Goal: Task Accomplishment & Management: Use online tool/utility

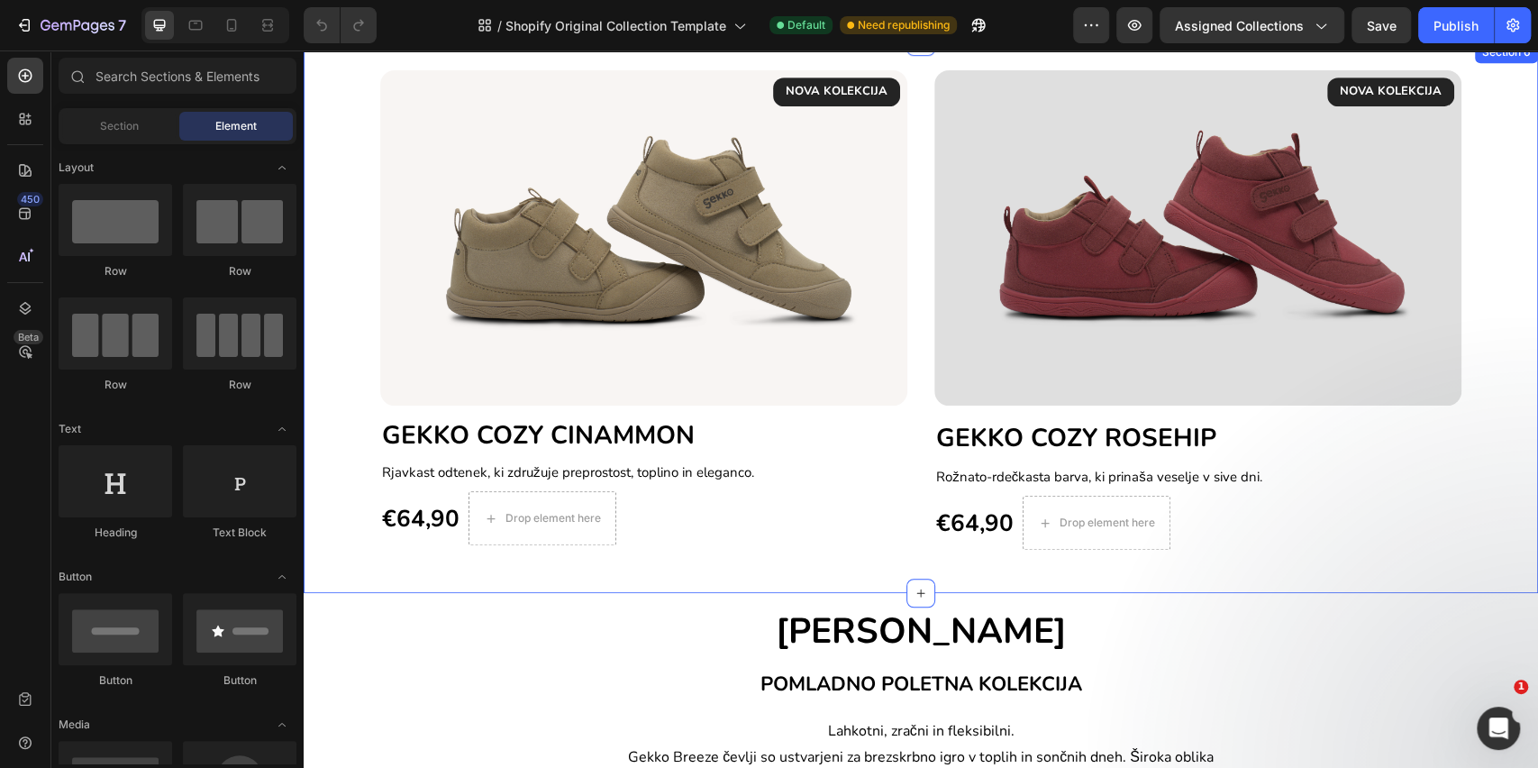
scroll to position [480, 0]
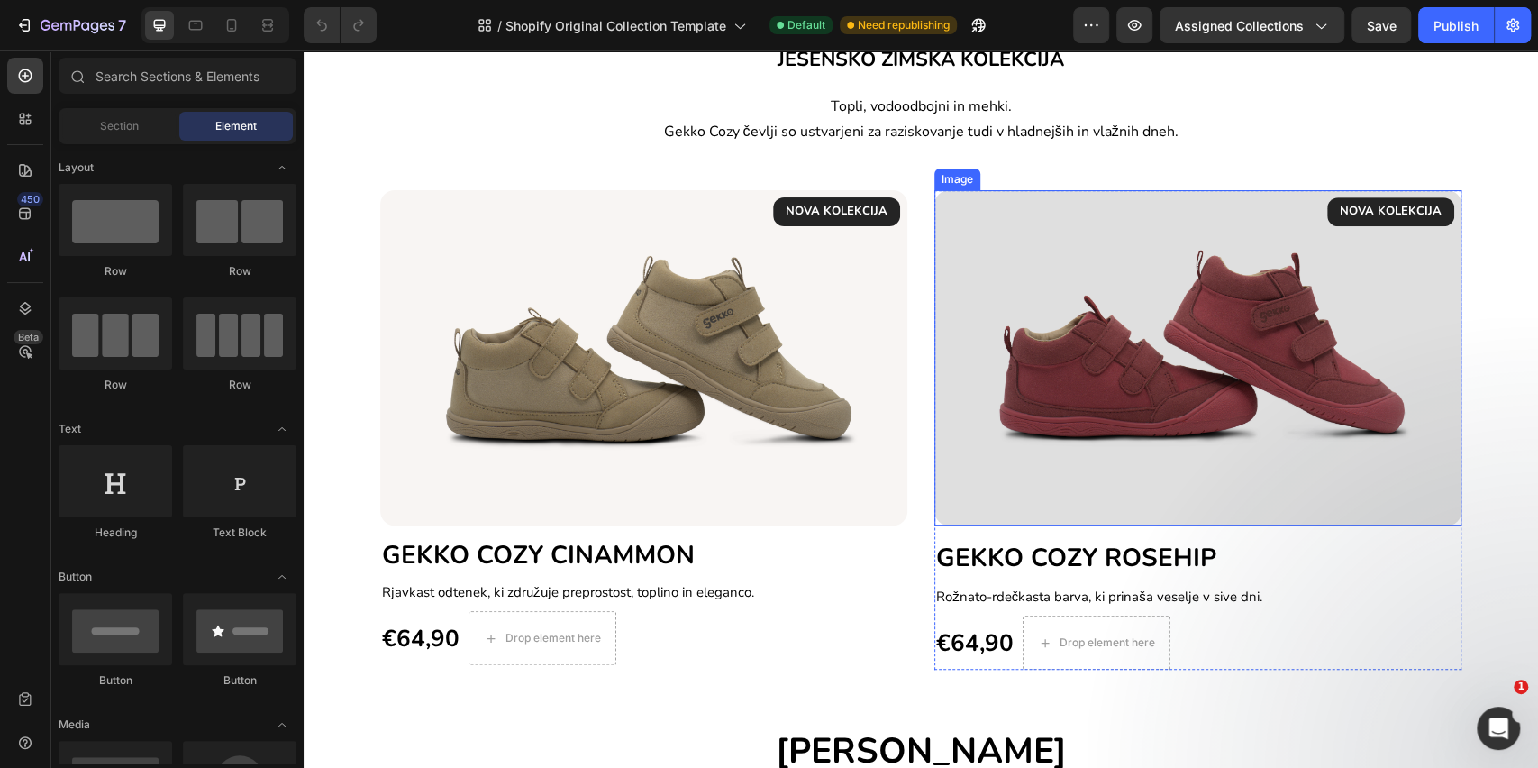
click at [1002, 458] on img at bounding box center [1198, 357] width 527 height 334
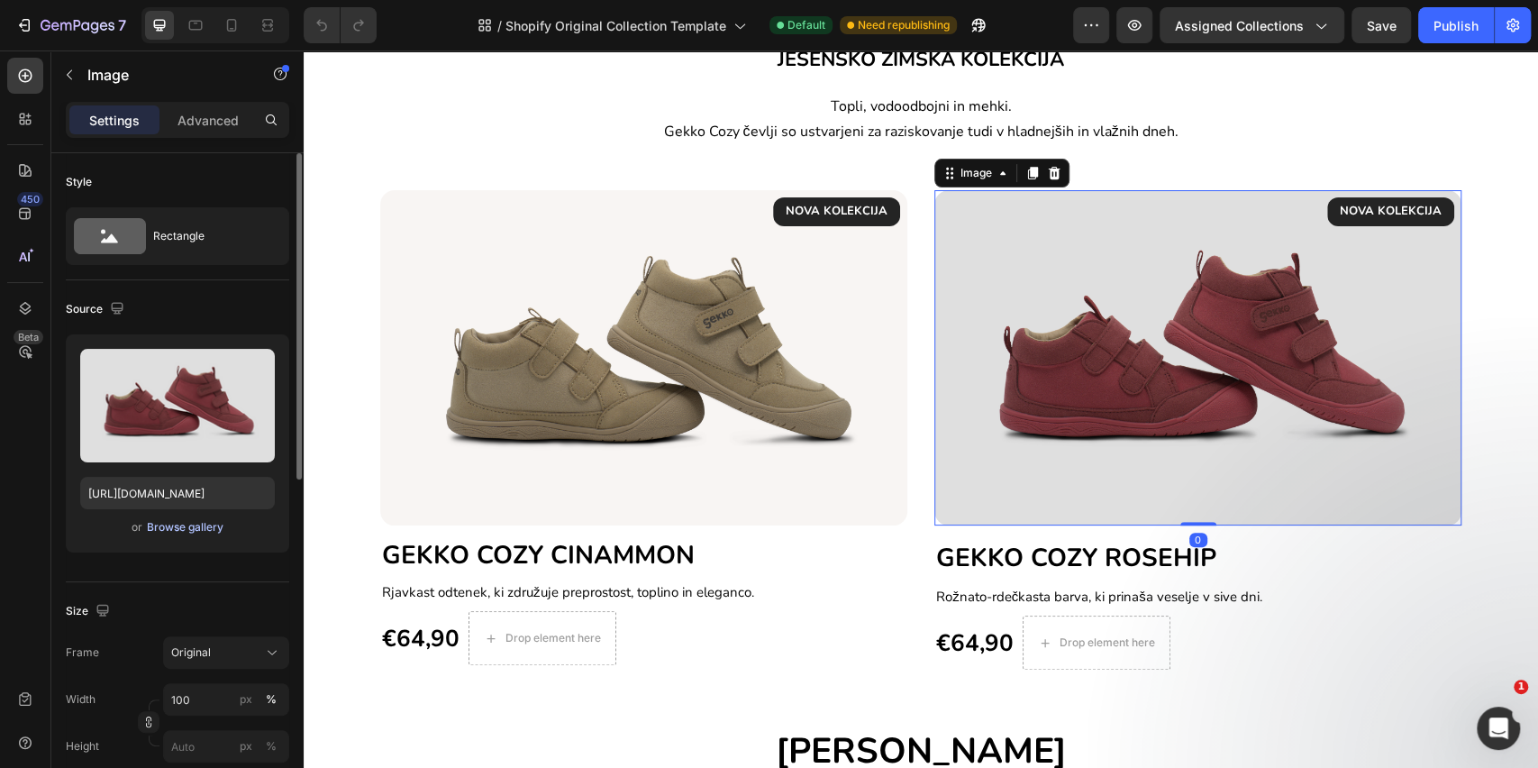
click at [174, 524] on div "Browse gallery" at bounding box center [185, 527] width 77 height 16
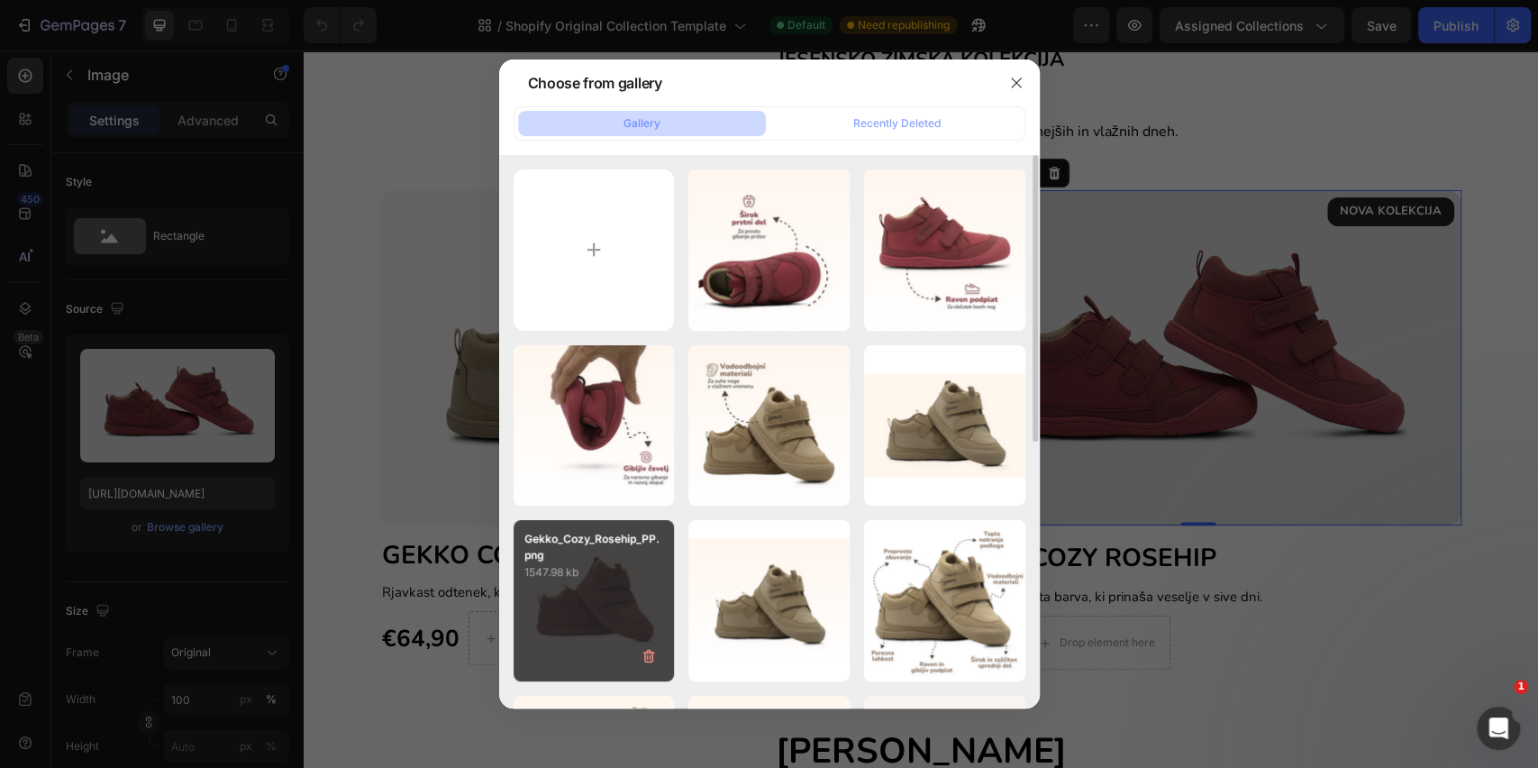
click at [589, 598] on div "Gekko_Cozy_Rosehip_PP.png 1547.98 kb" at bounding box center [594, 600] width 161 height 161
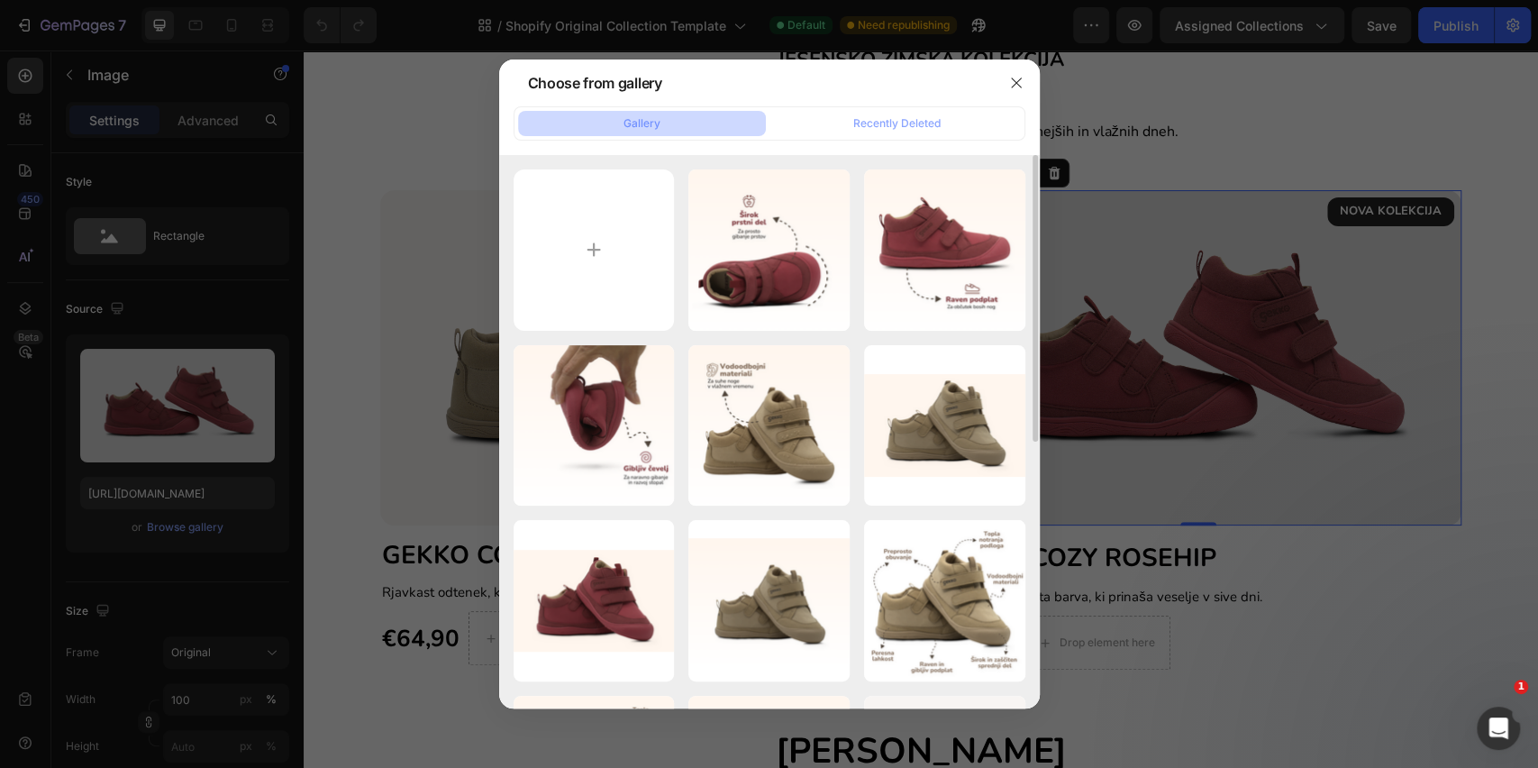
type input "[URL][DOMAIN_NAME]"
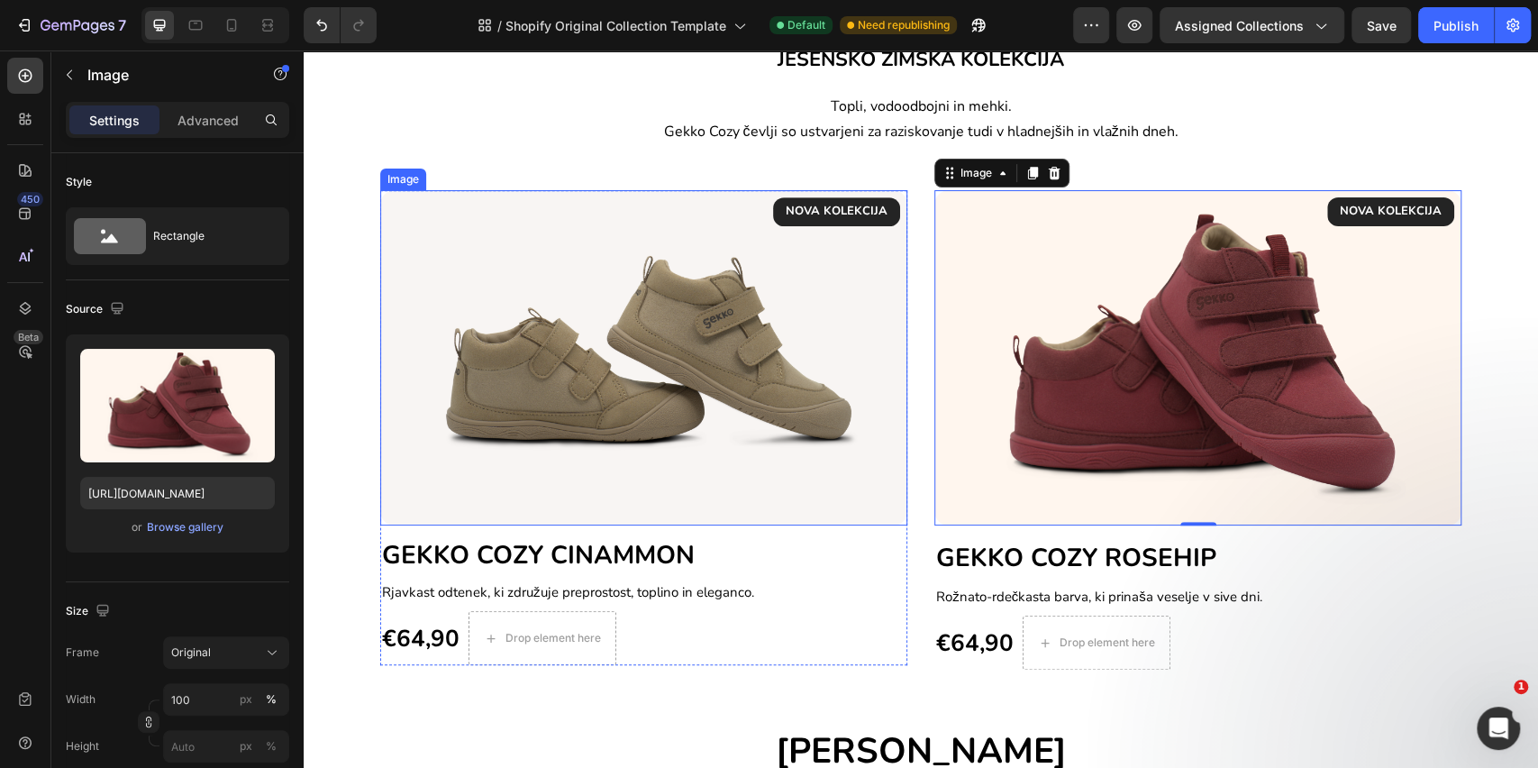
click at [673, 472] on img at bounding box center [643, 357] width 527 height 334
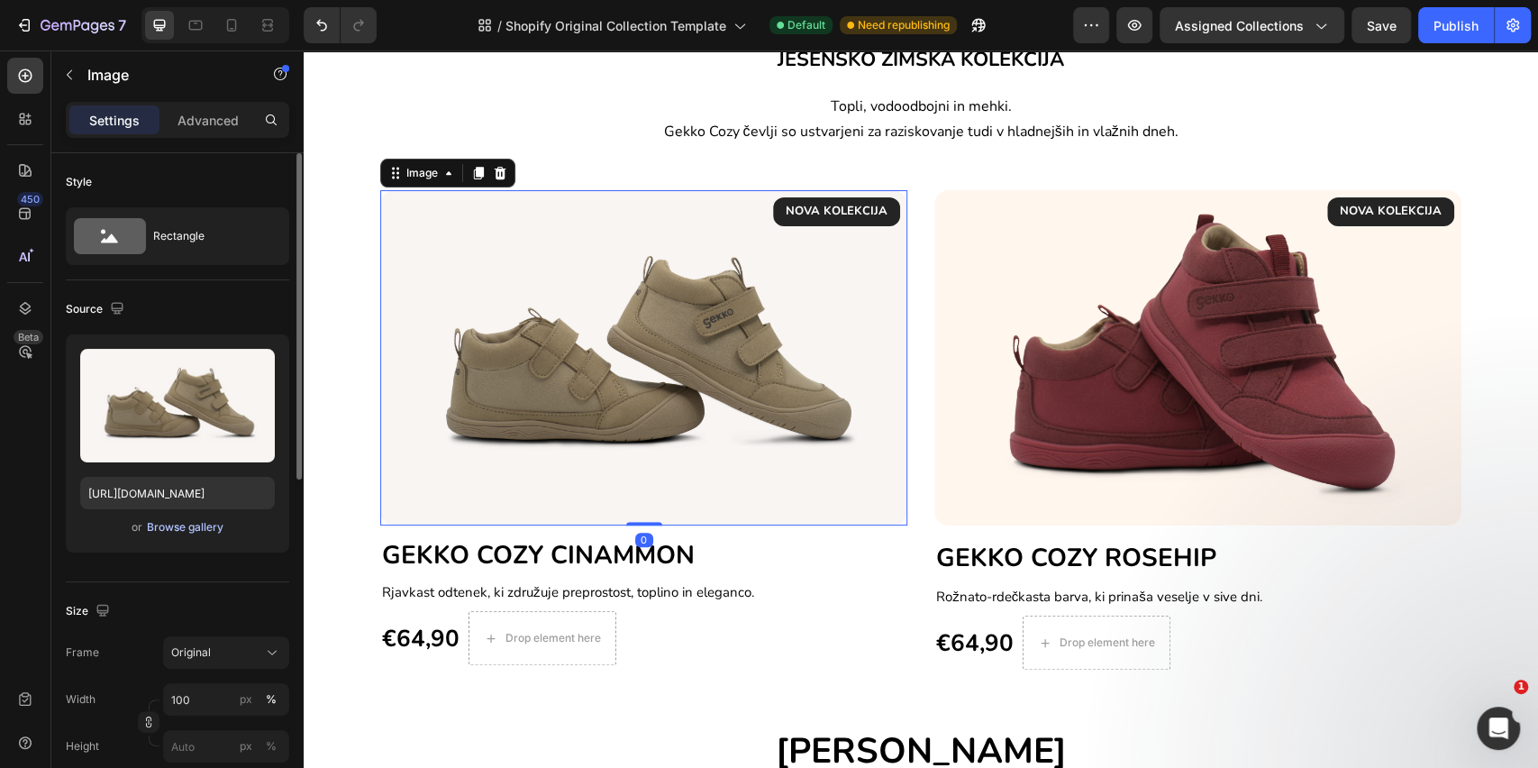
click at [174, 530] on div "Browse gallery" at bounding box center [185, 527] width 77 height 16
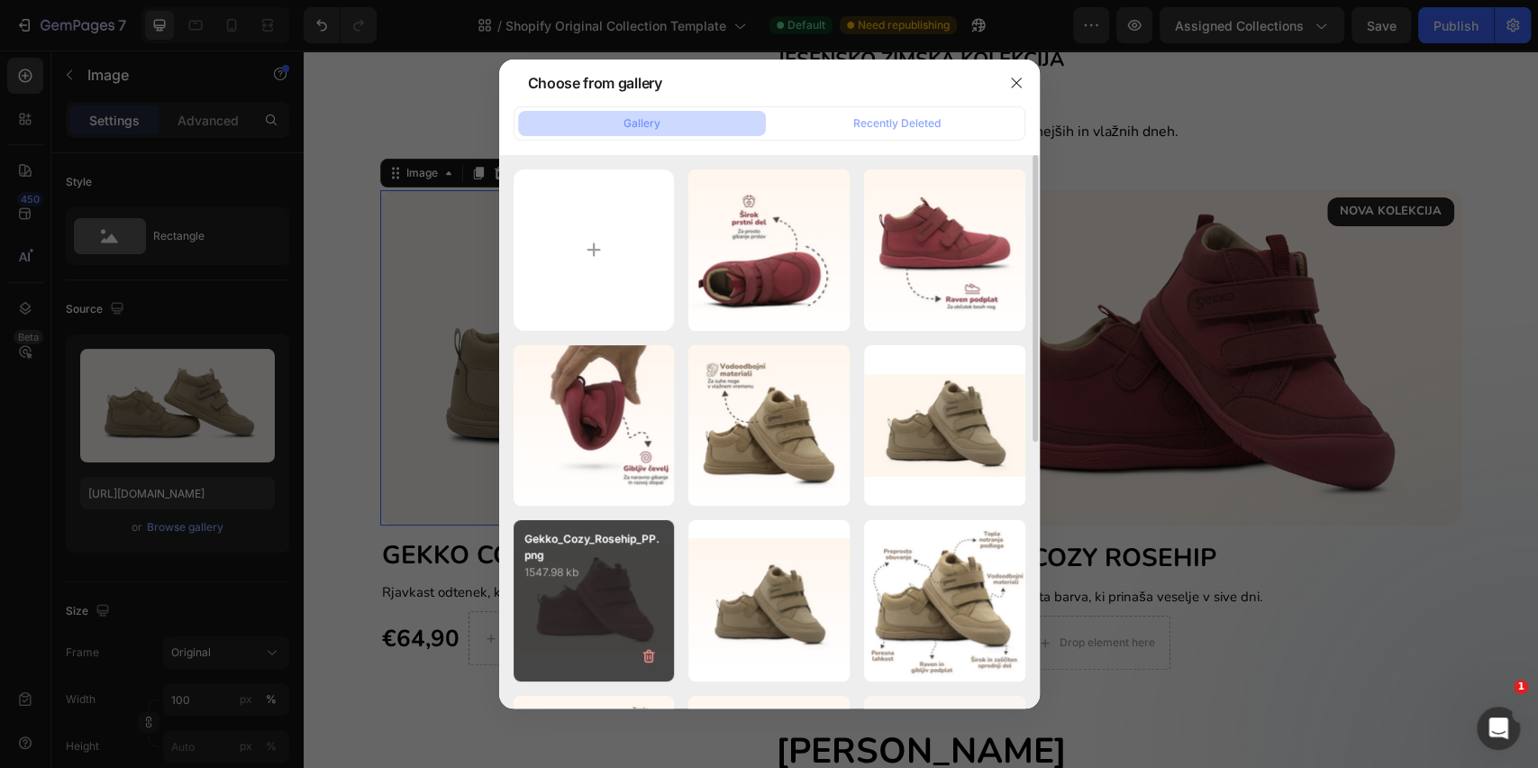
click at [602, 584] on div "Gekko_Cozy_Rosehip_PP.png 1547.98 kb" at bounding box center [594, 600] width 161 height 161
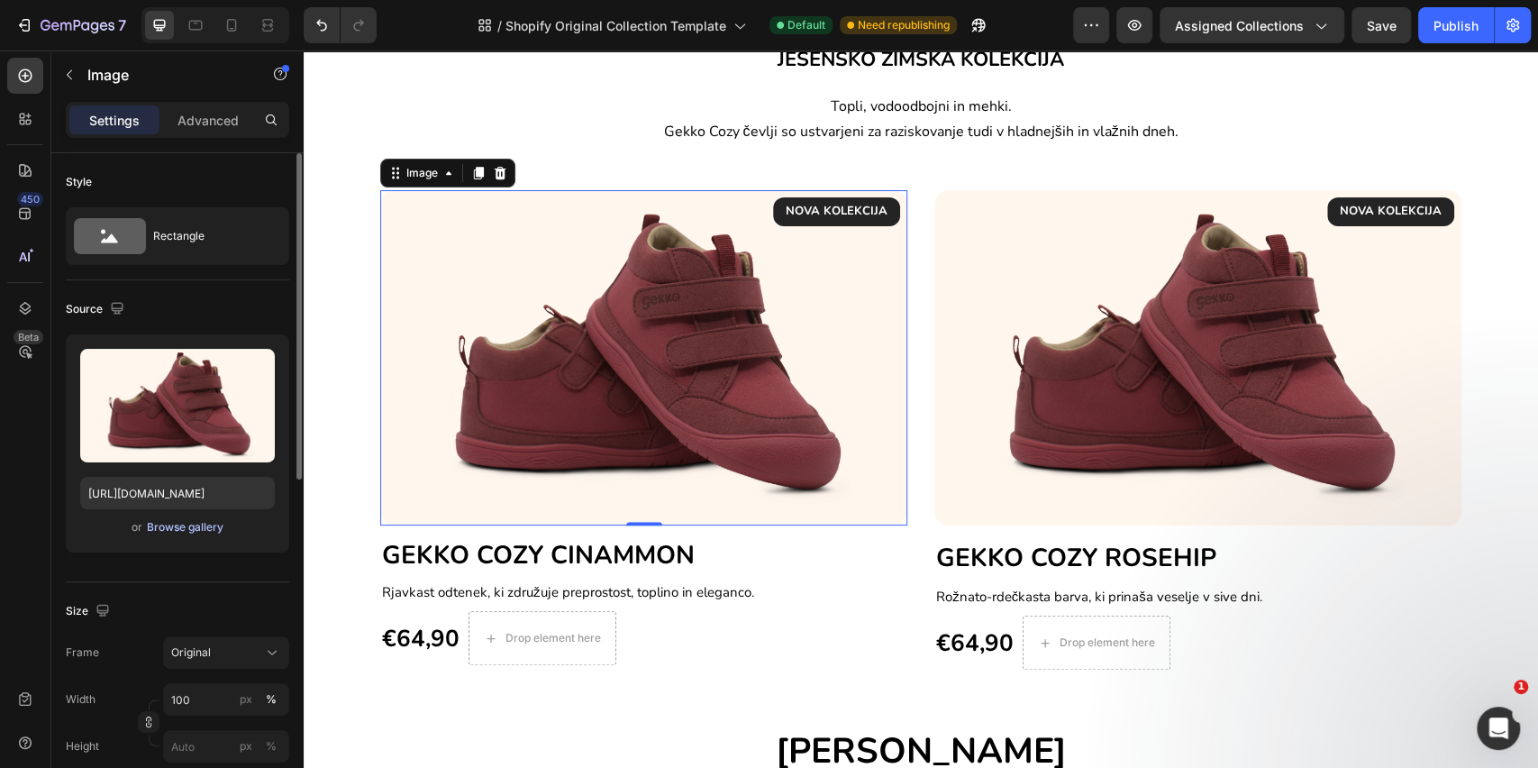
click at [158, 523] on div "Browse gallery" at bounding box center [185, 527] width 77 height 16
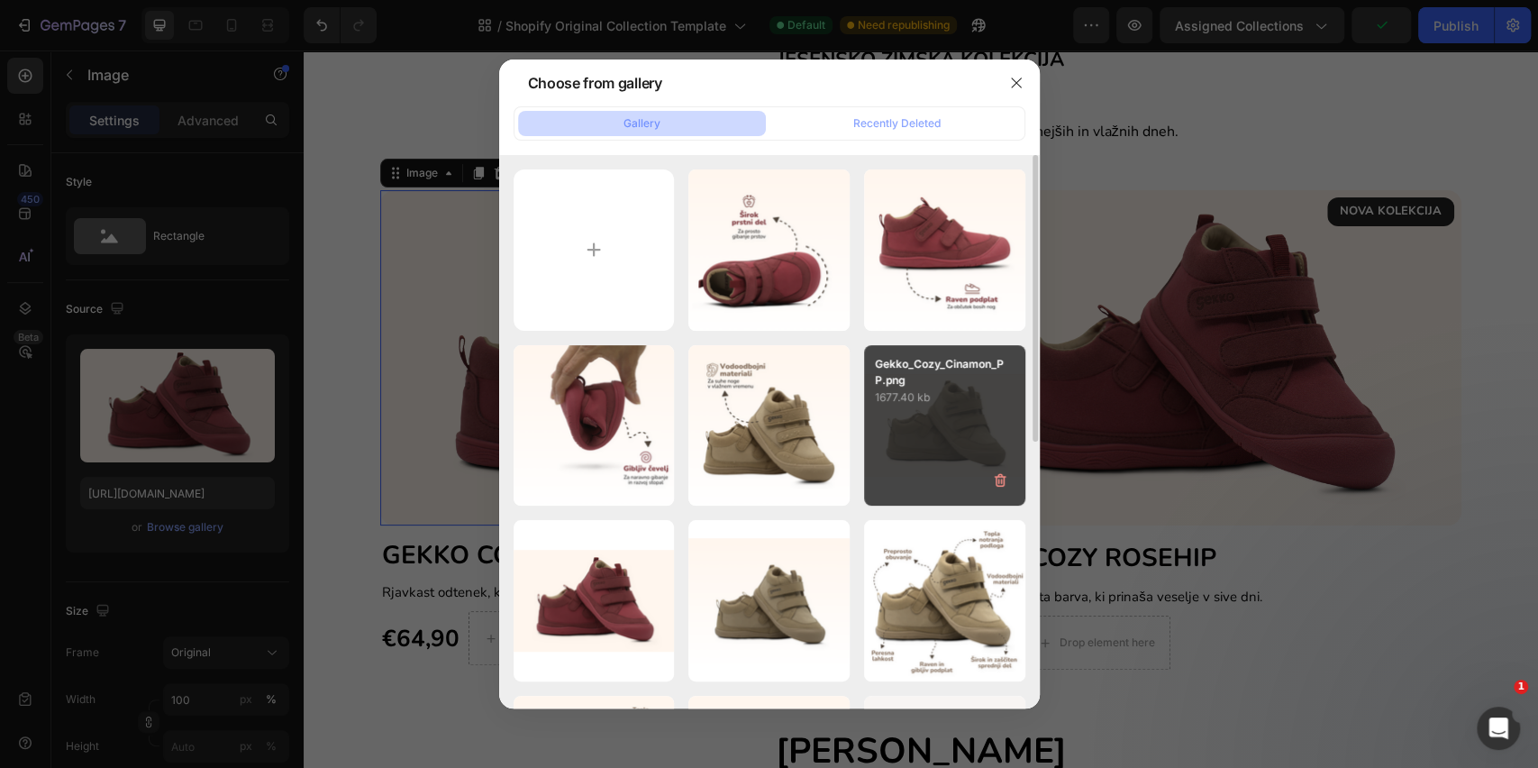
click at [990, 424] on div "Gekko_Cozy_Cinamon_PP.png 1677.40 kb" at bounding box center [944, 425] width 161 height 161
type input "[URL][DOMAIN_NAME]"
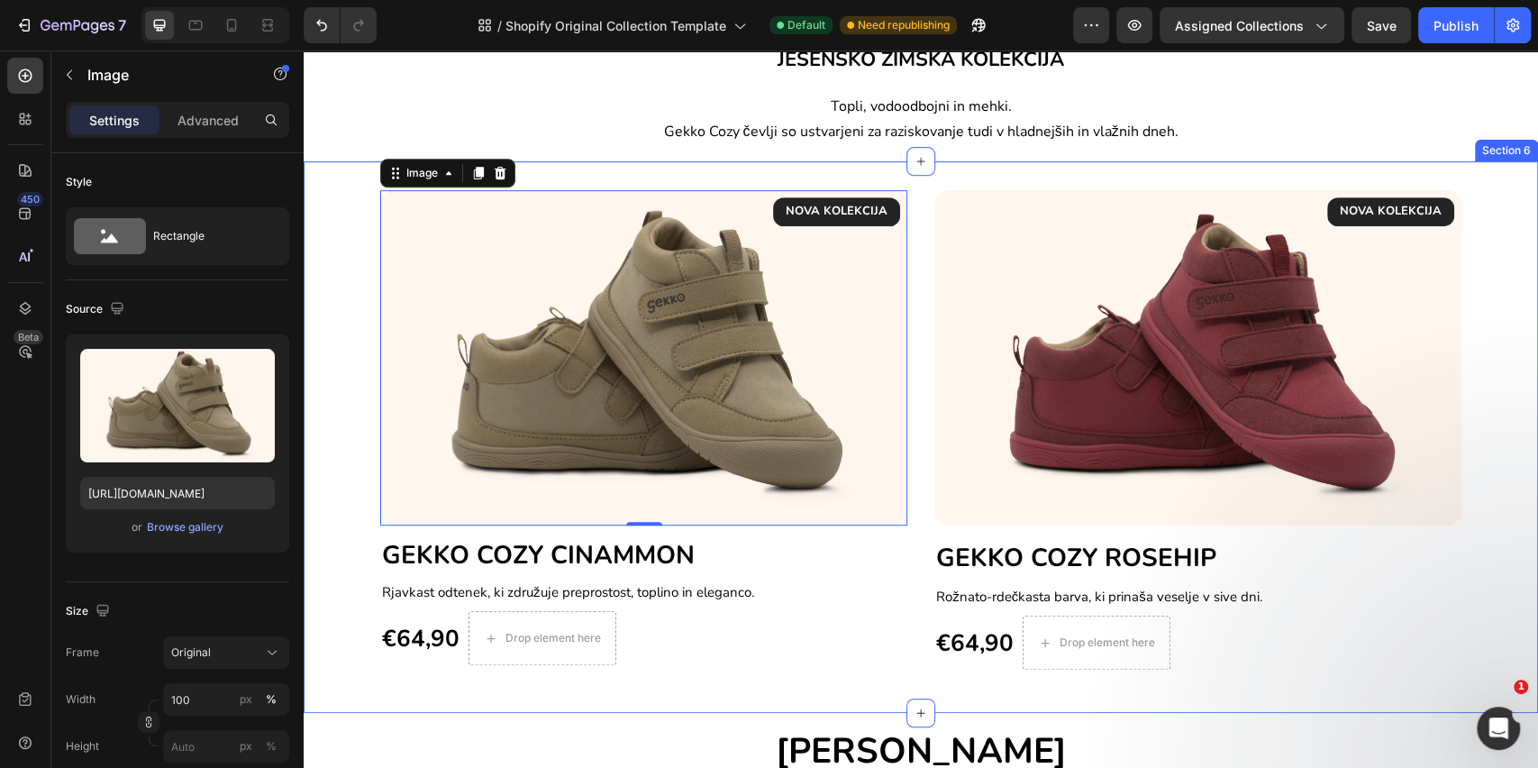
click at [1505, 571] on div "NOVA KOLEKCIJA Text block Row Image 0 GEKKO COZY CINAMMON Heading Rjavkast odte…" at bounding box center [921, 429] width 1208 height 479
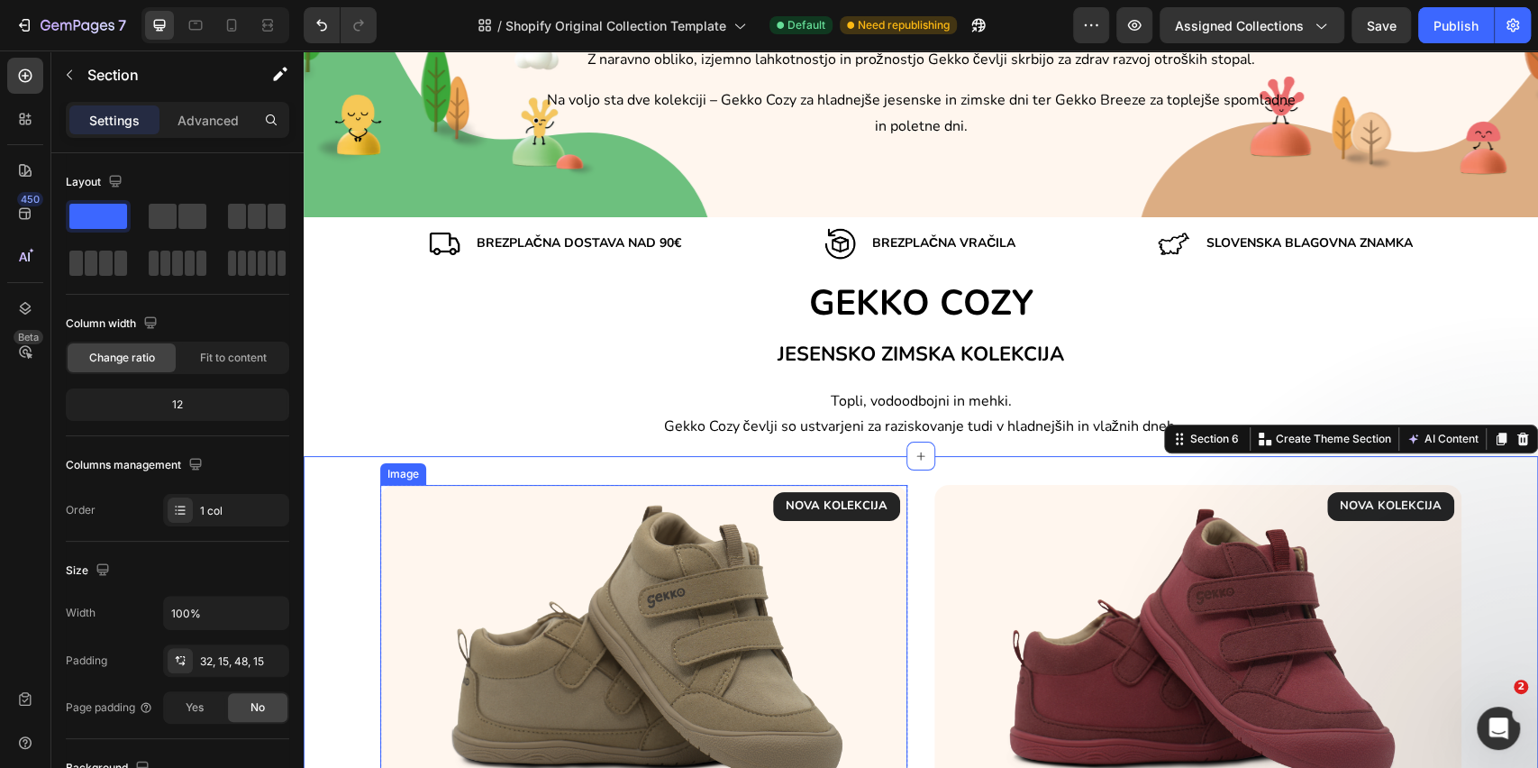
scroll to position [120, 0]
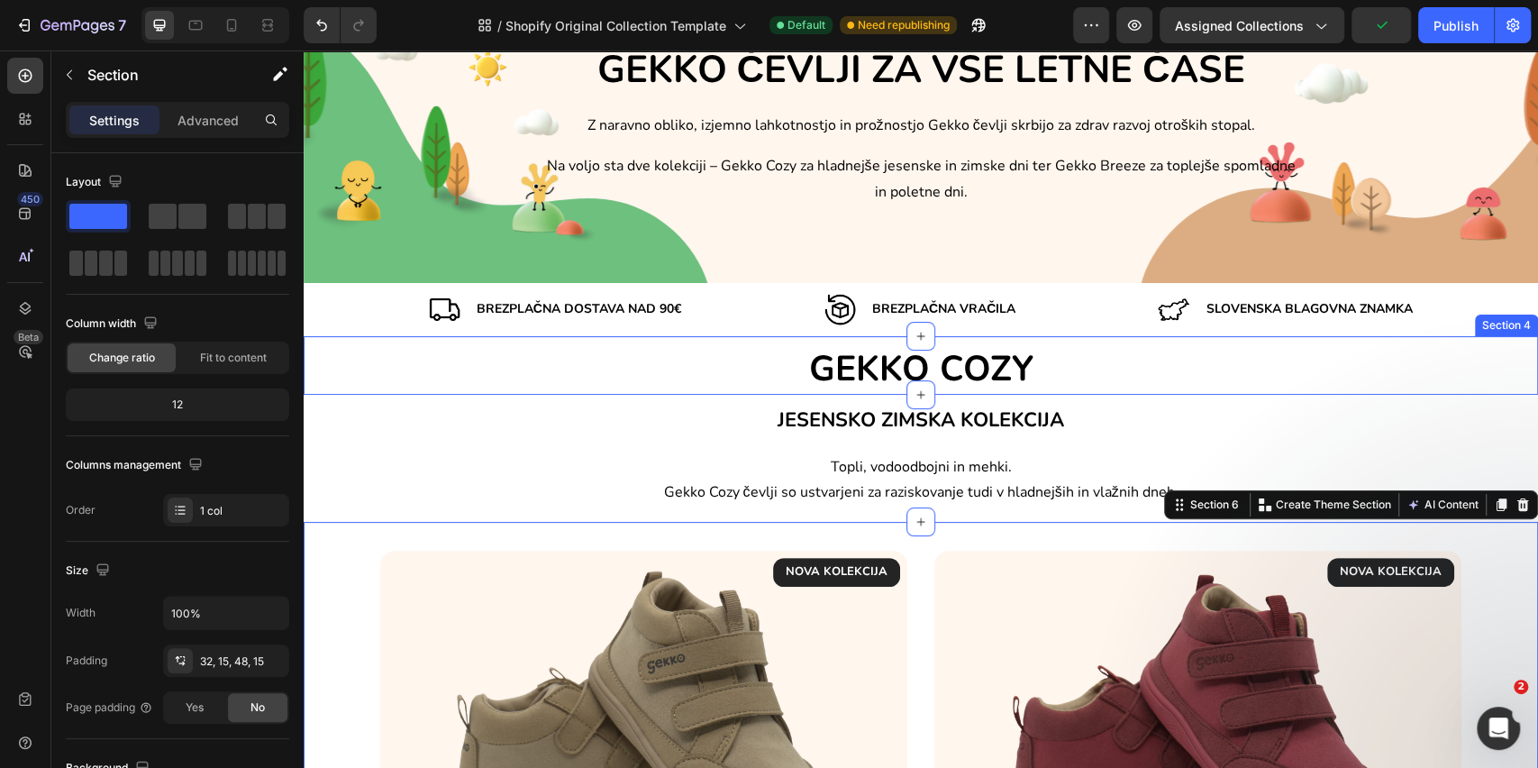
click at [559, 341] on div "GEKKO COZY Heading" at bounding box center [921, 366] width 1235 height 57
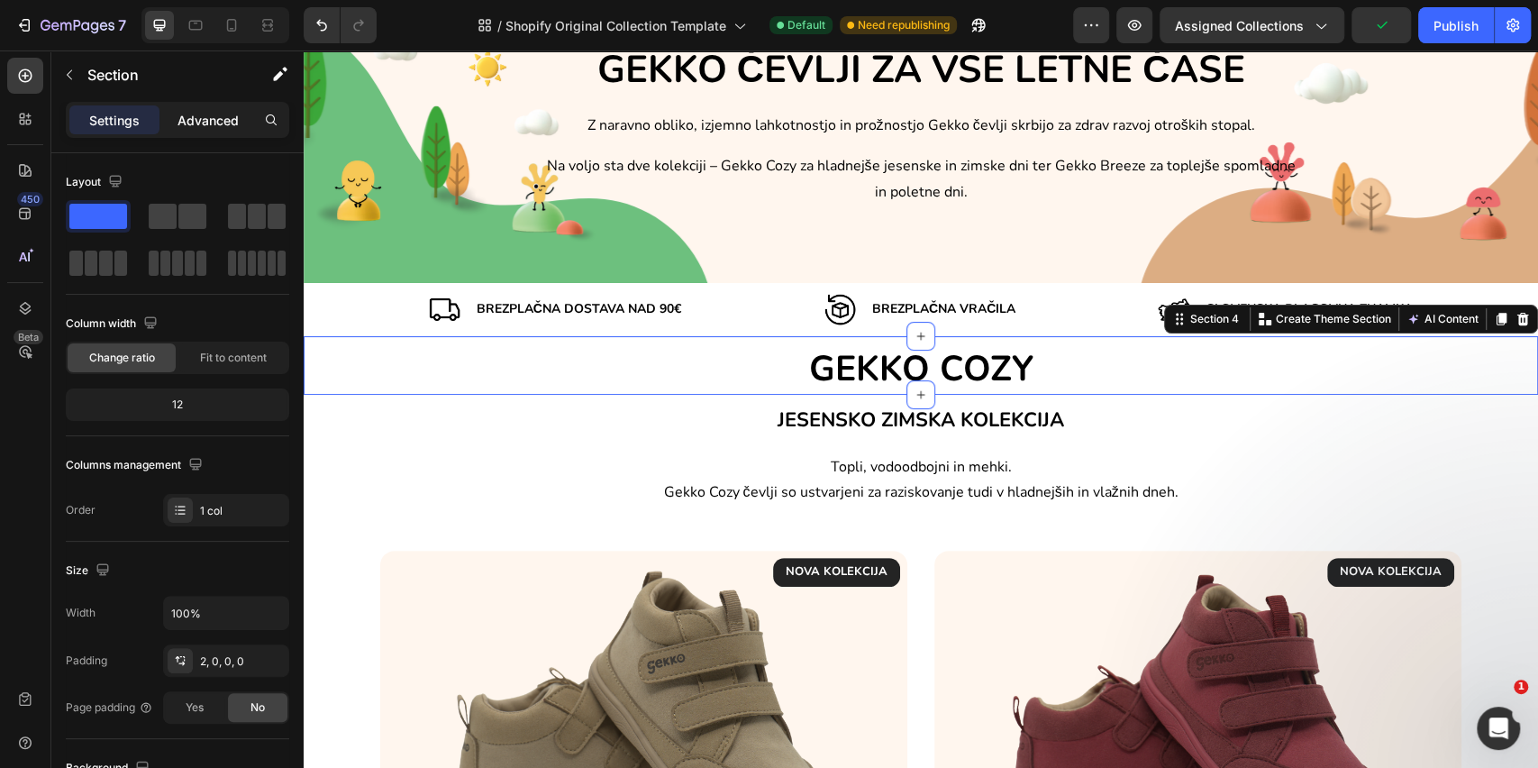
click at [190, 119] on p "Advanced" at bounding box center [208, 120] width 61 height 19
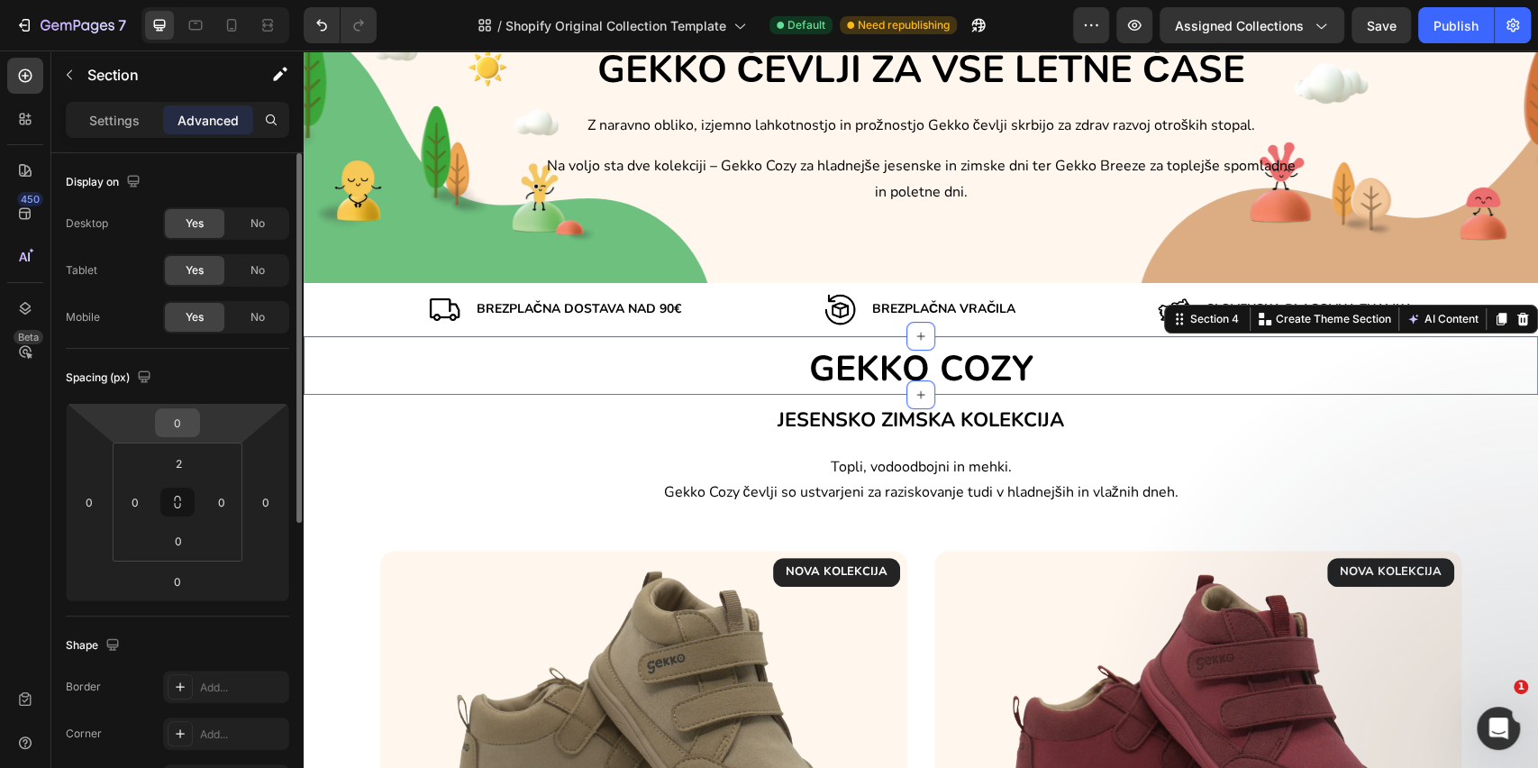
click at [167, 427] on input "0" at bounding box center [178, 422] width 36 height 27
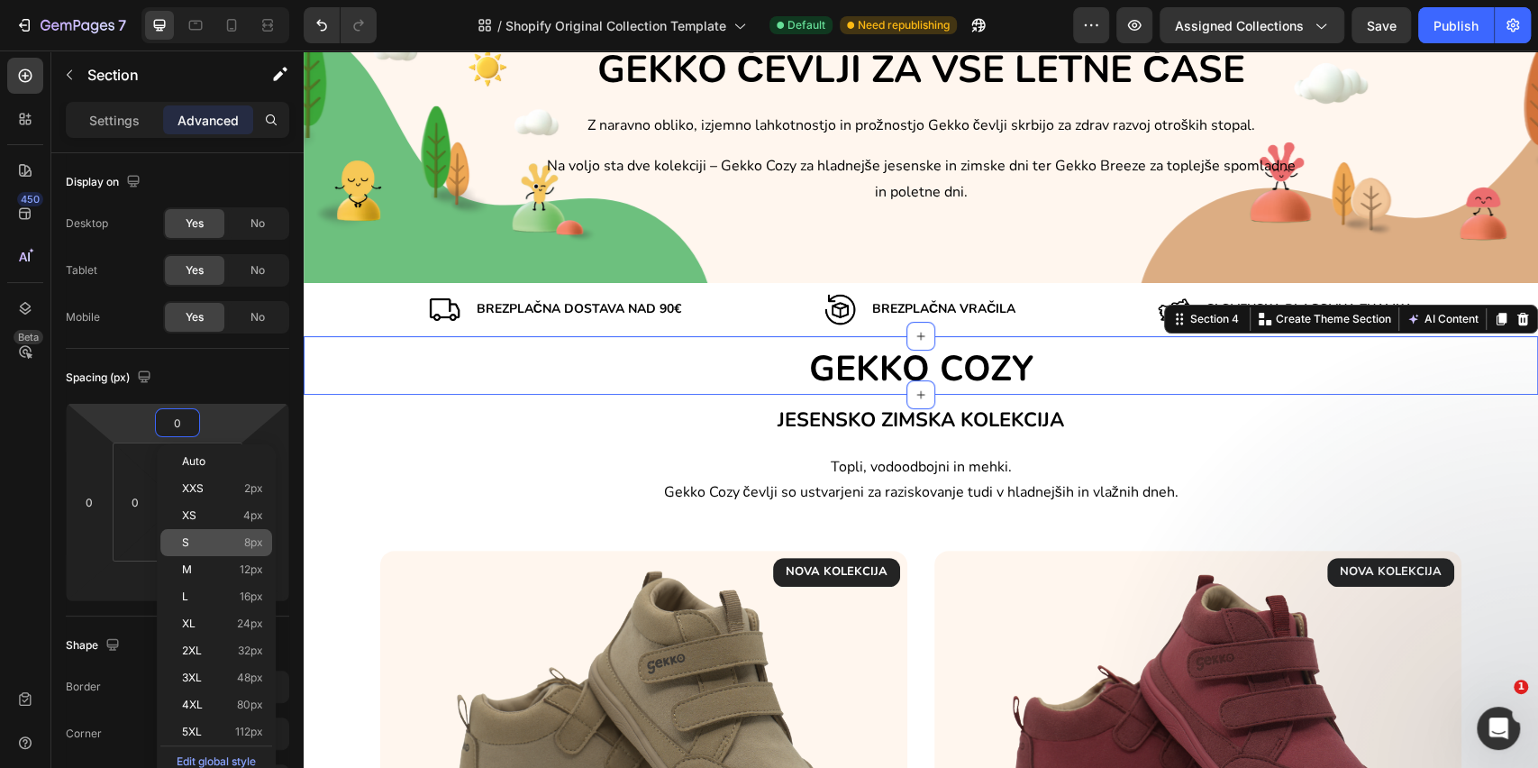
click at [184, 539] on span "S" at bounding box center [185, 542] width 7 height 13
type input "8"
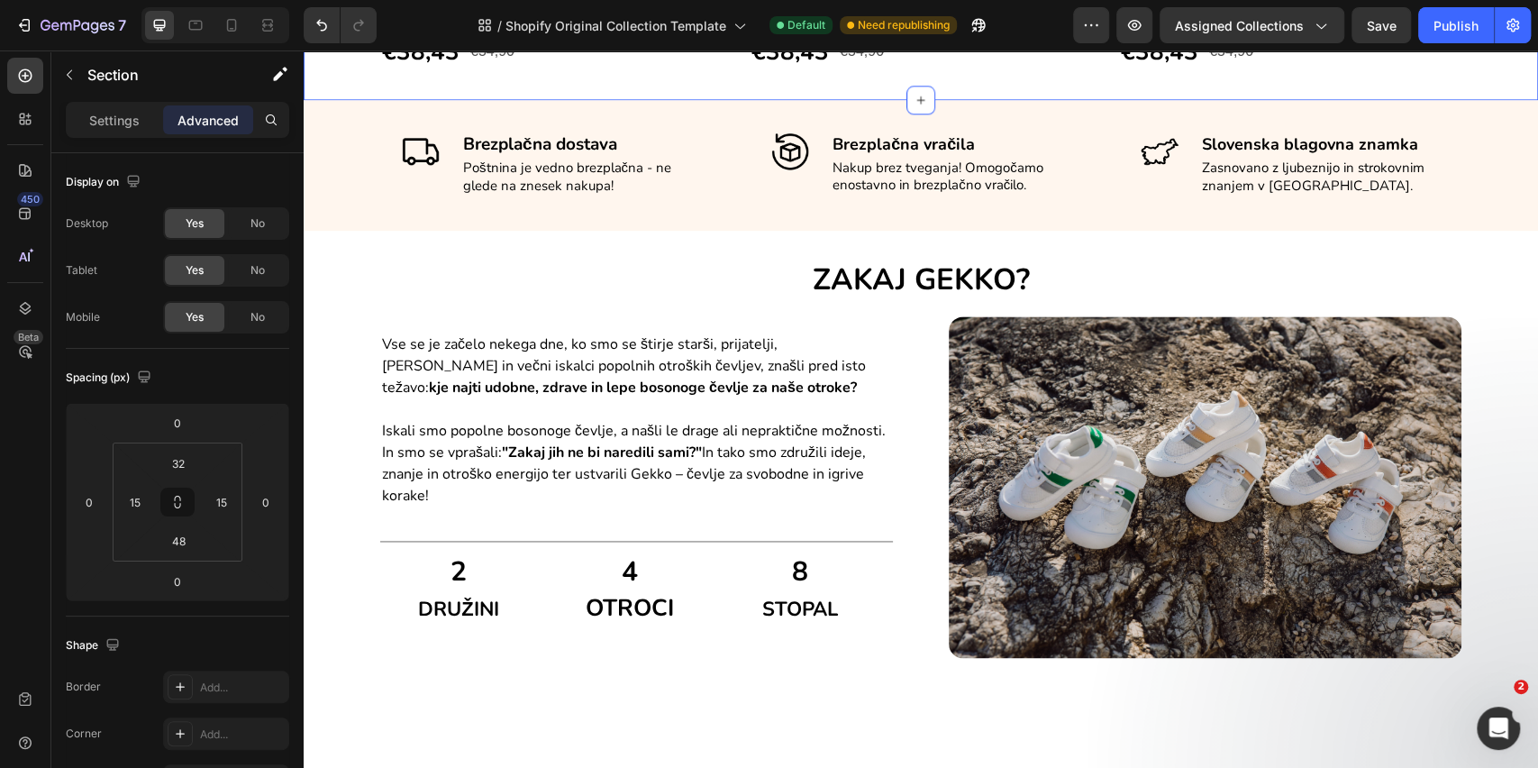
scroll to position [1562, 0]
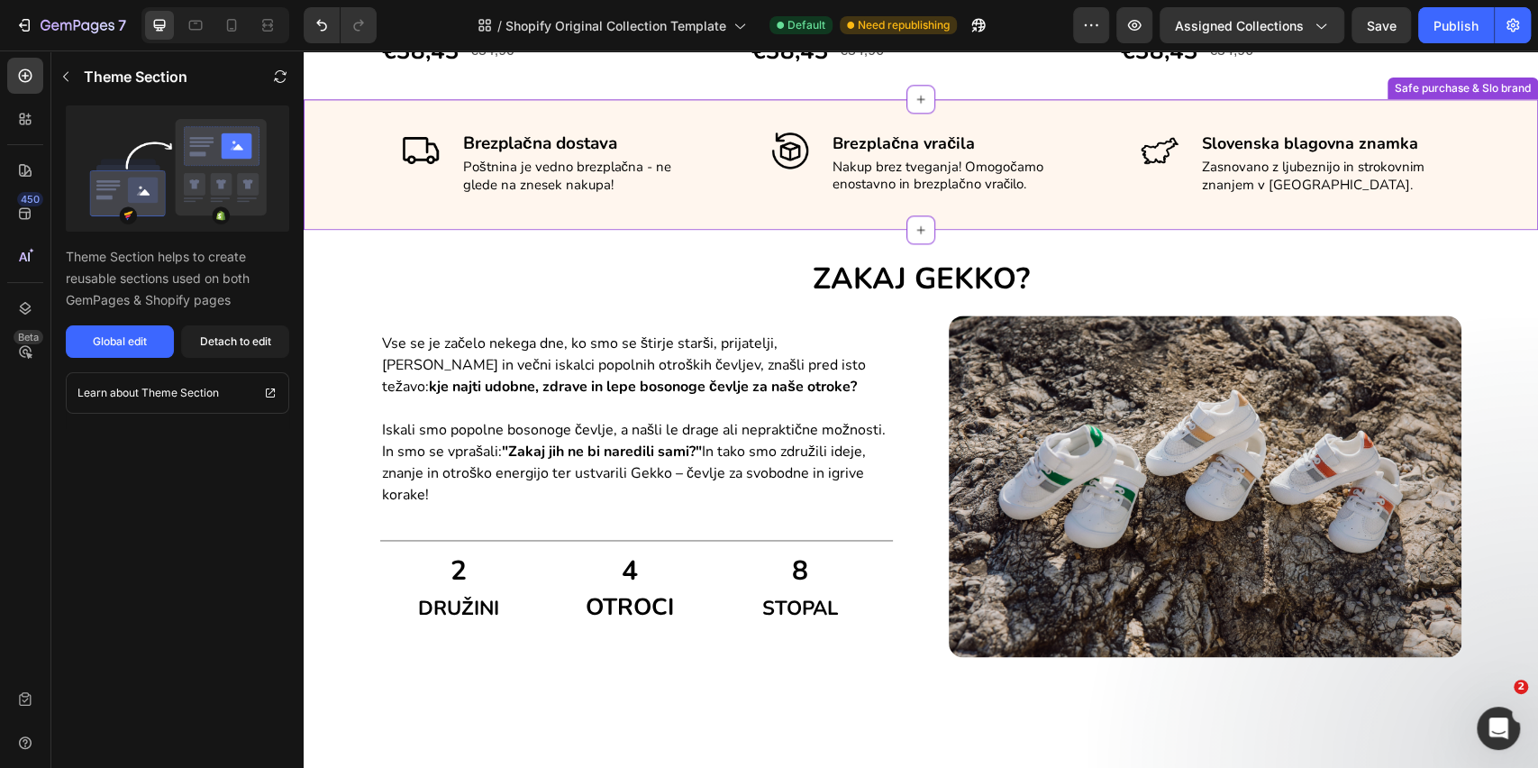
click at [346, 229] on div "Image Brezplačna dostava Text block Poštnina je vedno brezplačna - ne glede na …" at bounding box center [921, 164] width 1235 height 130
click at [1519, 88] on icon at bounding box center [1525, 82] width 12 height 13
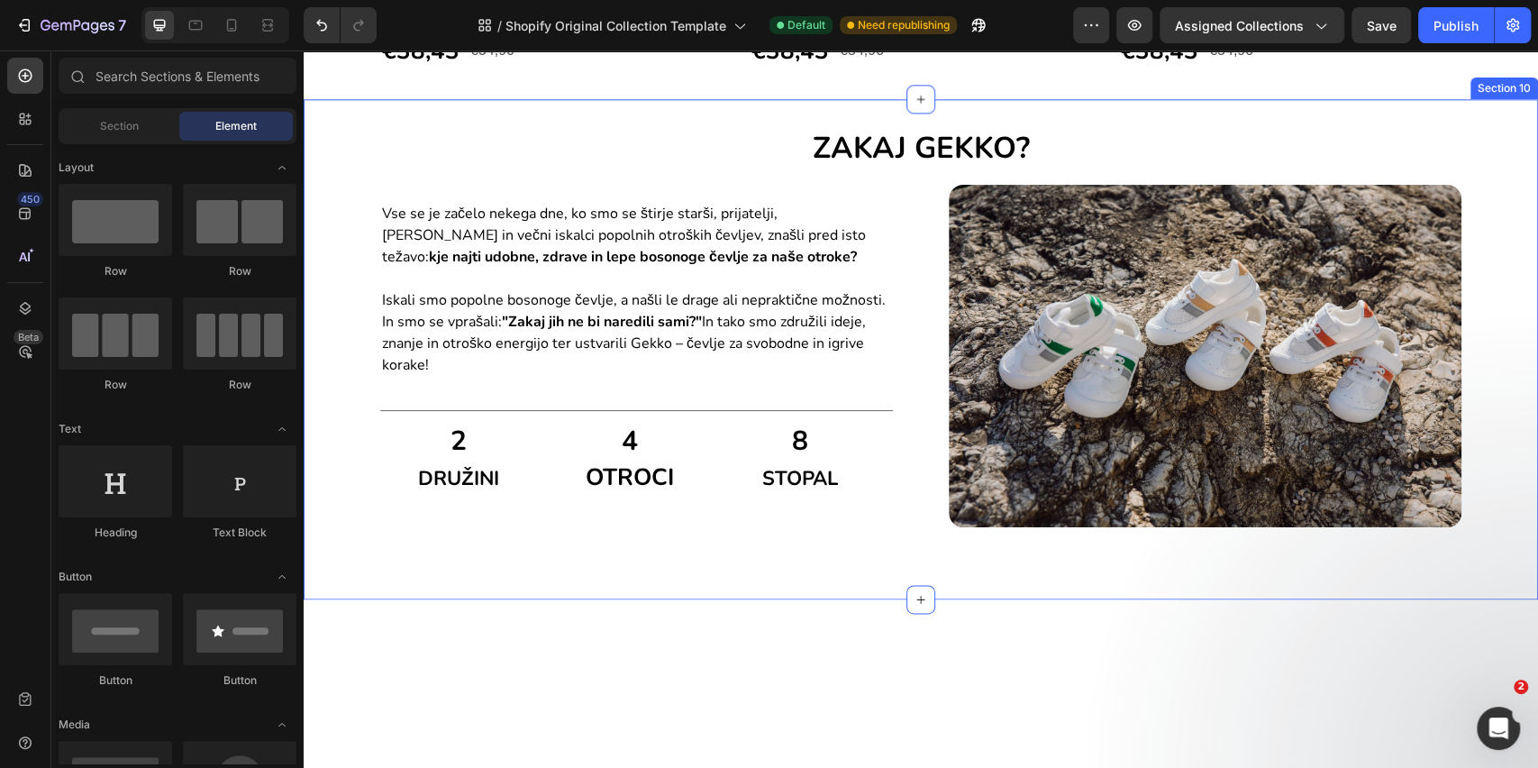
click at [846, 299] on div "ZAKAJ GEKKO? Heading Vse se je začelo nekega dne, ko smo se štirje starši, prij…" at bounding box center [921, 348] width 1235 height 499
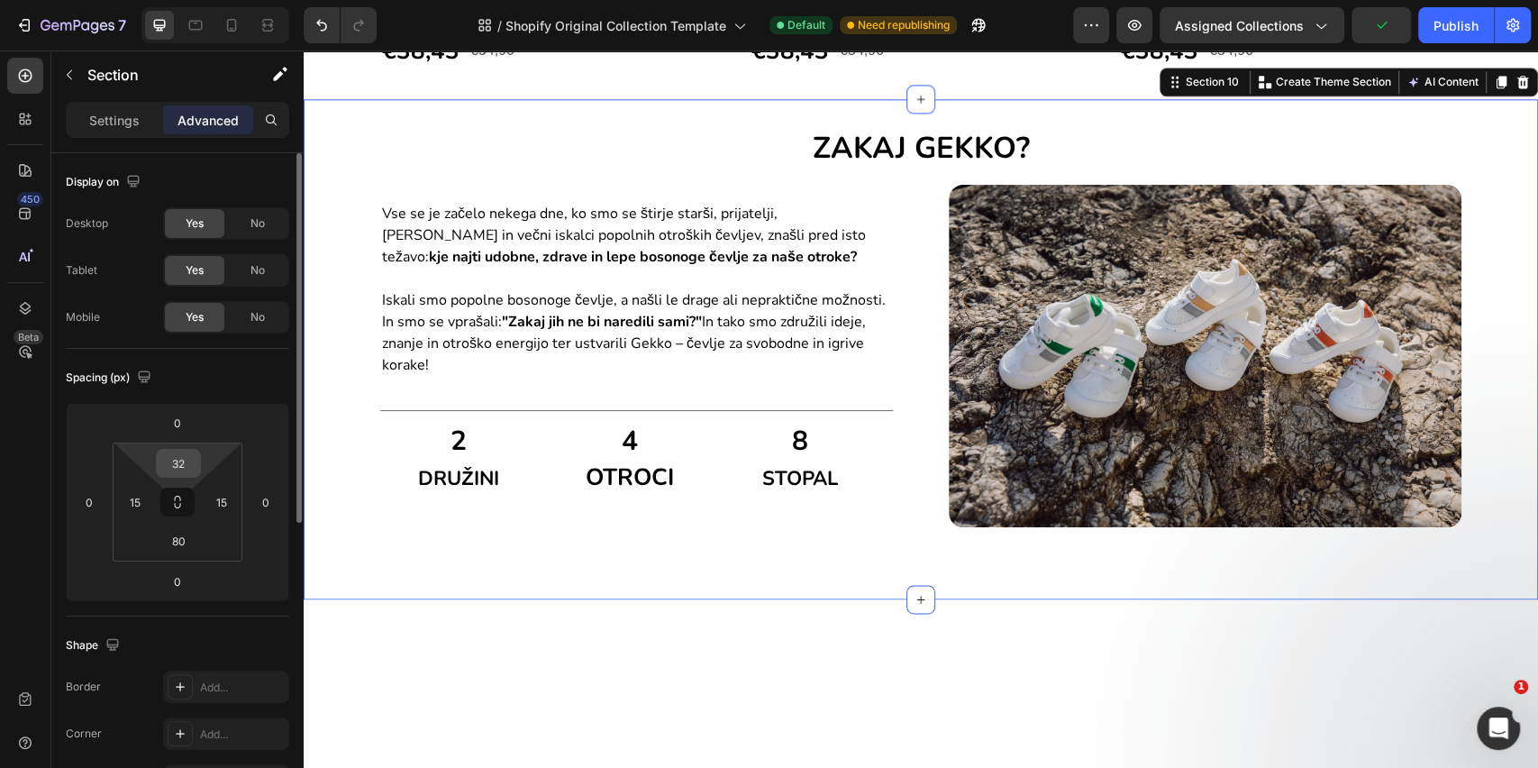
click at [175, 472] on input "32" at bounding box center [178, 463] width 36 height 27
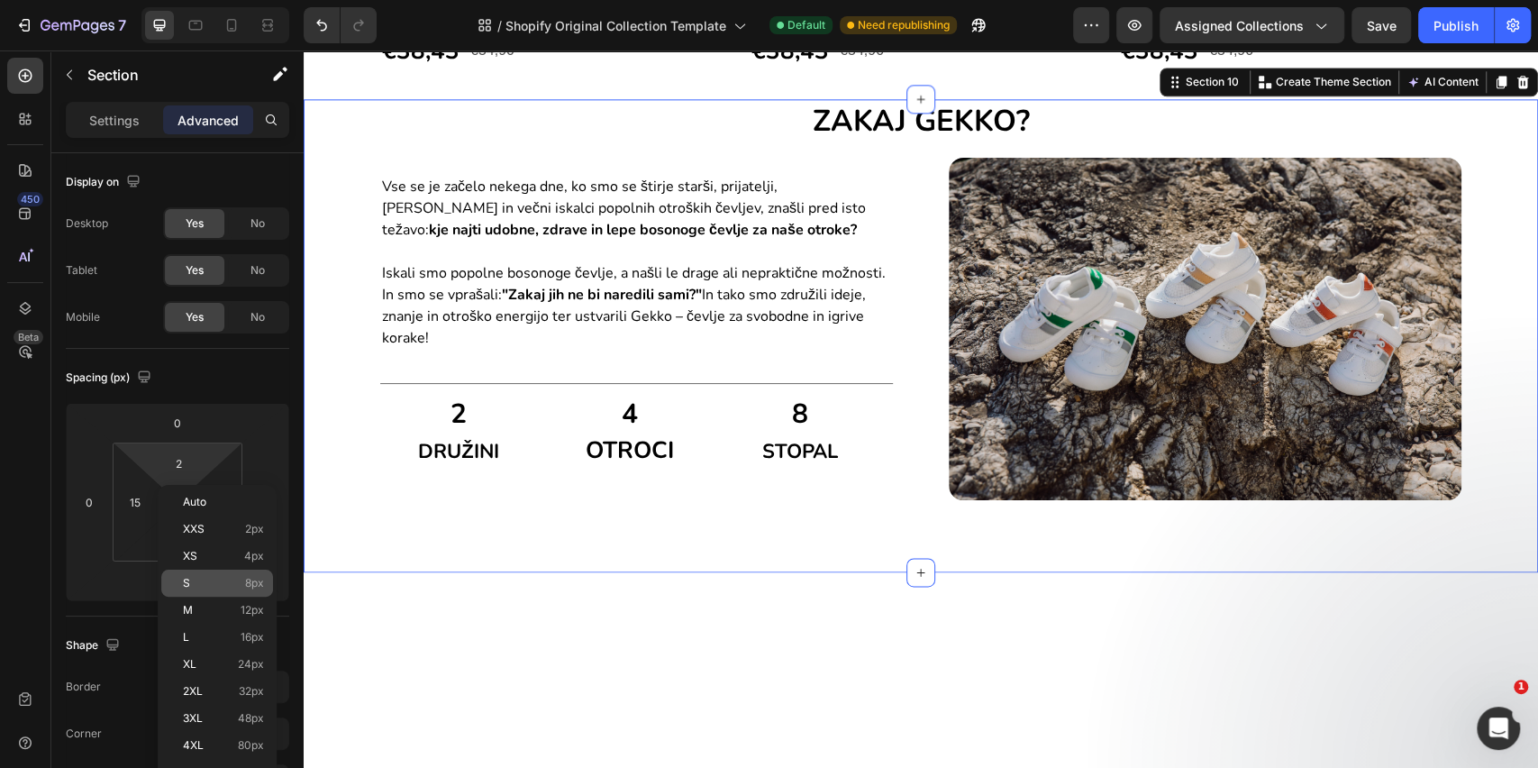
click at [197, 589] on div "S 8px" at bounding box center [217, 583] width 112 height 27
type input "8"
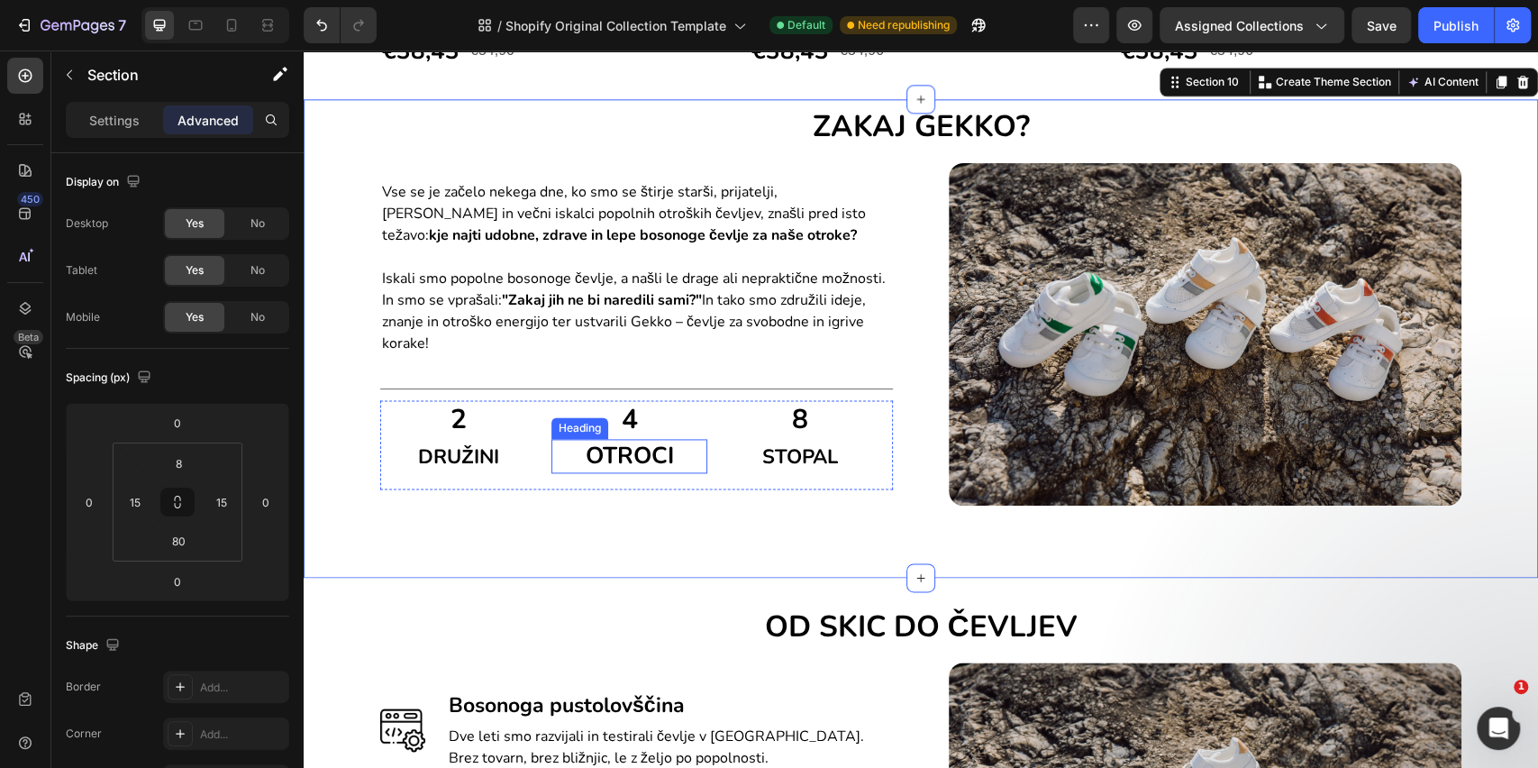
scroll to position [1803, 0]
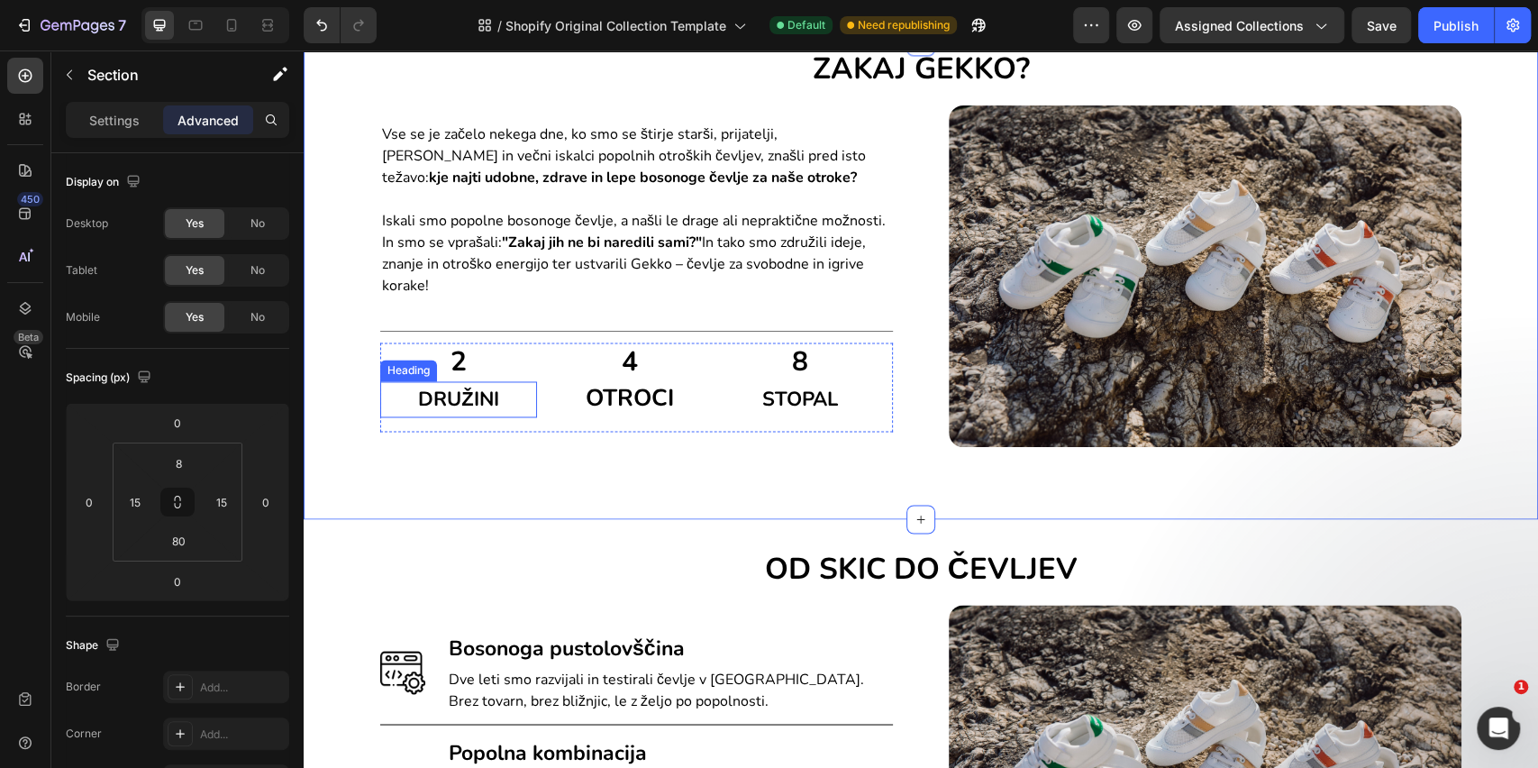
click at [488, 405] on span "DRUŽINI" at bounding box center [458, 399] width 80 height 27
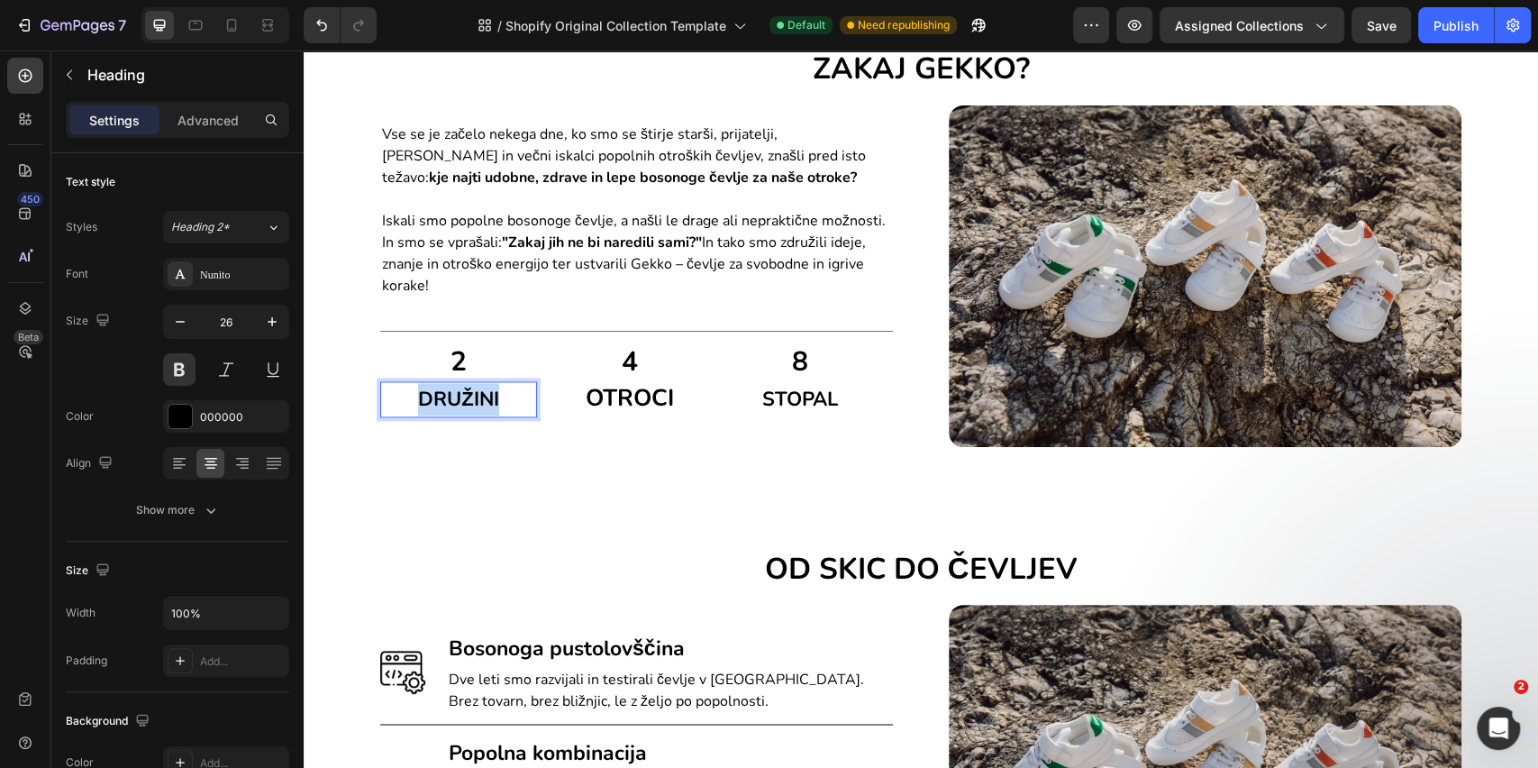
click at [462, 405] on span "DRUŽINI" at bounding box center [458, 399] width 80 height 27
click at [591, 404] on h2 "OTROCI" at bounding box center [630, 398] width 157 height 34
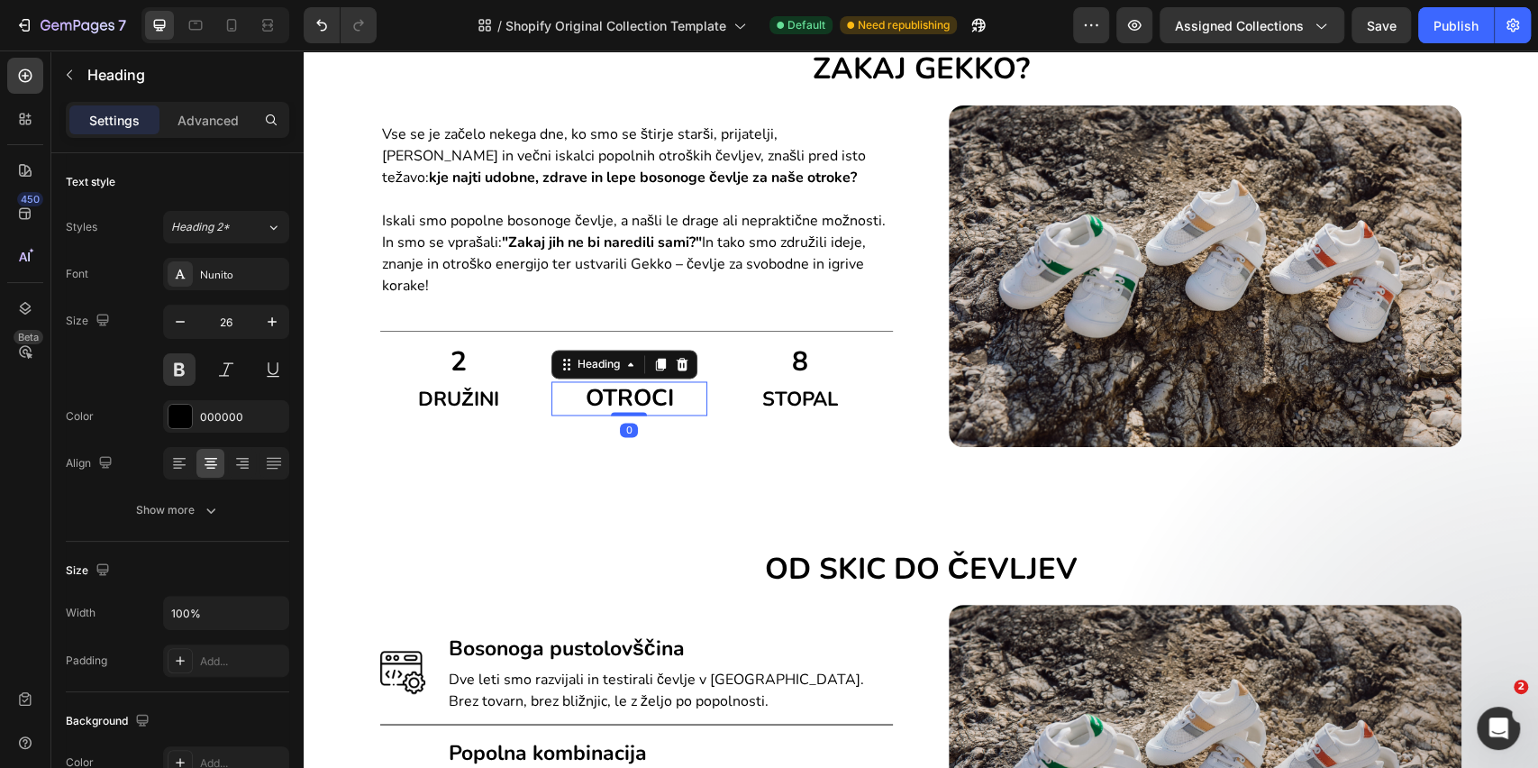
click at [591, 404] on h2 "OTROCI" at bounding box center [630, 398] width 157 height 34
click at [591, 404] on p "OTROCI" at bounding box center [629, 398] width 153 height 31
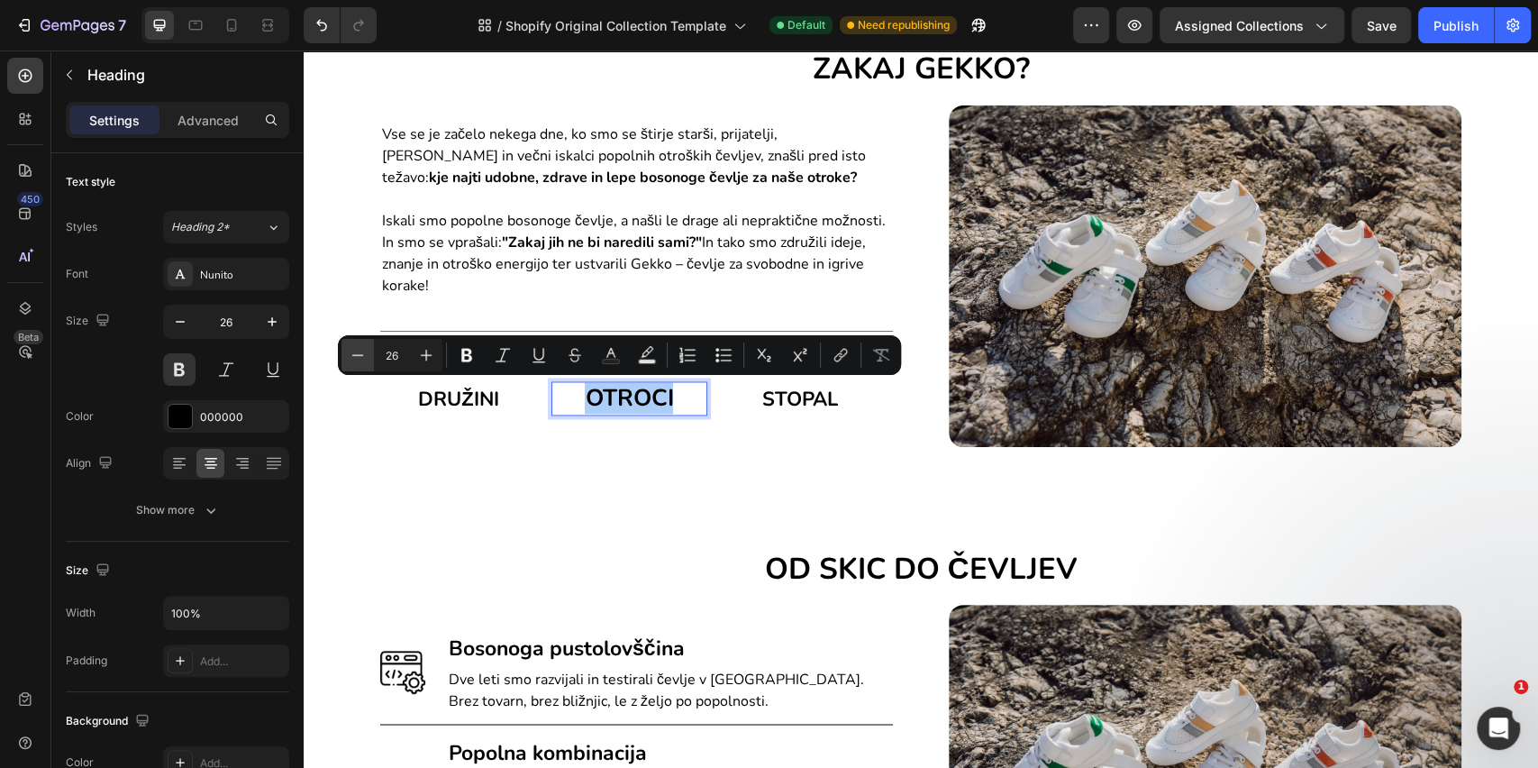
click at [349, 350] on icon "Editor contextual toolbar" at bounding box center [358, 355] width 18 height 18
type input "22"
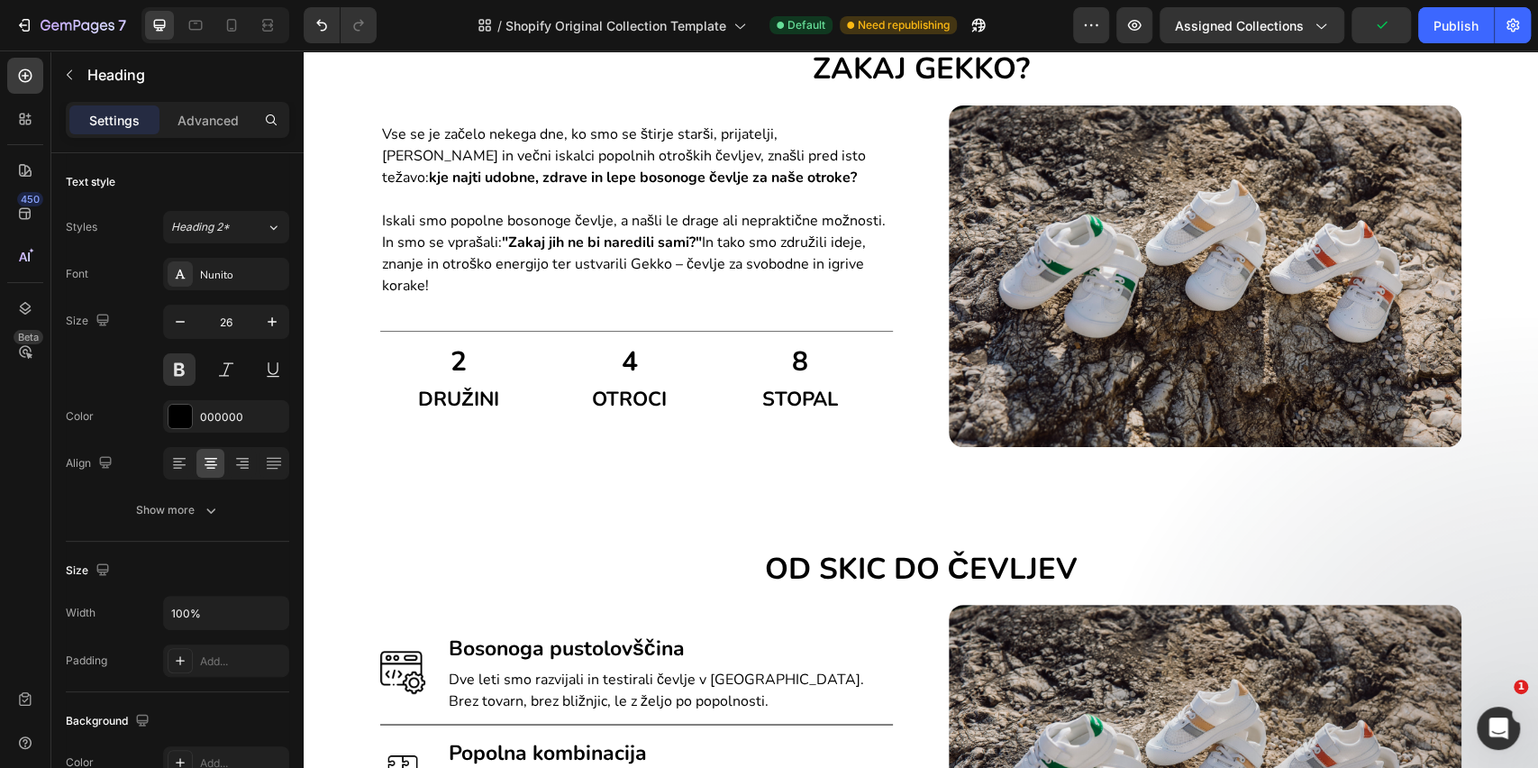
click at [353, 498] on div "ZAKAJ GEKKO? Heading Vse se je začelo nekega dne, ko smo se štirje starši, prij…" at bounding box center [921, 280] width 1235 height 478
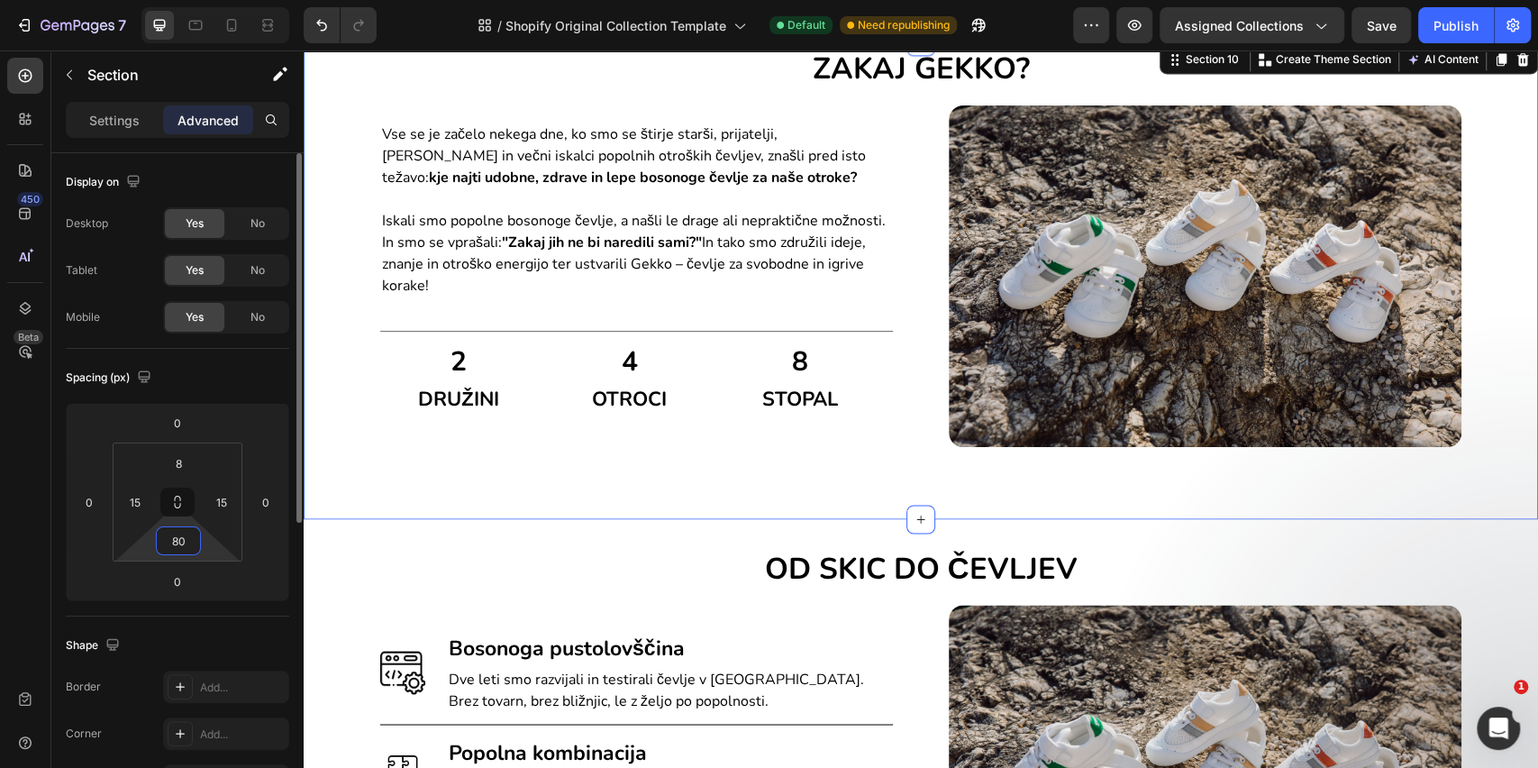
click at [191, 534] on input "80" at bounding box center [178, 540] width 36 height 27
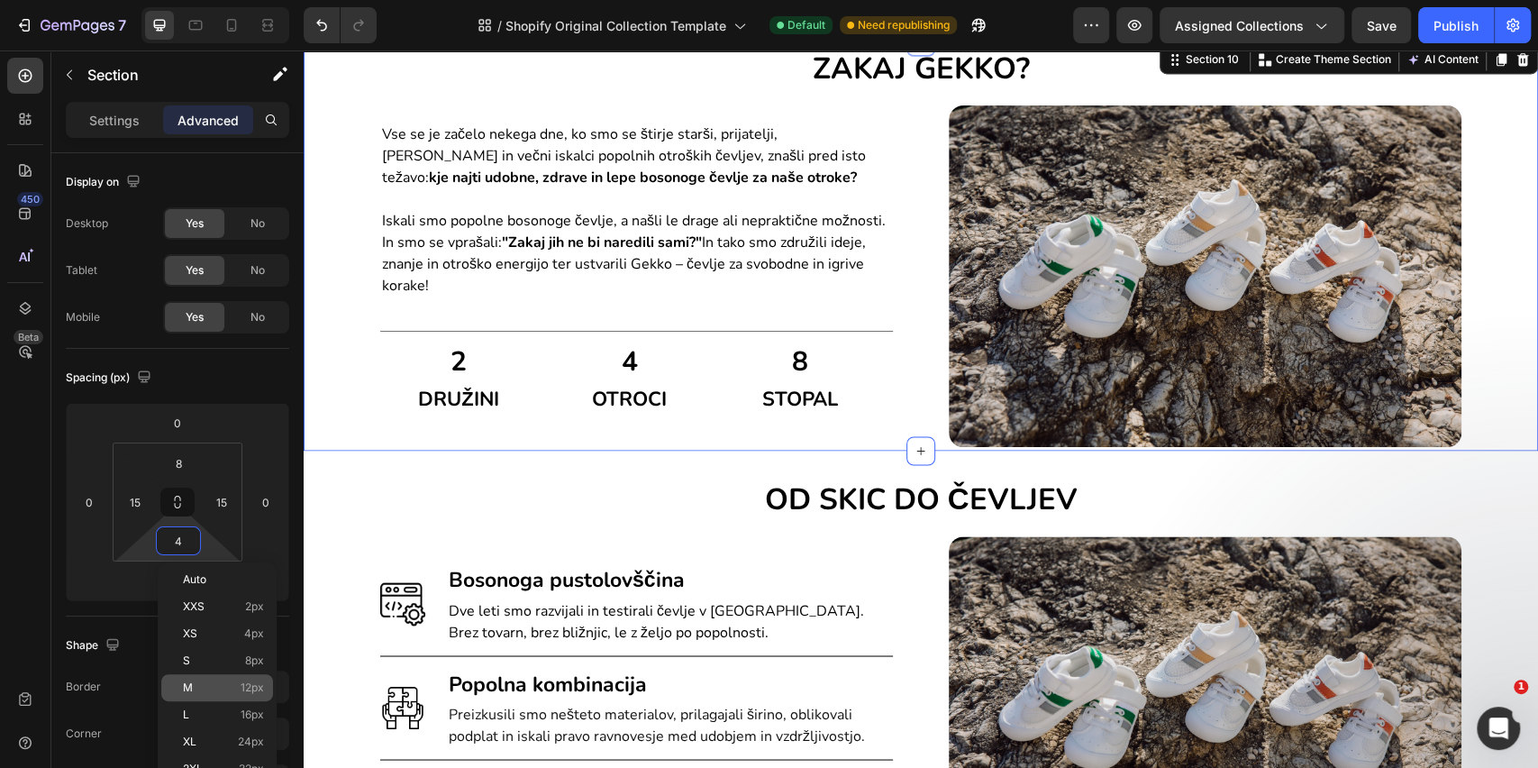
click at [209, 681] on p "M 12px" at bounding box center [223, 687] width 81 height 13
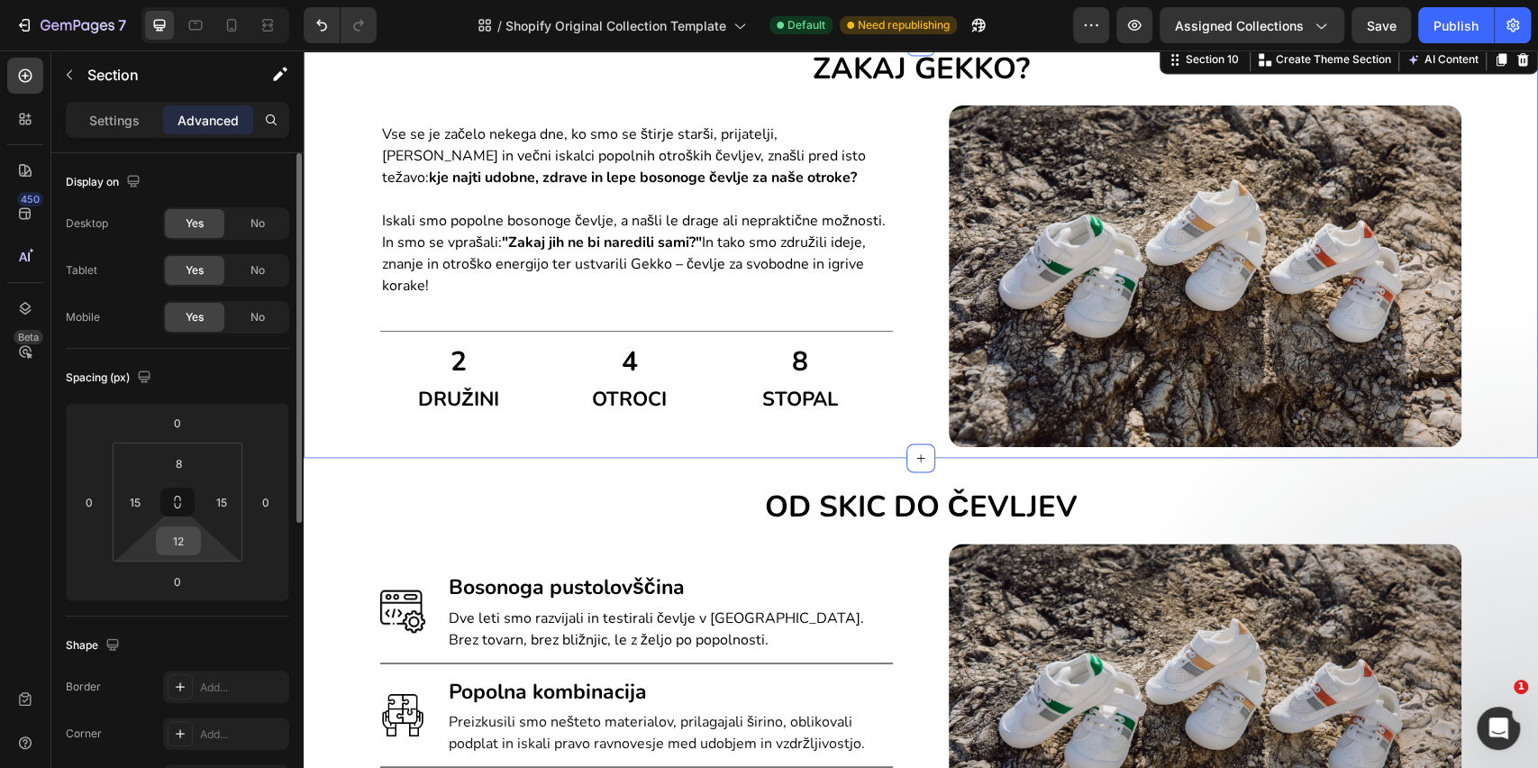
click at [181, 548] on input "12" at bounding box center [178, 540] width 36 height 27
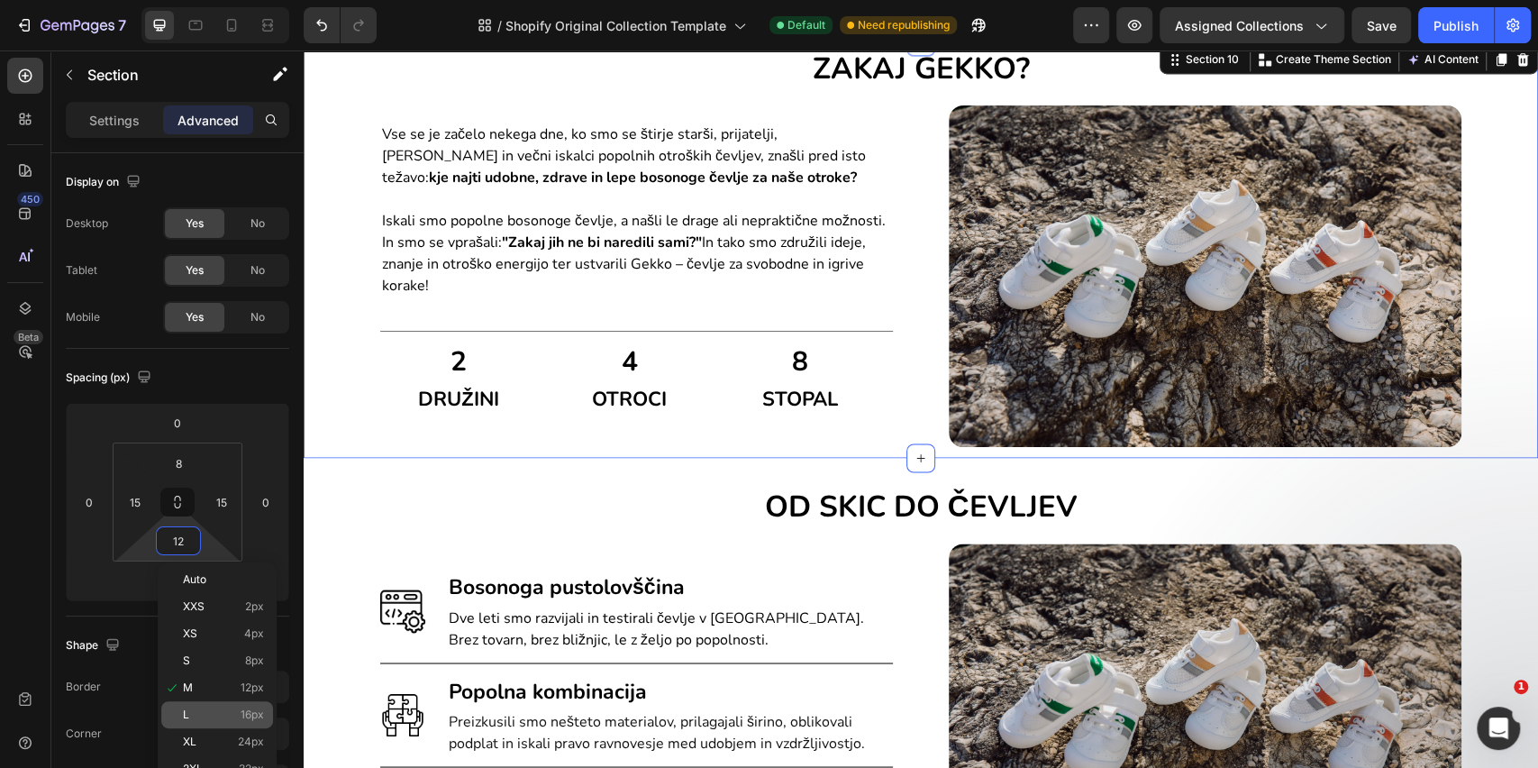
click at [187, 717] on span "L" at bounding box center [186, 714] width 6 height 13
type input "16"
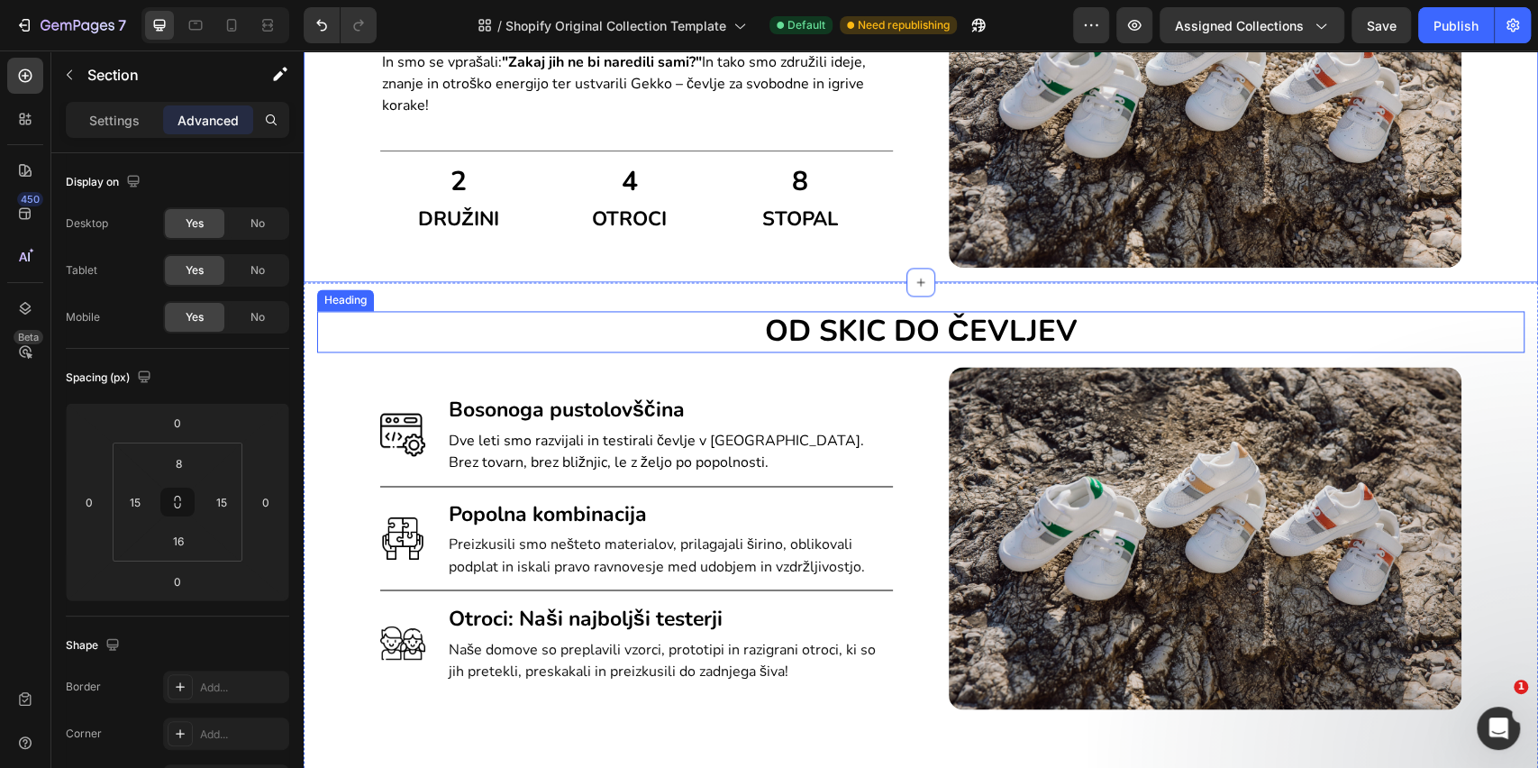
scroll to position [1321, 0]
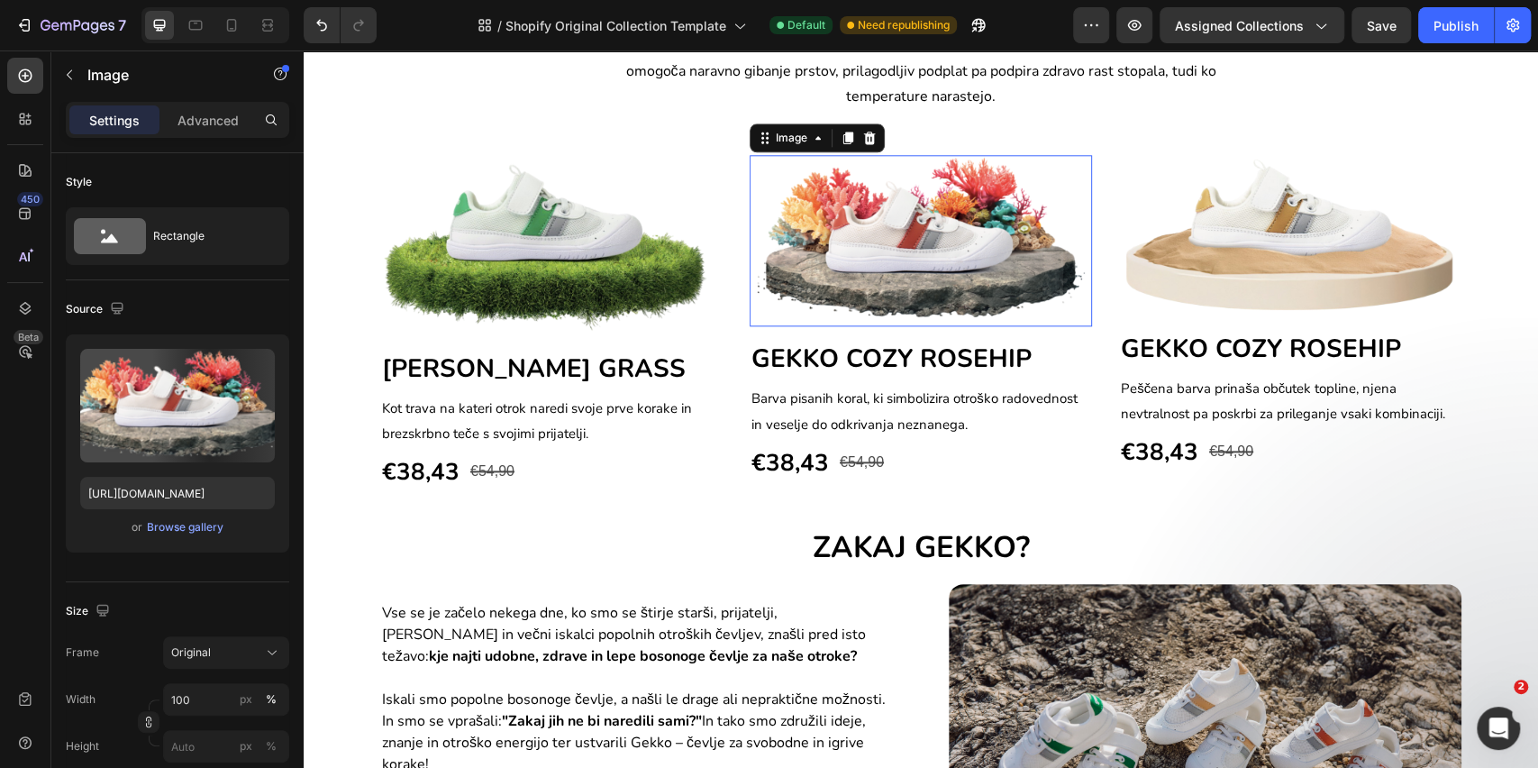
click at [947, 283] on img at bounding box center [921, 240] width 342 height 171
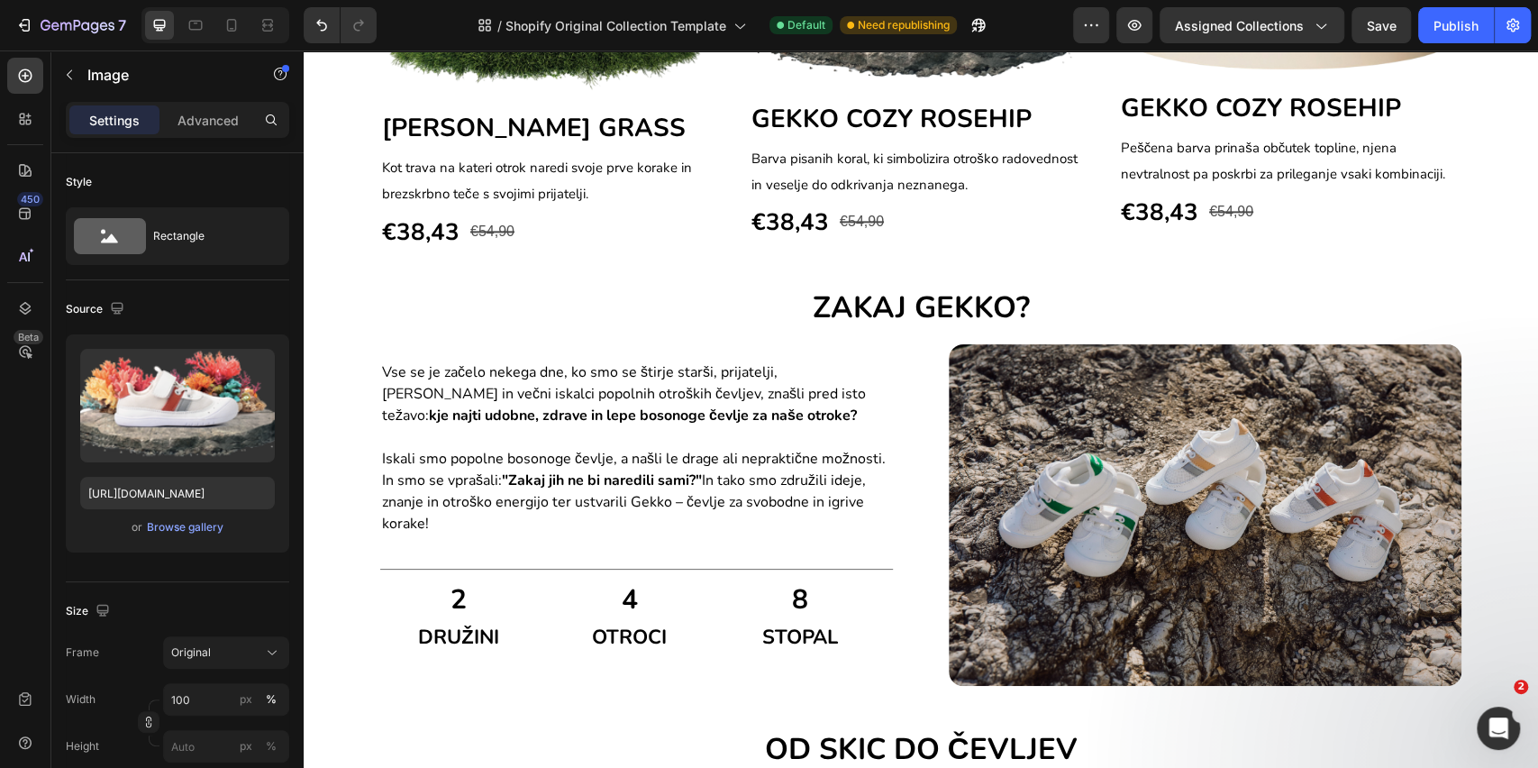
scroll to position [1682, 0]
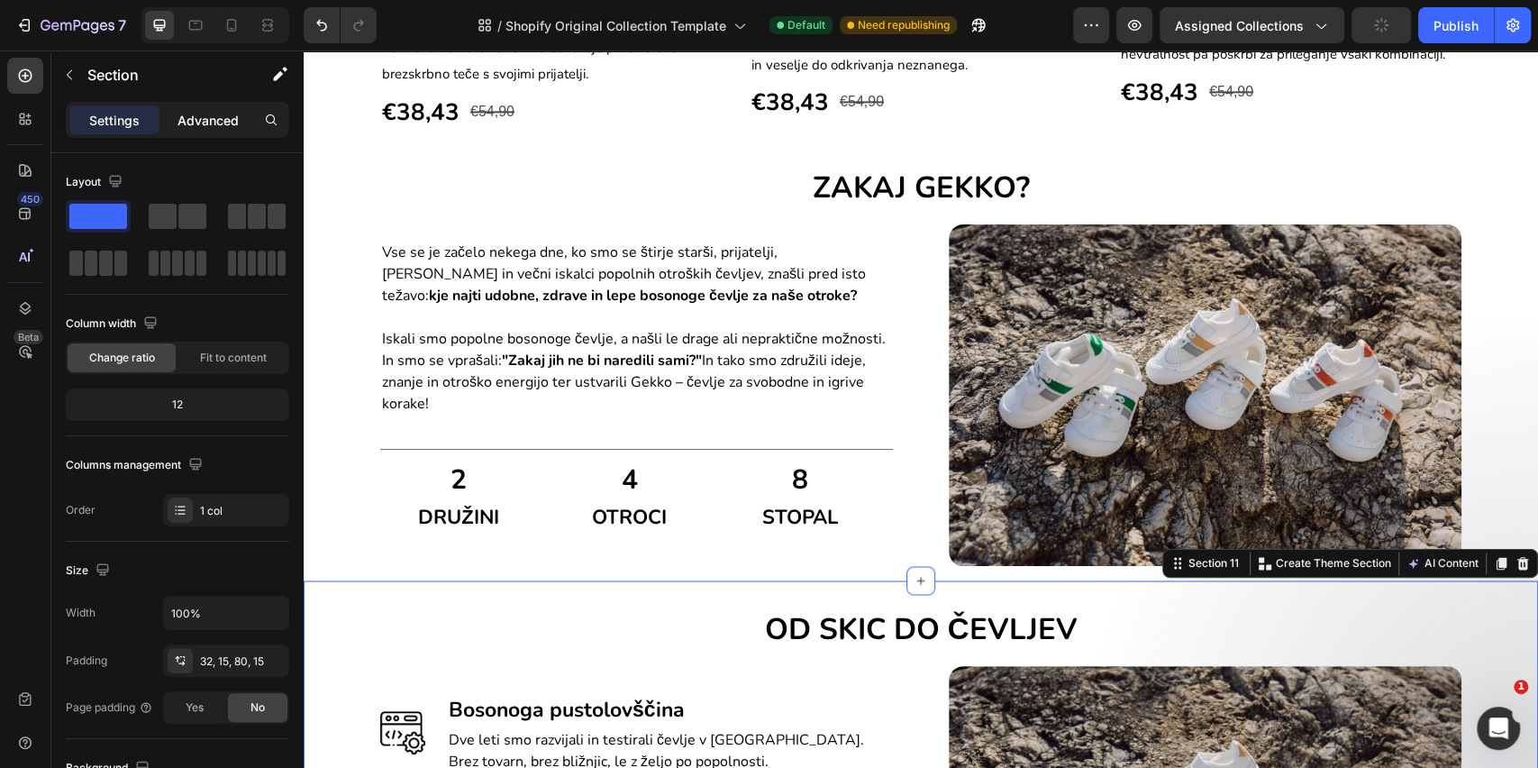
click at [217, 121] on p "Advanced" at bounding box center [208, 120] width 61 height 19
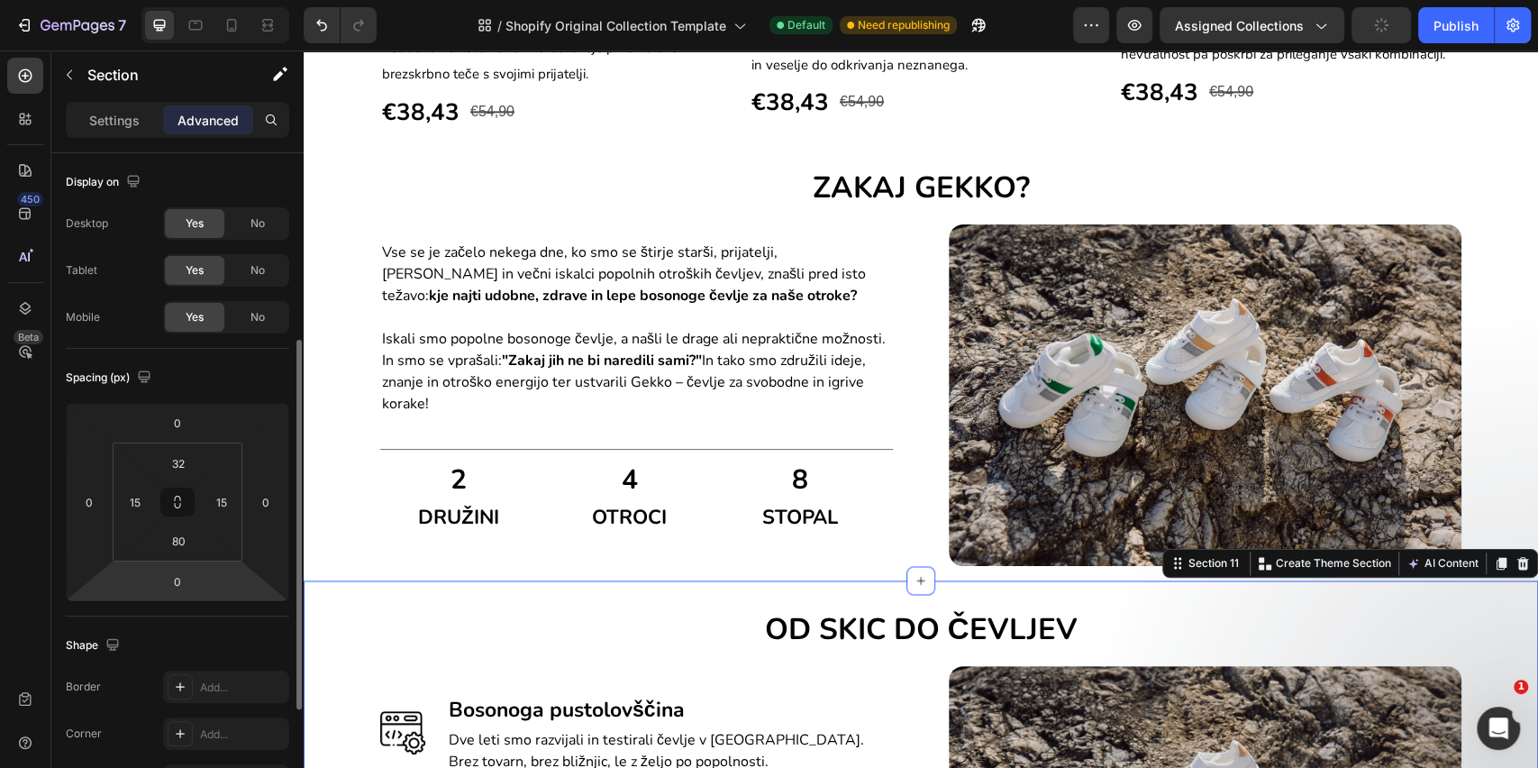
scroll to position [120, 0]
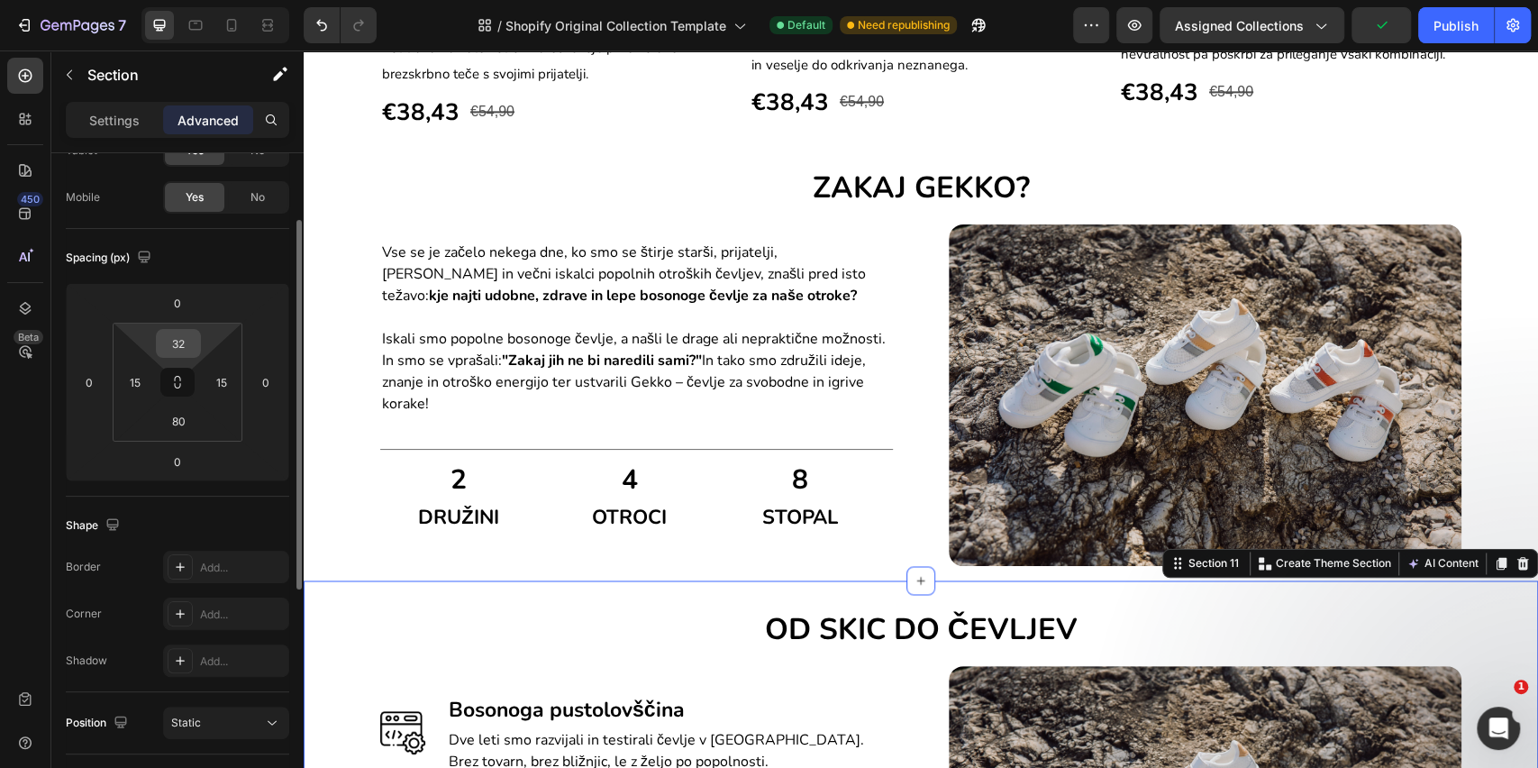
click at [166, 341] on input "32" at bounding box center [178, 343] width 36 height 27
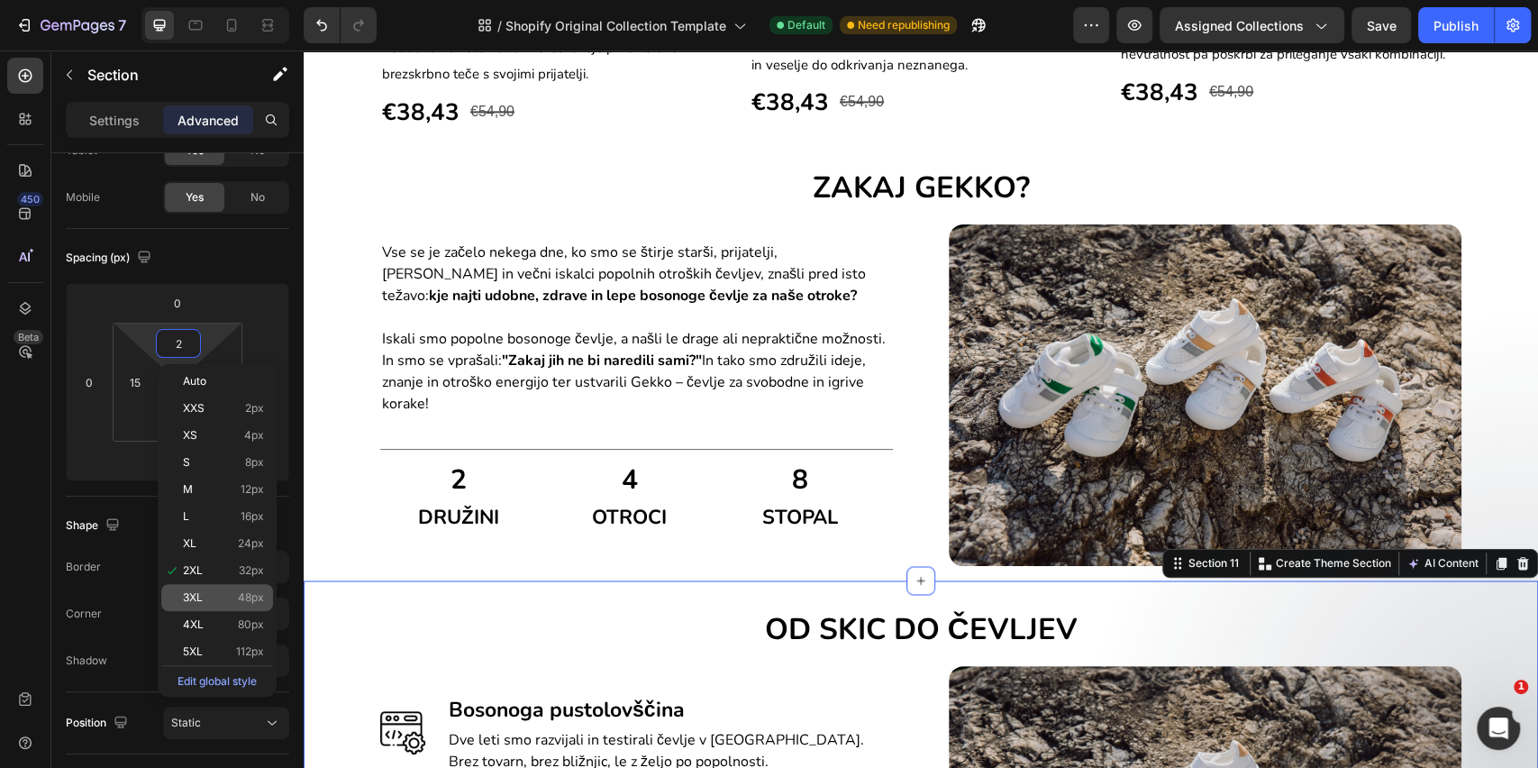
click at [184, 596] on span "3XL" at bounding box center [193, 597] width 20 height 13
type input "48"
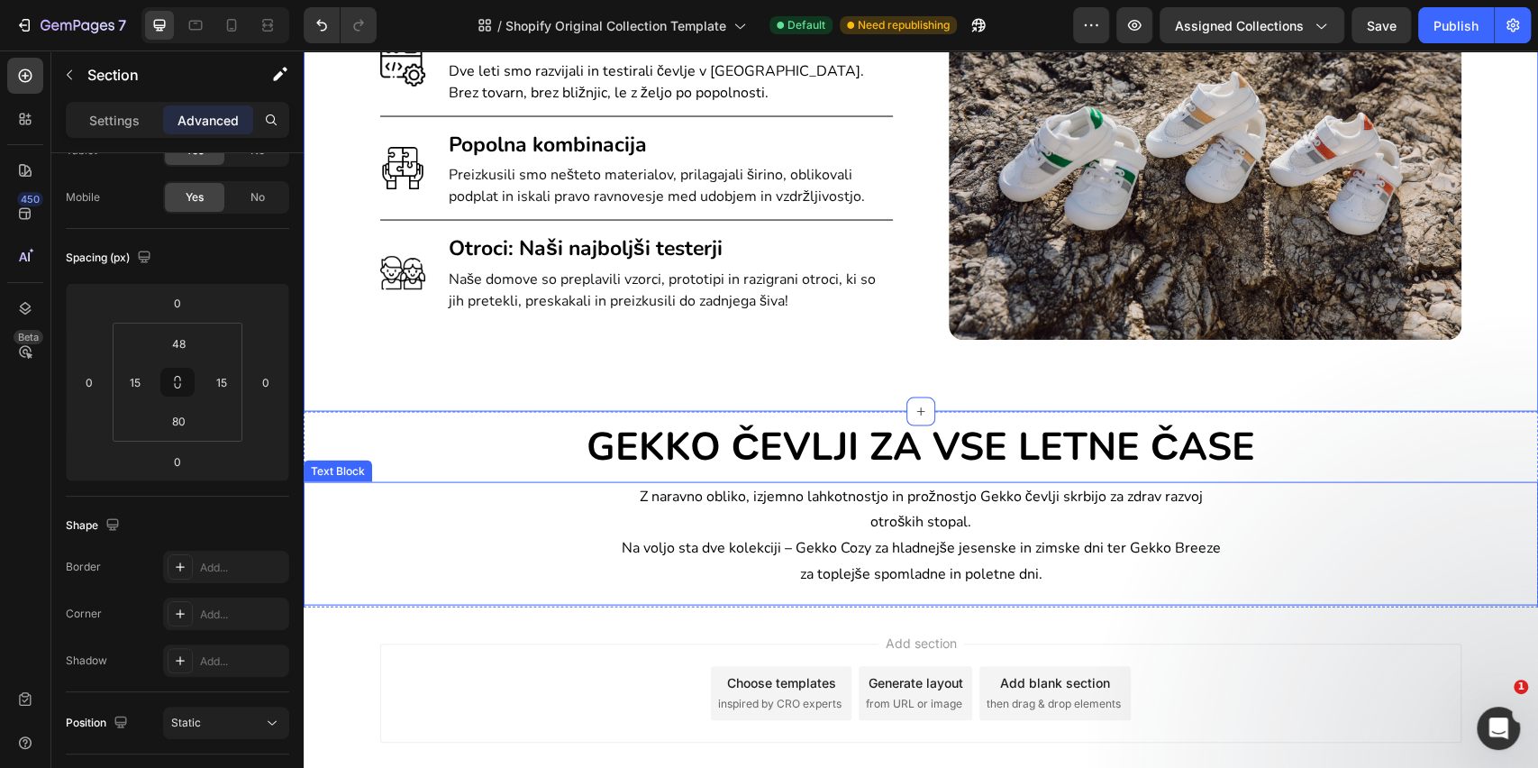
scroll to position [2403, 0]
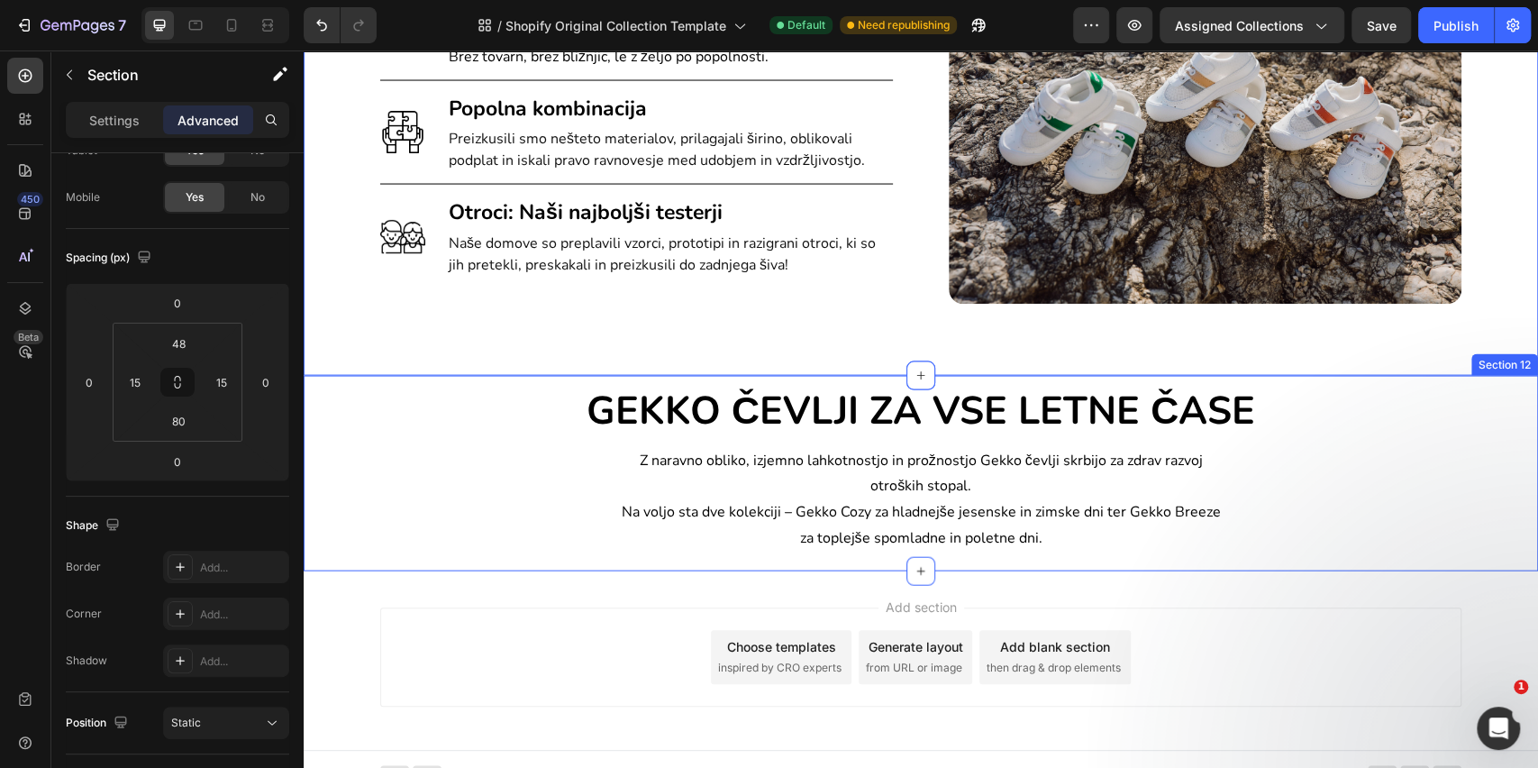
click at [403, 376] on div "GEKKO ČEVLJI ZA VSE LETNE ČASE Heading Z naravno obliko, izjemno lahkotnostjo i…" at bounding box center [921, 474] width 1235 height 196
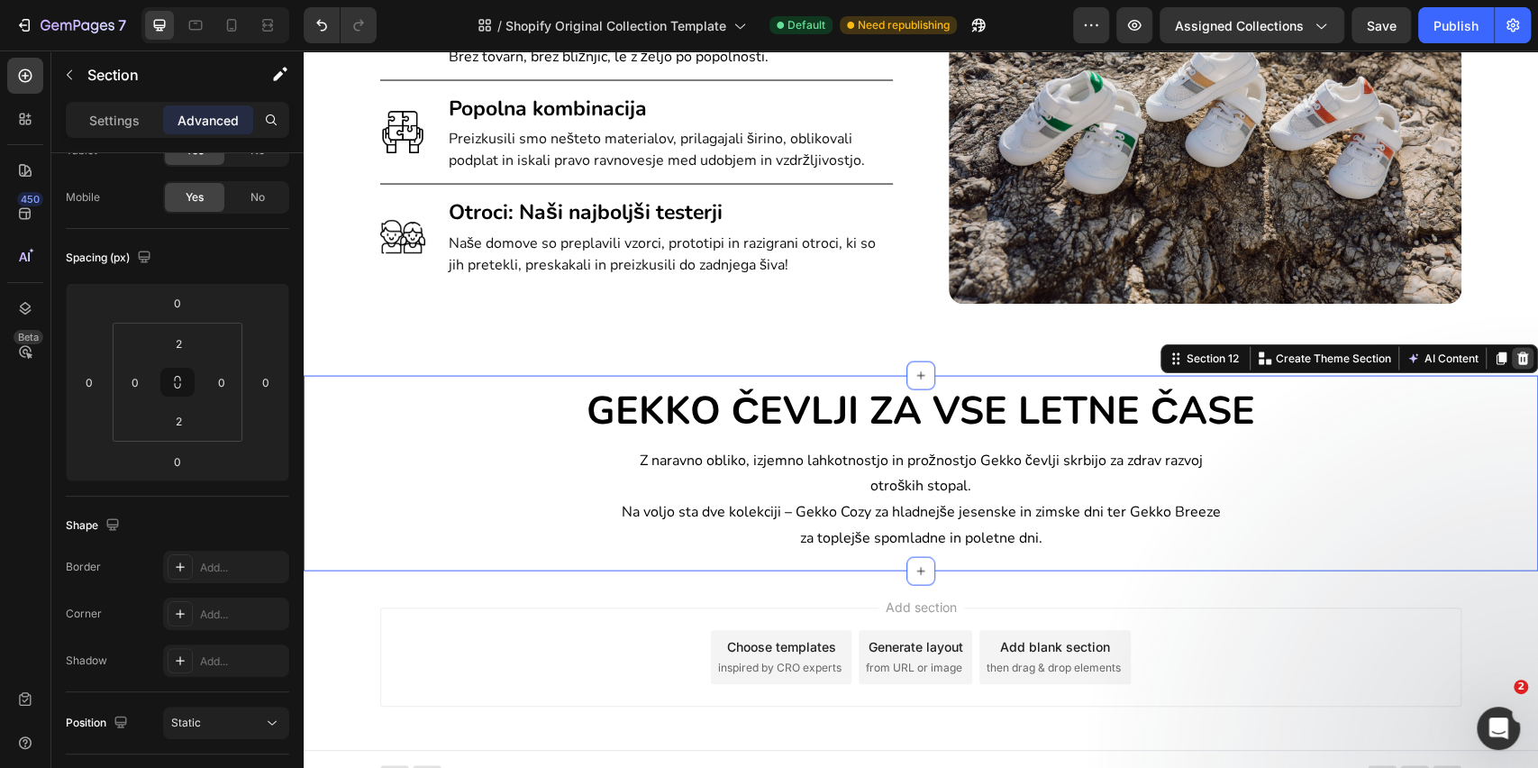
click at [1516, 362] on icon at bounding box center [1523, 358] width 14 height 14
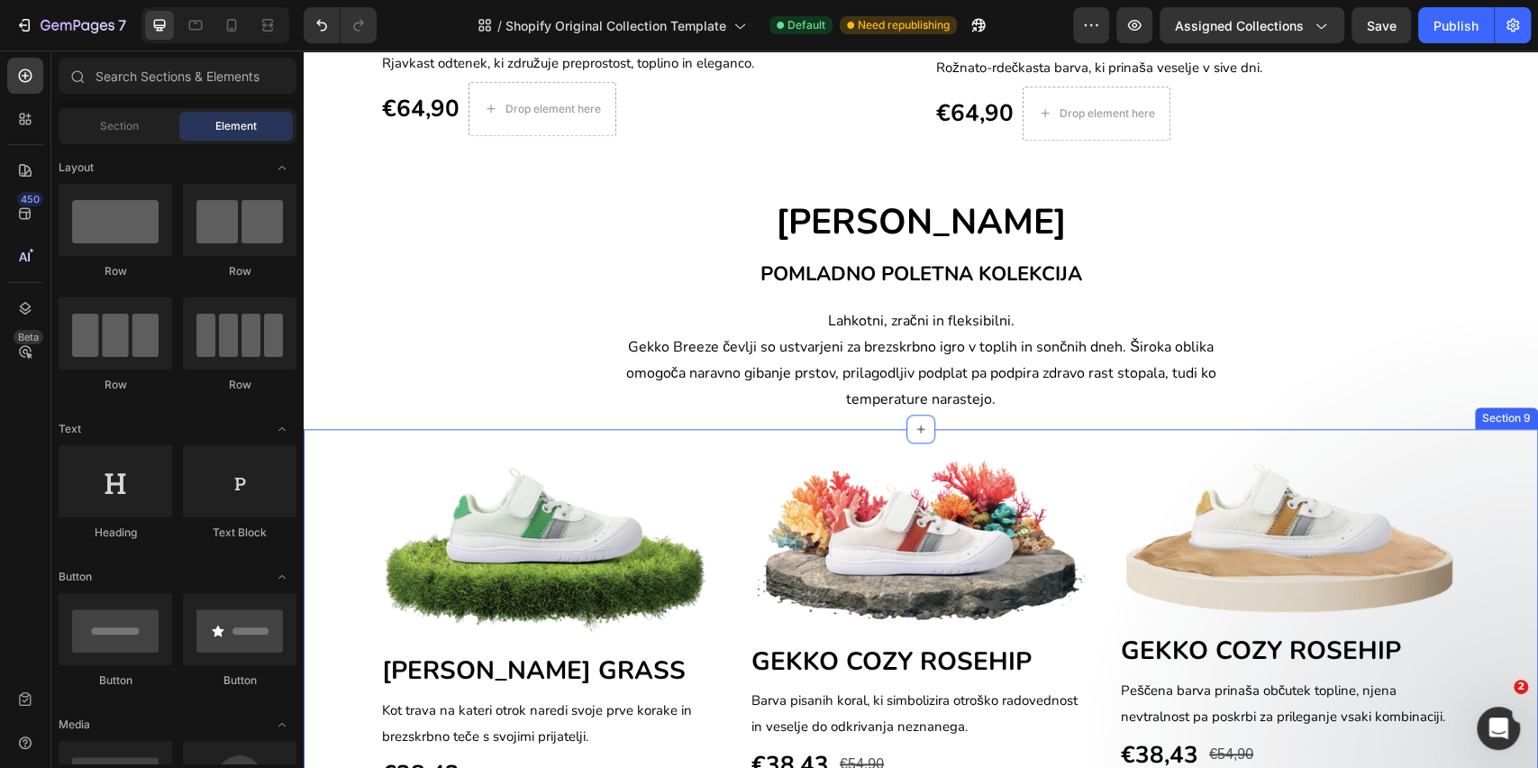
scroll to position [1144, 0]
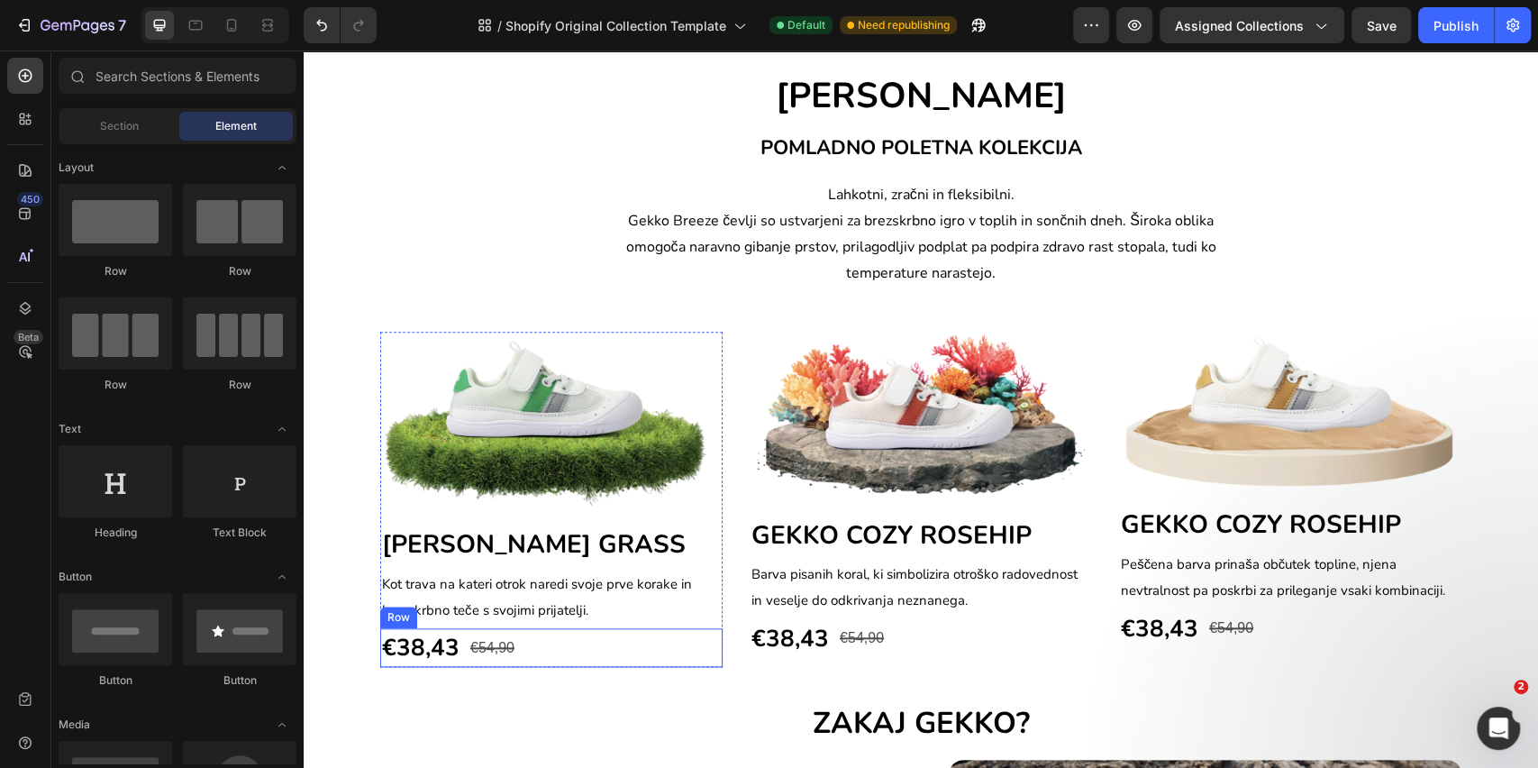
click at [553, 653] on div "€38,43 (P) Price (P) Price €54,90 Compare Price Compare Price Row" at bounding box center [551, 647] width 342 height 39
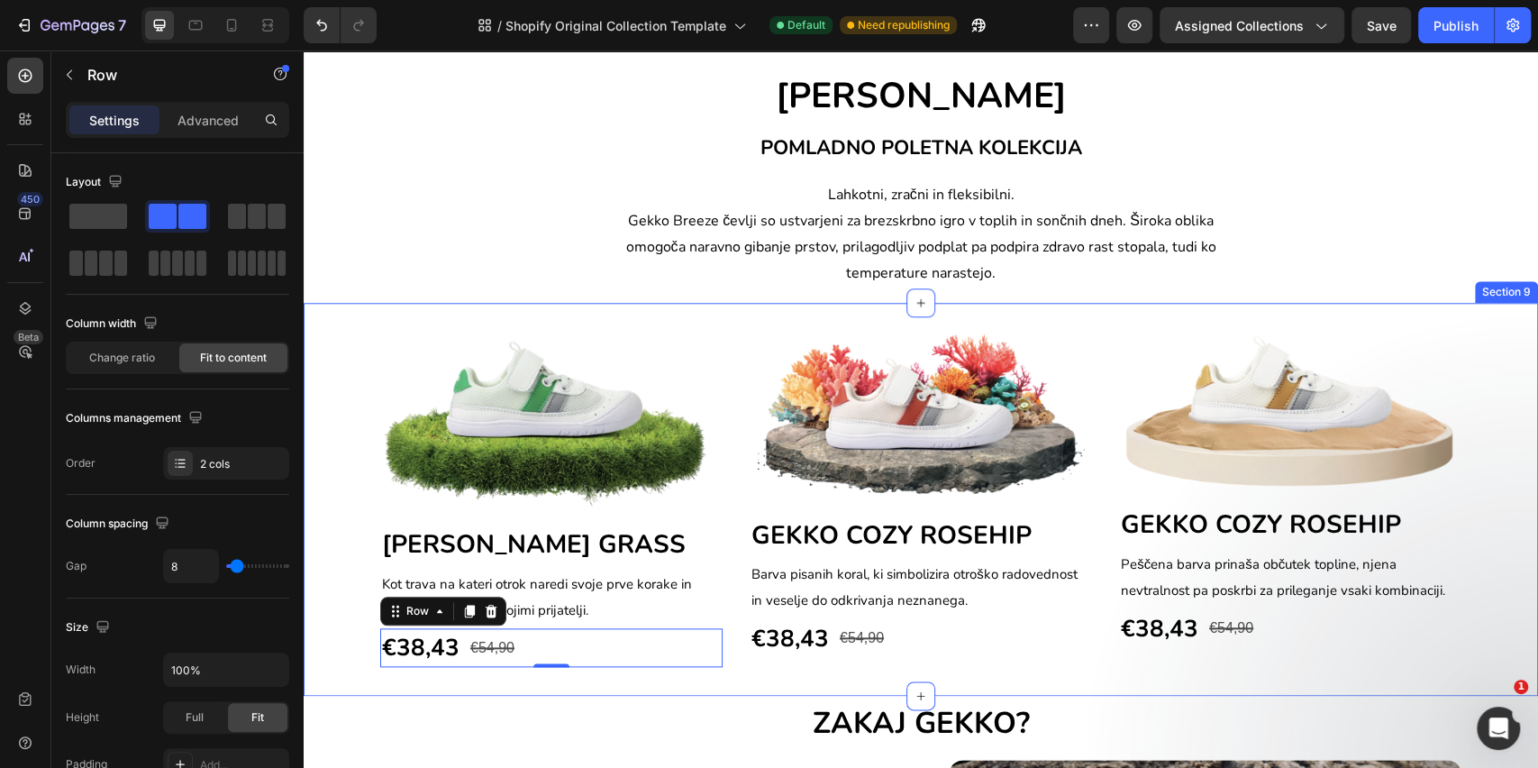
click at [715, 316] on div "Image GEKKO BREEZE GRASS Heading Kot trava na kateri otrok naredi svoje prve ko…" at bounding box center [921, 500] width 1235 height 394
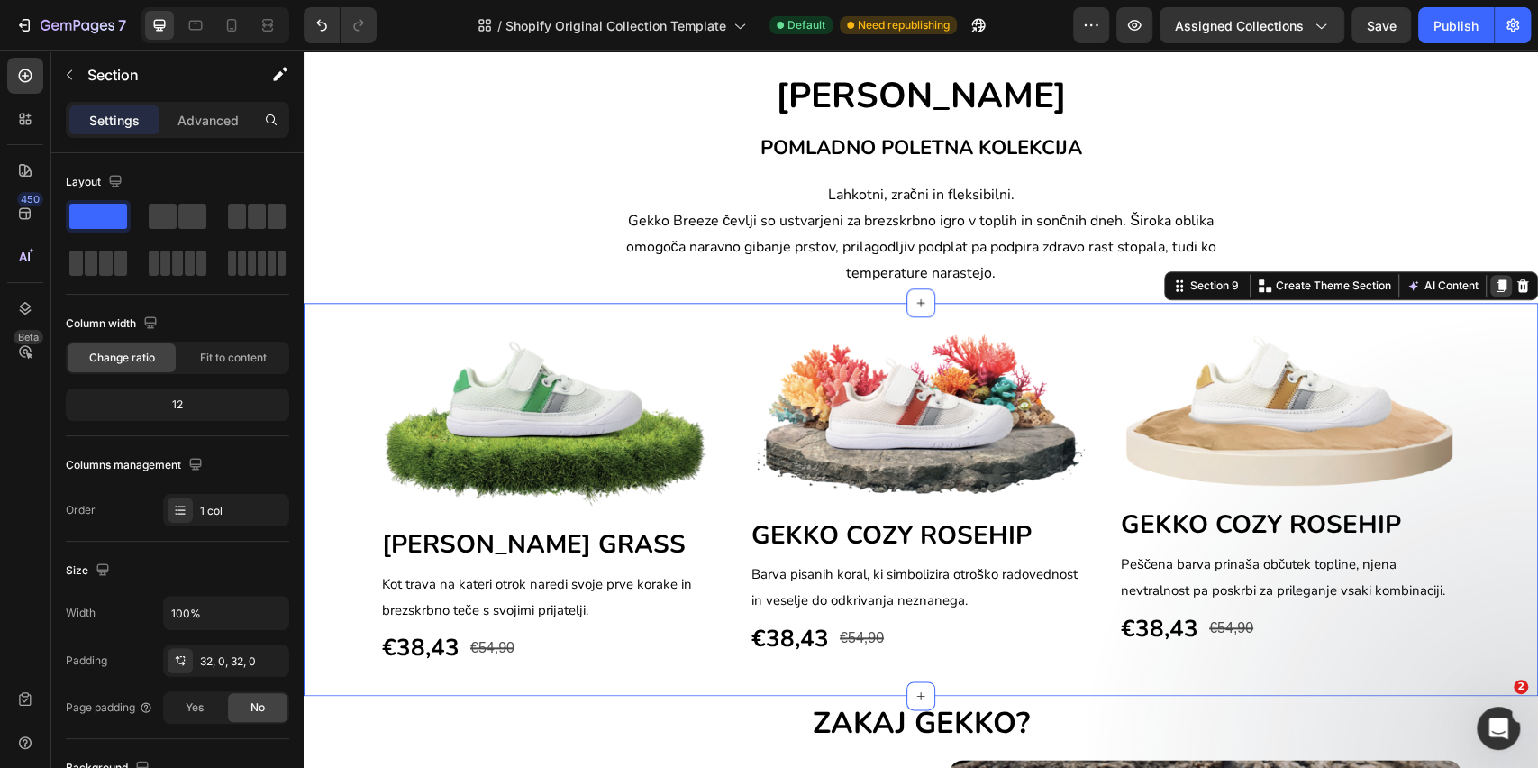
click at [1497, 290] on icon at bounding box center [1502, 285] width 10 height 13
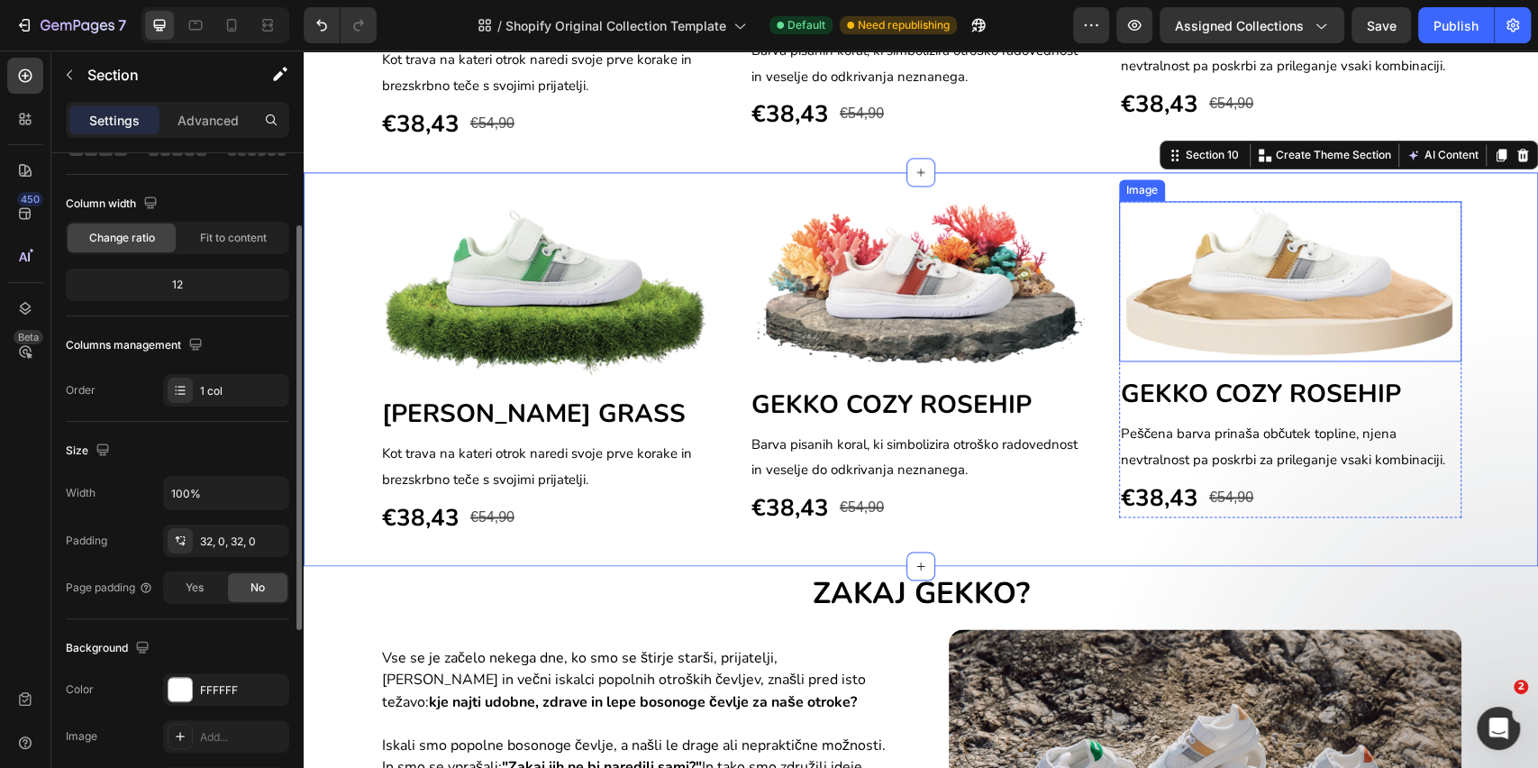
scroll to position [1730, 0]
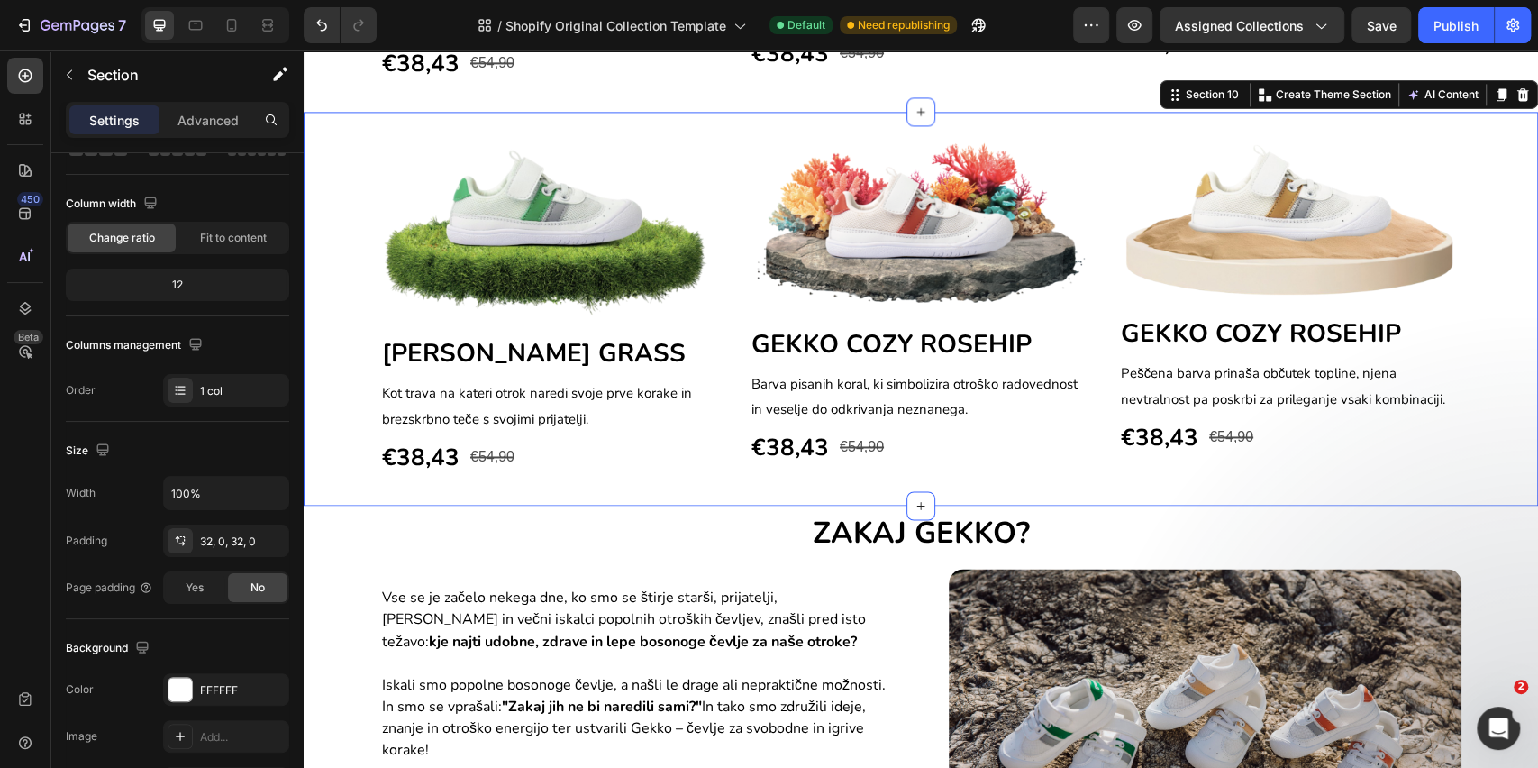
click at [350, 487] on div "Image GEKKO BREEZE GRASS Heading Kot trava na kateri otrok naredi svoje prve ko…" at bounding box center [921, 309] width 1235 height 394
click at [544, 461] on div "€38,43 (P) Price (P) Price €54,90 Compare Price Compare Price Row" at bounding box center [551, 457] width 342 height 39
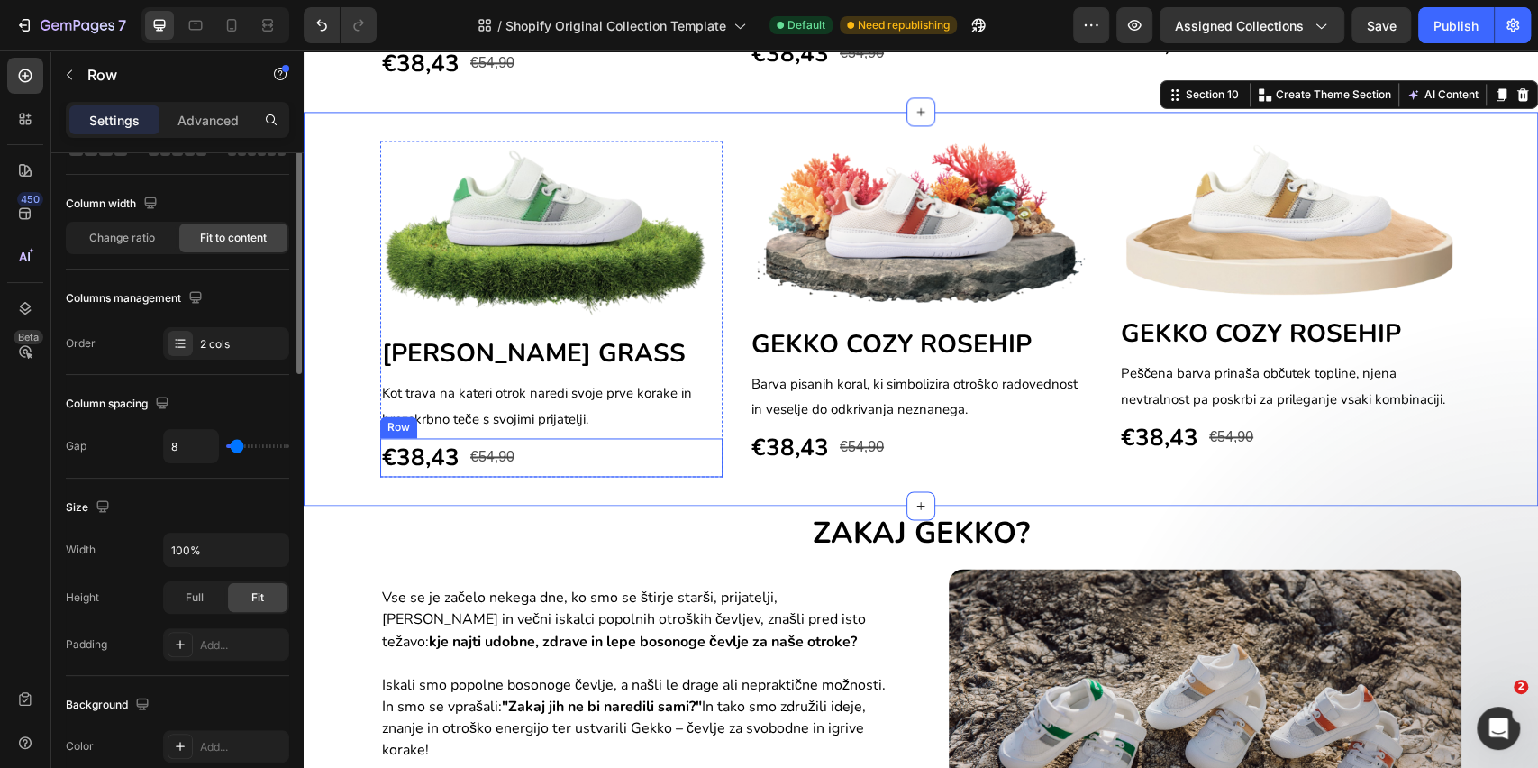
scroll to position [0, 0]
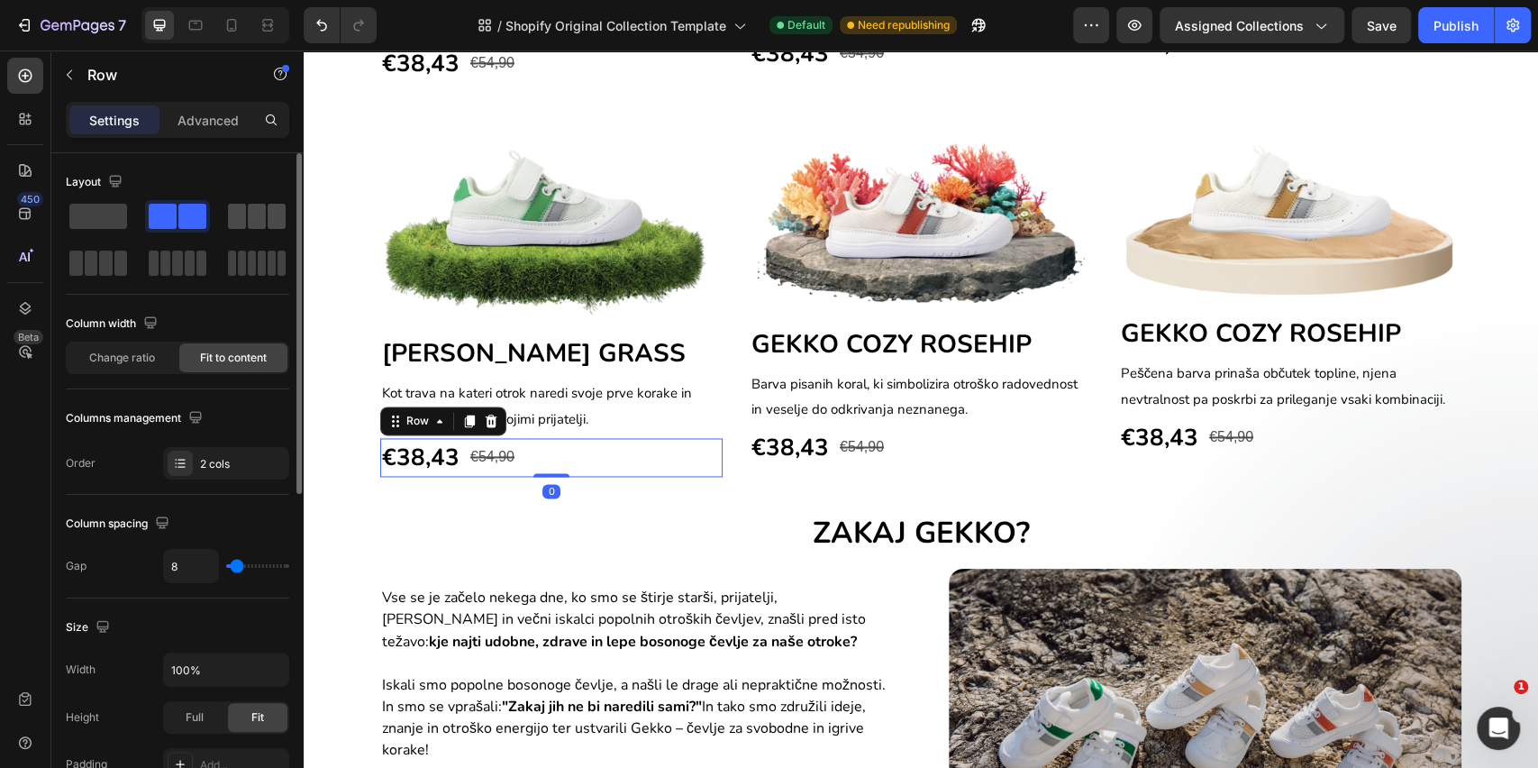
click at [248, 207] on span at bounding box center [257, 216] width 18 height 25
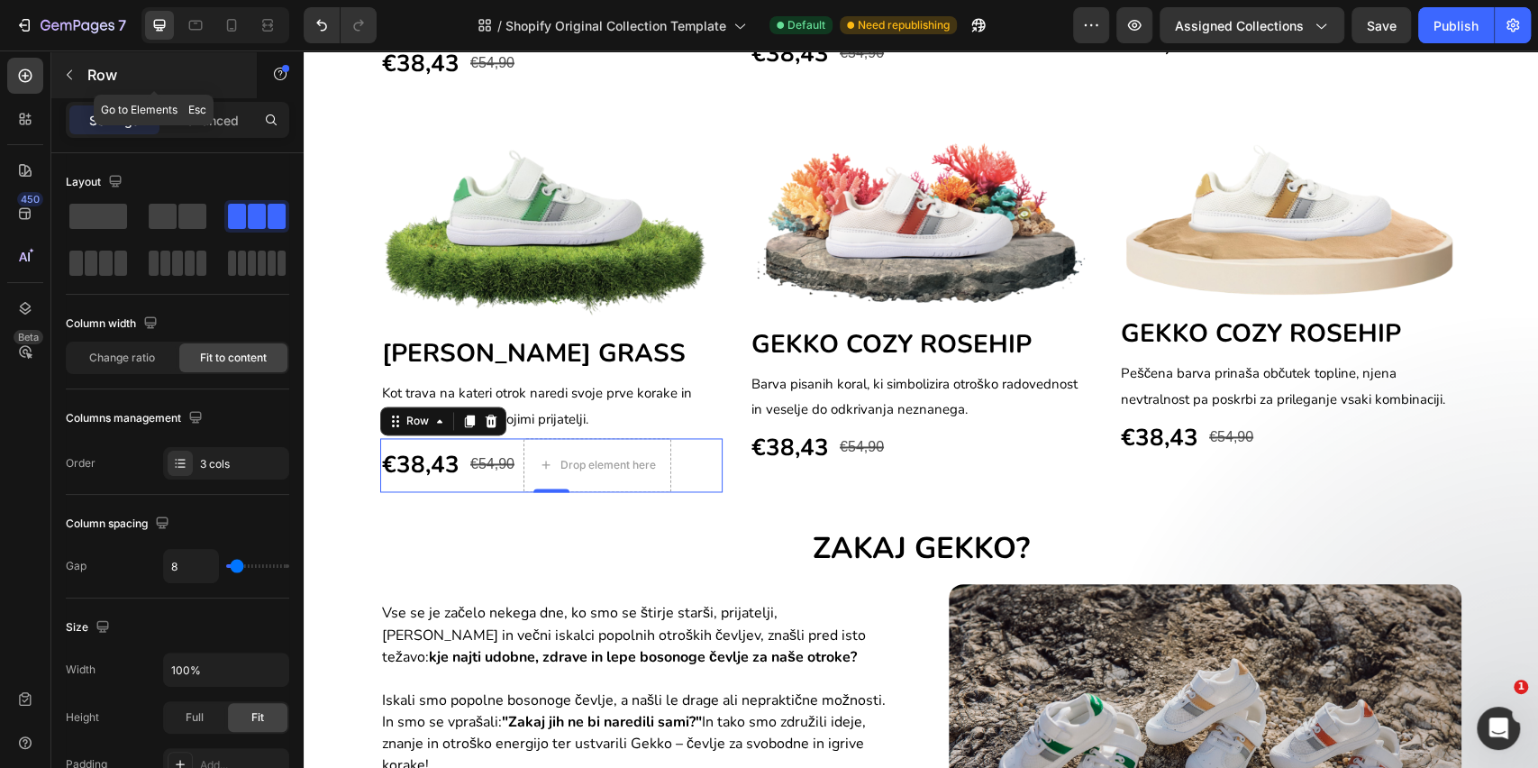
click at [82, 73] on button "button" at bounding box center [69, 74] width 29 height 29
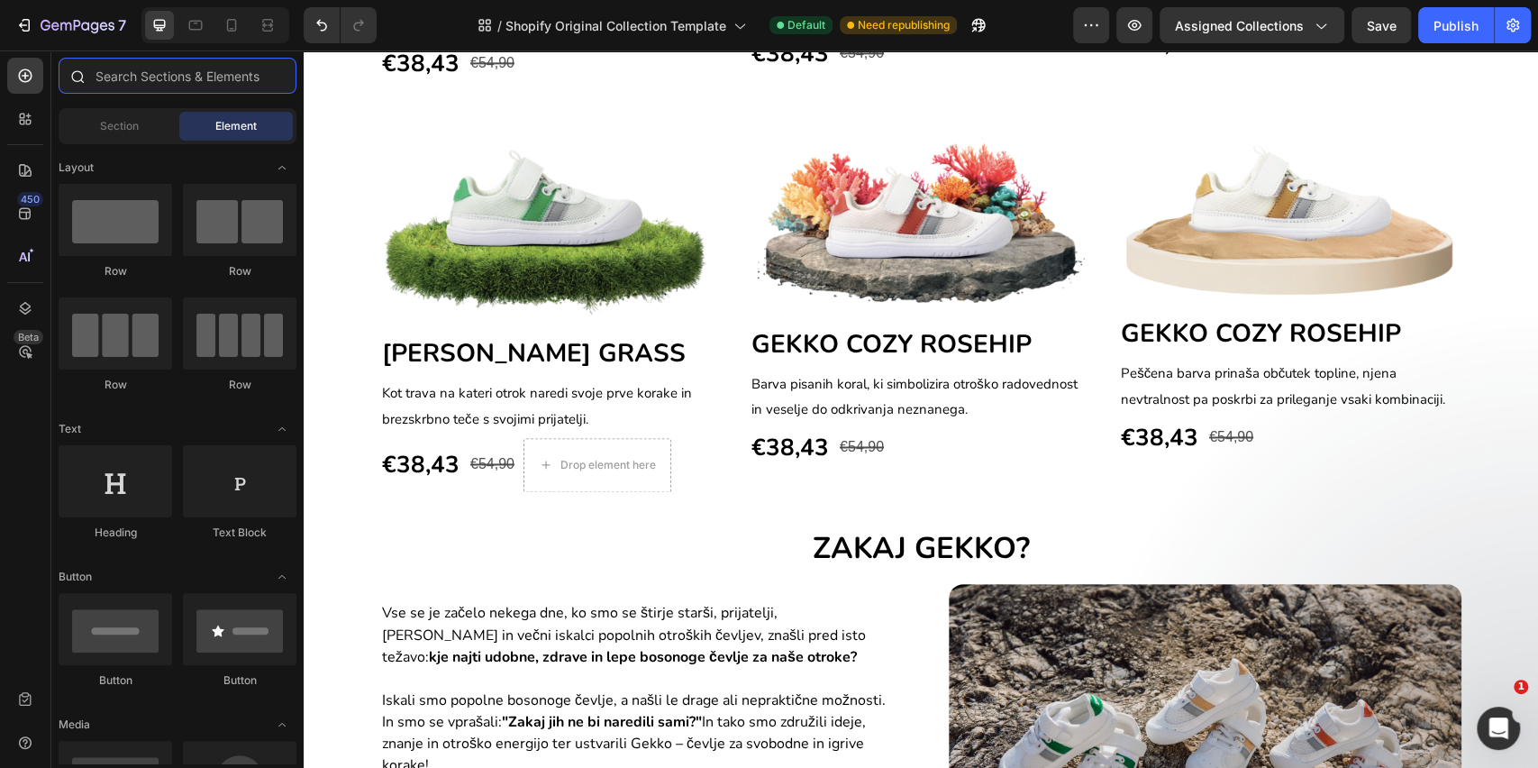
click at [140, 86] on input "text" at bounding box center [178, 76] width 238 height 36
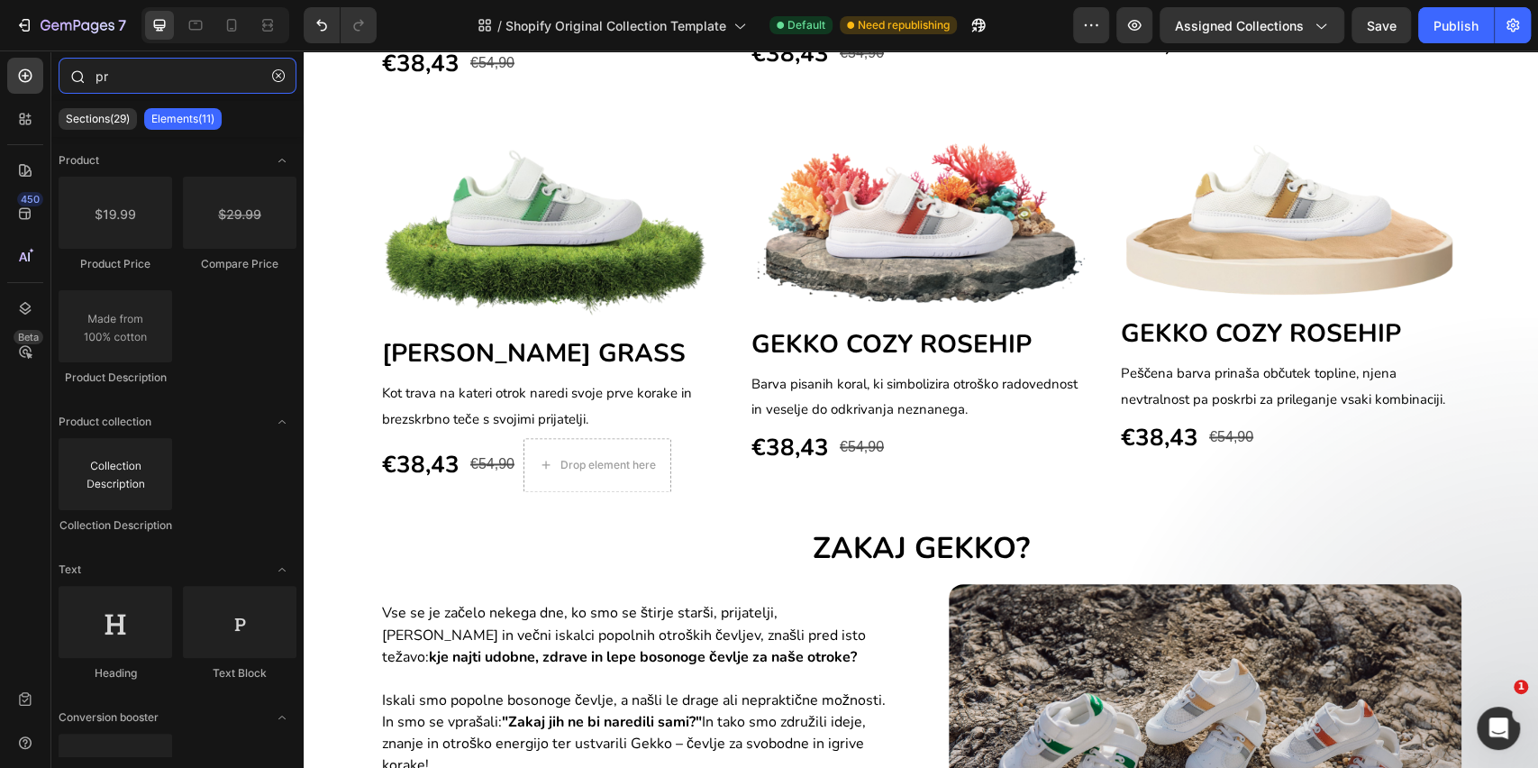
type input "p"
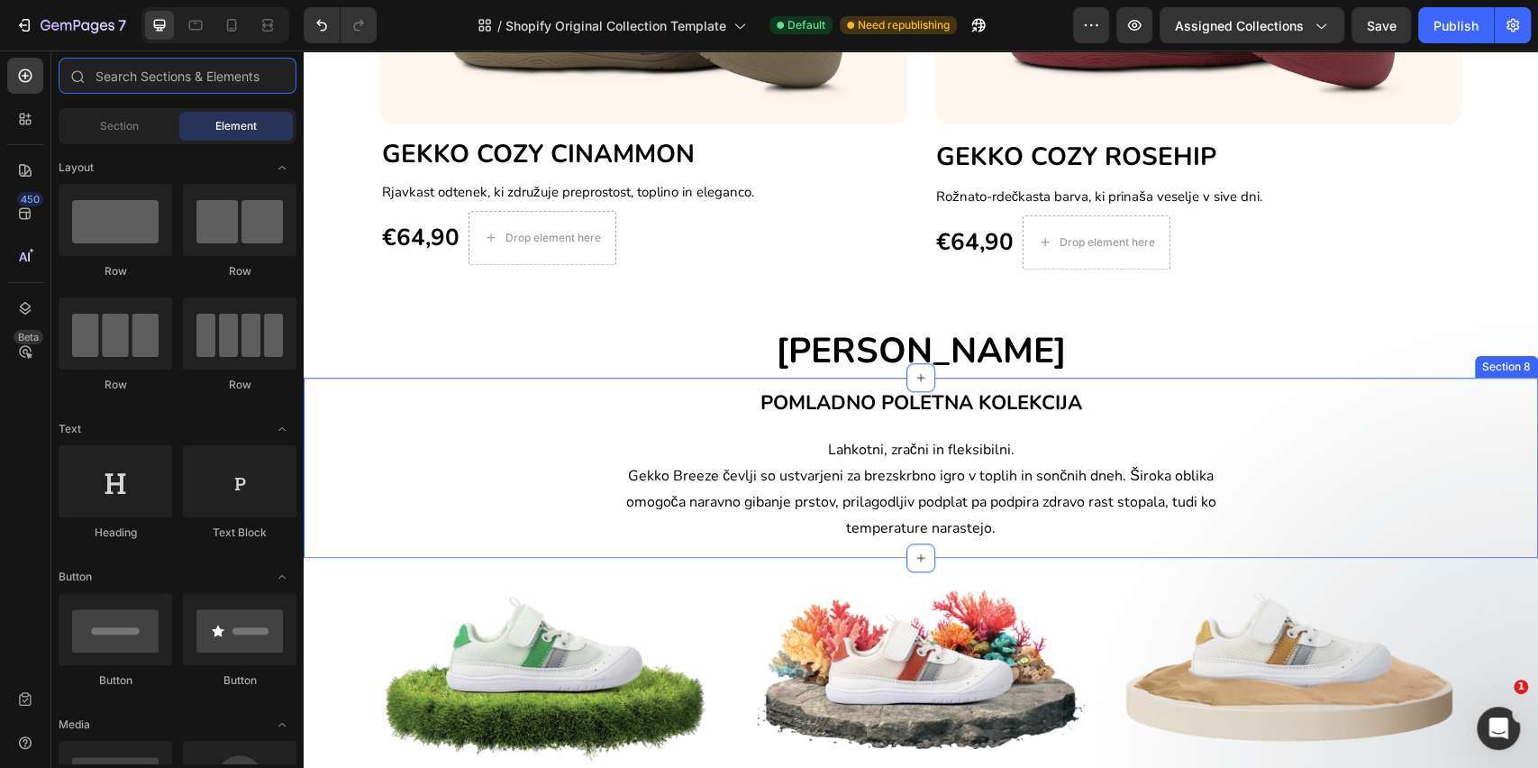
scroll to position [288, 0]
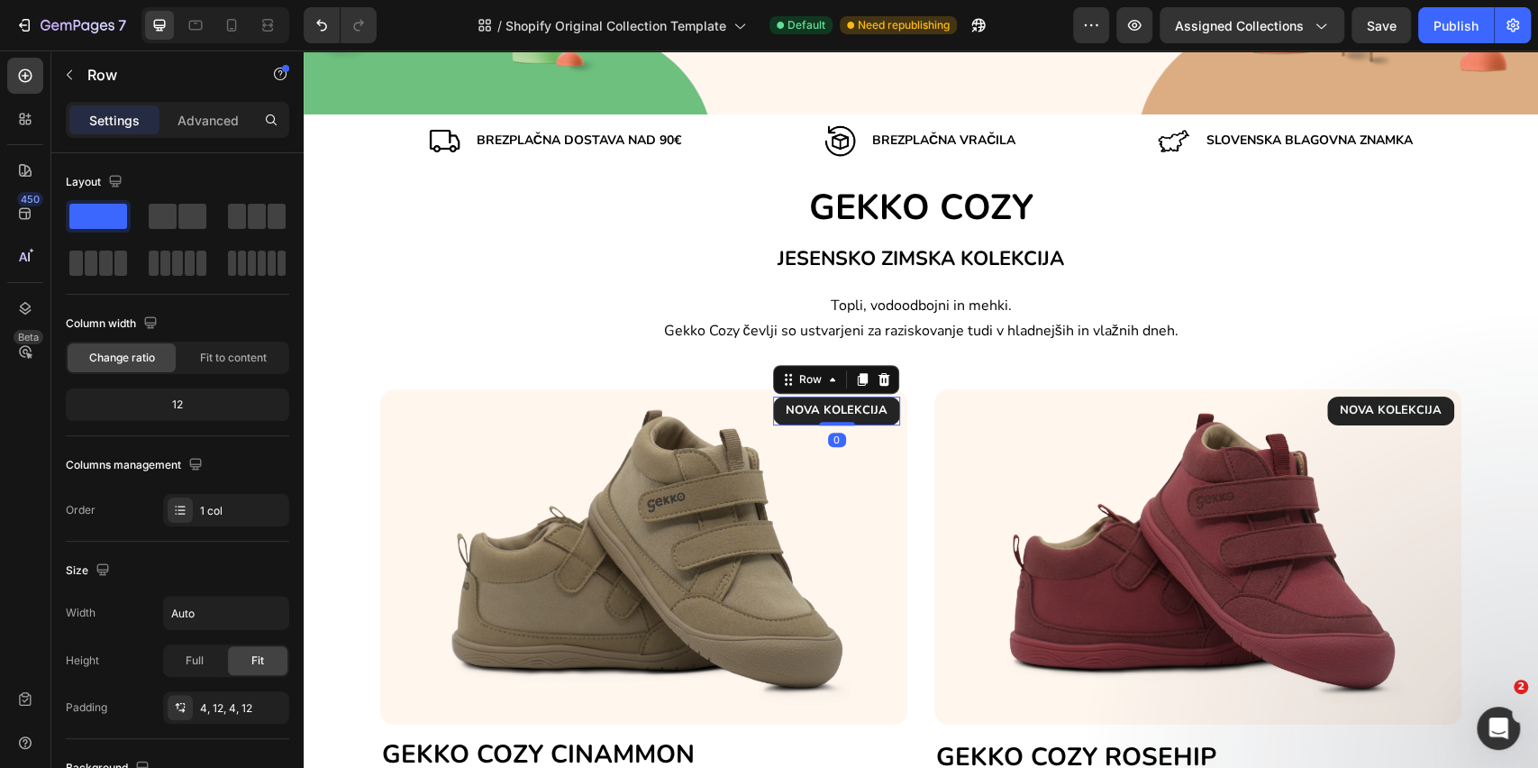
click at [888, 415] on div "NOVA KOLEKCIJA Text block Row 0" at bounding box center [836, 411] width 127 height 29
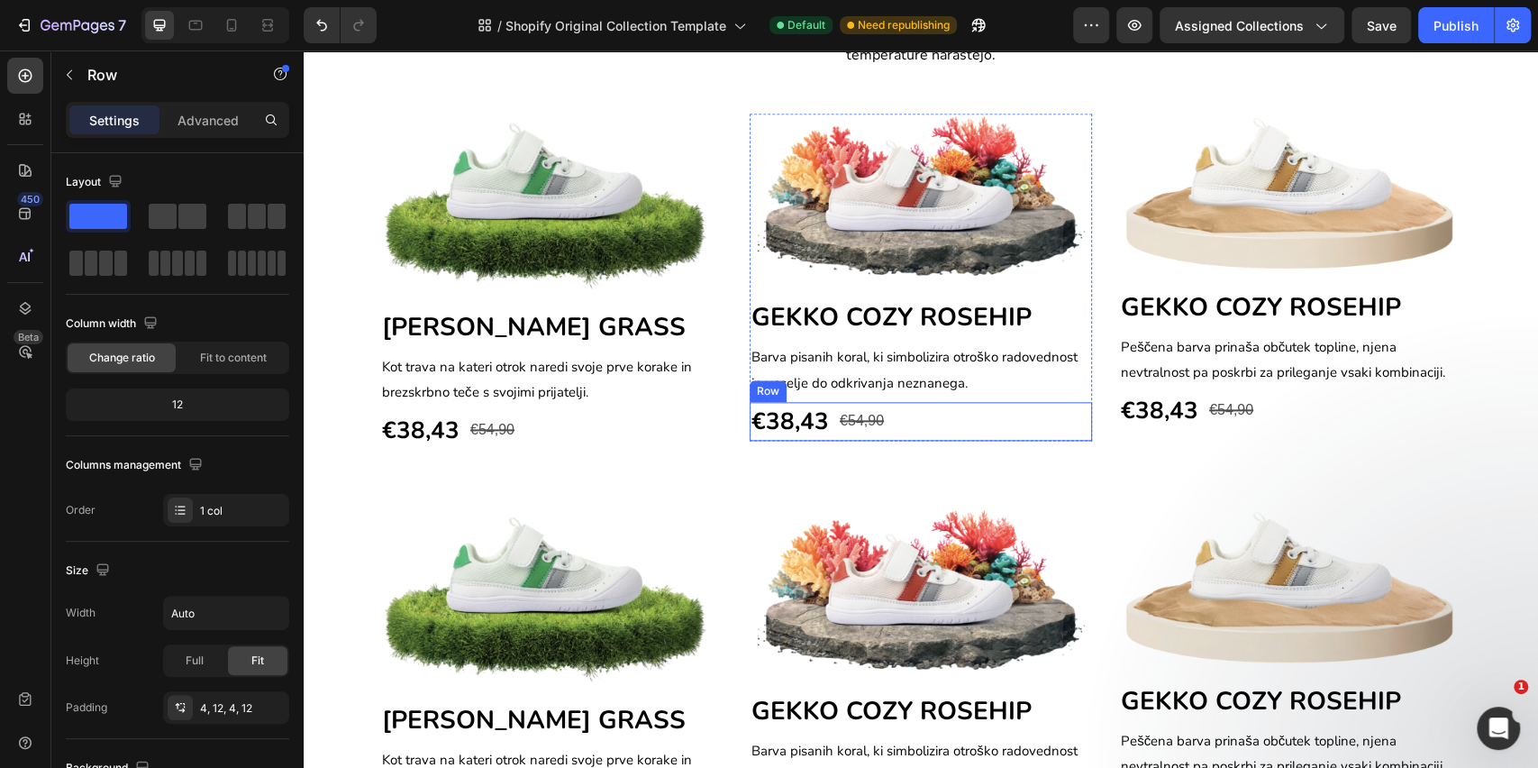
scroll to position [1370, 0]
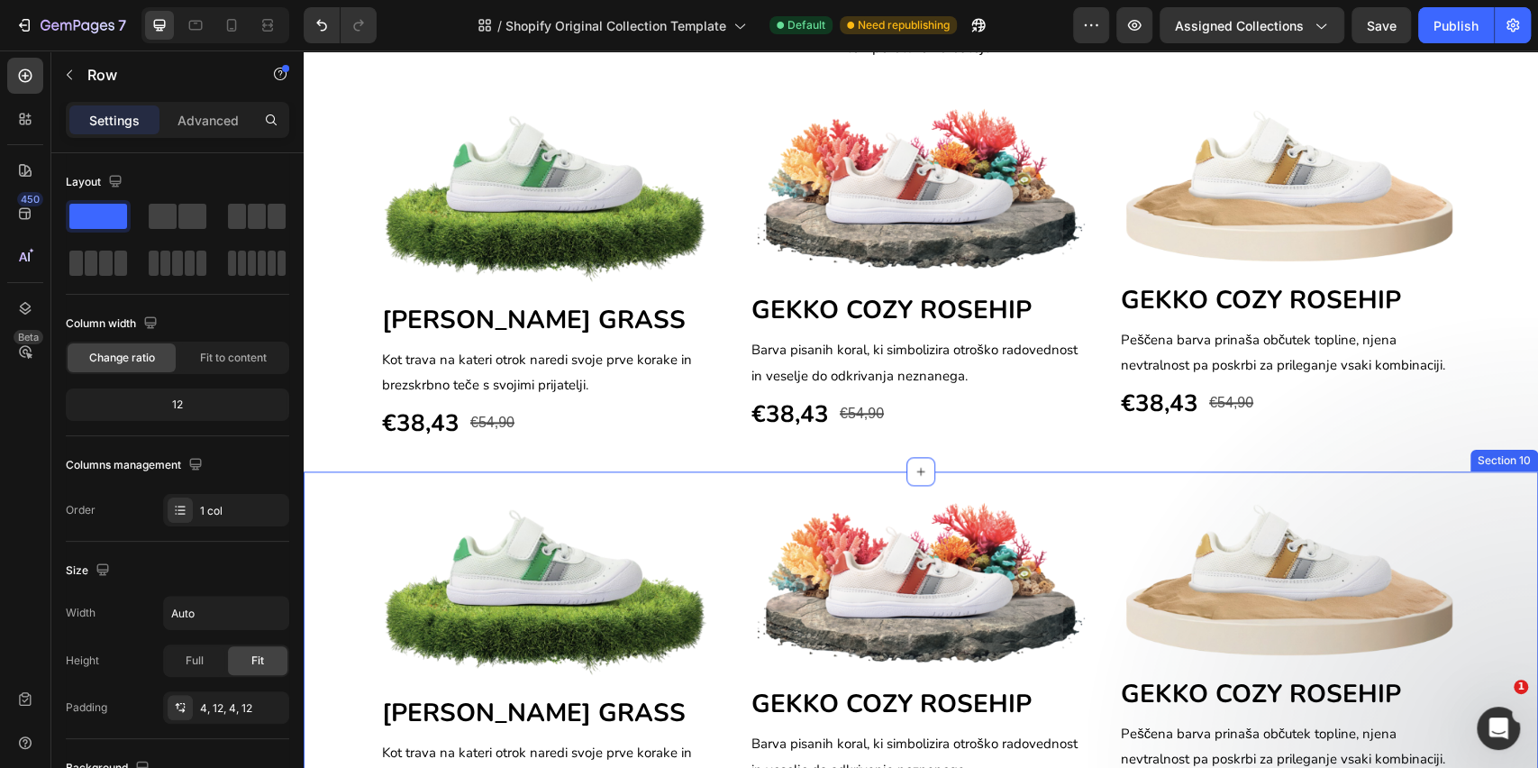
click at [1500, 492] on div "Image GEKKO BREEZE GRASS Heading Kot trava na kateri otrok naredi svoje prve ko…" at bounding box center [921, 675] width 1235 height 409
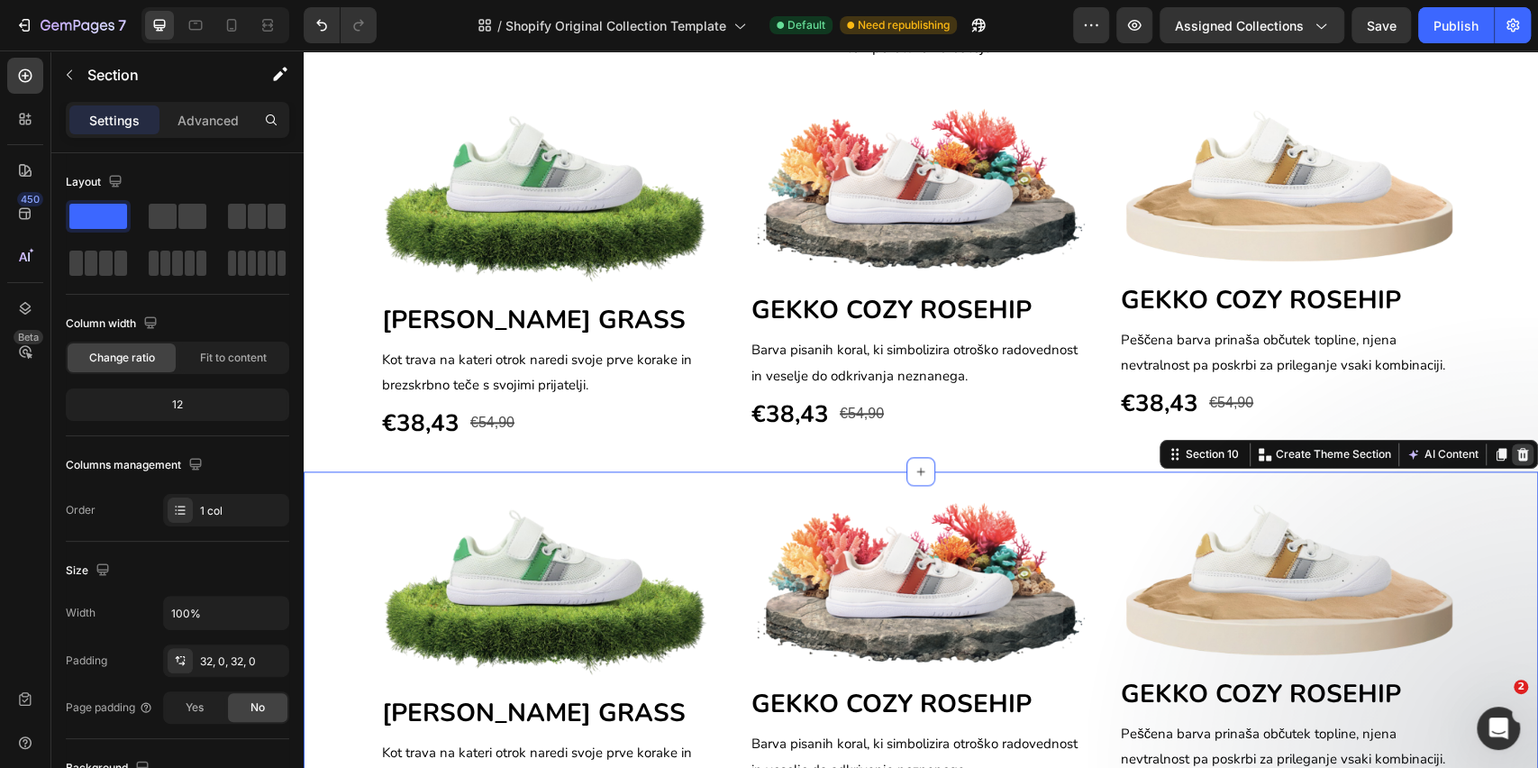
click at [1518, 461] on icon at bounding box center [1524, 454] width 12 height 13
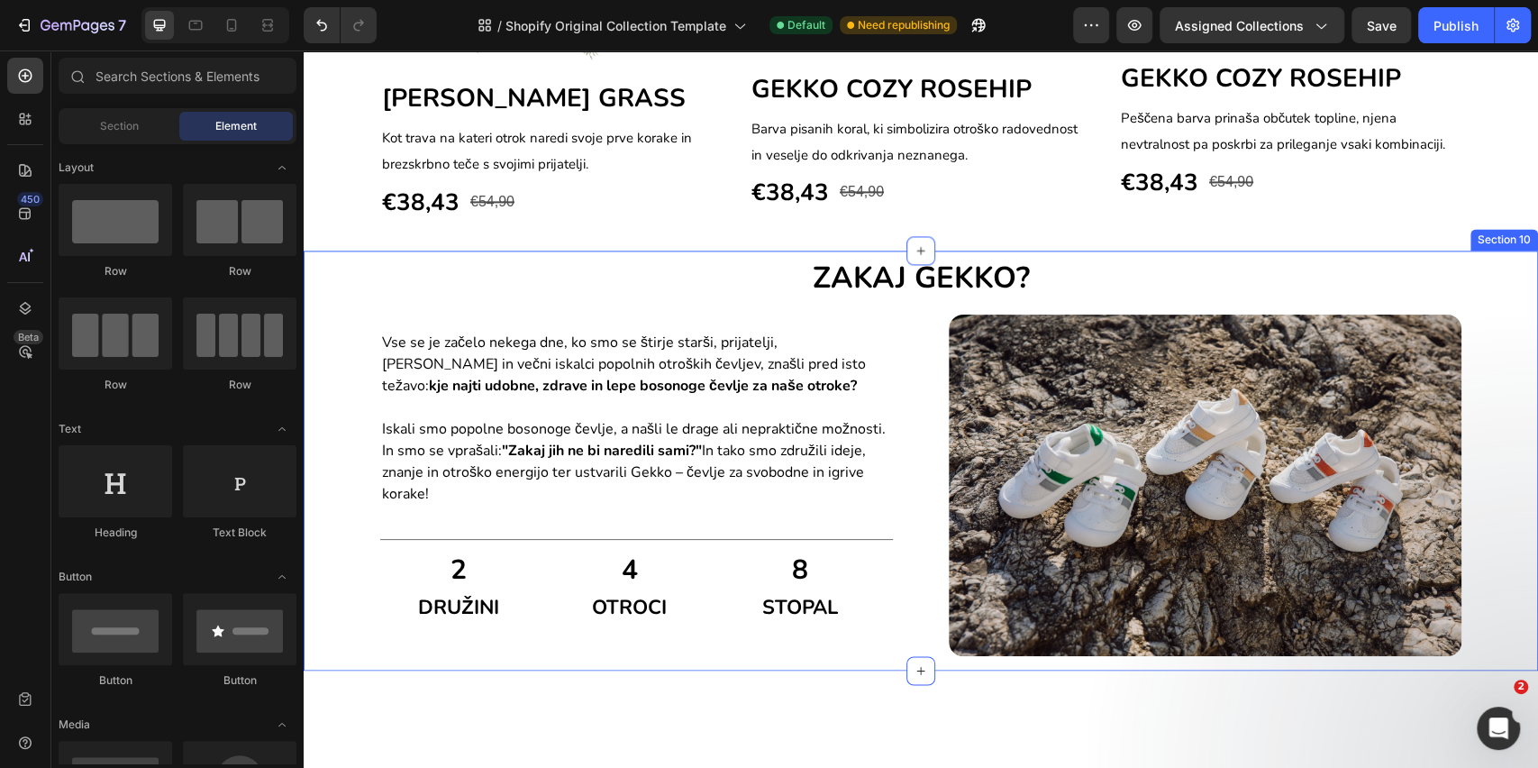
scroll to position [1610, 0]
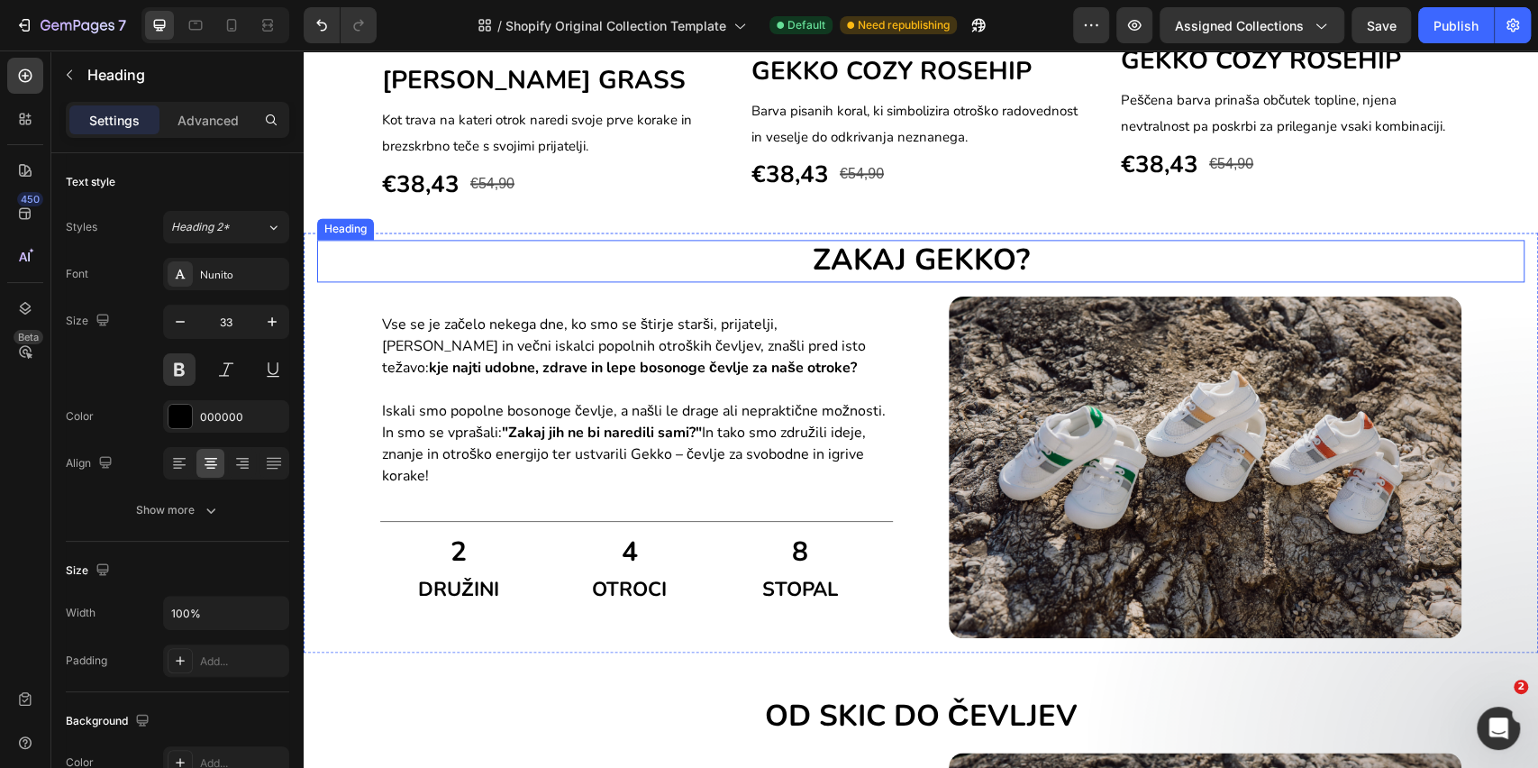
click at [1081, 278] on h2 "ZAKAJ GEKKO?" at bounding box center [921, 261] width 1208 height 42
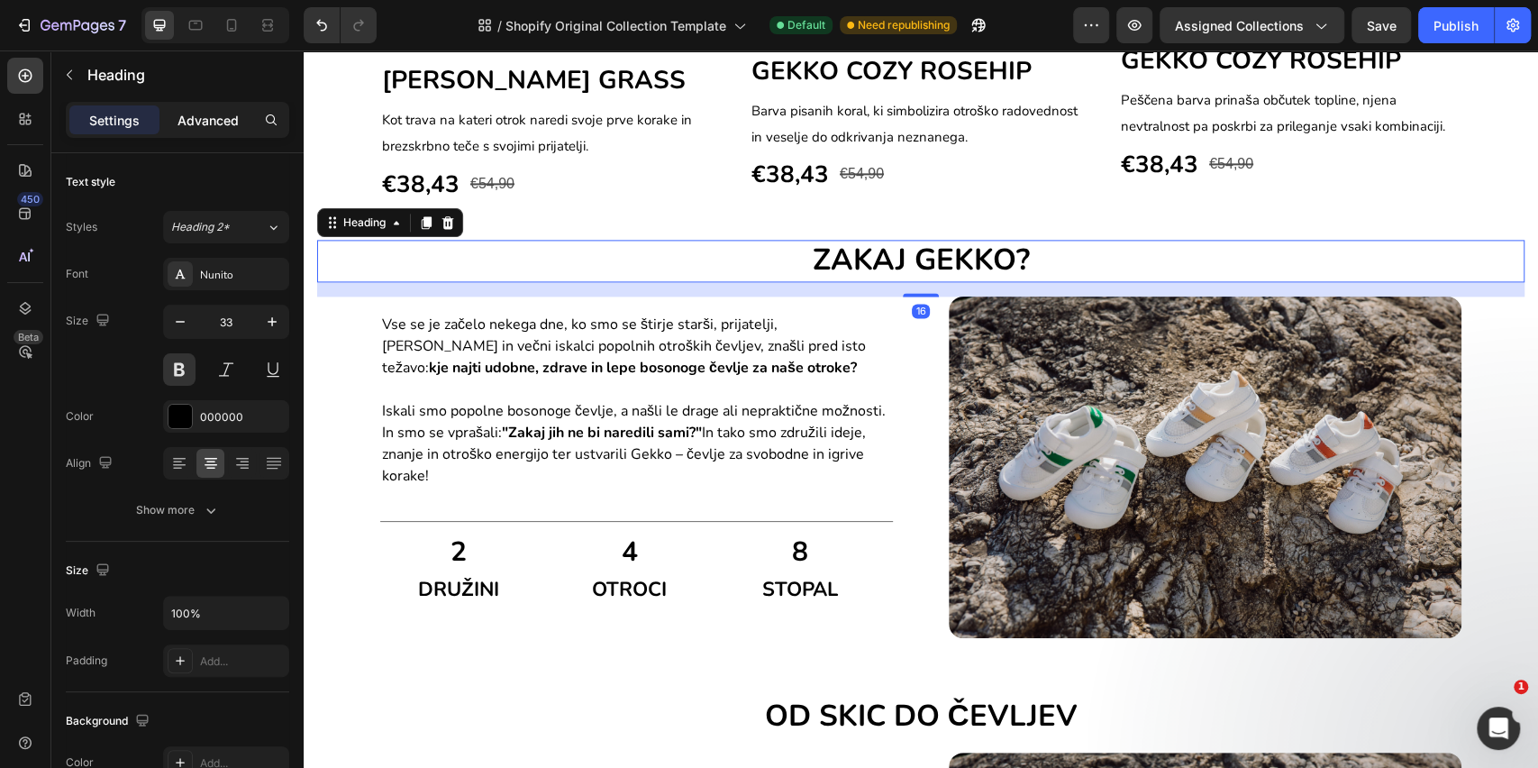
click at [210, 128] on p "Advanced" at bounding box center [208, 120] width 61 height 19
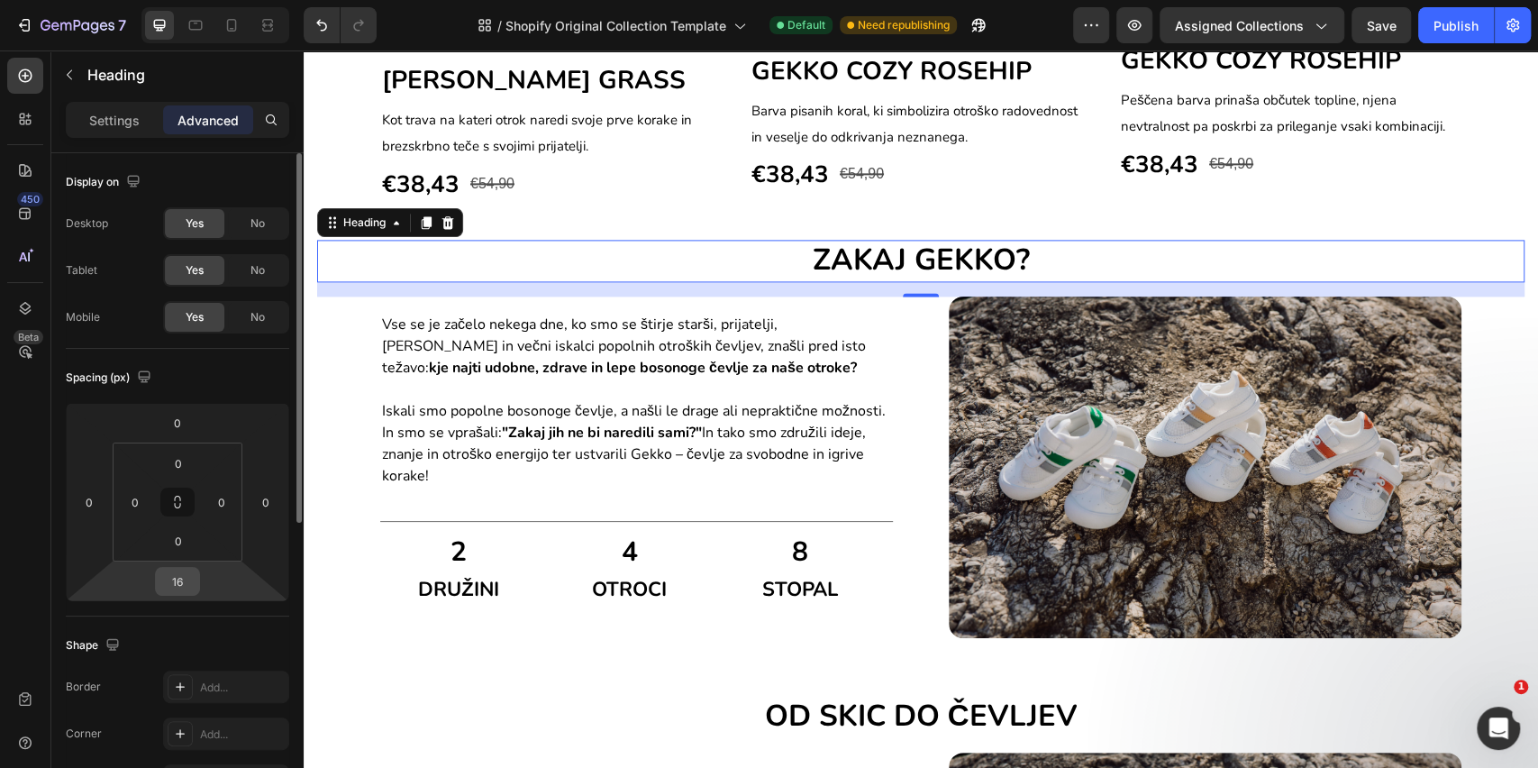
click at [180, 568] on input "16" at bounding box center [178, 581] width 36 height 27
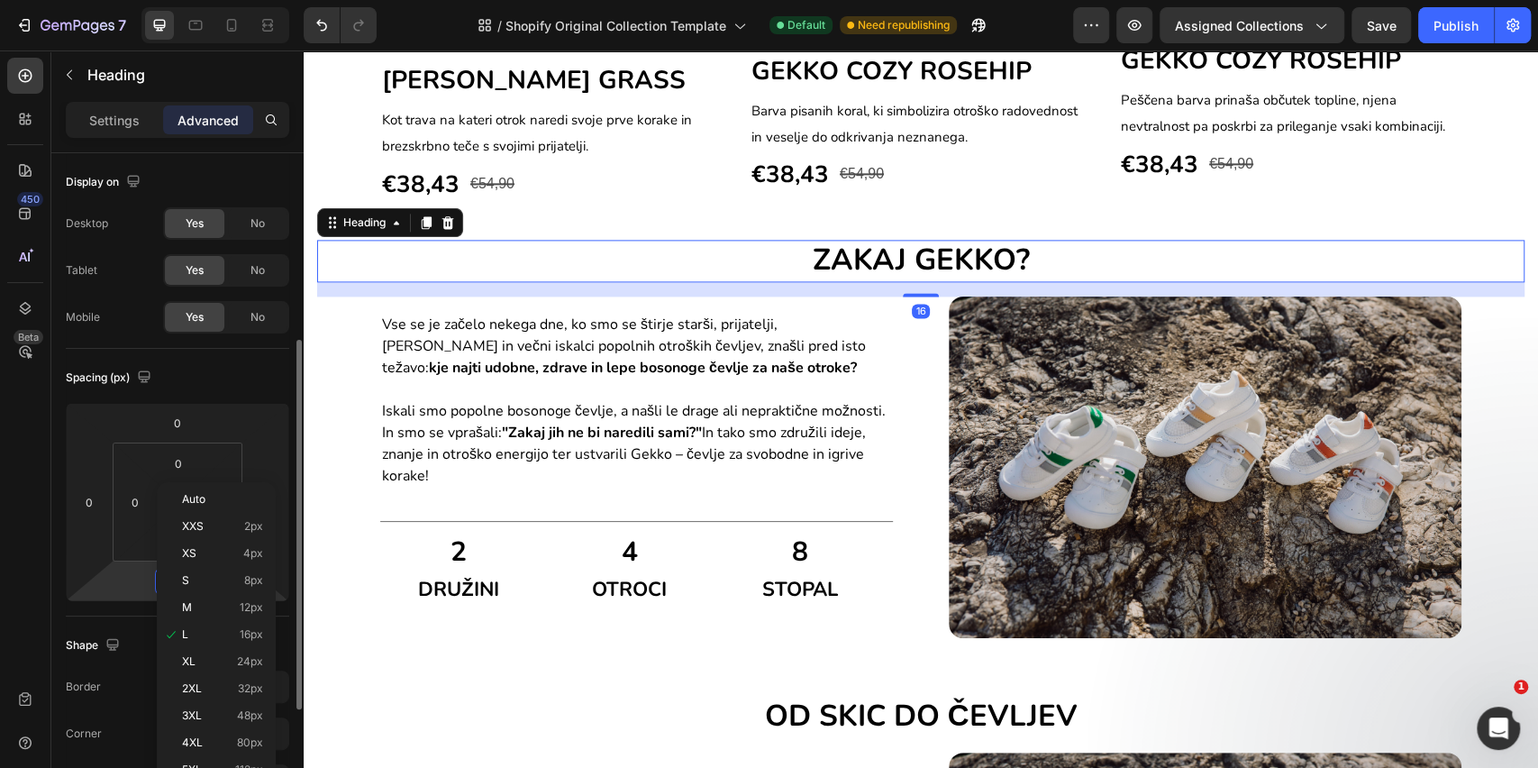
scroll to position [120, 0]
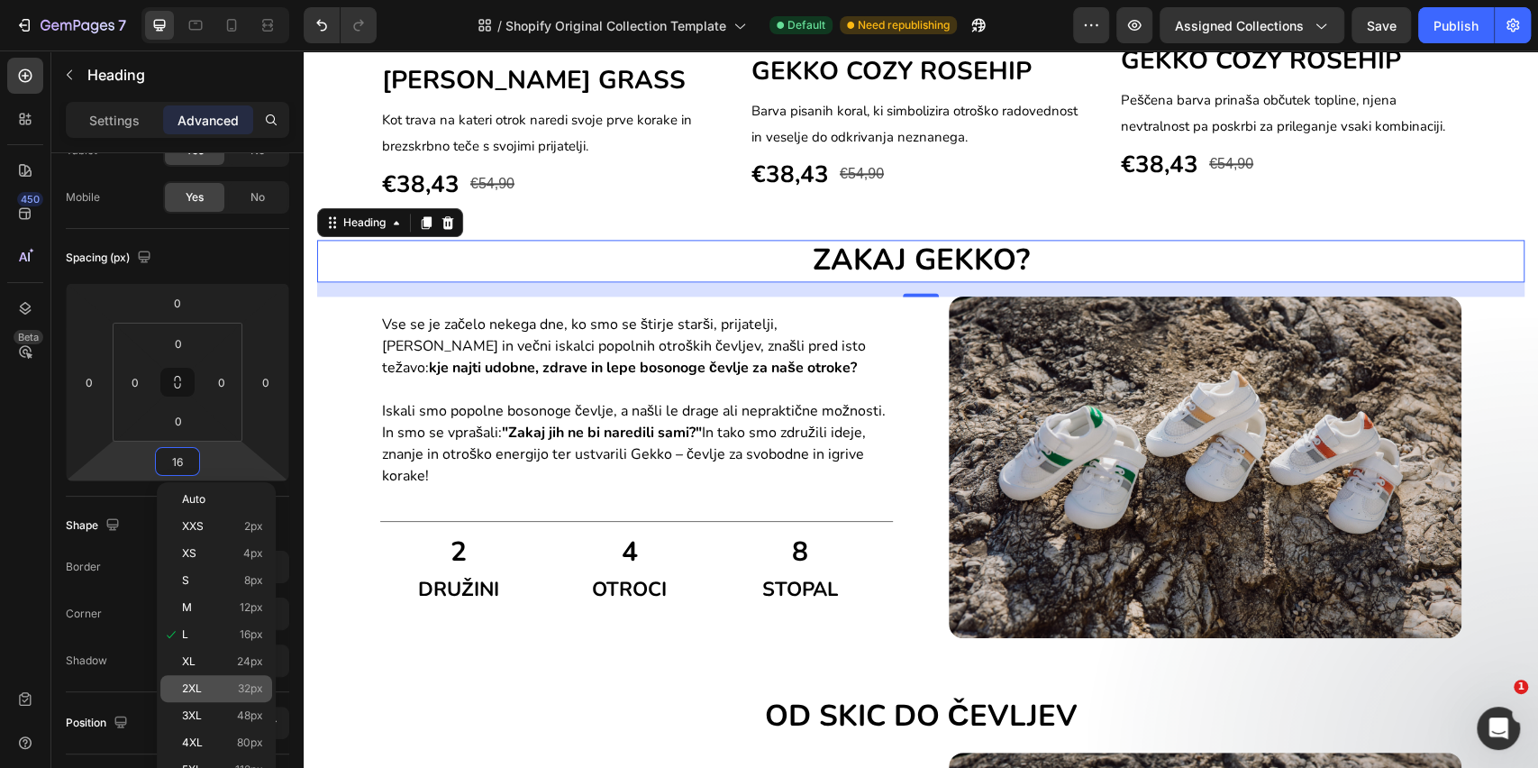
click at [187, 678] on div "2XL 32px" at bounding box center [216, 688] width 112 height 27
type input "32"
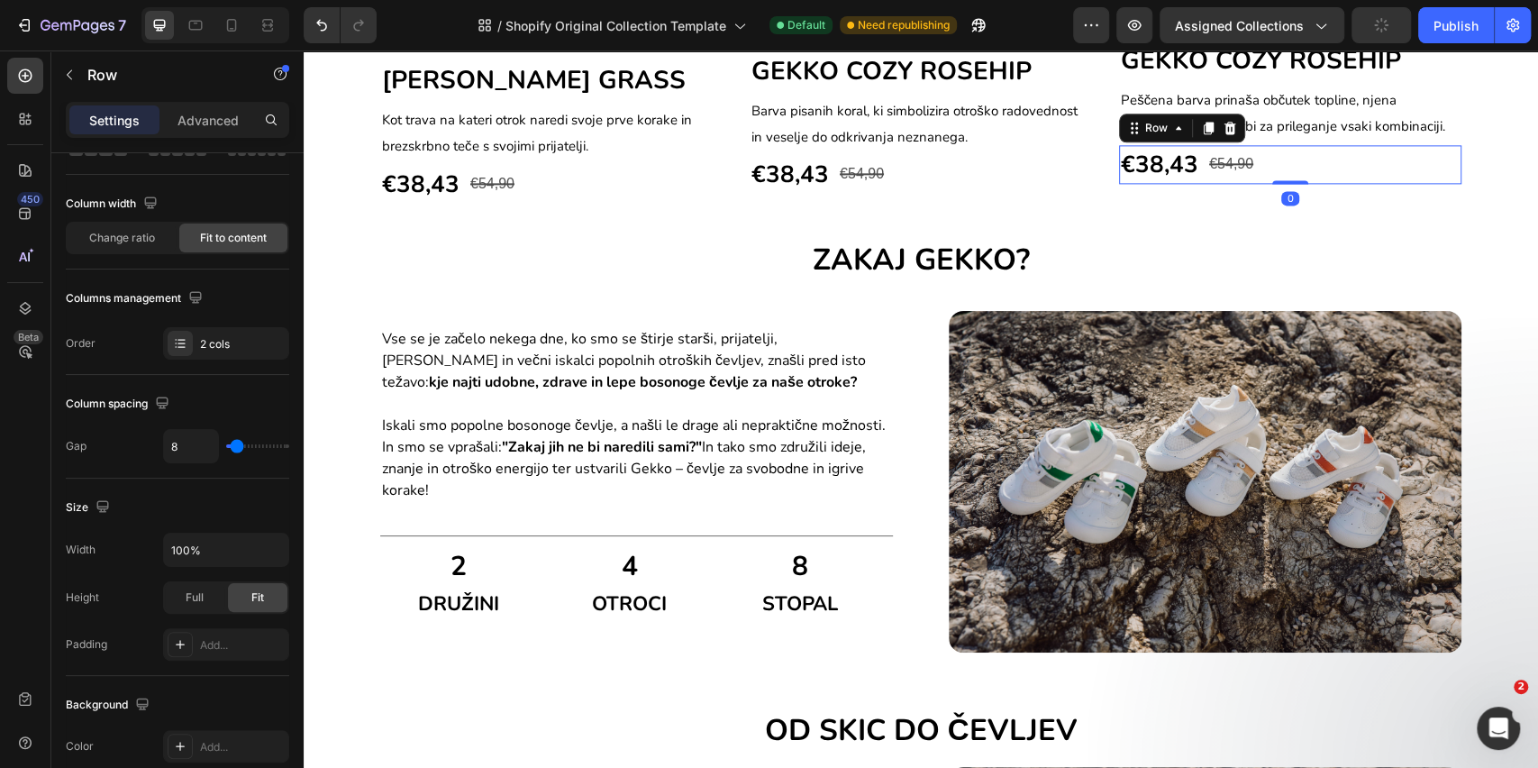
click at [1440, 169] on div "€38,43 (P) Price (P) Price €54,90 Compare Price Compare Price Row 0" at bounding box center [1290, 164] width 342 height 39
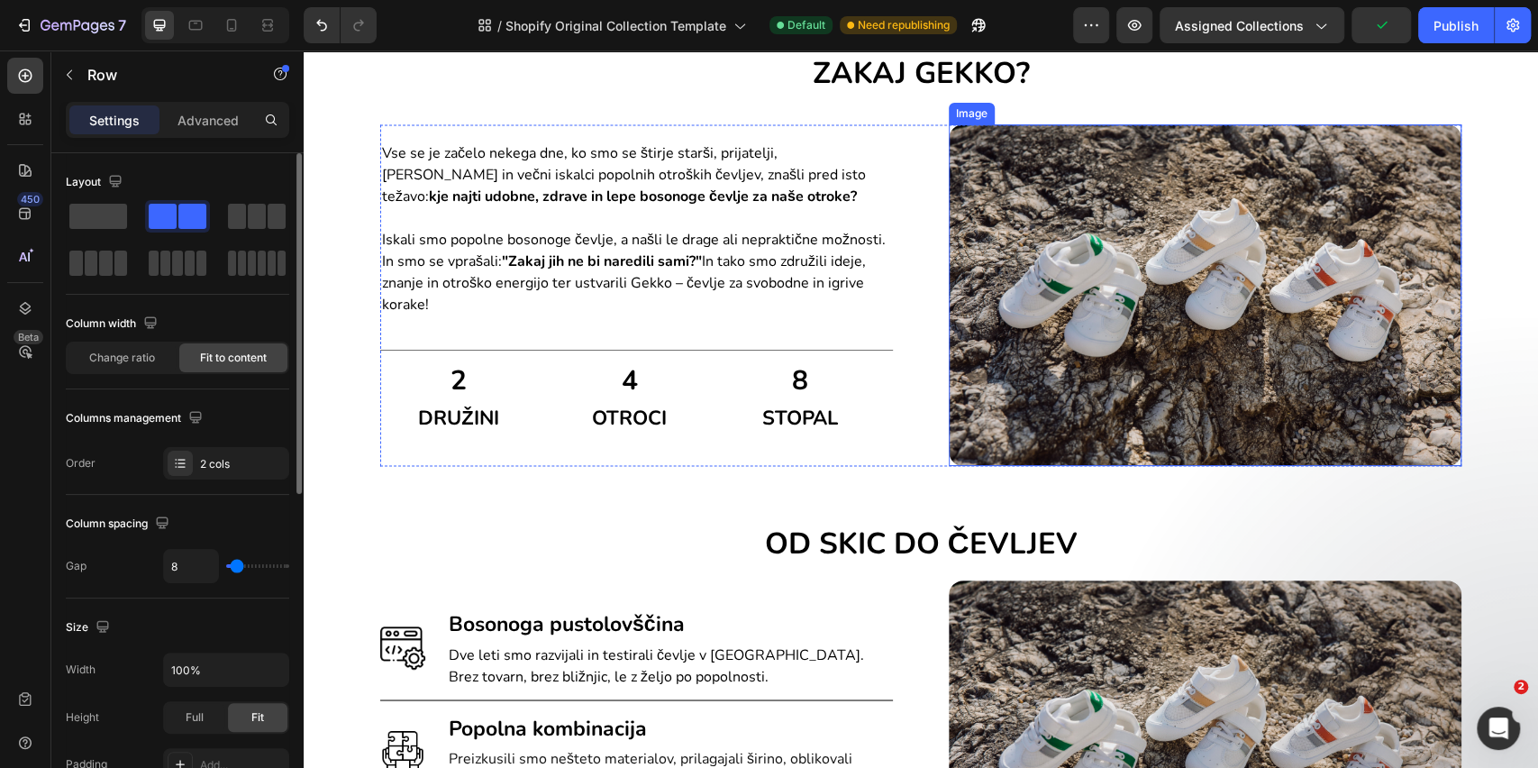
scroll to position [1970, 0]
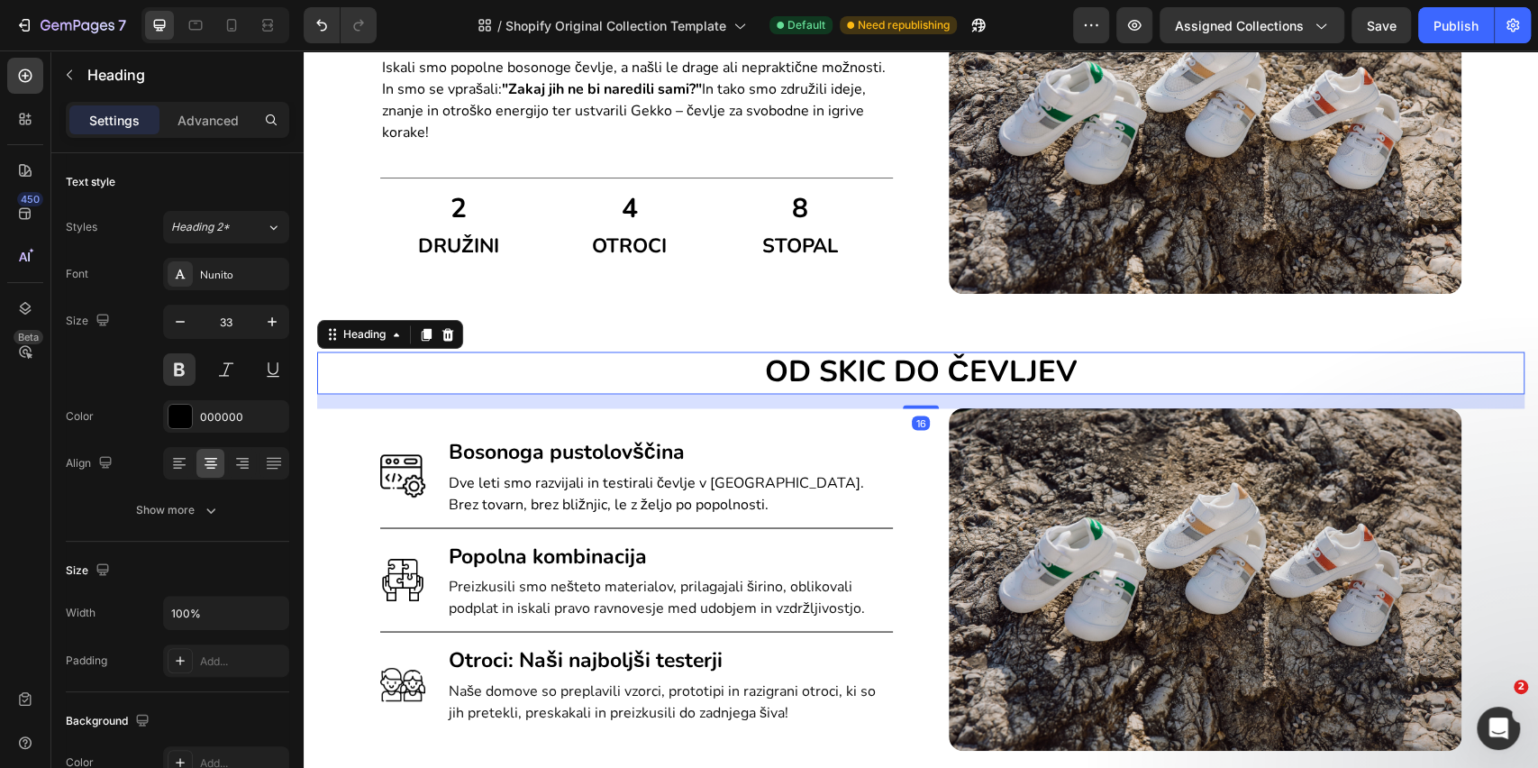
click at [1229, 387] on h2 "OD SKIC DO ČEVLJEV" at bounding box center [921, 372] width 1208 height 42
click at [206, 126] on p "Advanced" at bounding box center [208, 120] width 61 height 19
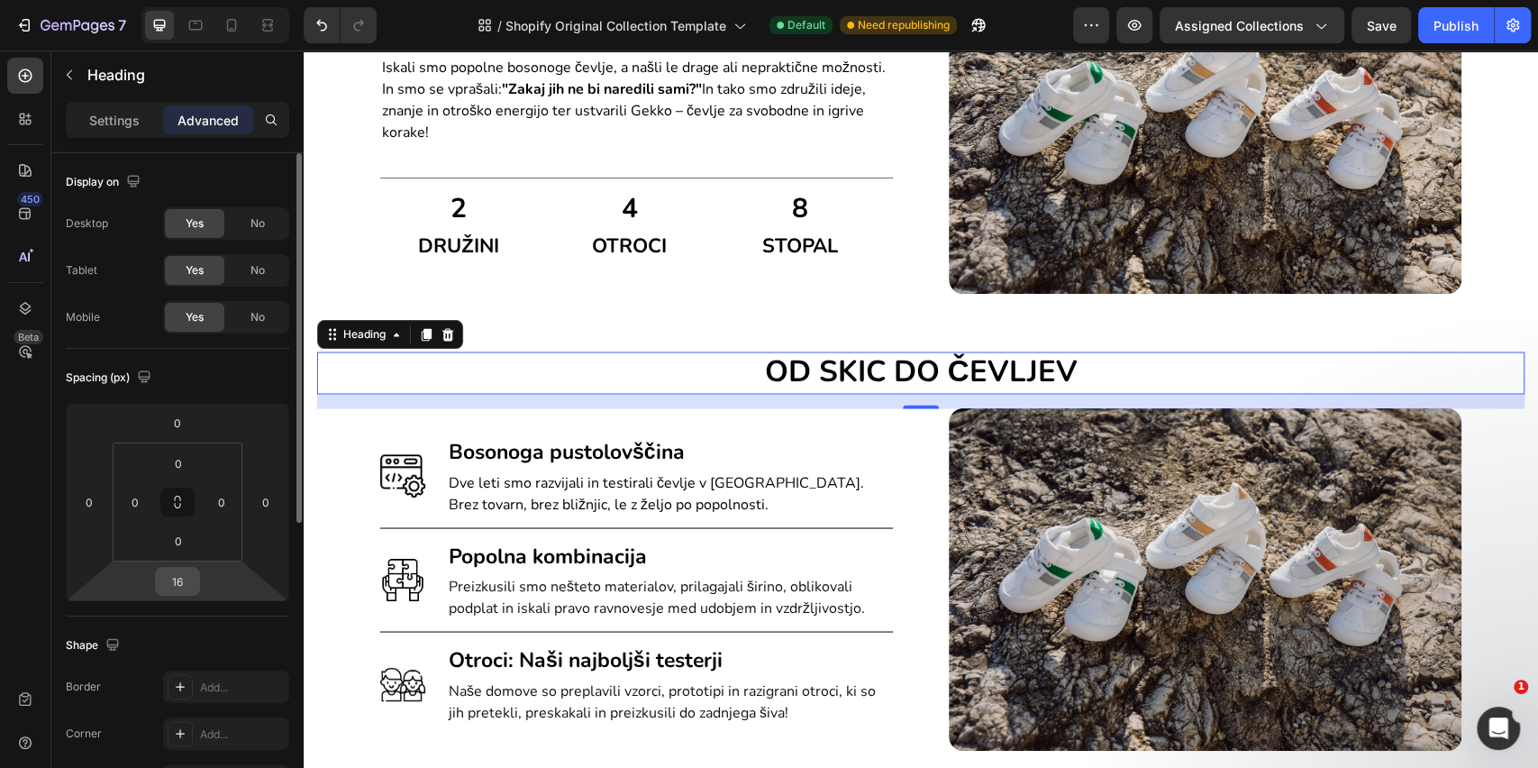
click at [192, 578] on input "16" at bounding box center [178, 581] width 36 height 27
click at [513, 402] on div "16" at bounding box center [921, 401] width 1208 height 14
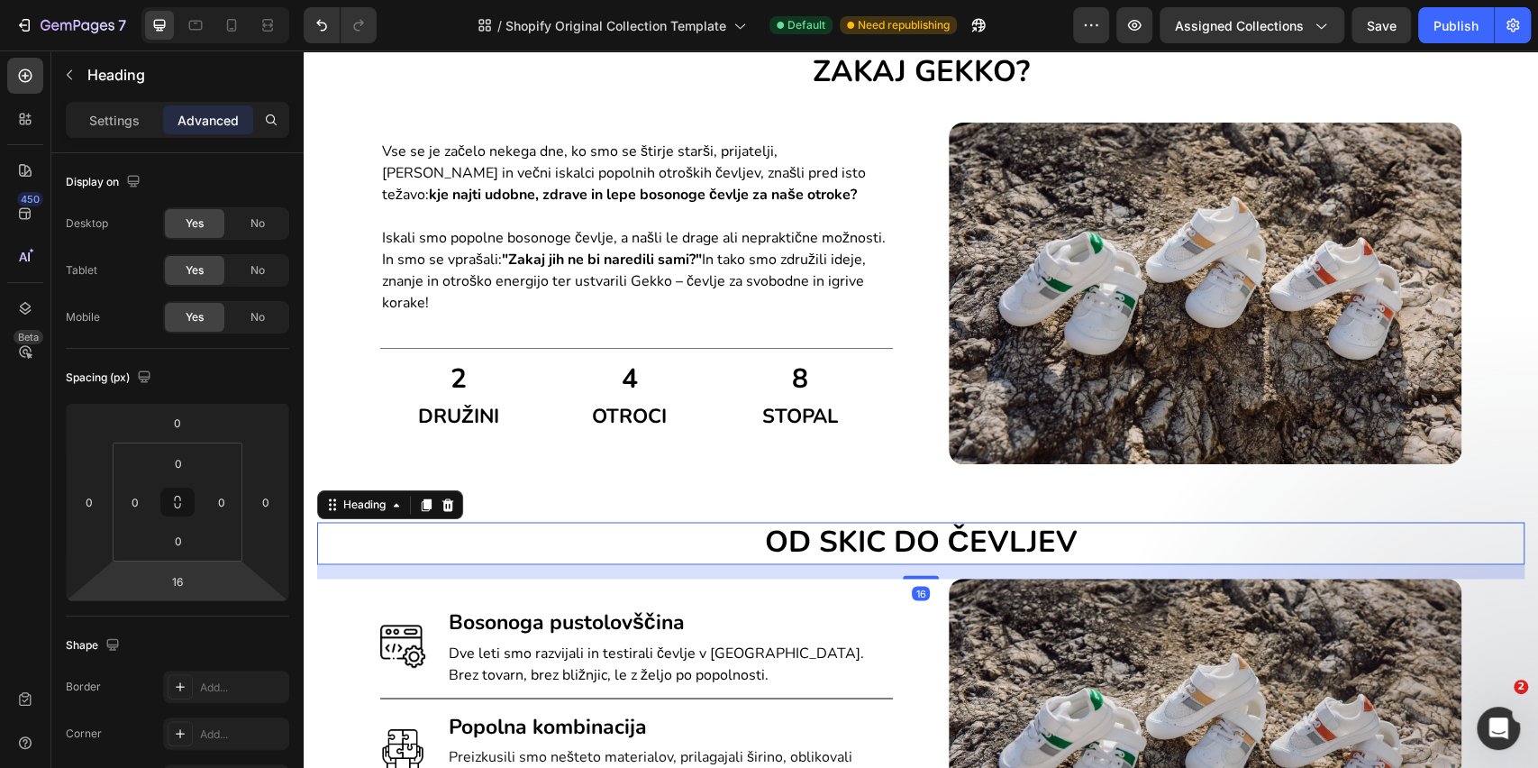
scroll to position [1730, 0]
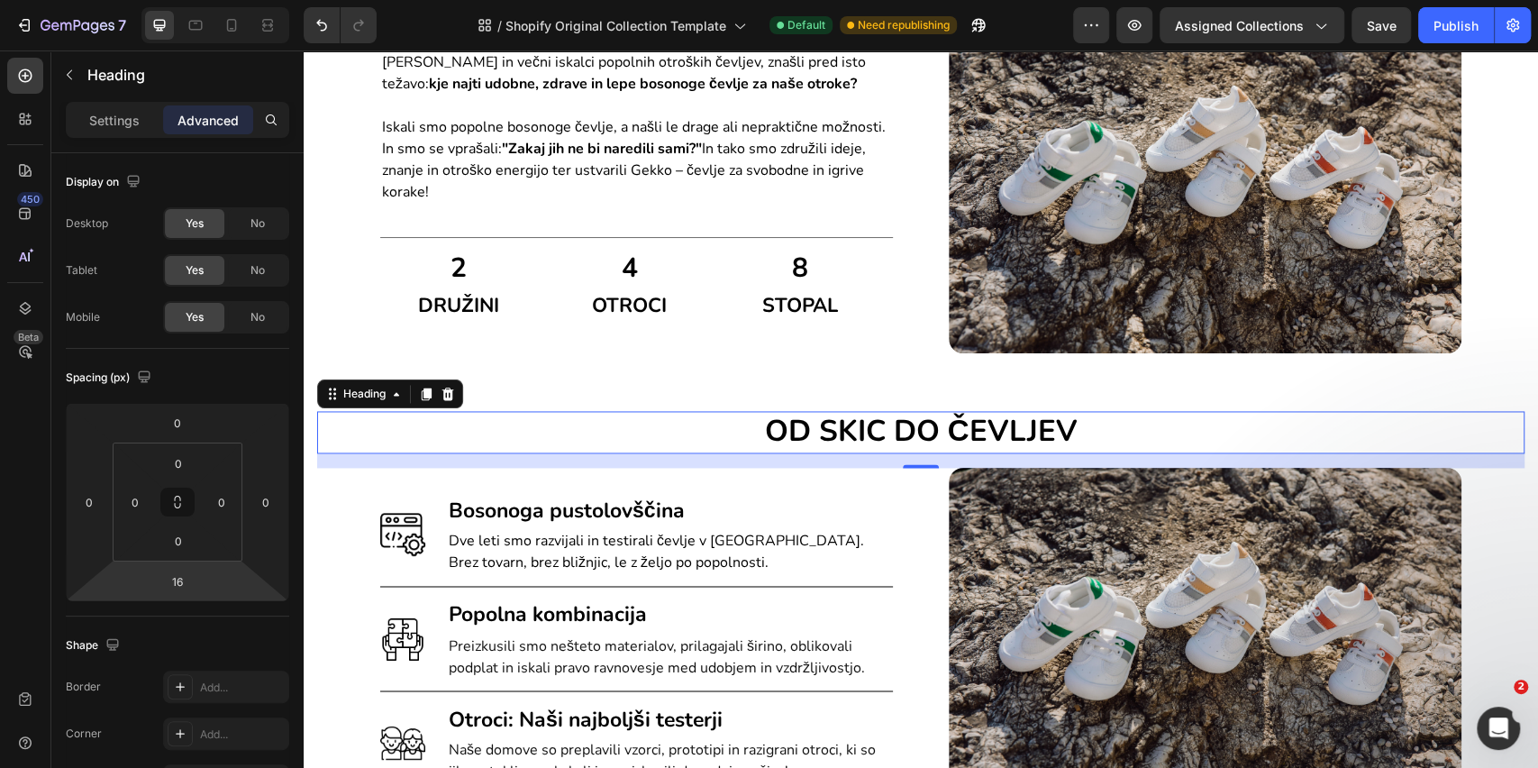
click at [891, 432] on h2 "OD SKIC DO ČEVLJEV" at bounding box center [921, 432] width 1208 height 42
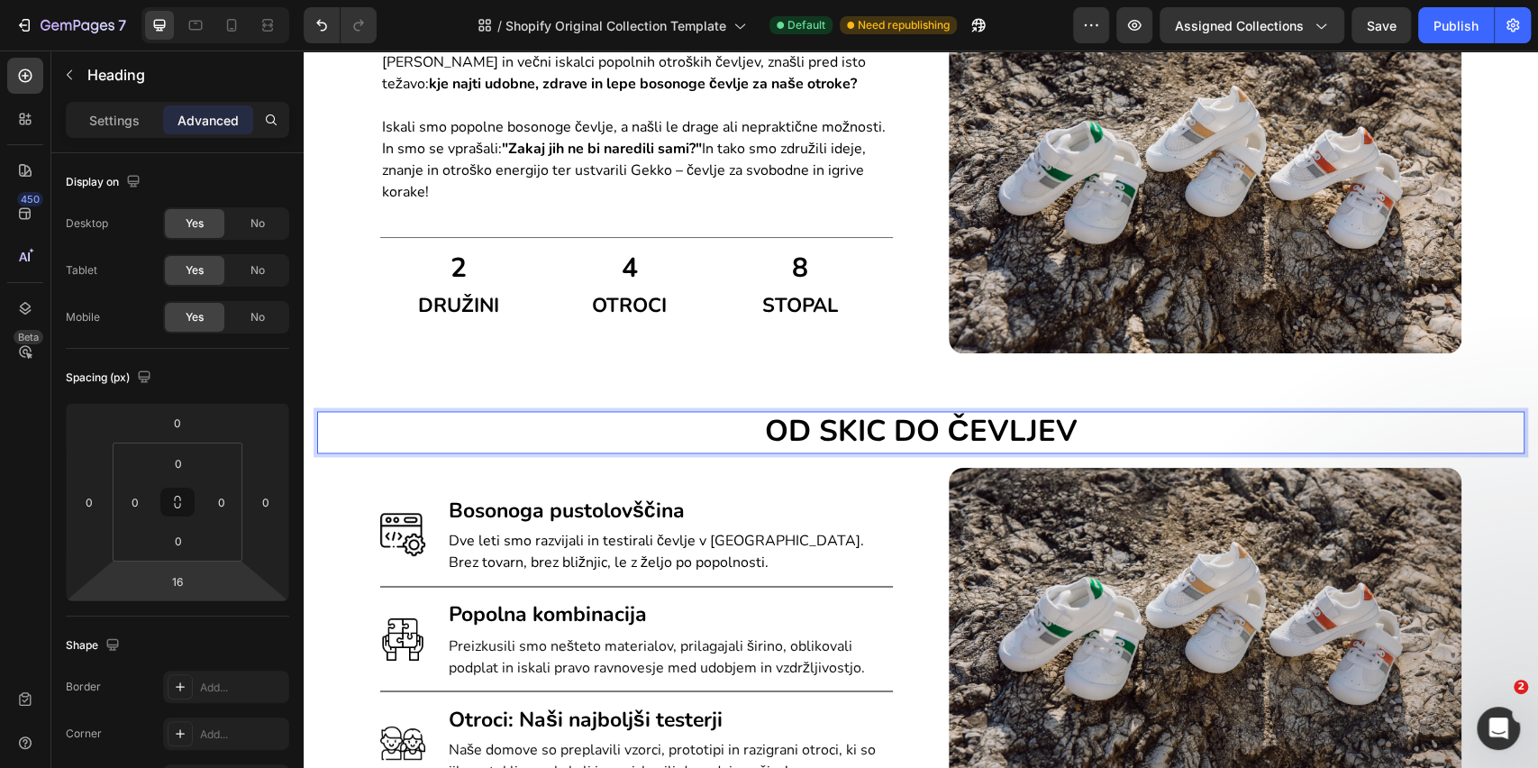
click at [691, 425] on p "OD SKIC DO ČEVLJEV" at bounding box center [921, 432] width 1204 height 39
click at [708, 516] on h2 "Bosonoga pustolovščina" at bounding box center [670, 511] width 446 height 35
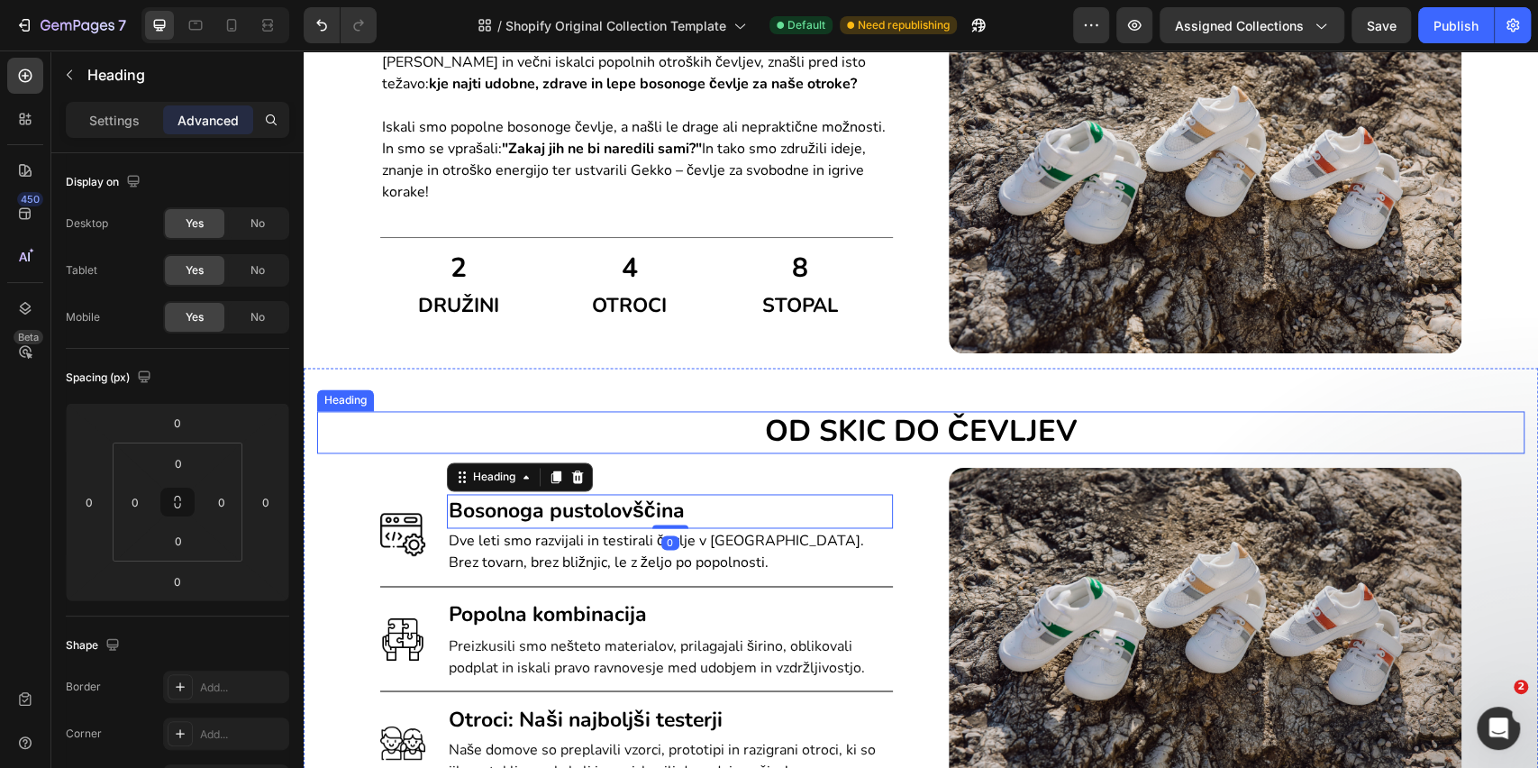
click at [693, 436] on p "OD SKIC DO ČEVLJEV" at bounding box center [921, 432] width 1204 height 39
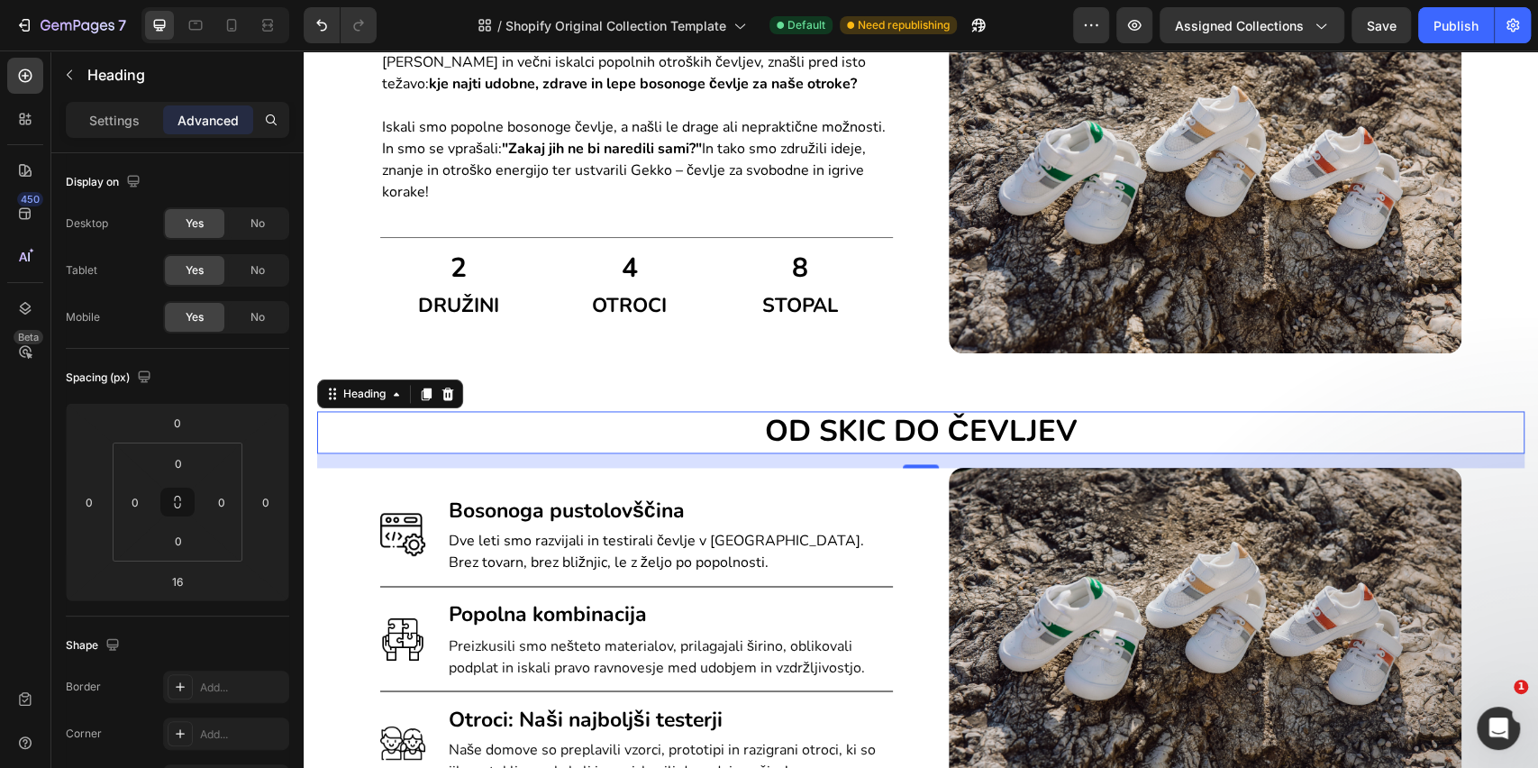
click at [751, 465] on div "16" at bounding box center [921, 460] width 1208 height 14
click at [751, 462] on div "16" at bounding box center [921, 460] width 1208 height 14
click at [598, 376] on div "OD SKIC DO ČEVLJEV Heading 16 Image Bosonoga pustolovščina Heading Dve leti smo…" at bounding box center [921, 625] width 1235 height 514
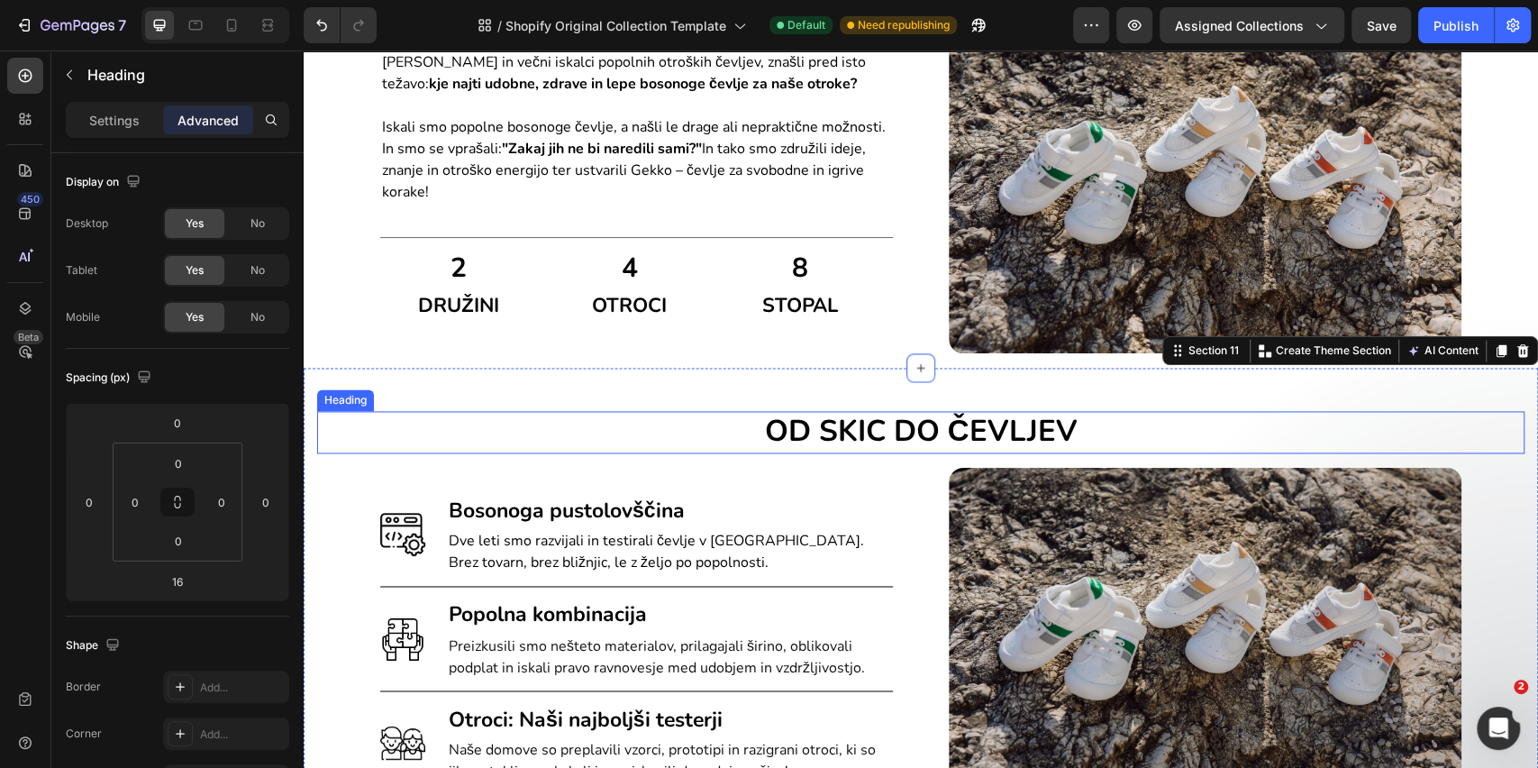
click at [588, 431] on p "OD SKIC DO ČEVLJEV" at bounding box center [921, 432] width 1204 height 39
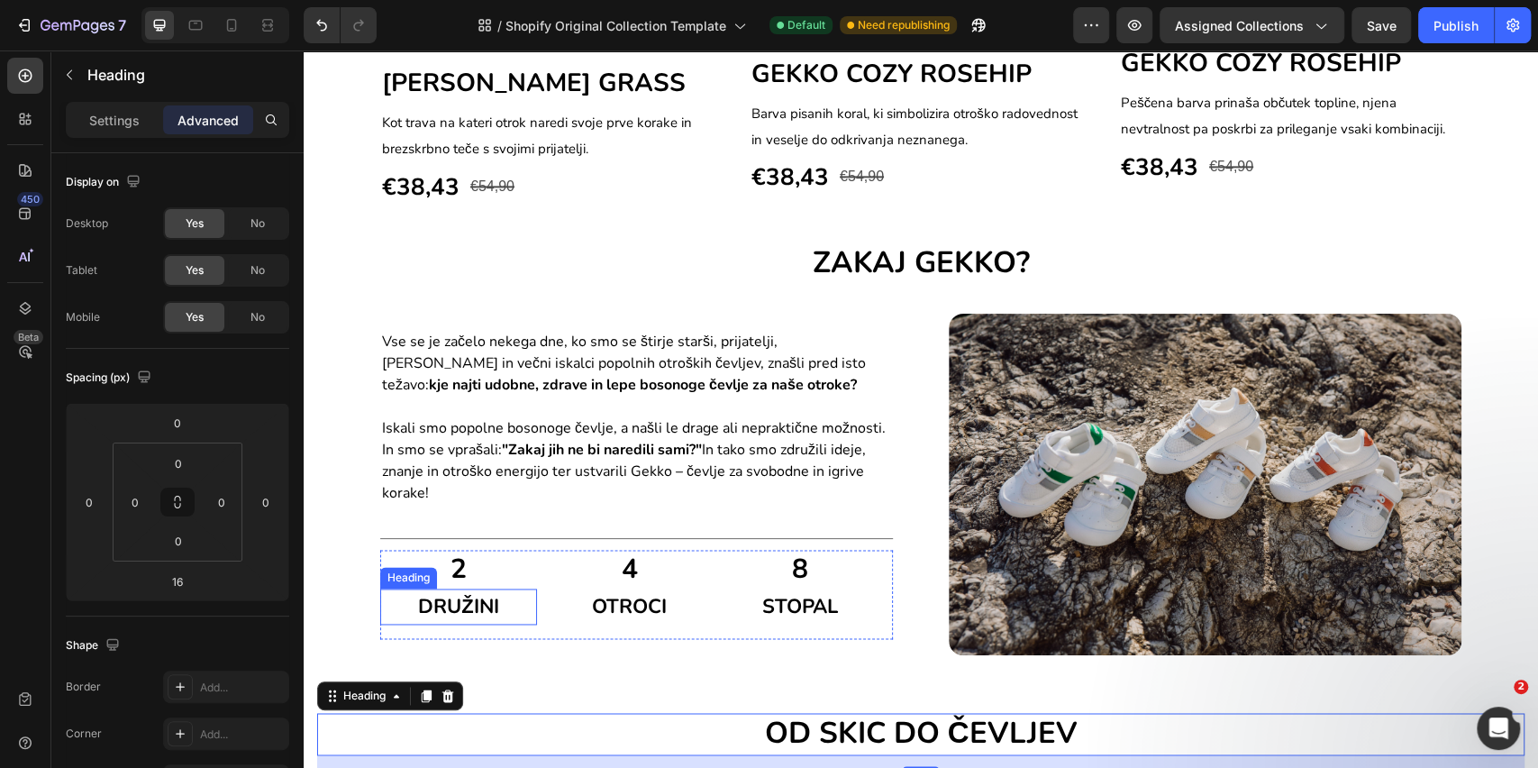
scroll to position [1639, 0]
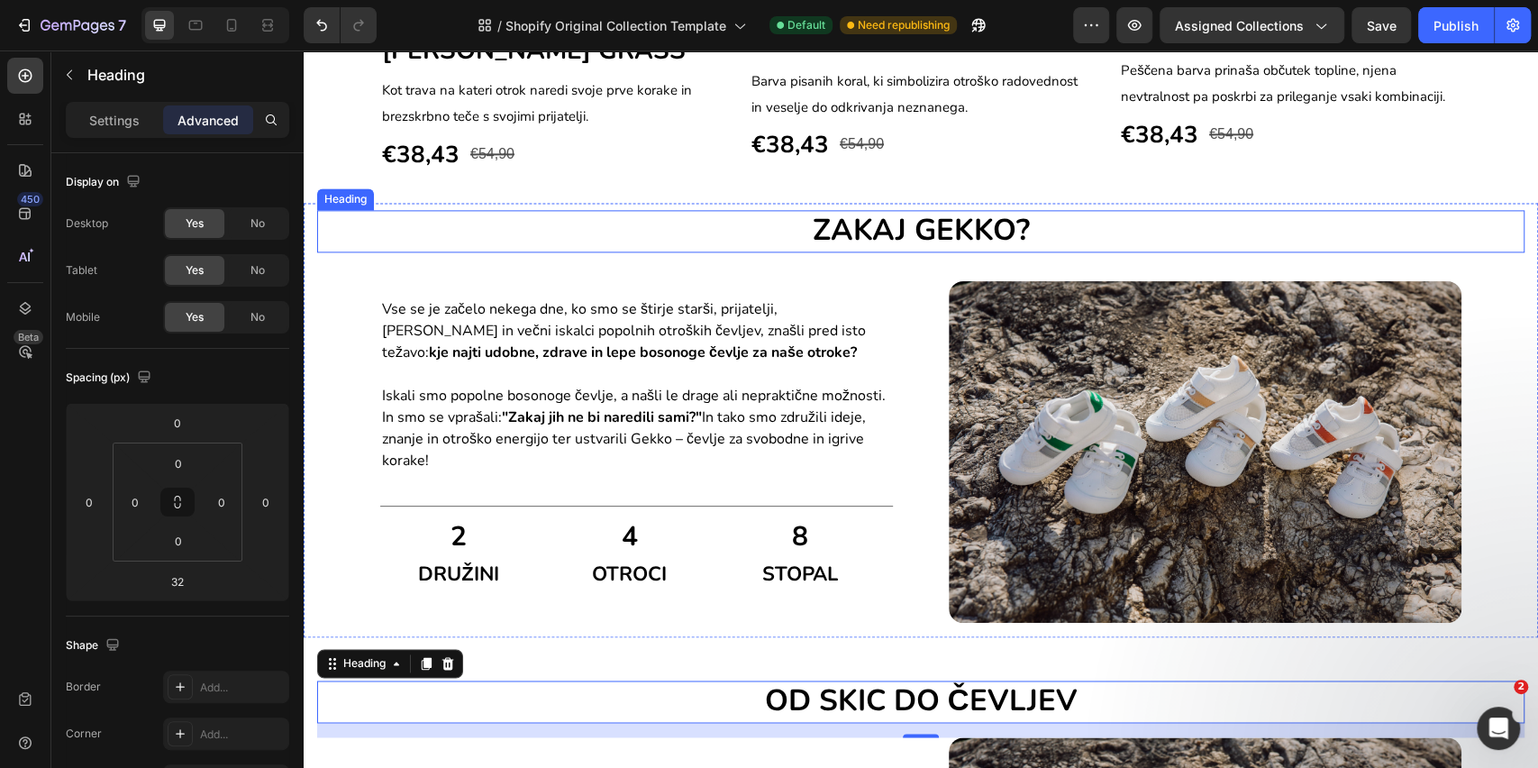
click at [584, 234] on h2 "ZAKAJ GEKKO?" at bounding box center [921, 231] width 1208 height 42
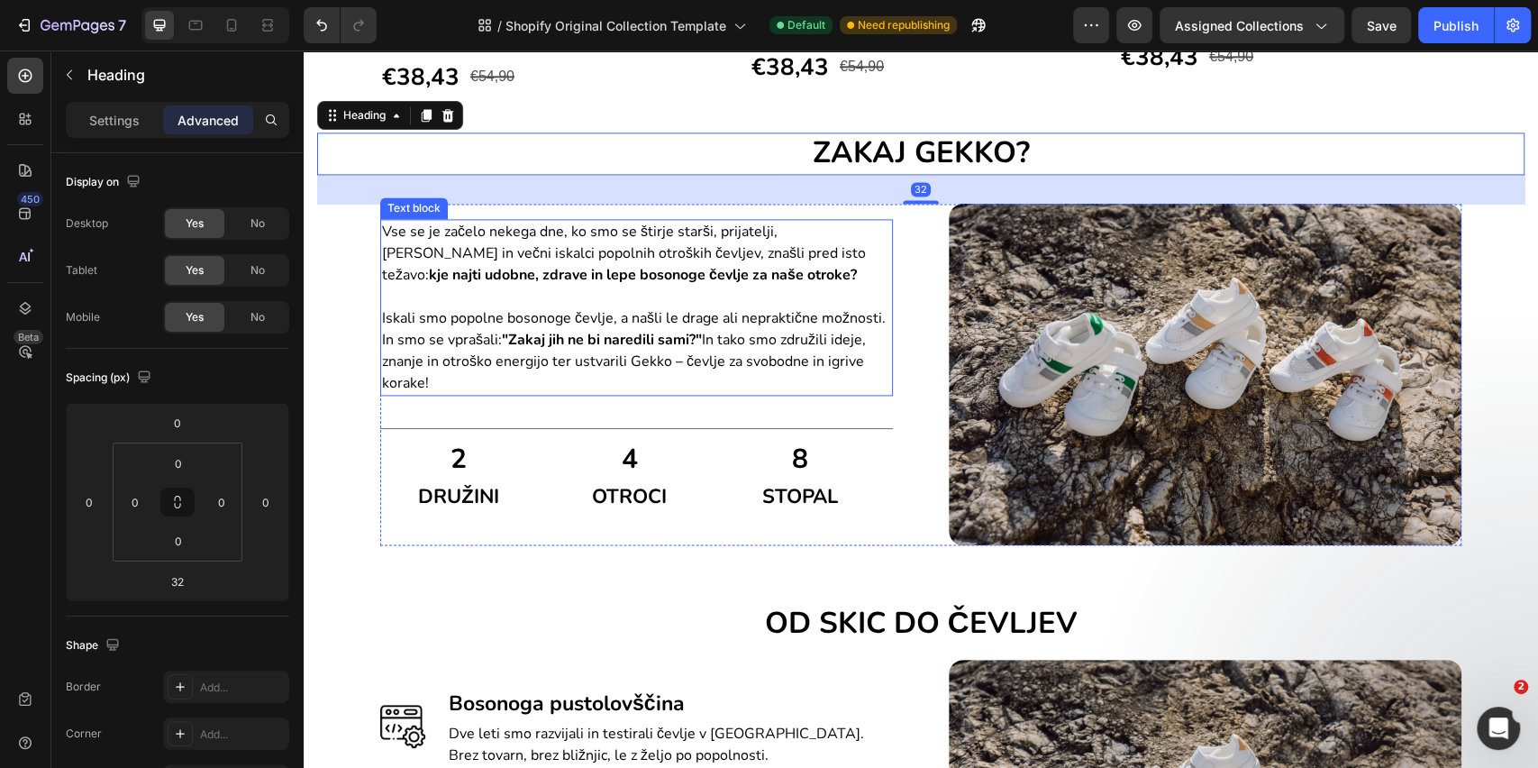
scroll to position [1880, 0]
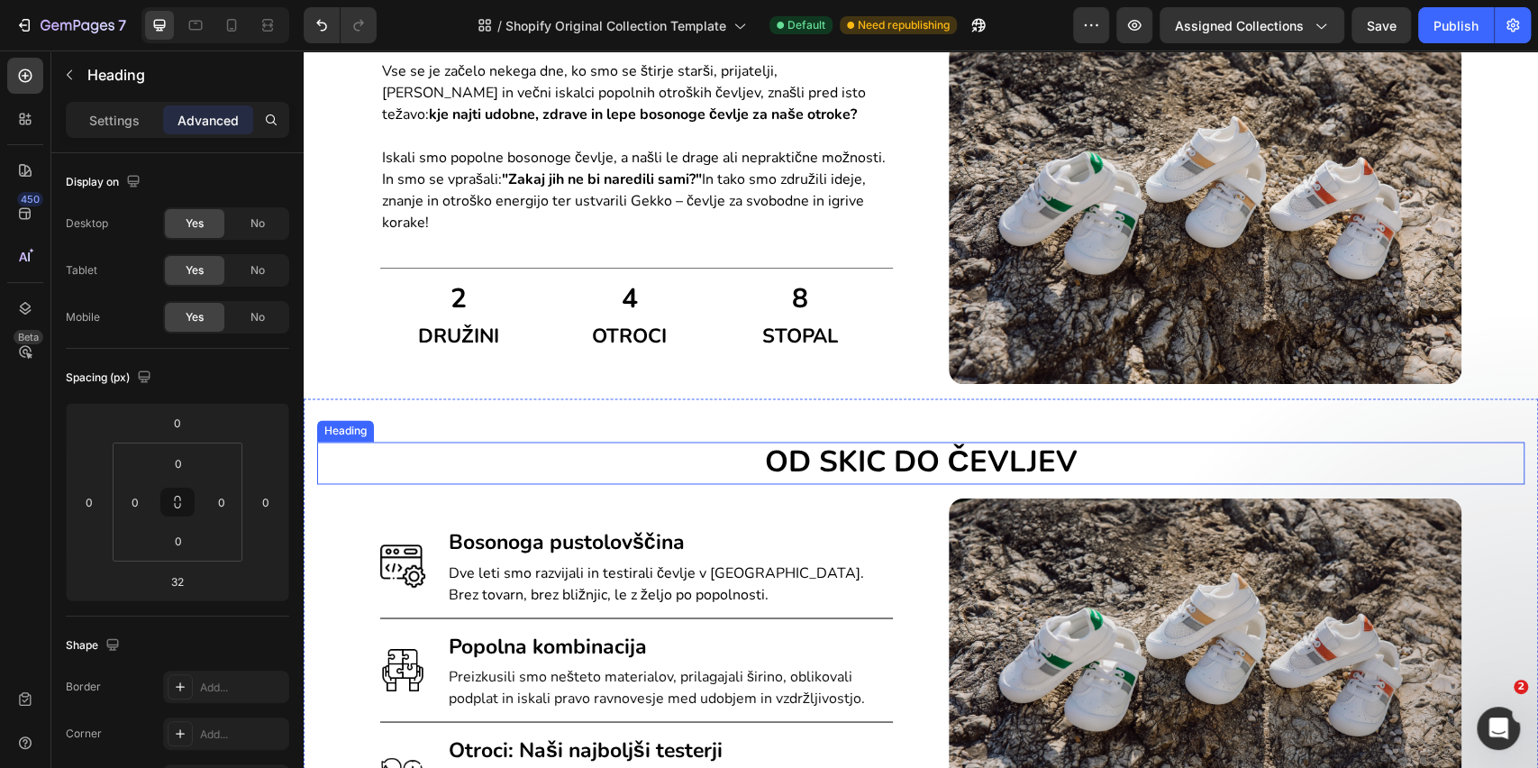
click at [709, 459] on p "OD SKIC DO ČEVLJEV" at bounding box center [921, 462] width 1204 height 39
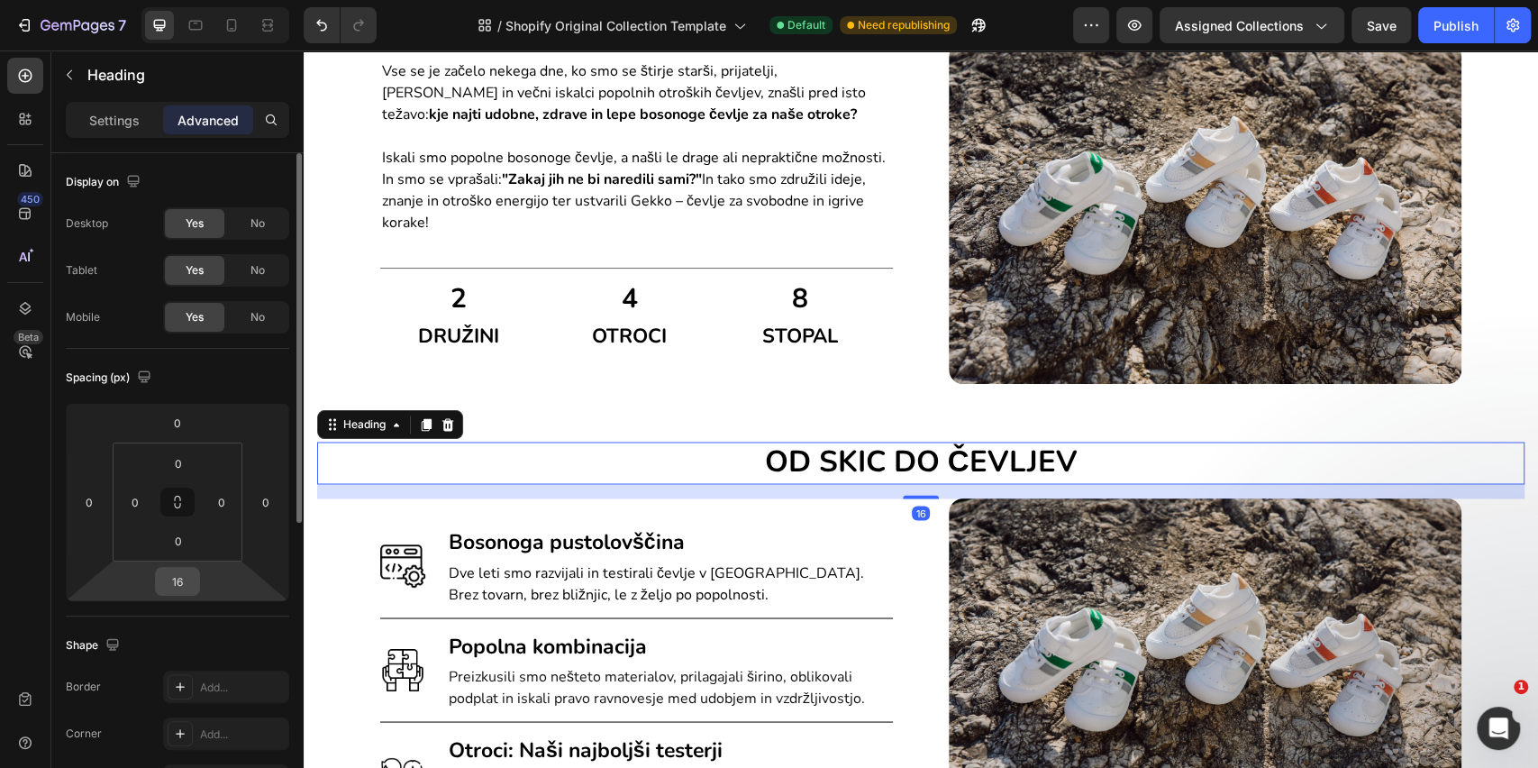
click at [193, 580] on input "16" at bounding box center [178, 581] width 36 height 27
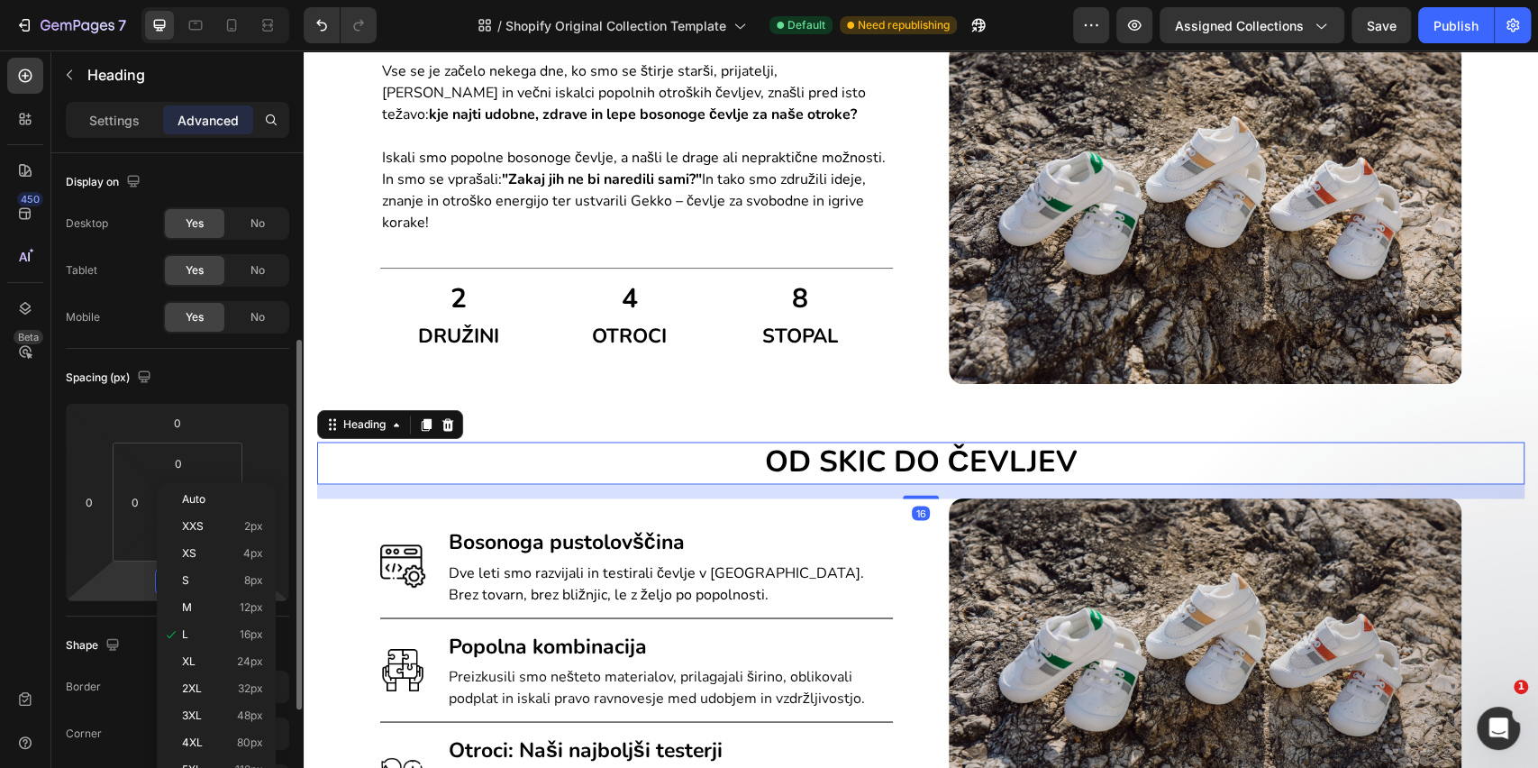
scroll to position [120, 0]
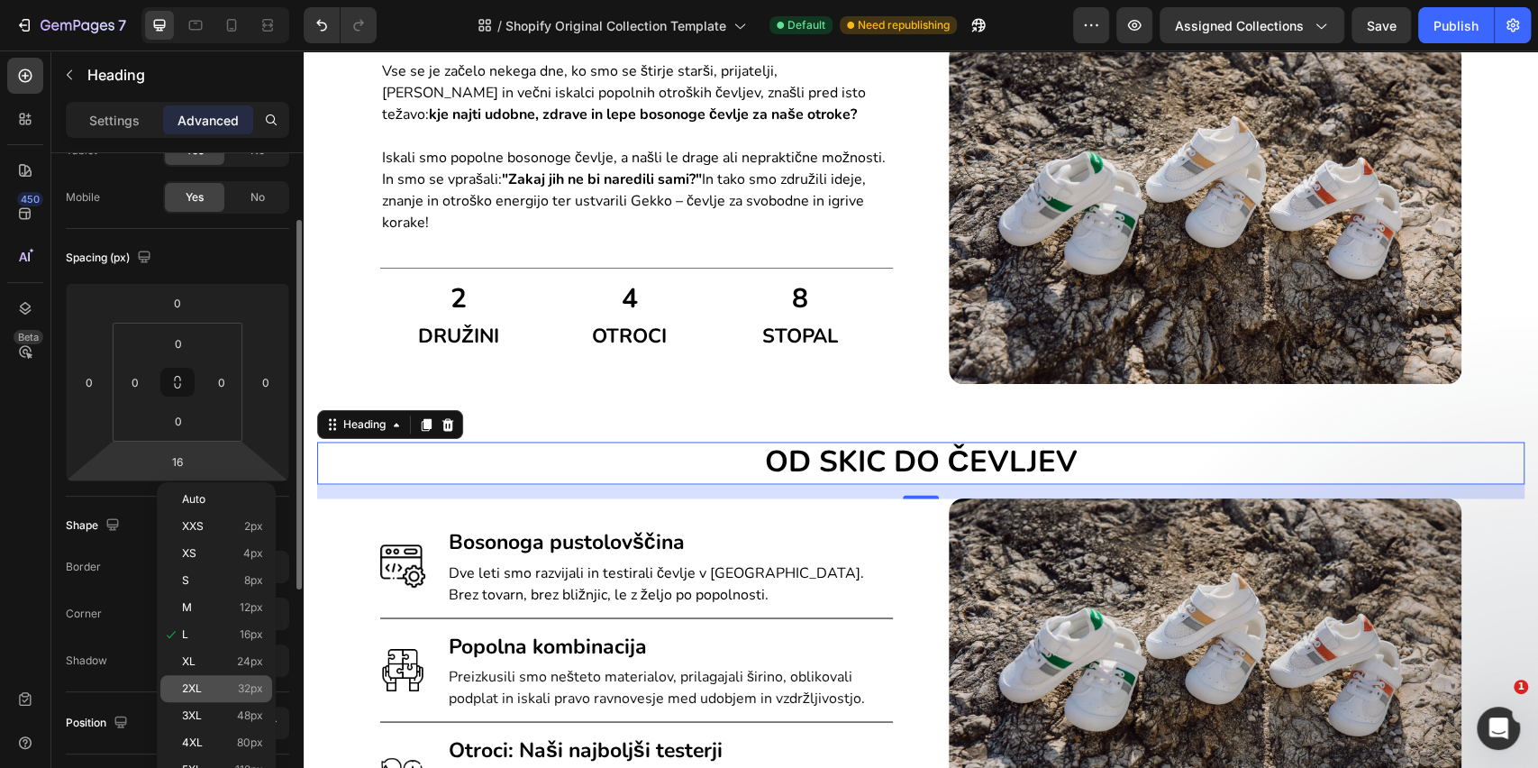
click at [188, 682] on span "2XL" at bounding box center [192, 688] width 20 height 13
type input "32"
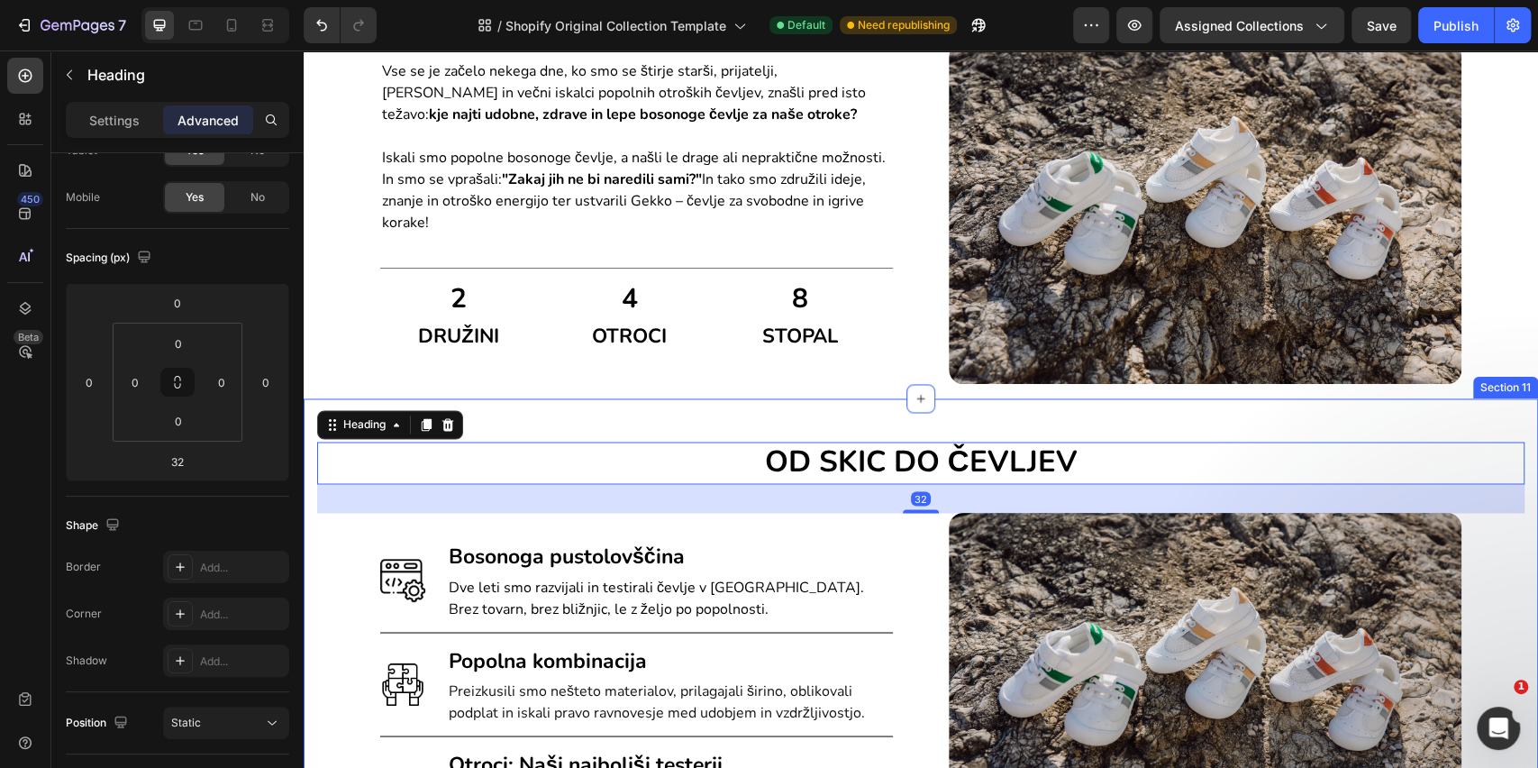
click at [331, 567] on div "OD SKIC DO ČEVLJEV Heading 32 Image Bosonoga pustolovščina Heading Dve leti smo…" at bounding box center [921, 648] width 1208 height 413
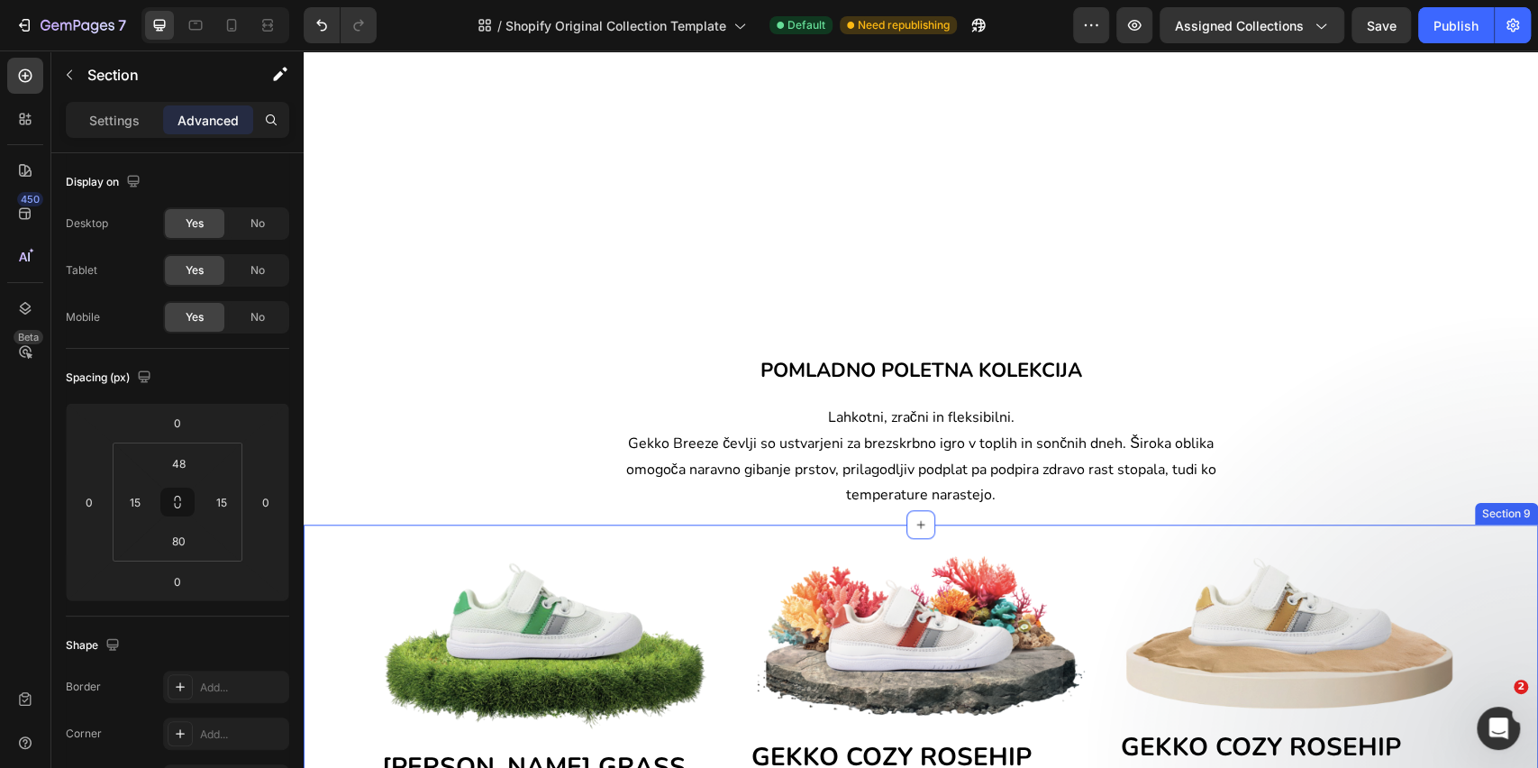
scroll to position [918, 0]
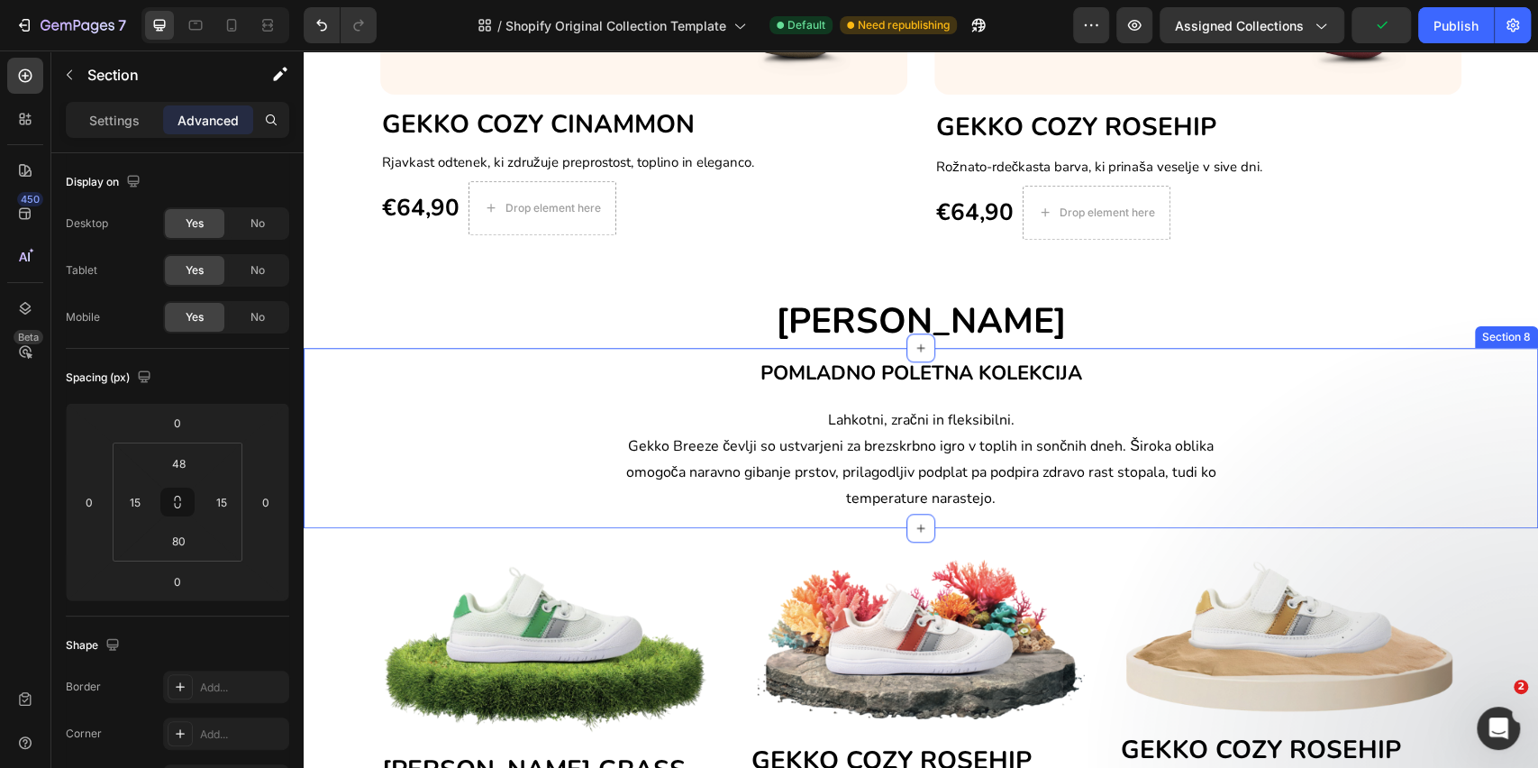
click at [830, 516] on div "POMLADNO POLETNA KOLEKCIJA Heading Lahkotni, zračni in fleksibilni. Gekko Breez…" at bounding box center [921, 437] width 1235 height 179
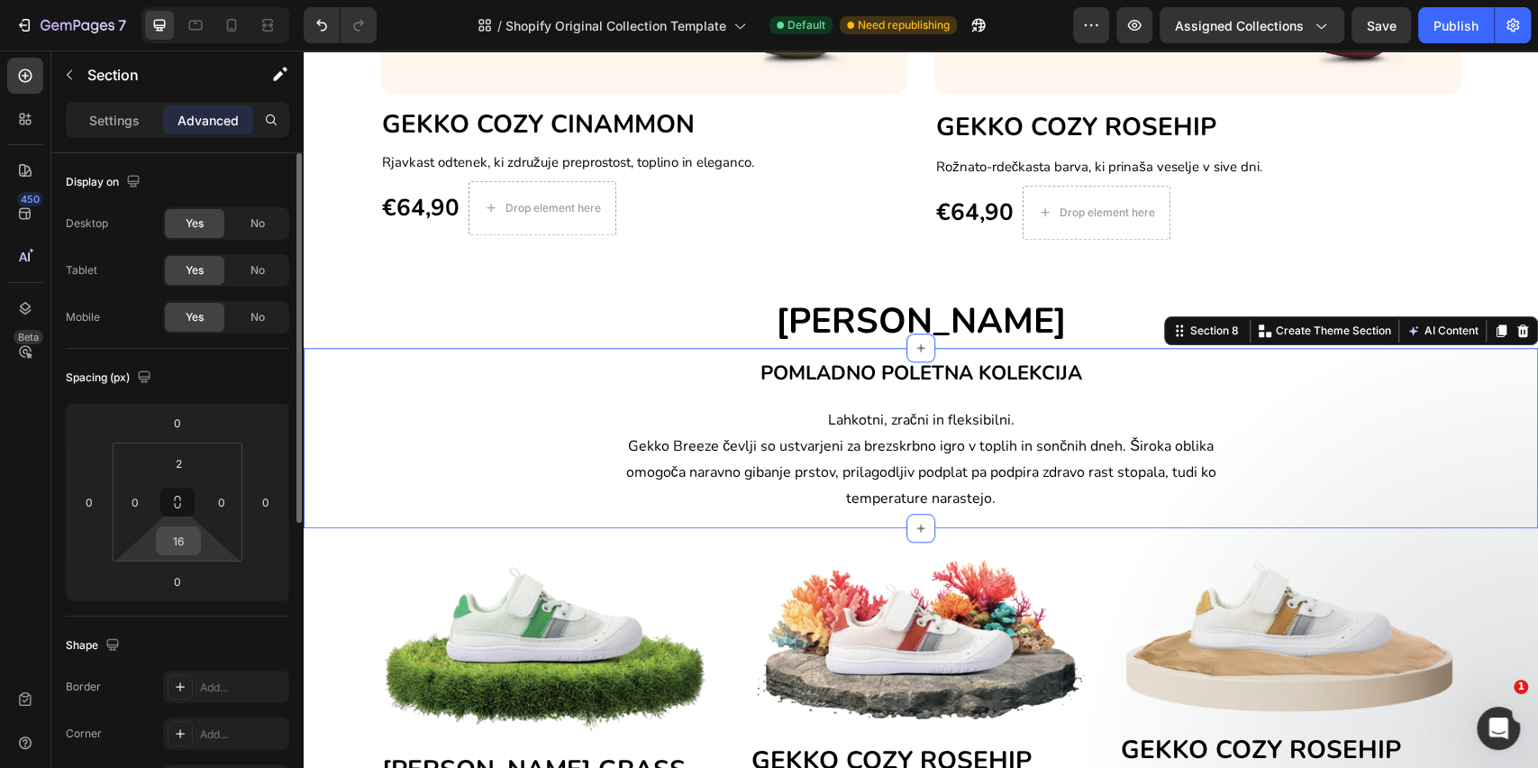
click at [195, 546] on input "16" at bounding box center [178, 540] width 36 height 27
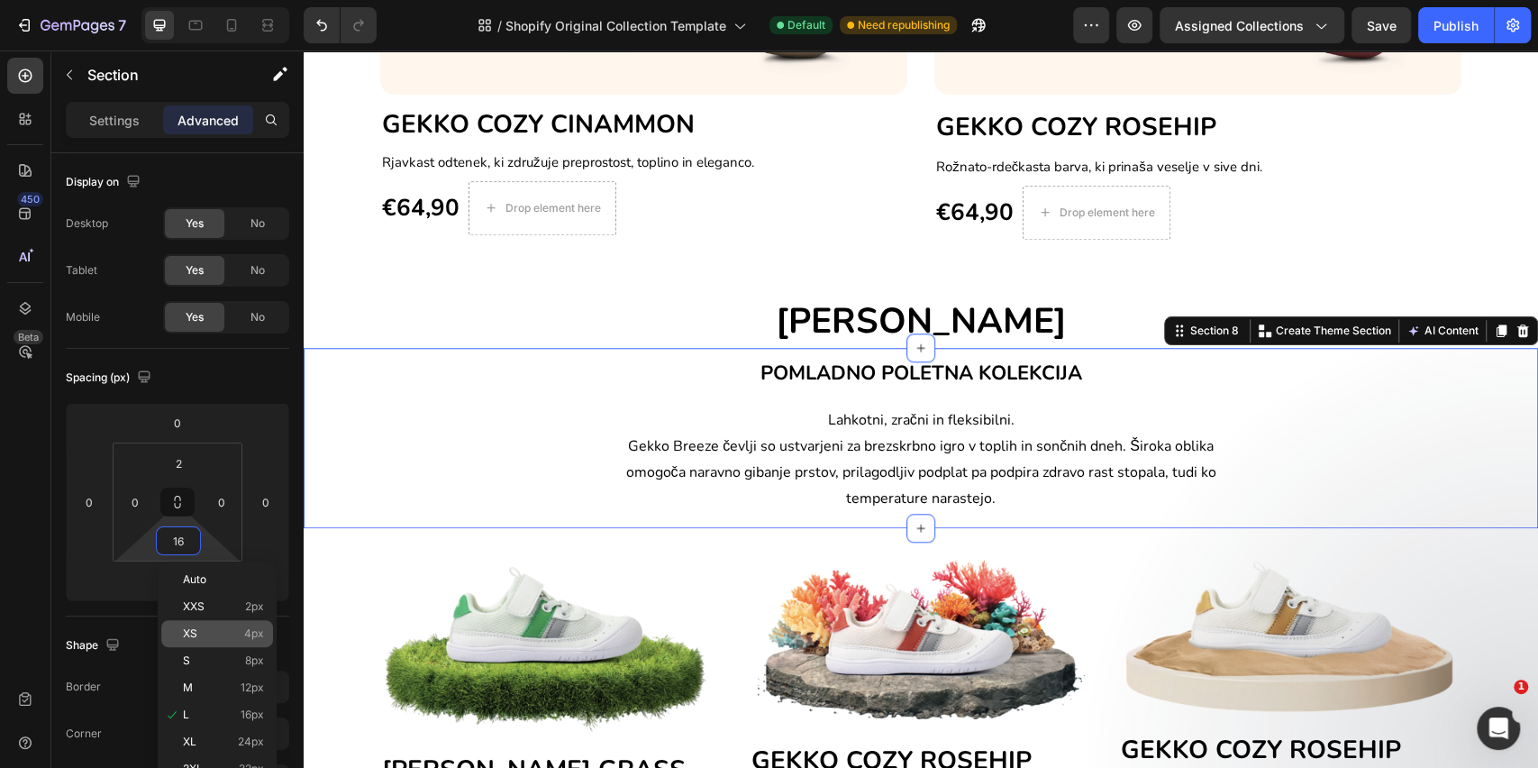
click at [228, 635] on p "XS 4px" at bounding box center [223, 633] width 81 height 13
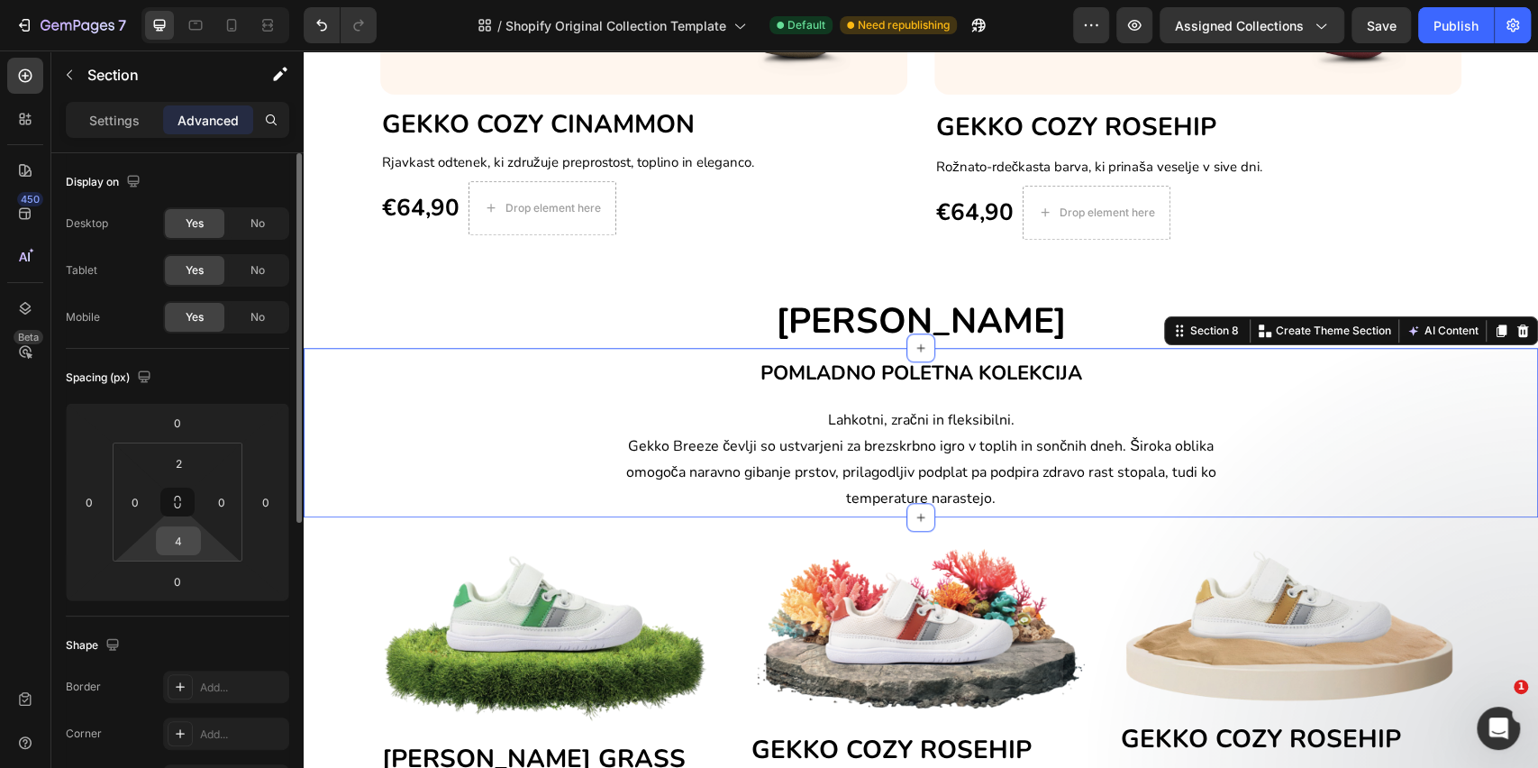
click at [173, 537] on input "4" at bounding box center [178, 540] width 36 height 27
type input "0"
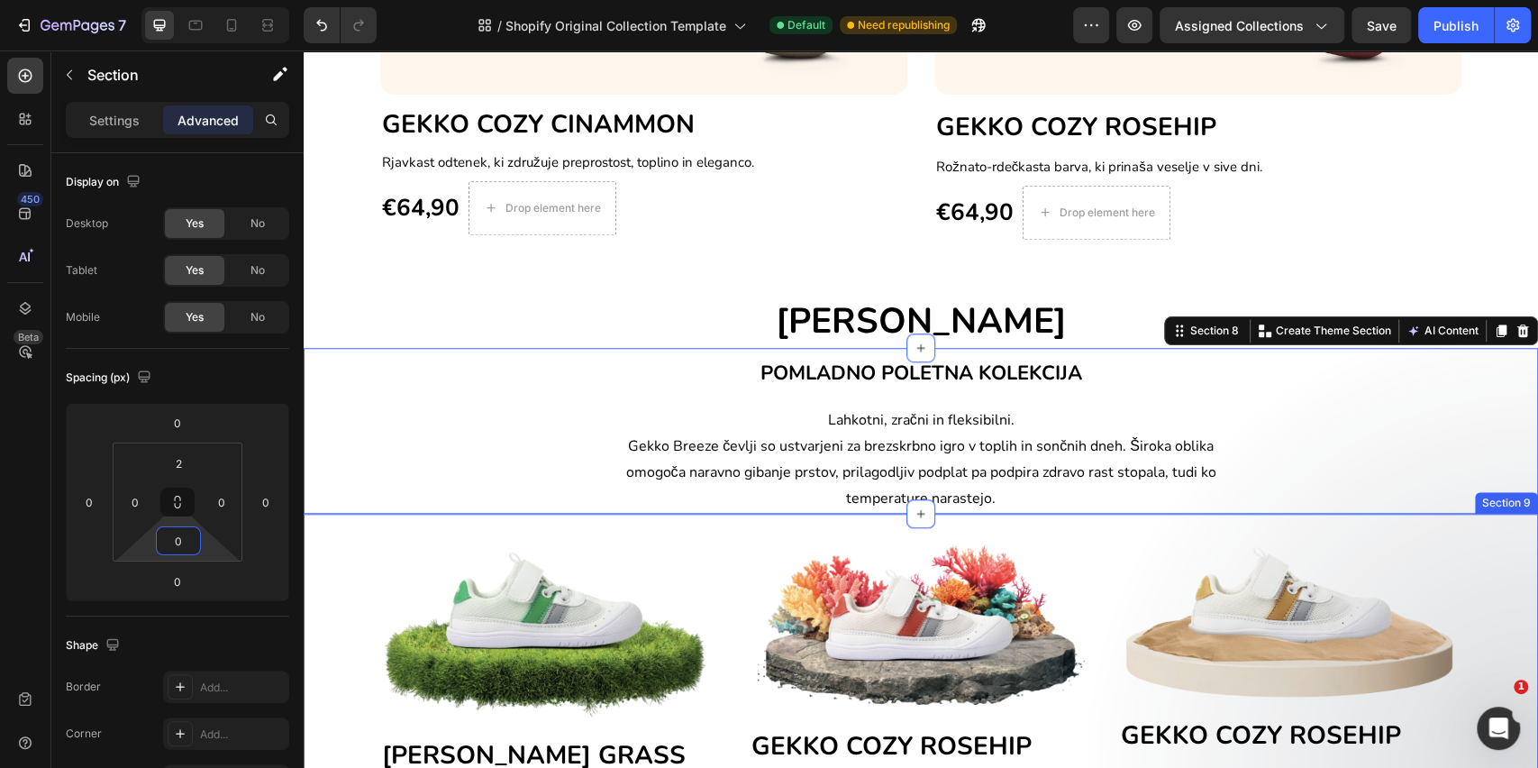
click at [328, 539] on div "Image [PERSON_NAME] GRASS Heading Kot trava na kateri otrok naredi svoje prve k…" at bounding box center [921, 711] width 1235 height 394
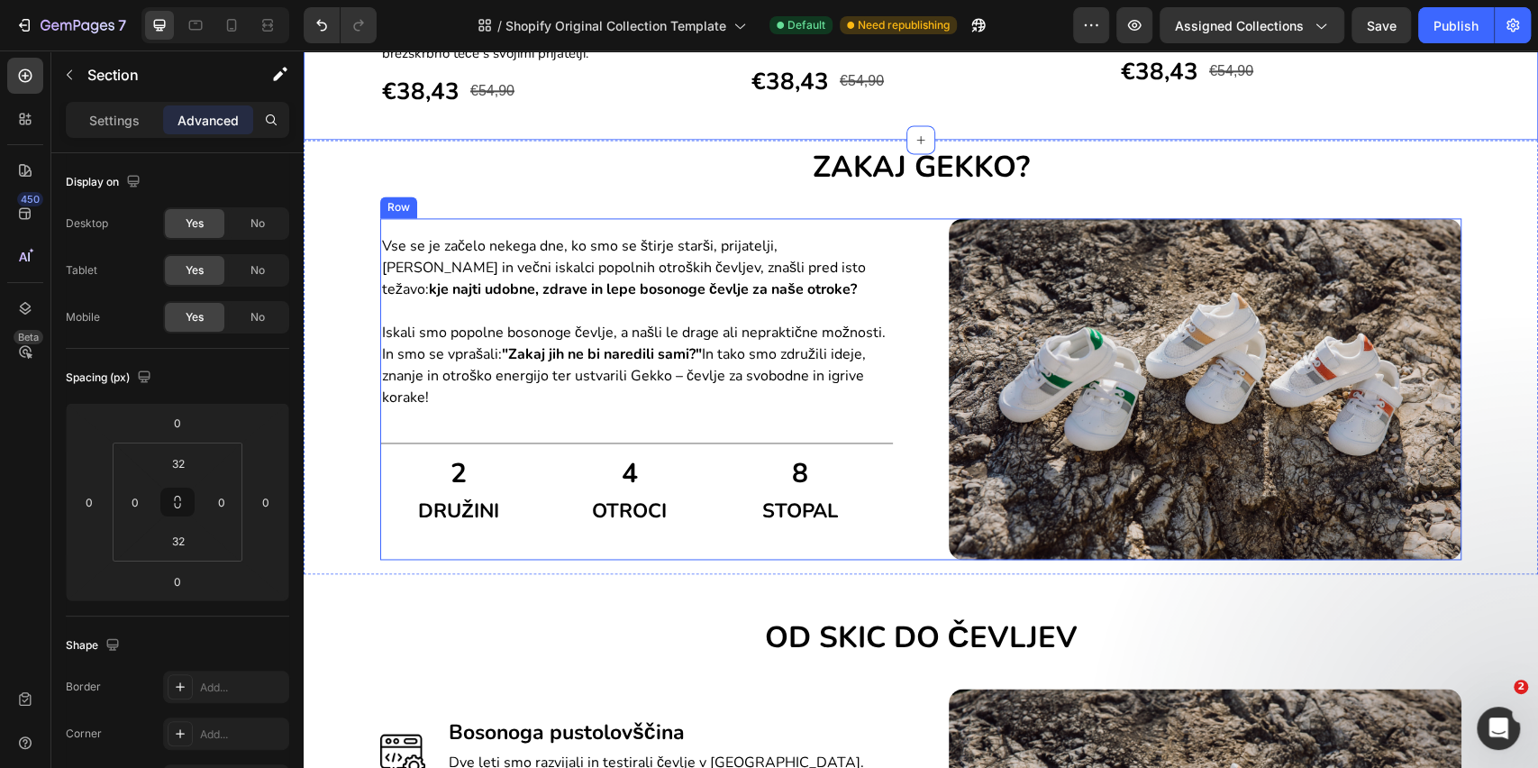
scroll to position [1880, 0]
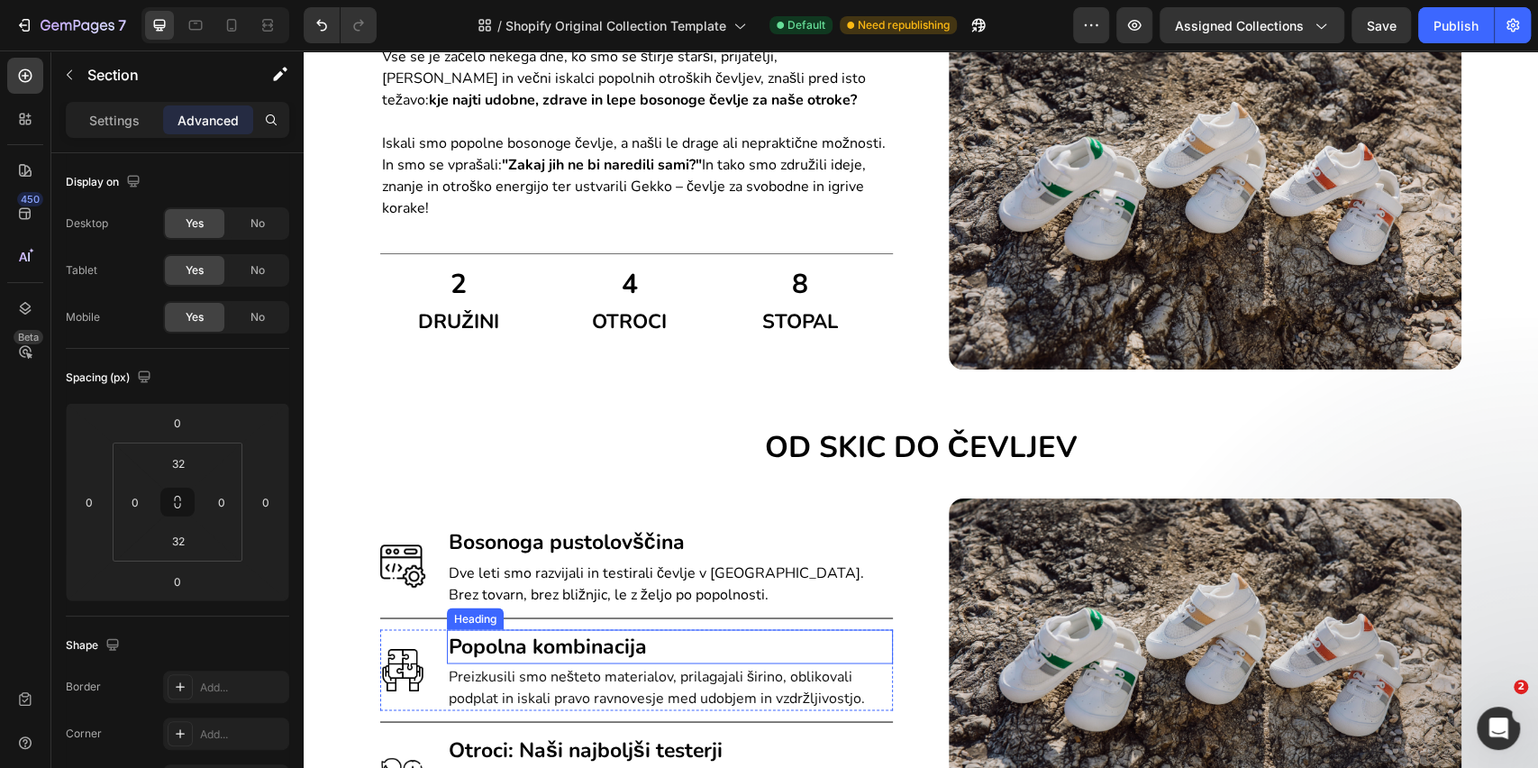
click at [449, 635] on strong "Popolna kombinacija" at bounding box center [548, 646] width 198 height 28
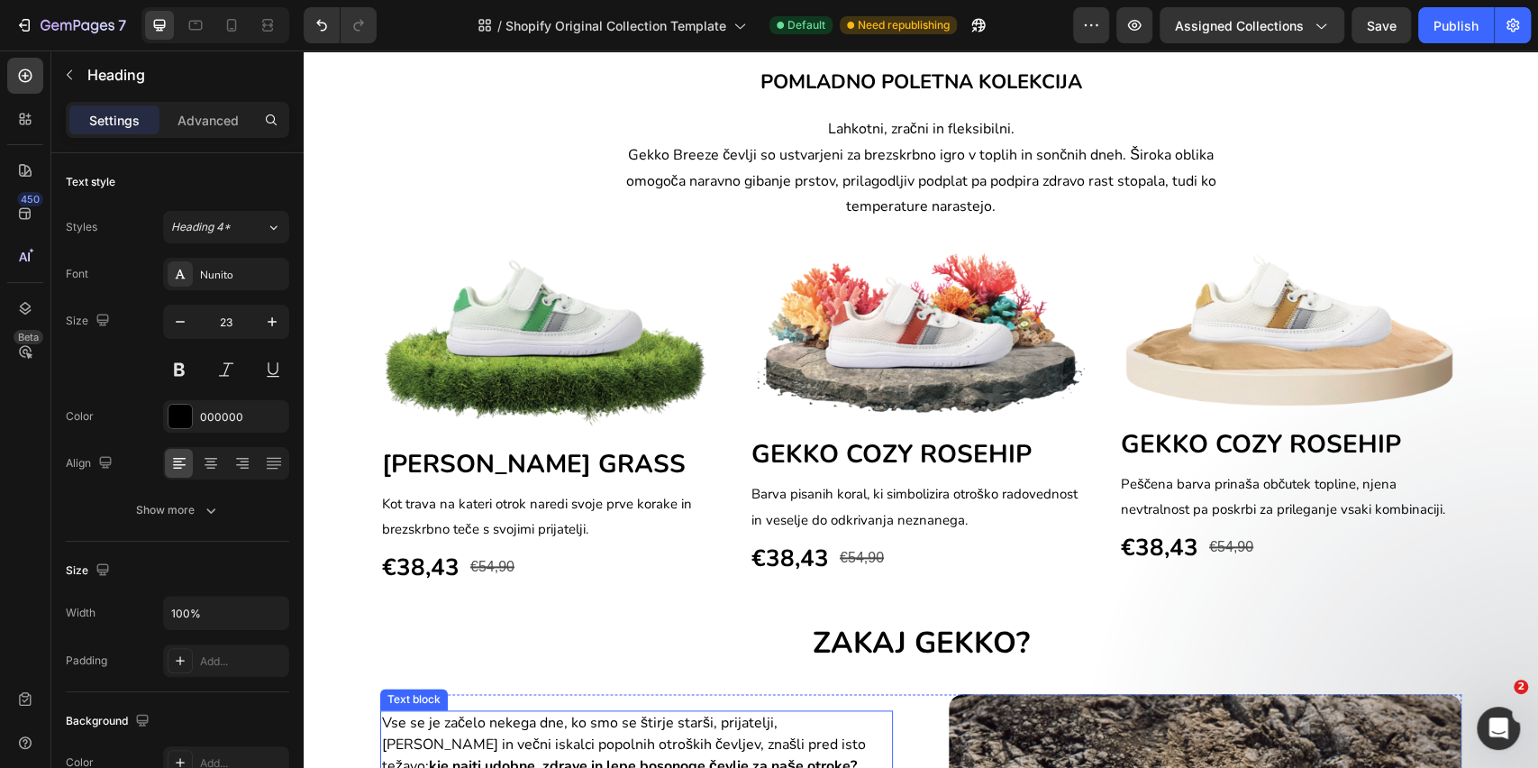
scroll to position [1159, 0]
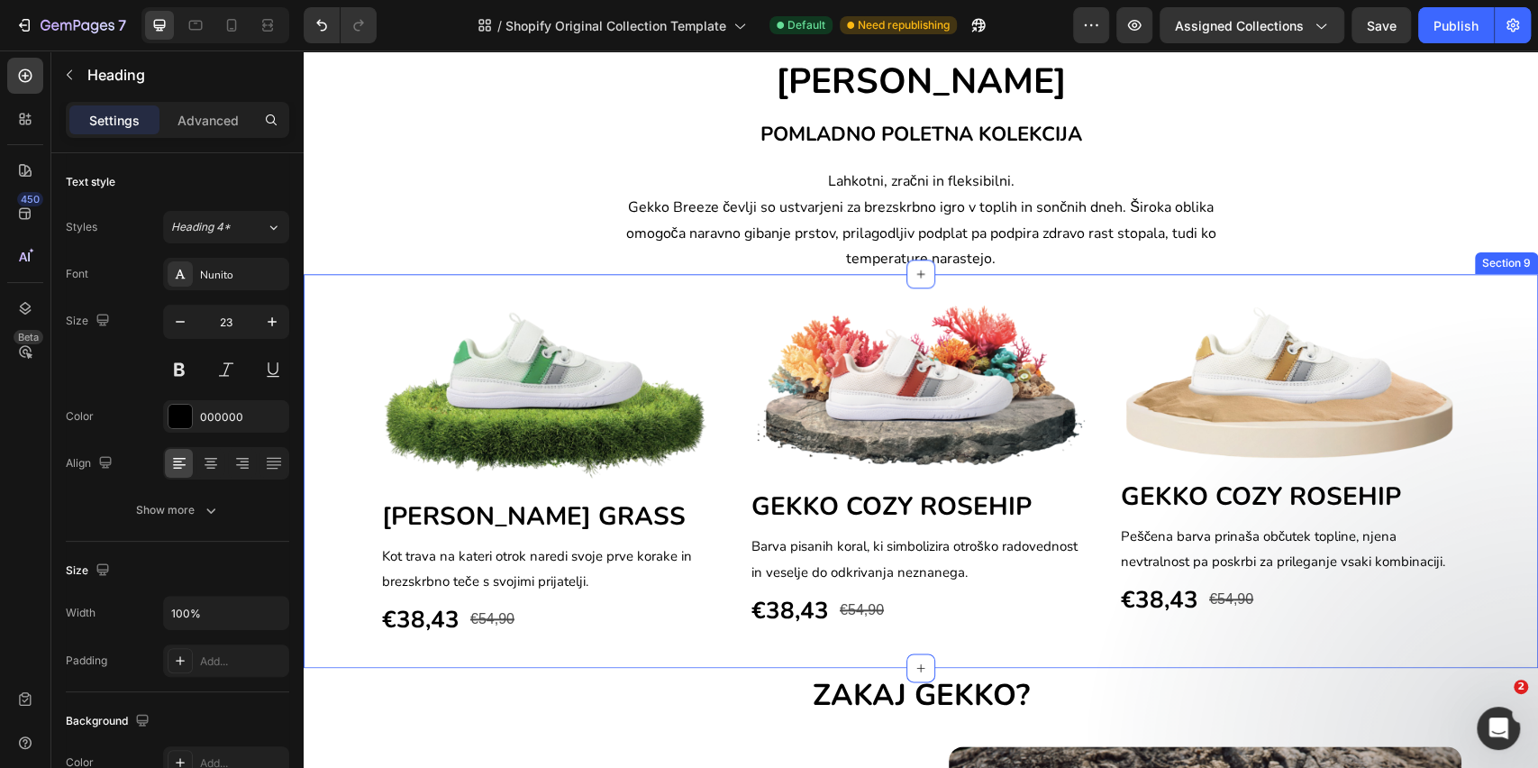
click at [862, 289] on div "Image [PERSON_NAME] GRASS Heading Kot trava na kateri otrok naredi svoje prve k…" at bounding box center [921, 471] width 1235 height 394
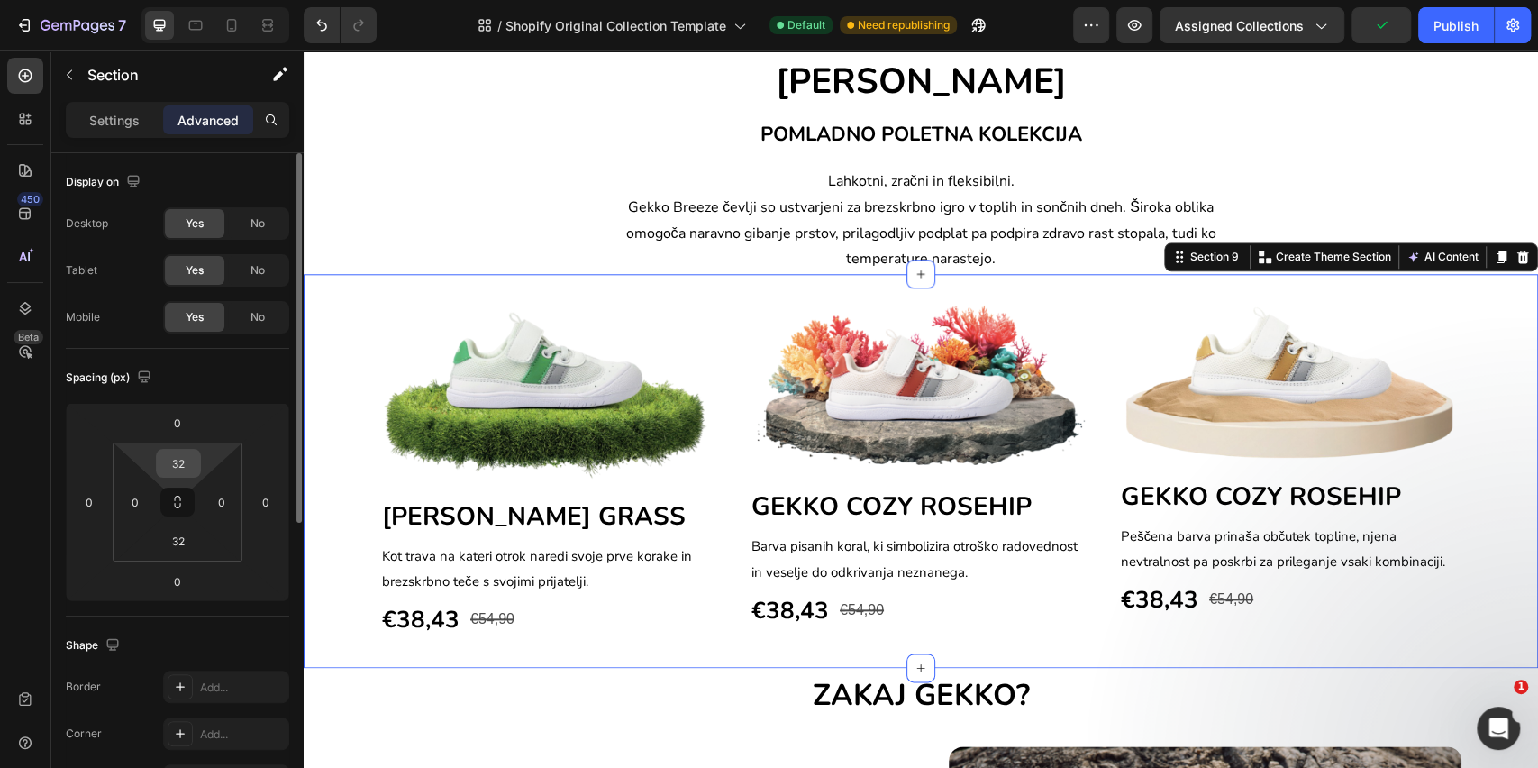
click at [180, 463] on input "32" at bounding box center [178, 463] width 36 height 27
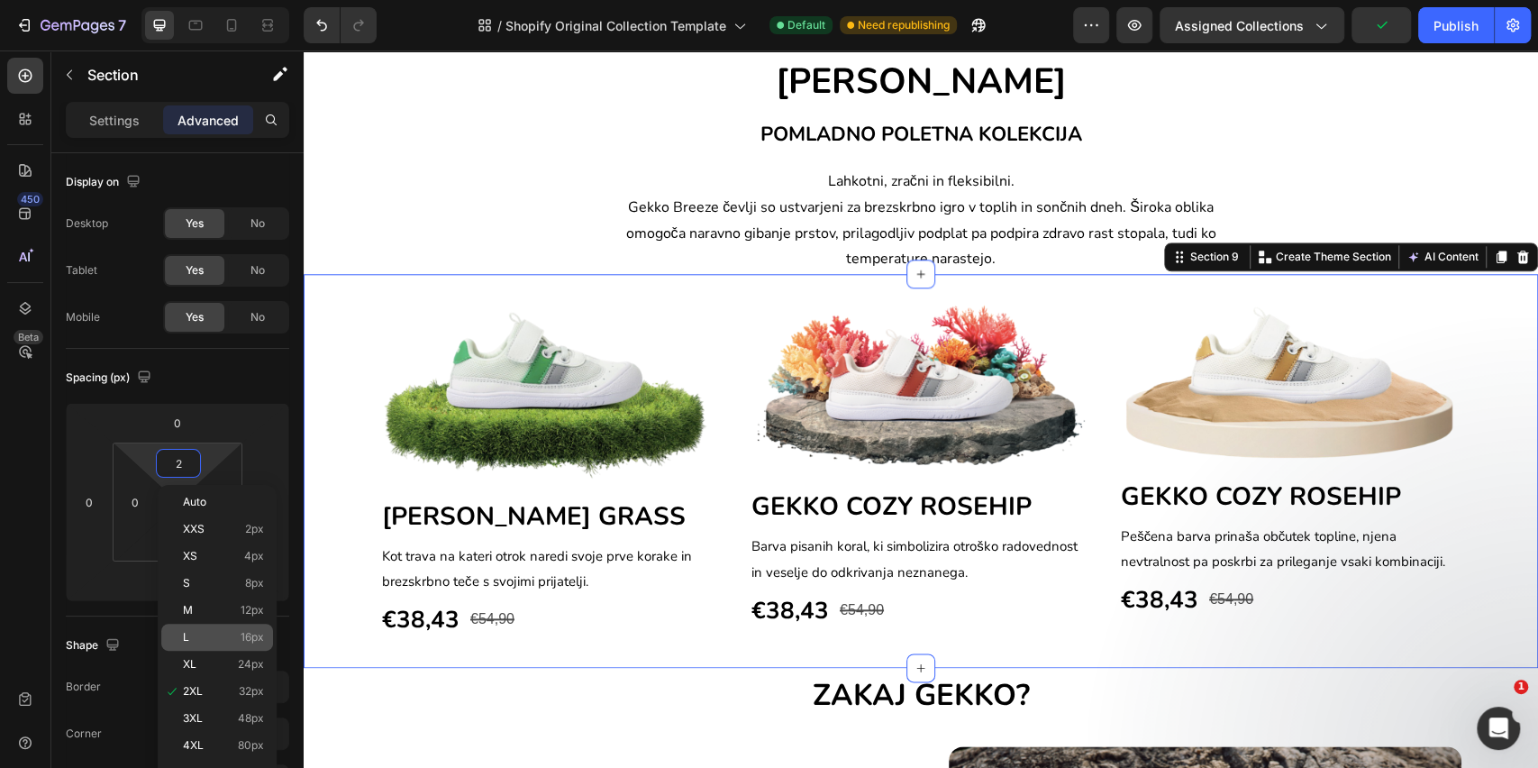
click at [196, 640] on p "L 16px" at bounding box center [223, 637] width 81 height 13
type input "16"
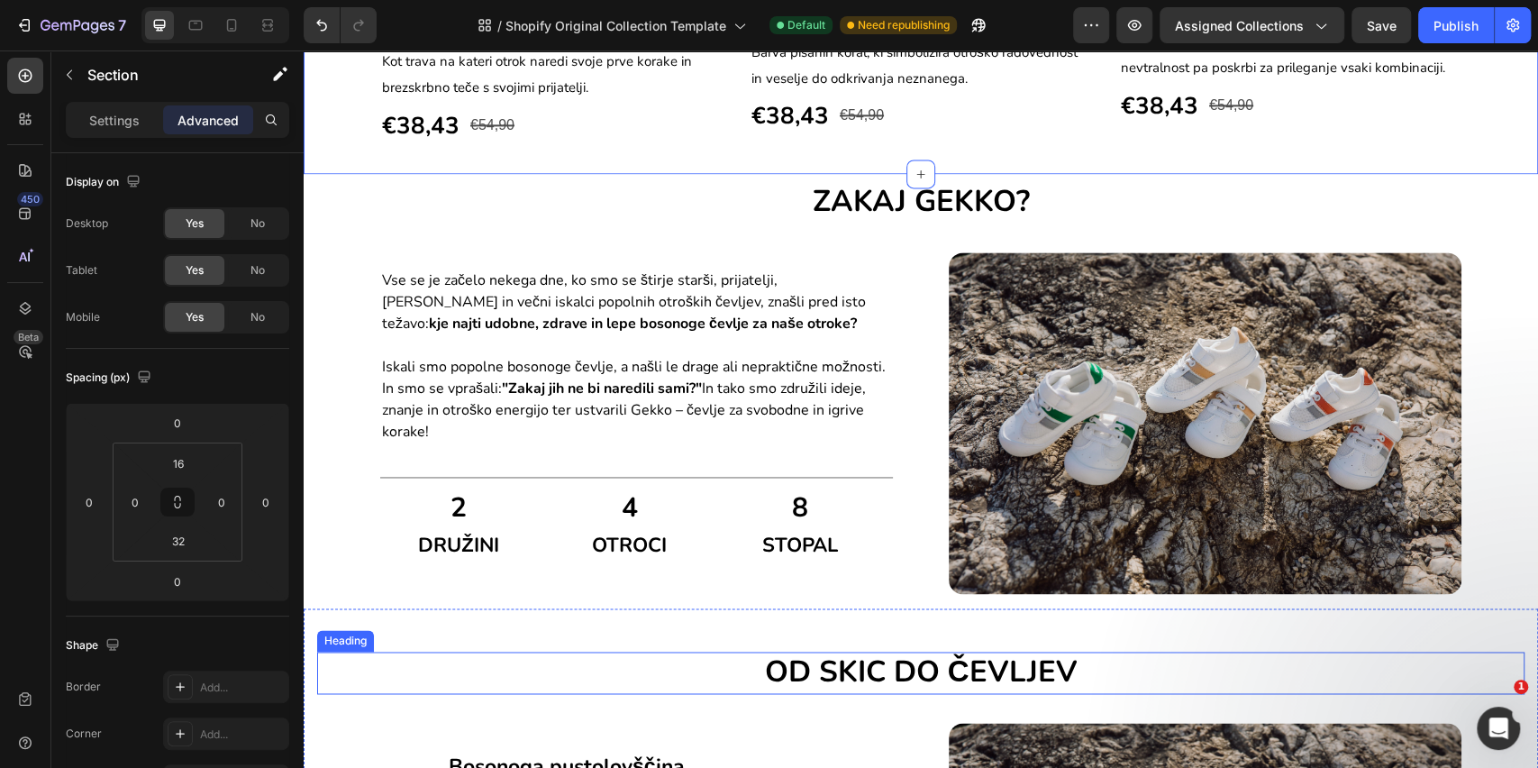
click at [813, 660] on h2 "OD SKIC DO ČEVLJEV" at bounding box center [921, 673] width 1208 height 42
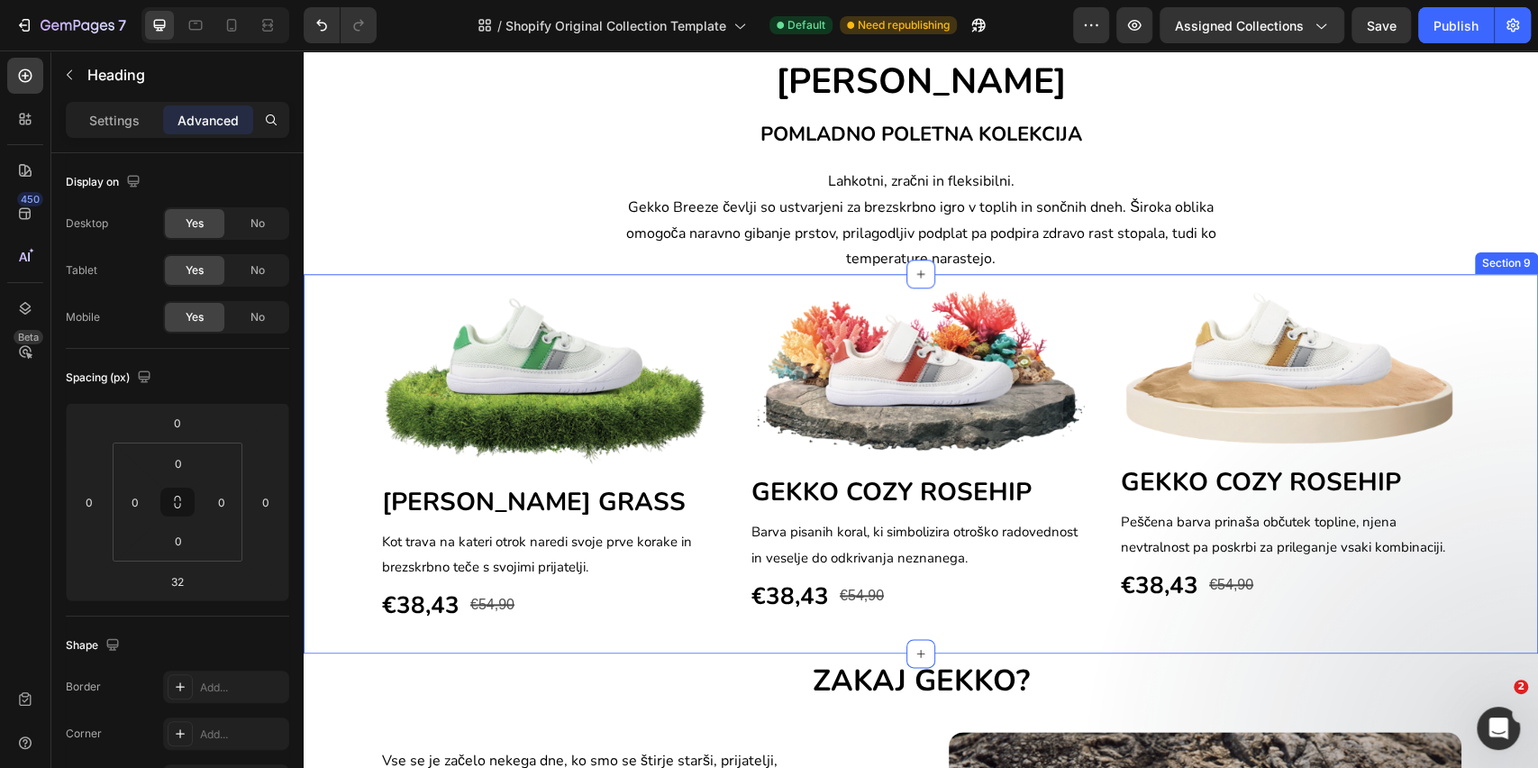
click at [1010, 285] on div "Image [PERSON_NAME] GRASS Heading Kot trava na kateri otrok naredi svoje prve k…" at bounding box center [921, 463] width 1235 height 379
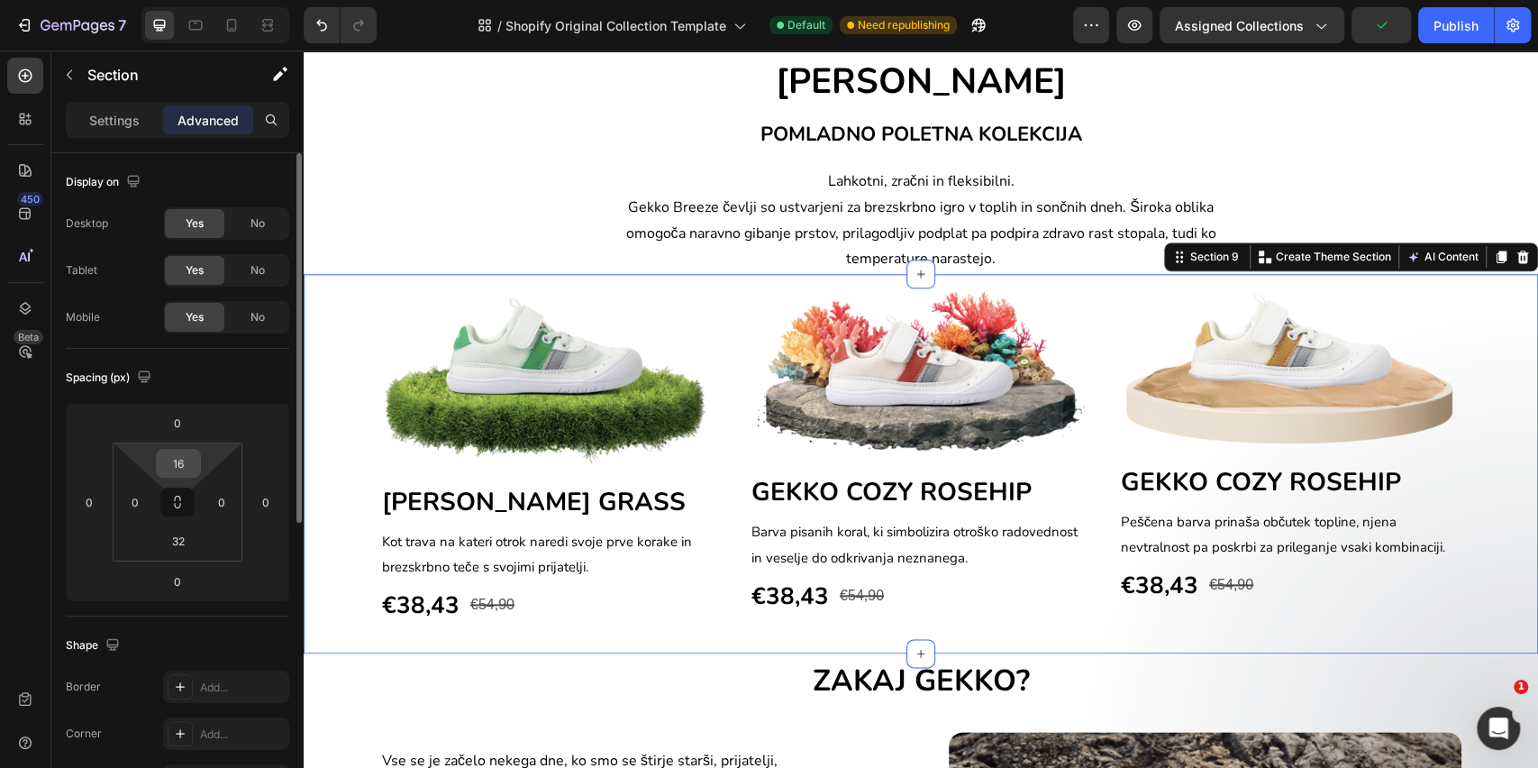
click at [169, 460] on input "16" at bounding box center [178, 463] width 36 height 27
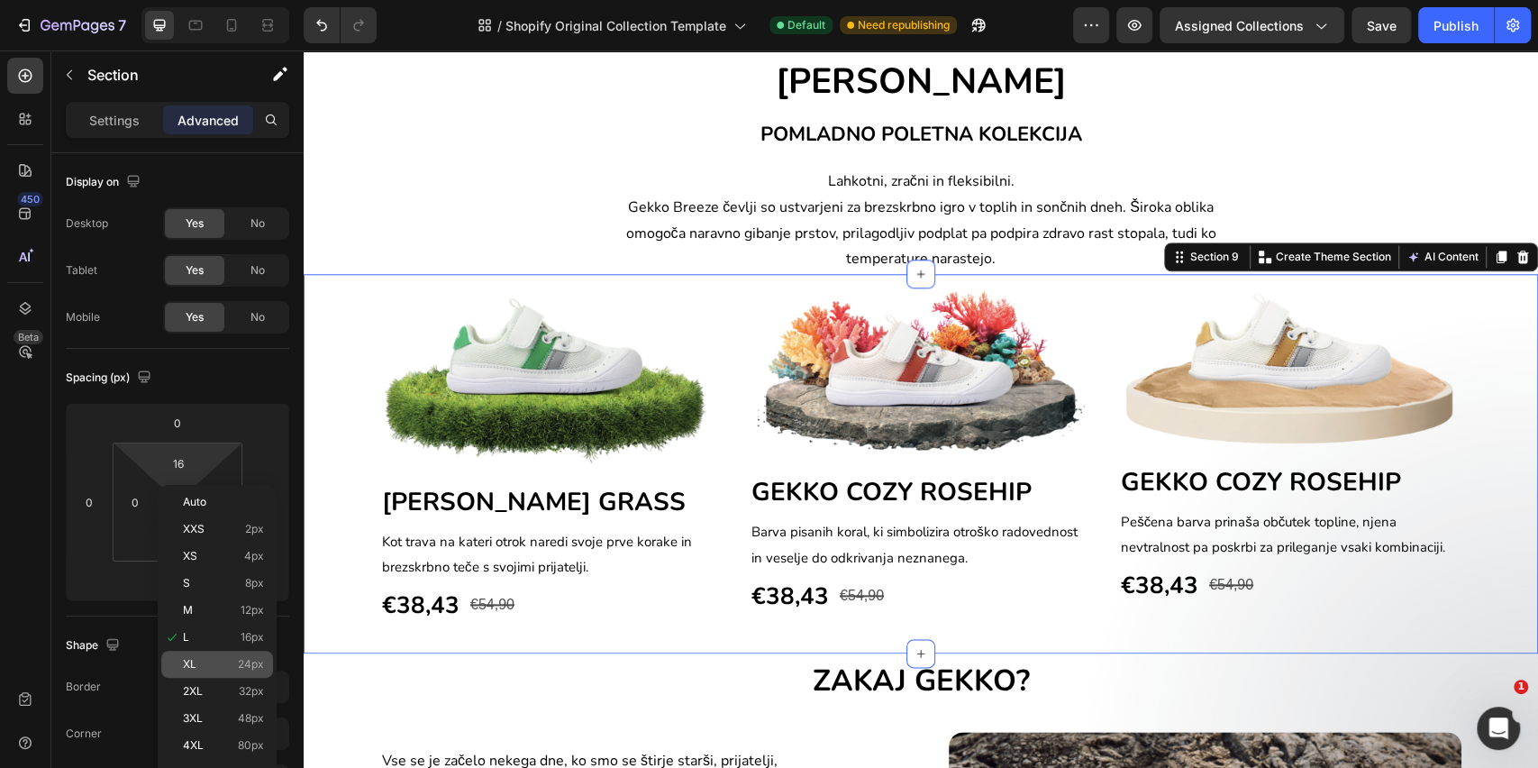
click at [189, 653] on div "XL 24px" at bounding box center [217, 664] width 112 height 27
type input "24"
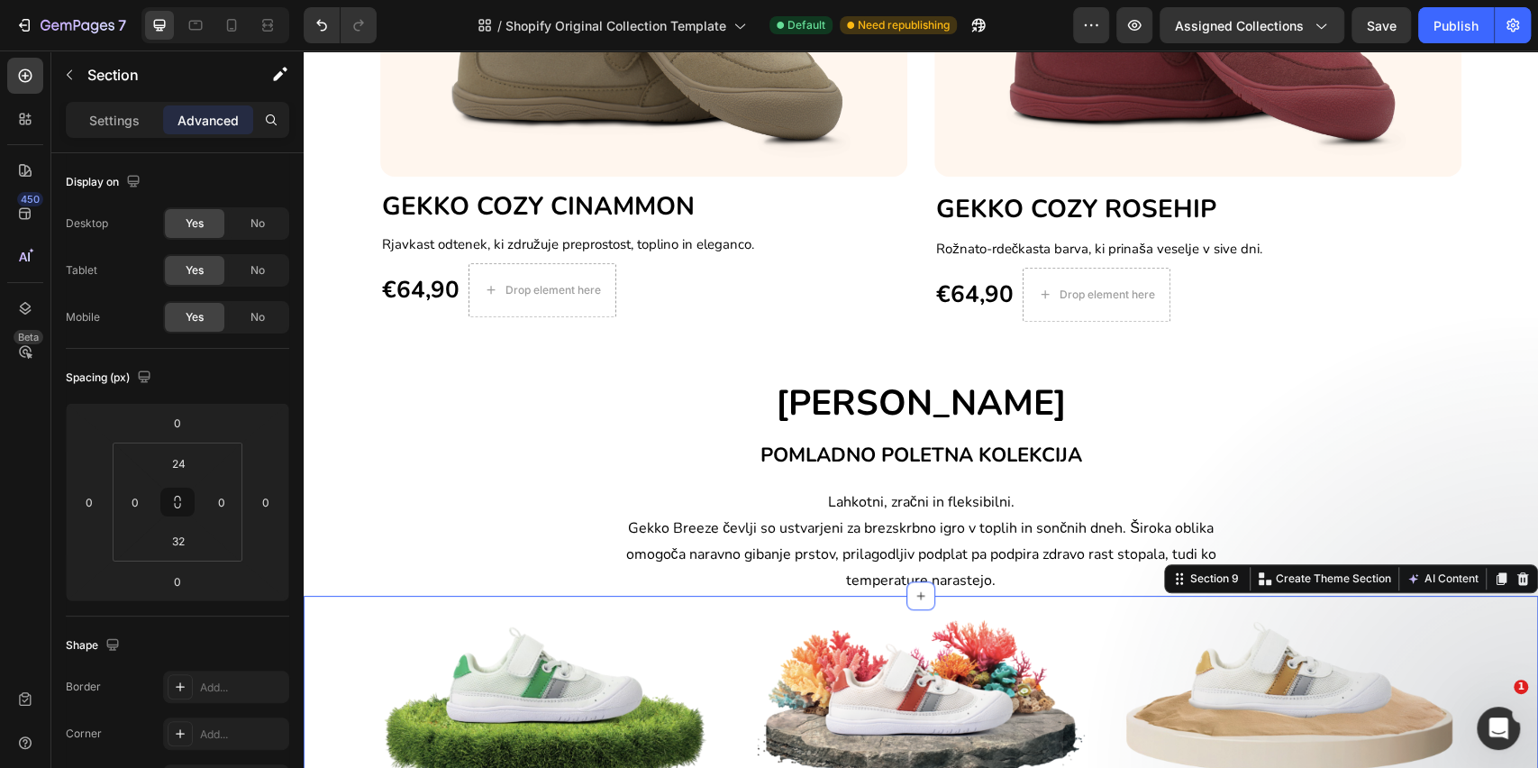
scroll to position [799, 0]
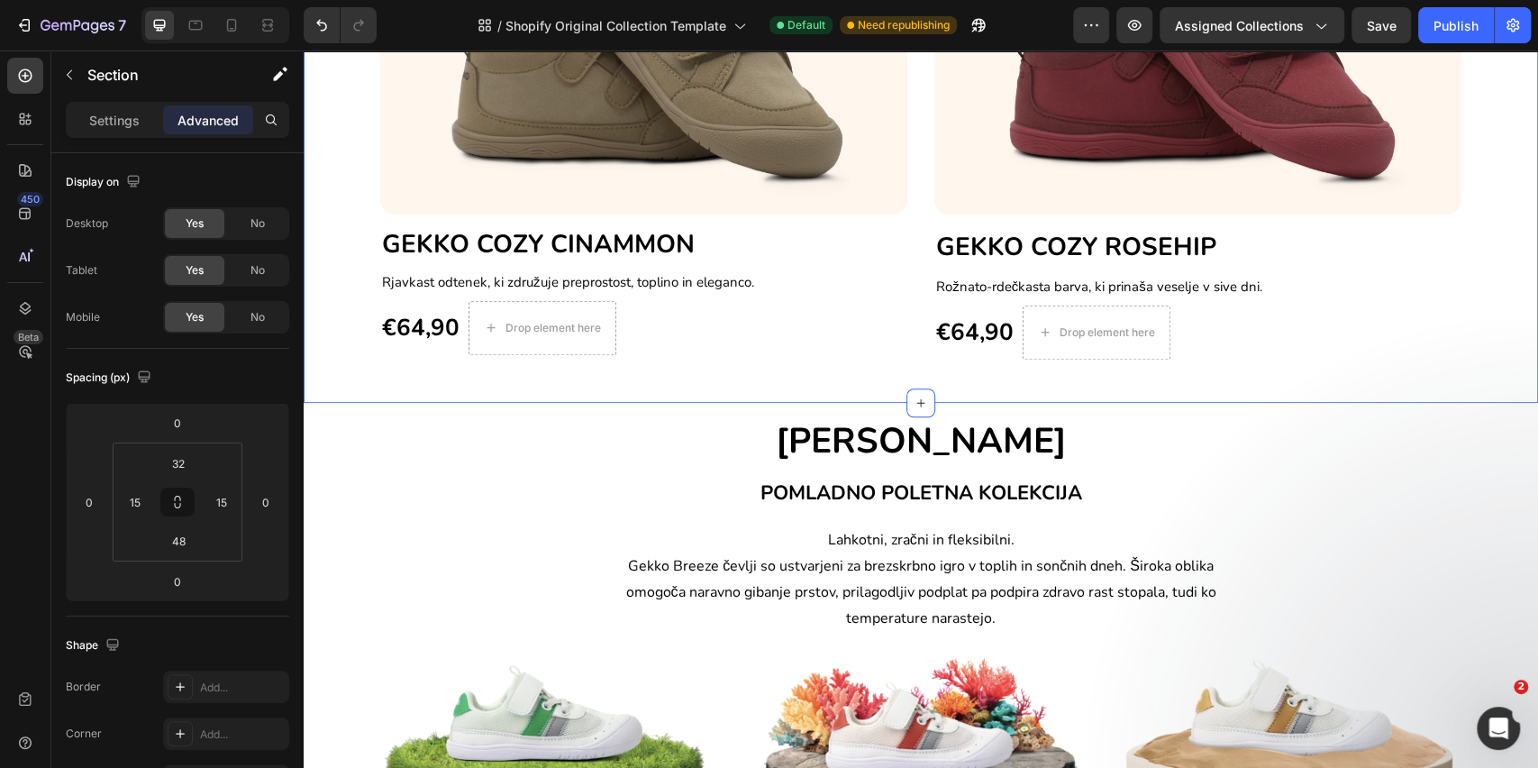
click at [721, 369] on div "NOVA KOLEKCIJA Text block Row Image GEKKO COZY CINAMMON Heading Rjavkast odtene…" at bounding box center [921, 127] width 1235 height 552
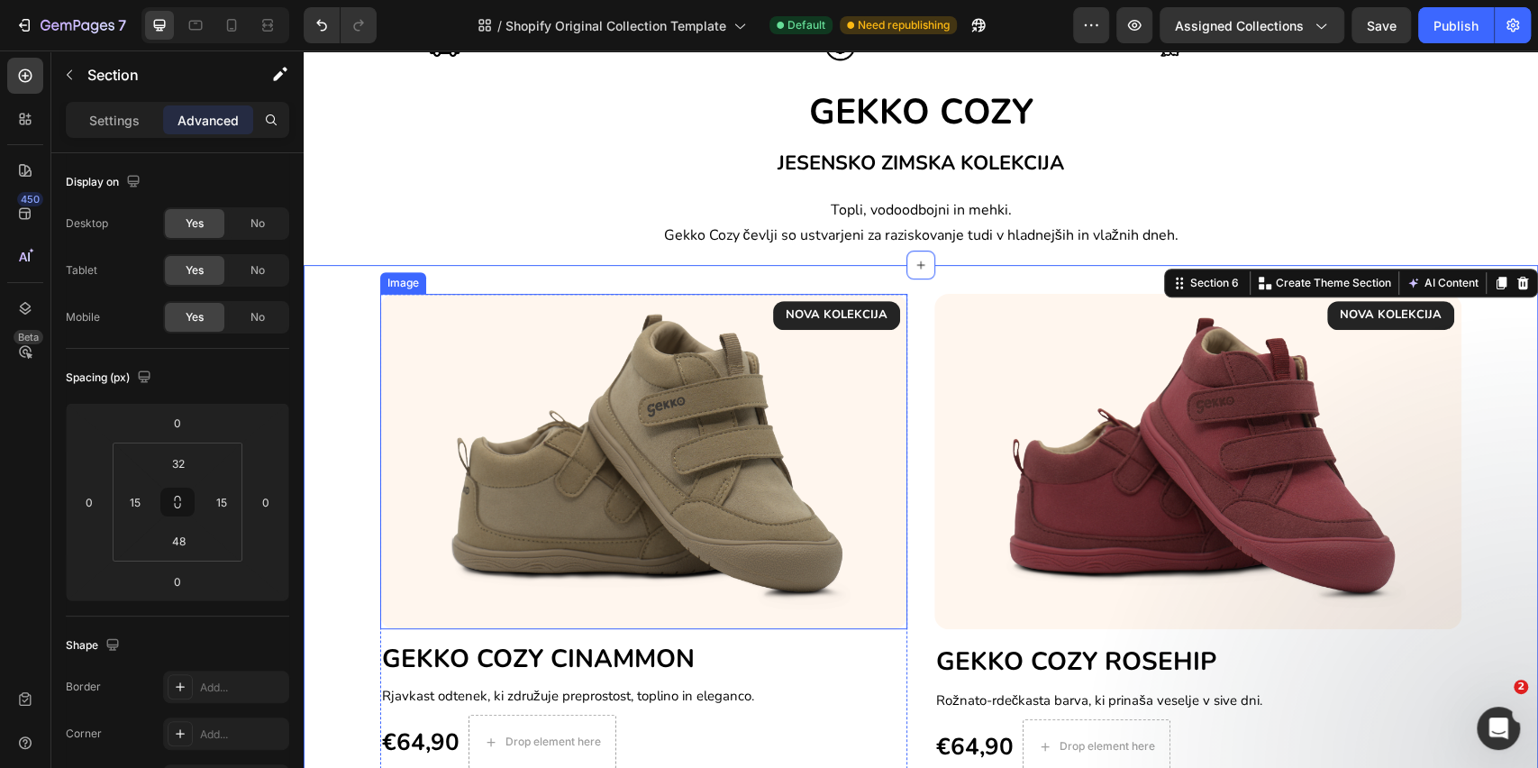
scroll to position [197, 0]
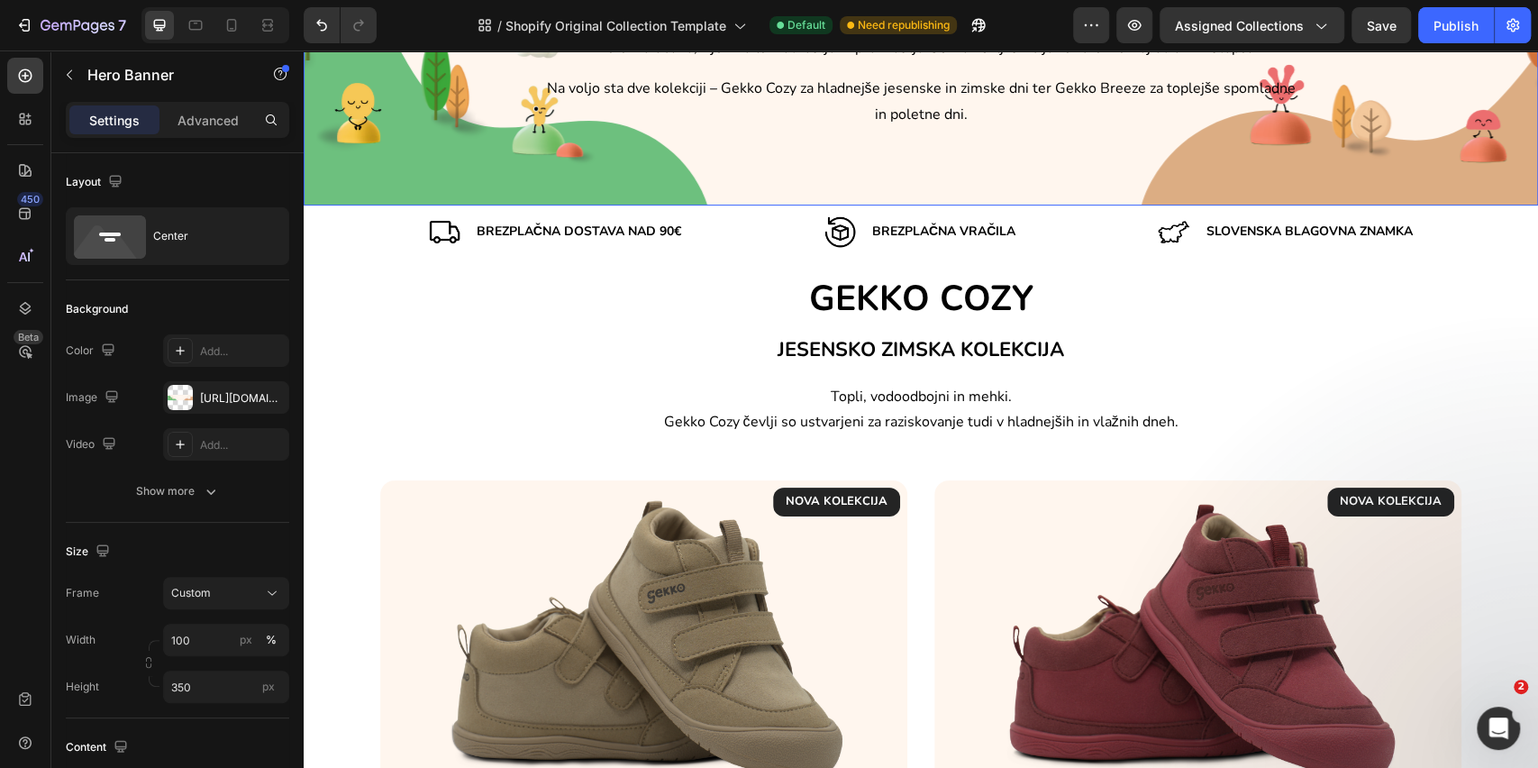
click at [872, 170] on div "Background Image" at bounding box center [921, 47] width 1235 height 315
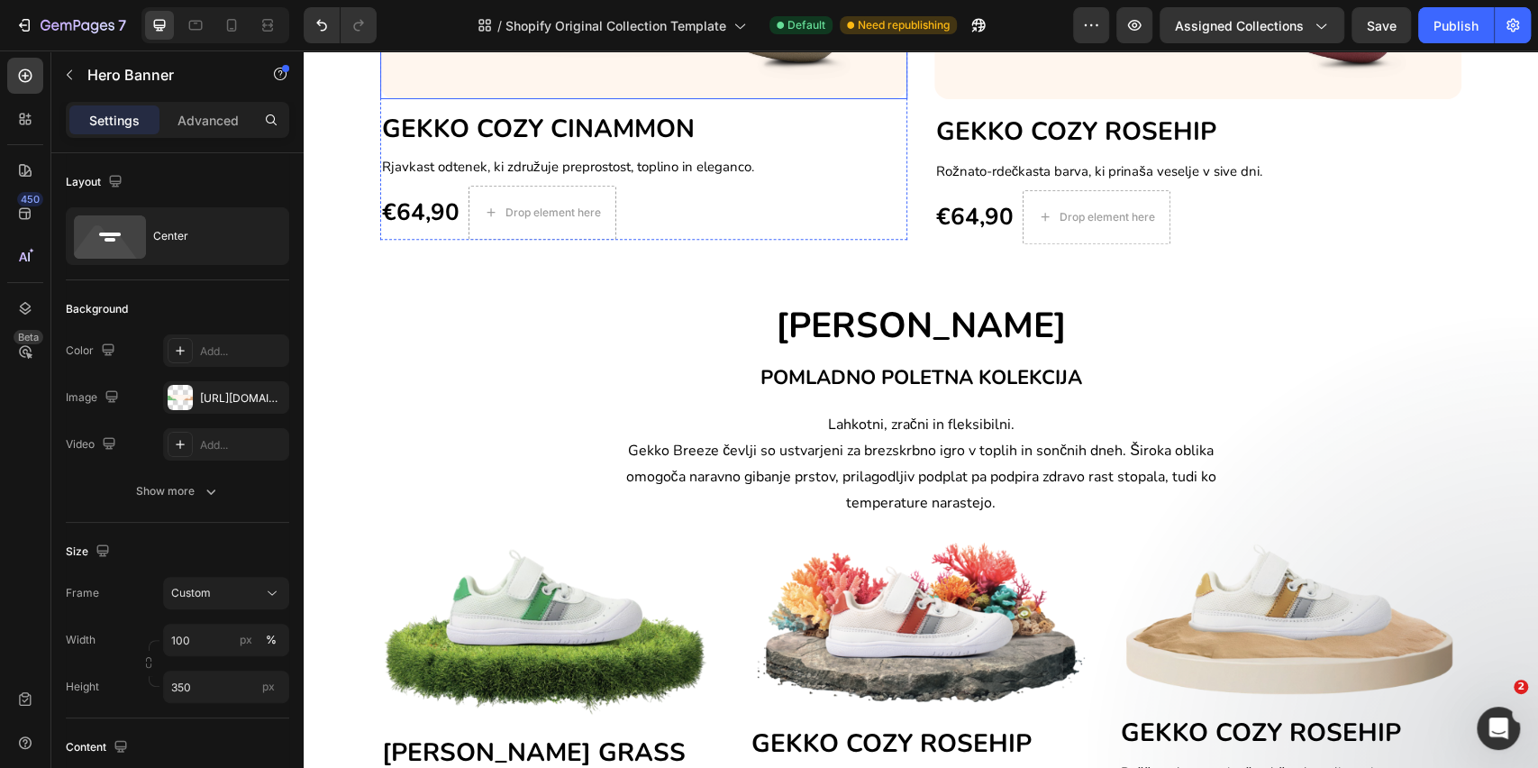
scroll to position [918, 0]
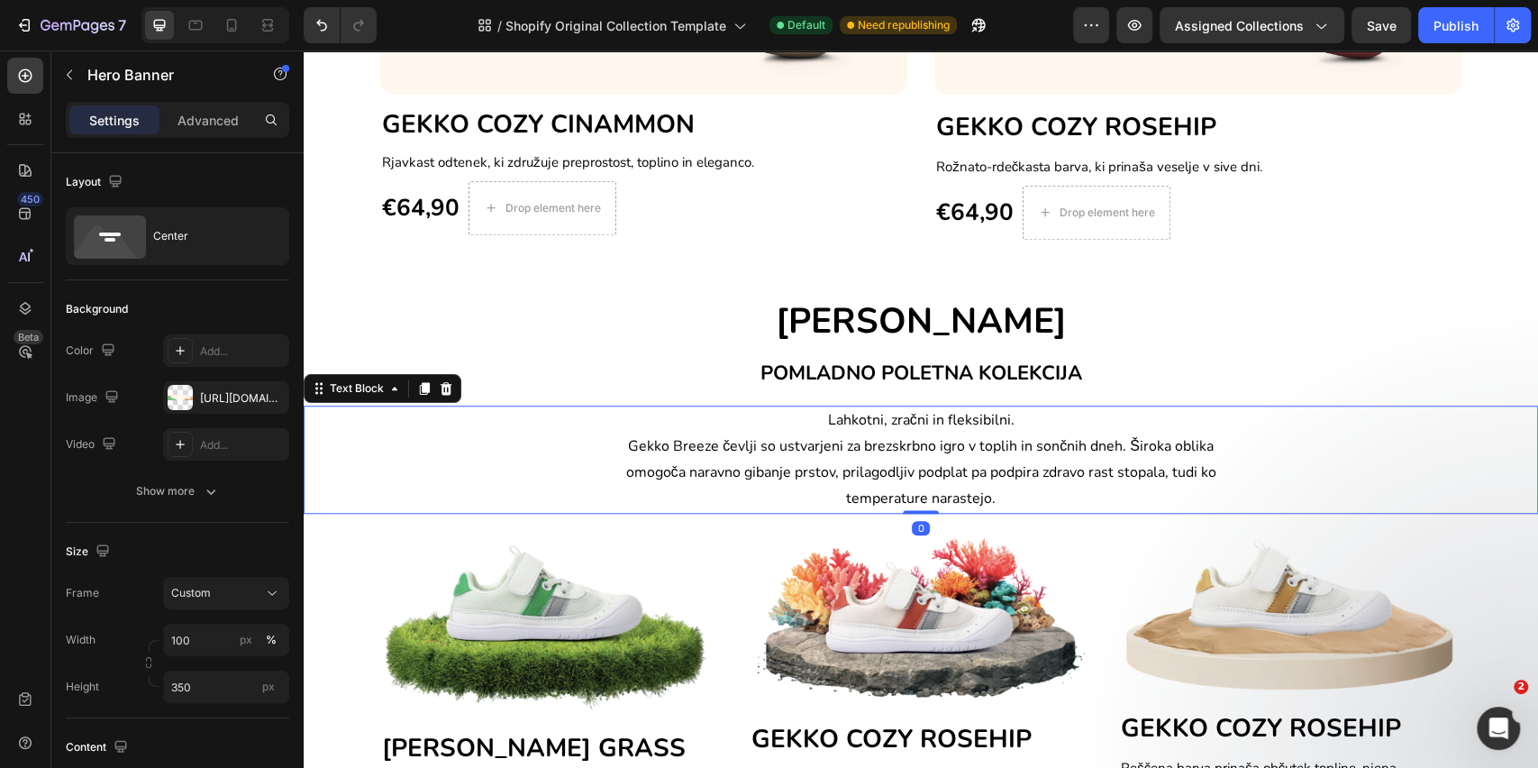
click at [1045, 453] on span "Gekko Breeze čevlji so ustvarjeni za brezskrbno igro v toplih in sončnih dneh. …" at bounding box center [921, 472] width 590 height 72
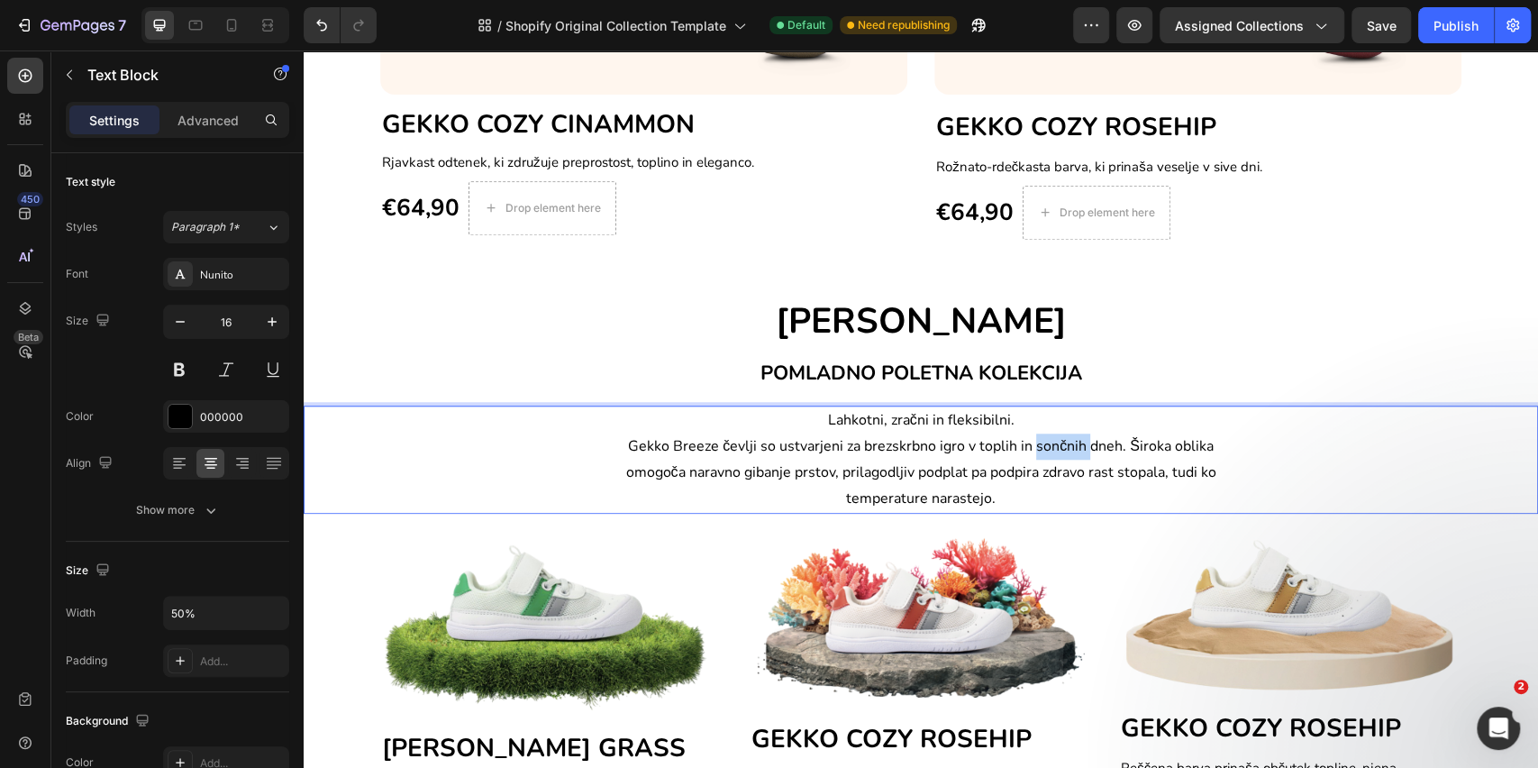
click at [1045, 453] on span "Gekko Breeze čevlji so ustvarjeni za brezskrbno igro v toplih in sončnih dneh. …" at bounding box center [921, 472] width 590 height 72
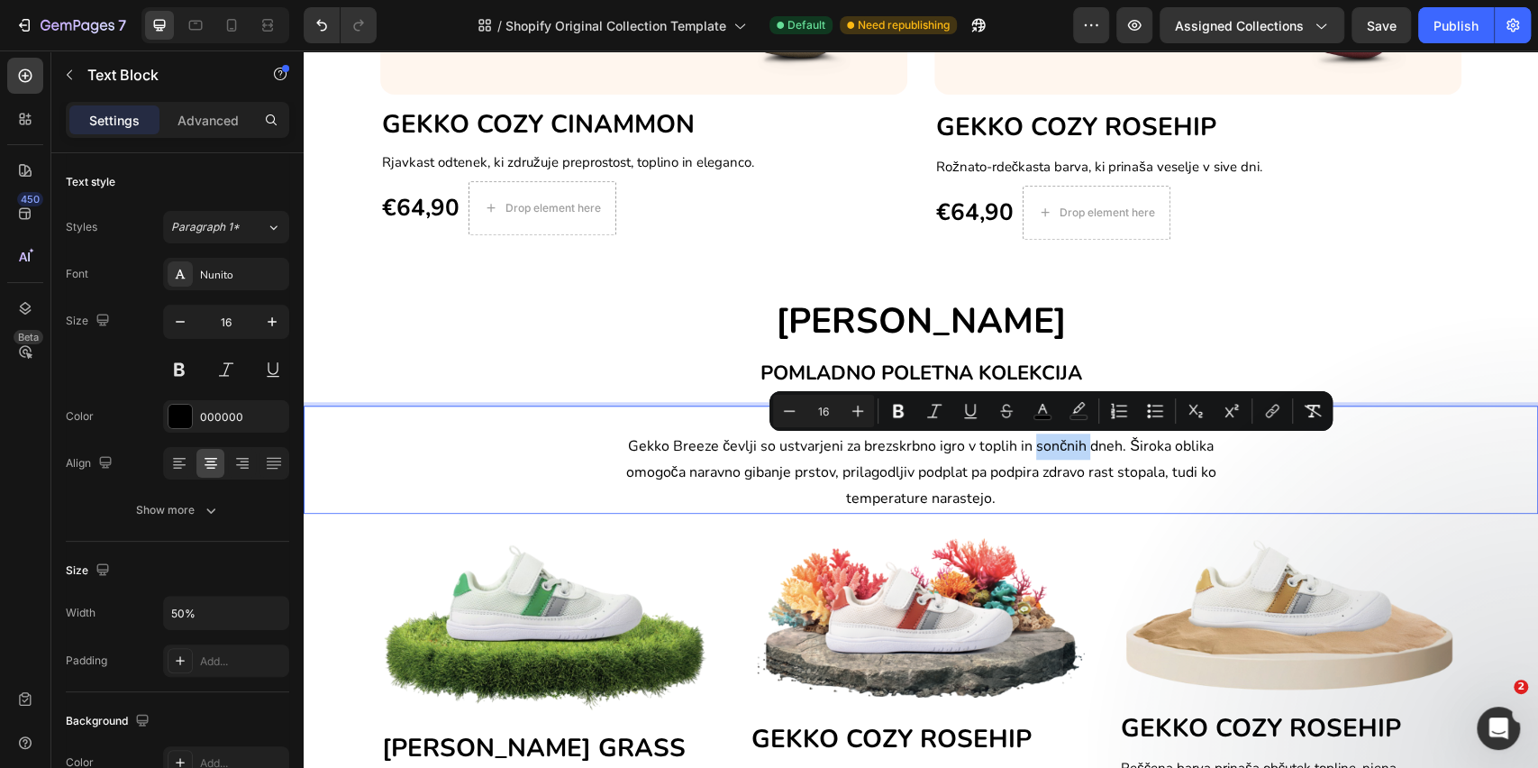
click at [505, 477] on div "Lahkotni, zračni in fleksibilni. Gekko Breeze čevlji so ustvarjeni za brezskrbn…" at bounding box center [921, 459] width 1235 height 107
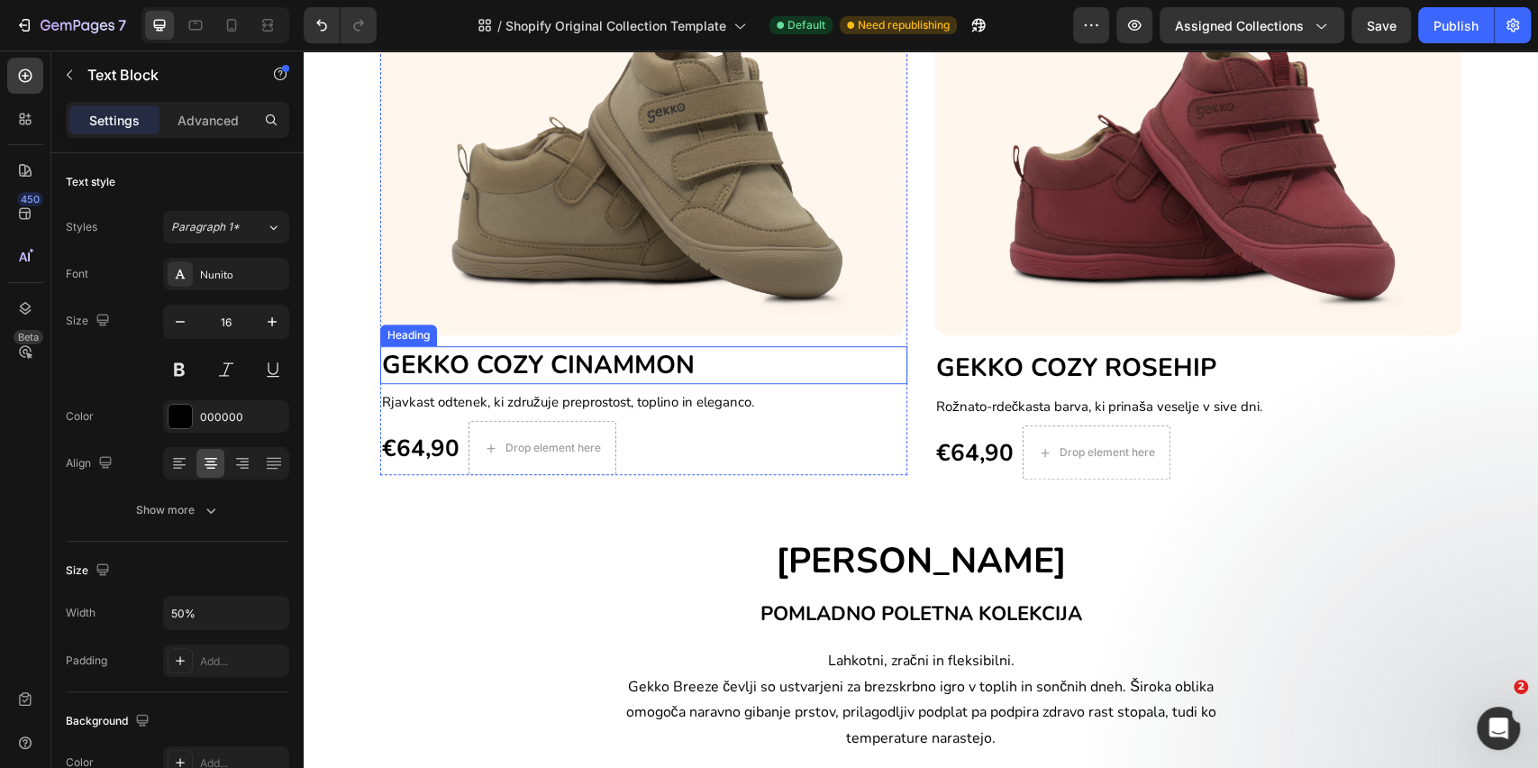
scroll to position [78, 0]
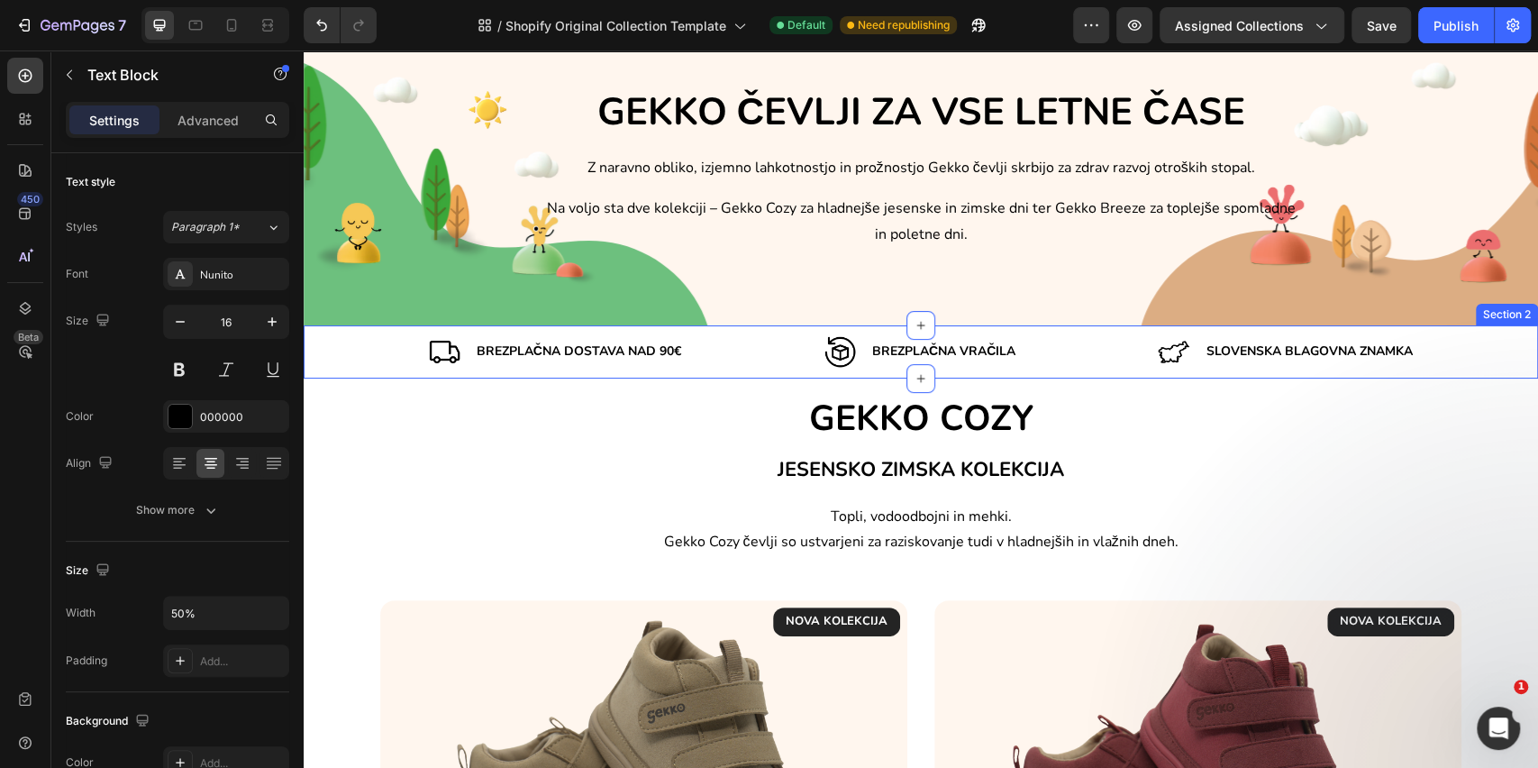
click at [351, 349] on div "Image Brezplačna dostava nad 90€ Text Block Row Image Brezplačna VRAČILA Text B…" at bounding box center [921, 352] width 1235 height 32
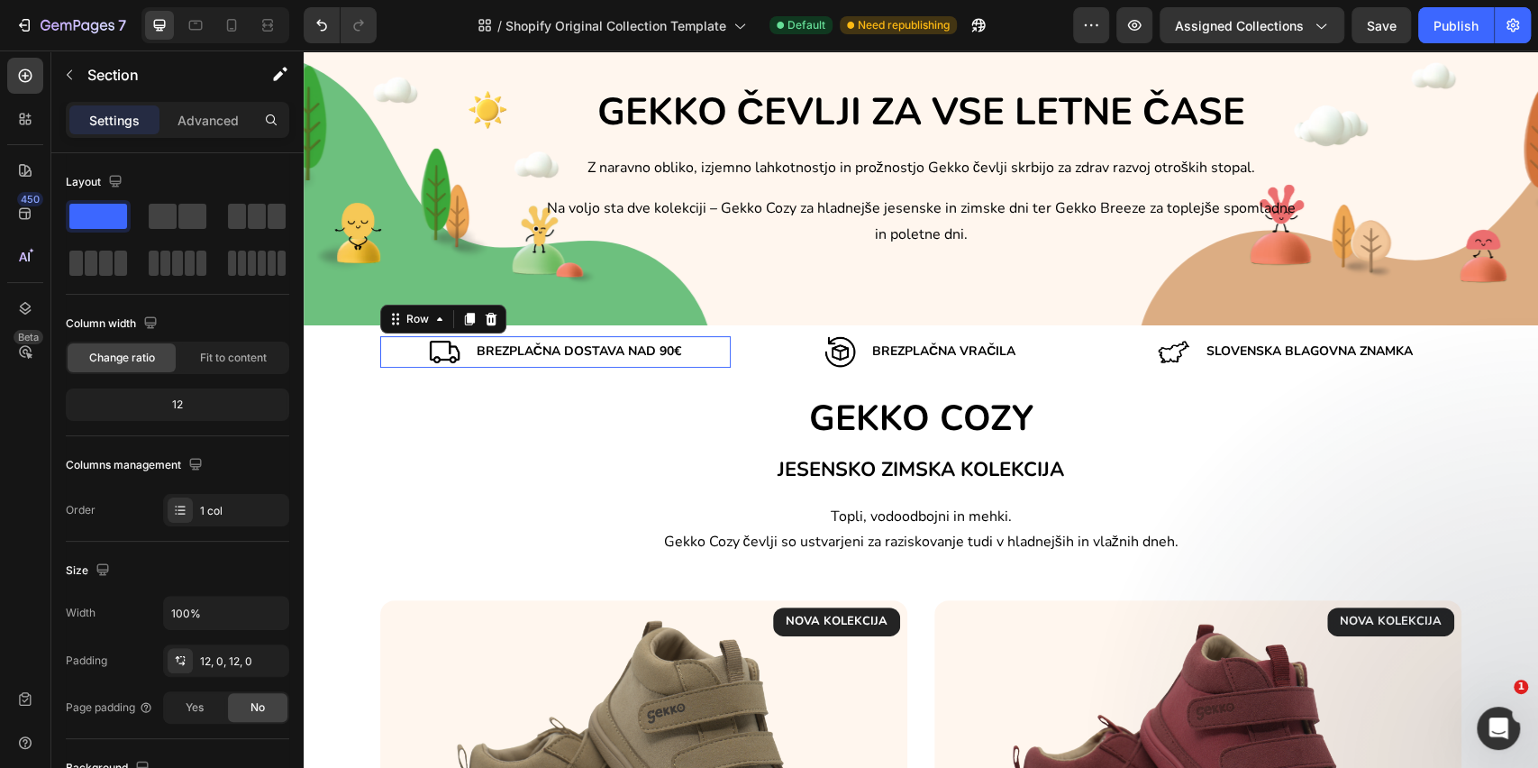
click at [380, 364] on div "Image Brezplačna dostava nad 90€ Text Block Row 0" at bounding box center [555, 352] width 351 height 32
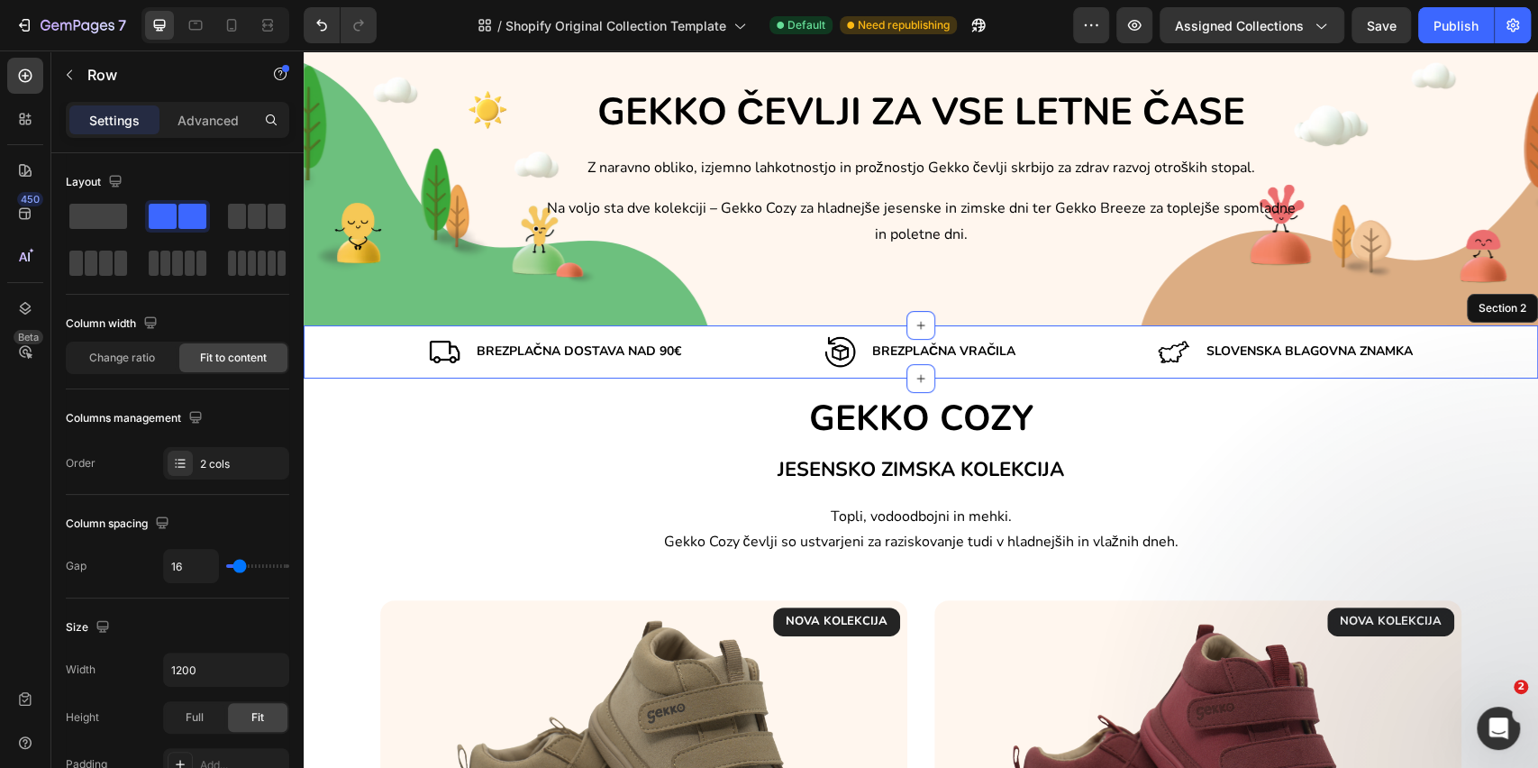
click at [352, 364] on div "Image Brezplačna dostava nad 90€ Text Block Row 0 Image Brezplačna VRAČILA Text…" at bounding box center [921, 352] width 1235 height 32
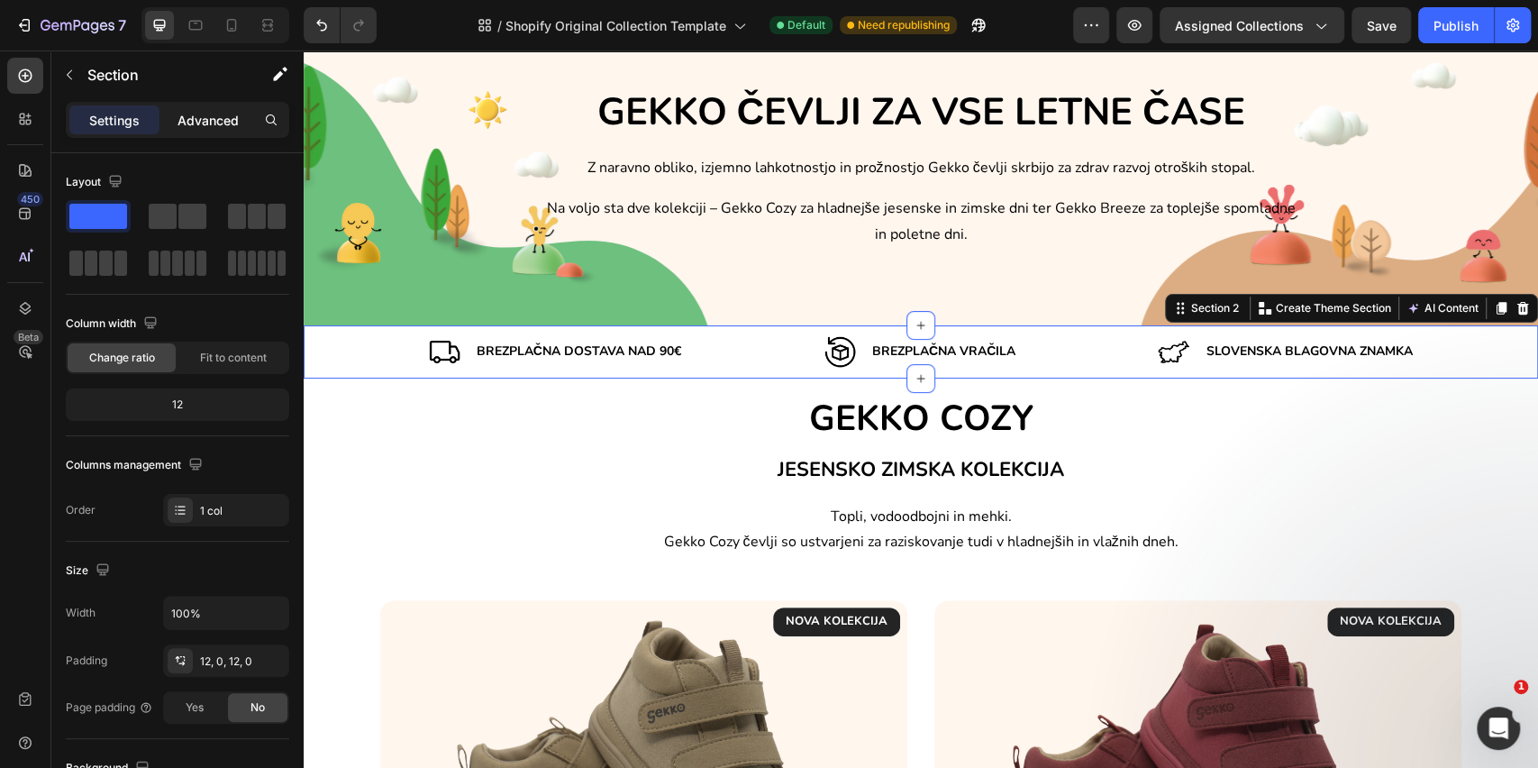
click at [207, 121] on p "Advanced" at bounding box center [208, 120] width 61 height 19
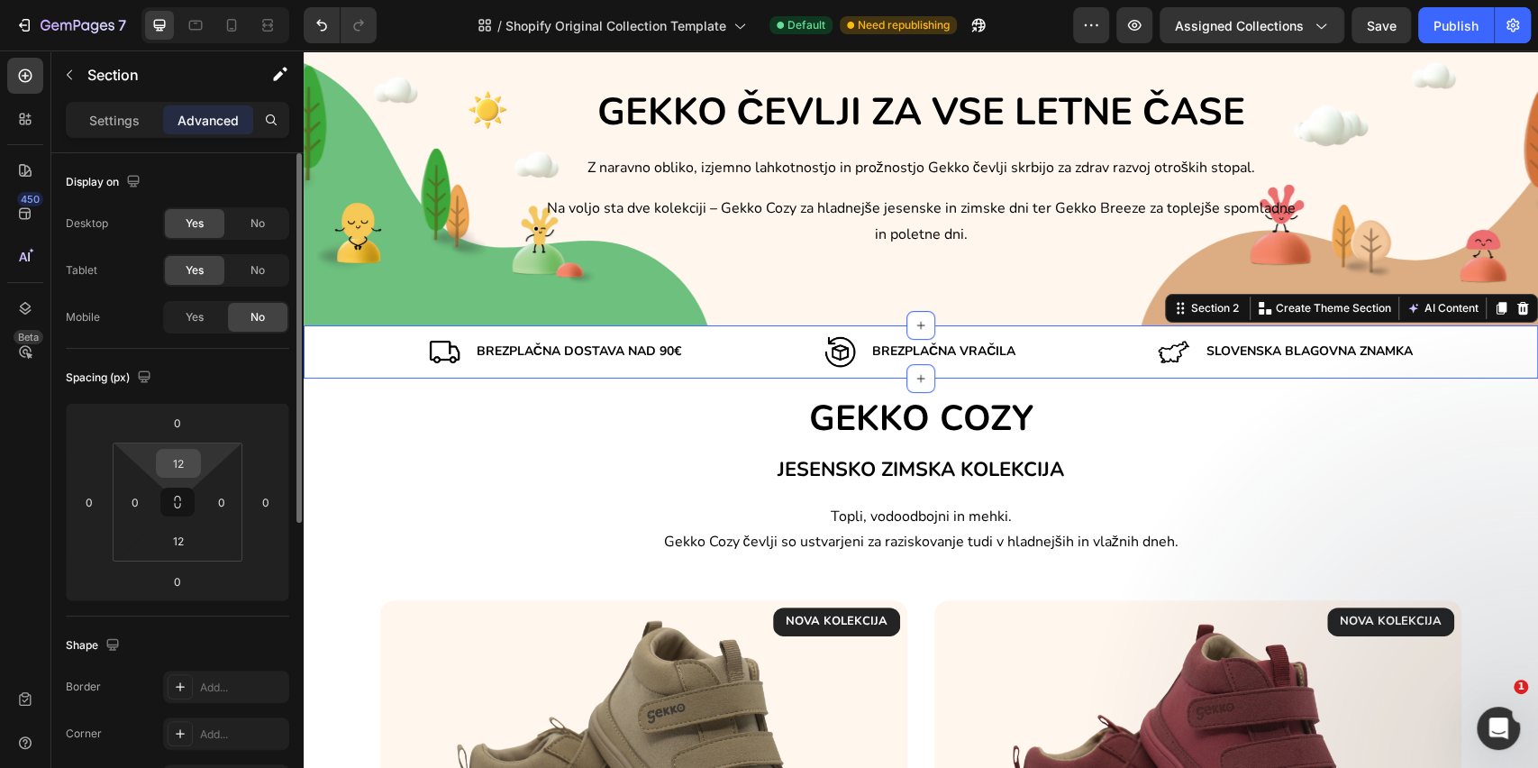
click at [175, 451] on input "12" at bounding box center [178, 463] width 36 height 27
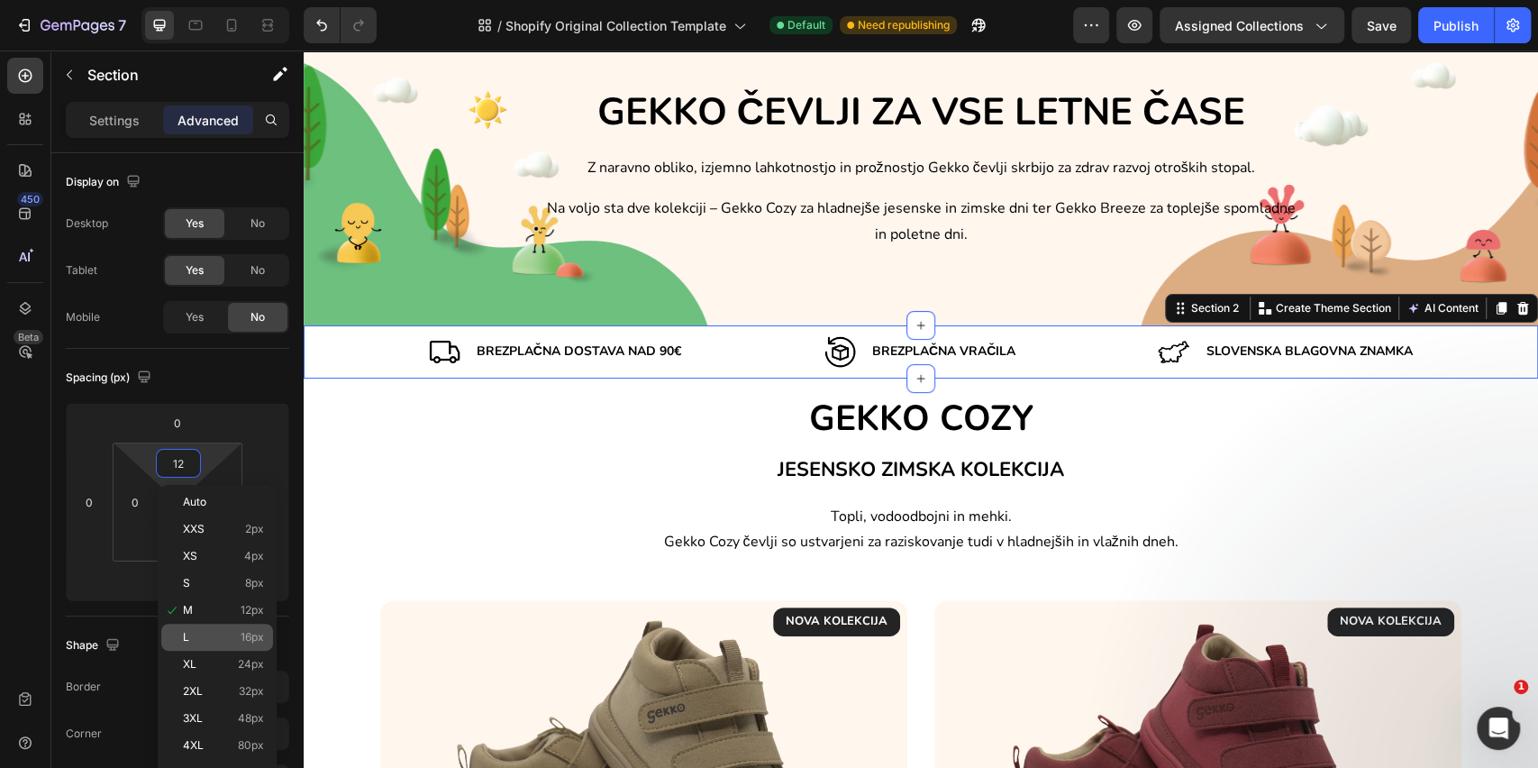
click at [193, 624] on div "L 16px" at bounding box center [217, 637] width 112 height 27
type input "16"
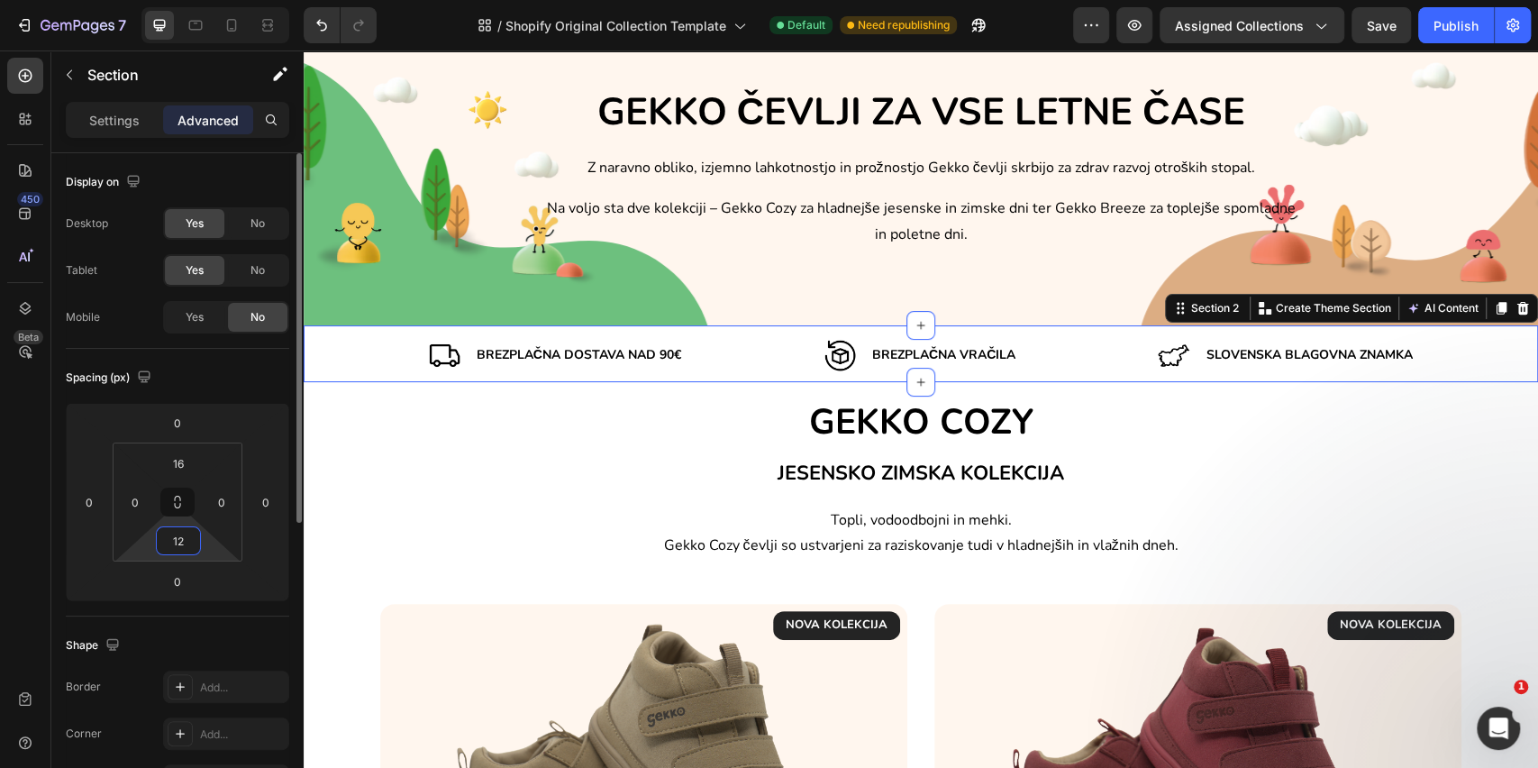
click at [169, 547] on input "12" at bounding box center [178, 540] width 36 height 27
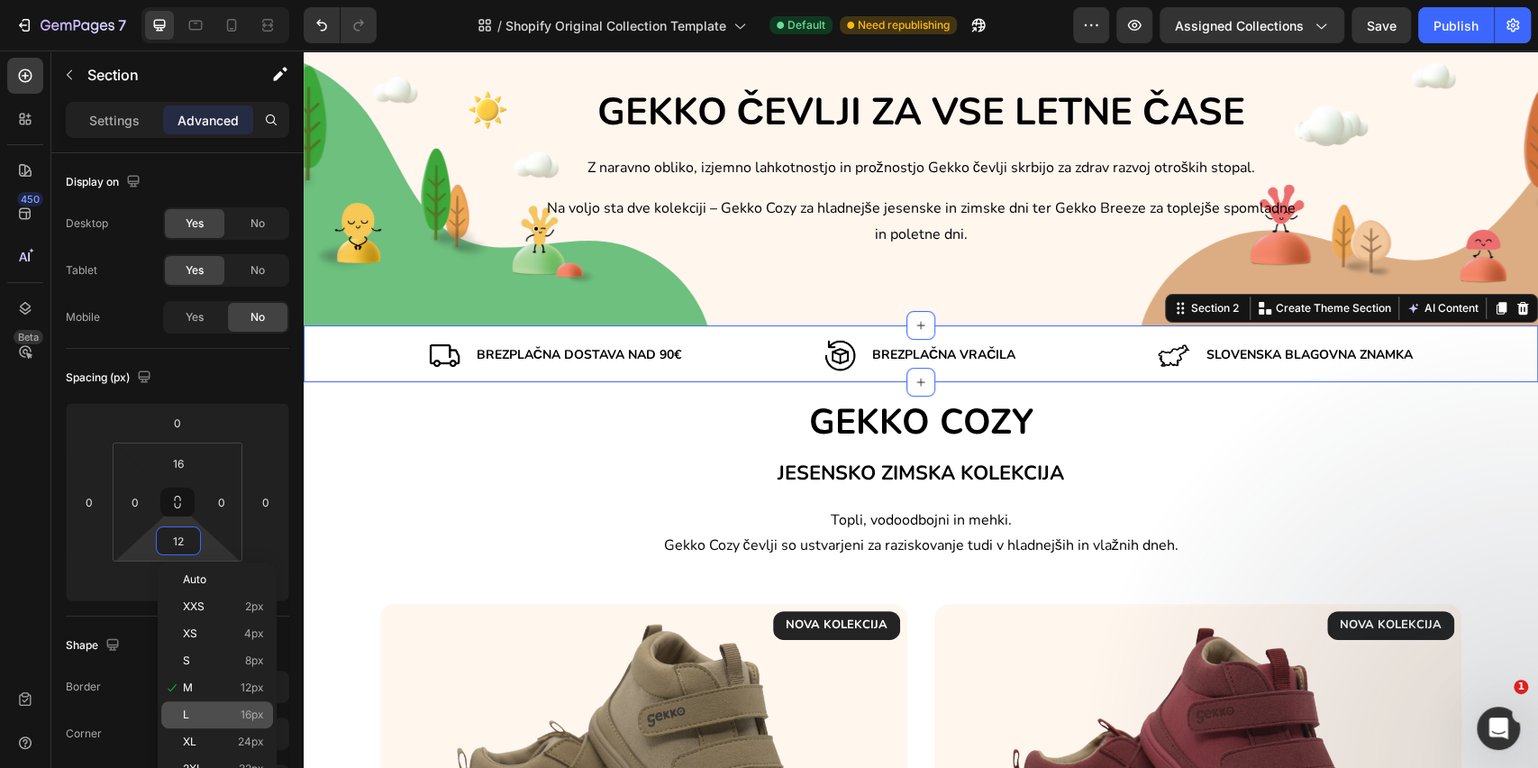
click at [194, 709] on p "L 16px" at bounding box center [223, 714] width 81 height 13
type input "16"
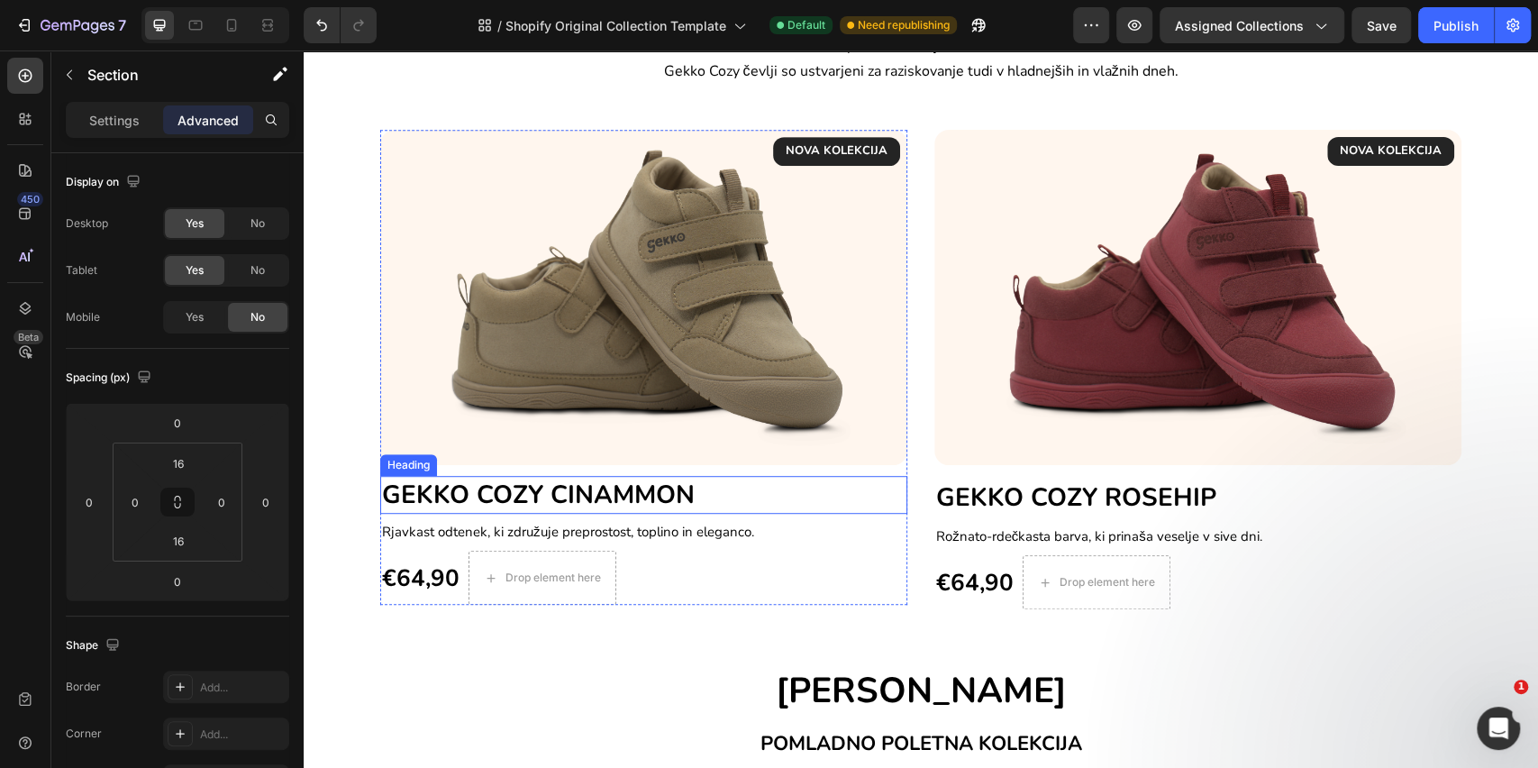
scroll to position [558, 0]
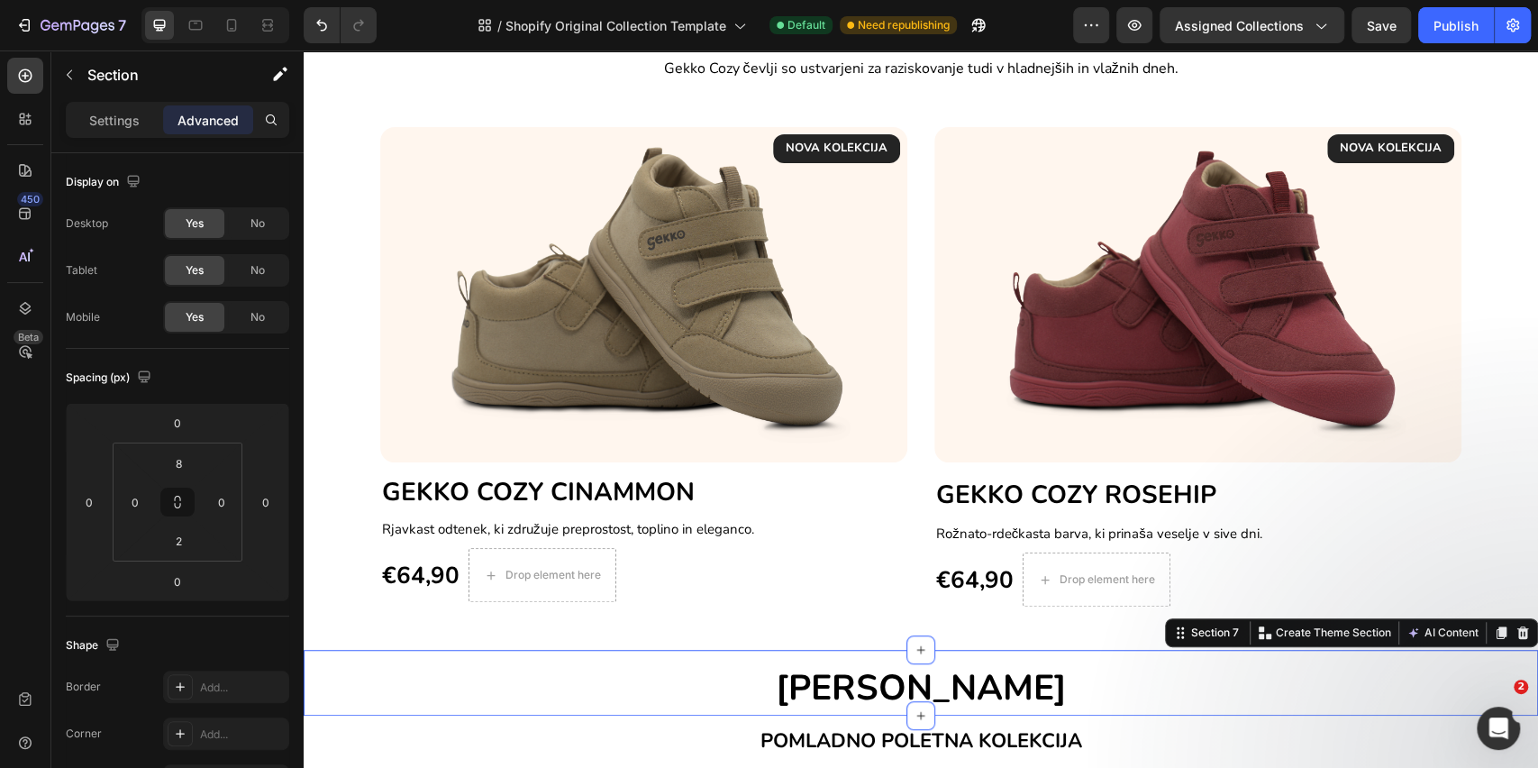
click at [797, 661] on div "GEKKO BREEZE Heading" at bounding box center [921, 685] width 1235 height 57
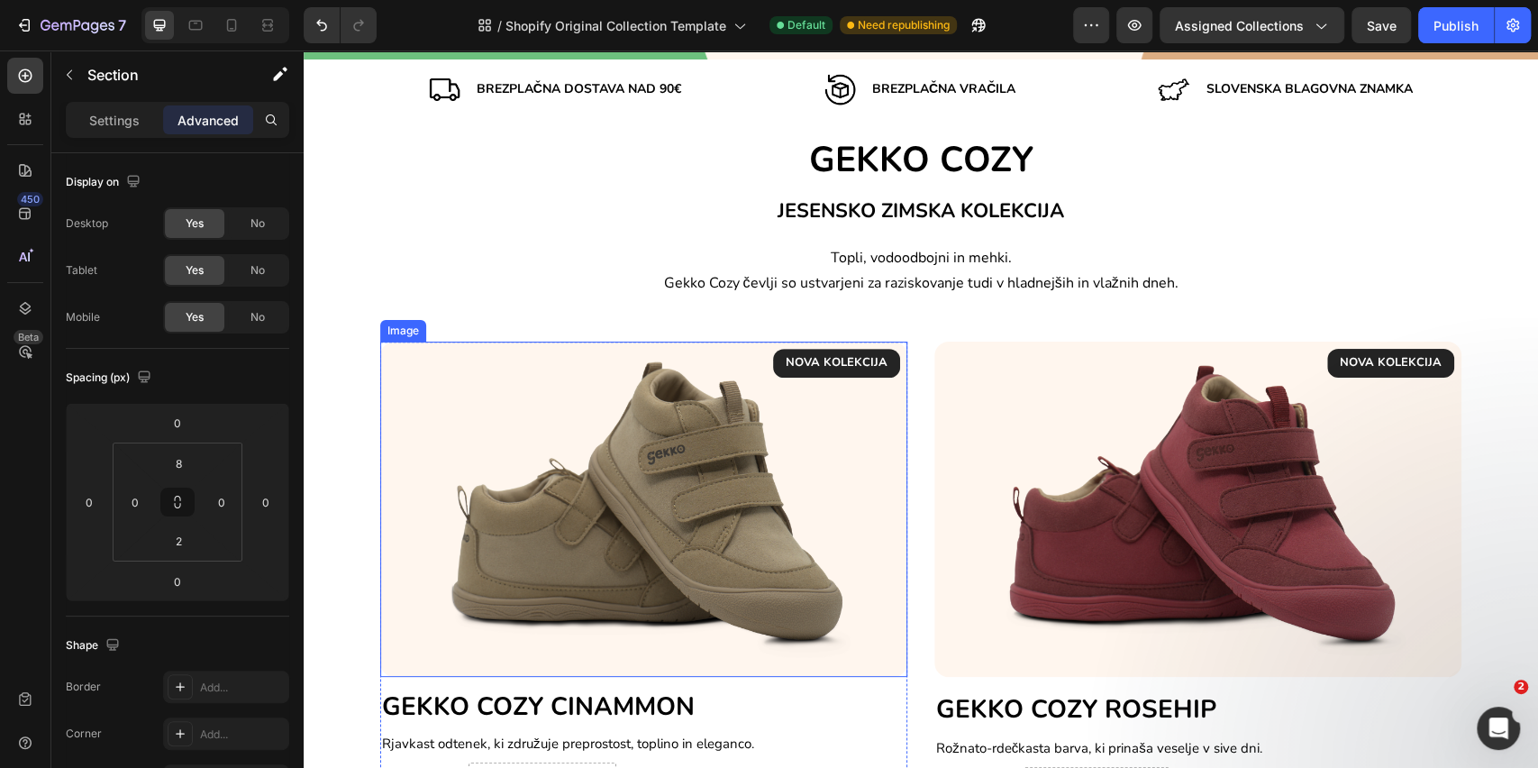
scroll to position [78, 0]
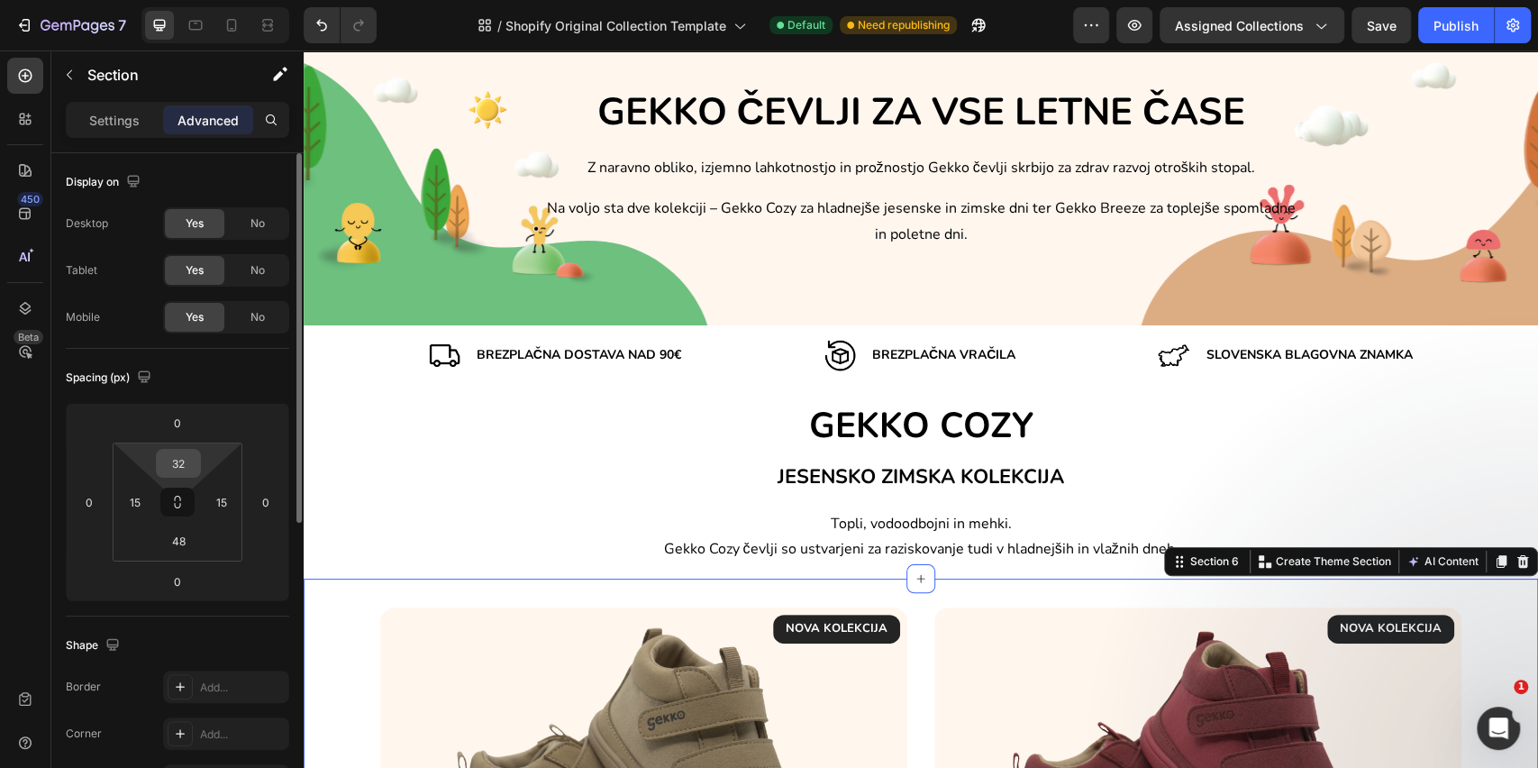
click at [187, 470] on input "32" at bounding box center [178, 463] width 36 height 27
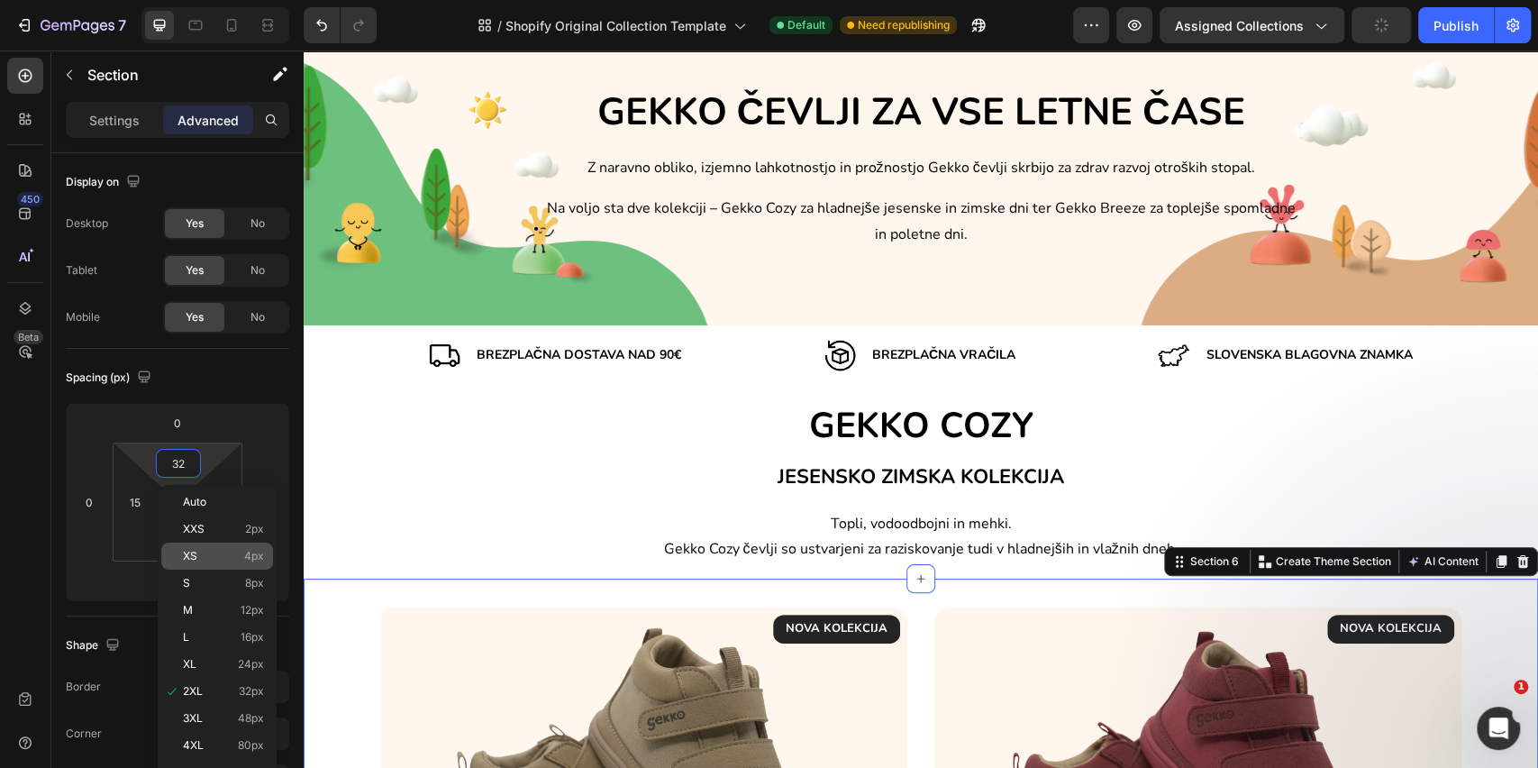
click at [191, 559] on span "XS" at bounding box center [190, 556] width 14 height 13
type input "4"
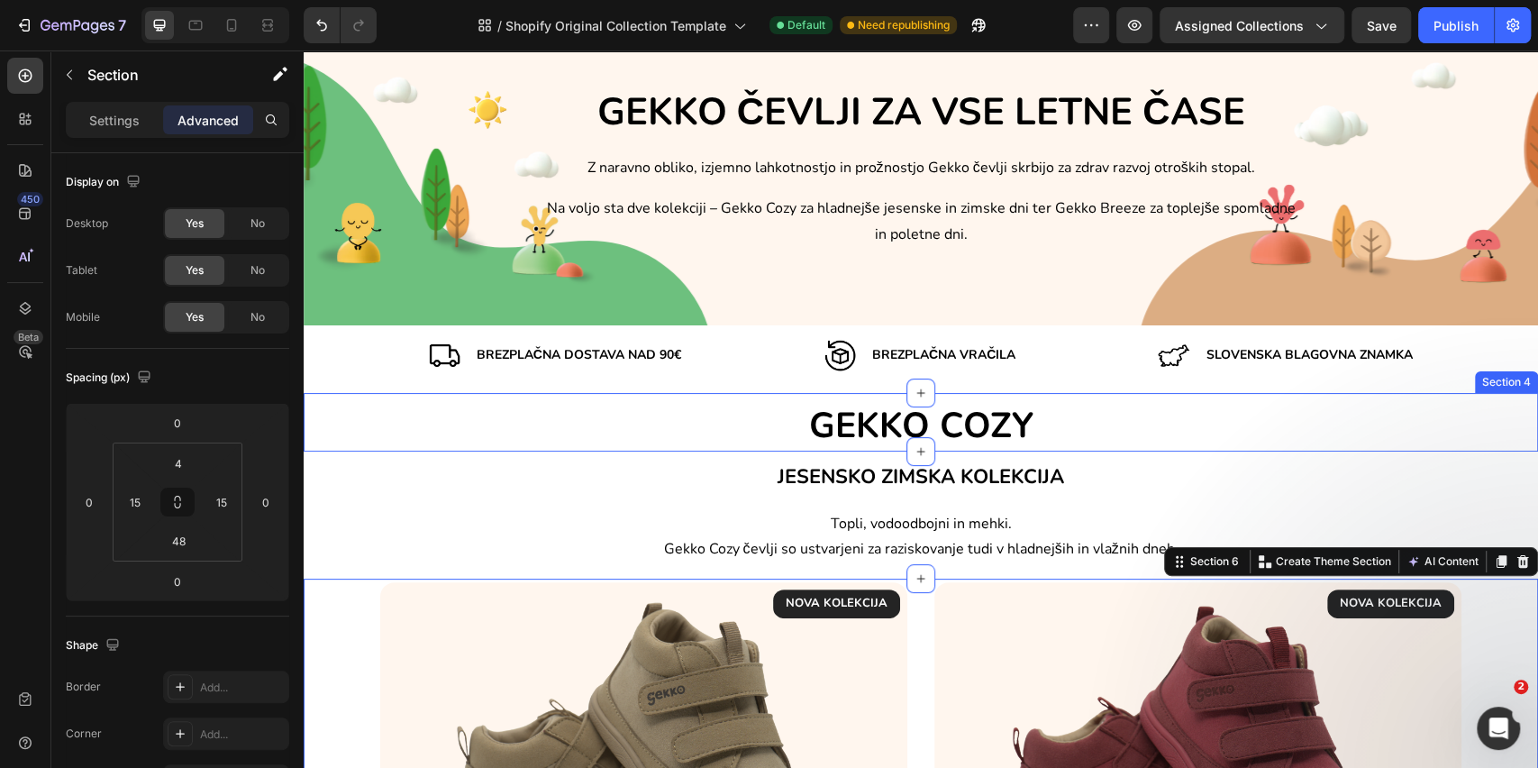
click at [689, 396] on div "GEKKO COZY Heading" at bounding box center [921, 423] width 1235 height 57
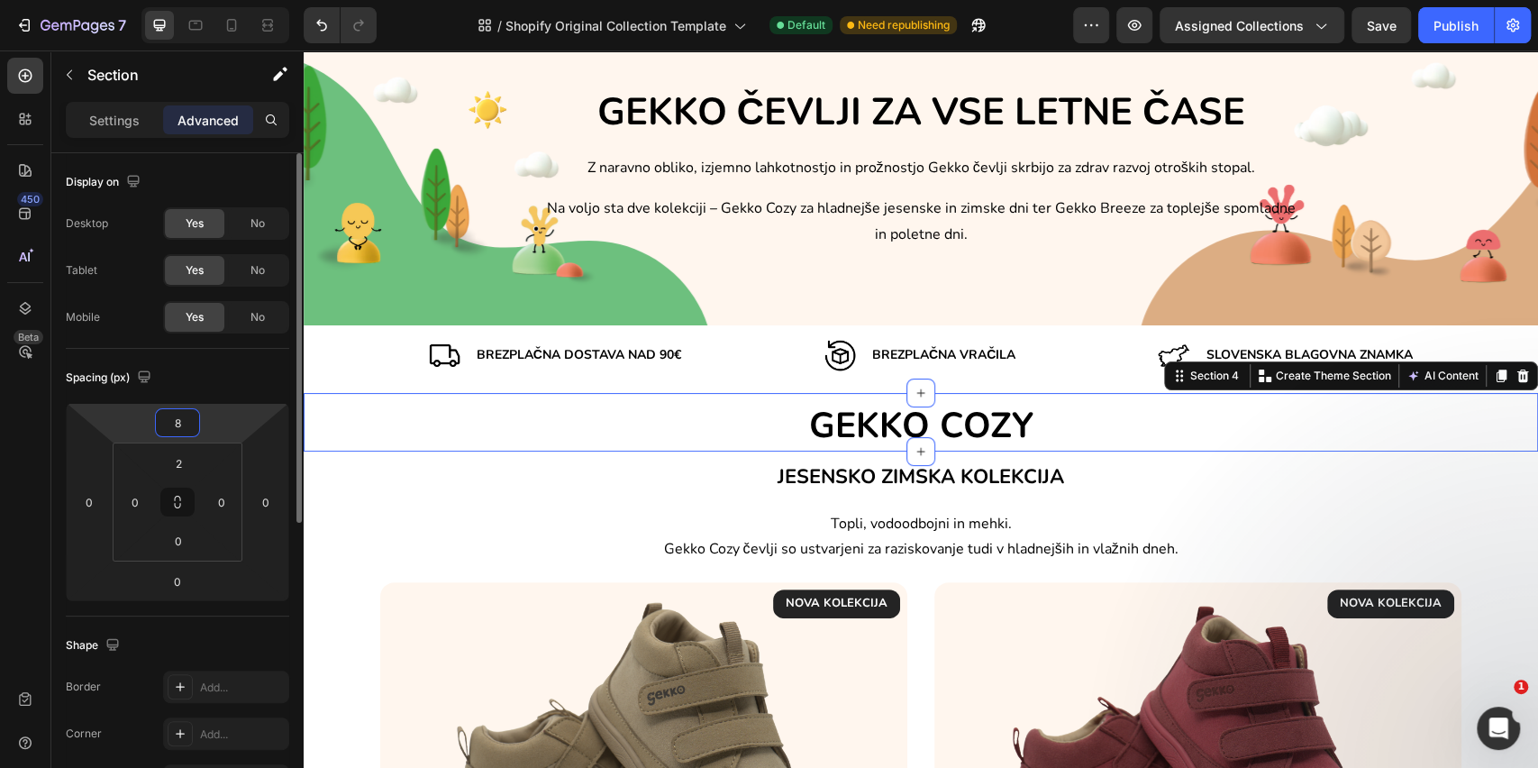
click at [182, 418] on input "8" at bounding box center [178, 422] width 36 height 27
type input "0"
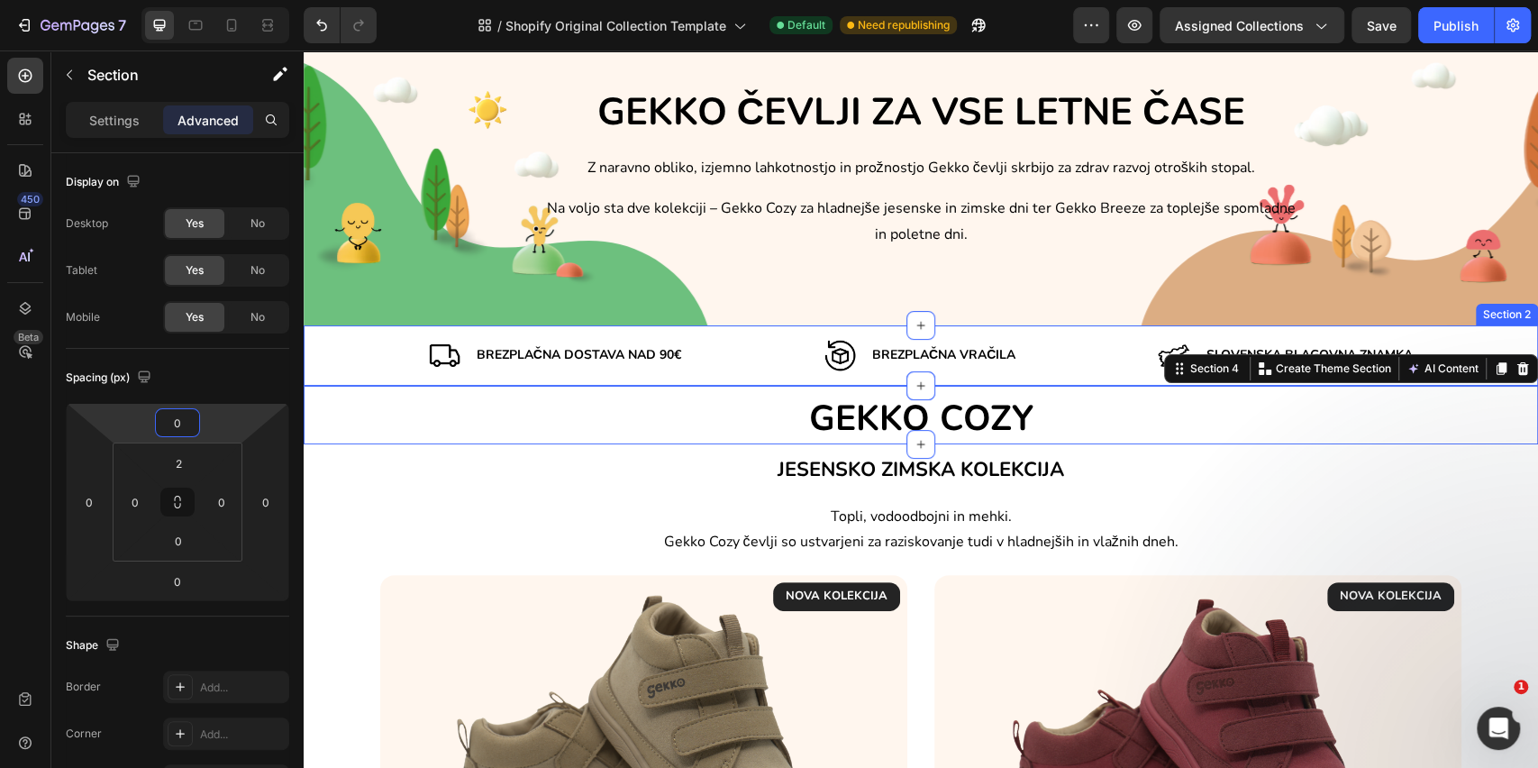
click at [333, 356] on div "Image Brezplačna dostava nad 90€ Text Block Row Image Brezplačna VRAČILA Text B…" at bounding box center [921, 356] width 1235 height 32
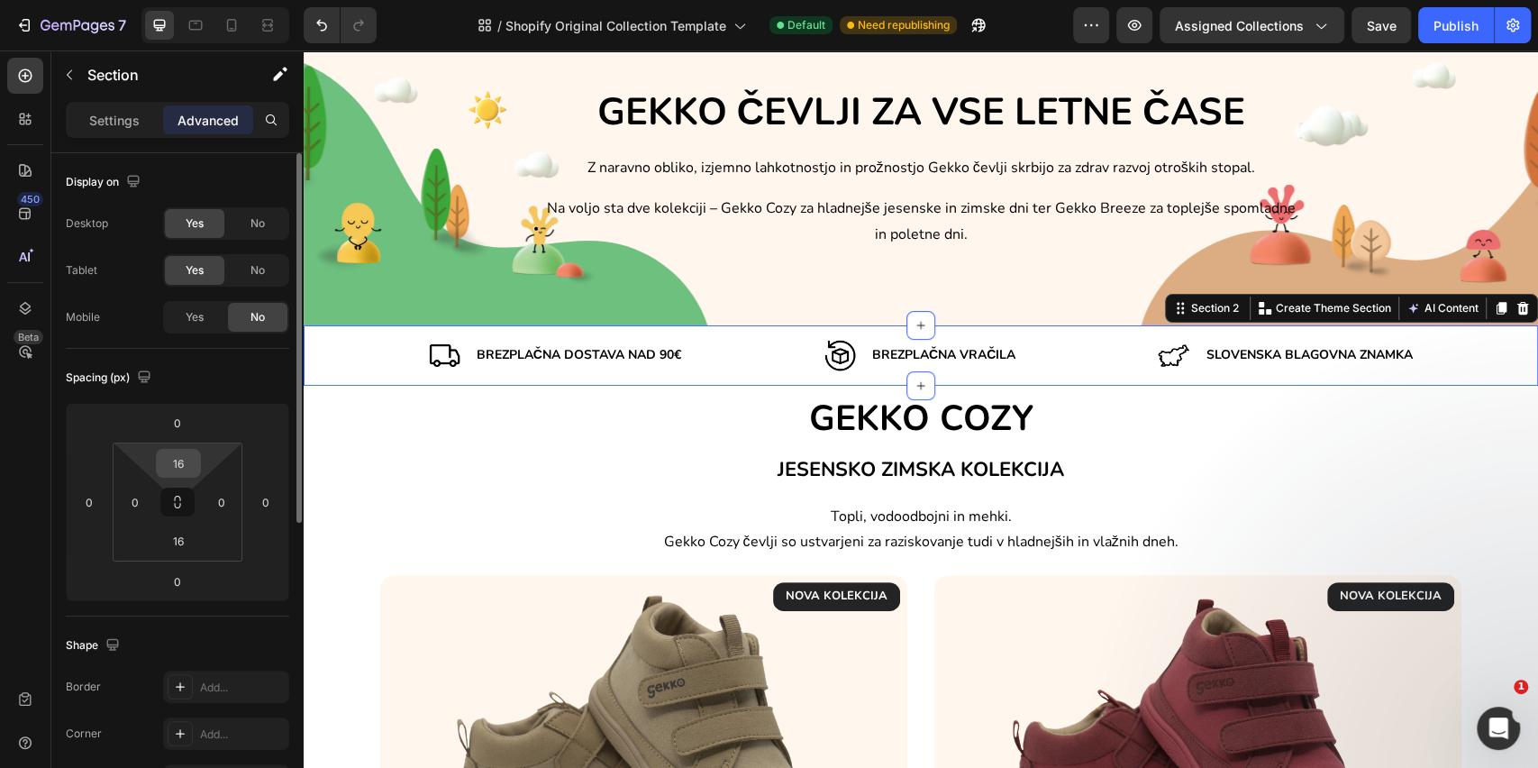
click at [169, 452] on input "16" at bounding box center [178, 463] width 36 height 27
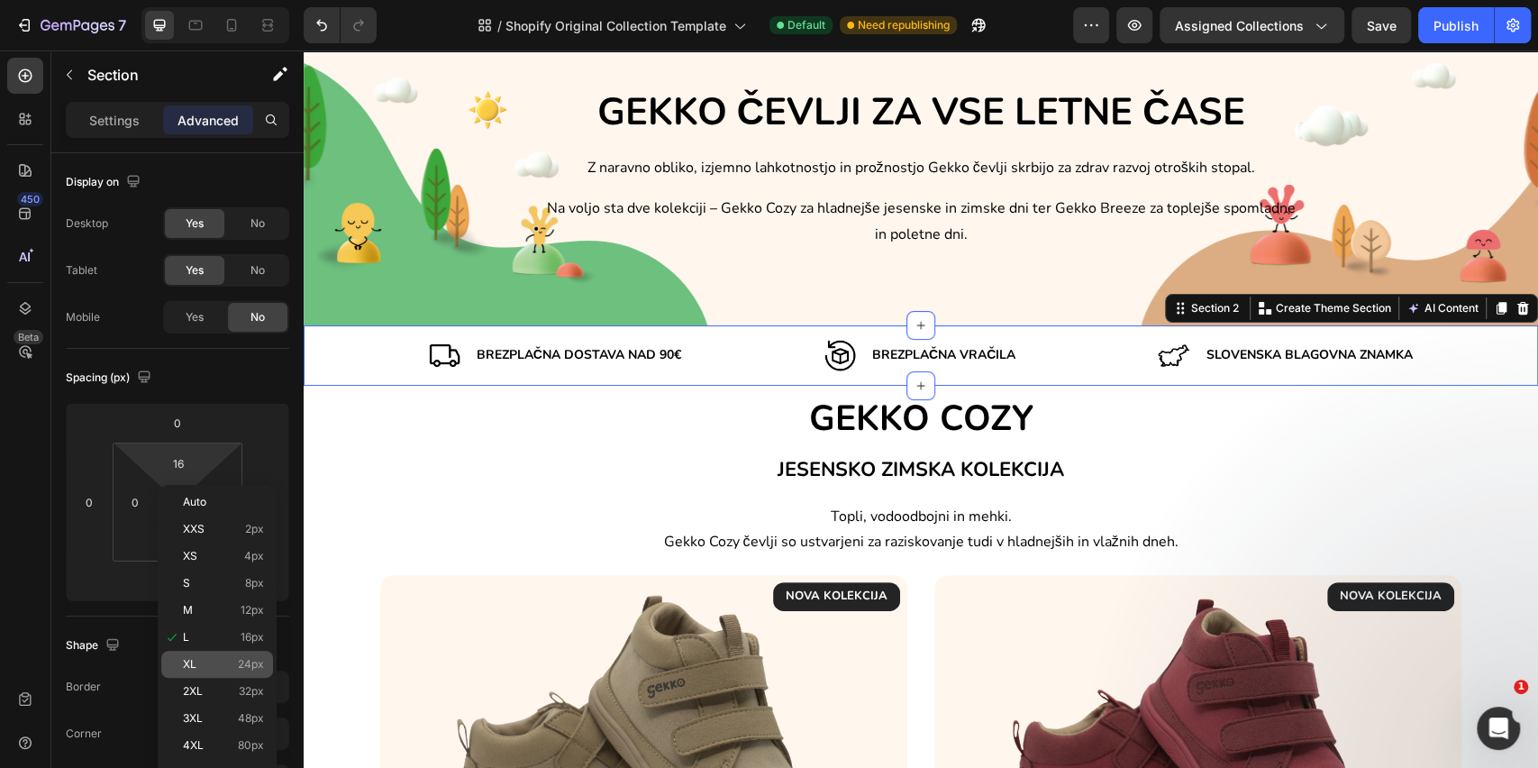
click at [194, 660] on span "XL" at bounding box center [190, 664] width 14 height 13
type input "24"
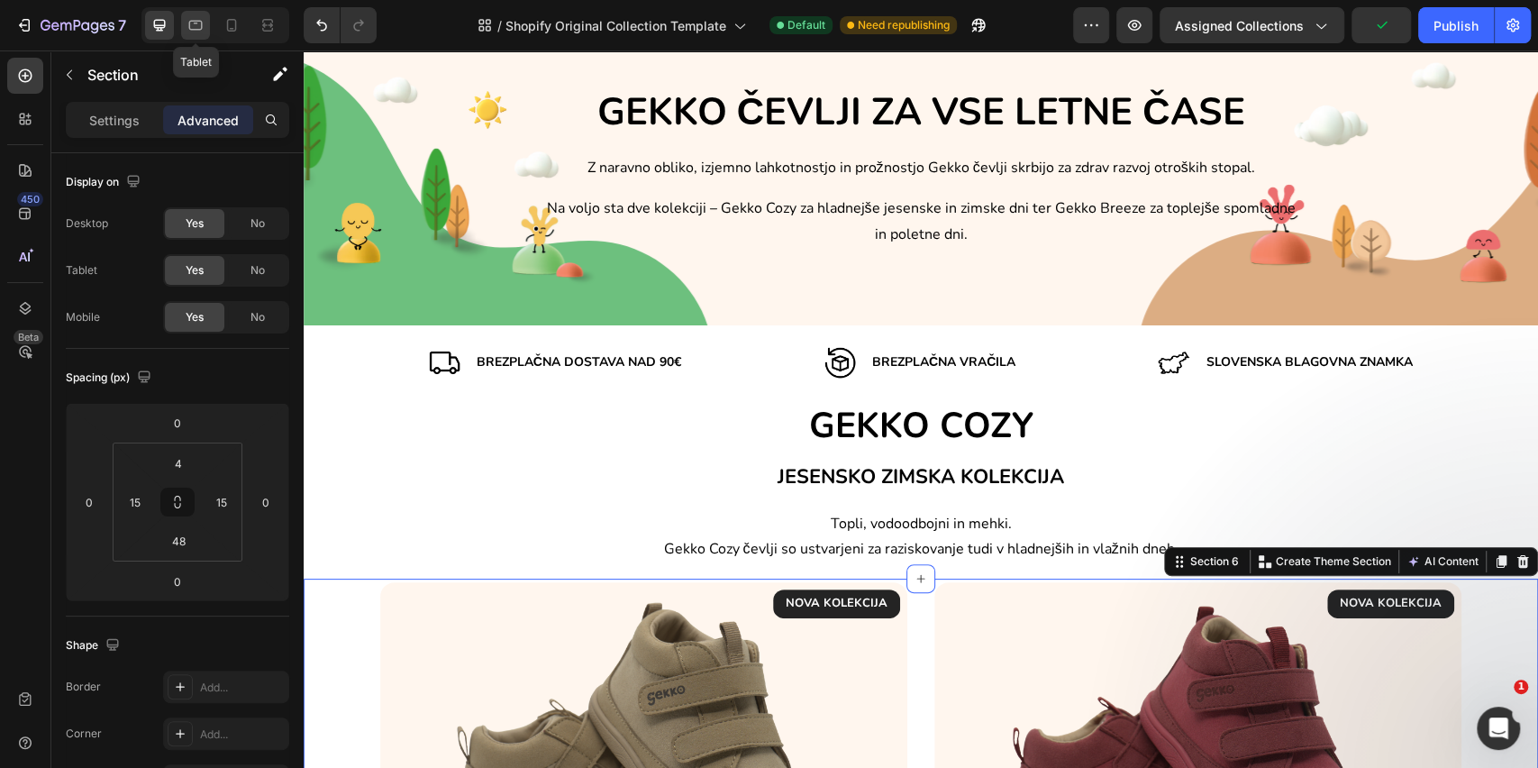
click at [202, 33] on icon at bounding box center [196, 25] width 18 height 18
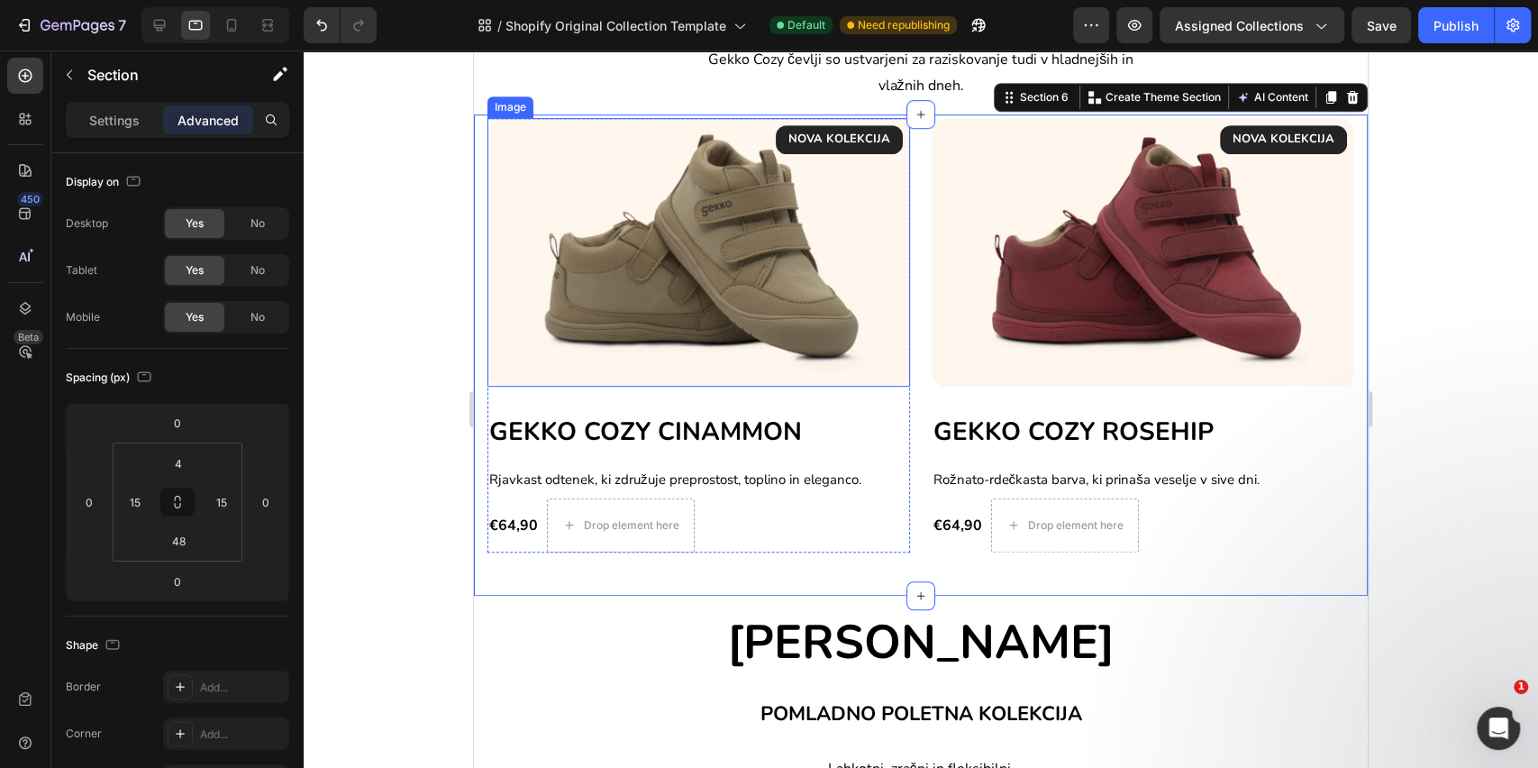
scroll to position [132, 0]
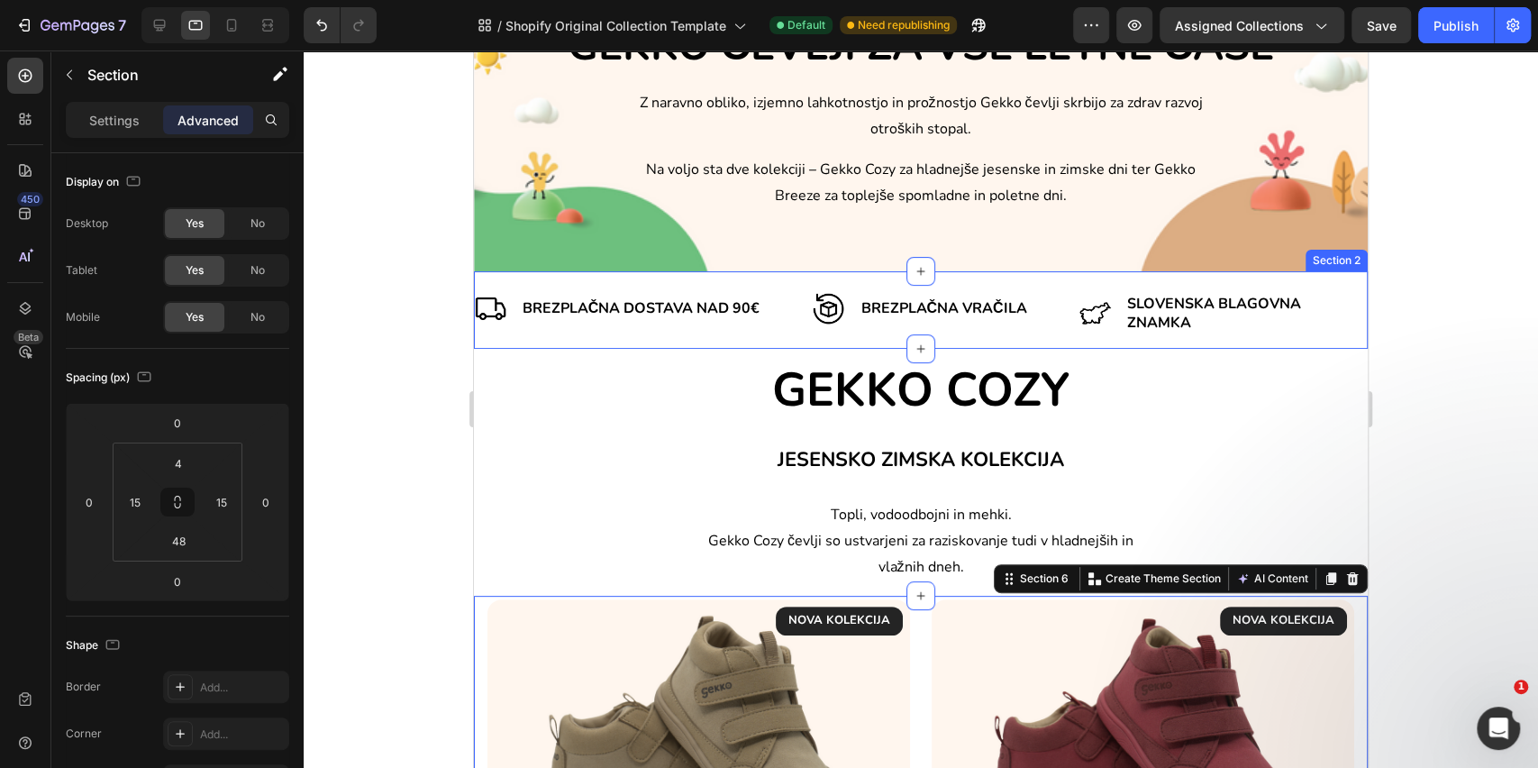
click at [678, 285] on div "Image Brezplačna dostava nad 90€ Text Block Row Image Brezplačna VRAČILA Text B…" at bounding box center [921, 310] width 894 height 78
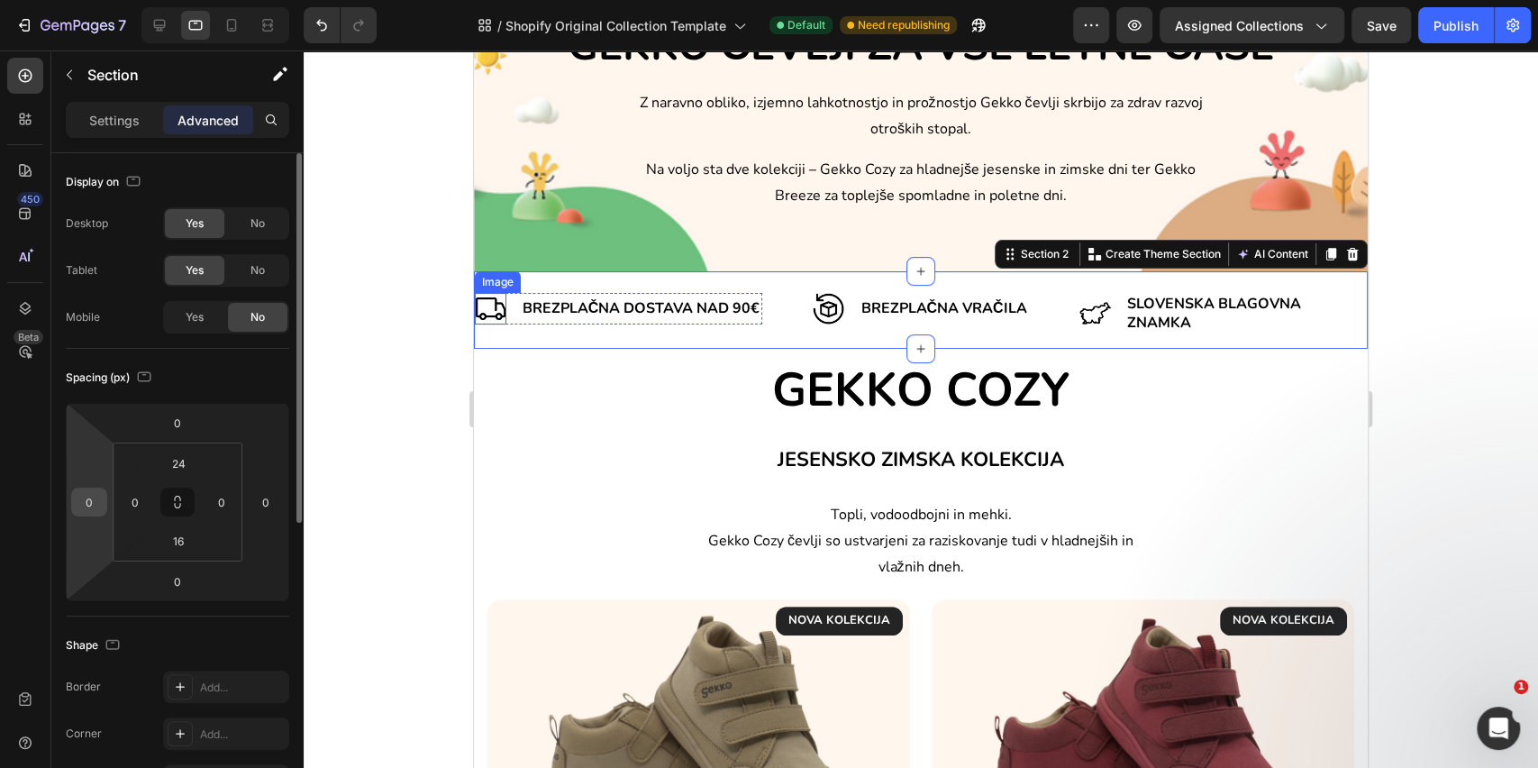
click at [97, 509] on input "0" at bounding box center [89, 501] width 27 height 27
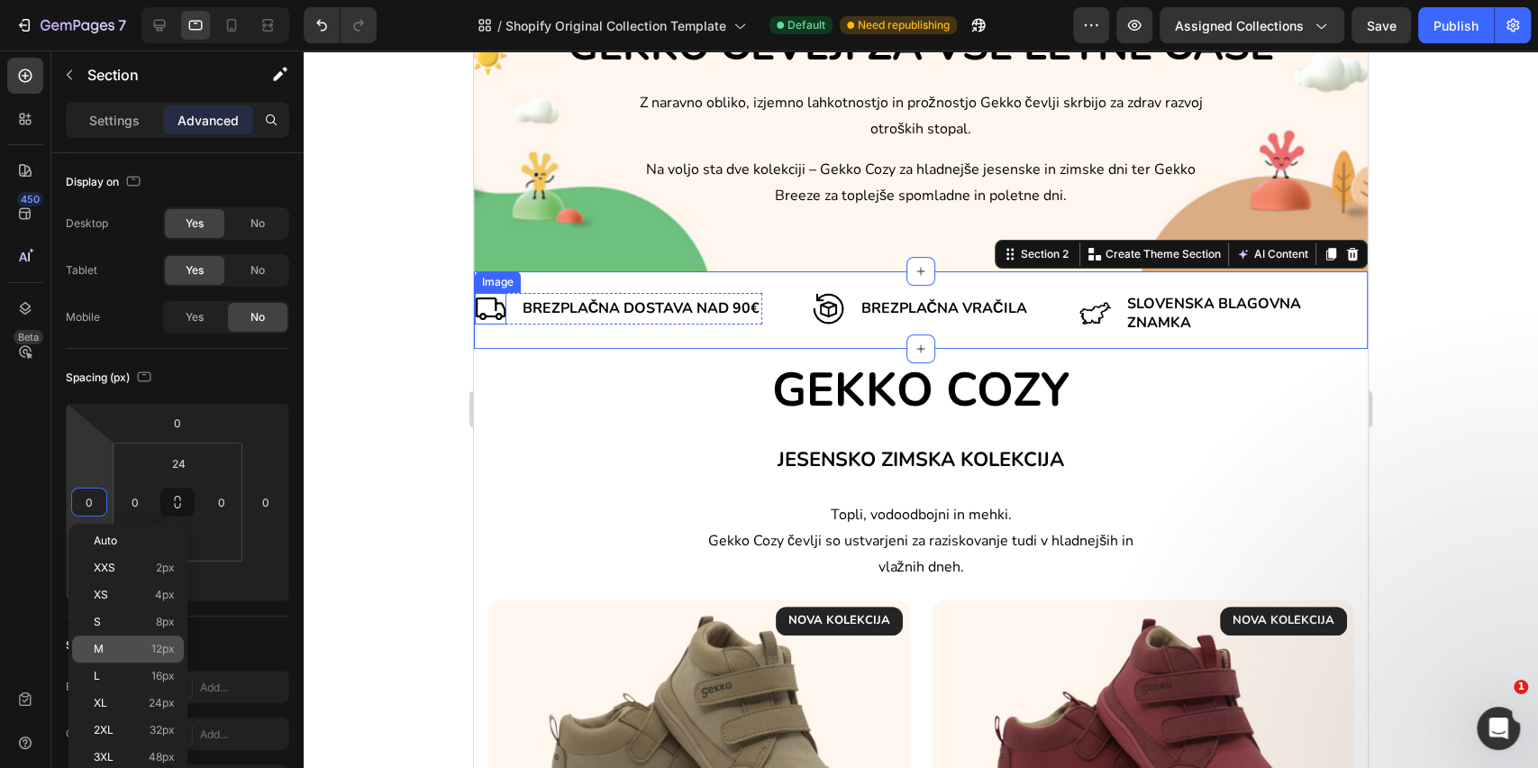
click at [103, 657] on div "M 12px" at bounding box center [128, 648] width 112 height 27
type input "12"
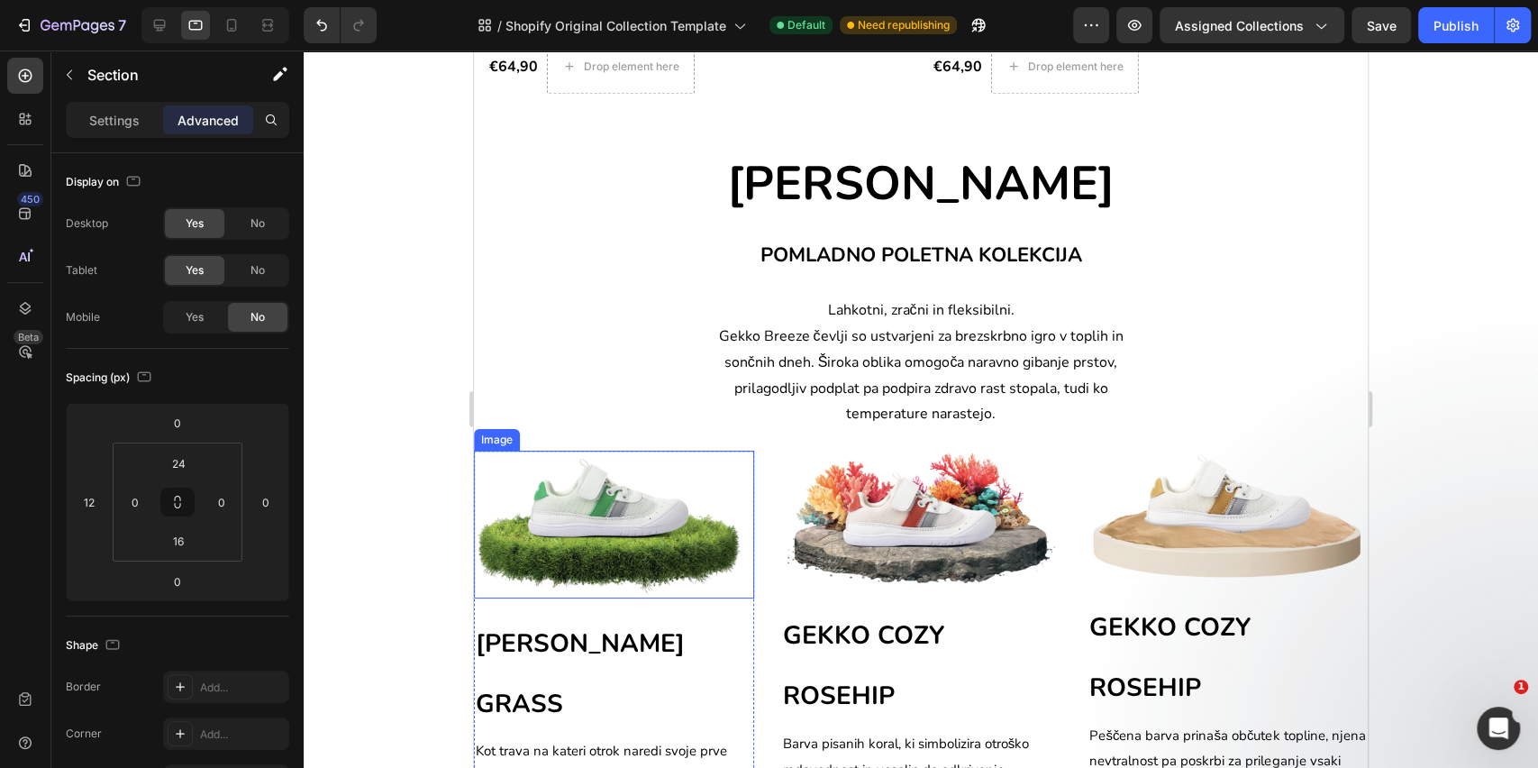
scroll to position [1213, 0]
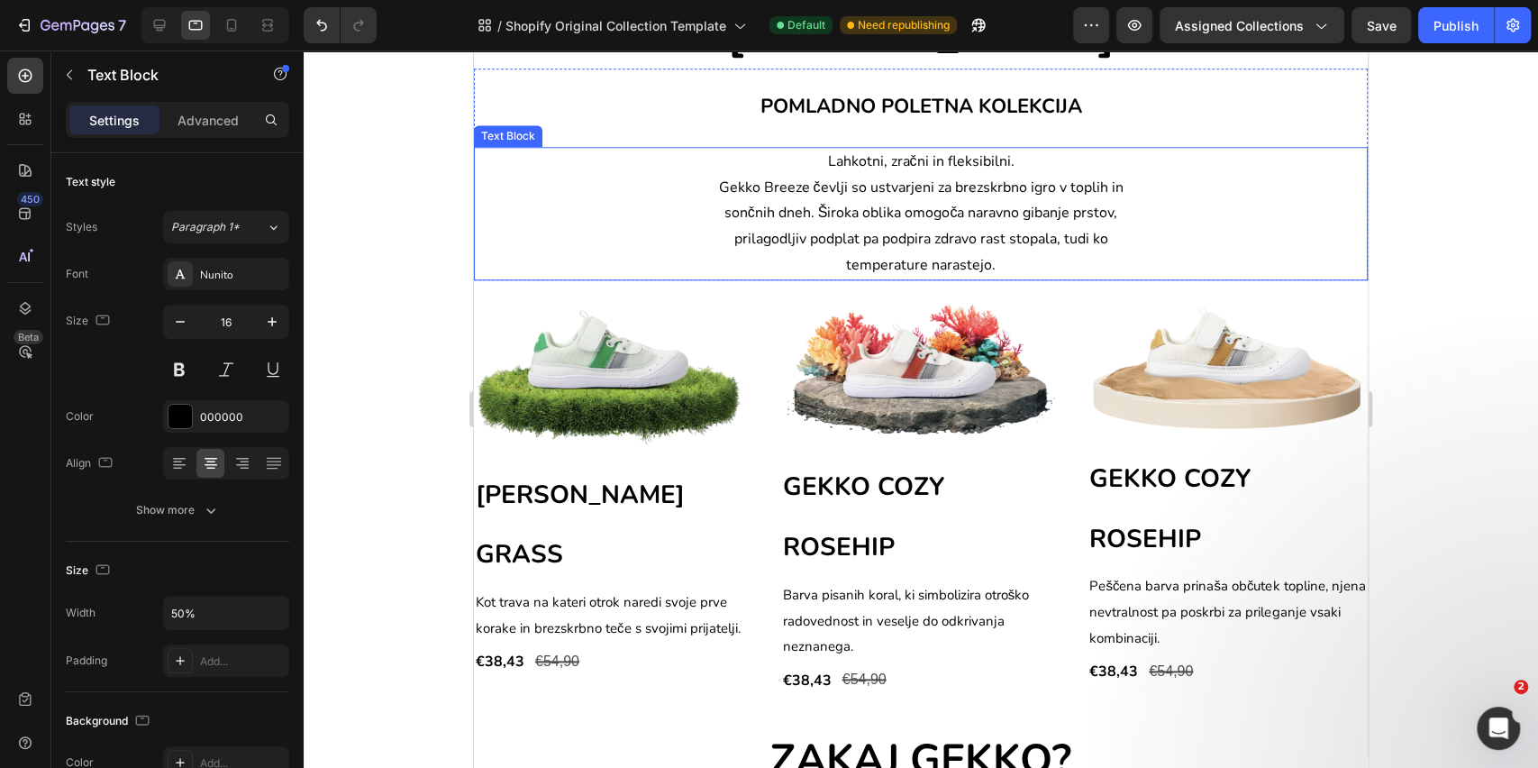
click at [689, 227] on div "Lahkotni, zračni in fleksibilni. Gekko Breeze čevlji so ustvarjeni za brezskrbn…" at bounding box center [921, 213] width 894 height 133
click at [171, 29] on div at bounding box center [159, 25] width 29 height 29
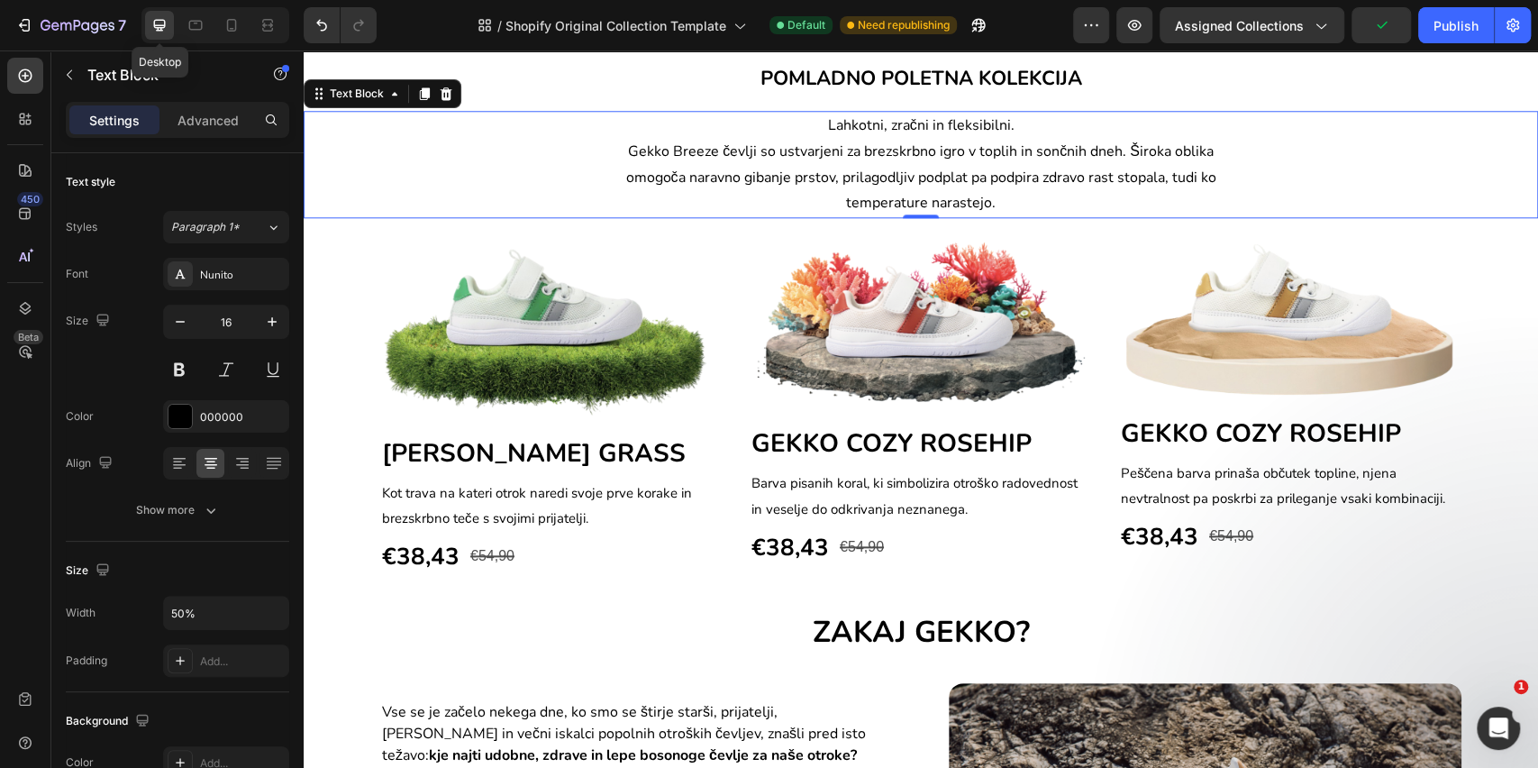
scroll to position [1210, 0]
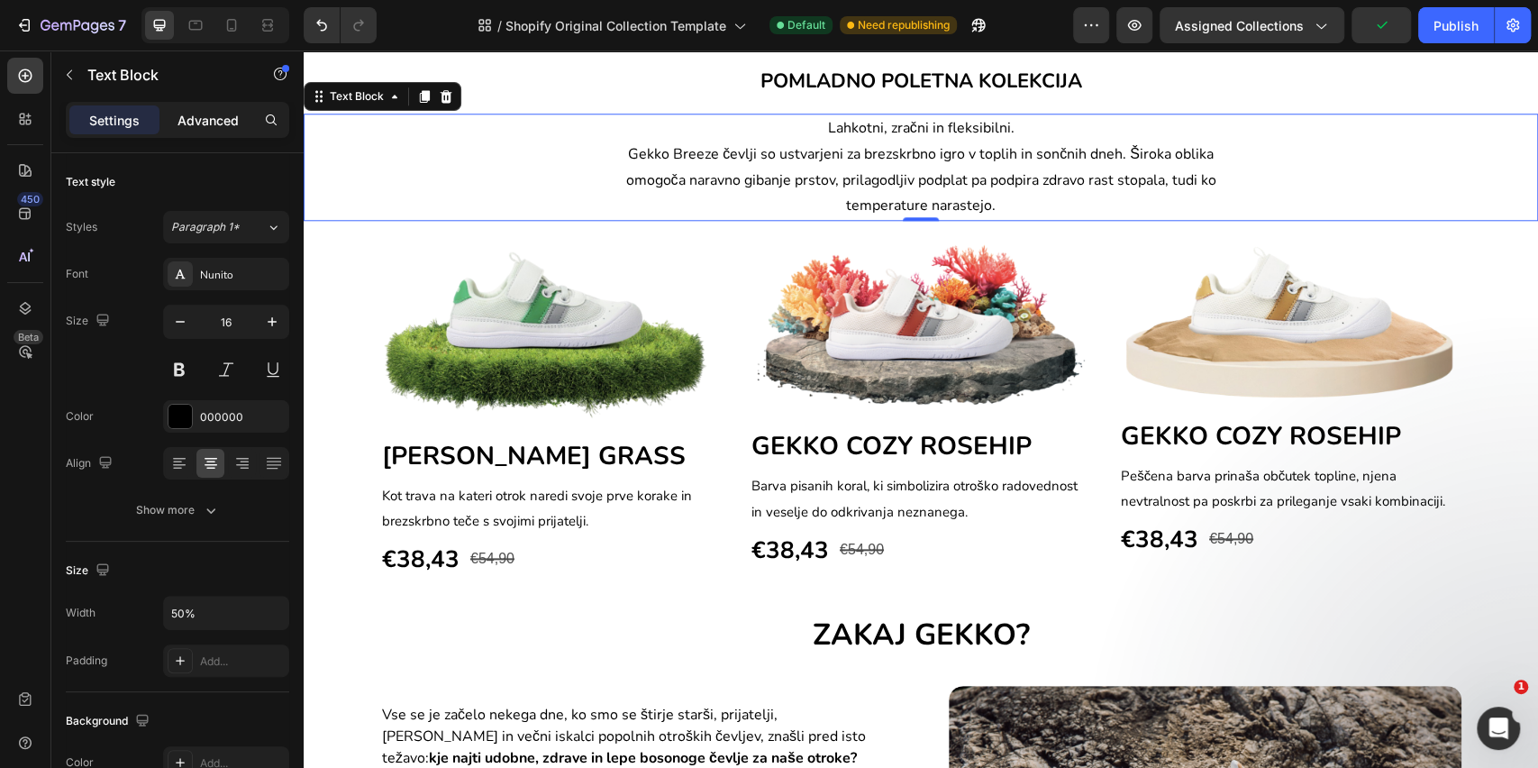
click at [208, 106] on div "Advanced" at bounding box center [208, 119] width 90 height 29
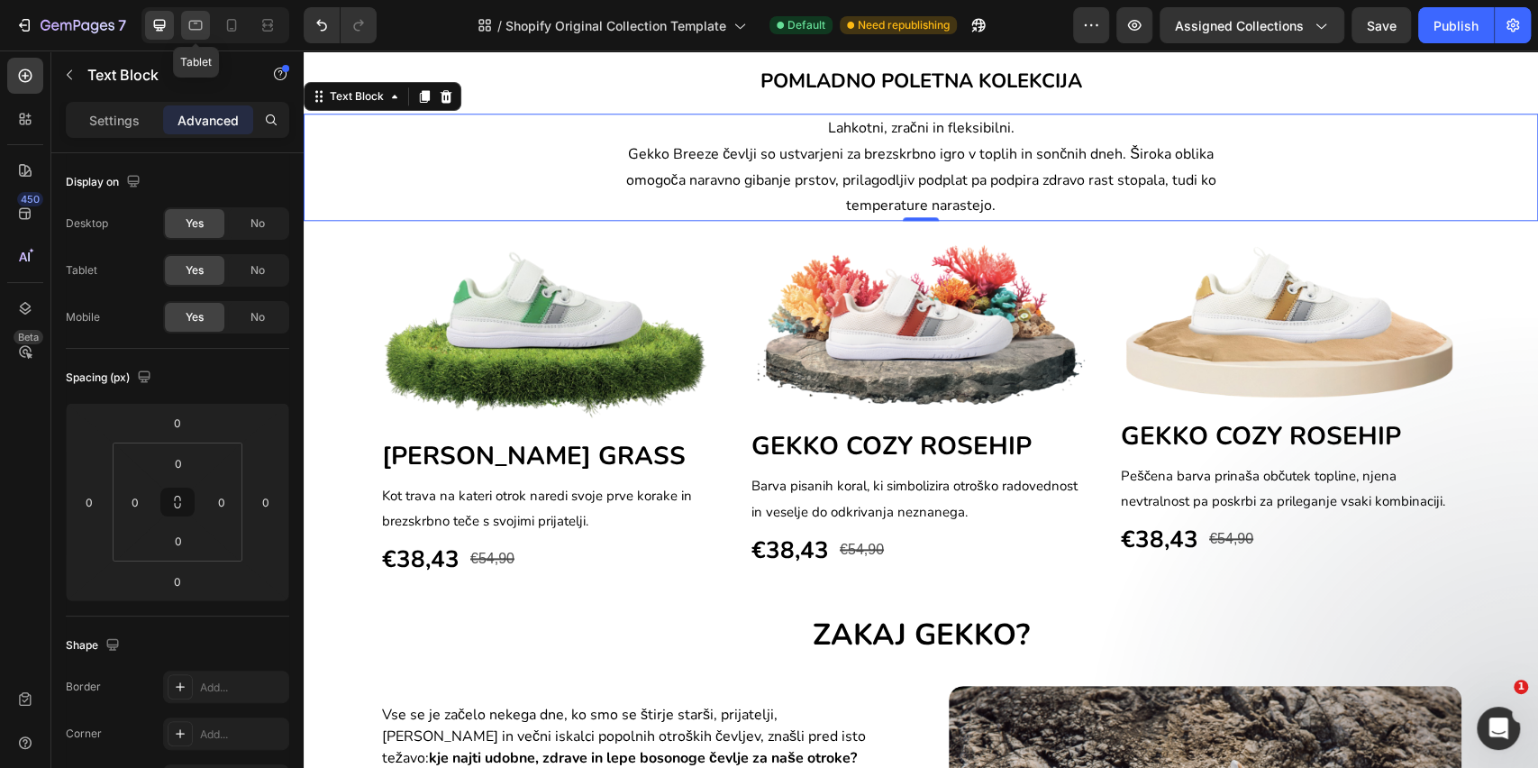
click at [191, 34] on div at bounding box center [195, 25] width 29 height 29
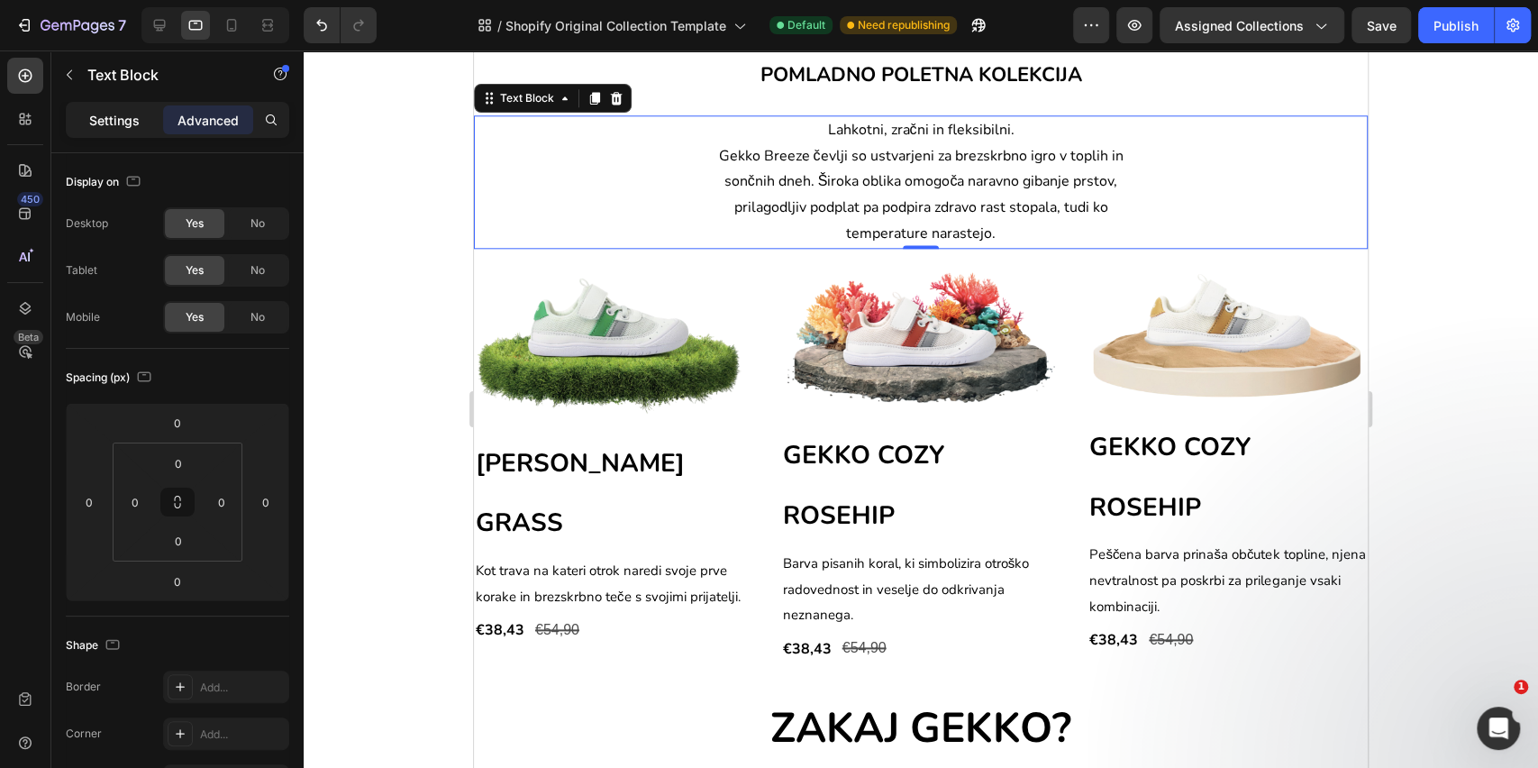
click at [126, 132] on div "Settings" at bounding box center [114, 119] width 90 height 29
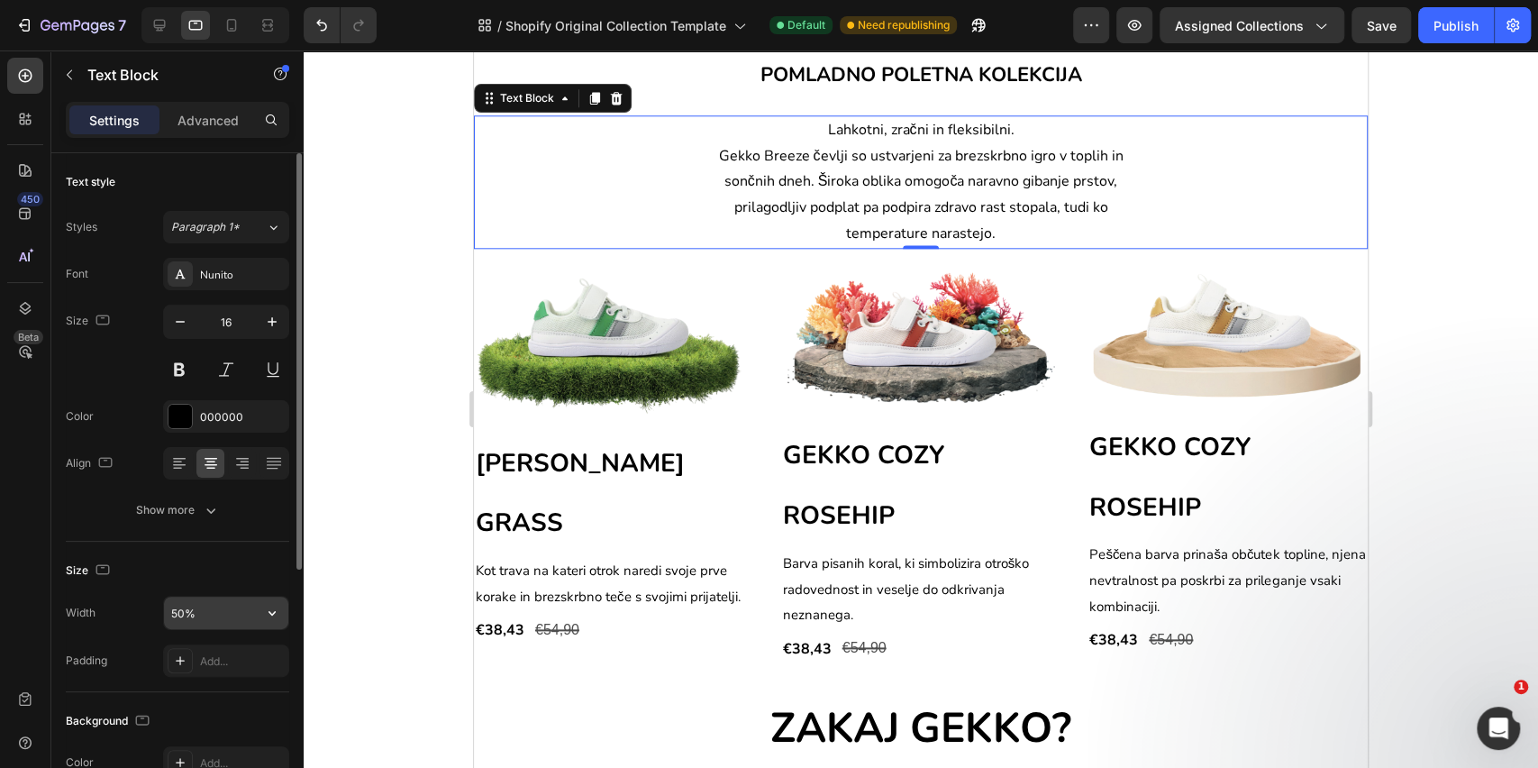
click at [194, 605] on input "50%" at bounding box center [226, 613] width 124 height 32
click at [278, 611] on icon "button" at bounding box center [272, 613] width 18 height 18
click at [102, 620] on div "Width 50%" at bounding box center [178, 613] width 224 height 34
click at [156, 25] on icon at bounding box center [160, 26] width 12 height 12
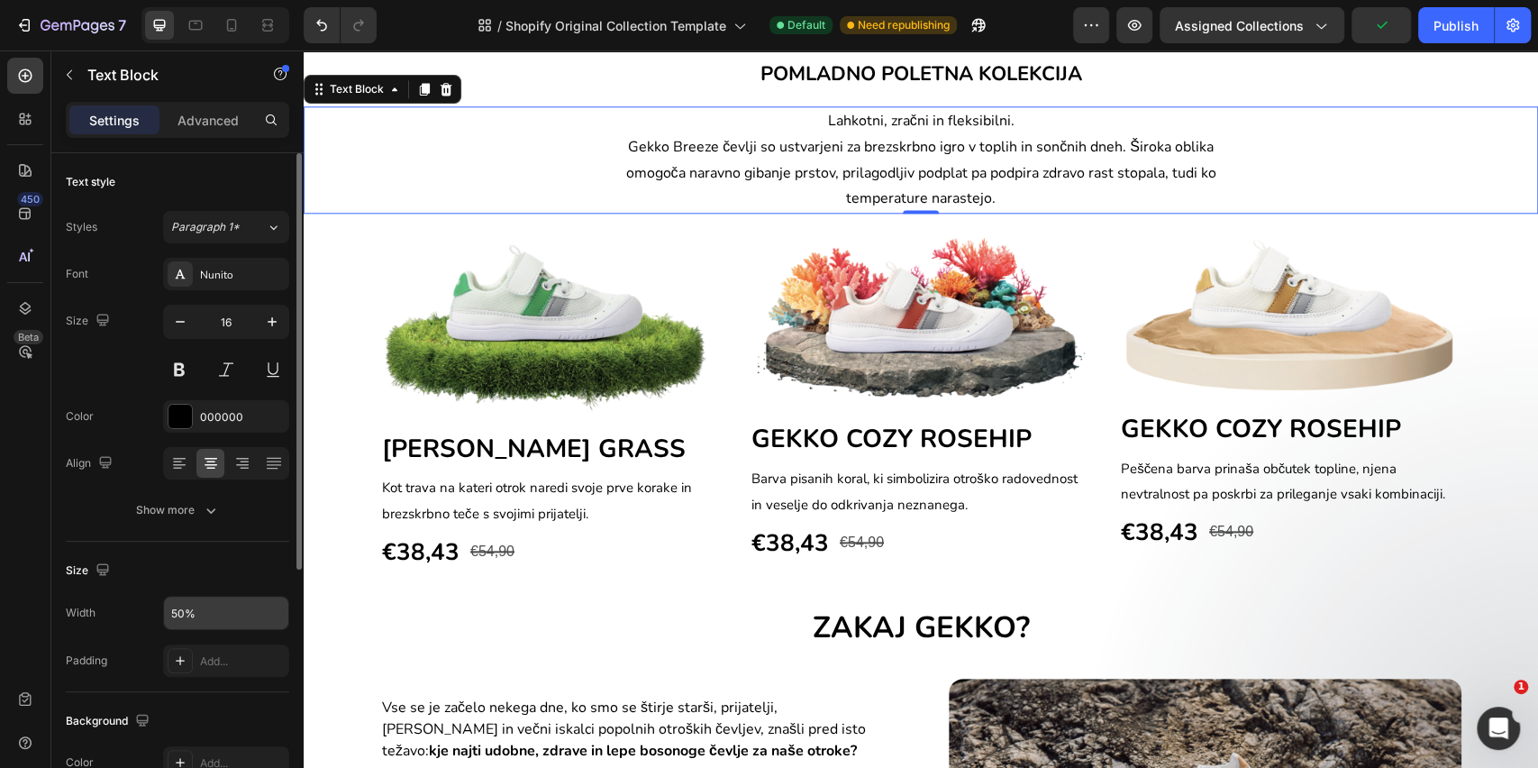
scroll to position [1226, 0]
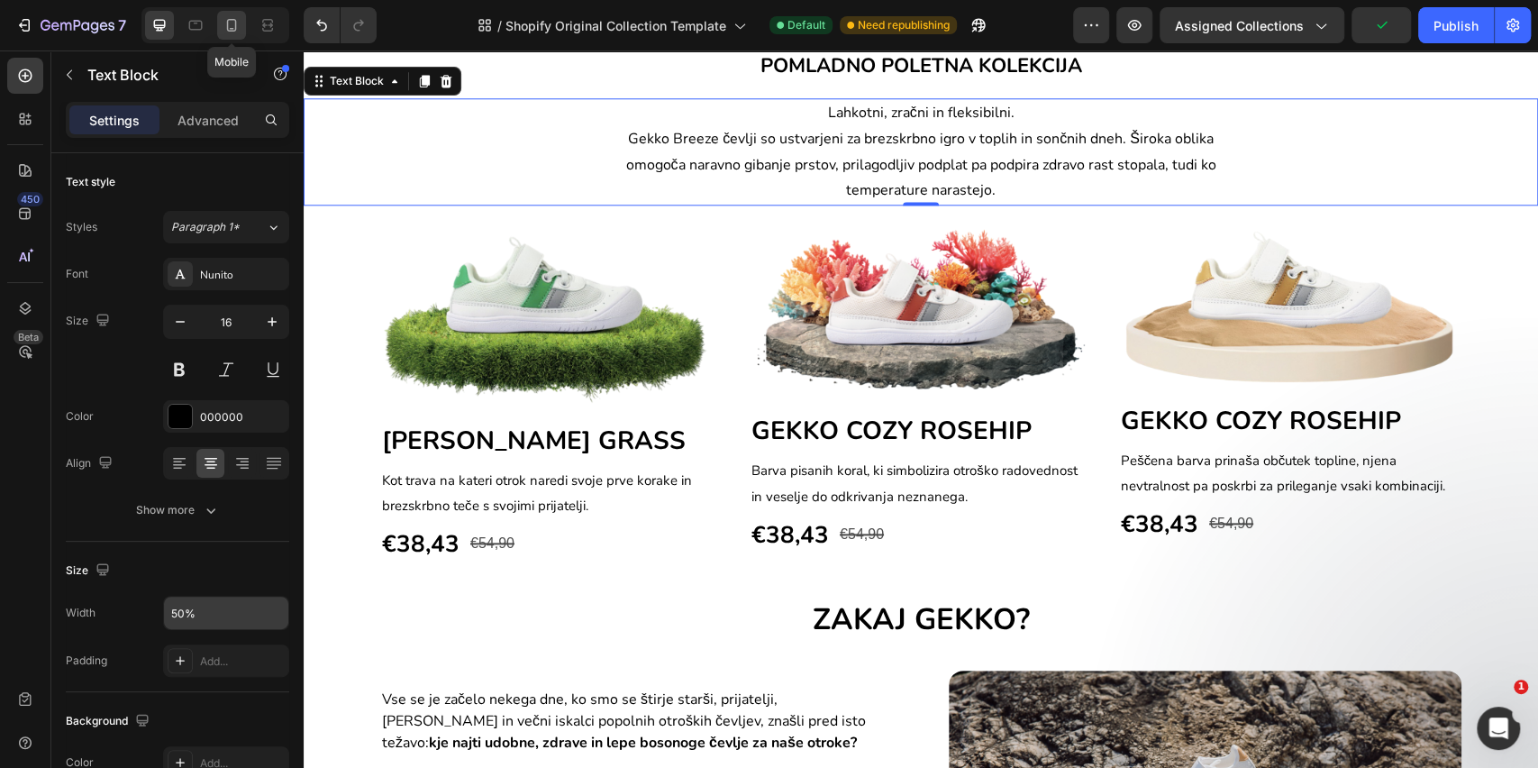
click at [224, 22] on icon at bounding box center [232, 25] width 18 height 18
type input "14"
type input "Auto"
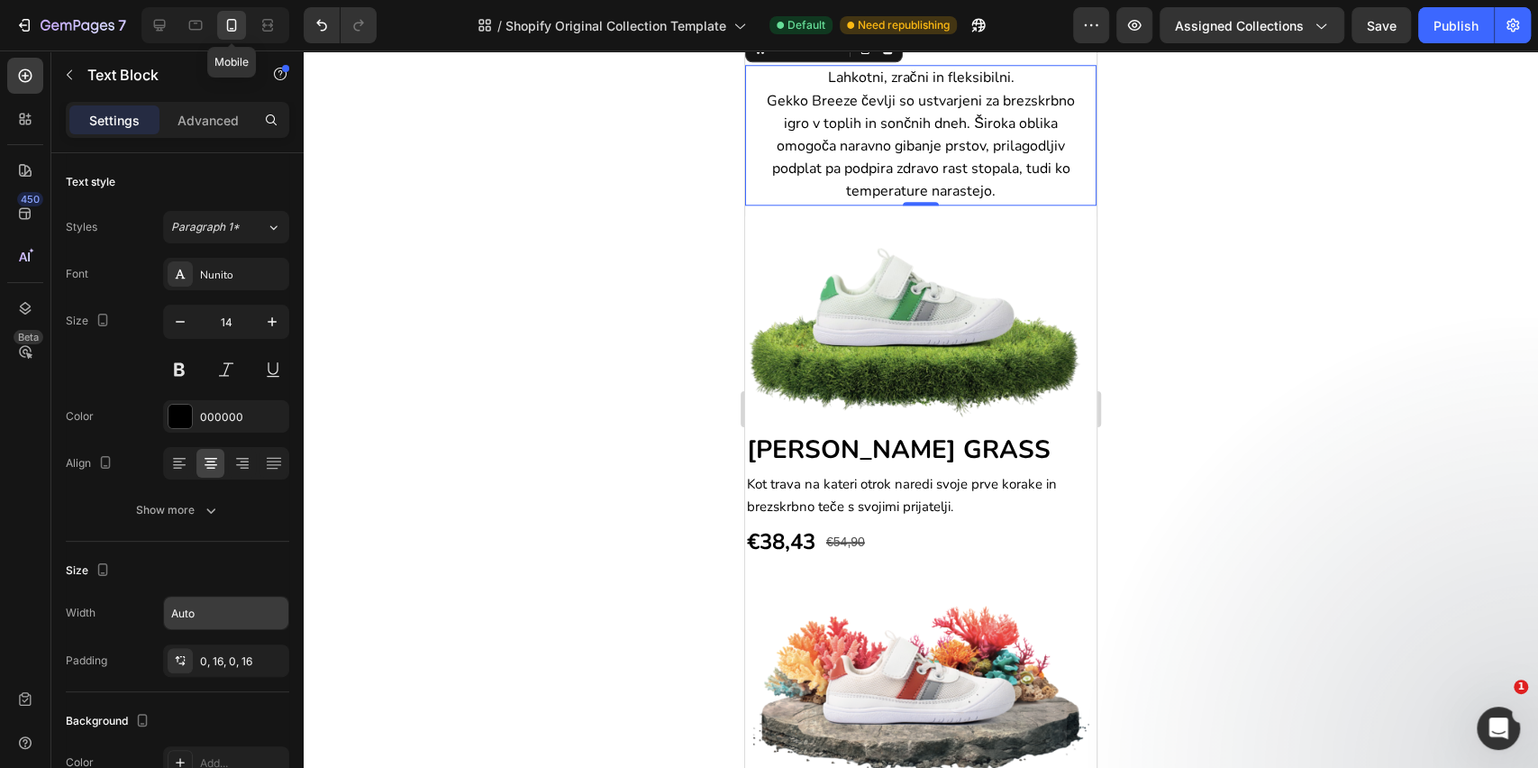
scroll to position [1203, 0]
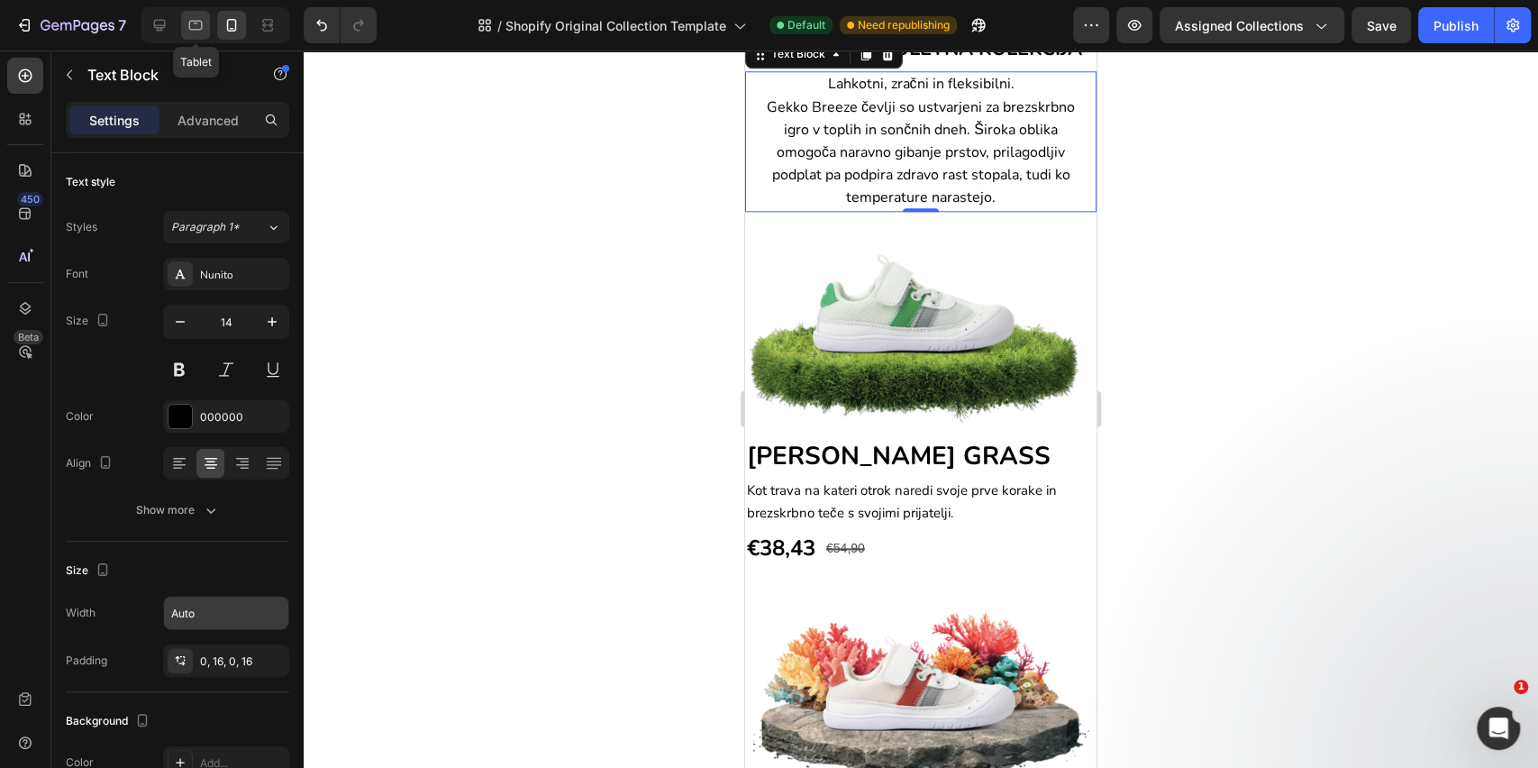
click at [198, 30] on icon at bounding box center [196, 26] width 14 height 10
type input "16"
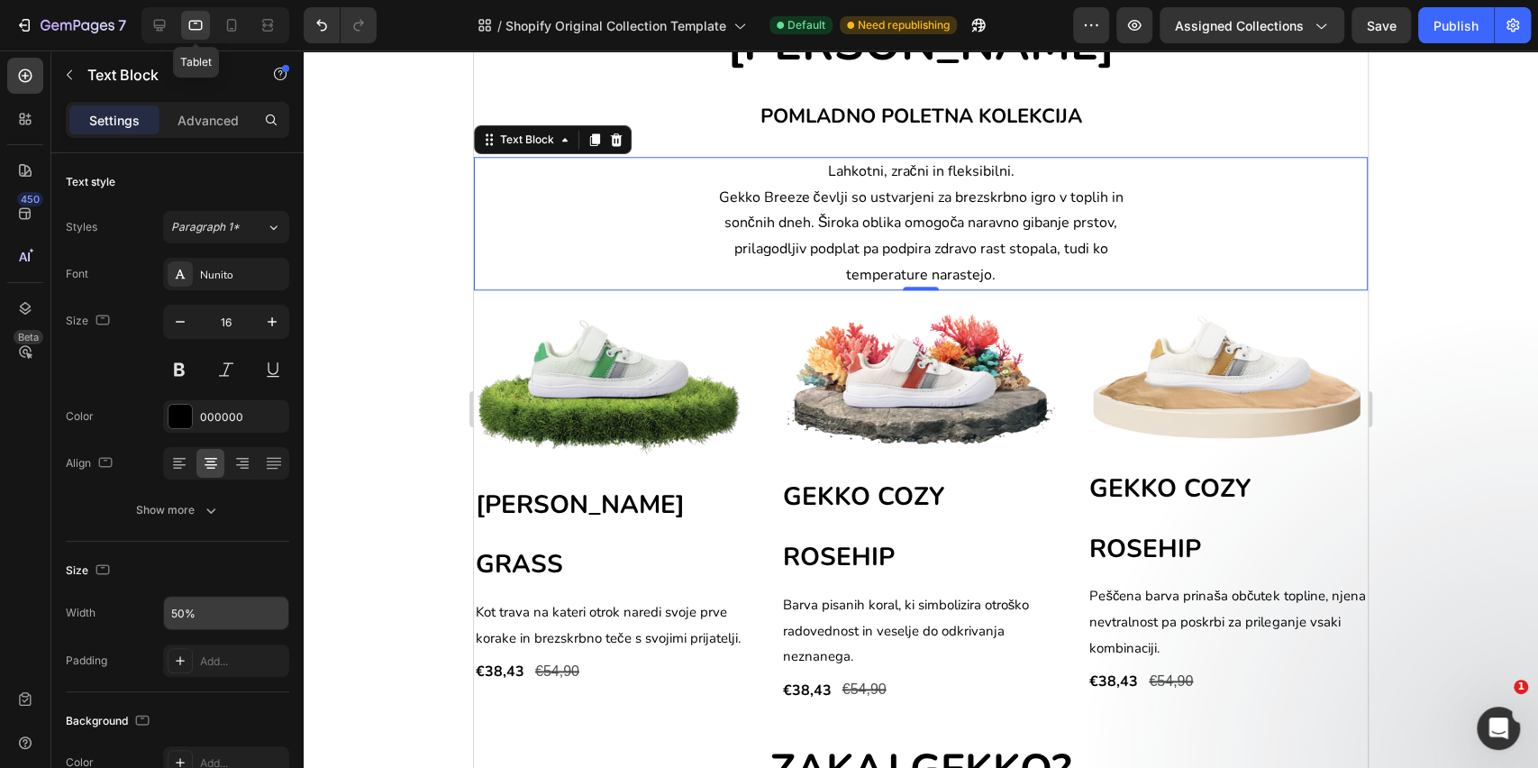
scroll to position [1245, 0]
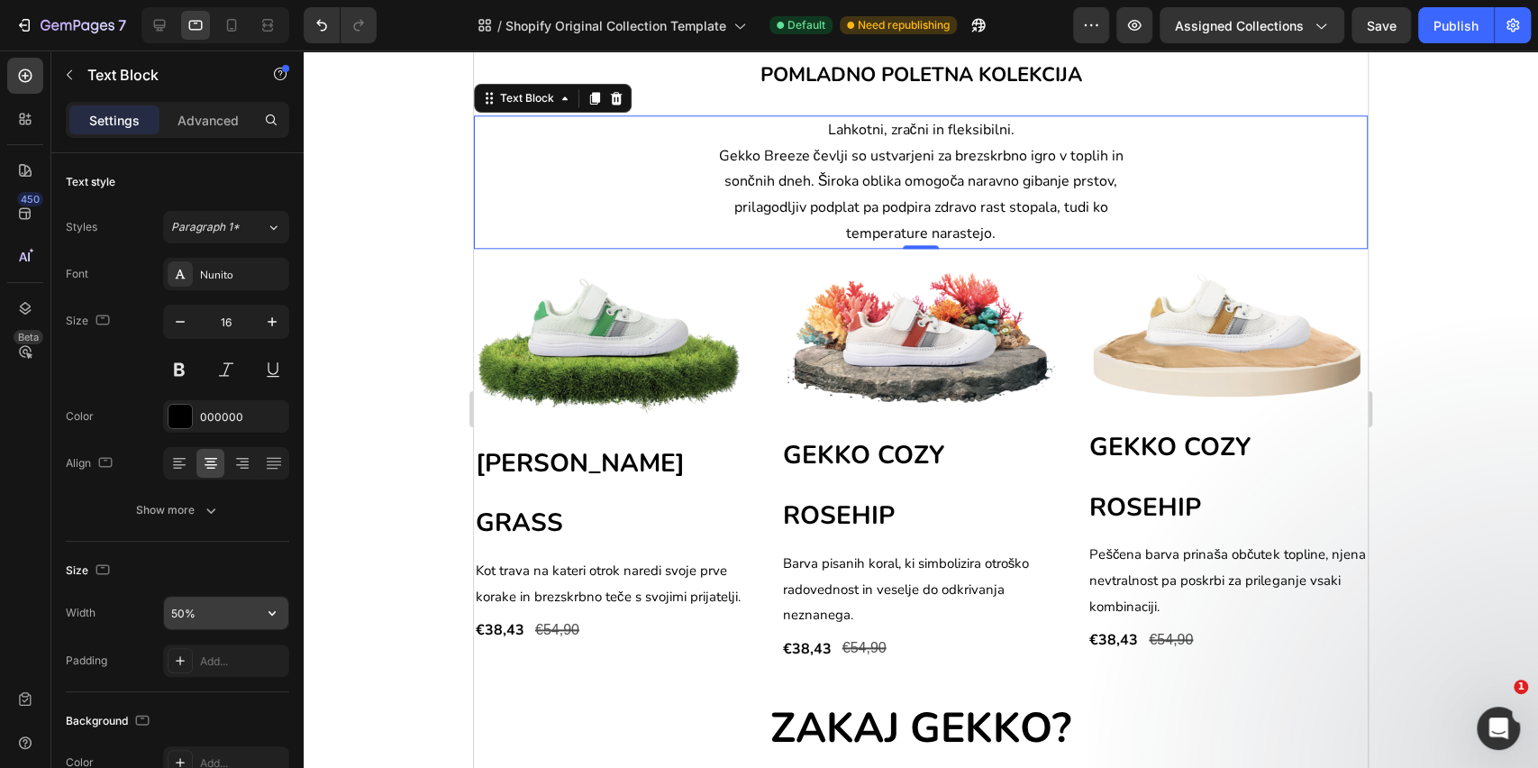
click at [187, 611] on input "50%" at bounding box center [226, 613] width 124 height 32
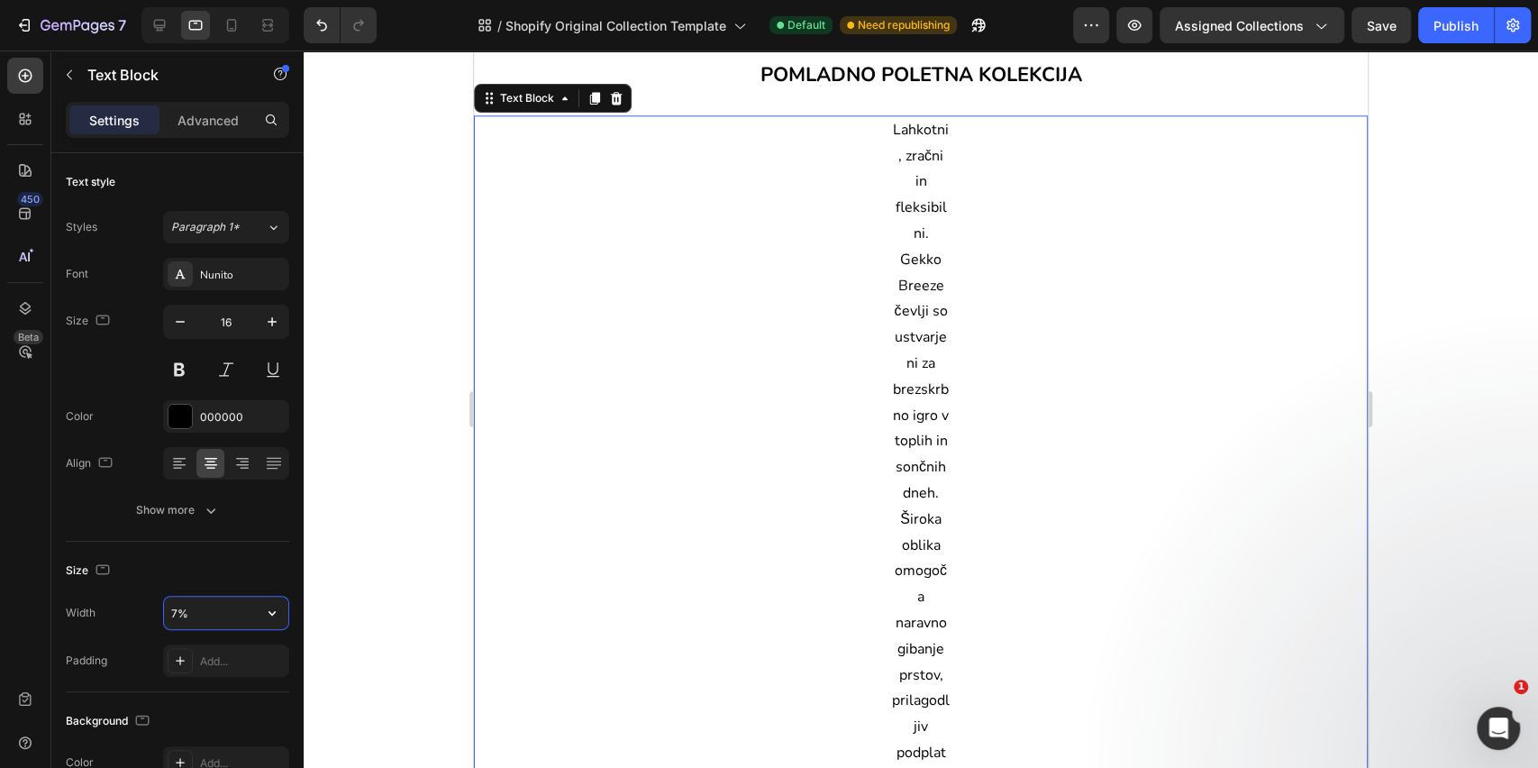
type input "75%"
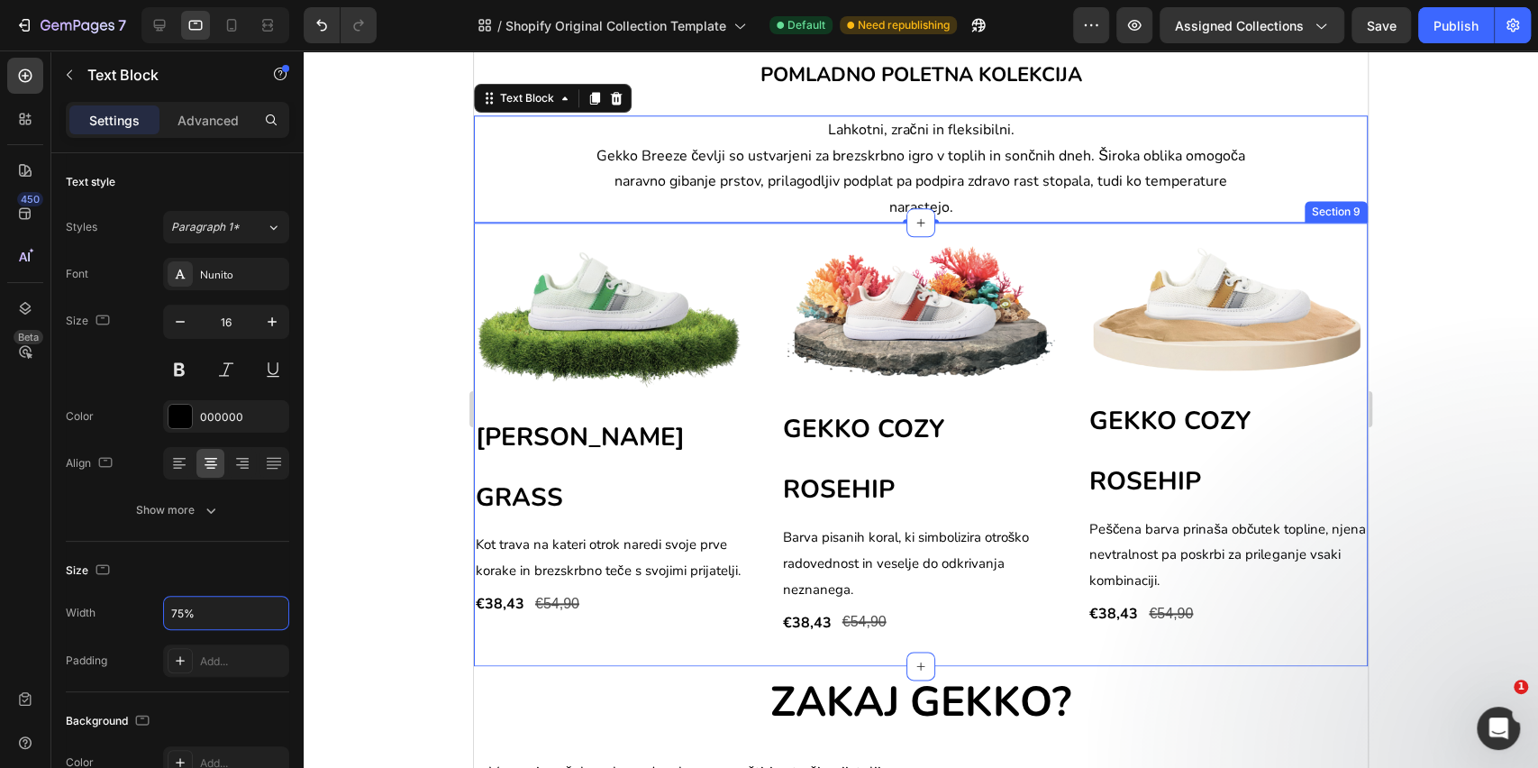
click at [737, 244] on div at bounding box center [614, 318] width 280 height 148
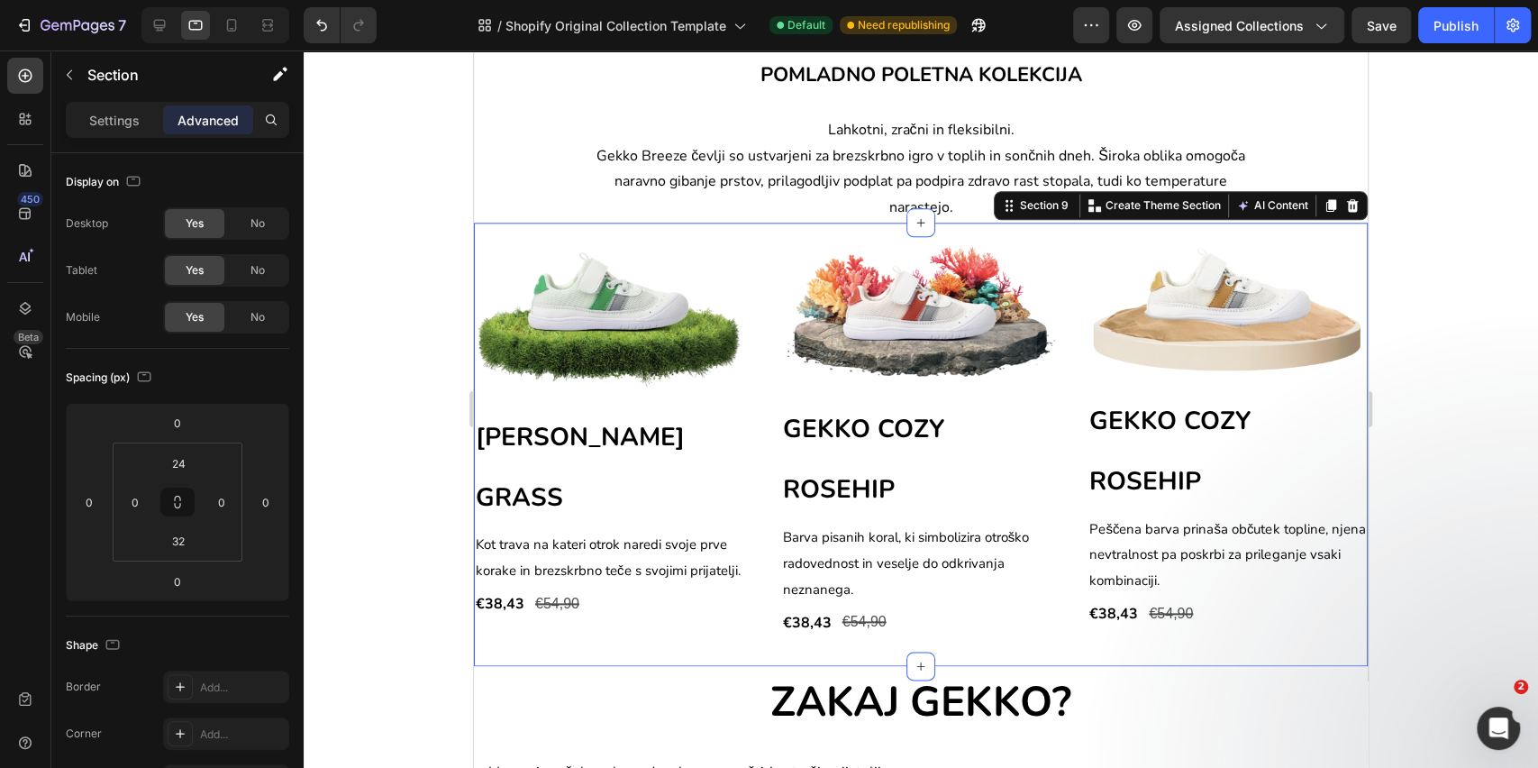
click at [772, 227] on div "Image GEKKO BREEZE GRASS Heading Kot trava na kateri otrok naredi svoje prve ko…" at bounding box center [921, 444] width 894 height 443
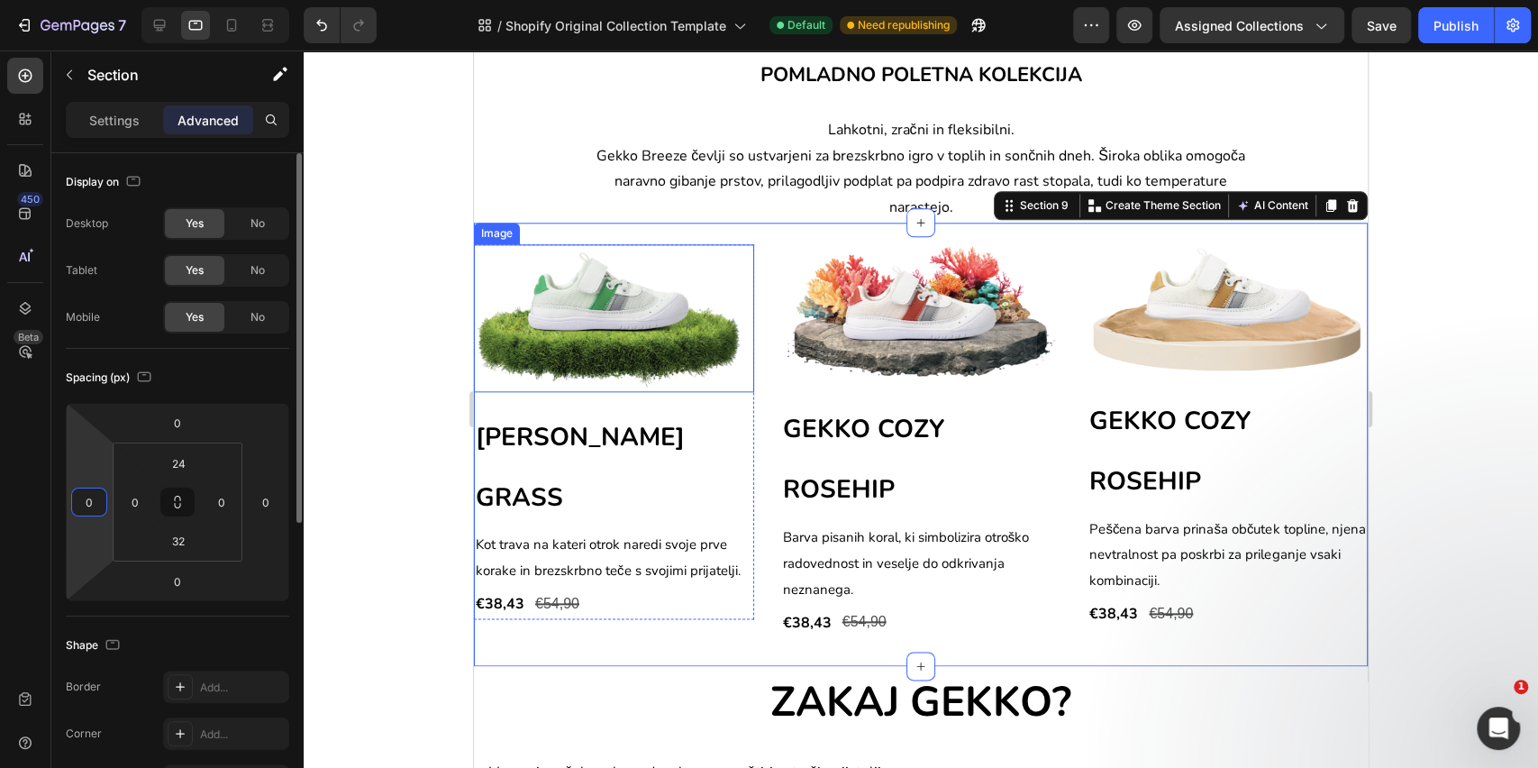
click at [98, 508] on input "0" at bounding box center [89, 501] width 27 height 27
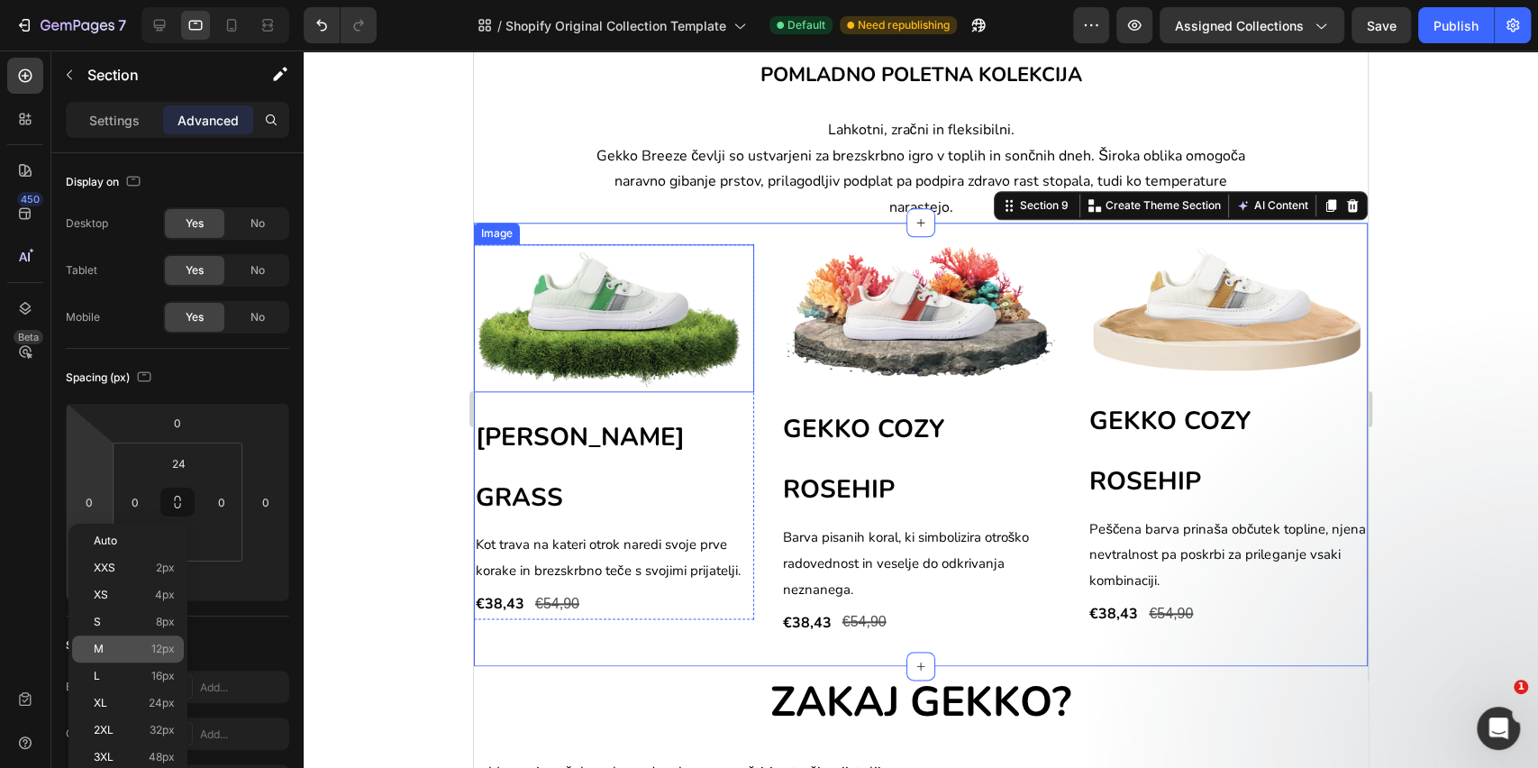
click at [117, 636] on div "M 12px" at bounding box center [128, 648] width 112 height 27
type input "12"
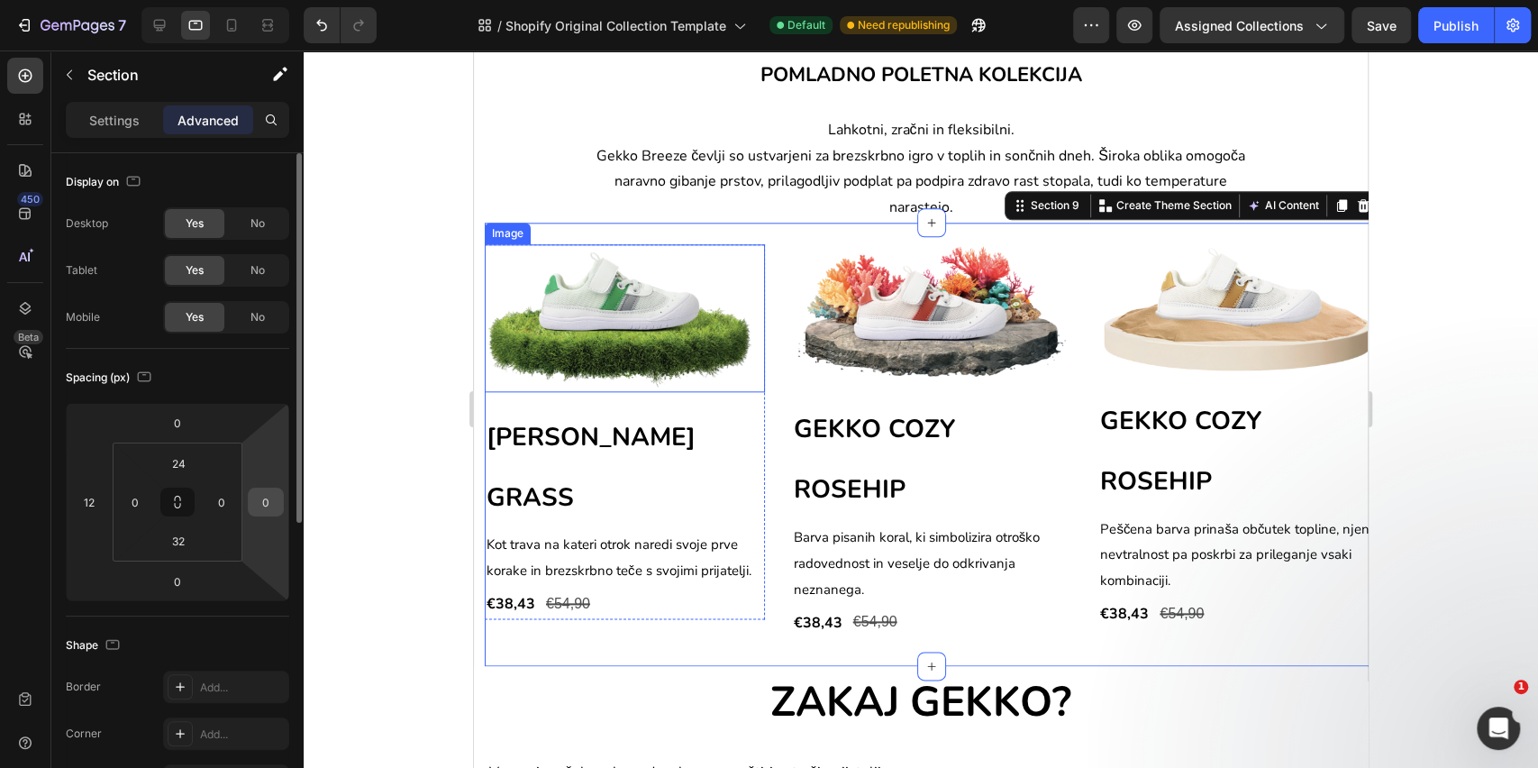
click at [275, 499] on input "0" at bounding box center [265, 501] width 27 height 27
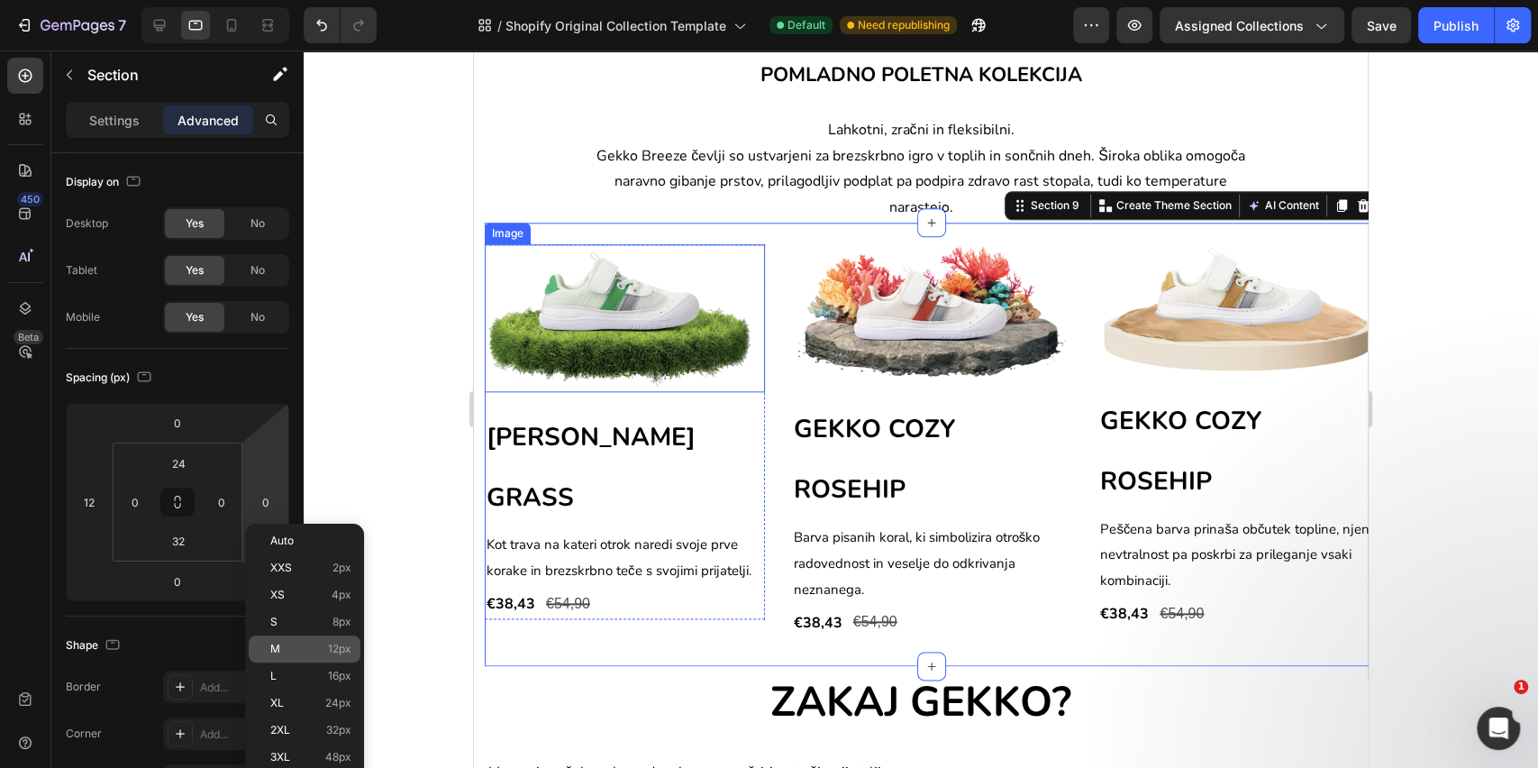
click at [281, 645] on p "M 12px" at bounding box center [310, 649] width 81 height 13
type input "12"
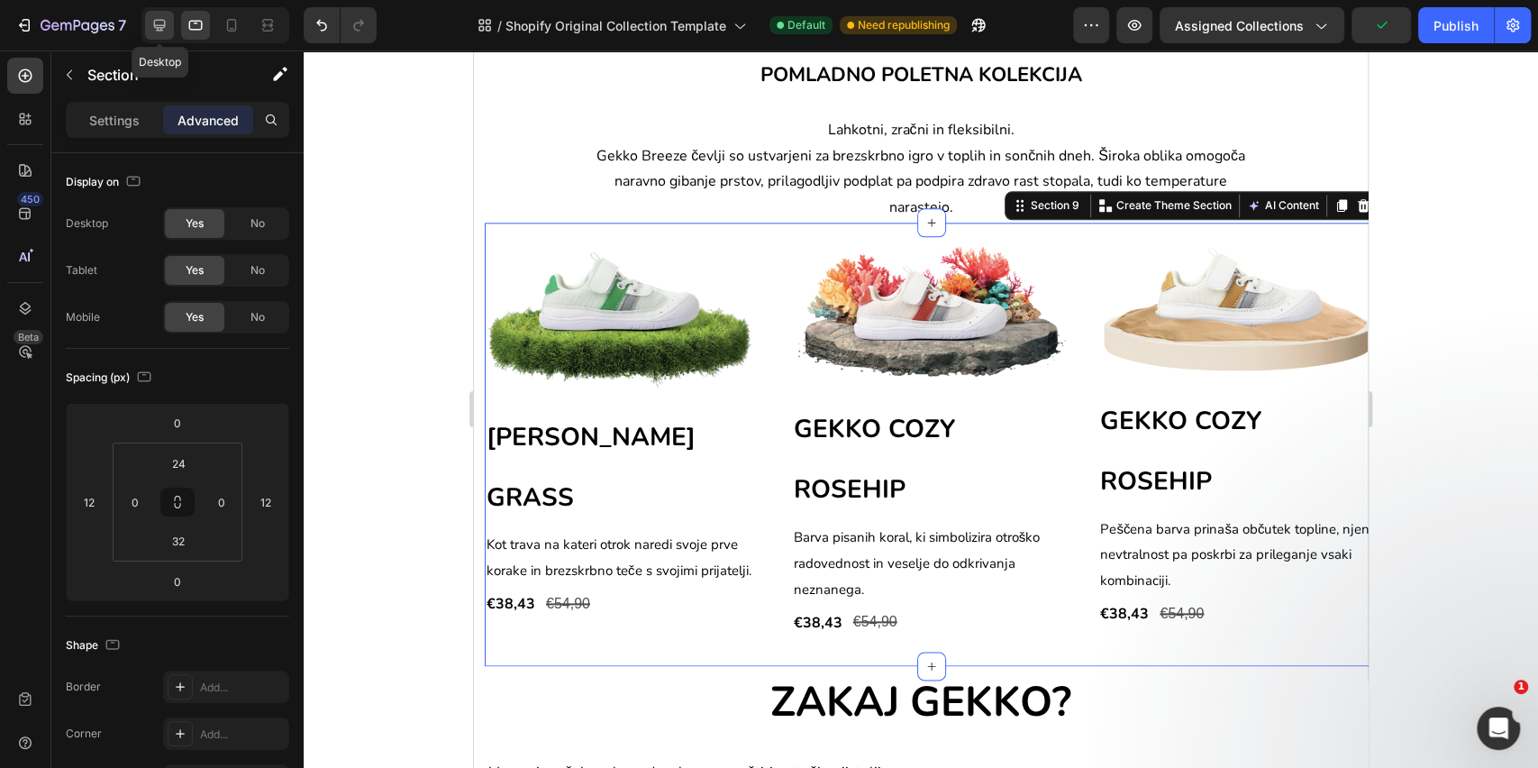
click at [158, 31] on icon at bounding box center [160, 26] width 12 height 12
type input "0"
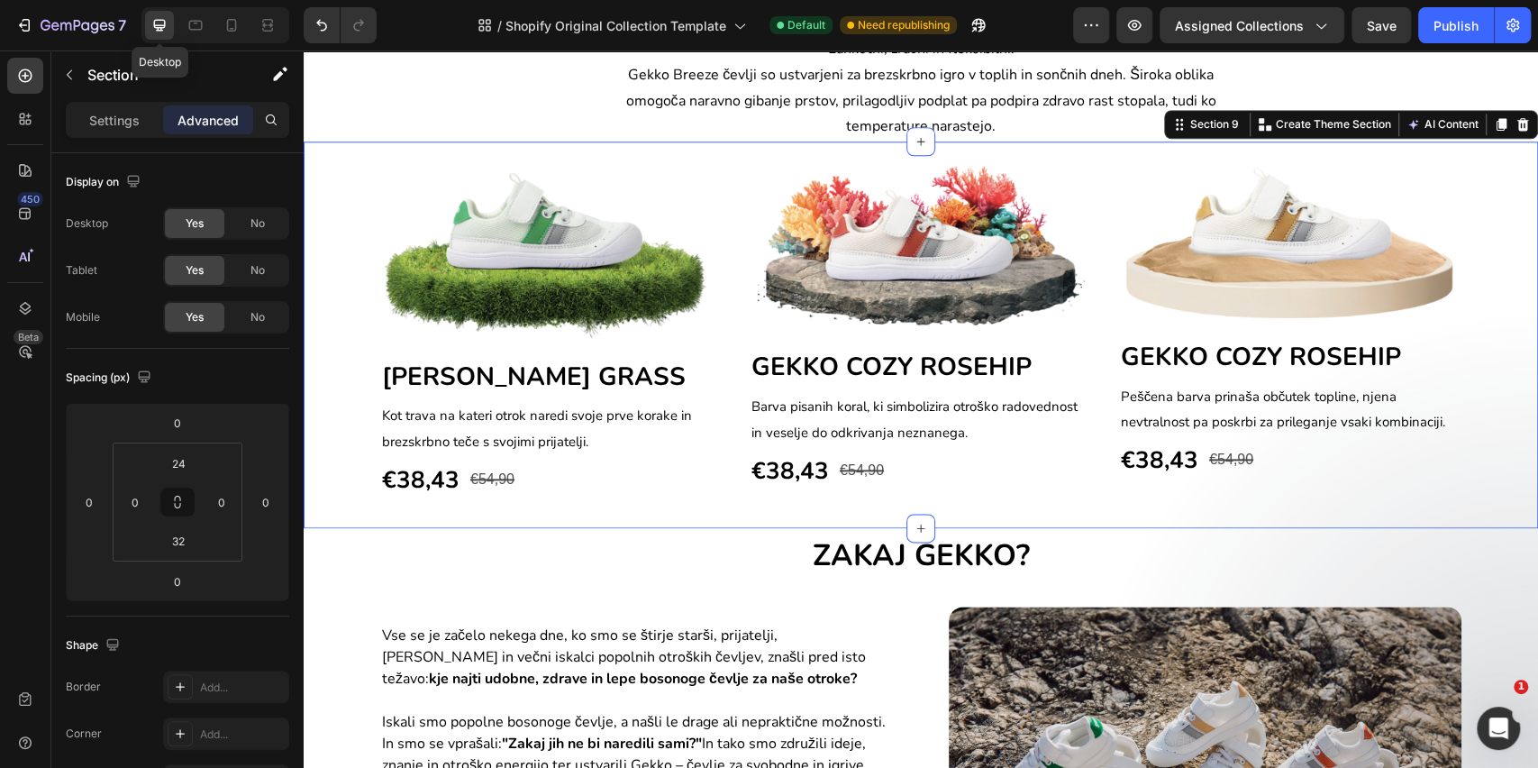
scroll to position [1334, 0]
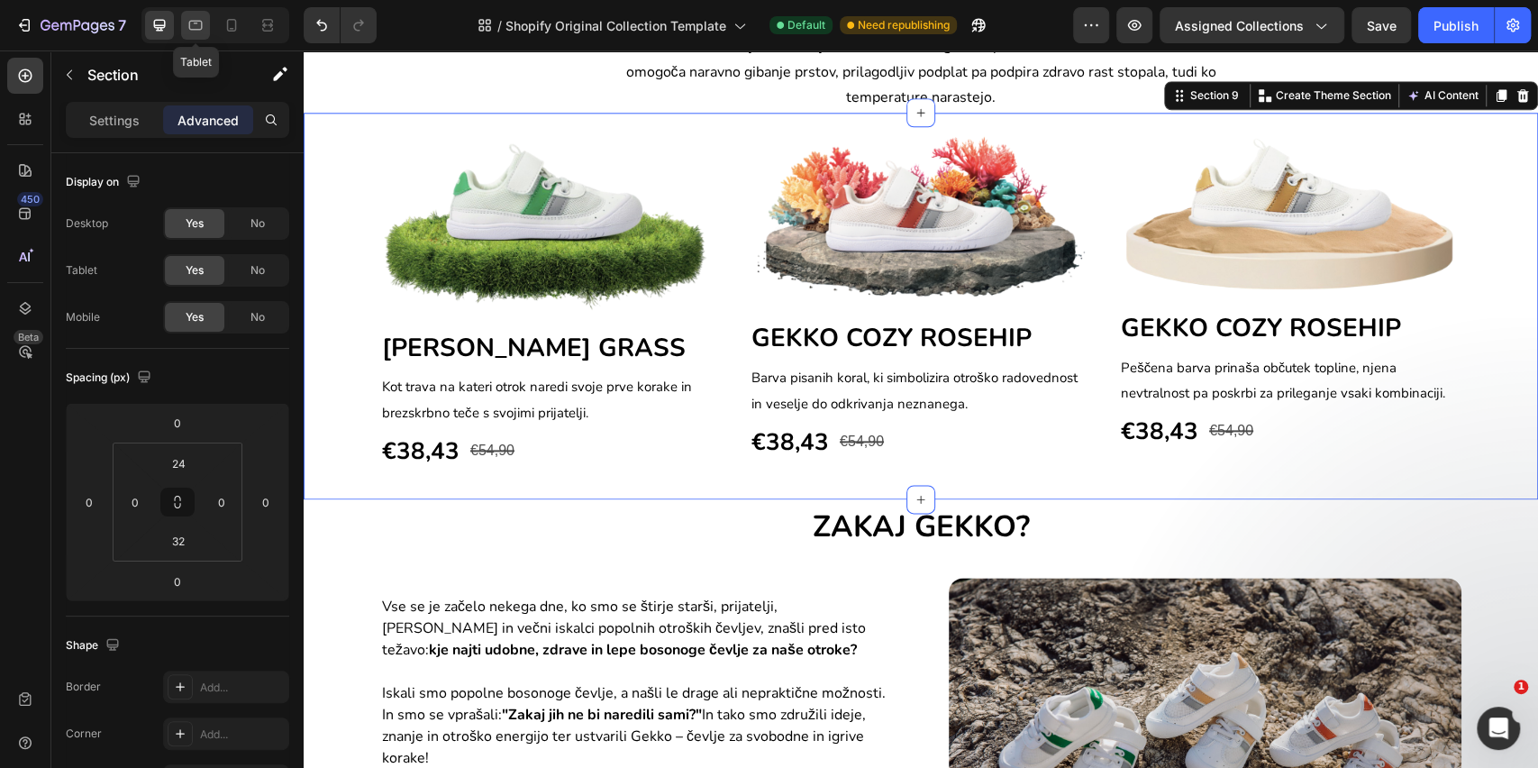
click at [190, 24] on icon at bounding box center [196, 25] width 18 height 18
type input "12"
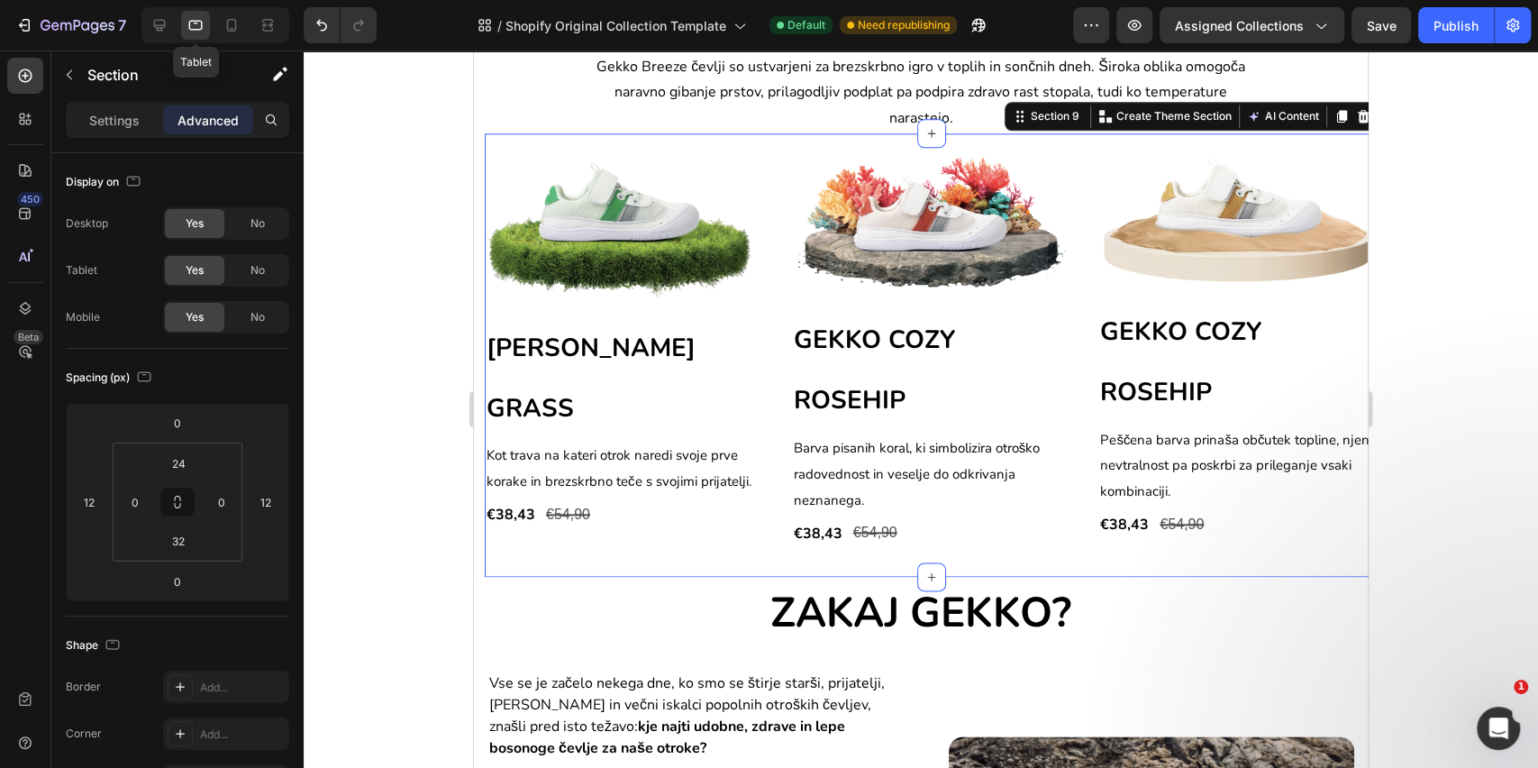
scroll to position [1353, 0]
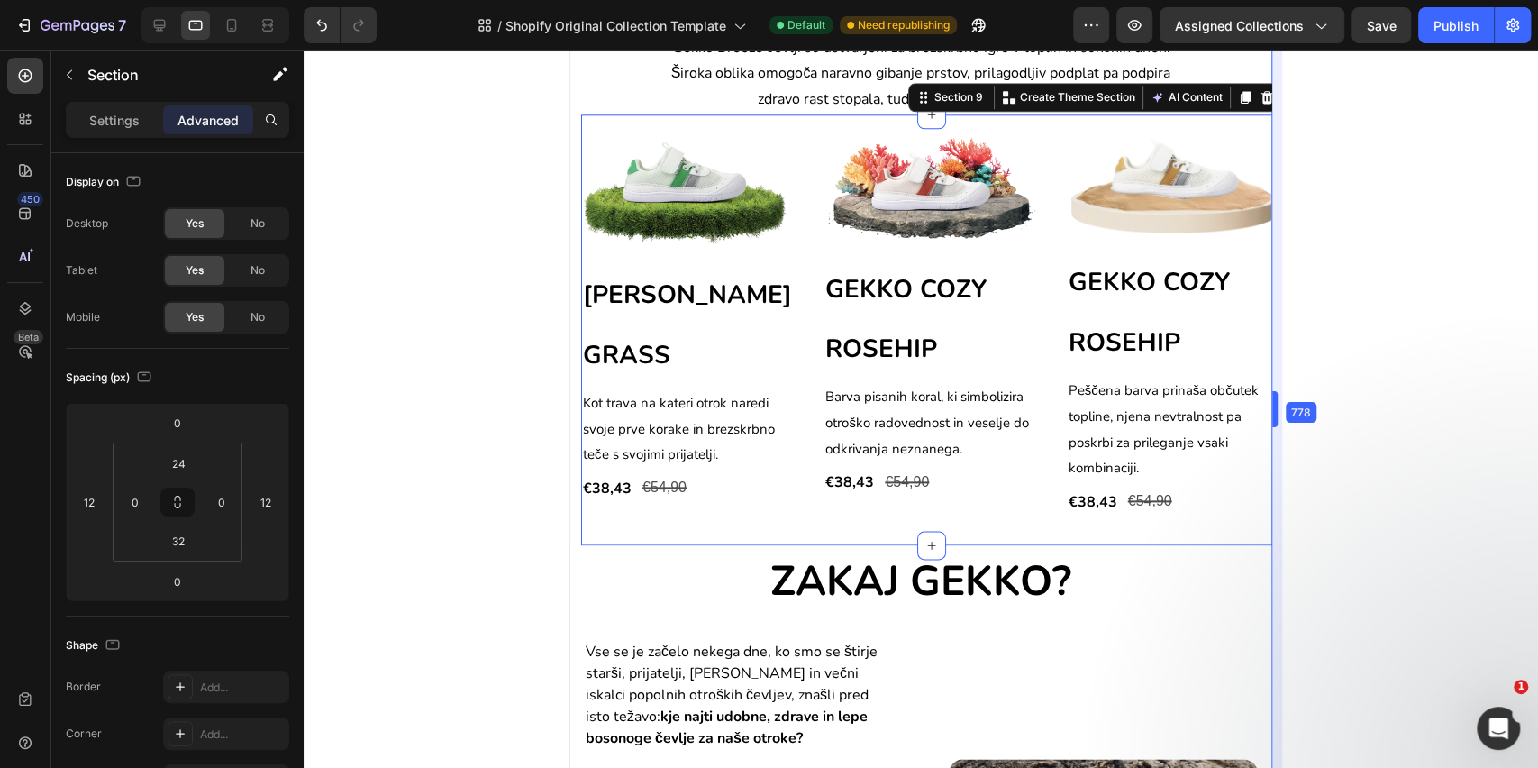
type input "0"
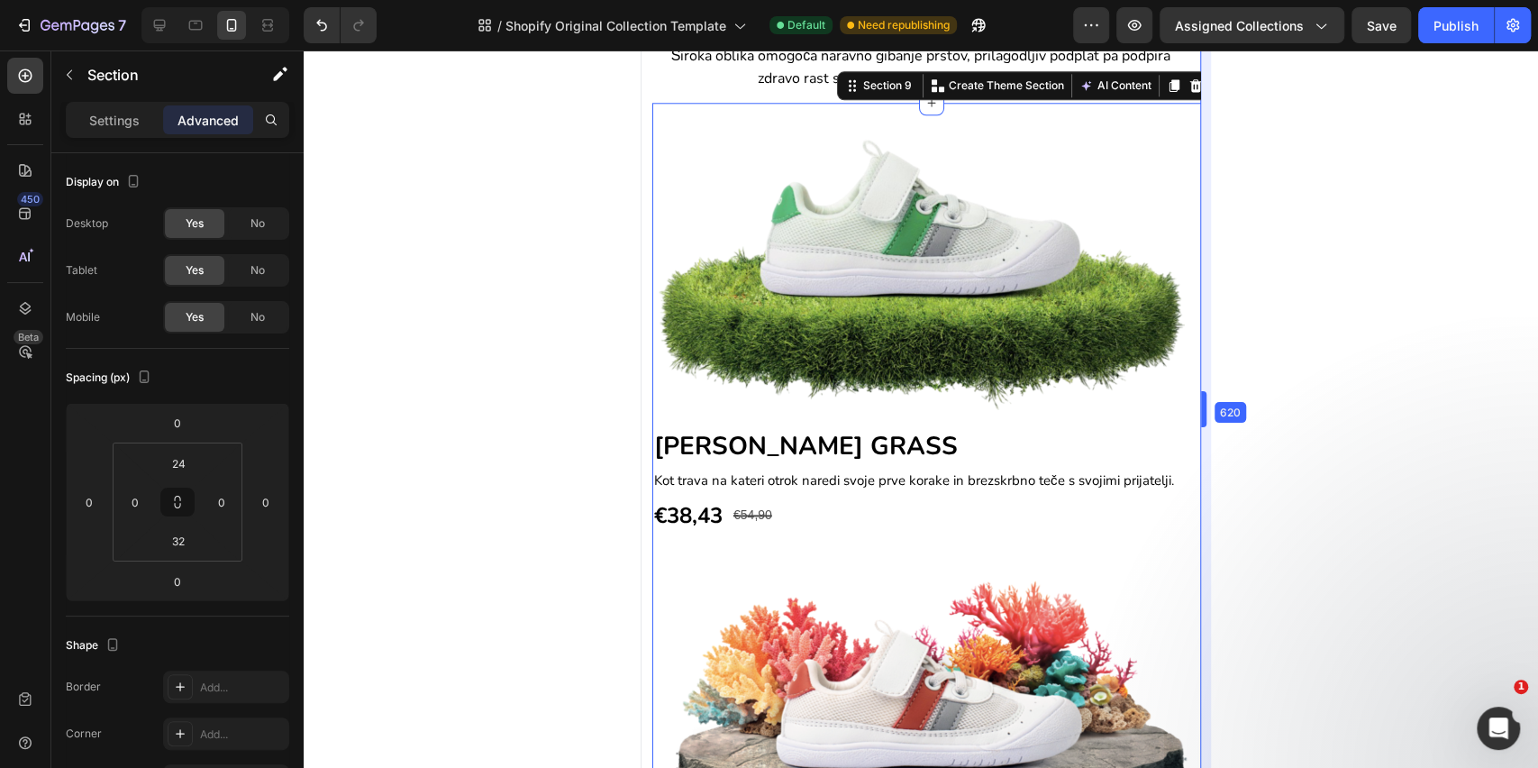
scroll to position [1284, 0]
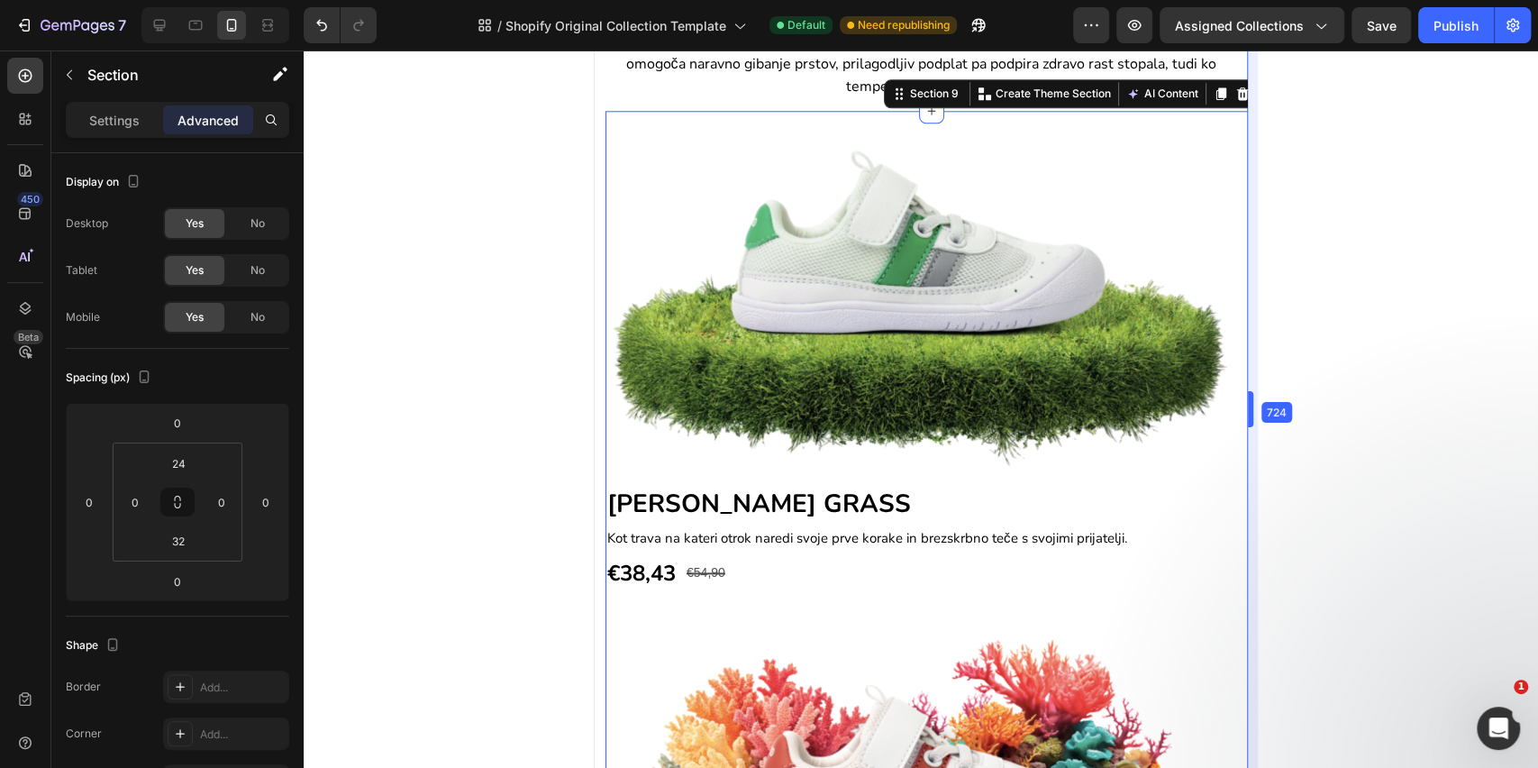
type input "12"
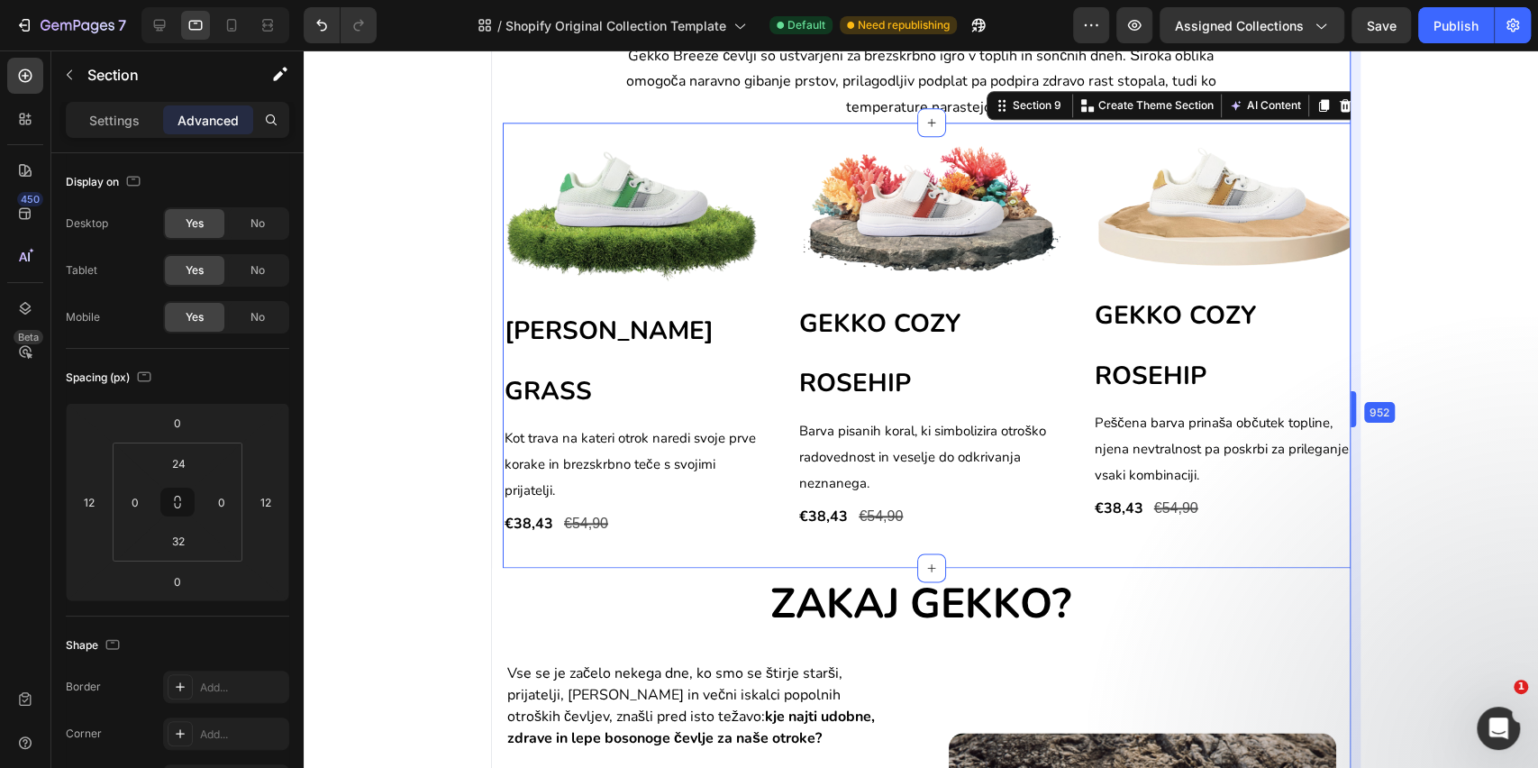
scroll to position [1353, 0]
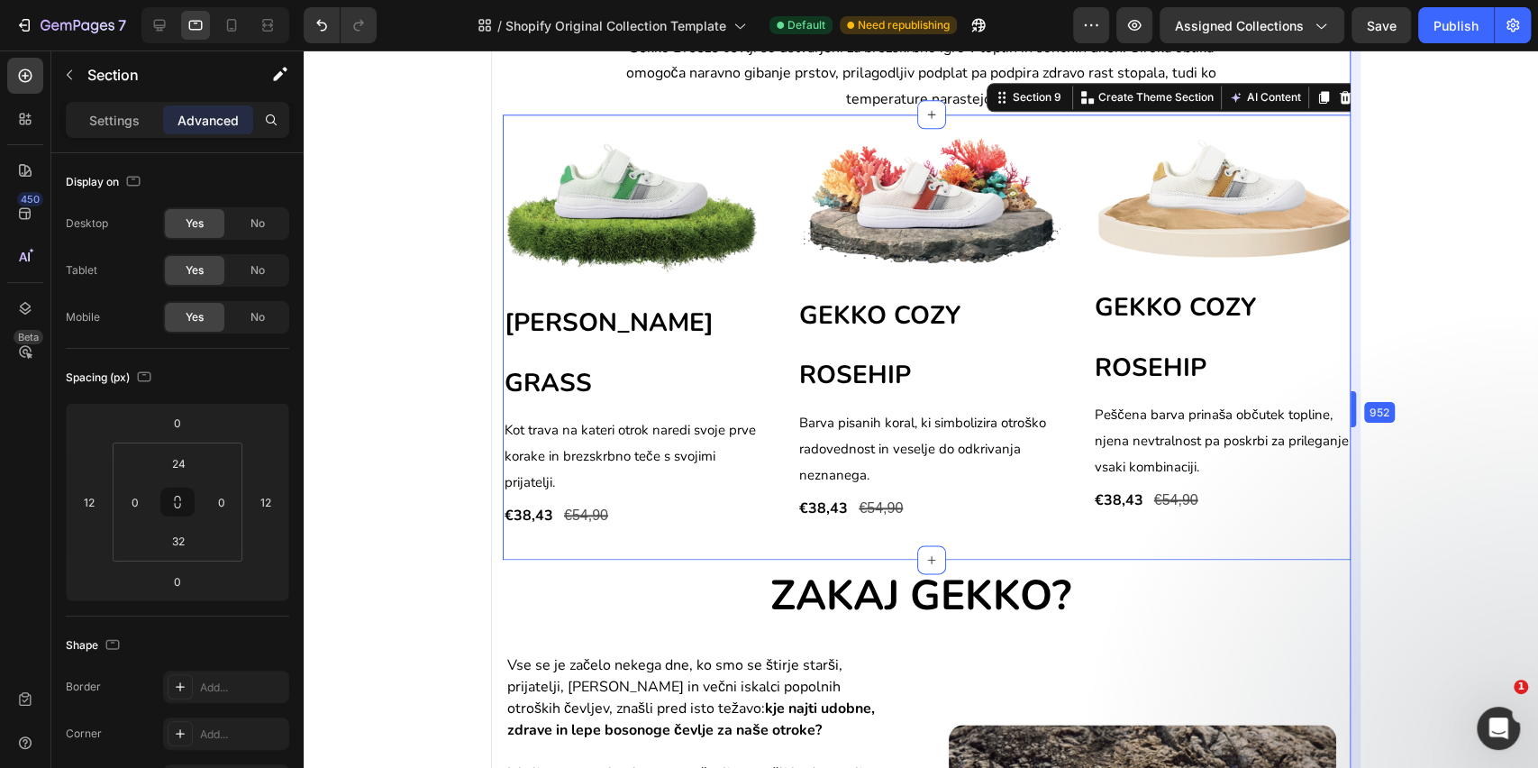
drag, startPoint x: 1377, startPoint y: 420, endPoint x: 851, endPoint y: 392, distance: 527.1
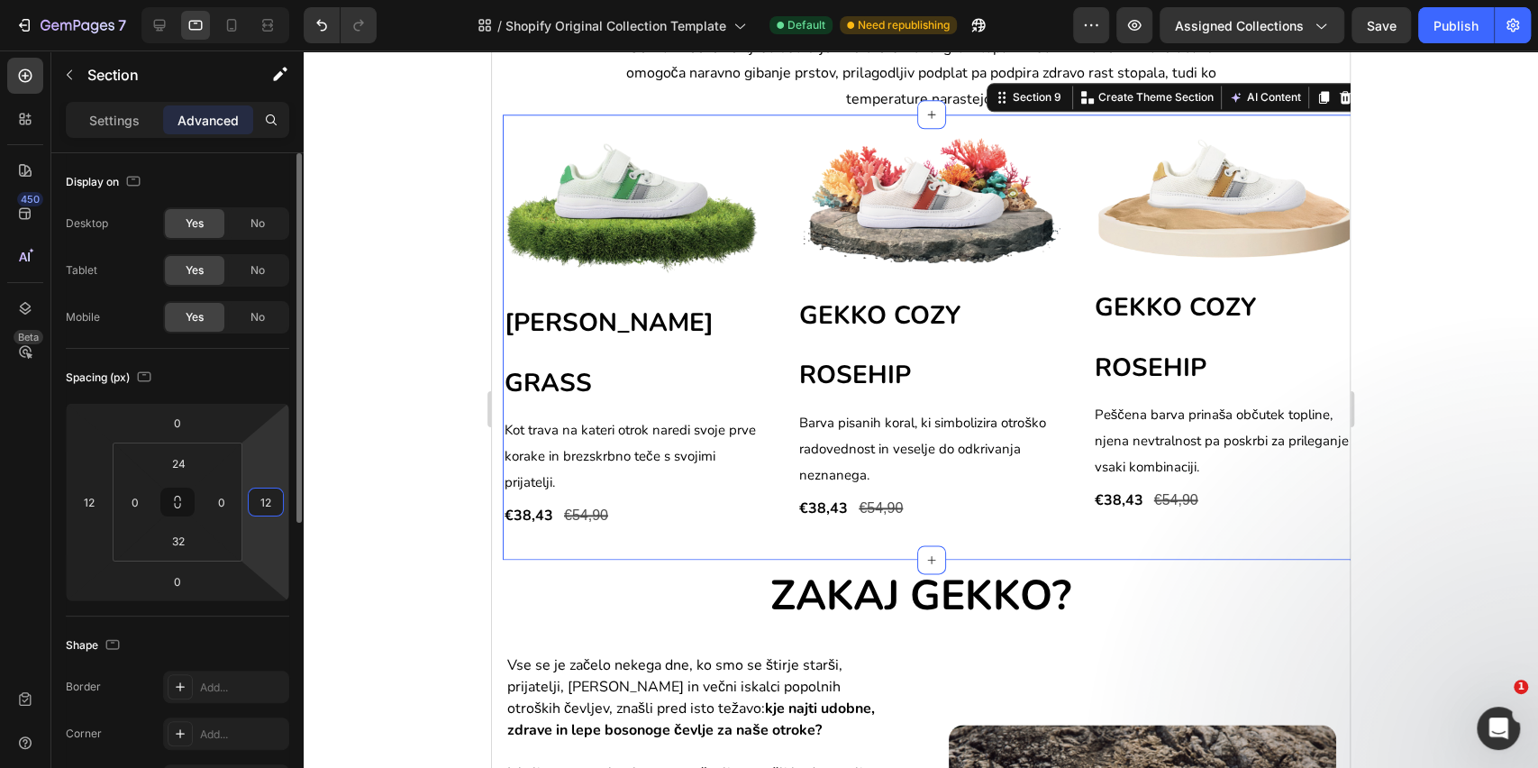
click at [269, 509] on input "12" at bounding box center [265, 501] width 27 height 27
click at [231, 504] on input "0" at bounding box center [221, 501] width 27 height 27
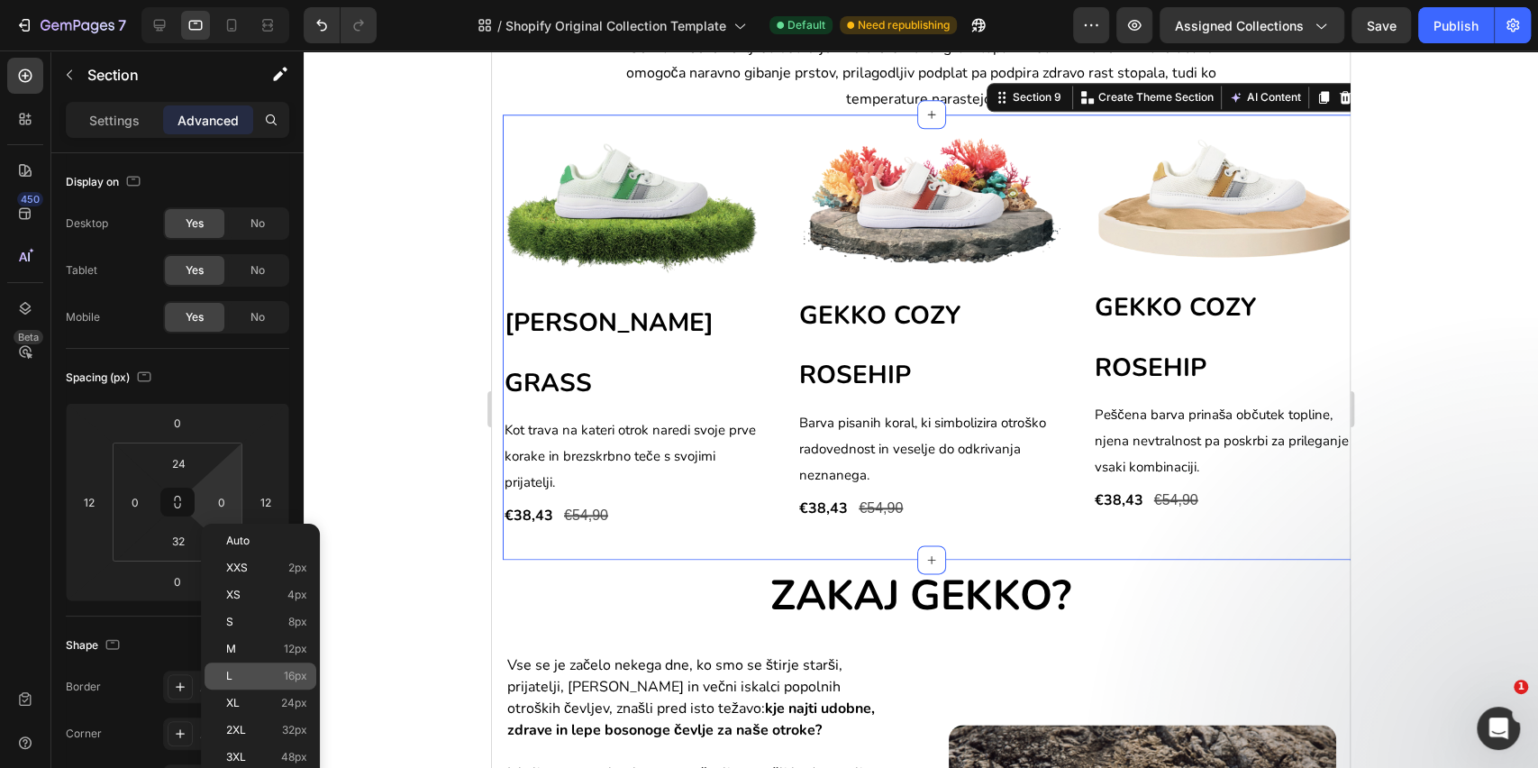
click at [251, 683] on div "L 16px" at bounding box center [261, 675] width 112 height 27
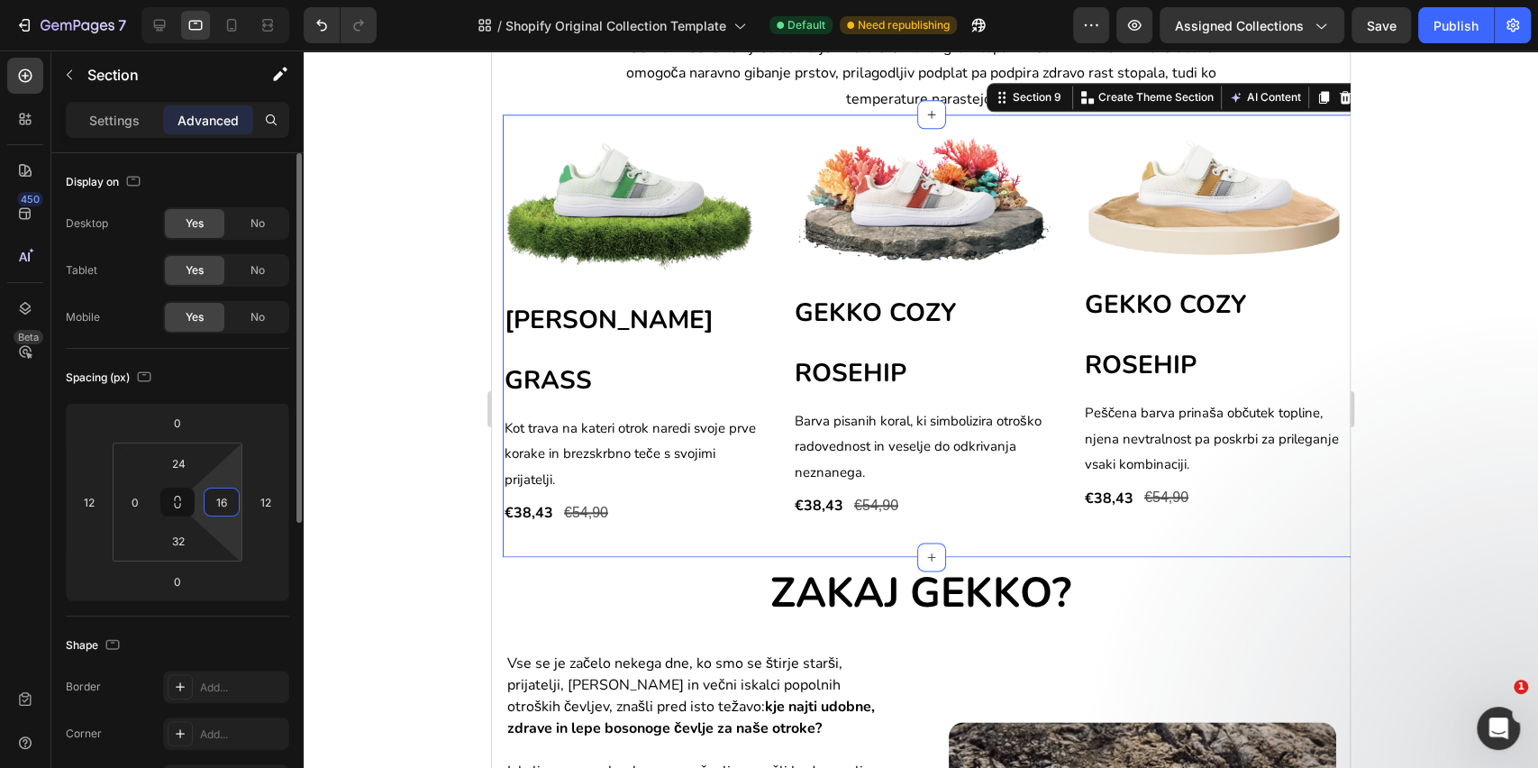
click at [224, 511] on input "16" at bounding box center [221, 501] width 27 height 27
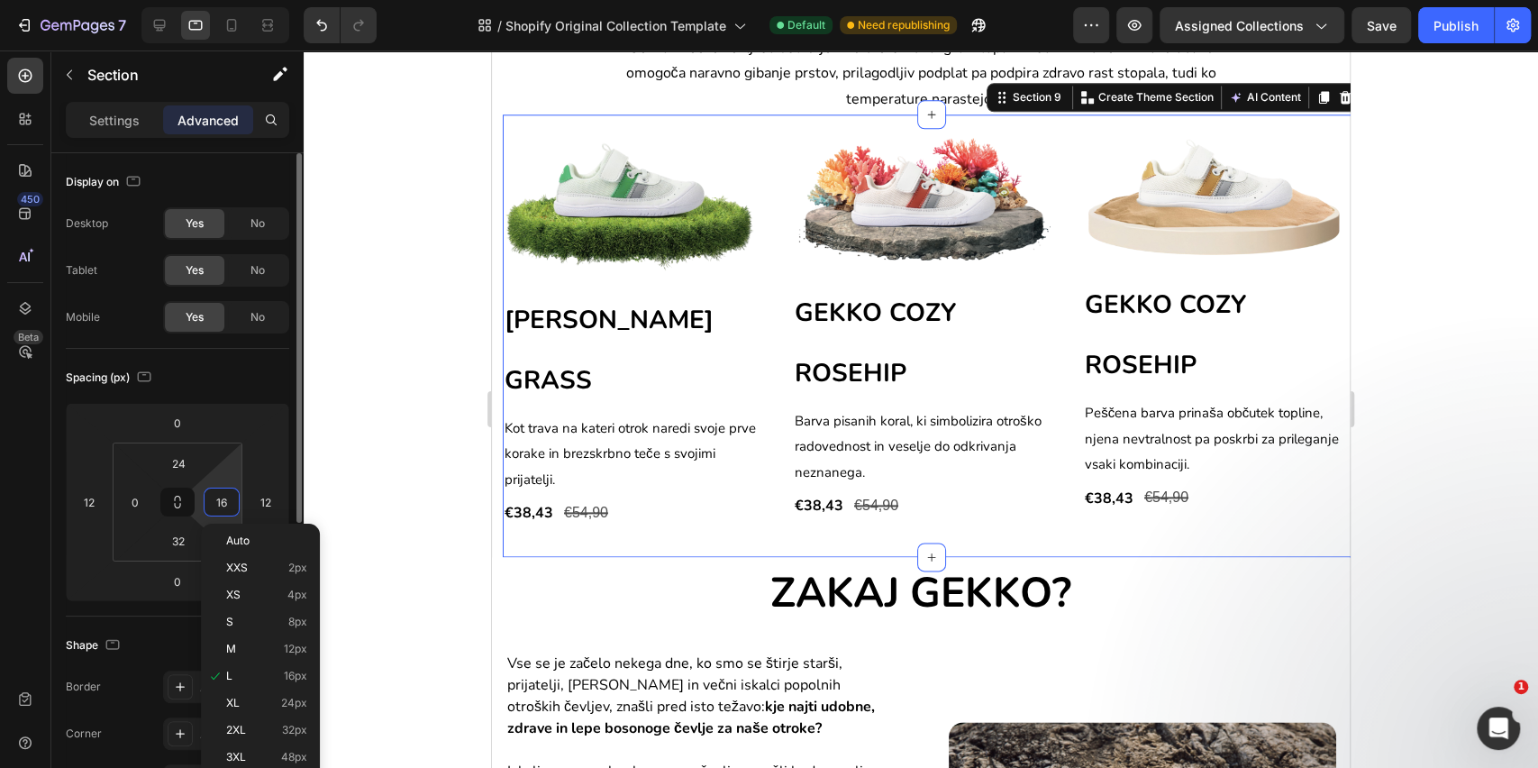
type input "0"
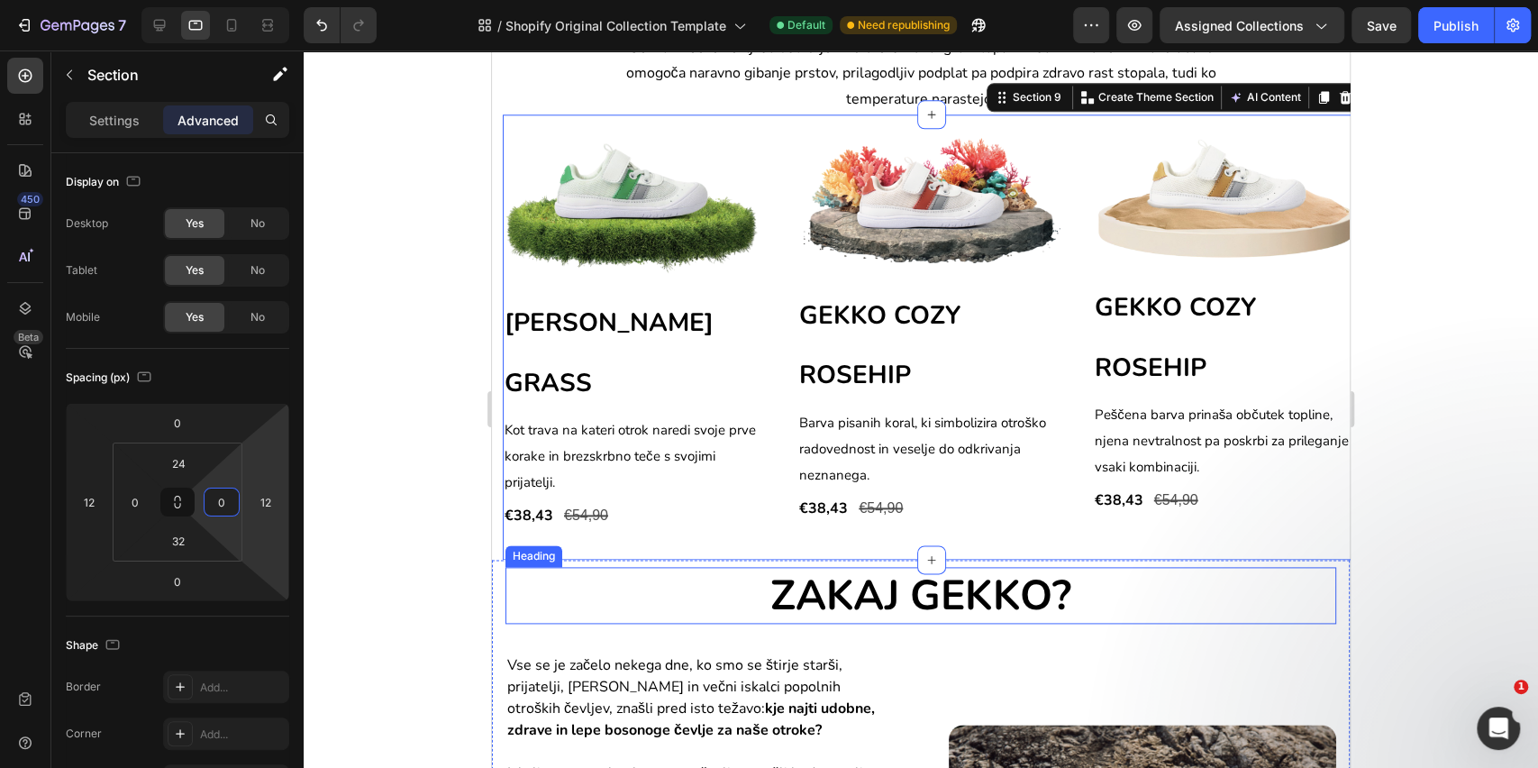
click at [715, 580] on h2 "ZAKAJ GEKKO?" at bounding box center [921, 596] width 831 height 58
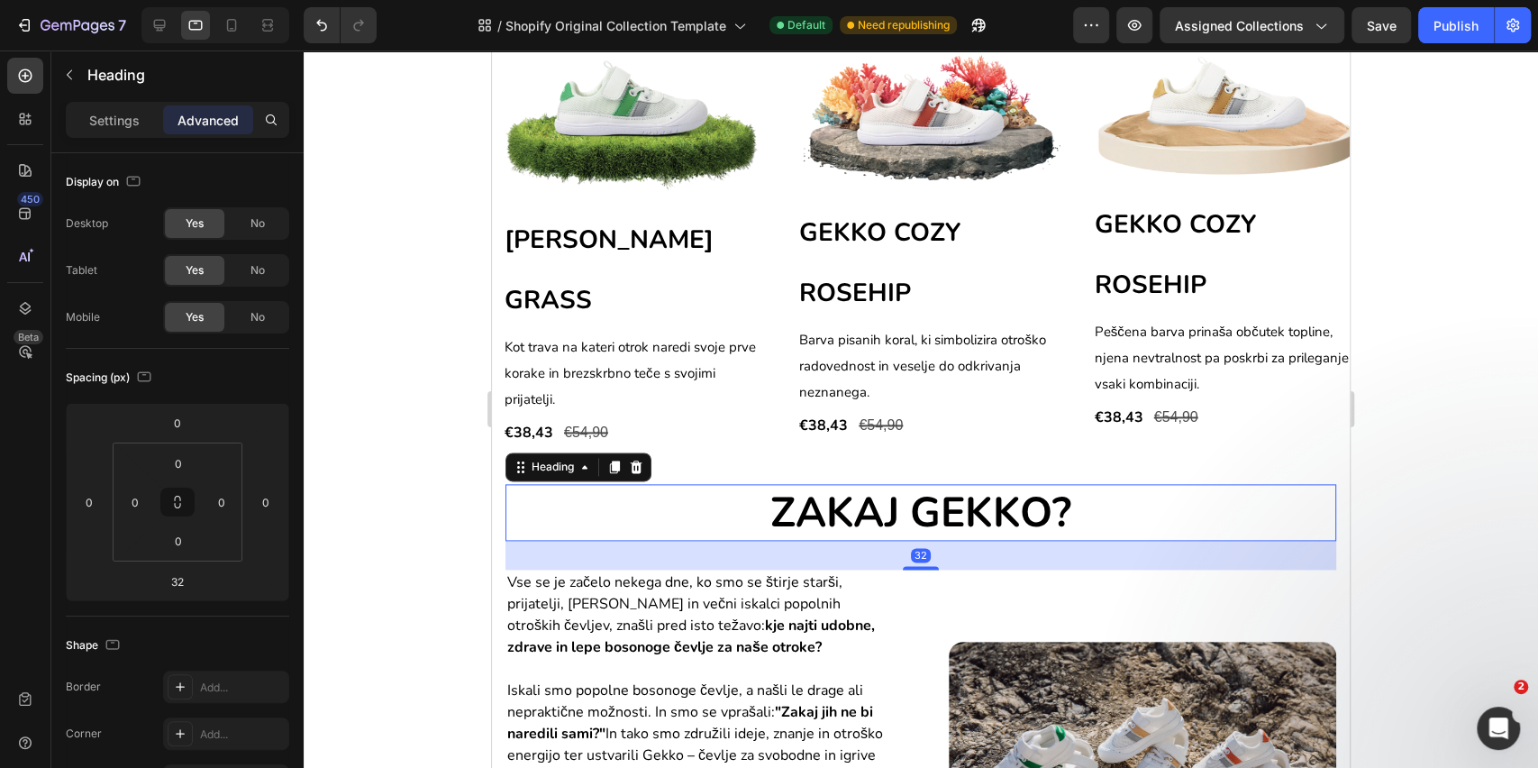
scroll to position [1473, 0]
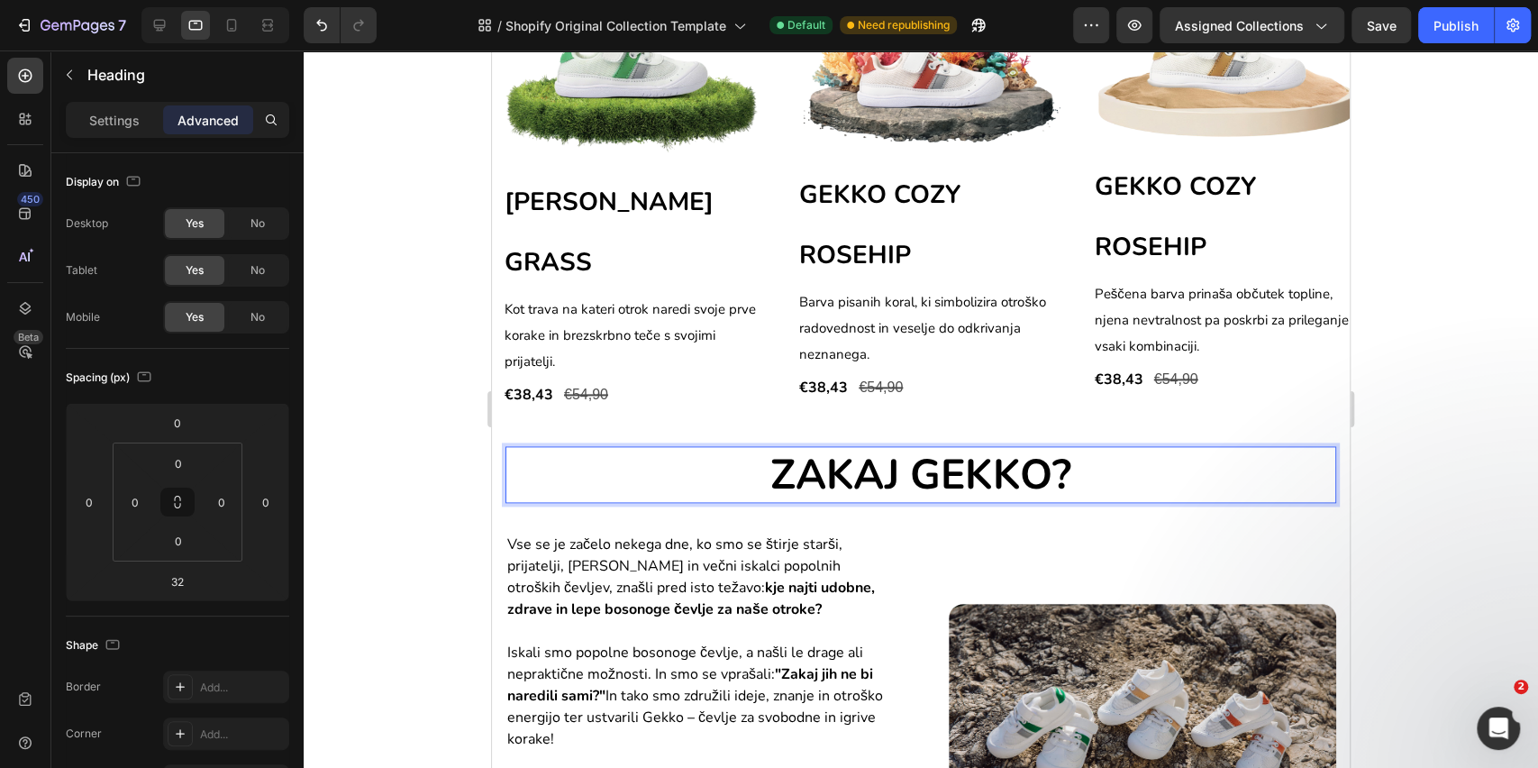
click at [823, 451] on h2 "ZAKAJ GEKKO?" at bounding box center [921, 475] width 831 height 58
click at [824, 464] on p "ZAKAJ GEKKO?" at bounding box center [920, 475] width 827 height 54
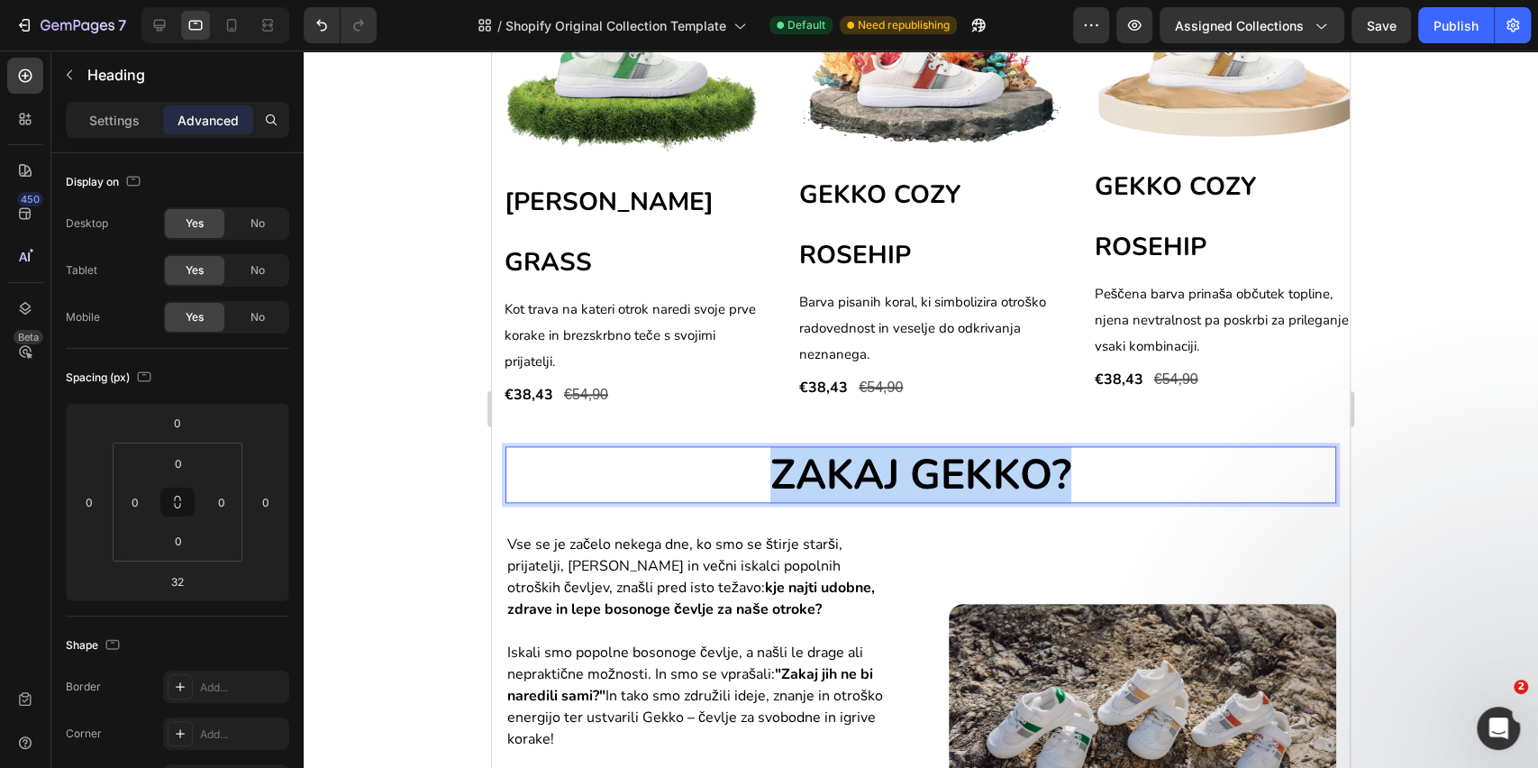
click at [824, 464] on p "ZAKAJ GEKKO?" at bounding box center [920, 475] width 827 height 54
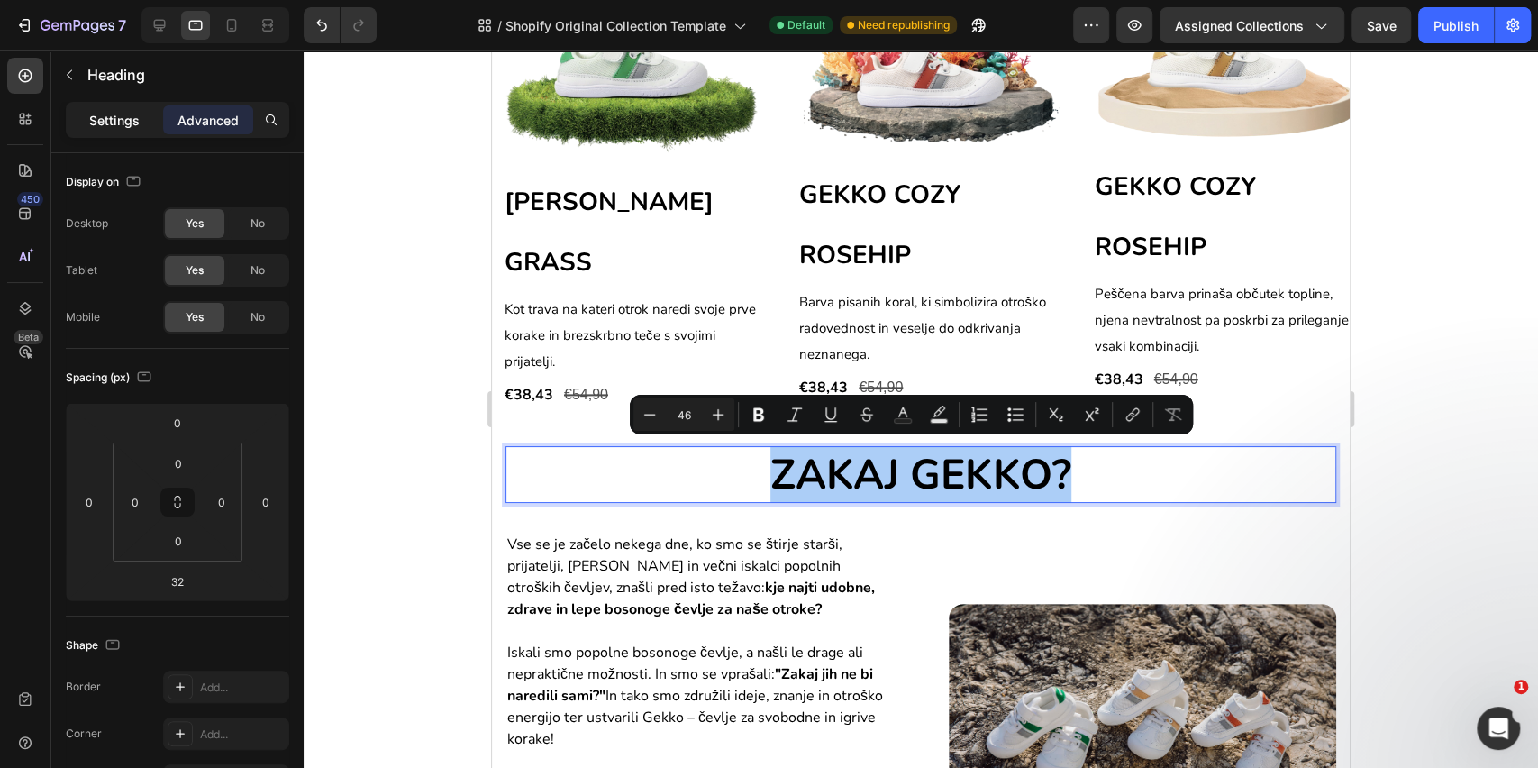
click at [132, 128] on p "Settings" at bounding box center [114, 120] width 50 height 19
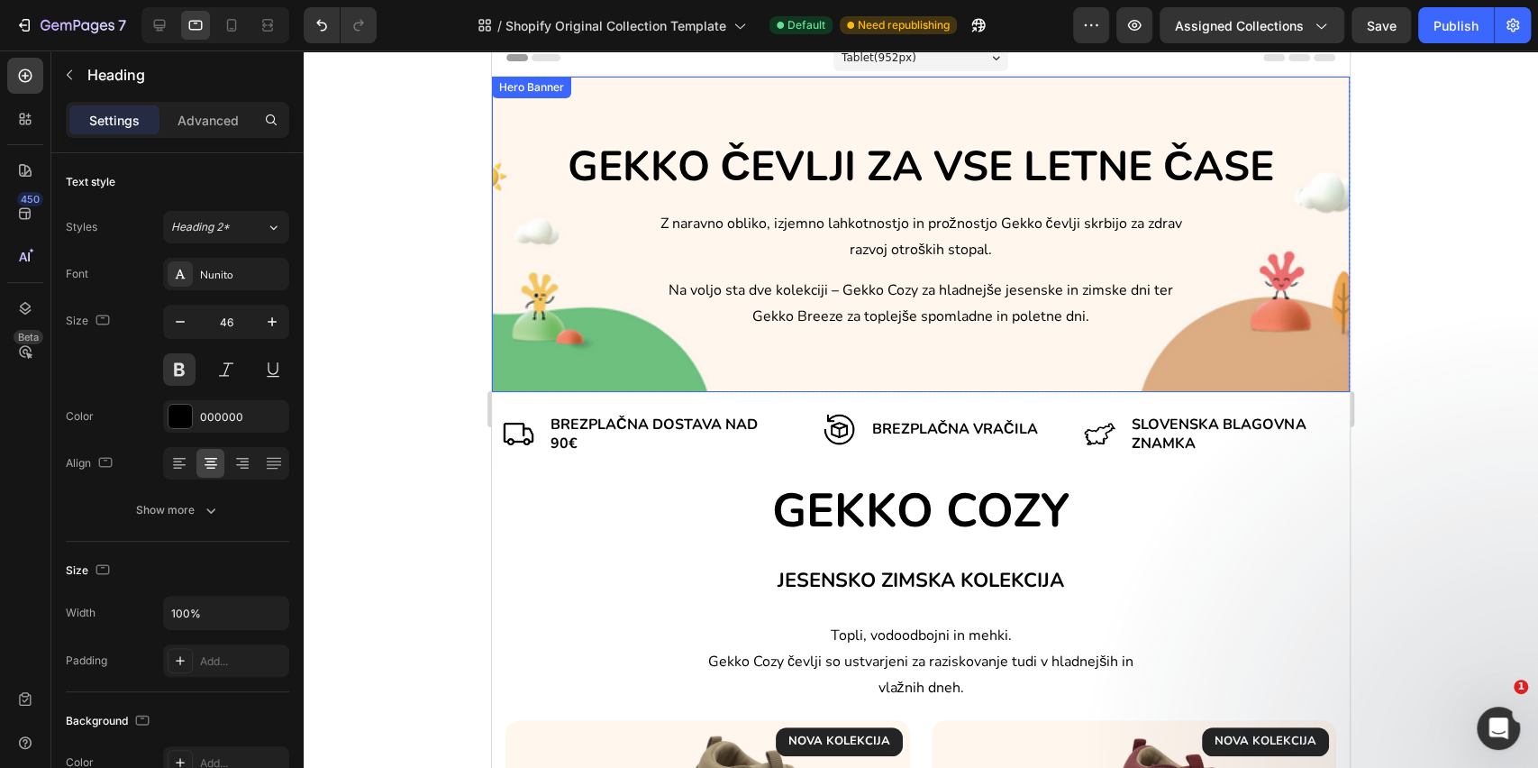
scroll to position [0, 0]
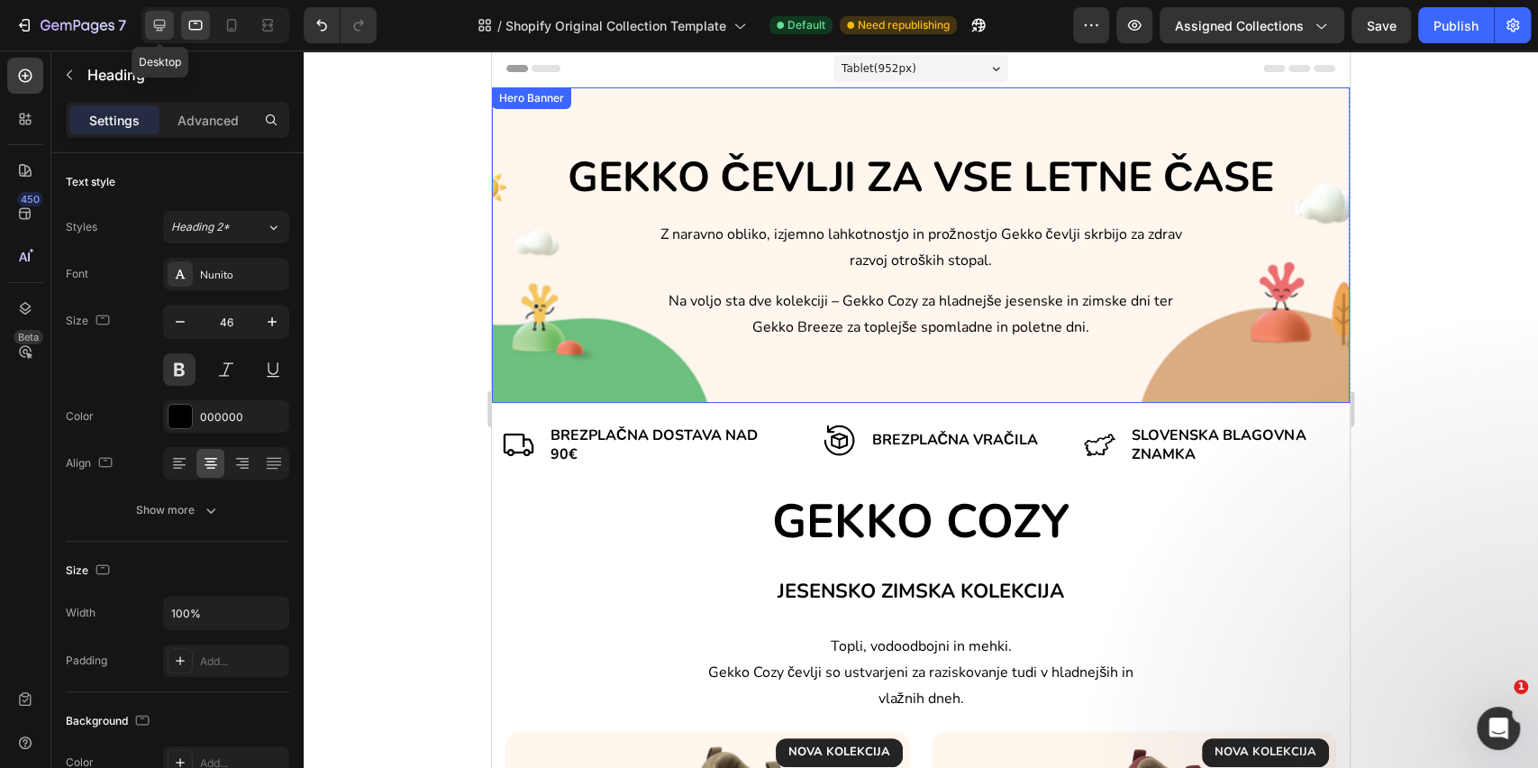
click at [169, 29] on div at bounding box center [159, 25] width 29 height 29
type input "33"
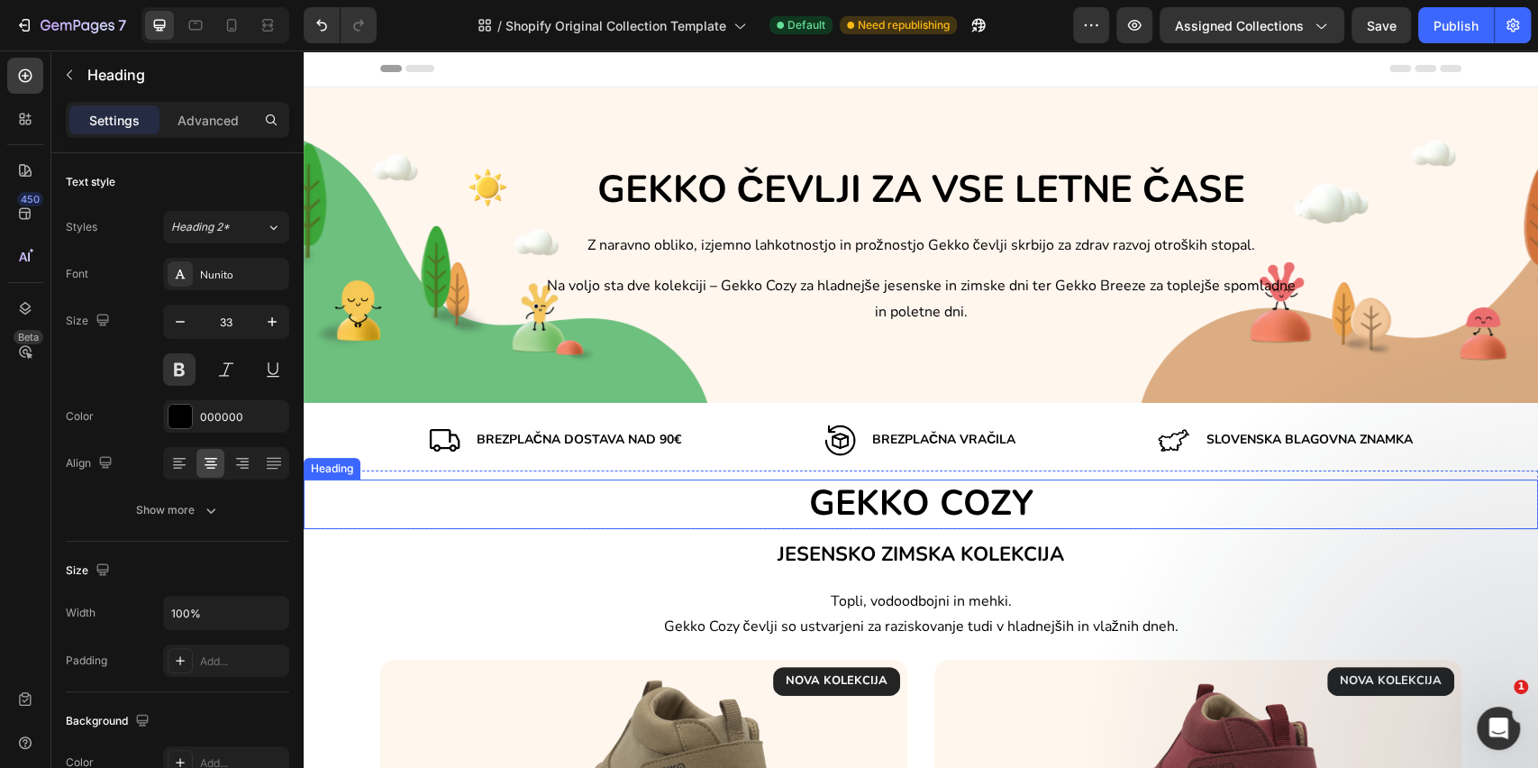
click at [892, 502] on h2 "GEKKO COZY" at bounding box center [921, 504] width 1235 height 50
click at [892, 502] on p "GEKKO COZY" at bounding box center [921, 504] width 1231 height 46
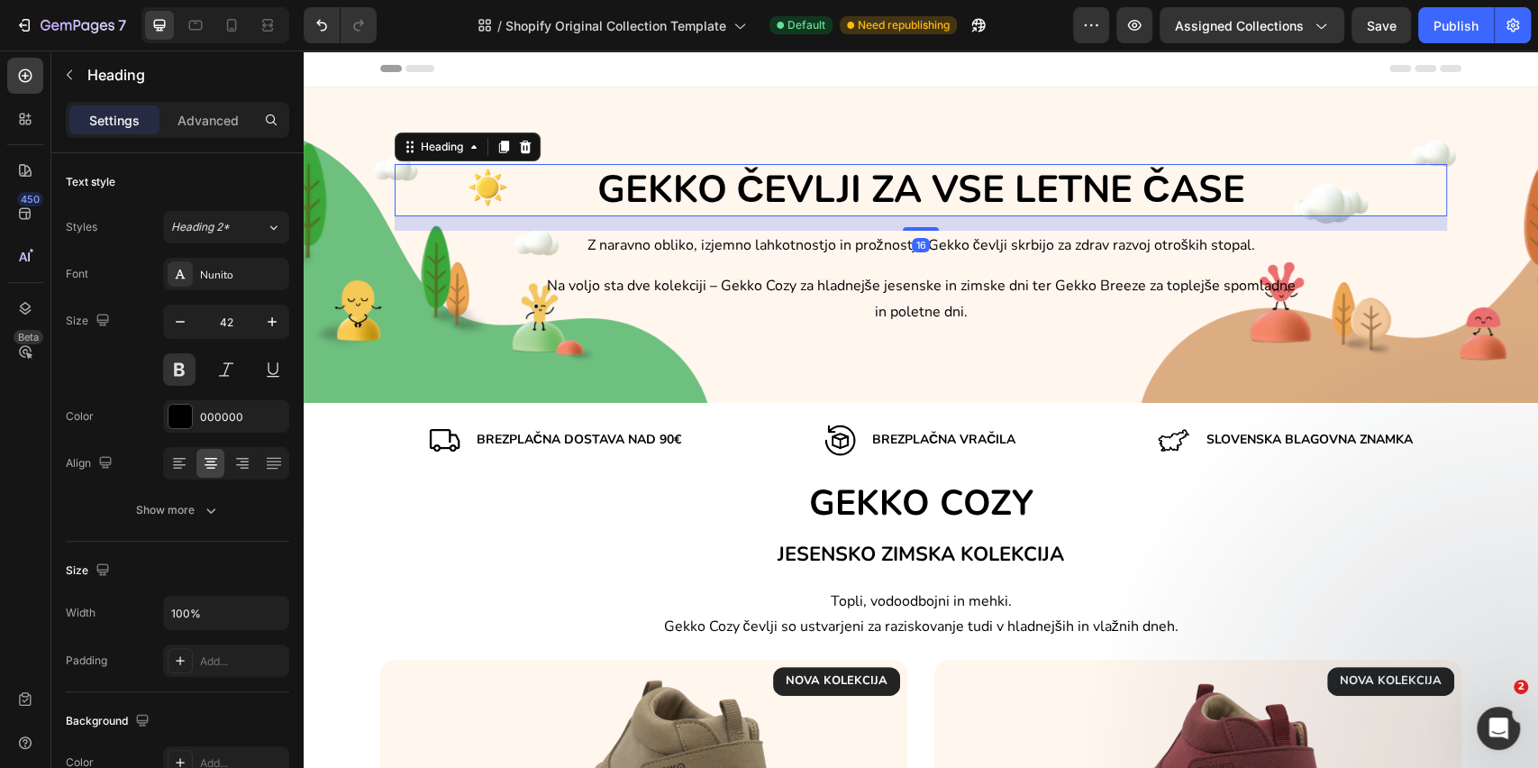
click at [779, 188] on h2 "GEKKO ČEVLJI ZA VSE LETNE ČASE" at bounding box center [921, 190] width 1053 height 53
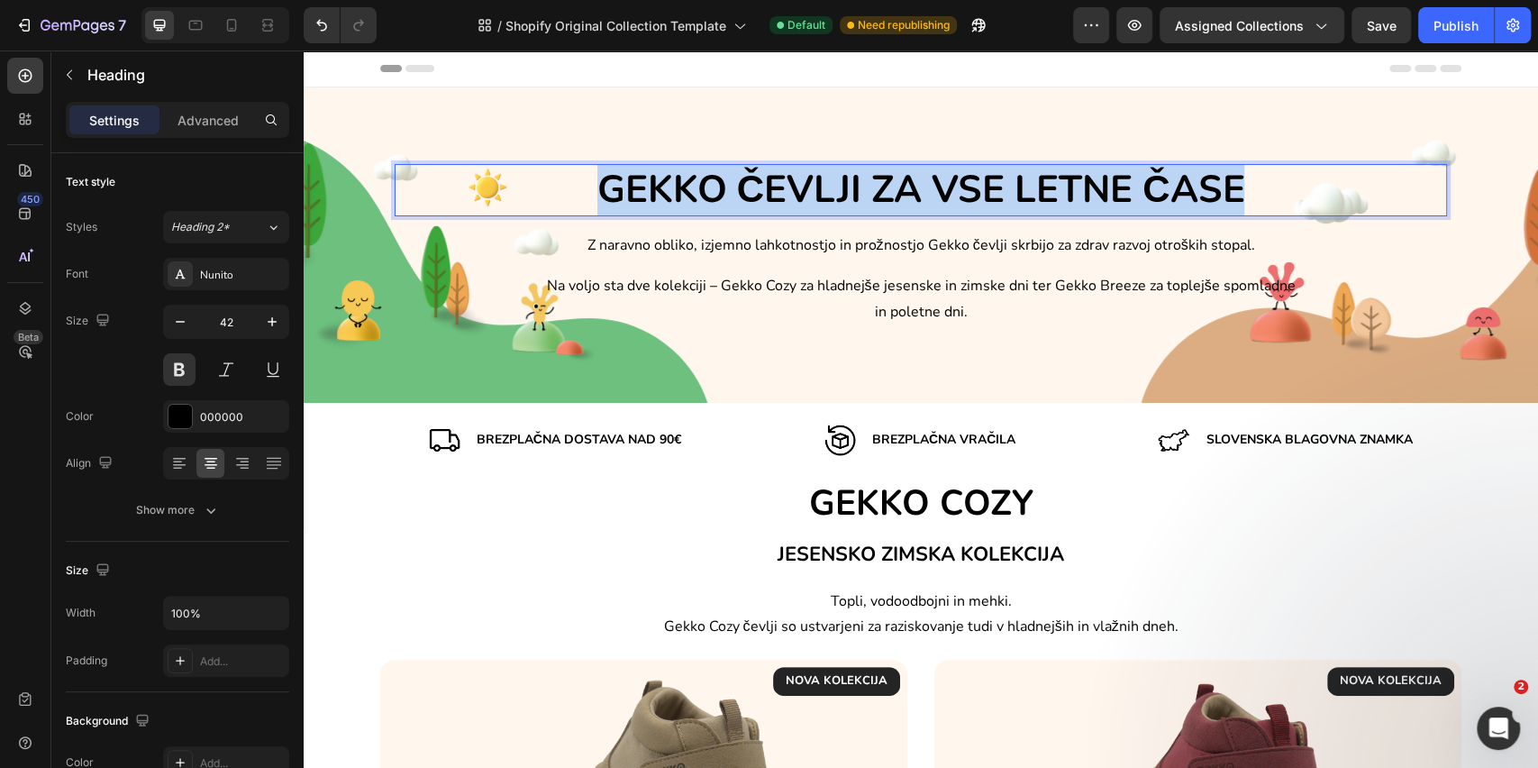
click at [779, 188] on p "GEKKO ČEVLJI ZA VSE LETNE ČASE" at bounding box center [921, 191] width 1049 height 50
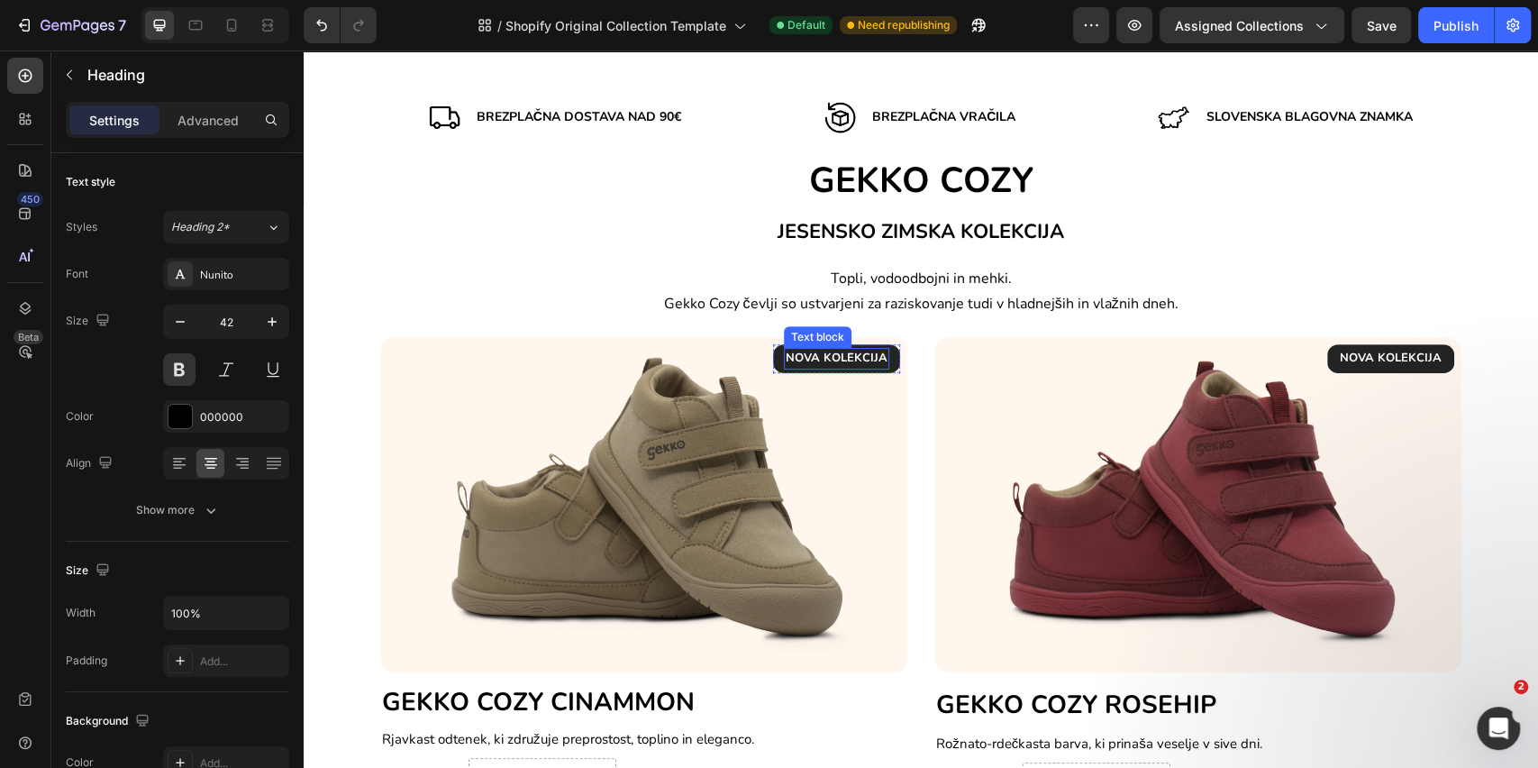
type input "16"
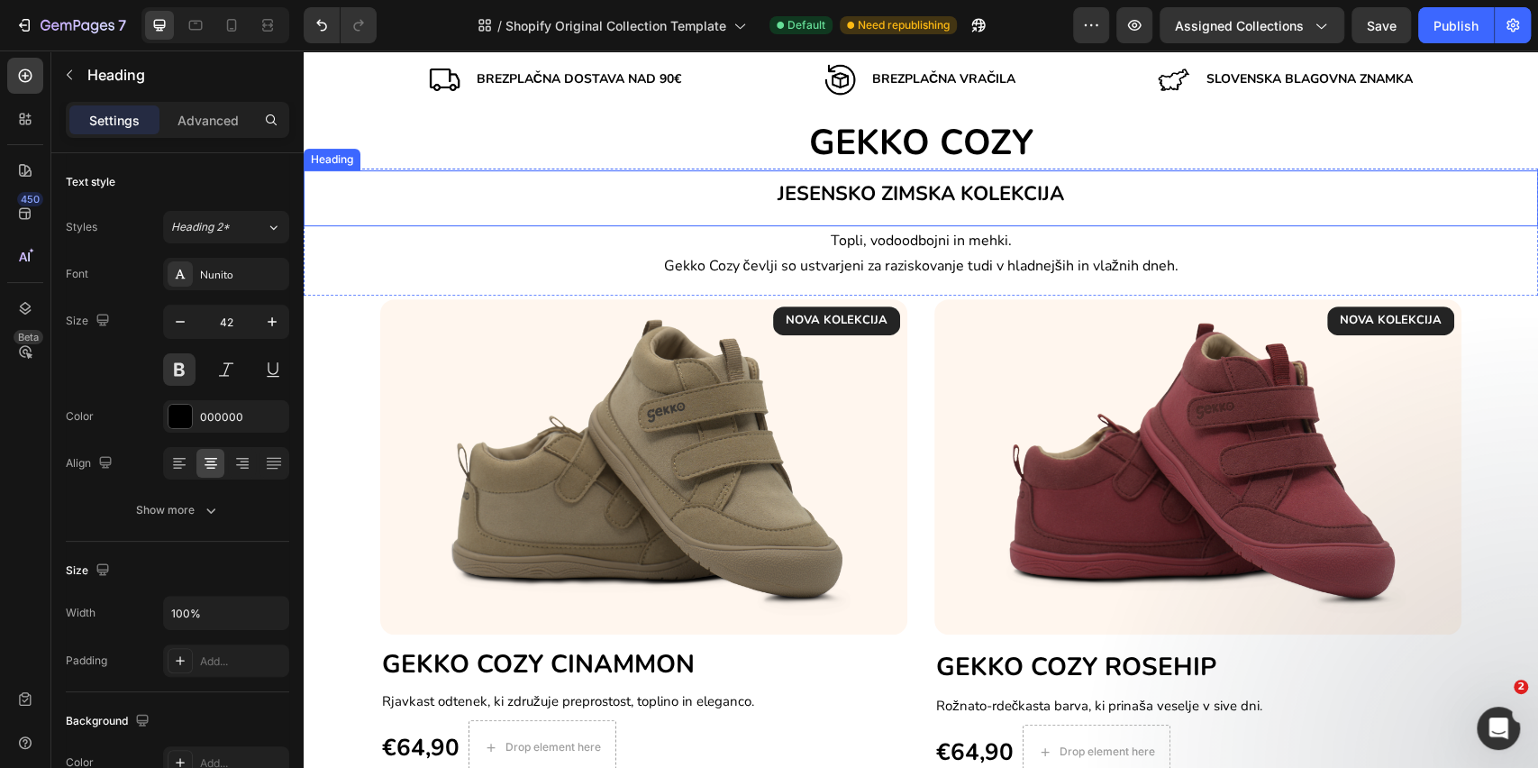
click at [842, 193] on span "JESENSKO ZIMSKA KOLEKCIJA" at bounding box center [921, 193] width 287 height 27
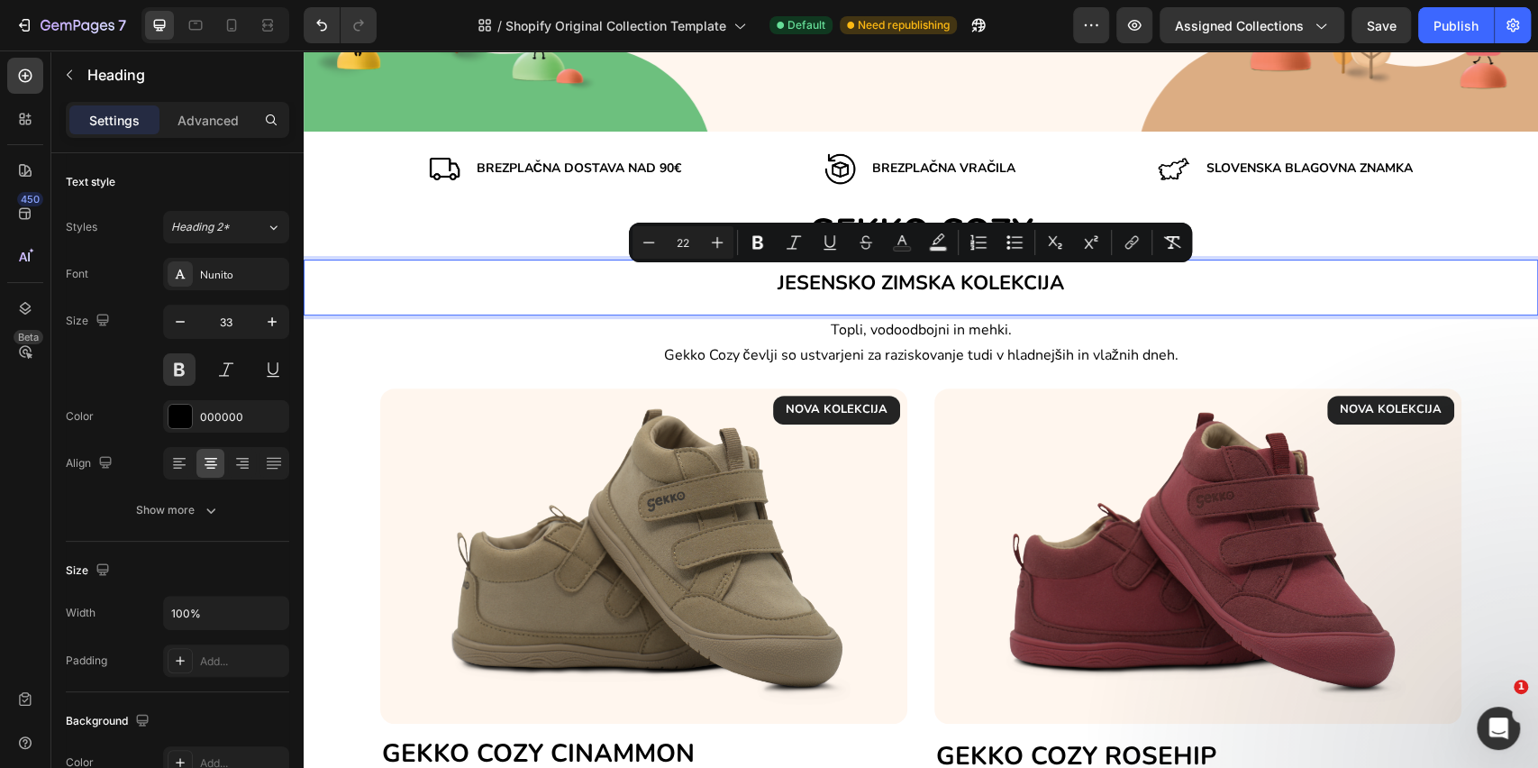
scroll to position [240, 0]
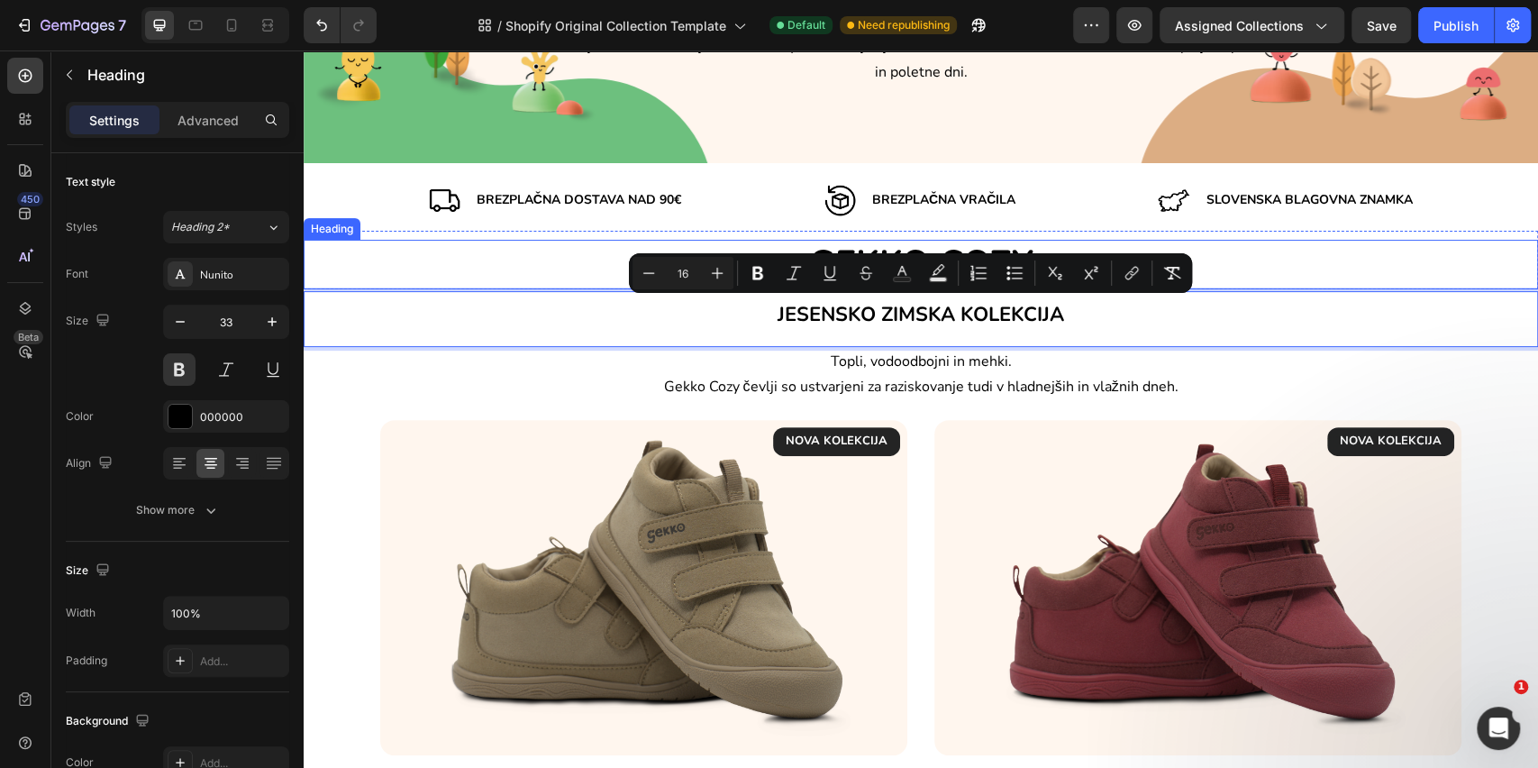
click at [498, 249] on p "GEKKO COZY" at bounding box center [921, 265] width 1231 height 46
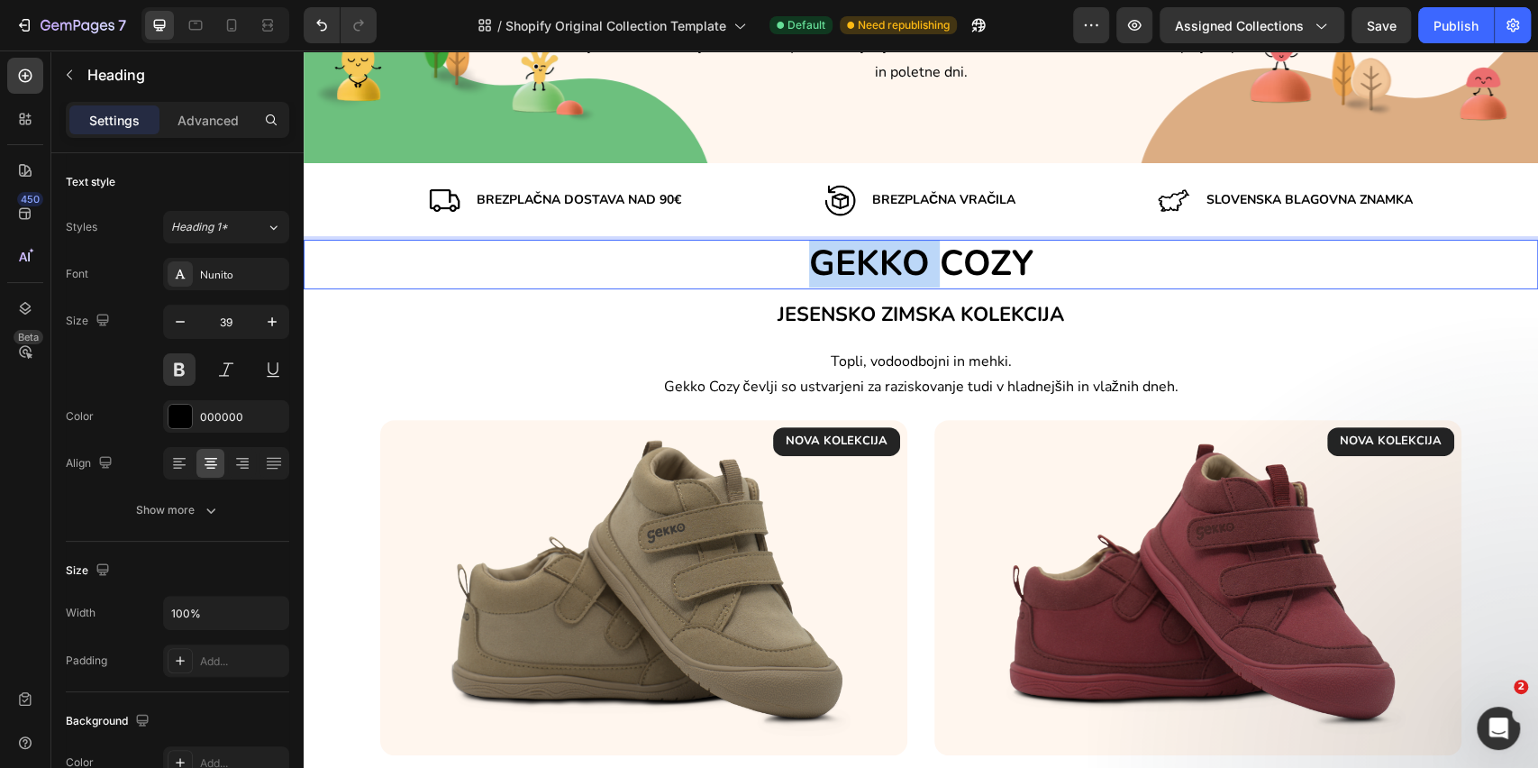
click at [781, 260] on p "GEKKO COZY" at bounding box center [921, 265] width 1231 height 46
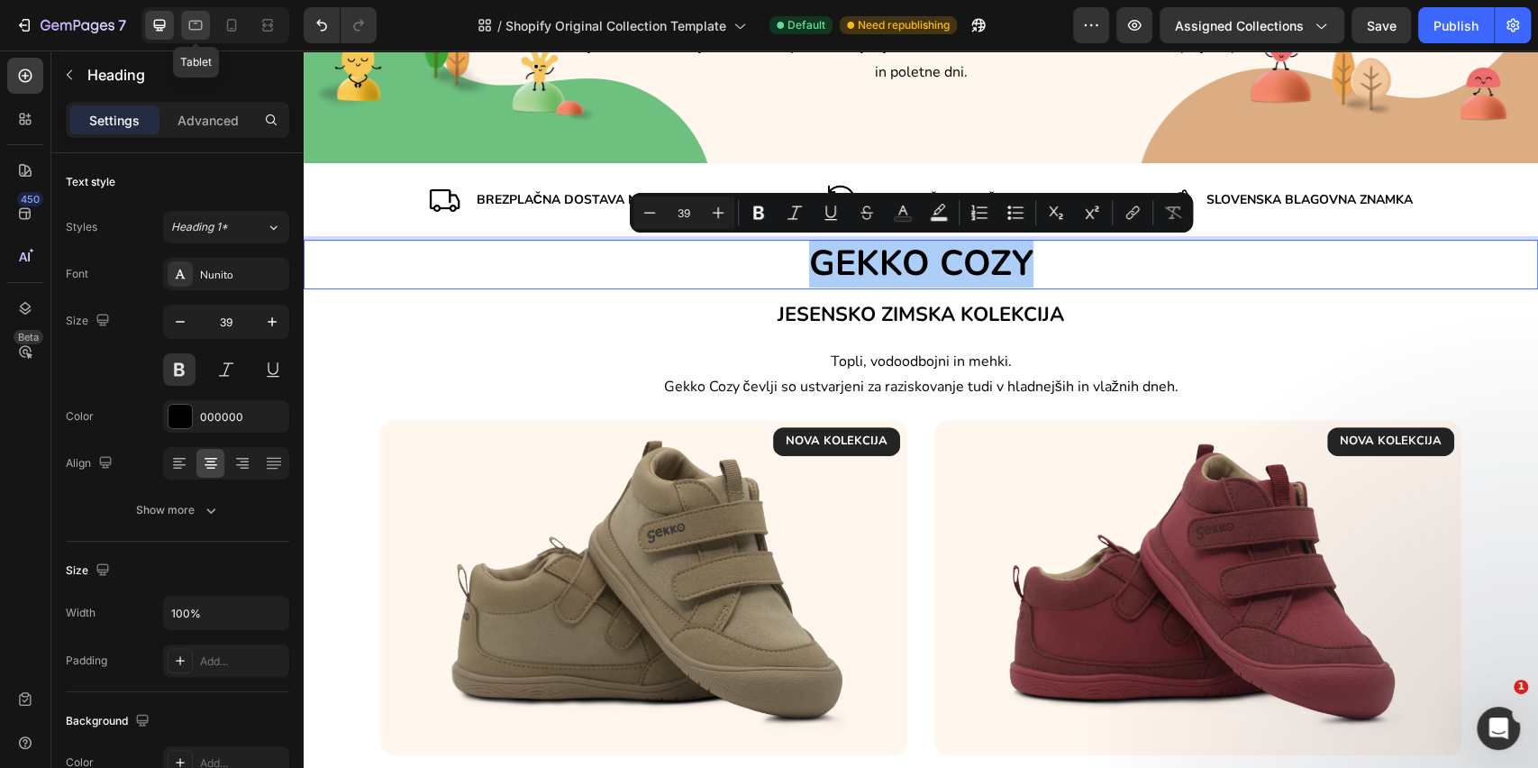
click at [197, 36] on div at bounding box center [195, 25] width 29 height 29
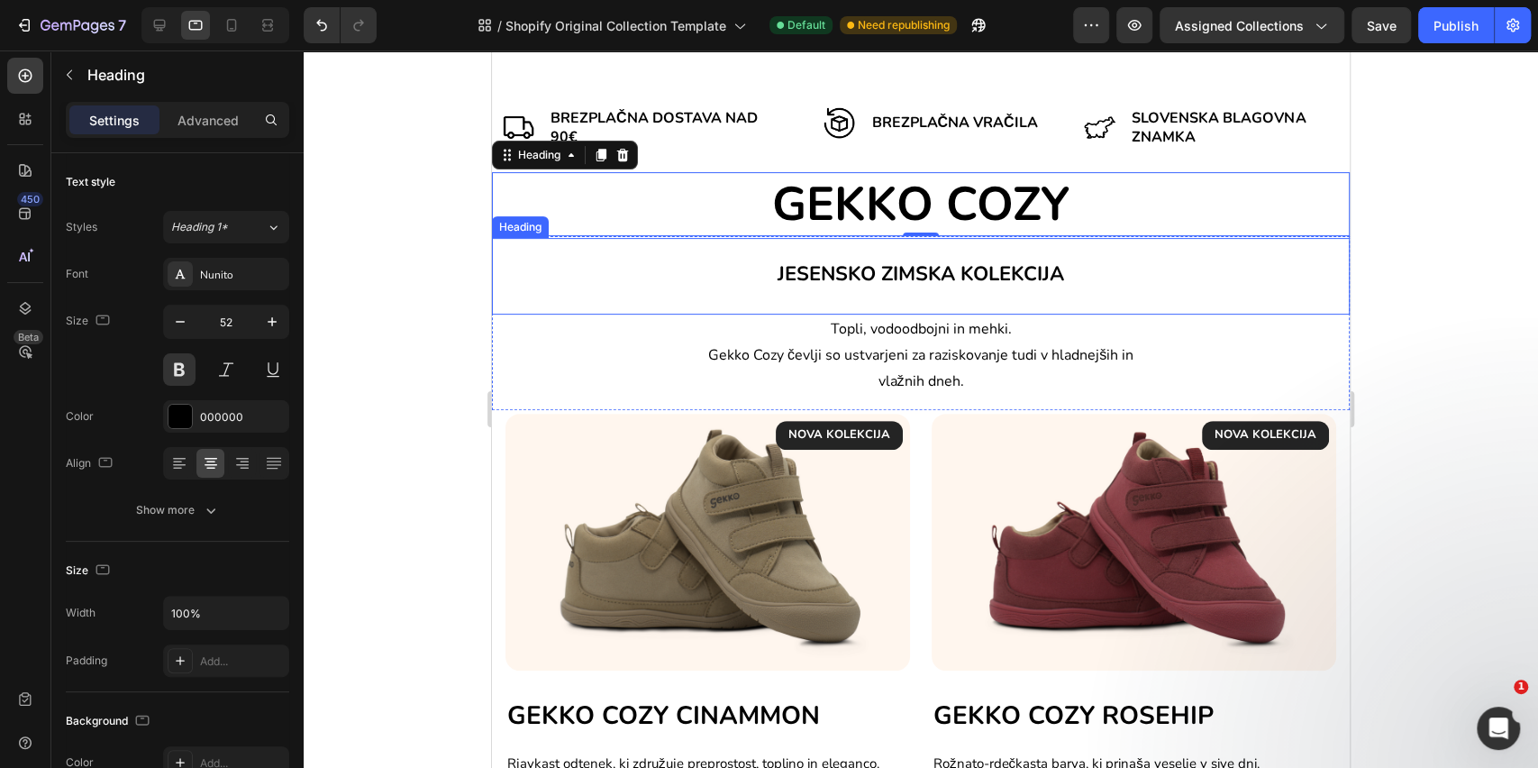
scroll to position [375, 0]
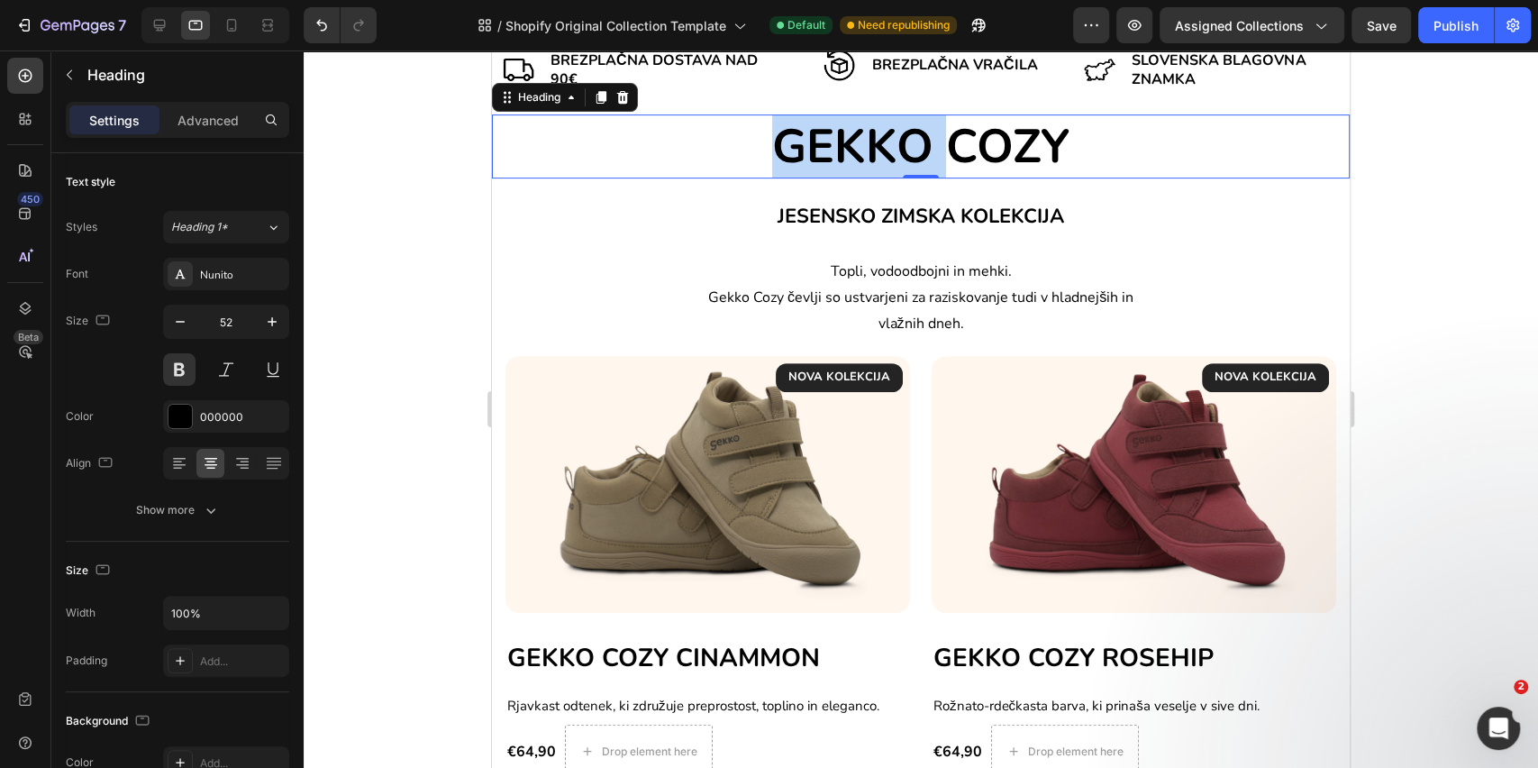
click at [847, 159] on p "GEKKO COZY" at bounding box center [921, 146] width 854 height 61
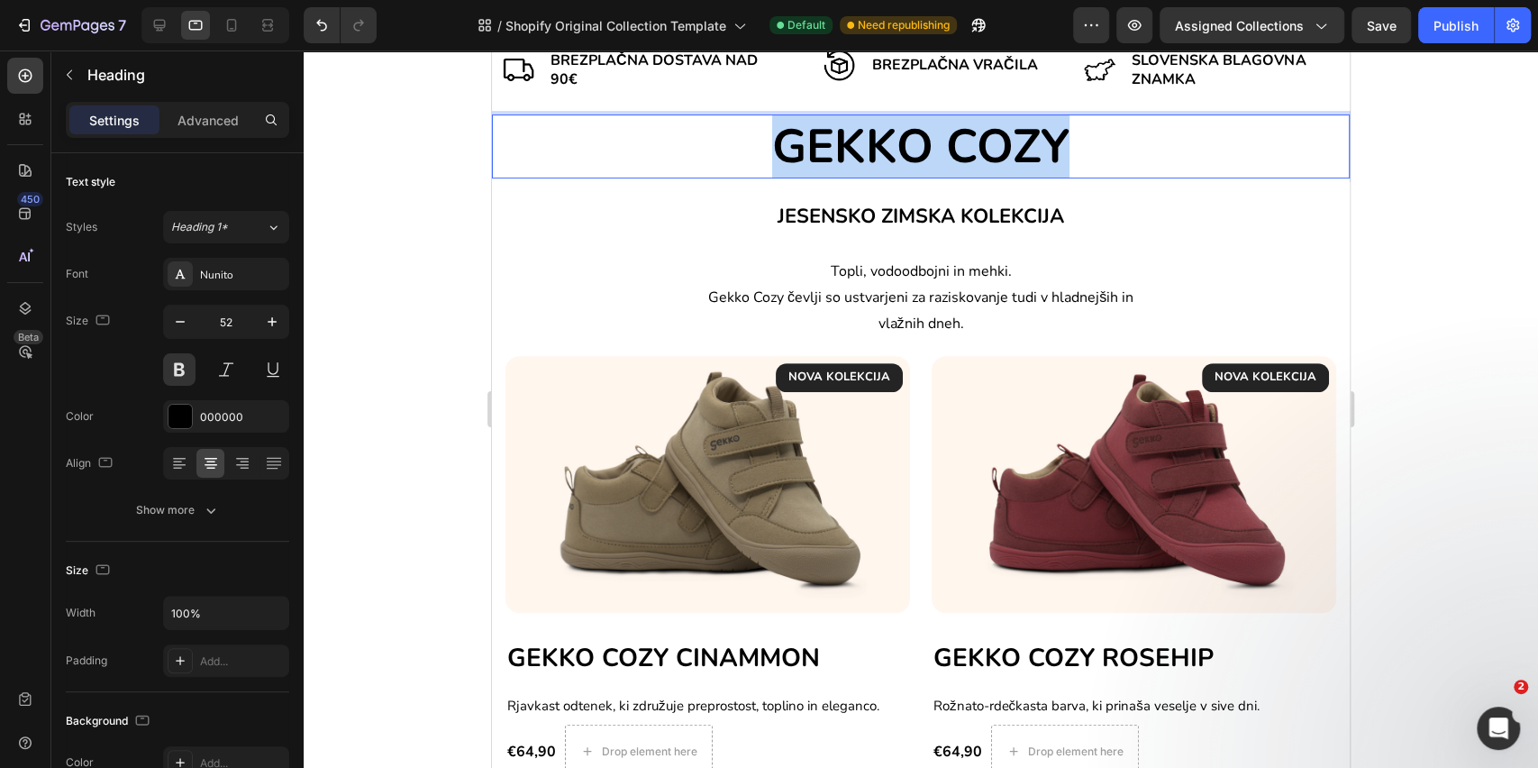
click at [847, 159] on p "GEKKO COZY" at bounding box center [921, 146] width 854 height 61
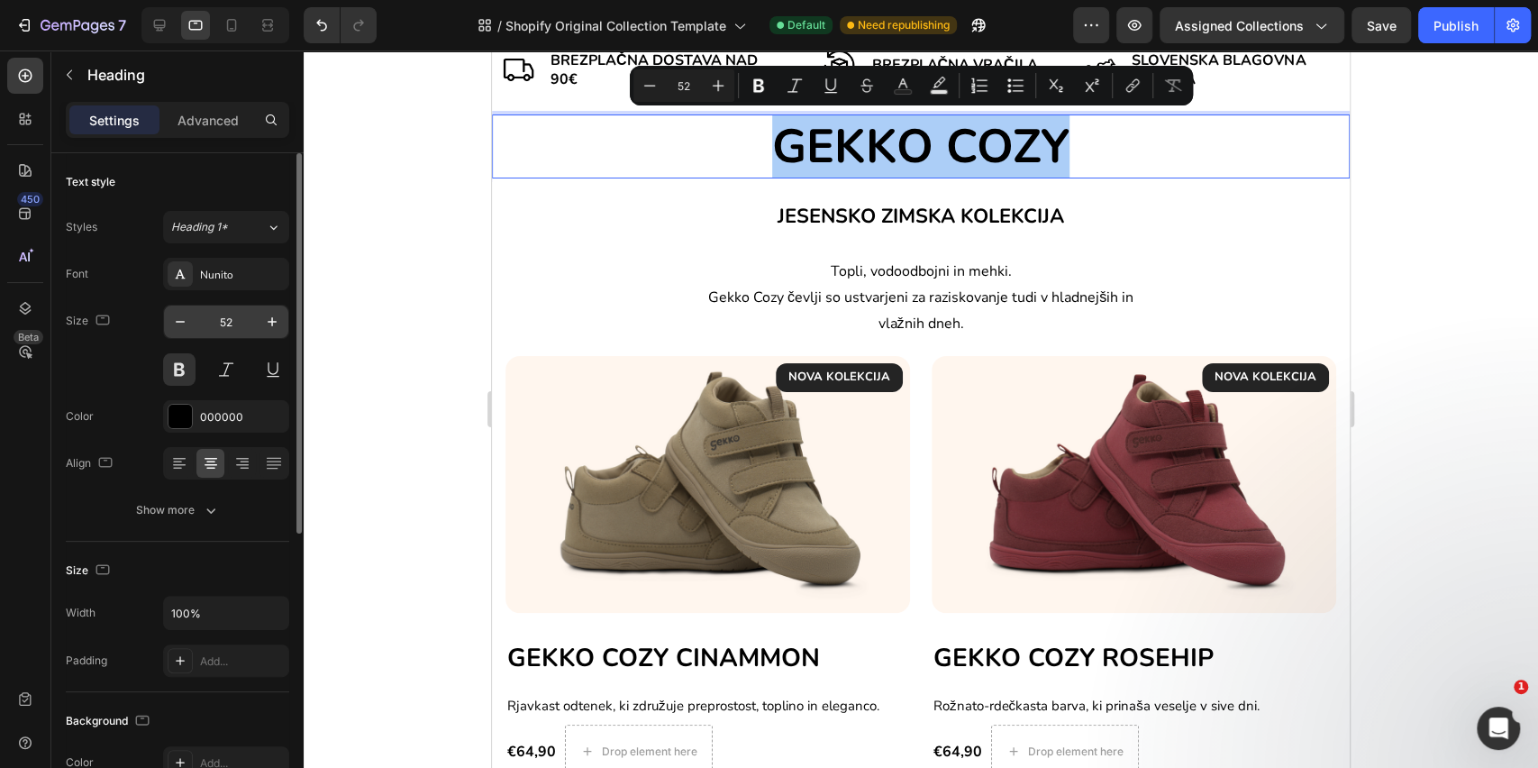
click at [230, 316] on input "52" at bounding box center [225, 322] width 59 height 32
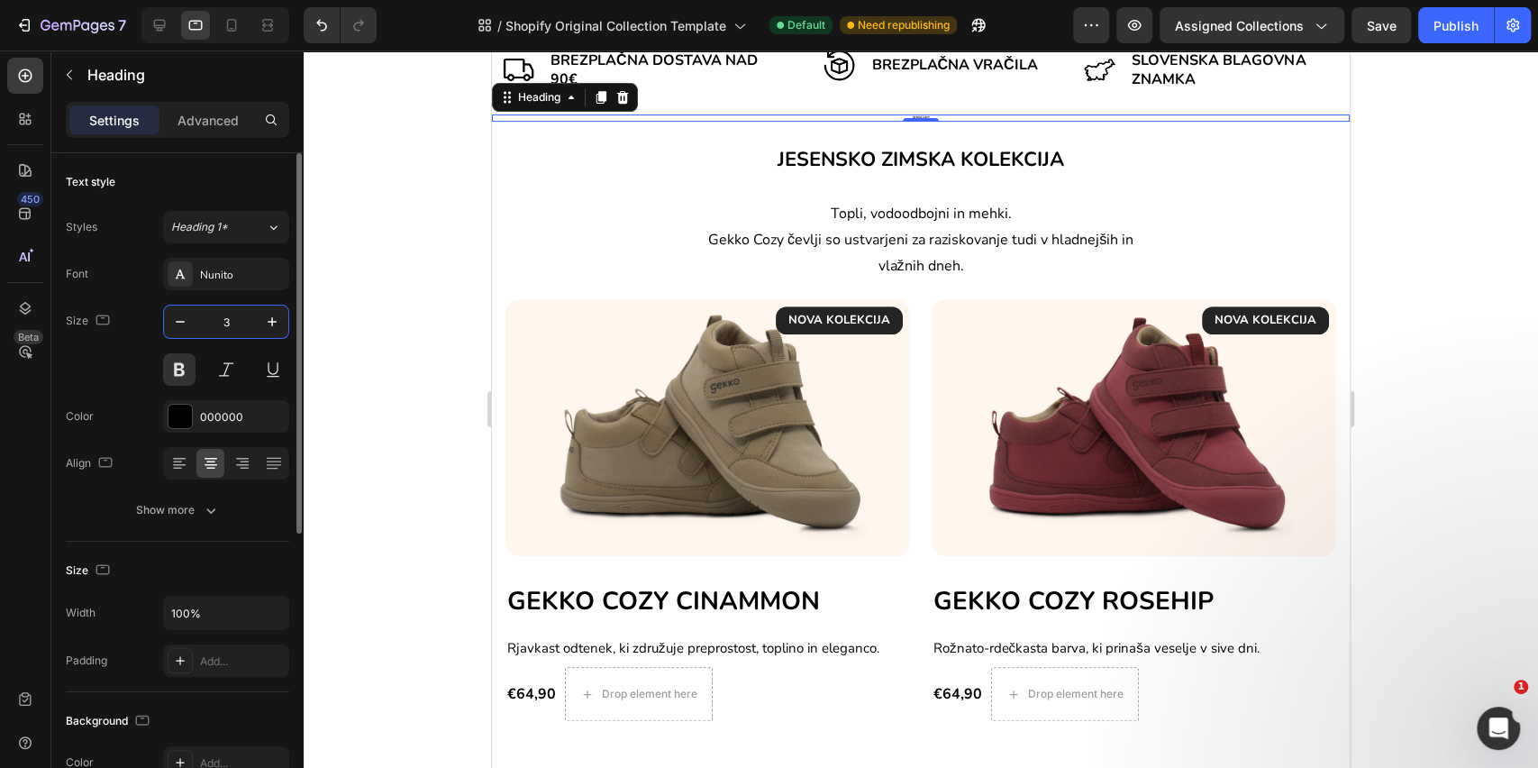
type input "39"
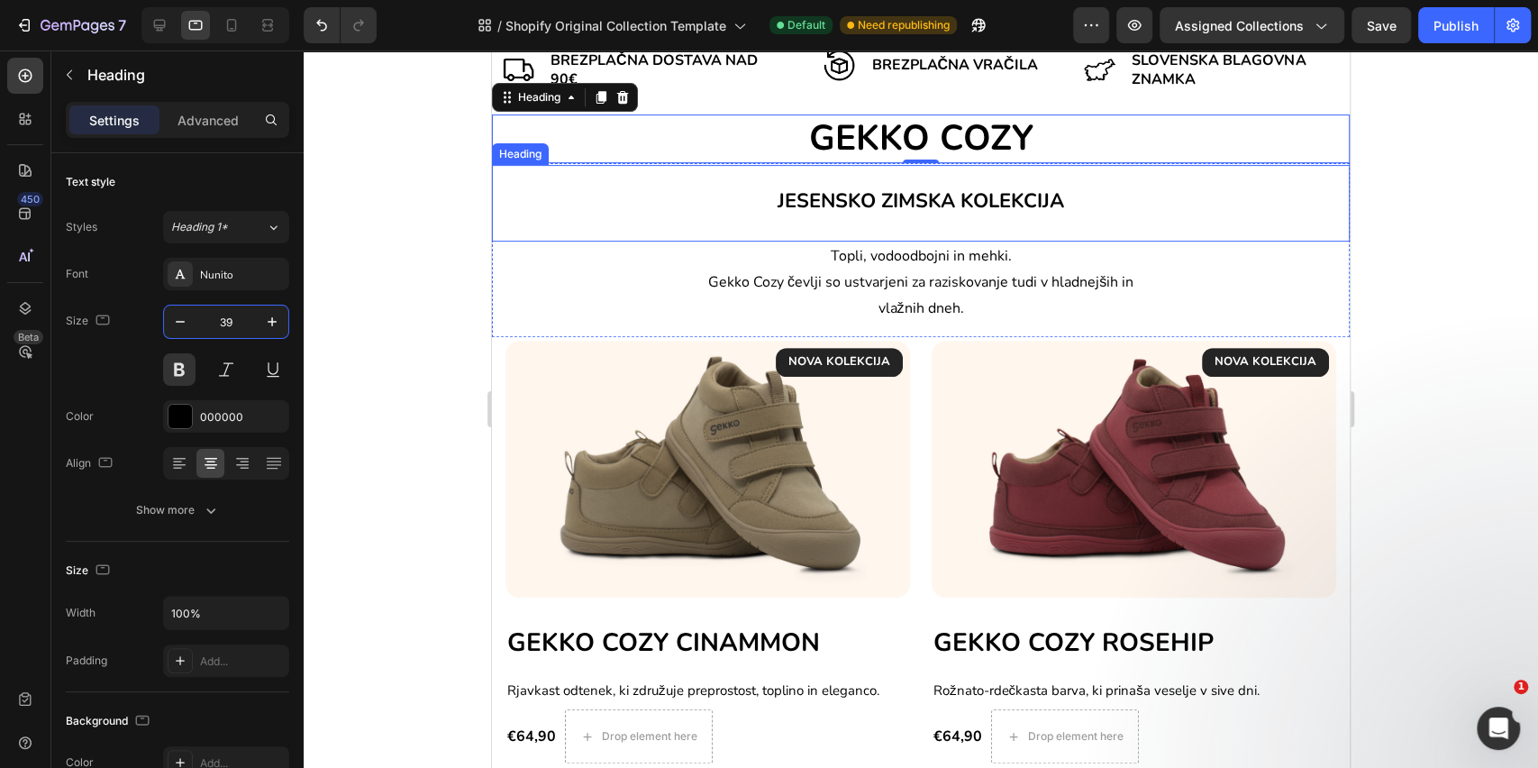
click at [983, 219] on p "⁠⁠⁠⁠⁠⁠⁠ JESENSKO ZIMSKA KOLEKCIJA" at bounding box center [921, 198] width 854 height 62
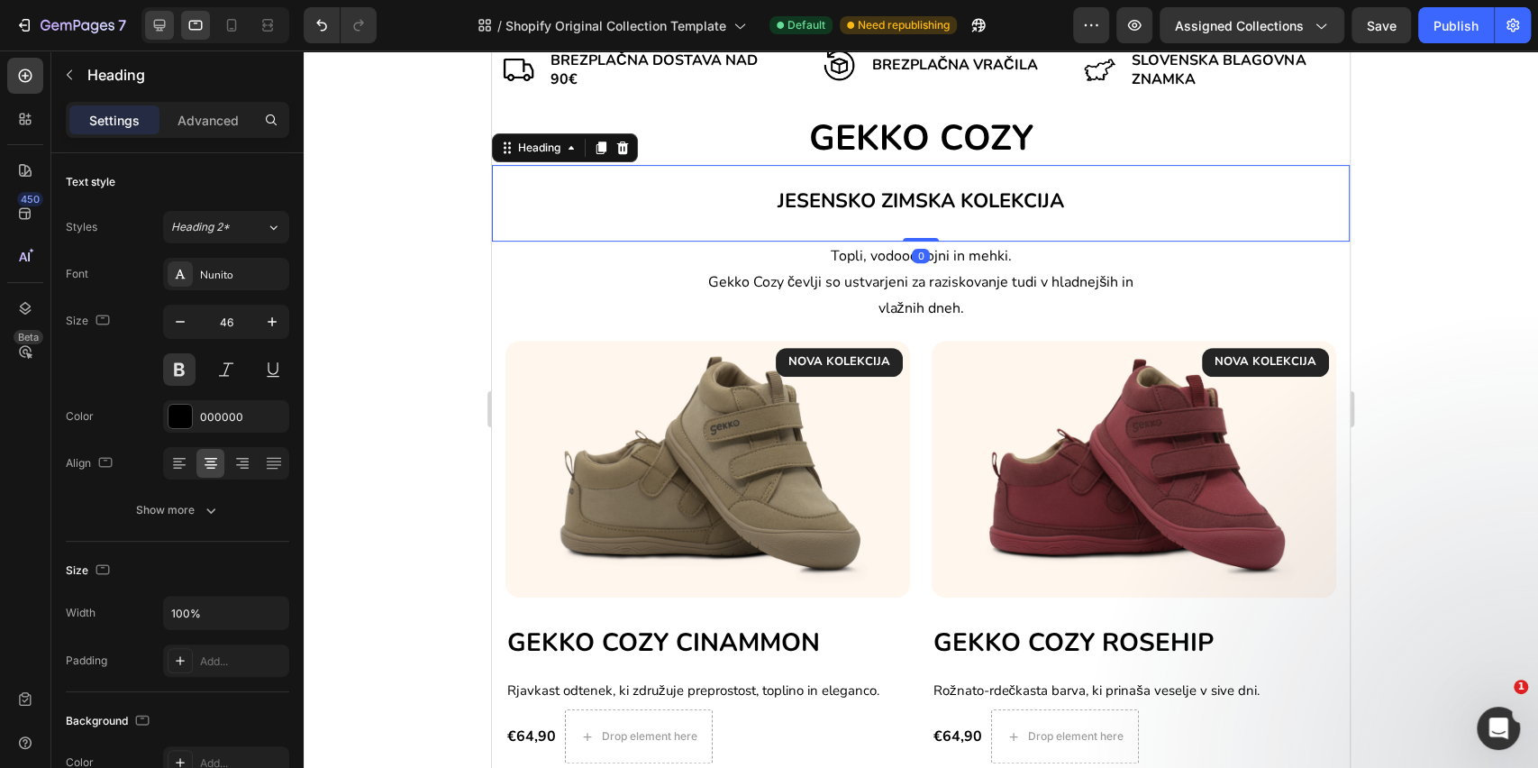
click at [170, 31] on div at bounding box center [159, 25] width 29 height 29
type input "33"
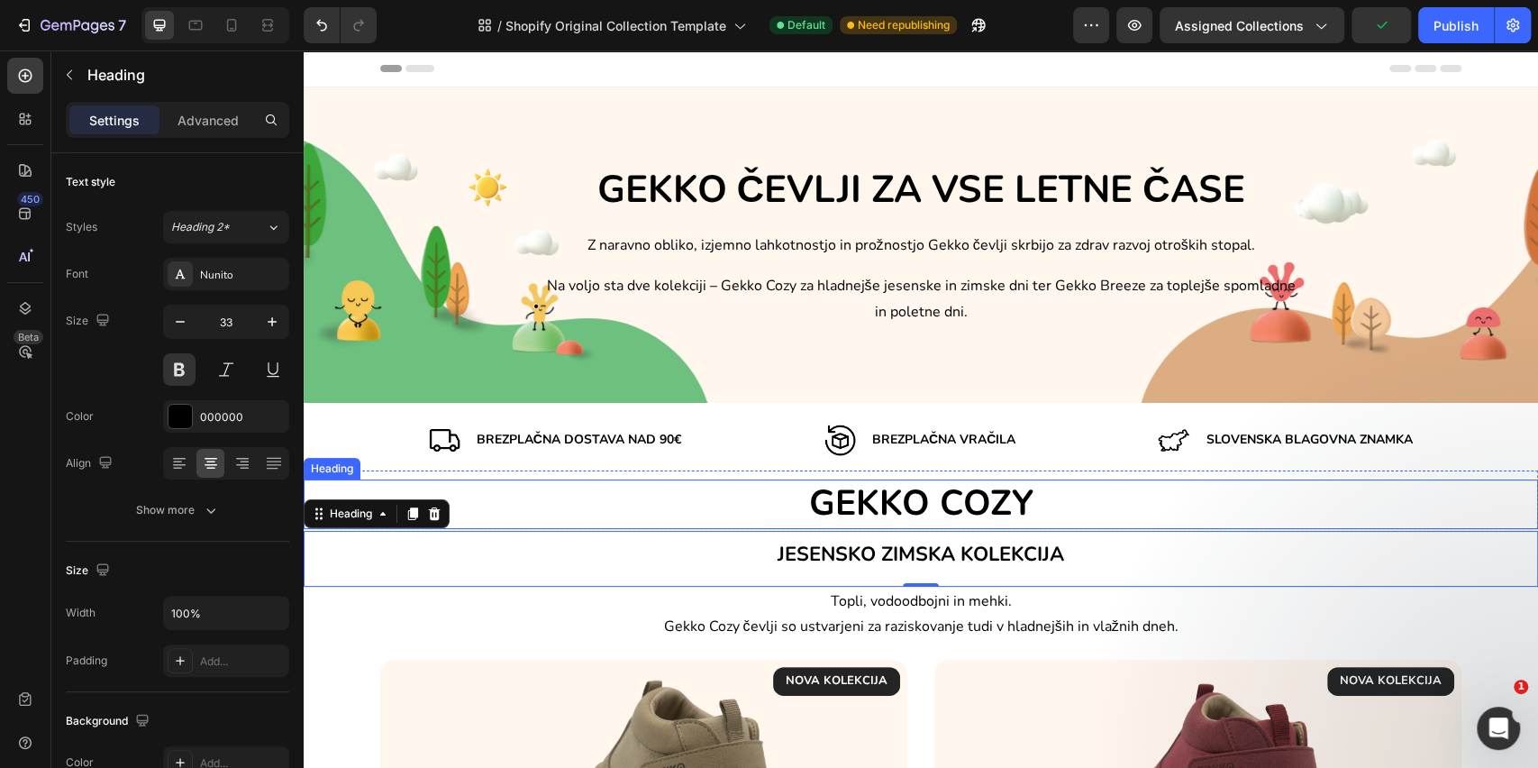
click at [755, 491] on p "GEKKO COZY" at bounding box center [921, 504] width 1231 height 46
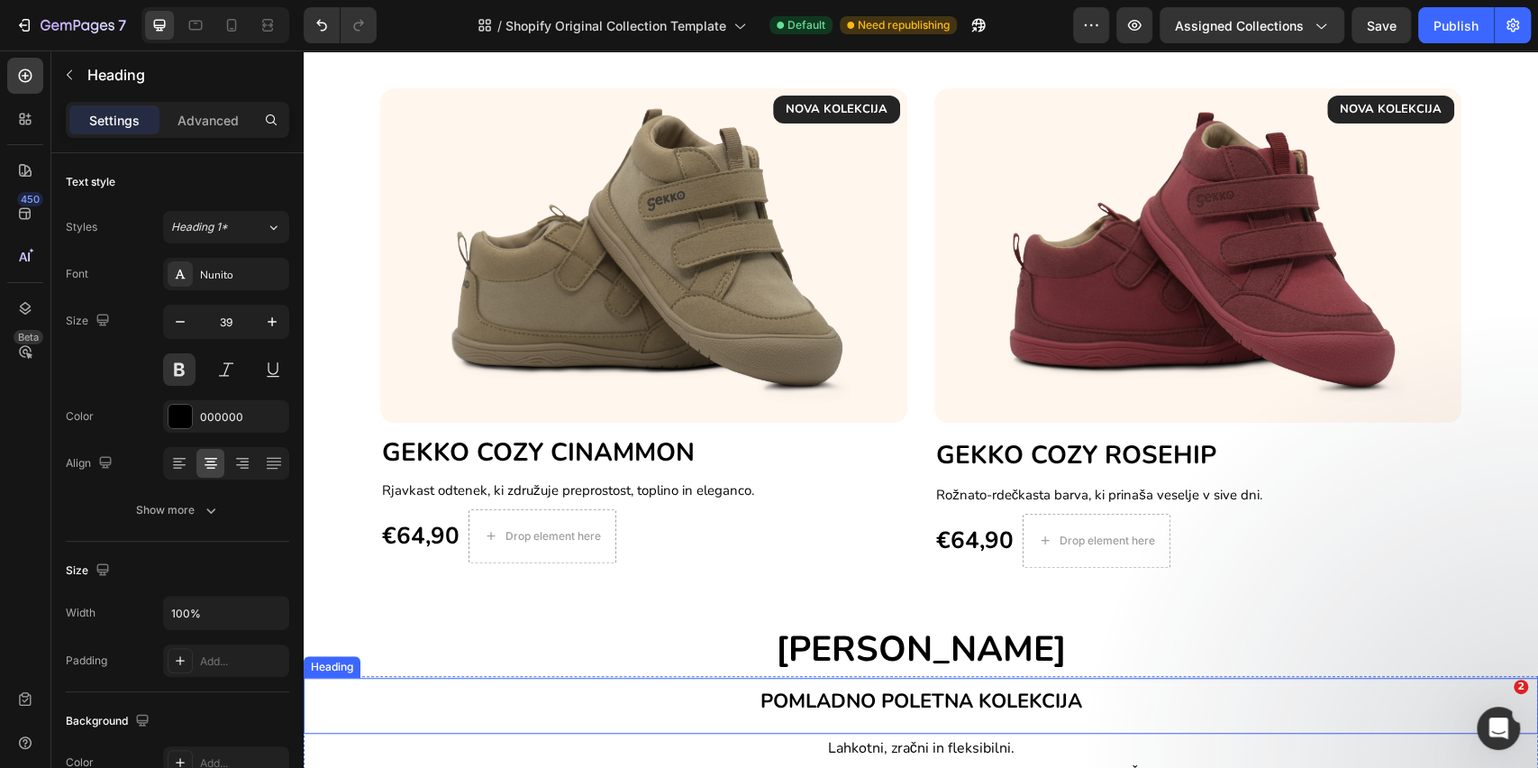
scroll to position [721, 0]
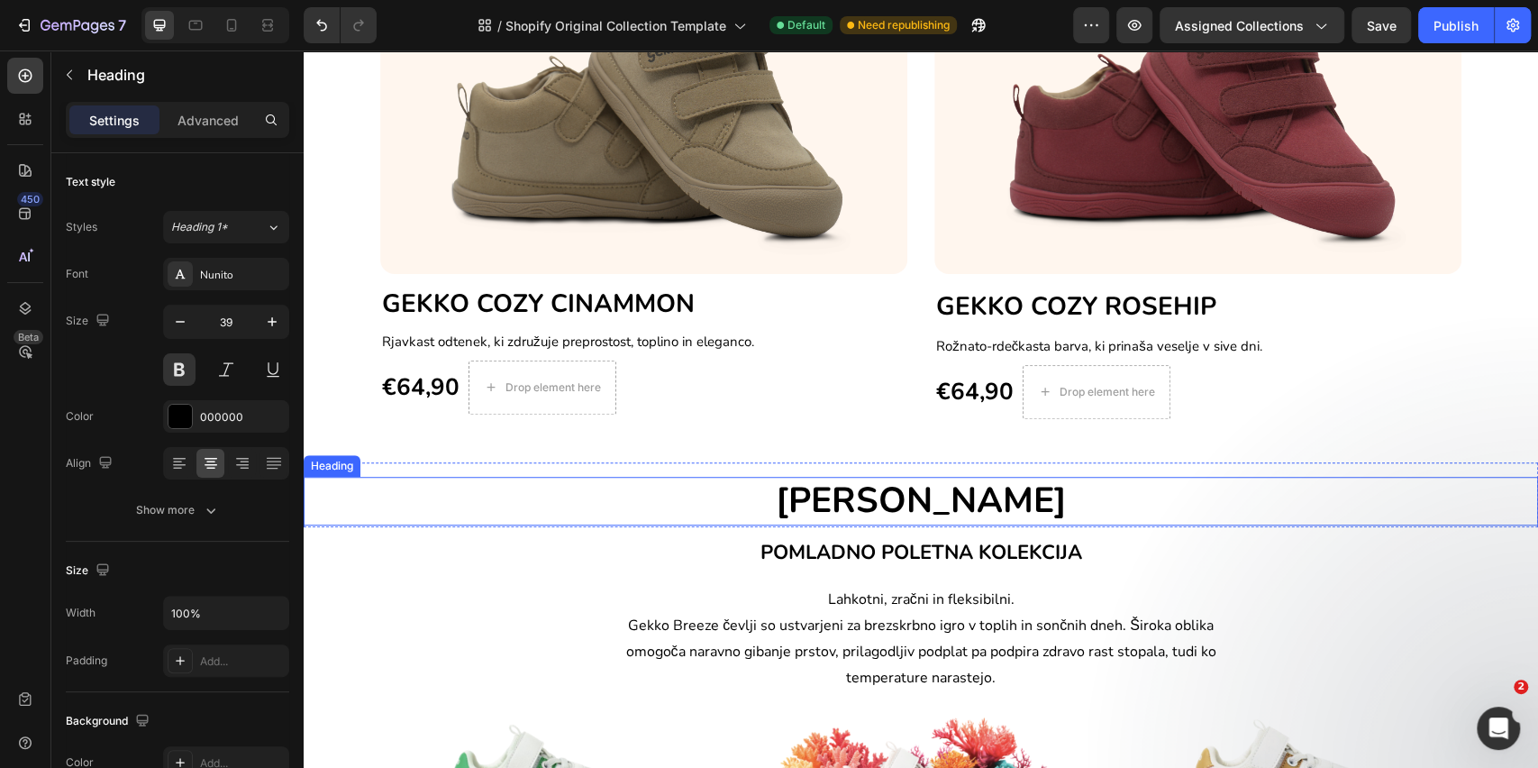
click at [850, 511] on h2 "[PERSON_NAME]" at bounding box center [921, 502] width 1235 height 50
click at [700, 516] on h2 "[PERSON_NAME]" at bounding box center [921, 502] width 1235 height 50
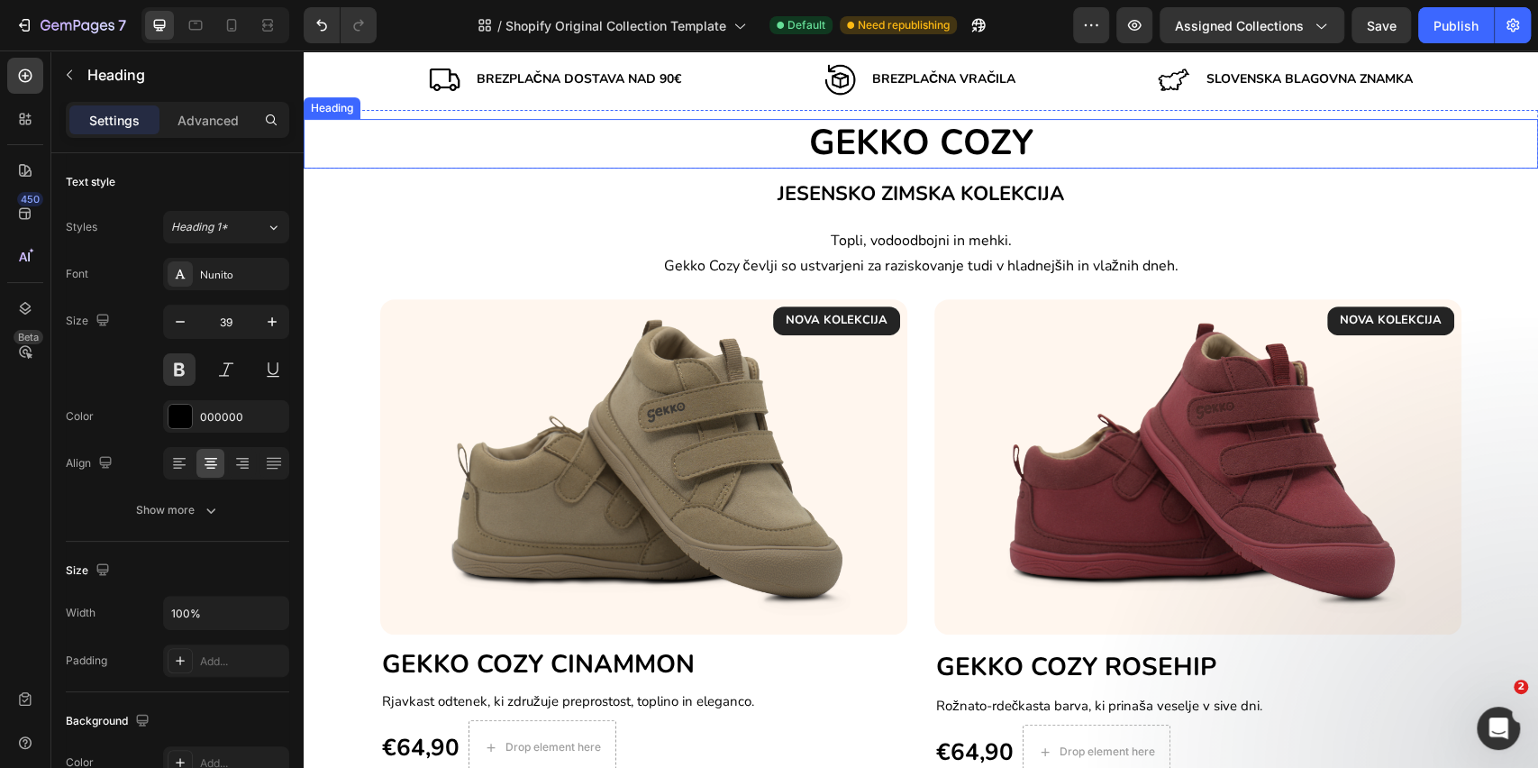
click at [692, 147] on h2 "GEKKO COZY" at bounding box center [921, 144] width 1235 height 50
click at [196, 33] on icon at bounding box center [196, 25] width 18 height 18
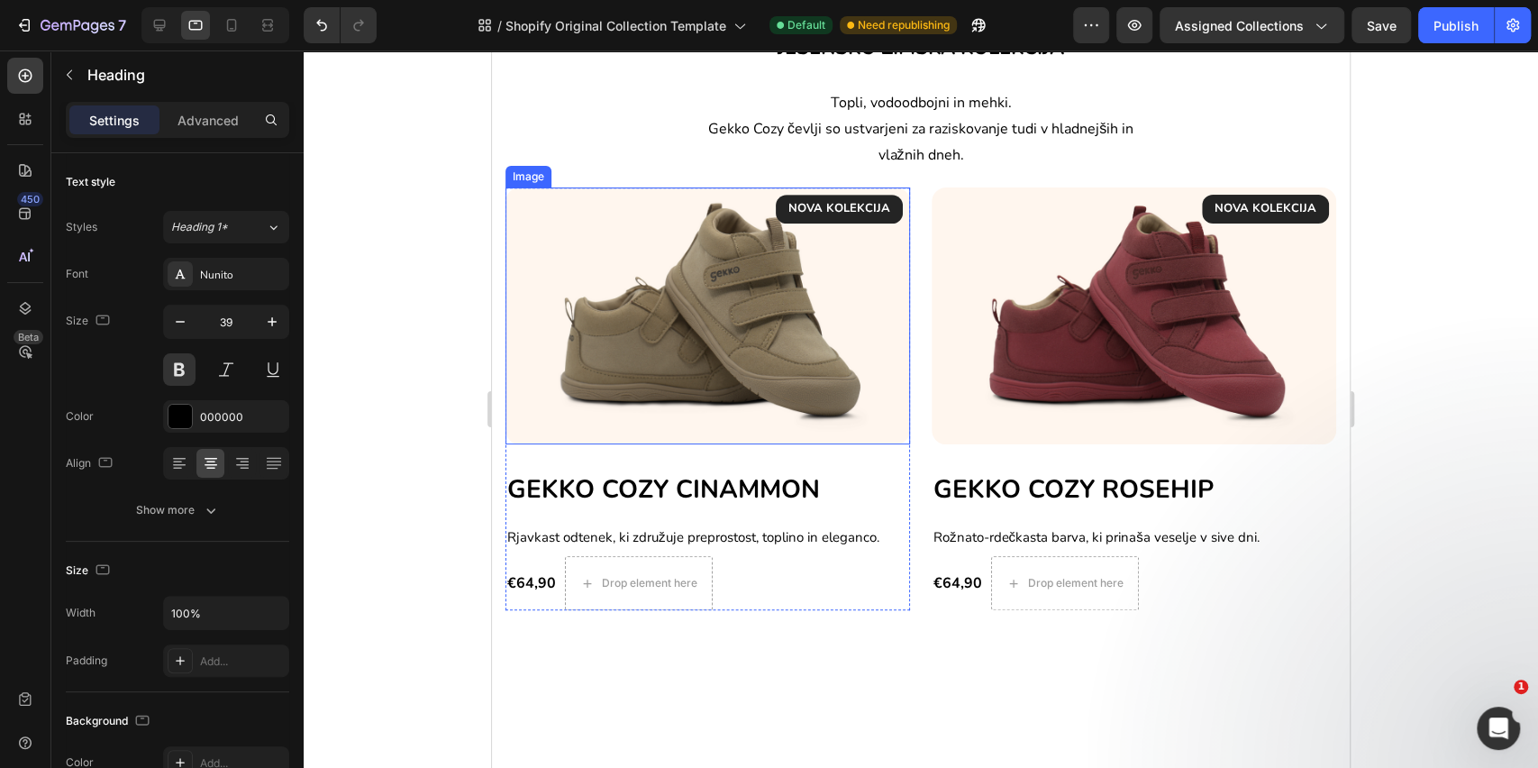
scroll to position [616, 0]
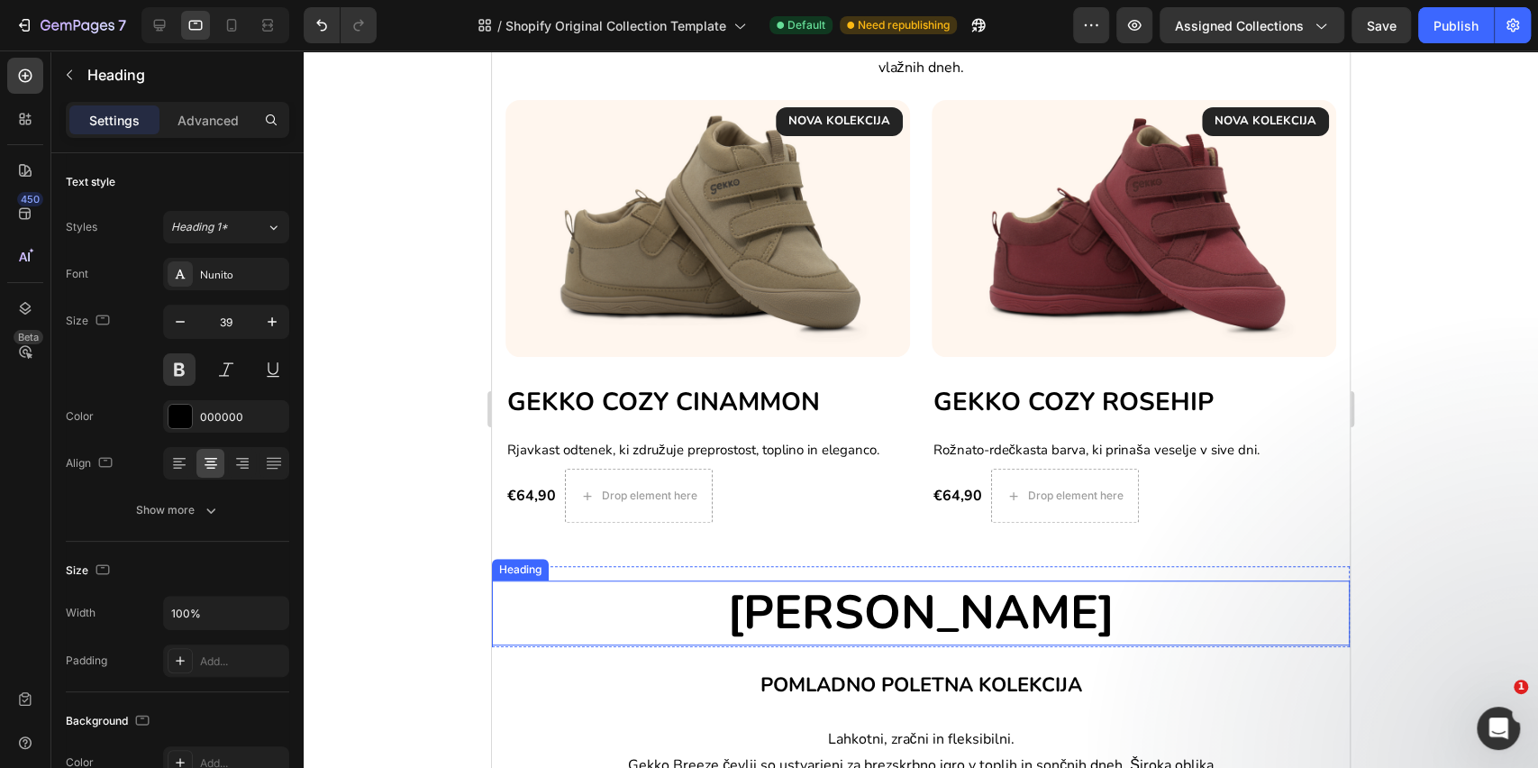
click at [681, 607] on h2 "[PERSON_NAME]" at bounding box center [921, 612] width 858 height 65
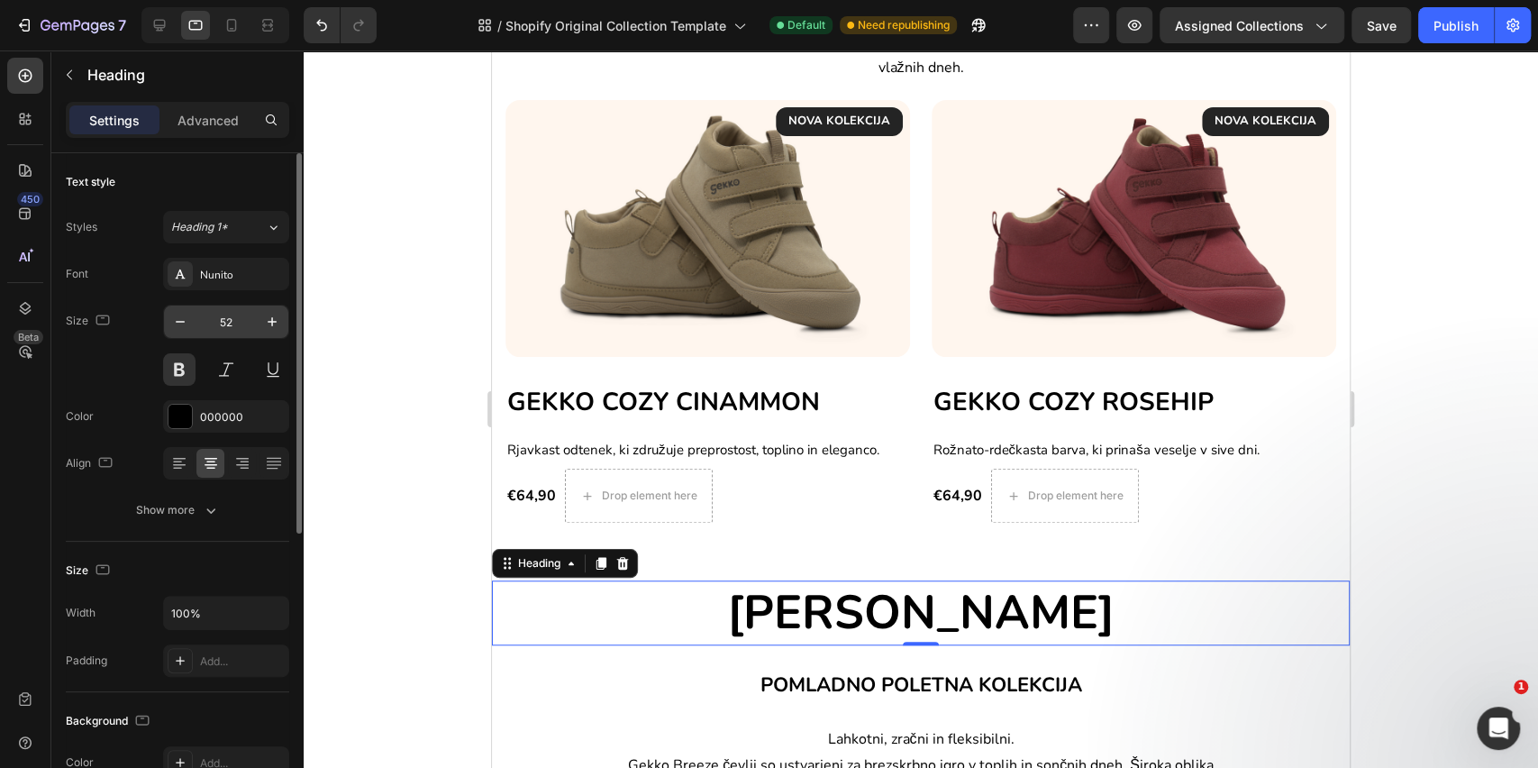
click at [225, 323] on input "52" at bounding box center [225, 322] width 59 height 32
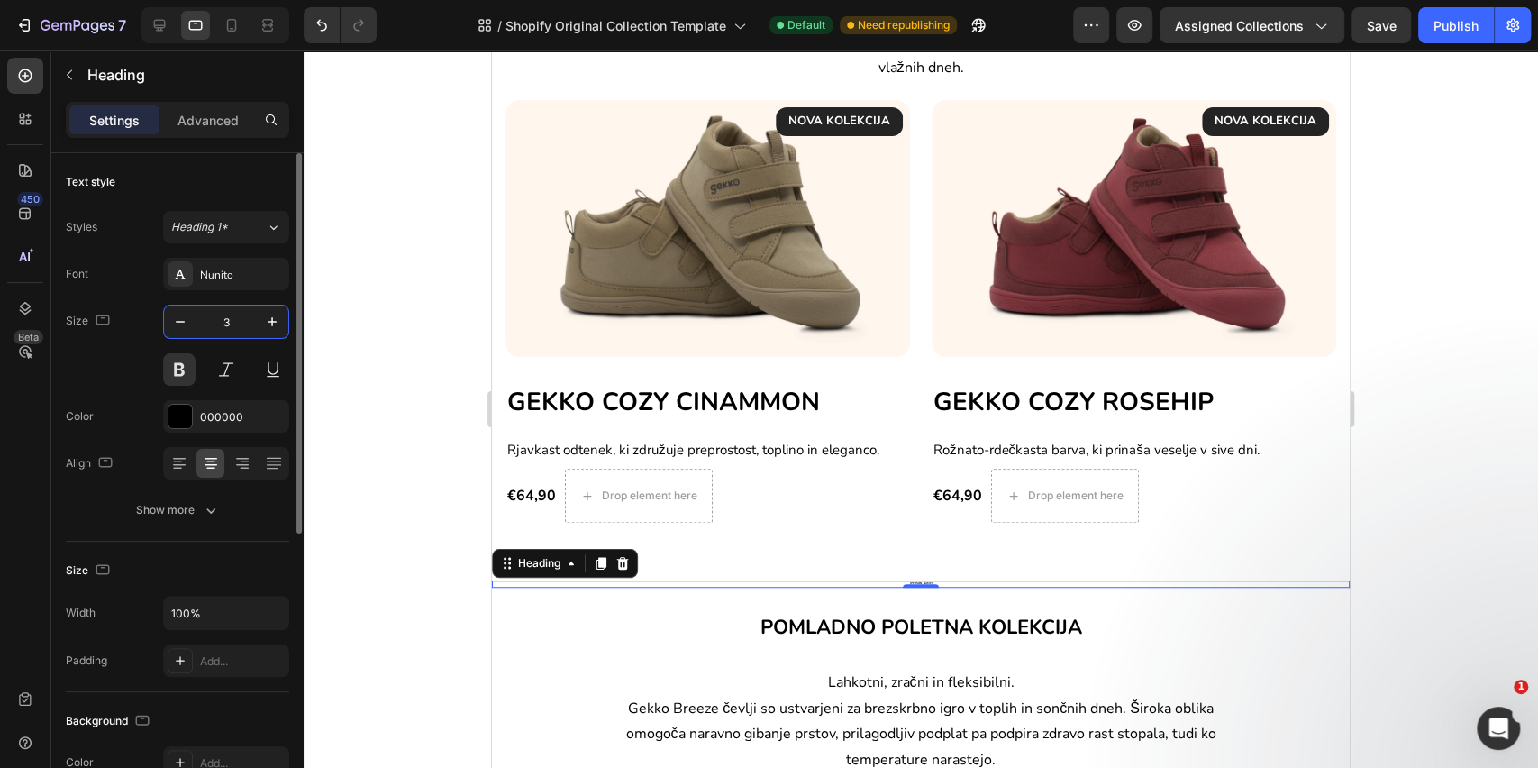
type input "39"
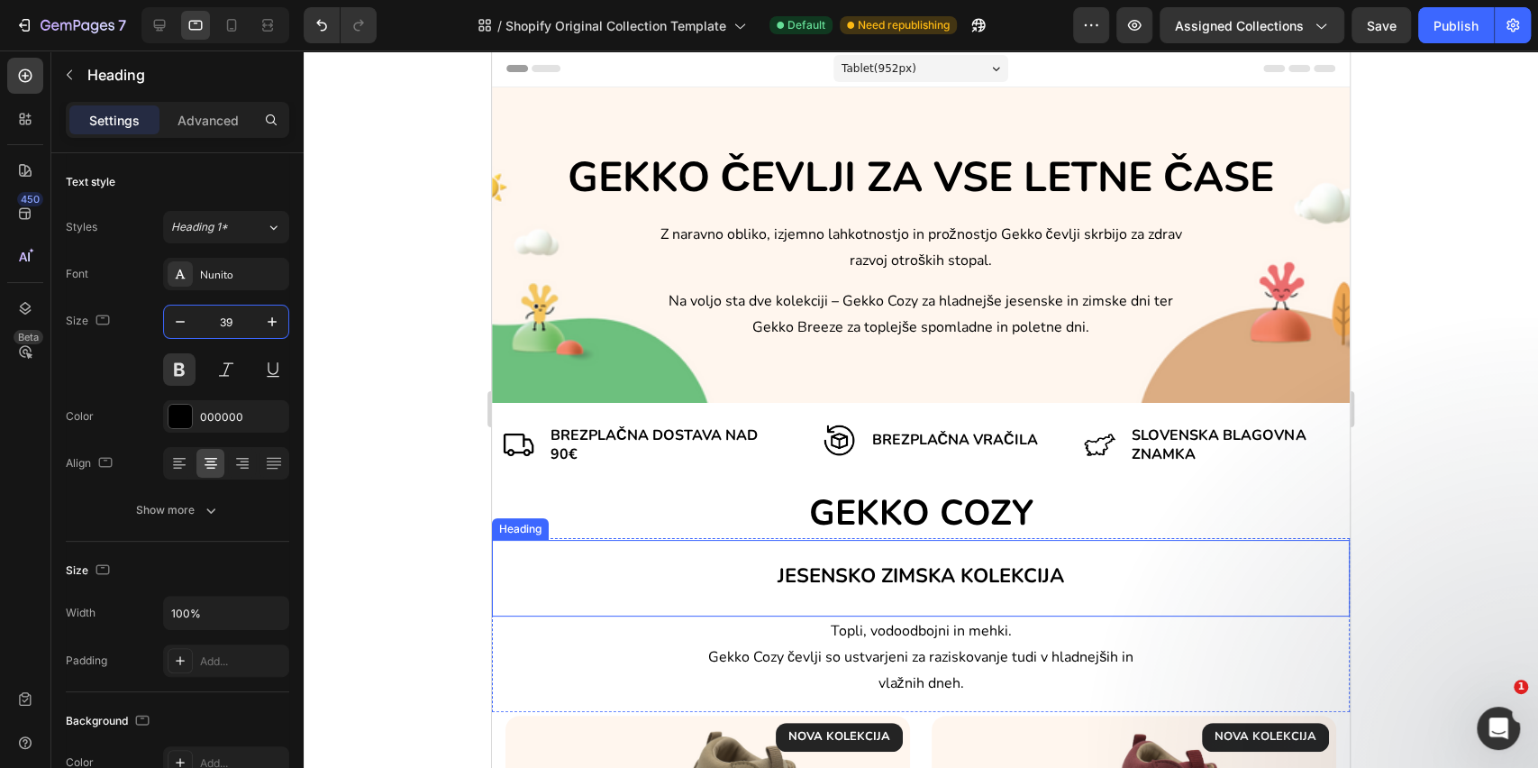
scroll to position [0, 0]
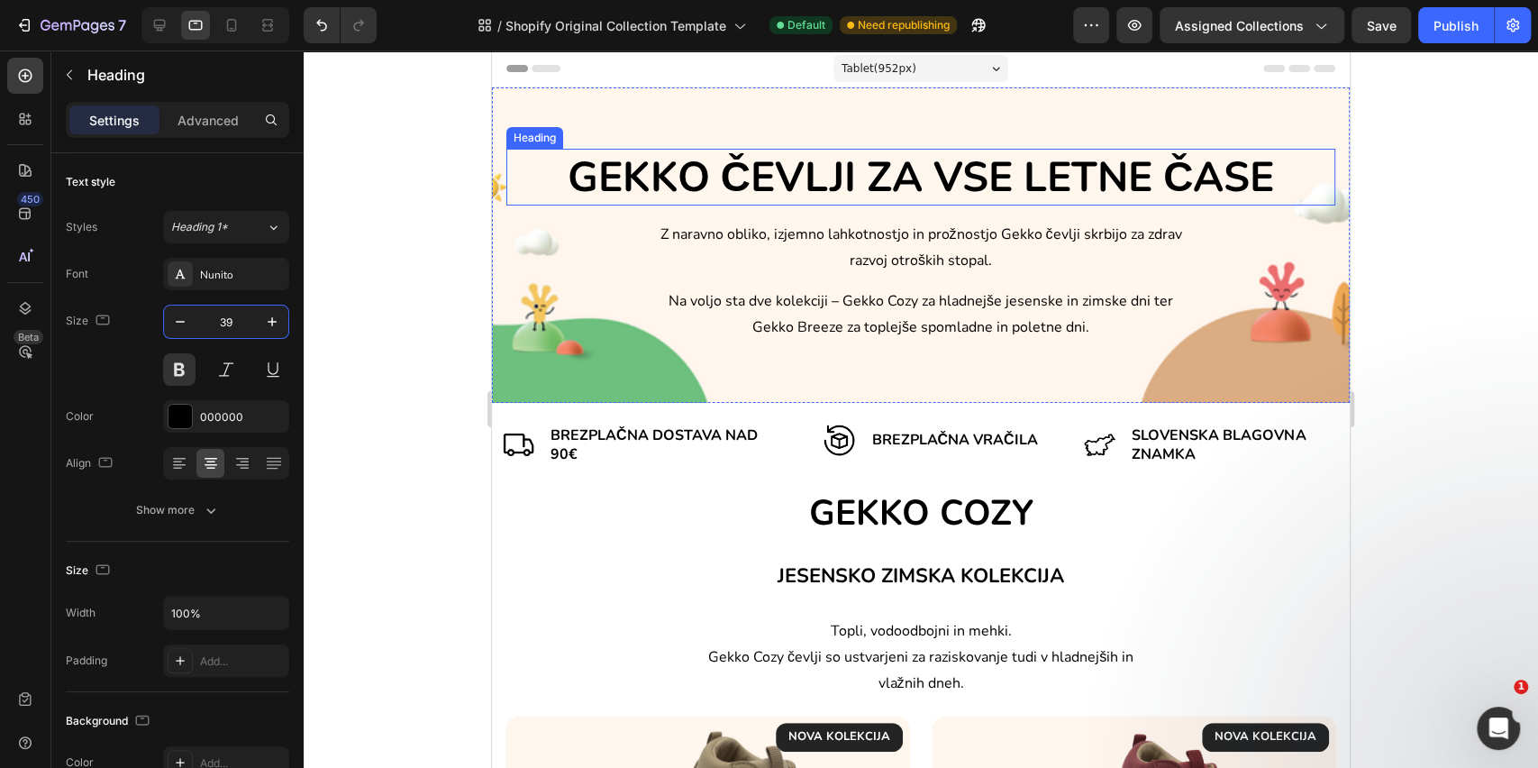
click at [817, 175] on h2 "GEKKO ČEVLJI ZA VSE LETNE ČASE" at bounding box center [921, 178] width 829 height 58
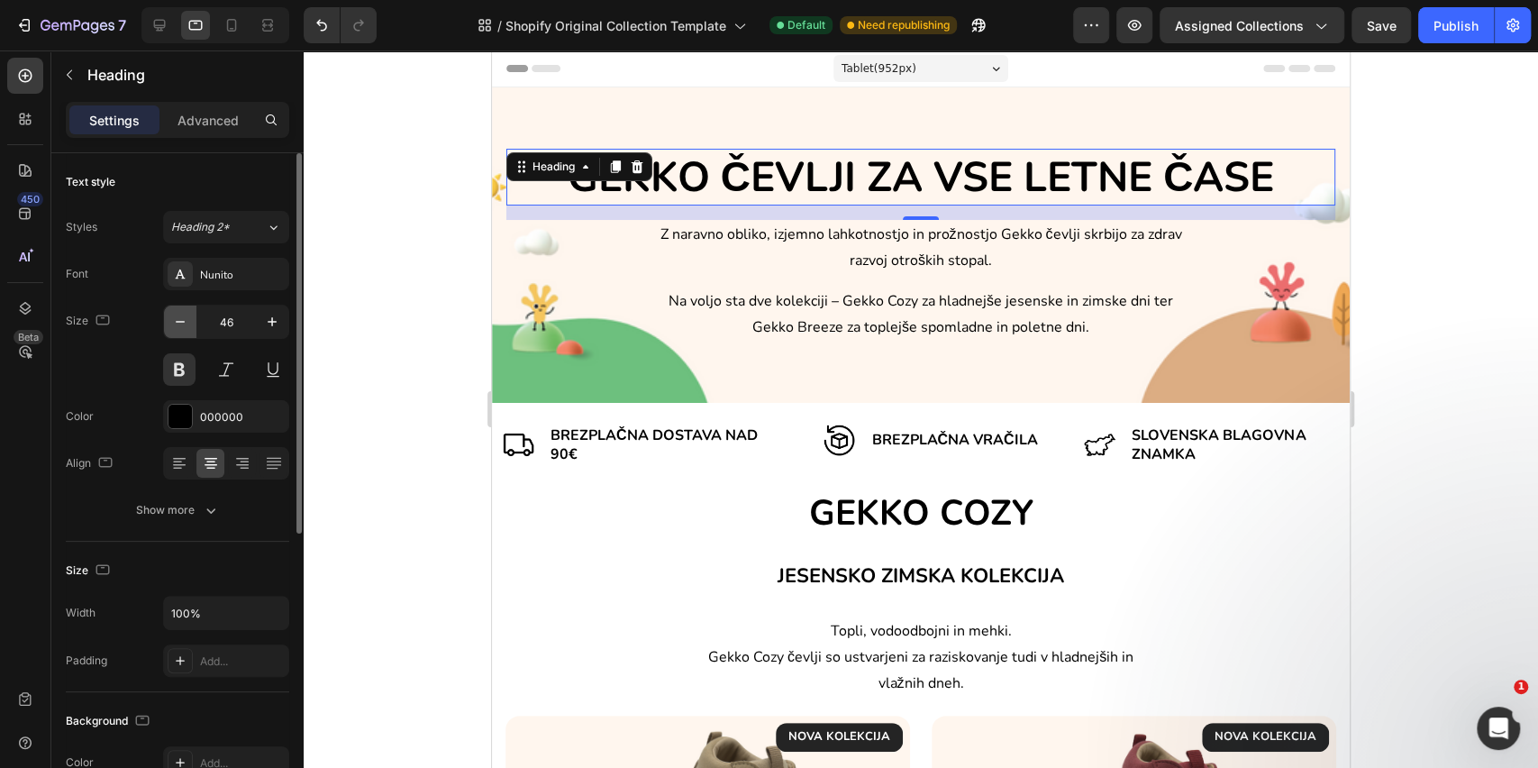
click at [176, 324] on icon "button" at bounding box center [180, 322] width 18 height 18
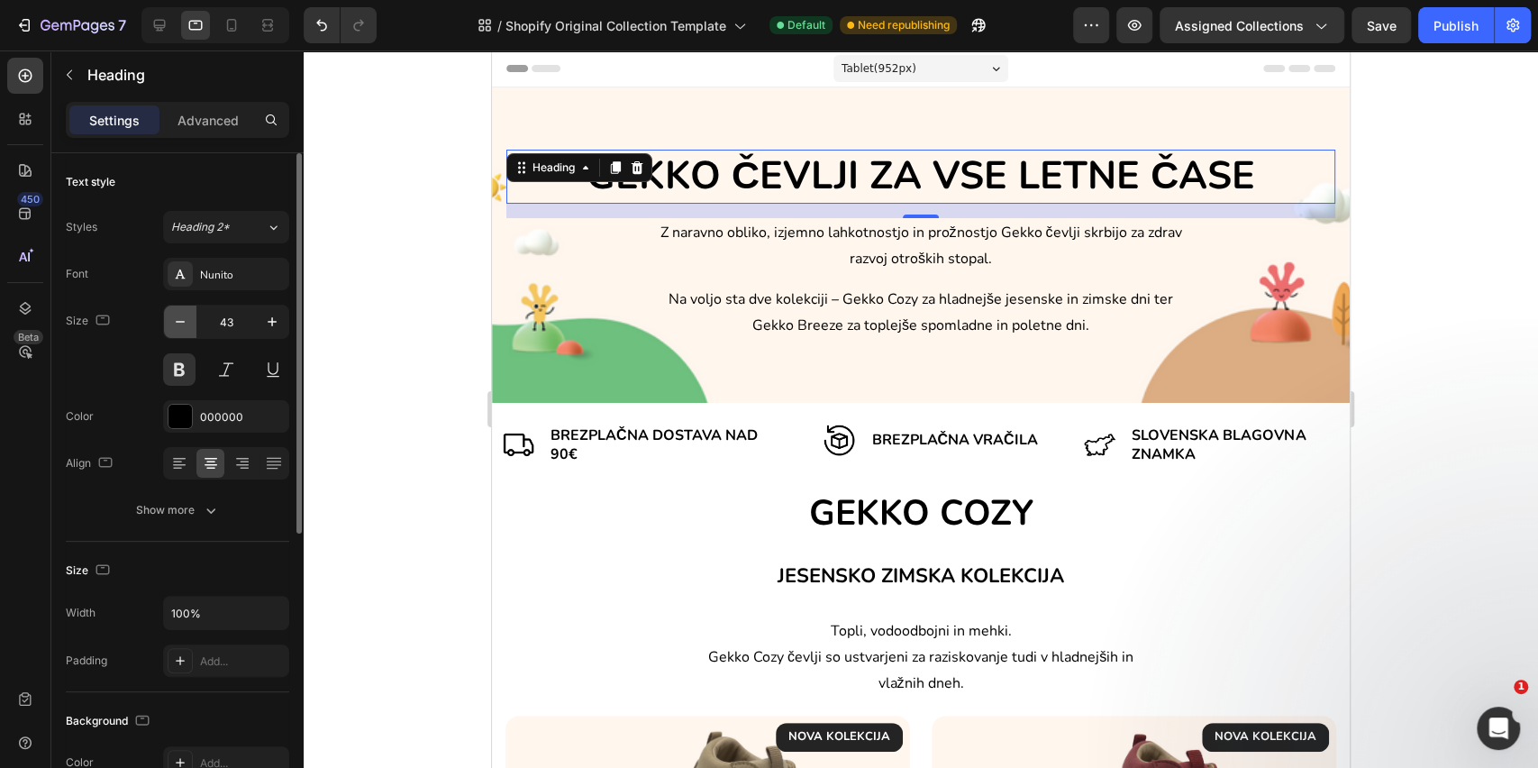
click at [176, 324] on icon "button" at bounding box center [180, 322] width 18 height 18
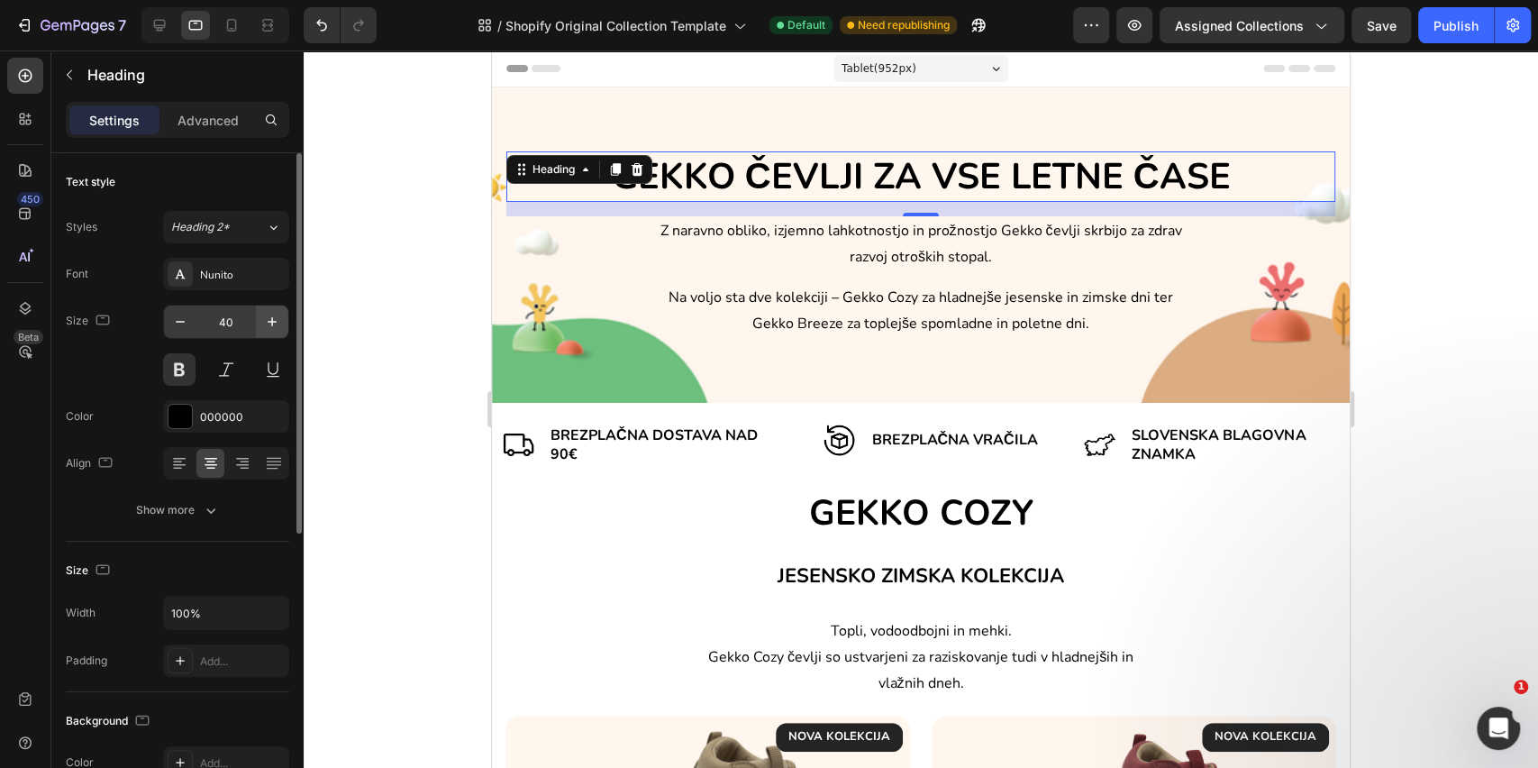
click at [267, 322] on icon "button" at bounding box center [272, 322] width 18 height 18
type input "42"
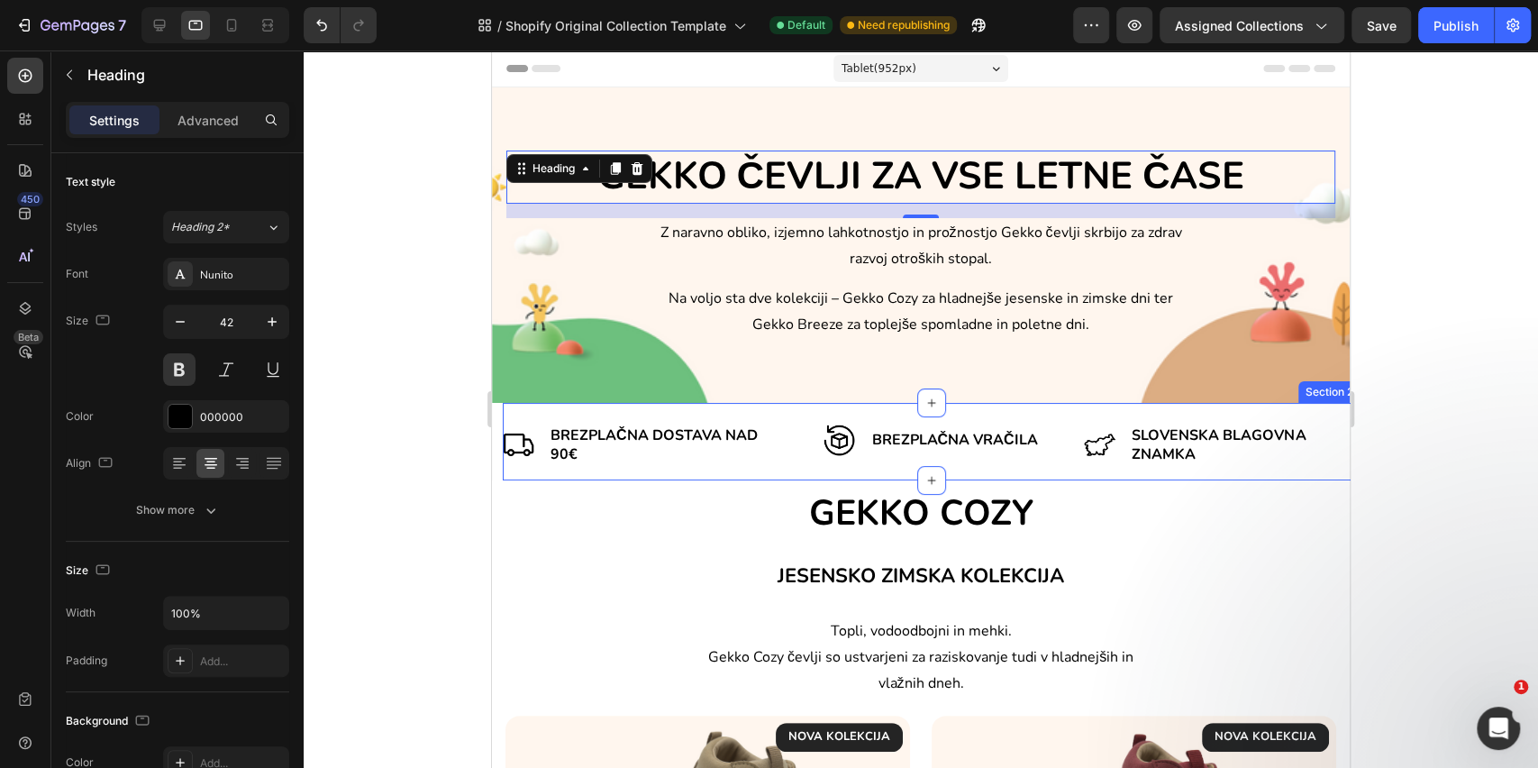
click at [618, 470] on div "Image Brezplačna dostava nad 90€ Text Block Row Image Brezplačna VRAČILA Text B…" at bounding box center [932, 442] width 858 height 78
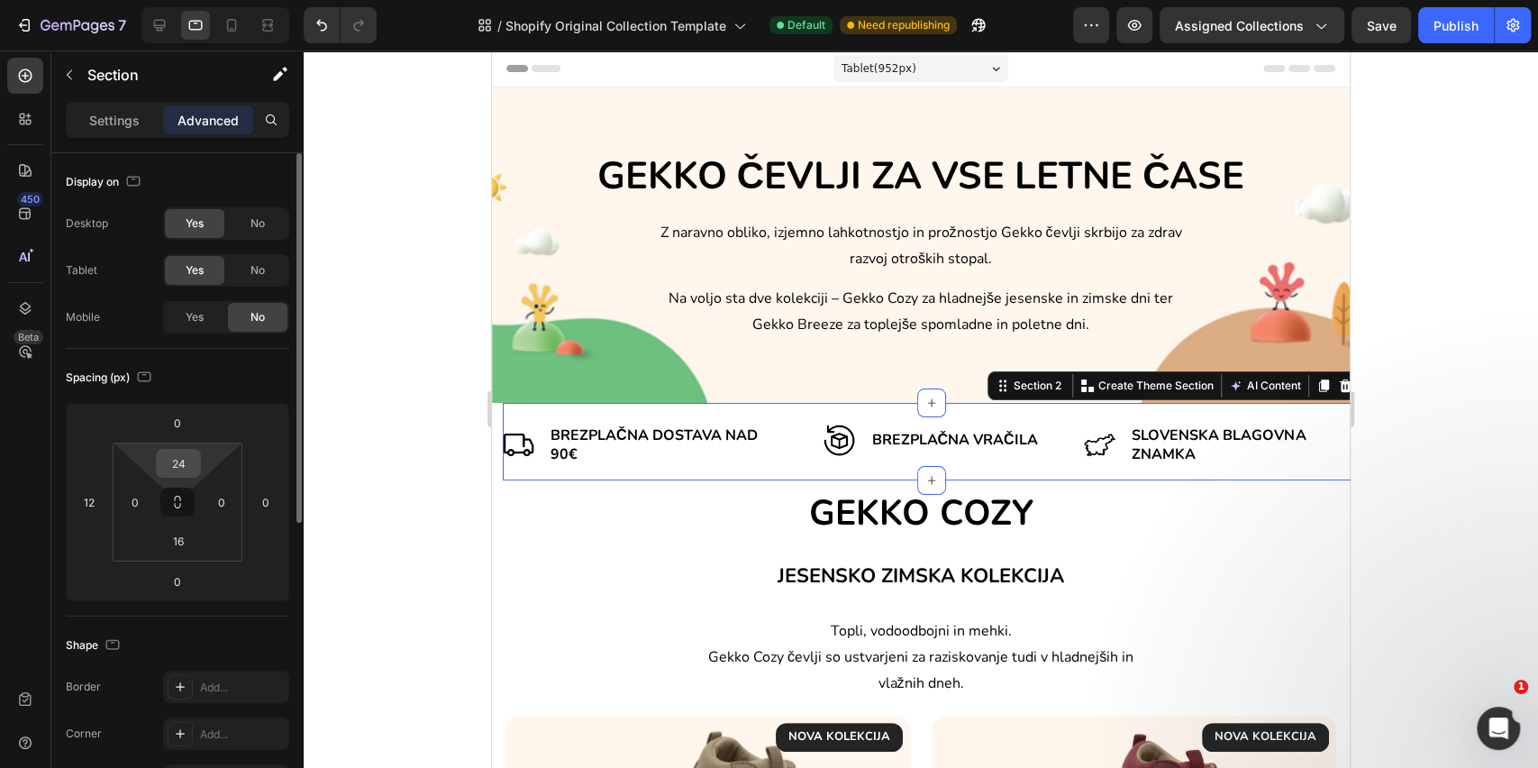
click at [163, 469] on input "24" at bounding box center [178, 463] width 36 height 27
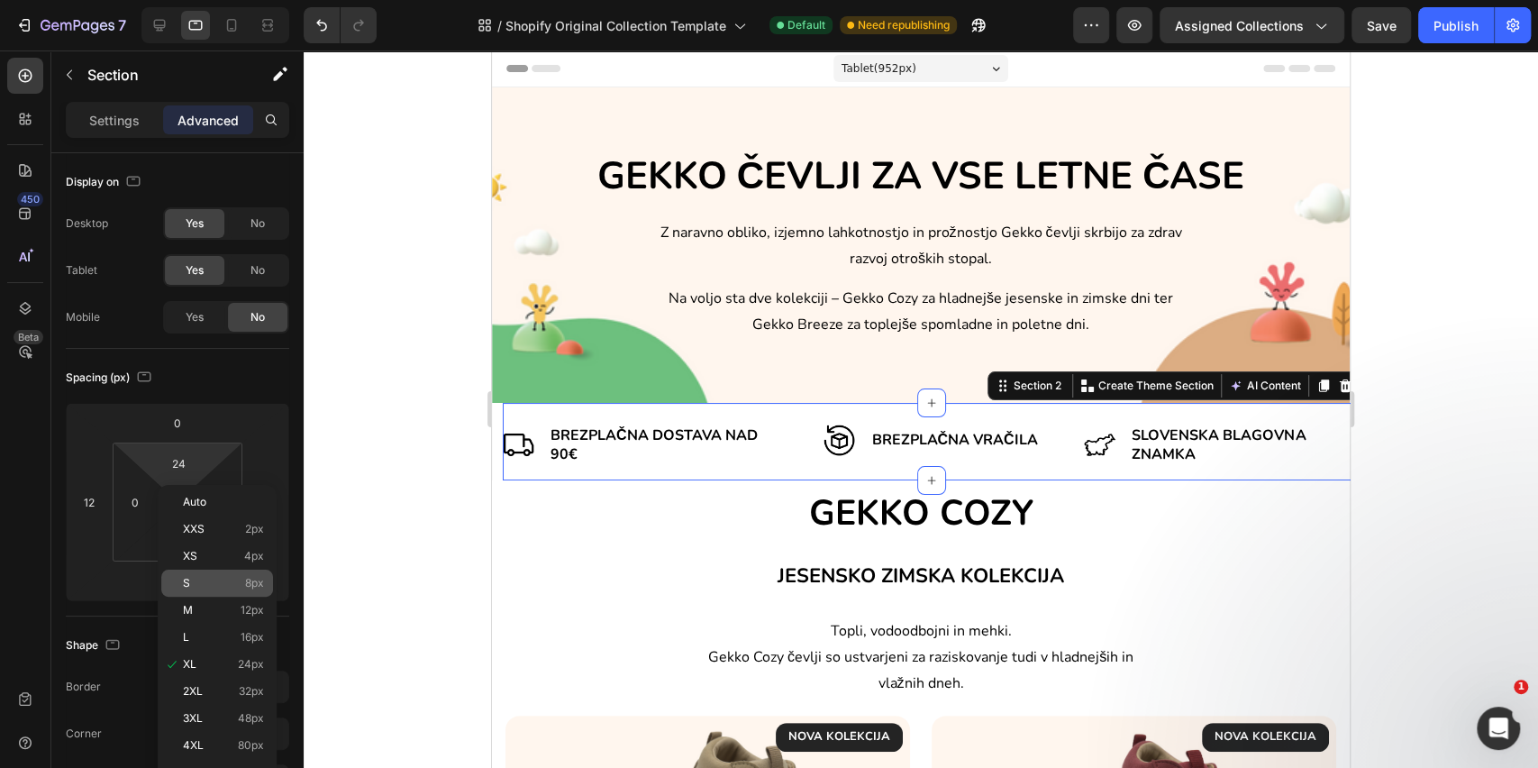
click at [201, 581] on p "S 8px" at bounding box center [223, 583] width 81 height 13
type input "8"
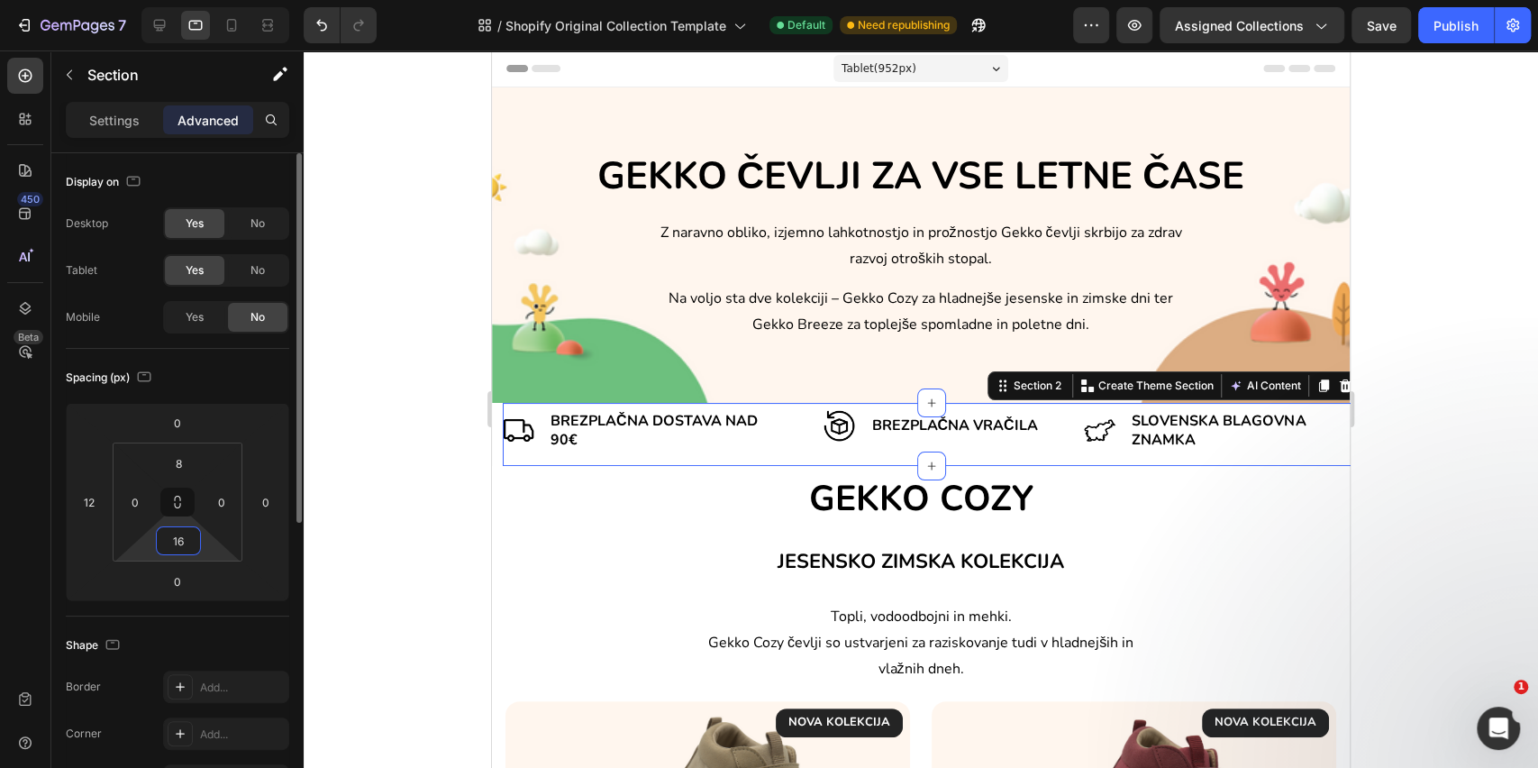
click at [169, 543] on input "16" at bounding box center [178, 540] width 36 height 27
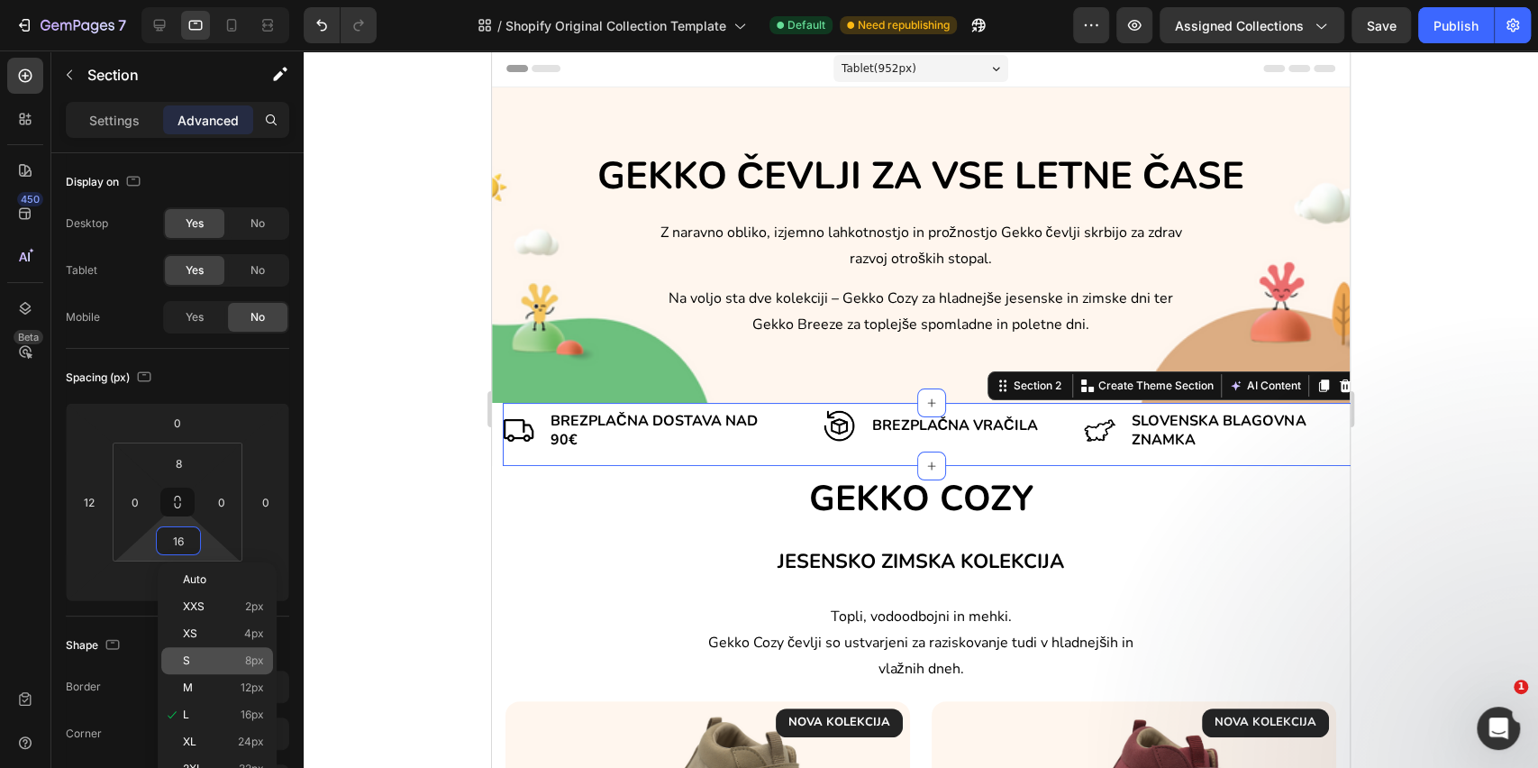
click at [204, 658] on p "S 8px" at bounding box center [223, 660] width 81 height 13
type input "8"
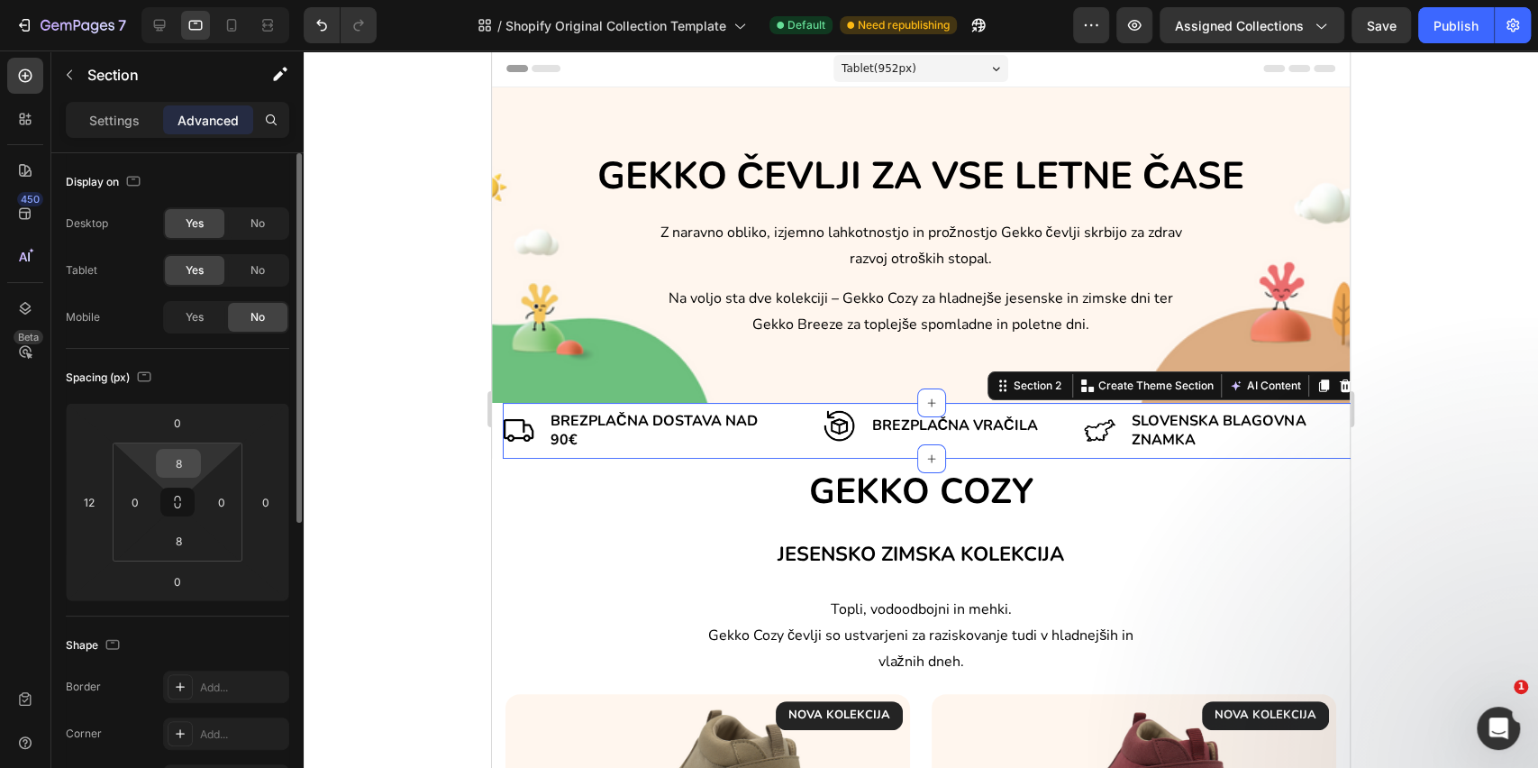
click at [187, 464] on input "8" at bounding box center [178, 463] width 36 height 27
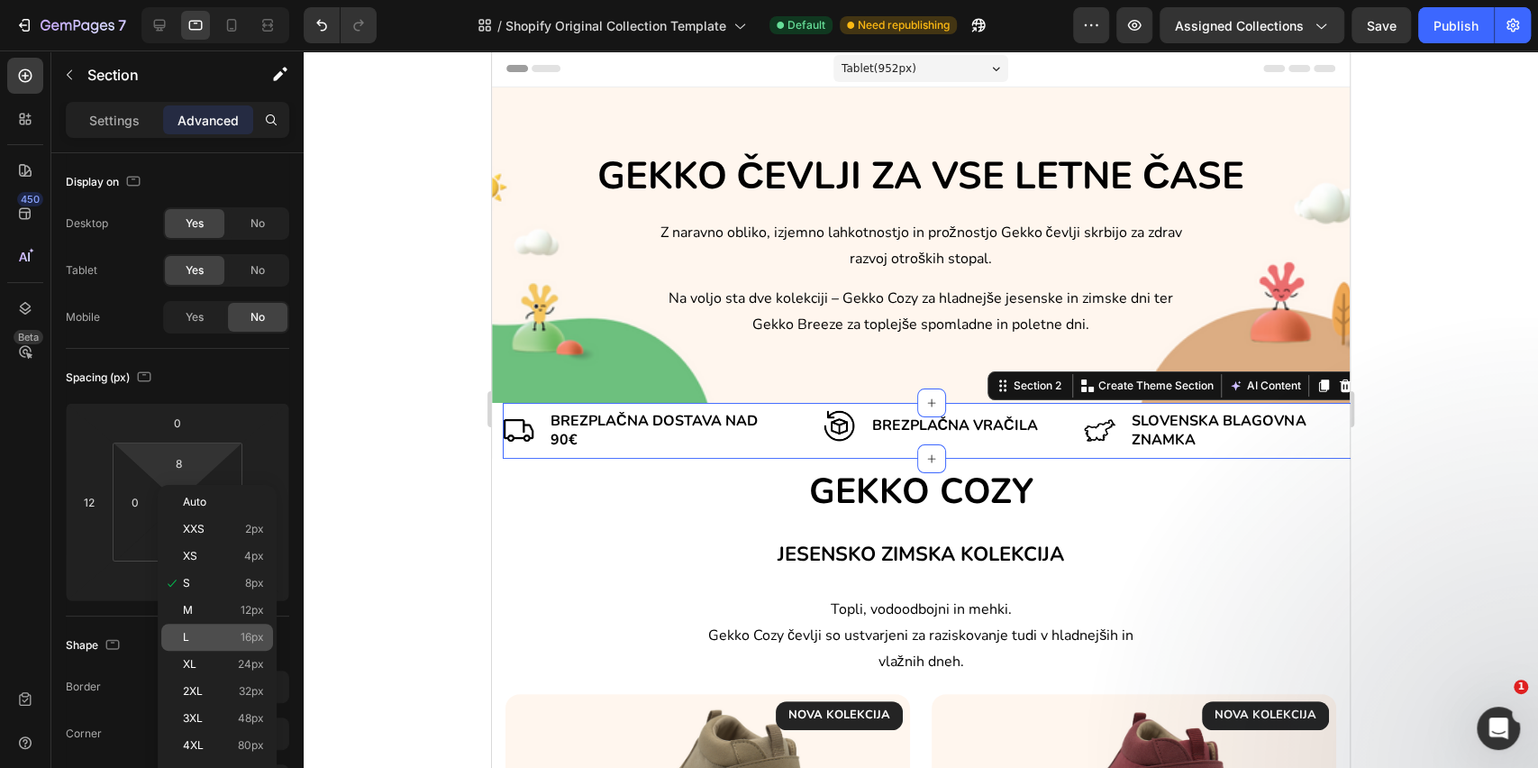
click at [206, 627] on div "L 16px" at bounding box center [217, 637] width 112 height 27
type input "16"
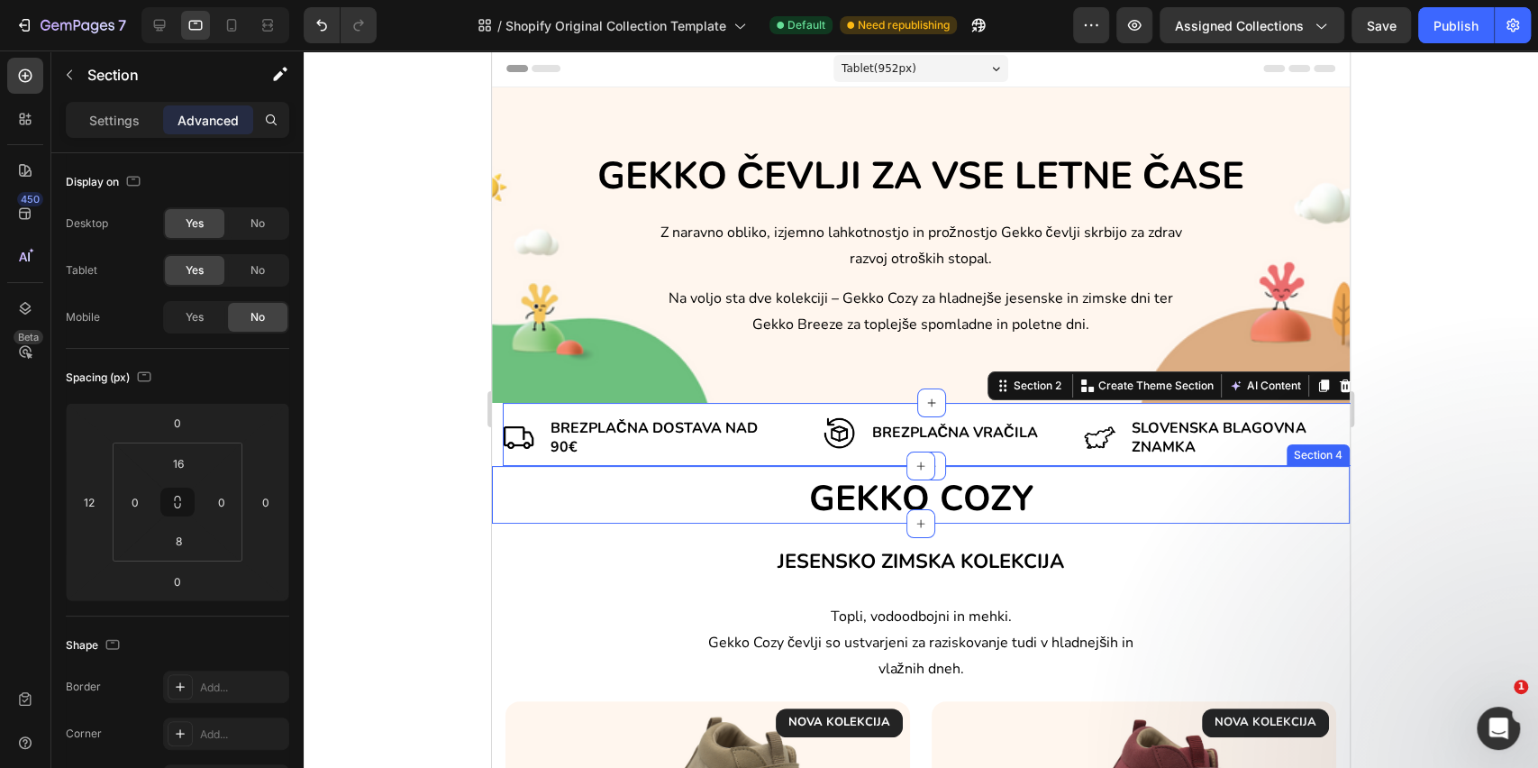
click at [645, 470] on div "GEKKO COZY Heading" at bounding box center [921, 496] width 858 height 57
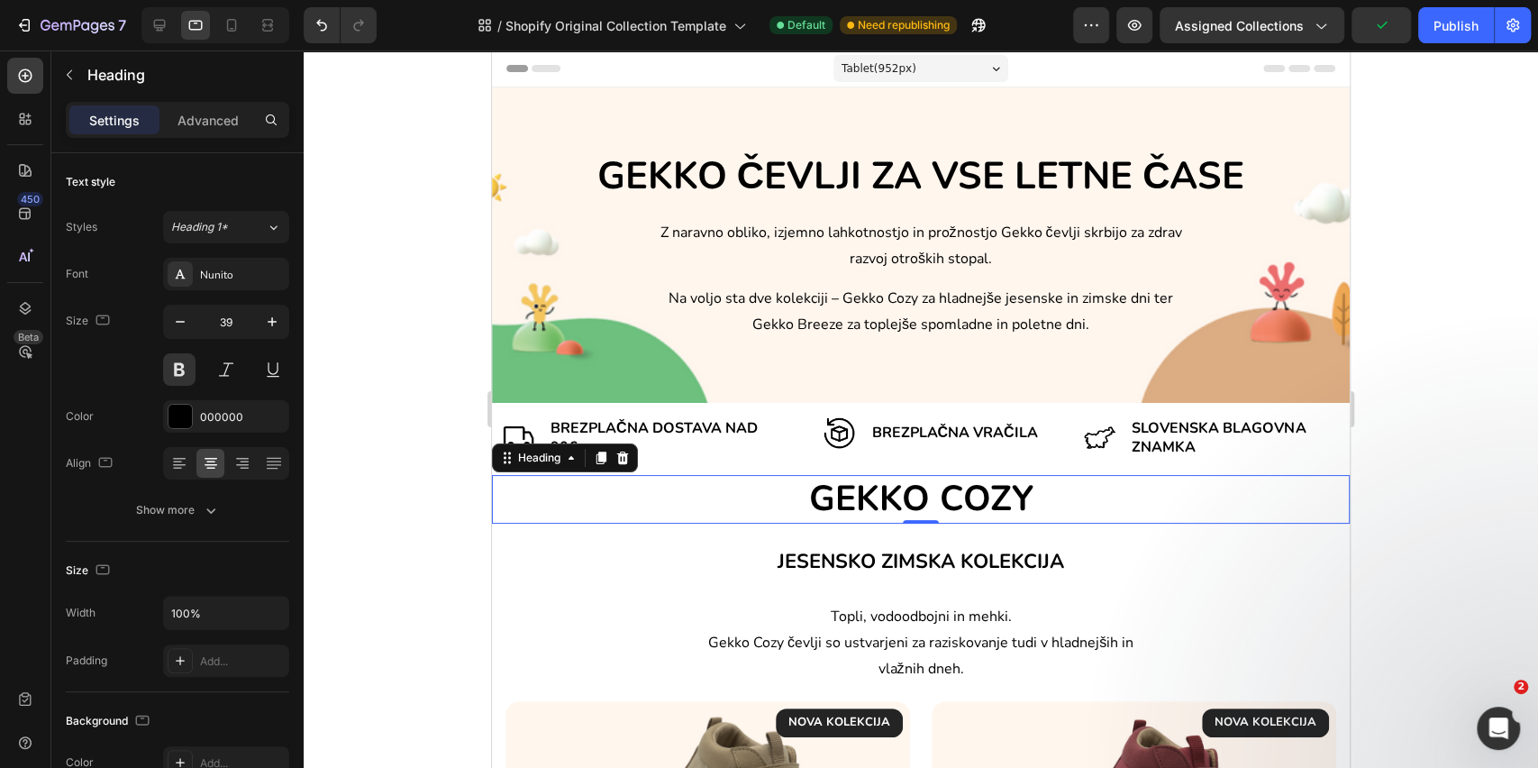
click at [693, 501] on h2 "GEKKO COZY" at bounding box center [921, 500] width 858 height 50
click at [219, 119] on p "Advanced" at bounding box center [208, 120] width 61 height 19
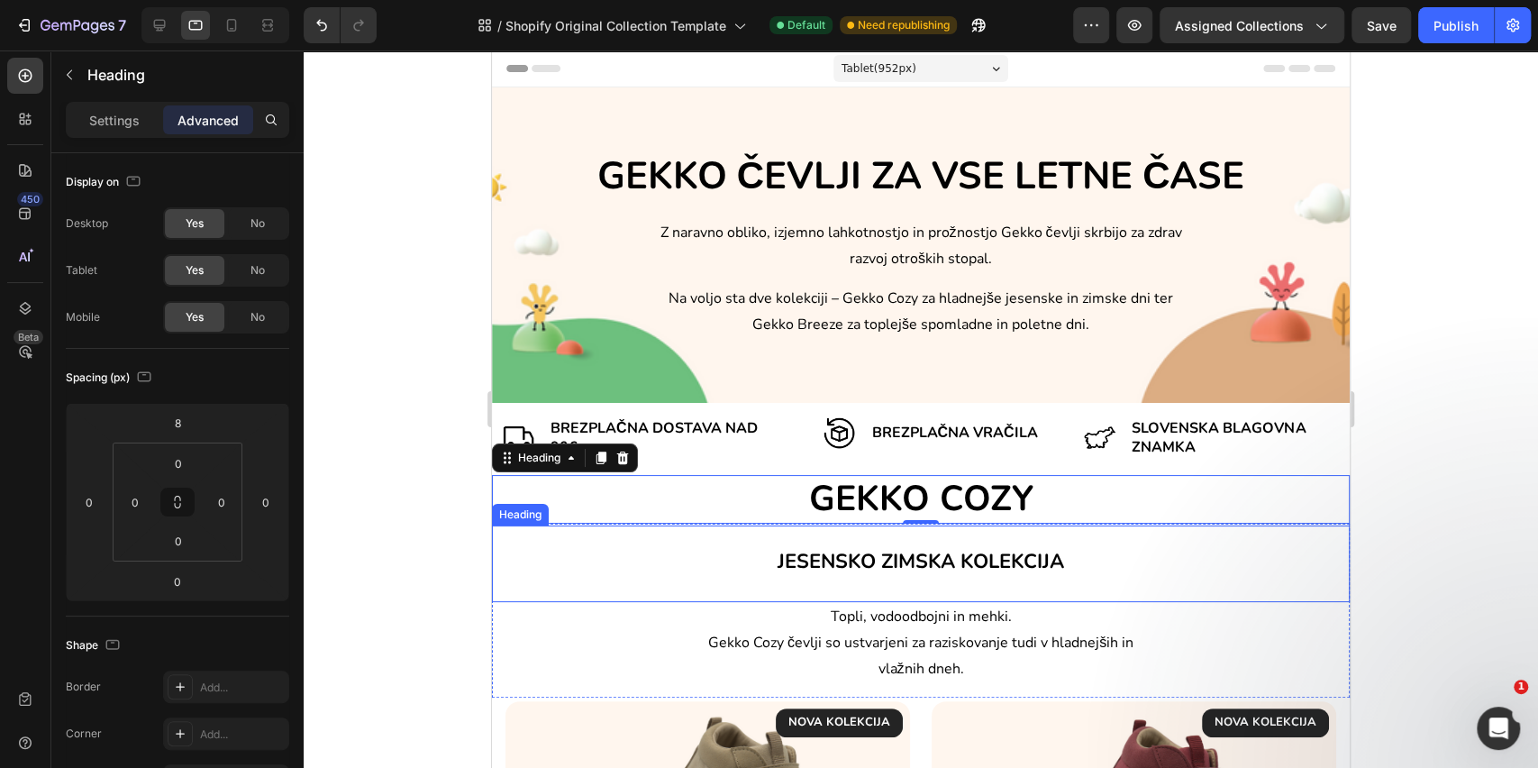
click at [901, 584] on h2 "JESENSKO ZIMSKA KOLEKCIJA" at bounding box center [921, 558] width 858 height 66
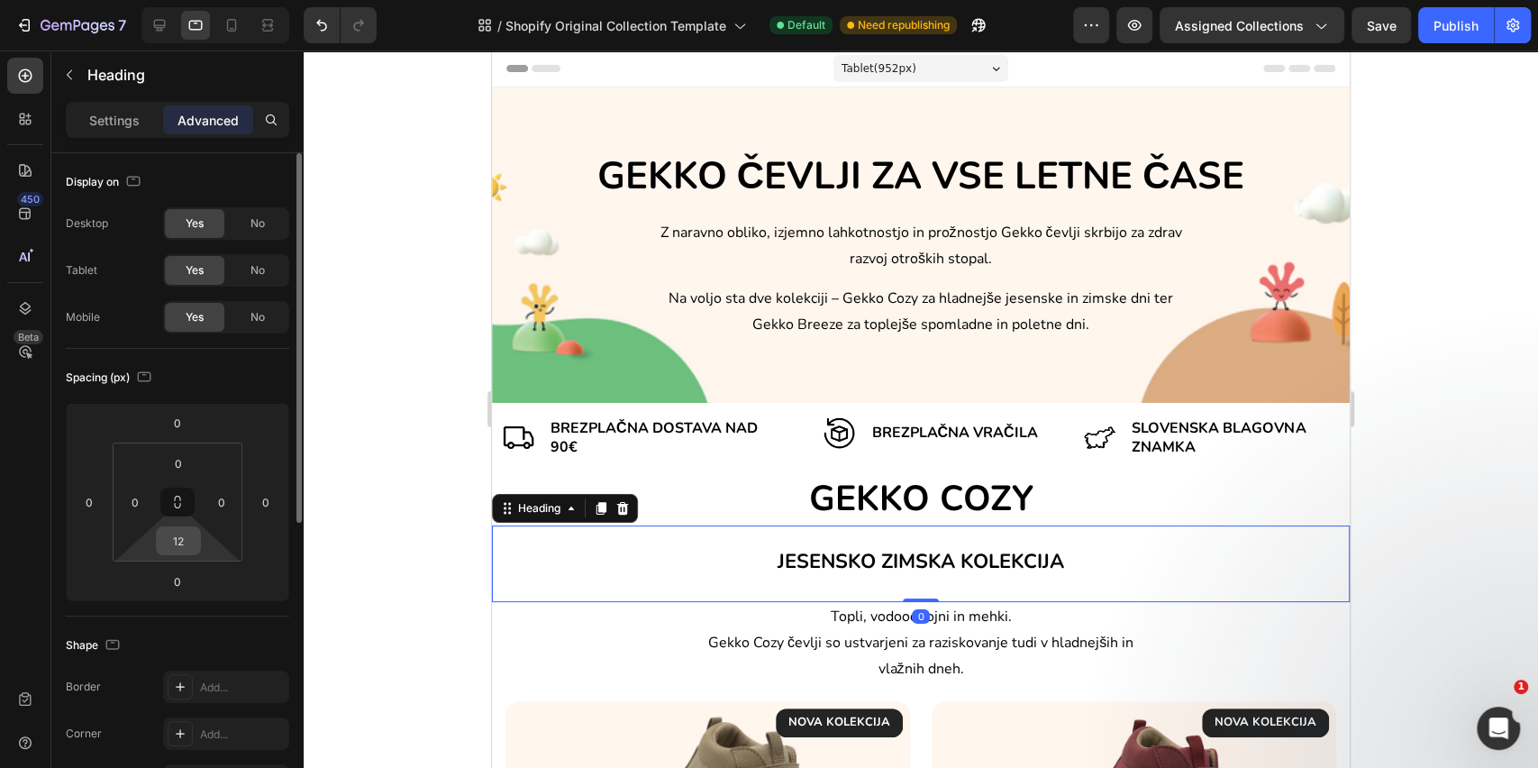
click at [179, 532] on input "12" at bounding box center [178, 540] width 36 height 27
type input "0"
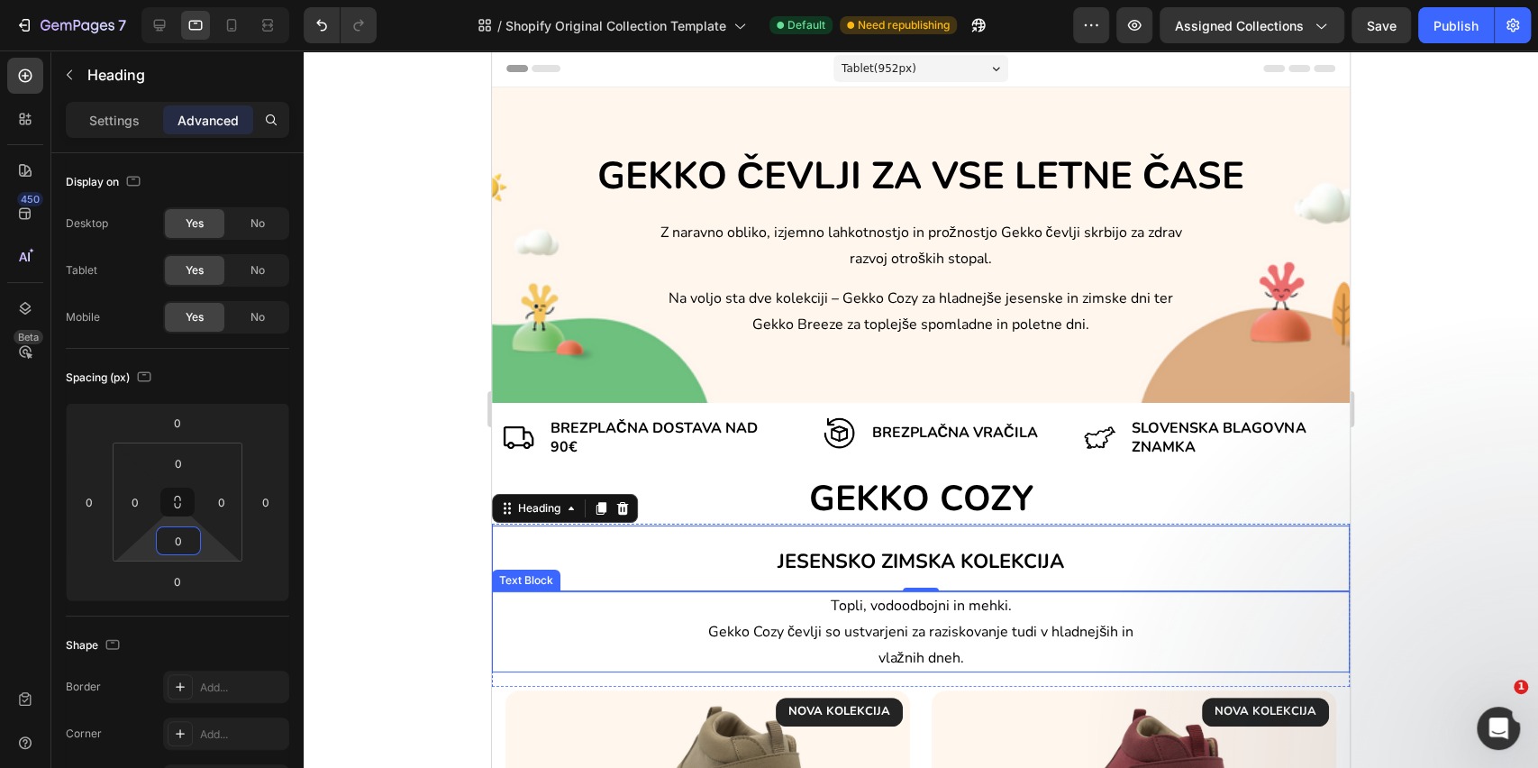
click at [667, 624] on div "Topli, vodoodbojni in mehki. Gekko Cozy čevlji so ustvarjeni za raziskovanje tu…" at bounding box center [921, 631] width 858 height 81
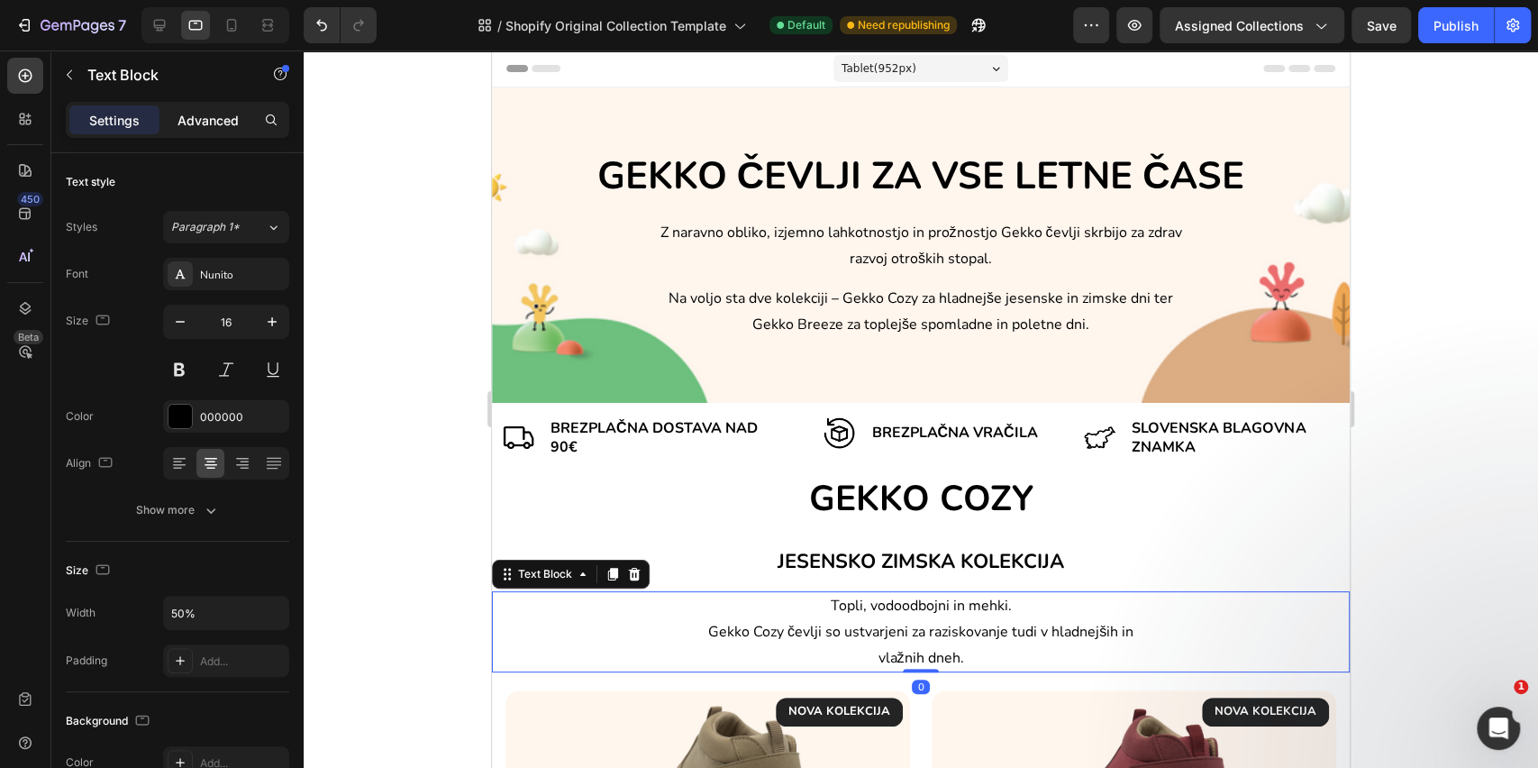
click at [203, 112] on p "Advanced" at bounding box center [208, 120] width 61 height 19
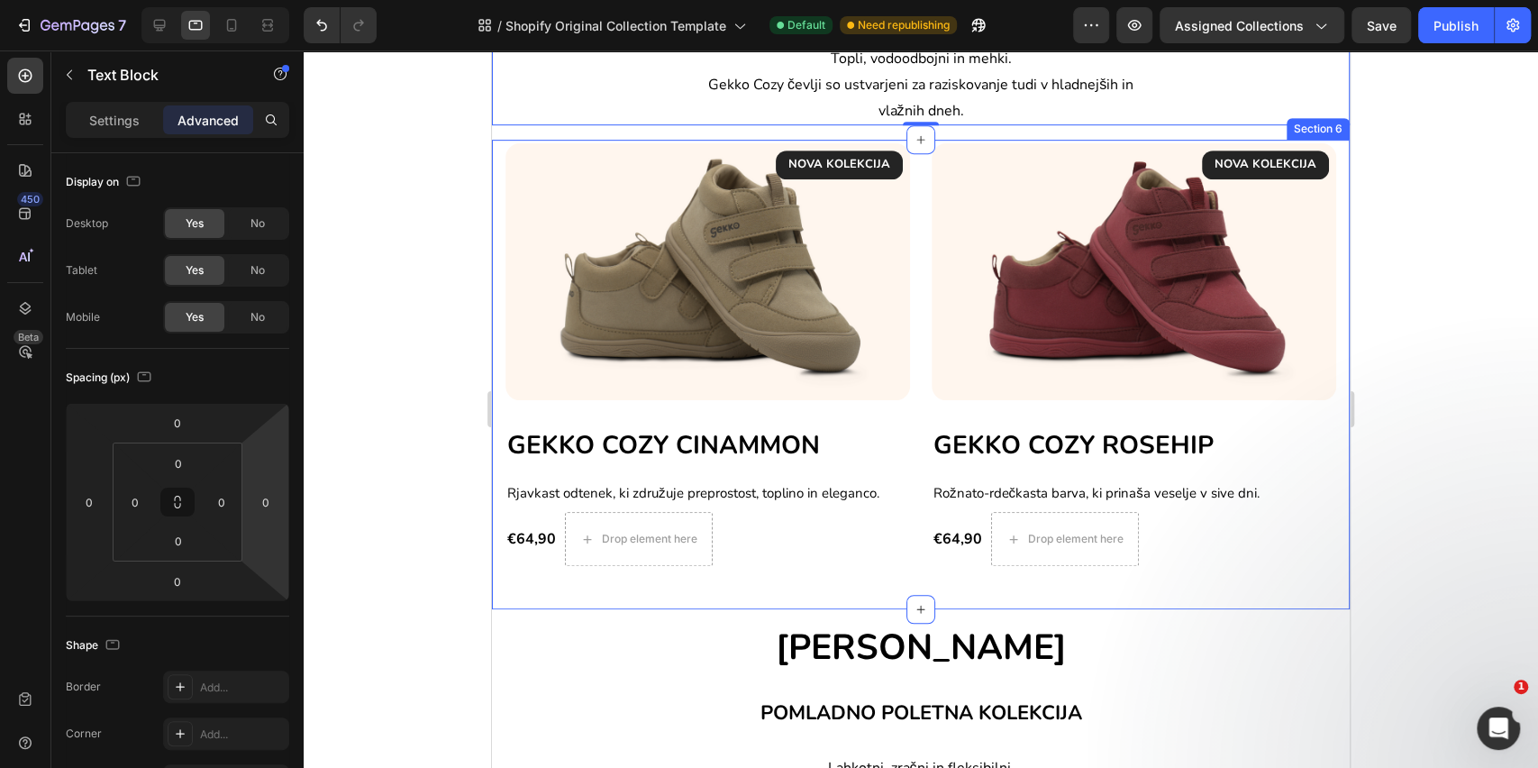
scroll to position [600, 0]
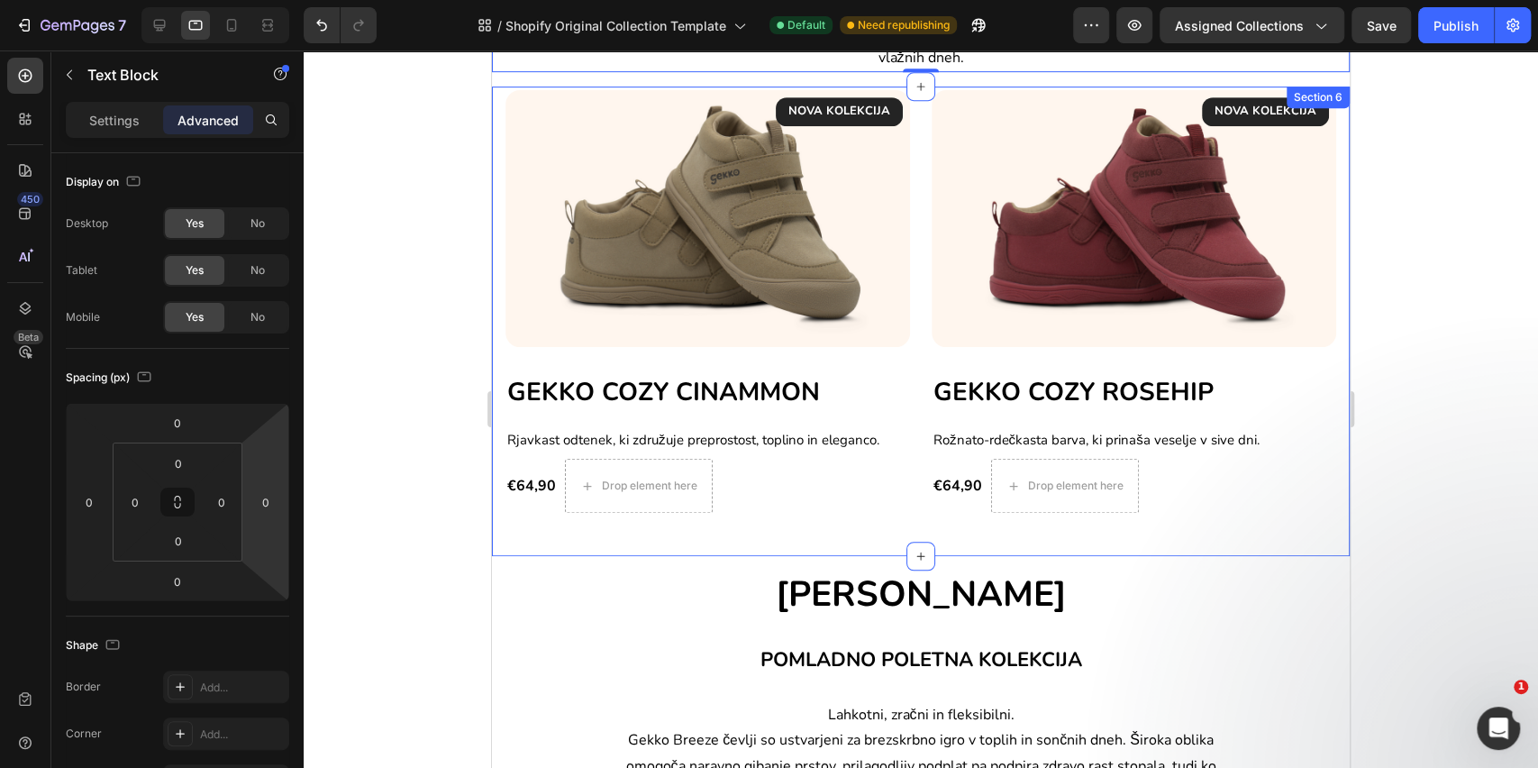
click at [669, 537] on div "NOVA KOLEKCIJA Text block Row Image GEKKO COZY CINAMMON Heading Rjavkast odtene…" at bounding box center [921, 322] width 858 height 470
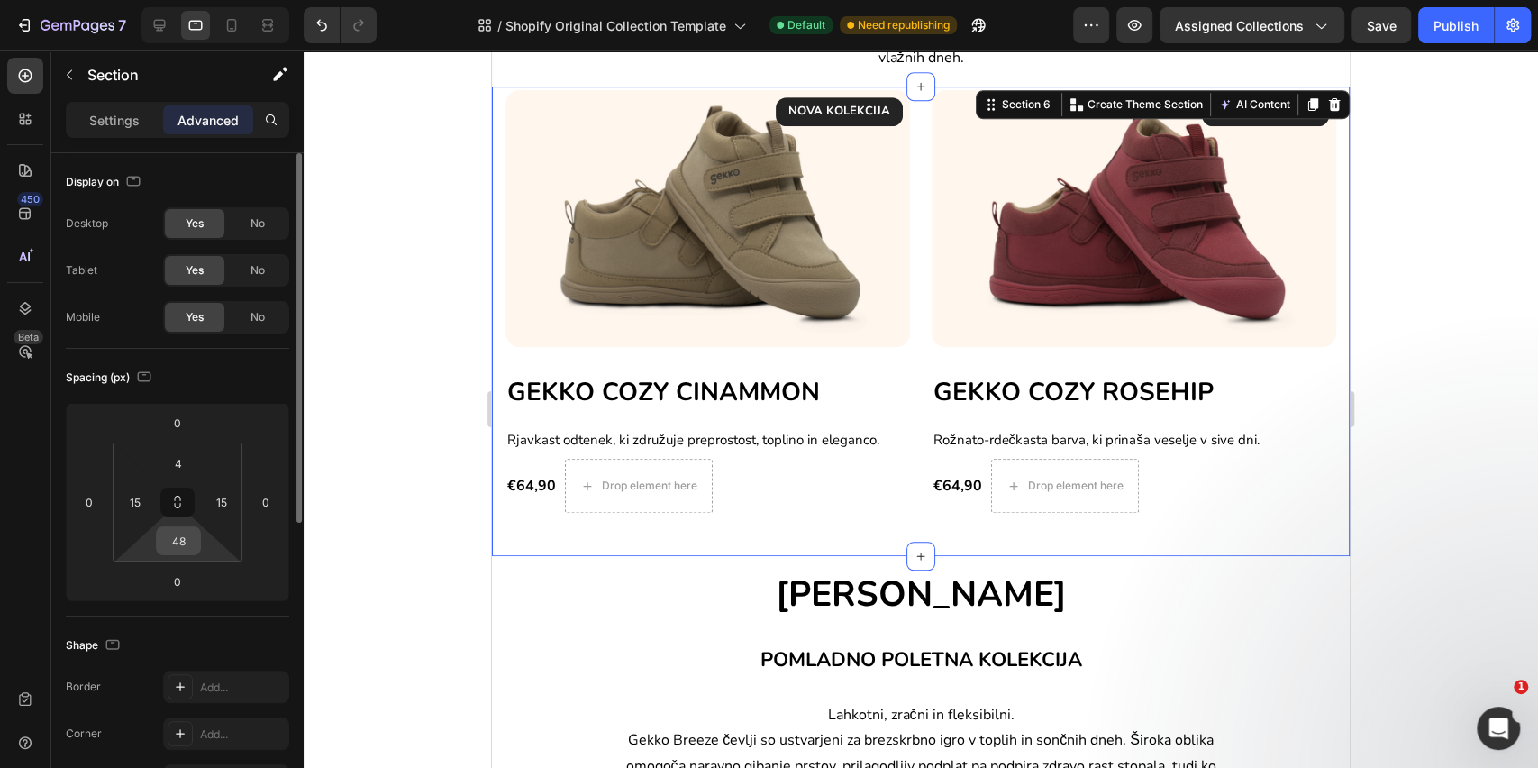
click at [178, 542] on input "48" at bounding box center [178, 540] width 36 height 27
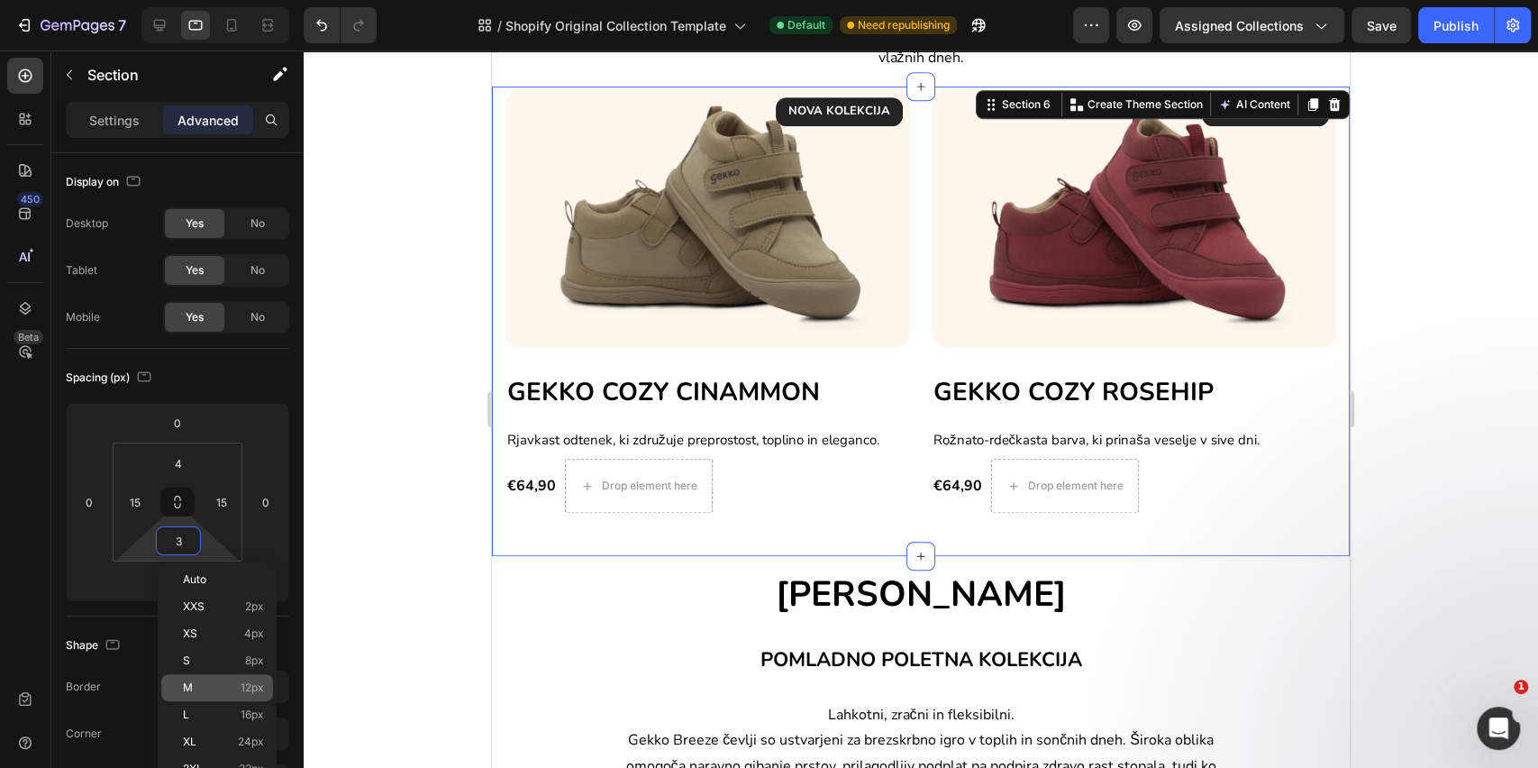
click at [231, 681] on p "M 12px" at bounding box center [223, 687] width 81 height 13
type input "12"
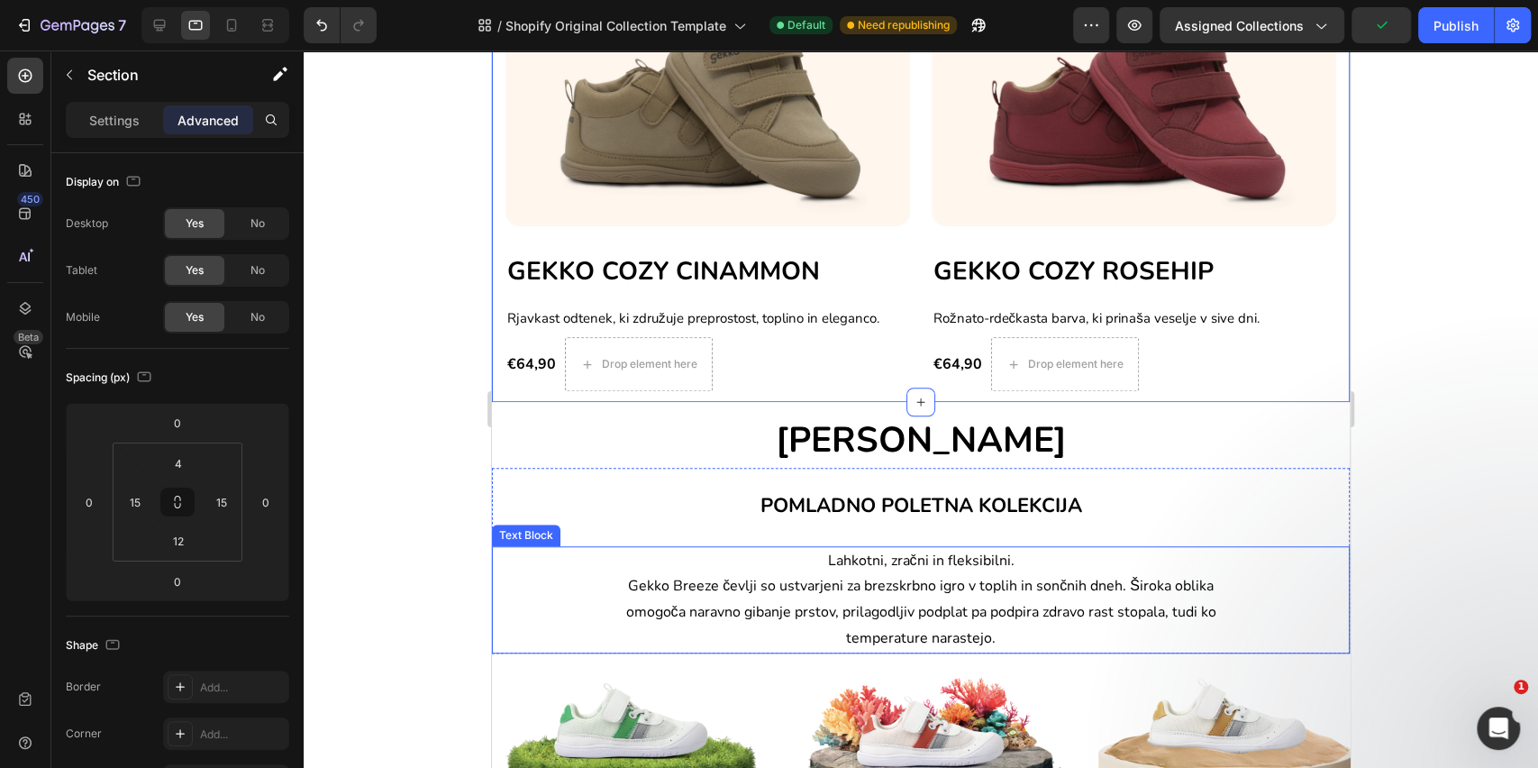
scroll to position [841, 0]
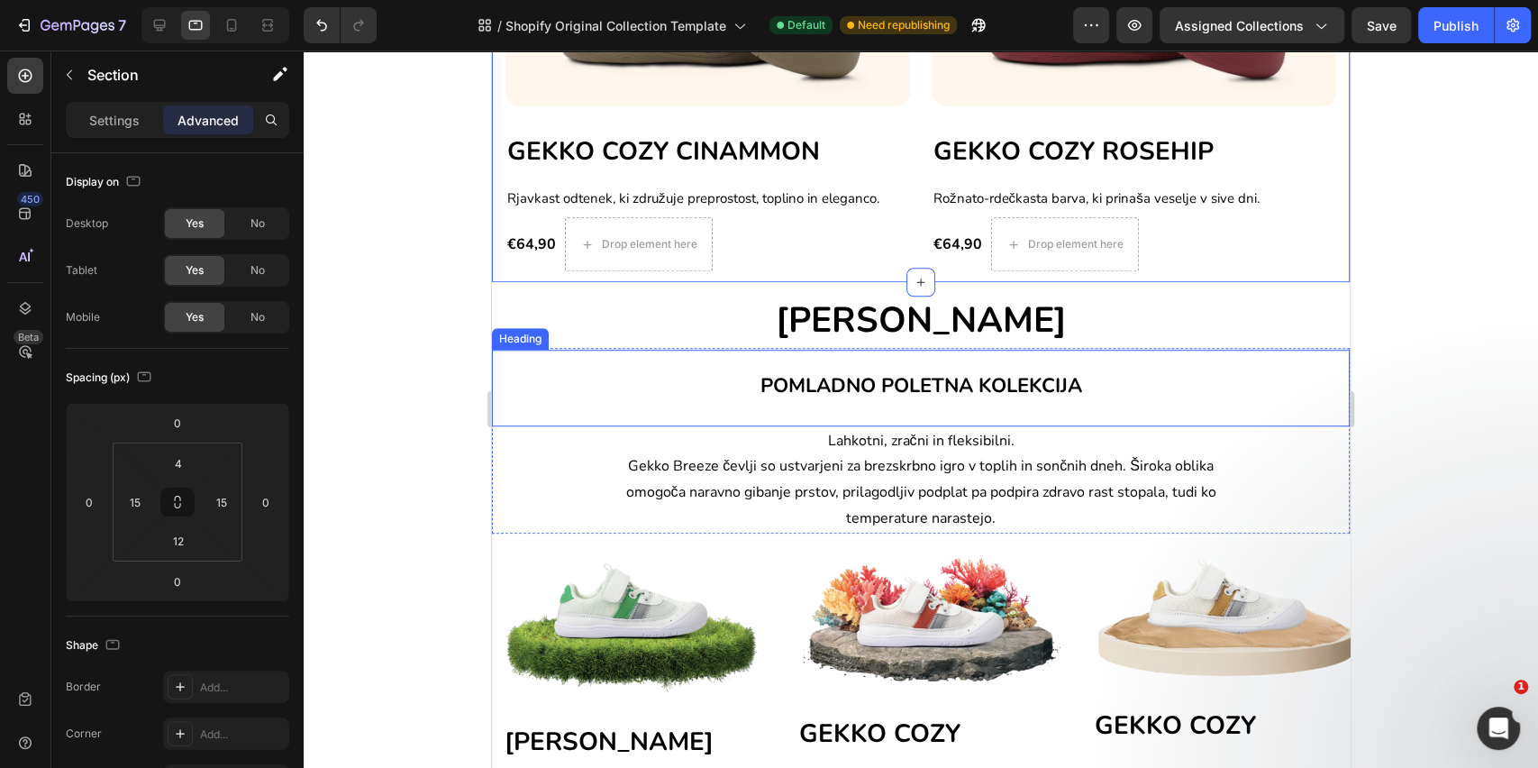
click at [919, 358] on h2 "POMLADNO POLETNA KOLEKCIJA" at bounding box center [921, 383] width 858 height 66
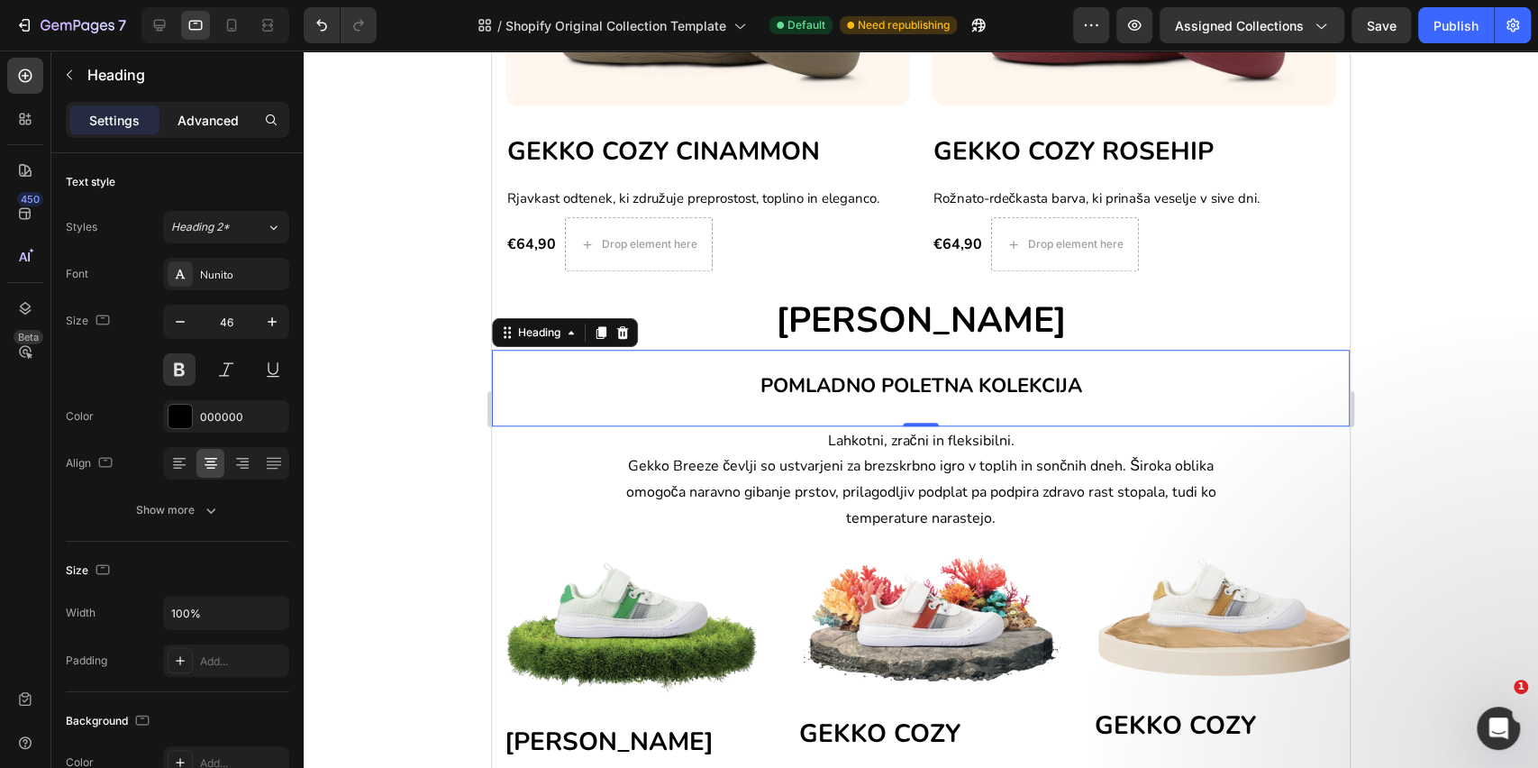
click at [194, 121] on p "Advanced" at bounding box center [208, 120] width 61 height 19
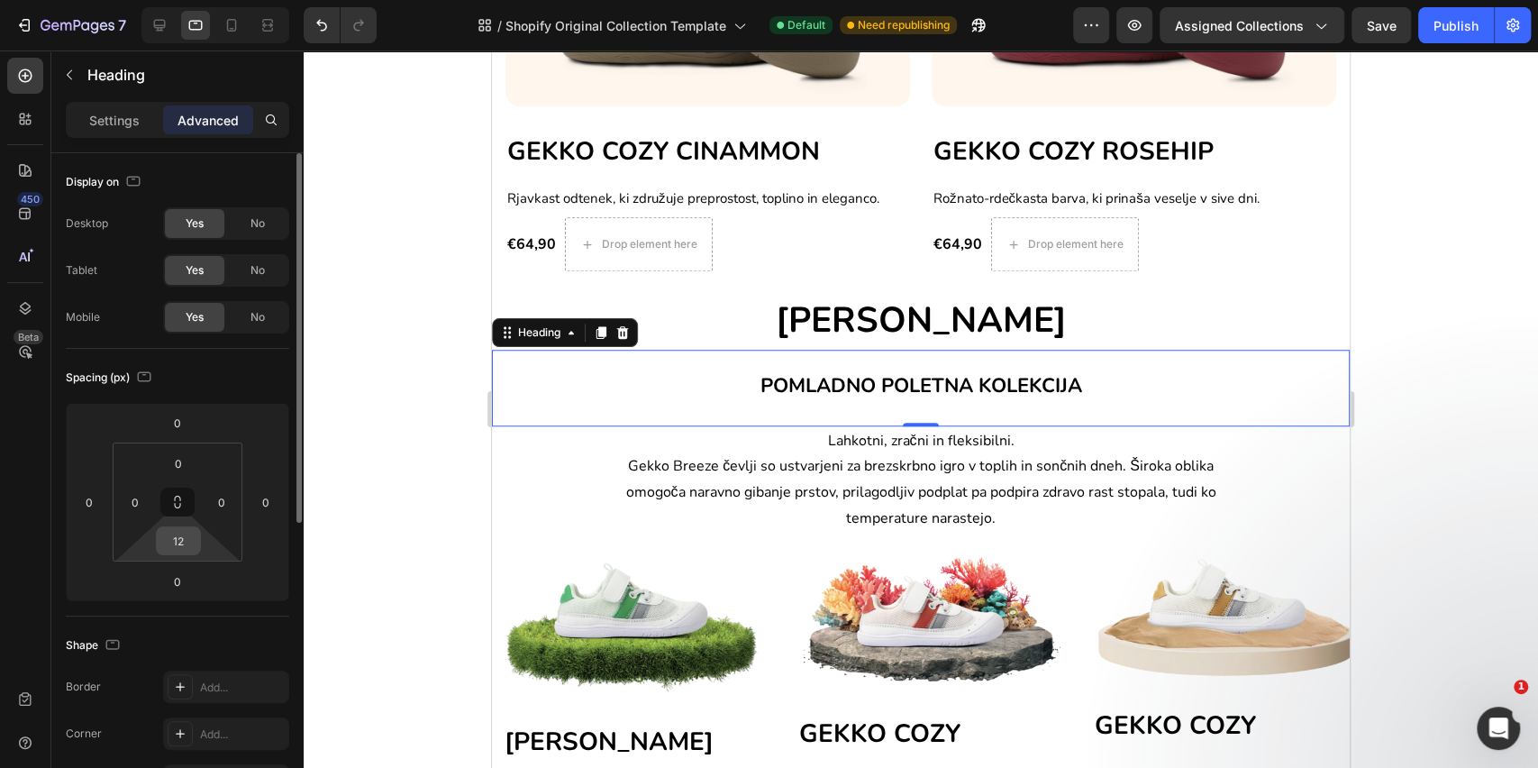
click at [188, 544] on input "12" at bounding box center [178, 540] width 36 height 27
type input "0"
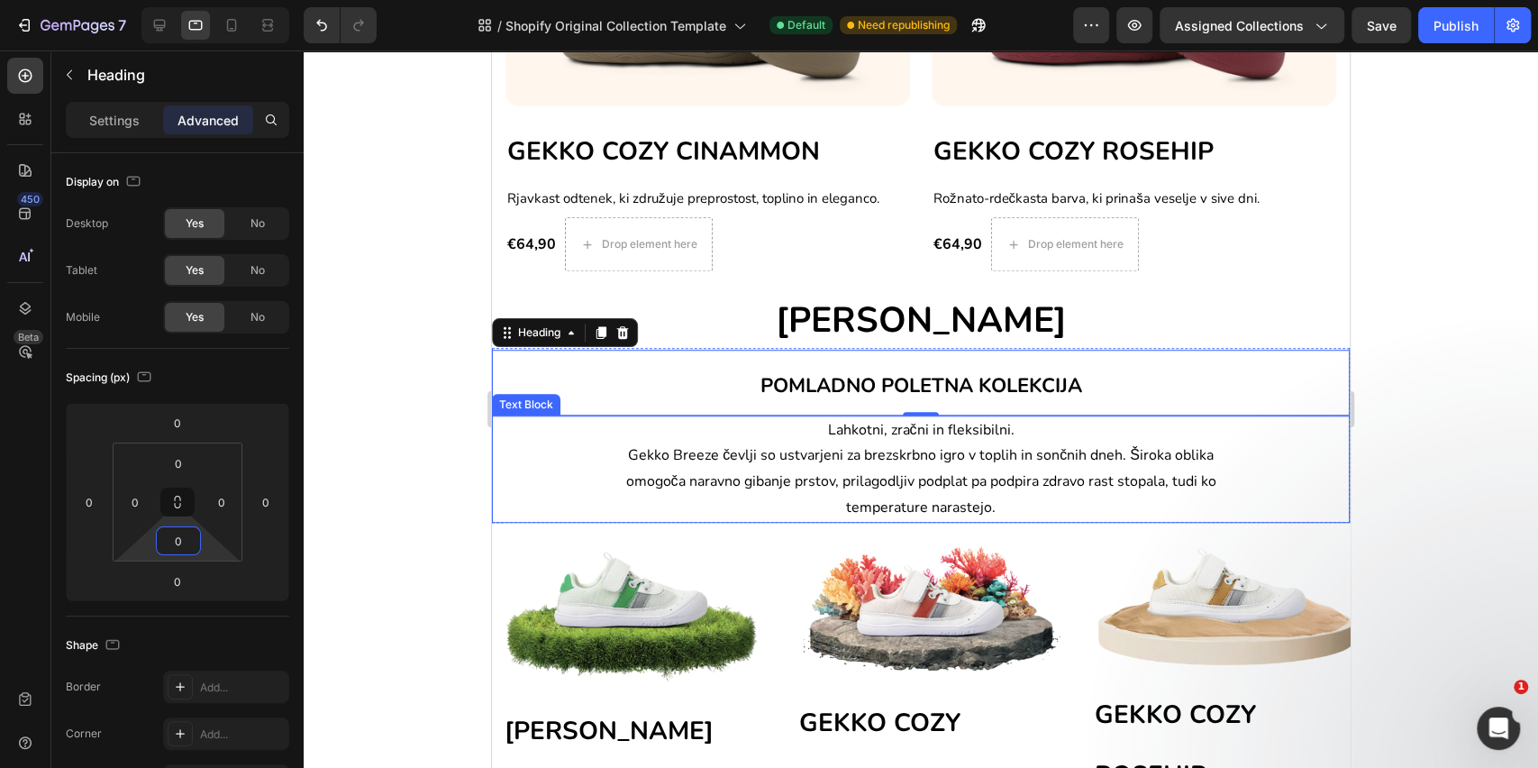
click at [534, 452] on div "Lahkotni, zračni in fleksibilni. Gekko Breeze čevlji so ustvarjeni za brezskrbn…" at bounding box center [921, 468] width 858 height 107
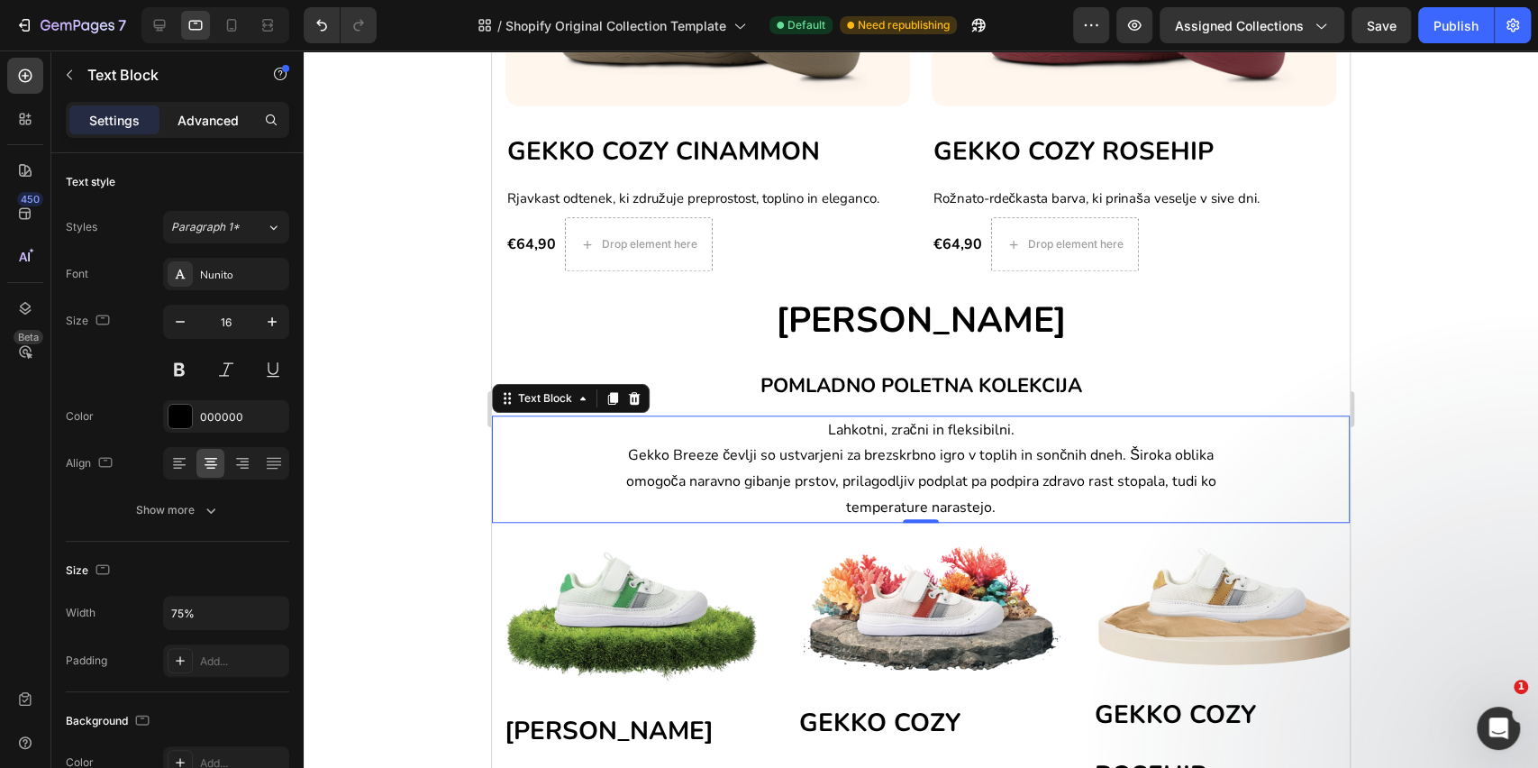
click at [214, 114] on p "Advanced" at bounding box center [208, 120] width 61 height 19
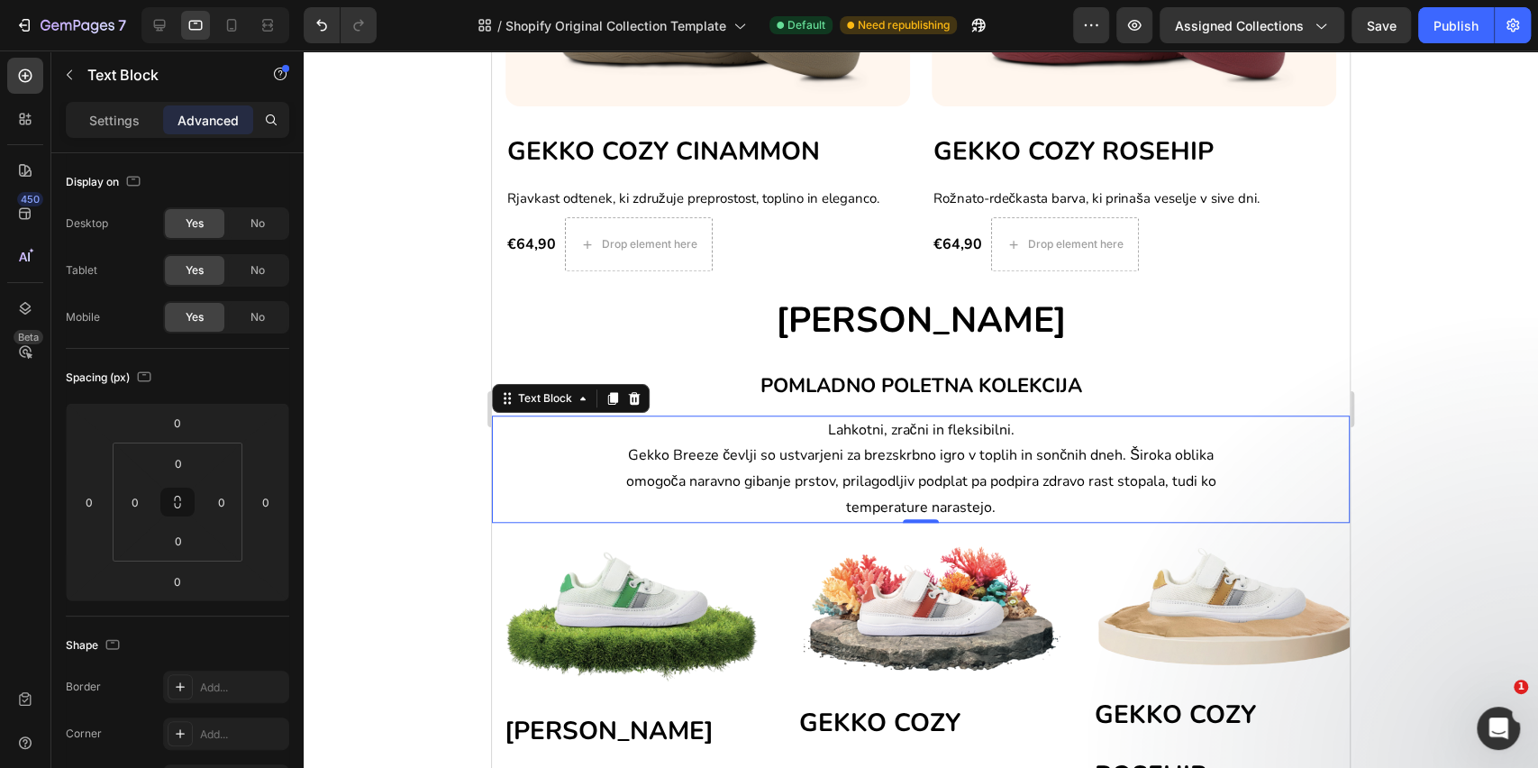
click at [522, 492] on div "Lahkotni, zračni in fleksibilni. Gekko Breeze čevlji so ustvarjeni za brezskrbn…" at bounding box center [921, 468] width 858 height 107
click at [670, 472] on span "Gekko Breeze čevlji so ustvarjeni za brezskrbno igro v toplih in sončnih dneh. …" at bounding box center [921, 481] width 590 height 72
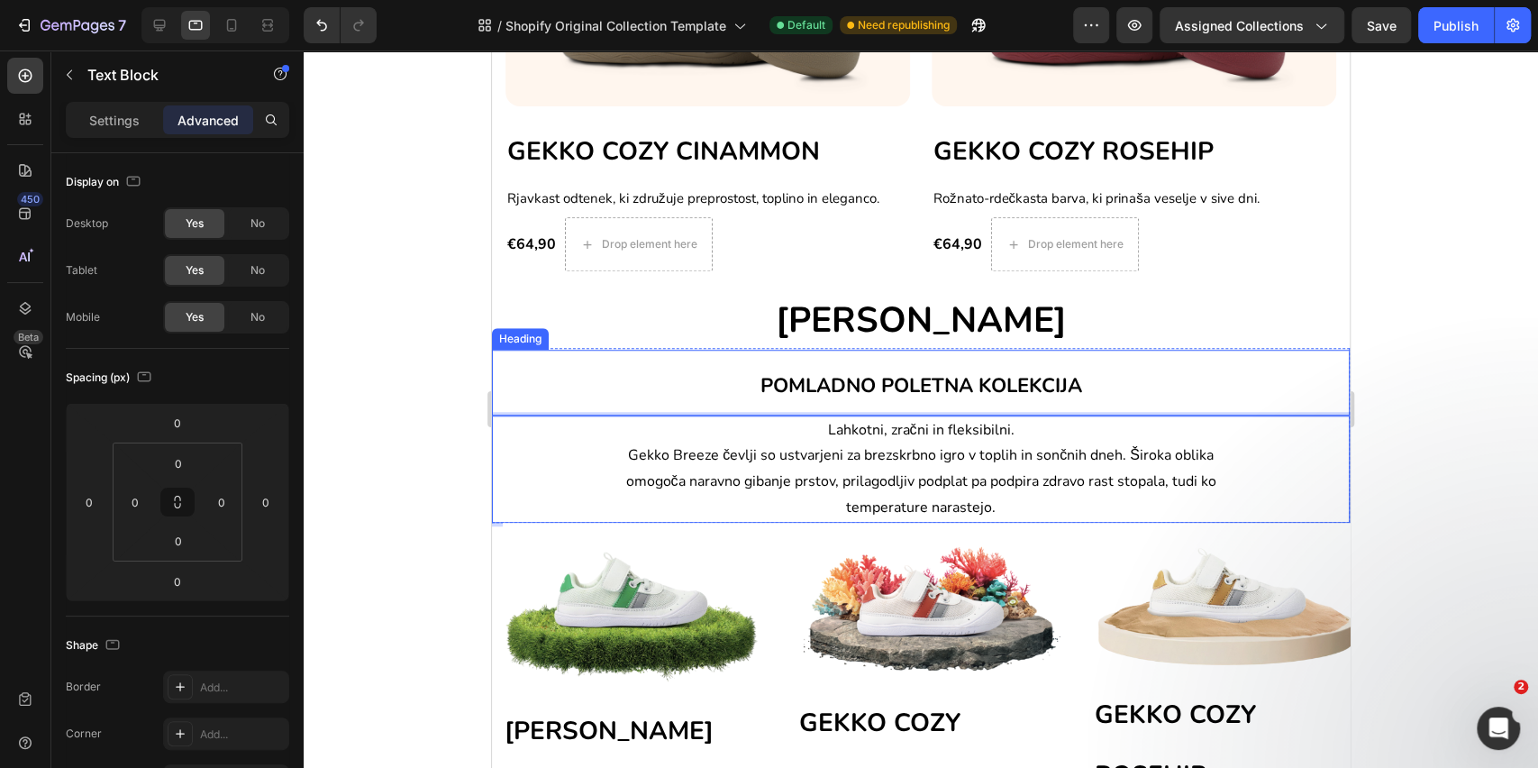
click at [860, 362] on h2 "POMLADNO POLETNA KOLEKCIJA" at bounding box center [921, 383] width 858 height 66
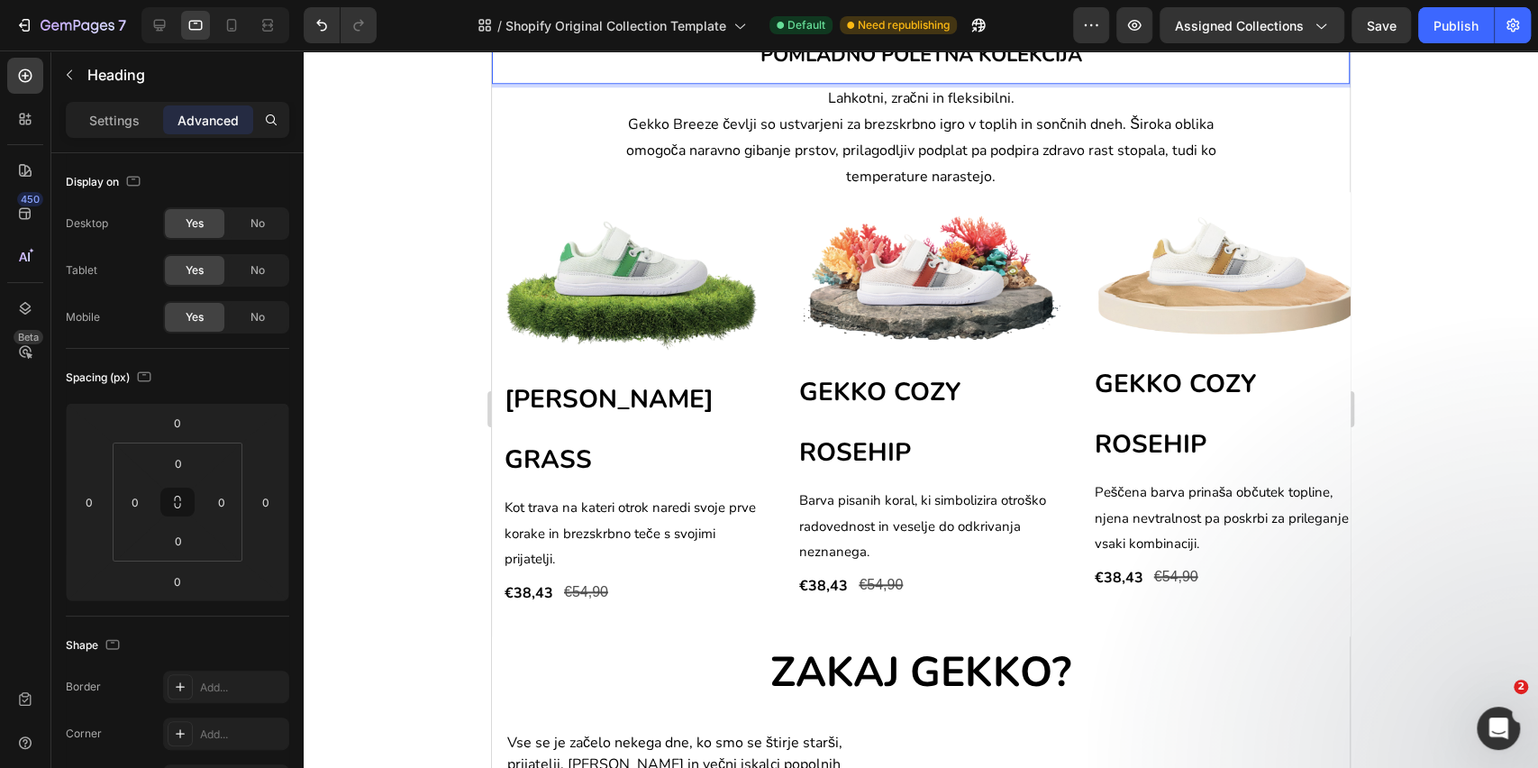
scroll to position [1201, 0]
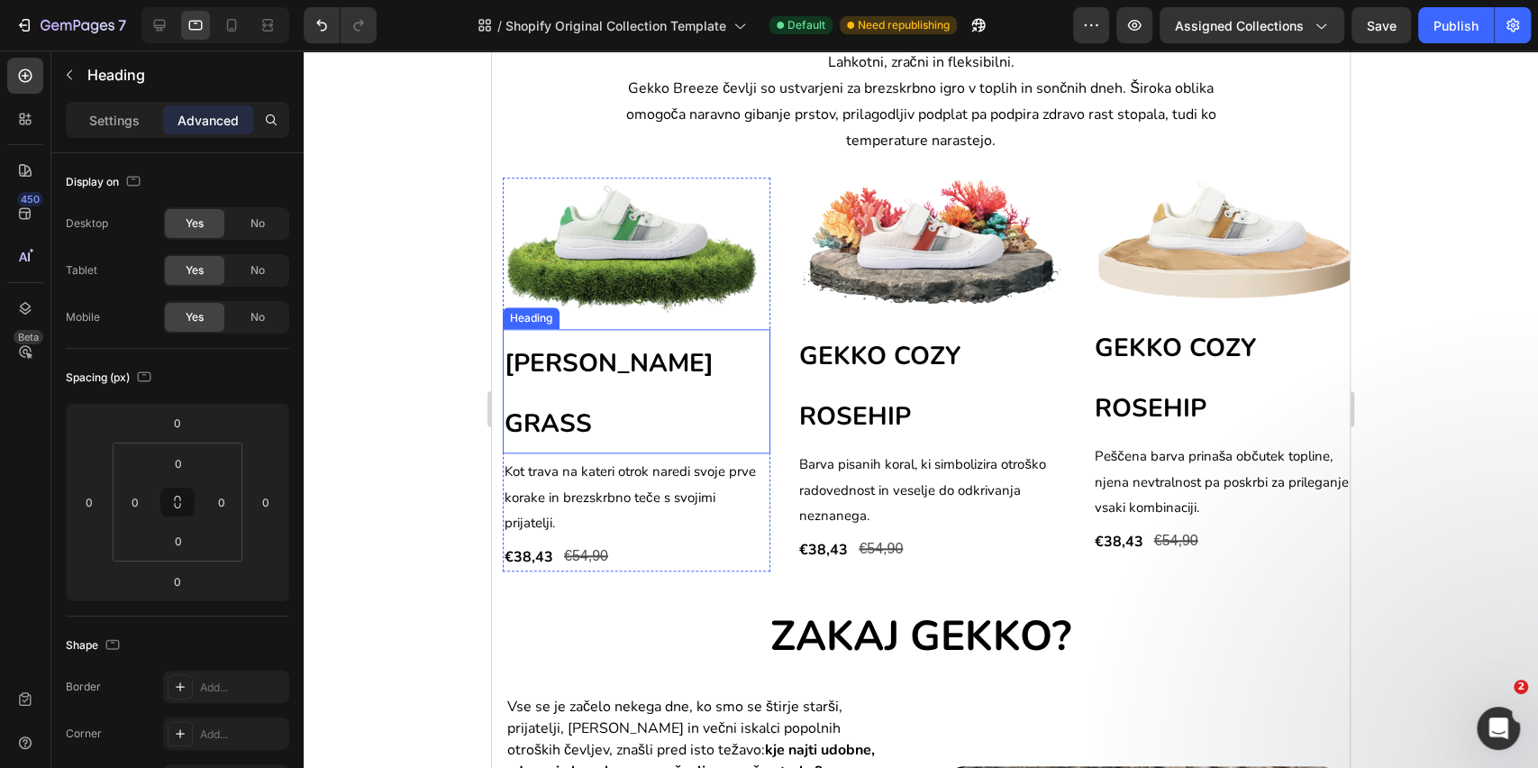
click at [627, 394] on h2 "[PERSON_NAME] GRASS" at bounding box center [637, 391] width 268 height 124
click at [123, 118] on p "Settings" at bounding box center [114, 120] width 50 height 19
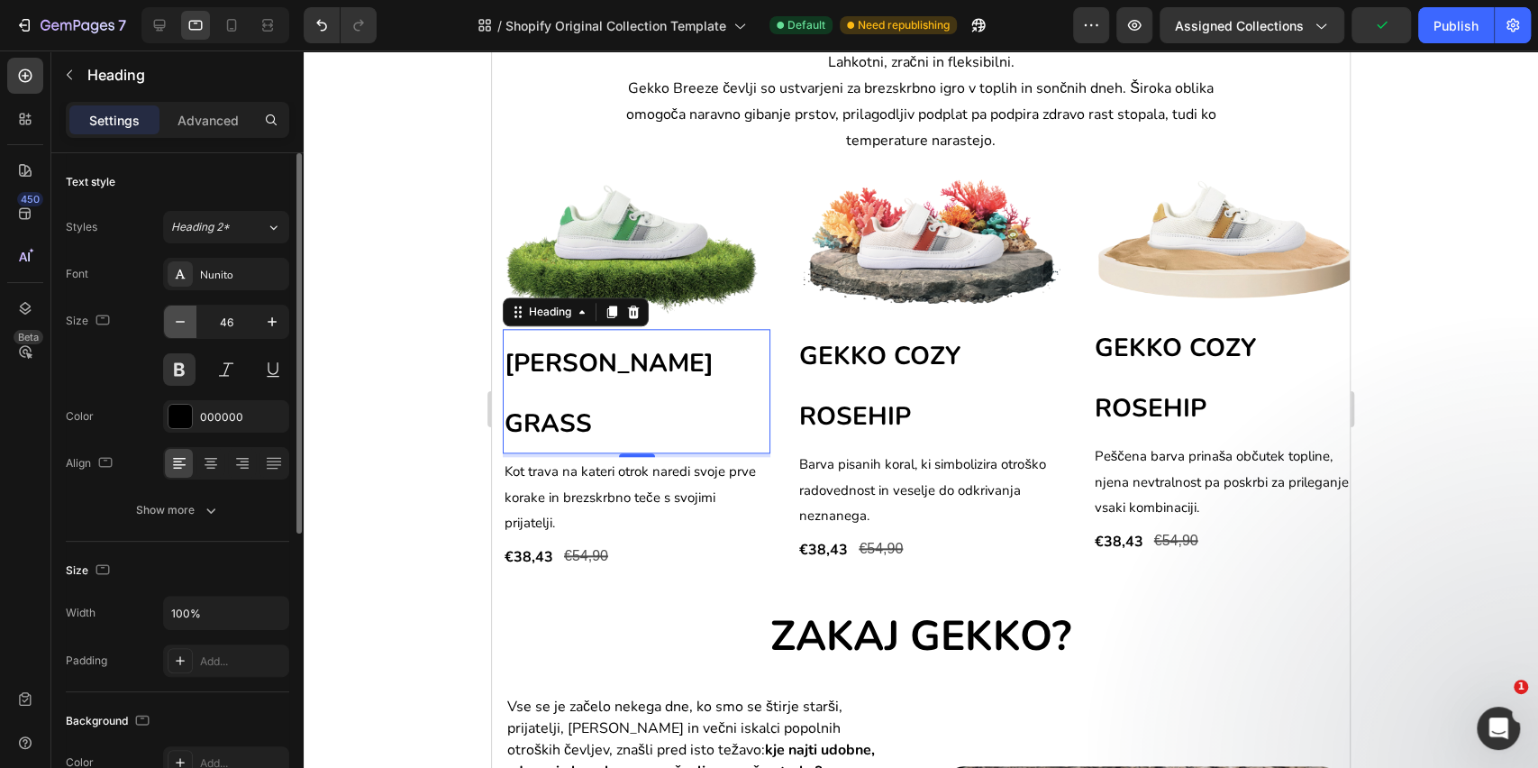
click at [181, 315] on icon "button" at bounding box center [180, 322] width 18 height 18
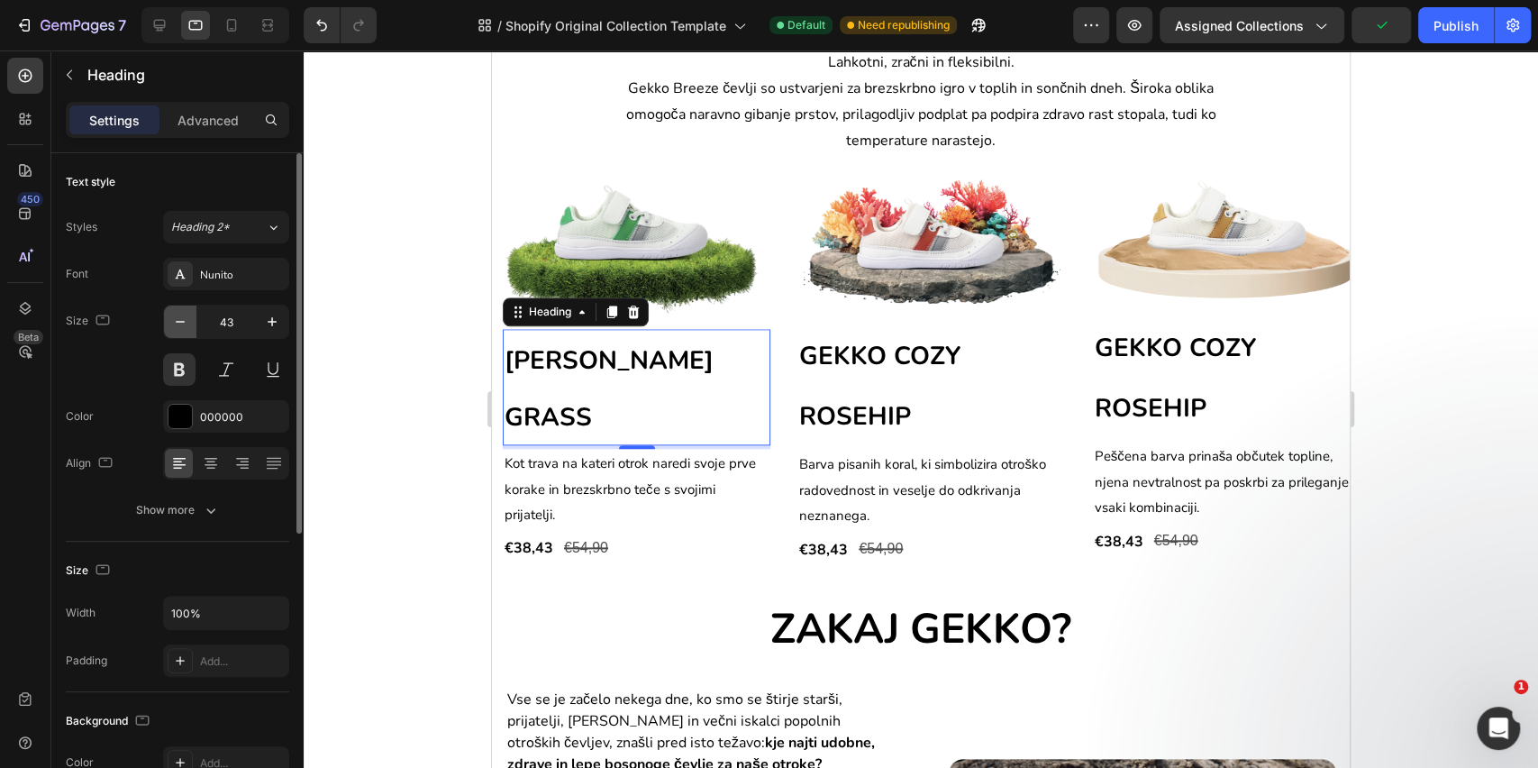
click at [181, 315] on icon "button" at bounding box center [180, 322] width 18 height 18
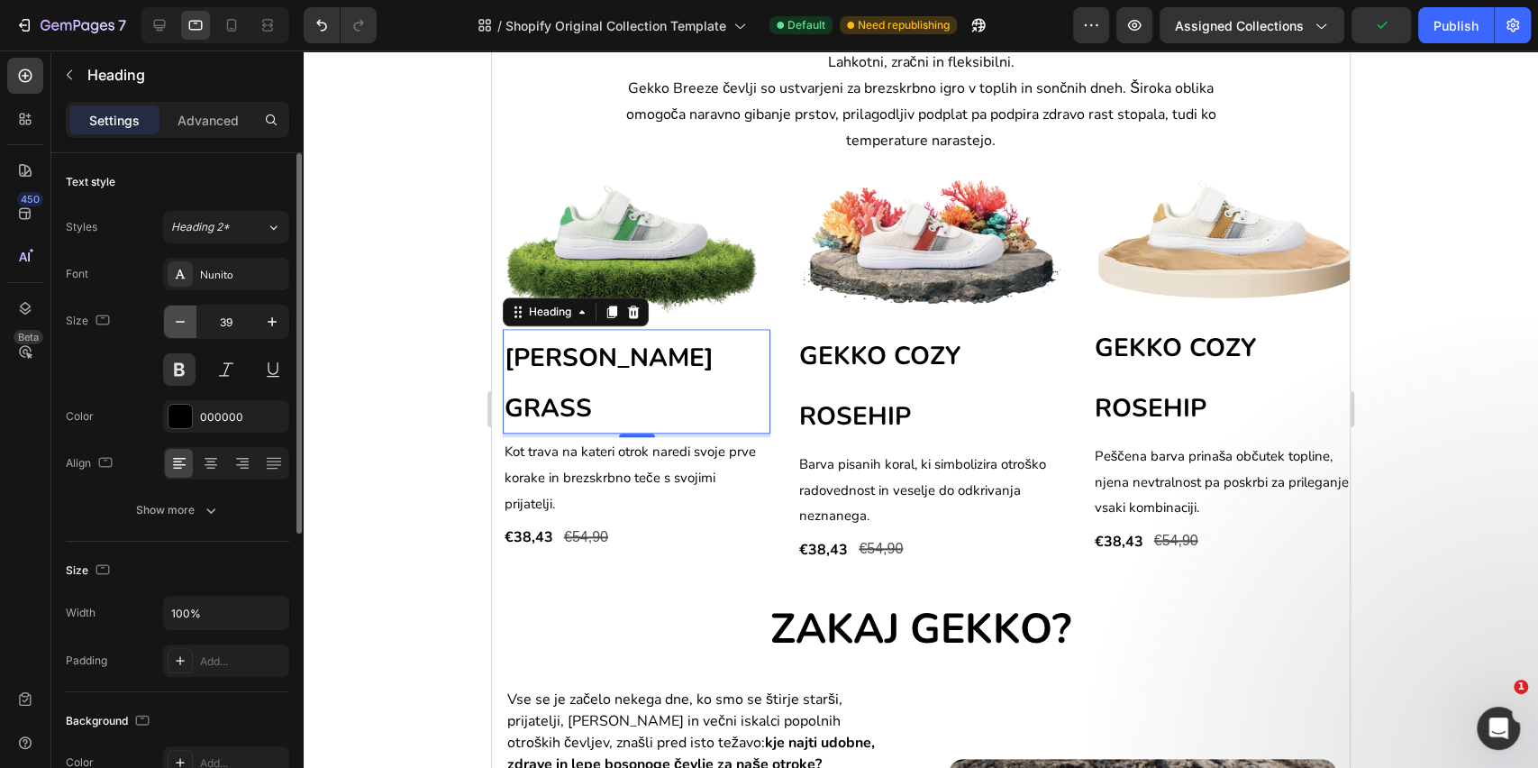
click at [181, 315] on icon "button" at bounding box center [180, 322] width 18 height 18
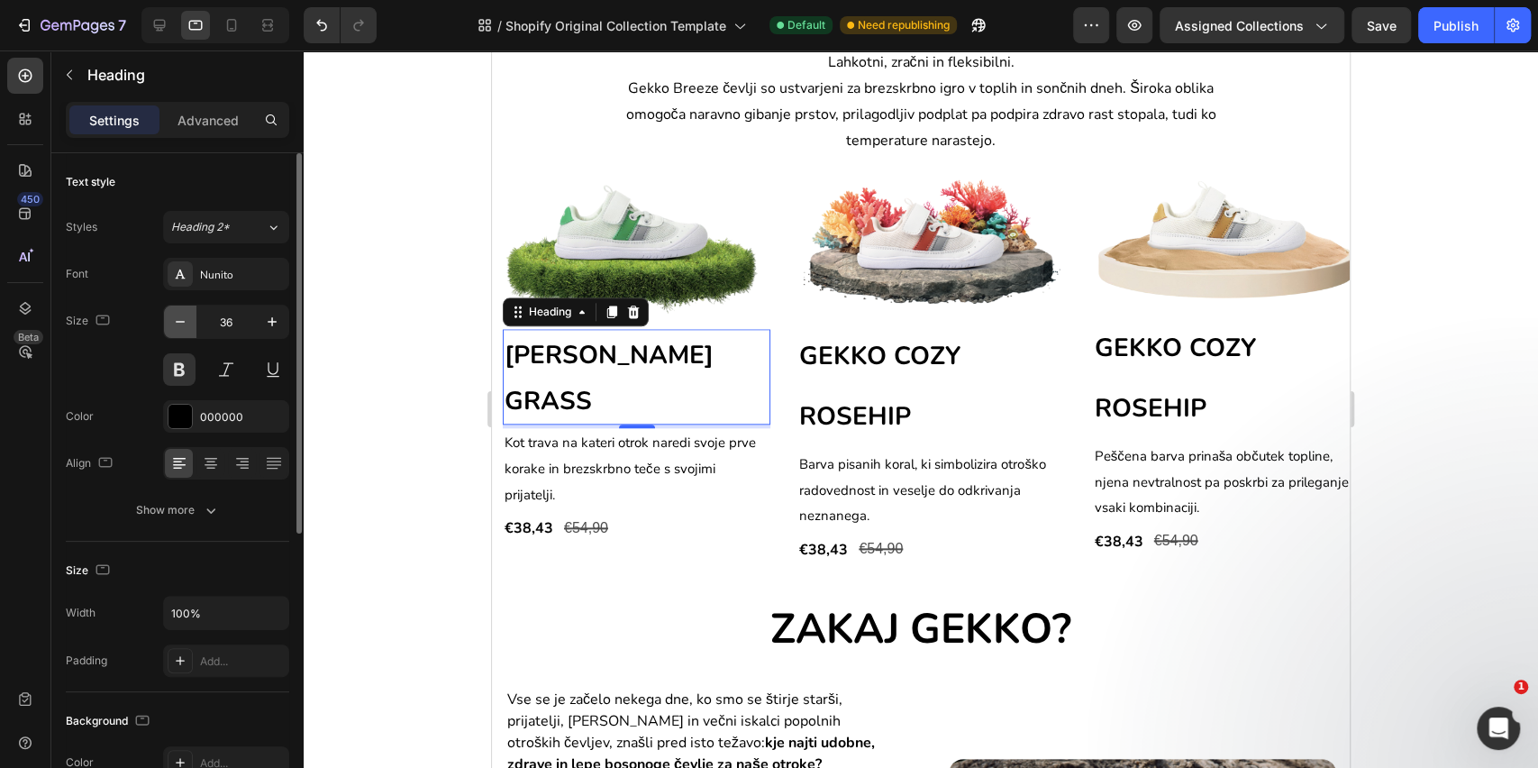
click at [181, 315] on icon "button" at bounding box center [180, 322] width 18 height 18
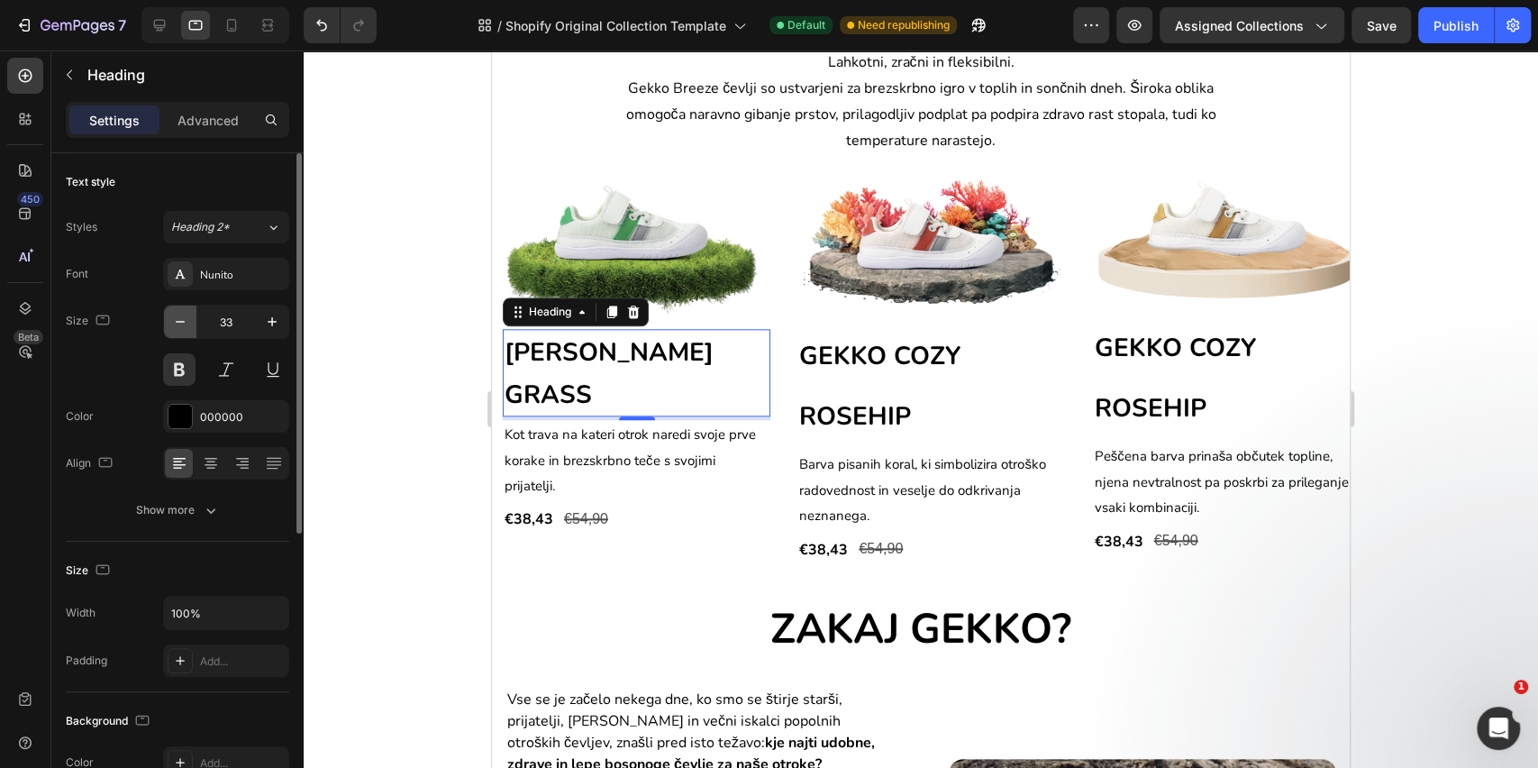
click at [181, 315] on icon "button" at bounding box center [180, 322] width 18 height 18
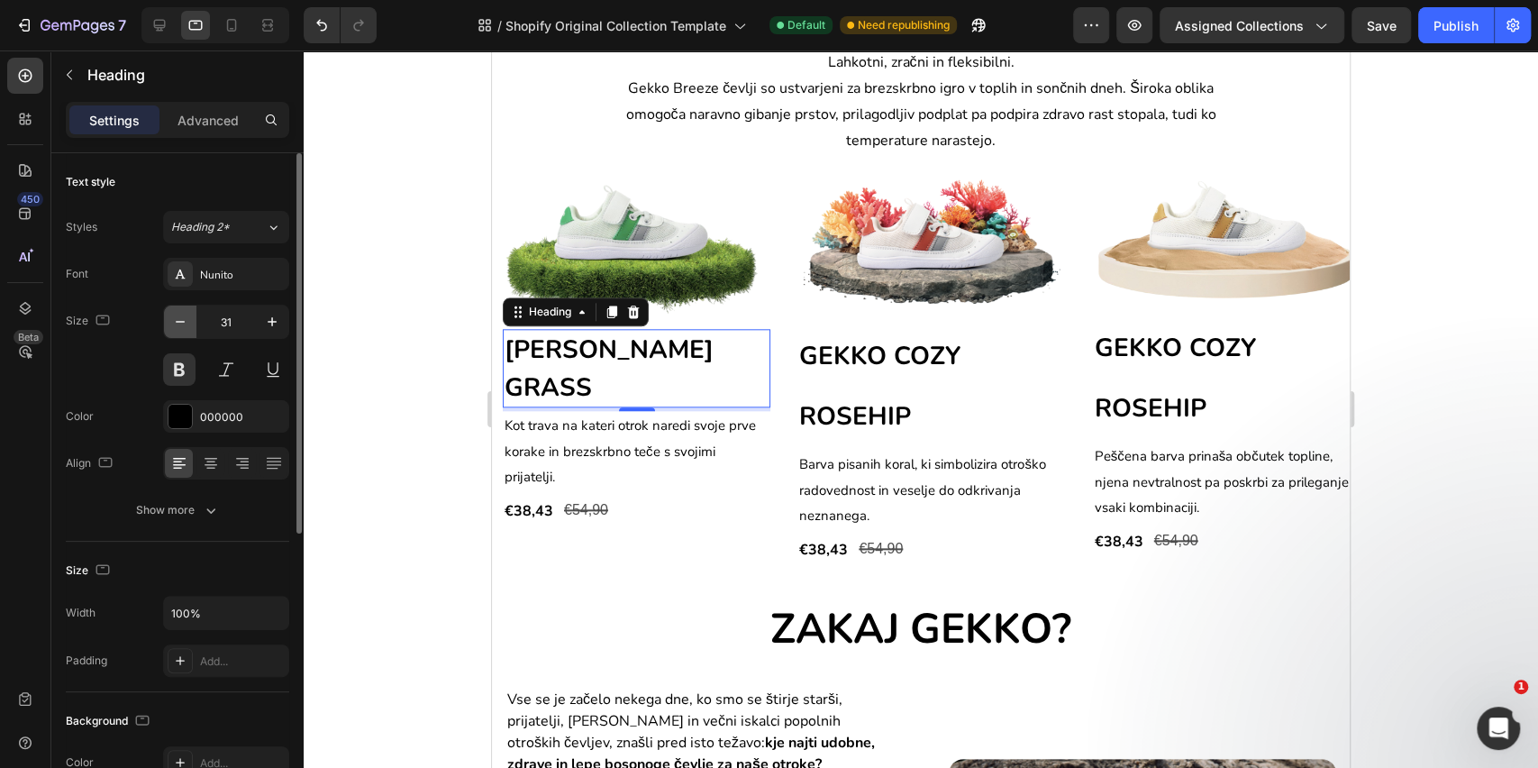
click at [181, 315] on icon "button" at bounding box center [180, 322] width 18 height 18
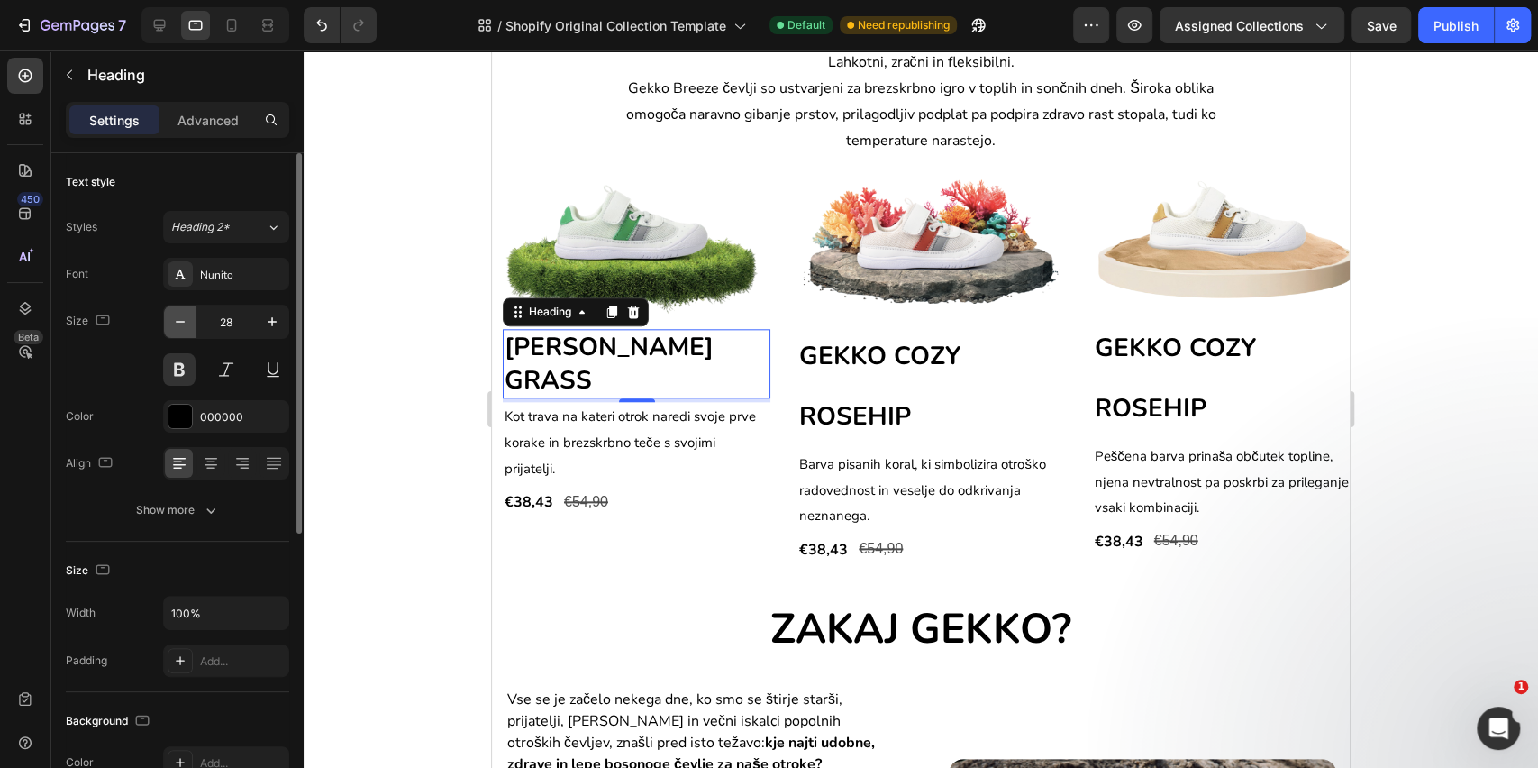
click at [181, 315] on icon "button" at bounding box center [180, 322] width 18 height 18
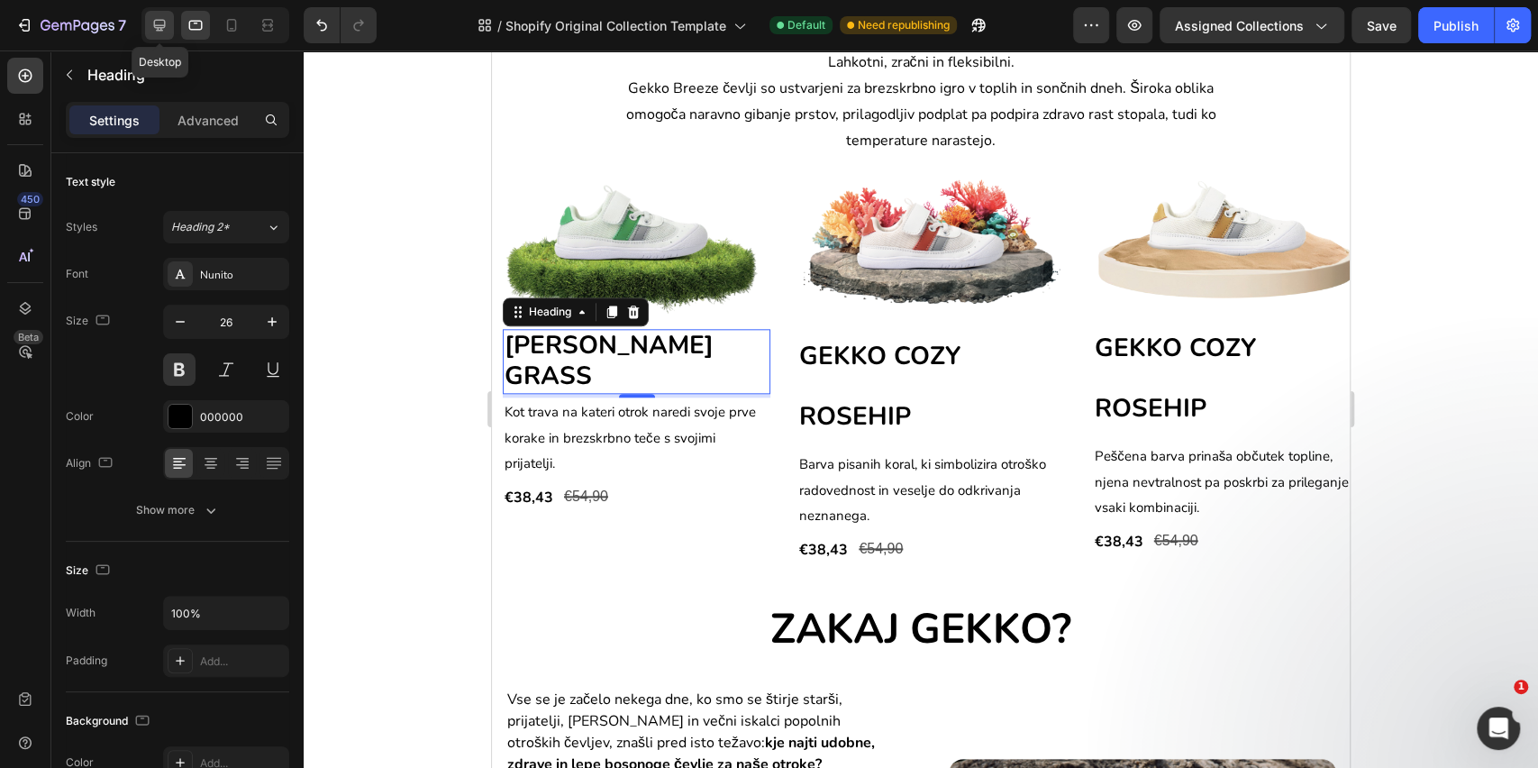
click at [157, 23] on icon at bounding box center [160, 25] width 18 height 18
type input "33"
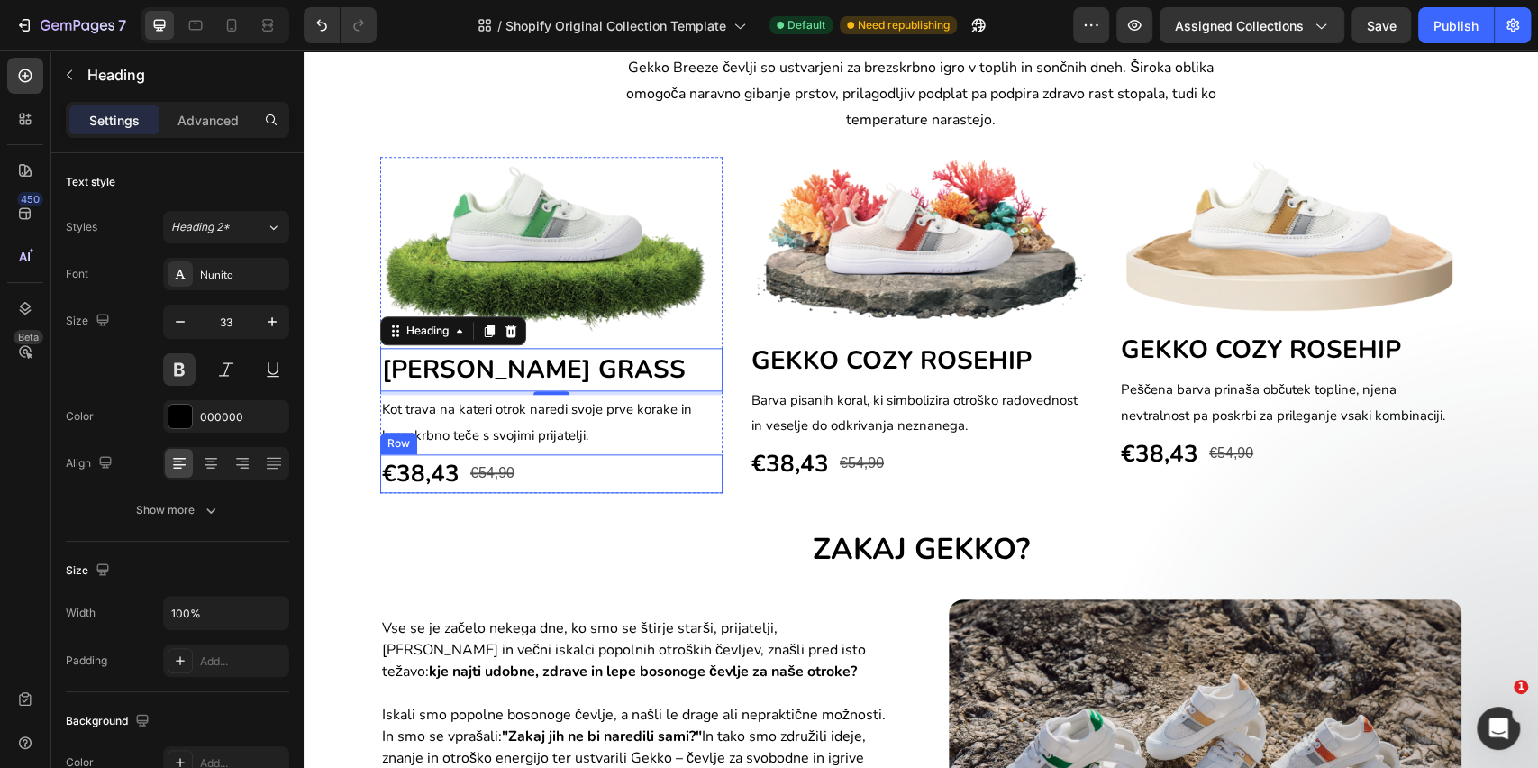
scroll to position [1254, 0]
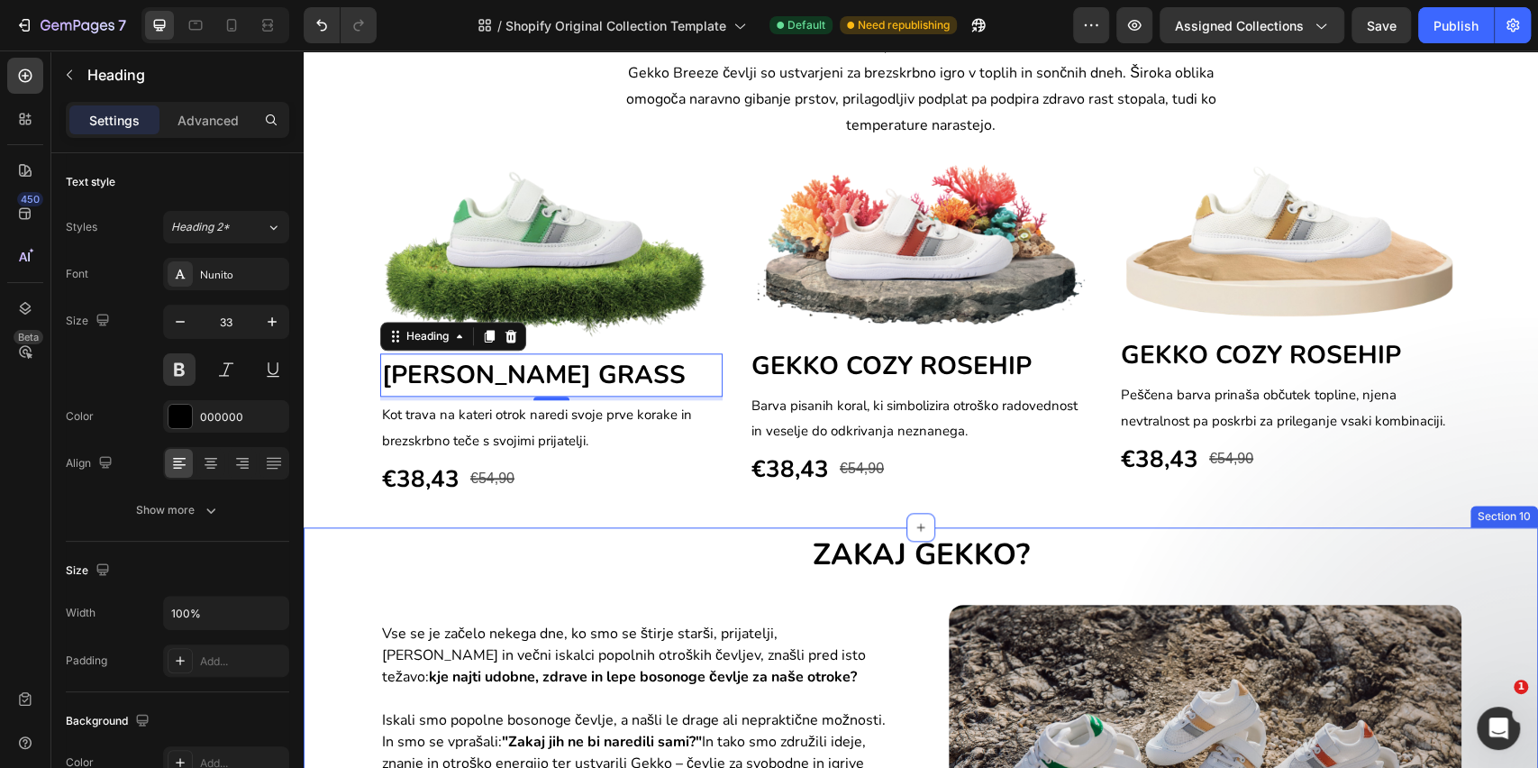
click at [661, 601] on div "ZAKAJ GEKKO? Heading Vse se je začelo nekega dne, ko smo se štirje starši, prij…" at bounding box center [921, 740] width 1208 height 413
click at [601, 382] on span "[PERSON_NAME] GRASS" at bounding box center [534, 375] width 304 height 34
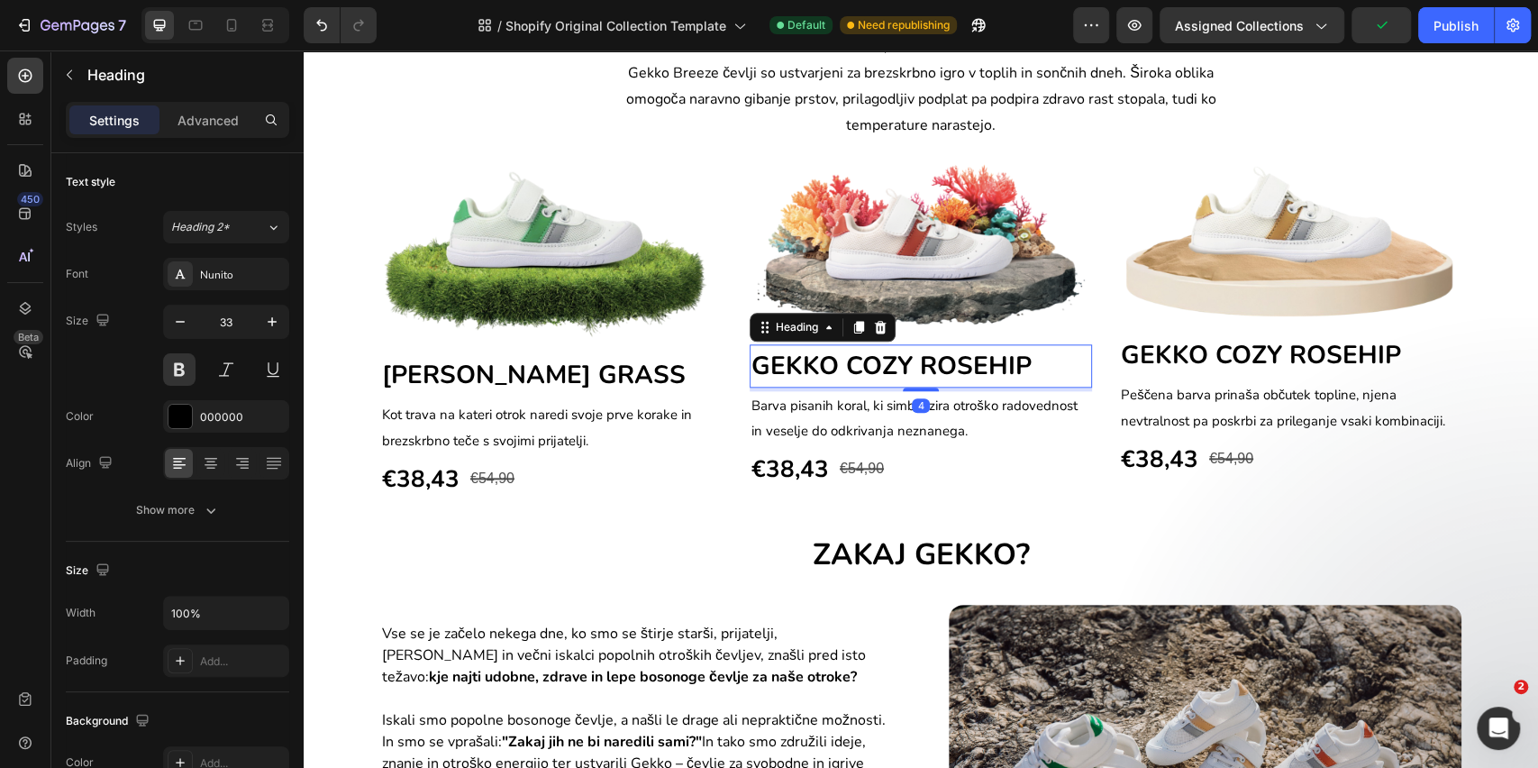
click at [821, 376] on span "GEKKO COZY ROSEHIP" at bounding box center [892, 366] width 280 height 34
click at [790, 374] on span "GEKKO COZY ROSEHIP" at bounding box center [892, 366] width 280 height 34
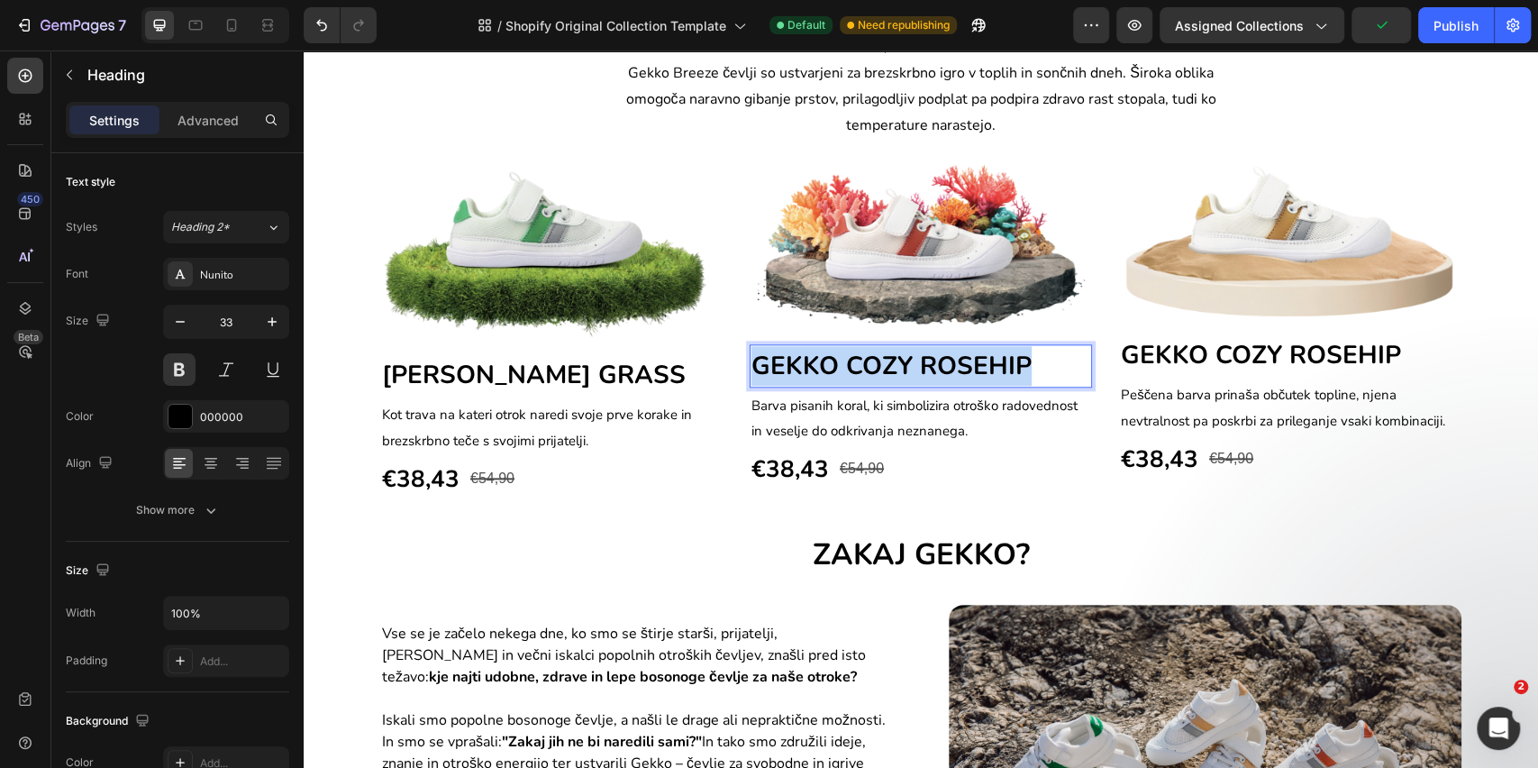
click at [790, 374] on span "GEKKO COZY ROSEHIP" at bounding box center [892, 366] width 280 height 34
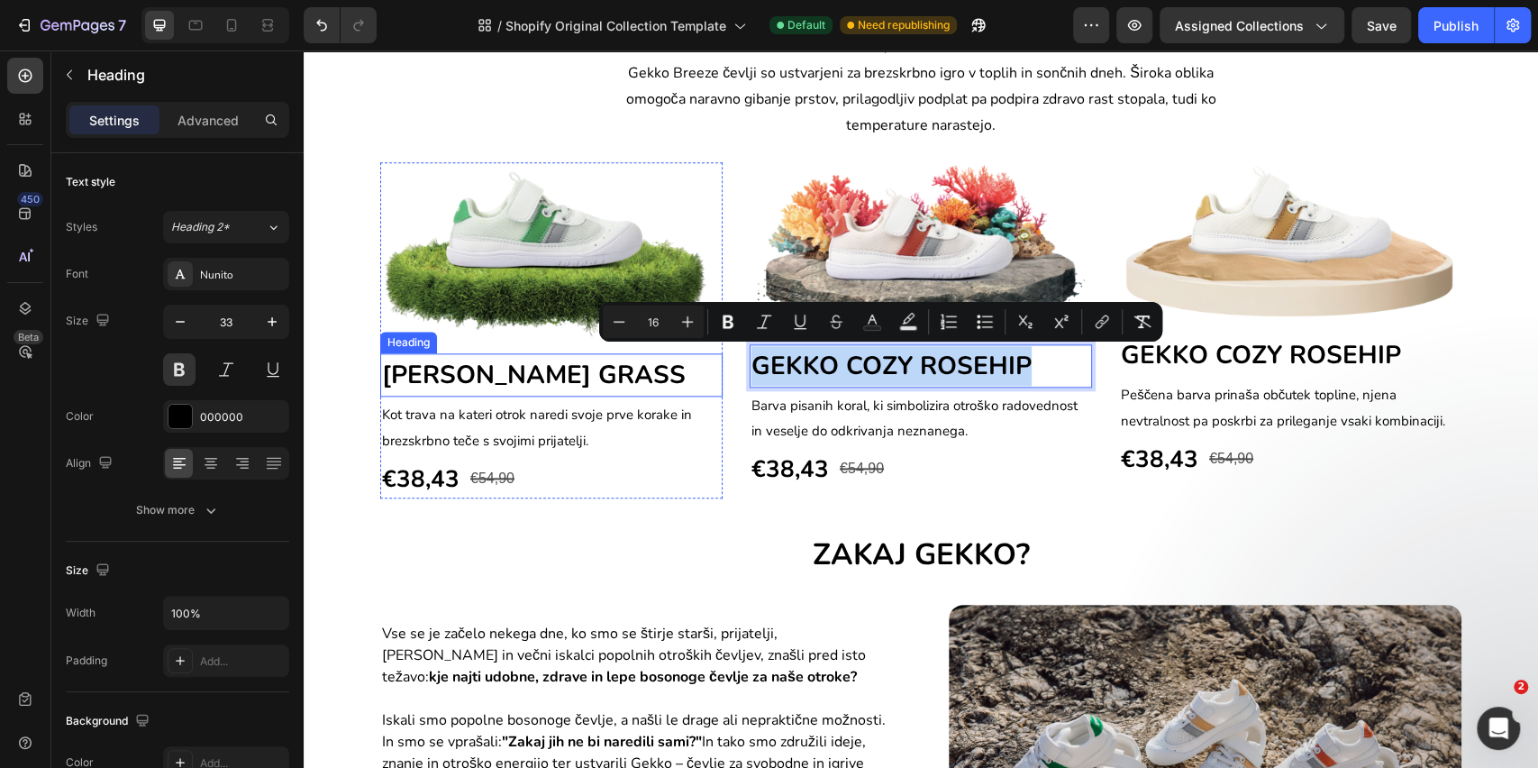
click at [572, 379] on span "[PERSON_NAME] GRASS" at bounding box center [534, 375] width 304 height 34
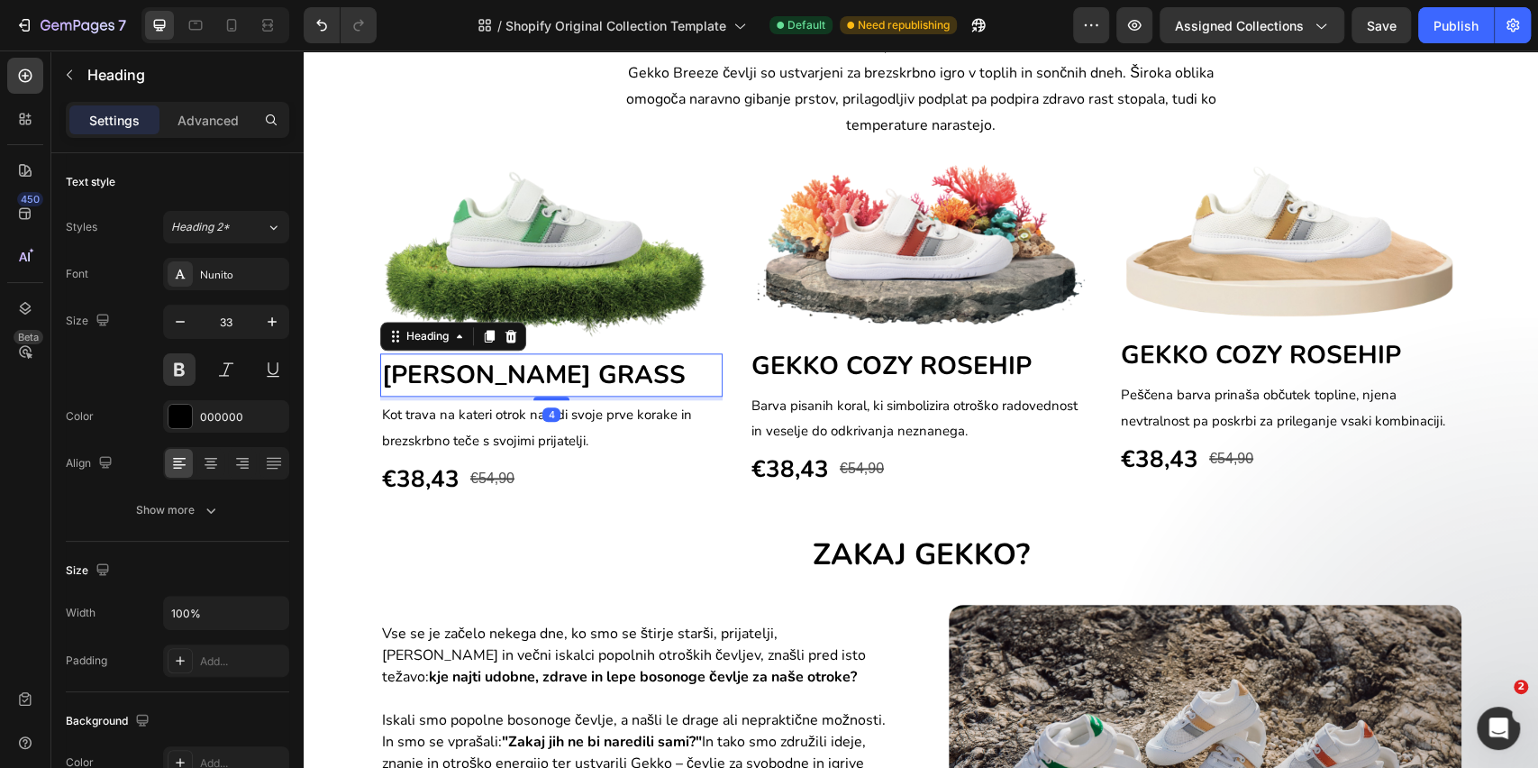
click at [572, 379] on span "[PERSON_NAME] GRASS" at bounding box center [534, 375] width 304 height 34
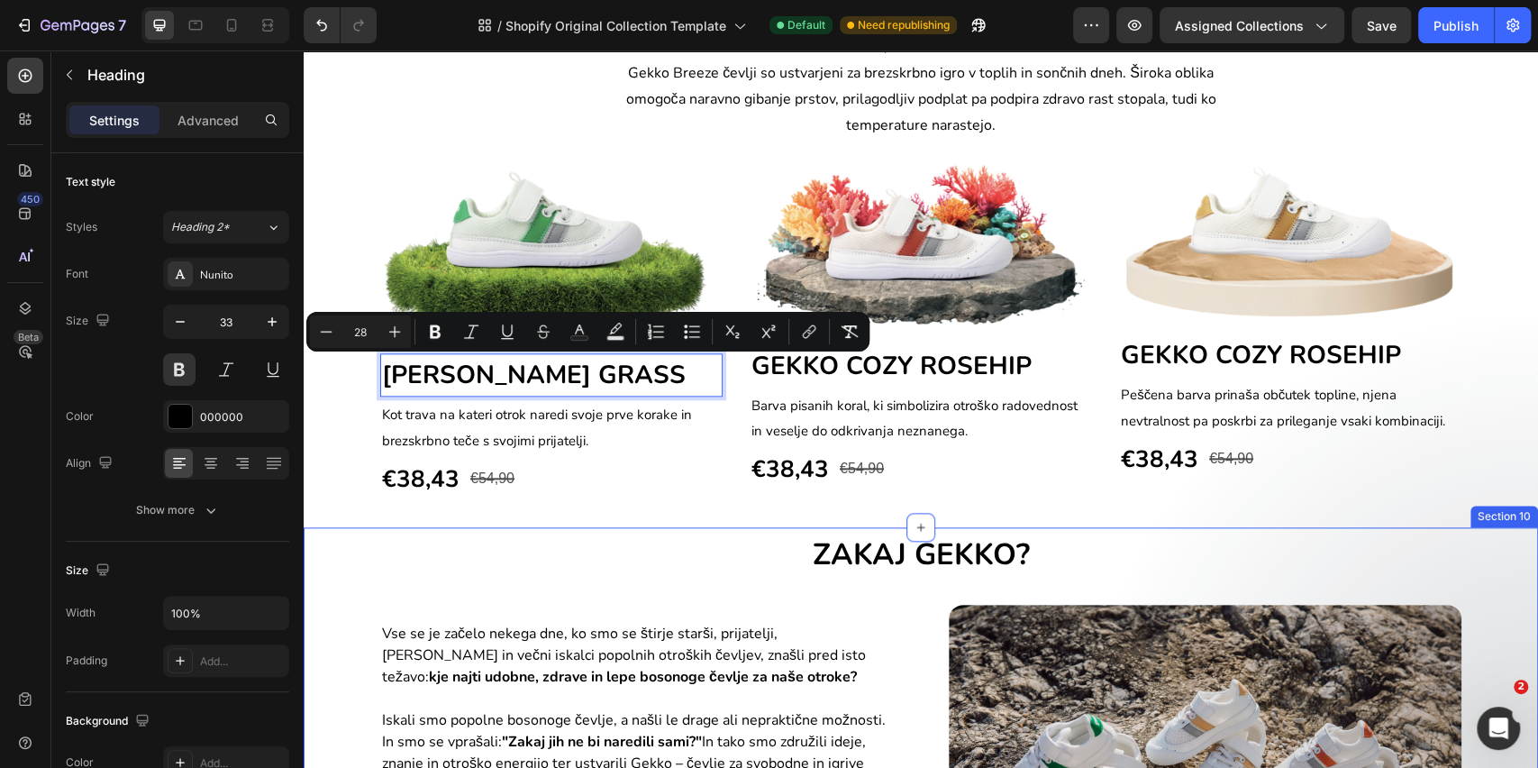
click at [558, 591] on div "ZAKAJ GEKKO? Heading Vse se je začelo nekega dne, ko smo se štirje starši, prij…" at bounding box center [921, 740] width 1208 height 413
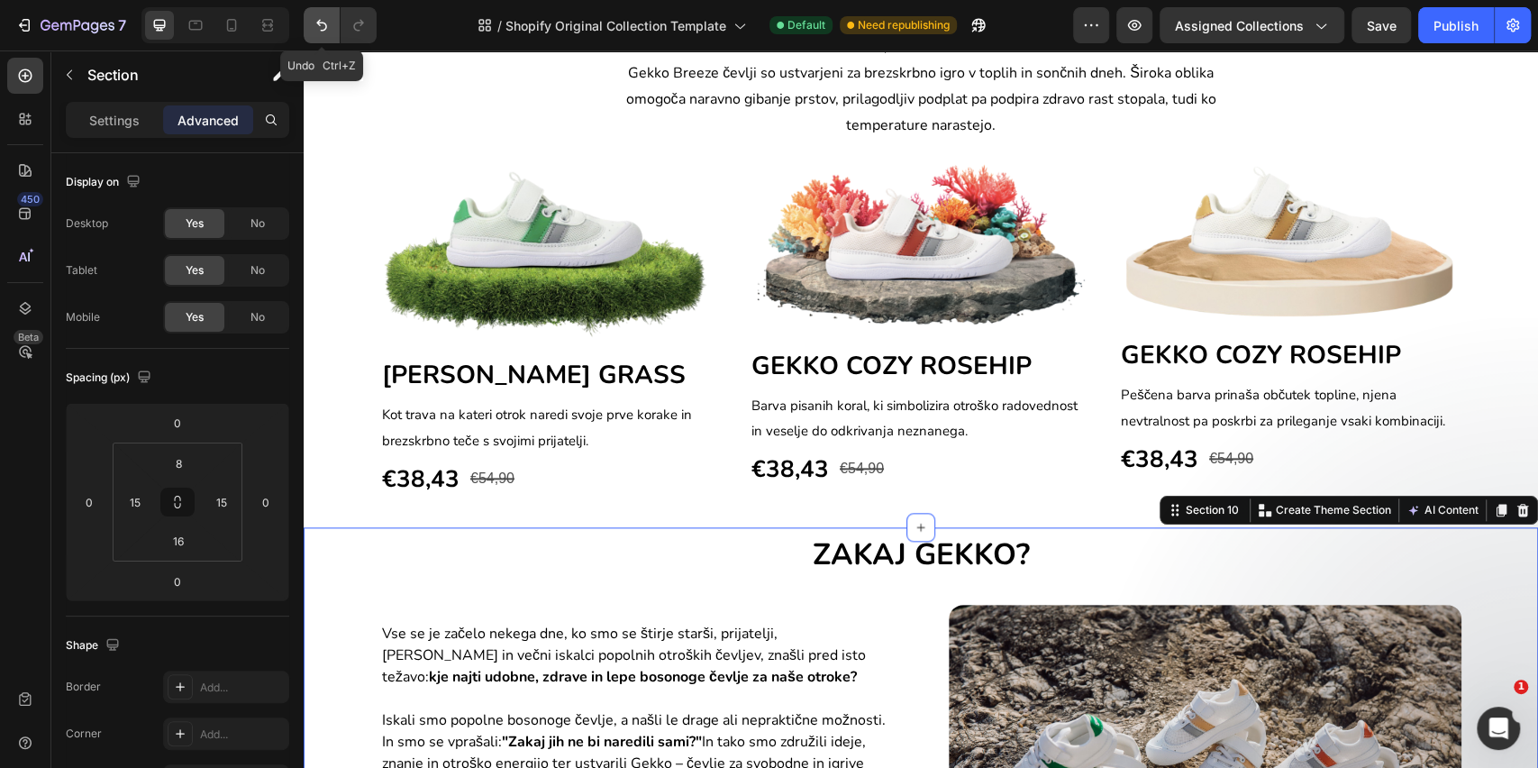
click at [316, 28] on icon "Undo/Redo" at bounding box center [322, 25] width 18 height 18
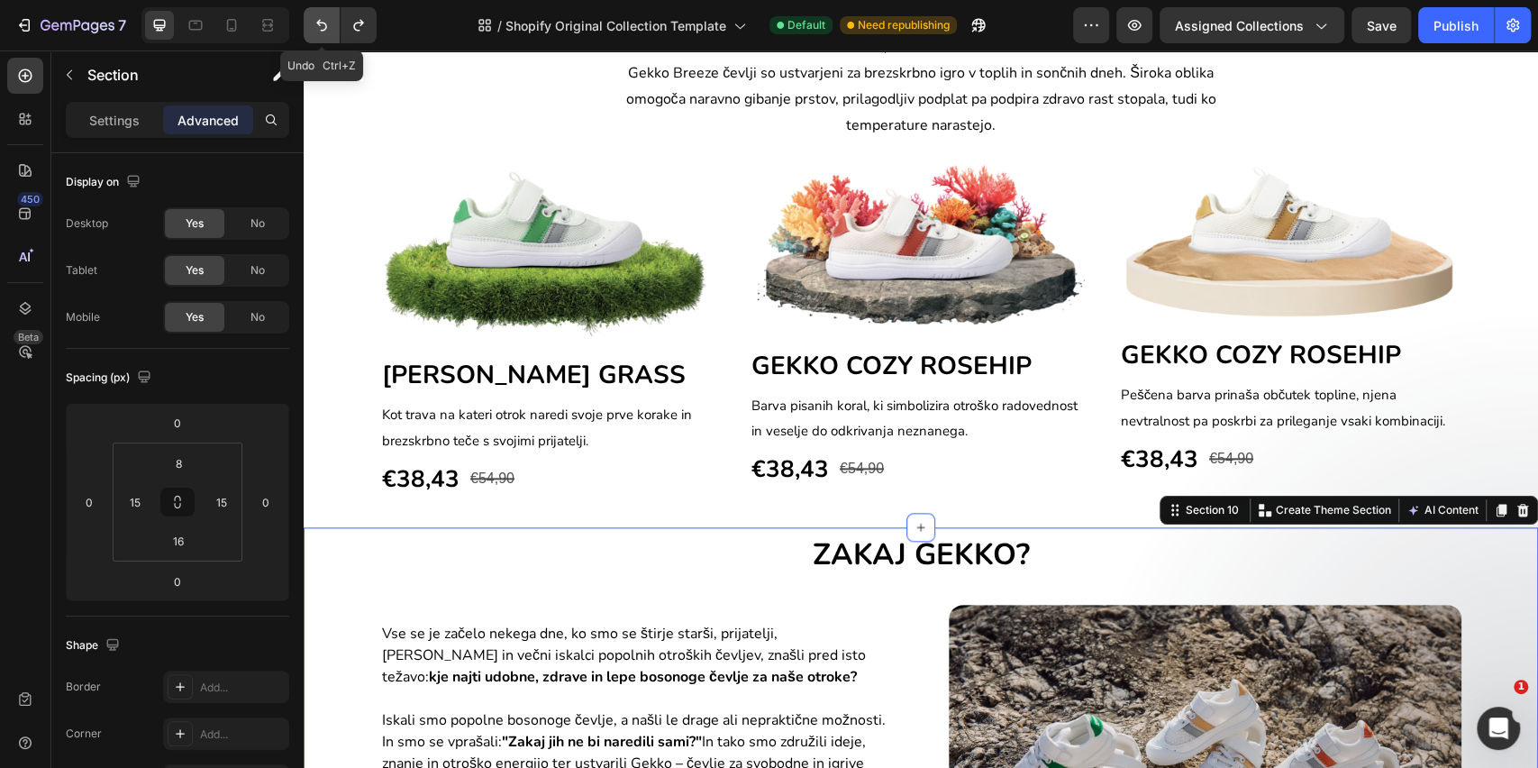
click at [316, 28] on icon "Undo/Redo" at bounding box center [322, 25] width 18 height 18
click at [317, 30] on icon "Undo/Redo" at bounding box center [322, 25] width 18 height 18
click at [318, 32] on icon "Undo/Redo" at bounding box center [322, 25] width 18 height 18
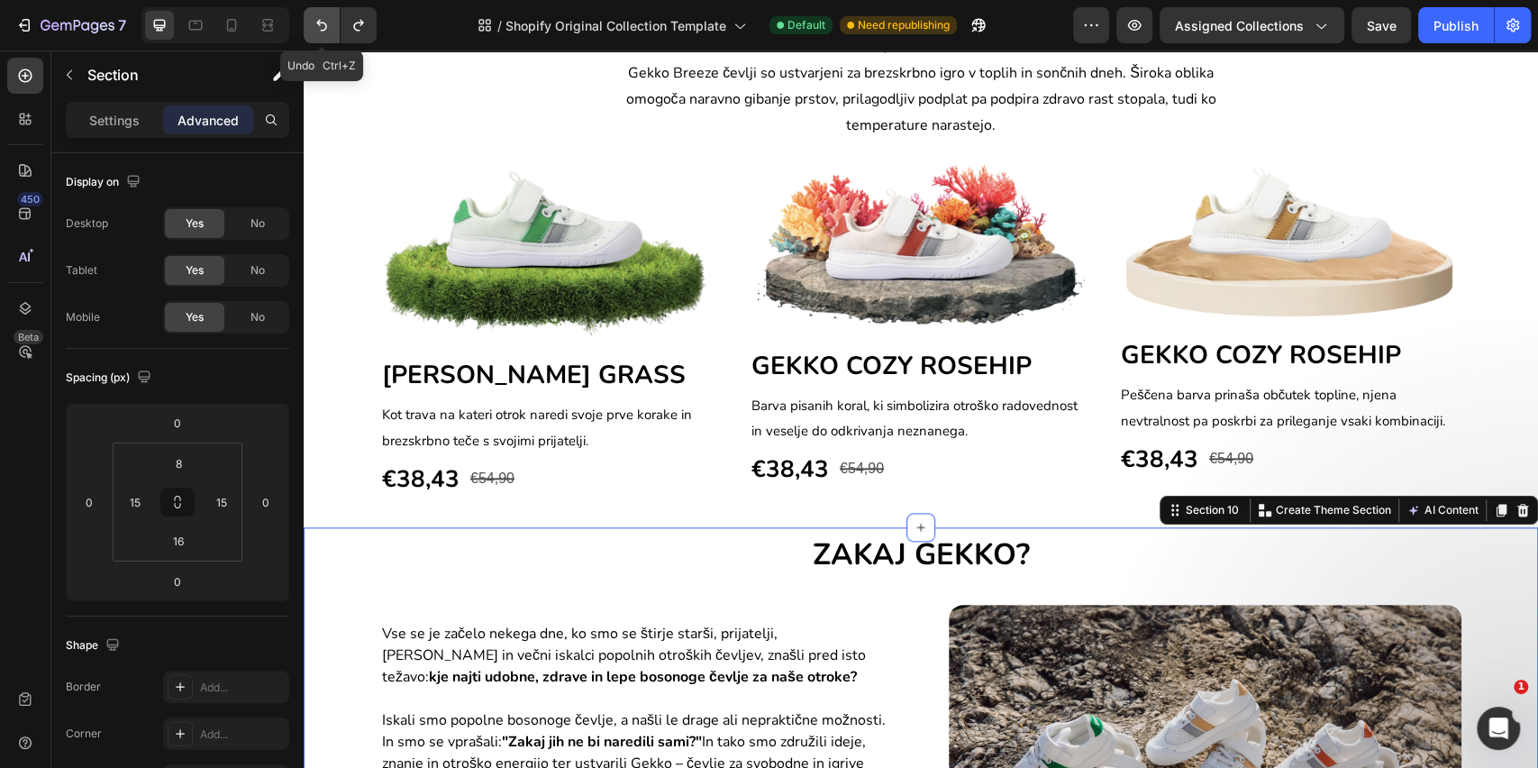
click at [318, 32] on icon "Undo/Redo" at bounding box center [322, 25] width 18 height 18
click at [319, 37] on button "Undo/Redo" at bounding box center [322, 25] width 36 height 36
click at [324, 34] on button "Undo/Redo" at bounding box center [322, 25] width 36 height 36
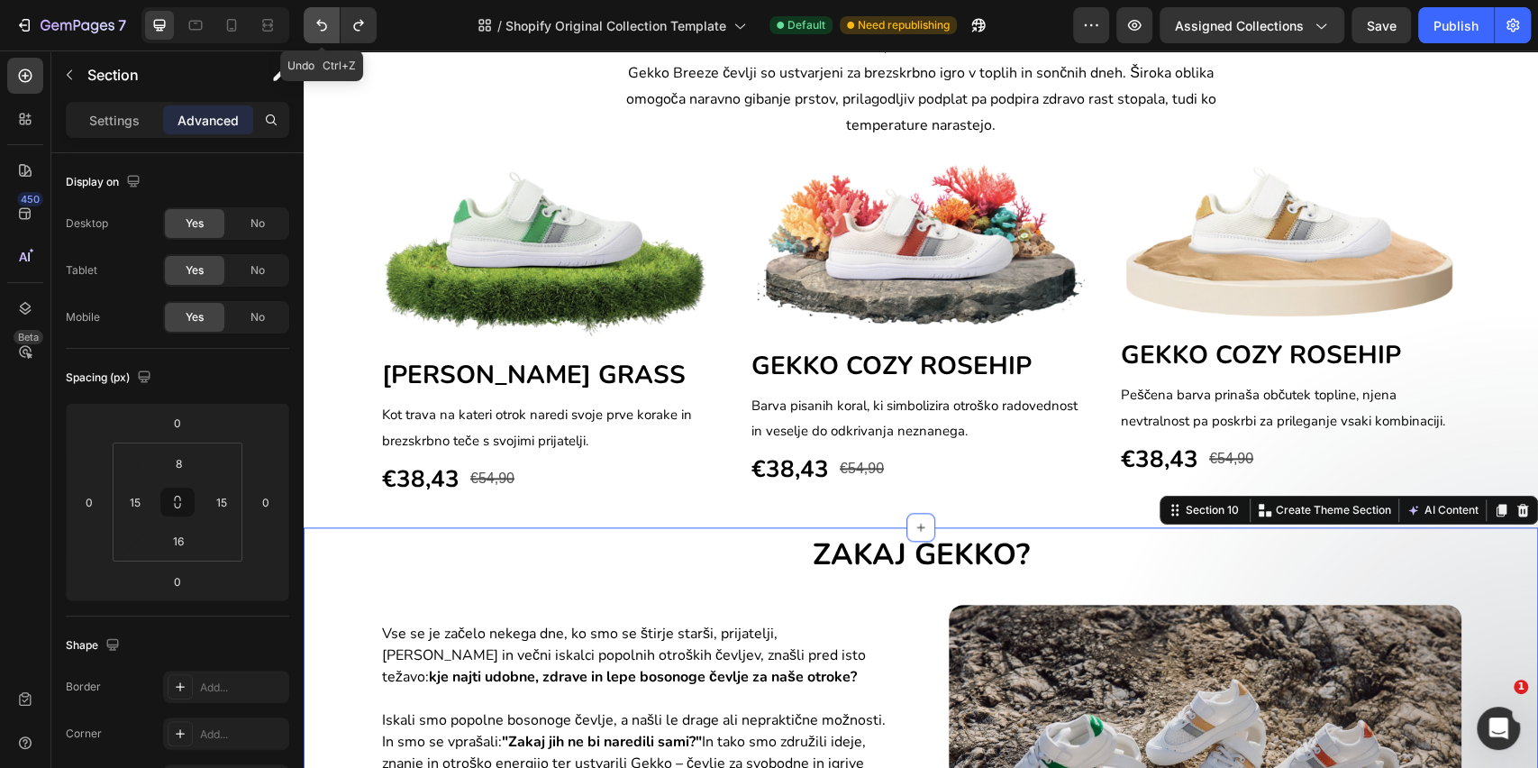
click at [324, 34] on button "Undo/Redo" at bounding box center [322, 25] width 36 height 36
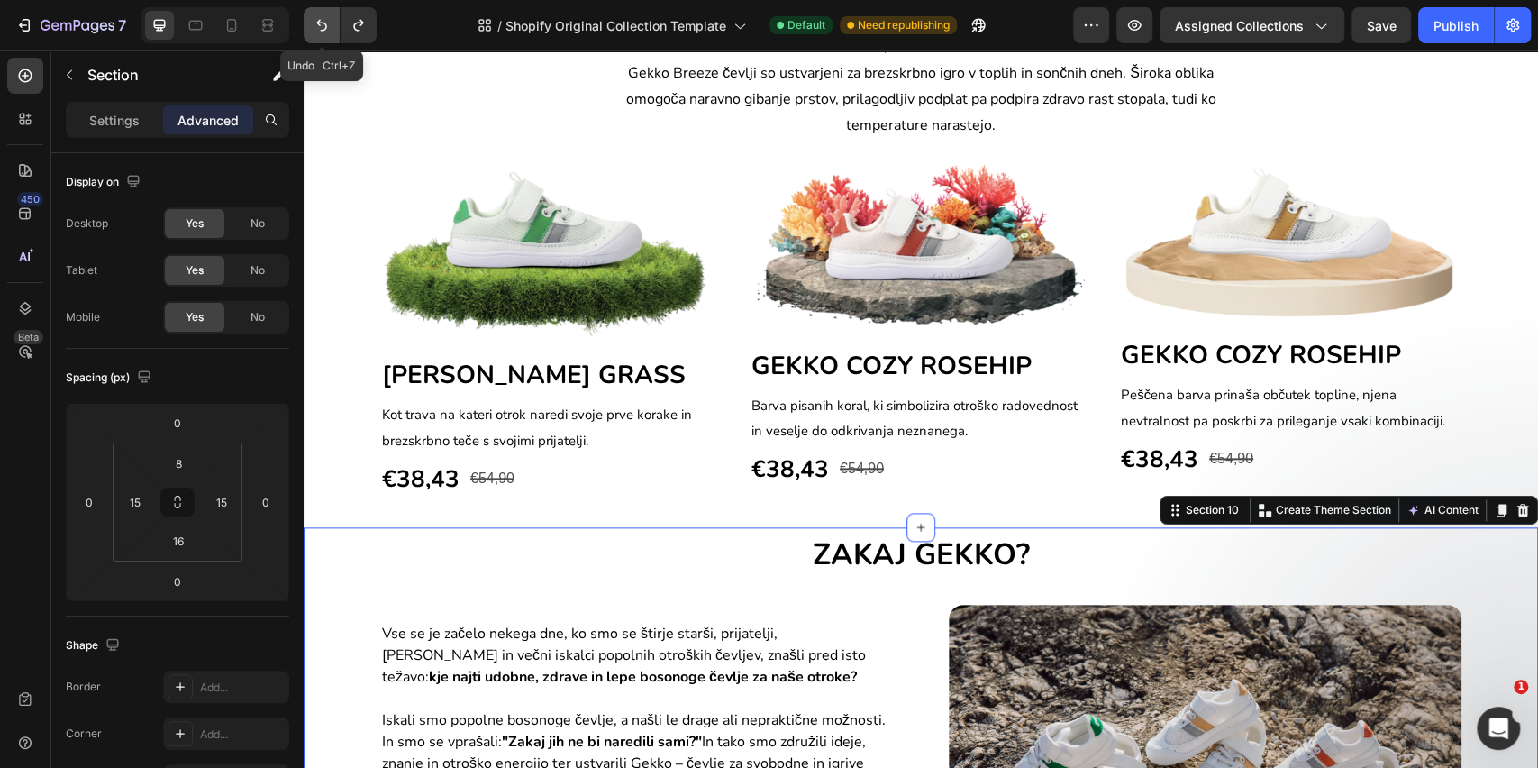
click at [324, 34] on button "Undo/Redo" at bounding box center [322, 25] width 36 height 36
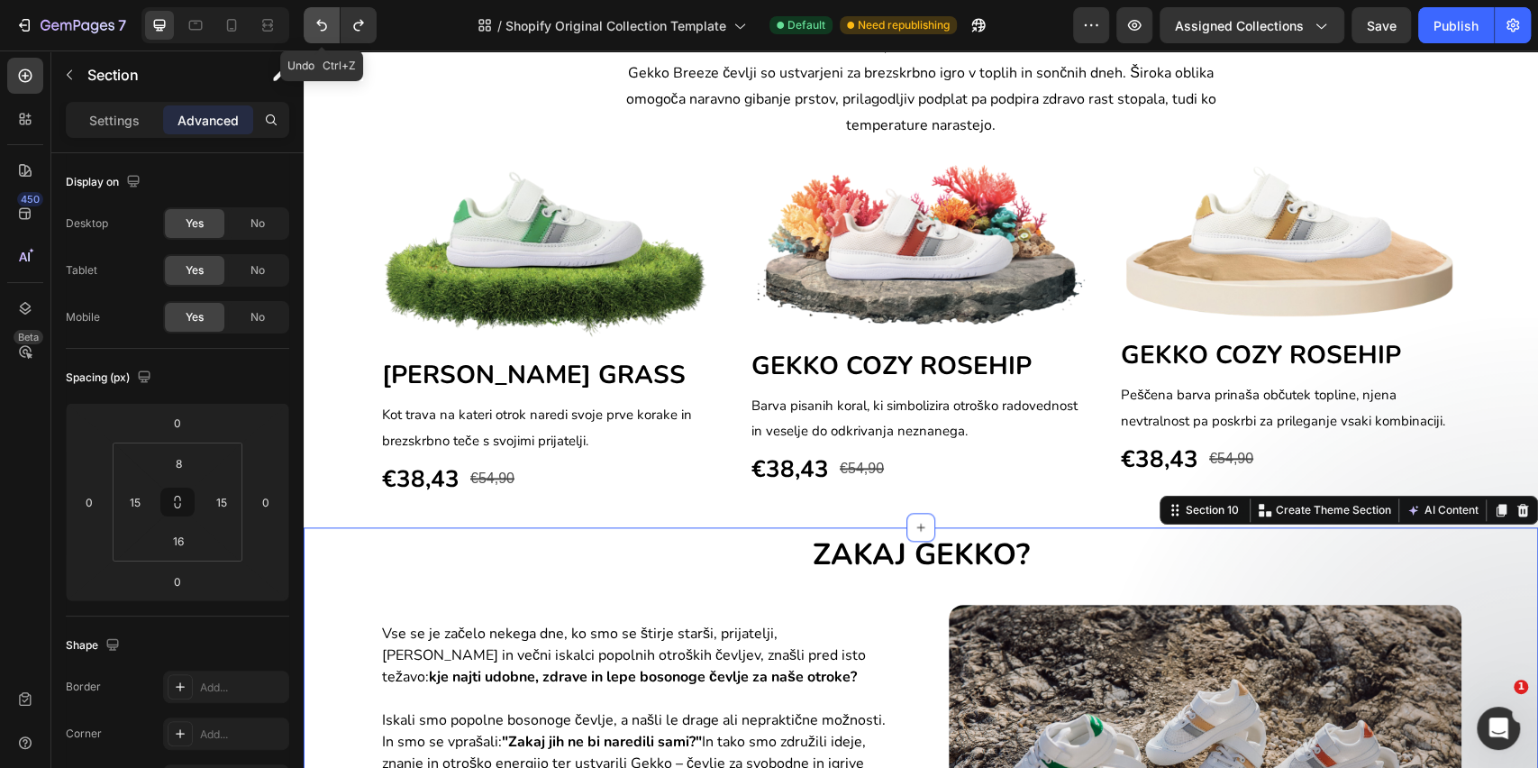
click at [324, 34] on button "Undo/Redo" at bounding box center [322, 25] width 36 height 36
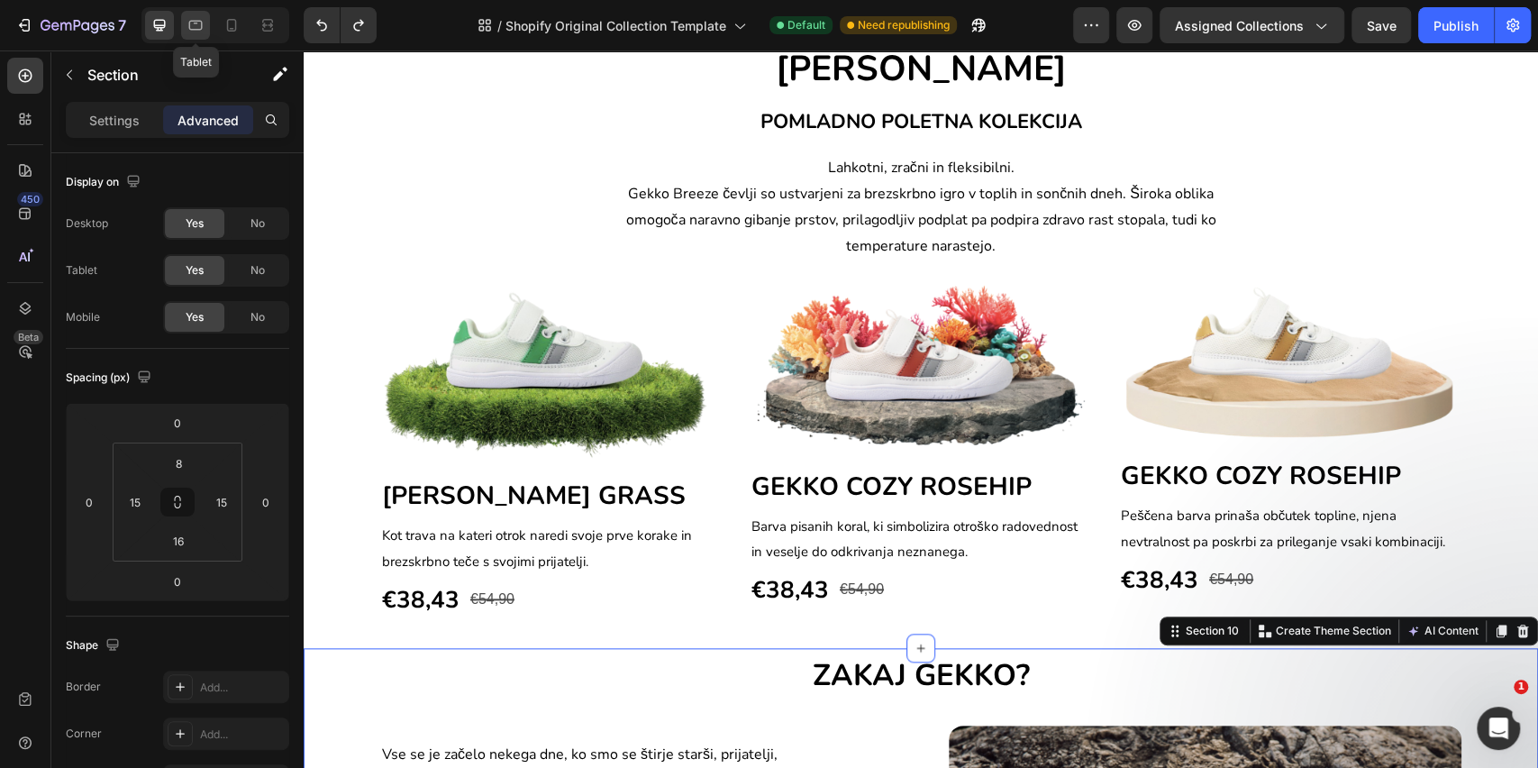
click at [203, 32] on icon at bounding box center [196, 25] width 18 height 18
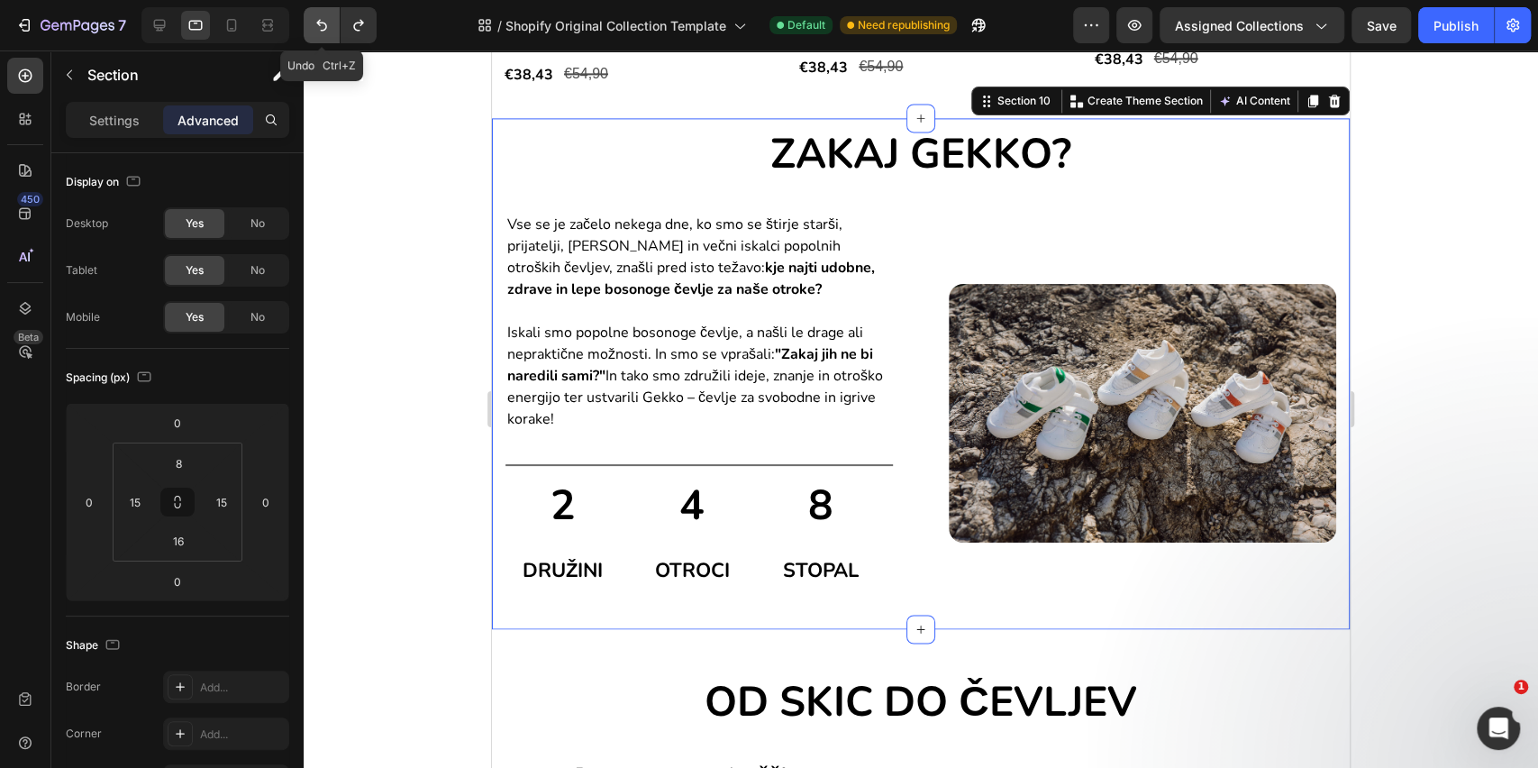
click at [324, 25] on icon "Undo/Redo" at bounding box center [322, 25] width 18 height 18
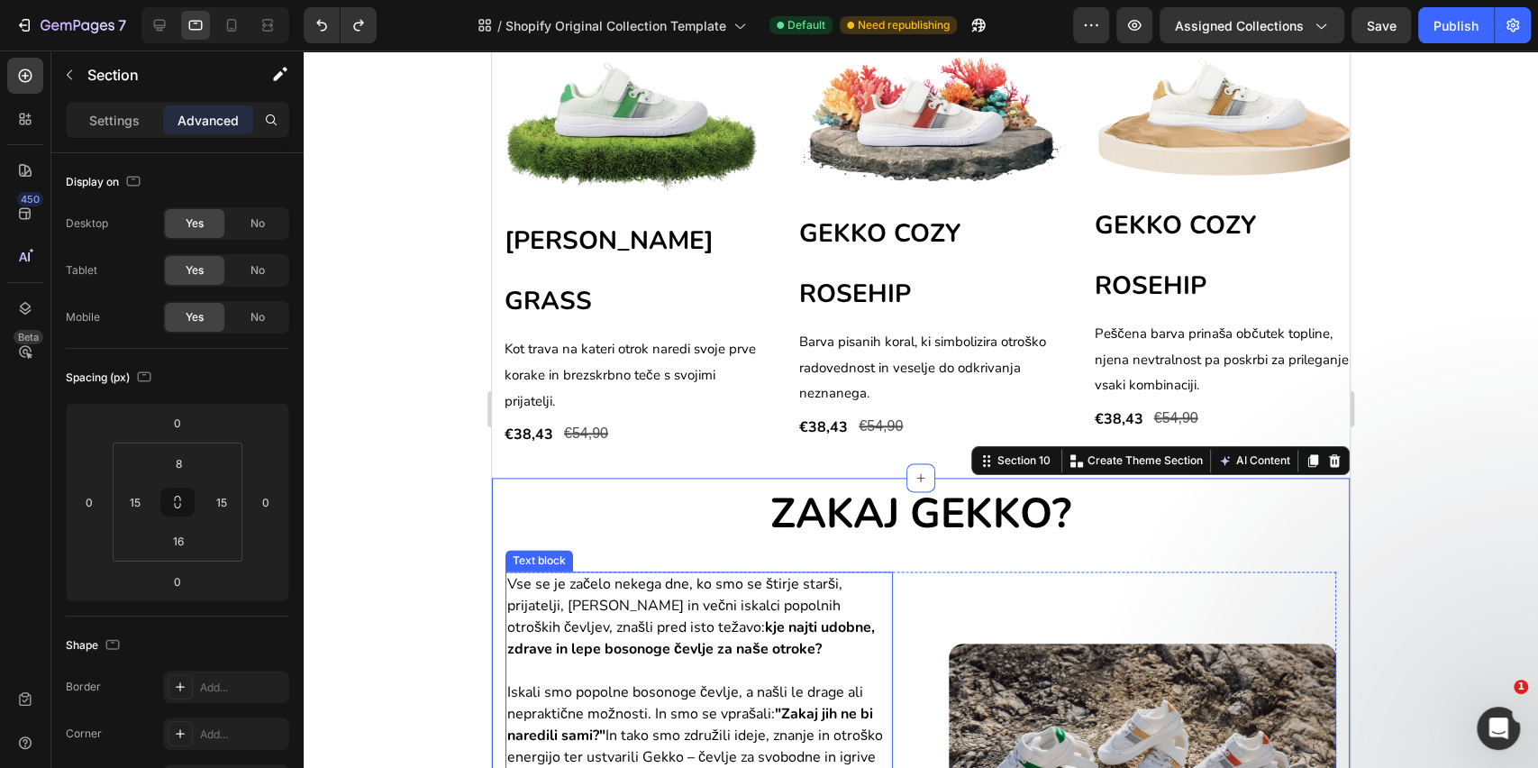
scroll to position [1139, 0]
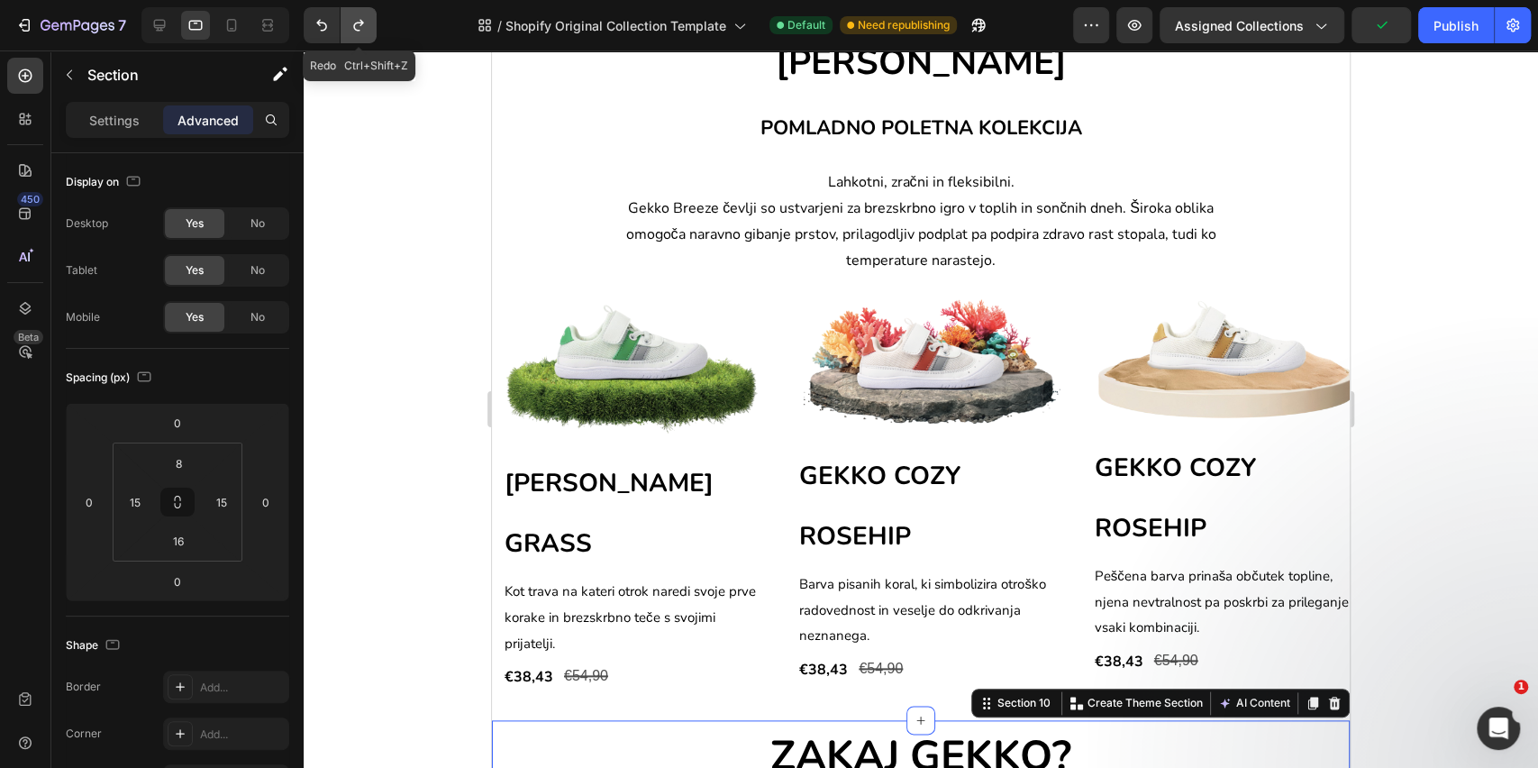
click at [348, 28] on button "Undo/Redo" at bounding box center [359, 25] width 36 height 36
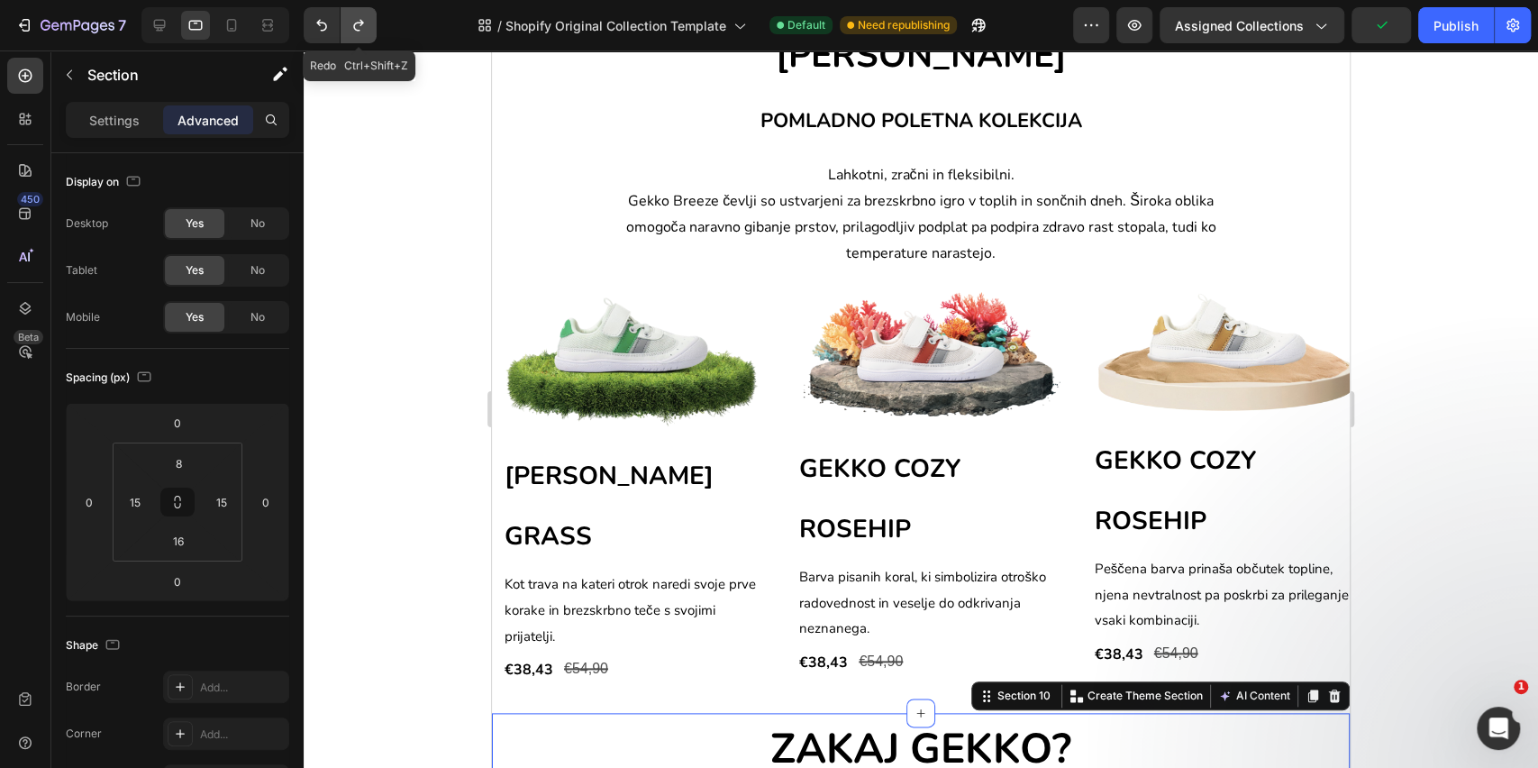
click at [348, 28] on button "Undo/Redo" at bounding box center [359, 25] width 36 height 36
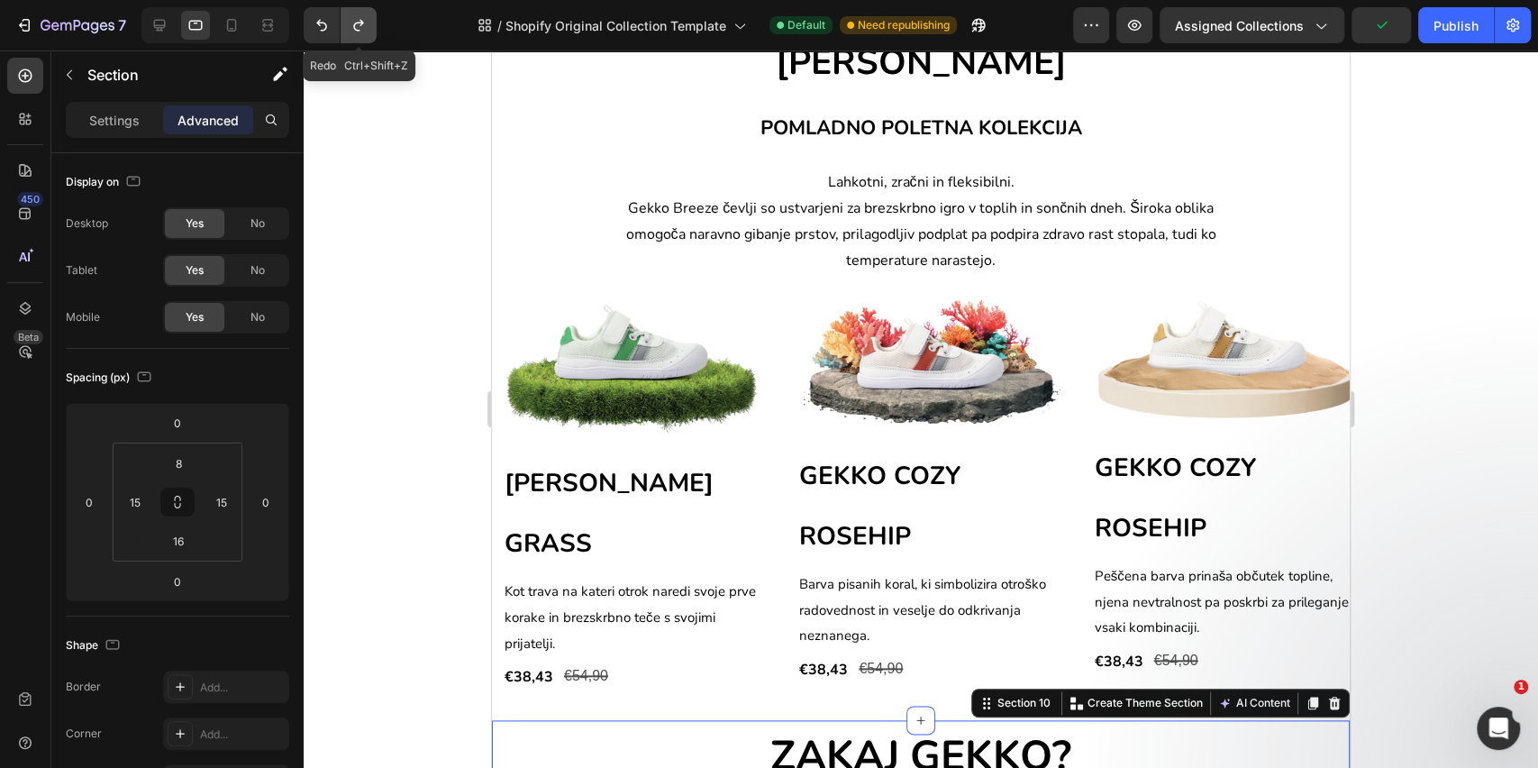
click at [348, 28] on button "Undo/Redo" at bounding box center [359, 25] width 36 height 36
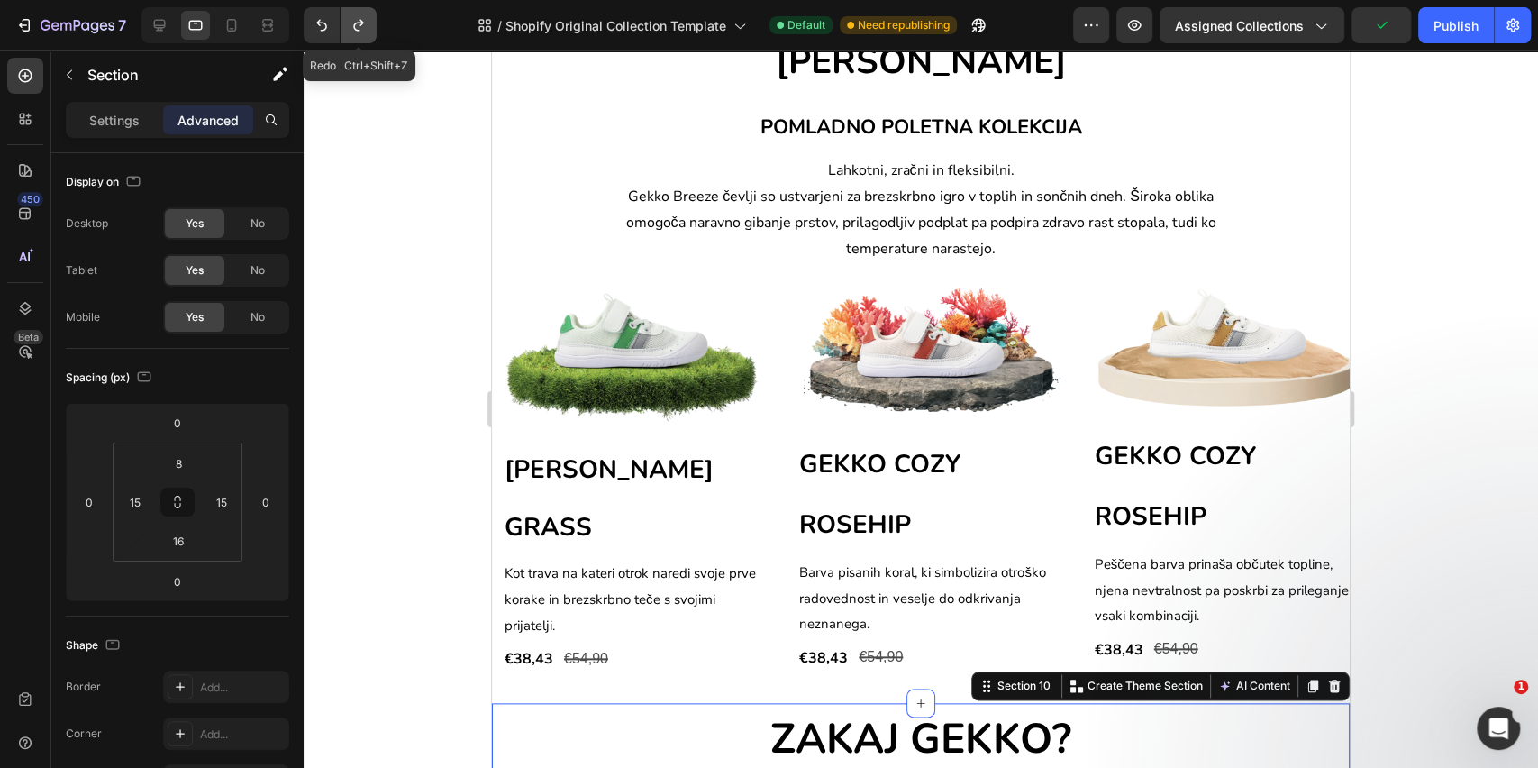
click at [348, 28] on button "Undo/Redo" at bounding box center [359, 25] width 36 height 36
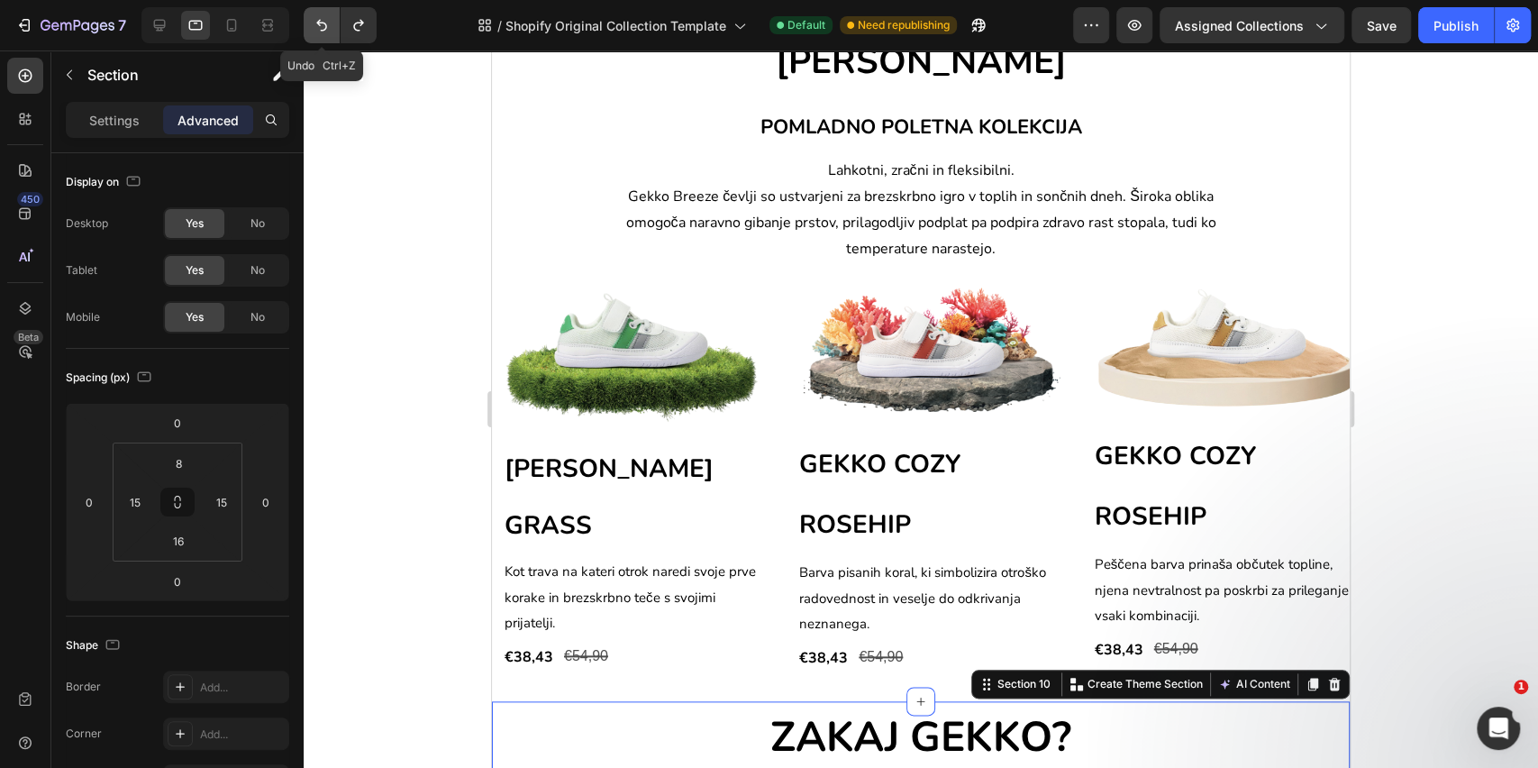
click at [316, 29] on icon "Undo/Redo" at bounding box center [322, 25] width 18 height 18
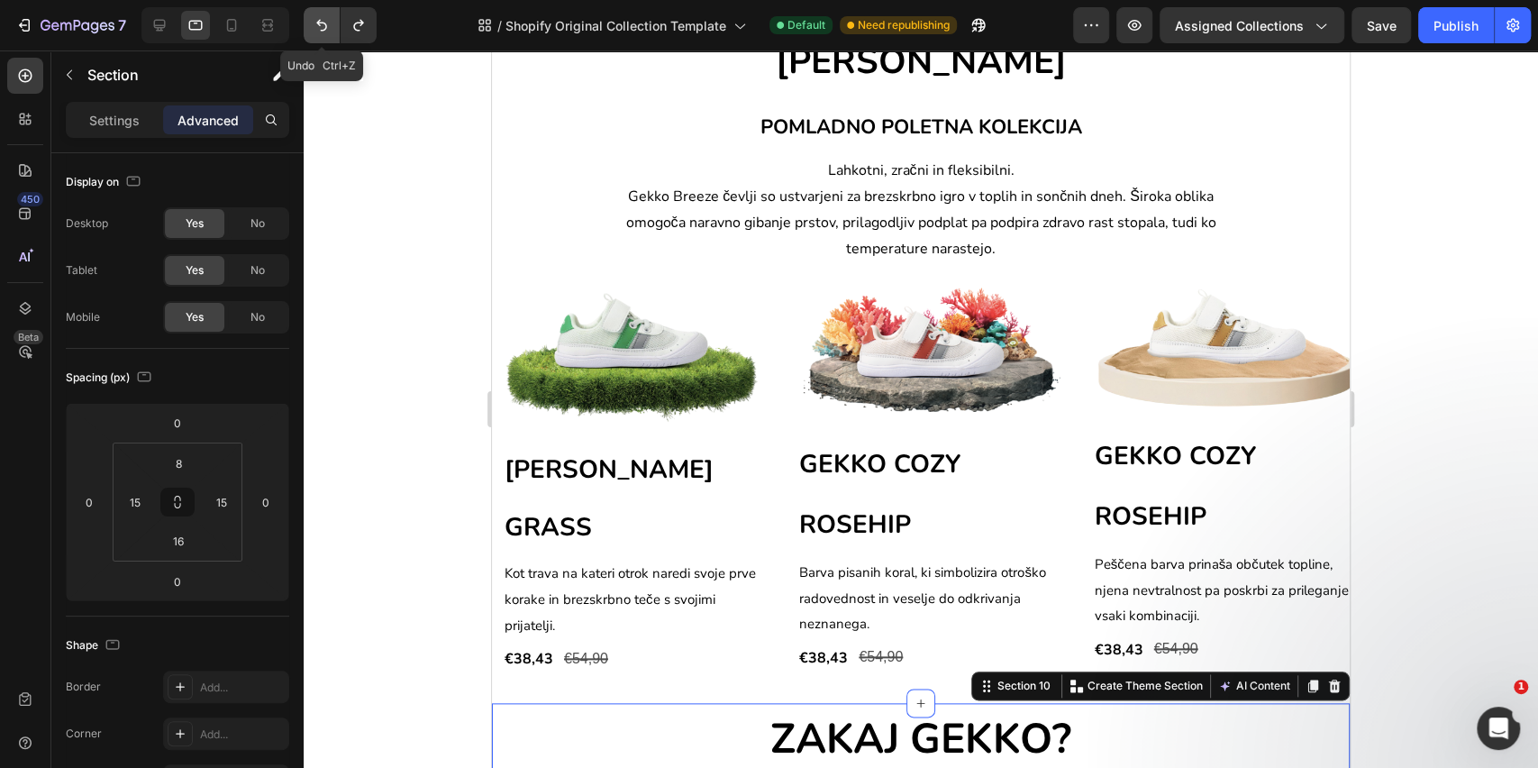
click at [316, 29] on icon "Undo/Redo" at bounding box center [322, 25] width 18 height 18
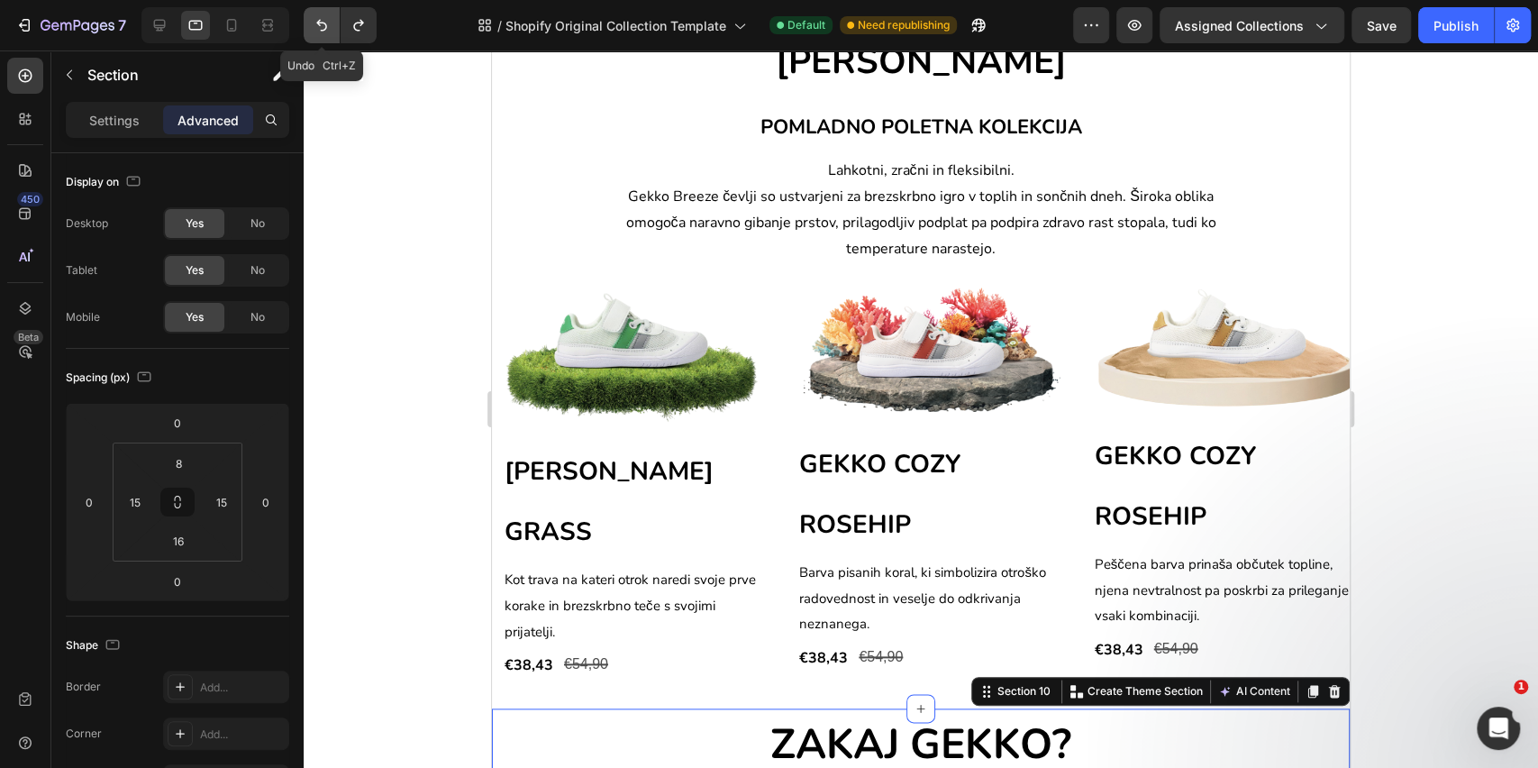
click at [316, 29] on icon "Undo/Redo" at bounding box center [322, 25] width 18 height 18
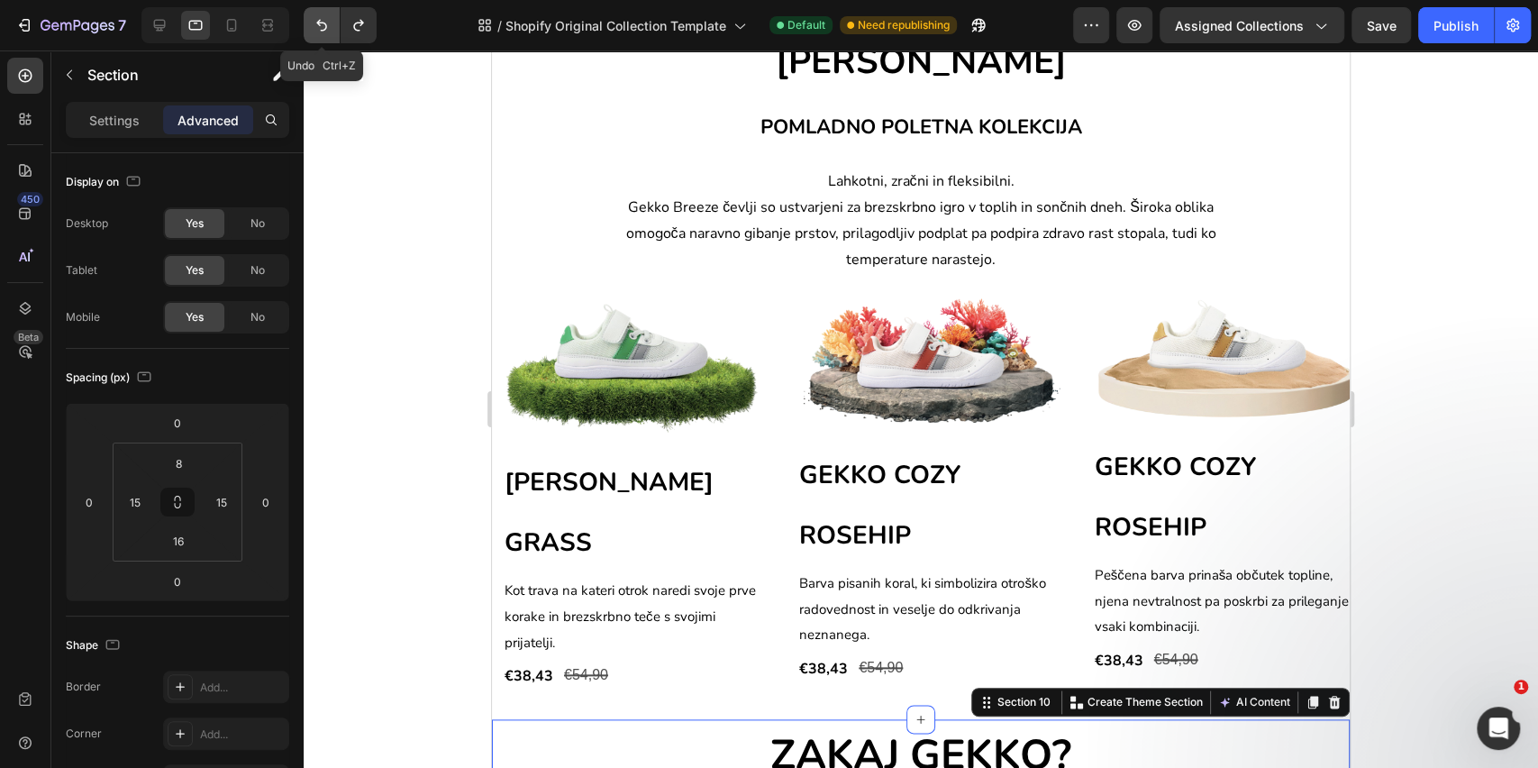
click at [316, 29] on icon "Undo/Redo" at bounding box center [322, 25] width 18 height 18
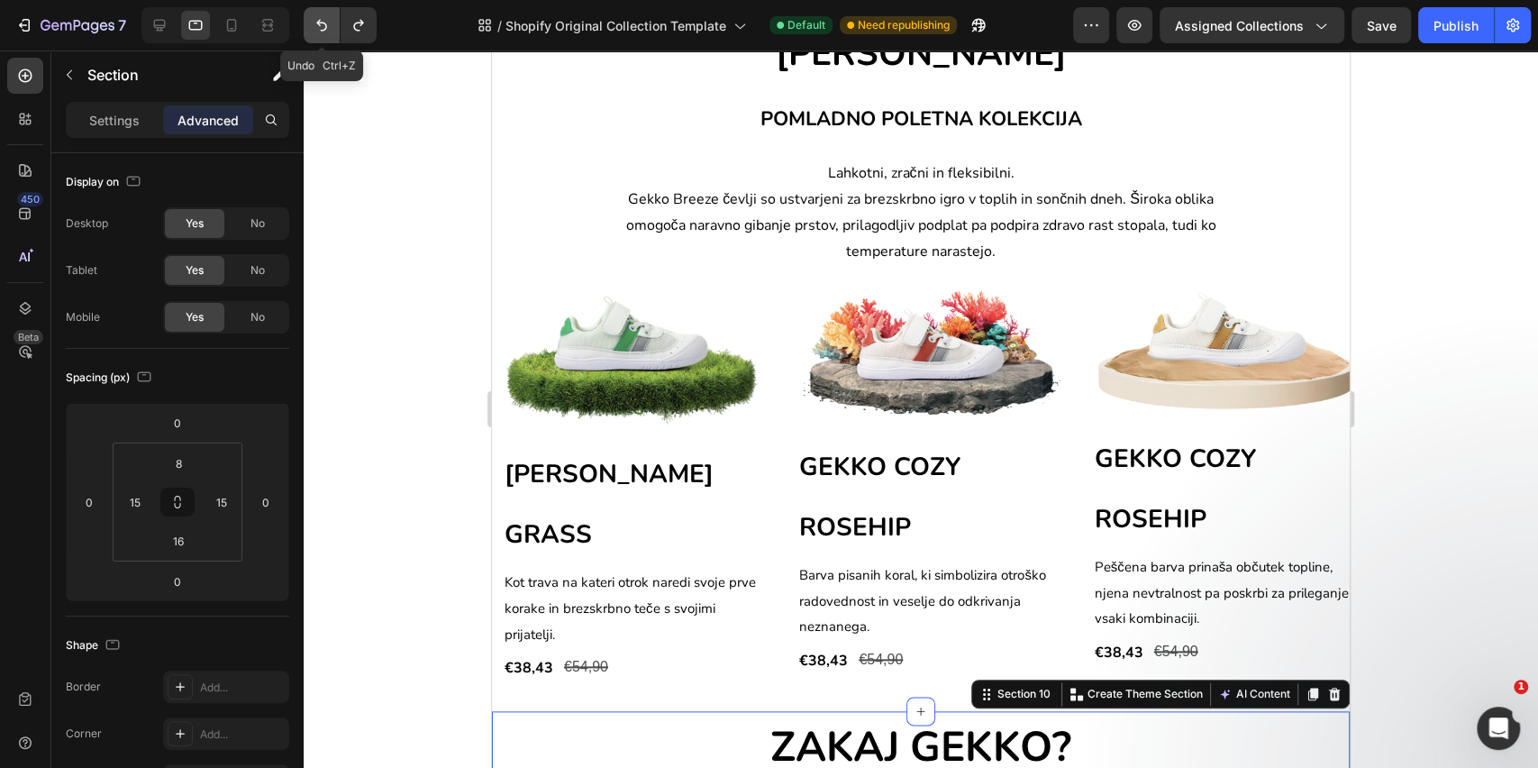
scroll to position [1085, 0]
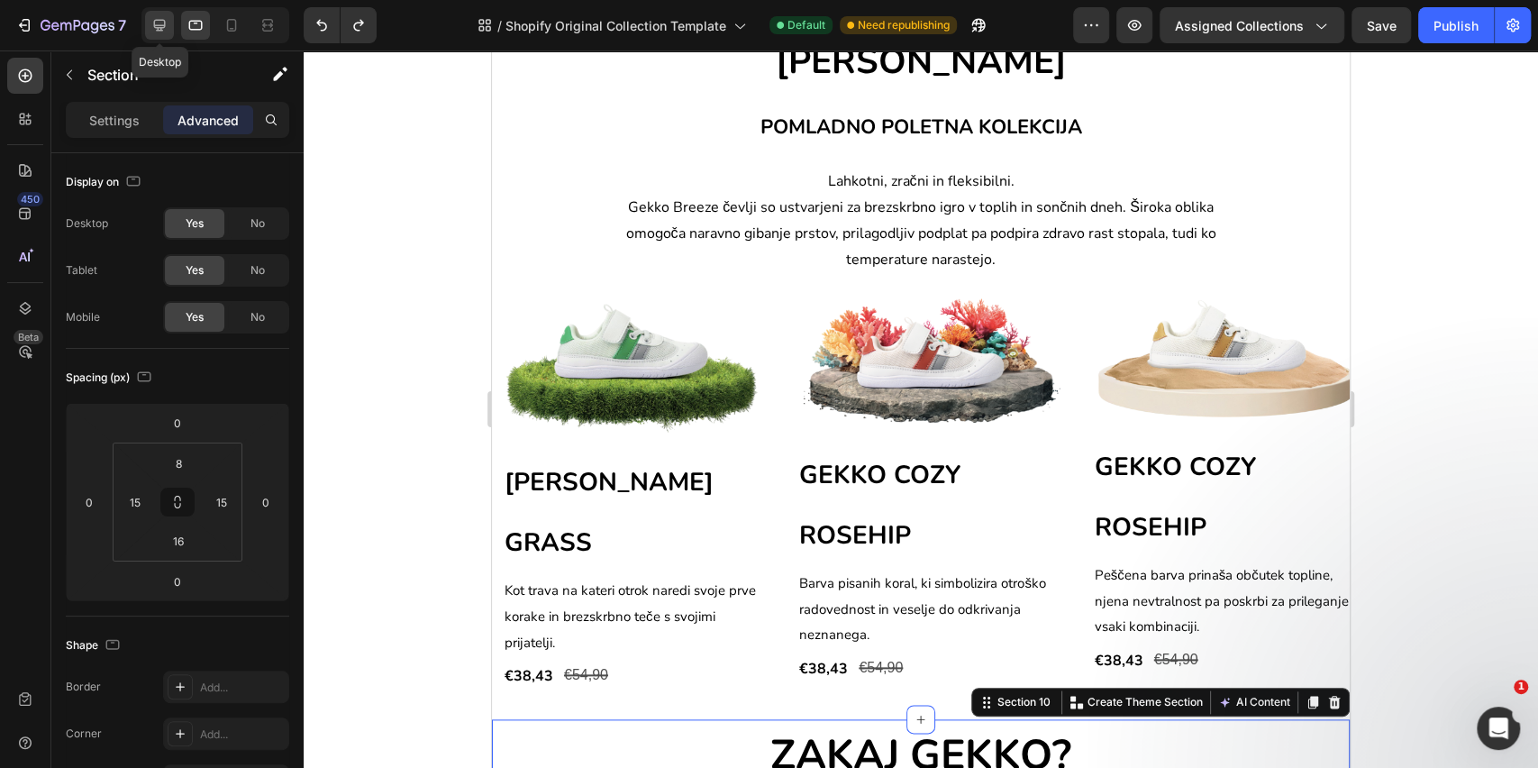
click at [161, 33] on icon at bounding box center [160, 25] width 18 height 18
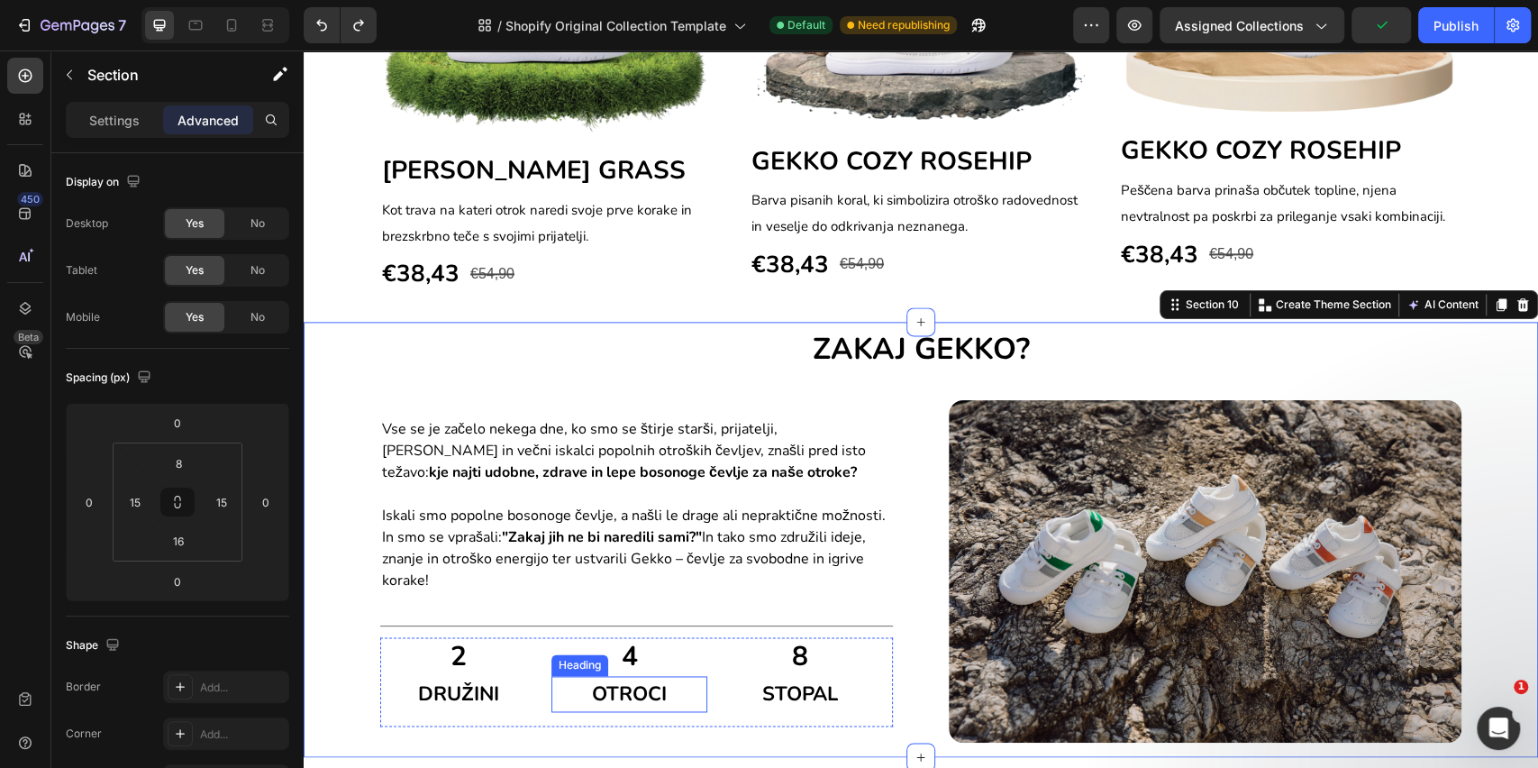
scroll to position [1374, 0]
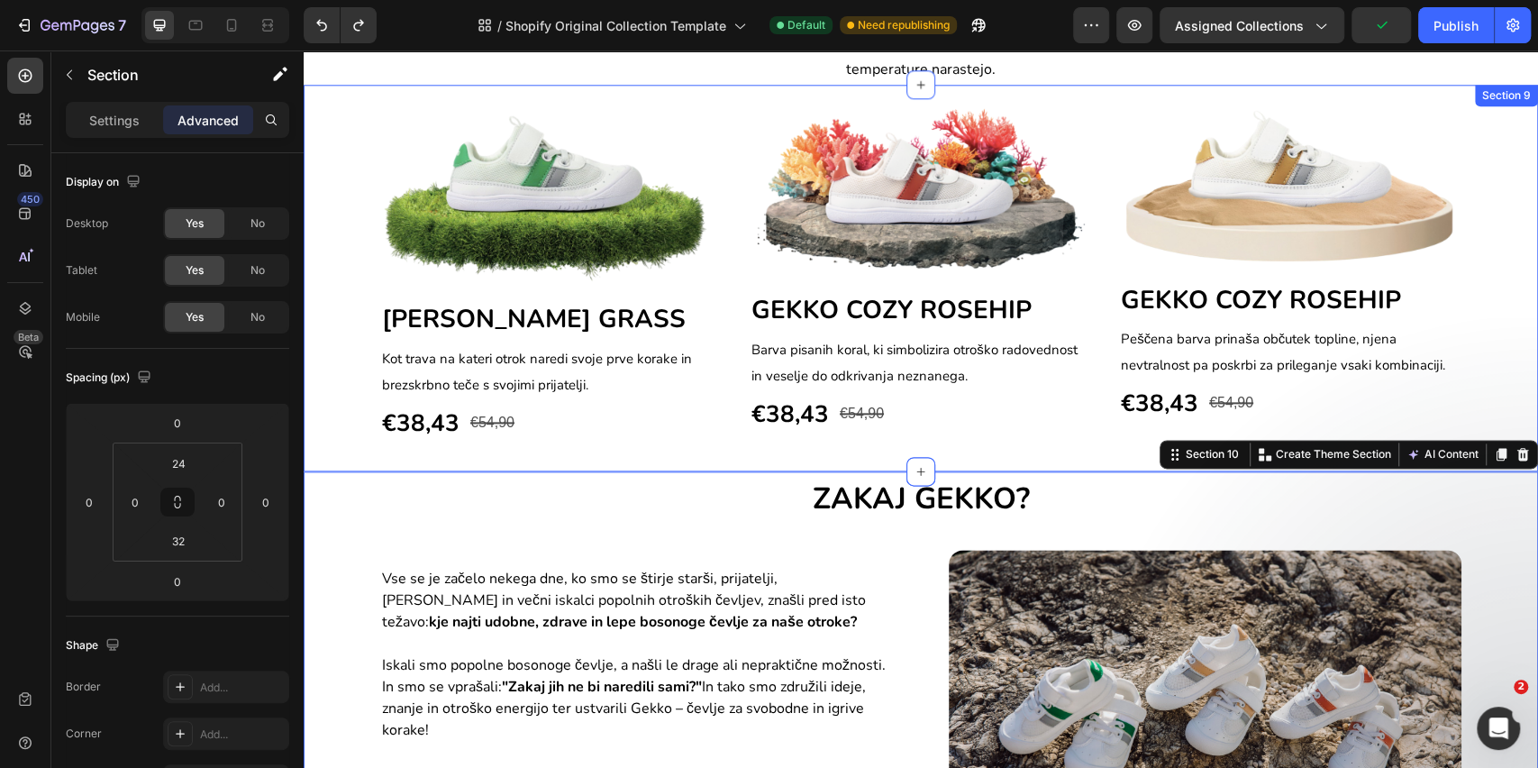
click at [340, 431] on div "Image ⁠⁠⁠⁠⁠⁠⁠ GEKKO BREEZE GRASS Heading Kot trava na kateri otrok naredi svoje…" at bounding box center [921, 274] width 1235 height 336
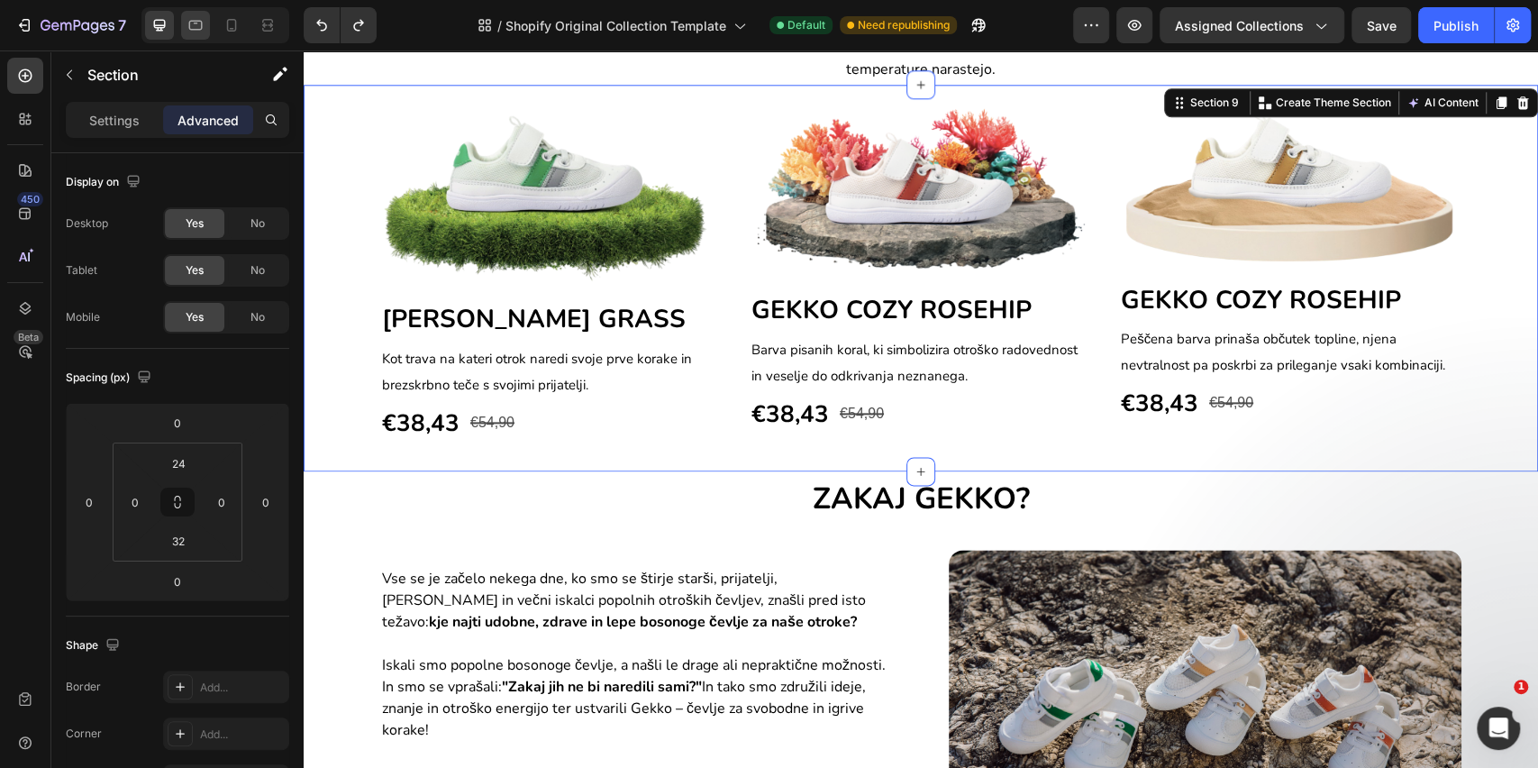
click at [196, 37] on div at bounding box center [195, 25] width 29 height 29
type input "12"
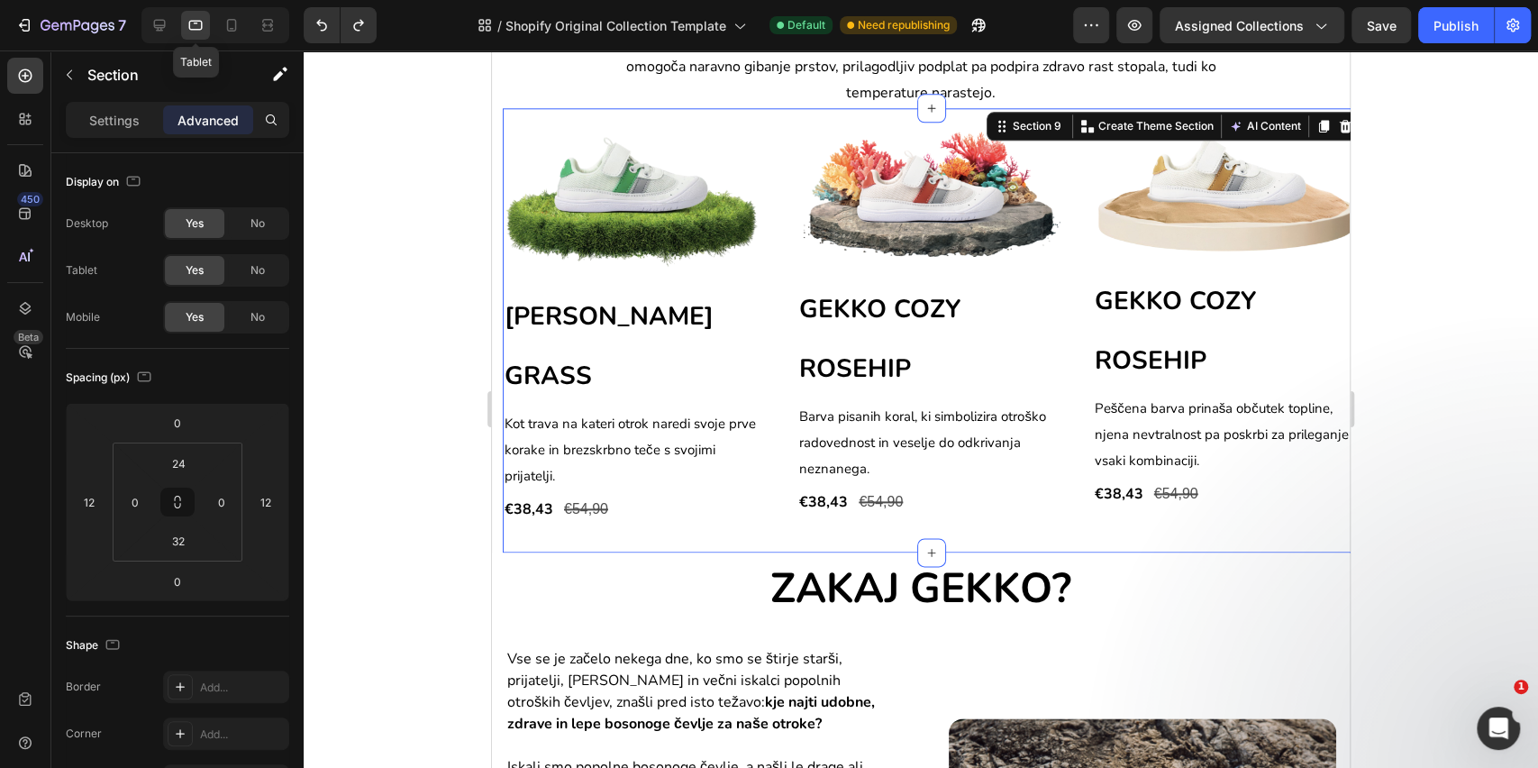
scroll to position [1310, 0]
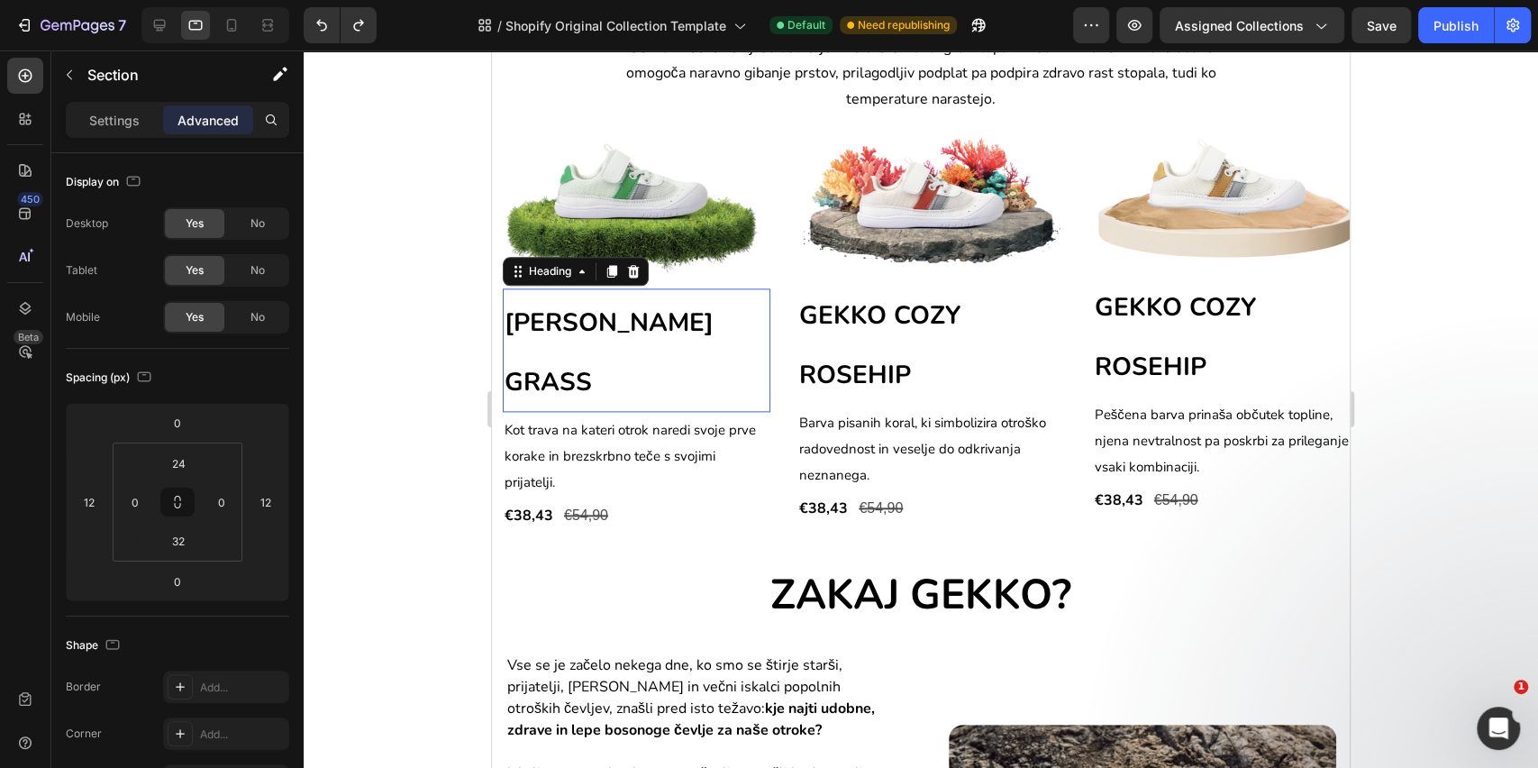
click at [577, 357] on p "⁠⁠⁠⁠⁠⁠⁠ [PERSON_NAME] GRASS" at bounding box center [637, 350] width 264 height 121
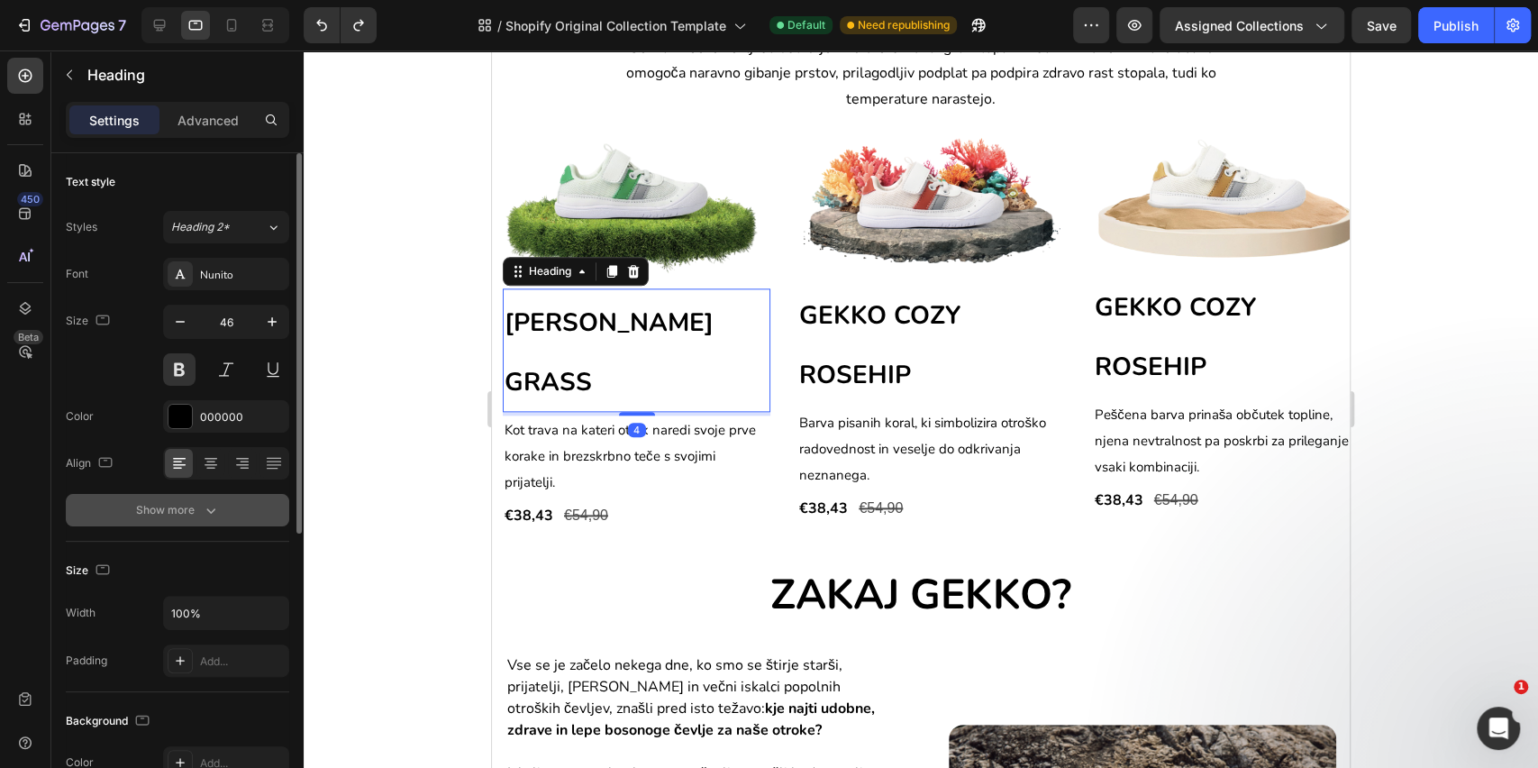
click at [147, 524] on button "Show more" at bounding box center [178, 510] width 224 height 32
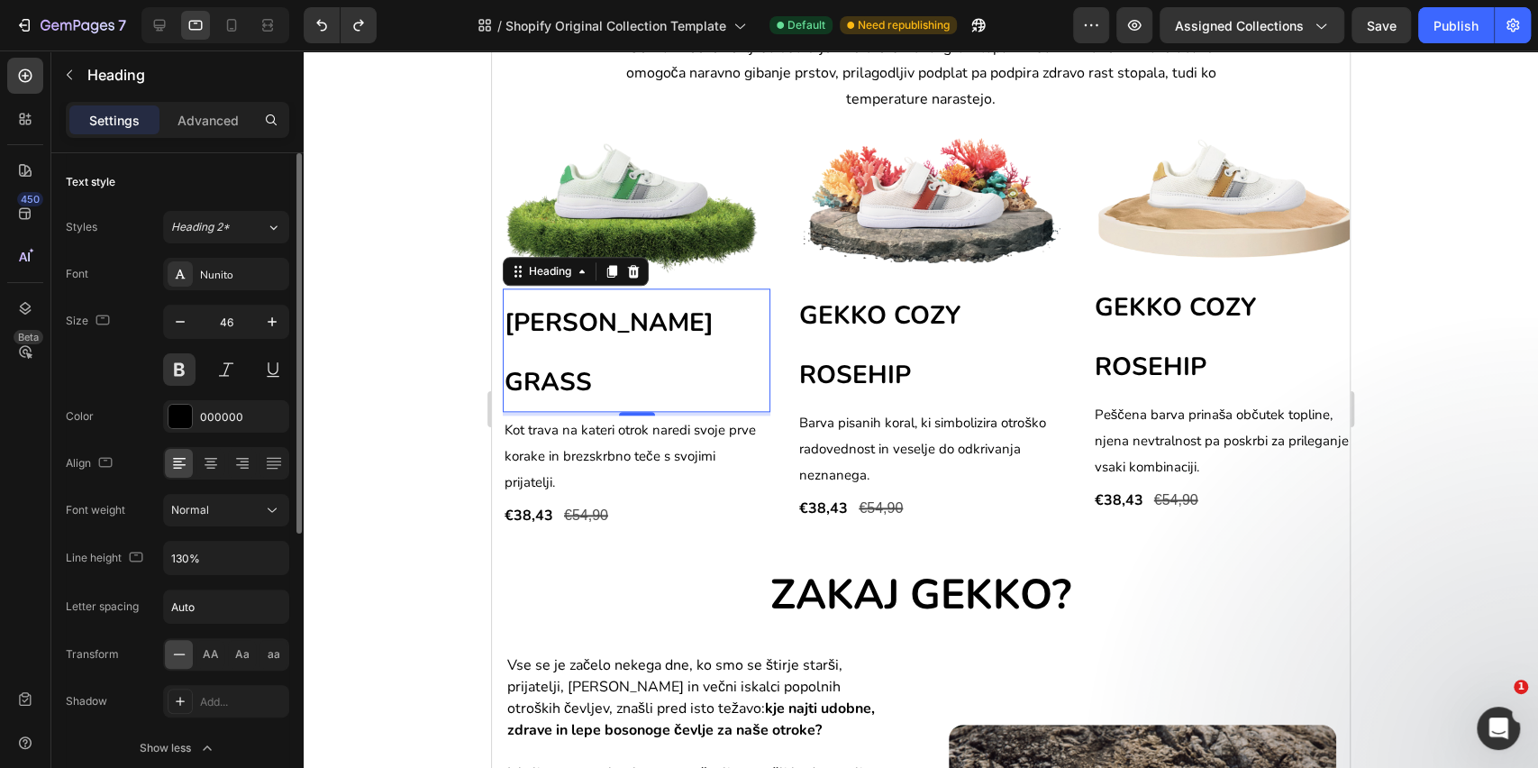
scroll to position [120, 0]
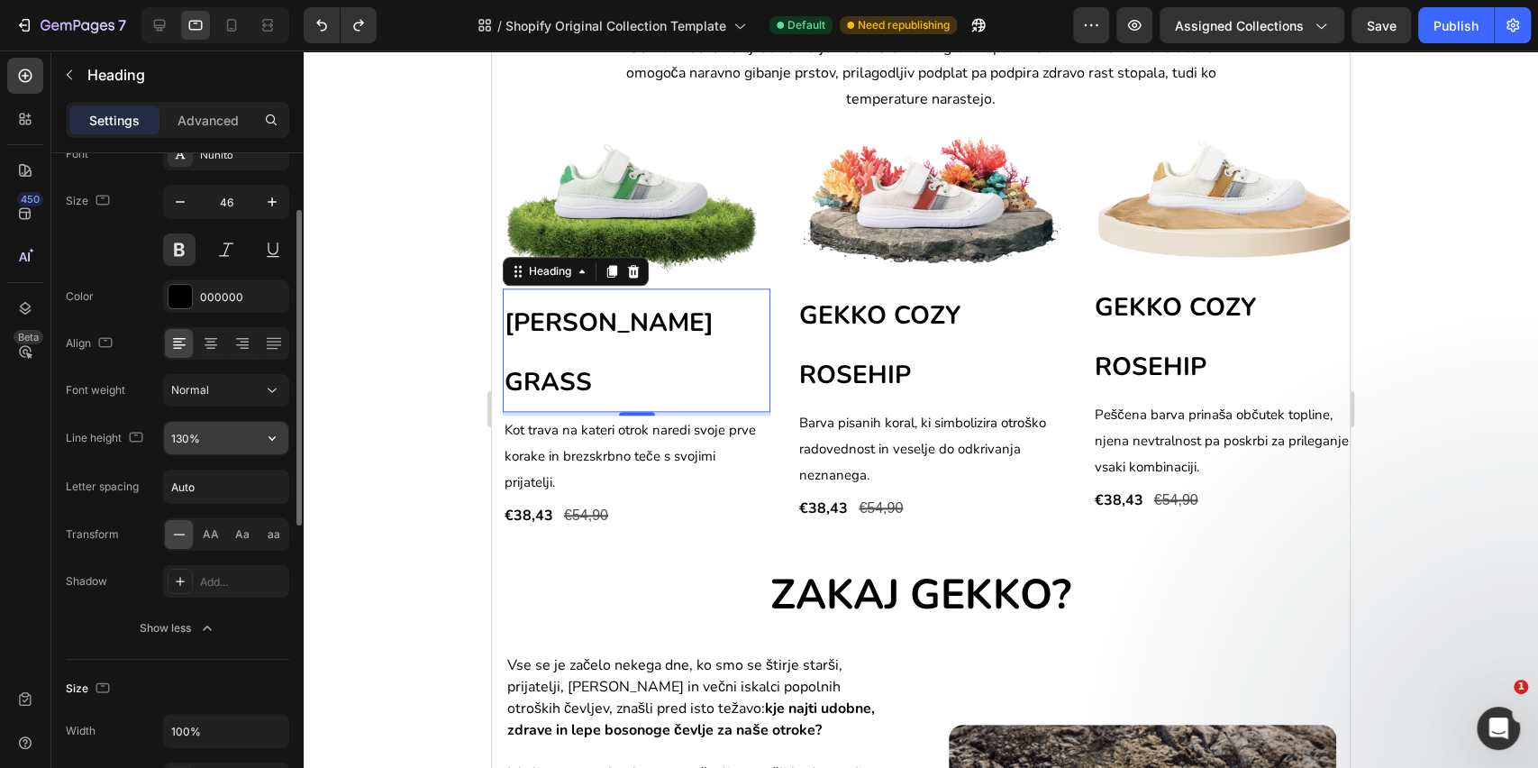
click at [195, 430] on input "130%" at bounding box center [226, 438] width 124 height 32
click at [276, 439] on icon "button" at bounding box center [272, 438] width 18 height 18
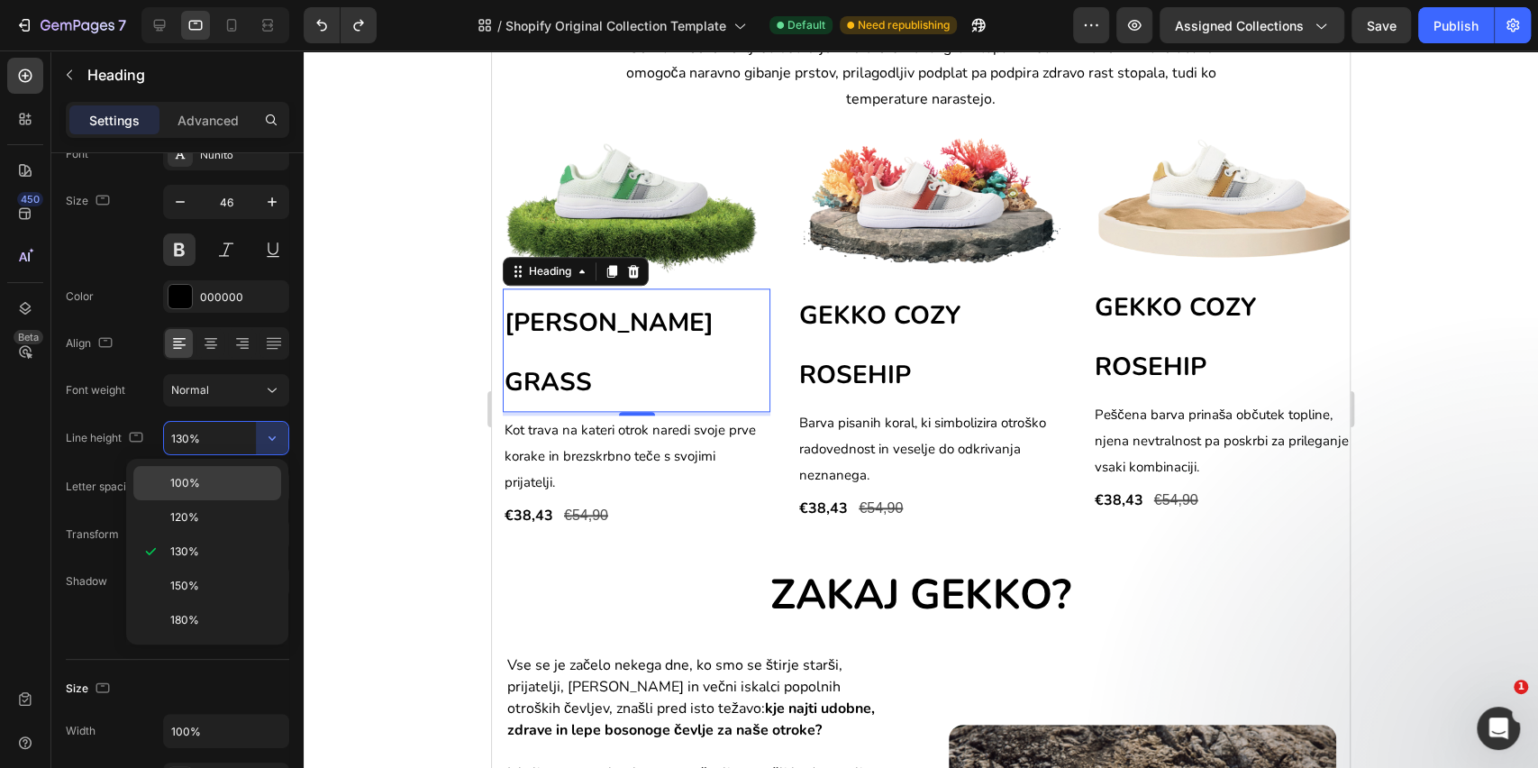
click at [227, 479] on p "100%" at bounding box center [221, 483] width 103 height 16
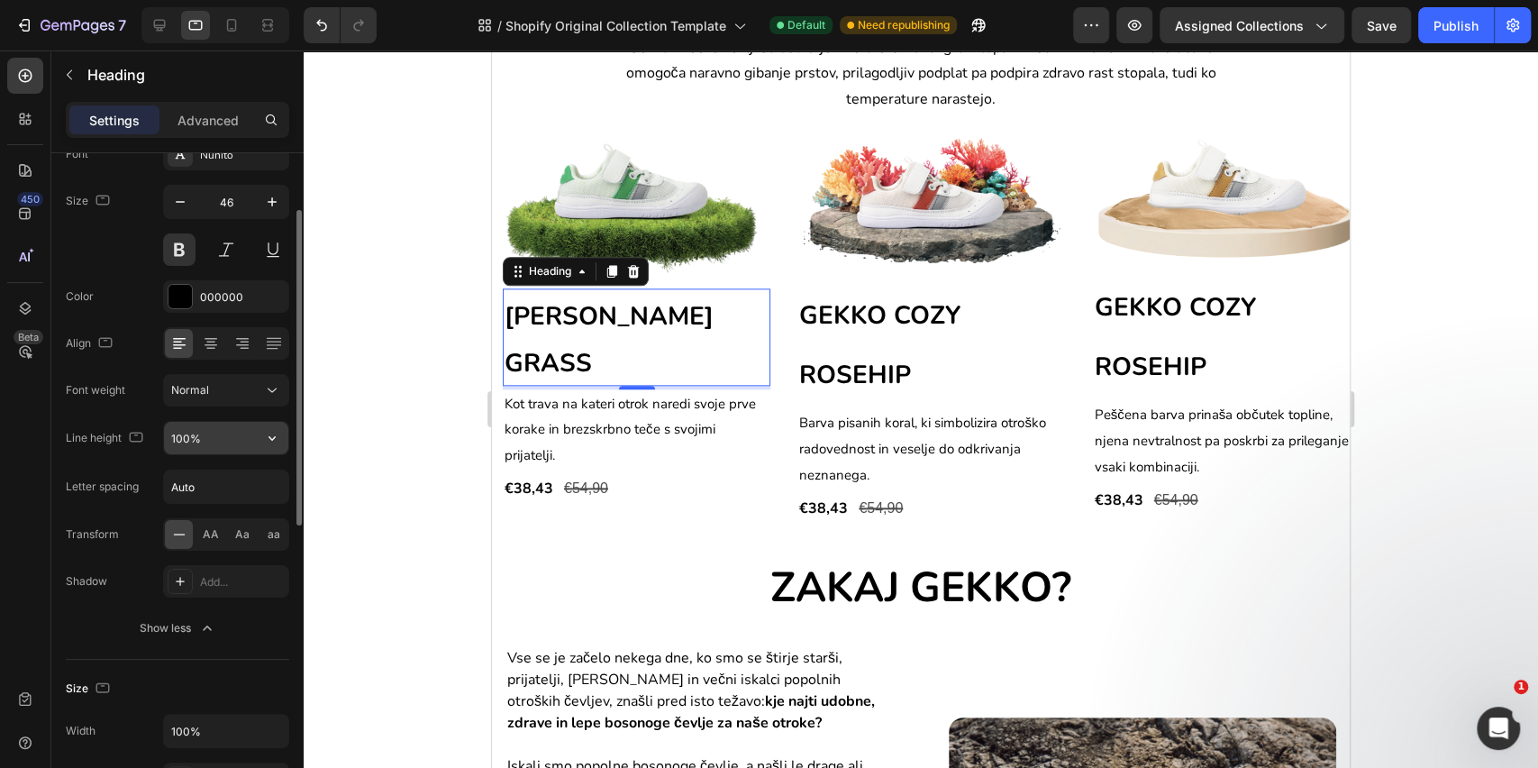
click at [203, 439] on input "100%" at bounding box center [226, 438] width 124 height 32
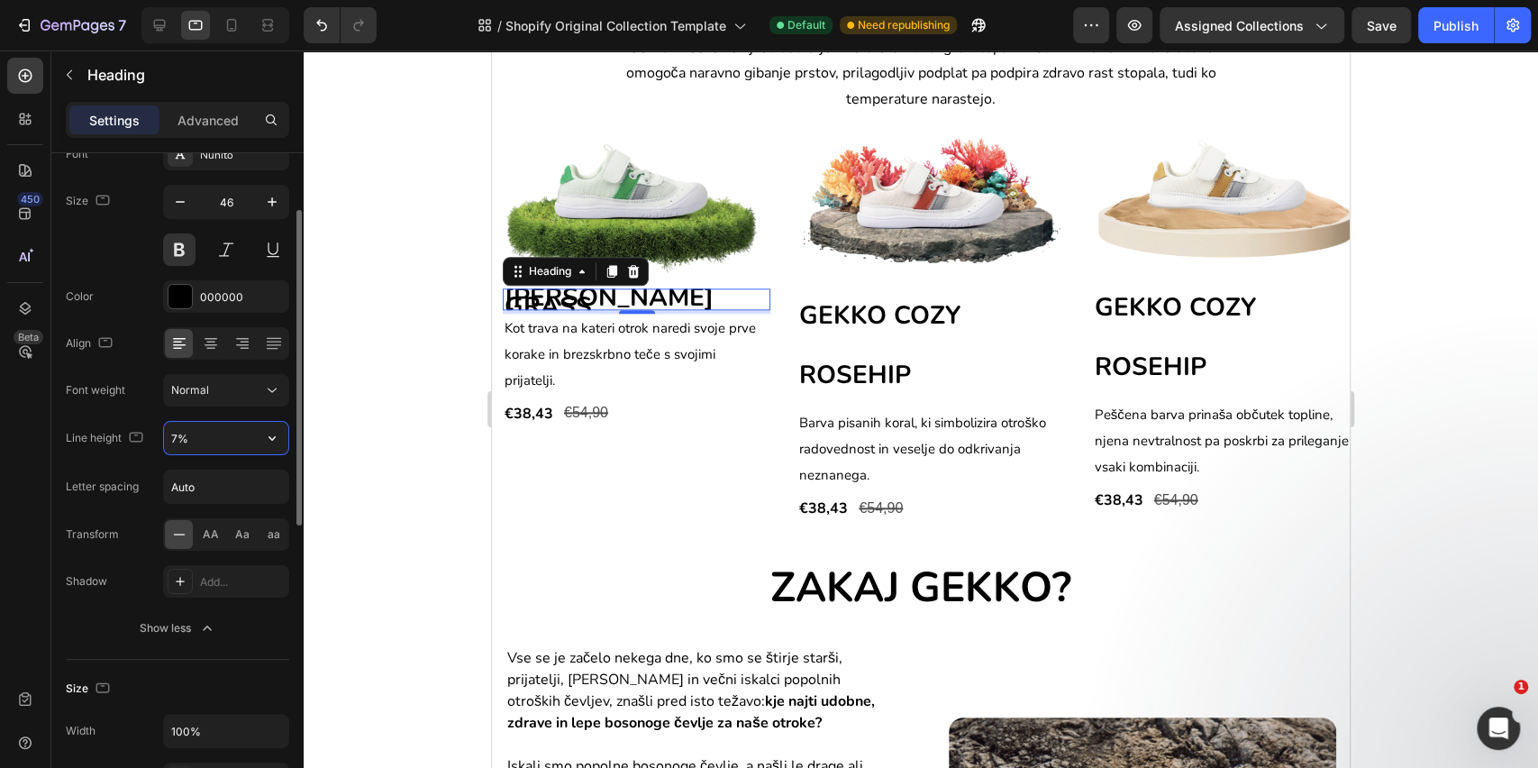
type input "70%"
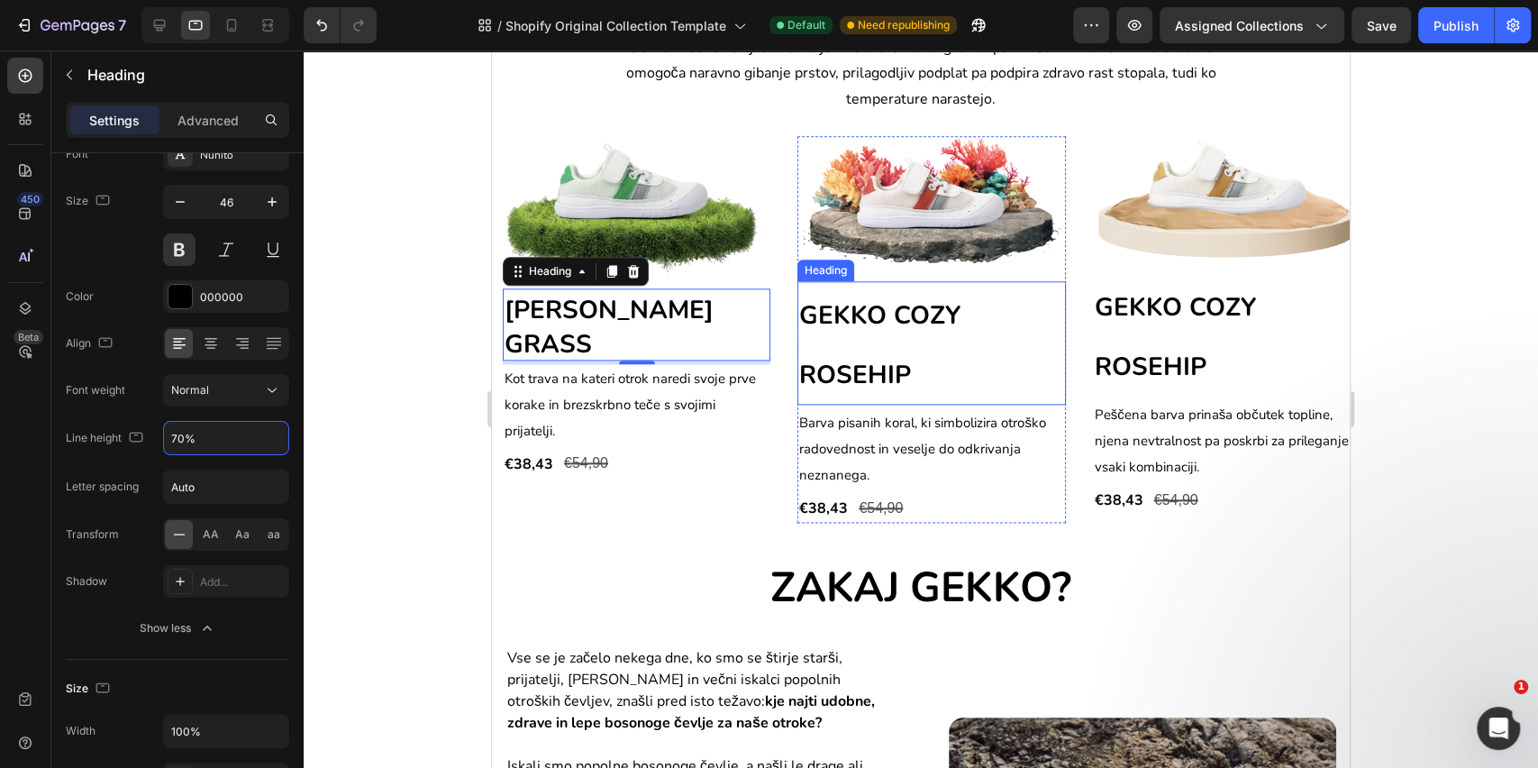
click at [909, 302] on span "GEKKO COZY ROSEHIP" at bounding box center [879, 345] width 161 height 95
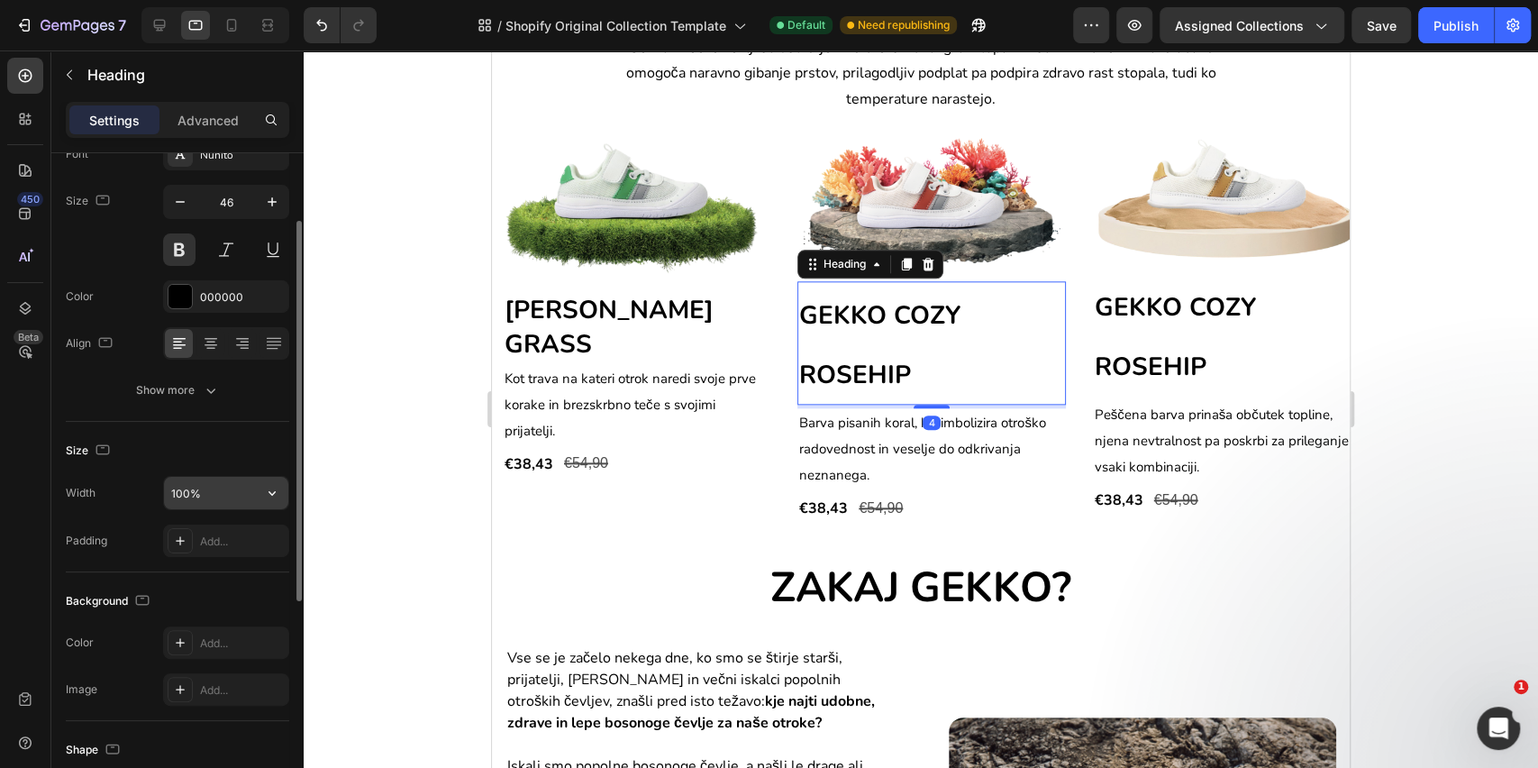
click at [183, 496] on input "100%" at bounding box center [226, 493] width 124 height 32
type input "70%"
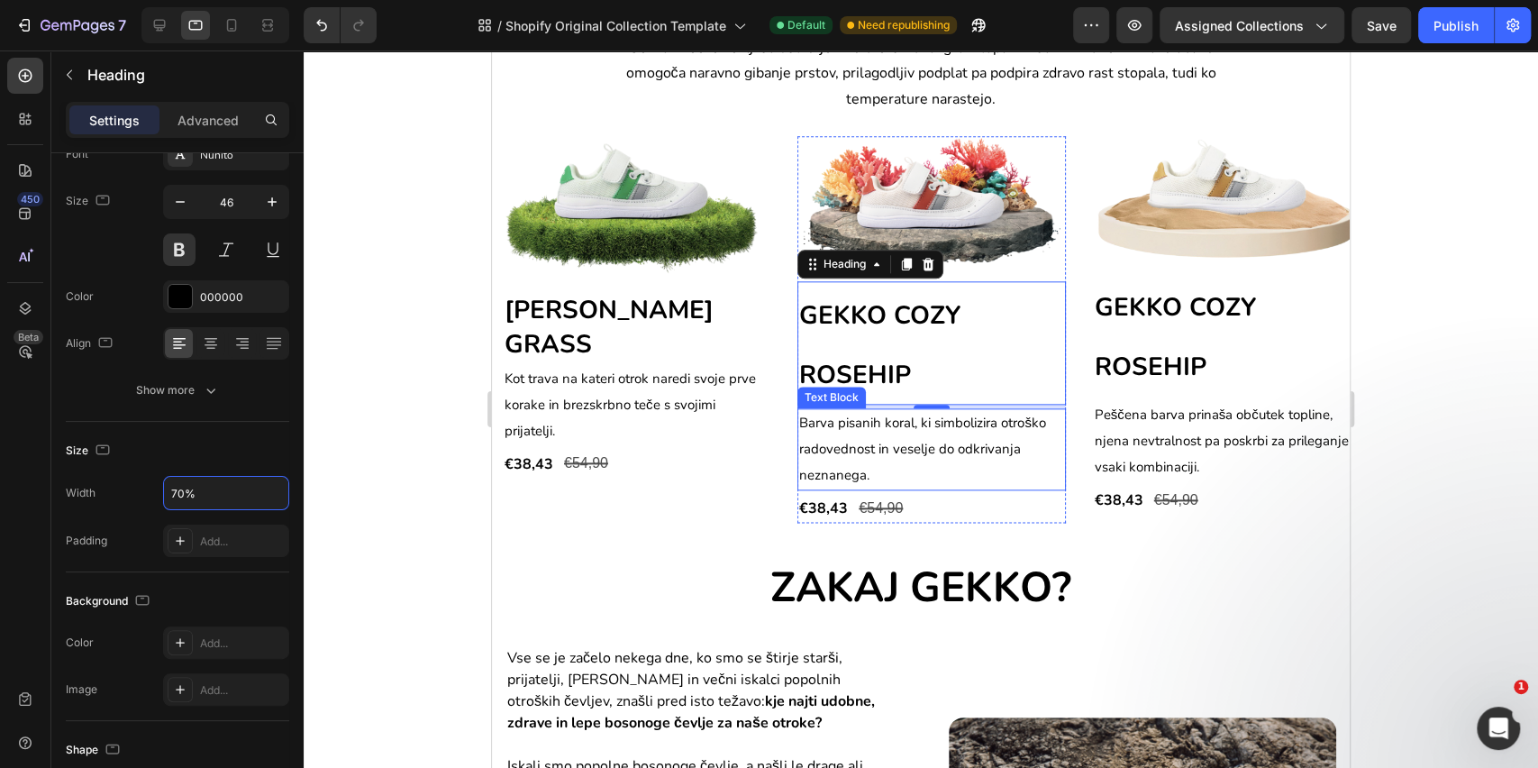
click at [923, 436] on span "Barva pisanih koral, ki simbolizira otroško radovednost in veselje do odkrivanj…" at bounding box center [922, 449] width 247 height 70
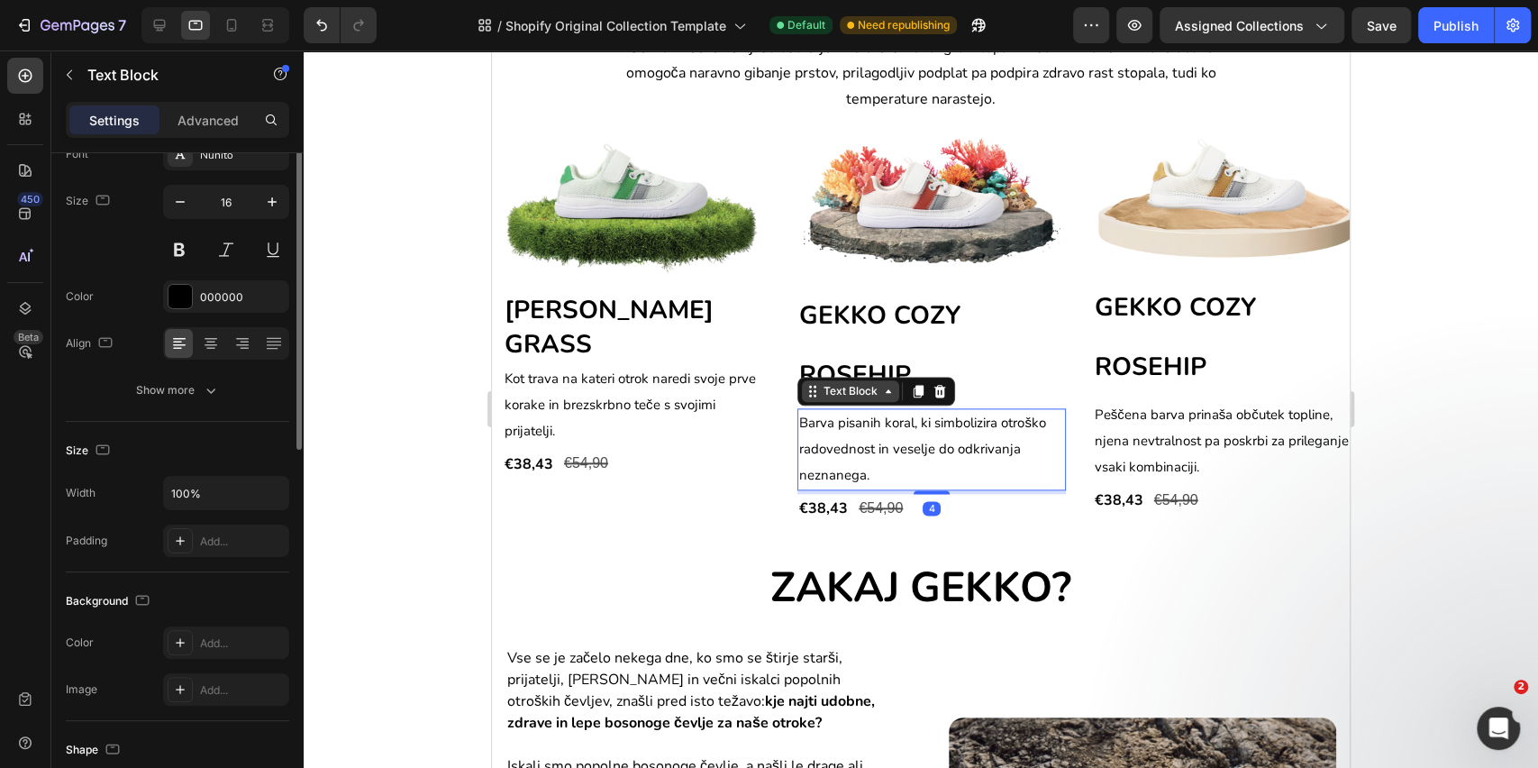
scroll to position [0, 0]
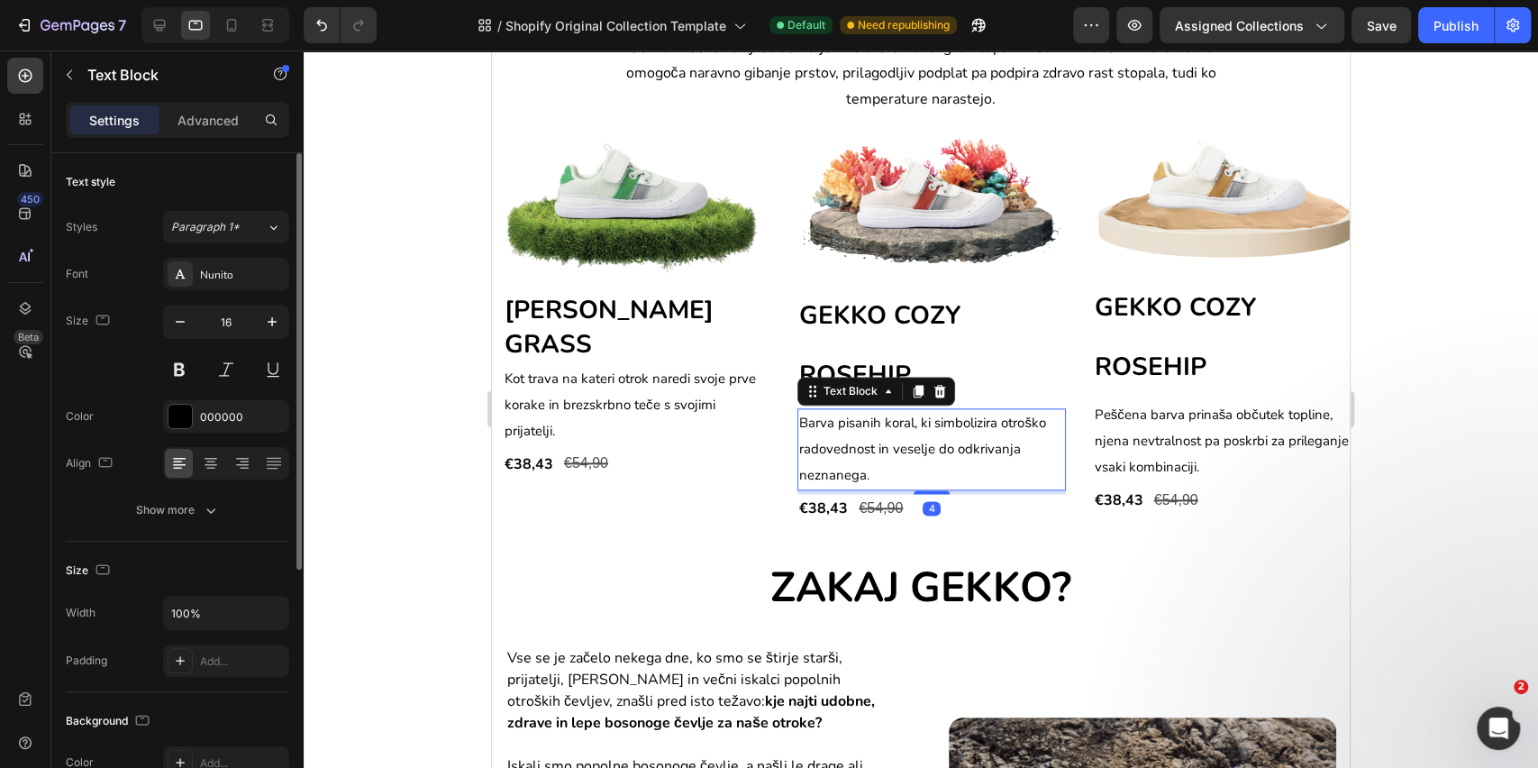
click at [881, 332] on p "⁠⁠⁠⁠⁠⁠⁠ GEKKO COZY ROSEHIP" at bounding box center [891, 343] width 184 height 121
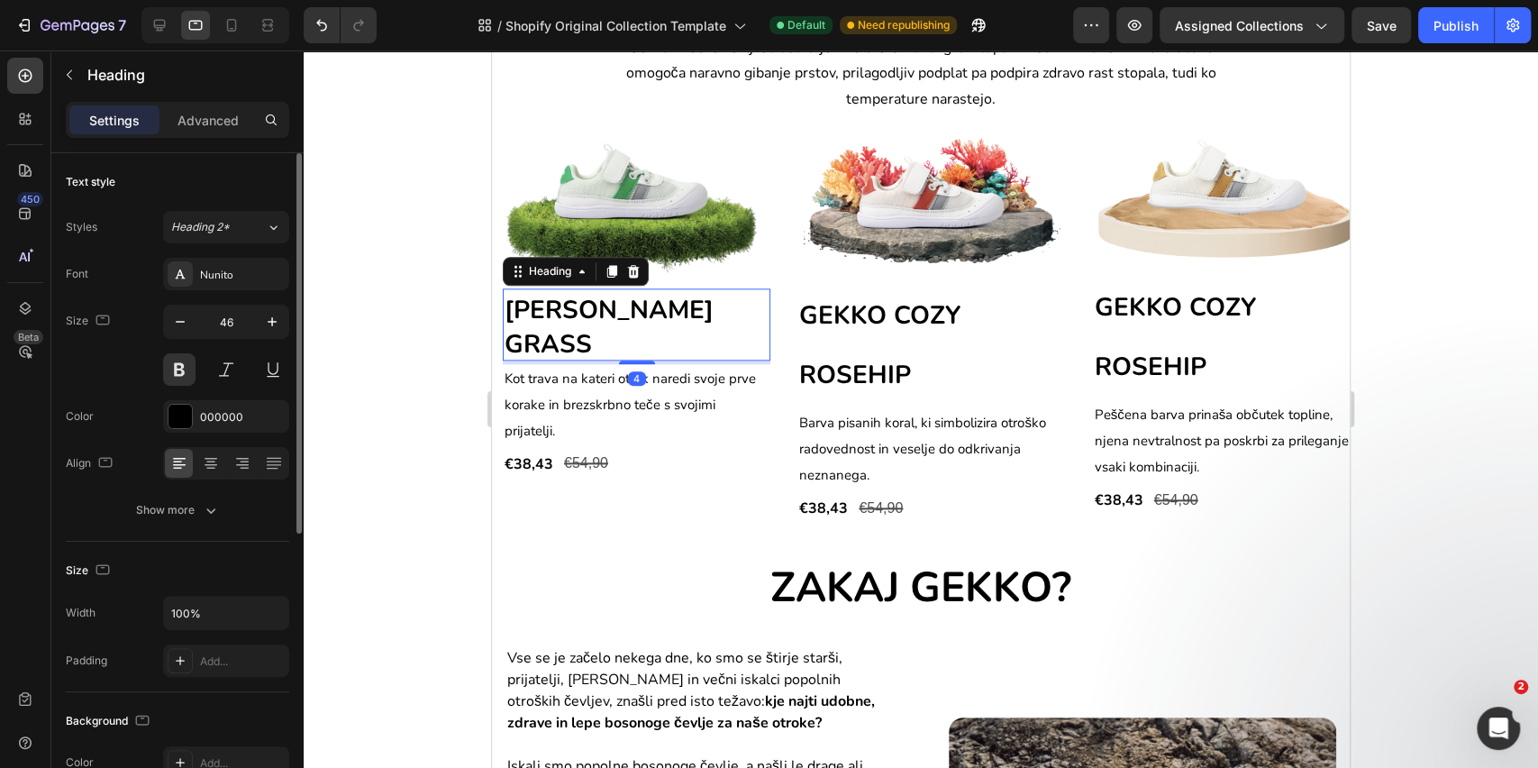
click at [635, 340] on p "⁠⁠⁠⁠⁠⁠⁠ [PERSON_NAME] GRASS" at bounding box center [637, 324] width 264 height 68
click at [937, 348] on p "⁠⁠⁠⁠⁠⁠⁠ GEKKO COZY ROSEHIP" at bounding box center [891, 343] width 184 height 121
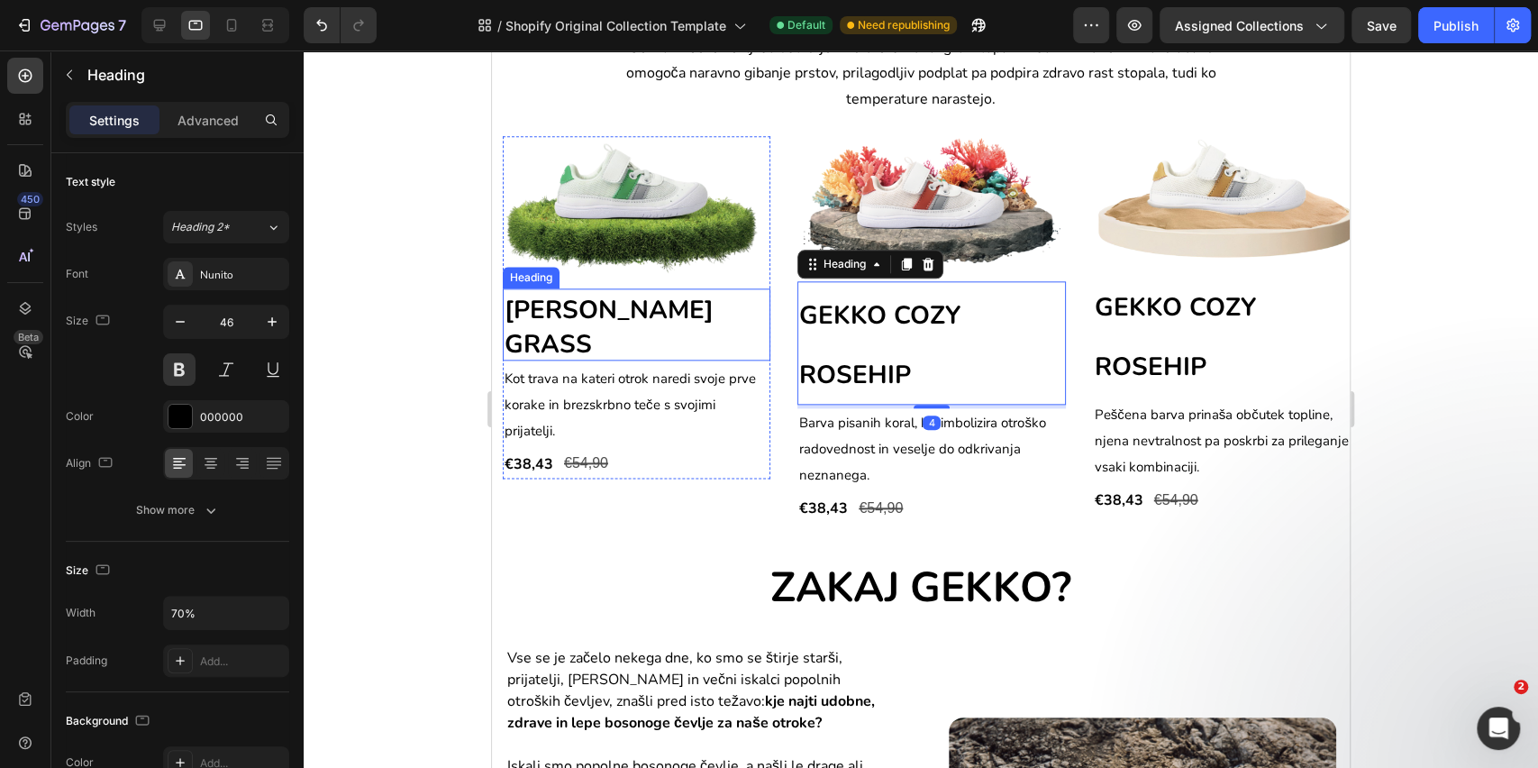
click at [653, 351] on p "⁠⁠⁠⁠⁠⁠⁠ [PERSON_NAME] GRASS" at bounding box center [637, 324] width 264 height 68
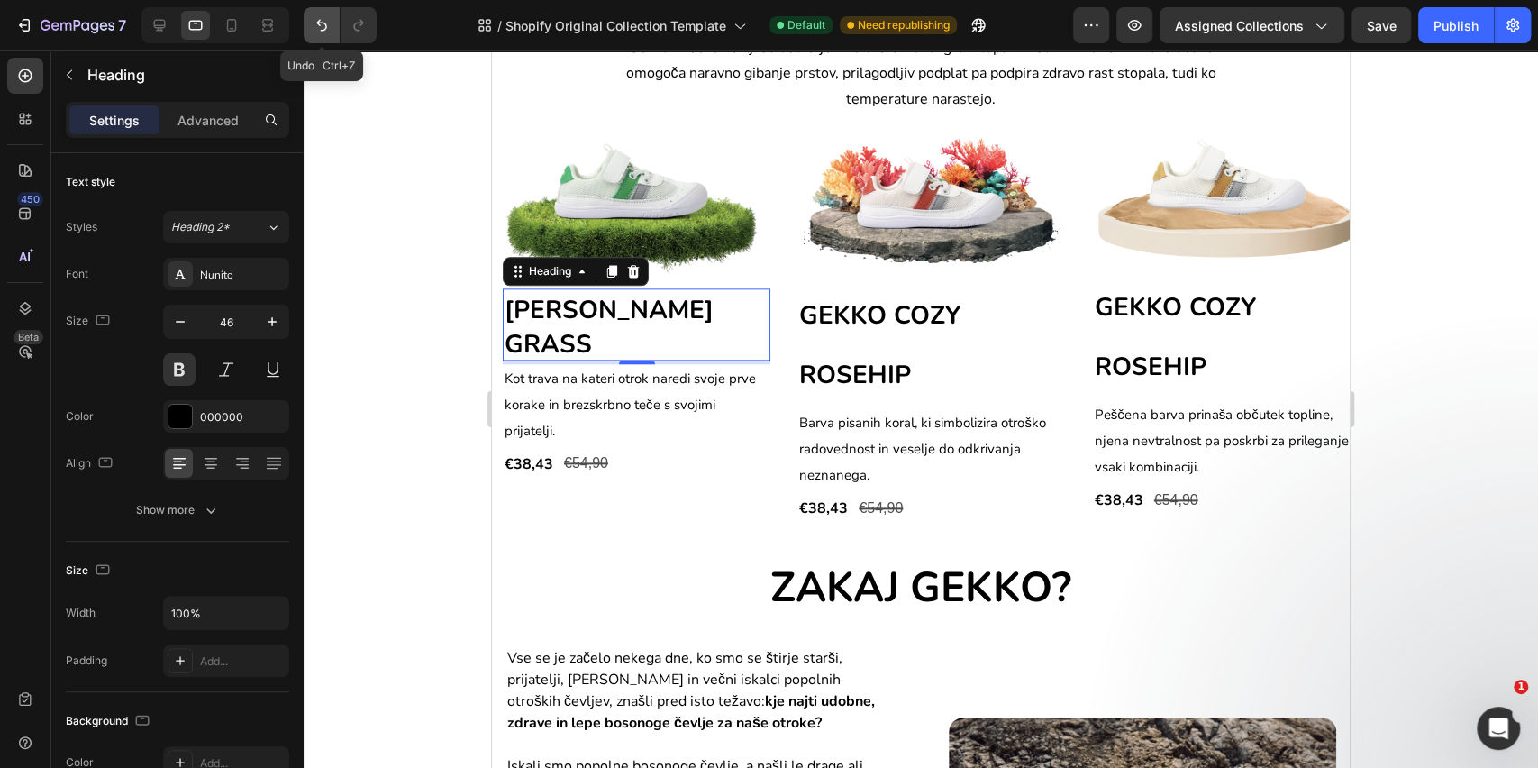
click at [318, 22] on icon "Undo/Redo" at bounding box center [321, 26] width 11 height 12
click at [318, 23] on icon "Undo/Redo" at bounding box center [321, 26] width 11 height 12
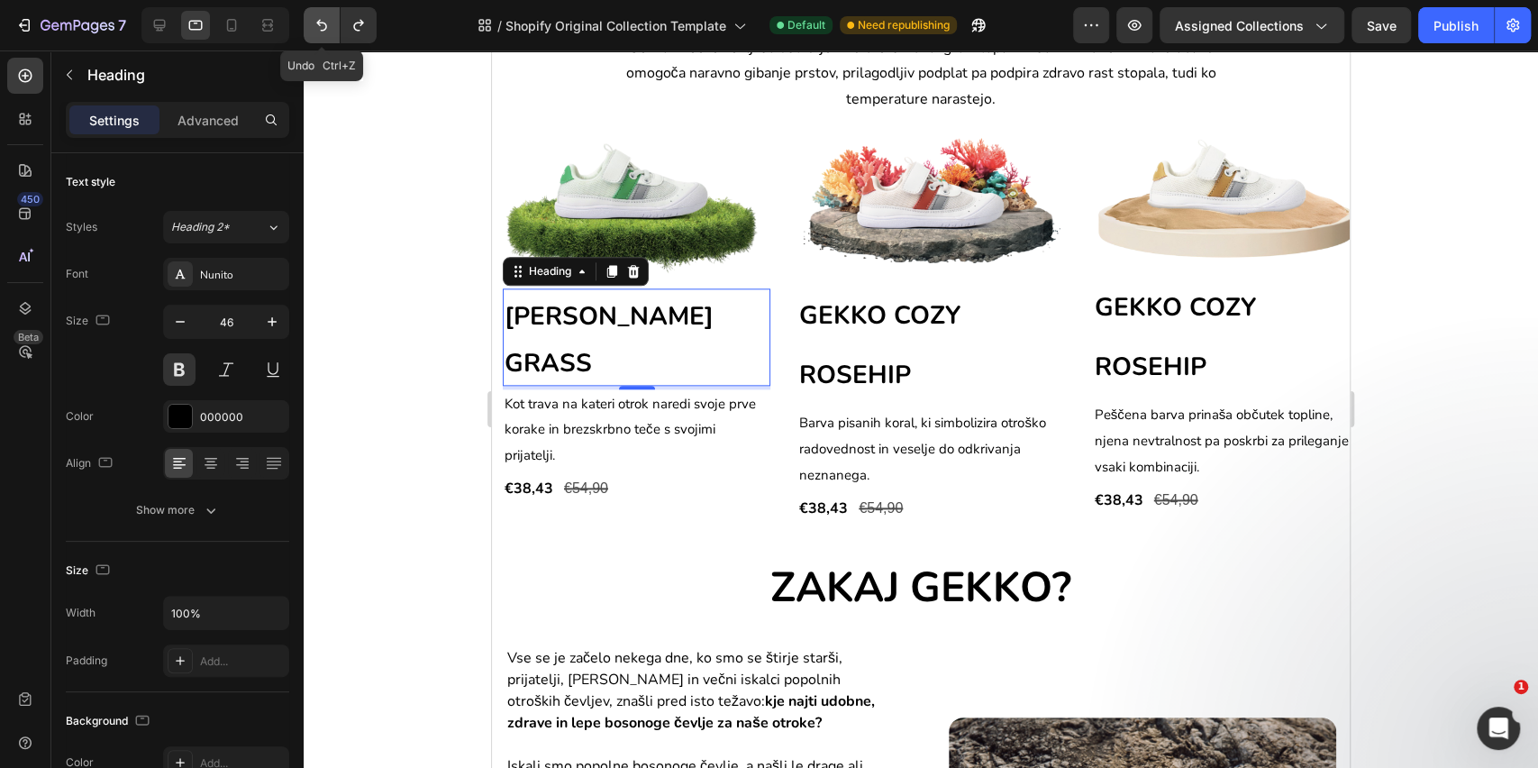
click at [318, 23] on icon "Undo/Redo" at bounding box center [321, 26] width 11 height 12
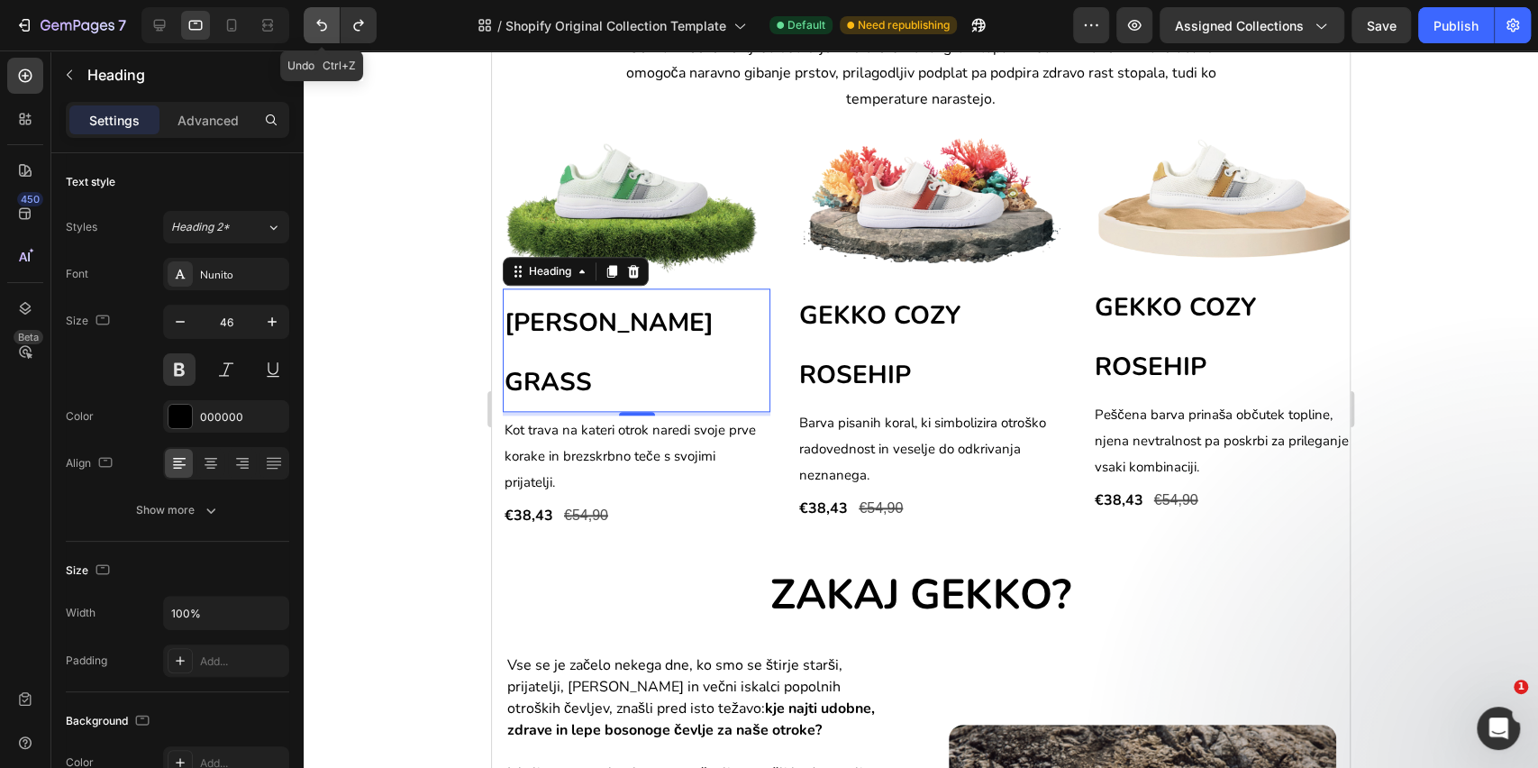
click at [318, 23] on icon "Undo/Redo" at bounding box center [321, 26] width 11 height 12
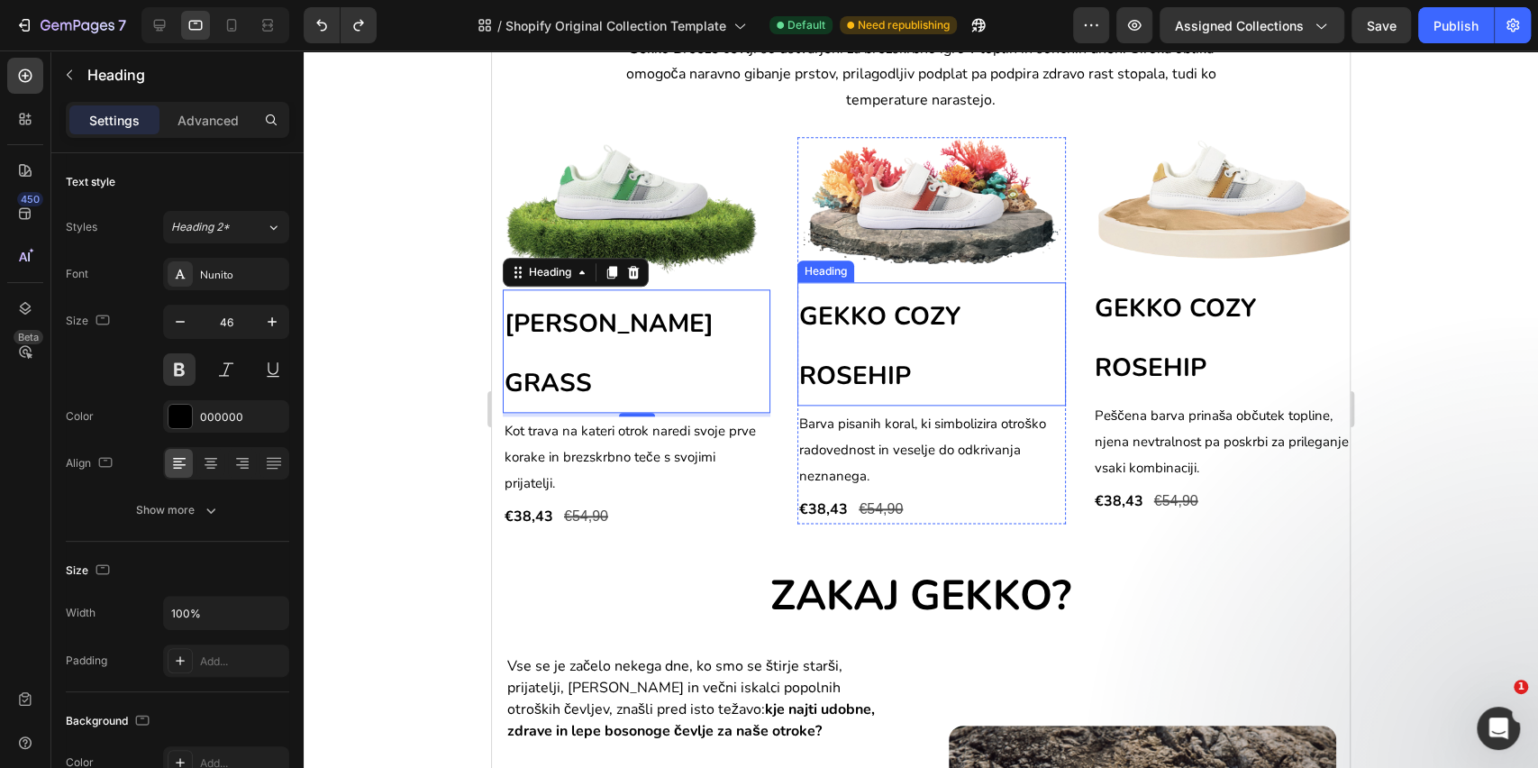
click at [934, 358] on p "⁠⁠⁠⁠⁠⁠⁠ GEKKO COZY ROSEHIP" at bounding box center [931, 344] width 264 height 121
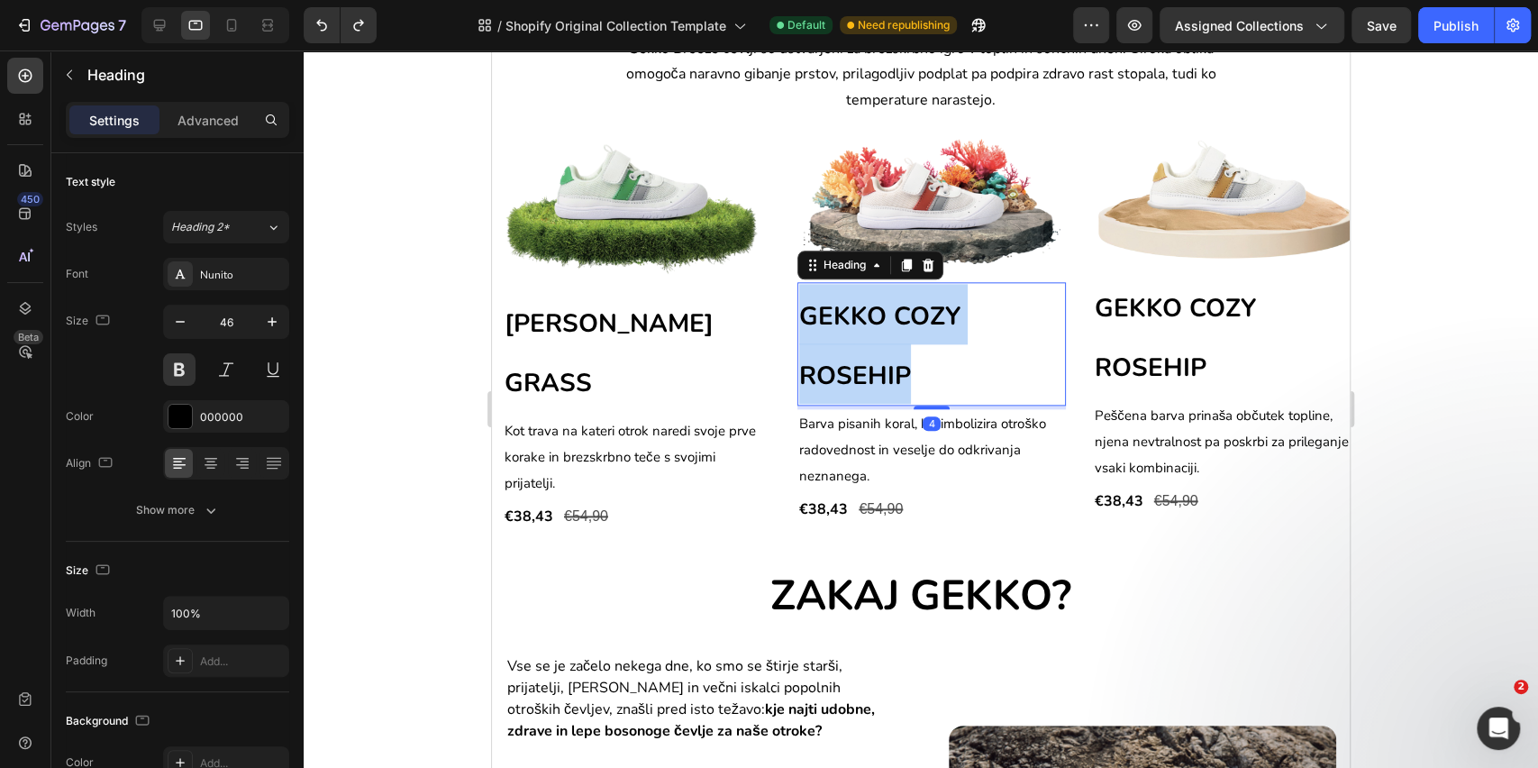
click at [934, 358] on p "GEKKO COZY ROSEHIP" at bounding box center [931, 344] width 264 height 121
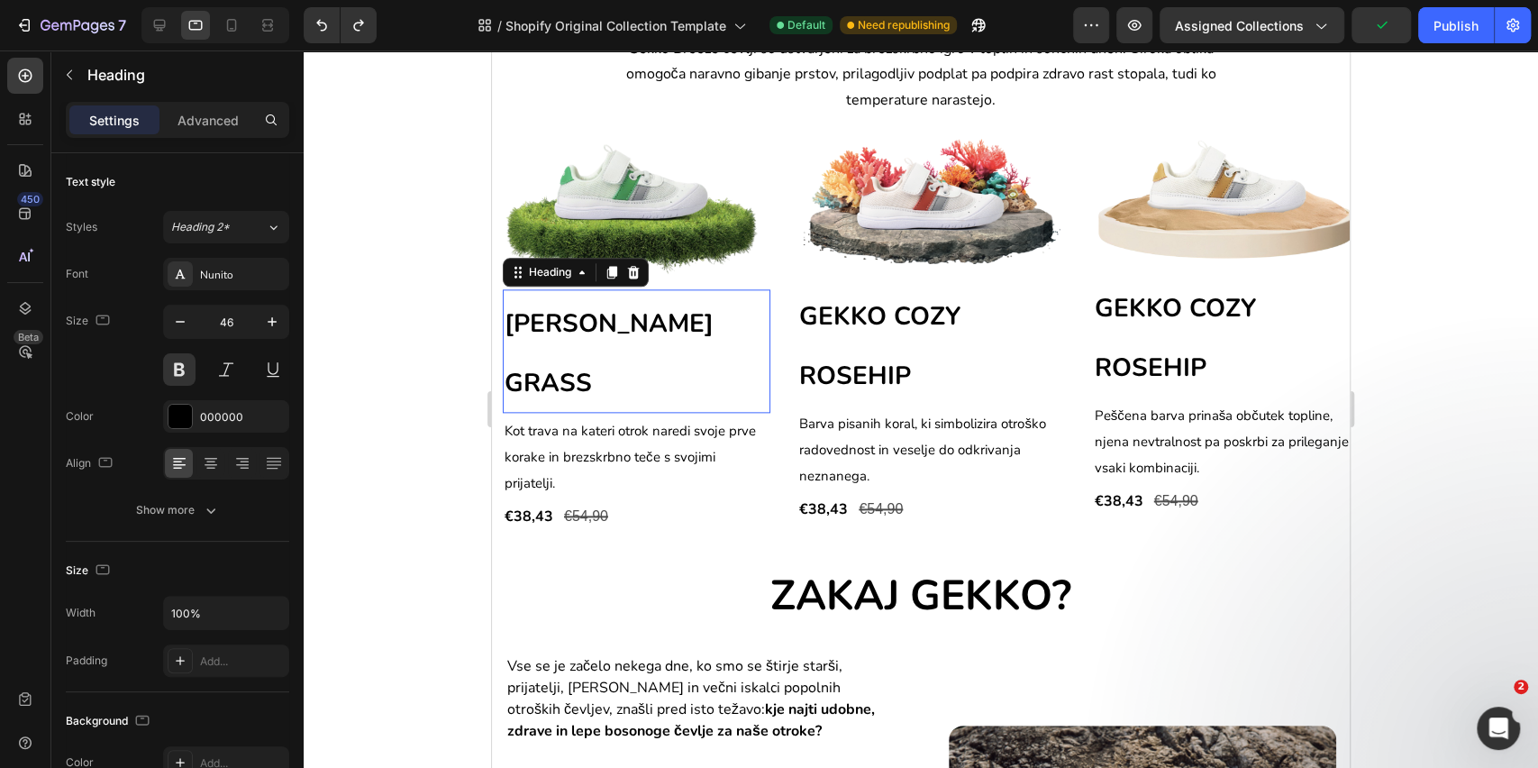
click at [668, 361] on p "⁠⁠⁠⁠⁠⁠⁠ [PERSON_NAME] GRASS" at bounding box center [637, 351] width 264 height 121
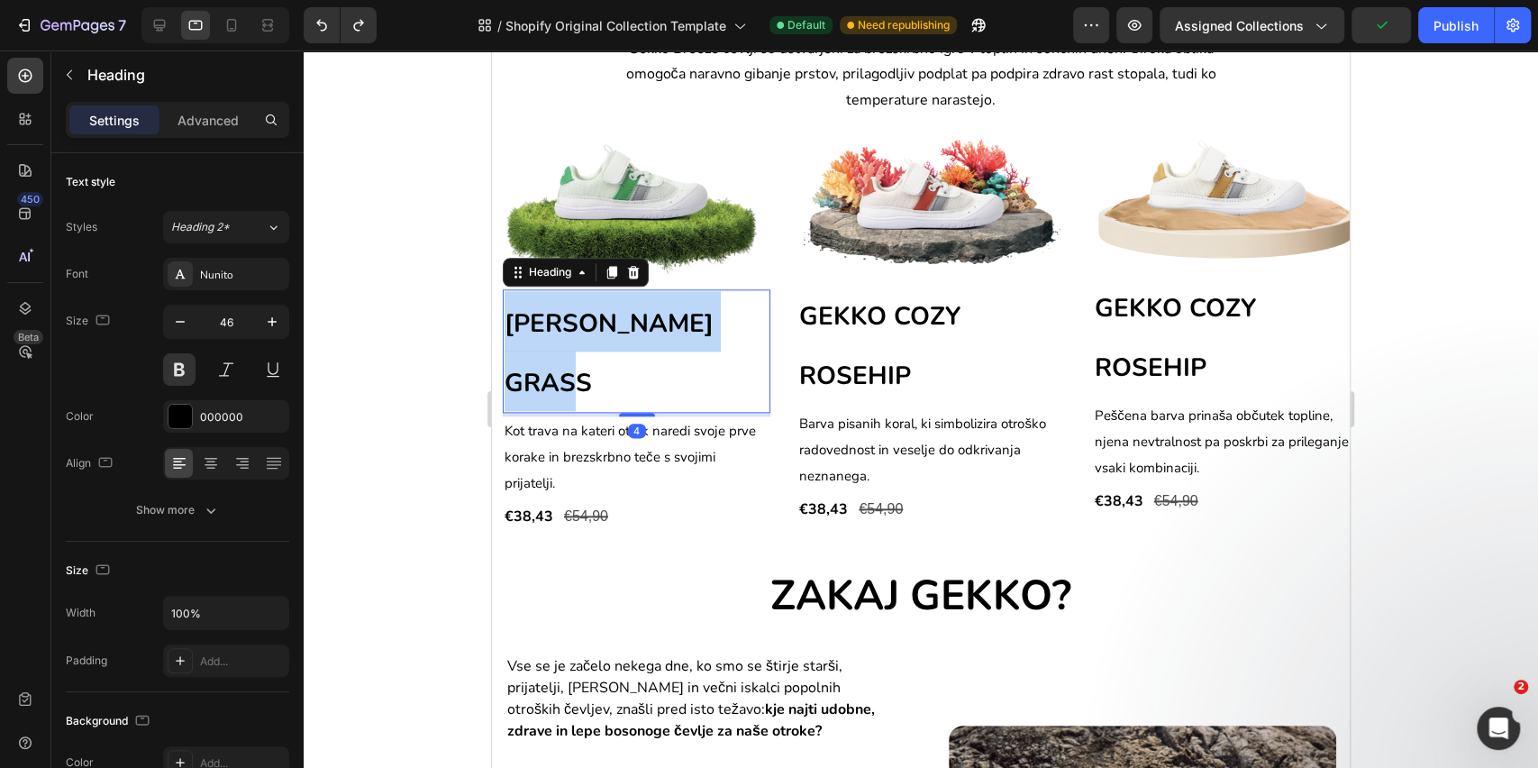
click at [668, 361] on p "[PERSON_NAME] GRASS" at bounding box center [637, 351] width 264 height 121
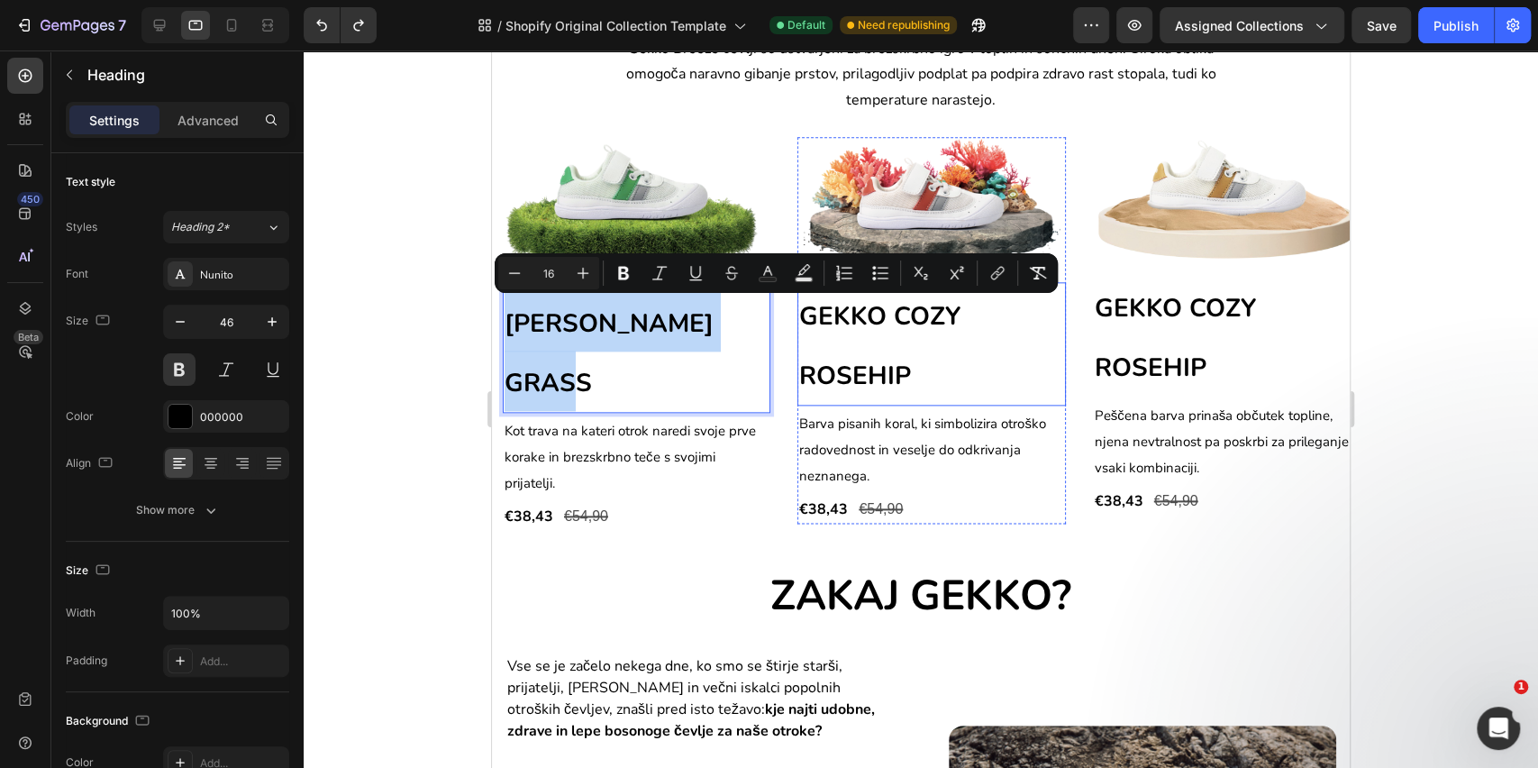
click at [864, 332] on p "⁠⁠⁠⁠⁠⁠⁠ GEKKO COZY ROSEHIP" at bounding box center [931, 344] width 264 height 121
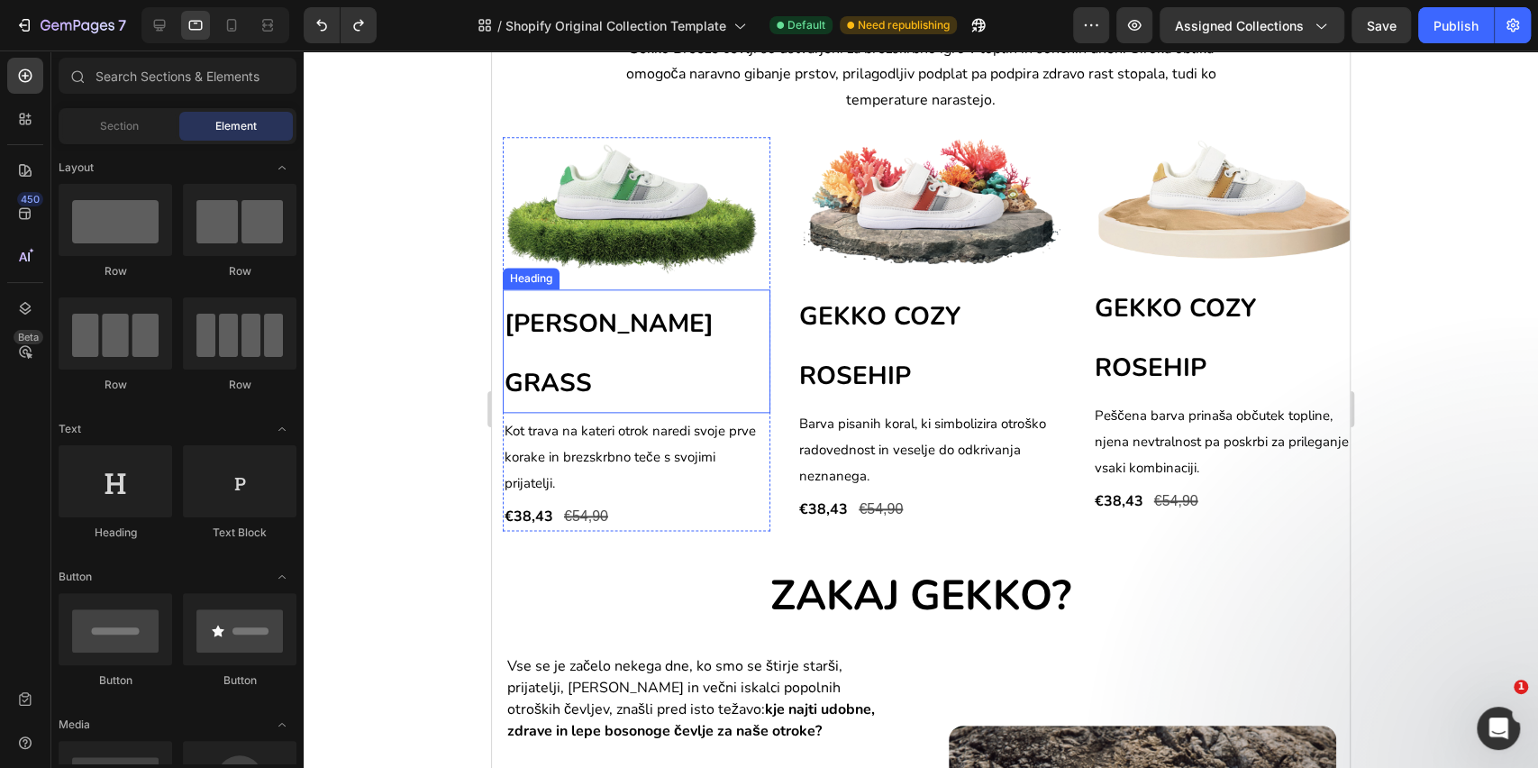
click at [562, 332] on span "[PERSON_NAME] GRASS" at bounding box center [609, 353] width 209 height 95
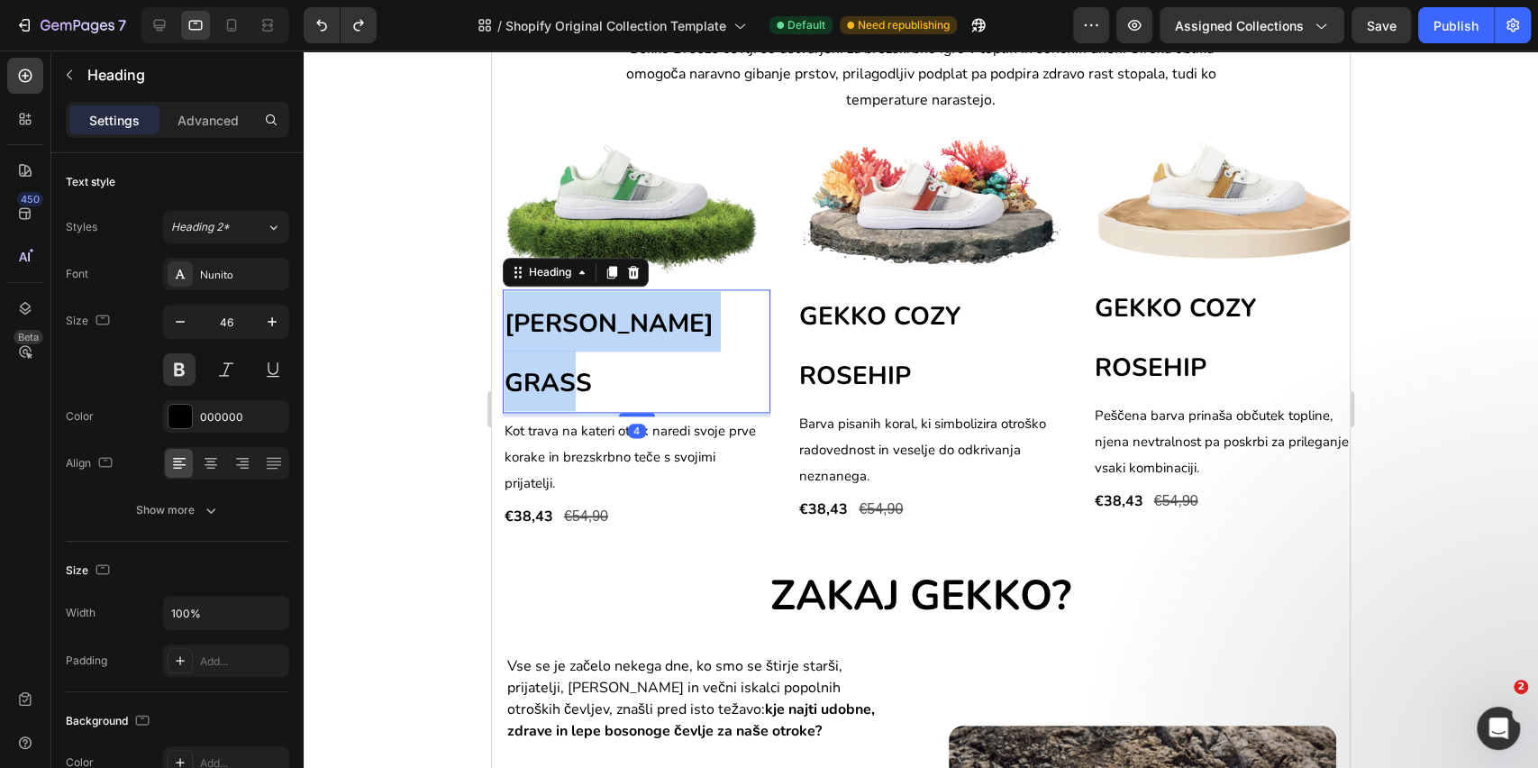
click at [562, 332] on span "[PERSON_NAME] GRASS" at bounding box center [609, 353] width 209 height 95
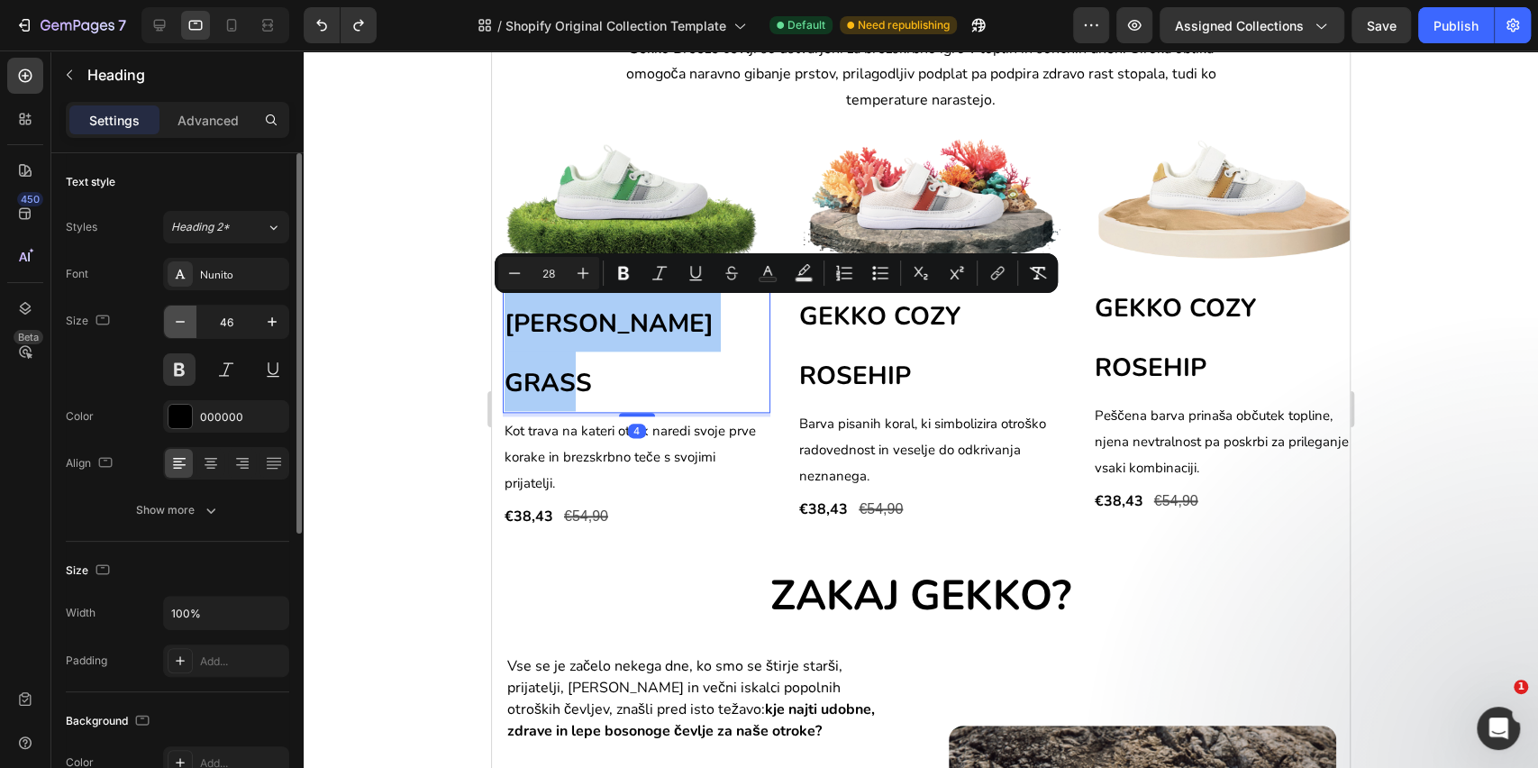
click at [190, 320] on button "button" at bounding box center [180, 322] width 32 height 32
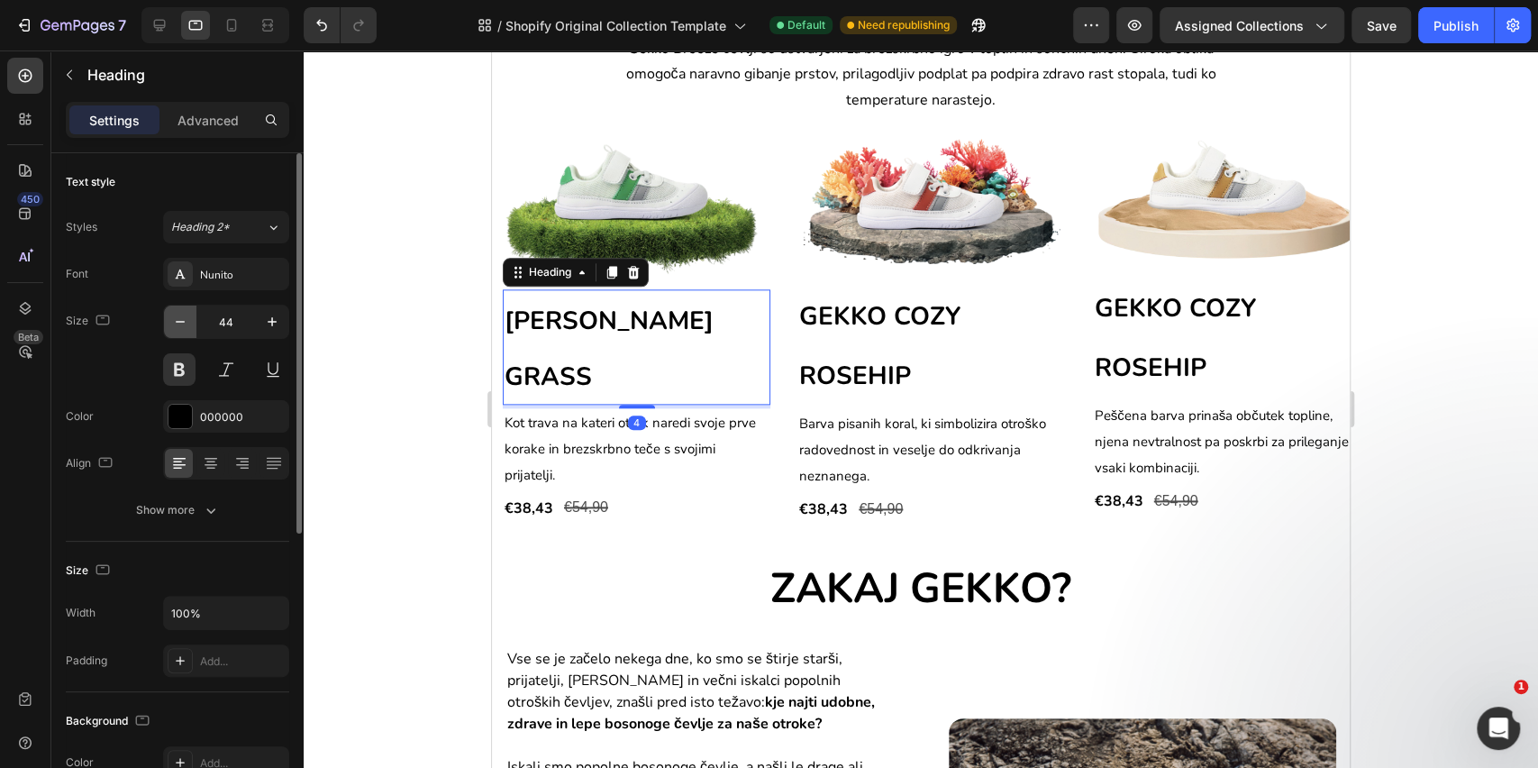
click at [190, 320] on button "button" at bounding box center [180, 322] width 32 height 32
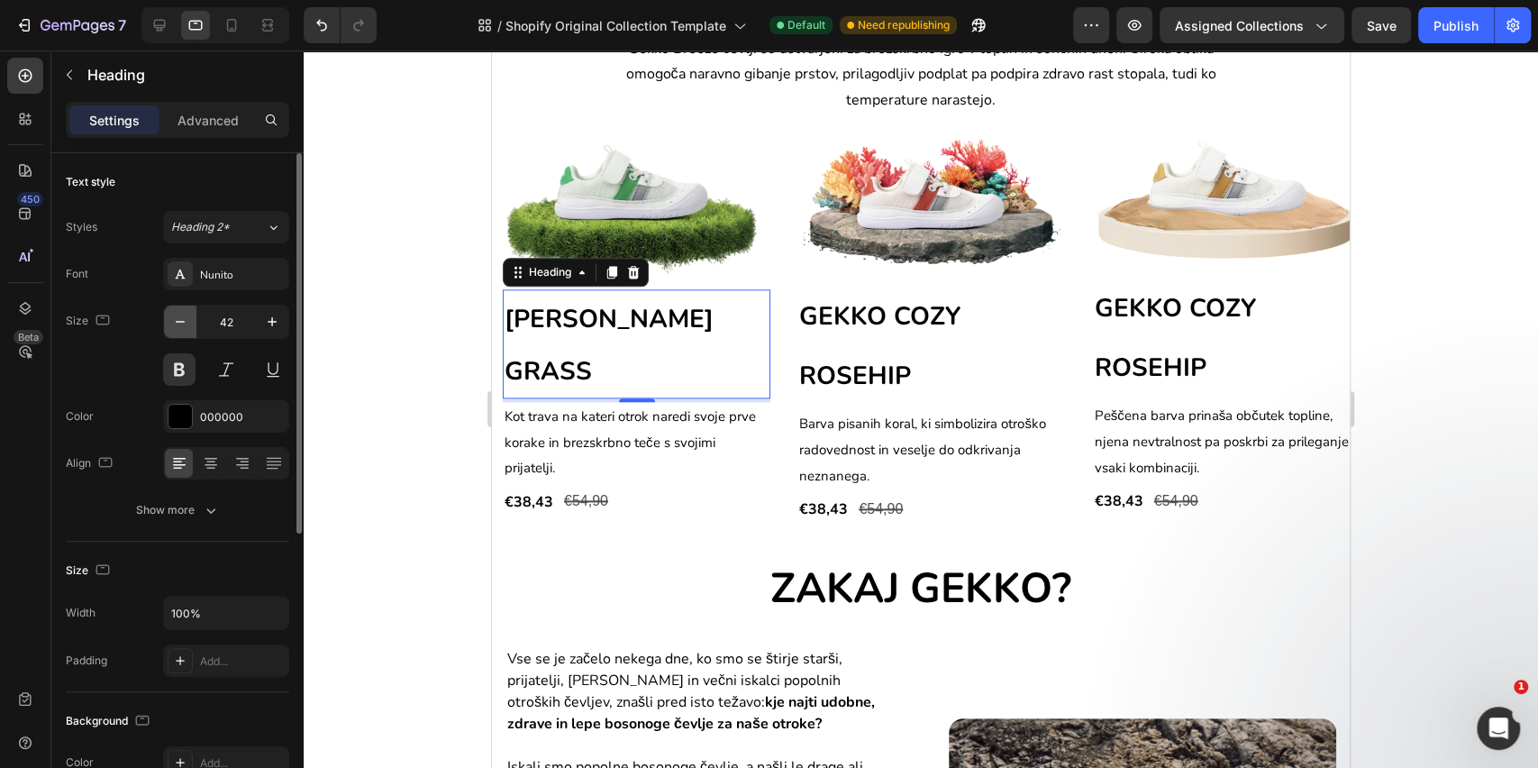
click at [190, 320] on button "button" at bounding box center [180, 322] width 32 height 32
type input "40"
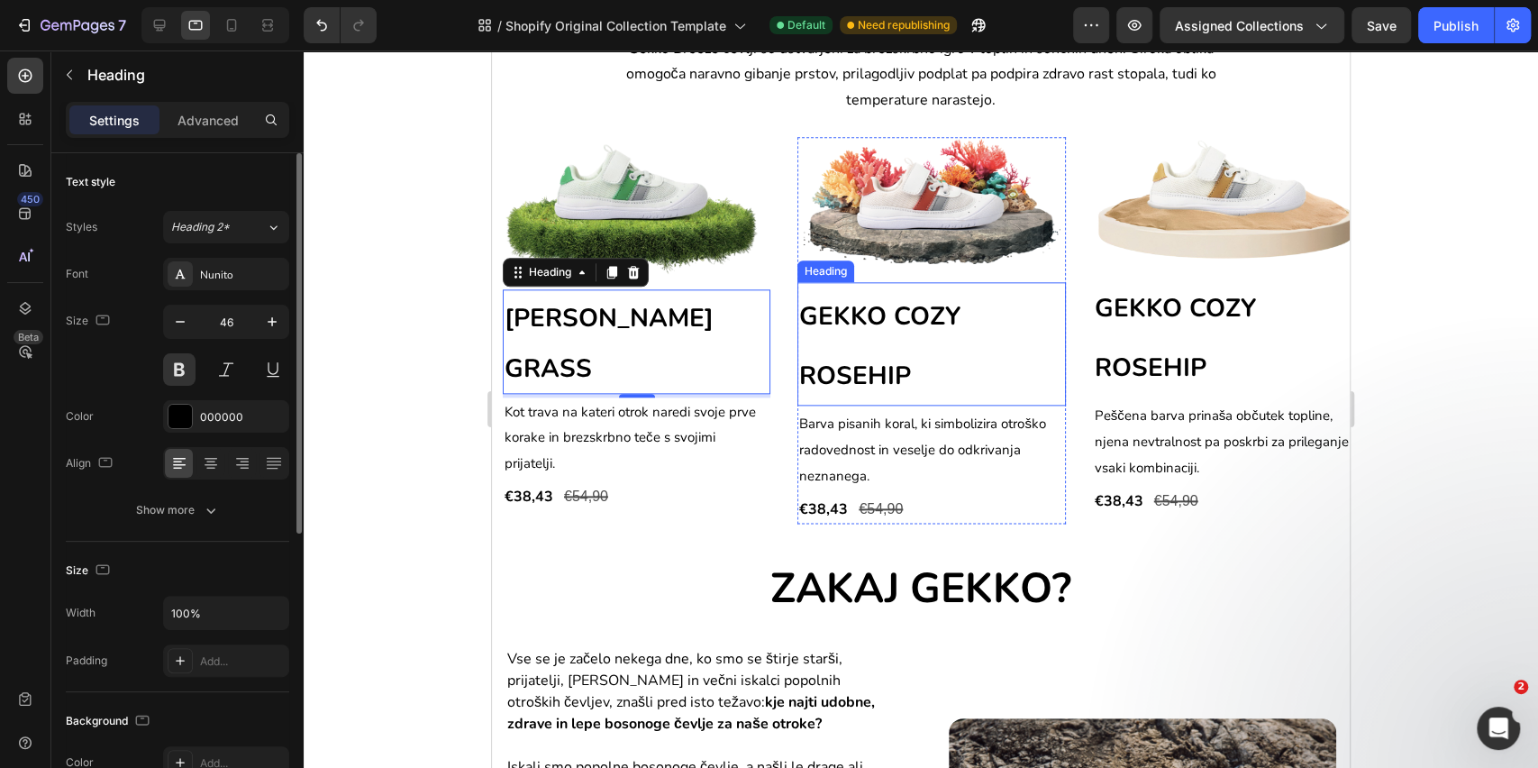
click at [875, 324] on span "GEKKO COZY ROSEHIP" at bounding box center [879, 346] width 161 height 95
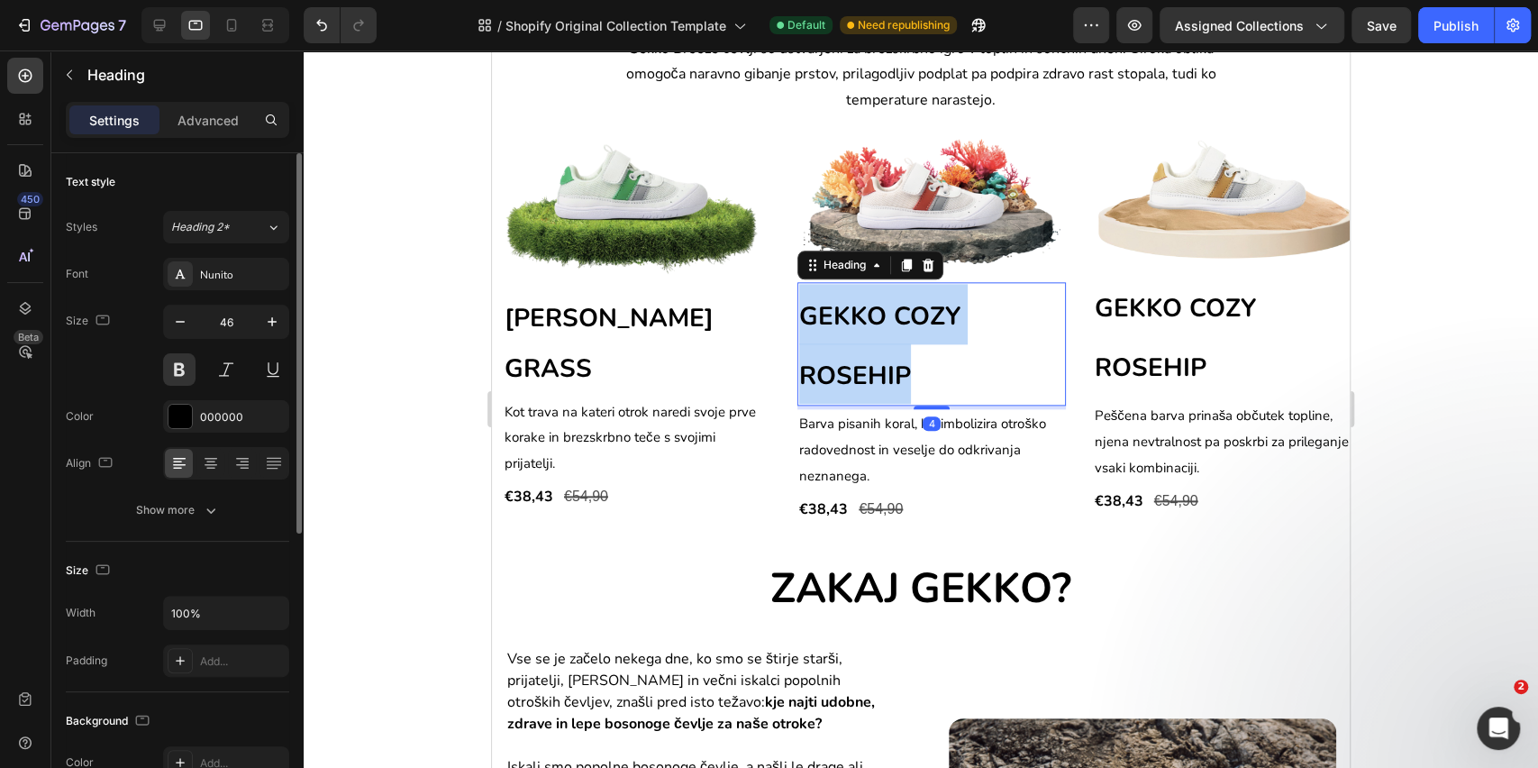
click at [875, 324] on span "GEKKO COZY ROSEHIP" at bounding box center [879, 346] width 161 height 95
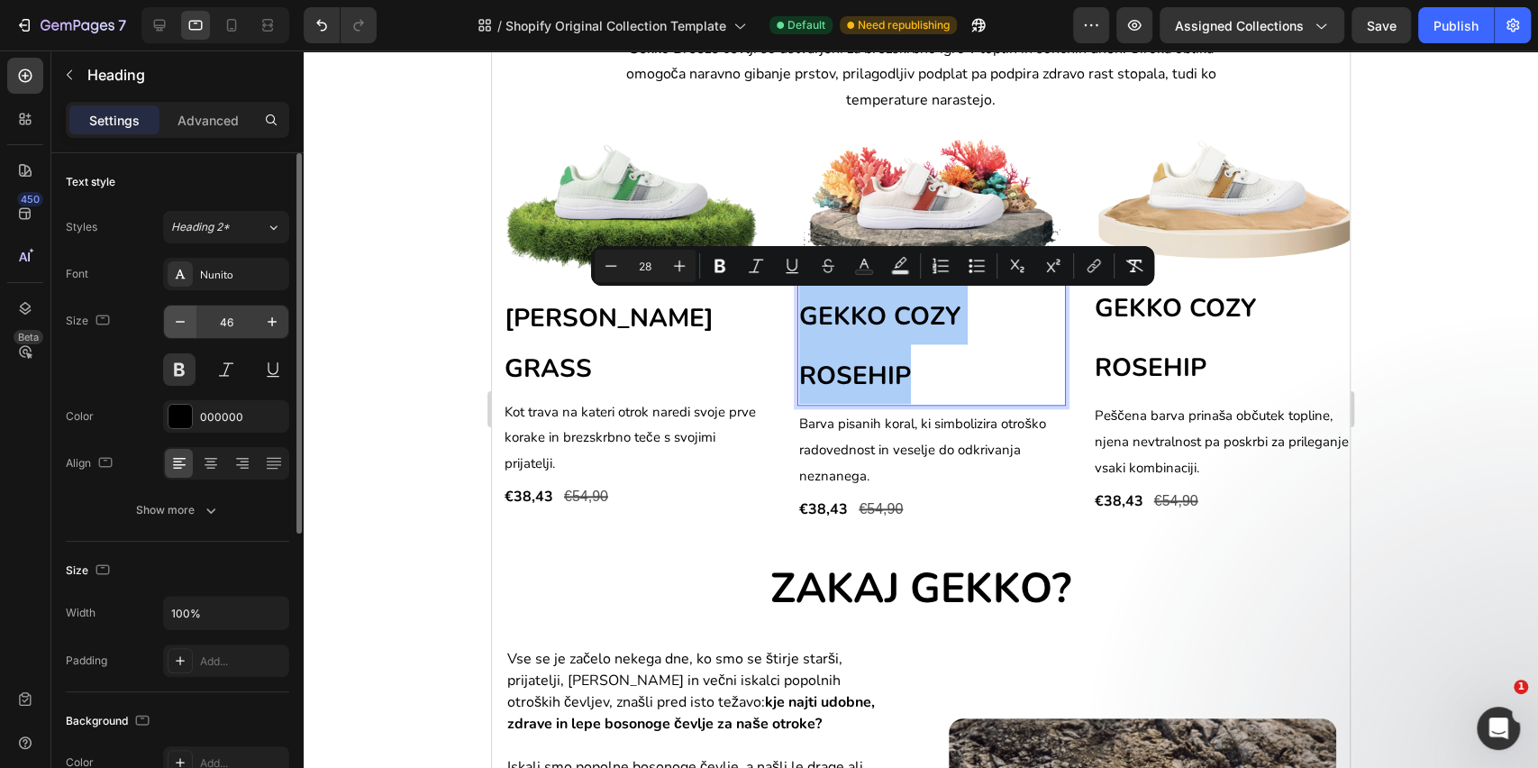
click at [165, 325] on button "button" at bounding box center [180, 322] width 32 height 32
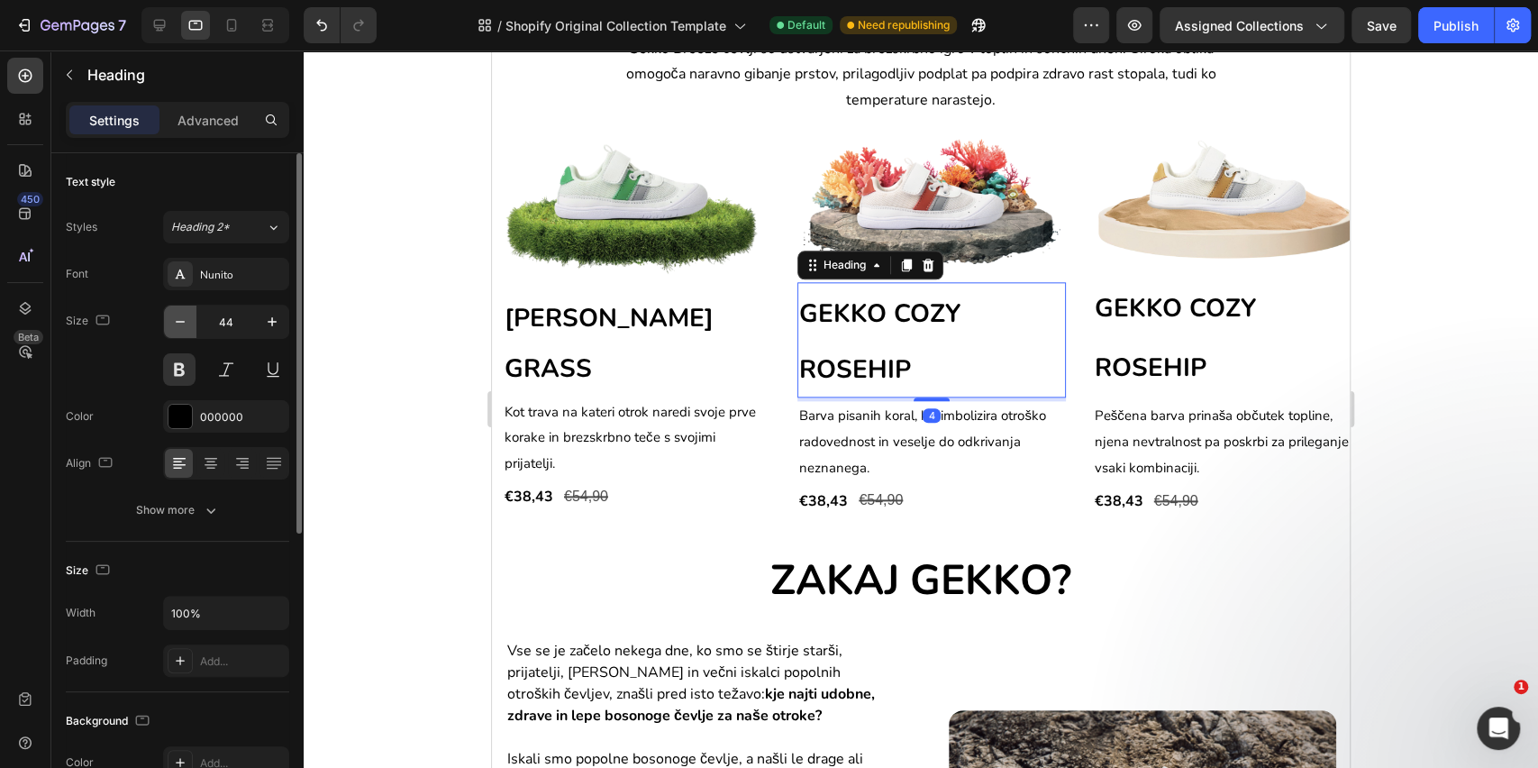
click at [165, 325] on button "button" at bounding box center [180, 322] width 32 height 32
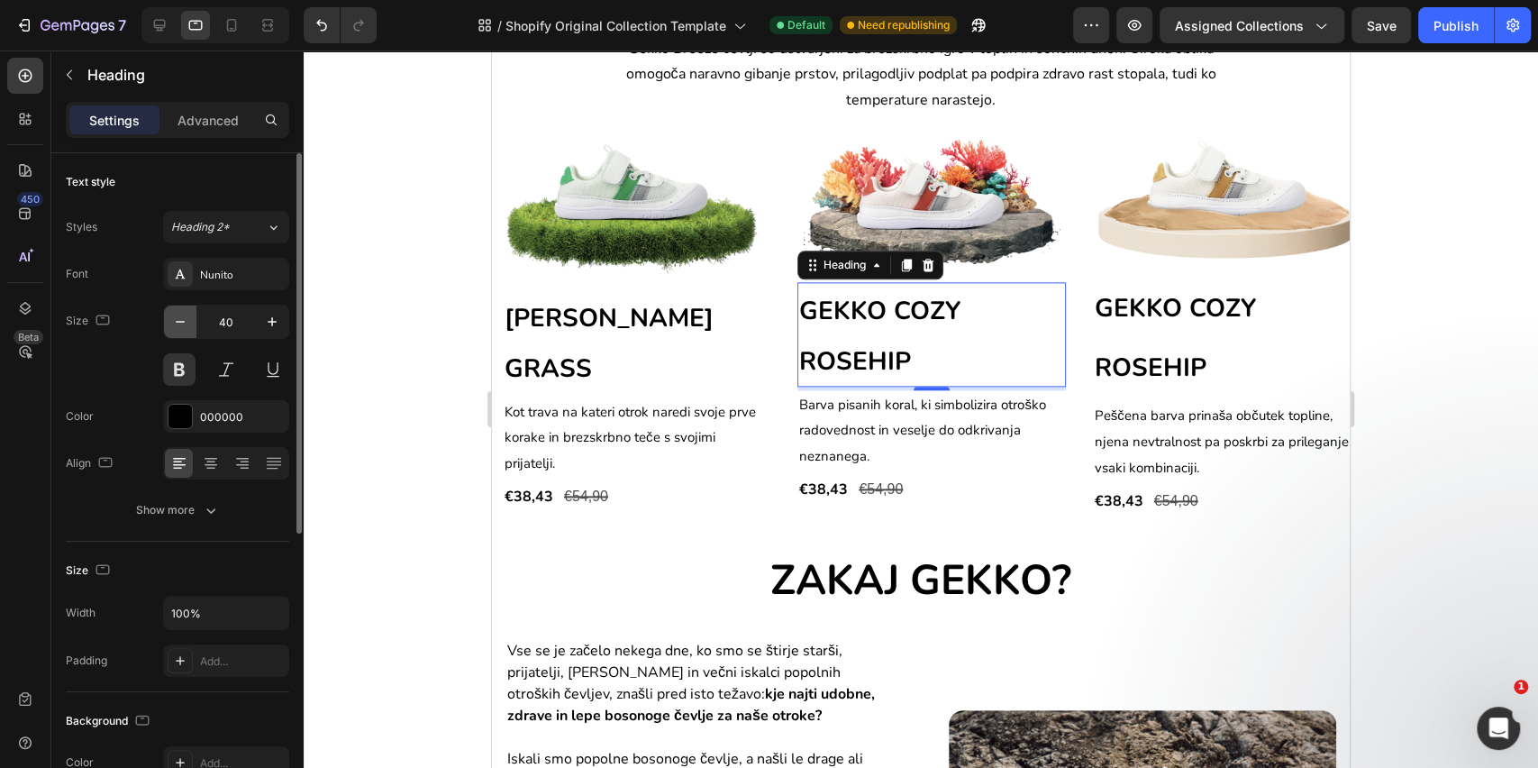
click at [165, 325] on button "button" at bounding box center [180, 322] width 32 height 32
click at [267, 326] on icon "button" at bounding box center [272, 322] width 18 height 18
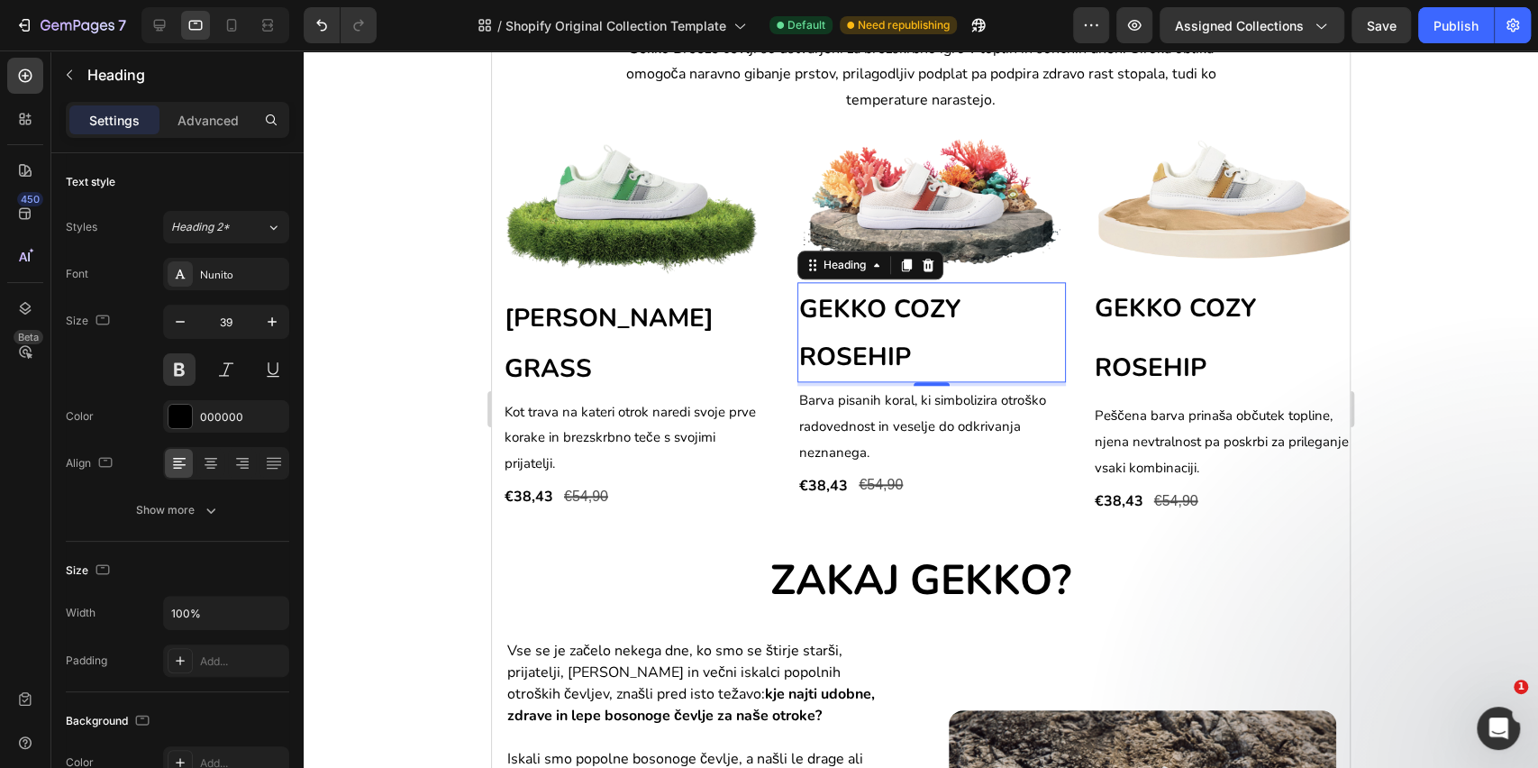
type input "40"
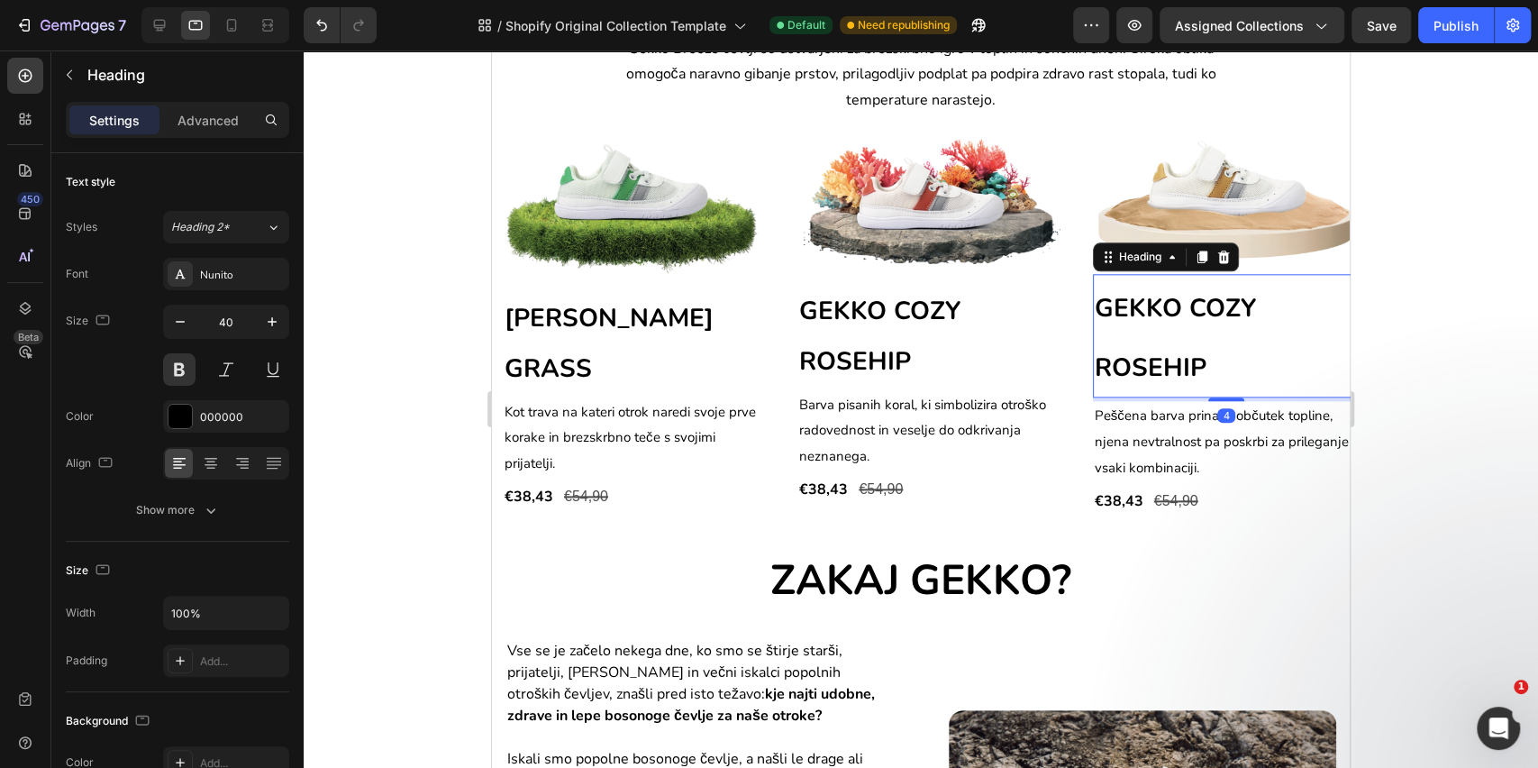
click at [1104, 327] on h2 "GEKKO COZY ROSEHIP" at bounding box center [1227, 336] width 268 height 124
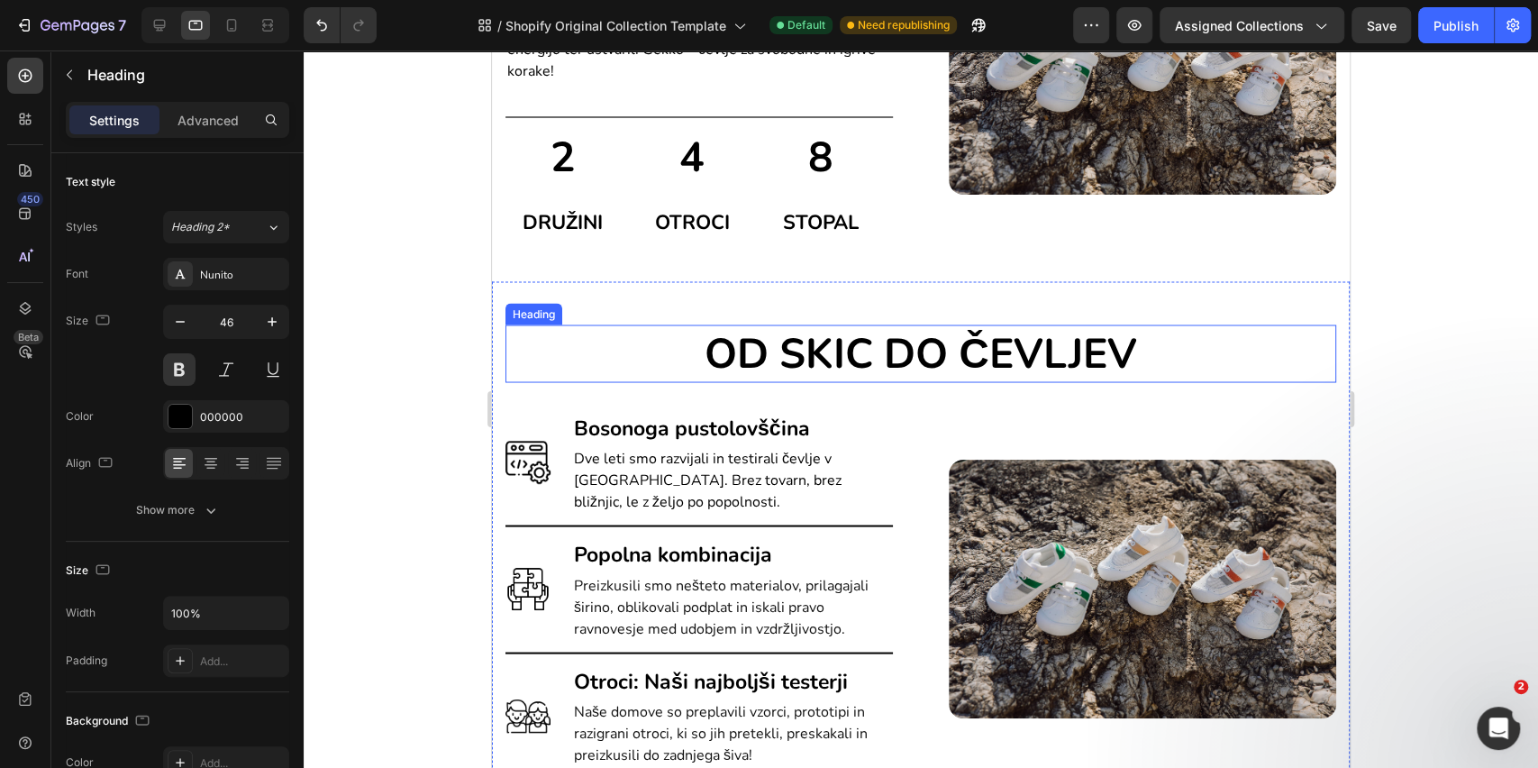
scroll to position [2305, 0]
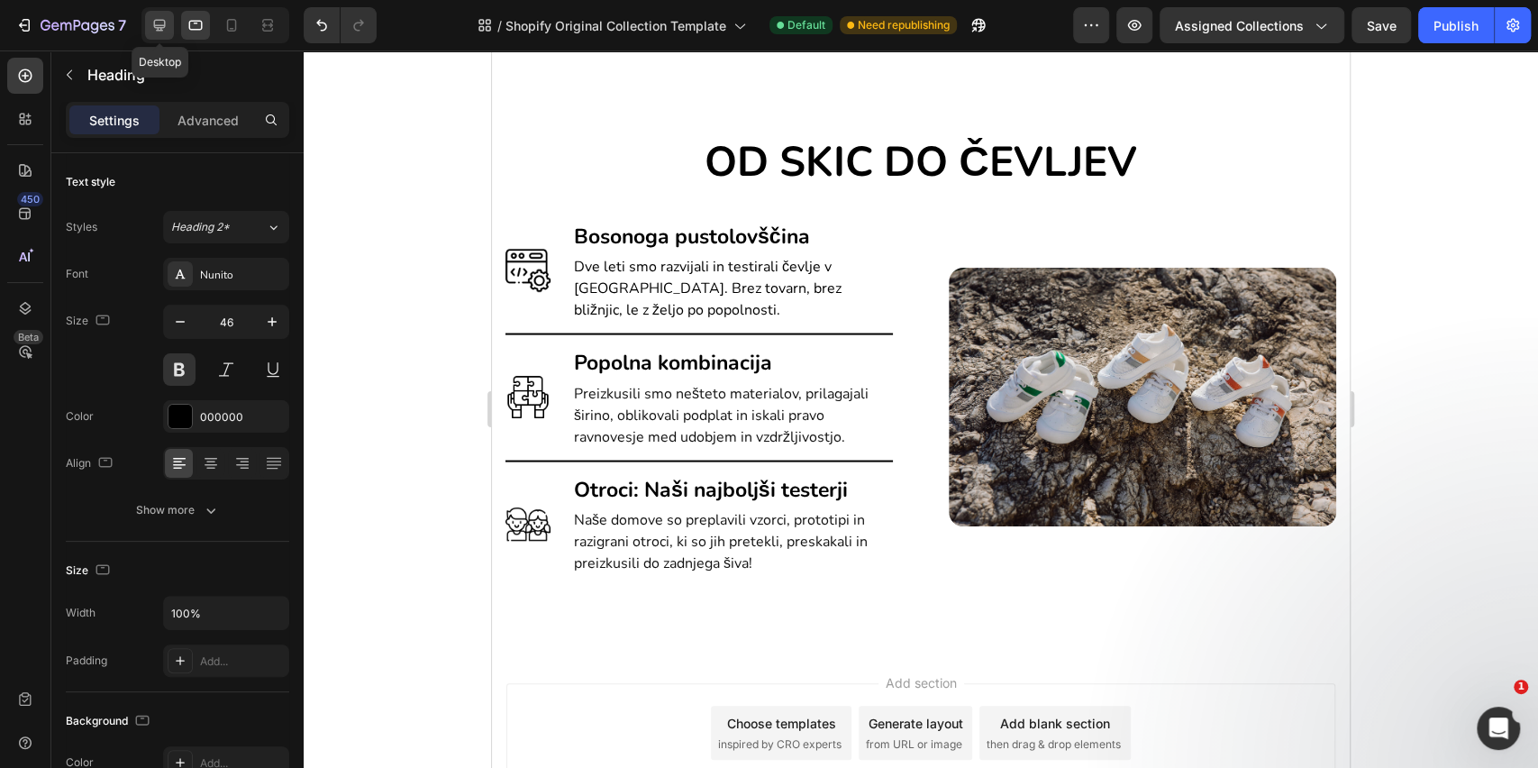
click at [166, 32] on icon at bounding box center [160, 25] width 18 height 18
type input "33"
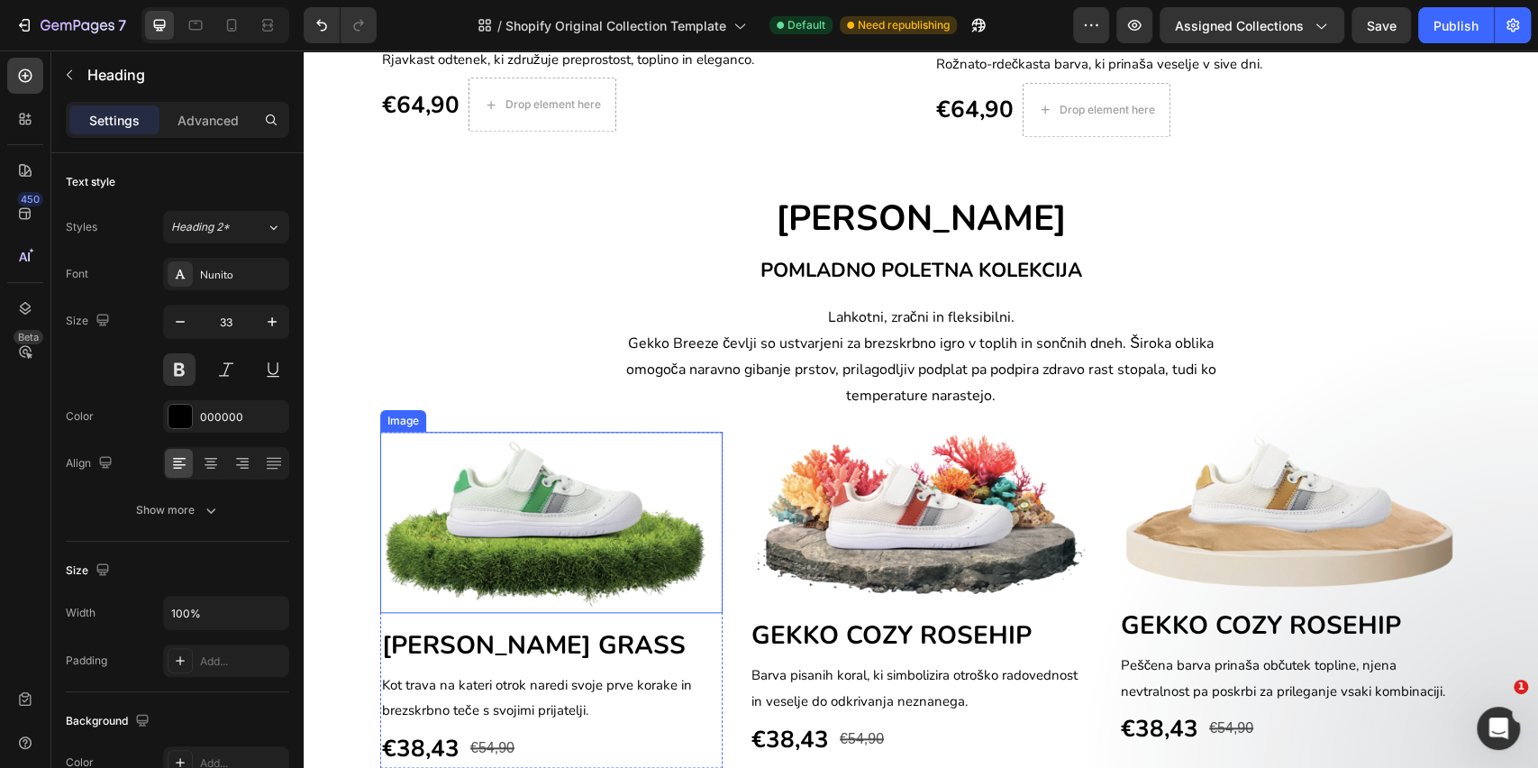
scroll to position [1214, 0]
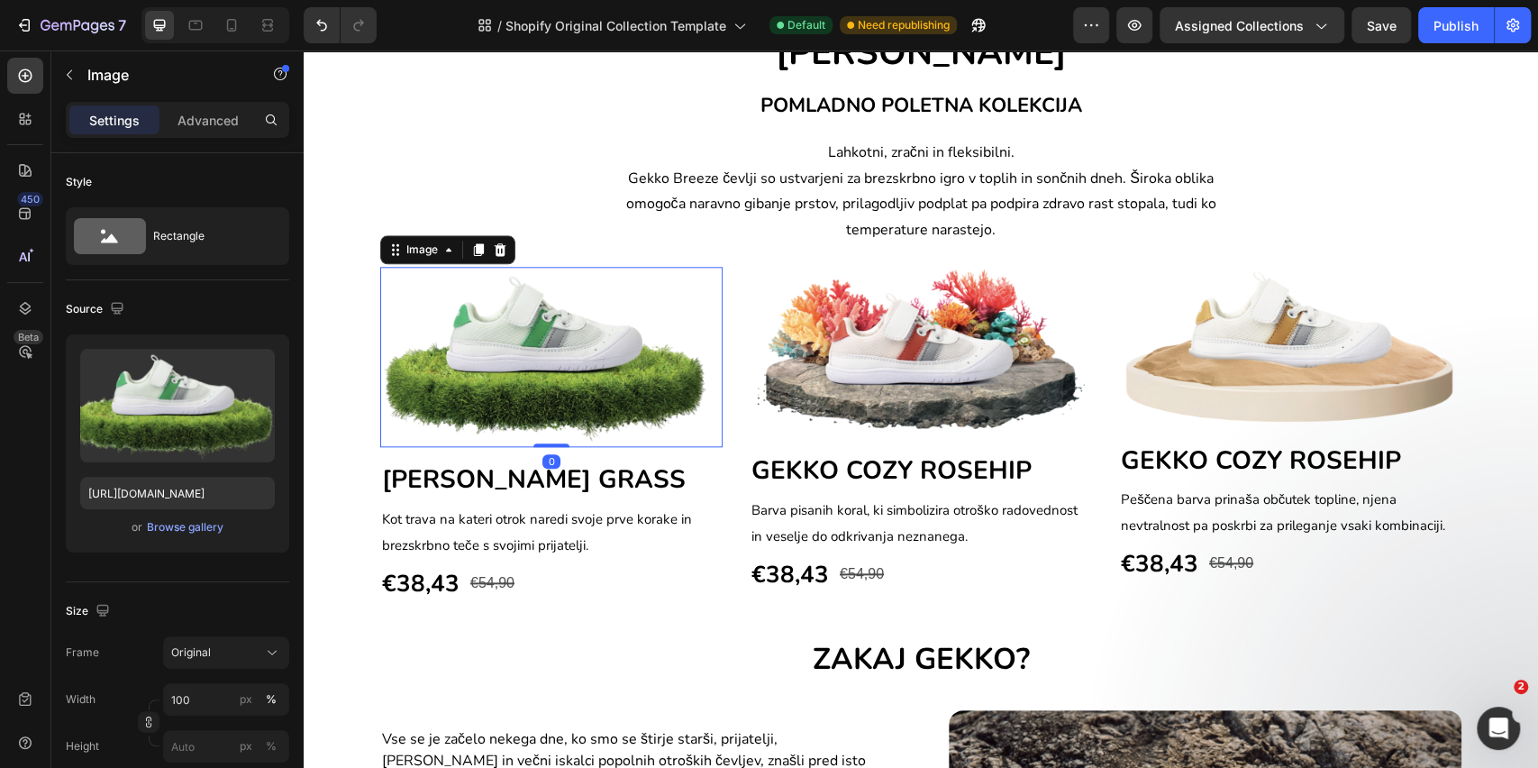
click at [662, 419] on img at bounding box center [551, 357] width 342 height 180
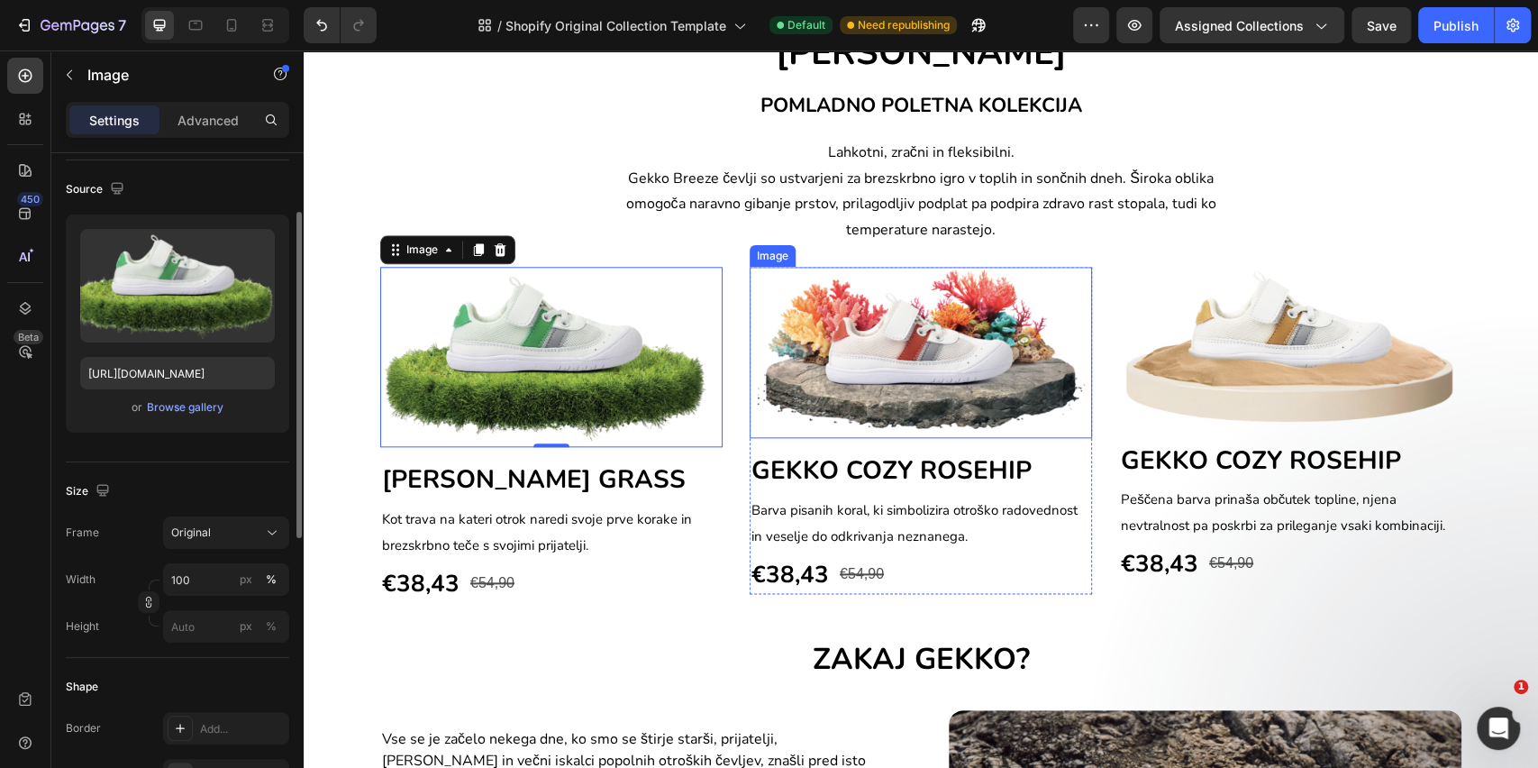
click at [981, 367] on img at bounding box center [921, 352] width 342 height 171
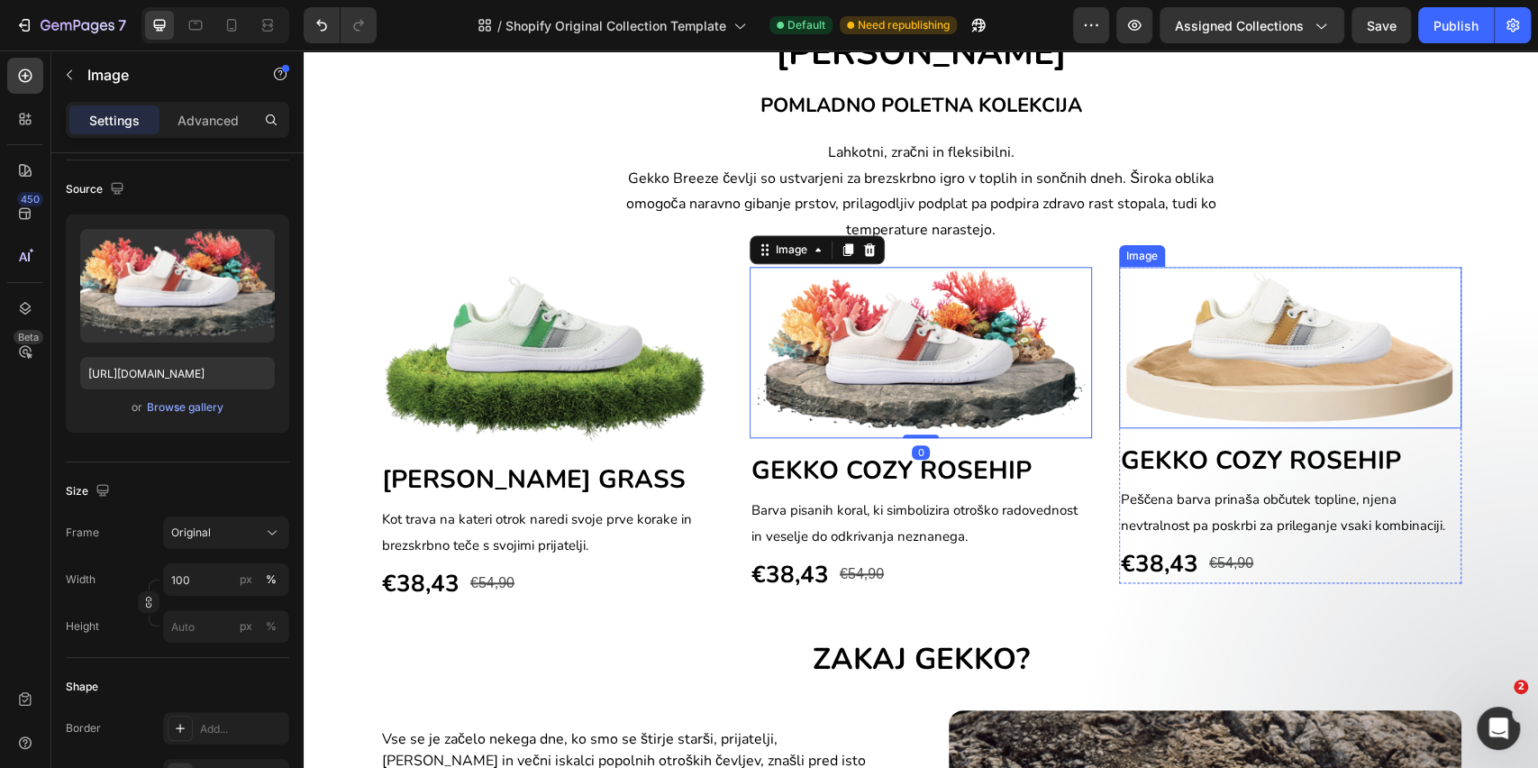
click at [1314, 346] on img at bounding box center [1290, 347] width 342 height 161
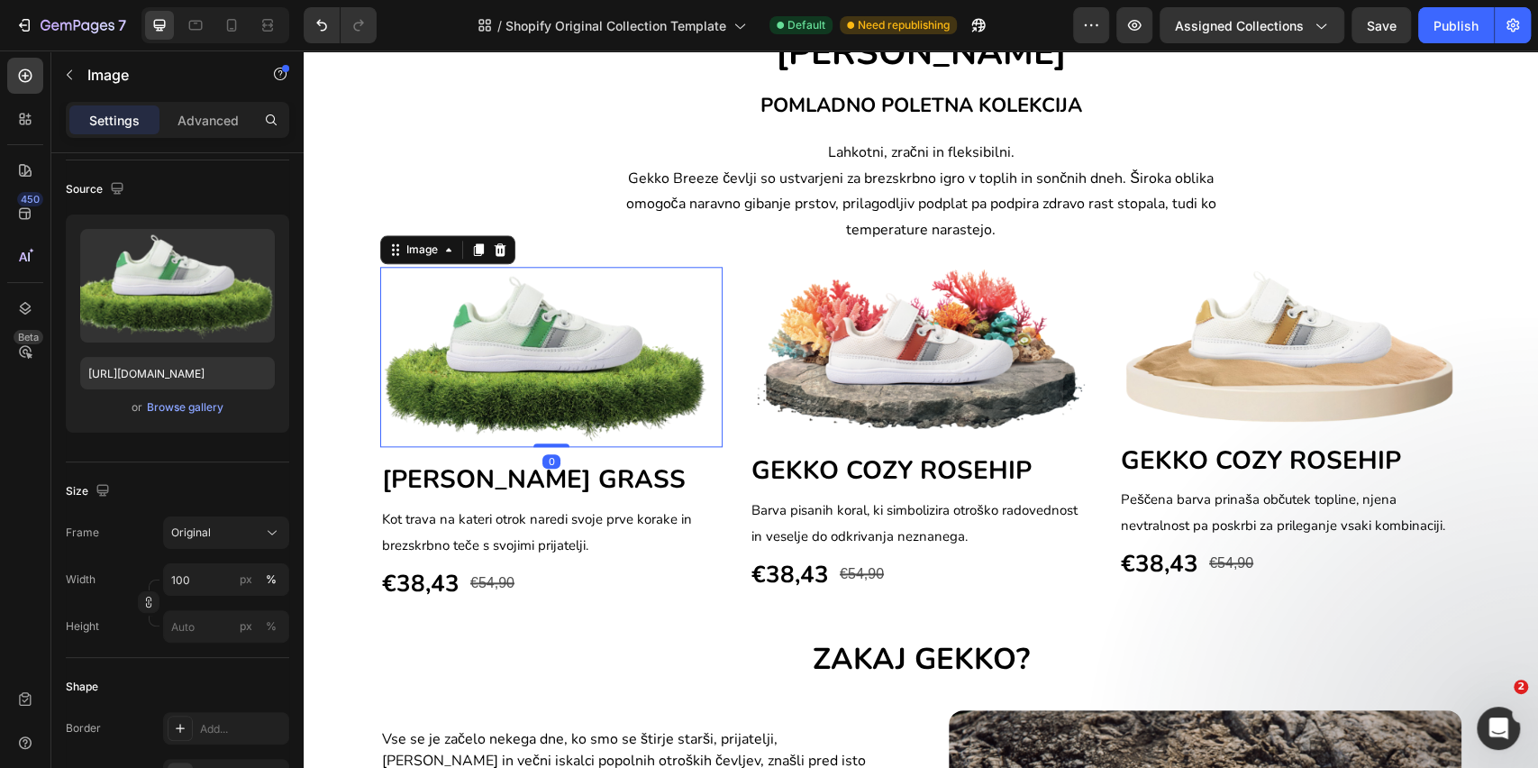
click at [637, 348] on img at bounding box center [551, 357] width 342 height 180
click at [953, 361] on img at bounding box center [921, 352] width 342 height 171
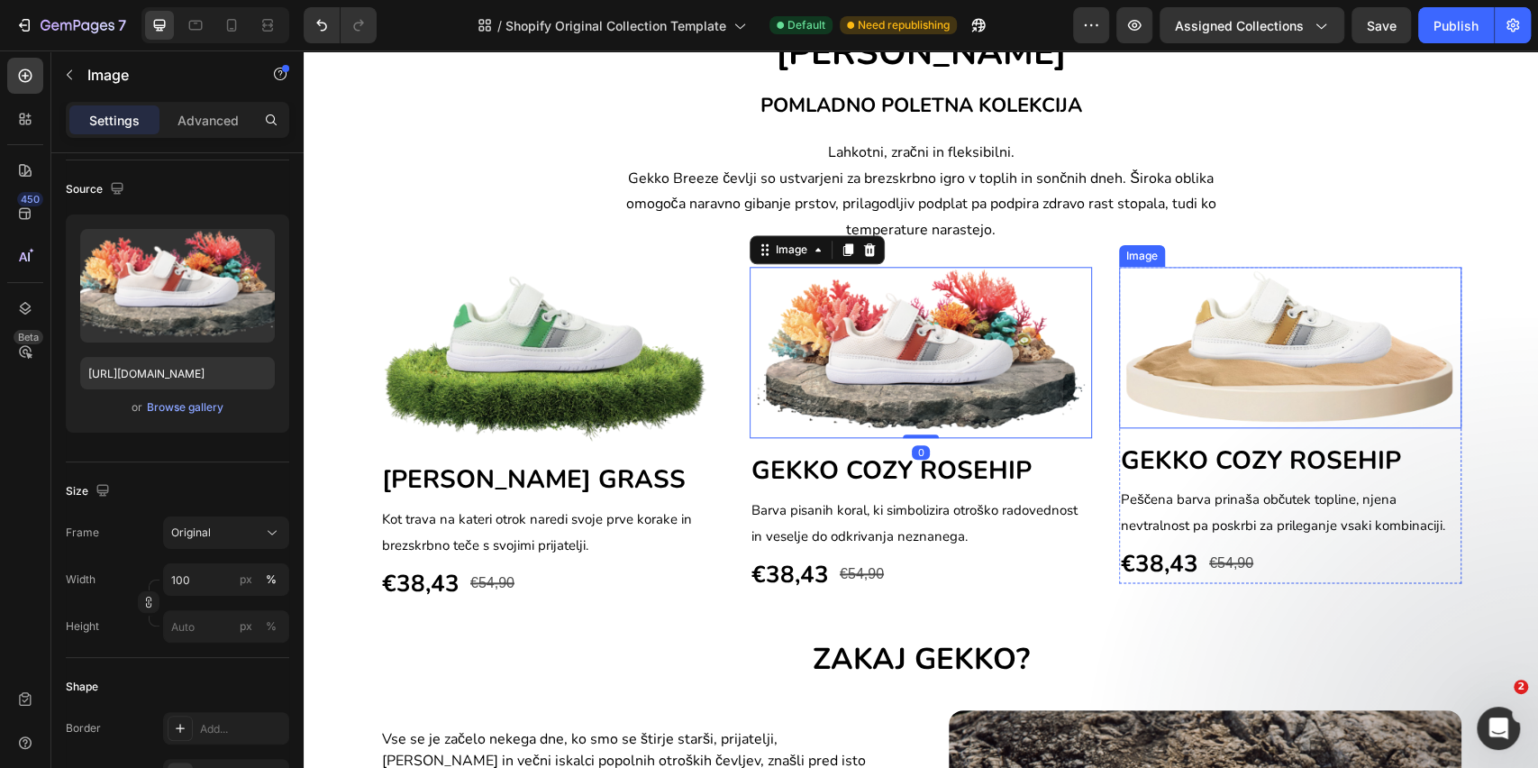
click at [1292, 364] on img at bounding box center [1290, 347] width 342 height 161
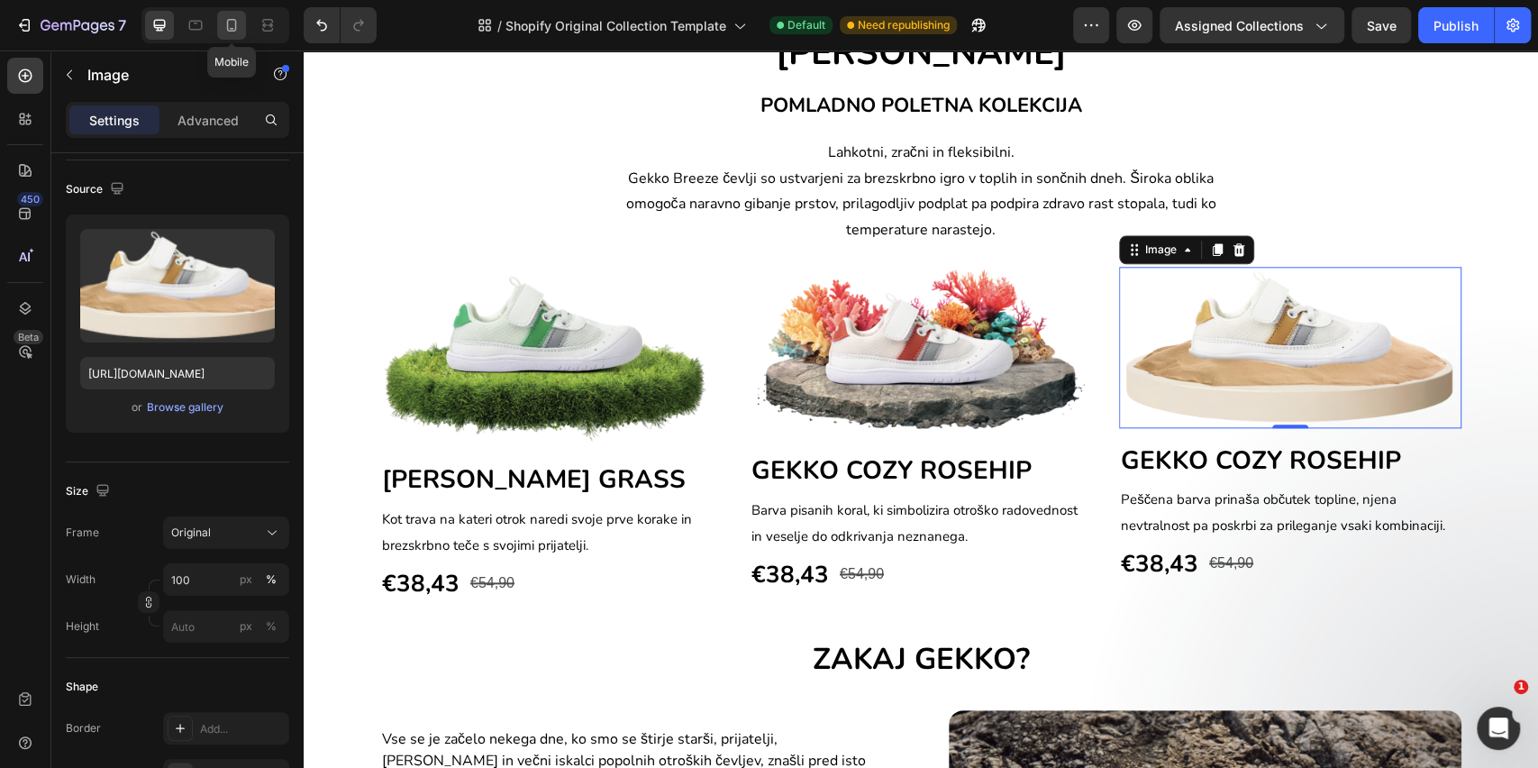
click at [243, 27] on div at bounding box center [231, 25] width 29 height 29
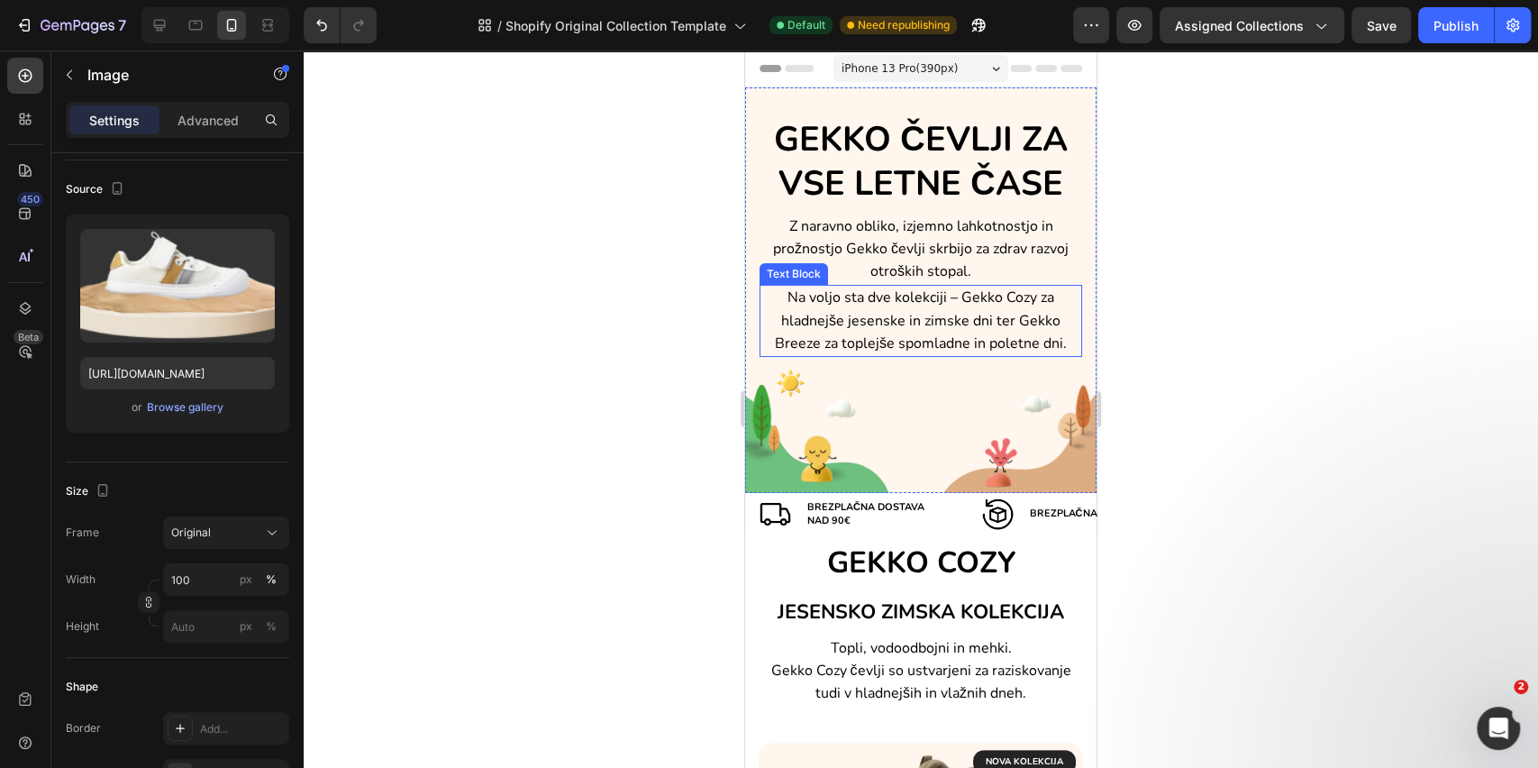
click at [969, 298] on span "Na voljo sta dve kolekciji – Gekko Cozy za hladnejše jesenske in zimske dni ter…" at bounding box center [921, 320] width 292 height 65
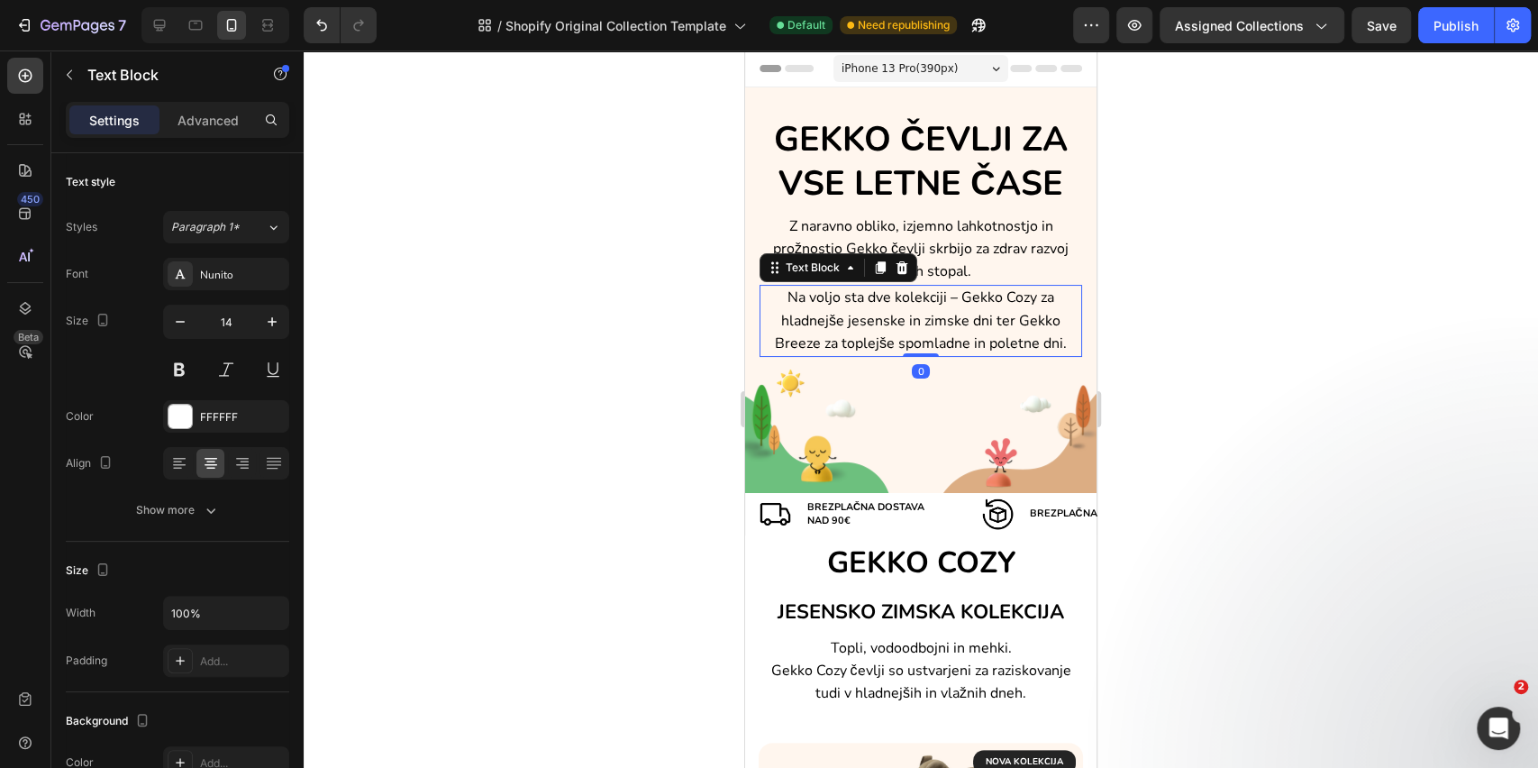
click at [969, 298] on span "Na voljo sta dve kolekciji – Gekko Cozy za hladnejše jesenske in zimske dni ter…" at bounding box center [921, 320] width 292 height 65
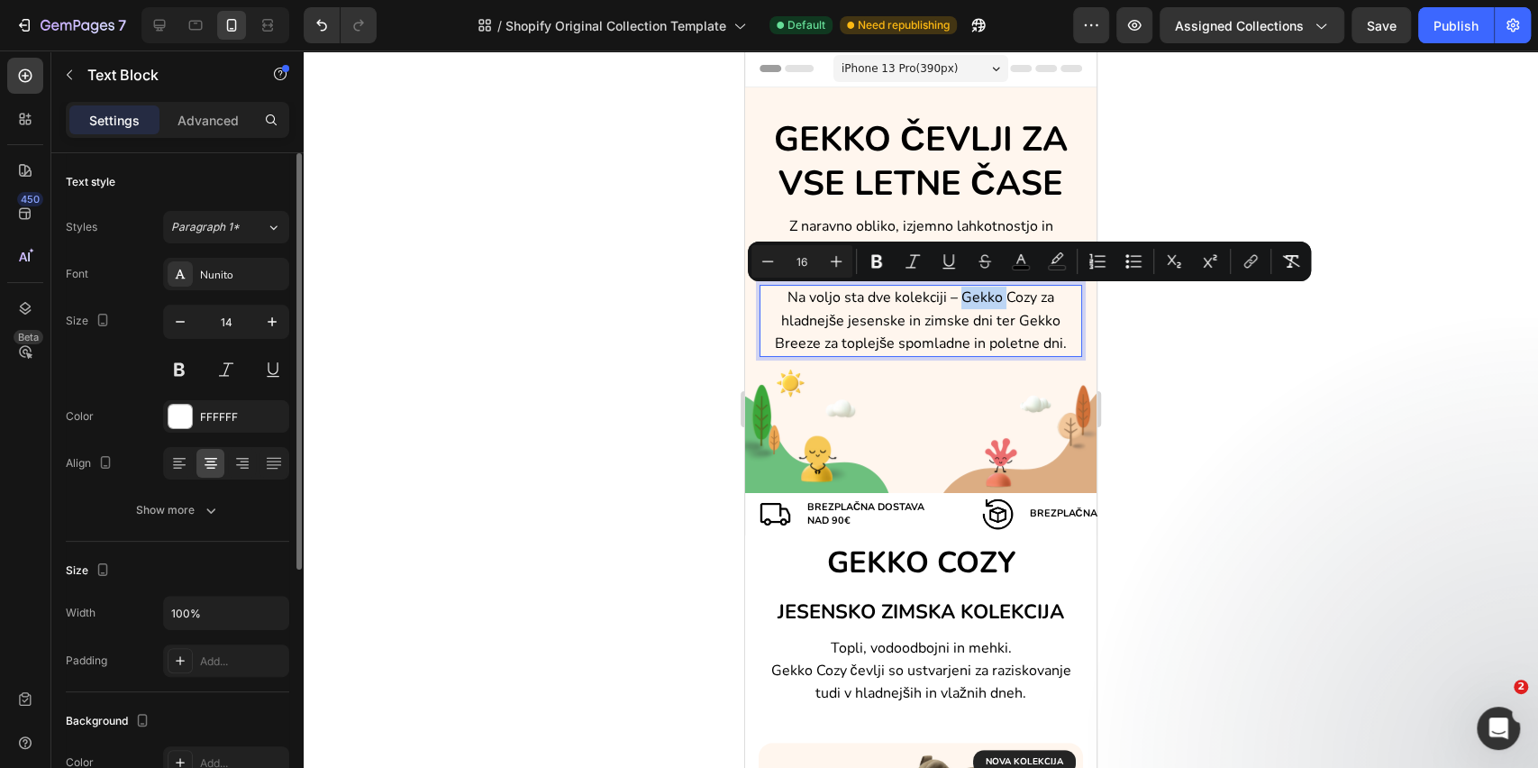
click at [969, 298] on span "Na voljo sta dve kolekciji – Gekko Cozy za hladnejše jesenske in zimske dni ter…" at bounding box center [921, 320] width 292 height 65
drag, startPoint x: 952, startPoint y: 298, endPoint x: 1025, endPoint y: 302, distance: 73.1
click at [1025, 302] on span "Na voljo sta dve kolekciji – Gekko Cozy za hladnejše jesenske in zimske dni ter…" at bounding box center [921, 320] width 292 height 65
click at [189, 374] on button at bounding box center [179, 369] width 32 height 32
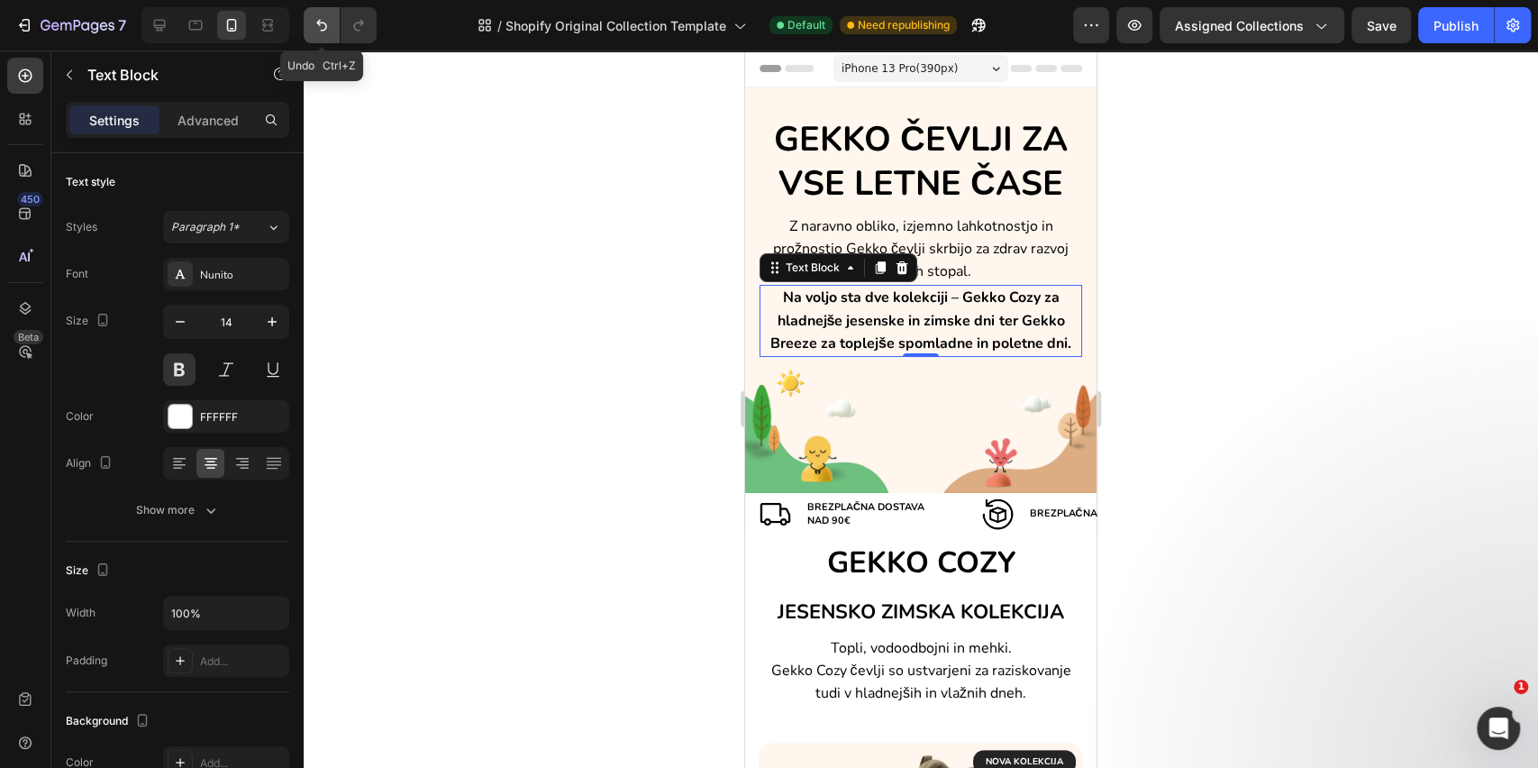
click at [322, 24] on icon "Undo/Redo" at bounding box center [322, 25] width 18 height 18
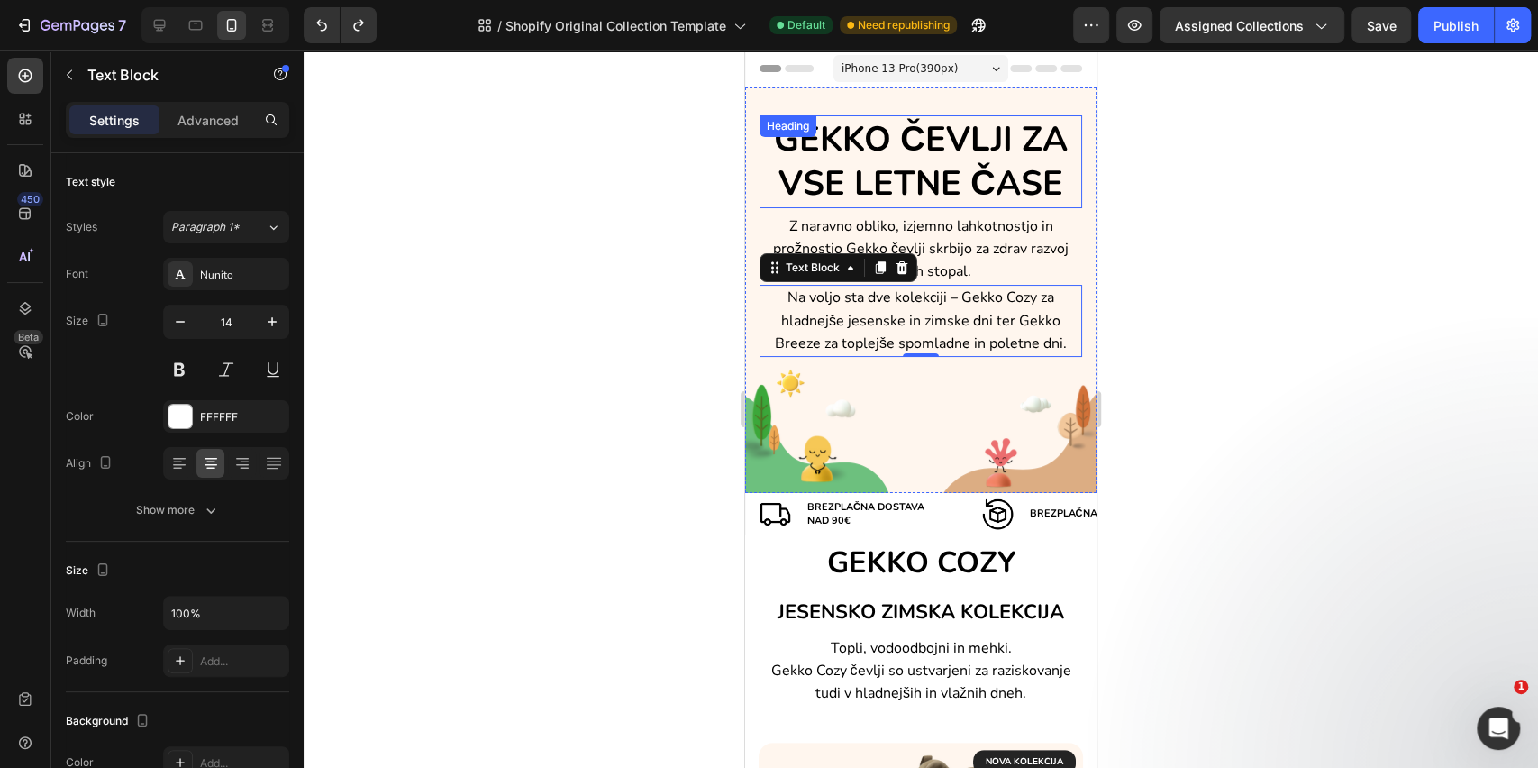
click at [917, 138] on h2 "GEKKO ČEVLJI ZA VSE LETNE ČASE" at bounding box center [921, 161] width 323 height 93
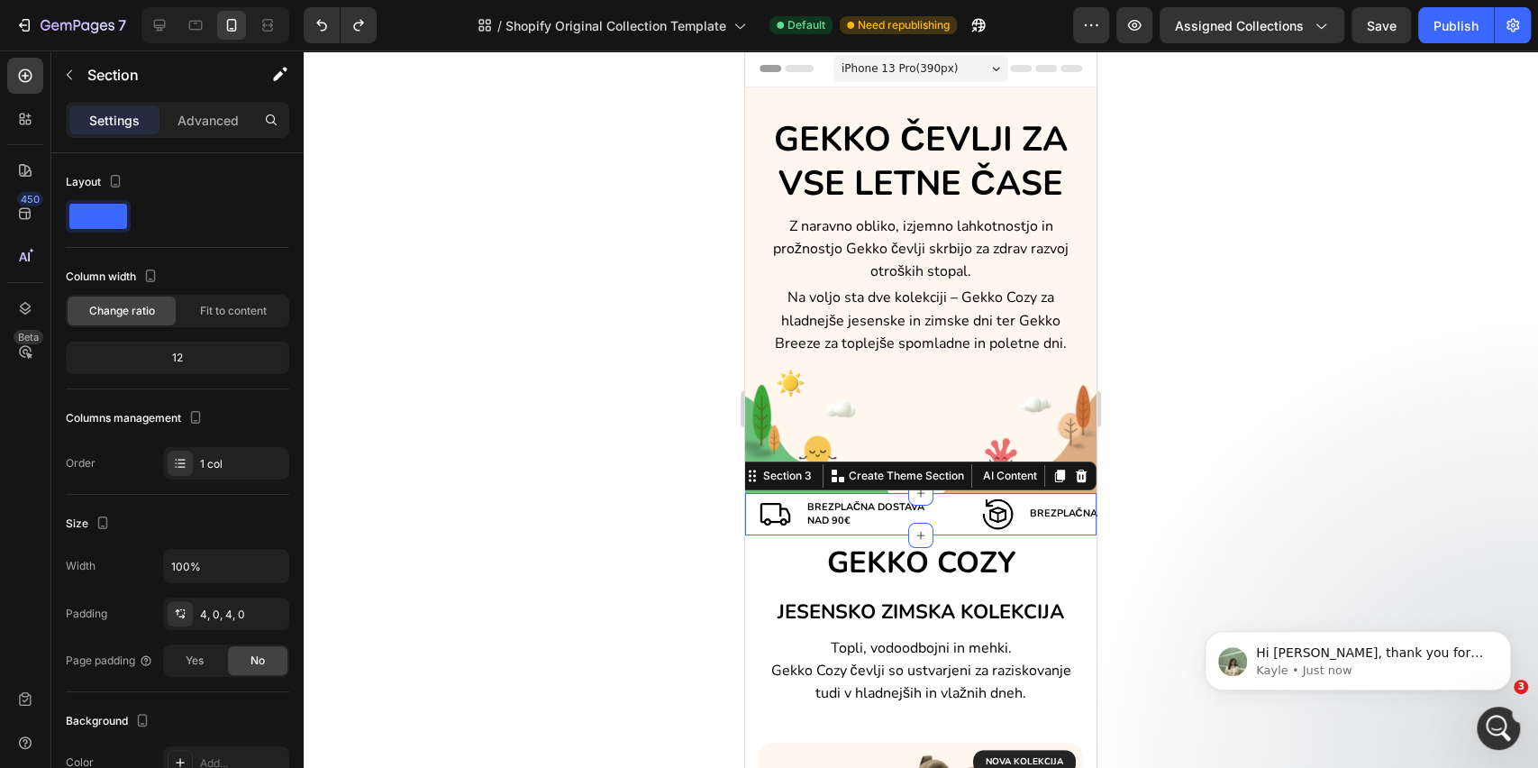
click at [755, 532] on div "Image Brezplačna dostava nad 90€ Text Block Row Image Brezplačna VRAČILA Text B…" at bounding box center [920, 514] width 351 height 42
click at [188, 128] on p "Advanced" at bounding box center [208, 120] width 61 height 19
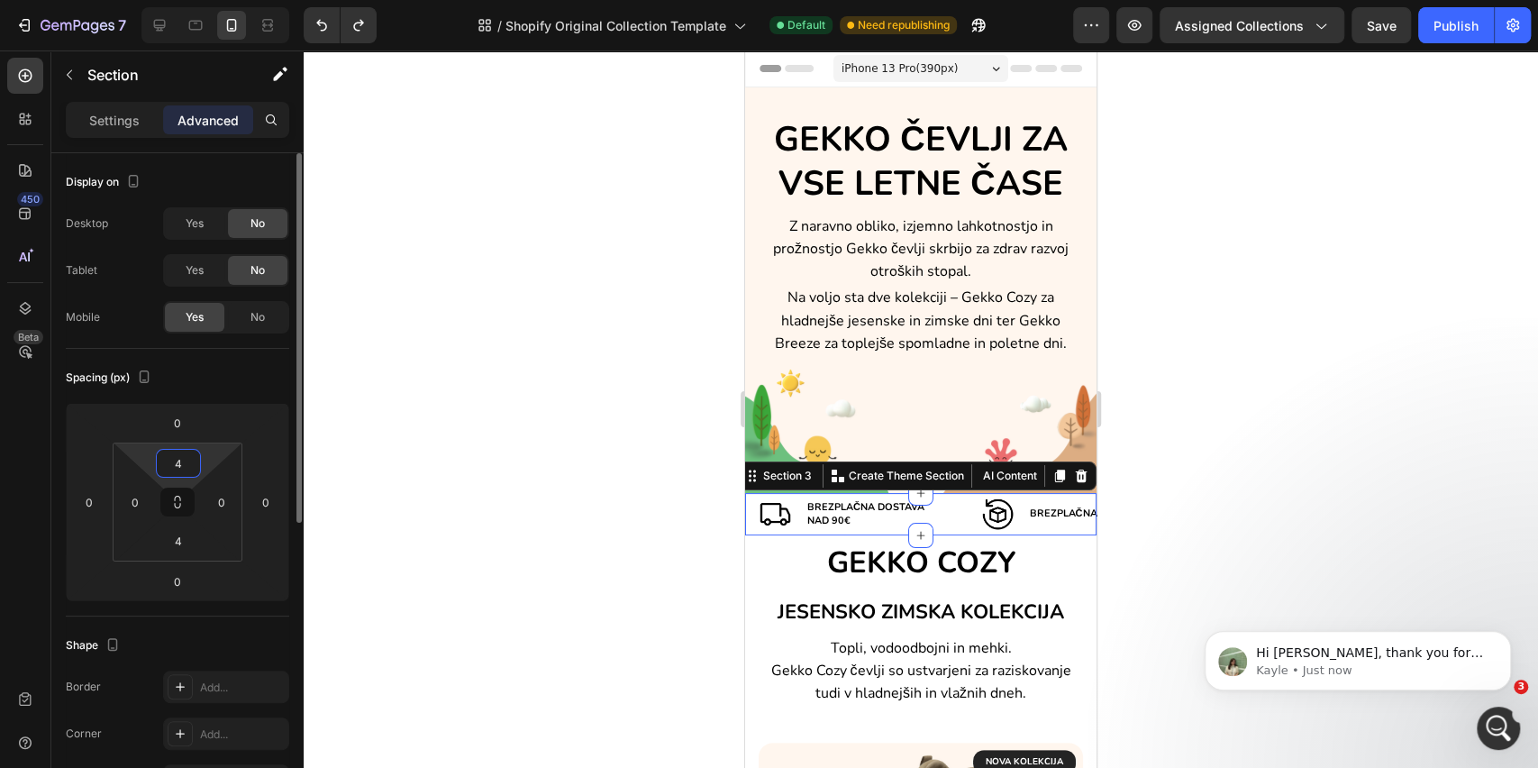
click at [188, 462] on input "4" at bounding box center [178, 463] width 36 height 27
click at [167, 430] on input "0" at bounding box center [178, 422] width 36 height 27
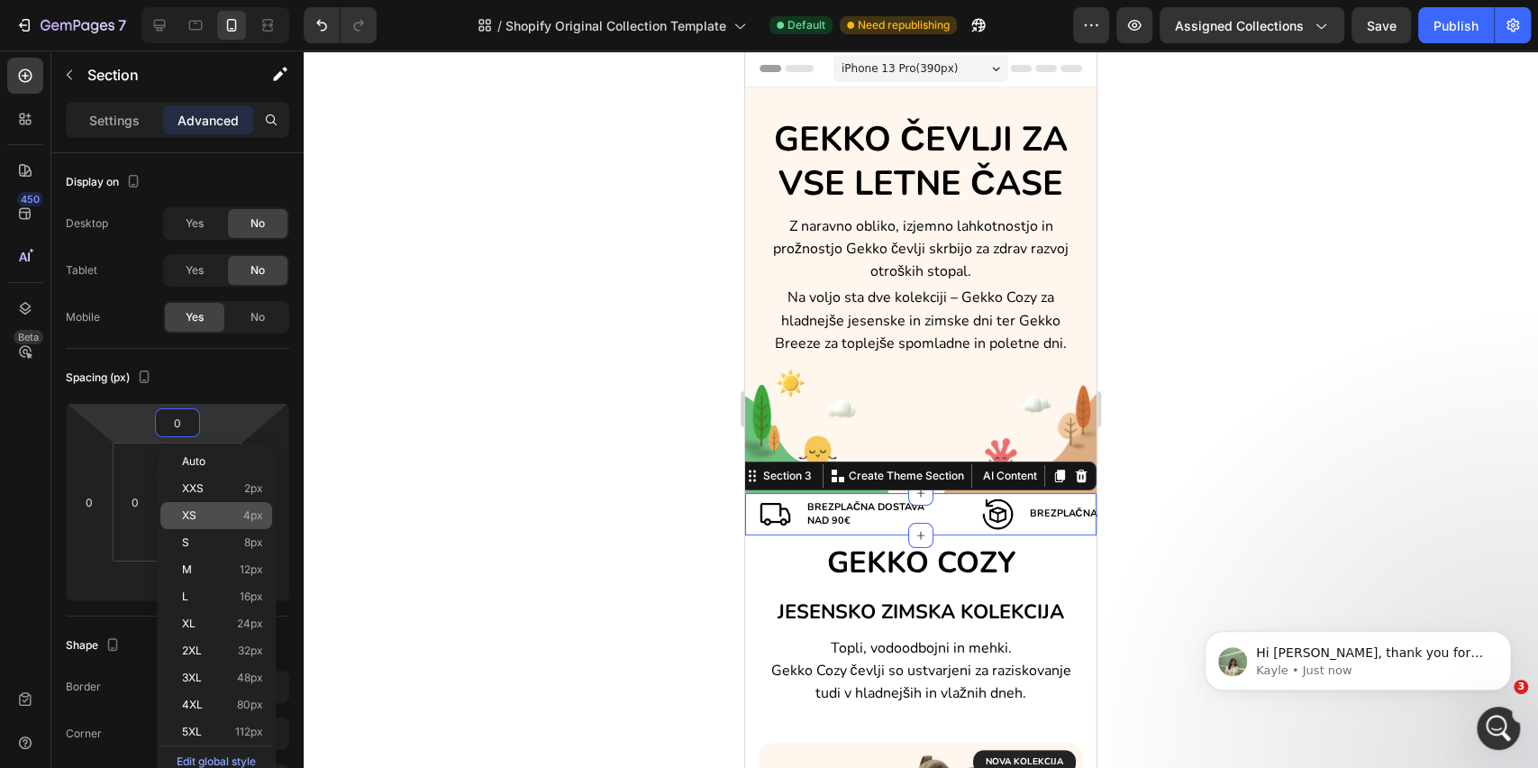
click at [203, 509] on p "XS 4px" at bounding box center [222, 515] width 81 height 13
type input "4"
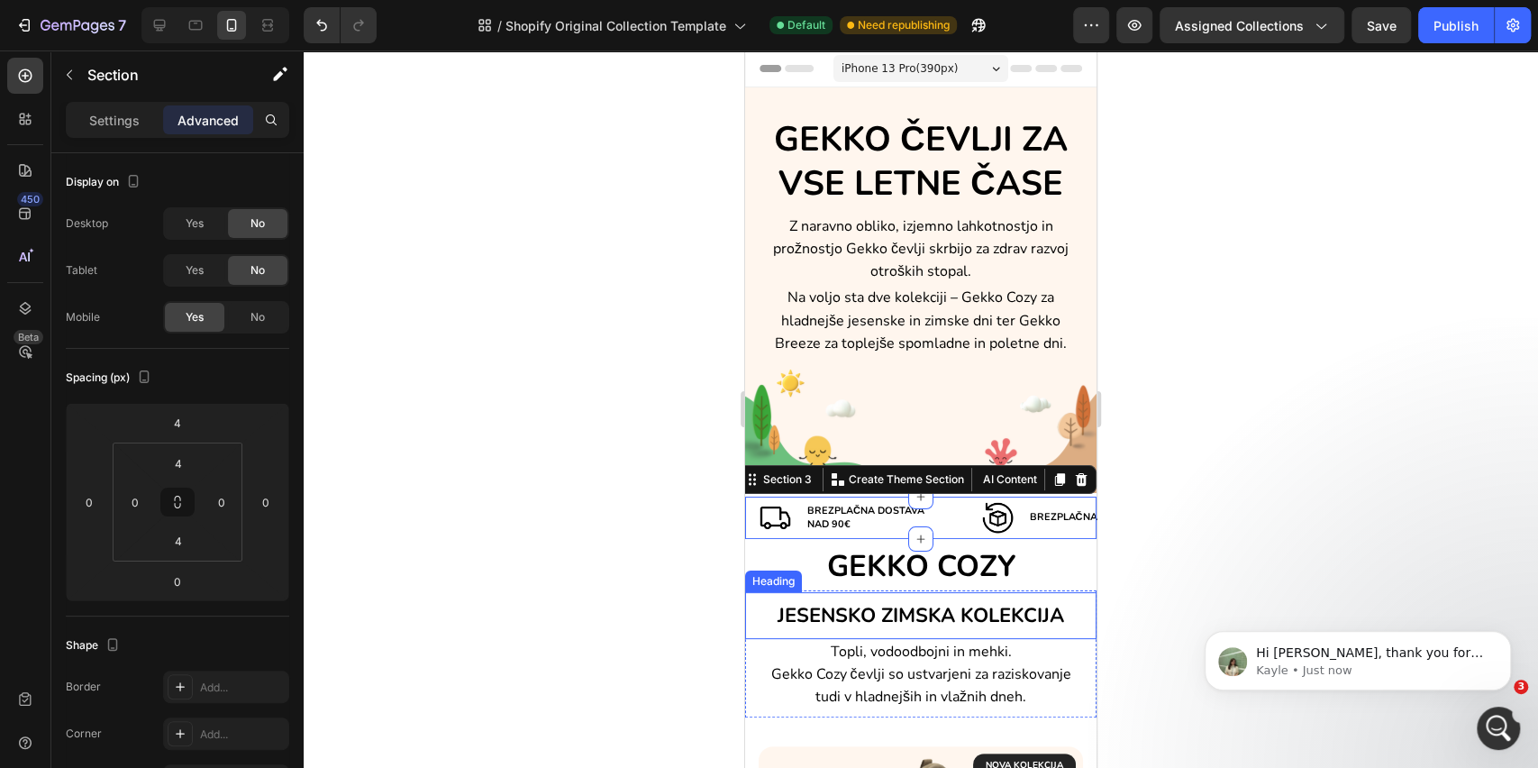
click at [850, 621] on span "JESENSKO ZIMSKA KOLEKCIJA" at bounding box center [921, 615] width 287 height 27
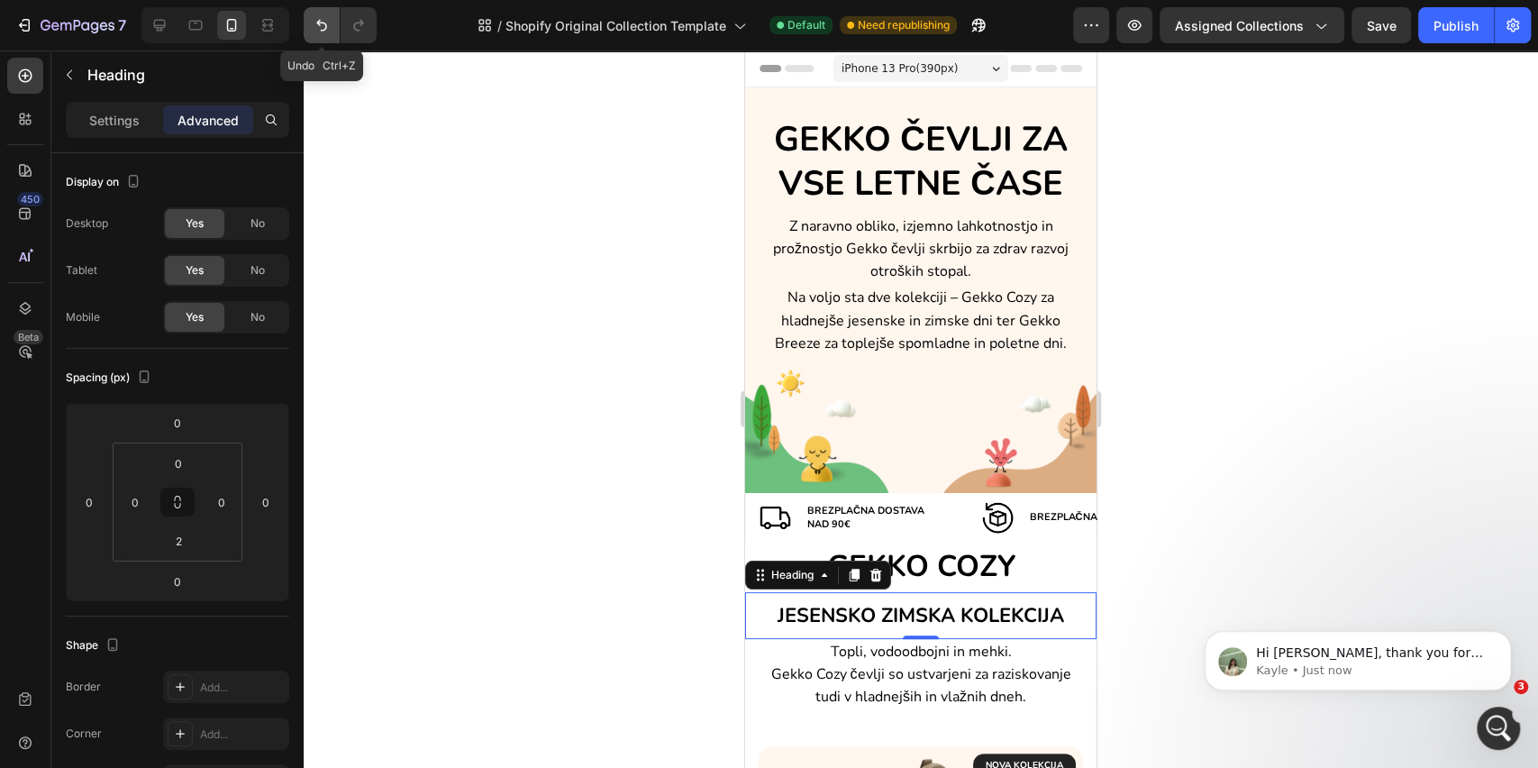
click at [317, 25] on icon "Undo/Redo" at bounding box center [322, 25] width 18 height 18
click at [353, 25] on icon "Undo/Redo" at bounding box center [358, 26] width 10 height 12
click at [750, 537] on div "Image Brezplačna dostava nad 90€ Text Block Row Image Brezplačna VRAČILA Text B…" at bounding box center [920, 518] width 351 height 42
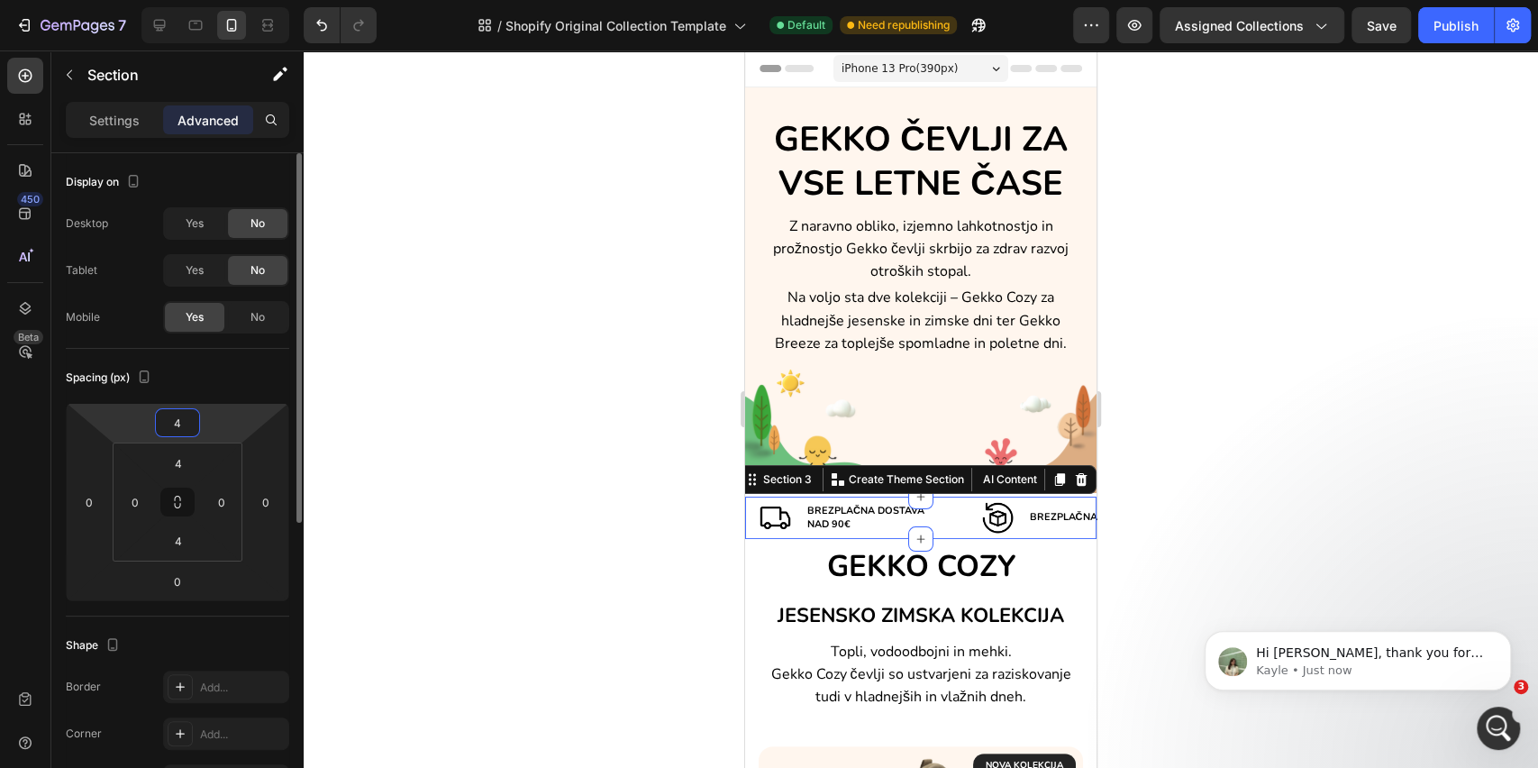
click at [177, 430] on input "4" at bounding box center [178, 422] width 36 height 27
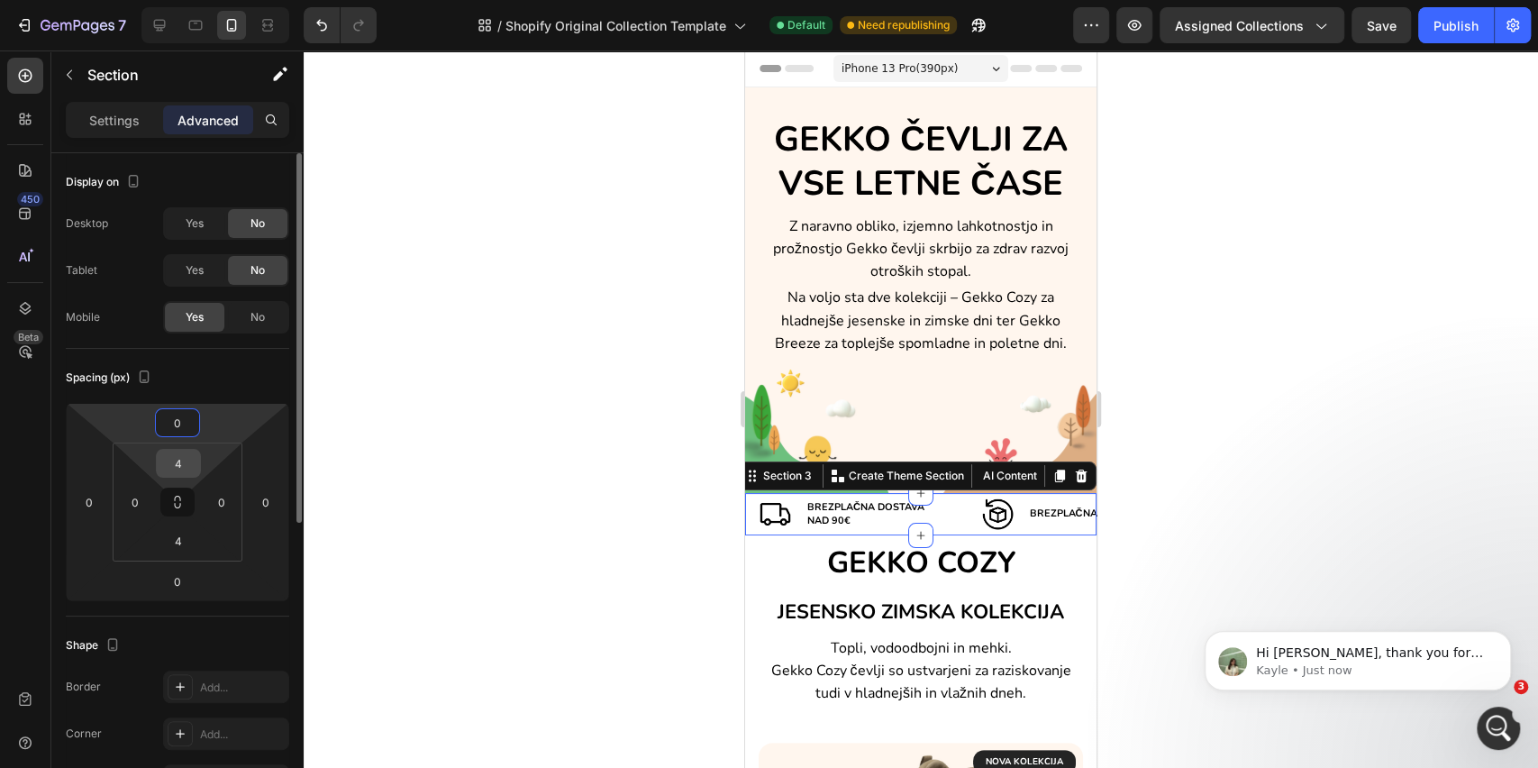
type input "0"
click at [165, 469] on input "4" at bounding box center [178, 463] width 36 height 27
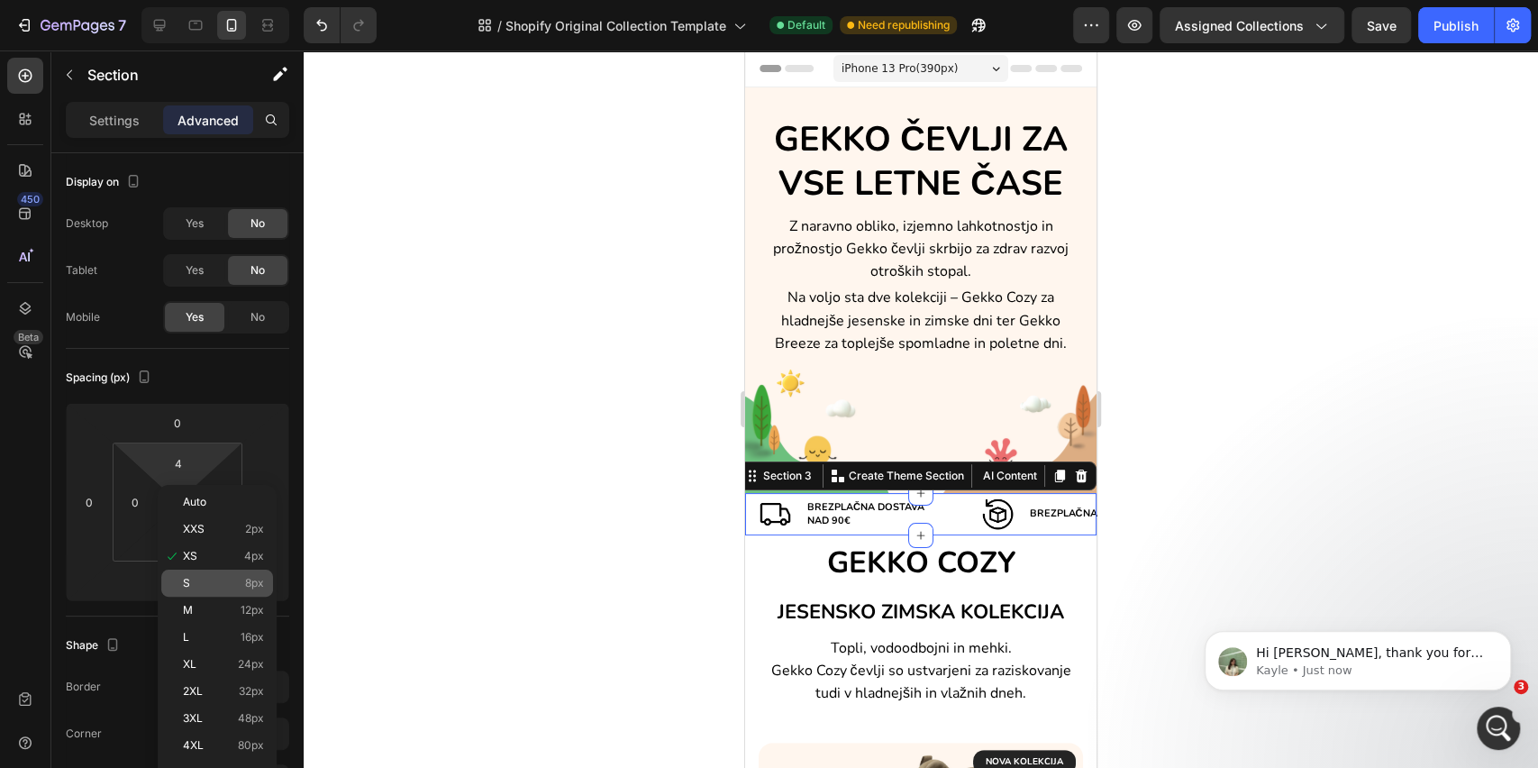
click at [195, 588] on p "S 8px" at bounding box center [223, 583] width 81 height 13
type input "8"
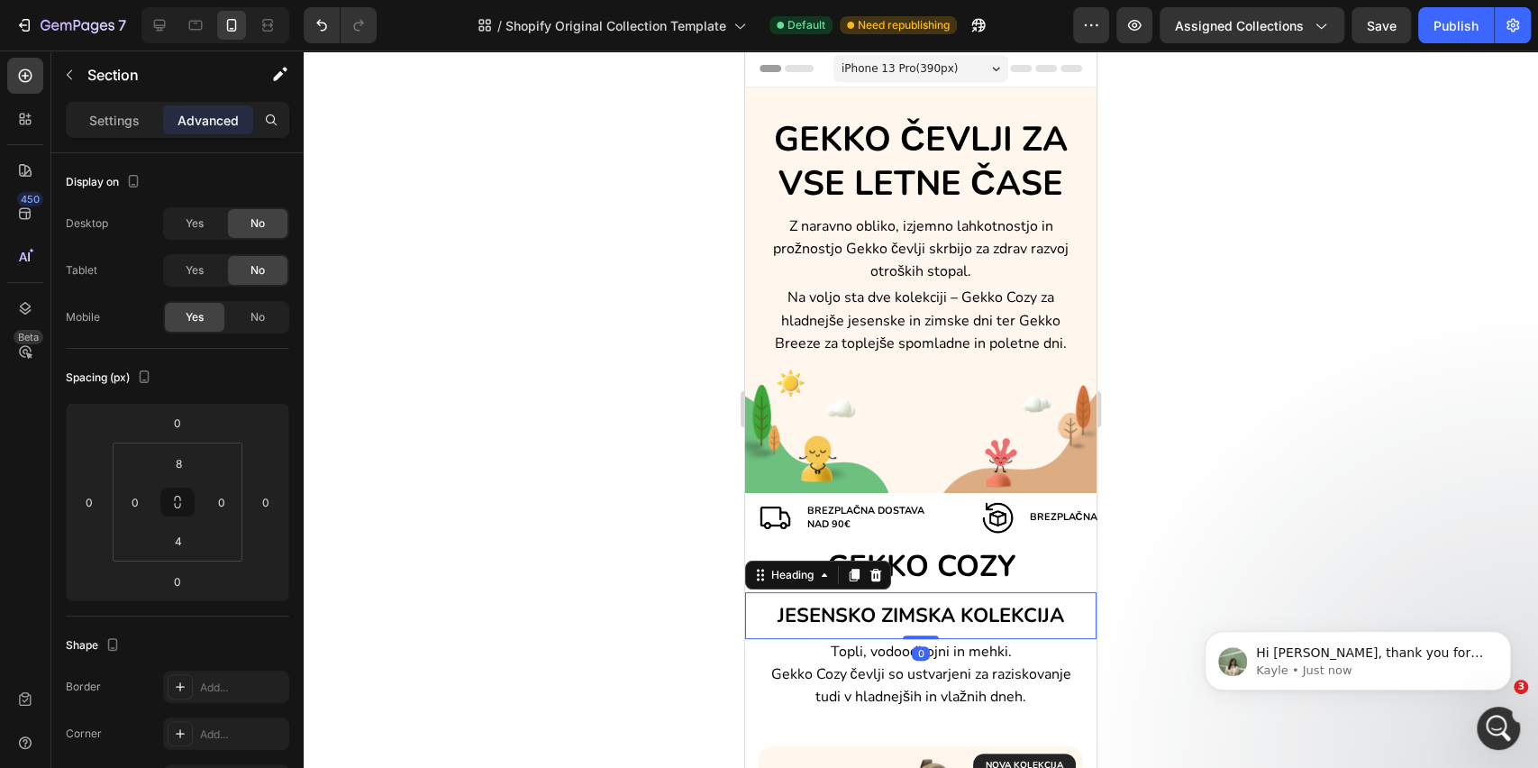
click at [816, 636] on h2 "JESENSKO ZIMSKA KOLEKCIJA" at bounding box center [920, 614] width 351 height 45
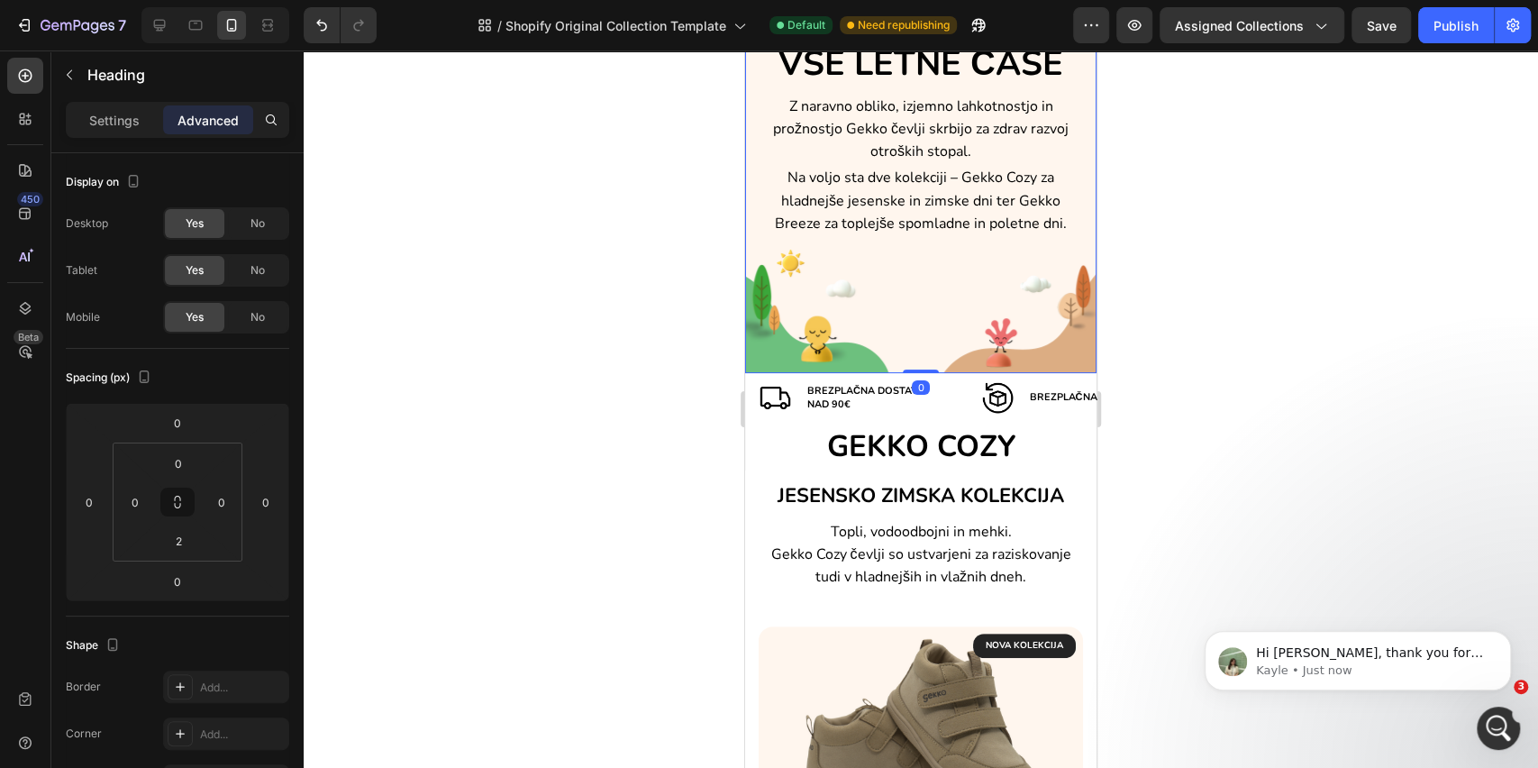
click at [1025, 264] on div "GEKKO ČEVLJI ZA VSE LETNE ČASE Heading Z naravno obliko, izjemno lahkotnostjo i…" at bounding box center [921, 170] width 323 height 251
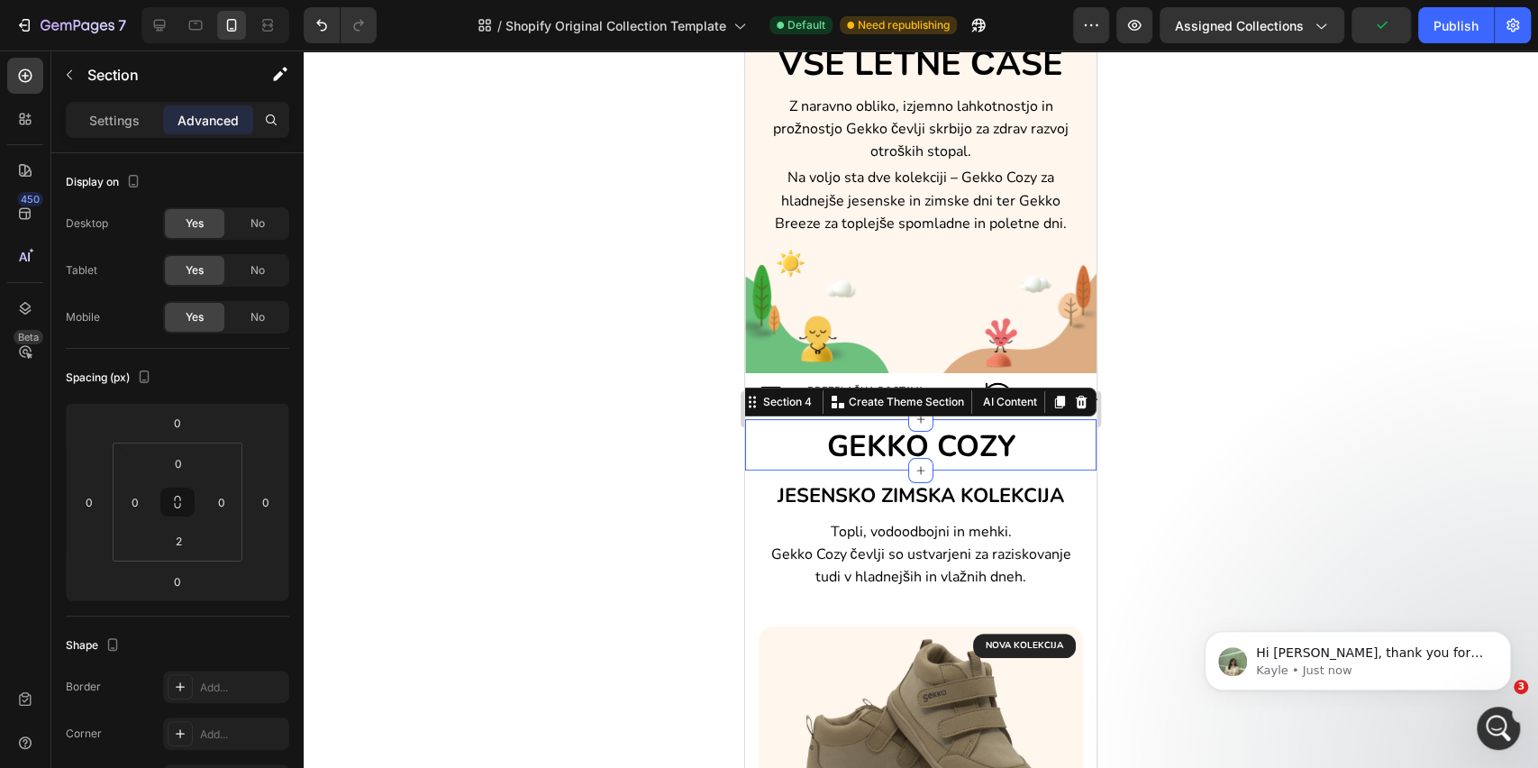
click at [779, 469] on div "GEKKO COZY Heading Section 4 Create Theme Section AI Content Write with GemAI W…" at bounding box center [920, 444] width 351 height 51
click at [169, 551] on input "2" at bounding box center [178, 540] width 36 height 27
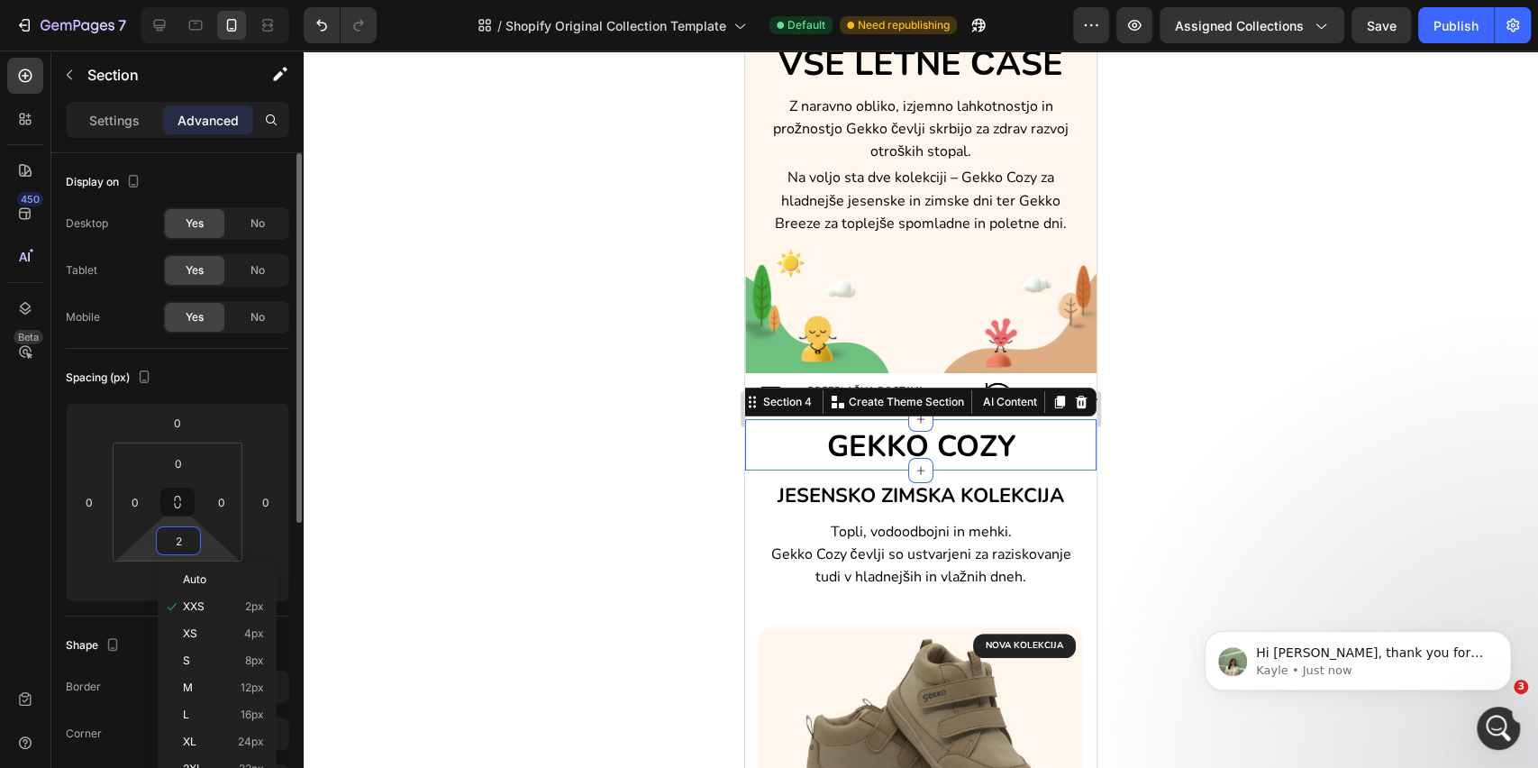
type input "0"
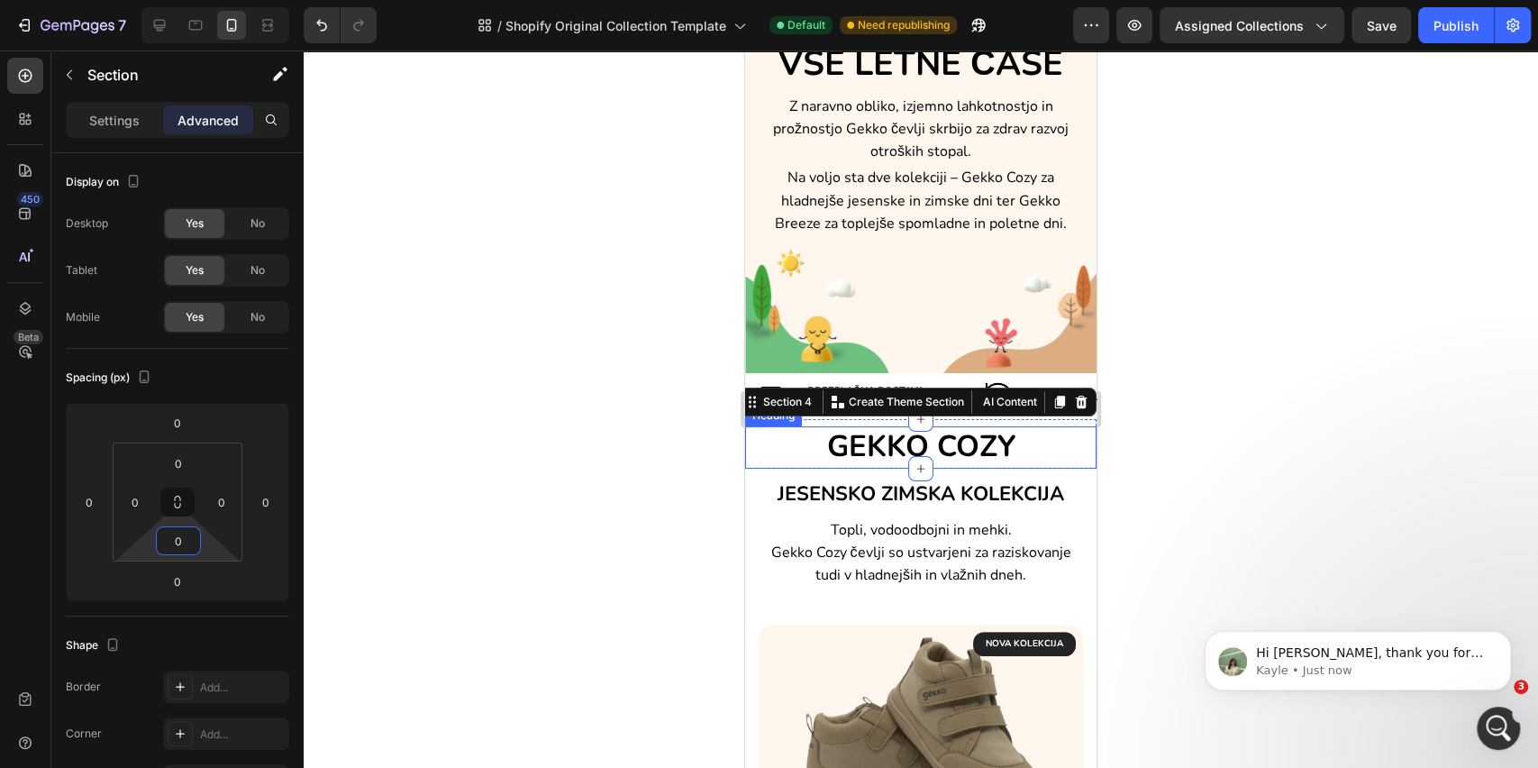
click at [798, 438] on h2 "GEKKO COZY" at bounding box center [920, 447] width 351 height 42
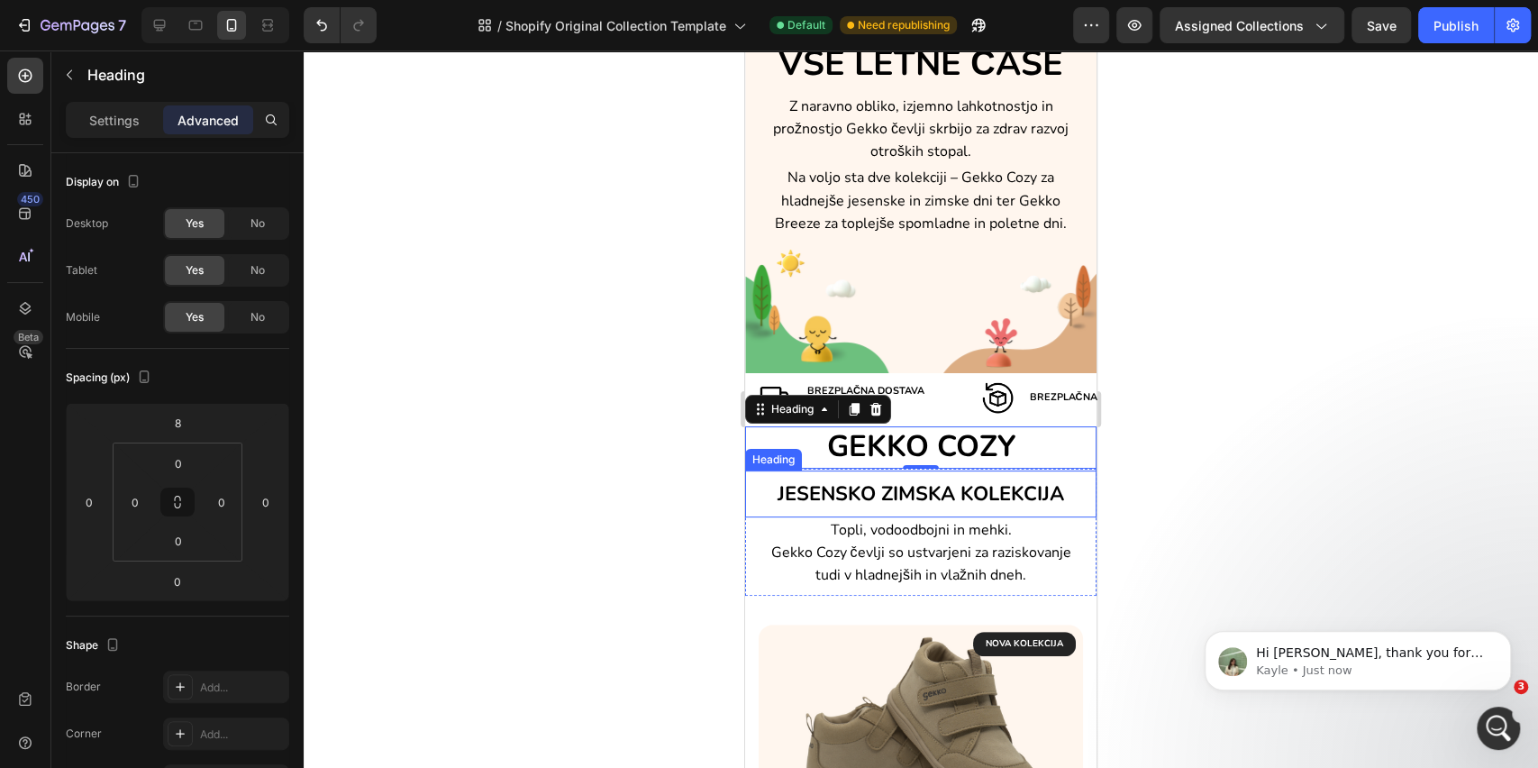
click at [756, 488] on h2 "JESENSKO ZIMSKA KOLEKCIJA" at bounding box center [920, 492] width 351 height 45
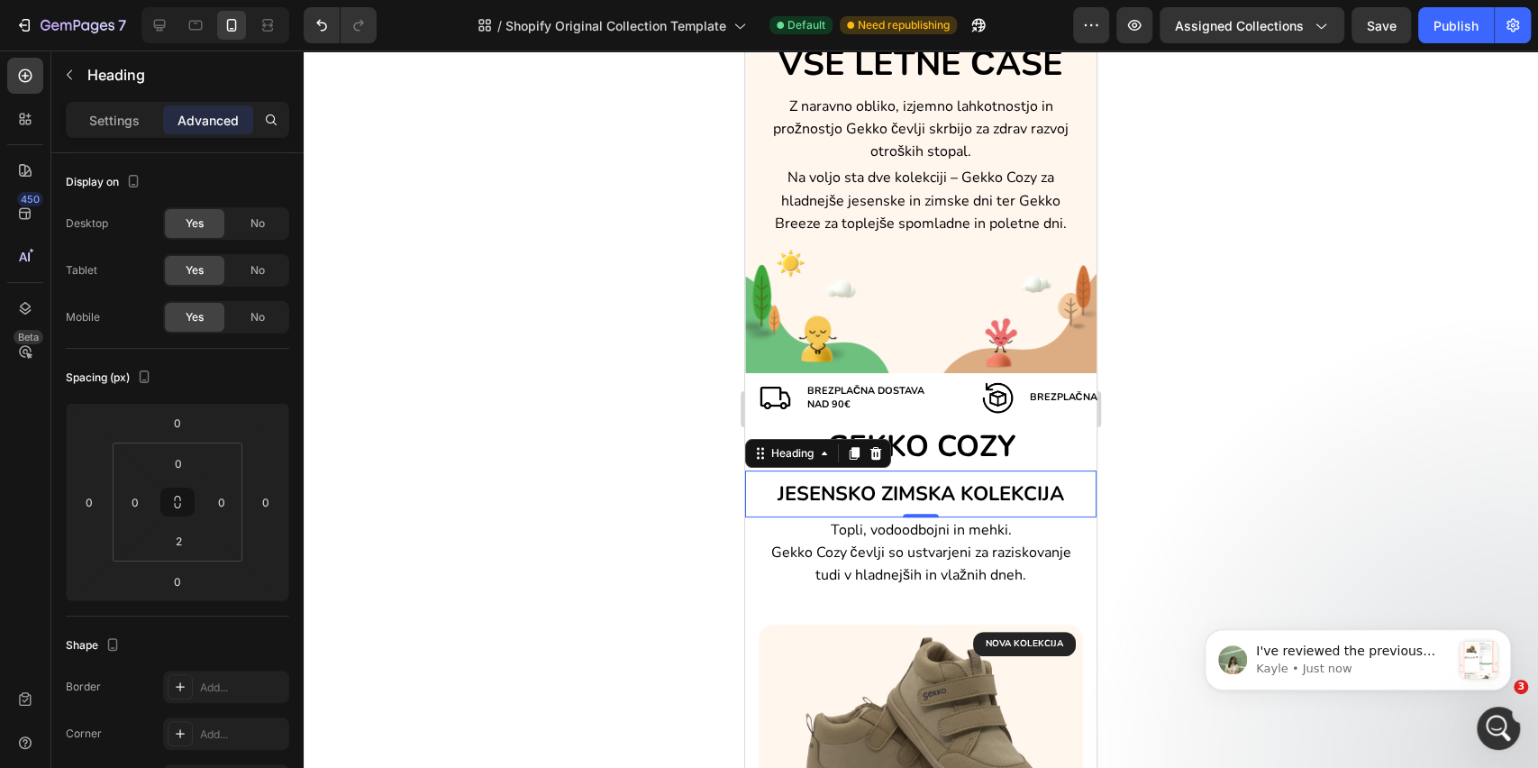
click at [1228, 383] on div at bounding box center [921, 408] width 1235 height 717
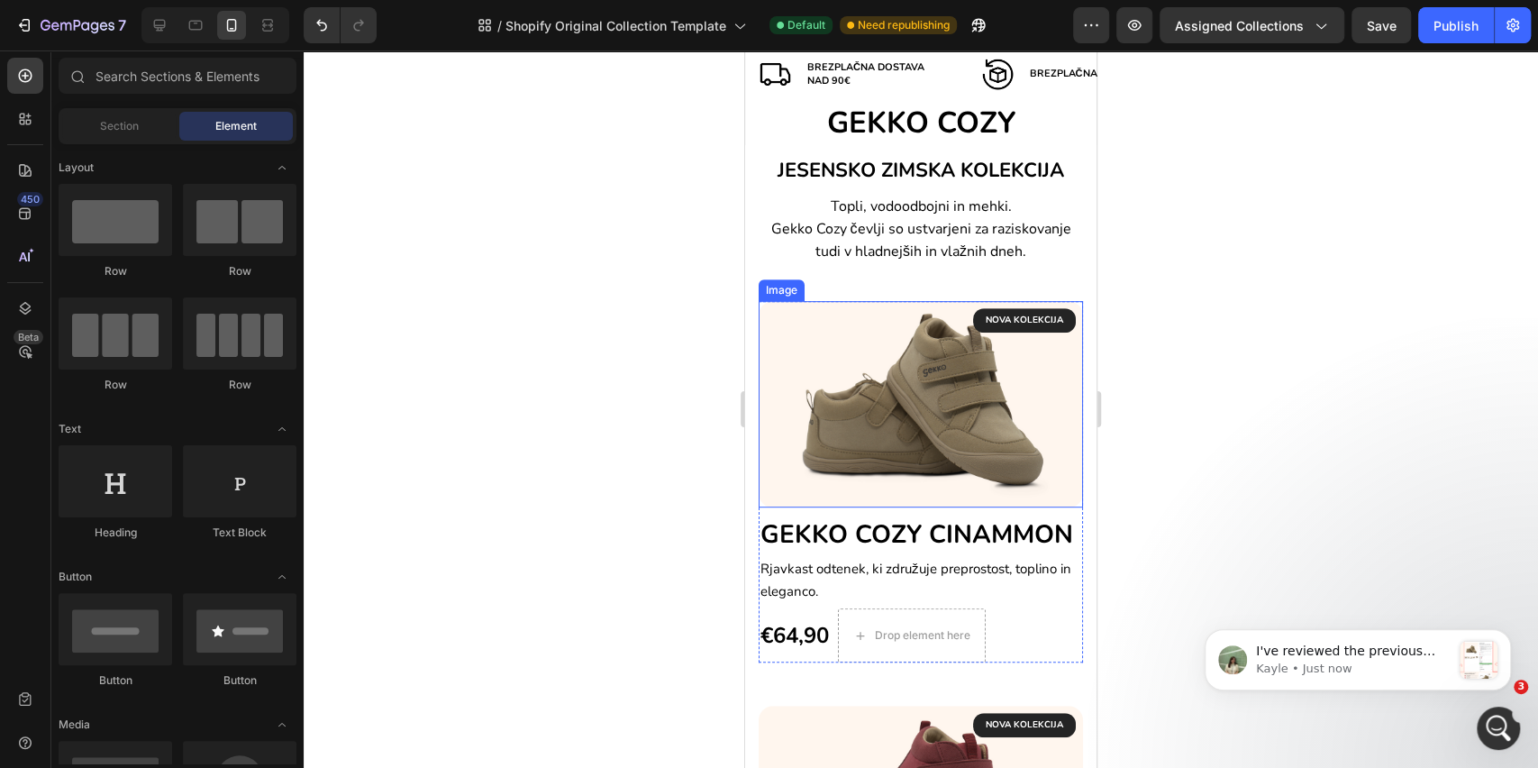
scroll to position [480, 0]
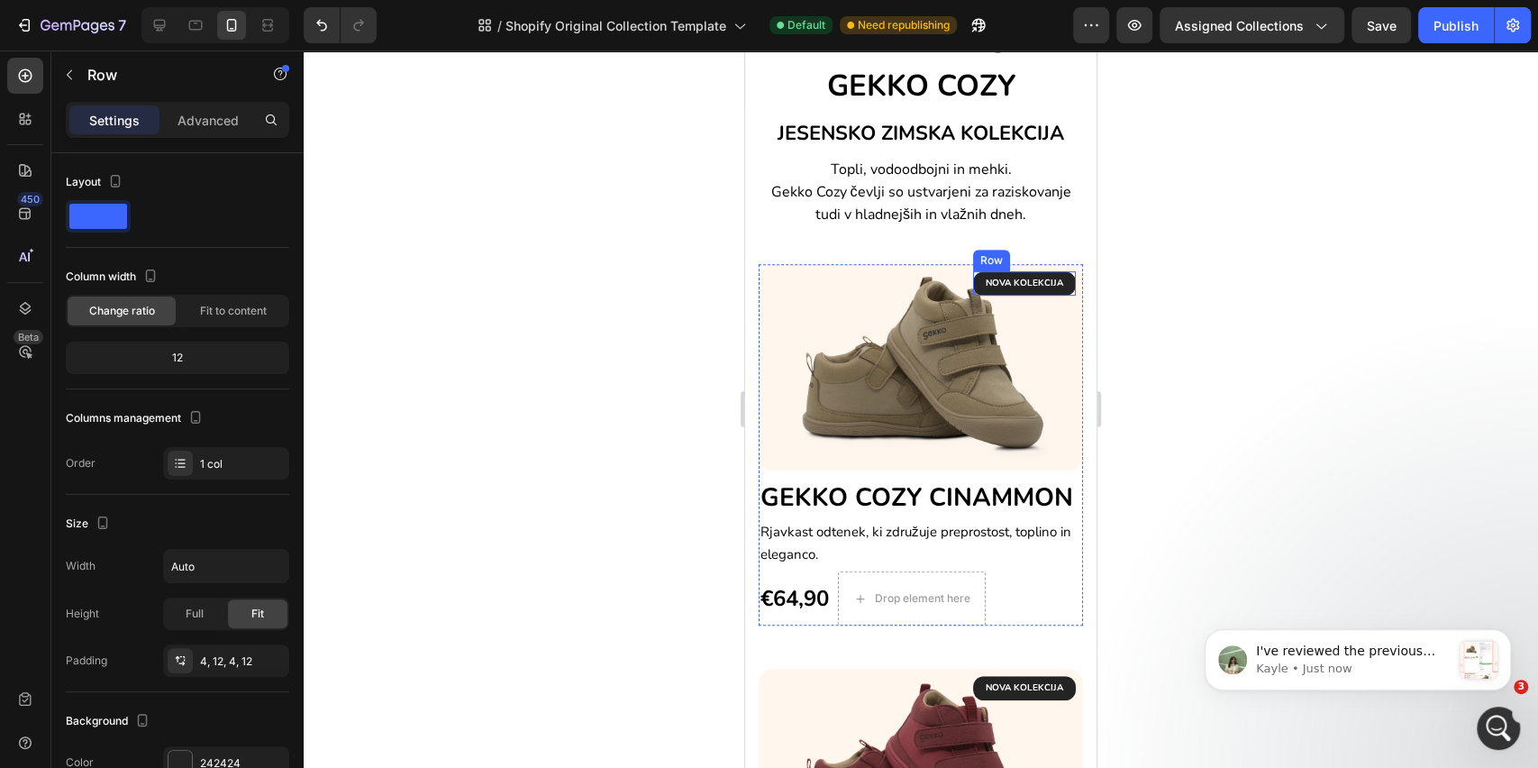
click at [979, 296] on div "NOVA KOLEKCIJA Text block Row" at bounding box center [1024, 283] width 103 height 24
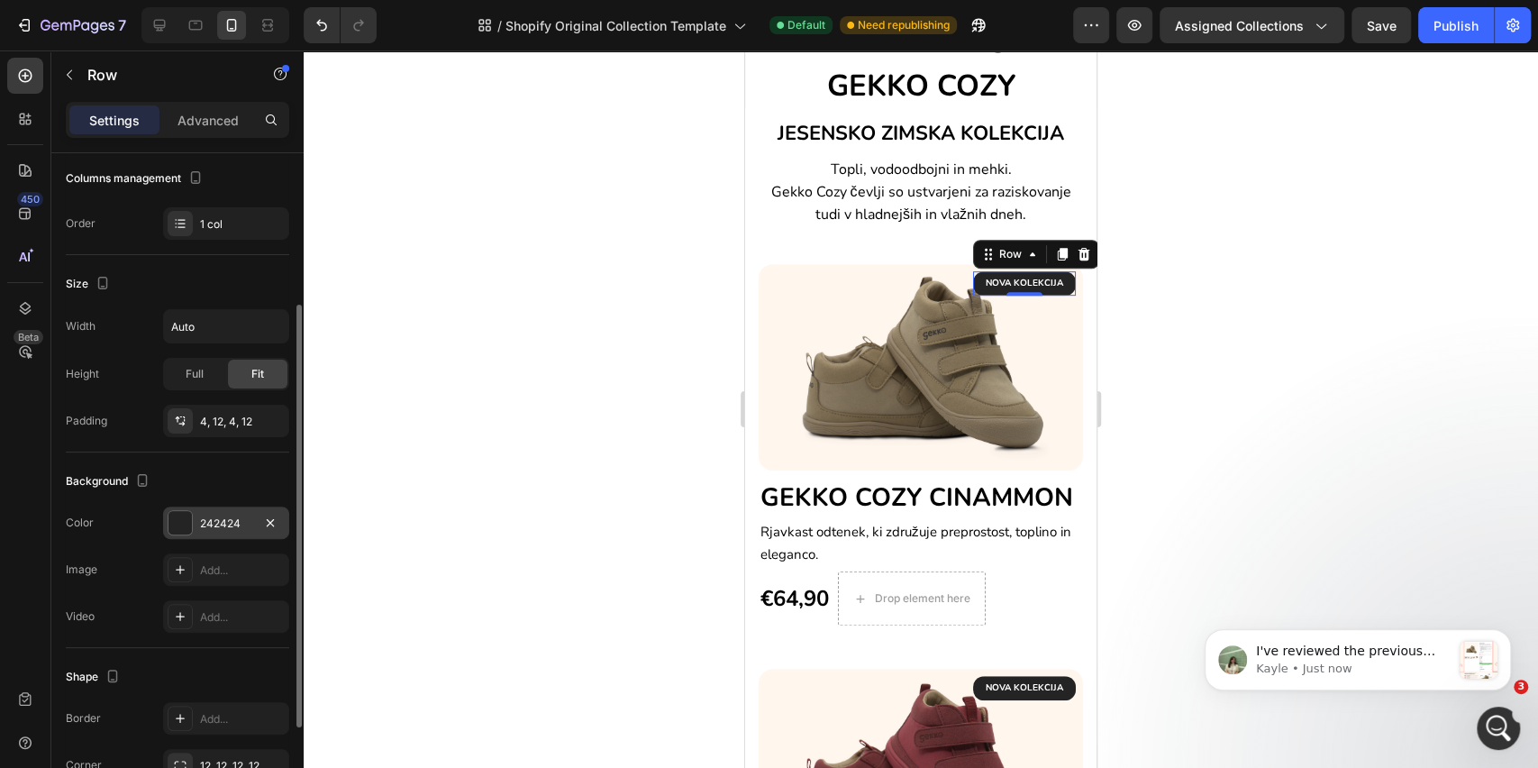
click at [175, 529] on div at bounding box center [180, 522] width 23 height 23
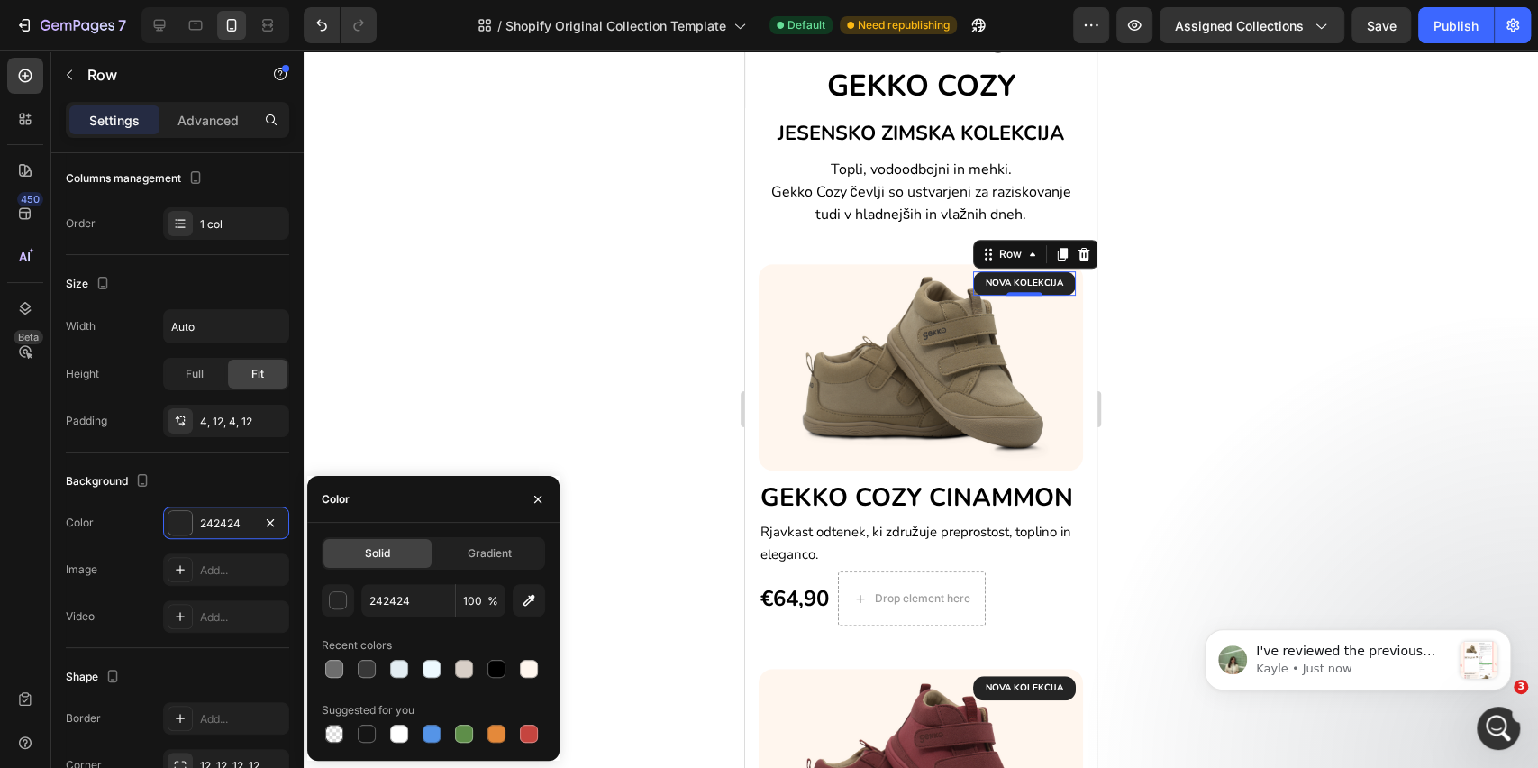
click at [407, 554] on div "Solid" at bounding box center [378, 553] width 108 height 29
click at [480, 732] on div at bounding box center [434, 733] width 224 height 25
click at [490, 736] on div at bounding box center [497, 734] width 18 height 18
click at [336, 601] on div "button" at bounding box center [339, 601] width 18 height 18
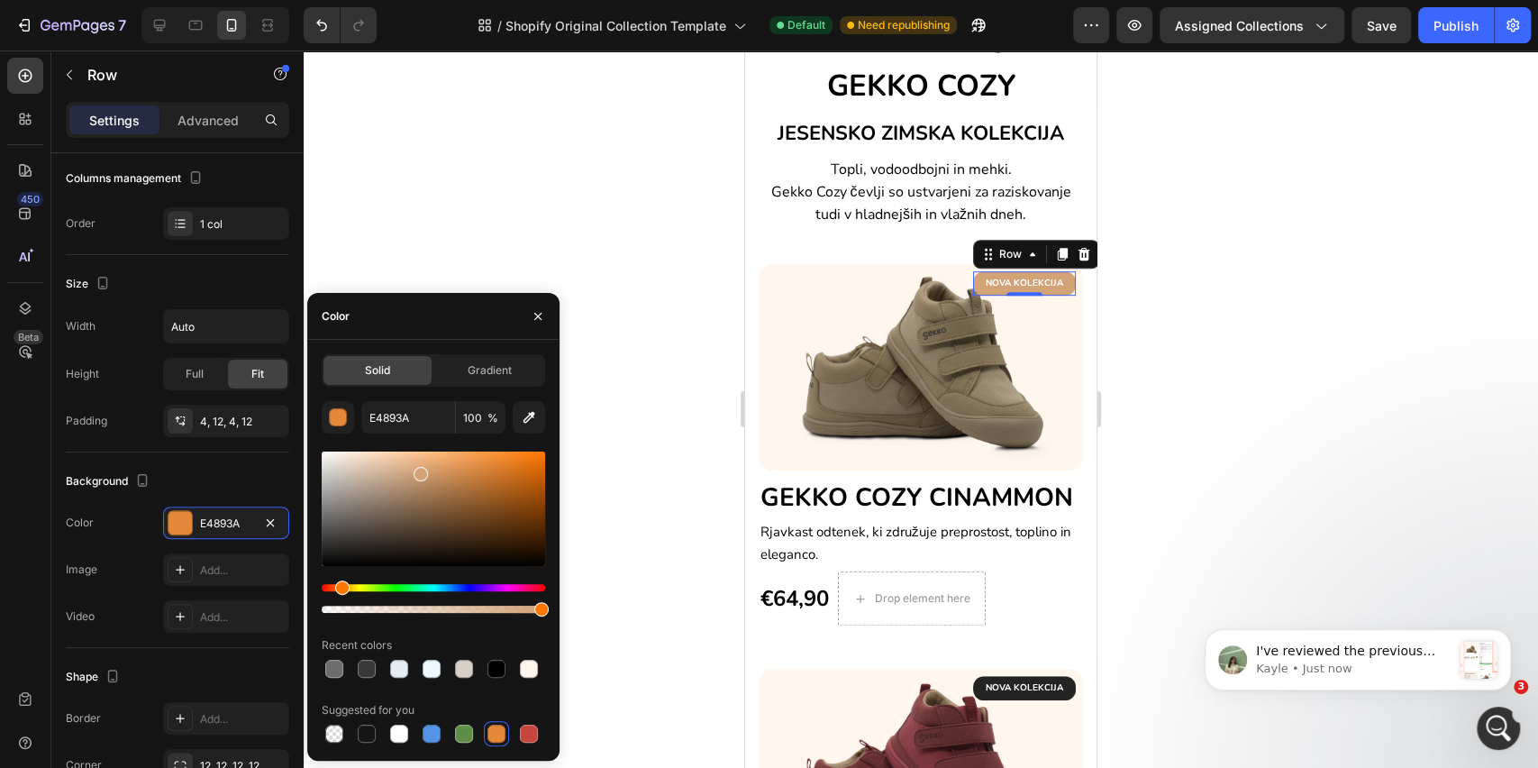
drag, startPoint x: 493, startPoint y: 472, endPoint x: 418, endPoint y: 470, distance: 74.8
click at [418, 470] on div at bounding box center [421, 474] width 14 height 14
type input "B2855E"
drag, startPoint x: 419, startPoint y: 473, endPoint x: 429, endPoint y: 486, distance: 16.0
click at [429, 486] on div at bounding box center [430, 489] width 14 height 14
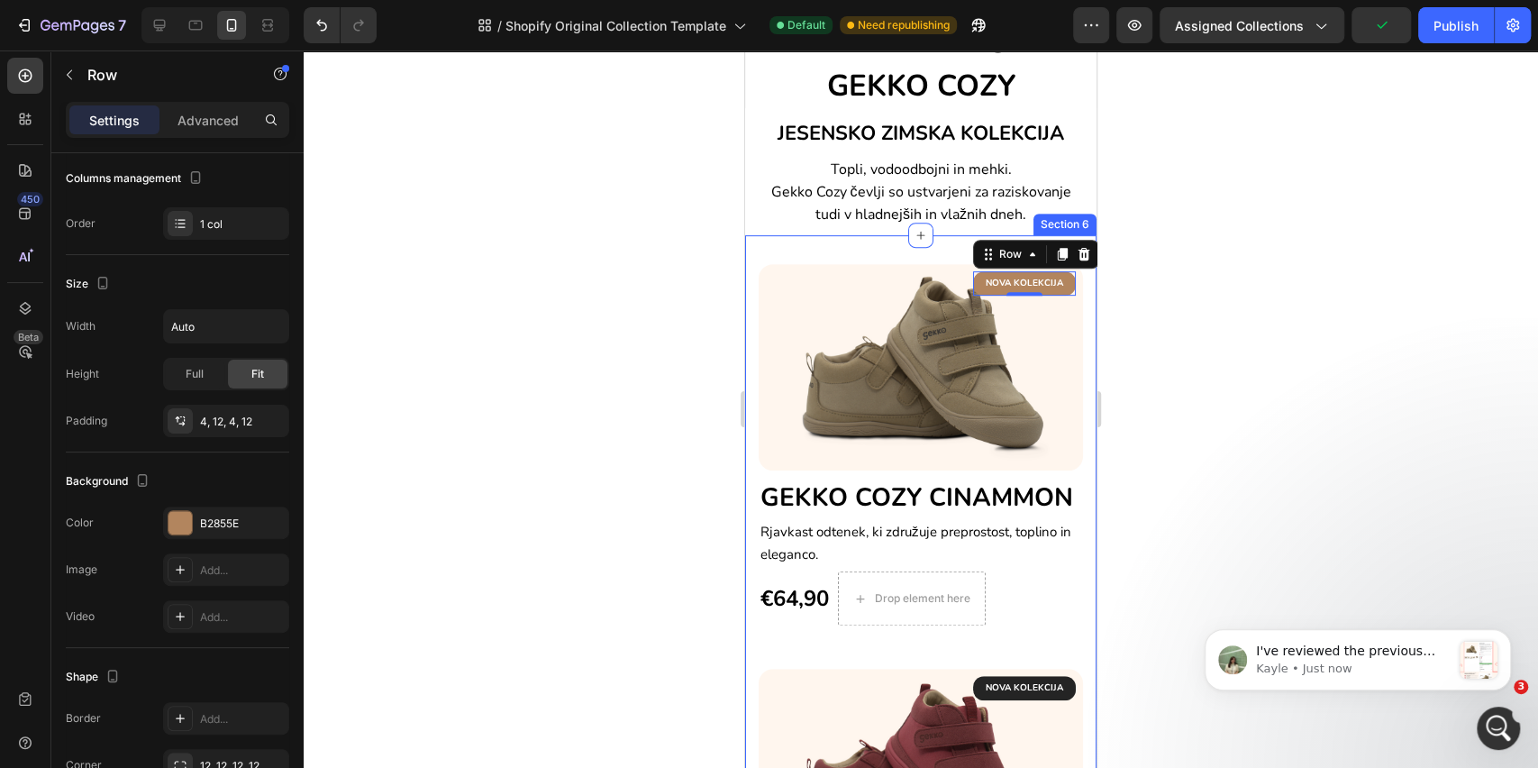
click at [1190, 414] on div at bounding box center [921, 408] width 1235 height 717
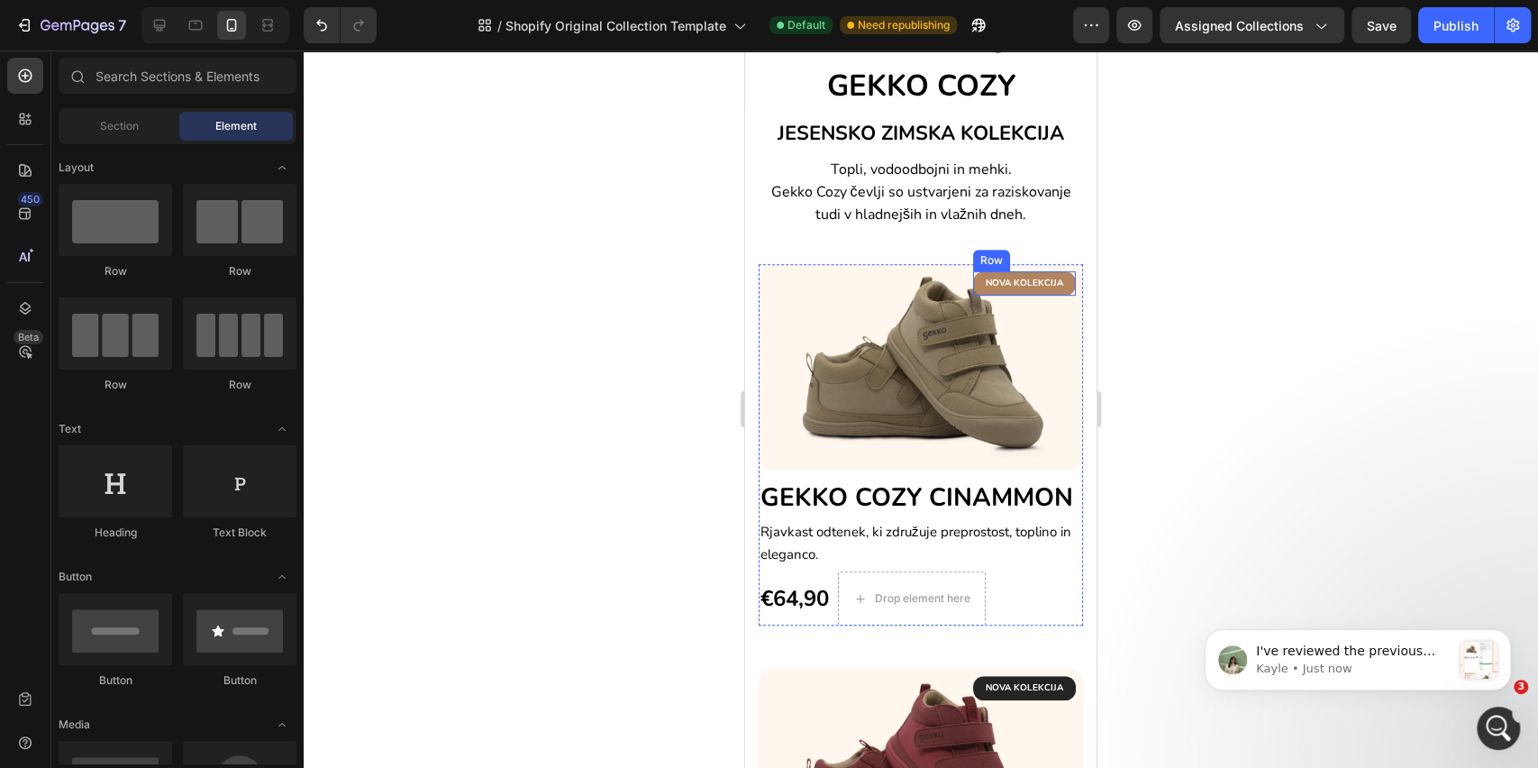
click at [1009, 296] on div "NOVA KOLEKCIJA Text block Row" at bounding box center [1024, 283] width 103 height 24
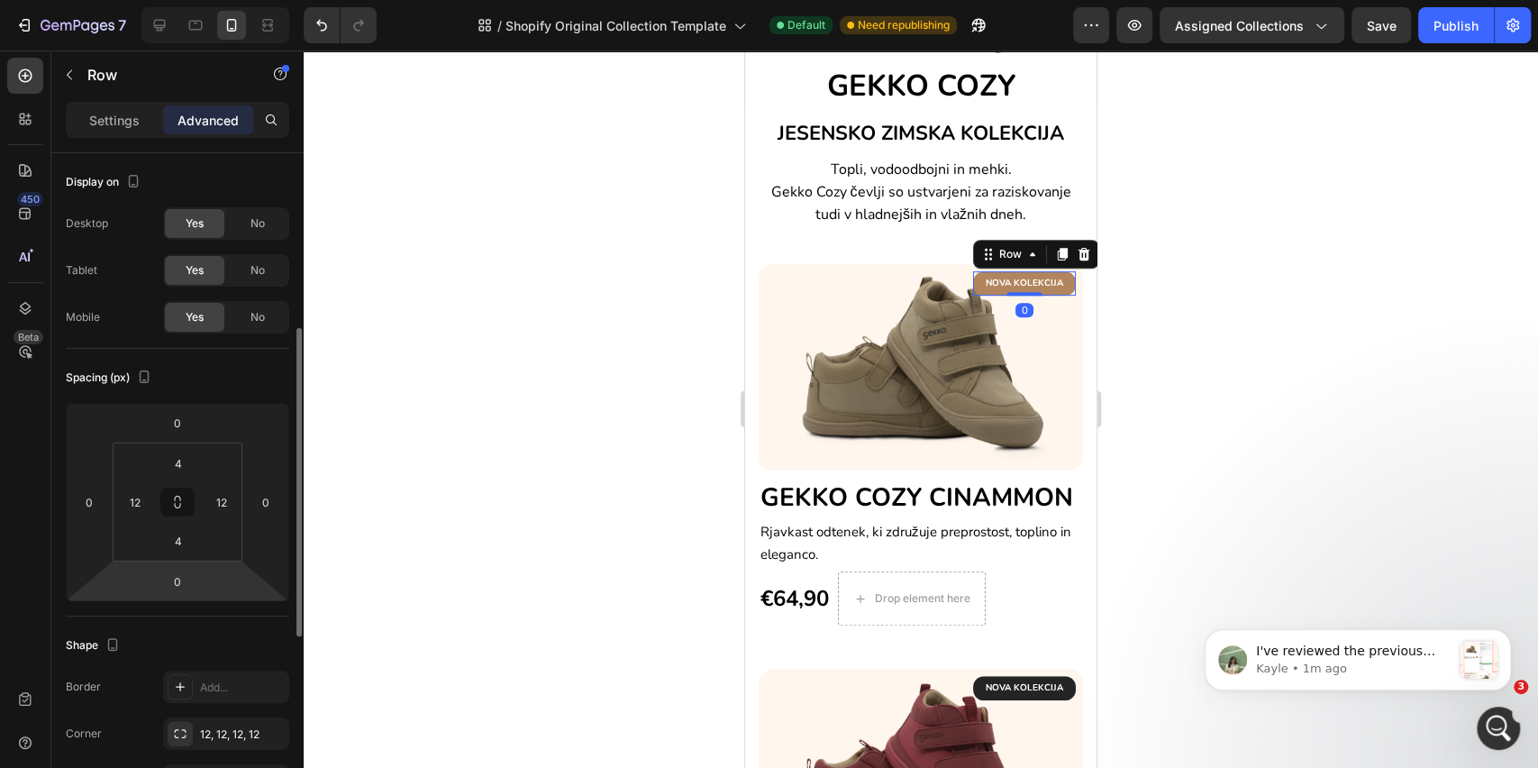
scroll to position [120, 0]
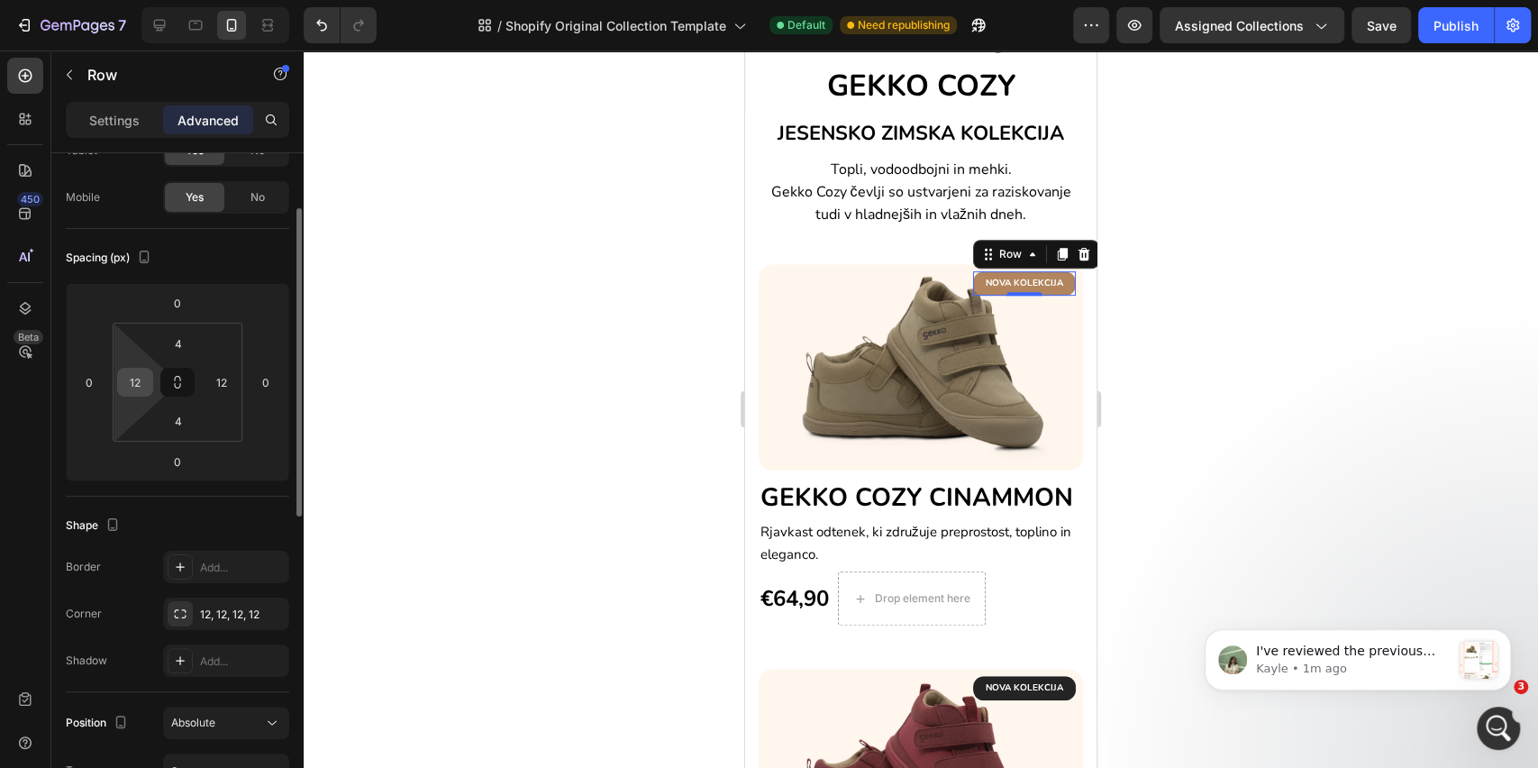
click at [127, 381] on input "12" at bounding box center [135, 382] width 27 height 27
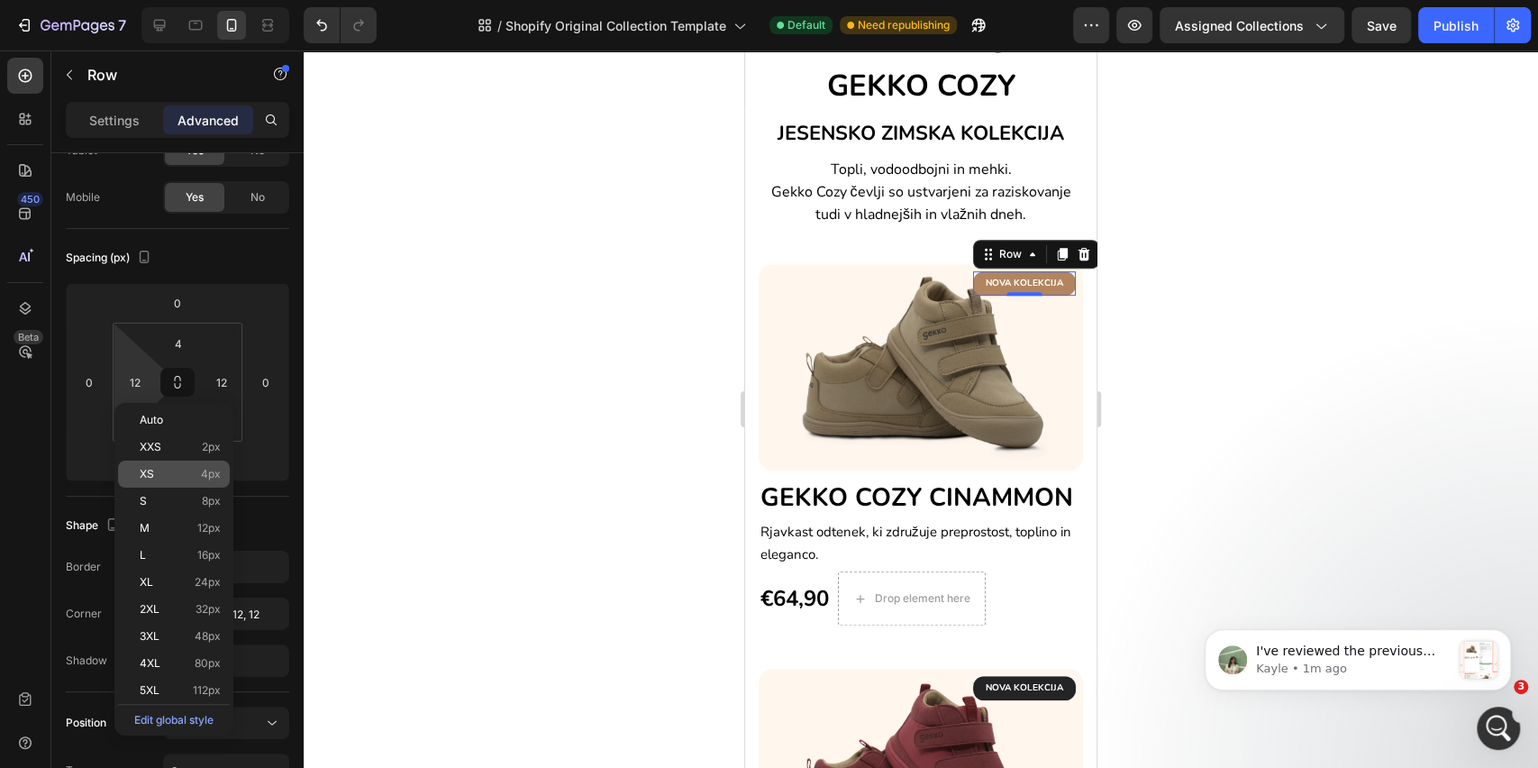
click at [141, 473] on span "XS" at bounding box center [147, 474] width 14 height 13
type input "4"
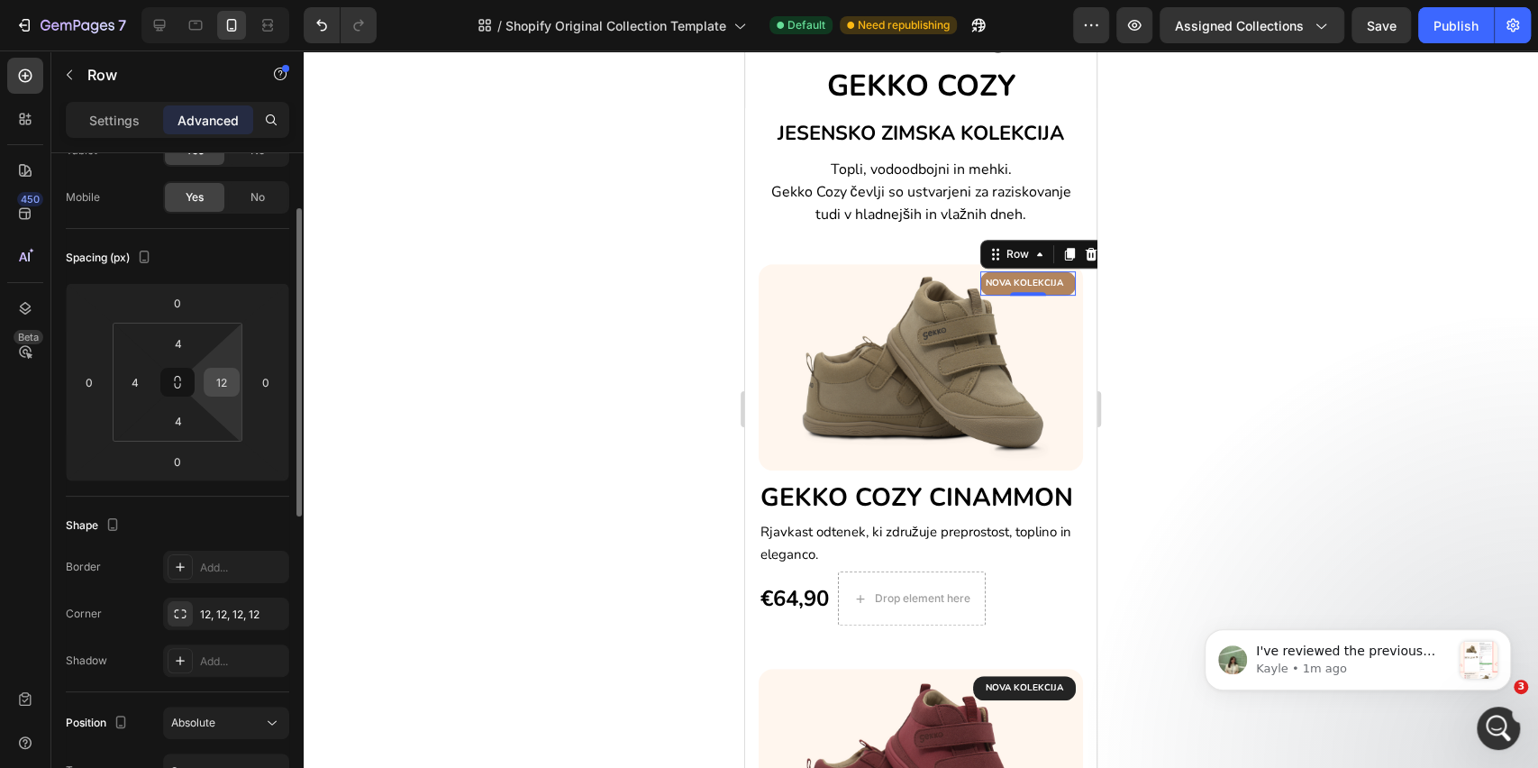
click at [208, 382] on input "12" at bounding box center [221, 382] width 27 height 27
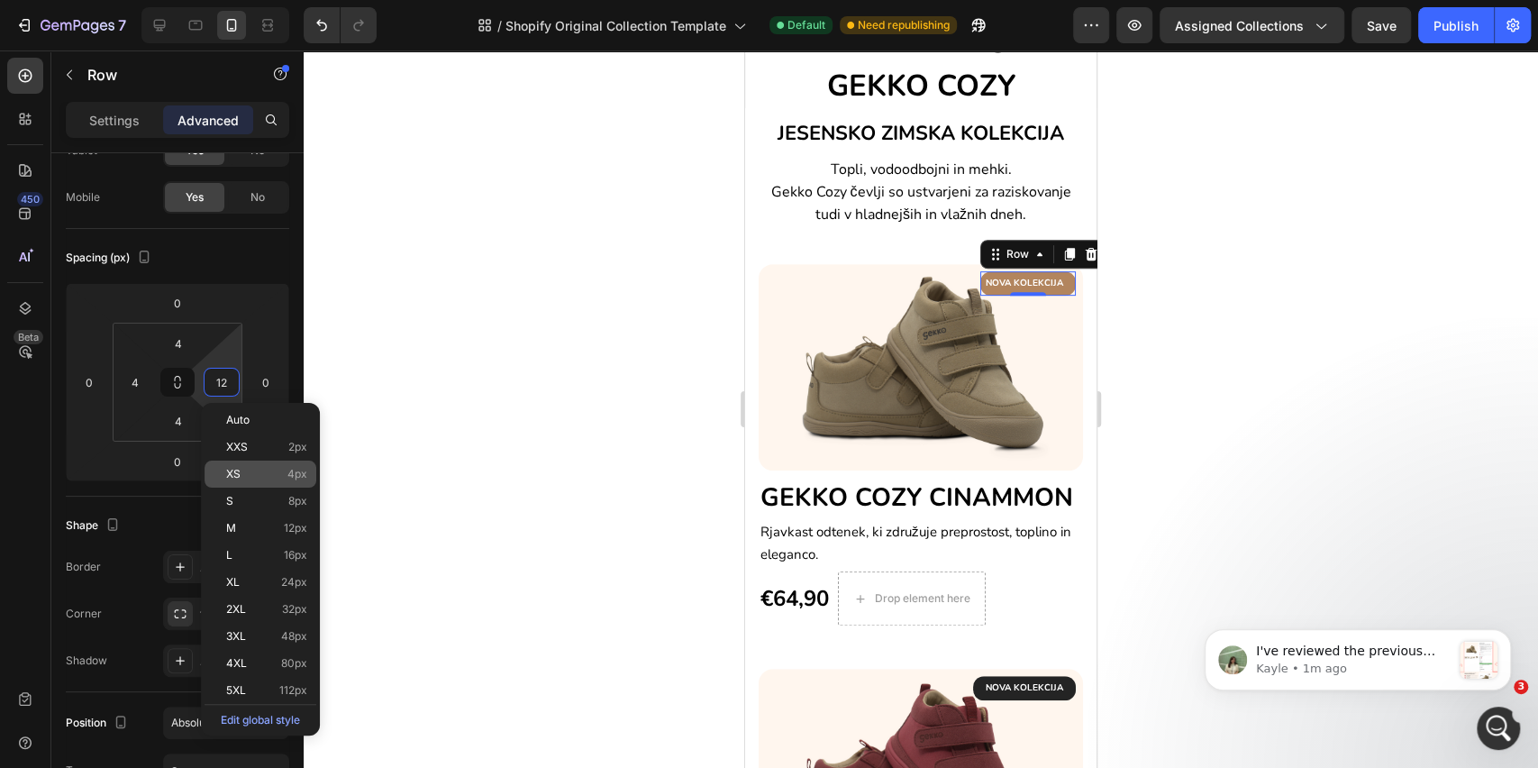
click at [236, 479] on span "XS" at bounding box center [233, 474] width 14 height 13
type input "4"
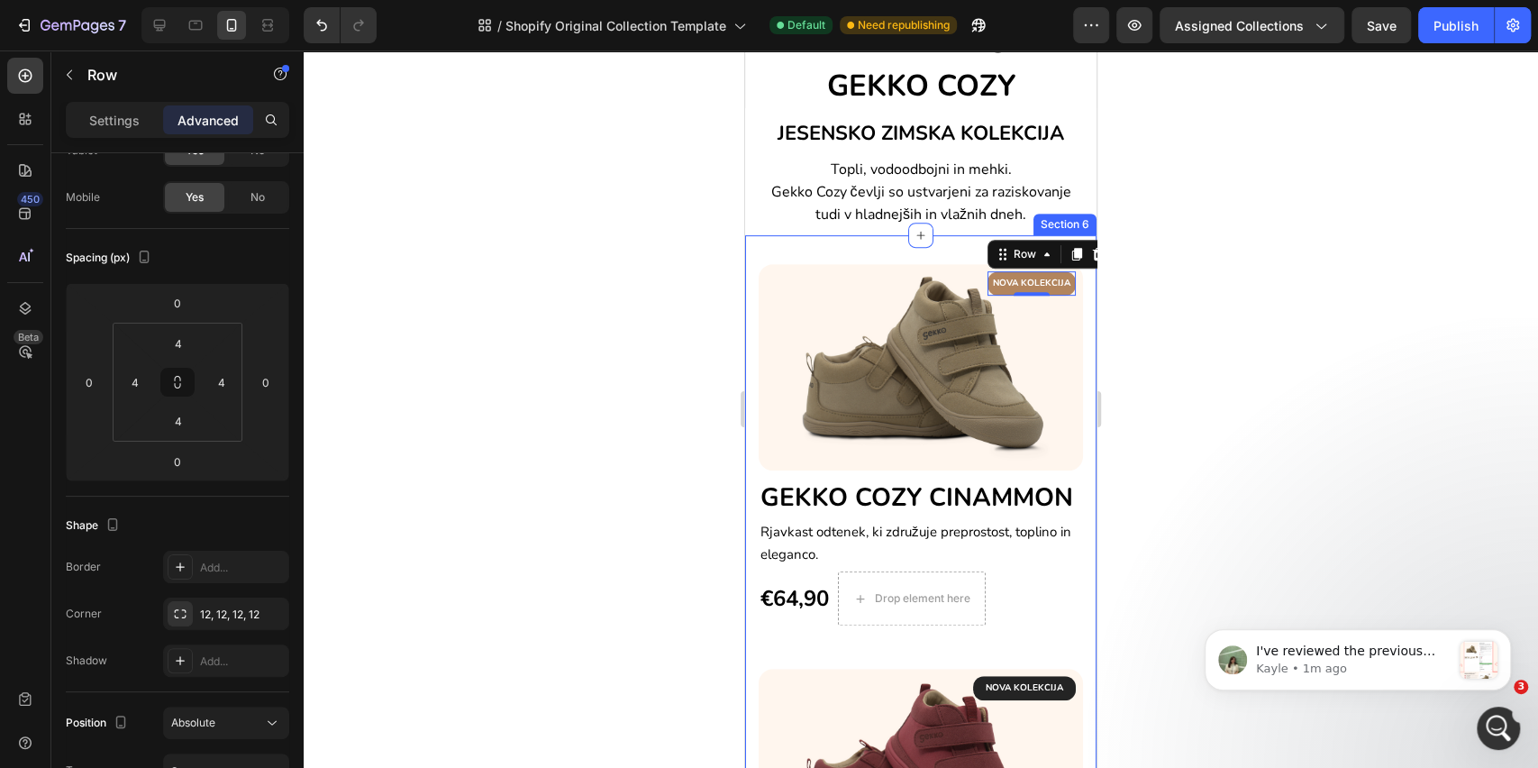
click at [1337, 407] on div at bounding box center [921, 408] width 1235 height 717
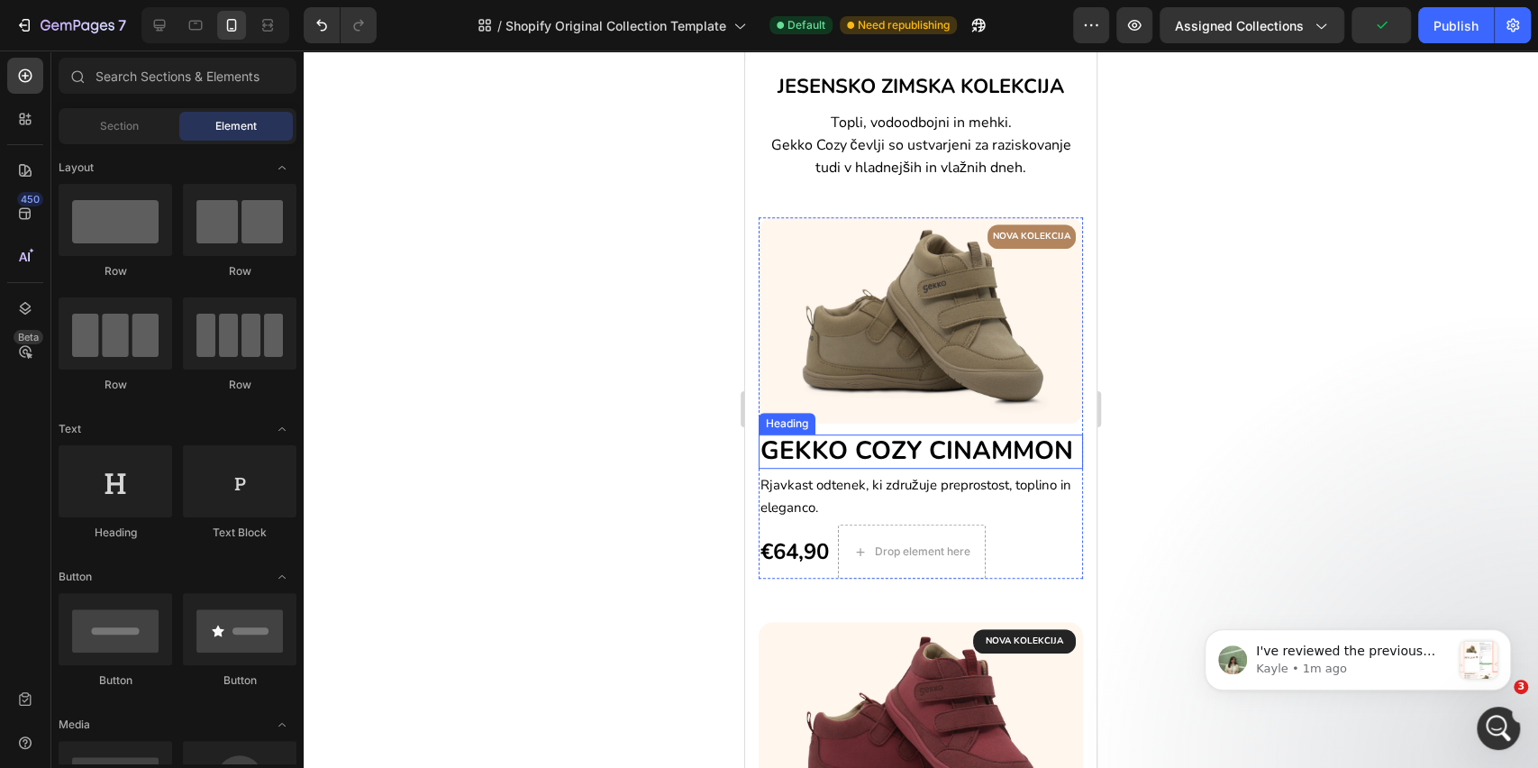
scroll to position [600, 0]
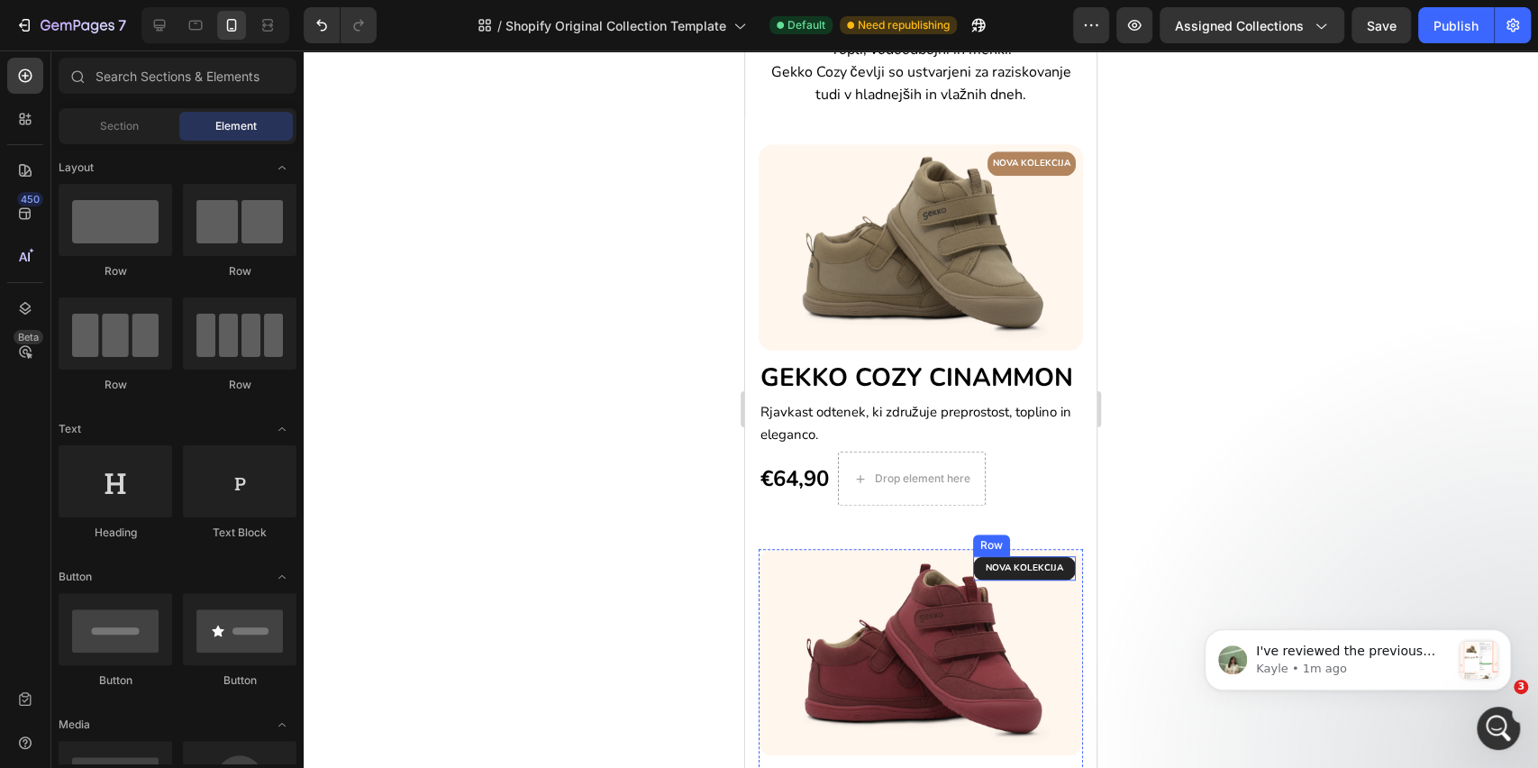
click at [973, 580] on div "NOVA KOLEKCIJA Text block Row" at bounding box center [1024, 568] width 103 height 24
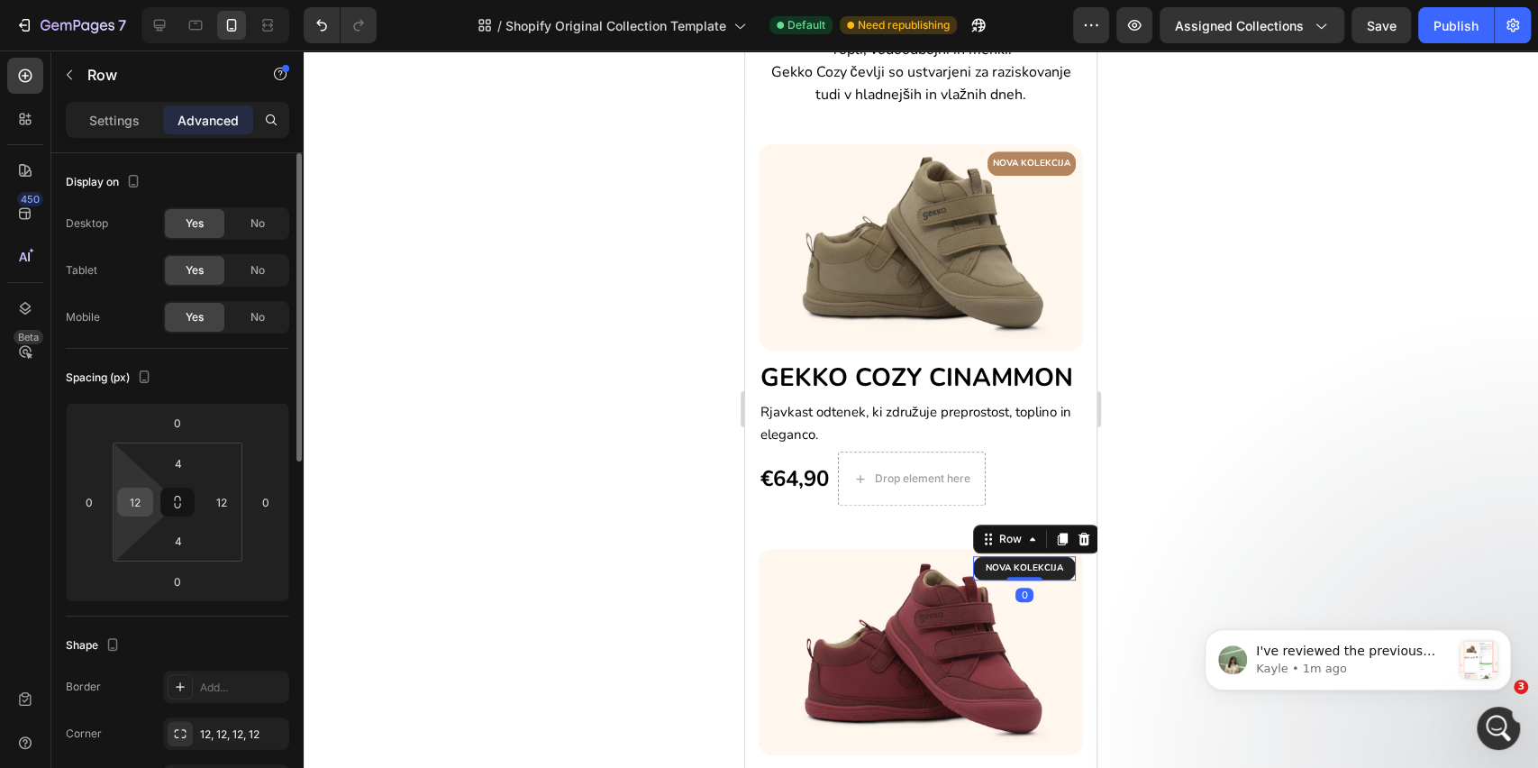
click at [135, 503] on input "12" at bounding box center [135, 501] width 27 height 27
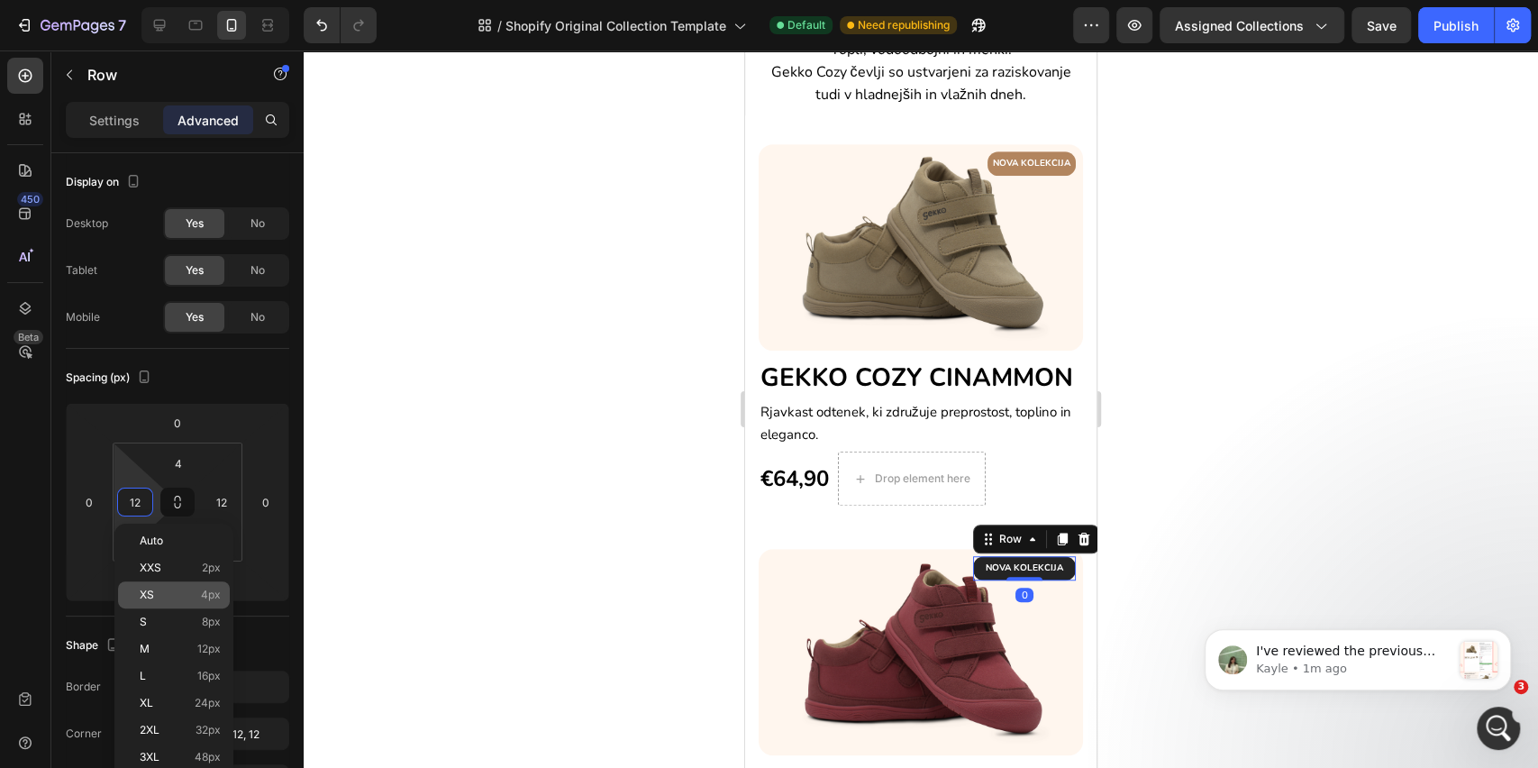
click at [166, 593] on p "XS 4px" at bounding box center [180, 595] width 81 height 13
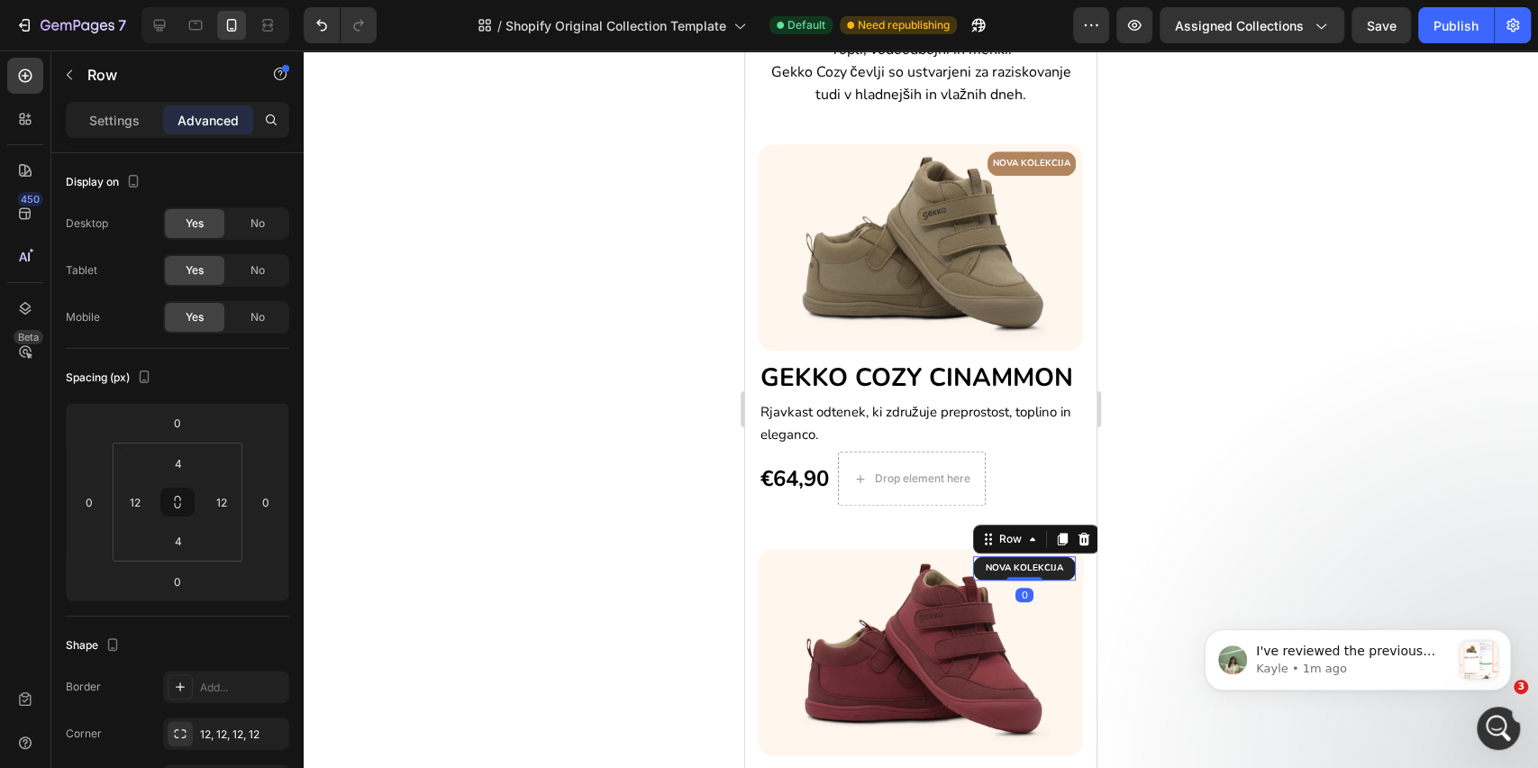
type input "4"
click at [226, 505] on input "12" at bounding box center [221, 501] width 27 height 27
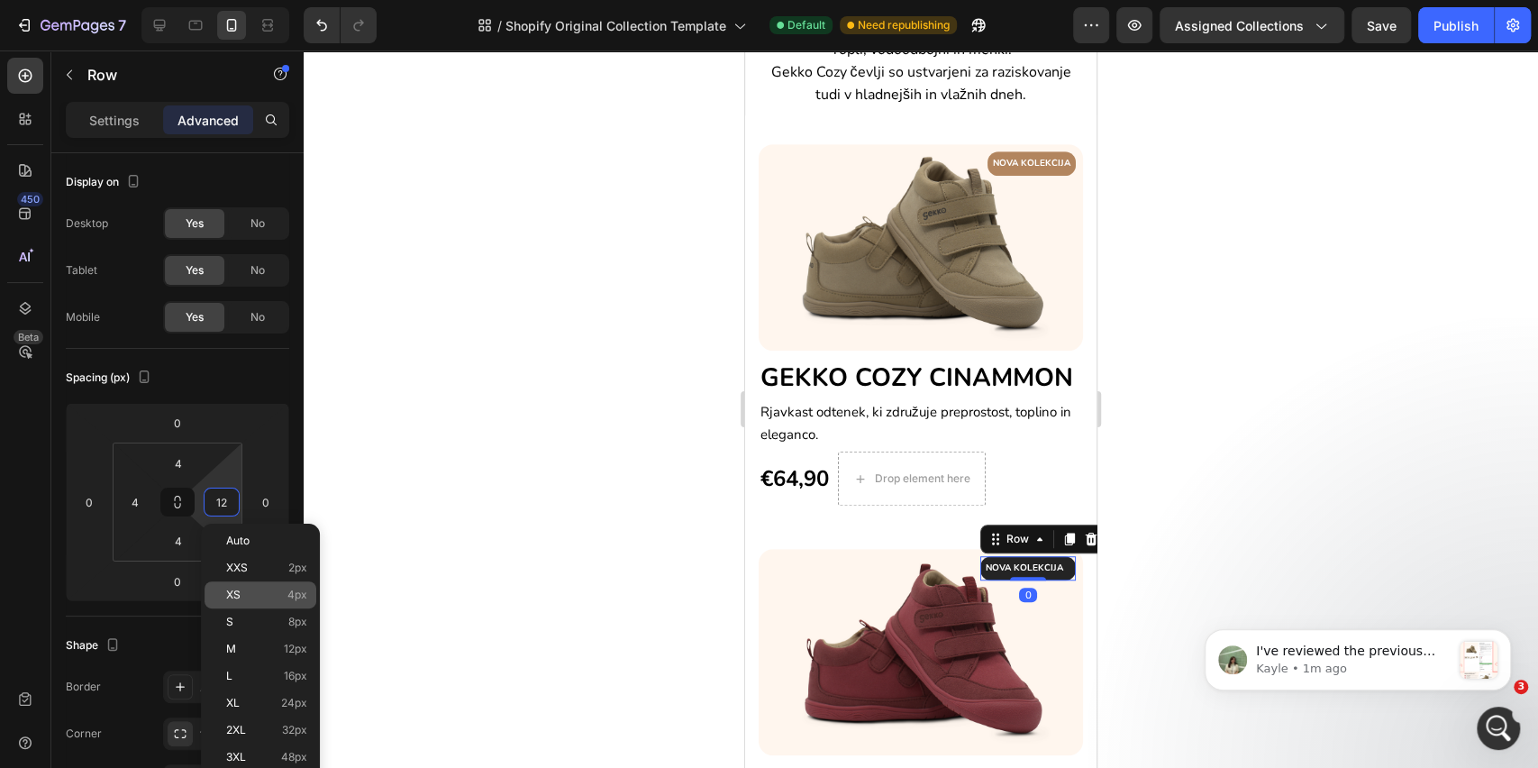
click at [232, 595] on span "XS" at bounding box center [233, 595] width 14 height 13
type input "4"
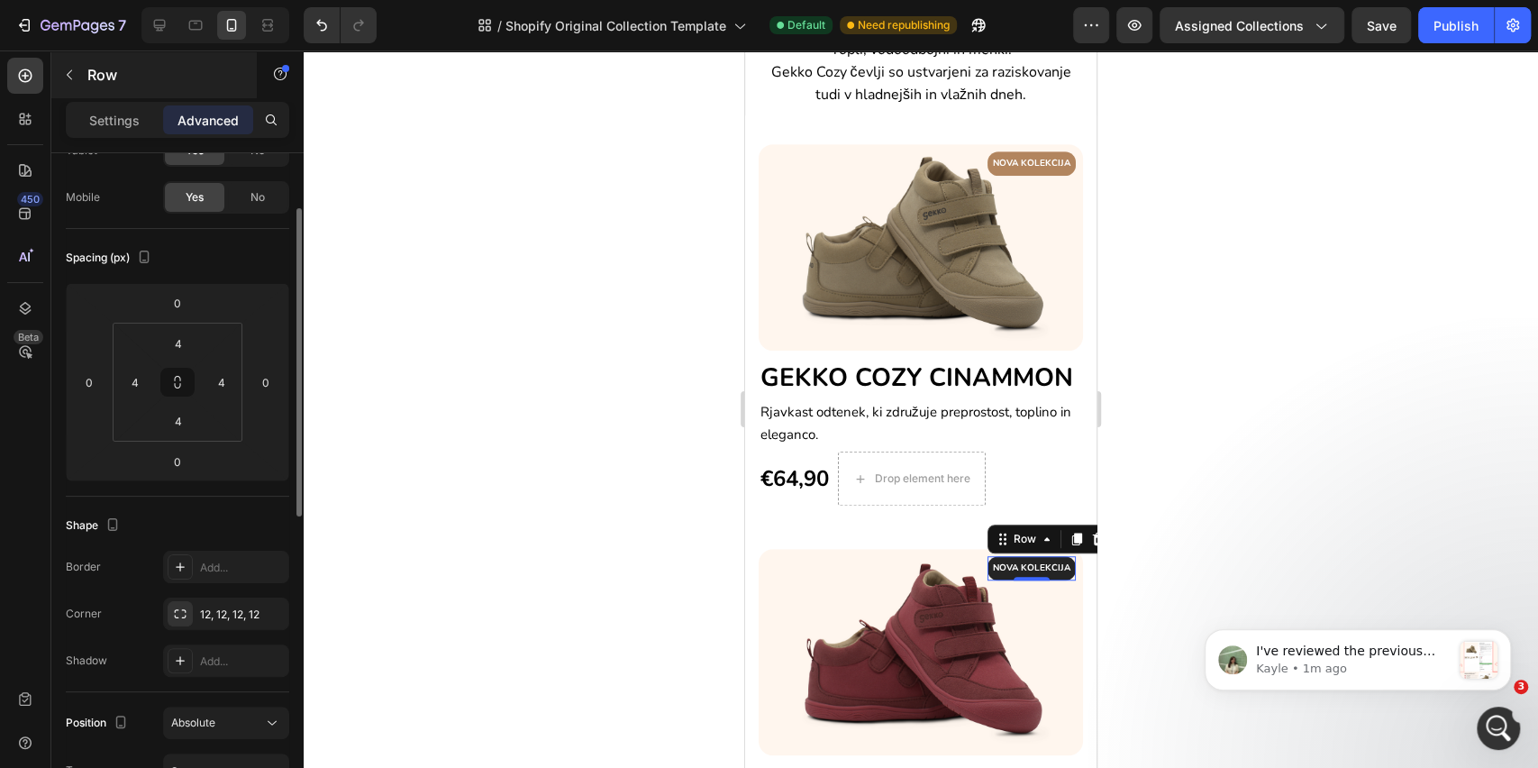
scroll to position [0, 0]
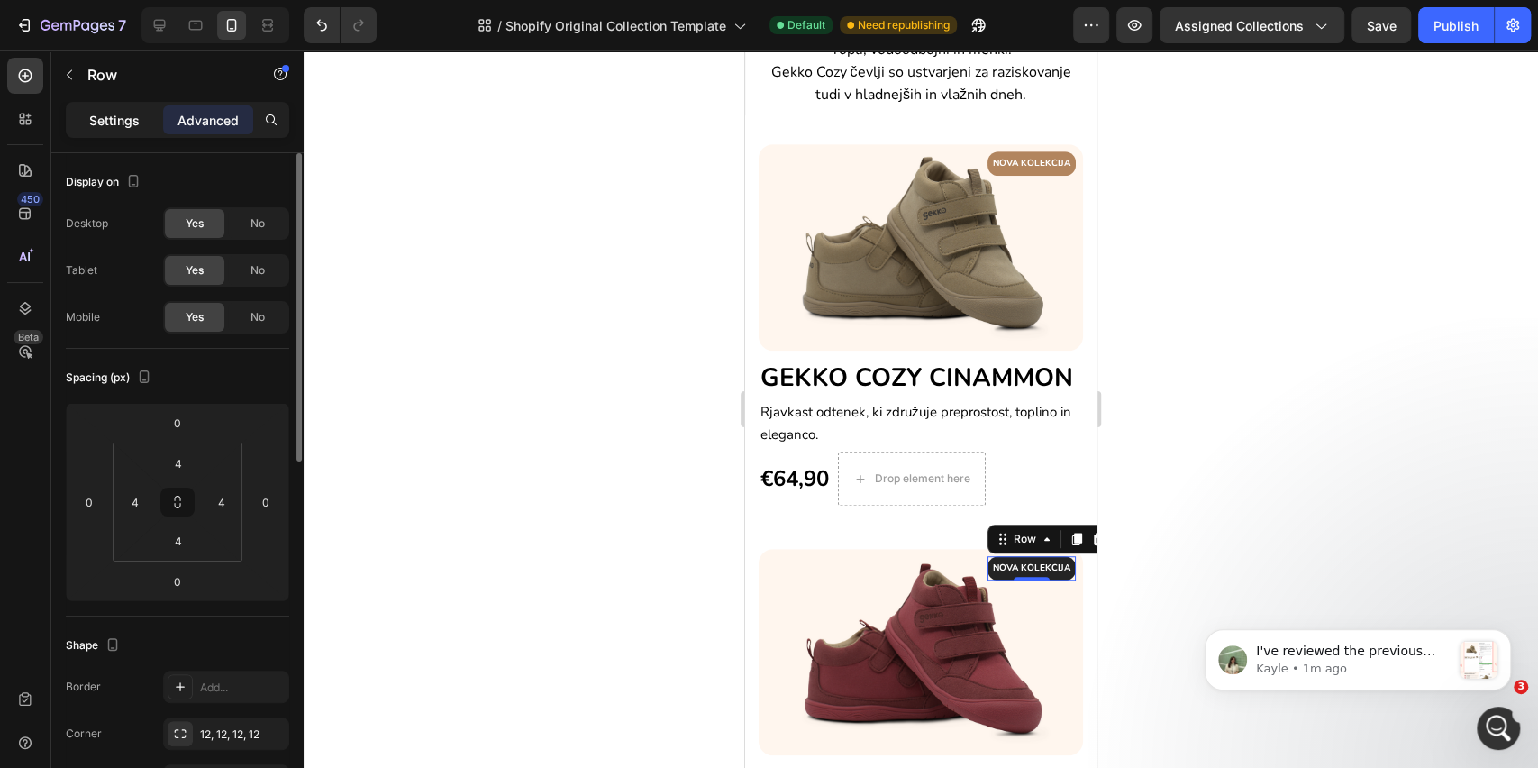
click at [128, 118] on p "Settings" at bounding box center [114, 120] width 50 height 19
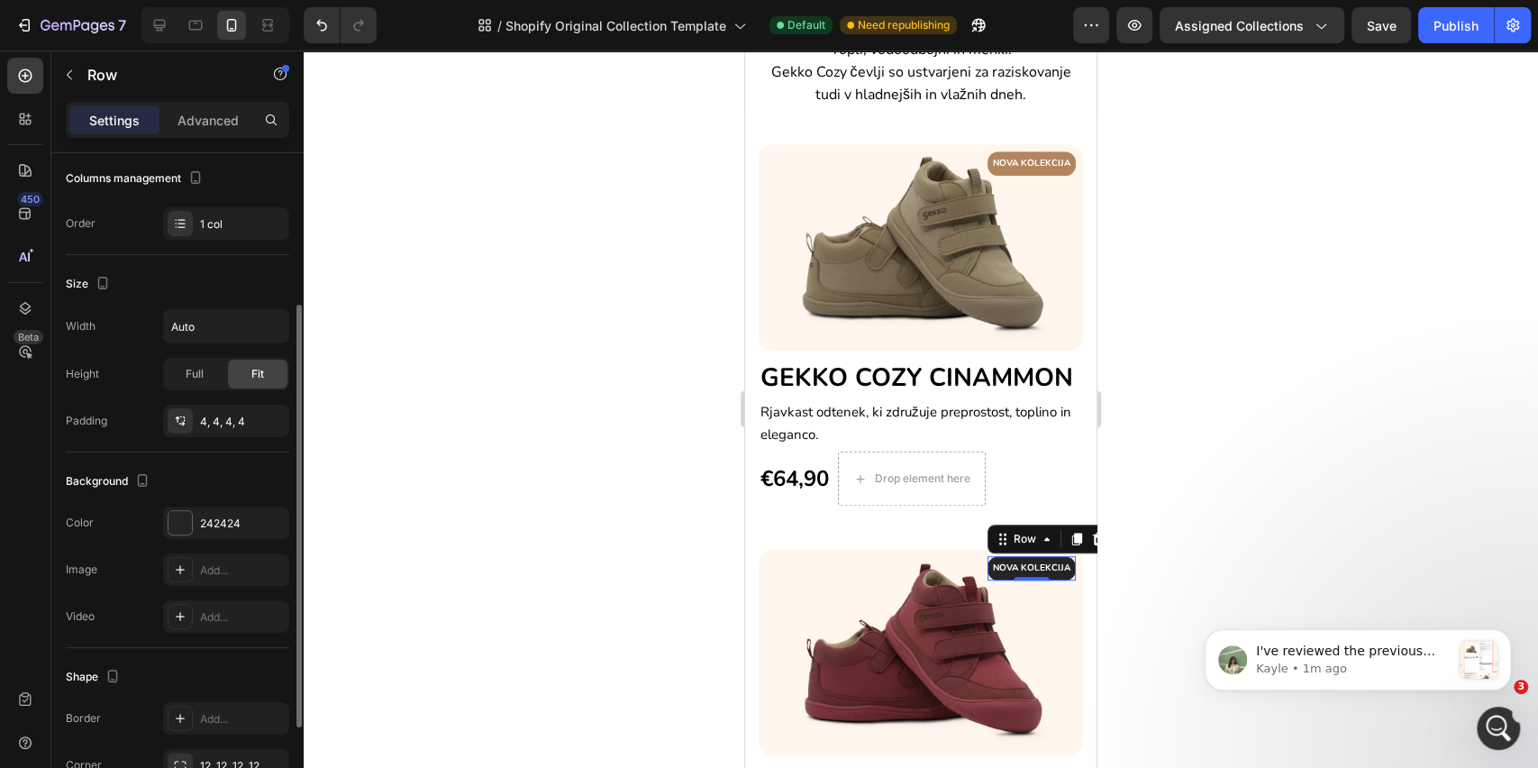
scroll to position [385, 0]
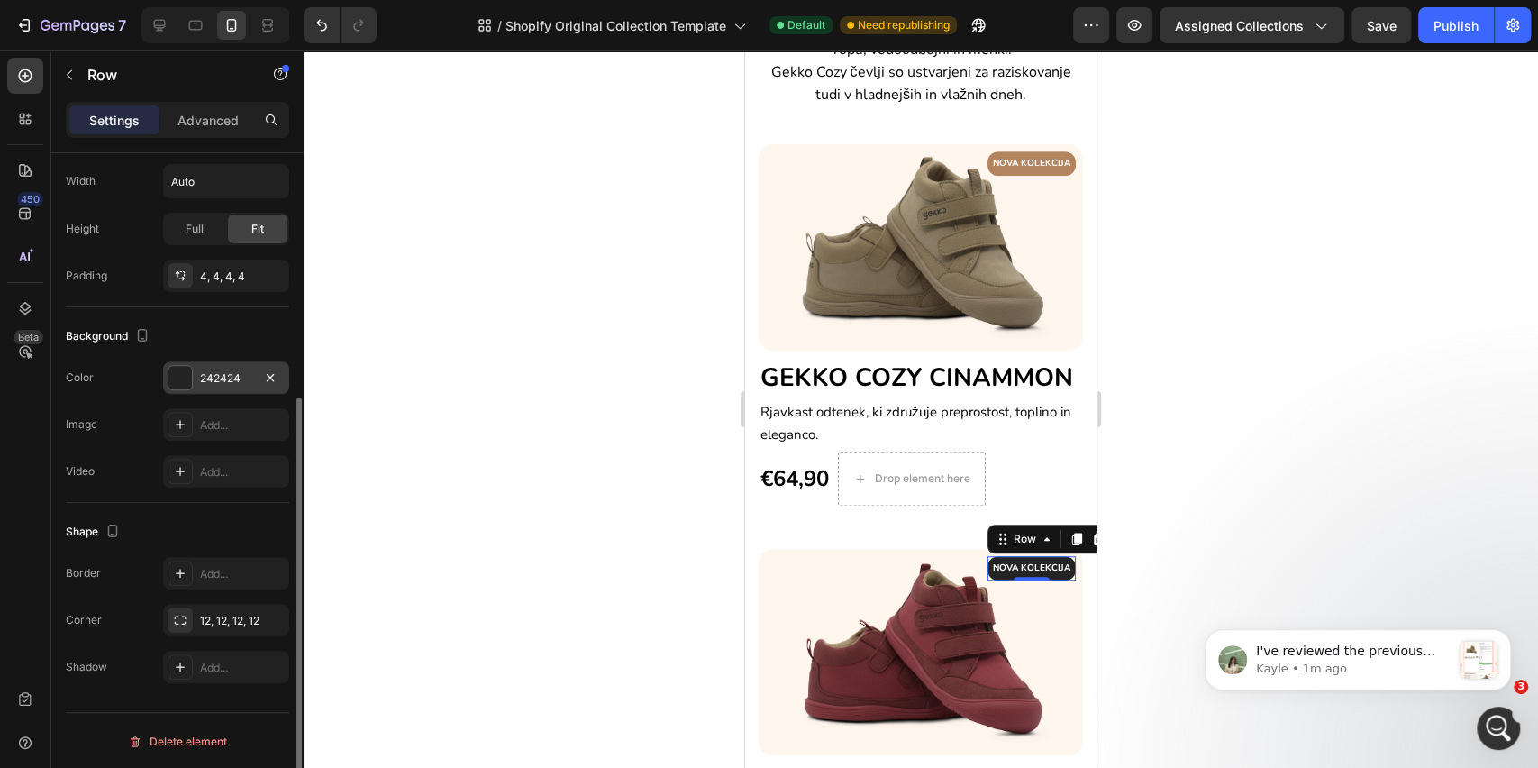
click at [192, 379] on div at bounding box center [180, 377] width 25 height 25
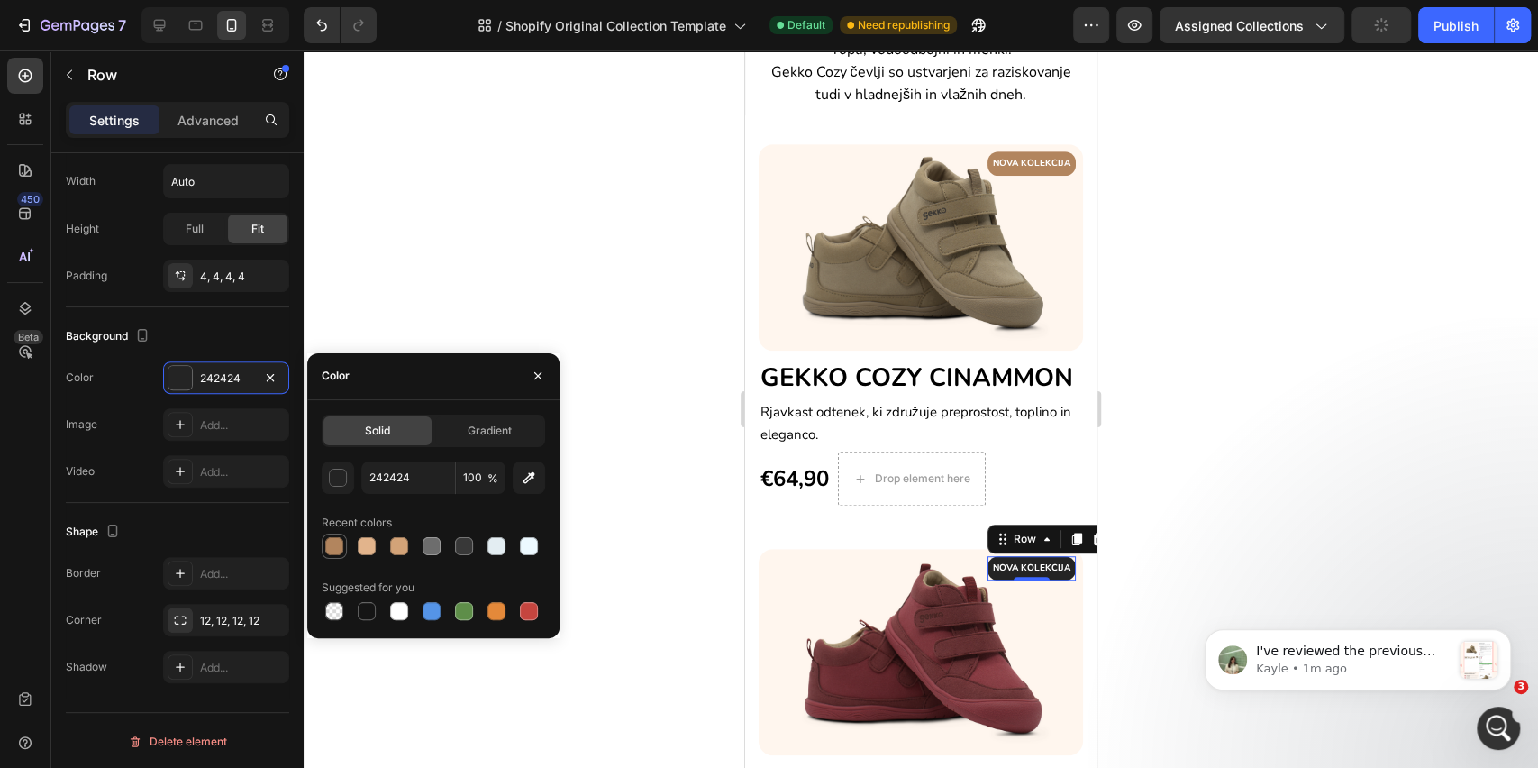
click at [339, 552] on div at bounding box center [334, 546] width 18 height 18
type input "B2855E"
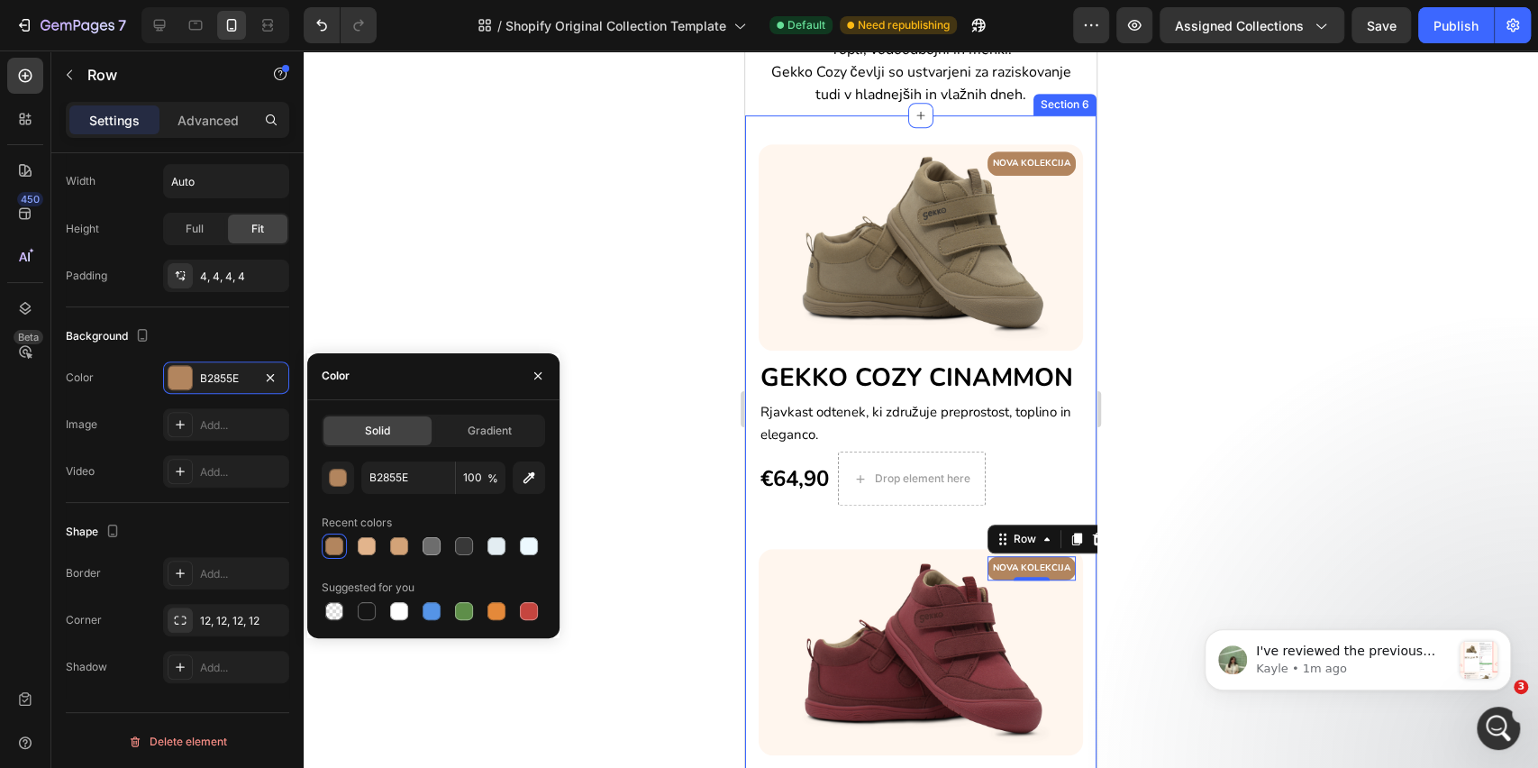
click at [1075, 461] on div "NOVA KOLEKCIJA Text block Row Image GEKKO COZY CINAMMON Heading Rjavkast odtene…" at bounding box center [920, 537] width 351 height 844
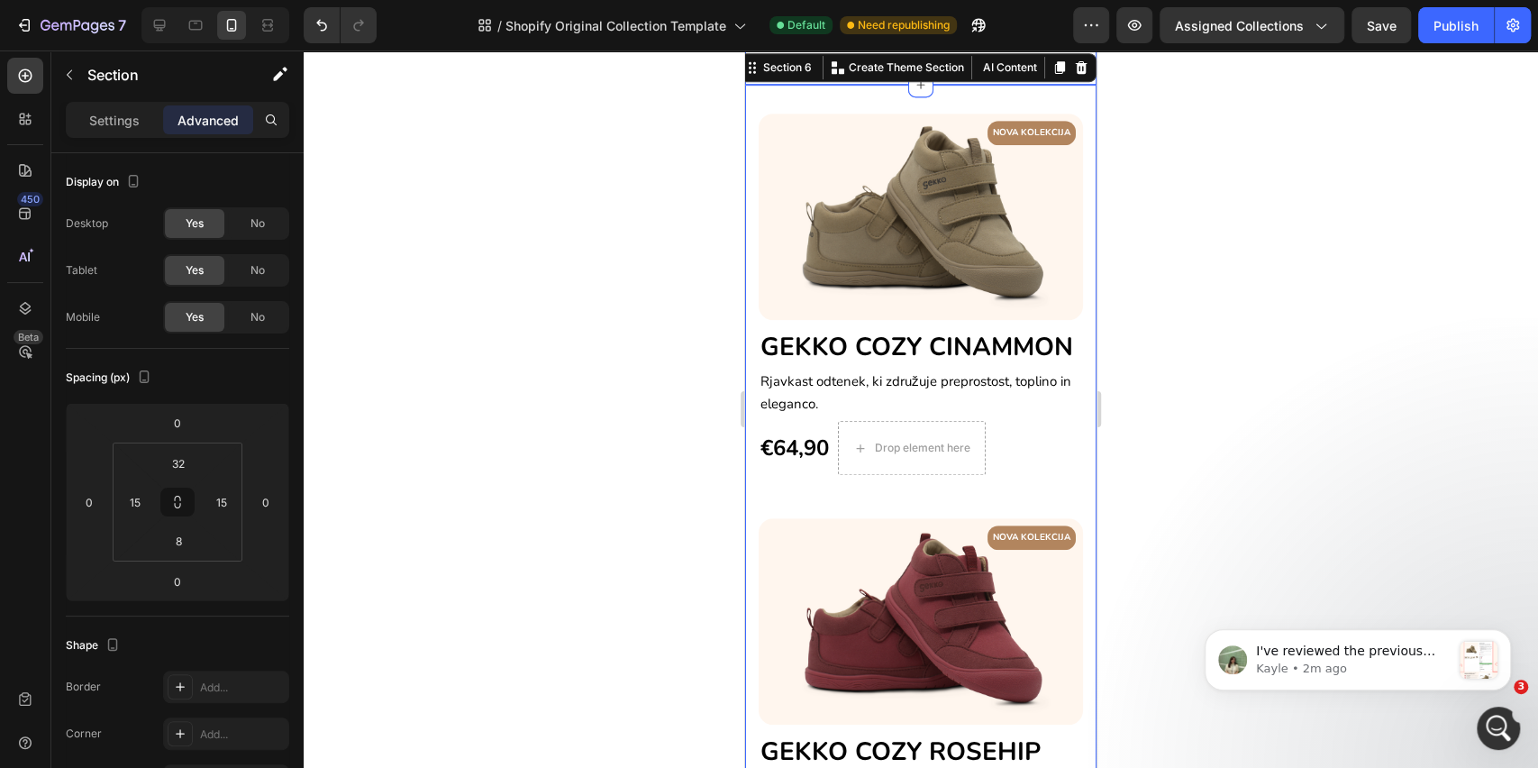
scroll to position [480, 0]
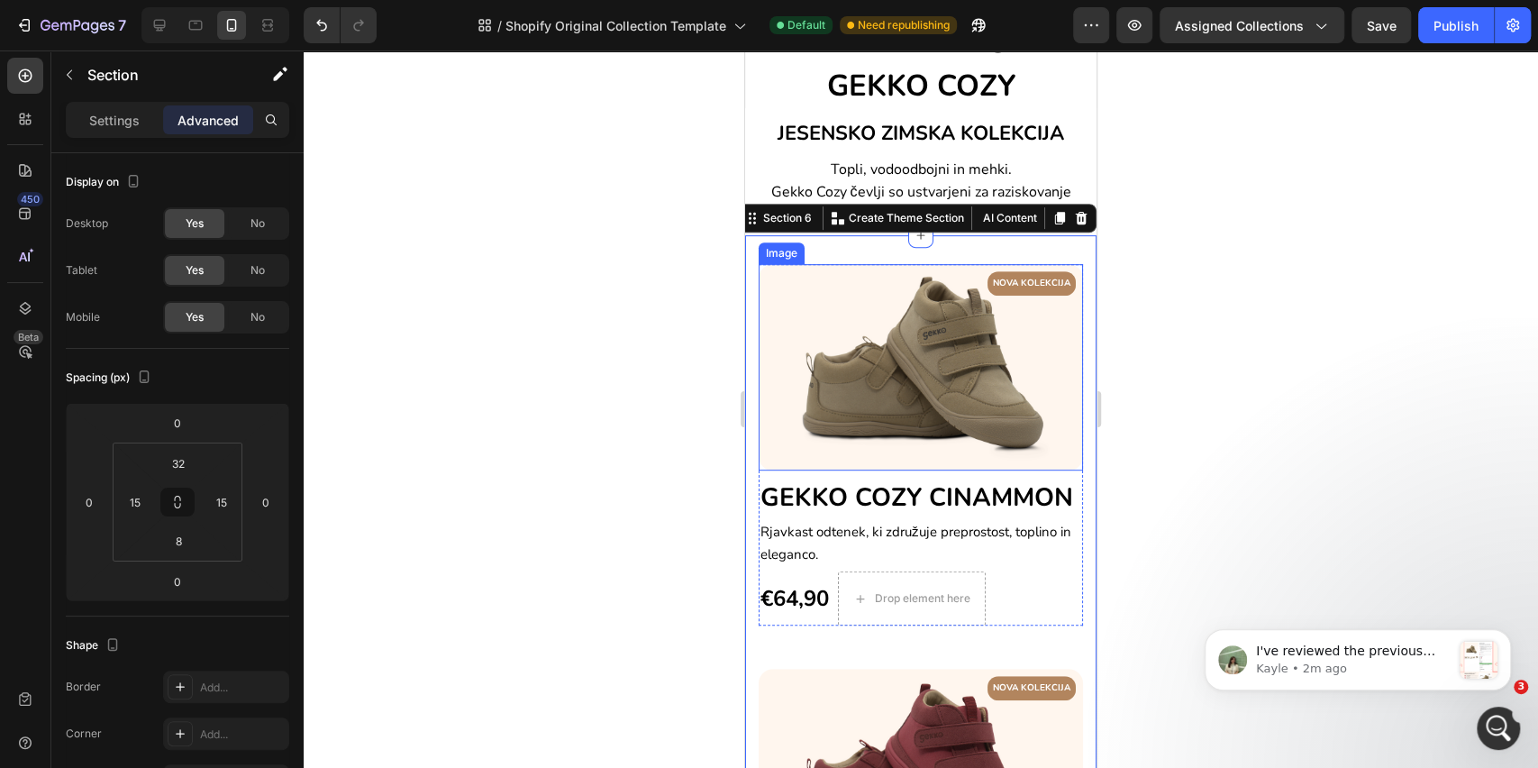
click at [885, 335] on img at bounding box center [921, 367] width 324 height 206
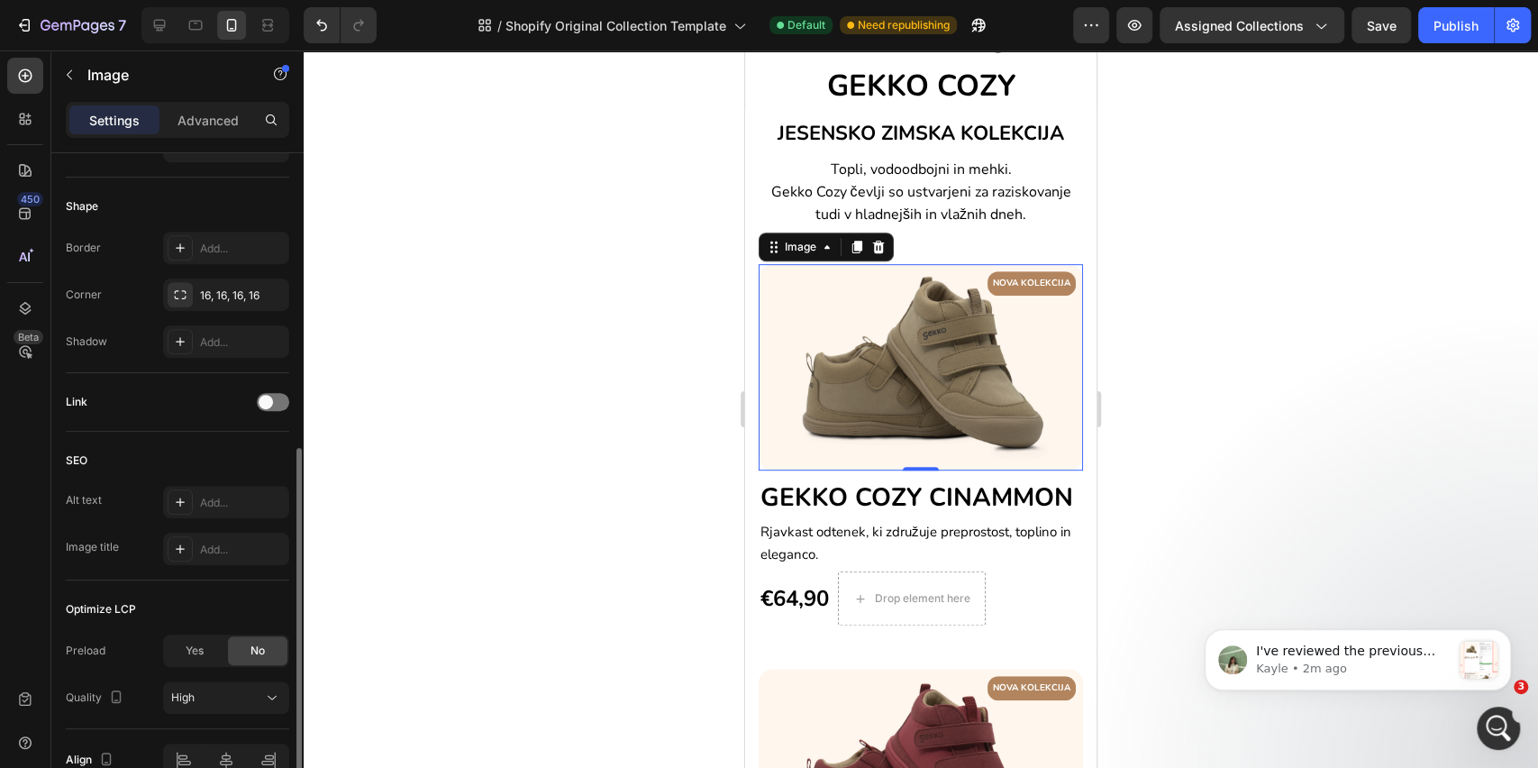
scroll to position [693, 0]
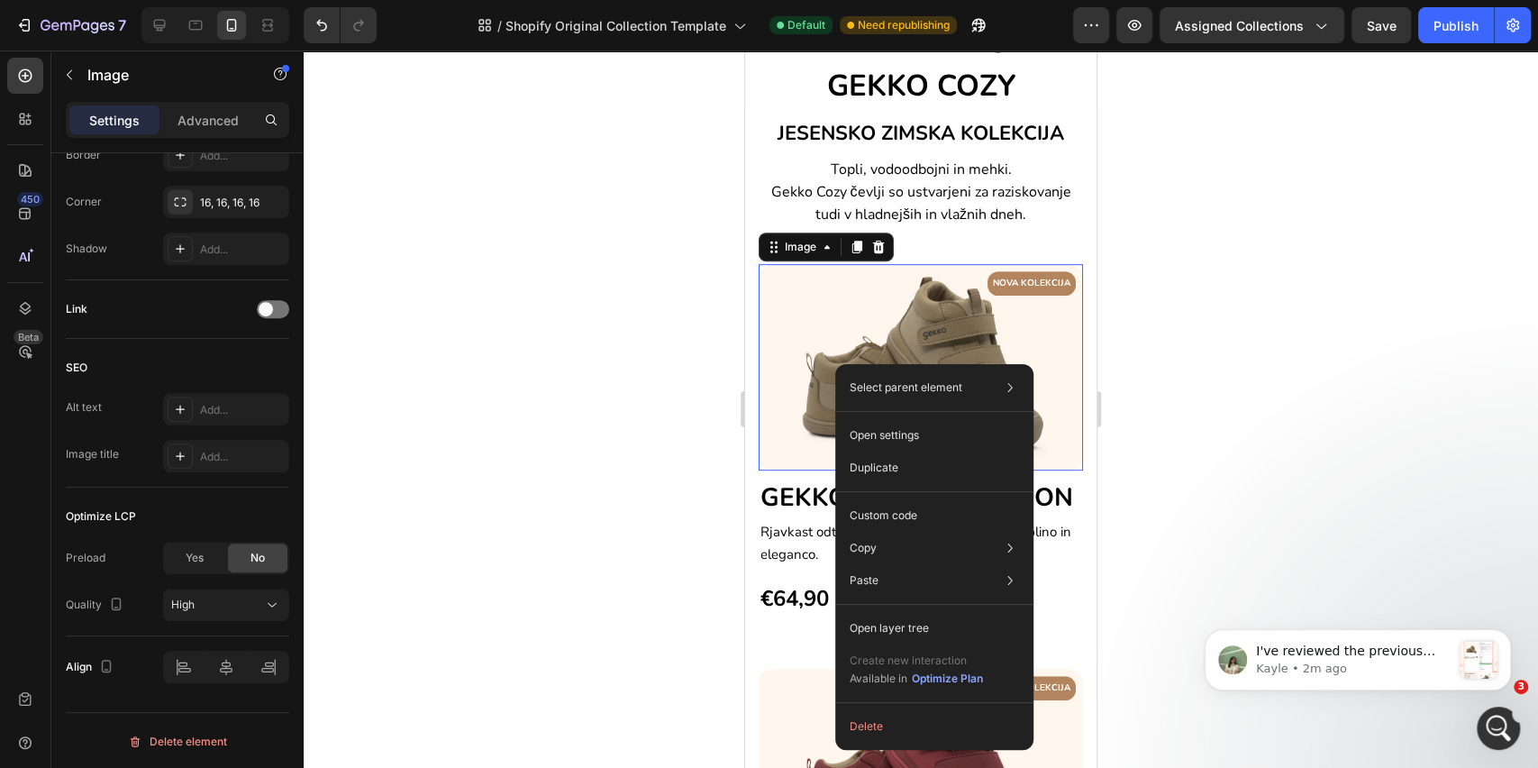
click at [823, 342] on img at bounding box center [921, 367] width 324 height 206
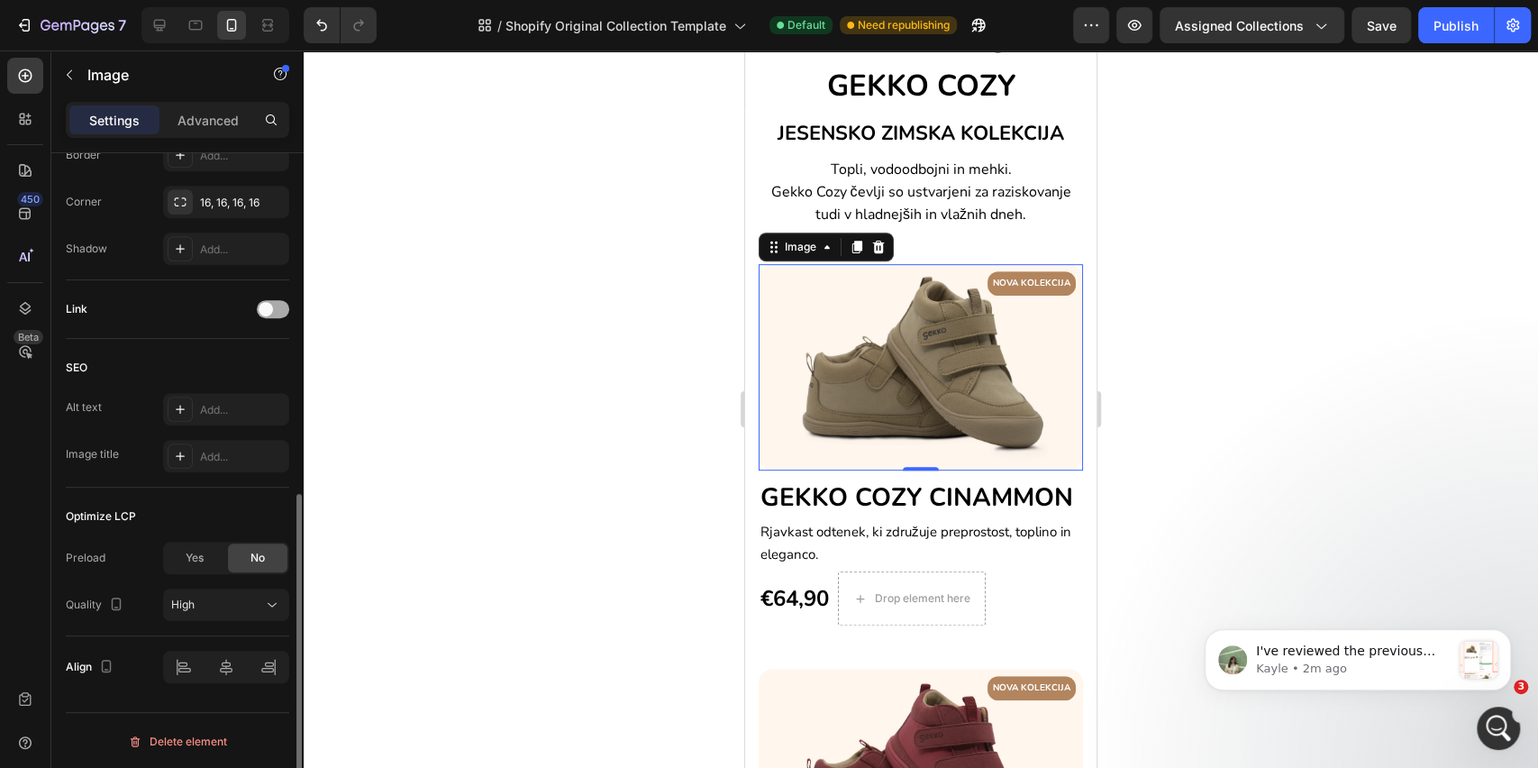
click at [270, 309] on span at bounding box center [266, 309] width 14 height 14
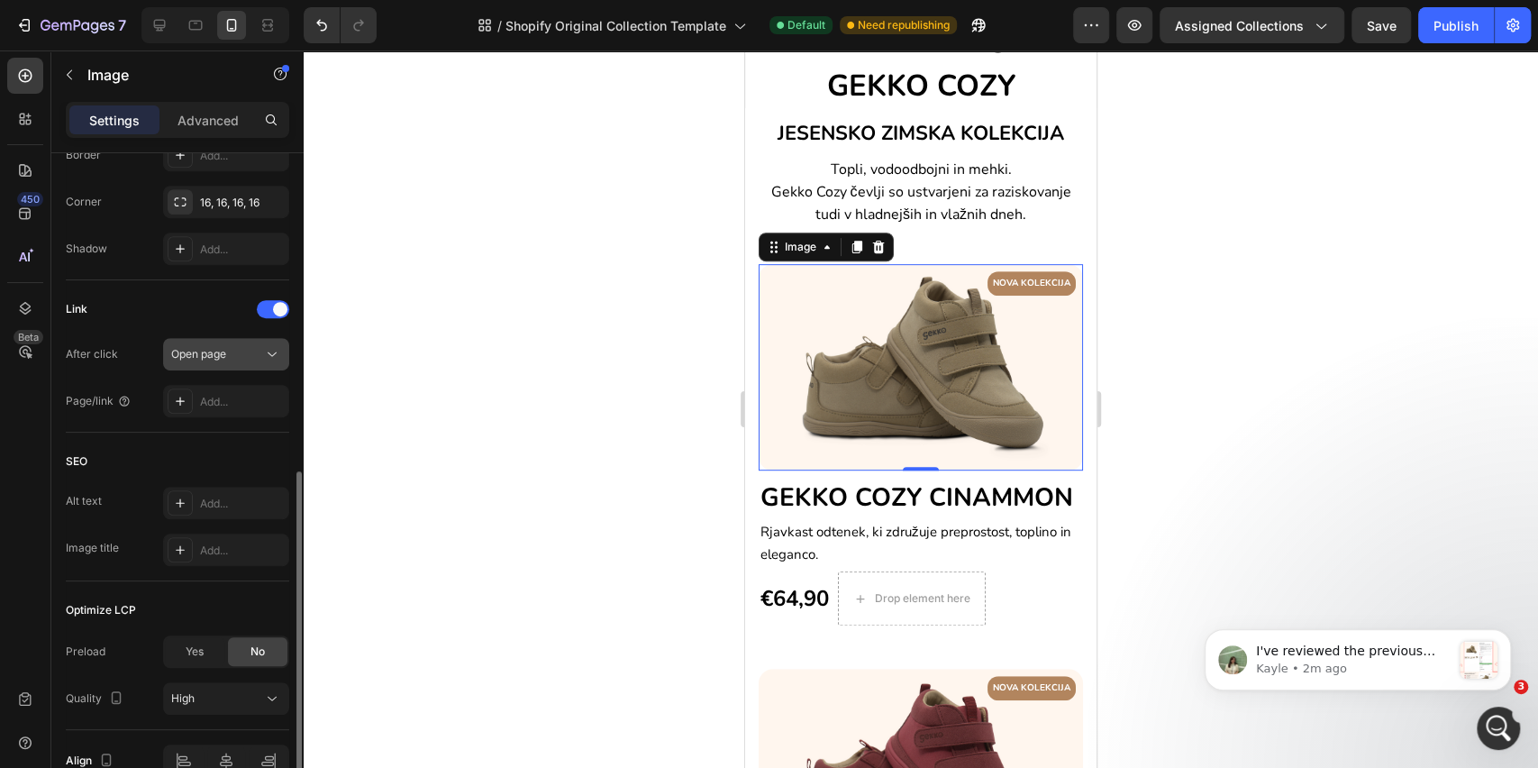
click at [233, 357] on div "Open page" at bounding box center [217, 354] width 92 height 16
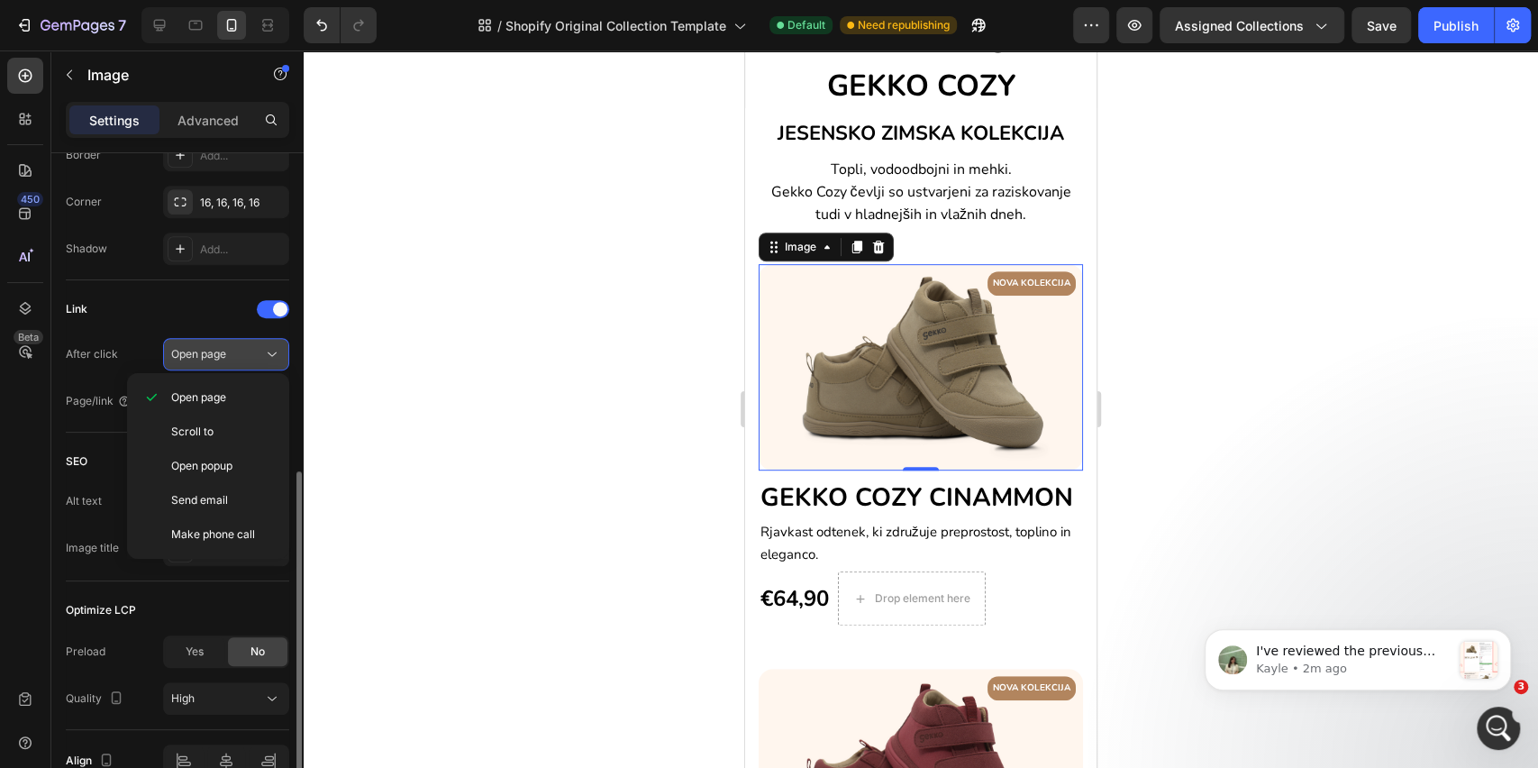
click at [233, 357] on div "Open page" at bounding box center [217, 354] width 92 height 16
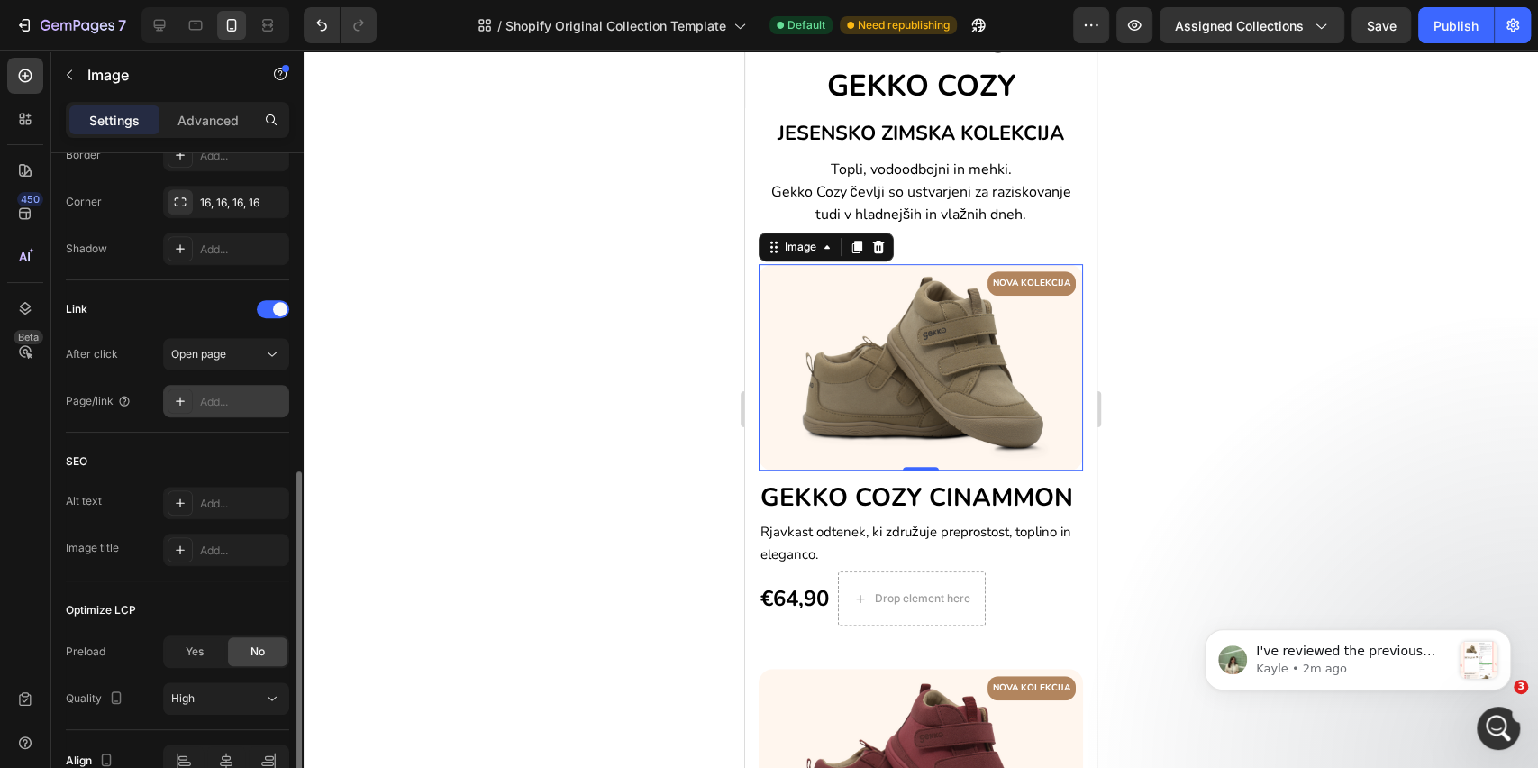
click at [214, 396] on div "Add..." at bounding box center [242, 402] width 85 height 16
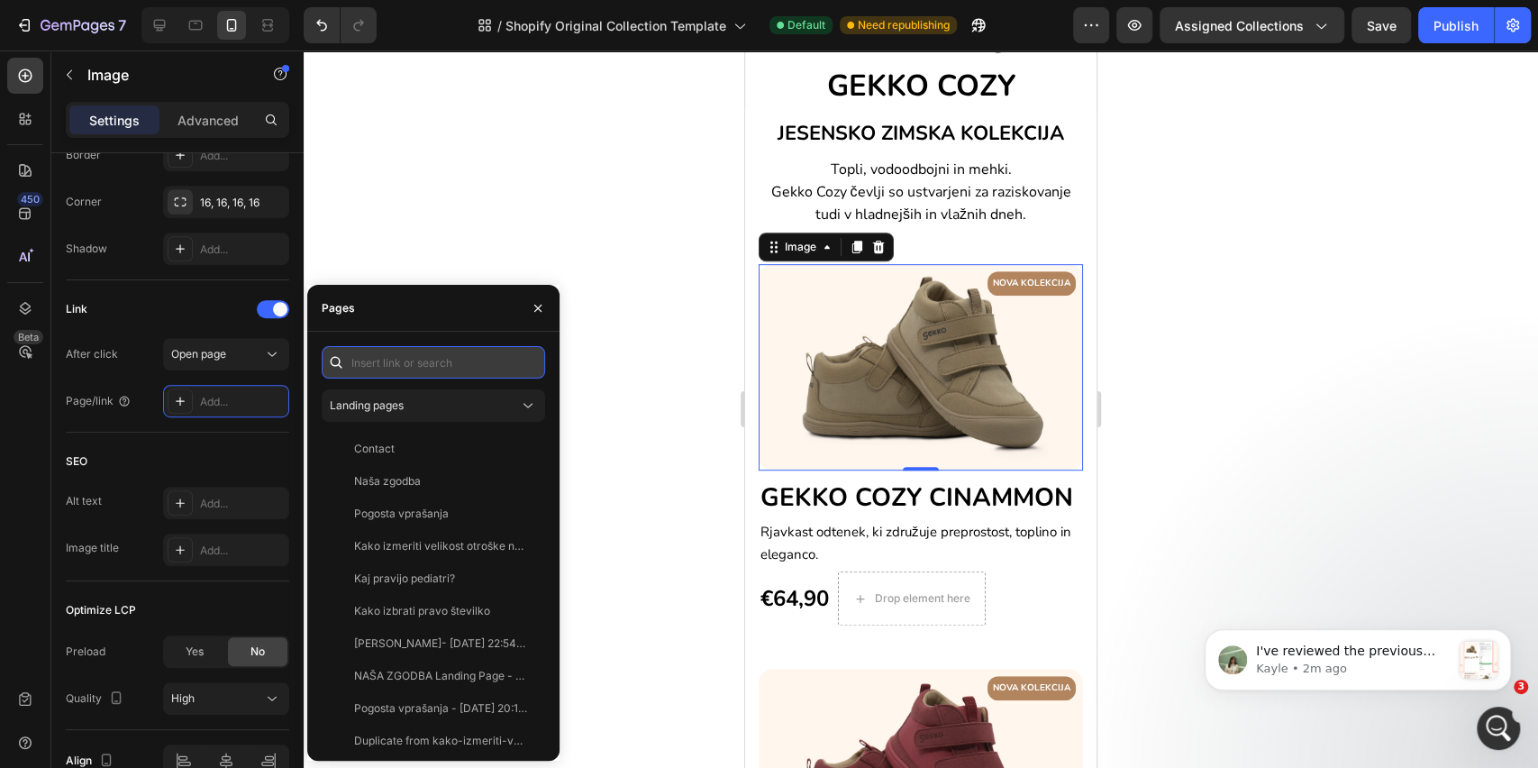
click at [383, 362] on input "text" at bounding box center [434, 362] width 224 height 32
paste input "[URL][DOMAIN_NAME]"
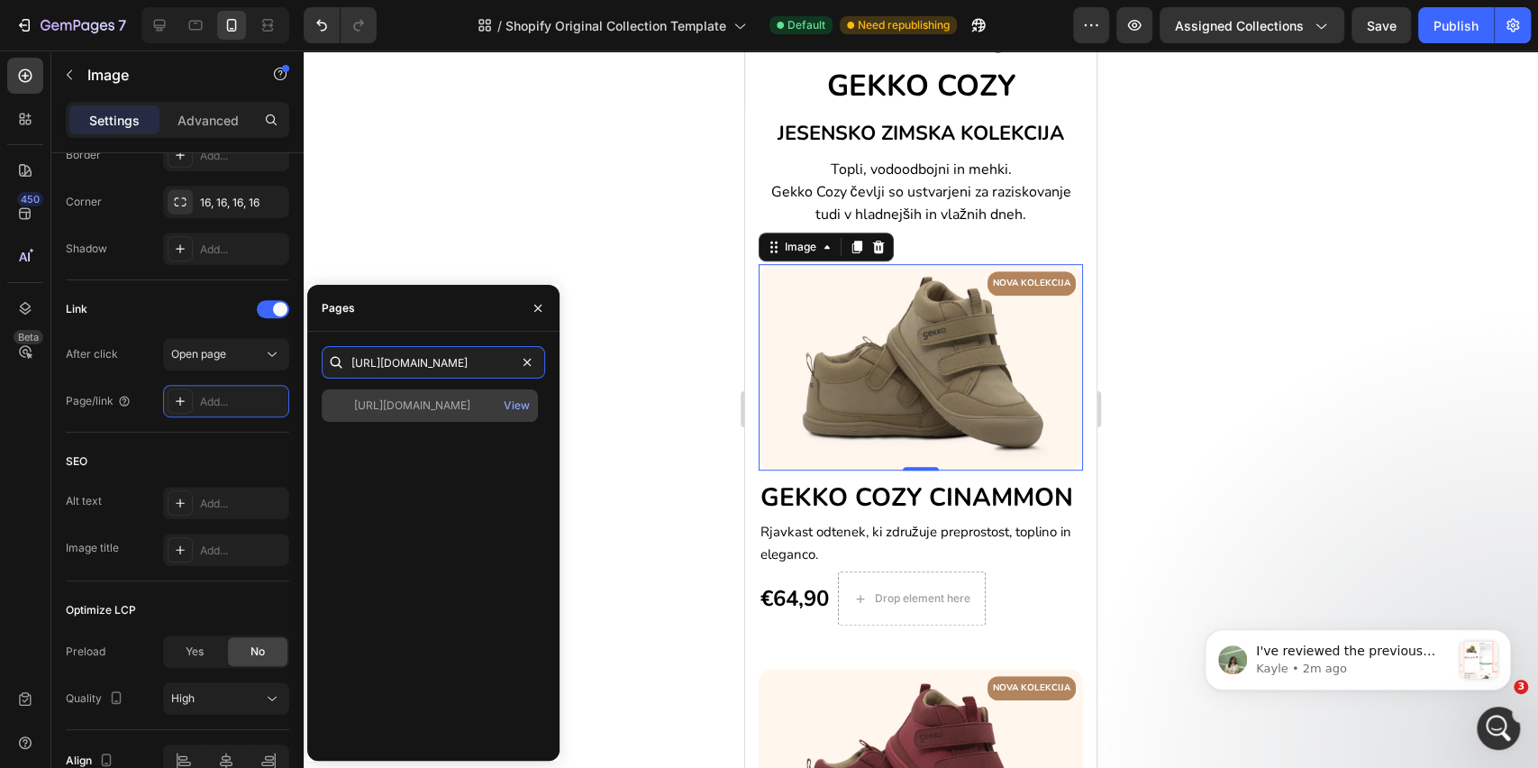
type input "[URL][DOMAIN_NAME]"
click at [433, 407] on div "[URL][DOMAIN_NAME]" at bounding box center [412, 405] width 116 height 16
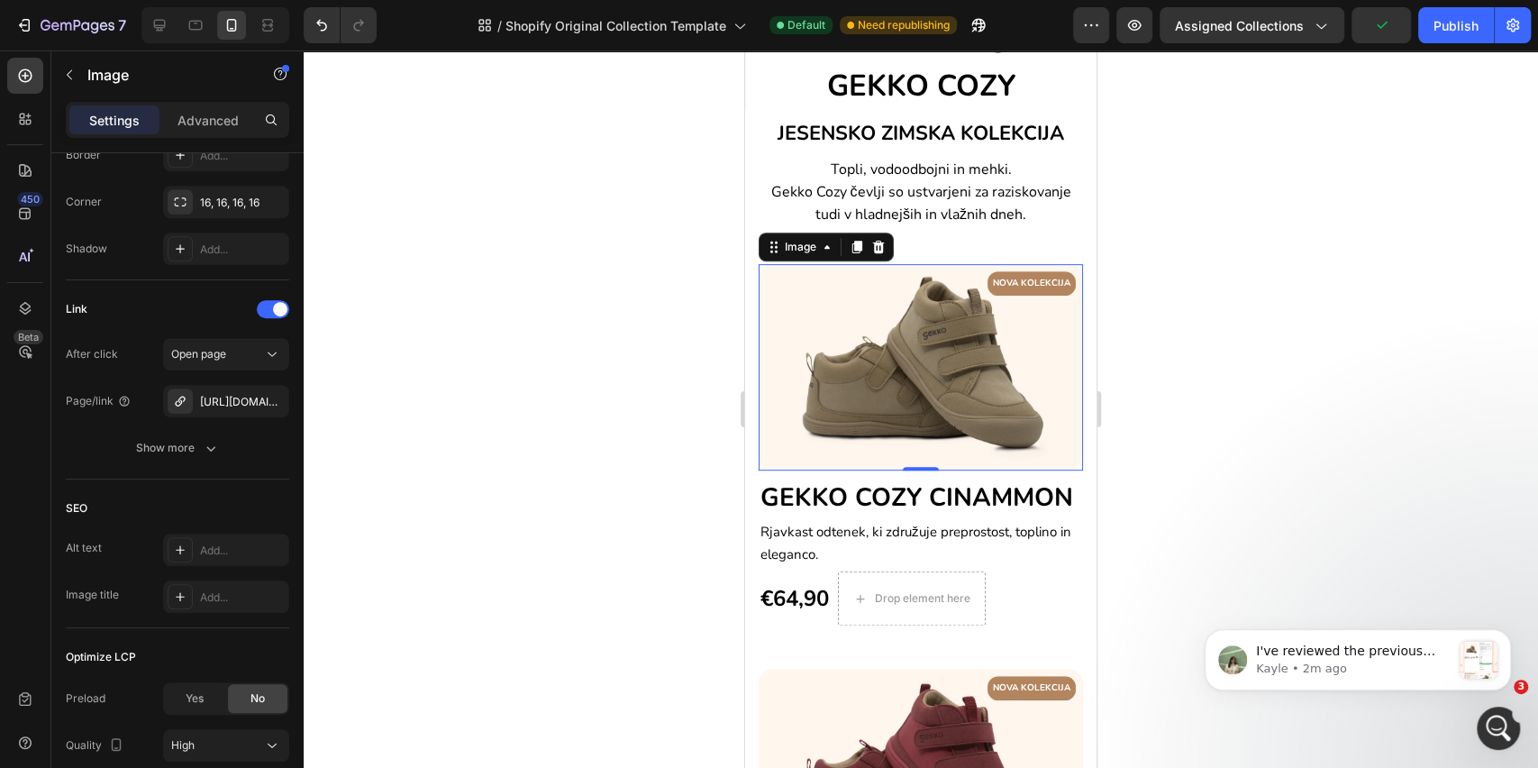
click at [659, 412] on div at bounding box center [921, 408] width 1235 height 717
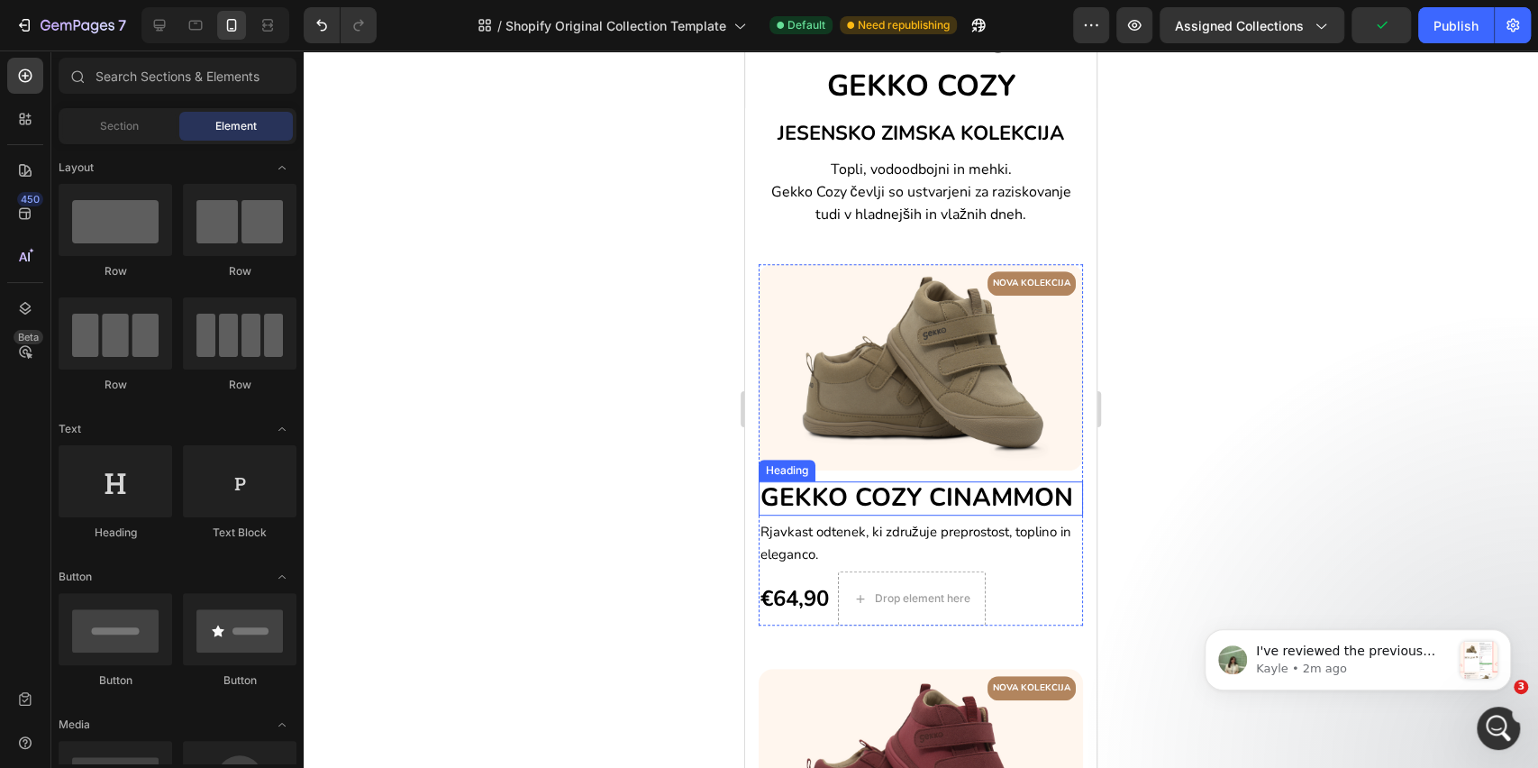
click at [881, 510] on span "GEKKO COZY CINAMMON" at bounding box center [917, 497] width 313 height 34
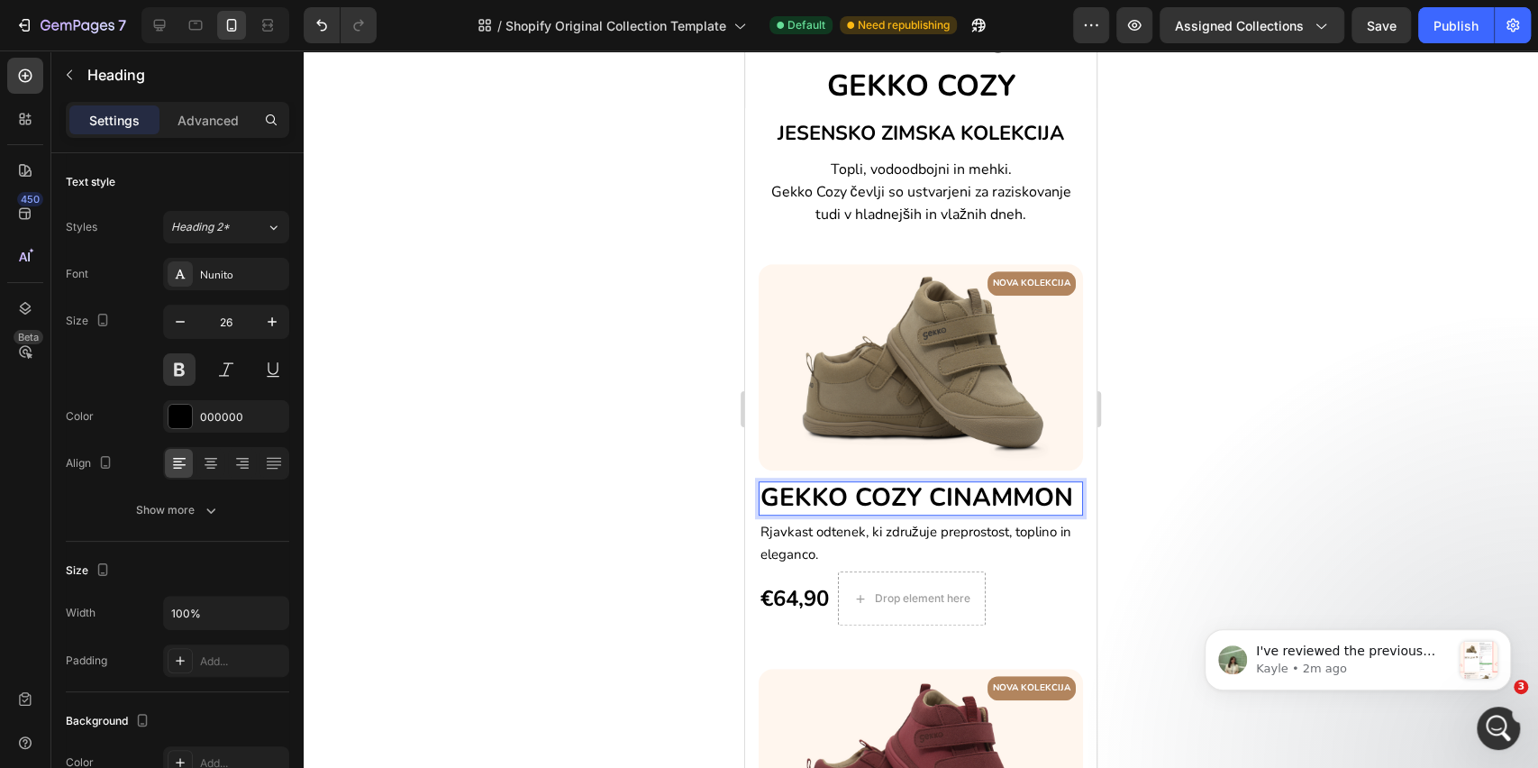
click at [857, 515] on span "GEKKO COZY CINAMMON" at bounding box center [917, 497] width 313 height 34
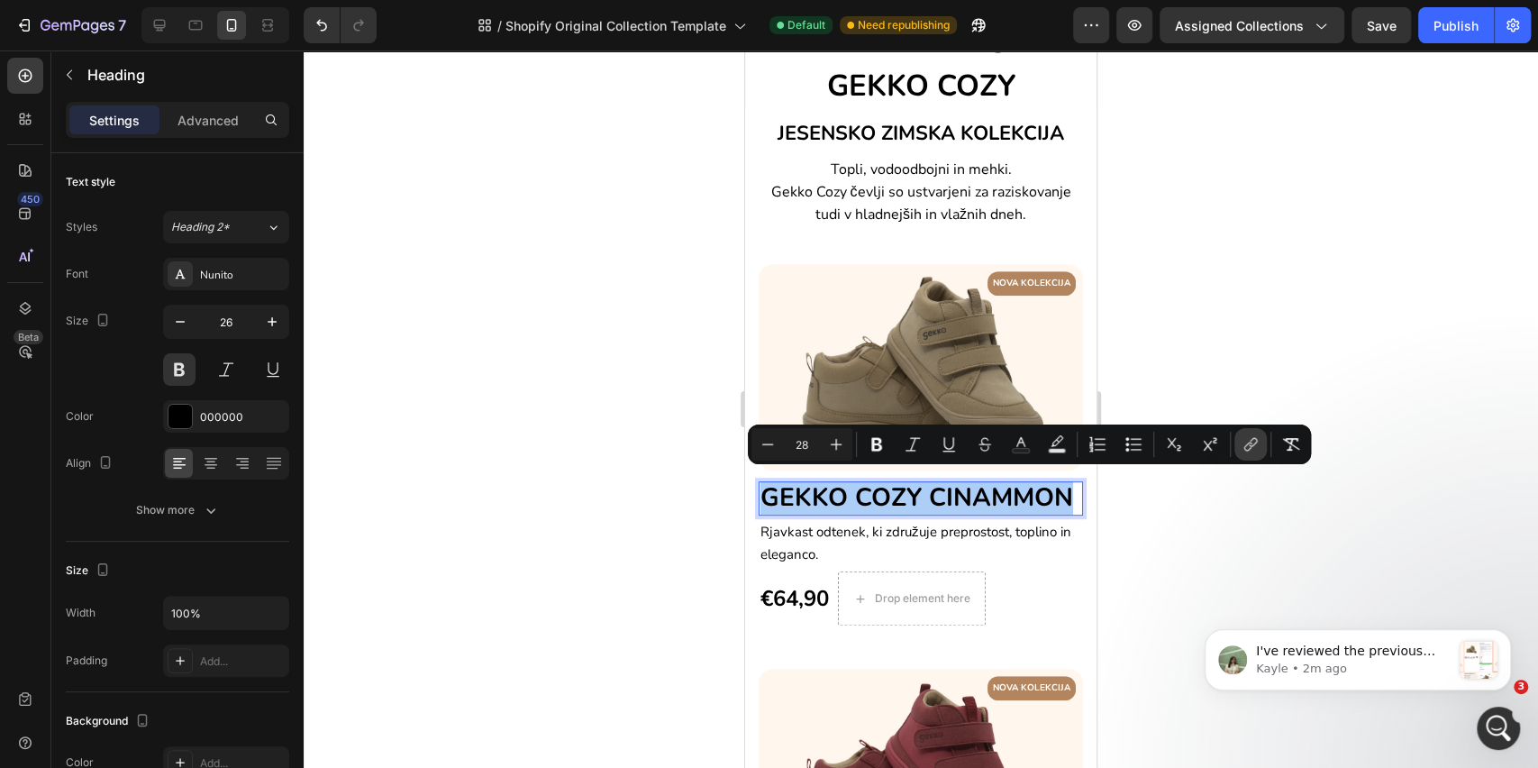
click at [1248, 448] on icon "Editor contextual toolbar" at bounding box center [1251, 444] width 18 height 18
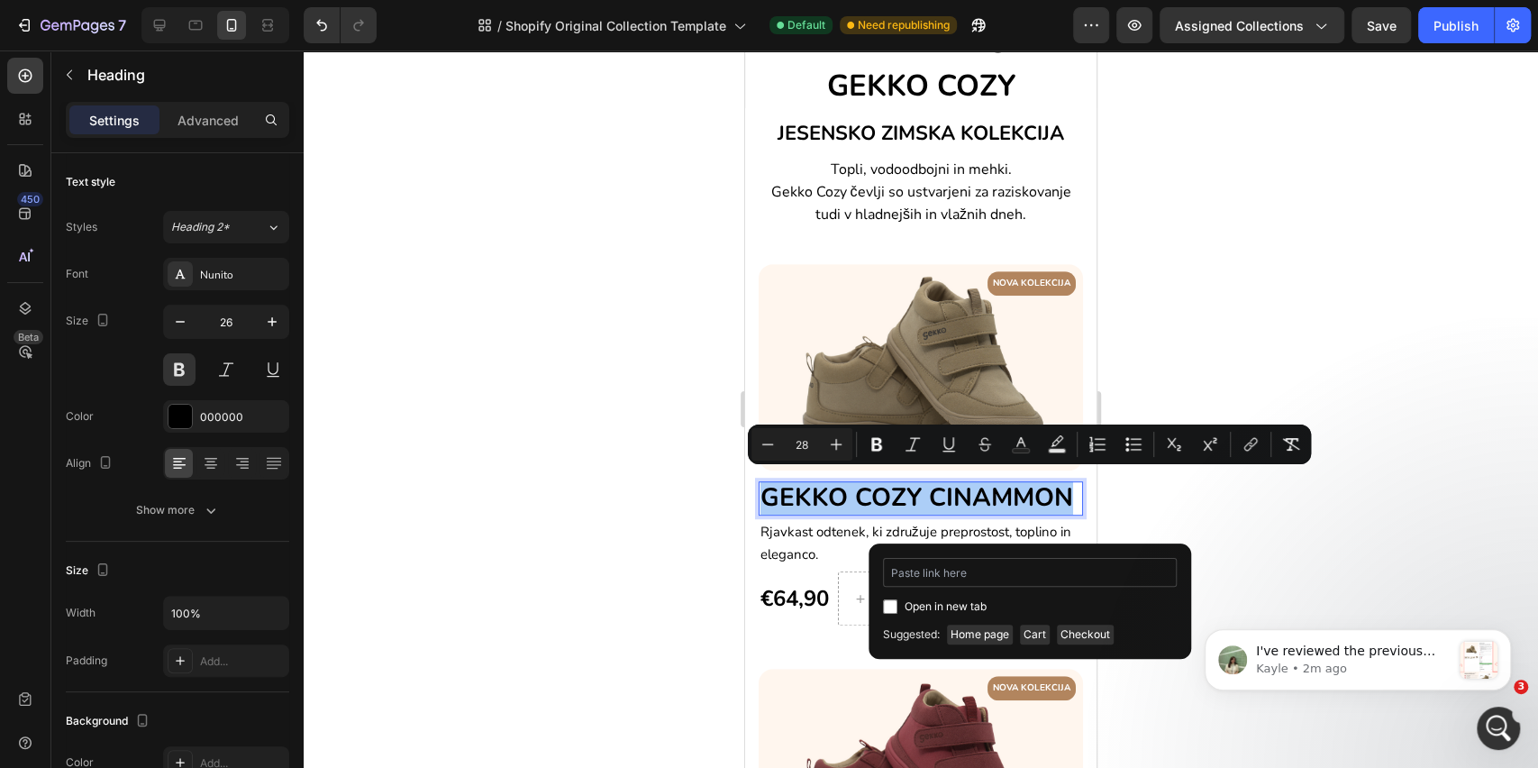
click at [966, 573] on input "Editor contextual toolbar" at bounding box center [1030, 572] width 294 height 29
type input "[URL][DOMAIN_NAME]"
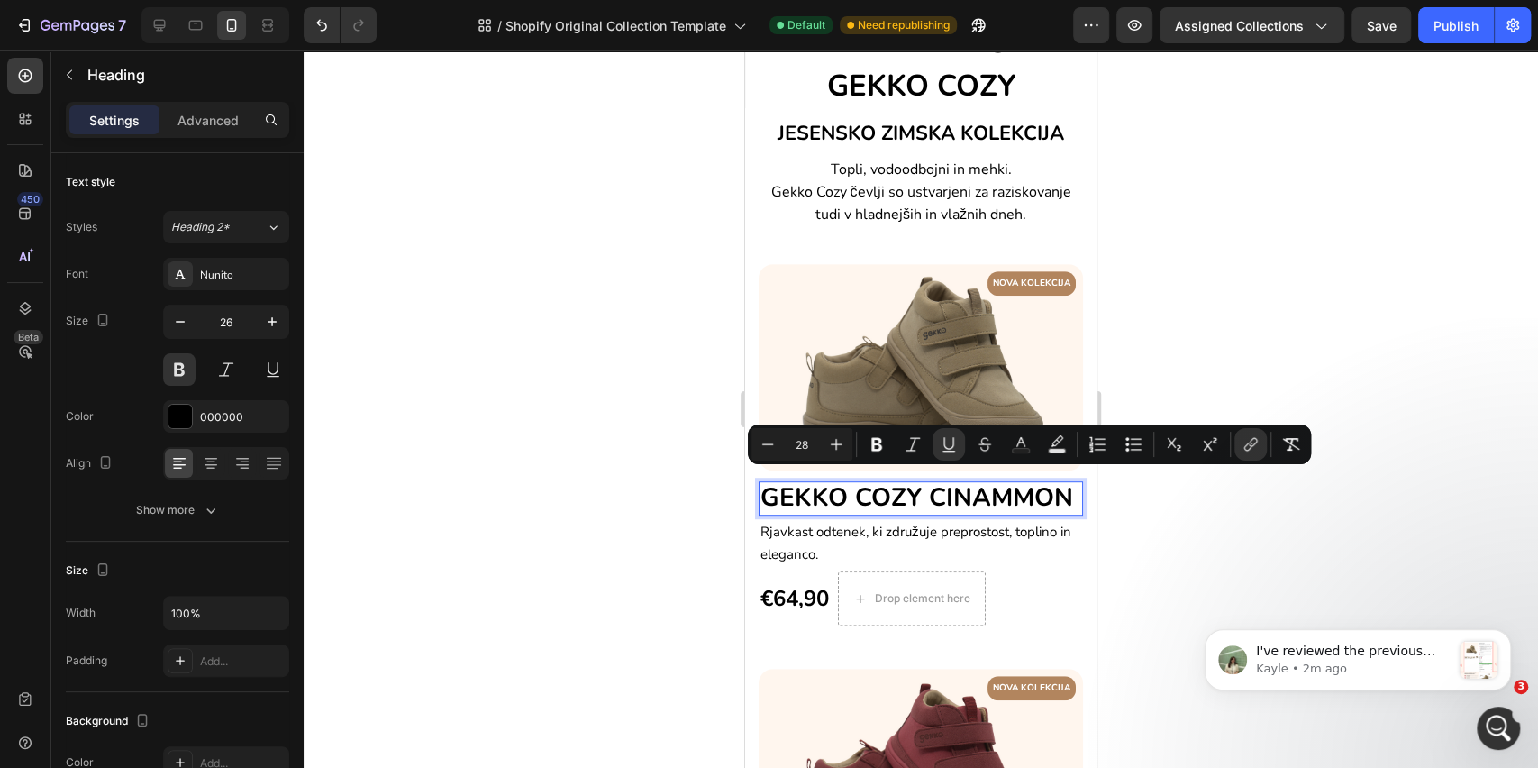
click at [1191, 497] on div at bounding box center [921, 408] width 1235 height 717
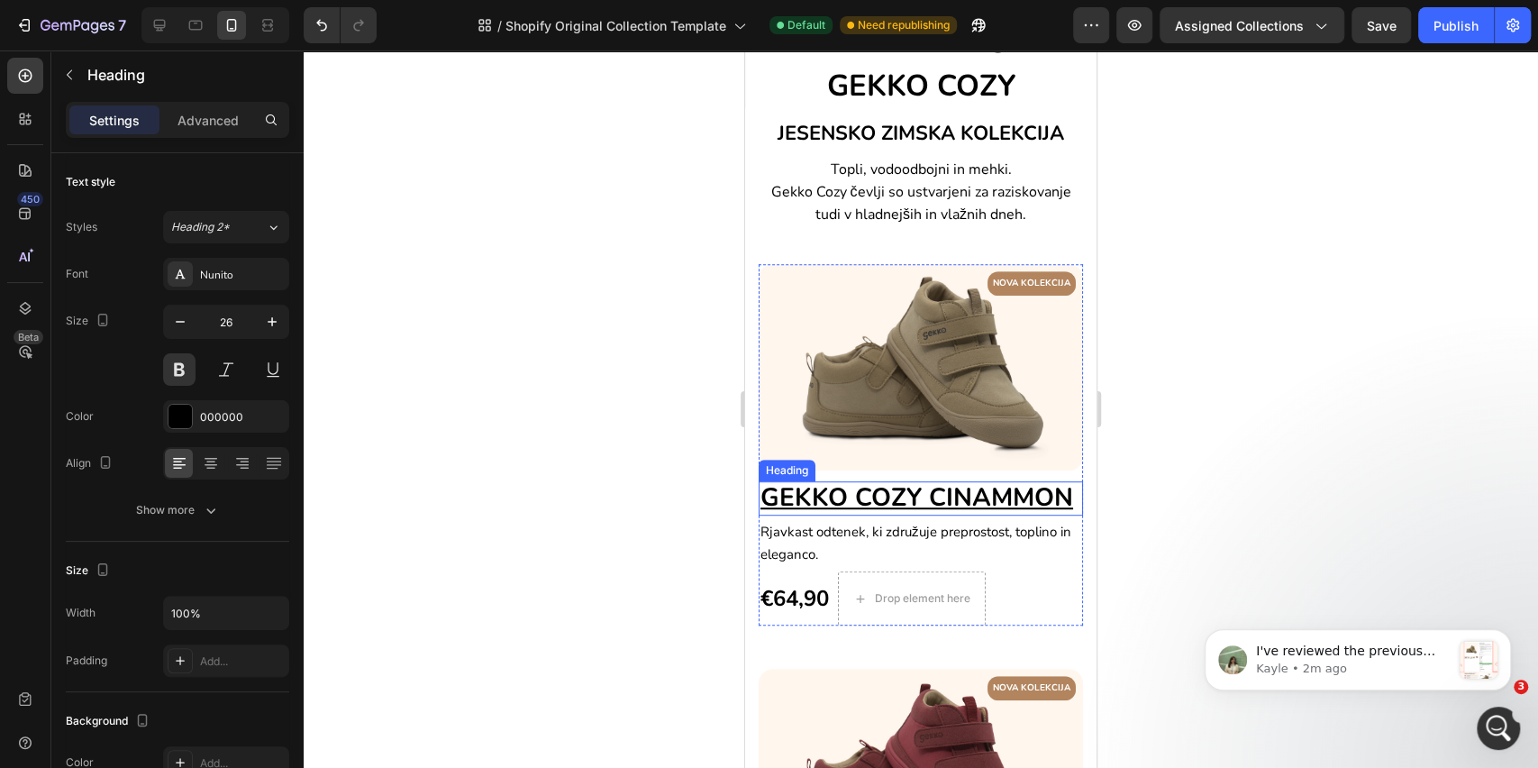
click at [888, 515] on u "GEKKO COZY CINAMMON" at bounding box center [917, 497] width 313 height 34
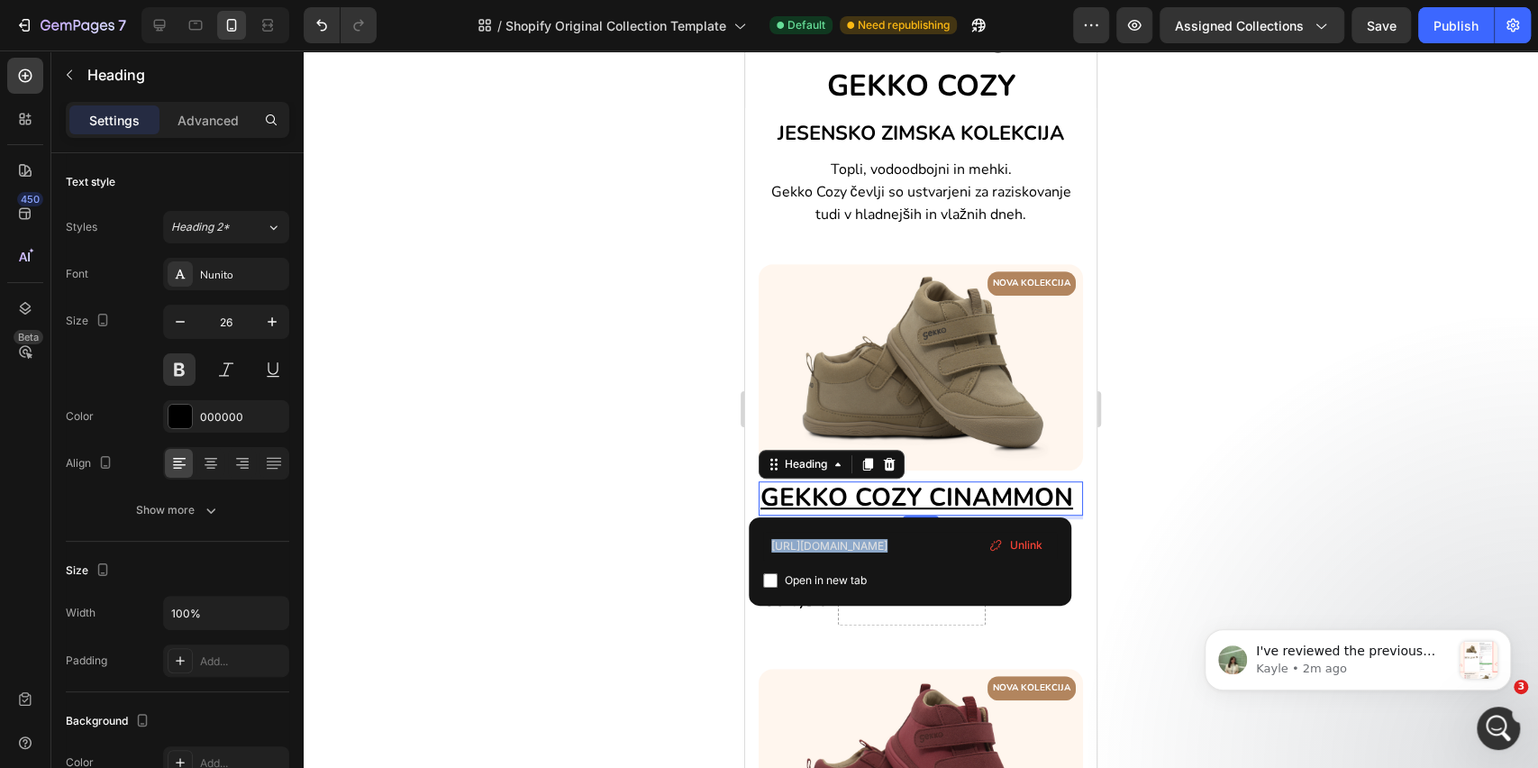
click at [887, 525] on div "https://www.gekko.si/products/gekko-cozy Open in new tab Unlink" at bounding box center [910, 561] width 323 height 88
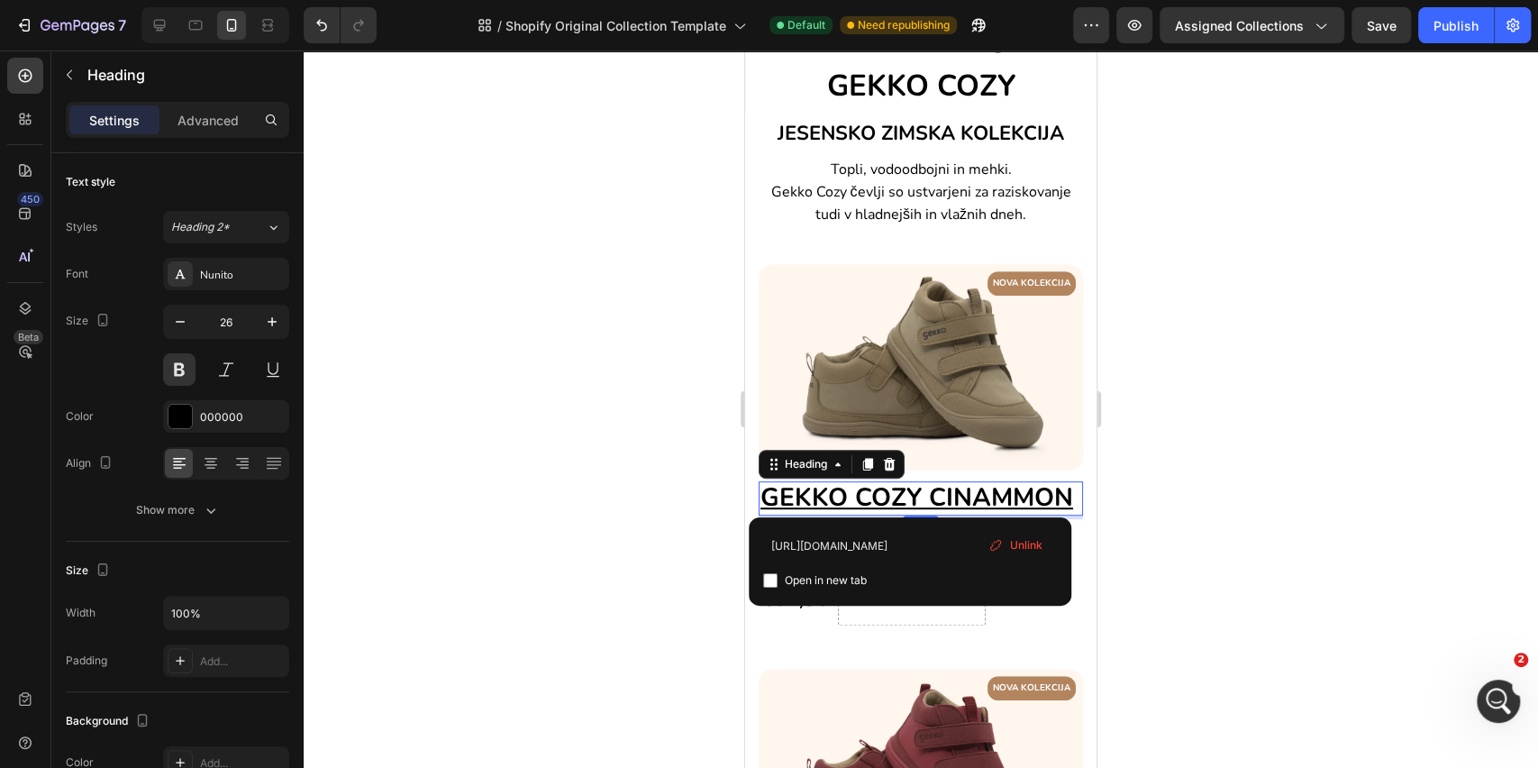
click at [925, 497] on p "GEKKO COZY CINAMMON" at bounding box center [921, 498] width 321 height 31
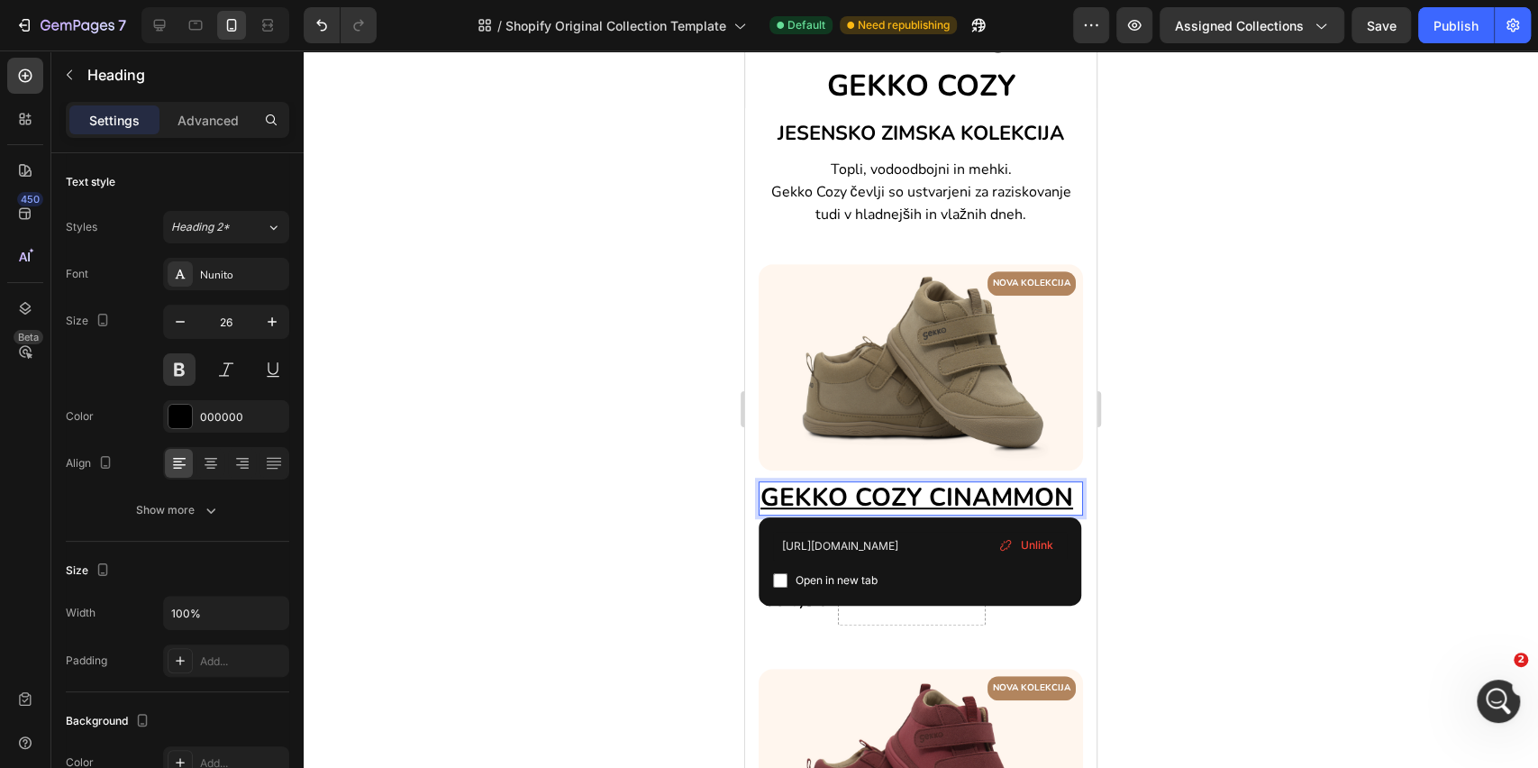
click at [965, 483] on p "GEKKO COZY CINAMMON" at bounding box center [921, 498] width 321 height 31
click at [1036, 625] on div "€64,90 (P) Price (P) Price Drop element here Row" at bounding box center [921, 598] width 324 height 54
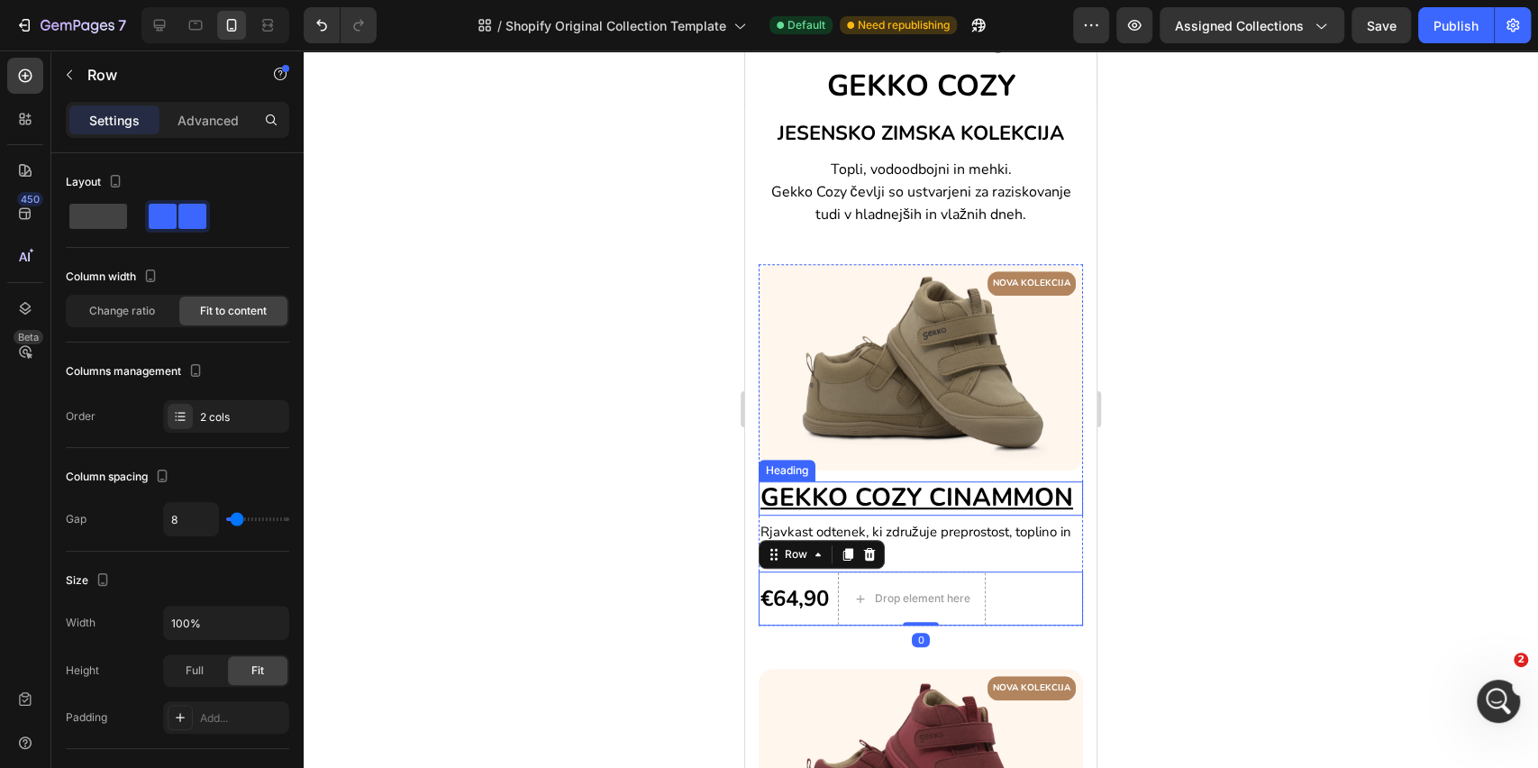
click at [895, 511] on u "GEKKO COZY CINAMMON" at bounding box center [917, 497] width 313 height 34
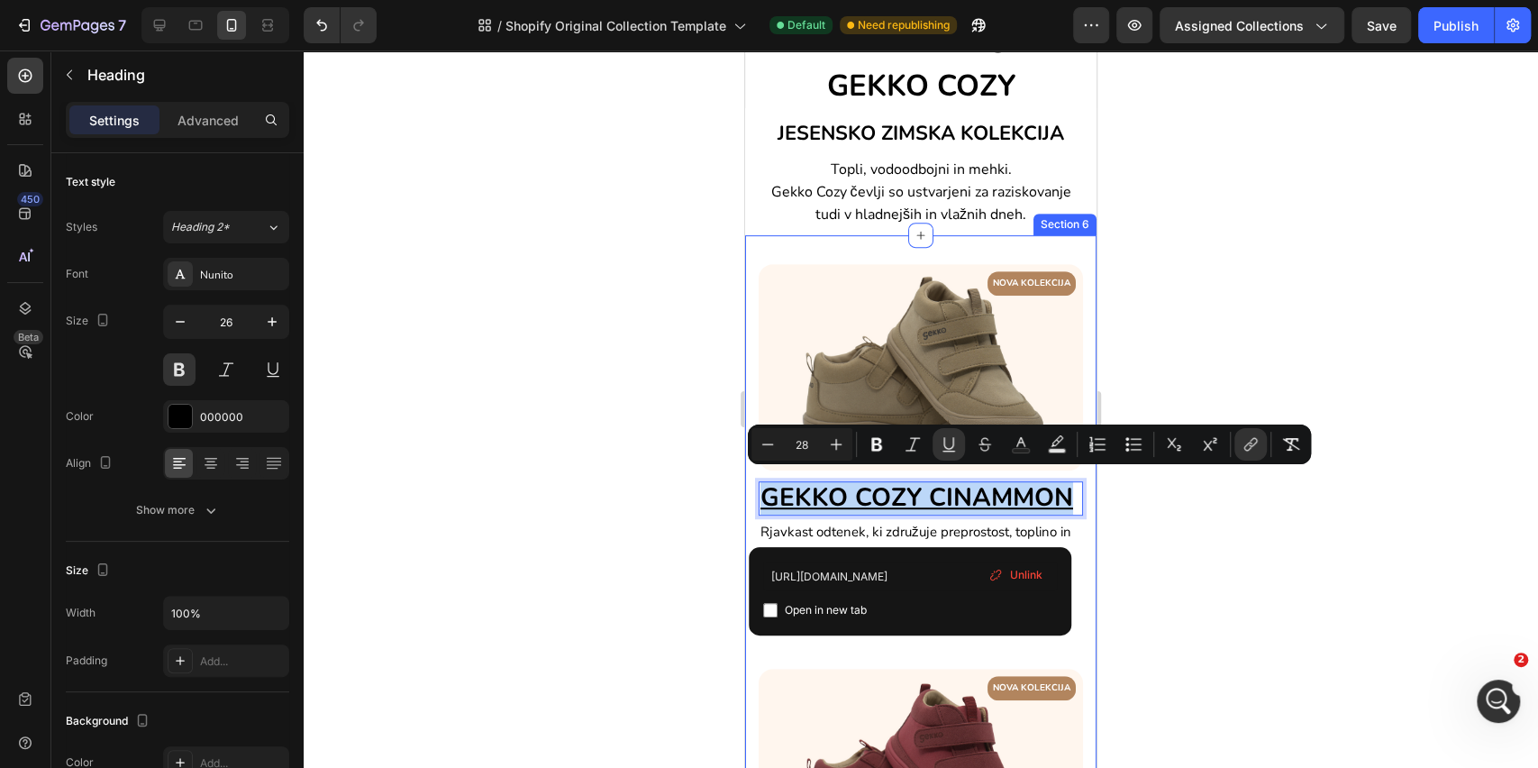
drag, startPoint x: 938, startPoint y: 516, endPoint x: 1490, endPoint y: 541, distance: 552.1
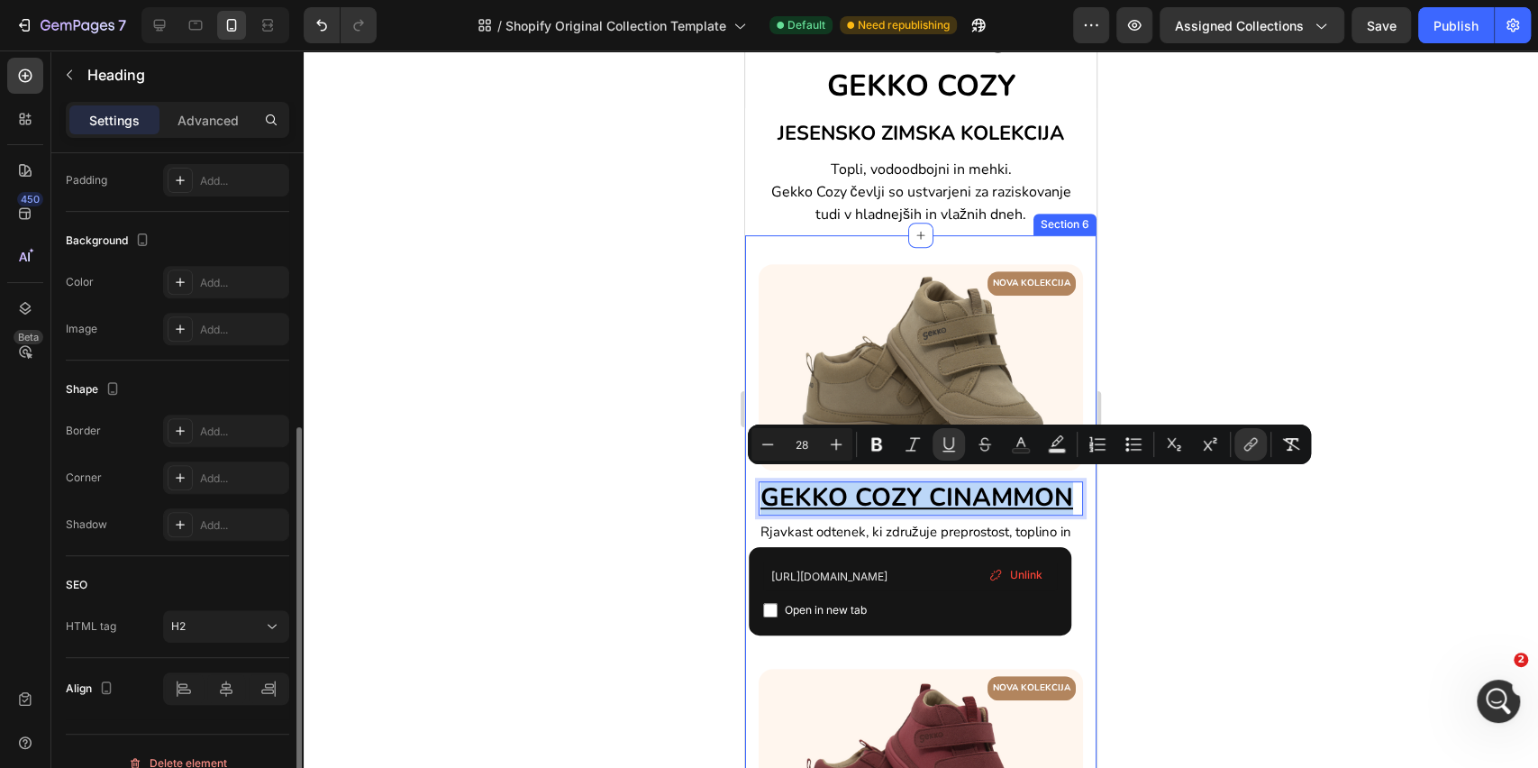
scroll to position [502, 0]
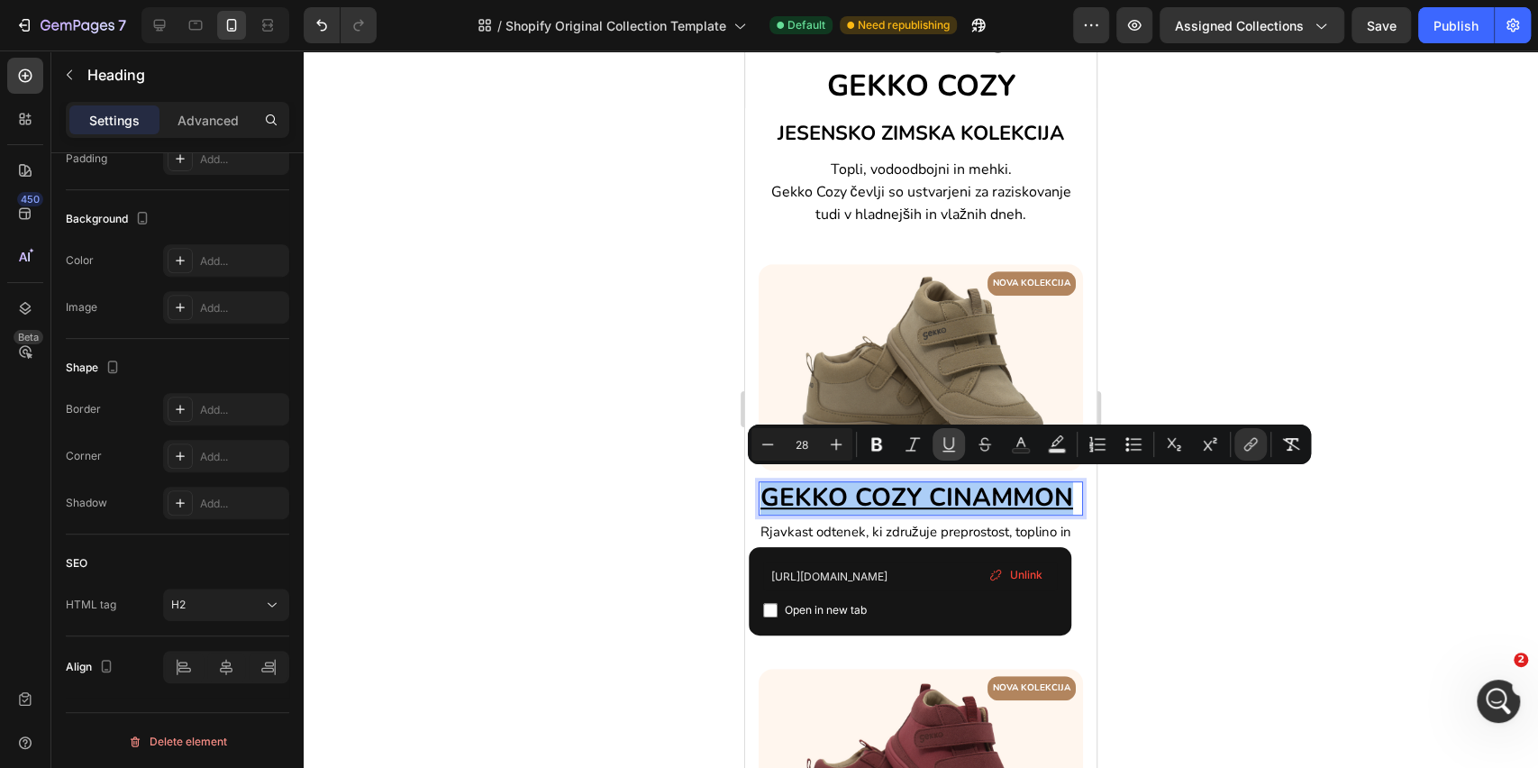
click at [945, 449] on icon "Editor contextual toolbar" at bounding box center [949, 444] width 18 height 18
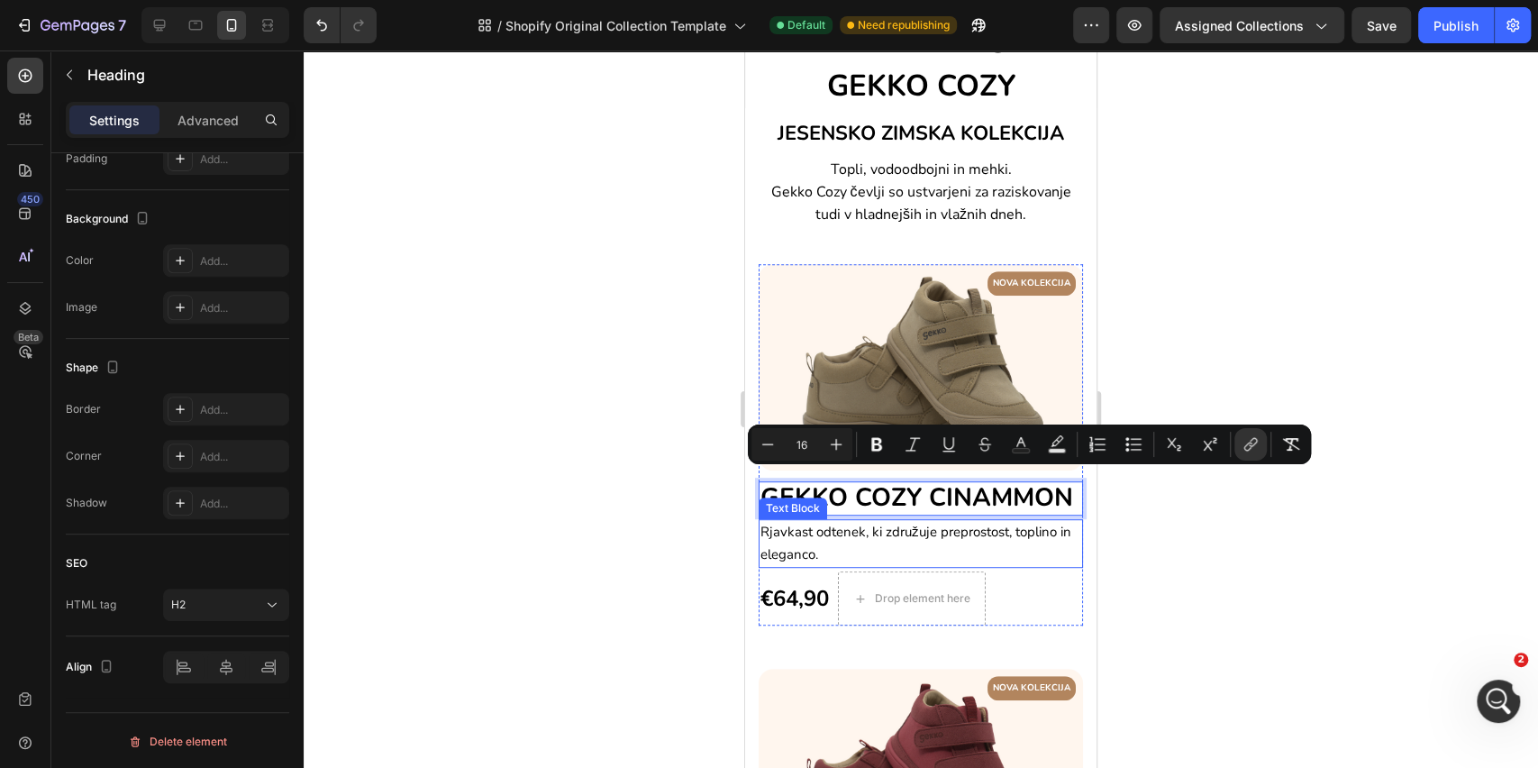
click at [1021, 566] on p "Rjavkast odtenek, ki združuje preprostost, toplino in eleganco." at bounding box center [921, 543] width 321 height 45
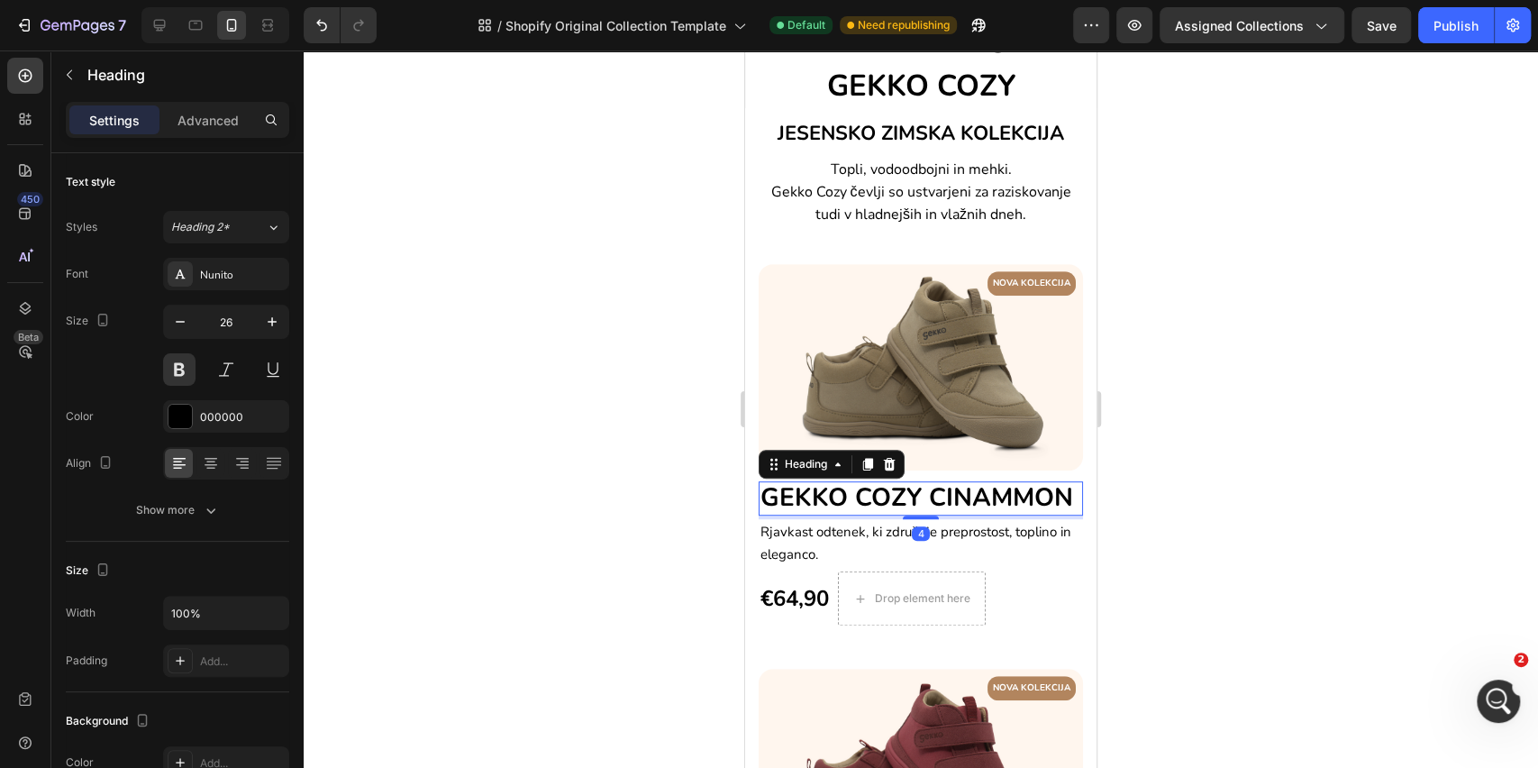
click at [873, 480] on span "GEKKO COZY CINAMMON" at bounding box center [917, 497] width 313 height 34
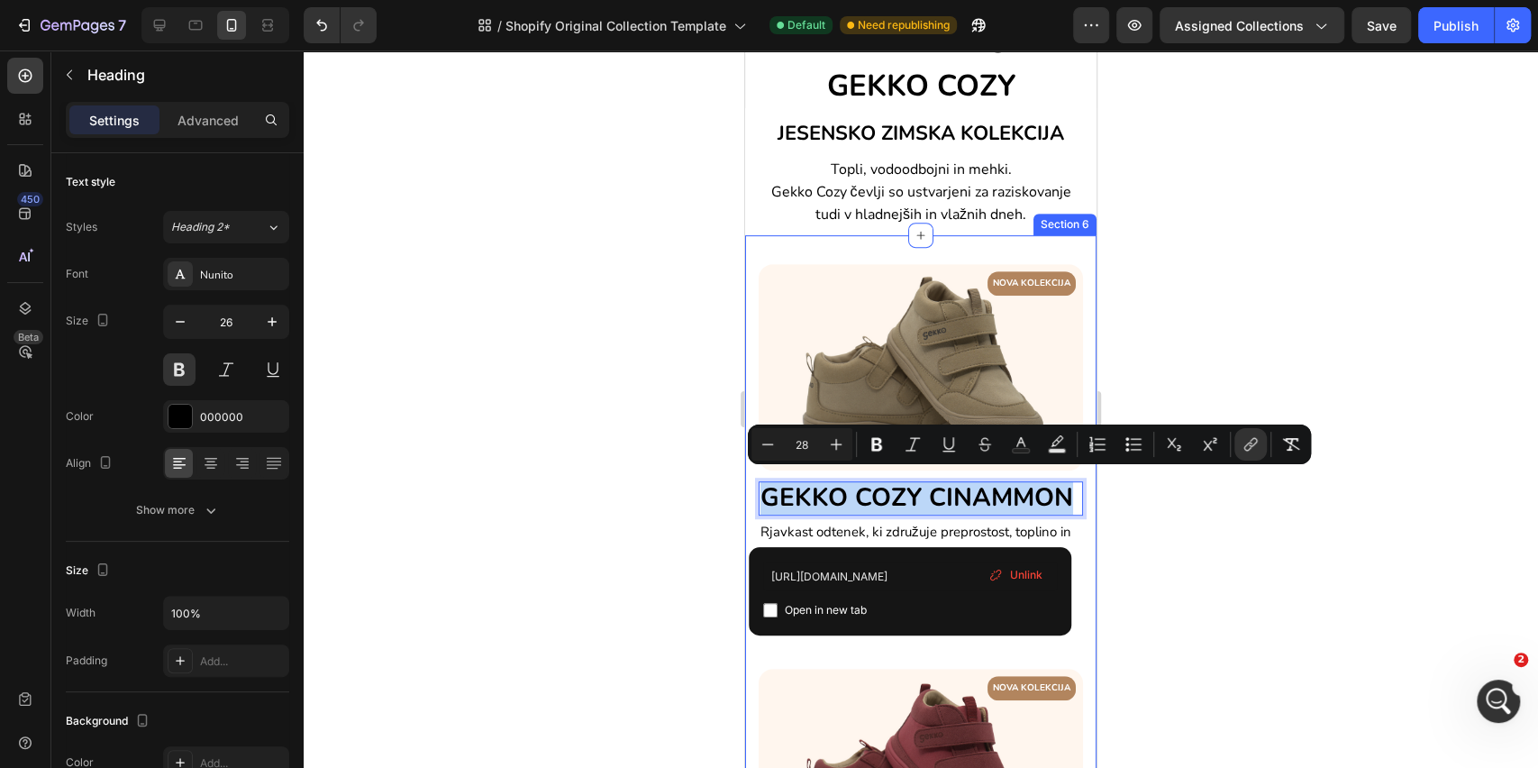
drag, startPoint x: 931, startPoint y: 510, endPoint x: 1490, endPoint y: 533, distance: 559.2
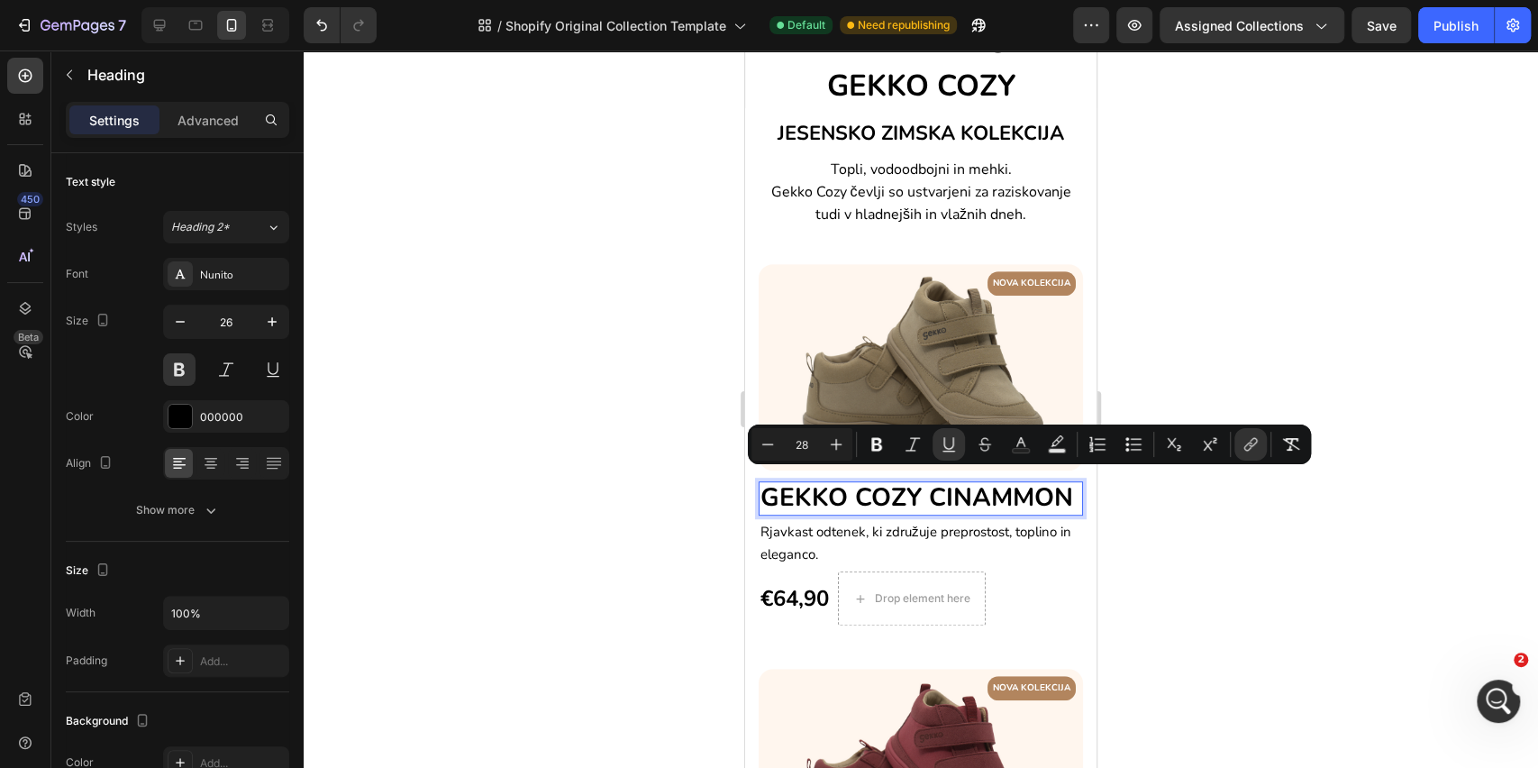
click at [980, 509] on p "GEKKO COZY CINAMMON" at bounding box center [921, 498] width 321 height 31
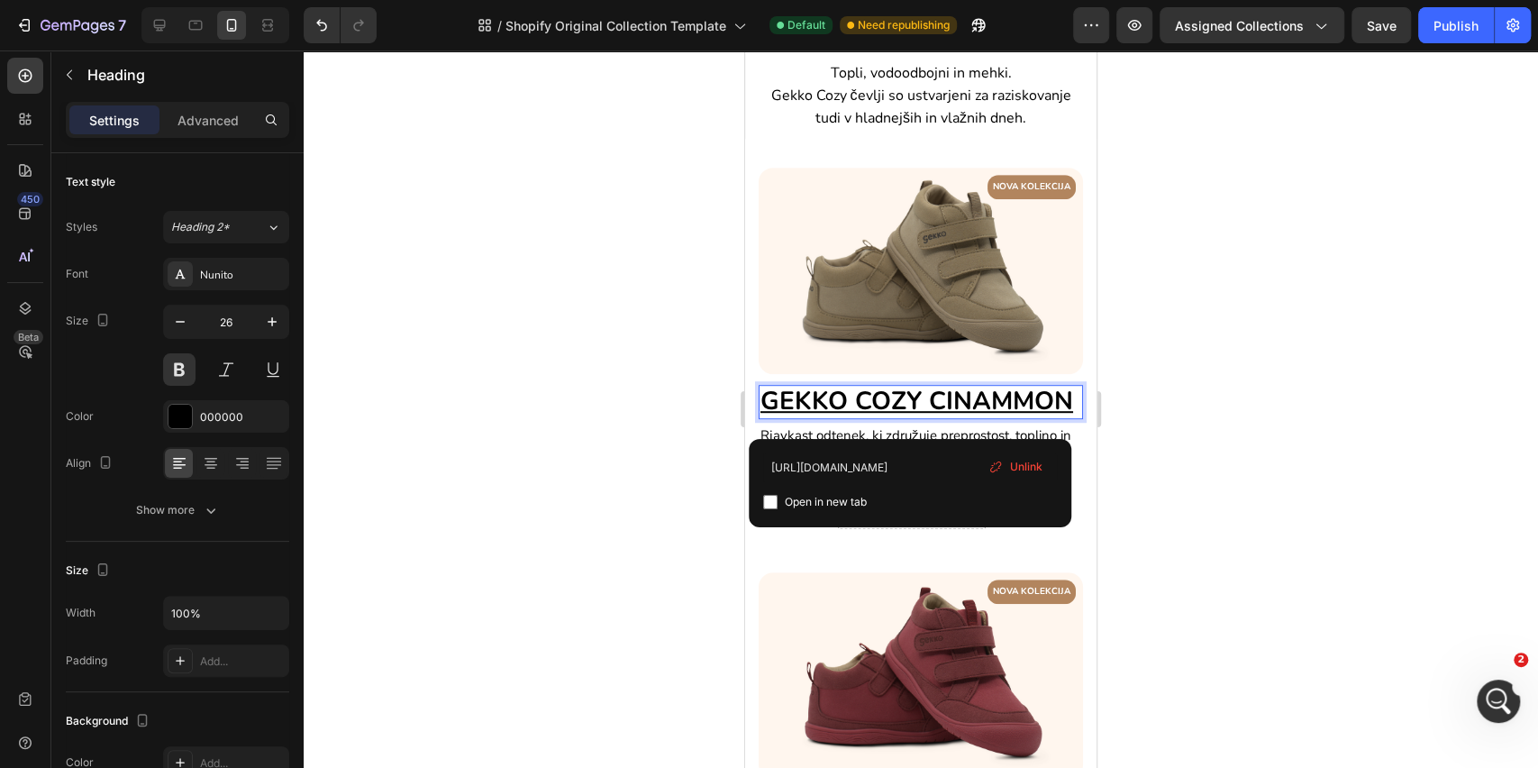
scroll to position [600, 0]
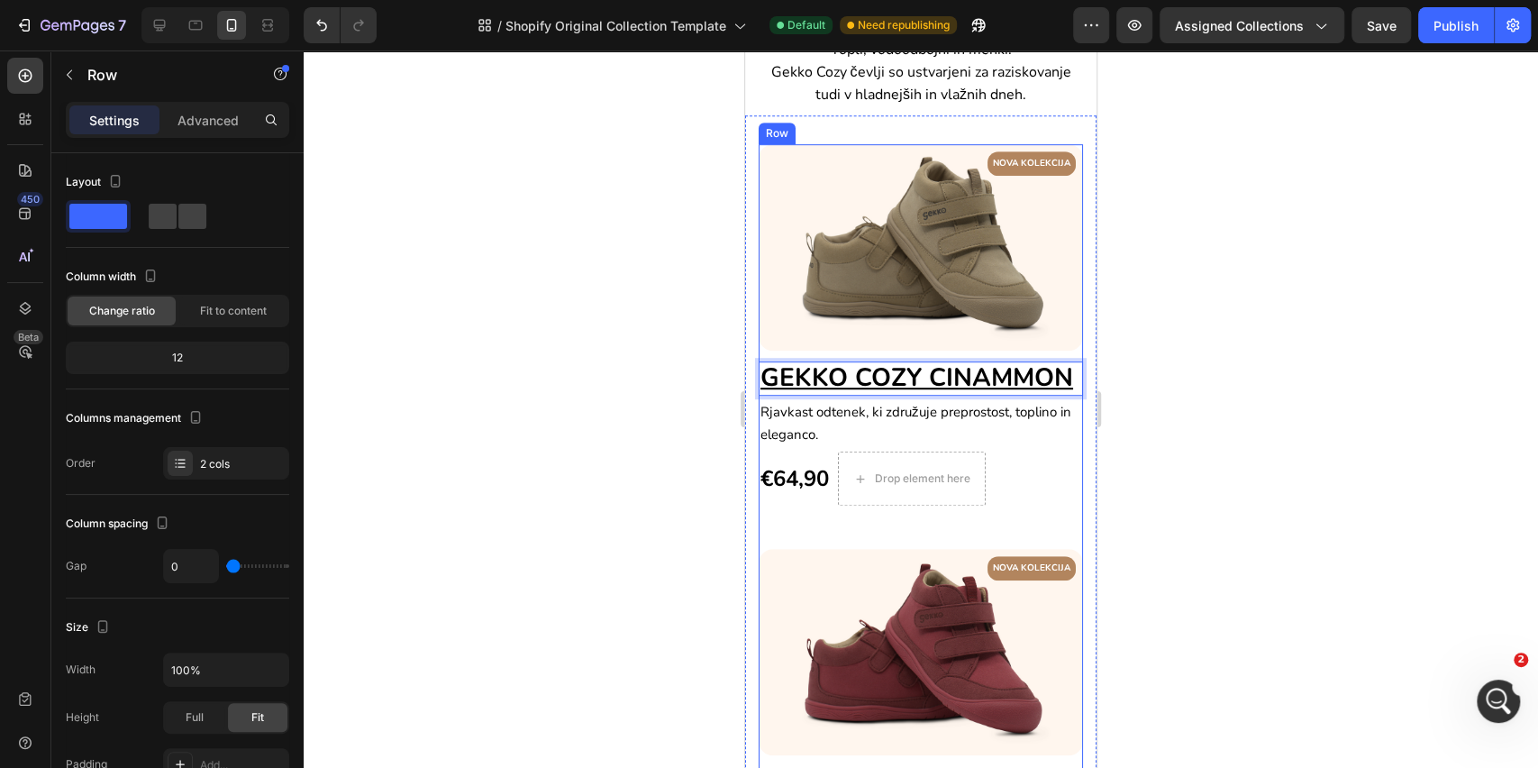
click at [986, 549] on div "NOVA KOLEKCIJA Text block Row Image GEKKO COZY CINAMMON ⁠⁠⁠⁠⁠⁠⁠ Heading 4 Rjavk…" at bounding box center [921, 346] width 324 height 405
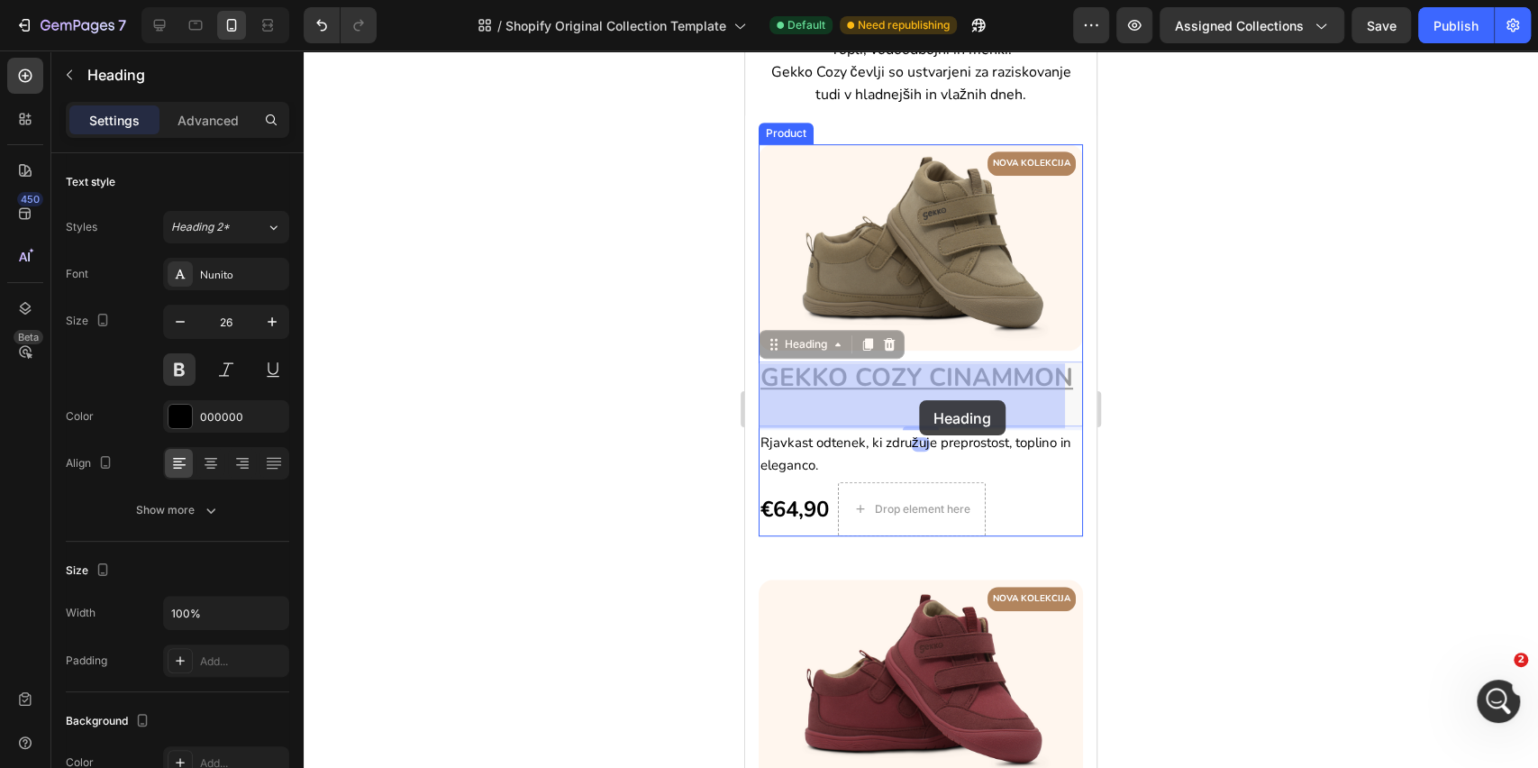
drag, startPoint x: 937, startPoint y: 398, endPoint x: 920, endPoint y: 400, distance: 17.2
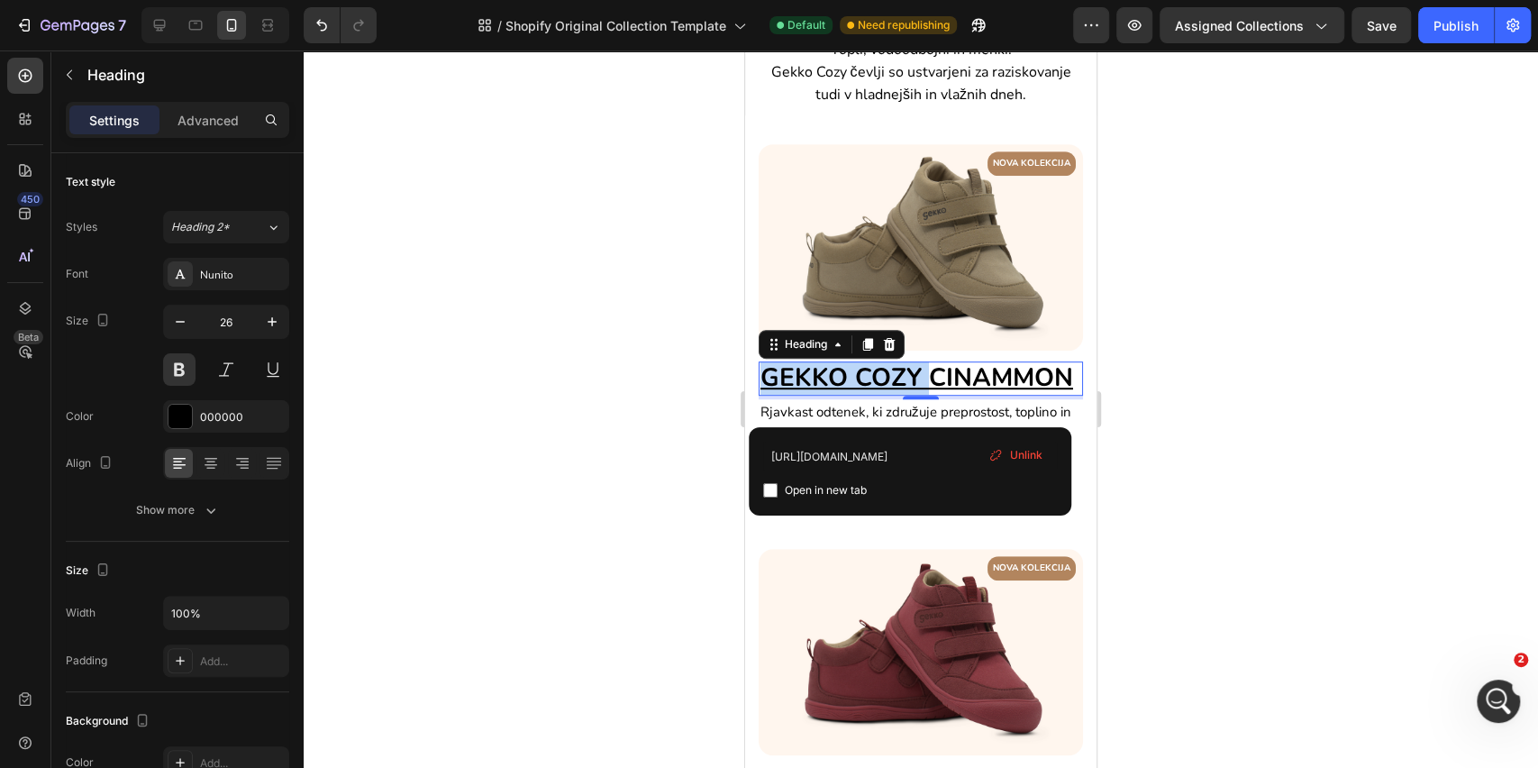
click at [914, 394] on p "GEKKO COZY CINAMMON" at bounding box center [921, 378] width 321 height 31
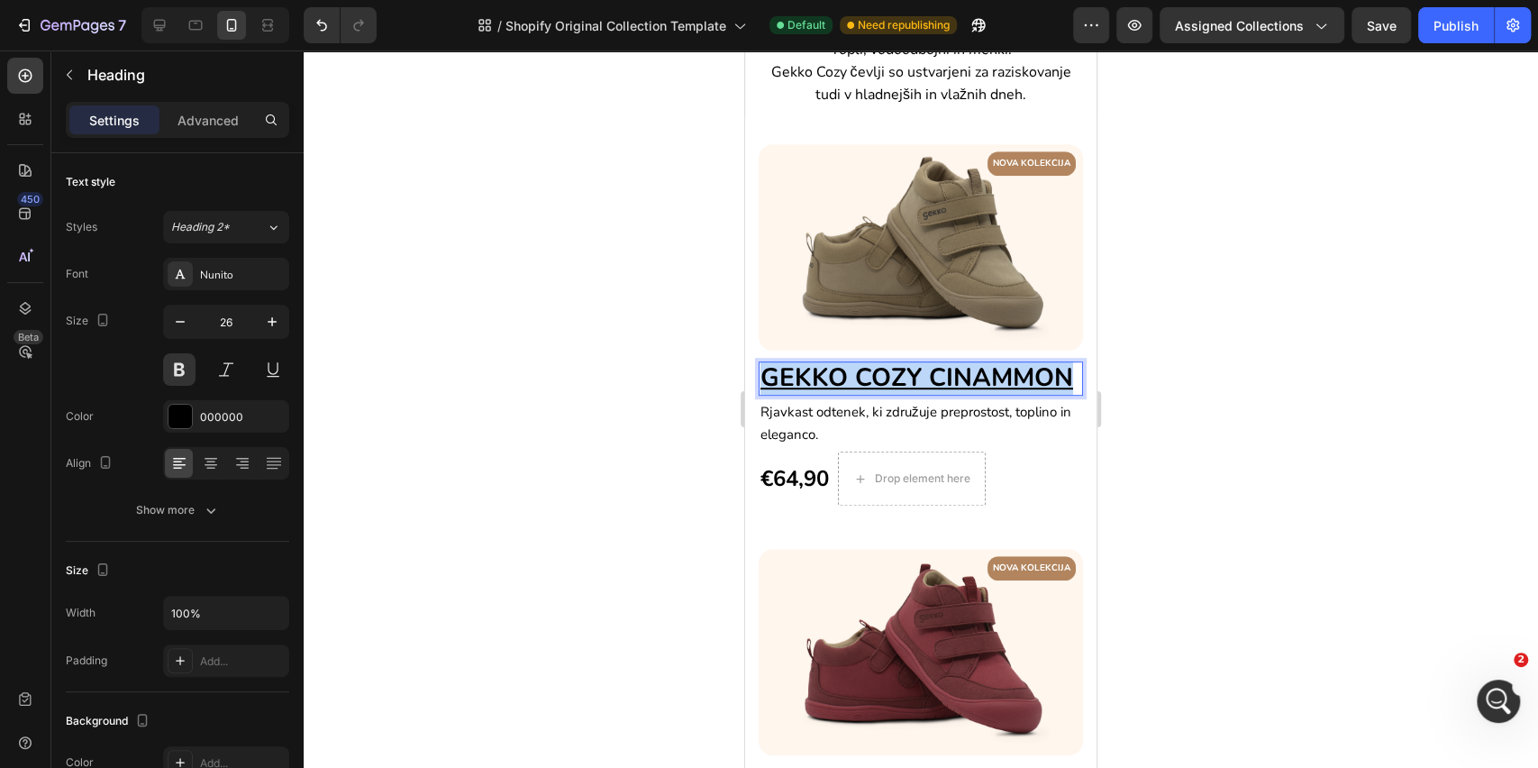
click at [914, 394] on p "GEKKO COZY CINAMMON" at bounding box center [921, 378] width 321 height 31
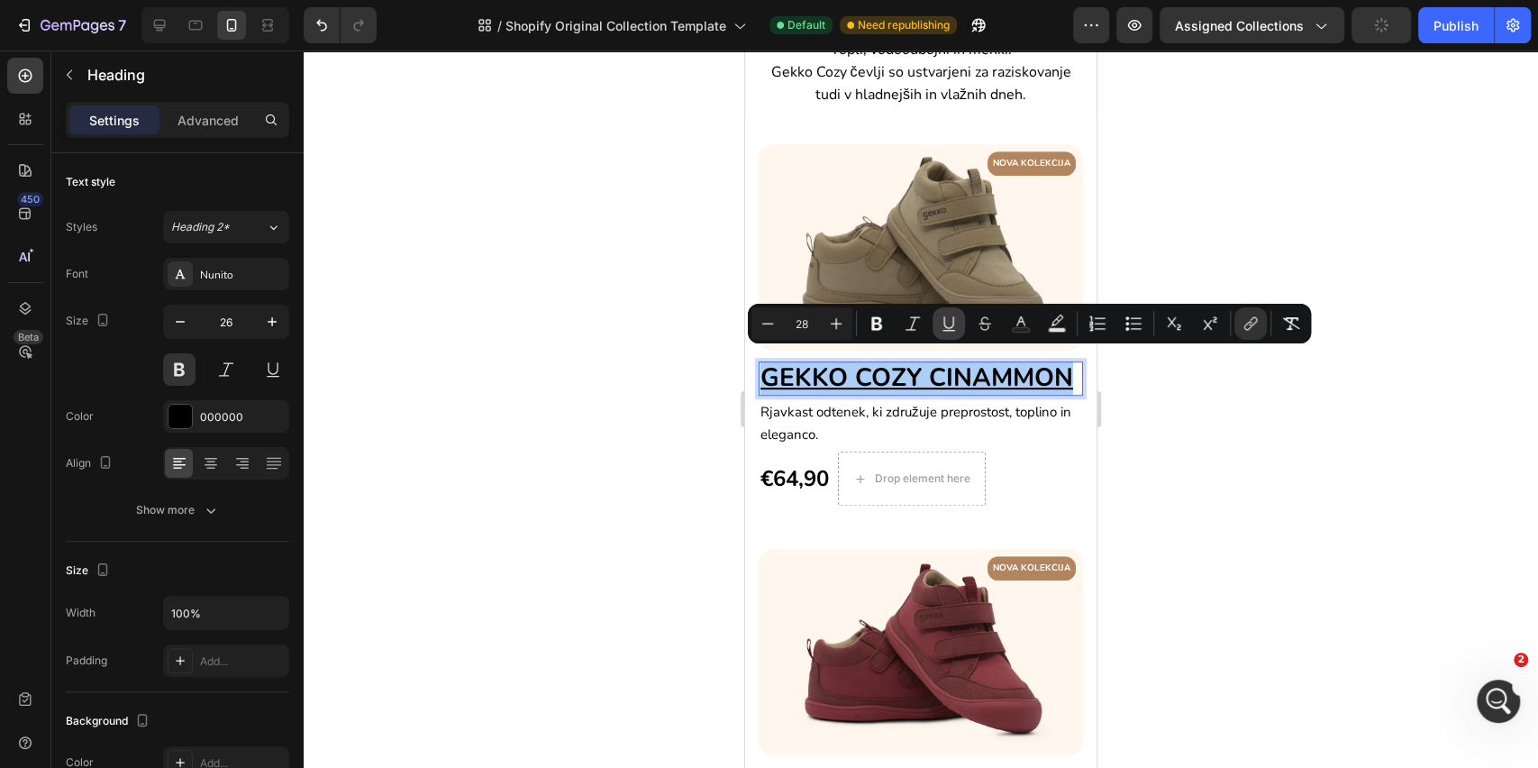
click at [945, 326] on icon "Editor contextual toolbar" at bounding box center [949, 322] width 10 height 13
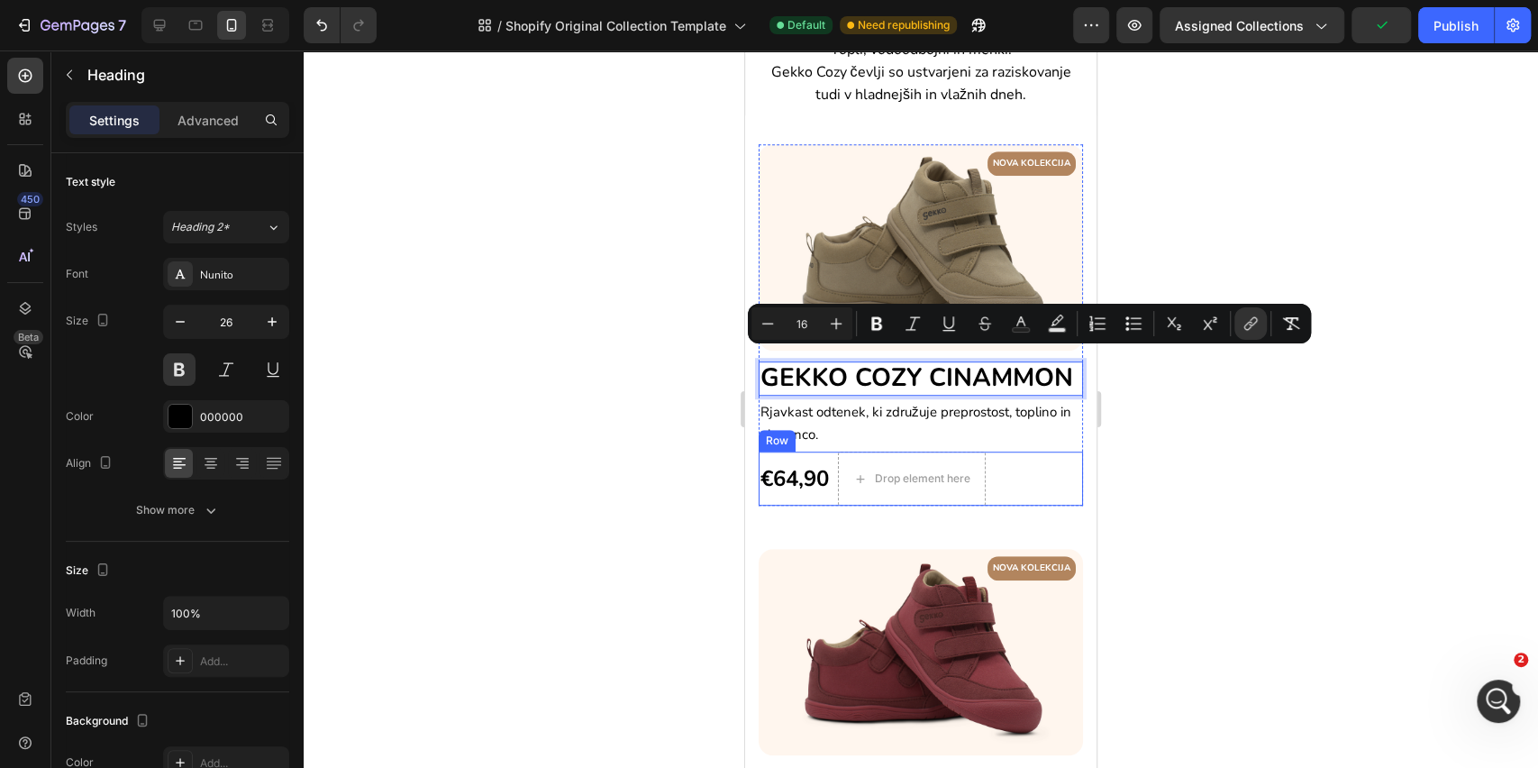
click at [1046, 506] on div "€64,90 (P) Price (P) Price Drop element here Row" at bounding box center [921, 479] width 324 height 54
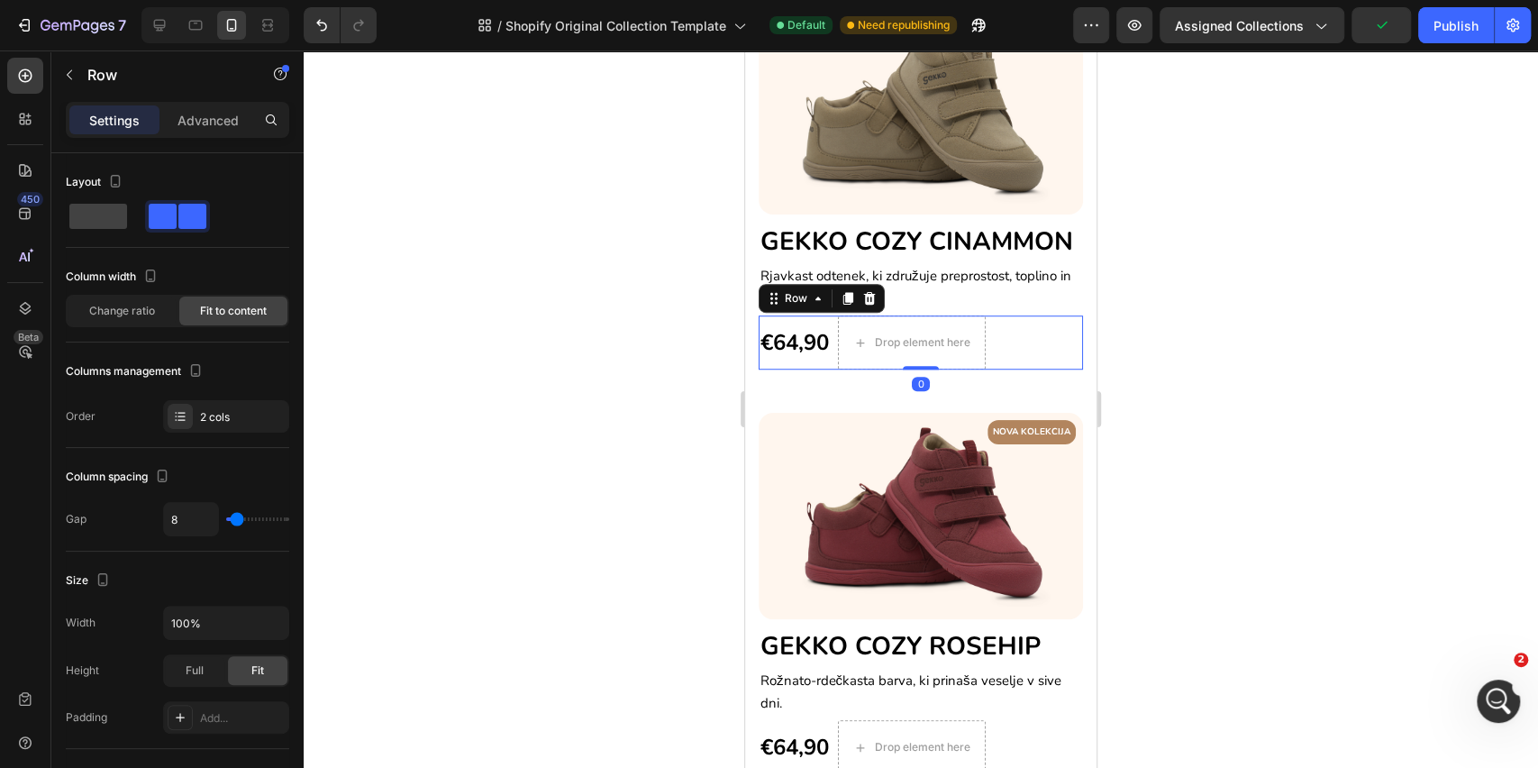
scroll to position [841, 0]
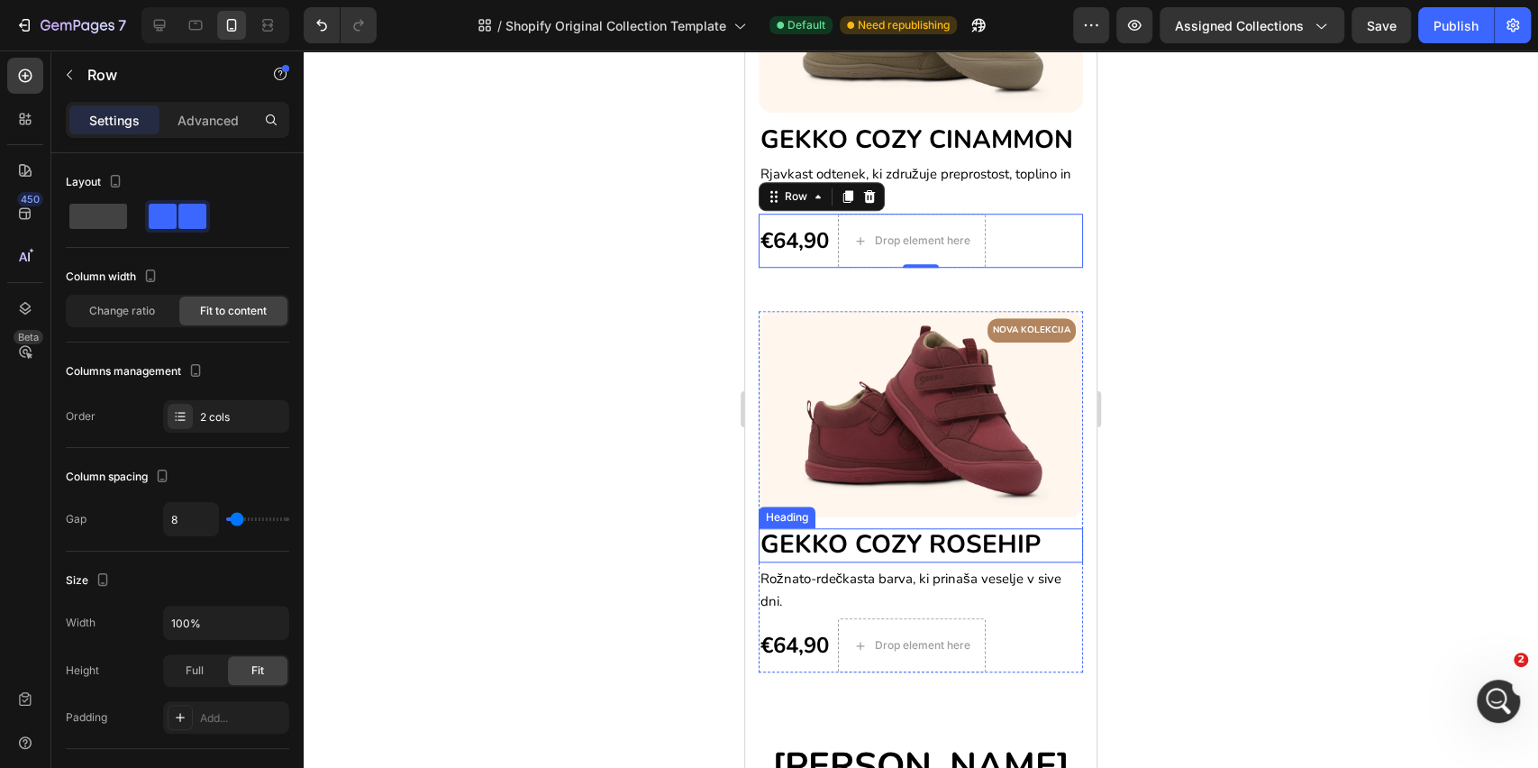
click at [924, 551] on span "GEKKO COZY ROSEHIP" at bounding box center [901, 544] width 280 height 34
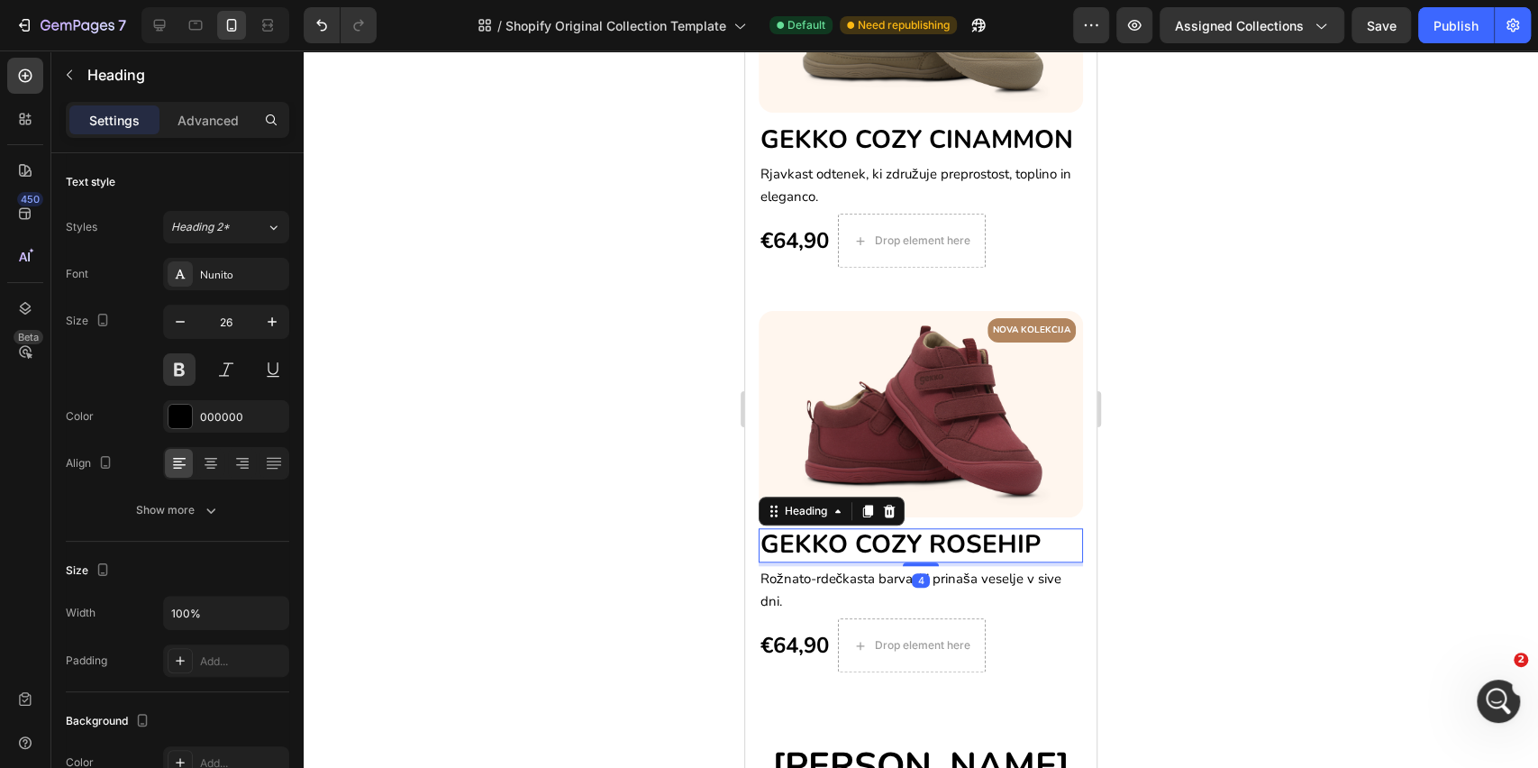
click at [926, 551] on span "GEKKO COZY ROSEHIP" at bounding box center [901, 544] width 280 height 34
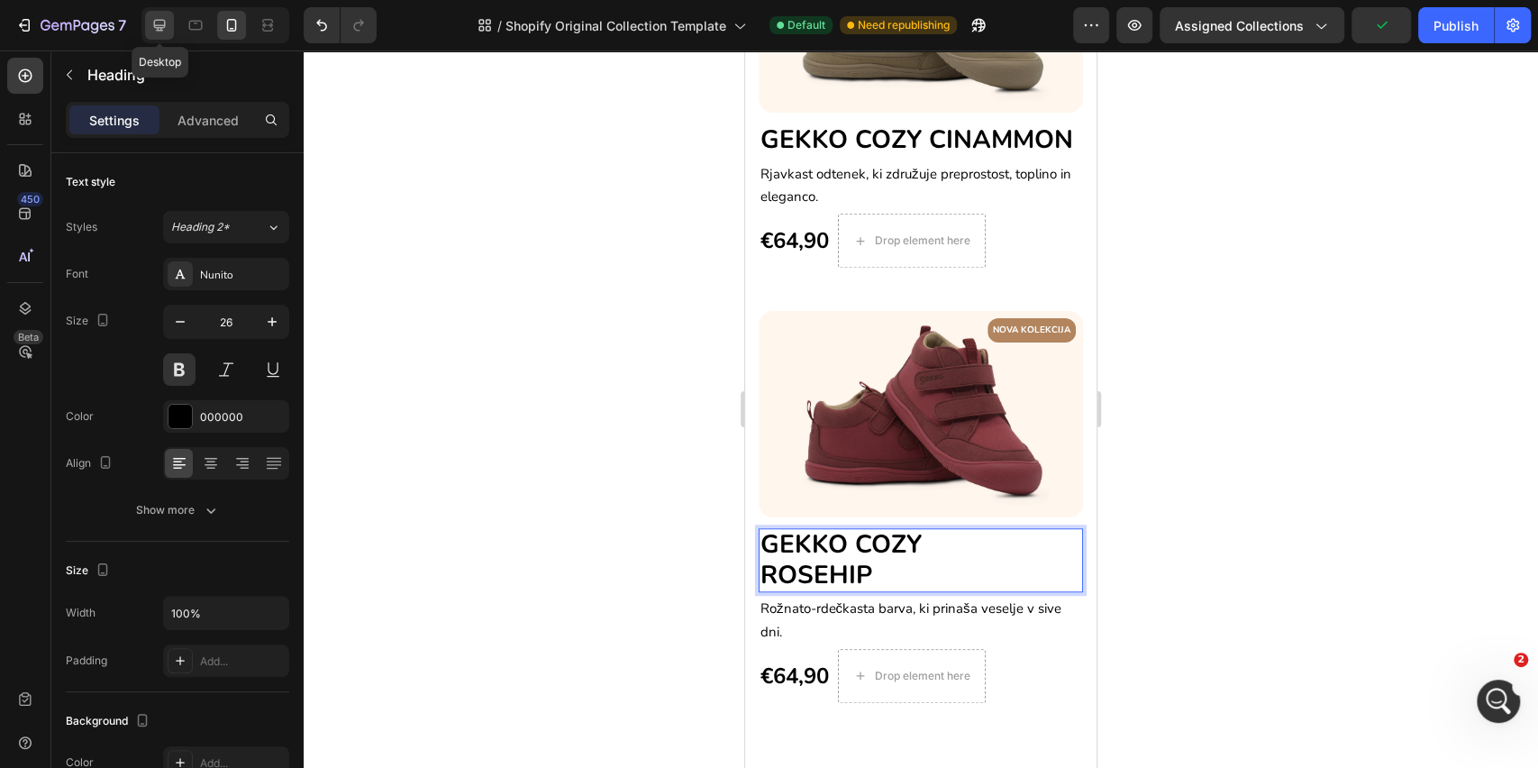
click at [170, 17] on div at bounding box center [159, 25] width 29 height 29
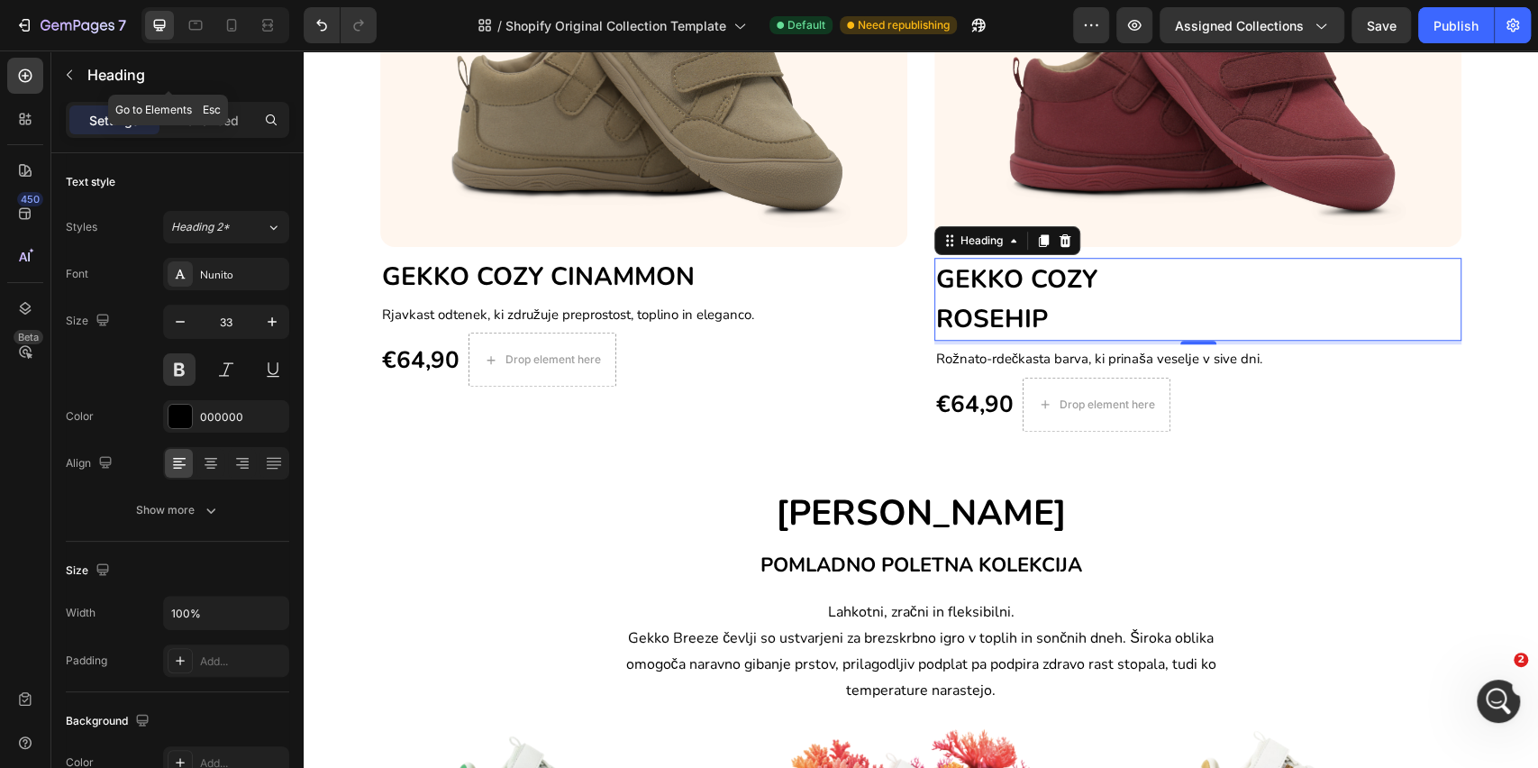
scroll to position [984, 0]
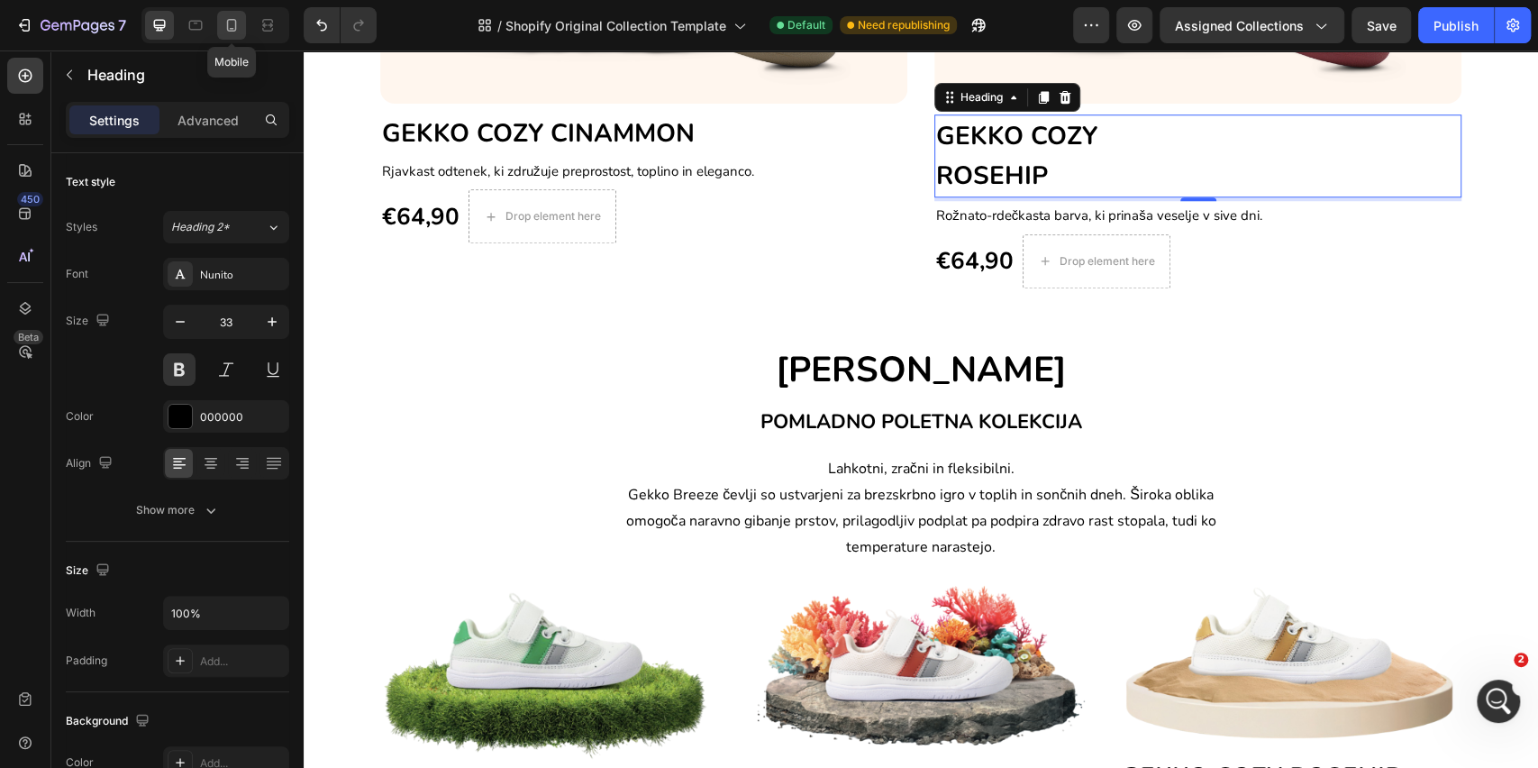
click at [218, 24] on div at bounding box center [231, 25] width 29 height 29
type input "26"
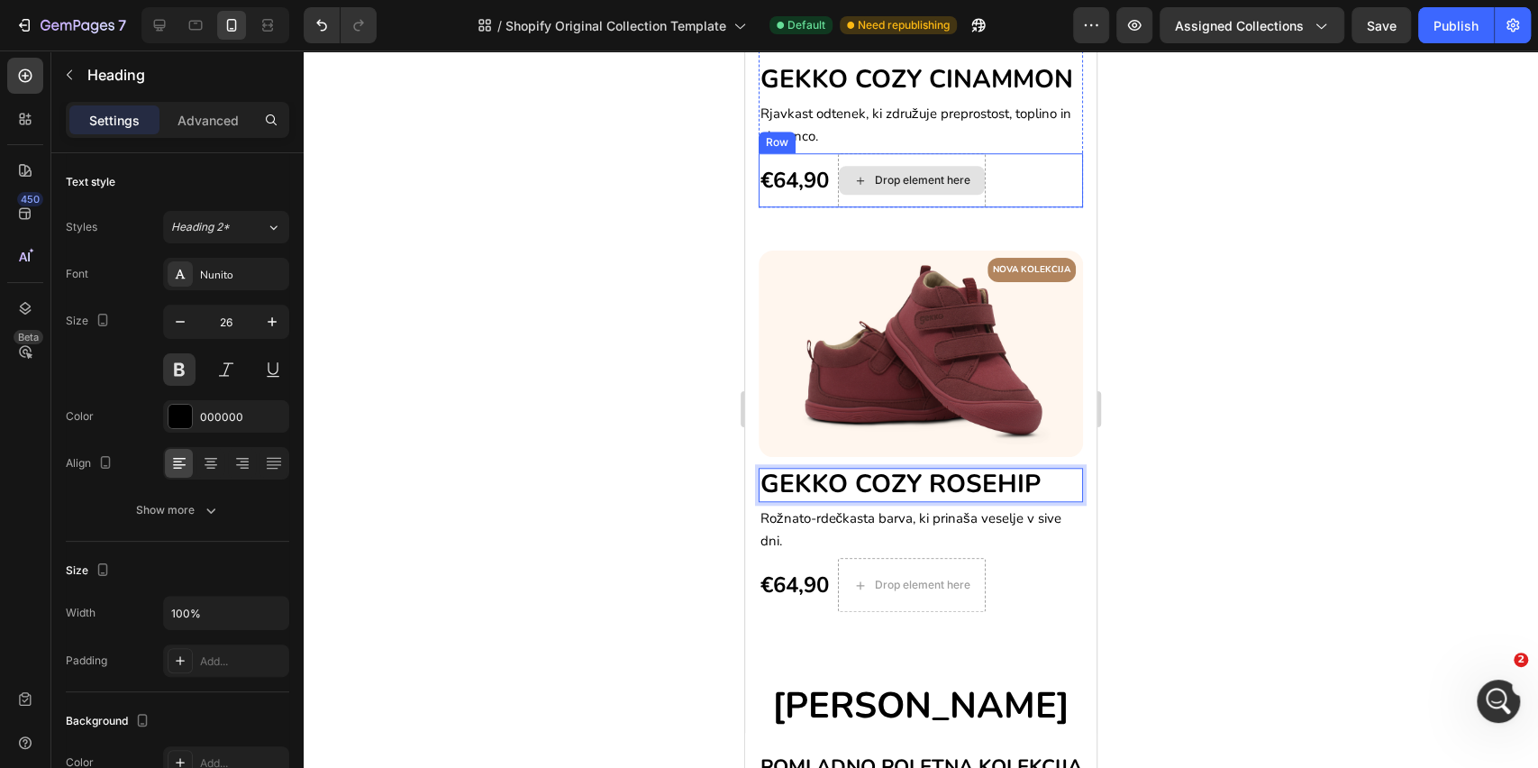
scroll to position [781, 0]
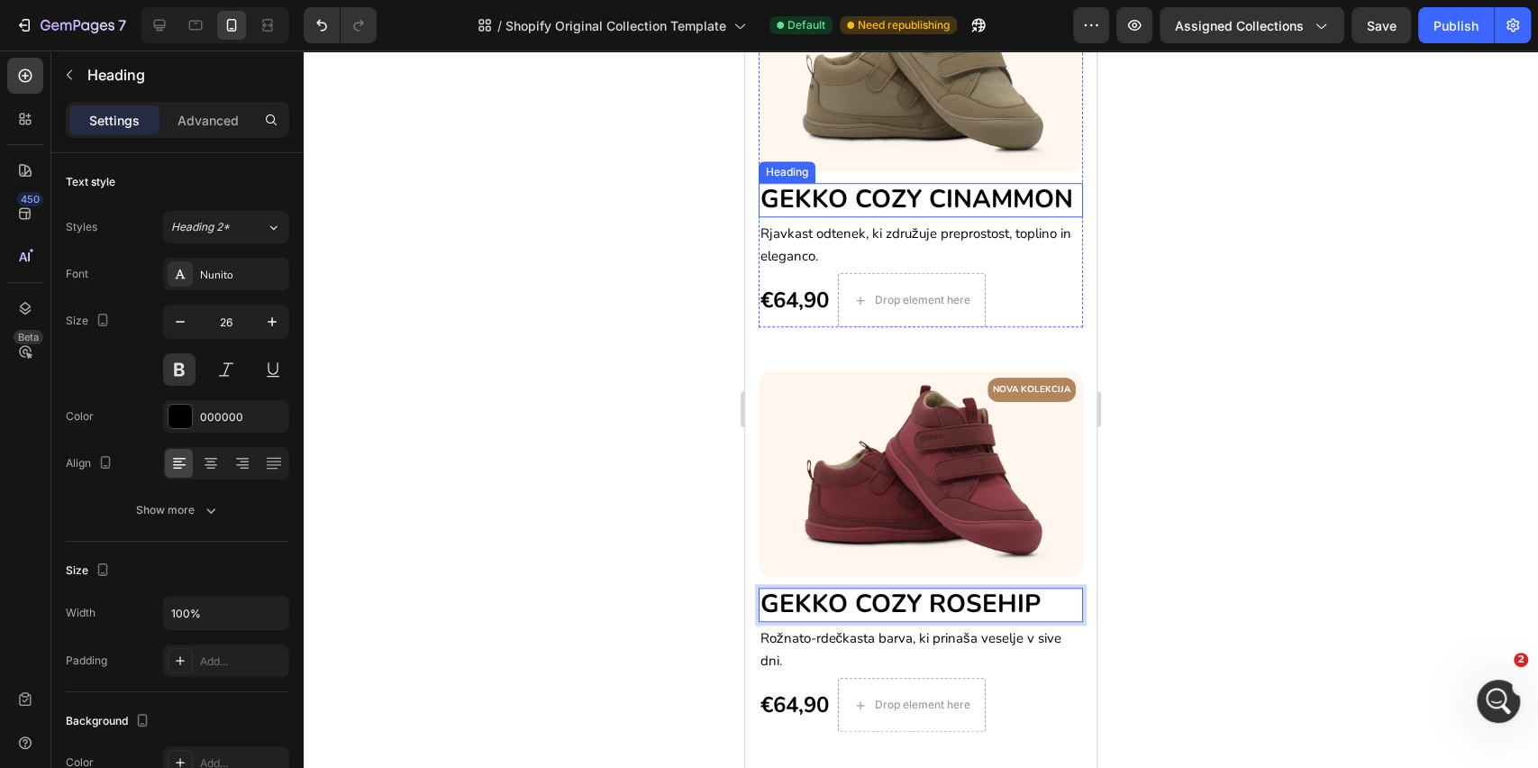
click at [904, 210] on span "GEKKO COZY CINAMMON" at bounding box center [917, 199] width 313 height 34
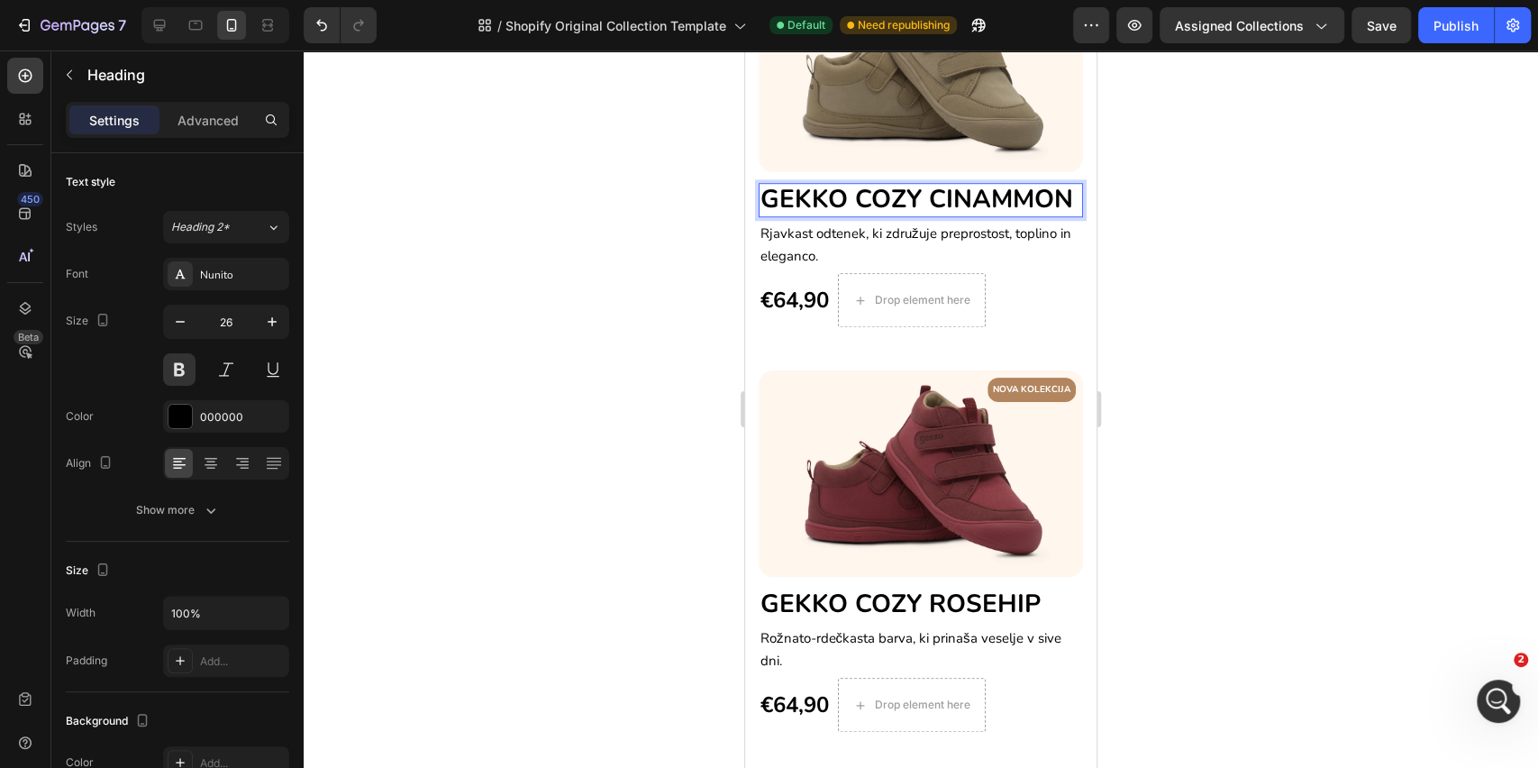
click at [921, 203] on p "GEKKO COZY CINAMMON" at bounding box center [921, 200] width 321 height 31
click at [912, 206] on p "GEKKO COZY CINAMMON" at bounding box center [921, 200] width 321 height 31
drag, startPoint x: 904, startPoint y: 212, endPoint x: 765, endPoint y: 189, distance: 140.6
click at [765, 189] on span "GEKKO COZY CINAMMON" at bounding box center [917, 199] width 313 height 34
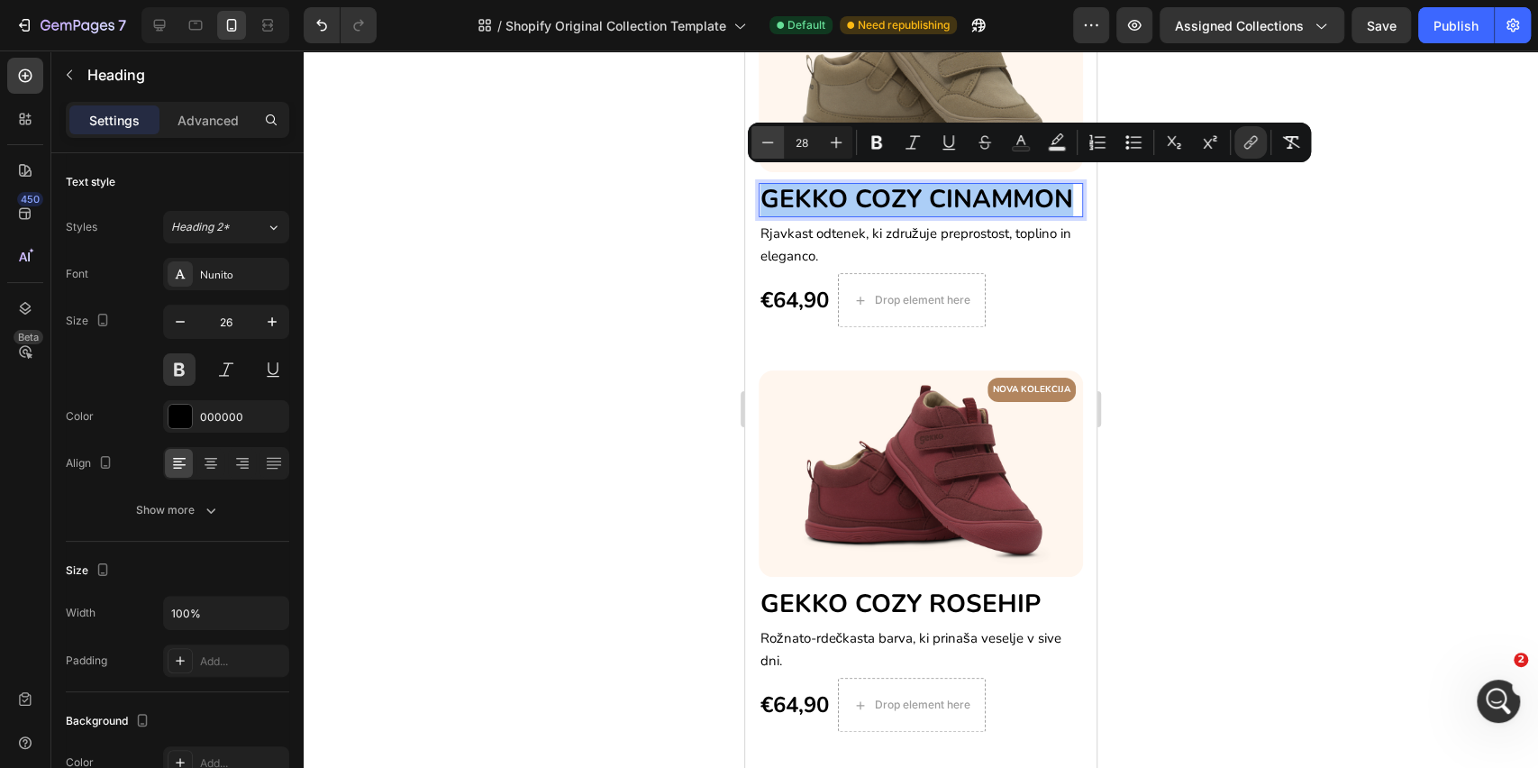
click at [772, 150] on icon "Editor contextual toolbar" at bounding box center [768, 142] width 18 height 18
type input "27"
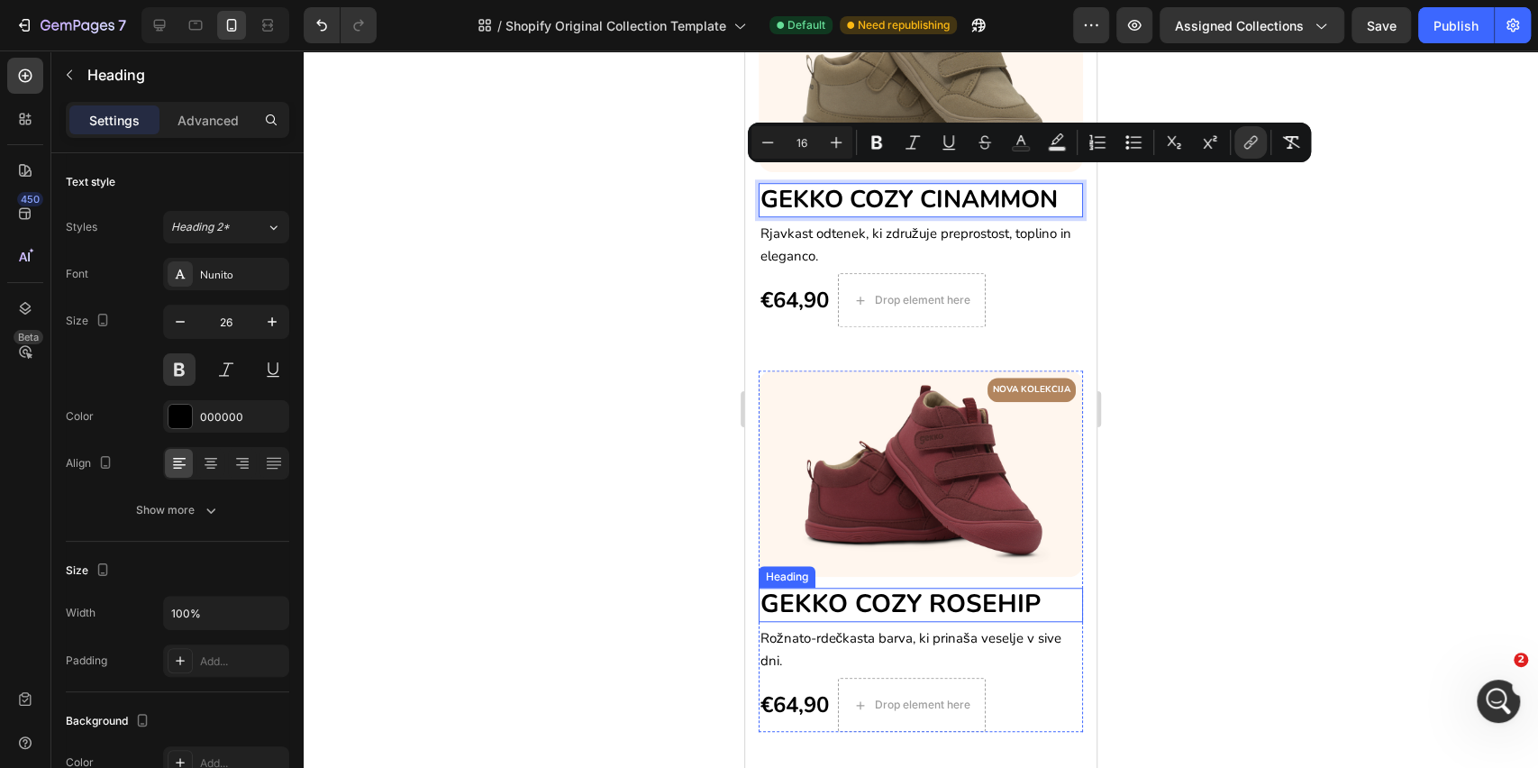
click at [925, 587] on span "GEKKO COZY ROSEHIP" at bounding box center [901, 604] width 280 height 34
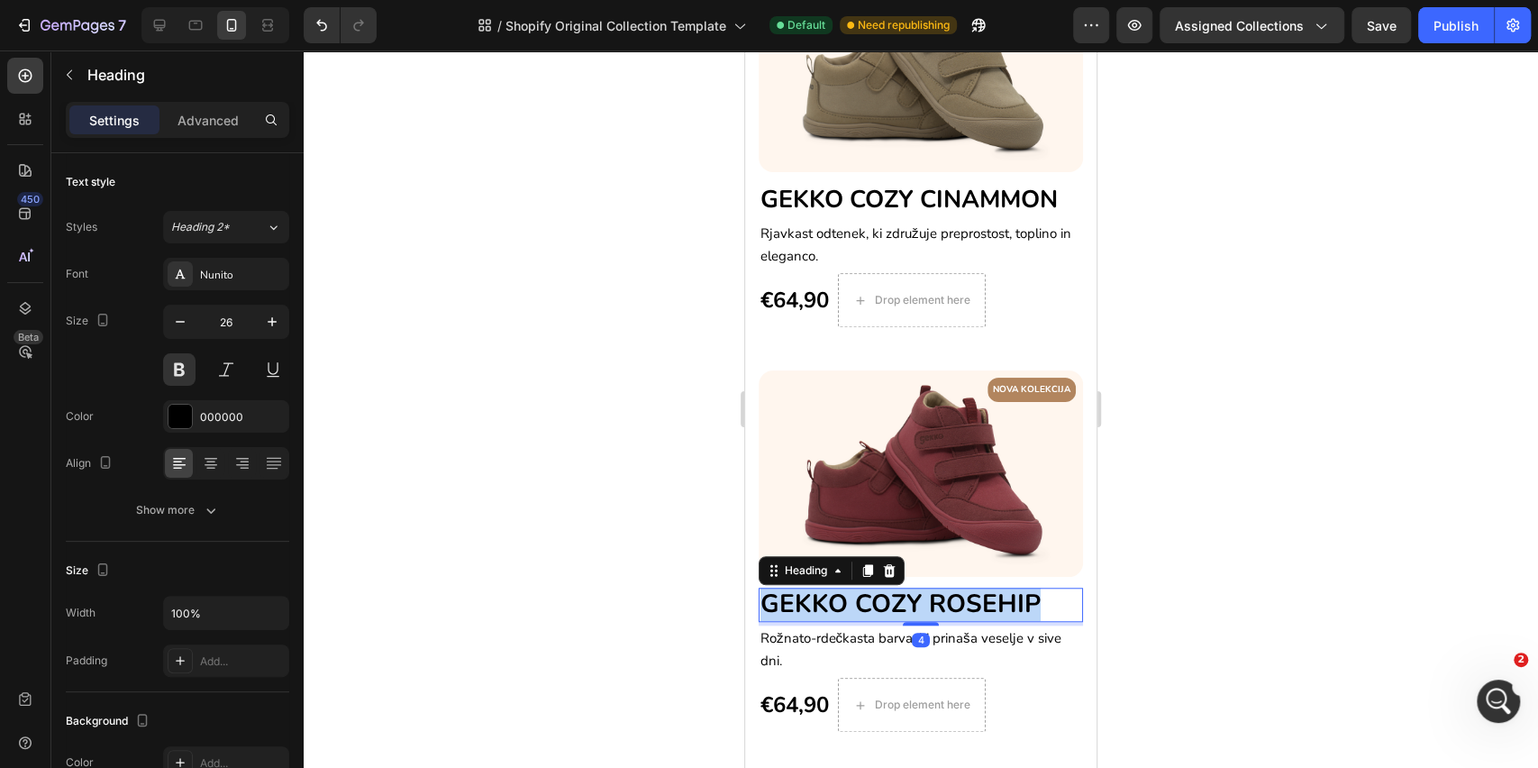
click at [925, 587] on span "GEKKO COZY ROSEHIP" at bounding box center [901, 604] width 280 height 34
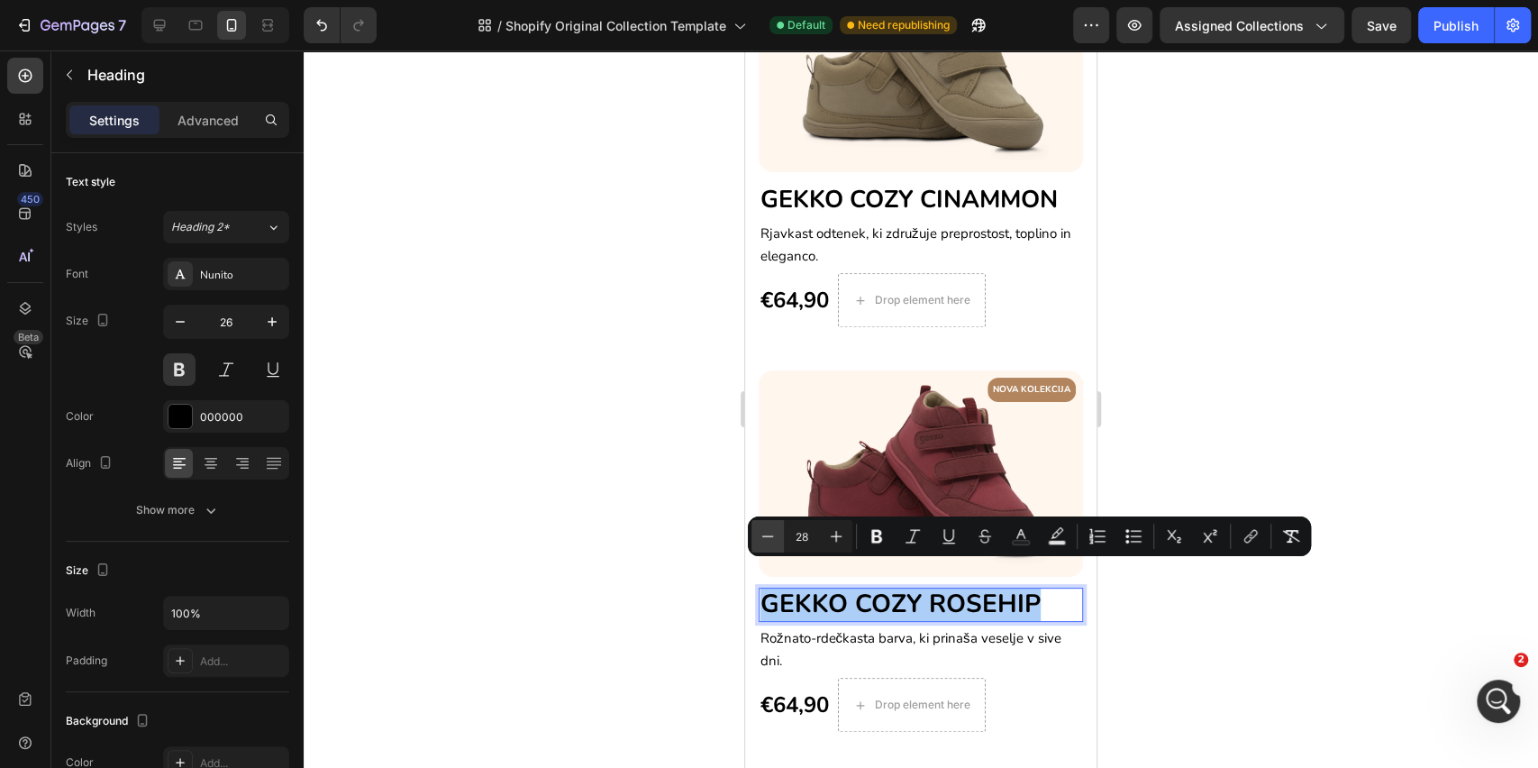
click at [769, 534] on icon "Editor contextual toolbar" at bounding box center [768, 536] width 18 height 18
type input "27"
click at [1036, 589] on p "GEKKO COZY ROSEHIP" at bounding box center [921, 604] width 321 height 31
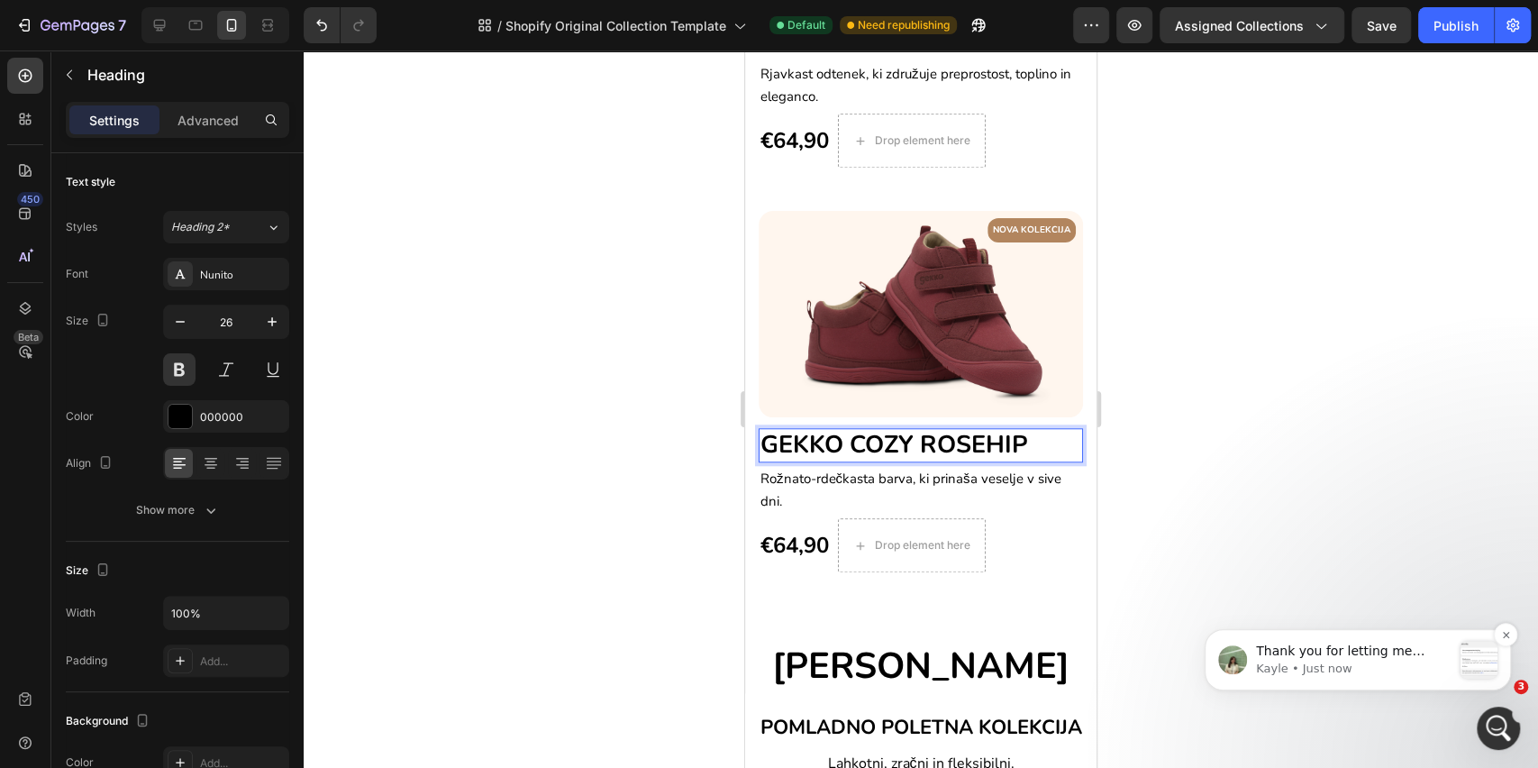
scroll to position [1022, 0]
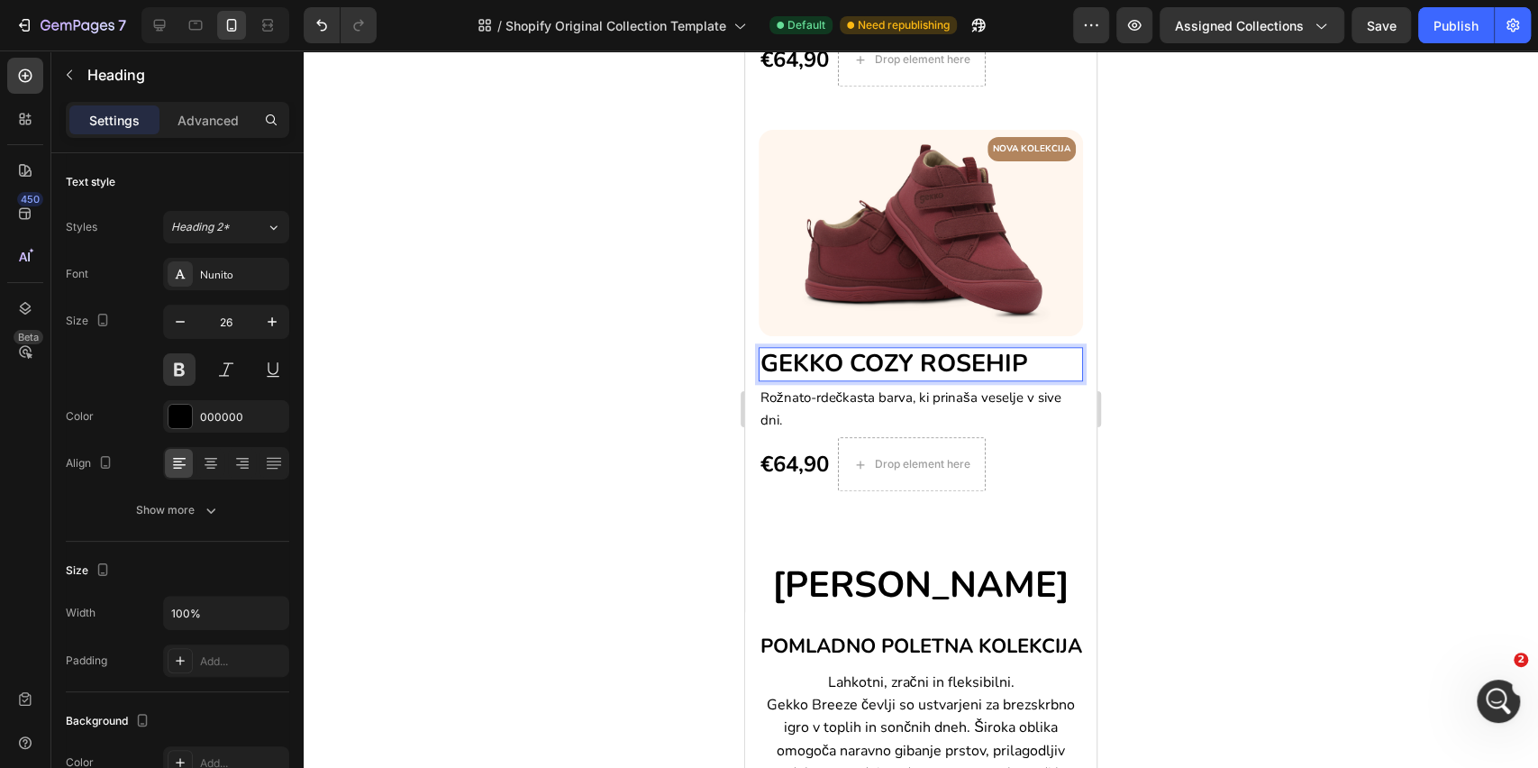
click at [920, 348] on span "GEKKO COZY ROSEHIP" at bounding box center [895, 363] width 268 height 33
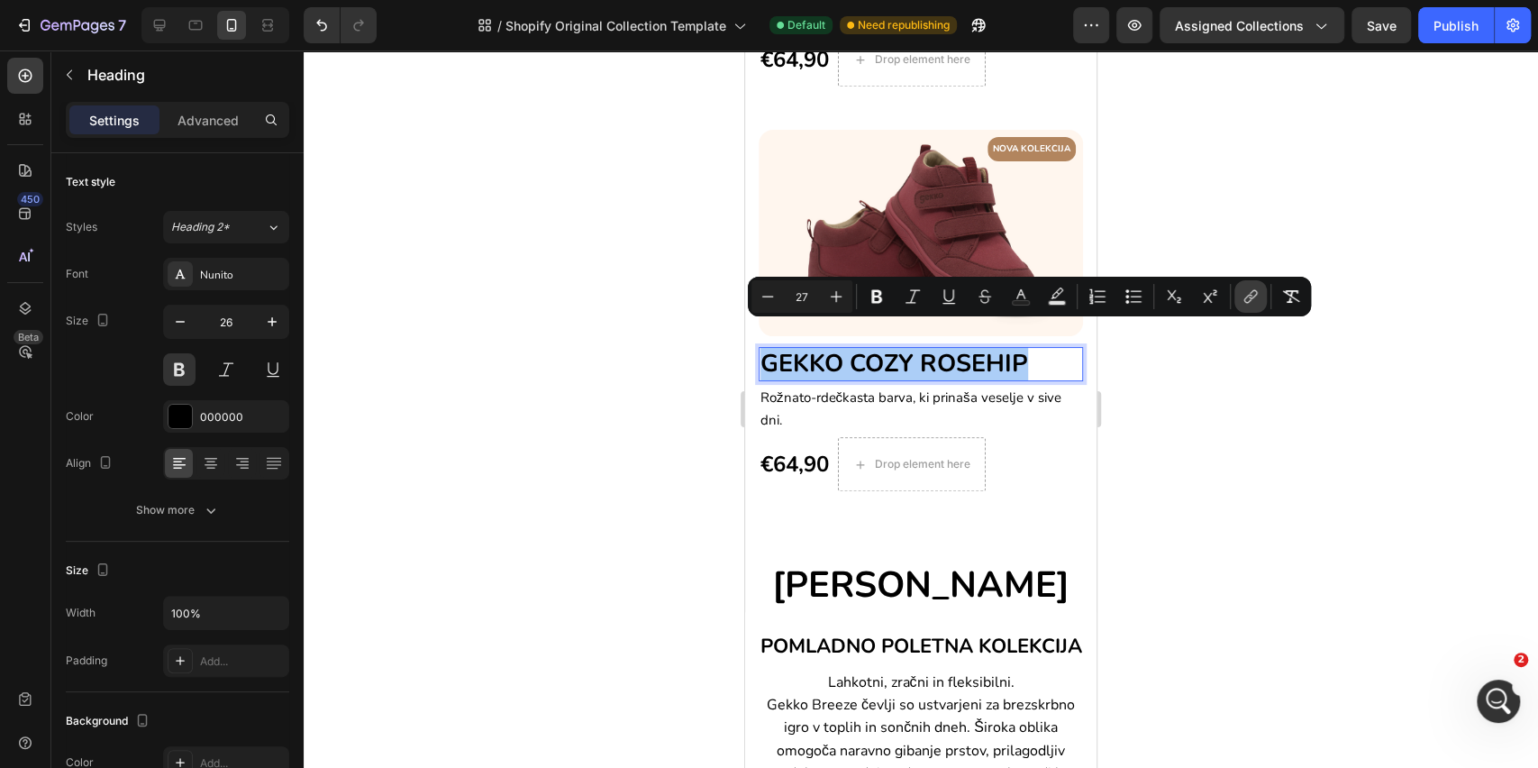
click at [1242, 300] on icon "Editor contextual toolbar" at bounding box center [1251, 297] width 18 height 18
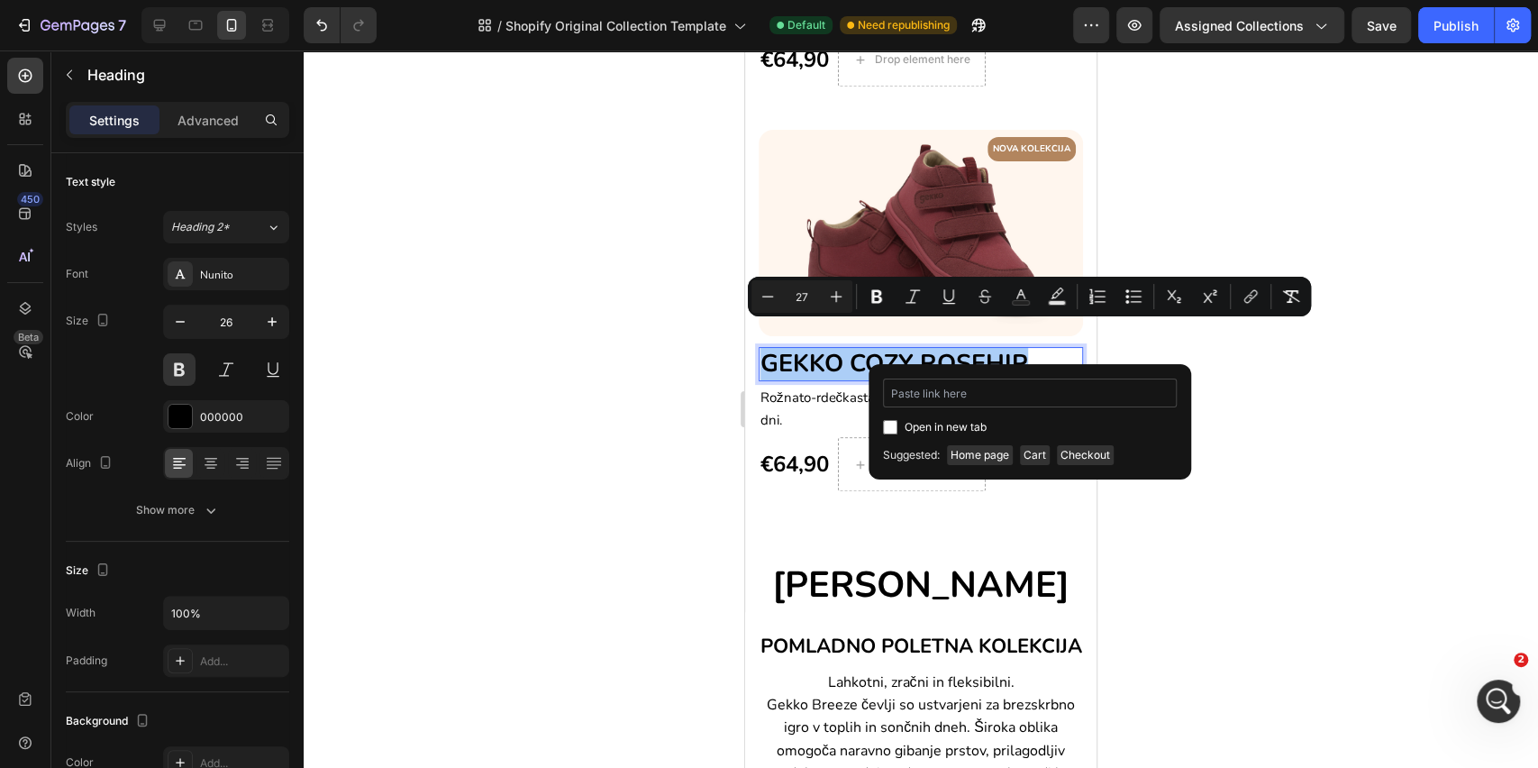
click at [948, 391] on input "Editor contextual toolbar" at bounding box center [1030, 393] width 294 height 29
type input "https://www.gekko.si/products/gekko-cozy?variant=51209891610971"
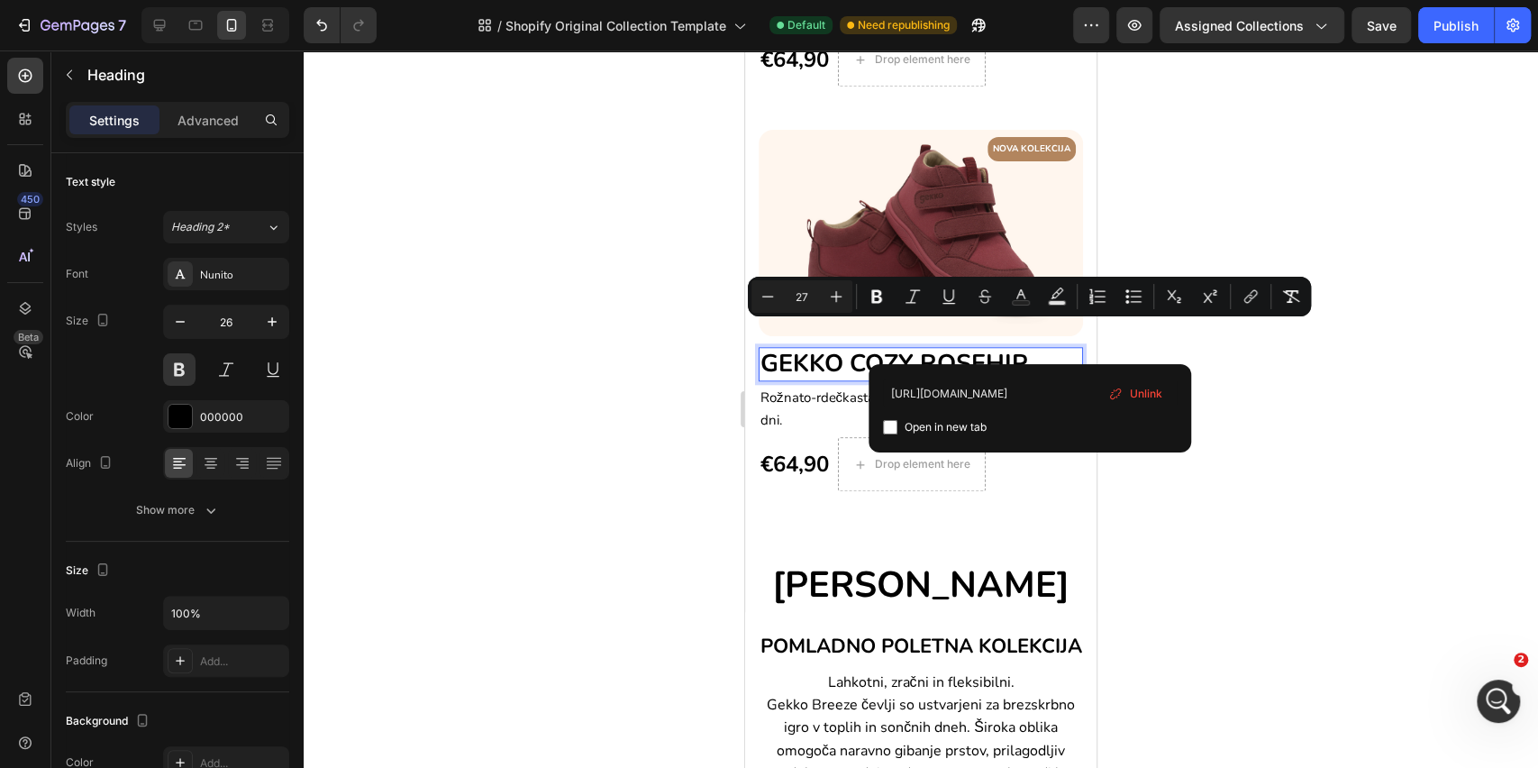
click at [1042, 349] on p "GEKKO COZY ROSEHIP" at bounding box center [921, 364] width 321 height 31
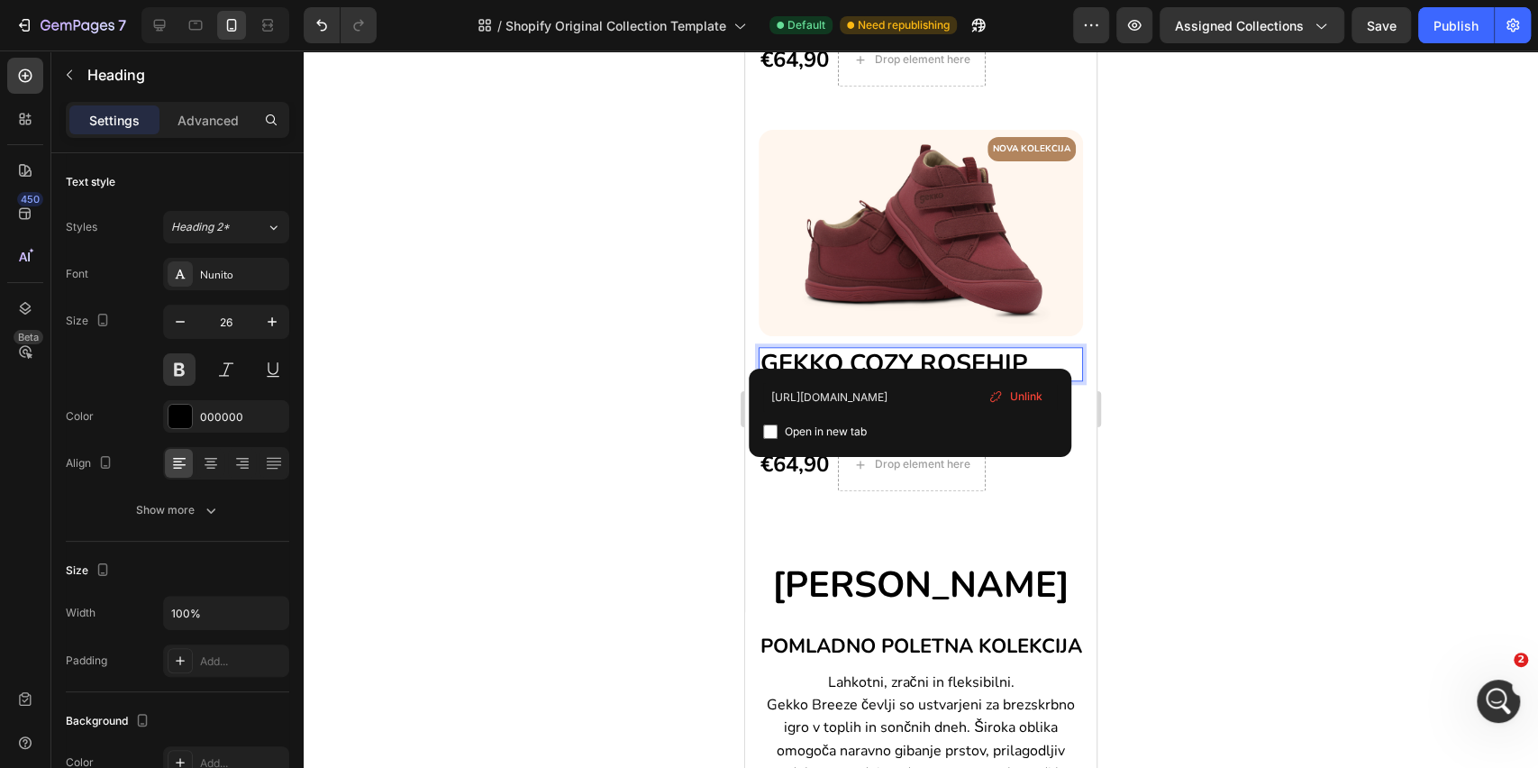
click at [1044, 349] on p "GEKKO COZY ROSEHIP ⁠⁠⁠⁠⁠⁠⁠" at bounding box center [921, 364] width 321 height 31
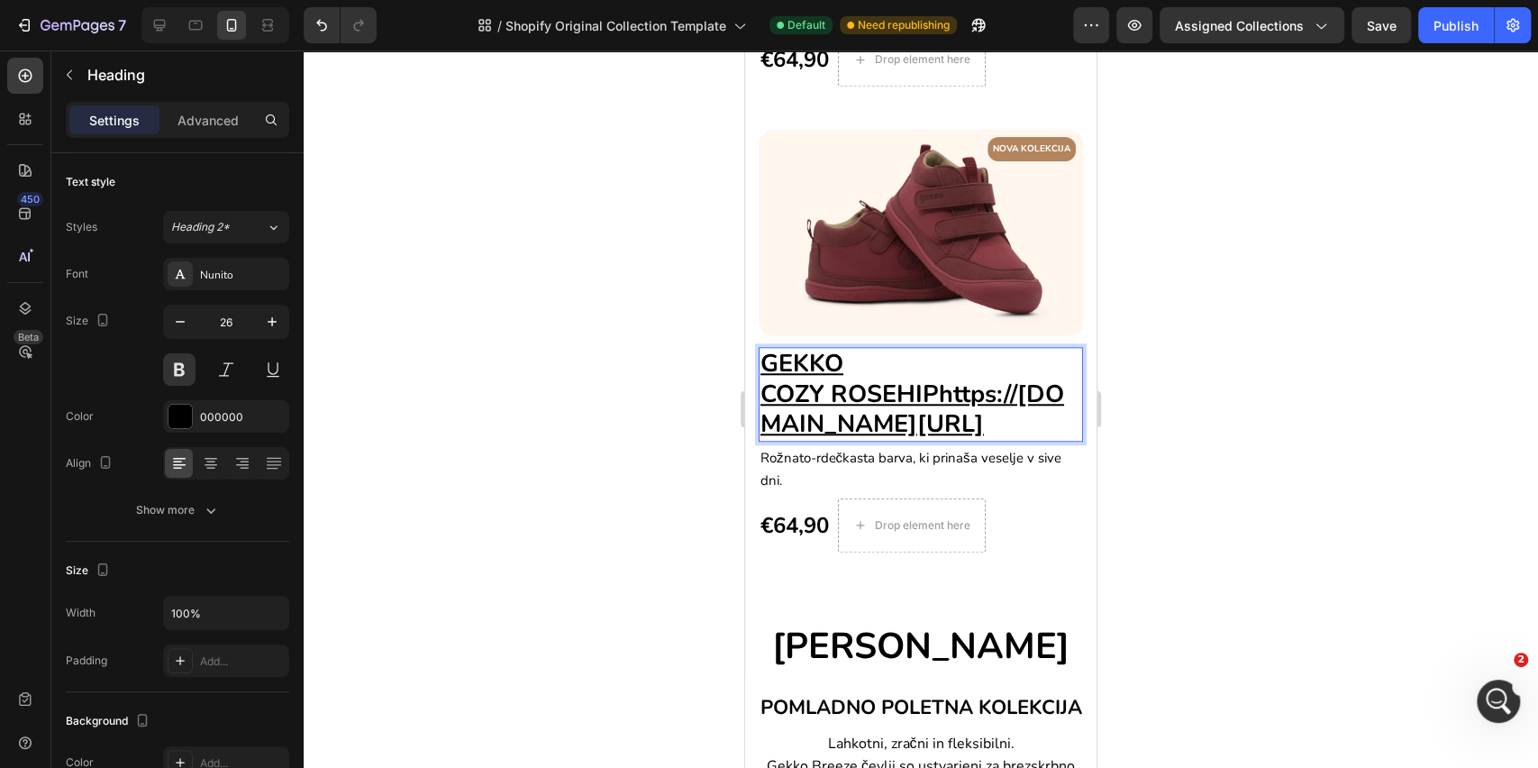
click at [1044, 349] on p "GEKKO COZY ROSEHIPhttps://www.gekko.si/products/gekko-cozy?variant=512098916109…" at bounding box center [921, 394] width 321 height 91
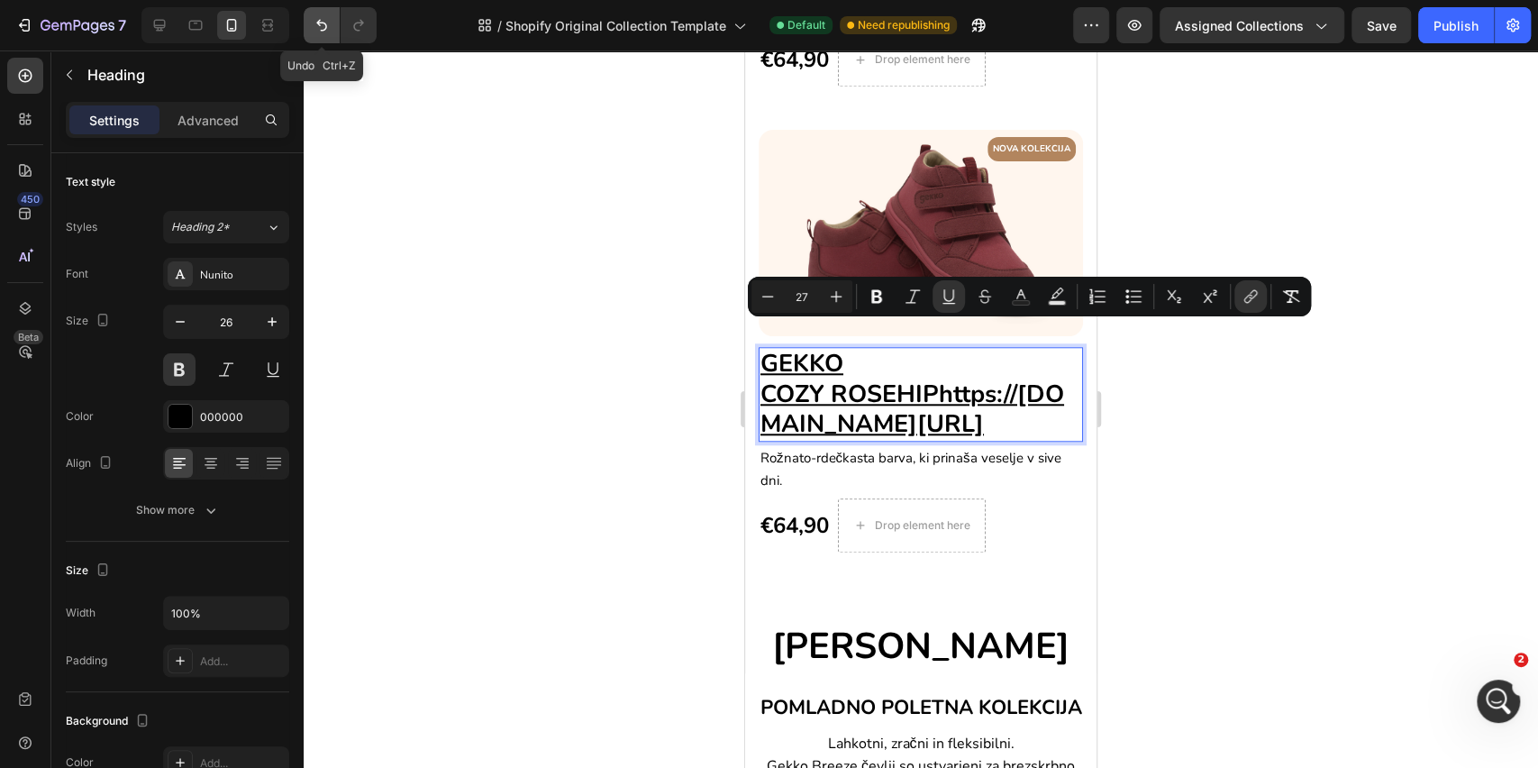
click at [323, 32] on icon "Undo/Redo" at bounding box center [322, 25] width 18 height 18
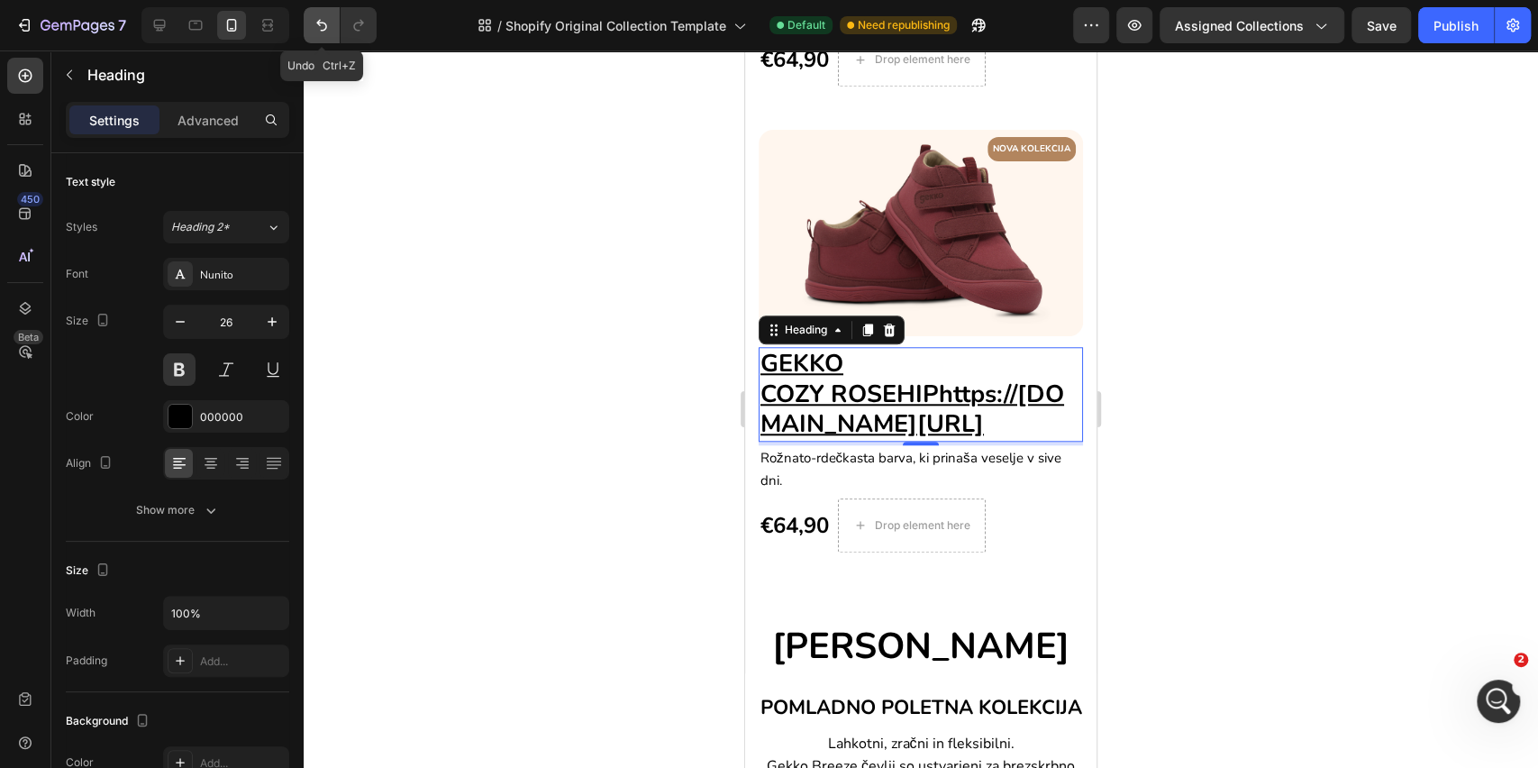
click at [323, 32] on icon "Undo/Redo" at bounding box center [322, 25] width 18 height 18
click at [306, 23] on button "Undo/Redo" at bounding box center [322, 25] width 36 height 36
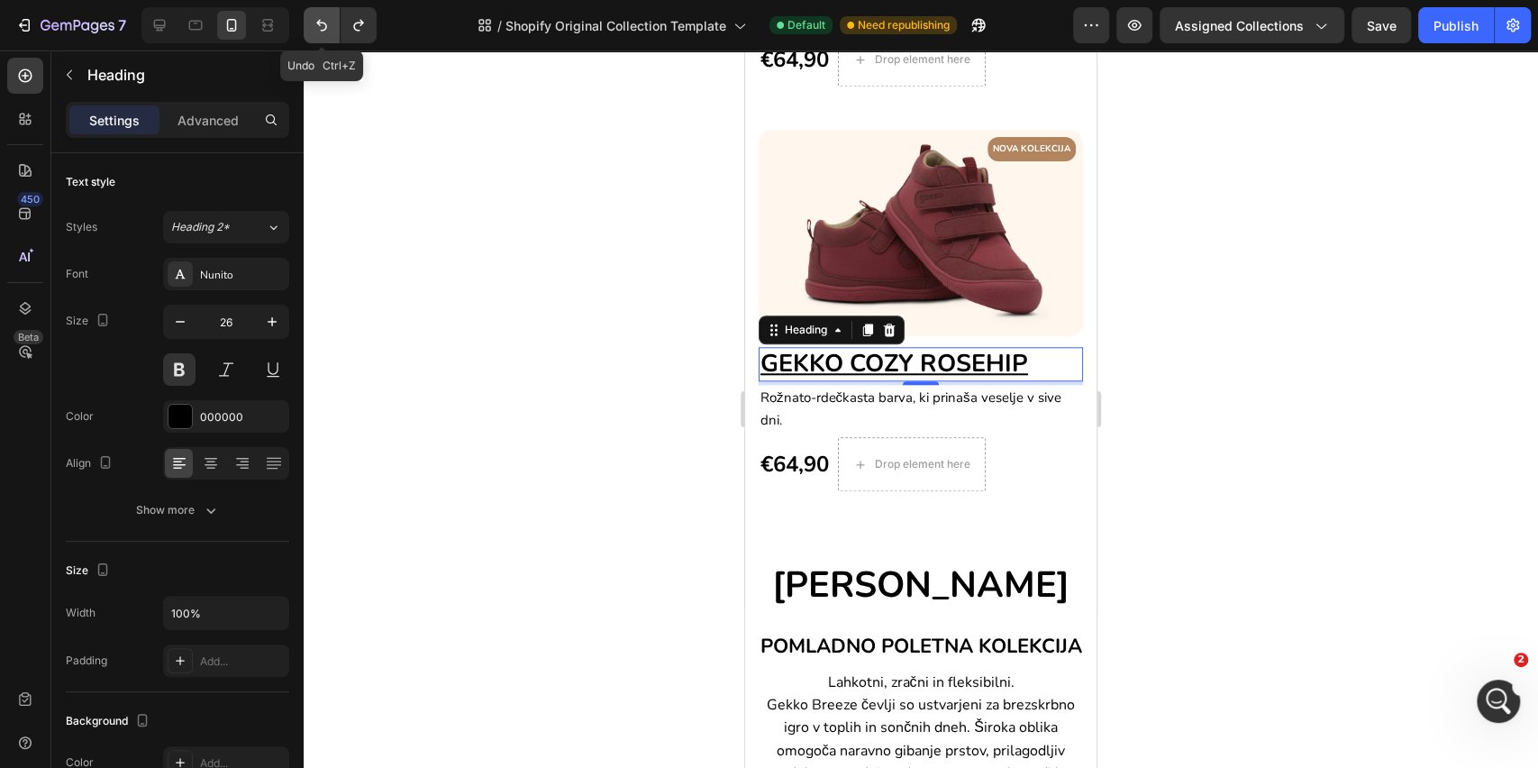
click at [306, 23] on button "Undo/Redo" at bounding box center [322, 25] width 36 height 36
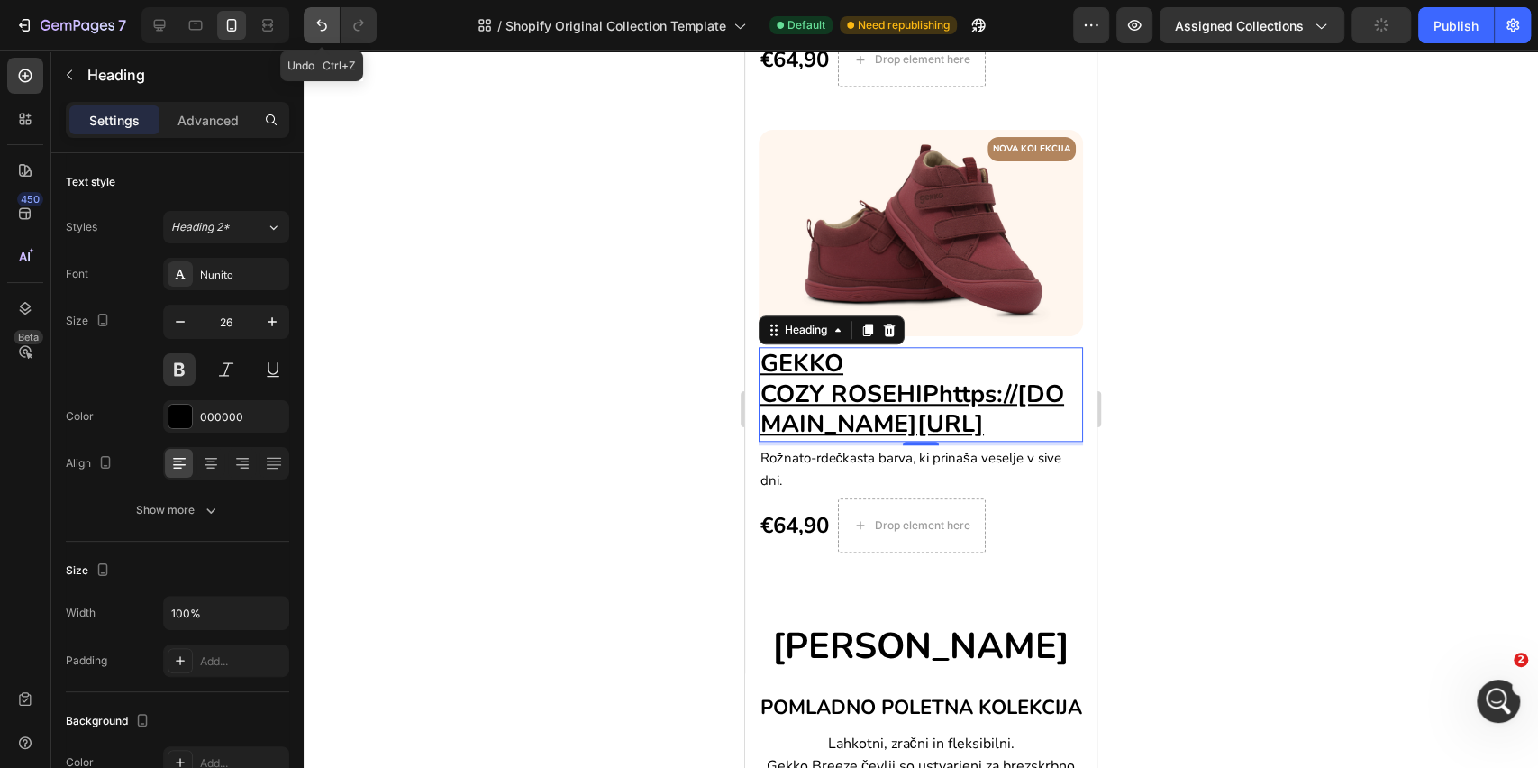
click at [337, 22] on button "Undo/Redo" at bounding box center [322, 25] width 36 height 36
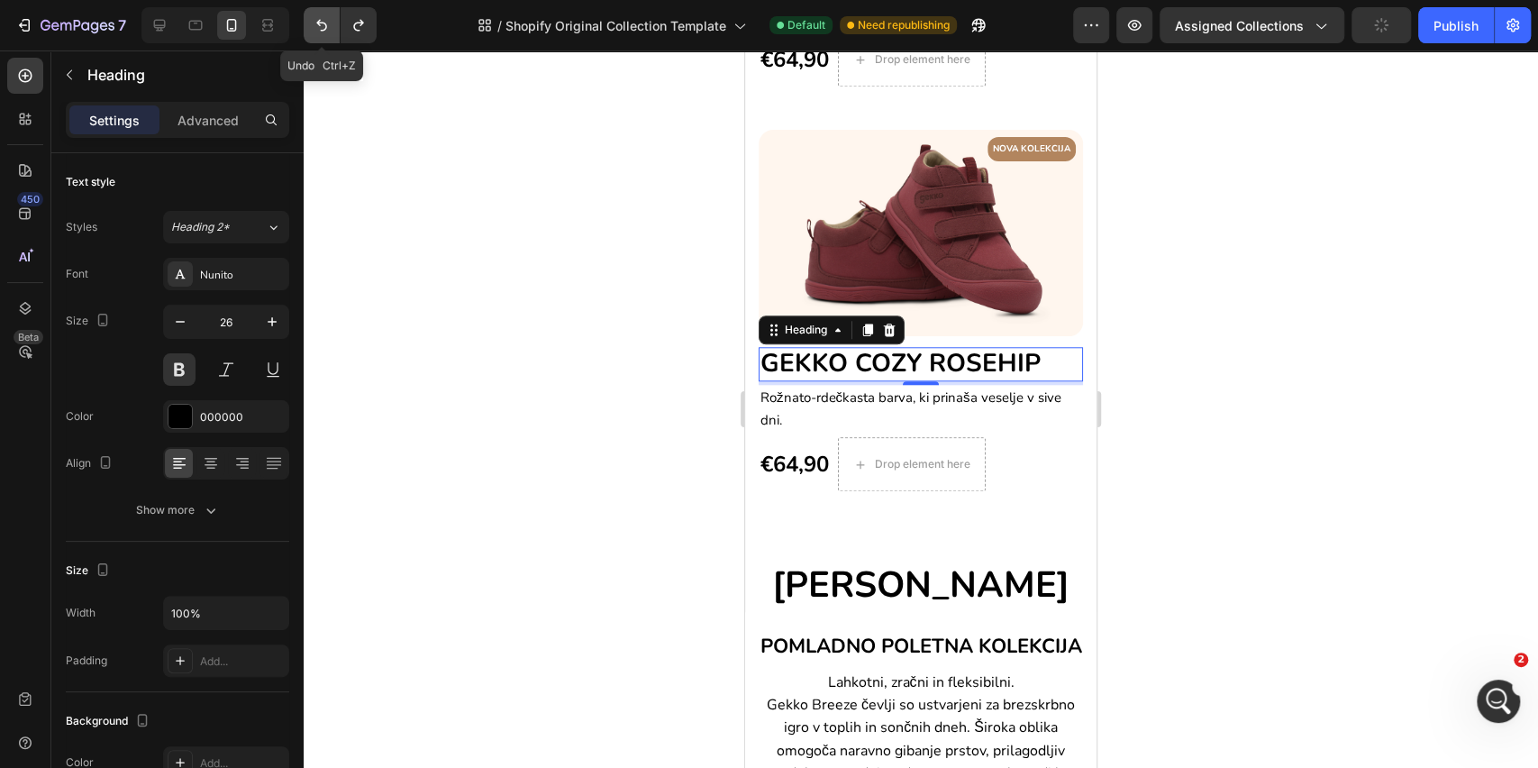
click at [336, 22] on button "Undo/Redo" at bounding box center [322, 25] width 36 height 36
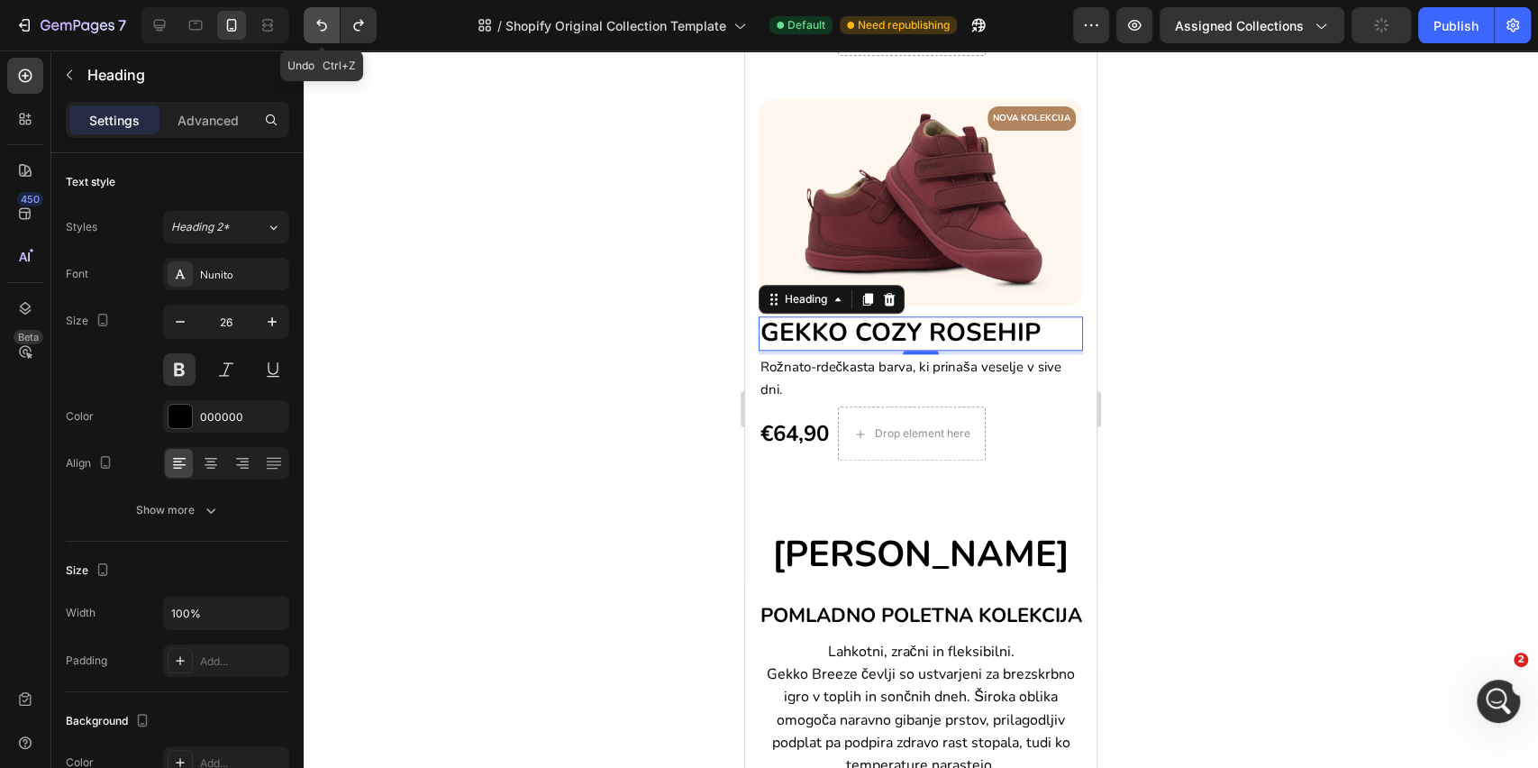
click at [336, 22] on button "Undo/Redo" at bounding box center [322, 25] width 36 height 36
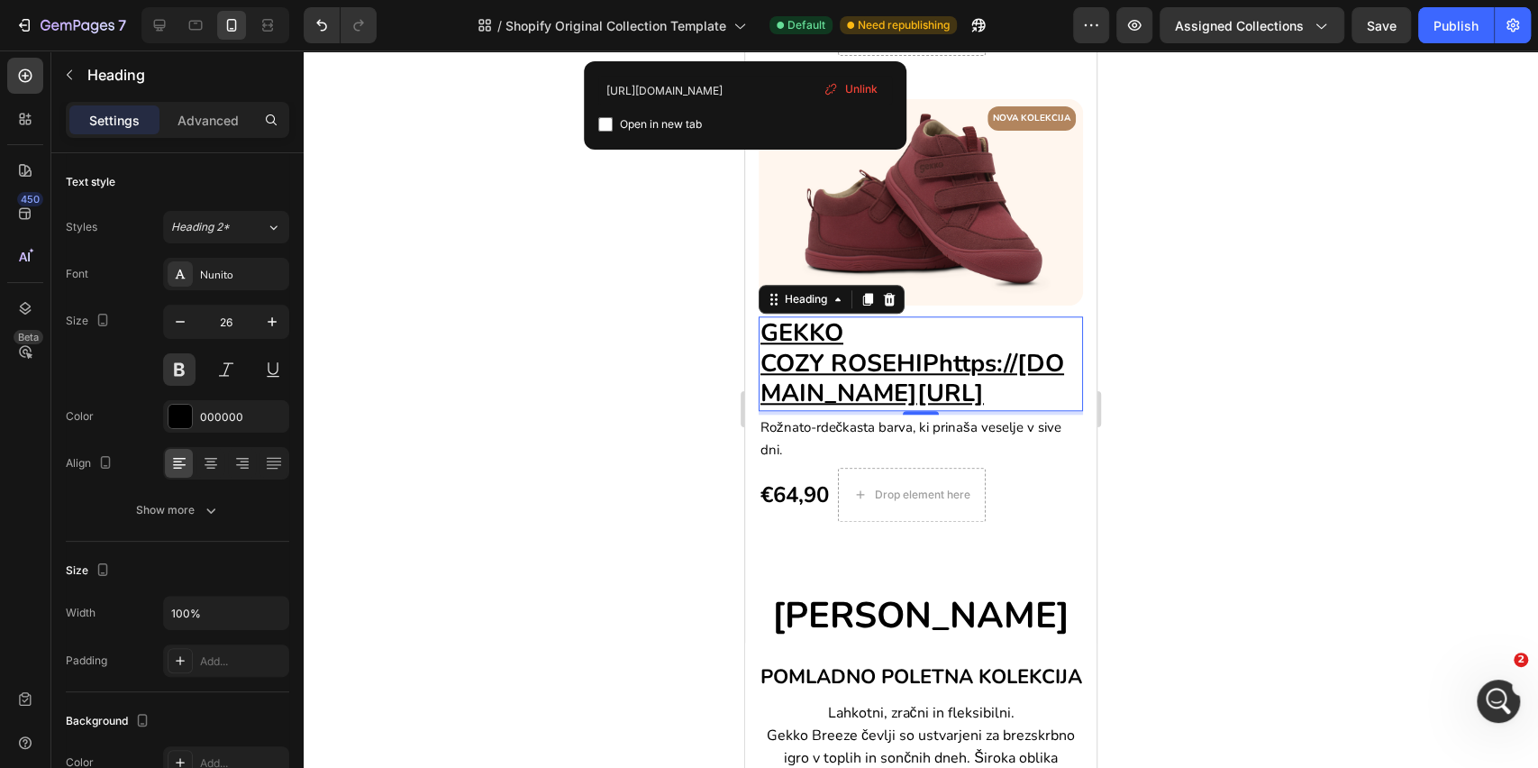
click at [919, 411] on h2 "GEKKO COZY ROSEHIPhttps://www.gekko.si/products/gekko-cozy?variant=512098916109…" at bounding box center [921, 363] width 324 height 95
click at [919, 409] on p "GEKKO COZY ROSEHIPhttps://www.gekko.si/products/gekko-cozy?variant=512098916109…" at bounding box center [921, 363] width 321 height 91
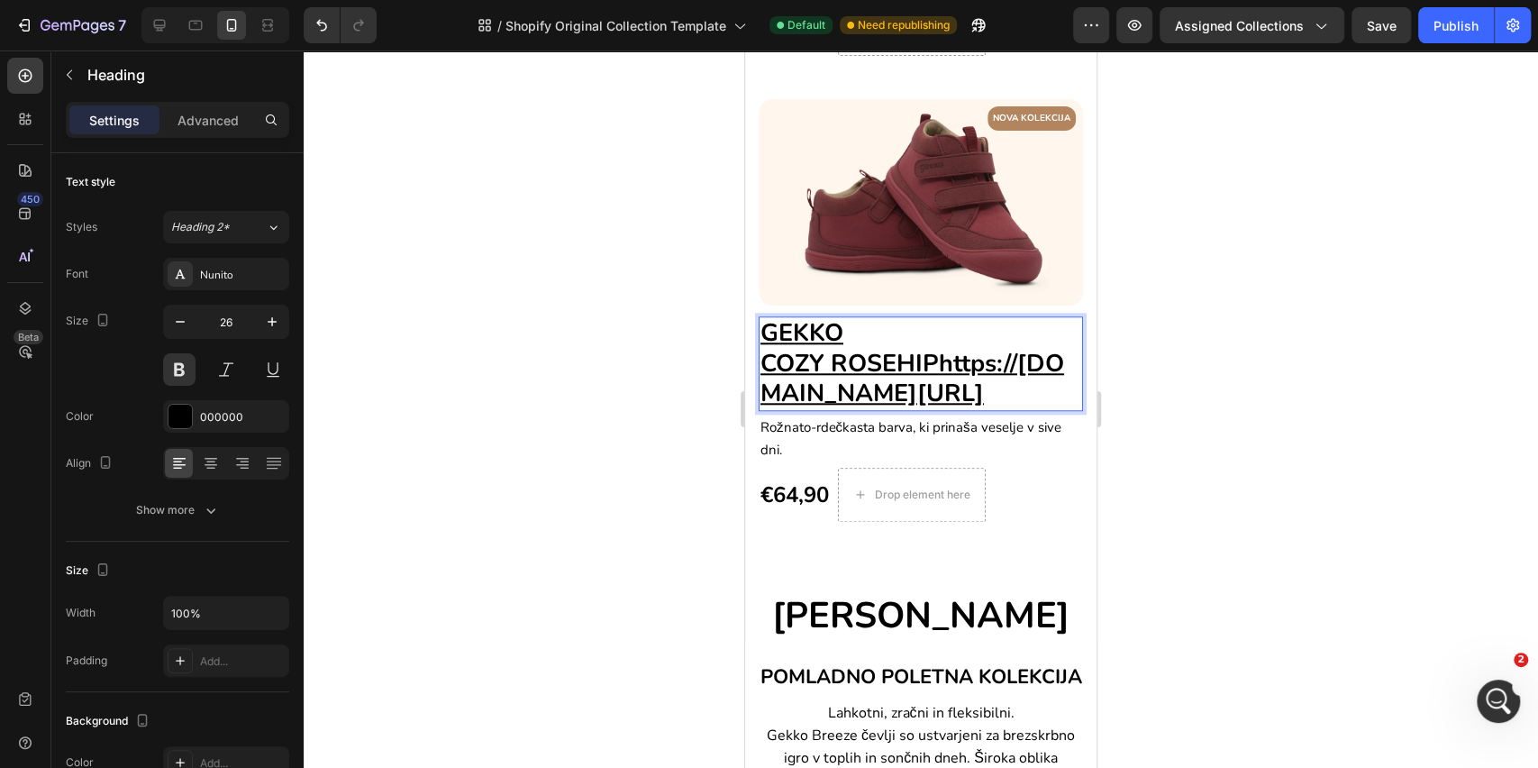
click at [919, 409] on p "GEKKO COZY ROSEHIPhttps://www.gekko.si/products/gekko-cozy?variant=512098916109…" at bounding box center [921, 363] width 321 height 91
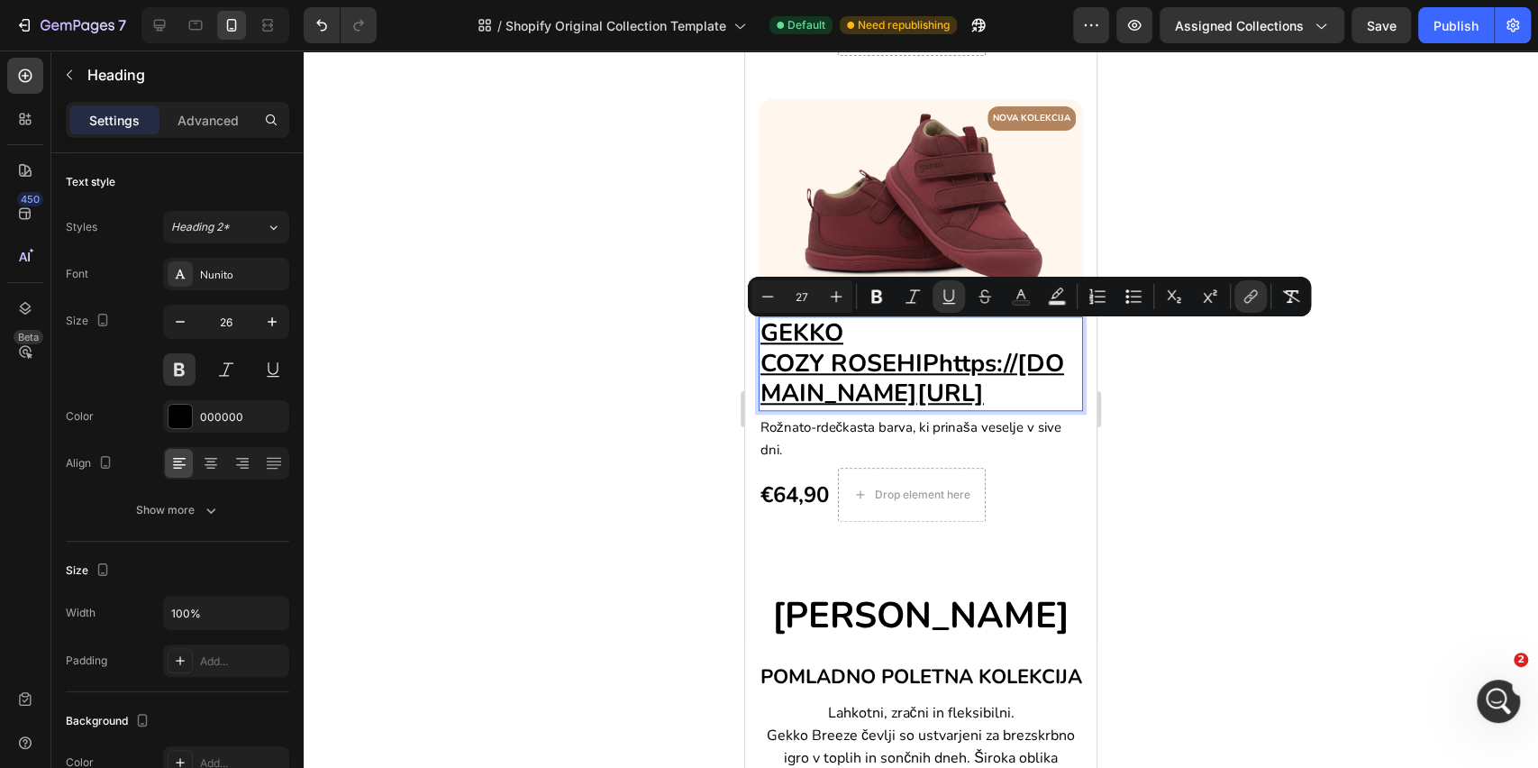
click at [967, 409] on p "GEKKO COZY ROSEHIPhttps://www.gekko.si/products/gekko-cozy?variant=512098916109…" at bounding box center [921, 363] width 321 height 91
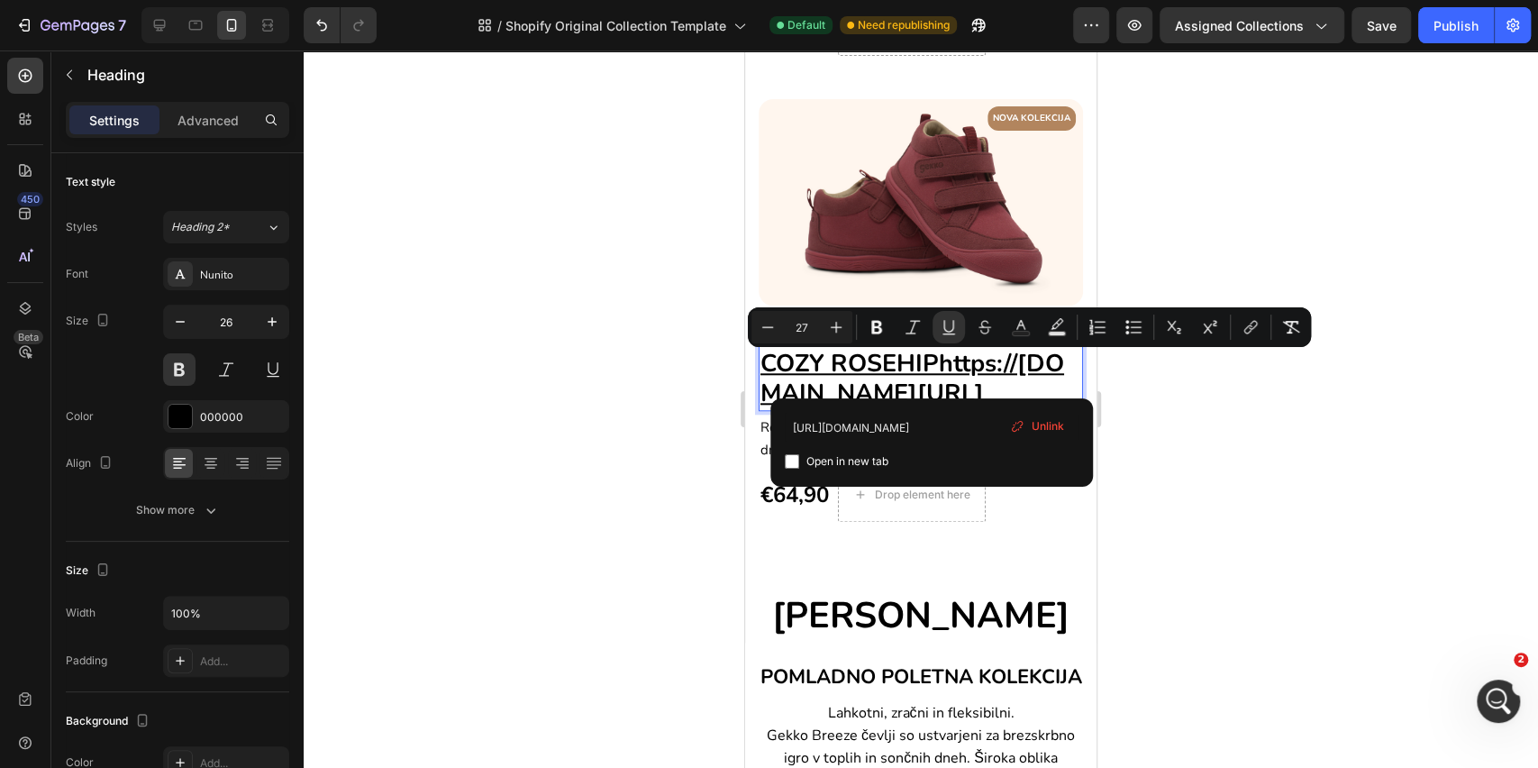
drag, startPoint x: 938, startPoint y: 369, endPoint x: 1049, endPoint y: 471, distance: 151.1
click at [1049, 411] on u "GEKKO COZY ROSEHIPhttps://www.gekko.si/products/gekko-cozy?variant=512098916109…" at bounding box center [913, 363] width 304 height 95
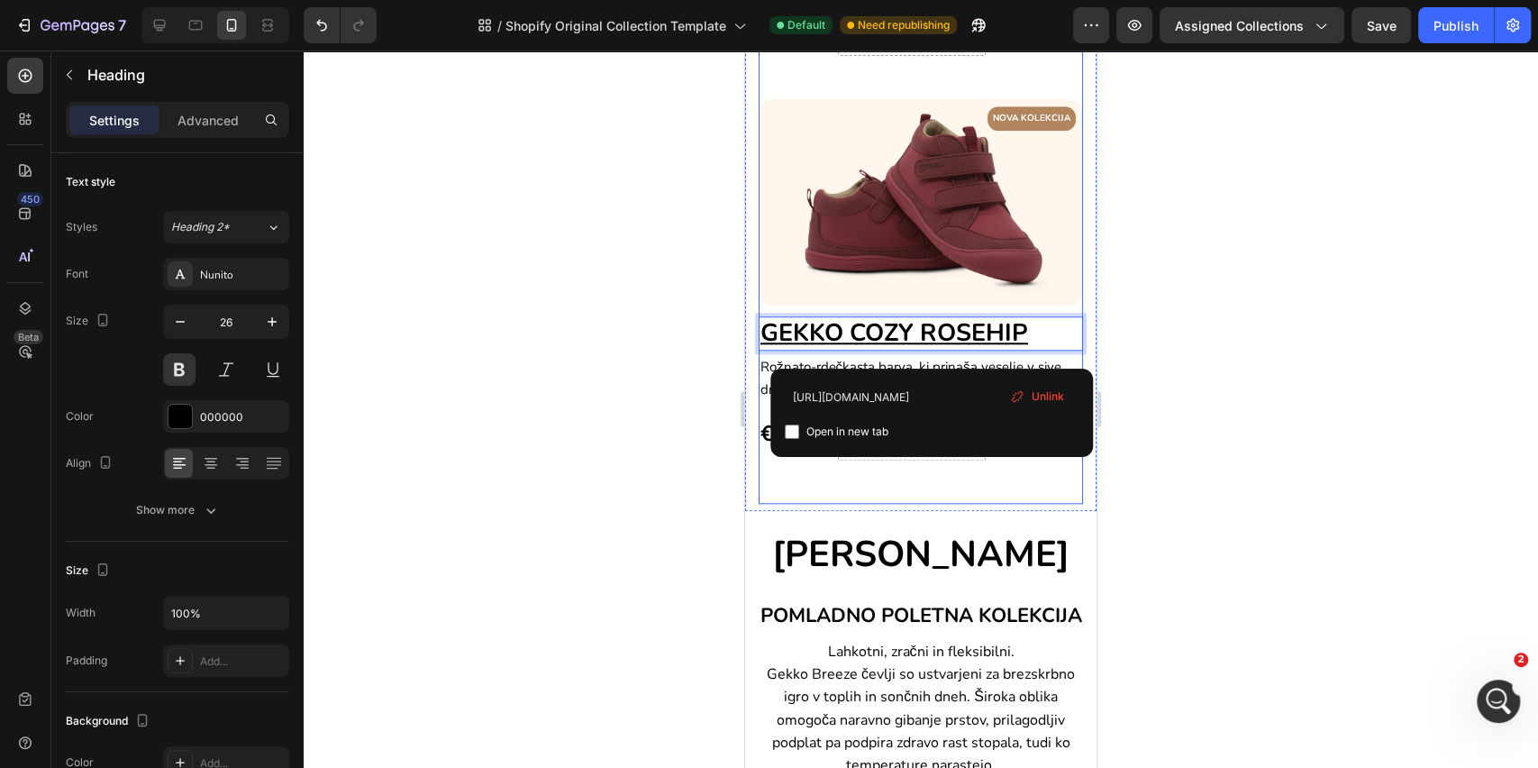
click at [1054, 496] on div "NOVA KOLEKCIJA Text block Row Image GEKKO COZY ROSEHIP Heading 4 Rožnato-rdečka…" at bounding box center [921, 301] width 324 height 405
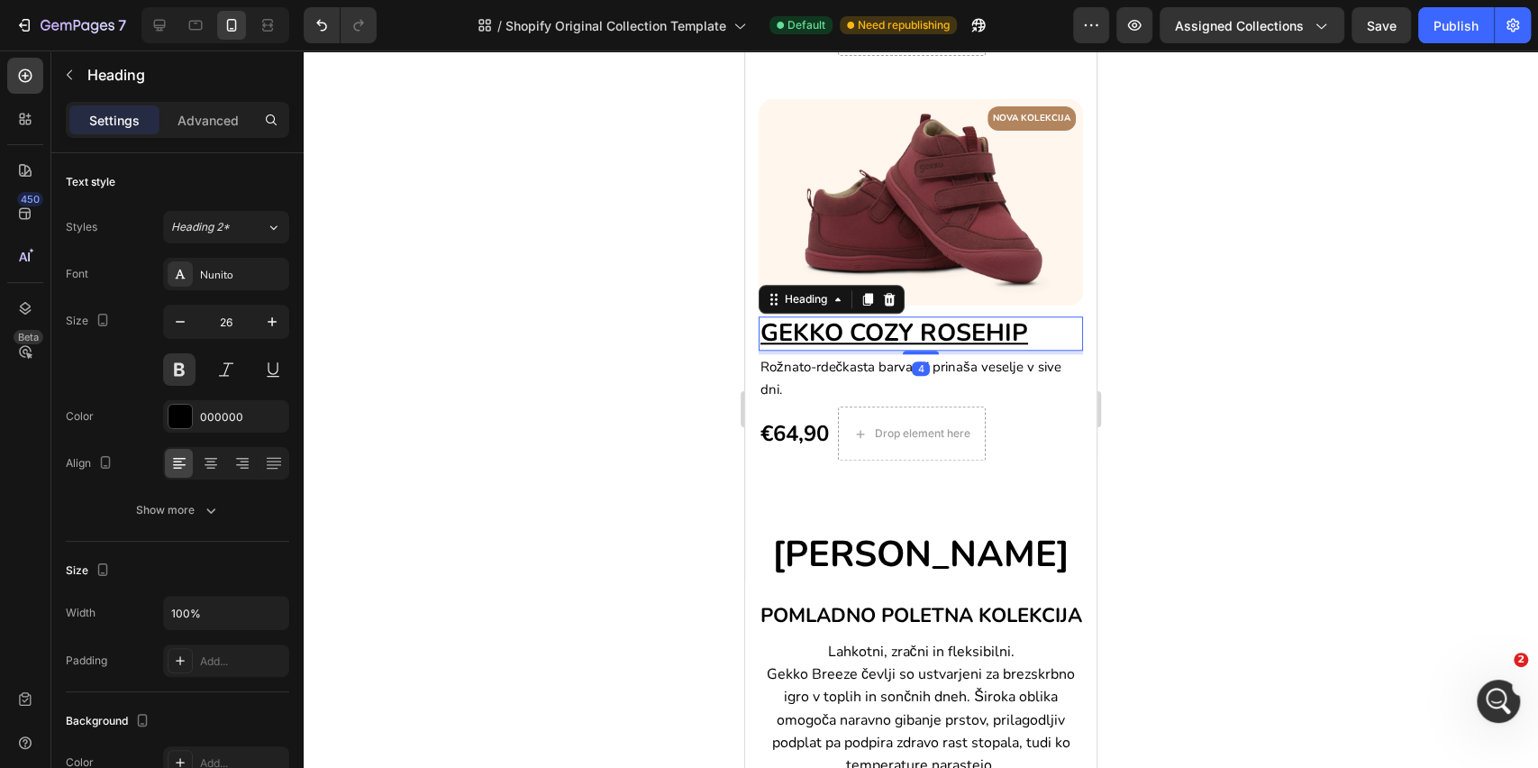
click at [974, 344] on u "GEKKO COZY ROSEHIP" at bounding box center [895, 332] width 268 height 33
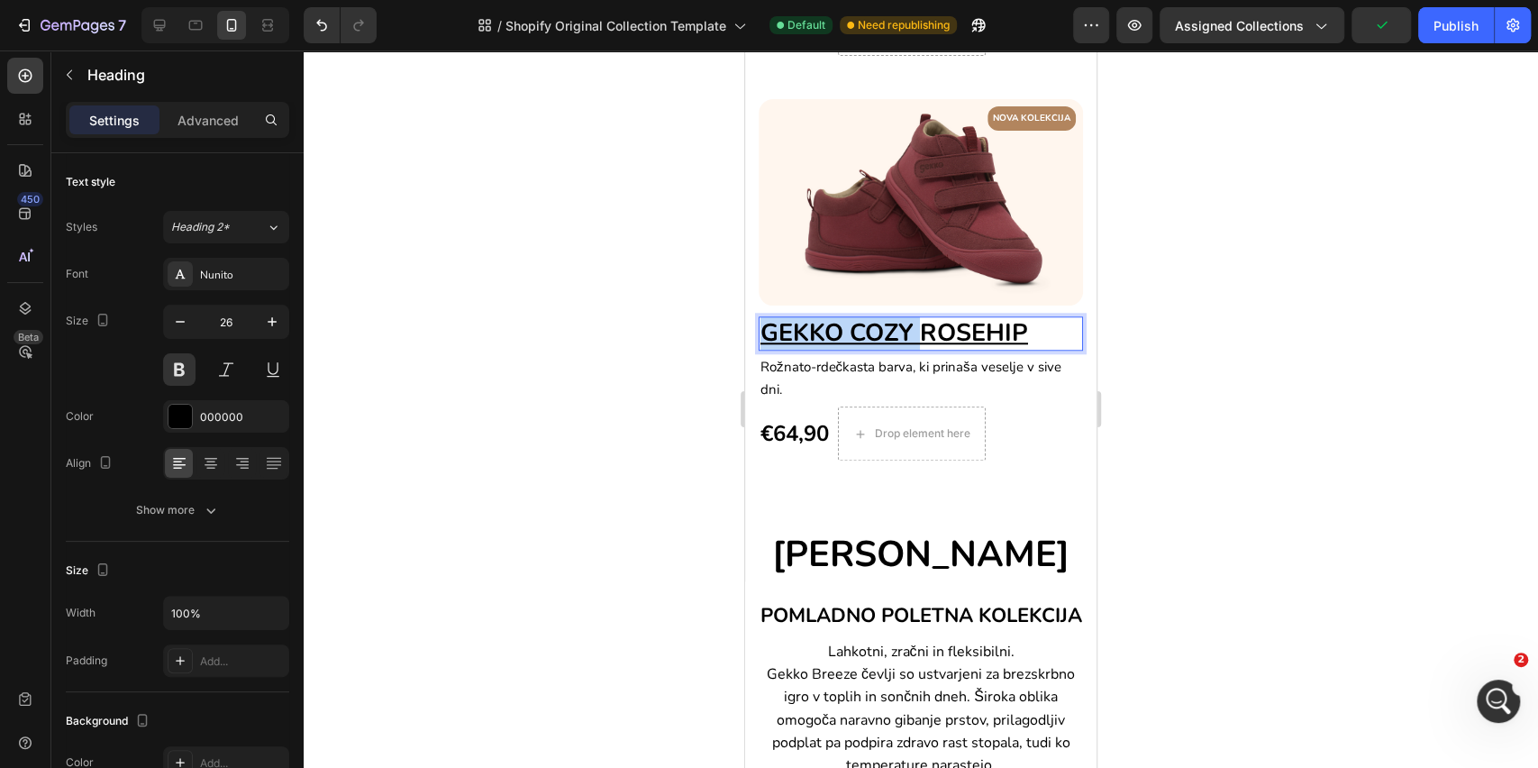
click at [1040, 342] on p "GEKKO COZY ROSEHIP" at bounding box center [921, 333] width 321 height 31
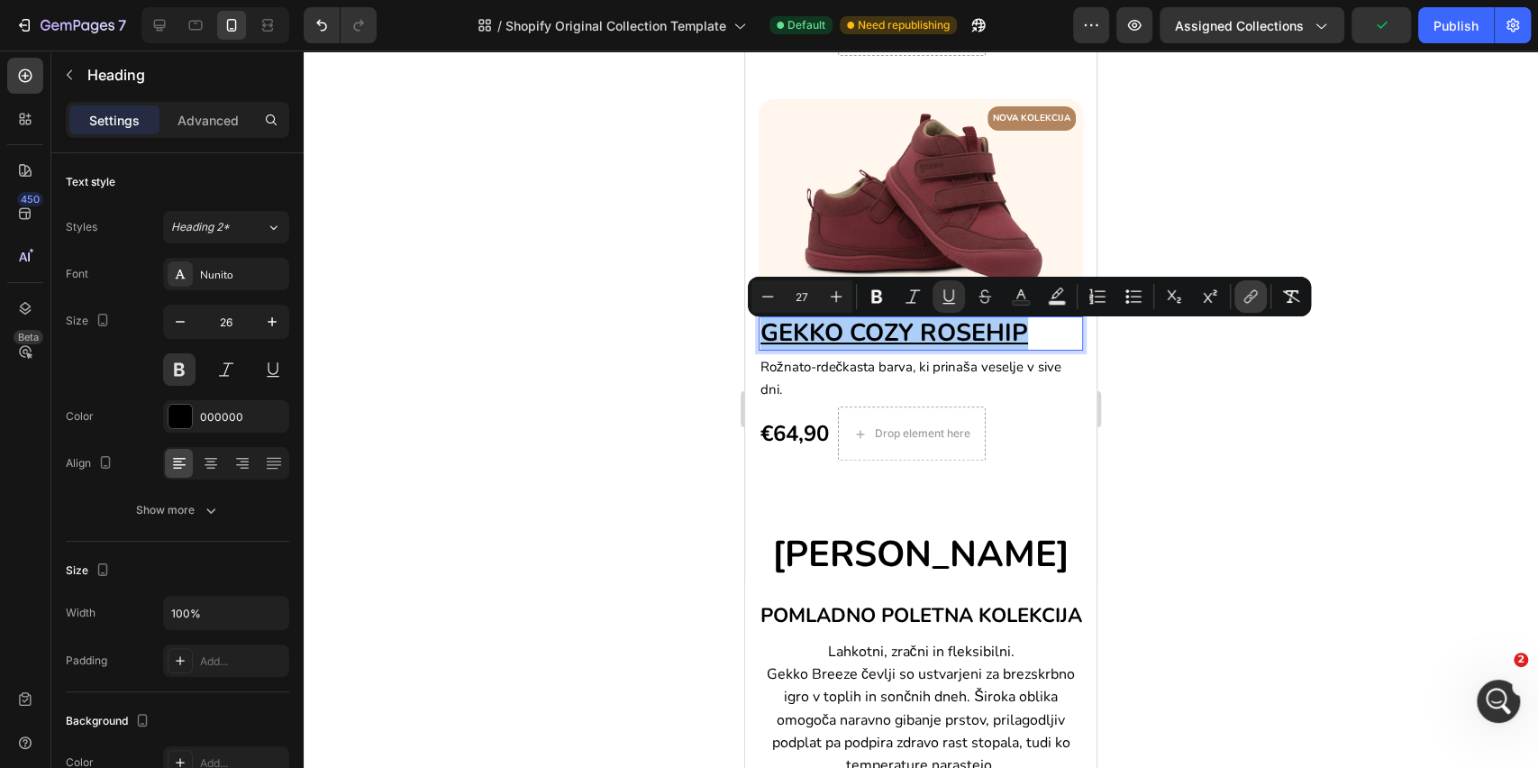
click at [1240, 300] on button "link" at bounding box center [1251, 296] width 32 height 32
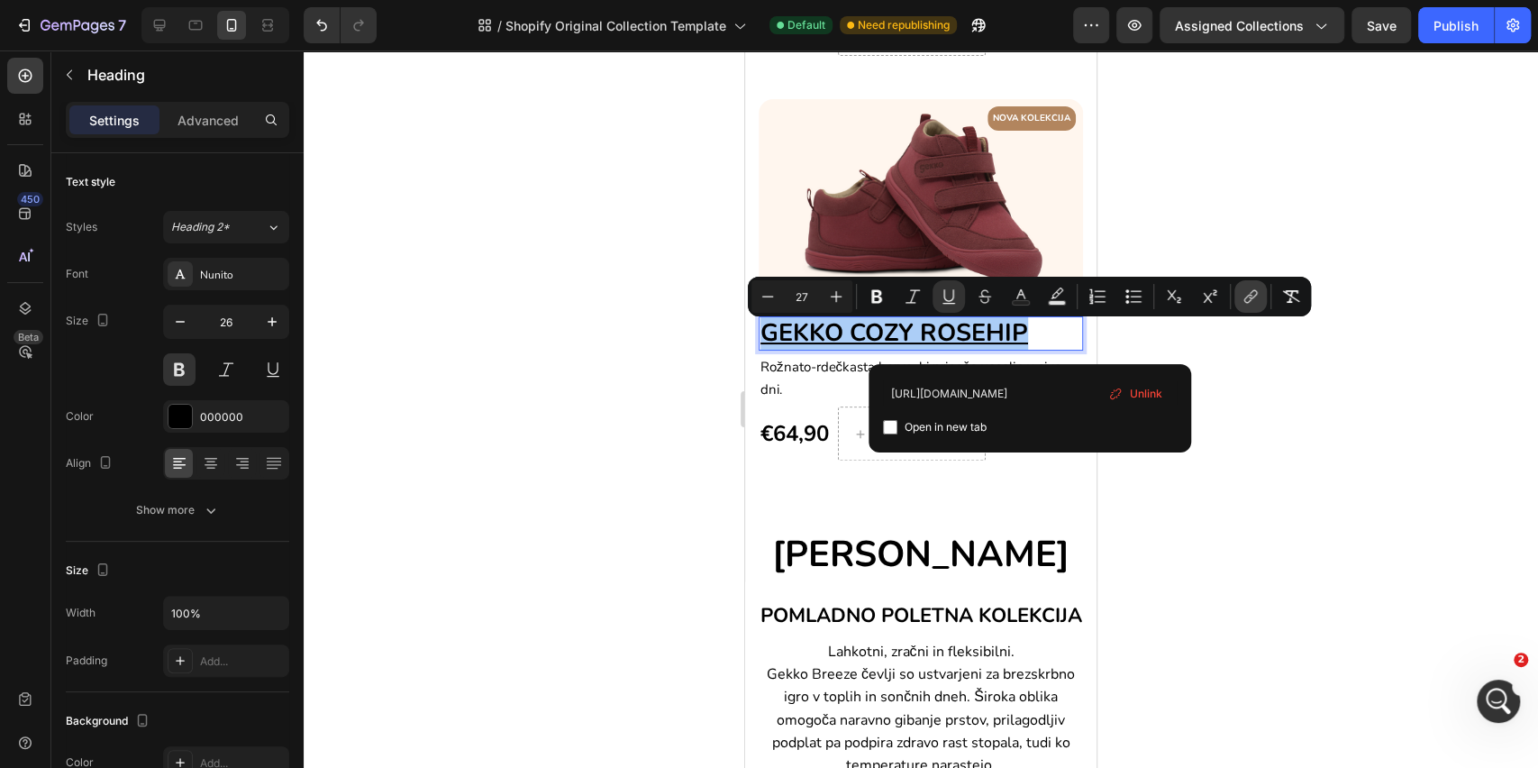
scroll to position [0, 151]
click at [981, 525] on div "GEKKO BREEZE Heading Section 7" at bounding box center [920, 546] width 351 height 70
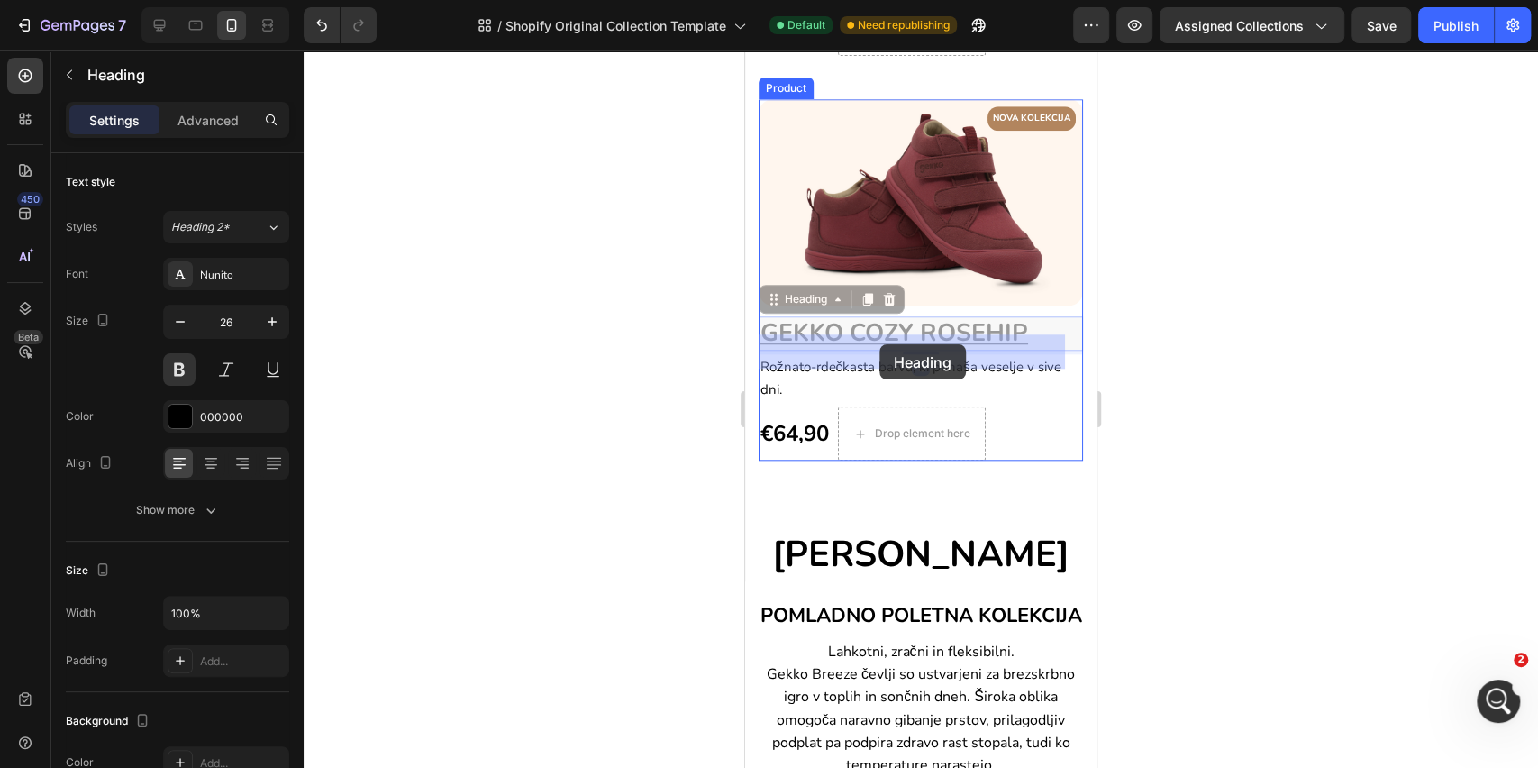
drag, startPoint x: 1032, startPoint y: 339, endPoint x: 883, endPoint y: 344, distance: 148.8
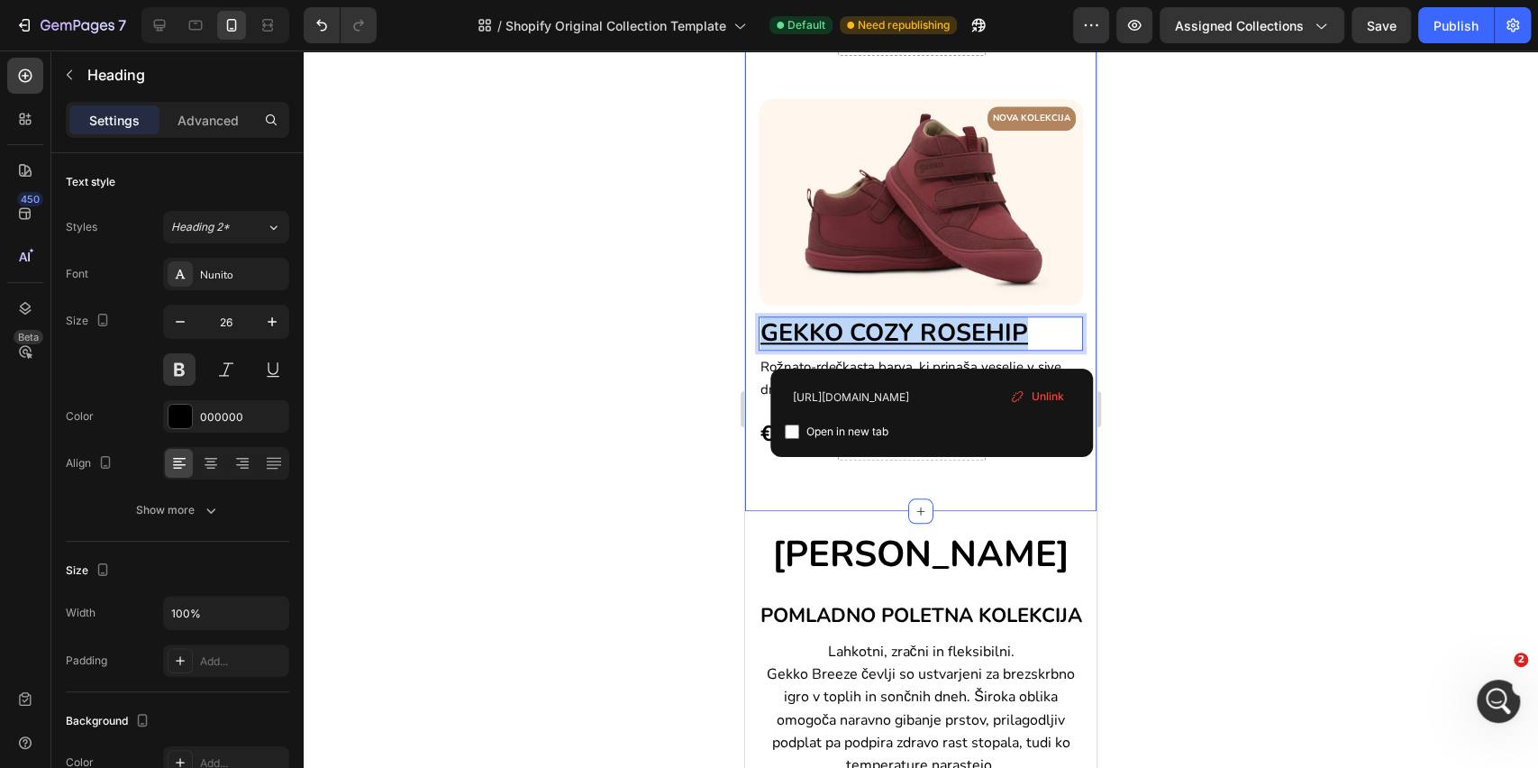
drag, startPoint x: 1034, startPoint y: 345, endPoint x: 750, endPoint y: 340, distance: 284.0
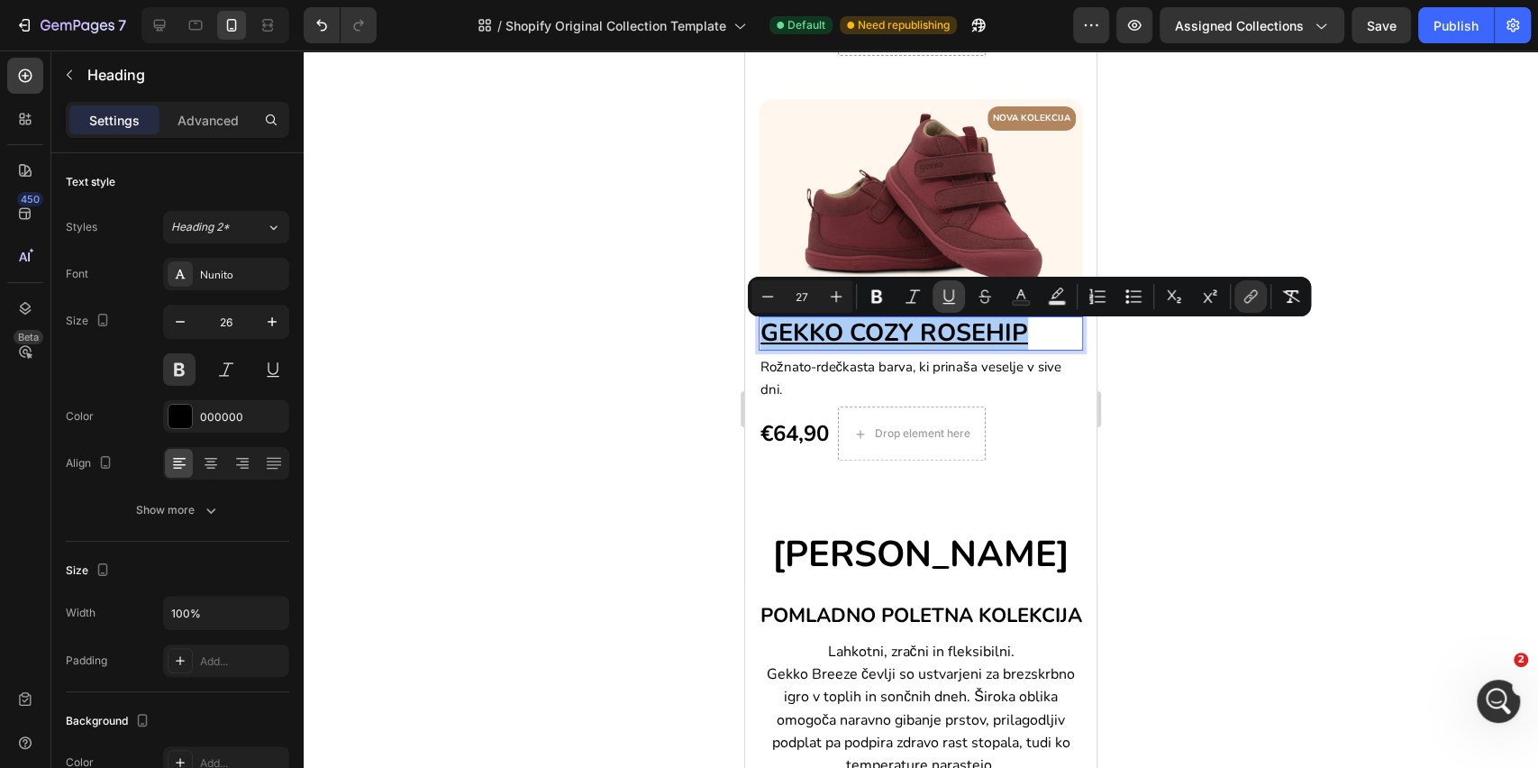
click at [954, 299] on icon "Editor contextual toolbar" at bounding box center [949, 297] width 18 height 18
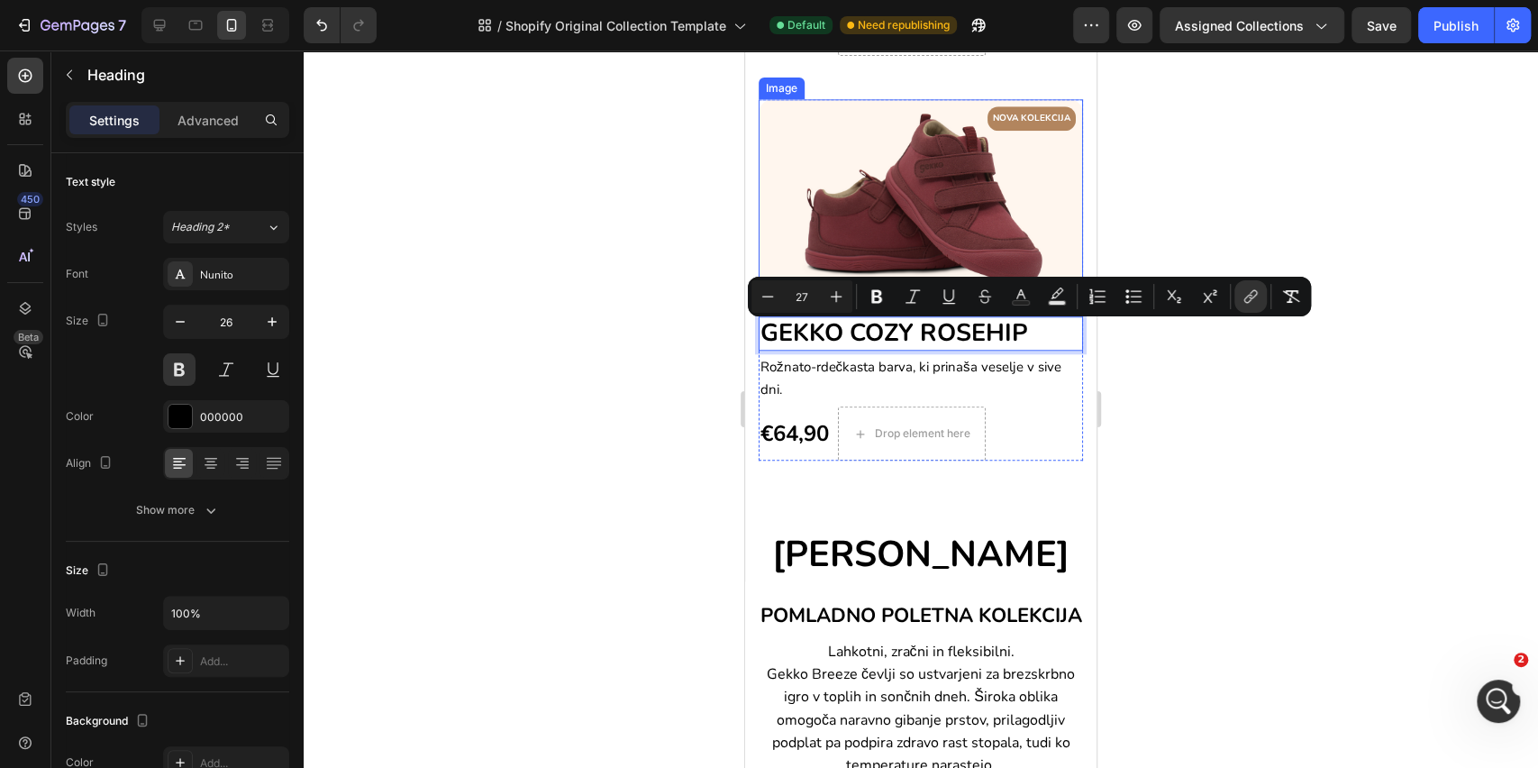
click at [899, 213] on img at bounding box center [921, 202] width 324 height 206
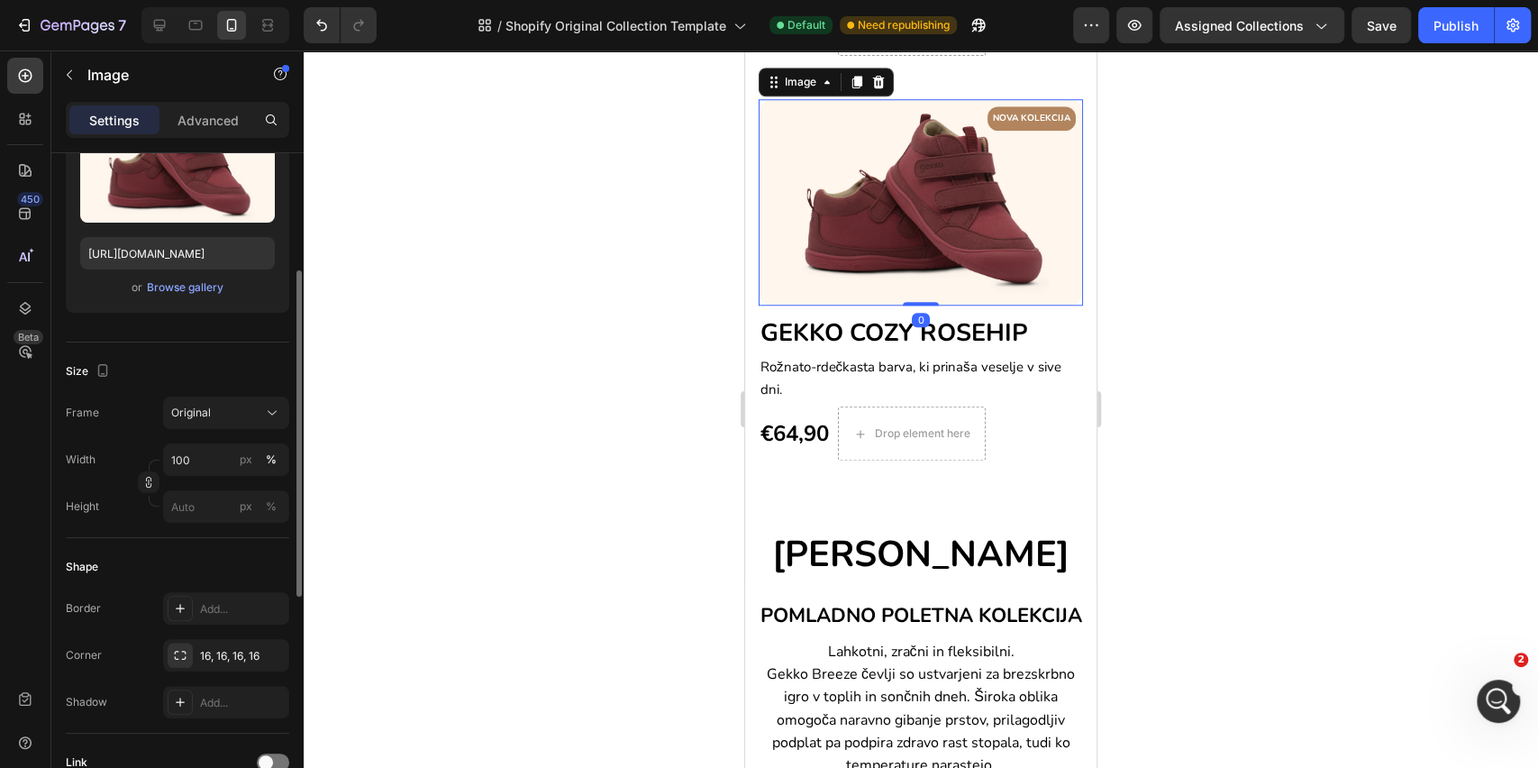
scroll to position [480, 0]
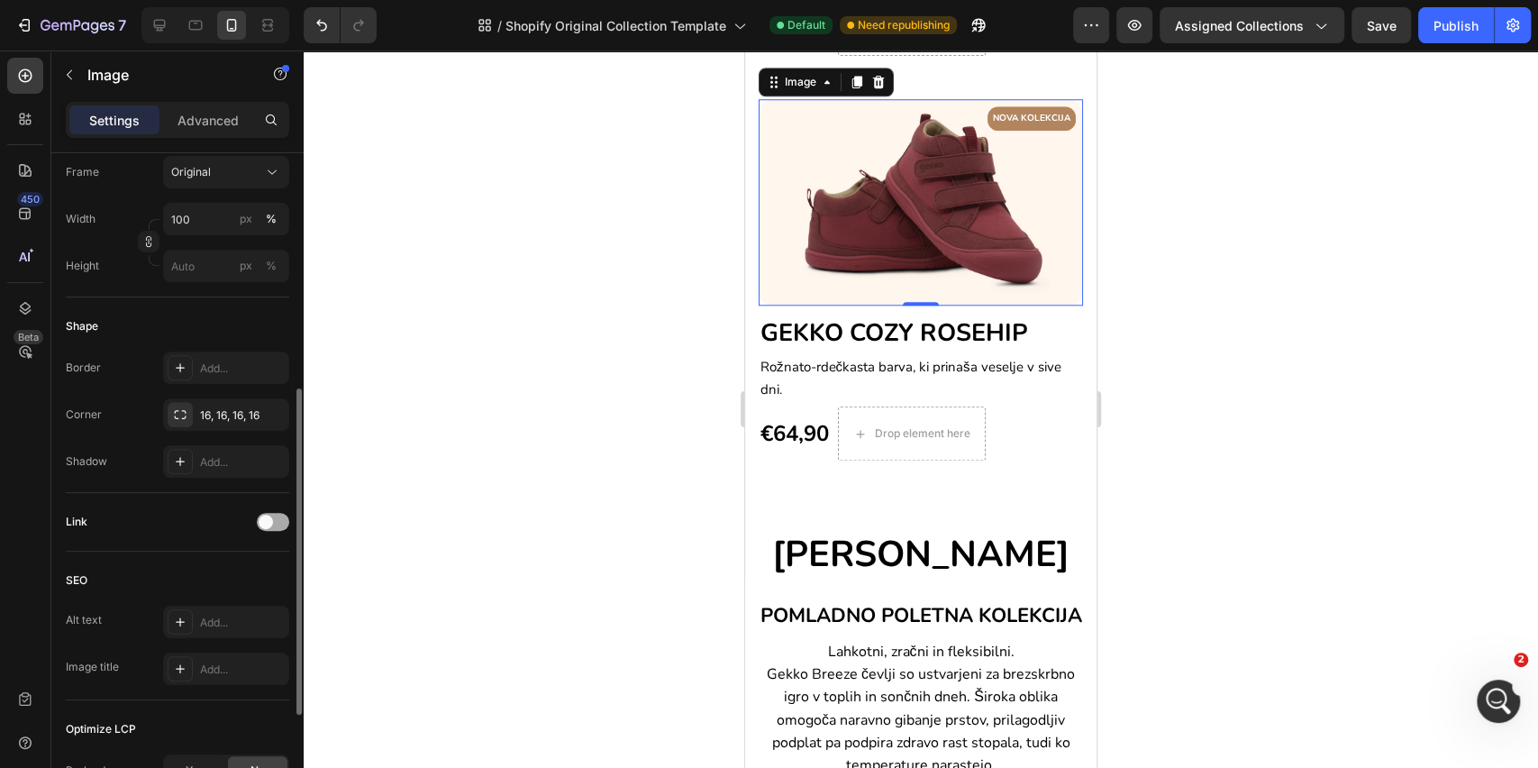
click at [282, 513] on div at bounding box center [273, 522] width 32 height 18
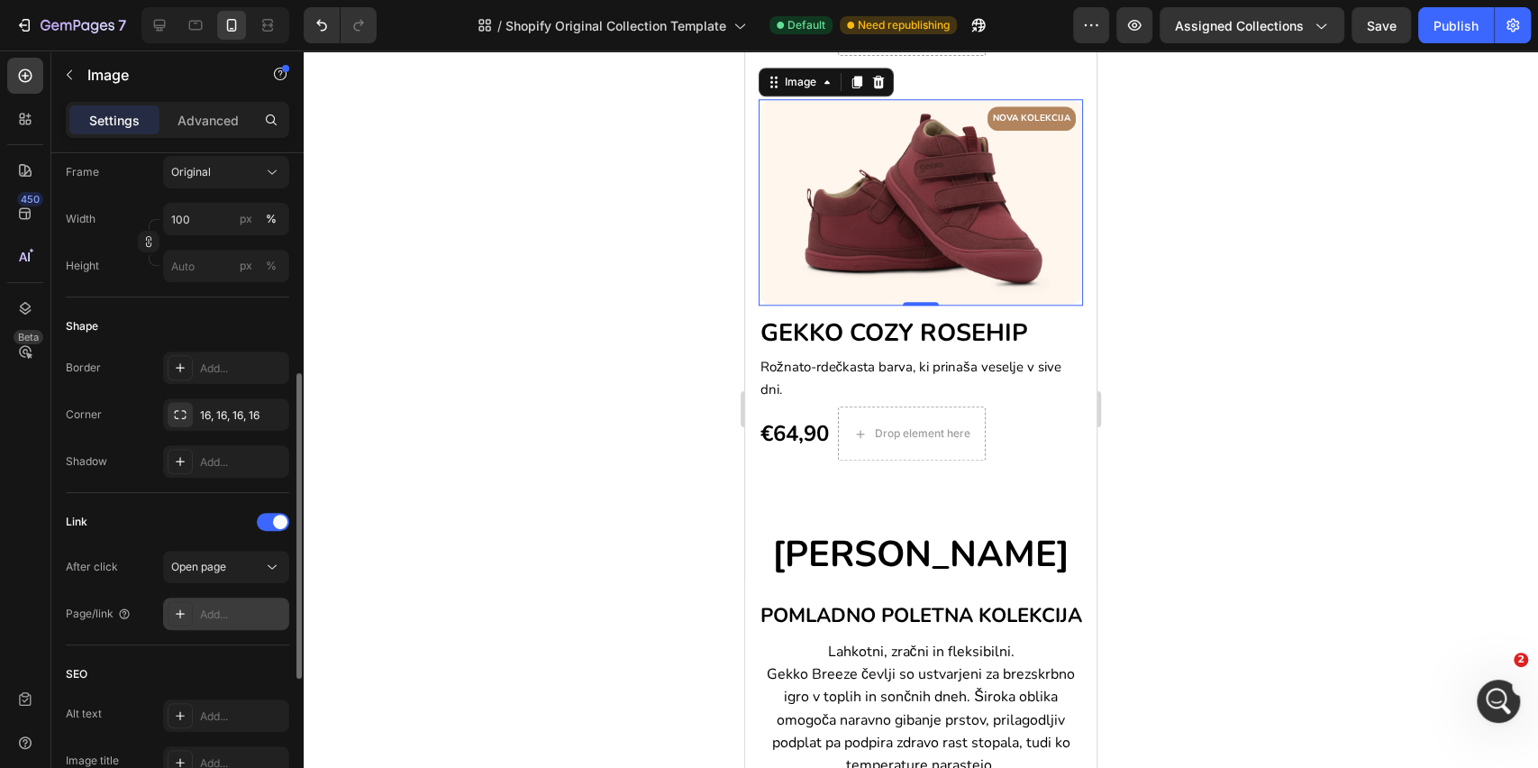
click at [222, 613] on div "Add..." at bounding box center [242, 615] width 85 height 16
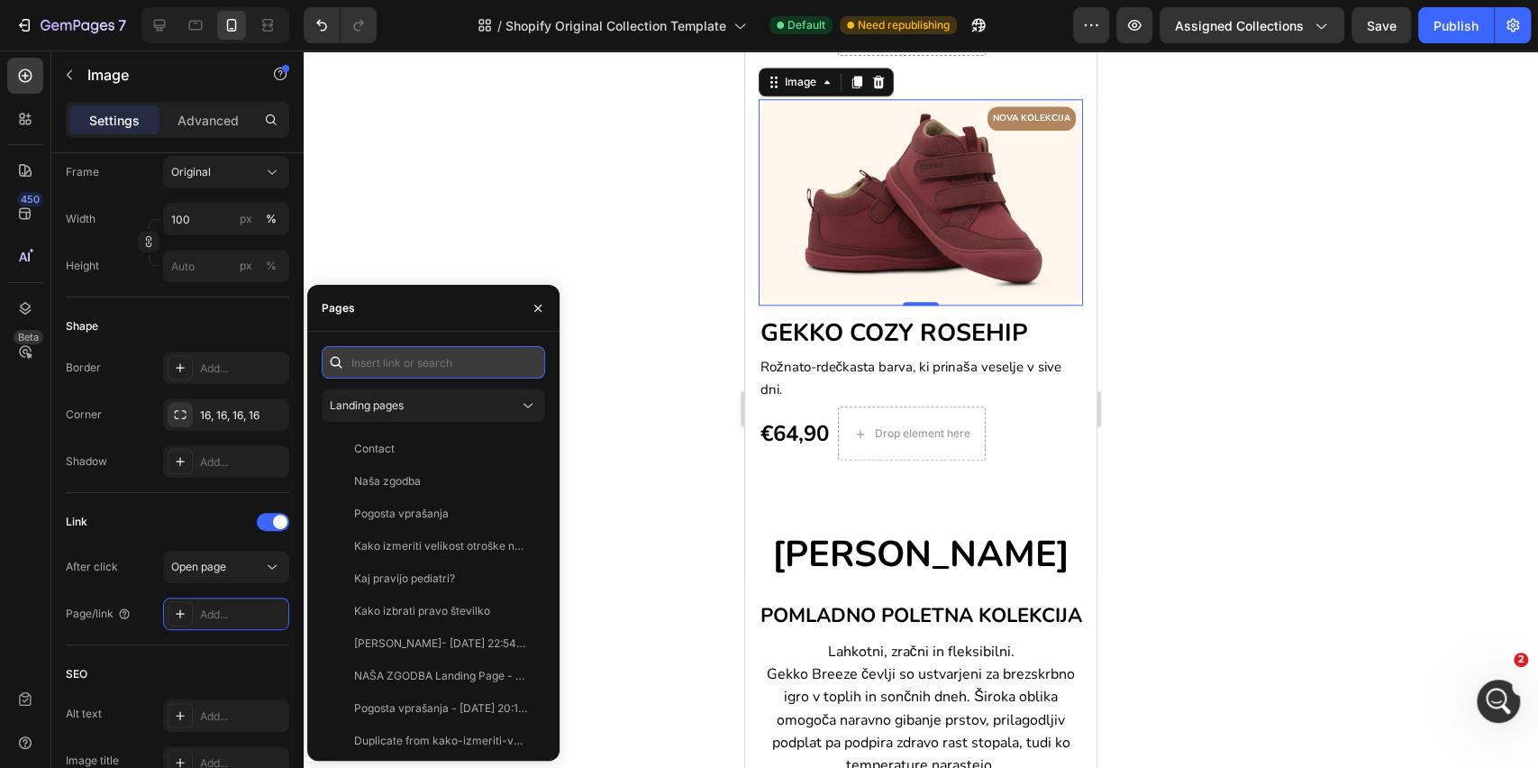
click at [422, 357] on input "text" at bounding box center [434, 362] width 224 height 32
paste input "https://www.gekko.si/products/gekko-cozy?variant=51209891610971"
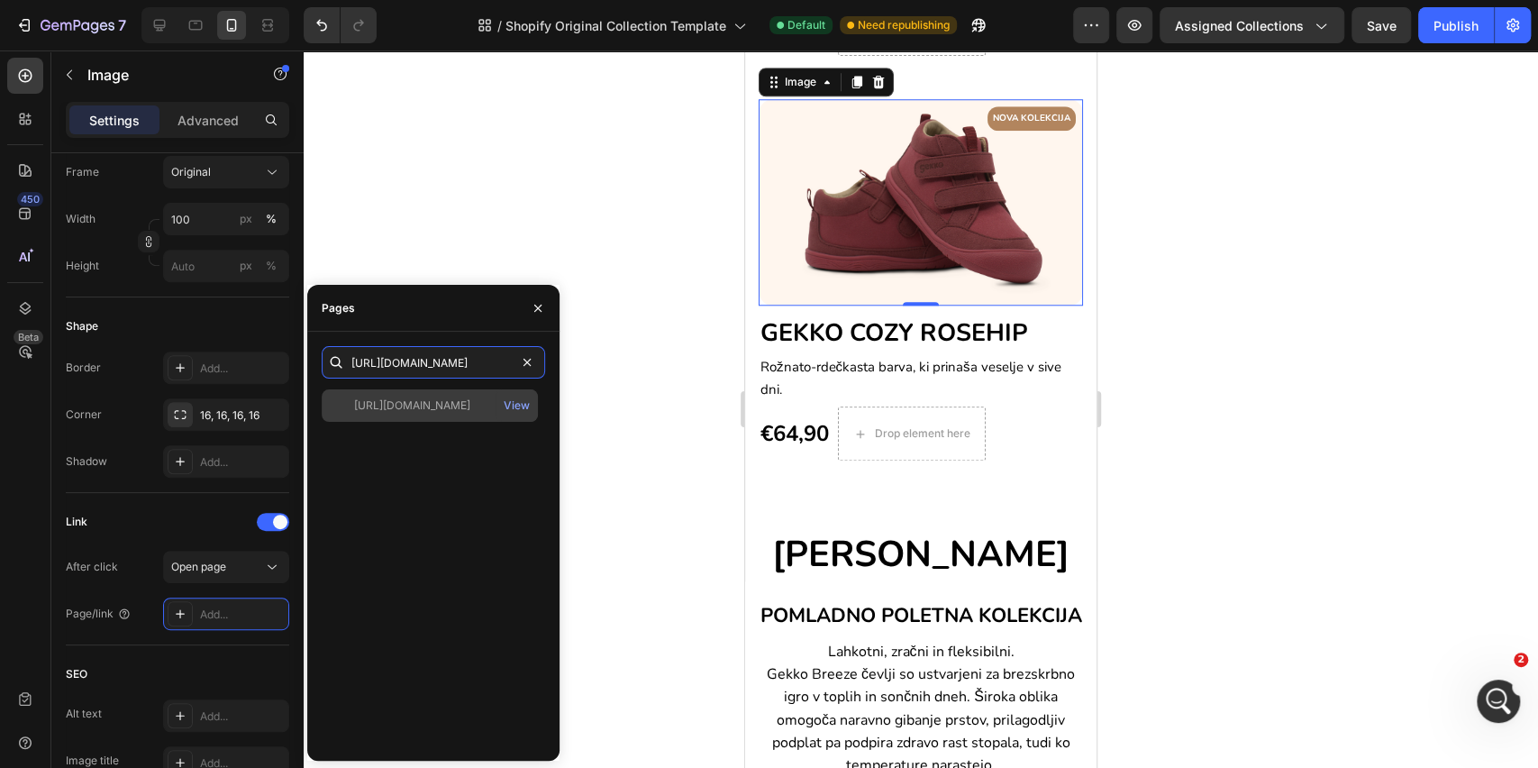
type input "https://www.gekko.si/products/gekko-cozy?variant=51209891610971"
click at [433, 415] on div "https://www.gekko.si/products/gekko-cozy?variant=51209891610971 View" at bounding box center [430, 405] width 216 height 32
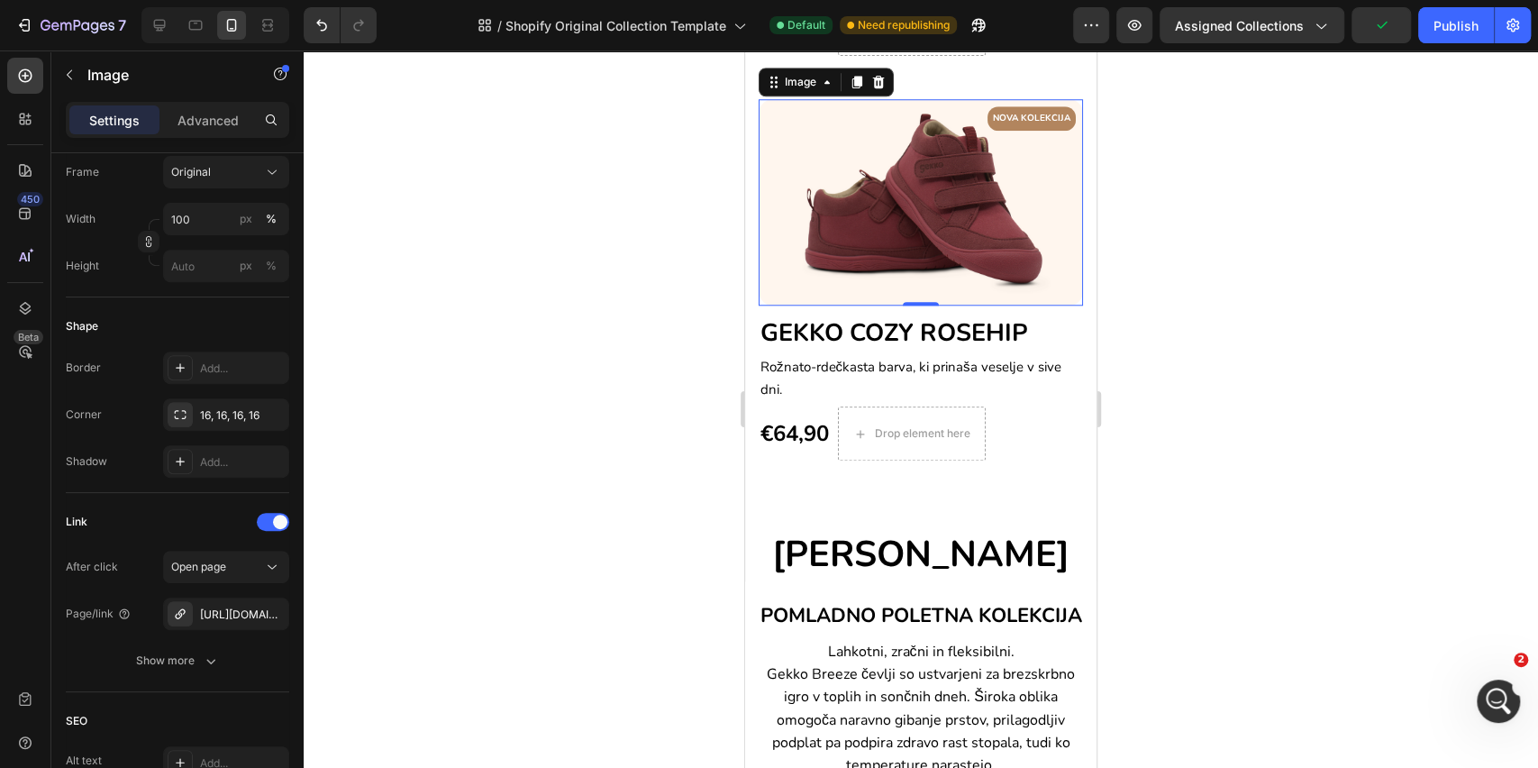
click at [648, 473] on div at bounding box center [921, 408] width 1235 height 717
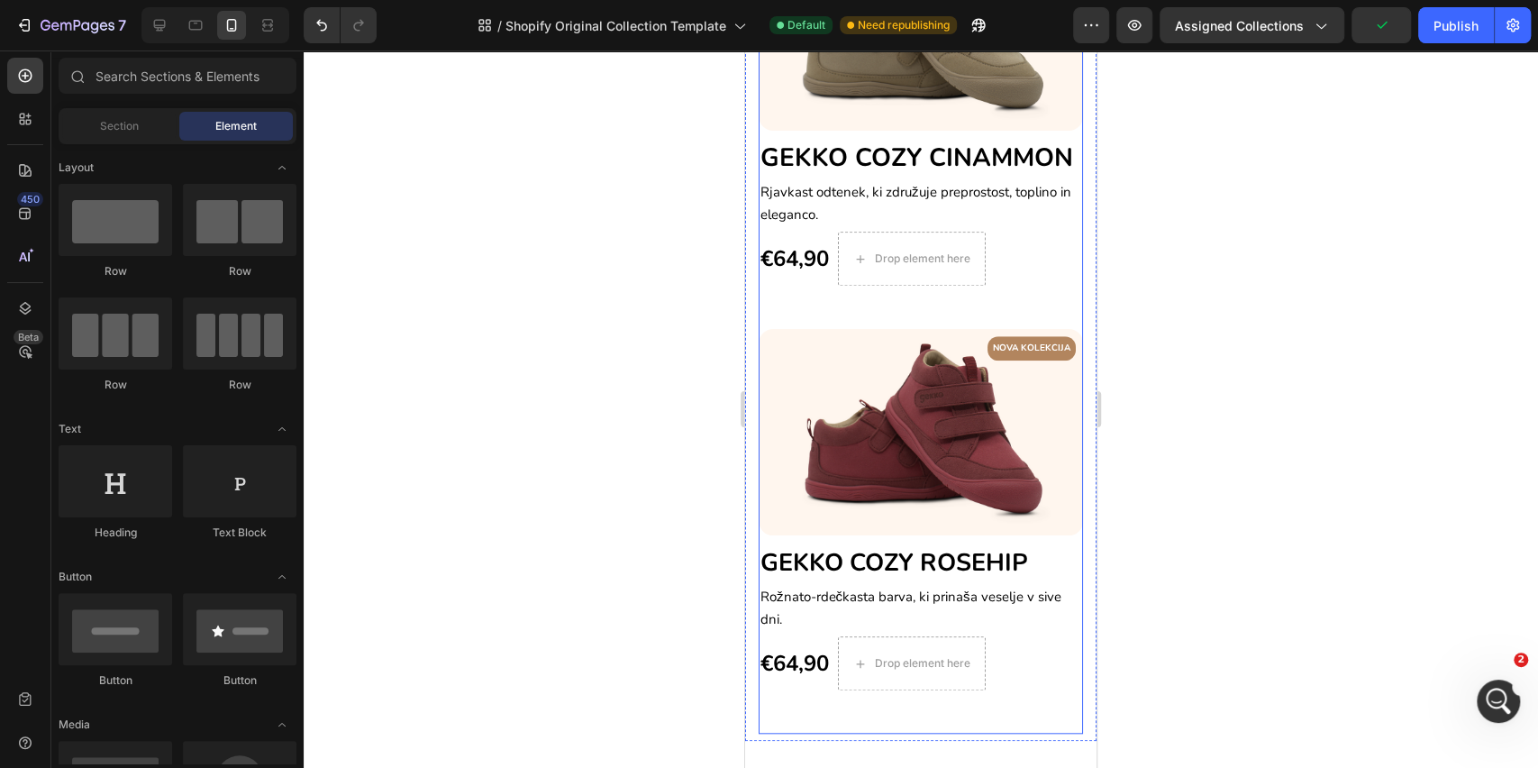
scroll to position [692, 0]
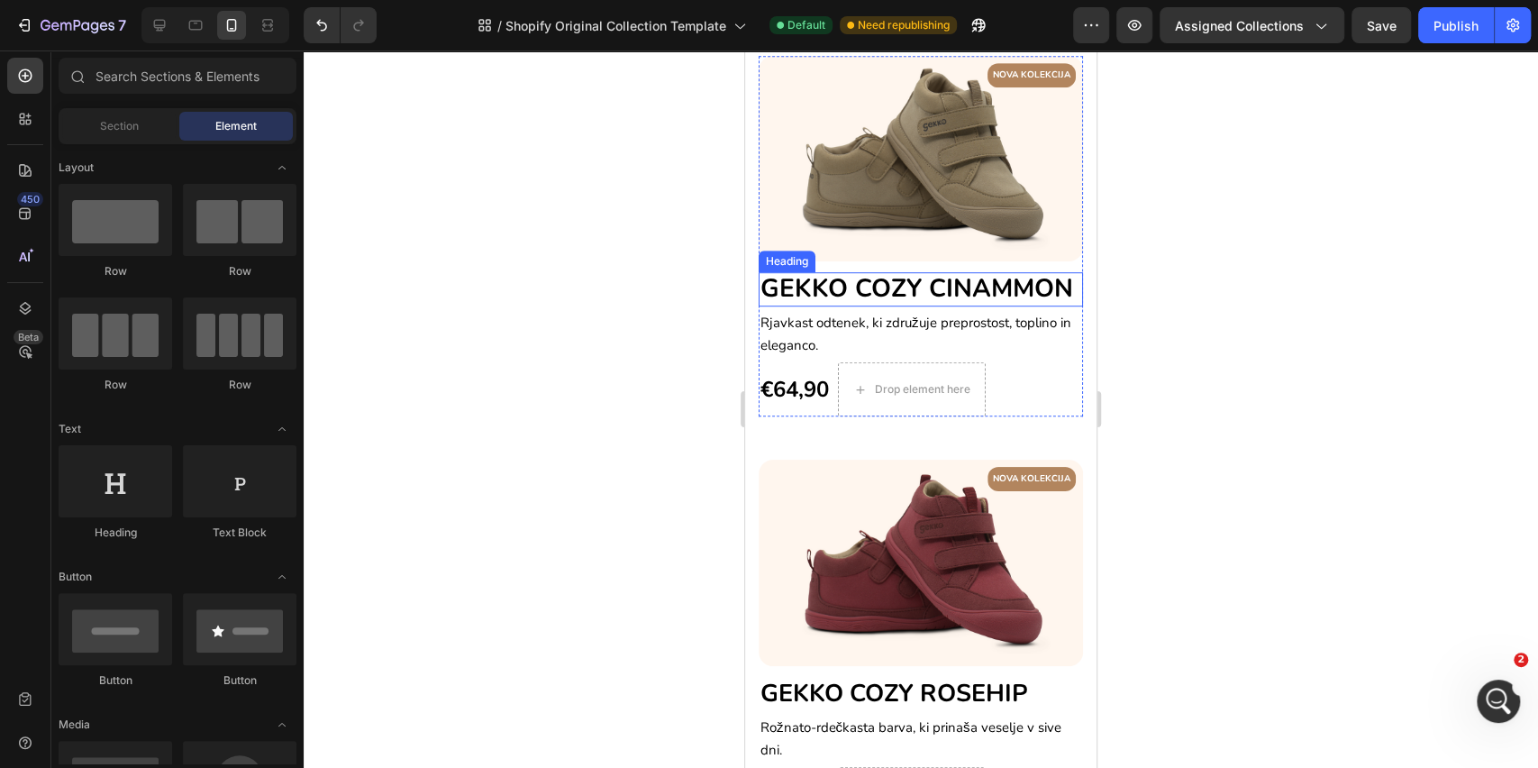
click at [866, 306] on span "GEKKO COZY CINAMMON" at bounding box center [917, 288] width 313 height 34
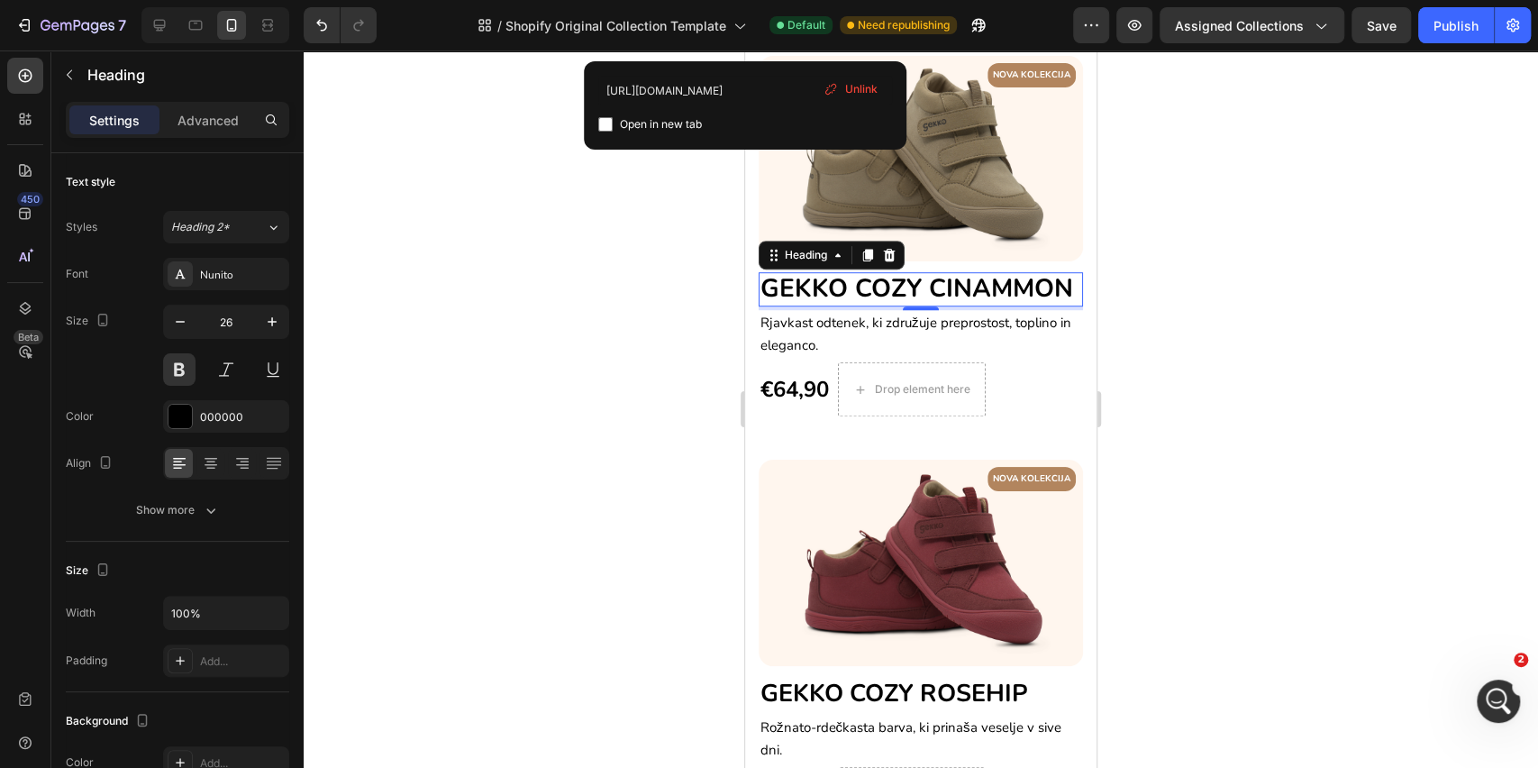
click at [911, 306] on h2 "GEKKO COZY CINAMMON" at bounding box center [921, 289] width 324 height 34
click at [911, 305] on p "GEKKO COZY CINAMMON" at bounding box center [921, 289] width 321 height 31
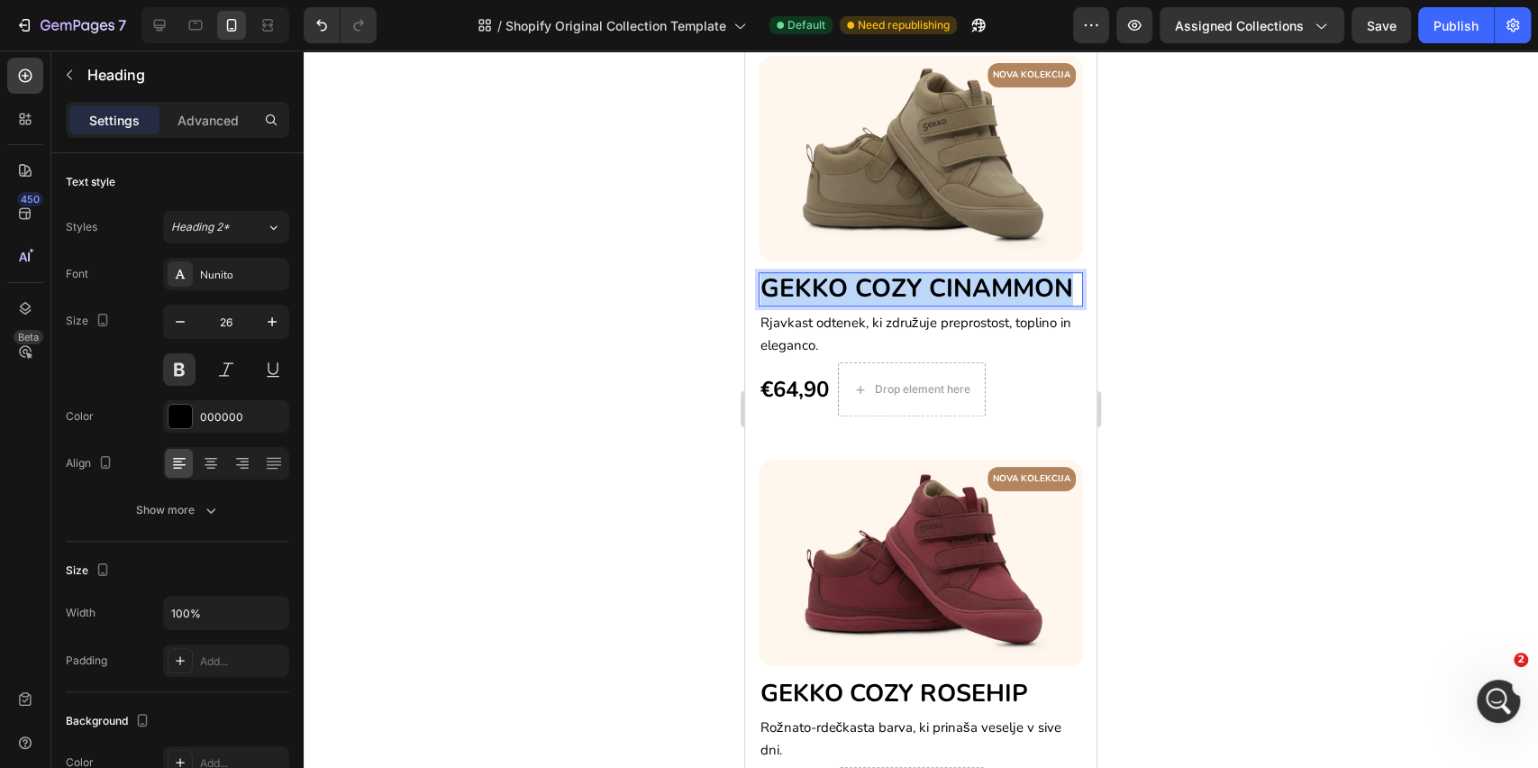
click at [911, 305] on p "GEKKO COZY CINAMMON" at bounding box center [921, 289] width 321 height 31
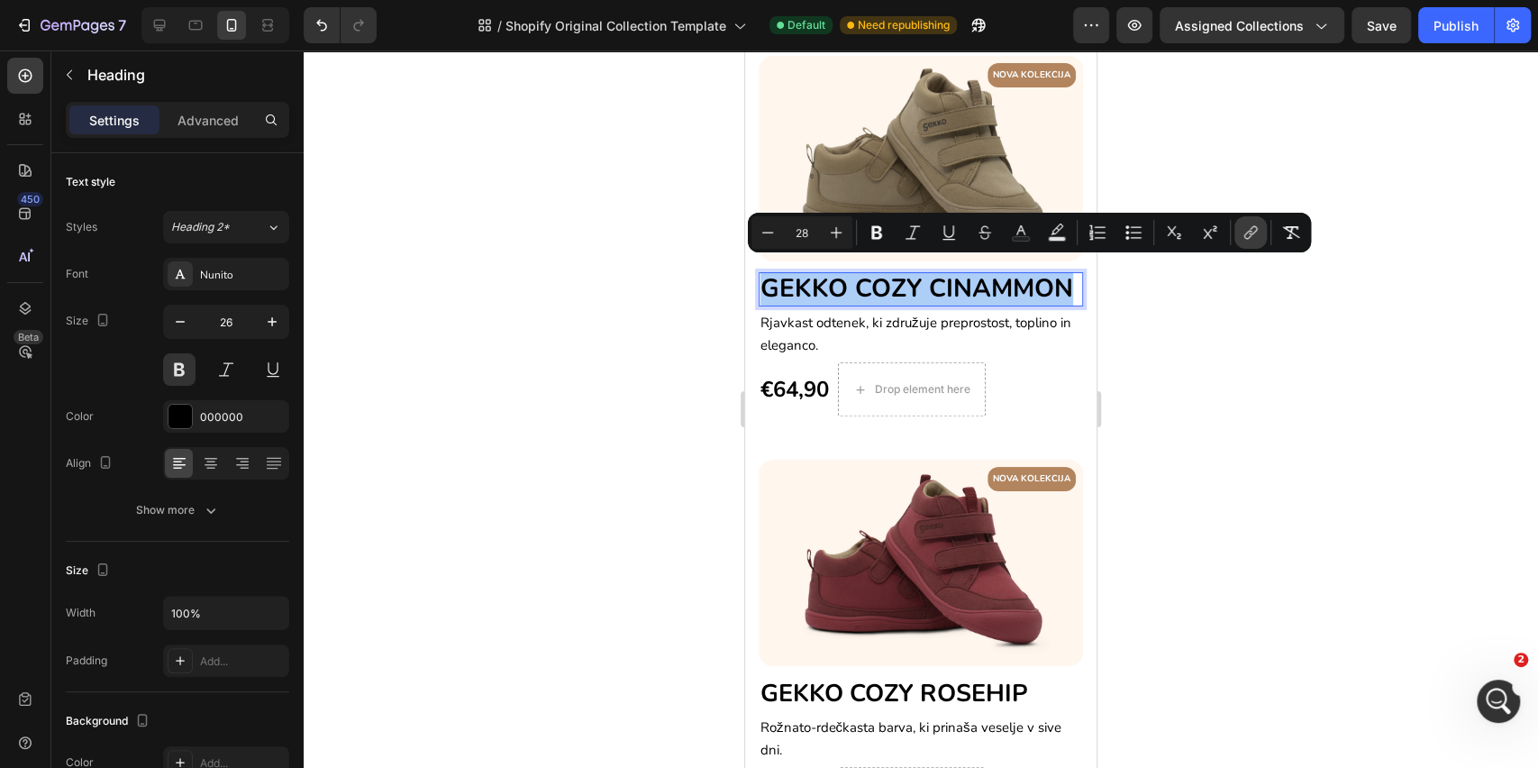
click at [1240, 233] on button "link" at bounding box center [1251, 232] width 32 height 32
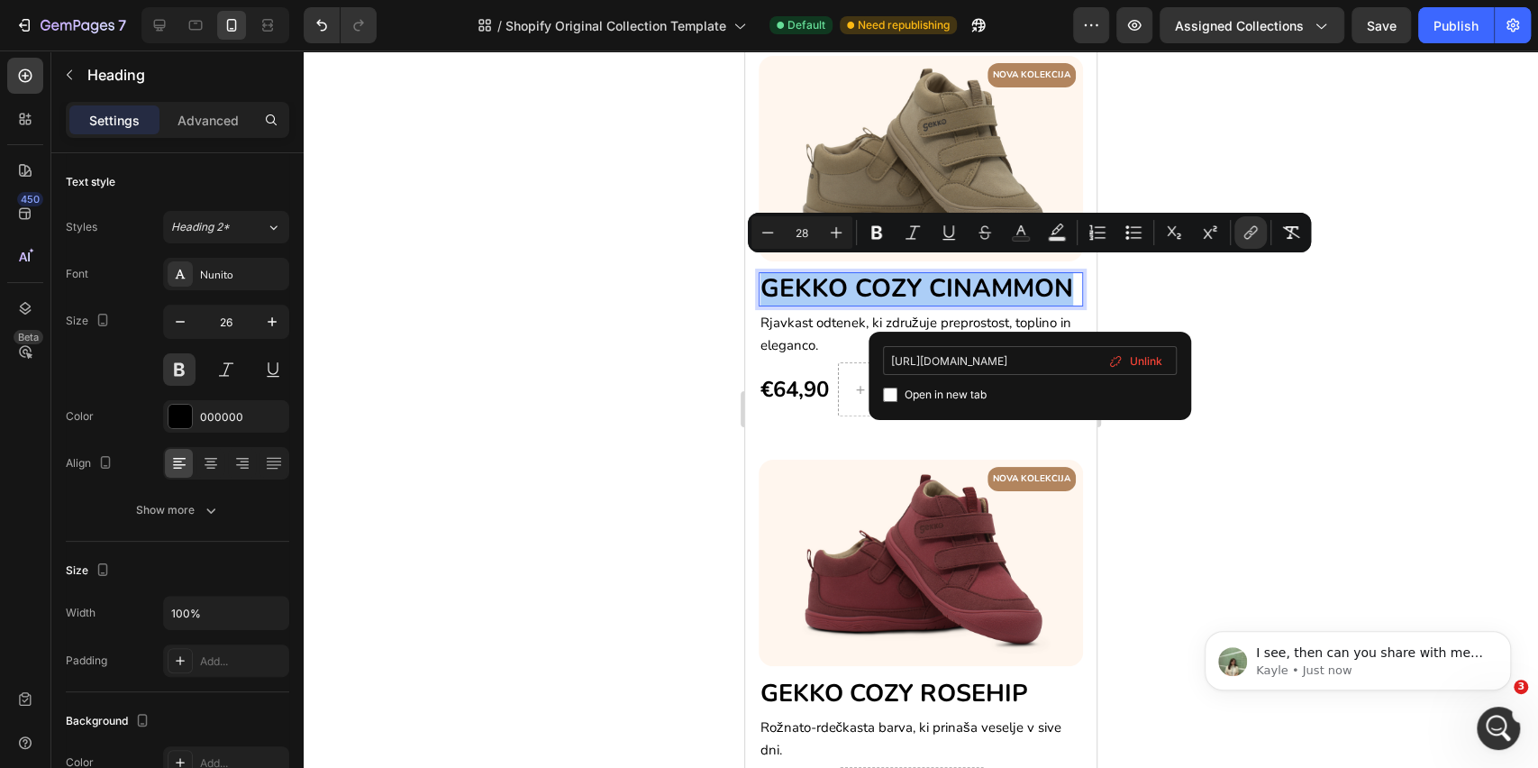
scroll to position [0, 0]
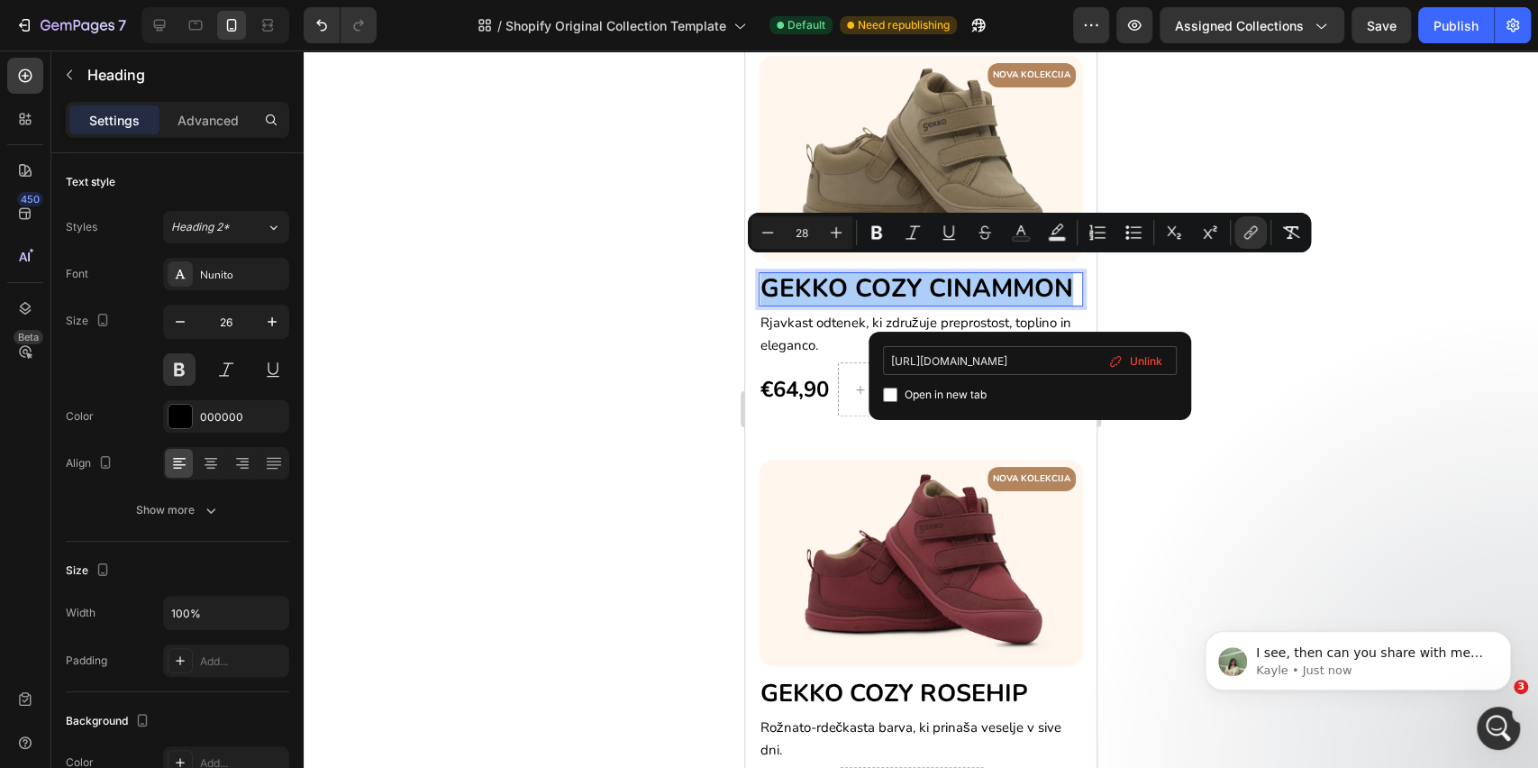
click at [1017, 364] on input "[URL][DOMAIN_NAME]" at bounding box center [1030, 360] width 294 height 29
type input "[URL][DOMAIN_NAME]"
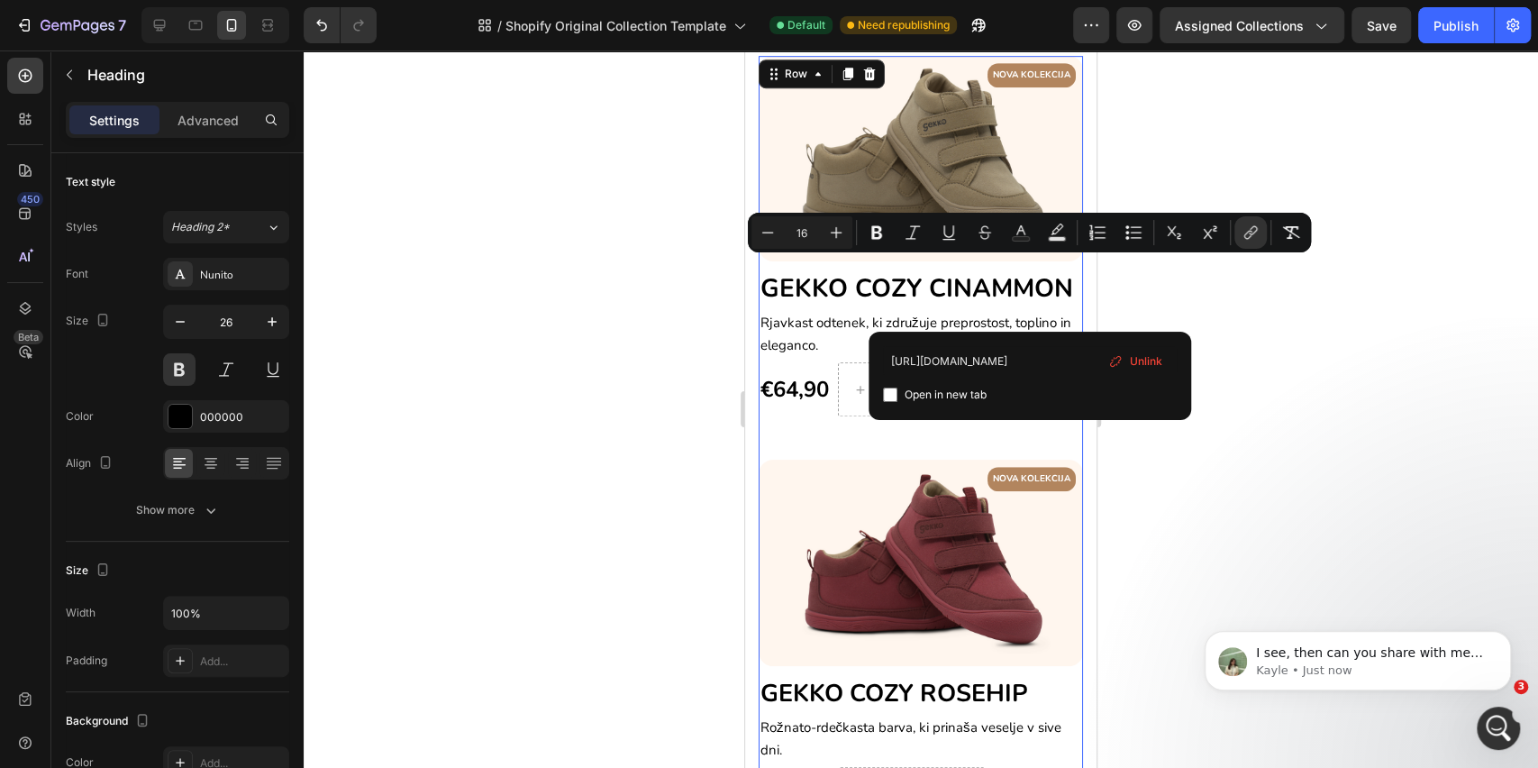
click at [1025, 445] on div "NOVA KOLEKCIJA Text block Row Image ⁠⁠⁠⁠⁠⁠⁠ GEKKO COZY CINAMMON Heading Rjavkas…" at bounding box center [921, 258] width 324 height 405
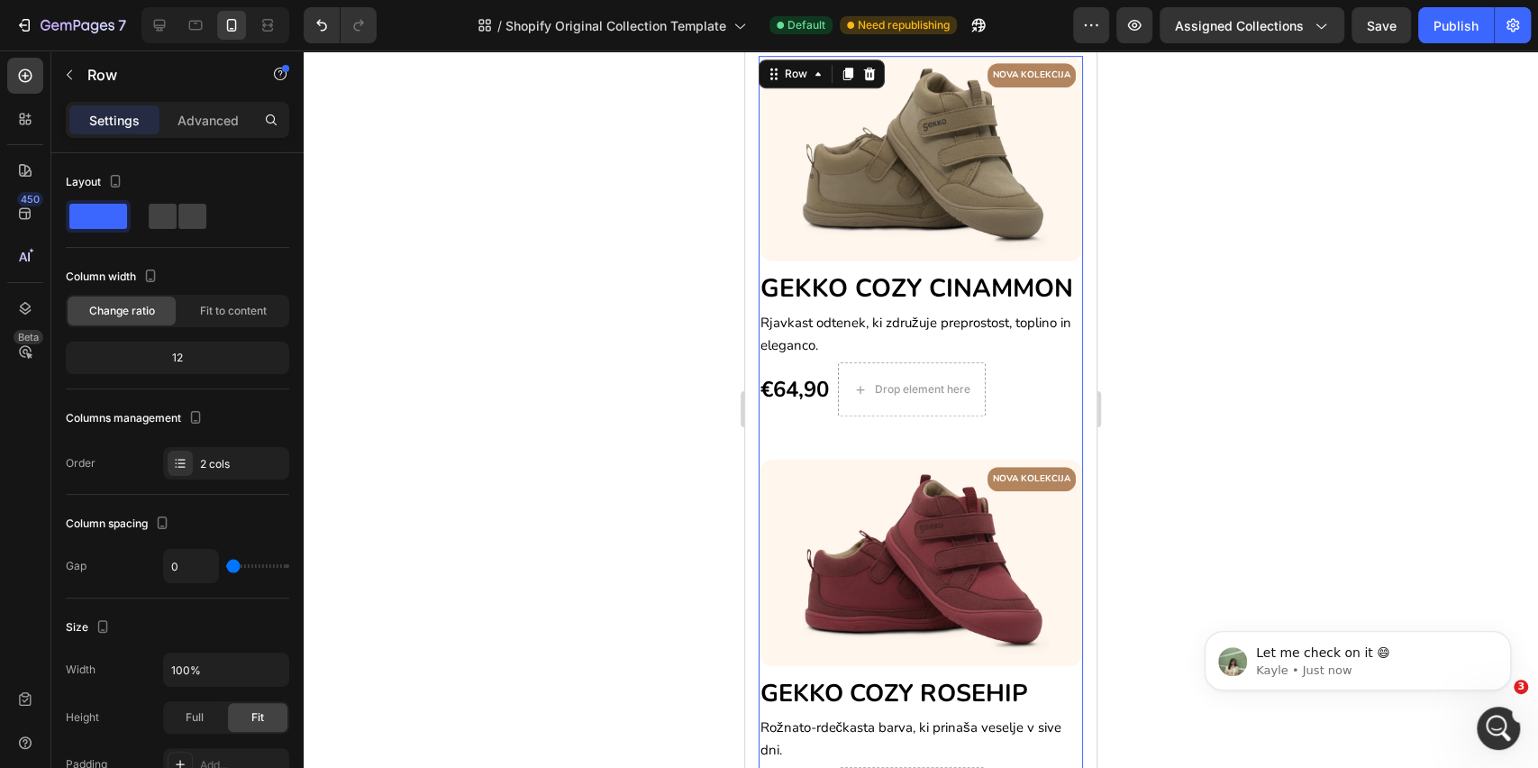
scroll to position [0, 0]
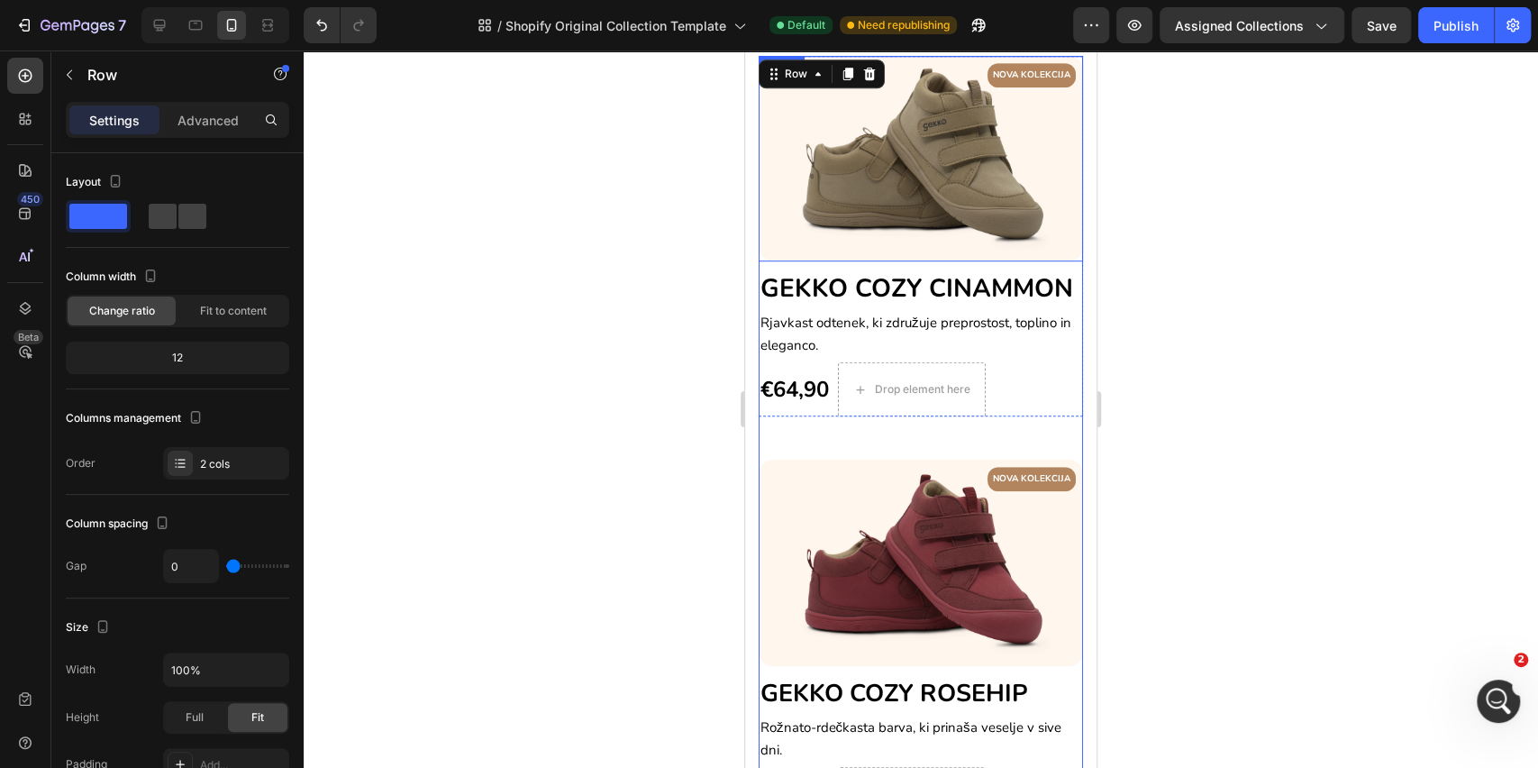
click at [859, 198] on img at bounding box center [921, 159] width 324 height 206
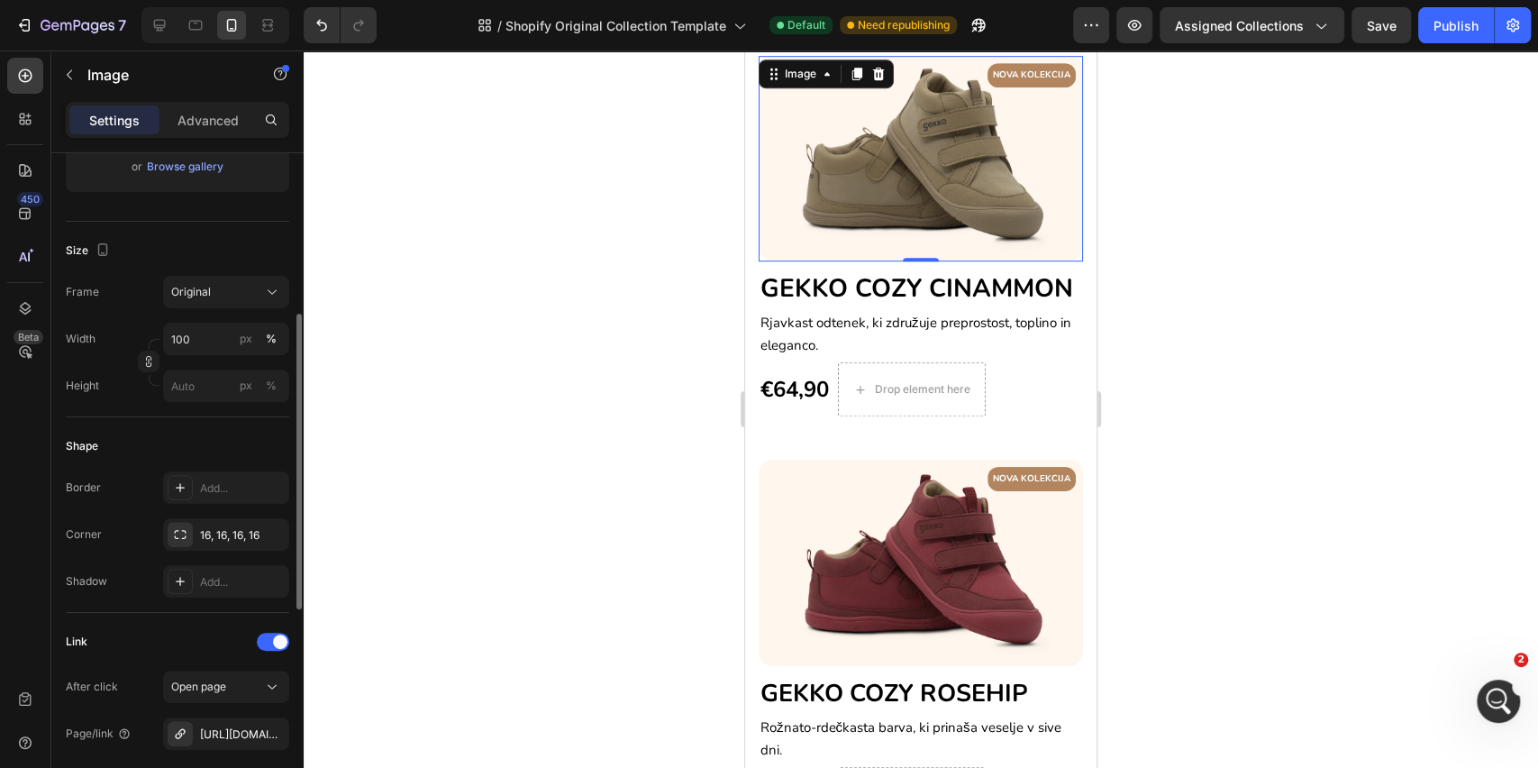
scroll to position [480, 0]
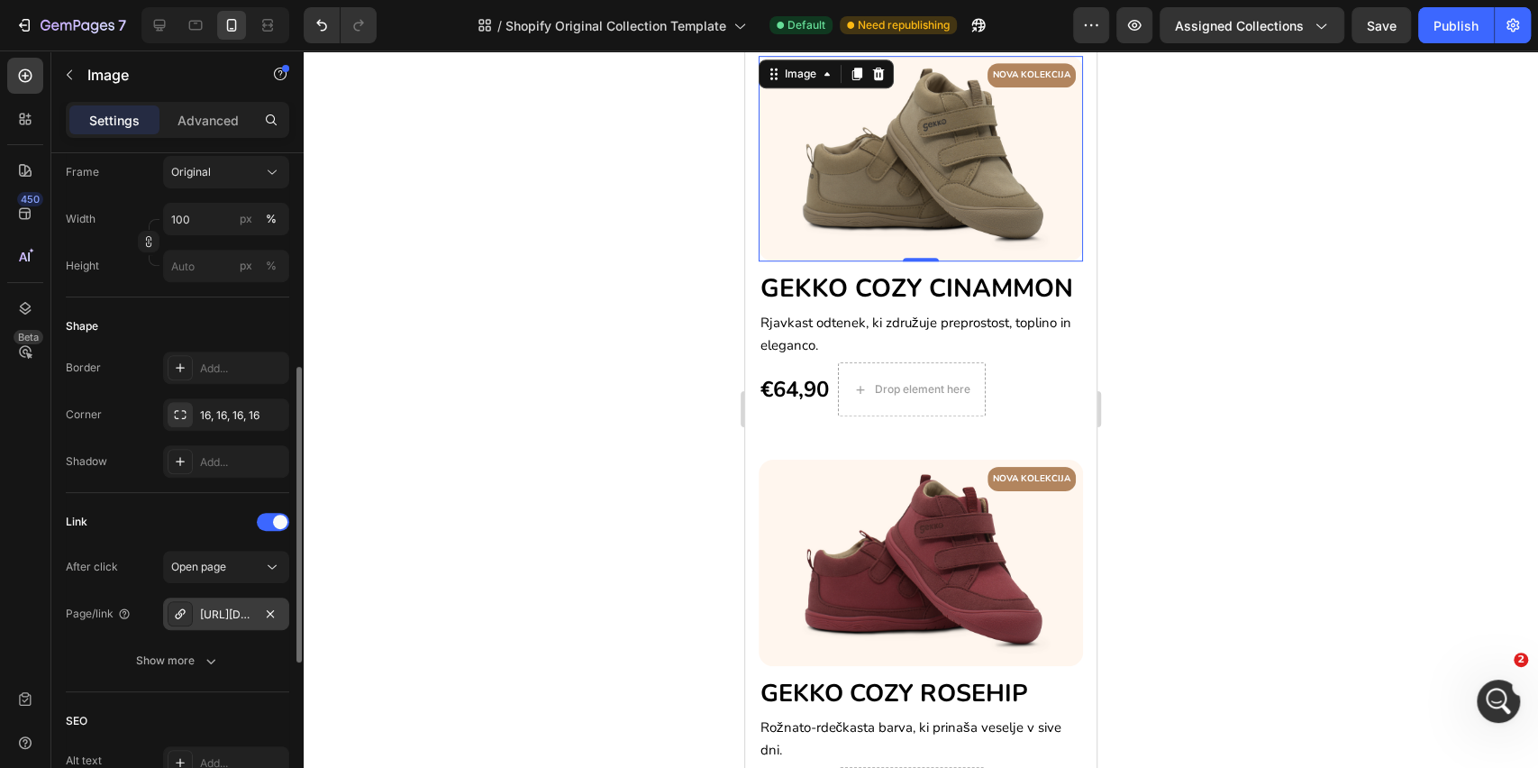
click at [218, 610] on div "https://www.gekko.si/gekko-cozy" at bounding box center [226, 615] width 52 height 16
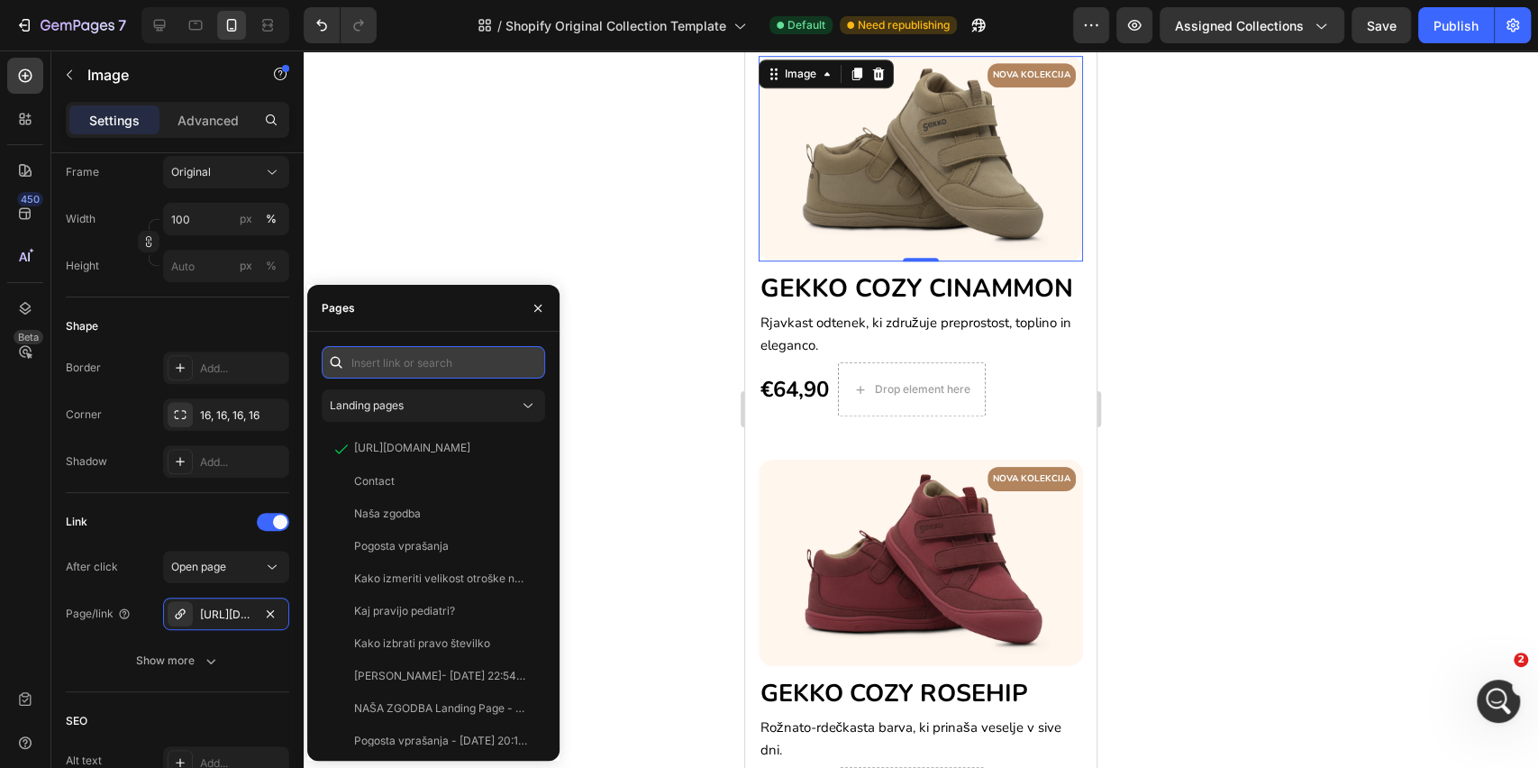
click at [403, 367] on input "text" at bounding box center [434, 362] width 224 height 32
paste input "[URL][DOMAIN_NAME]"
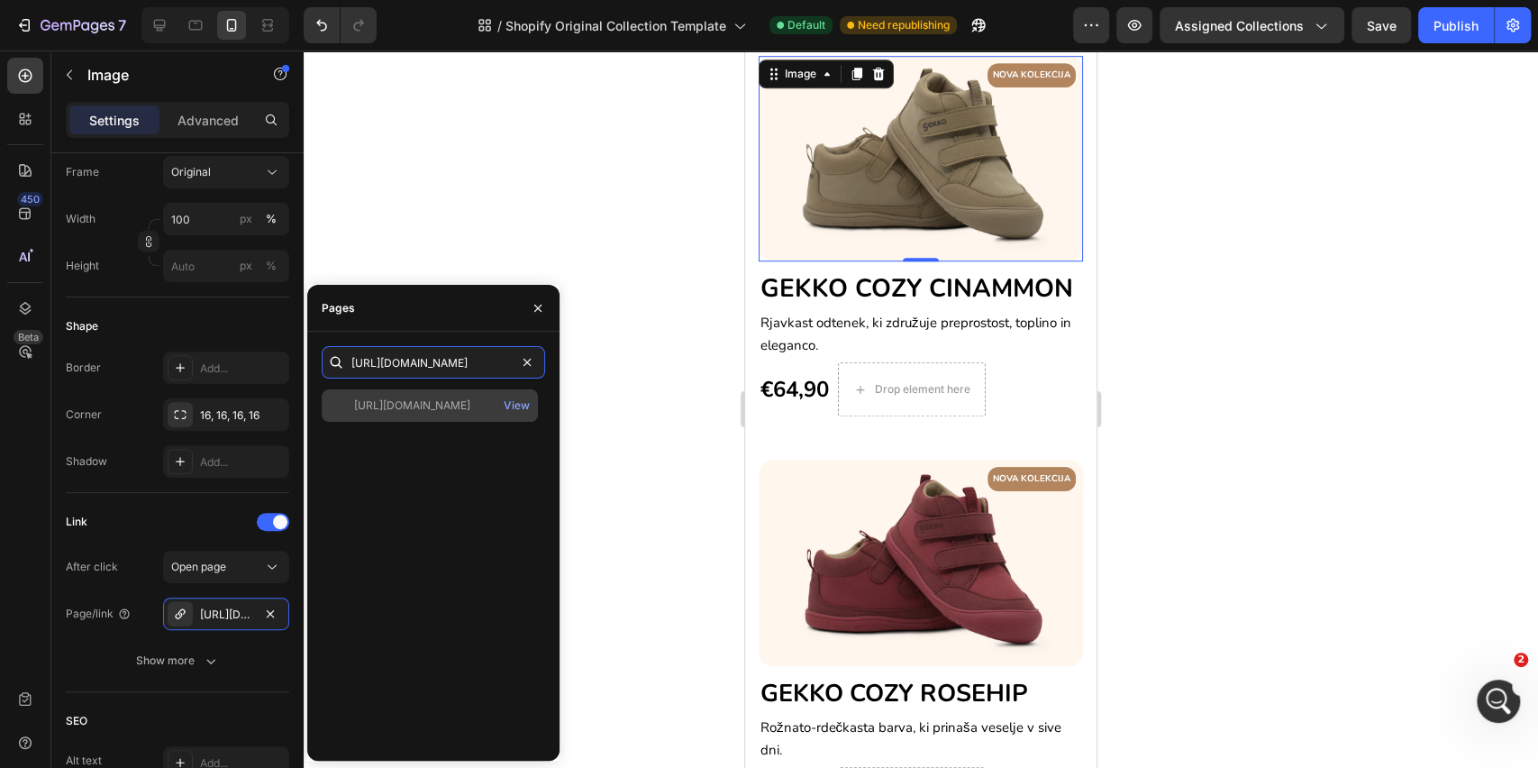
type input "[URL][DOMAIN_NAME]"
click at [411, 410] on div "[URL][DOMAIN_NAME]" at bounding box center [412, 405] width 116 height 16
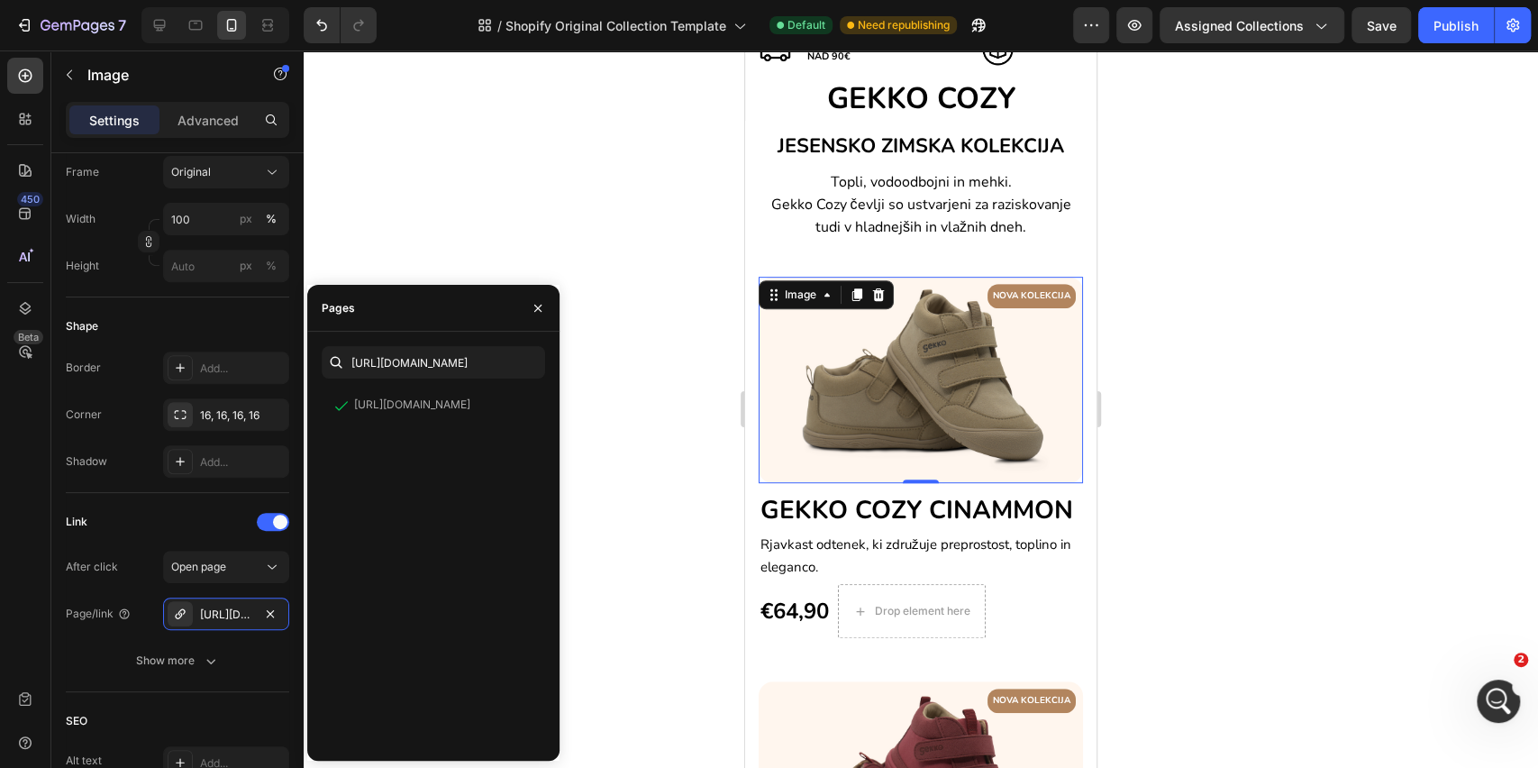
scroll to position [211, 0]
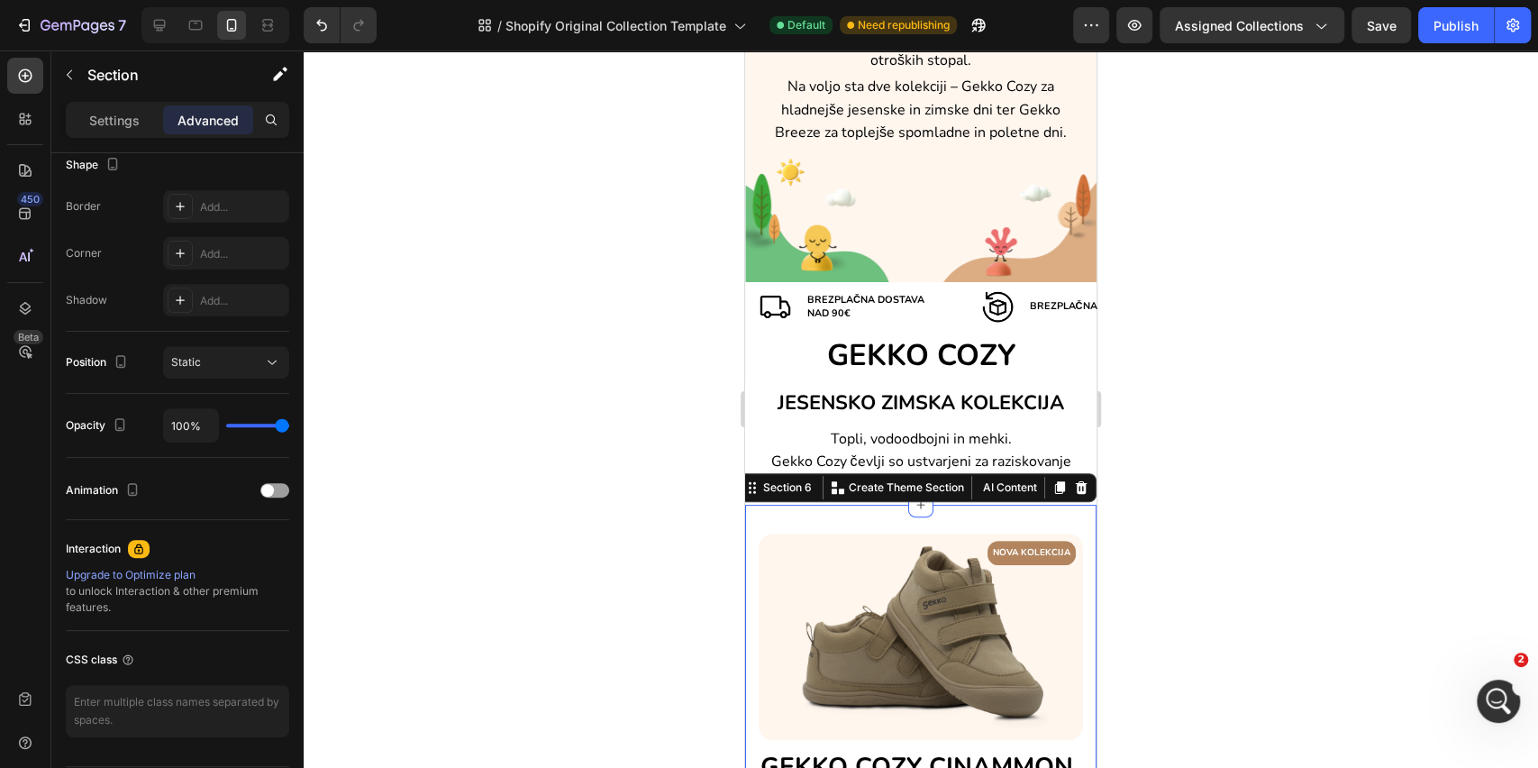
scroll to position [0, 0]
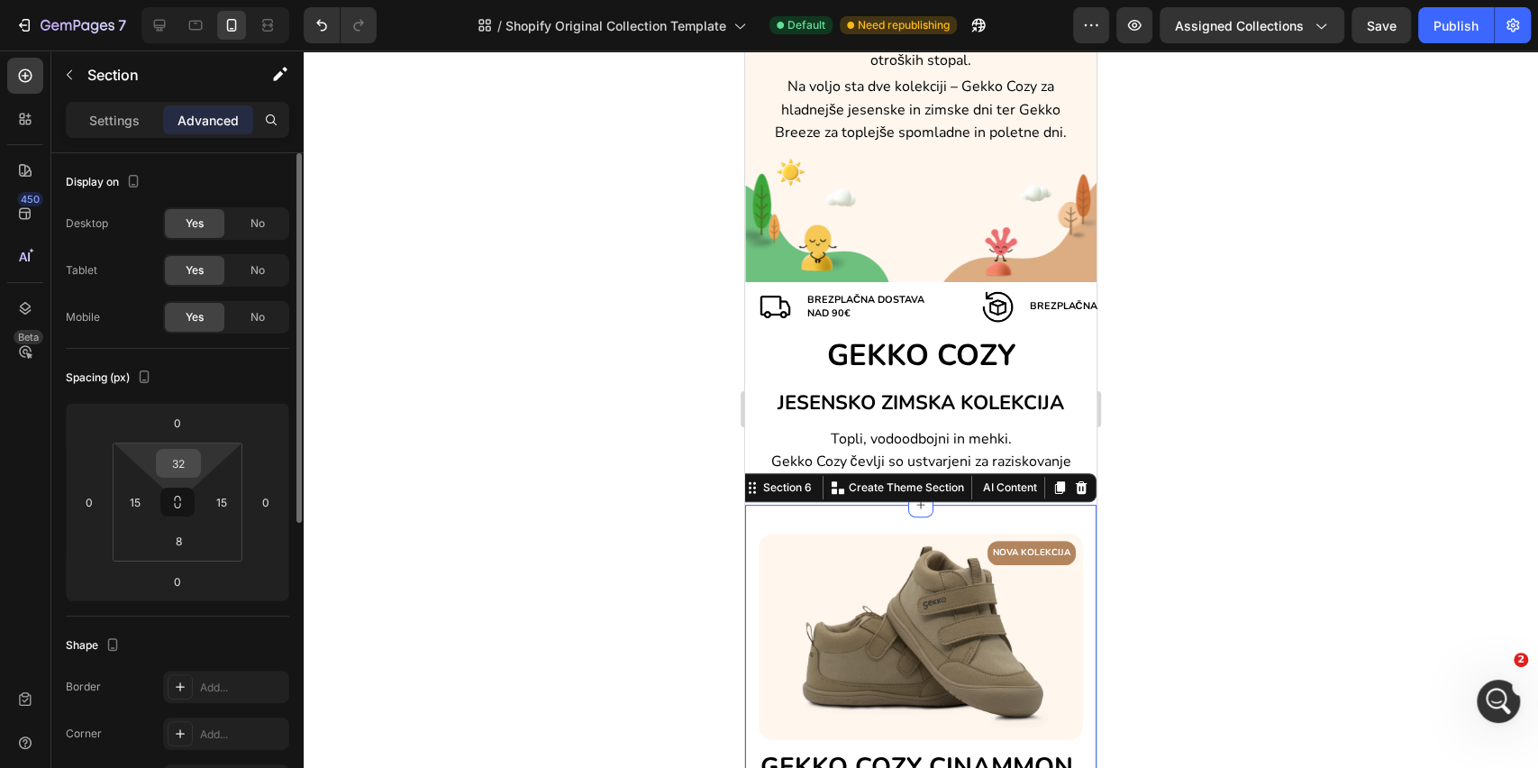
click at [169, 461] on input "32" at bounding box center [178, 463] width 36 height 27
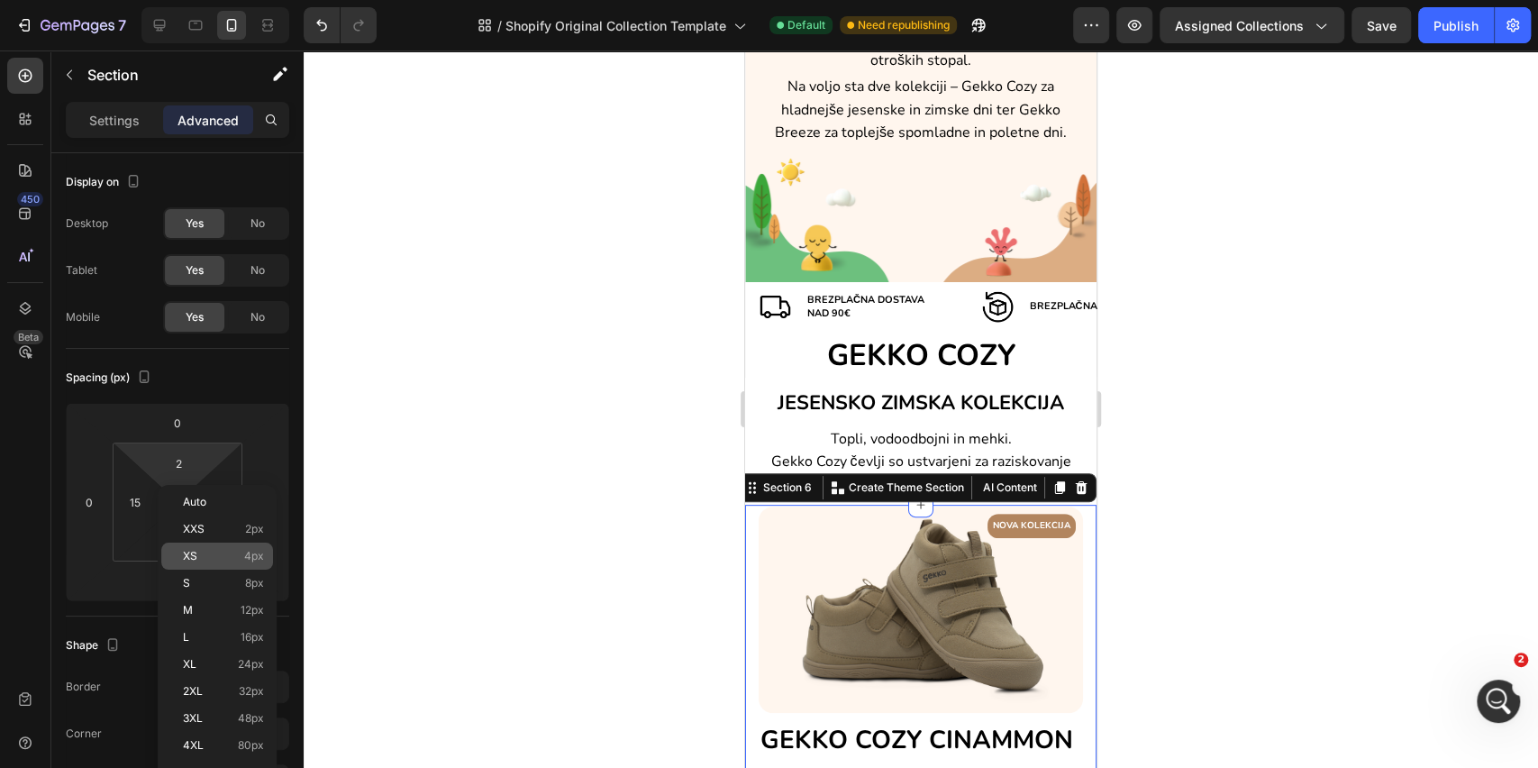
click at [216, 556] on p "XS 4px" at bounding box center [223, 556] width 81 height 13
type input "4"
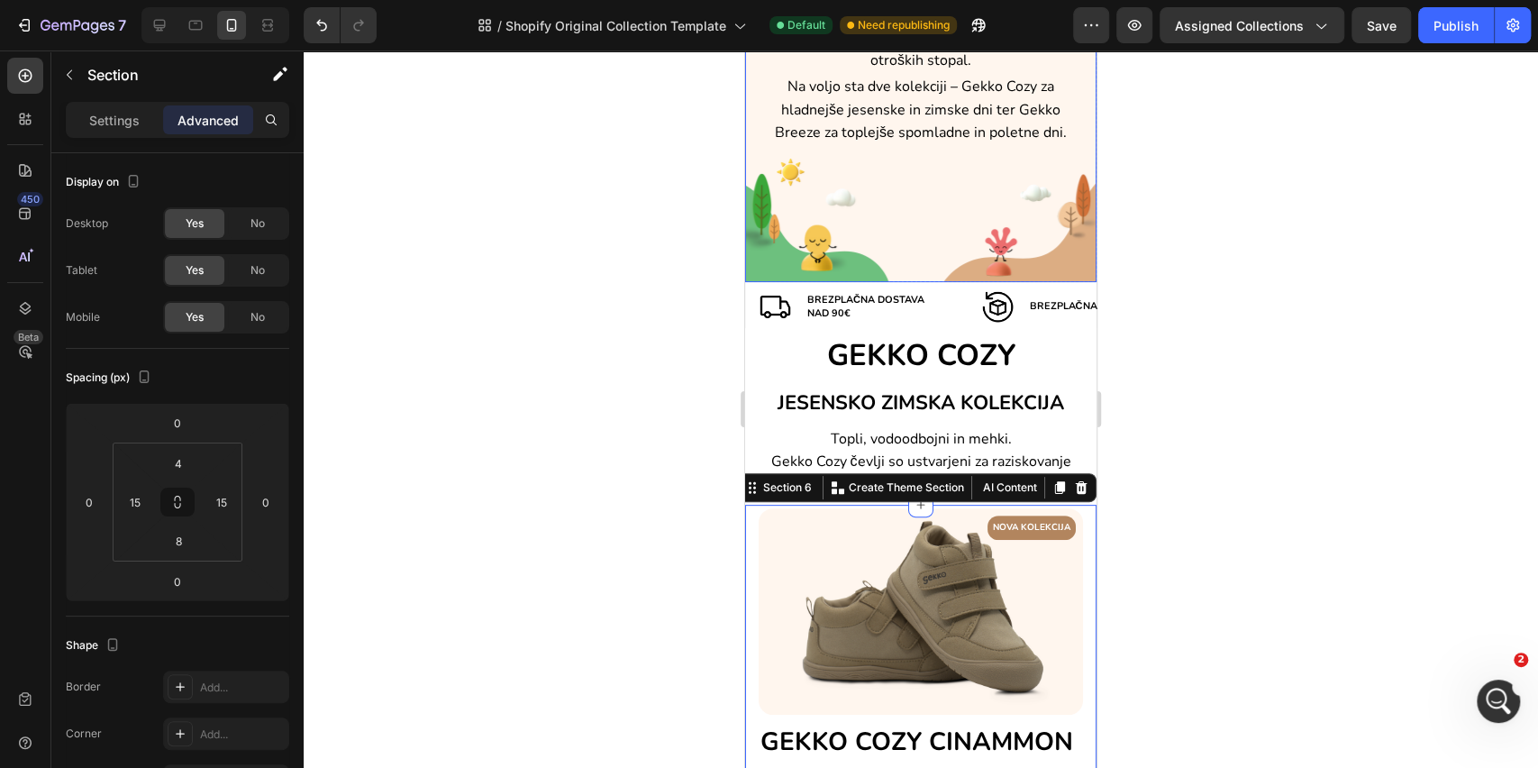
click at [1016, 211] on div "GEKKO ČEVLJI ZA VSE LETNE ČASE Heading Z naravno obliko, izjemno lahkotnostjo i…" at bounding box center [920, 79] width 351 height 279
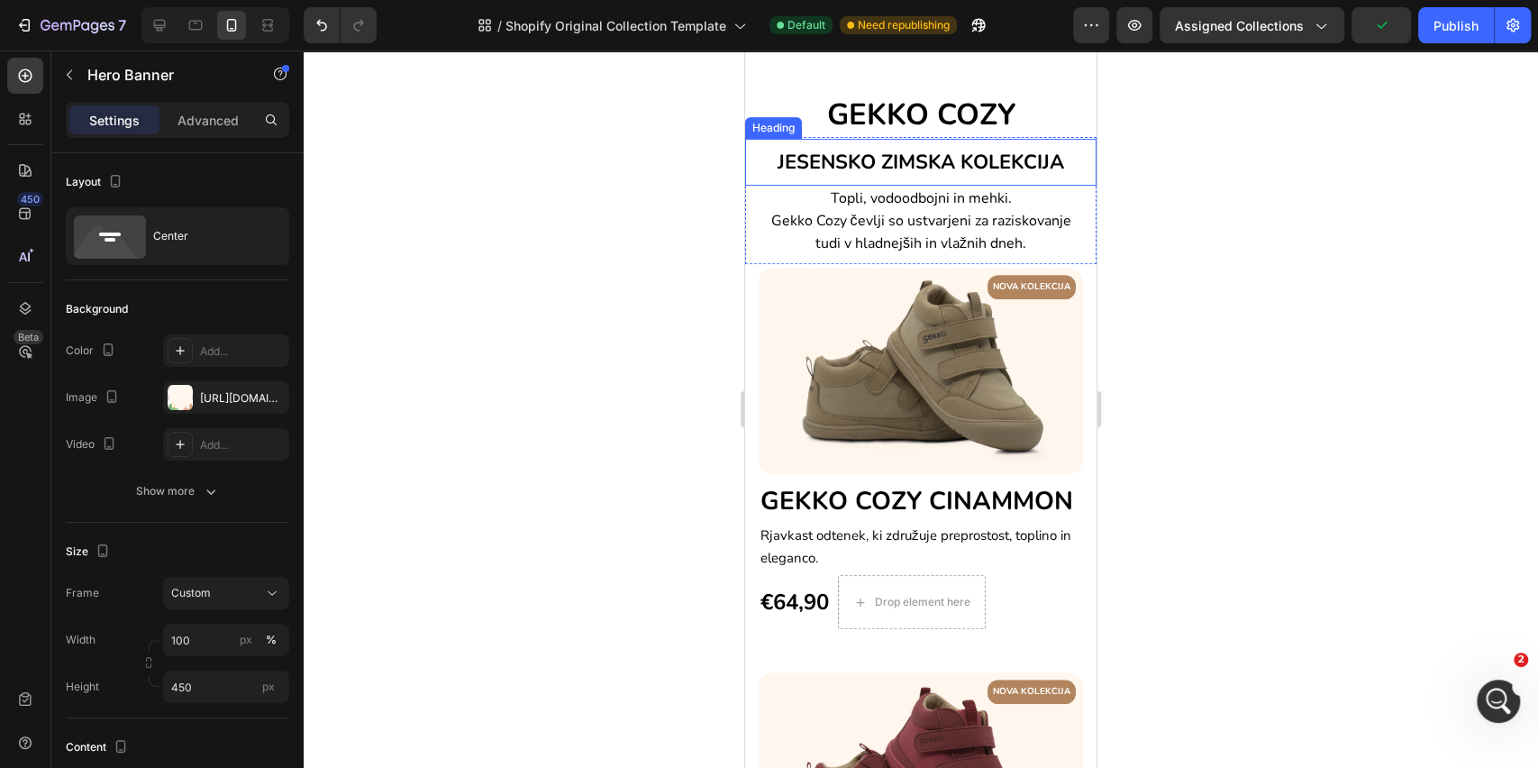
scroll to position [571, 0]
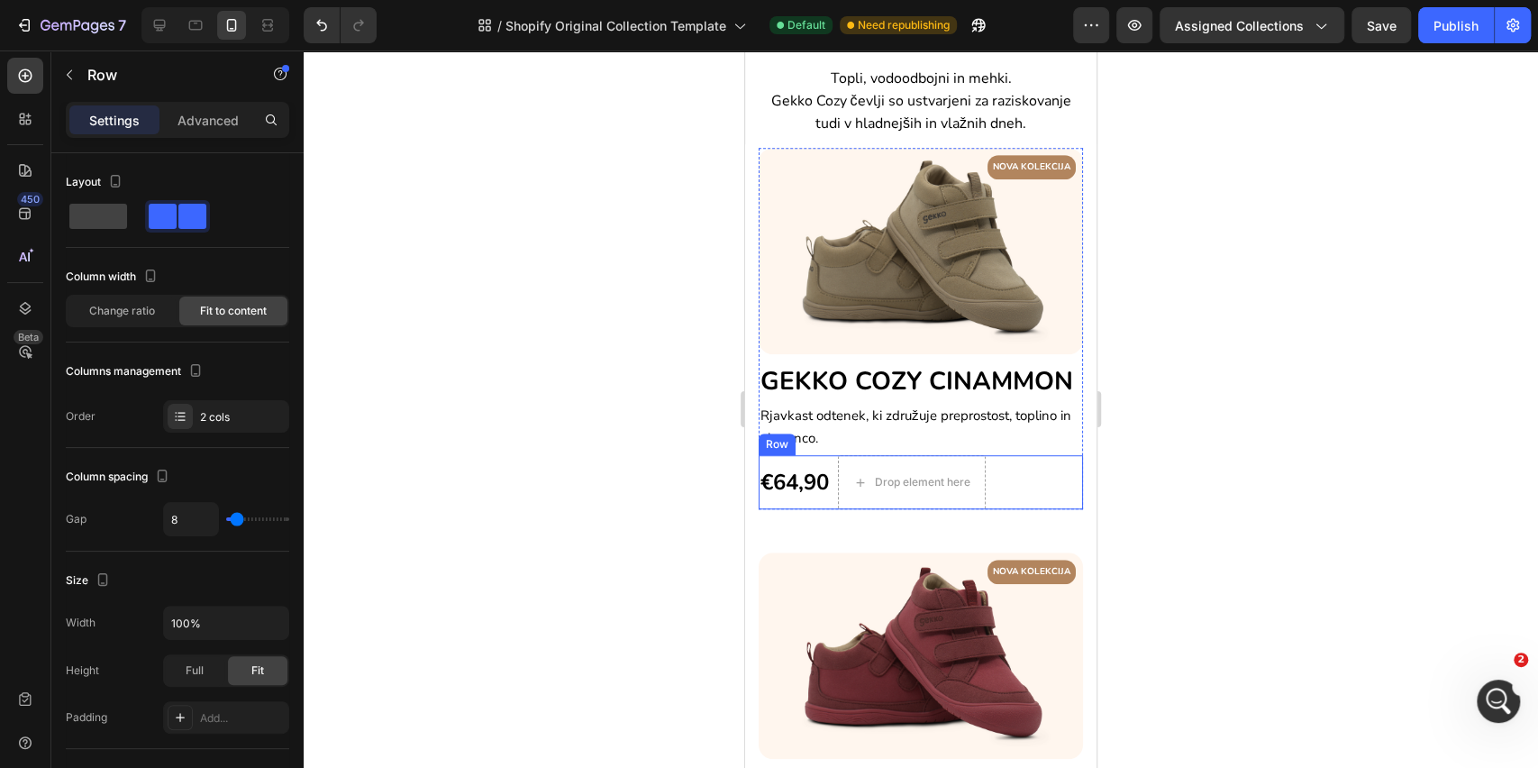
click at [1025, 509] on div "€64,90 (P) Price (P) Price Drop element here Row" at bounding box center [921, 482] width 324 height 54
click at [180, 123] on p "Advanced" at bounding box center [208, 120] width 61 height 19
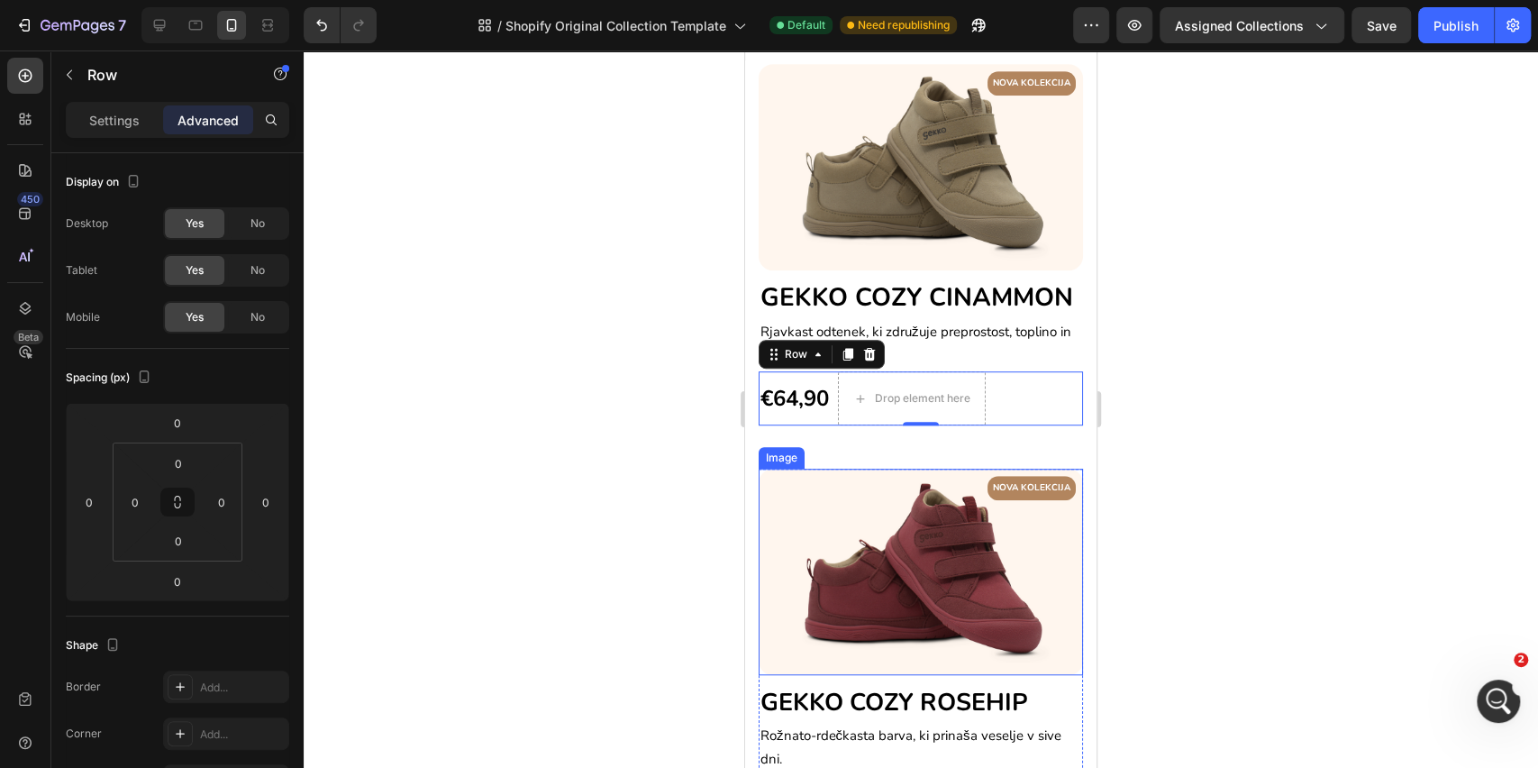
scroll to position [692, 0]
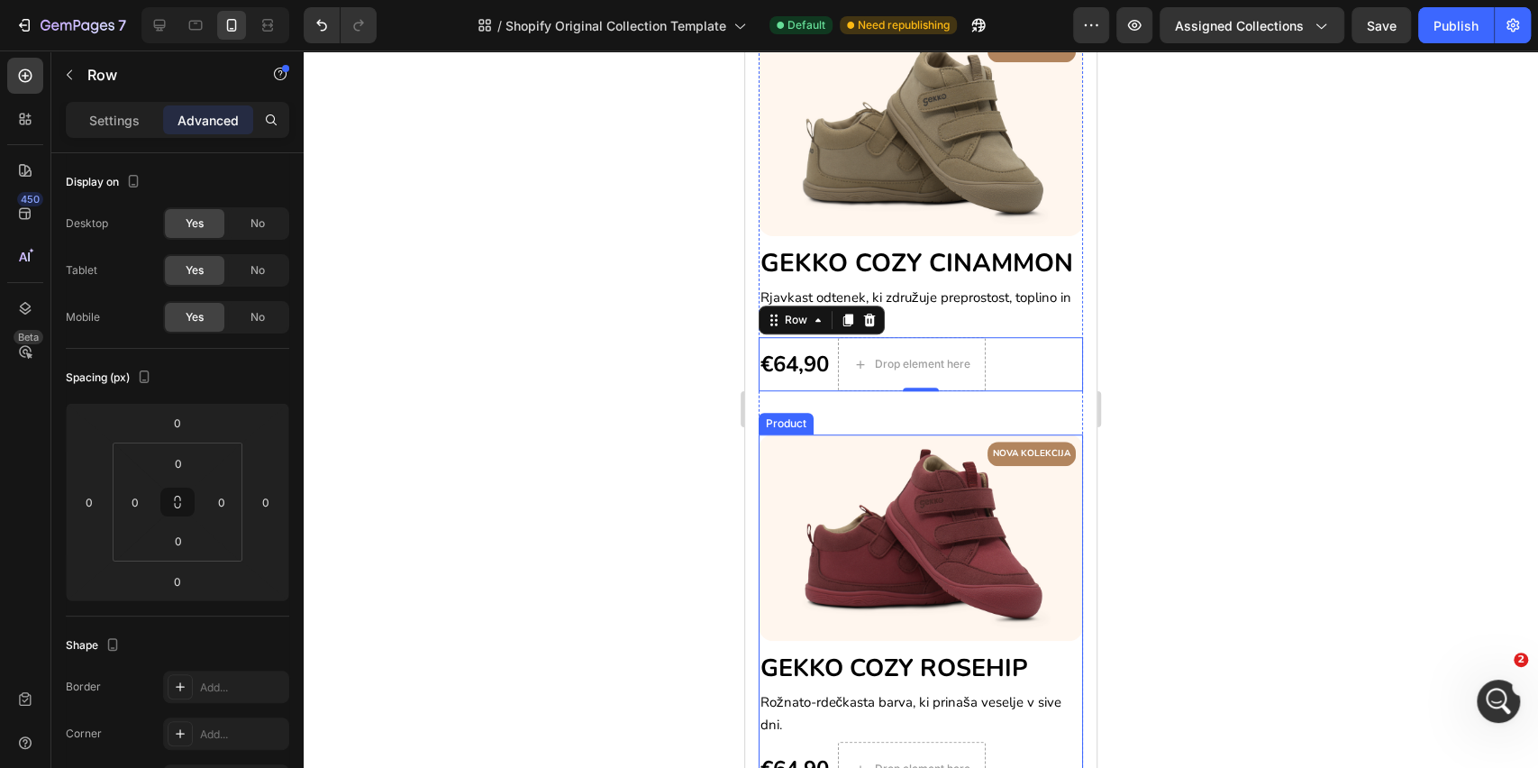
click at [1055, 655] on div "NOVA KOLEKCIJA Text block Row Image ⁠⁠⁠⁠⁠⁠⁠ GEKKO COZY ROSEHIP Heading Rožnato-…" at bounding box center [921, 614] width 324 height 361
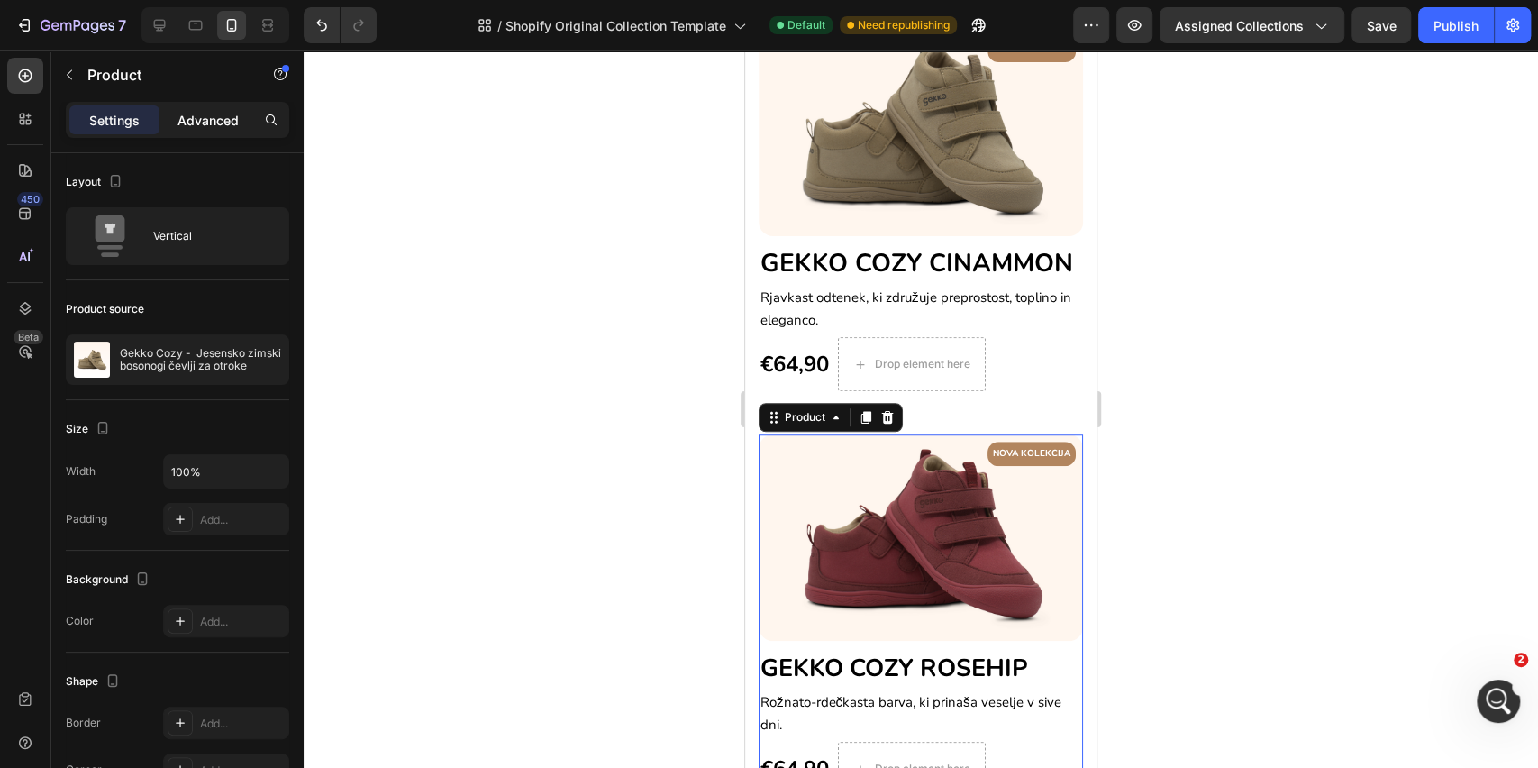
click at [189, 123] on p "Advanced" at bounding box center [208, 120] width 61 height 19
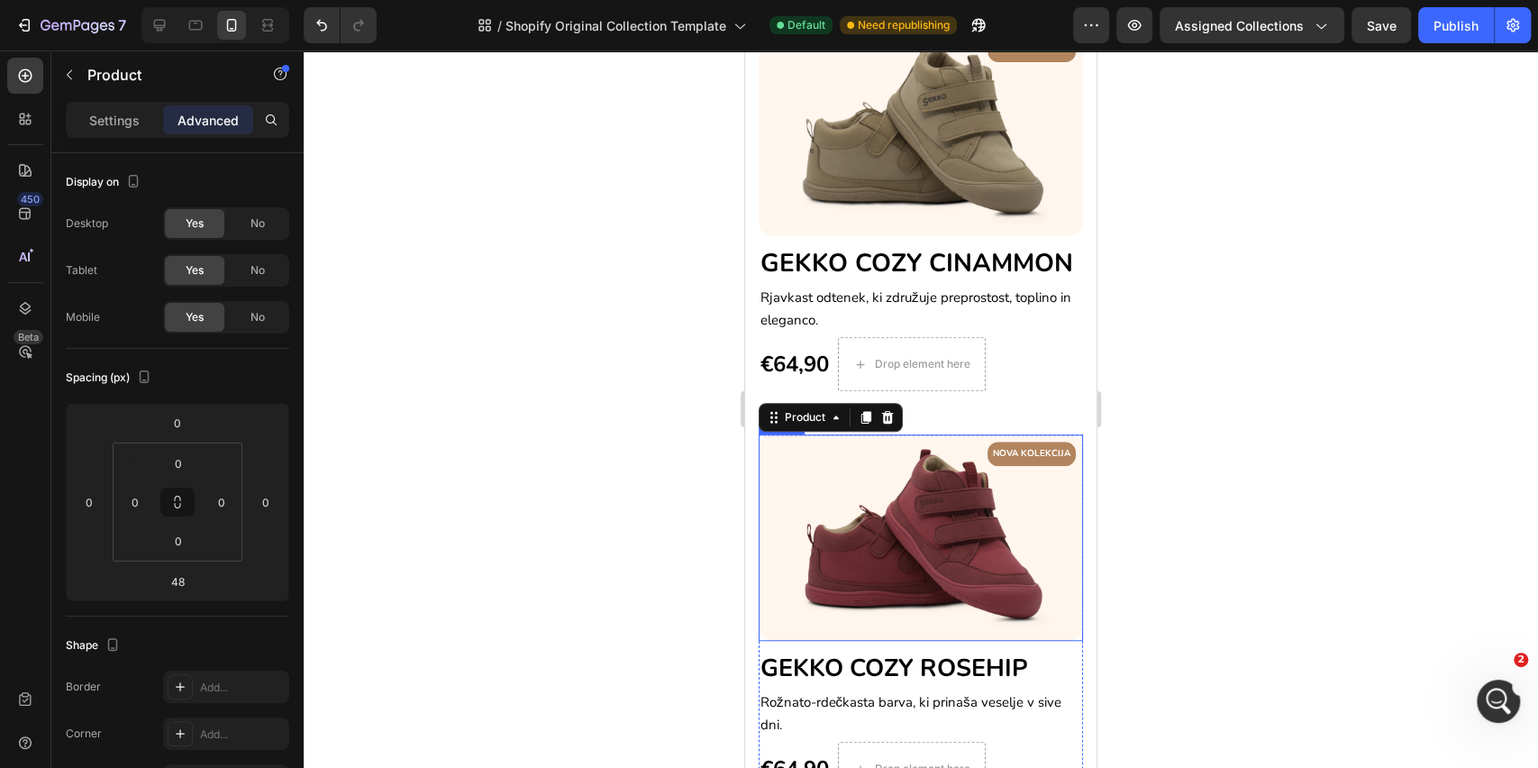
click at [901, 491] on img at bounding box center [921, 537] width 324 height 206
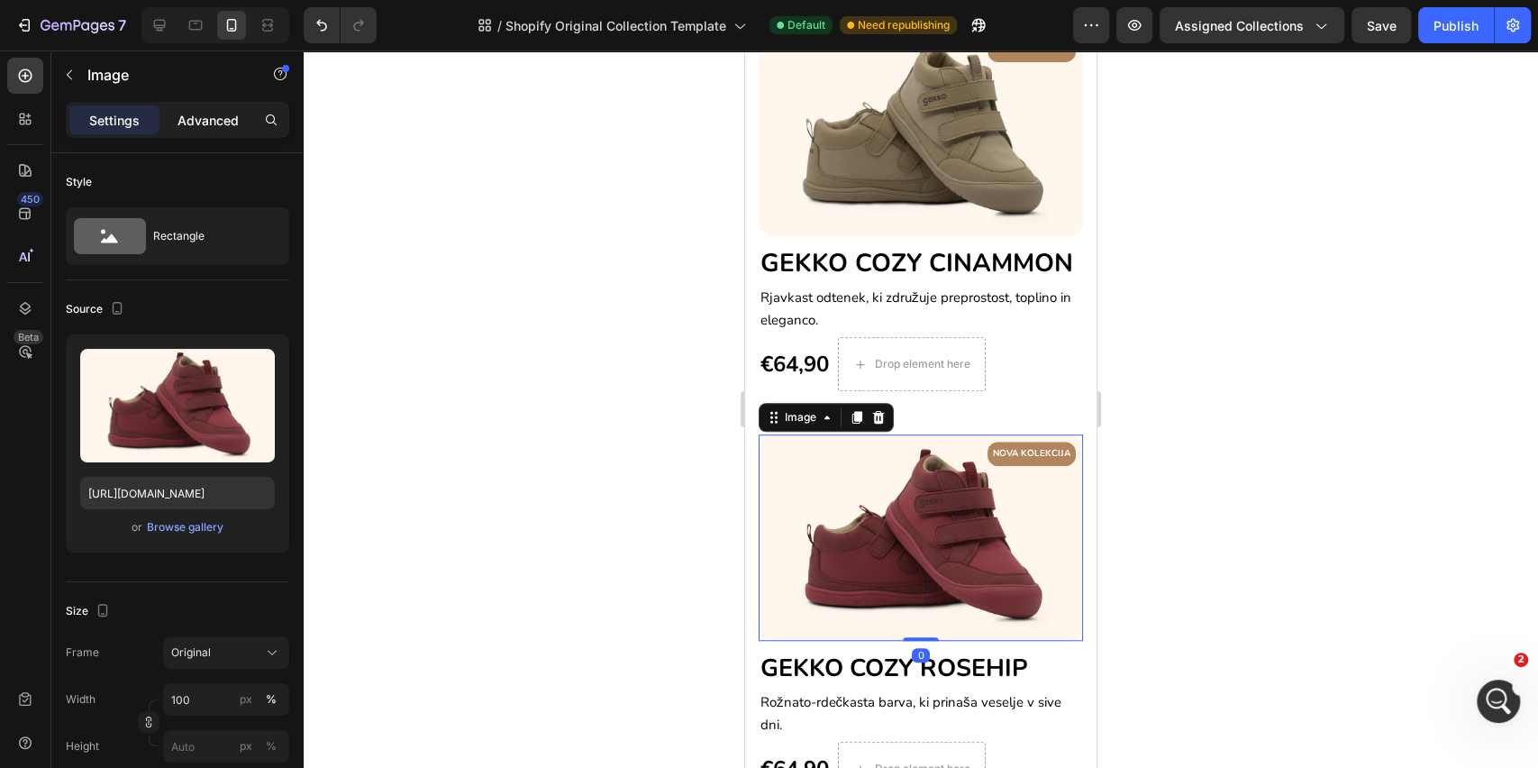
click at [185, 124] on p "Advanced" at bounding box center [208, 120] width 61 height 19
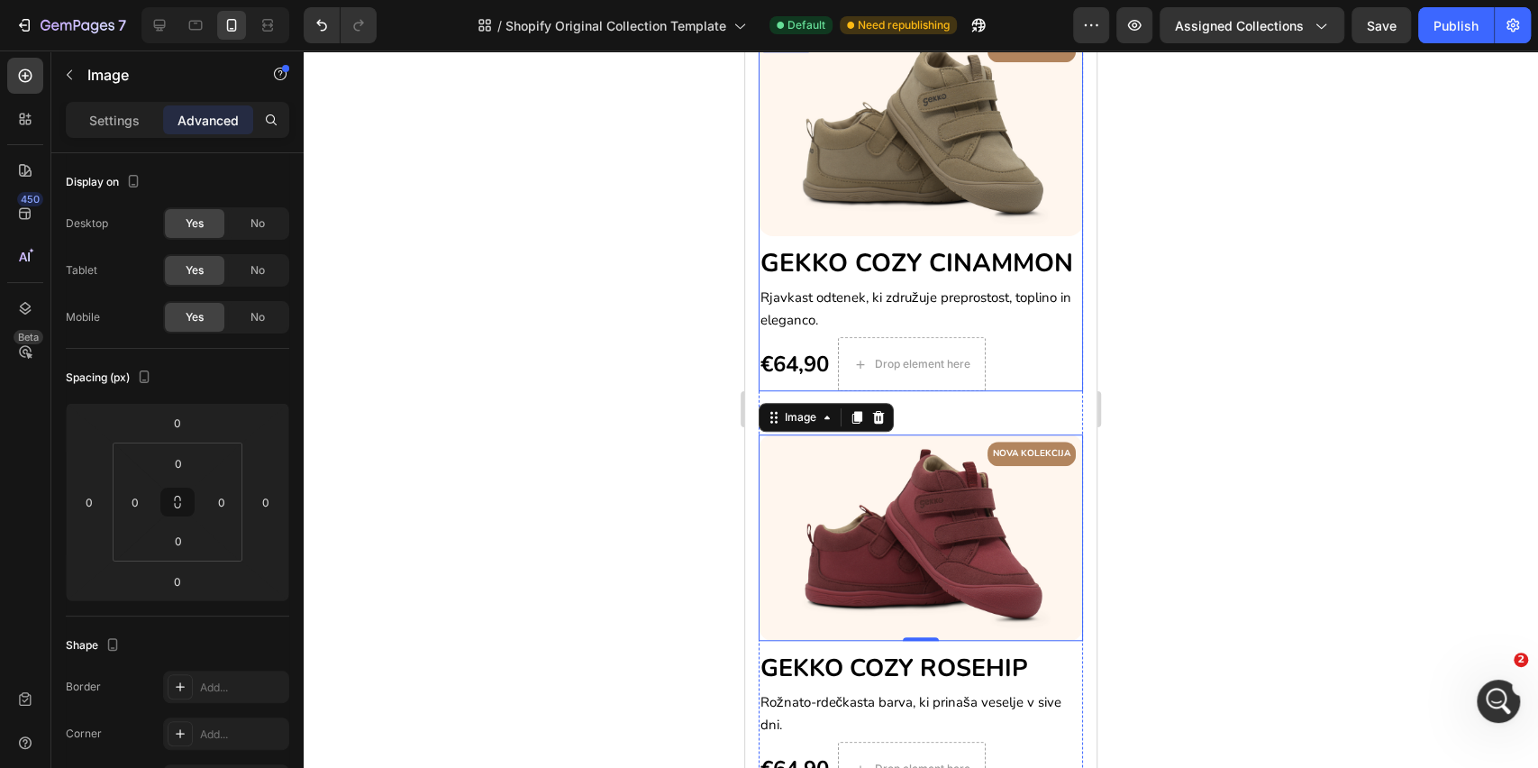
click at [1056, 231] on div "NOVA KOLEKCIJA Text block Row Image ⁠⁠⁠⁠⁠⁠⁠ GEKKO COZY CINAMMON Heading Rjavkas…" at bounding box center [921, 211] width 324 height 361
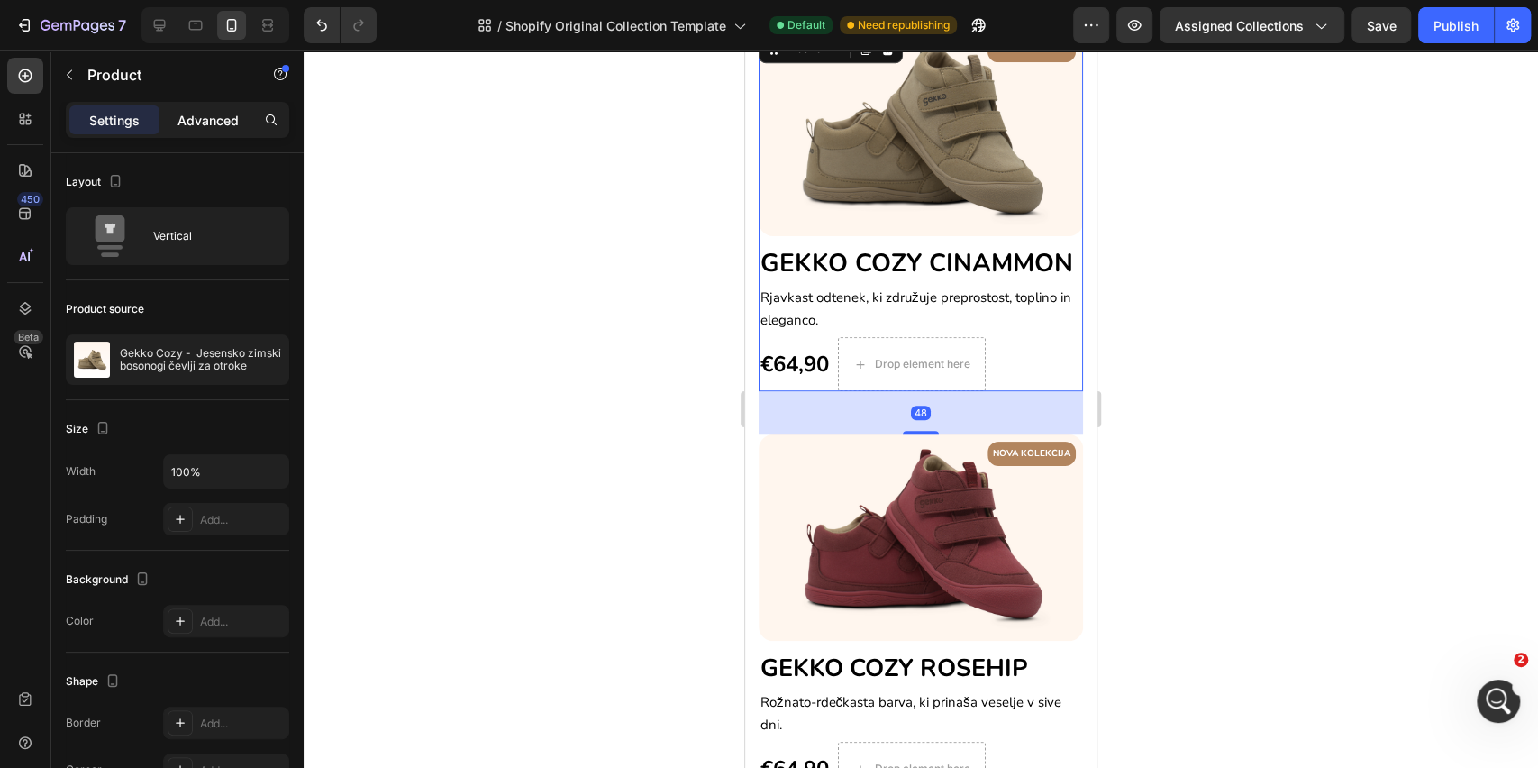
click at [209, 116] on p "Advanced" at bounding box center [208, 120] width 61 height 19
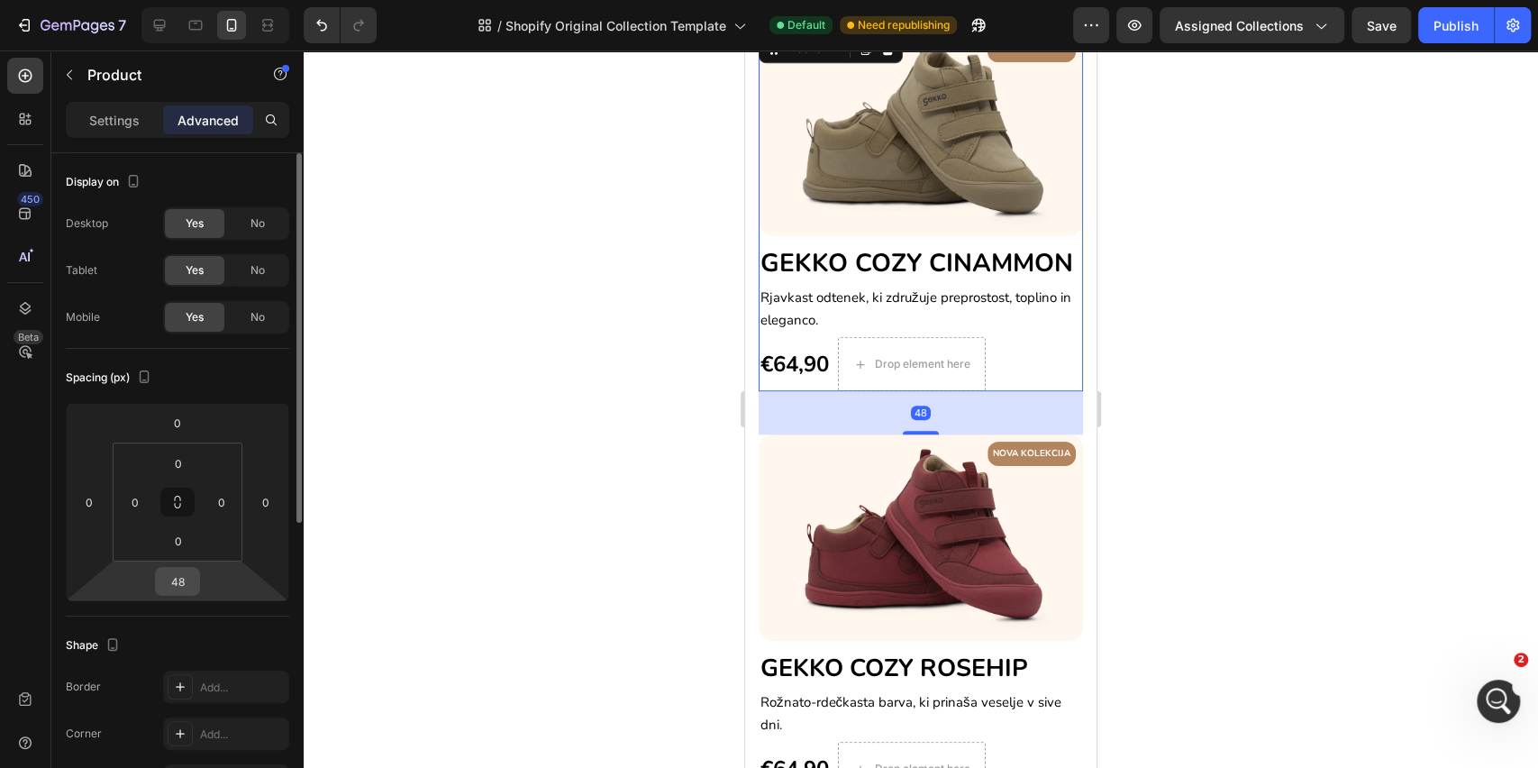
click at [175, 573] on input "48" at bounding box center [178, 581] width 36 height 27
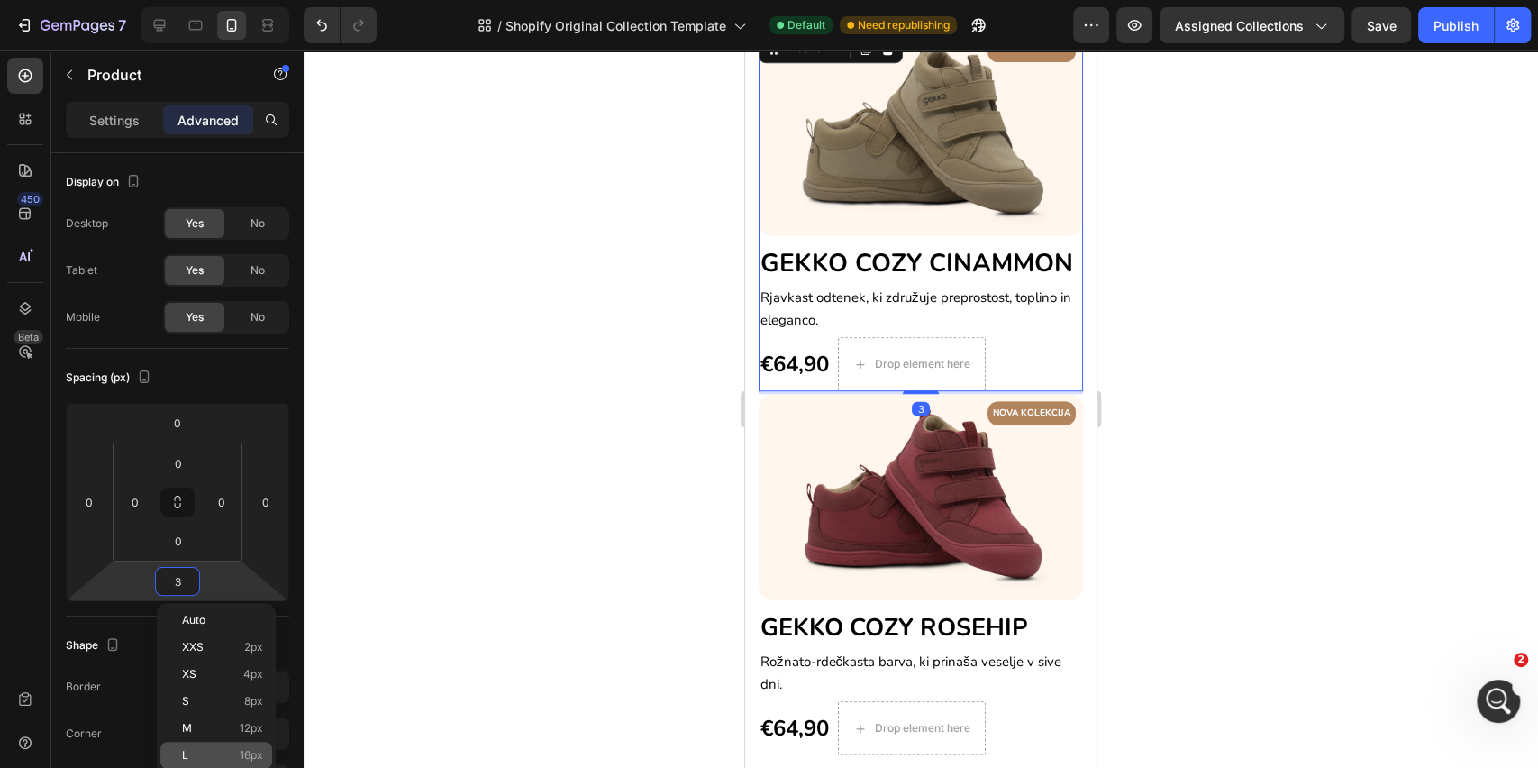
click at [205, 744] on div "L 16px" at bounding box center [216, 755] width 112 height 27
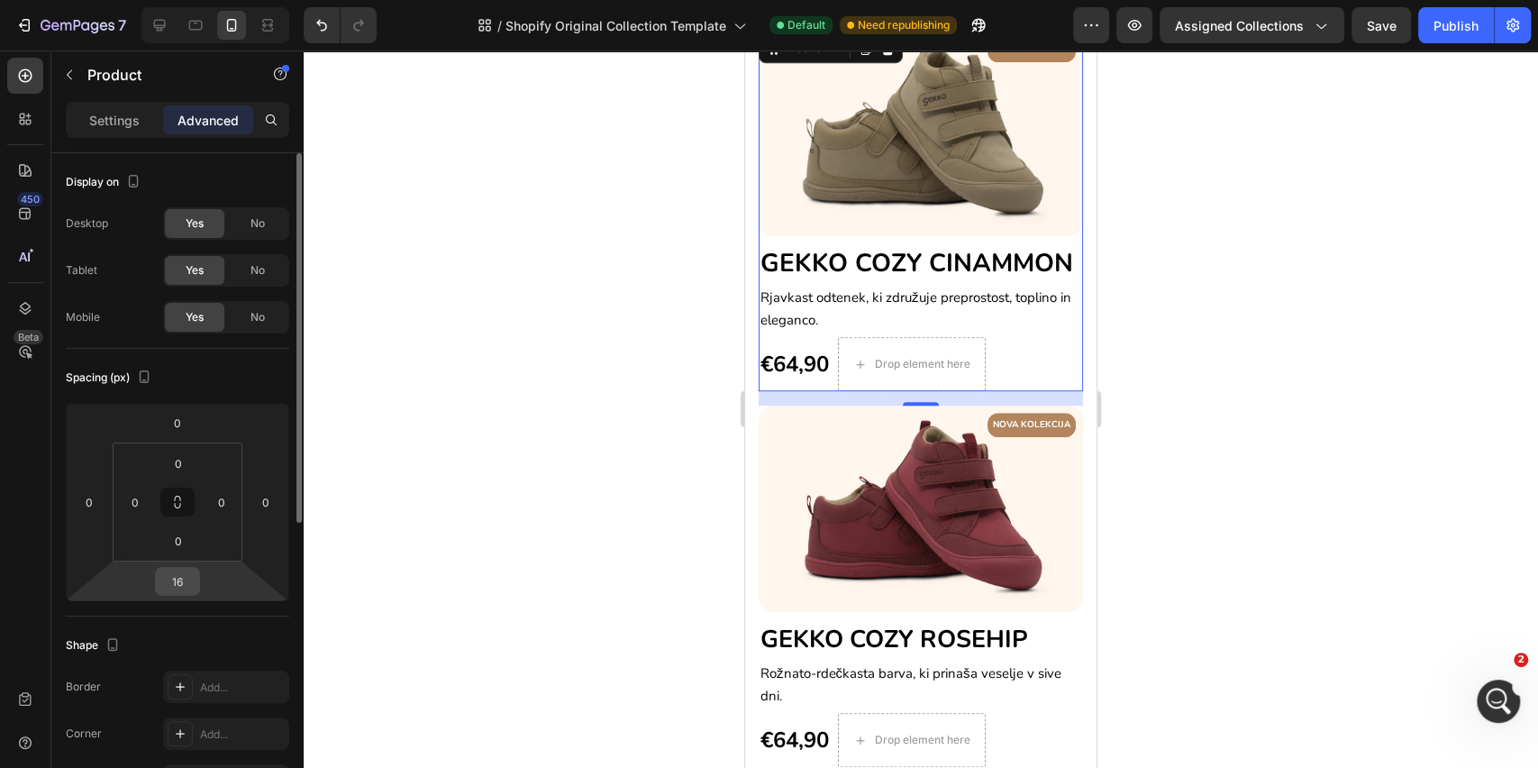
click at [174, 584] on input "16" at bounding box center [178, 581] width 36 height 27
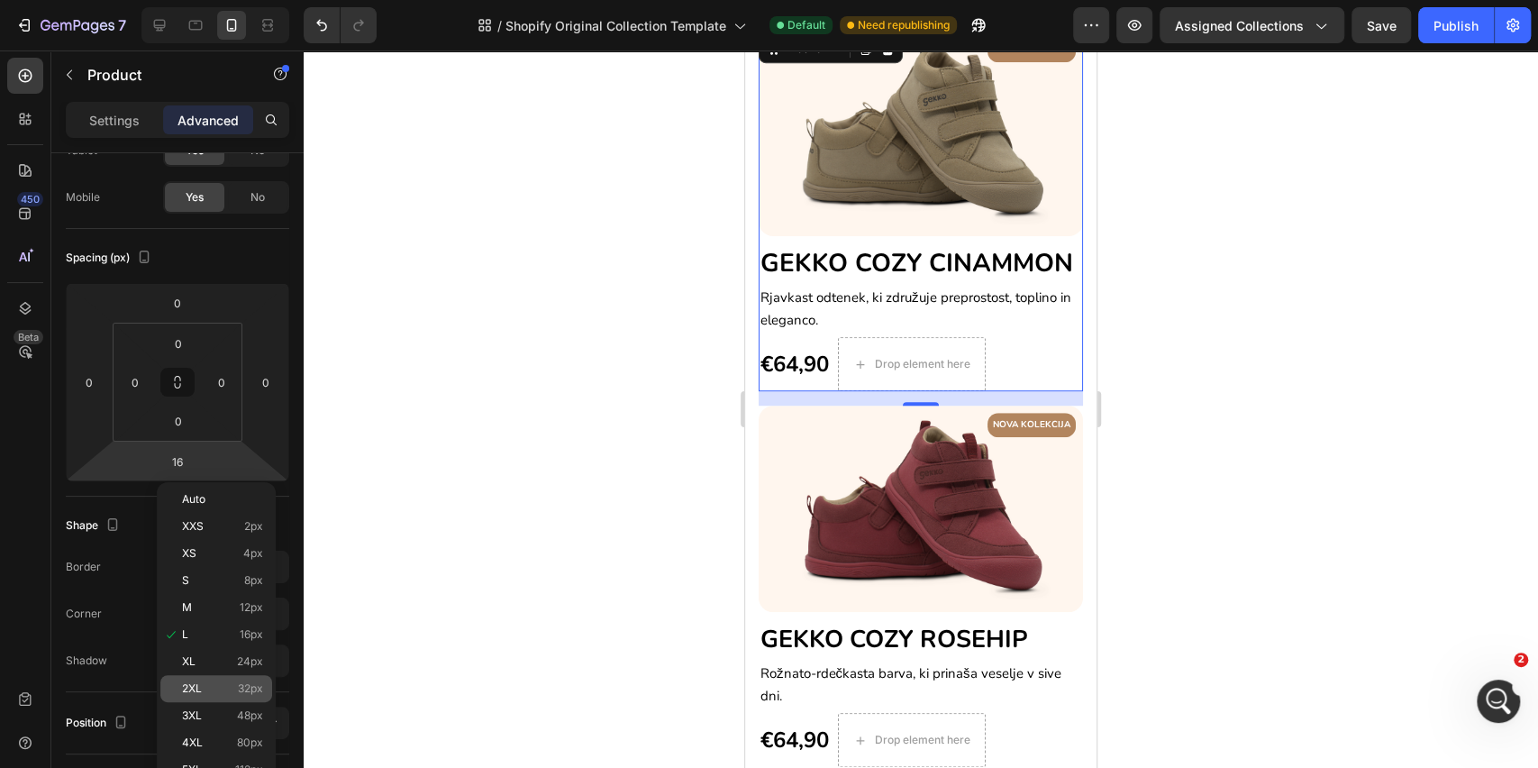
click at [206, 681] on div "2XL 32px" at bounding box center [216, 688] width 112 height 27
type input "32"
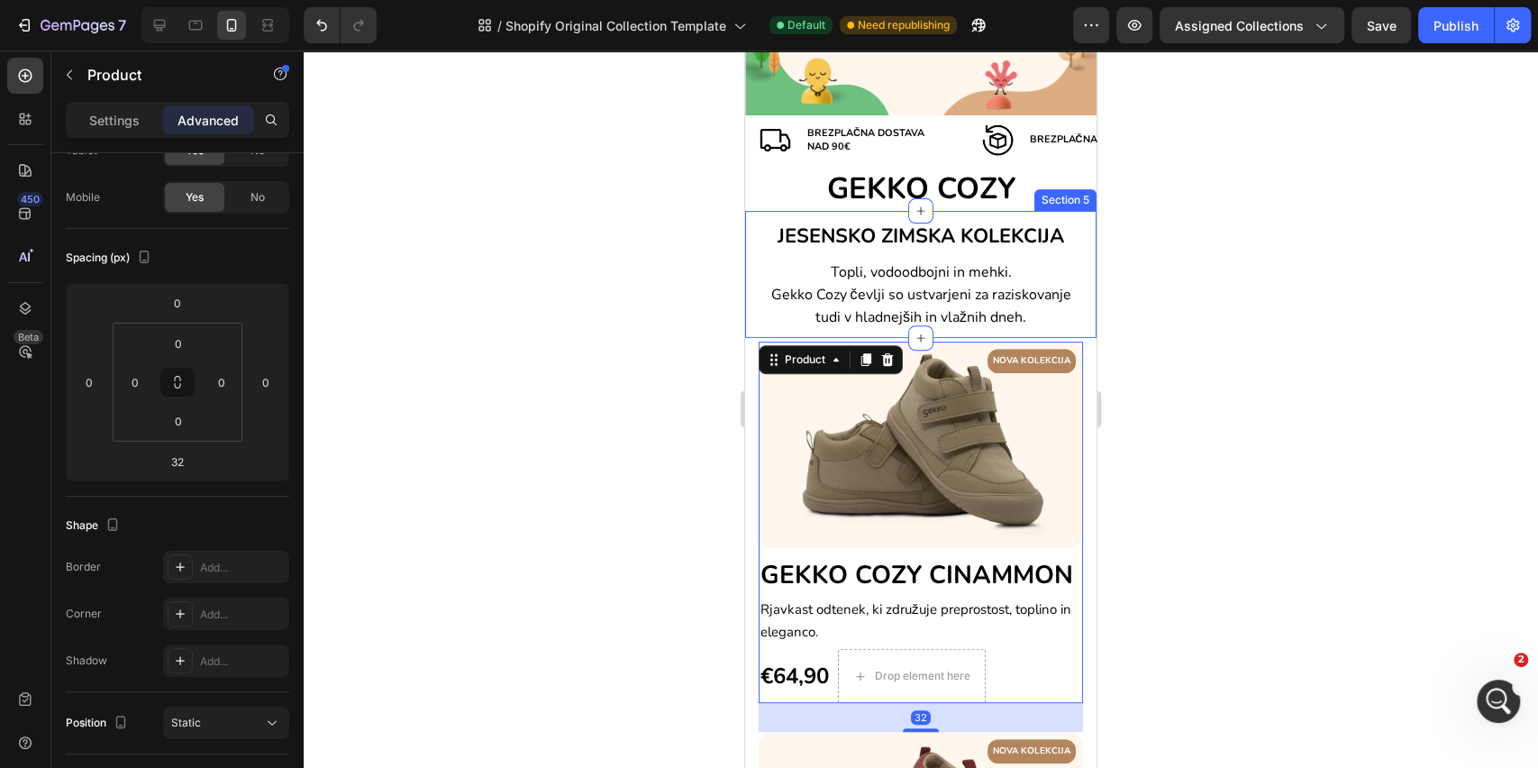
scroll to position [332, 0]
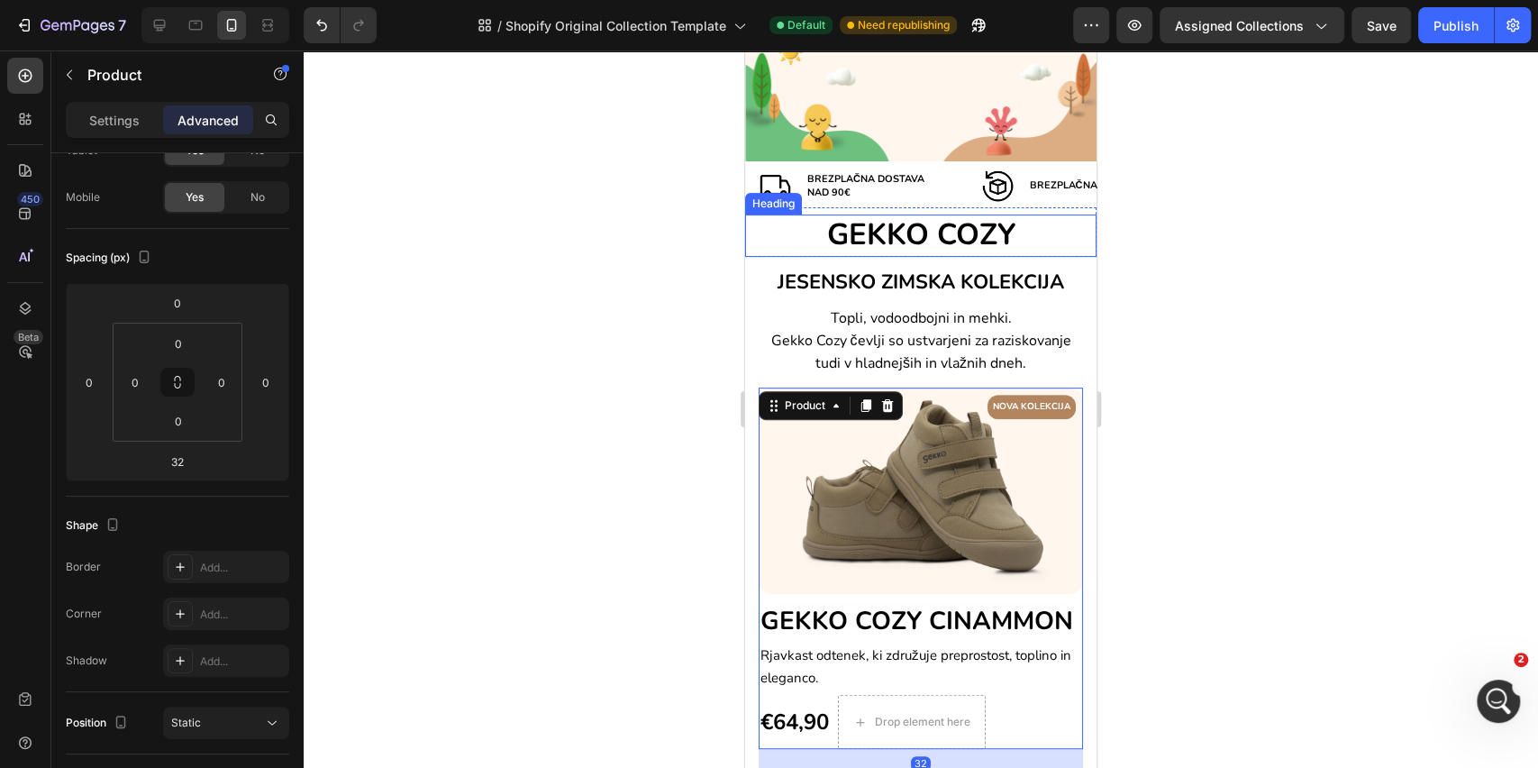
click at [971, 251] on h2 "GEKKO COZY" at bounding box center [920, 236] width 351 height 42
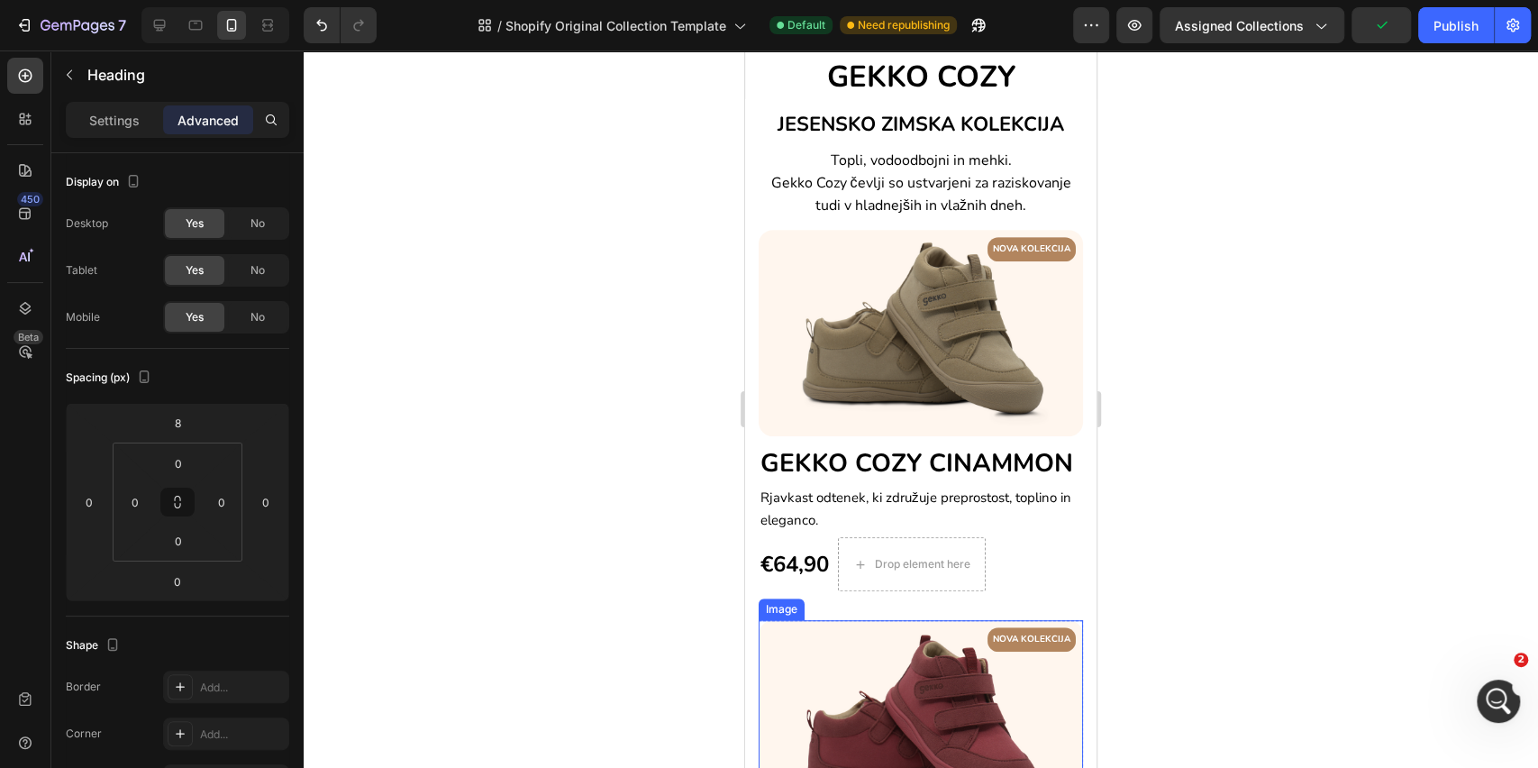
scroll to position [452, 0]
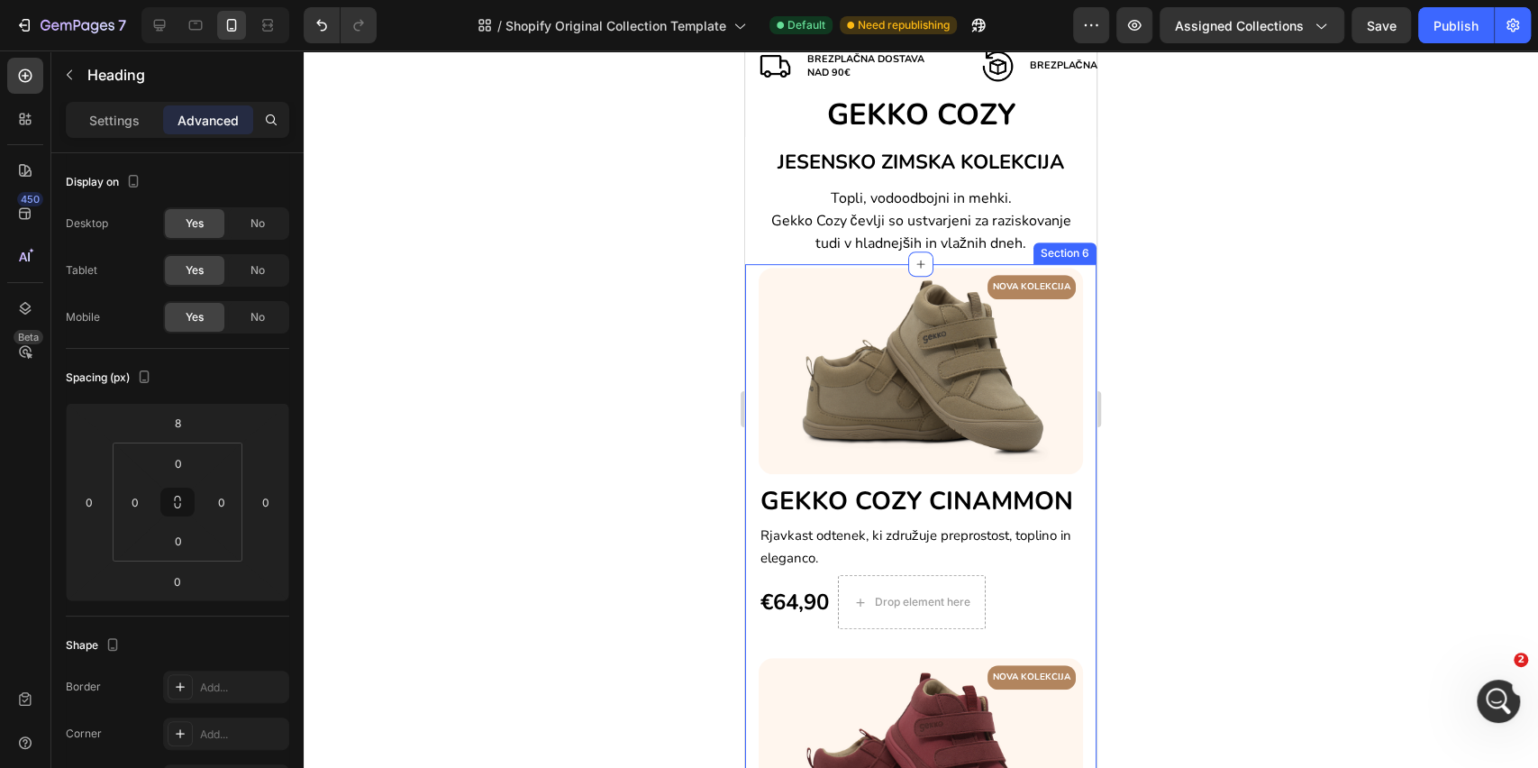
click at [1067, 270] on div "NOVA KOLEKCIJA Text block Row Image ⁠⁠⁠⁠⁠⁠⁠ GEKKO COZY CINAMMON Heading Rjavkas…" at bounding box center [920, 666] width 351 height 805
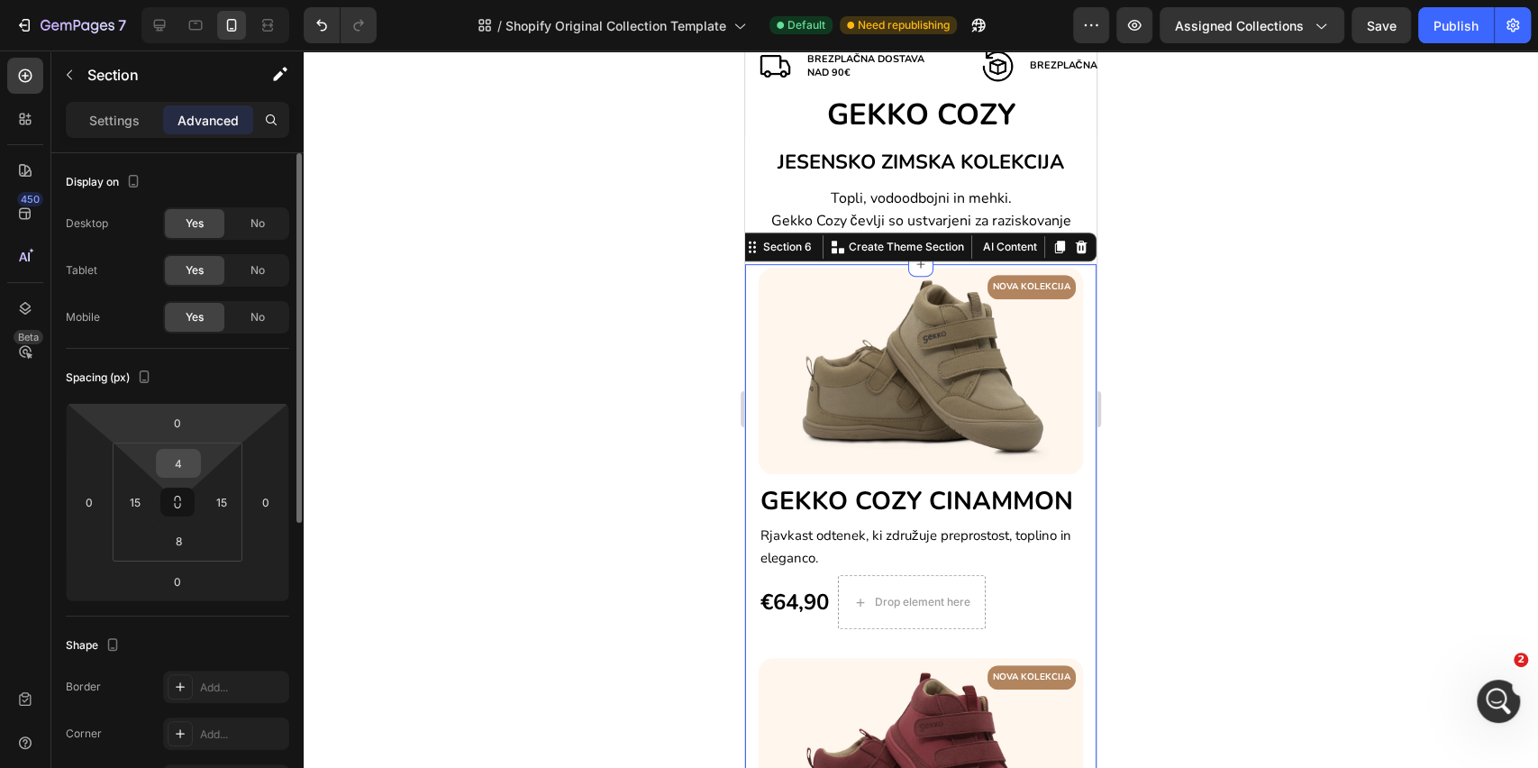
click at [181, 464] on input "4" at bounding box center [178, 463] width 36 height 27
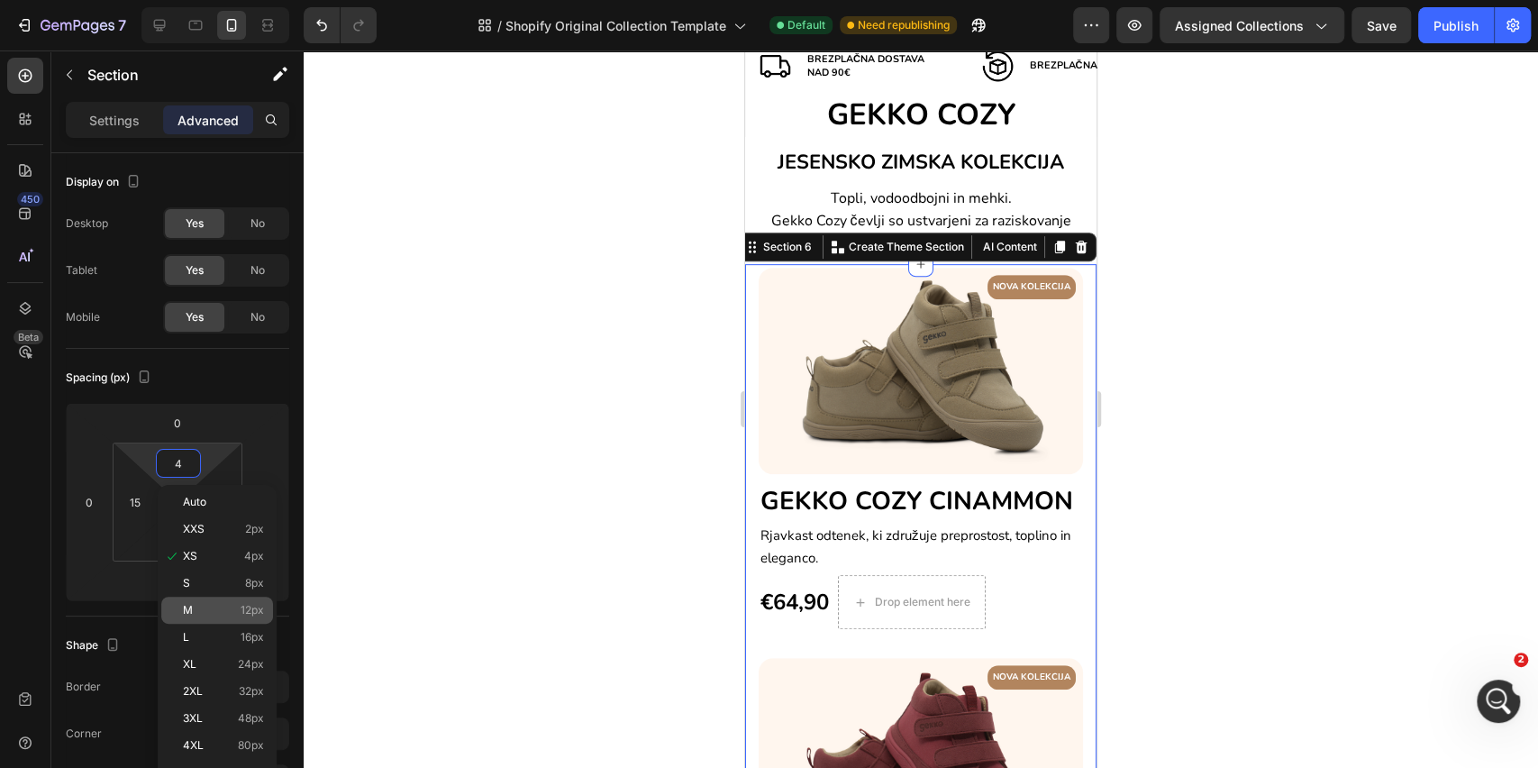
click at [202, 611] on p "M 12px" at bounding box center [223, 610] width 81 height 13
type input "12"
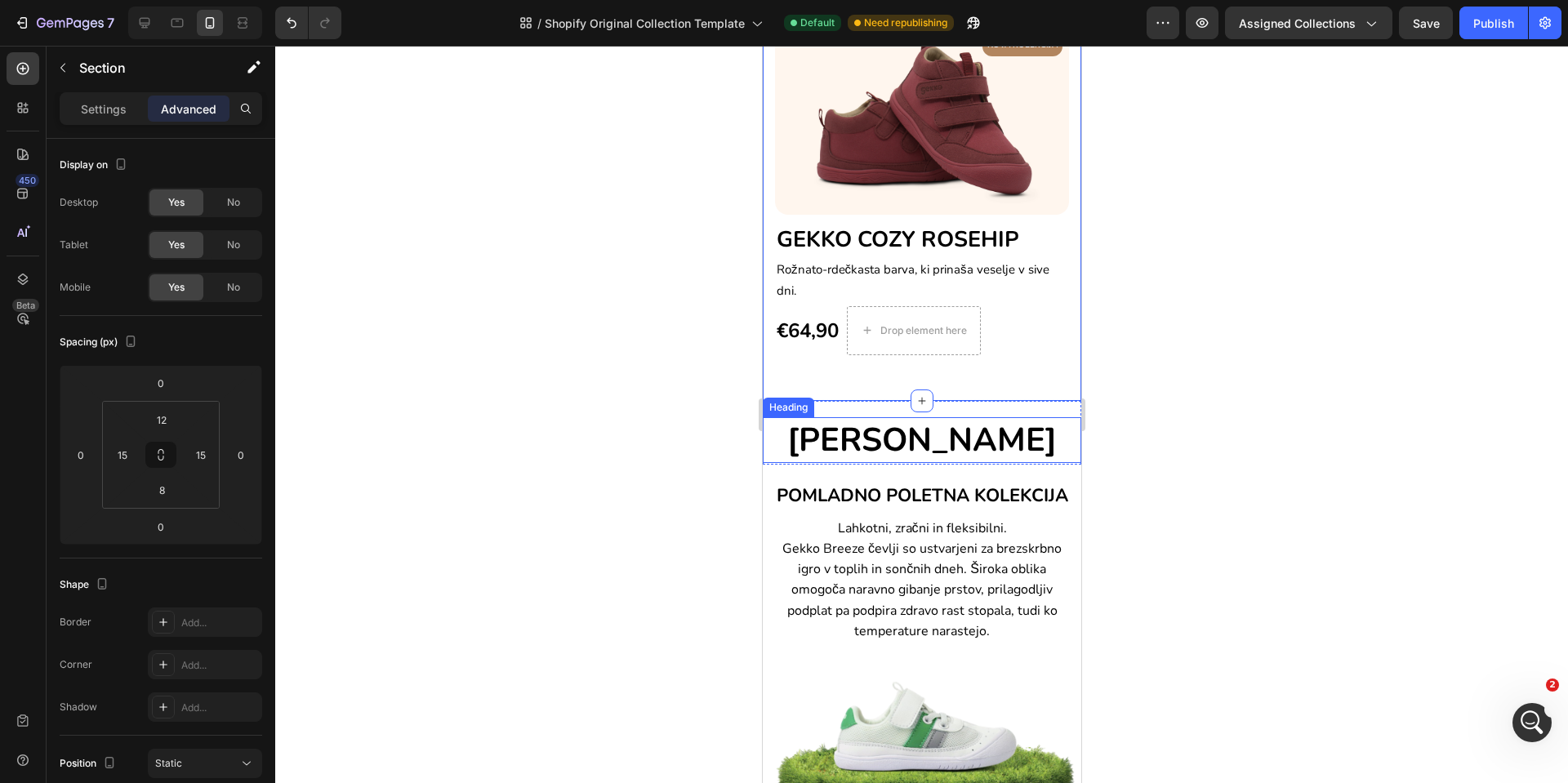
scroll to position [1021, 0]
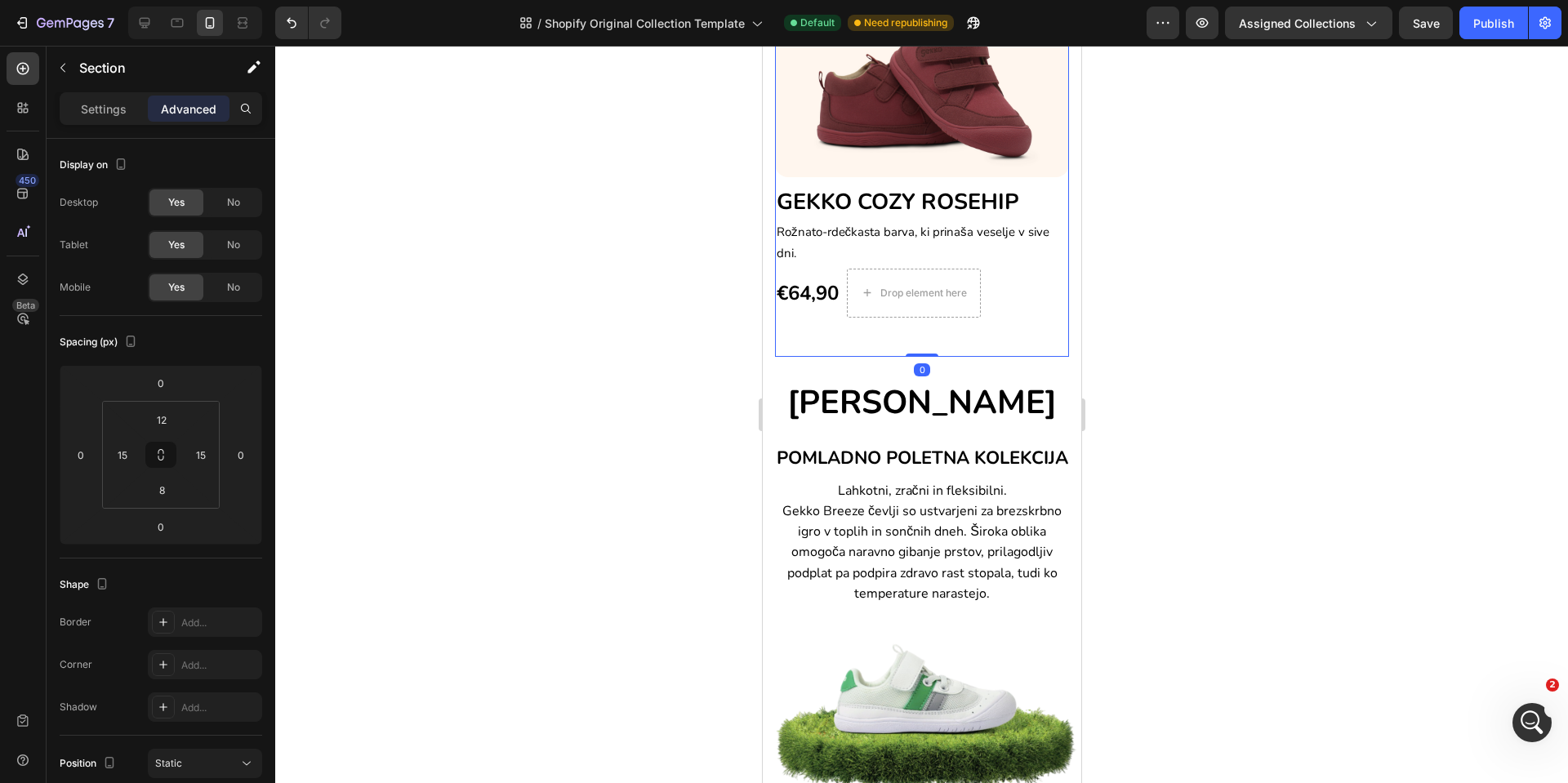
click at [975, 344] on div "NOVA KOLEKCIJA Text block Row Image ⁠⁠⁠⁠⁠⁠⁠ GEKKO COZY ROSEHIP Heading Rožnato-…" at bounding box center [921, 173] width 294 height 367
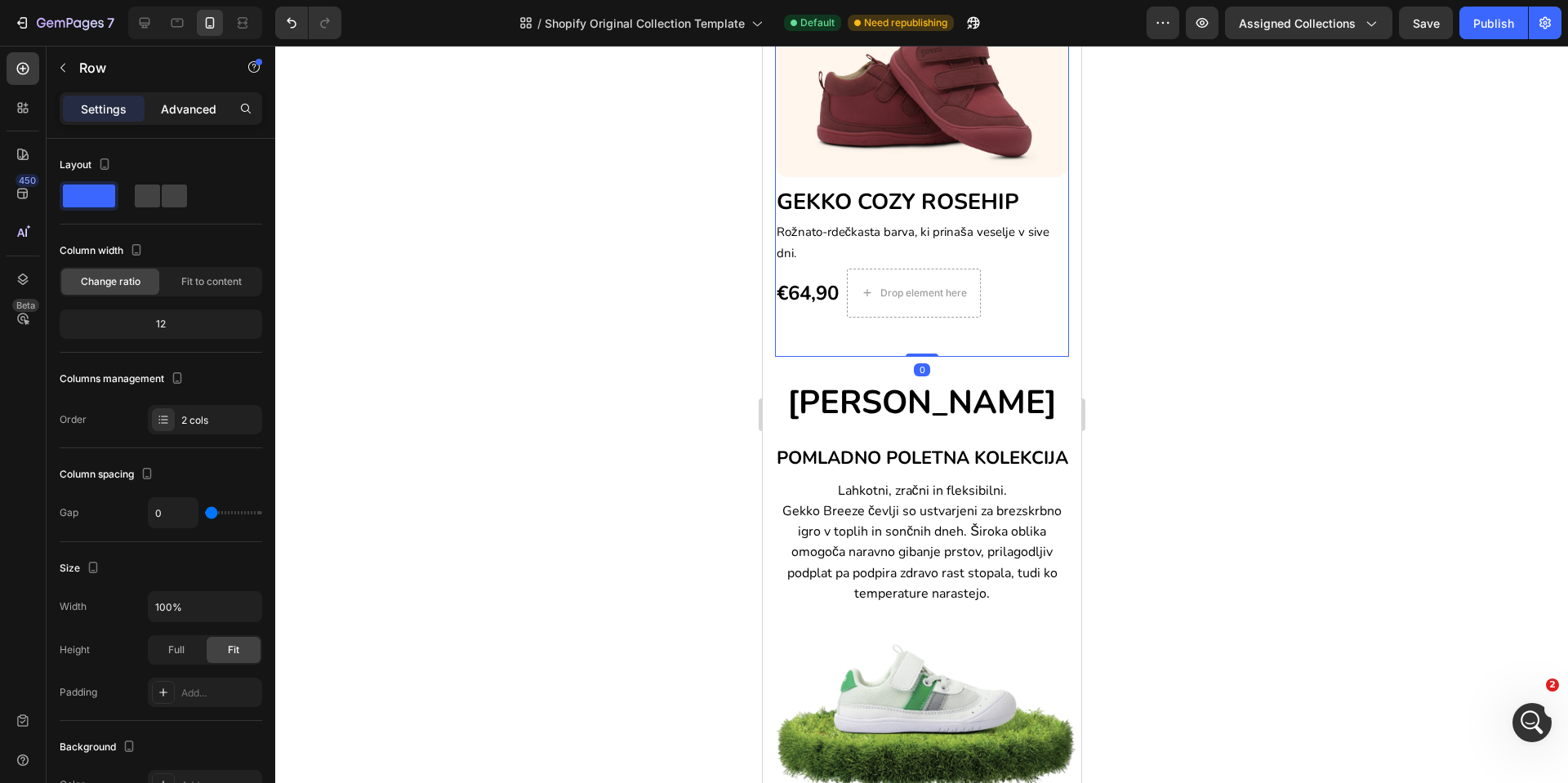
click at [189, 104] on p "Advanced" at bounding box center [189, 109] width 55 height 17
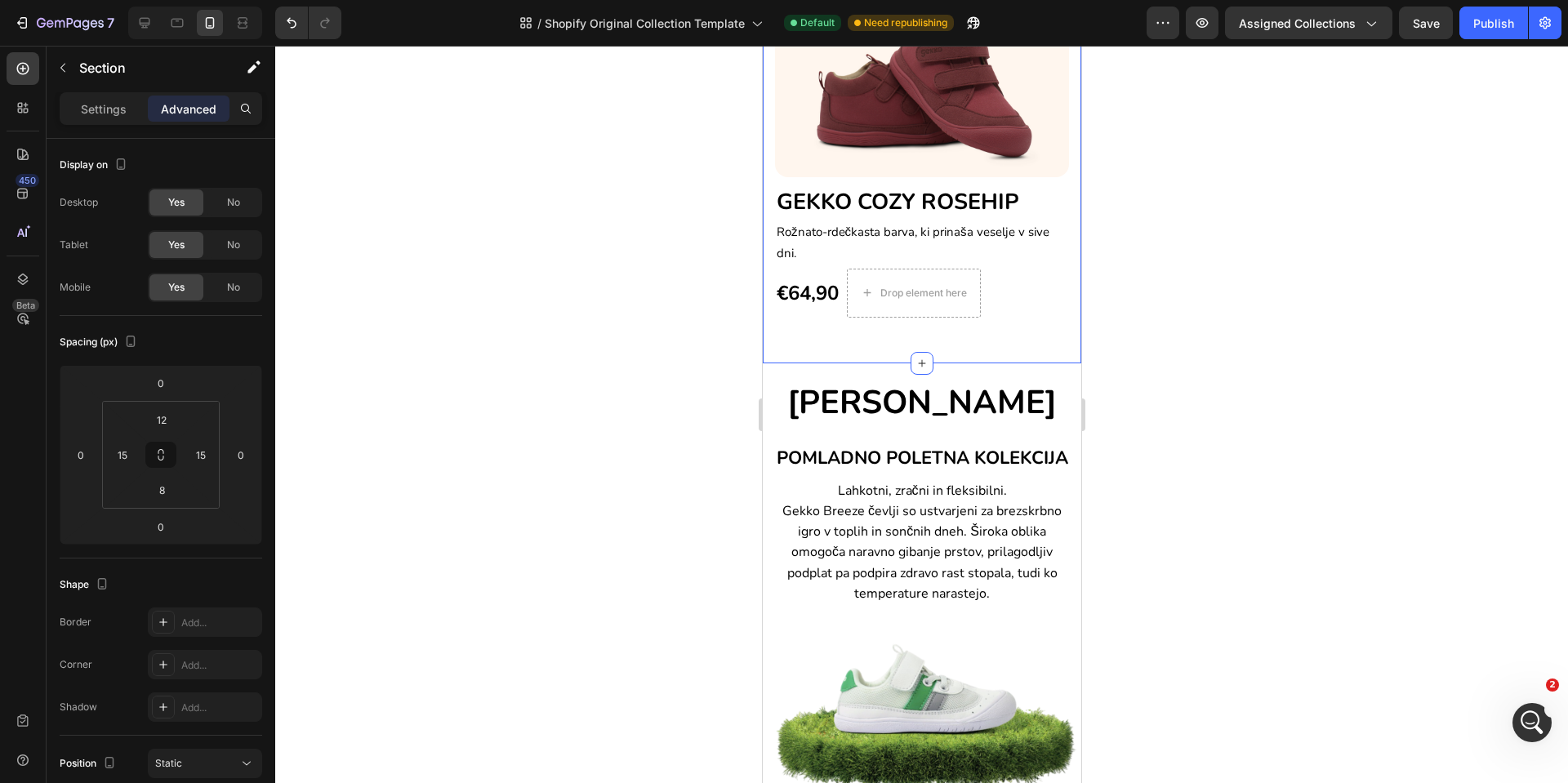
click at [1037, 328] on div "NOVA KOLEKCIJA Text block Row Image ⁠⁠⁠⁠⁠⁠⁠ GEKKO COZY ROSEHIP Heading Rožnato-…" at bounding box center [921, 173] width 294 height 367
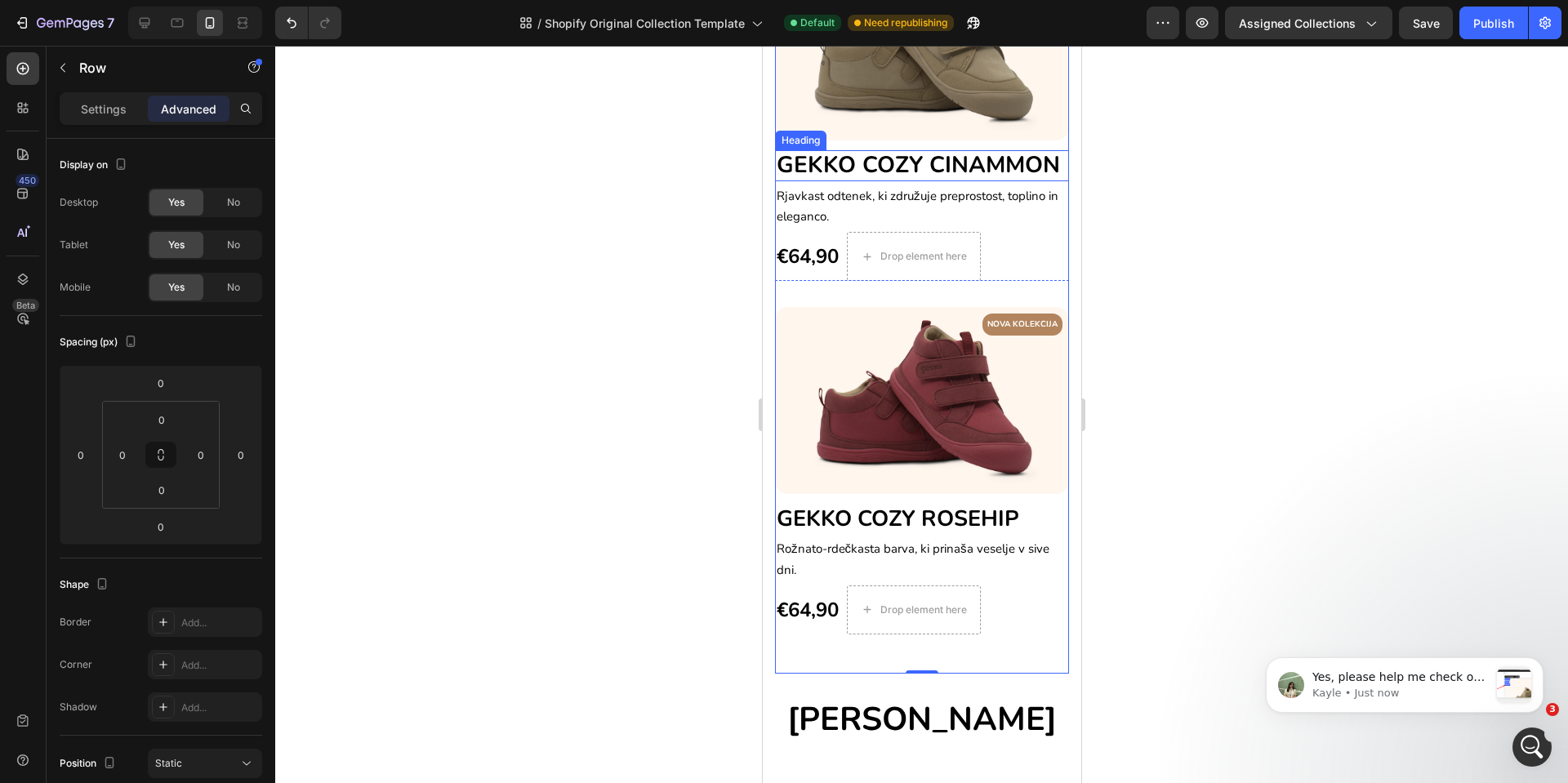
scroll to position [654, 0]
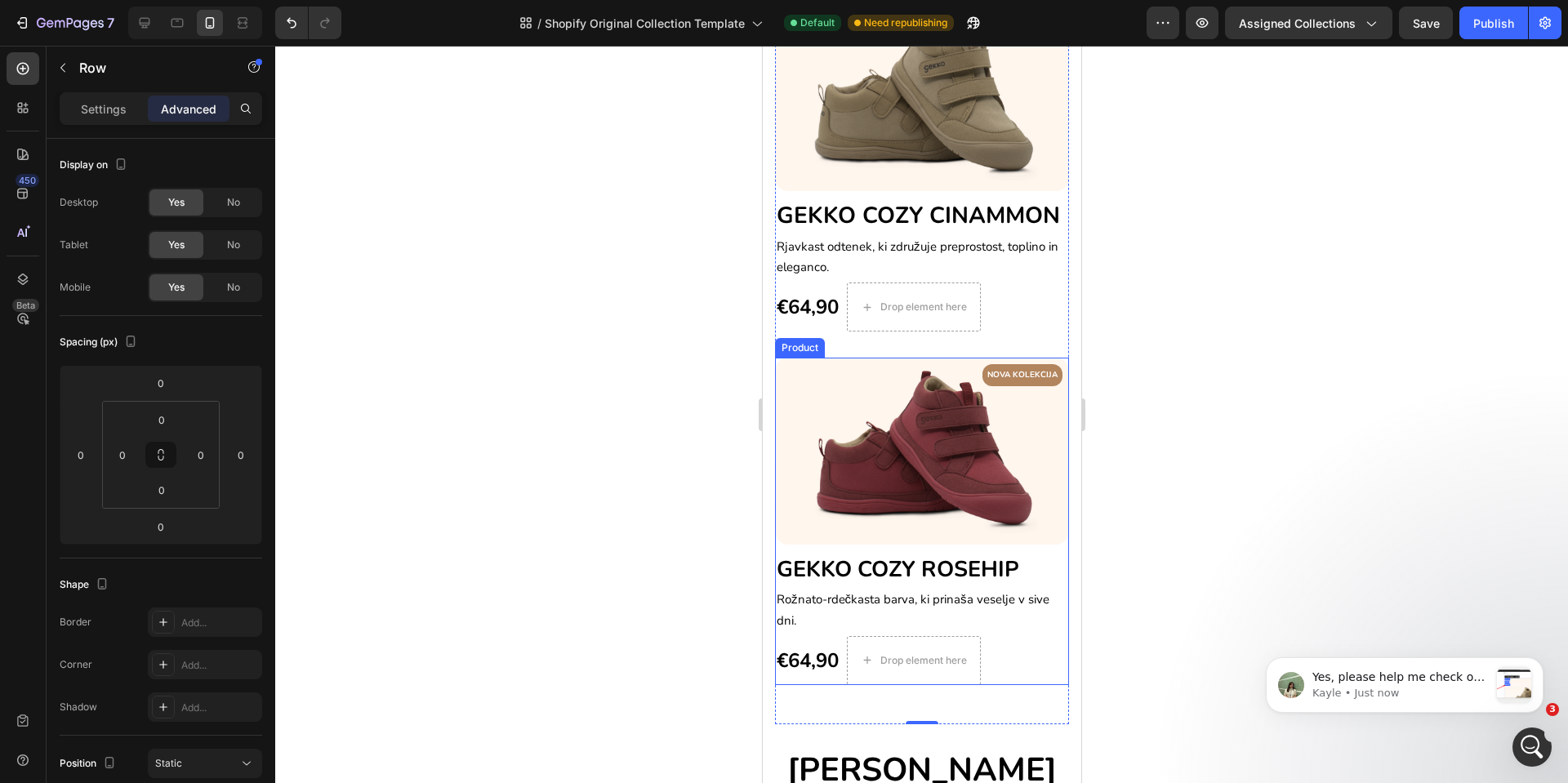
click at [1042, 553] on div "NOVA KOLEKCIJA Text block Row Image ⁠⁠⁠⁠⁠⁠⁠ GEKKO COZY ROSEHIP Heading Rožnato-…" at bounding box center [921, 521] width 294 height 327
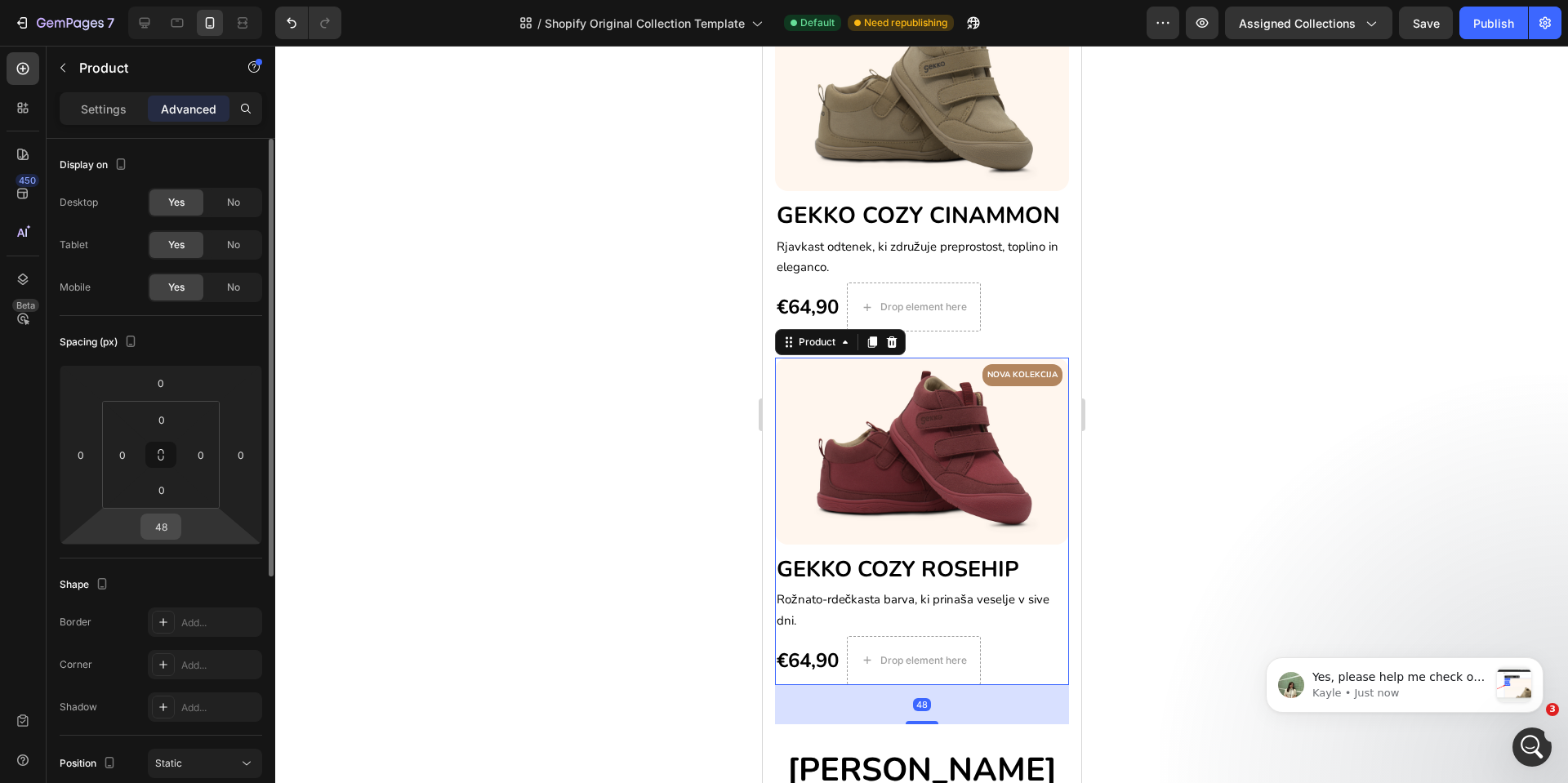
click at [155, 527] on input "48" at bounding box center [161, 527] width 33 height 24
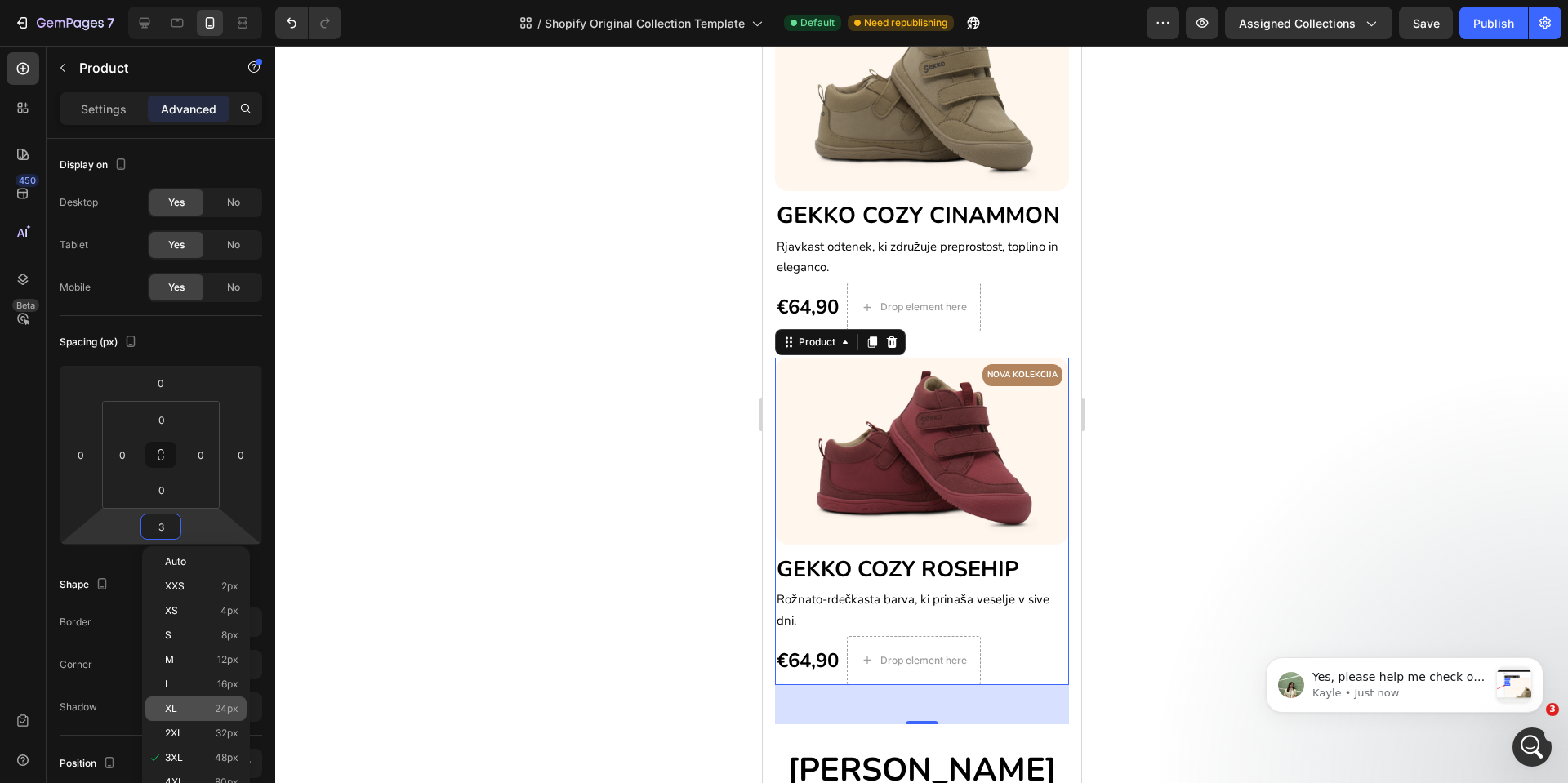
click at [183, 695] on p "XL 24px" at bounding box center [201, 709] width 73 height 12
type input "24"
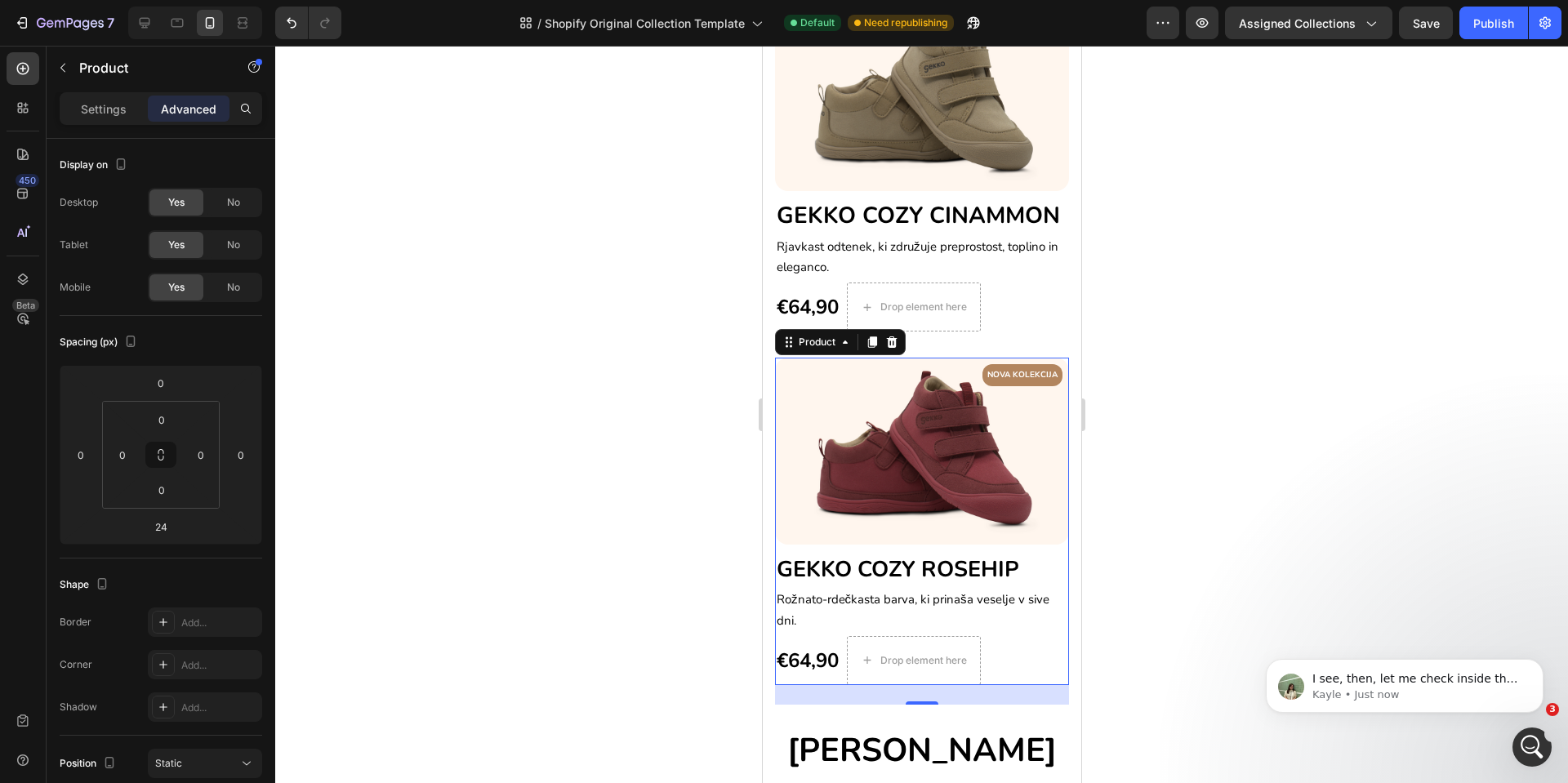
scroll to position [0, 0]
click at [1394, 29] on span "Save" at bounding box center [1427, 23] width 27 height 14
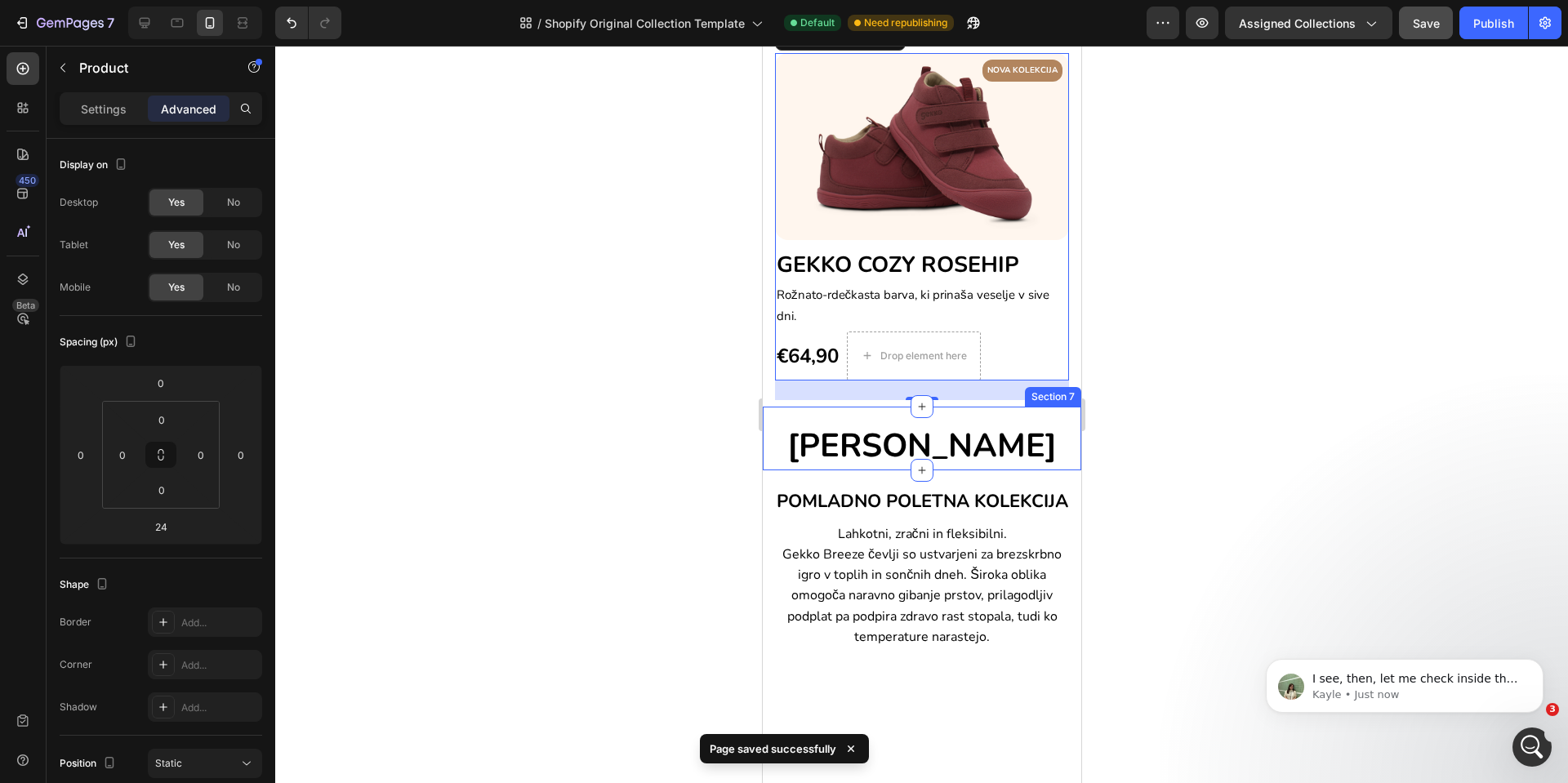
scroll to position [1021, 0]
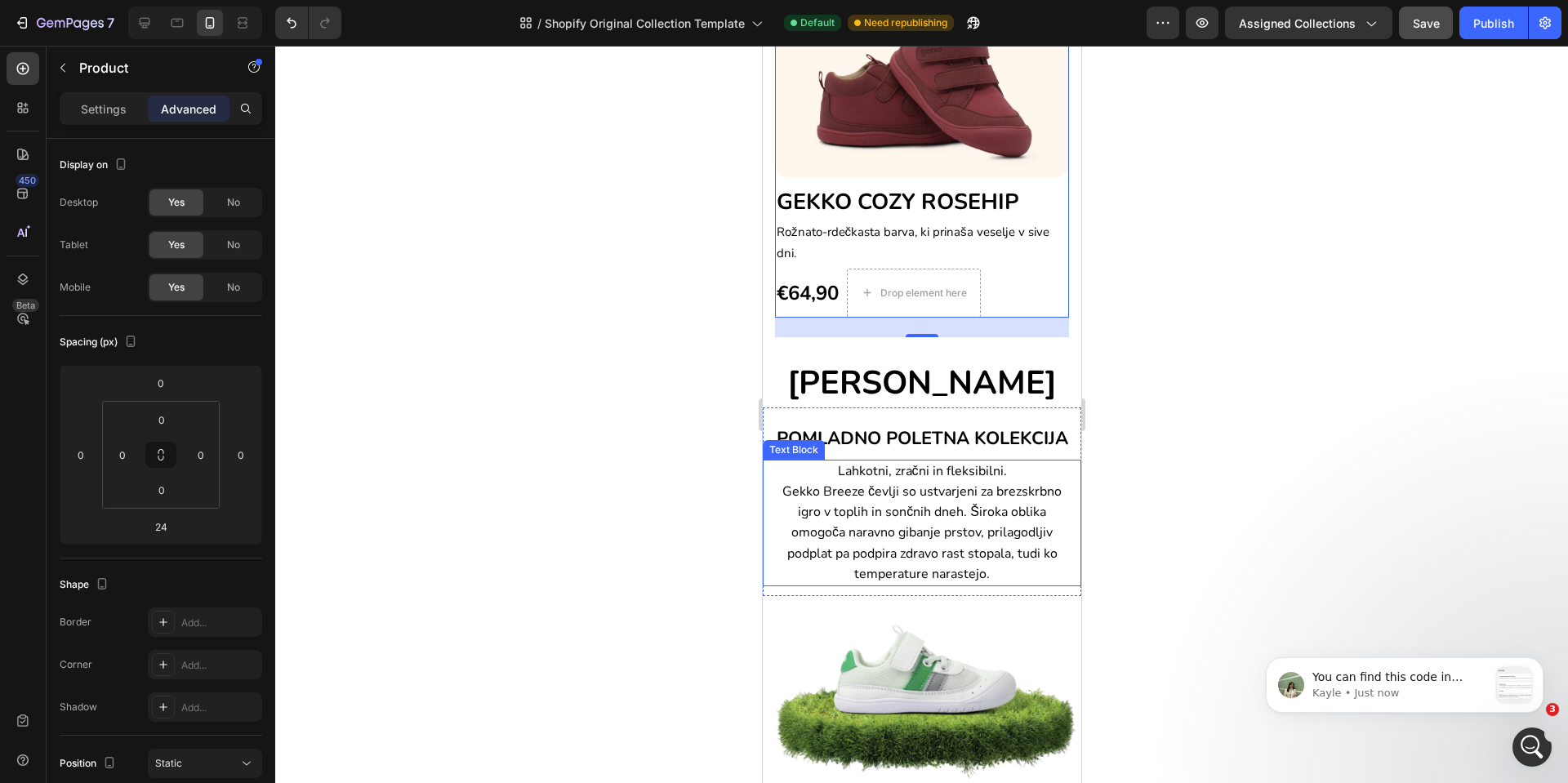
click at [829, 584] on span "Gekko Breeze čevlji so ustvarjeni za brezskrbno igro v toplih in sončnih dneh. …" at bounding box center [922, 533] width 279 height 101
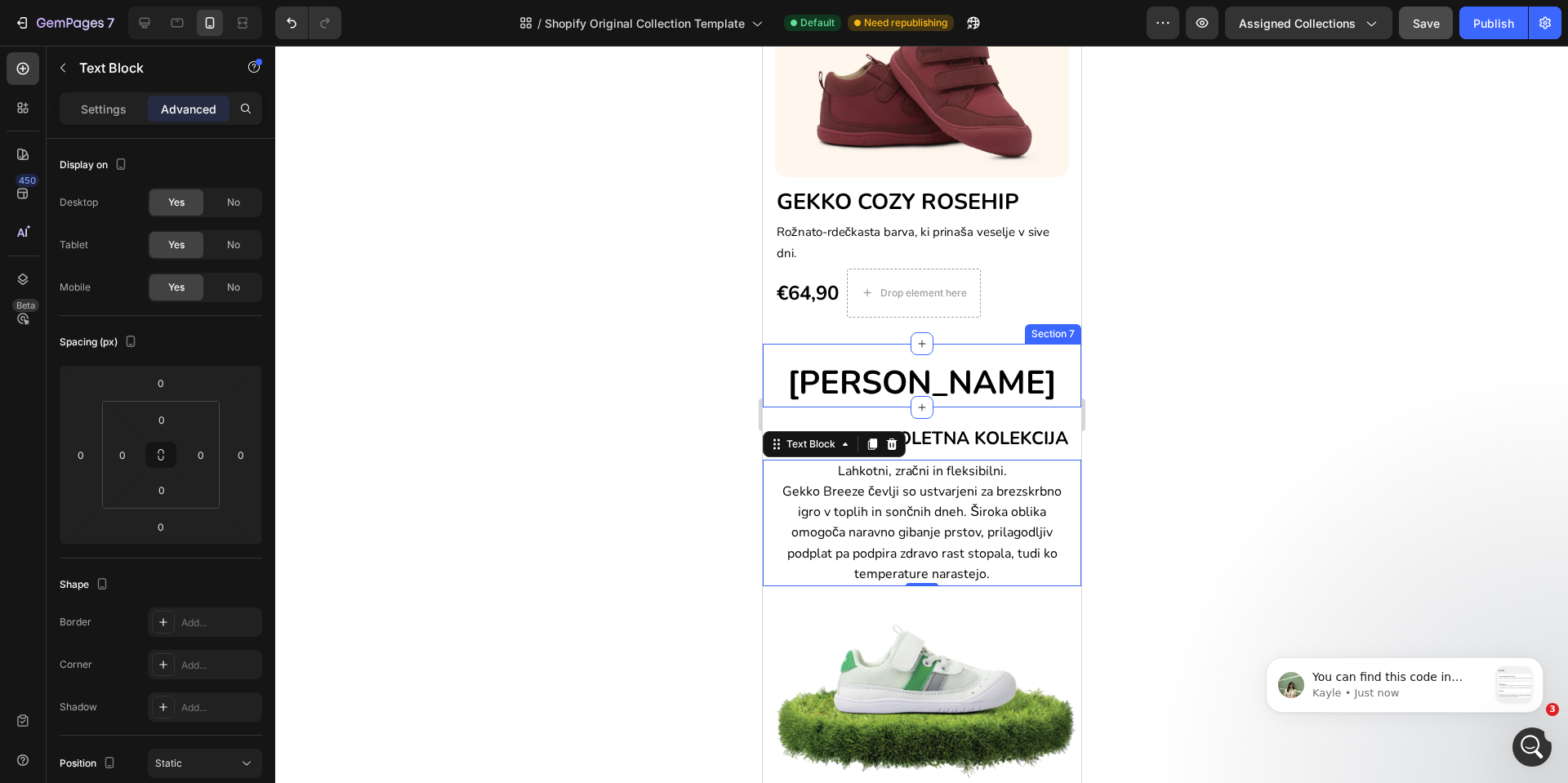
click at [837, 357] on div "GEKKO BREEZE Heading" at bounding box center [921, 380] width 318 height 53
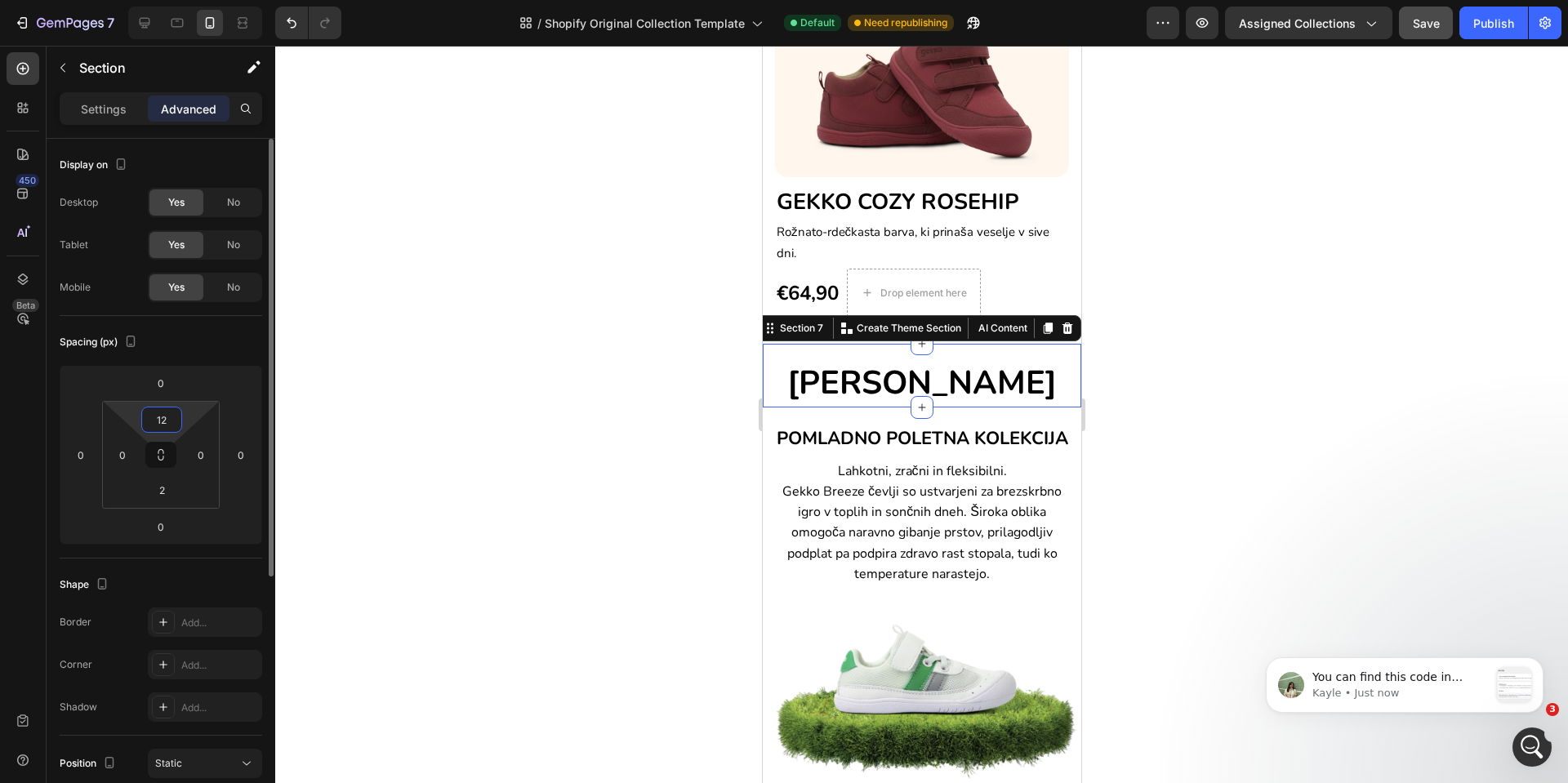
click at [150, 419] on input "12" at bounding box center [161, 420] width 33 height 24
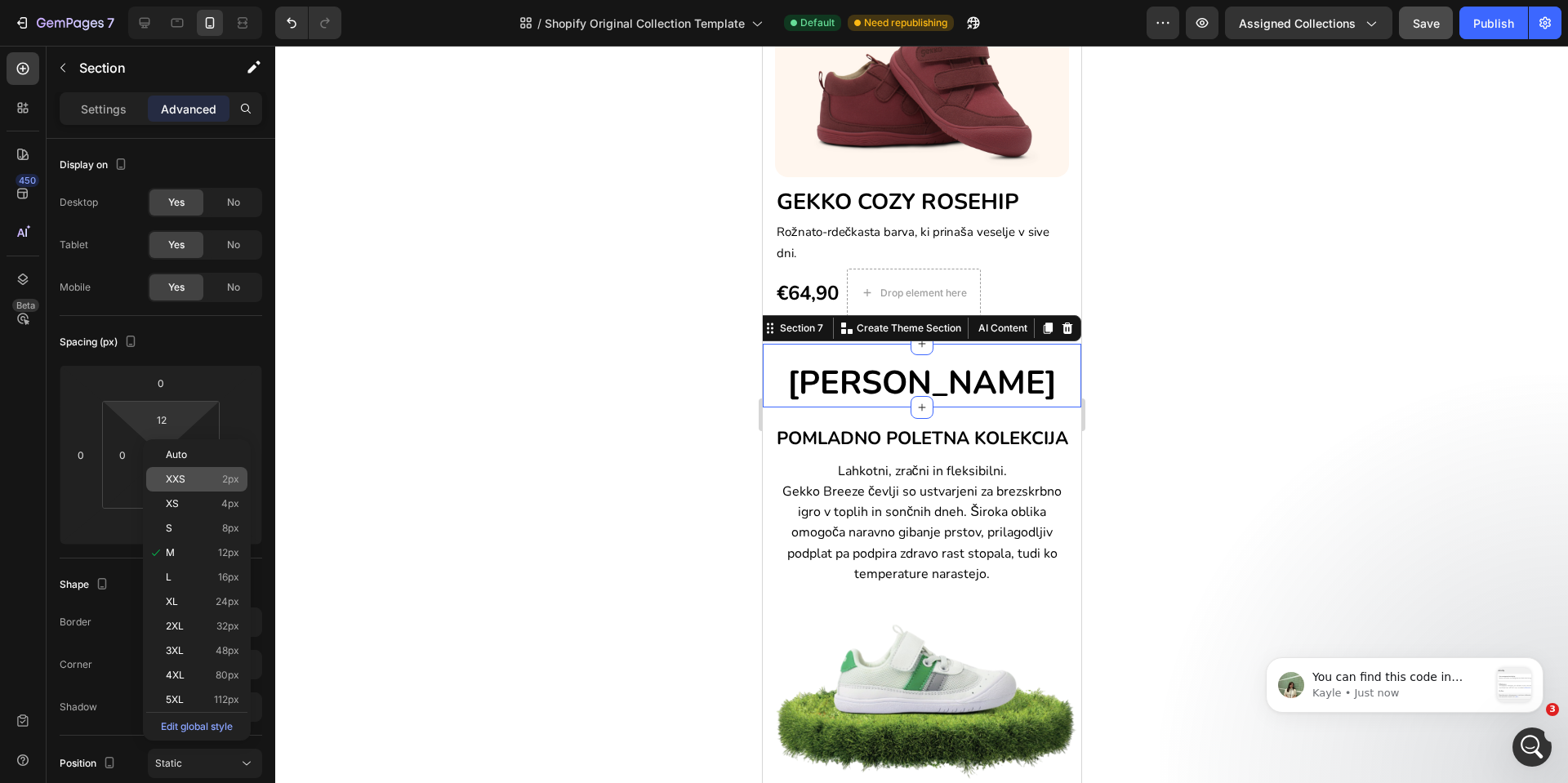
click at [178, 489] on div "XXS 2px" at bounding box center [197, 479] width 102 height 24
type input "2"
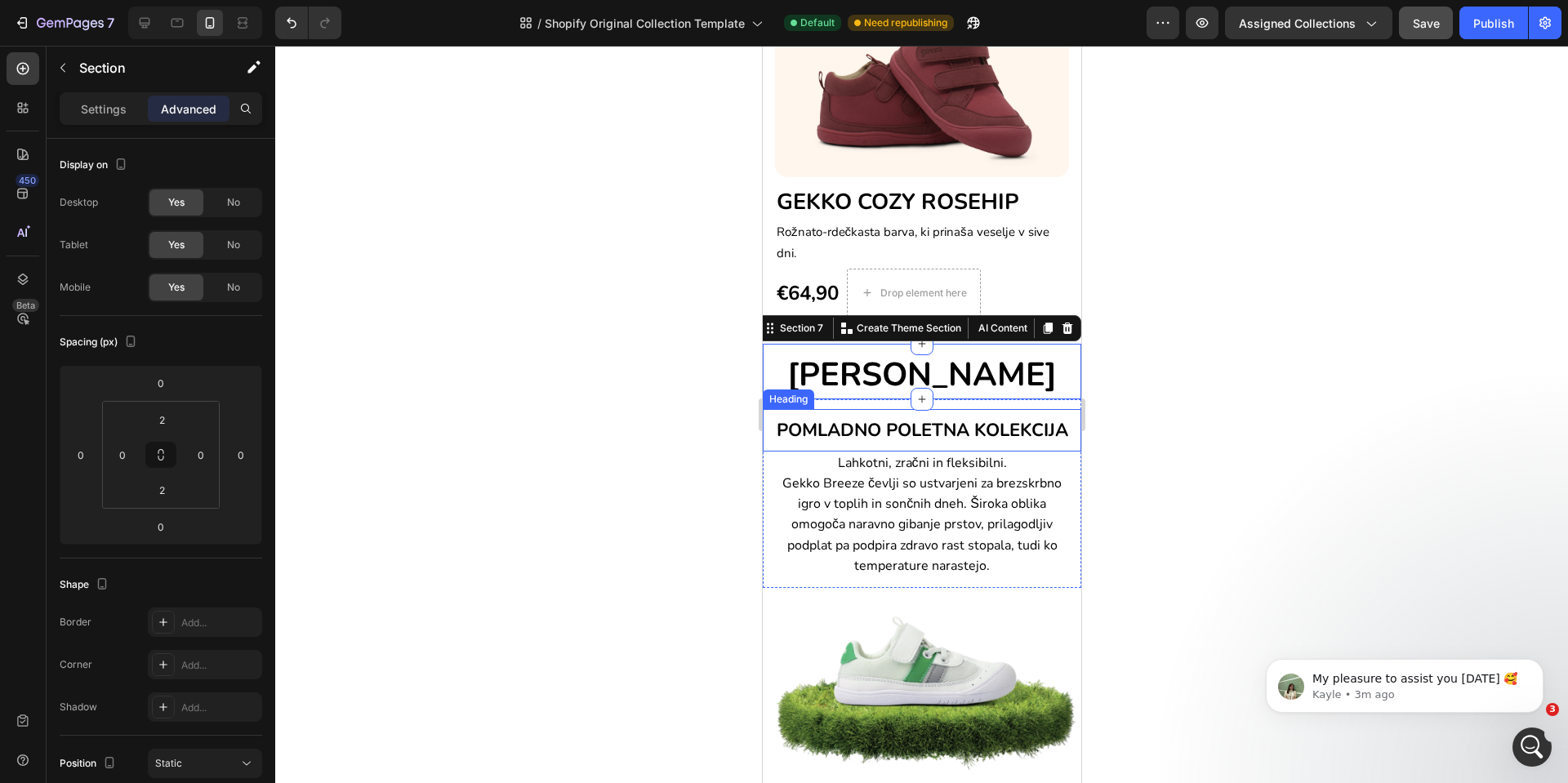
scroll to position [1267, 0]
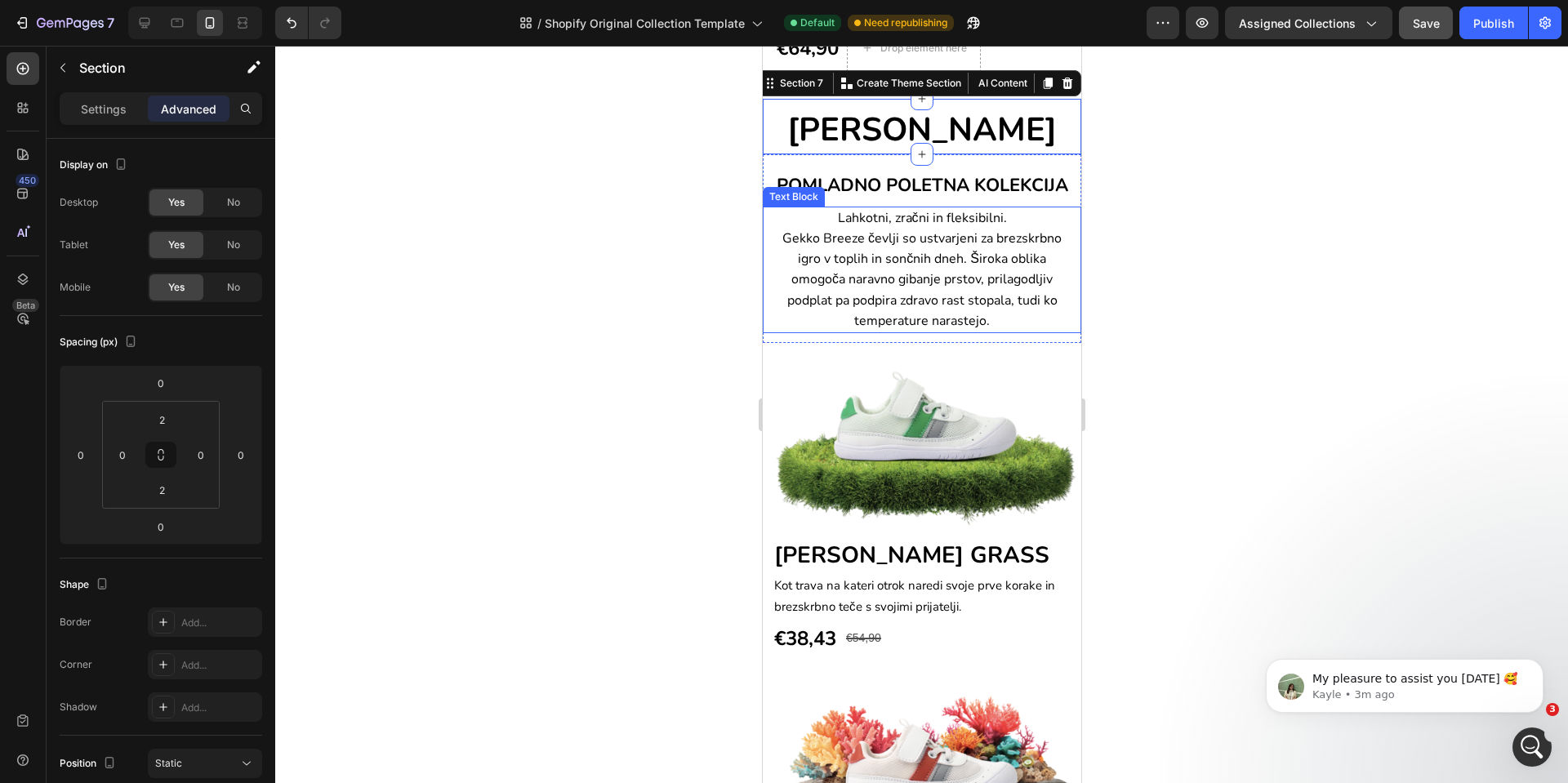
click at [928, 330] on span "Gekko Breeze čevlji so ustvarjeni za brezskrbno igro v toplih in sončnih dneh. …" at bounding box center [922, 279] width 279 height 101
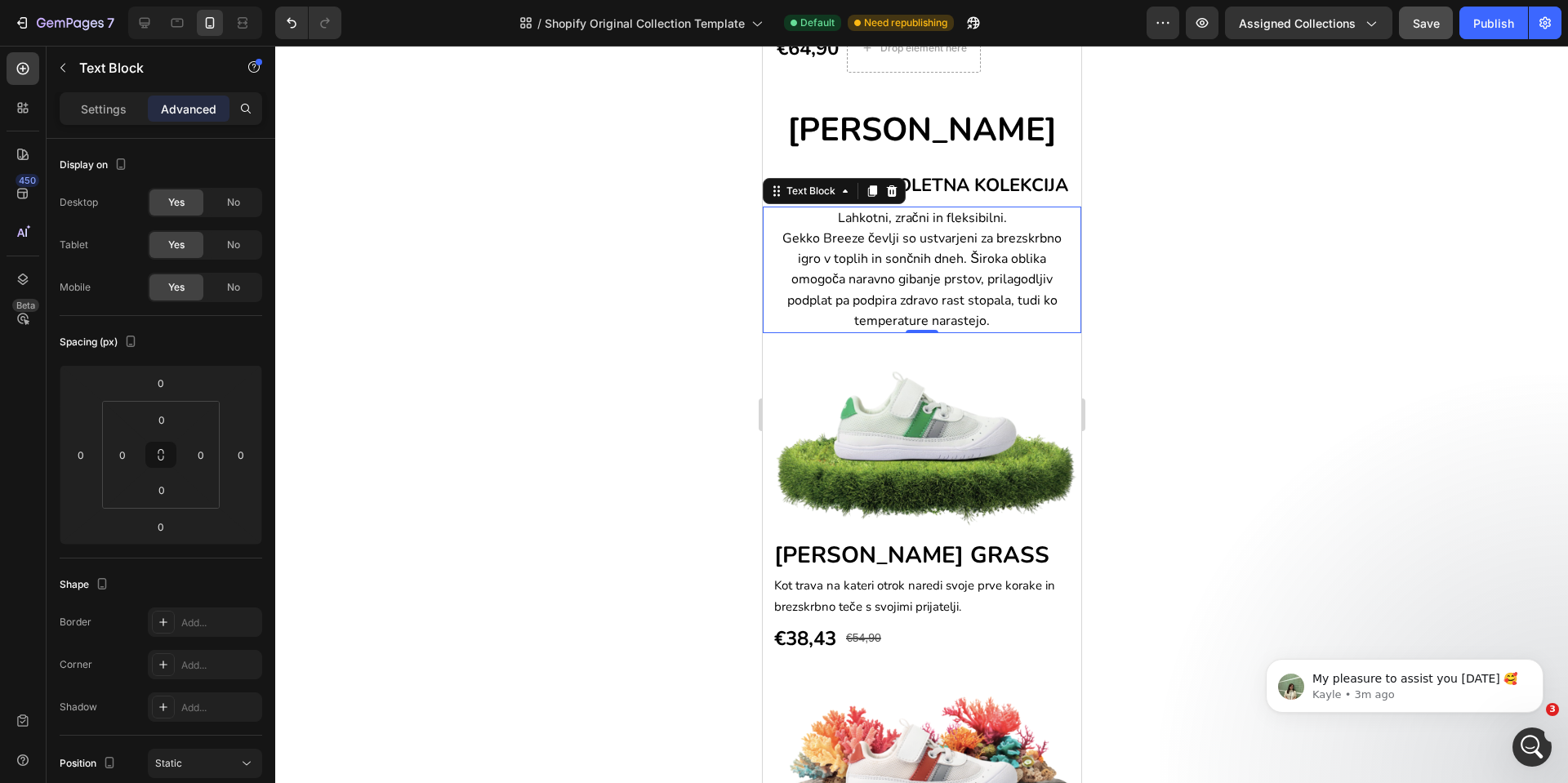
click at [928, 330] on span "Gekko Breeze čevlji so ustvarjeni za brezskrbno igro v toplih in sončnih dneh. …" at bounding box center [922, 279] width 279 height 101
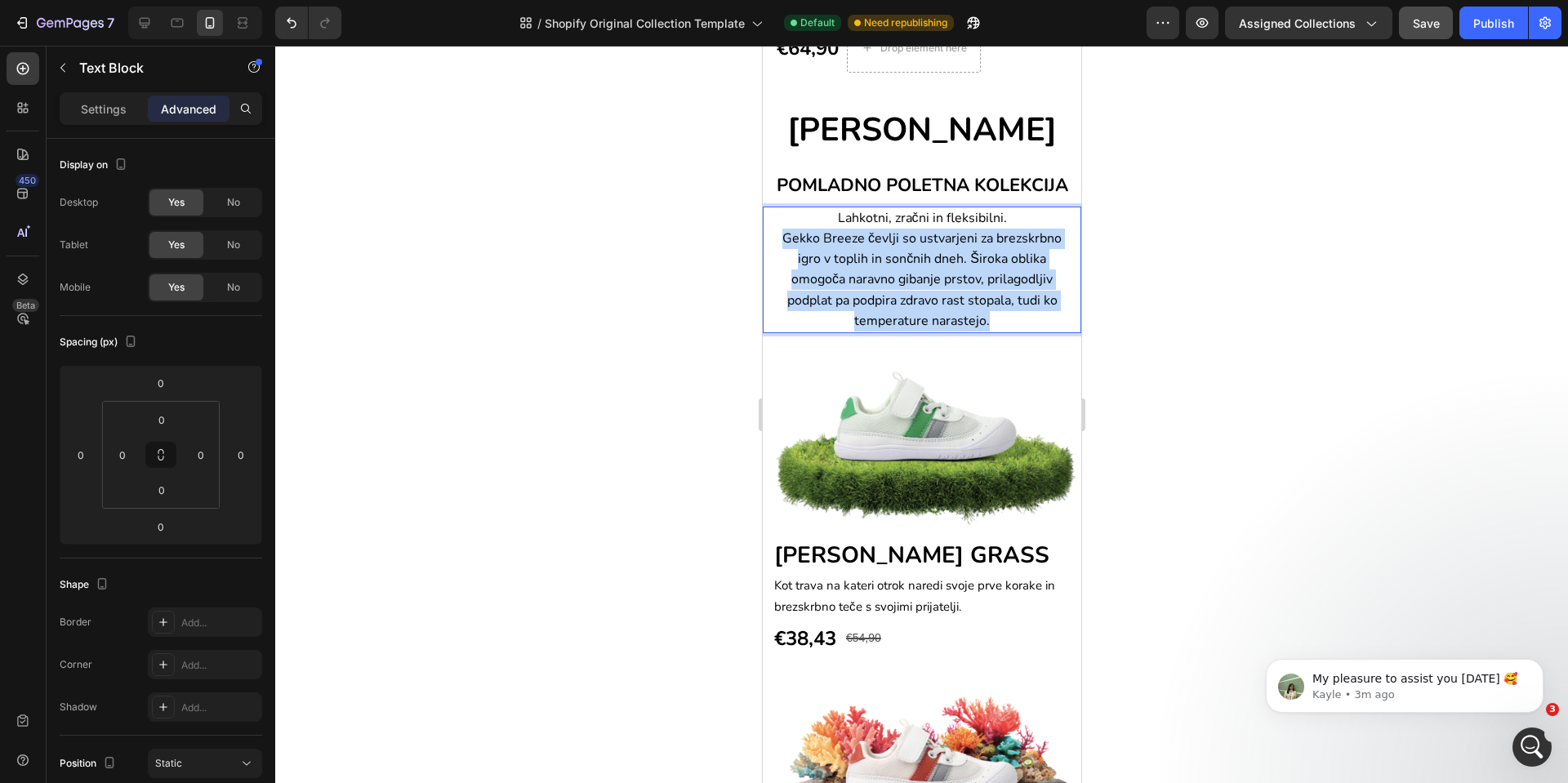
click at [928, 330] on span "Gekko Breeze čevlji so ustvarjeni za brezskrbno igro v toplih in sončnih dneh. …" at bounding box center [922, 279] width 279 height 101
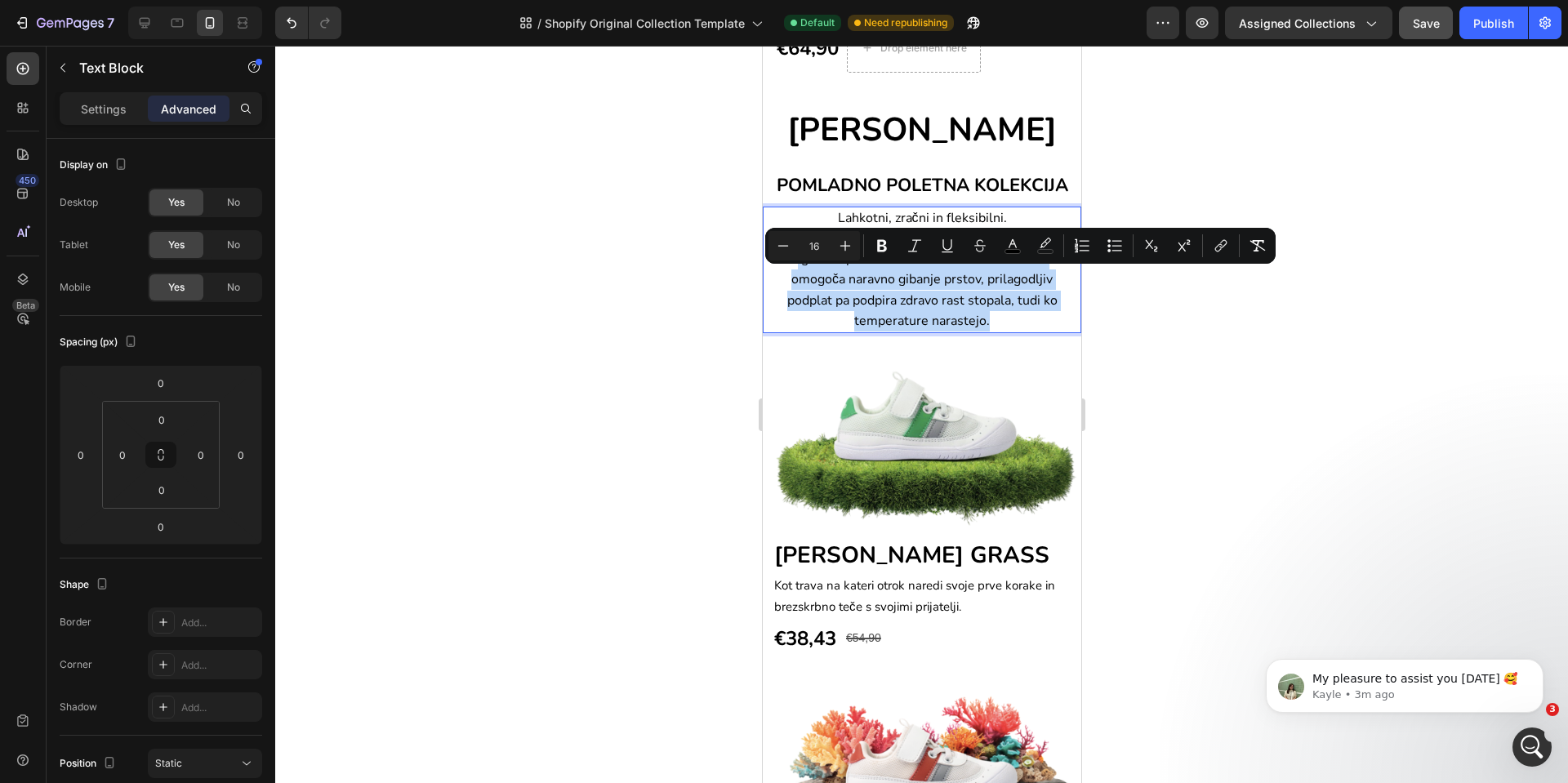
click at [1021, 330] on span "Gekko Breeze čevlji so ustvarjeni za brezskrbno igro v toplih in sončnih dneh. …" at bounding box center [922, 279] width 279 height 101
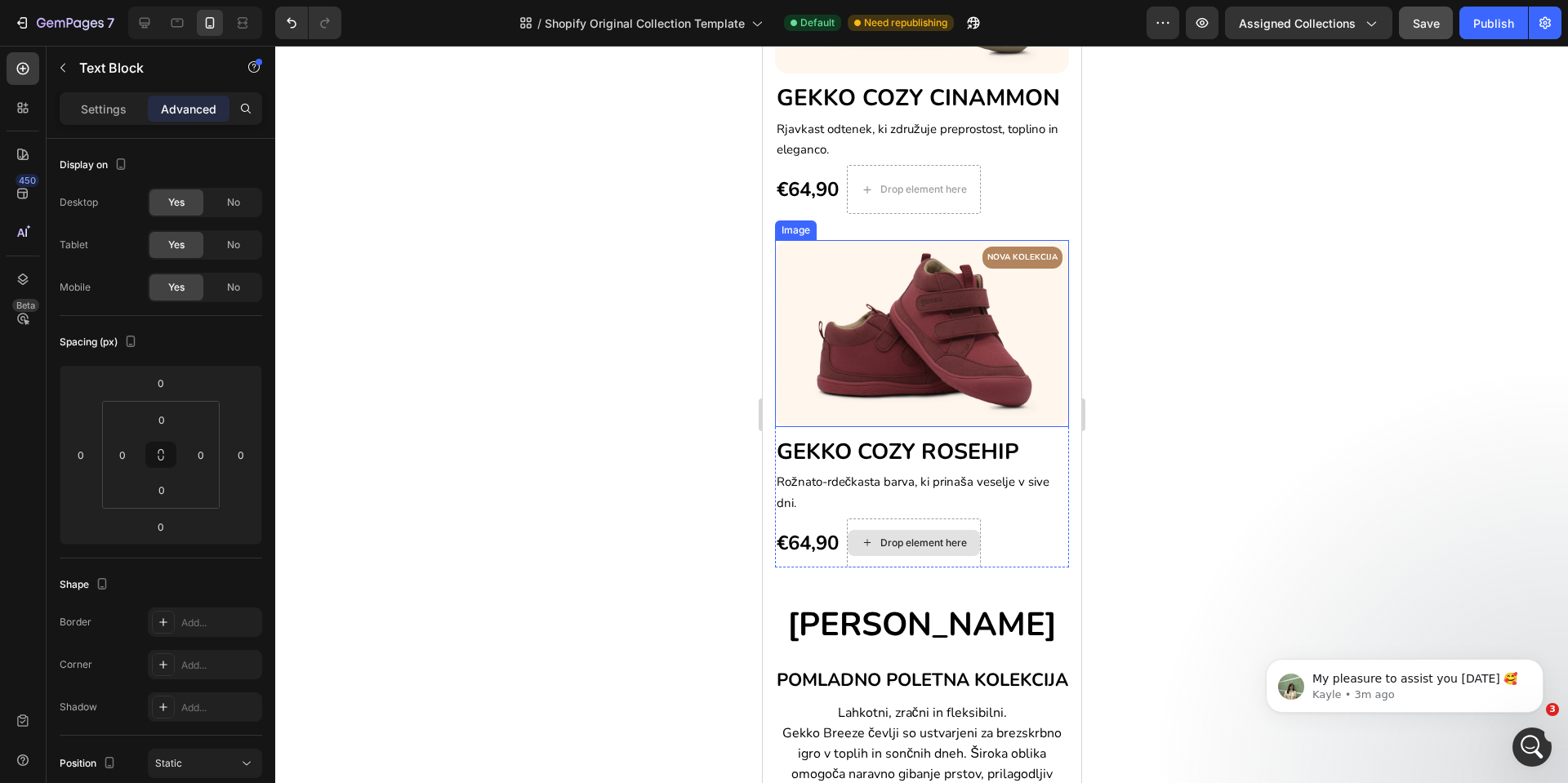
scroll to position [899, 0]
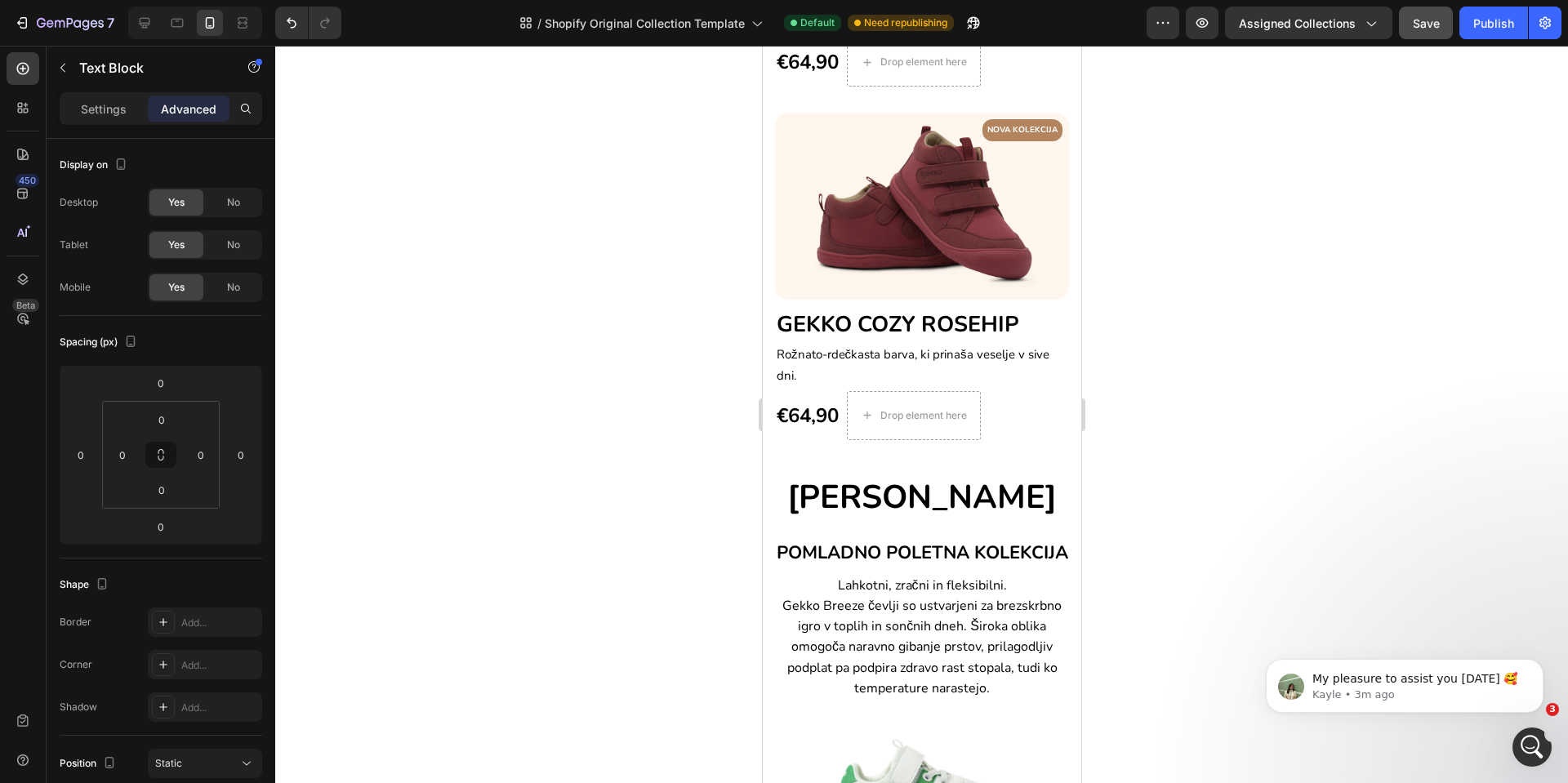
click at [932, 663] on span "Gekko Breeze čevlji so ustvarjeni za brezskrbno igro v toplih in sončnih dneh. …" at bounding box center [922, 647] width 279 height 101
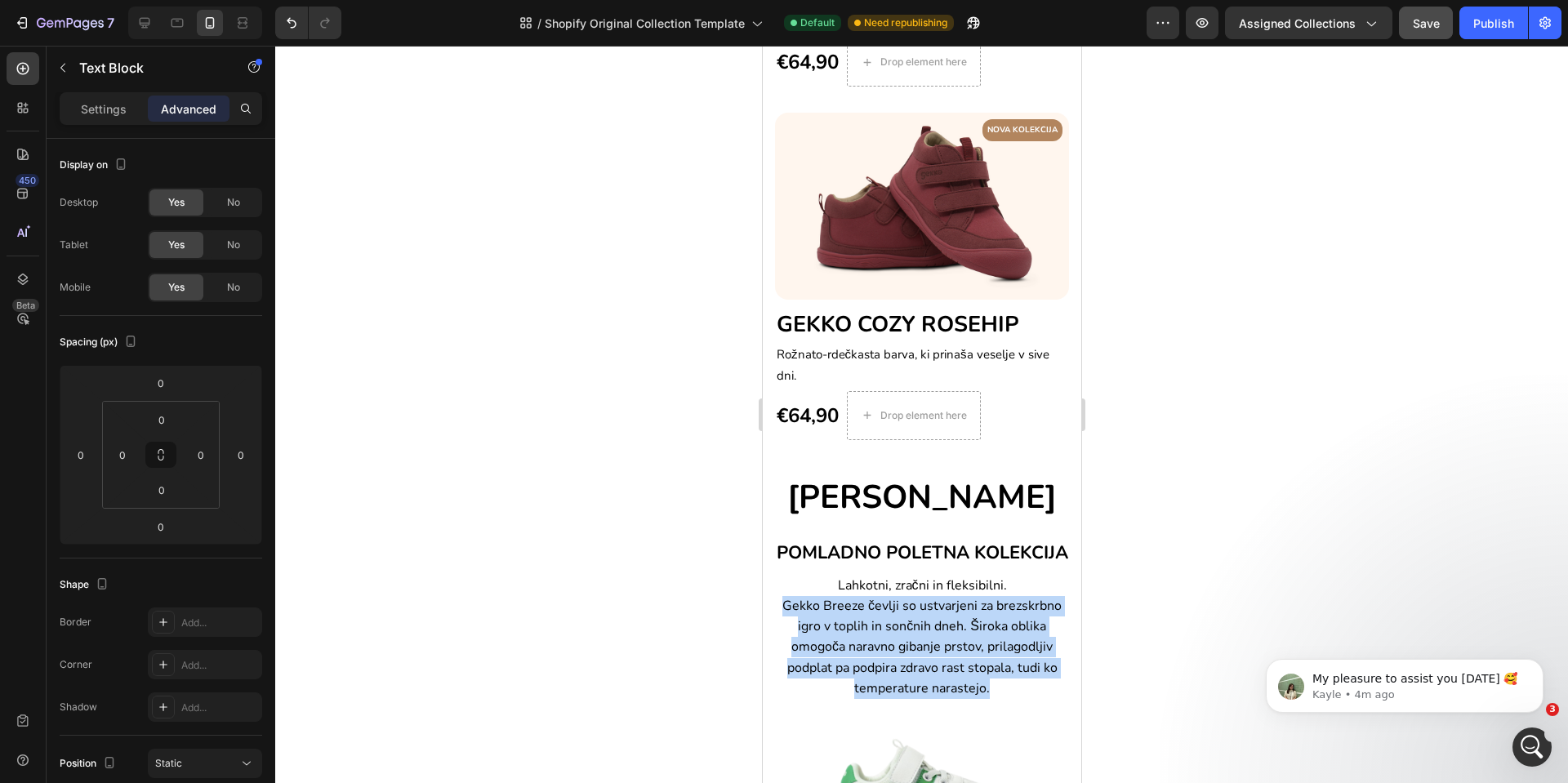
click at [932, 663] on span "Gekko Breeze čevlji so ustvarjeni za brezskrbno igro v toplih in sončnih dneh. …" at bounding box center [922, 647] width 279 height 101
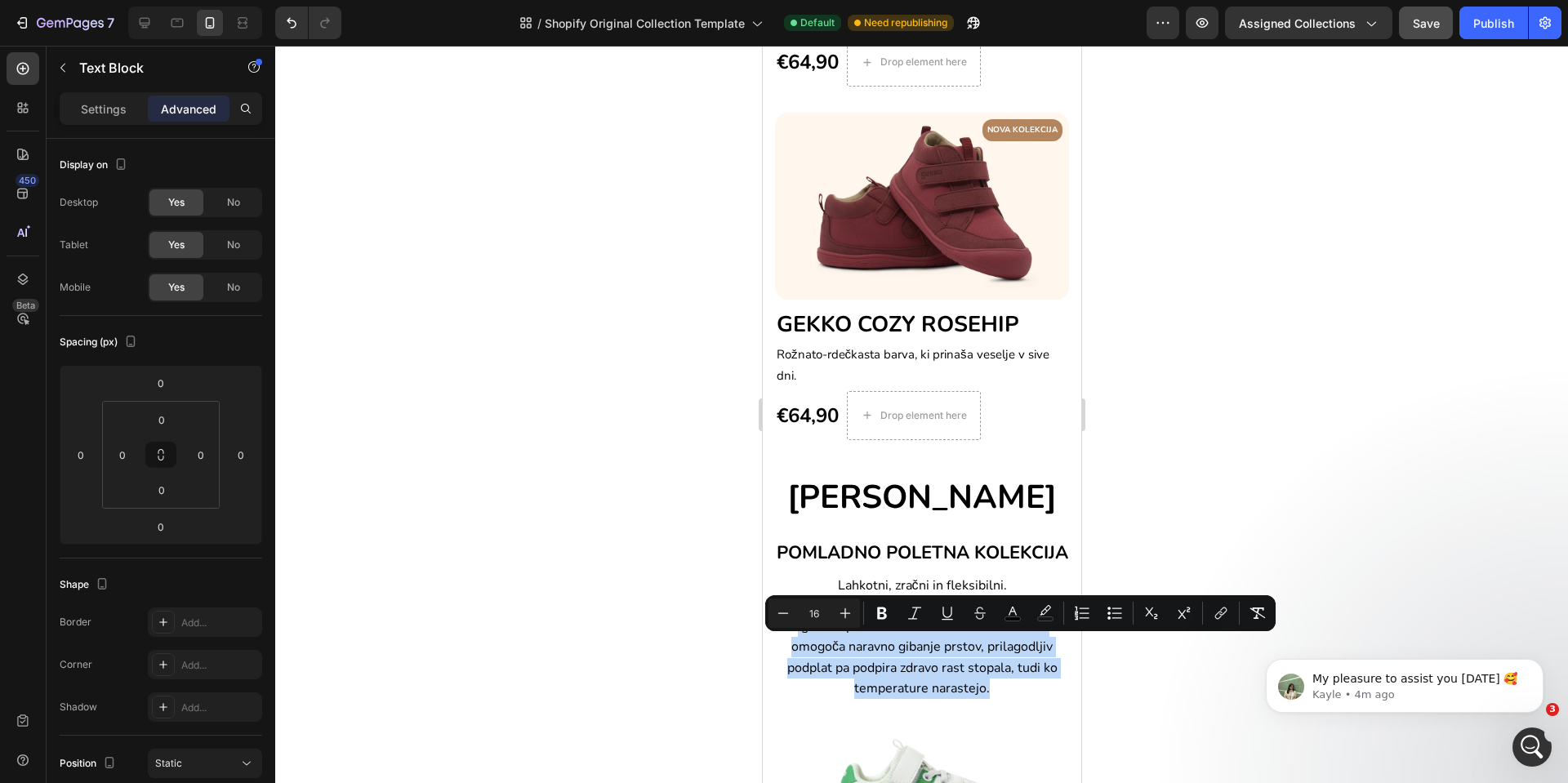
copy span "Gekko Breeze čevlji so ustvarjeni za brezskrbno igro v toplih in sončnih dneh. …"
click at [790, 548] on h2 "POMLADNO POLETNA KOLEKCIJA" at bounding box center [921, 552] width 318 height 41
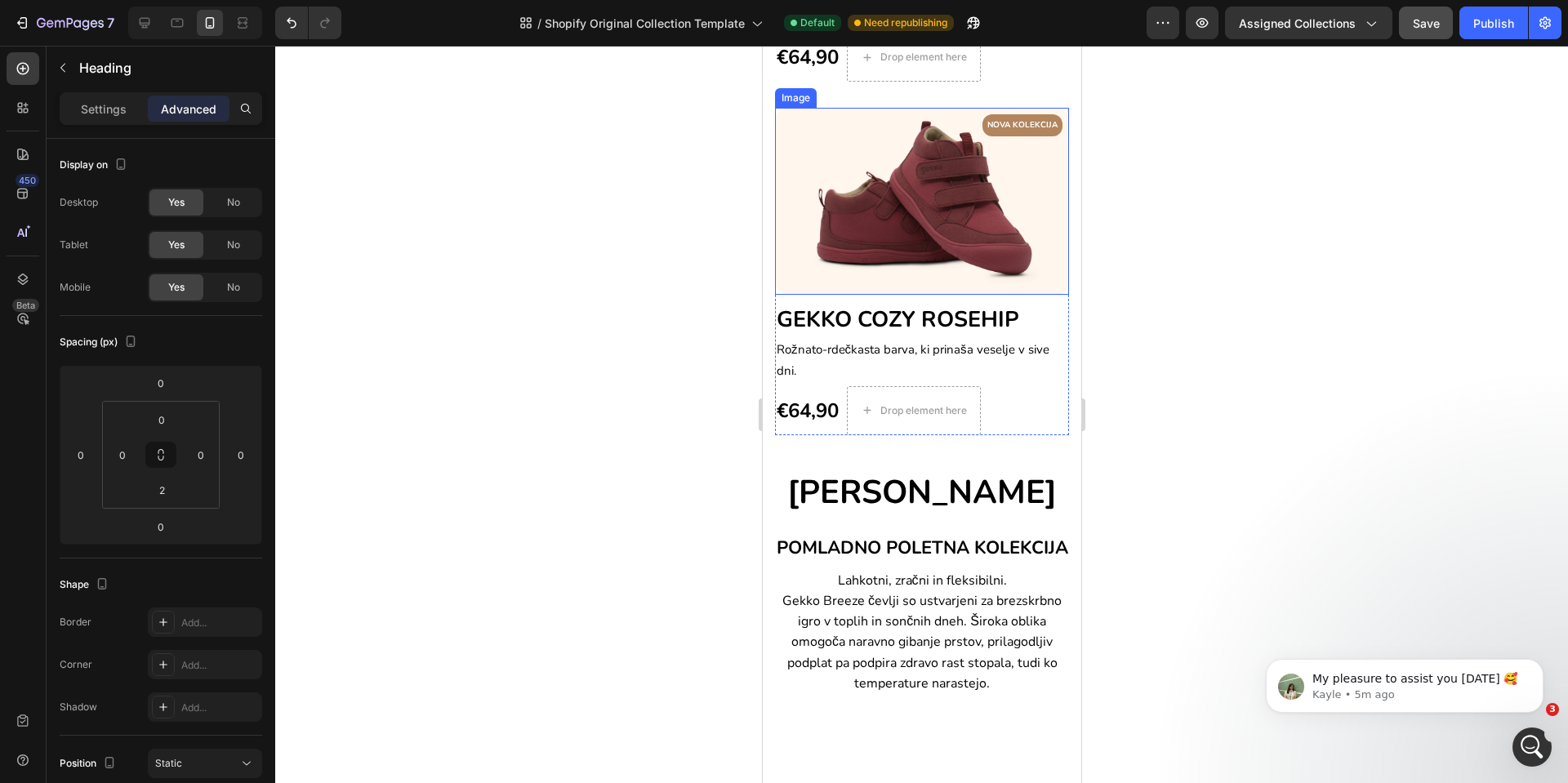
scroll to position [1267, 0]
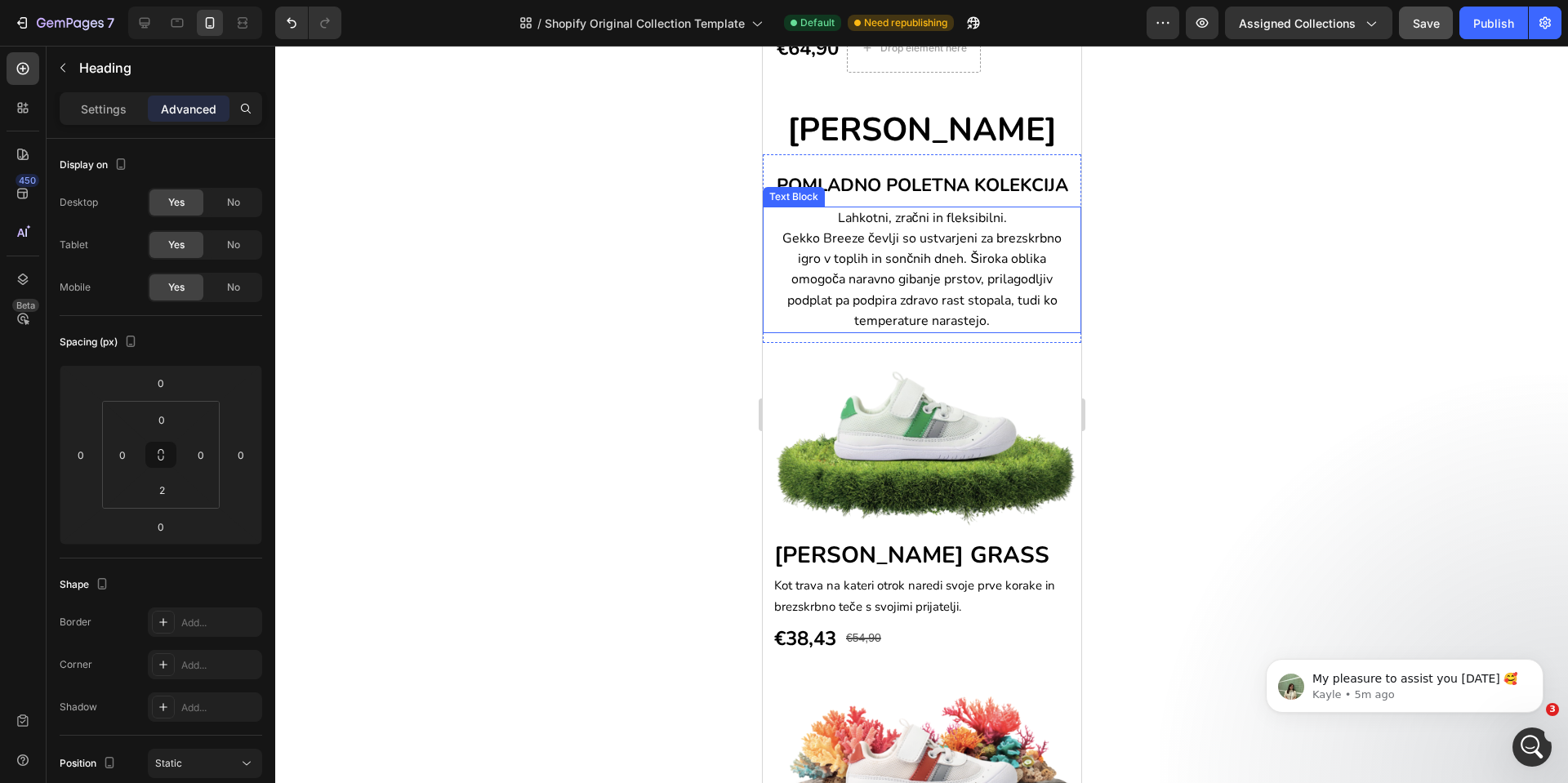
click at [889, 330] on span "Gekko Breeze čevlji so ustvarjeni za brezskrbno igro v toplih in sončnih dneh. …" at bounding box center [922, 279] width 279 height 101
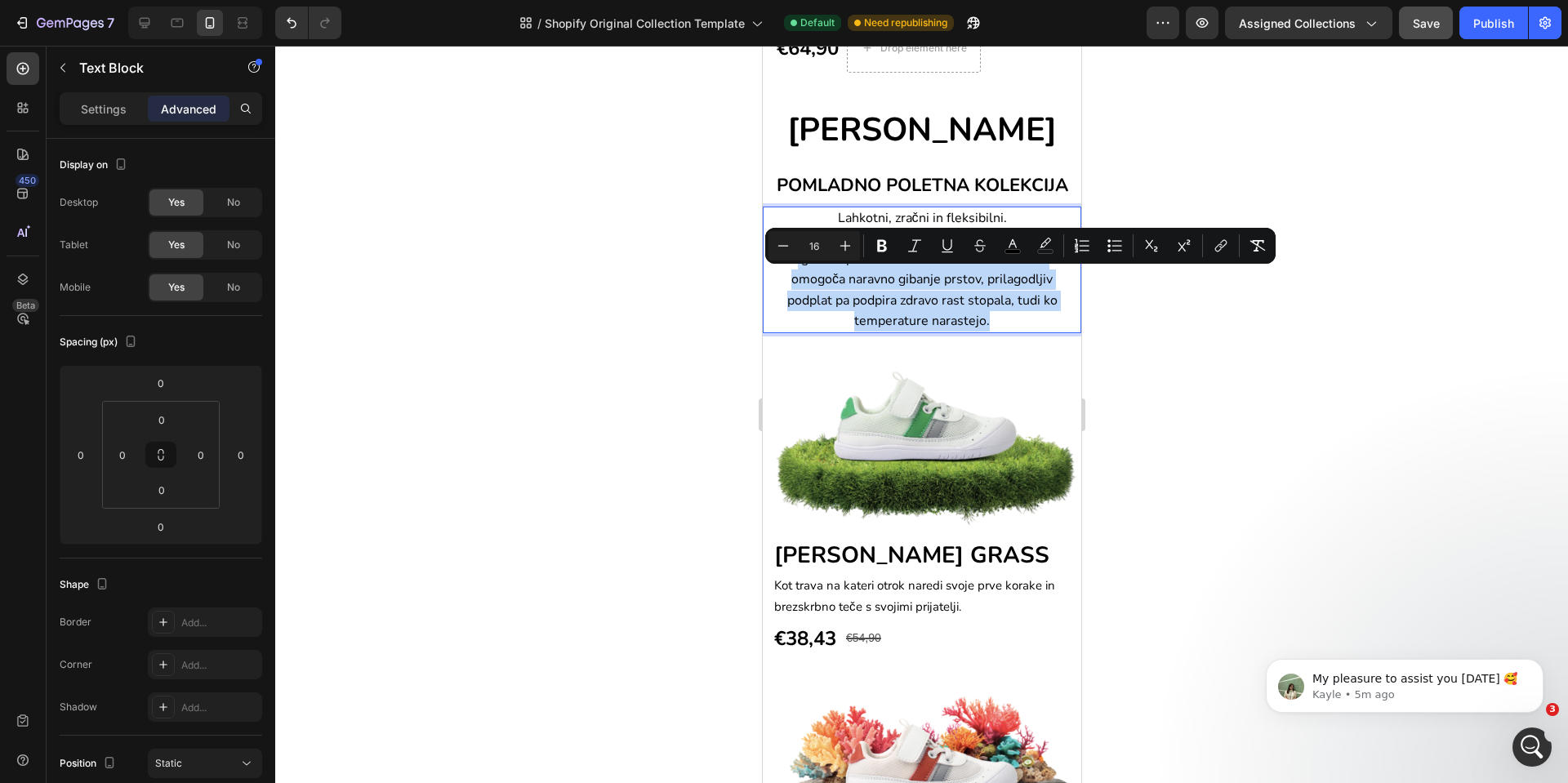
drag, startPoint x: 811, startPoint y: 278, endPoint x: 1051, endPoint y: 363, distance: 254.6
click at [1051, 334] on div "Lahkotni, zračni in fleksibilni. Gekko Breeze čevlji so ustvarjeni za brezskrbn…" at bounding box center [921, 270] width 318 height 127
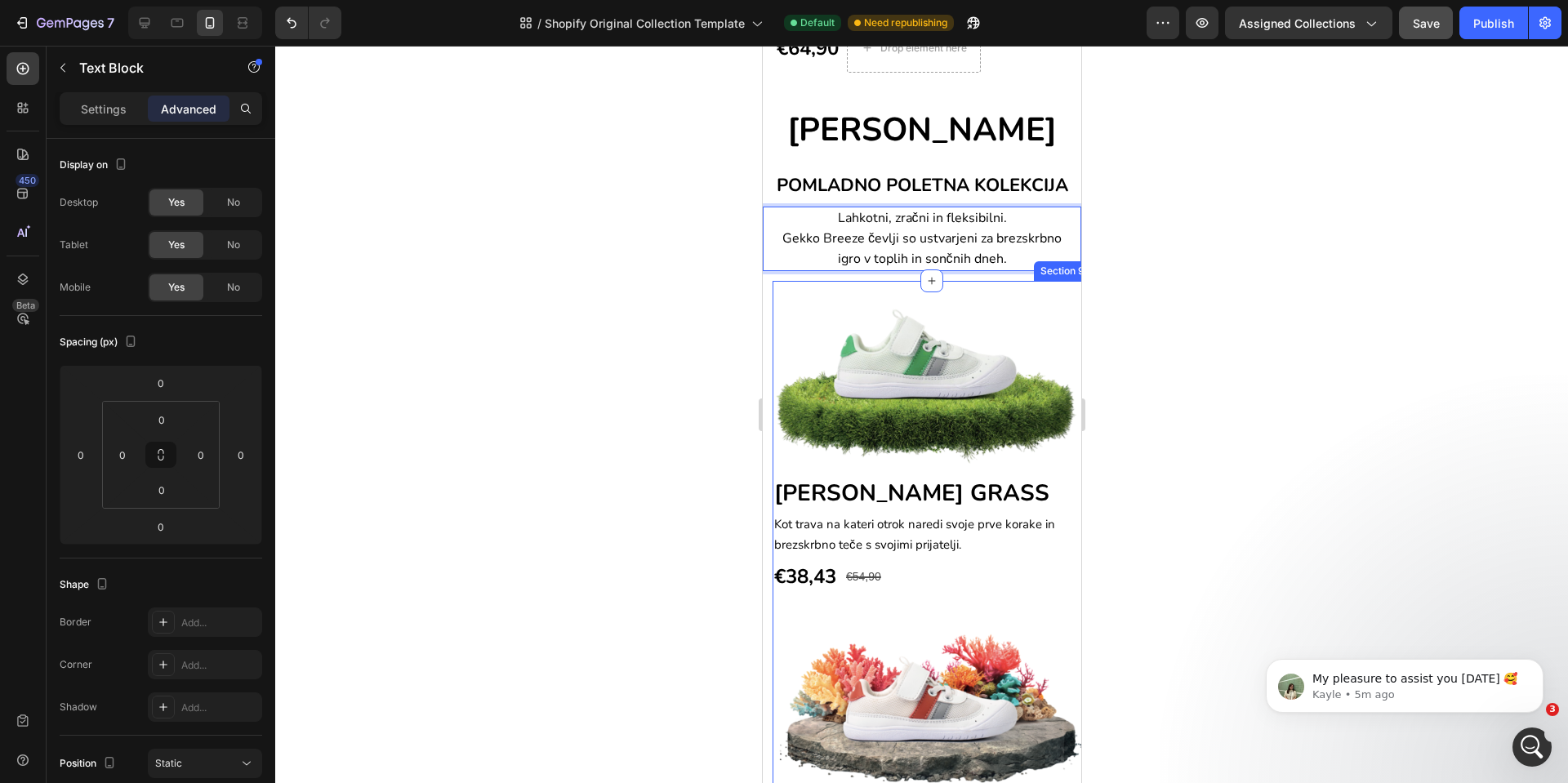
click at [950, 333] on div "Image GEKKO BREEZE GRASS Heading Kot trava na kateri otrok naredi svoje prve ko…" at bounding box center [931, 788] width 318 height 1013
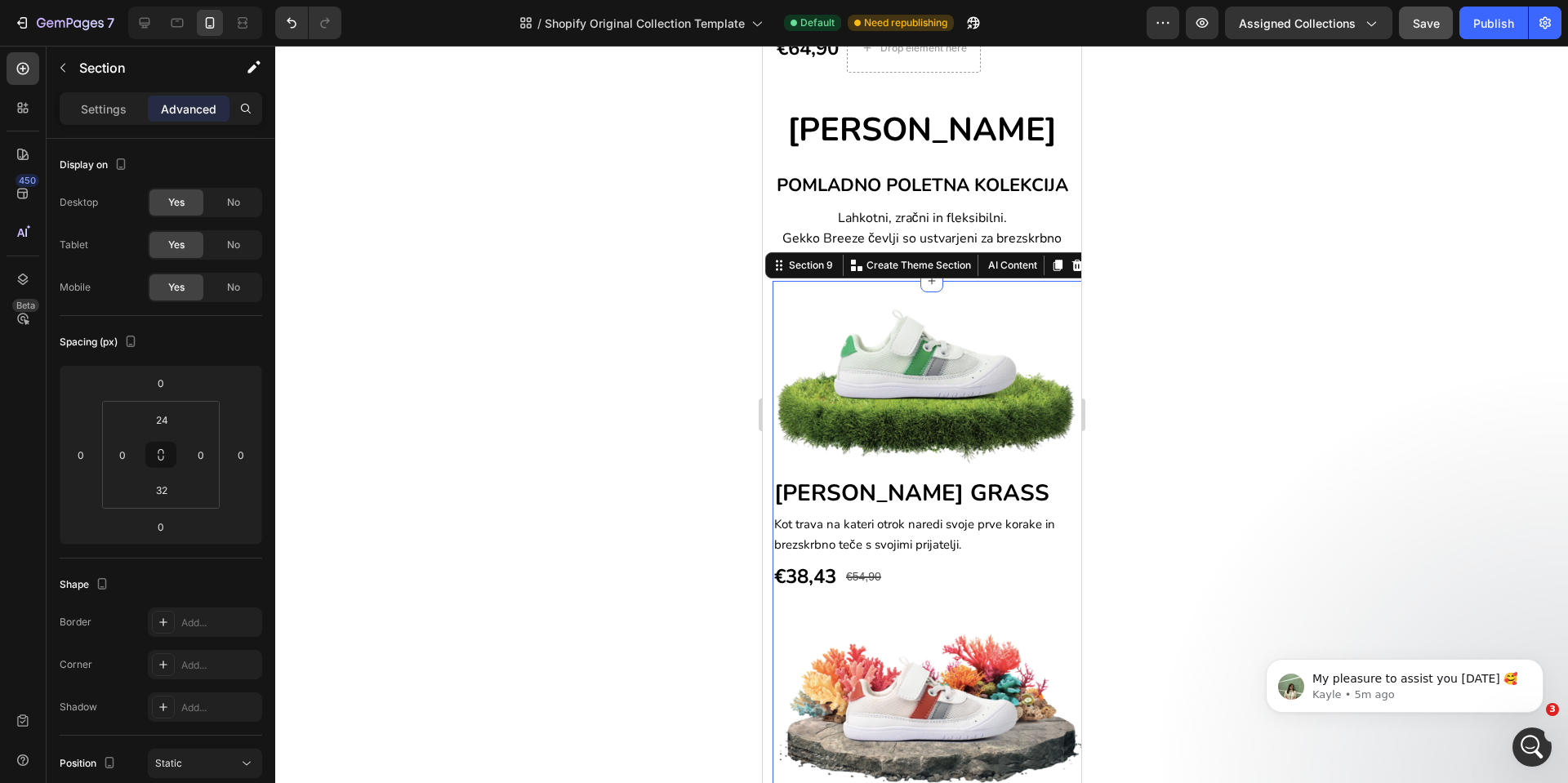
click at [1234, 498] on div at bounding box center [922, 414] width 1293 height 738
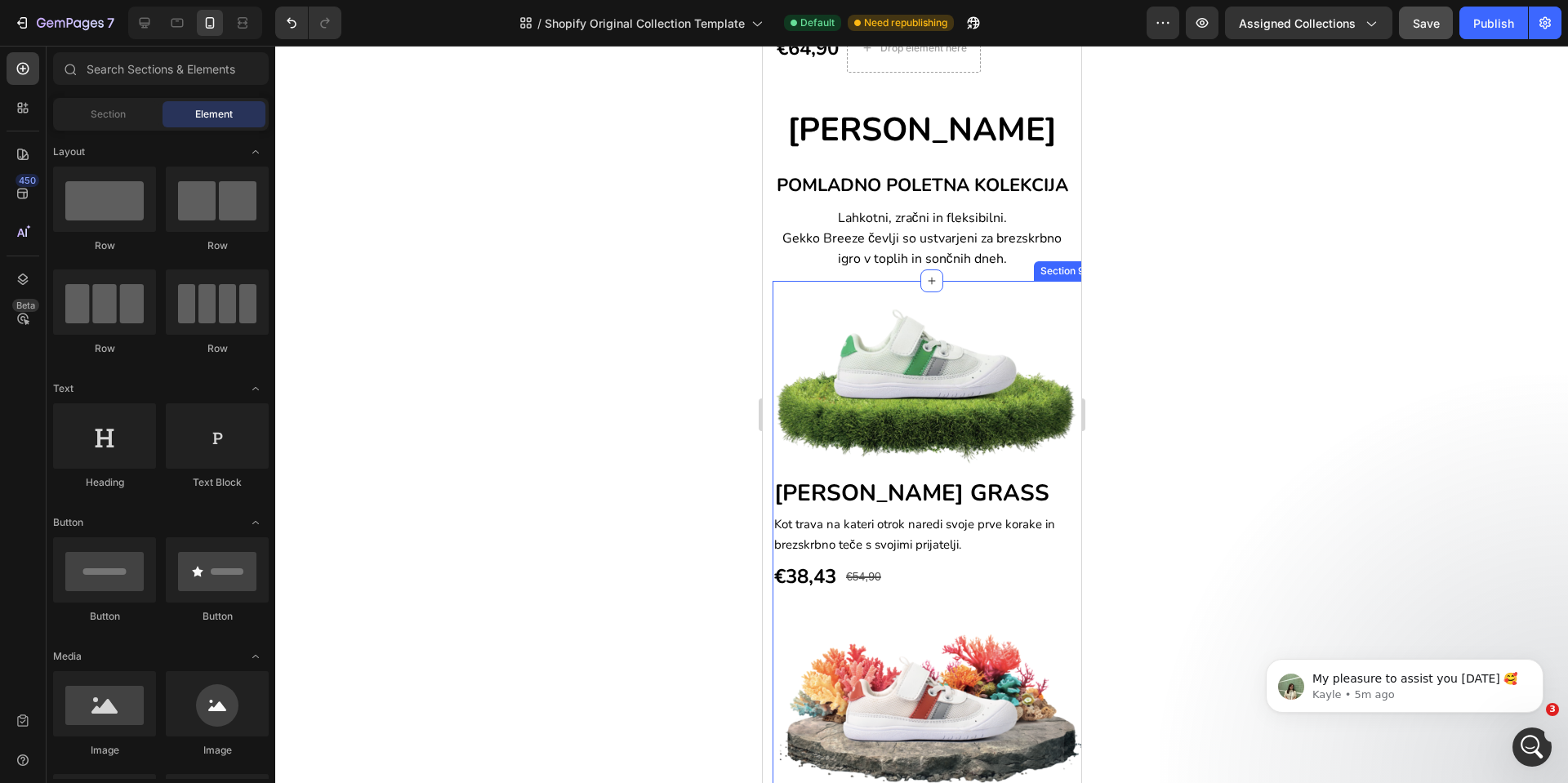
click at [853, 328] on div "Image GEKKO BREEZE GRASS Heading Kot trava na kateri otrok naredi svoje prve ko…" at bounding box center [931, 788] width 318 height 1013
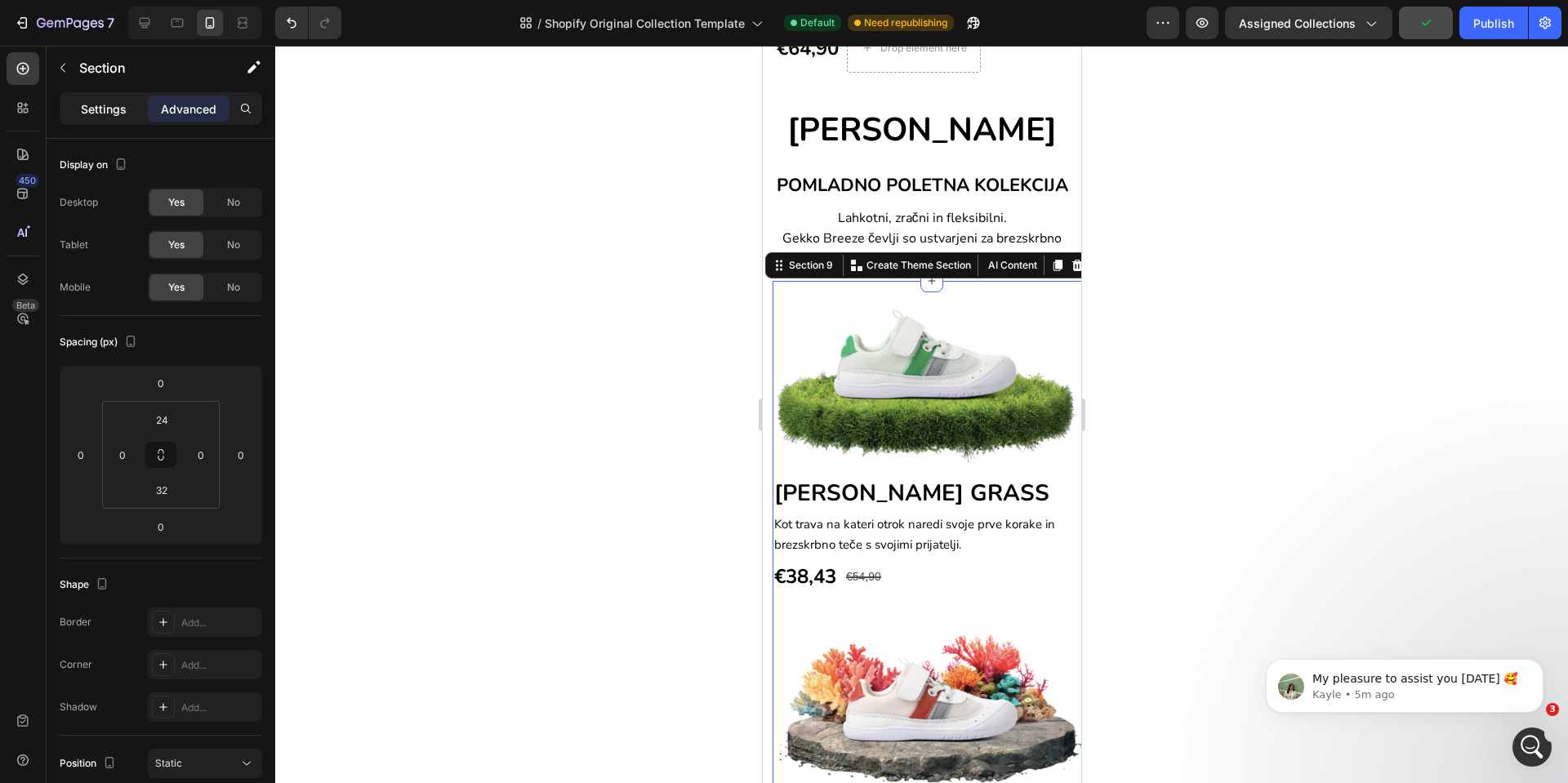
click at [104, 103] on p "Settings" at bounding box center [103, 109] width 45 height 17
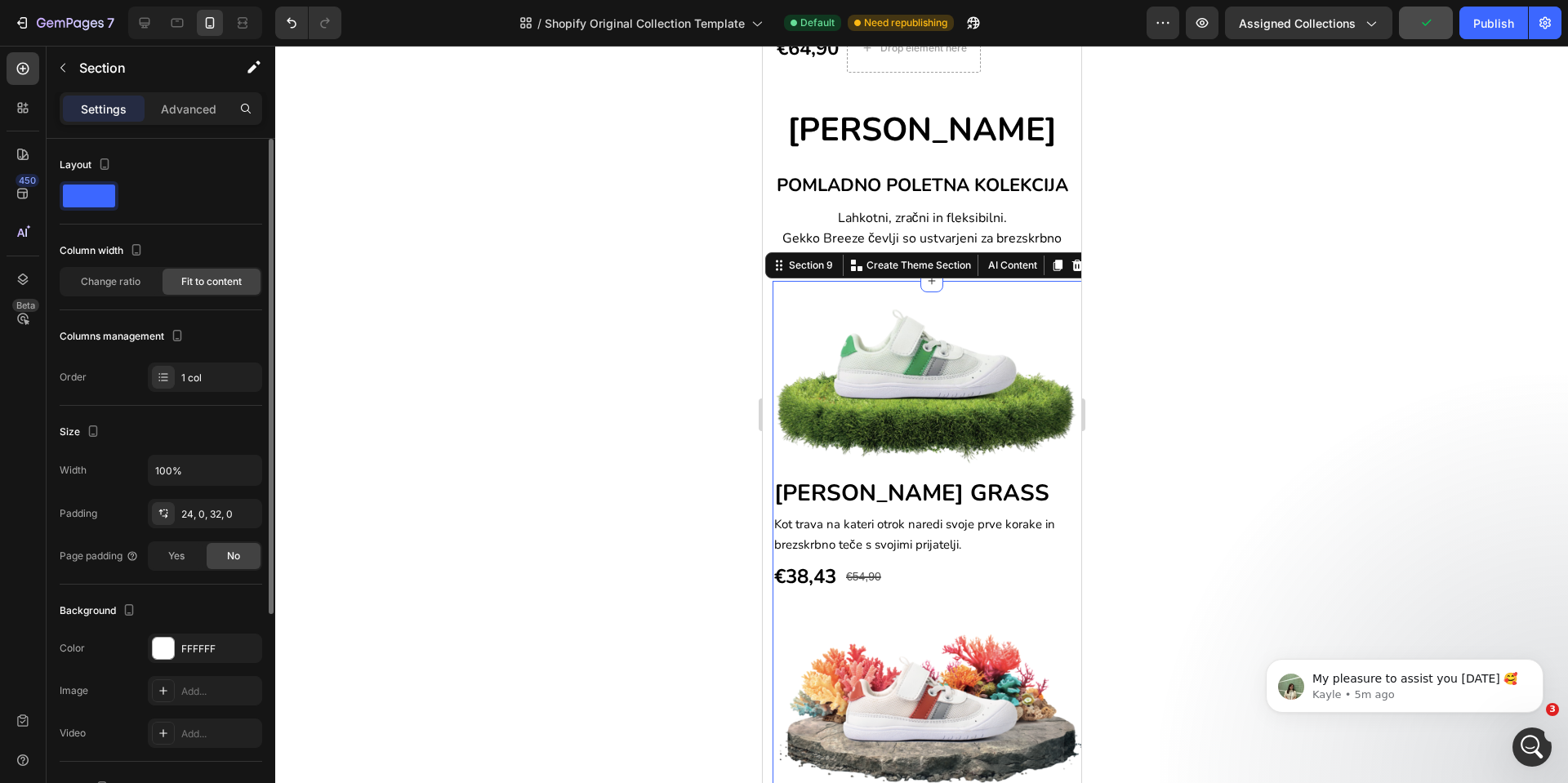
click at [142, 471] on div "Width 100%" at bounding box center [161, 470] width 203 height 31
click at [169, 469] on input "100%" at bounding box center [205, 470] width 112 height 29
click at [251, 465] on icon "button" at bounding box center [247, 470] width 16 height 16
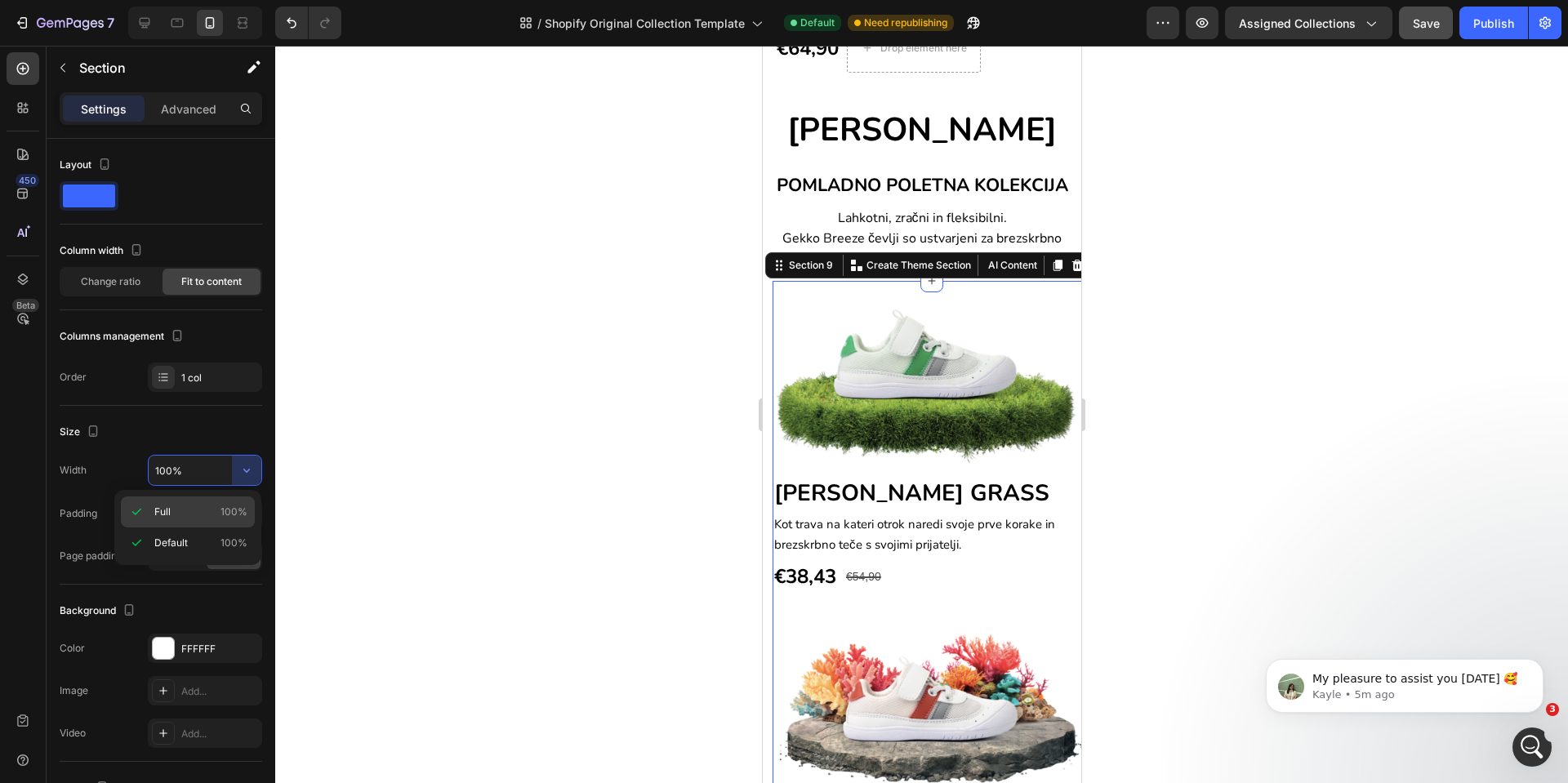
click at [189, 508] on p "Full 100%" at bounding box center [200, 512] width 93 height 14
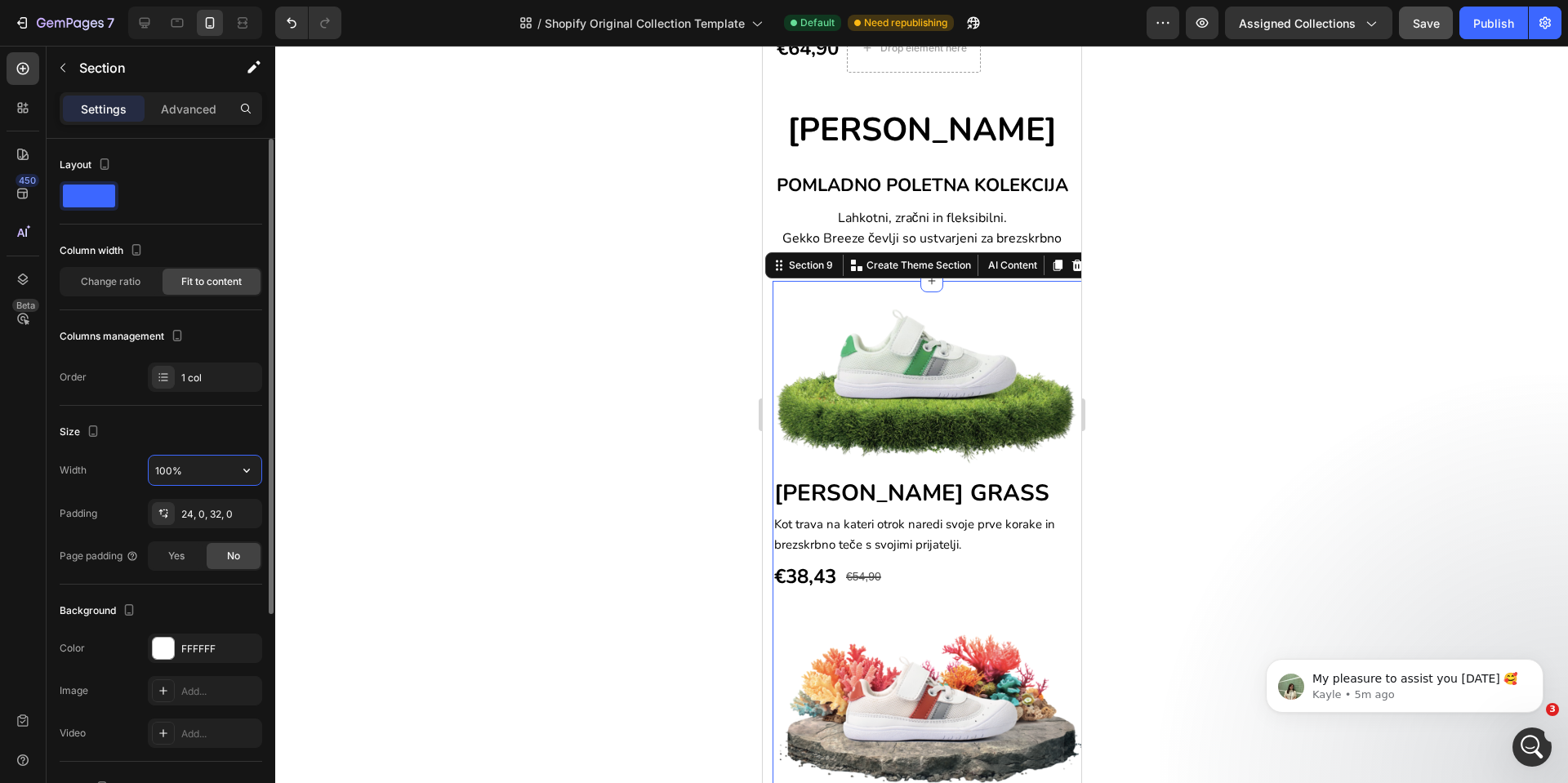
click at [199, 464] on input "100%" at bounding box center [205, 470] width 112 height 29
click at [237, 464] on button "button" at bounding box center [247, 470] width 29 height 29
click at [183, 537] on span "Default" at bounding box center [170, 543] width 34 height 14
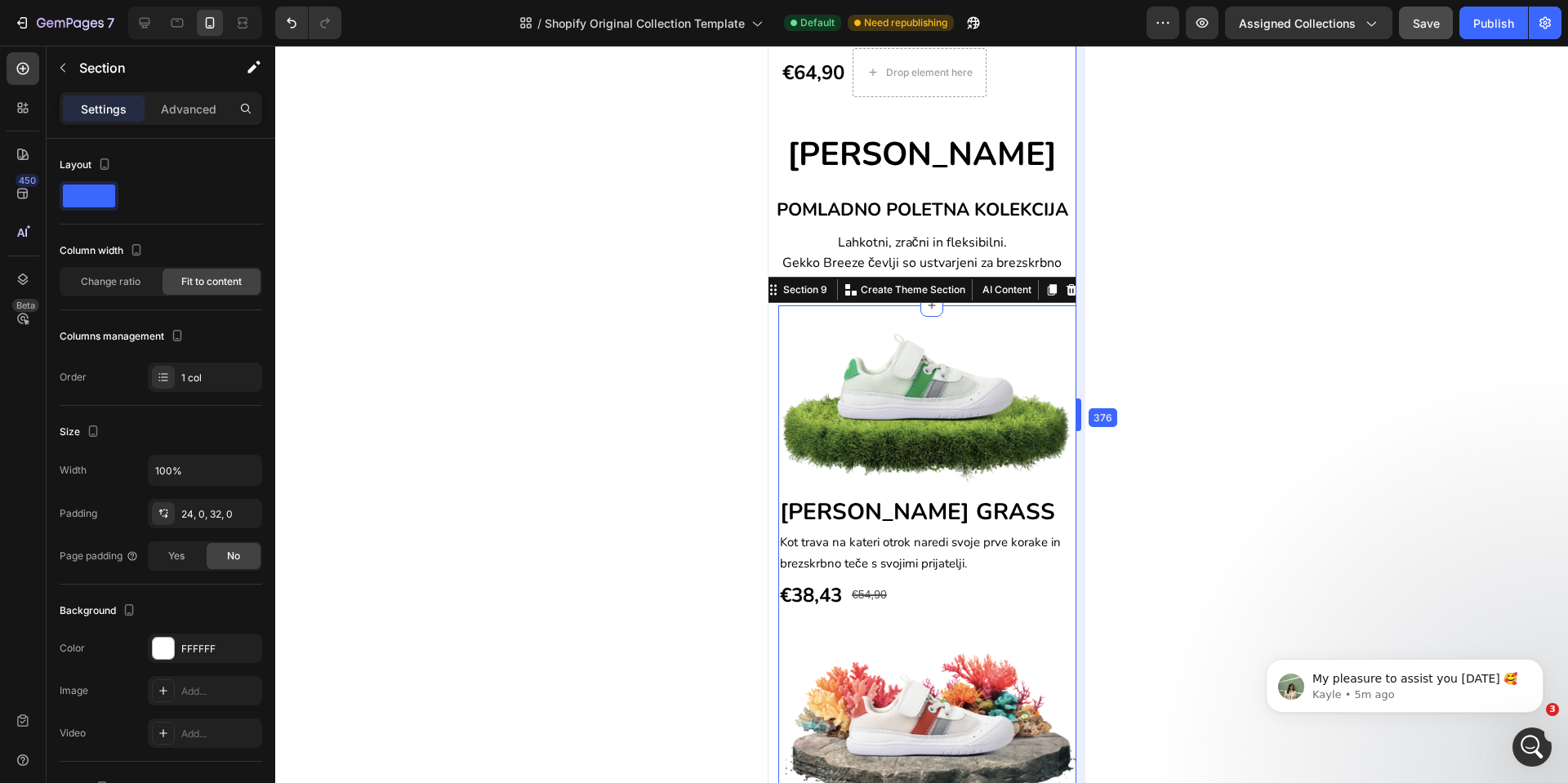
scroll to position [1253, 0]
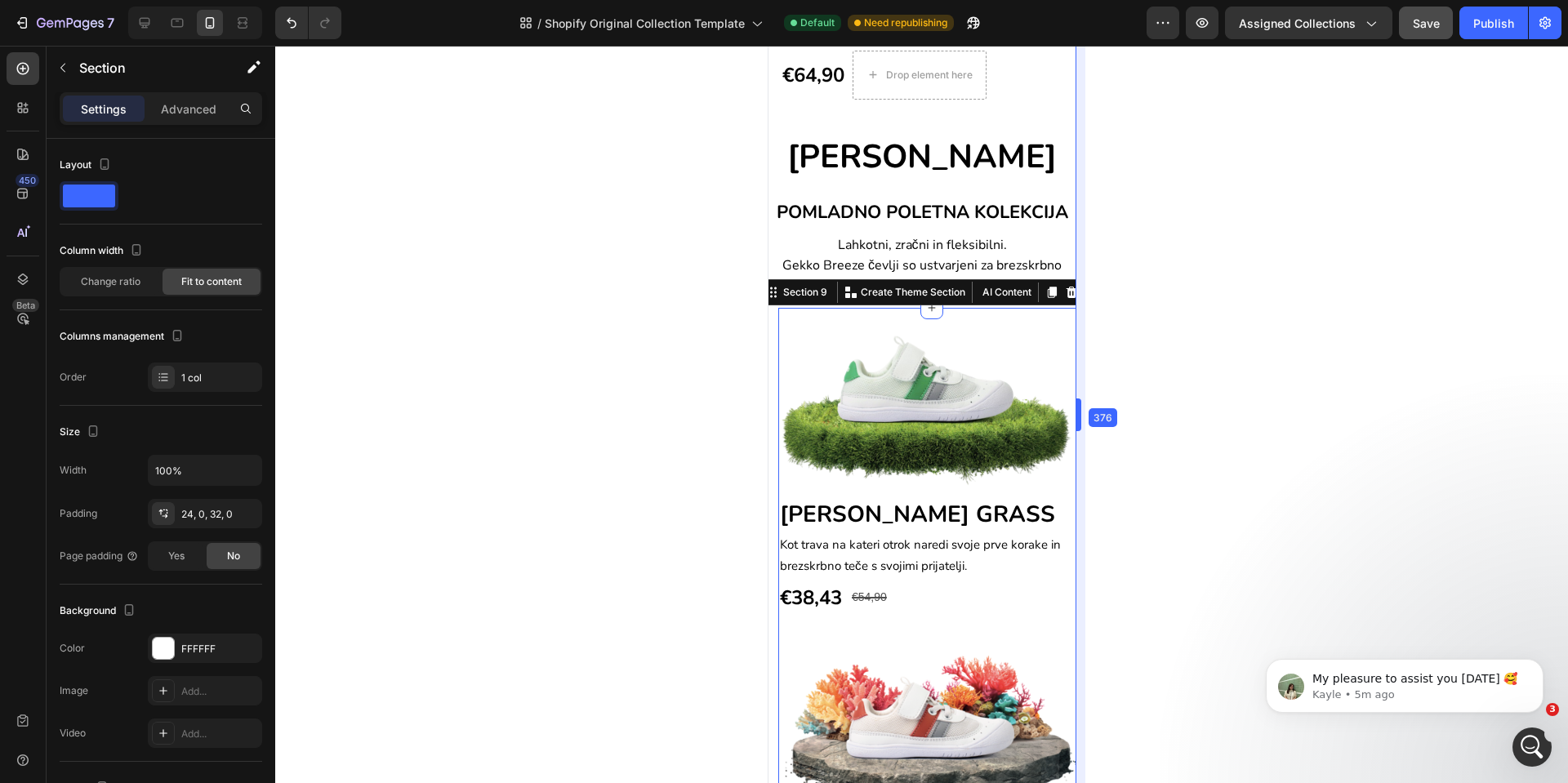
drag, startPoint x: 1087, startPoint y: 421, endPoint x: 305, endPoint y: 385, distance: 782.8
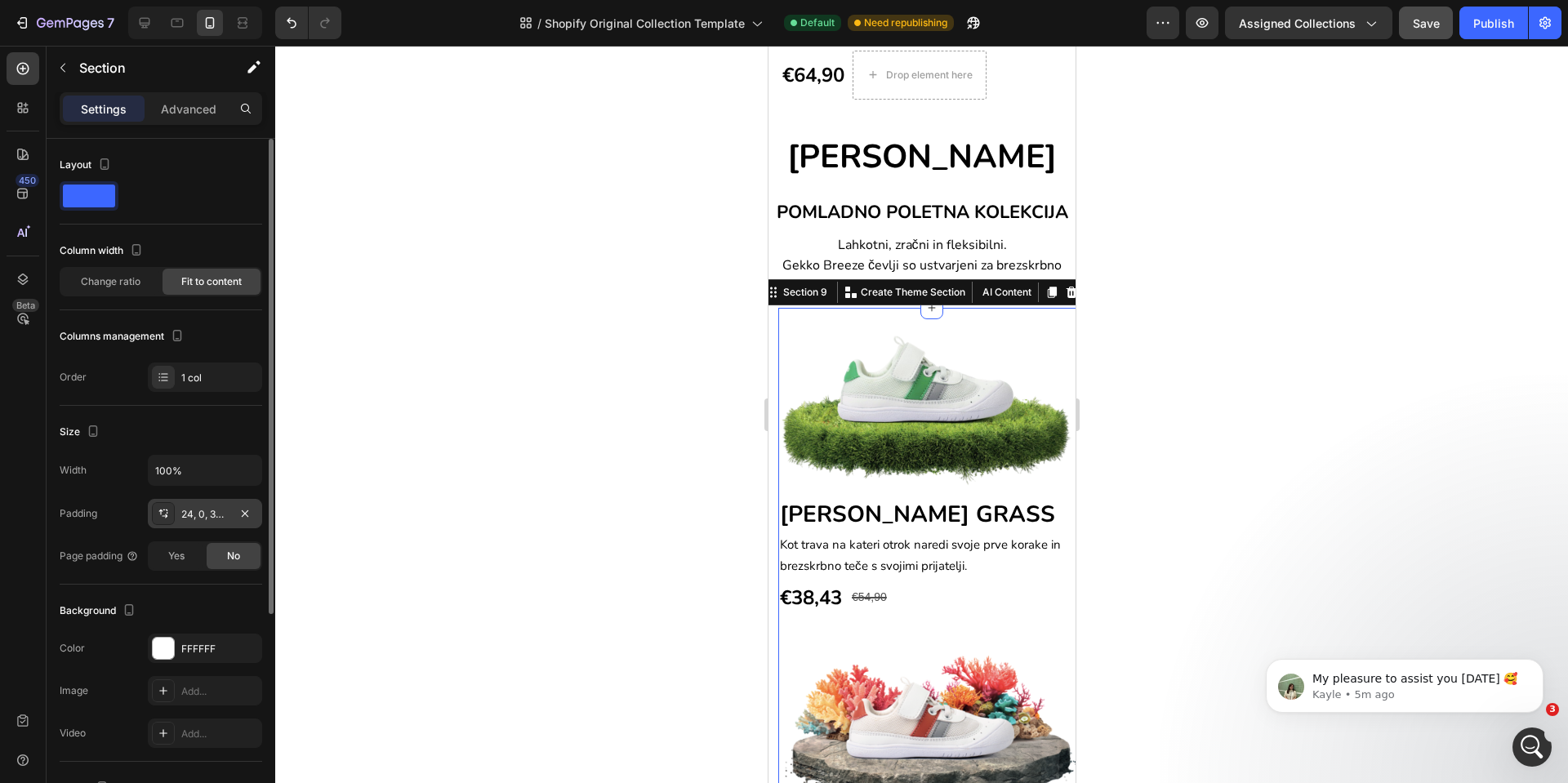
click at [198, 513] on div "24, 0, 32, 0" at bounding box center [205, 515] width 47 height 14
click at [188, 561] on div "Yes" at bounding box center [176, 556] width 53 height 26
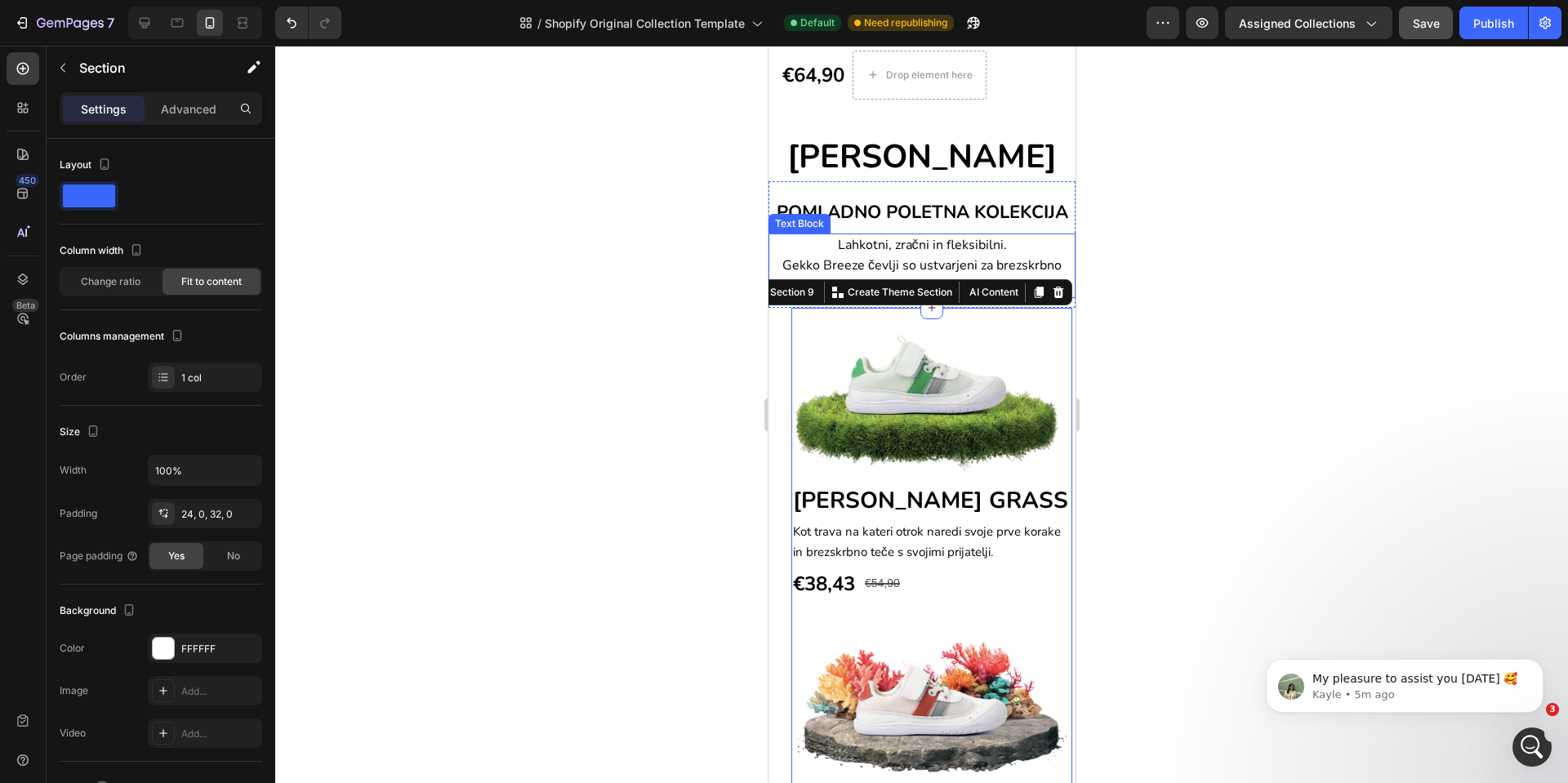
click at [857, 251] on span "Lahkotni, zračni in fleksibilni." at bounding box center [922, 245] width 169 height 18
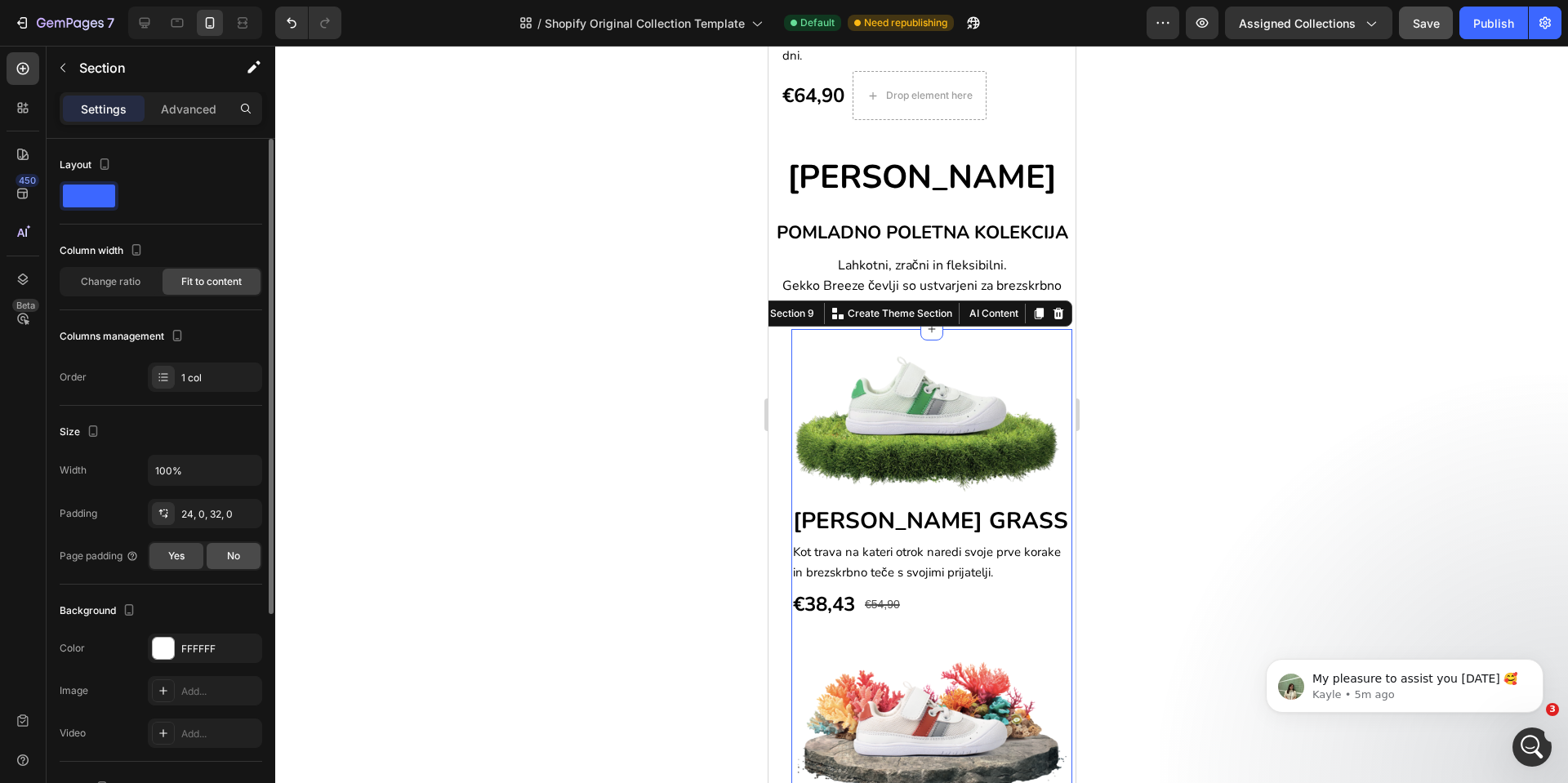
click at [227, 550] on span "No" at bounding box center [234, 556] width 13 height 14
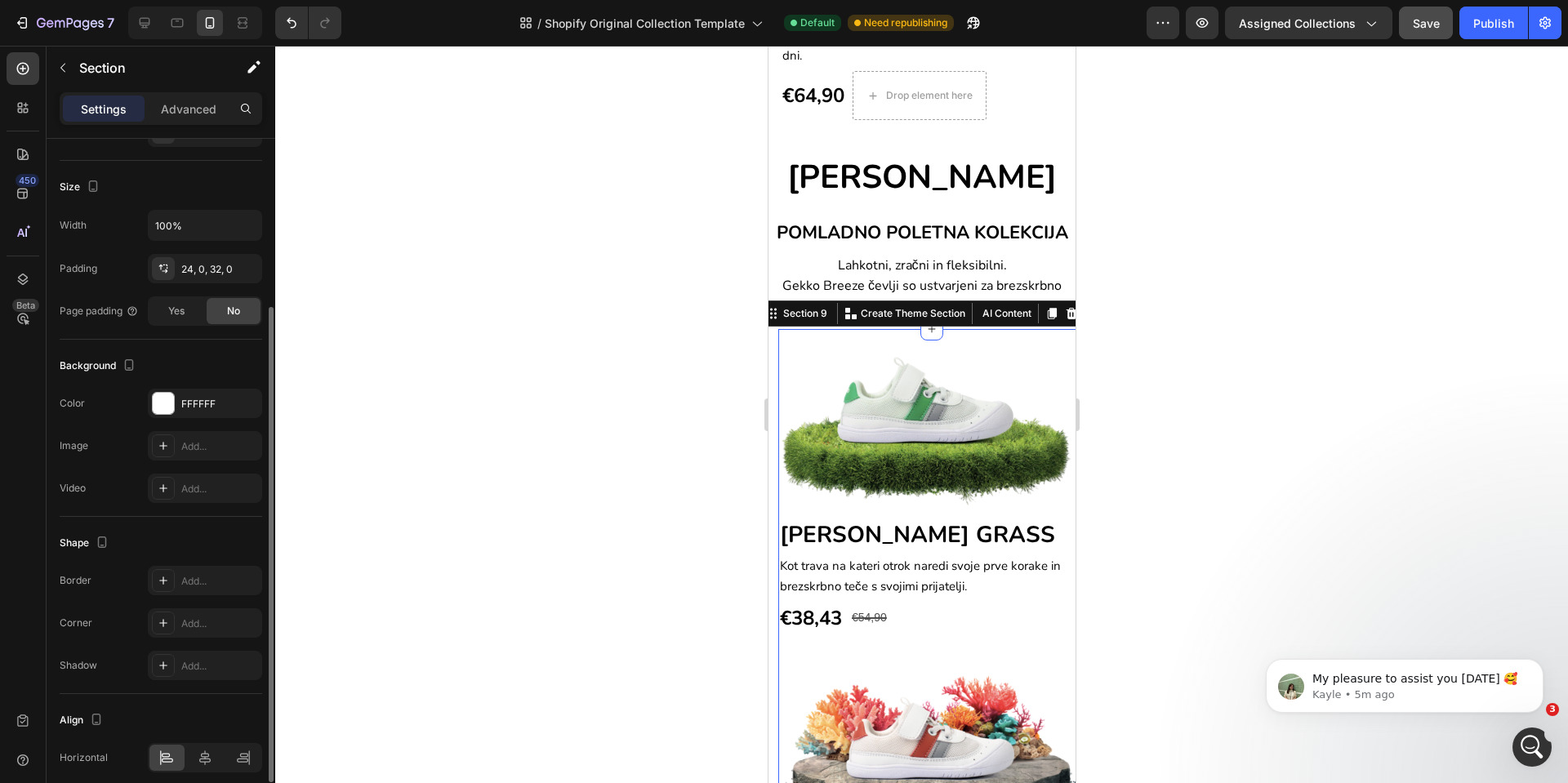
scroll to position [313, 0]
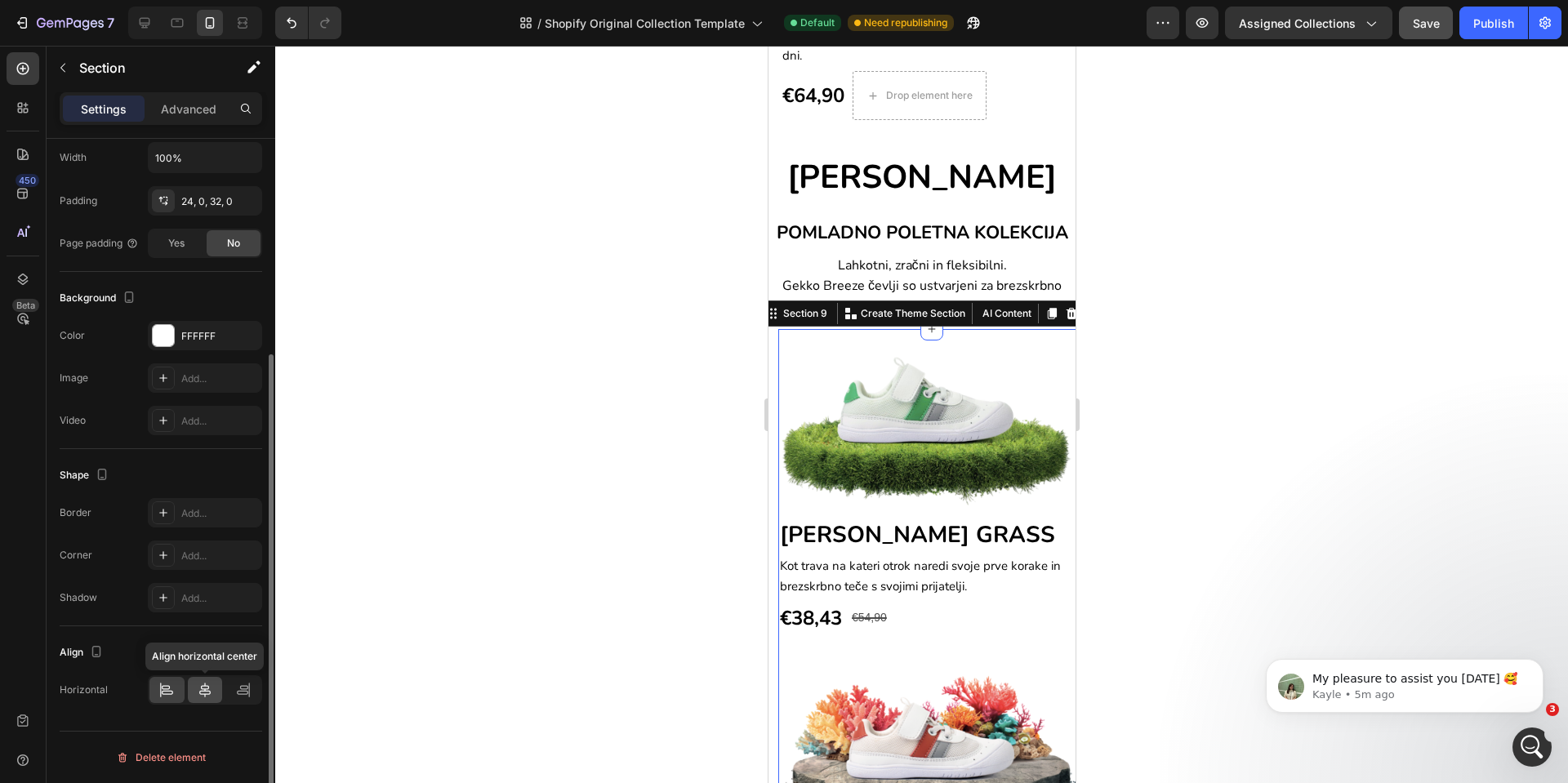
click at [212, 695] on icon at bounding box center [205, 691] width 16 height 16
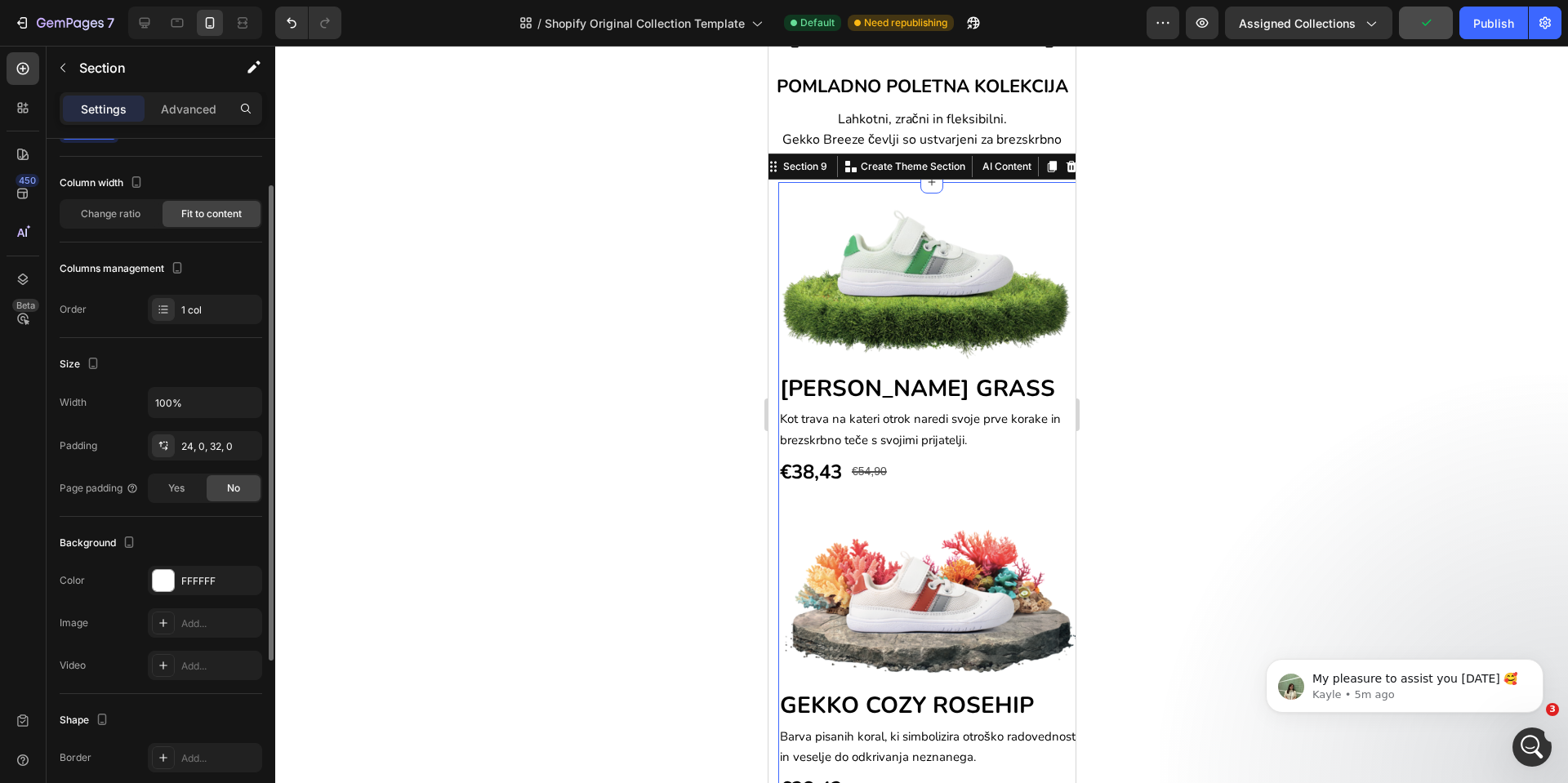
scroll to position [0, 0]
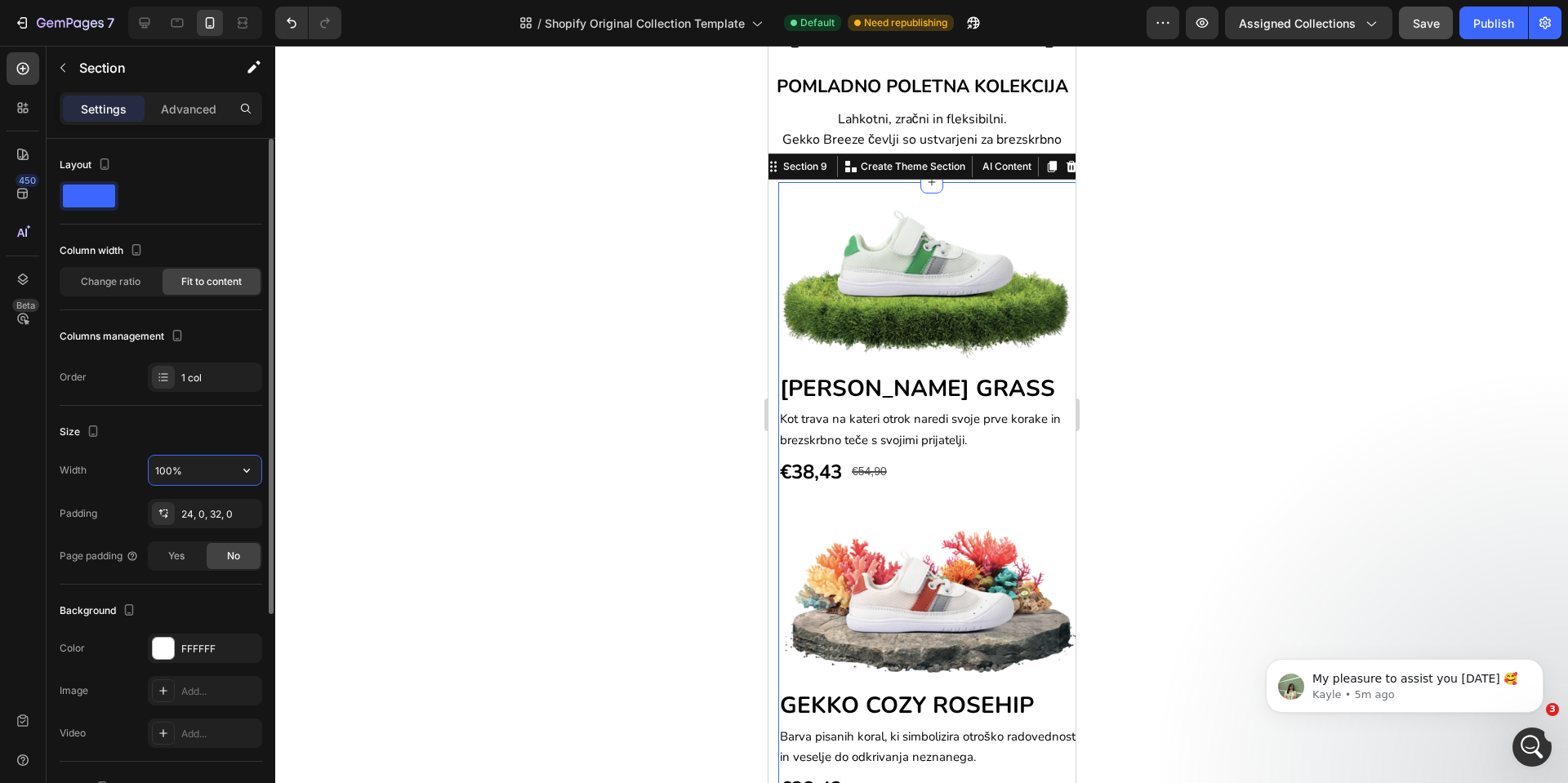
click at [196, 478] on input "100%" at bounding box center [205, 470] width 112 height 29
click at [237, 471] on button "button" at bounding box center [247, 470] width 29 height 29
click at [139, 543] on icon at bounding box center [136, 543] width 16 height 16
click at [232, 473] on button "button" at bounding box center [247, 470] width 29 height 29
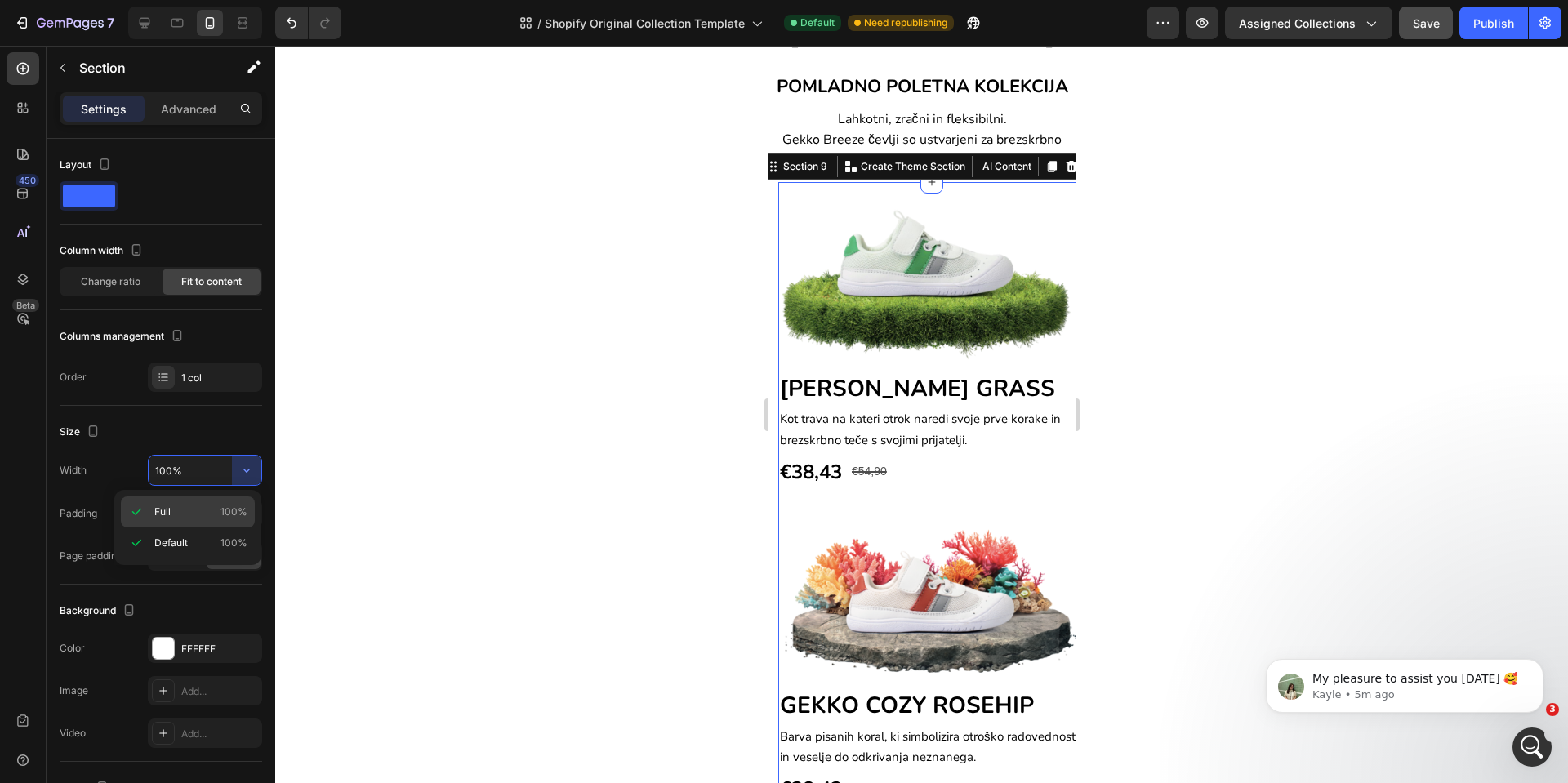
click at [190, 514] on p "Full 100%" at bounding box center [200, 512] width 93 height 14
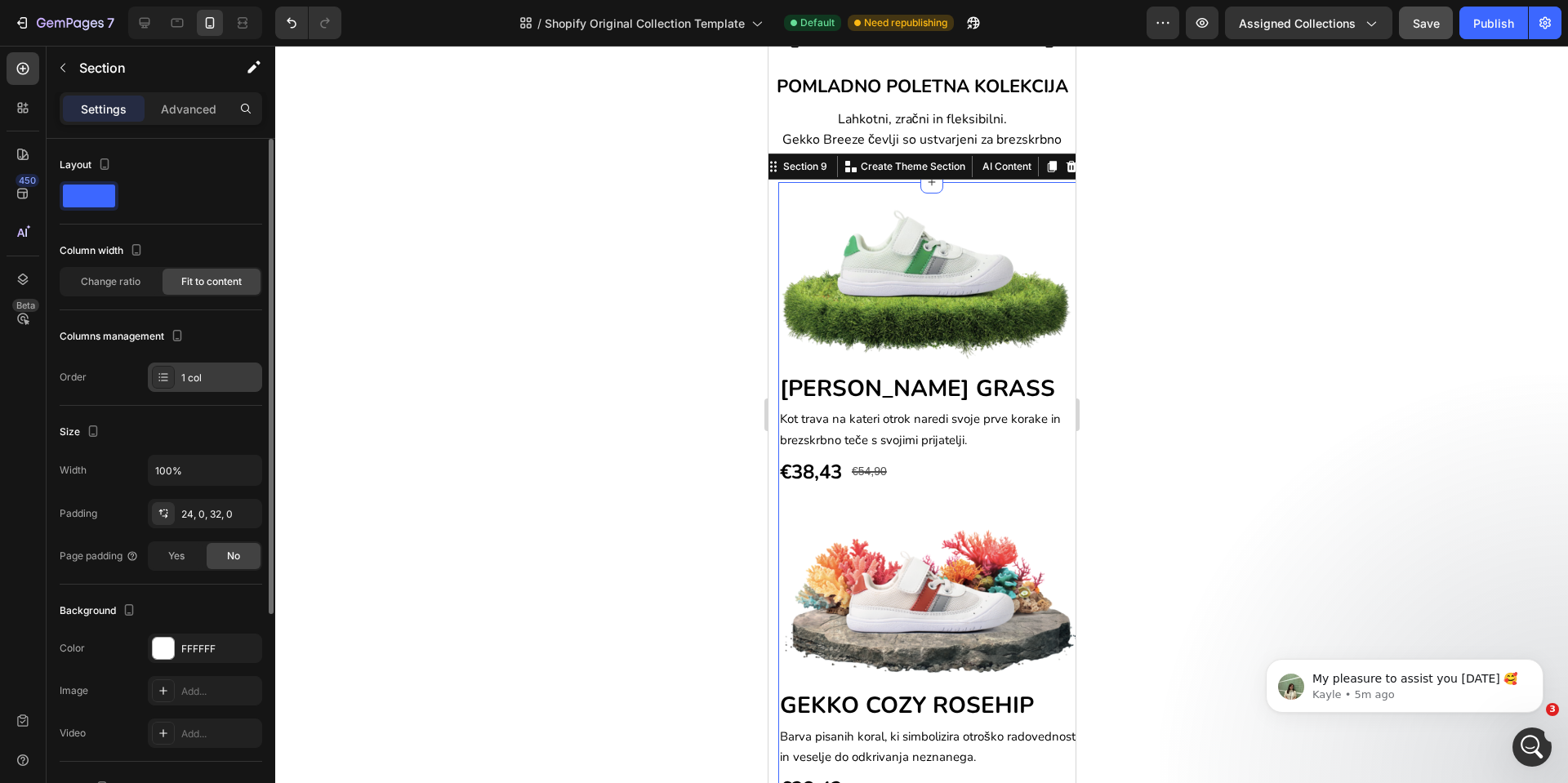
click at [164, 384] on div at bounding box center [163, 377] width 23 height 23
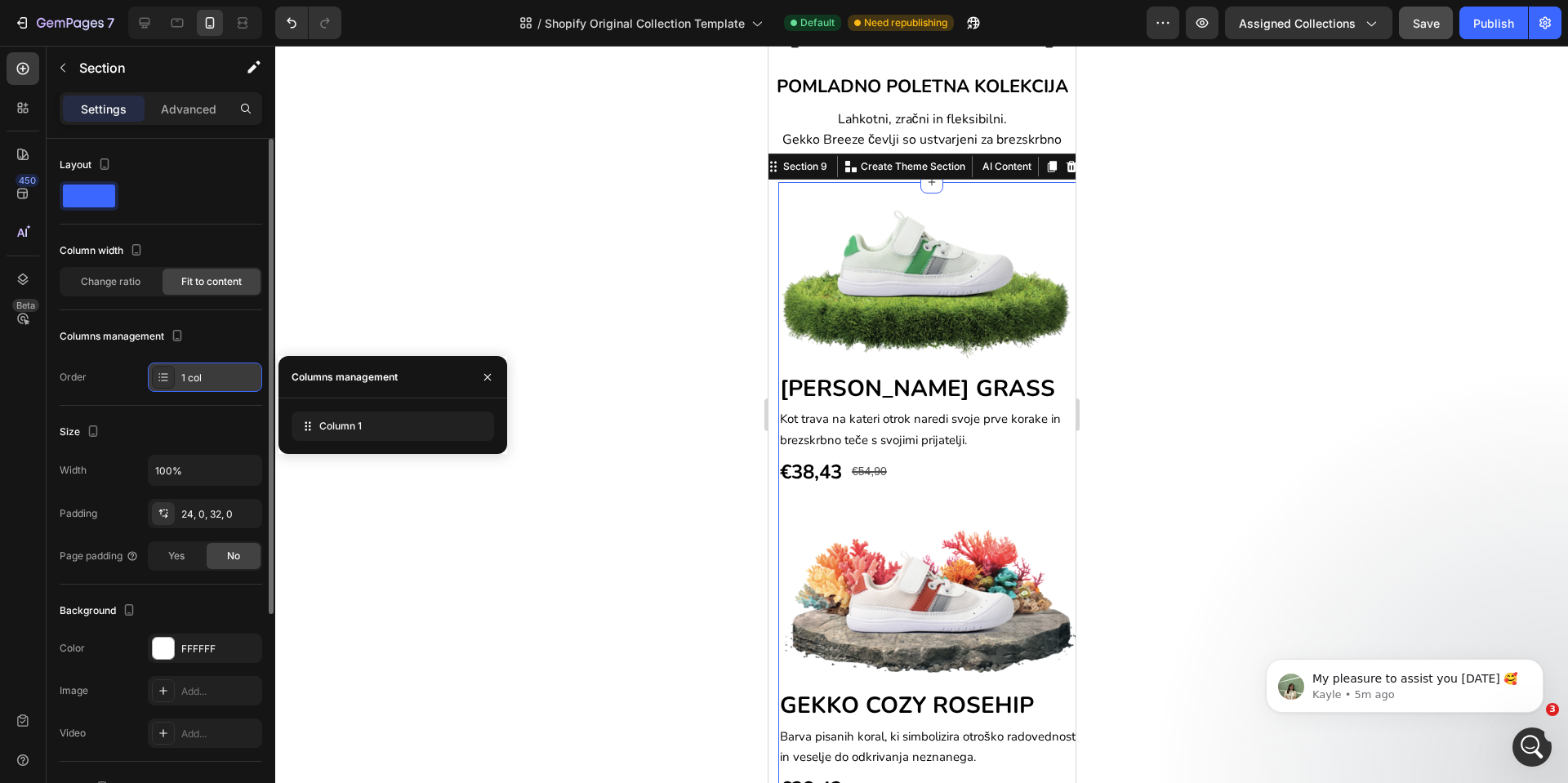
click at [164, 384] on div at bounding box center [163, 377] width 23 height 23
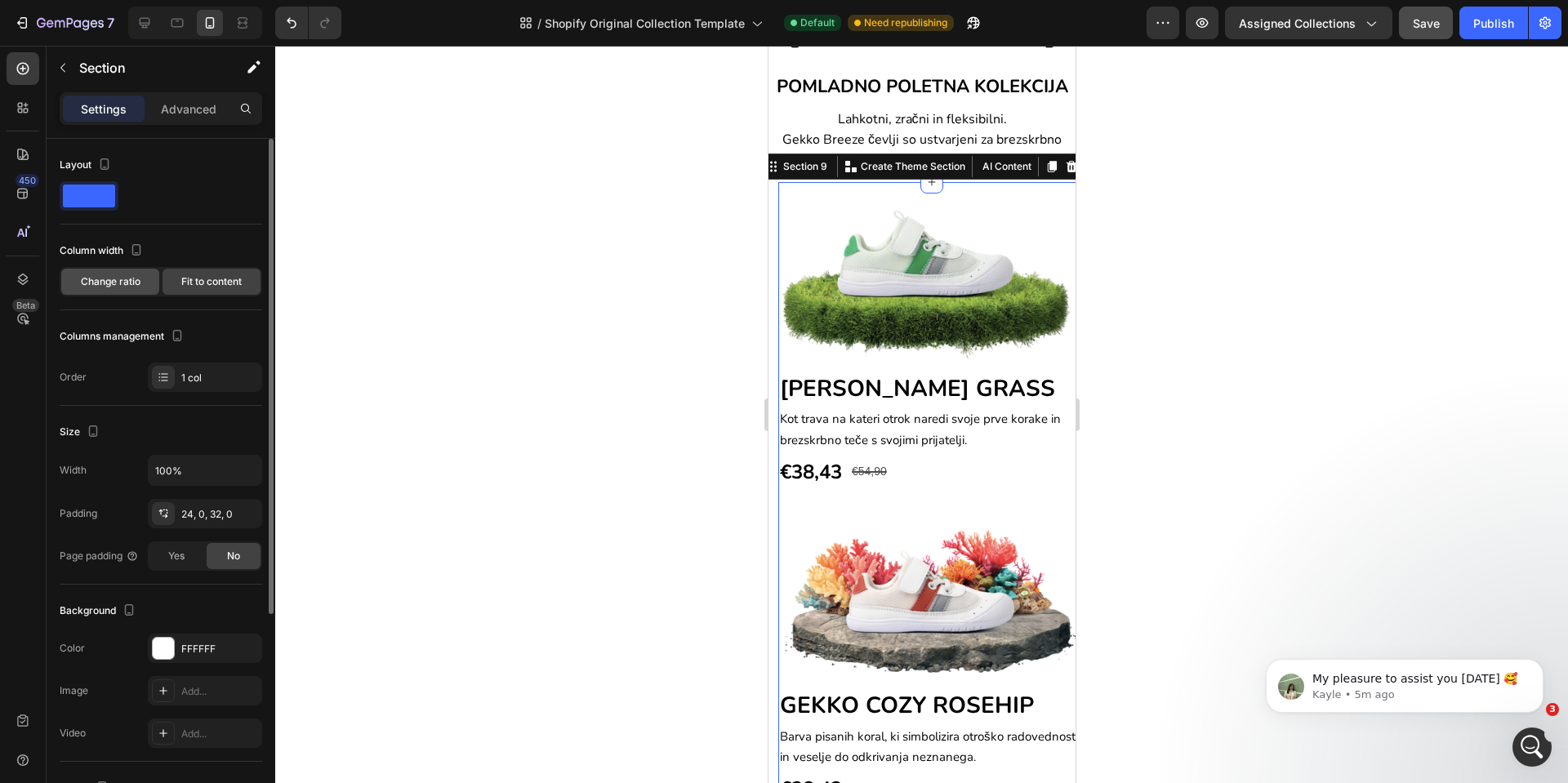
click at [107, 286] on span "Change ratio" at bounding box center [111, 282] width 60 height 14
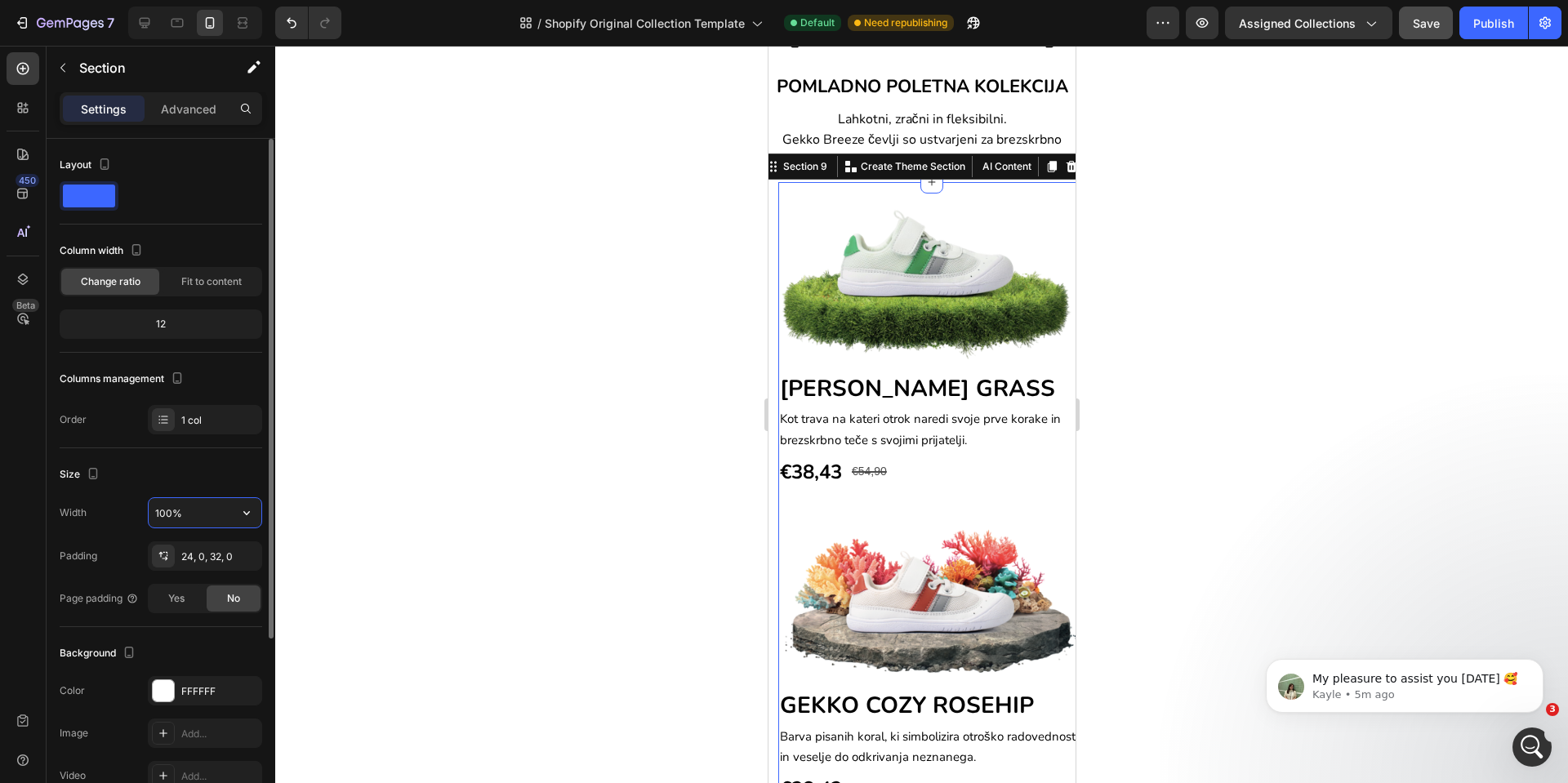
click at [219, 512] on input "100%" at bounding box center [205, 513] width 112 height 29
click at [244, 511] on icon "button" at bounding box center [247, 513] width 6 height 5
click at [214, 547] on p "Full 100%" at bounding box center [200, 555] width 93 height 14
click at [246, 510] on icon "button" at bounding box center [247, 513] width 16 height 16
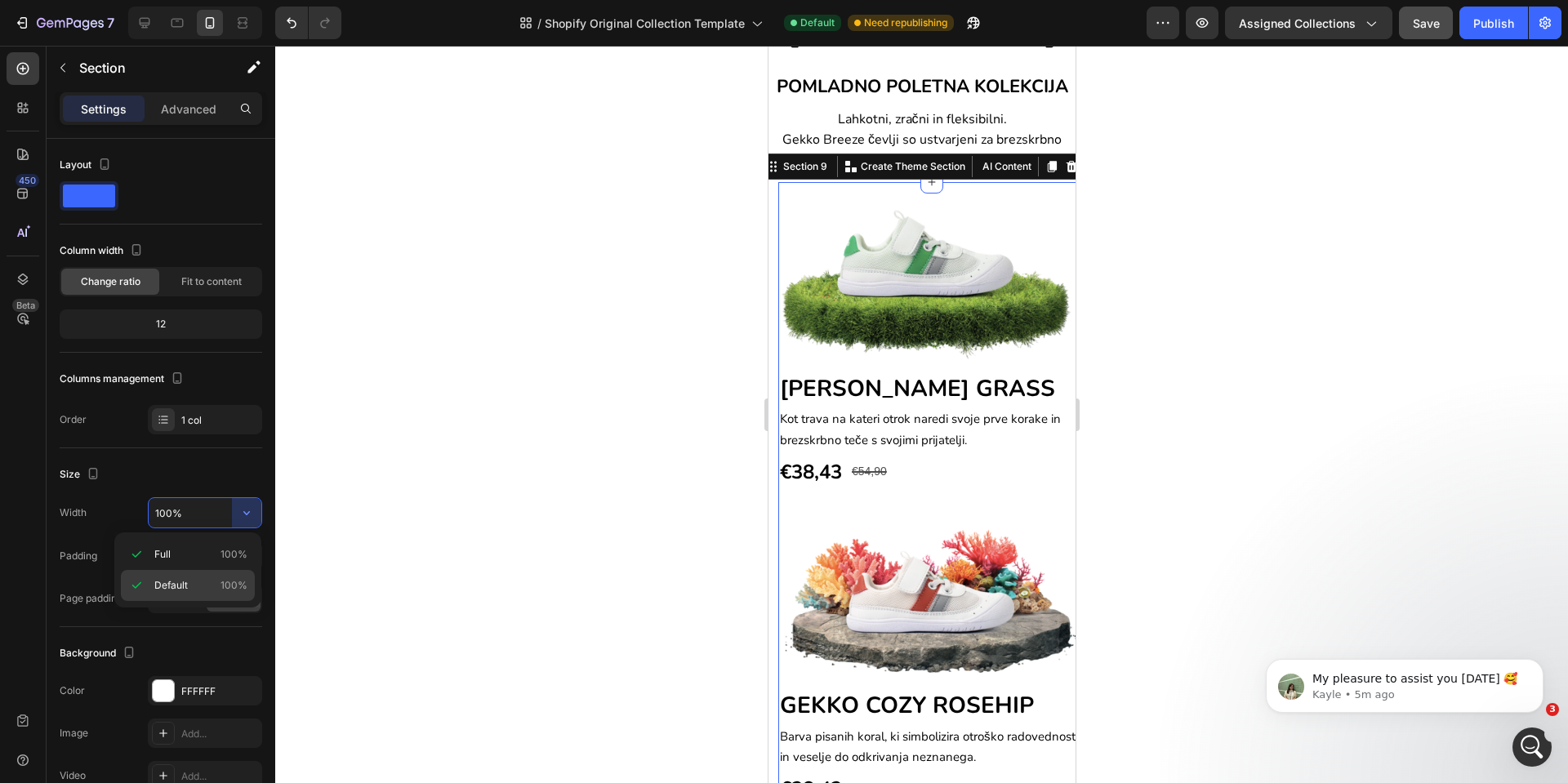
click at [203, 584] on p "Default 100%" at bounding box center [200, 585] width 93 height 14
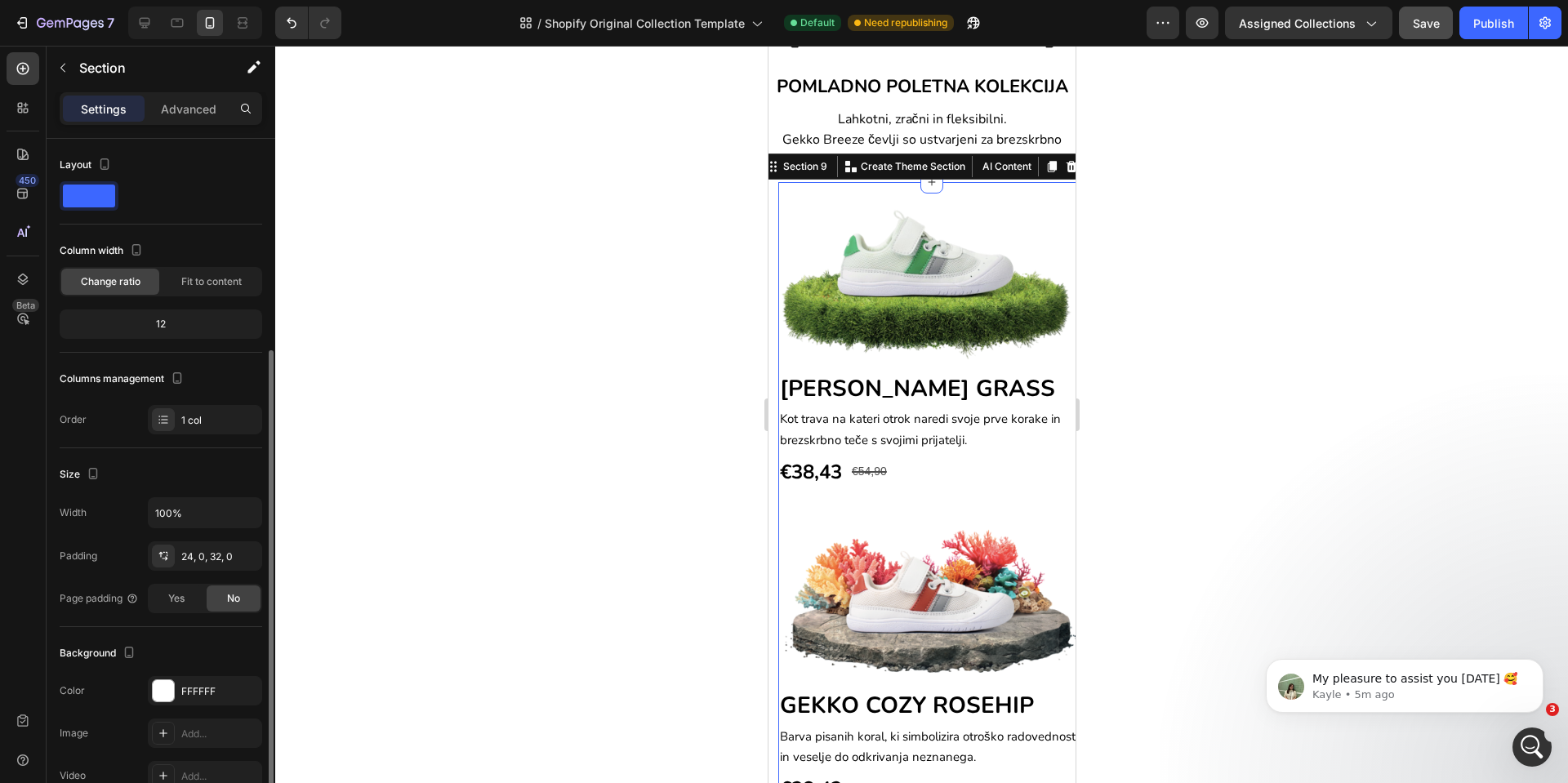
scroll to position [122, 0]
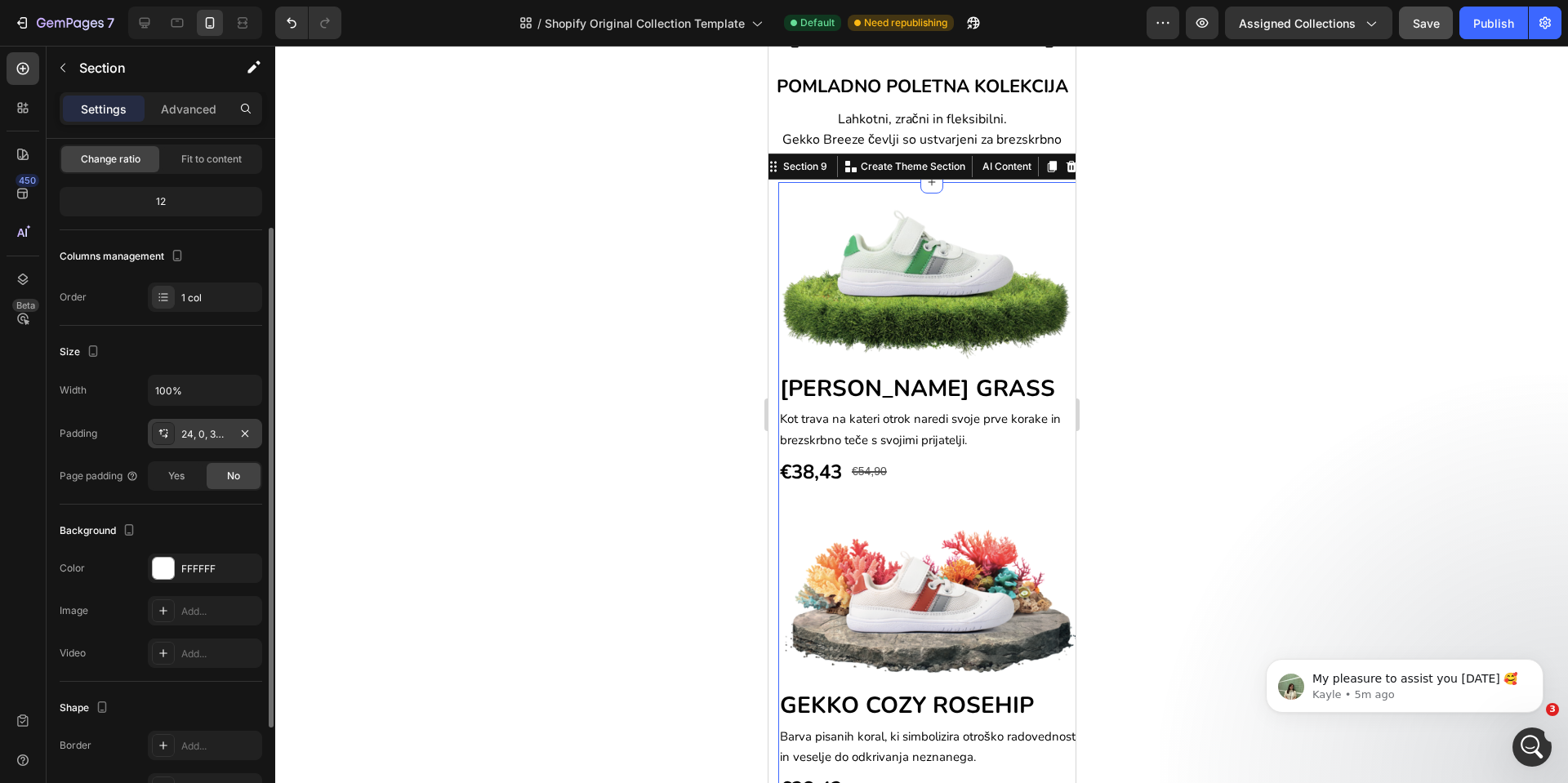
click at [203, 437] on div "24, 0, 32, 0" at bounding box center [205, 434] width 47 height 14
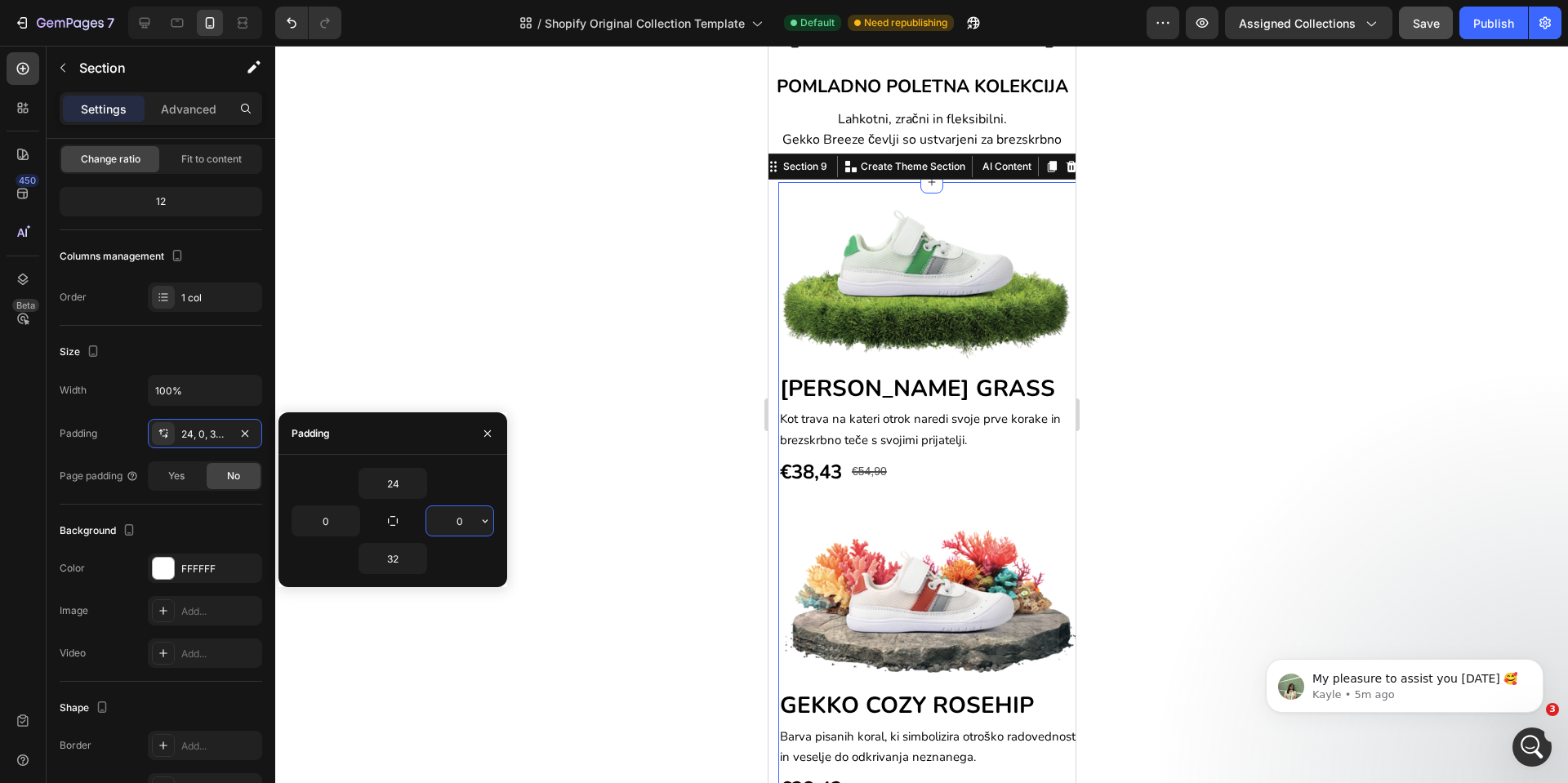
click at [468, 525] on input "0" at bounding box center [460, 521] width 67 height 29
click at [470, 526] on input "0" at bounding box center [460, 521] width 67 height 29
click at [488, 517] on icon "button" at bounding box center [485, 521] width 13 height 13
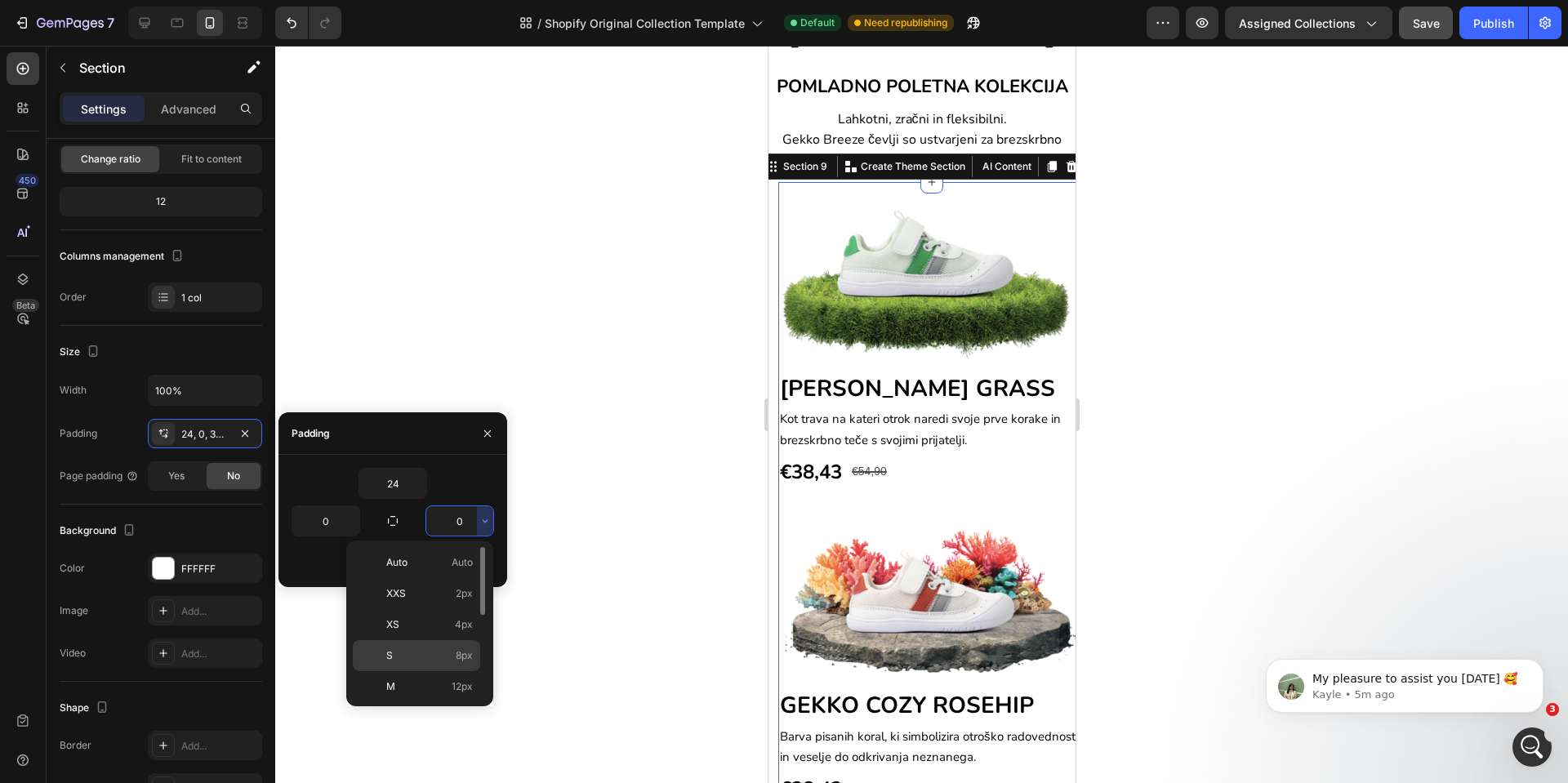
click at [402, 672] on div "S 8px" at bounding box center [416, 687] width 128 height 31
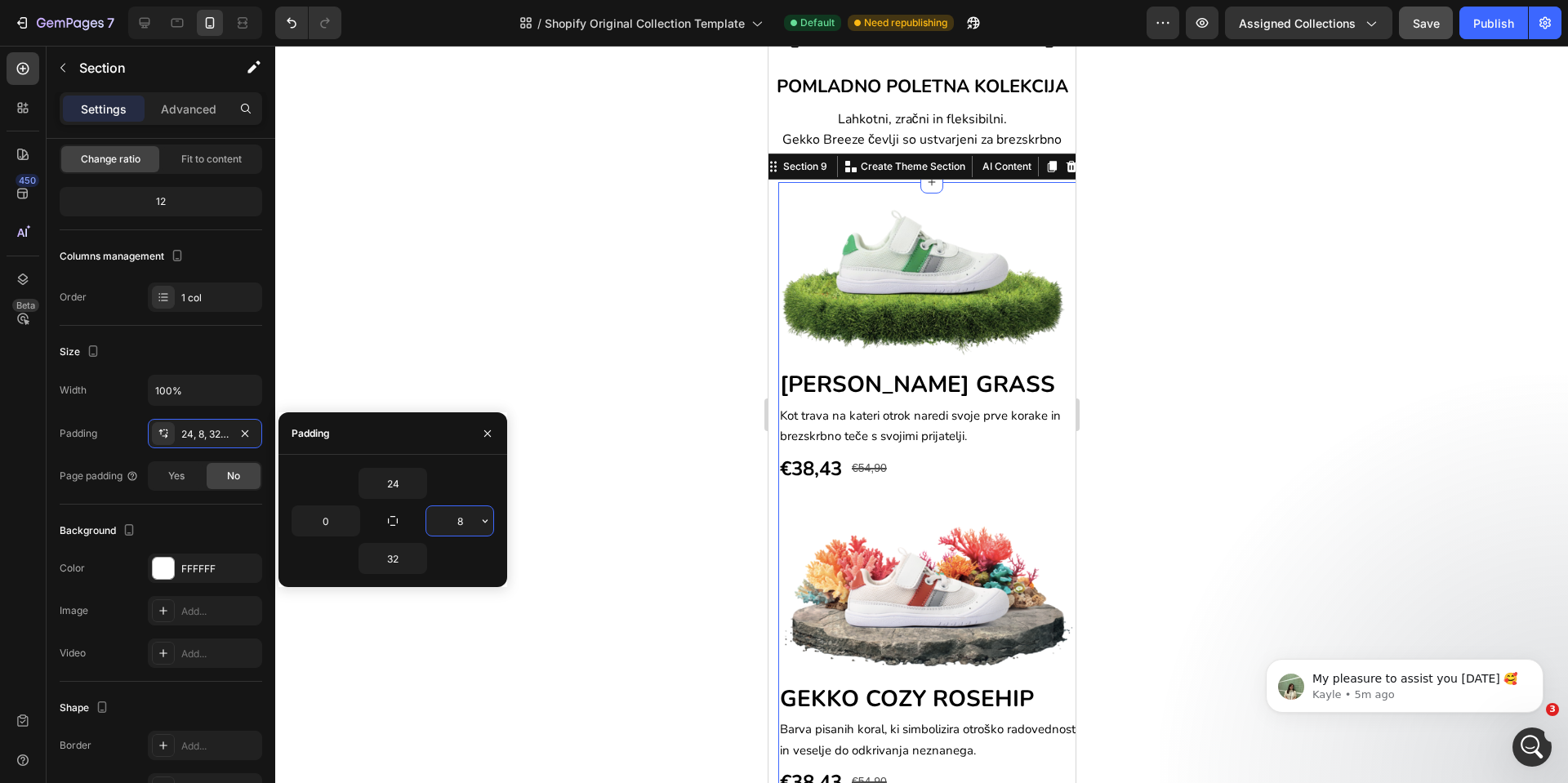
click at [444, 523] on input "8" at bounding box center [460, 521] width 67 height 29
click at [486, 520] on icon "button" at bounding box center [485, 521] width 13 height 13
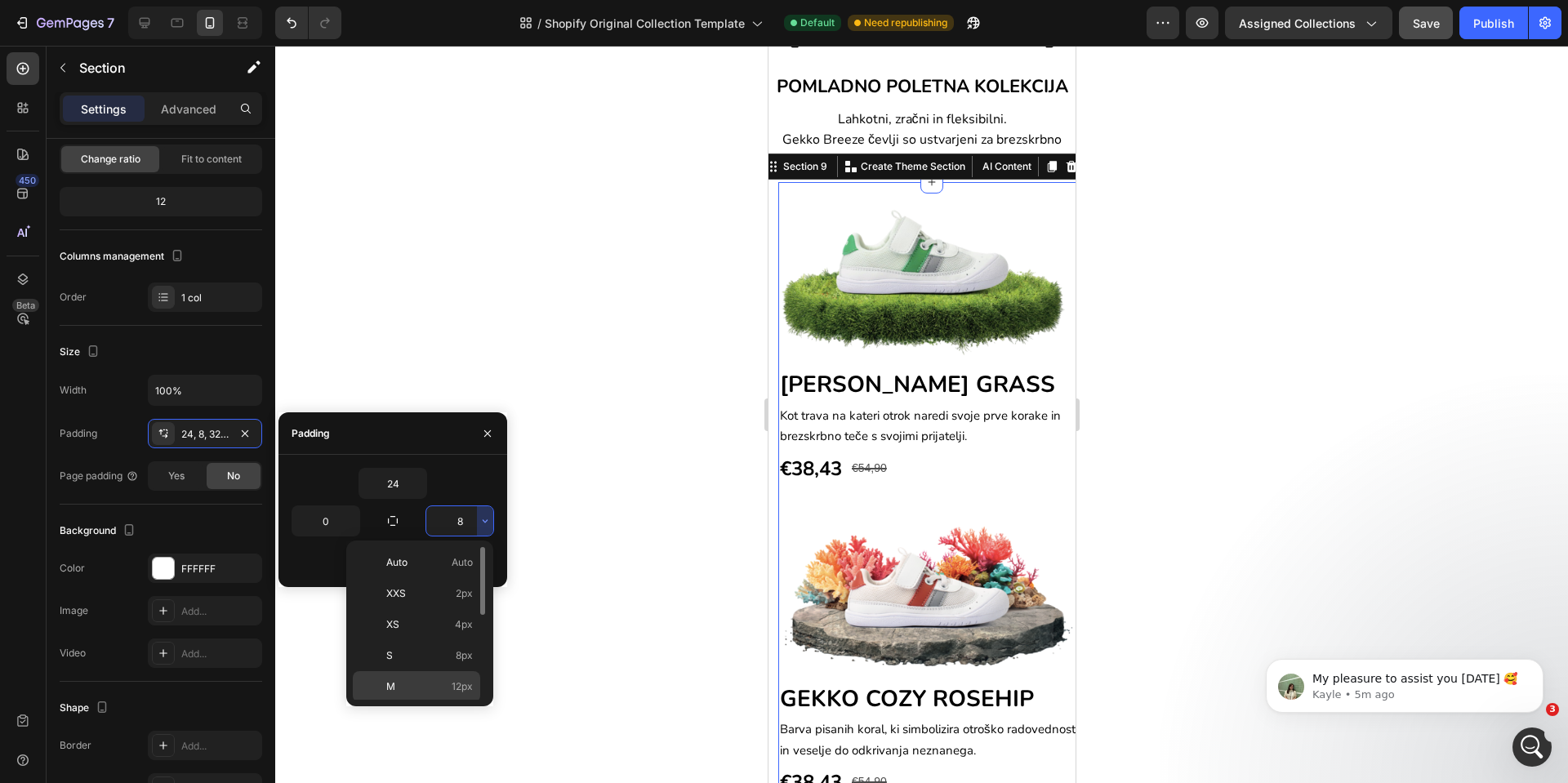
click at [427, 682] on p "M 12px" at bounding box center [430, 687] width 87 height 14
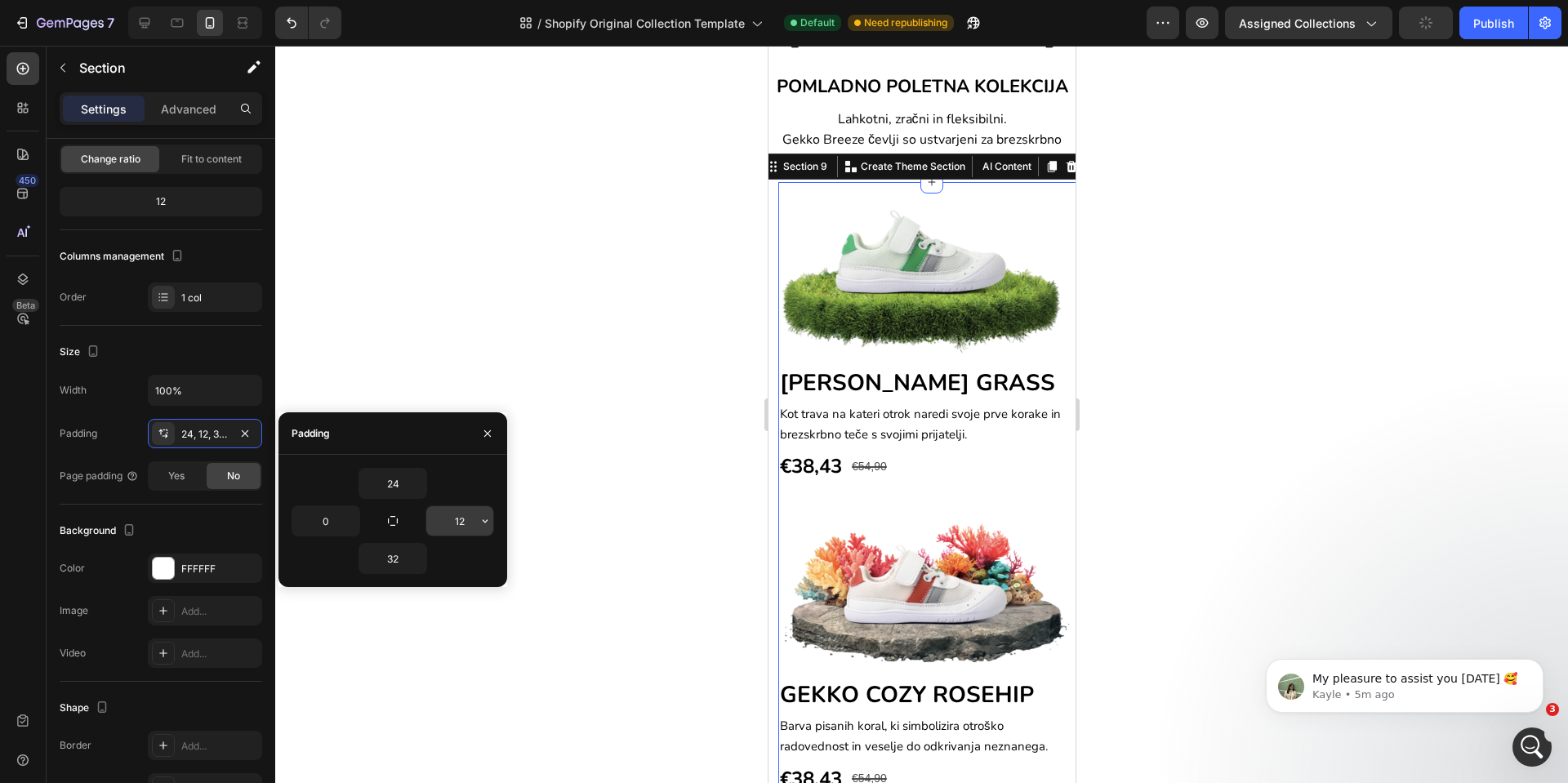
click at [452, 518] on input "12" at bounding box center [460, 521] width 67 height 29
type input "0"
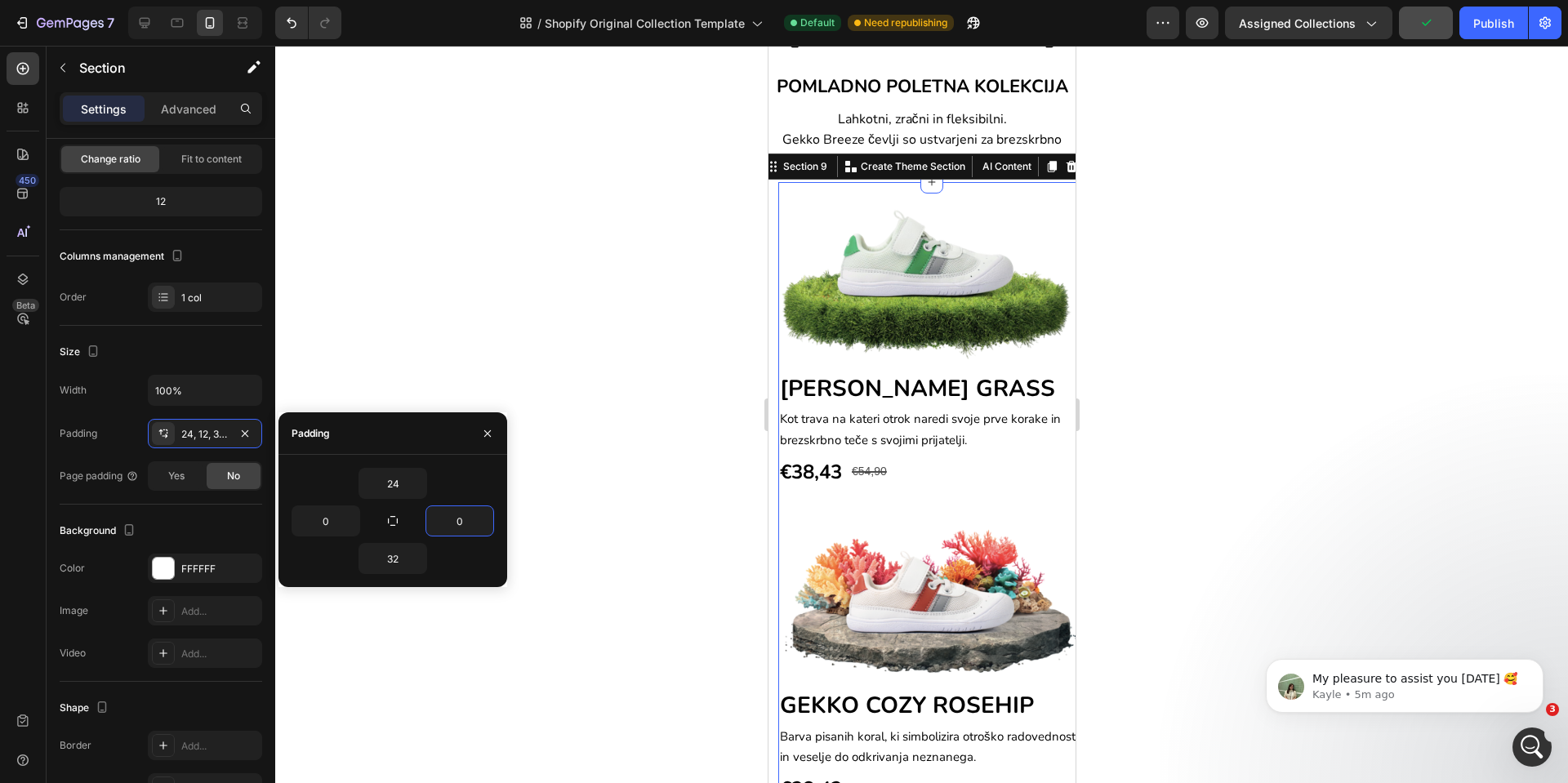
click at [641, 535] on div at bounding box center [922, 414] width 1293 height 738
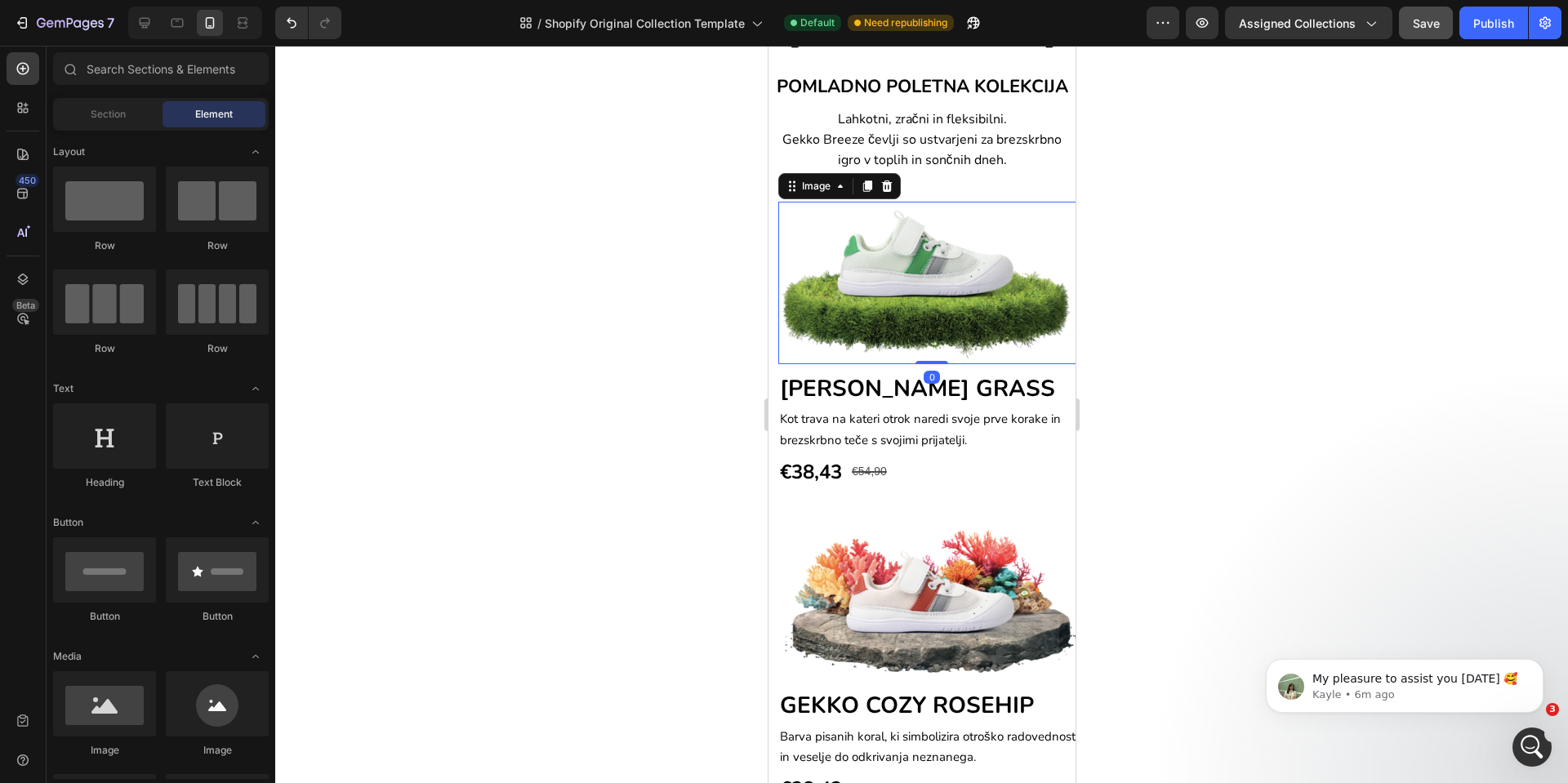
click at [781, 309] on img at bounding box center [931, 283] width 307 height 161
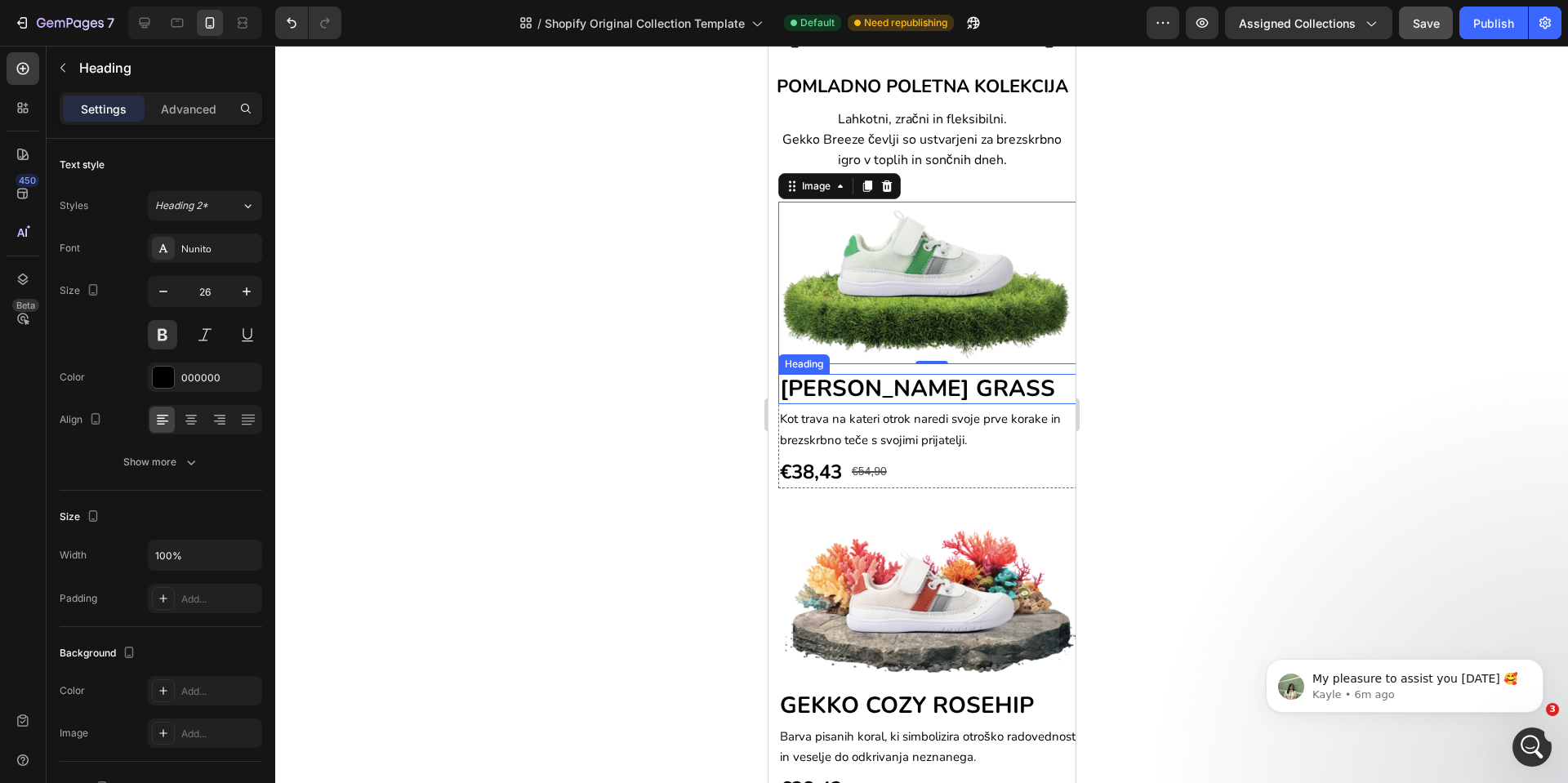
click at [1041, 405] on h2 "[PERSON_NAME] GRASS" at bounding box center [931, 390] width 307 height 31
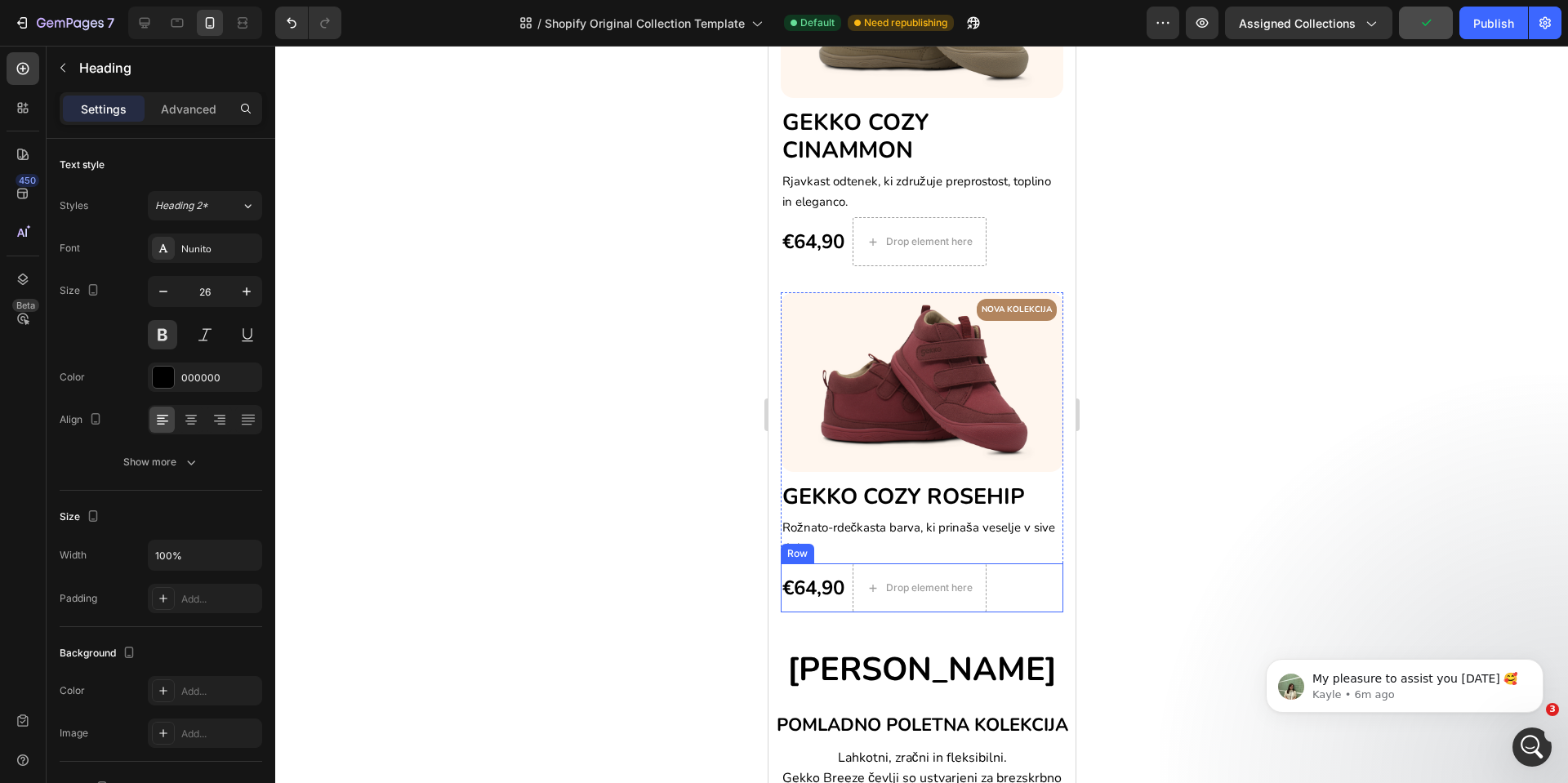
scroll to position [641, 0]
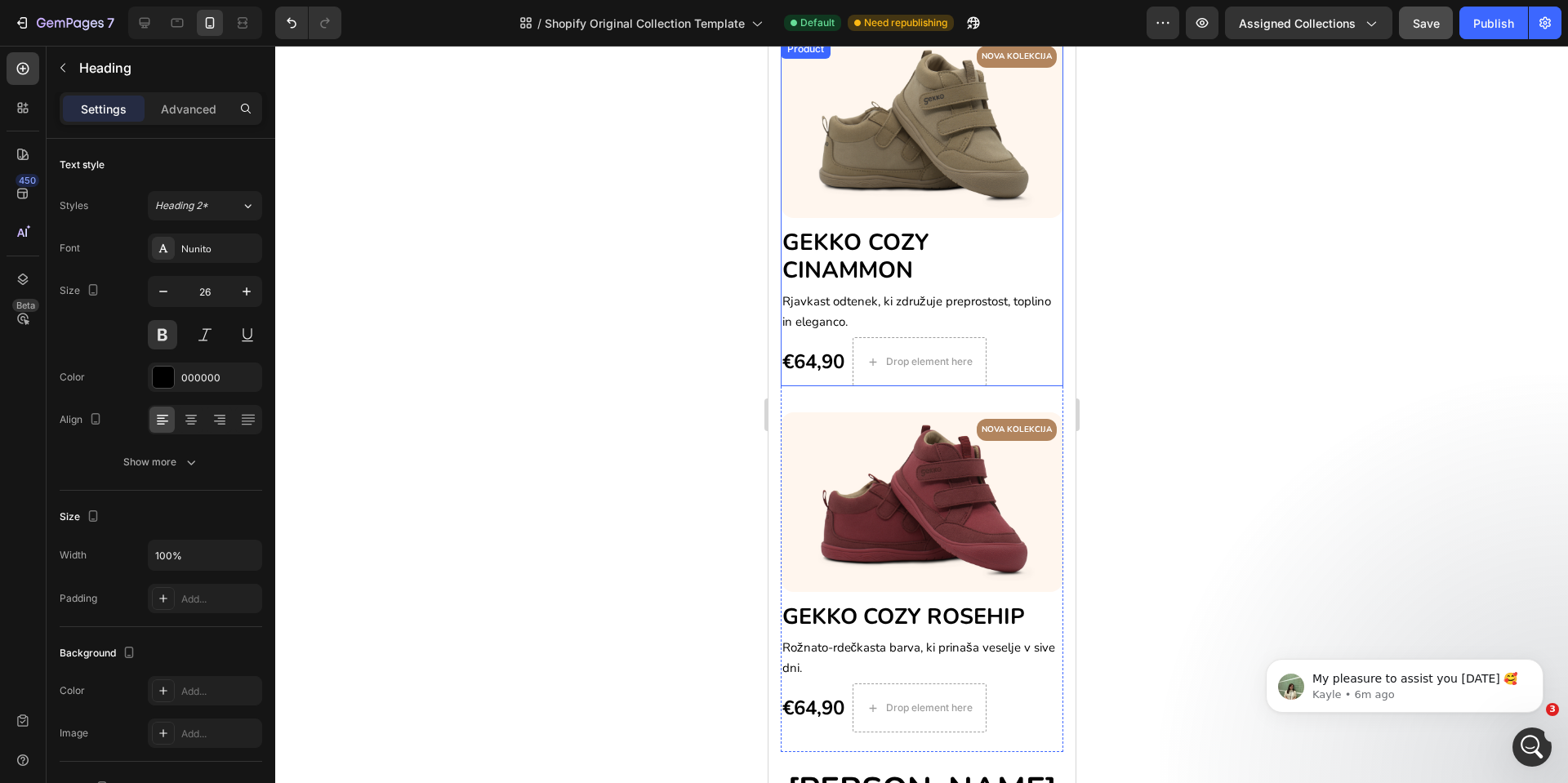
click at [1039, 209] on div "NOVA KOLEKCIJA Text block Row Image GEKKO COZY CINAMMON Heading Rjavkast odtene…" at bounding box center [922, 213] width 283 height 348
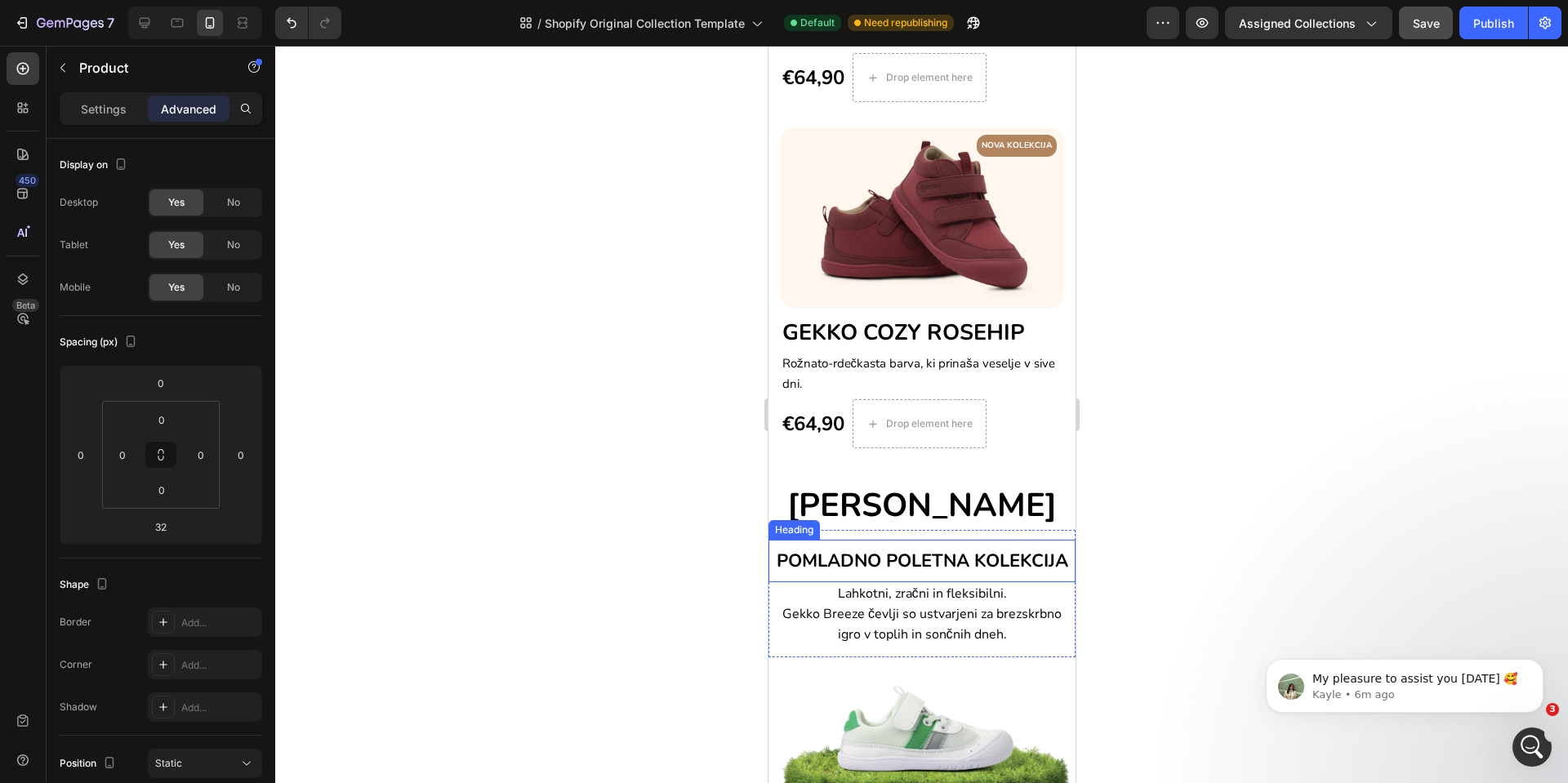
scroll to position [763, 0]
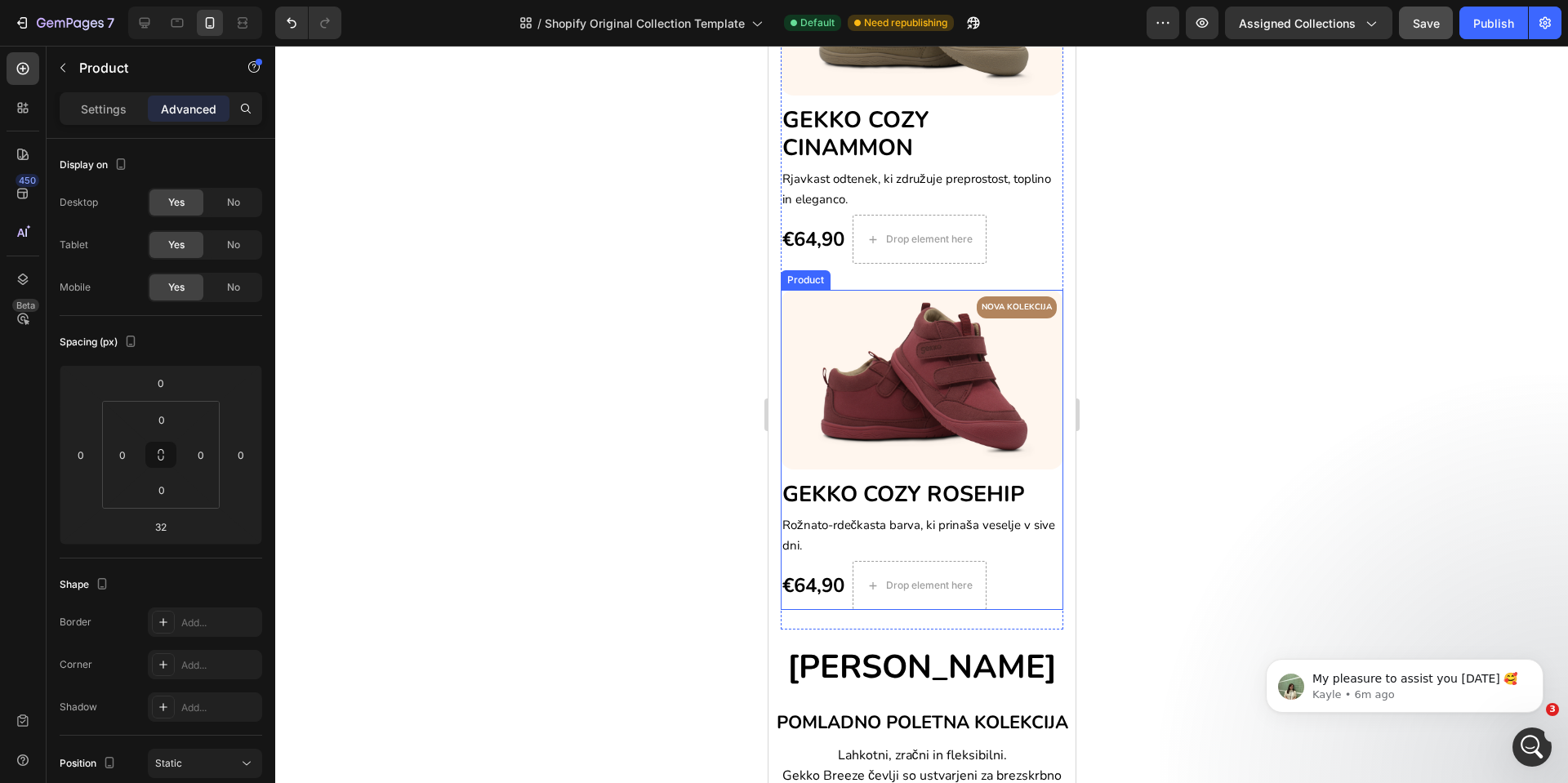
click at [1036, 451] on div "NOVA KOLEKCIJA Text block Row Image GEKKO COZY ROSEHIP Heading Rožnato-rdečkast…" at bounding box center [922, 450] width 283 height 320
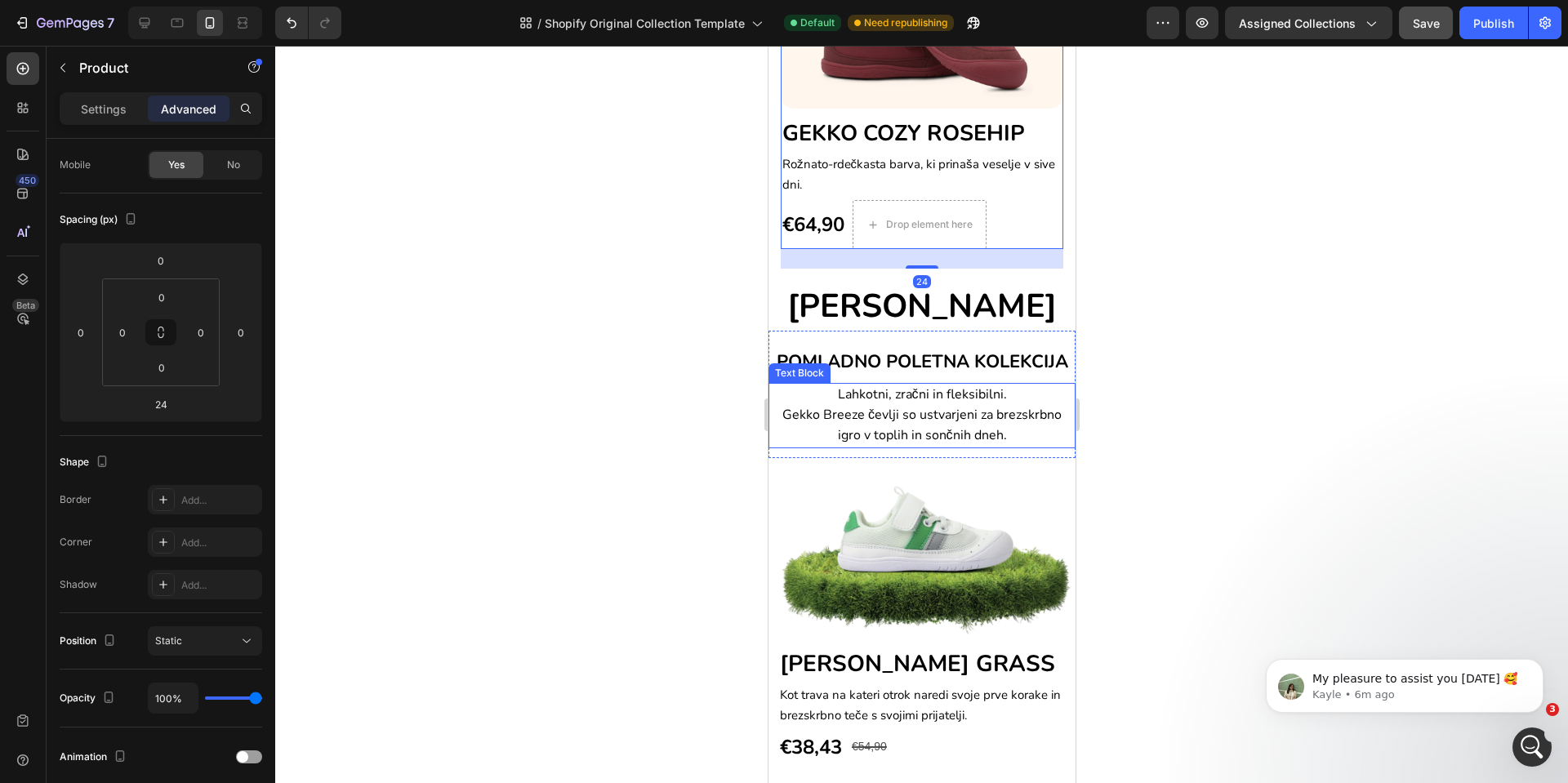
scroll to position [1130, 0]
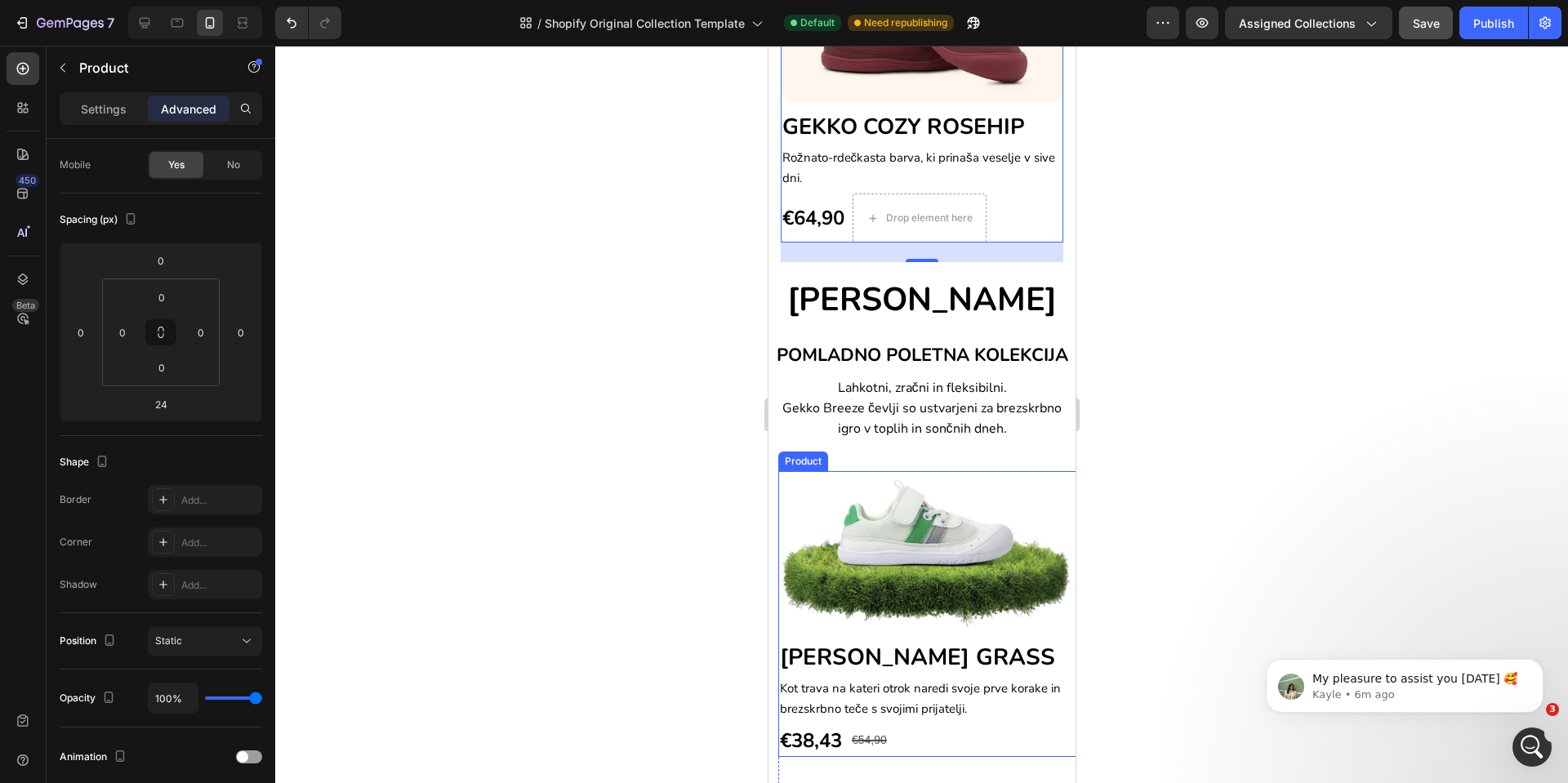
click at [1050, 644] on div "Image GEKKO BREEZE GRASS Heading Kot trava na kateri otrok naredi svoje prve ko…" at bounding box center [931, 614] width 307 height 285
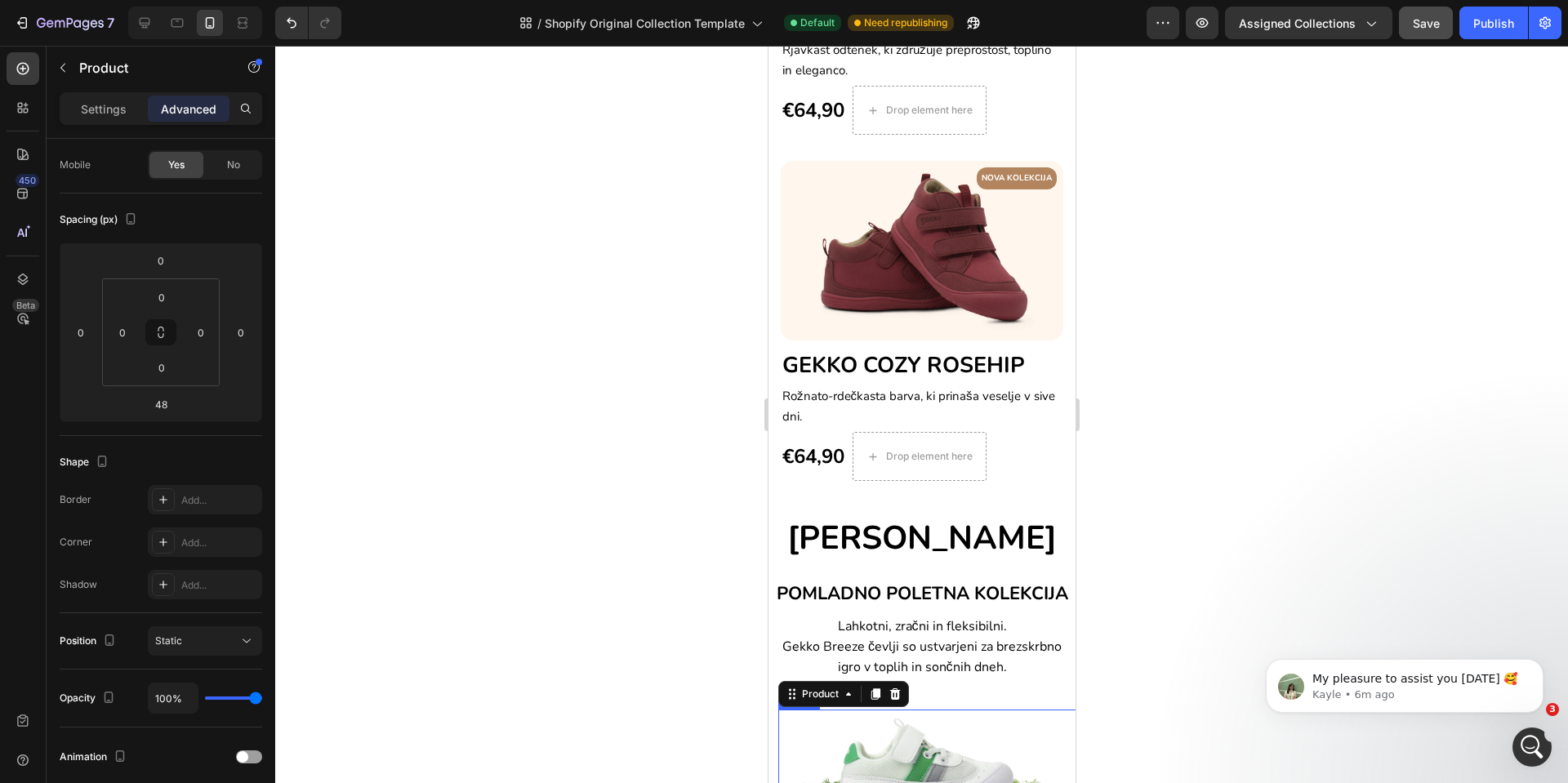
scroll to position [885, 0]
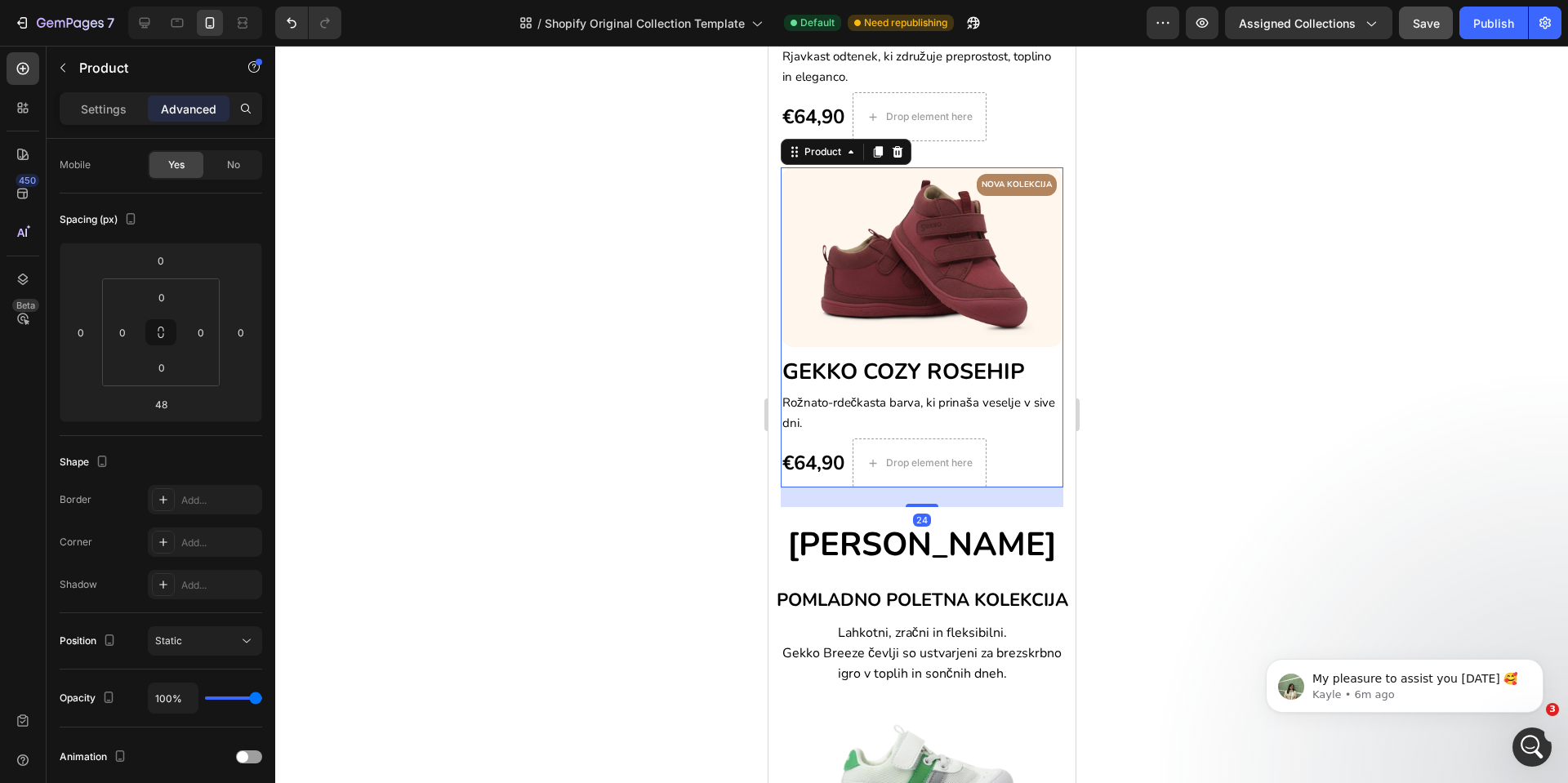
click at [1032, 330] on div "NOVA KOLEKCIJA Text block Row Image GEKKO COZY ROSEHIP Heading Rožnato-rdečkast…" at bounding box center [922, 327] width 283 height 320
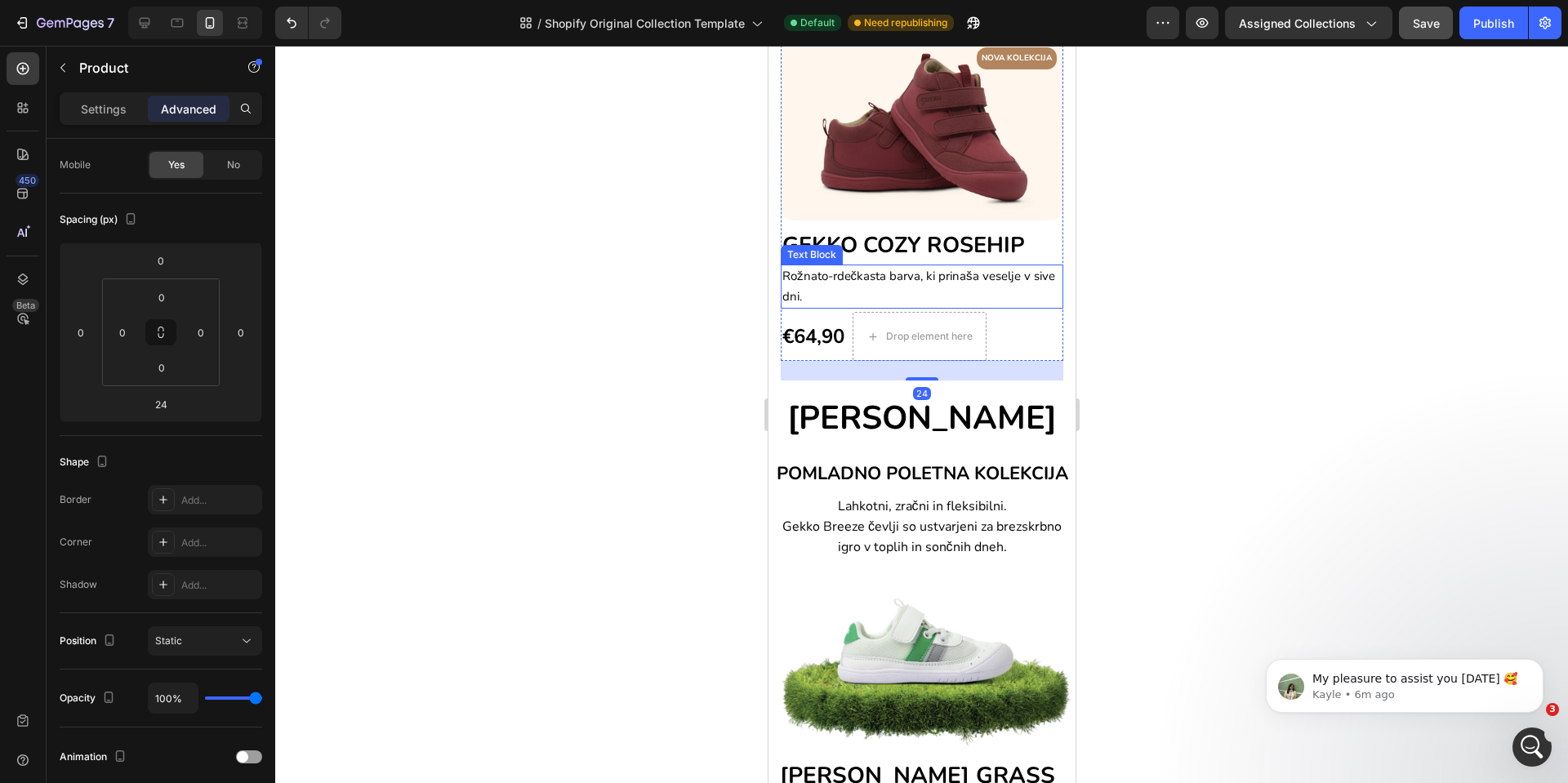
scroll to position [1130, 0]
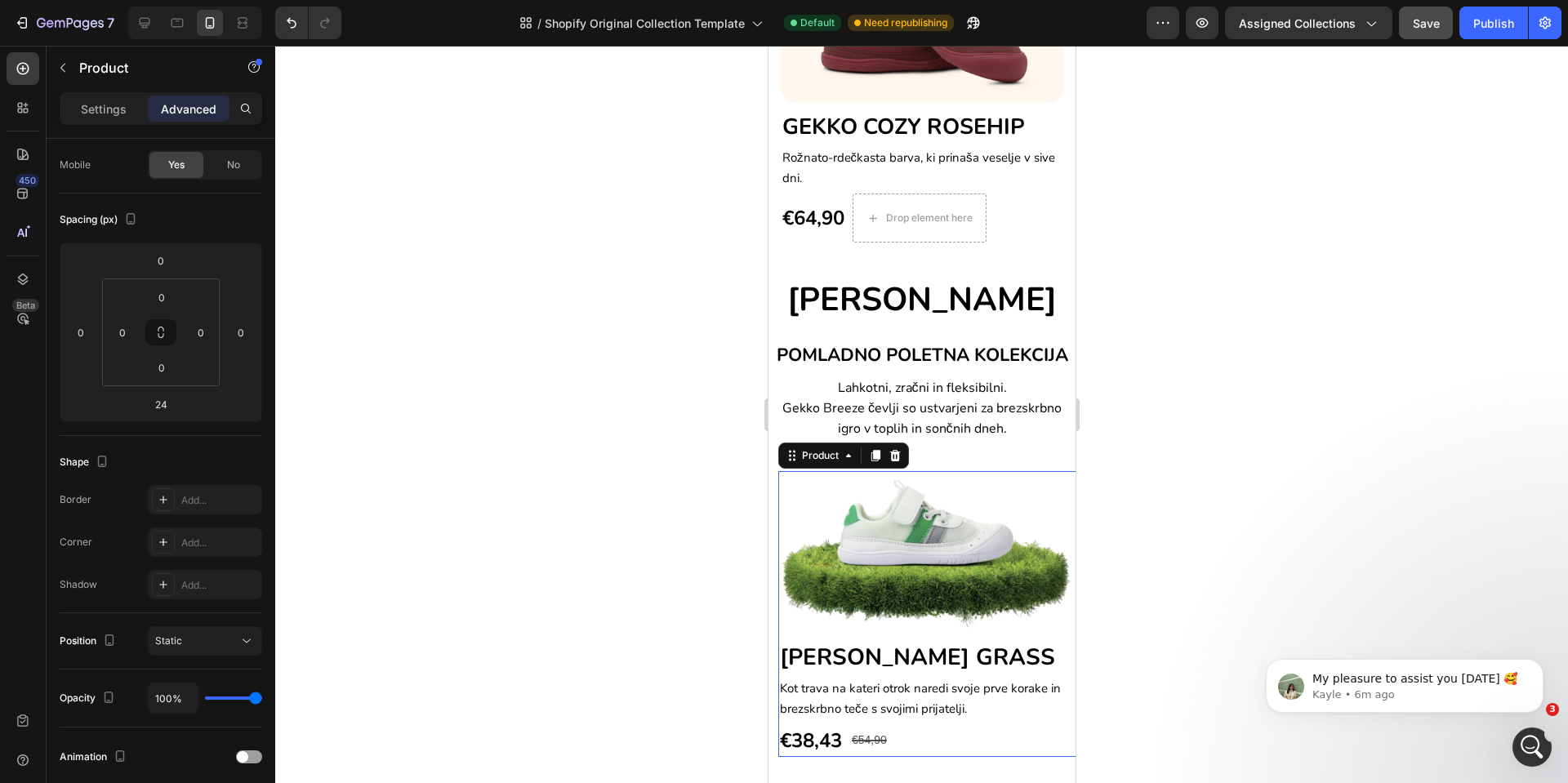
click at [1027, 641] on div "Image GEKKO BREEZE GRASS Heading Kot trava na kateri otrok naredi svoje prve ko…" at bounding box center [931, 614] width 307 height 285
click at [114, 114] on p "Settings" at bounding box center [103, 109] width 45 height 17
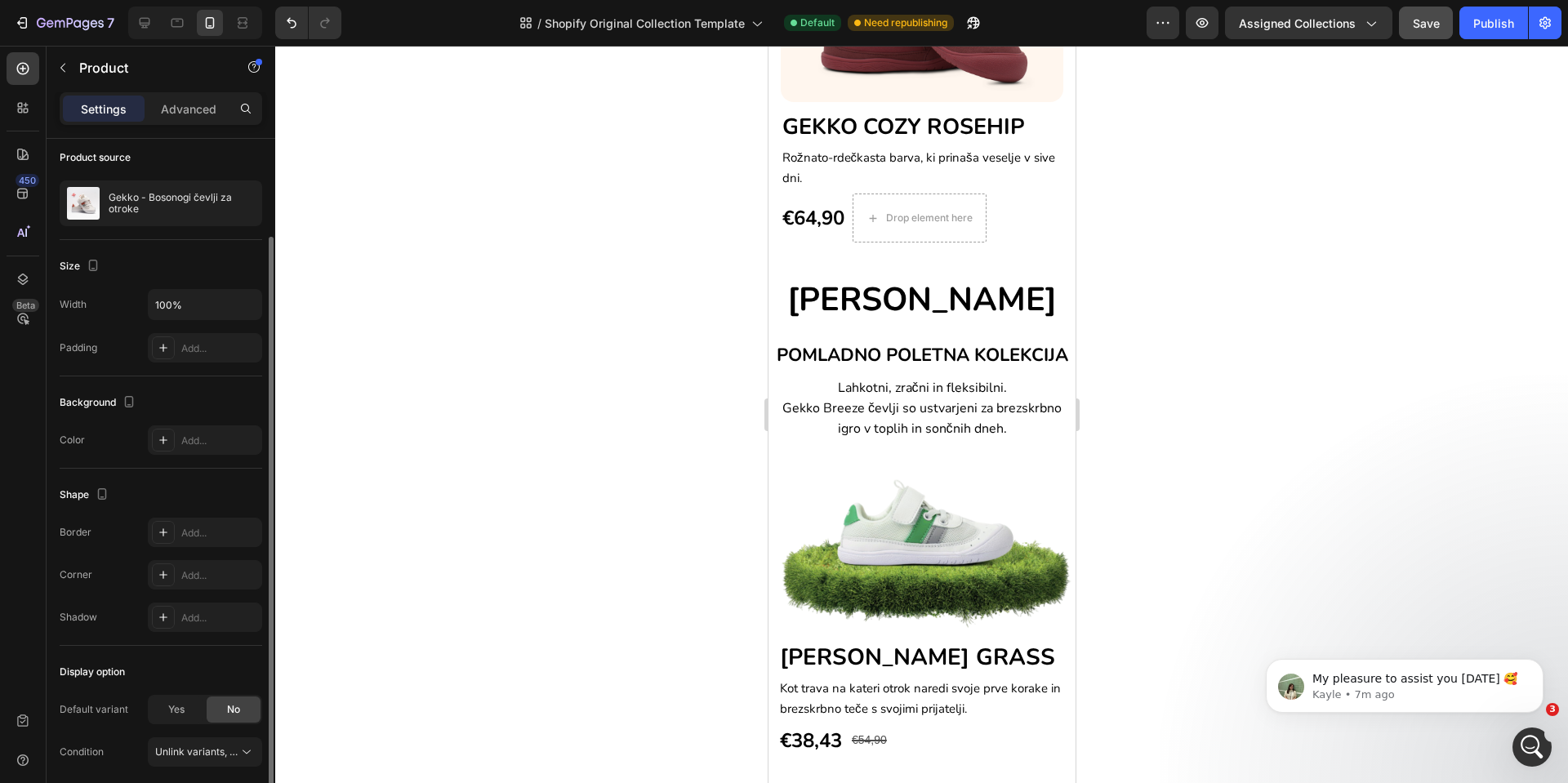
scroll to position [0, 0]
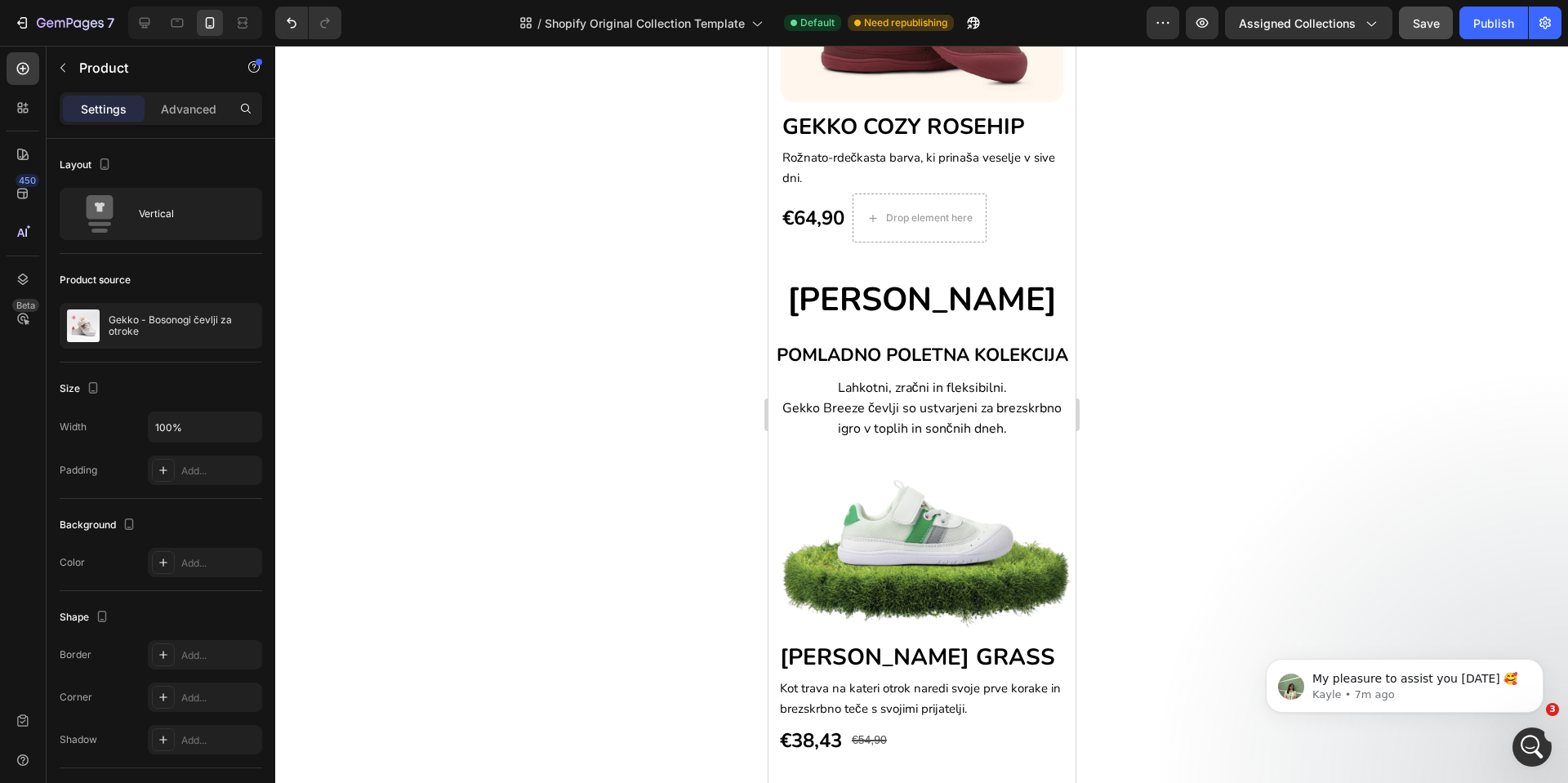
click at [1031, 641] on div "Image GEKKO BREEZE GRASS Heading Kot trava na kateri otrok naredi svoje prve ko…" at bounding box center [931, 614] width 307 height 285
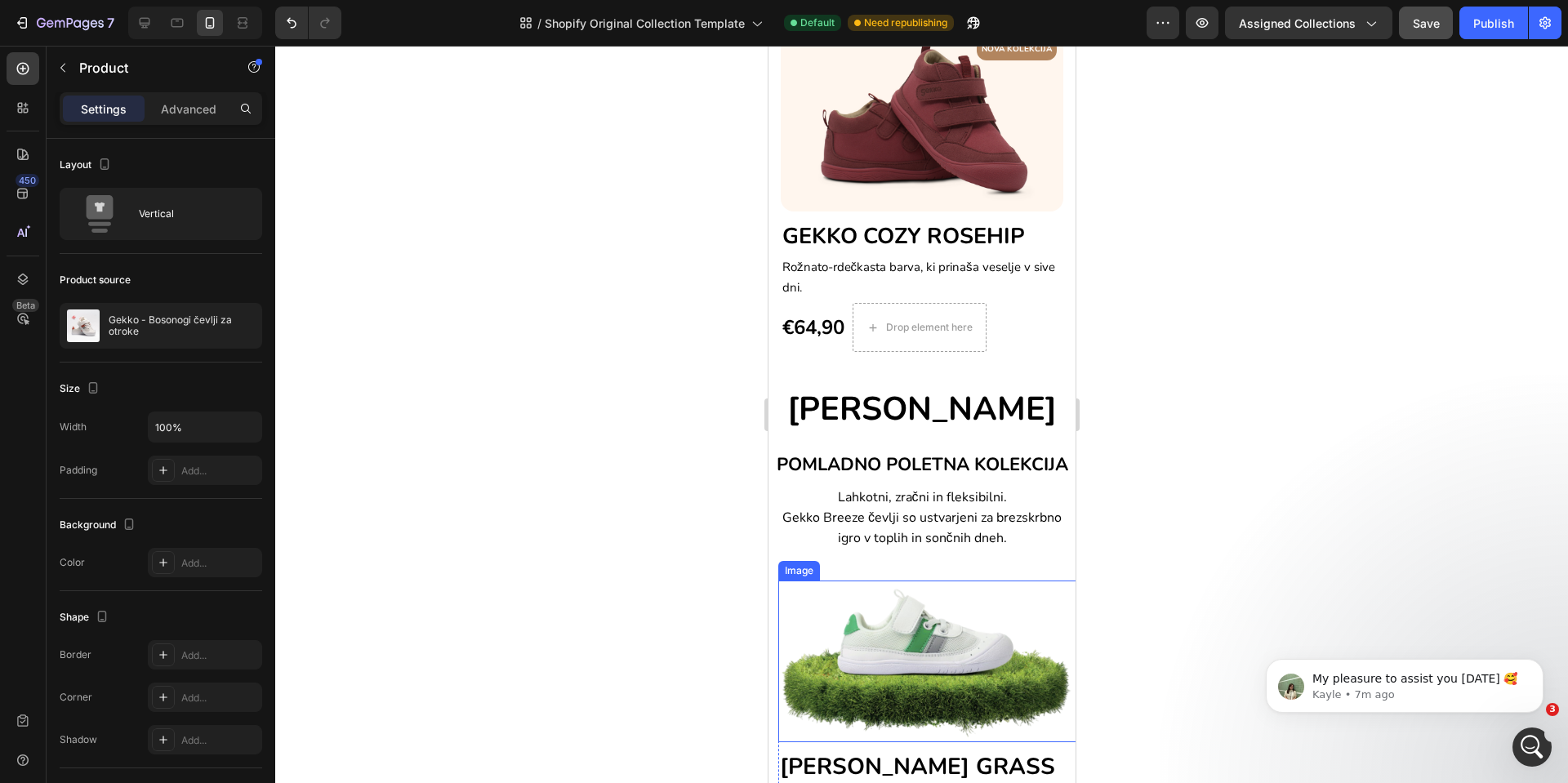
scroll to position [885, 0]
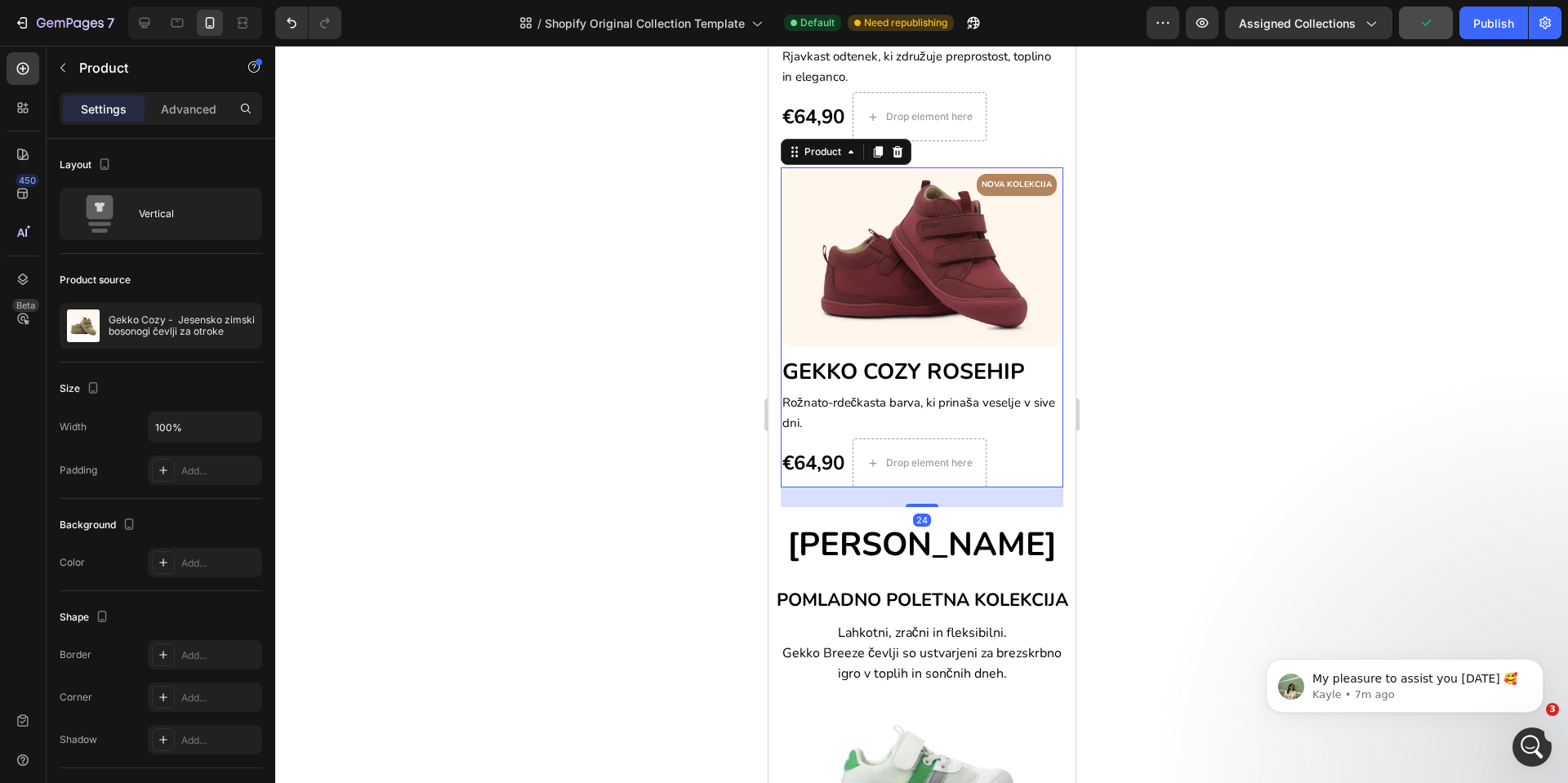
click at [1029, 331] on div "NOVA KOLEKCIJA Text block Row Image GEKKO COZY ROSEHIP Heading Rožnato-rdečkast…" at bounding box center [922, 327] width 283 height 320
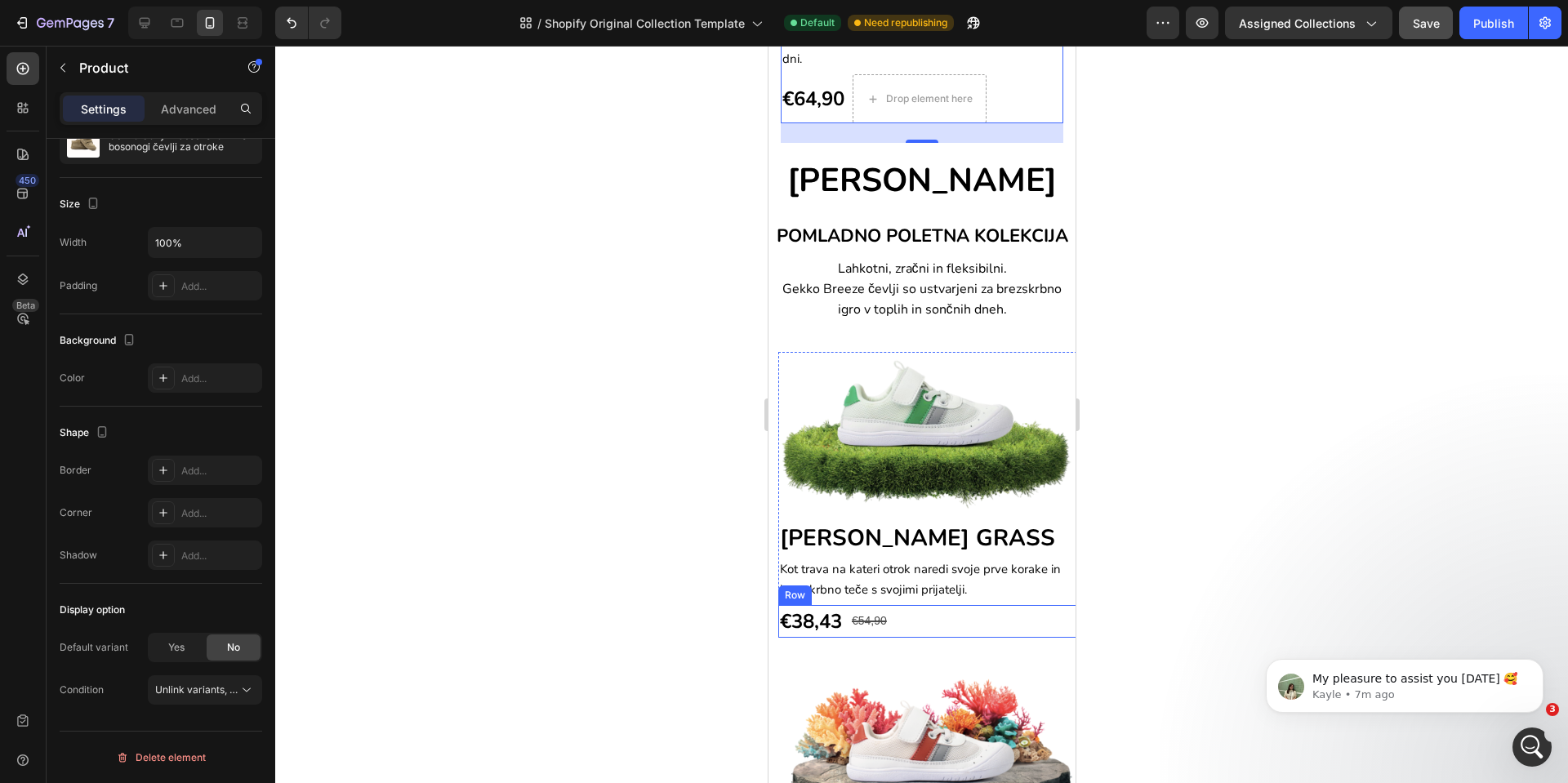
scroll to position [1253, 0]
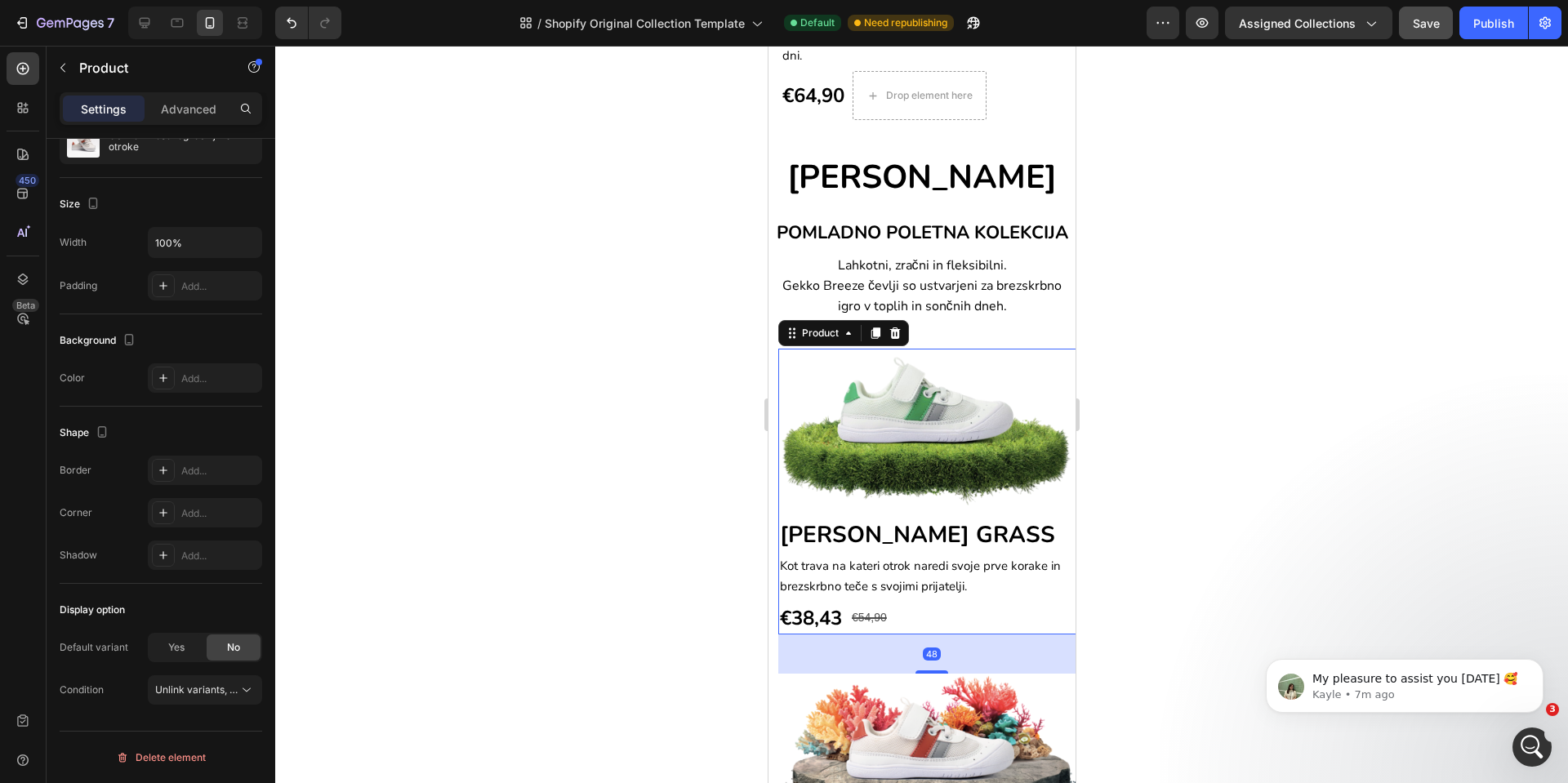
click at [1019, 556] on div "Image GEKKO BREEZE GRASS Heading Kot trava na kateri otrok naredi svoje prve ko…" at bounding box center [931, 491] width 307 height 285
click at [189, 116] on p "Advanced" at bounding box center [189, 109] width 55 height 17
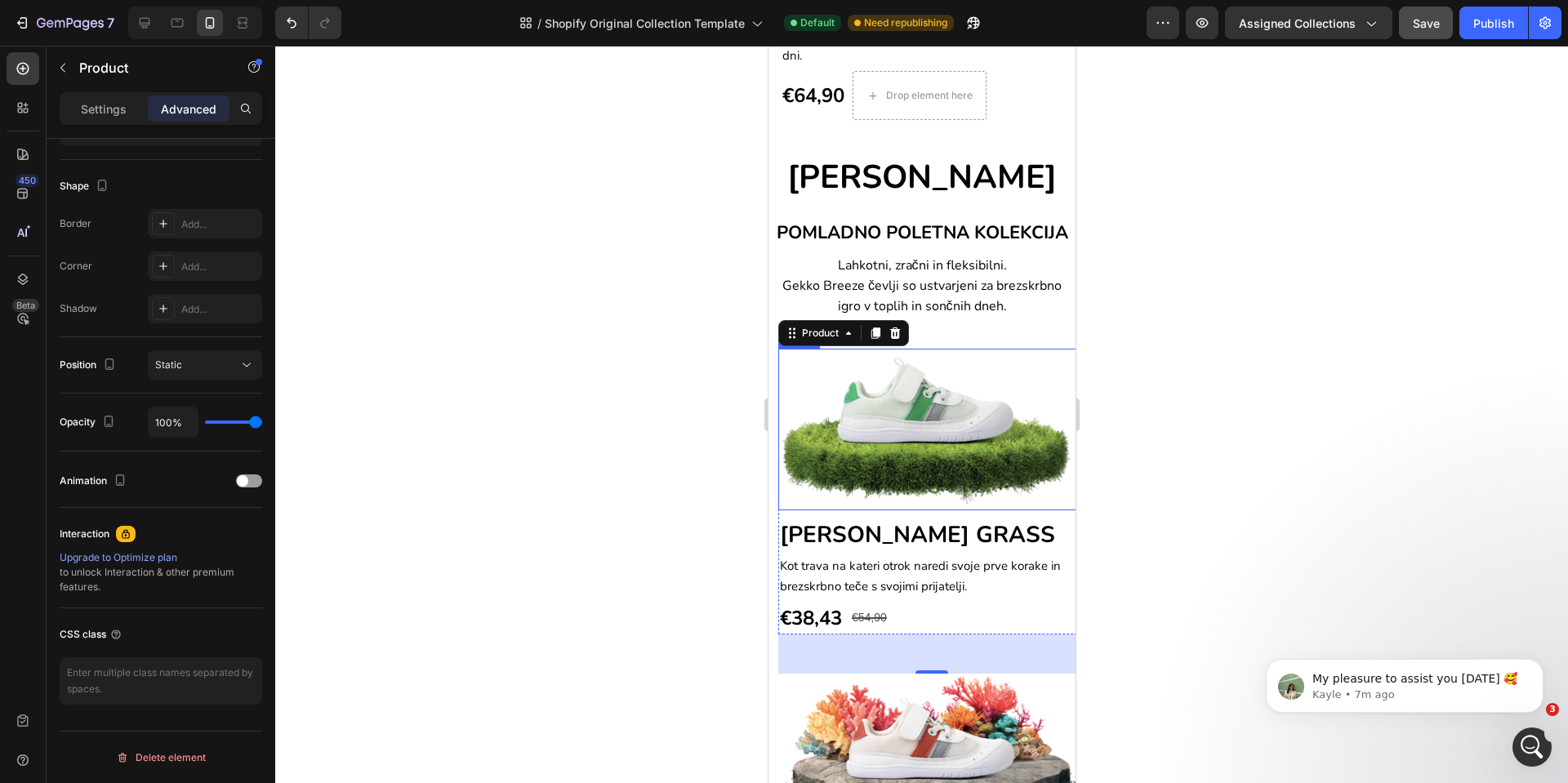
scroll to position [885, 0]
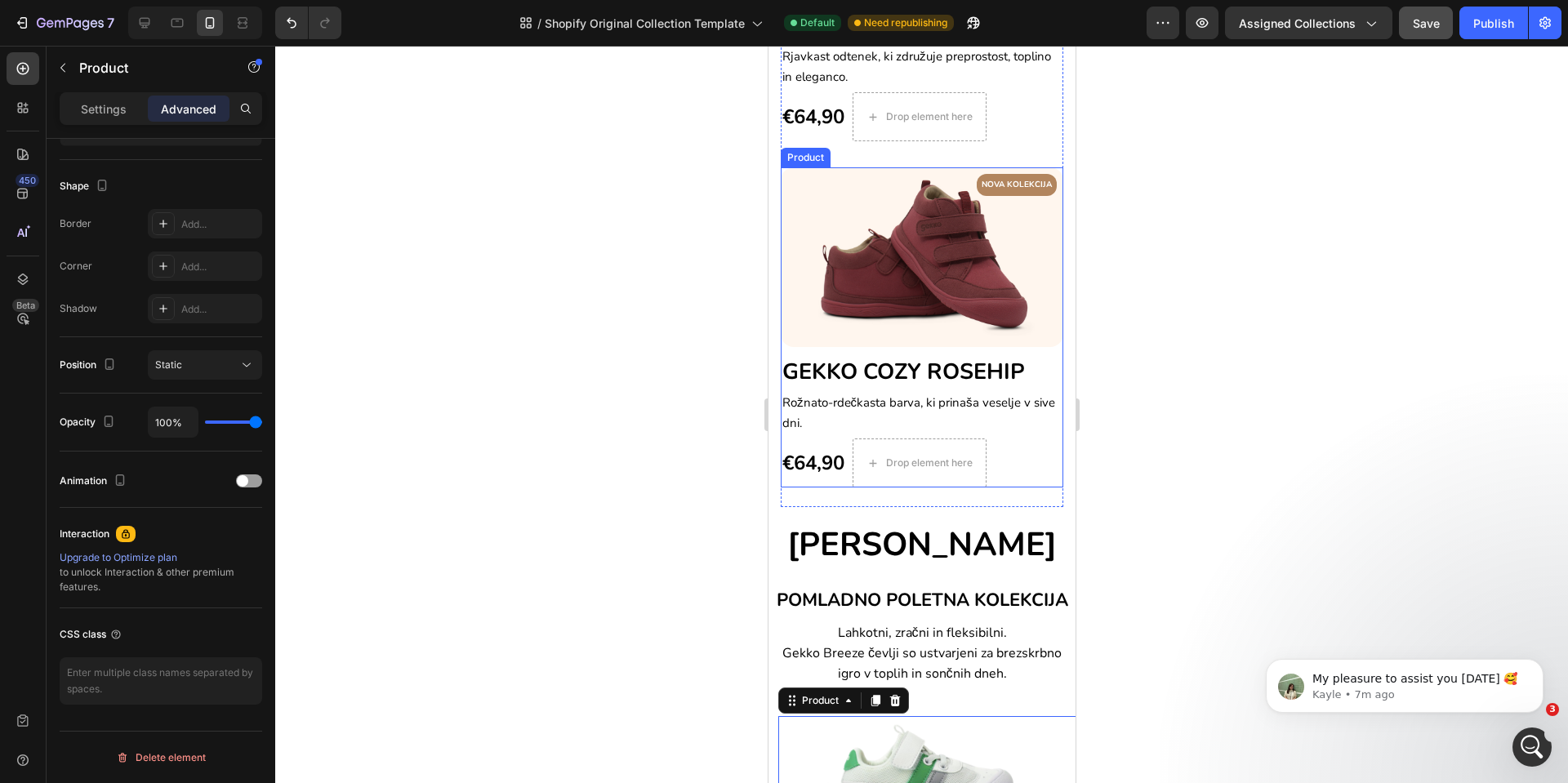
click at [996, 328] on div "NOVA KOLEKCIJA Text block Row Image GEKKO COZY ROSEHIP Heading Rožnato-rdečkast…" at bounding box center [922, 327] width 283 height 320
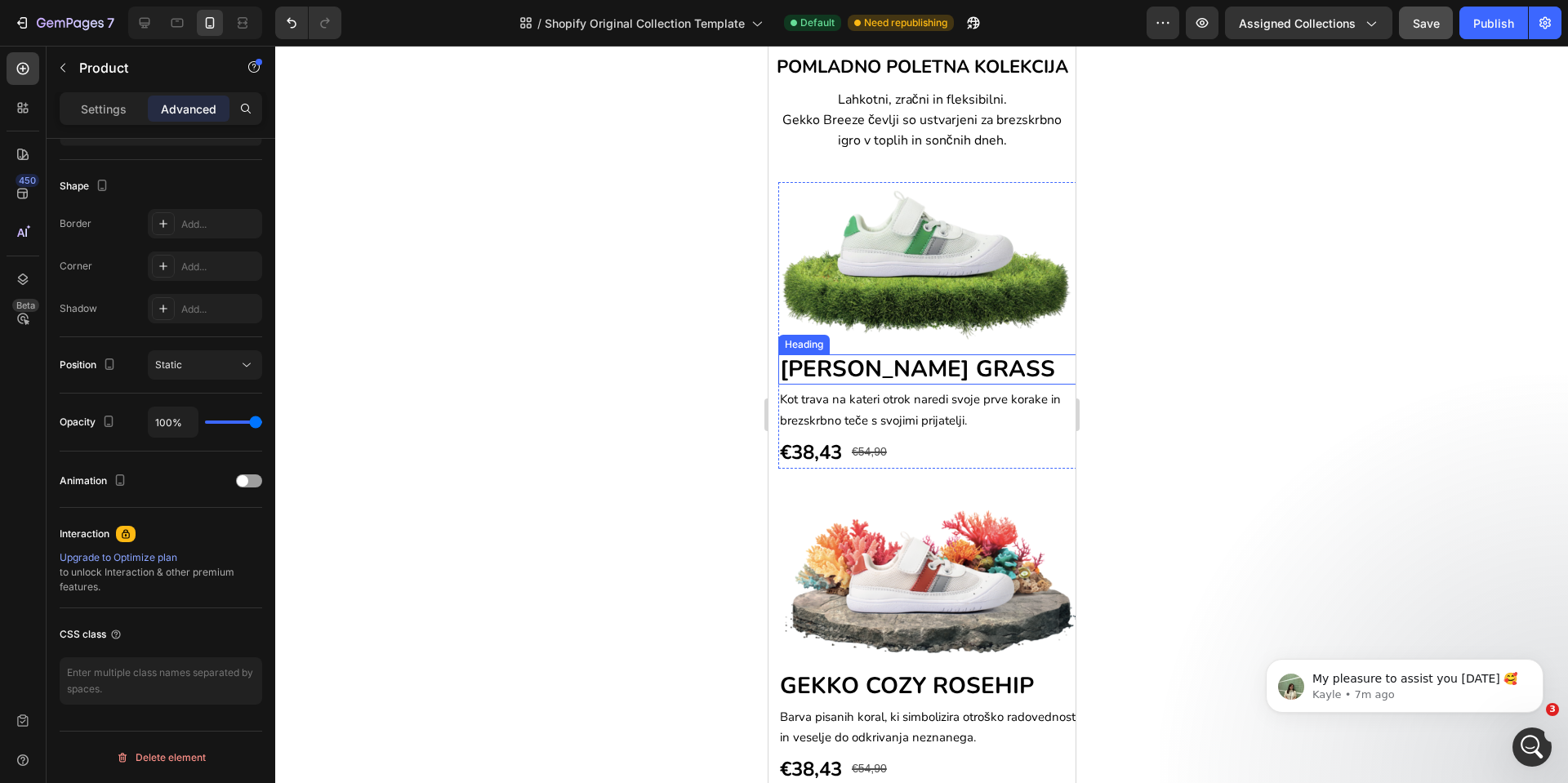
scroll to position [1498, 0]
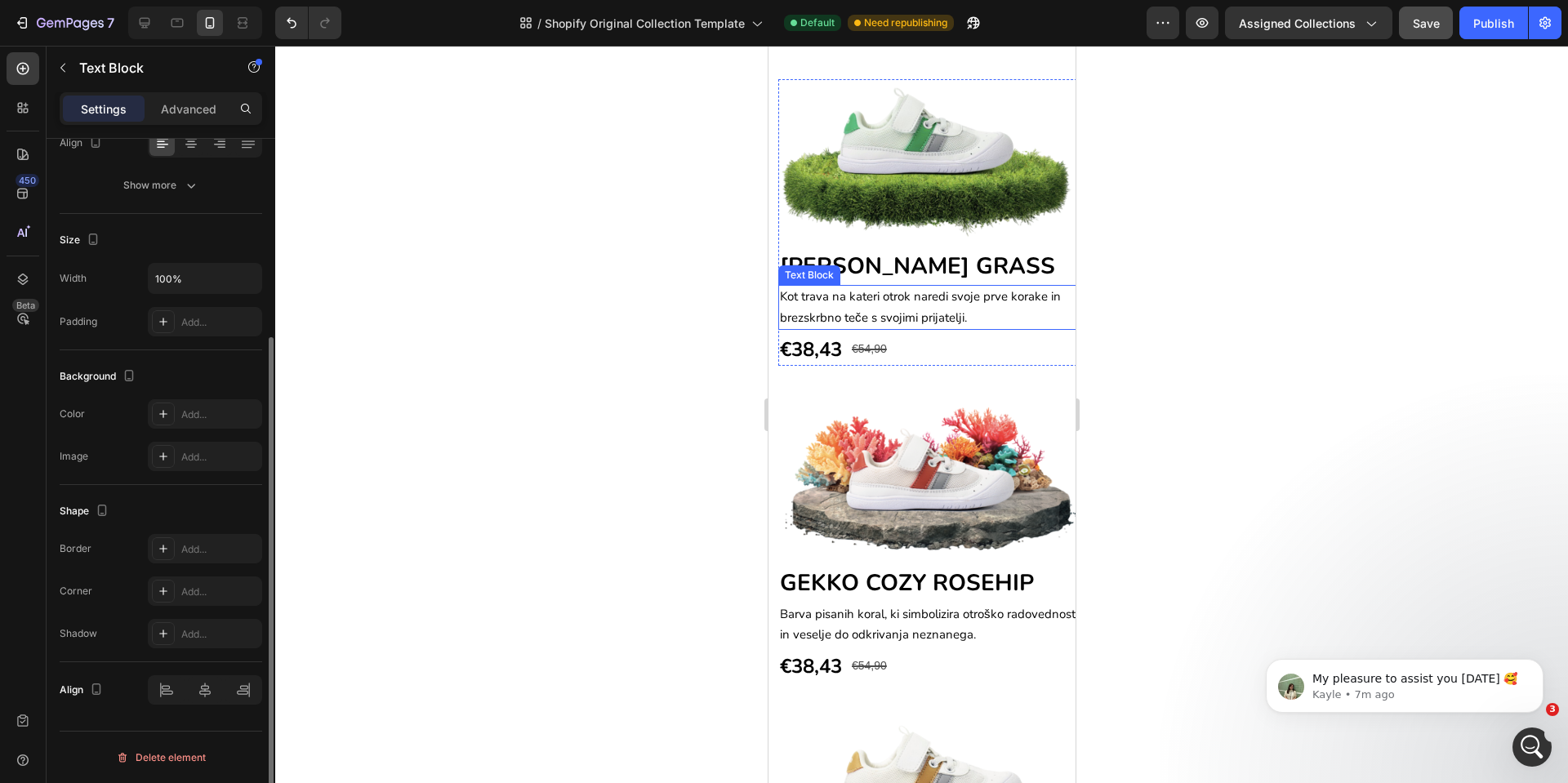
click at [970, 327] on p "Kot trava na kateri otrok naredi svoje prve korake in brezskrbno teče s svojimi…" at bounding box center [931, 306] width 304 height 41
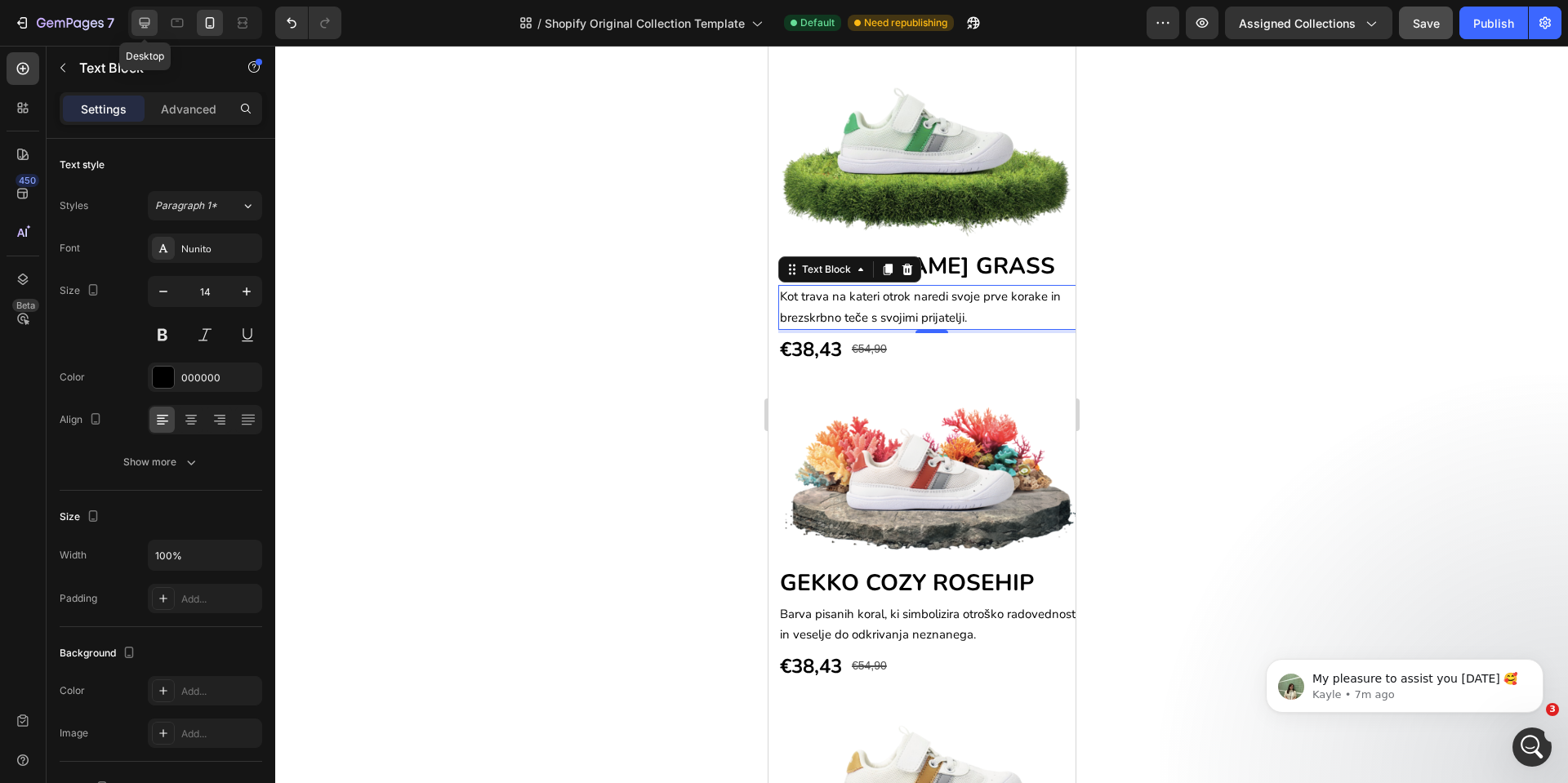
click at [144, 25] on icon at bounding box center [145, 24] width 11 height 11
type input "16"
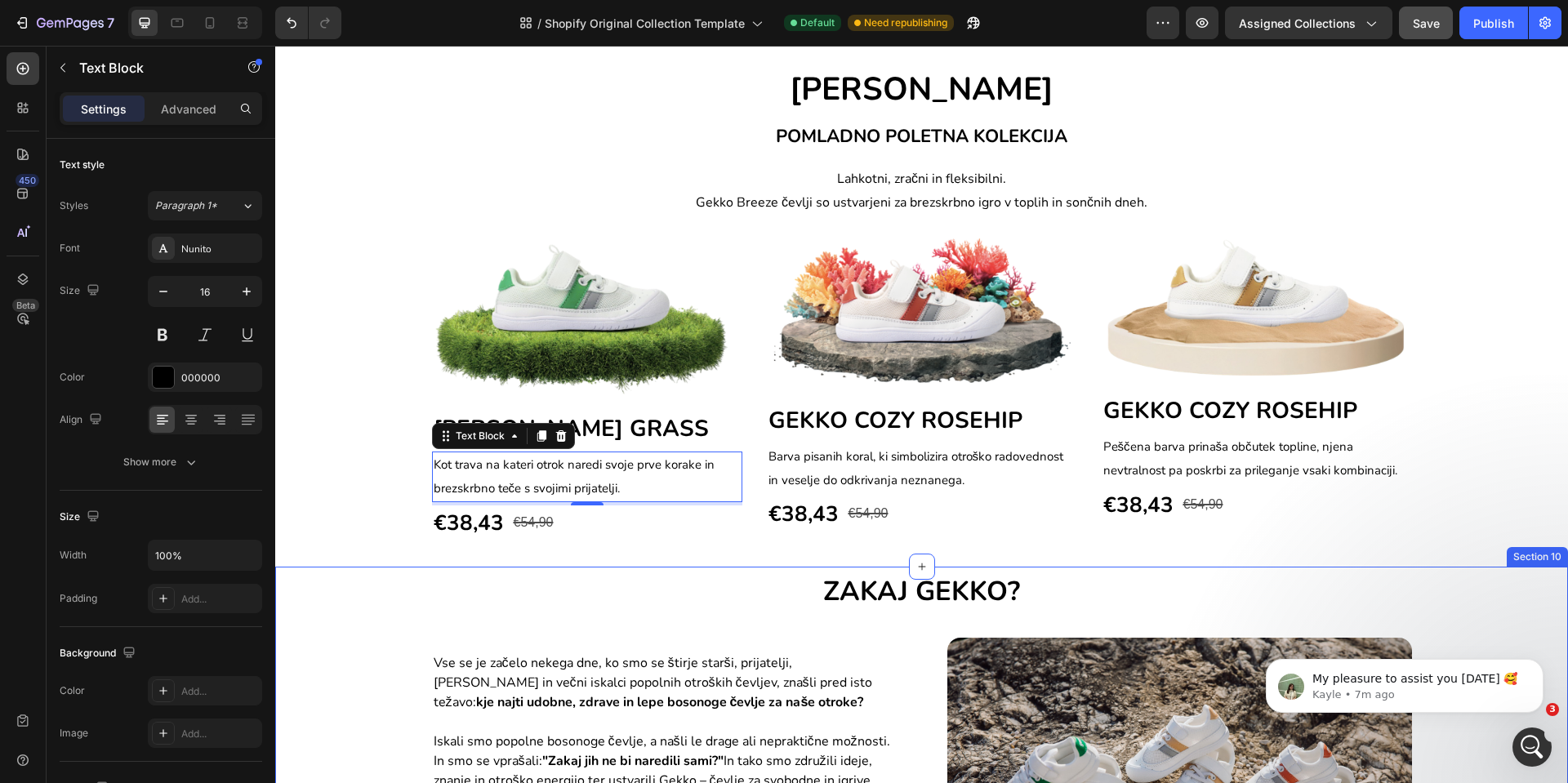
scroll to position [1113, 0]
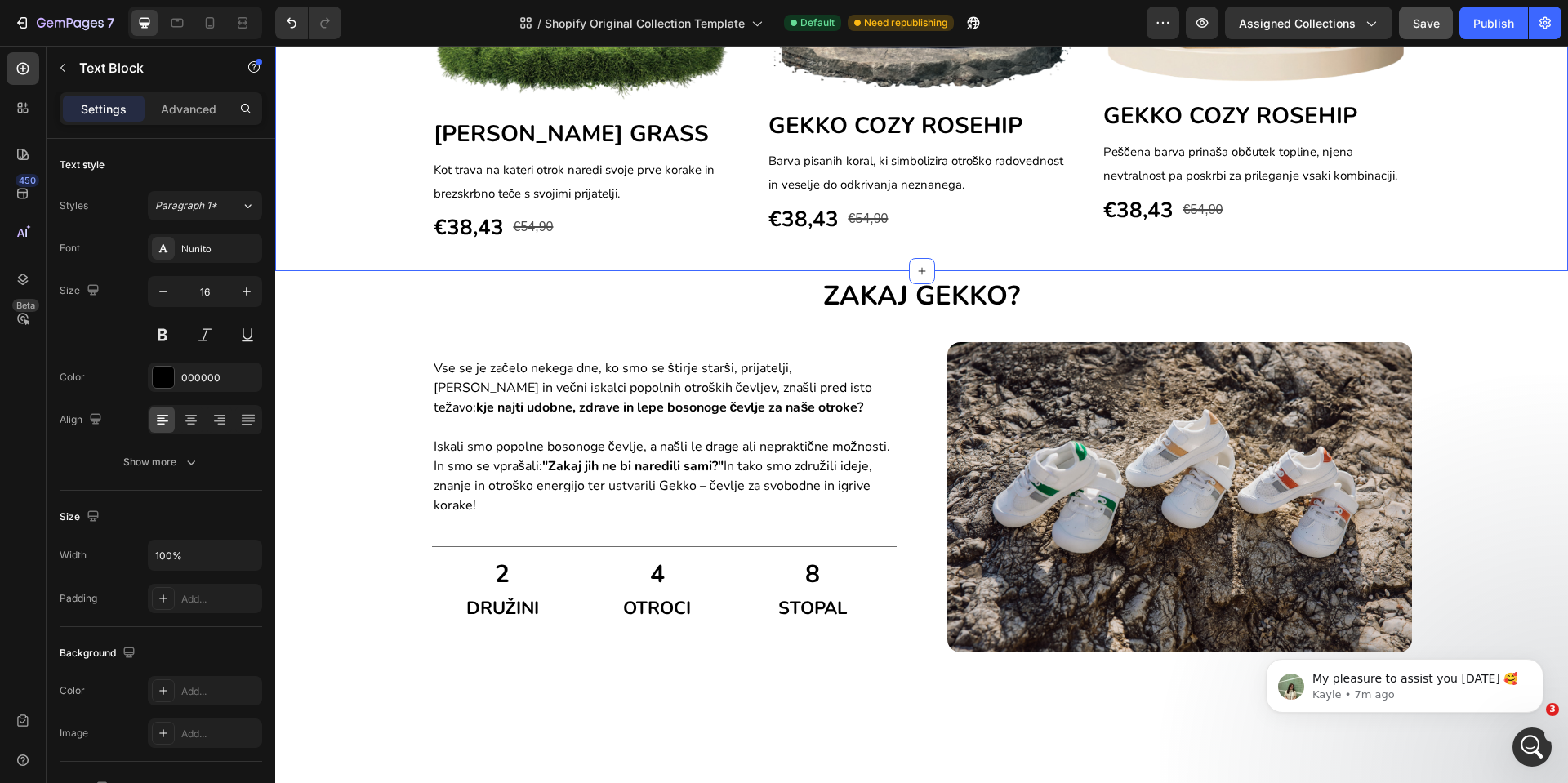
click at [1370, 272] on div "Image GEKKO BREEZE GRASS Heading Kot trava na kateri otrok naredi svoje prve ko…" at bounding box center [922, 96] width 1293 height 351
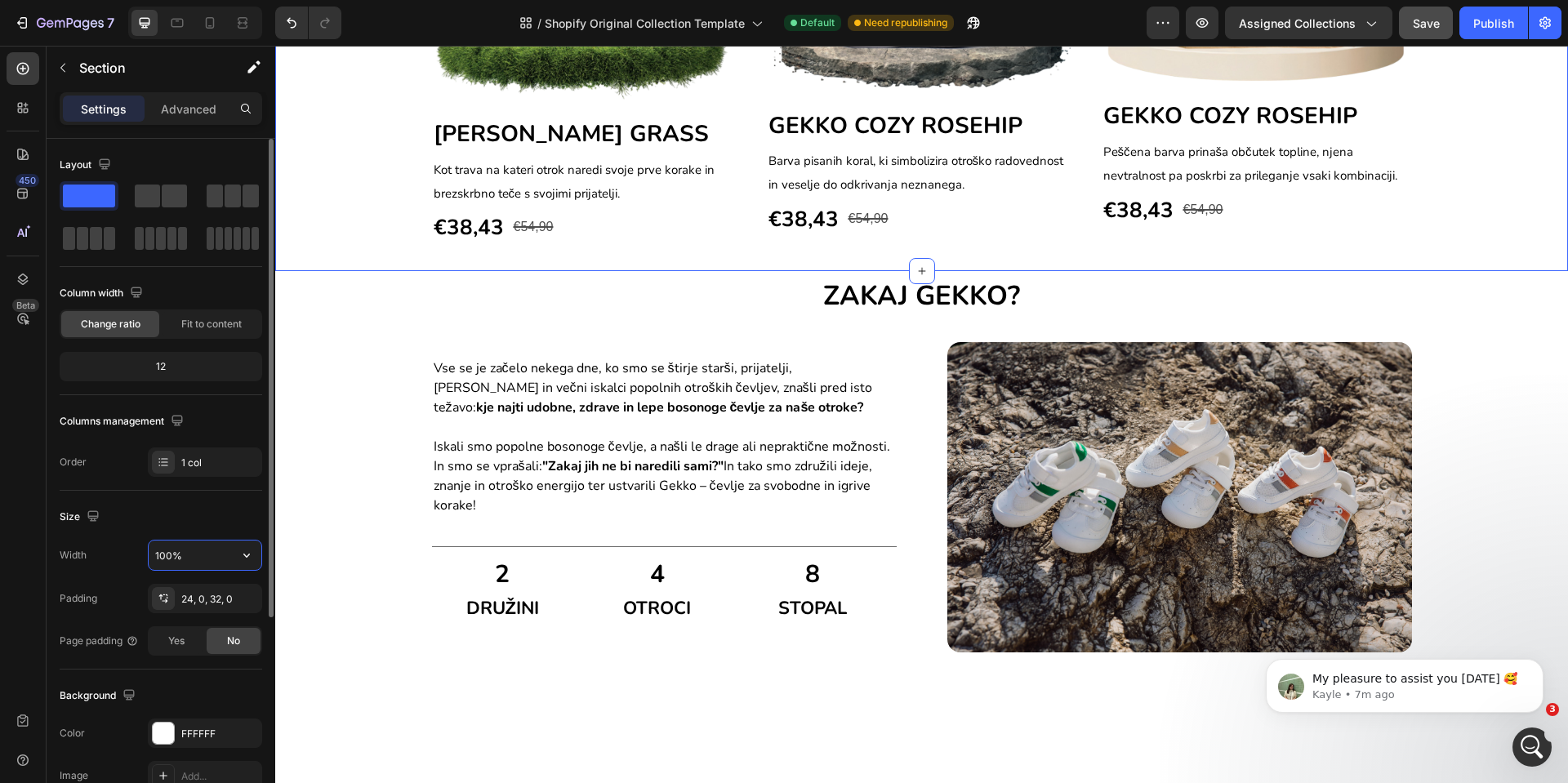
click at [187, 553] on input "100%" at bounding box center [205, 556] width 112 height 29
click at [212, 327] on span "Fit to content" at bounding box center [211, 324] width 61 height 14
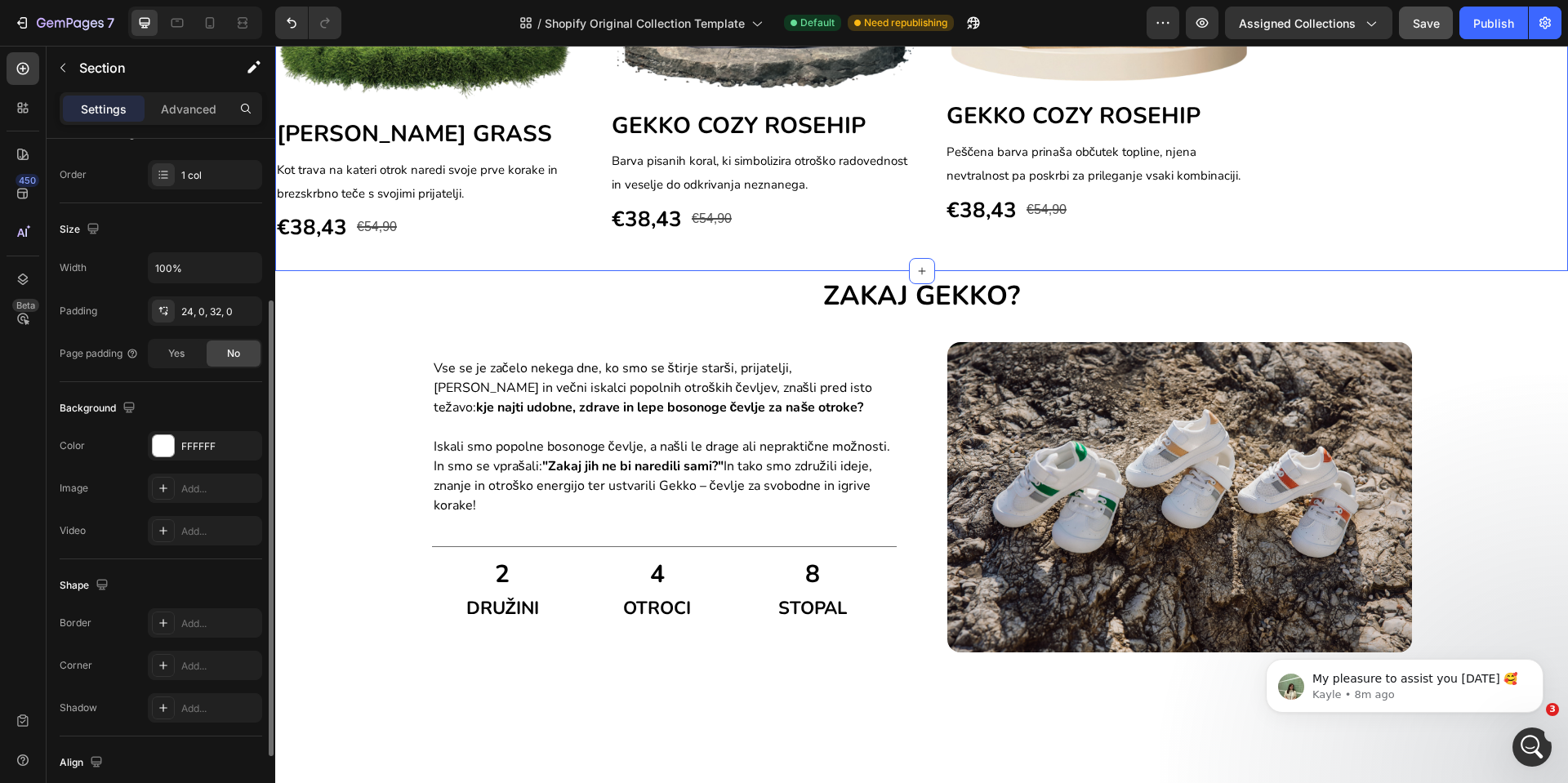
scroll to position [355, 0]
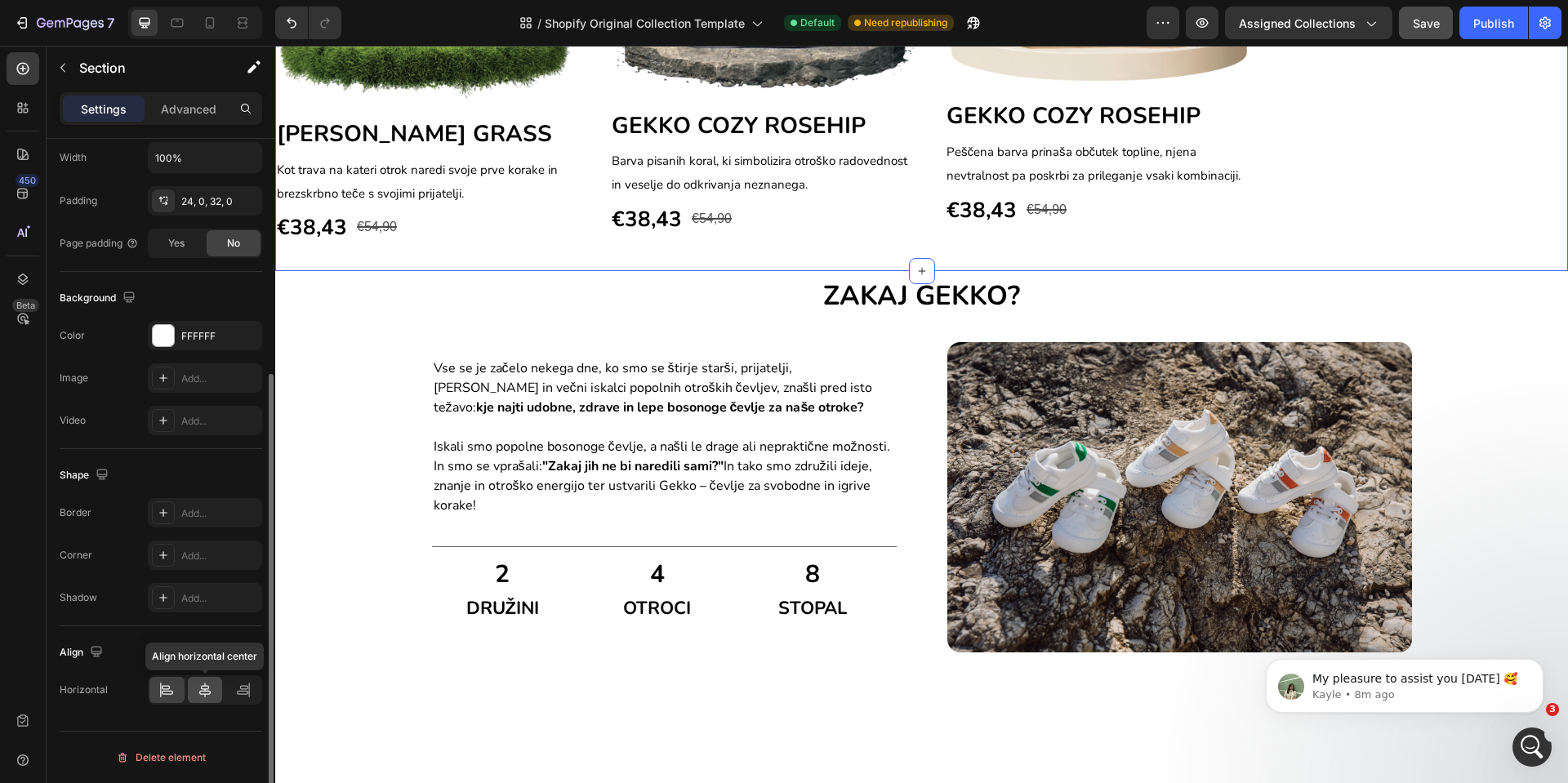
click at [203, 691] on icon at bounding box center [205, 690] width 12 height 14
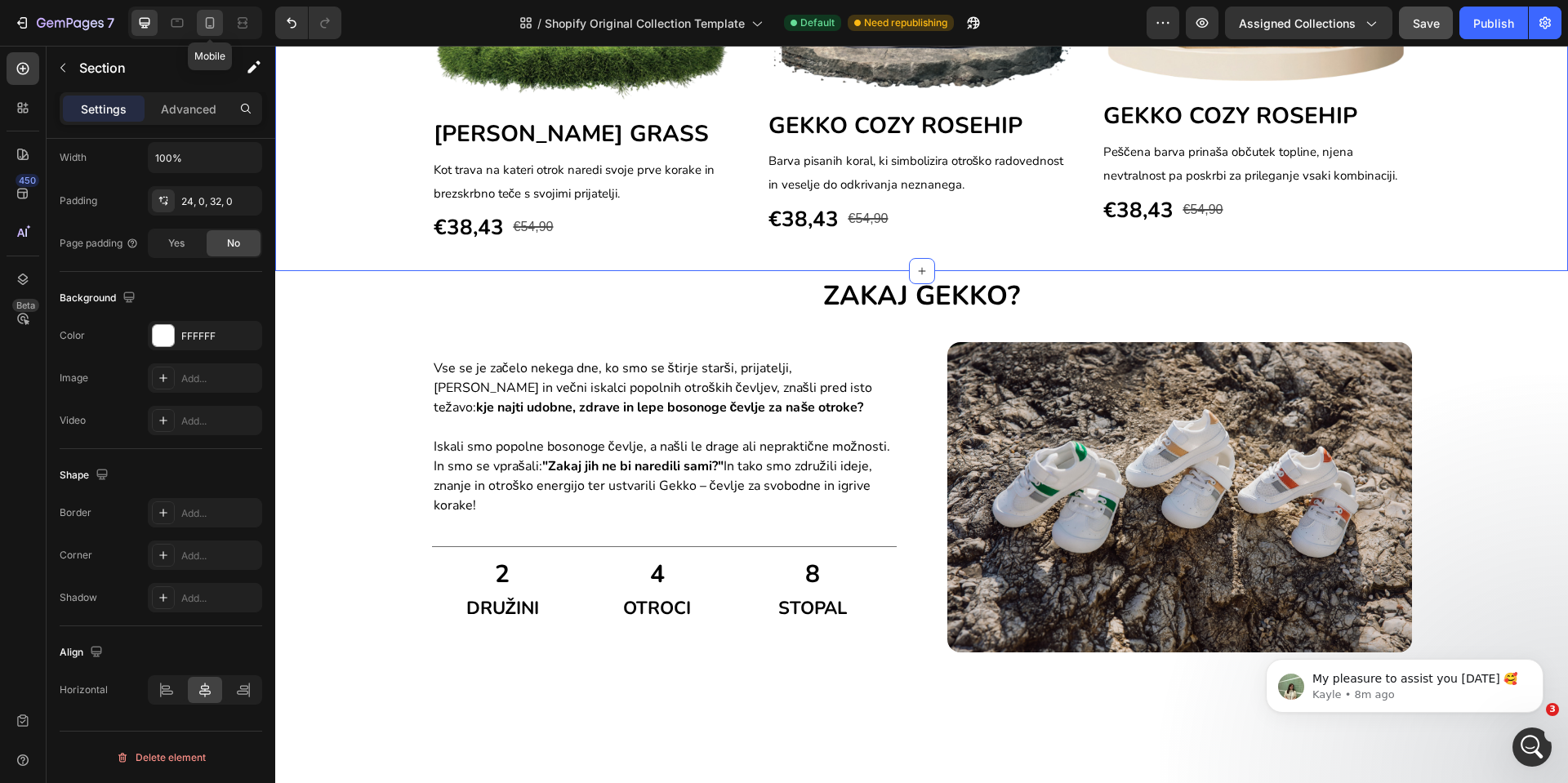
click at [213, 28] on icon at bounding box center [210, 23] width 9 height 12
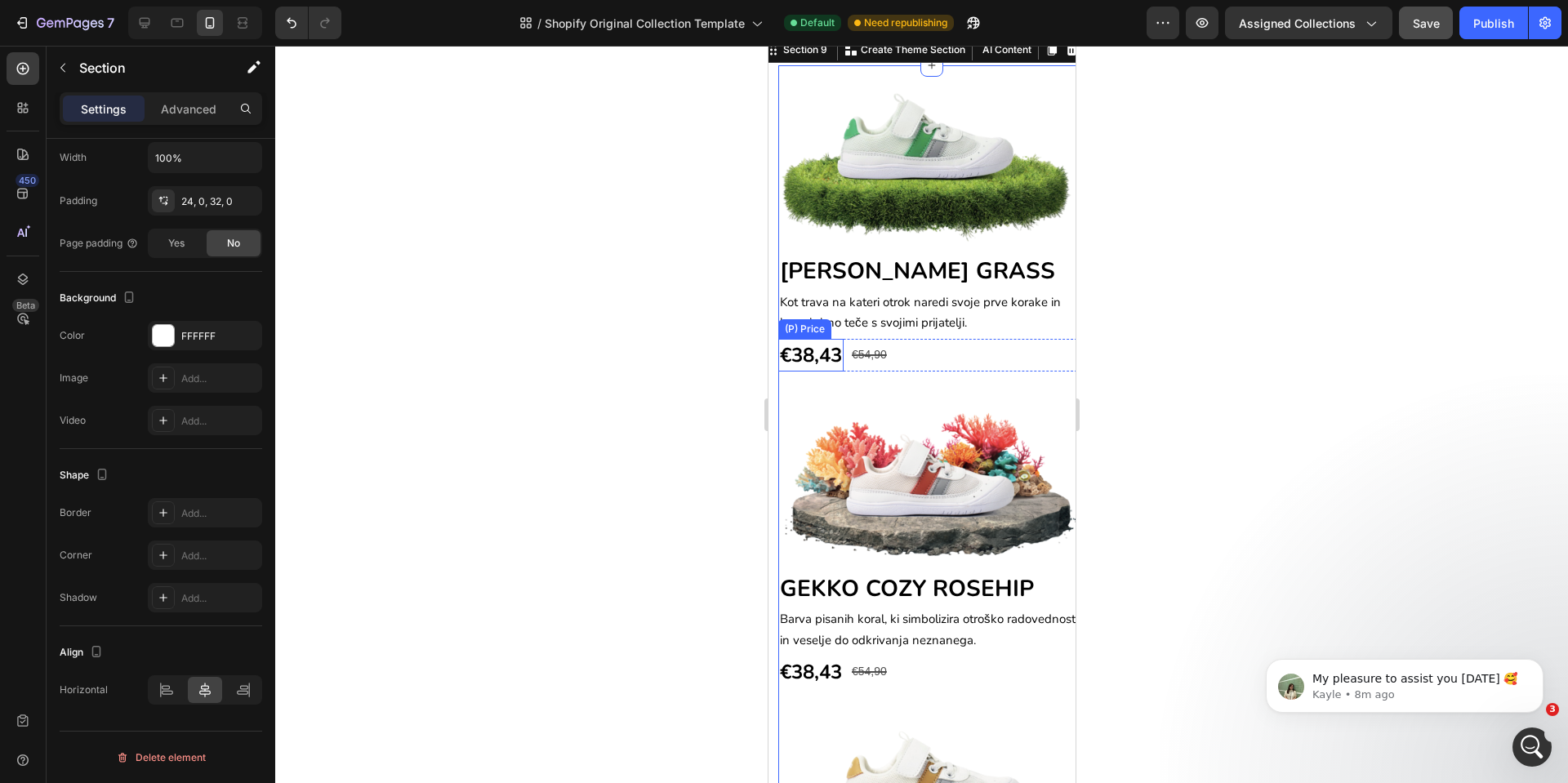
scroll to position [1073, 0]
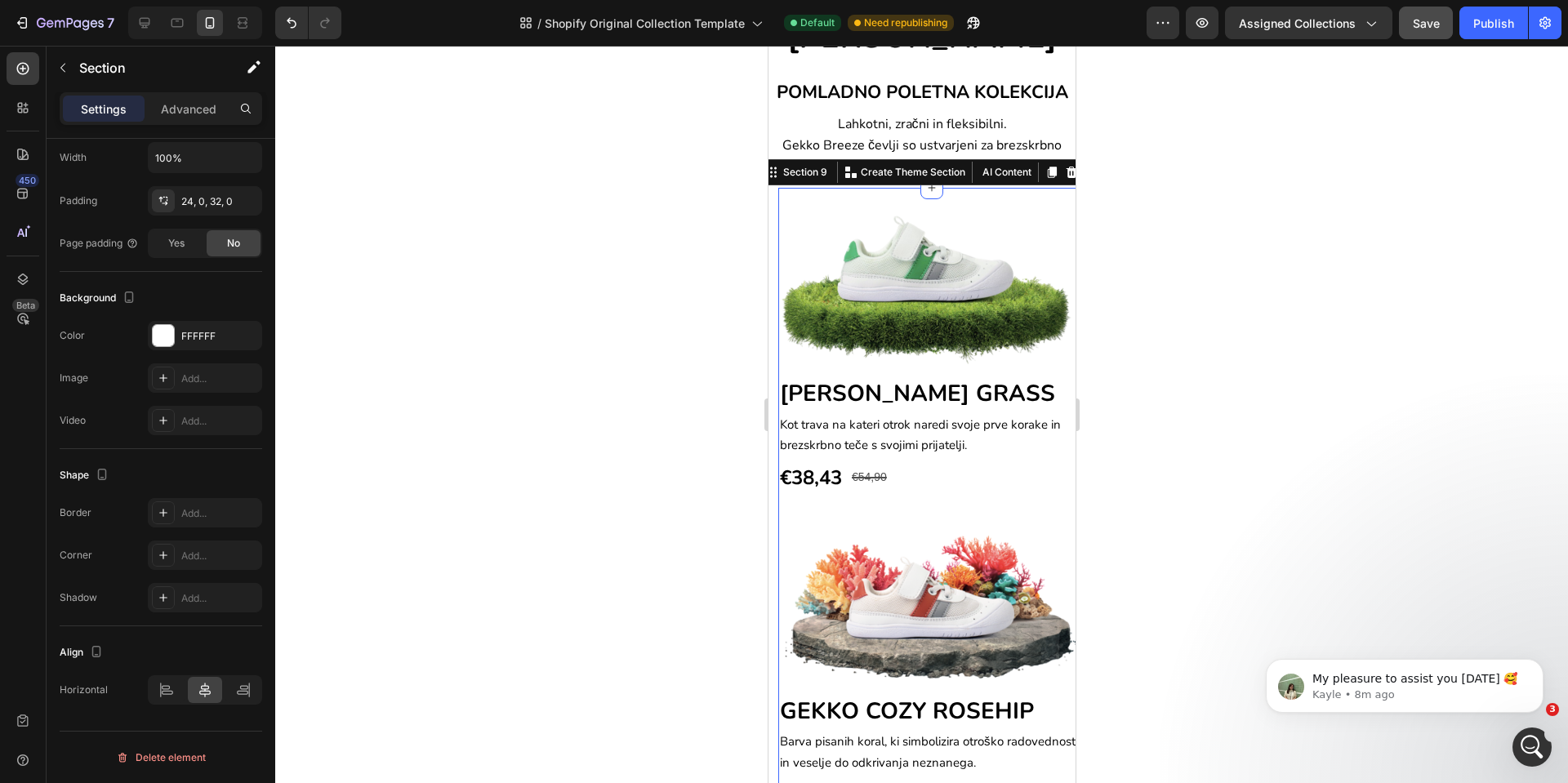
click at [855, 234] on div "Image GEKKO BREEZE GRASS Heading Kot trava na kateri otrok naredi svoje prve ko…" at bounding box center [931, 685] width 307 height 996
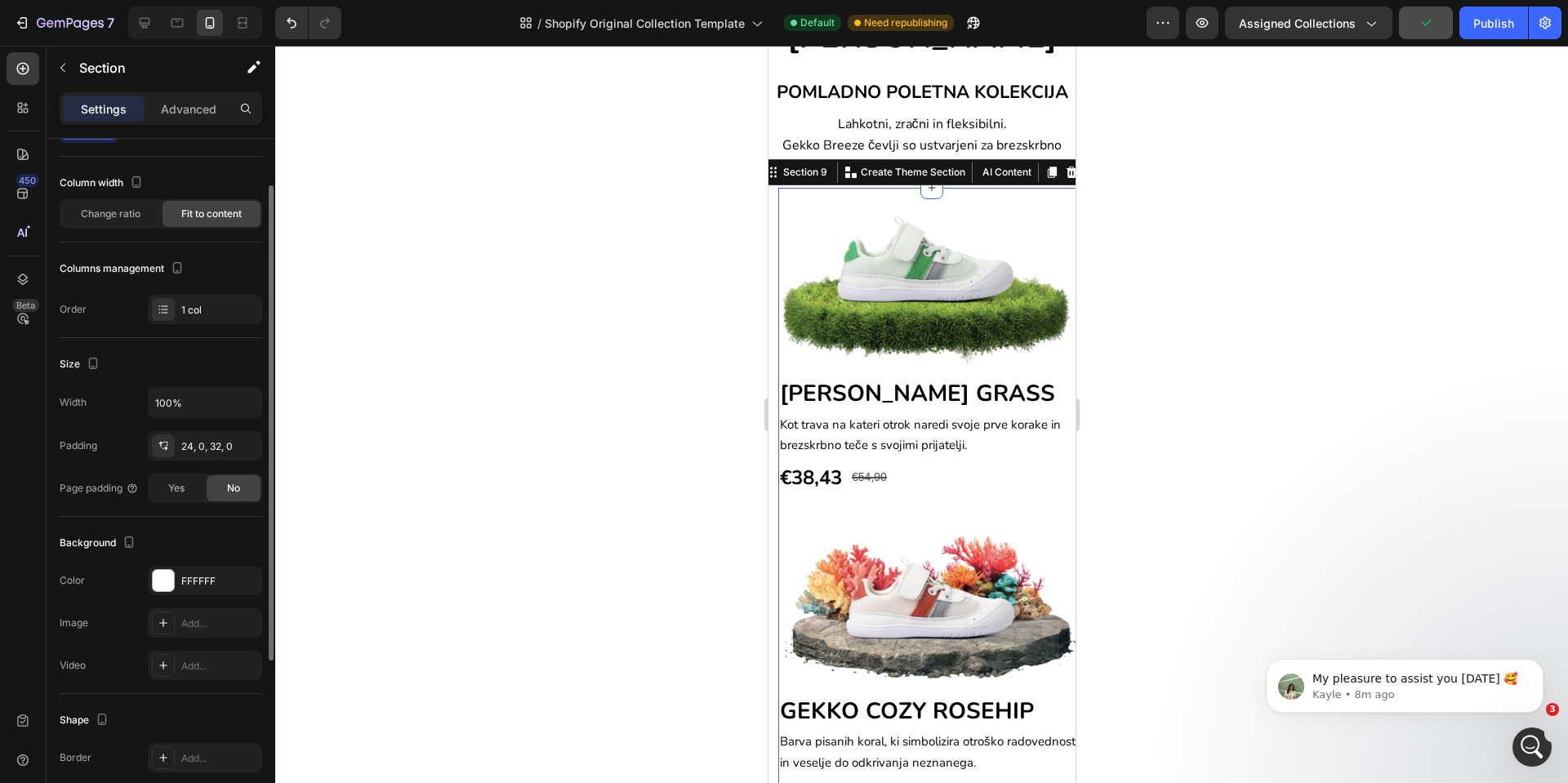
scroll to position [0, 0]
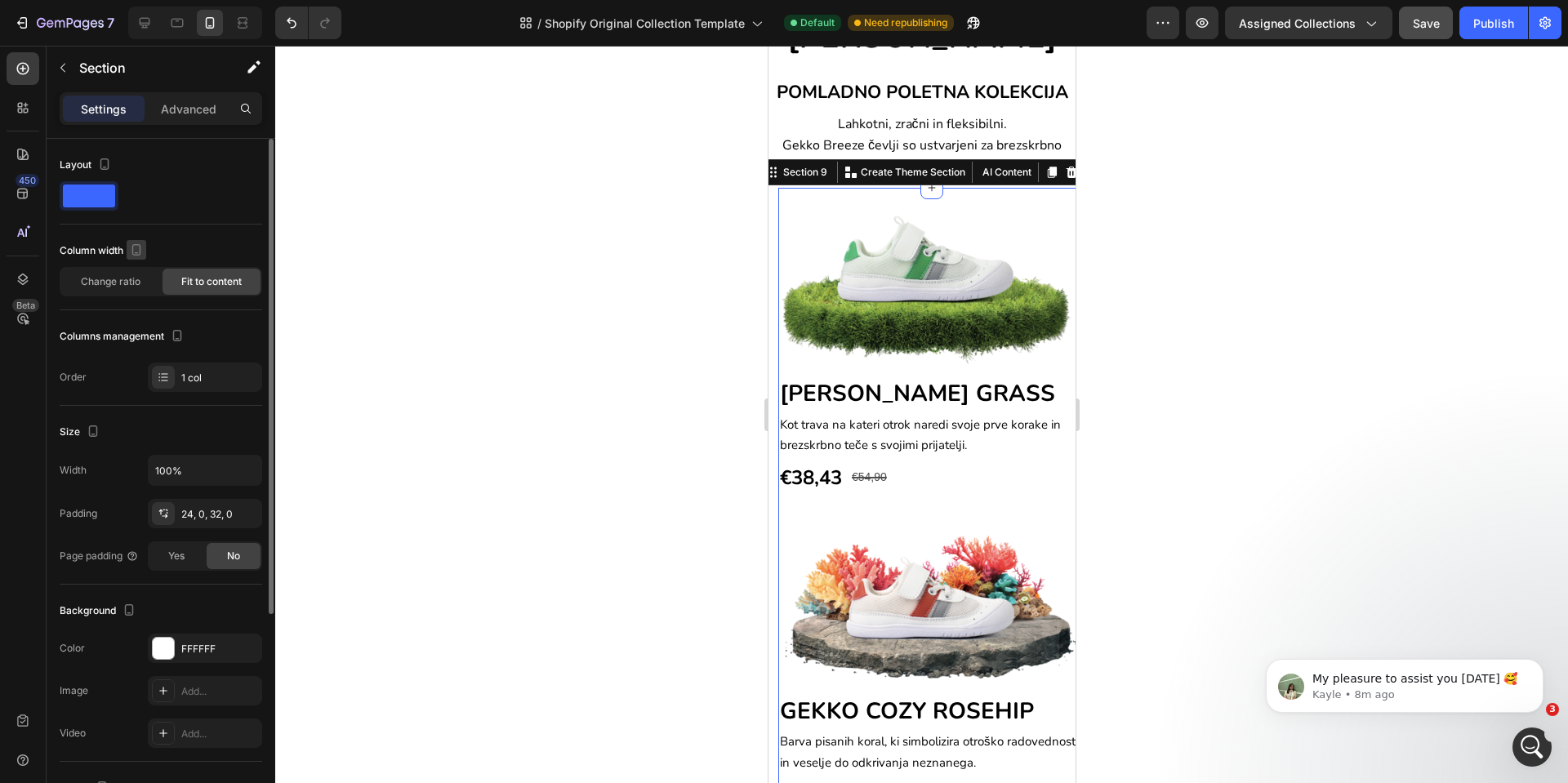
click at [137, 248] on icon "button" at bounding box center [136, 250] width 16 height 16
click at [94, 281] on span "Change ratio" at bounding box center [111, 282] width 60 height 14
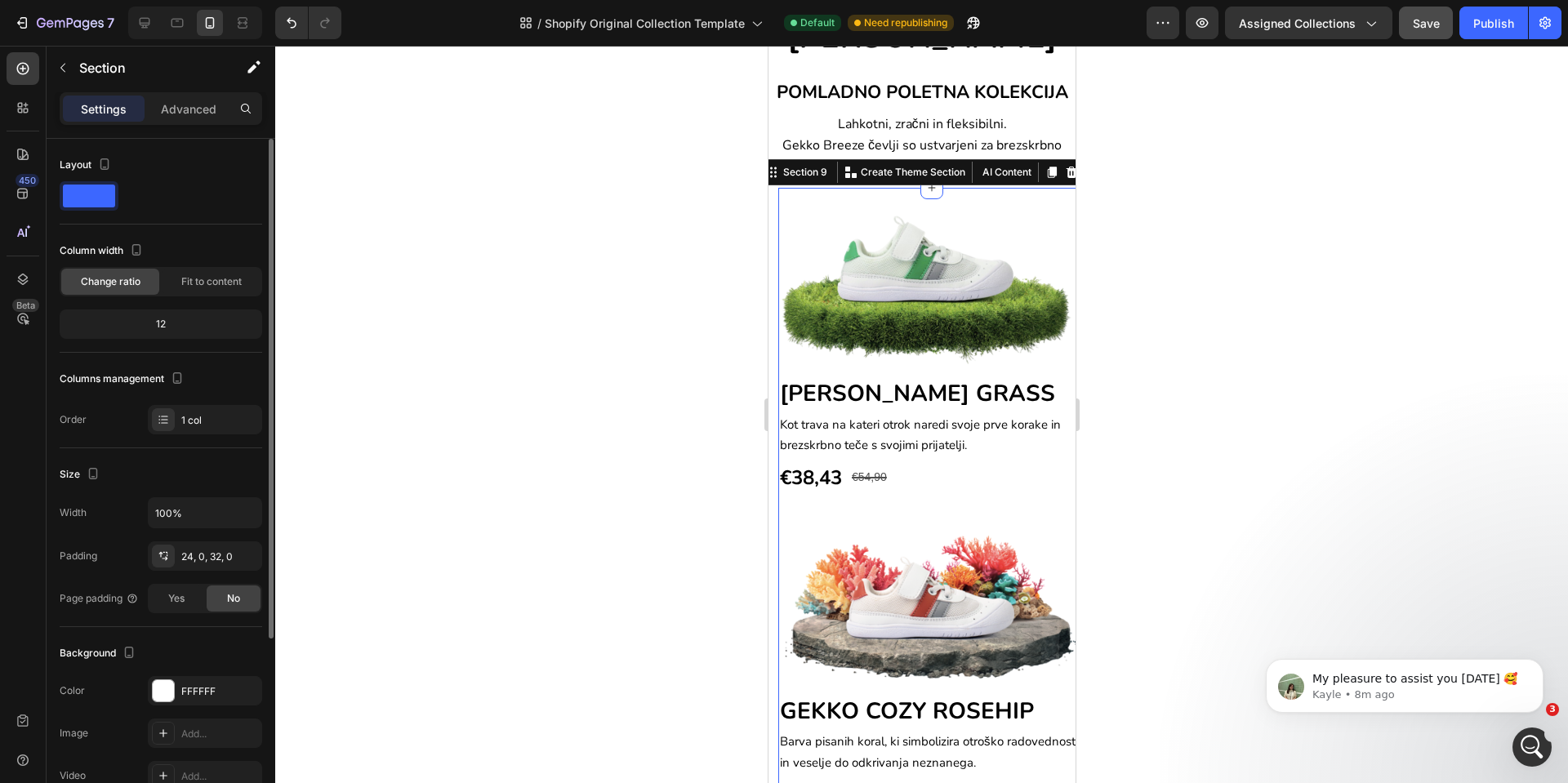
click at [182, 314] on div "12" at bounding box center [160, 324] width 196 height 23
click at [178, 324] on div "12" at bounding box center [160, 324] width 196 height 23
click at [153, 325] on div "12" at bounding box center [160, 324] width 196 height 23
click at [195, 288] on span "Fit to content" at bounding box center [211, 282] width 61 height 14
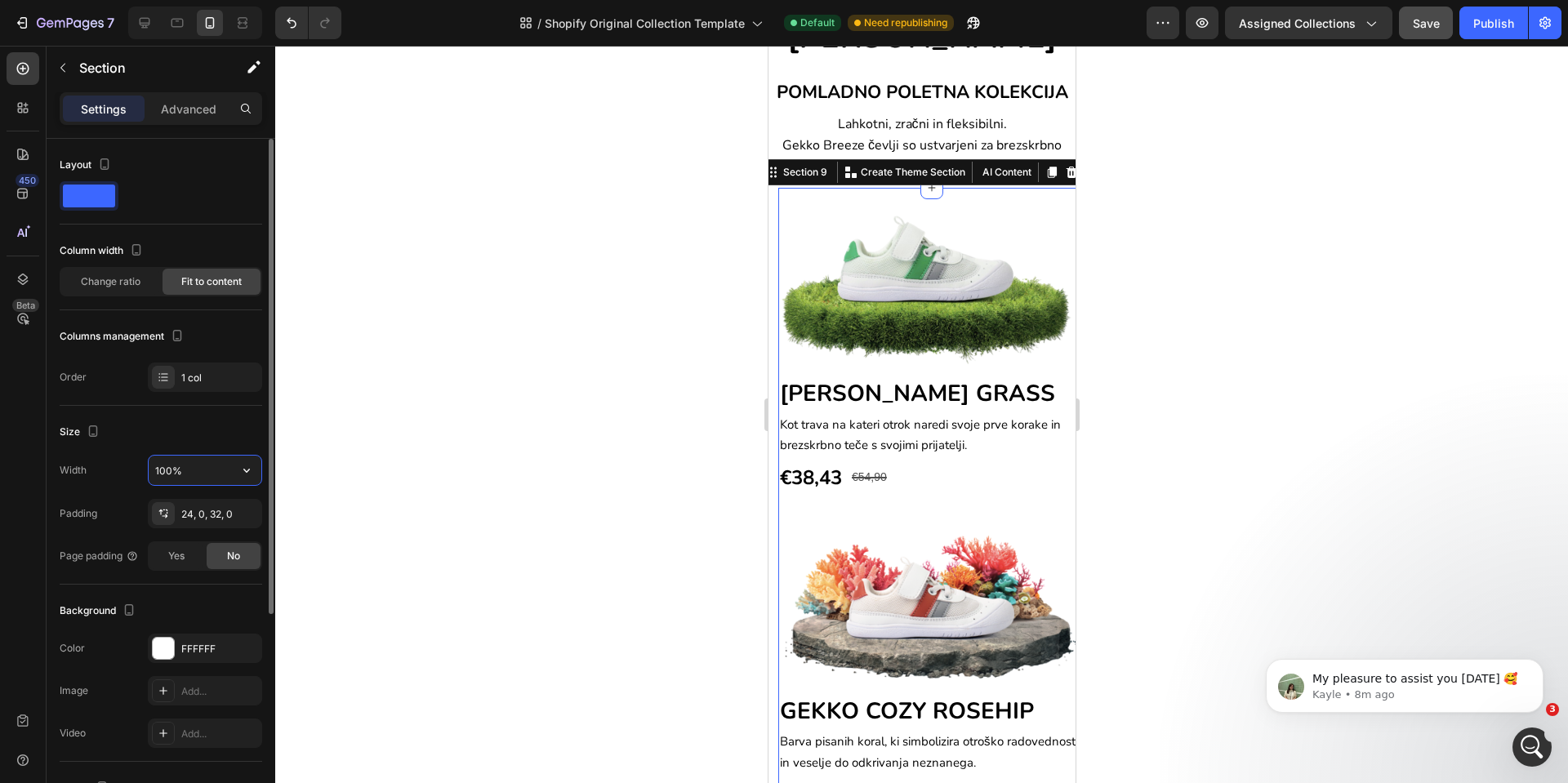
click at [221, 471] on input "100%" at bounding box center [205, 470] width 112 height 29
click at [165, 552] on div "Yes" at bounding box center [176, 556] width 53 height 26
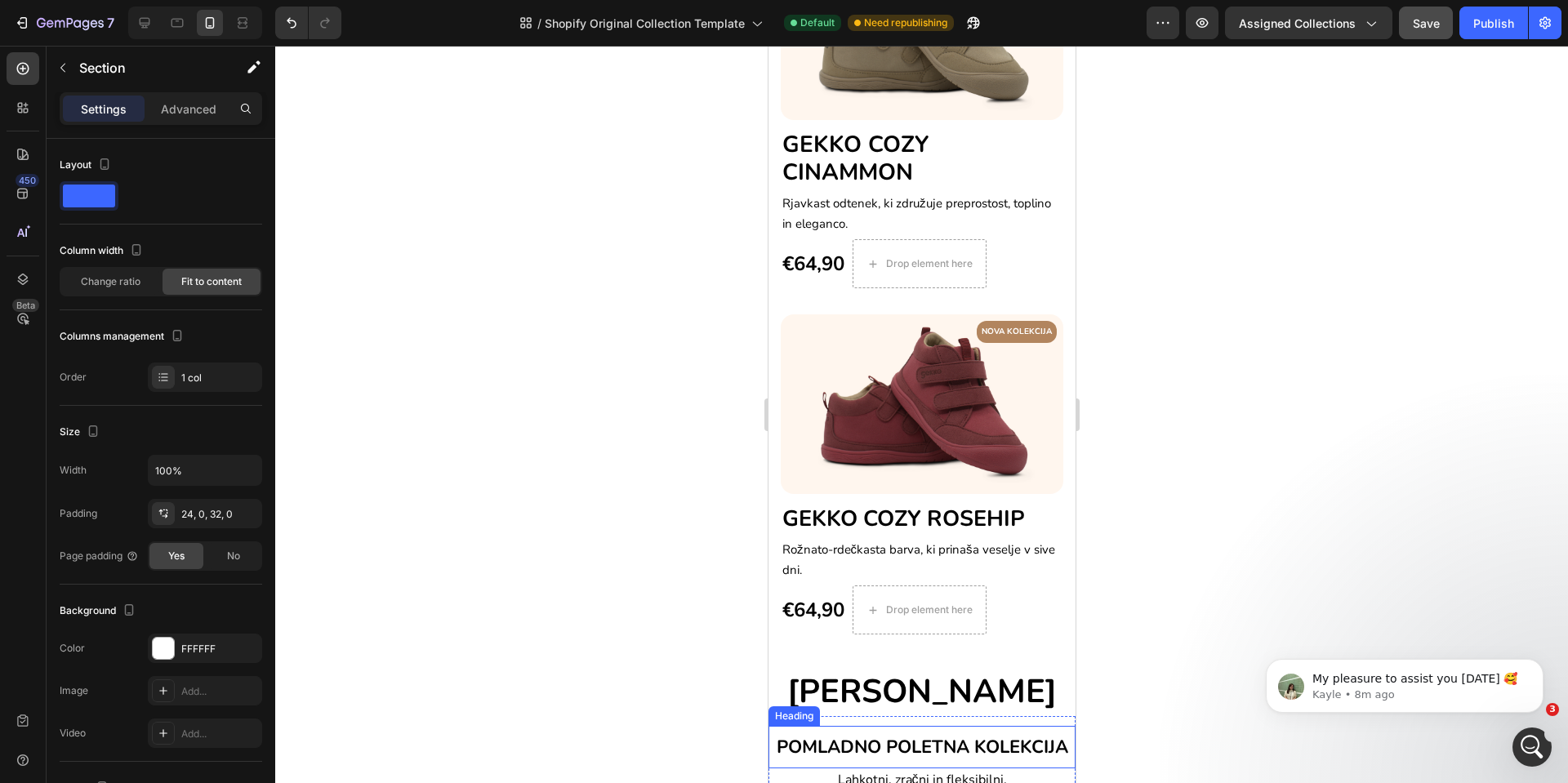
scroll to position [706, 0]
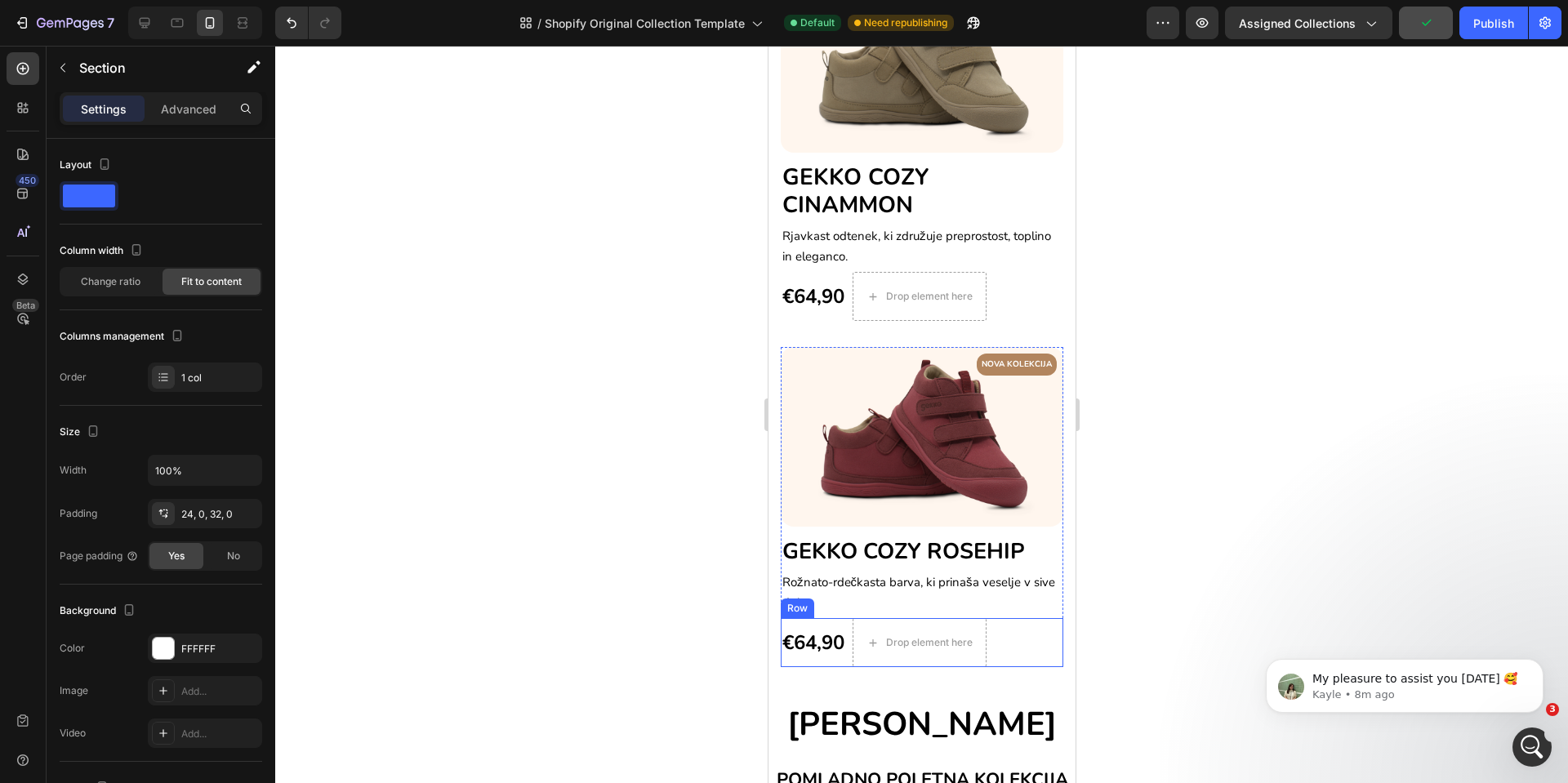
click at [789, 641] on div "€64,90 (P) Price (P) Price" at bounding box center [813, 643] width 65 height 49
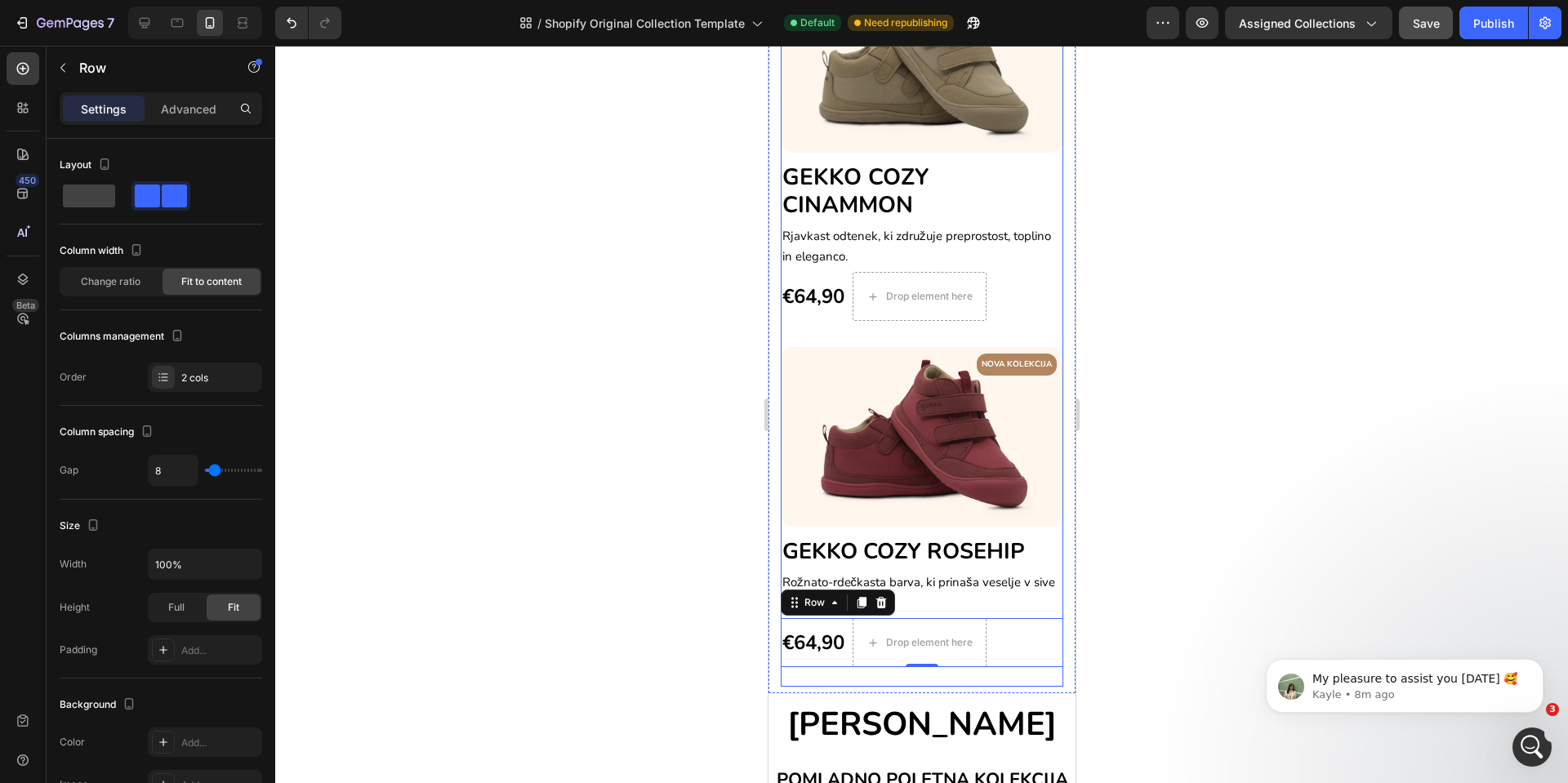
click at [782, 325] on div "NOVA KOLEKCIJA Text block Row Image GEKKO COZY CINAMMON Heading Rjavkast odtene…" at bounding box center [922, 160] width 283 height 374
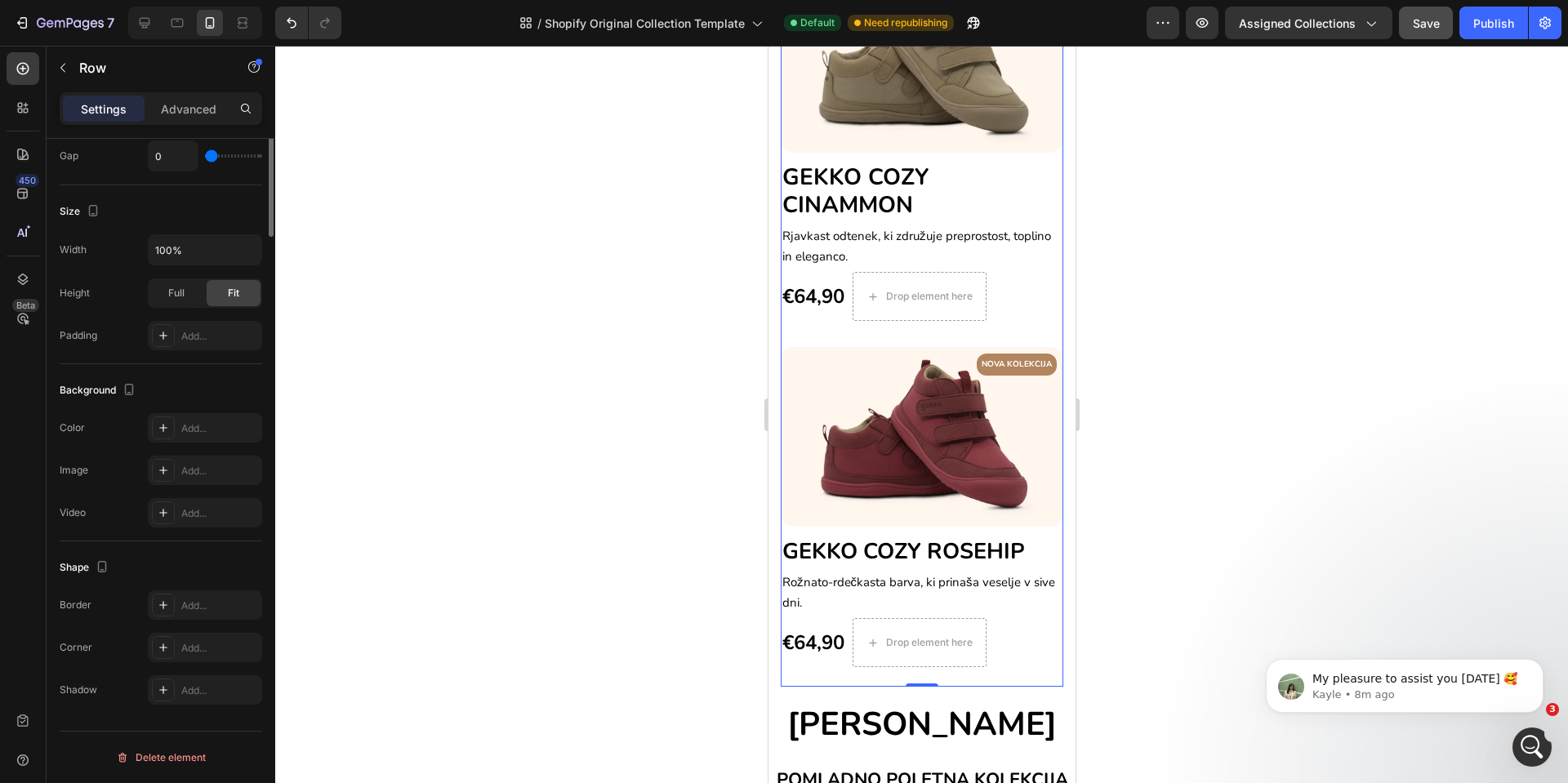
scroll to position [0, 0]
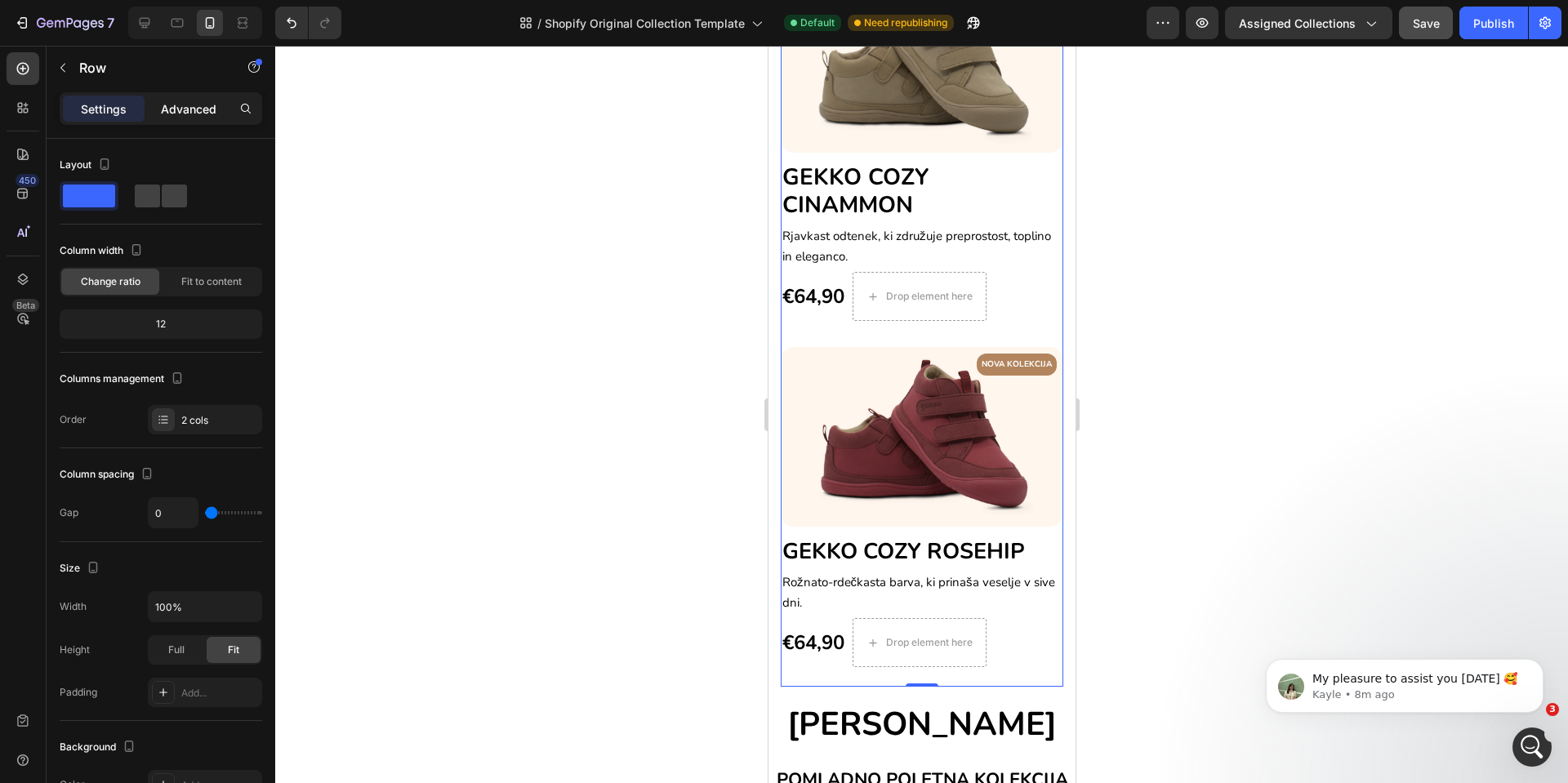
click at [187, 108] on p "Advanced" at bounding box center [189, 109] width 55 height 17
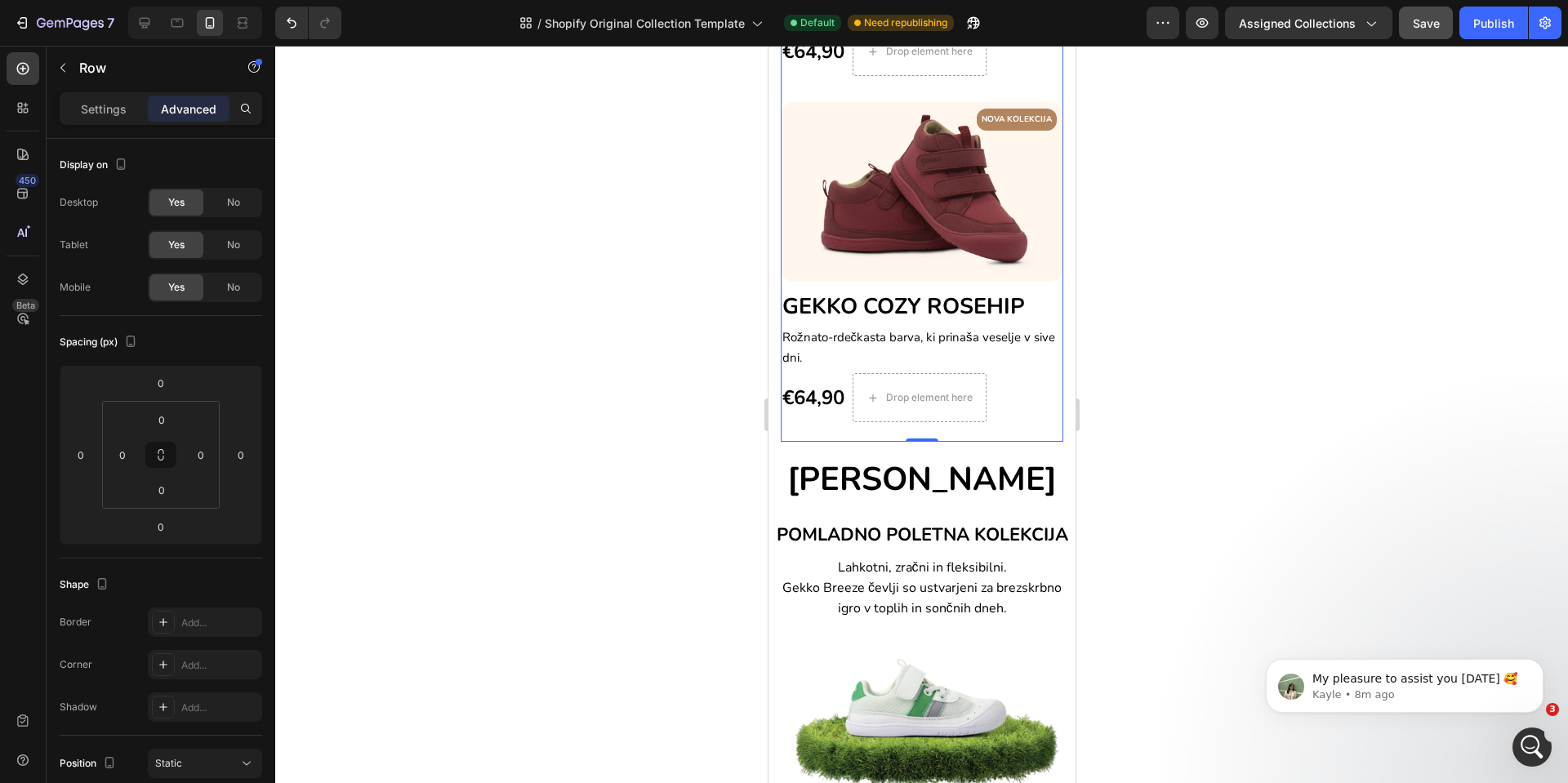
scroll to position [1319, 0]
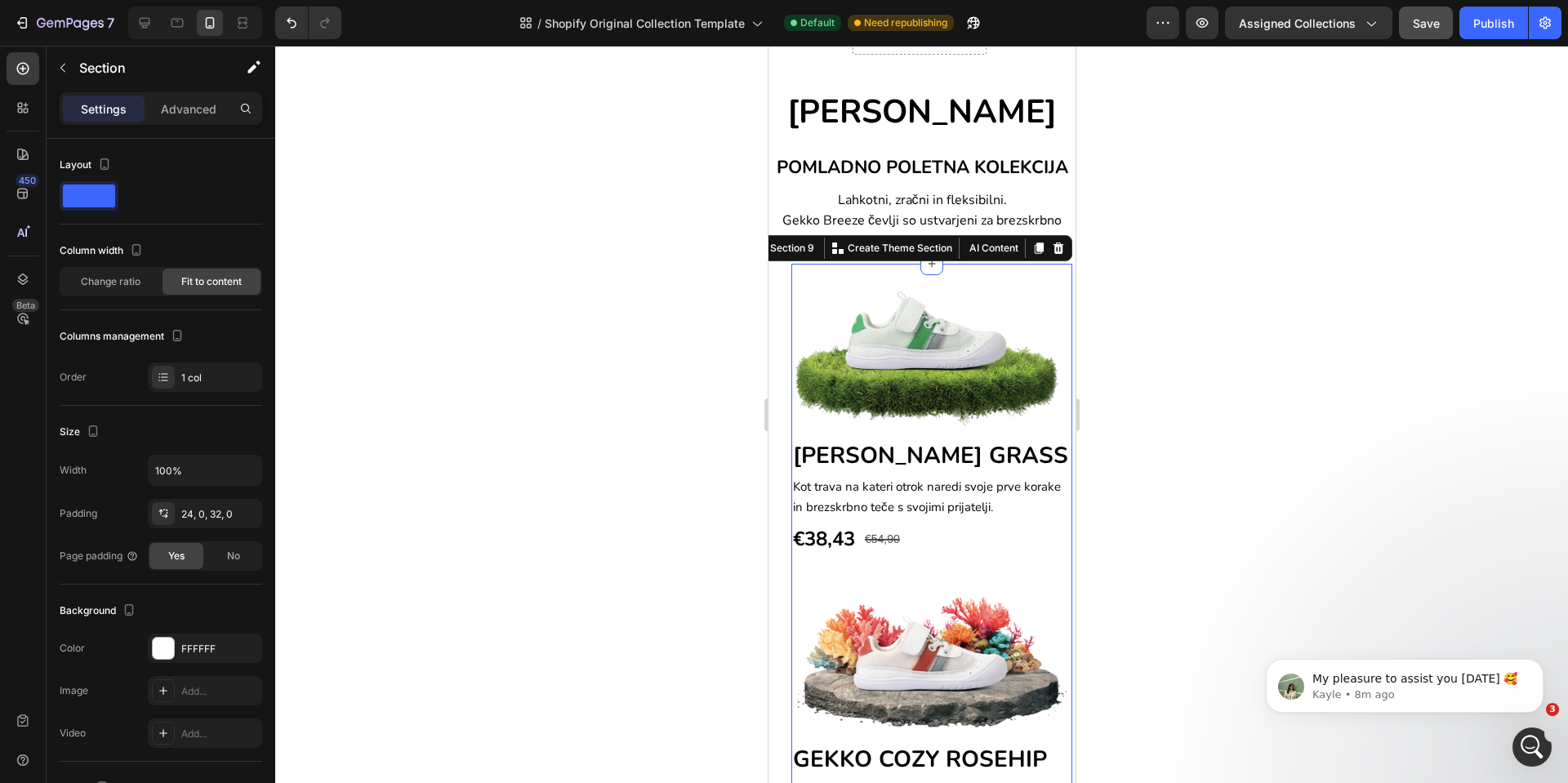
click at [858, 285] on div "Image GEKKO BREEZE GRASS Heading Kot trava na kateri otrok naredi svoje prve ko…" at bounding box center [931, 752] width 281 height 978
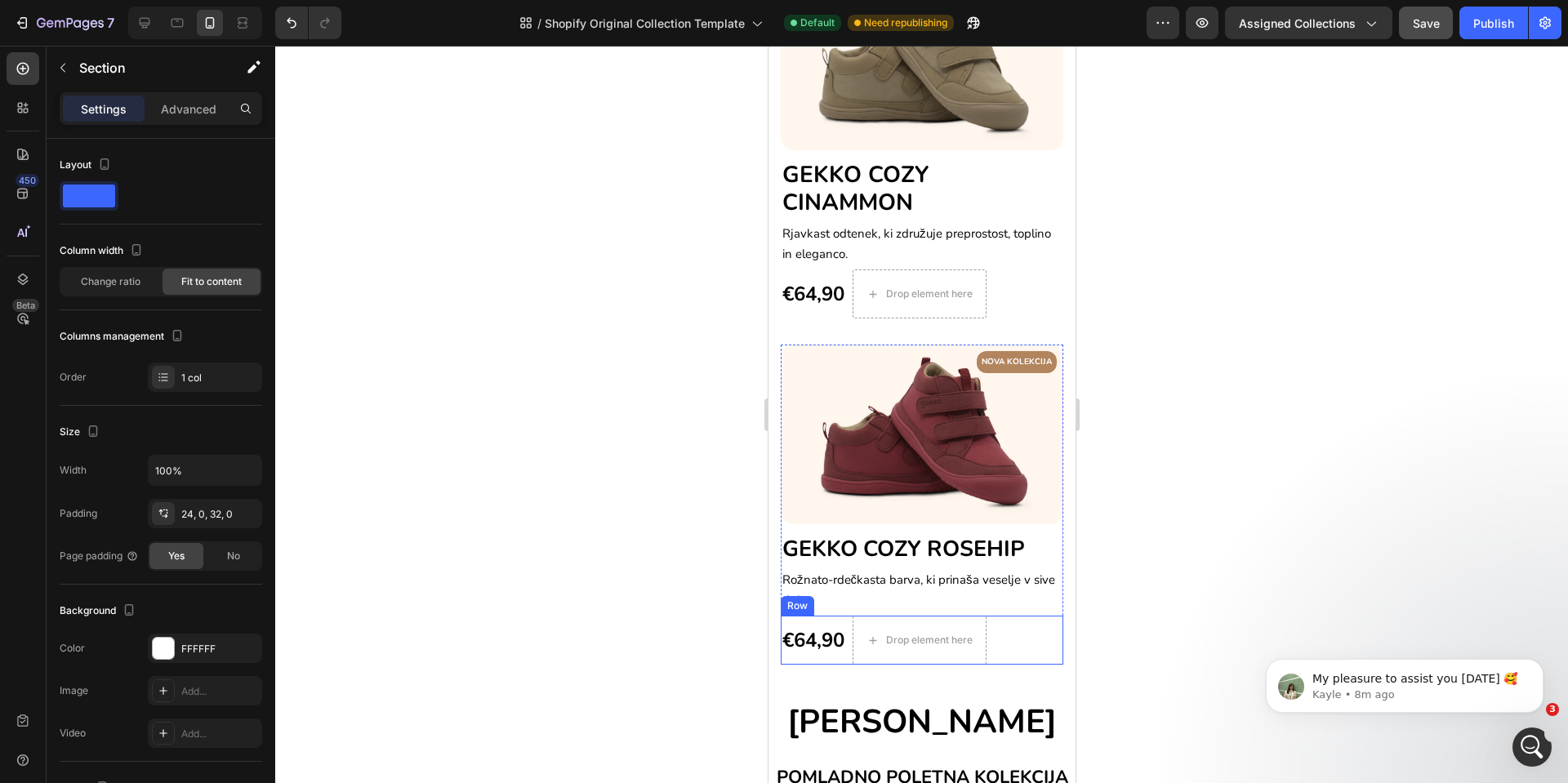
scroll to position [706, 0]
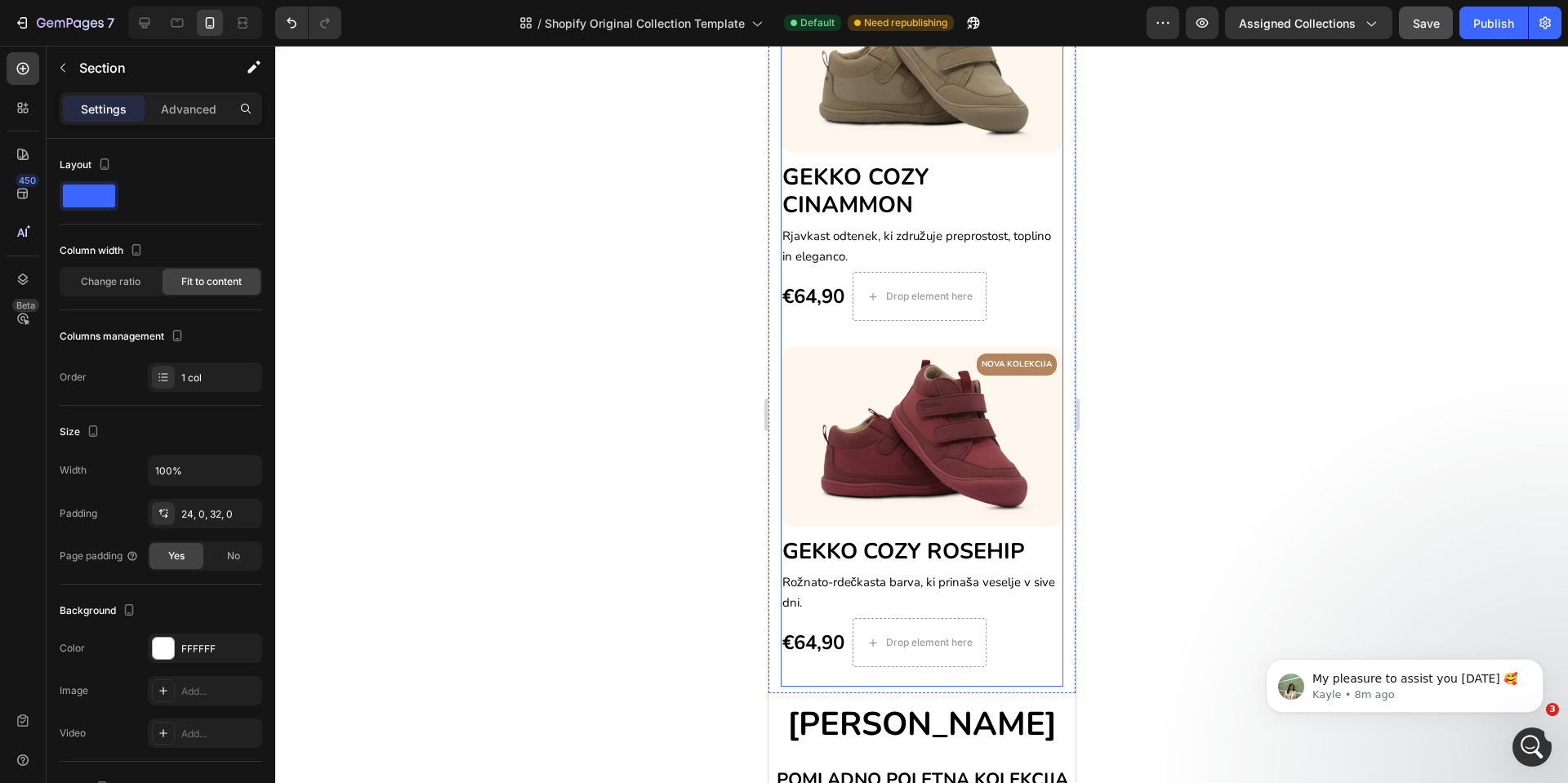
click at [822, 310] on div "NOVA KOLEKCIJA Text block Row Image GEKKO COZY CINAMMON Heading Rjavkast odtene…" at bounding box center [922, 160] width 283 height 374
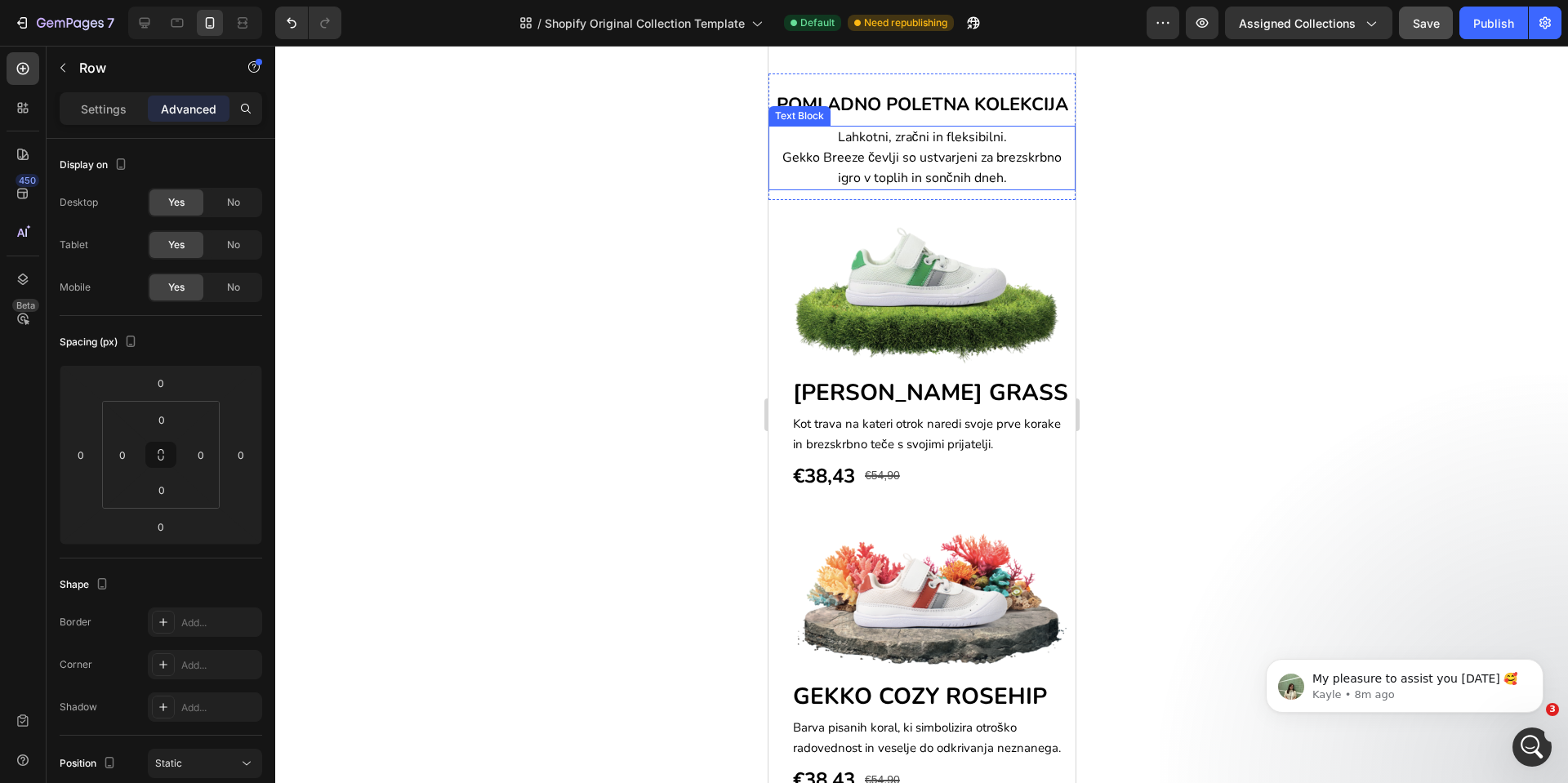
scroll to position [1563, 0]
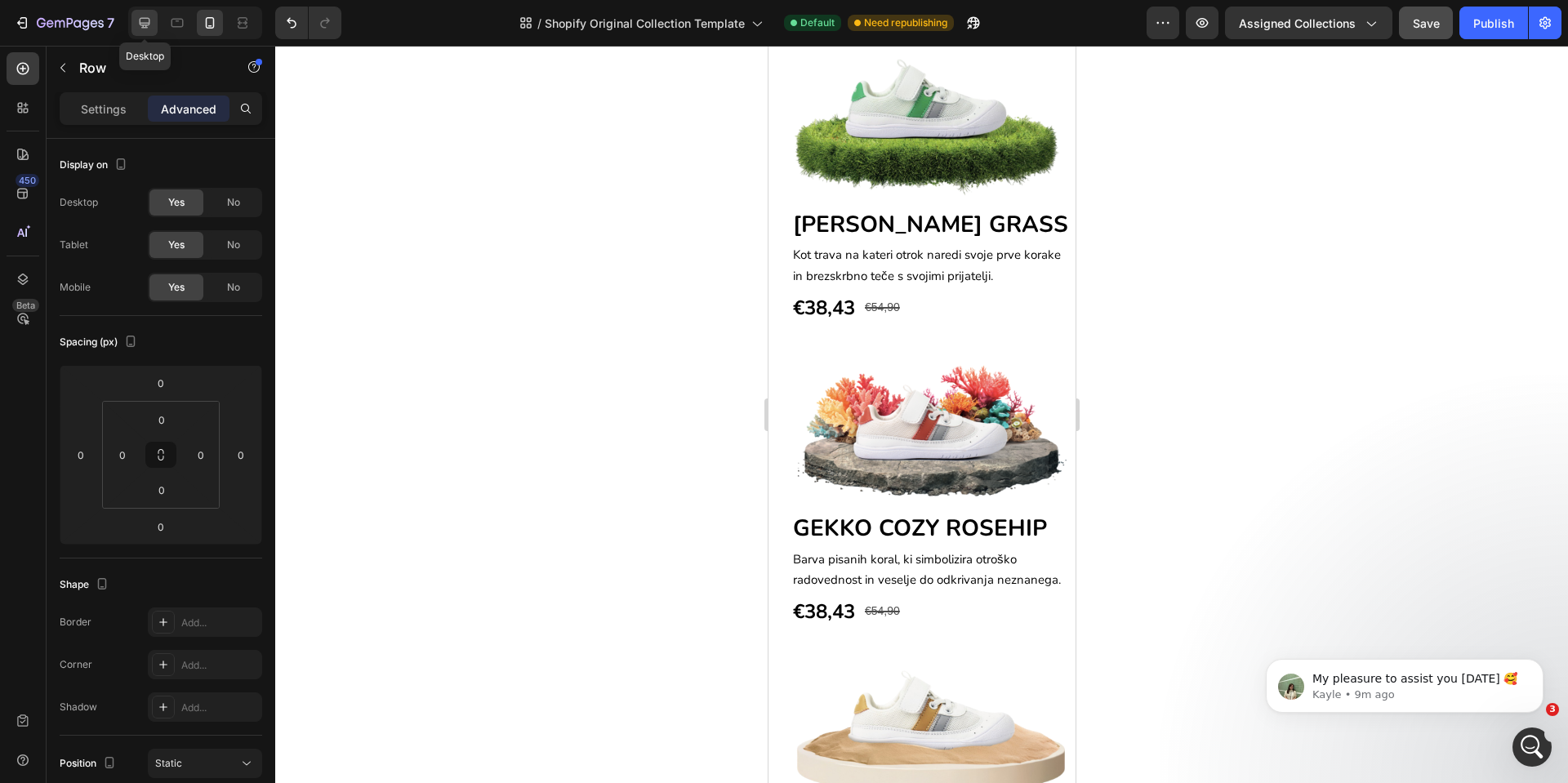
click at [145, 24] on icon at bounding box center [145, 23] width 16 height 16
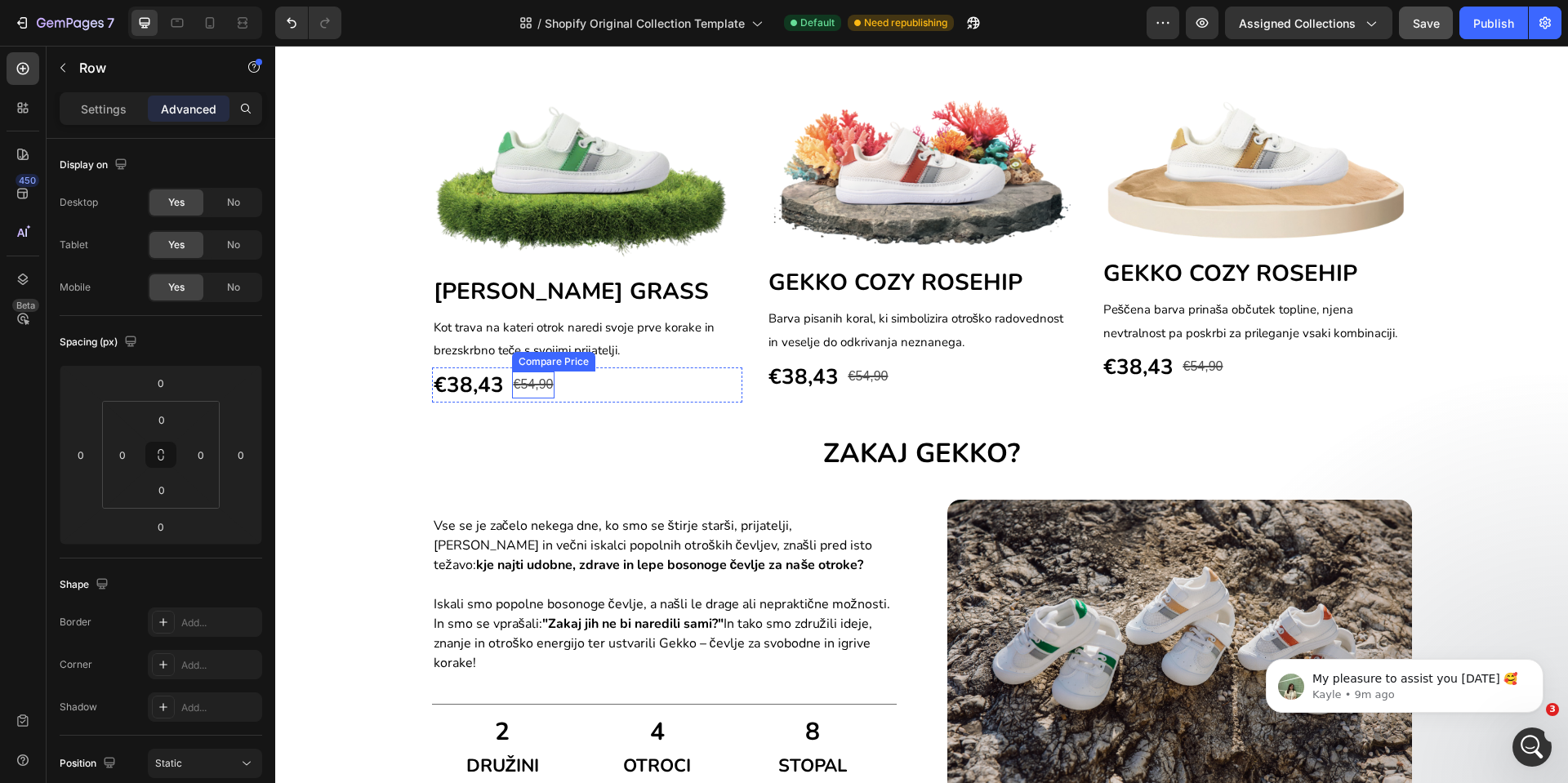
scroll to position [1441, 0]
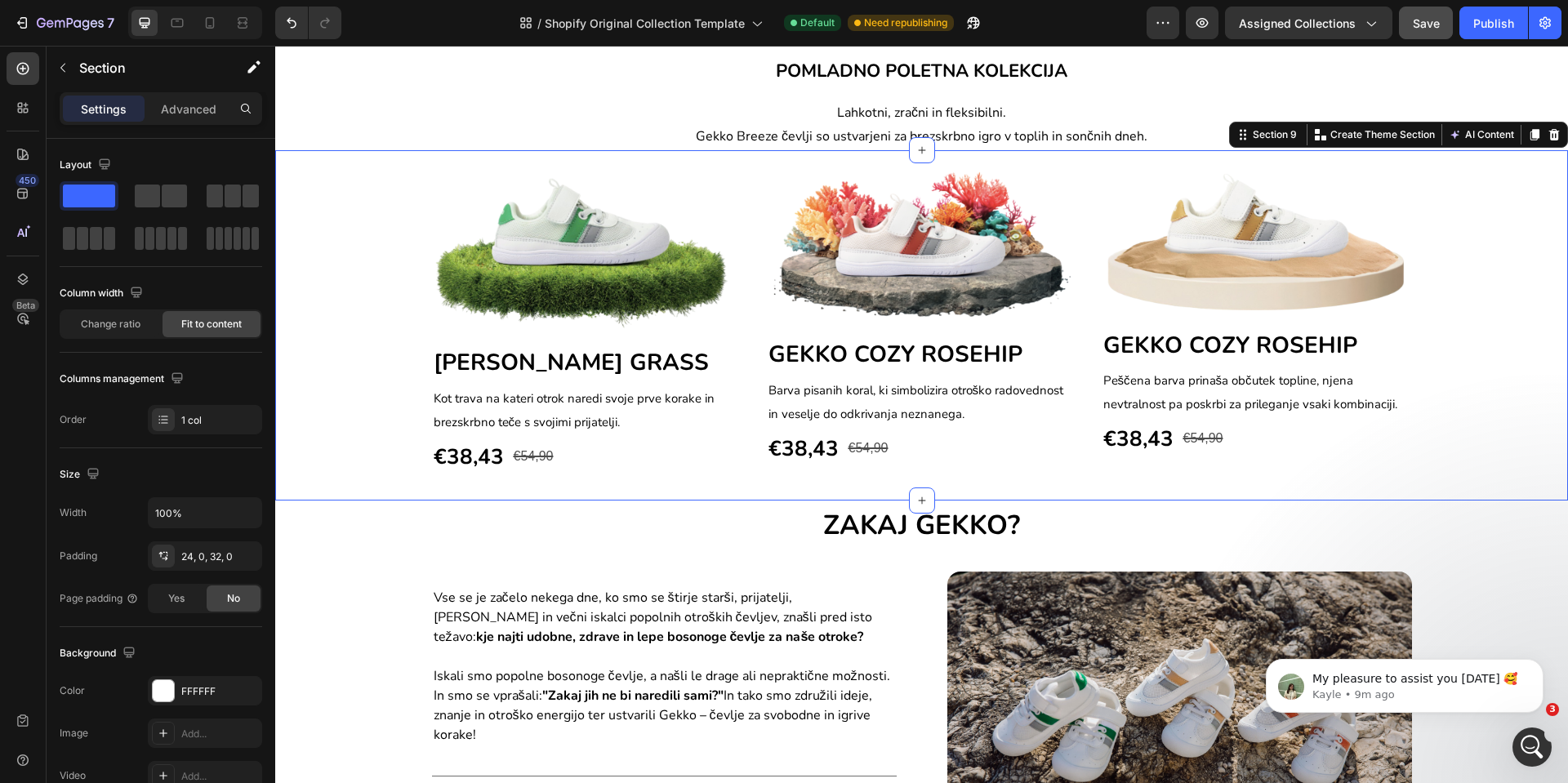
click at [329, 340] on div "Image GEKKO BREEZE GRASS Heading Kot trava na kateri otrok naredi svoje prve ko…" at bounding box center [922, 325] width 1293 height 351
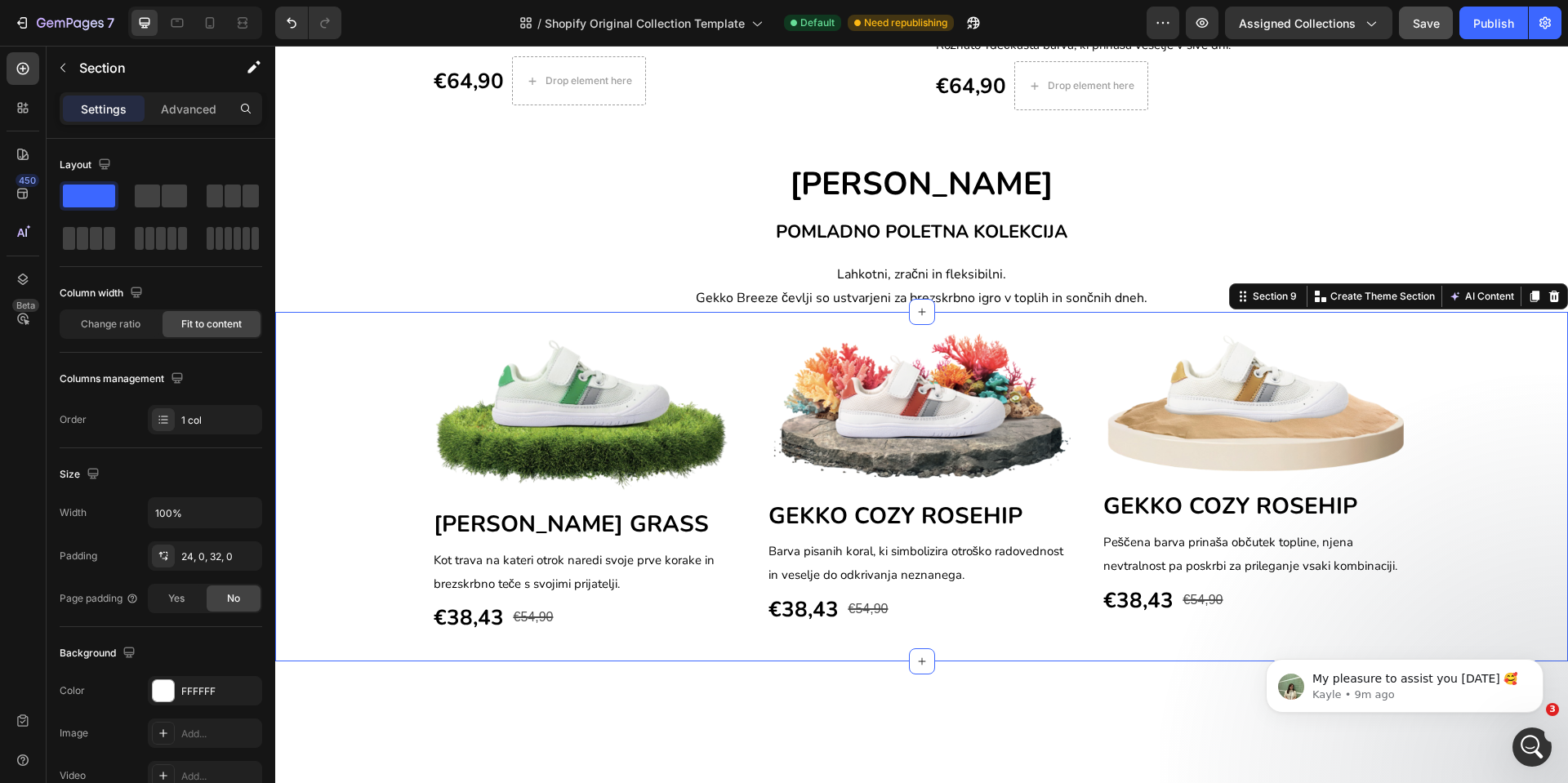
scroll to position [706, 0]
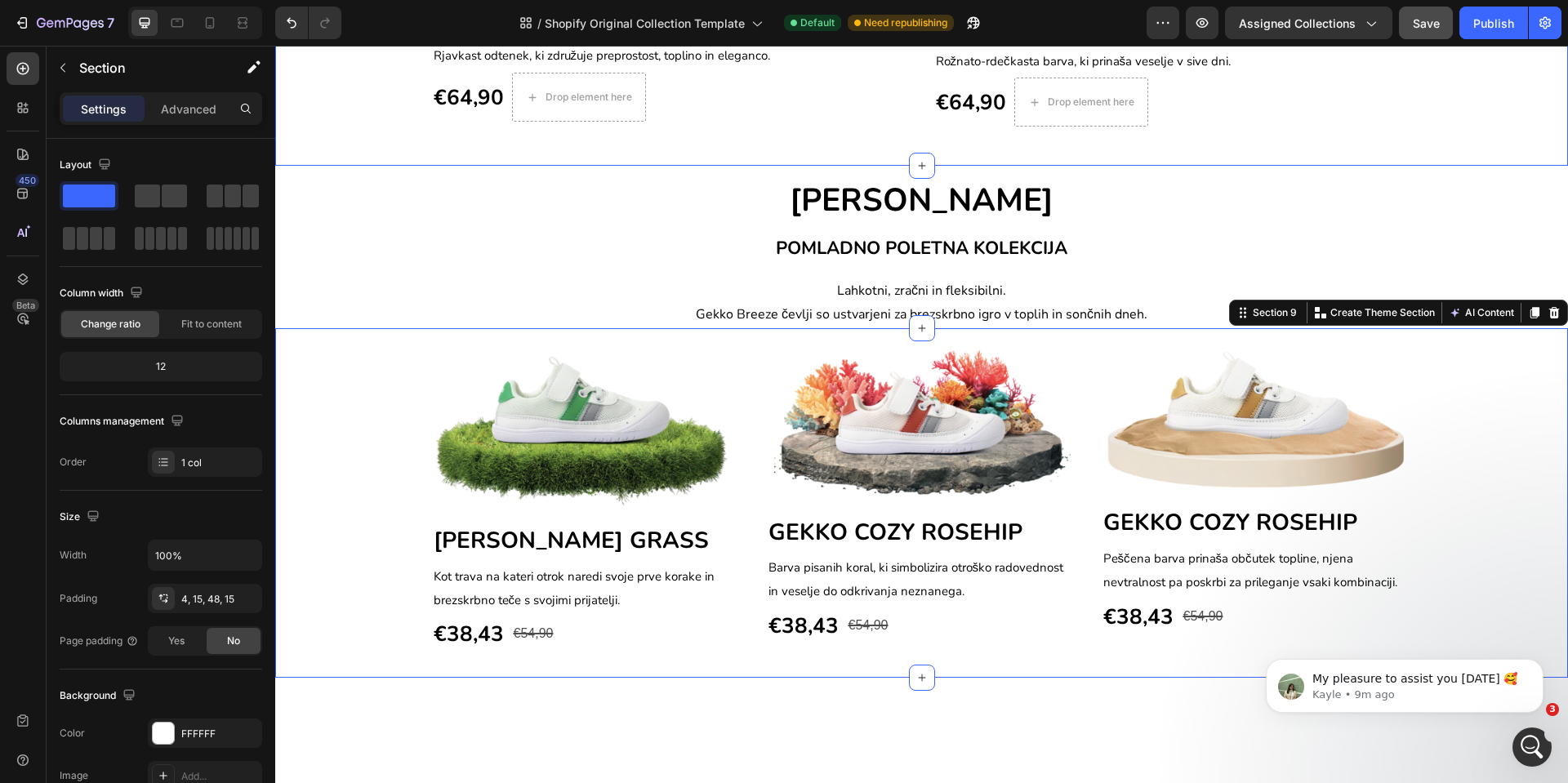
click at [330, 128] on div "NOVA KOLEKCIJA Text block Row Image GEKKO COZY CINAMMON Heading Rjavkast odtene…" at bounding box center [922, 62] width 1269 height 132
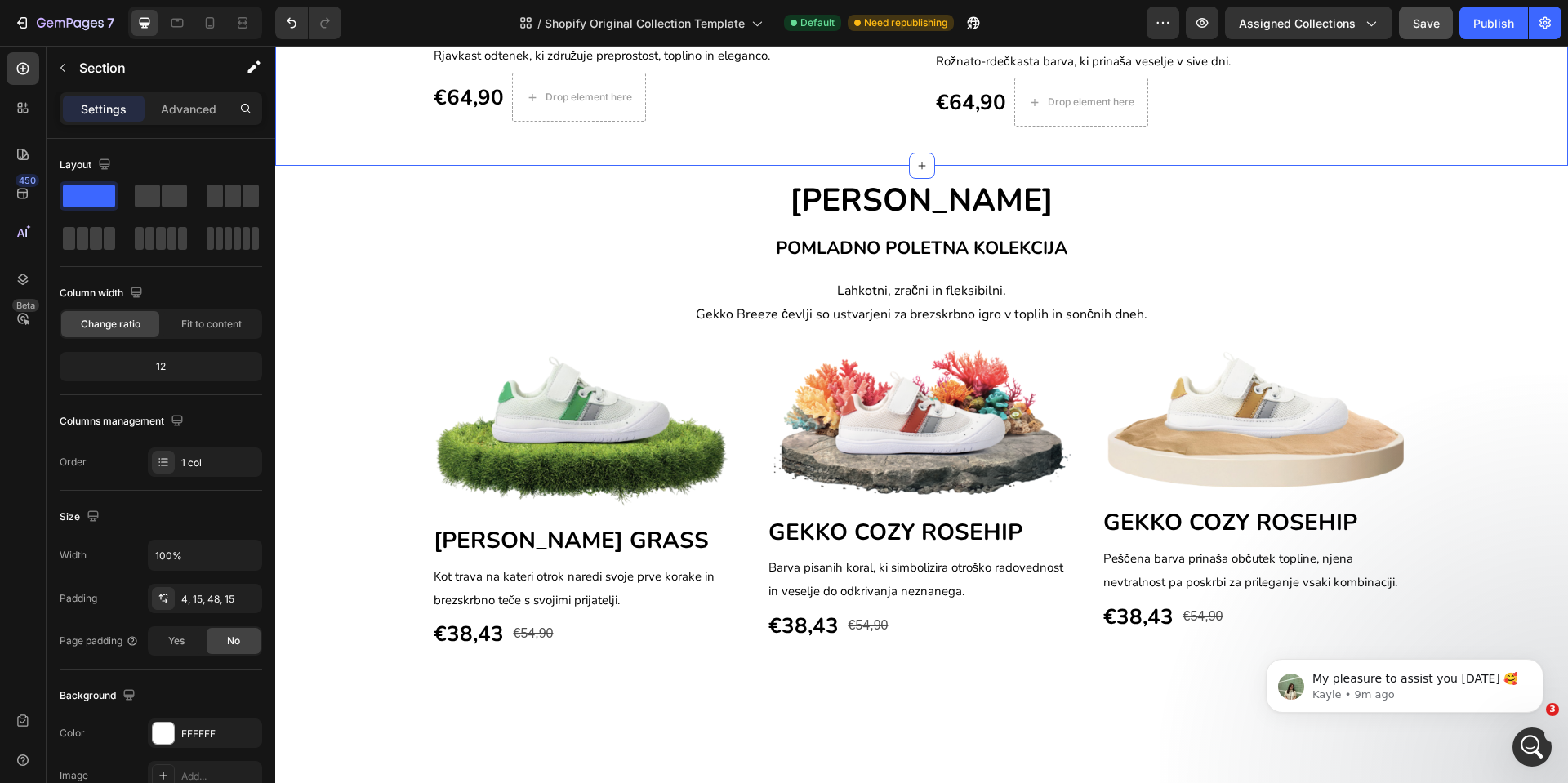
scroll to position [1073, 0]
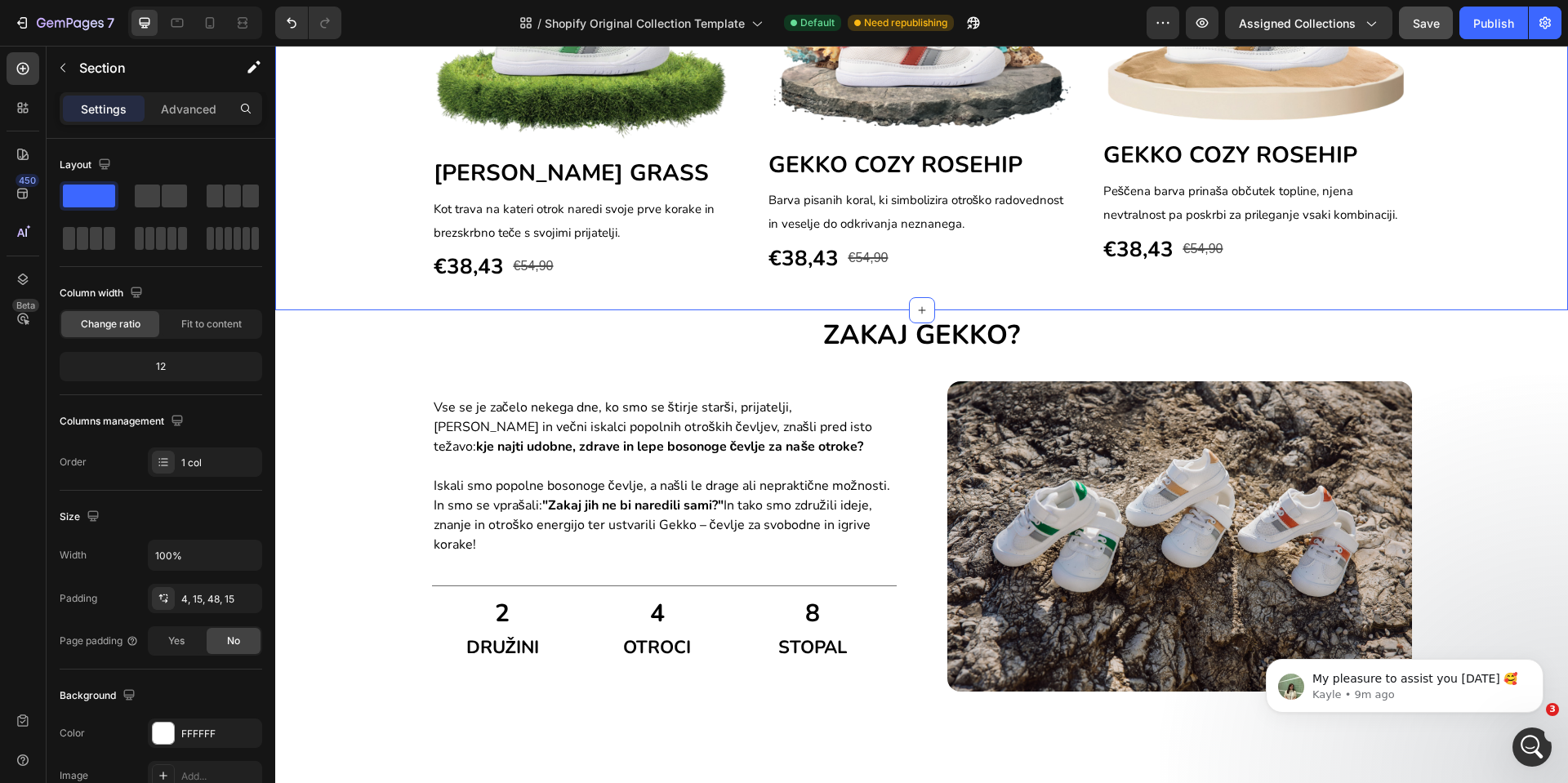
click at [344, 311] on div "Image GEKKO BREEZE GRASS Heading Kot trava na kateri otrok naredi svoje prve ko…" at bounding box center [922, 136] width 1293 height 351
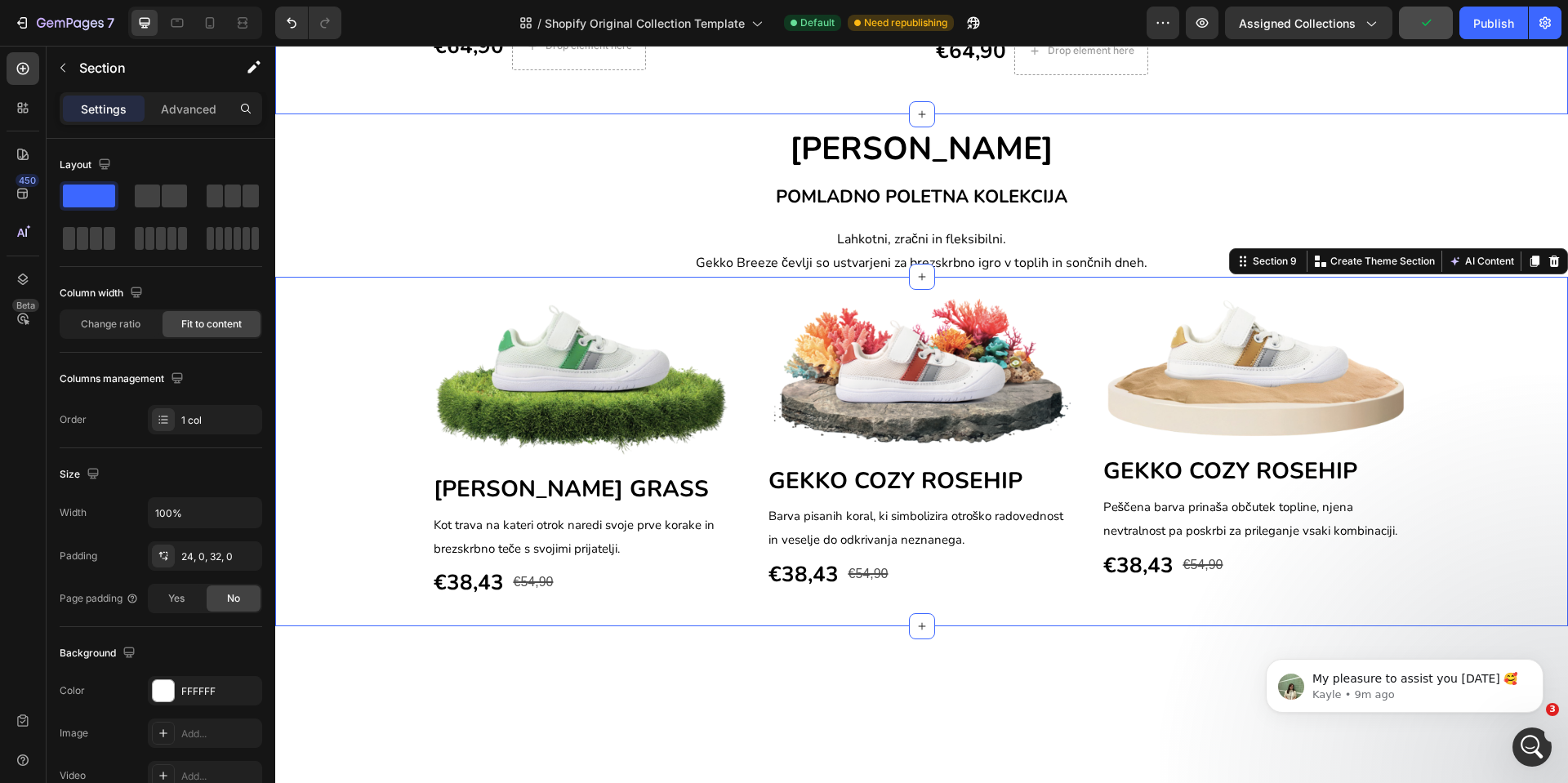
scroll to position [706, 0]
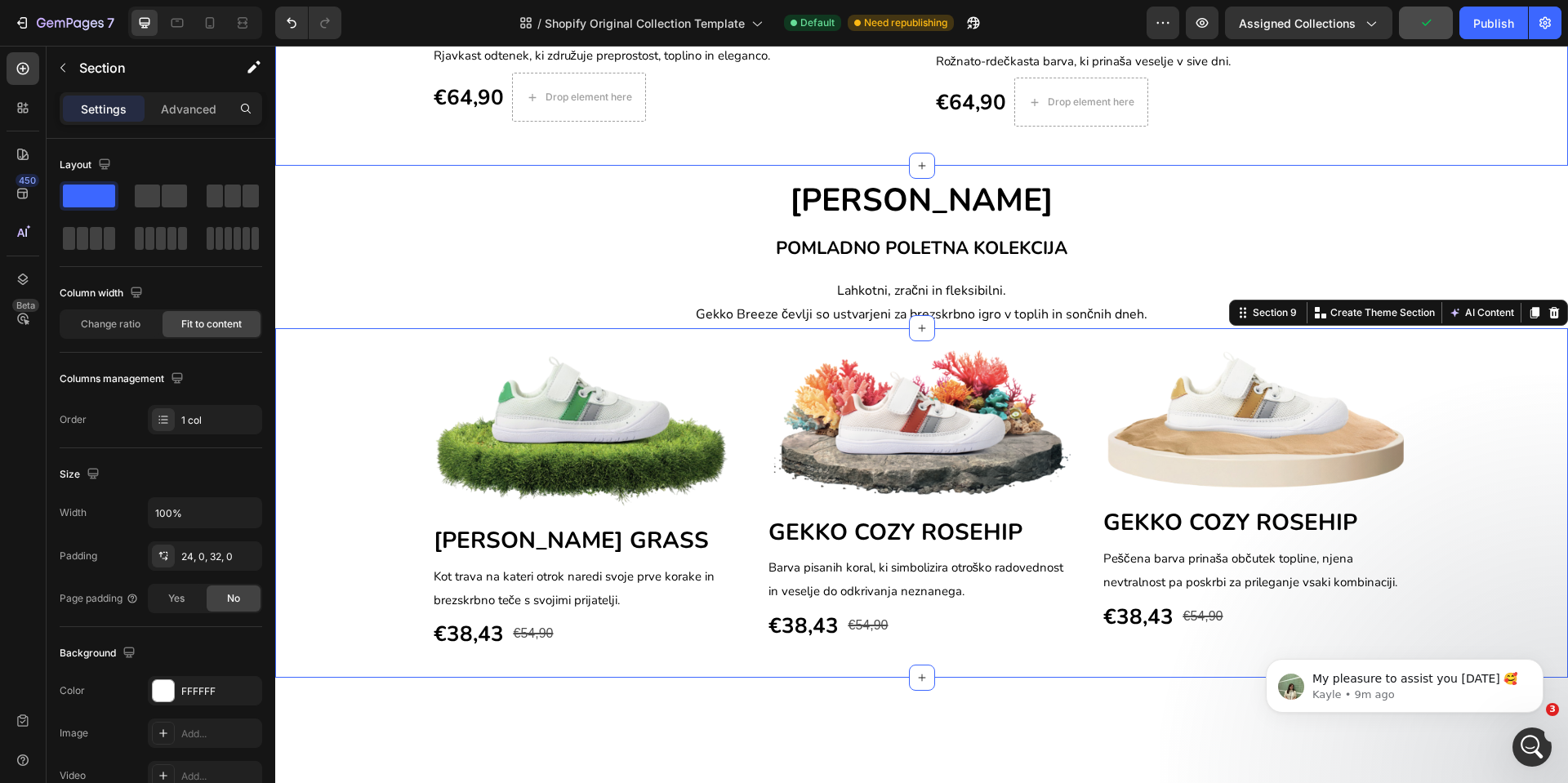
click at [344, 128] on div "NOVA KOLEKCIJA Text block Row Image GEKKO COZY CINAMMON Heading Rjavkast odtene…" at bounding box center [922, 62] width 1269 height 132
click at [314, 672] on div "Image GEKKO BREEZE GRASS Heading Kot trava na kateri otrok naredi svoje prve ko…" at bounding box center [922, 503] width 1293 height 351
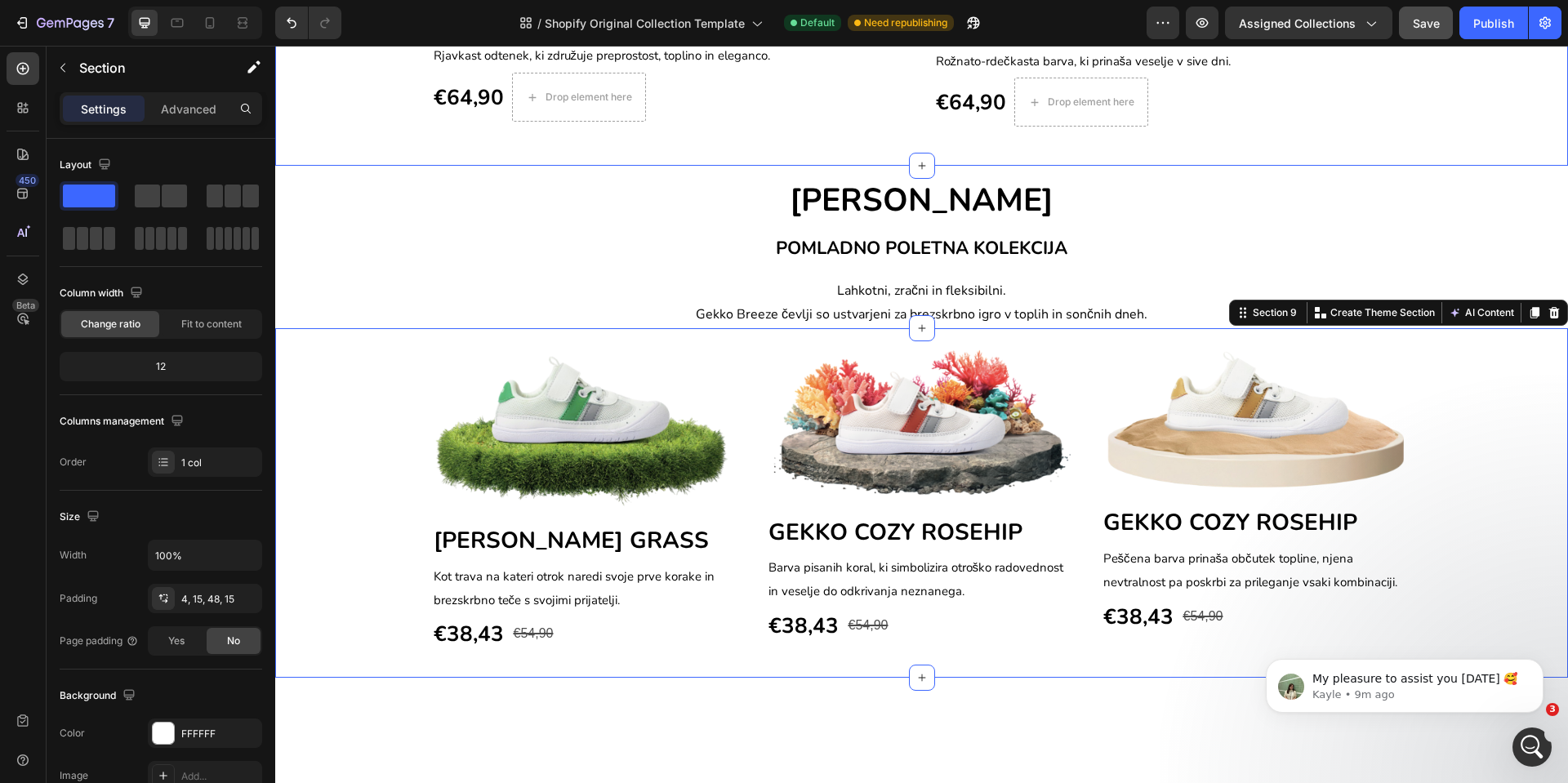
click at [345, 128] on div "NOVA KOLEKCIJA Text block Row Image GEKKO COZY CINAMMON Heading Rjavkast odtene…" at bounding box center [922, 62] width 1269 height 132
click at [318, 679] on div "Image GEKKO BREEZE GRASS Heading Kot trava na kateri otrok naredi svoje prve ko…" at bounding box center [922, 503] width 1293 height 351
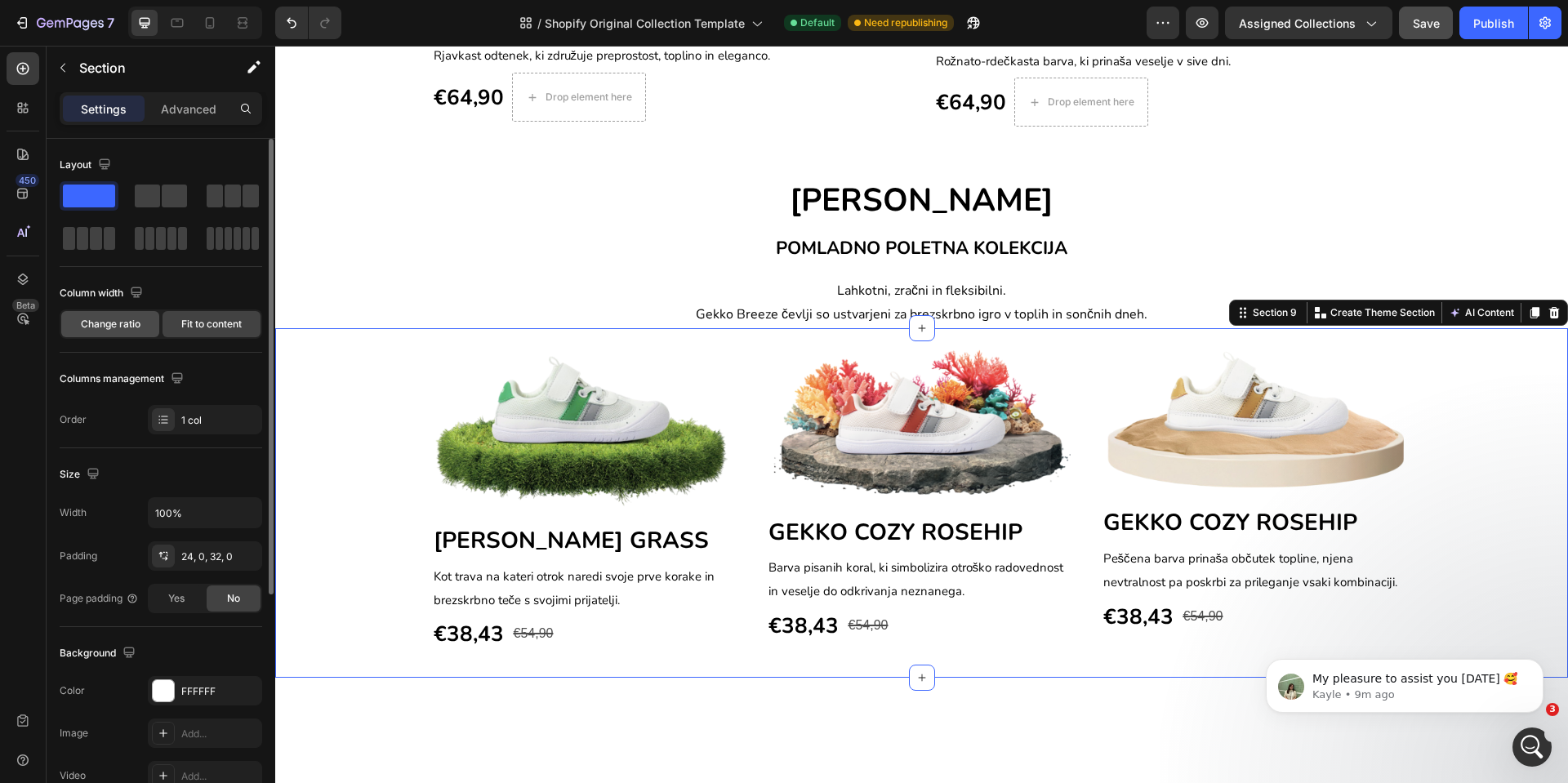
click at [111, 312] on div "Change ratio" at bounding box center [111, 324] width 98 height 26
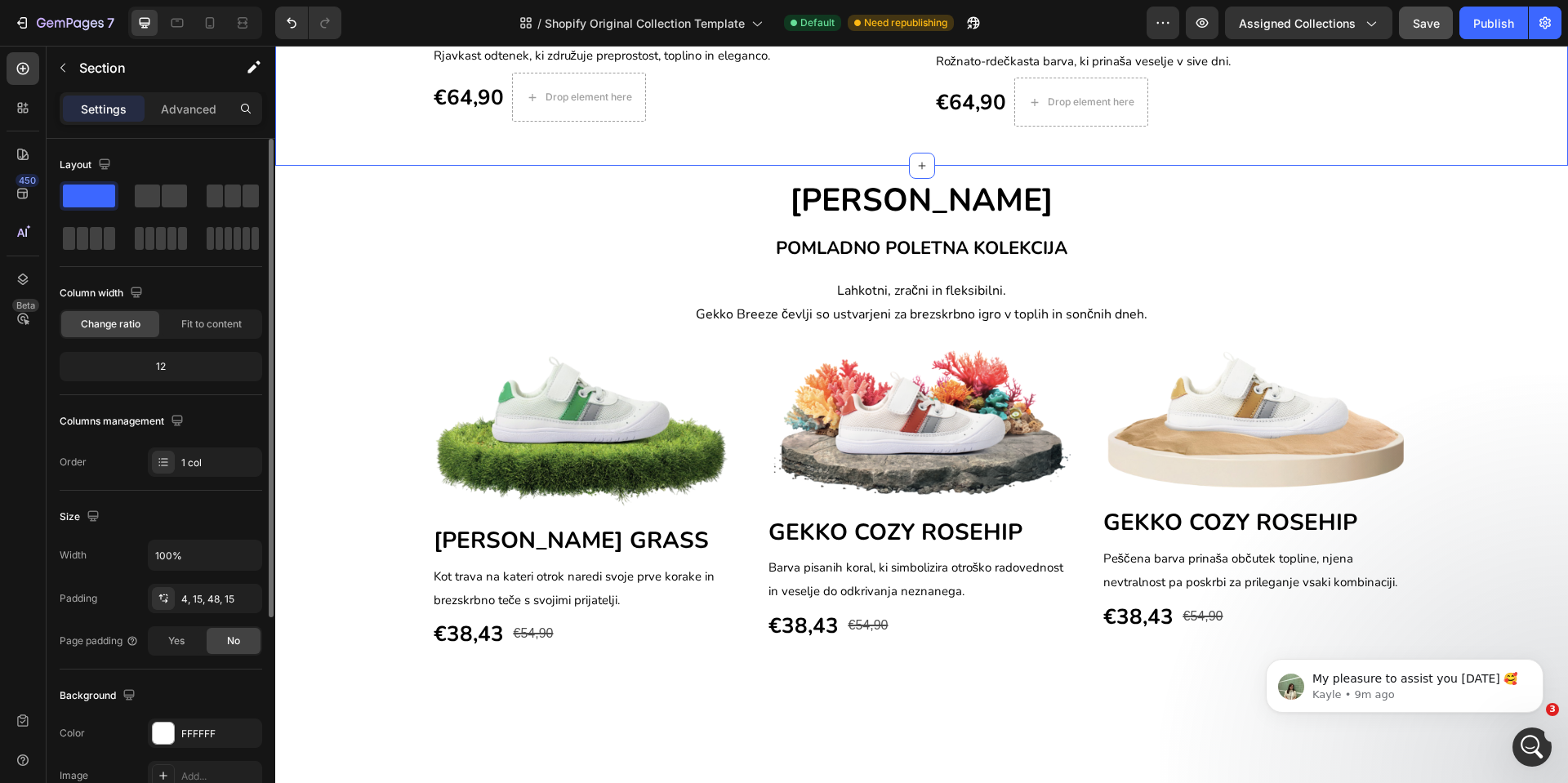
click at [327, 128] on div "NOVA KOLEKCIJA Text block Row Image GEKKO COZY CINAMMON Heading Rjavkast odtene…" at bounding box center [922, 62] width 1269 height 132
click at [353, 652] on div "Image GEKKO BREEZE GRASS Heading Kot trava na kateri otrok naredi svoje prve ko…" at bounding box center [922, 500] width 1293 height 304
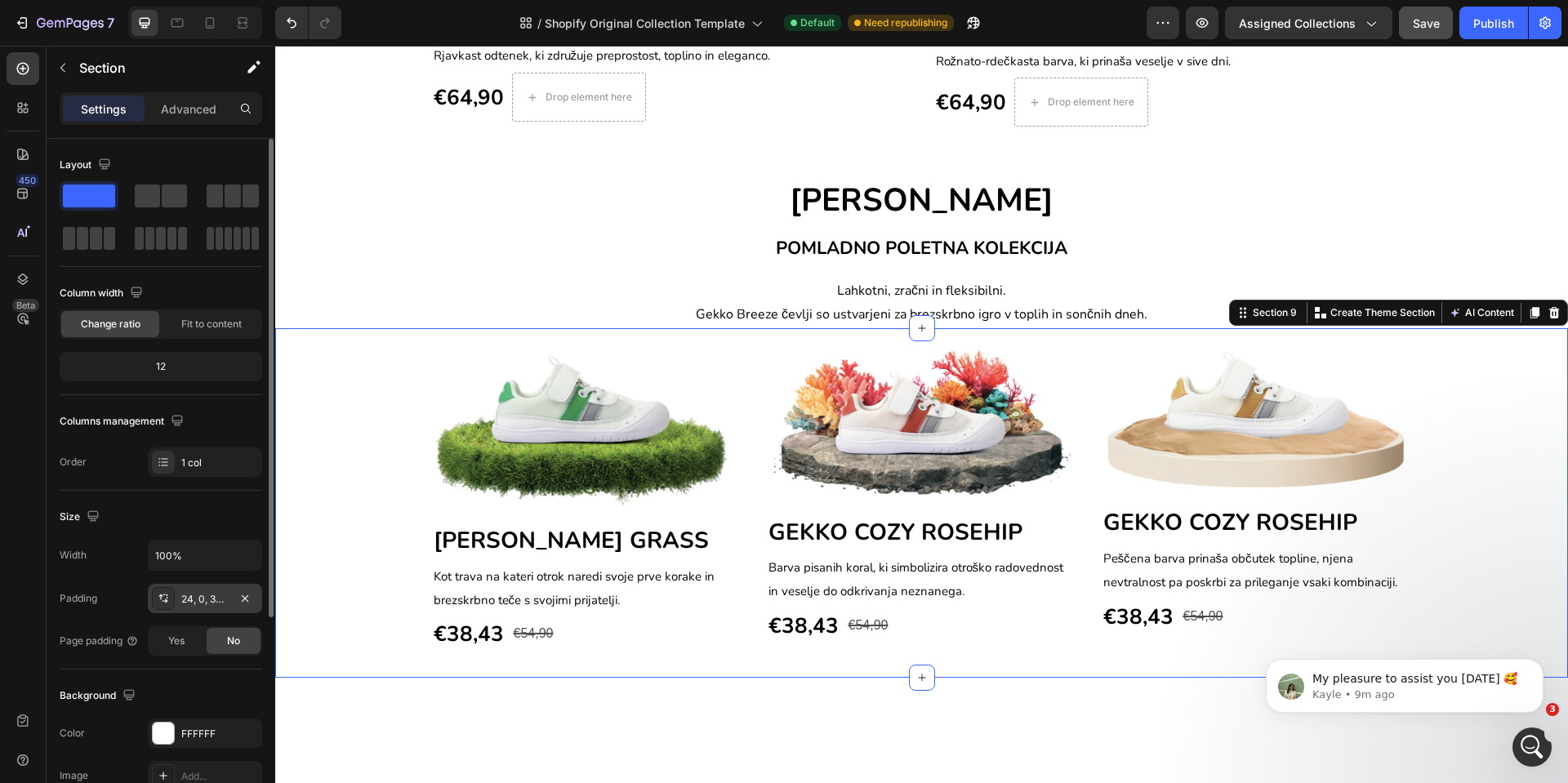
click at [195, 599] on div "24, 0, 32, 0" at bounding box center [205, 599] width 47 height 14
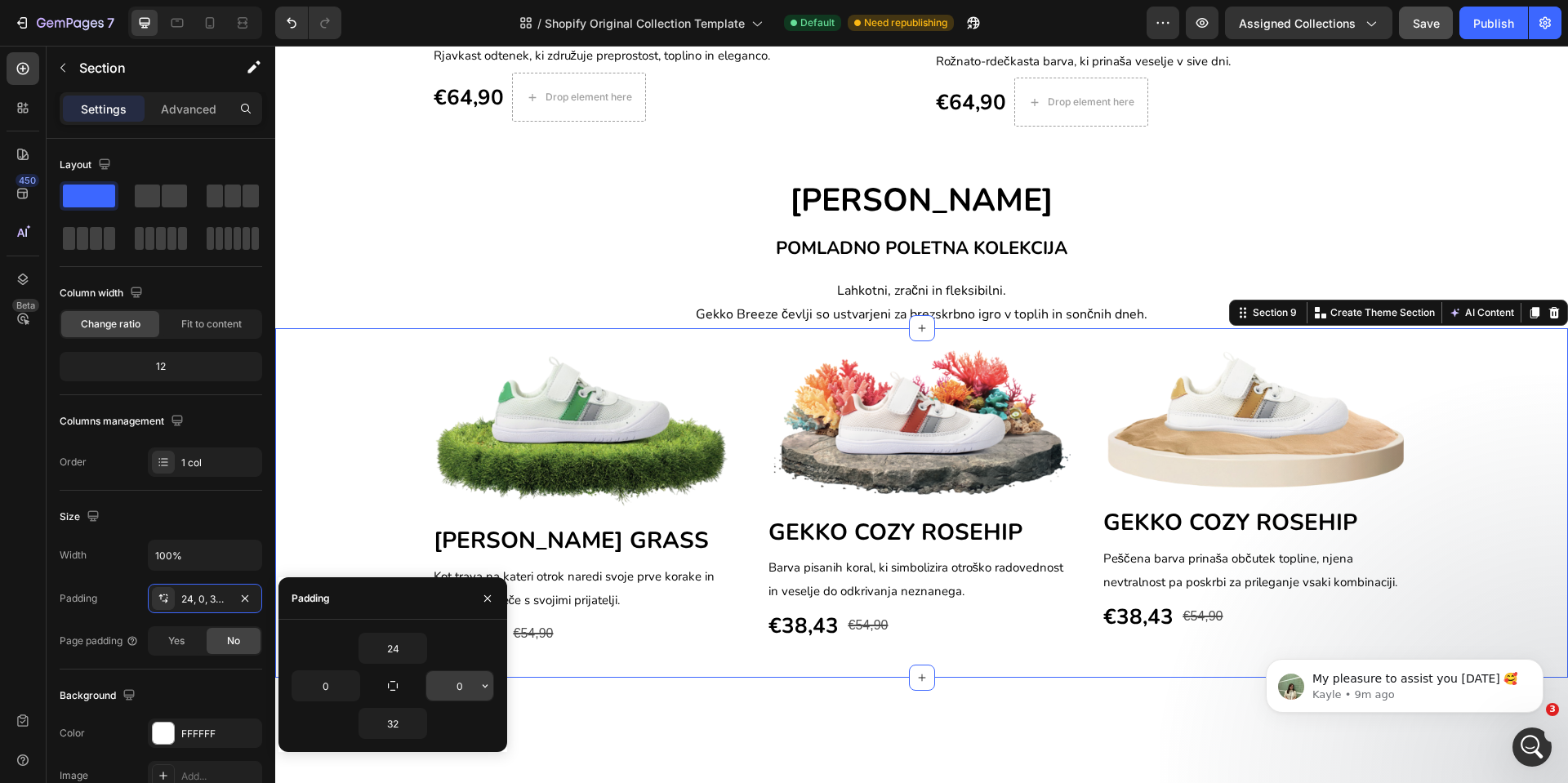
click at [459, 689] on input "0" at bounding box center [460, 686] width 67 height 29
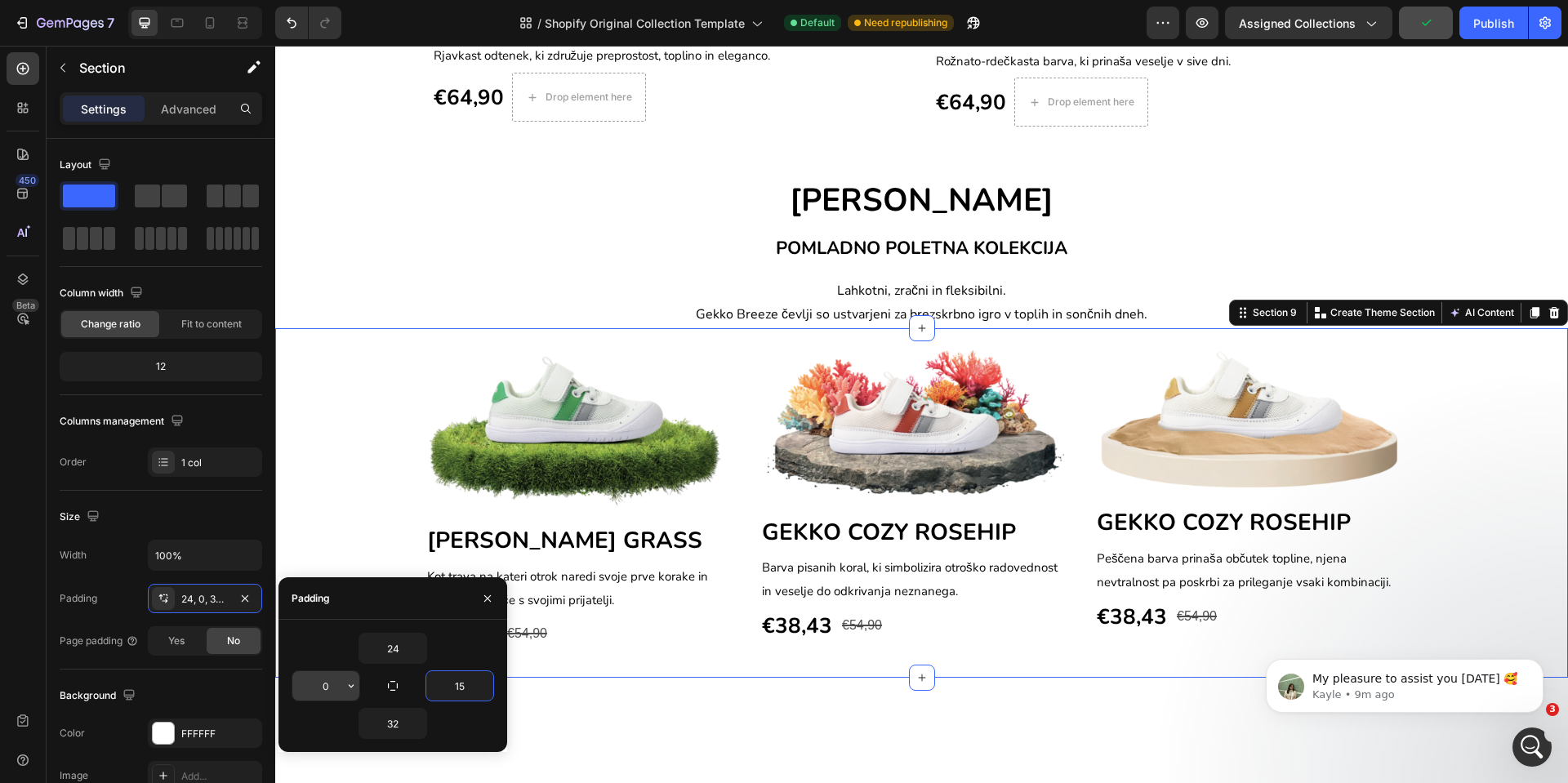
type input "15"
click at [316, 683] on input "0" at bounding box center [326, 686] width 67 height 29
type input "15"
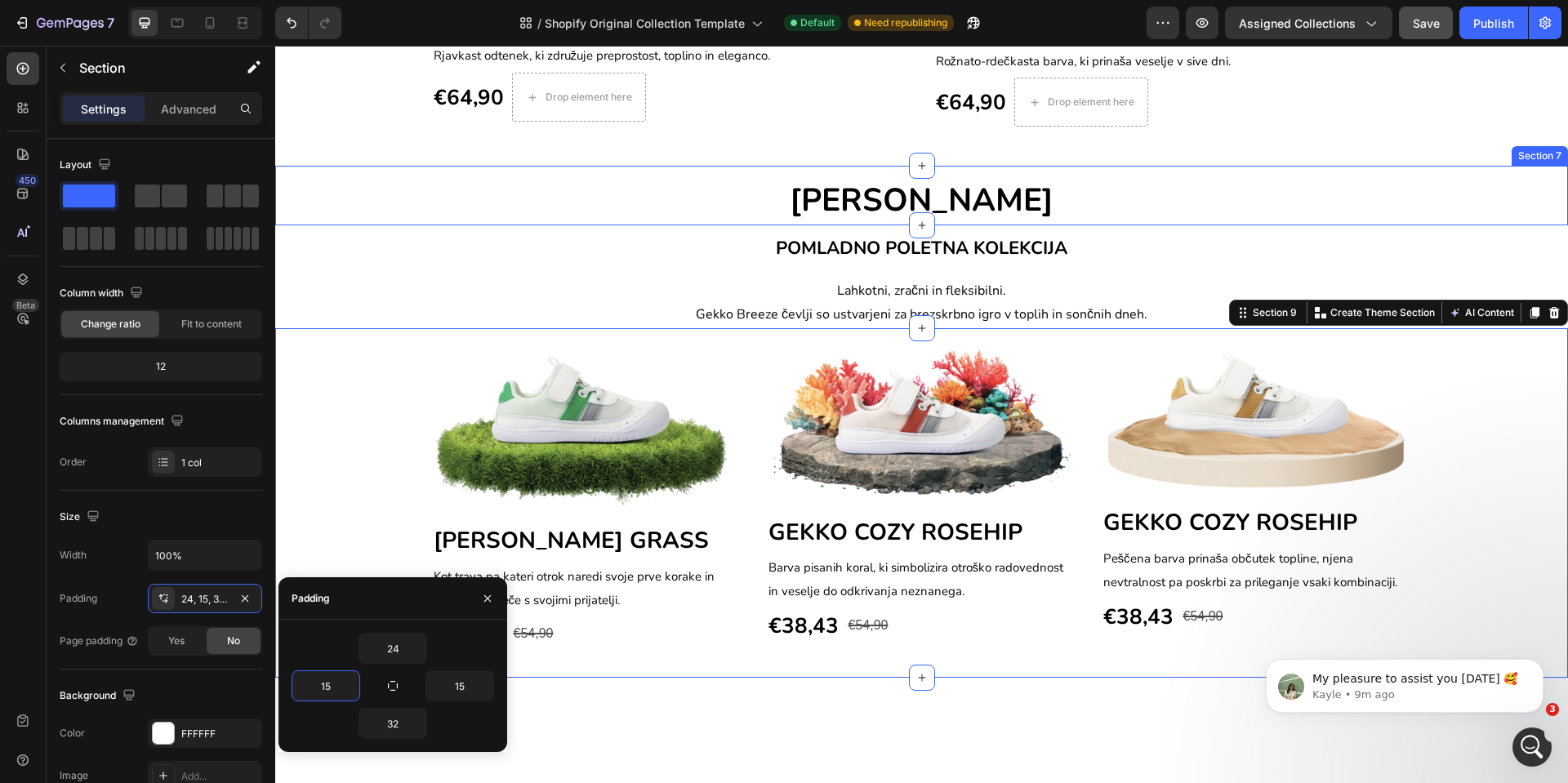
click at [381, 224] on div "GEKKO BREEZE Heading" at bounding box center [922, 198] width 1293 height 52
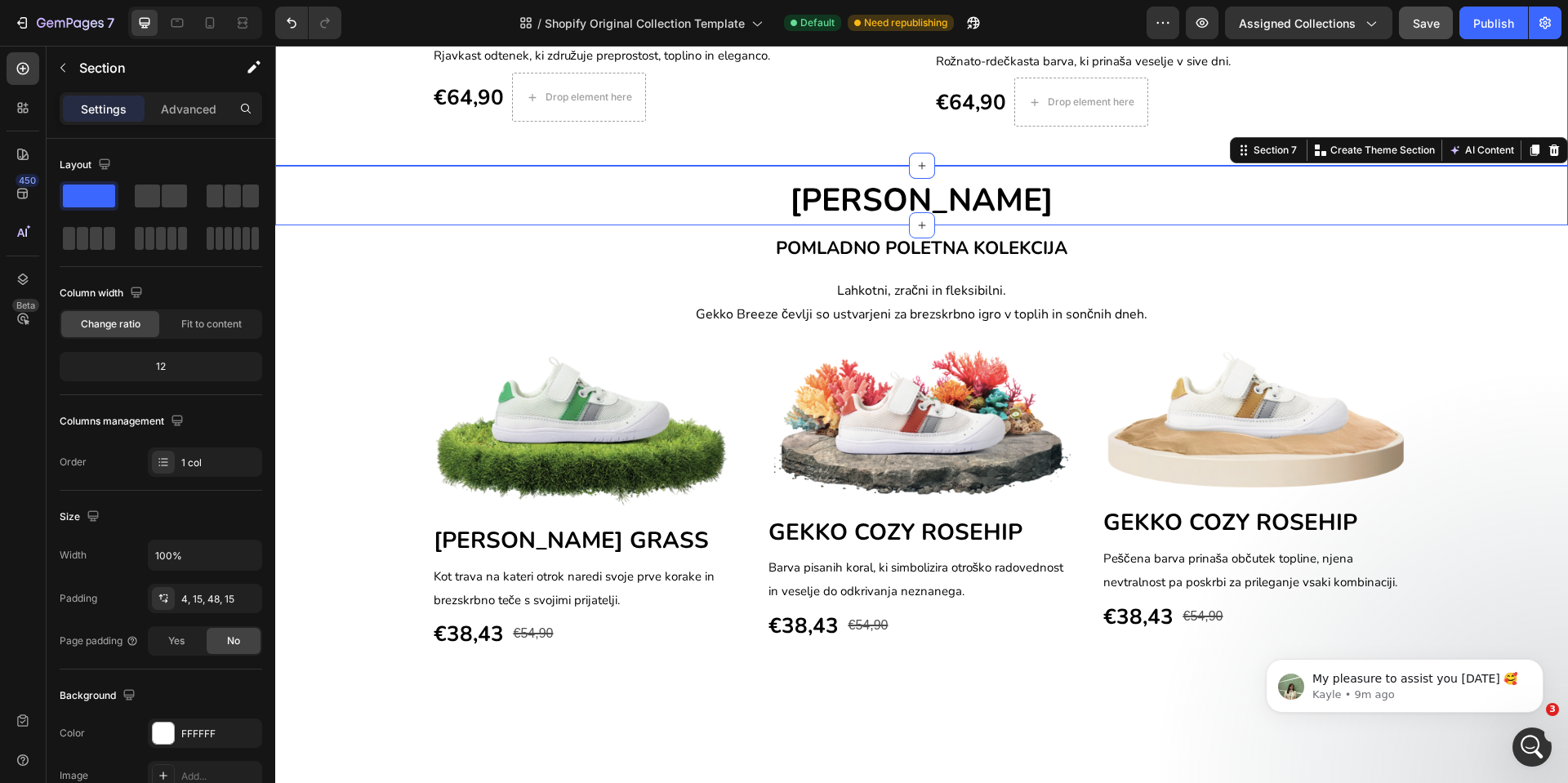
click at [379, 128] on div "NOVA KOLEKCIJA Text block Row Image GEKKO COZY CINAMMON Heading Rjavkast odtene…" at bounding box center [922, 62] width 1269 height 132
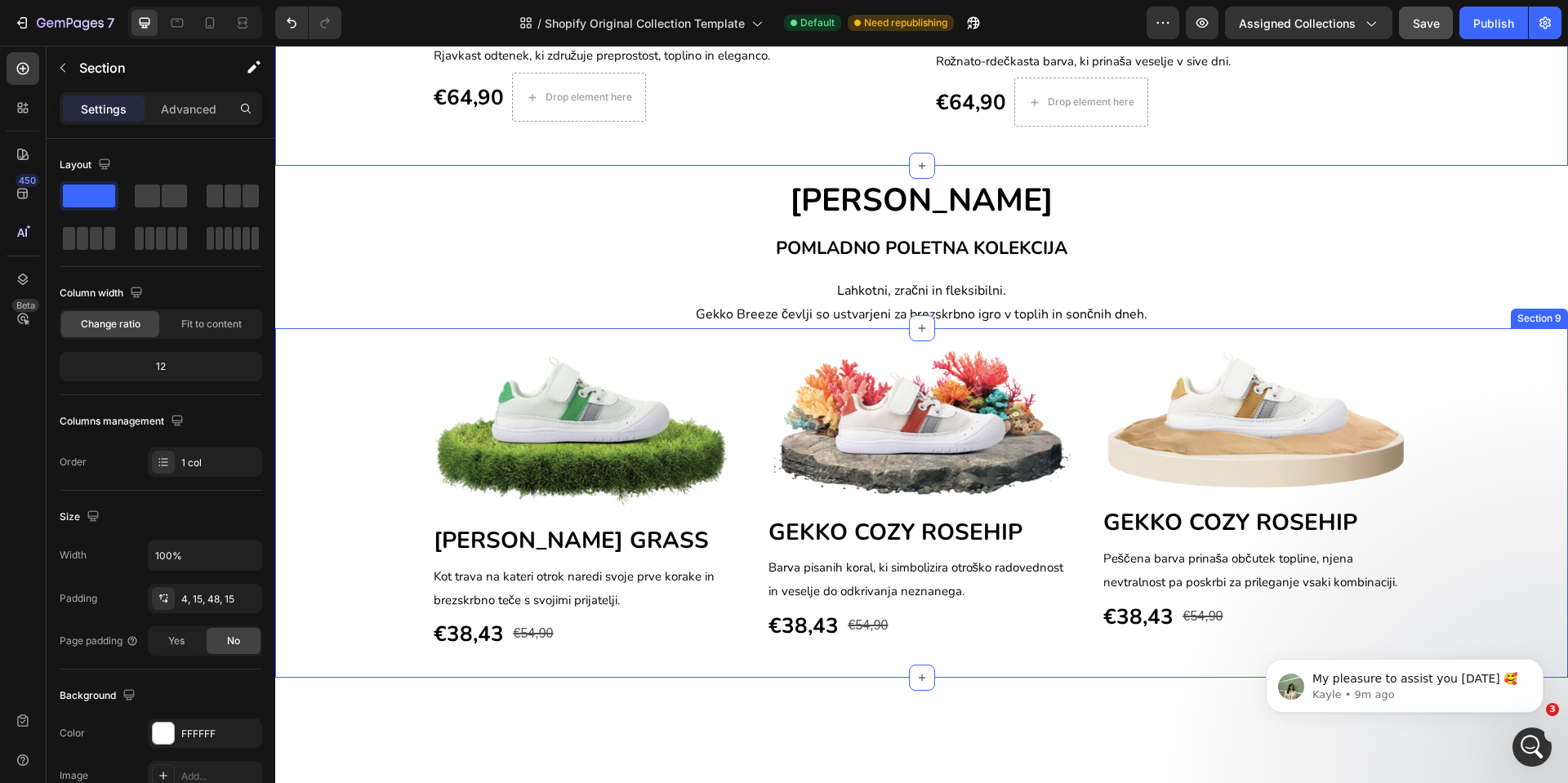
click at [348, 652] on div "Image GEKKO BREEZE GRASS Heading Kot trava na kateri otrok naredi svoje prve ko…" at bounding box center [922, 500] width 1269 height 304
click at [361, 128] on div "NOVA KOLEKCIJA Text block Row Image GEKKO COZY CINAMMON Heading Rjavkast odtene…" at bounding box center [922, 62] width 1269 height 132
click at [346, 652] on div "Image GEKKO BREEZE GRASS Heading Kot trava na kateri otrok naredi svoje prve ko…" at bounding box center [922, 500] width 1269 height 304
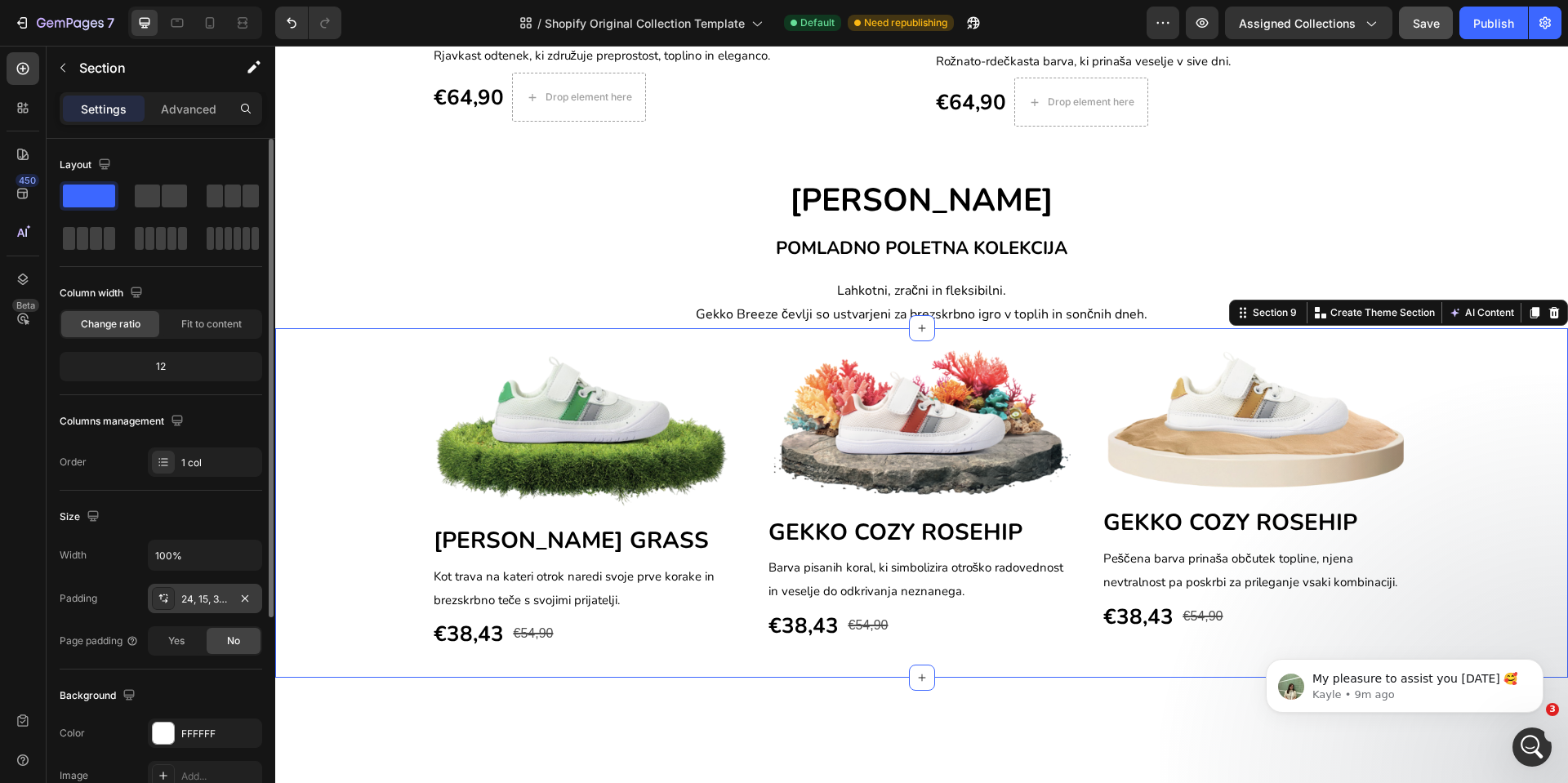
click at [194, 605] on div "24, 15, 32, 15" at bounding box center [205, 599] width 47 height 14
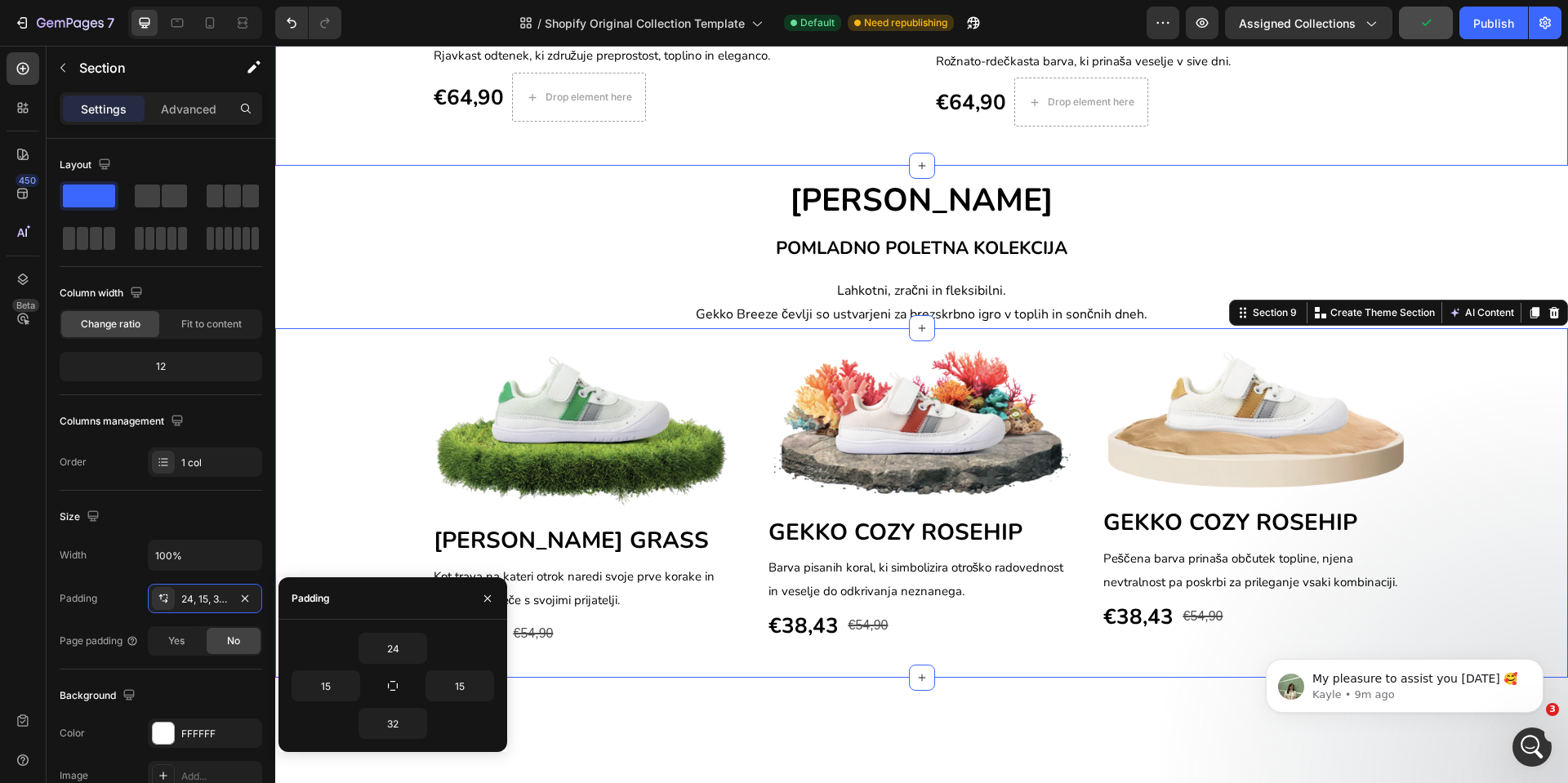
click at [338, 128] on div "NOVA KOLEKCIJA Text block Row Image GEKKO COZY CINAMMON Heading Rjavkast odtene…" at bounding box center [922, 62] width 1269 height 132
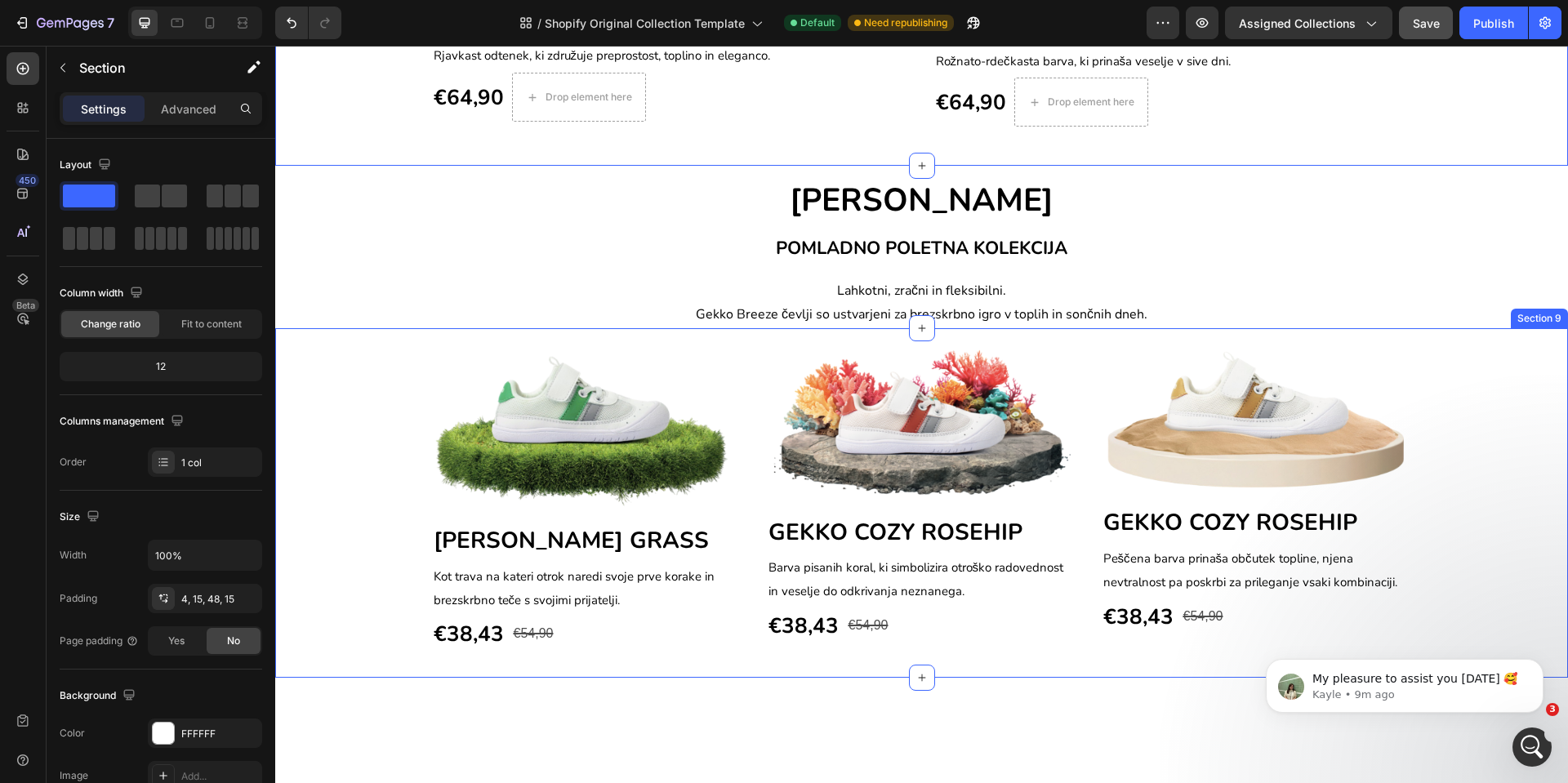
click at [344, 650] on div "Image GEKKO BREEZE GRASS Heading Kot trava na kateri otrok naredi svoje prve ko…" at bounding box center [922, 500] width 1269 height 304
click at [323, 128] on div "NOVA KOLEKCIJA Text block Row Image GEKKO COZY CINAMMON Heading Rjavkast odtene…" at bounding box center [922, 62] width 1269 height 132
click at [206, 23] on icon at bounding box center [210, 23] width 9 height 12
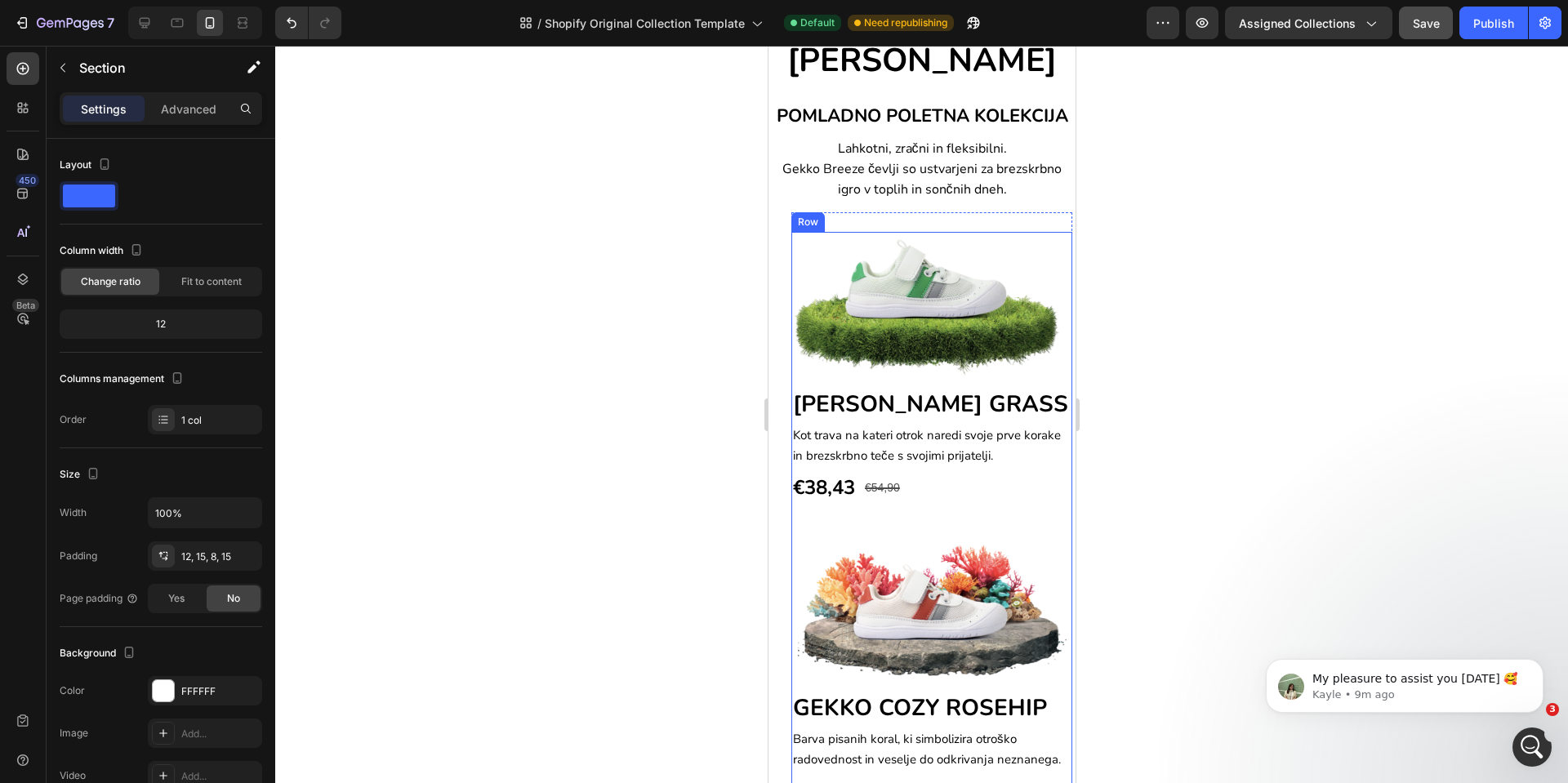
scroll to position [1425, 0]
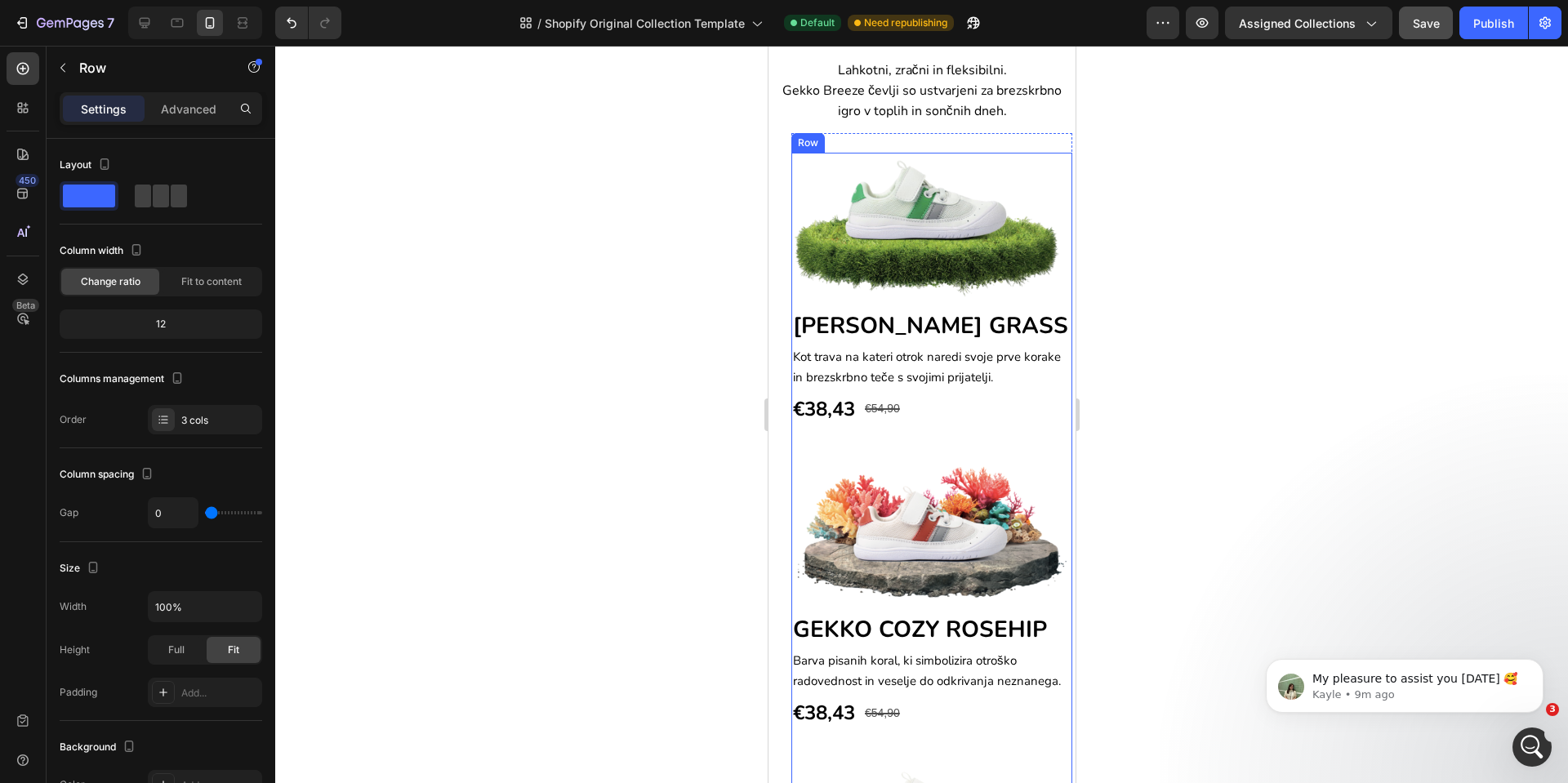
click at [790, 465] on div "Image GEKKO BREEZE GRASS Heading Kot trava na kateri otrok naredi svoje prve ko…" at bounding box center [931, 309] width 281 height 312
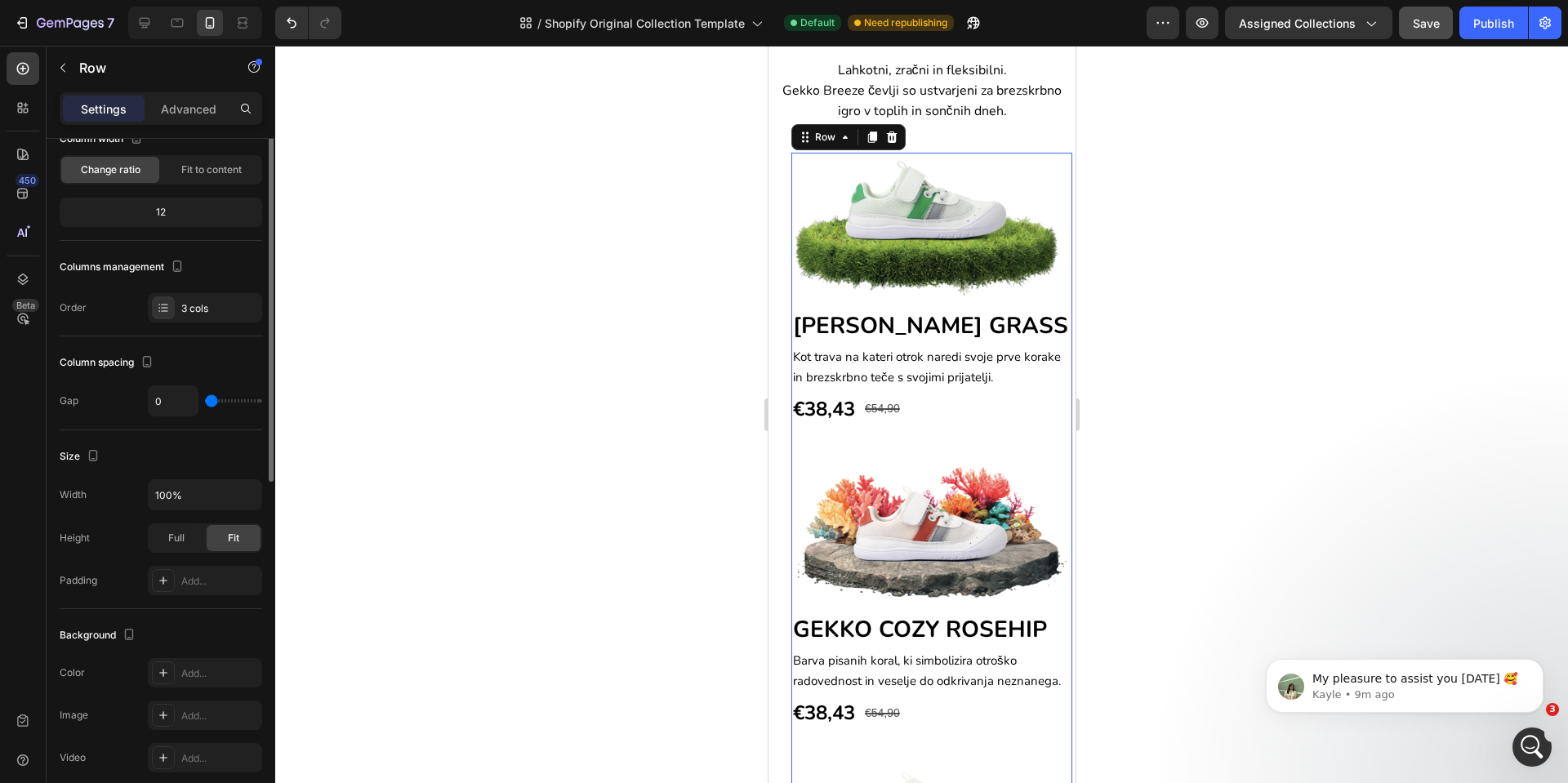
scroll to position [0, 0]
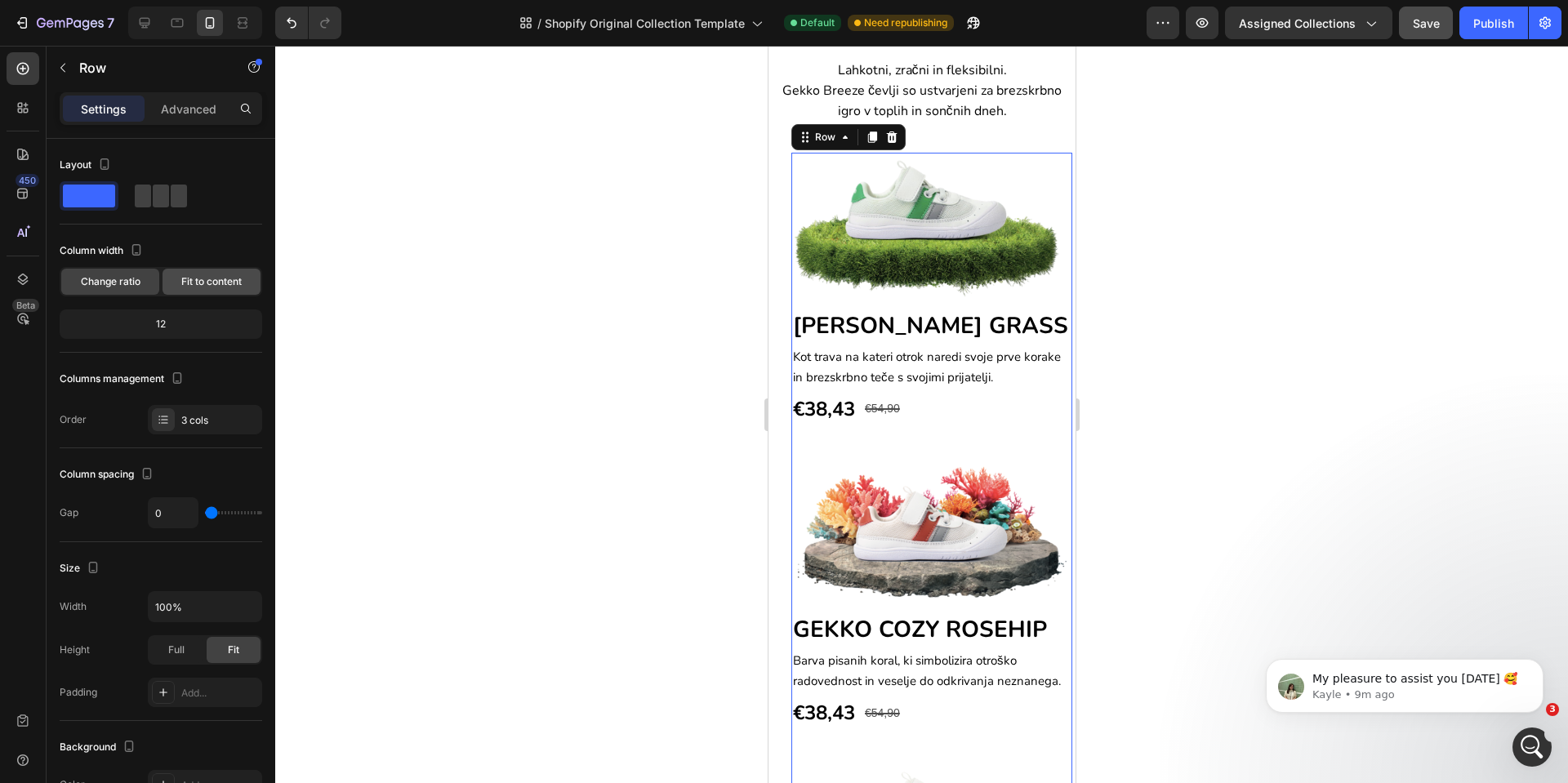
click at [208, 285] on span "Fit to content" at bounding box center [211, 282] width 61 height 14
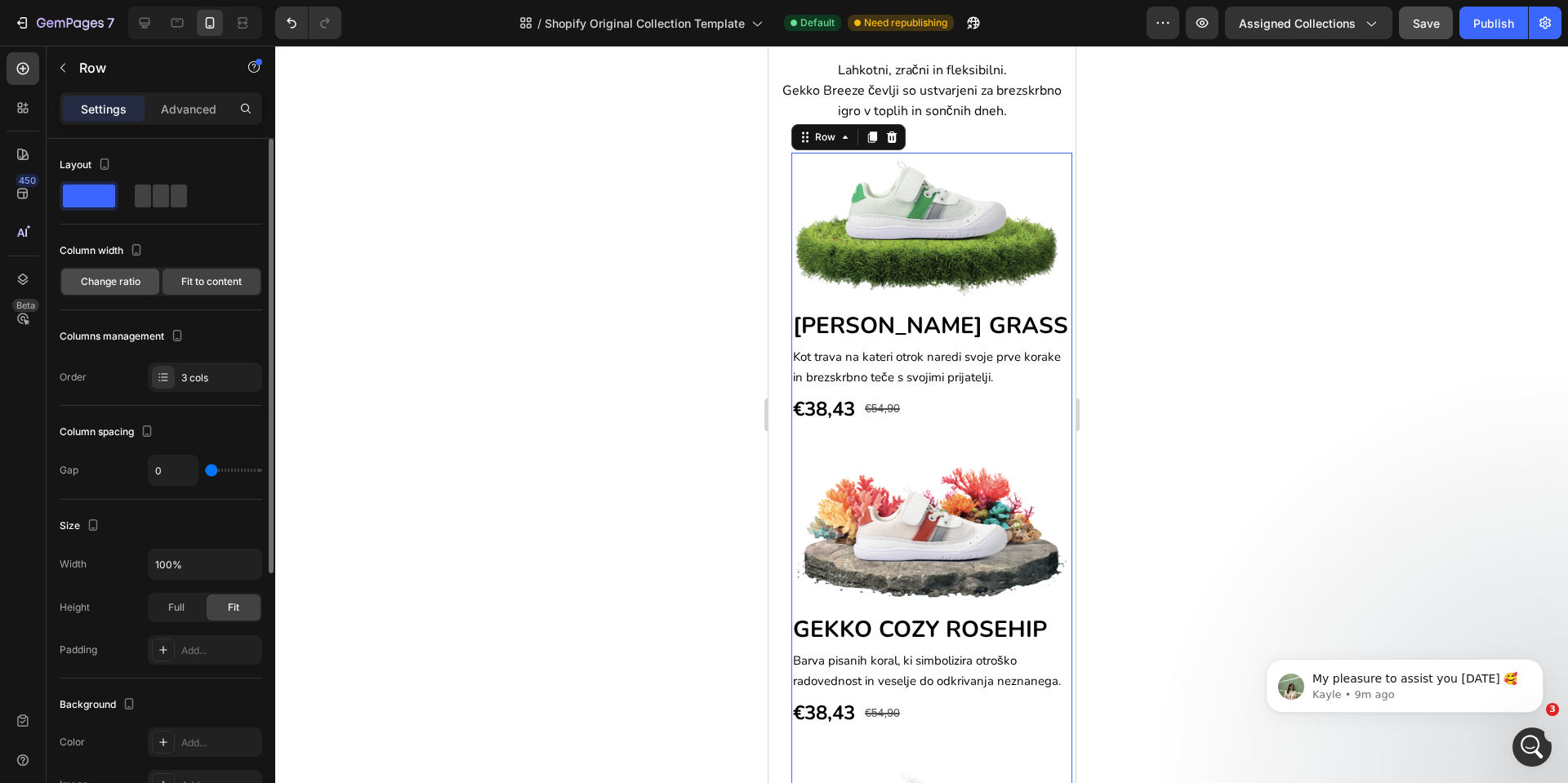
click at [111, 282] on span "Change ratio" at bounding box center [111, 282] width 60 height 14
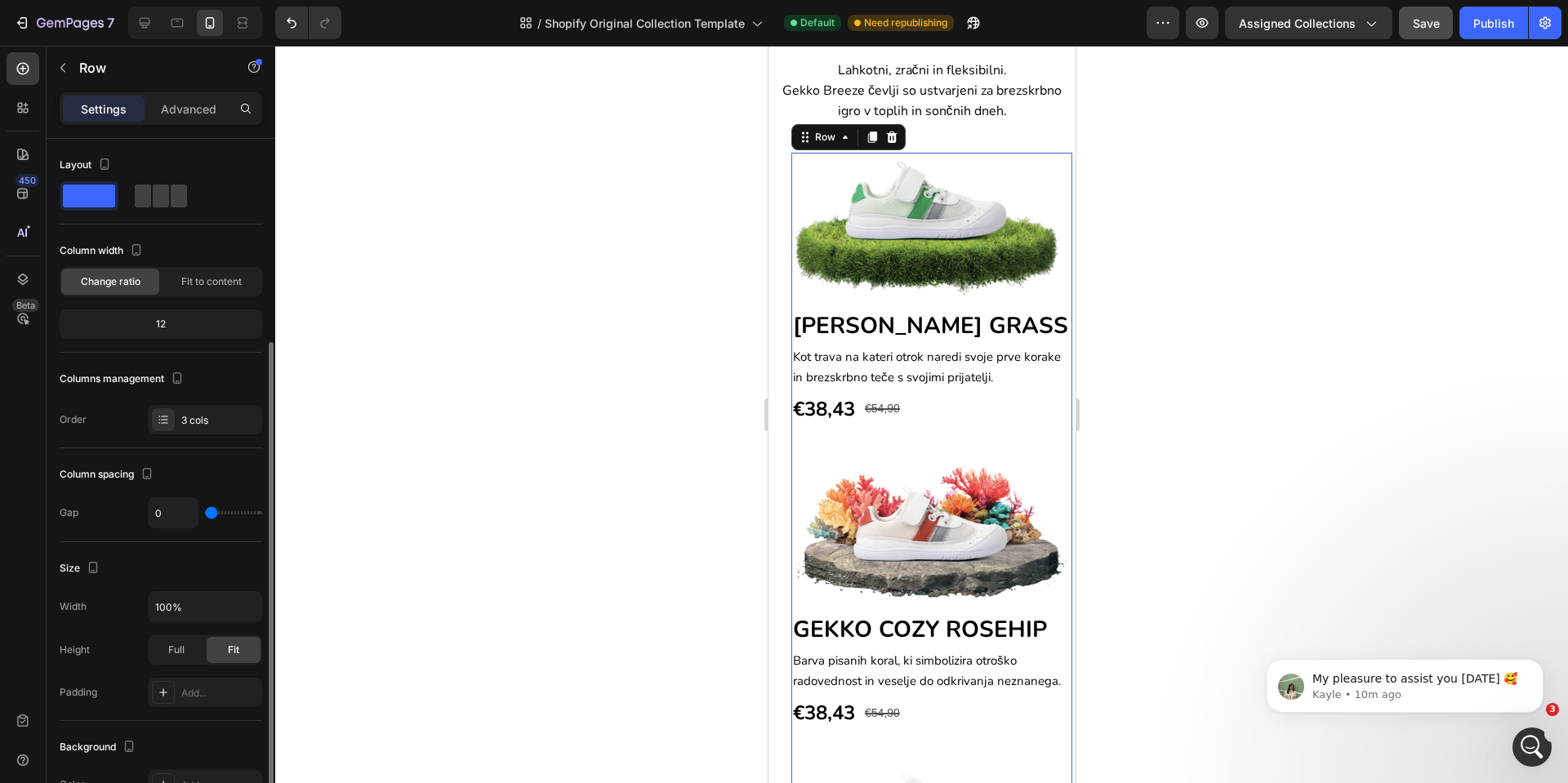
scroll to position [122, 0]
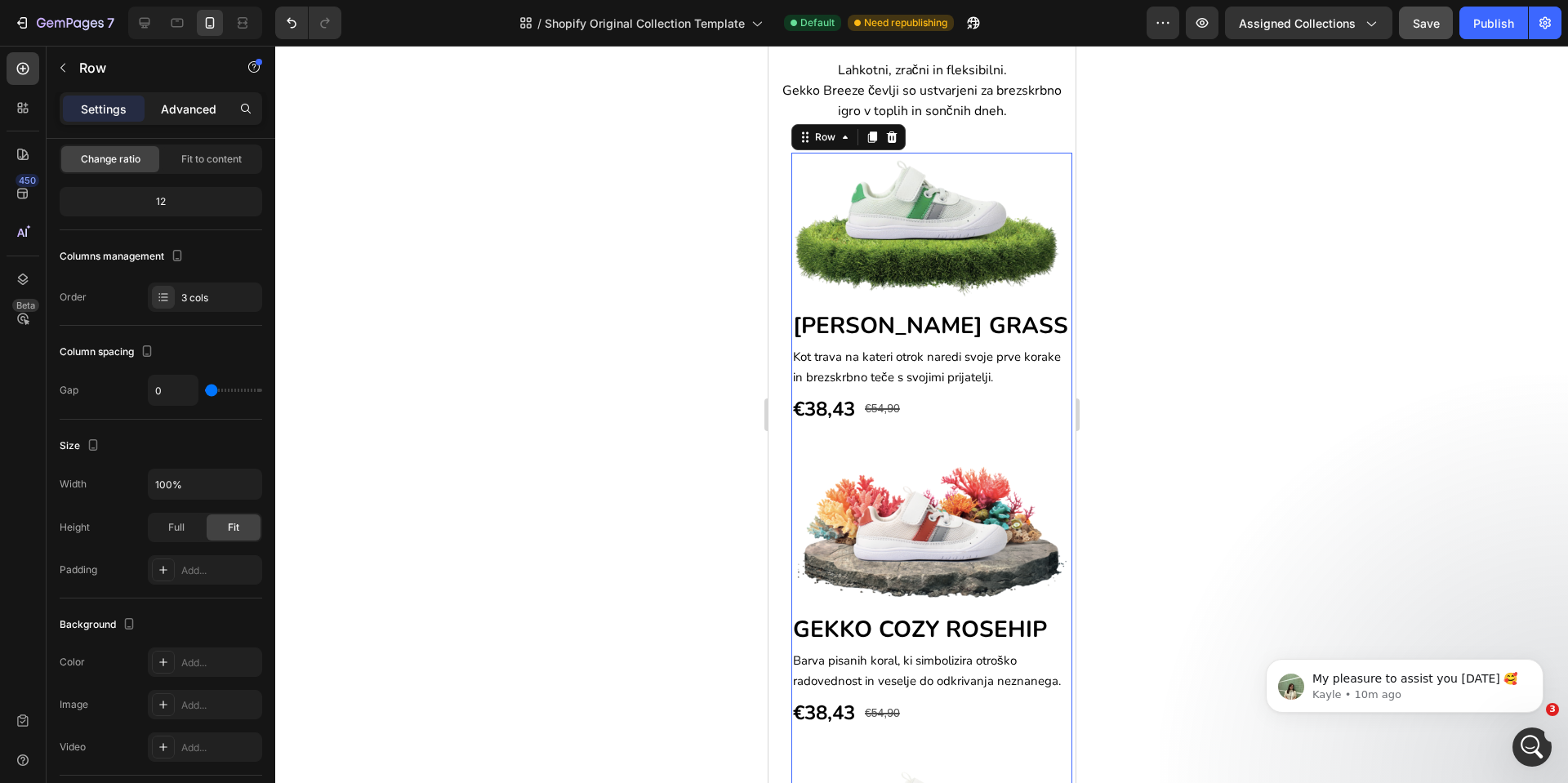
click at [168, 104] on p "Advanced" at bounding box center [189, 109] width 55 height 17
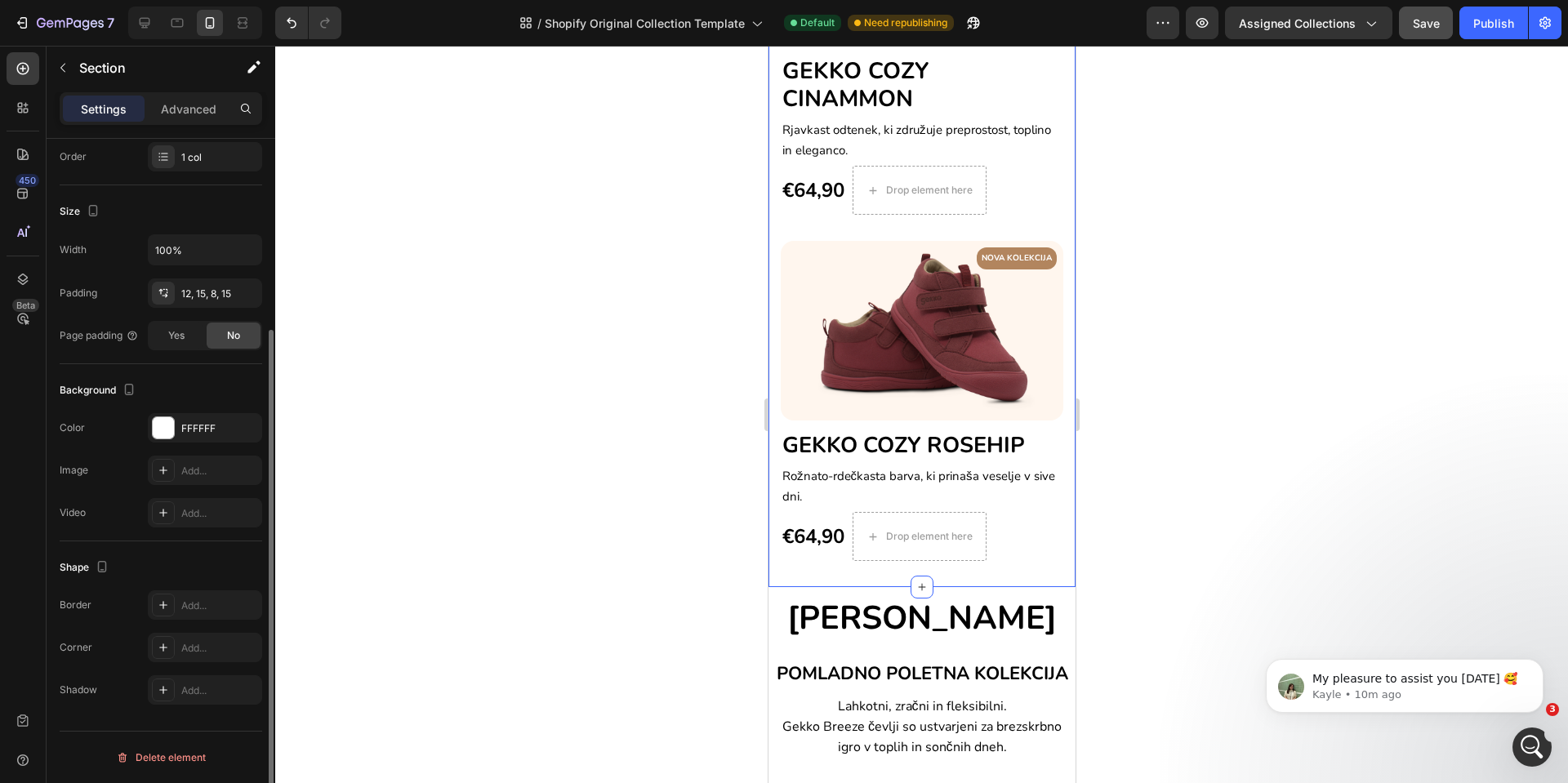
scroll to position [0, 0]
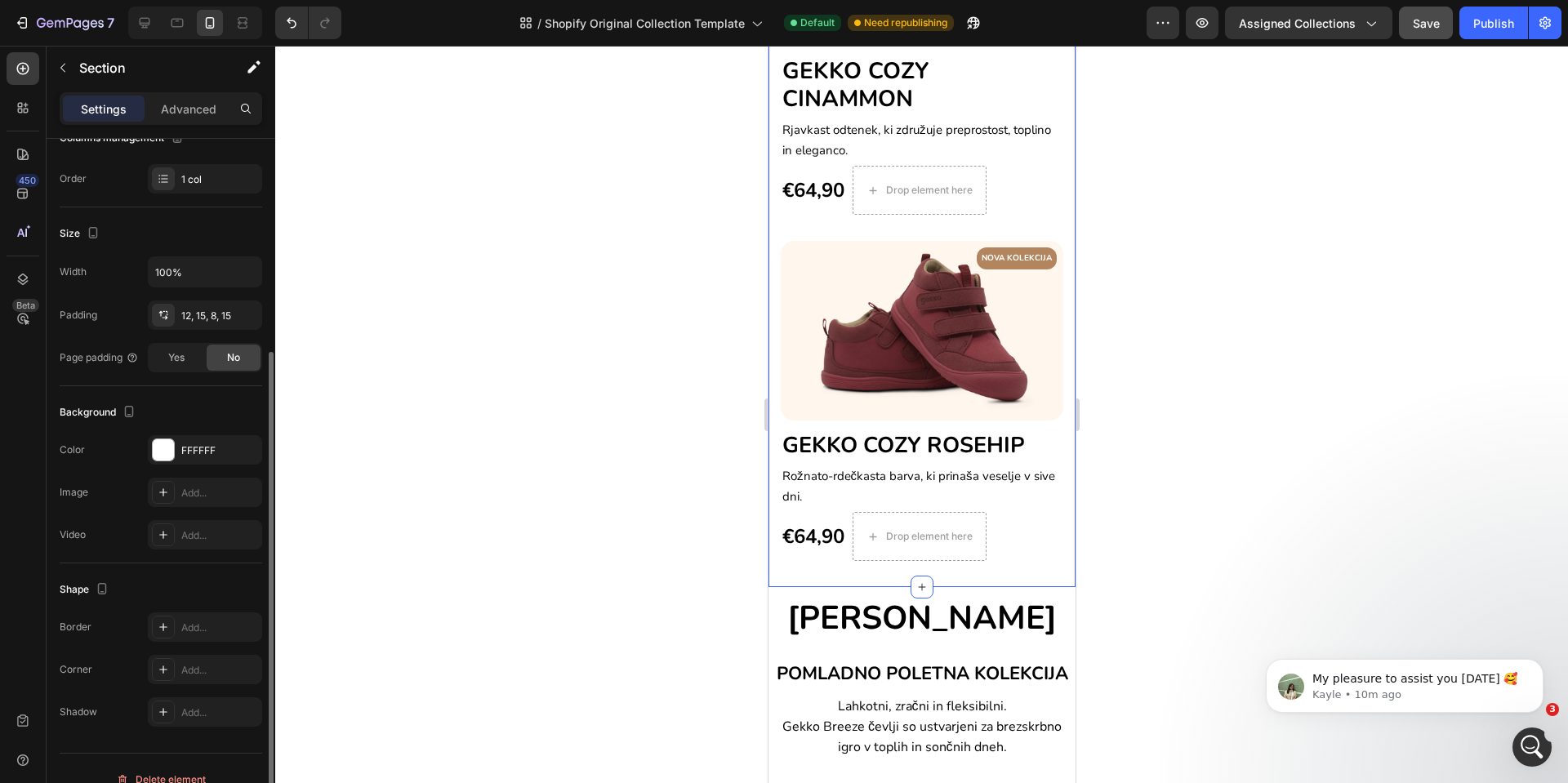
click at [770, 237] on div "NOVA KOLEKCIJA Text block Row Image GEKKO COZY CINAMMON Heading Rjavkast odtene…" at bounding box center [921, 222] width 307 height 730
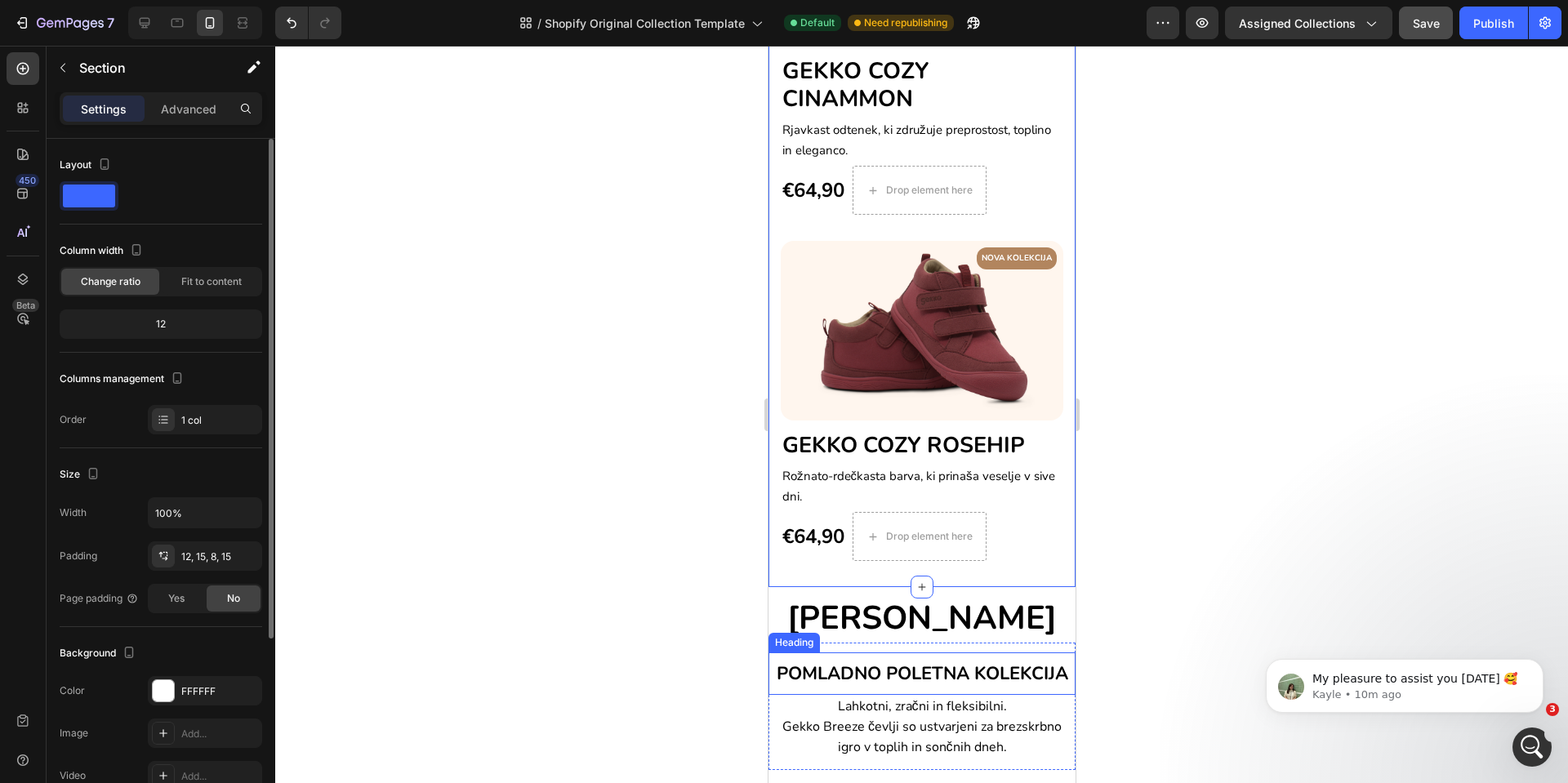
scroll to position [1179, 0]
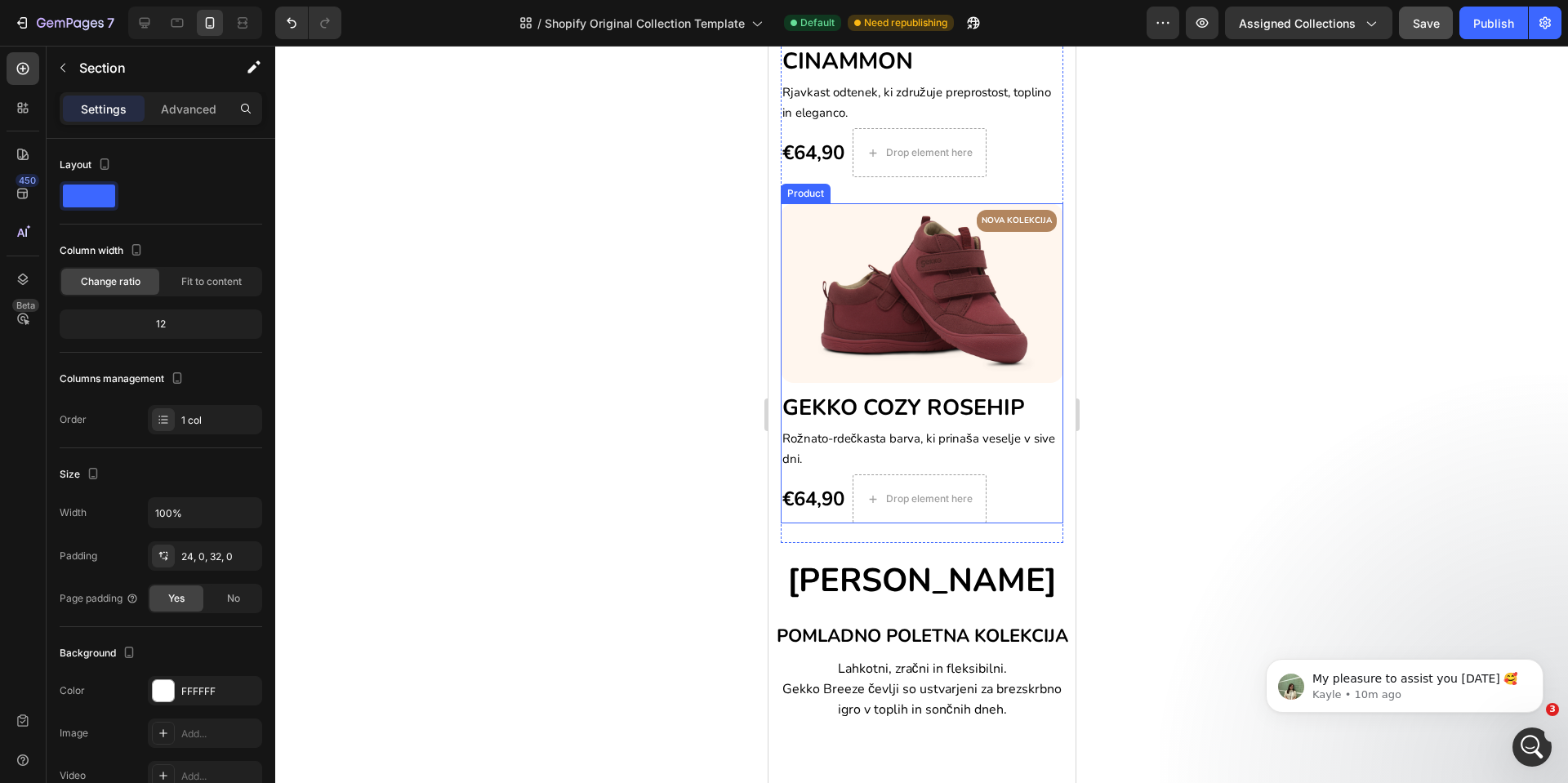
scroll to position [812, 0]
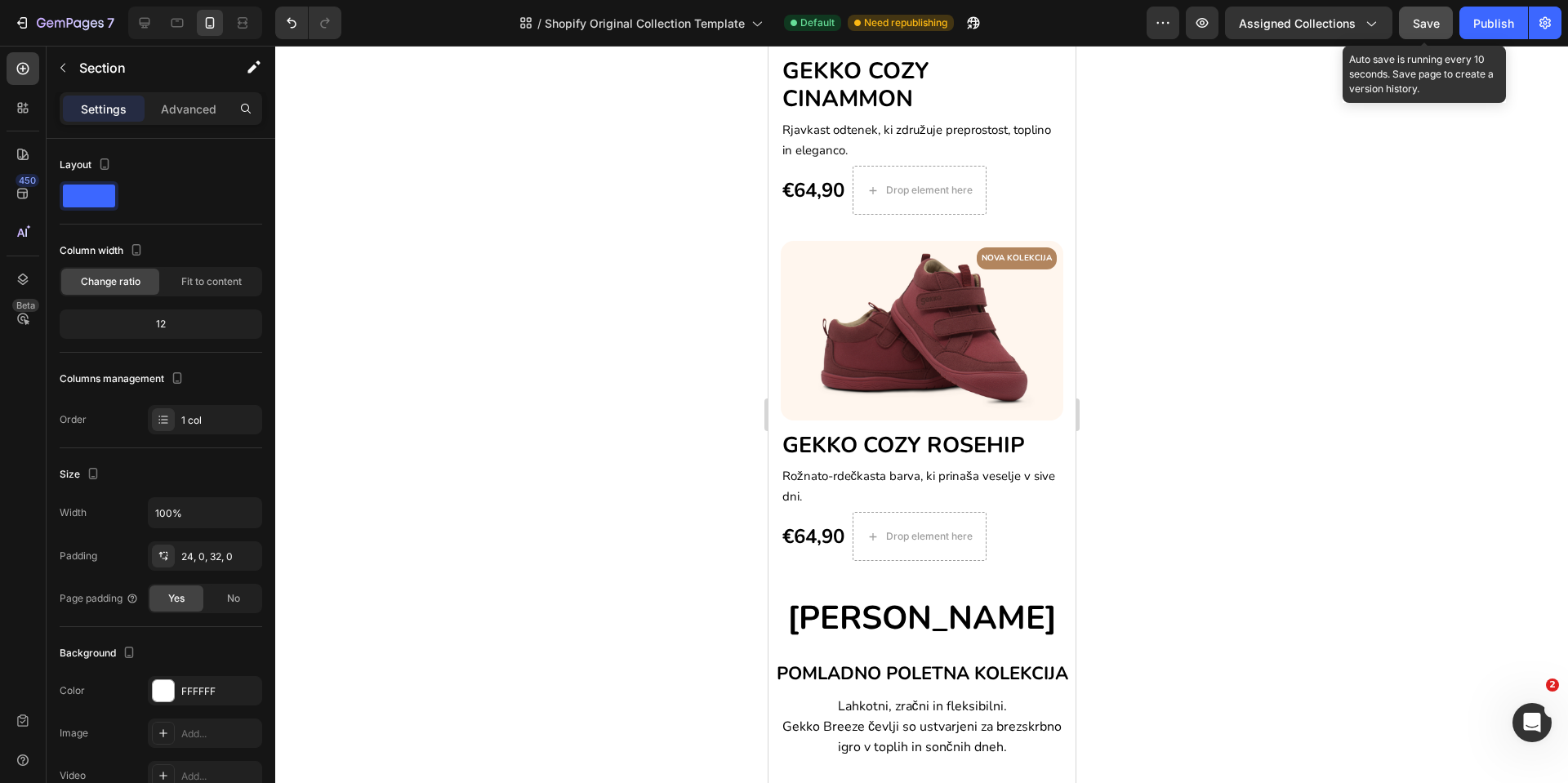
click at [1394, 28] on button "Save" at bounding box center [1426, 23] width 53 height 33
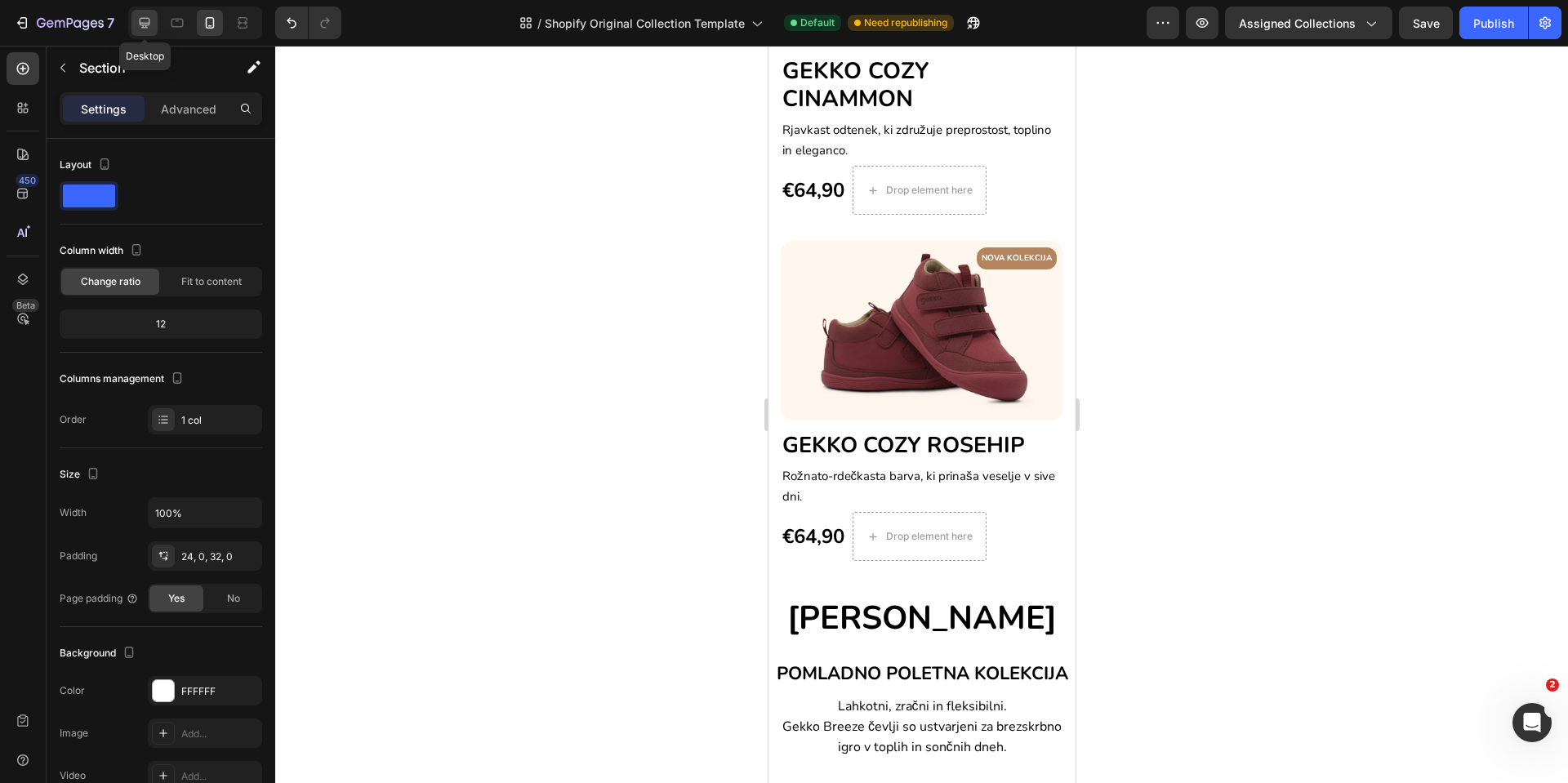
click at [150, 25] on icon at bounding box center [145, 23] width 16 height 16
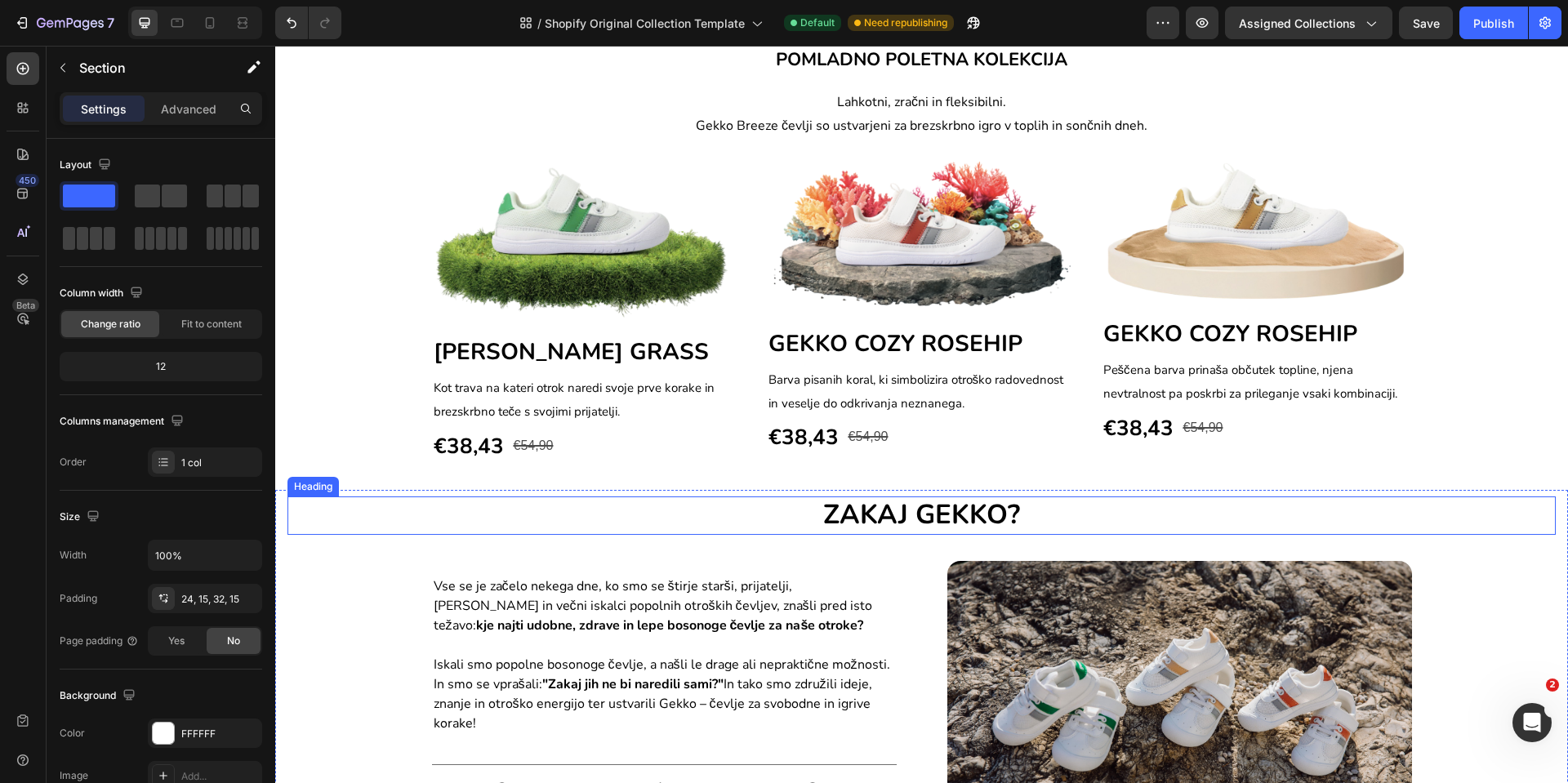
scroll to position [1234, 0]
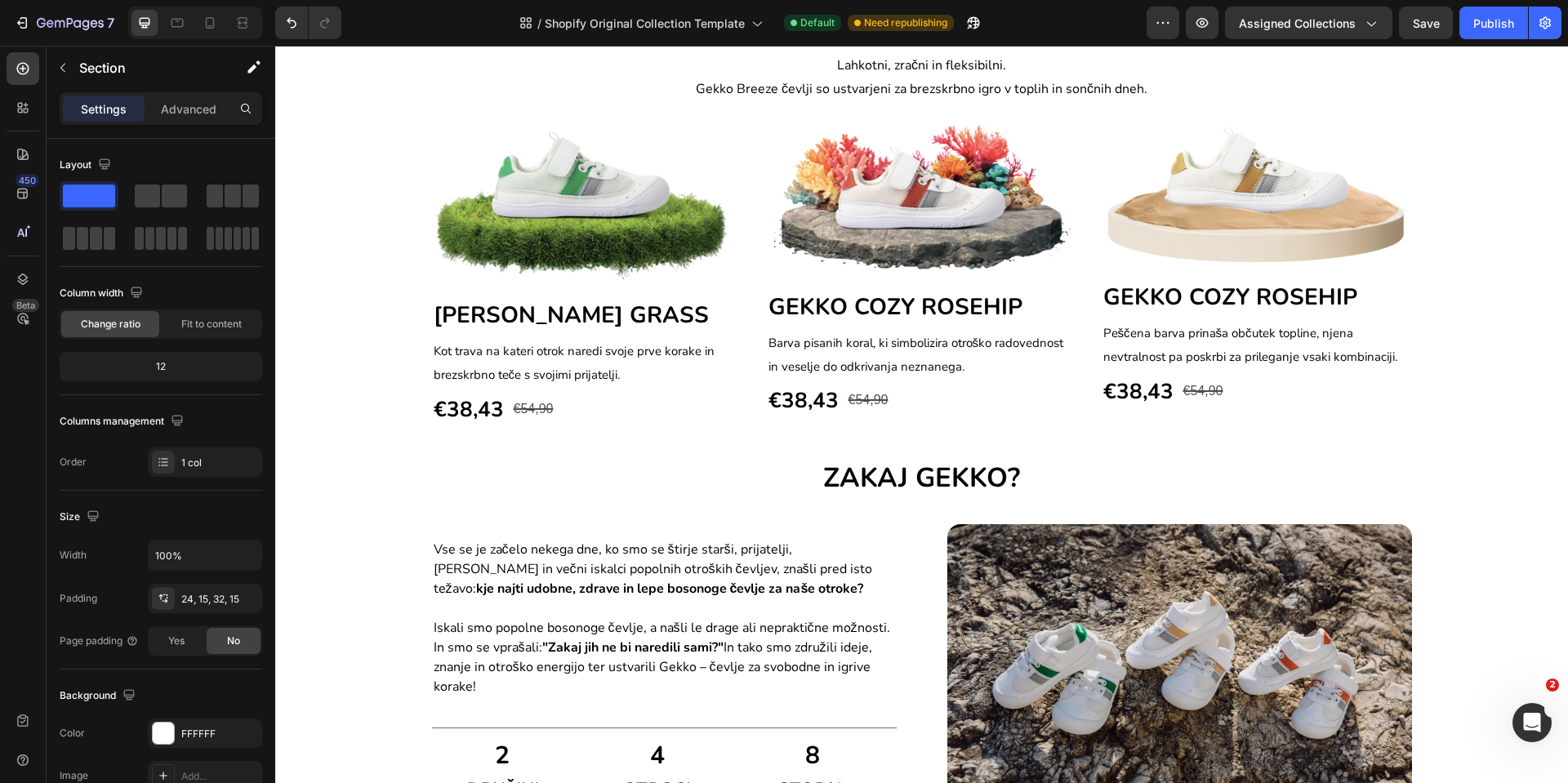
click at [351, 360] on div "Image GEKKO BREEZE GRASS Heading Kot trava na kateri otrok naredi svoje prve ko…" at bounding box center [922, 275] width 1269 height 304
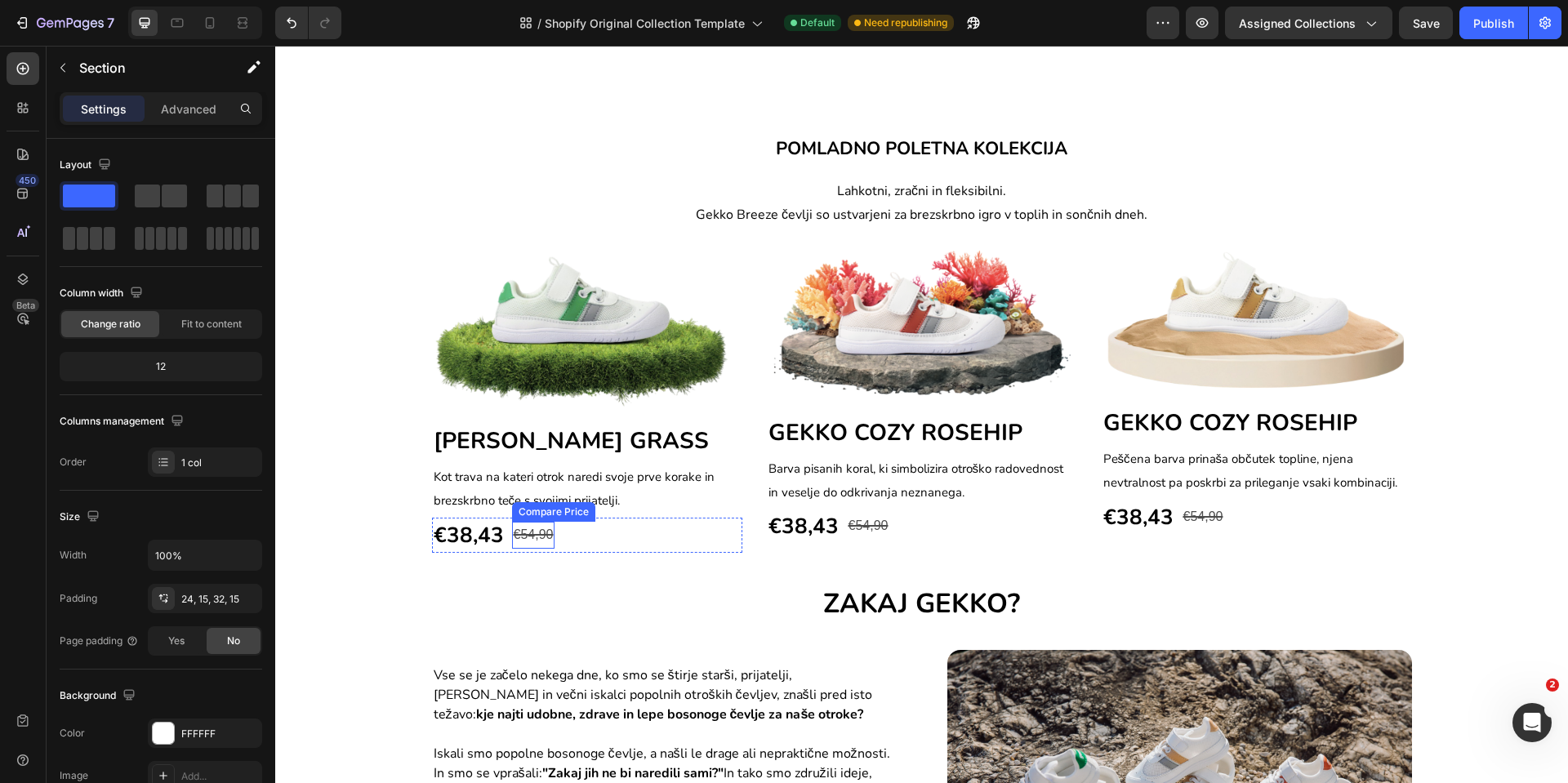
scroll to position [989, 0]
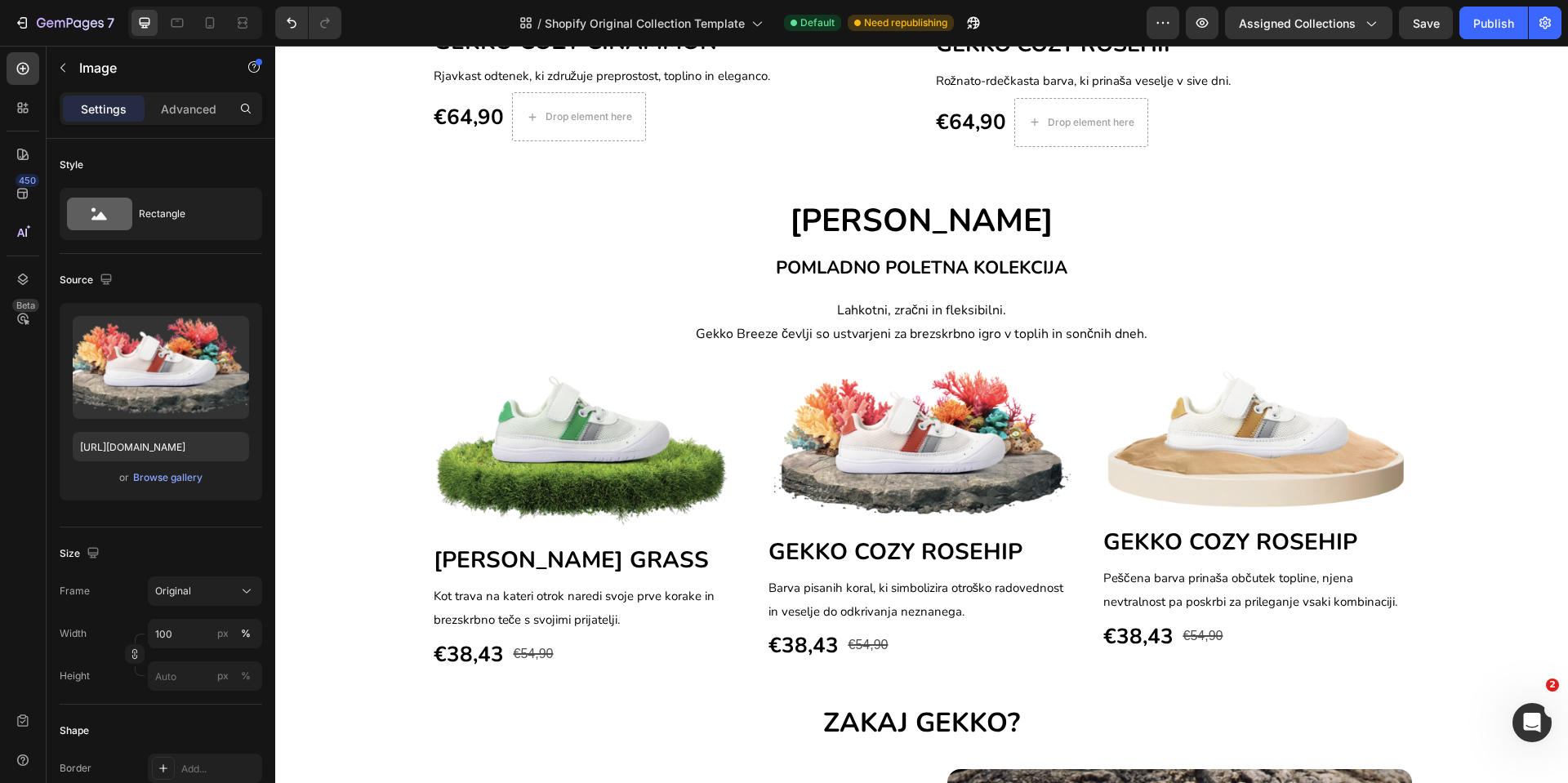
click at [770, 368] on img at bounding box center [922, 445] width 310 height 155
click at [744, 400] on div "Image GEKKO BREEZE GRASS Heading Kot trava na kateri otrok naredi svoje prve ko…" at bounding box center [923, 520] width 981 height 304
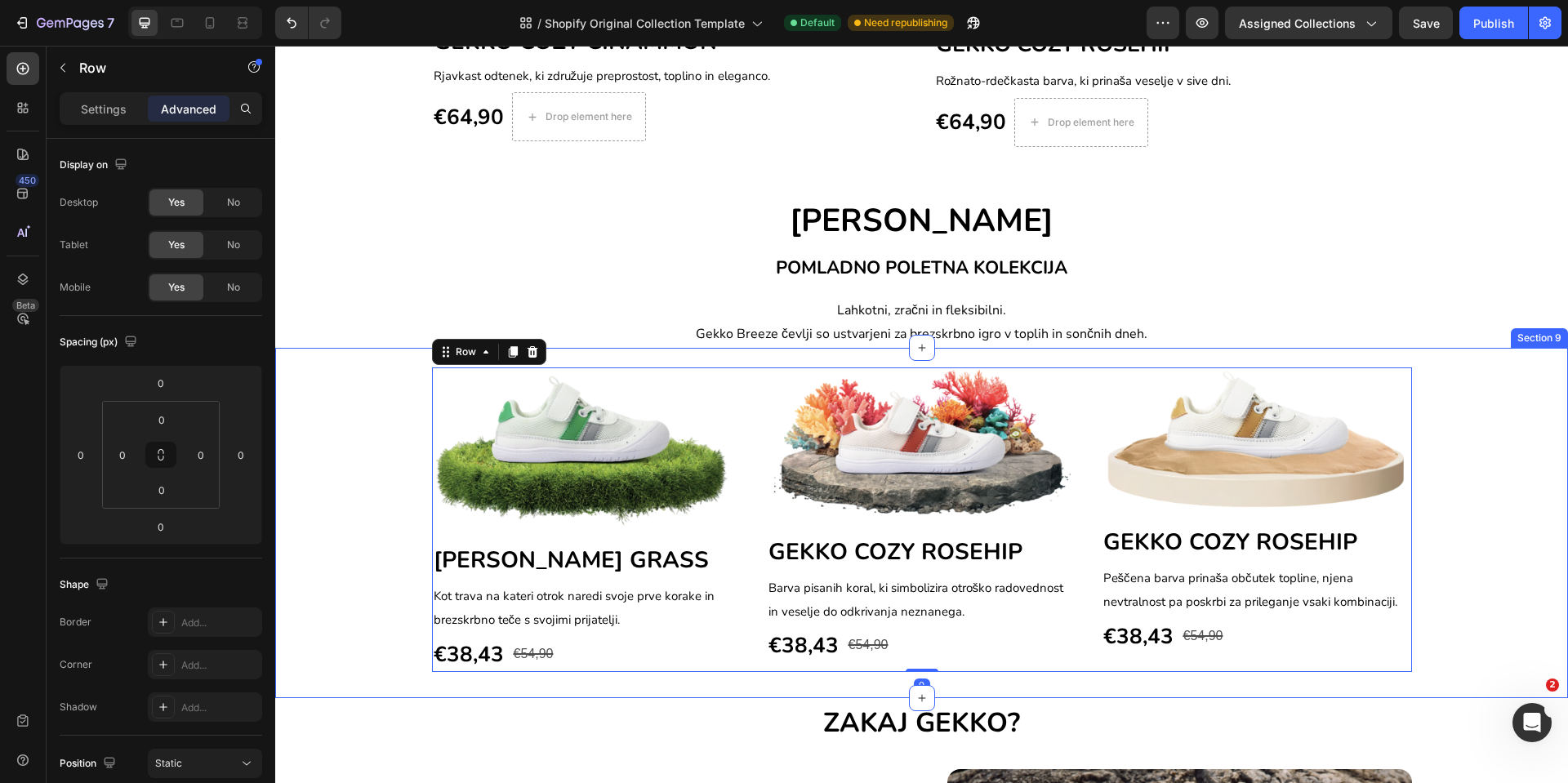
click at [716, 357] on div "Image GEKKO BREEZE GRASS Heading Kot trava na kateri otrok naredi svoje prve ko…" at bounding box center [922, 523] width 1293 height 351
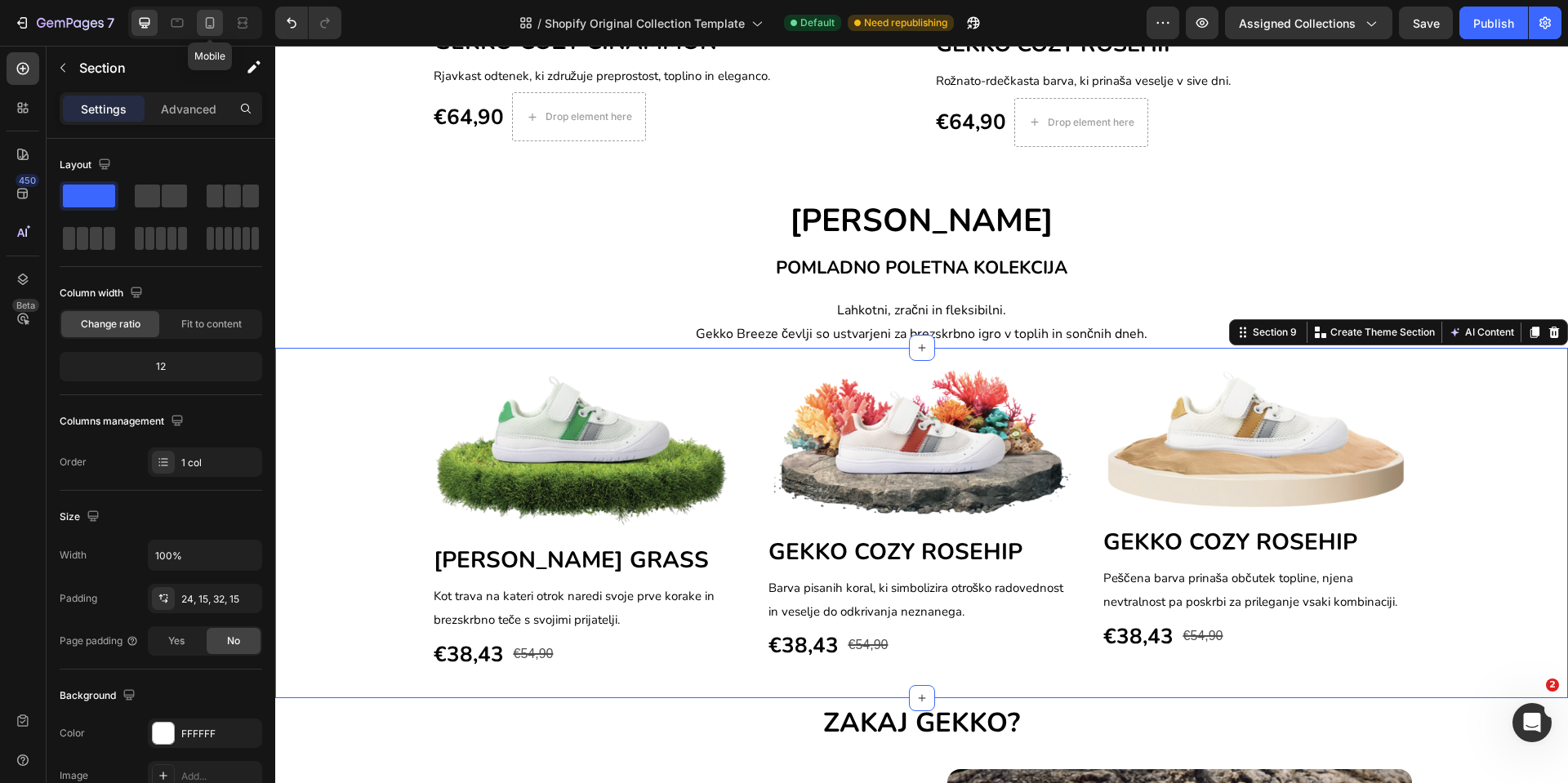
click at [208, 20] on icon at bounding box center [210, 23] width 16 height 16
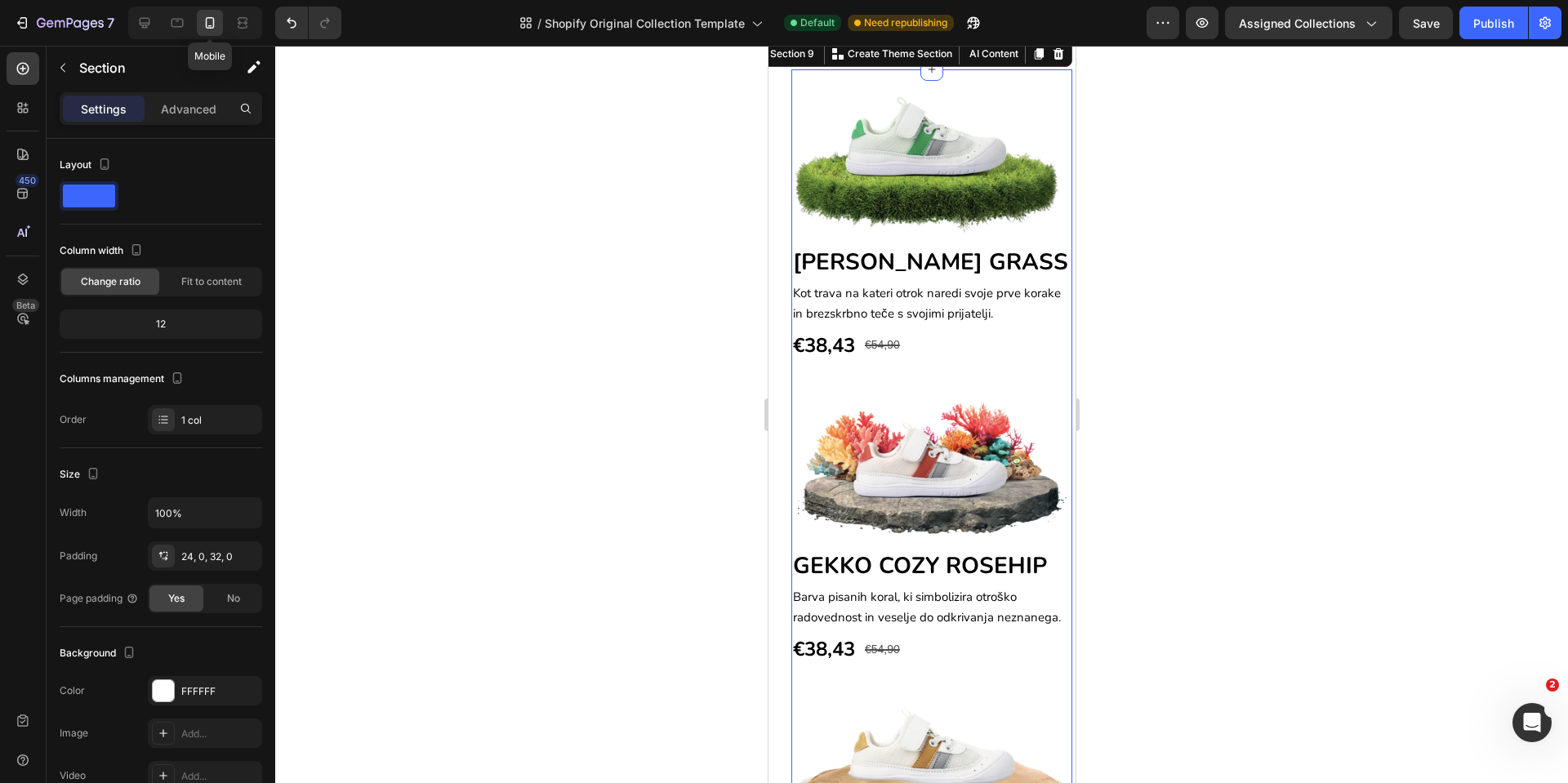
scroll to position [1493, 0]
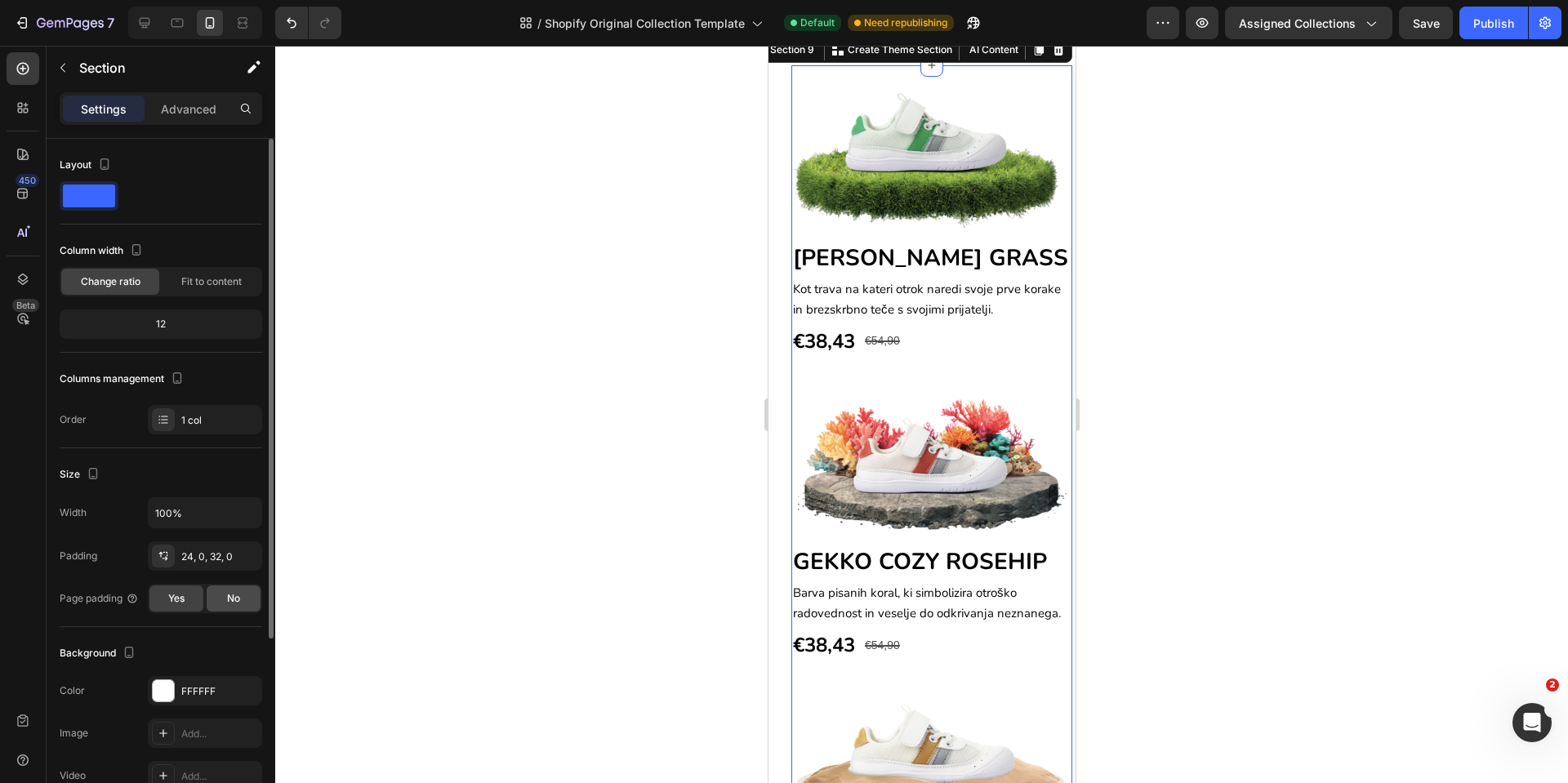
click at [244, 600] on div "No" at bounding box center [233, 598] width 53 height 26
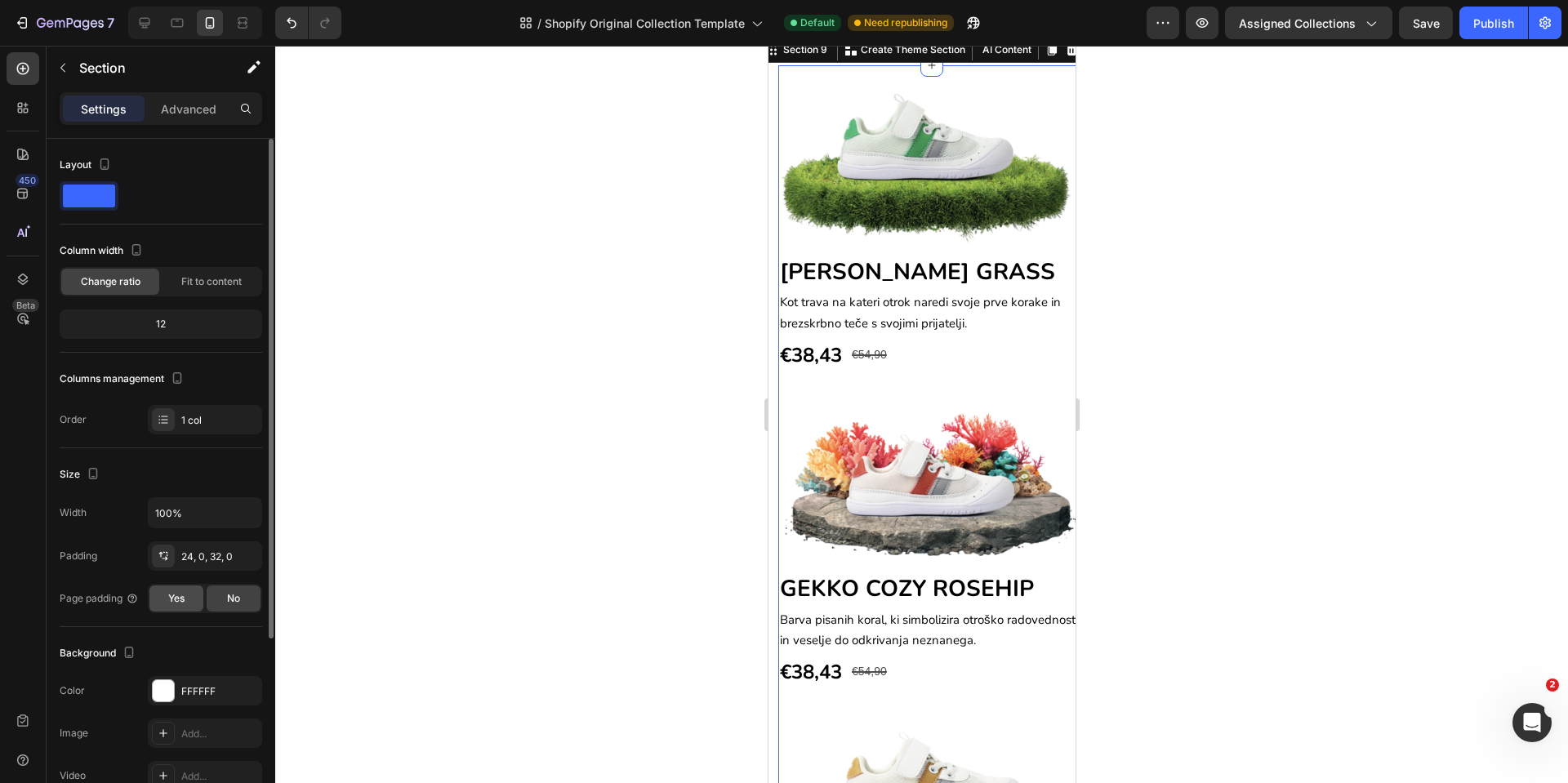
click at [194, 605] on div "Yes" at bounding box center [176, 598] width 53 height 26
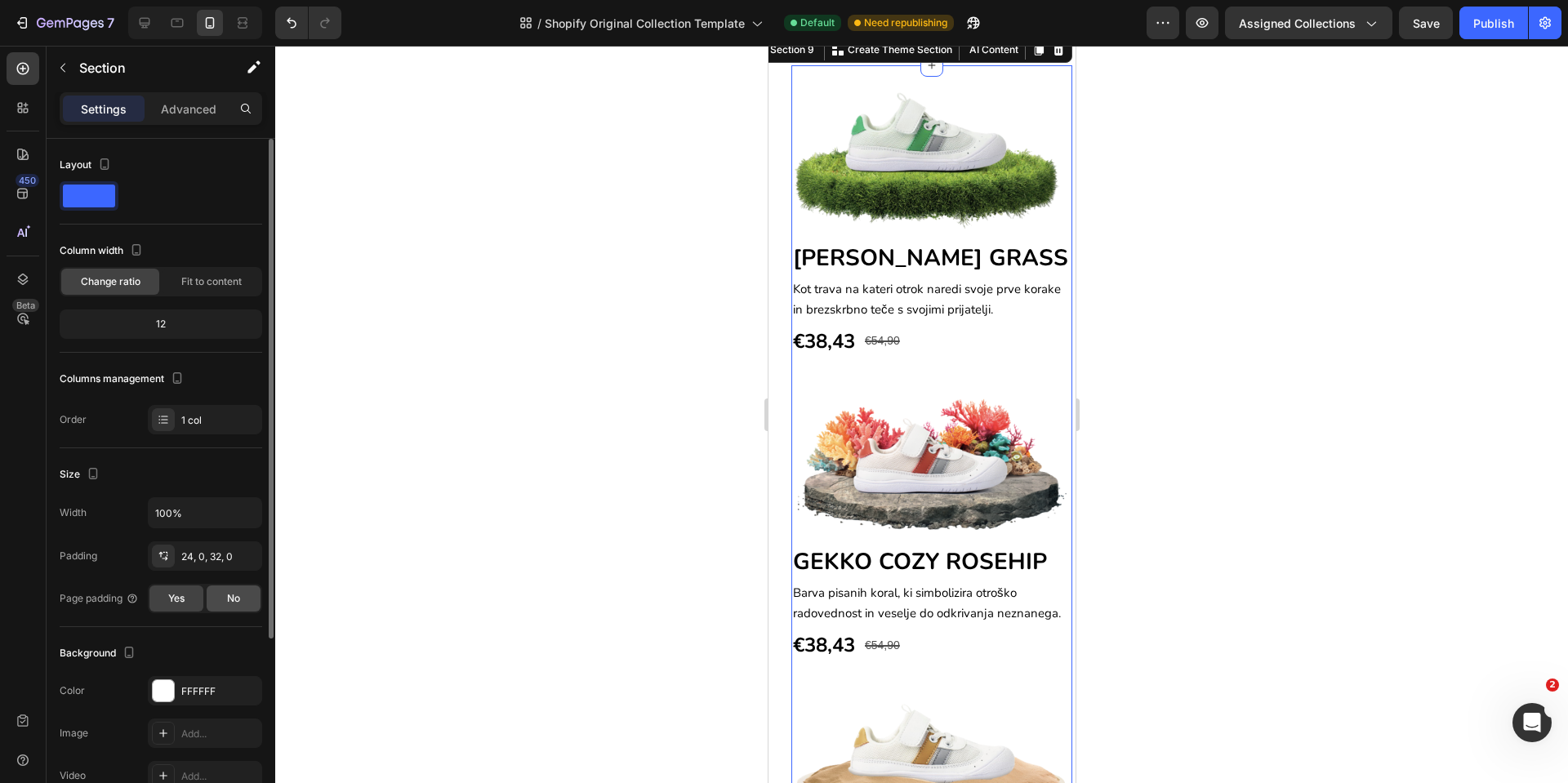
click at [211, 602] on div "No" at bounding box center [233, 598] width 53 height 26
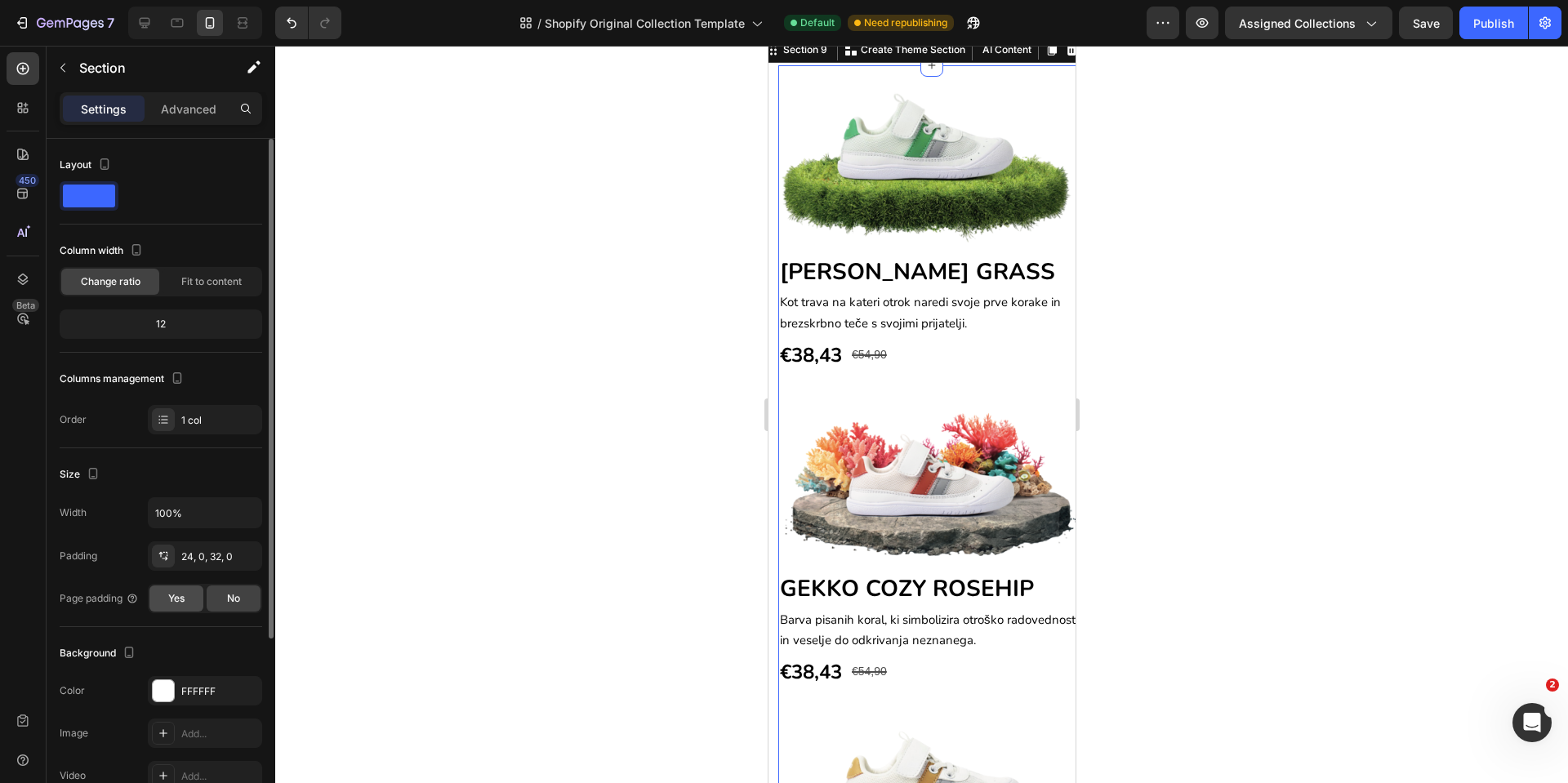
click at [169, 608] on div "Yes" at bounding box center [176, 598] width 53 height 26
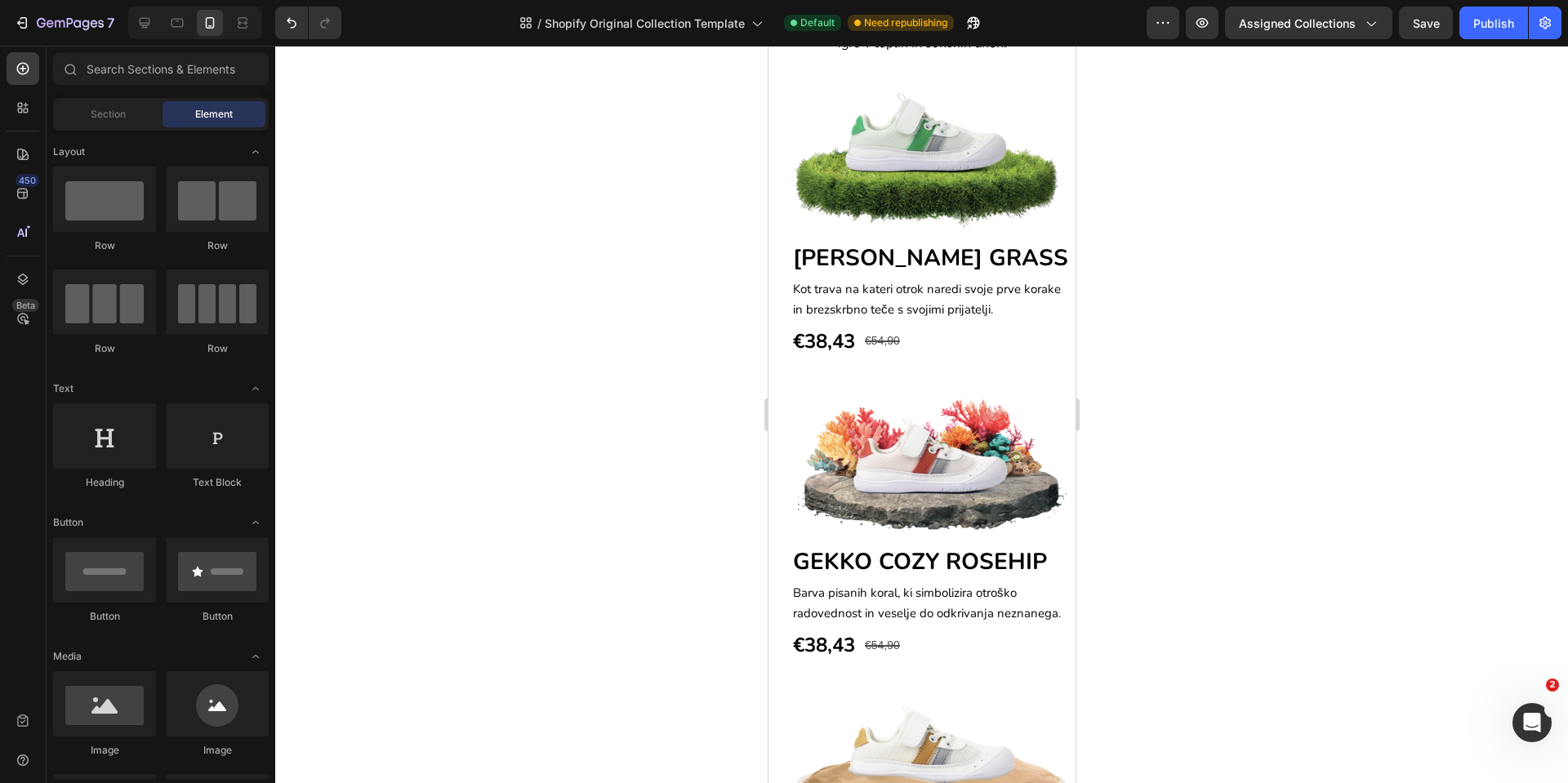
click at [780, 468] on section "Image GEKKO BREEZE GRASS Heading Kot trava na kateri otrok naredi svoje prve ko…" at bounding box center [921, 554] width 307 height 978
click at [143, 23] on icon at bounding box center [145, 24] width 11 height 11
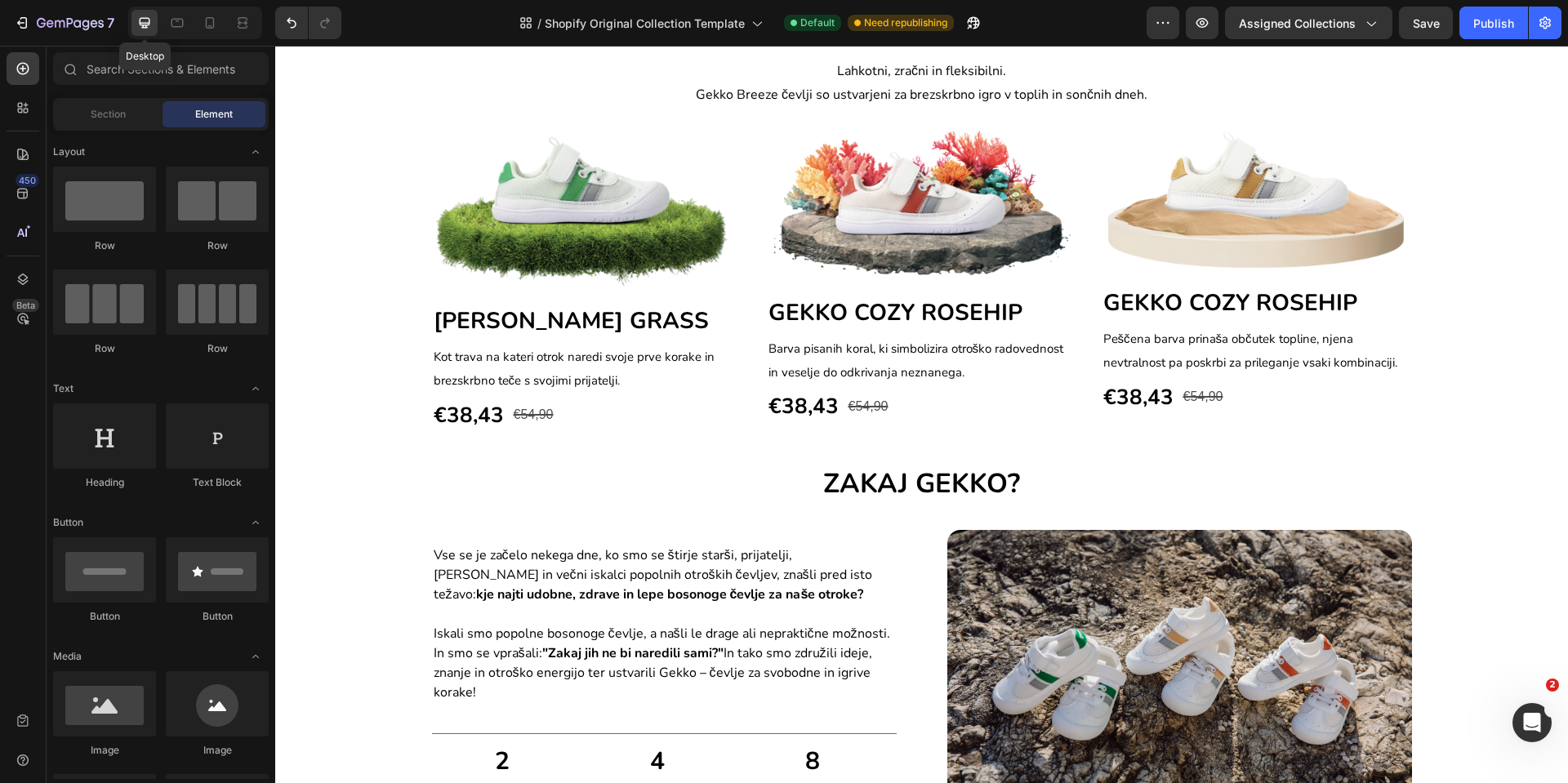
scroll to position [1463, 0]
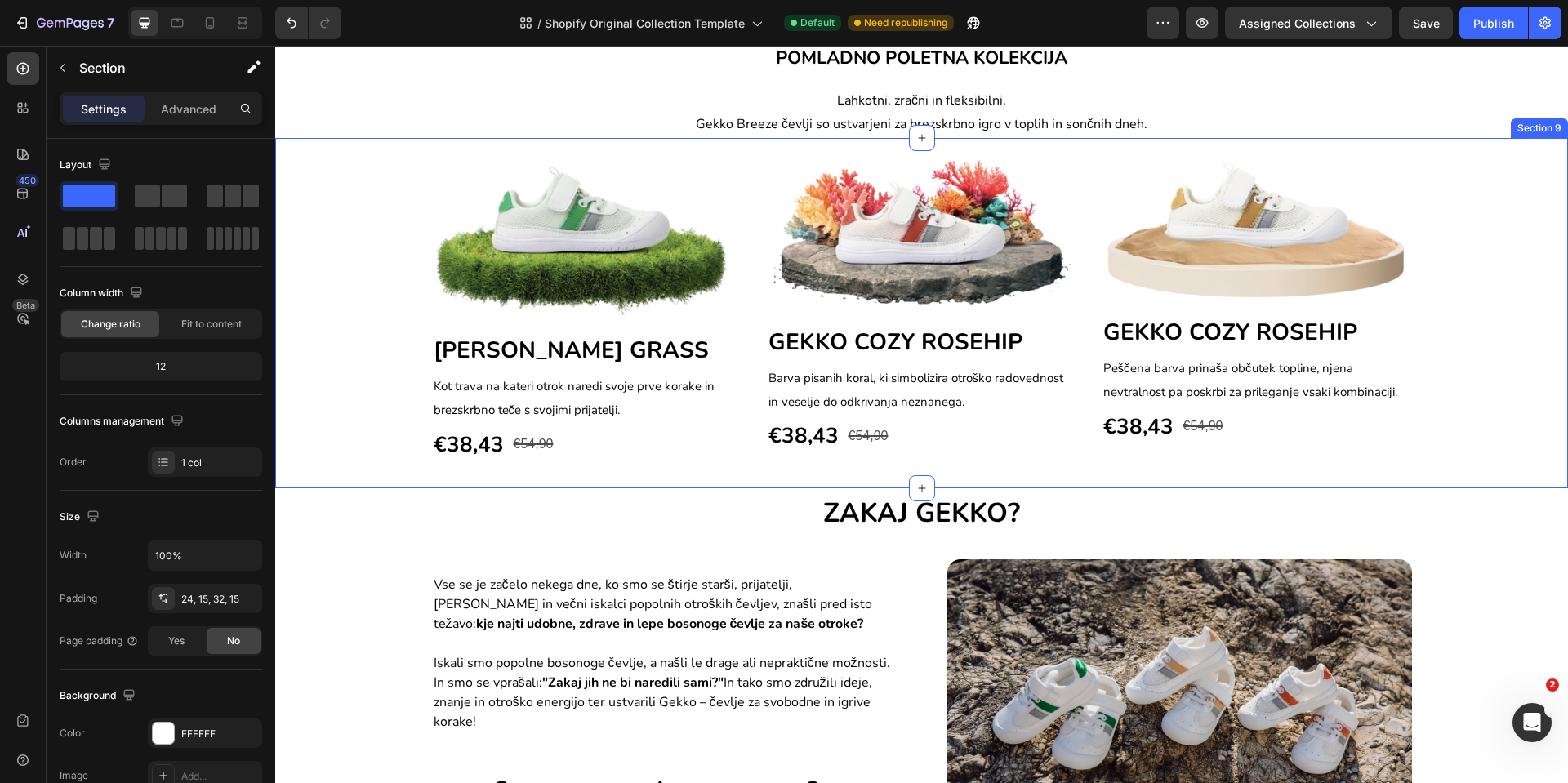
click at [315, 399] on div "Image GEKKO BREEZE GRASS Heading Kot trava na kateri otrok naredi svoje prve ko…" at bounding box center [922, 310] width 1269 height 304
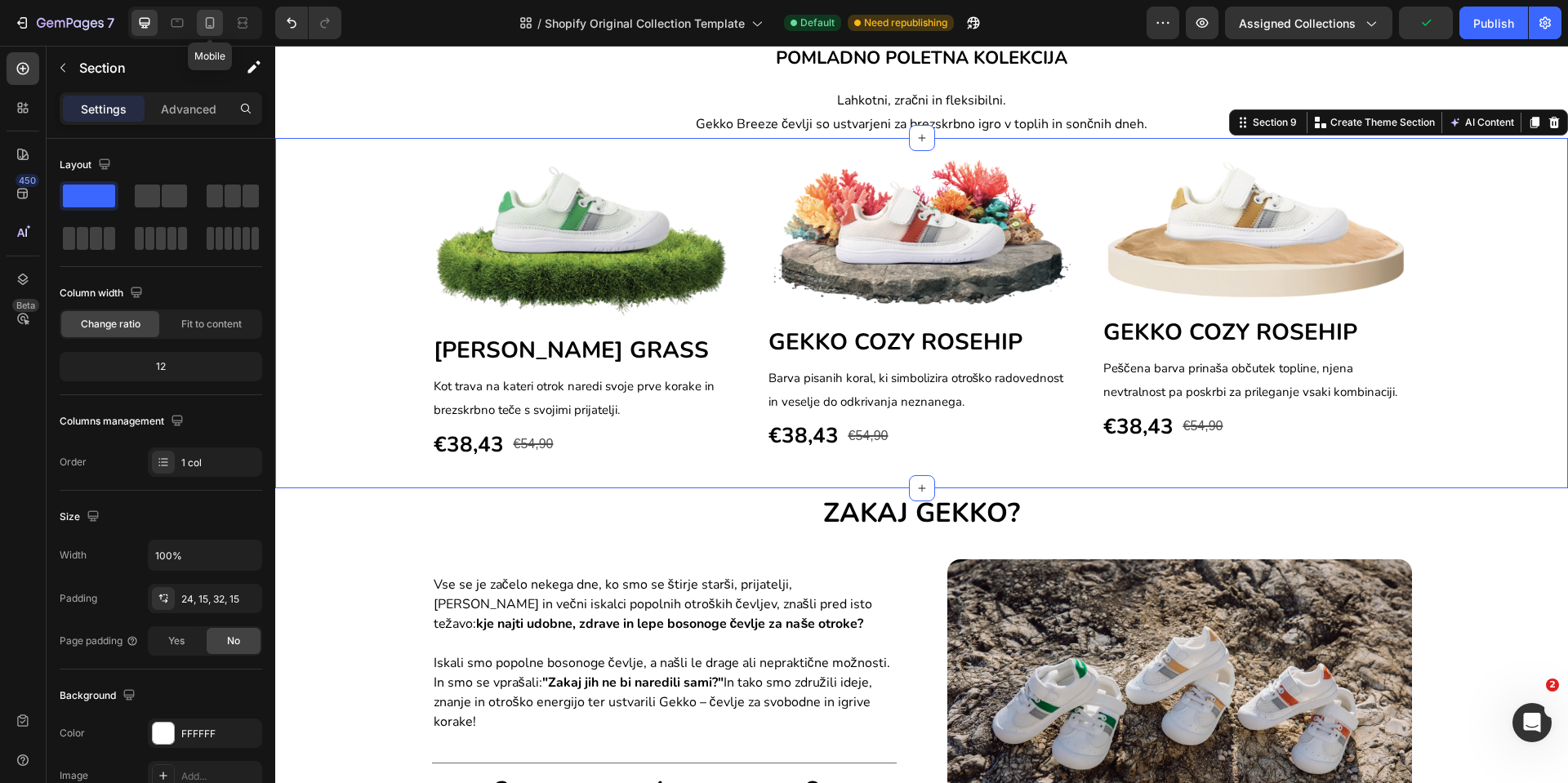
click at [203, 23] on icon at bounding box center [210, 23] width 16 height 16
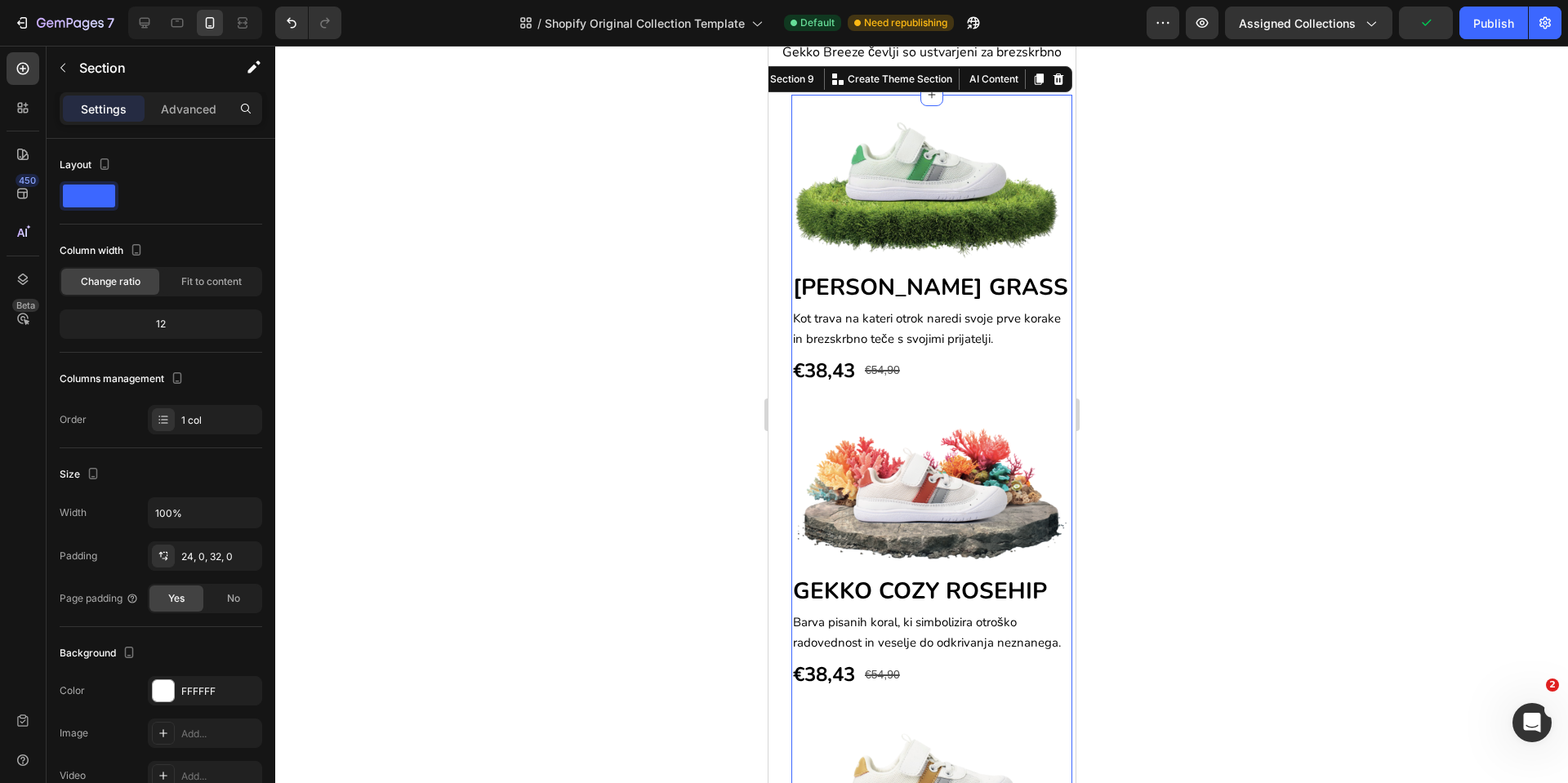
scroll to position [1493, 0]
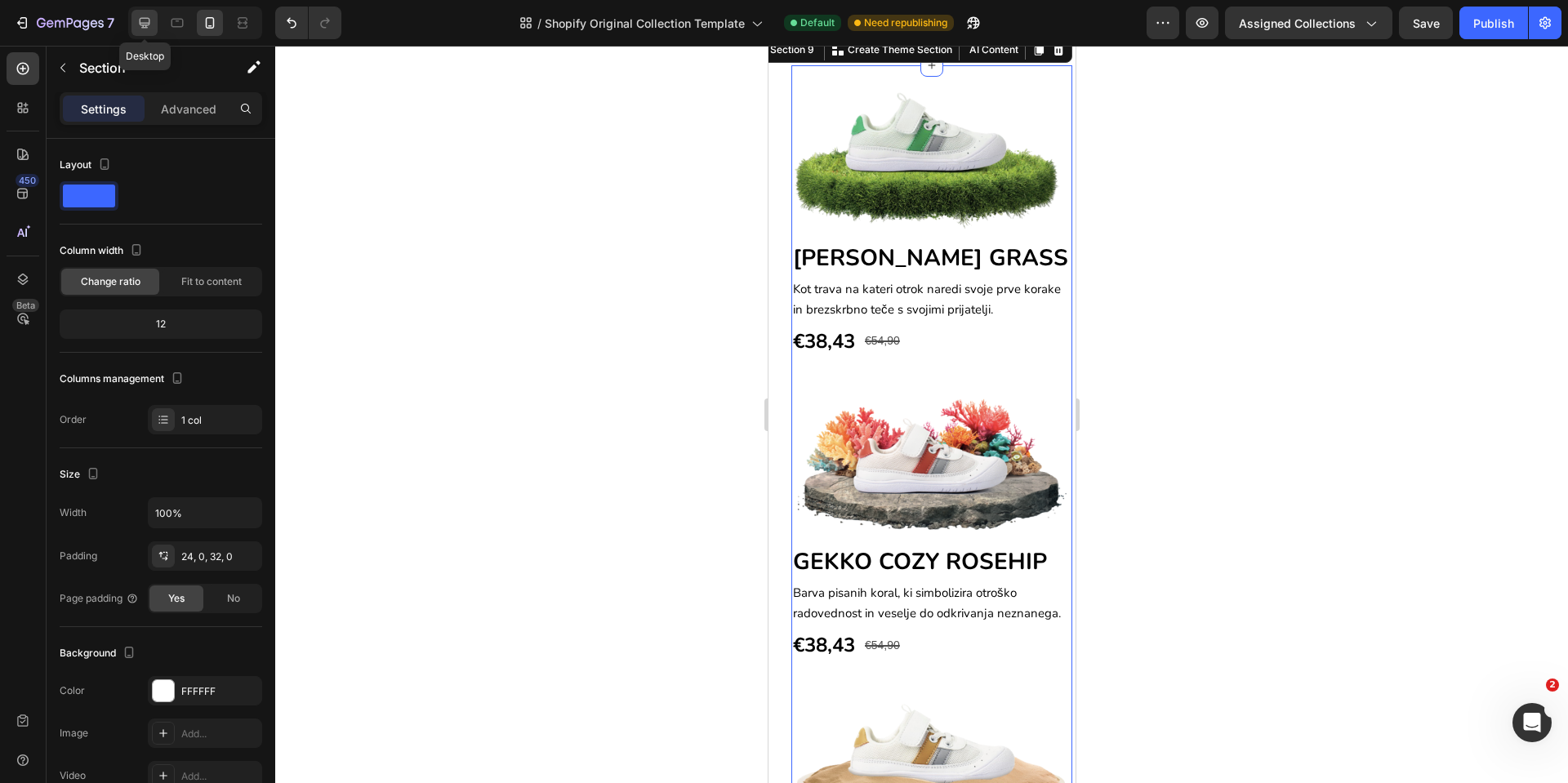
click at [145, 23] on icon at bounding box center [145, 24] width 11 height 11
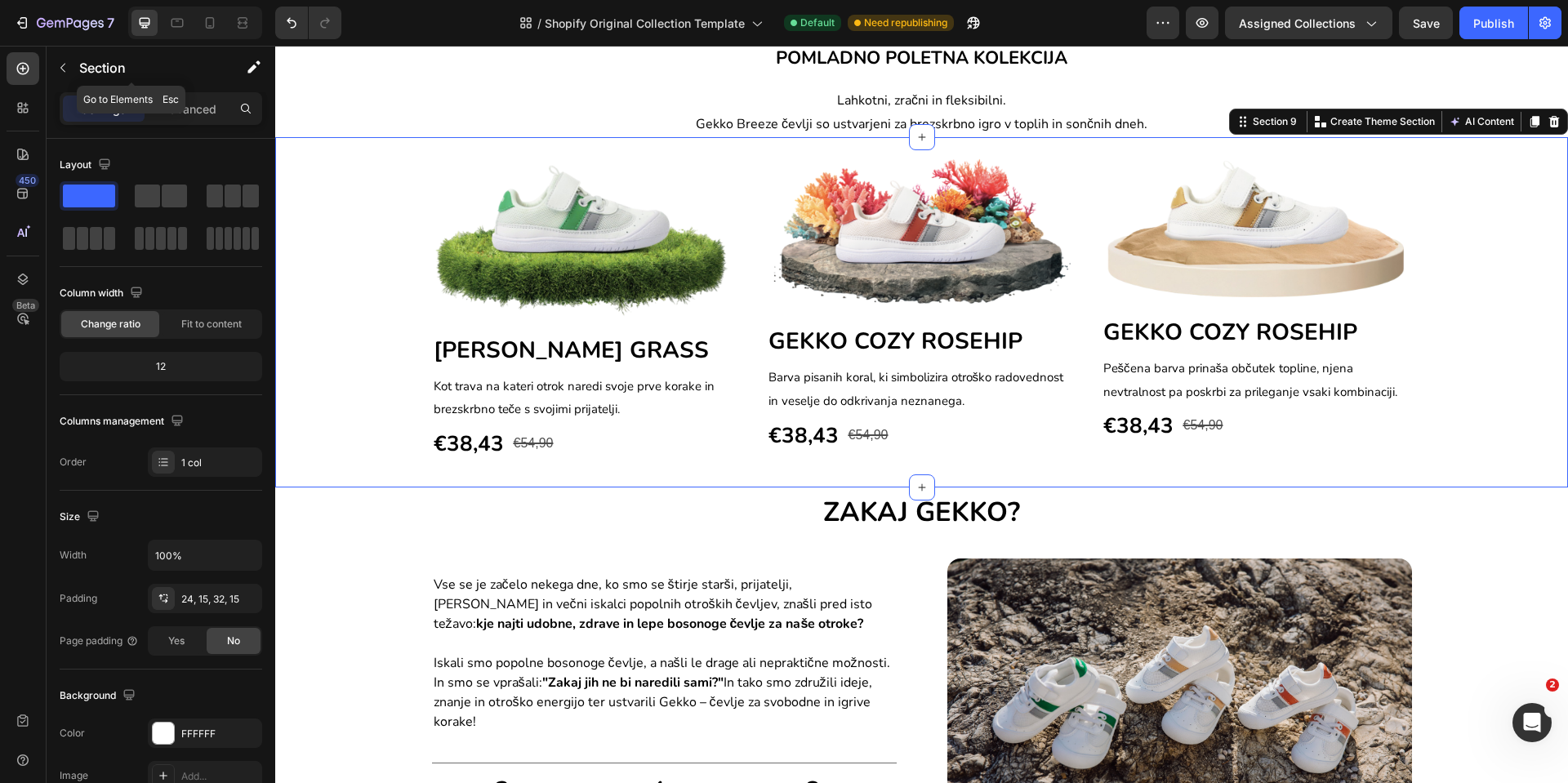
scroll to position [1489, 0]
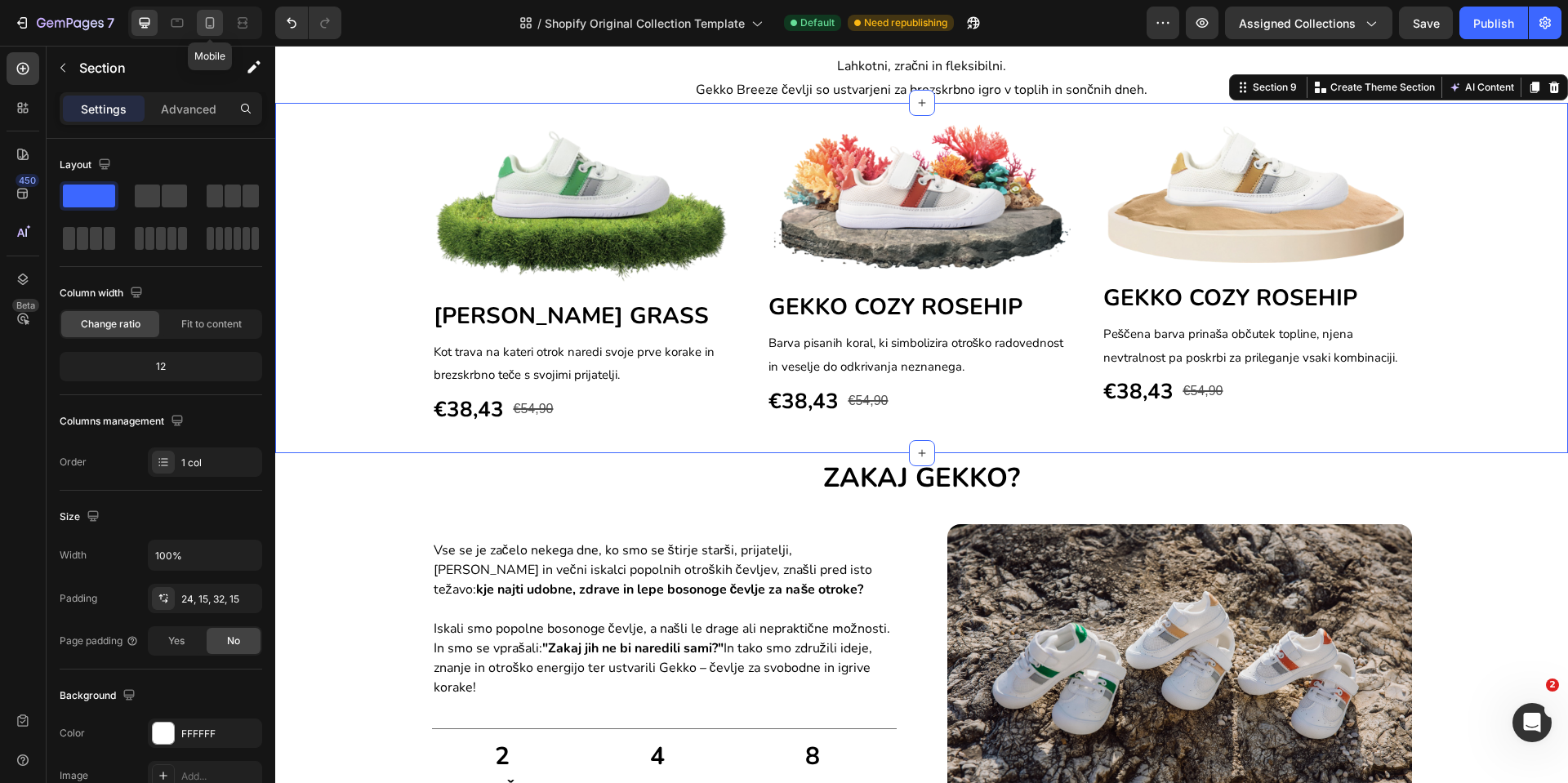
click at [199, 24] on div at bounding box center [209, 23] width 26 height 26
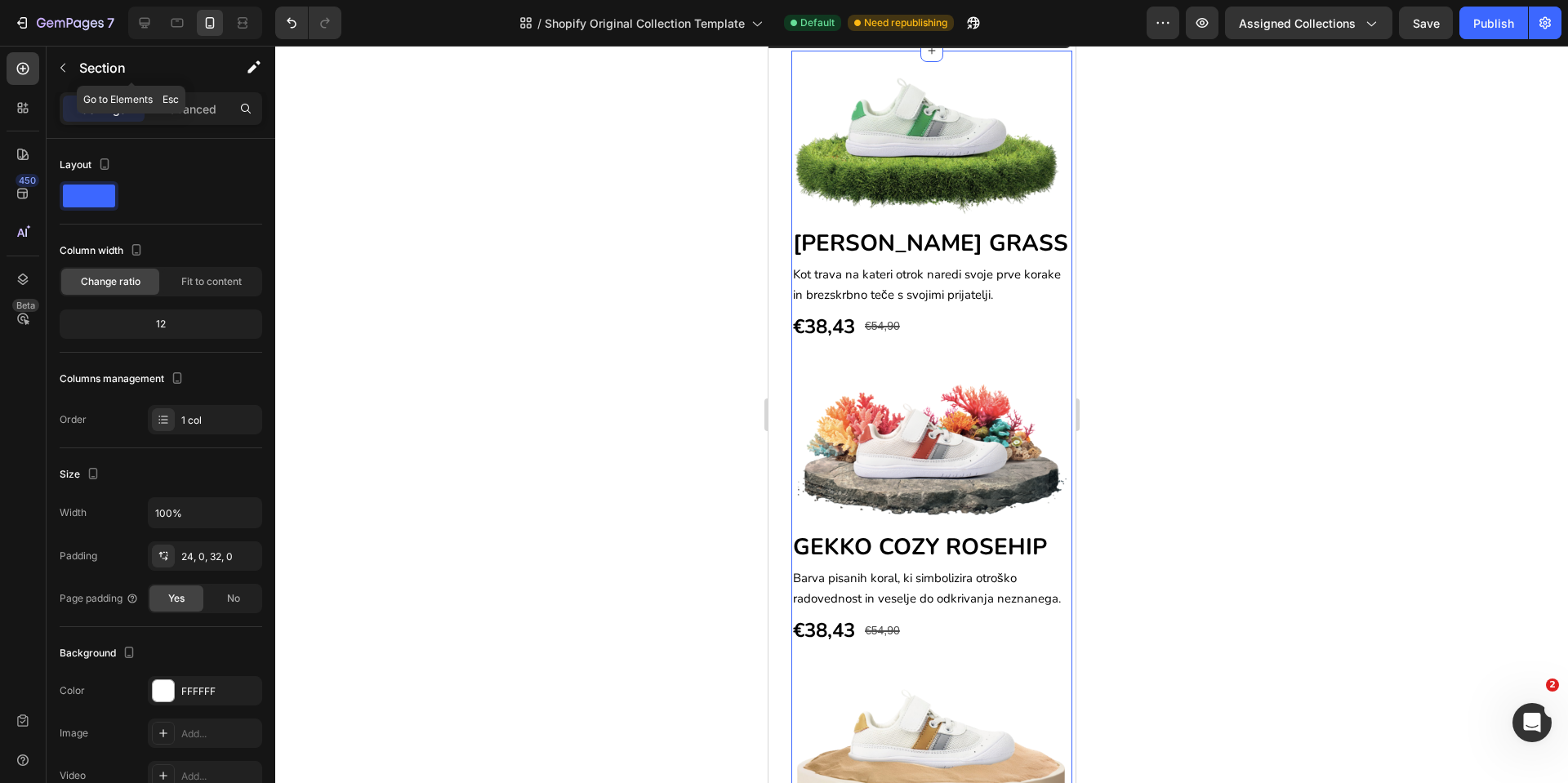
scroll to position [1493, 0]
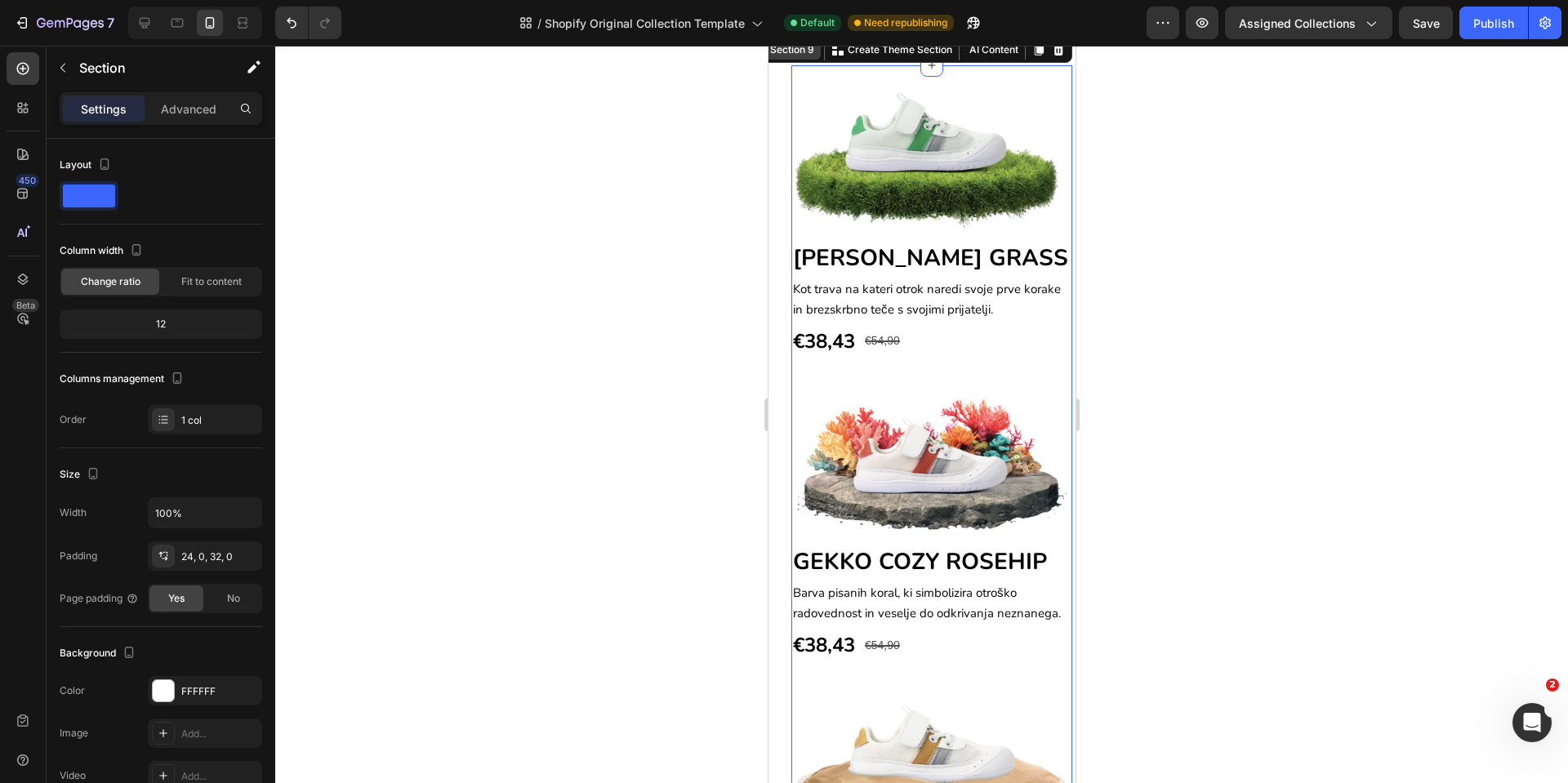
click at [783, 57] on div "Section 9" at bounding box center [791, 50] width 51 height 14
click at [197, 508] on input "100%" at bounding box center [205, 513] width 112 height 29
click at [236, 507] on button "button" at bounding box center [247, 513] width 29 height 29
click at [202, 582] on p "Default 100%" at bounding box center [200, 585] width 93 height 14
click at [221, 606] on div "No" at bounding box center [233, 598] width 53 height 26
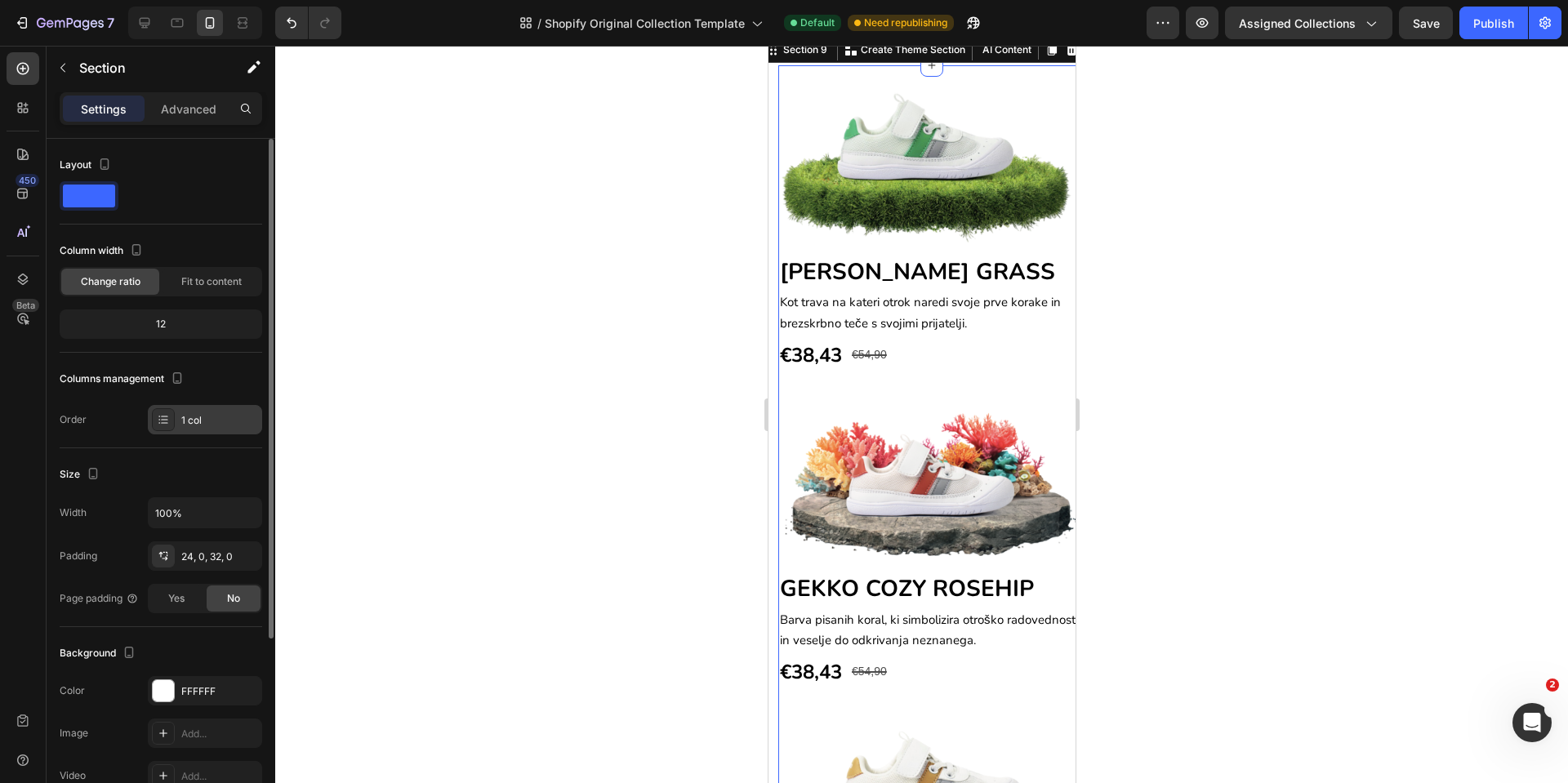
click at [224, 419] on div "1 col" at bounding box center [219, 420] width 77 height 14
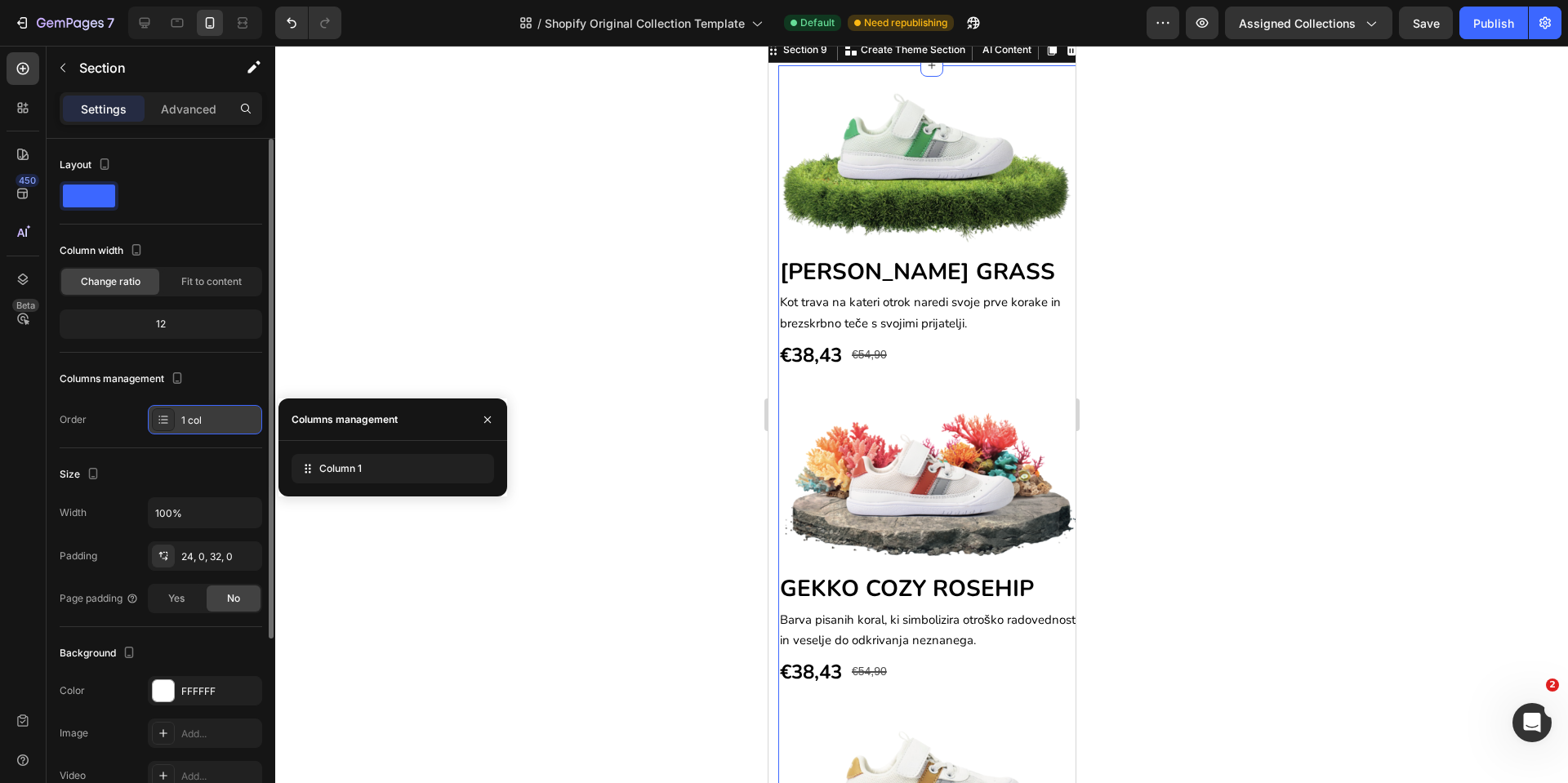
click at [224, 419] on div "1 col" at bounding box center [219, 420] width 77 height 14
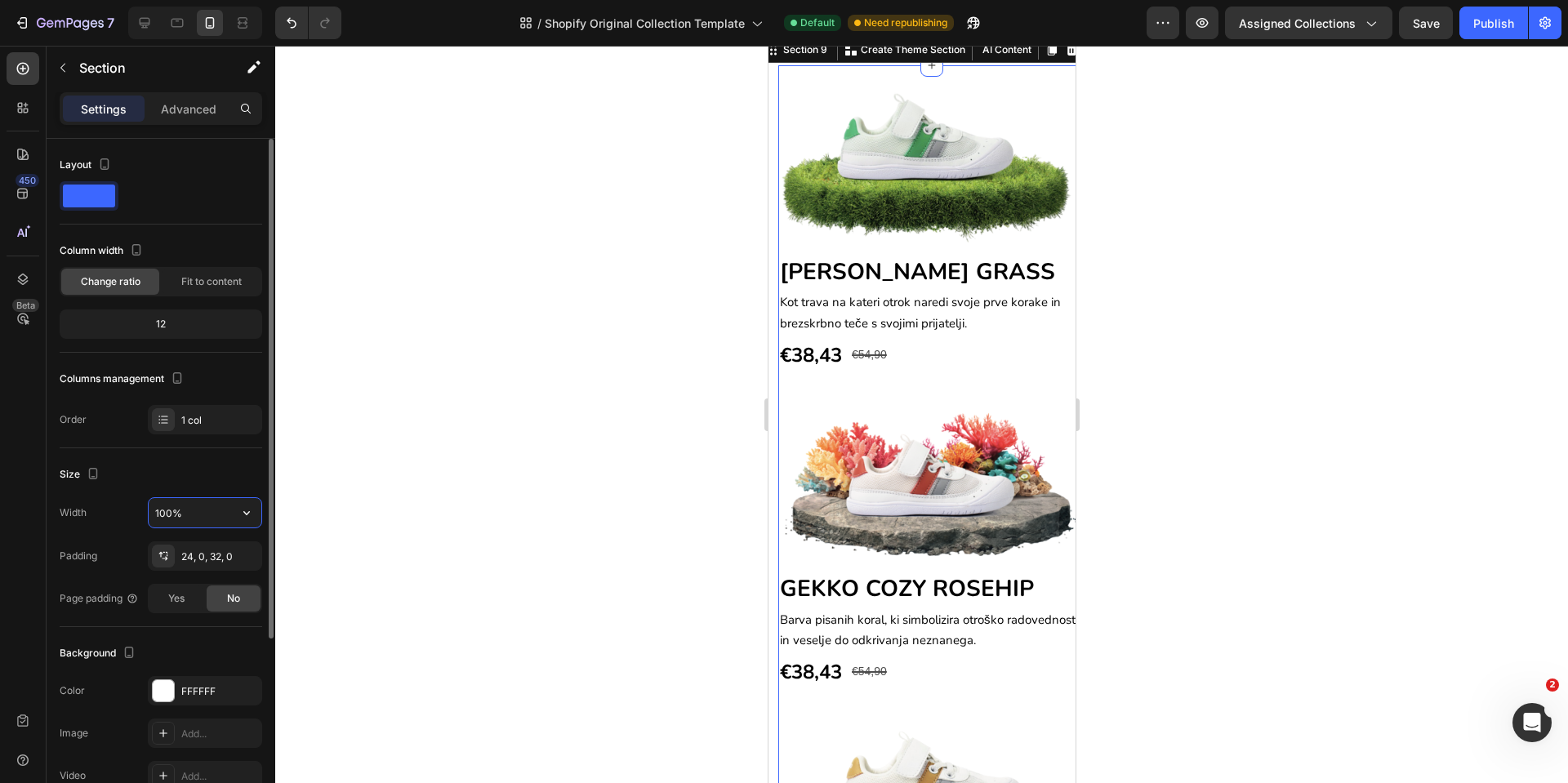
click at [206, 517] on input "100%" at bounding box center [205, 513] width 112 height 29
click at [238, 512] on icon "button" at bounding box center [247, 513] width 16 height 16
click at [189, 584] on p "Default 100%" at bounding box center [200, 585] width 93 height 14
click at [190, 604] on div "Yes" at bounding box center [176, 598] width 53 height 26
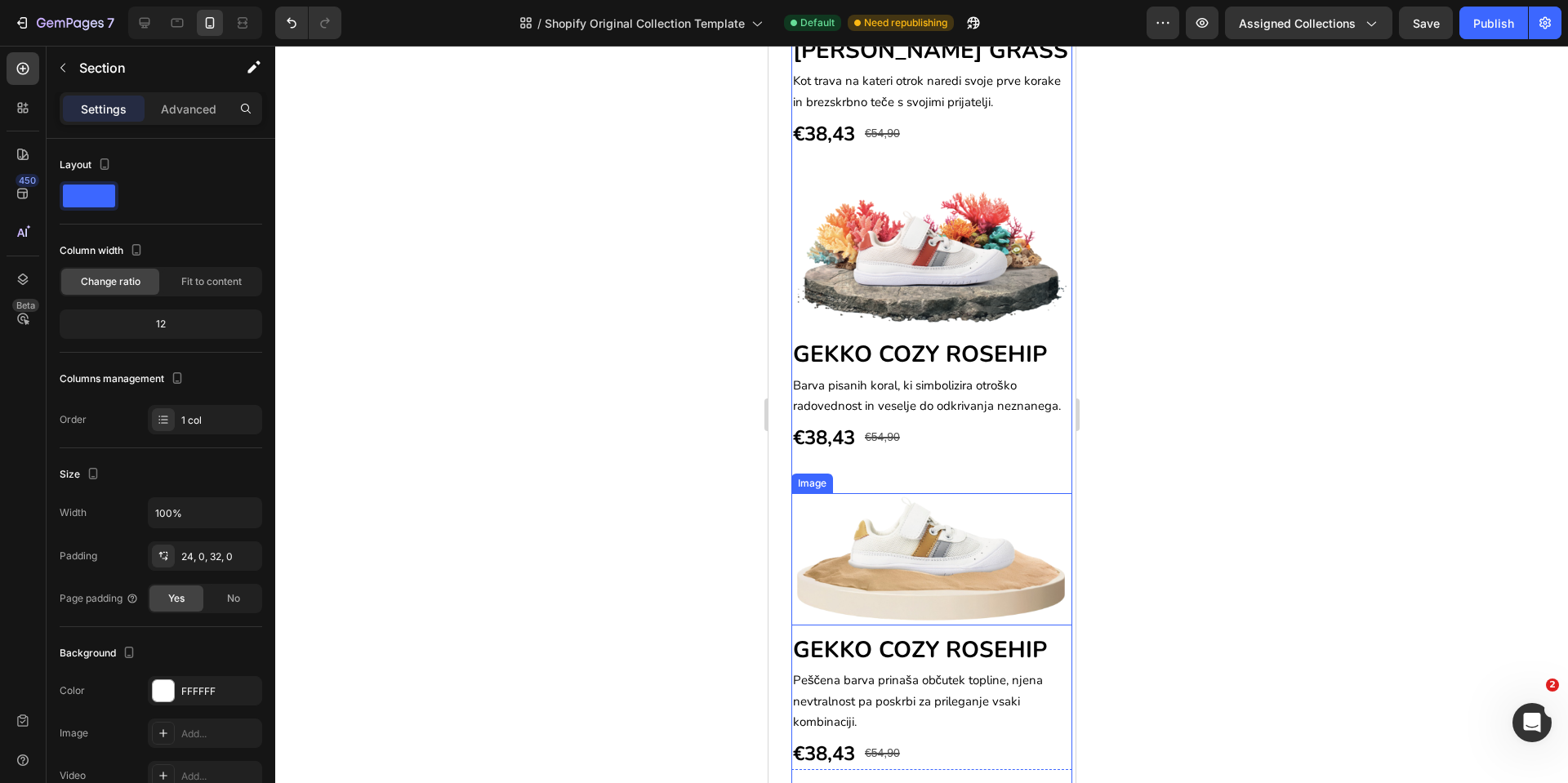
scroll to position [1982, 0]
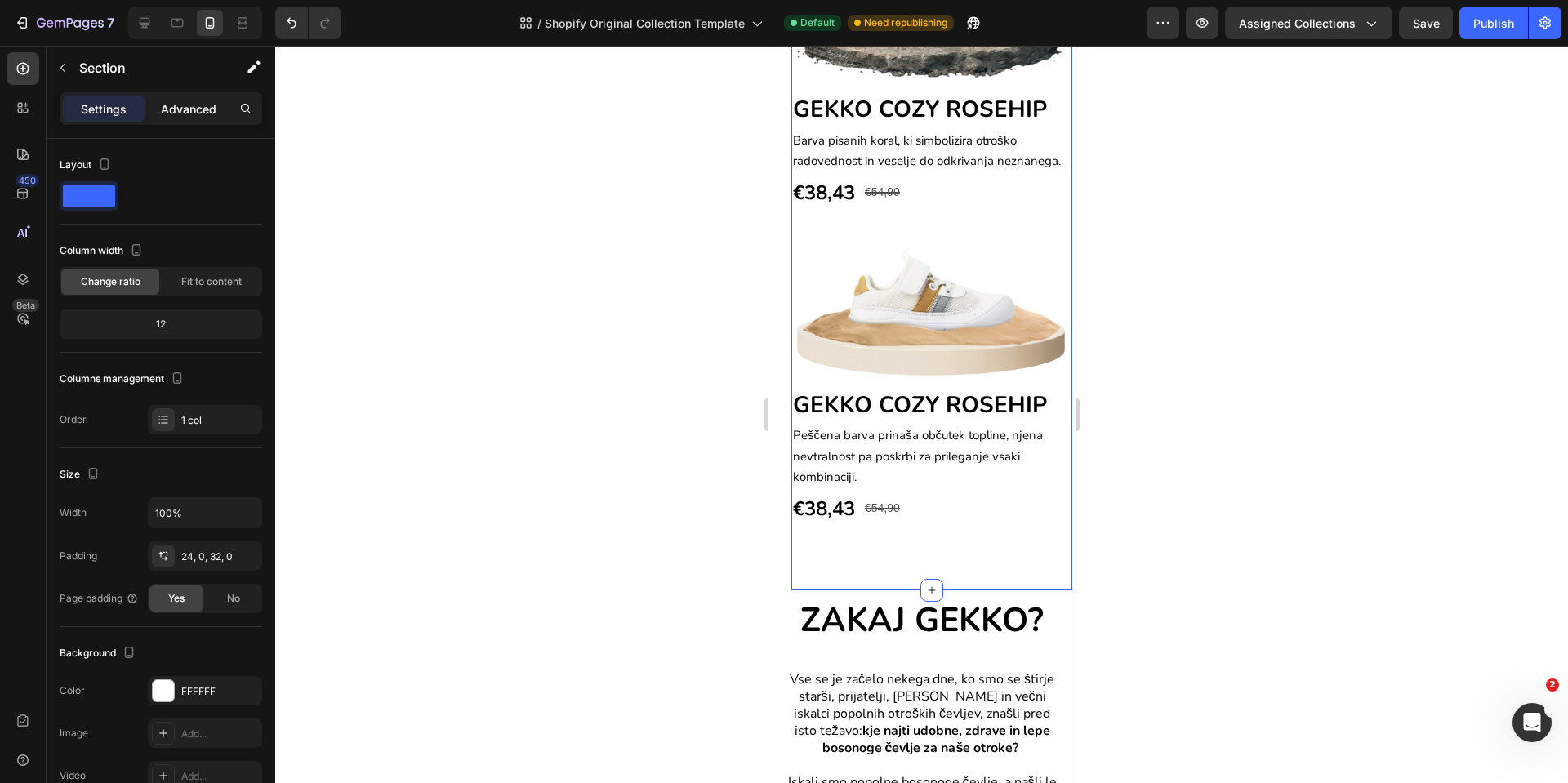
click at [178, 97] on div "Advanced" at bounding box center [189, 108] width 82 height 26
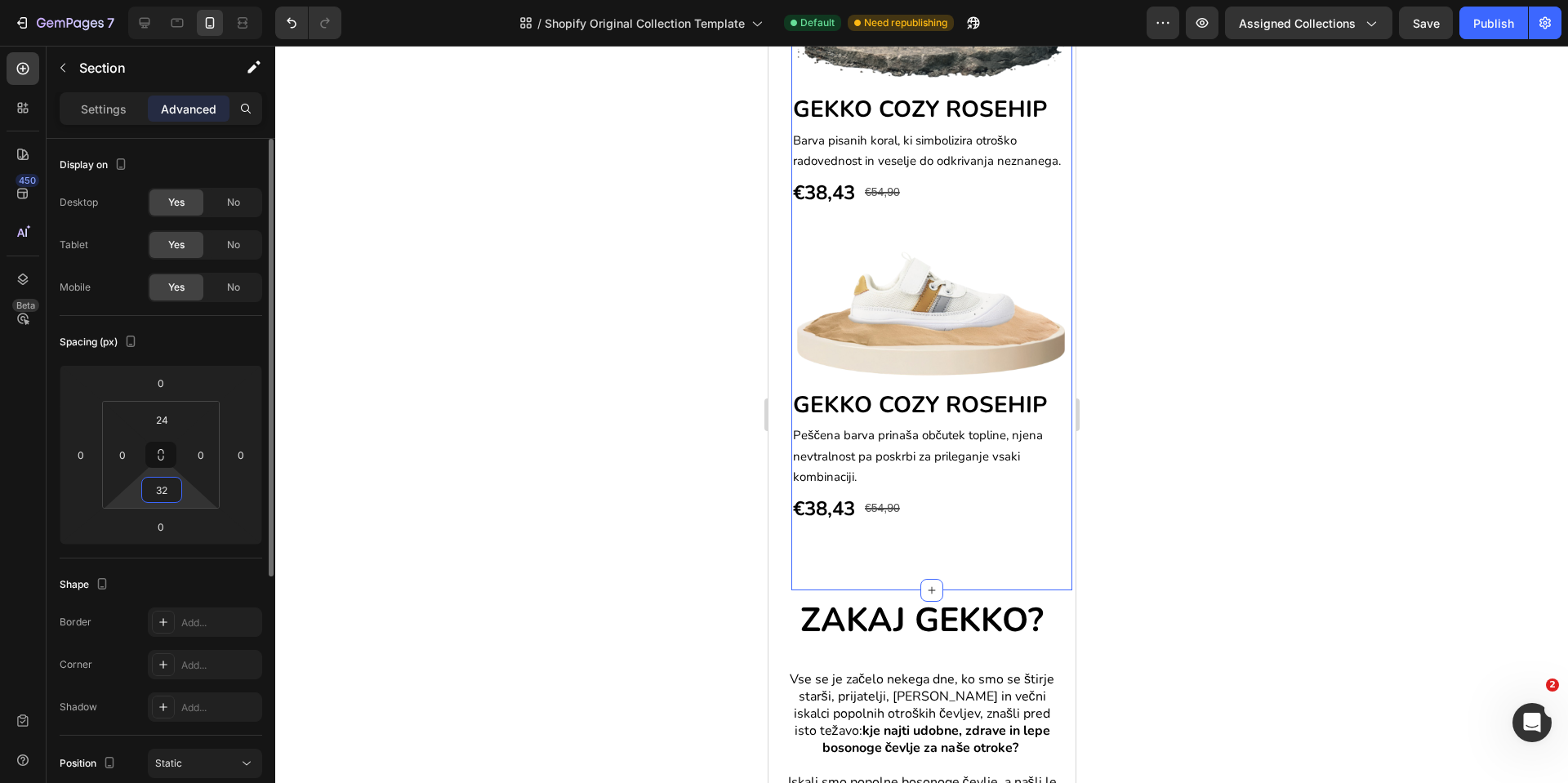
click at [170, 499] on input "32" at bounding box center [161, 489] width 33 height 24
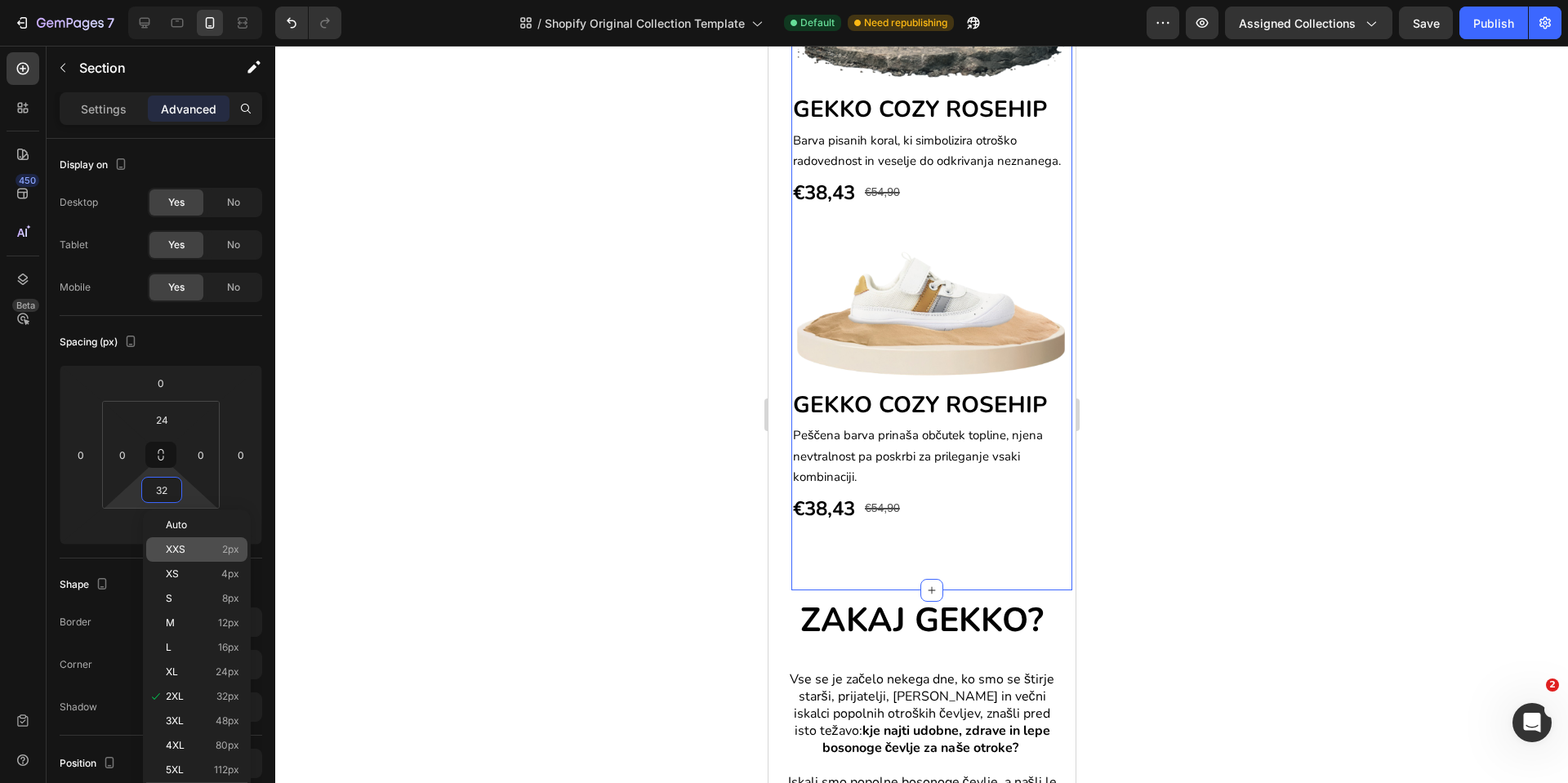
click at [181, 540] on div "XXS 2px" at bounding box center [197, 549] width 102 height 24
type input "2"
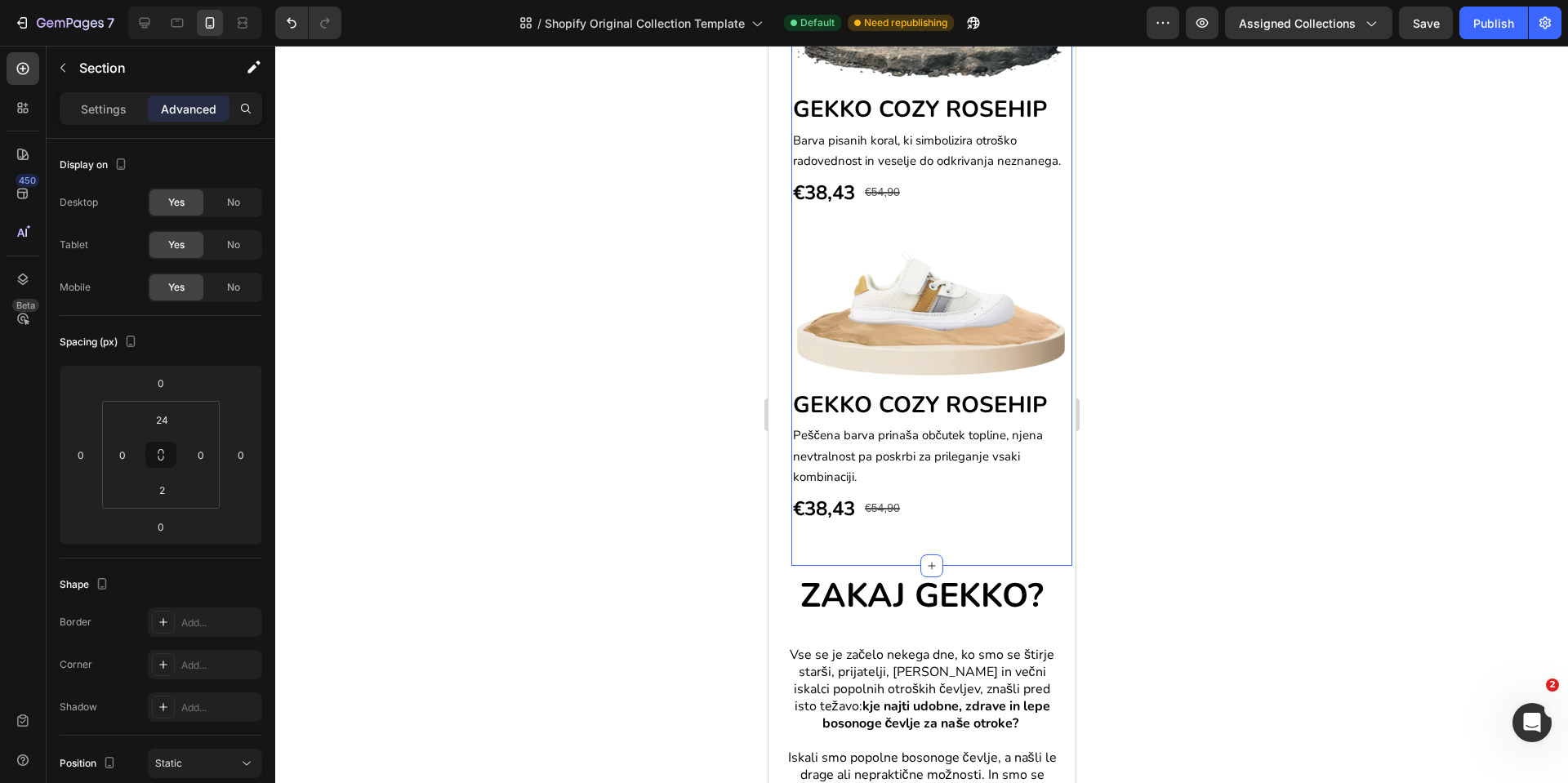
click at [779, 521] on section "Image GEKKO BREEZE GRASS Heading Kot trava na kateri otrok naredi svoje prve ko…" at bounding box center [921, 90] width 307 height 953
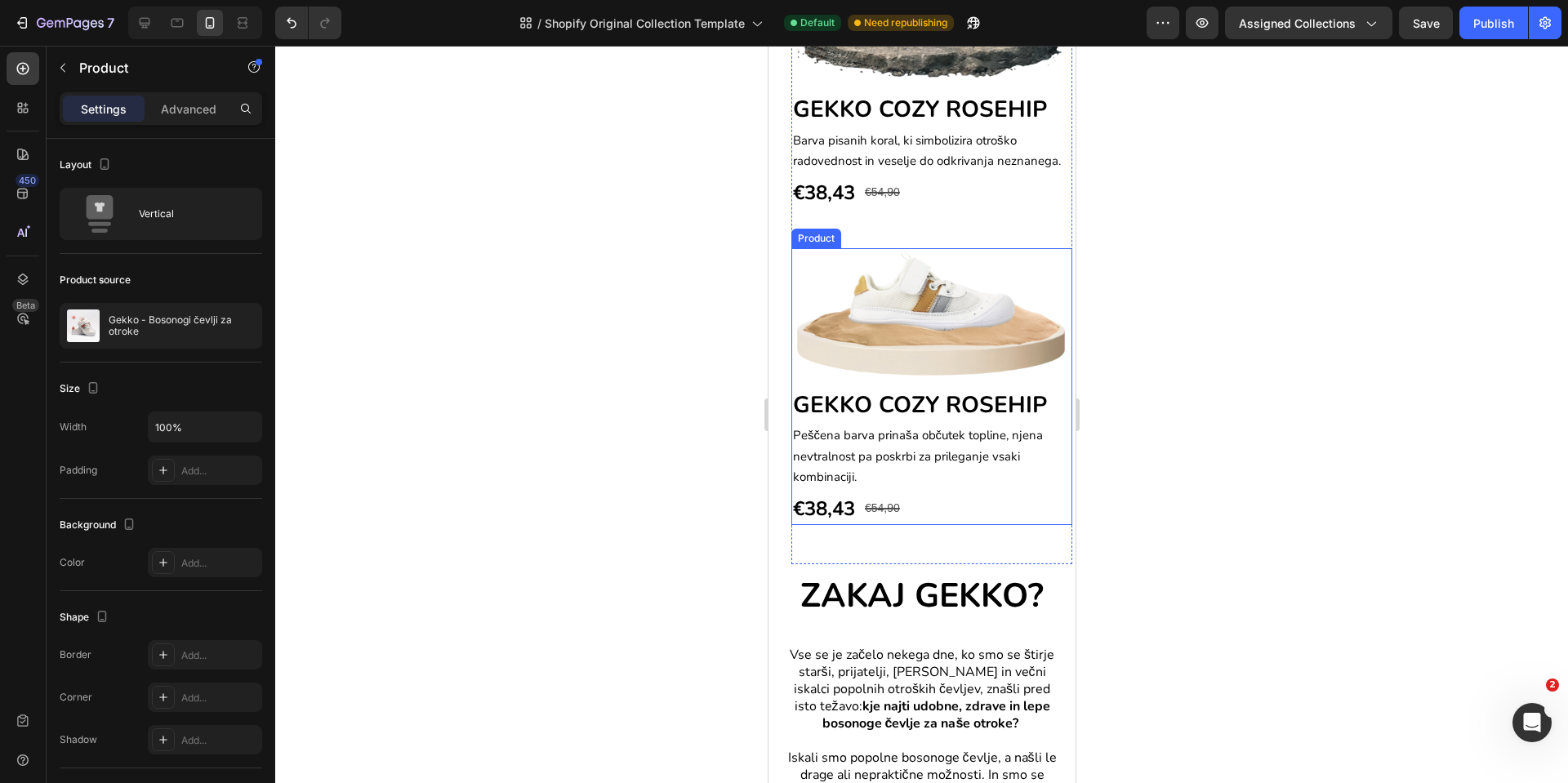
click at [1046, 376] on div "Image GEKKO COZY ROSEHIP Heading Peščena barva prinaša občutek topline, njena n…" at bounding box center [931, 387] width 281 height 277
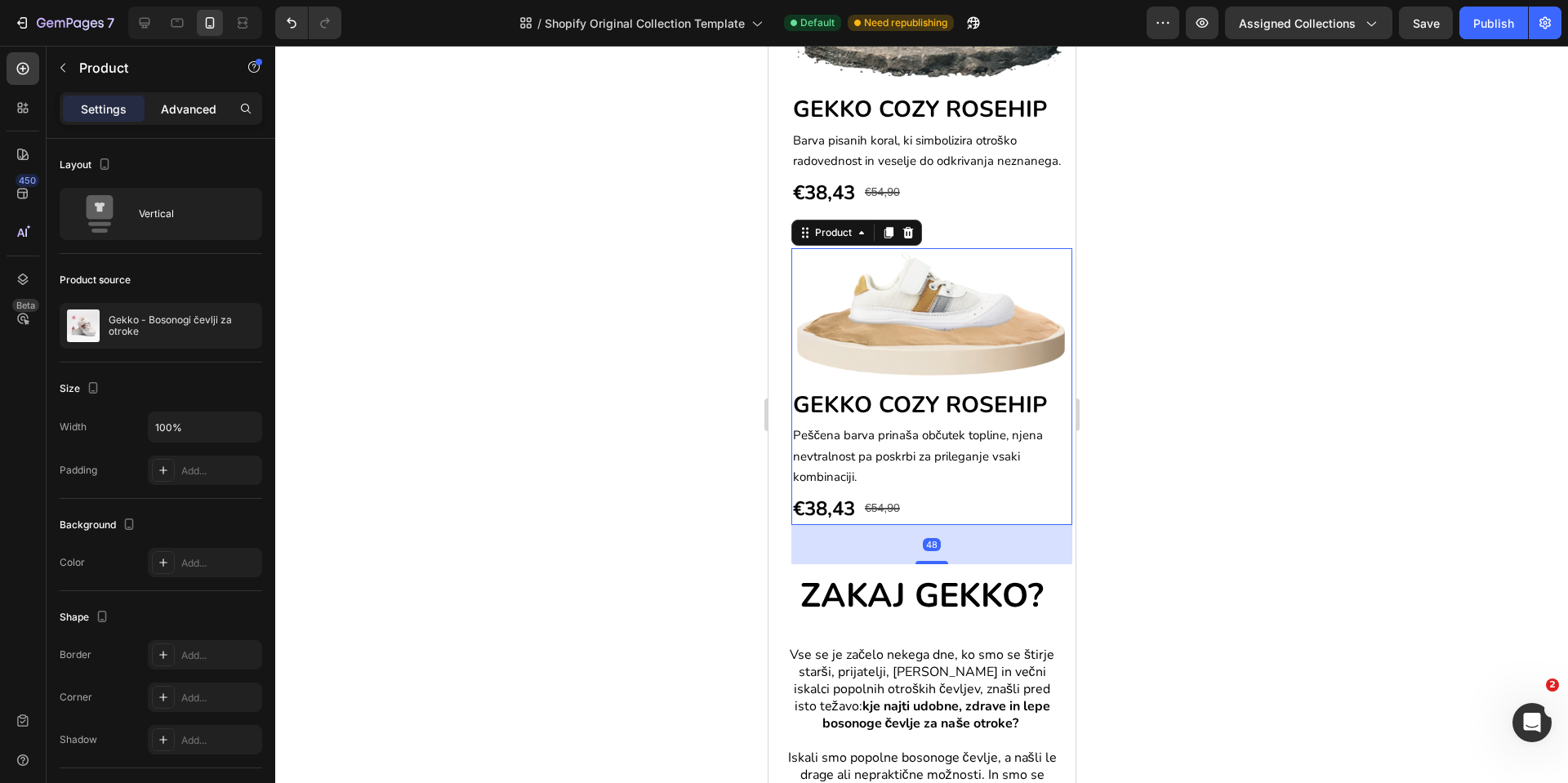
click at [176, 102] on p "Advanced" at bounding box center [189, 109] width 55 height 17
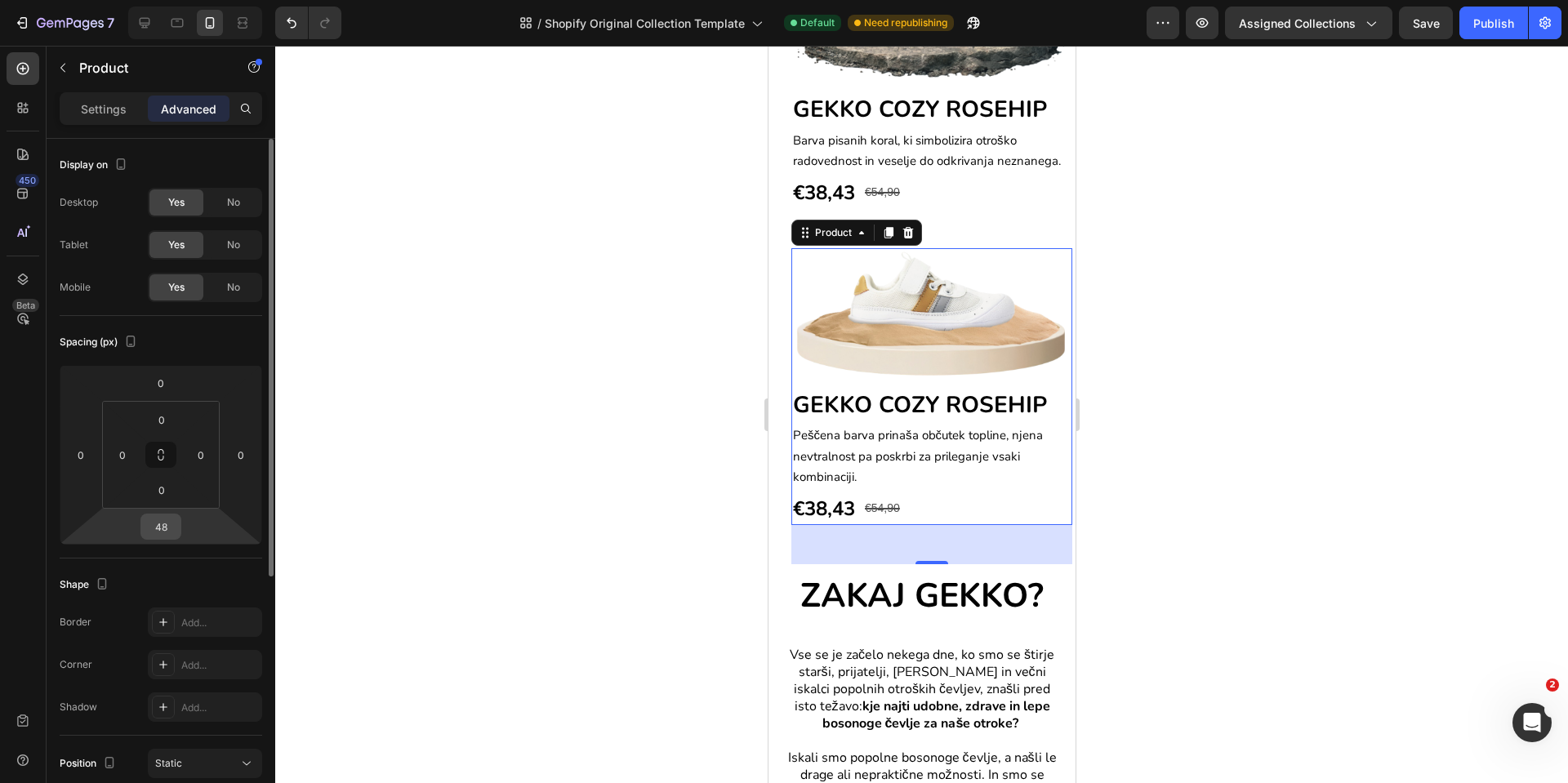
click at [167, 526] on input "48" at bounding box center [161, 527] width 33 height 24
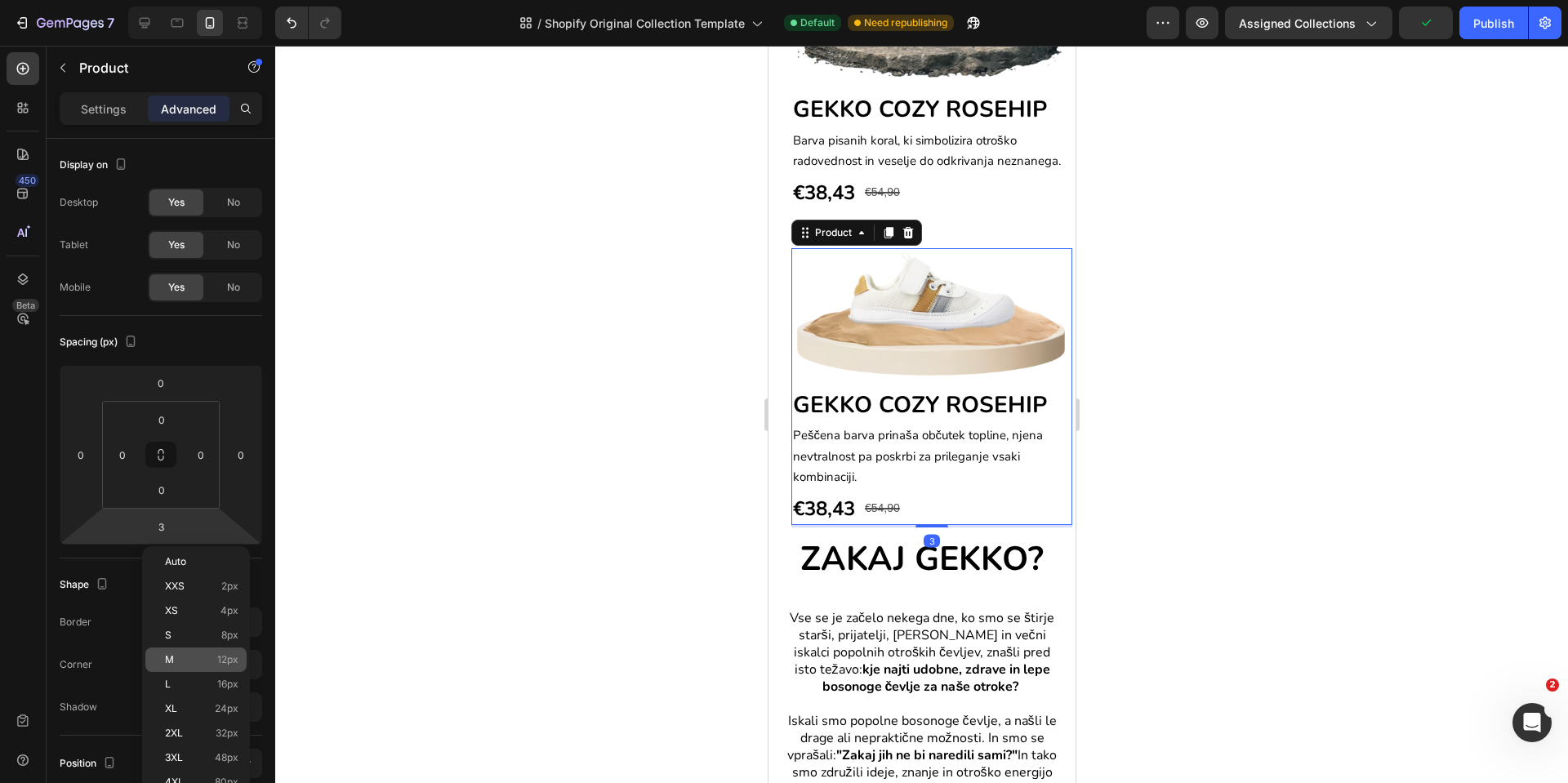
click at [175, 661] on p "M 12px" at bounding box center [201, 660] width 73 height 12
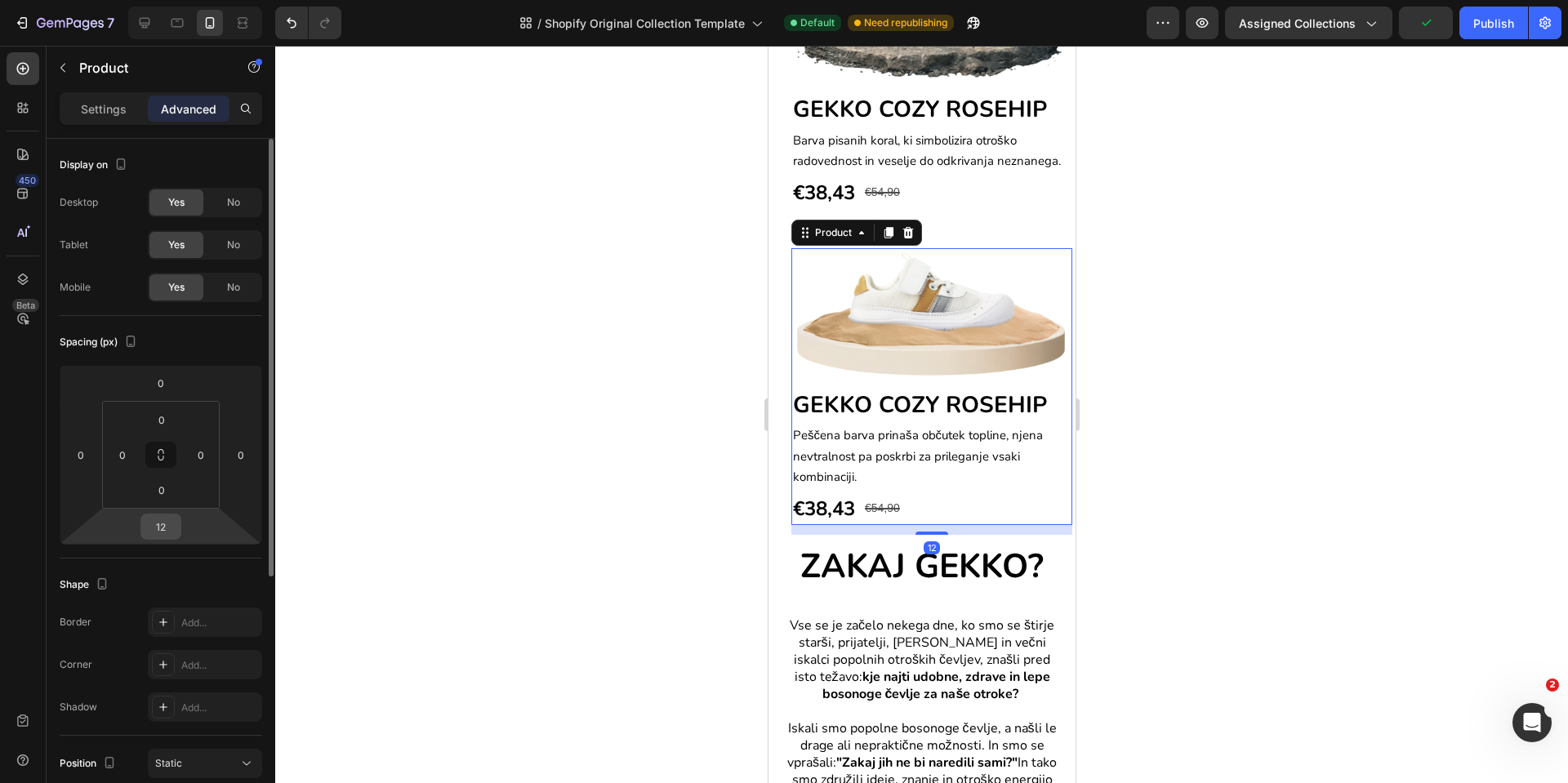
click at [178, 527] on div "12" at bounding box center [160, 527] width 41 height 26
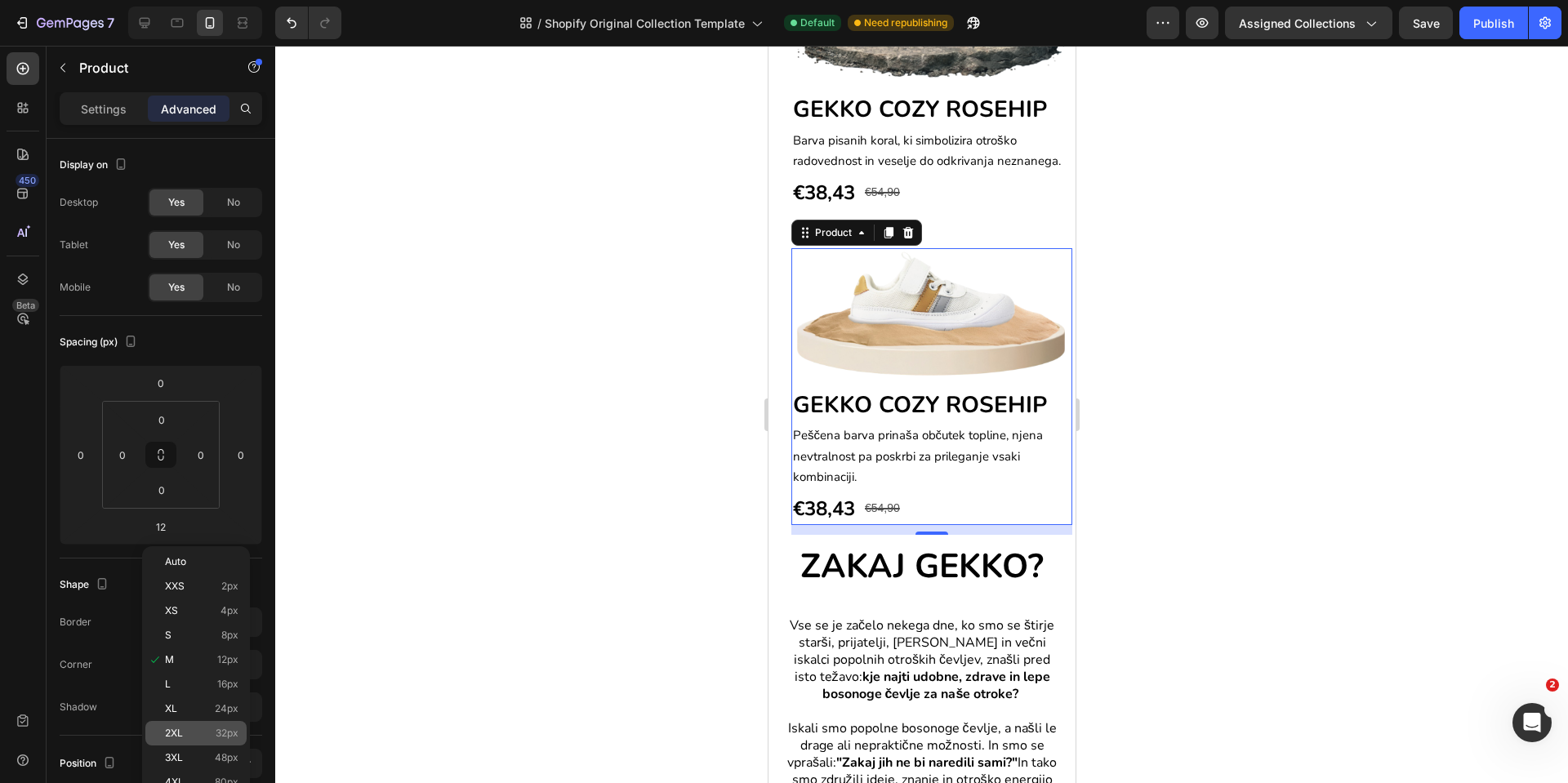
click at [192, 695] on div "2XL 32px" at bounding box center [196, 733] width 102 height 24
type input "32"
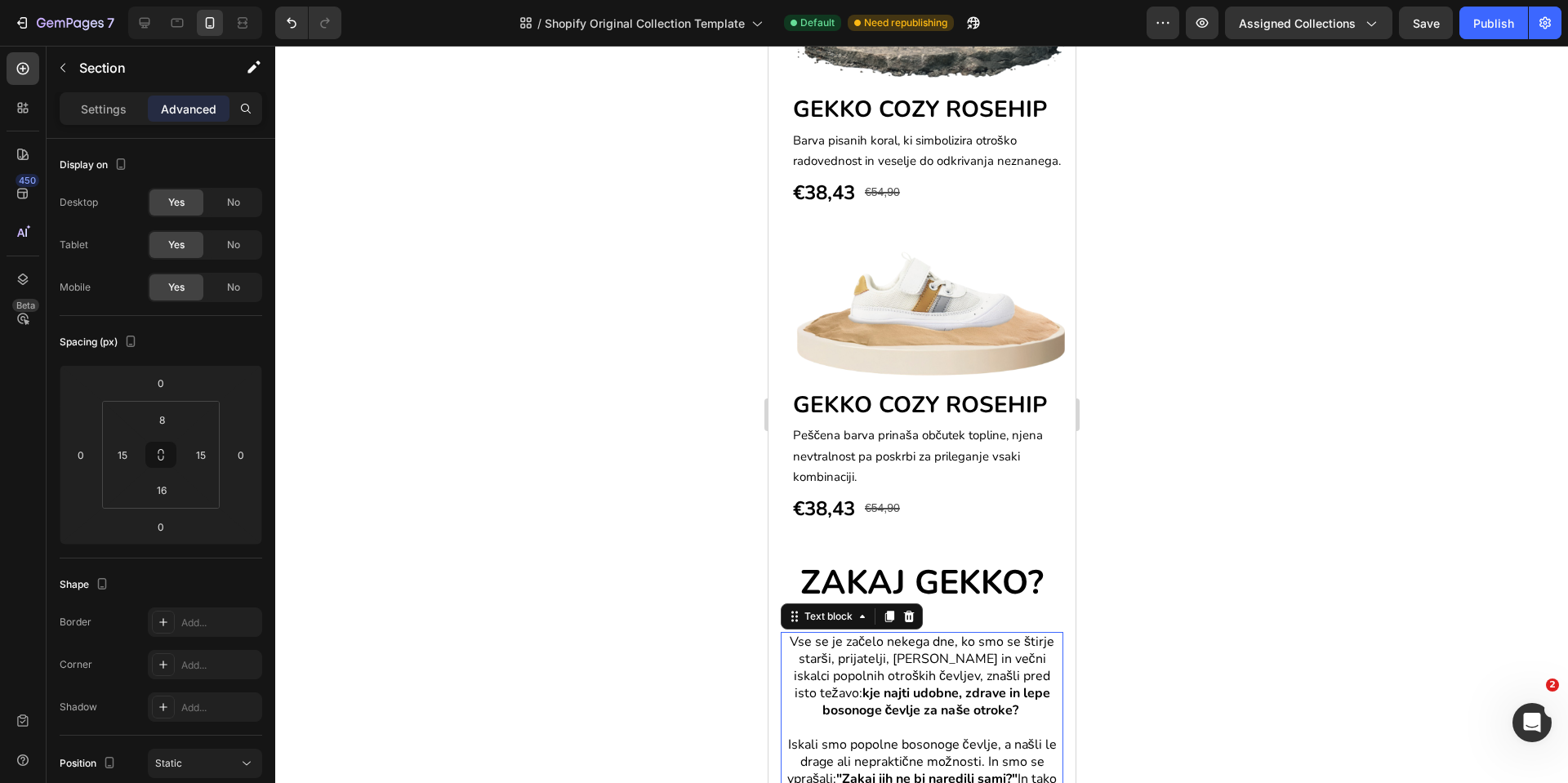
click at [782, 660] on p "Vse se je začelo nekega dne, ko smo se štirje starši, prijatelji, [PERSON_NAME]…" at bounding box center [922, 676] width 279 height 86
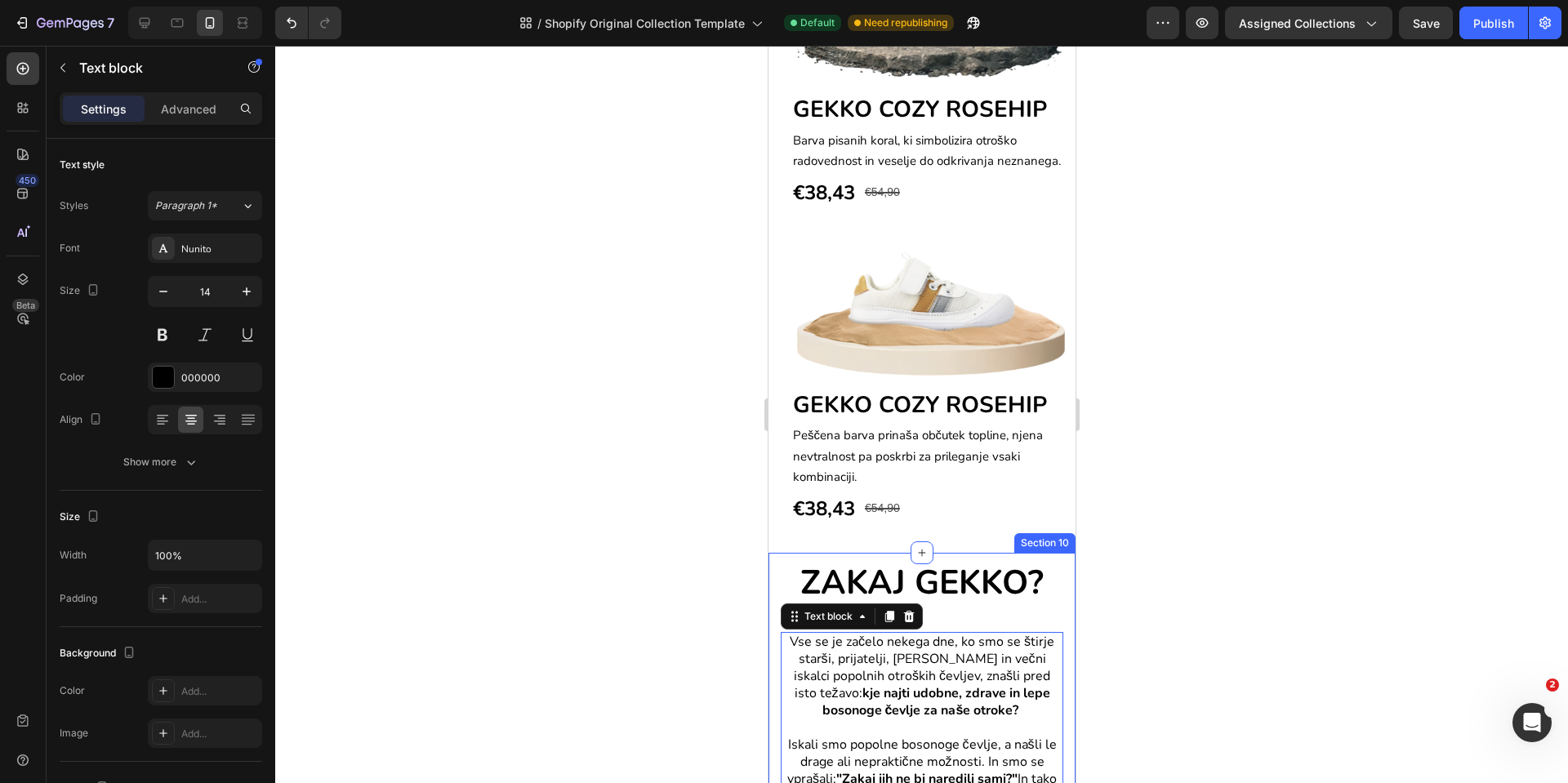
click at [200, 92] on div "Settings Advanced" at bounding box center [161, 109] width 203 height 33
click at [199, 104] on p "Advanced" at bounding box center [189, 109] width 55 height 17
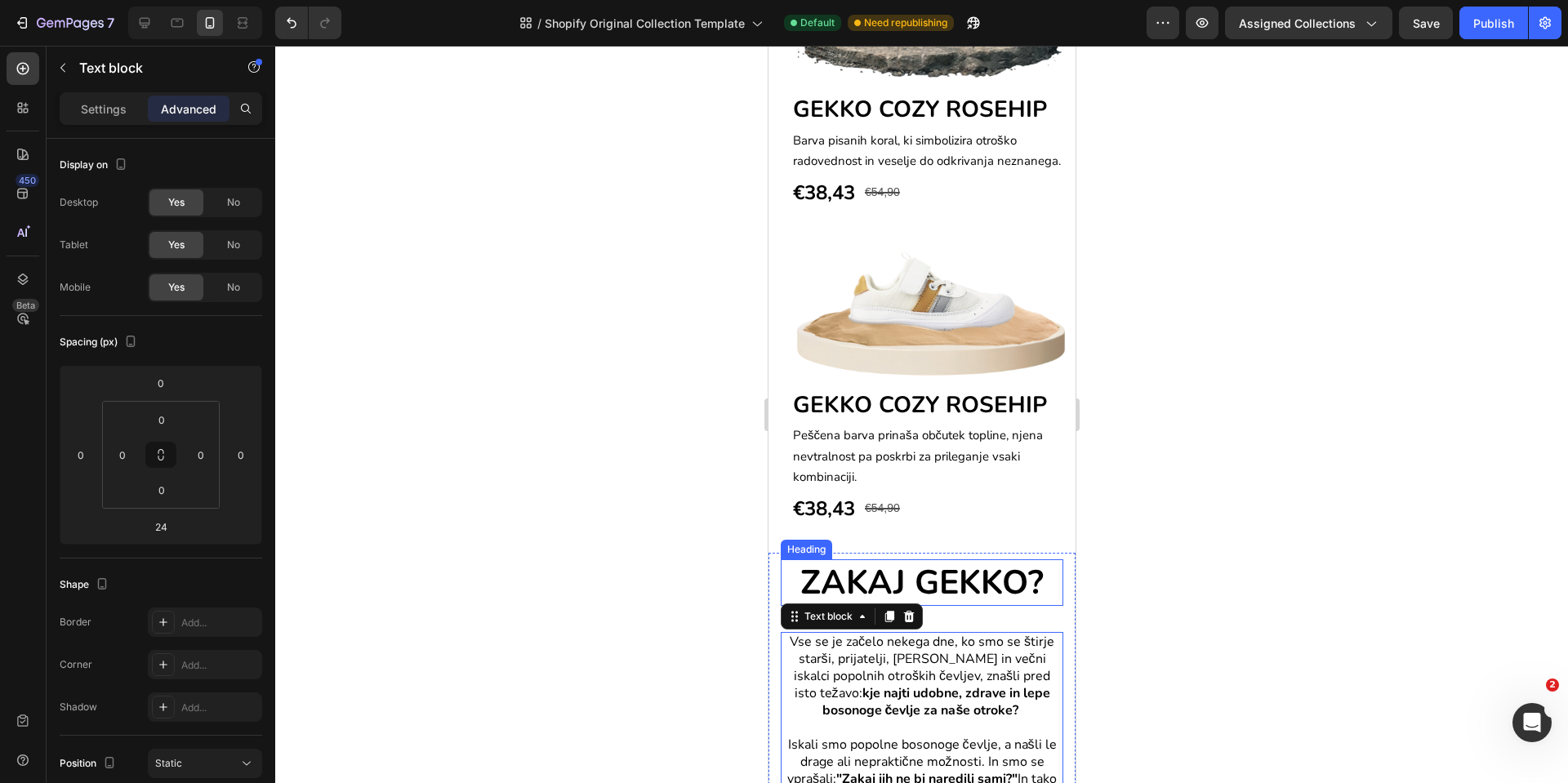
click at [1036, 590] on h2 "ZAKAJ GEKKO?" at bounding box center [922, 582] width 283 height 46
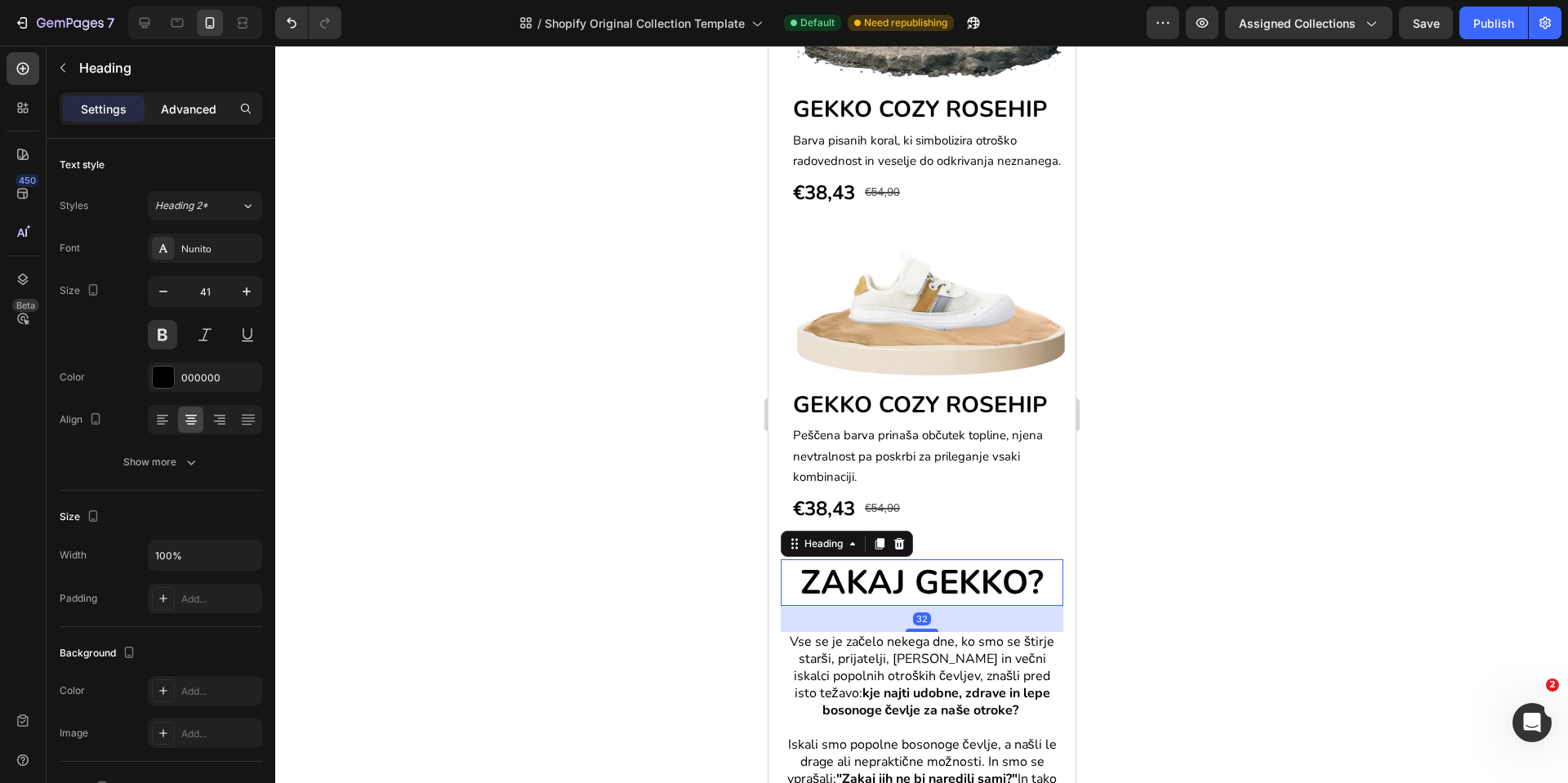
click at [197, 95] on div "Advanced" at bounding box center [189, 108] width 82 height 26
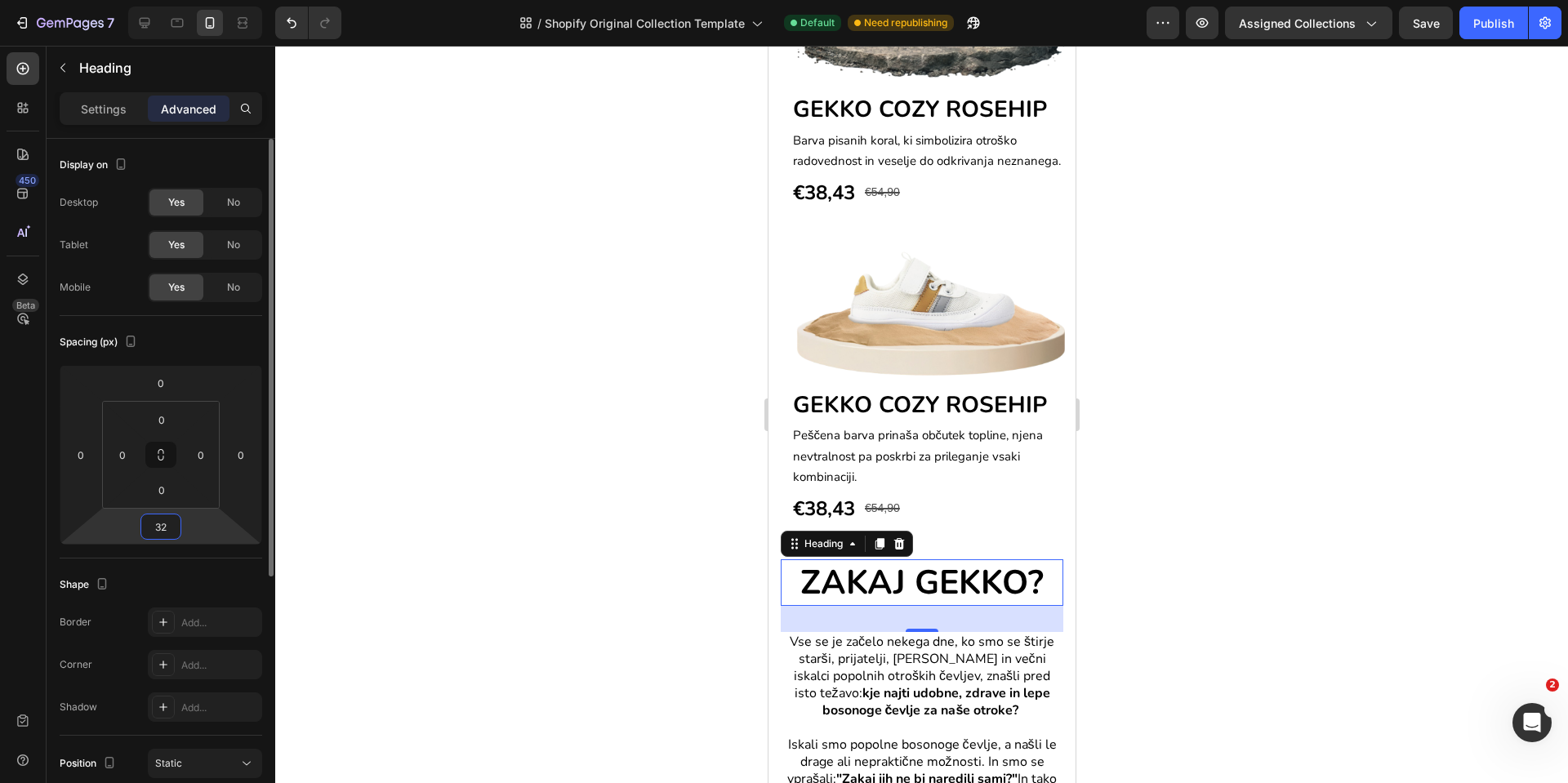
click at [167, 528] on input "32" at bounding box center [161, 527] width 33 height 24
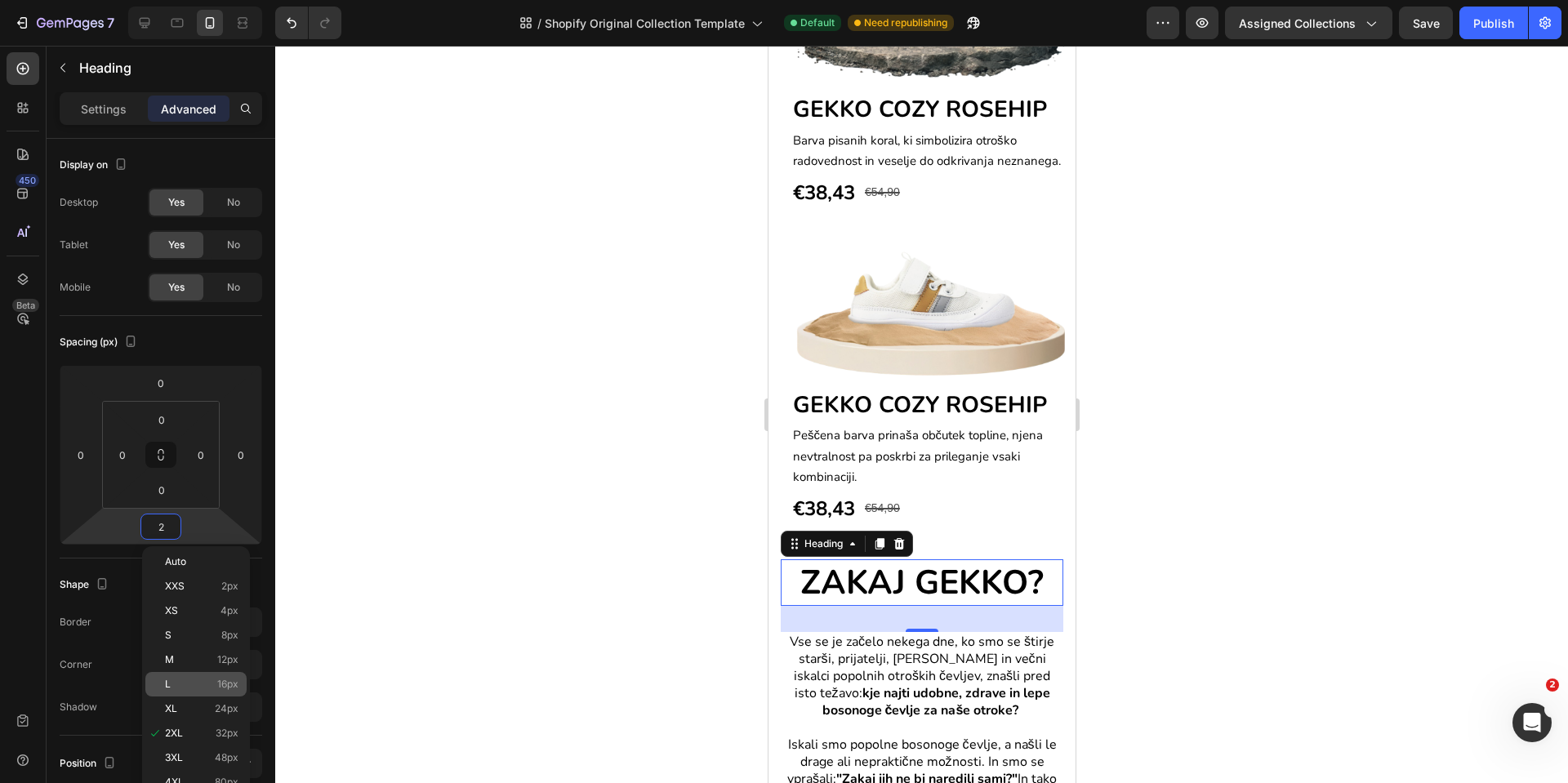
click at [187, 682] on p "L 16px" at bounding box center [201, 684] width 73 height 12
type input "16"
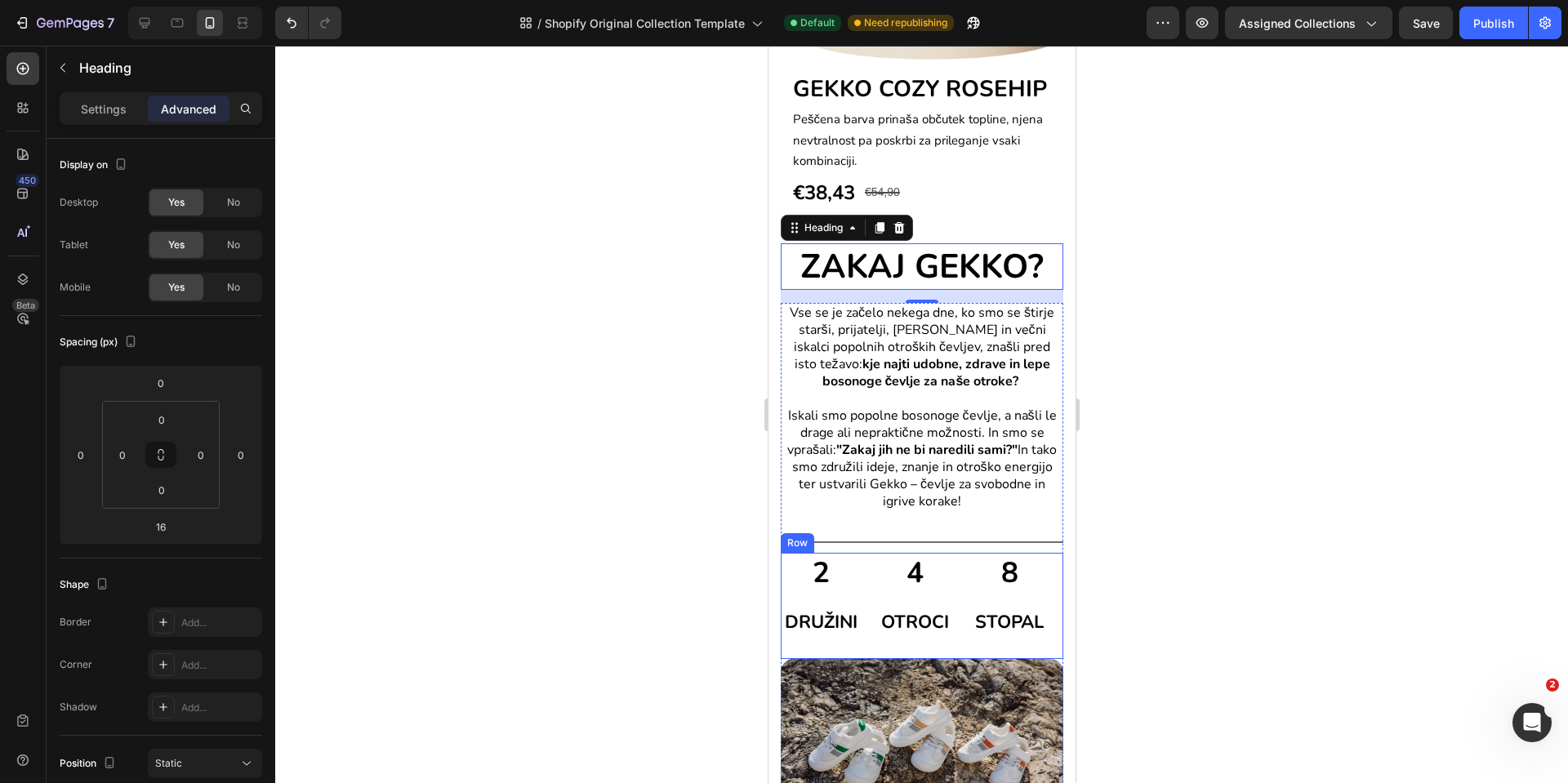
scroll to position [2350, 0]
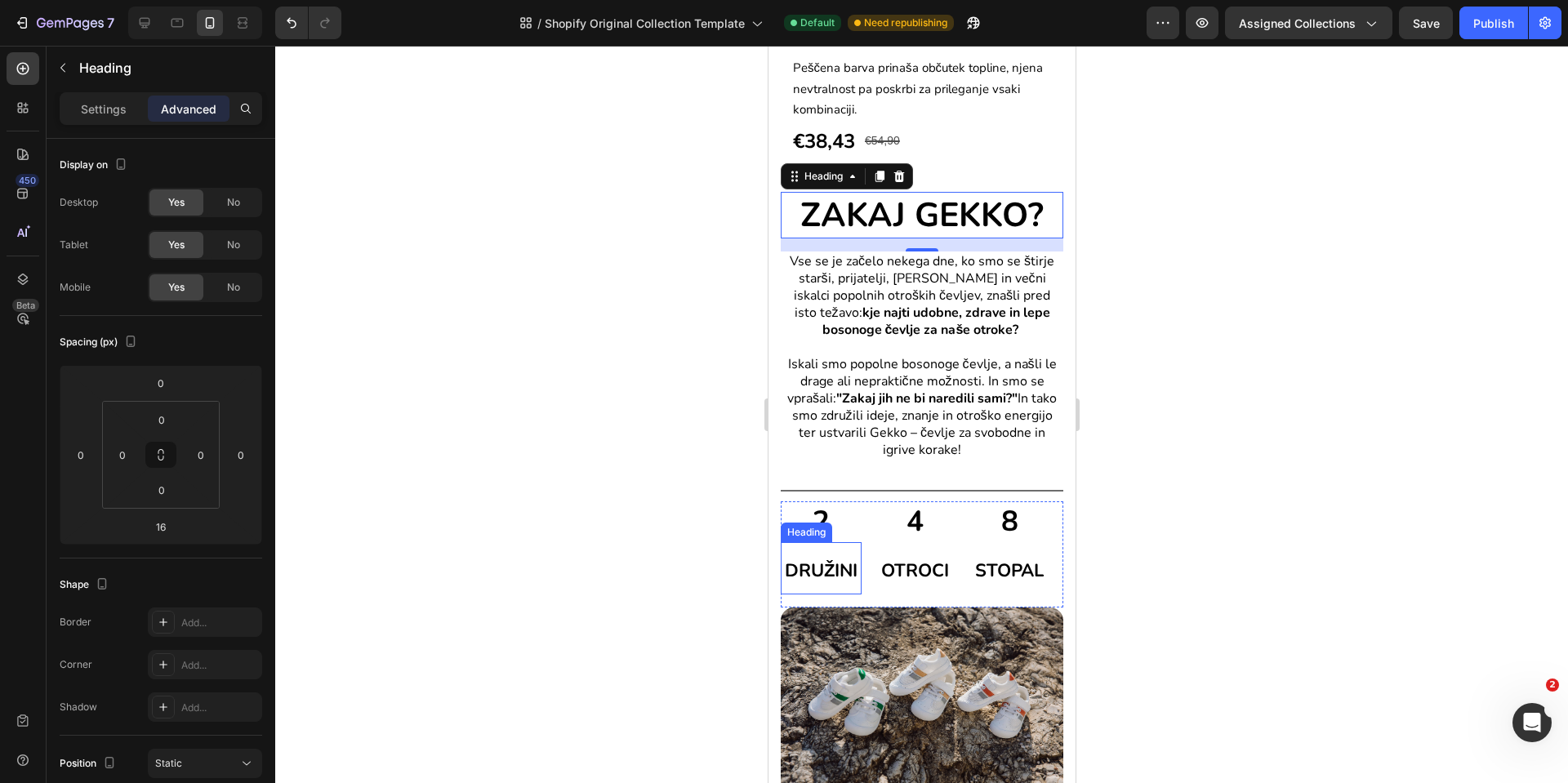
click at [823, 566] on span "DRUŽINI" at bounding box center [820, 570] width 73 height 24
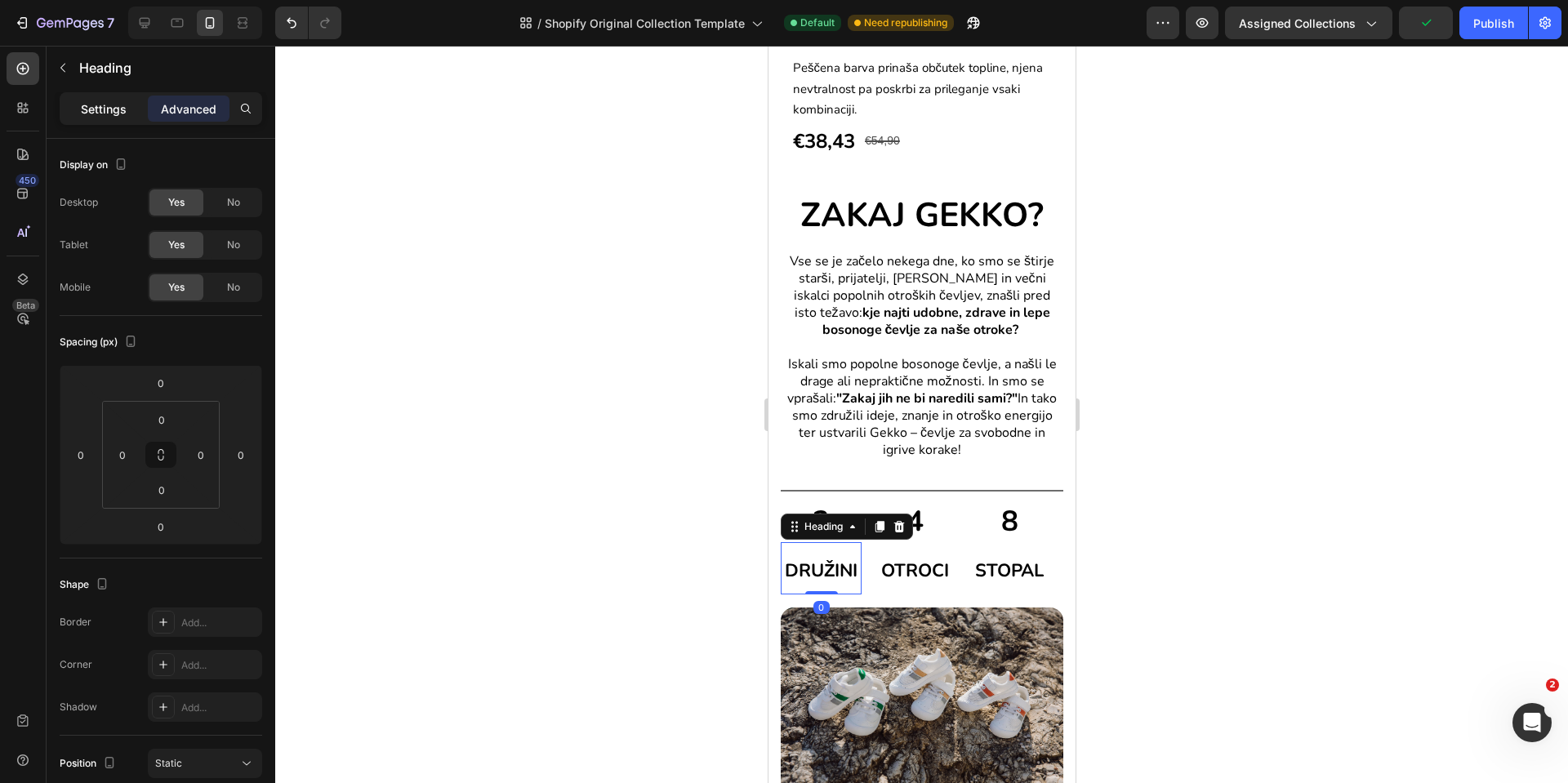
click at [127, 105] on div "Settings" at bounding box center [103, 108] width 82 height 26
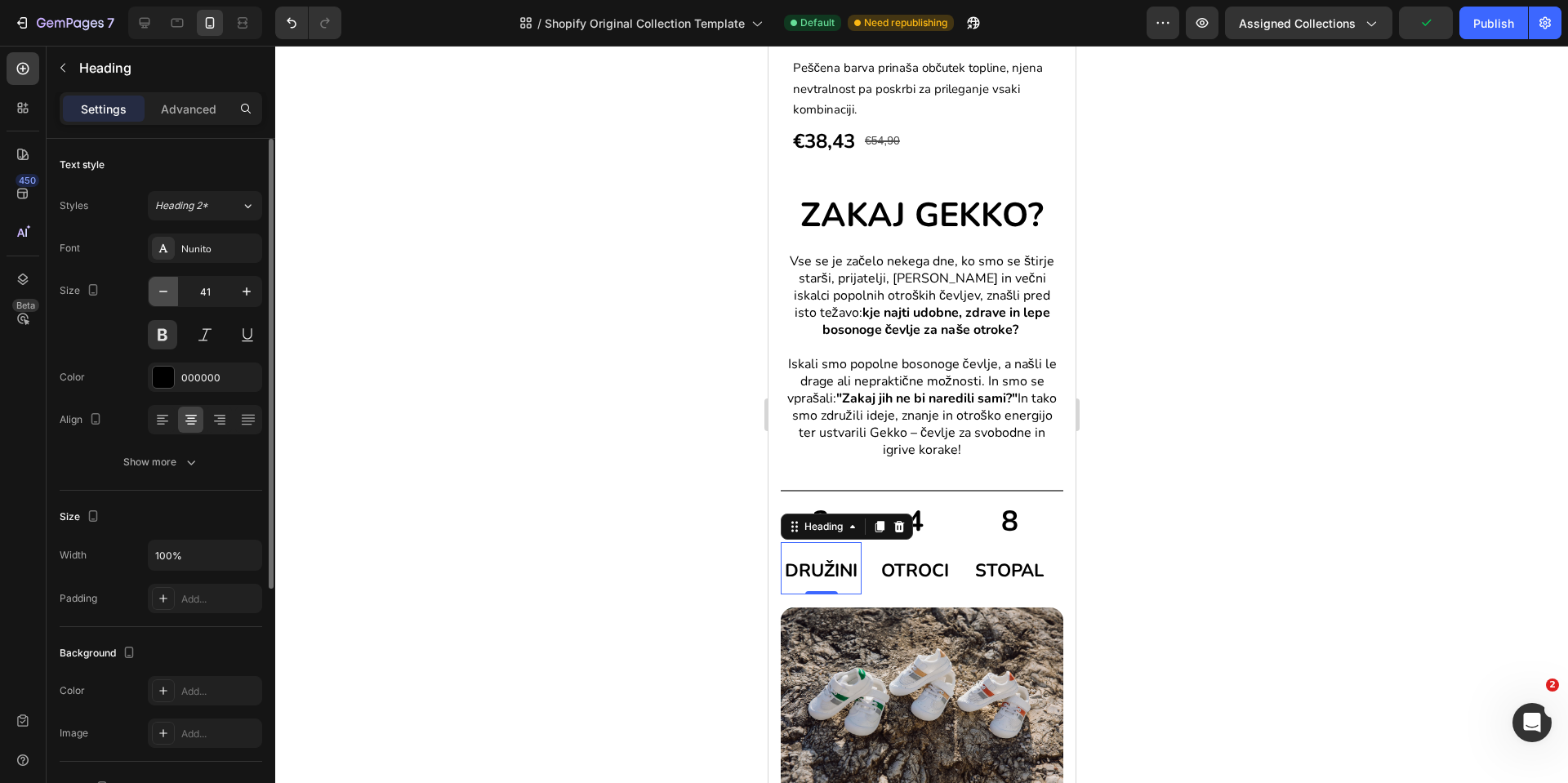
click at [169, 294] on icon "button" at bounding box center [163, 292] width 16 height 16
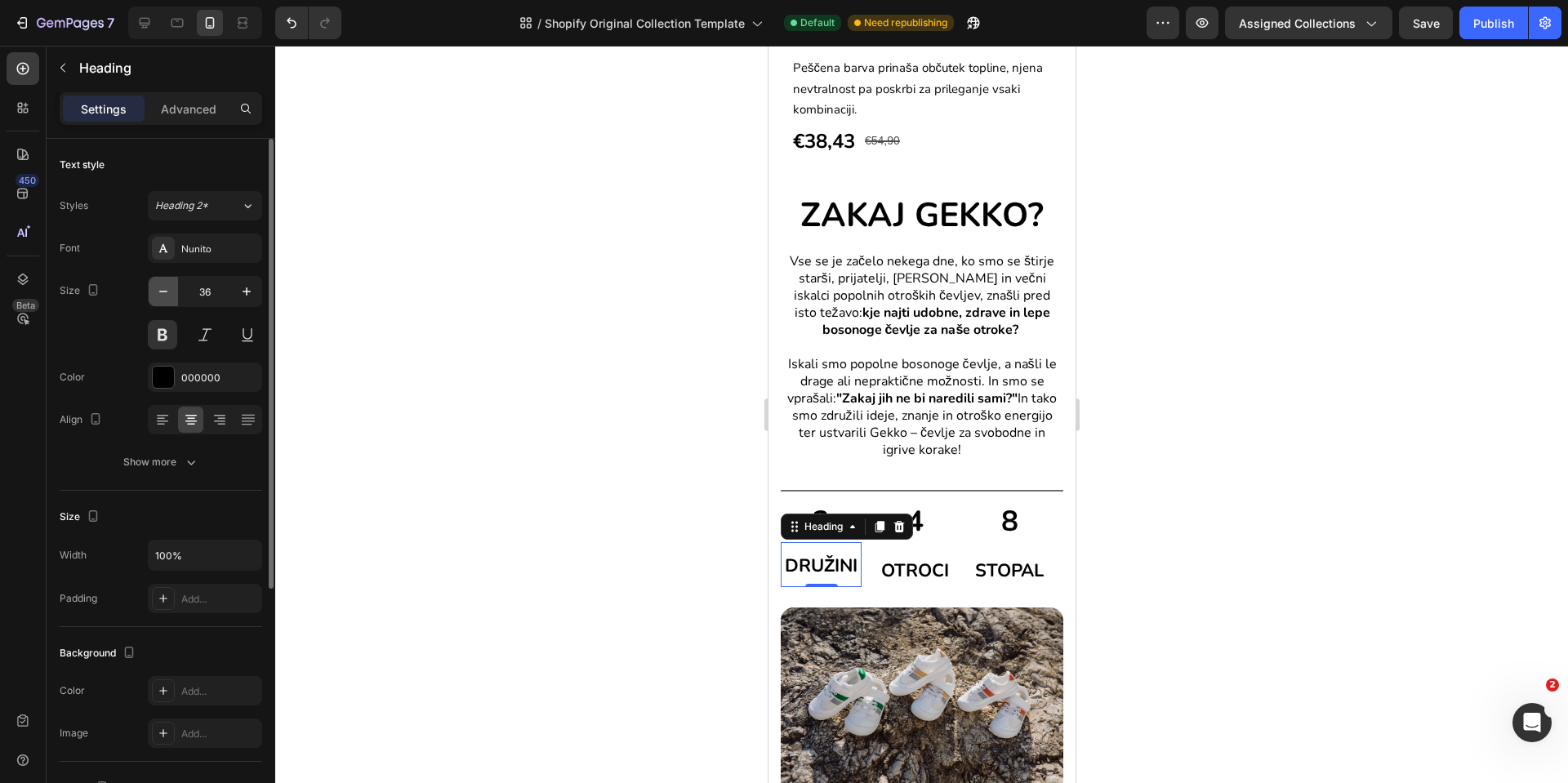
click at [169, 294] on icon "button" at bounding box center [163, 292] width 16 height 16
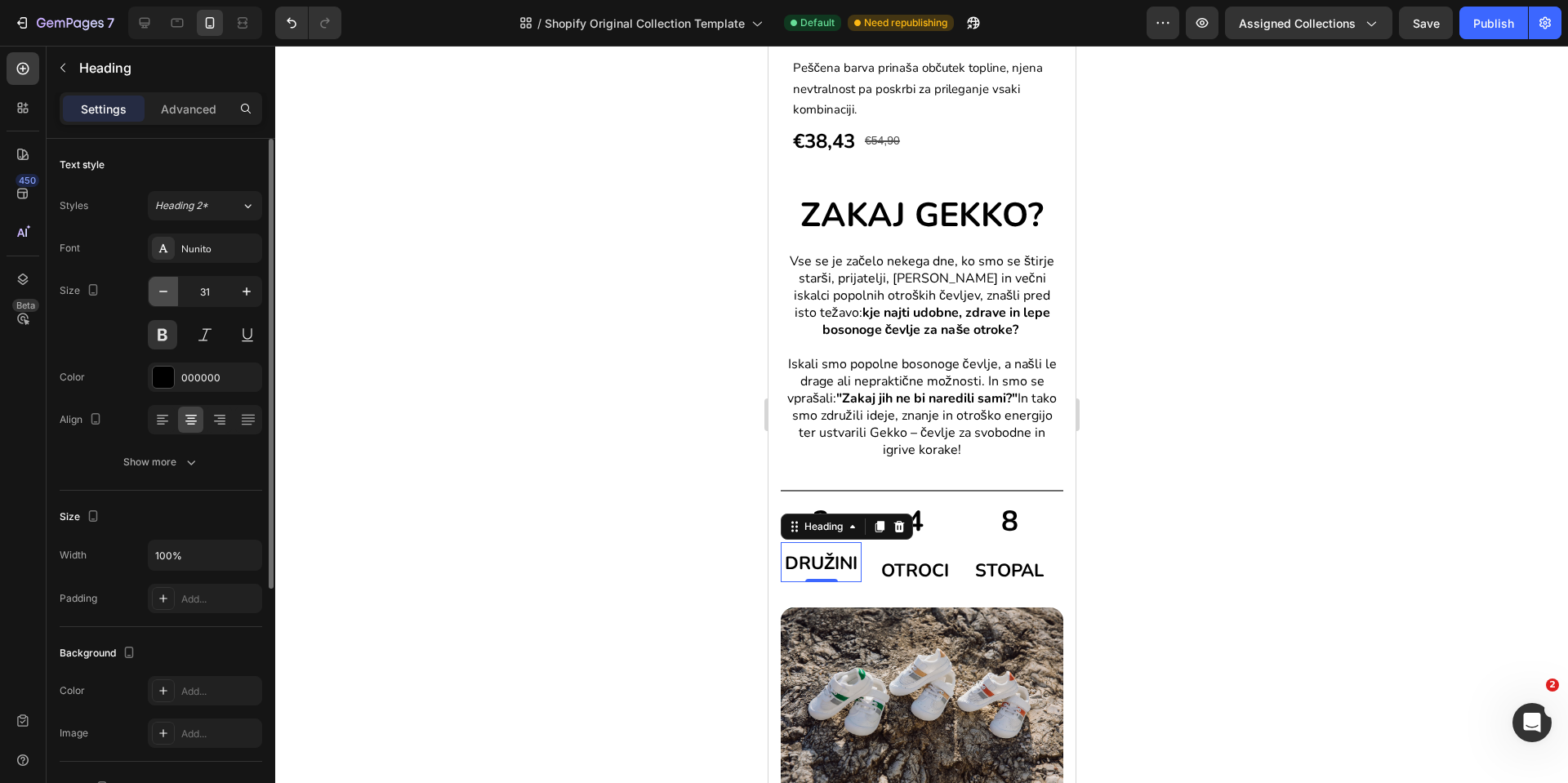
click at [169, 294] on icon "button" at bounding box center [163, 292] width 16 height 16
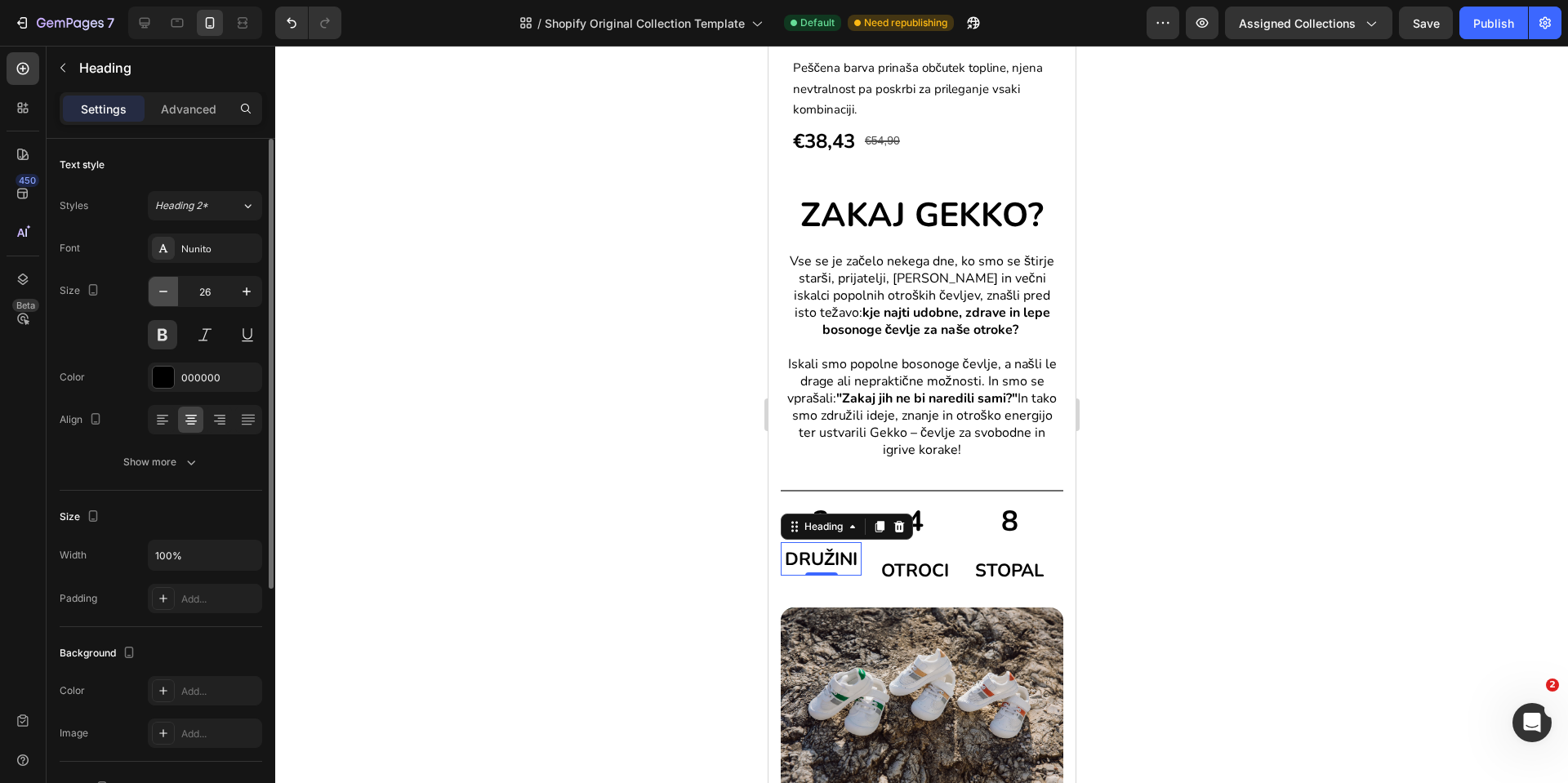
click at [169, 294] on icon "button" at bounding box center [163, 292] width 16 height 16
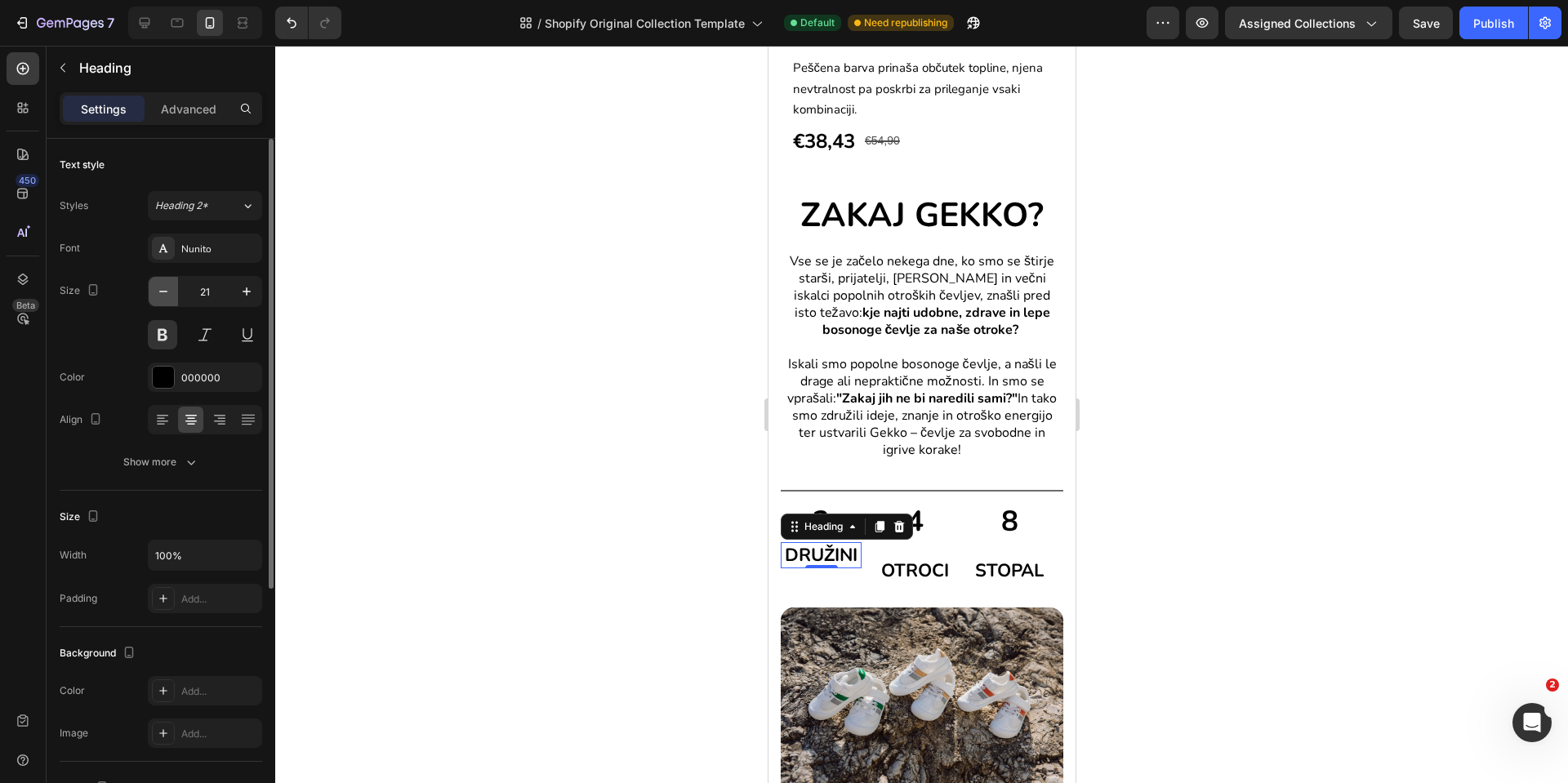
click at [169, 294] on icon "button" at bounding box center [163, 292] width 16 height 16
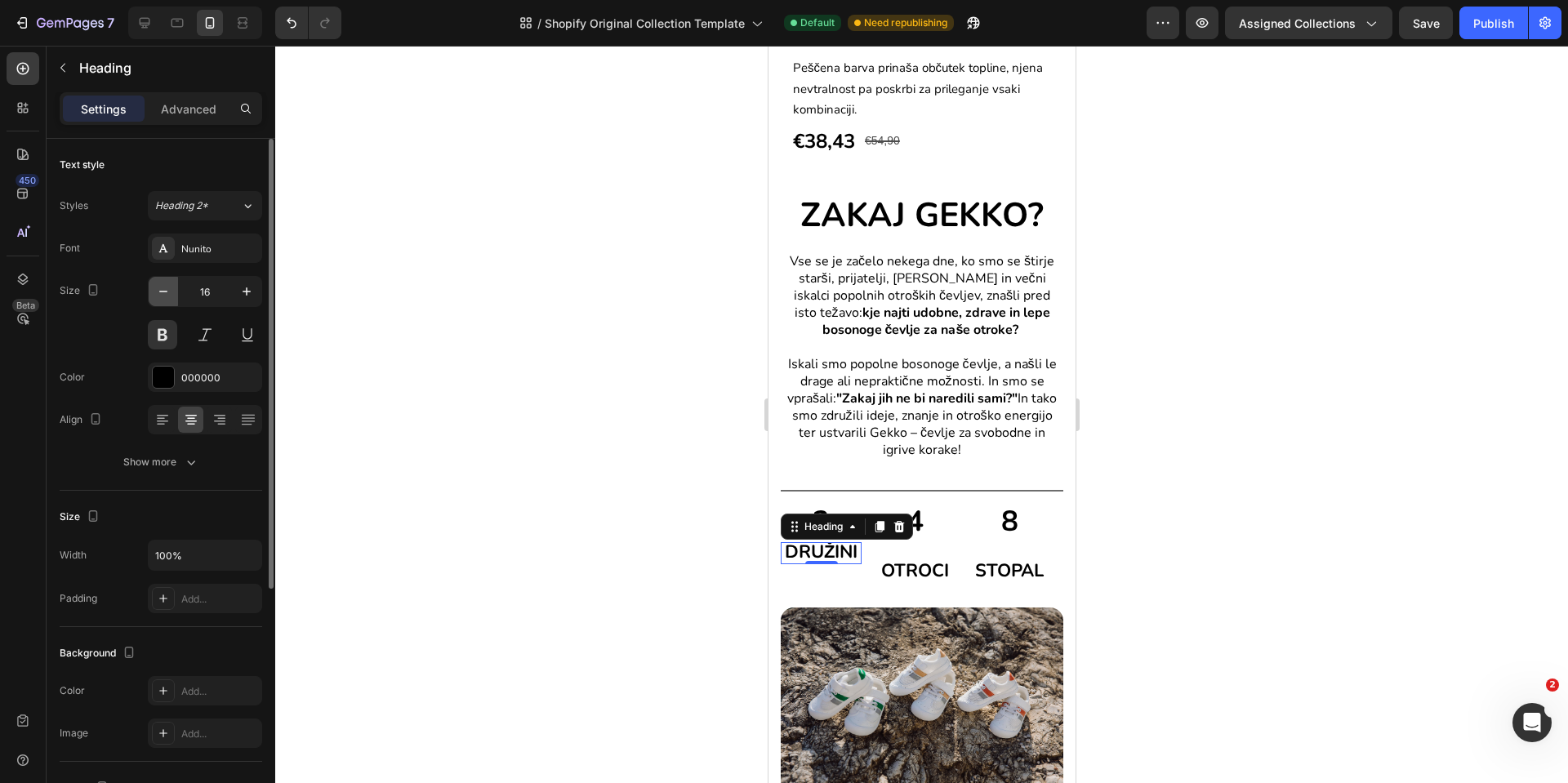
click at [169, 294] on icon "button" at bounding box center [163, 292] width 16 height 16
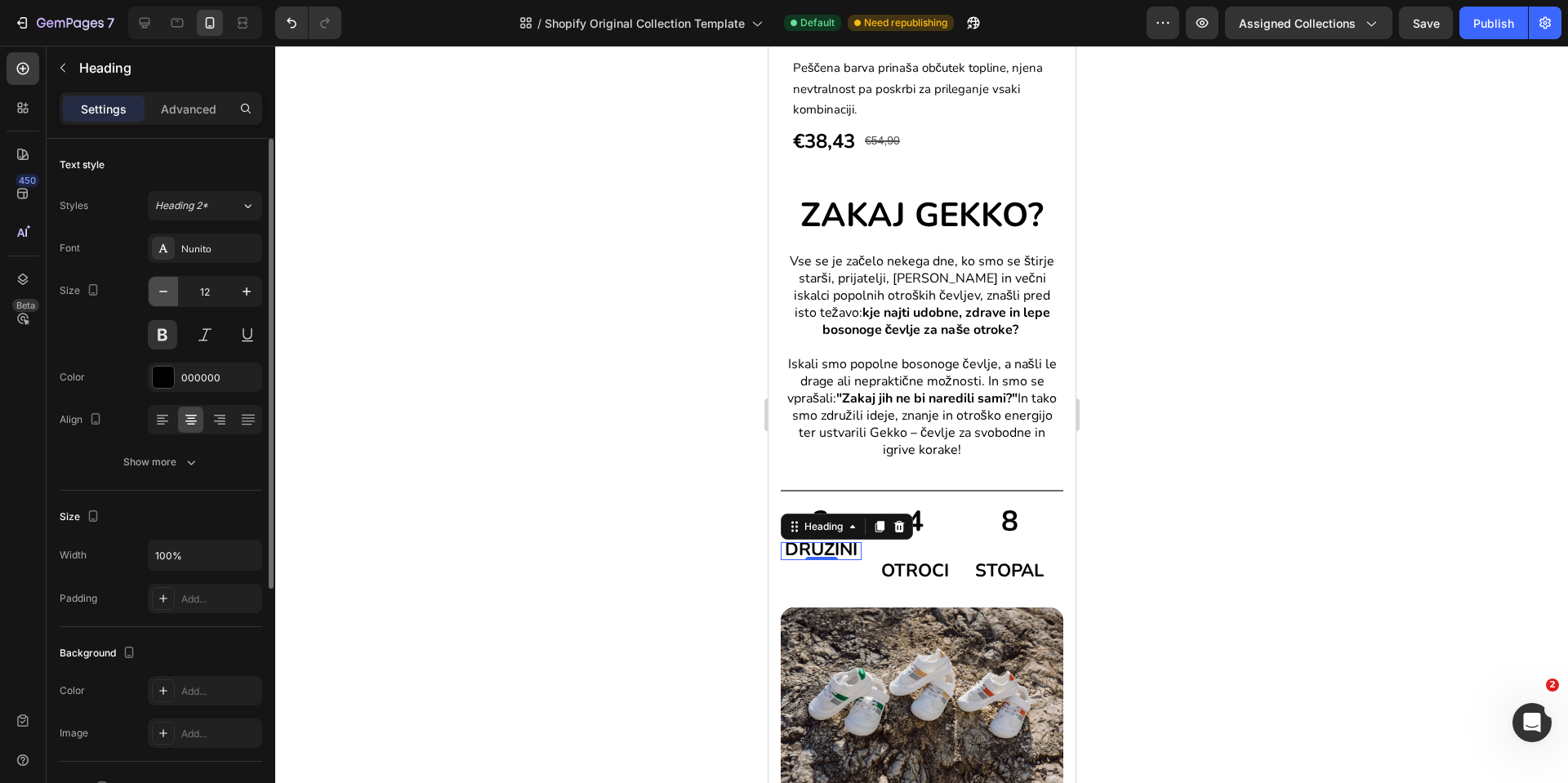
type input "11"
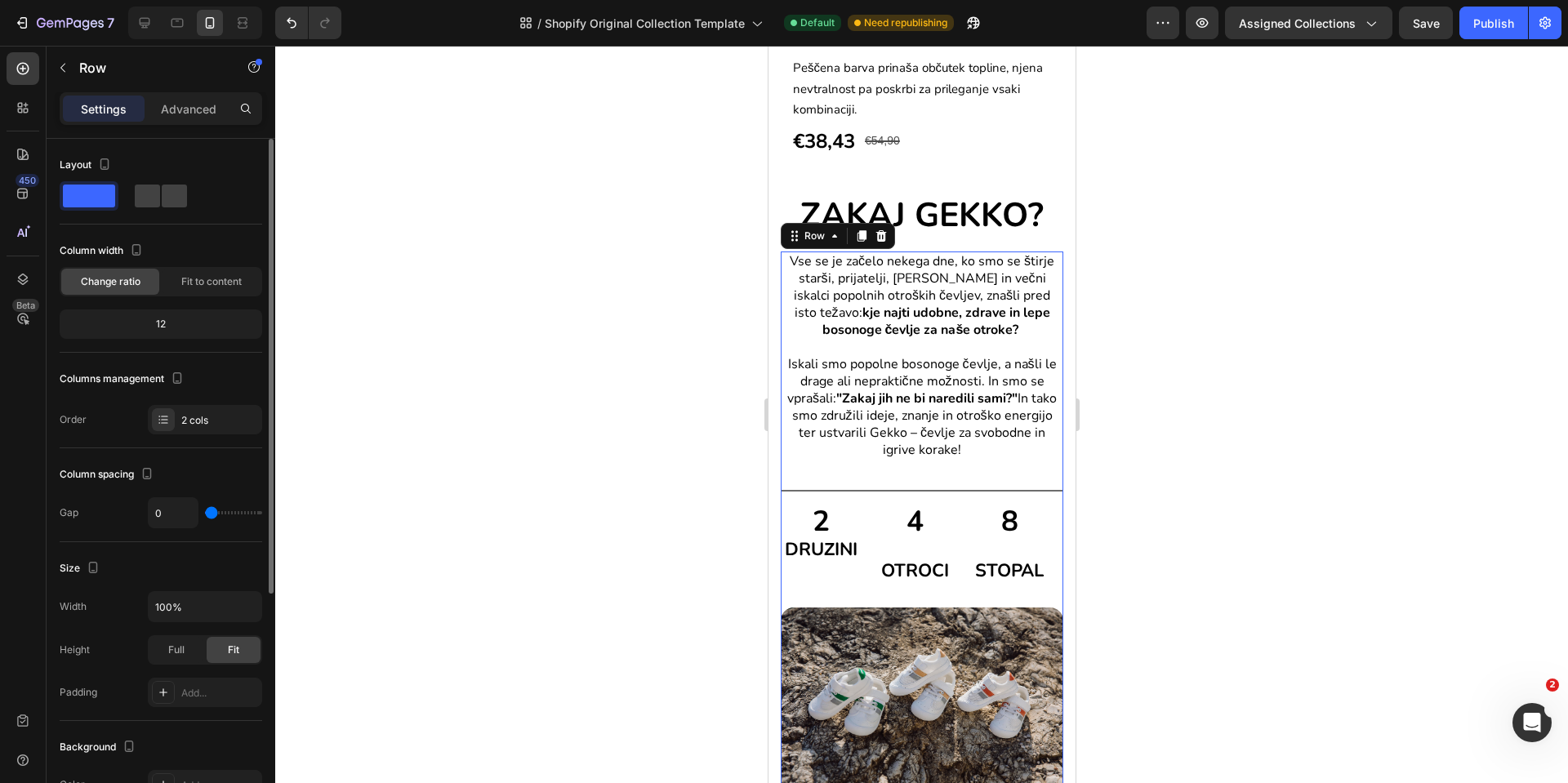
click at [974, 457] on div "Vse se je začelo nekega dne, ko smo se štirje starši, prijatelji, sanjači in ve…" at bounding box center [922, 430] width 283 height 356
click at [284, 21] on icon "Undo/Redo" at bounding box center [292, 23] width 16 height 16
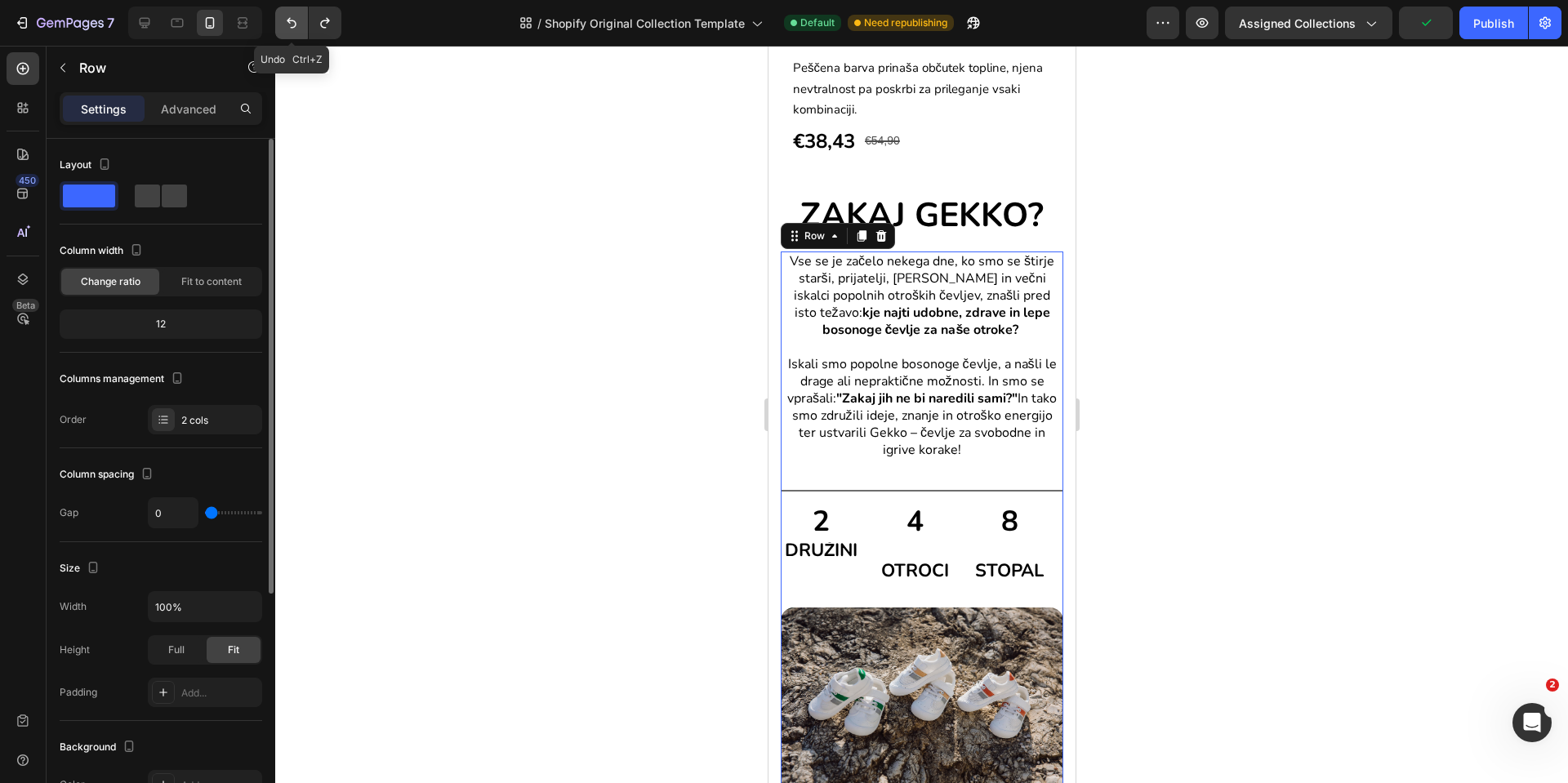
click at [286, 21] on icon "Undo/Redo" at bounding box center [292, 23] width 16 height 16
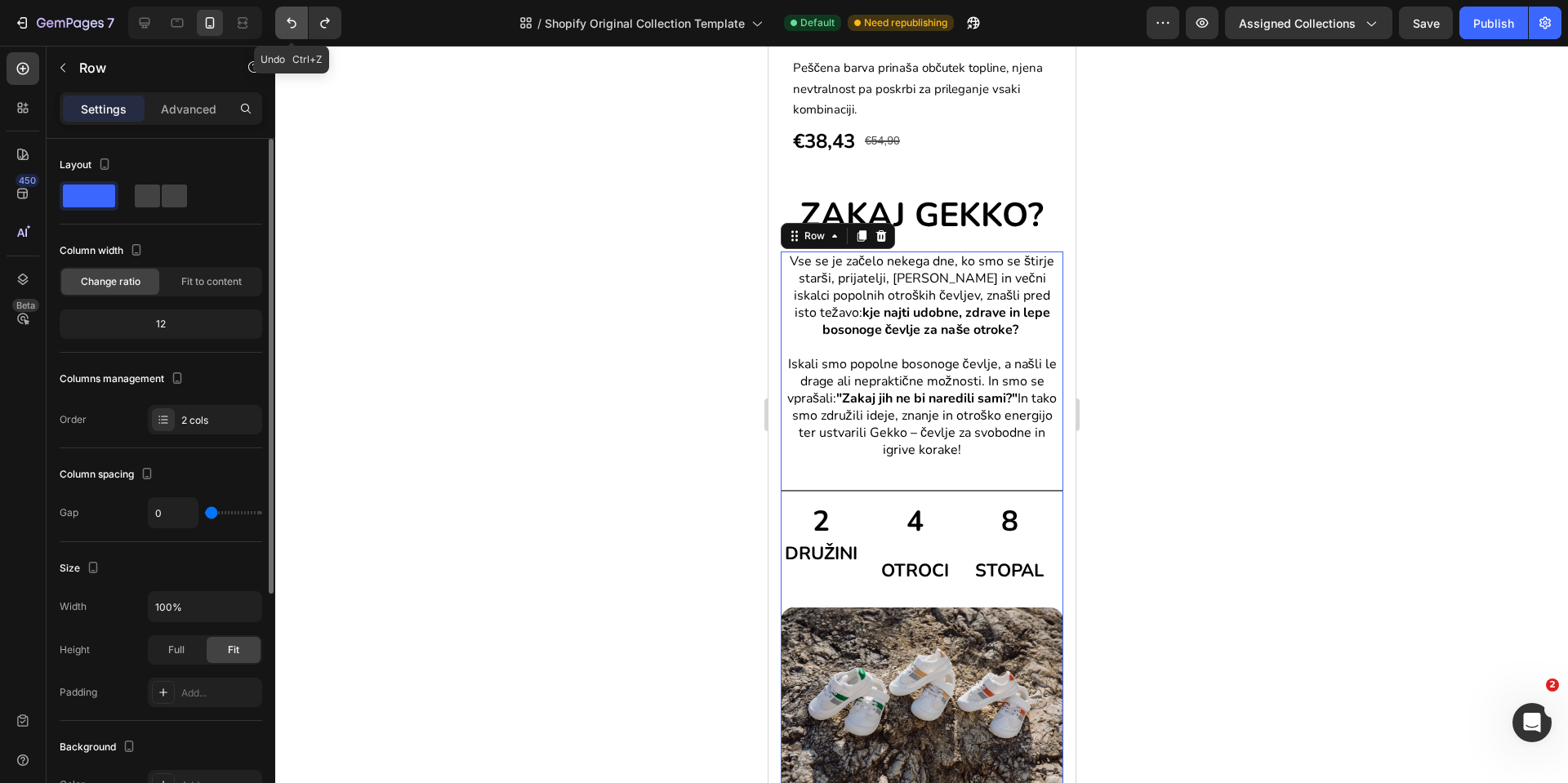
click at [286, 21] on icon "Undo/Redo" at bounding box center [292, 23] width 16 height 16
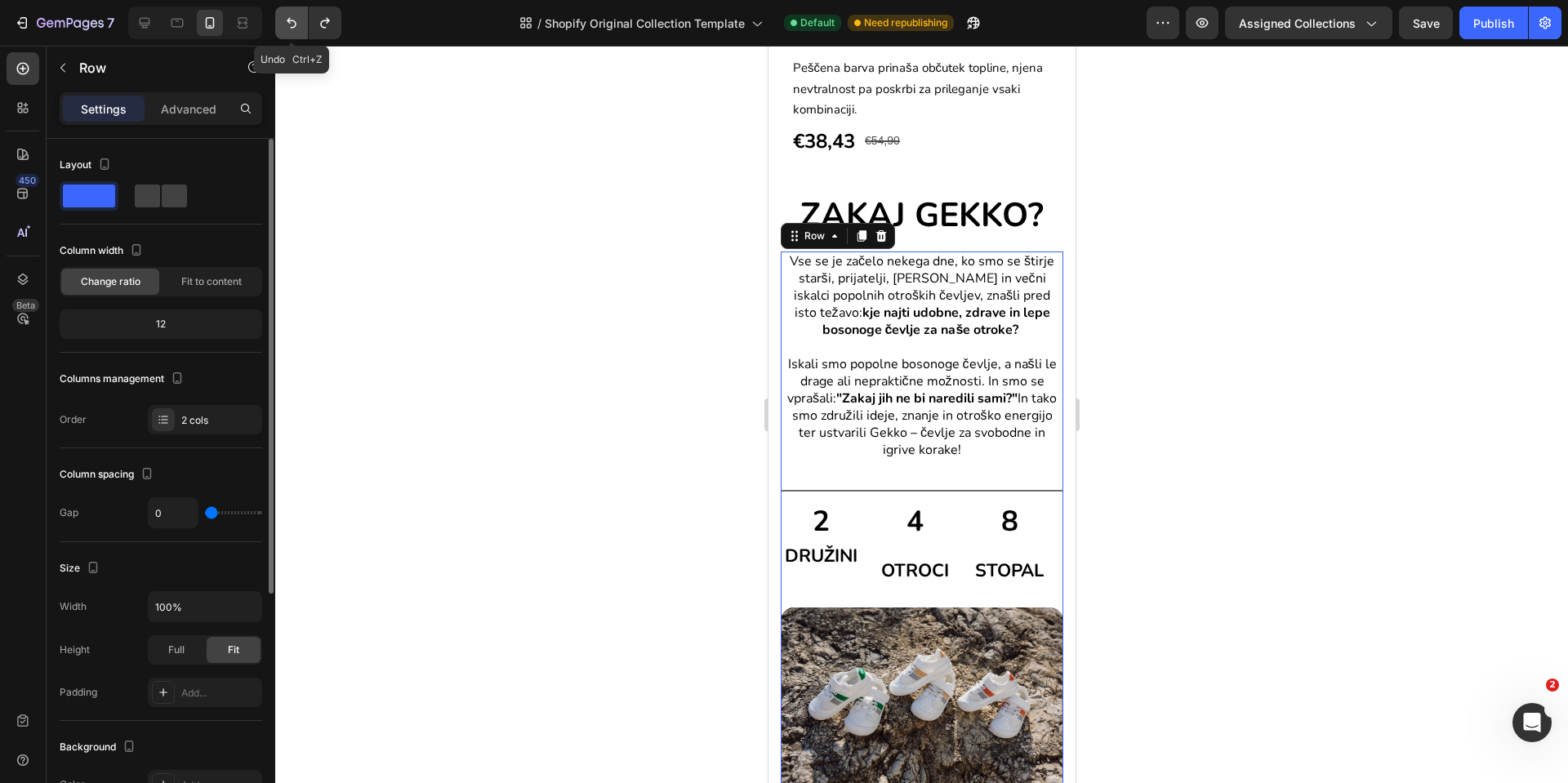
click at [286, 21] on icon "Undo/Redo" at bounding box center [292, 23] width 16 height 16
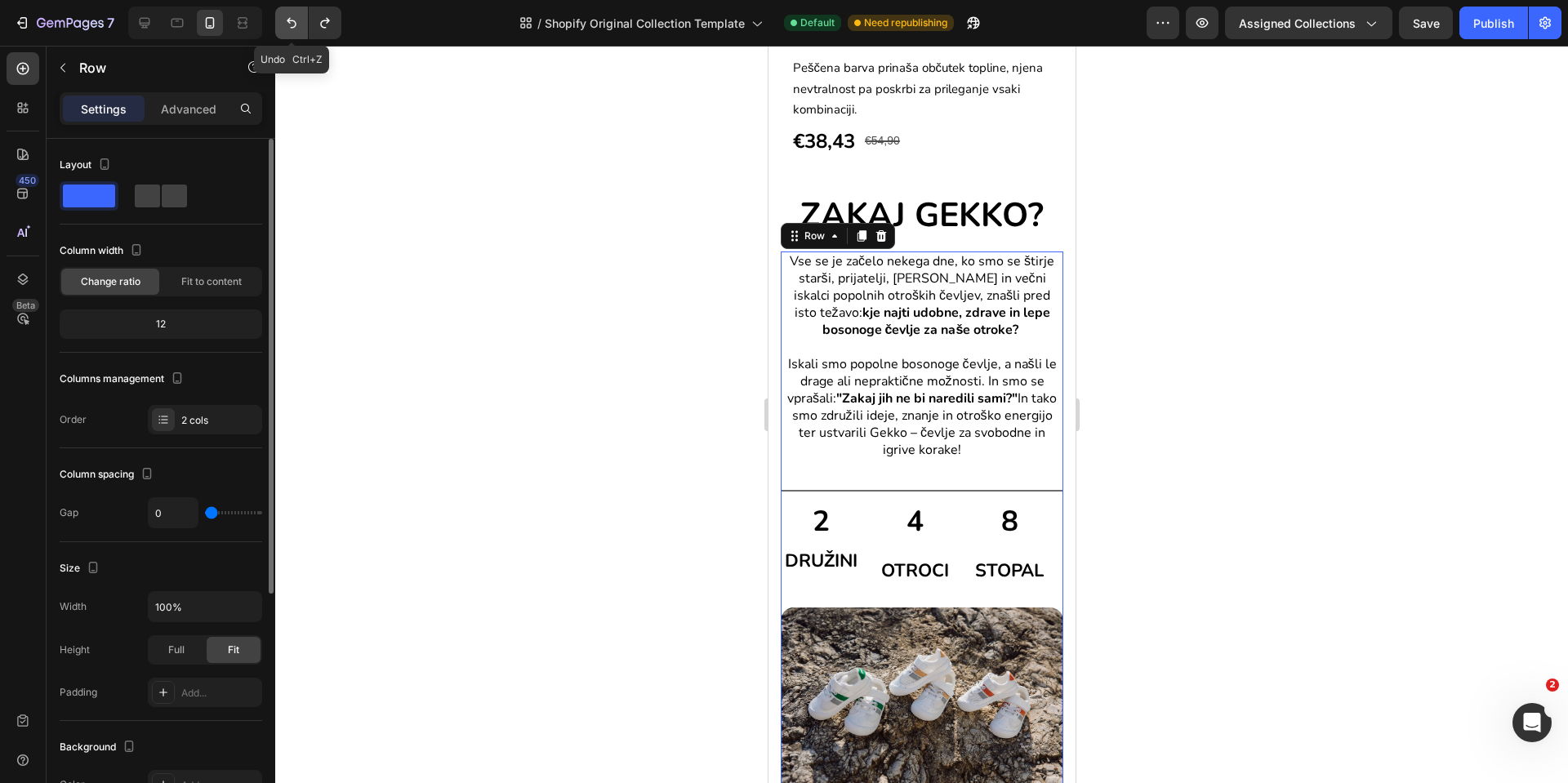
click at [286, 21] on icon "Undo/Redo" at bounding box center [292, 23] width 16 height 16
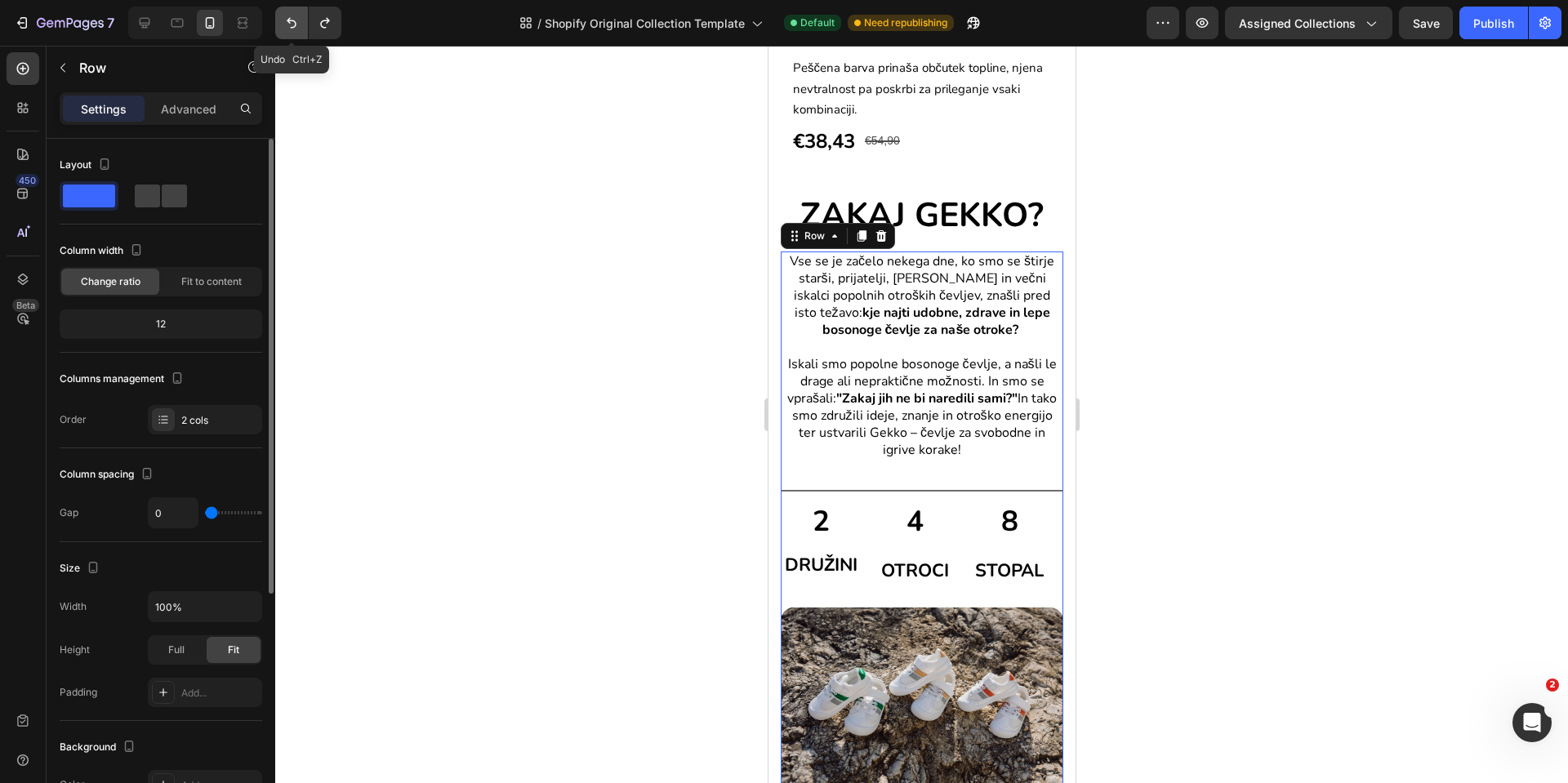
click at [286, 21] on icon "Undo/Redo" at bounding box center [292, 23] width 16 height 16
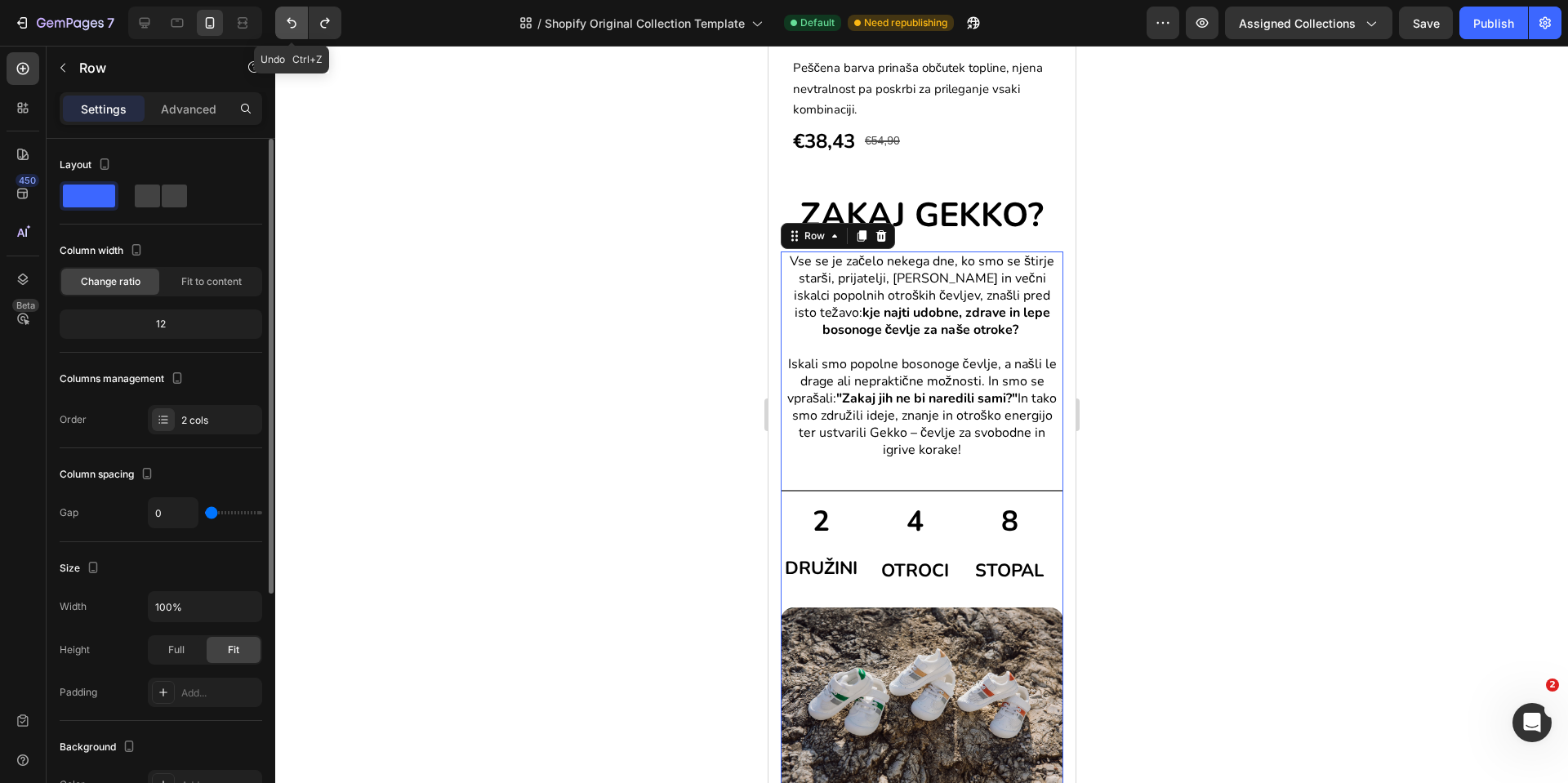
click at [286, 21] on icon "Undo/Redo" at bounding box center [292, 23] width 16 height 16
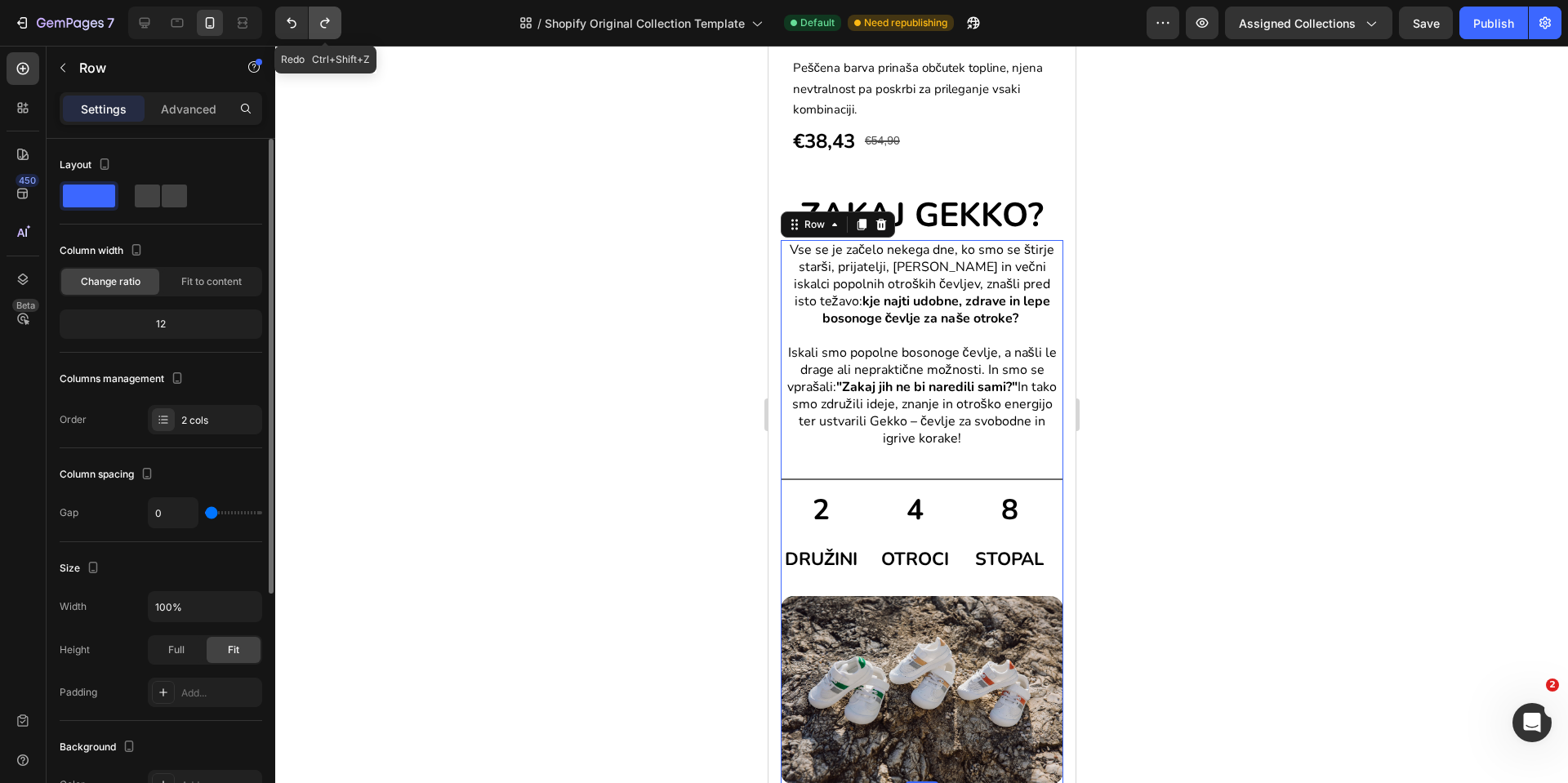
click at [323, 26] on icon "Undo/Redo" at bounding box center [324, 24] width 9 height 11
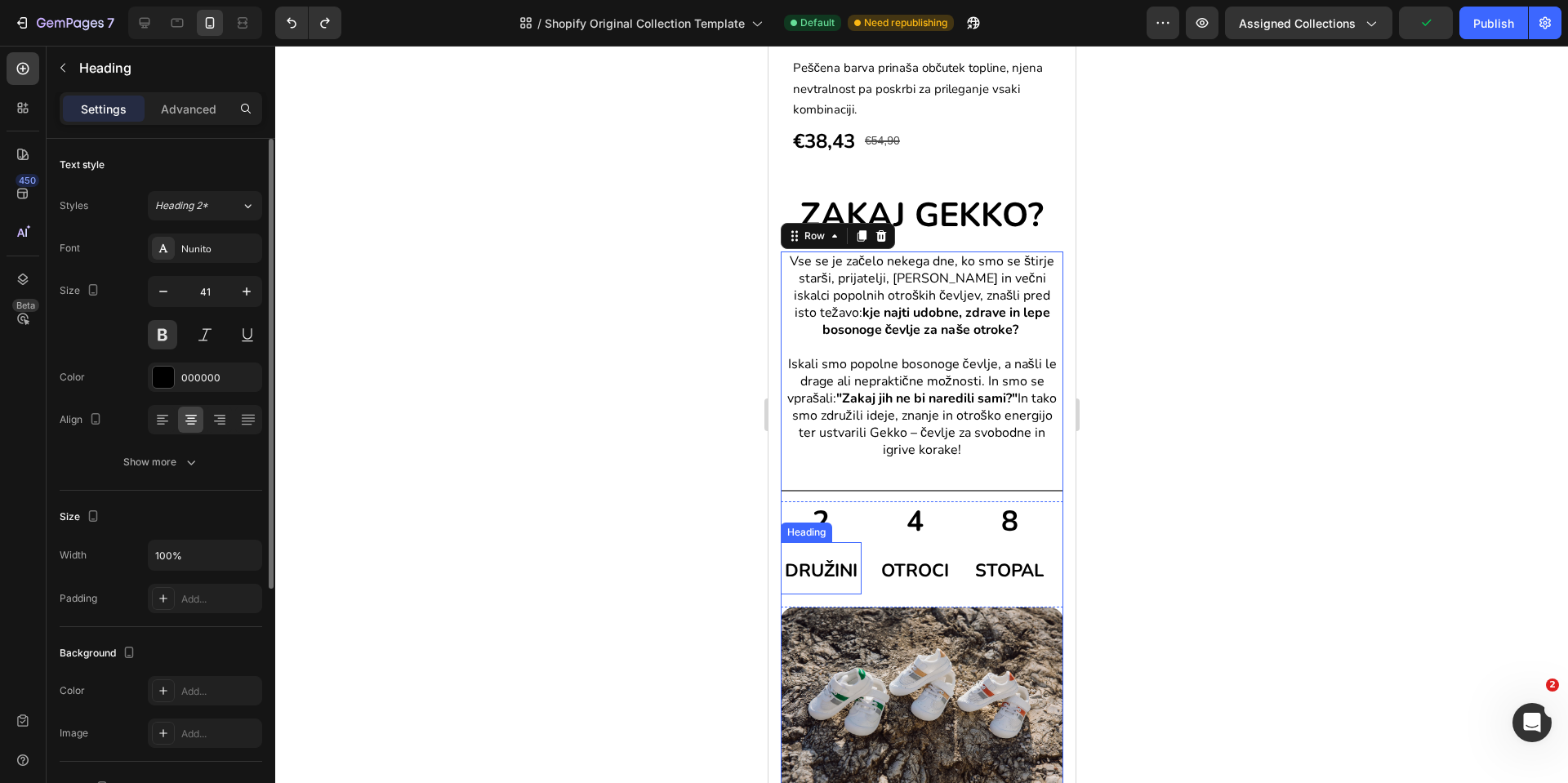
click at [824, 558] on span "DRUŽINI" at bounding box center [820, 570] width 73 height 24
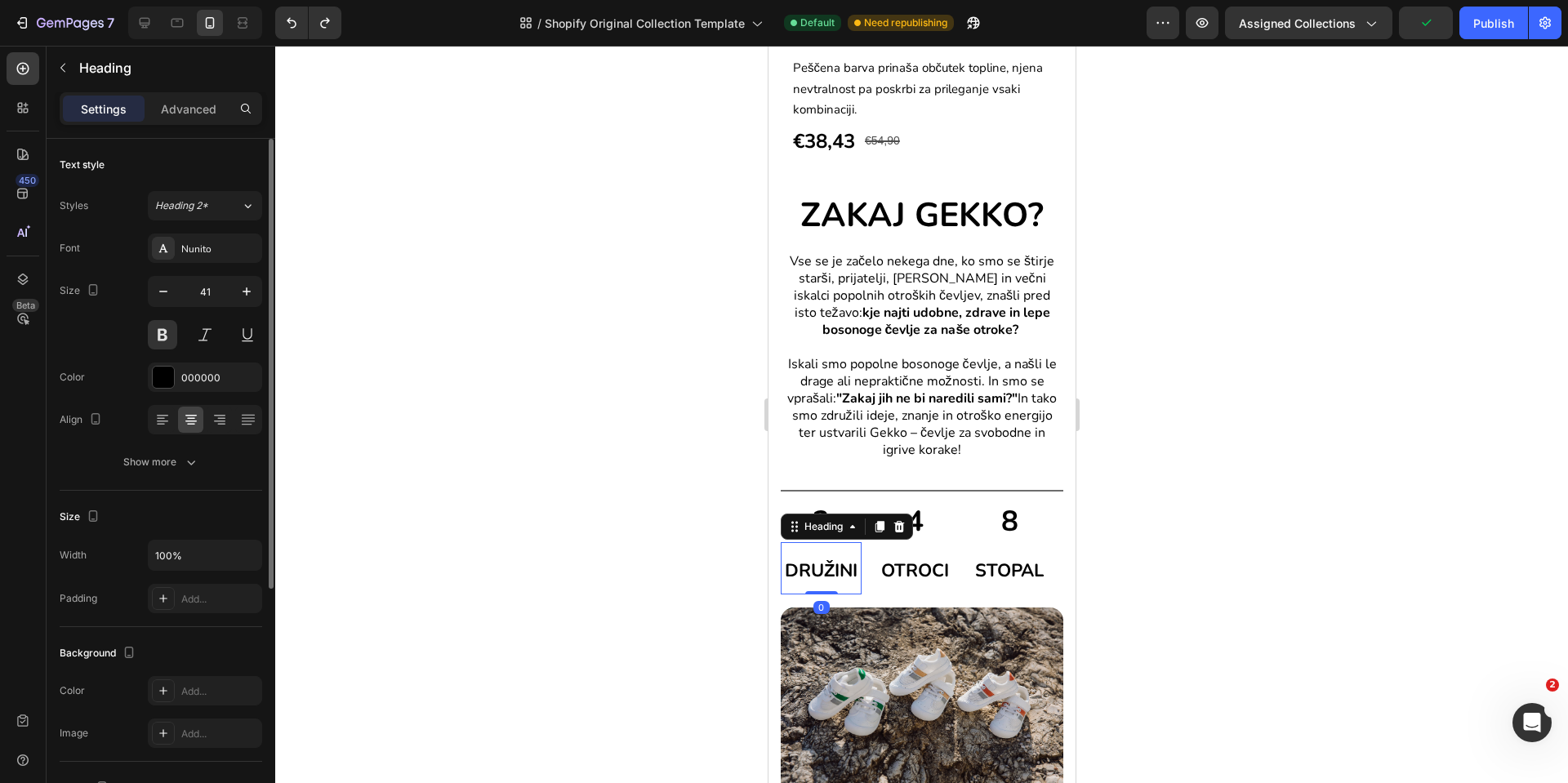
click at [826, 585] on h2 "DRUŽINI" at bounding box center [820, 568] width 81 height 53
click at [807, 593] on p "DRUŽINI" at bounding box center [821, 568] width 78 height 49
click at [827, 593] on p "DRUŽINI" at bounding box center [821, 568] width 78 height 49
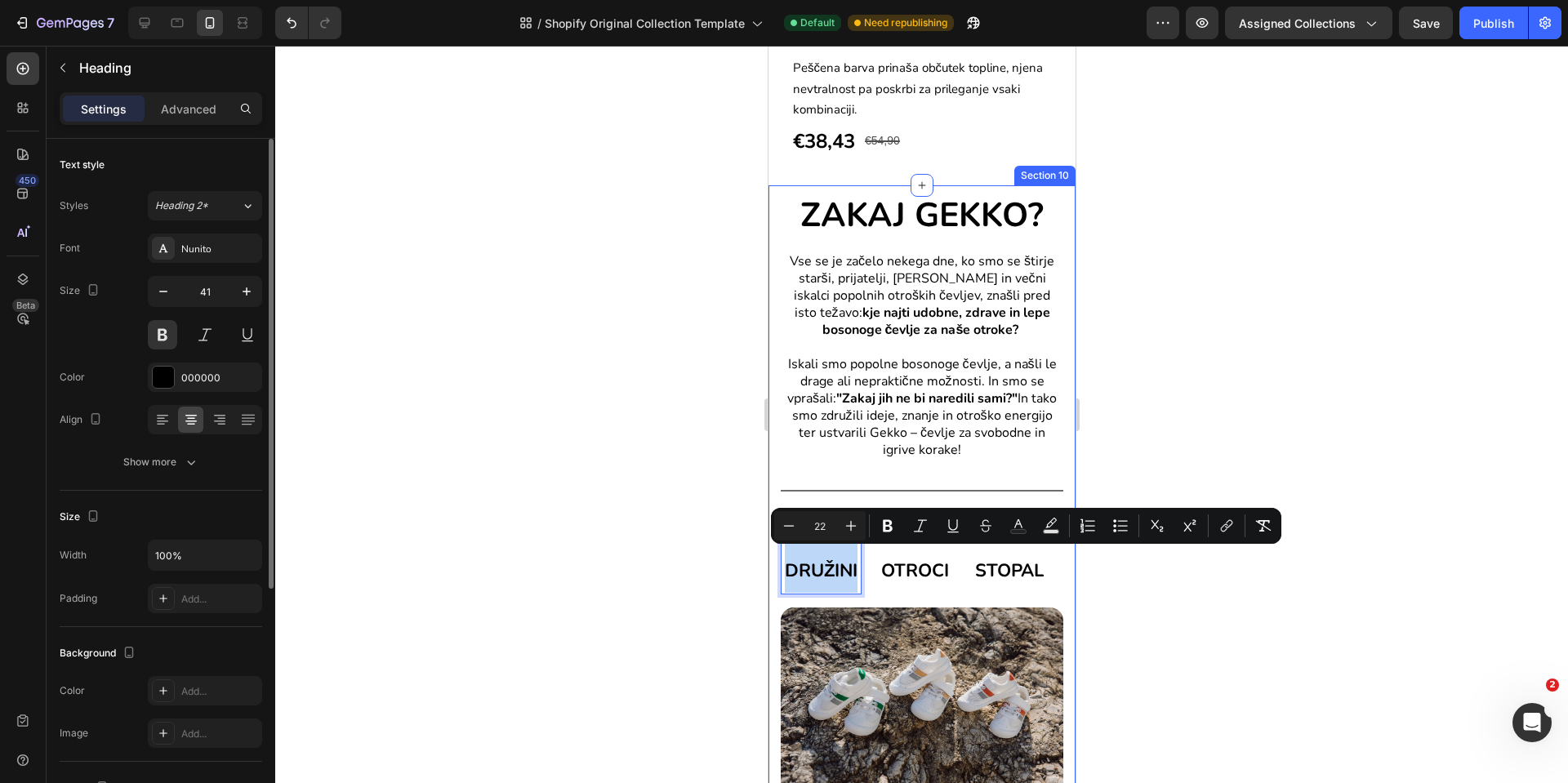
drag, startPoint x: 834, startPoint y: 607, endPoint x: 770, endPoint y: 557, distance: 81.2
click at [770, 557] on div "ZAKAJ GEKKO? Heading Vse se je začelo nekega dne, ko smo se štirje starši, prij…" at bounding box center [921, 498] width 307 height 624
click at [205, 299] on input "41" at bounding box center [204, 292] width 53 height 29
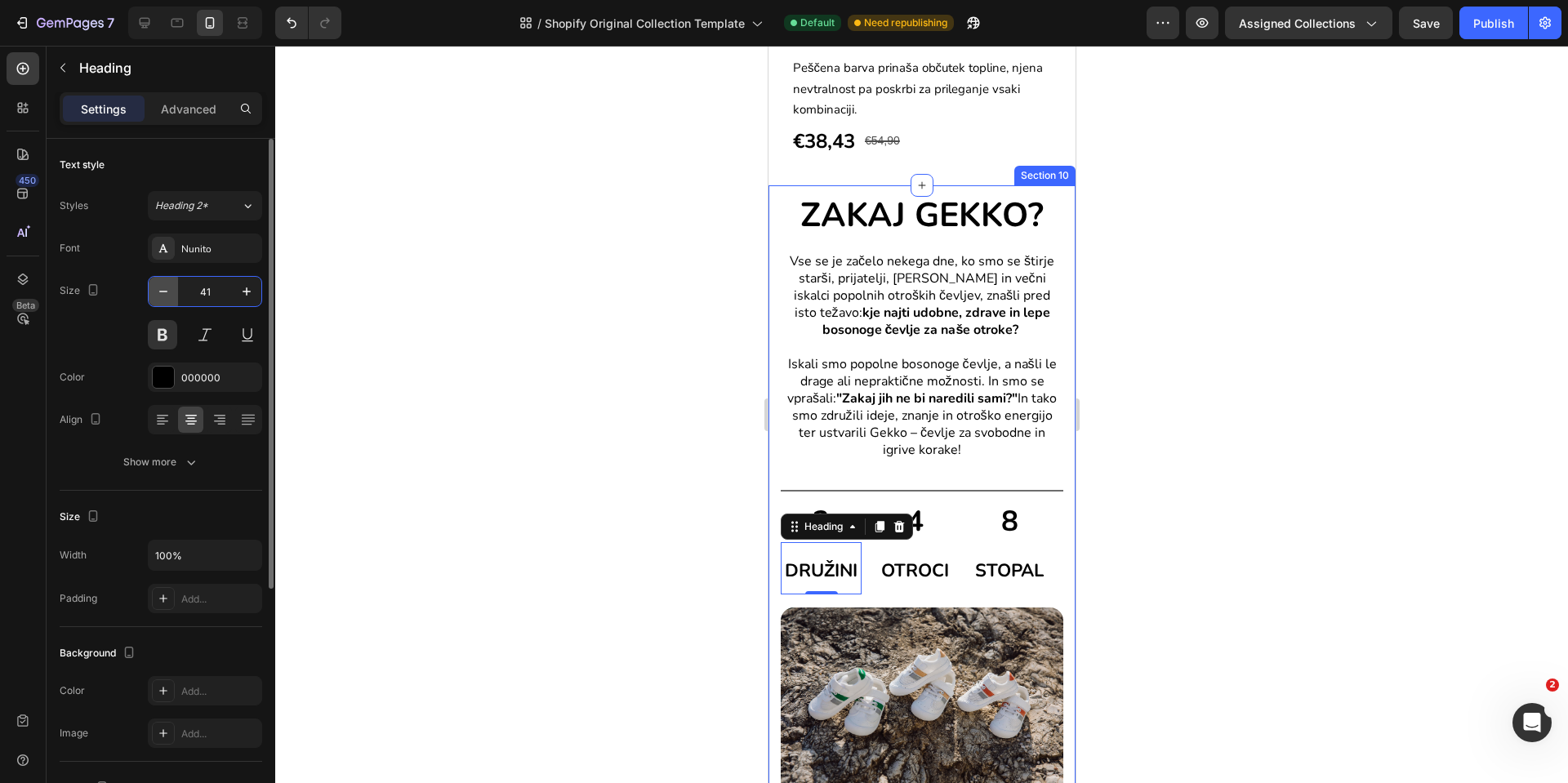
click at [163, 288] on icon "button" at bounding box center [163, 292] width 16 height 16
click at [251, 293] on icon "button" at bounding box center [247, 292] width 16 height 16
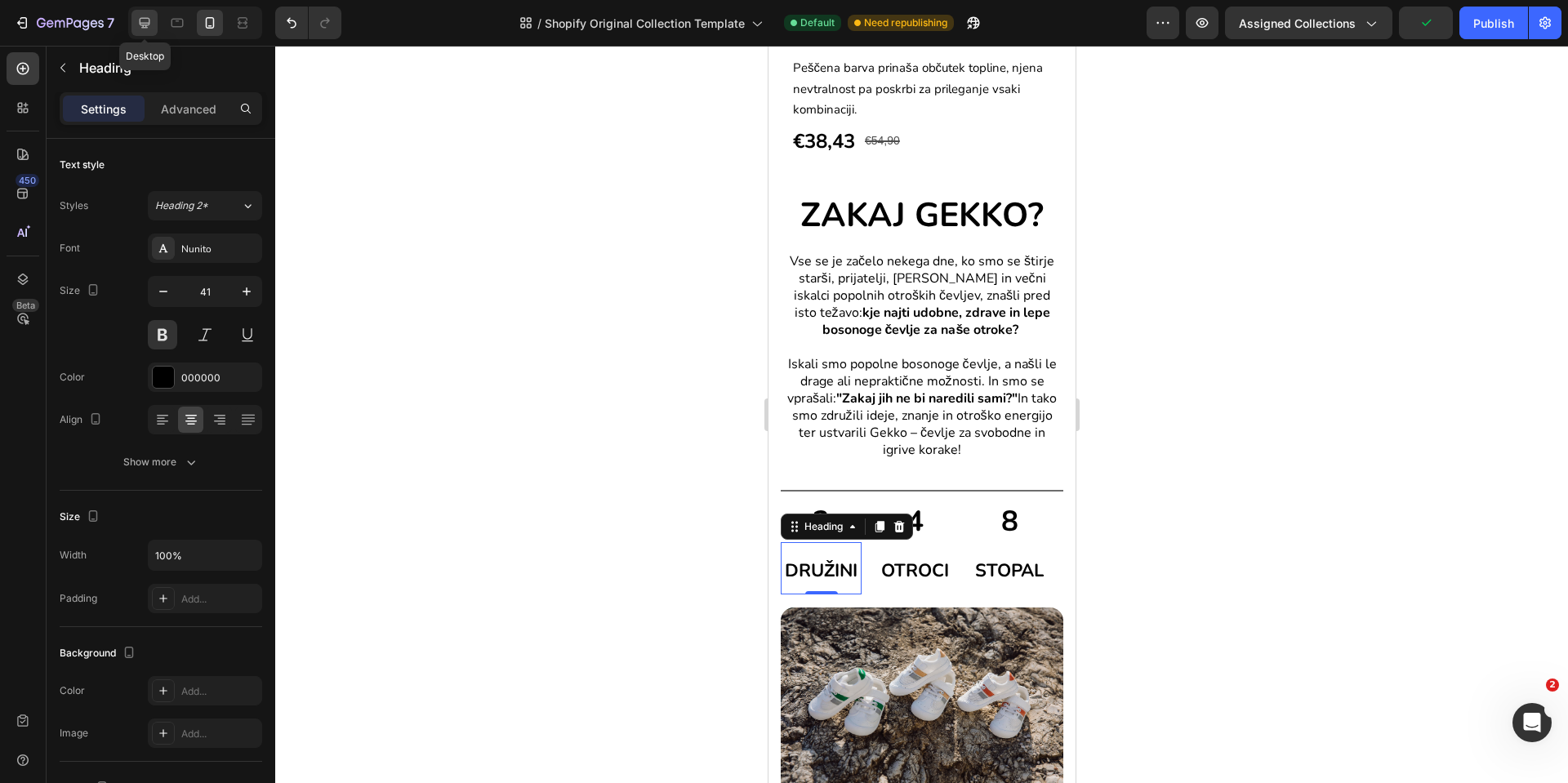
click at [143, 30] on icon at bounding box center [145, 23] width 16 height 16
type input "26"
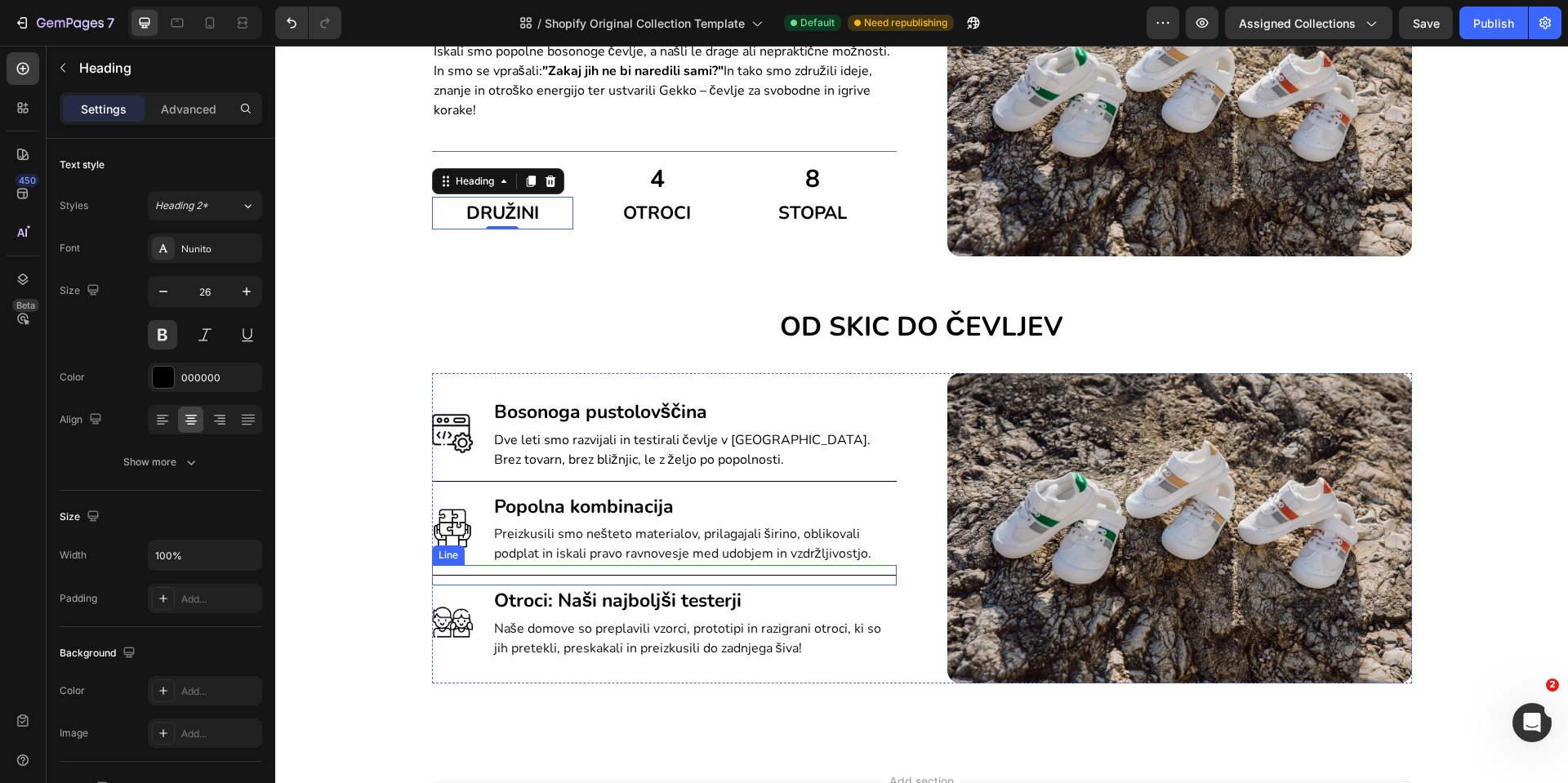
scroll to position [1959, 0]
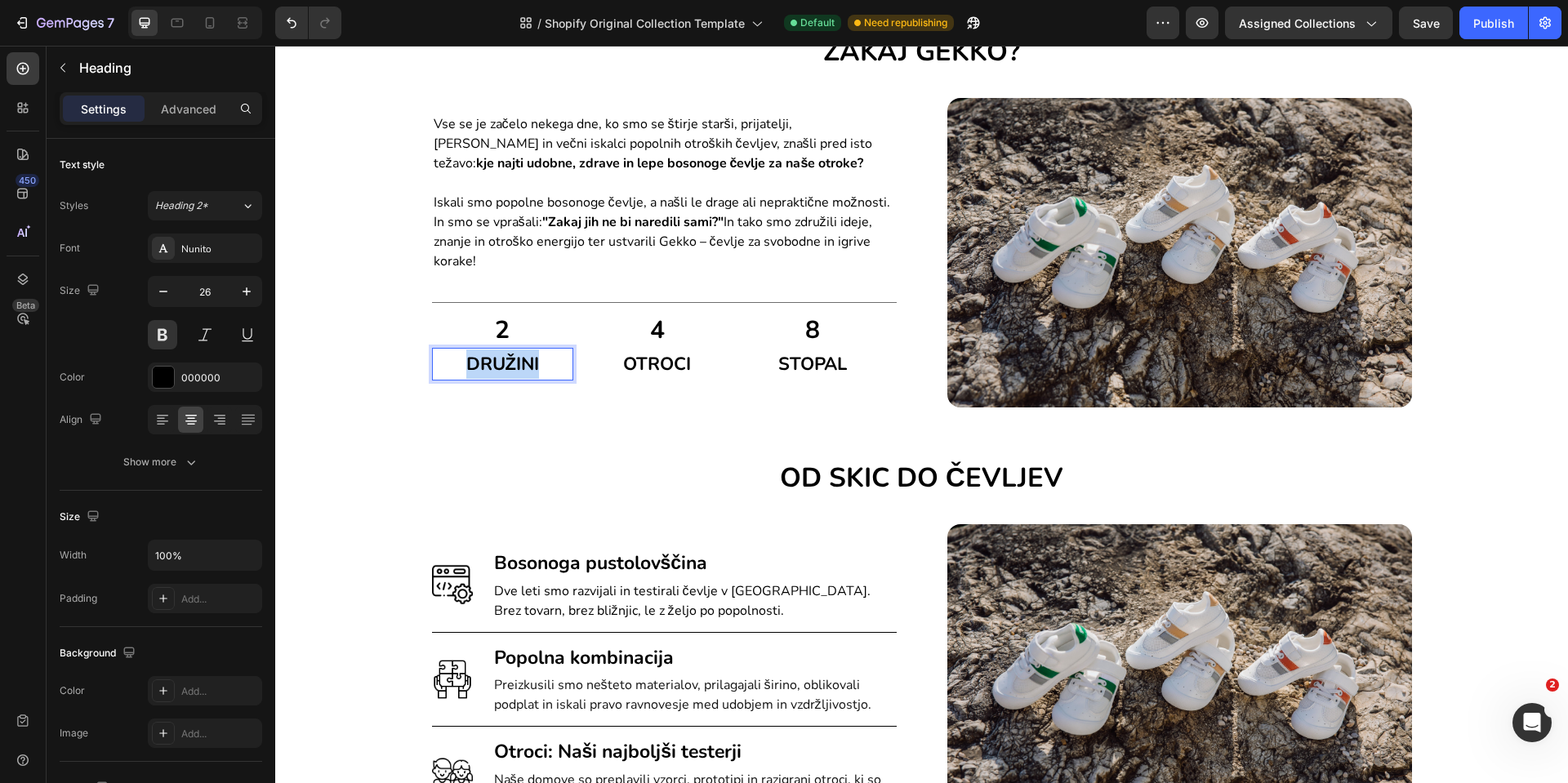
click at [518, 365] on span "DRUŽINI" at bounding box center [503, 363] width 73 height 24
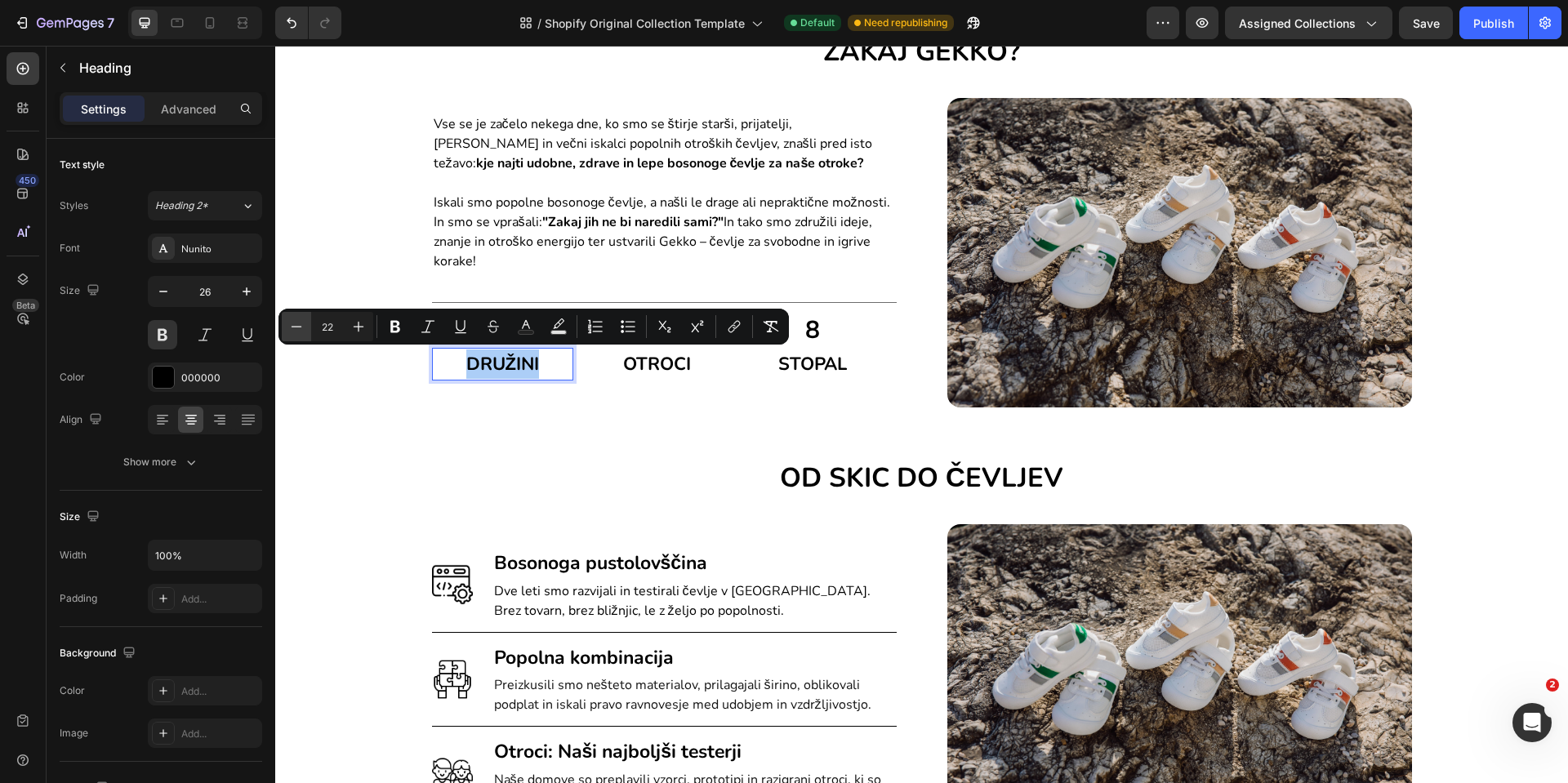
click at [300, 324] on icon "Editor contextual toolbar" at bounding box center [296, 326] width 16 height 16
type input "20"
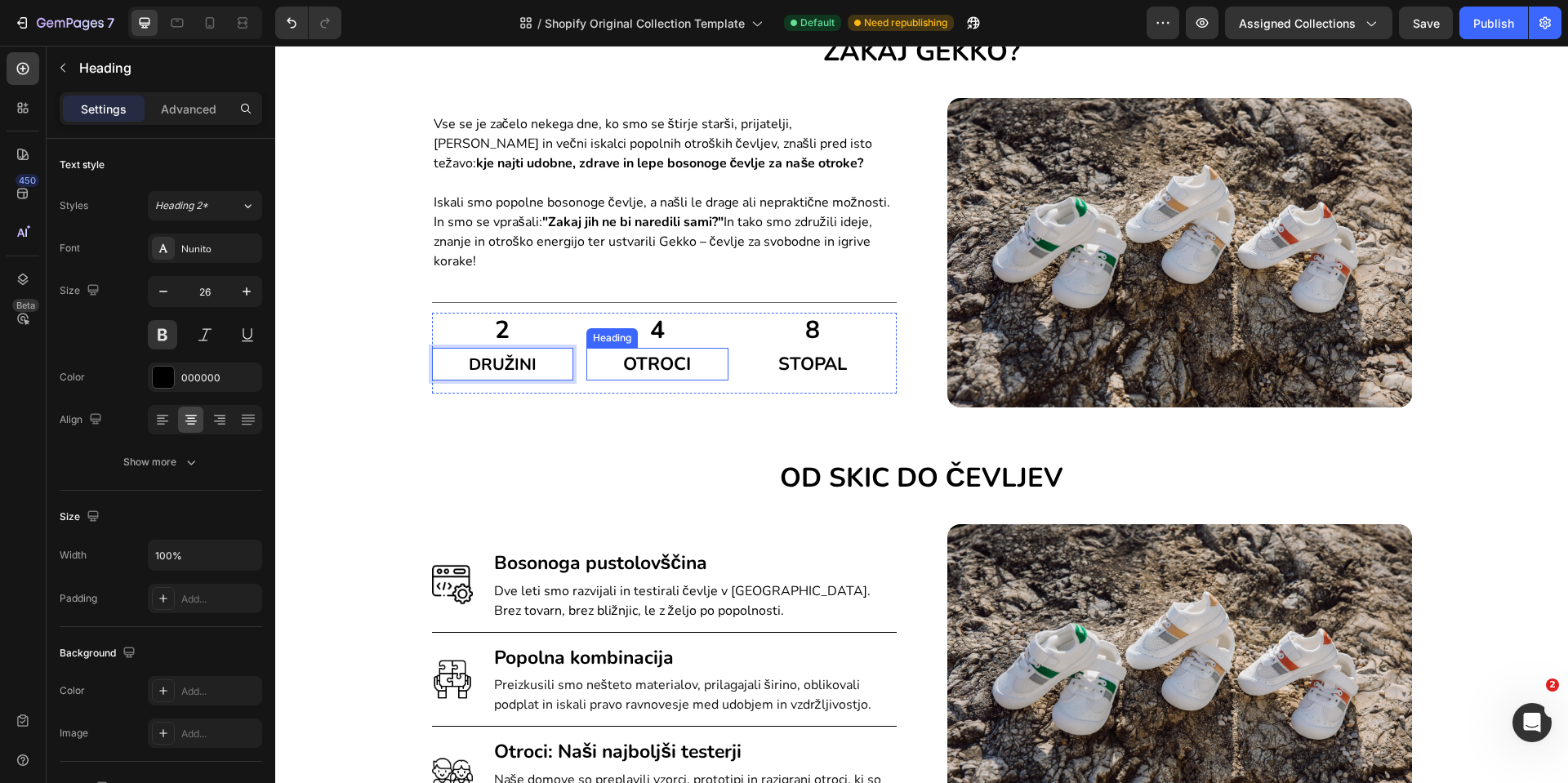
click at [666, 359] on span "OTROCI" at bounding box center [657, 363] width 68 height 24
click at [667, 359] on span "OTROCI" at bounding box center [657, 363] width 68 height 24
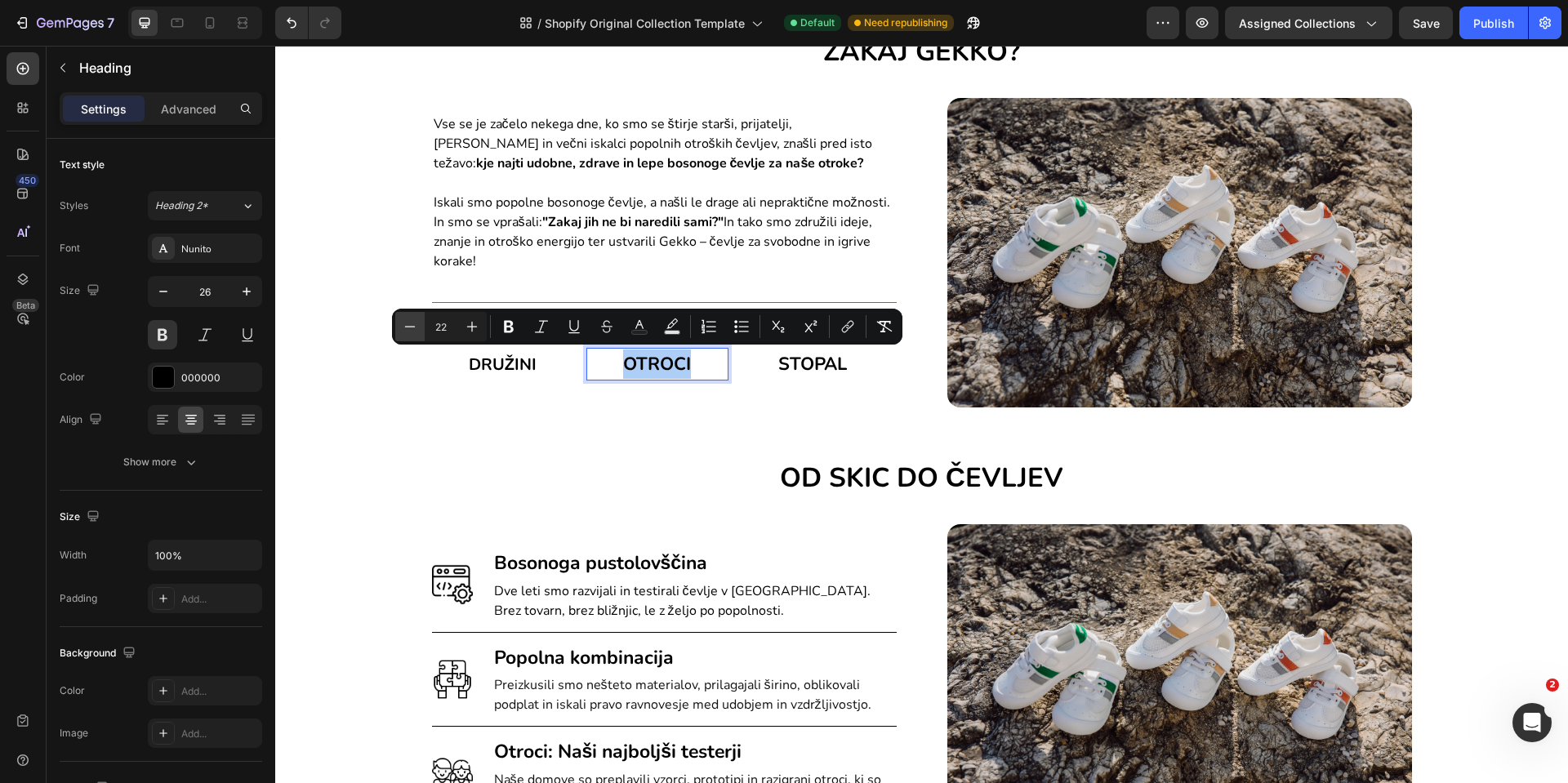
click at [402, 328] on icon "Editor contextual toolbar" at bounding box center [410, 326] width 16 height 16
type input "20"
click at [826, 360] on span "STOPAL" at bounding box center [813, 363] width 69 height 24
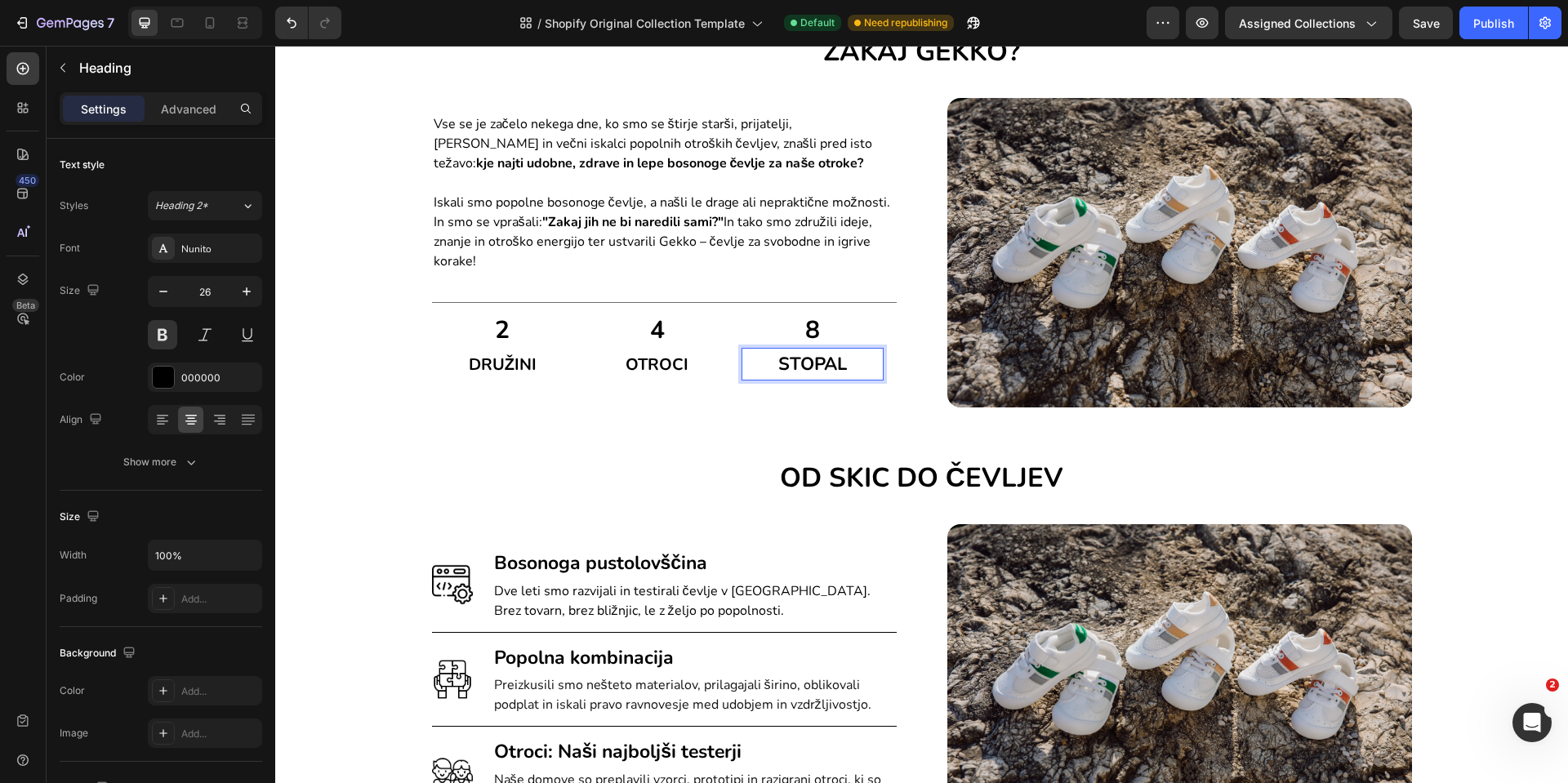
click at [826, 360] on span "STOPAL" at bounding box center [813, 363] width 69 height 24
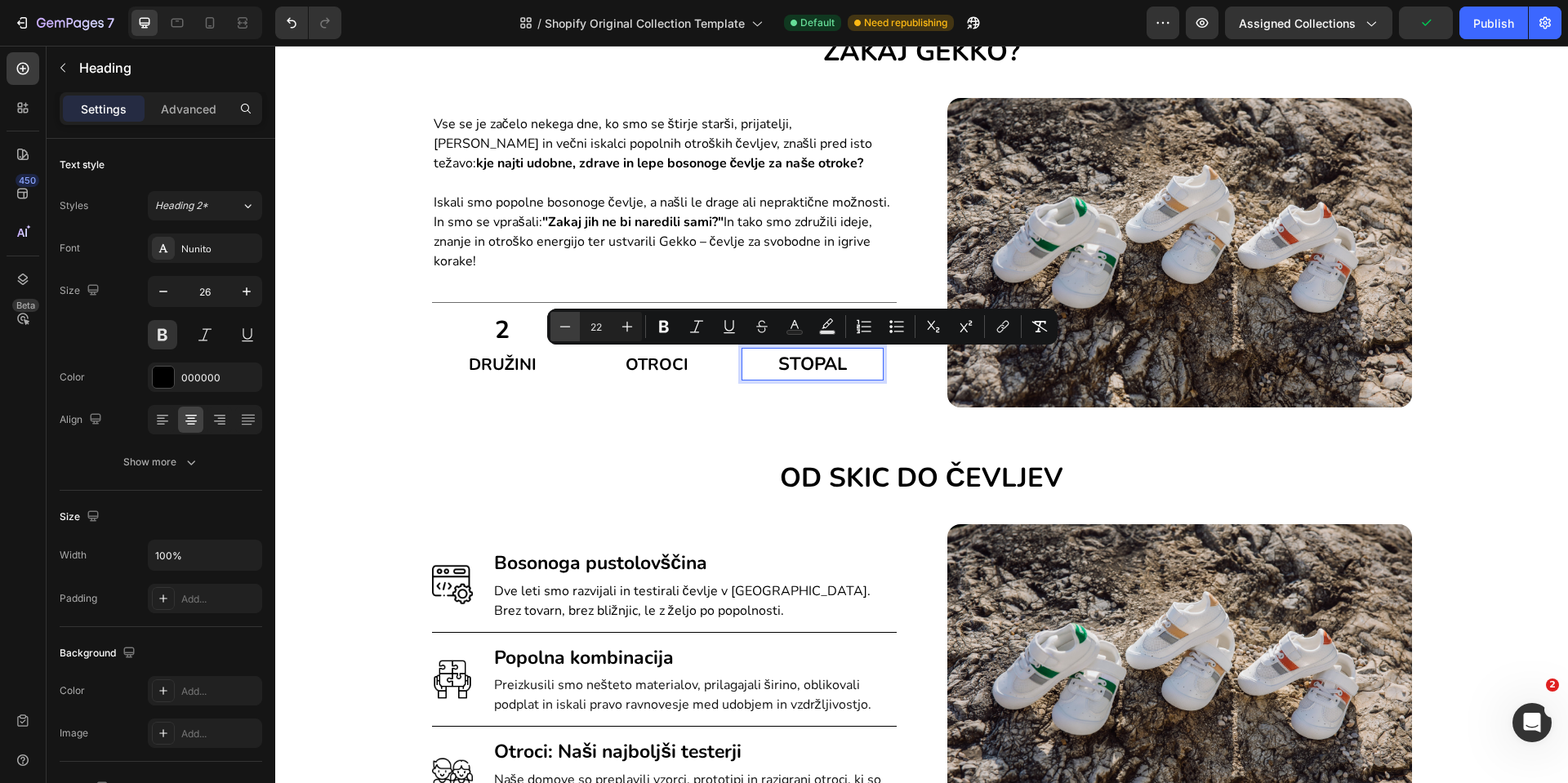
click at [570, 329] on icon "Editor contextual toolbar" at bounding box center [566, 326] width 16 height 16
type input "20"
click at [644, 355] on span "OTROCI" at bounding box center [656, 364] width 63 height 22
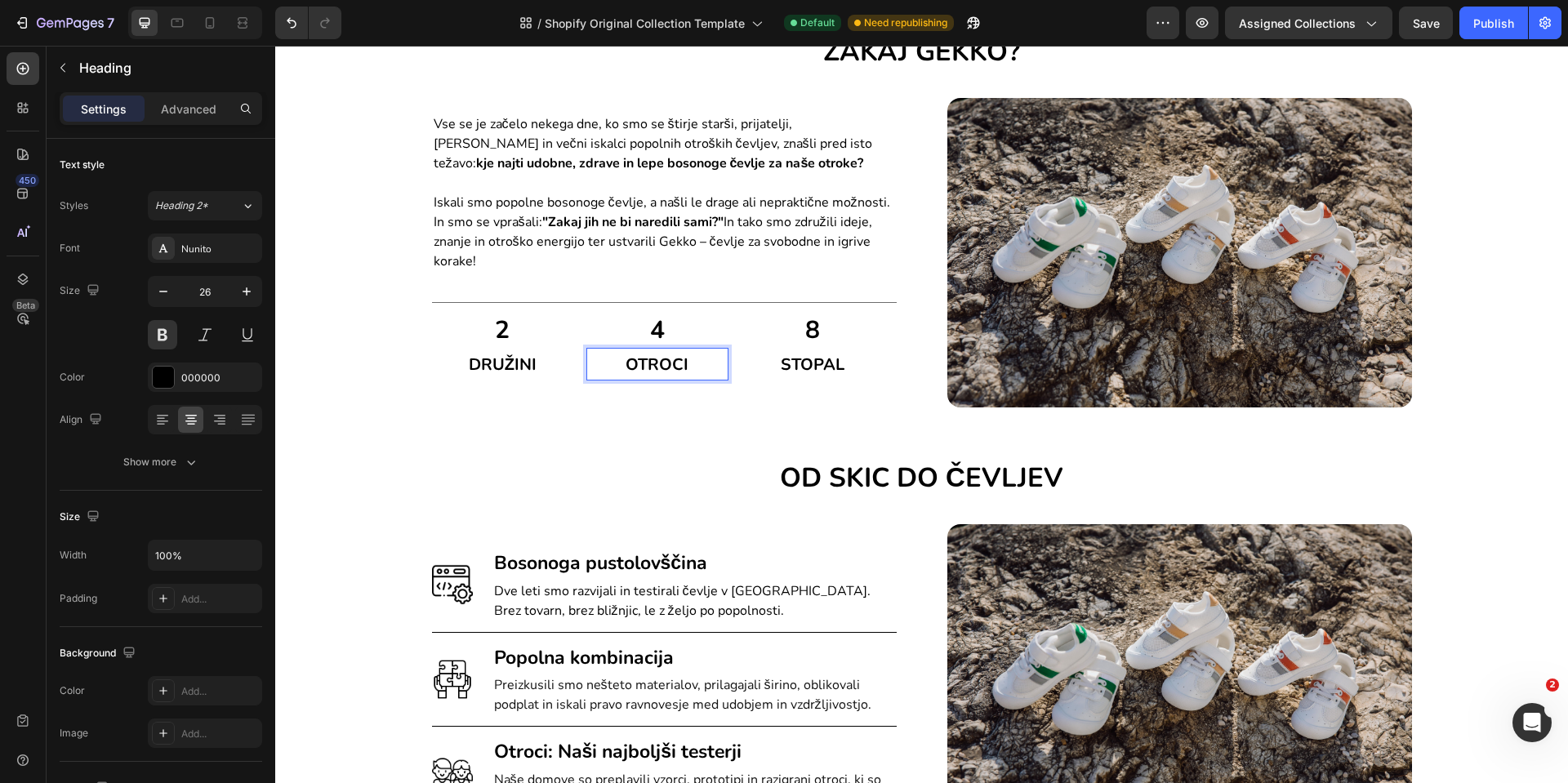
click at [642, 367] on span "OTROCI" at bounding box center [656, 364] width 63 height 22
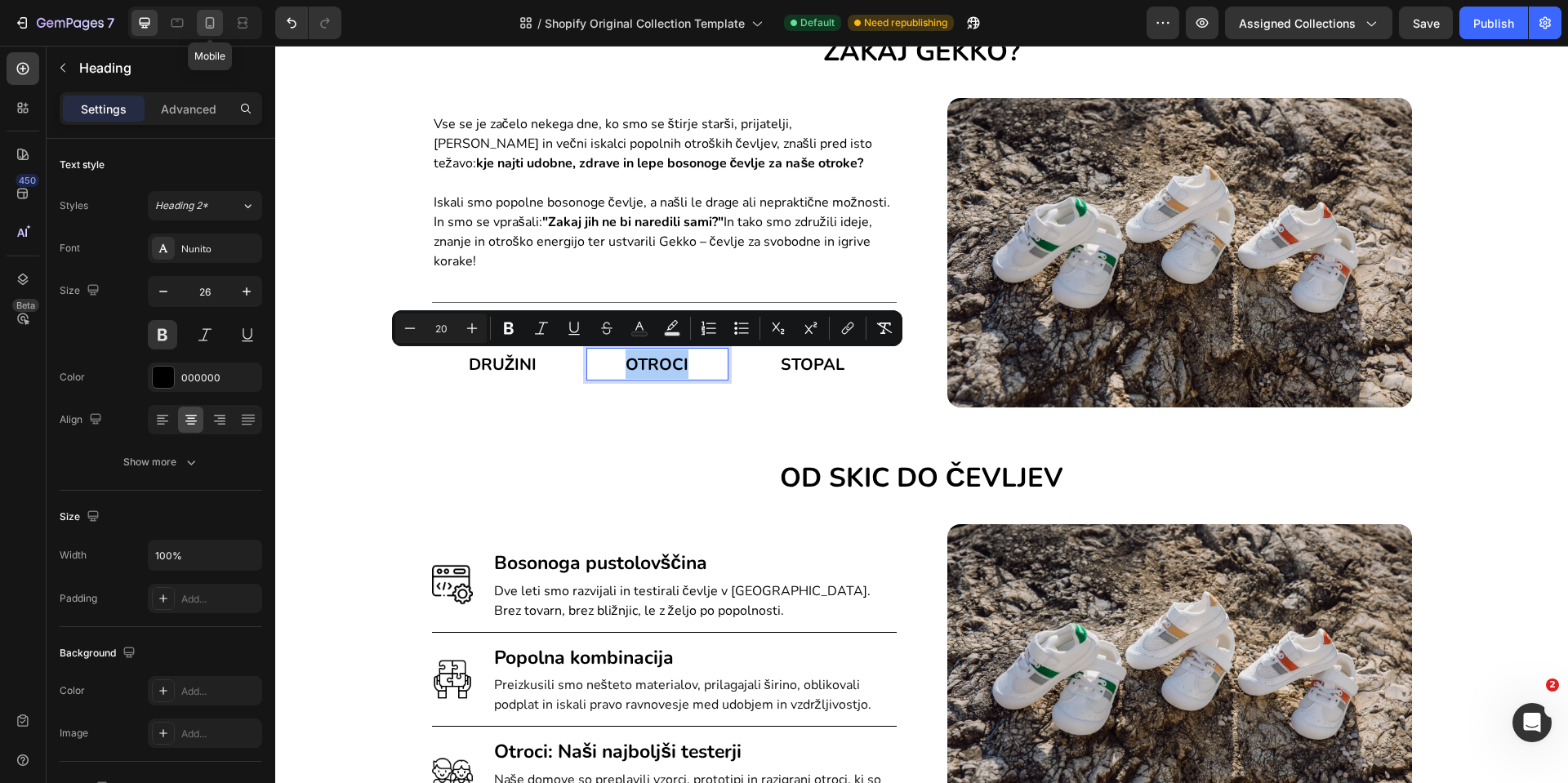
click at [214, 31] on div at bounding box center [209, 23] width 26 height 26
type input "41"
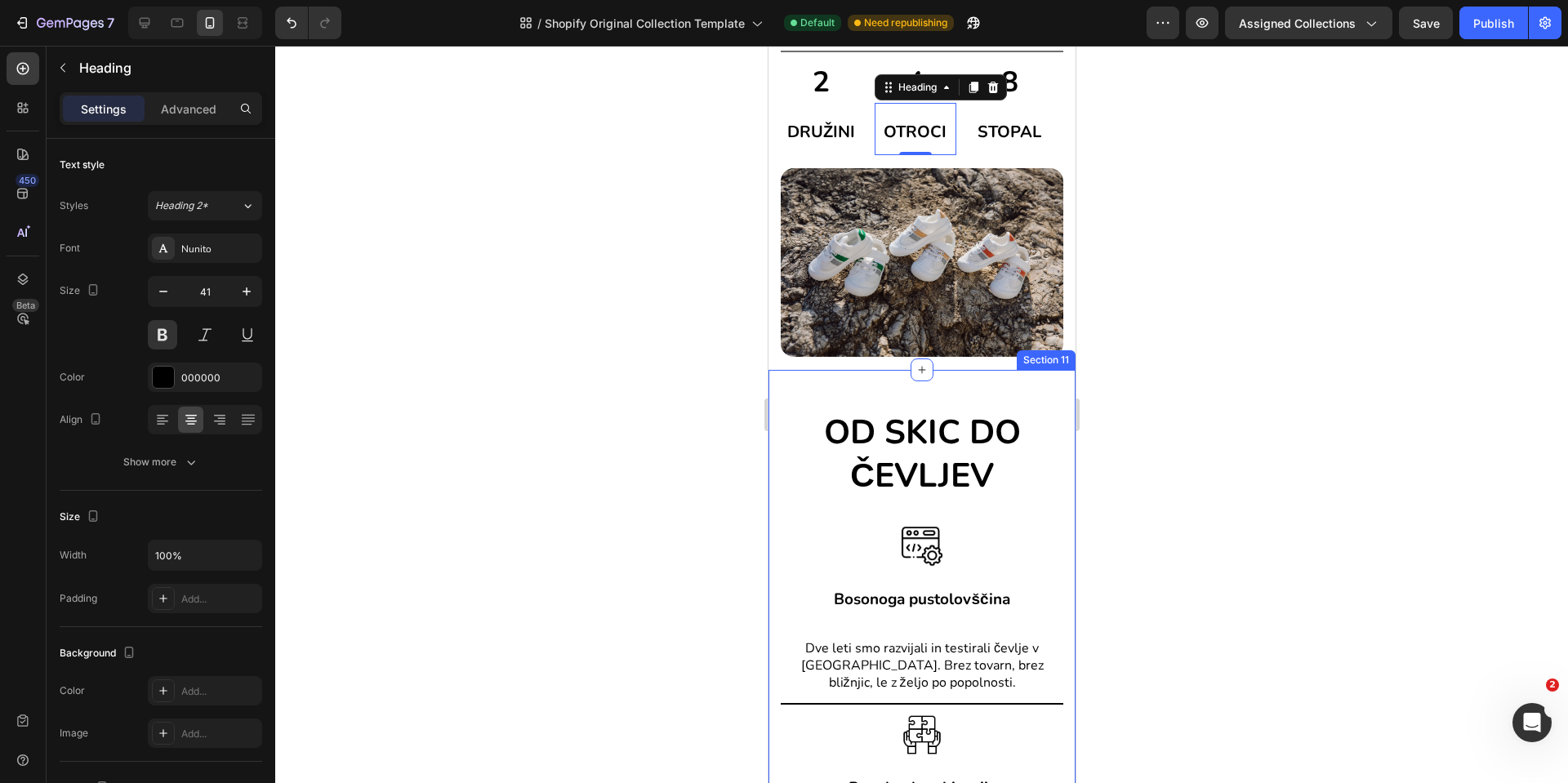
scroll to position [1930, 0]
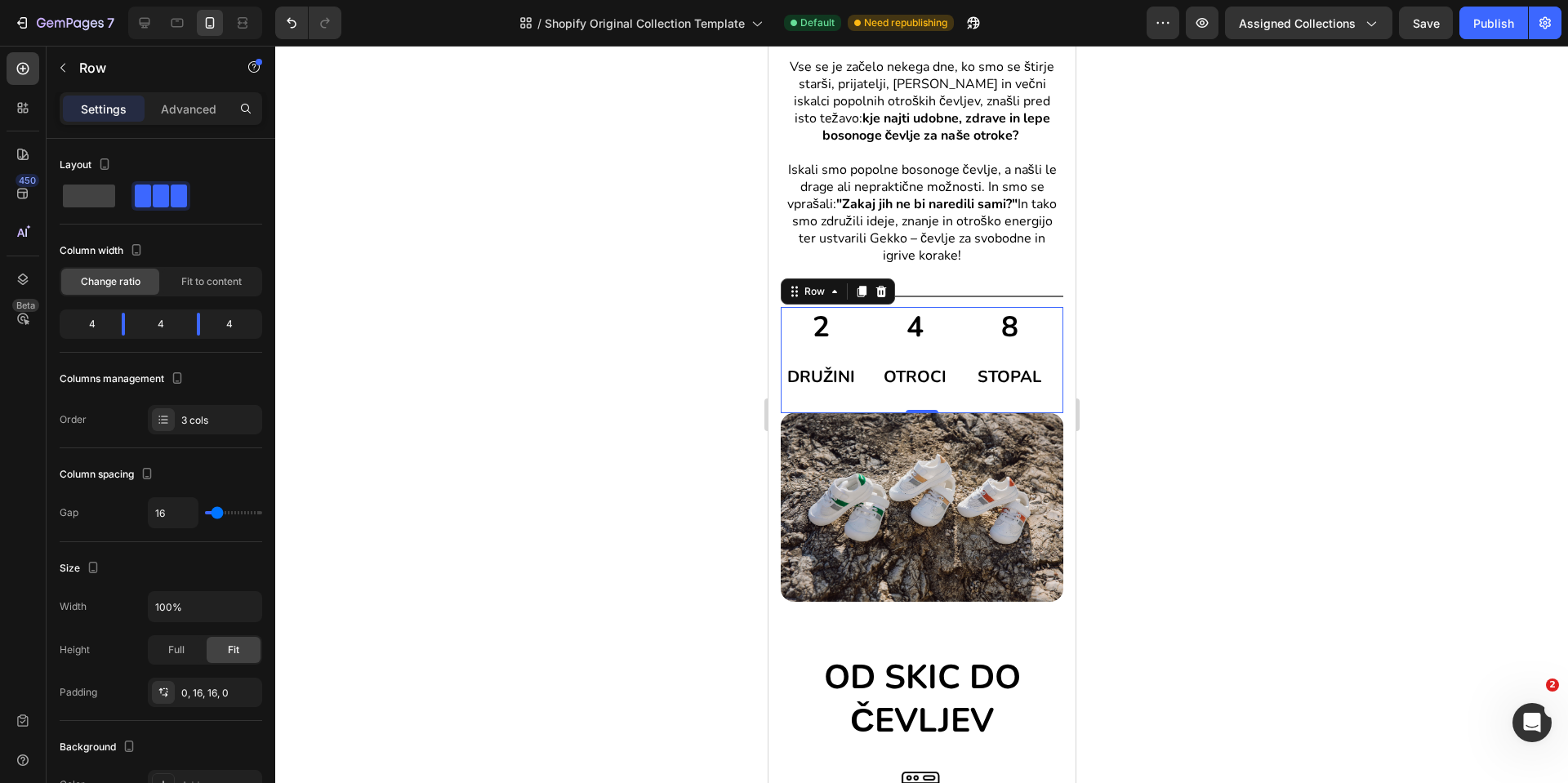
click at [1035, 395] on div "2 Heading ⁠⁠⁠⁠⁠⁠⁠ DRUŽINI Heading 4 Heading ⁠⁠⁠⁠⁠⁠⁠ OTROCI Heading 8 Heading ⁠⁠…" at bounding box center [922, 360] width 283 height 106
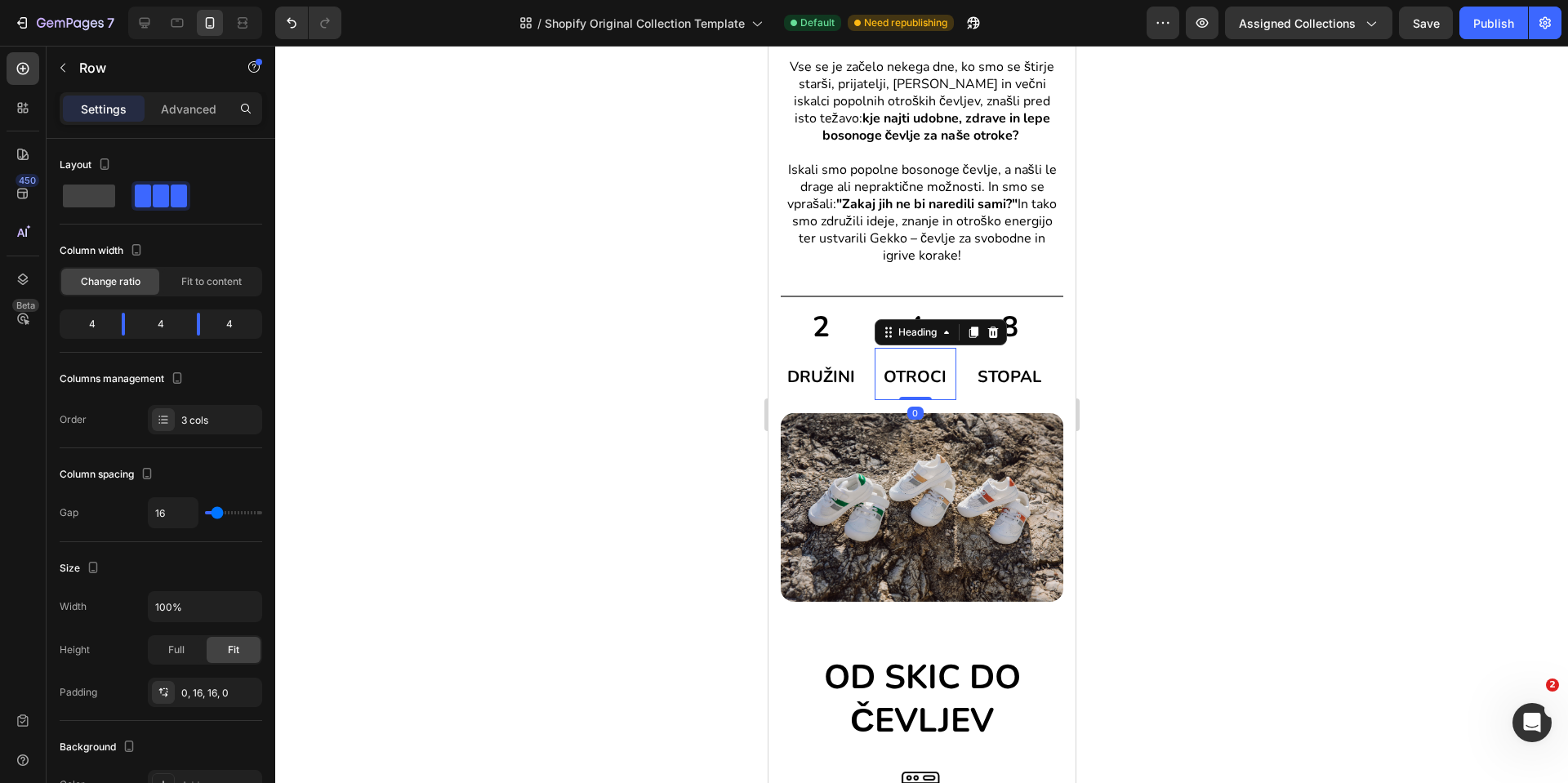
click at [916, 355] on p "⁠⁠⁠⁠⁠⁠⁠ OTROCI" at bounding box center [915, 374] width 78 height 49
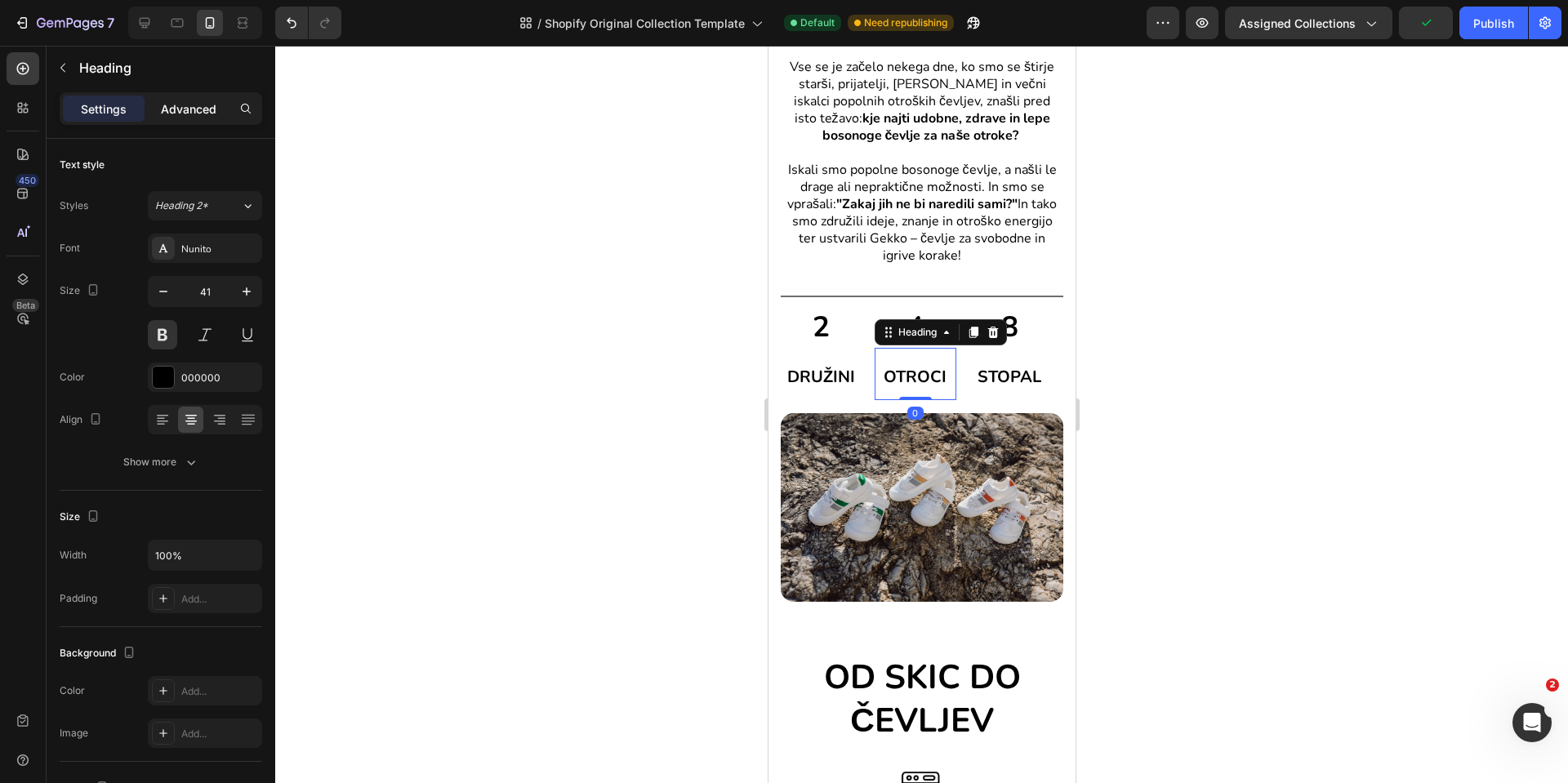
click at [171, 114] on p "Advanced" at bounding box center [189, 109] width 55 height 17
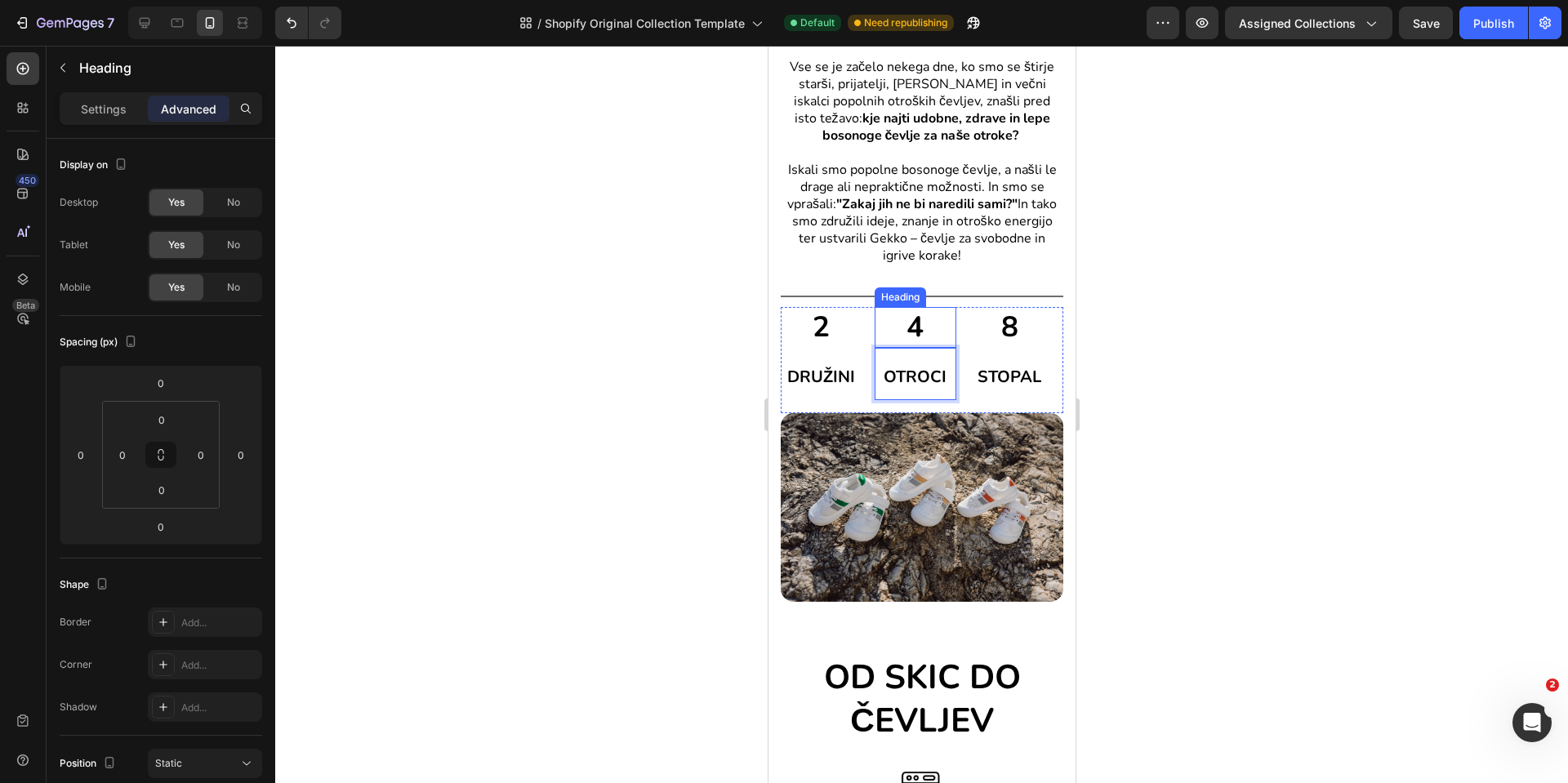
click at [929, 318] on h2 "4" at bounding box center [914, 327] width 81 height 41
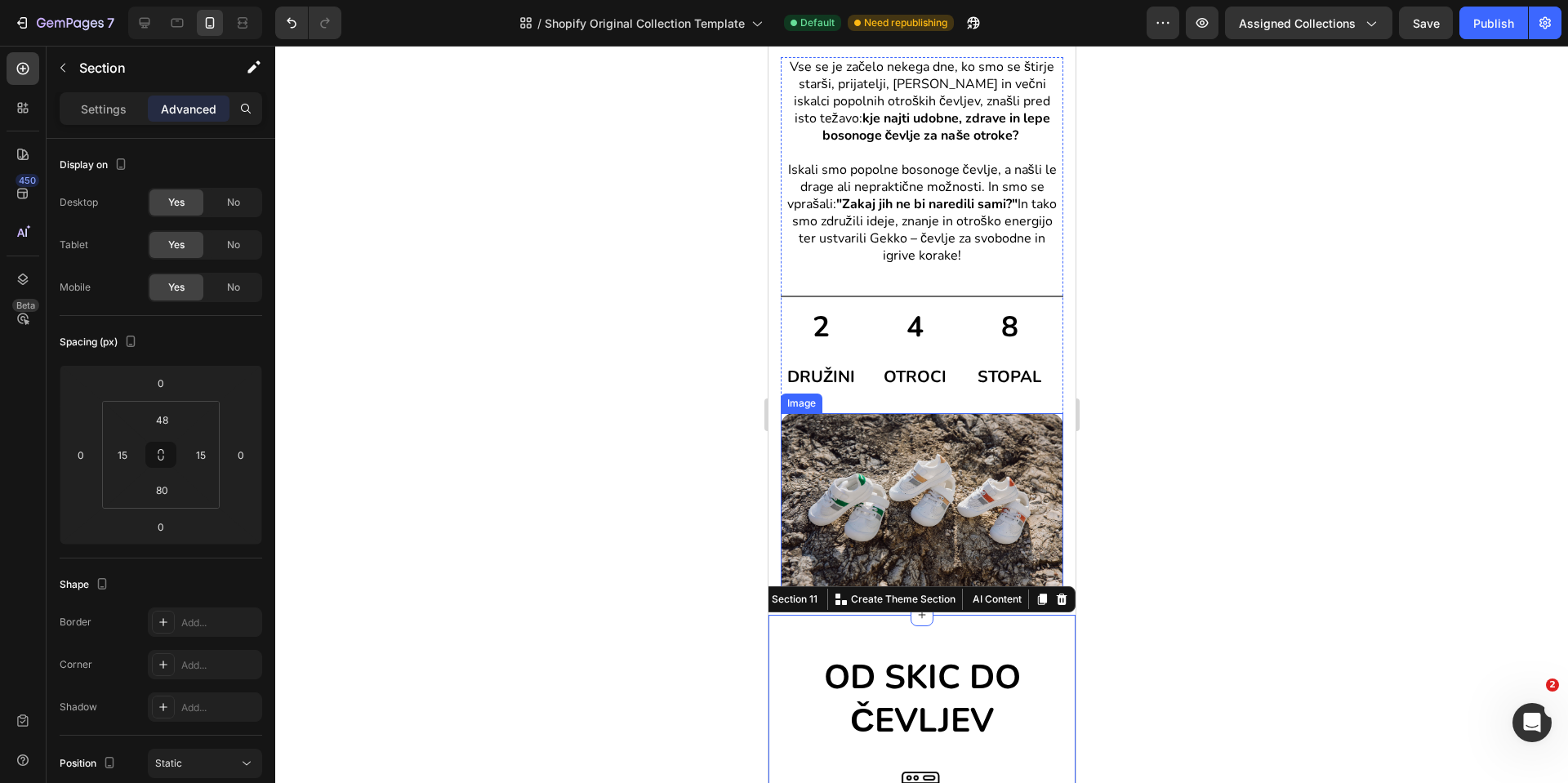
click at [897, 484] on img at bounding box center [922, 508] width 283 height 188
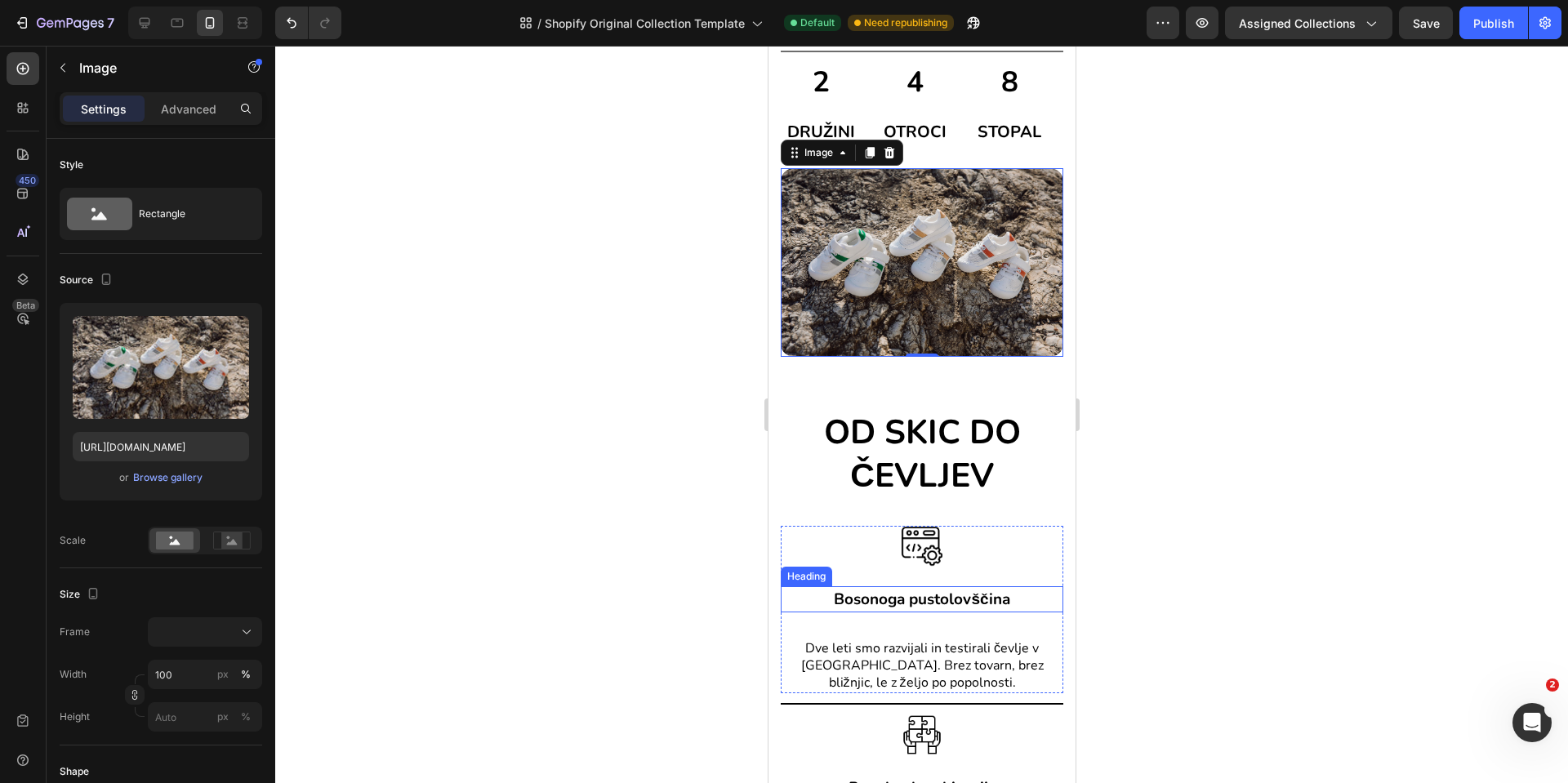
scroll to position [2297, 0]
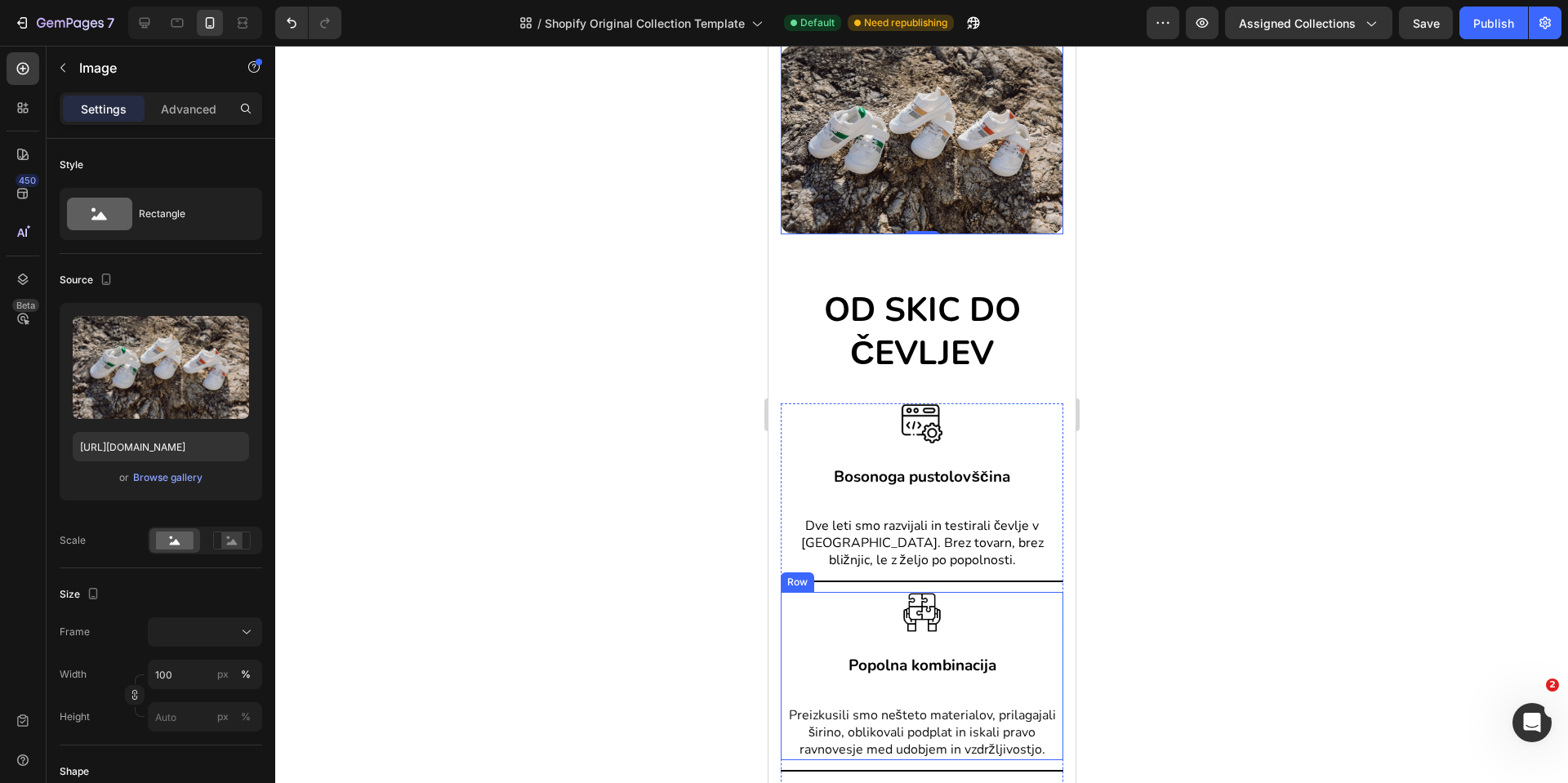
click at [1000, 686] on div "Popolna kombinacija Heading Preizkusili smo nešteto materialov, prilagajali šir…" at bounding box center [922, 706] width 283 height 108
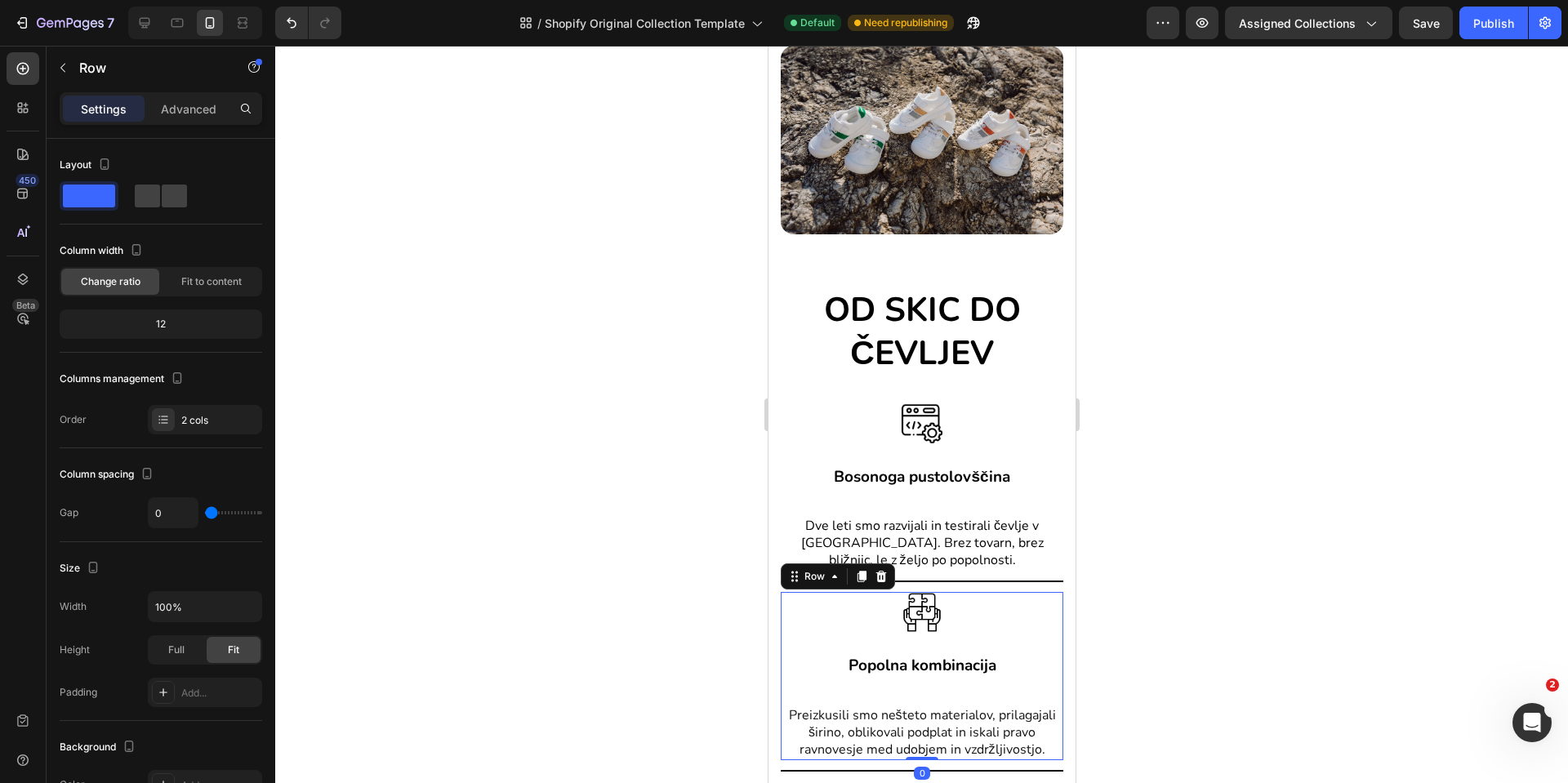
click at [934, 670] on div "Popolna kombinacija Heading Preizkusili smo nešteto materialov, prilagajali šir…" at bounding box center [922, 706] width 283 height 108
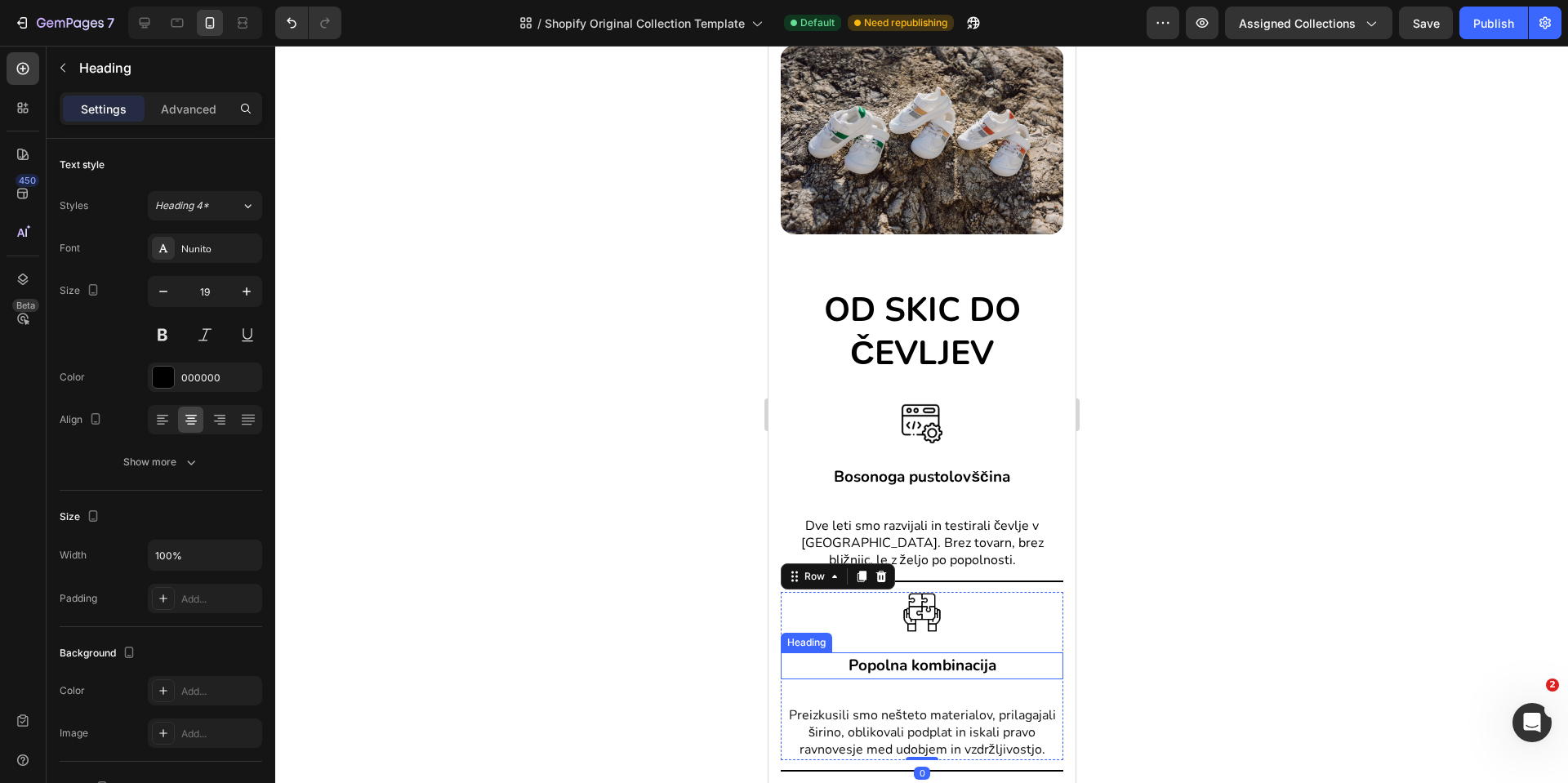
click at [937, 655] on strong "Popolna kombinacija" at bounding box center [922, 665] width 148 height 21
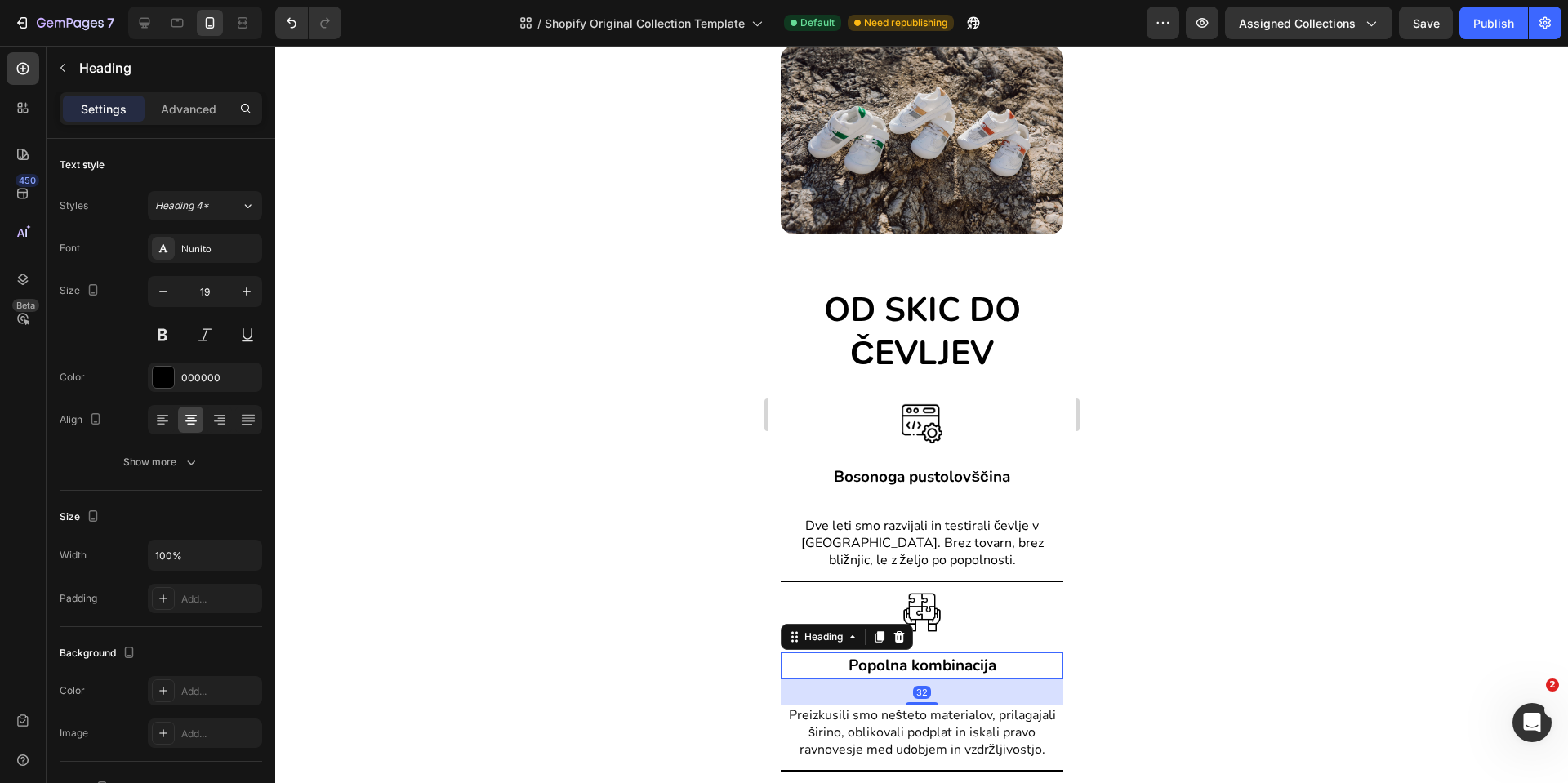
click at [1052, 653] on div "OD SKIC DO ČEVLJEV Heading Image Bosonoga pustolovščina Heading Dve leti smo ra…" at bounding box center [921, 725] width 307 height 955
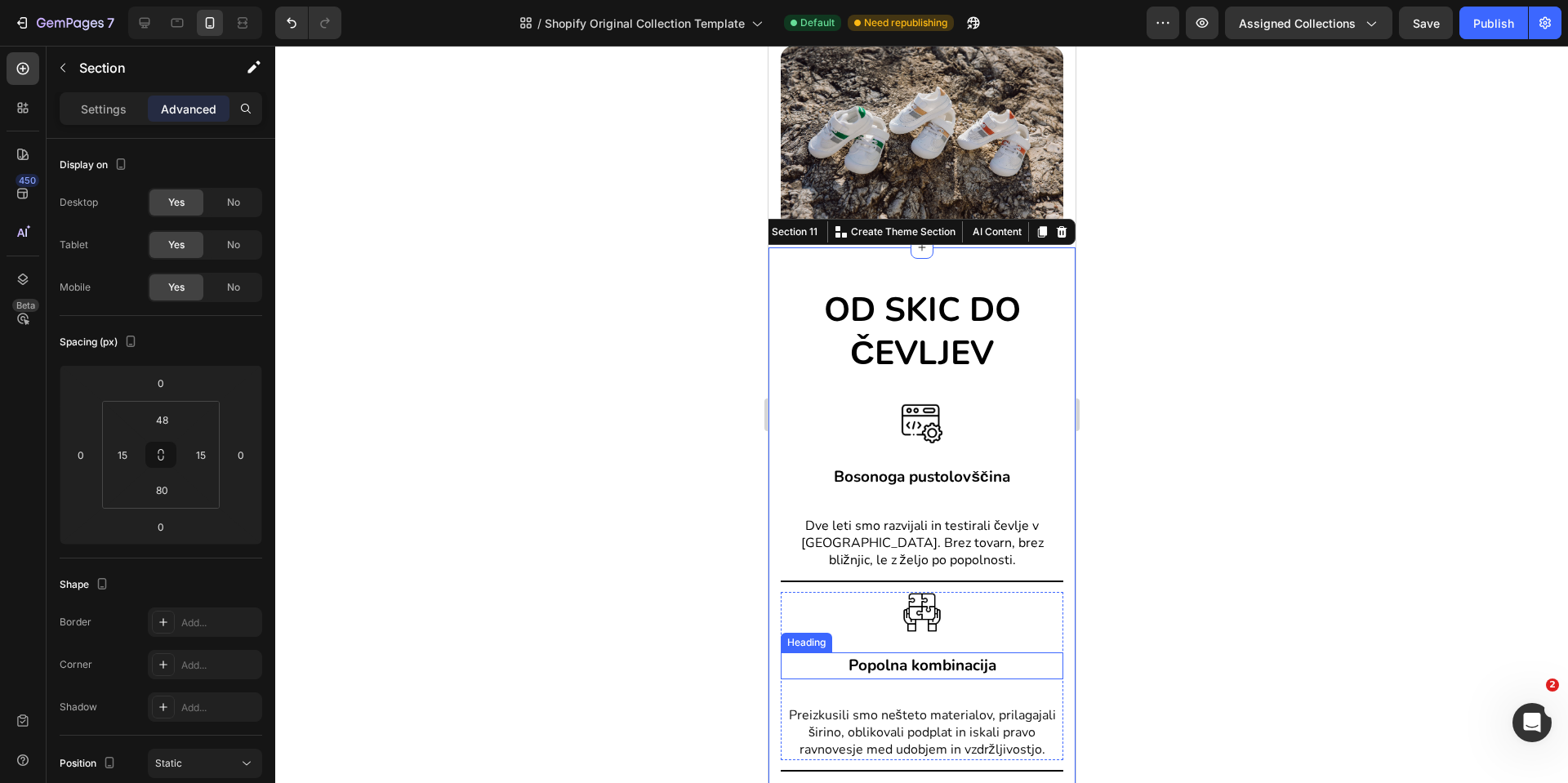
click at [1021, 661] on h2 "Popolna kombinacija" at bounding box center [922, 666] width 283 height 27
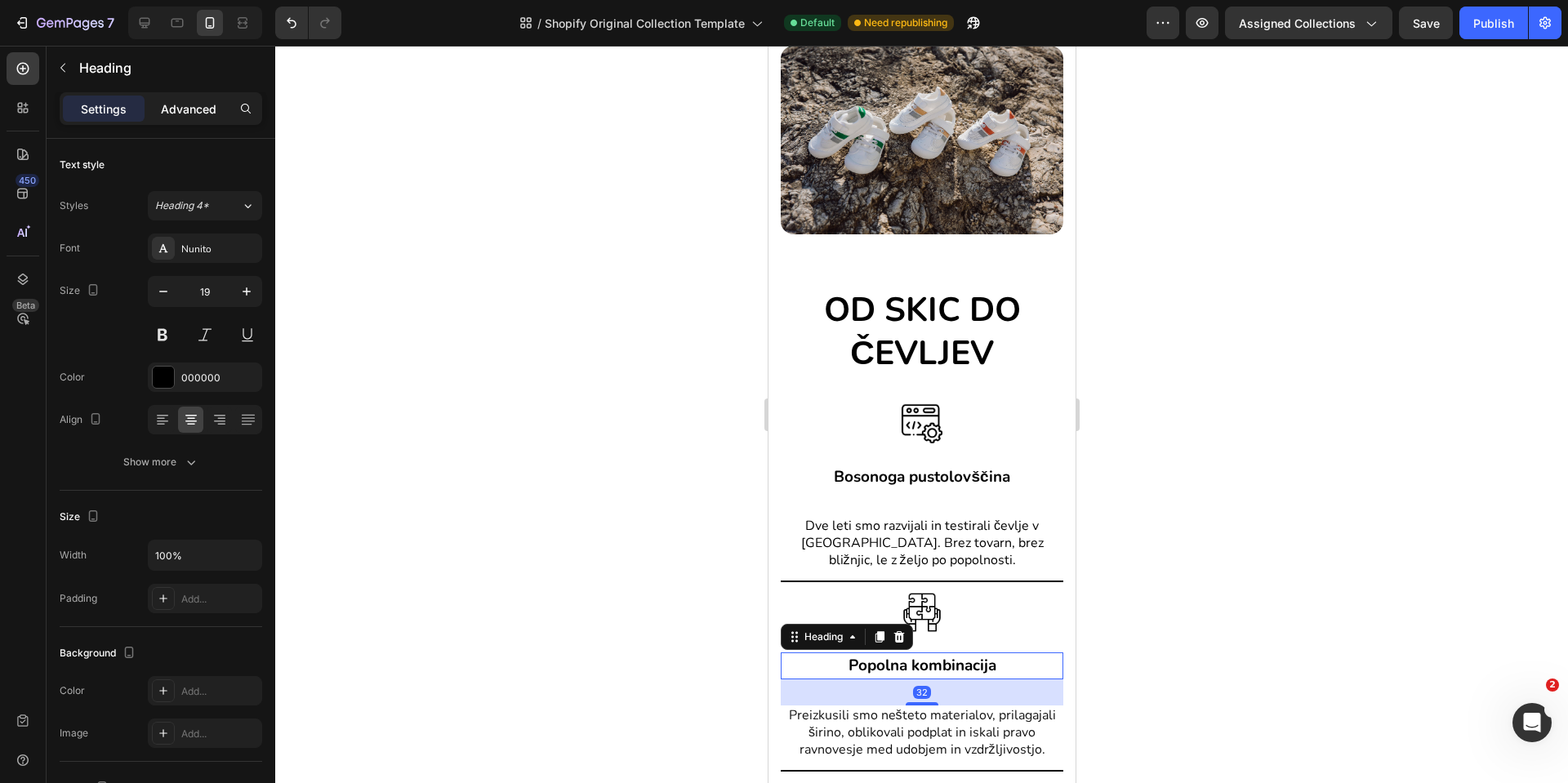
click at [186, 119] on div "Advanced" at bounding box center [189, 108] width 82 height 26
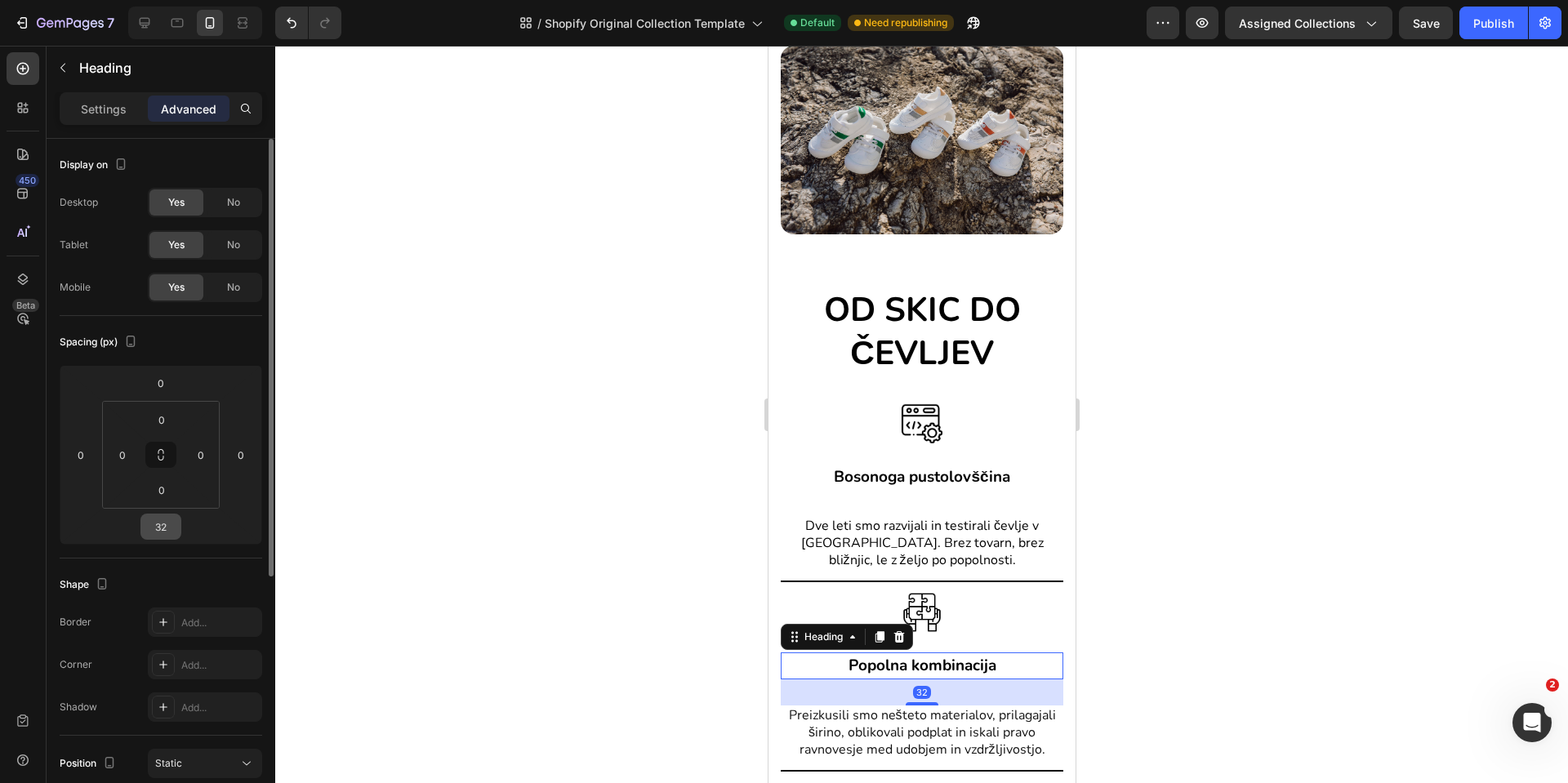
click at [166, 518] on input "32" at bounding box center [161, 527] width 33 height 24
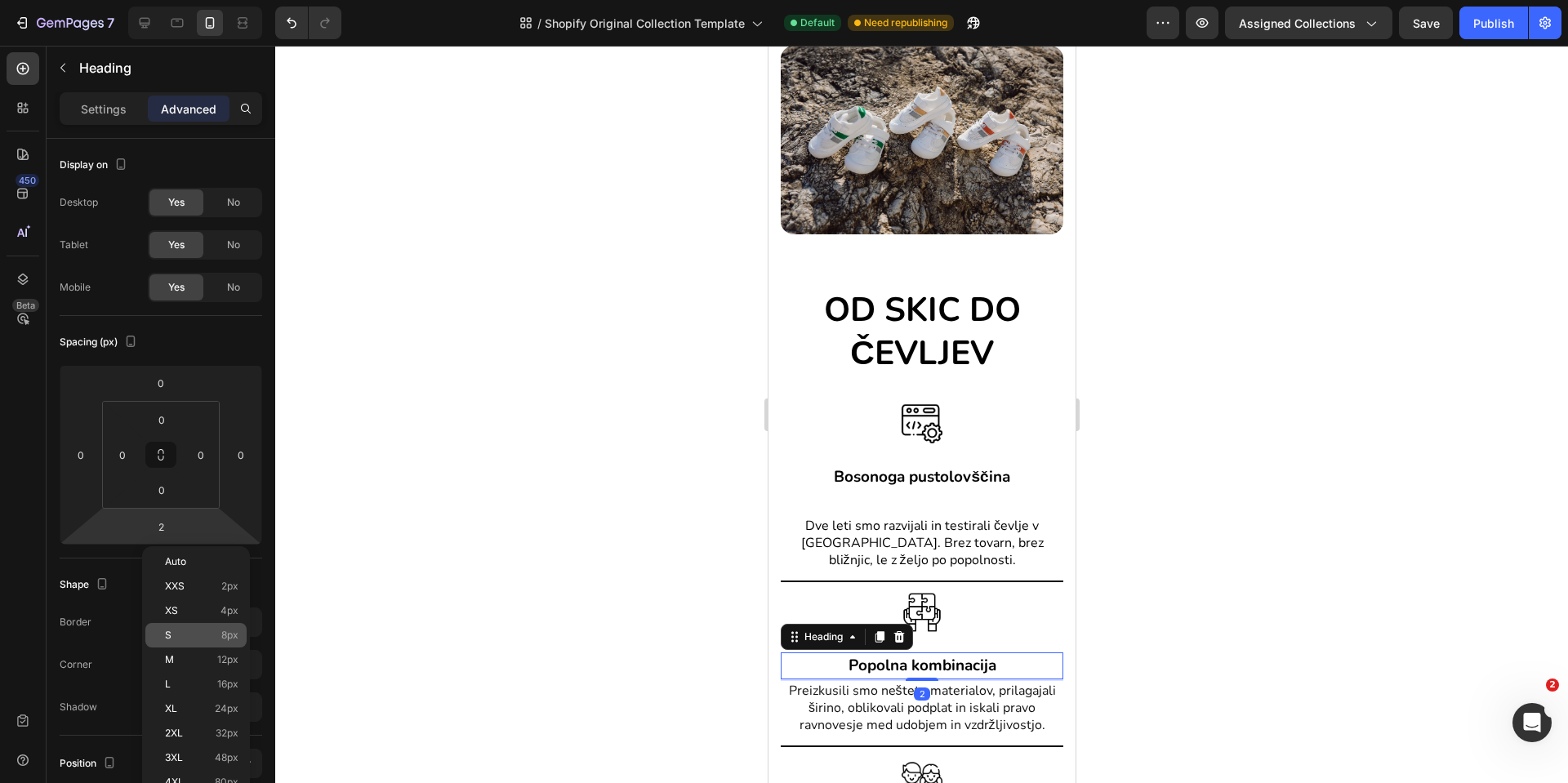
click at [218, 633] on p "S 8px" at bounding box center [201, 635] width 73 height 12
type input "8"
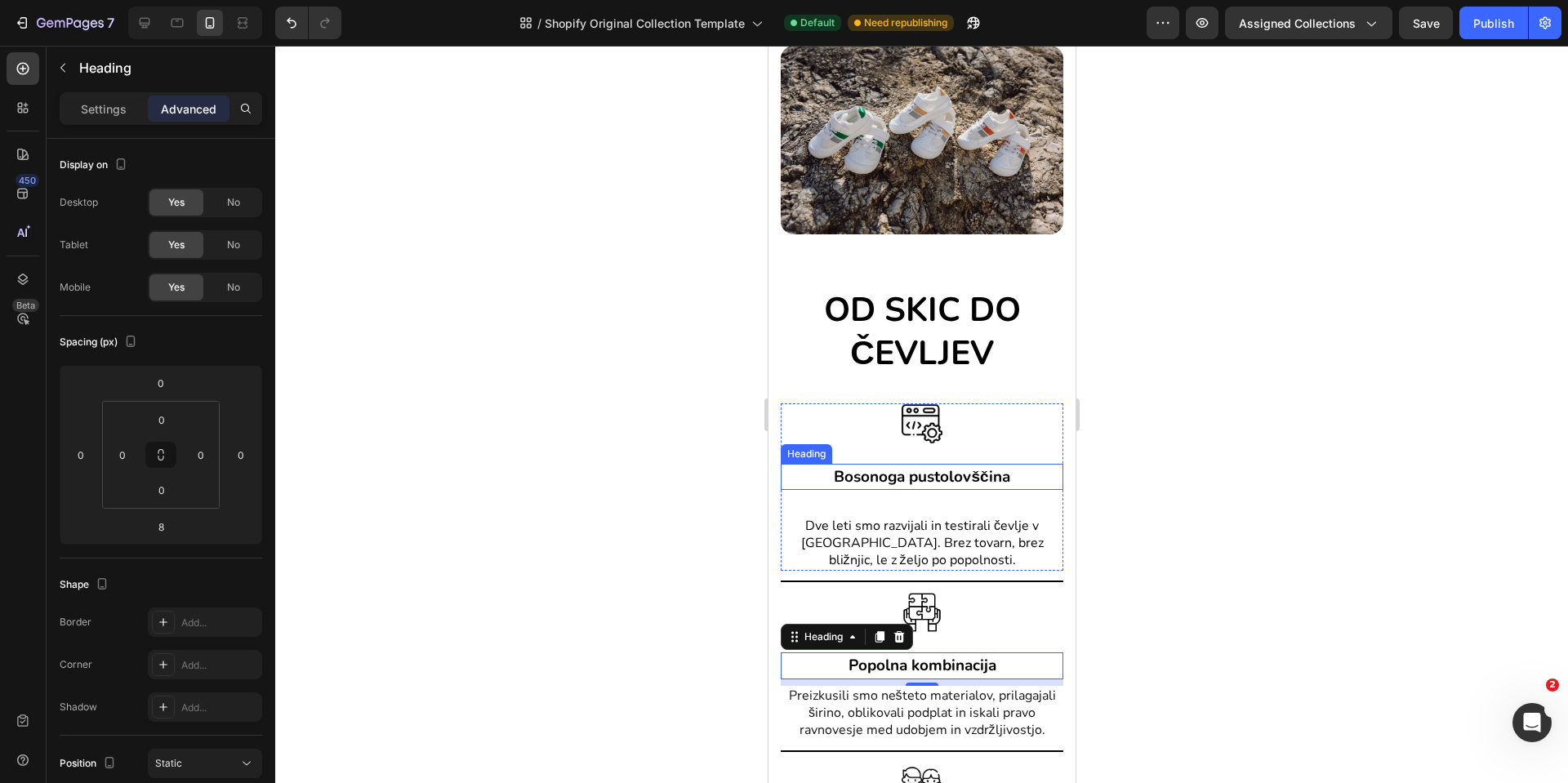
click at [1012, 464] on h2 "Bosonoga pustolovščina" at bounding box center [922, 478] width 283 height 27
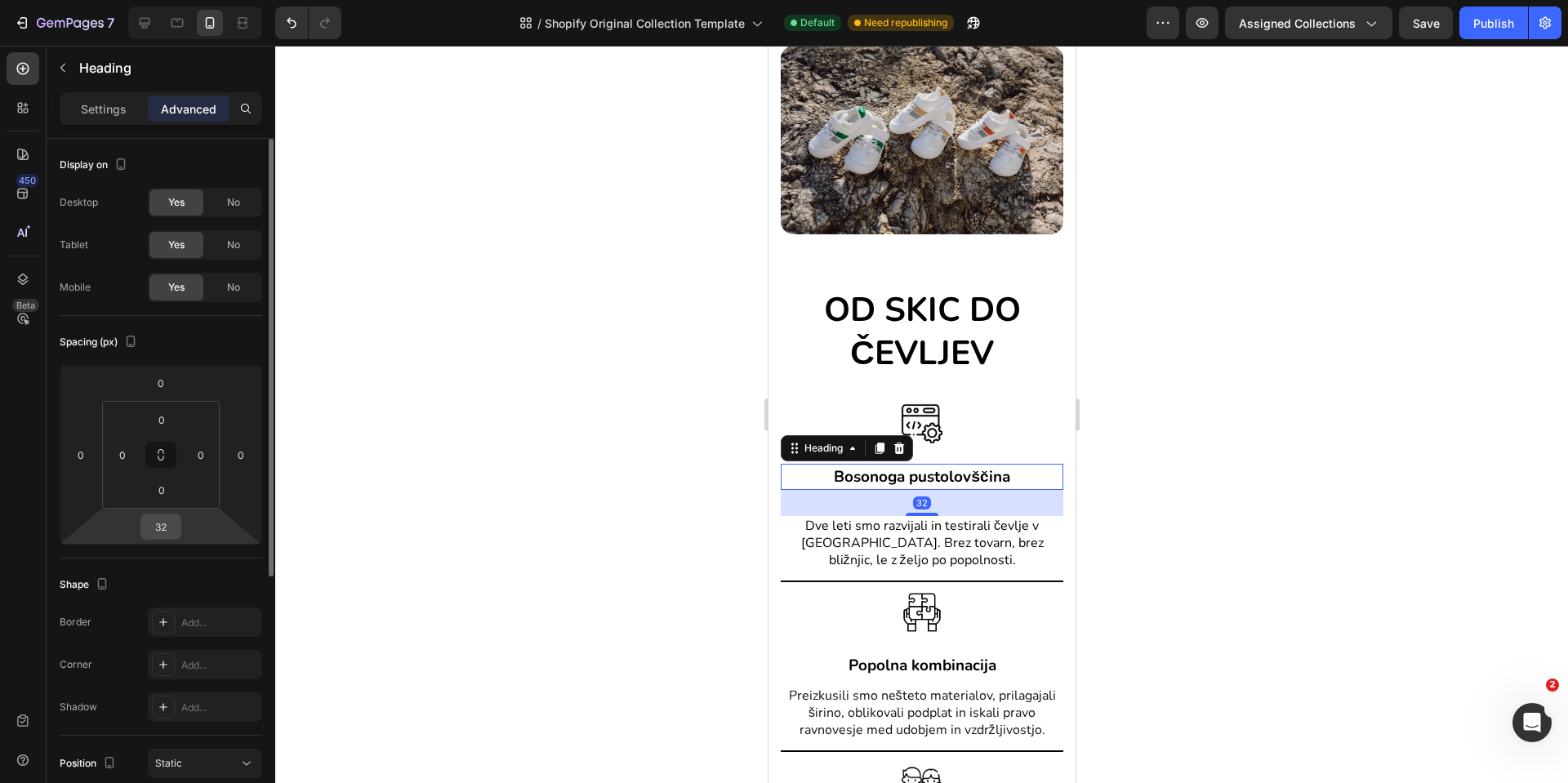
click at [156, 522] on input "32" at bounding box center [161, 527] width 33 height 24
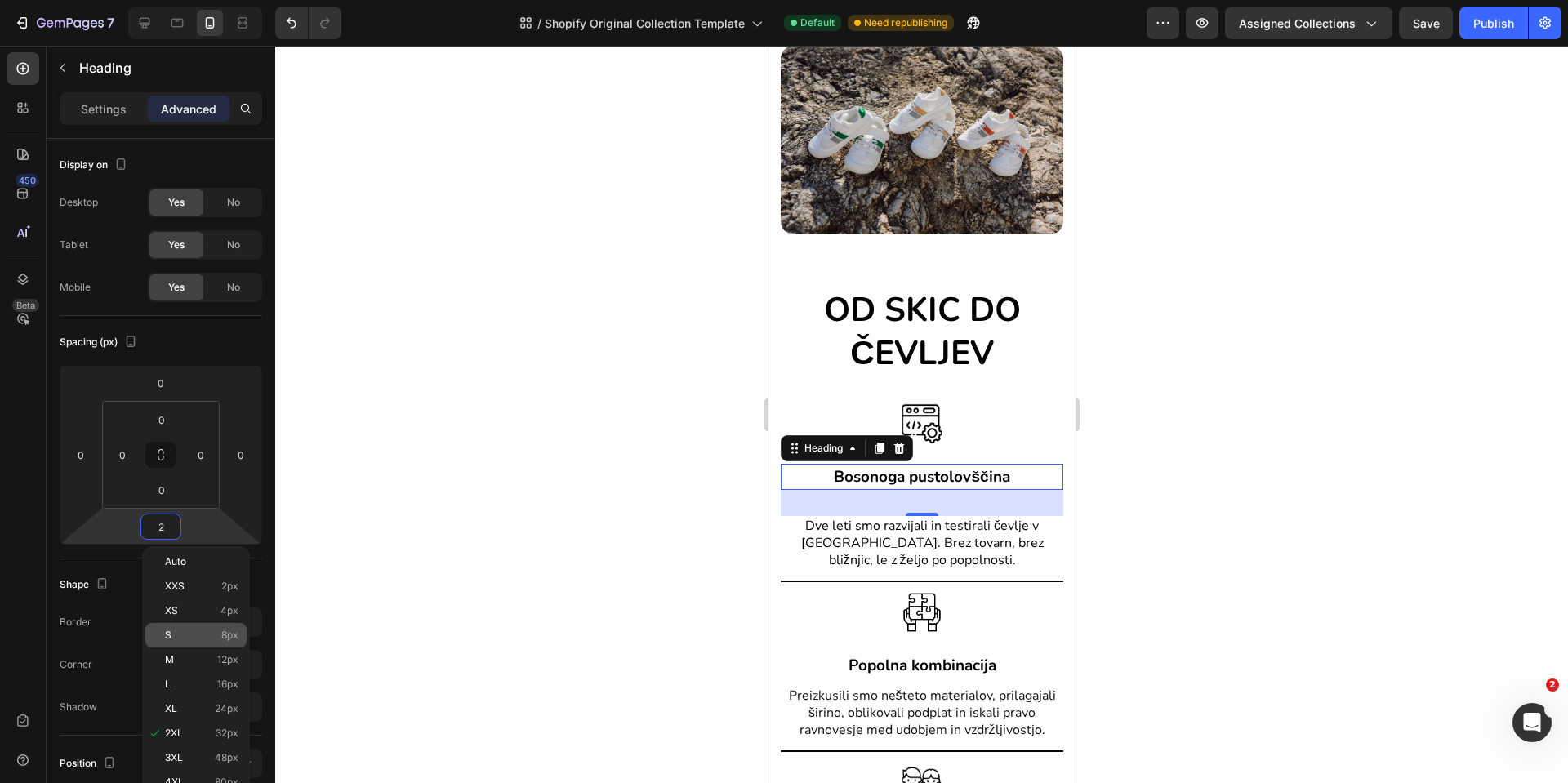
click at [198, 630] on p "S 8px" at bounding box center [201, 635] width 73 height 12
type input "8"
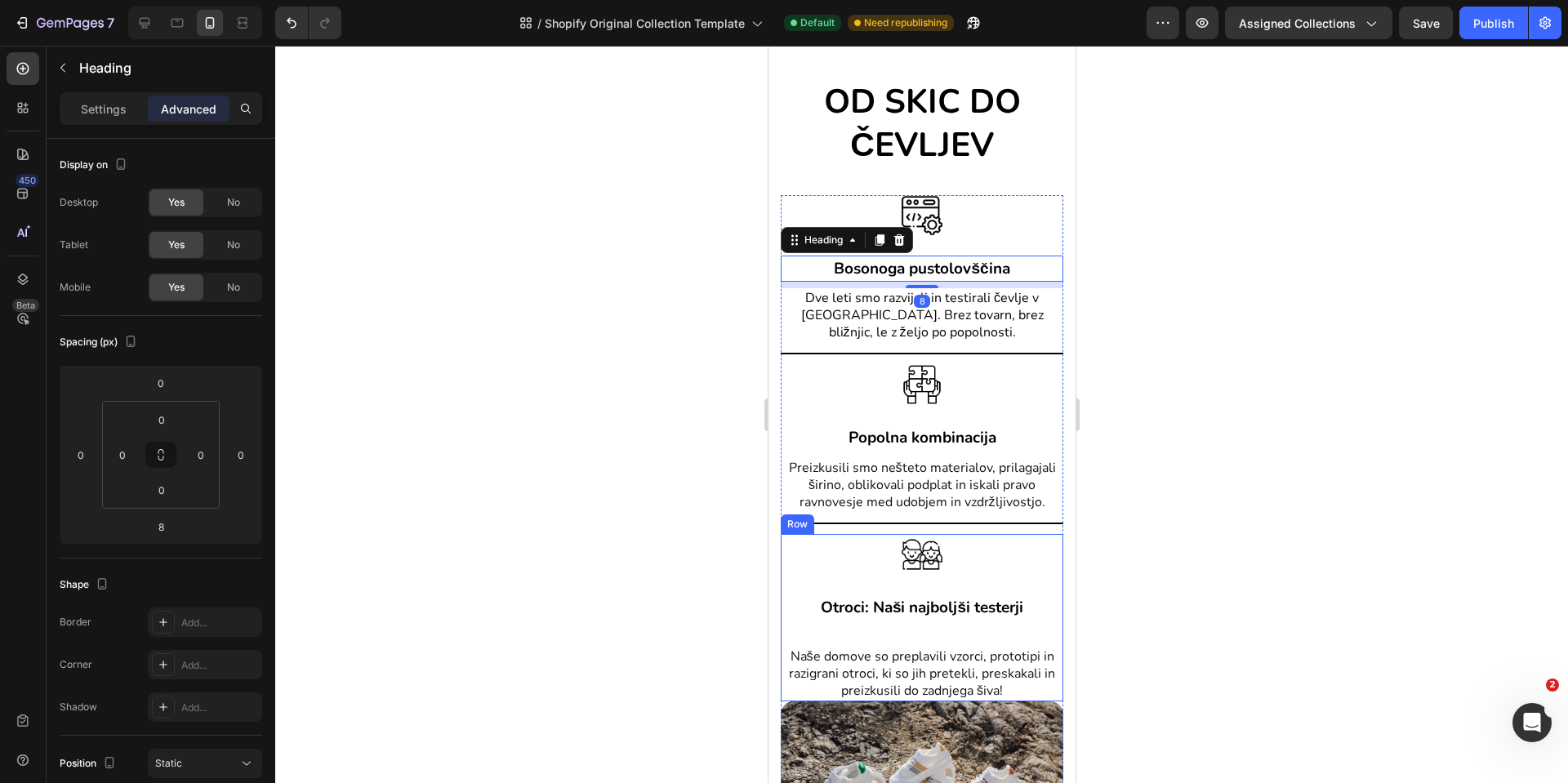
scroll to position [2543, 0]
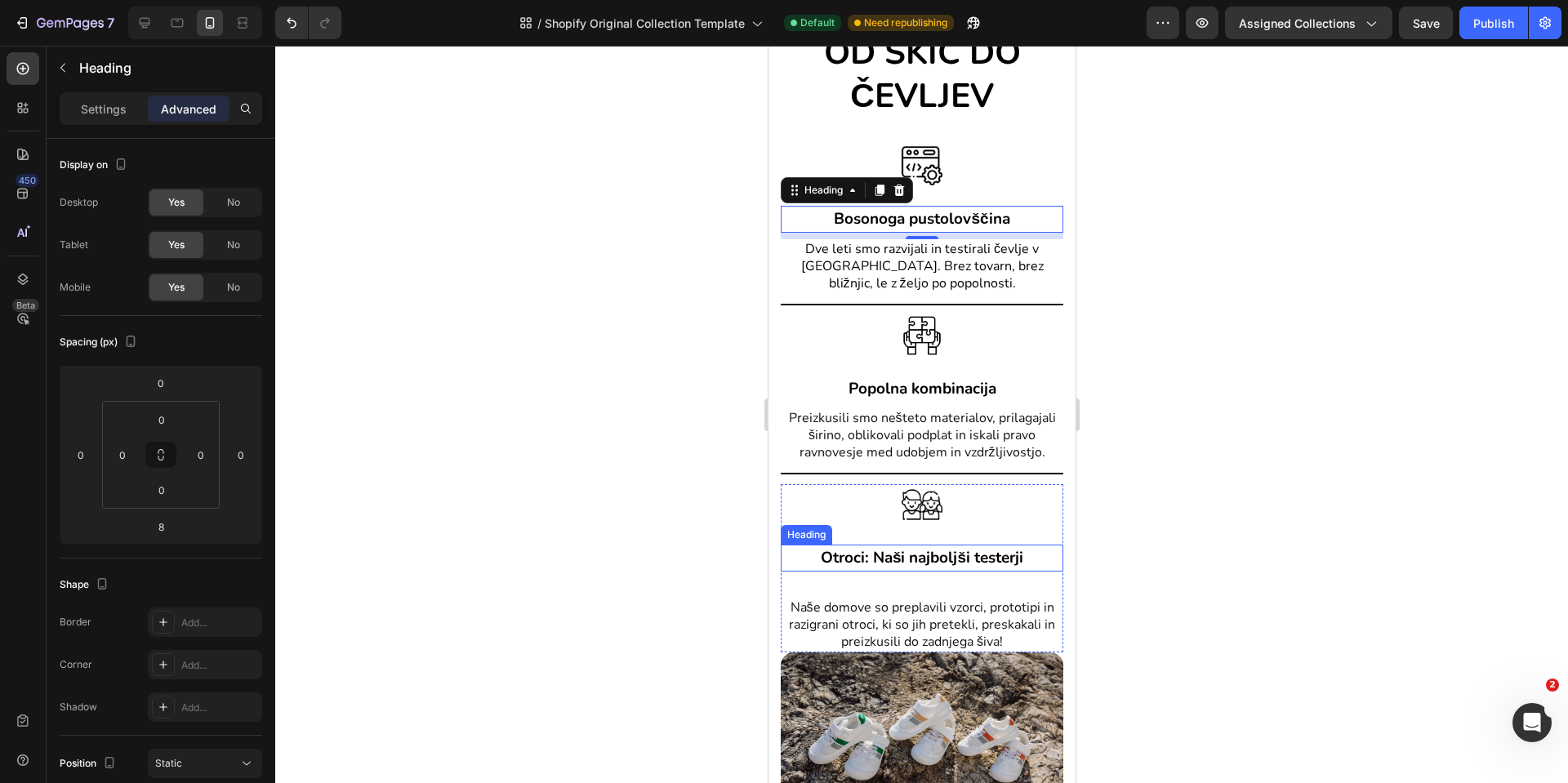
click at [1021, 572] on h2 "Otroci: Naši najboljši testerji" at bounding box center [922, 558] width 283 height 27
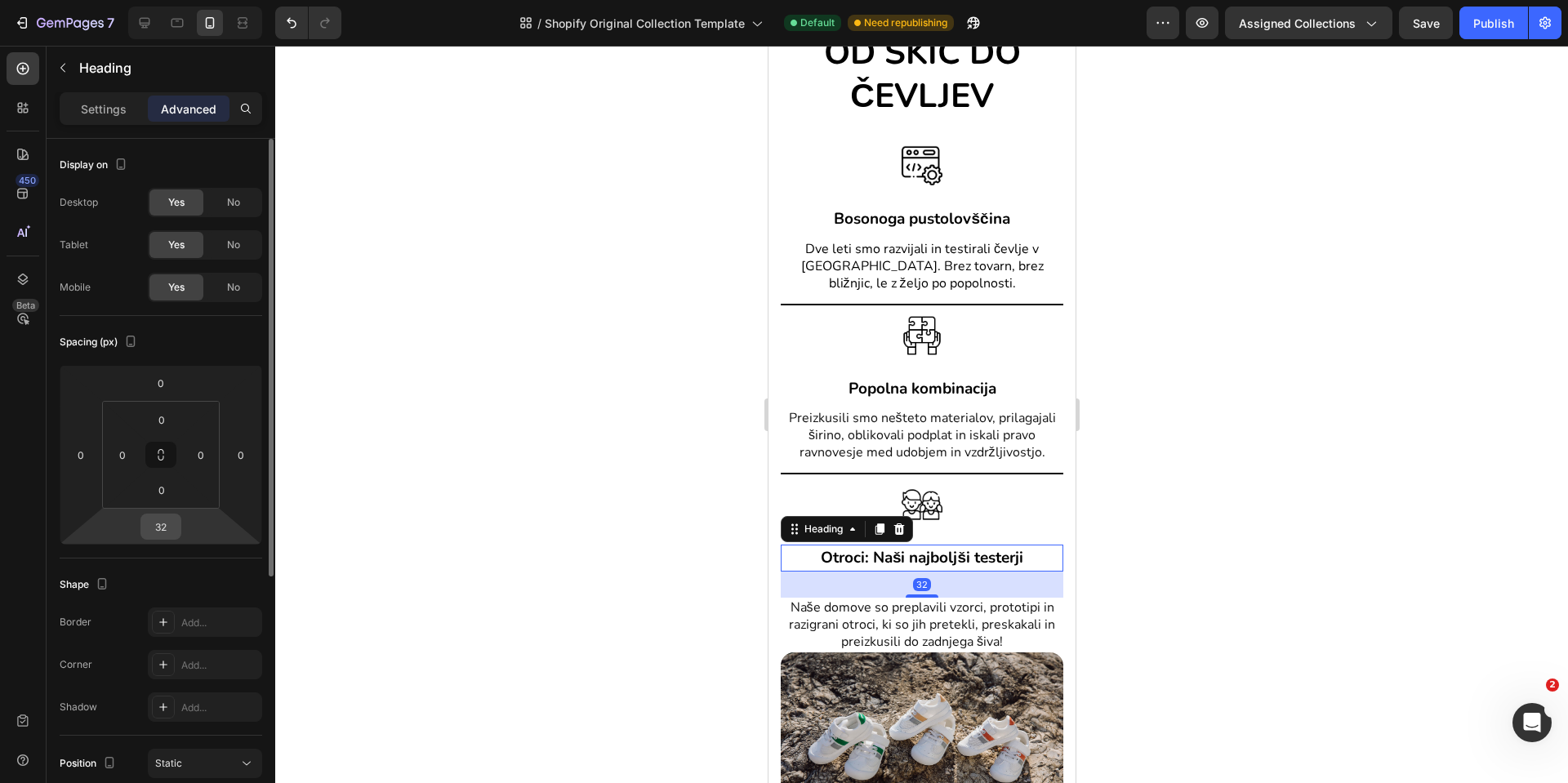
click at [170, 528] on input "32" at bounding box center [161, 527] width 33 height 24
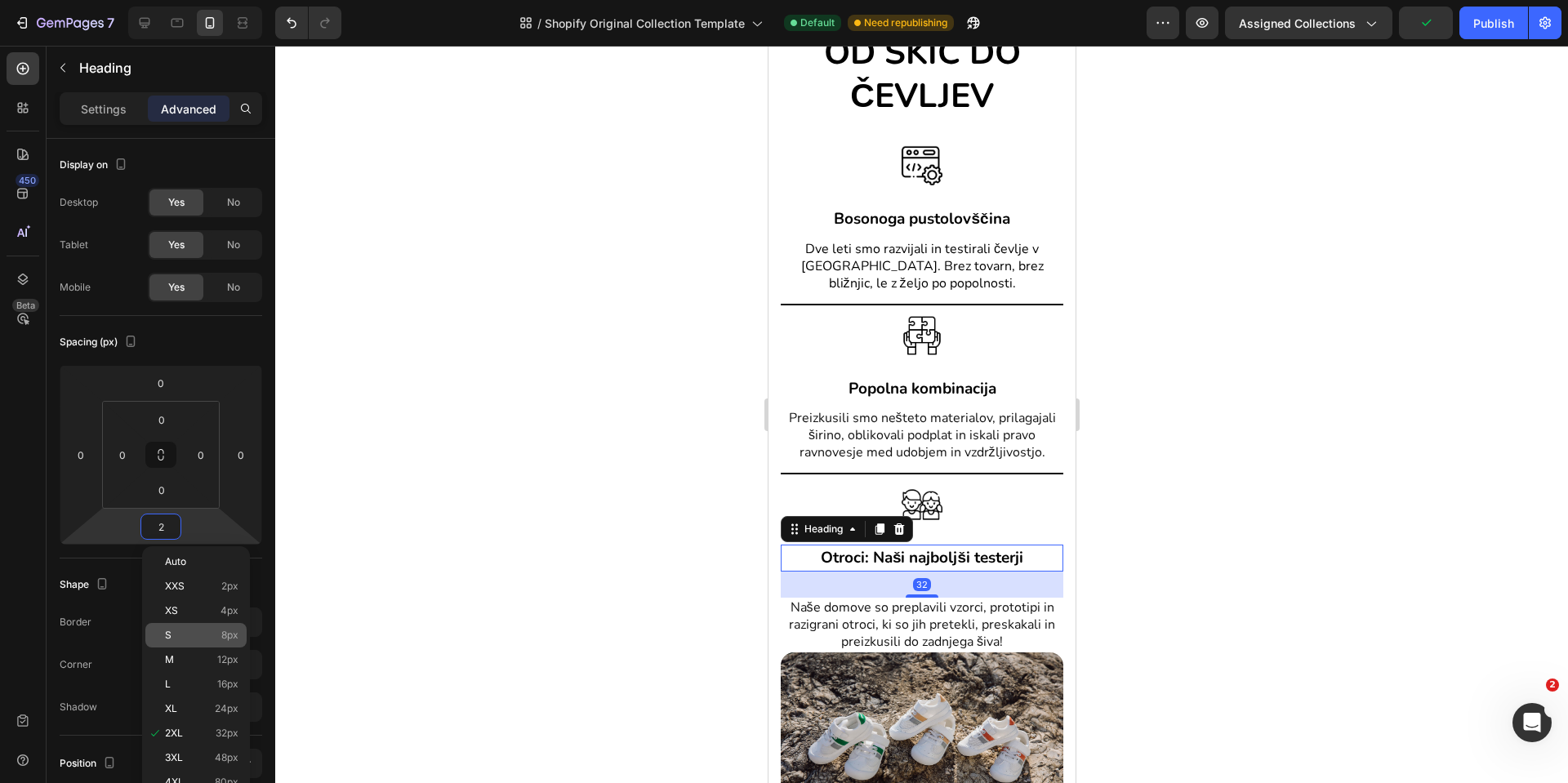
click at [196, 628] on div "S 8px" at bounding box center [196, 635] width 102 height 24
type input "8"
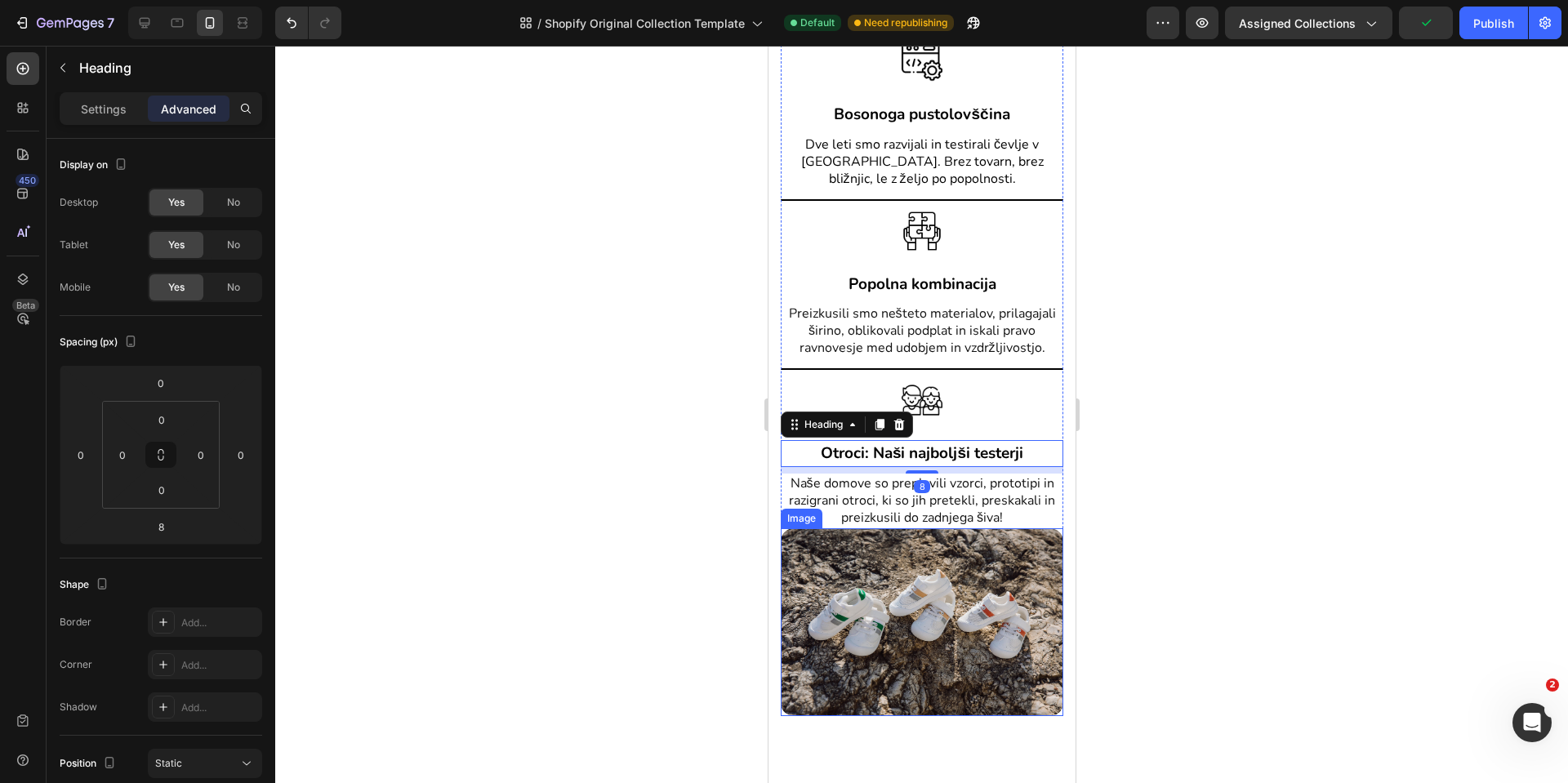
scroll to position [2788, 0]
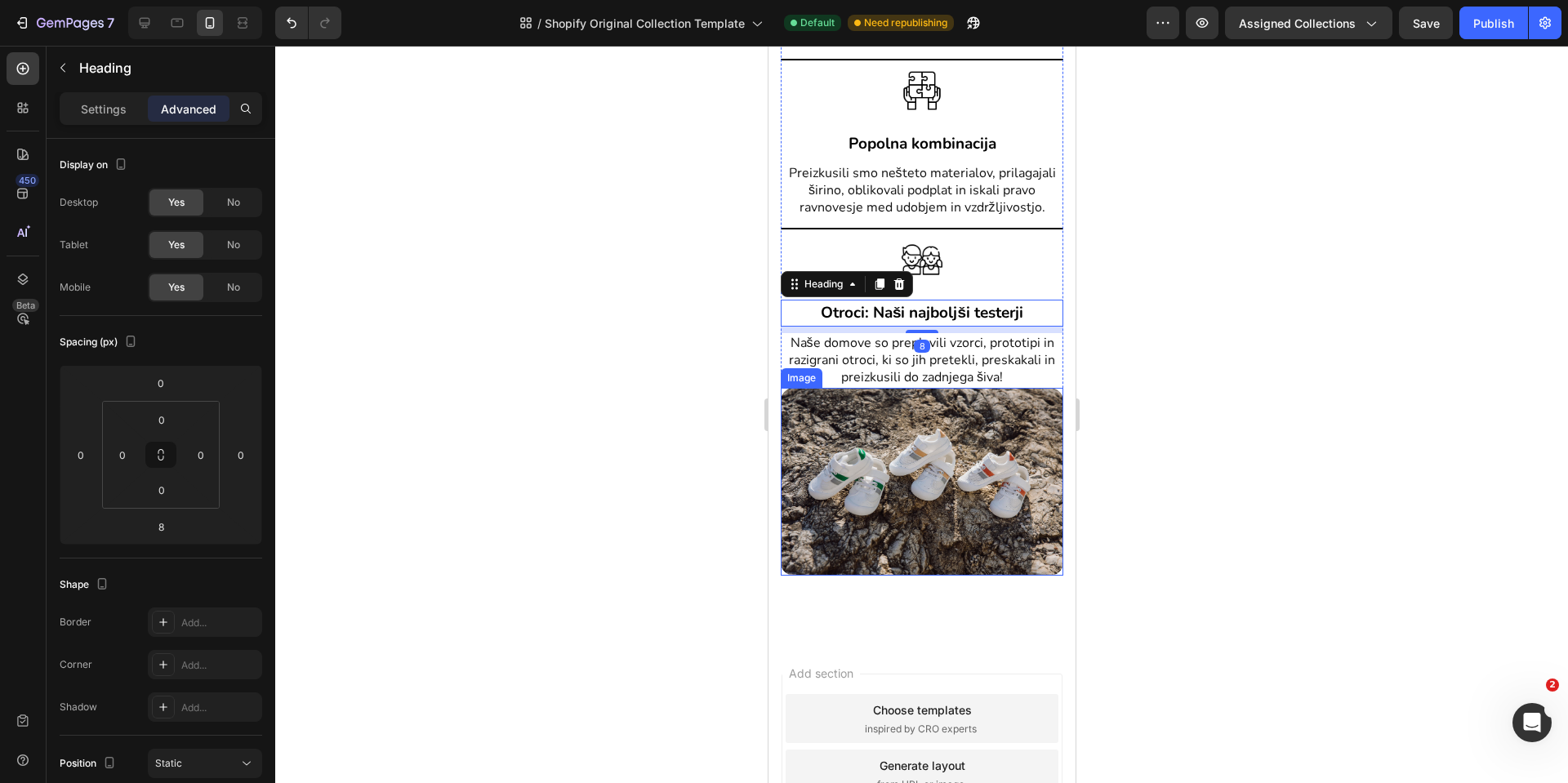
click at [993, 545] on img at bounding box center [922, 482] width 283 height 188
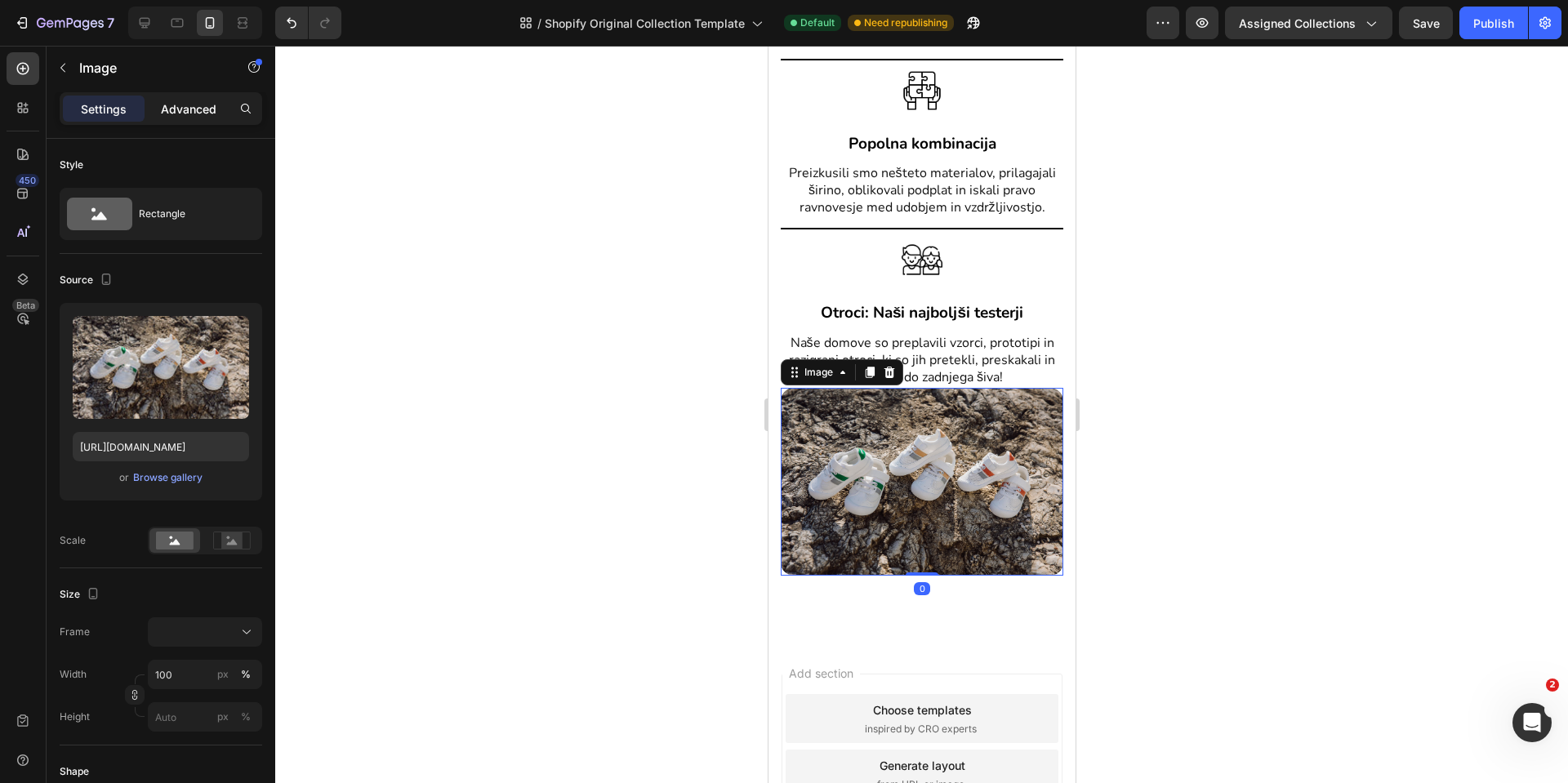
click at [190, 116] on div "Advanced" at bounding box center [189, 108] width 82 height 26
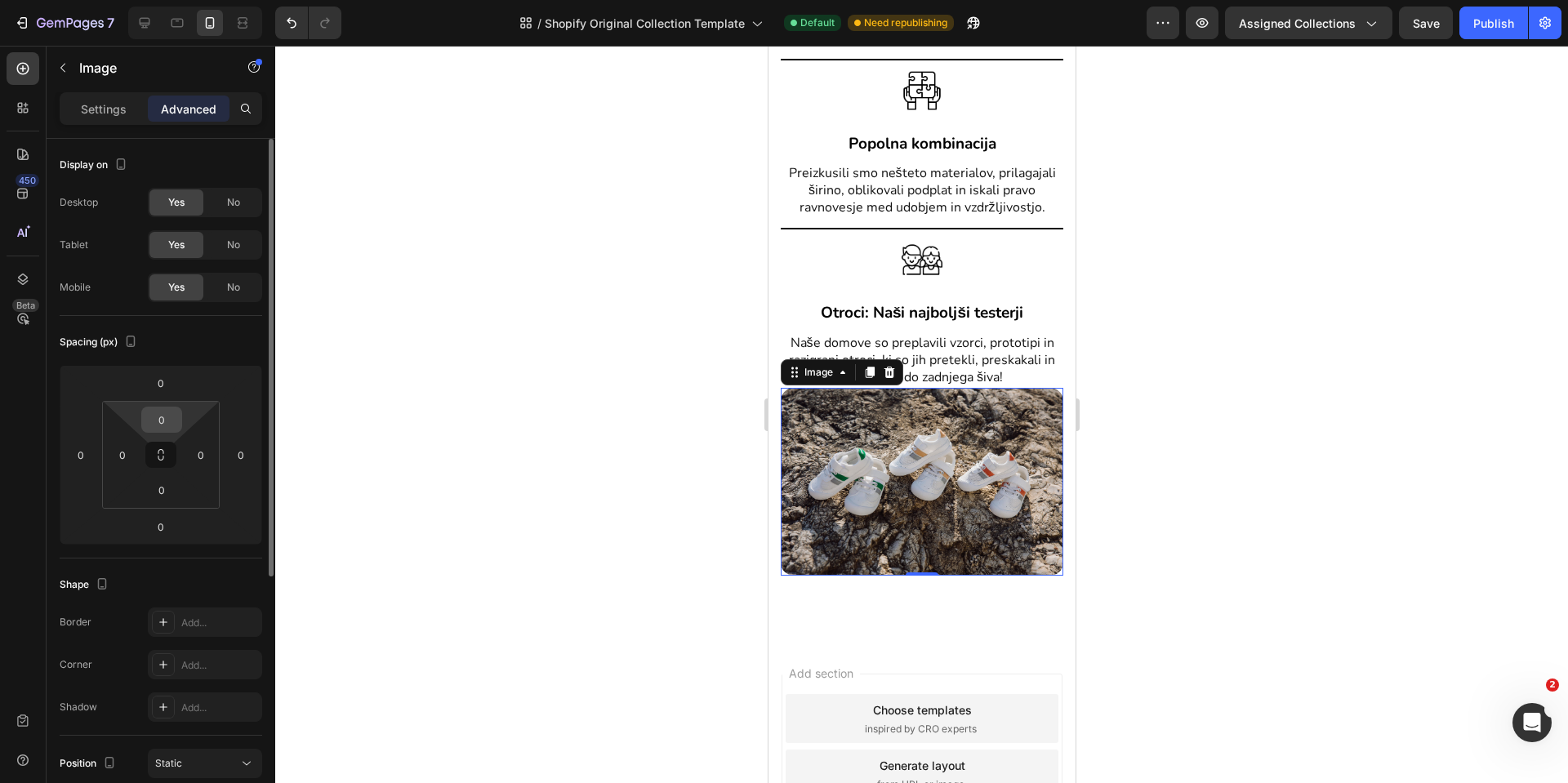
click at [160, 410] on input "0" at bounding box center [161, 420] width 33 height 24
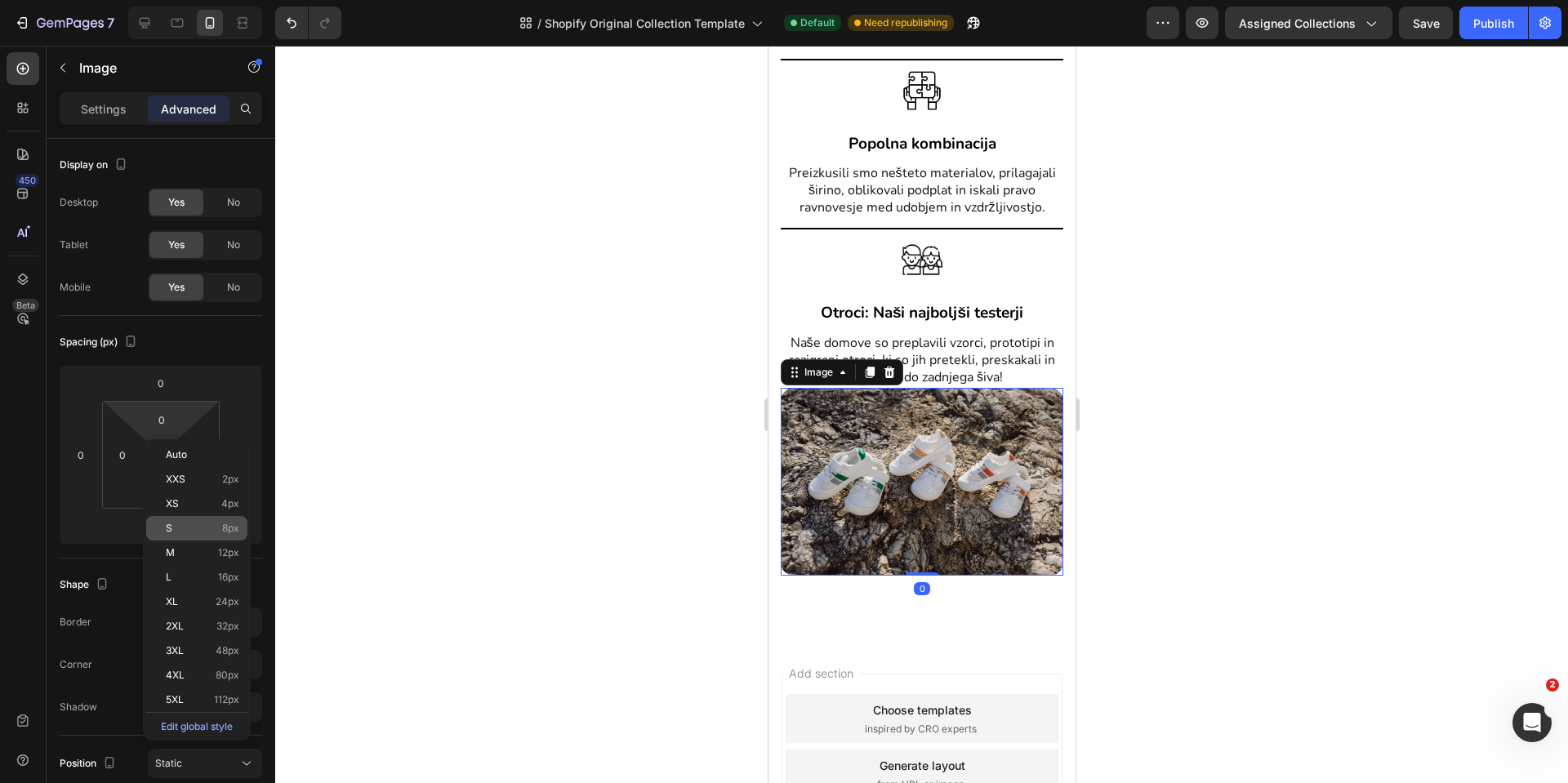
click at [179, 531] on p "S 8px" at bounding box center [202, 528] width 73 height 12
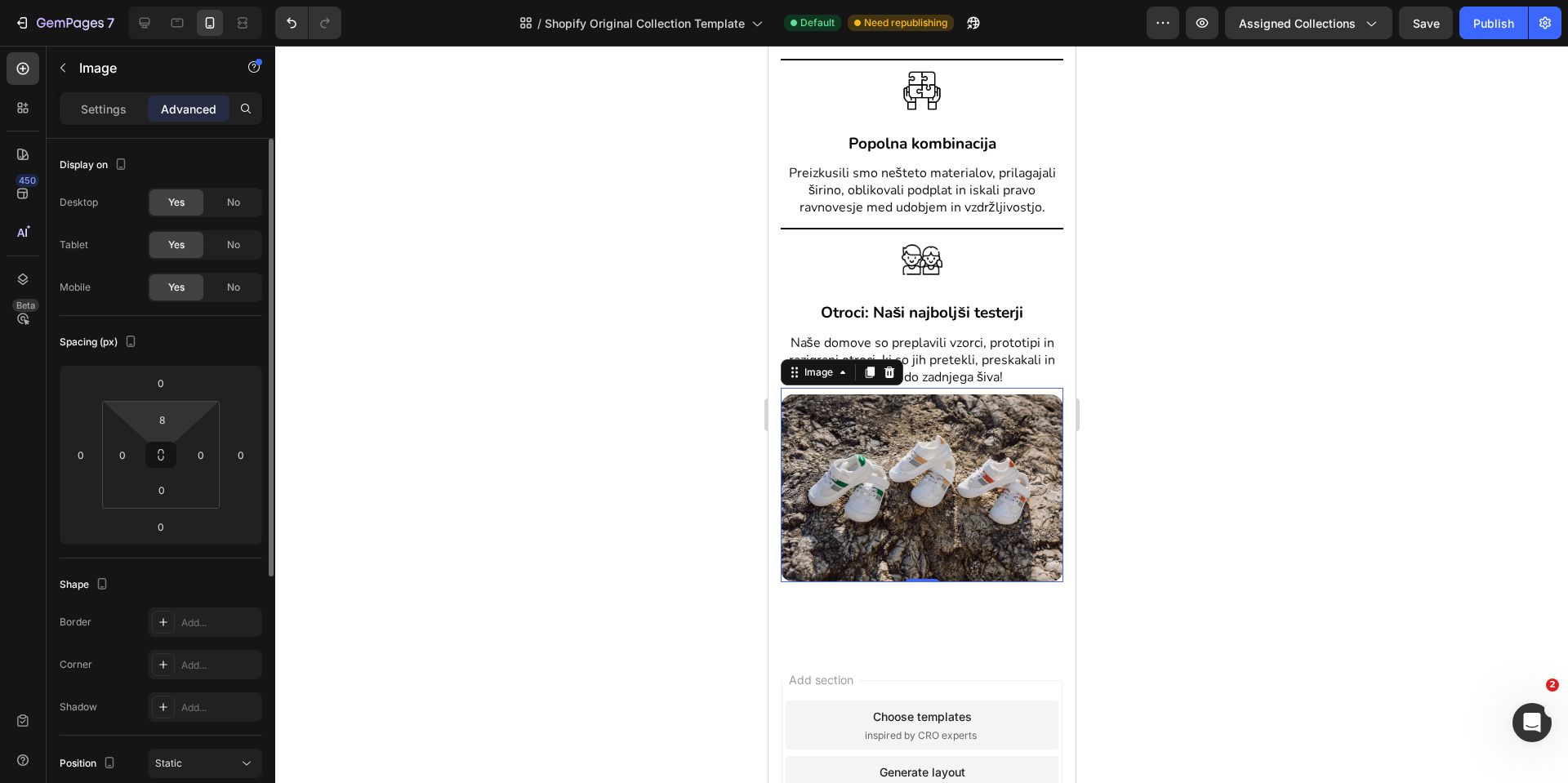
click at [163, 0] on html "7 / Shopify Original Collection Template Default Need republishing Preview Assi…" at bounding box center [784, 0] width 1568 height 0
click at [162, 419] on input "8" at bounding box center [161, 420] width 33 height 24
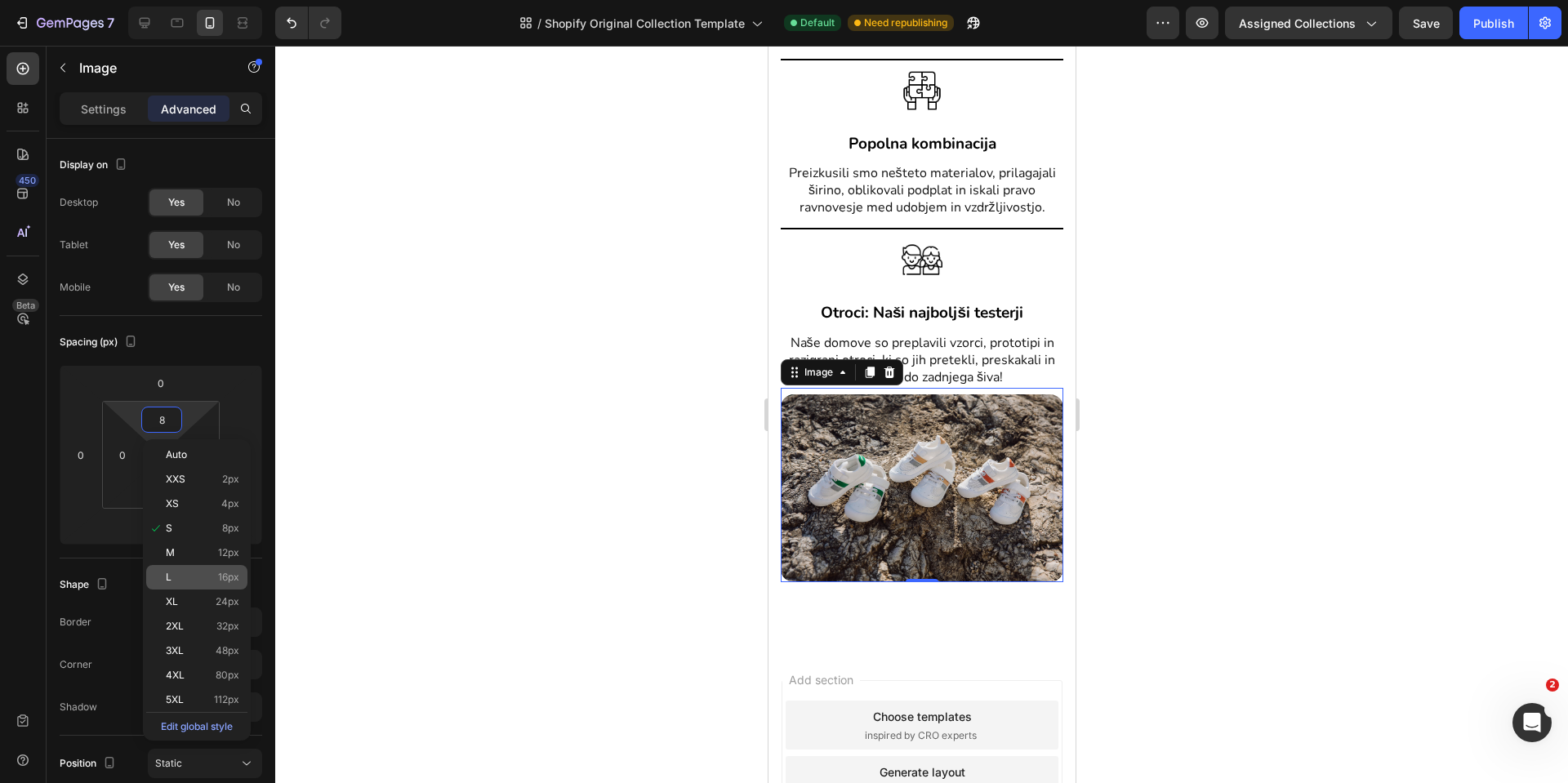
click at [169, 570] on div "L 16px" at bounding box center [197, 577] width 102 height 24
type input "16"
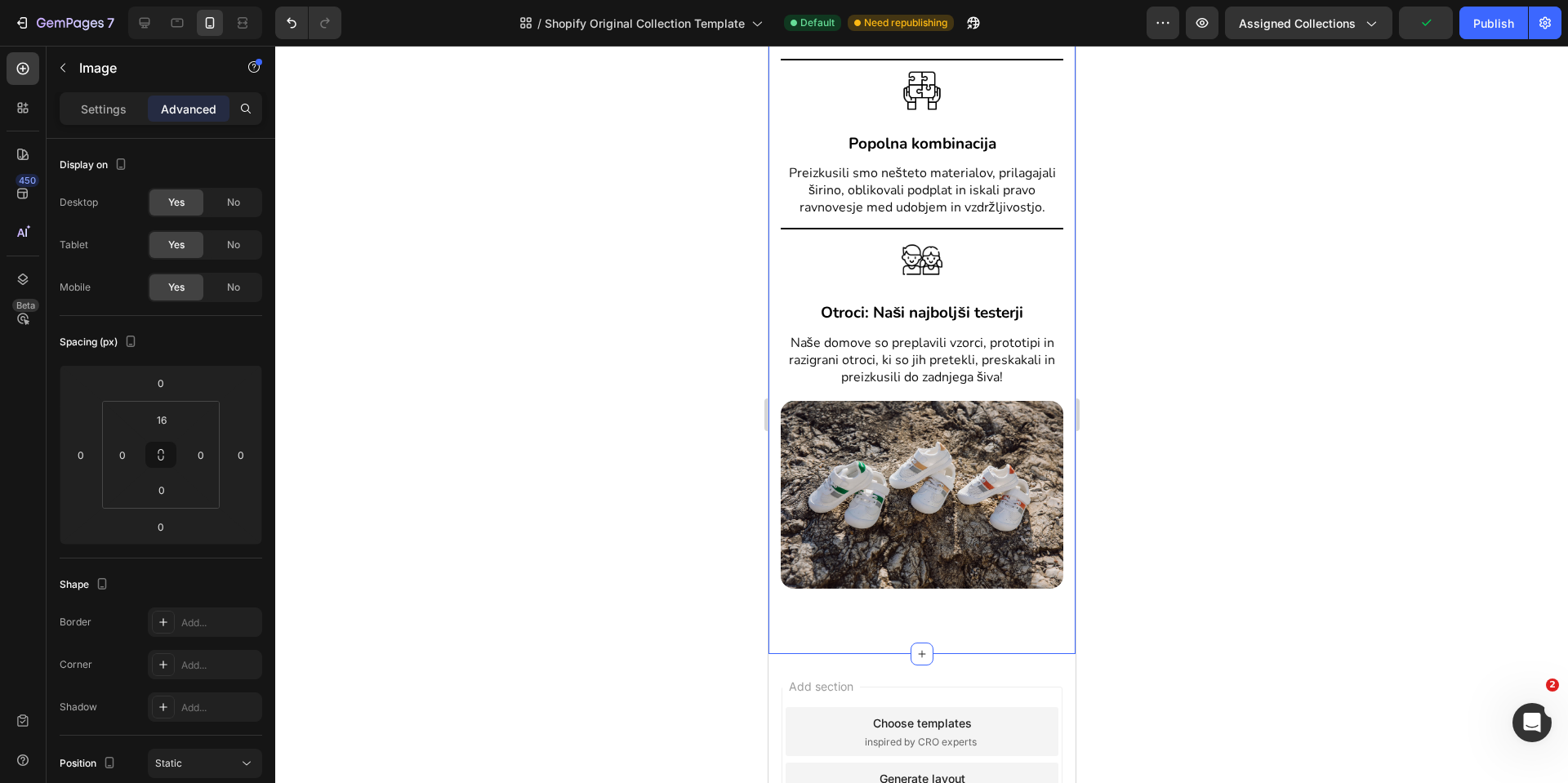
click at [854, 640] on div "OD SKIC DO ČEVLJEV Heading Image Bosonoga pustolovščina Heading Dve leti smo ra…" at bounding box center [921, 200] width 307 height 910
click at [162, 488] on input "80" at bounding box center [161, 489] width 33 height 24
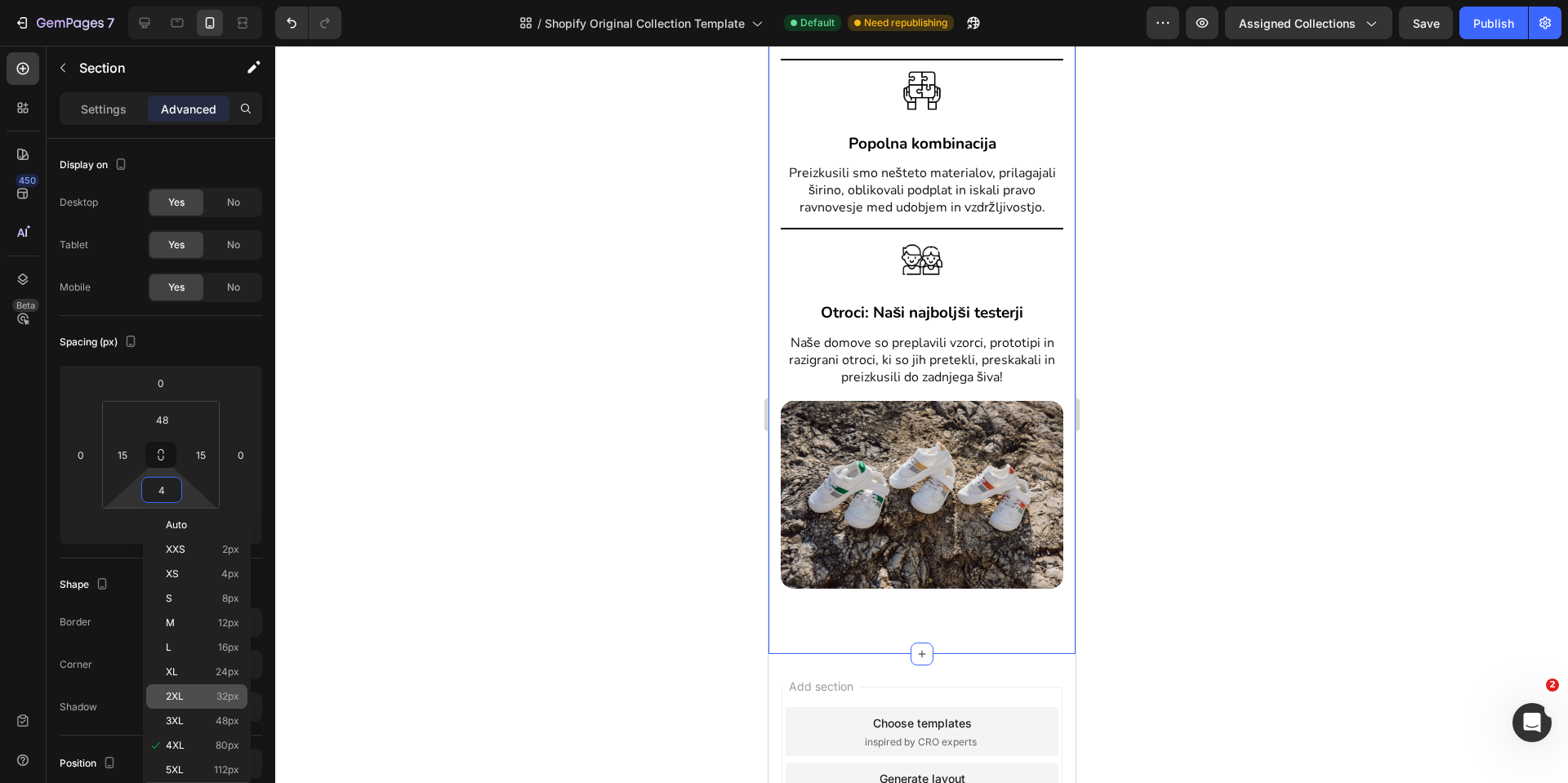
click at [179, 690] on div "2XL 32px" at bounding box center [197, 696] width 102 height 24
type input "32"
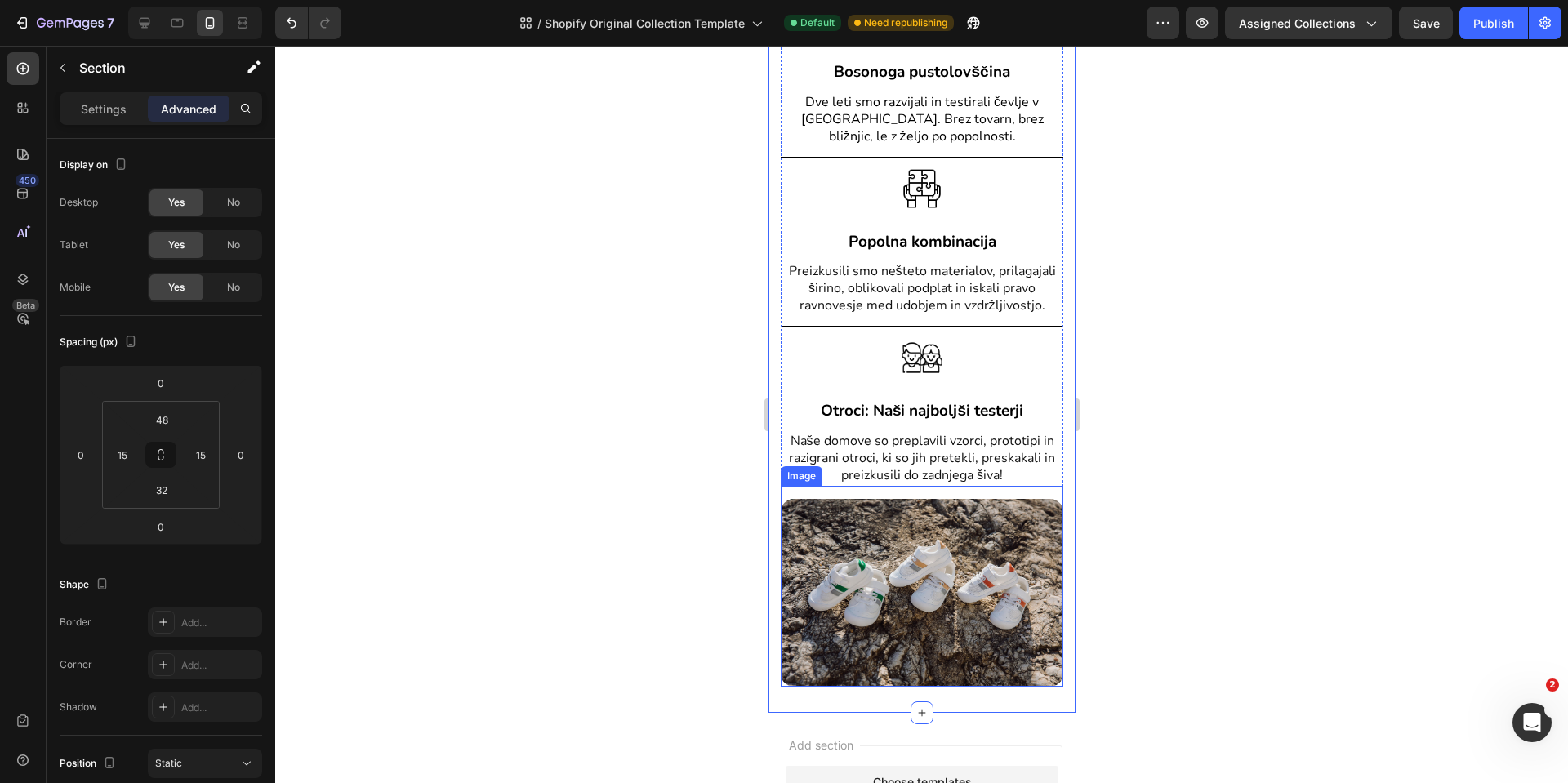
scroll to position [2686, 0]
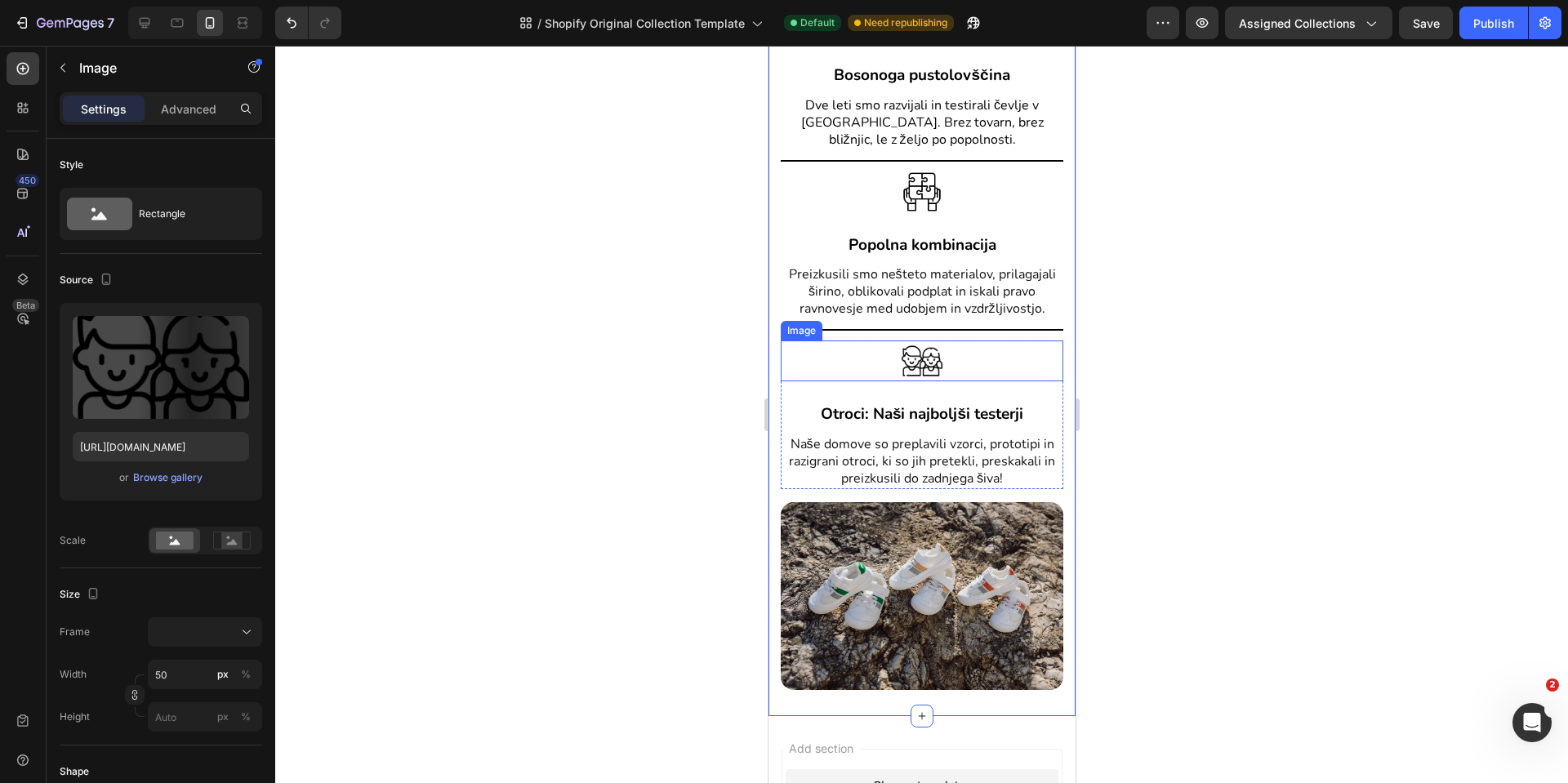
click at [846, 382] on div at bounding box center [922, 361] width 283 height 41
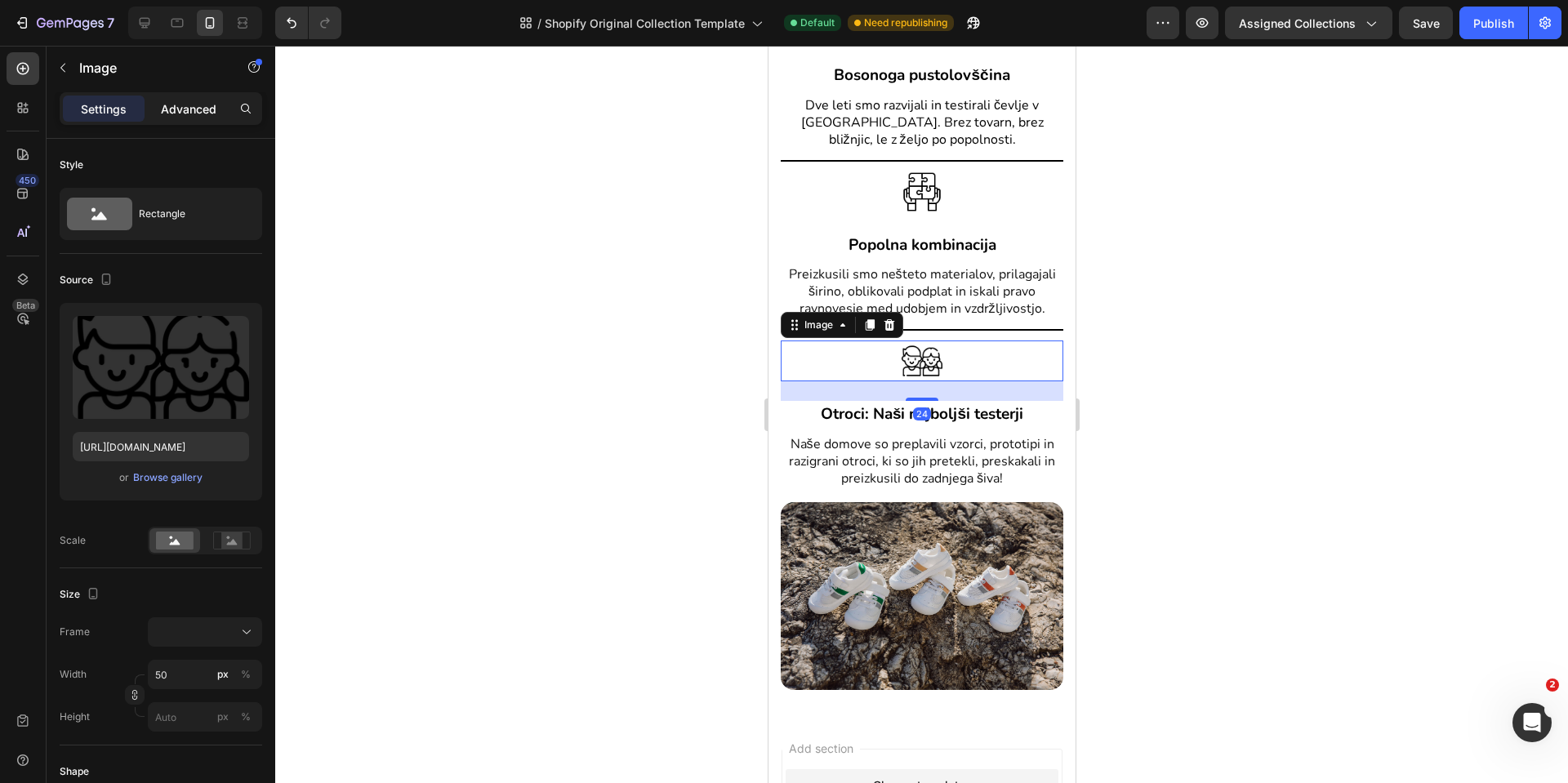
click at [176, 107] on p "Advanced" at bounding box center [189, 109] width 55 height 17
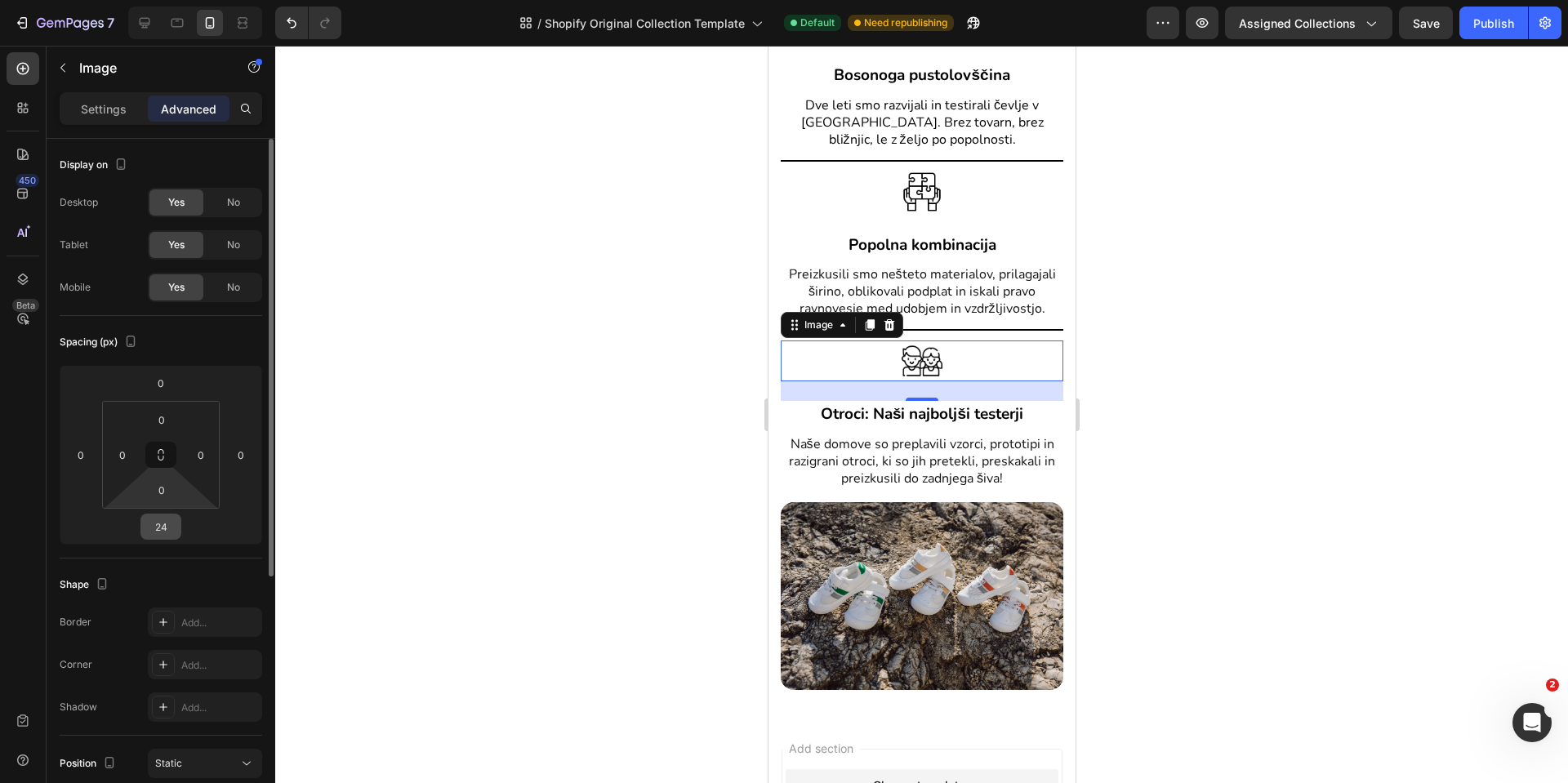
click at [148, 534] on input "24" at bounding box center [161, 527] width 33 height 24
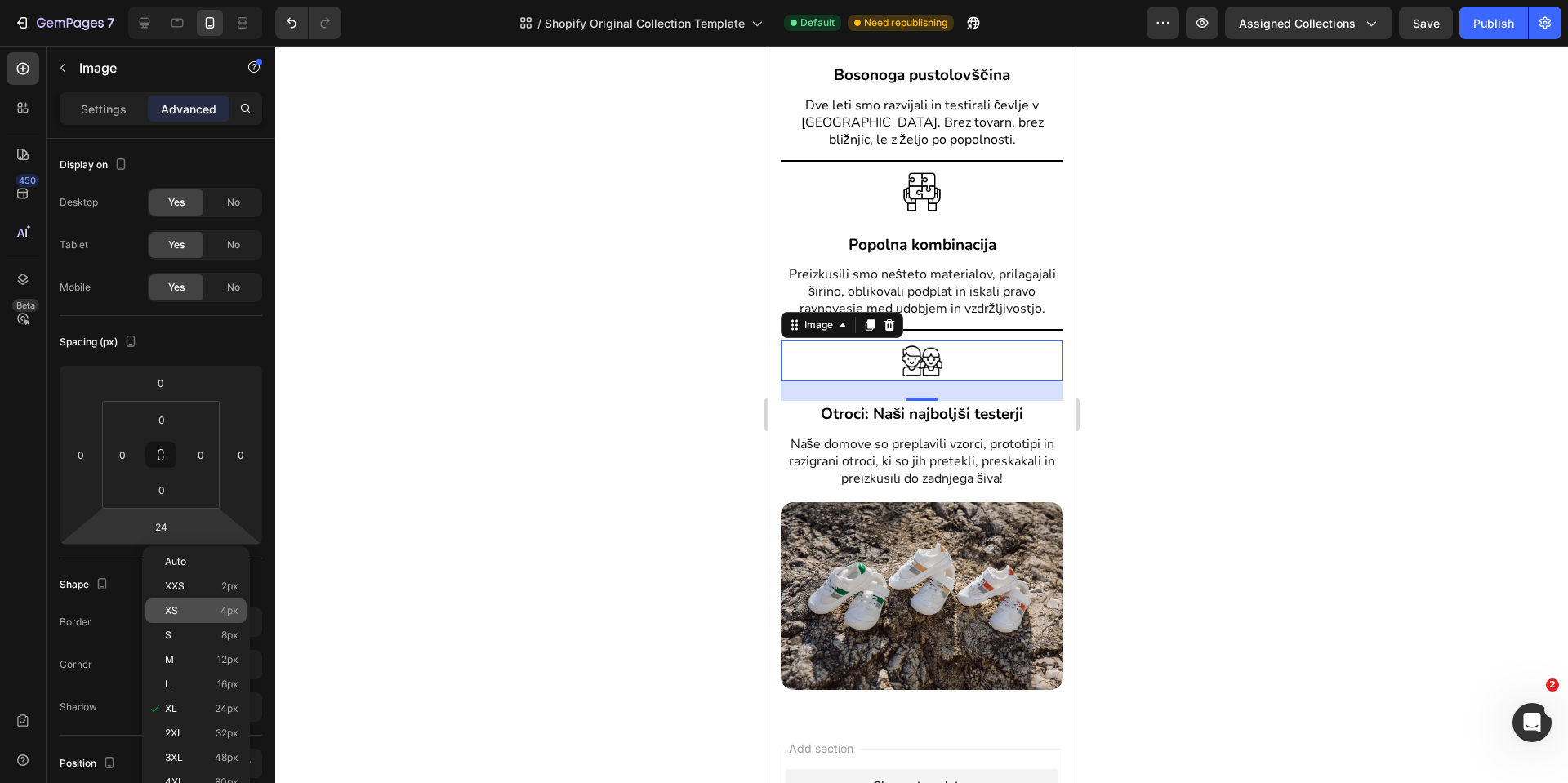
click at [179, 617] on div "XS 4px" at bounding box center [196, 611] width 102 height 24
type input "4"
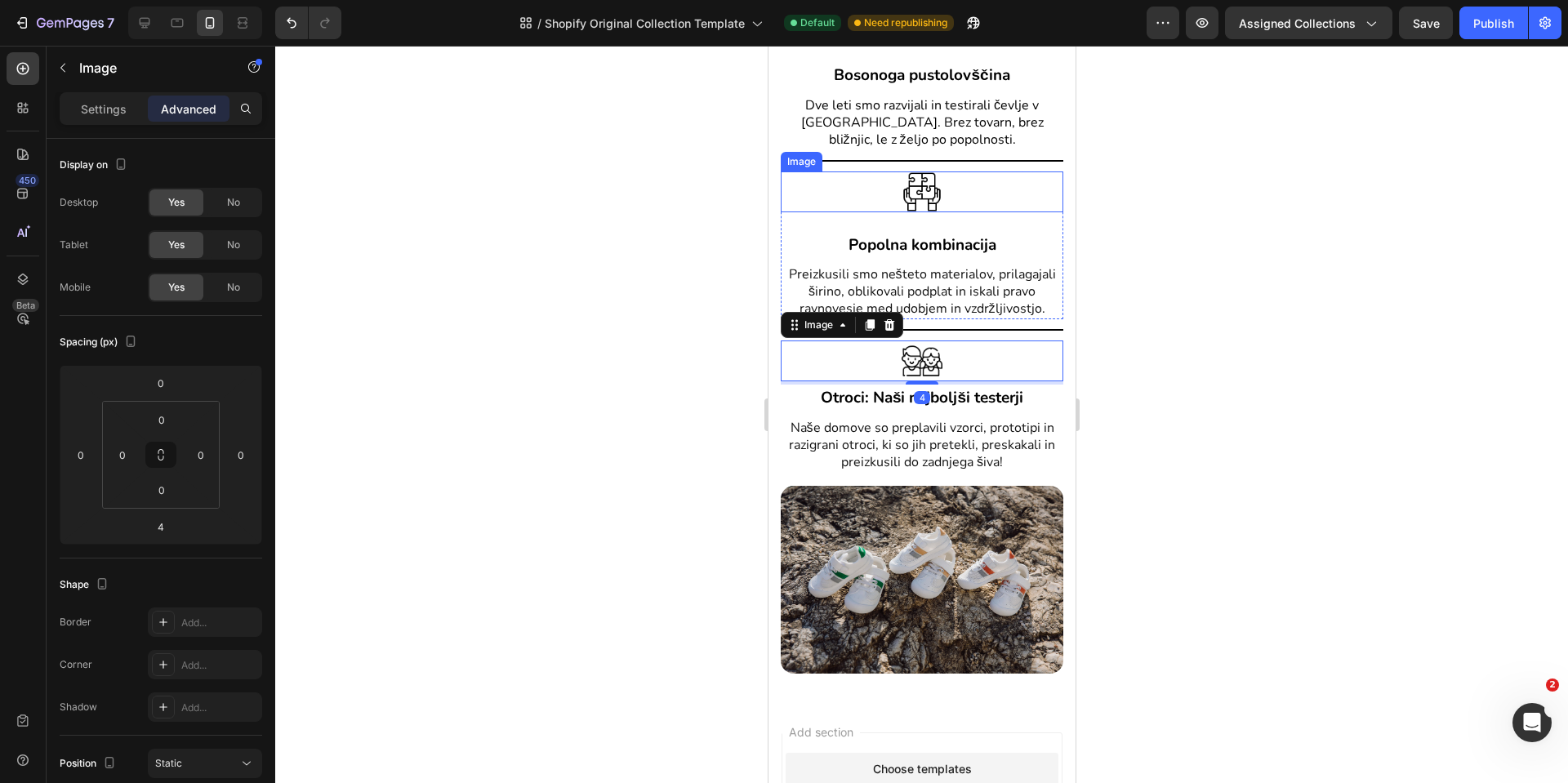
click at [858, 195] on div at bounding box center [922, 191] width 283 height 41
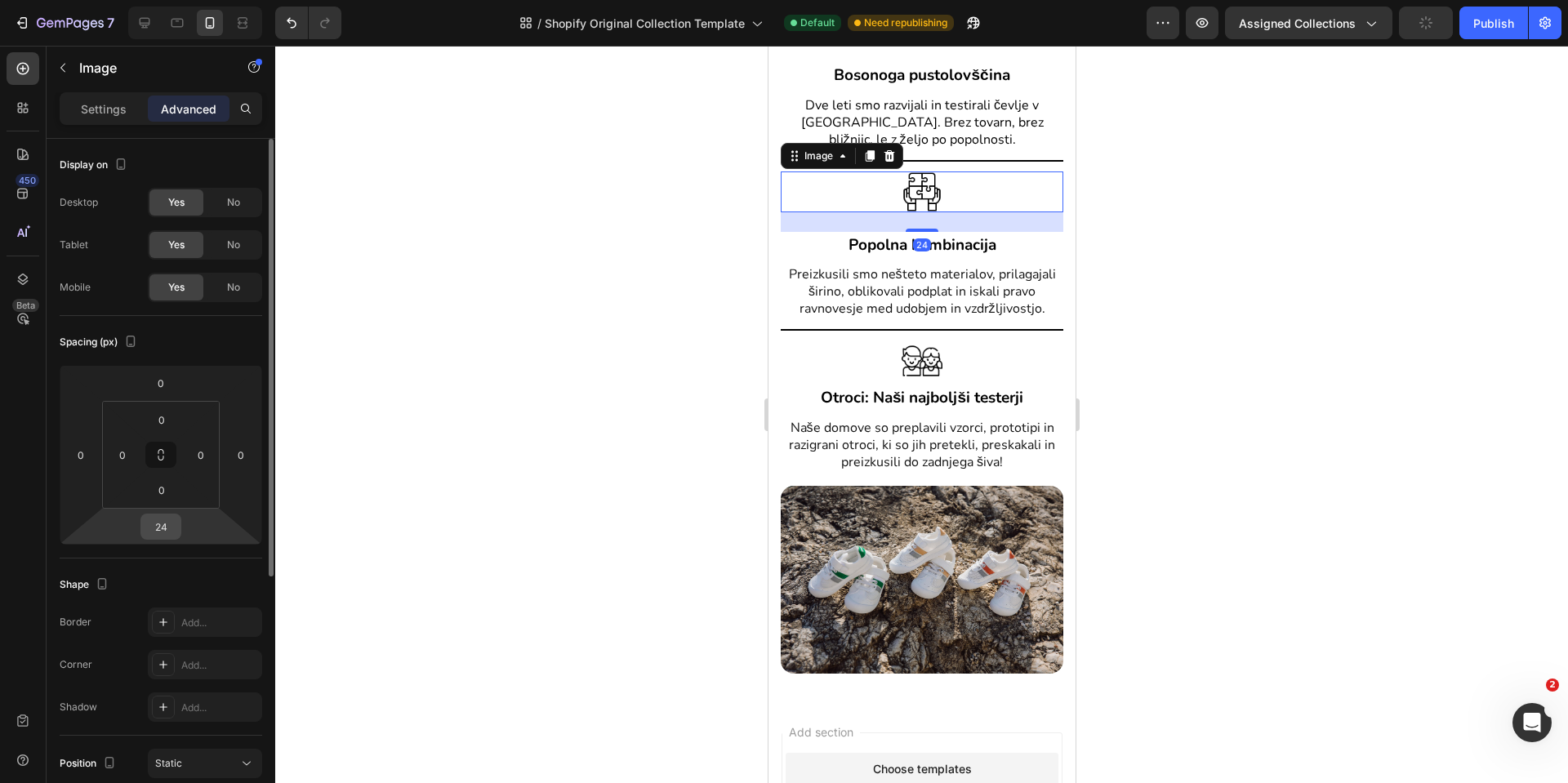
click at [145, 538] on div "24" at bounding box center [160, 527] width 41 height 26
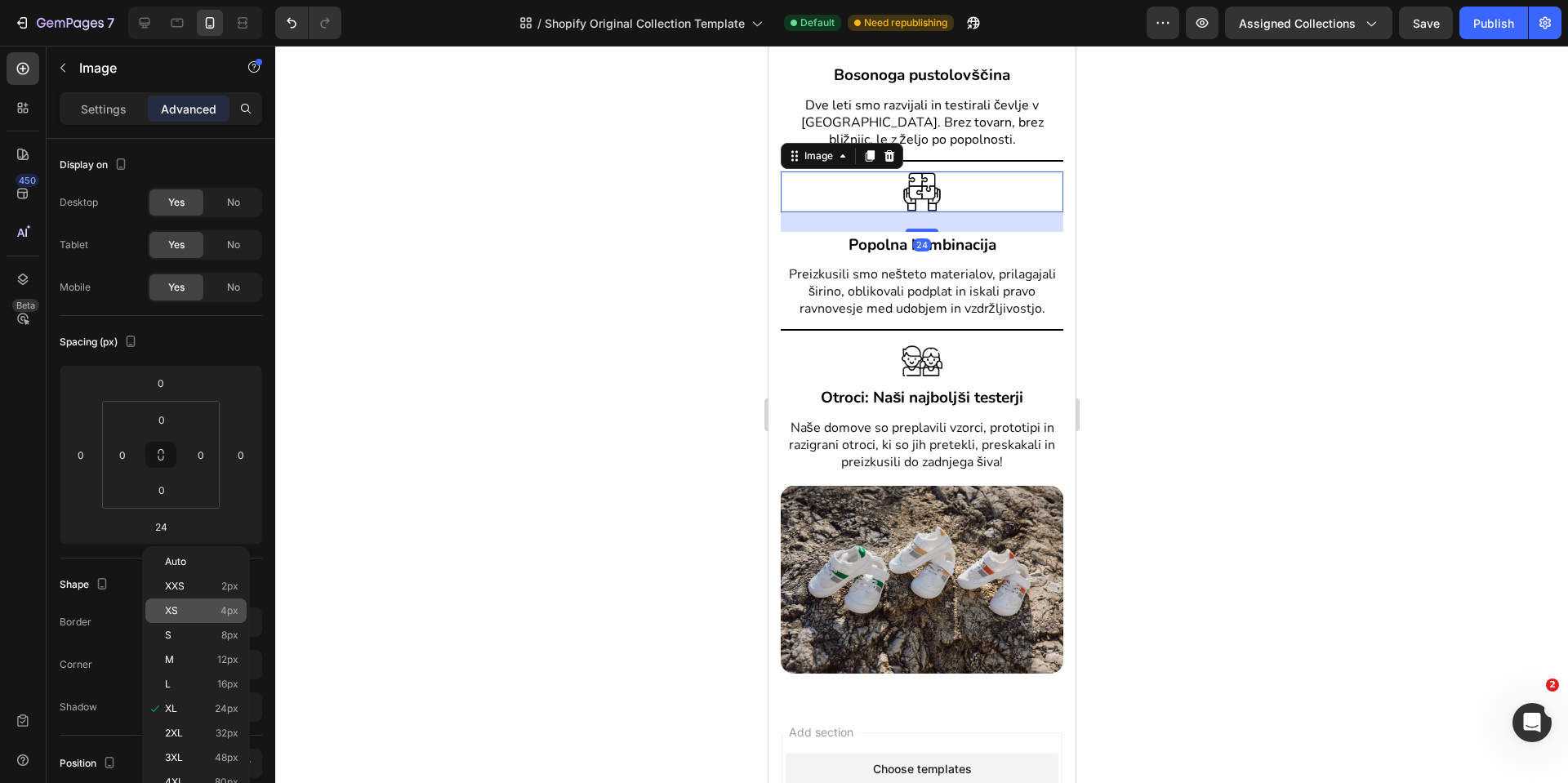
click at [178, 605] on span "XS" at bounding box center [171, 611] width 13 height 12
type input "4"
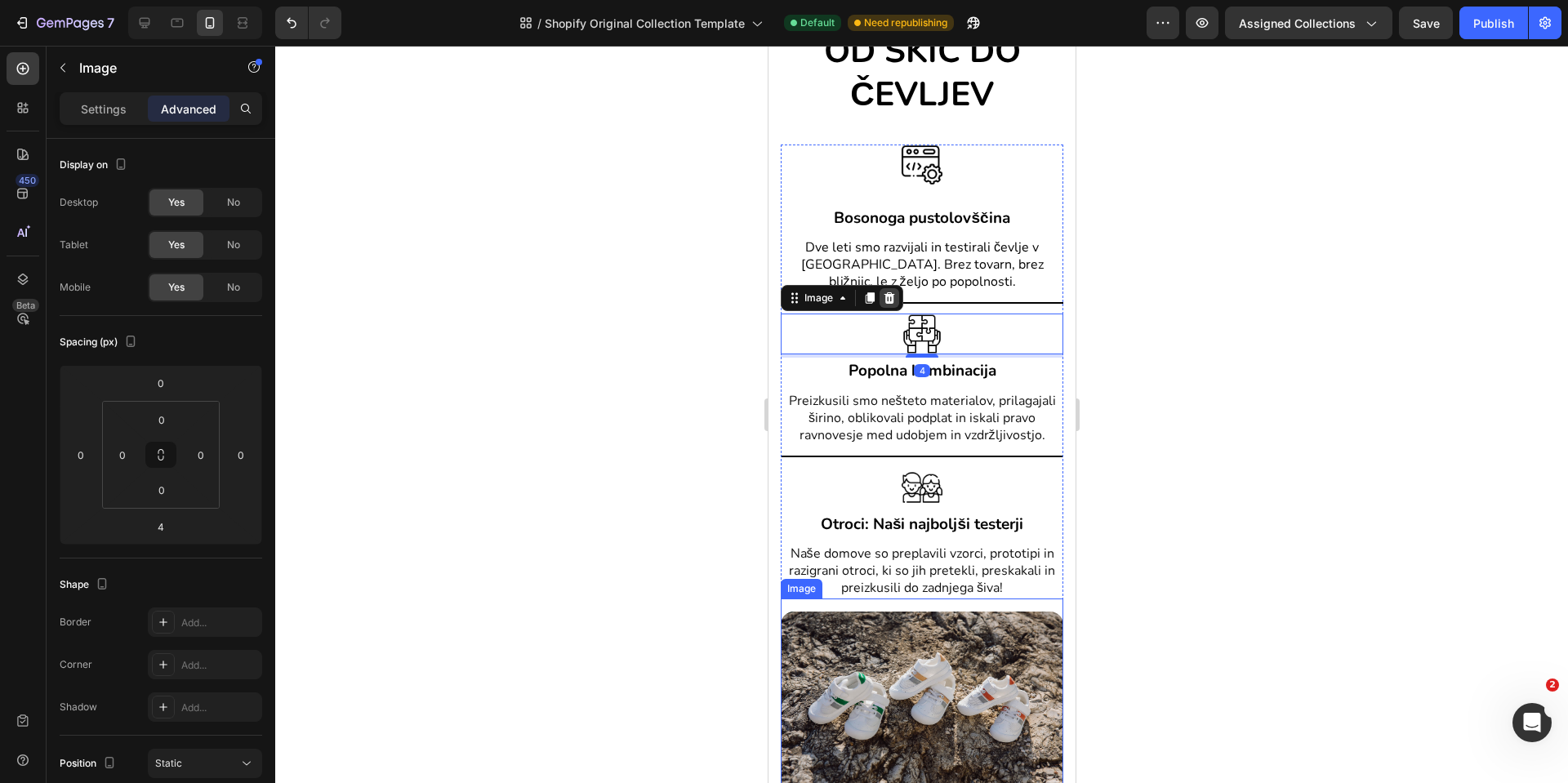
scroll to position [2441, 0]
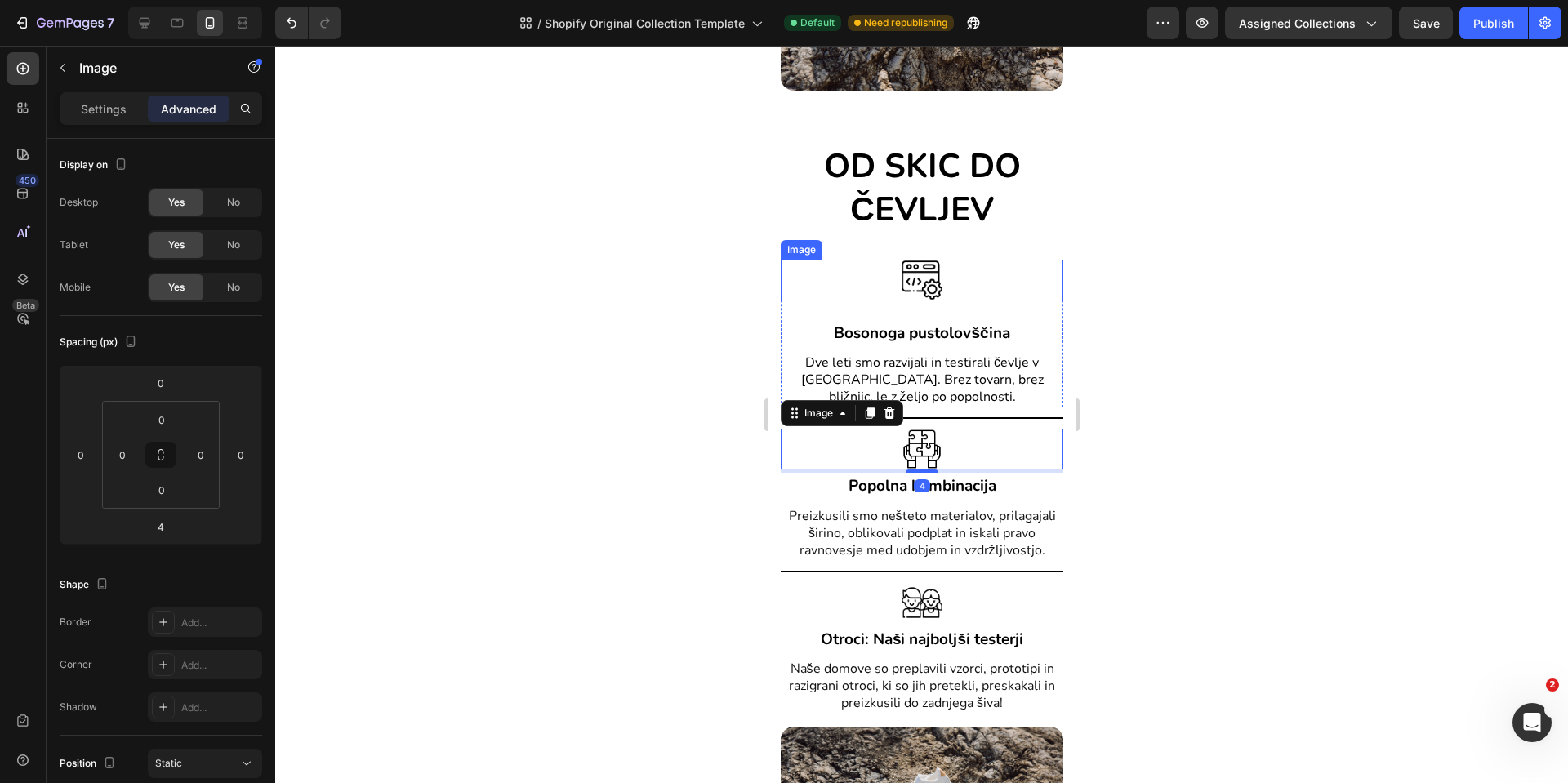
click at [844, 273] on div at bounding box center [922, 280] width 283 height 41
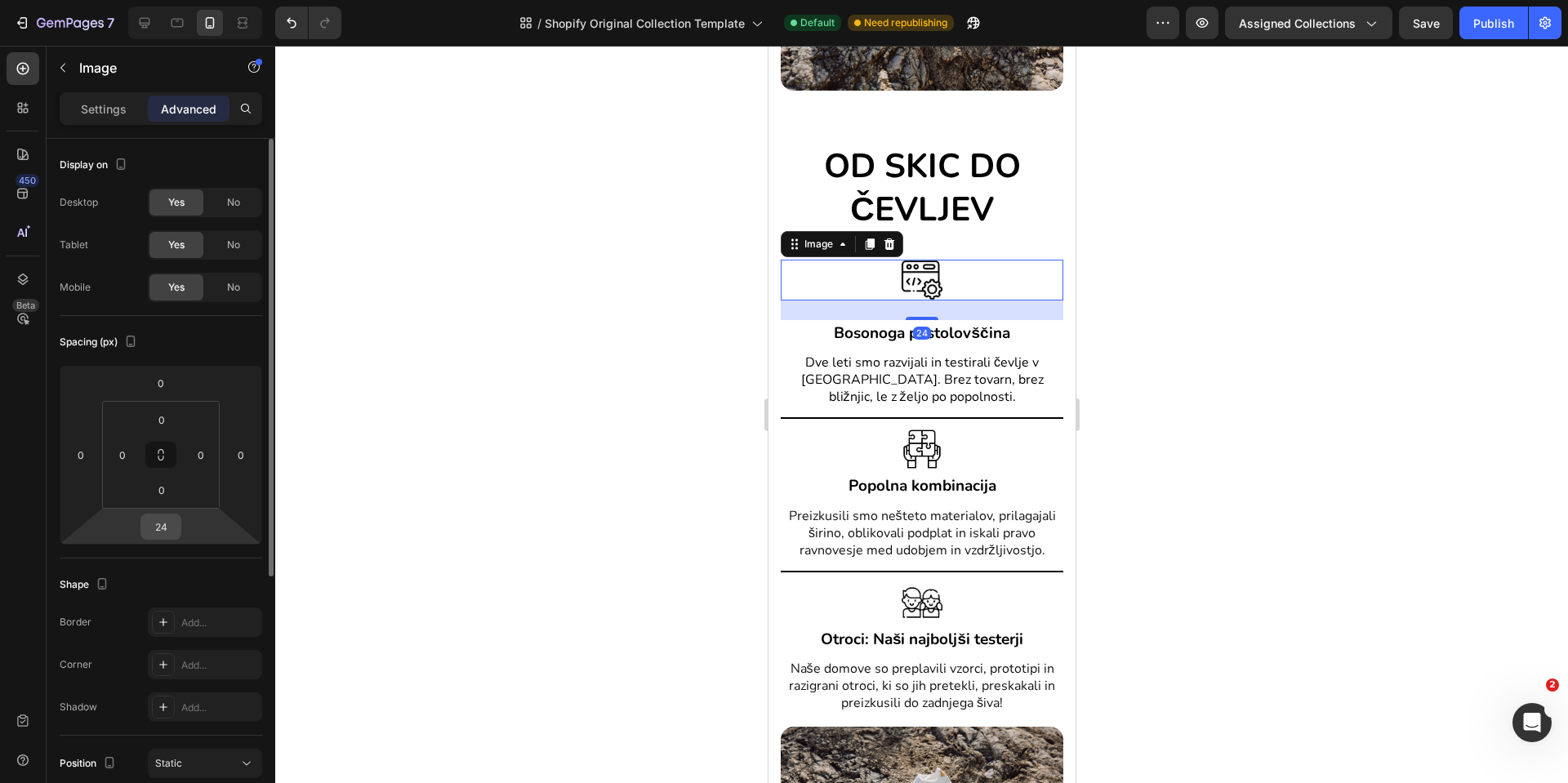
click at [170, 524] on input "24" at bounding box center [161, 527] width 33 height 24
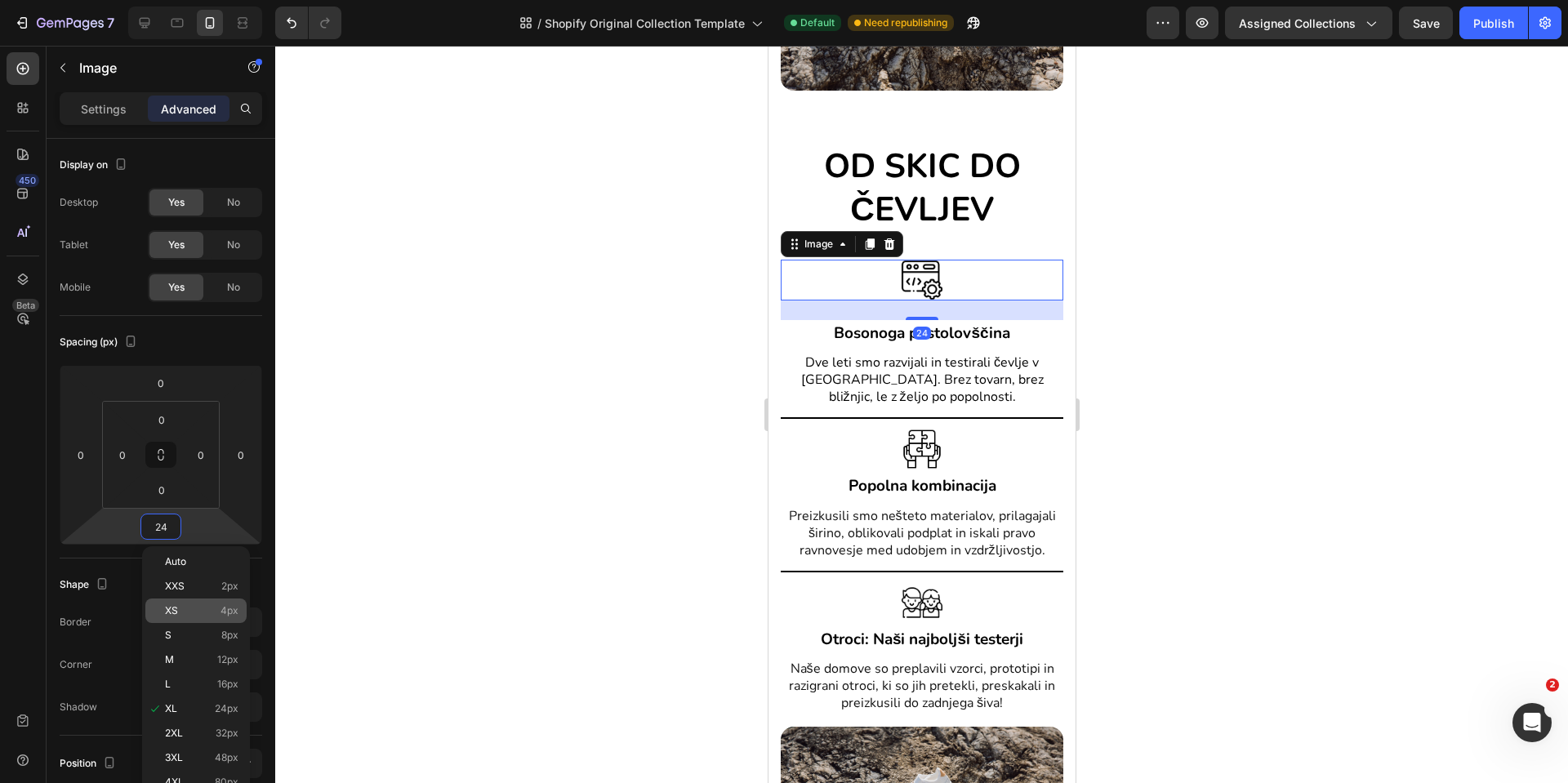
click at [189, 619] on div "XS 4px" at bounding box center [196, 611] width 102 height 24
type input "4"
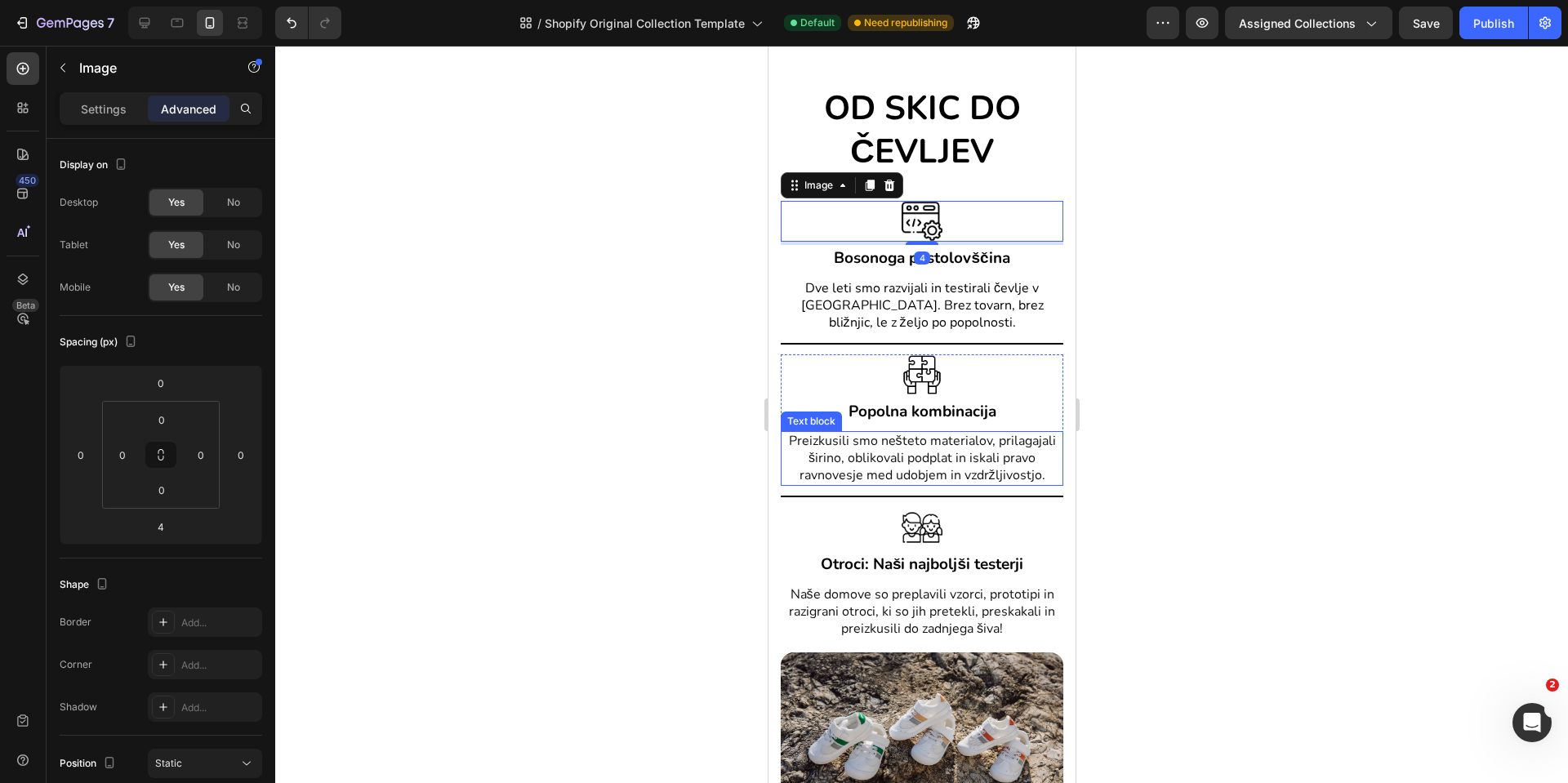
scroll to position [2564, 0]
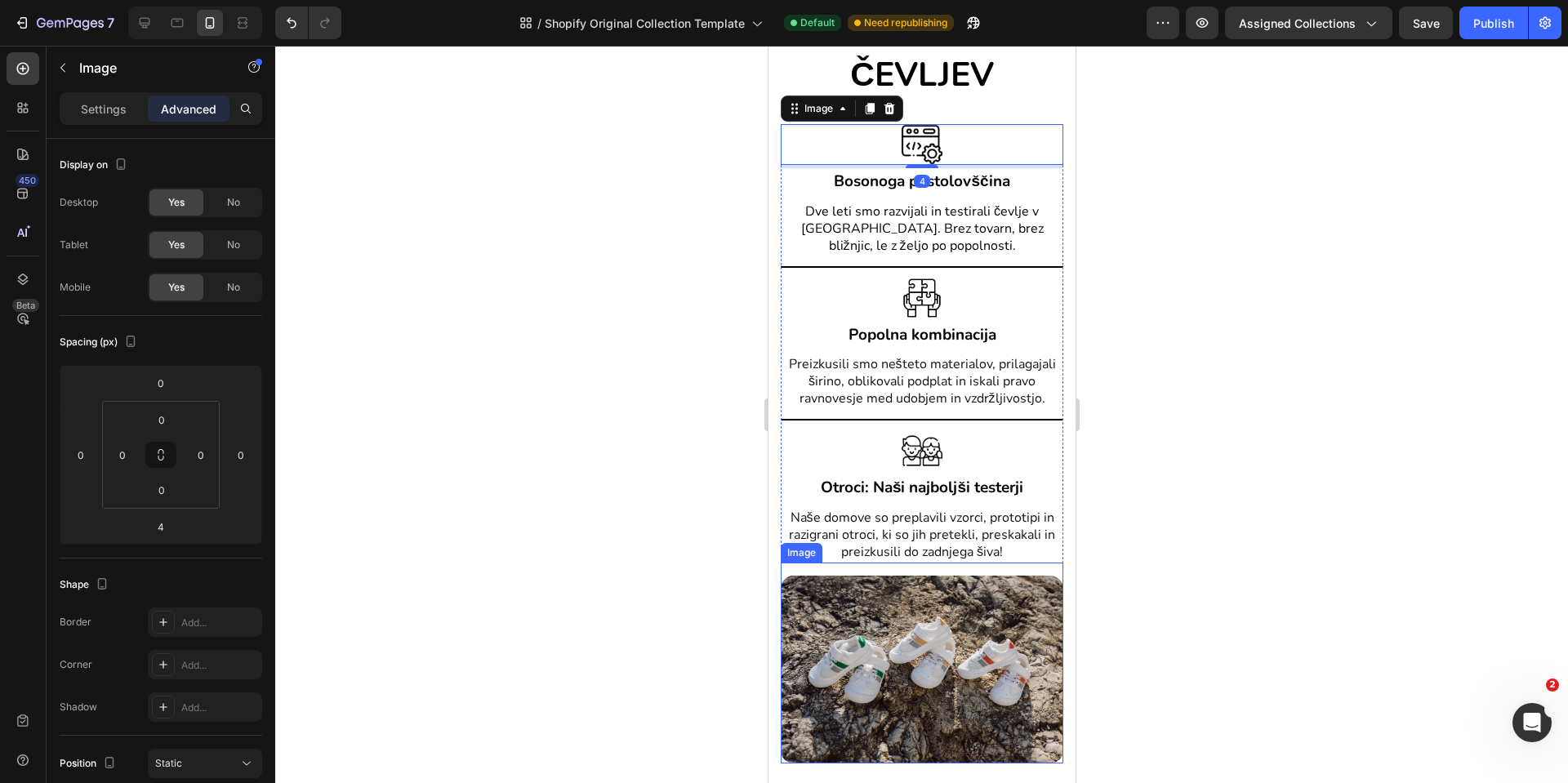
click at [958, 695] on img at bounding box center [922, 670] width 283 height 188
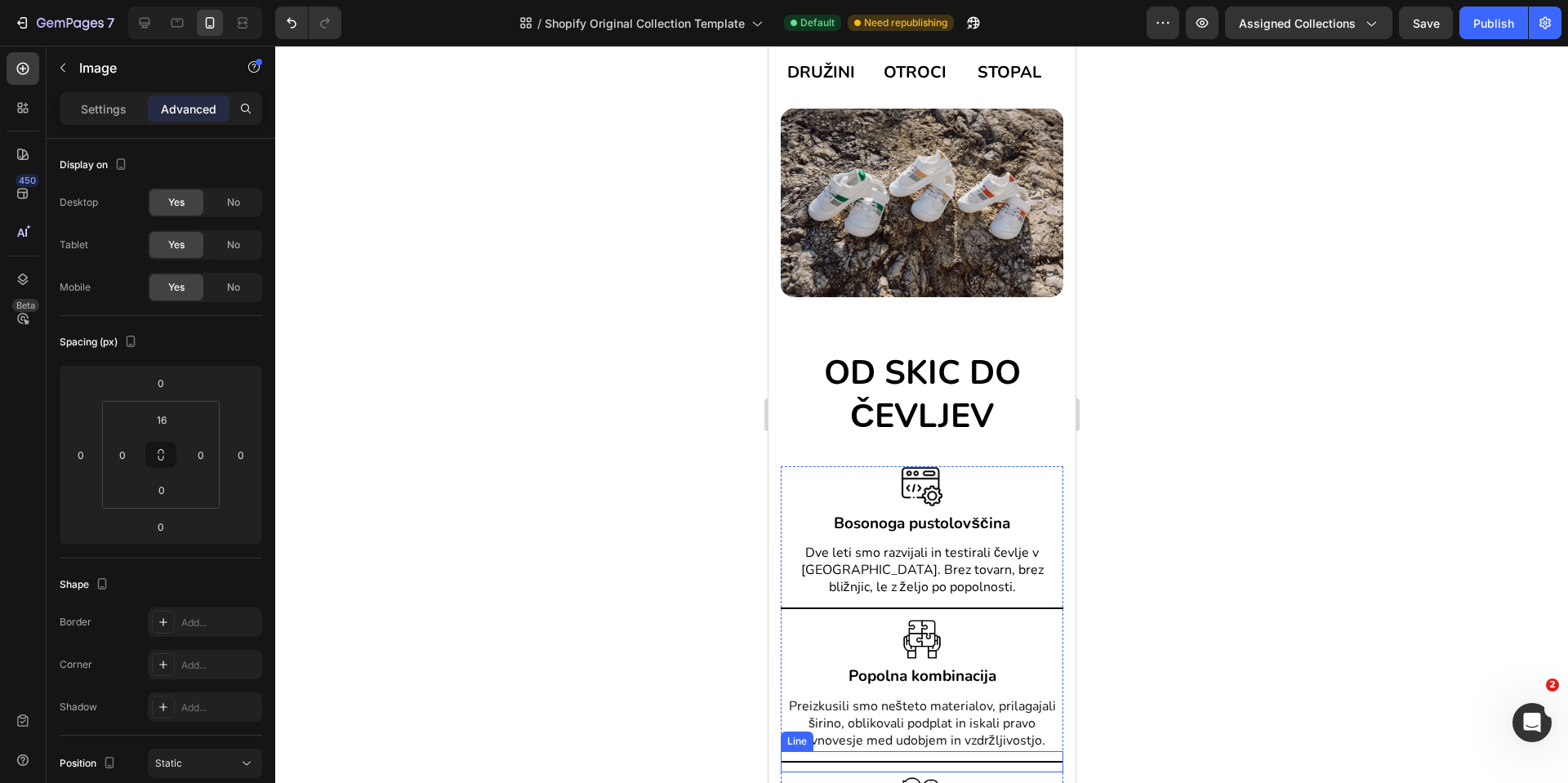
scroll to position [2197, 0]
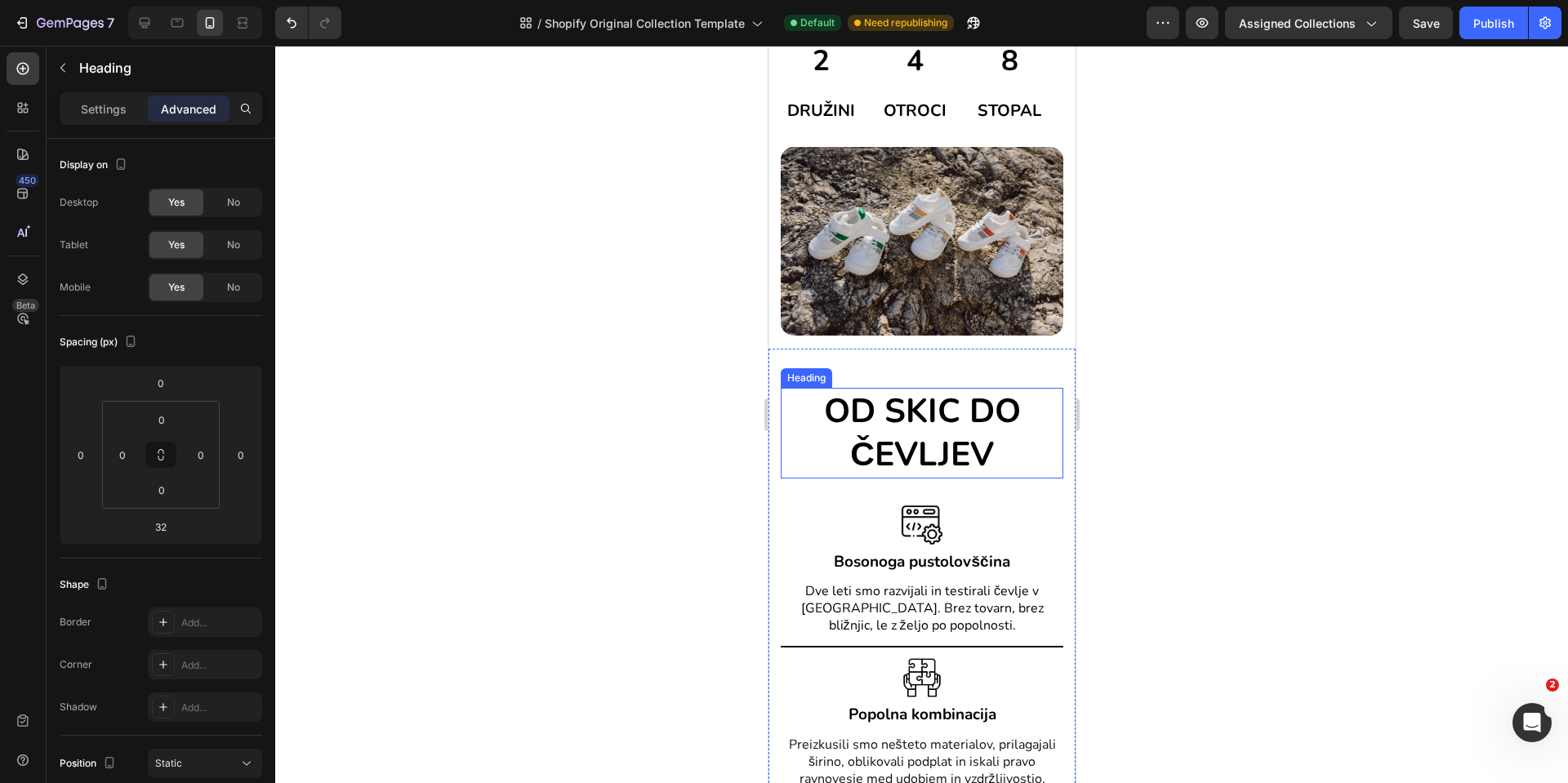
click at [1002, 438] on h2 "OD SKIC DO ČEVLJEV" at bounding box center [922, 433] width 283 height 91
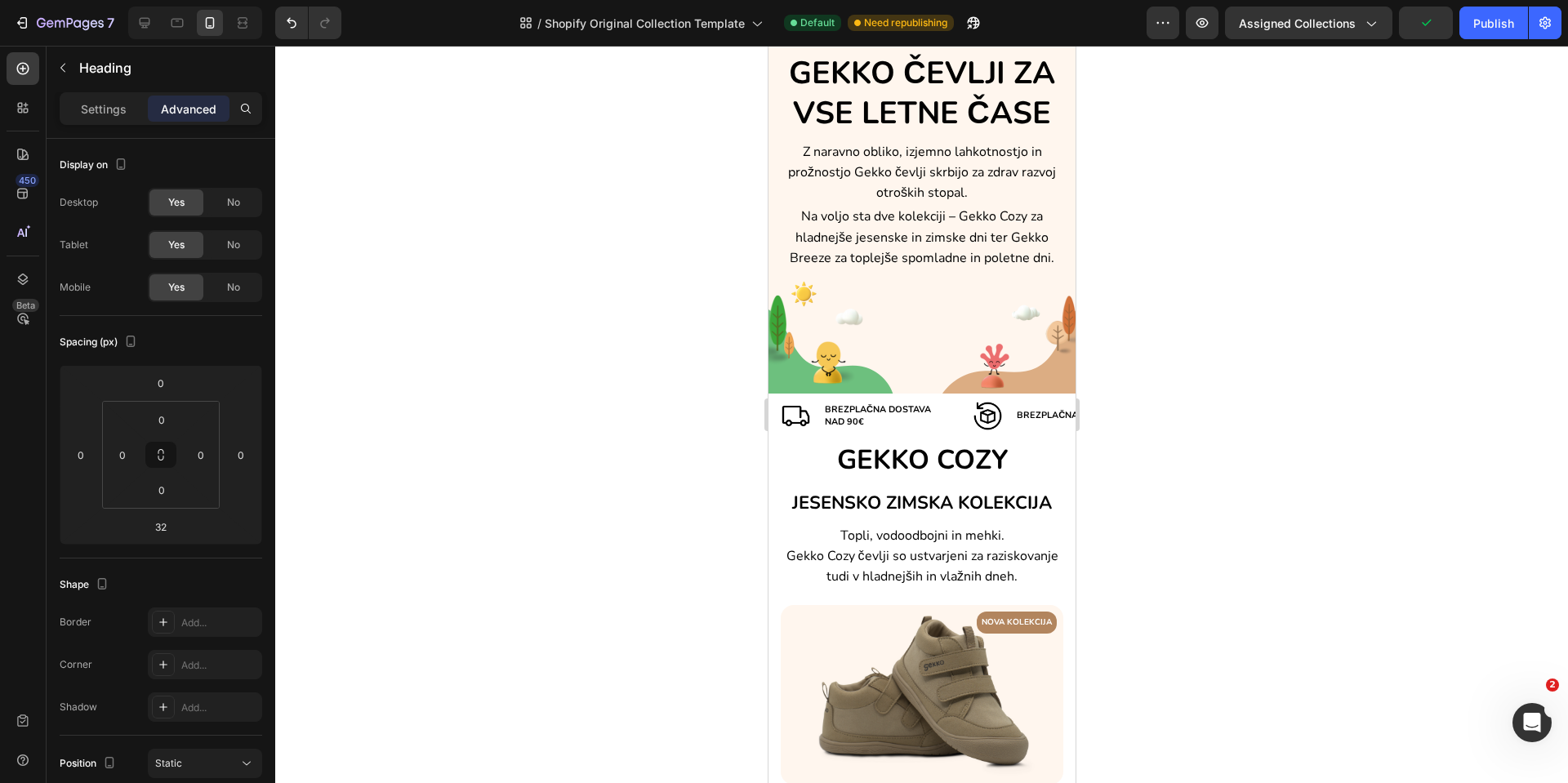
scroll to position [0, 0]
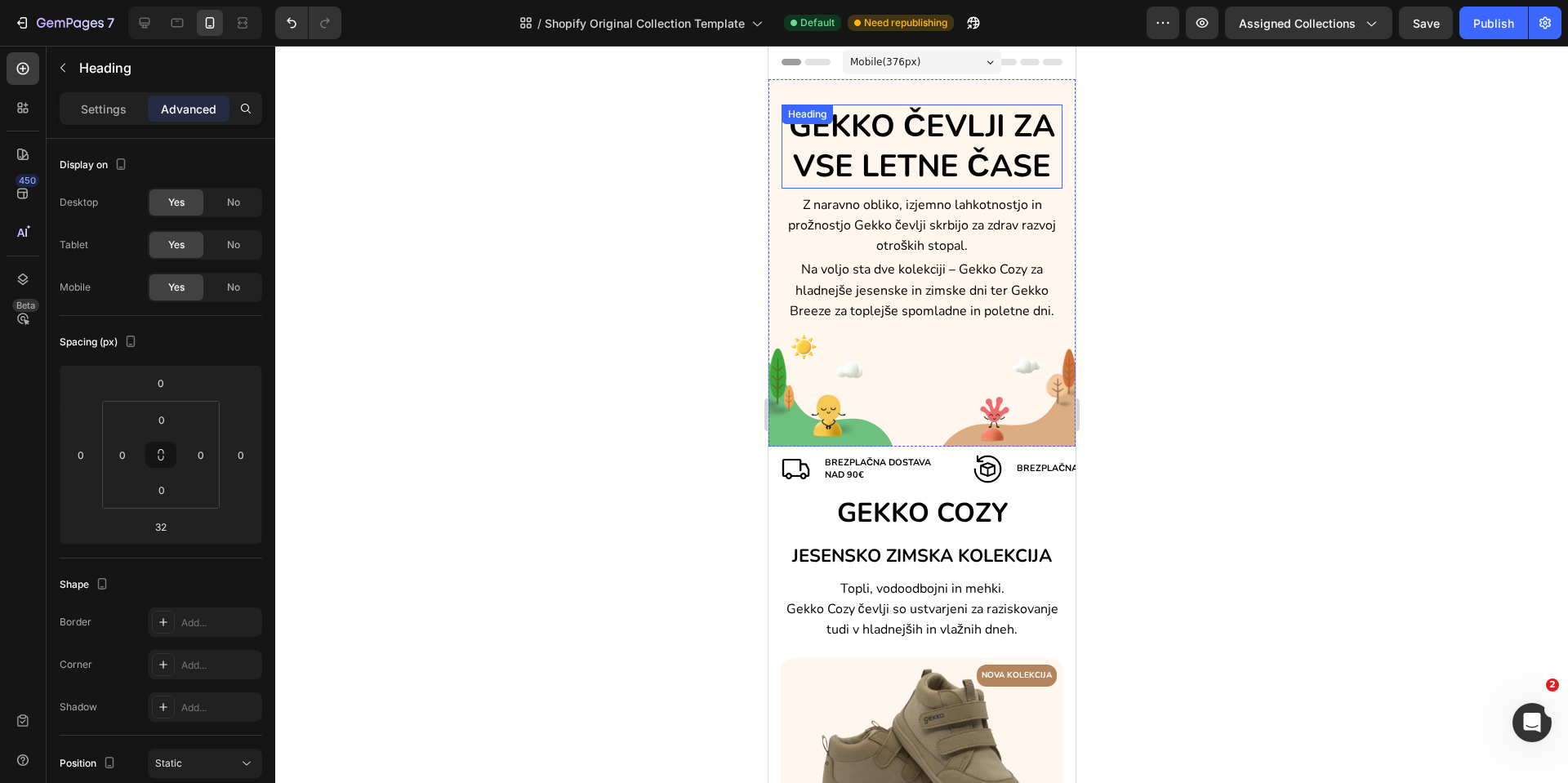
click at [958, 152] on h2 "GEKKO ČEVLJI ZA VSE LETNE ČASE" at bounding box center [922, 146] width 281 height 84
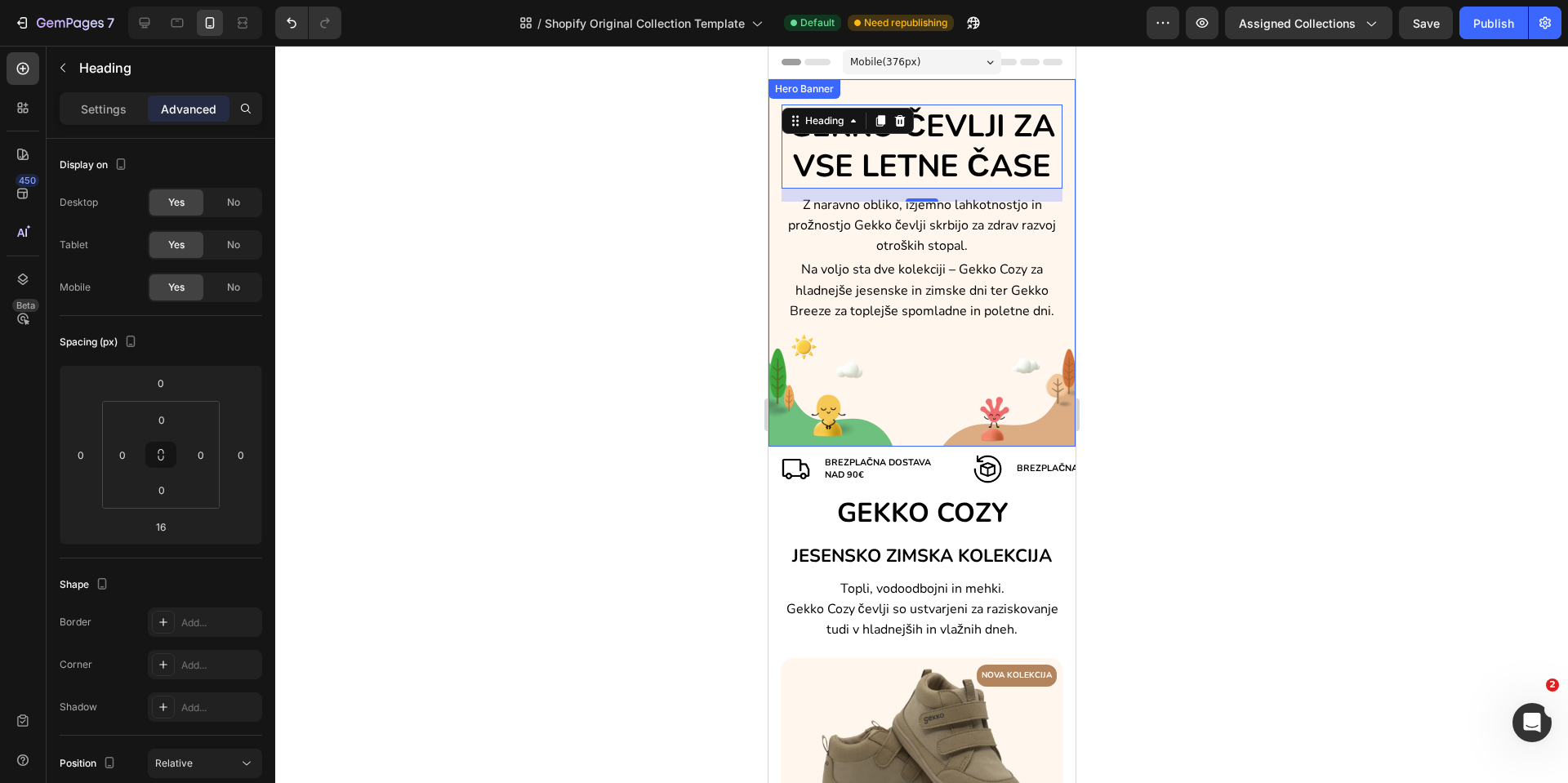
click at [1036, 390] on div "GEKKO ČEVLJI ZA VSE LETNE ČASE Heading 16 Z naravno obliko, izjemno lahkotnostj…" at bounding box center [921, 263] width 307 height 253
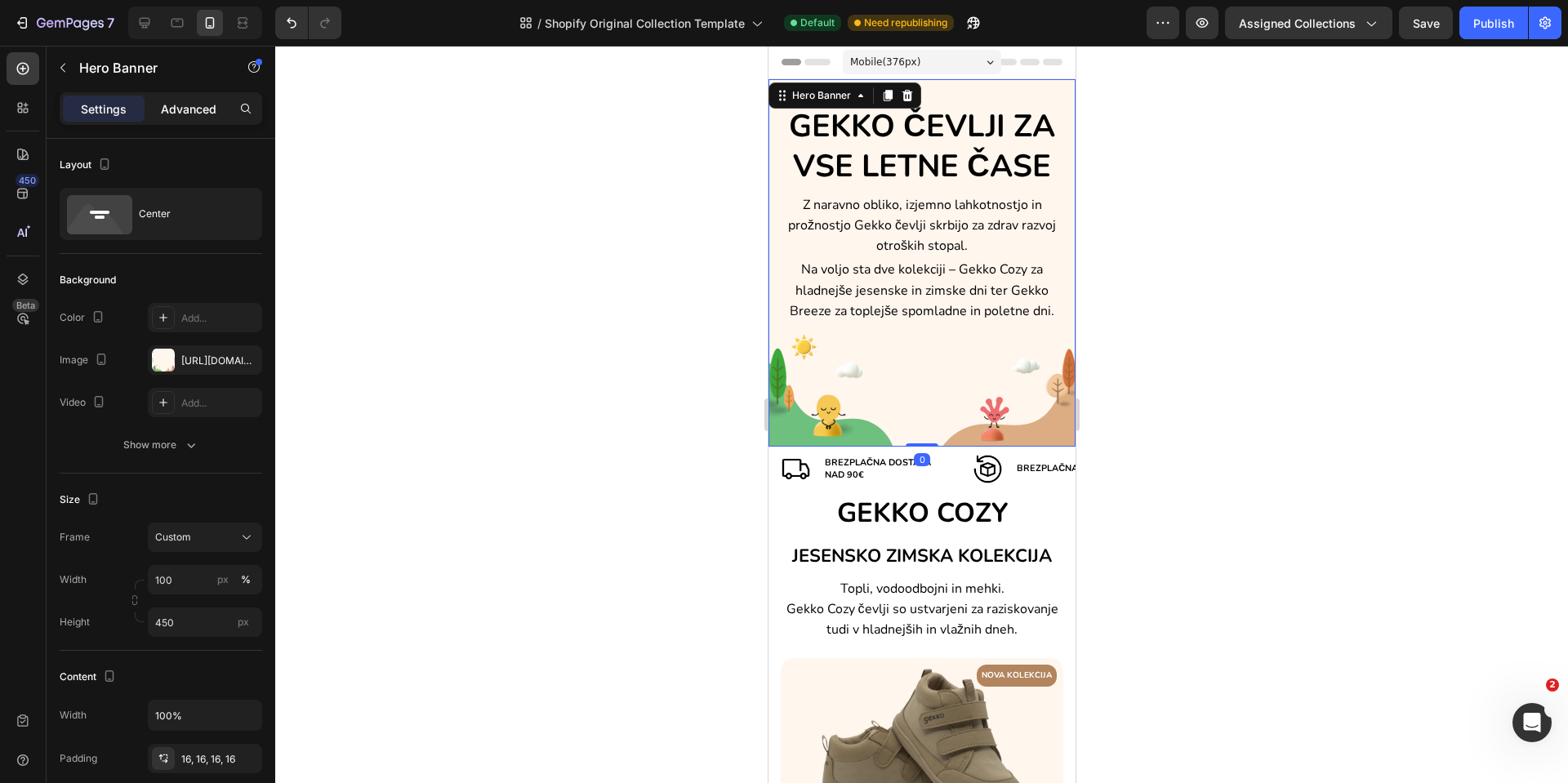
click at [208, 112] on p "Advanced" at bounding box center [189, 109] width 55 height 17
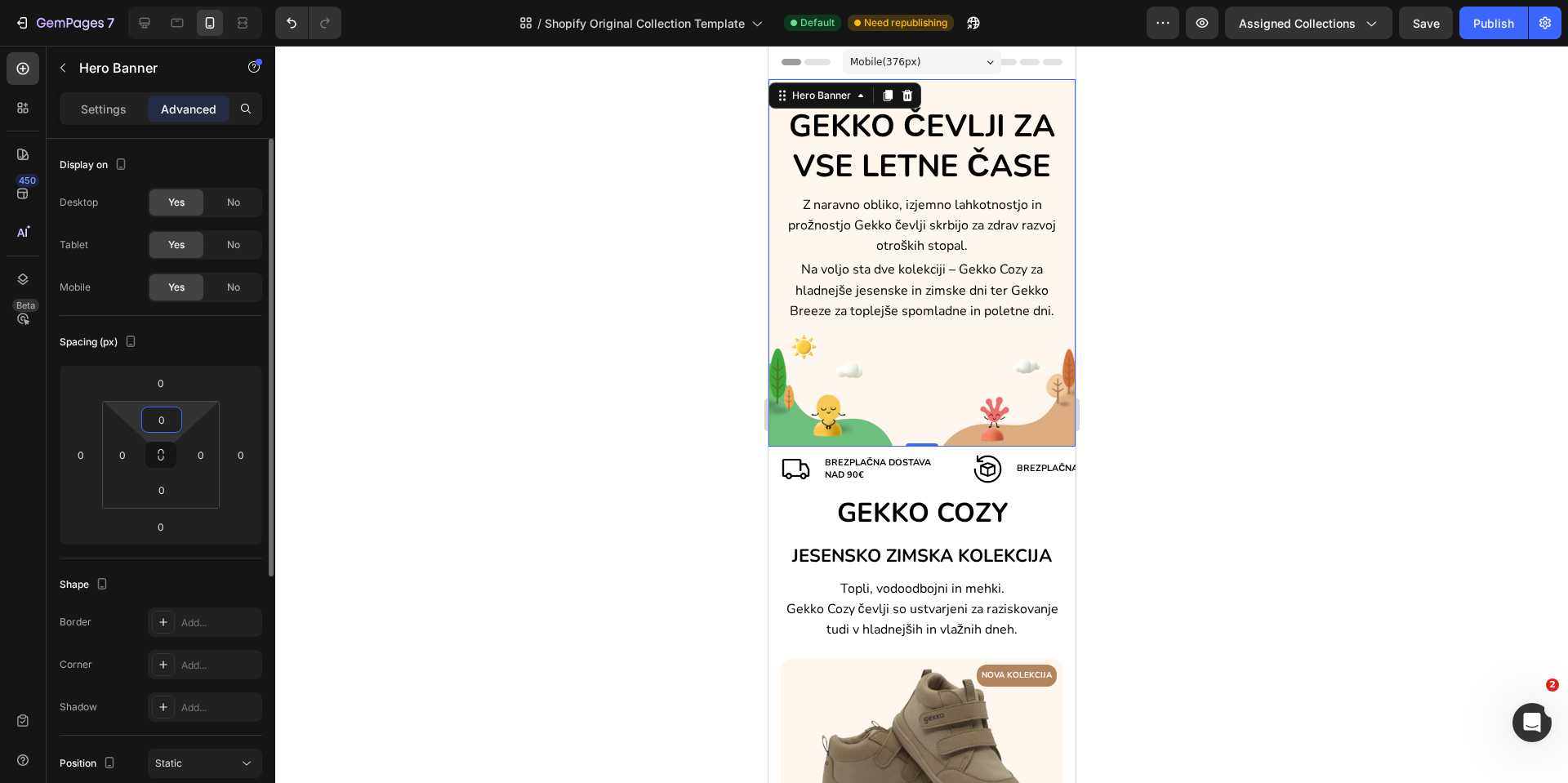
click at [160, 421] on input "0" at bounding box center [161, 420] width 33 height 24
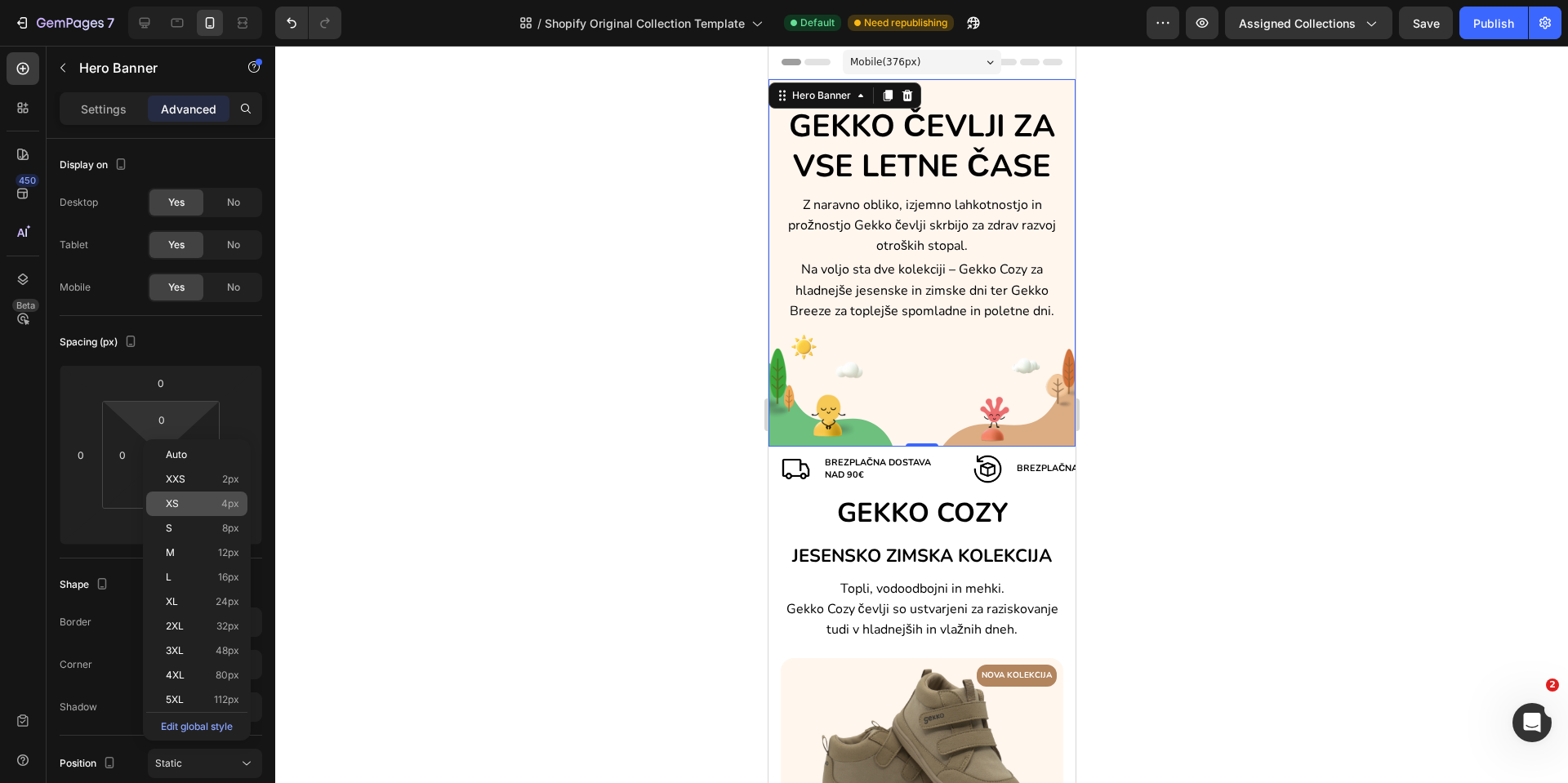
click at [176, 502] on span "XS" at bounding box center [172, 504] width 13 height 12
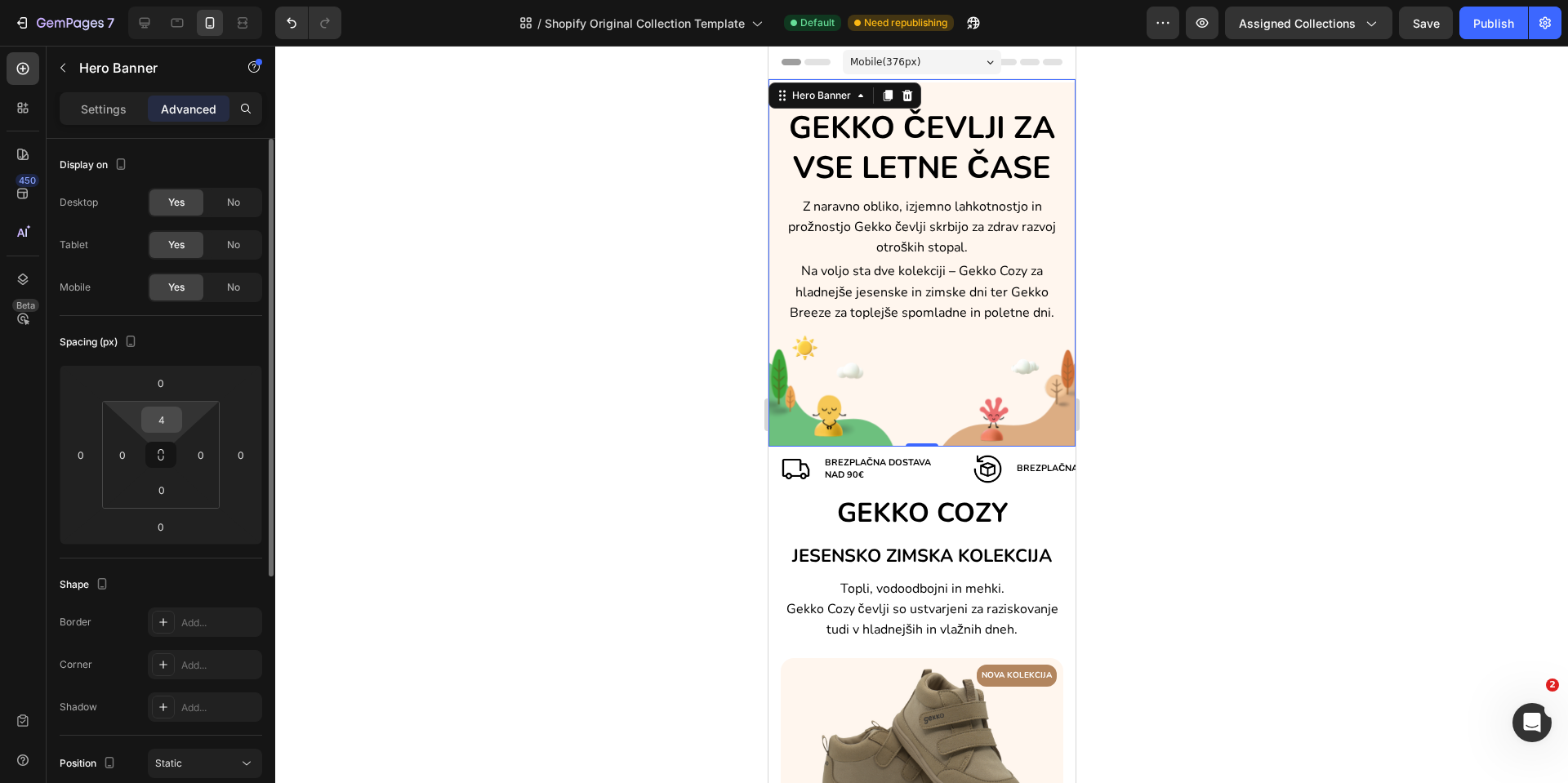
click at [160, 423] on input "4" at bounding box center [161, 420] width 33 height 24
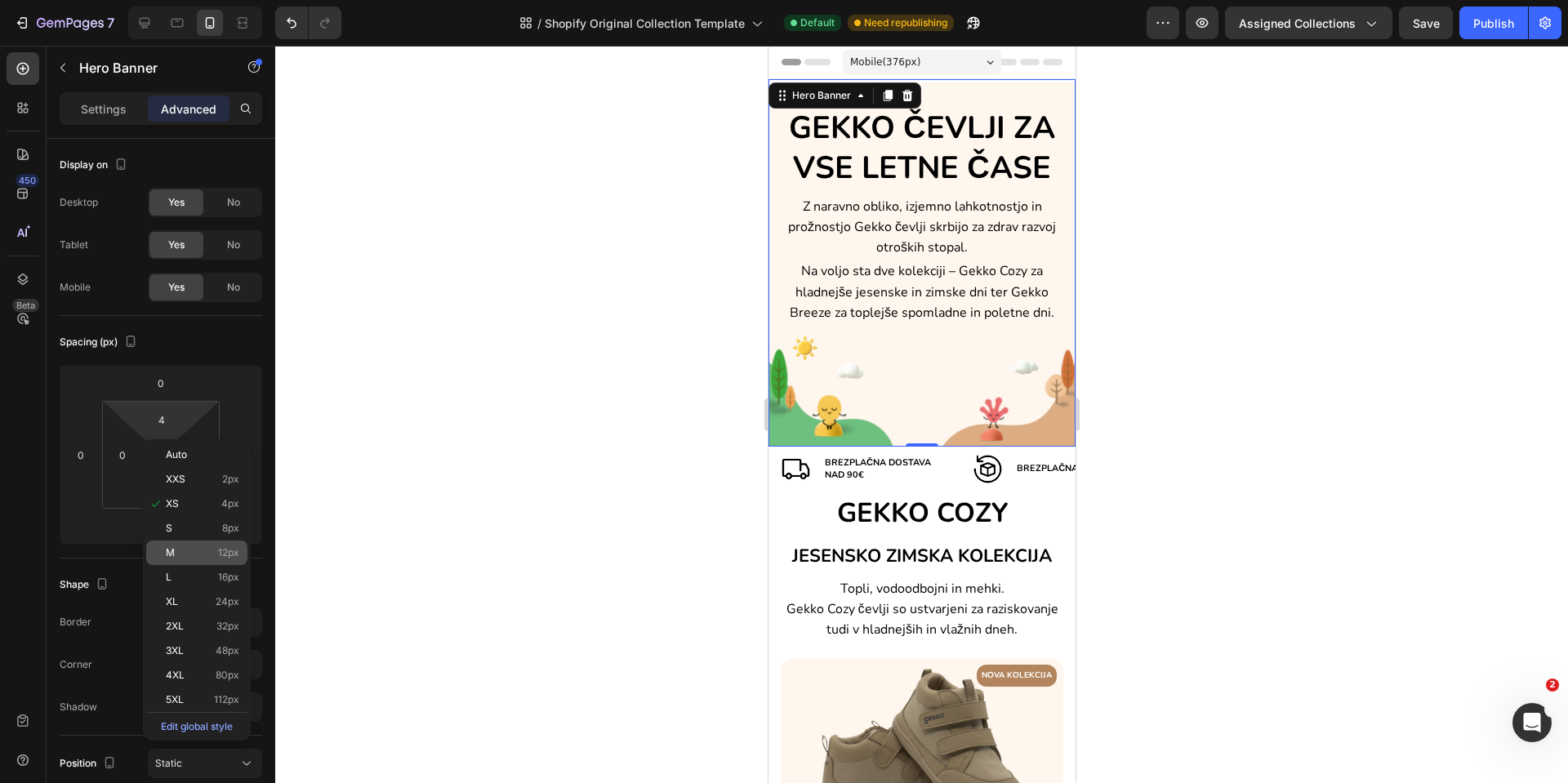
click at [177, 544] on div "M 12px" at bounding box center [197, 553] width 102 height 24
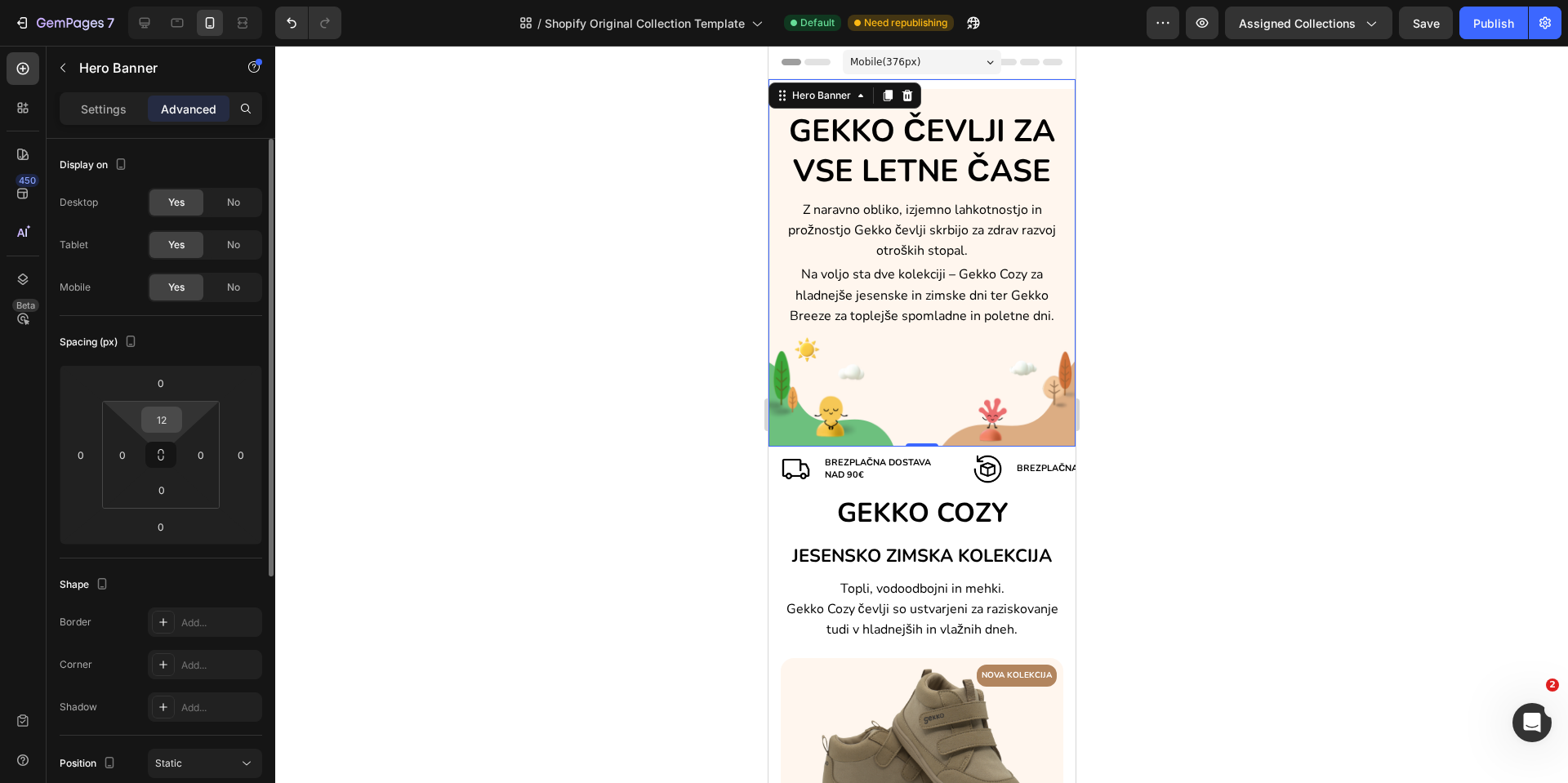
click at [167, 426] on input "12" at bounding box center [161, 420] width 33 height 24
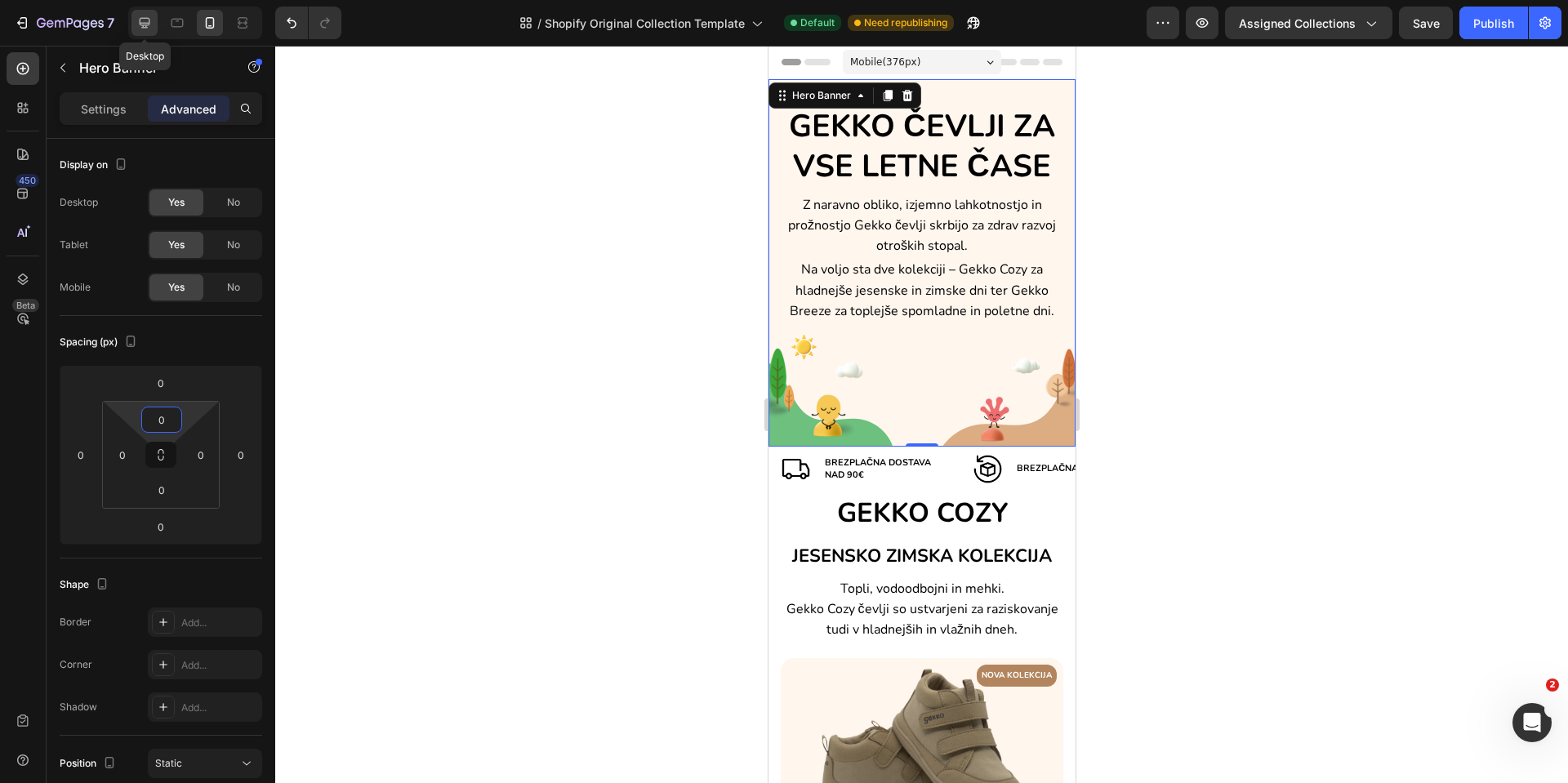
type input "0"
click at [150, 29] on icon at bounding box center [145, 23] width 16 height 16
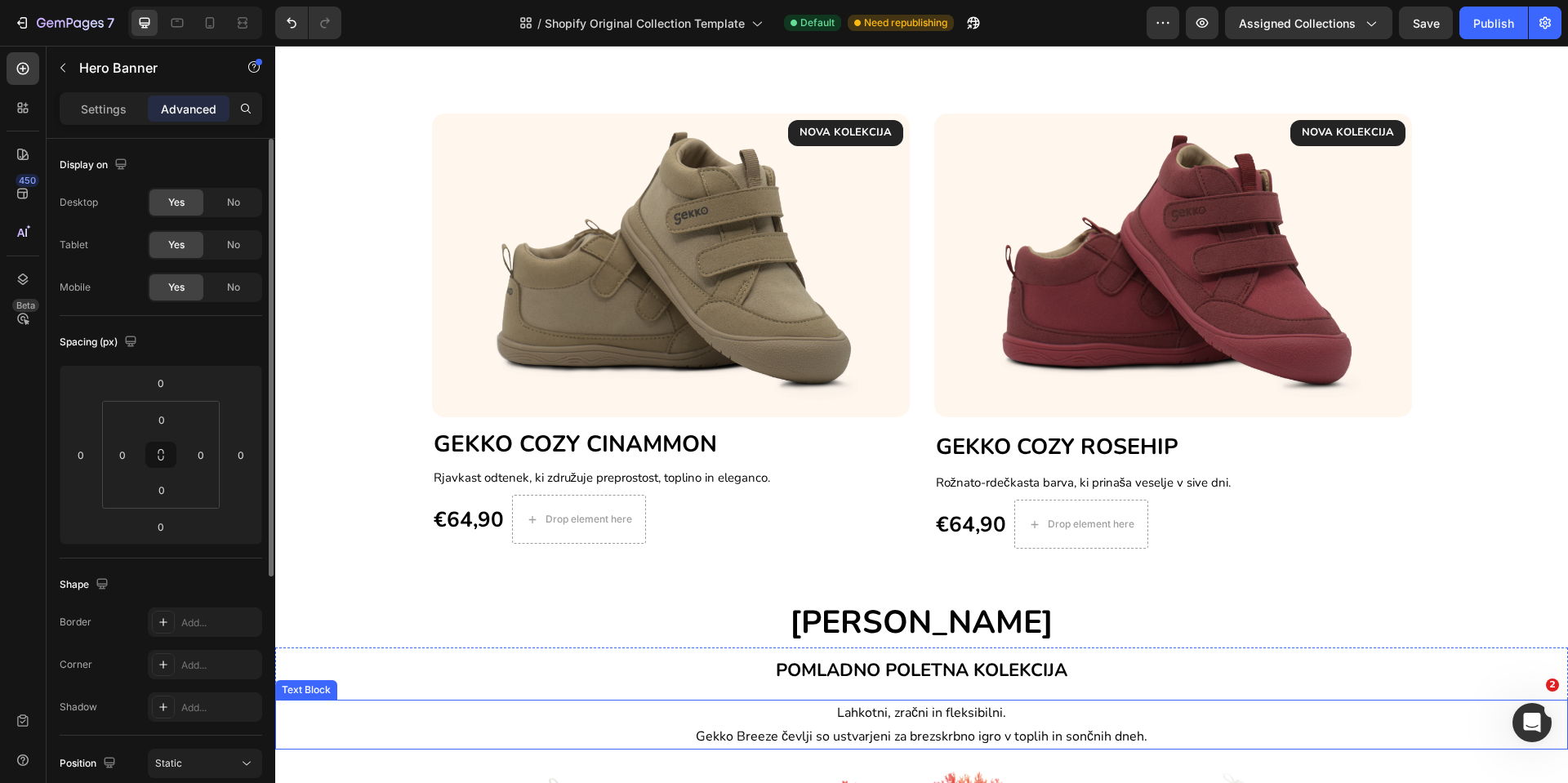
scroll to position [122, 0]
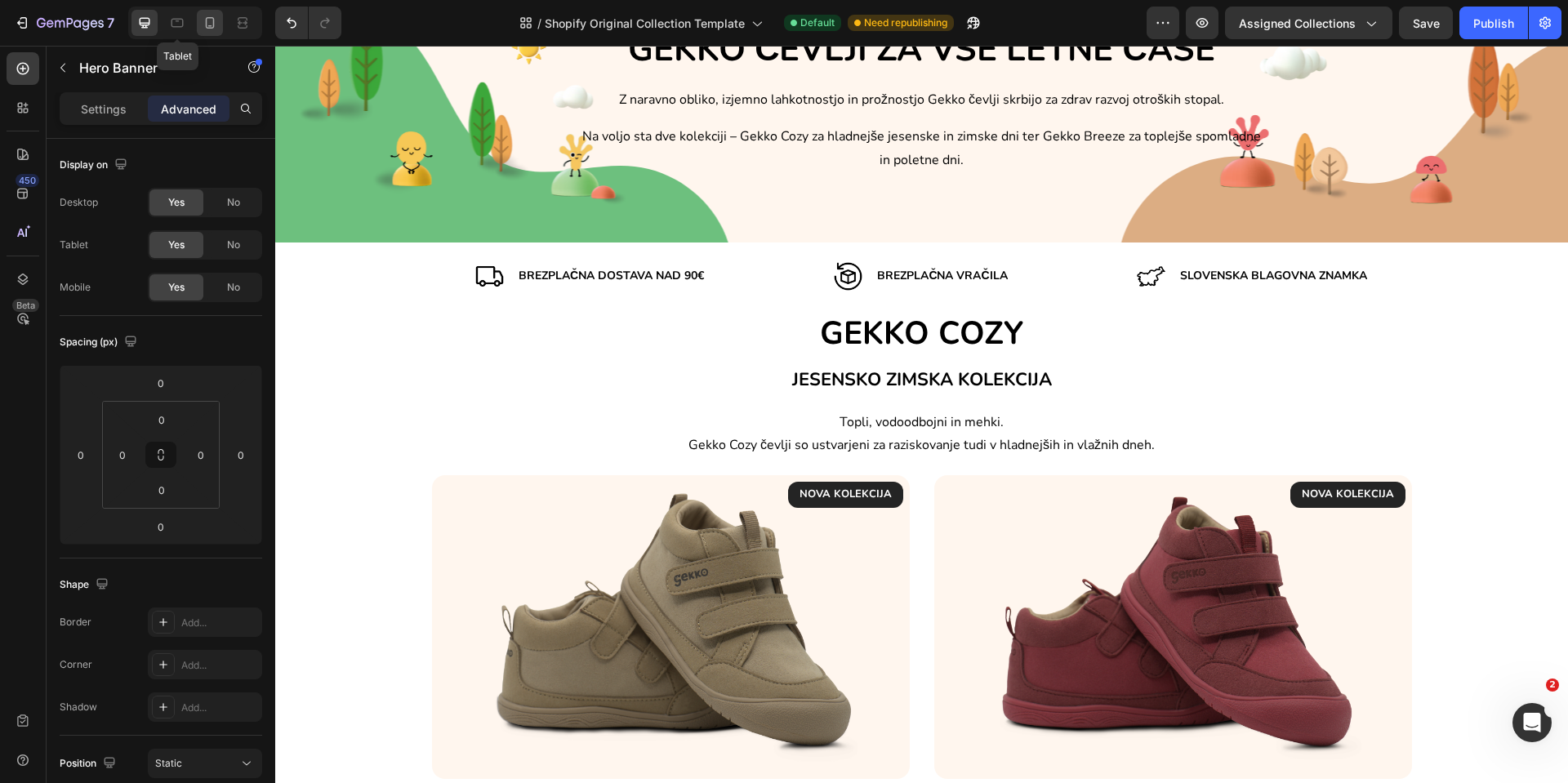
click at [204, 27] on icon at bounding box center [210, 23] width 16 height 16
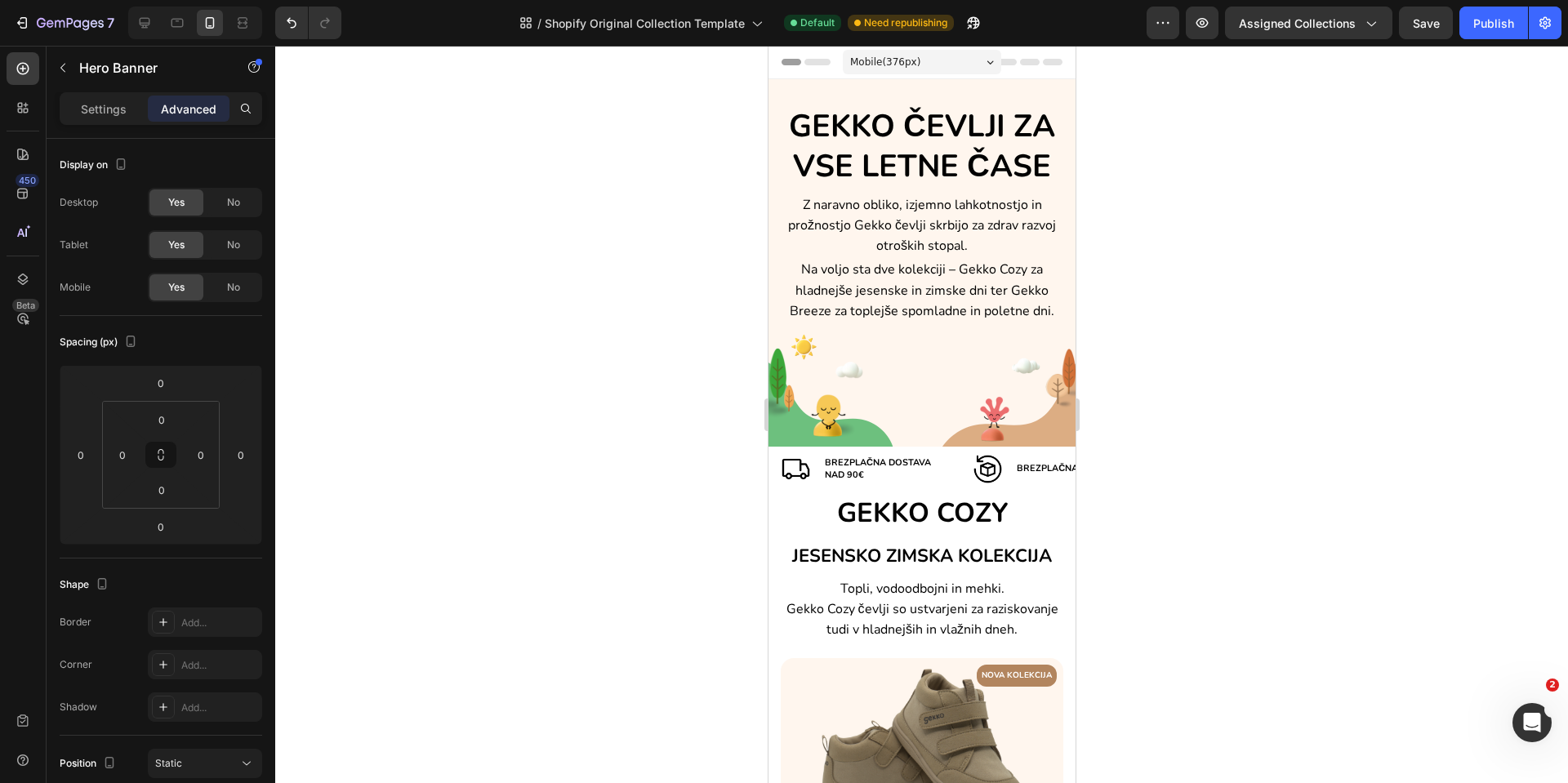
click at [976, 53] on div "Mobile ( 376 px)" at bounding box center [921, 62] width 159 height 24
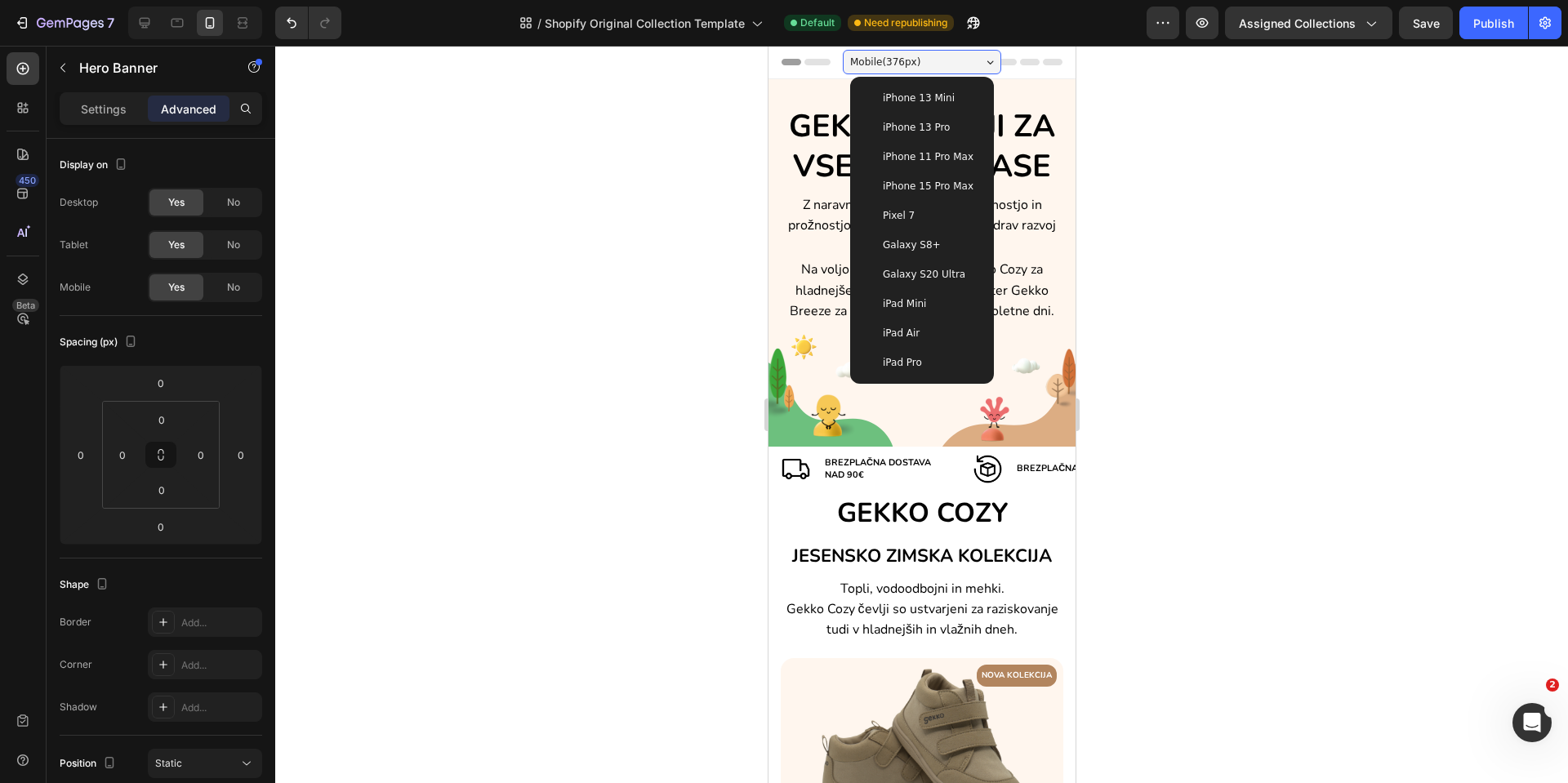
click at [947, 165] on div "iPhone 11 Pro Max" at bounding box center [922, 157] width 131 height 29
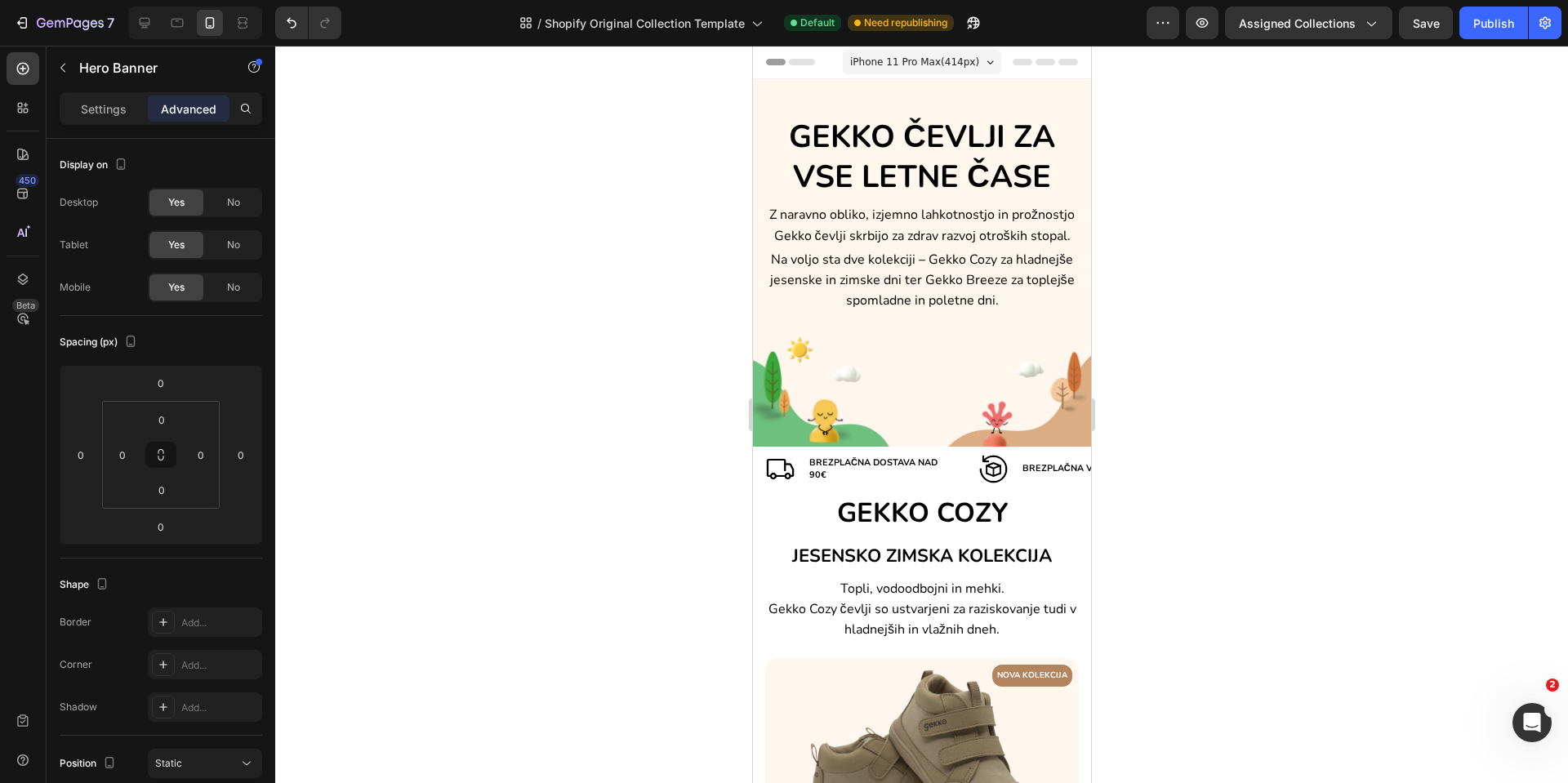
click at [963, 63] on div "iPhone 11 Pro Max ( 414 px)" at bounding box center [921, 62] width 159 height 24
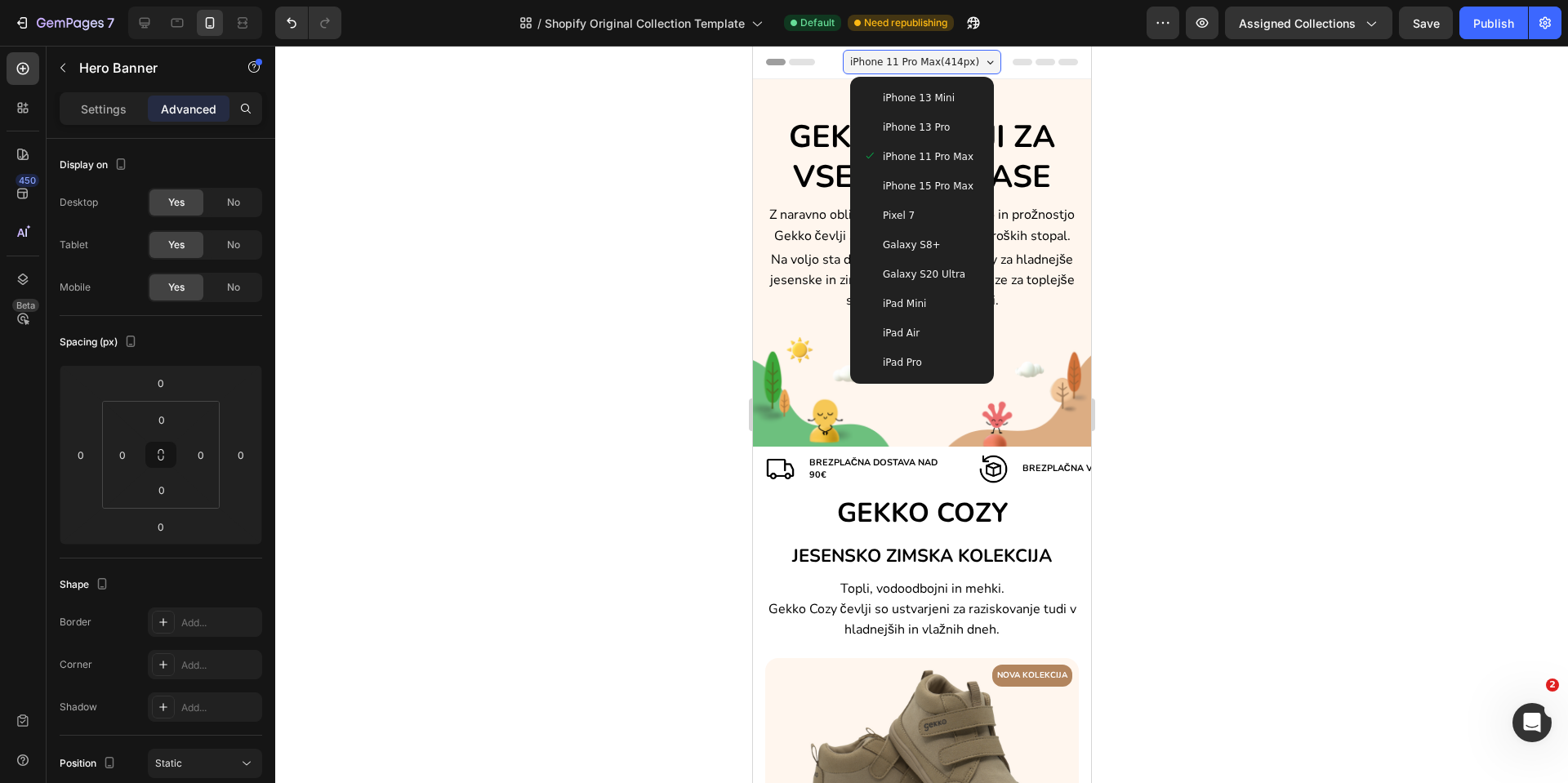
click at [950, 135] on div "iPhone 13 Pro" at bounding box center [922, 128] width 118 height 16
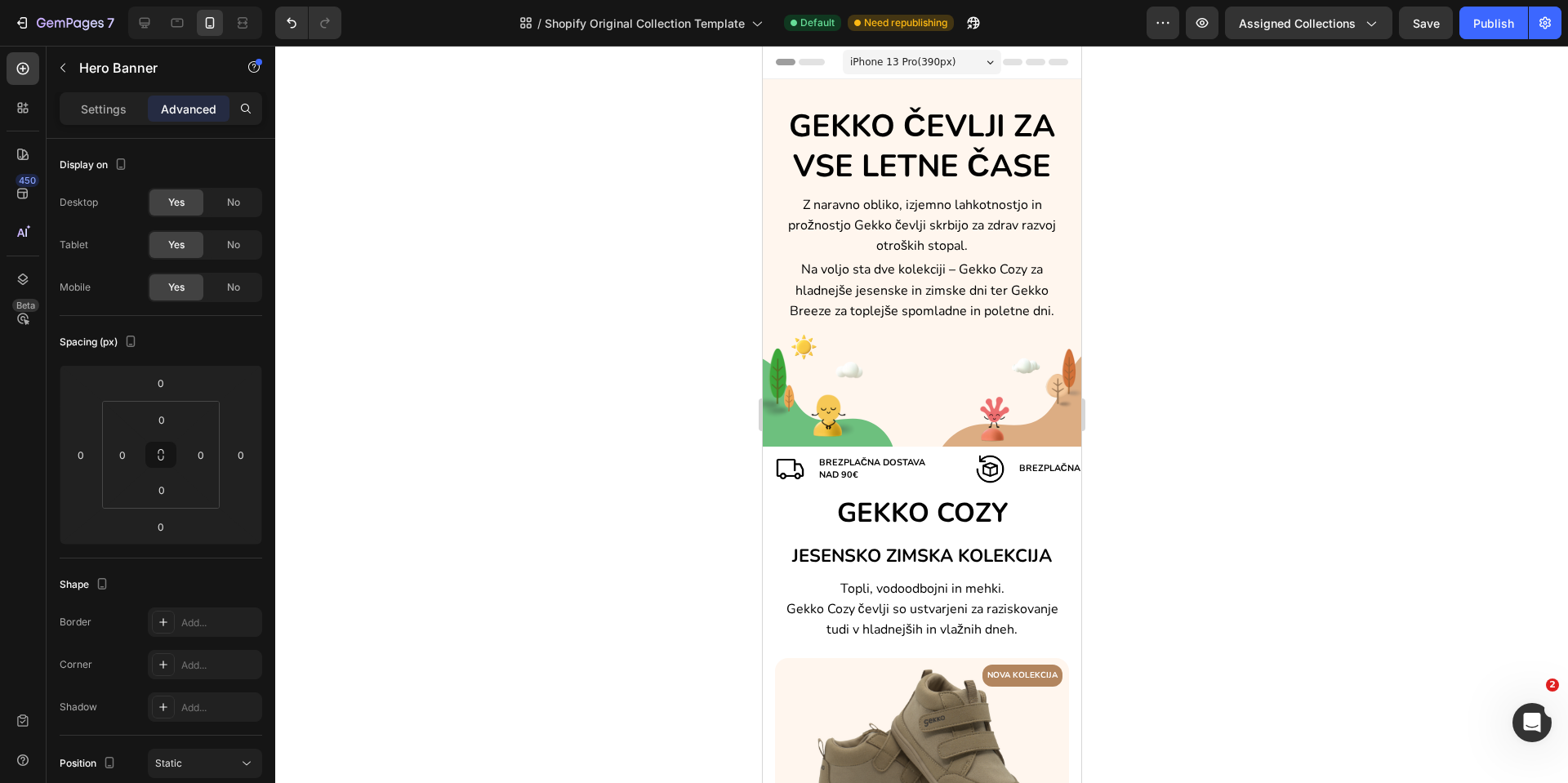
click at [944, 60] on div "iPhone 13 Pro ( 390 px)" at bounding box center [921, 62] width 159 height 24
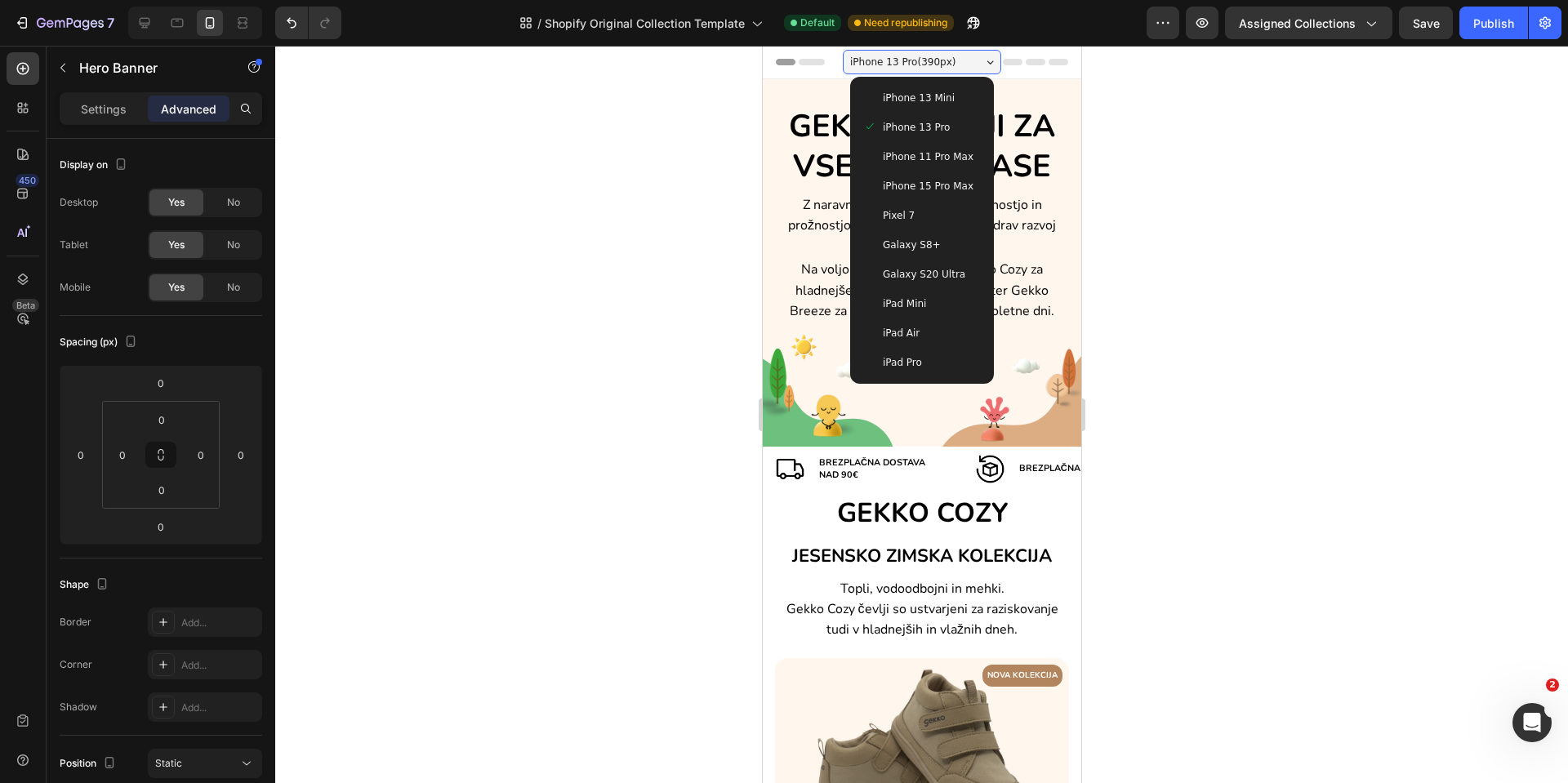
click at [936, 216] on div "Pixel 7" at bounding box center [922, 216] width 118 height 16
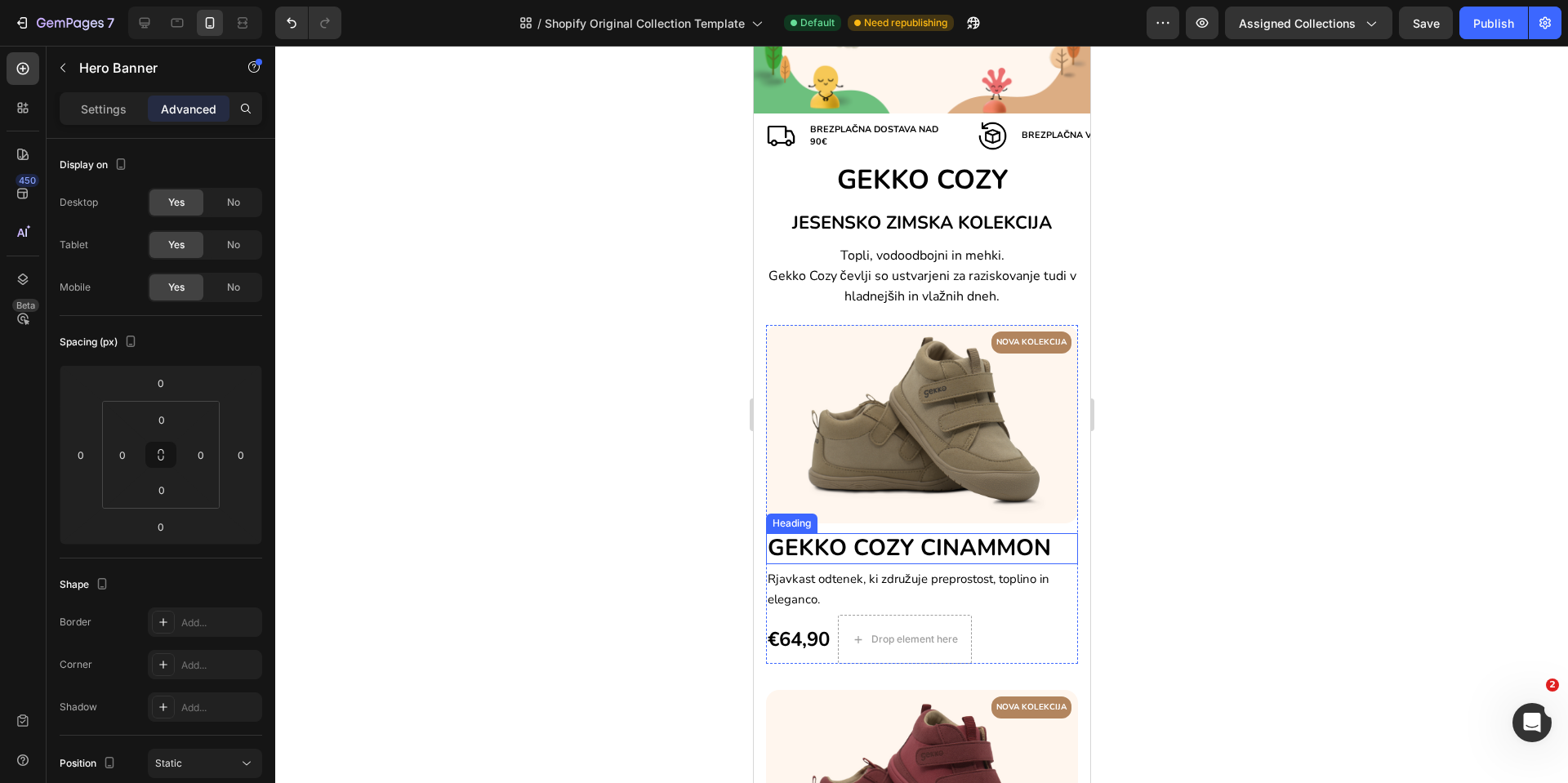
scroll to position [490, 0]
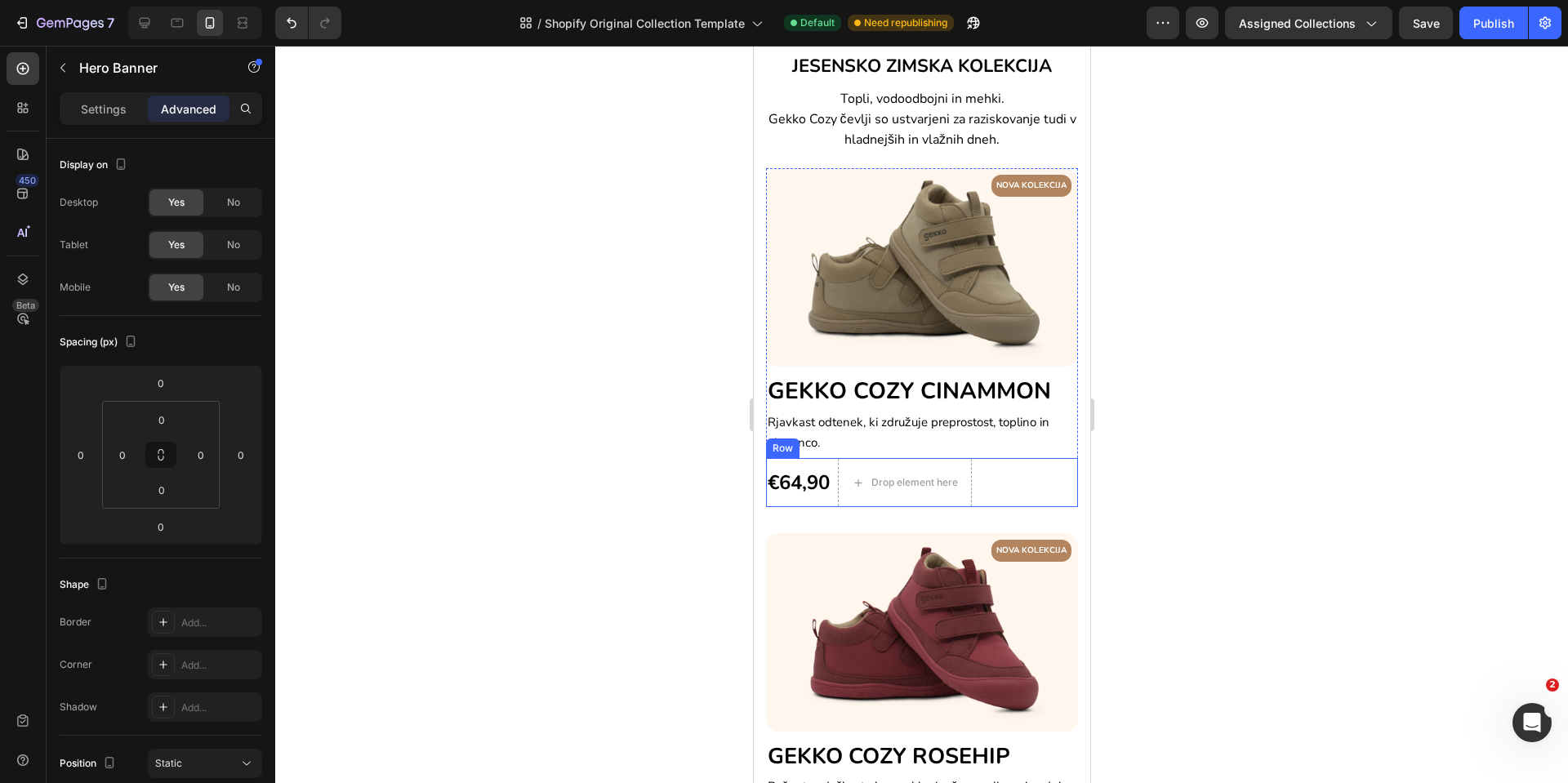
click at [812, 459] on div "€64,90 (P) Price (P) Price" at bounding box center [798, 483] width 65 height 49
click at [915, 433] on p "Rjavkast odtenek, ki združuje preprostost, toplino in eleganco." at bounding box center [921, 432] width 309 height 41
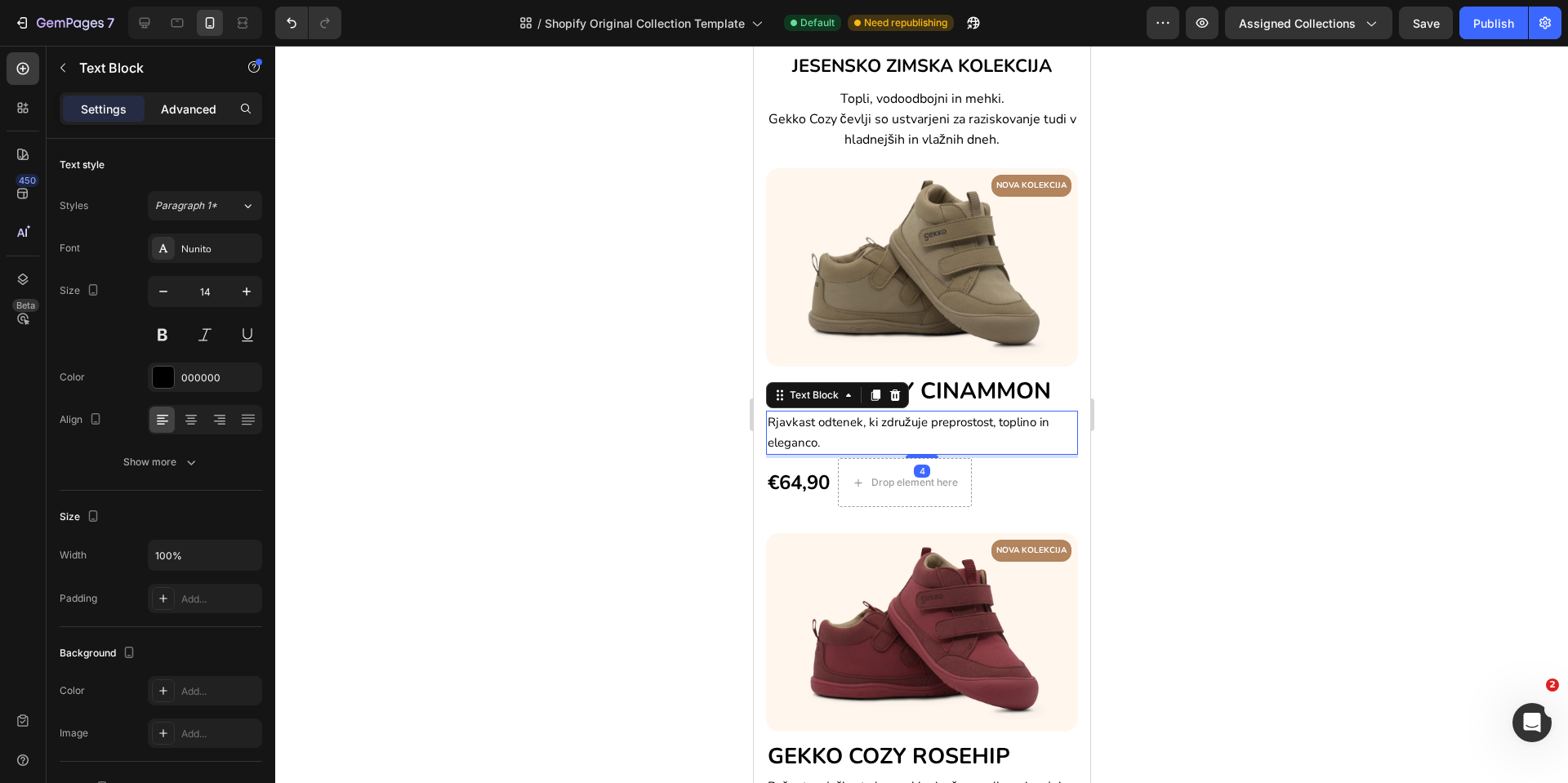
click at [195, 98] on div "Advanced" at bounding box center [189, 108] width 82 height 26
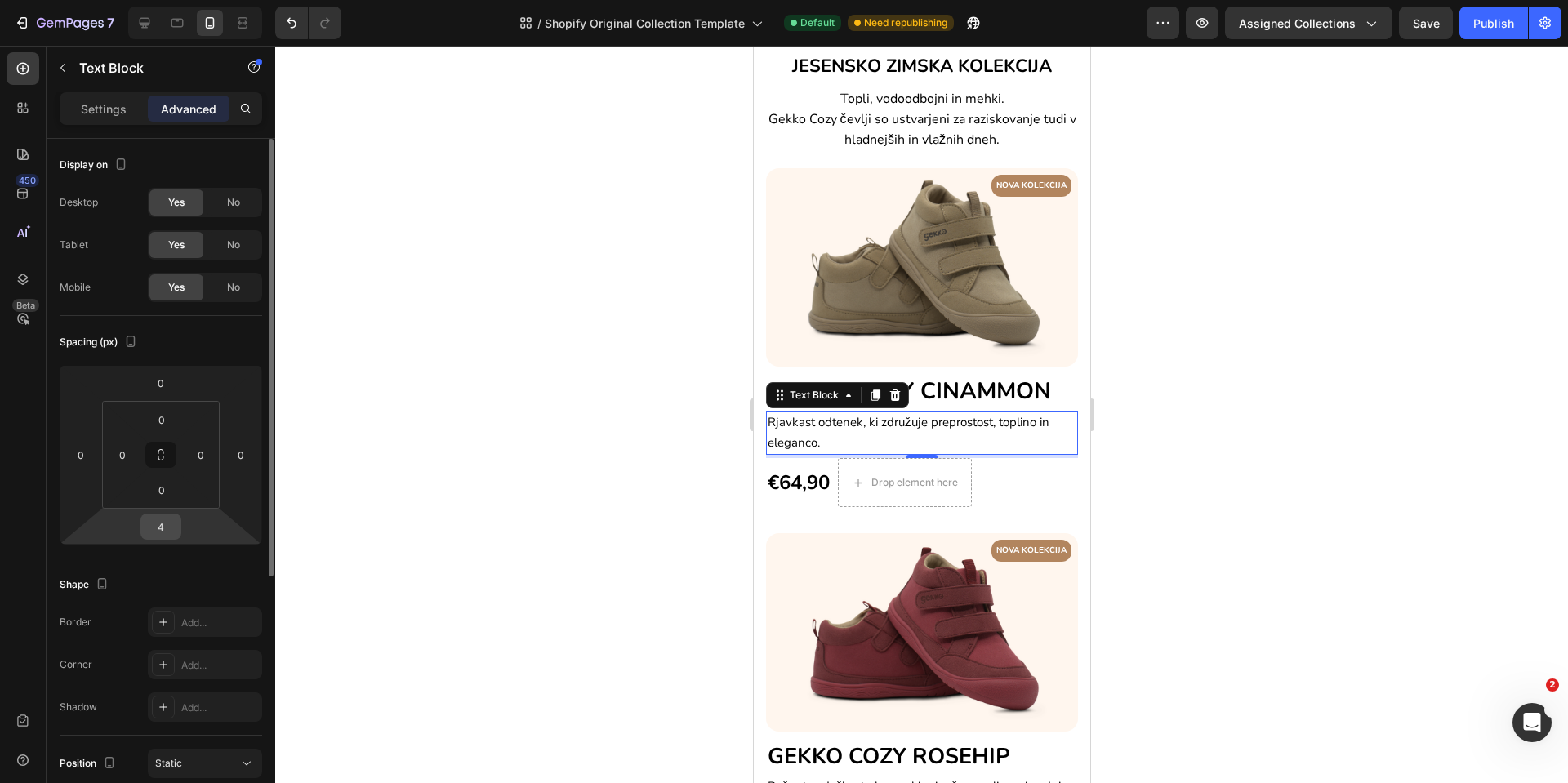
click at [151, 523] on input "4" at bounding box center [161, 527] width 33 height 24
type input "0"
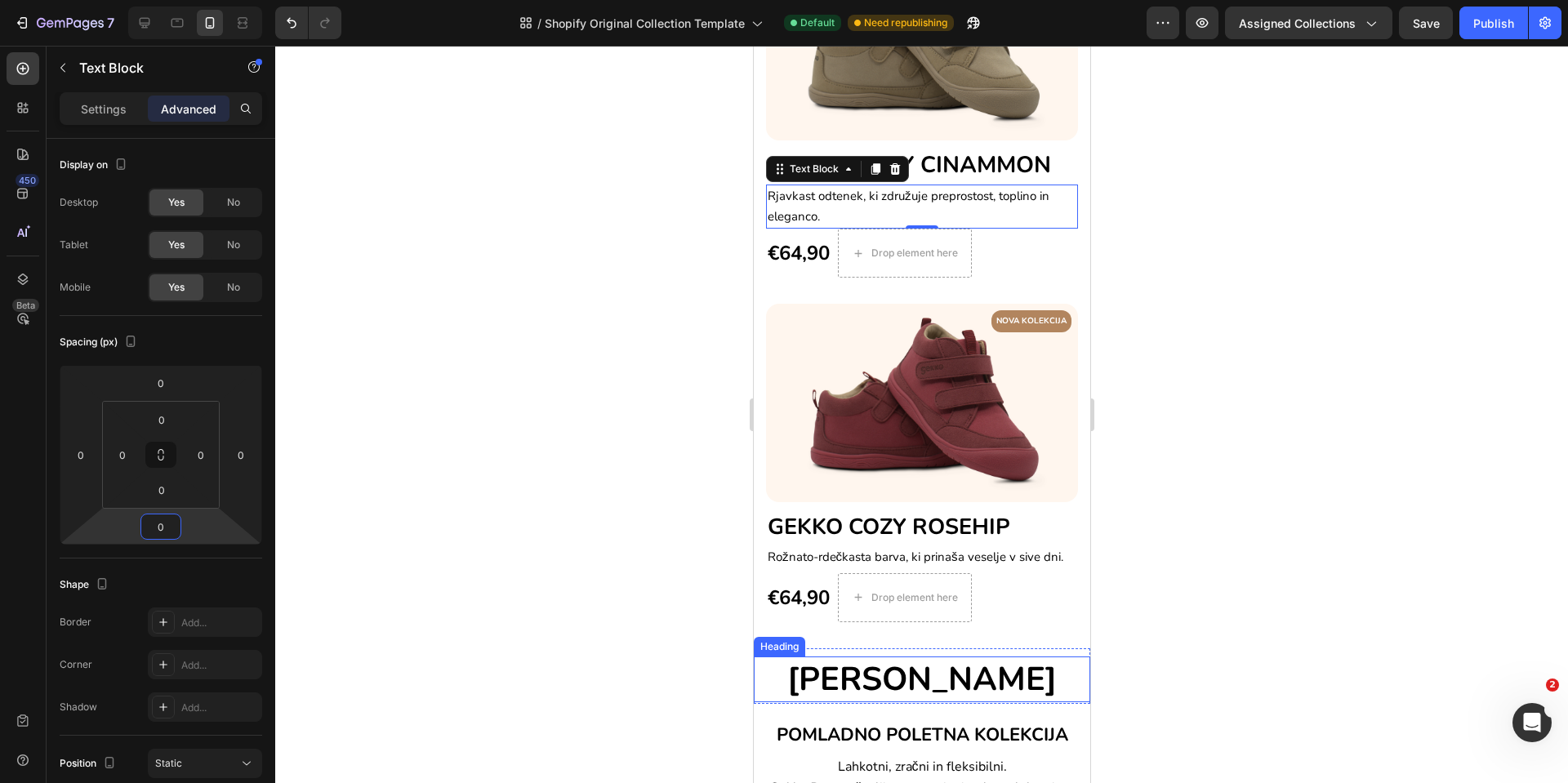
scroll to position [735, 0]
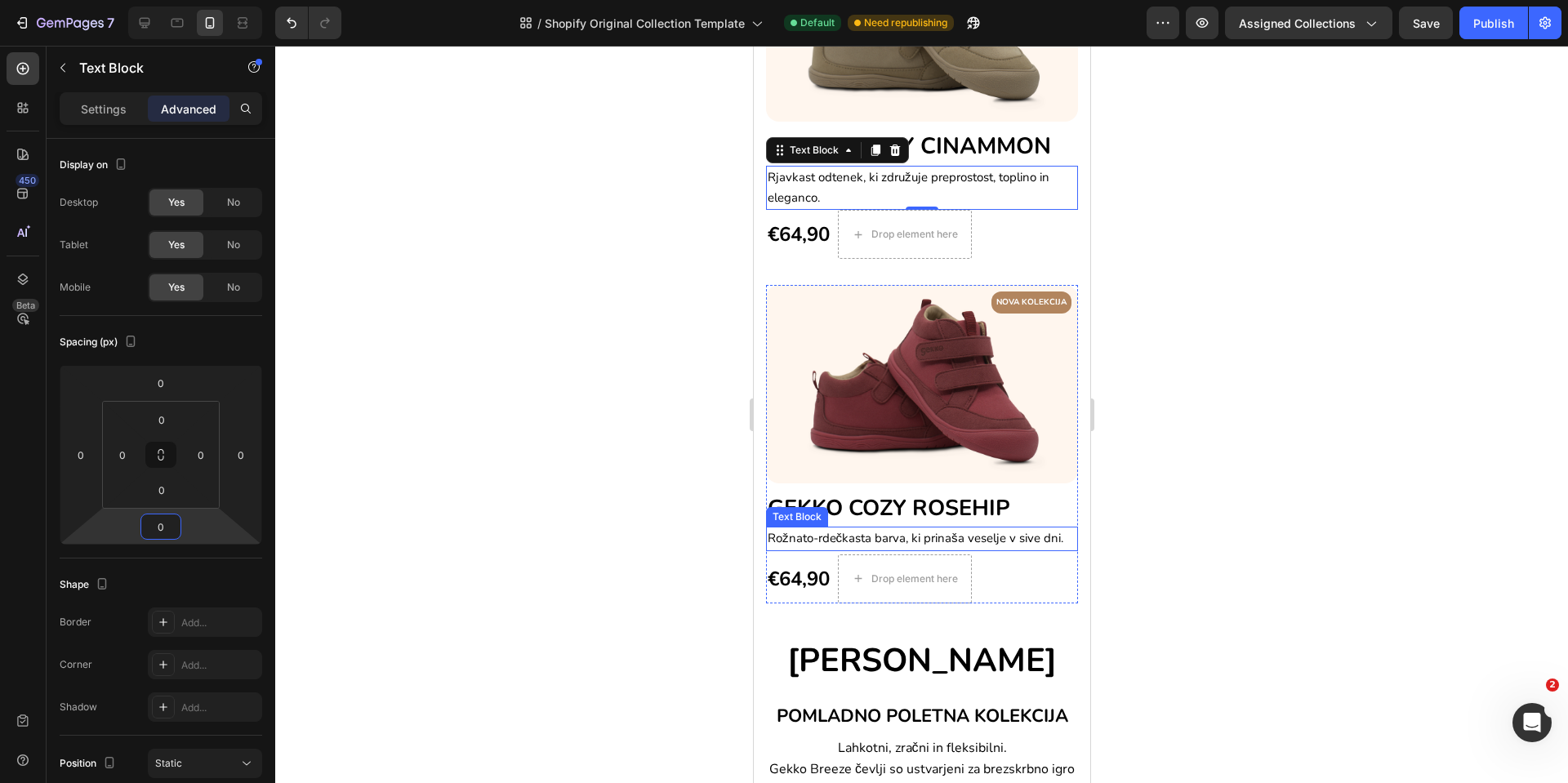
click at [830, 530] on p "Rožnato-rdečkasta barva, ki prinaša veselje v sive dni." at bounding box center [921, 538] width 309 height 21
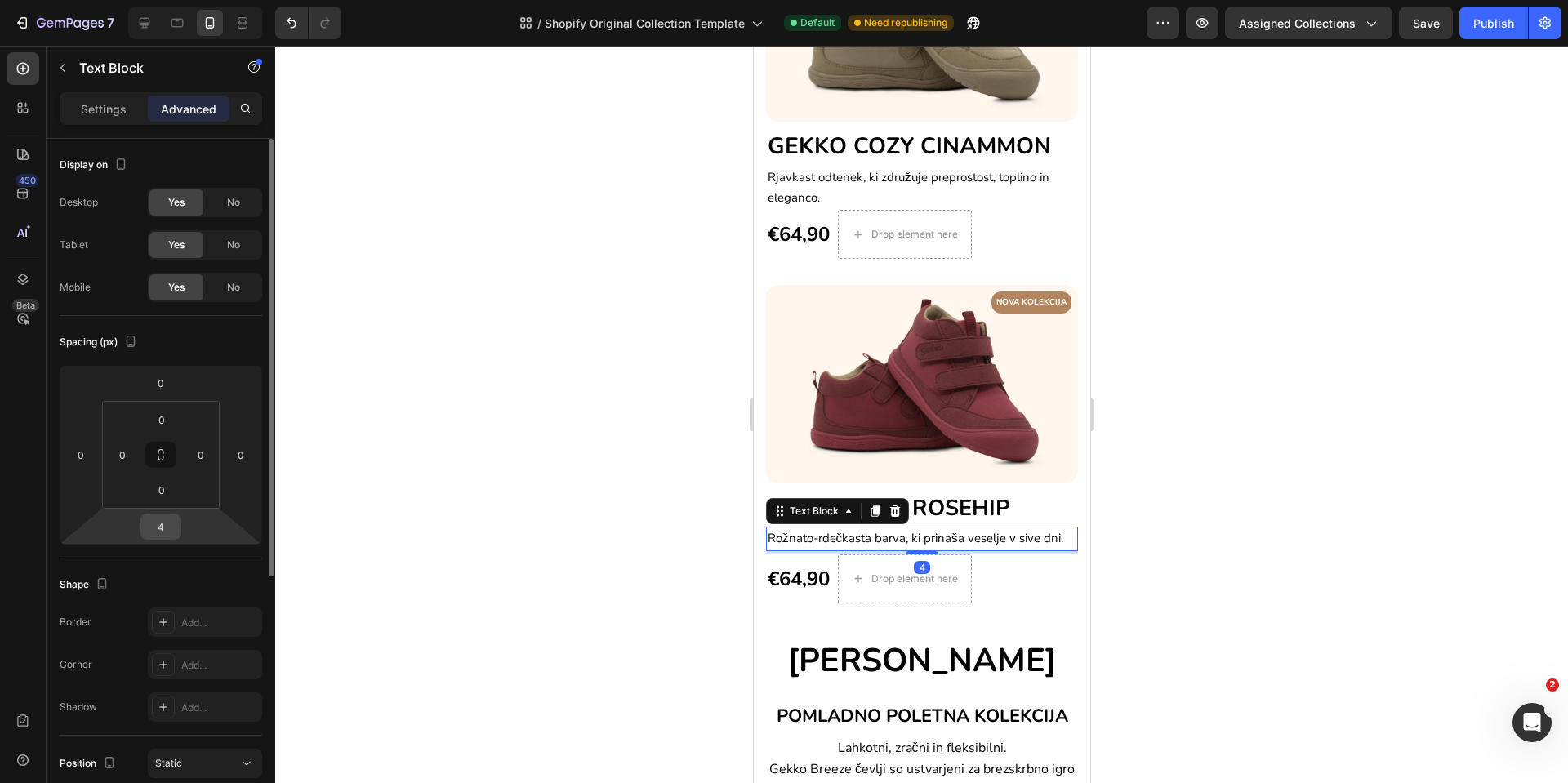
click at [169, 528] on input "4" at bounding box center [161, 527] width 33 height 24
type input "0"
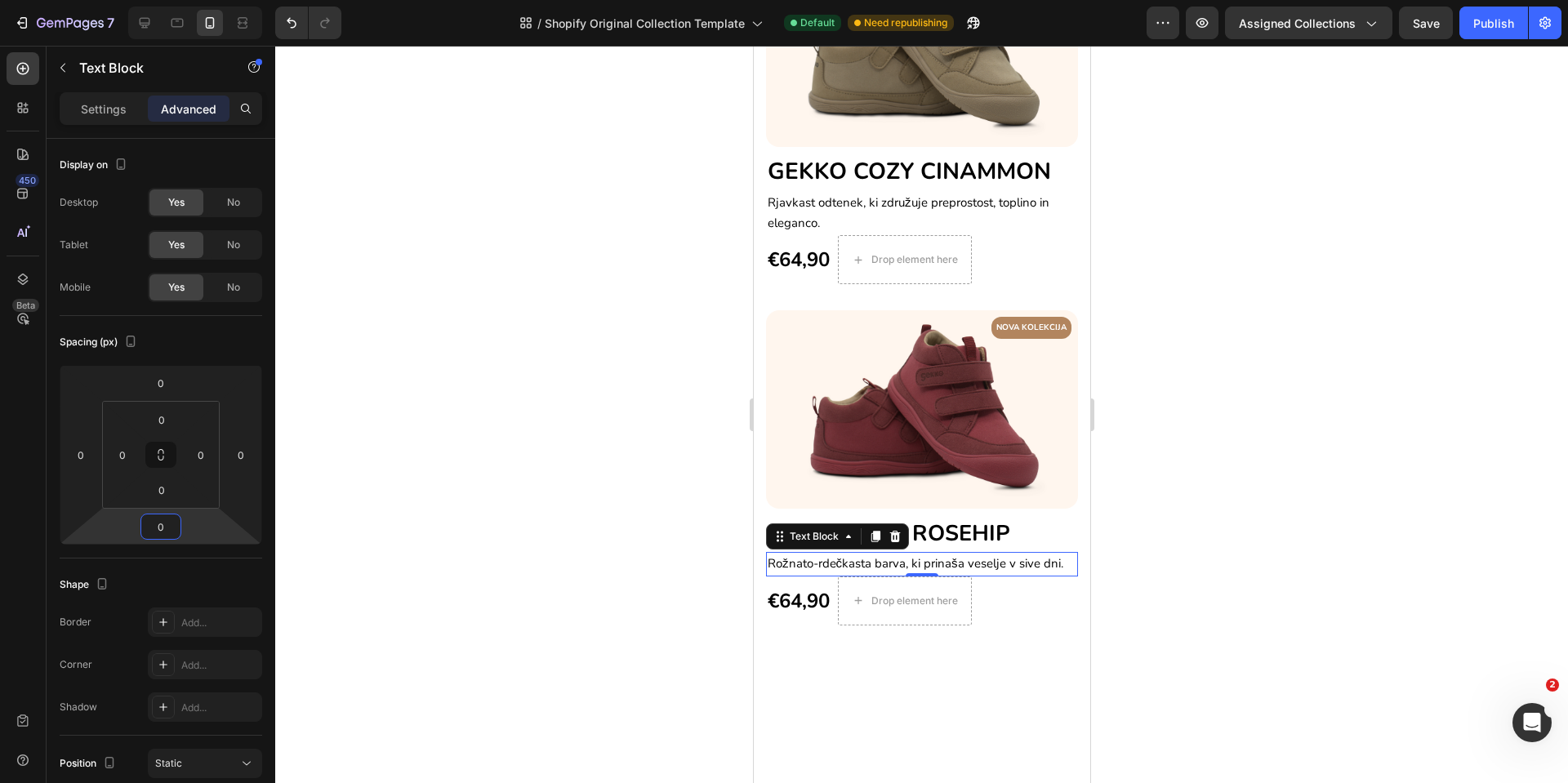
scroll to position [245, 0]
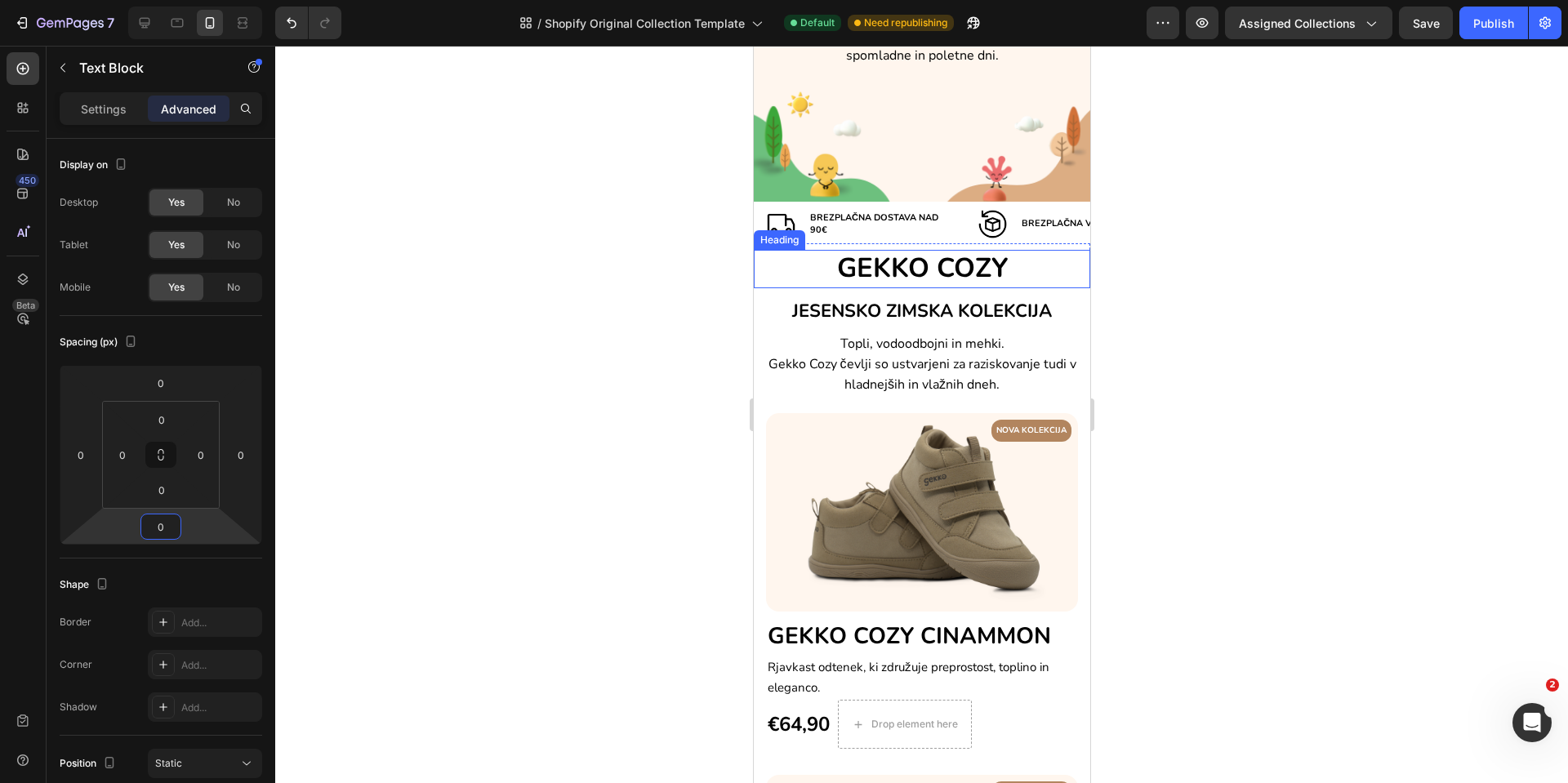
click at [1016, 272] on h2 "GEKKO COZY" at bounding box center [921, 269] width 336 height 38
click at [94, 108] on p "Settings" at bounding box center [103, 109] width 45 height 17
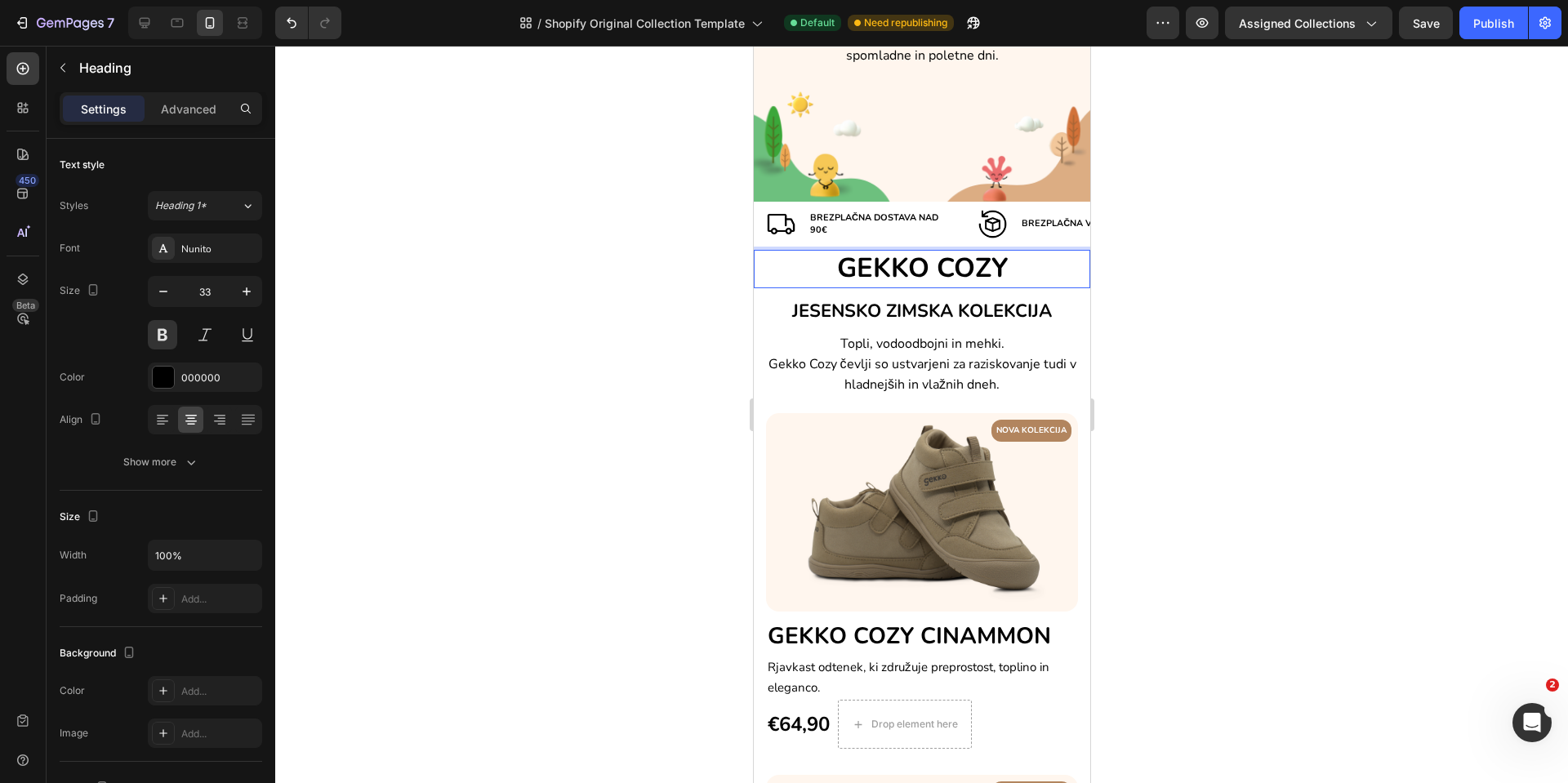
click at [884, 254] on h2 "GEKKO COZY" at bounding box center [921, 269] width 336 height 38
click at [884, 254] on p "GEKKO COZY" at bounding box center [922, 269] width 334 height 35
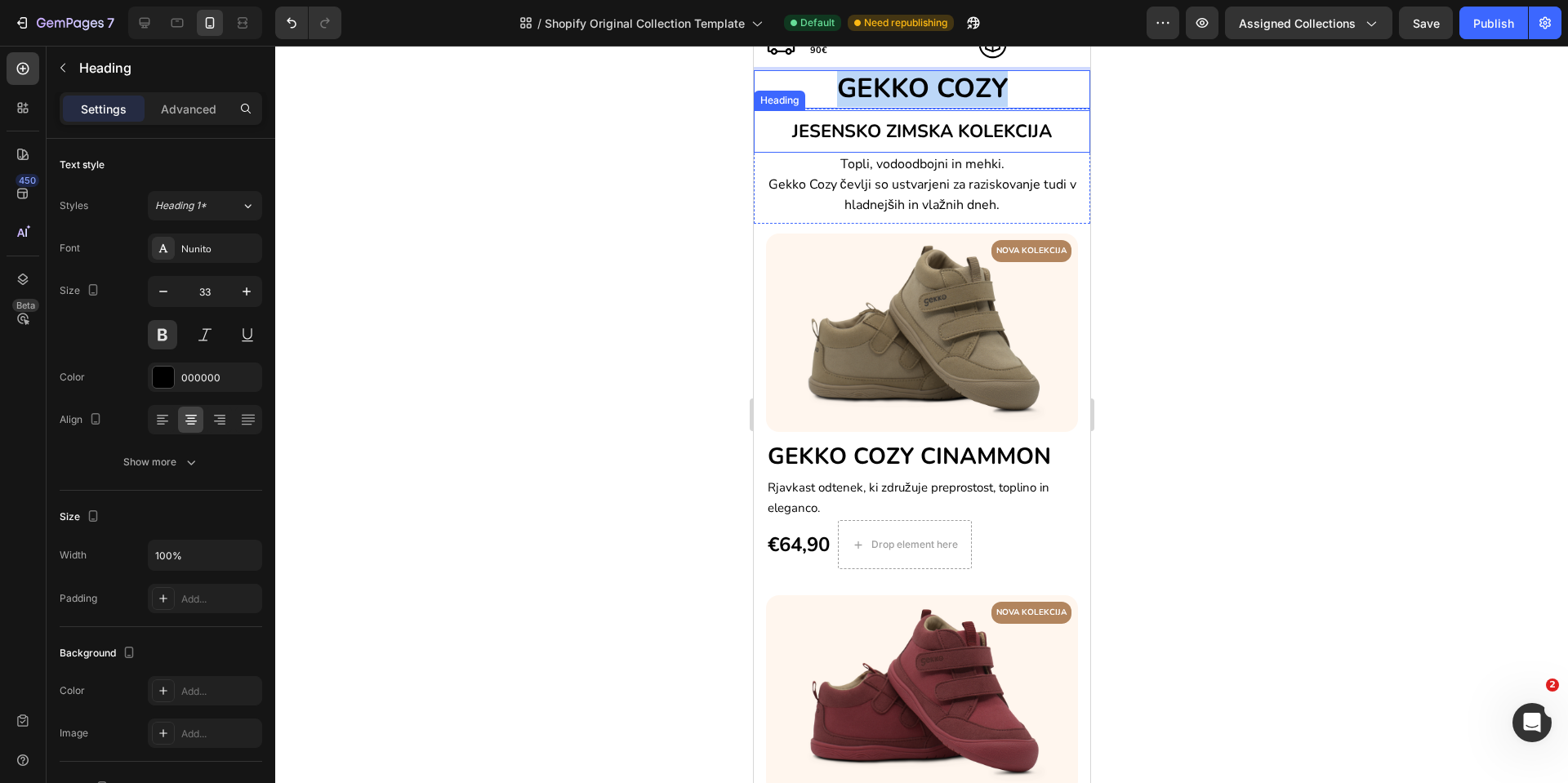
type input "16"
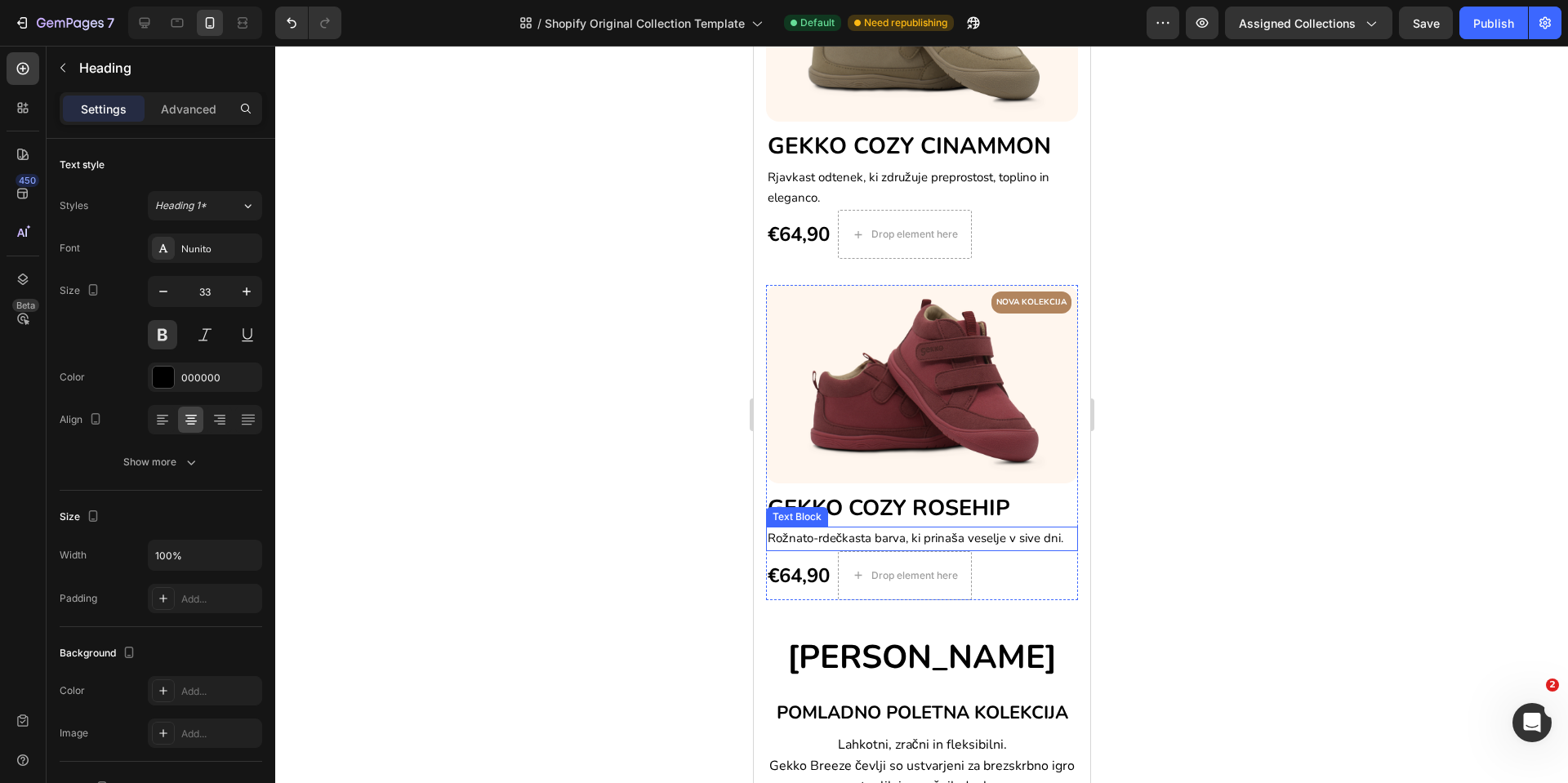
scroll to position [857, 0]
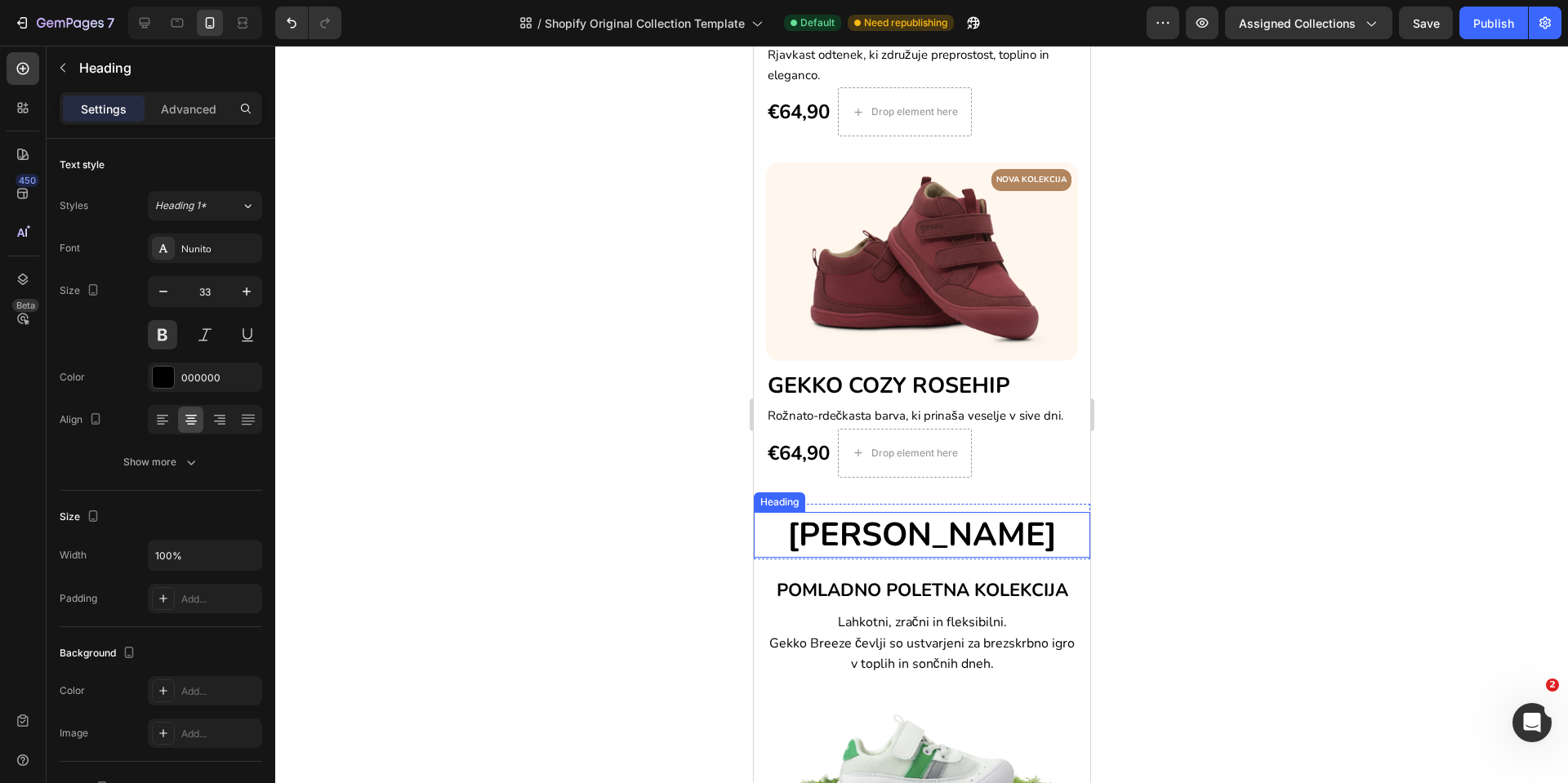
click at [886, 541] on h2 "[PERSON_NAME]" at bounding box center [921, 535] width 336 height 45
click at [886, 541] on p "[PERSON_NAME]" at bounding box center [922, 535] width 334 height 43
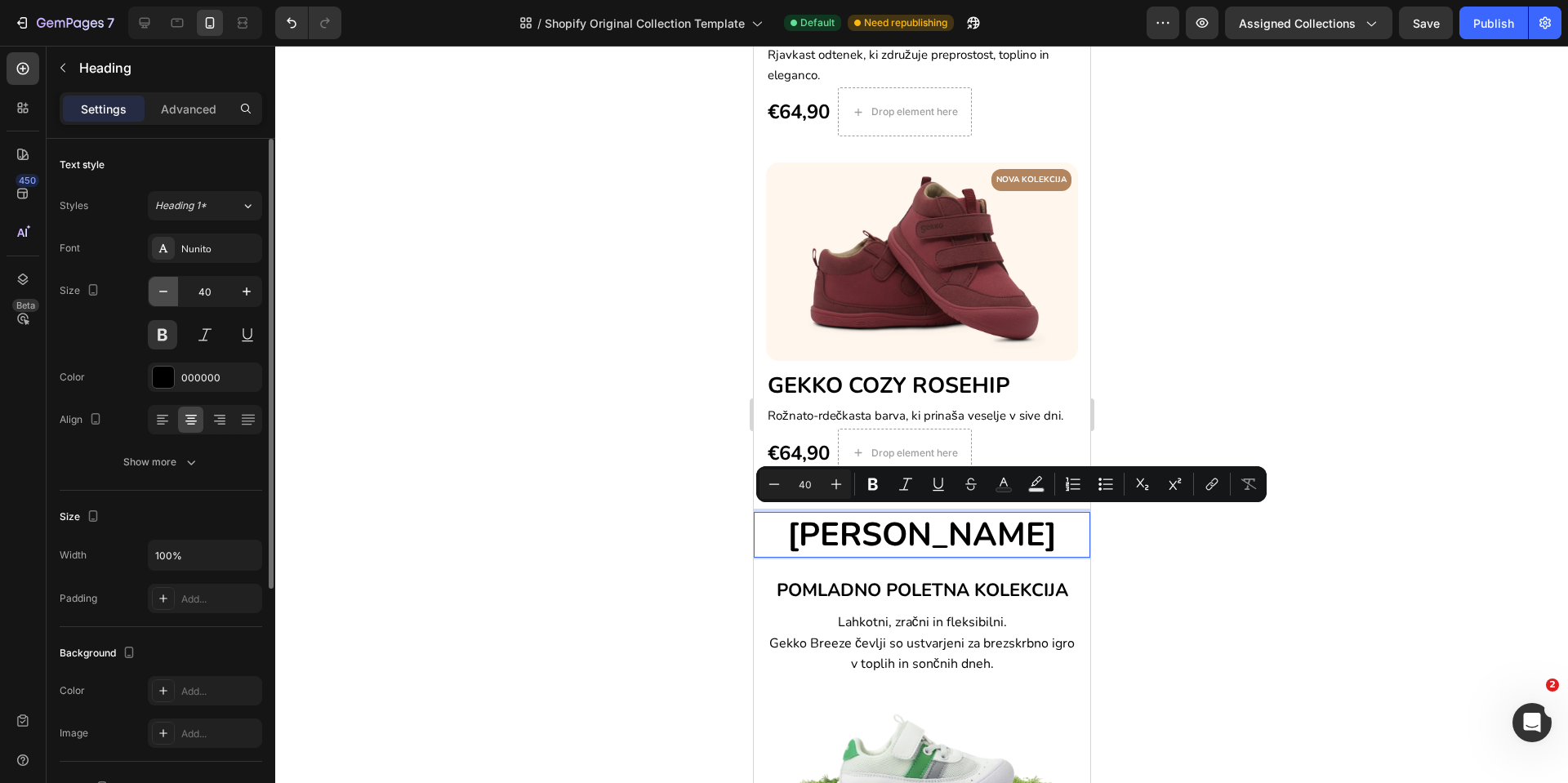
click at [169, 289] on icon "button" at bounding box center [163, 292] width 16 height 16
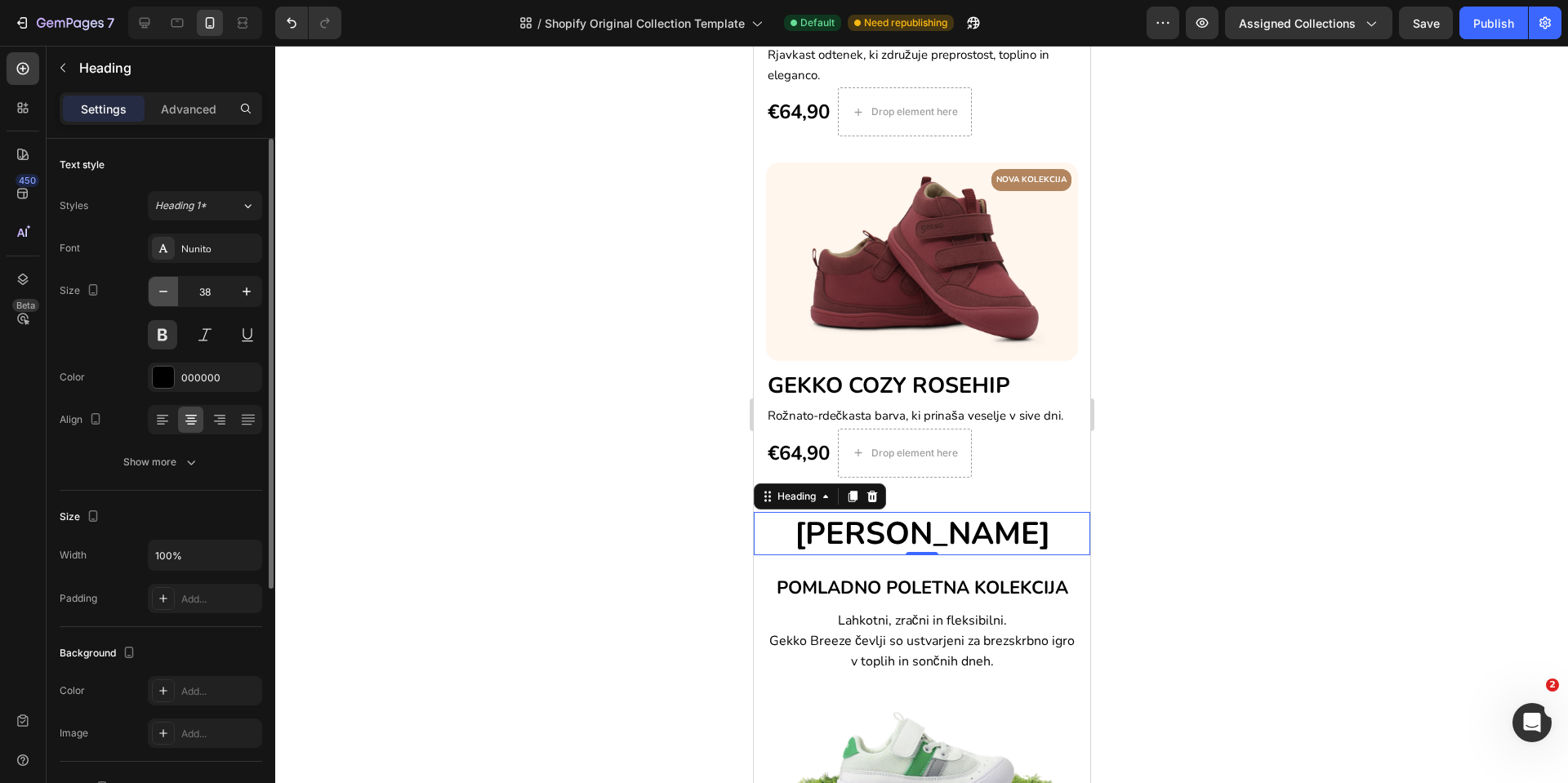
click at [169, 289] on icon "button" at bounding box center [163, 292] width 16 height 16
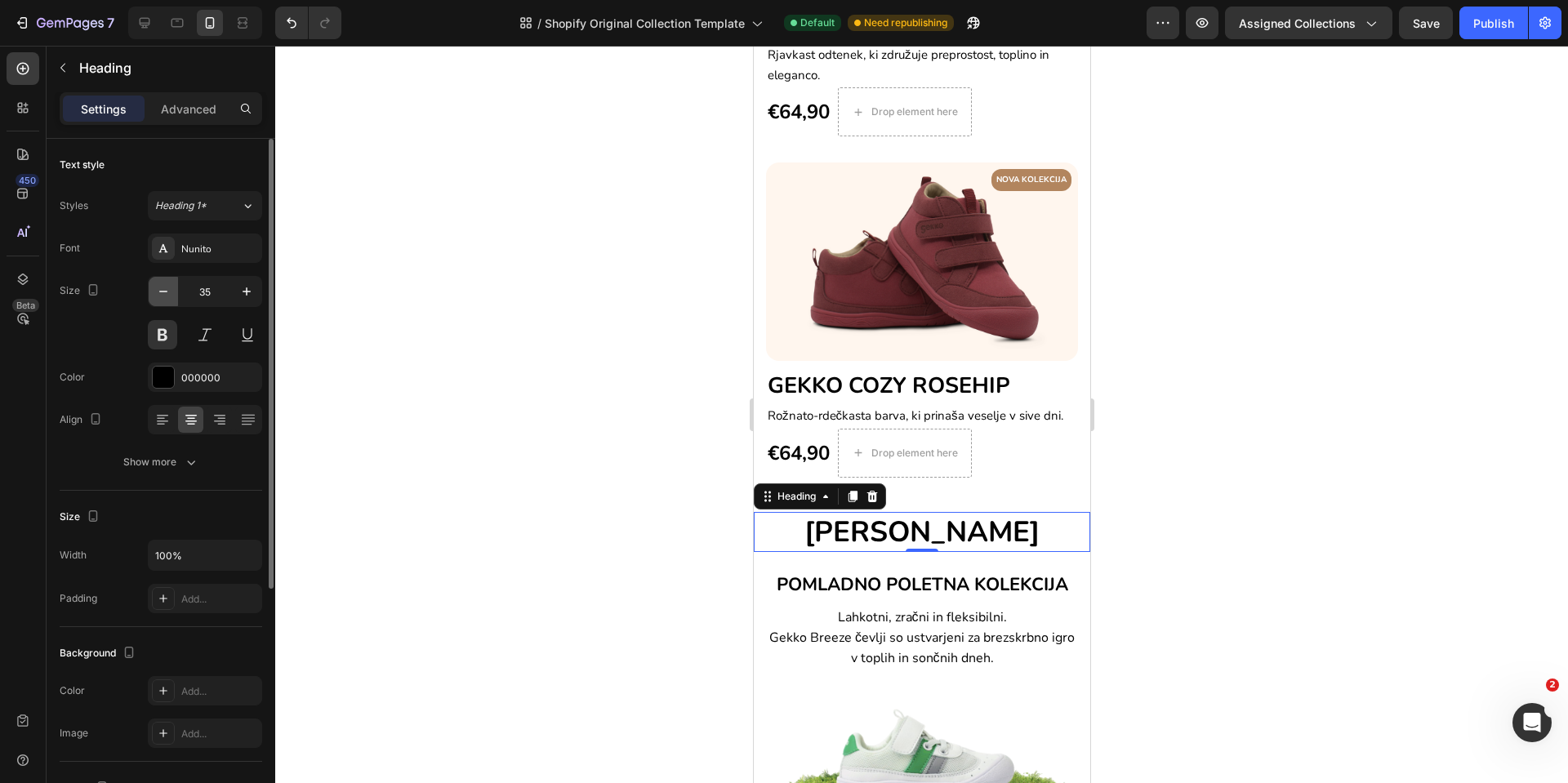
click at [169, 289] on icon "button" at bounding box center [163, 292] width 16 height 16
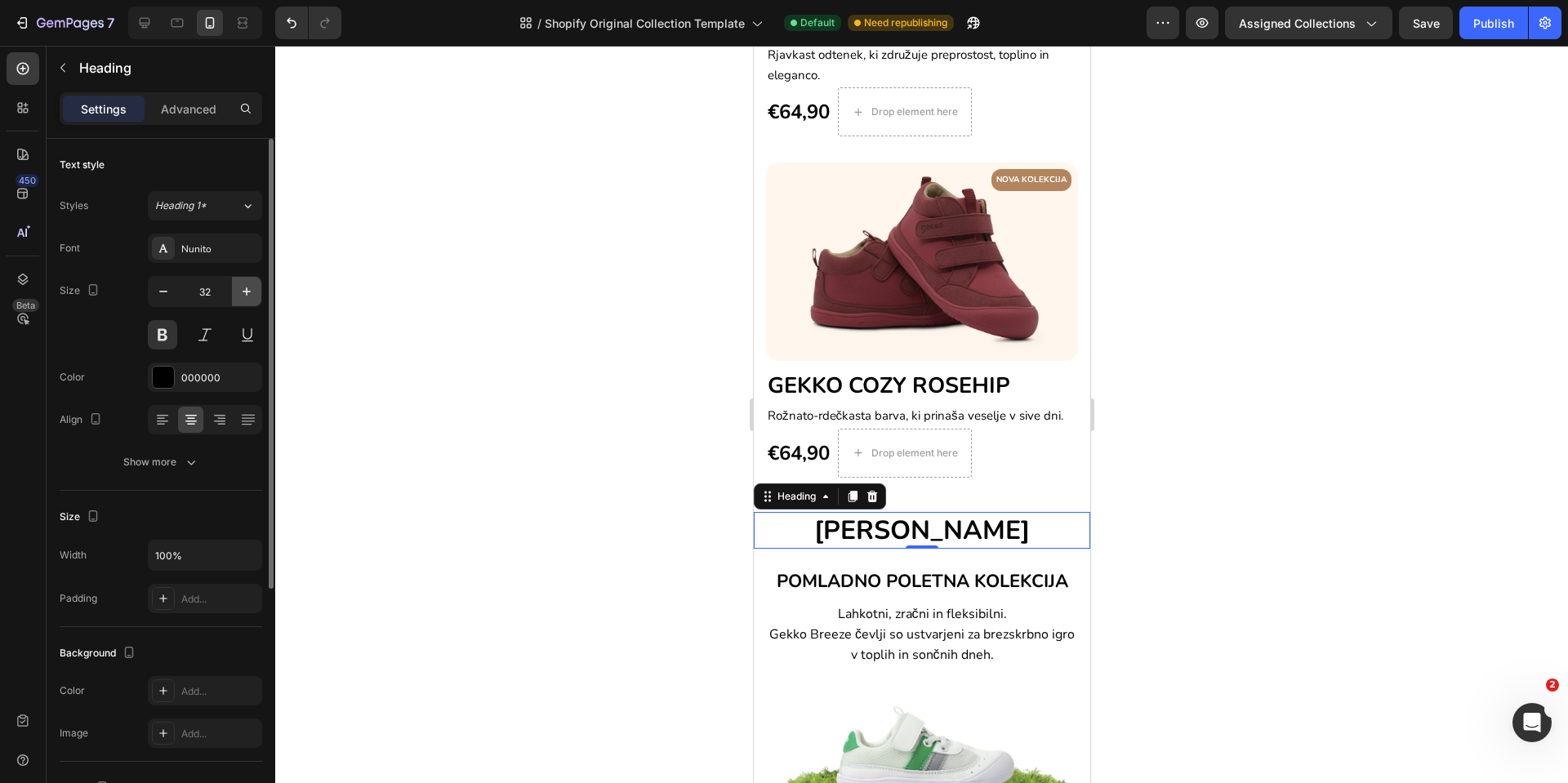
click at [237, 292] on button "button" at bounding box center [247, 292] width 29 height 29
type input "33"
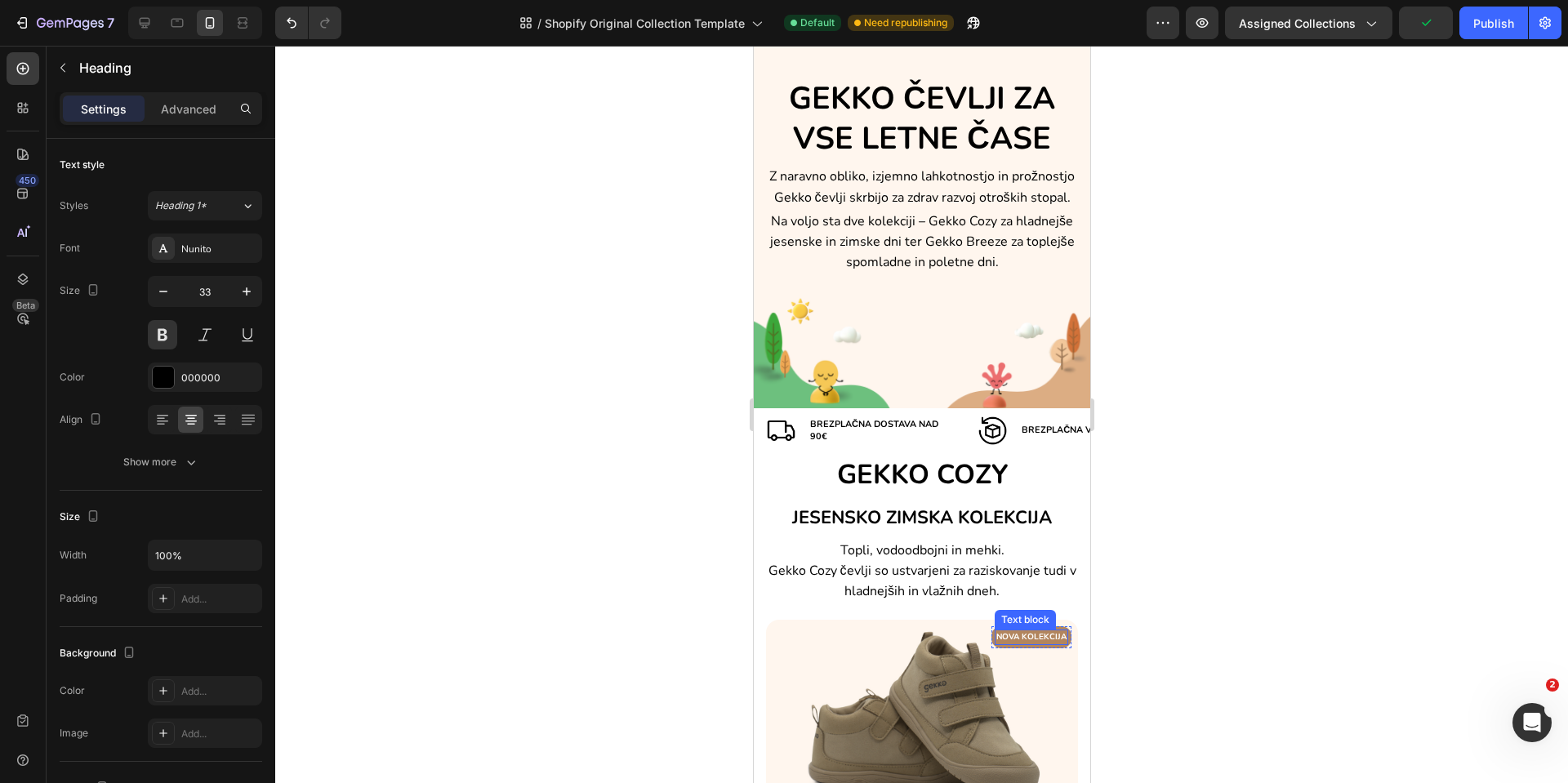
scroll to position [0, 0]
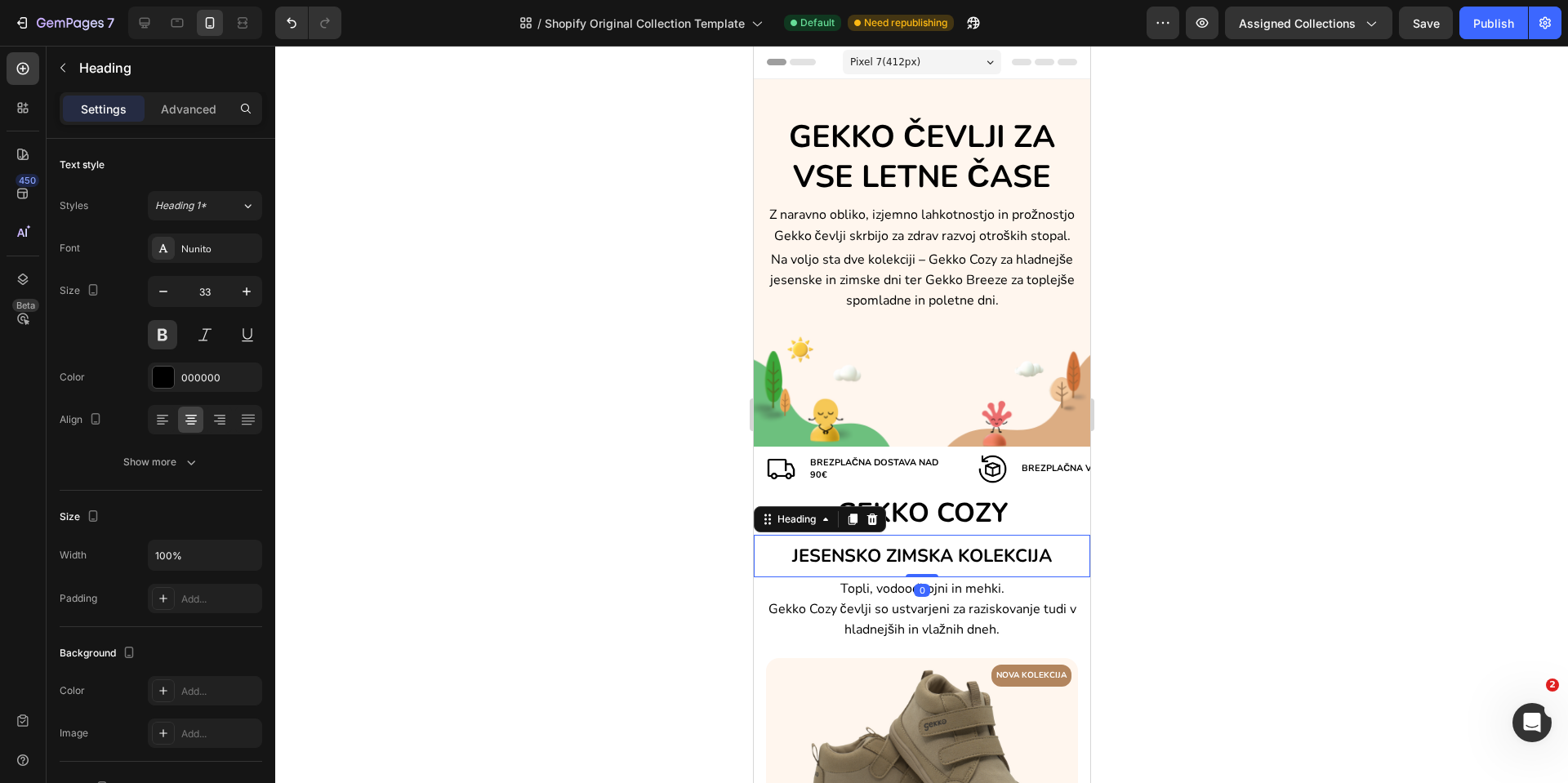
click at [953, 559] on span "JESENSKO ZIMSKA KOLEKCIJA" at bounding box center [921, 556] width 260 height 24
click at [926, 558] on span "JESENSKO ZIMSKA KOLEKCIJA" at bounding box center [921, 556] width 260 height 24
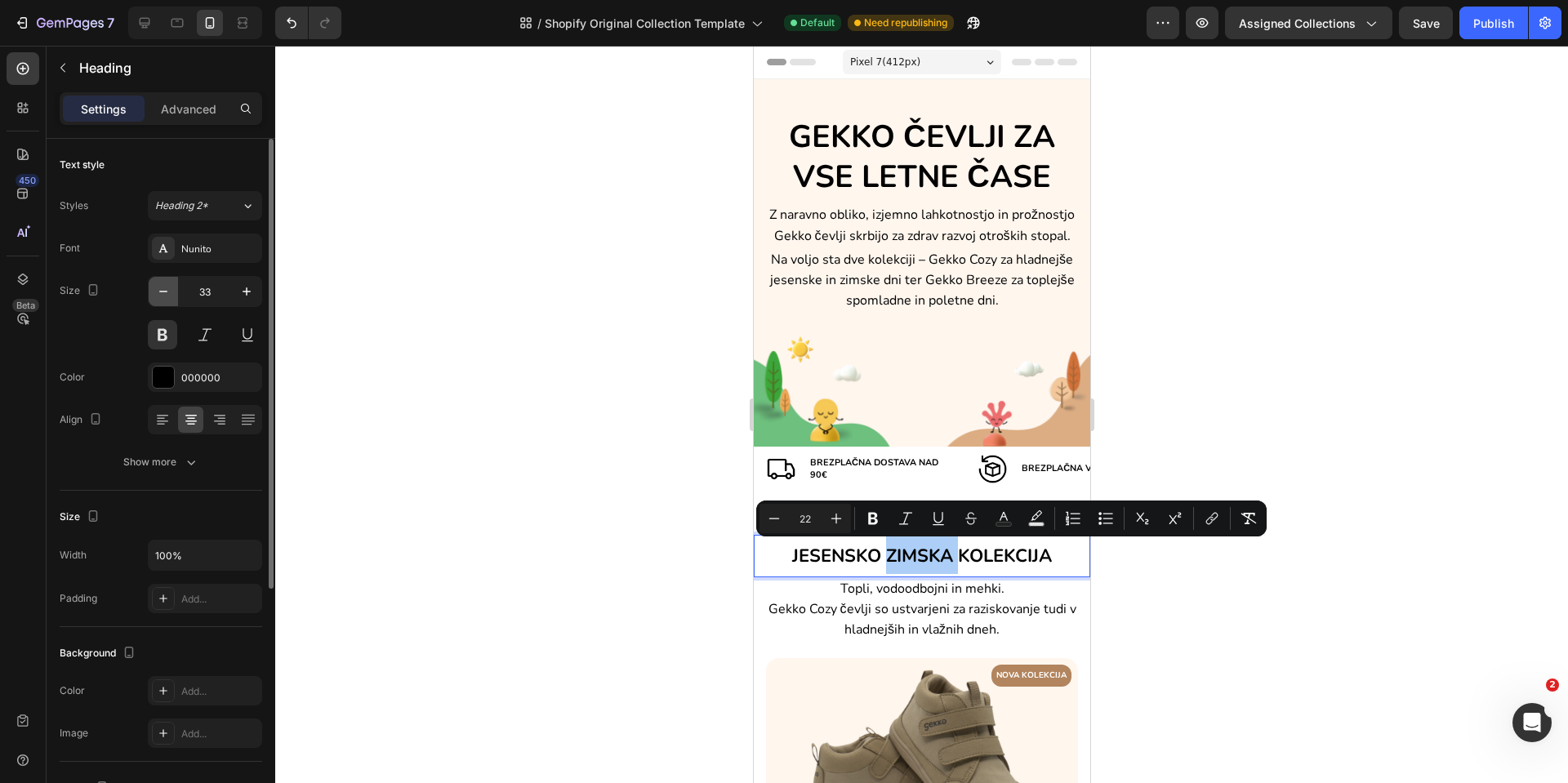
click at [168, 295] on icon "button" at bounding box center [163, 292] width 16 height 16
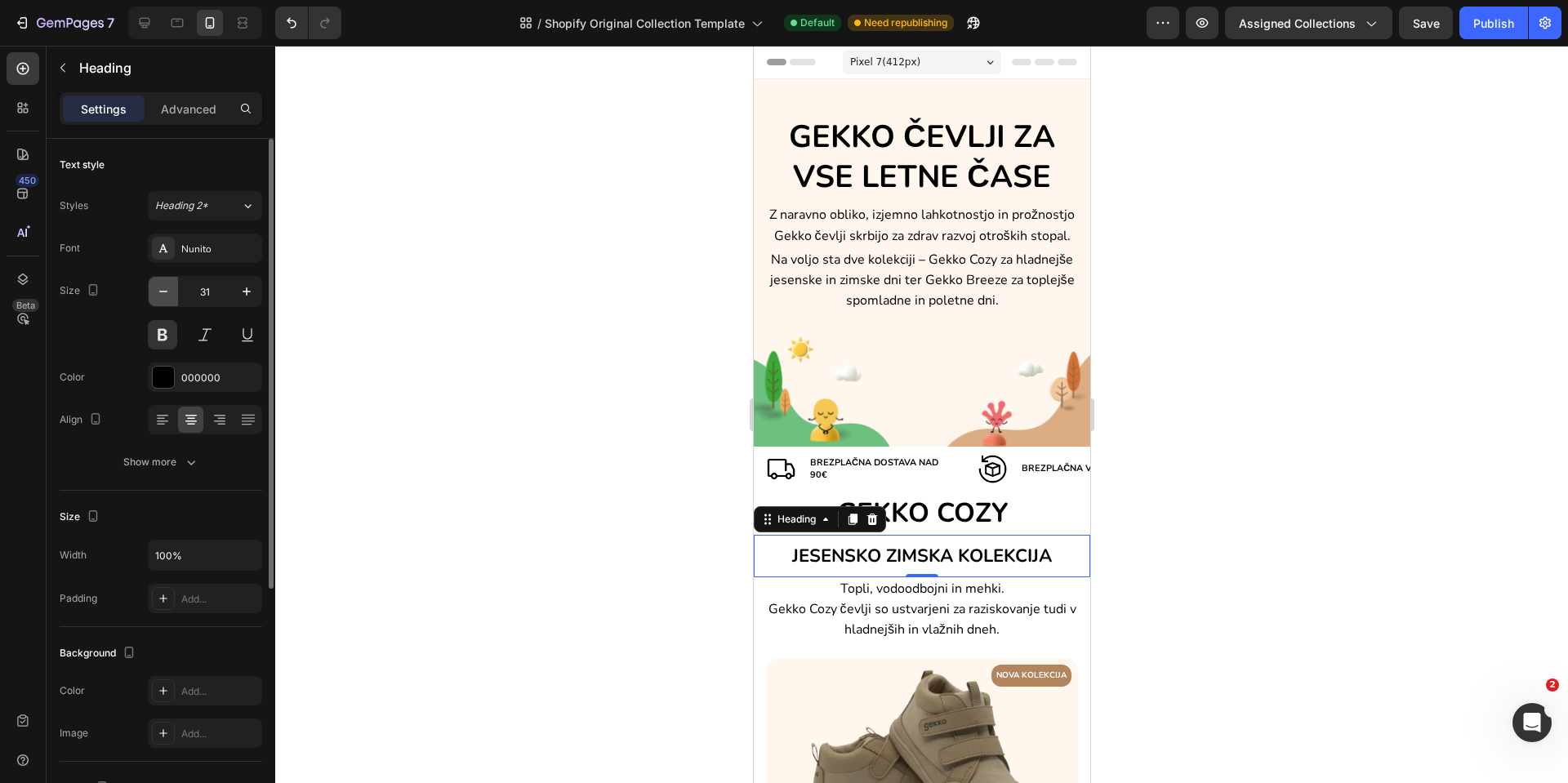
click at [168, 295] on icon "button" at bounding box center [163, 292] width 16 height 16
type input "30"
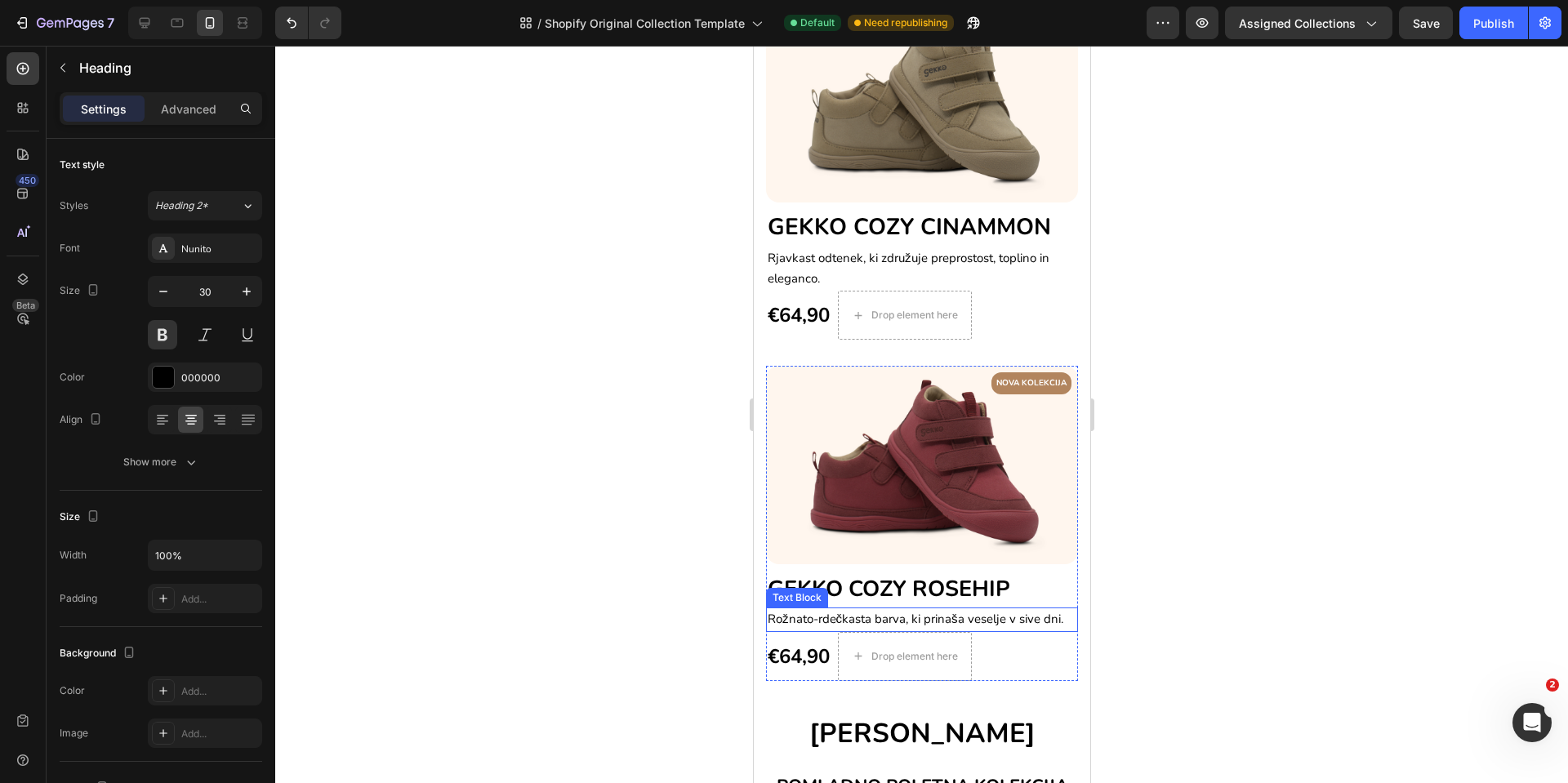
scroll to position [1225, 0]
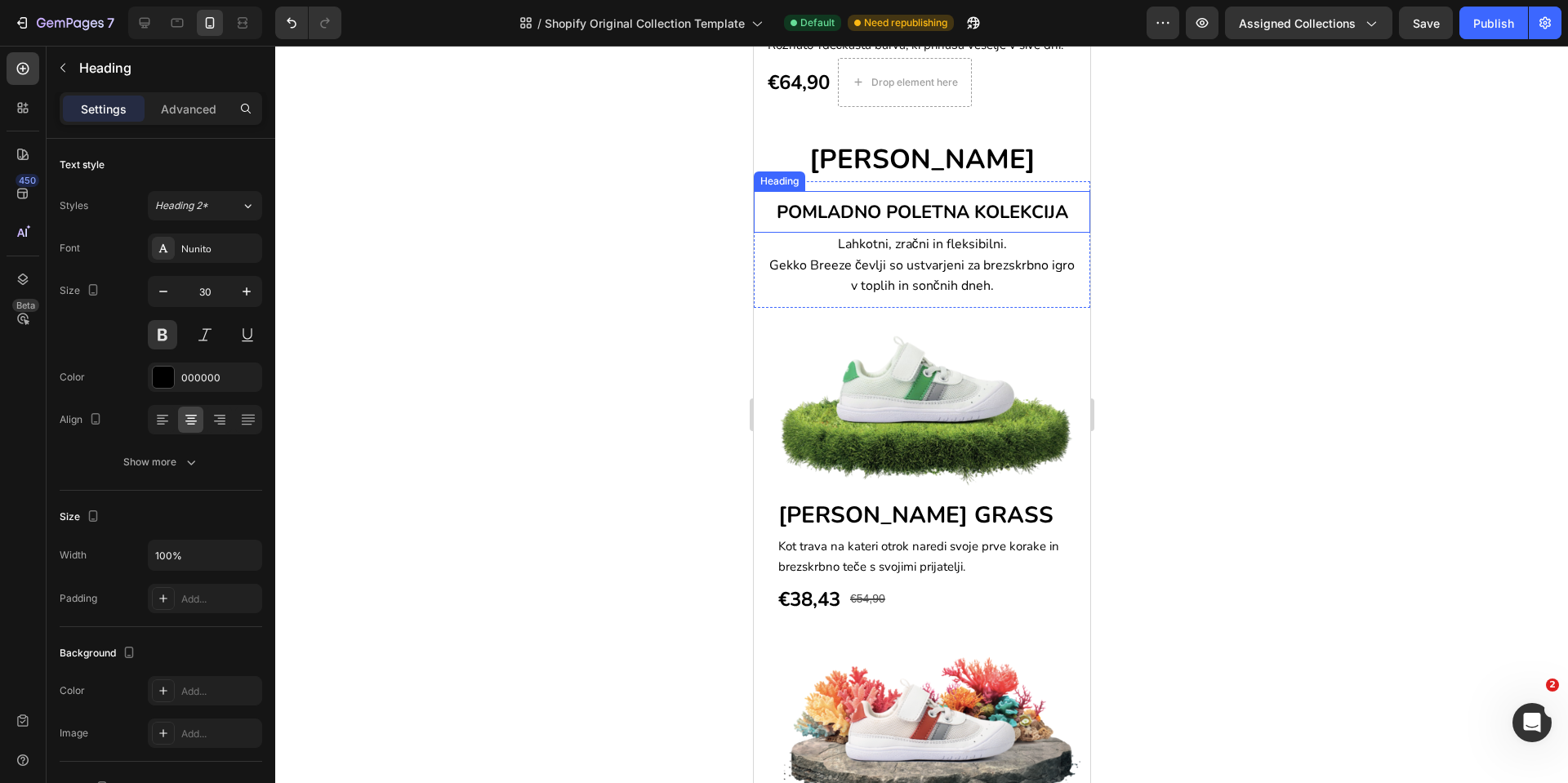
click at [886, 206] on span "POMLADNO POLETNA KOLEKCIJA" at bounding box center [922, 212] width 292 height 24
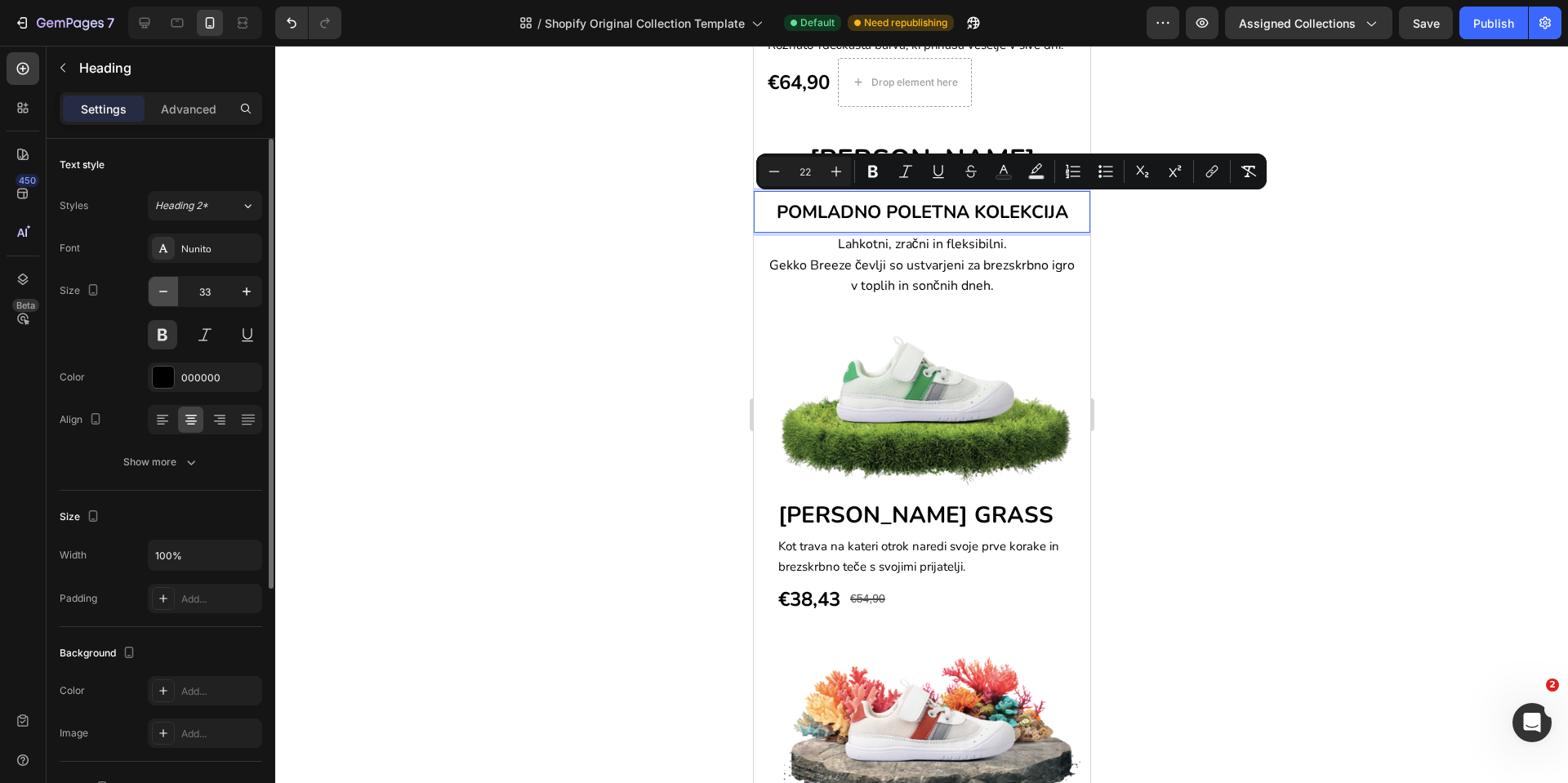
click at [163, 290] on icon "button" at bounding box center [163, 292] width 16 height 16
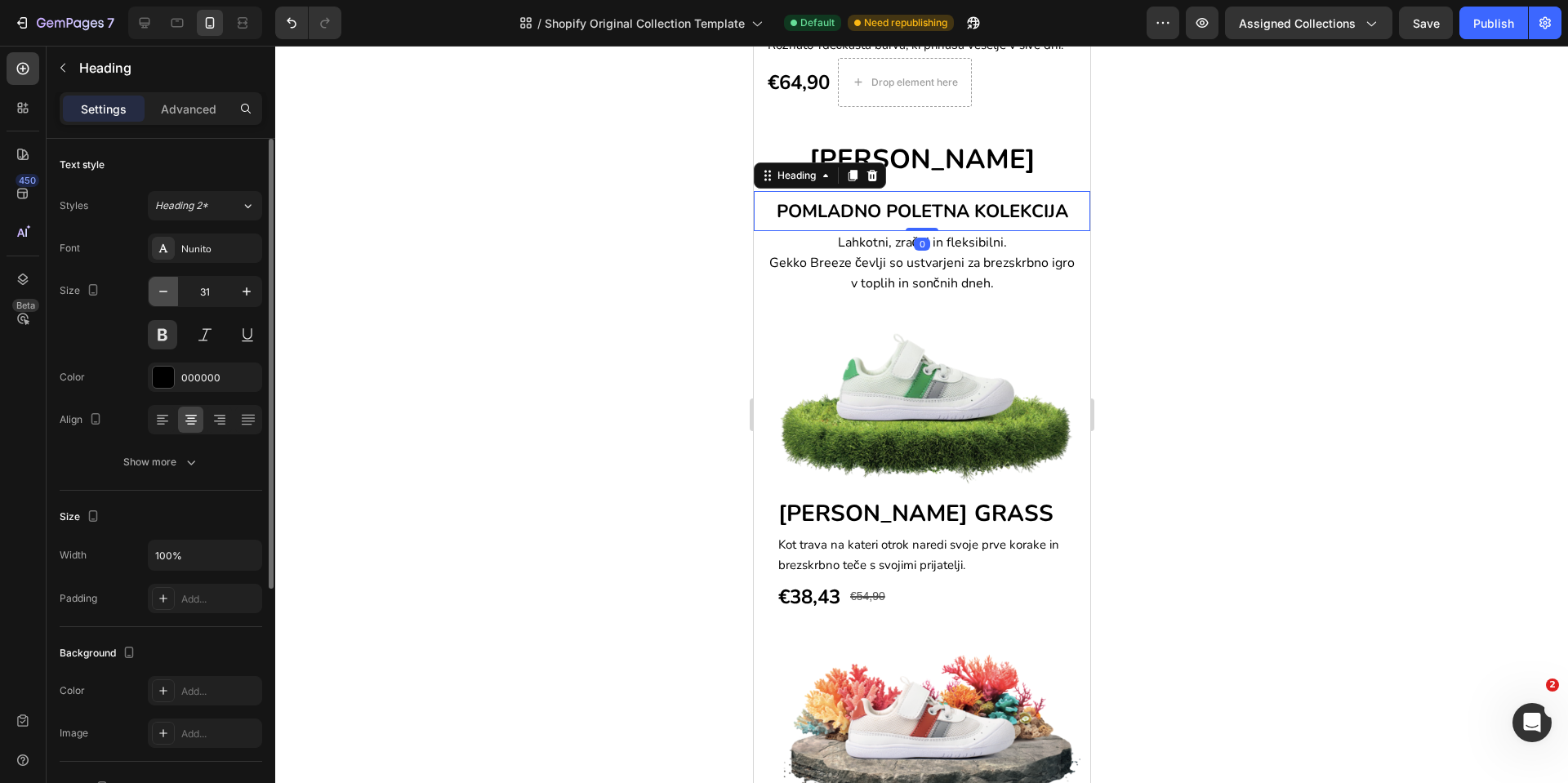
type input "30"
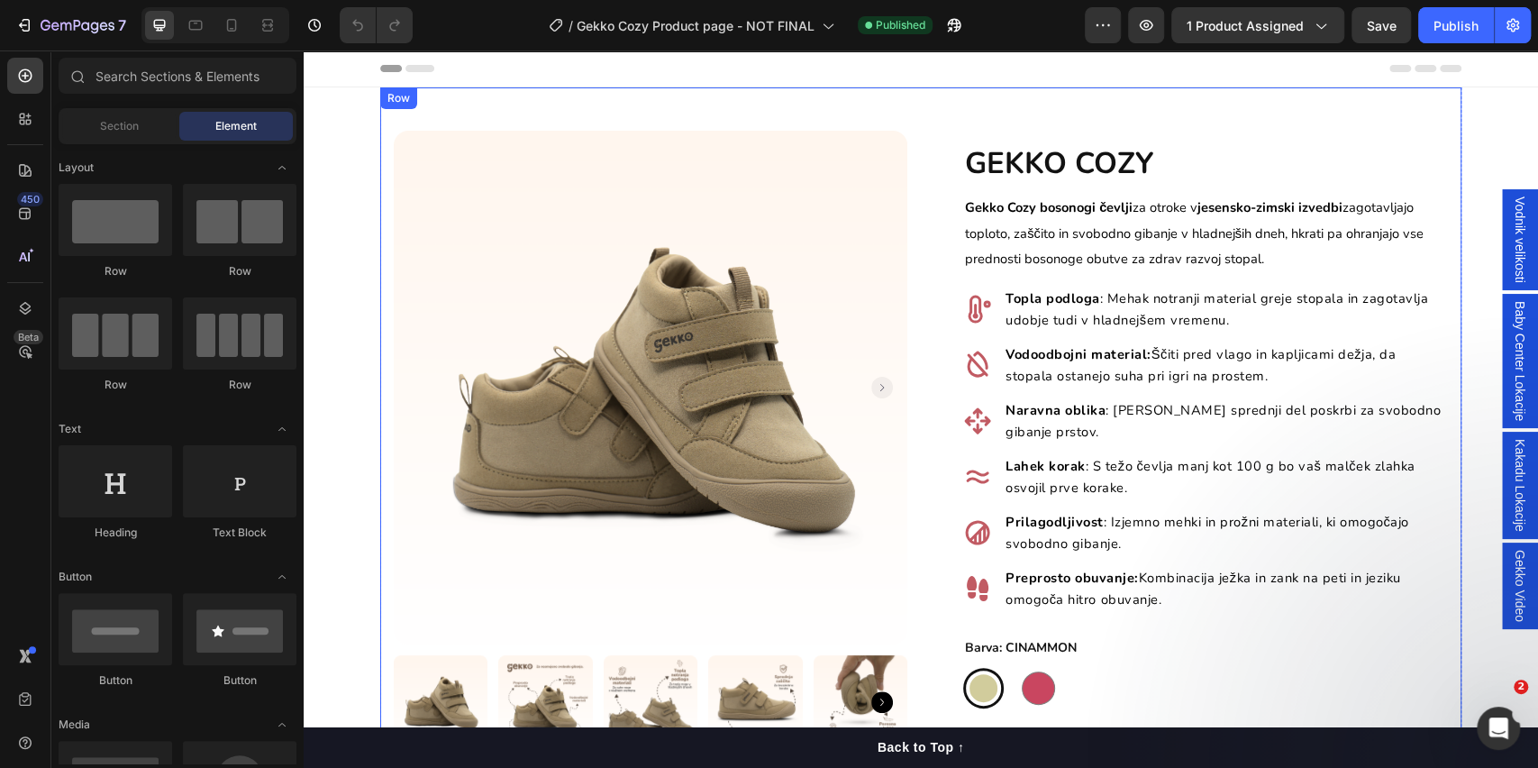
click at [452, 105] on div "Product Images Row GEKKO COZY Heading Gekko Cozy bosonogi čevlji za otroke v je…" at bounding box center [921, 661] width 1082 height 1149
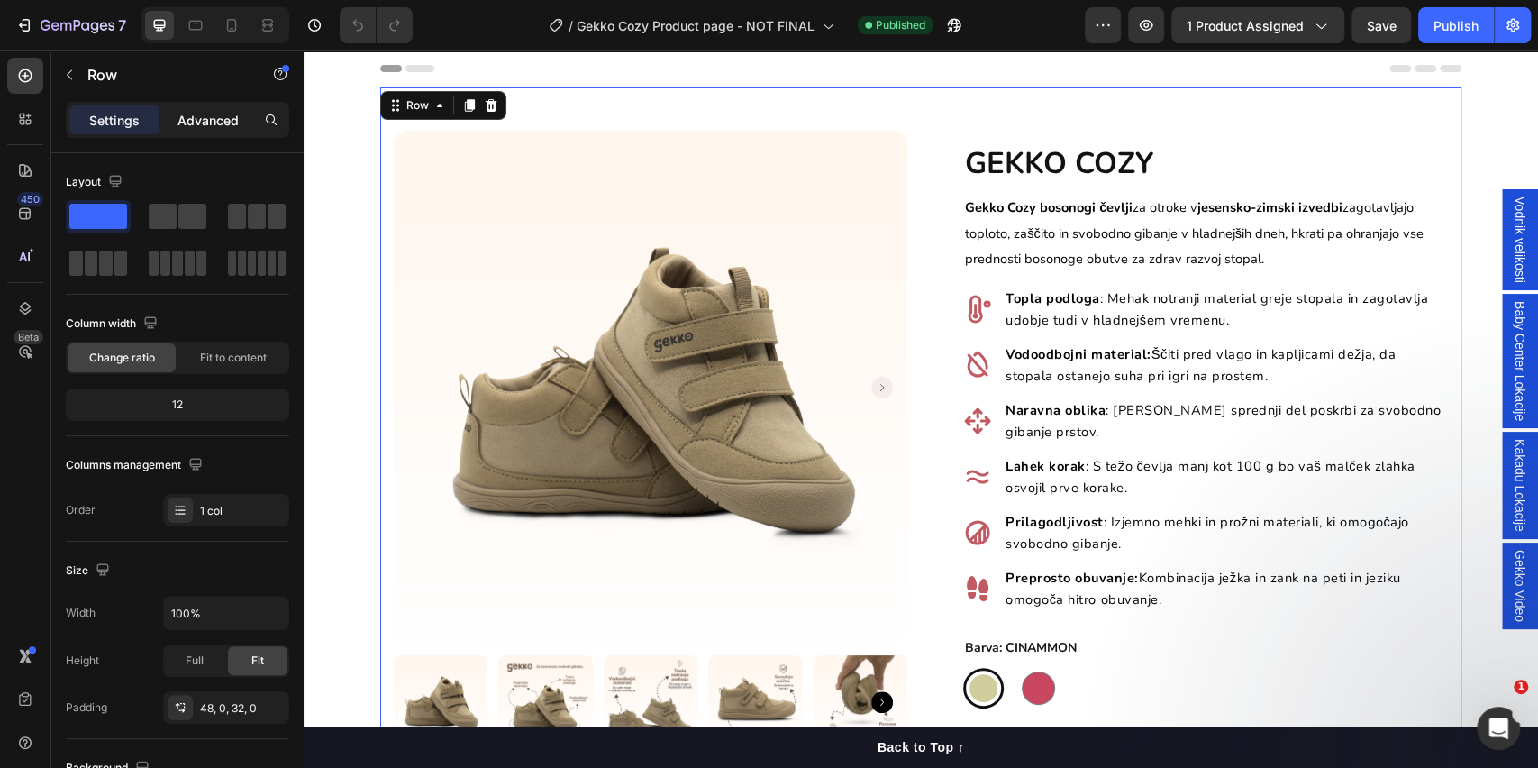
click at [214, 125] on p "Advanced" at bounding box center [208, 120] width 61 height 19
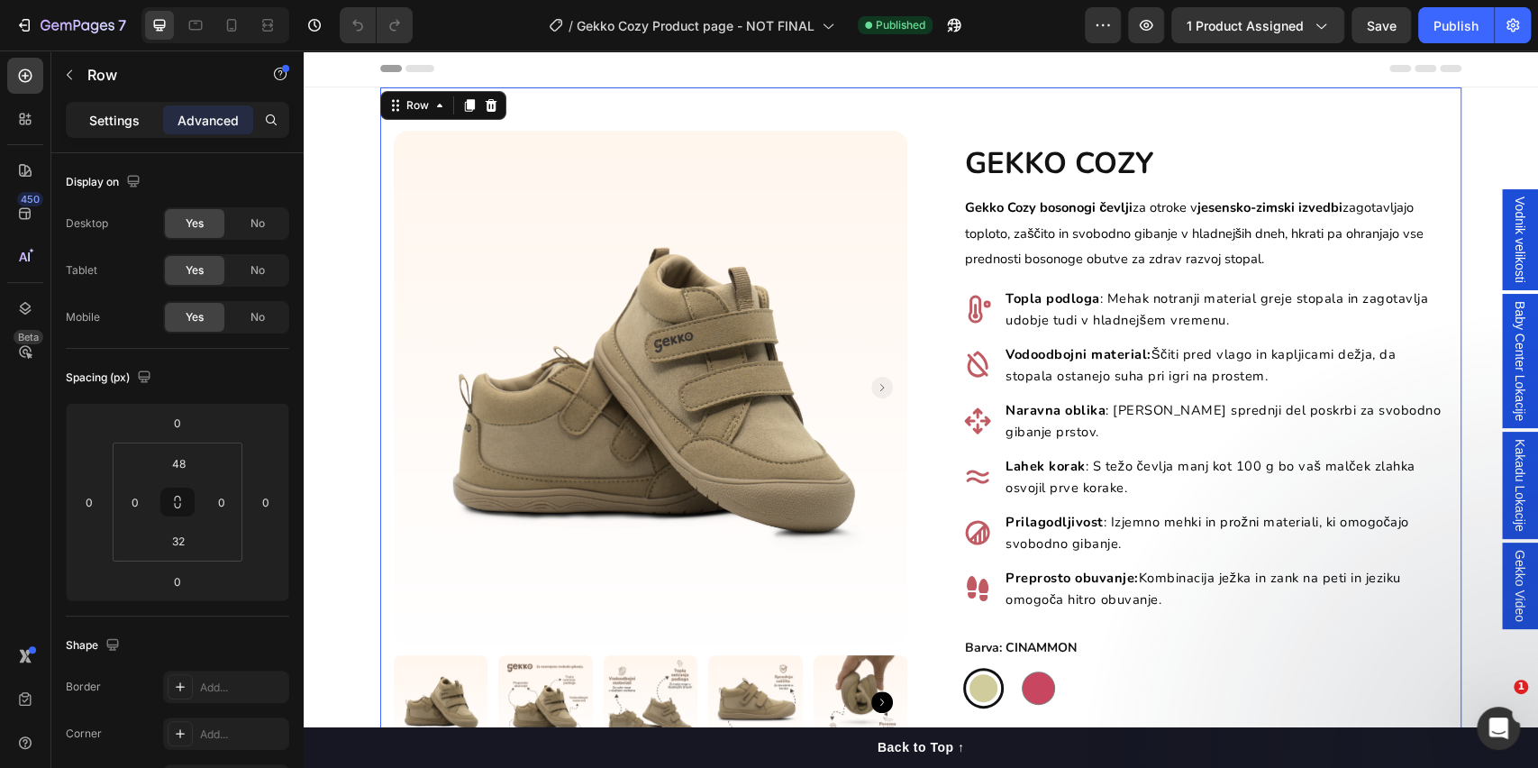
click at [130, 122] on p "Settings" at bounding box center [114, 120] width 50 height 19
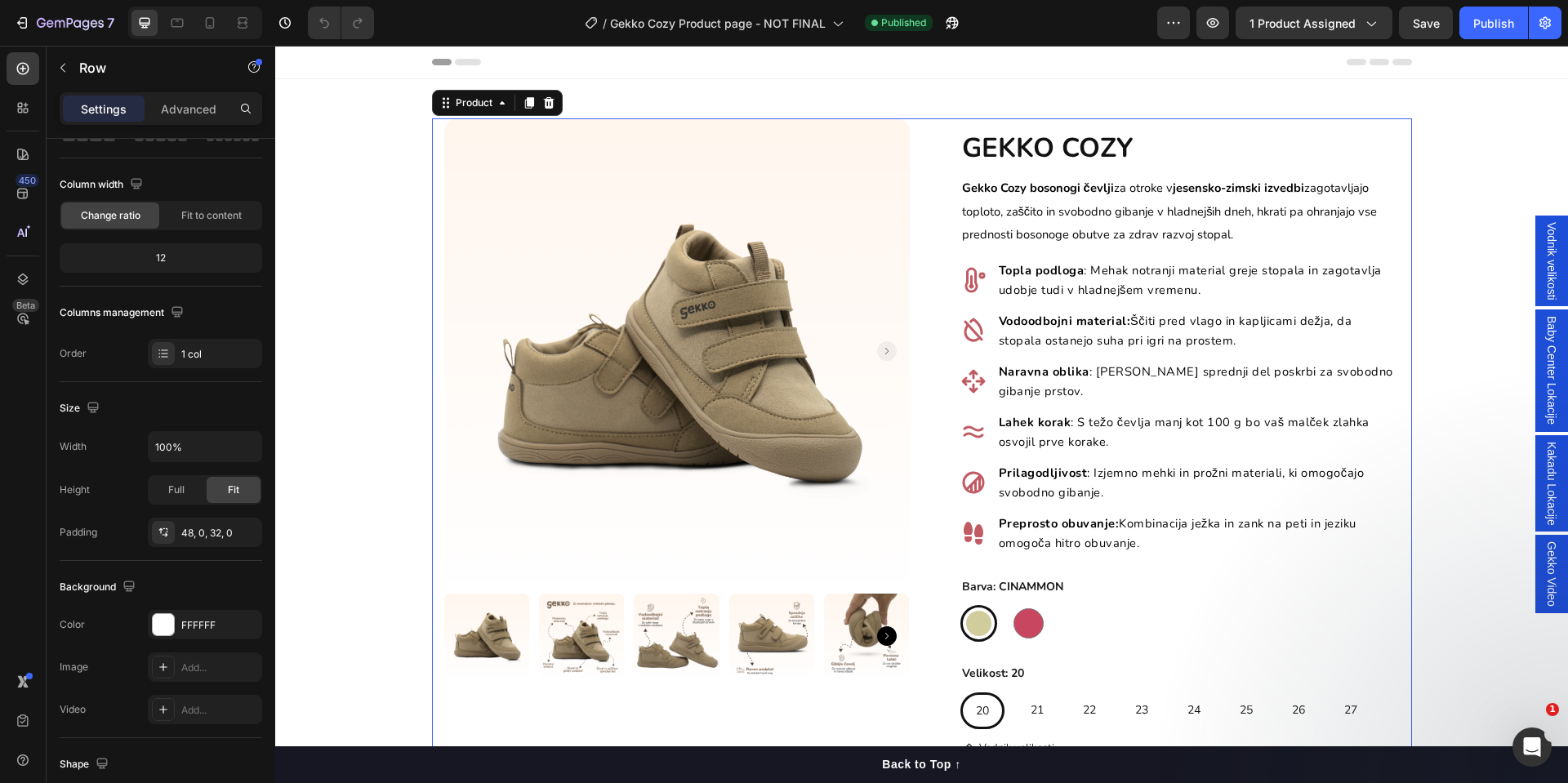
click at [432, 161] on div "Product Images Row GEKKO COZY Heading Gekko Cozy bosonogi čevlji za otroke v je…" at bounding box center [923, 606] width 981 height 976
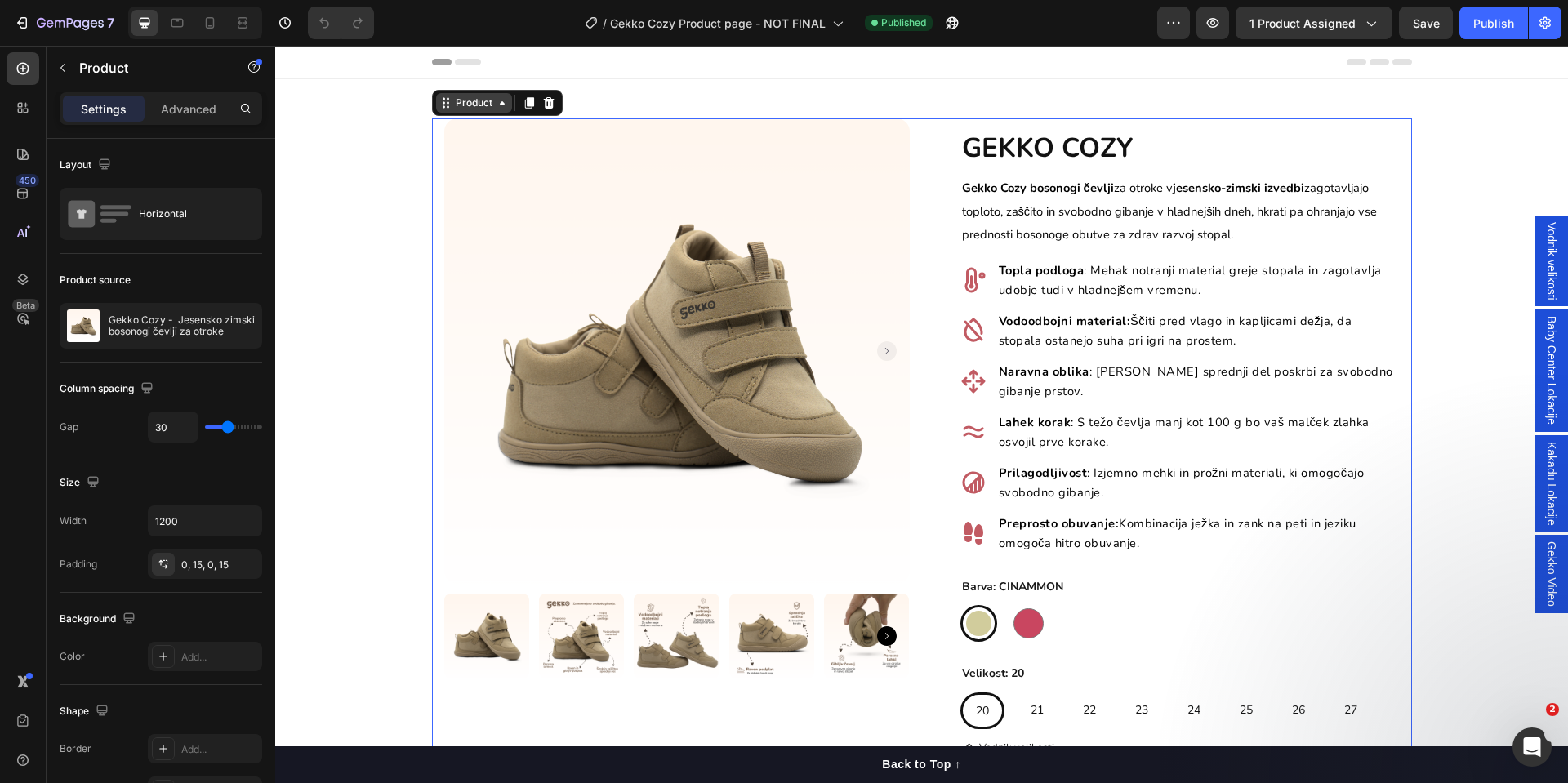
click at [440, 108] on icon at bounding box center [446, 102] width 13 height 13
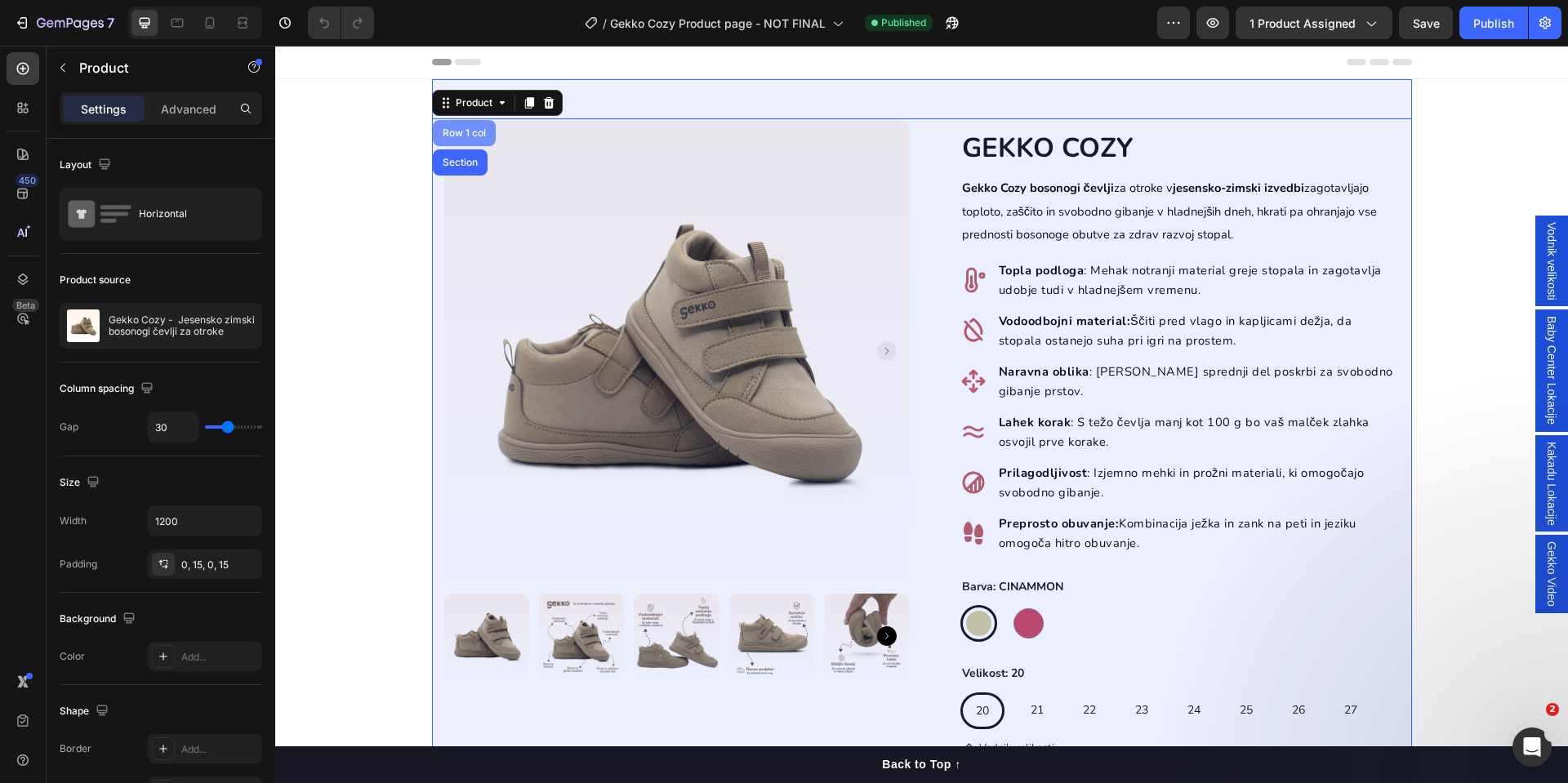
click at [463, 137] on div "Row 1 col" at bounding box center [464, 132] width 50 height 10
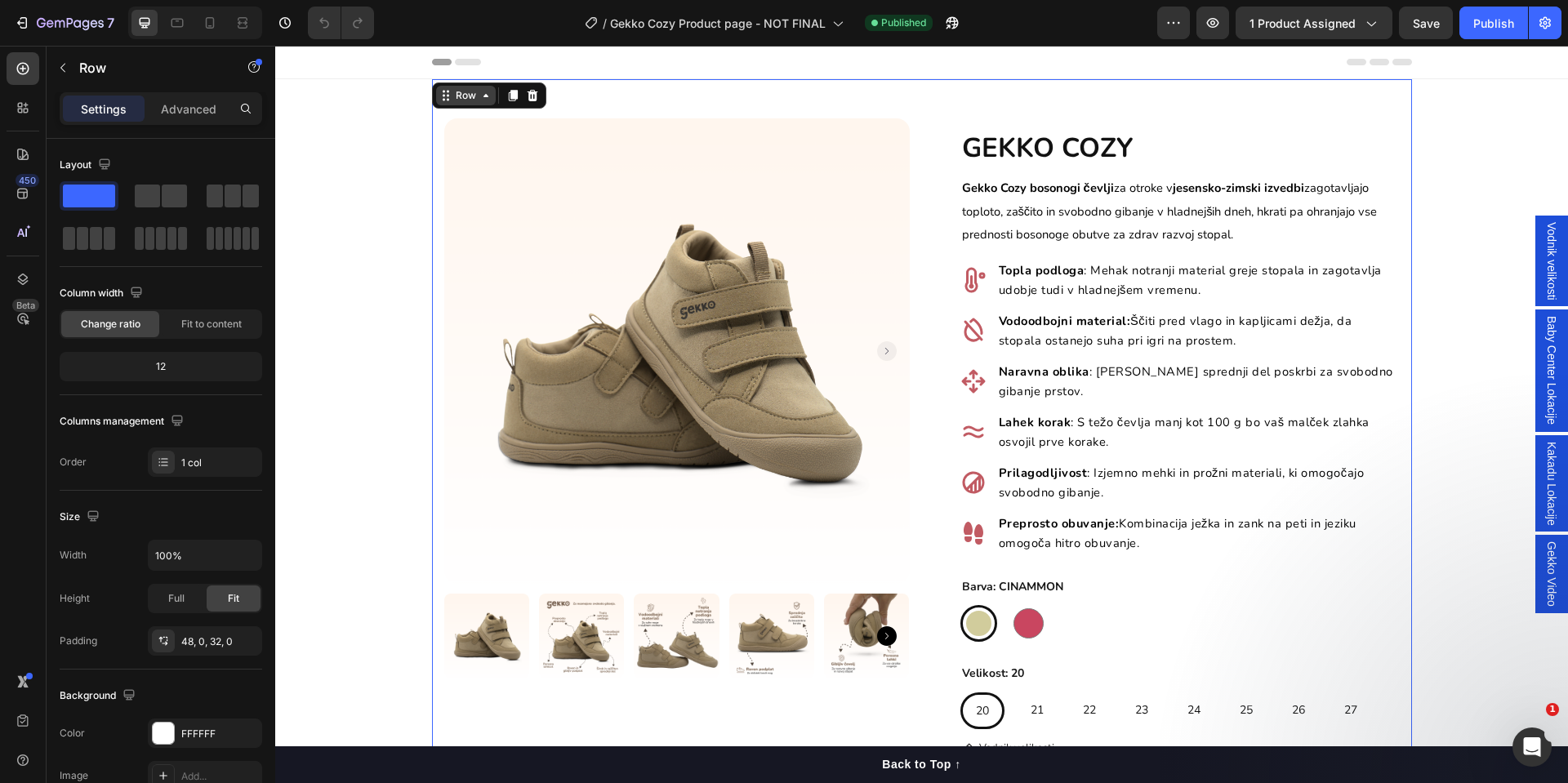
click at [479, 101] on icon at bounding box center [486, 95] width 13 height 13
click at [483, 94] on icon at bounding box center [485, 96] width 5 height 4
click at [479, 99] on icon at bounding box center [486, 95] width 13 height 13
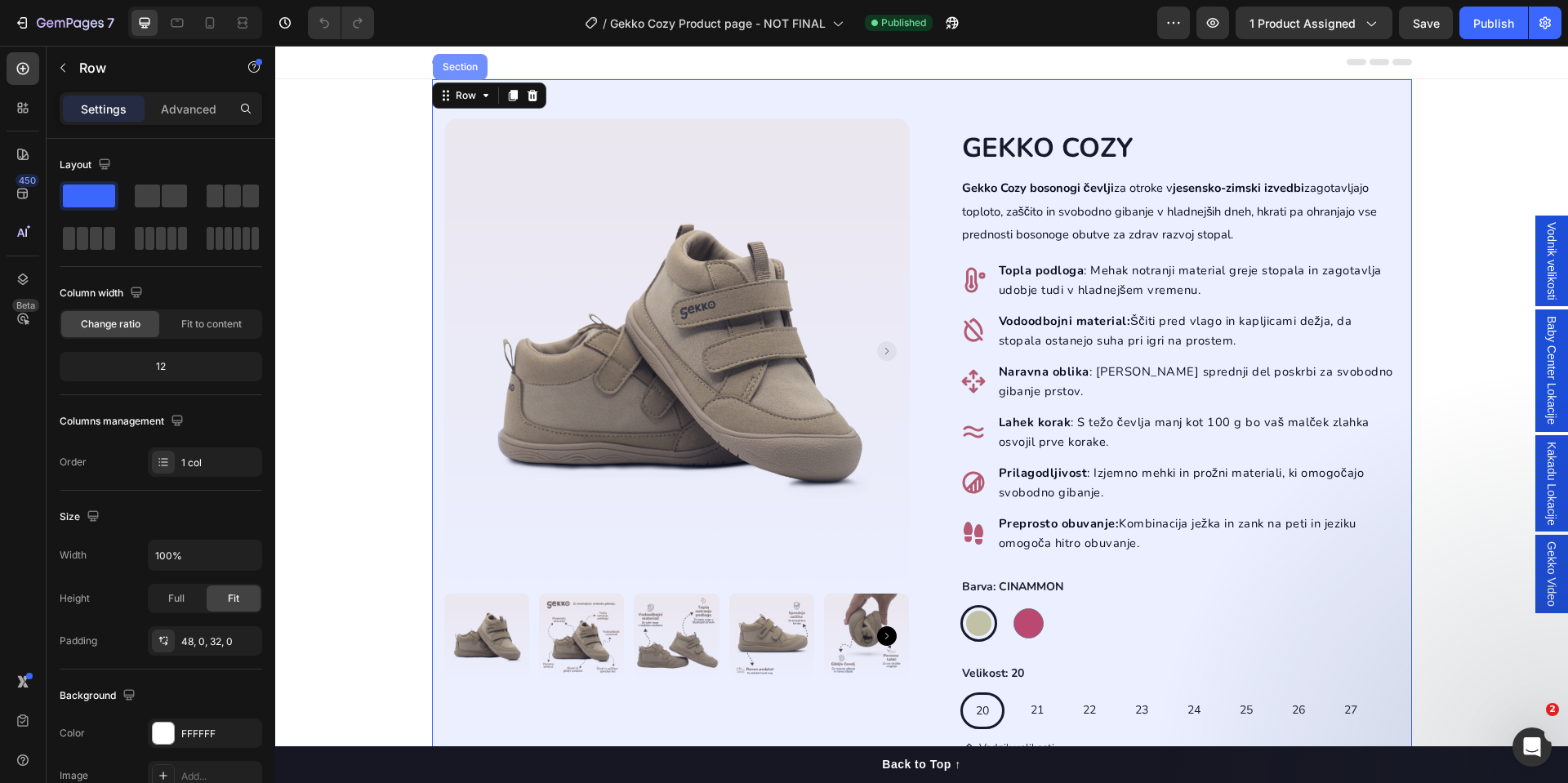
click at [439, 73] on div "Section" at bounding box center [460, 66] width 54 height 26
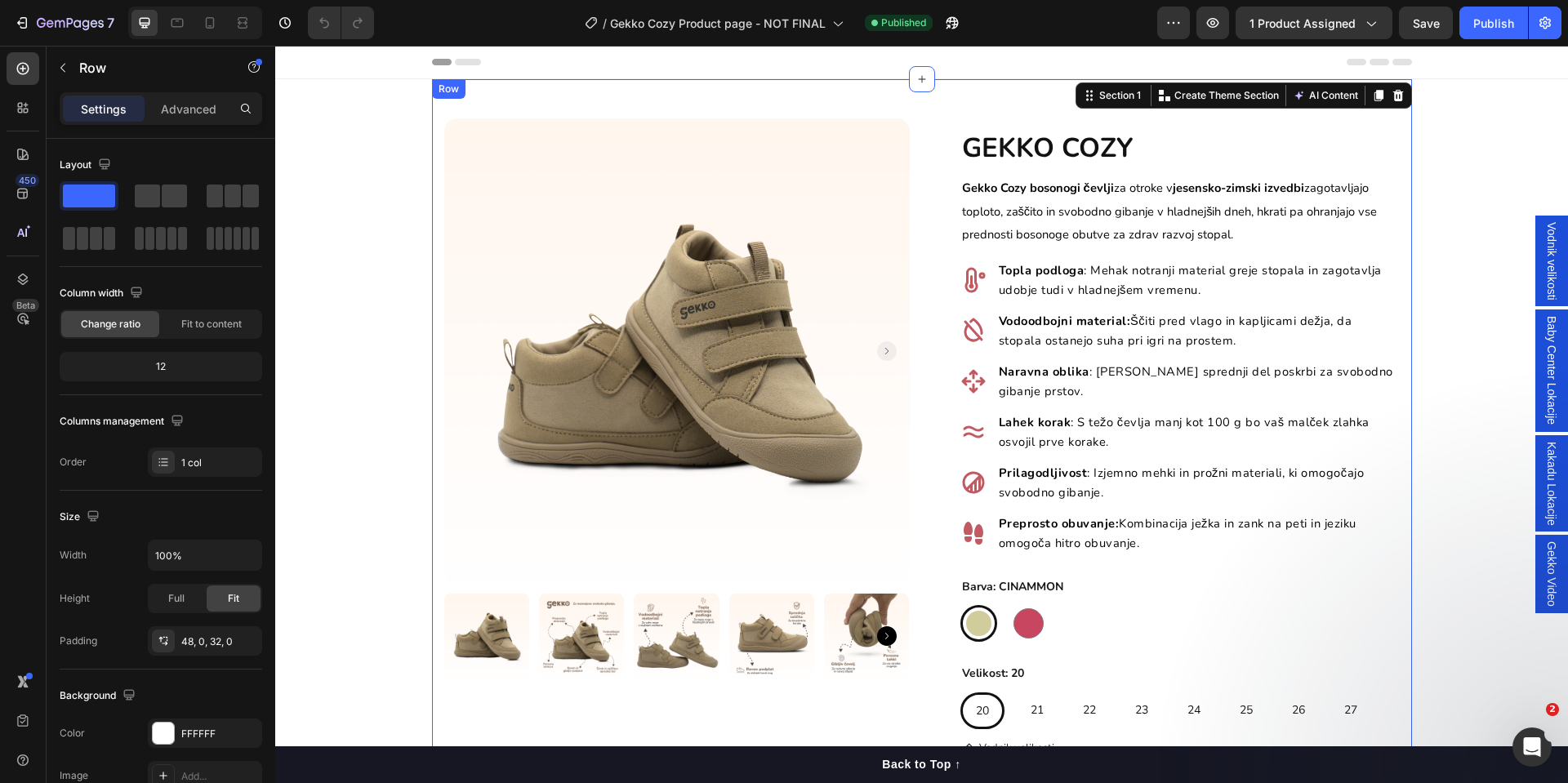
click at [472, 100] on div "Product Images Row GEKKO COZY Heading Gekko Cozy bosonogi čevlji za otroke v je…" at bounding box center [923, 599] width 981 height 1041
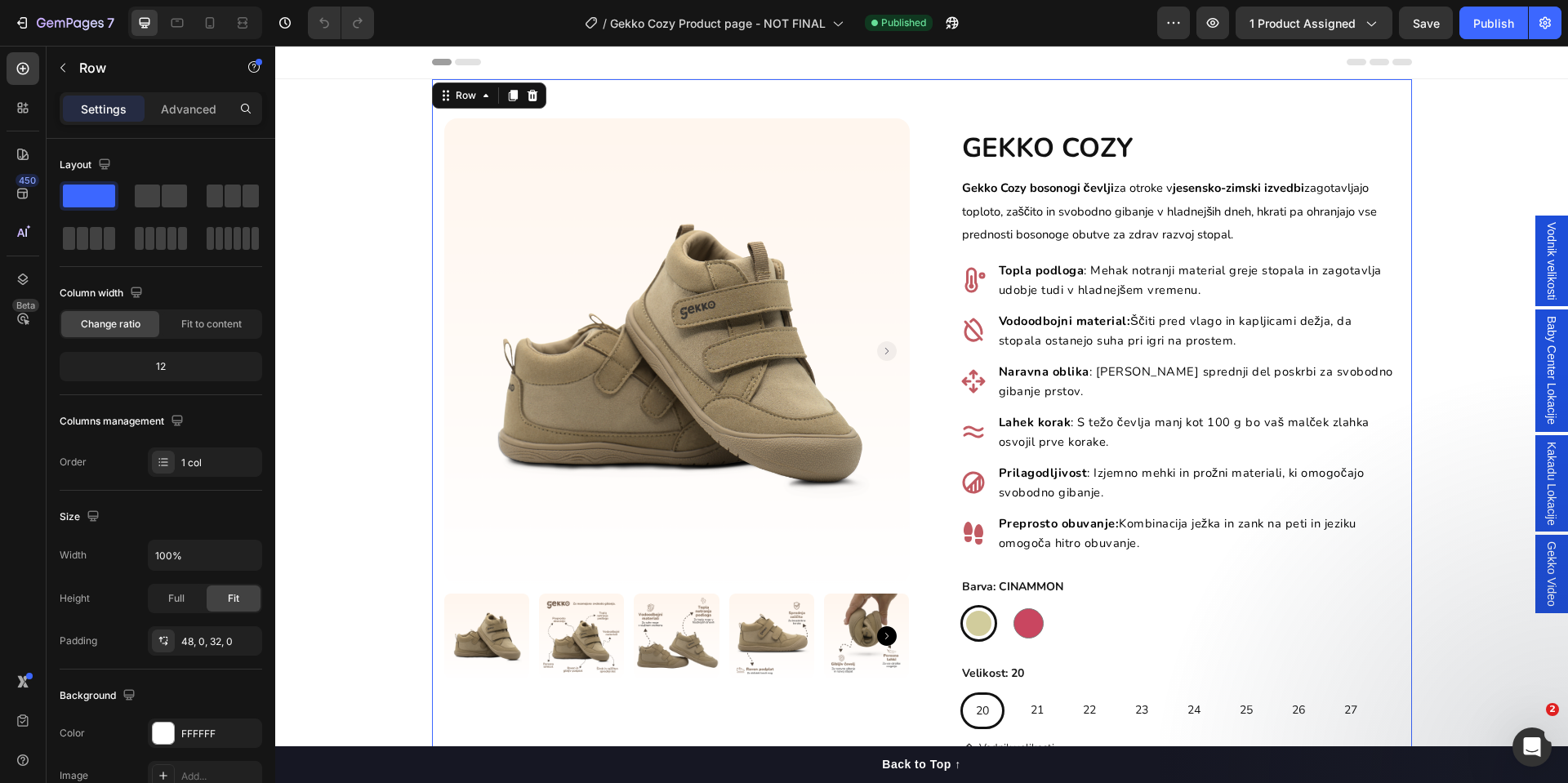
click at [695, 109] on div "Product Images Row GEKKO COZY Heading Gekko Cozy bosonogi čevlji za otroke v je…" at bounding box center [923, 599] width 981 height 1041
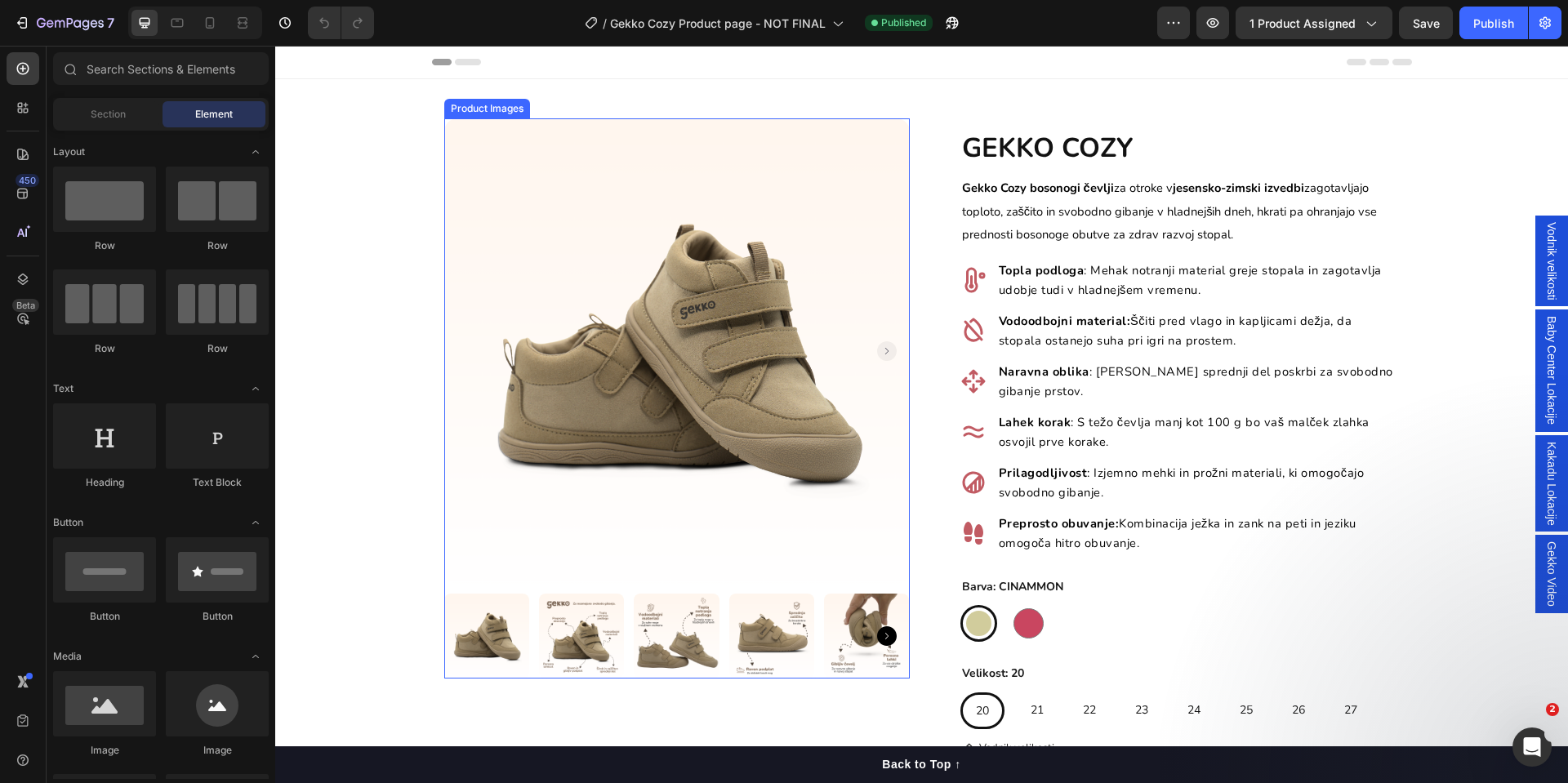
click at [518, 135] on img at bounding box center [677, 352] width 466 height 466
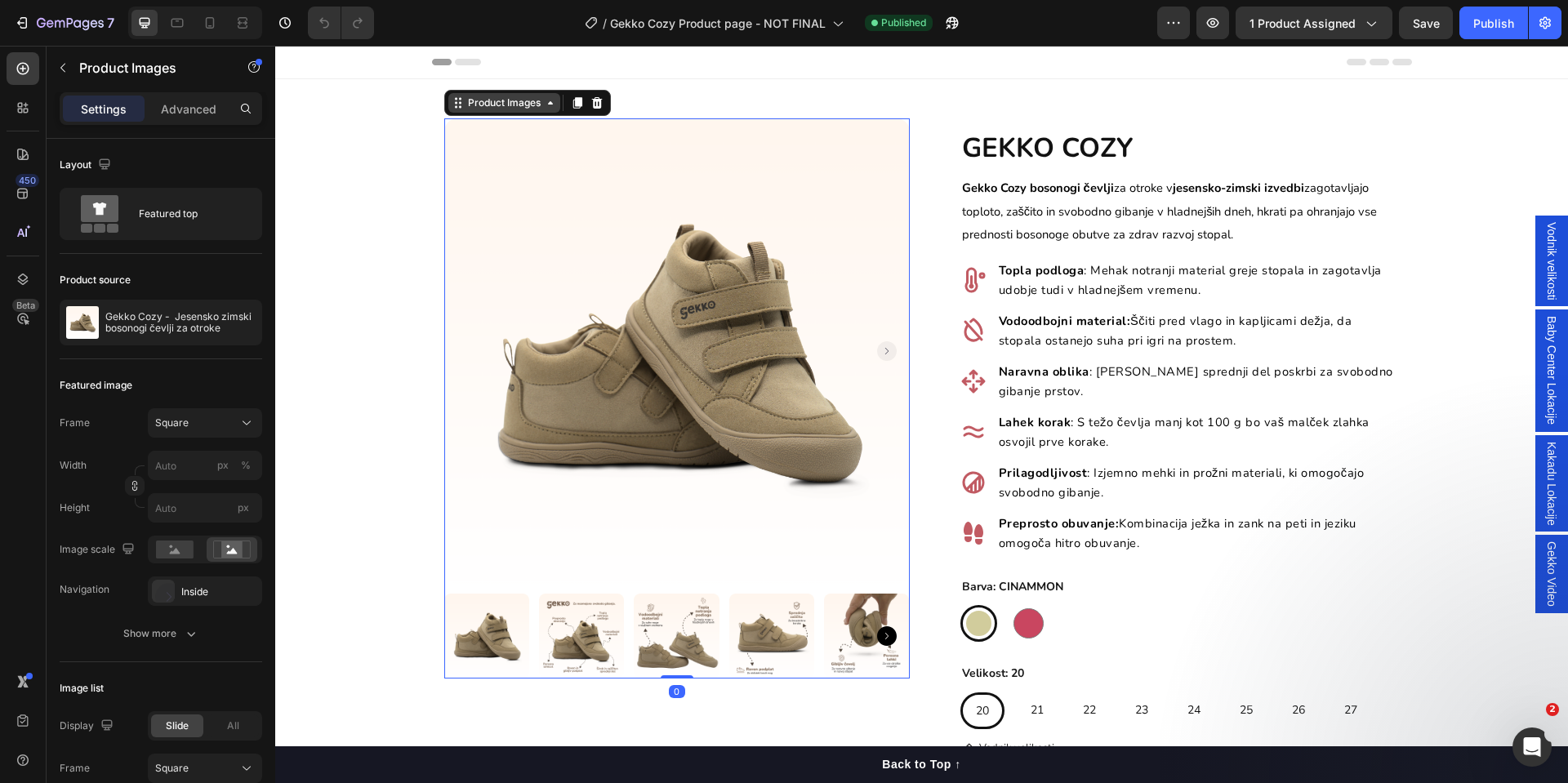
click at [532, 103] on div "Product Images" at bounding box center [504, 102] width 79 height 14
click at [465, 103] on div "Product Images" at bounding box center [504, 102] width 79 height 14
click at [451, 105] on icon at bounding box center [458, 102] width 13 height 13
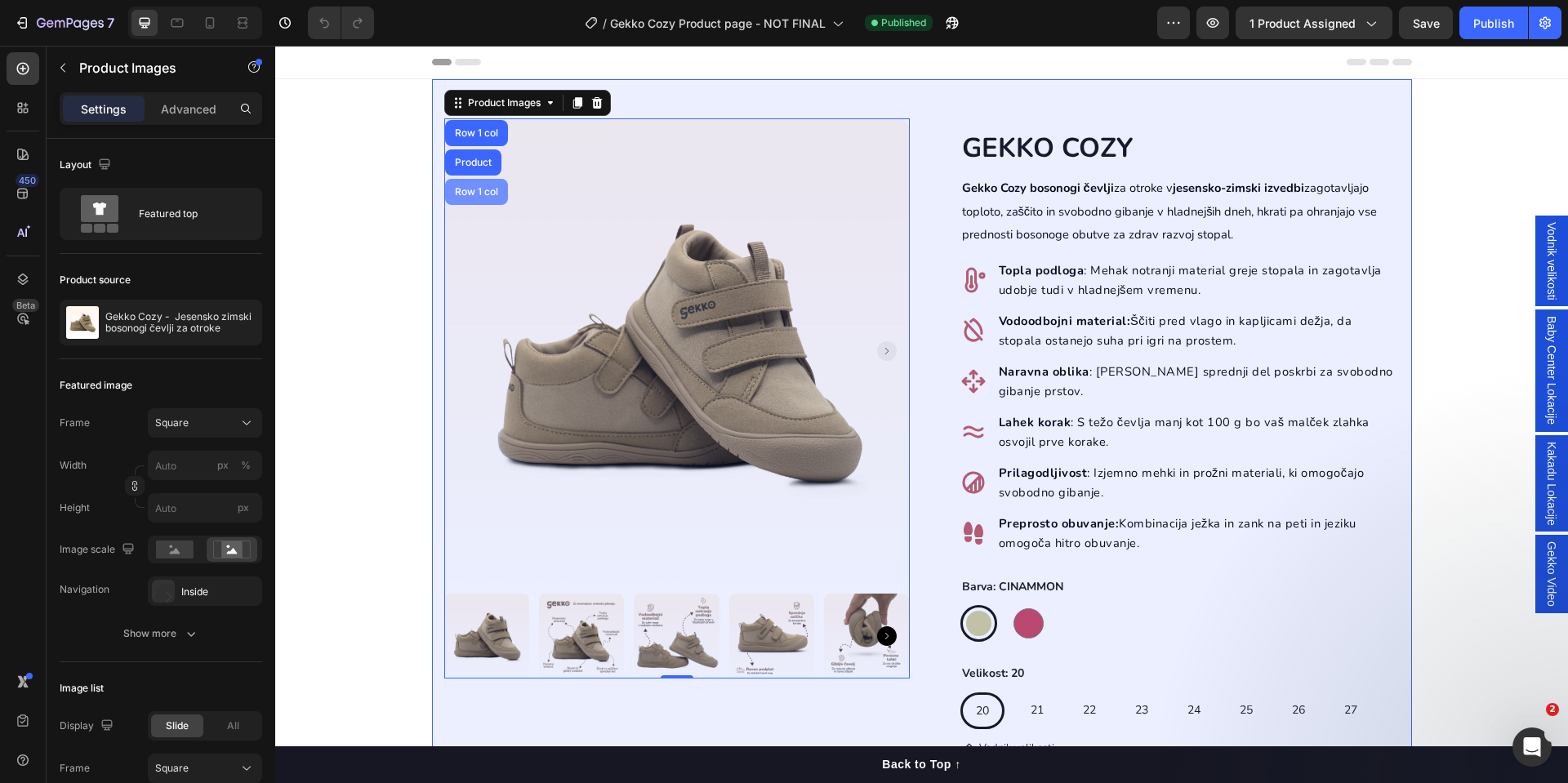
click at [463, 184] on div "Row 1 col" at bounding box center [476, 191] width 63 height 26
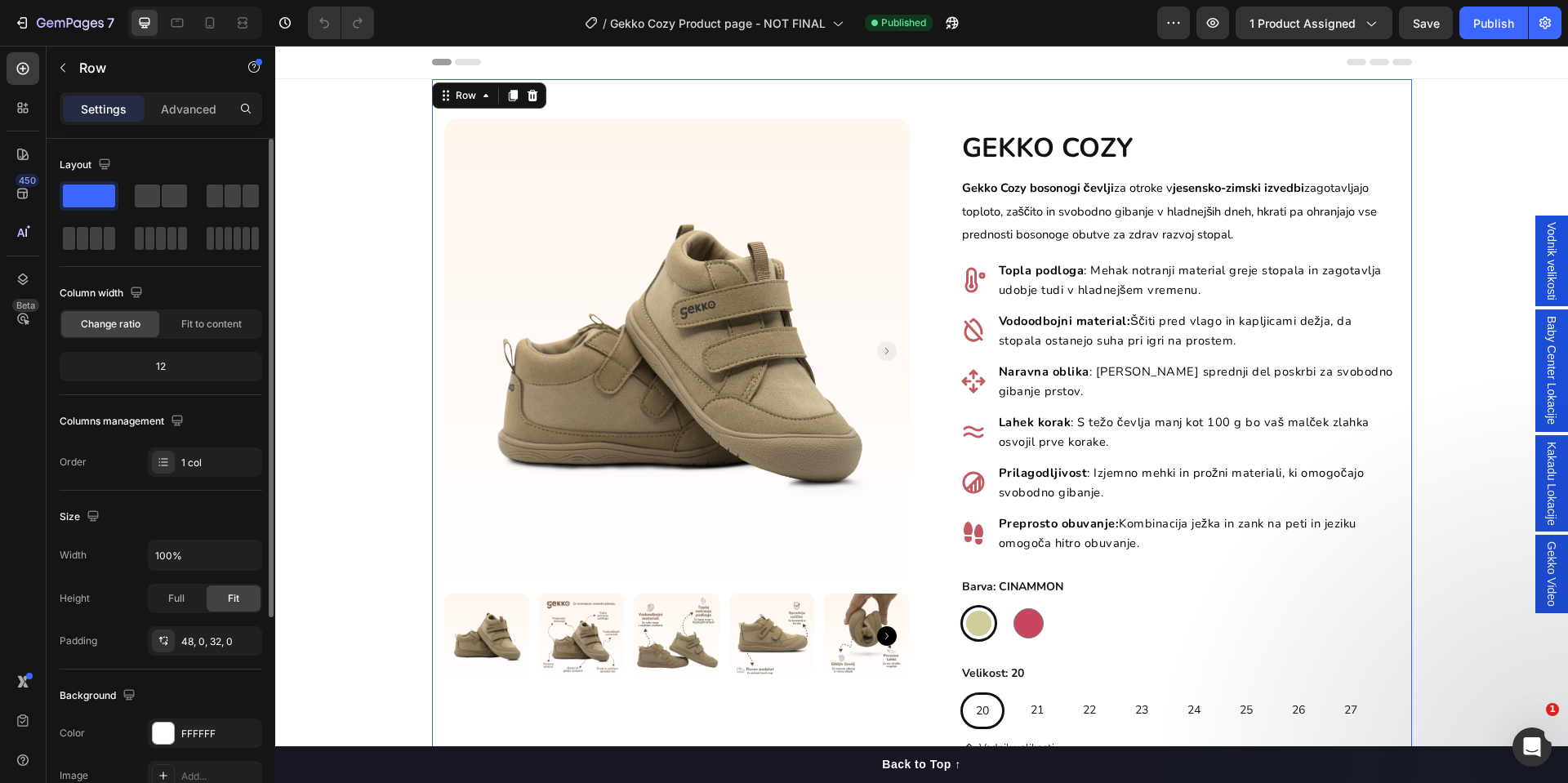
scroll to position [122, 0]
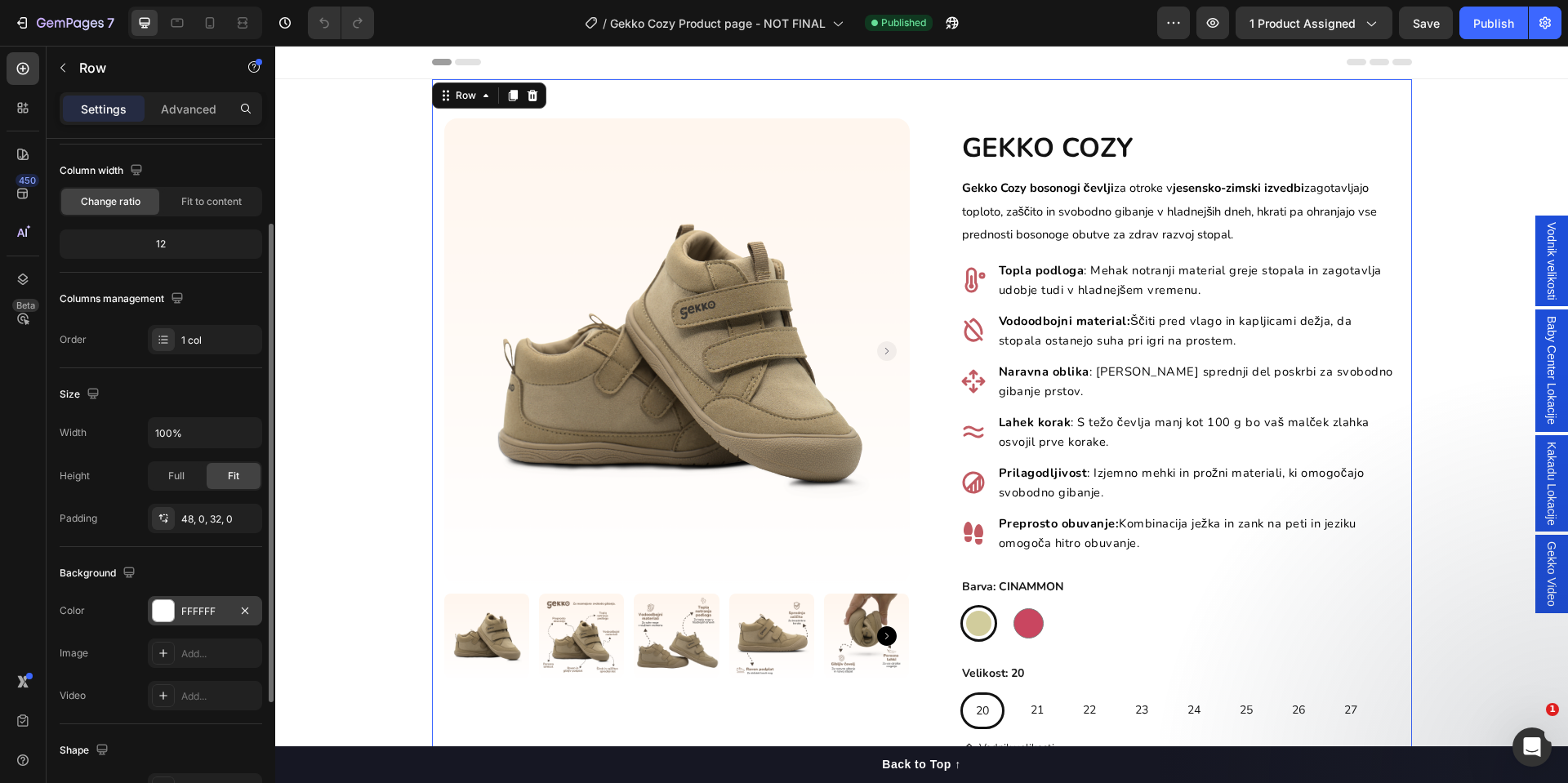
click at [169, 608] on div at bounding box center [163, 610] width 21 height 21
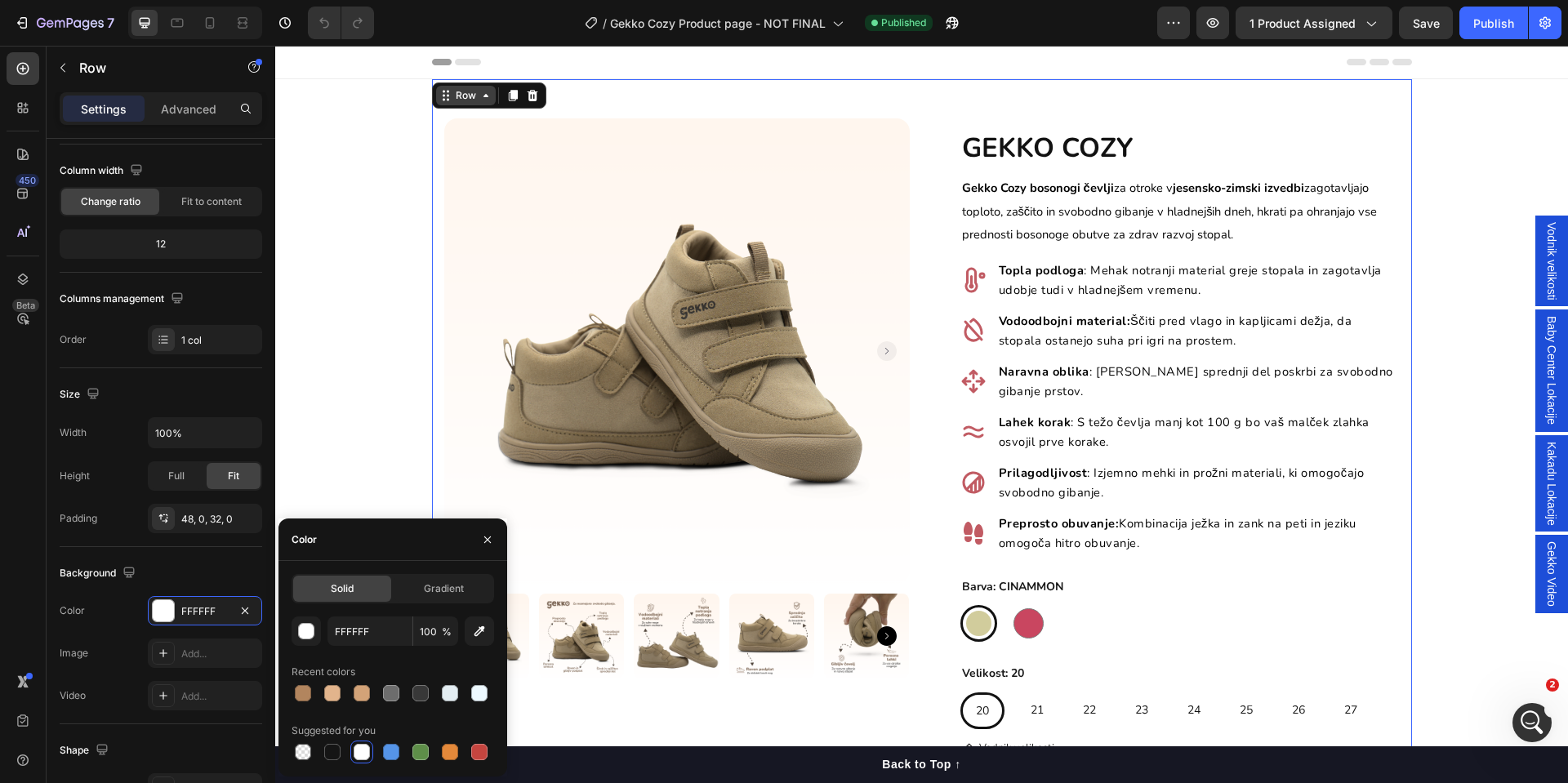
click at [440, 90] on icon at bounding box center [446, 95] width 13 height 13
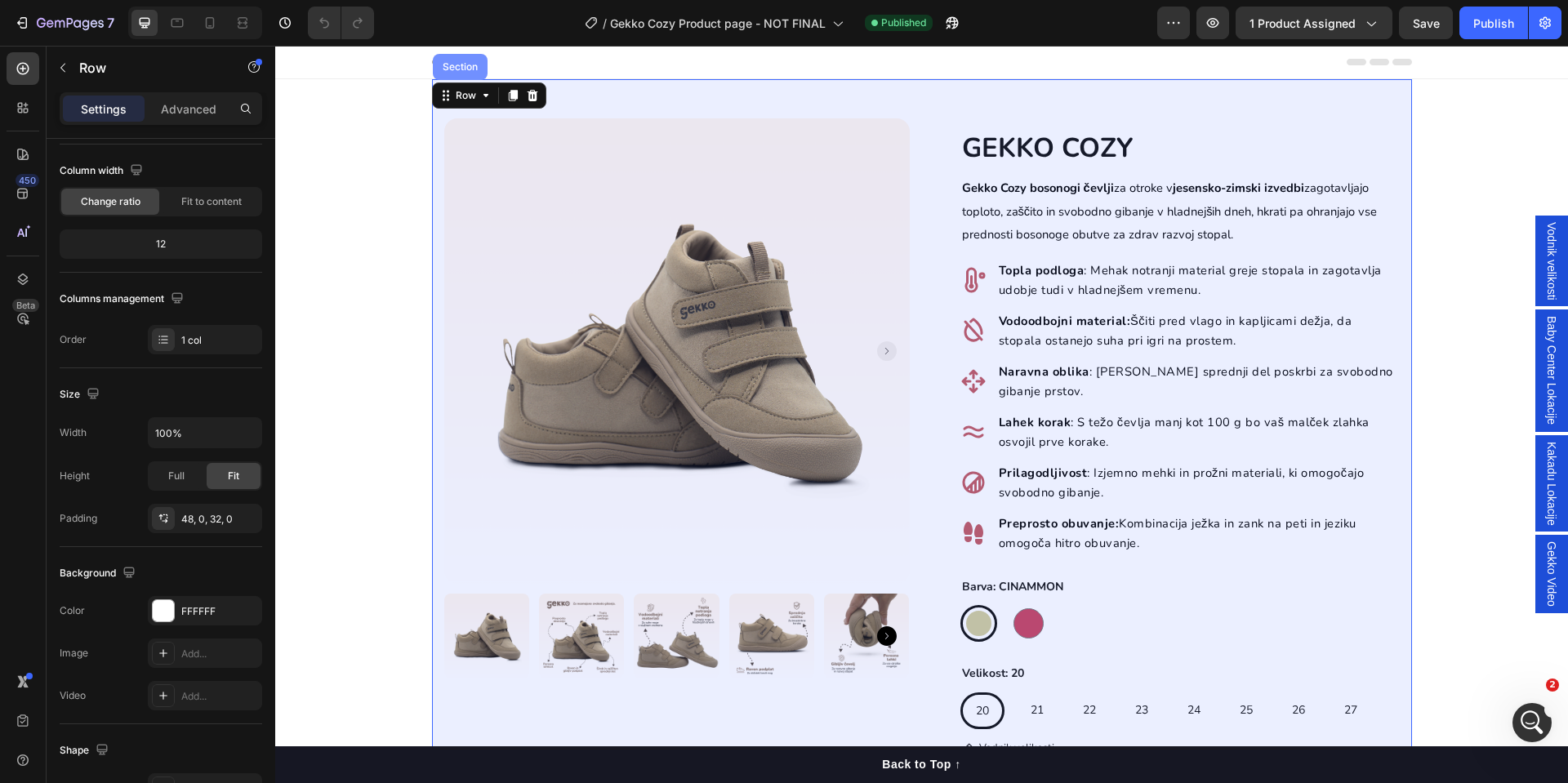
click at [440, 65] on div "Section" at bounding box center [460, 66] width 42 height 10
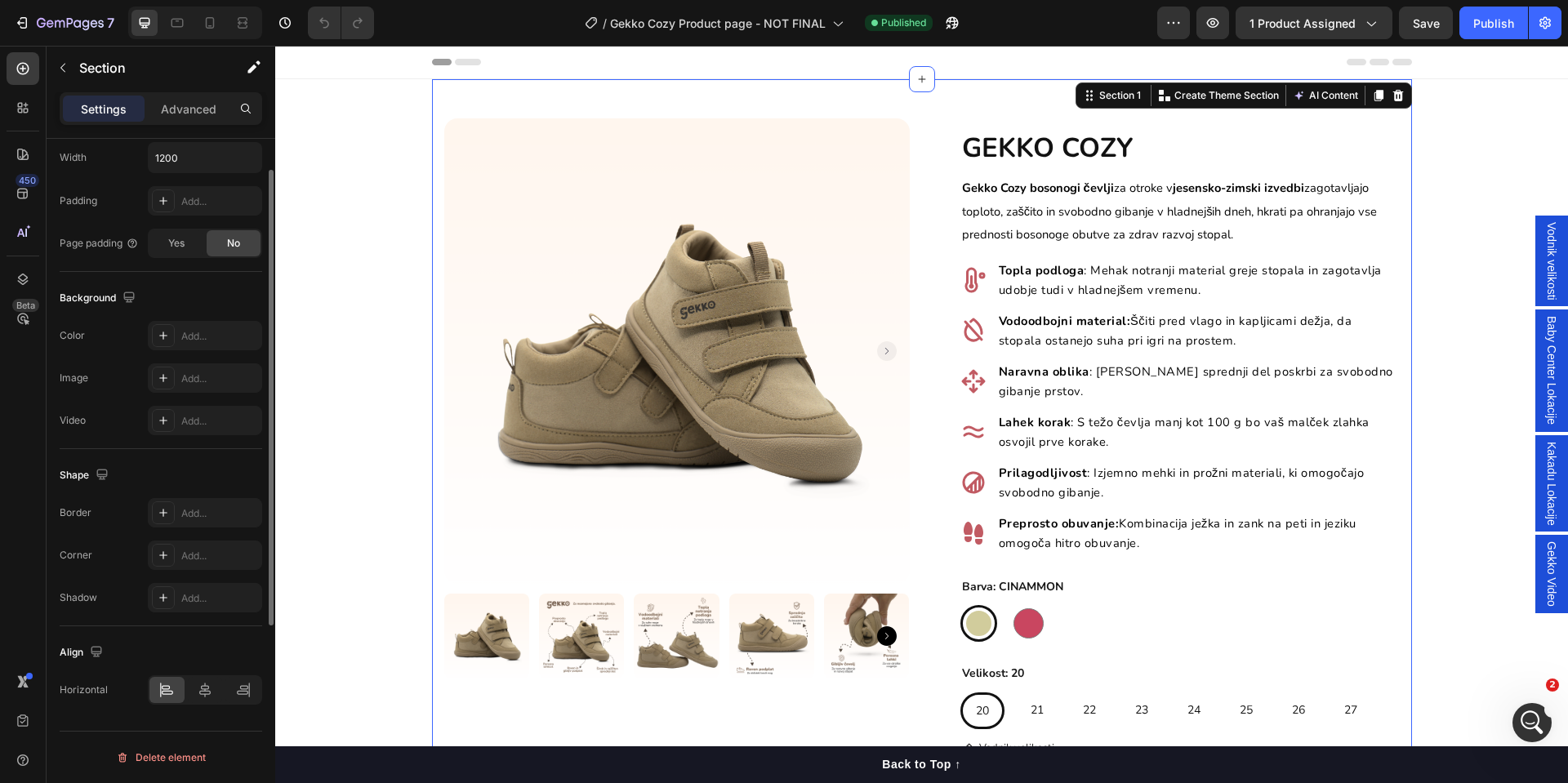
scroll to position [0, 0]
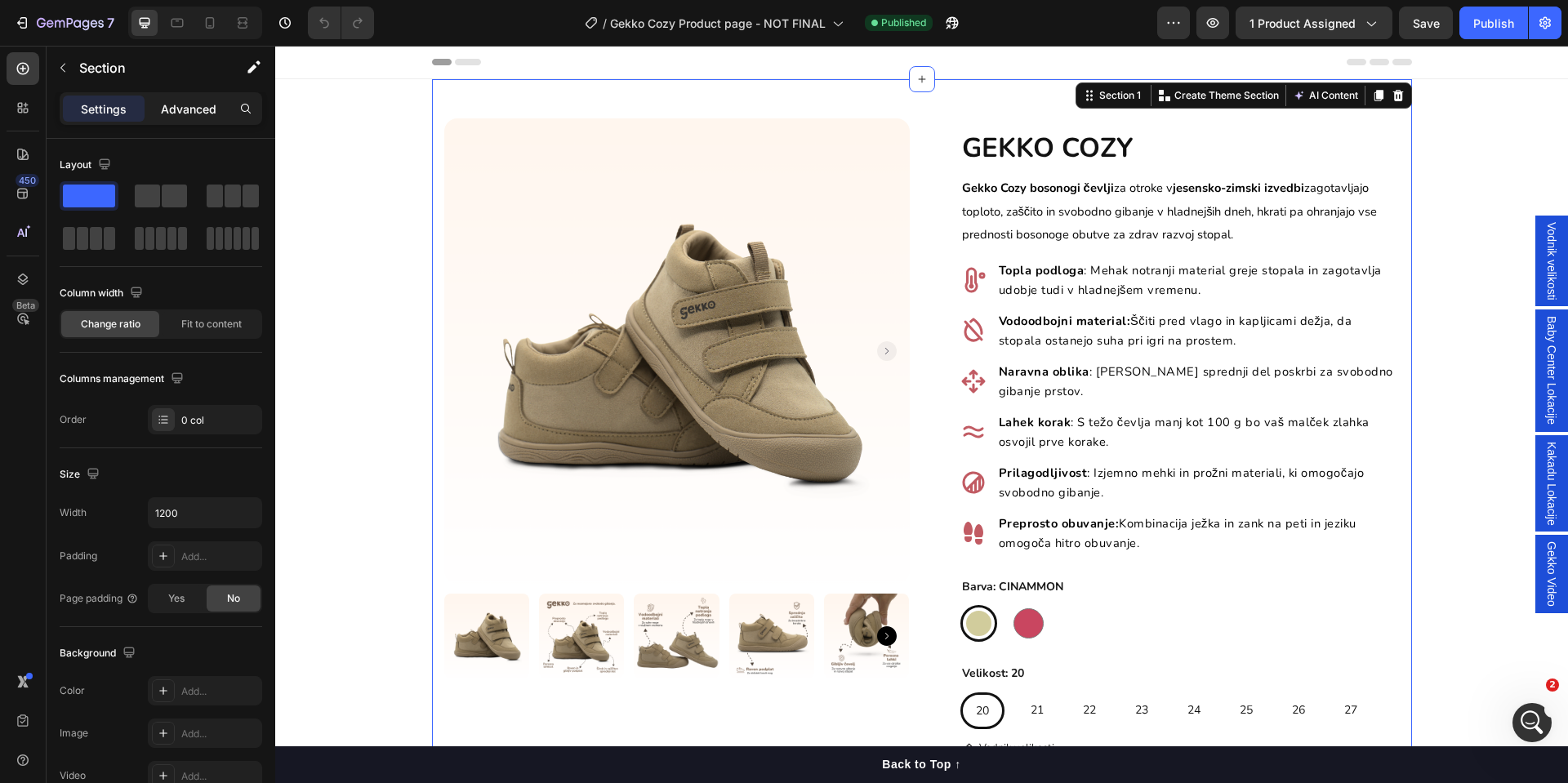
click at [202, 117] on div "Advanced" at bounding box center [189, 108] width 82 height 26
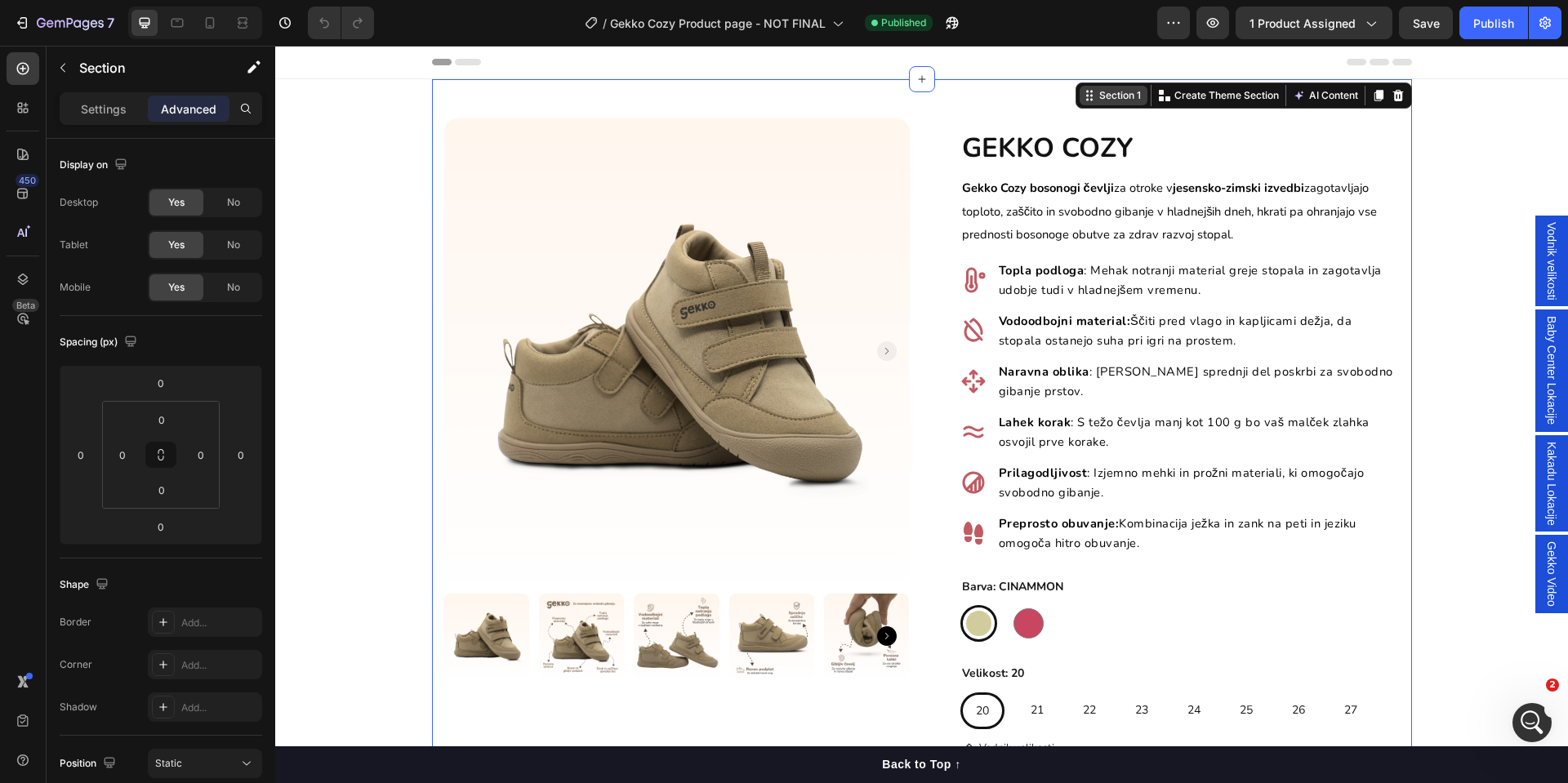
click at [1097, 97] on div "Section 1" at bounding box center [1120, 95] width 48 height 14
click at [1083, 102] on icon at bounding box center [1089, 95] width 13 height 13
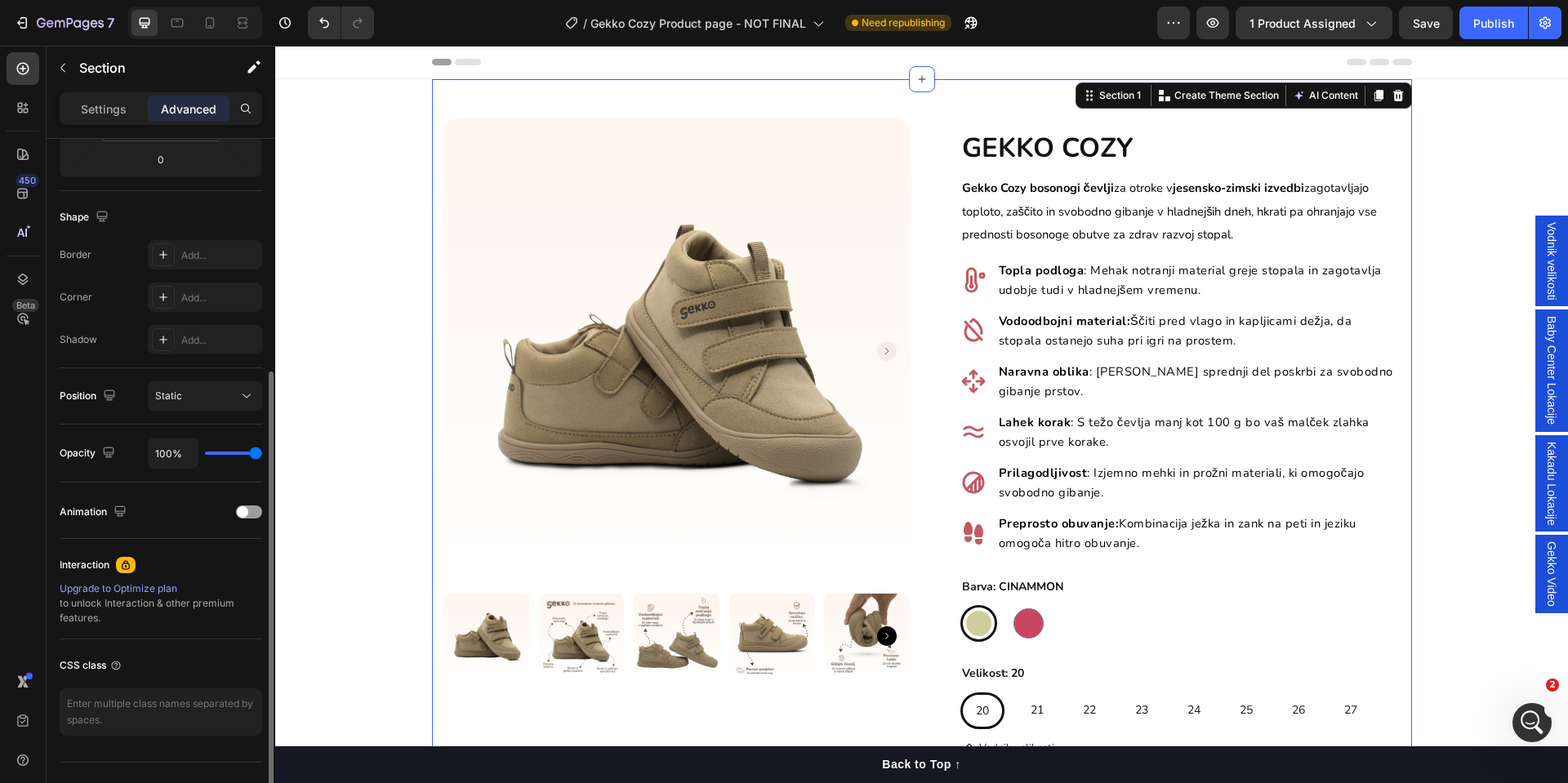
scroll to position [122, 0]
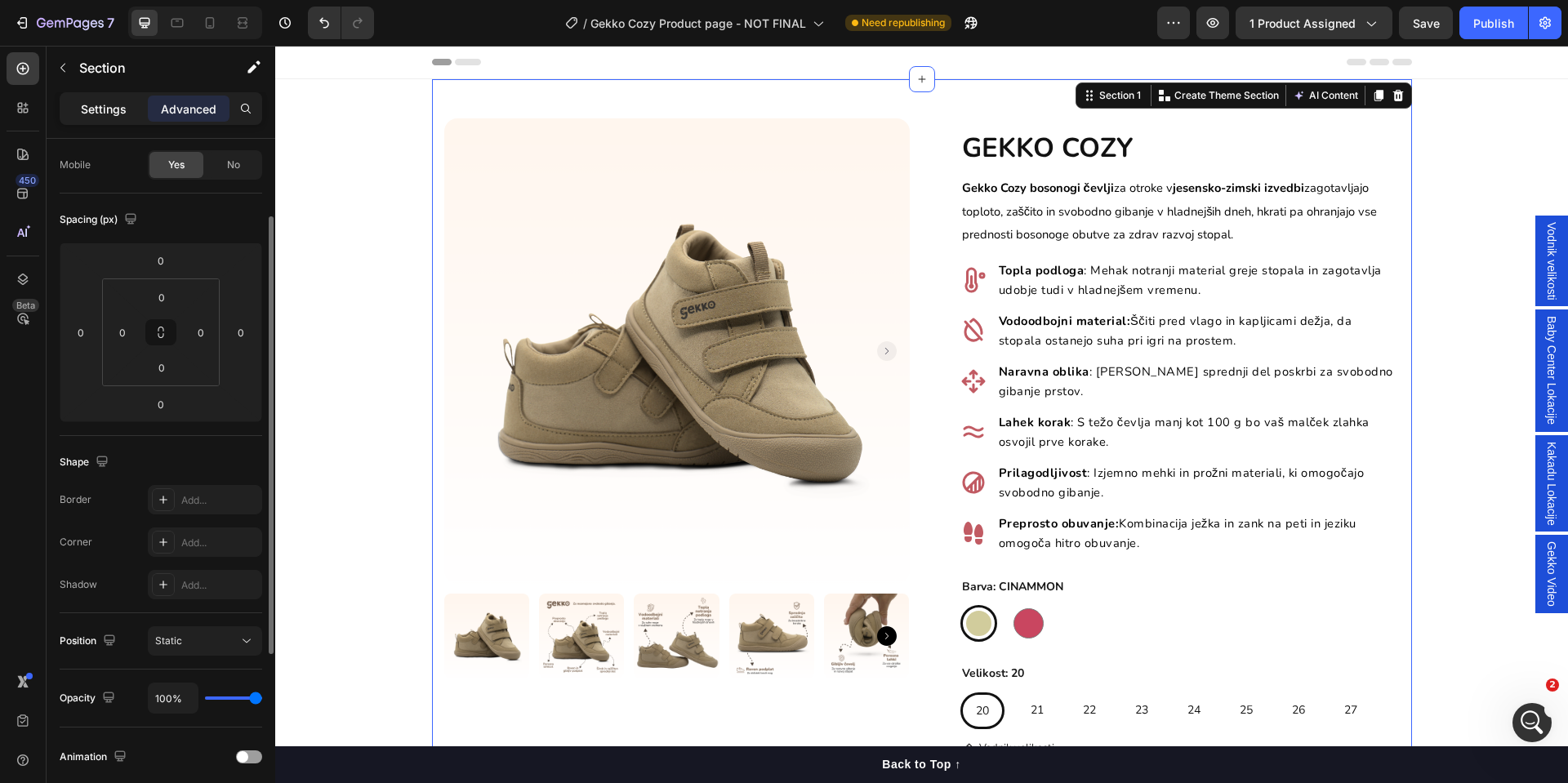
click at [108, 112] on p "Settings" at bounding box center [103, 109] width 45 height 17
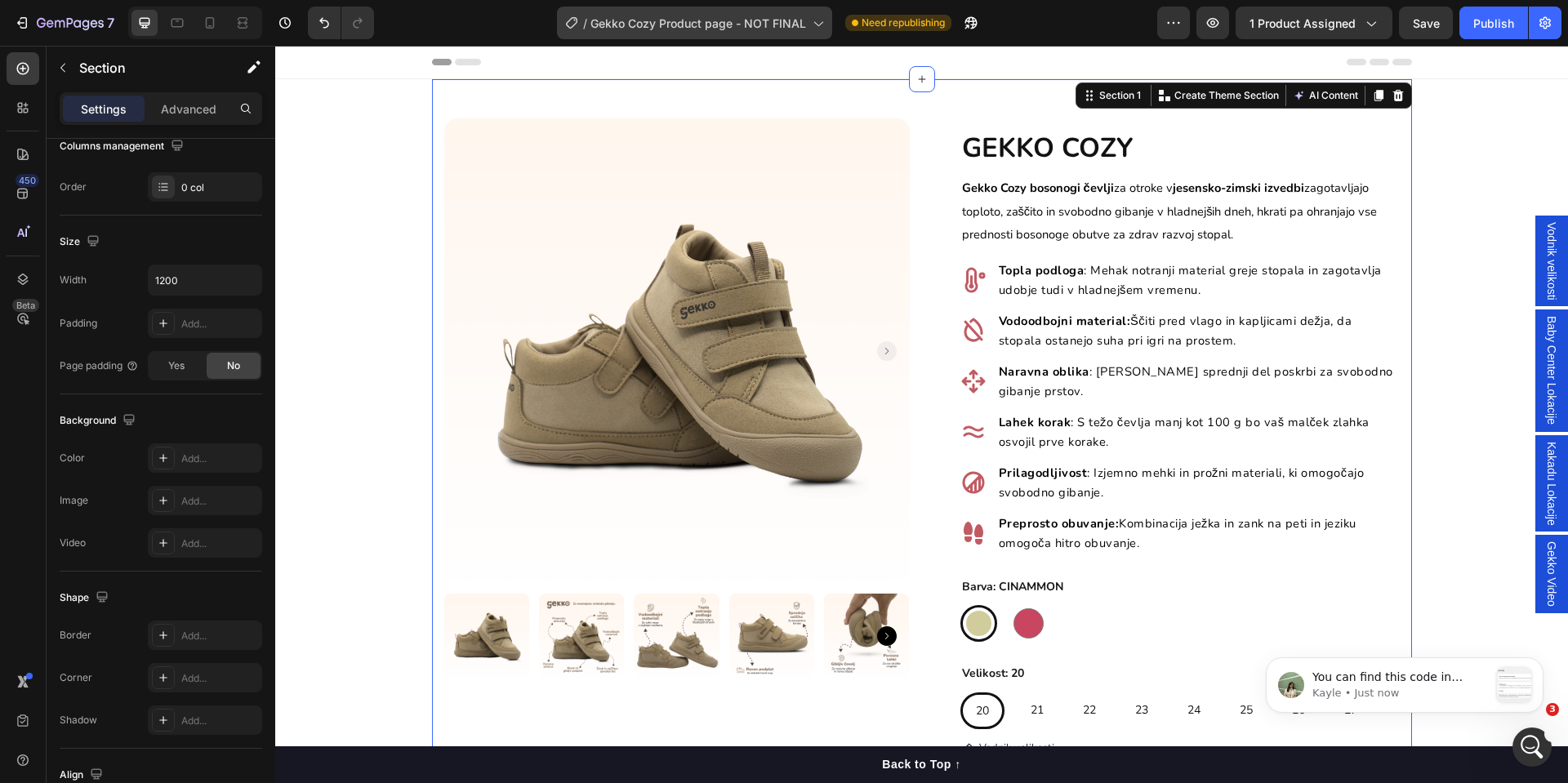
scroll to position [0, 0]
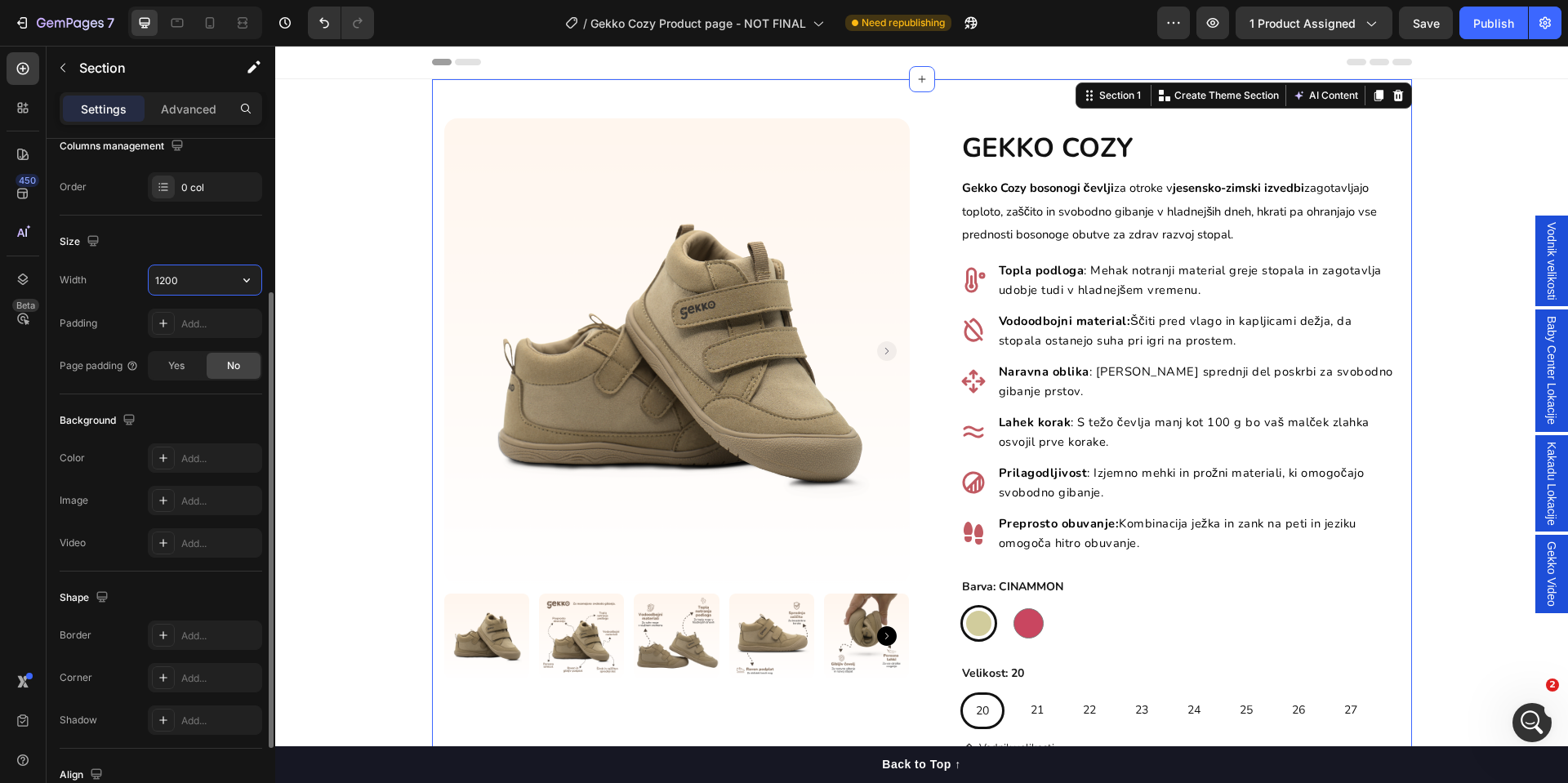
click at [176, 281] on input "1200" at bounding box center [205, 280] width 112 height 29
click at [227, 281] on input "1200" at bounding box center [205, 280] width 112 height 29
click at [236, 280] on button "button" at bounding box center [247, 280] width 29 height 29
click at [205, 318] on p "Full 100%" at bounding box center [200, 322] width 93 height 14
type input "100%"
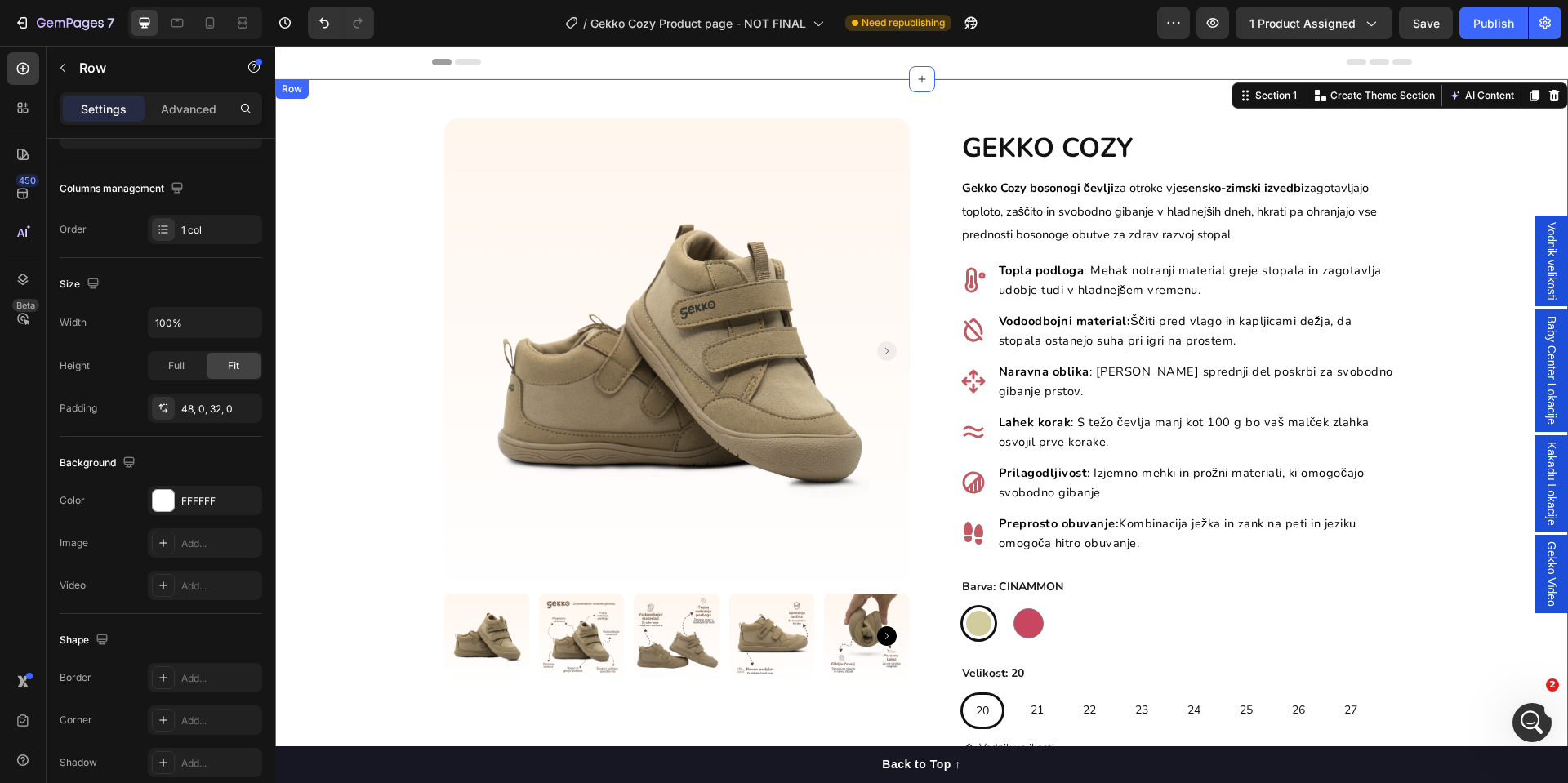
click at [372, 329] on div "Product Images Row GEKKO COZY Heading Gekko Cozy bosonogi čevlji za otroke v je…" at bounding box center [922, 606] width 1293 height 976
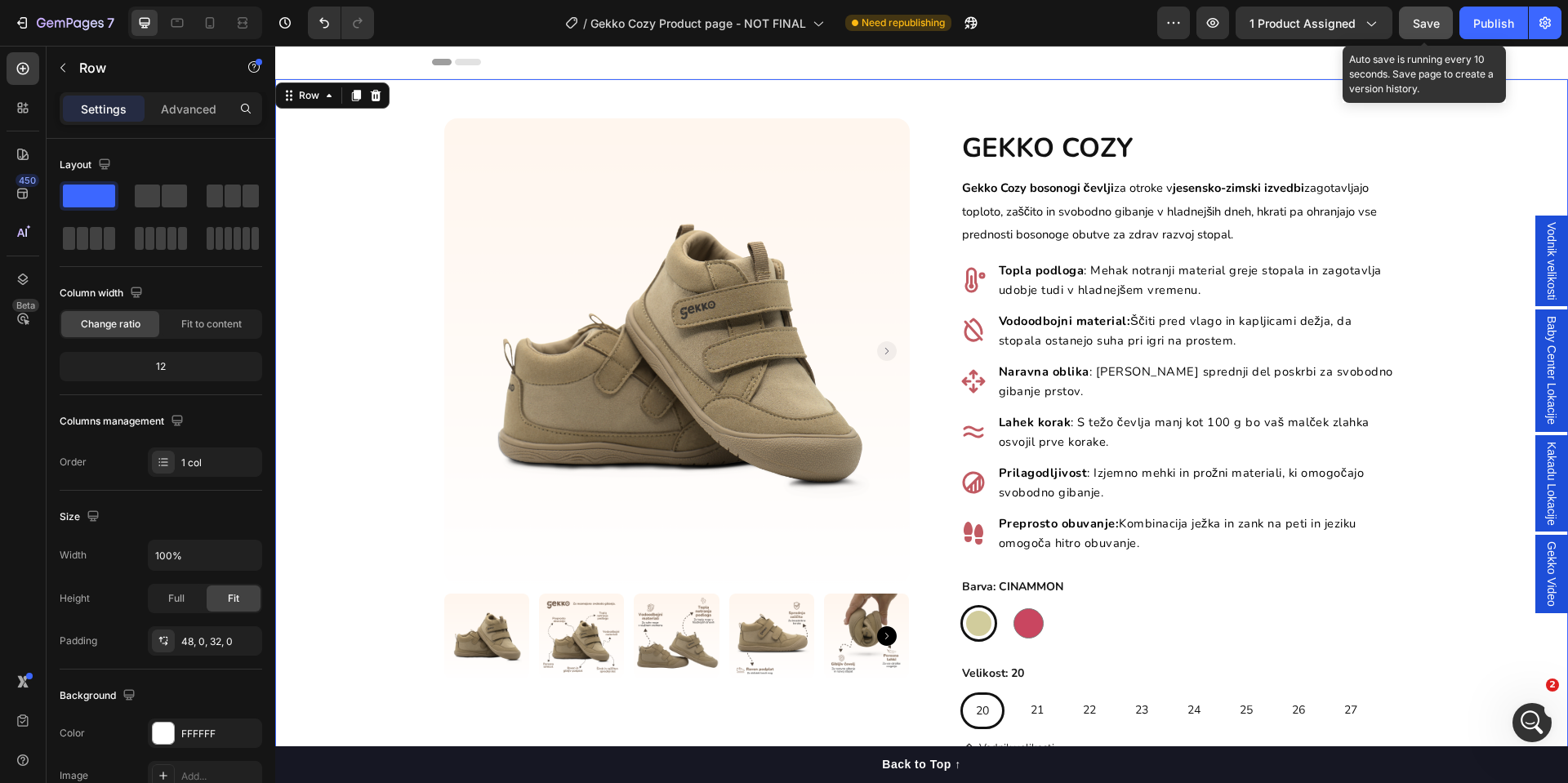
click at [1394, 28] on span "Save" at bounding box center [1427, 23] width 27 height 14
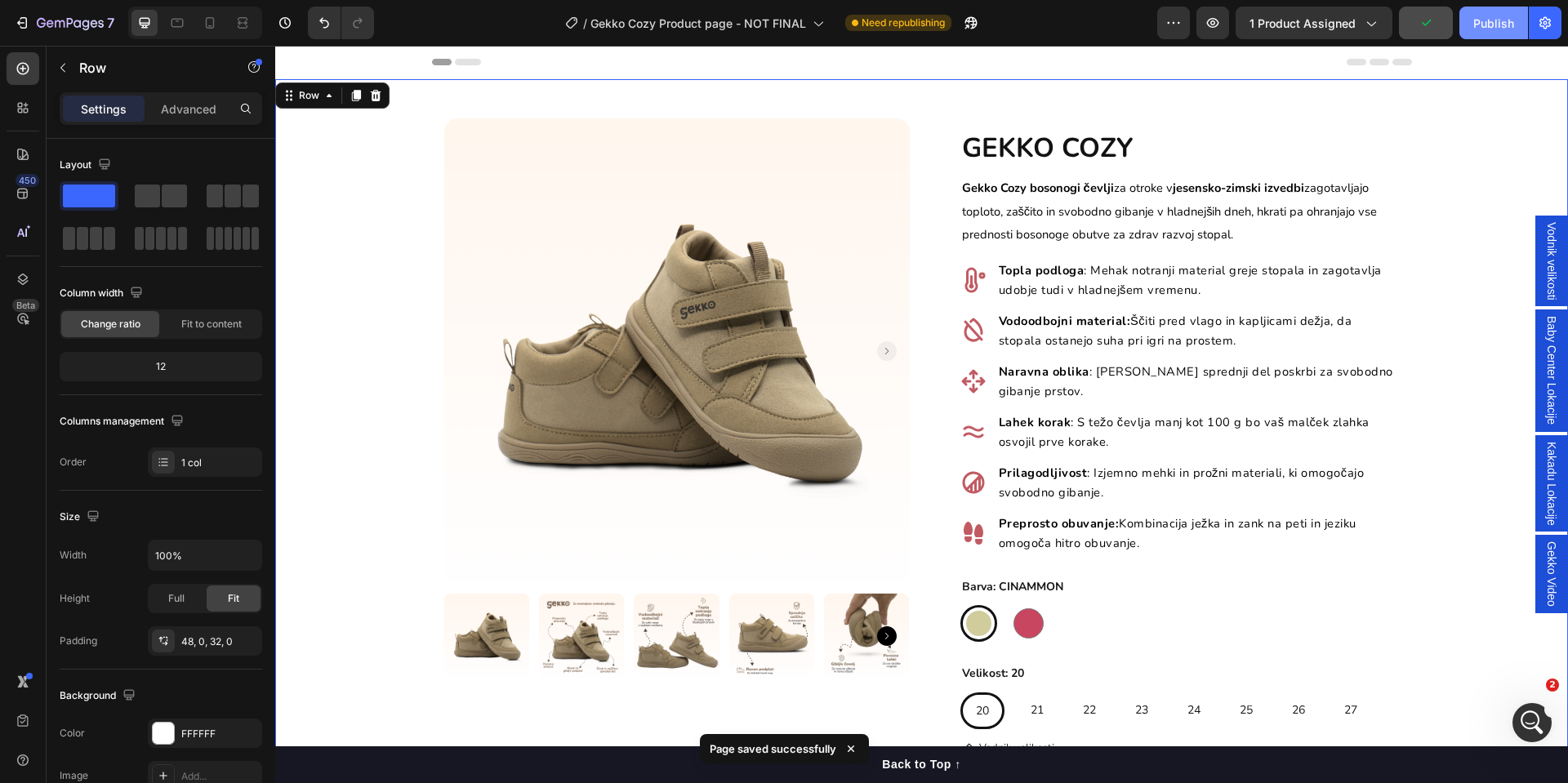
click at [1394, 23] on div "Publish" at bounding box center [1494, 23] width 41 height 17
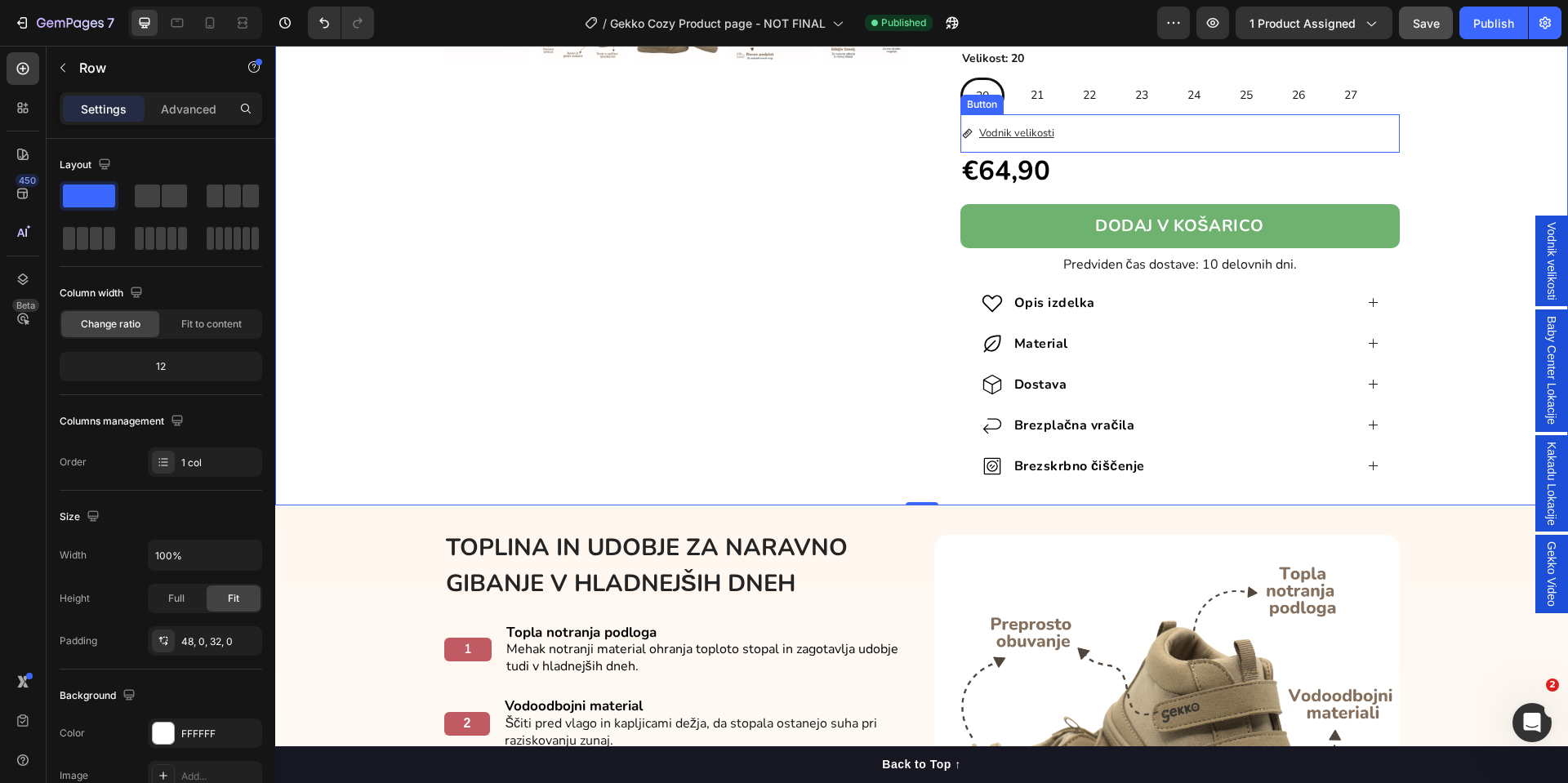
scroll to position [735, 0]
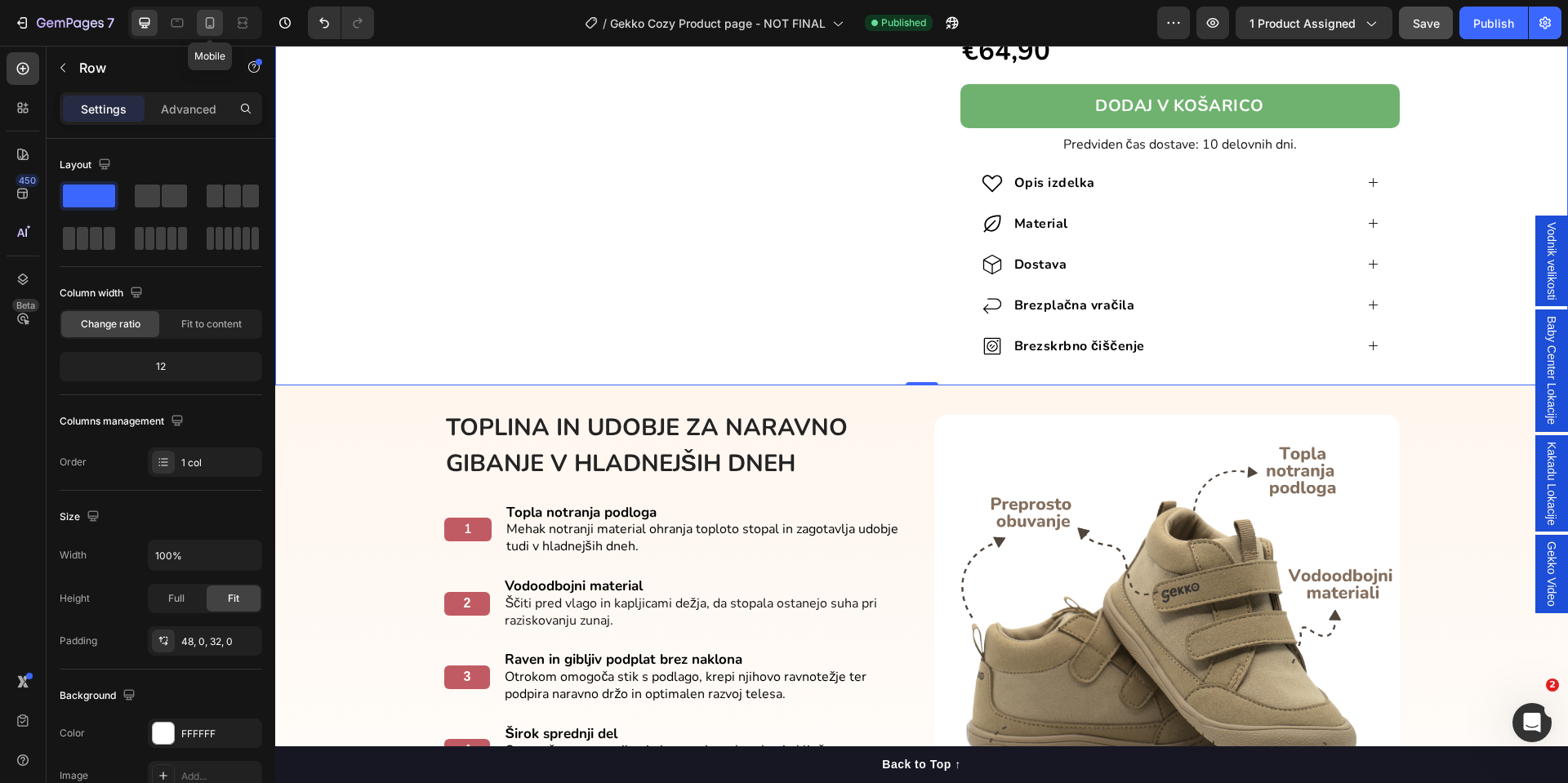
click at [216, 31] on div at bounding box center [209, 23] width 26 height 26
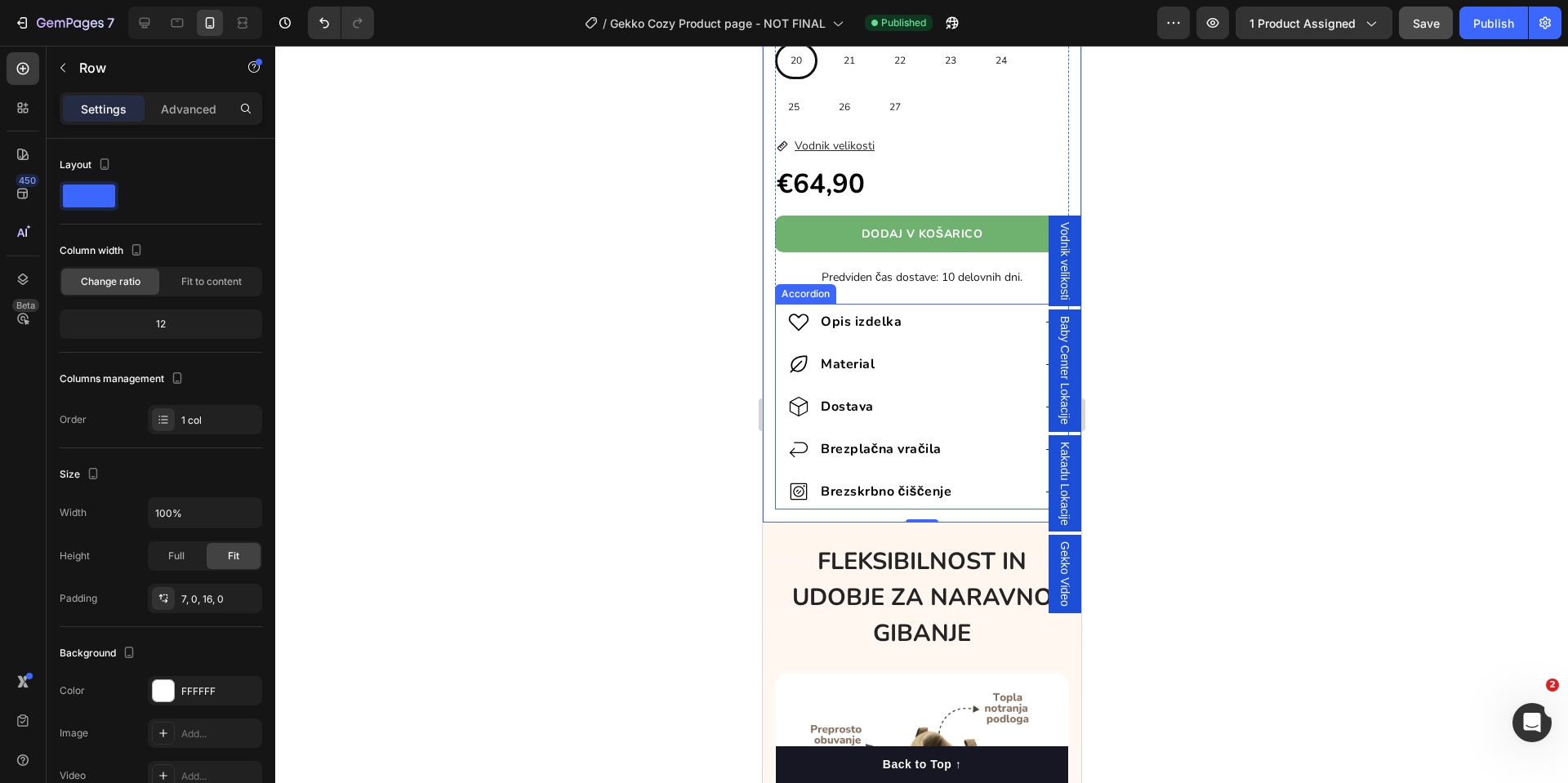
scroll to position [1348, 0]
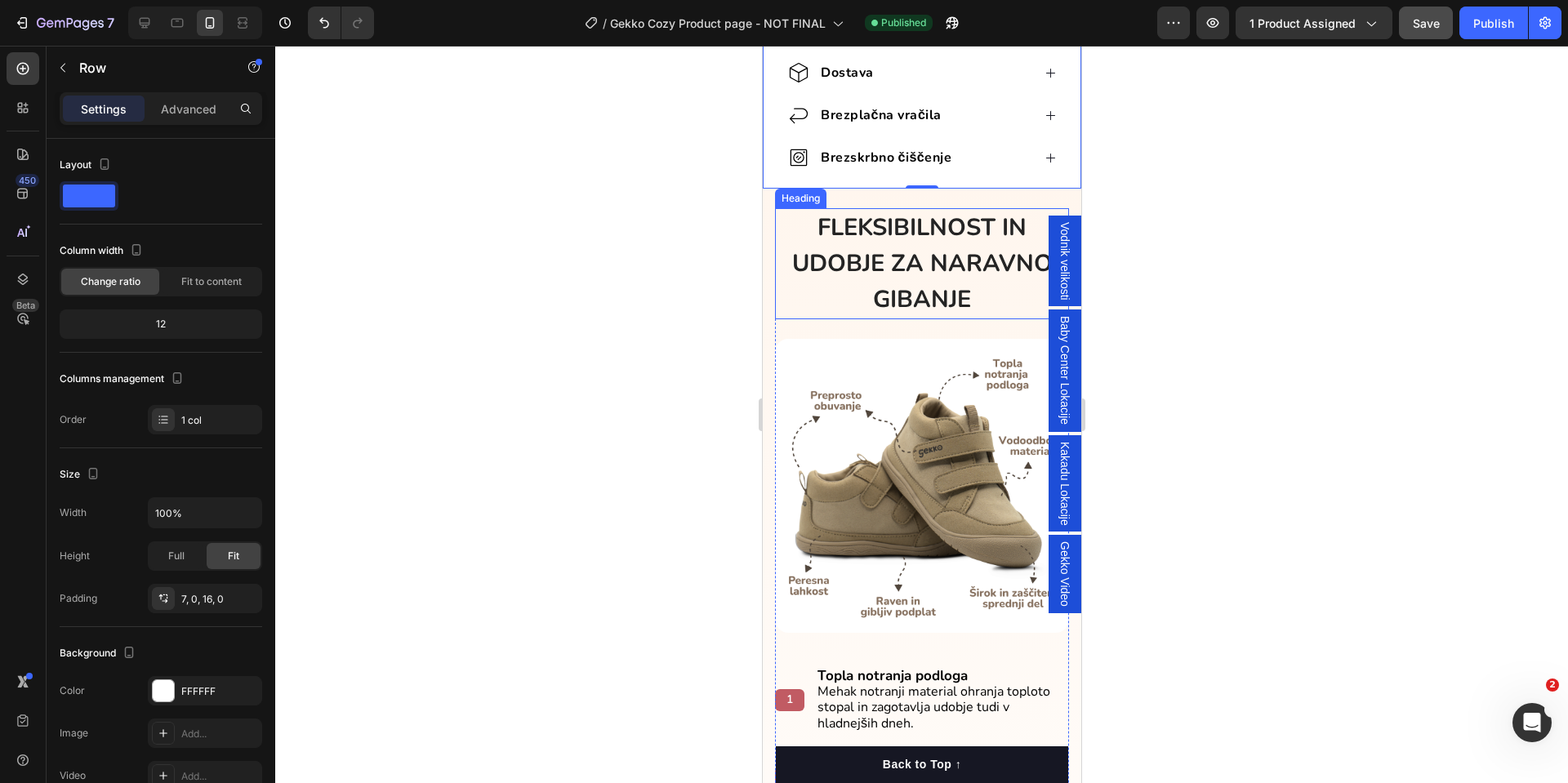
click at [886, 285] on strong "FLEKSIBILNOST IN UDOBJE ZA NARAVNO GIBANJE" at bounding box center [922, 263] width 261 height 103
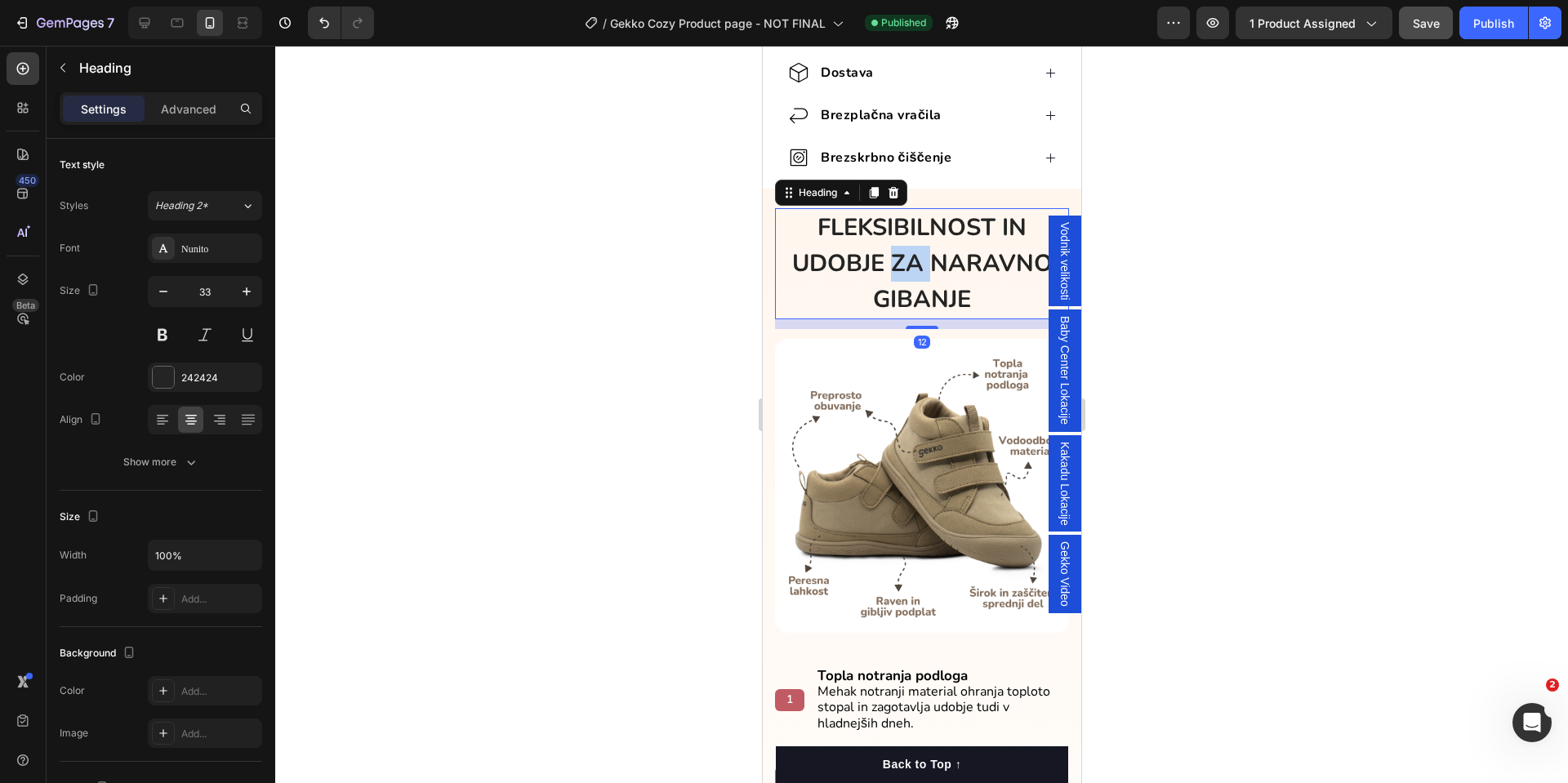
click at [886, 285] on strong "FLEKSIBILNOST IN UDOBJE ZA NARAVNO GIBANJE" at bounding box center [922, 263] width 261 height 103
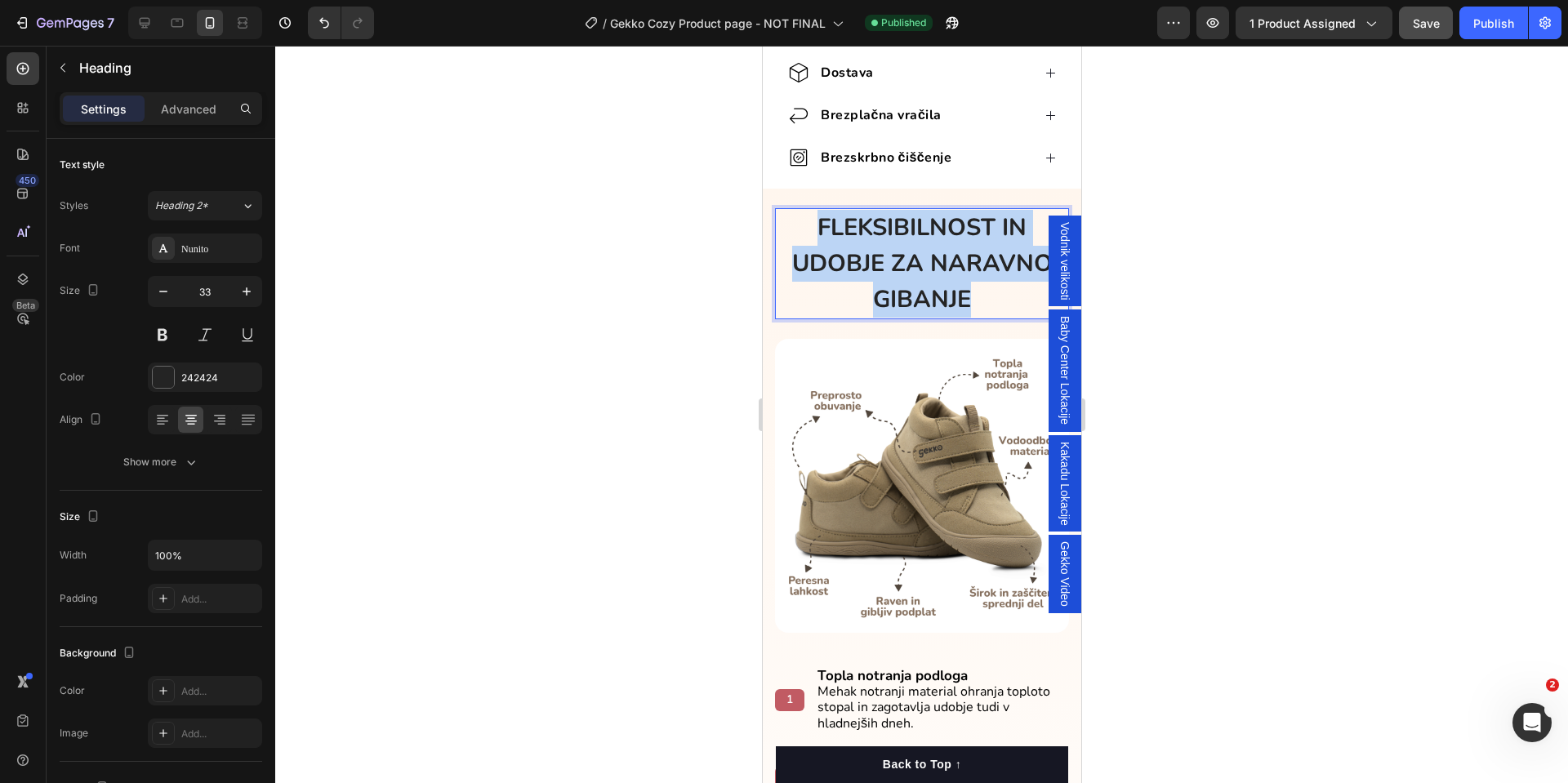
click at [886, 285] on strong "FLEKSIBILNOST IN UDOBJE ZA NARAVNO GIBANJE" at bounding box center [922, 263] width 261 height 103
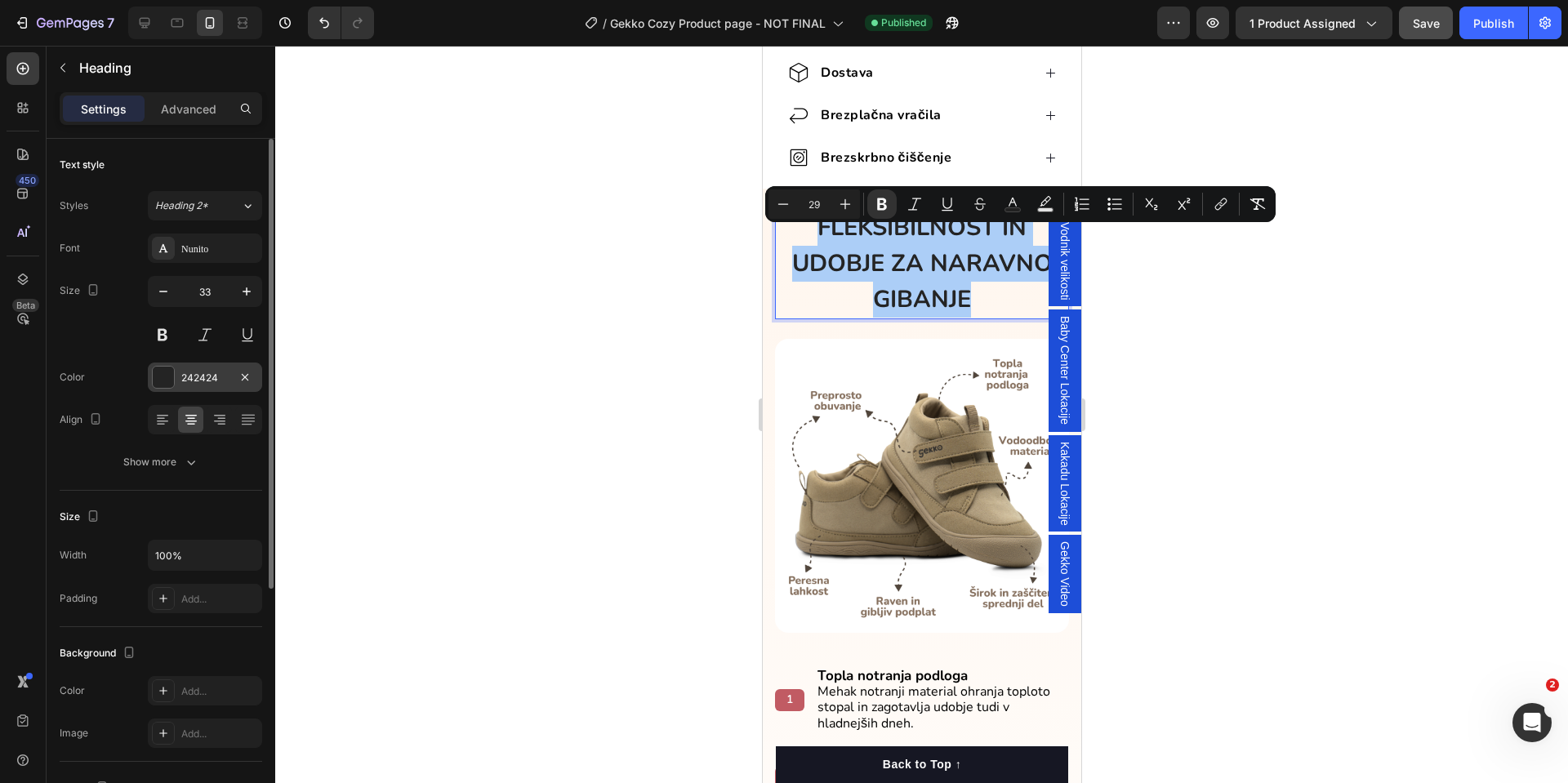
click at [162, 378] on div at bounding box center [163, 377] width 21 height 21
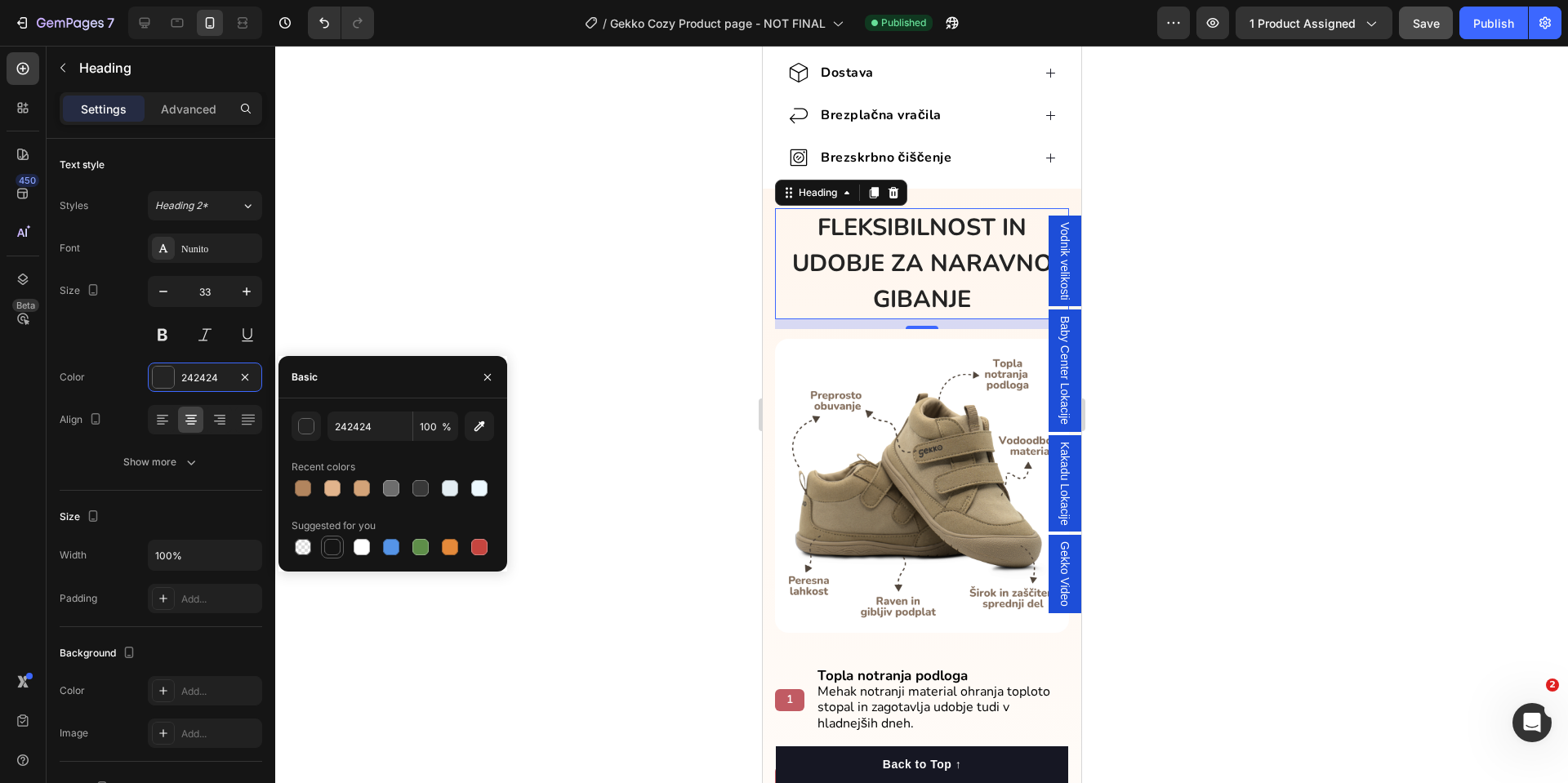
click at [329, 536] on div at bounding box center [332, 546] width 23 height 23
type input "151515"
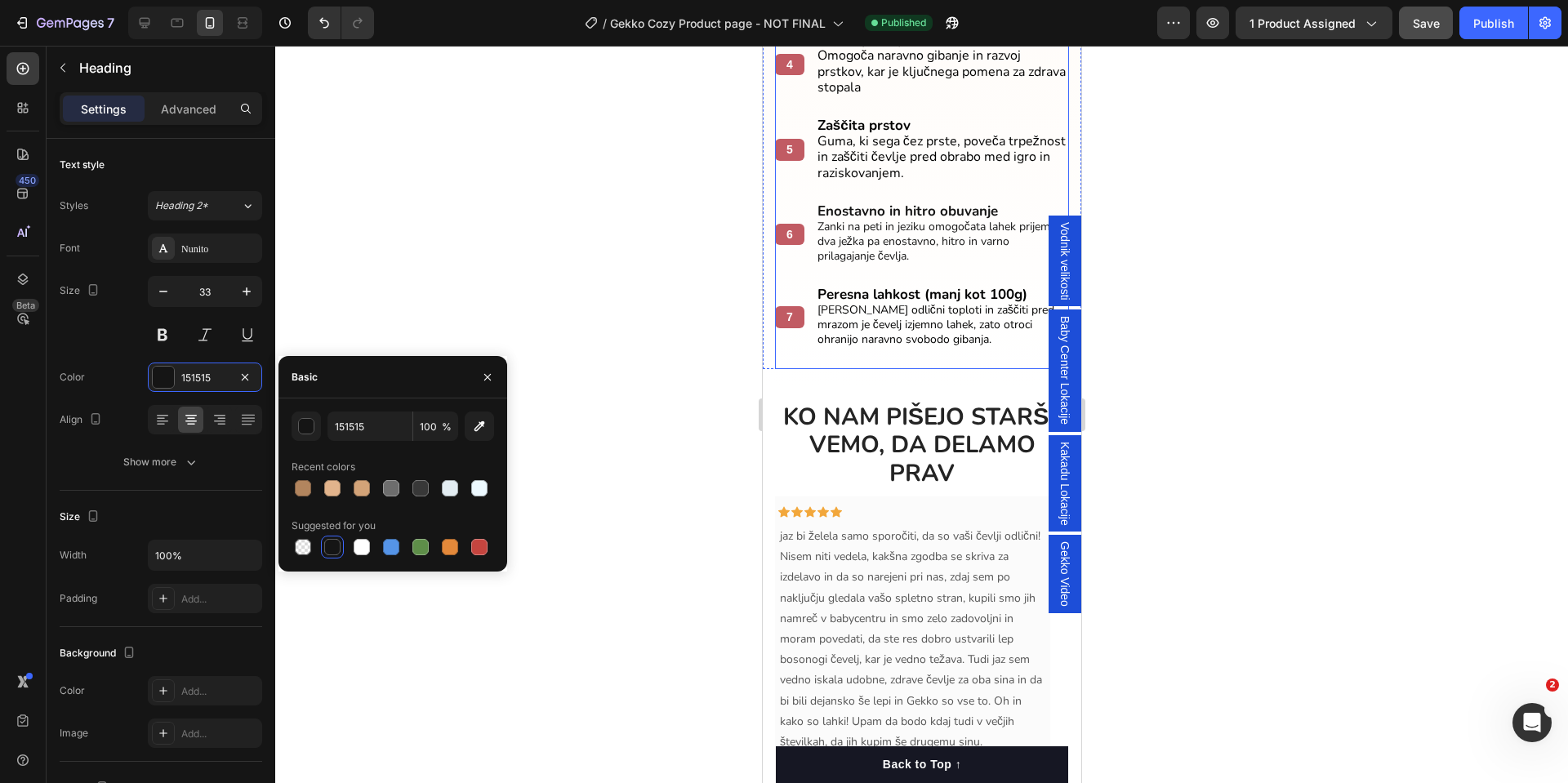
scroll to position [2328, 0]
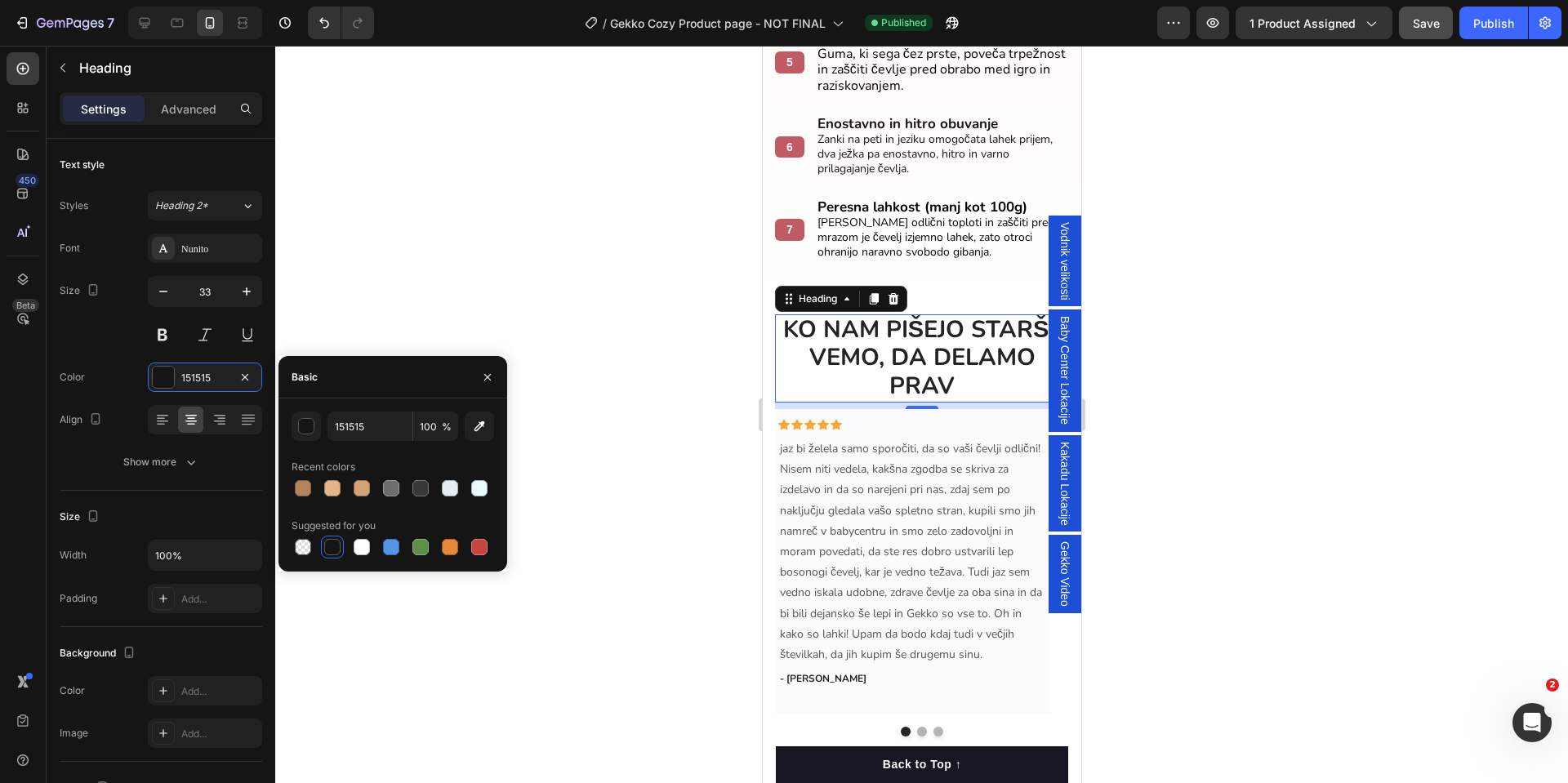
click at [911, 354] on span "KO NAM PIŠEJO STARŠI, VEMO, DA DELAMO PRAV" at bounding box center [921, 358] width 278 height 89
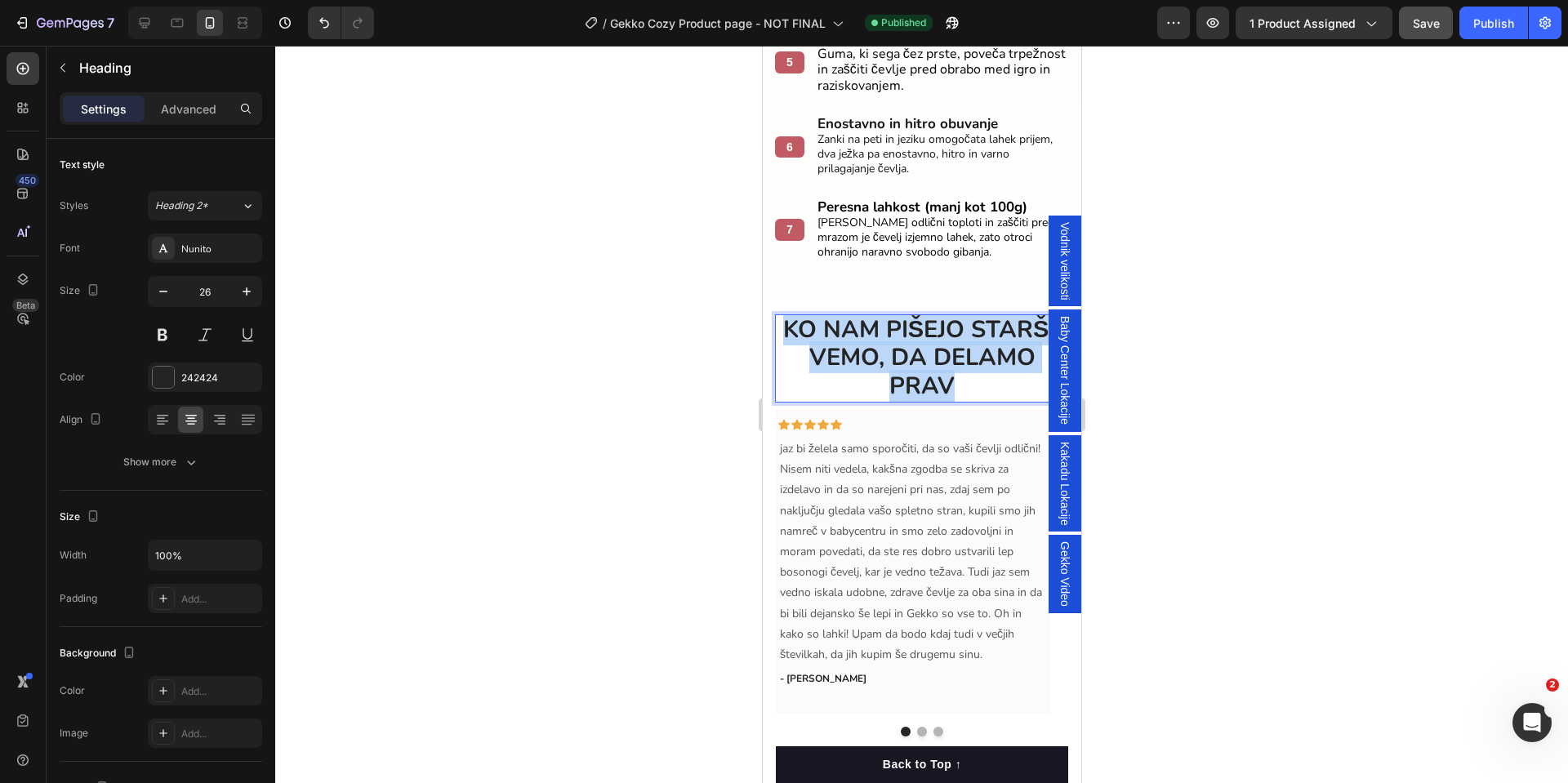
click at [911, 354] on span "KO NAM PIŠEJO STARŠI, VEMO, DA DELAMO PRAV" at bounding box center [921, 358] width 278 height 89
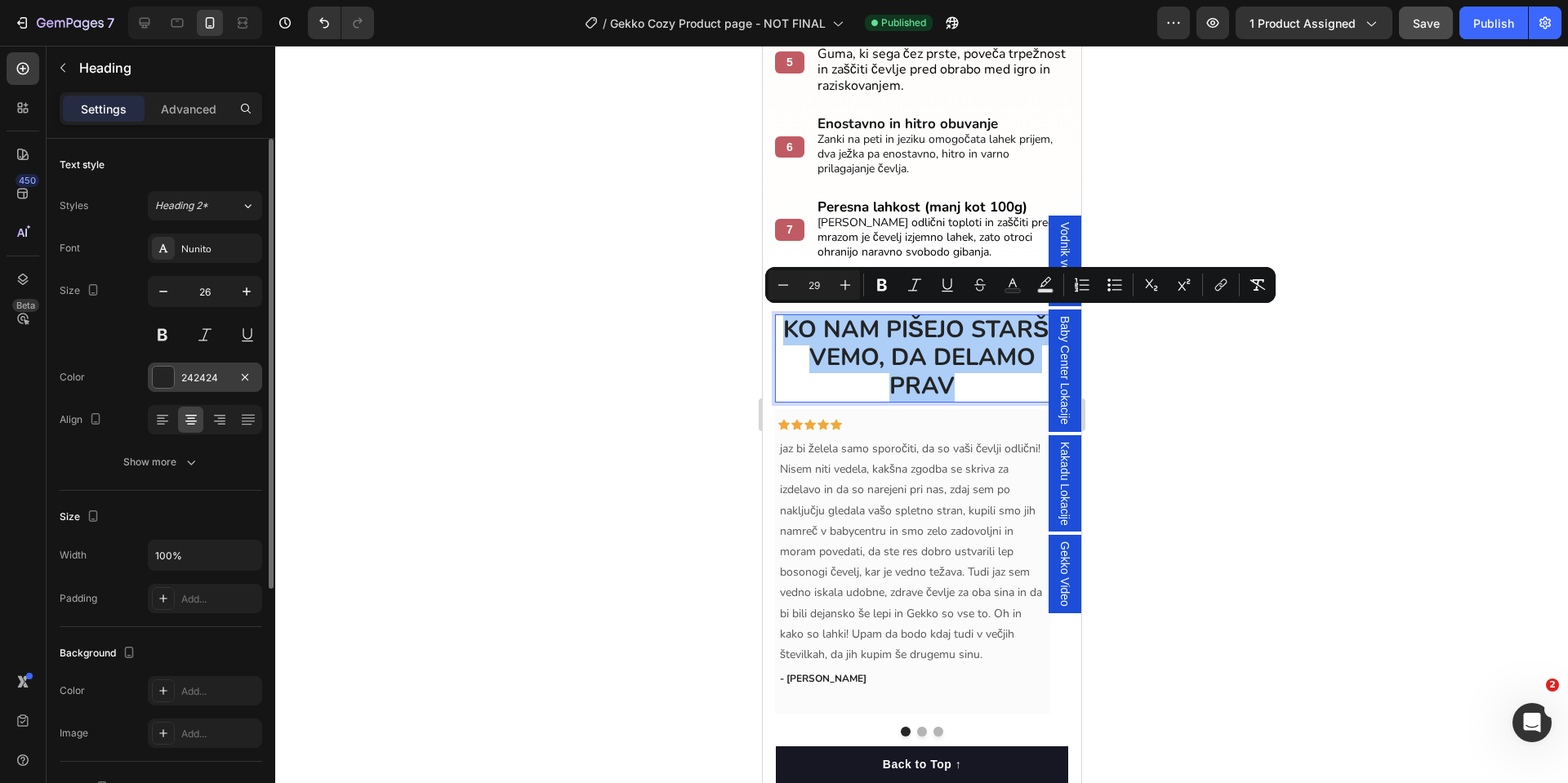
click at [169, 388] on div at bounding box center [163, 377] width 23 height 23
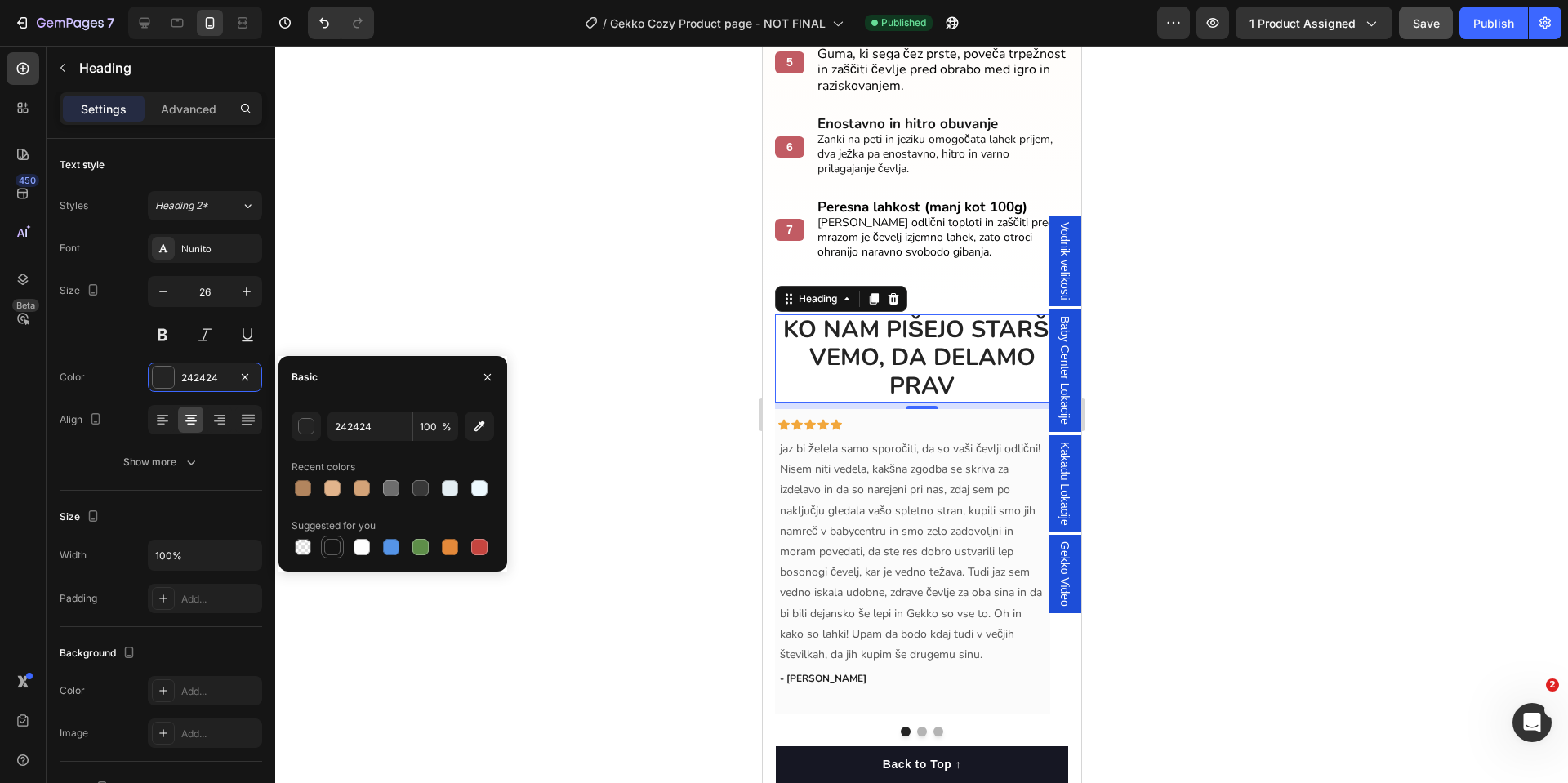
click at [327, 537] on div at bounding box center [333, 547] width 20 height 20
click at [295, 437] on button "button" at bounding box center [306, 426] width 29 height 29
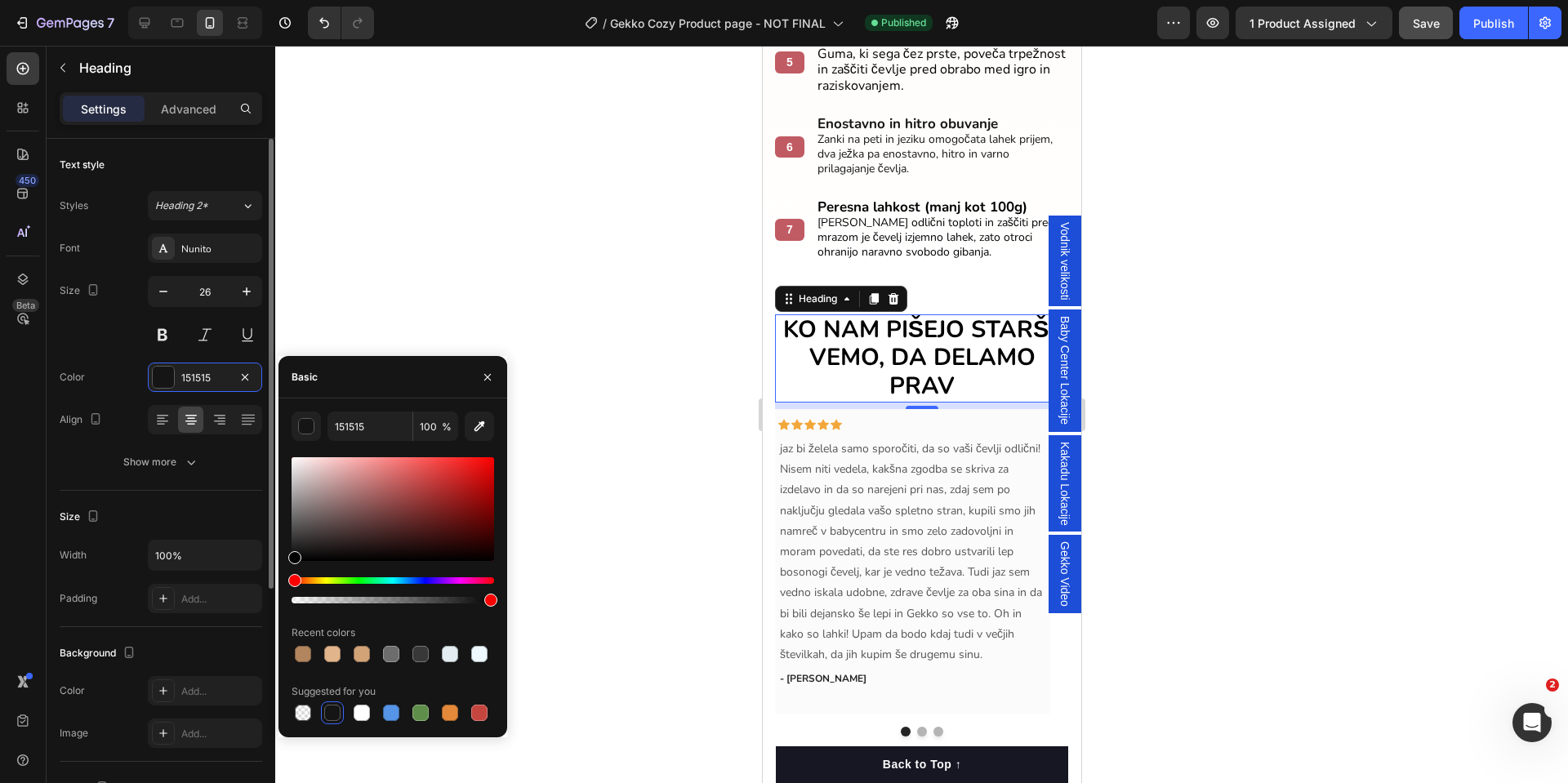
drag, startPoint x: 294, startPoint y: 550, endPoint x: 252, endPoint y: 577, distance: 49.9
click at [252, 577] on div "450 Beta Sections(18) Elements(84) Section Element Hero Section Product Detail …" at bounding box center [138, 414] width 276 height 738
type input "000000"
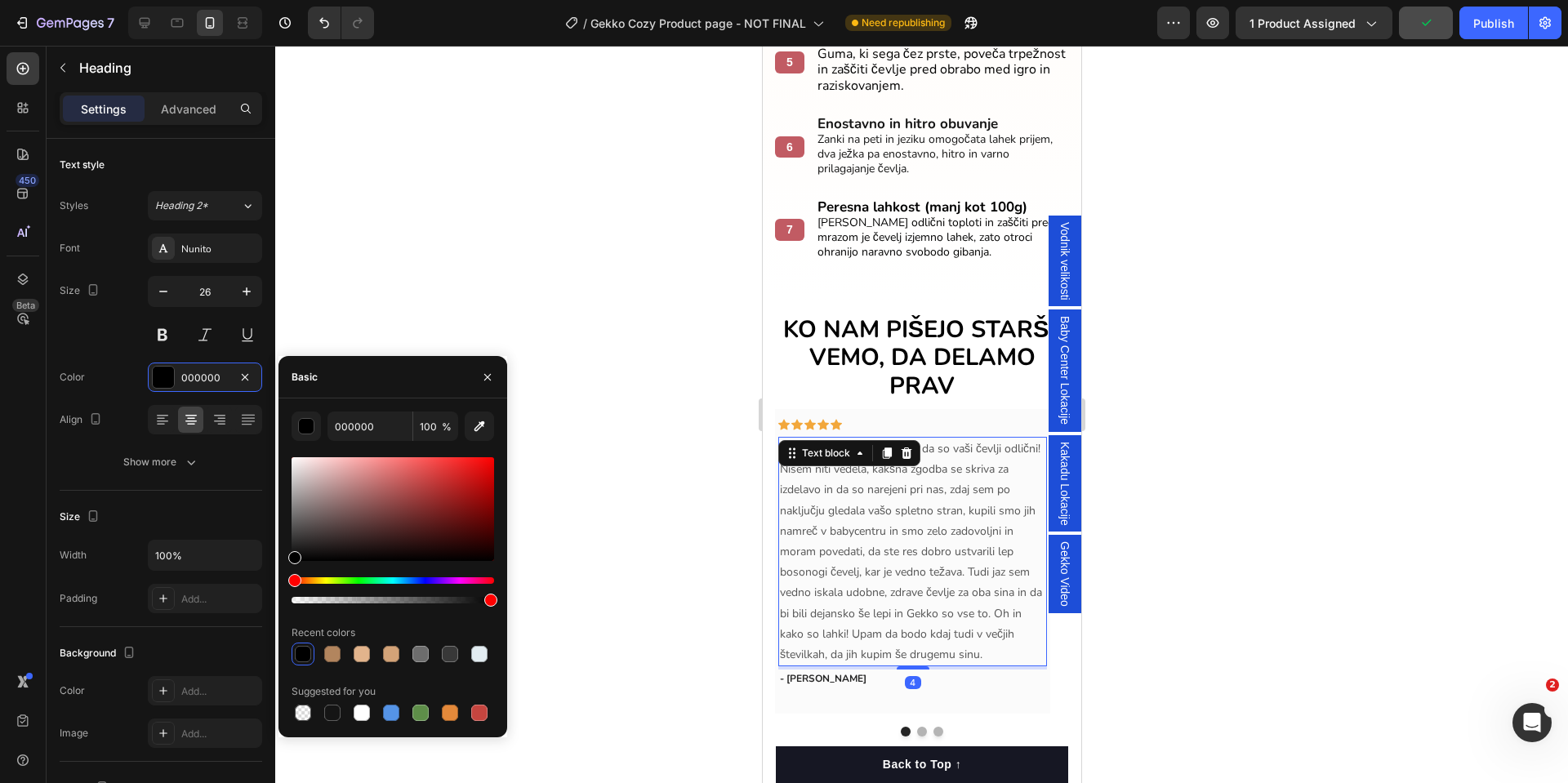
click at [936, 517] on p "jaz bi želela samo sporočiti, da so vaši čevlji odlični! Nisem niti vedela, kak…" at bounding box center [912, 552] width 266 height 227
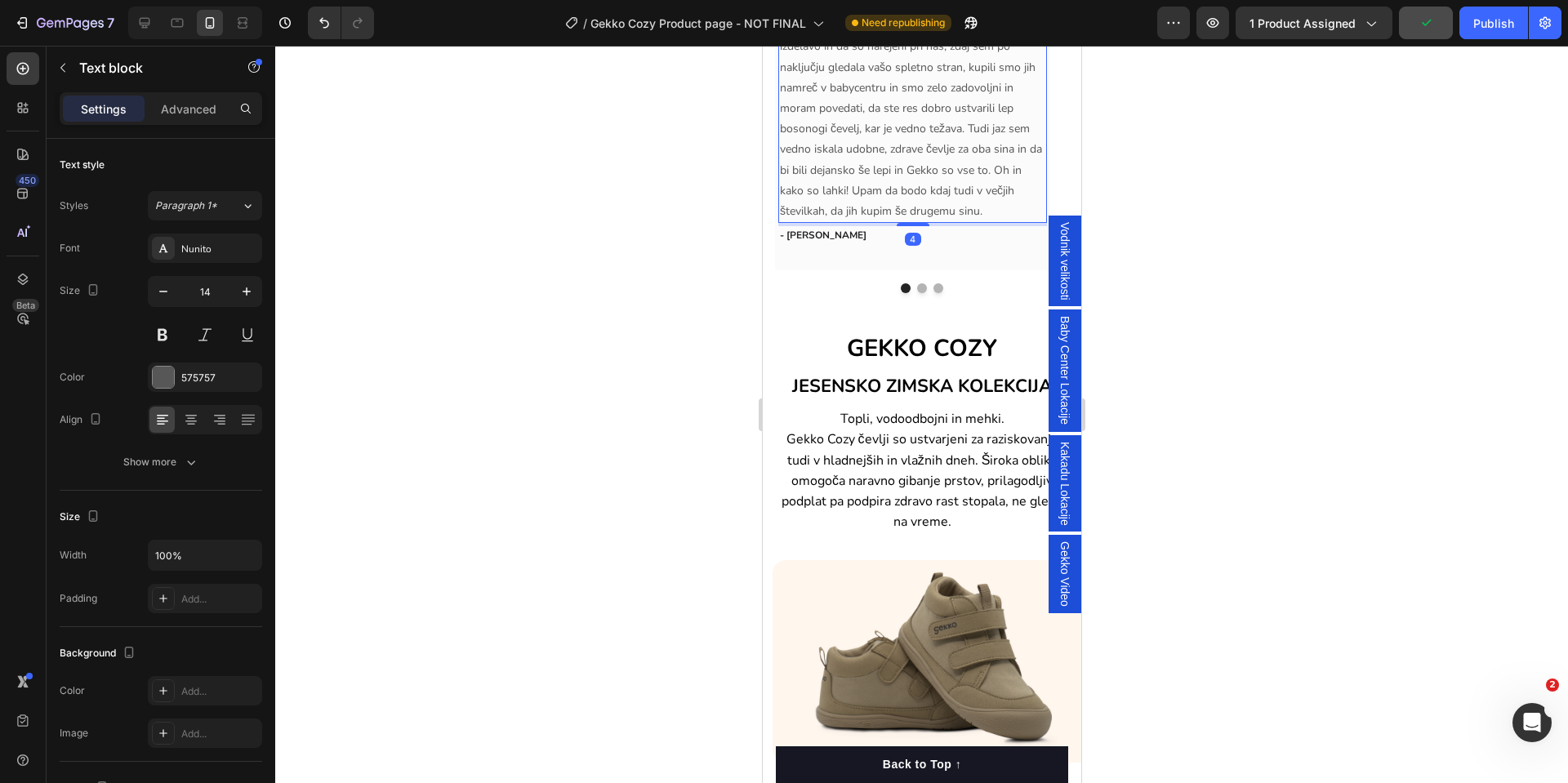
scroll to position [2818, 0]
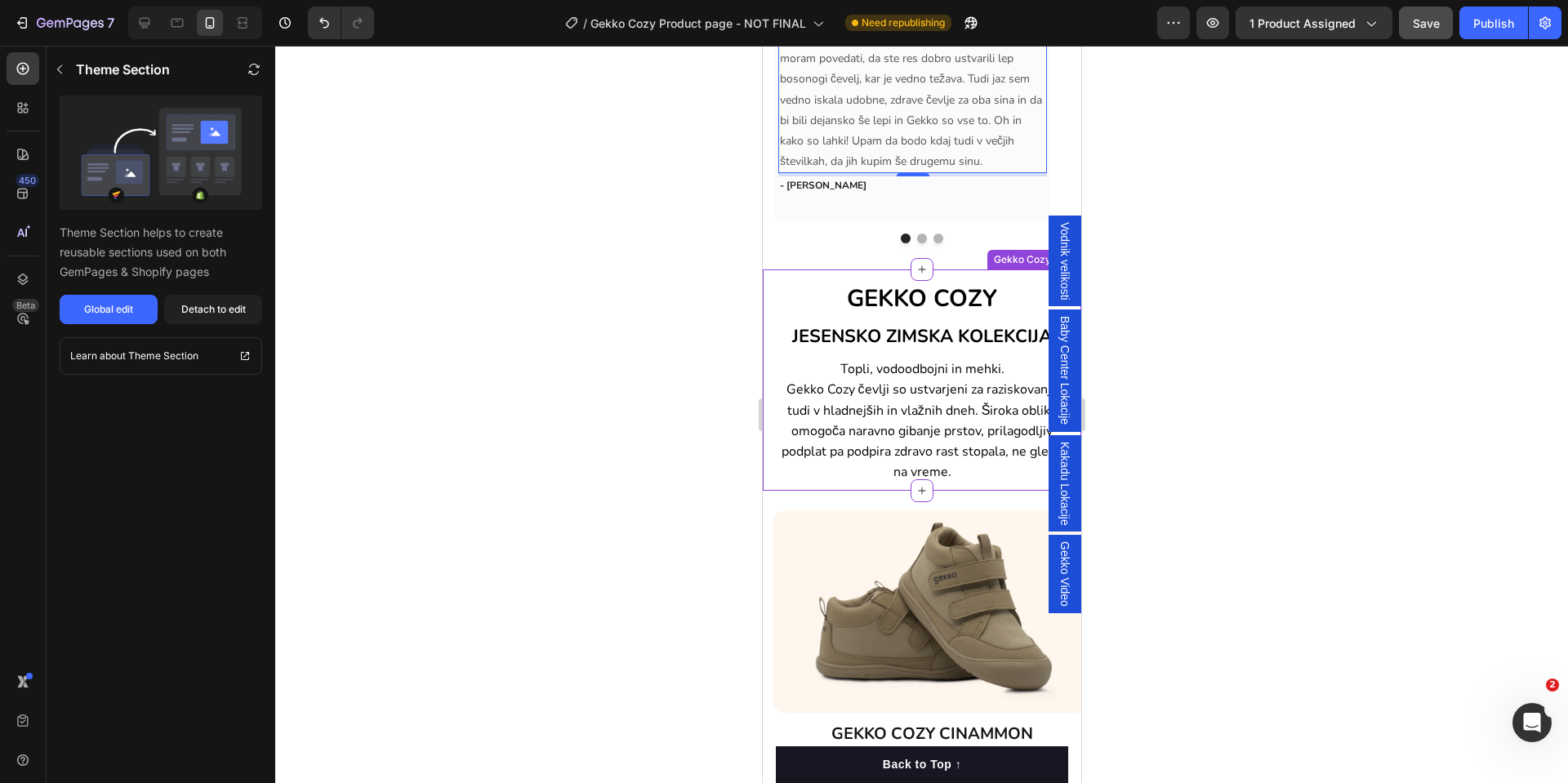
click at [921, 304] on span "GEKKO COZY" at bounding box center [922, 298] width 150 height 32
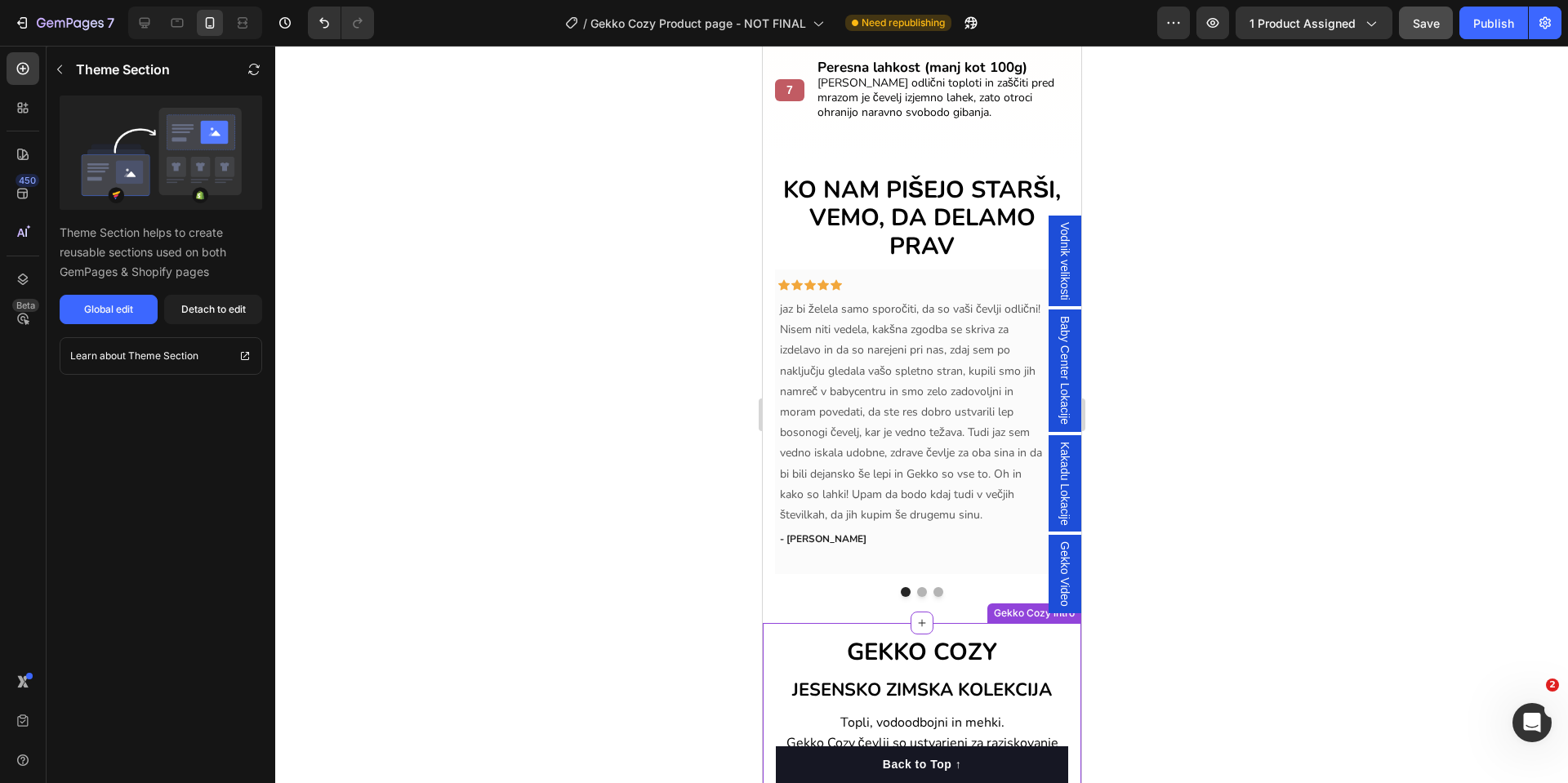
scroll to position [2328, 0]
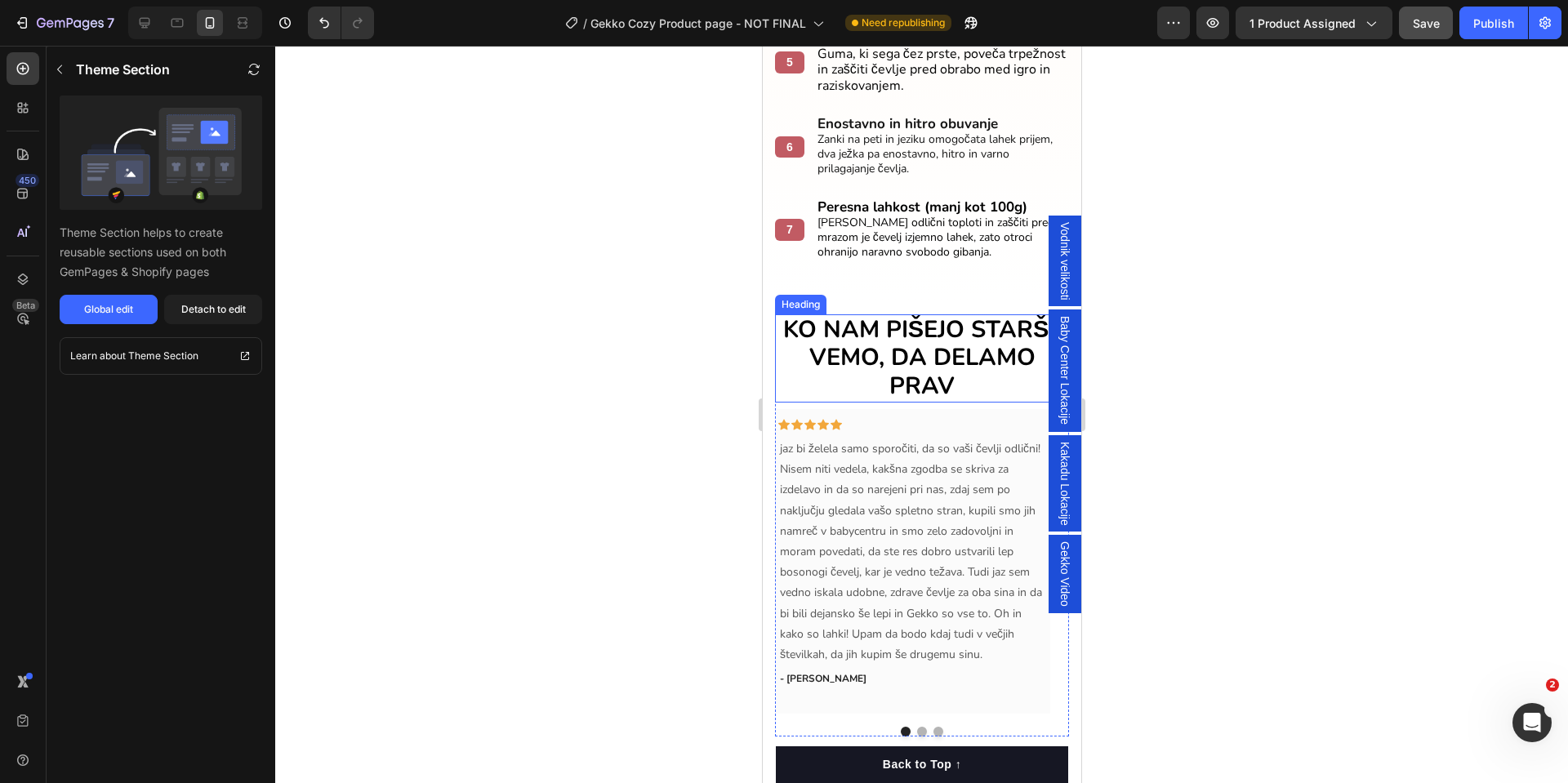
click at [897, 364] on span "KO NAM PIŠEJO STARŠI, VEMO, DA DELAMO PRAV" at bounding box center [921, 358] width 278 height 89
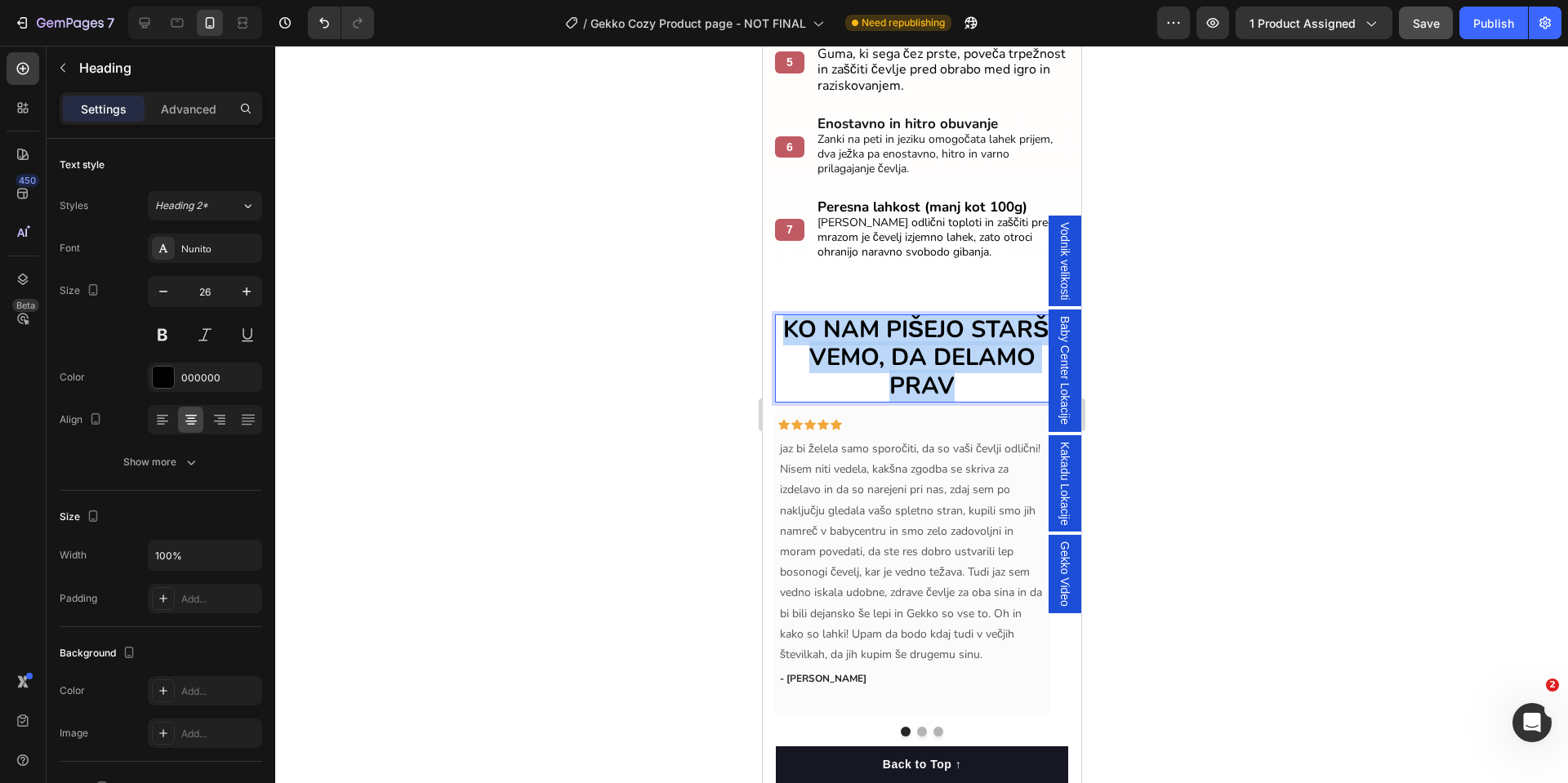
click at [897, 364] on span "KO NAM PIŠEJO STARŠI, VEMO, DA DELAMO PRAV" at bounding box center [921, 358] width 278 height 89
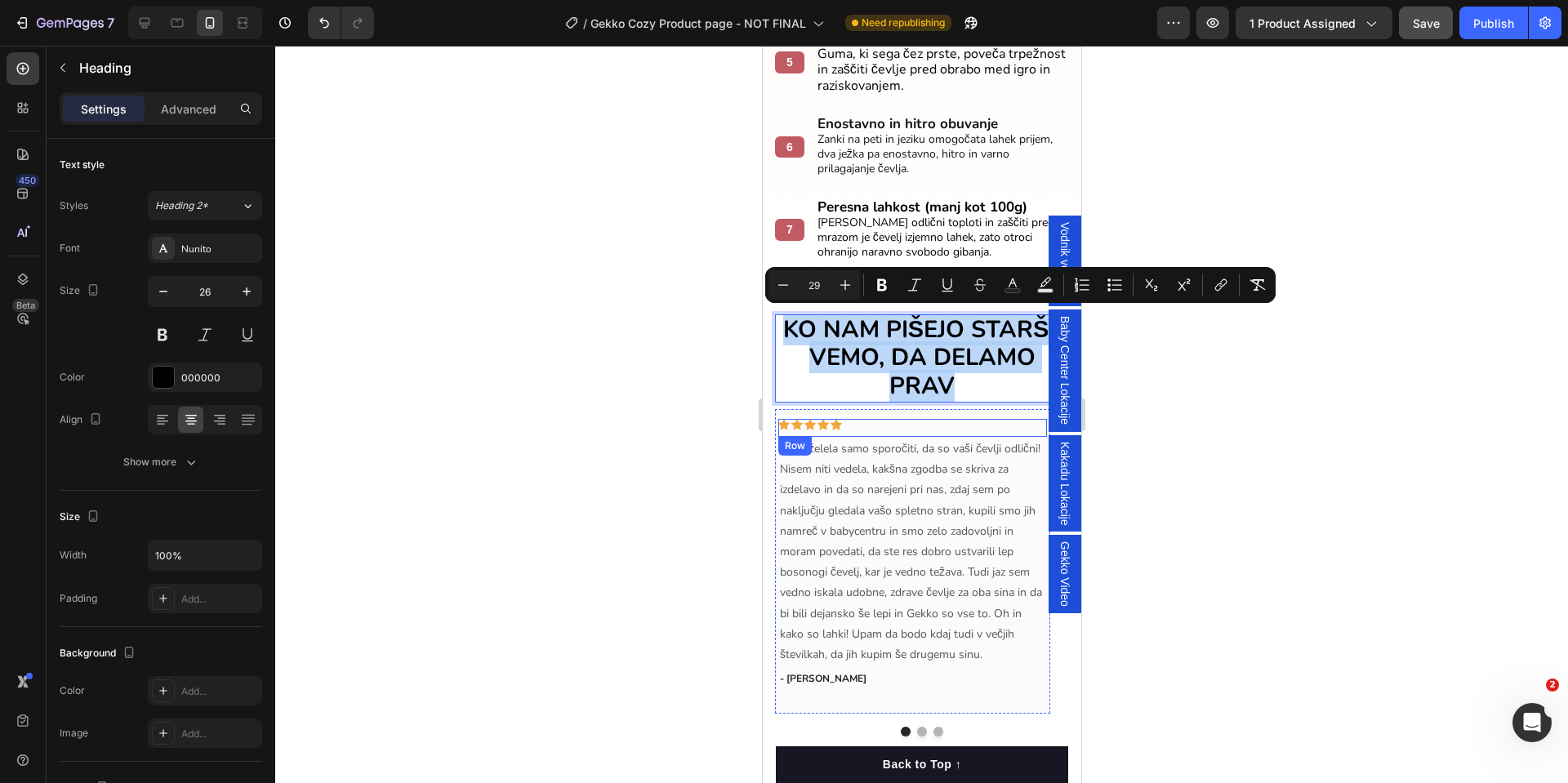
click at [935, 439] on p "jaz bi želela samo sporočiti, da so vaši čevlji odlični! Nisem niti vedela, kak…" at bounding box center [912, 552] width 266 height 227
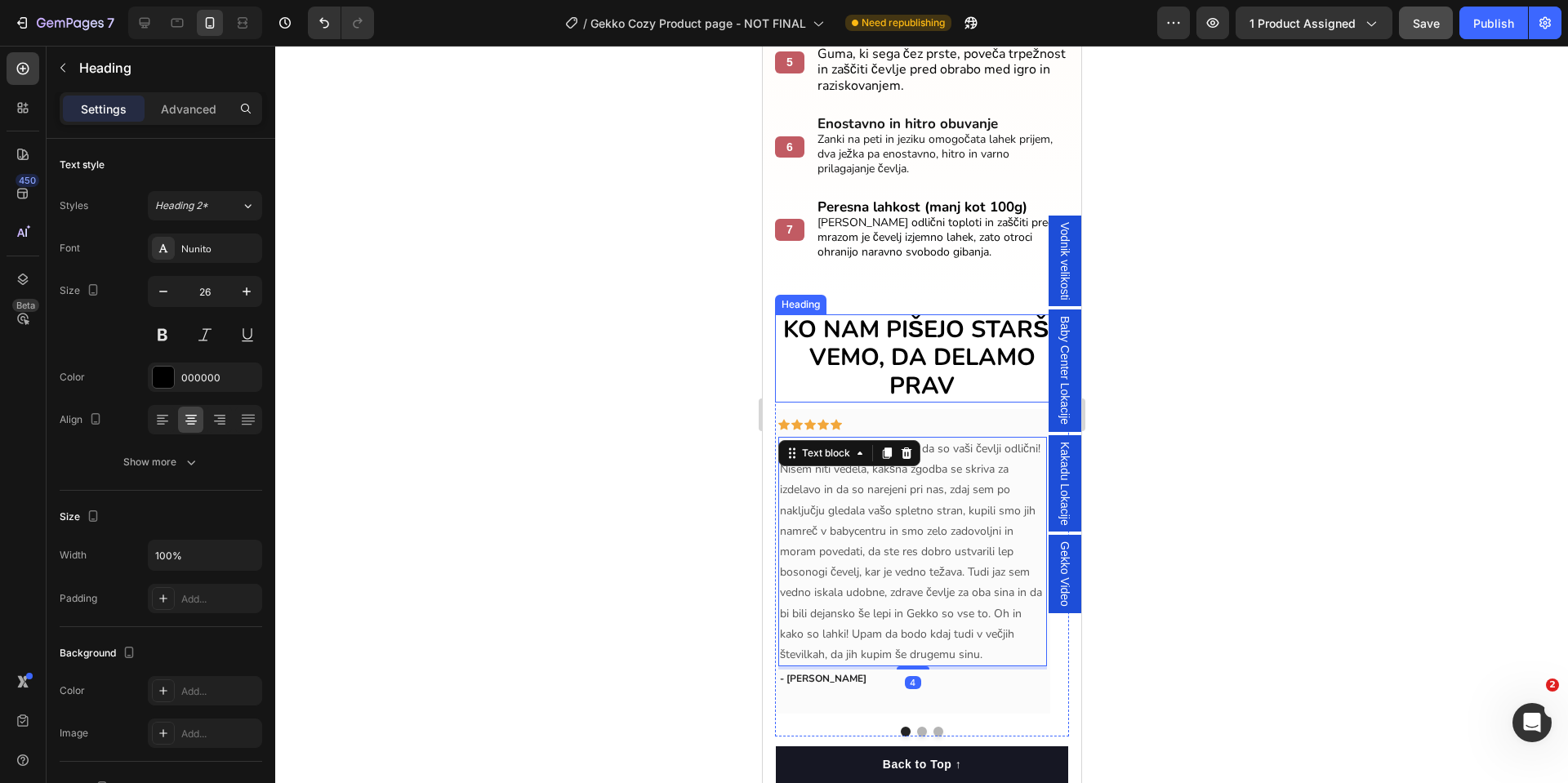
click at [909, 369] on span "KO NAM PIŠEJO STARŠI, VEMO, DA DELAMO PRAV" at bounding box center [921, 358] width 278 height 89
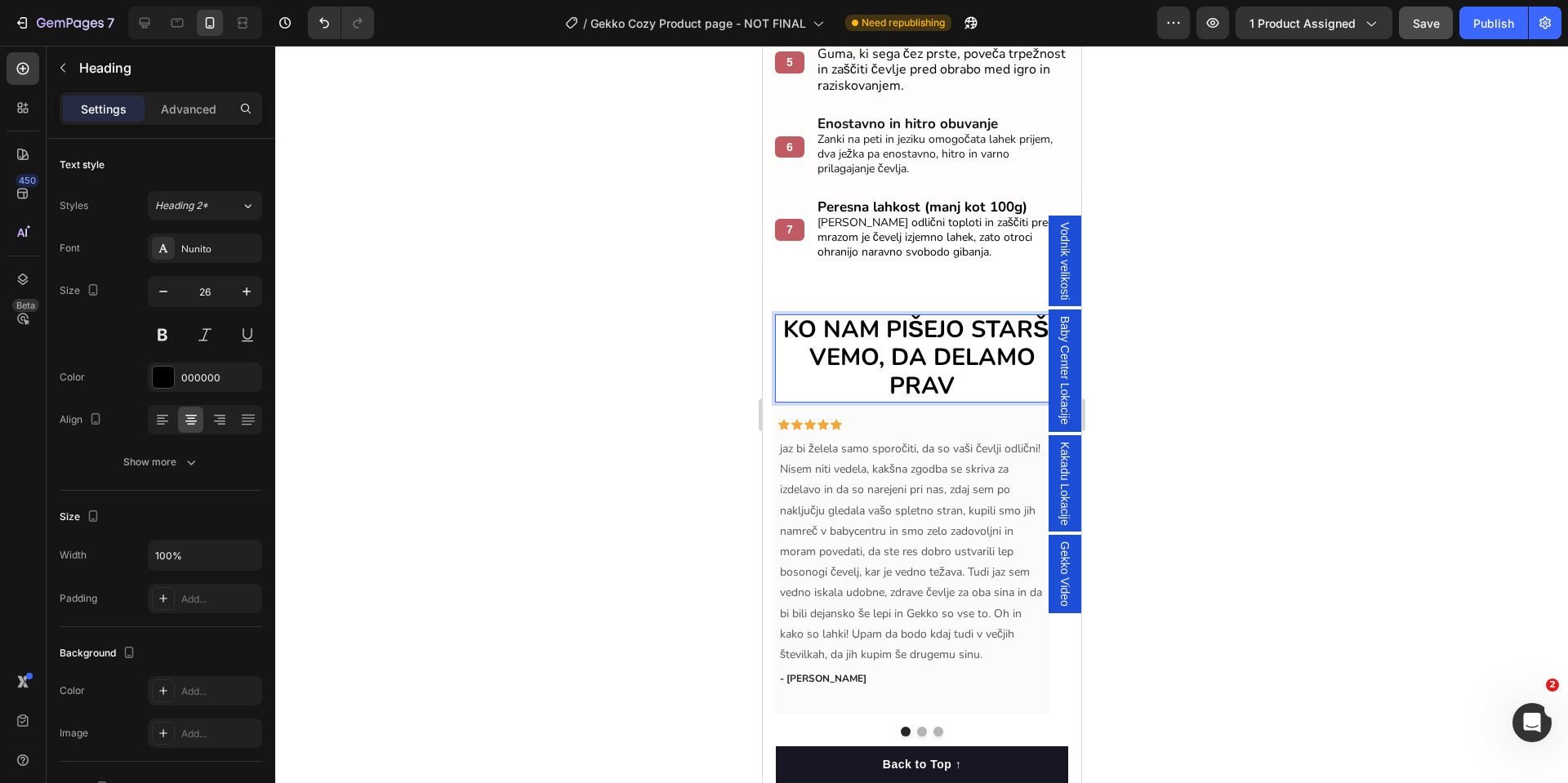
click at [909, 369] on span "KO NAM PIŠEJO STARŠI, VEMO, DA DELAMO PRAV" at bounding box center [921, 358] width 278 height 89
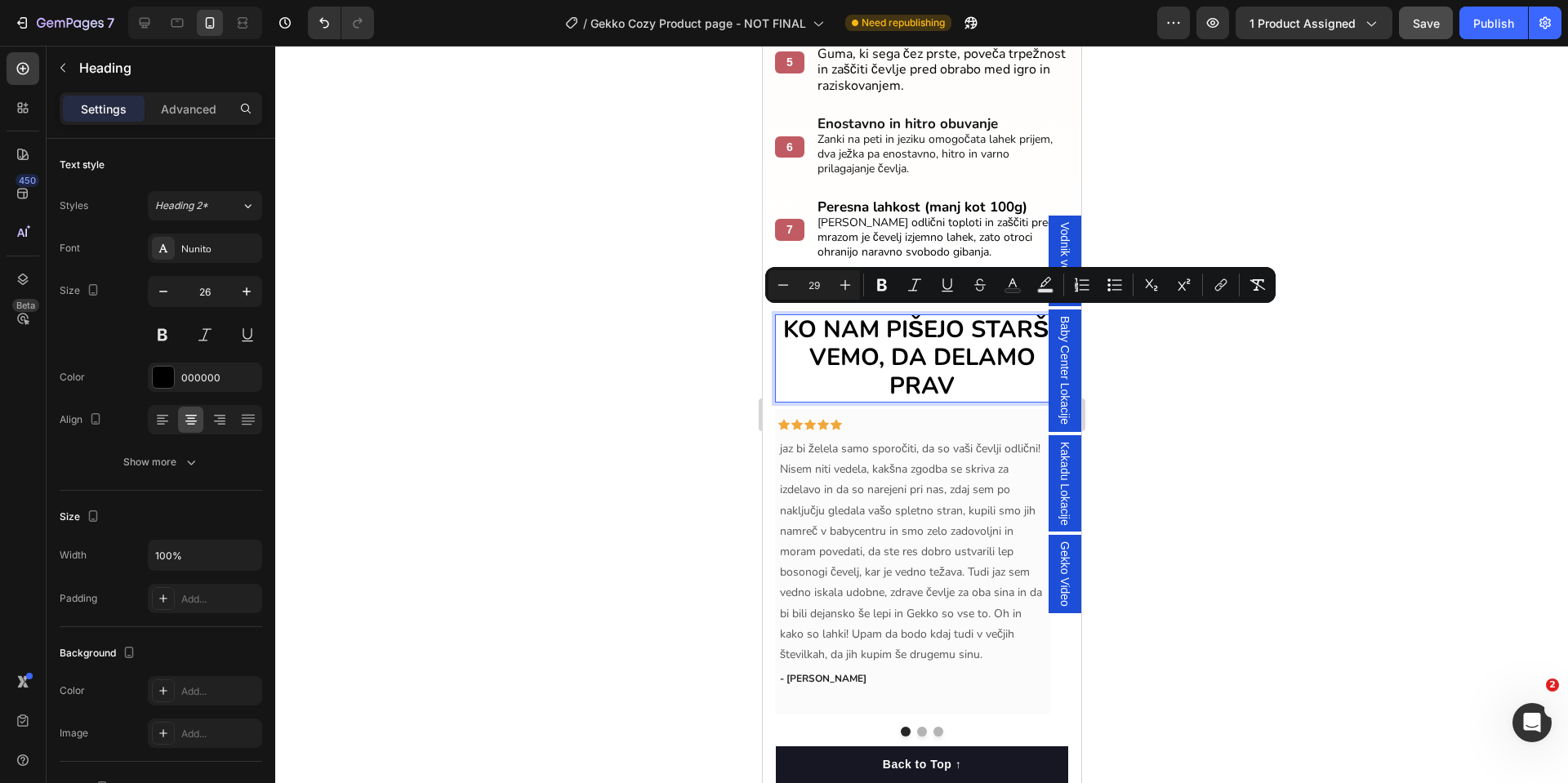
click at [903, 355] on span "KO NAM PIŠEJO STARŠI, VEMO, DA DELAMO PRAV" at bounding box center [921, 358] width 278 height 89
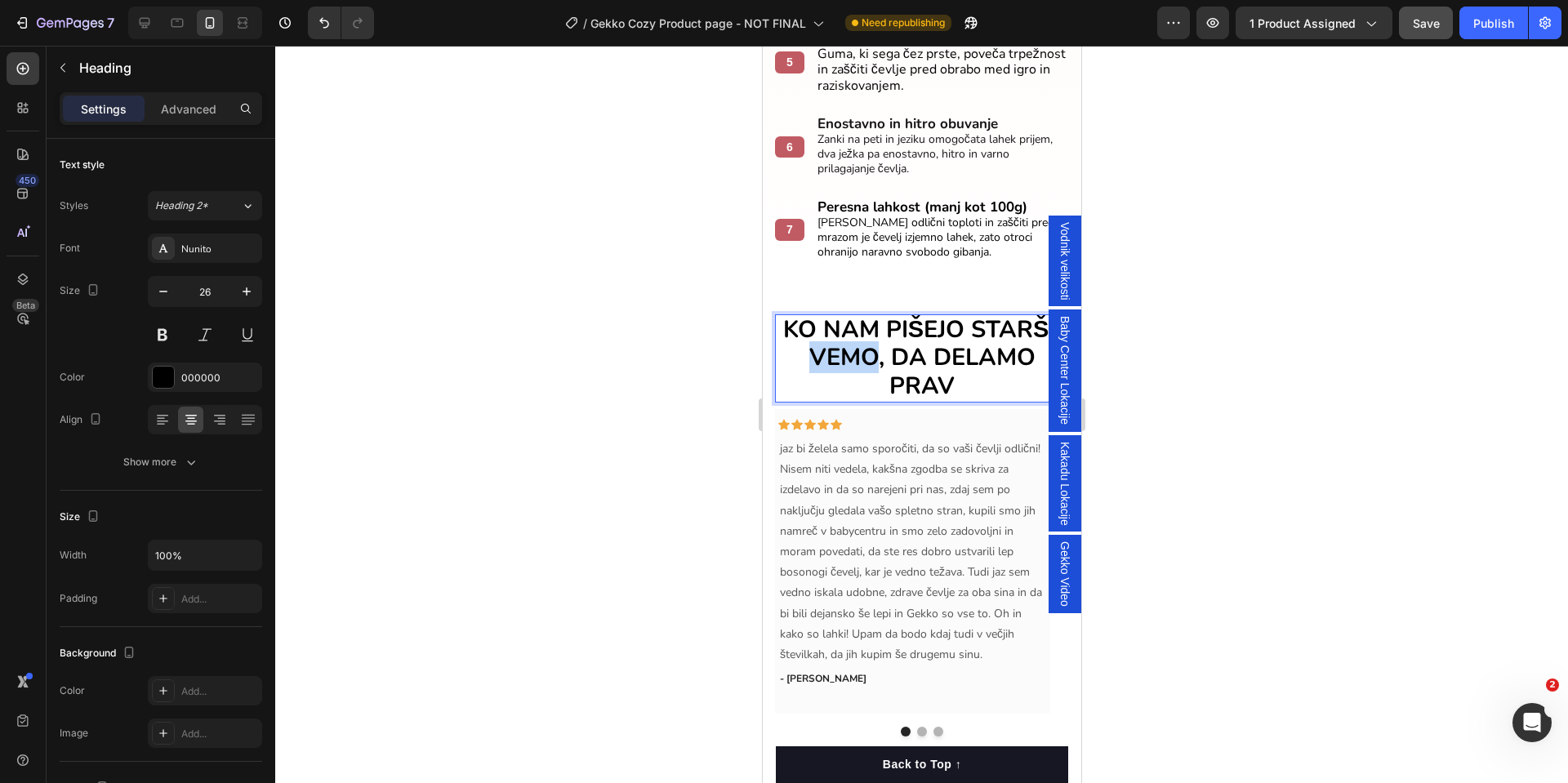
click at [903, 355] on span "KO NAM PIŠEJO STARŠI, VEMO, DA DELAMO PRAV" at bounding box center [921, 358] width 278 height 89
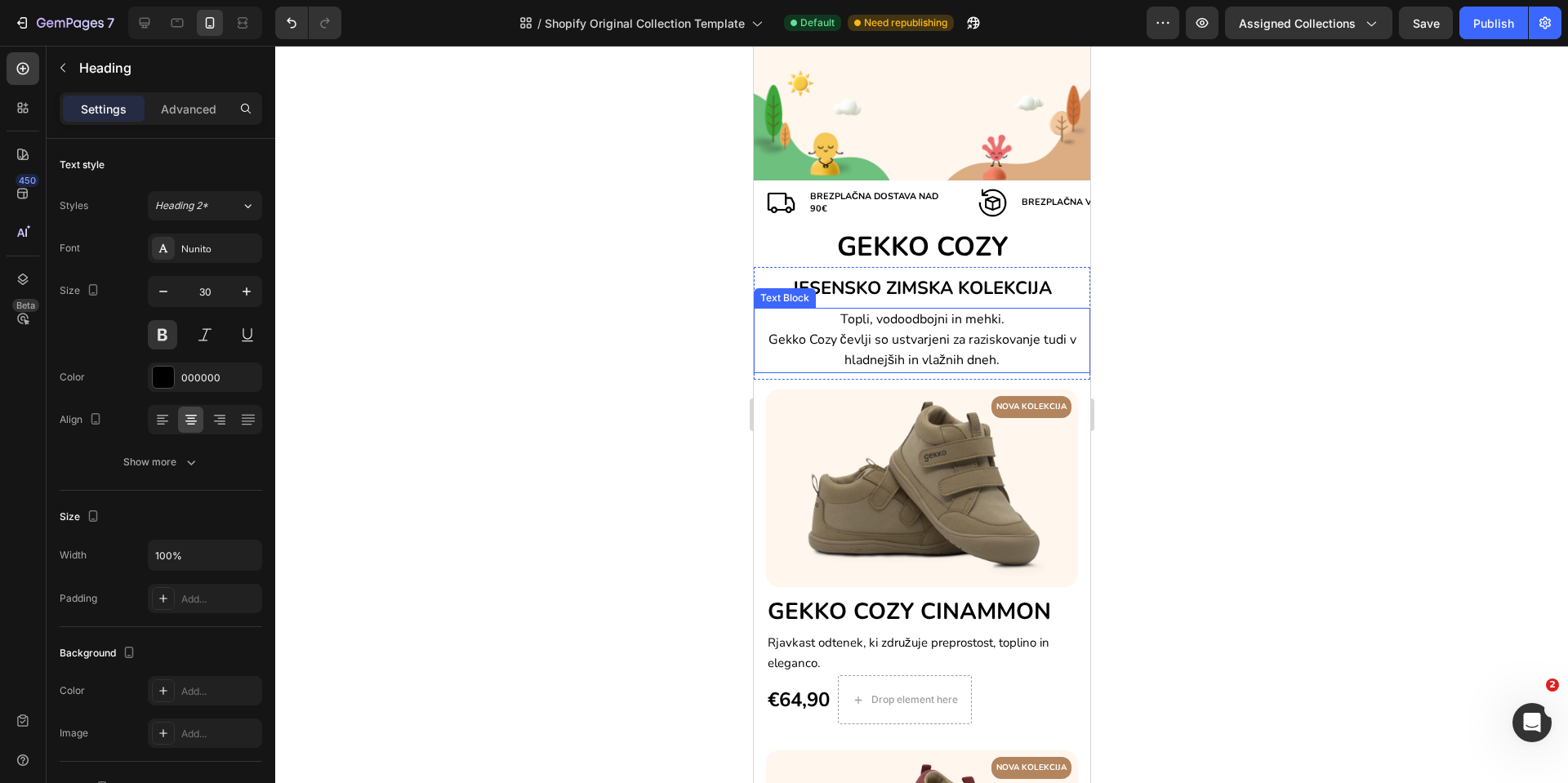
scroll to position [122, 0]
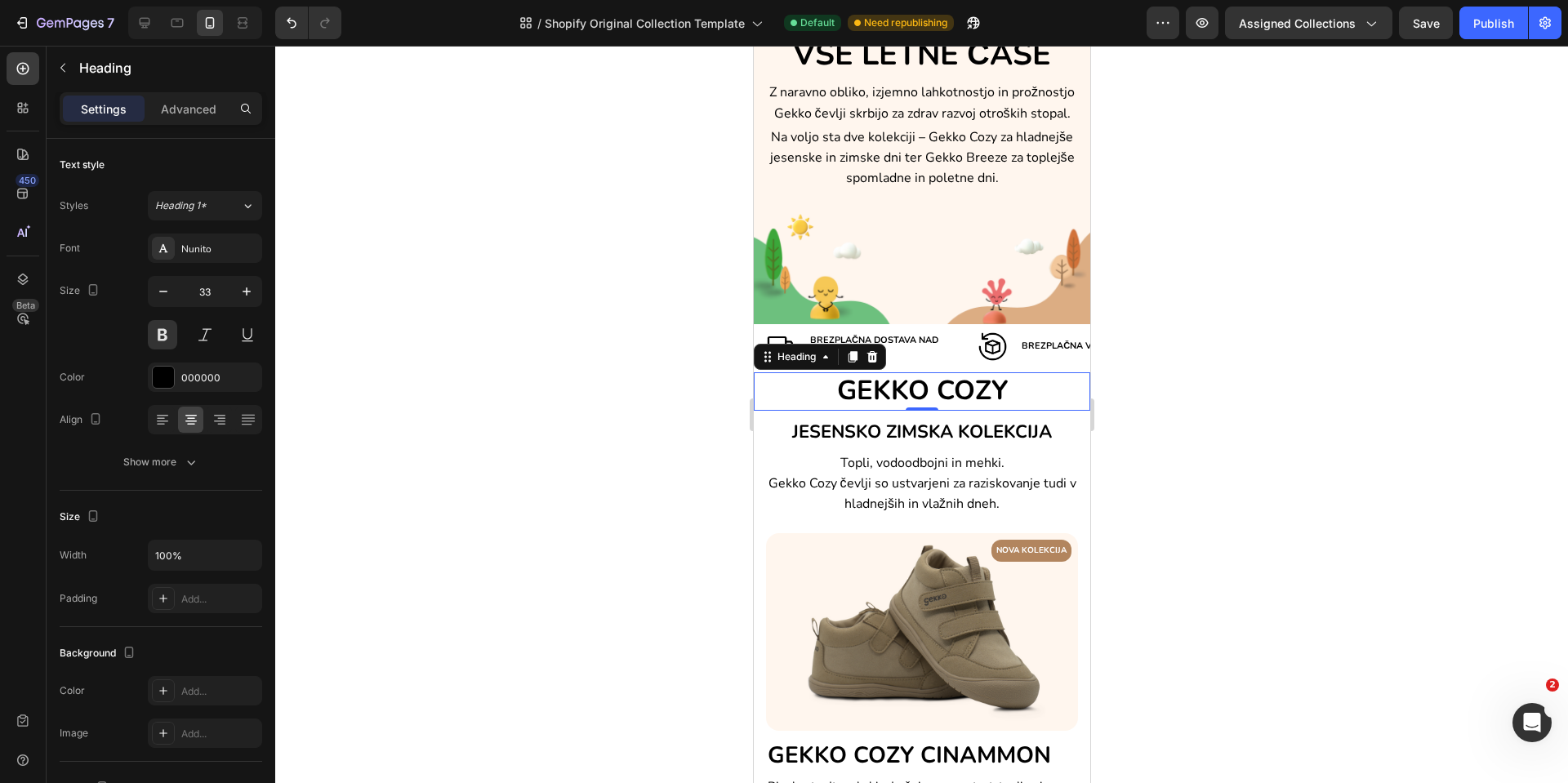
click at [887, 384] on h2 "GEKKO COZY" at bounding box center [921, 392] width 336 height 38
click at [790, 386] on h2 "GEKKO COZY" at bounding box center [921, 392] width 336 height 38
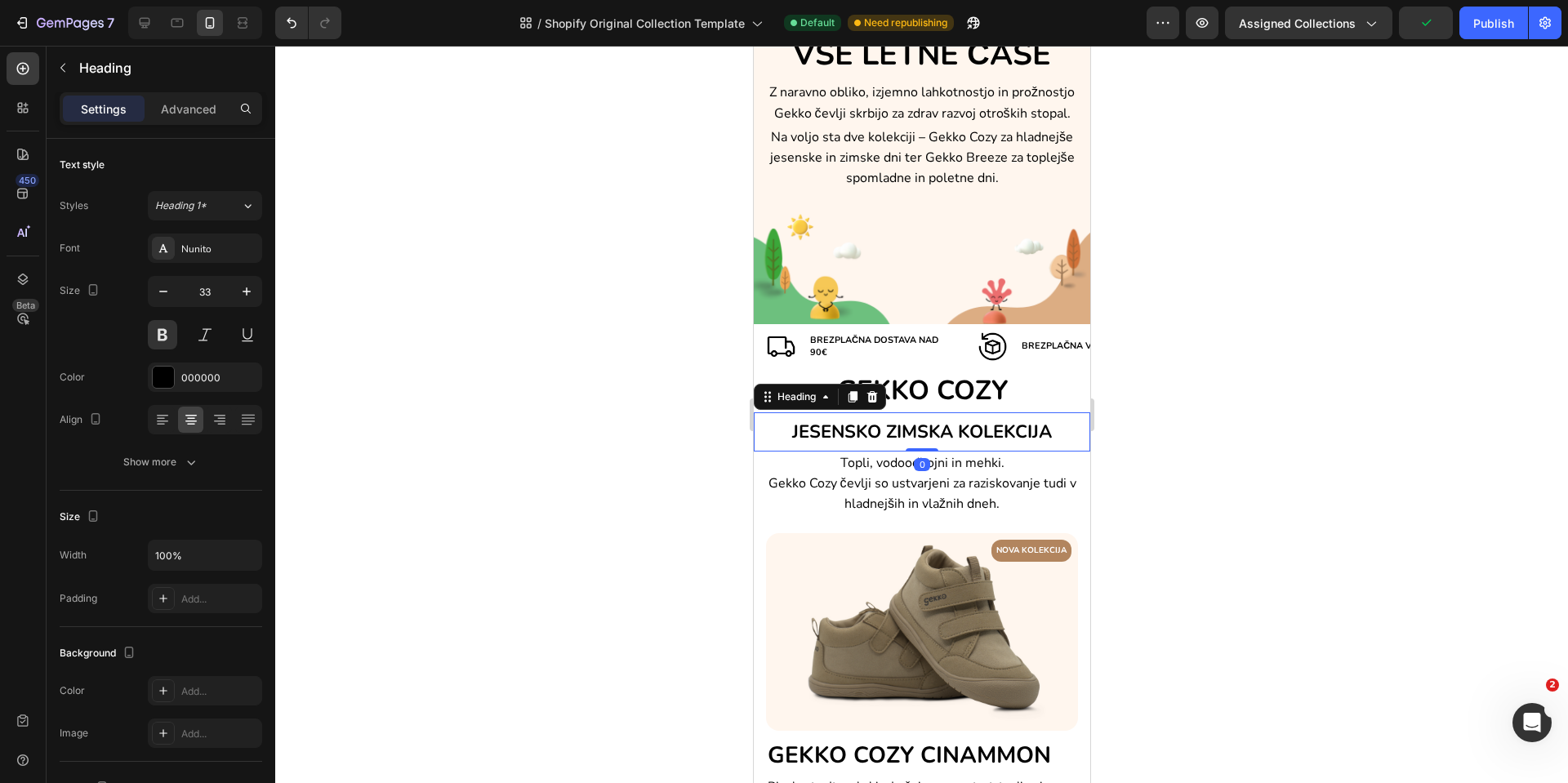
click at [1054, 439] on h2 "JESENSKO ZIMSKA KOLEKCIJA" at bounding box center [921, 430] width 336 height 37
click at [1042, 400] on p "GEKKO COZY" at bounding box center [922, 392] width 334 height 35
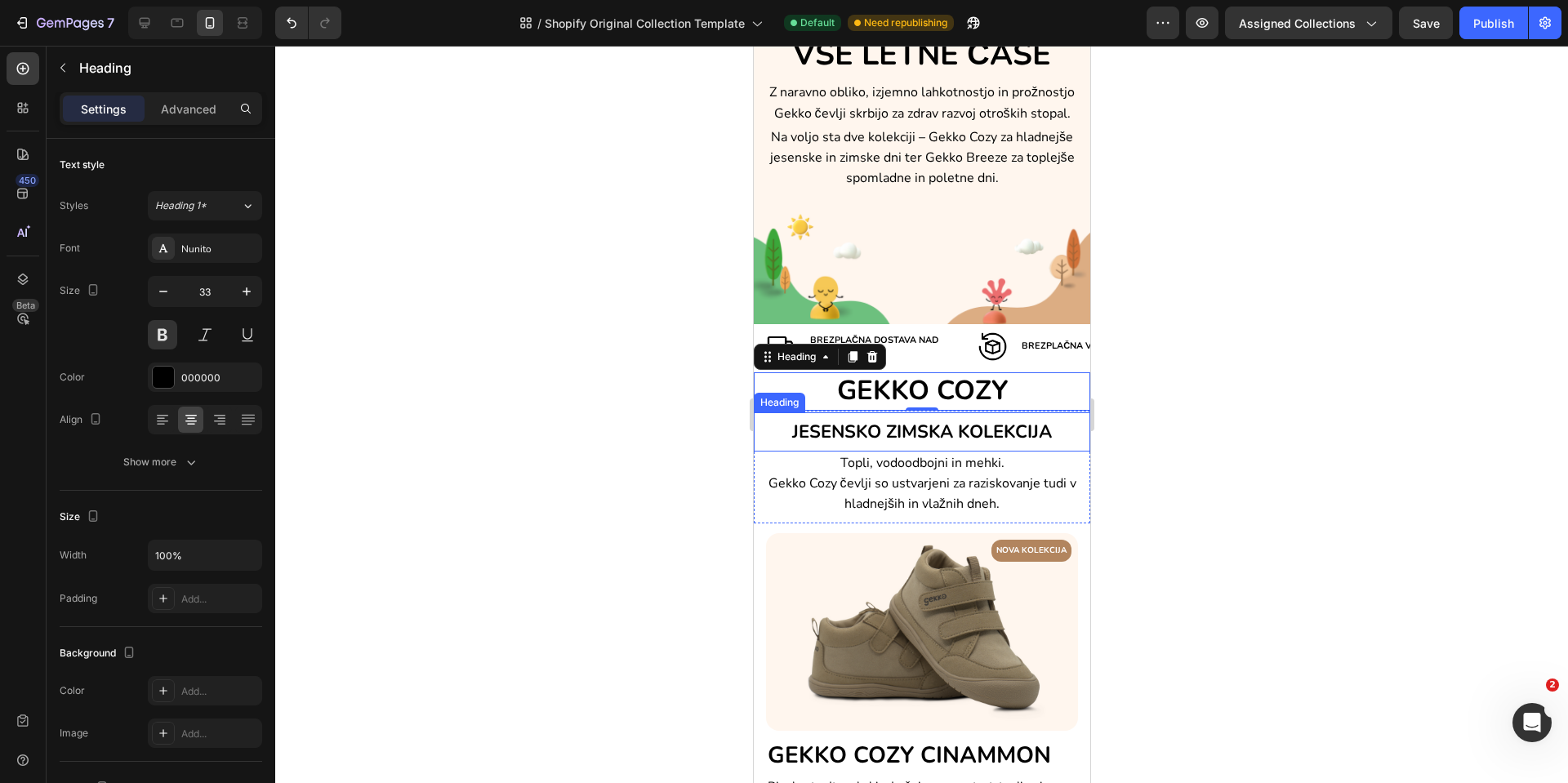
click at [1056, 430] on h2 "JESENSKO ZIMSKA KOLEKCIJA" at bounding box center [921, 430] width 336 height 37
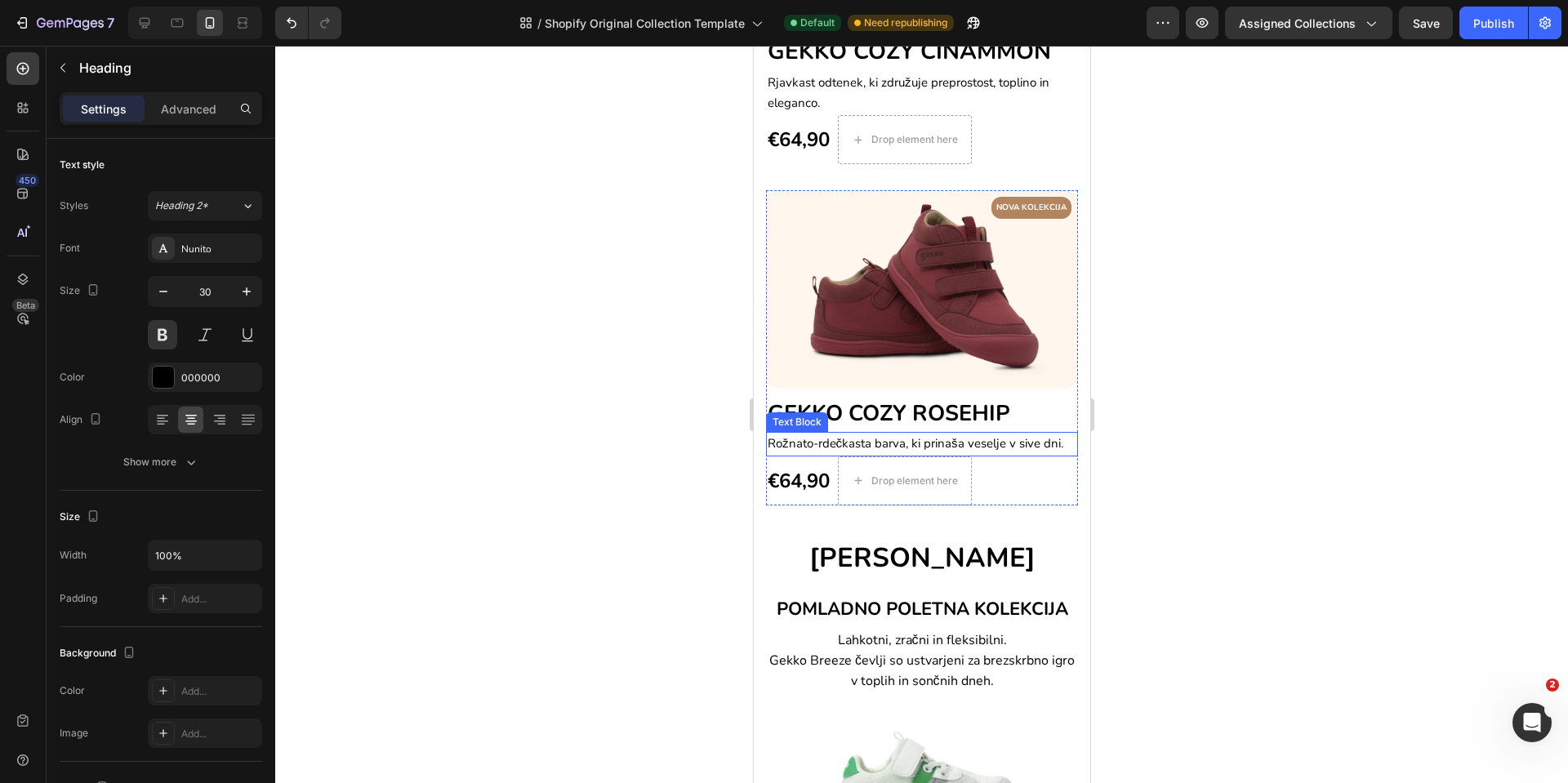
scroll to position [857, 0]
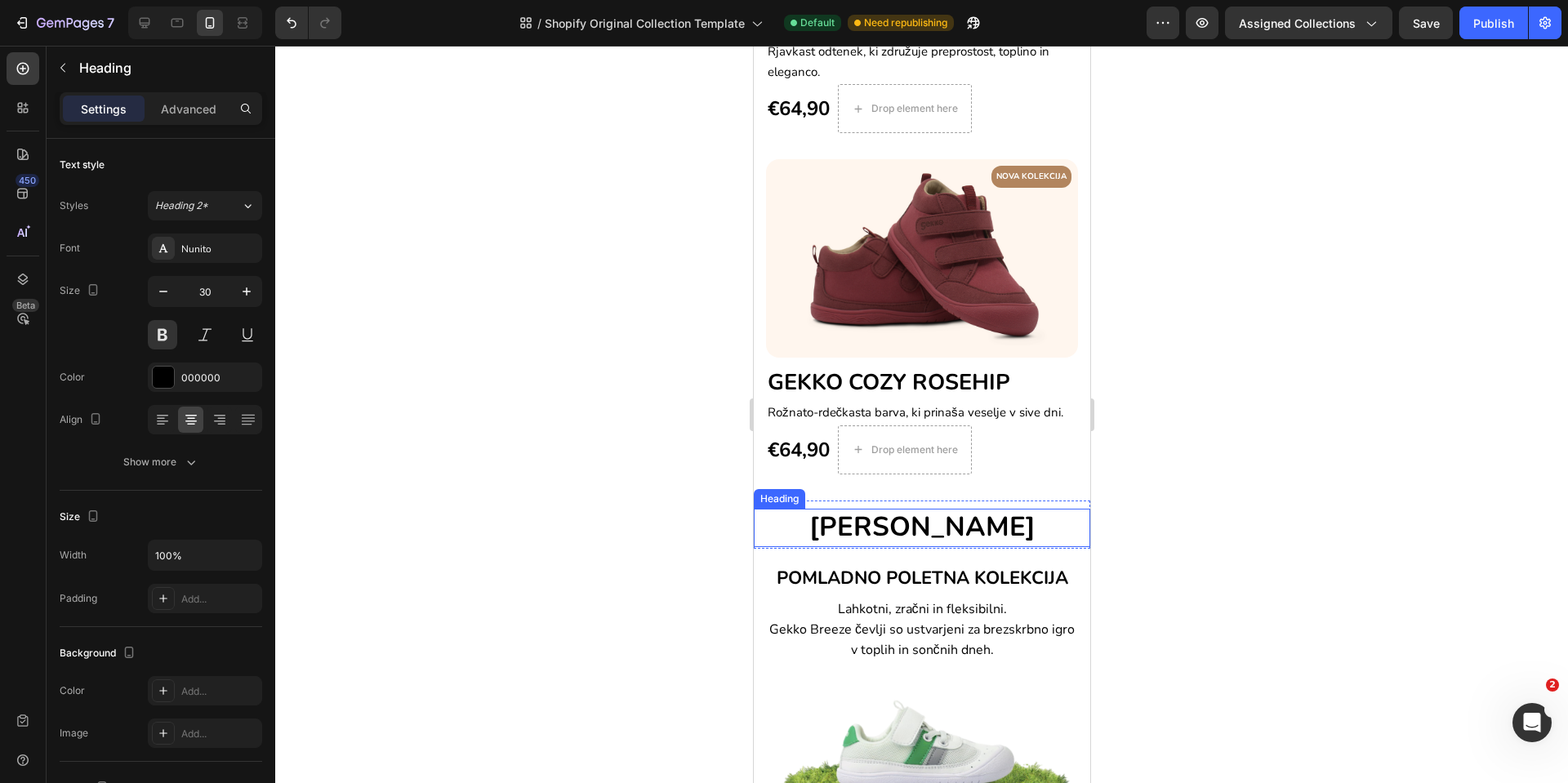
click at [1033, 517] on h2 "[PERSON_NAME]" at bounding box center [921, 527] width 336 height 38
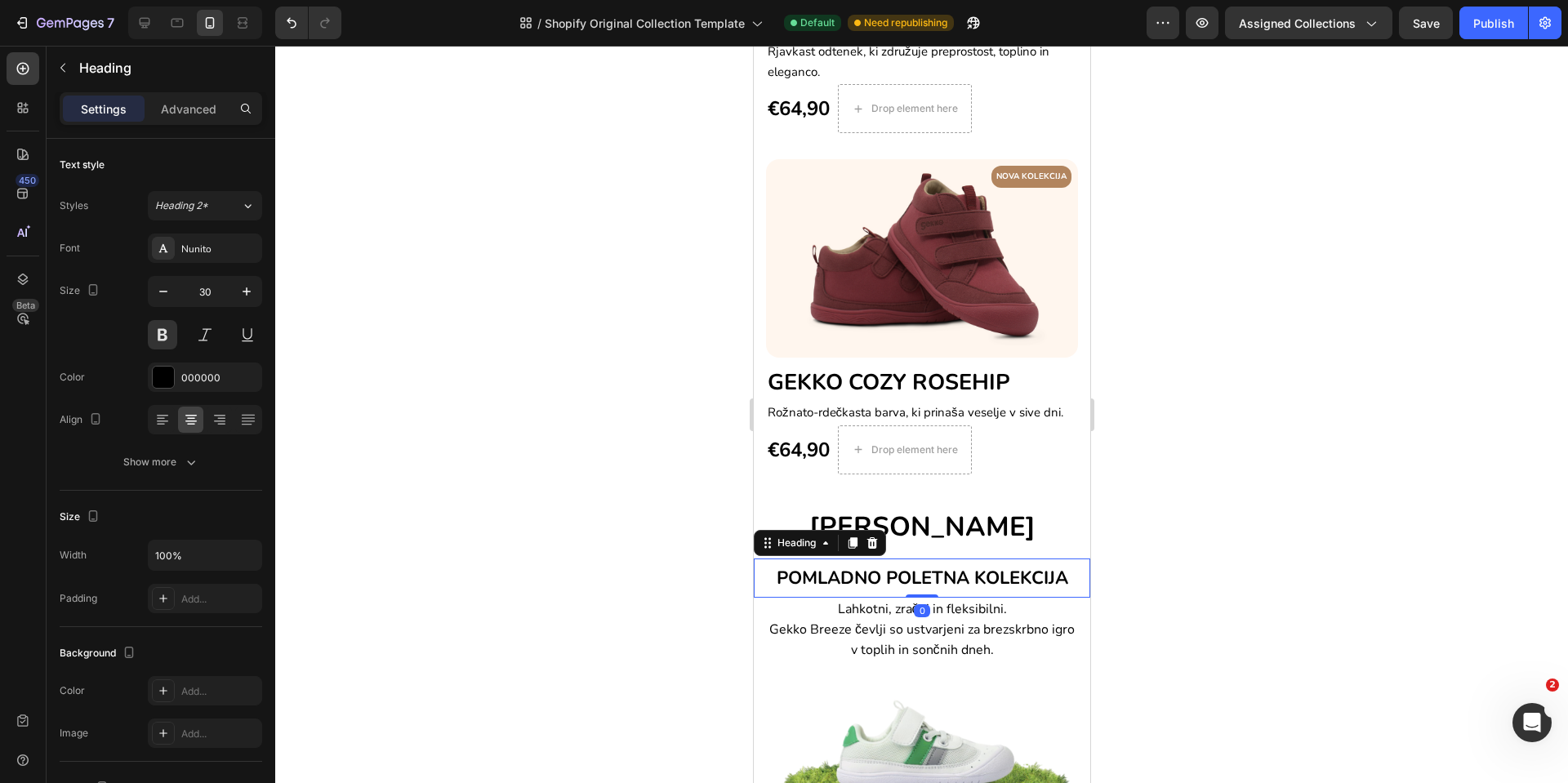
click at [1060, 566] on span "POMLADNO POLETNA KOLEKCIJA" at bounding box center [922, 578] width 292 height 24
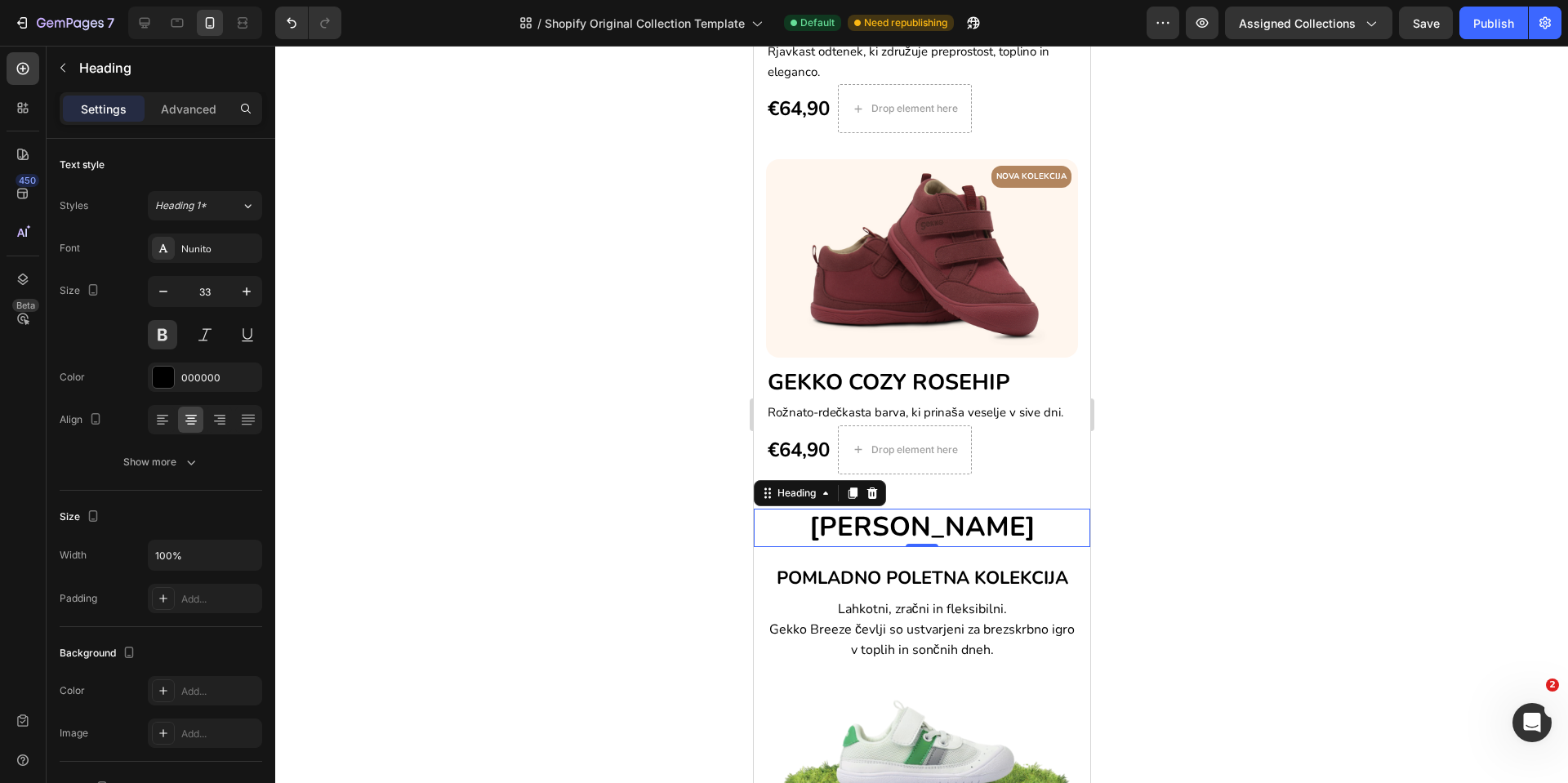
click at [1050, 519] on h2 "[PERSON_NAME]" at bounding box center [921, 527] width 336 height 38
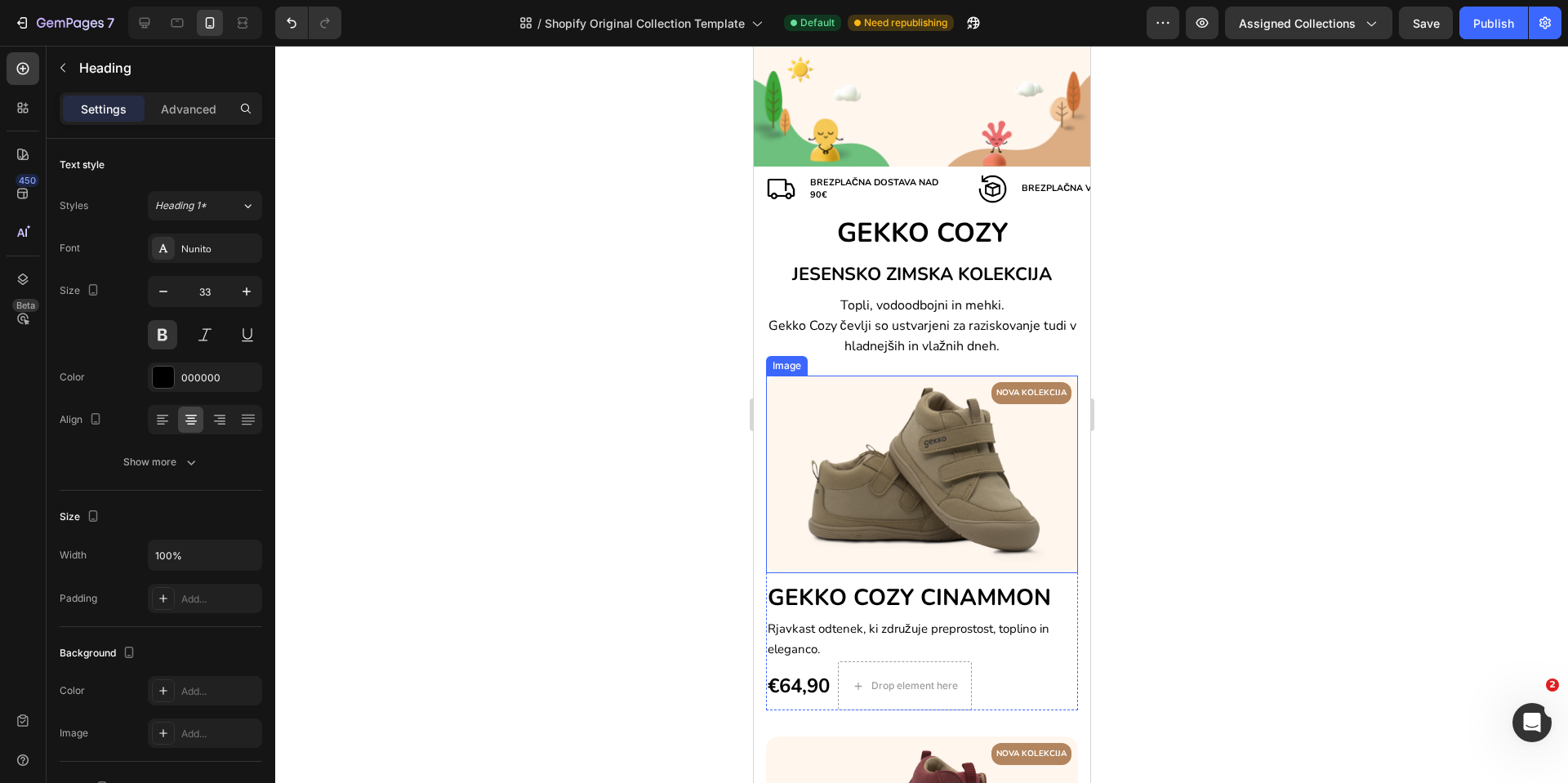
scroll to position [122, 0]
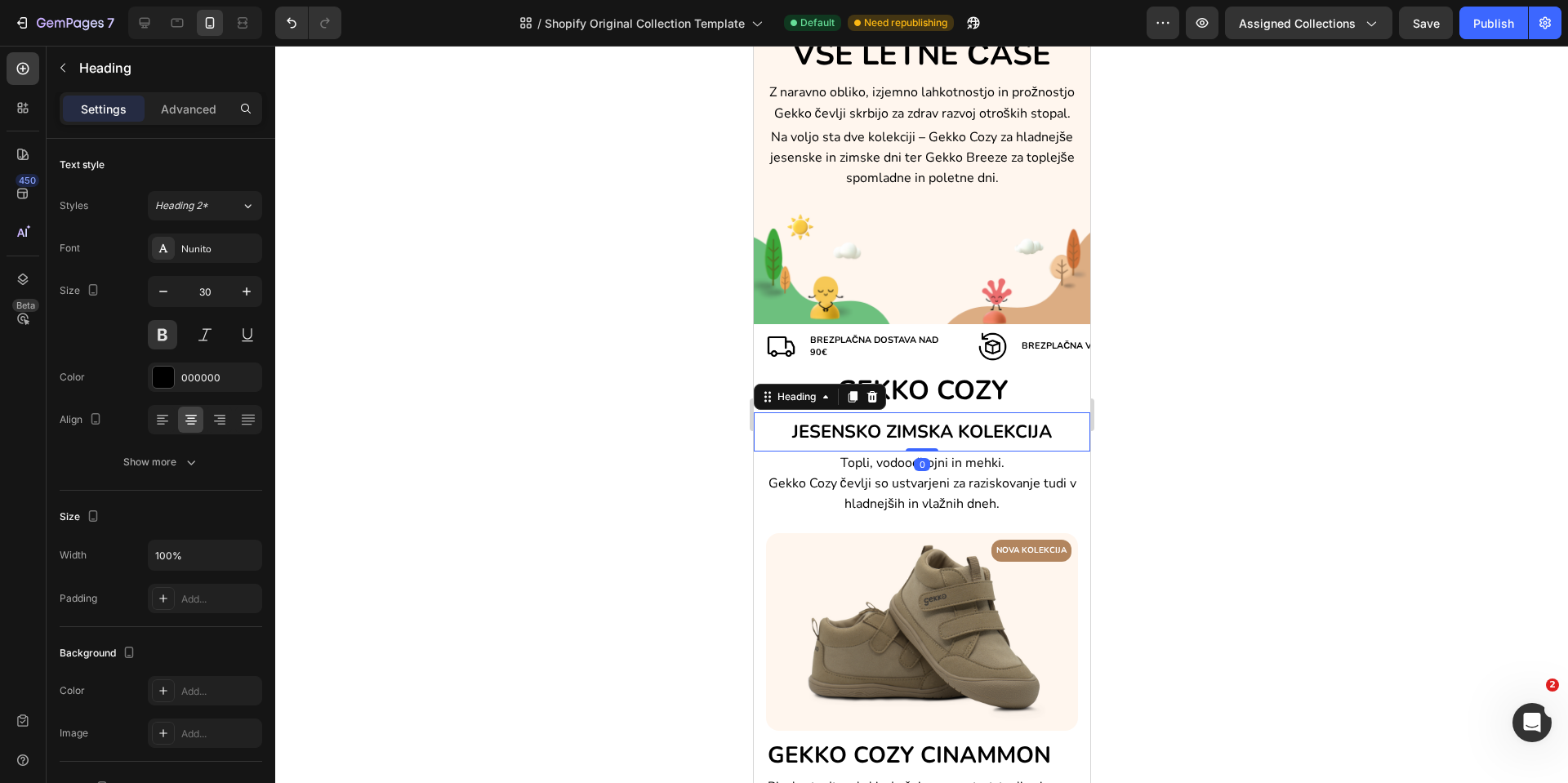
click at [1050, 429] on h2 "JESENSKO ZIMSKA KOLEKCIJA" at bounding box center [921, 430] width 336 height 37
click at [1044, 386] on h2 "GEKKO COZY" at bounding box center [921, 392] width 336 height 38
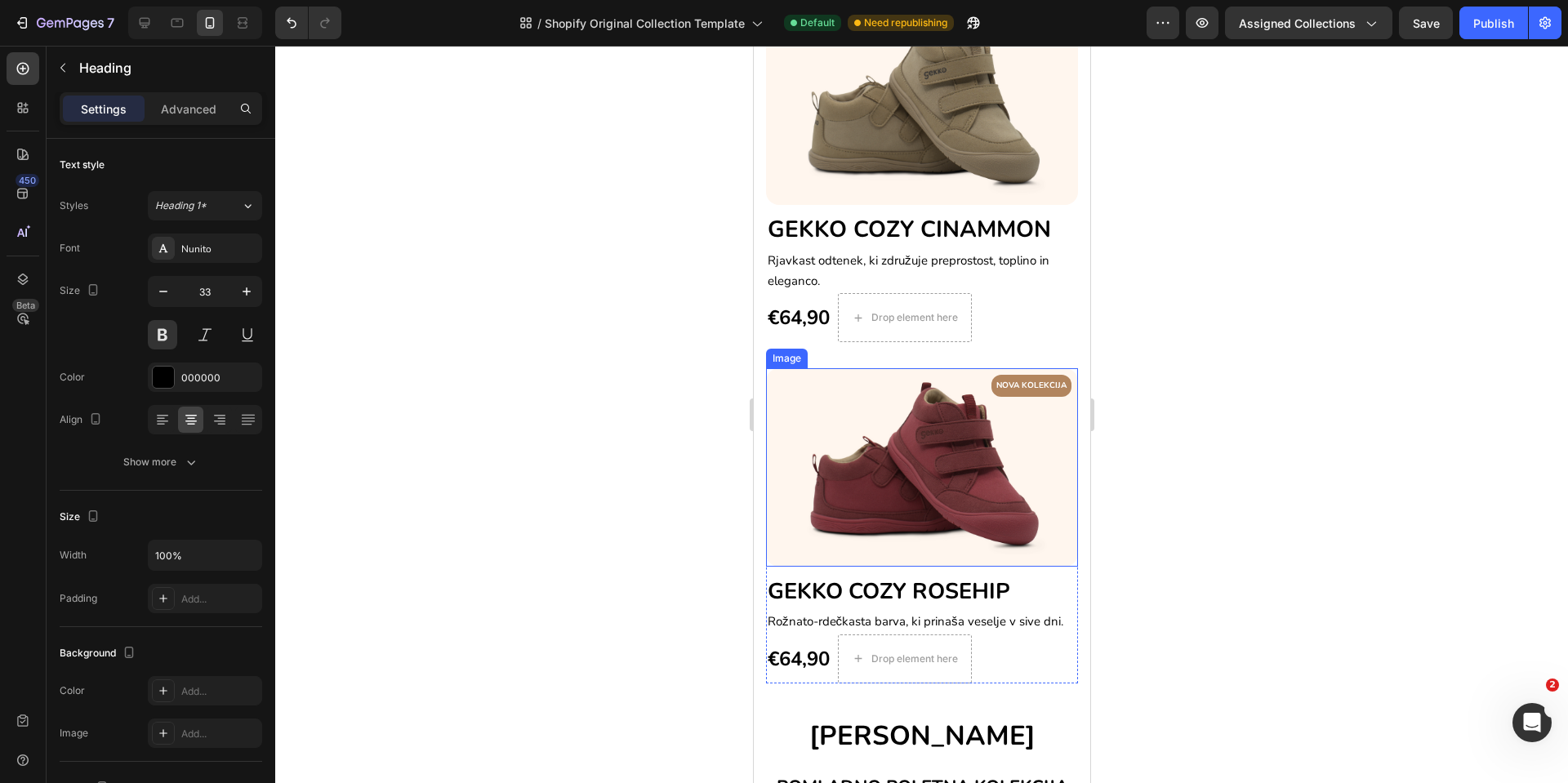
scroll to position [981, 0]
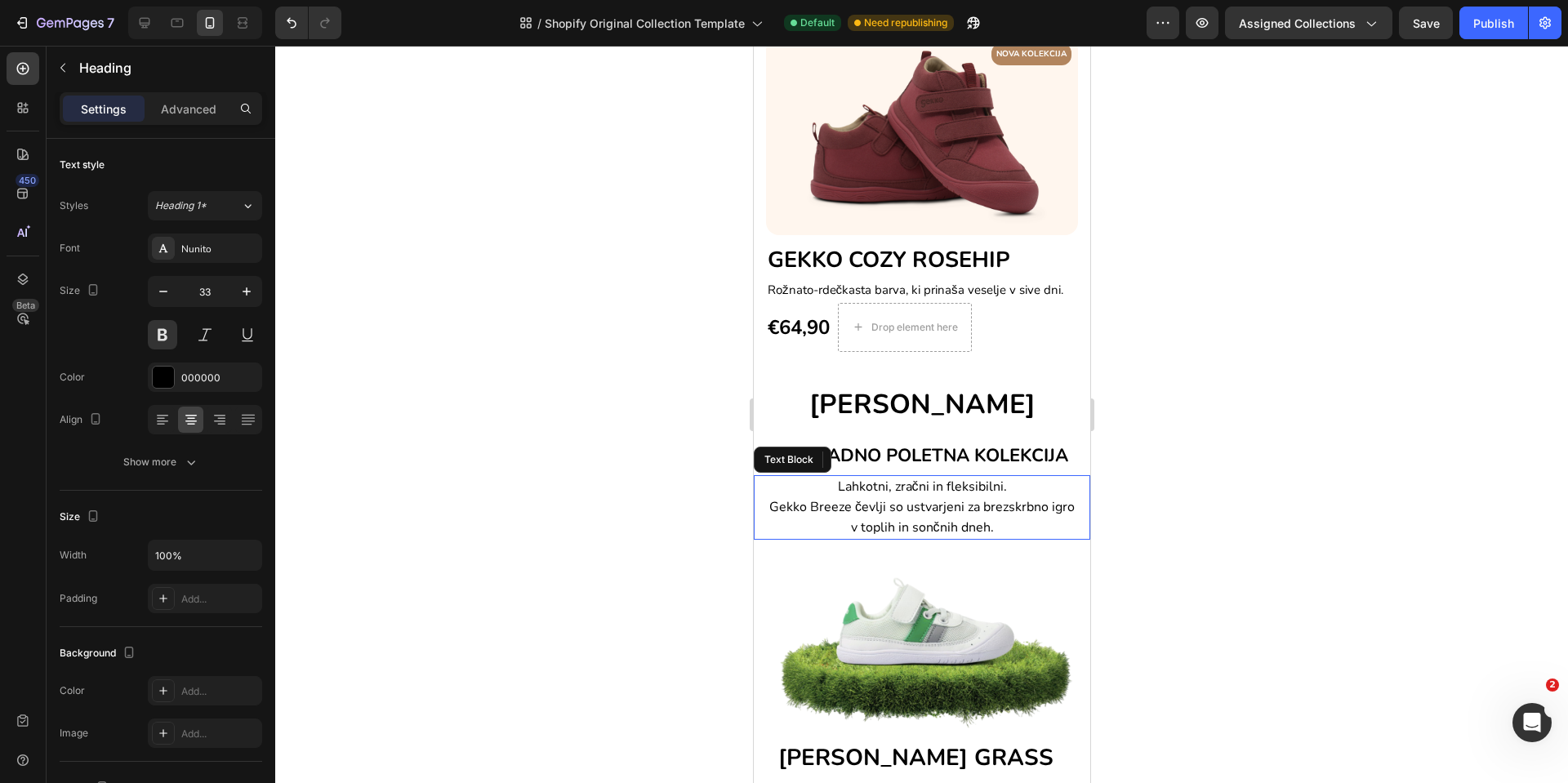
click at [1036, 488] on p "Lahkotni, zračni in fleksibilni. Gekko Breeze čevlji so ustvarjeni za brezskrbn…" at bounding box center [921, 508] width 310 height 62
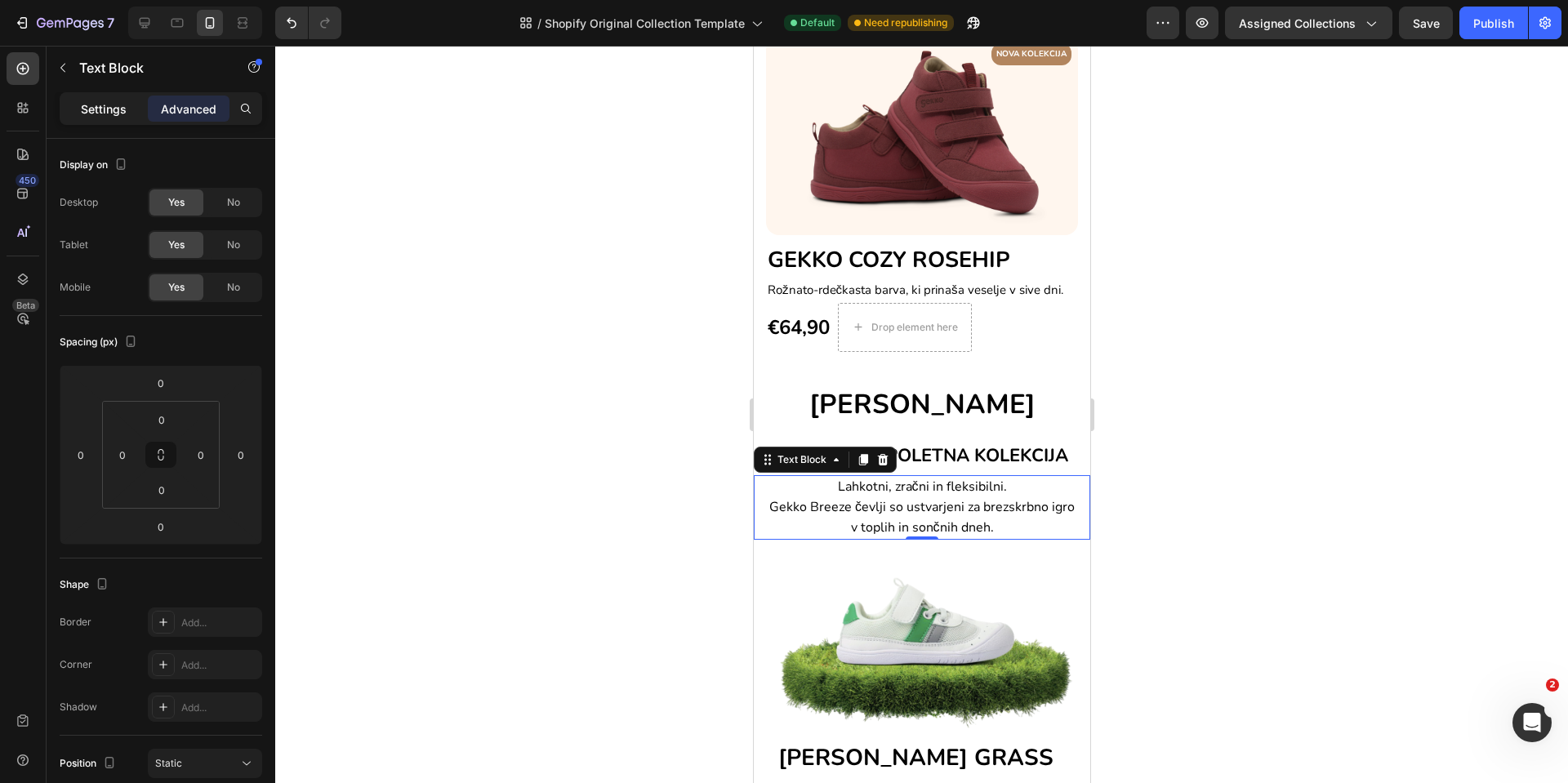
click at [127, 113] on div "Settings" at bounding box center [103, 108] width 82 height 26
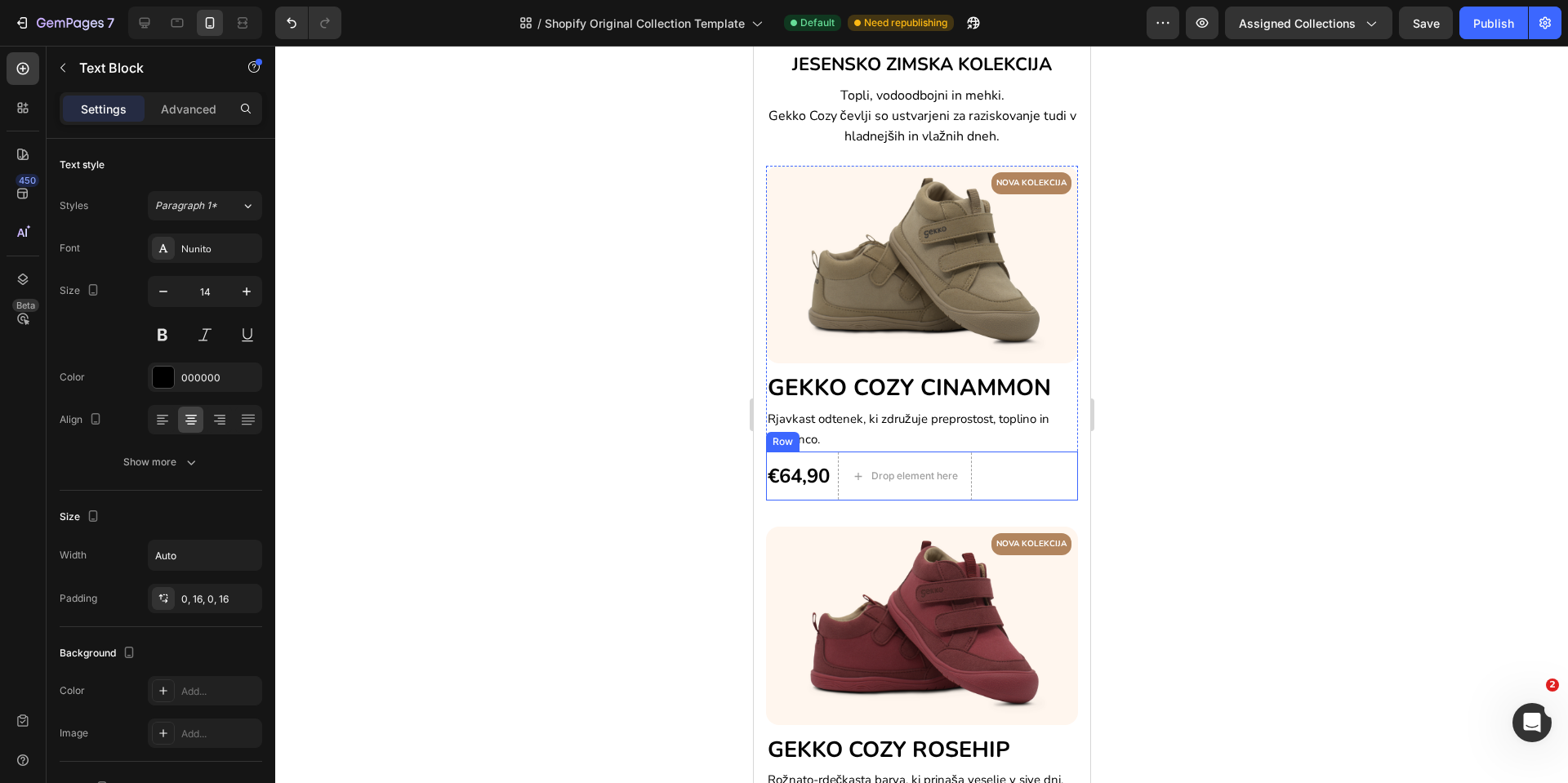
scroll to position [0, 0]
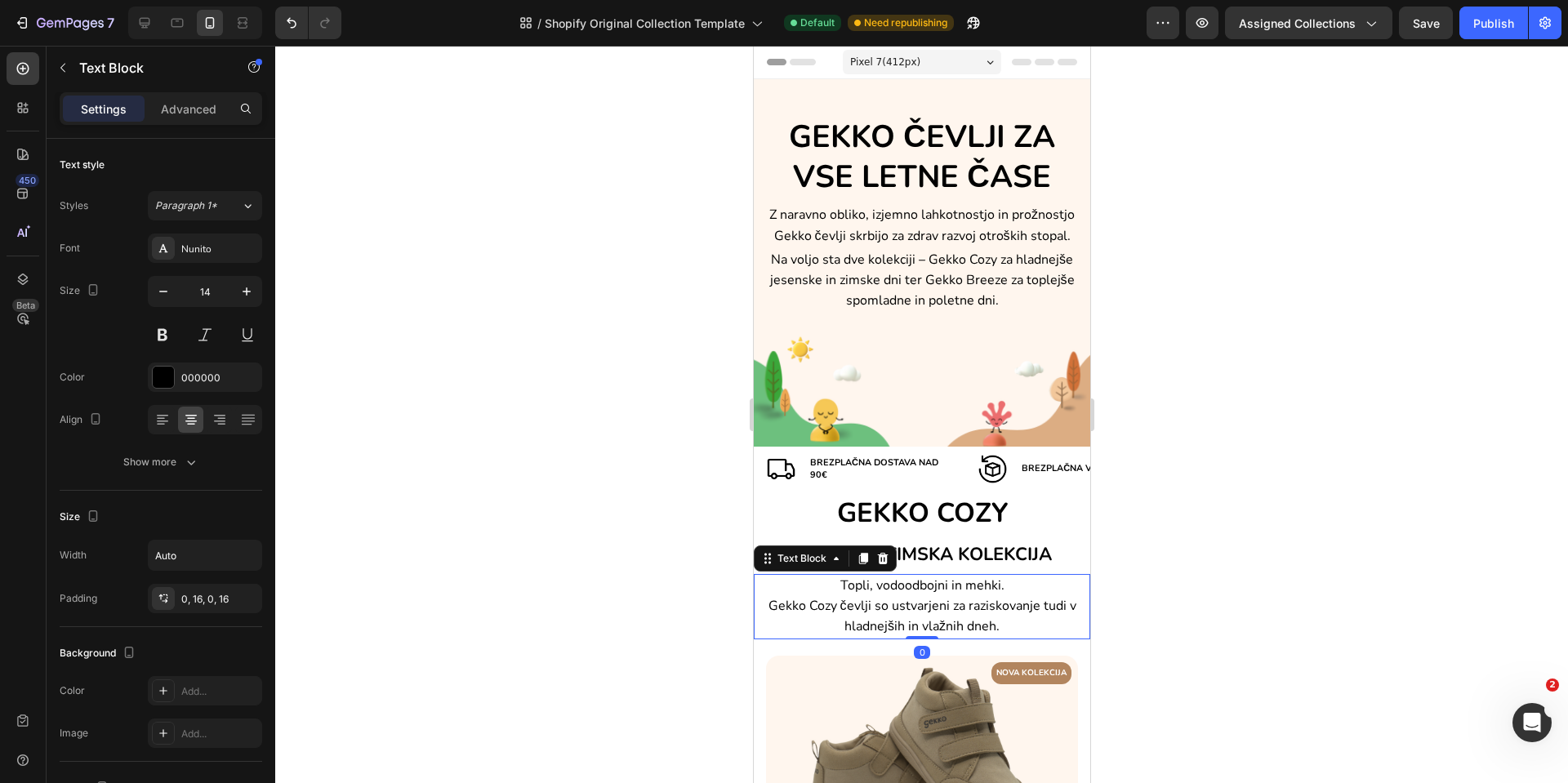
click at [1035, 586] on p "Topli, vodoodbojni in mehki. Gekko Cozy čevlji so ustvarjeni za raziskovanje tu…" at bounding box center [921, 606] width 310 height 62
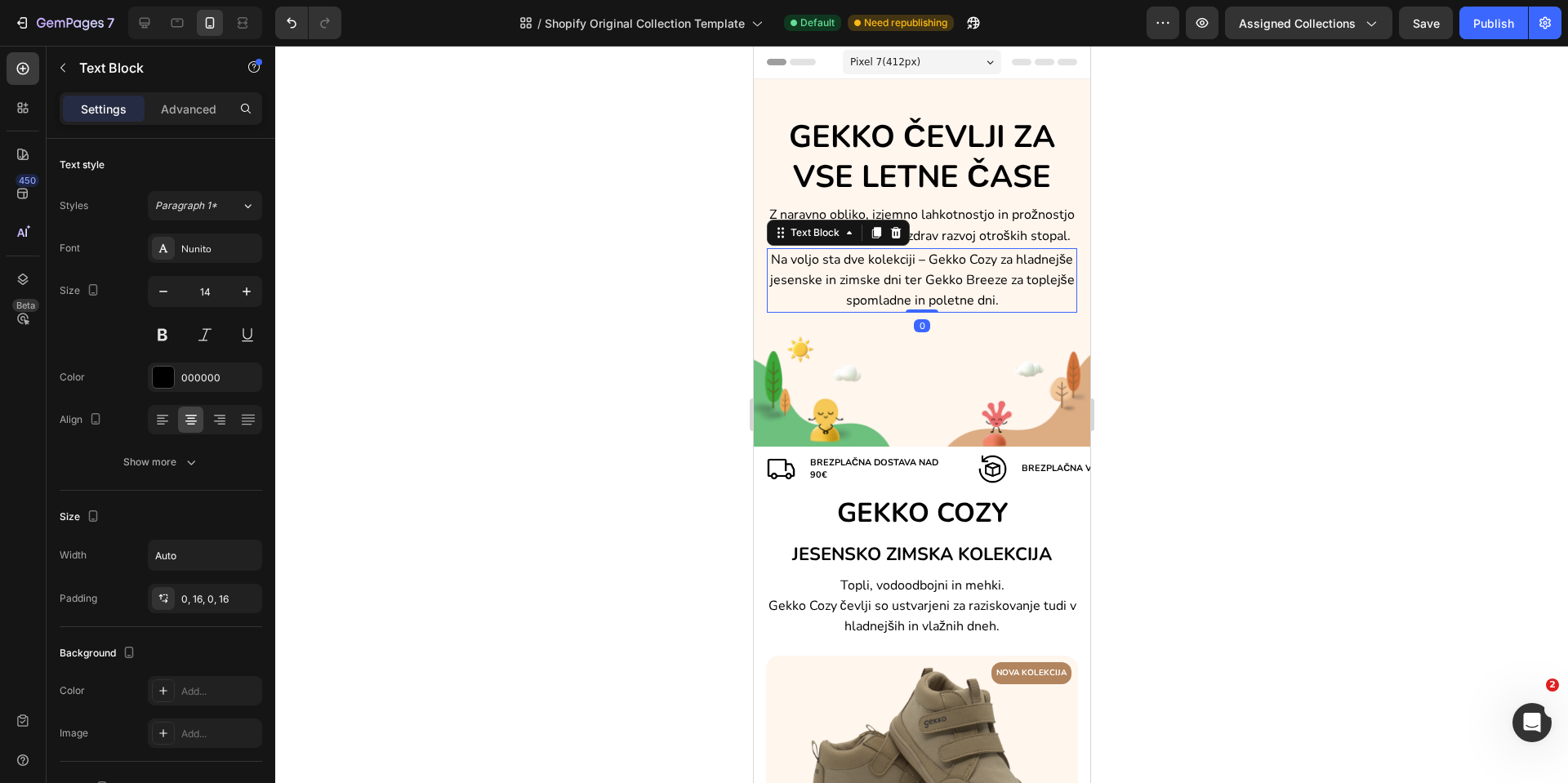
click at [1039, 274] on p "Na voljo sta dve kolekciji – Gekko Cozy za hladnejše jesenske in zimske dni ter…" at bounding box center [921, 281] width 307 height 62
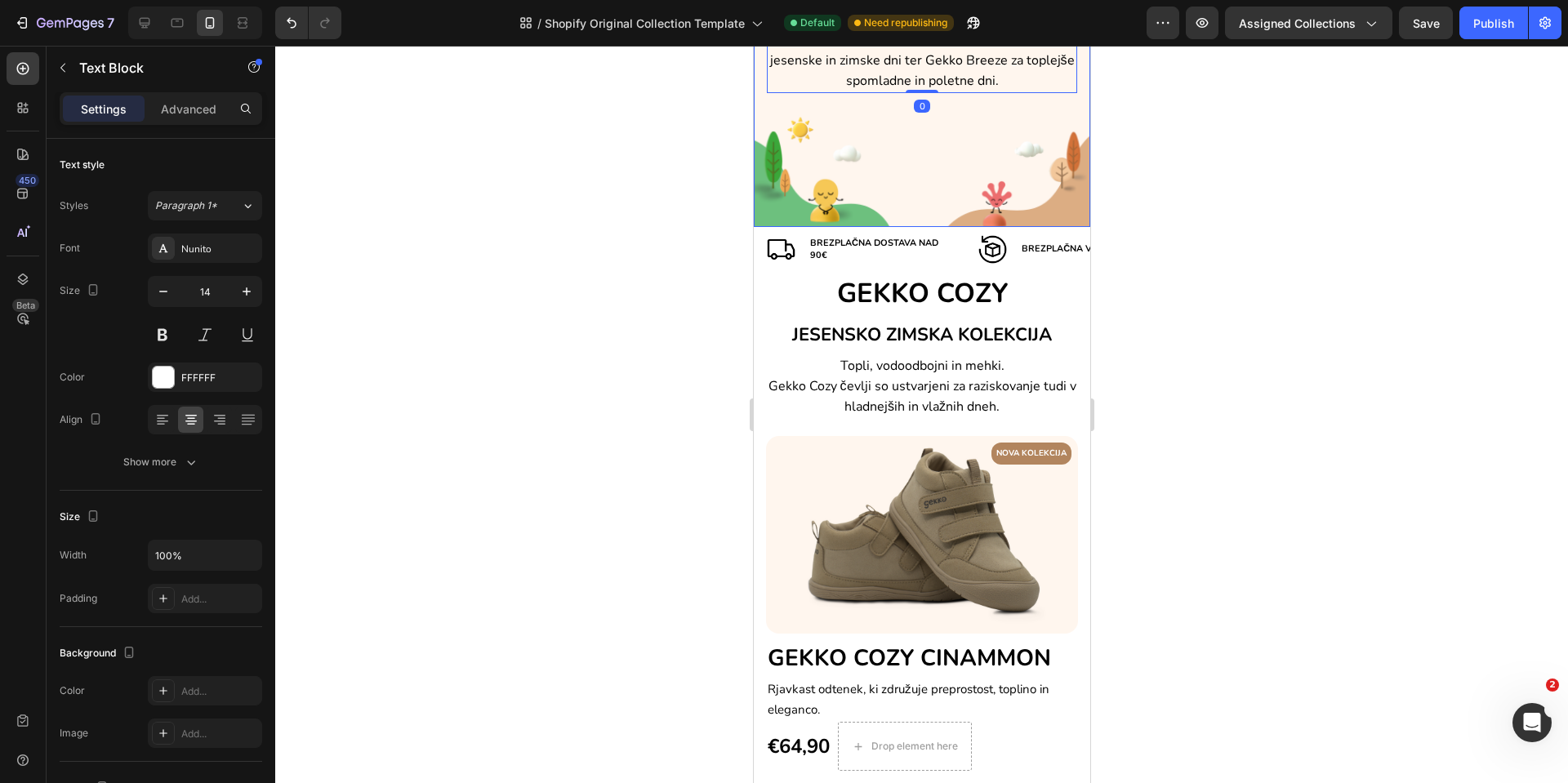
scroll to position [368, 0]
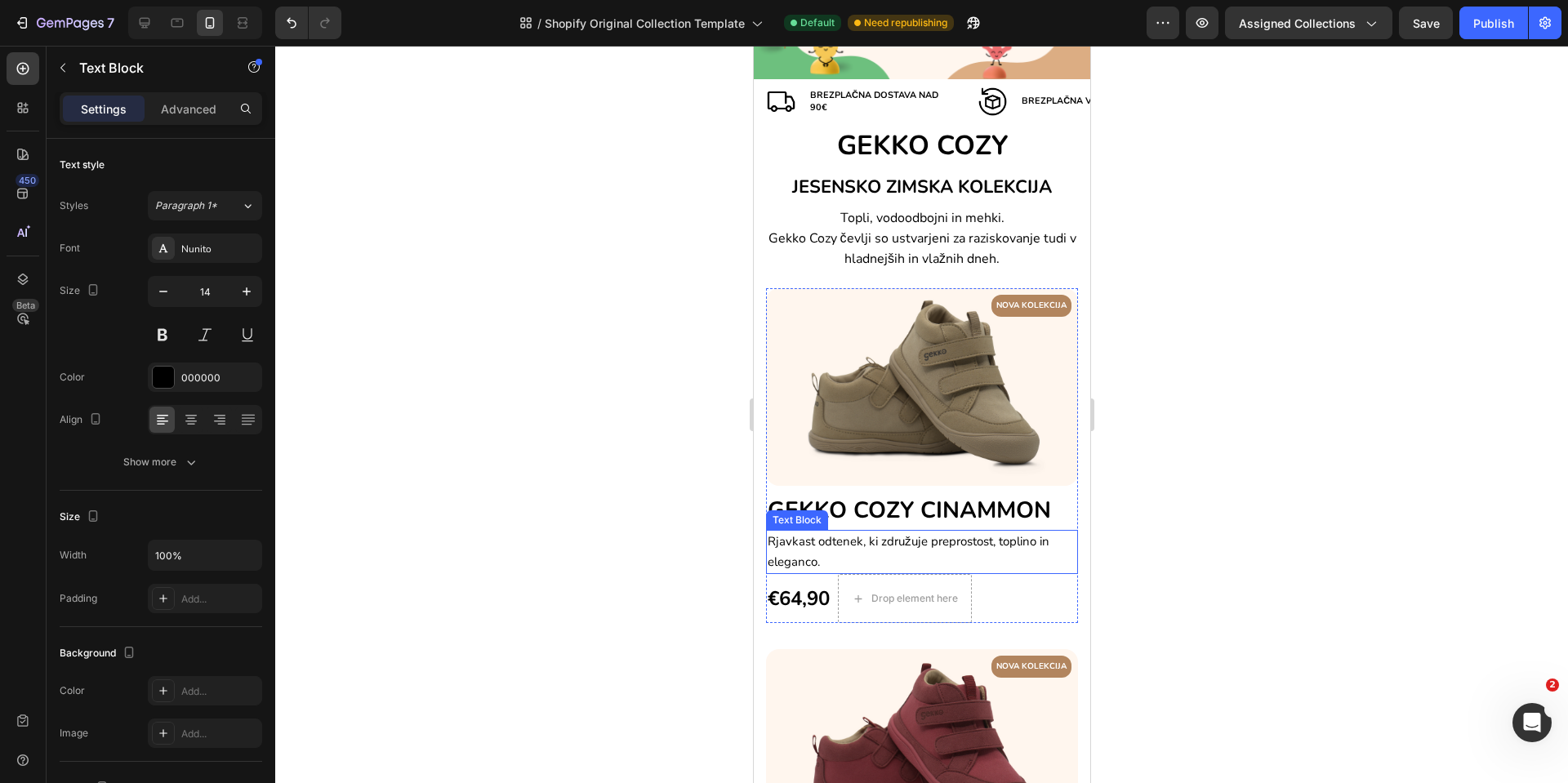
click at [1015, 534] on span "Rjavkast odtenek, ki združuje preprostost, toplino in eleganco." at bounding box center [907, 552] width 282 height 37
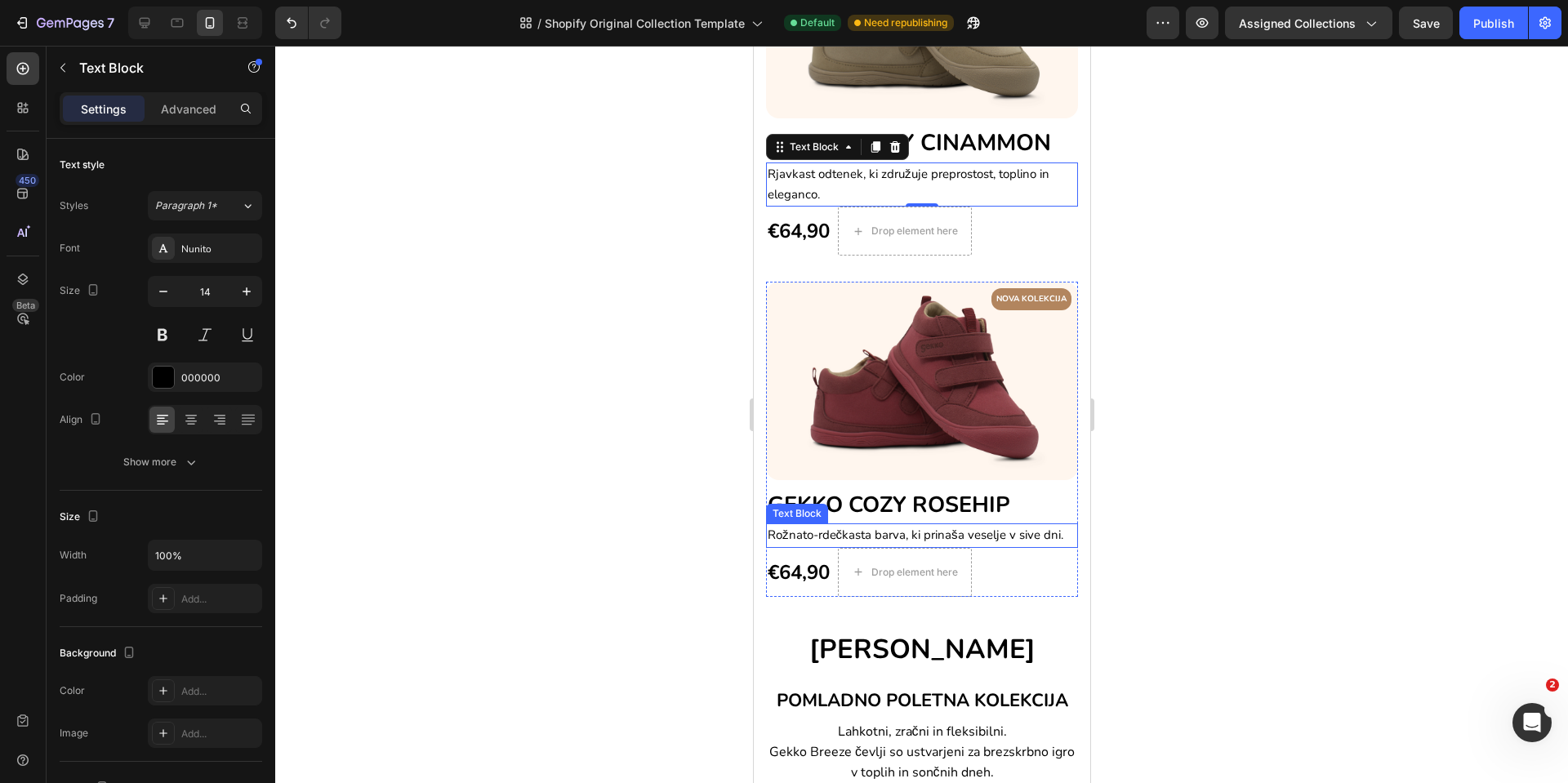
click at [1005, 526] on p "Rožnato-rdečkasta barva, ki prinaša veselje v sive dni." at bounding box center [921, 536] width 309 height 21
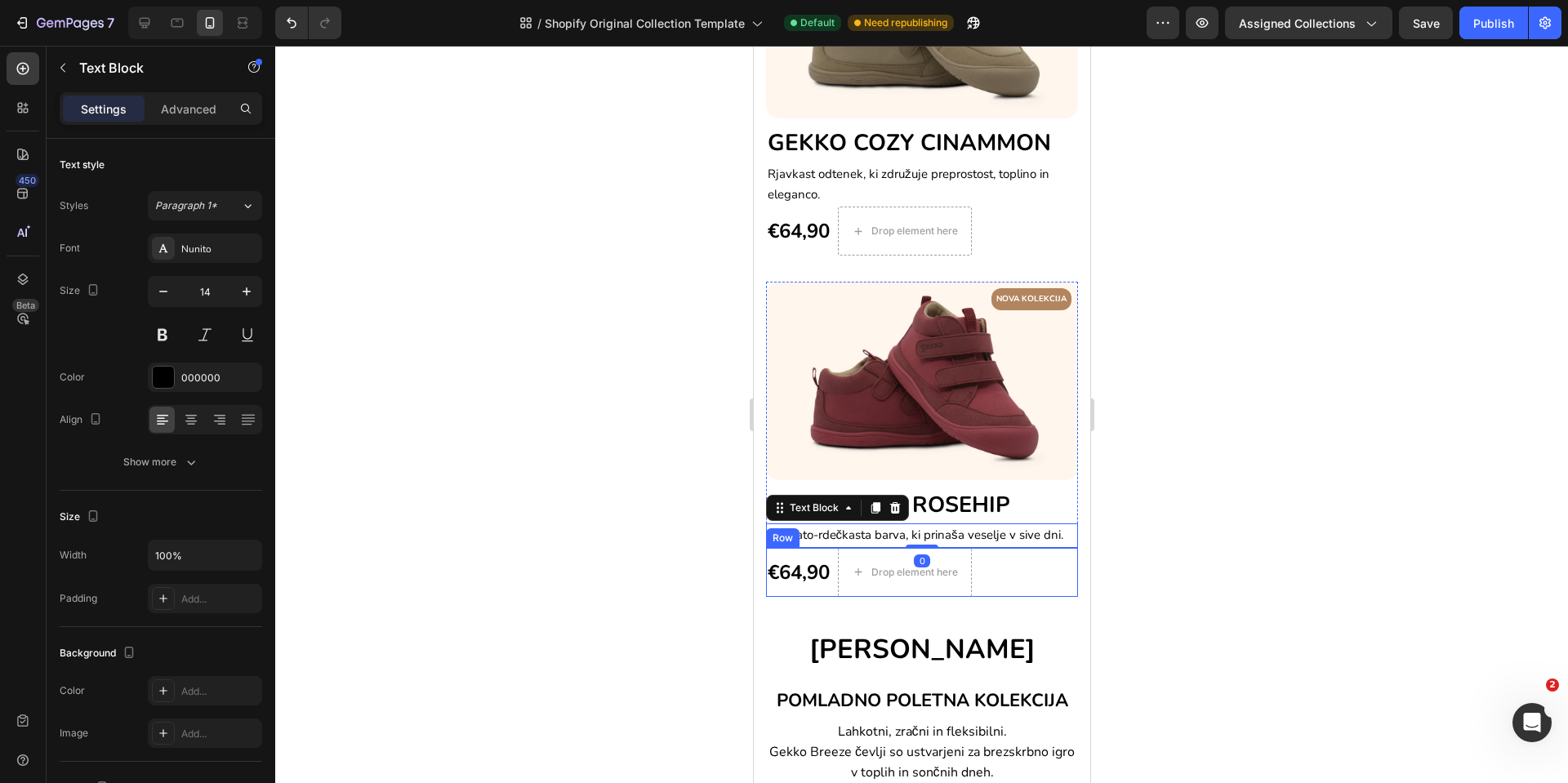
scroll to position [981, 0]
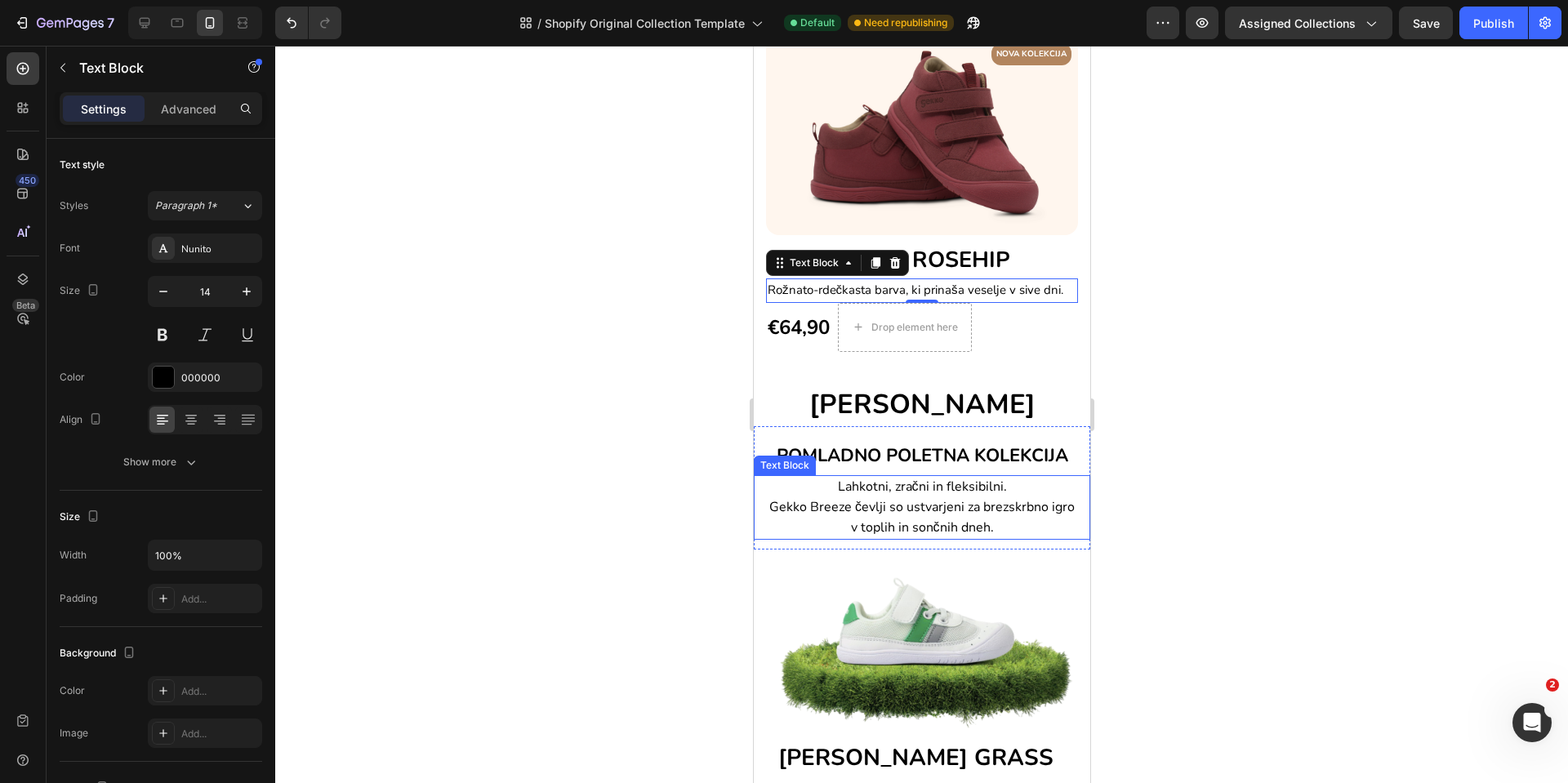
click at [1019, 519] on p "Lahkotni, zračni in fleksibilni. Gekko Breeze čevlji so ustvarjeni za brezskrbn…" at bounding box center [921, 508] width 310 height 62
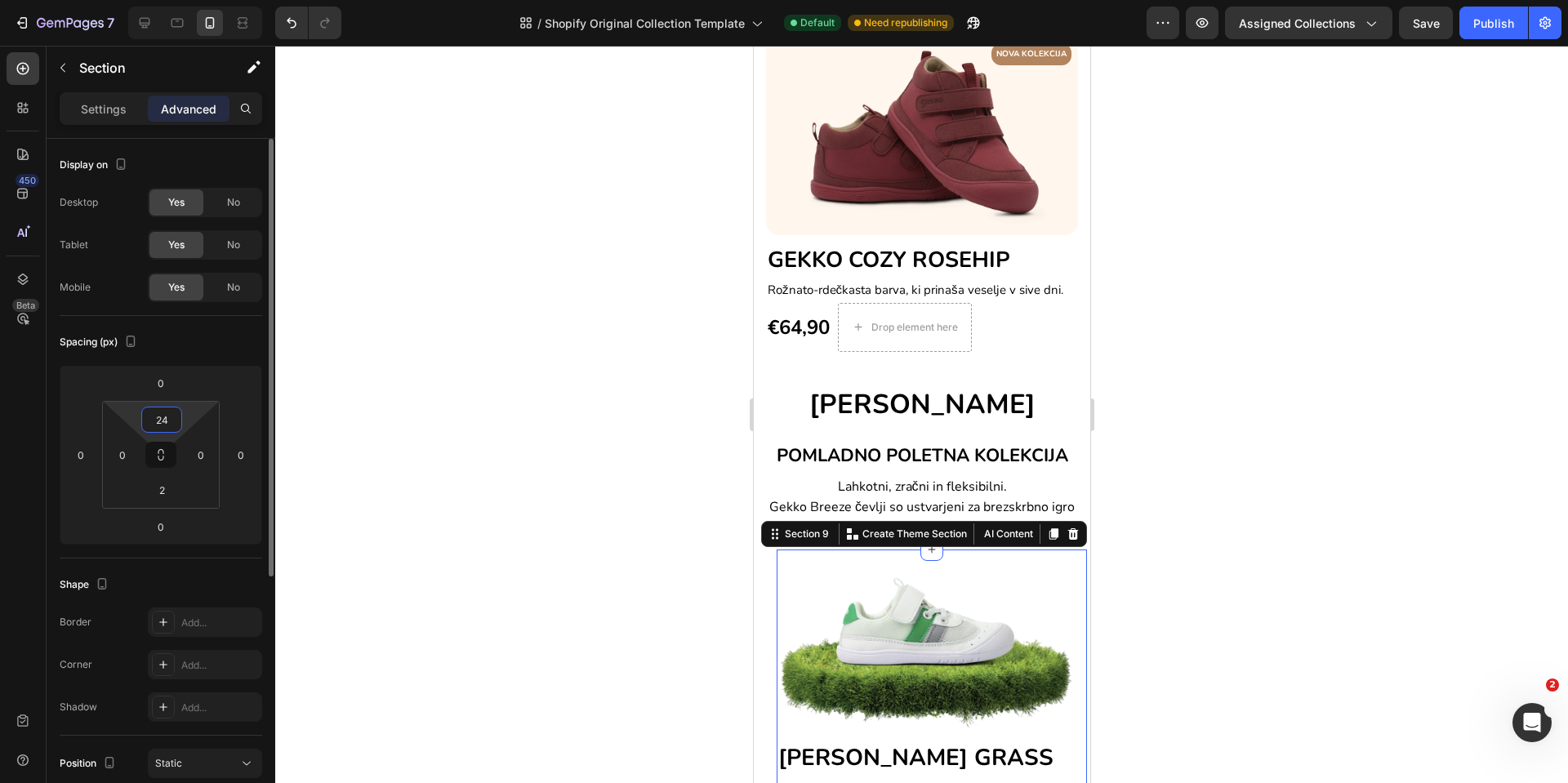
click at [149, 417] on input "24" at bounding box center [161, 420] width 33 height 24
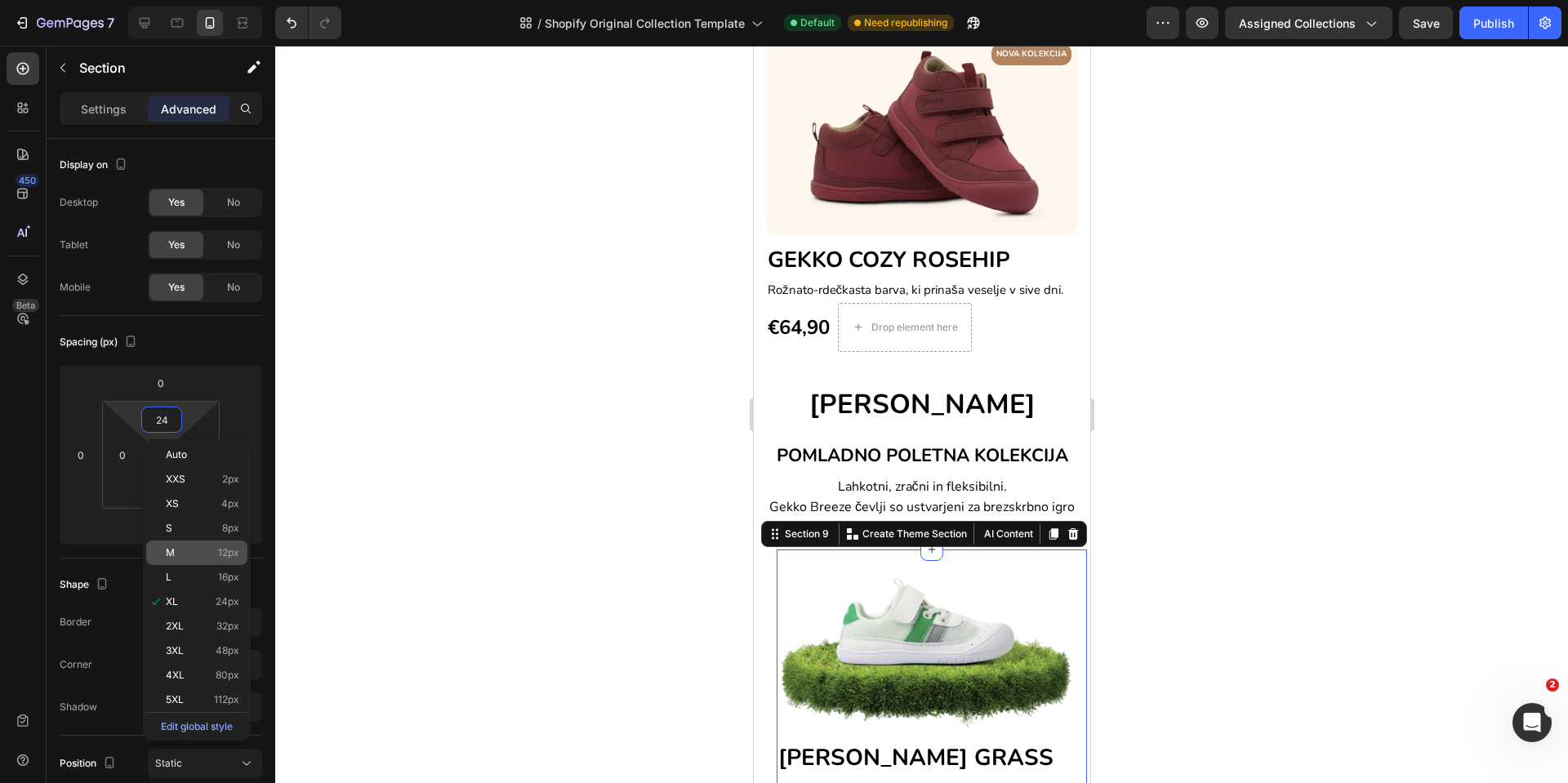
click at [174, 562] on div "M 12px" at bounding box center [197, 553] width 102 height 24
type input "12"
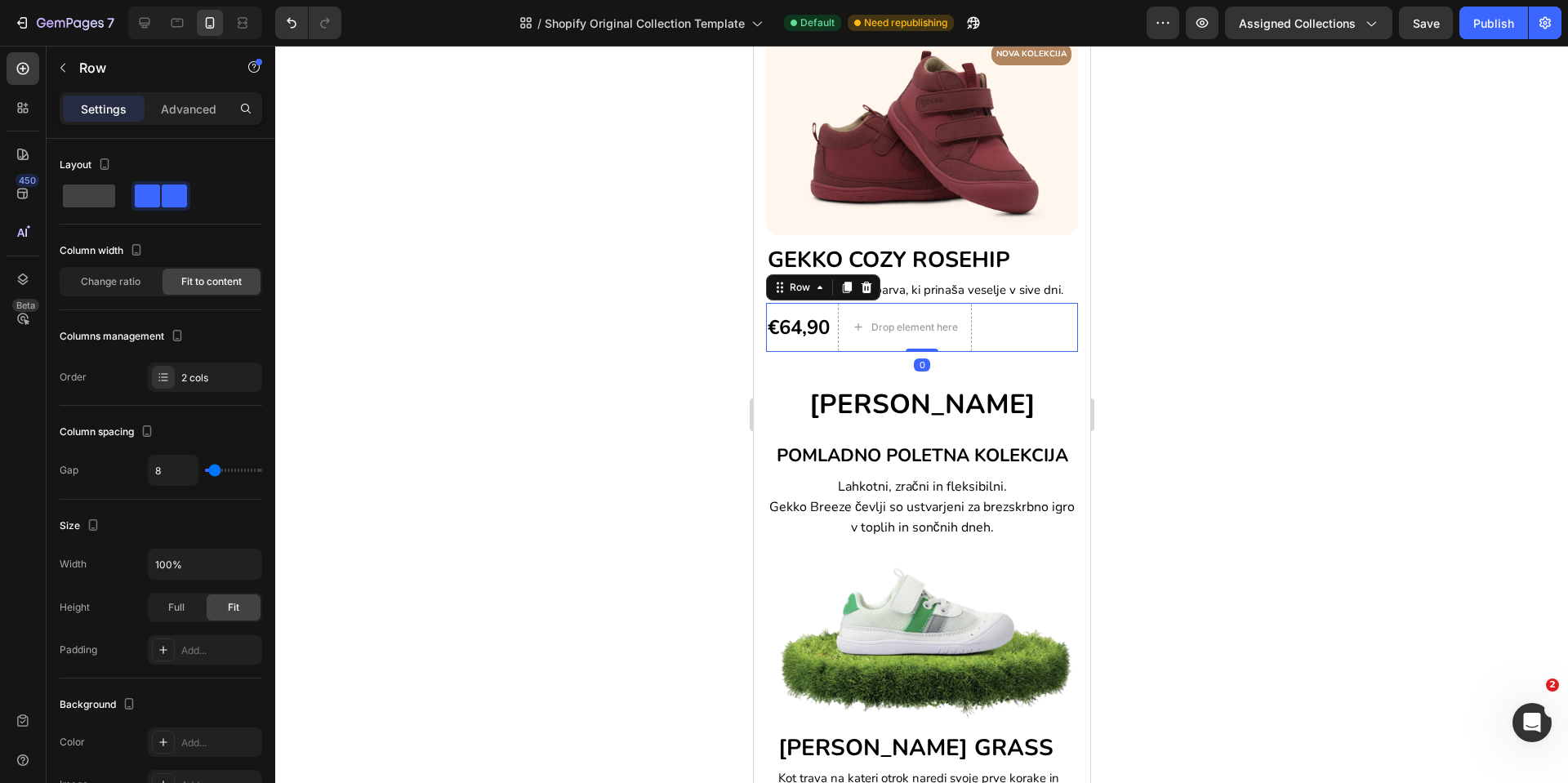
click at [1050, 343] on div "€64,90 (P) Price (P) Price Drop element here Row 0" at bounding box center [921, 327] width 312 height 49
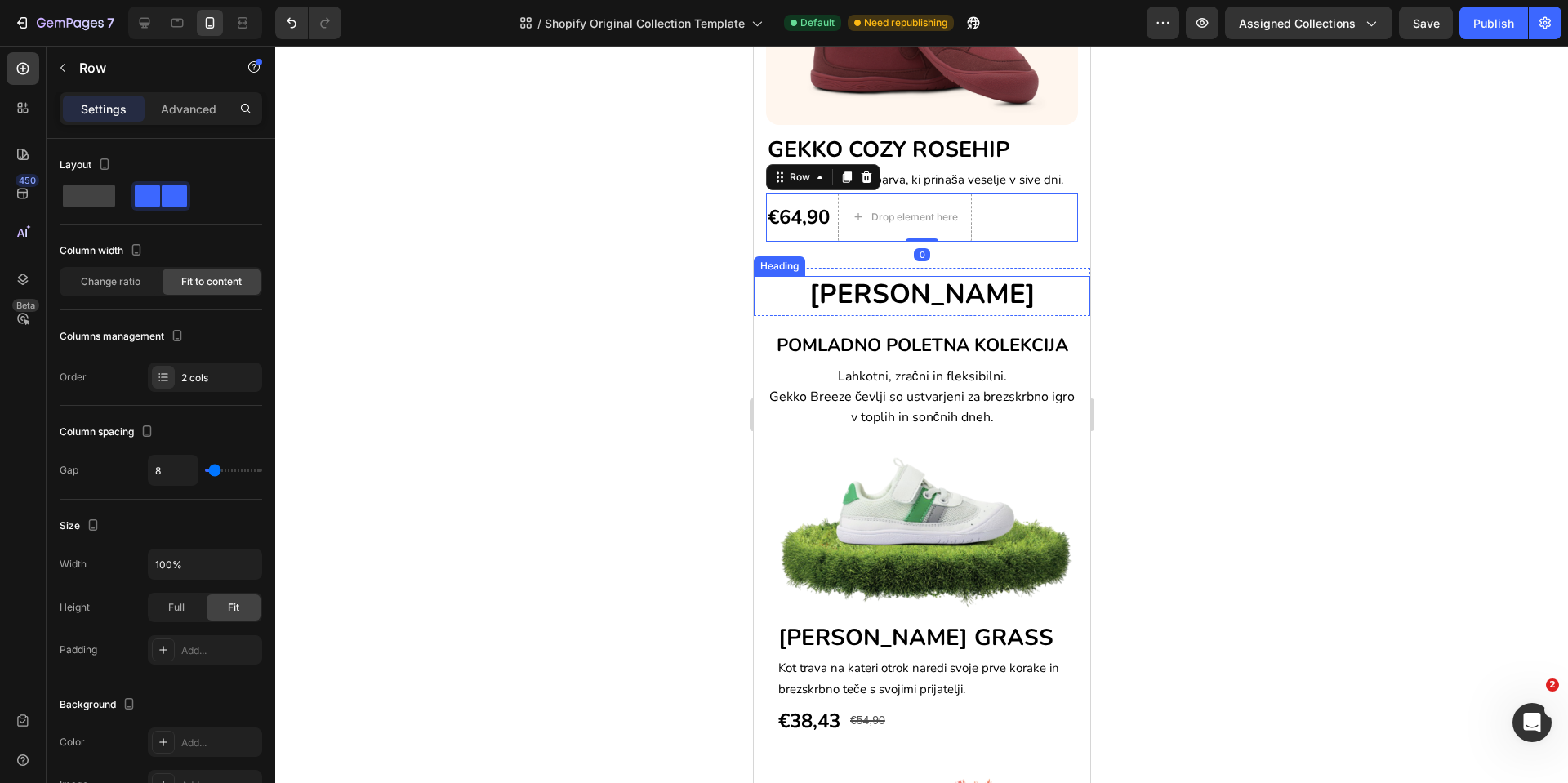
scroll to position [1225, 0]
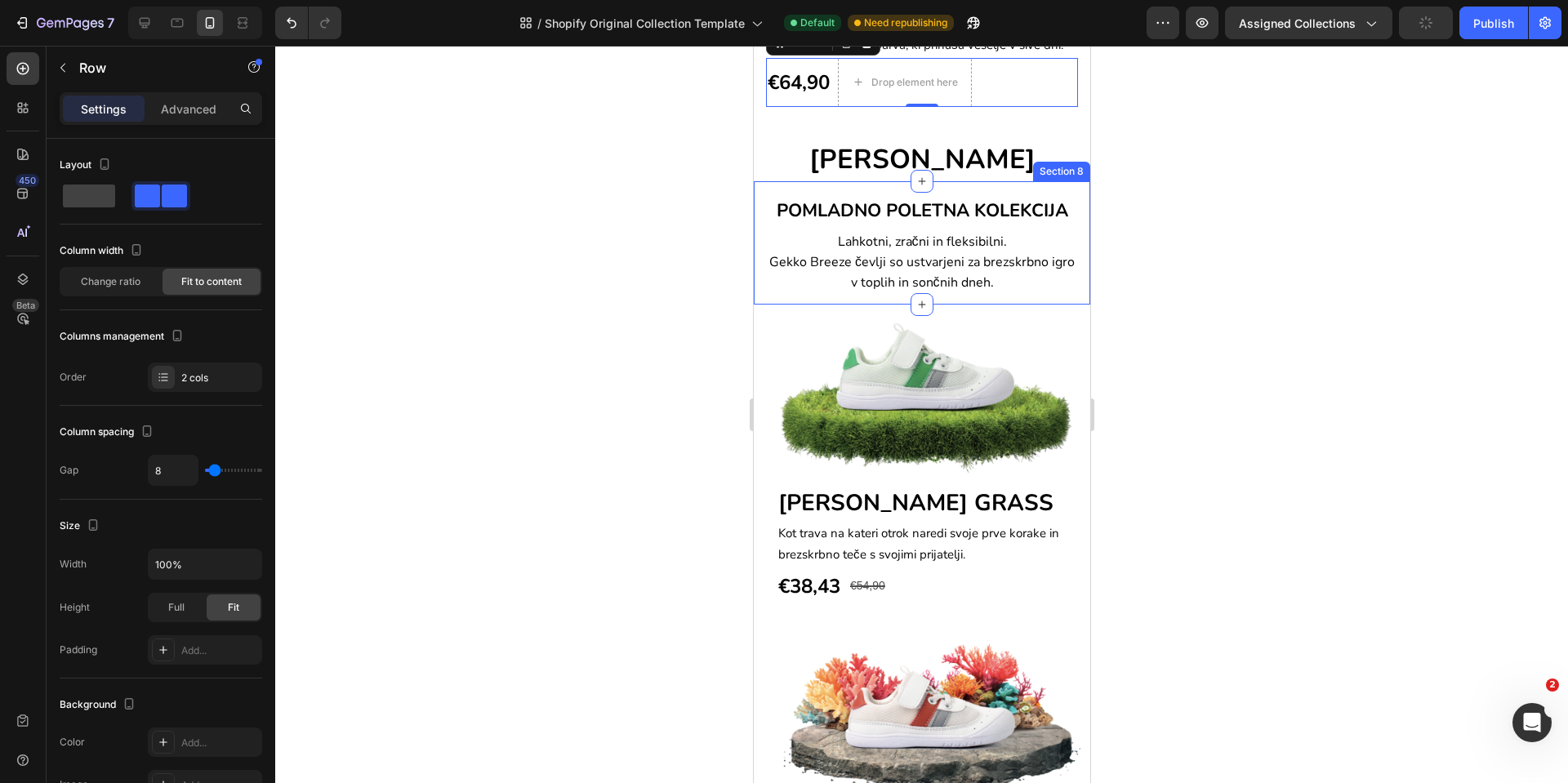
click at [765, 298] on div "POMLADNO POLETNA KOLEKCIJA Heading Lahkotni, zračni in fleksibilni. Gekko Breez…" at bounding box center [921, 243] width 336 height 124
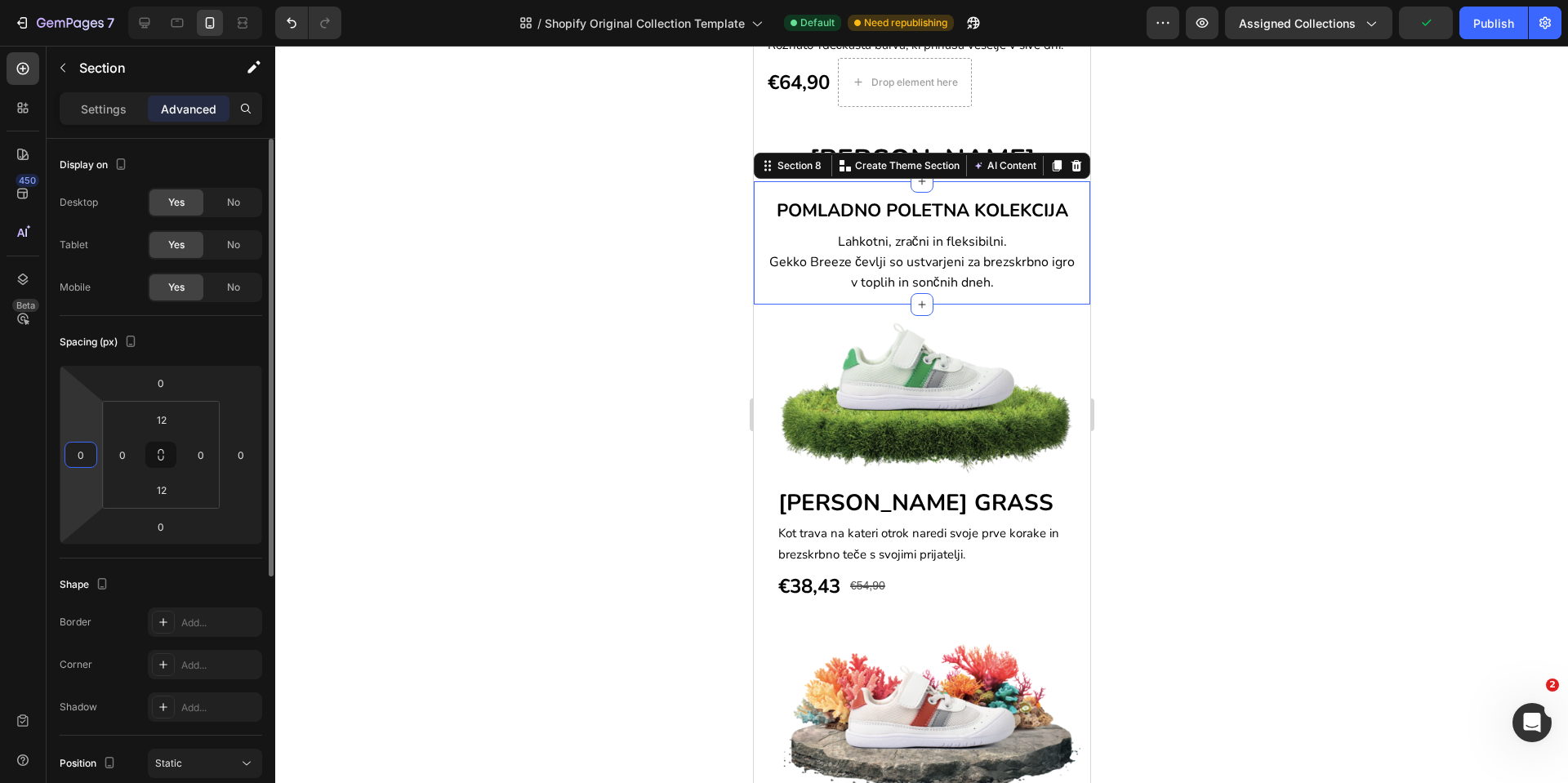
click at [87, 459] on input "0" at bounding box center [81, 454] width 24 height 24
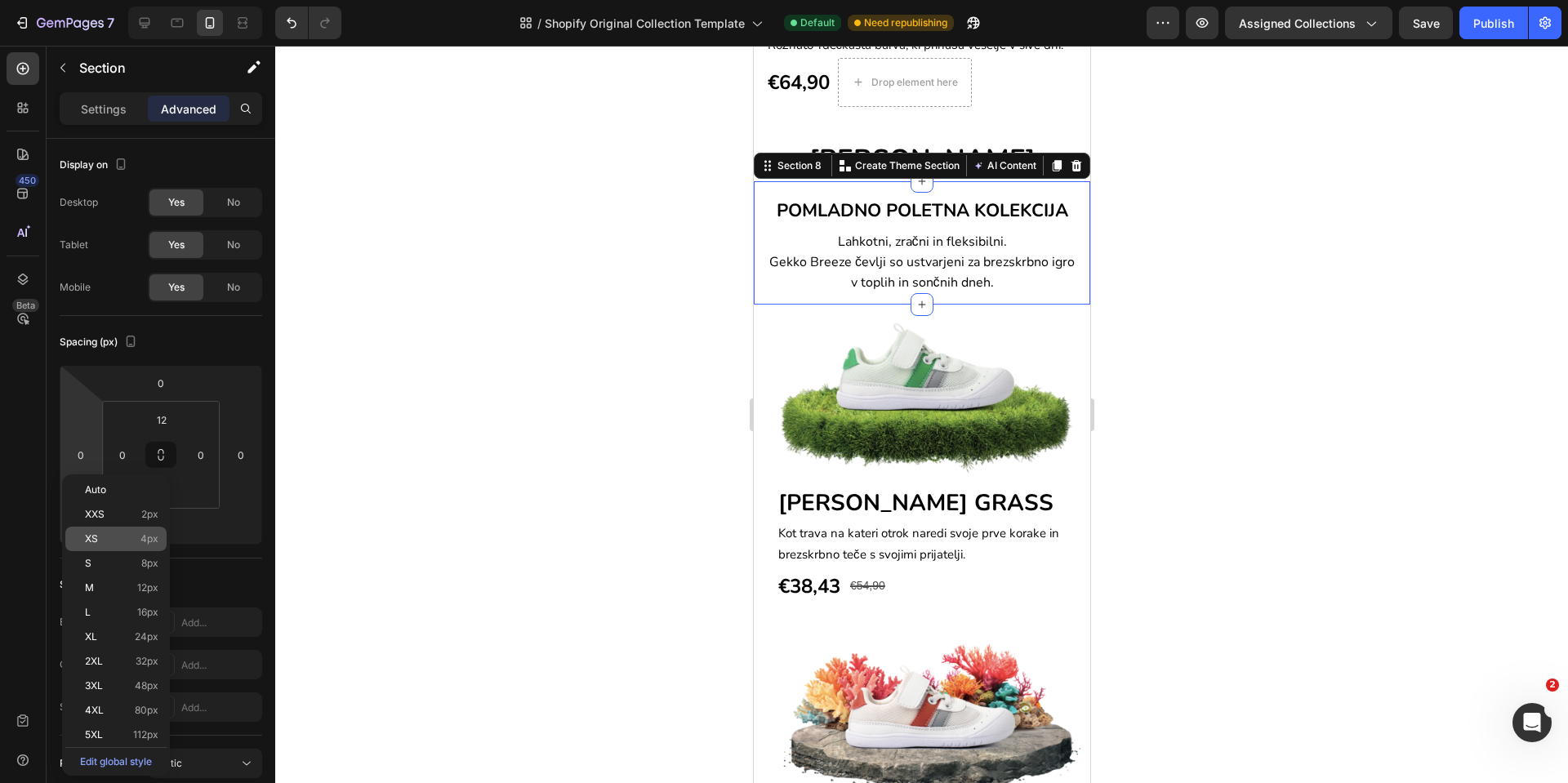
click at [103, 542] on p "XS 4px" at bounding box center [121, 539] width 73 height 12
type input "4"
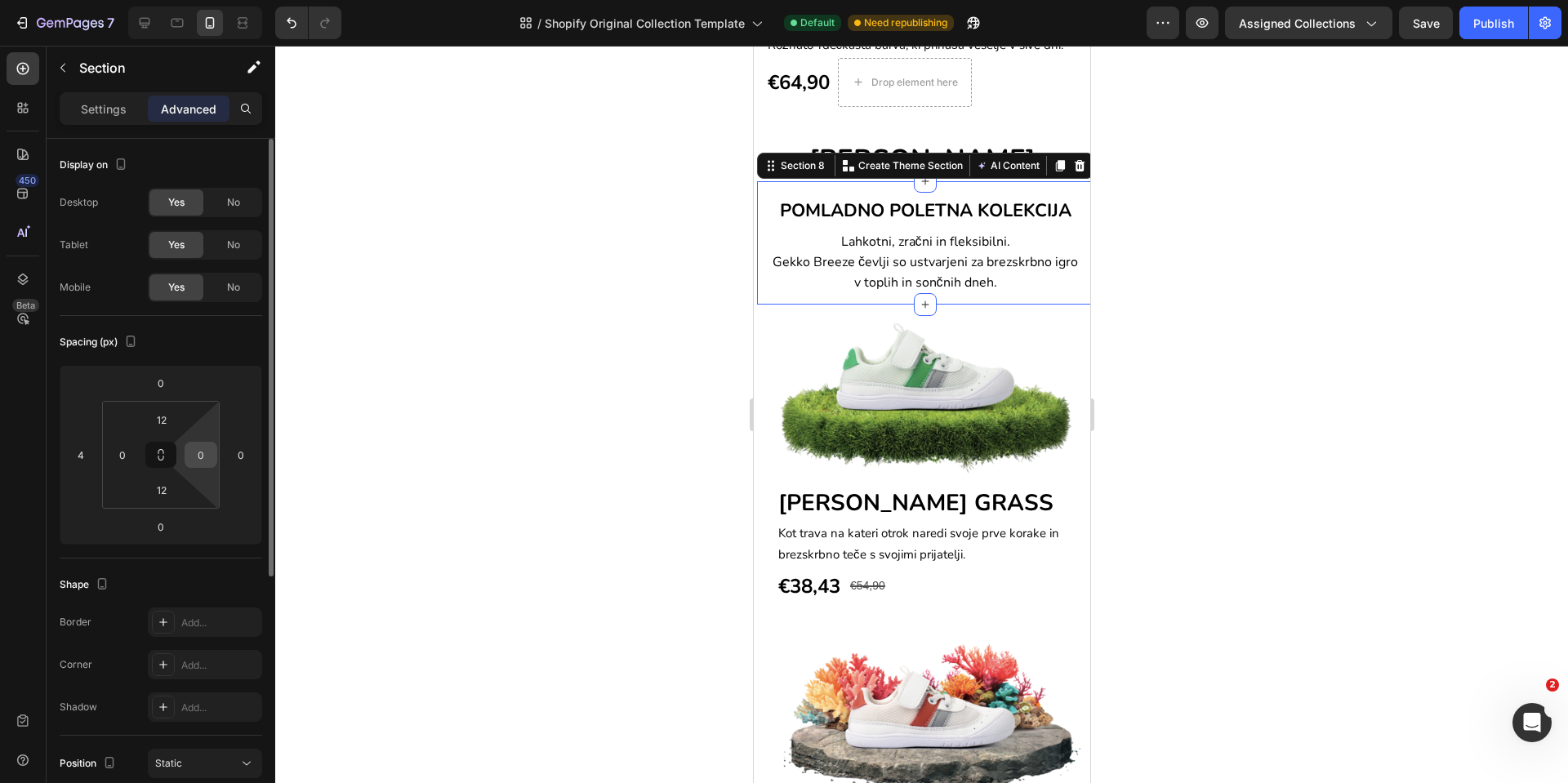
click at [214, 458] on div "0" at bounding box center [201, 455] width 33 height 26
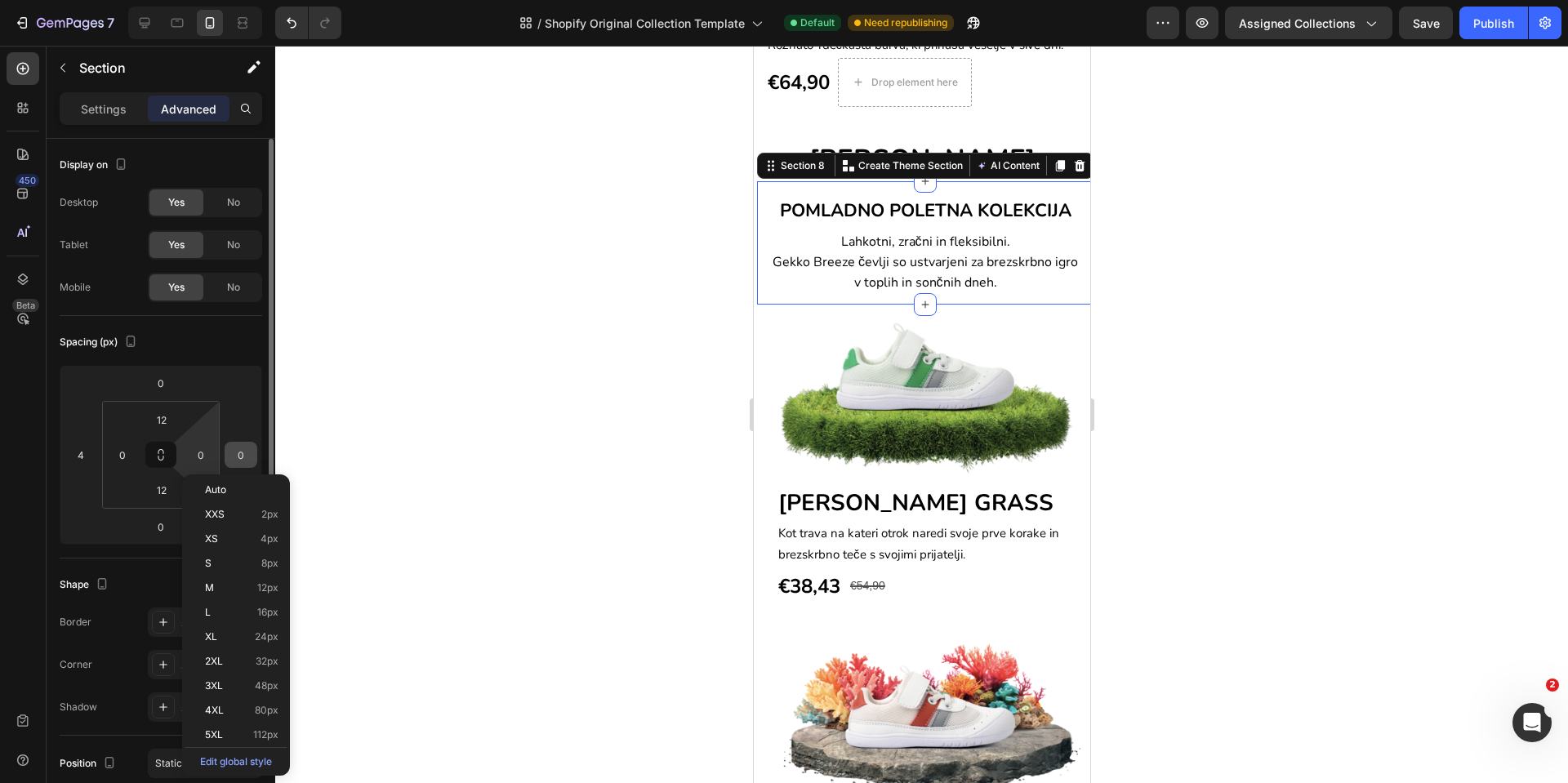
click at [231, 455] on input "0" at bounding box center [240, 454] width 24 height 24
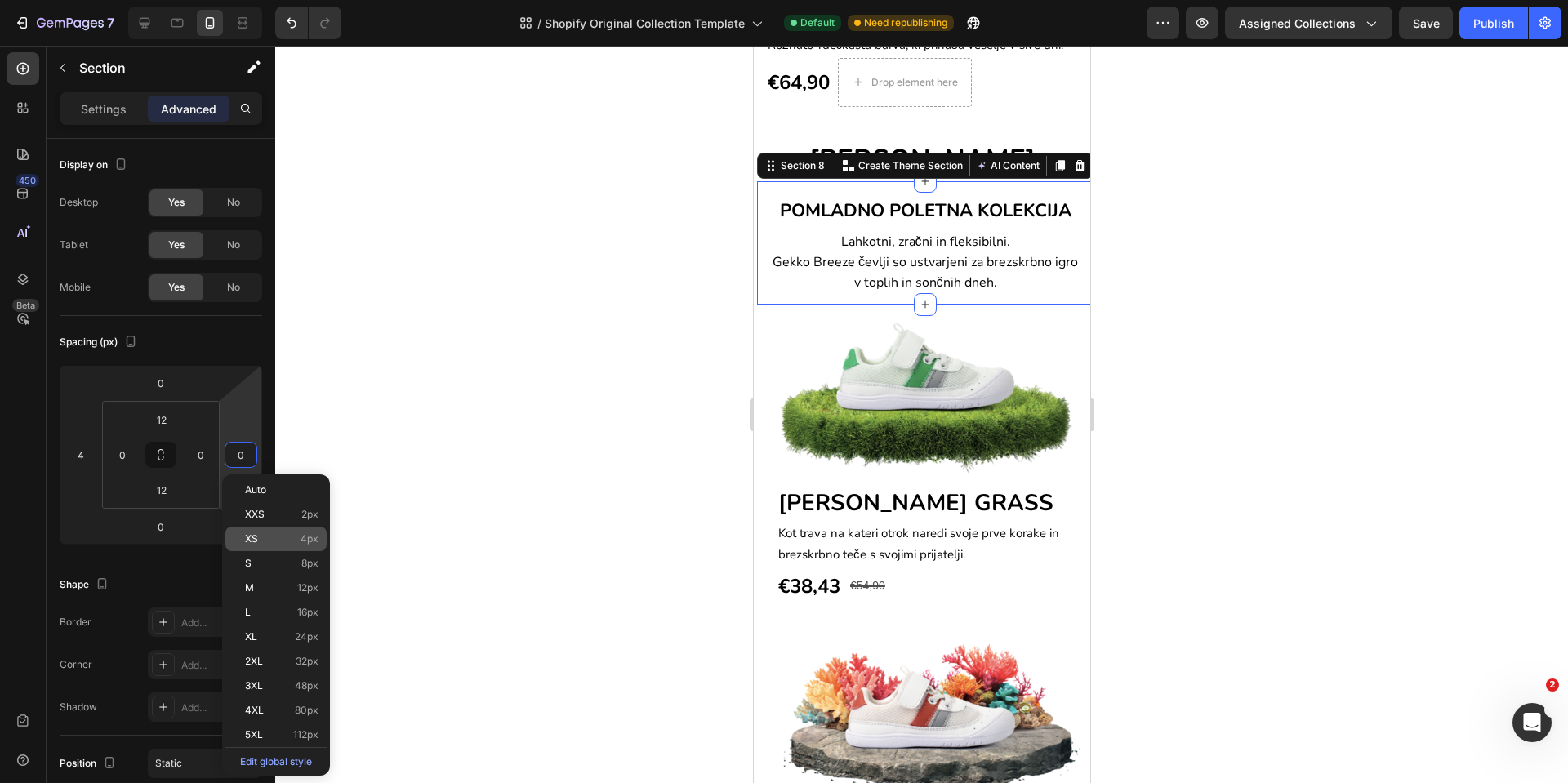
click at [259, 545] on div "XS 4px" at bounding box center [276, 538] width 102 height 24
type input "4"
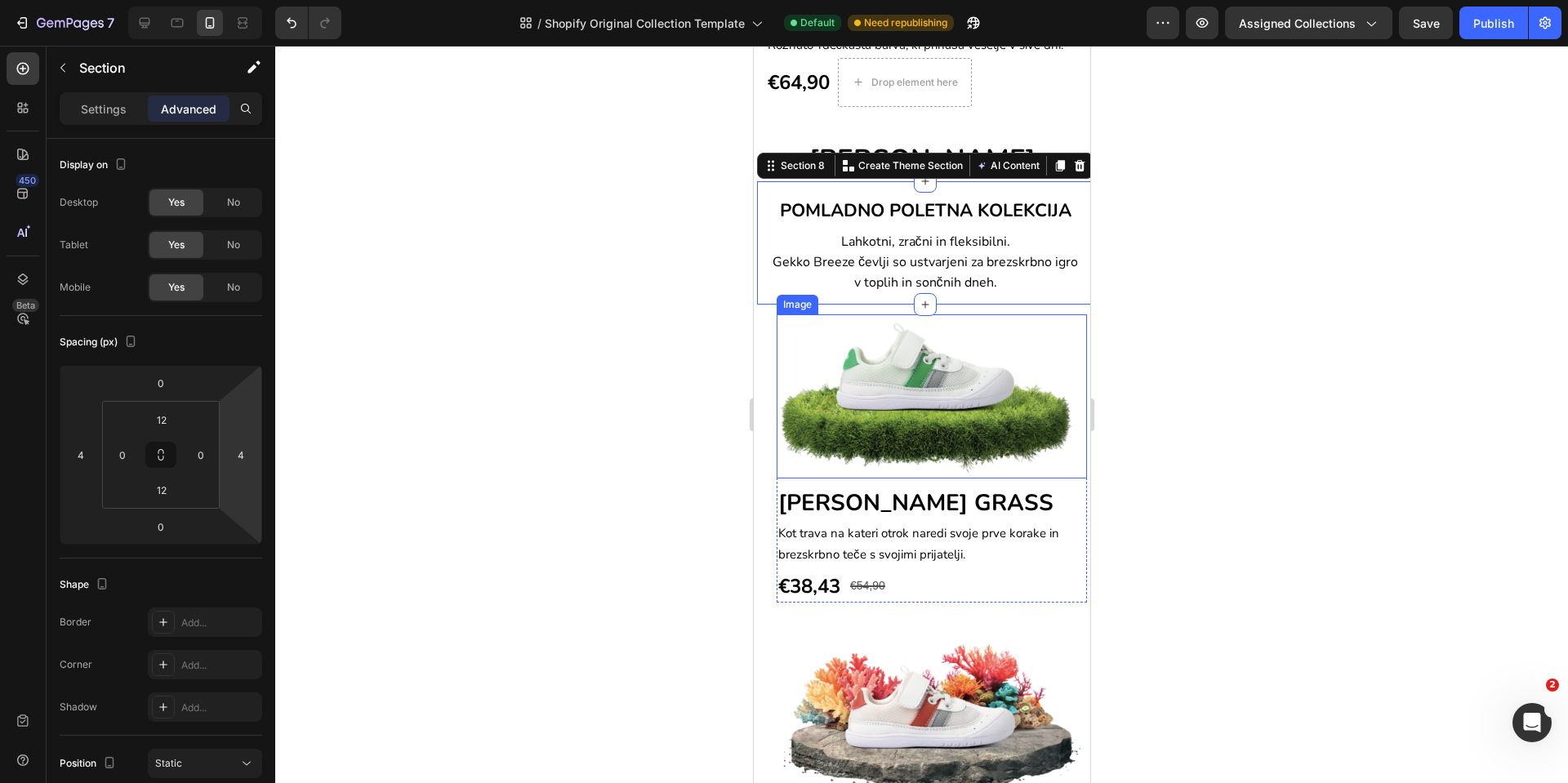
click at [986, 459] on img at bounding box center [931, 396] width 310 height 163
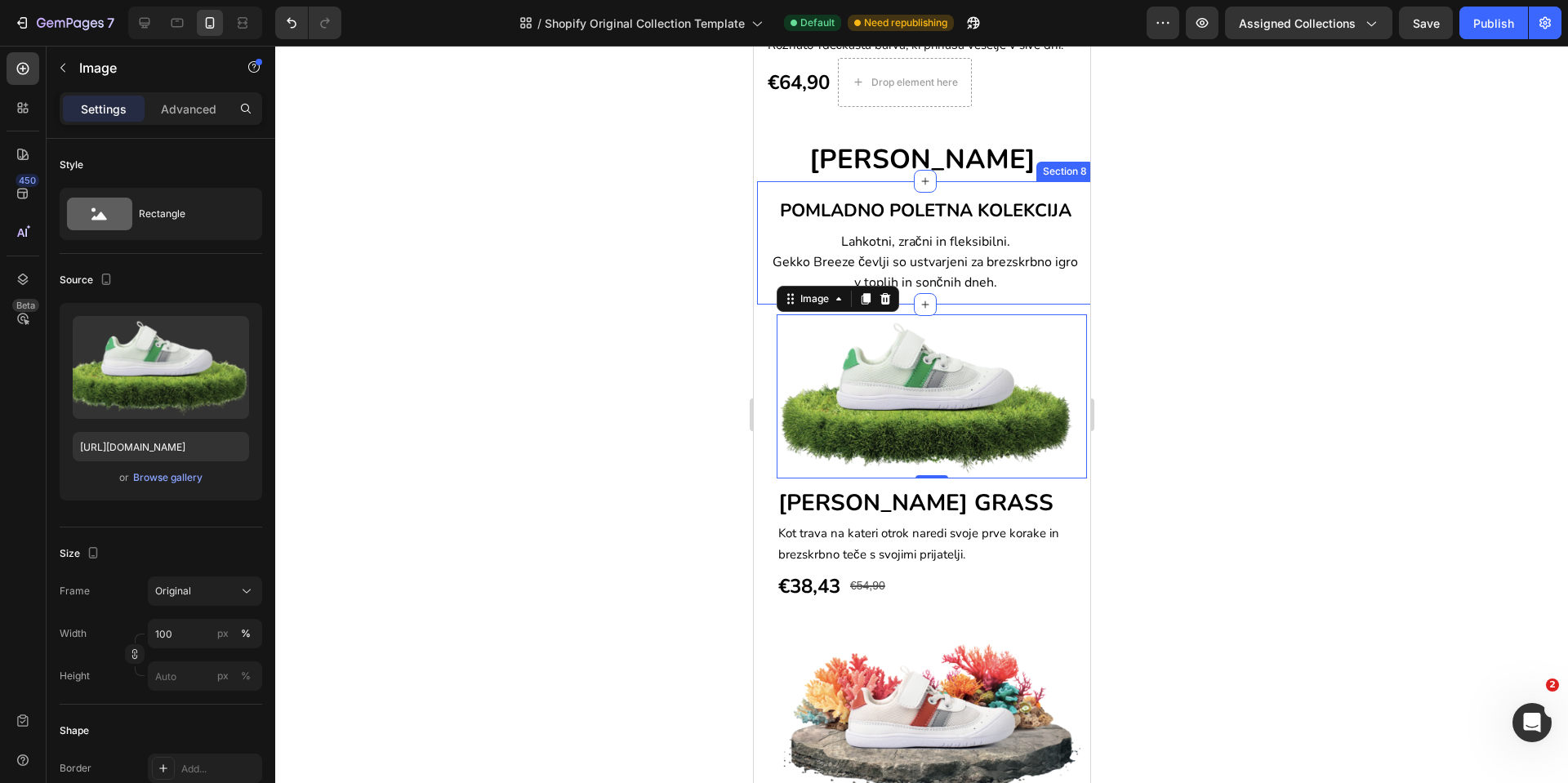
click at [1051, 181] on div "POMLADNO POLETNA KOLEKCIJA Heading Lahkotni, zračni in fleksibilni. Gekko Breez…" at bounding box center [924, 243] width 336 height 124
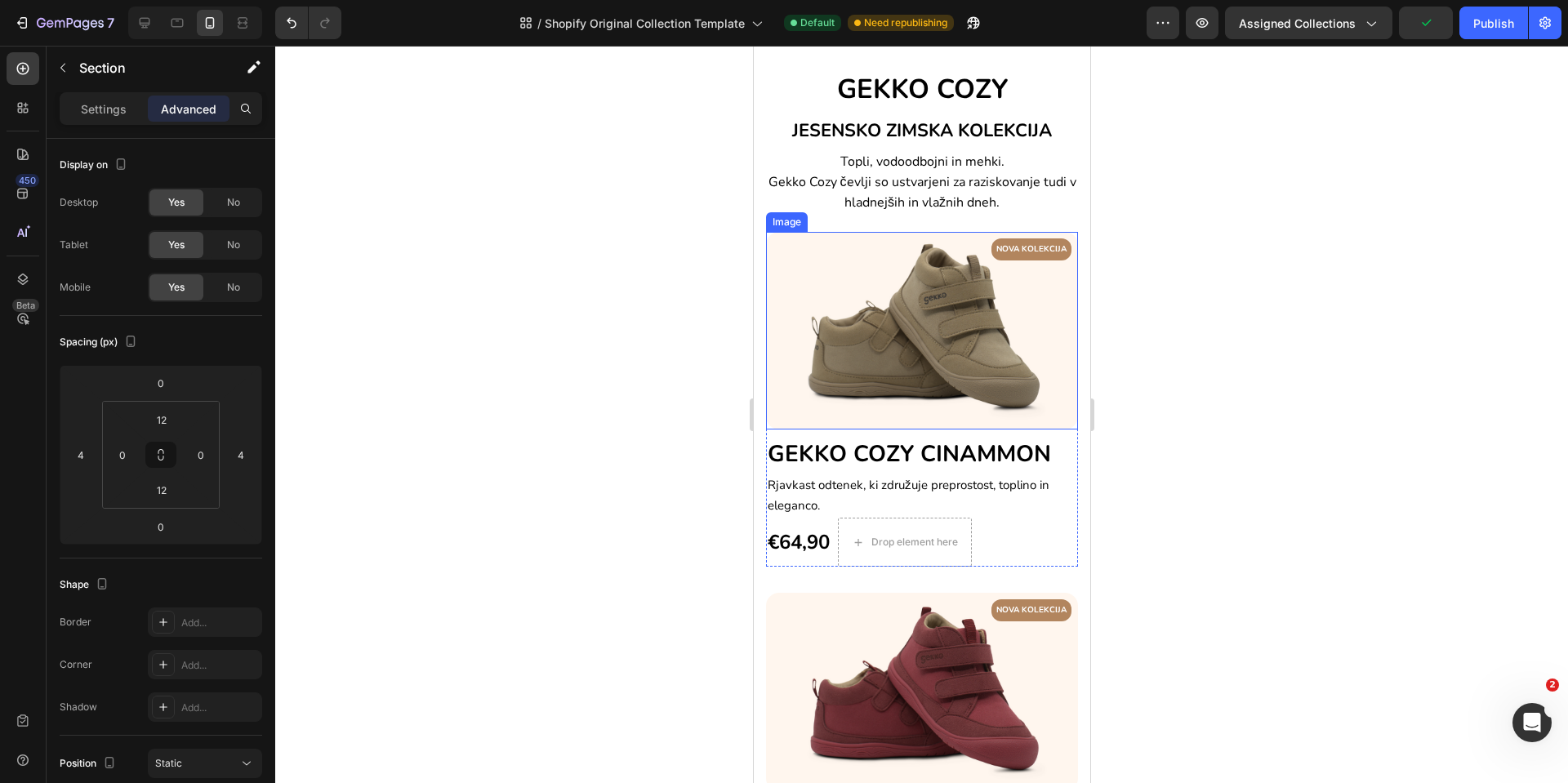
scroll to position [368, 0]
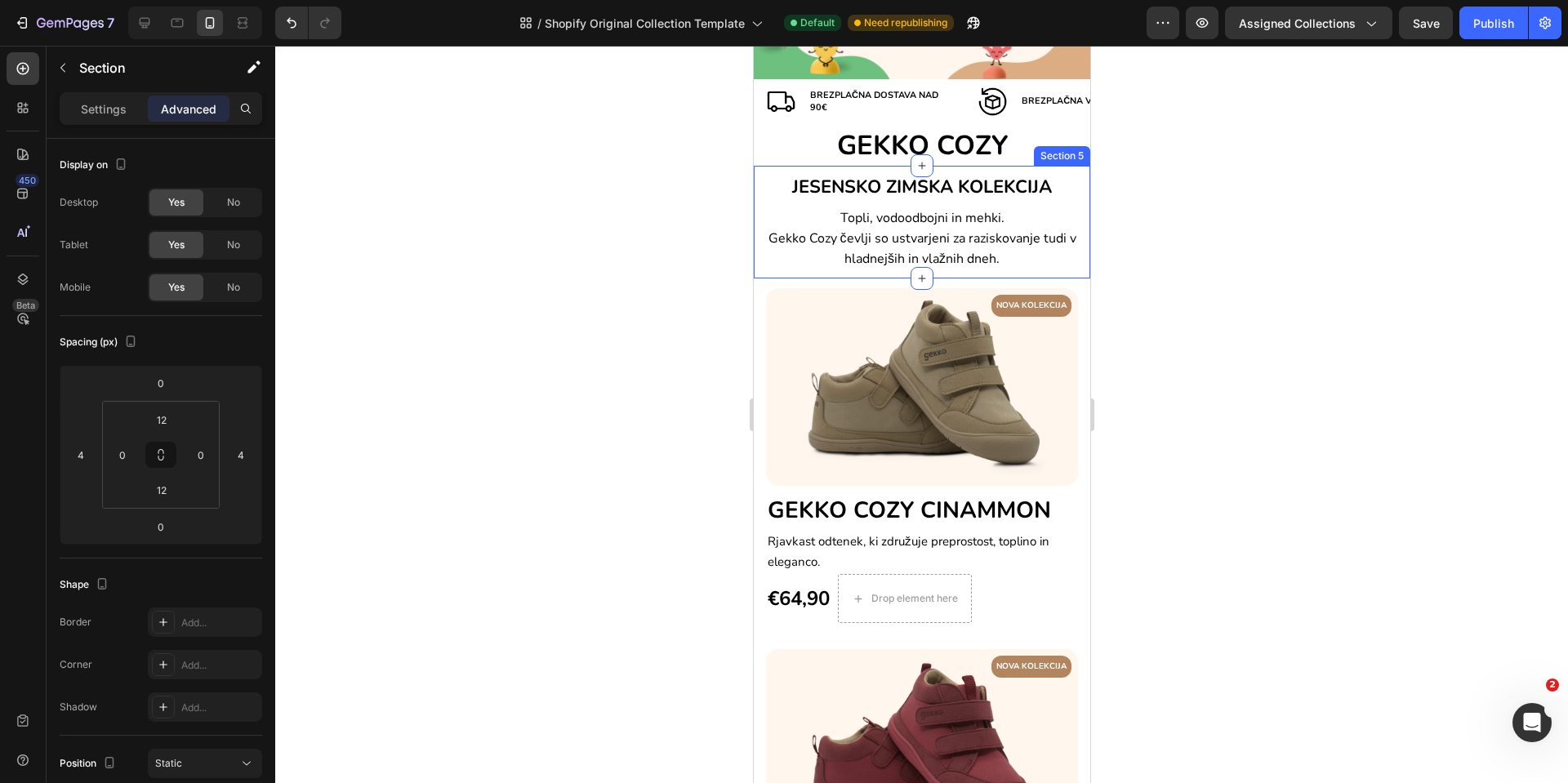
click at [1068, 166] on div "JESENSKO ZIMSKA KOLEKCIJA Heading Topli, vodoodbojni in mehki. Gekko Cozy čevlj…" at bounding box center [921, 222] width 336 height 112
click at [130, 110] on div "Settings" at bounding box center [103, 108] width 82 height 26
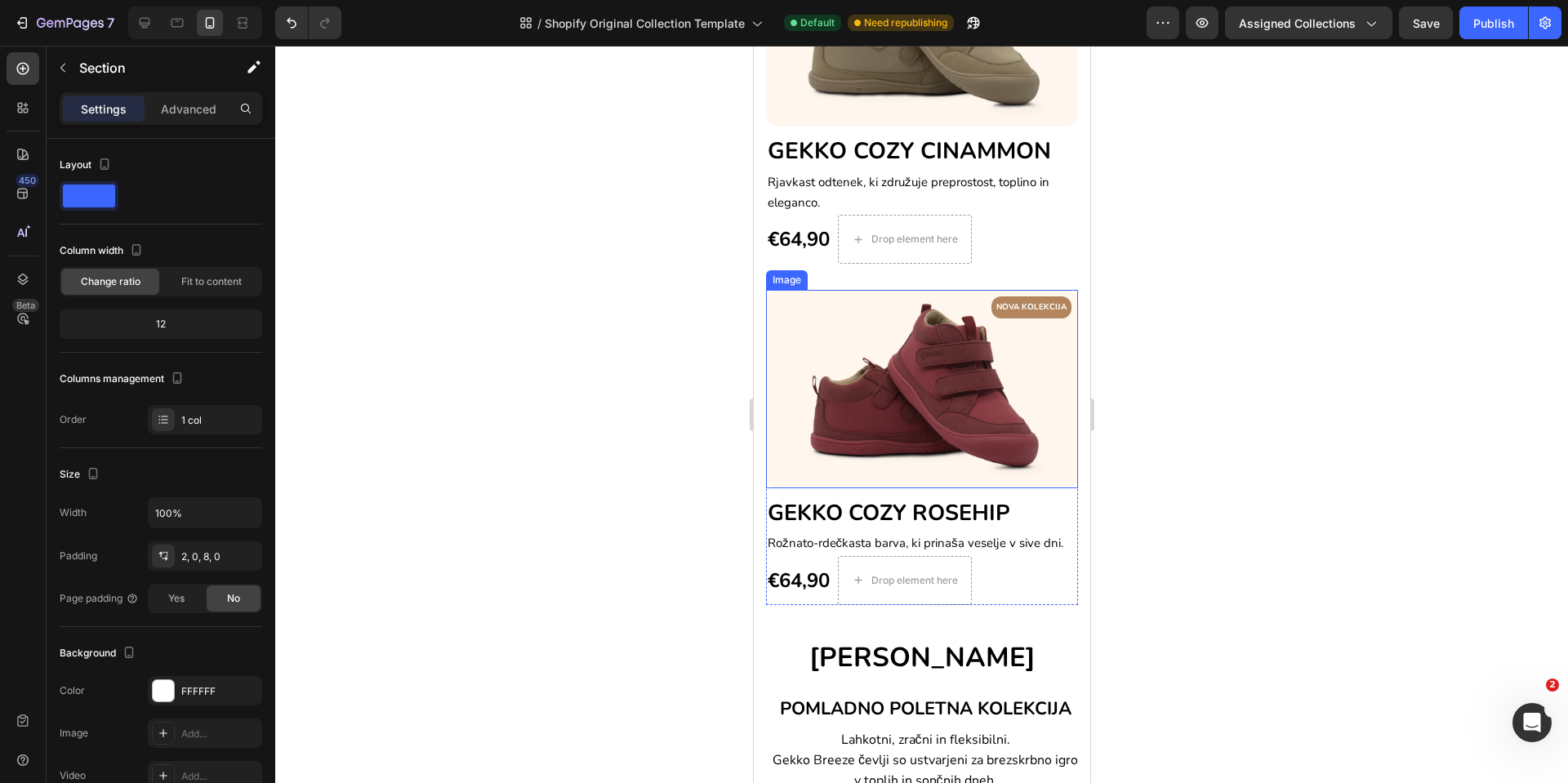
scroll to position [981, 0]
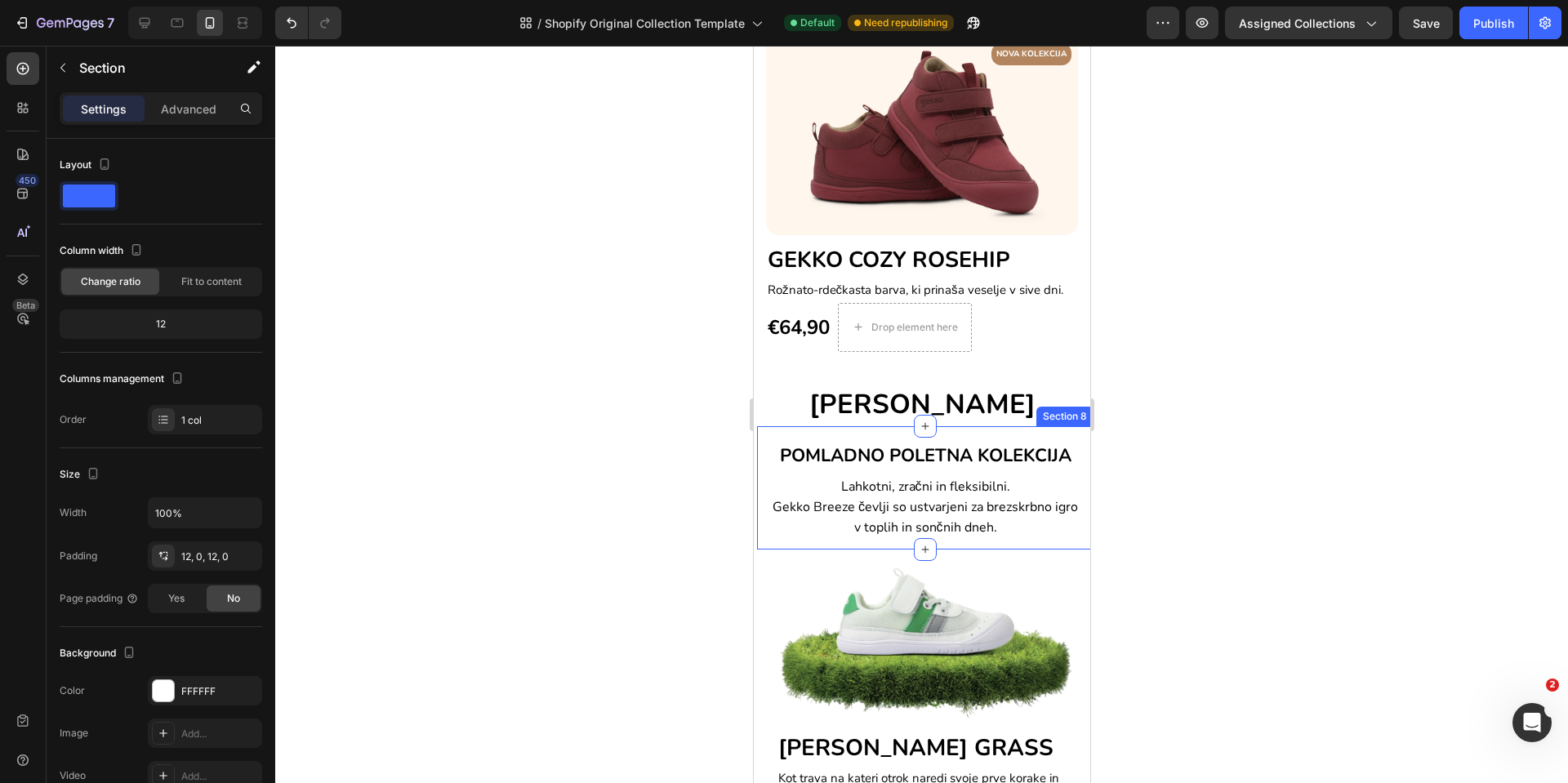
click at [1049, 428] on div "POMLADNO POLETNA KOLEKCIJA Heading Lahkotni, zračni in fleksibilni. Gekko Breez…" at bounding box center [924, 488] width 336 height 124
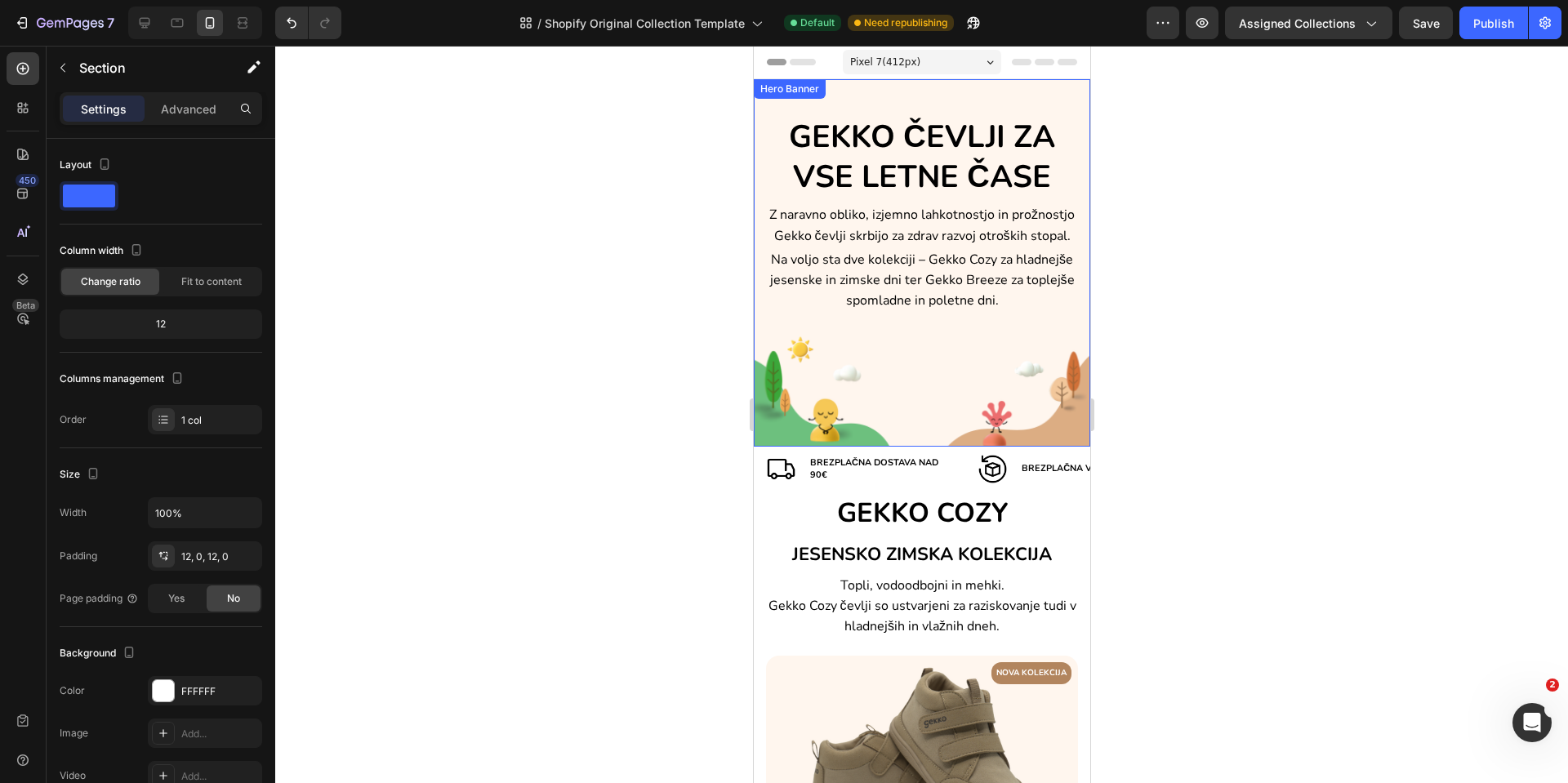
scroll to position [368, 0]
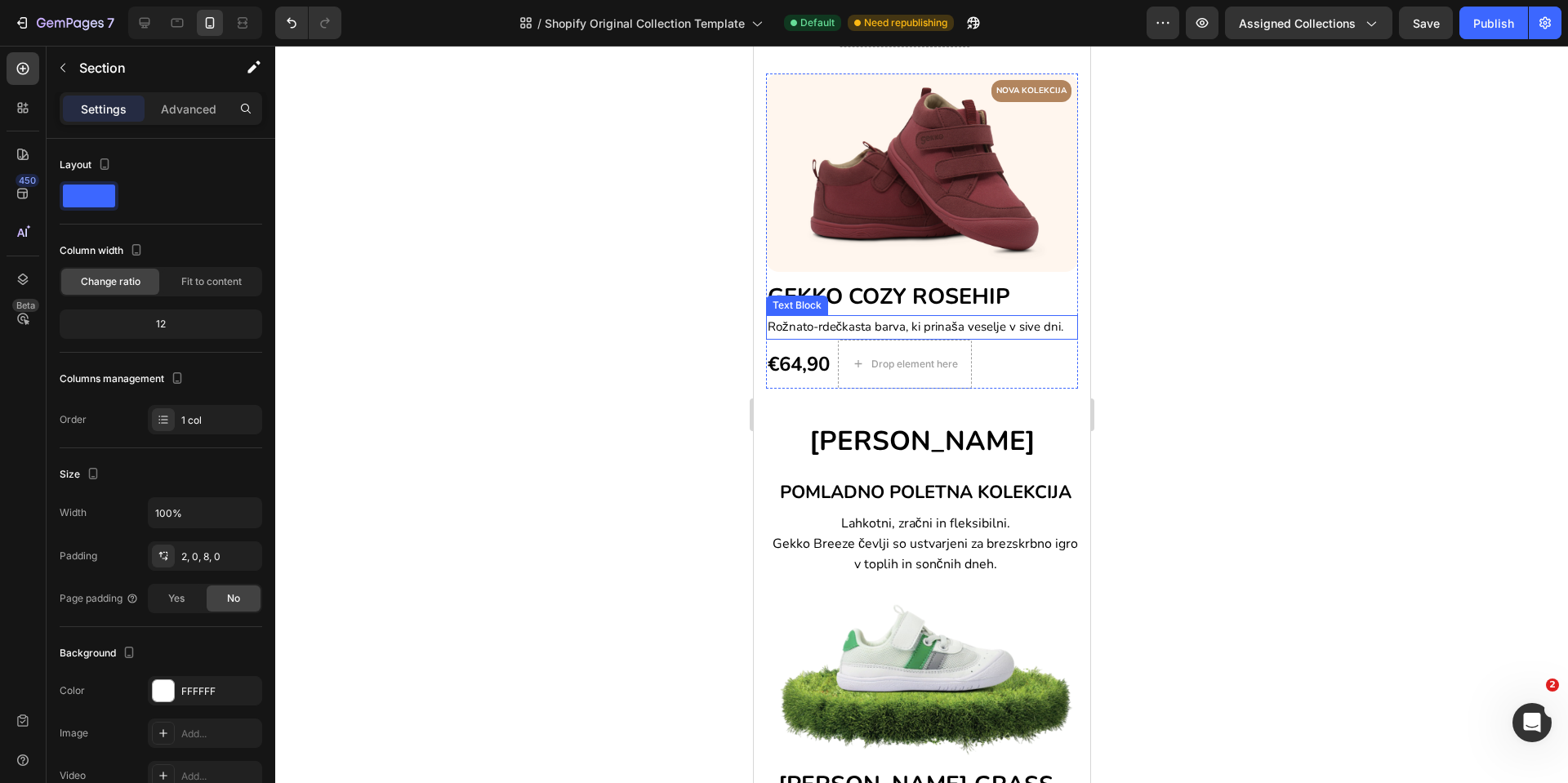
scroll to position [981, 0]
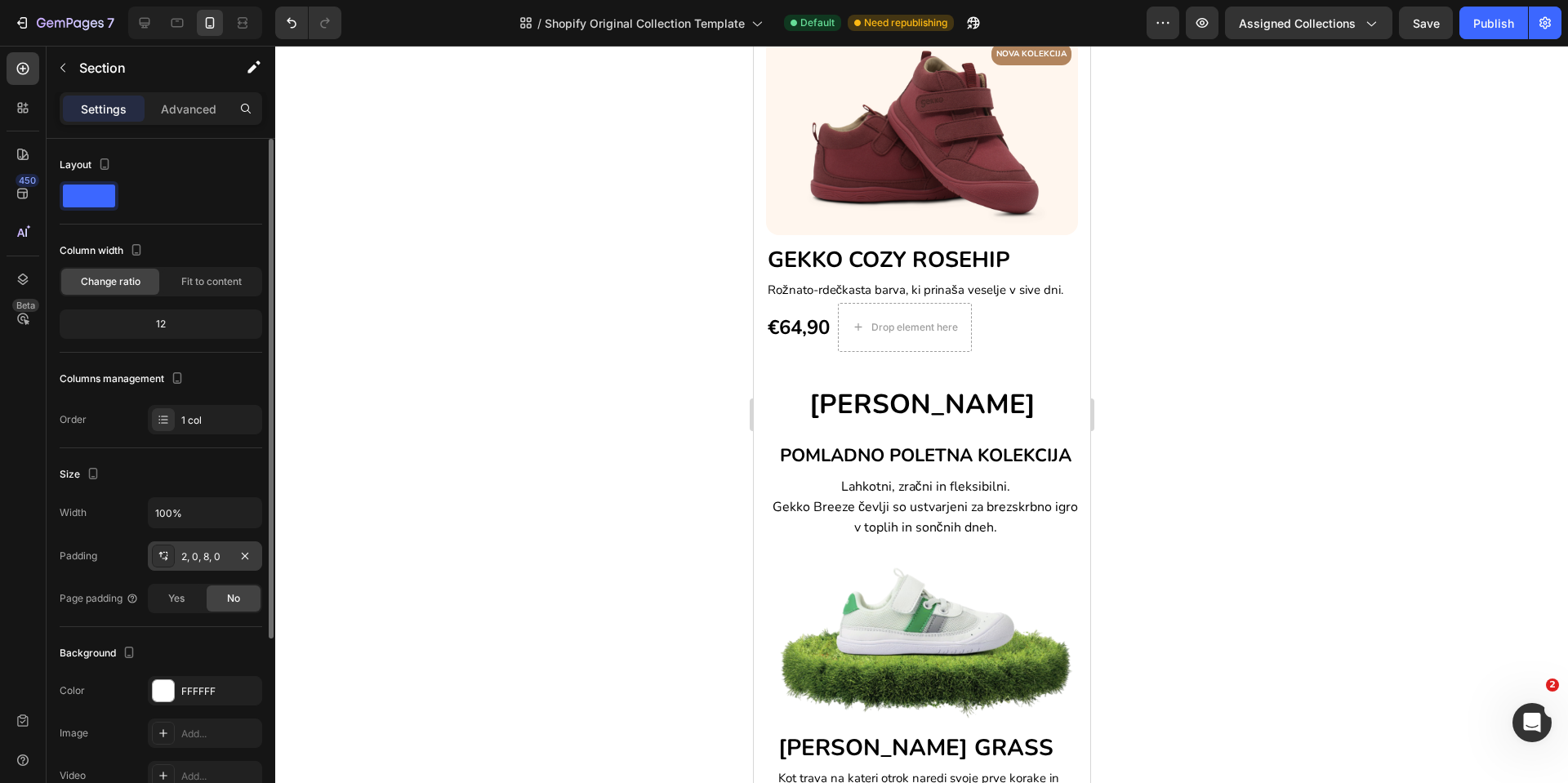
click at [199, 548] on div "2, 0, 8, 0" at bounding box center [205, 556] width 114 height 29
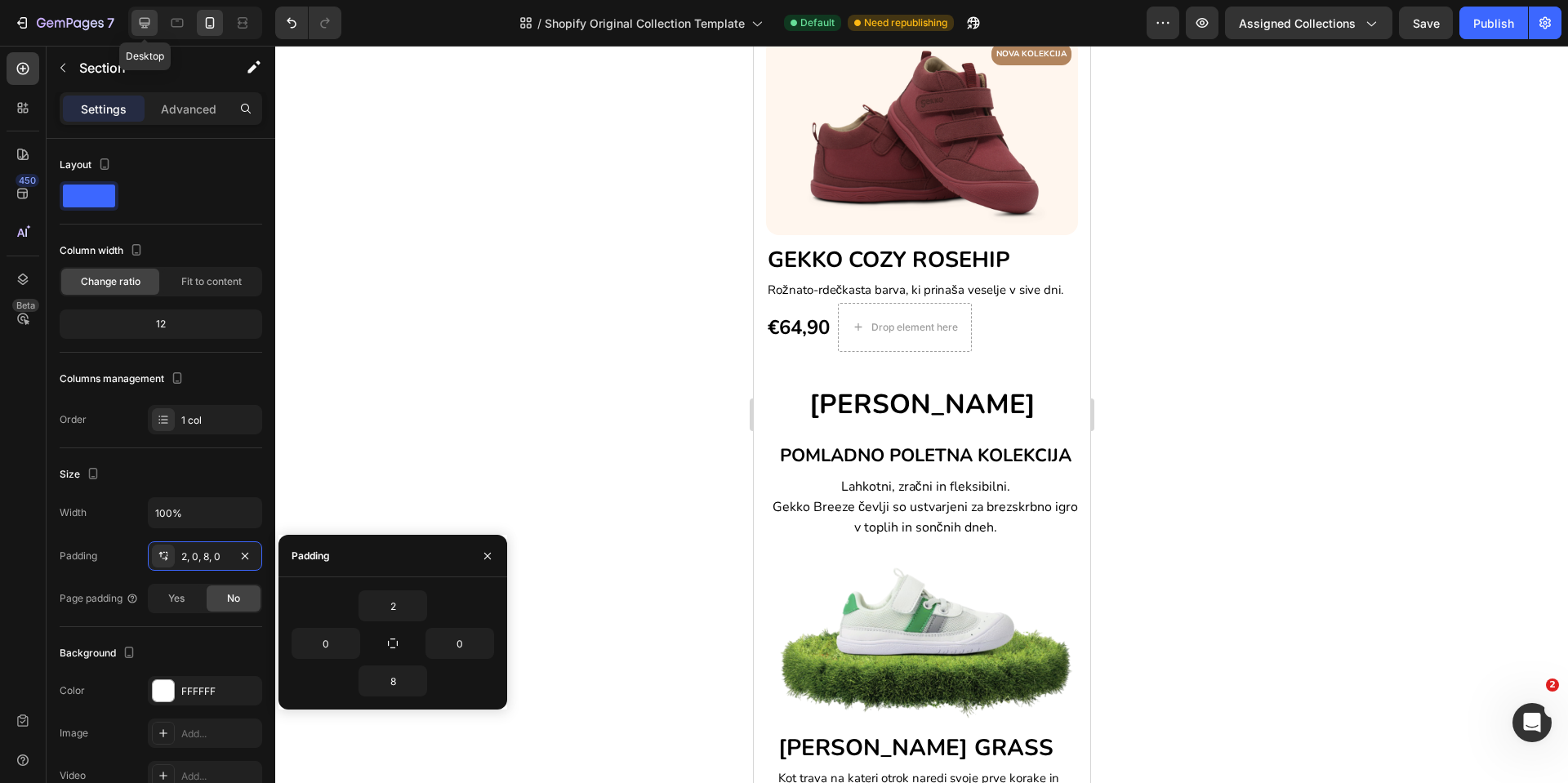
click at [150, 28] on icon at bounding box center [145, 23] width 16 height 16
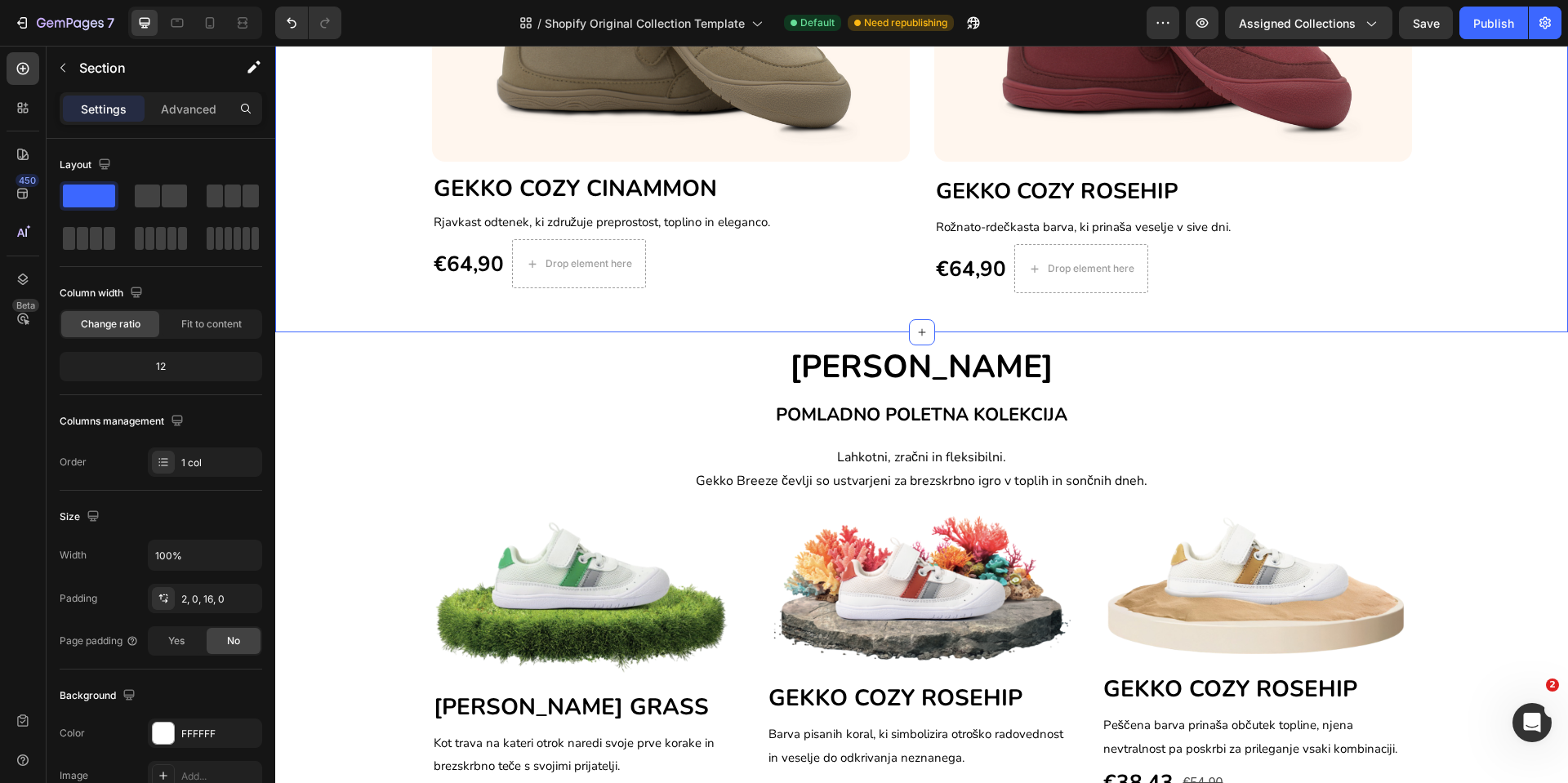
scroll to position [942, 0]
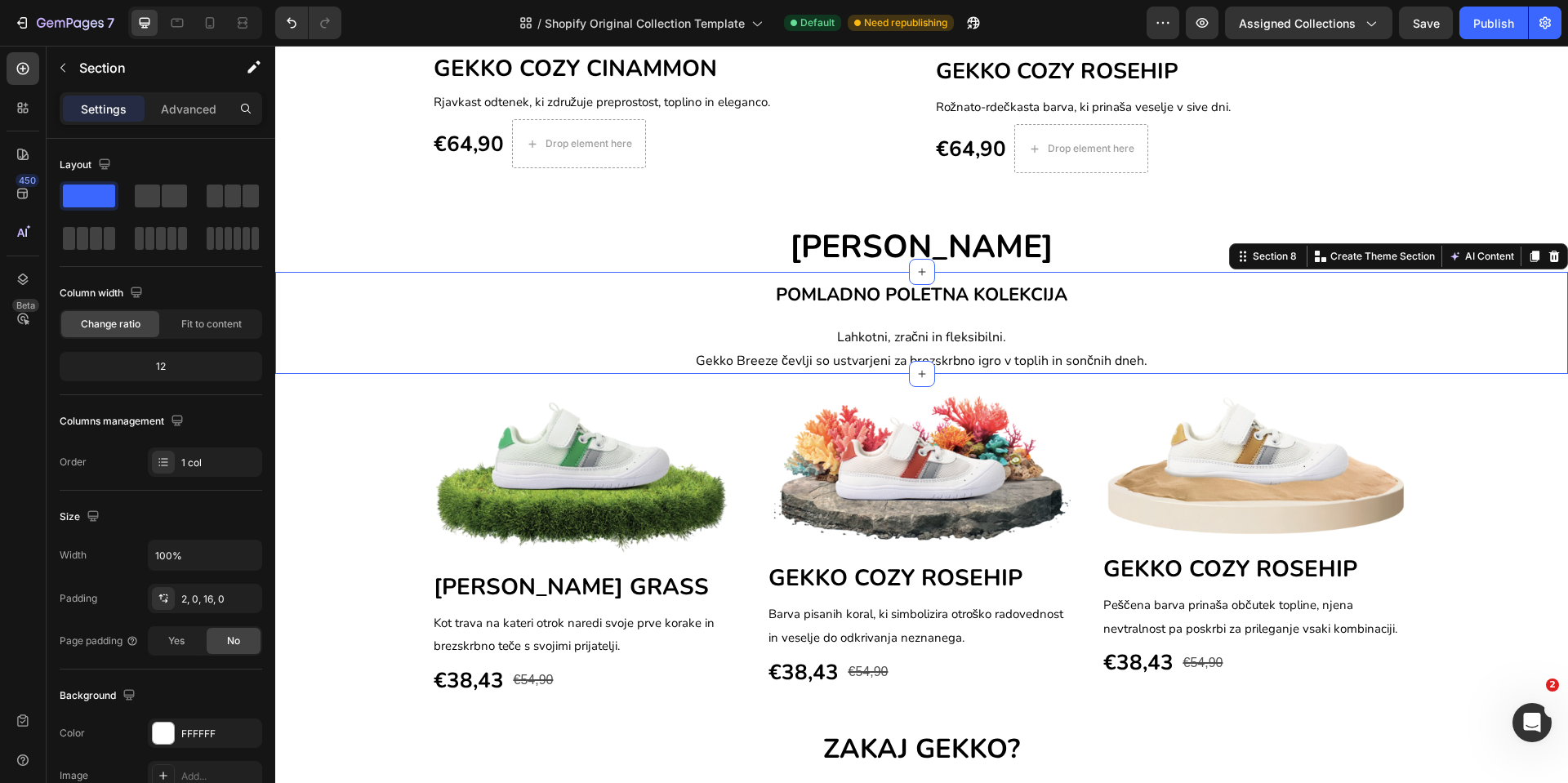
click at [356, 272] on div "POMLADNO POLETNA KOLEKCIJA Heading Lahkotni, zračni in fleksibilni. Gekko Breez…" at bounding box center [922, 324] width 1293 height 103
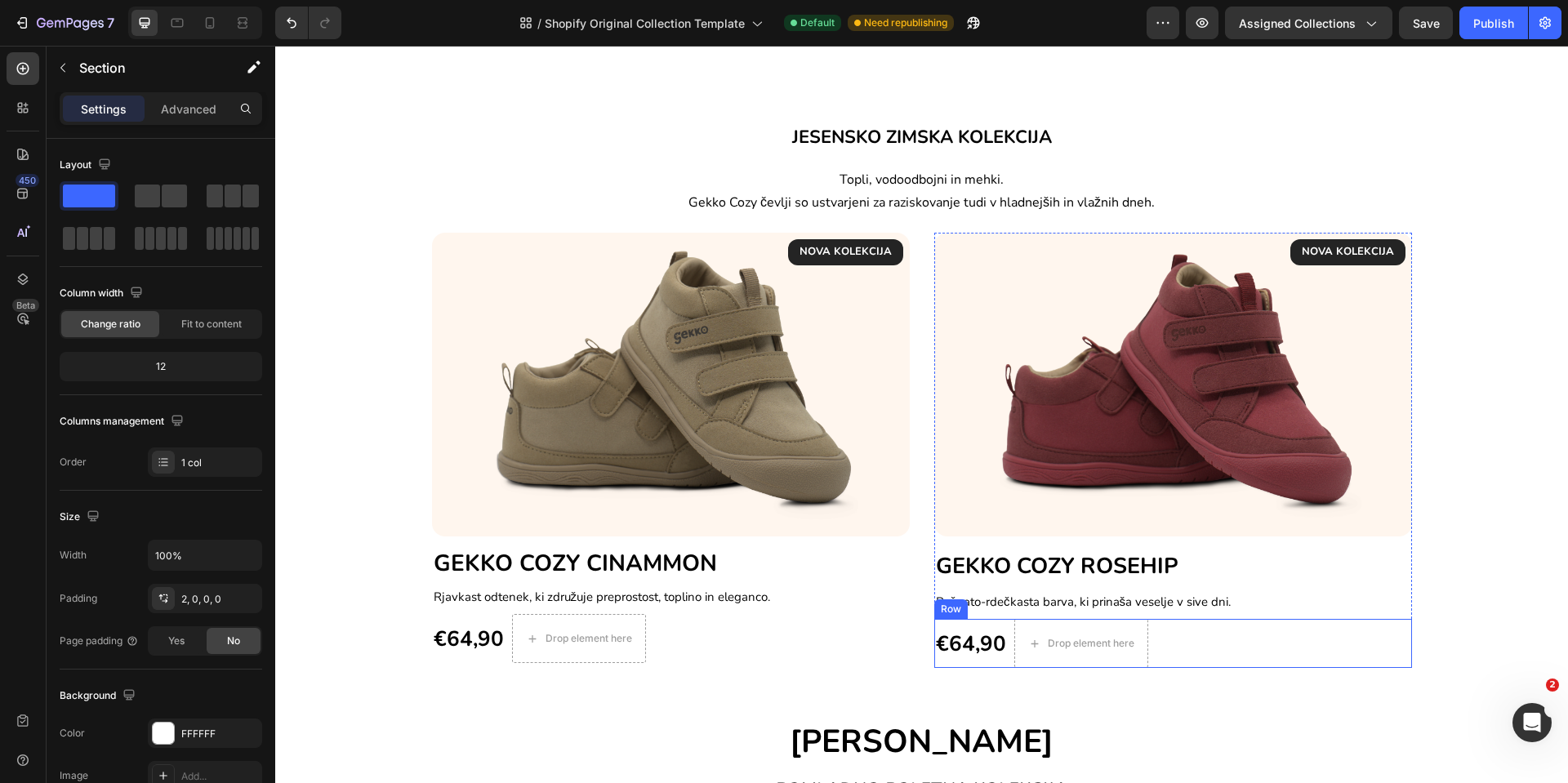
scroll to position [329, 0]
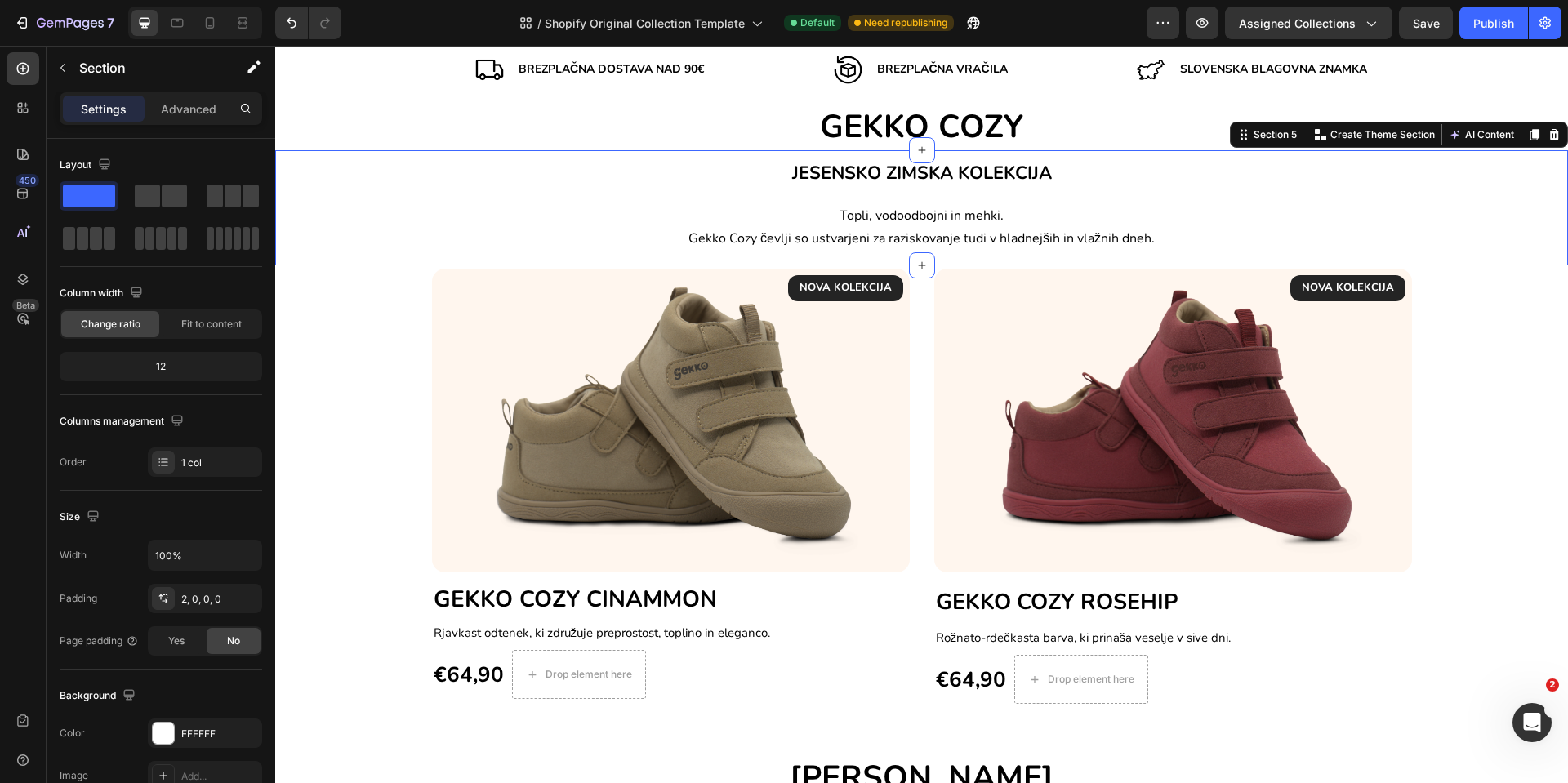
click at [1435, 262] on div "JESENSKO ZIMSKA KOLEKCIJA Heading Topli, vodoodbojni in mehki. Gekko Cozy čevlj…" at bounding box center [922, 208] width 1293 height 116
click at [1251, 136] on div "Section 5" at bounding box center [1275, 135] width 50 height 14
click at [1237, 136] on icon at bounding box center [1244, 134] width 13 height 13
click at [1237, 138] on icon at bounding box center [1244, 134] width 13 height 13
click at [1528, 134] on icon at bounding box center [1534, 134] width 13 height 13
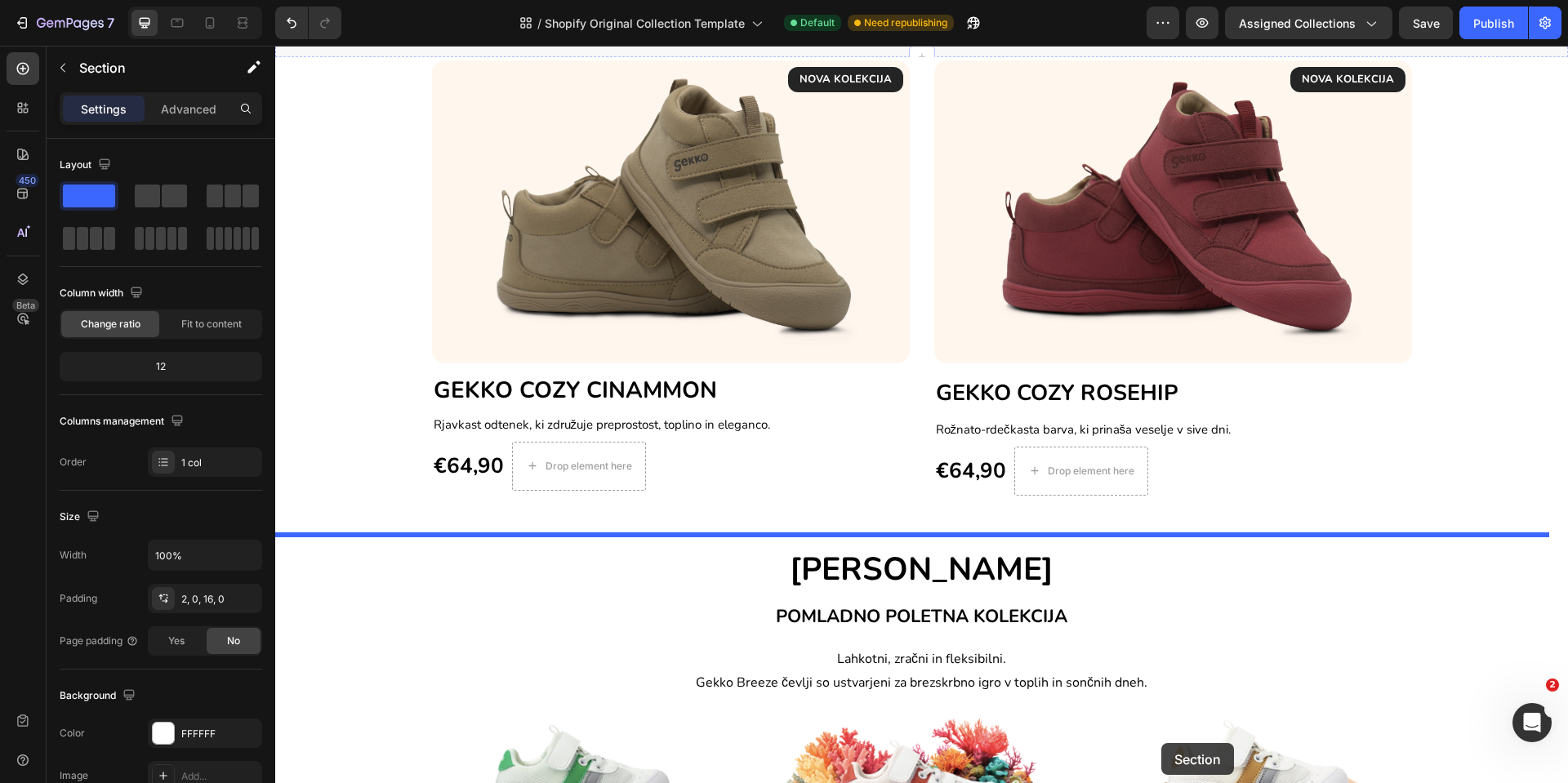
scroll to position [751, 0]
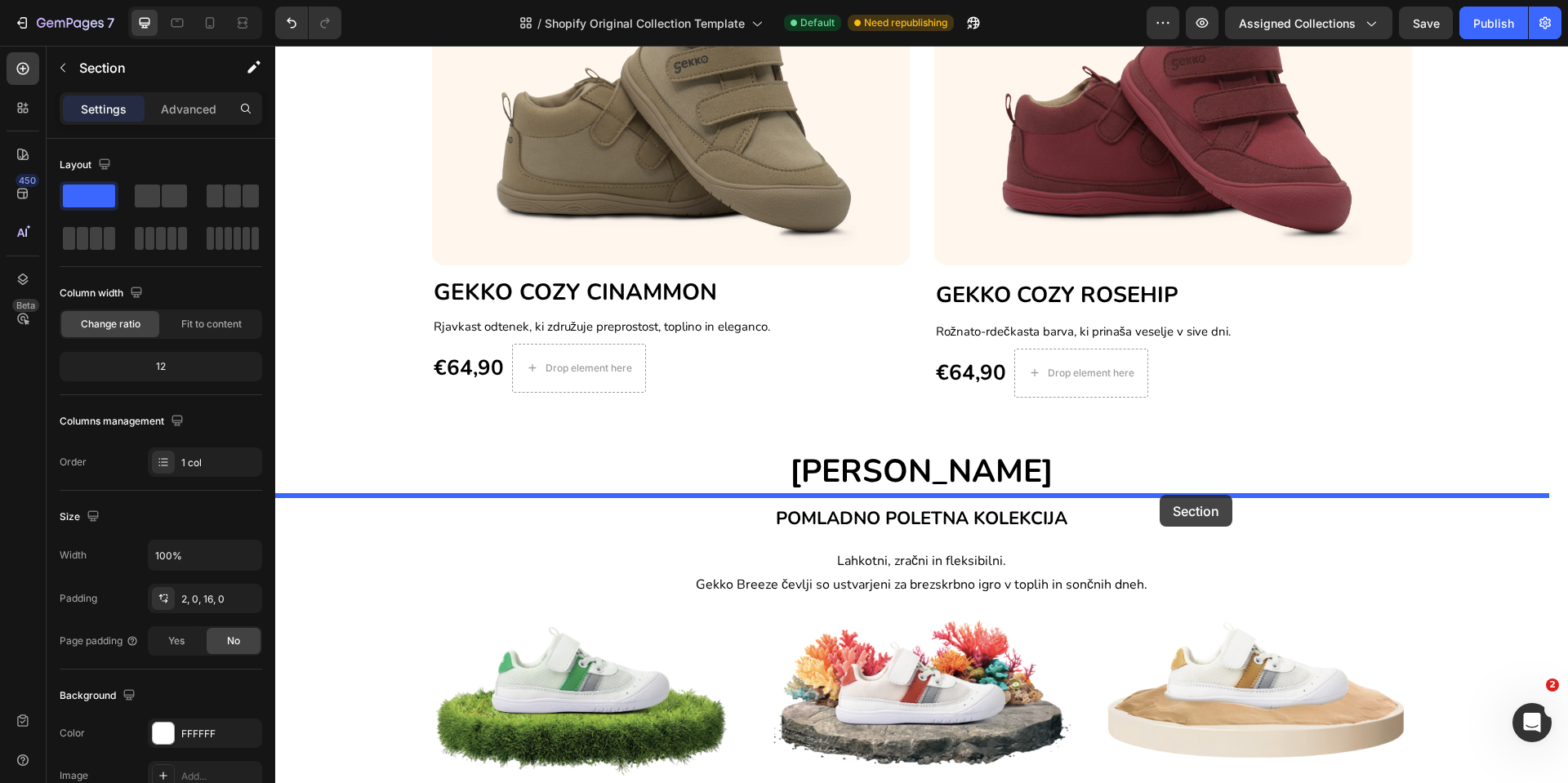
drag, startPoint x: 1224, startPoint y: 252, endPoint x: 1160, endPoint y: 495, distance: 251.3
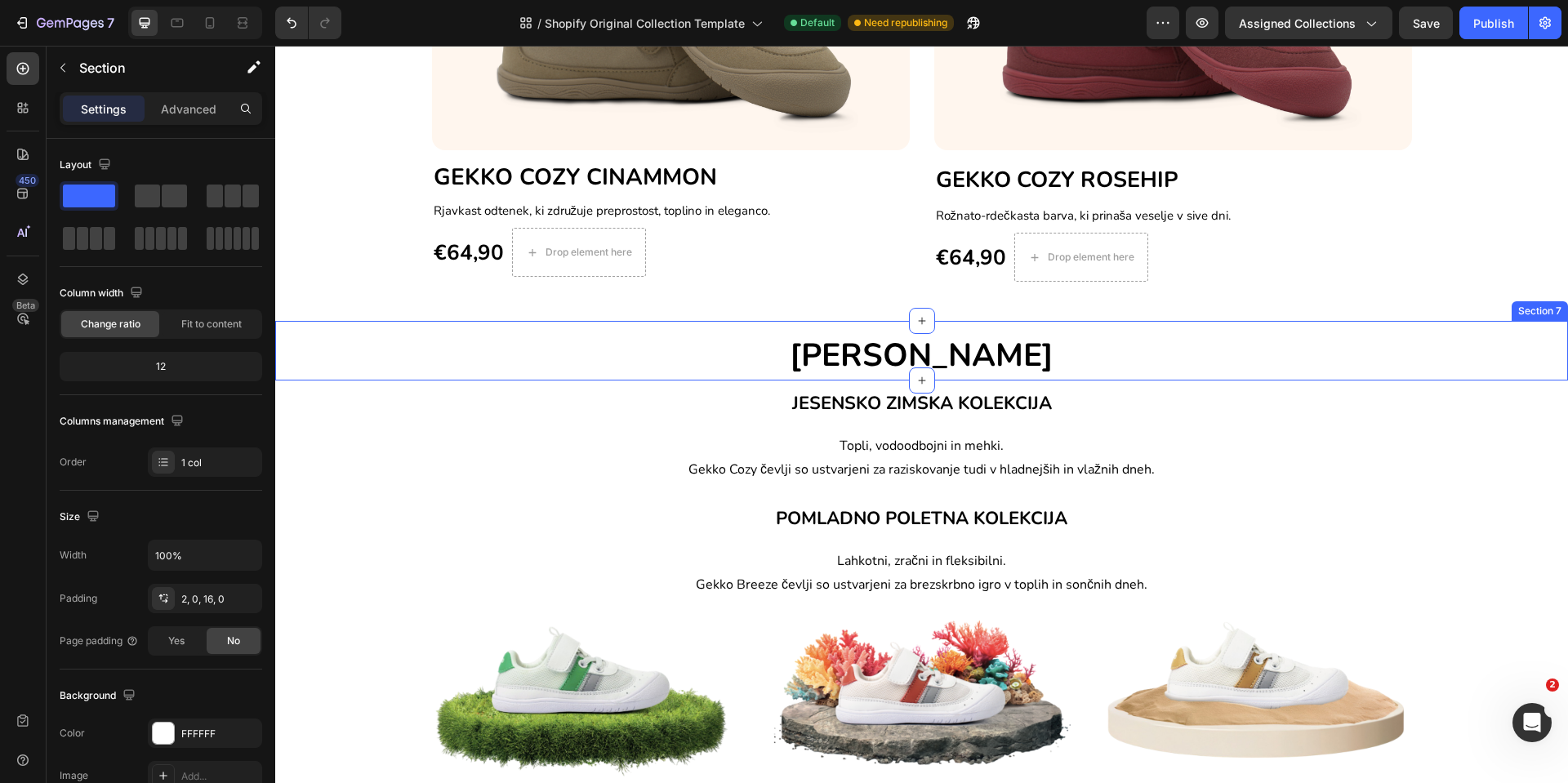
scroll to position [635, 0]
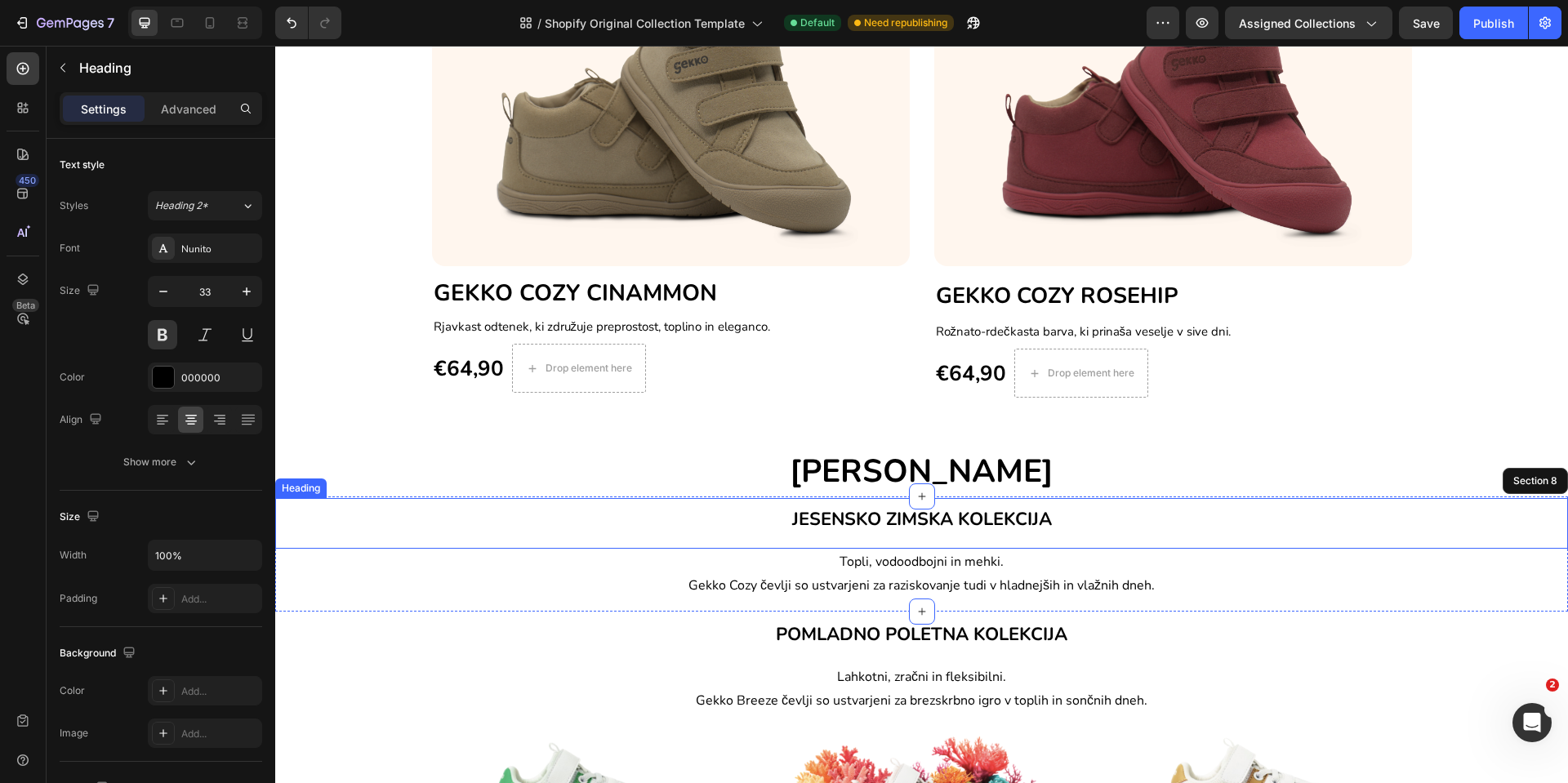
click at [842, 522] on span "JESENSKO ZIMSKA KOLEKCIJA" at bounding box center [922, 519] width 260 height 24
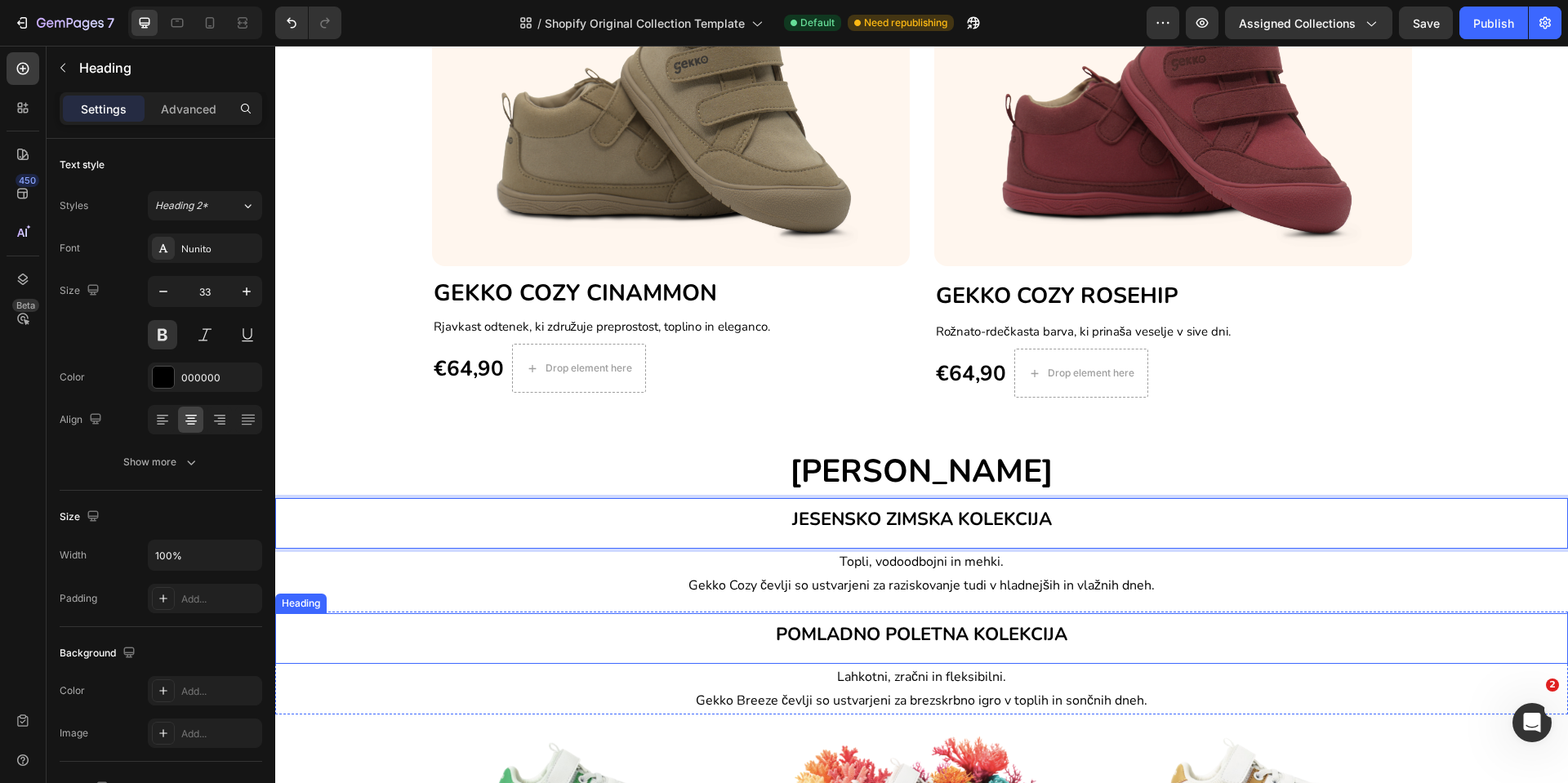
click at [824, 640] on span "POMLADNO POLETNA KOLEKCIJA" at bounding box center [922, 634] width 292 height 24
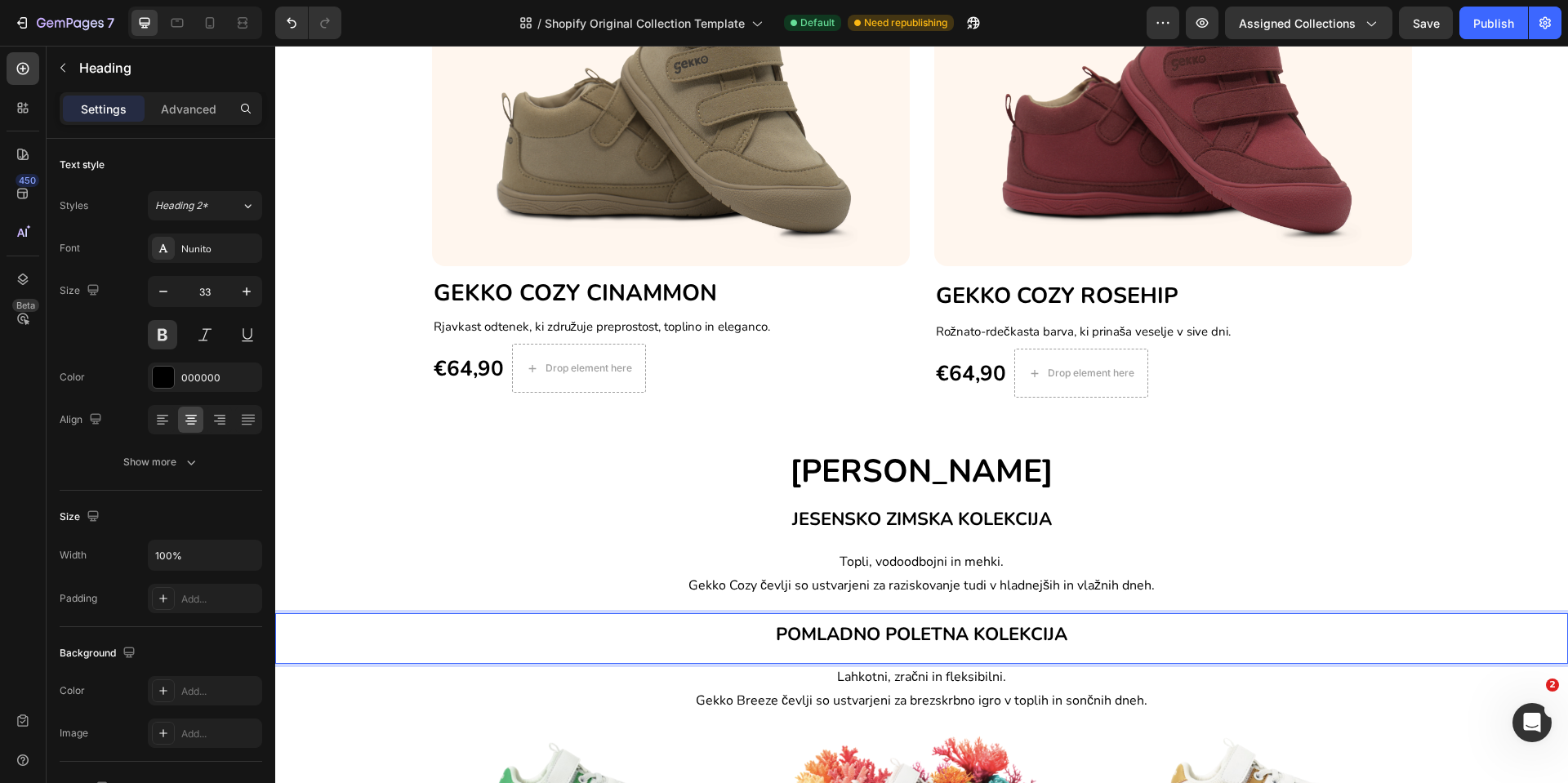
click at [824, 640] on span "POMLADNO POLETNA KOLEKCIJA" at bounding box center [922, 634] width 292 height 24
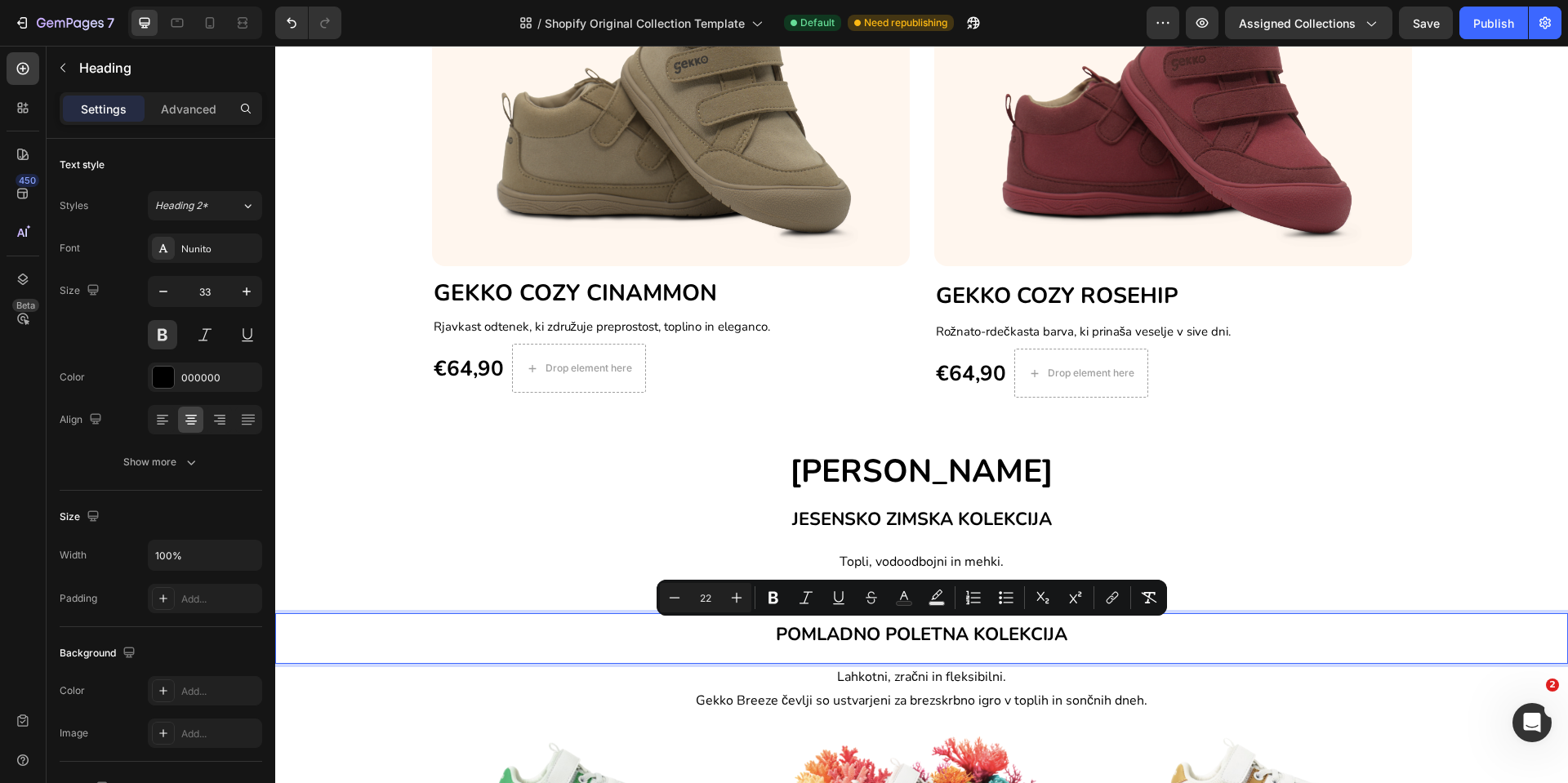
click at [798, 636] on span "POMLADNO POLETNA KOLEKCIJA" at bounding box center [922, 634] width 292 height 24
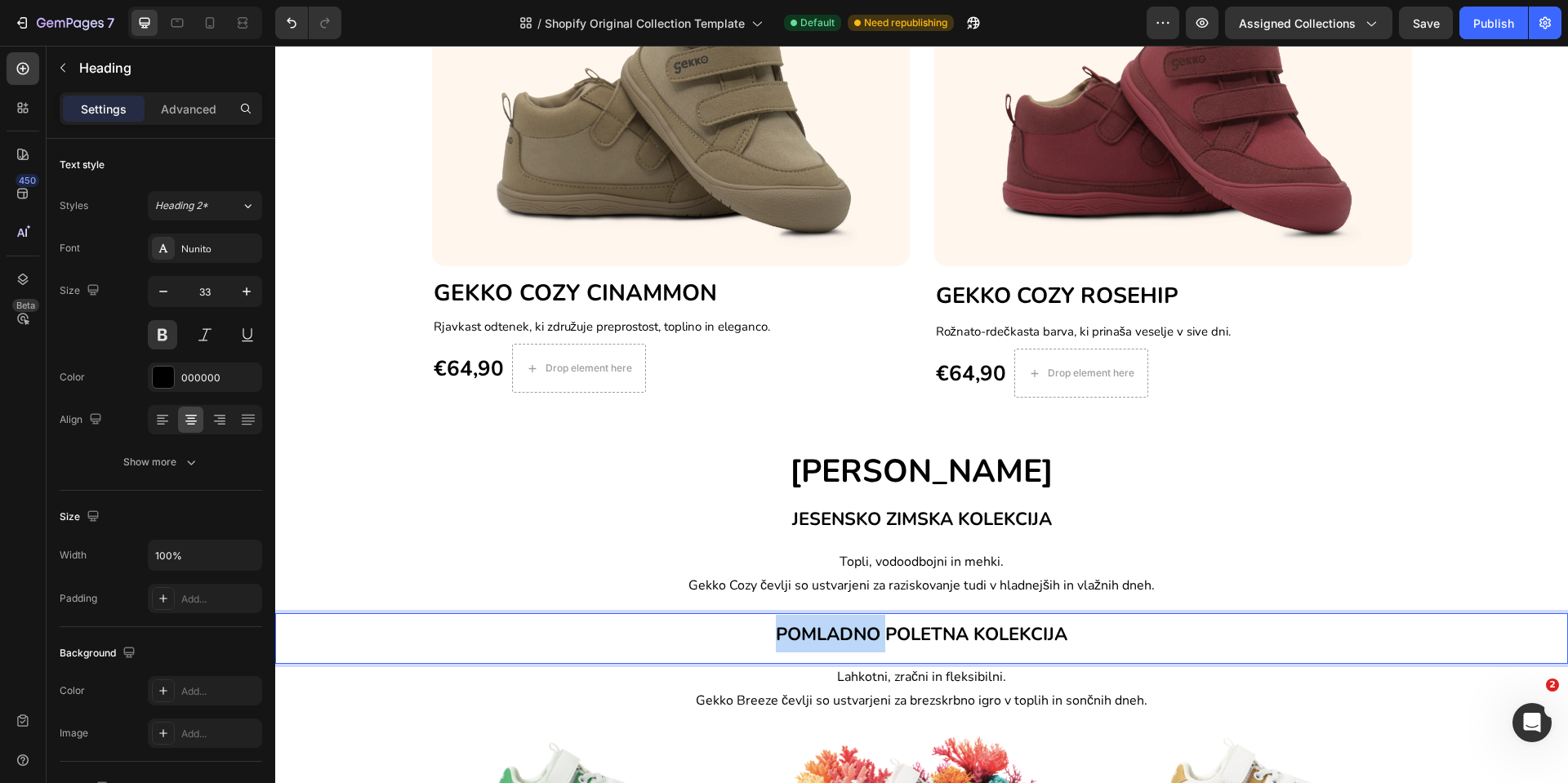
click at [798, 636] on span "POMLADNO POLETNA KOLEKCIJA" at bounding box center [922, 634] width 292 height 24
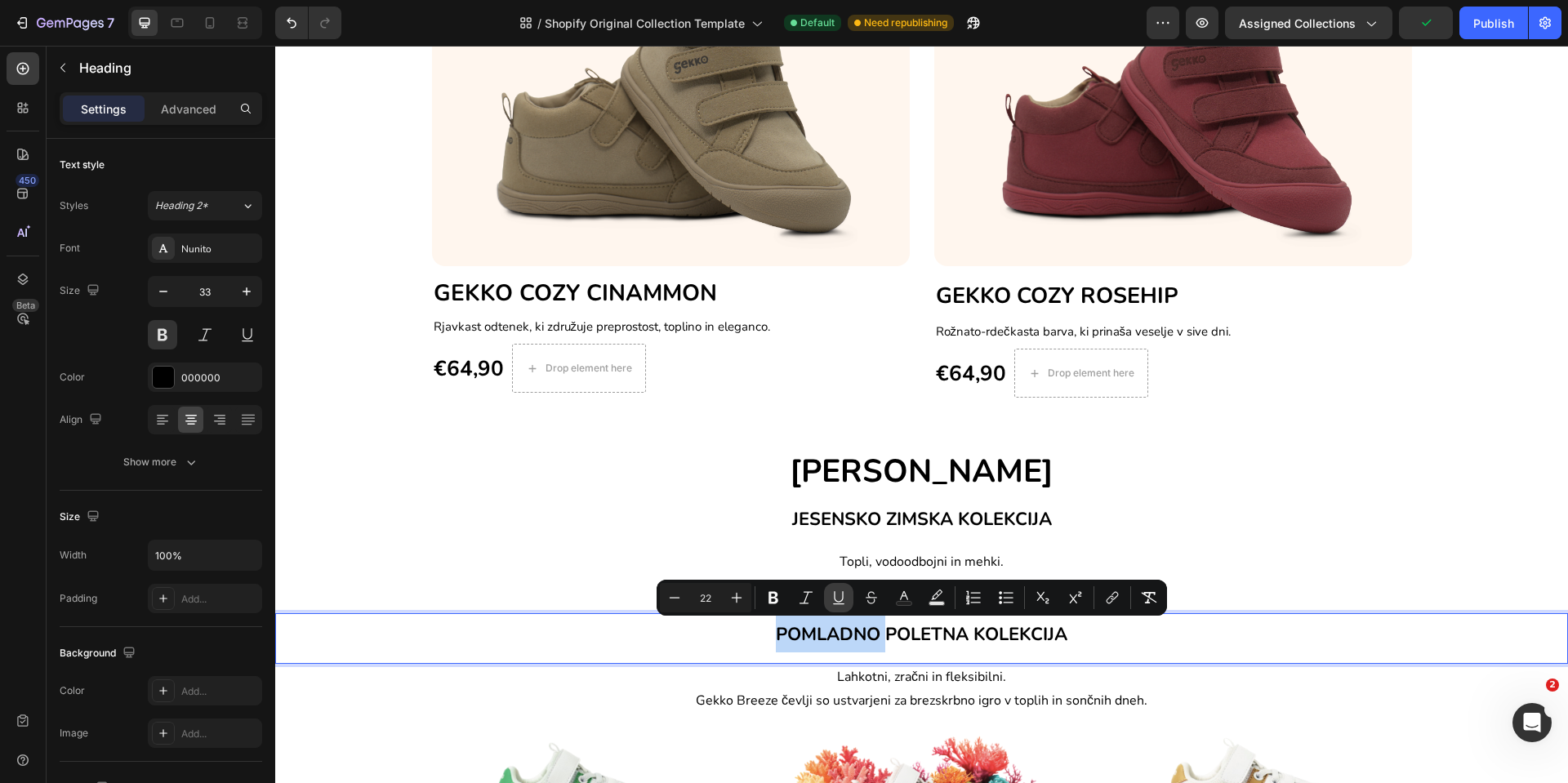
copy span "POMLADNO POLETNA KOLEKCIJA"
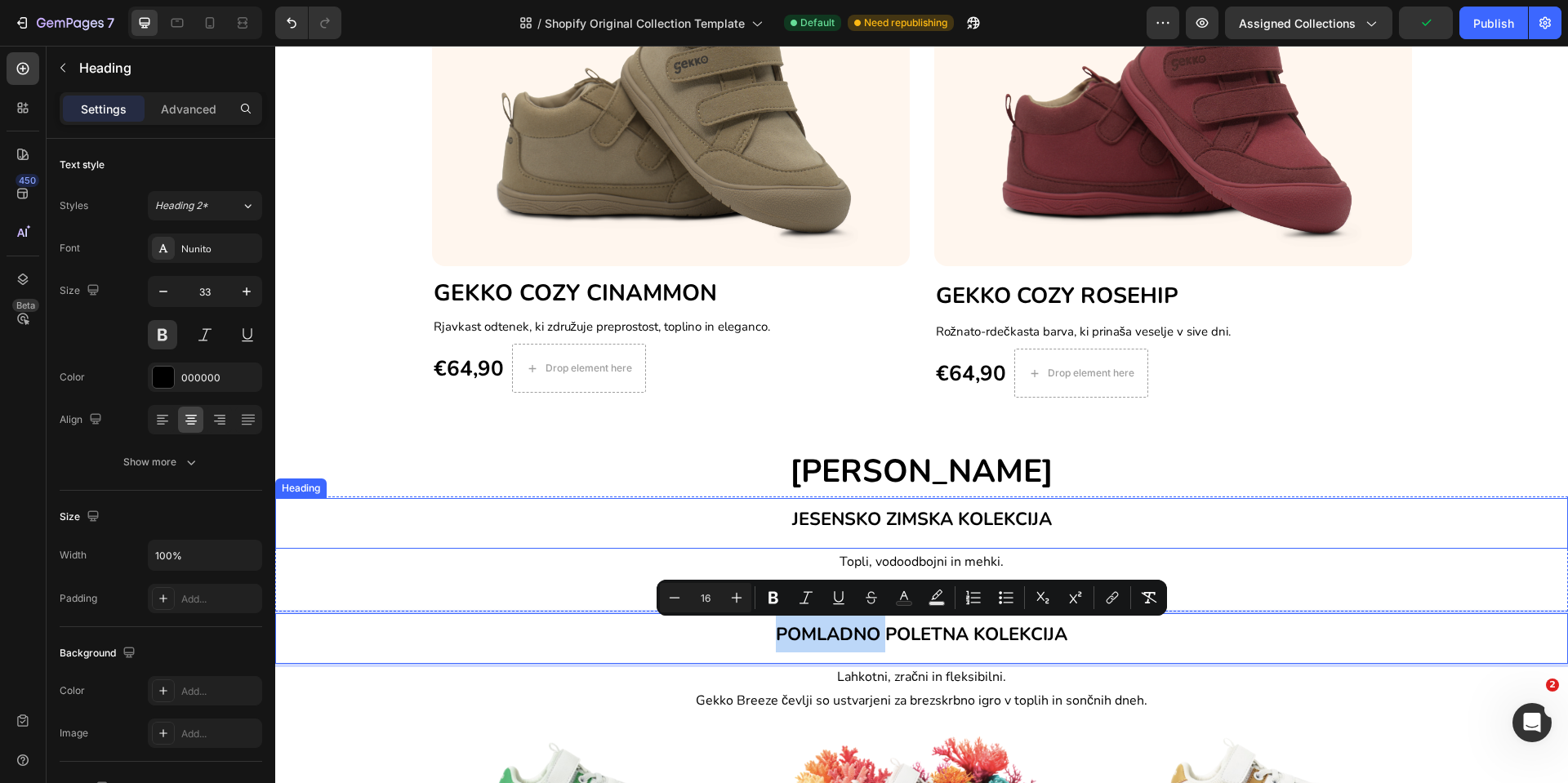
click at [989, 516] on span "JESENSKO ZIMSKA KOLEKCIJA" at bounding box center [922, 519] width 260 height 24
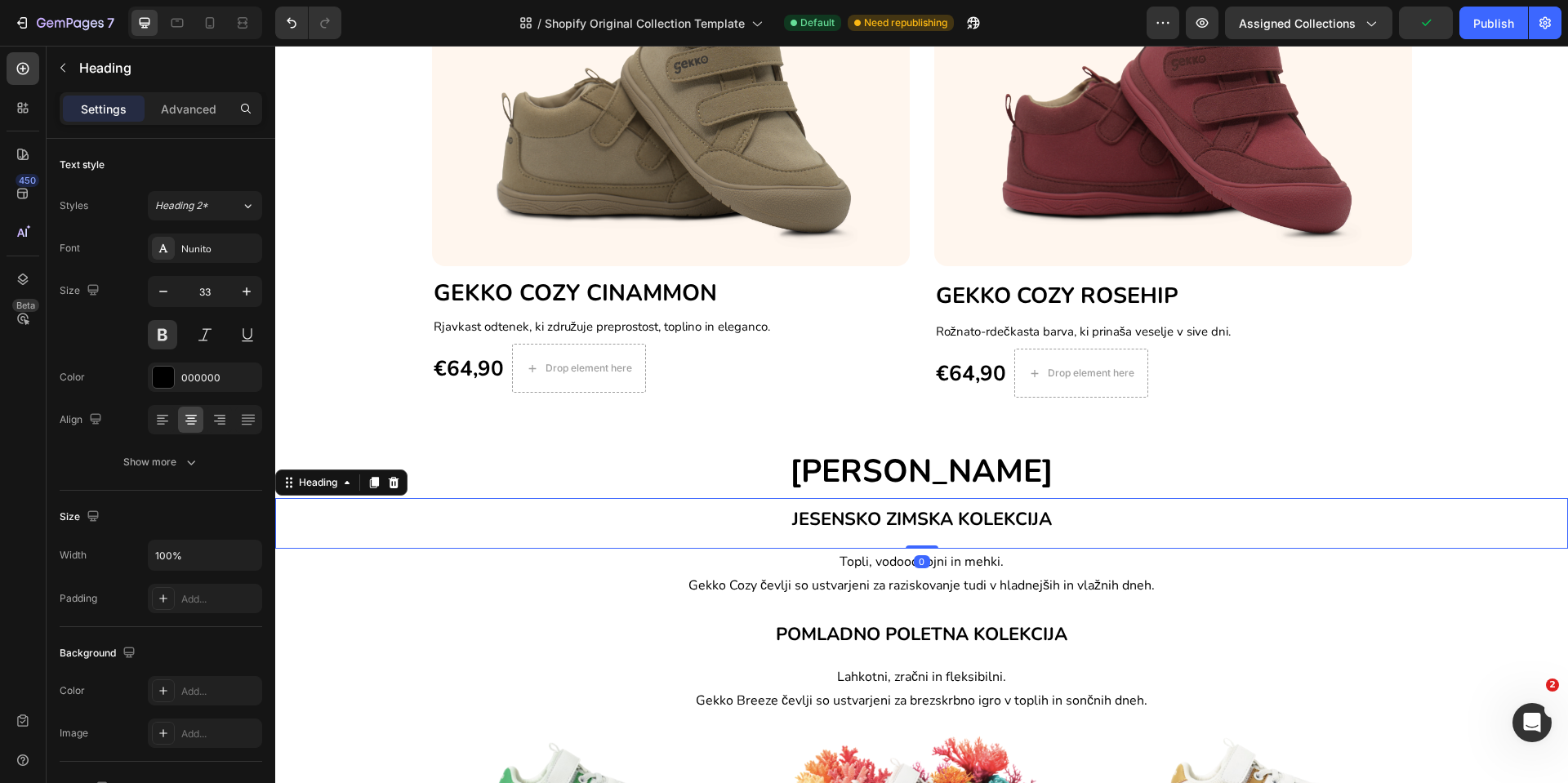
drag, startPoint x: 989, startPoint y: 516, endPoint x: 1005, endPoint y: 520, distance: 16.5
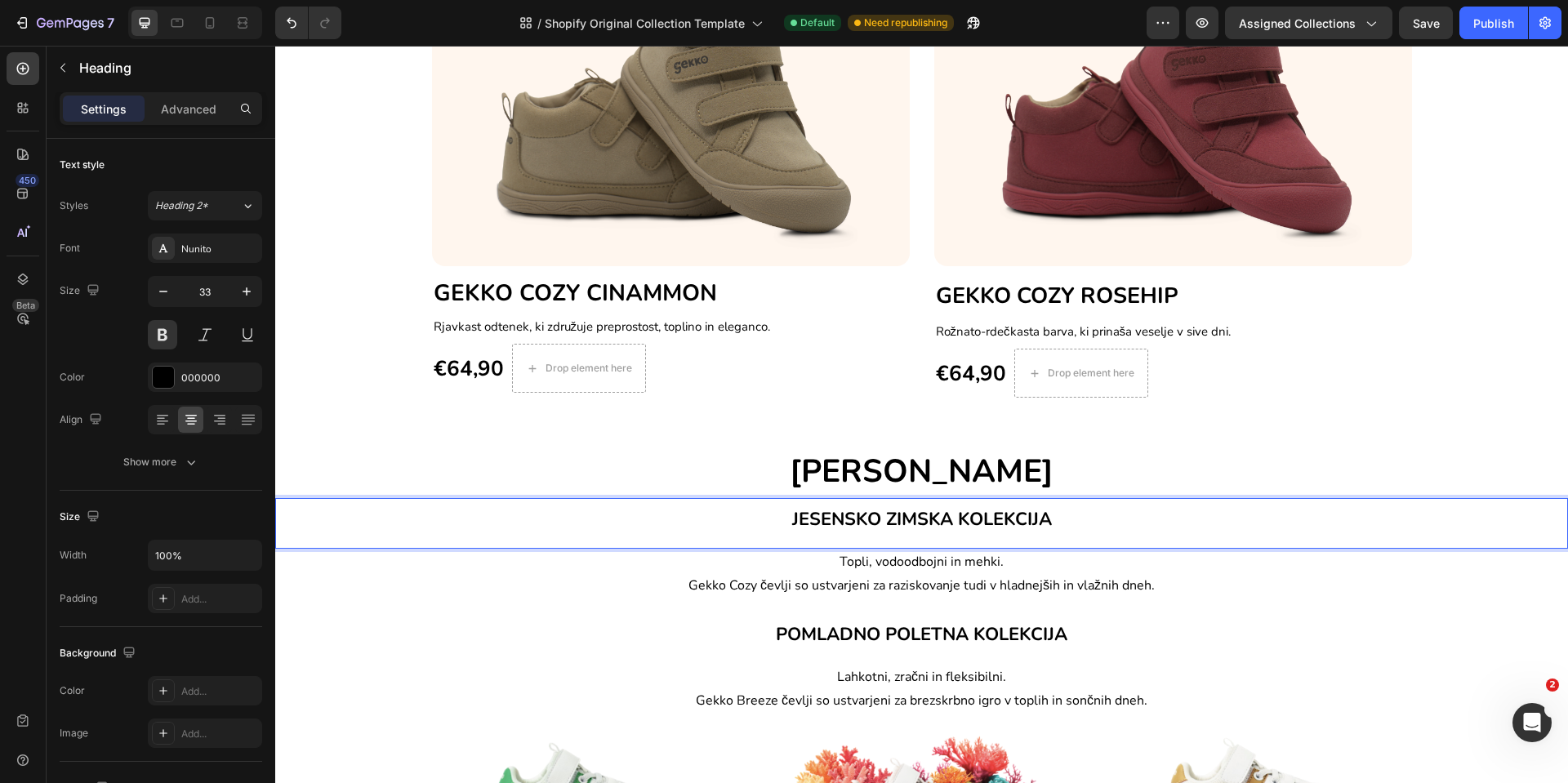
click at [1043, 522] on span "JESENSKO ZIMSKA KOLEKCIJA" at bounding box center [922, 519] width 260 height 24
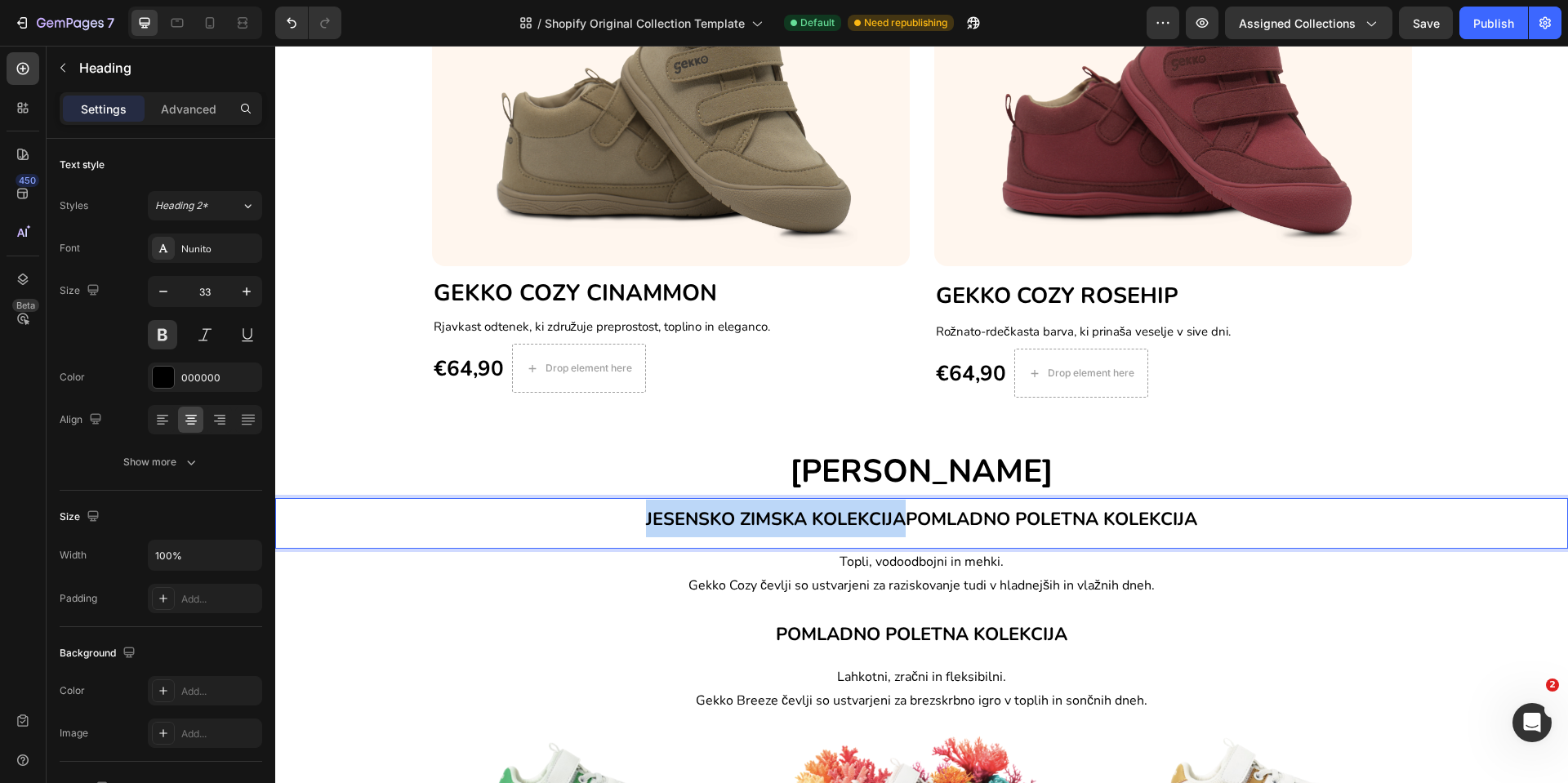
drag, startPoint x: 887, startPoint y: 521, endPoint x: 633, endPoint y: 529, distance: 254.1
click at [646, 529] on span "JESENSKO ZIMSKA KOLEKCIJAPOMLADNO POLETNA KOLEKCIJA" at bounding box center [922, 519] width 551 height 24
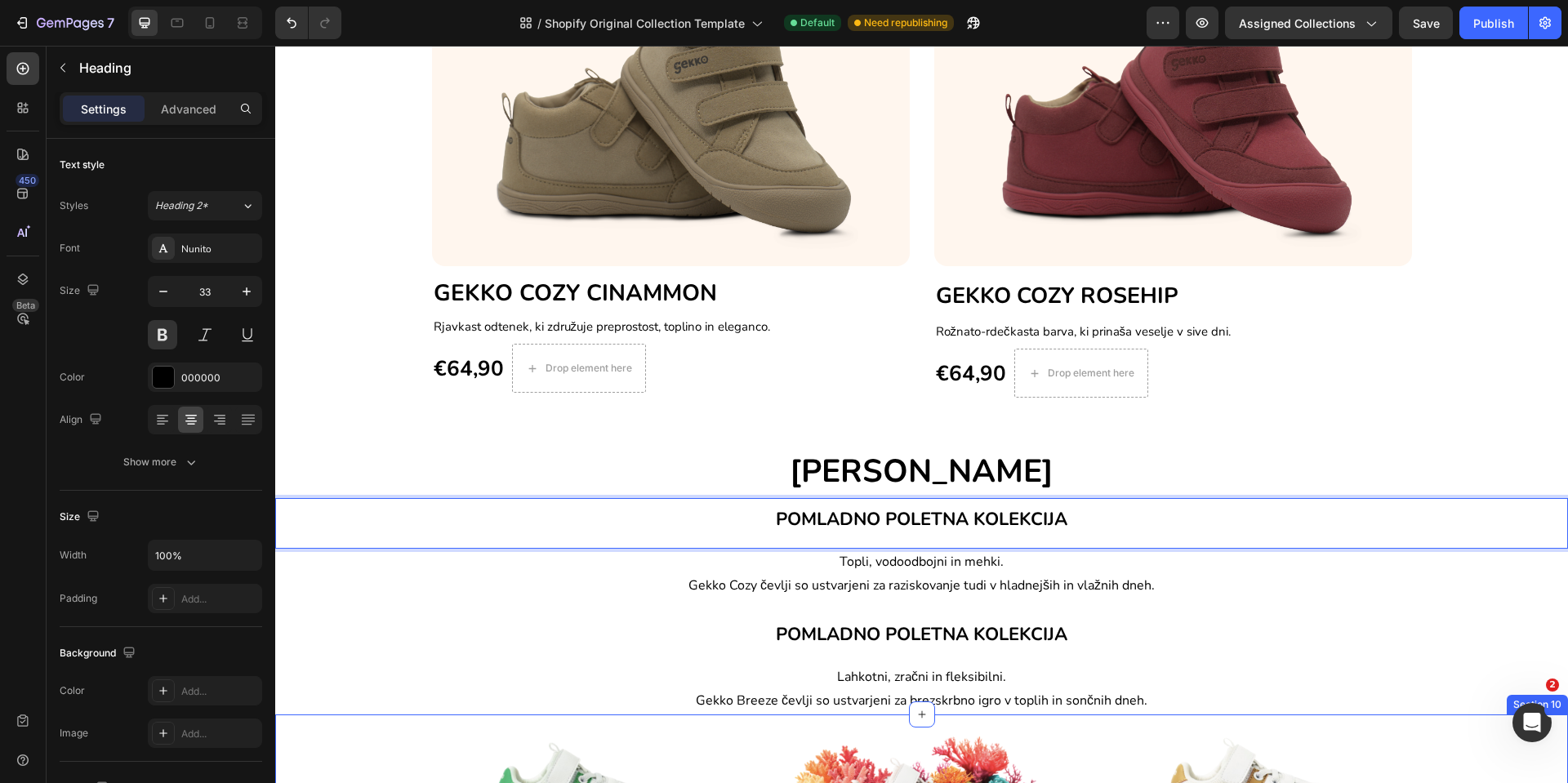
click at [914, 678] on span "Lahkotni, zračni in fleksibilni." at bounding box center [922, 677] width 169 height 18
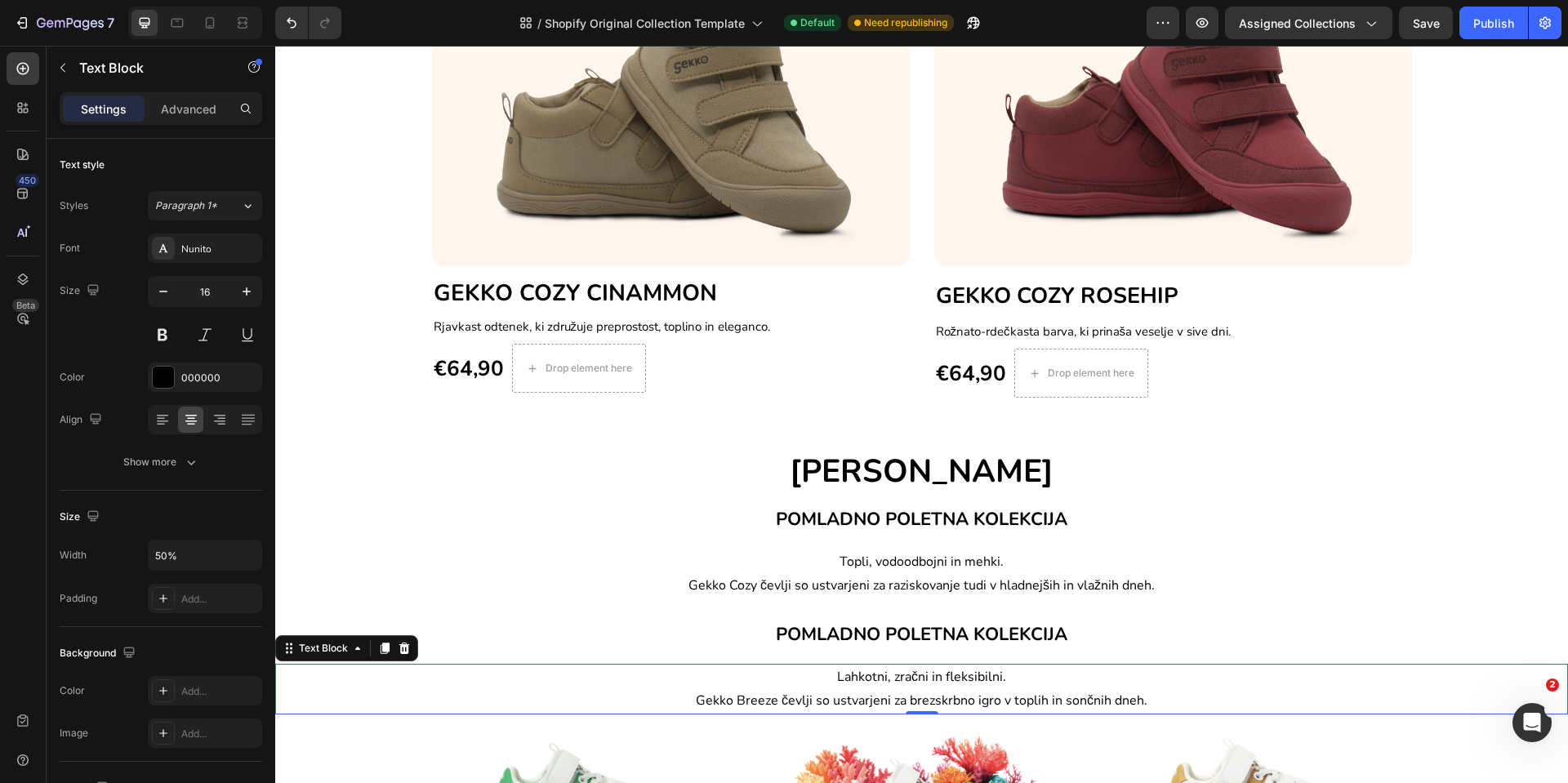
click at [914, 679] on span "Lahkotni, zračni in fleksibilni." at bounding box center [922, 677] width 169 height 18
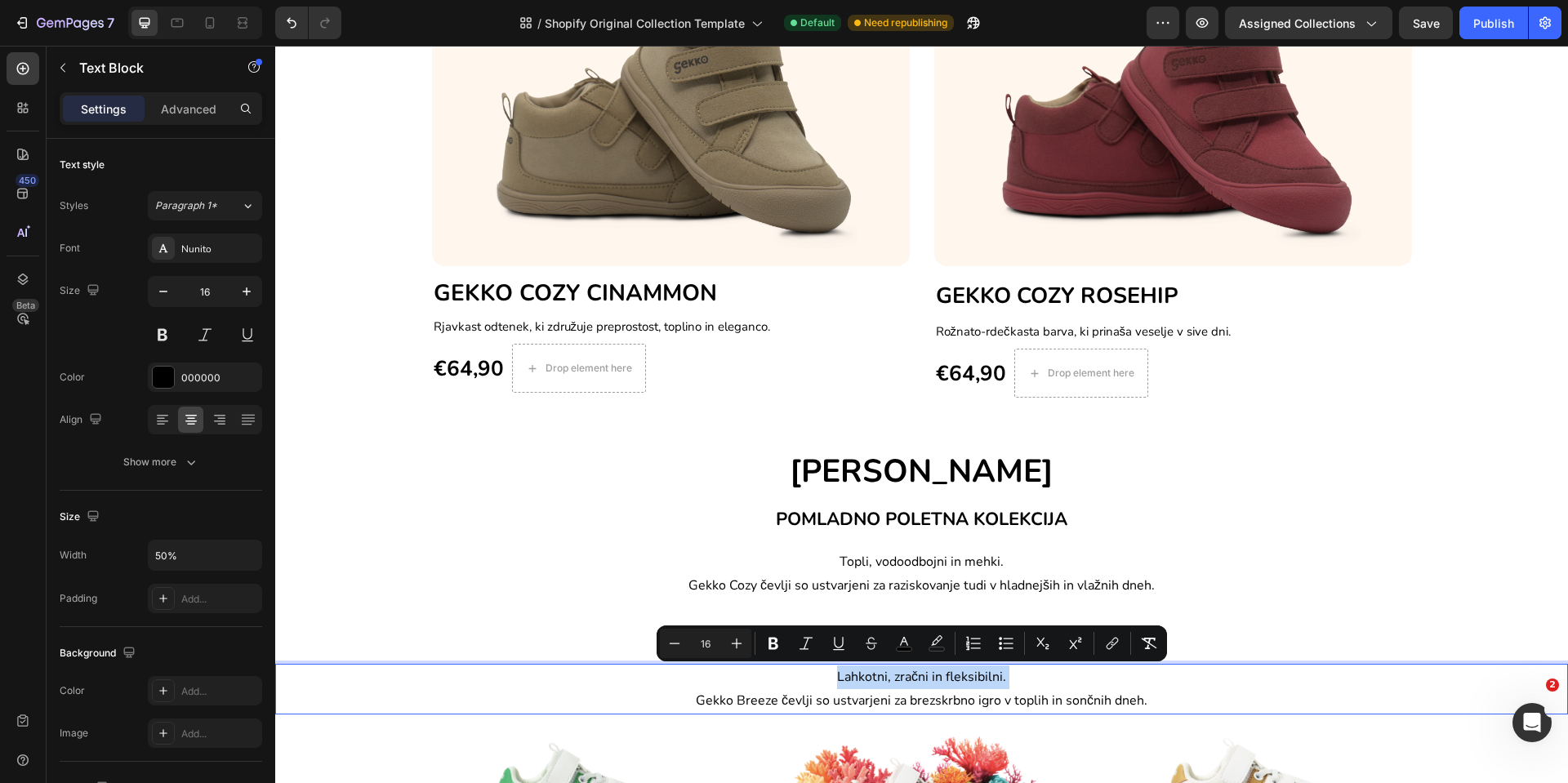
copy span "Lahkotni, zračni in fleksibilni."
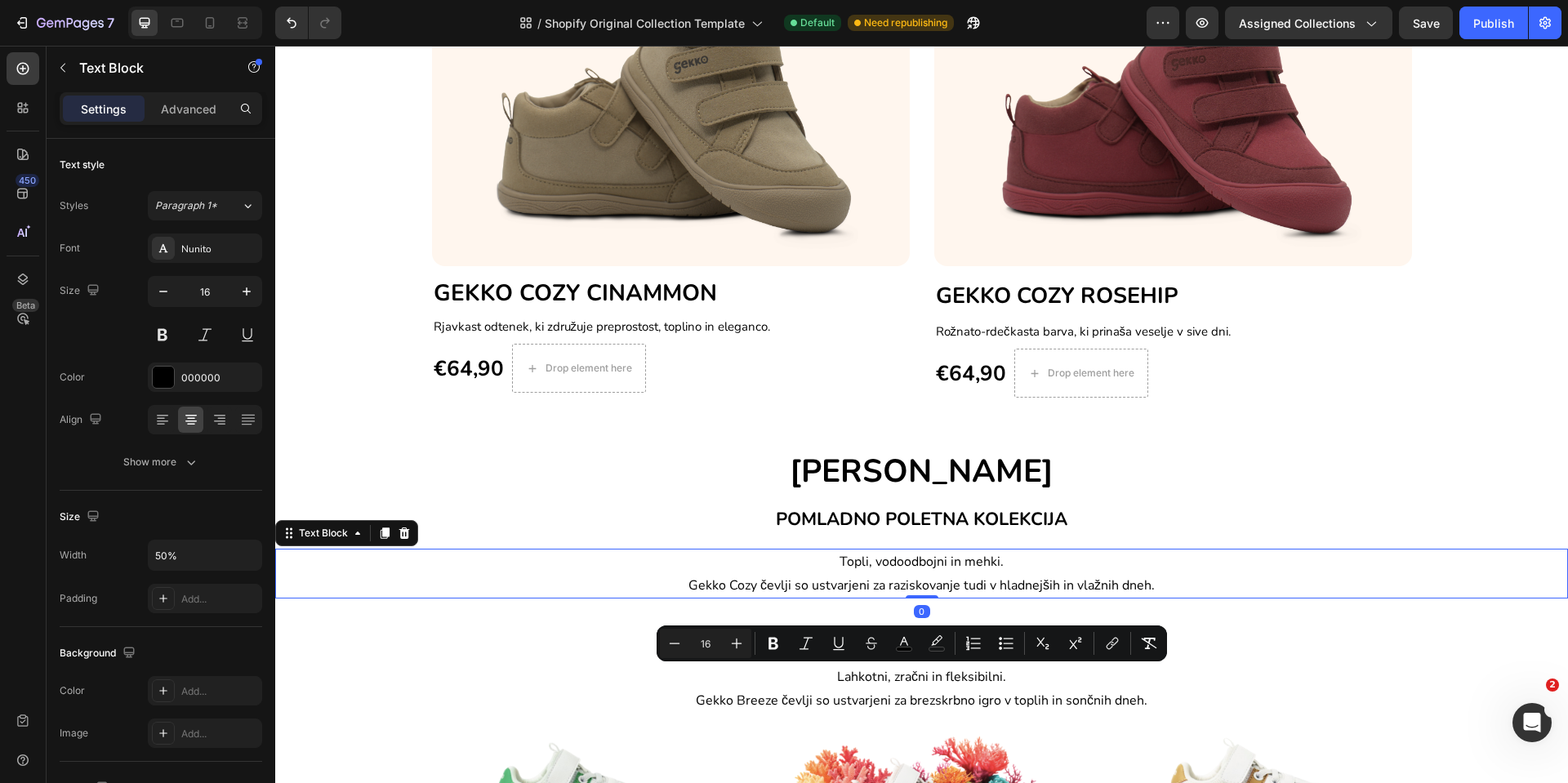
click at [864, 562] on span "Topli, vodoodbojni in mehki." at bounding box center [922, 562] width 164 height 18
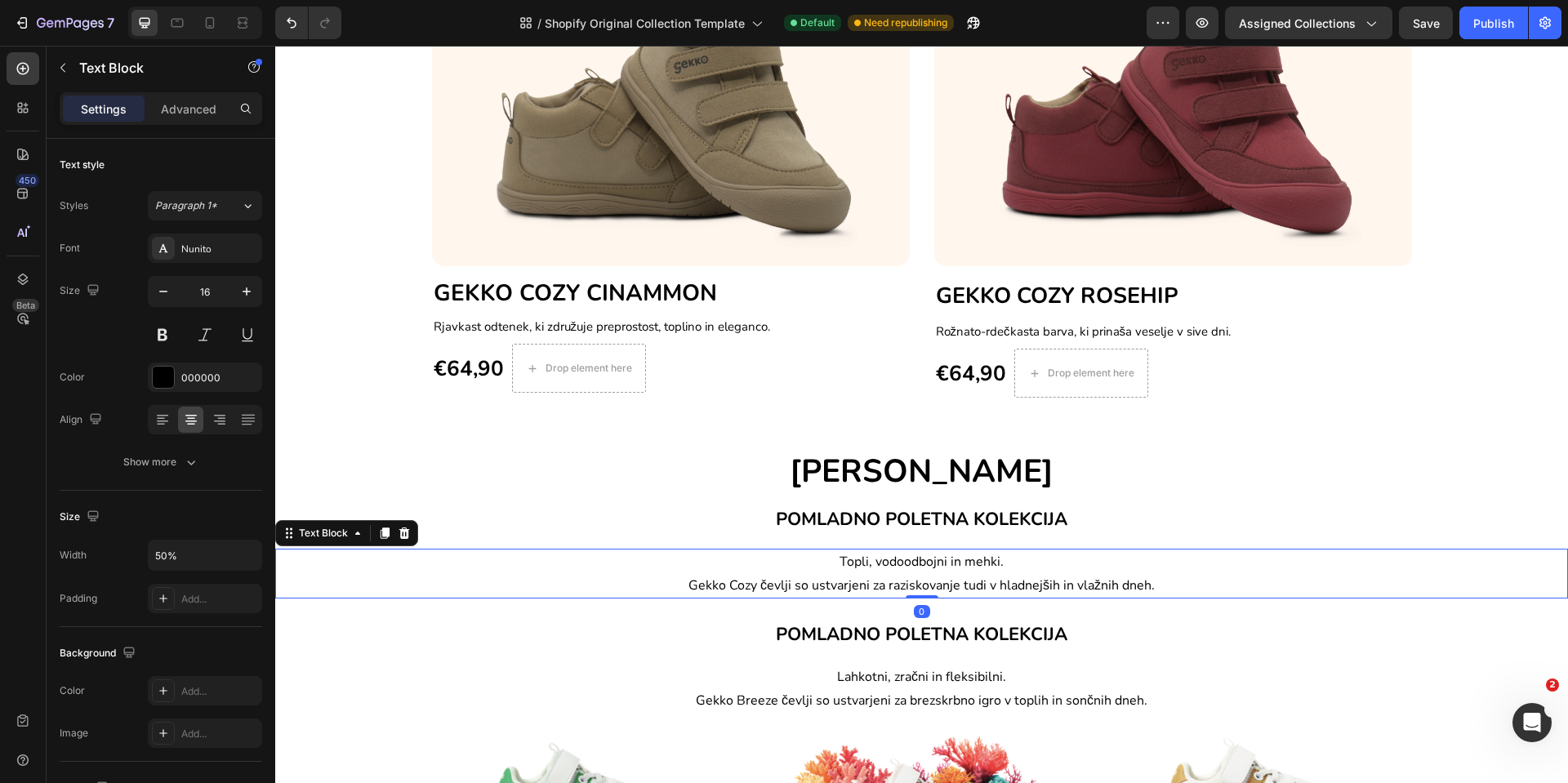
click at [864, 562] on span "Topli, vodoodbojni in mehki." at bounding box center [922, 562] width 164 height 18
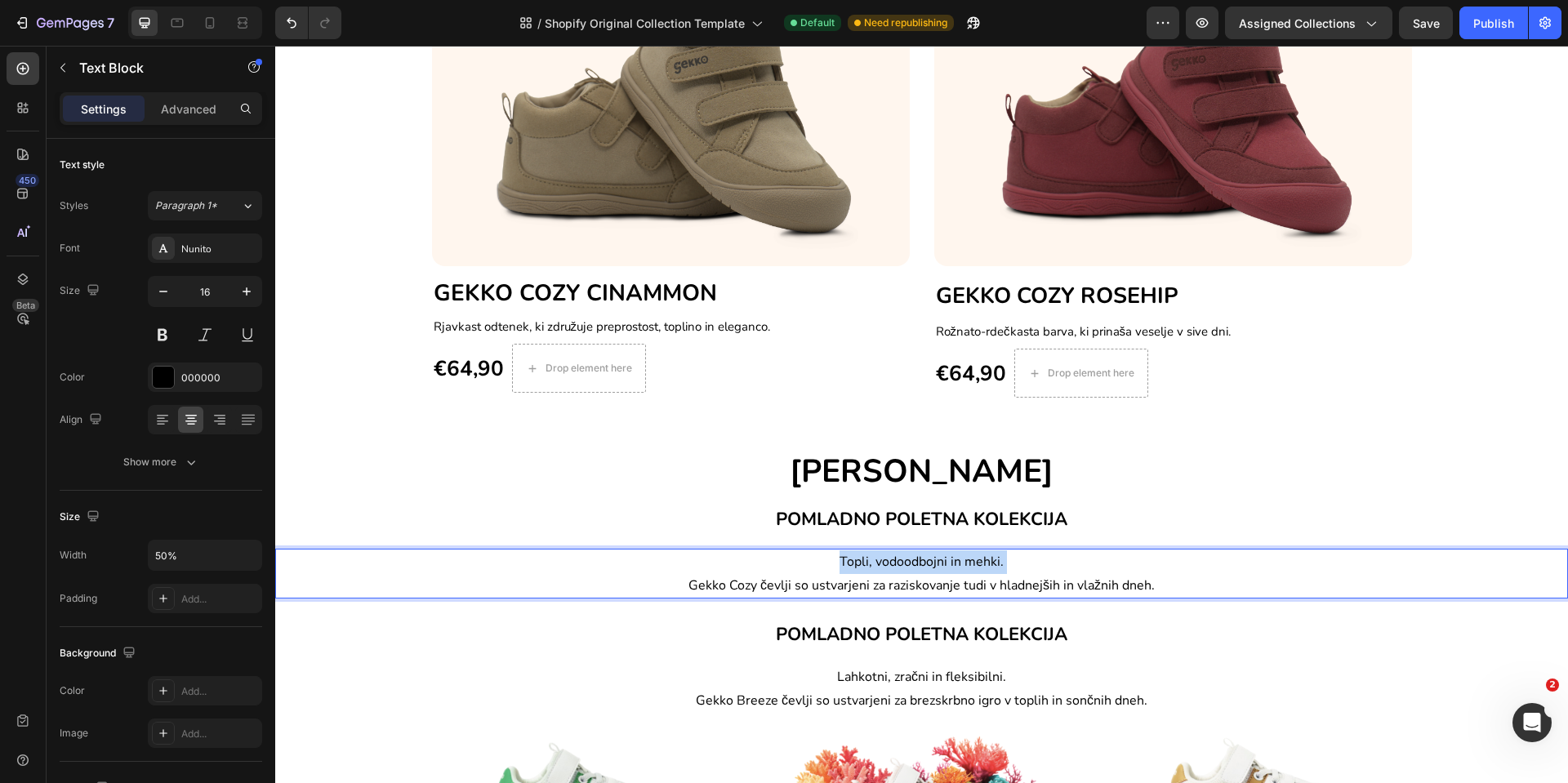
click at [864, 562] on span "Topli, vodoodbojni in mehki." at bounding box center [922, 562] width 164 height 18
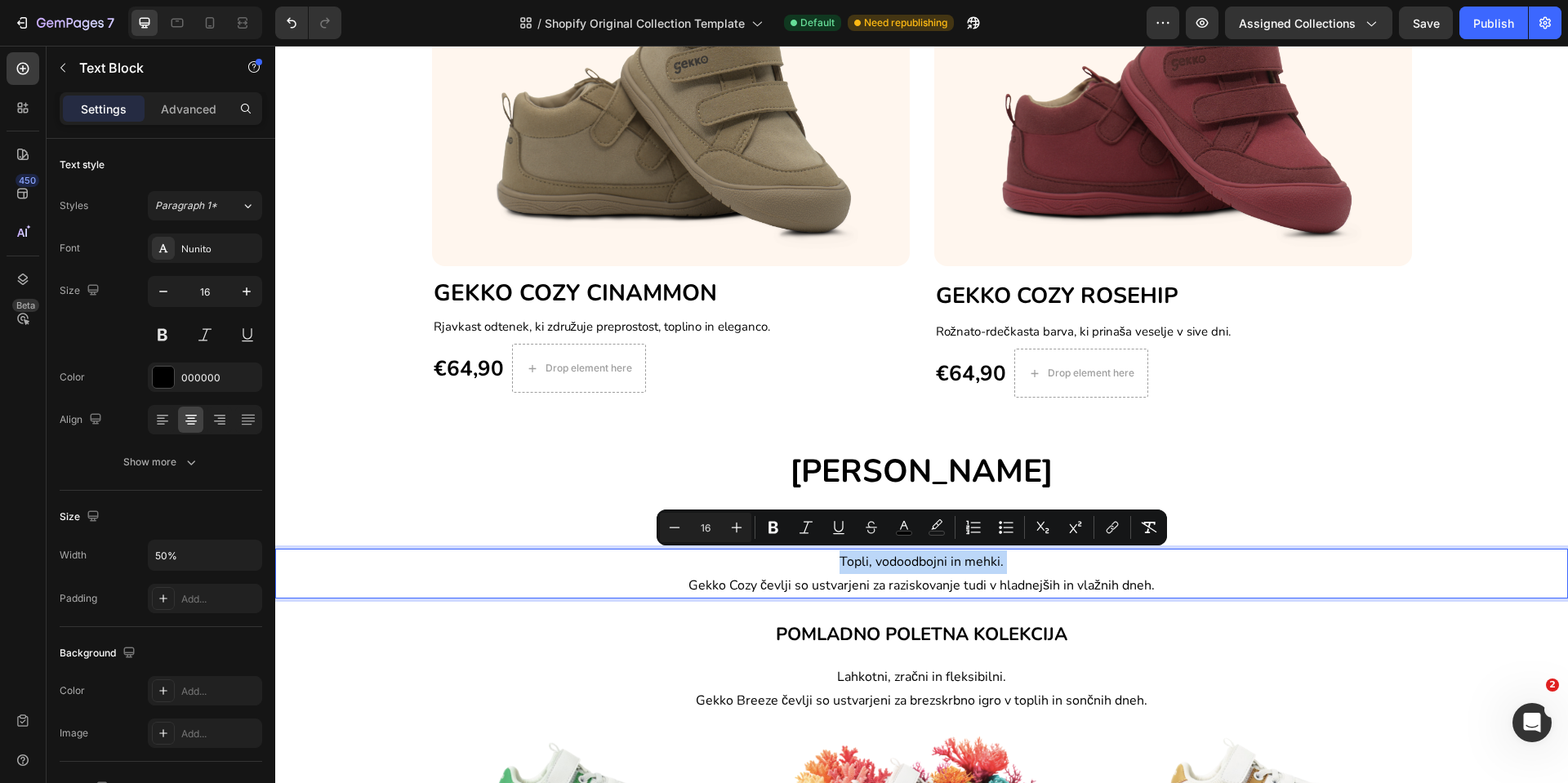
drag, startPoint x: 992, startPoint y: 562, endPoint x: 957, endPoint y: 564, distance: 35.1
click at [957, 564] on span "Topli, vodoodbojni in mehki." at bounding box center [922, 562] width 164 height 18
click at [986, 559] on span "Topli, vodoodbojni in mehki." at bounding box center [922, 562] width 164 height 18
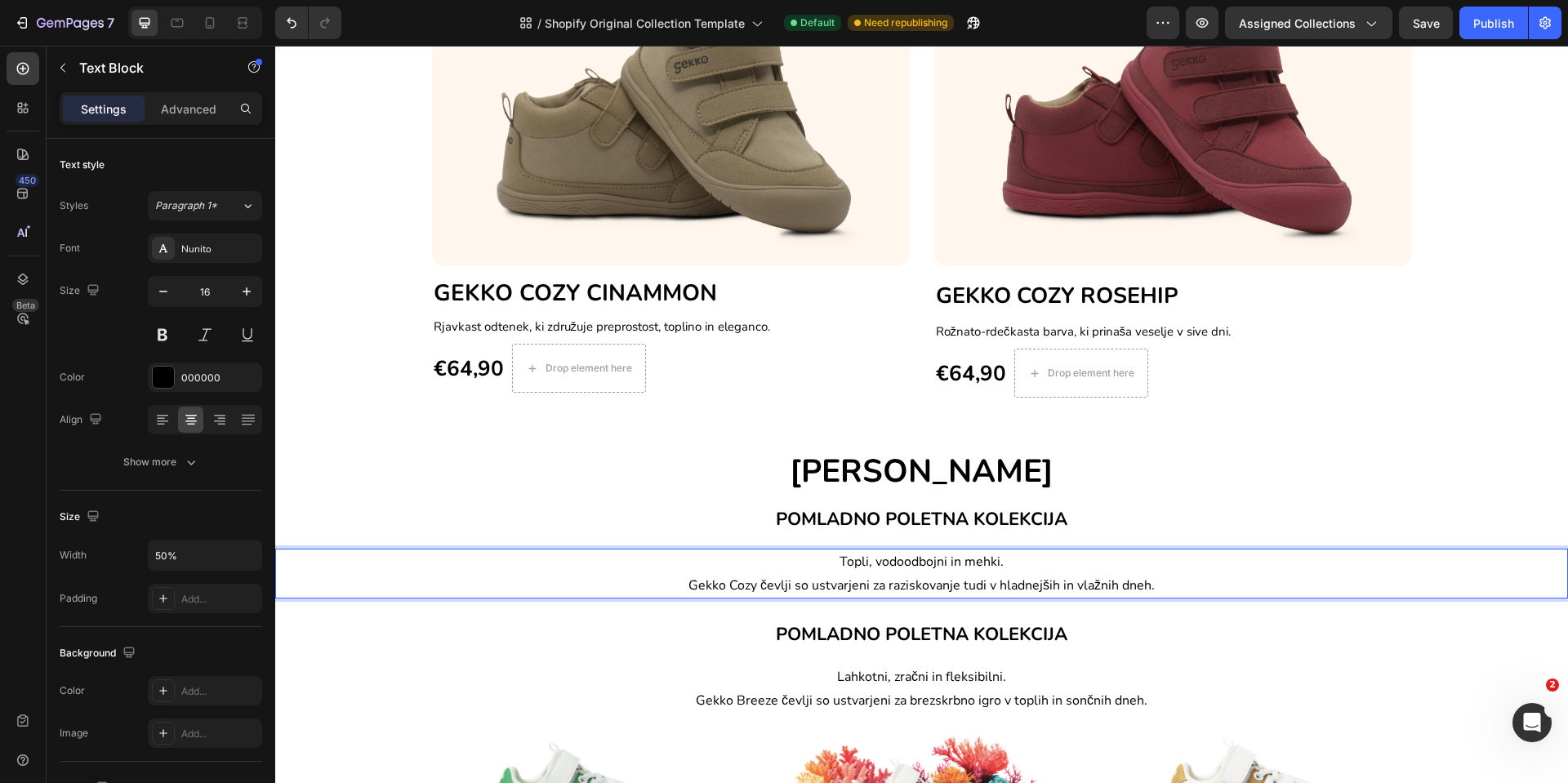
click at [995, 559] on p "Topli, vodoodbojni in mehki. Gekko Cozy čevlji so ustvarjeni za raziskovanje tu…" at bounding box center [922, 574] width 644 height 47
drag, startPoint x: 742, startPoint y: 566, endPoint x: 912, endPoint y: 568, distance: 170.0
click at [912, 568] on p "Topli, vodoodbojni in mehki. Lahkotni, zračni in fleksibilni. Gekko Cozy čevlji…" at bounding box center [922, 574] width 644 height 47
click at [844, 696] on span "Gekko Breeze čevlji so ustvarjeni za brezskrbno igro v toplih in sončnih dneh." at bounding box center [922, 701] width 451 height 18
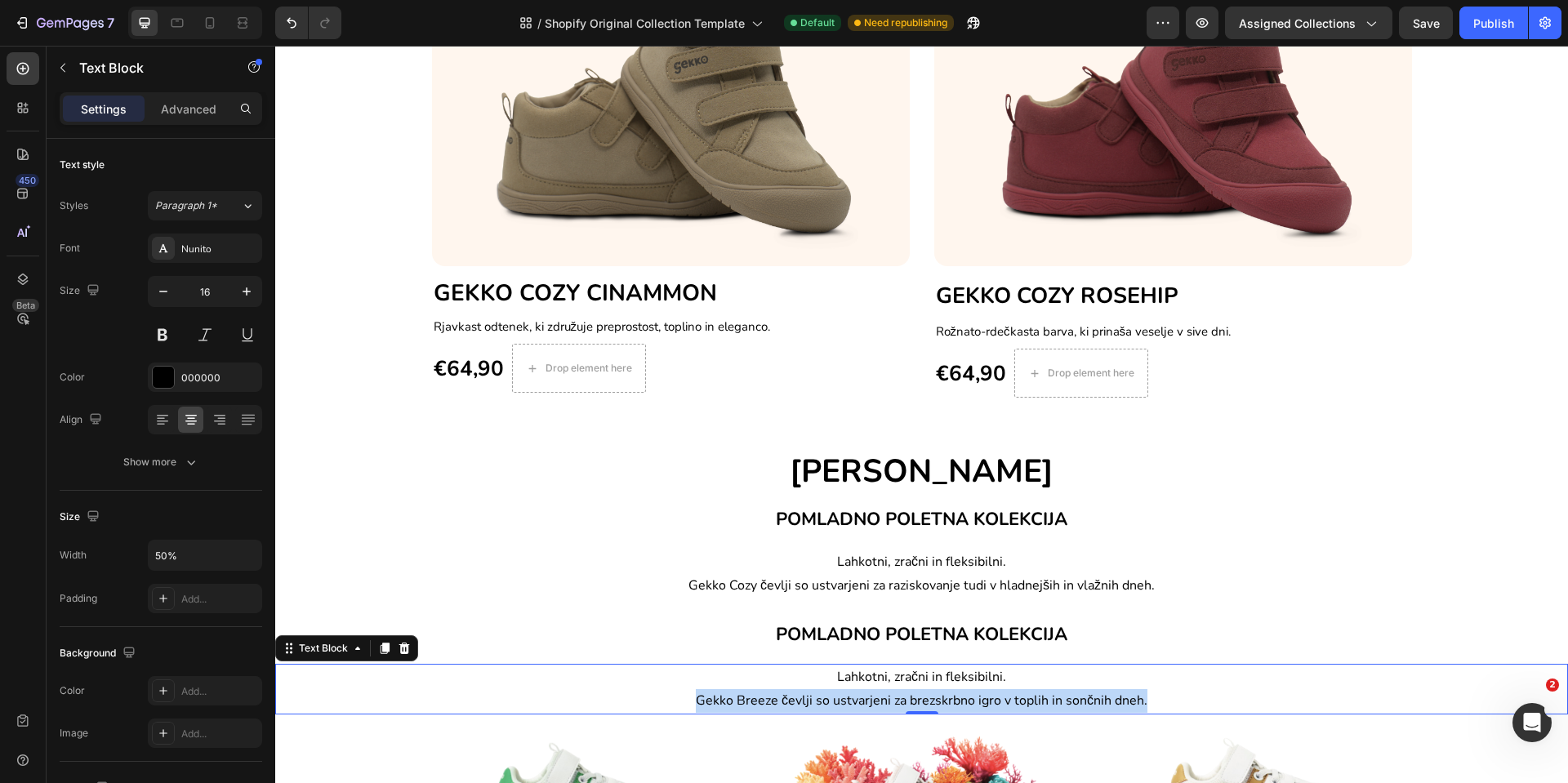
click at [844, 696] on span "Gekko Breeze čevlji so ustvarjeni za brezskrbno igro v toplih in sončnih dneh." at bounding box center [922, 701] width 451 height 18
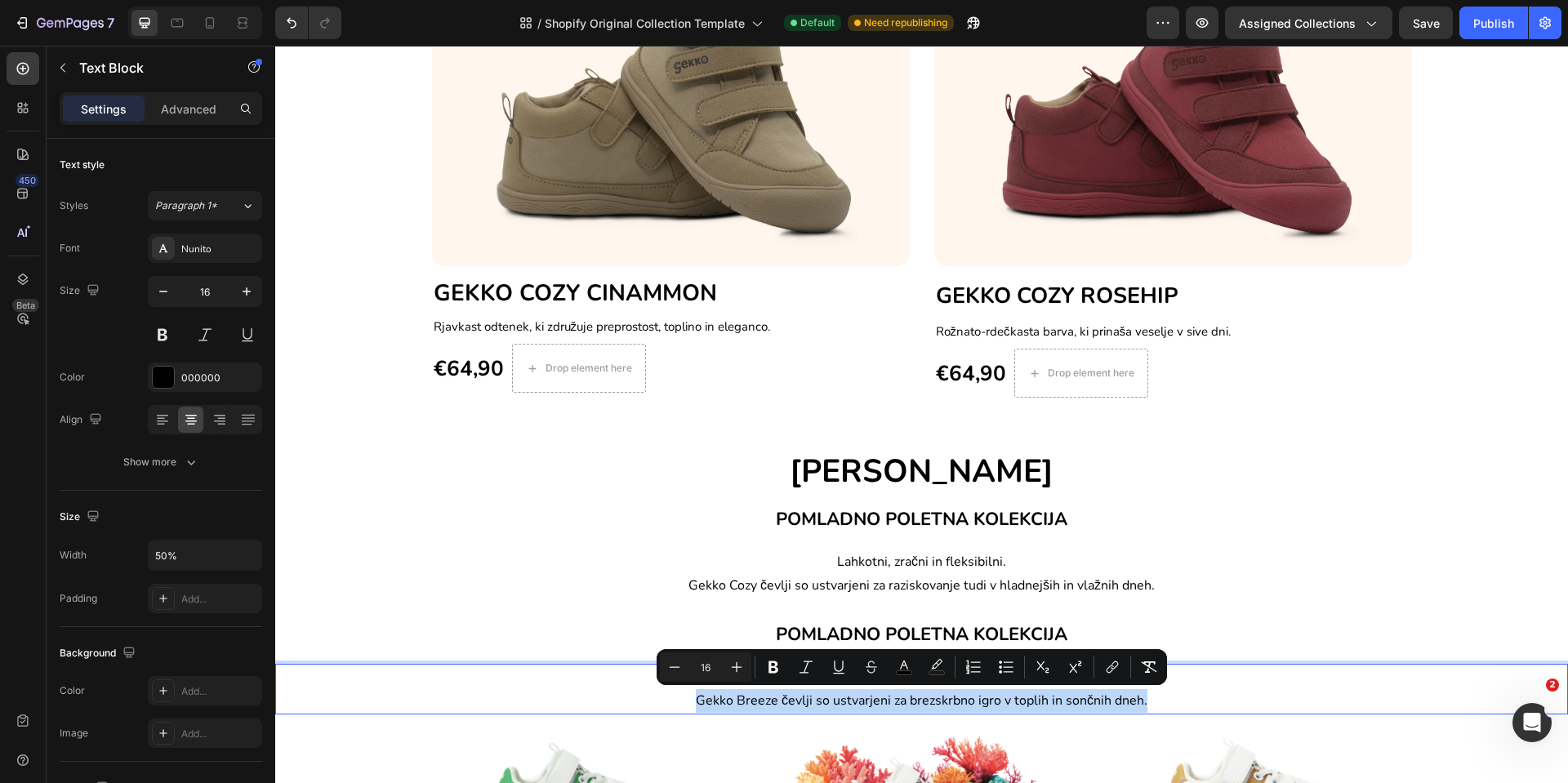
copy span "Gekko Breeze čevlji so ustvarjeni za brezskrbno igro v toplih in sončnih dneh."
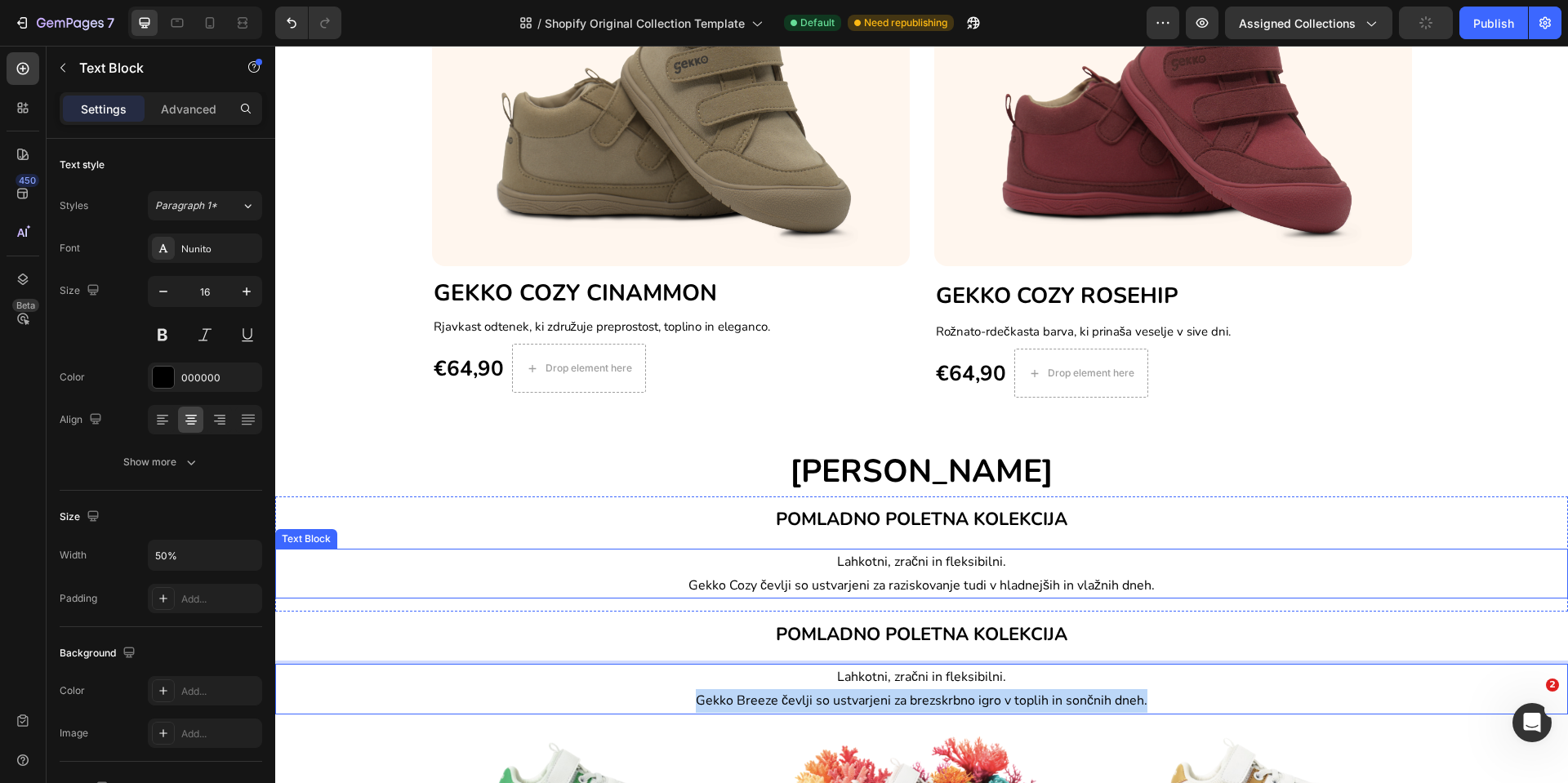
click at [689, 585] on span "Gekko Cozy čevlji so ustvarjeni za raziskovanje tudi v hladnejših in vlažnih dn…" at bounding box center [922, 585] width 467 height 18
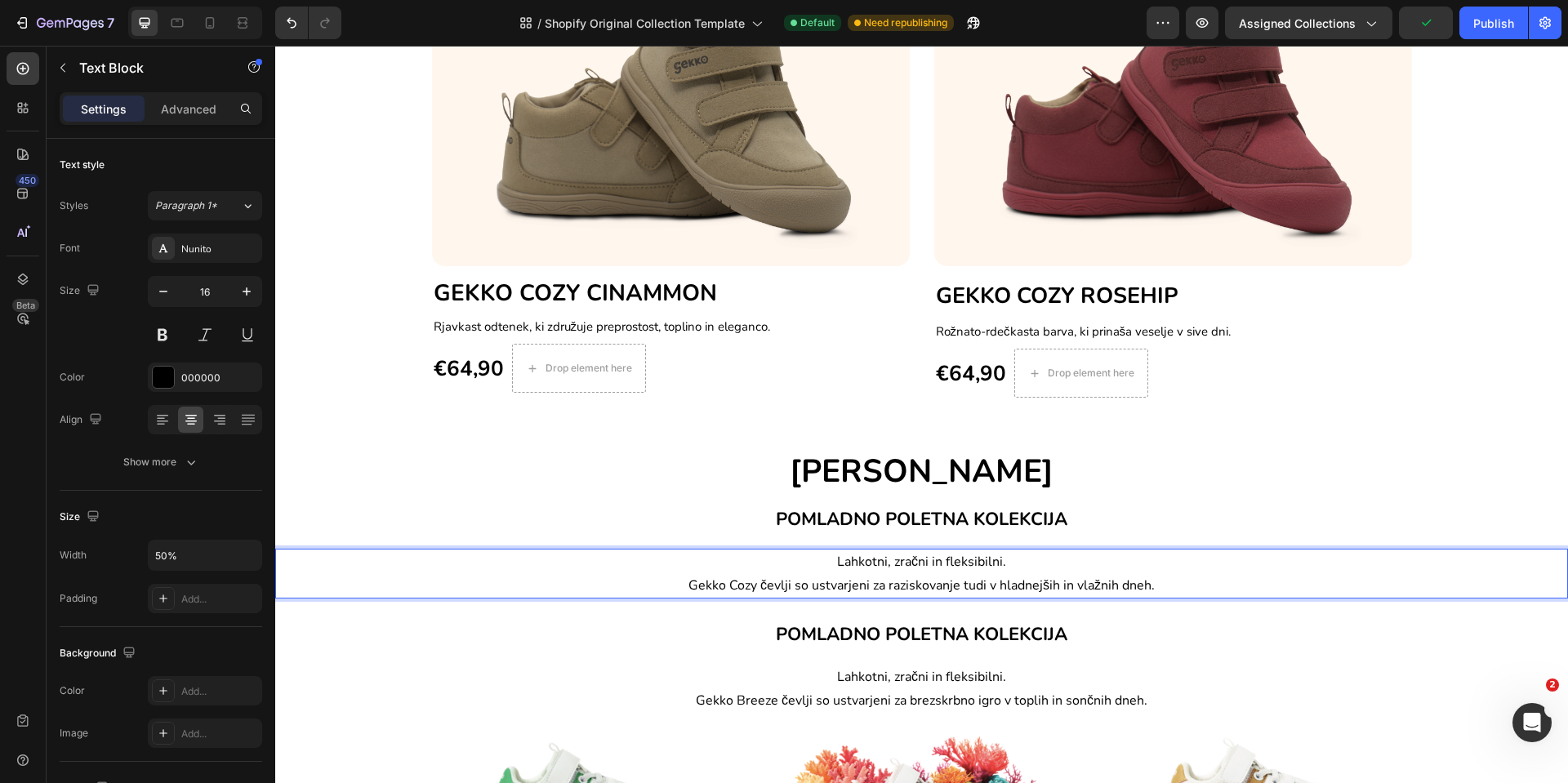
click at [689, 585] on span "Gekko Cozy čevlji so ustvarjeni za raziskovanje tudi v hladnejših in vlažnih dn…" at bounding box center [922, 585] width 467 height 18
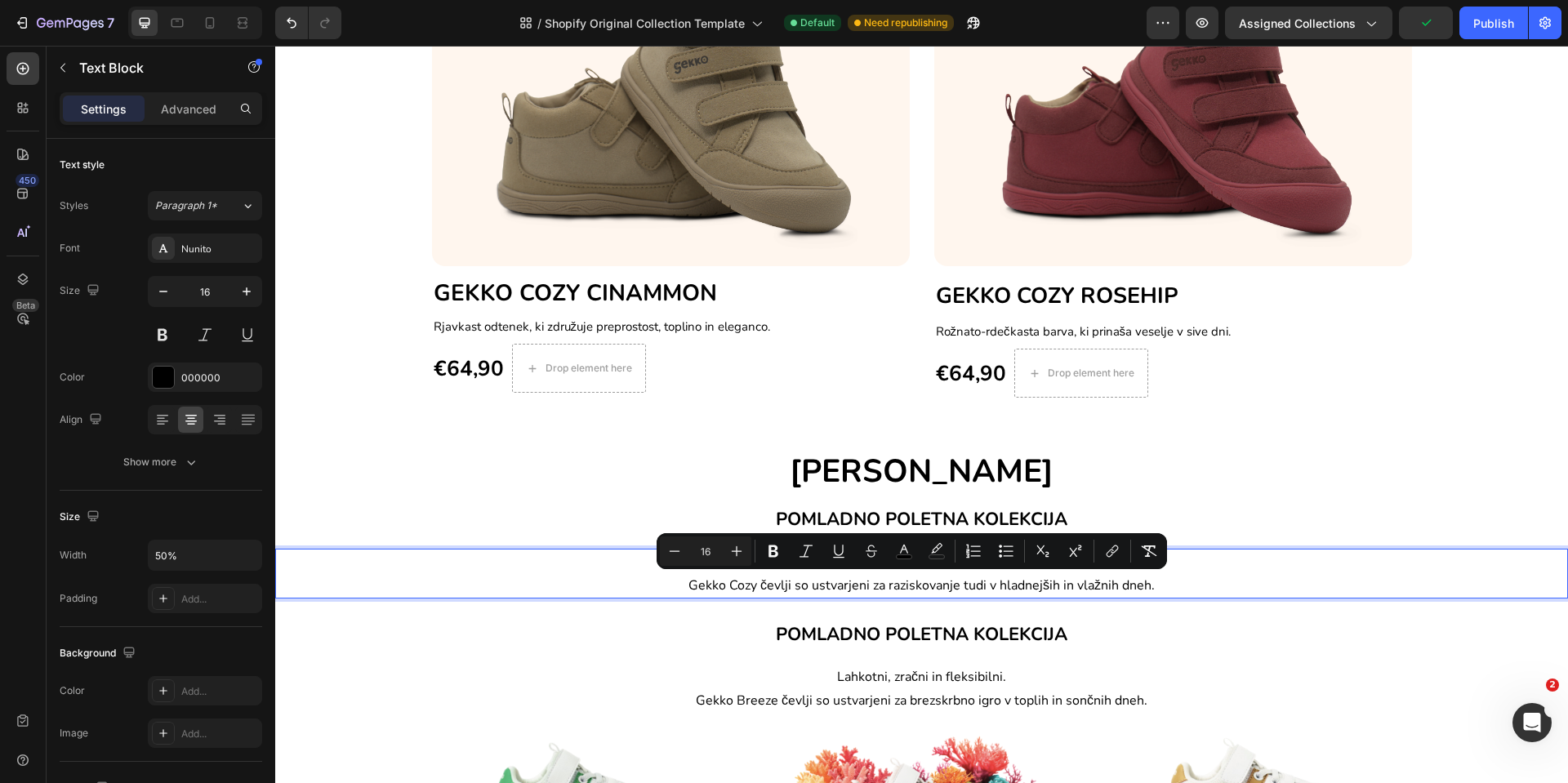
click at [689, 585] on span "Gekko Cozy čevlji so ustvarjeni za raziskovanje tudi v hladnejših in vlažnih dn…" at bounding box center [922, 585] width 467 height 18
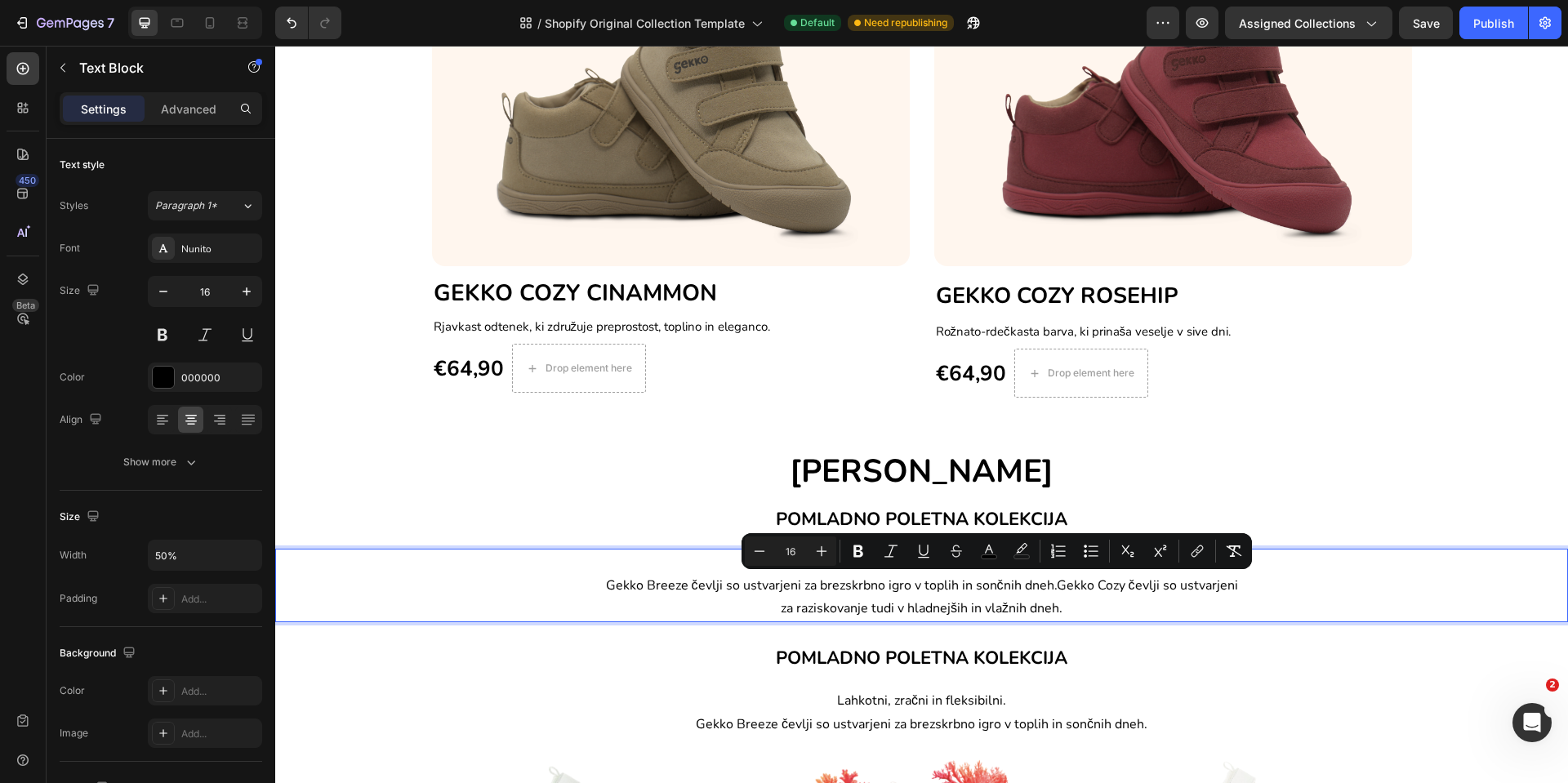
drag, startPoint x: 1063, startPoint y: 608, endPoint x: 1050, endPoint y: 590, distance: 22.2
click at [1050, 590] on p "Lahkotni, zračni in fleksibilni. Gekko Breeze čevlji so ustvarjeni za brezskrbn…" at bounding box center [922, 585] width 644 height 71
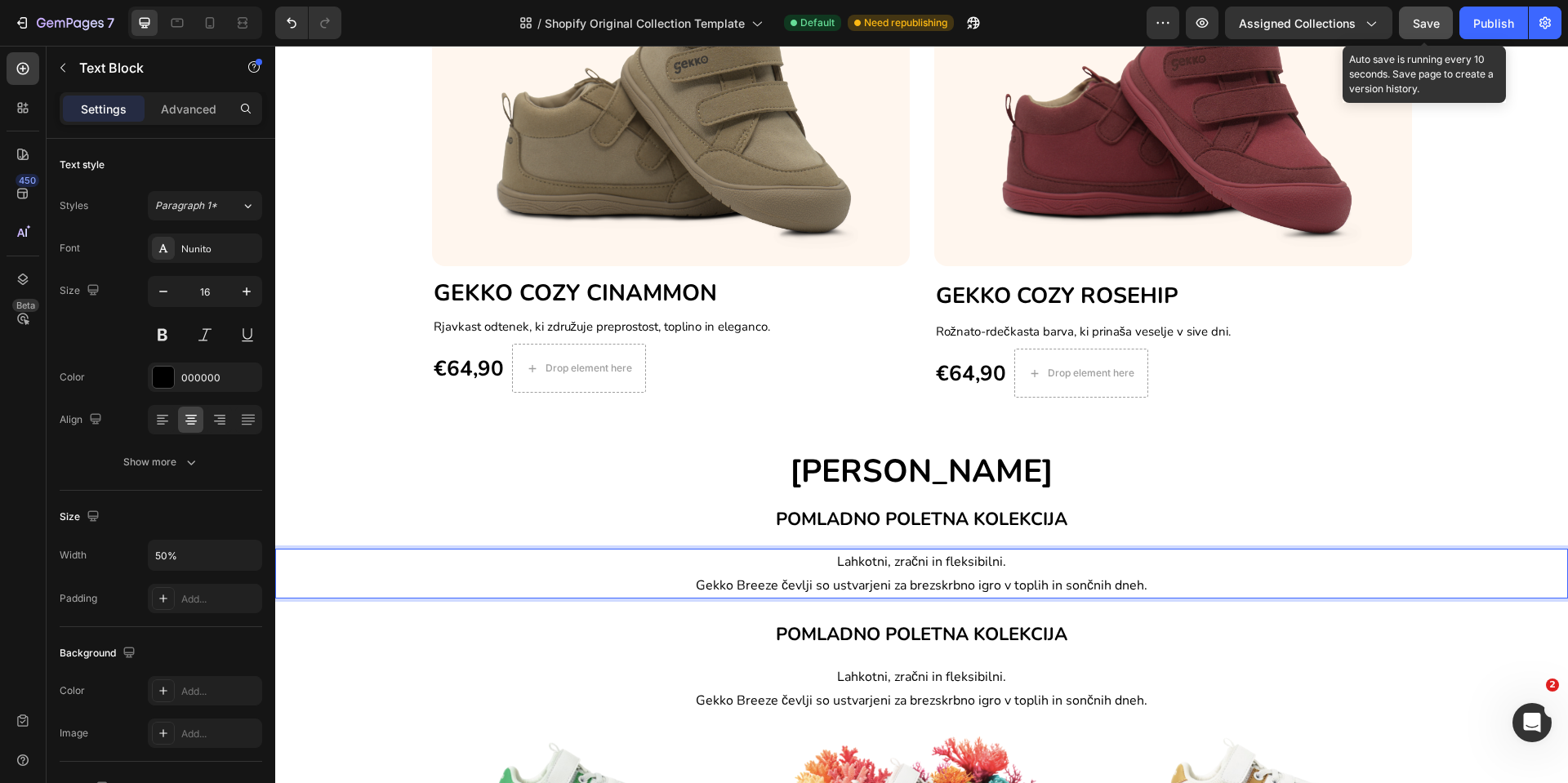
click at [1425, 14] on div "Save" at bounding box center [1427, 23] width 27 height 17
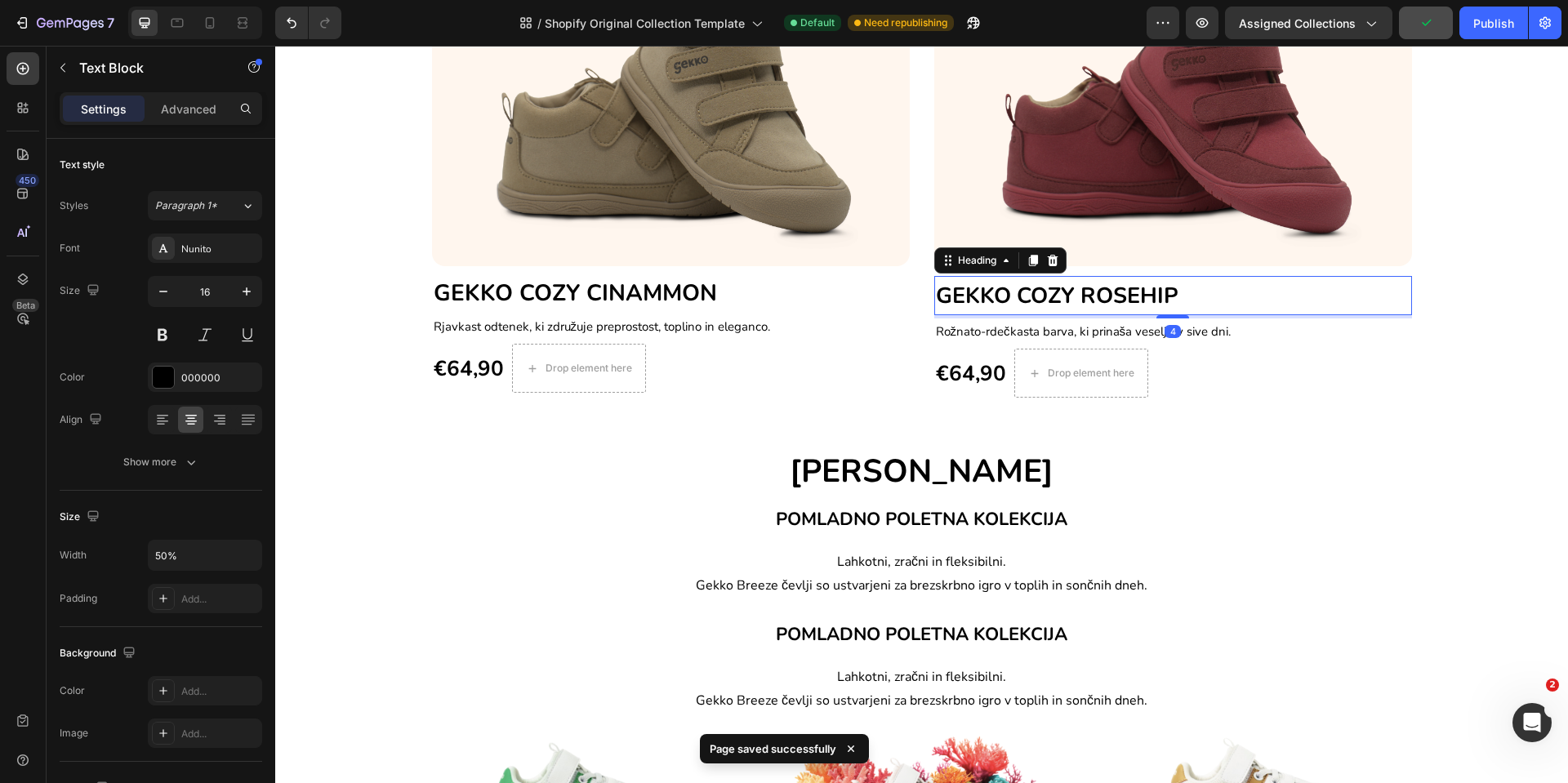
click at [1352, 309] on h2 "GEKKO COZY ROSEHIP" at bounding box center [1173, 296] width 478 height 40
click at [200, 29] on div at bounding box center [209, 23] width 26 height 26
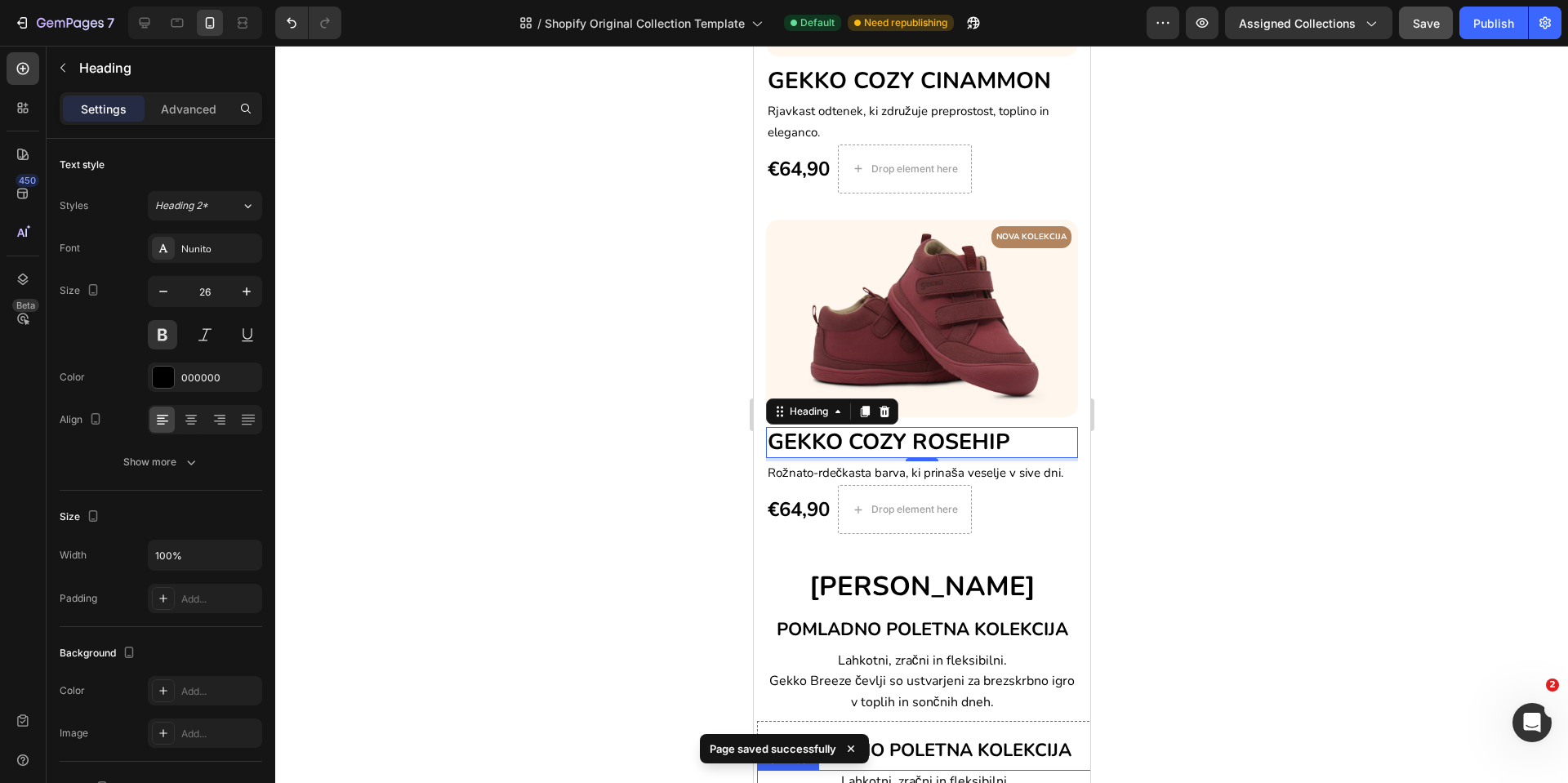
scroll to position [1020, 0]
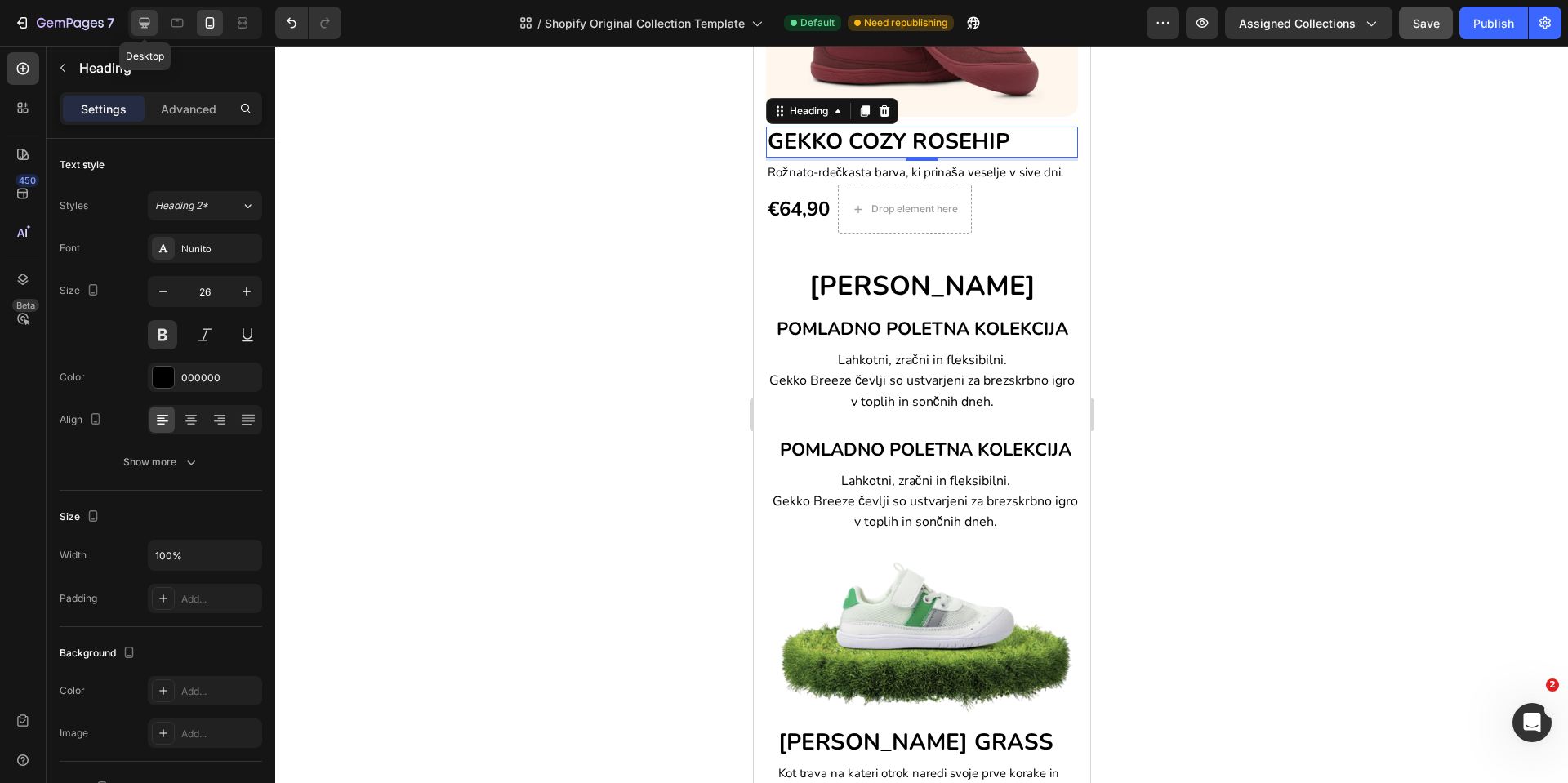
click at [151, 31] on div at bounding box center [144, 23] width 26 height 26
type input "33"
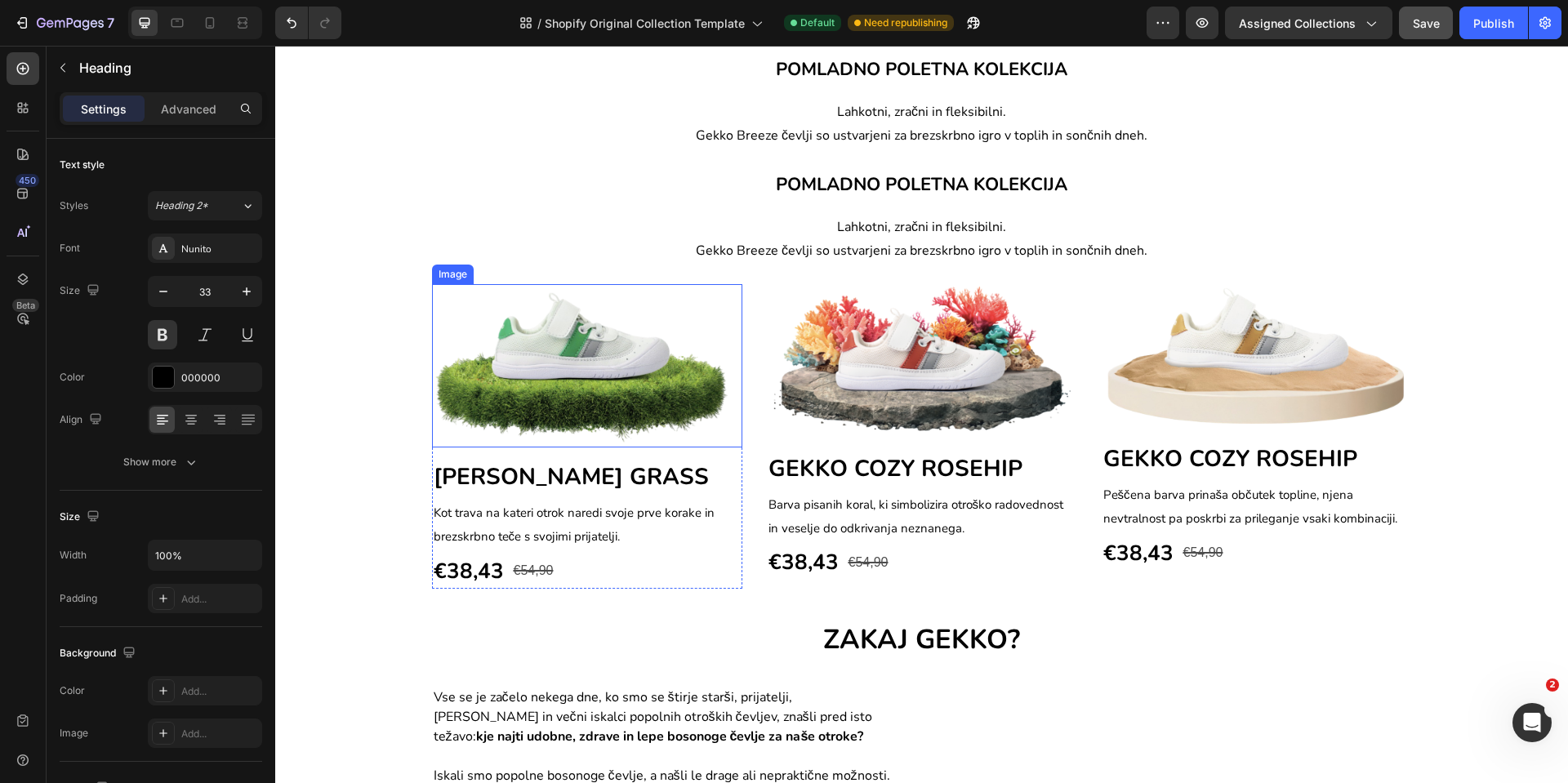
scroll to position [840, 0]
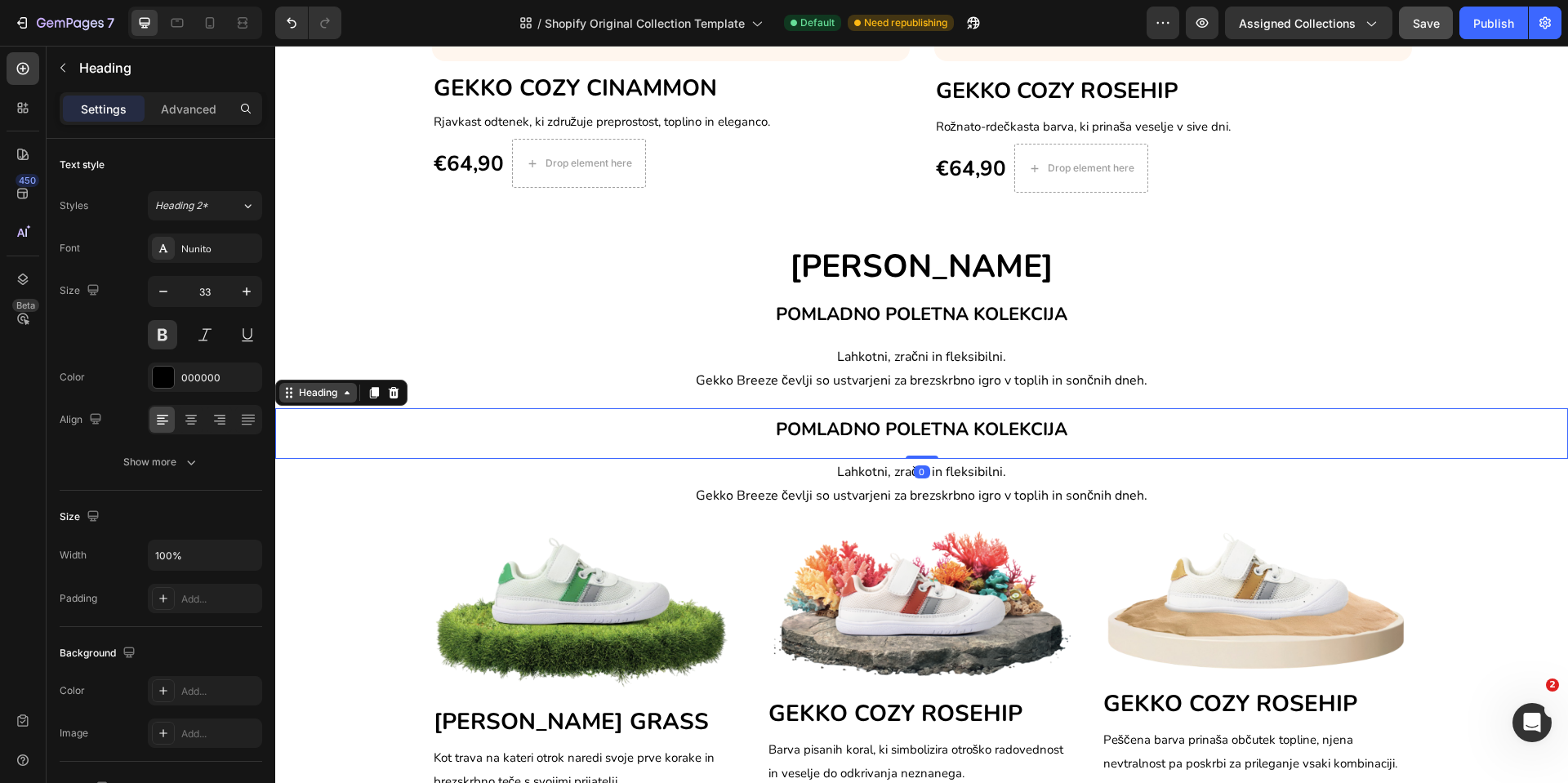
click at [302, 401] on div "Heading" at bounding box center [318, 393] width 78 height 20
click at [320, 512] on div "Image GEKKO BREEZE GRASS Heading Kot trava na kateri otrok naredi svoje prve ko…" at bounding box center [922, 684] width 1293 height 351
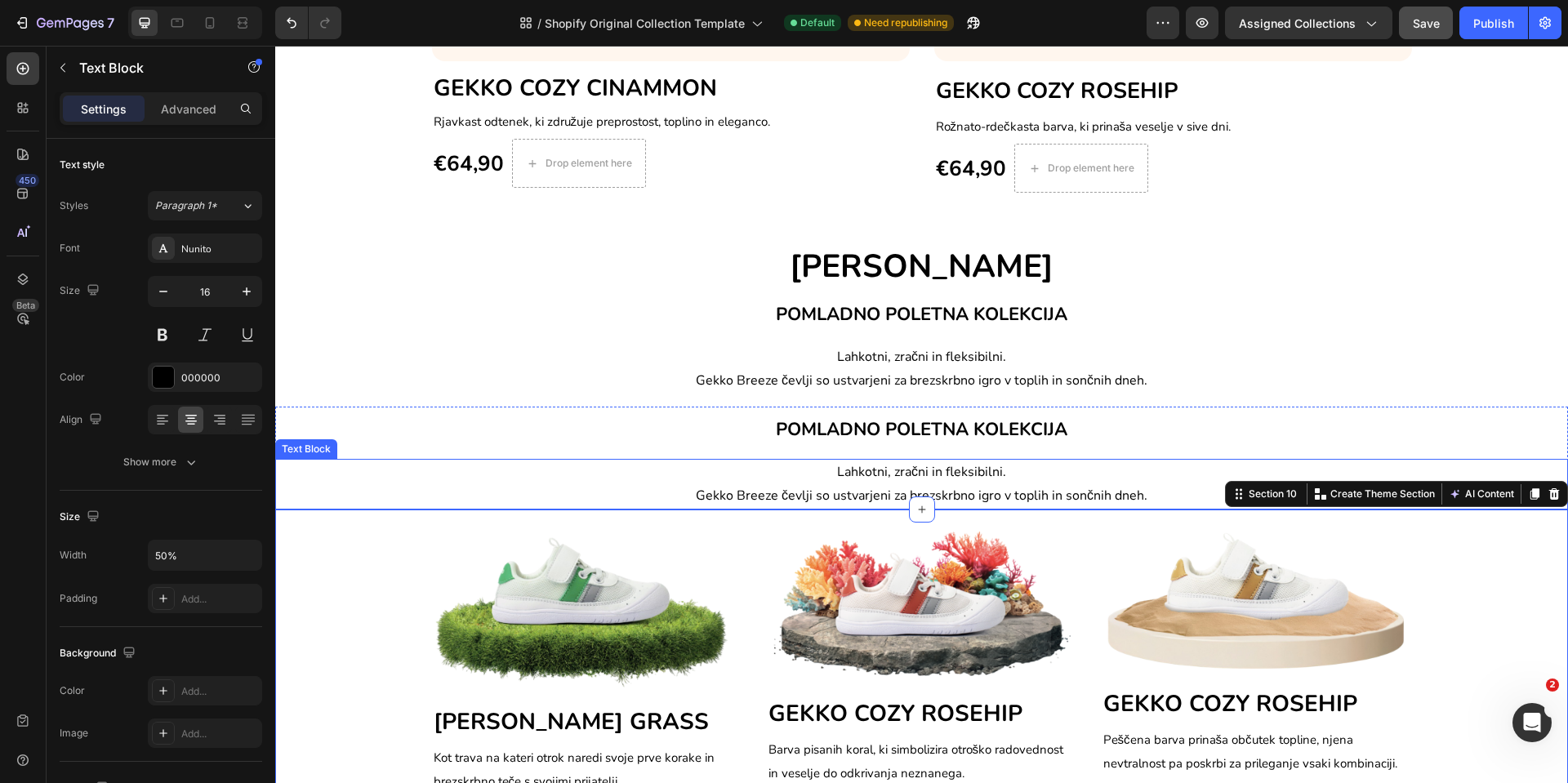
click at [360, 508] on div "Lahkotni, zračni in fleksibilni. Gekko Breeze čevlji so ustvarjeni za brezskrbn…" at bounding box center [922, 485] width 1293 height 51
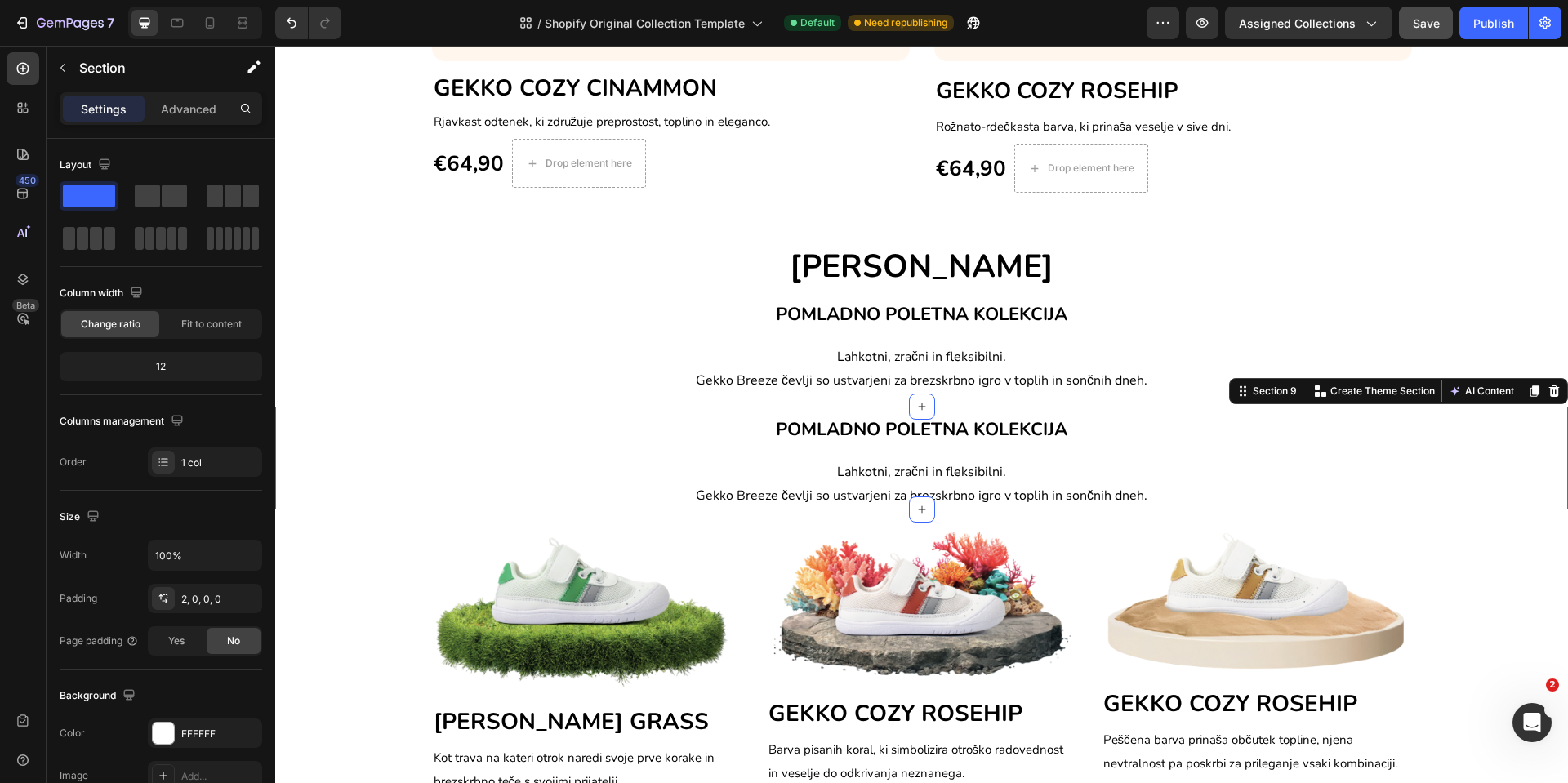
click at [1516, 407] on div "POMLADNO POLETNA KOLEKCIJA Heading Lahkotni, zračni in fleksibilni. Gekko Breez…" at bounding box center [922, 459] width 1293 height 103
click at [1550, 389] on icon at bounding box center [1555, 391] width 11 height 12
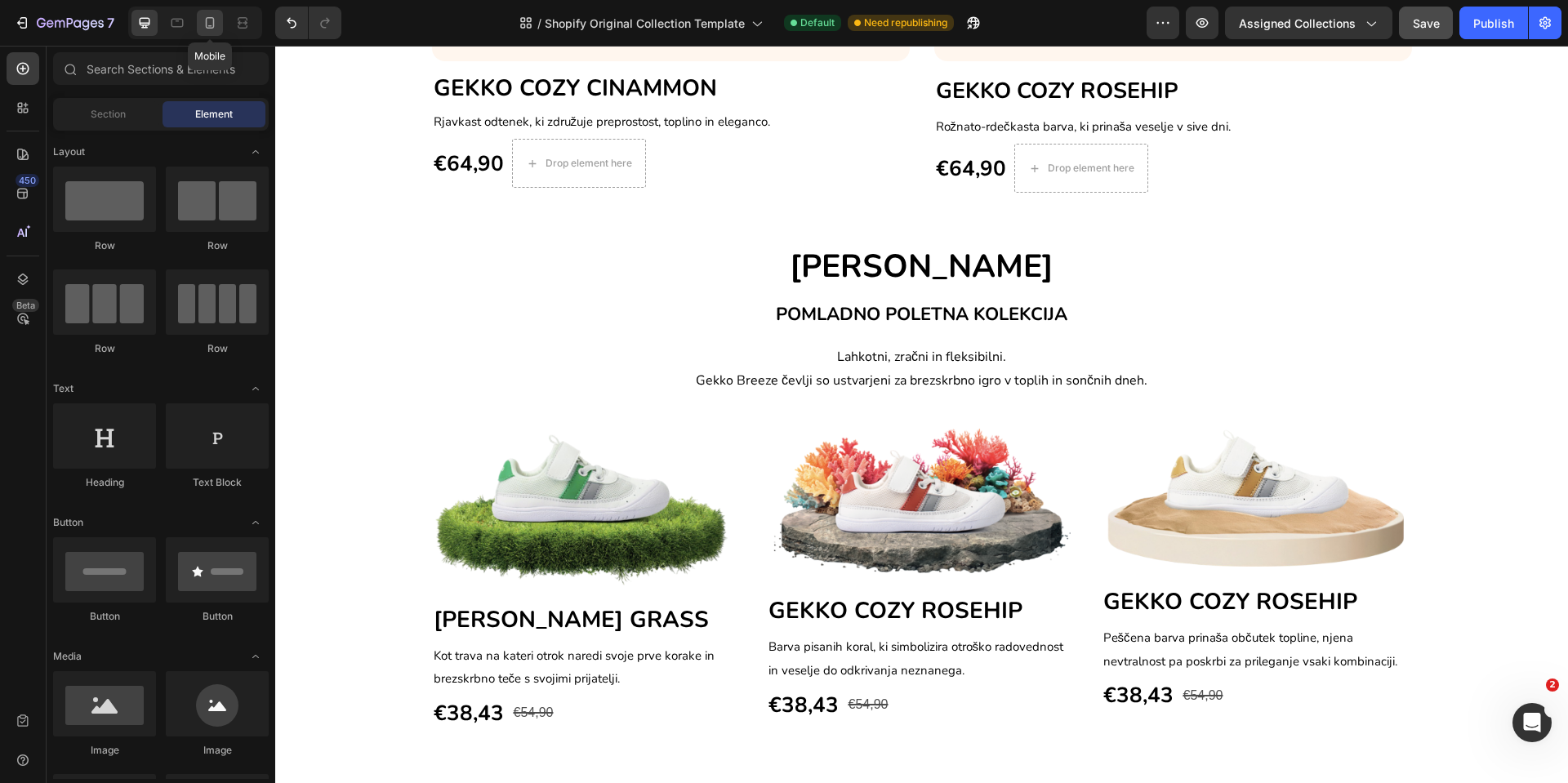
drag, startPoint x: 206, startPoint y: 34, endPoint x: 127, endPoint y: 175, distance: 161.6
click at [207, 34] on div at bounding box center [209, 23] width 26 height 26
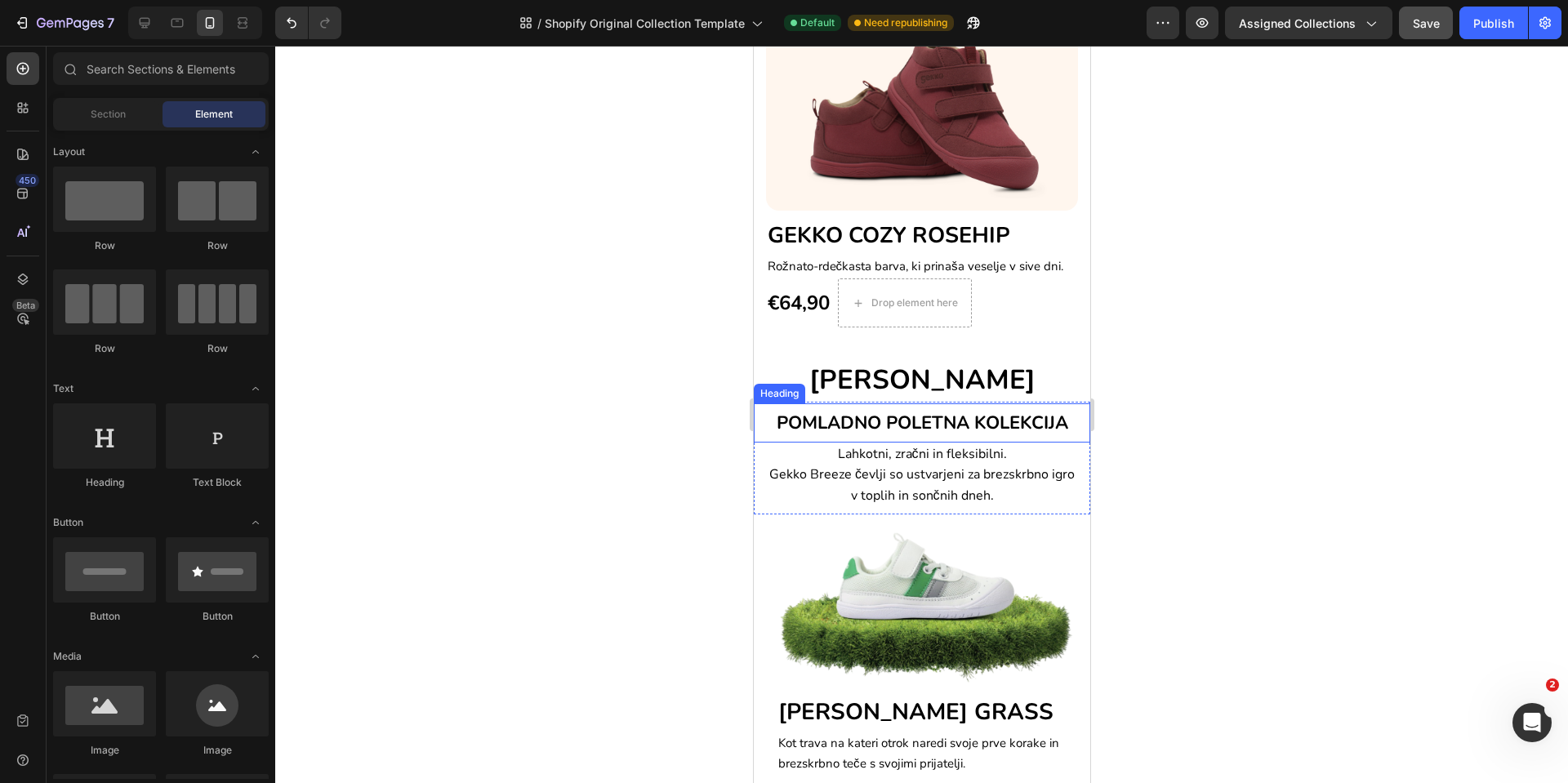
scroll to position [963, 0]
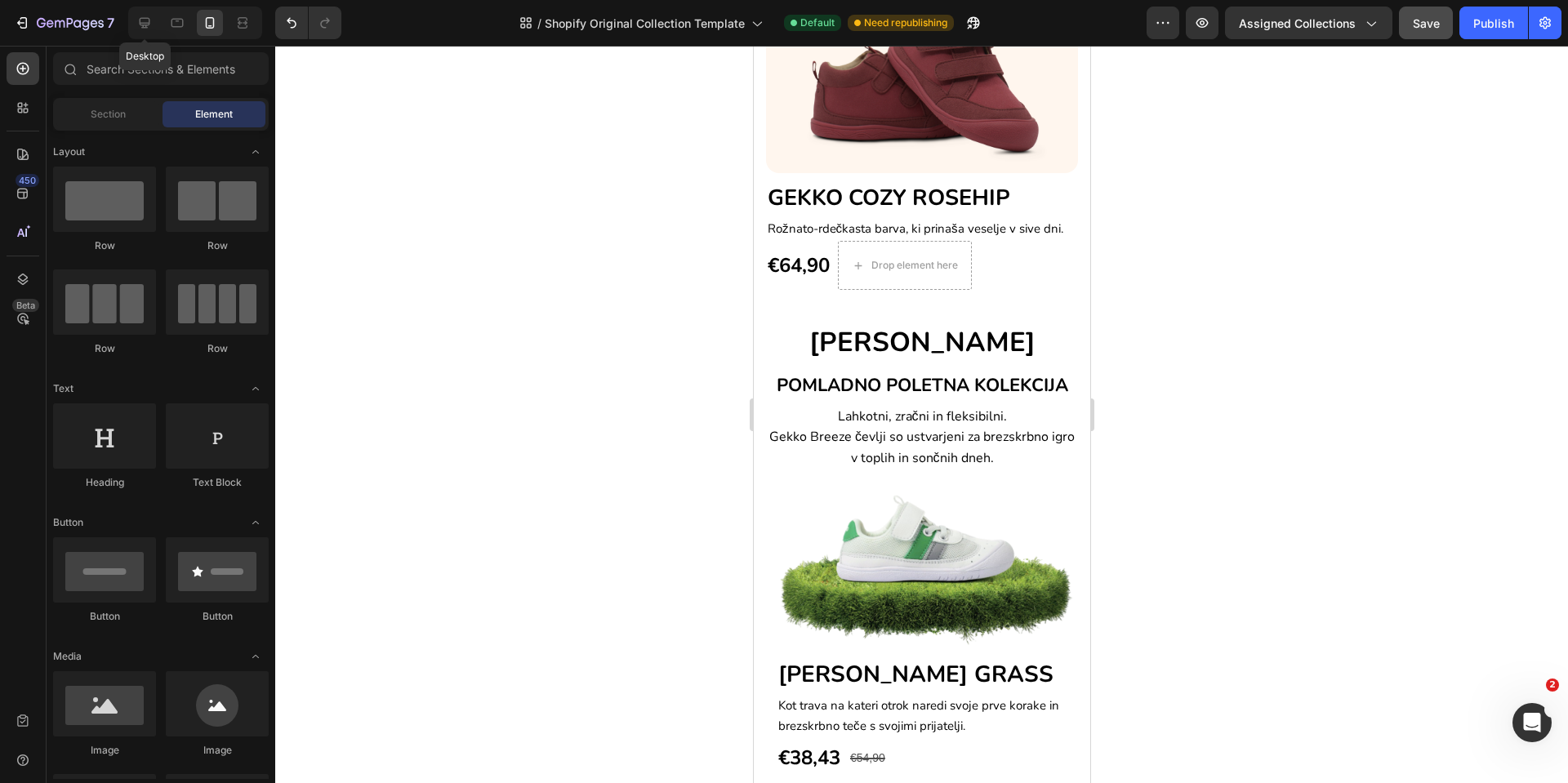
click at [157, 32] on div at bounding box center [144, 23] width 26 height 26
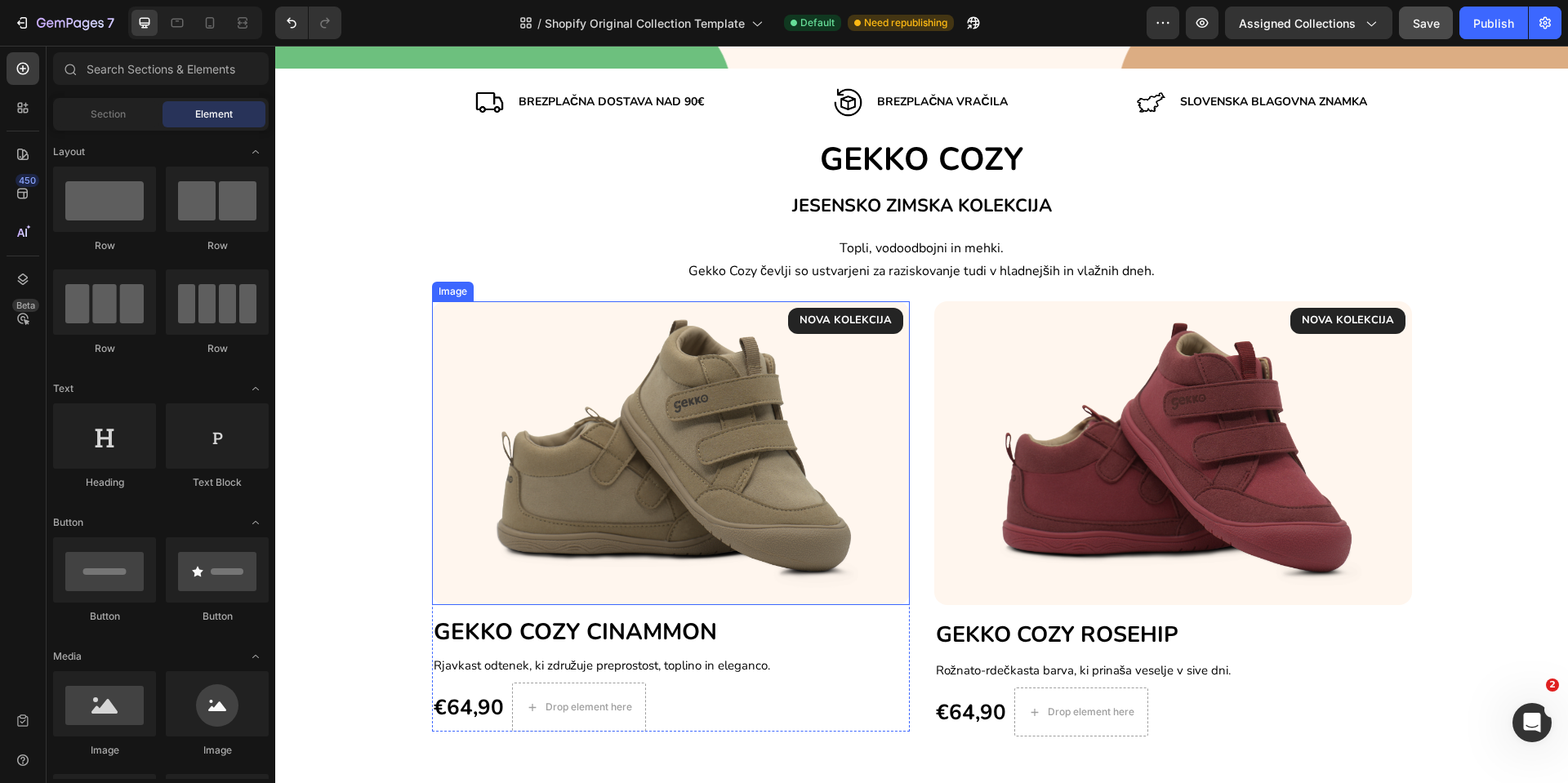
scroll to position [251, 0]
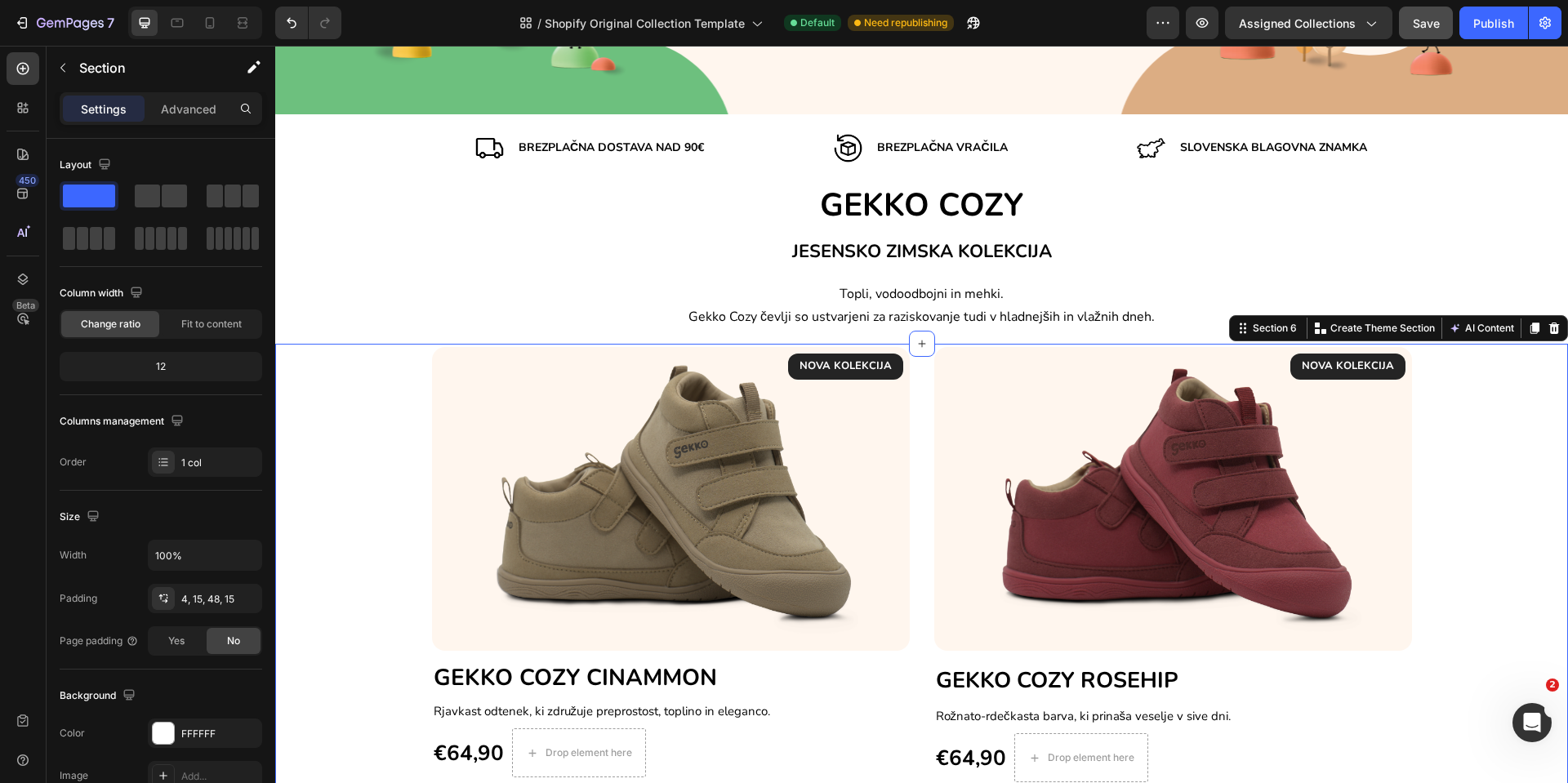
click at [298, 455] on div "NOVA KOLEKCIJA Text block Row Image GEKKO COZY CINAMMON Heading Rjavkast odtene…" at bounding box center [922, 565] width 1269 height 435
click at [1531, 327] on icon at bounding box center [1535, 328] width 9 height 12
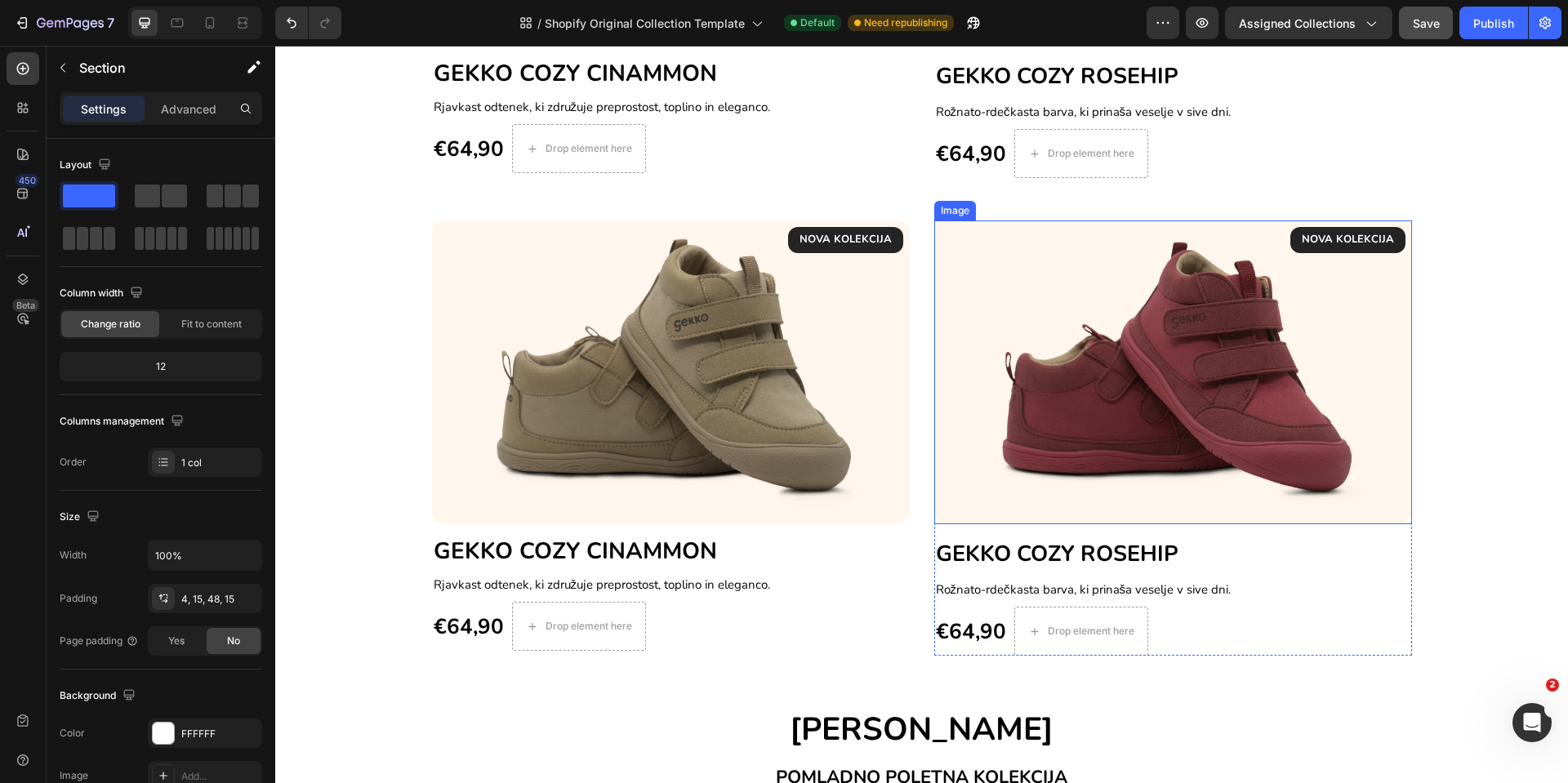
scroll to position [724, 0]
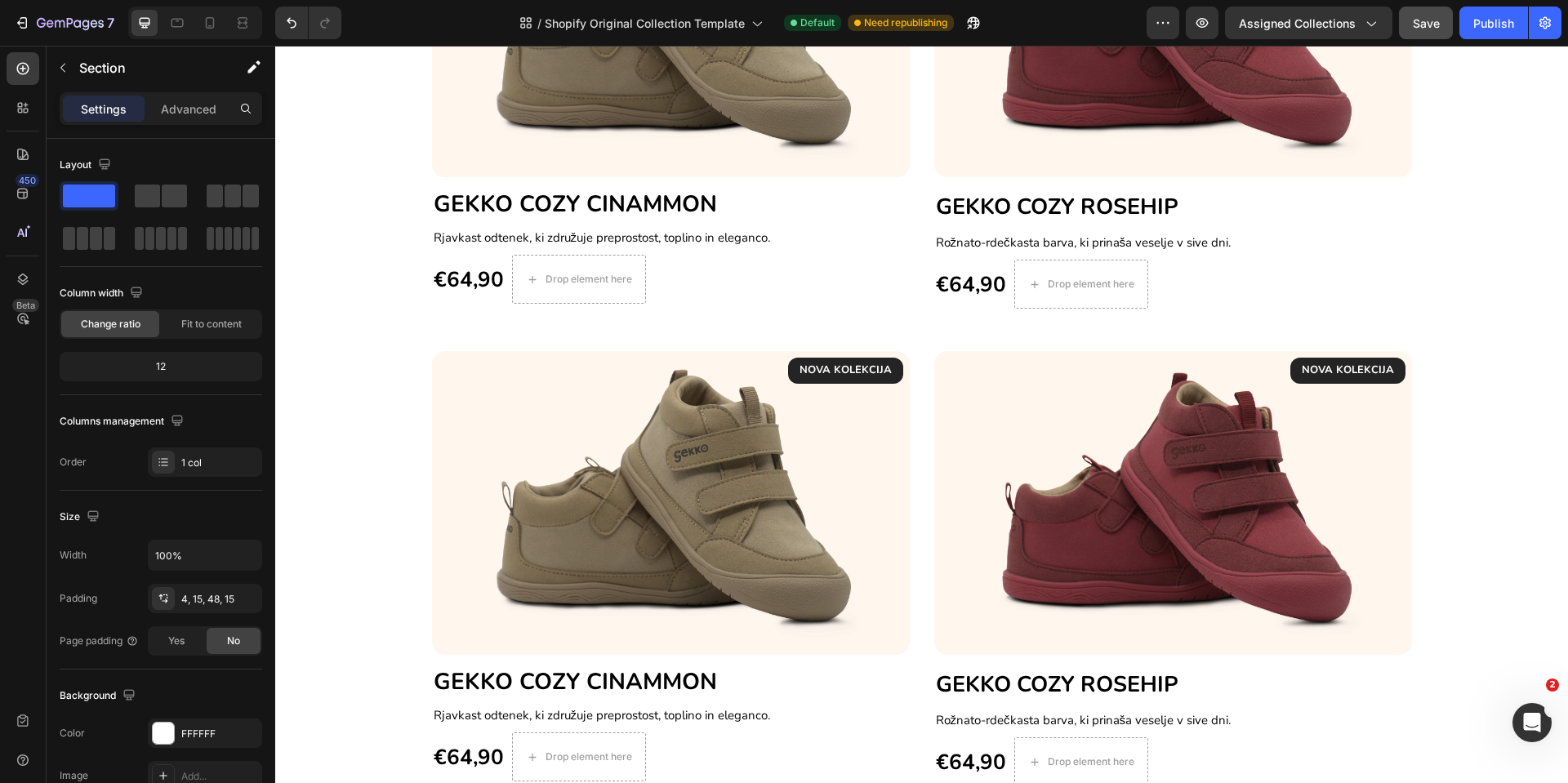
click at [1530, 462] on div "NOVA KOLEKCIJA Text block Row Image GEKKO COZY CINAMMON Heading Rjavkast odtene…" at bounding box center [922, 569] width 1269 height 435
click at [1476, 485] on div "NOVA KOLEKCIJA Text block Row Image GEKKO COZY CINAMMON Heading Rjavkast odtene…" at bounding box center [922, 569] width 1269 height 435
click at [1446, 494] on div "NOVA KOLEKCIJA Text block Row Image GEKKO COZY CINAMMON Heading Rjavkast odtene…" at bounding box center [922, 569] width 1269 height 435
click at [377, 516] on div "NOVA KOLEKCIJA Text block Row Image GEKKO COZY CINAMMON Heading Rjavkast odtene…" at bounding box center [922, 569] width 1269 height 435
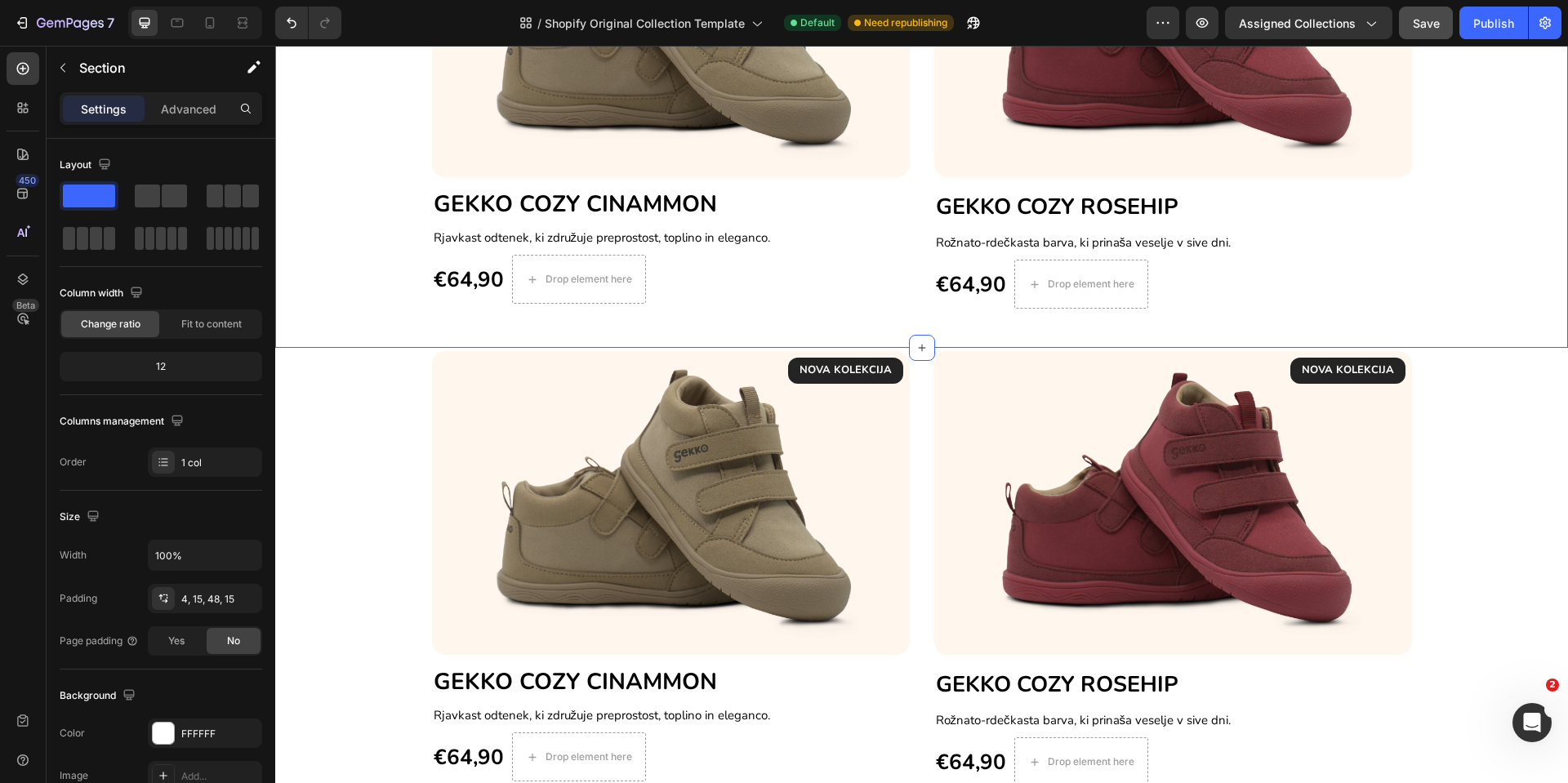
click at [321, 285] on div "NOVA KOLEKCIJA Text block Row Image GEKKO COZY CINAMMON Heading Rjavkast odtene…" at bounding box center [922, 91] width 1269 height 435
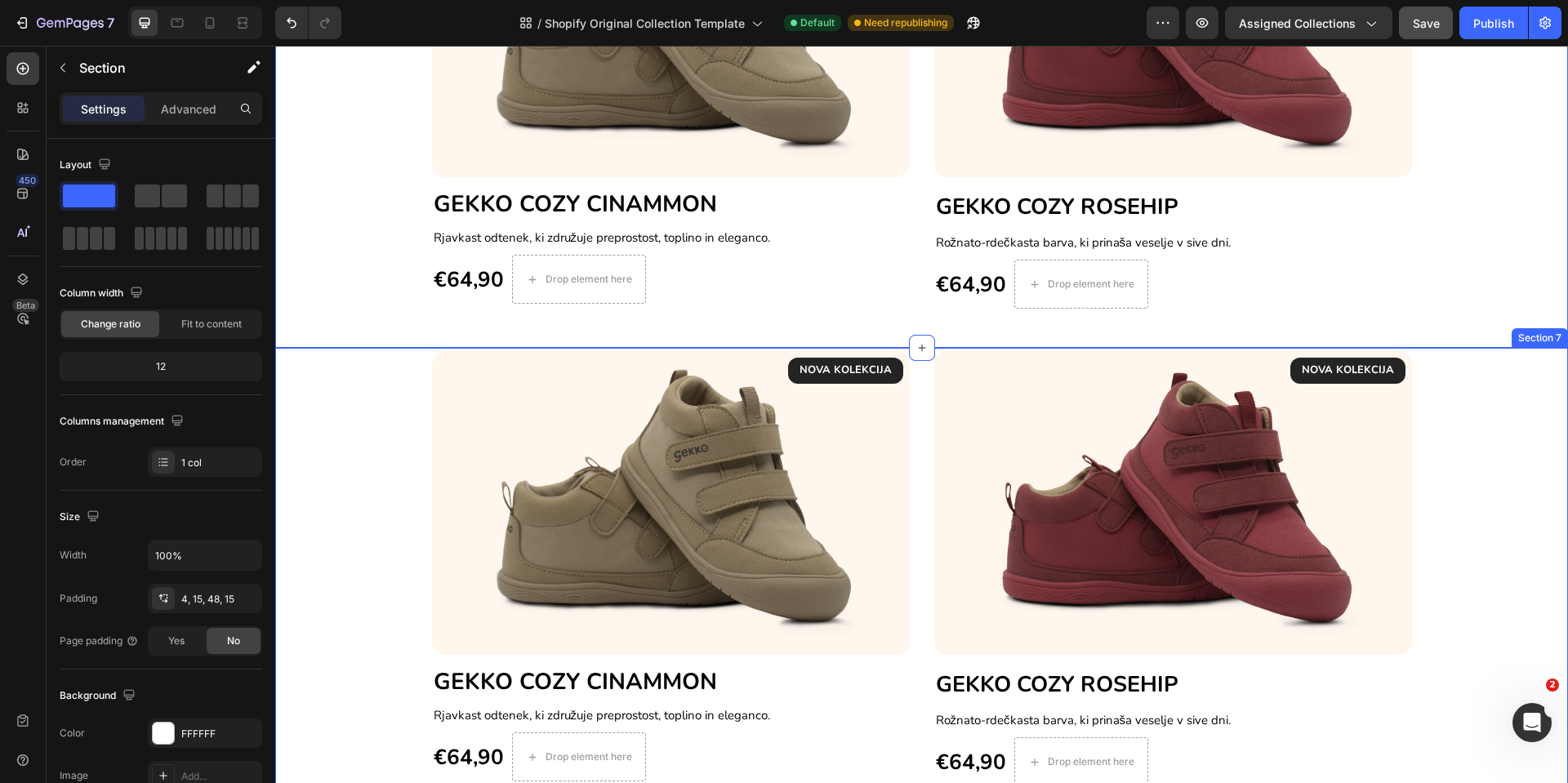
click at [316, 475] on div "NOVA KOLEKCIJA Text block Row Image GEKKO COZY CINAMMON Heading Rjavkast odtene…" at bounding box center [922, 569] width 1269 height 435
click at [347, 256] on div "NOVA KOLEKCIJA Text block Row Image GEKKO COZY CINAMMON Heading Rjavkast odtene…" at bounding box center [922, 91] width 1269 height 435
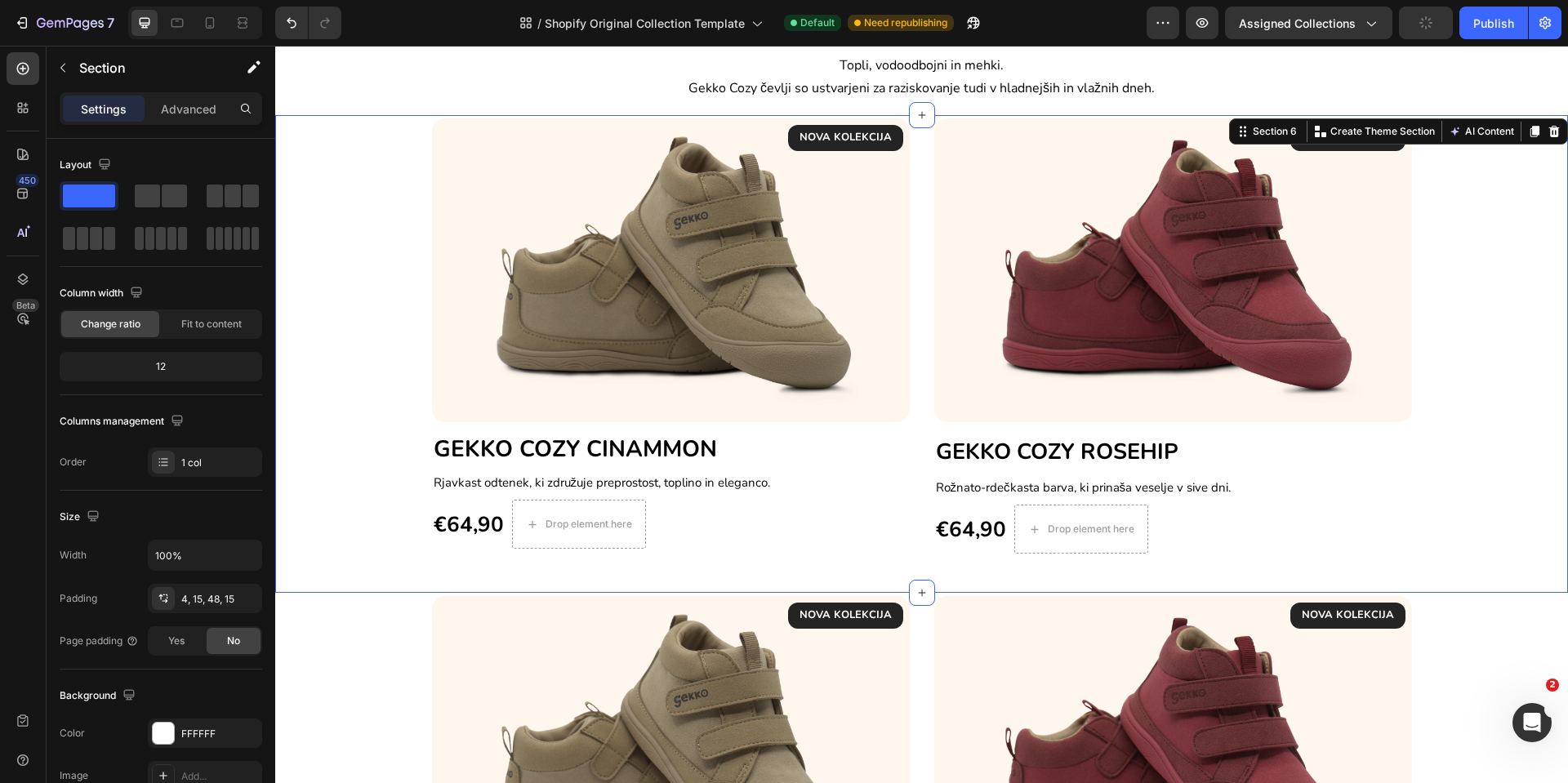
scroll to position [602, 0]
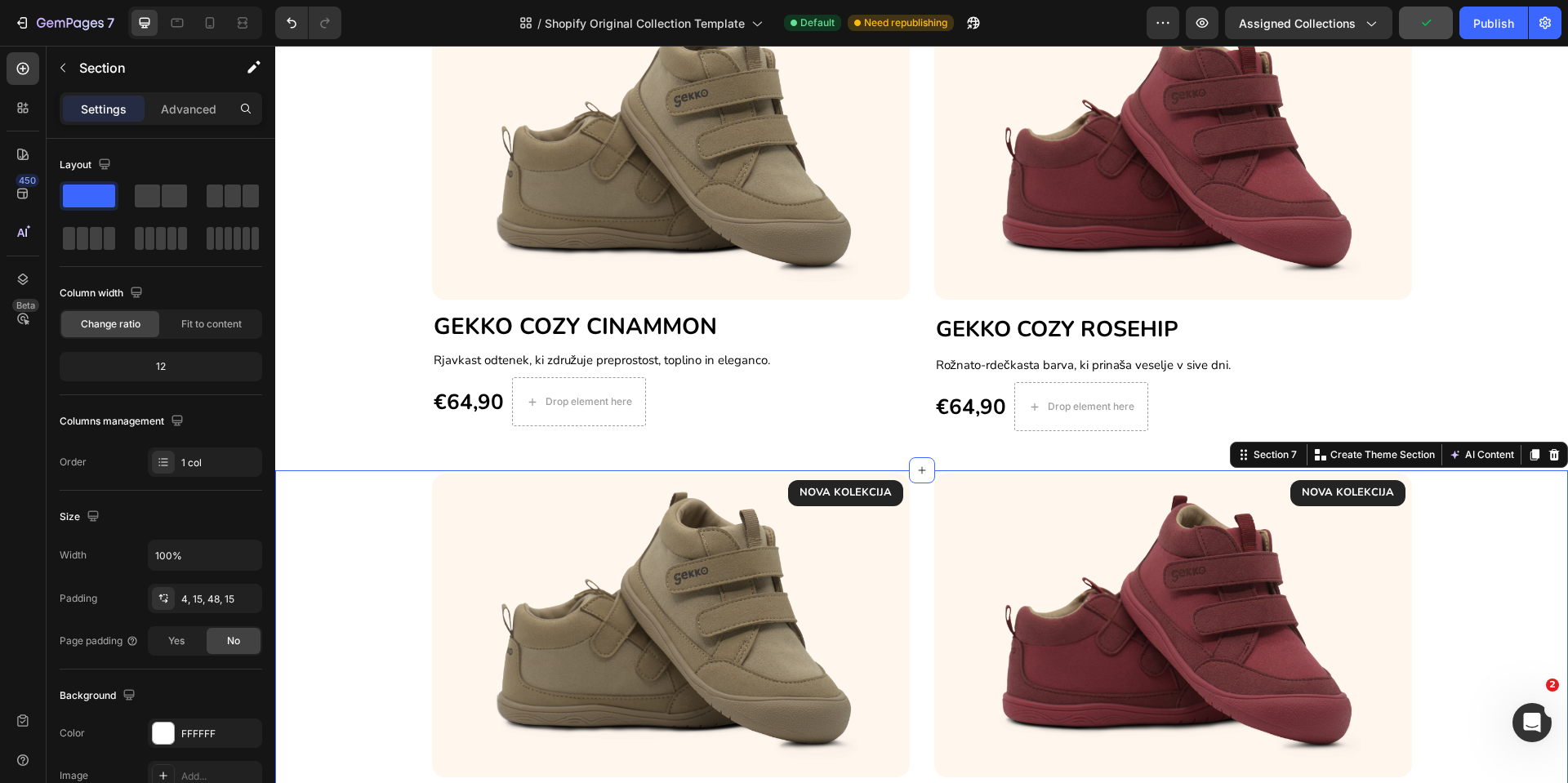
click at [328, 516] on div "NOVA KOLEKCIJA Text block Row Image GEKKO COZY CINAMMON Heading Rjavkast odtene…" at bounding box center [922, 691] width 1269 height 435
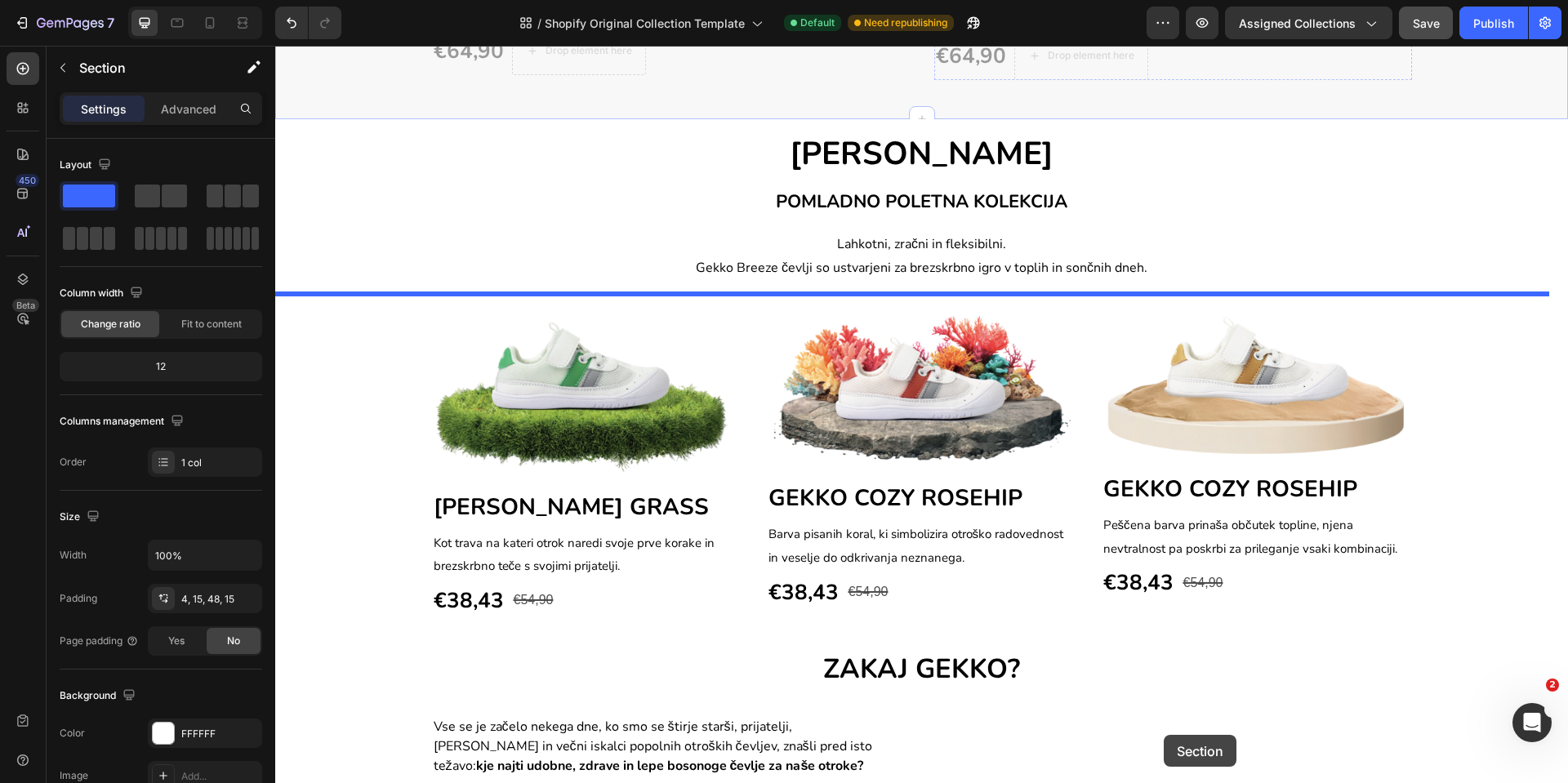
scroll to position [1455, 0]
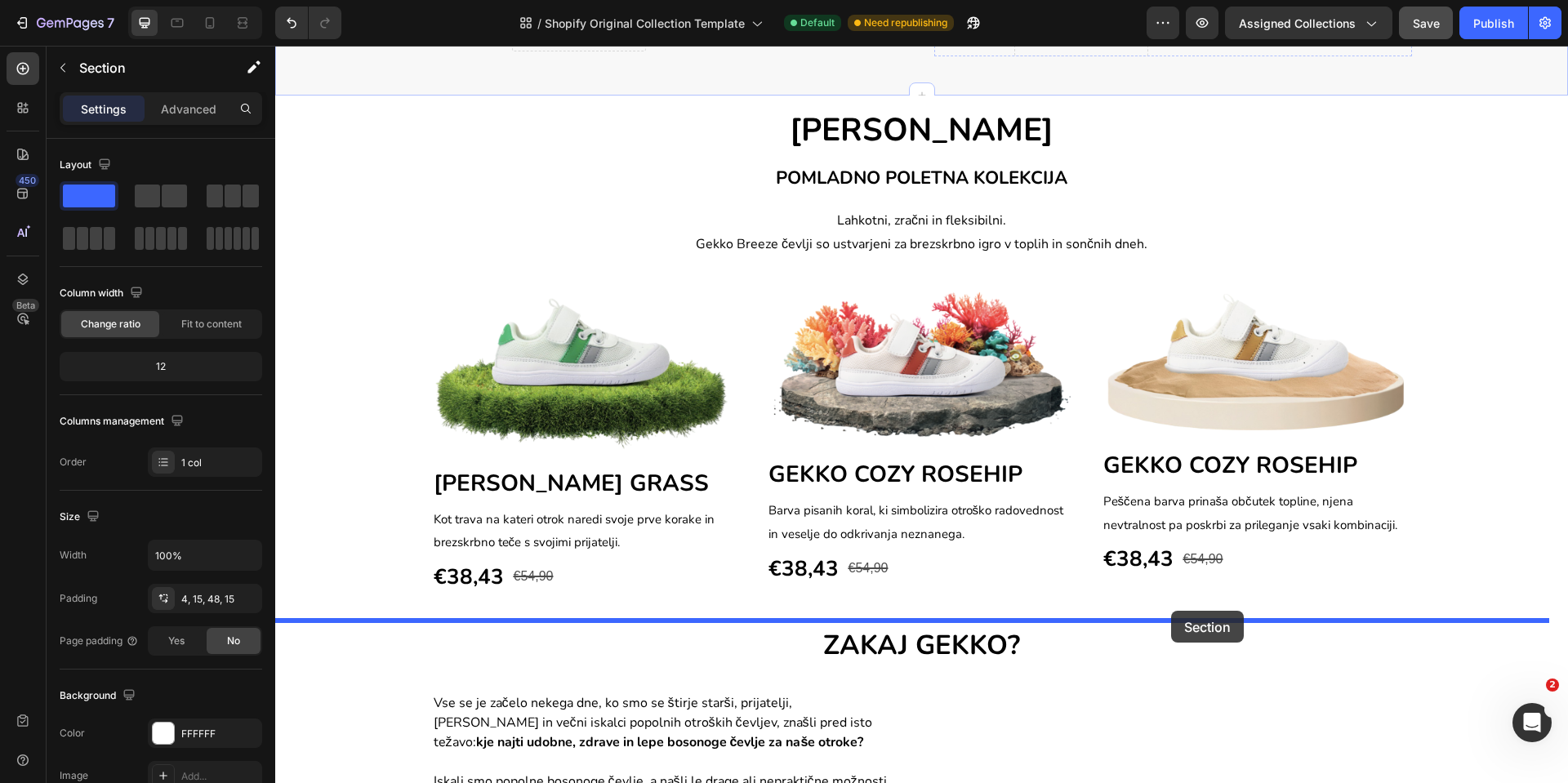
drag, startPoint x: 1231, startPoint y: 94, endPoint x: 1171, endPoint y: 611, distance: 520.5
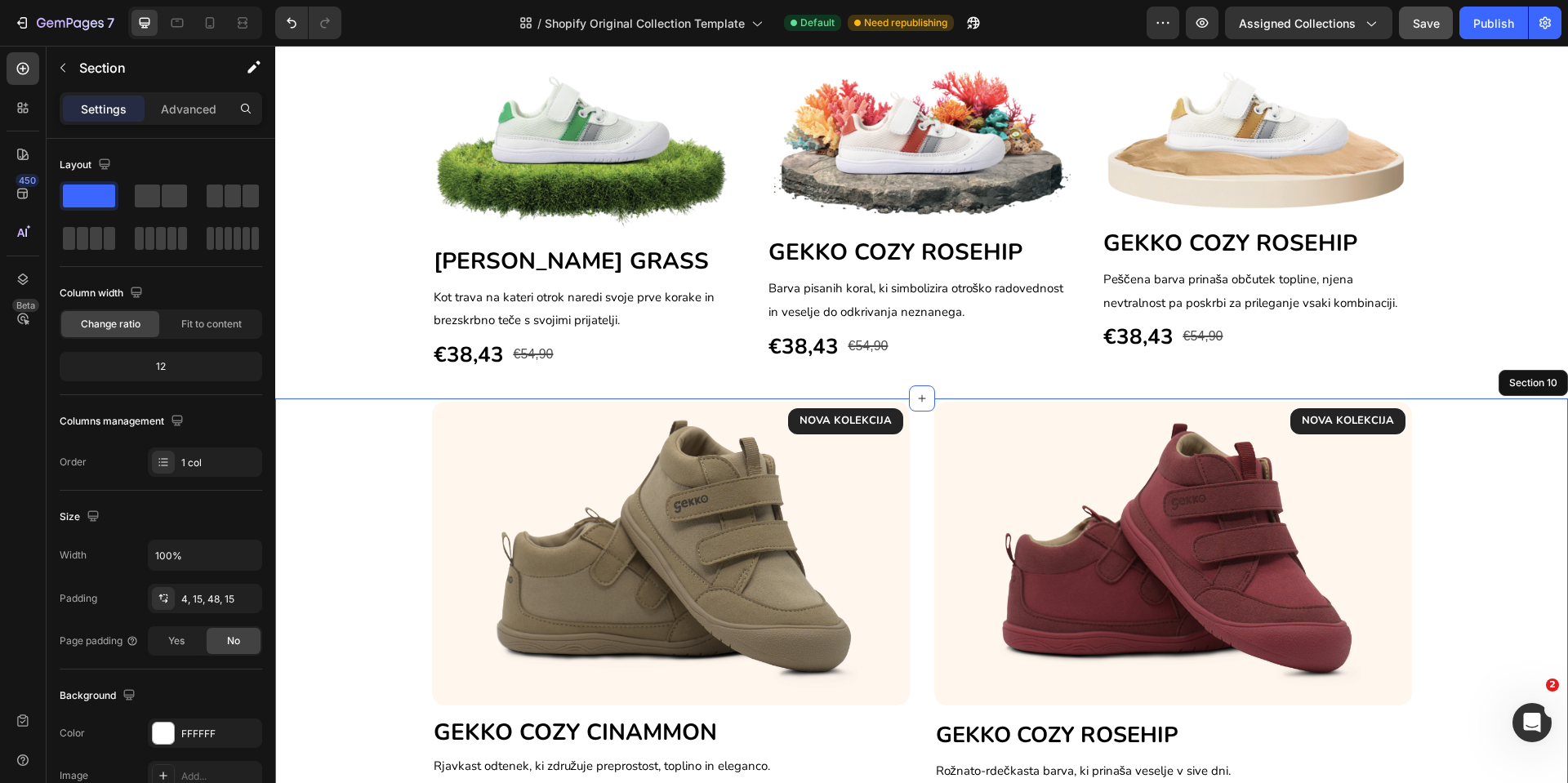
scroll to position [1222, 0]
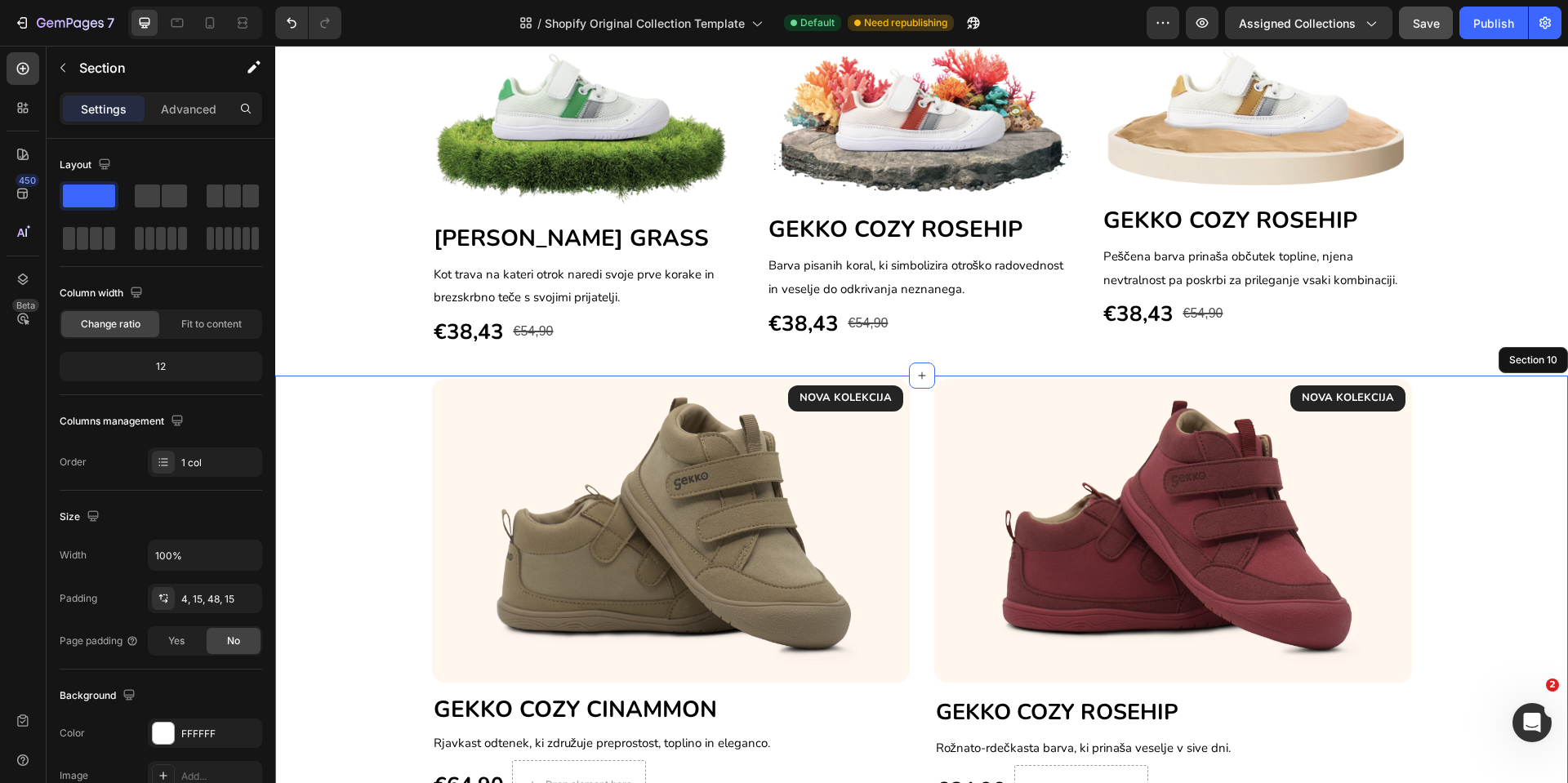
click at [368, 505] on div "NOVA KOLEKCIJA Text block Row Image GEKKO COZY CINAMMON Heading Rjavkast odtene…" at bounding box center [922, 596] width 1269 height 435
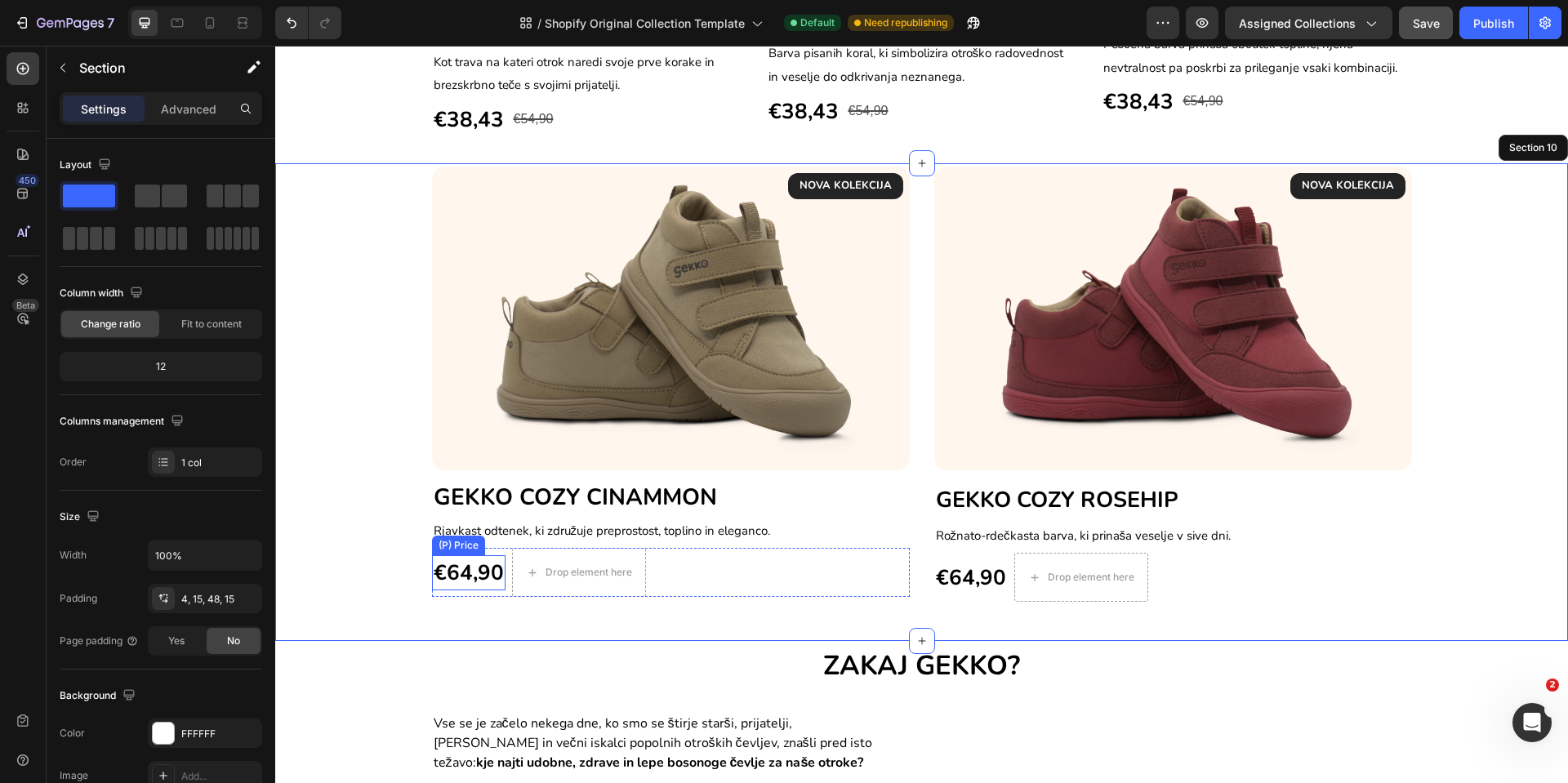
scroll to position [1467, 0]
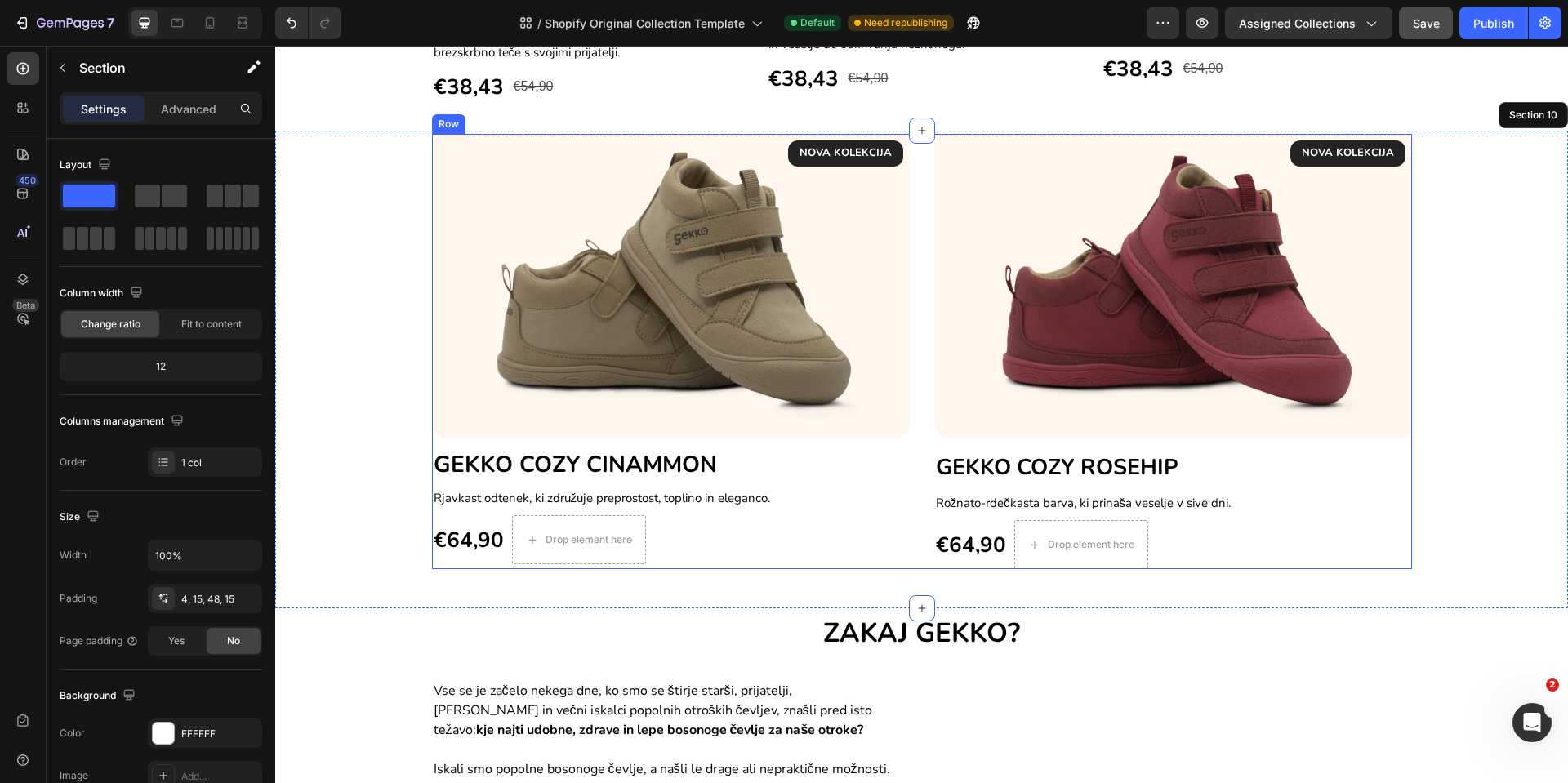
click at [905, 566] on div "NOVA KOLEKCIJA Text block Row Image GEKKO COZY CINAMMON Heading Rjavkast odtene…" at bounding box center [923, 352] width 981 height 435
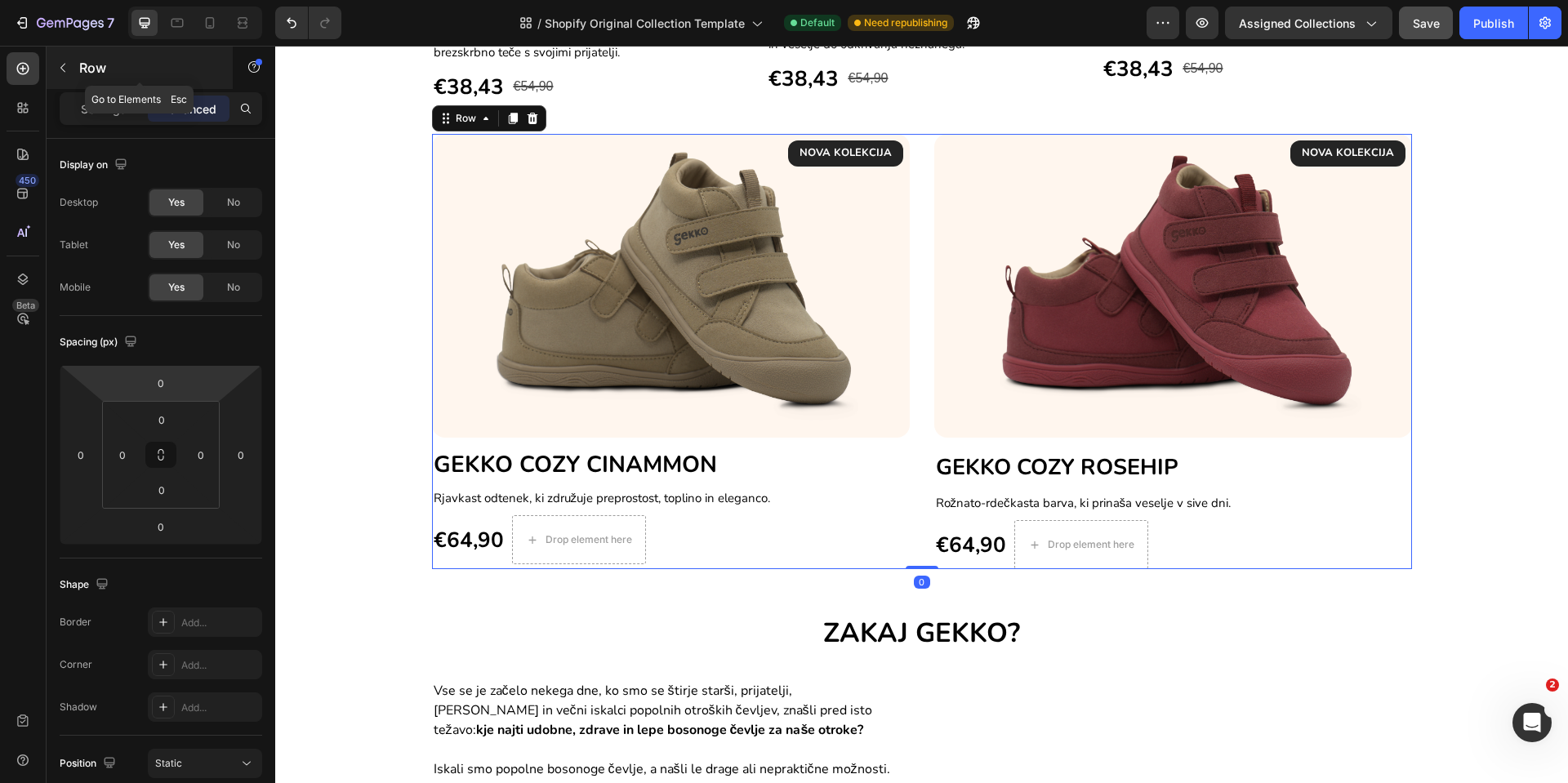
click at [81, 73] on p "Row" at bounding box center [148, 68] width 139 height 20
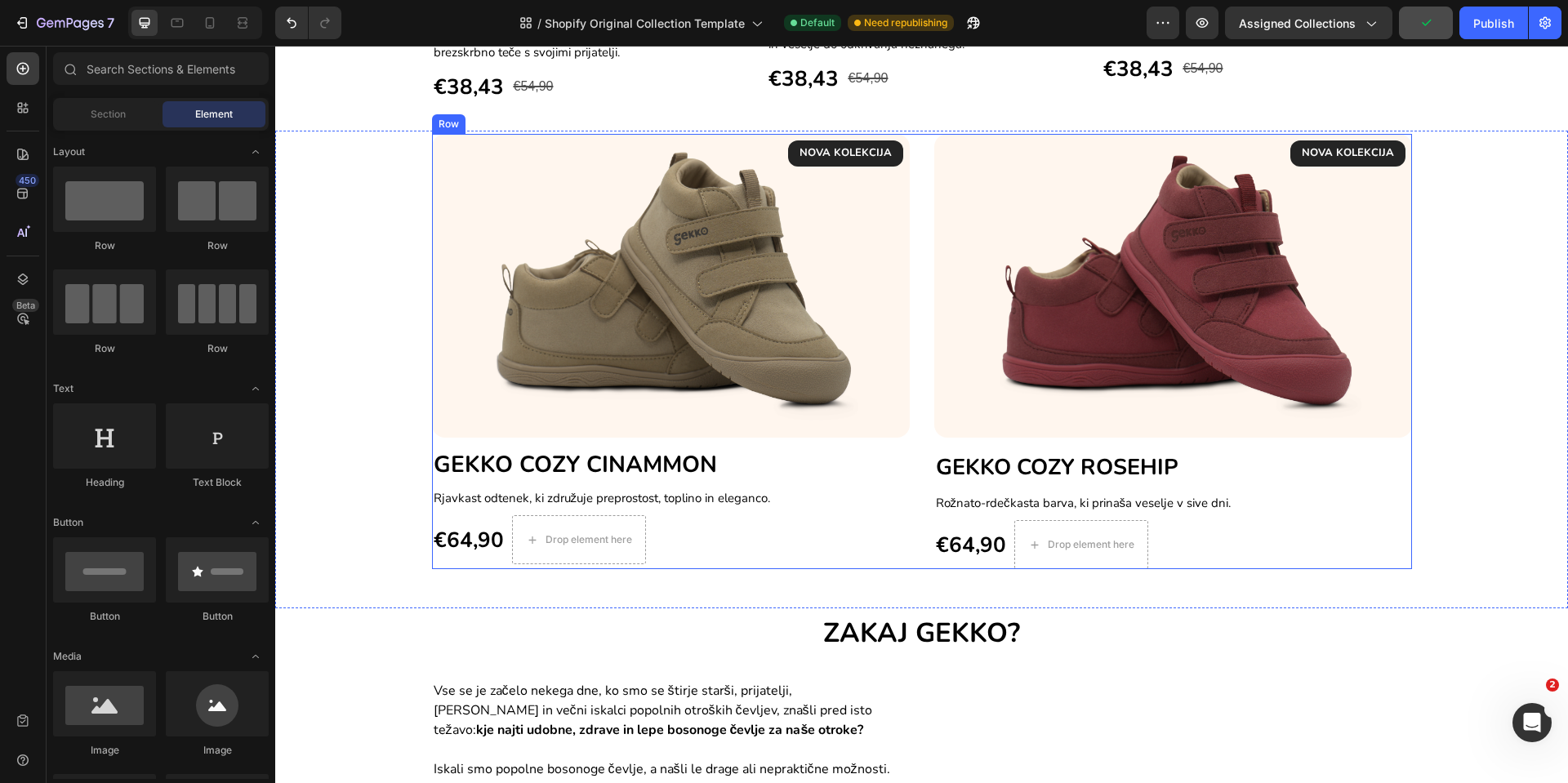
click at [915, 557] on div "NOVA KOLEKCIJA Text block Row Image GEKKO COZY CINAMMON Heading Rjavkast odtene…" at bounding box center [923, 352] width 981 height 435
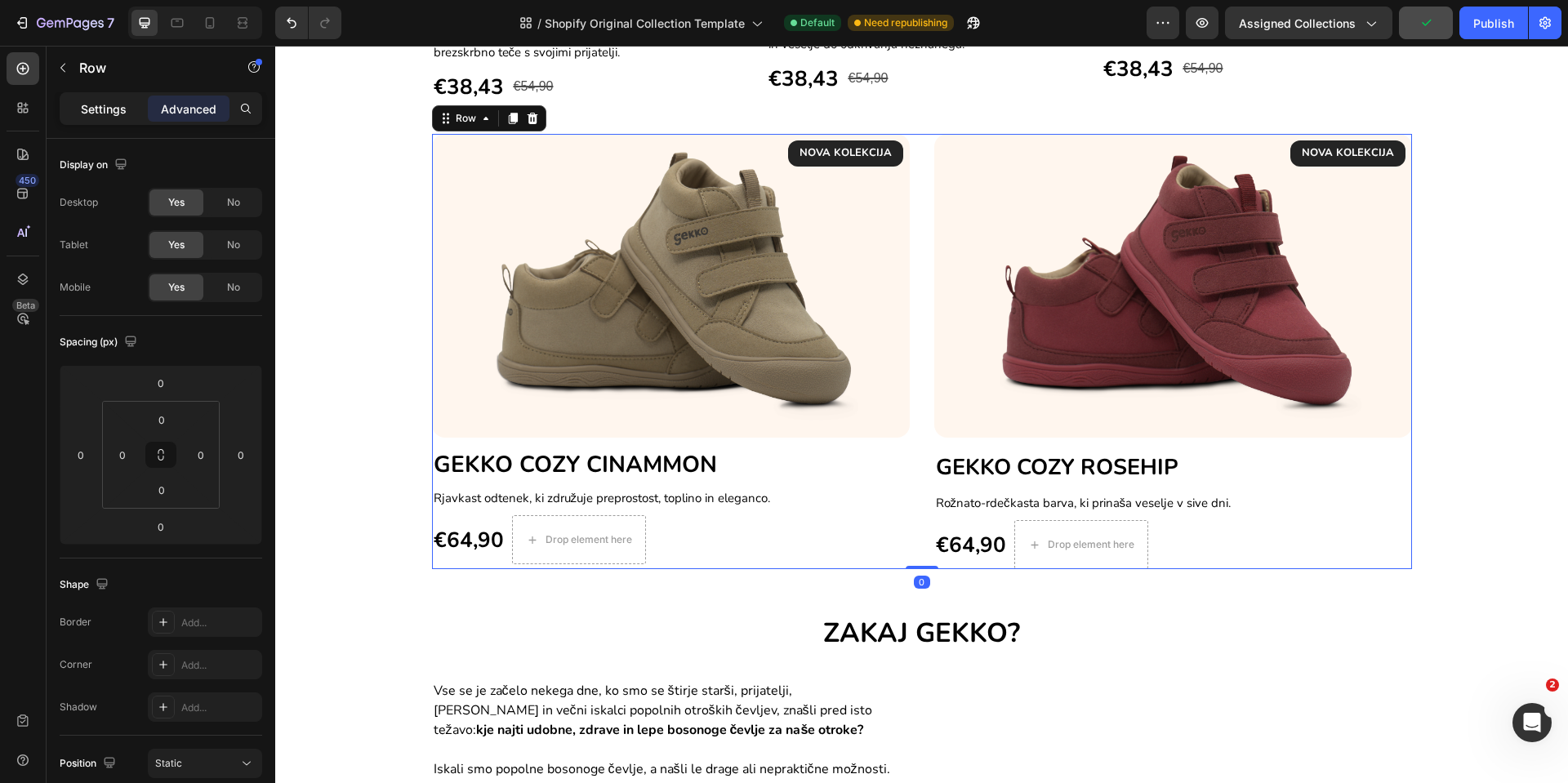
click at [117, 113] on p "Settings" at bounding box center [103, 109] width 45 height 17
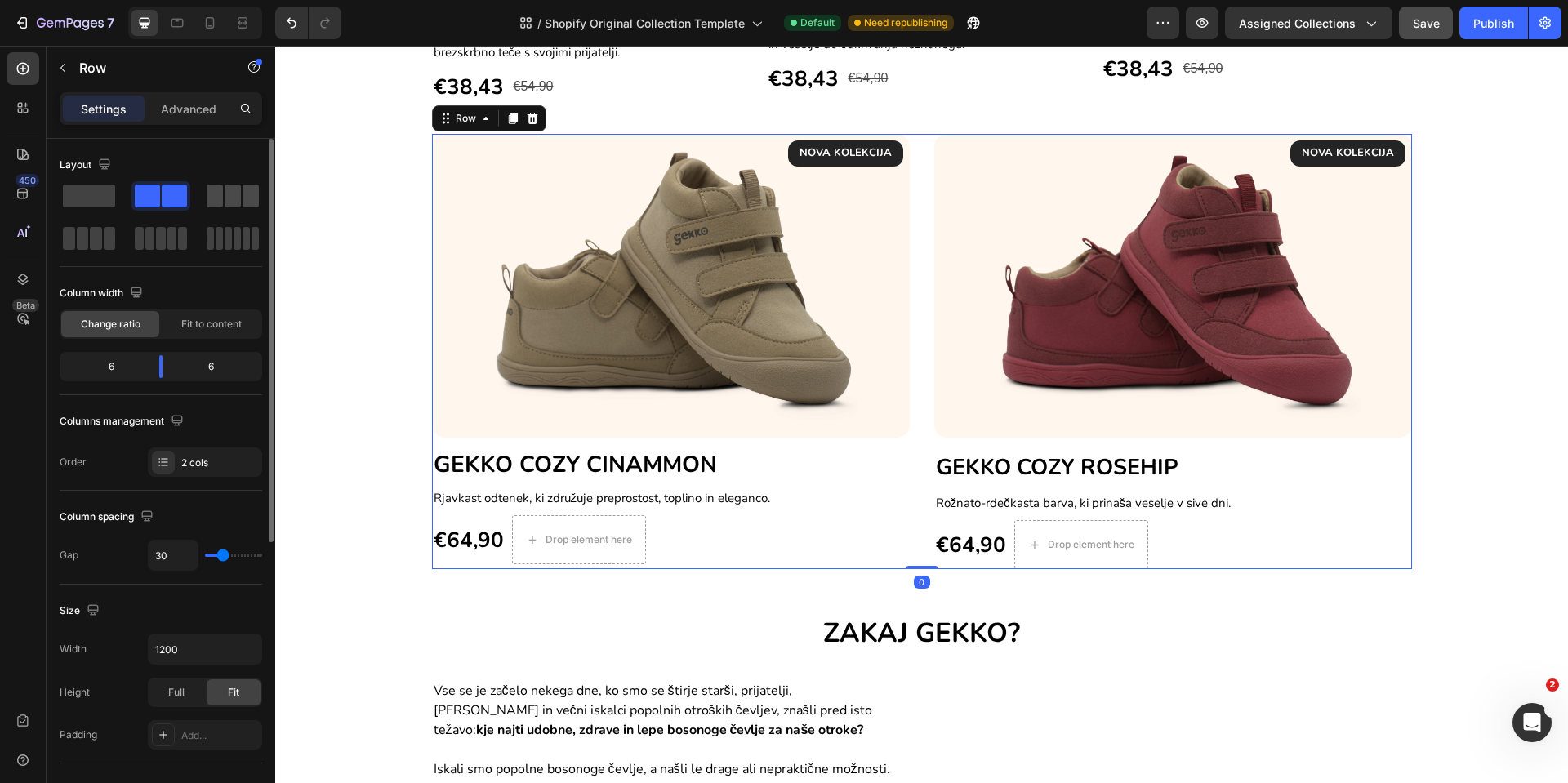
click at [208, 198] on span at bounding box center [215, 196] width 16 height 23
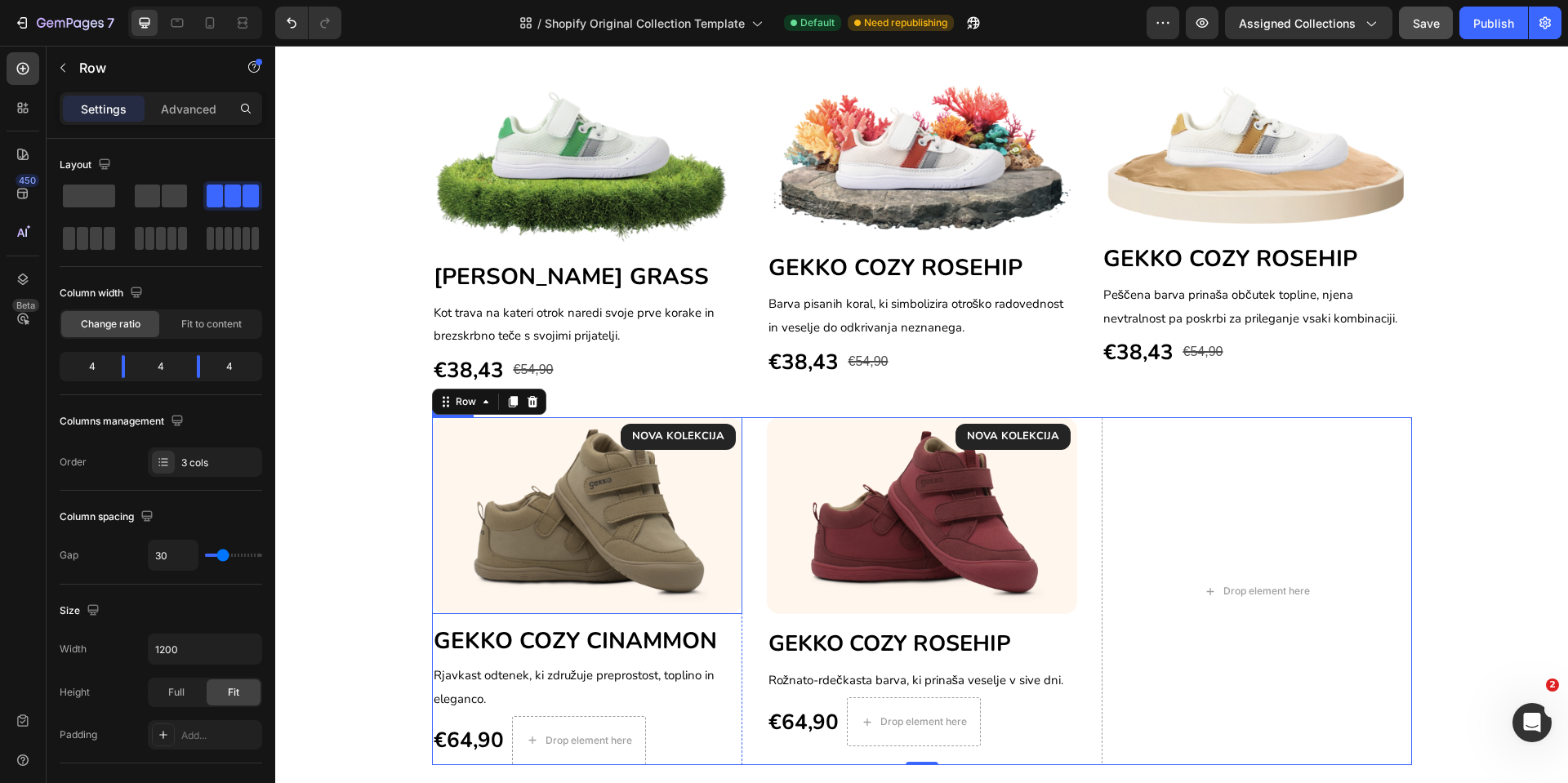
scroll to position [1222, 0]
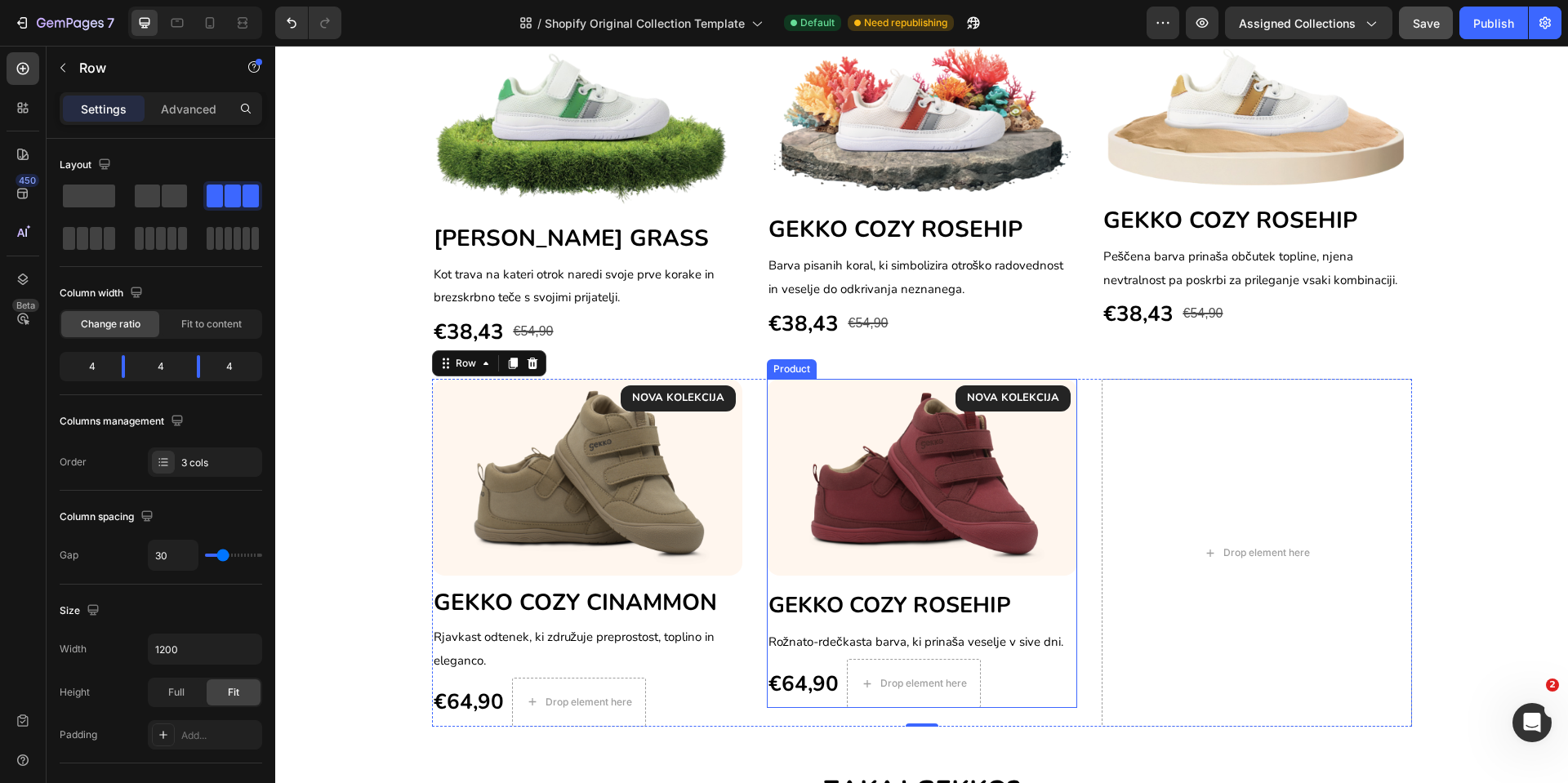
click at [1062, 584] on div "NOVA KOLEKCIJA Text block Row Image GEKKO COZY ROSEHIP Heading Rožnato-rdečkast…" at bounding box center [922, 543] width 310 height 329
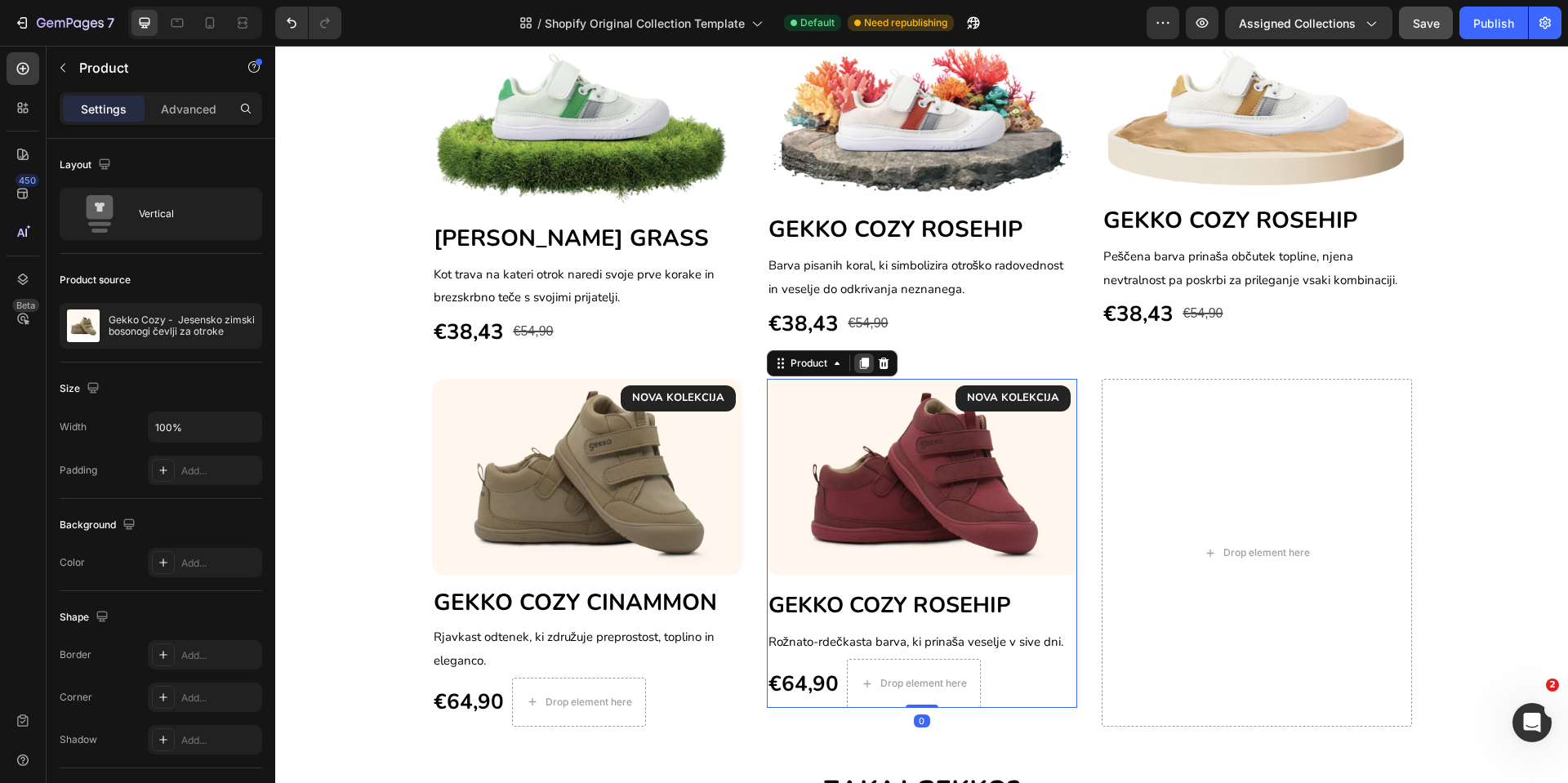
click at [857, 360] on icon at bounding box center [864, 363] width 13 height 13
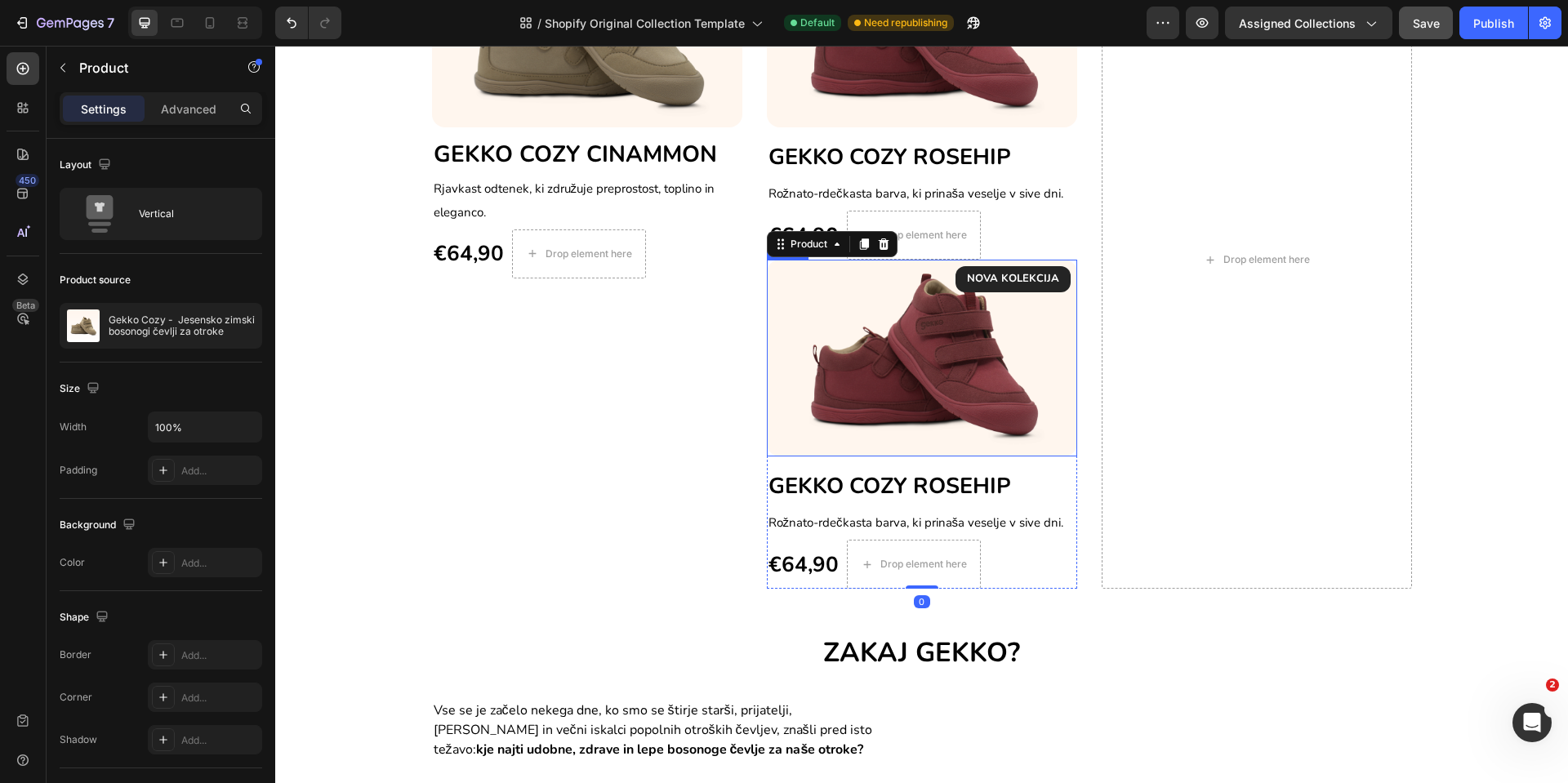
scroll to position [1582, 0]
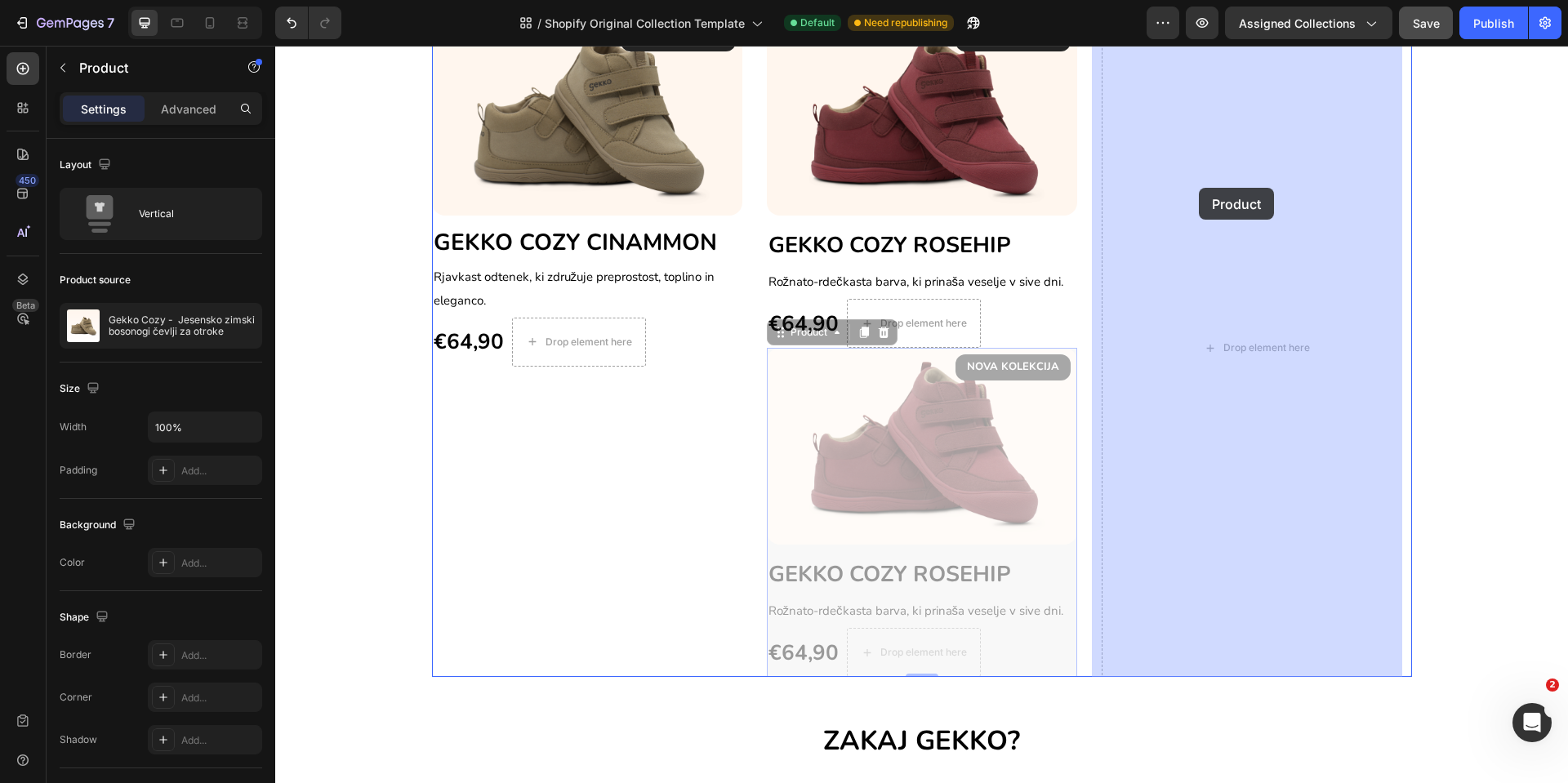
drag, startPoint x: 772, startPoint y: 334, endPoint x: 1199, endPoint y: 188, distance: 451.3
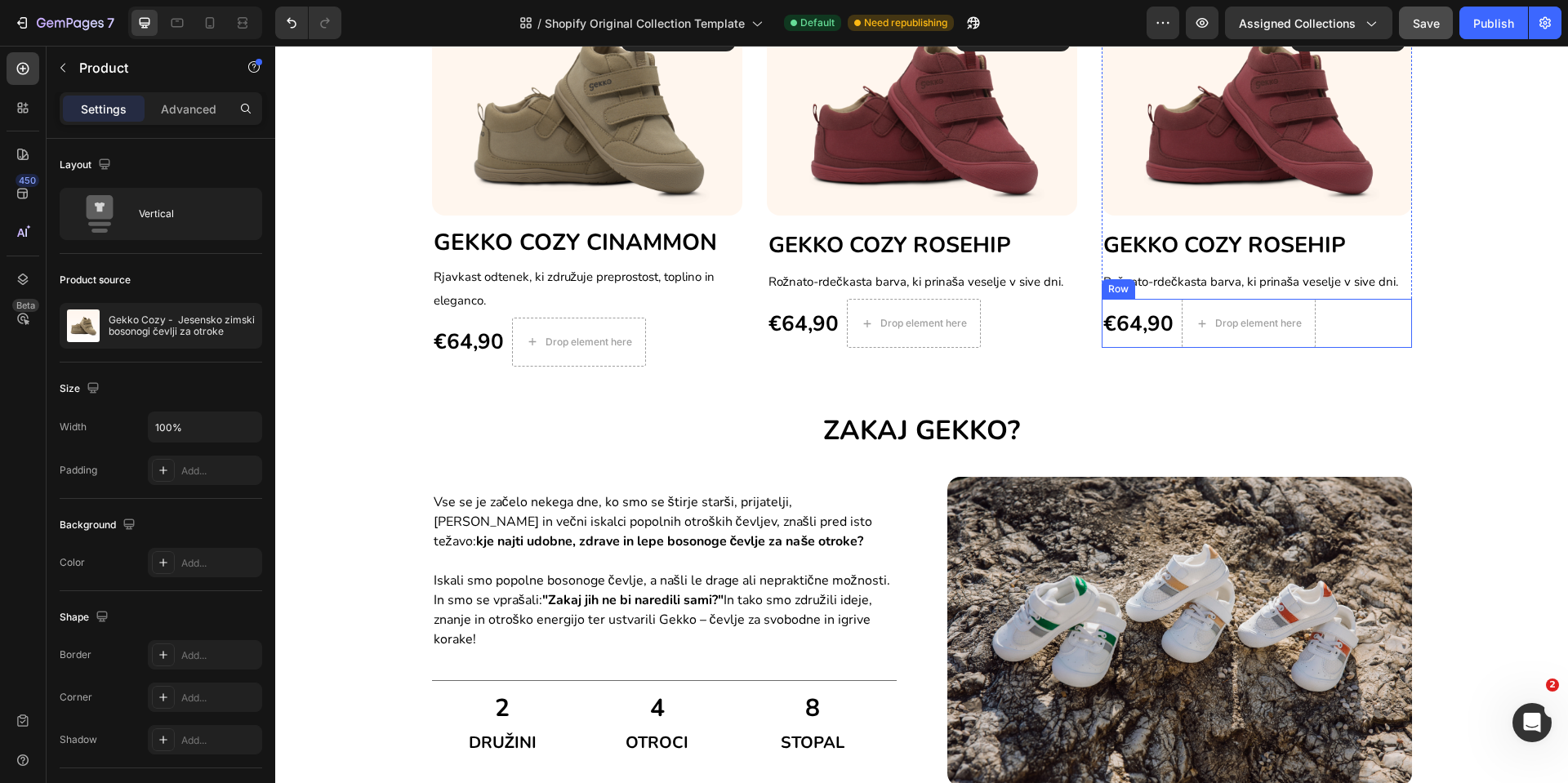
scroll to position [1214, 0]
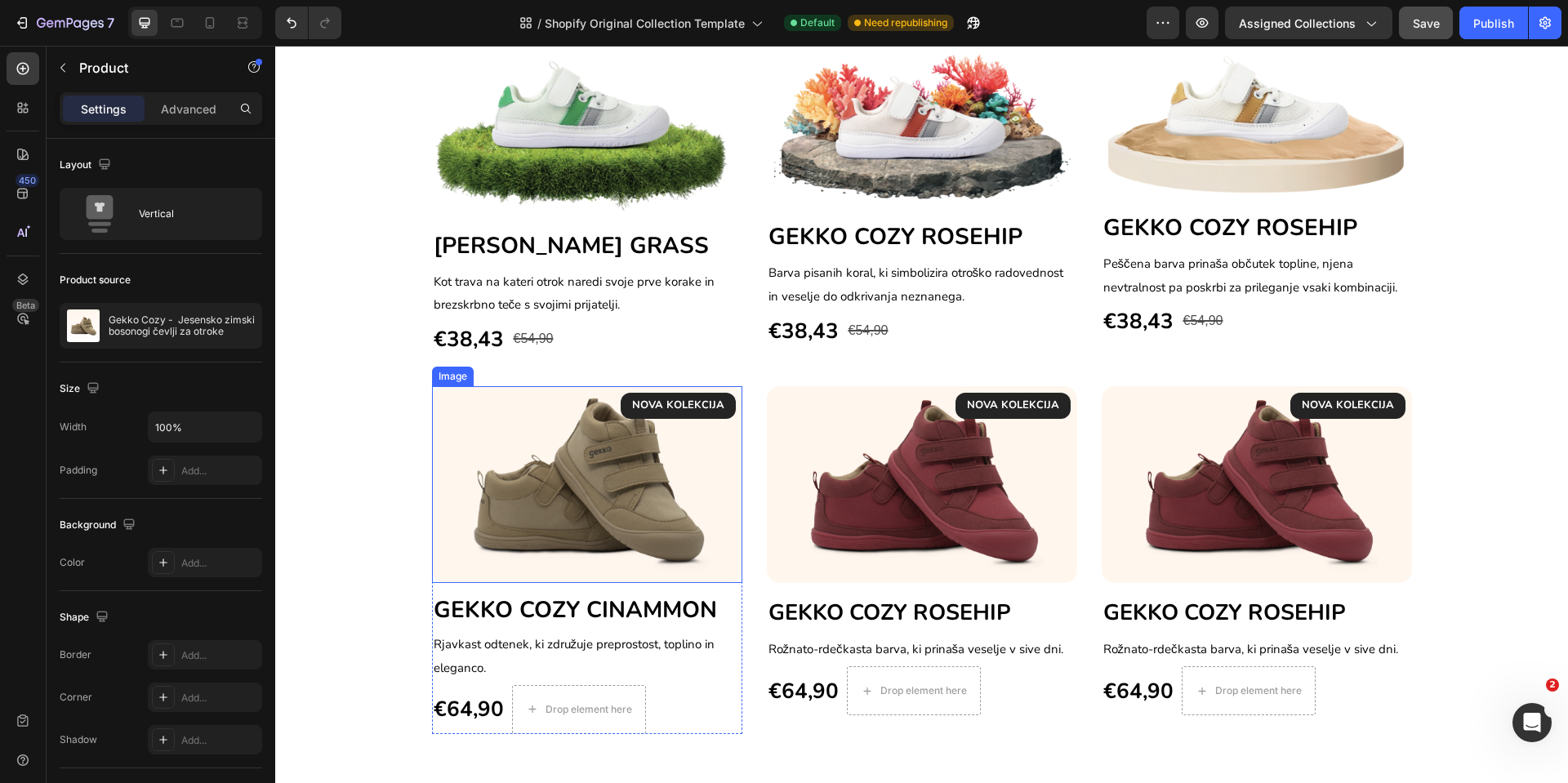
click at [607, 478] on img at bounding box center [587, 484] width 310 height 197
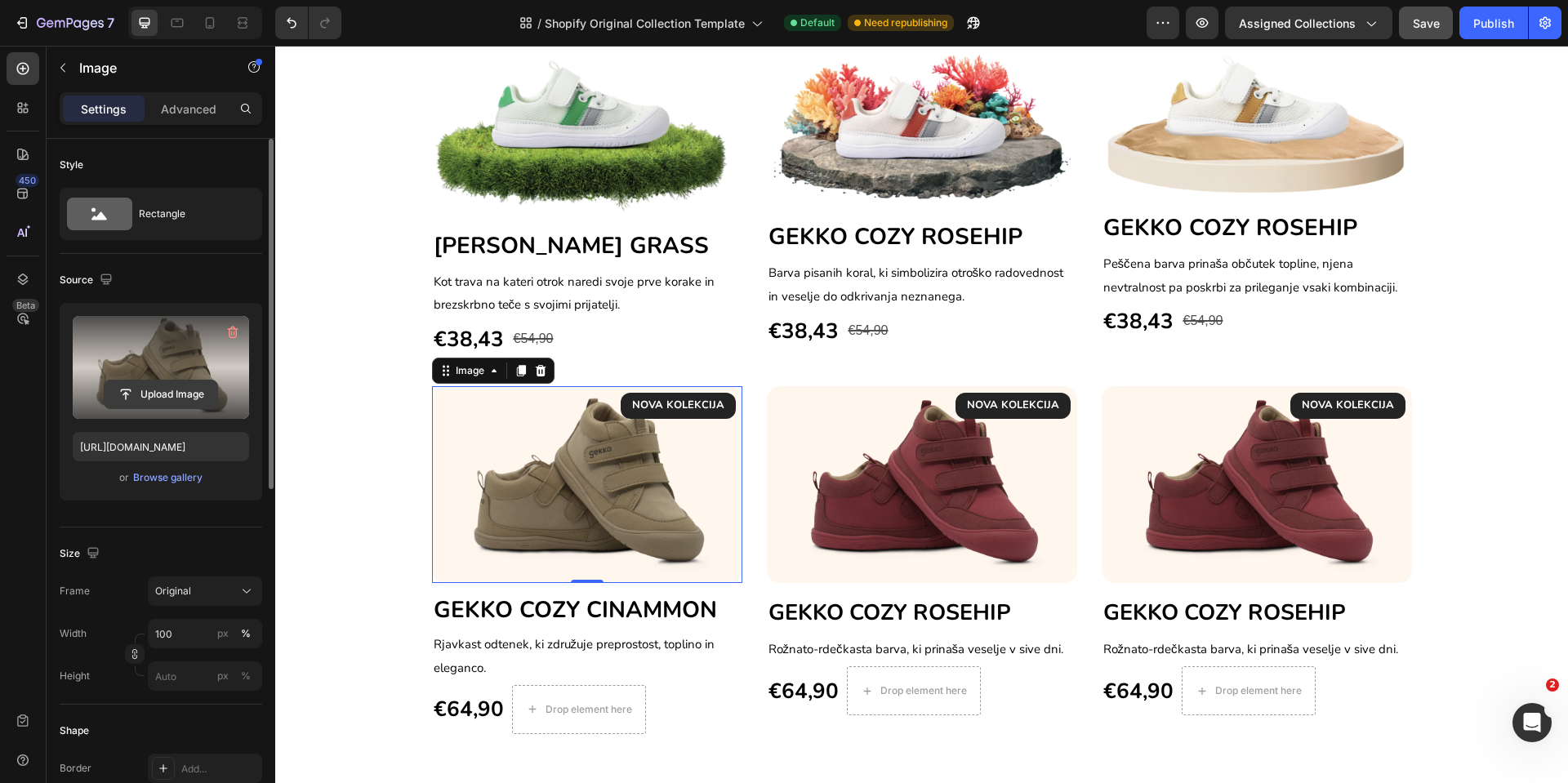
click at [161, 392] on input "file" at bounding box center [160, 394] width 112 height 28
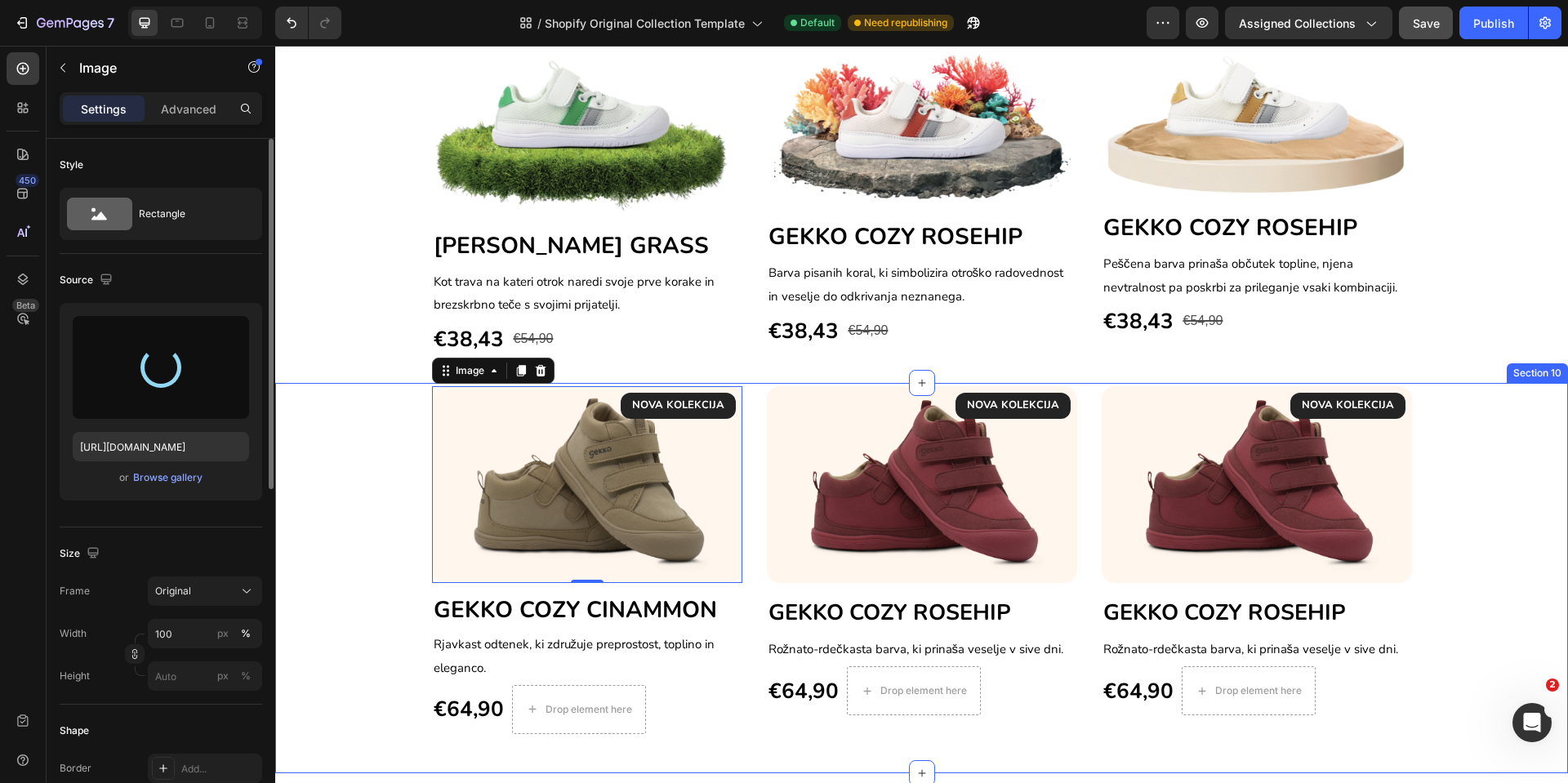
type input "[URL][DOMAIN_NAME]"
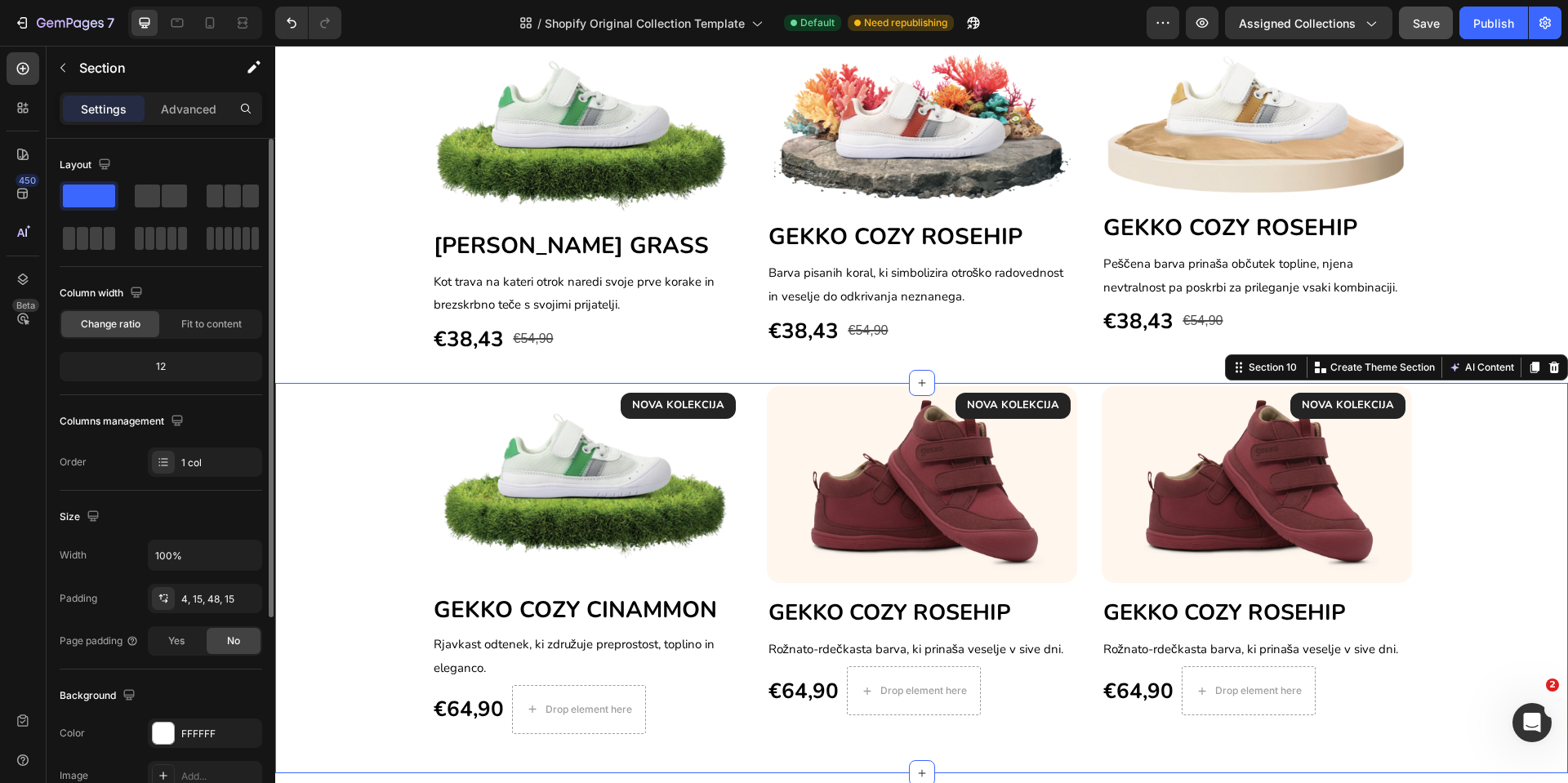
click at [358, 521] on div "NOVA KOLEKCIJA Text block Row Image GEKKO COZY CINAMMON Heading Rjavkast odtene…" at bounding box center [922, 560] width 1269 height 348
click at [219, 29] on div at bounding box center [209, 23] width 26 height 26
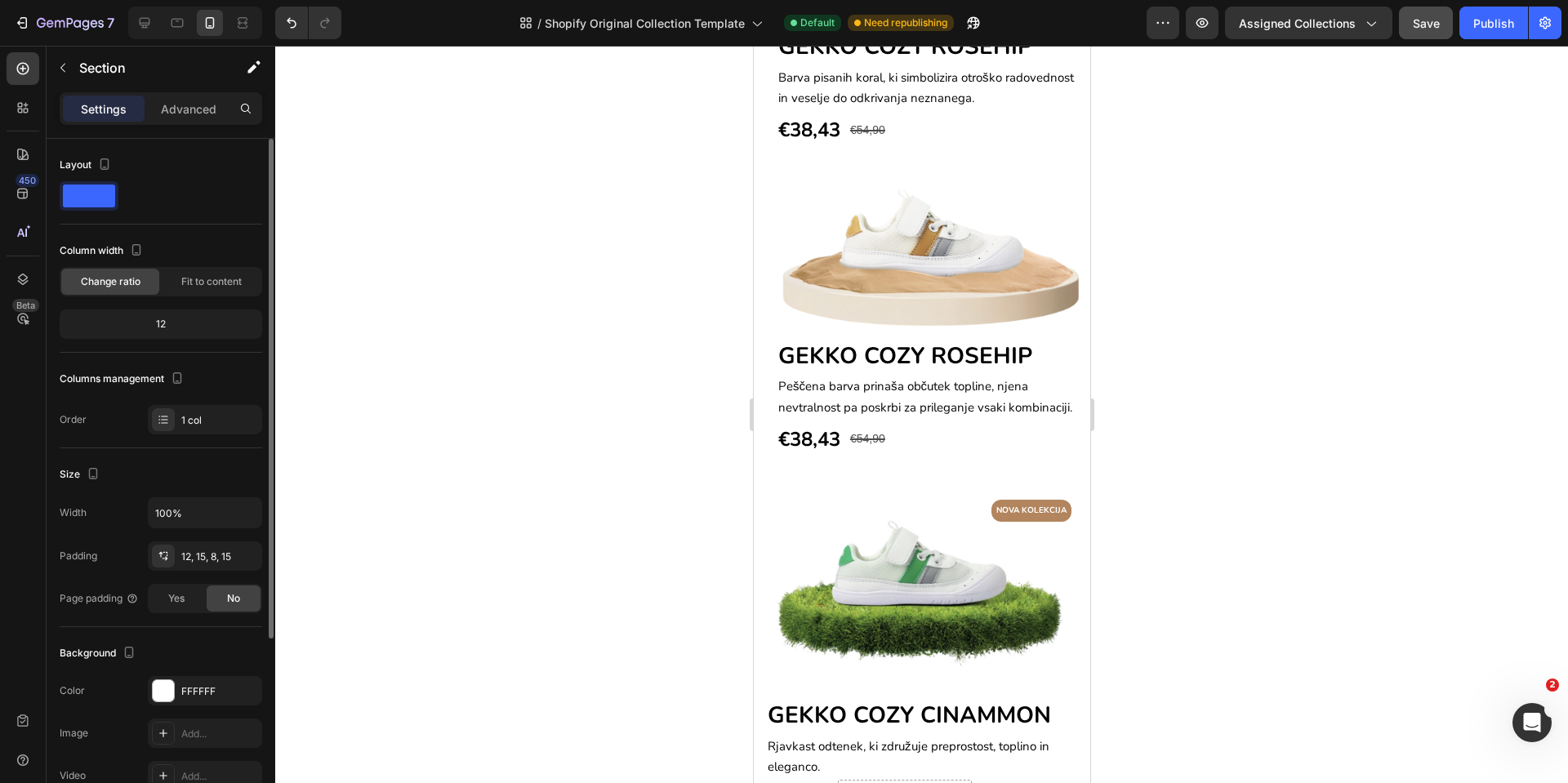
scroll to position [1658, 0]
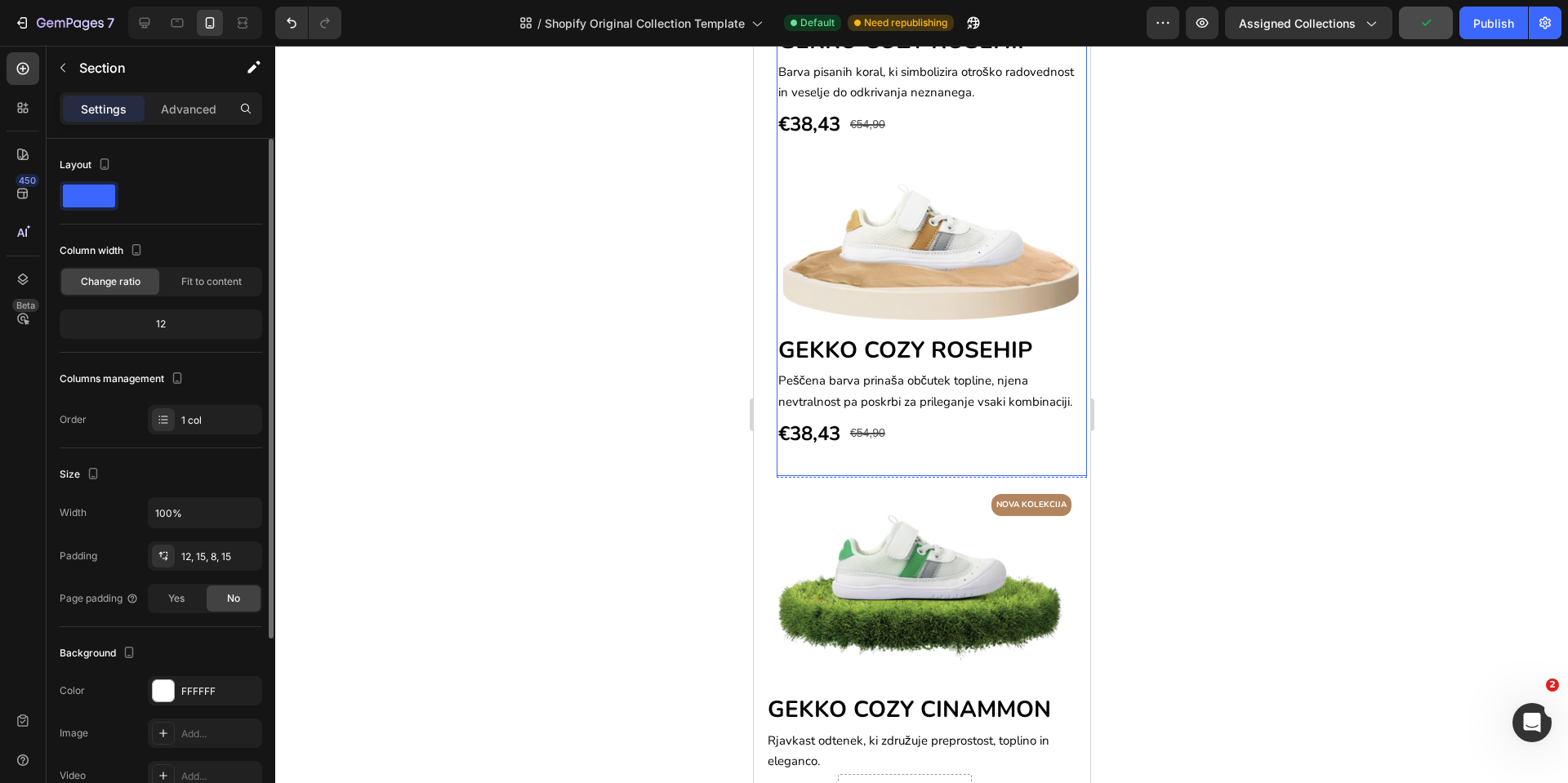
click at [848, 140] on div "Image GEKKO COZY ROSEHIP Heading Barva pisanih koral, ki simbolizira otroško ra…" at bounding box center [931, 20] width 310 height 318
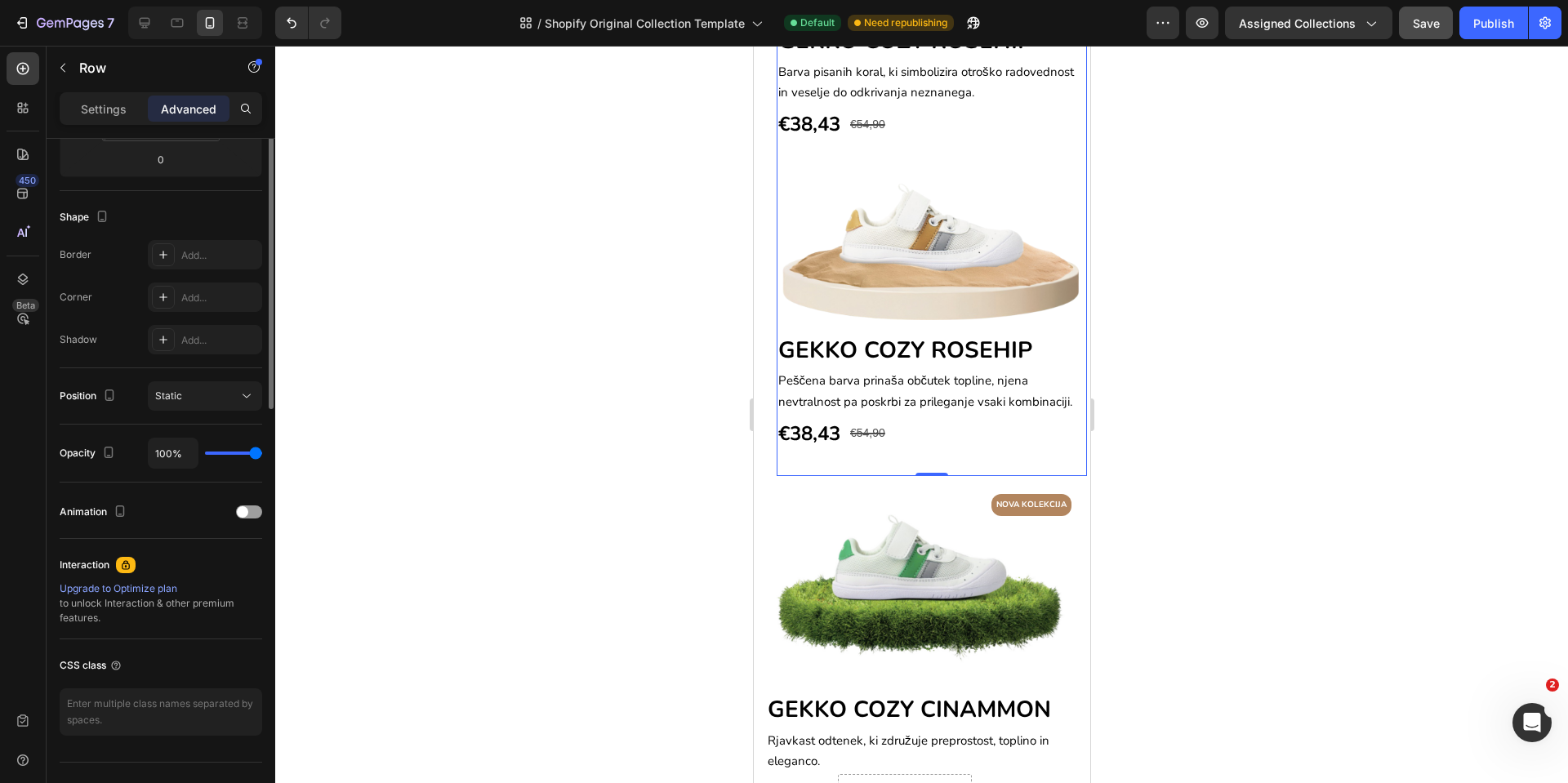
scroll to position [0, 0]
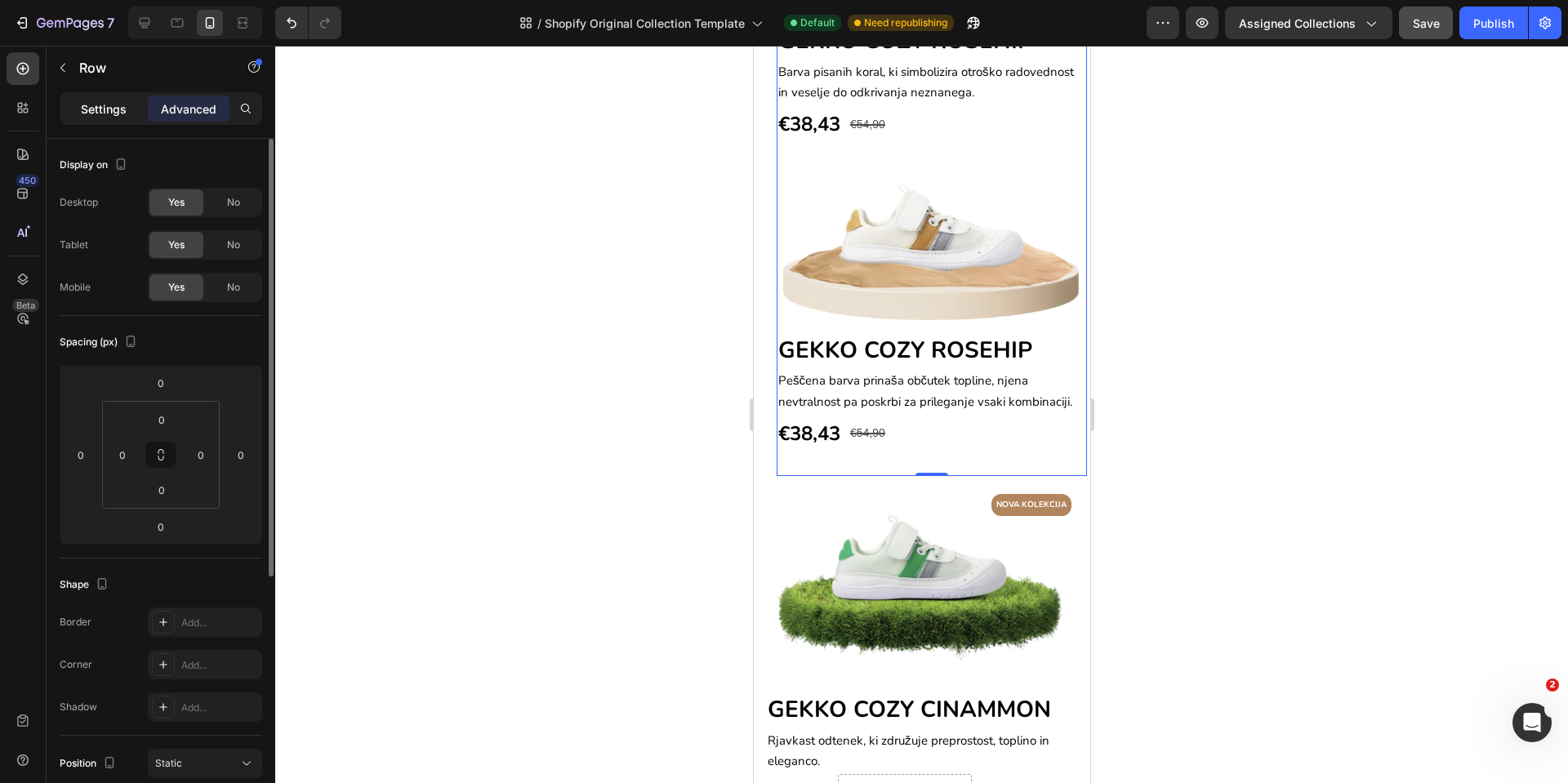
click at [126, 113] on p "Settings" at bounding box center [103, 109] width 45 height 17
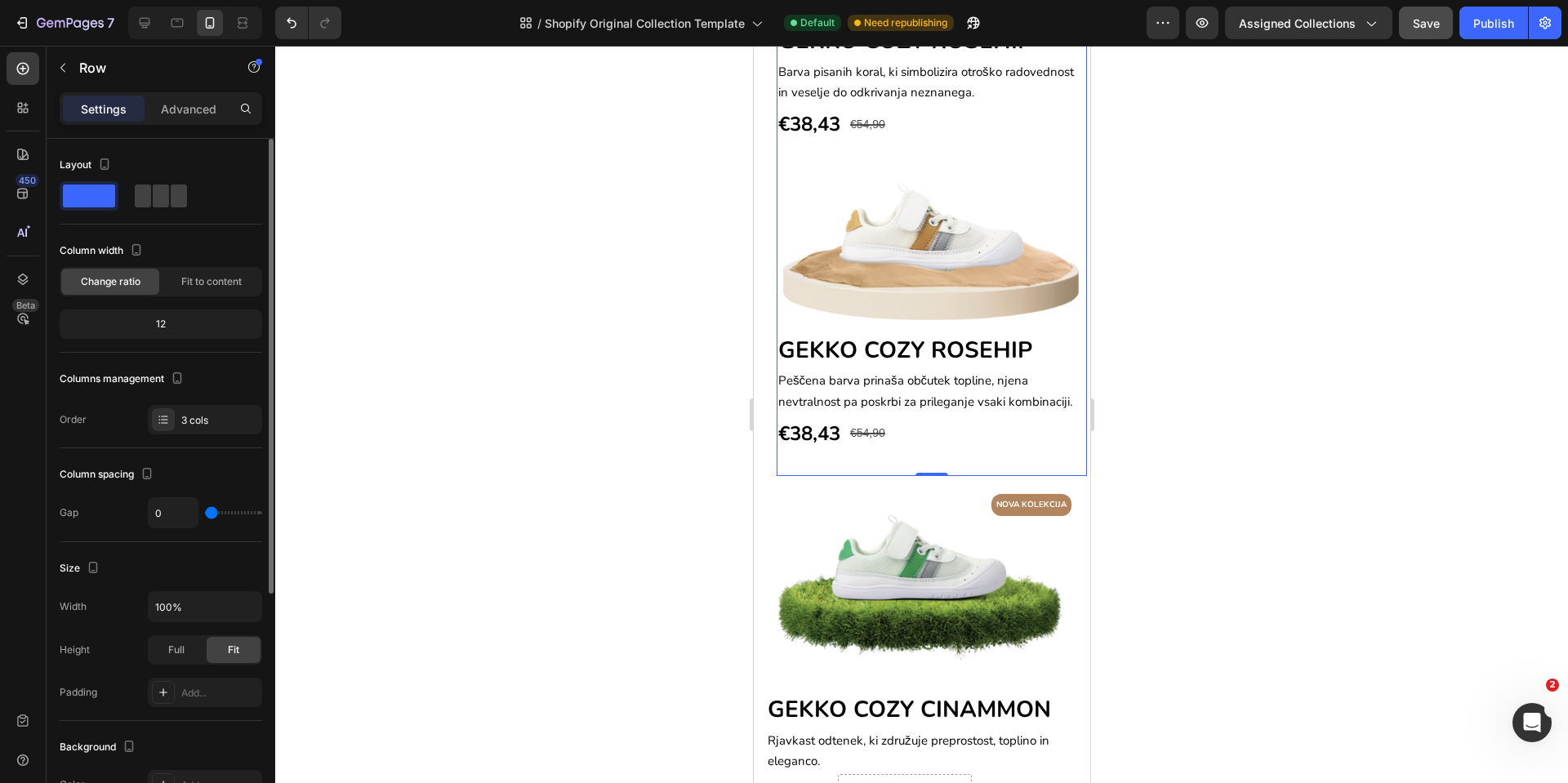
click at [190, 265] on div "Column width Change ratio Fit to content" at bounding box center [161, 266] width 203 height 59
click at [190, 277] on span "Fit to content" at bounding box center [211, 282] width 61 height 14
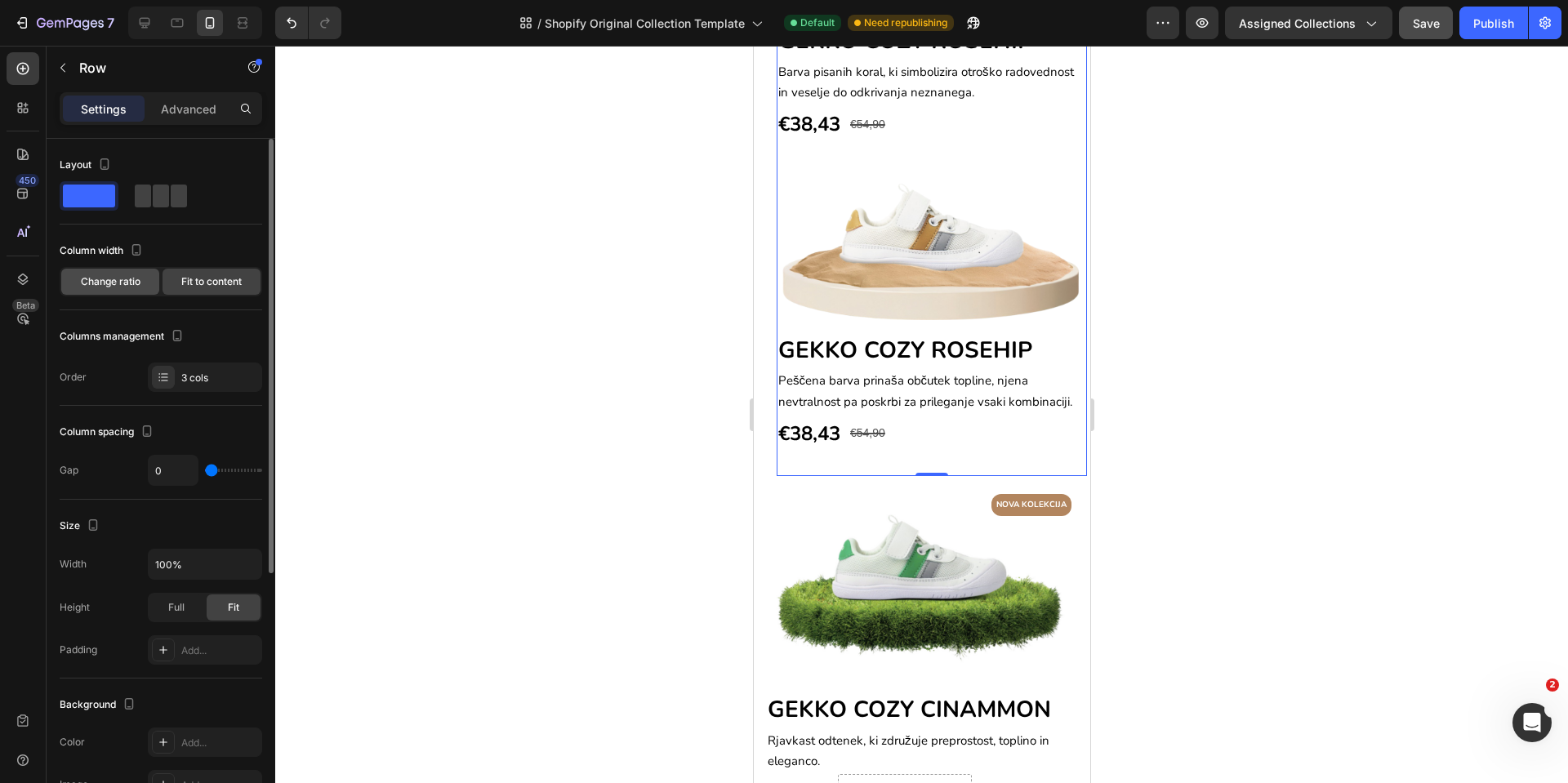
click at [124, 284] on span "Change ratio" at bounding box center [111, 282] width 60 height 14
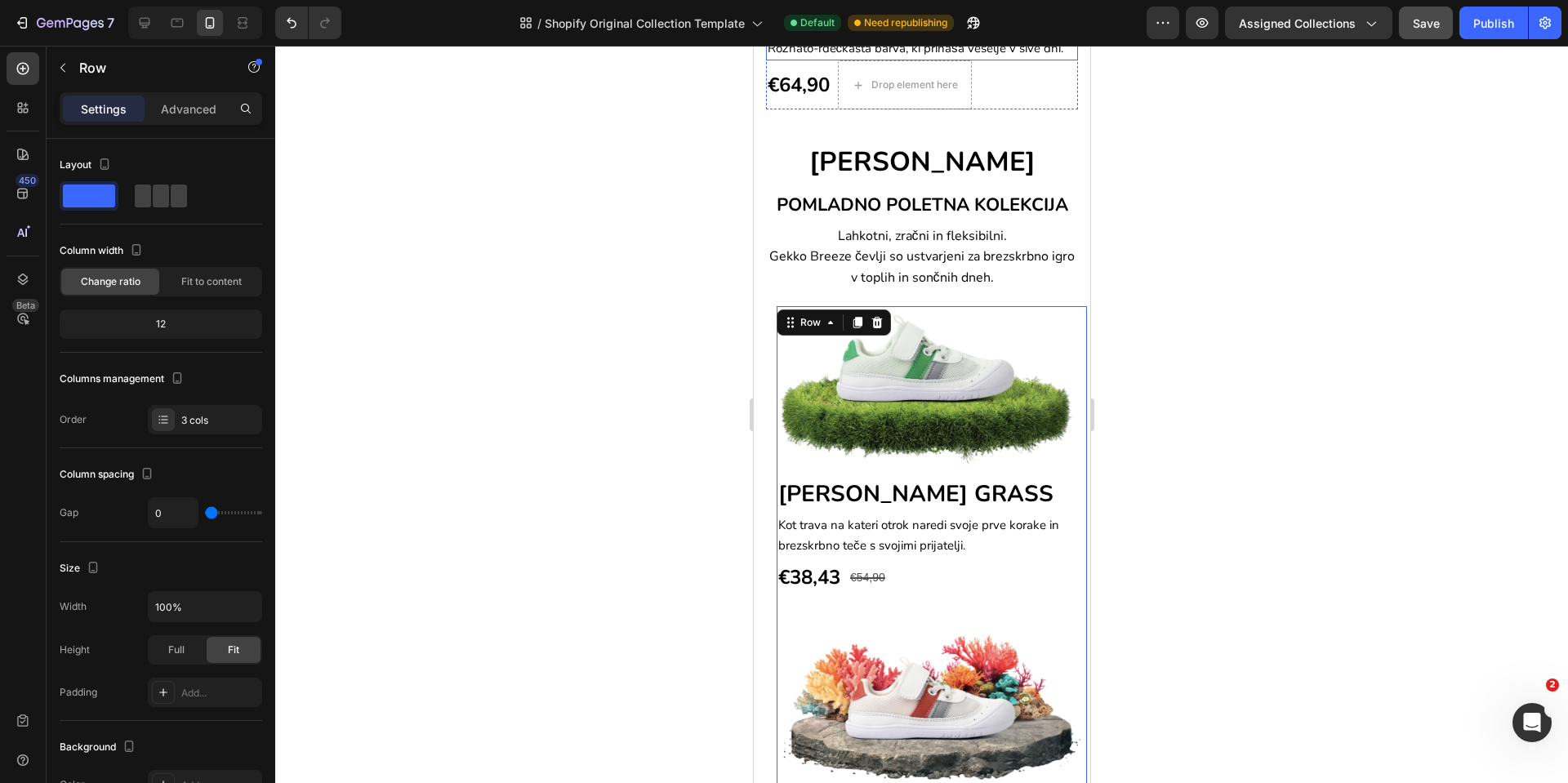
scroll to position [923, 0]
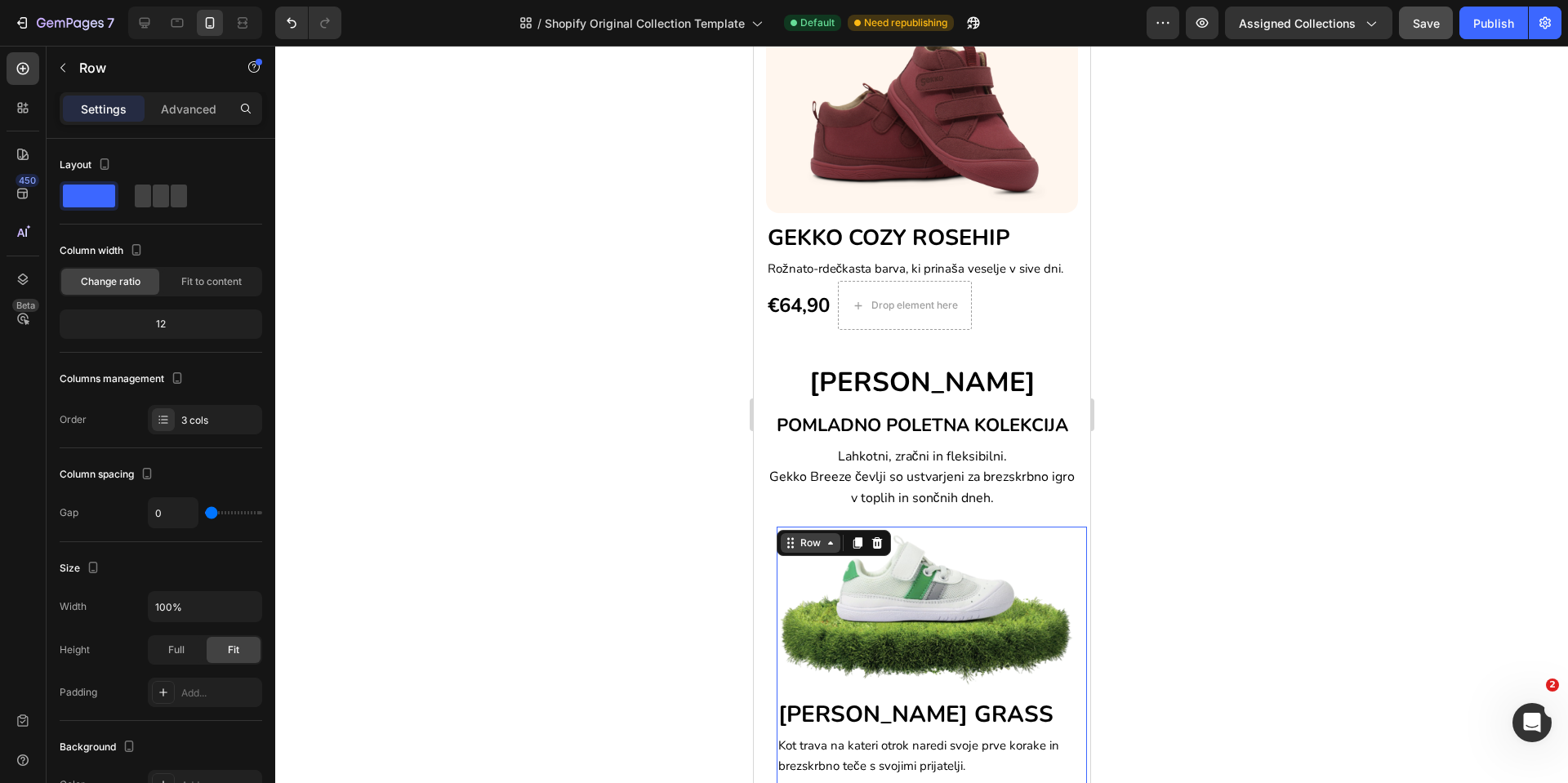
click at [788, 546] on icon at bounding box center [788, 546] width 3 height 3
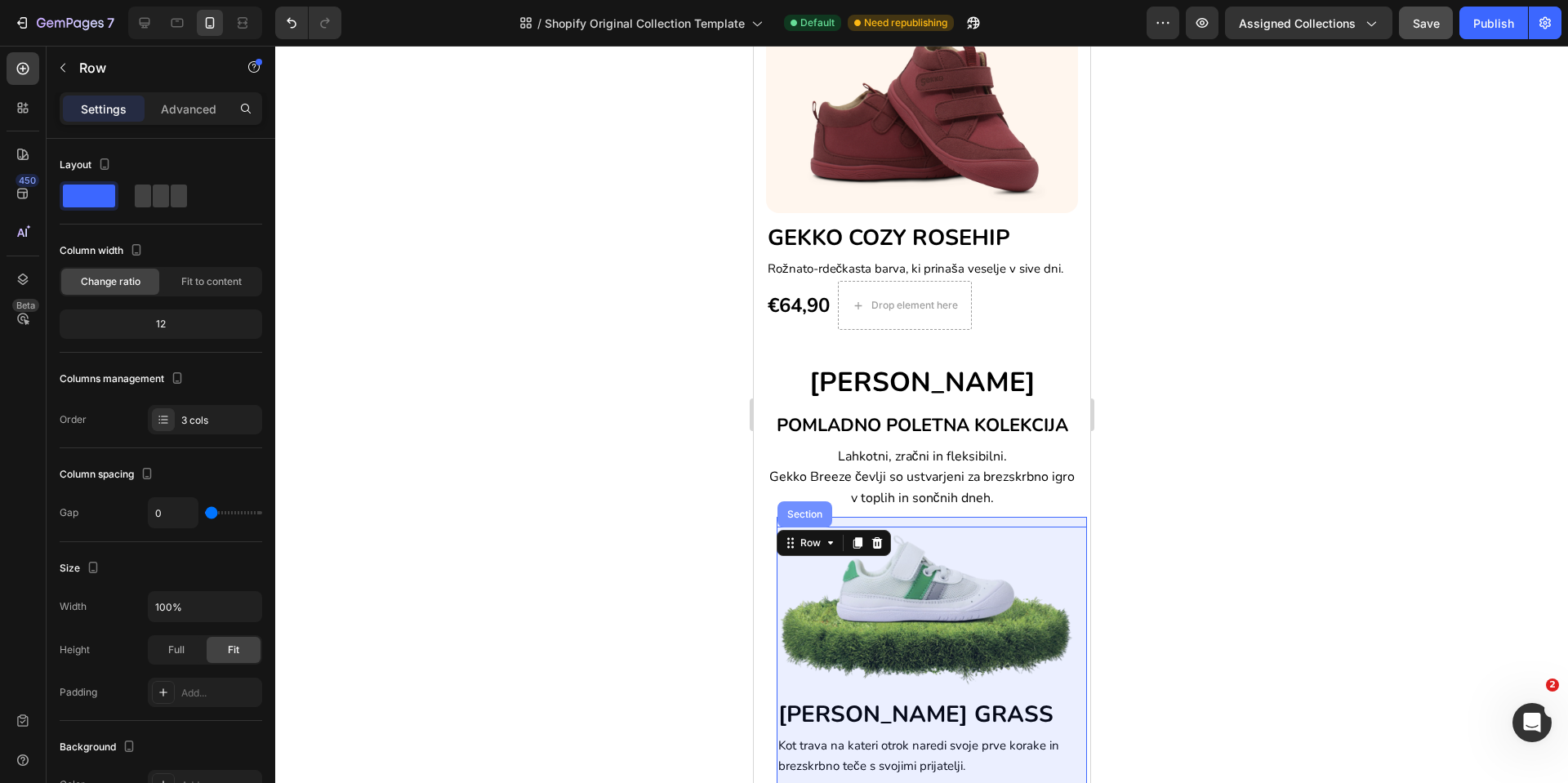
click at [790, 514] on div "Section" at bounding box center [804, 514] width 42 height 10
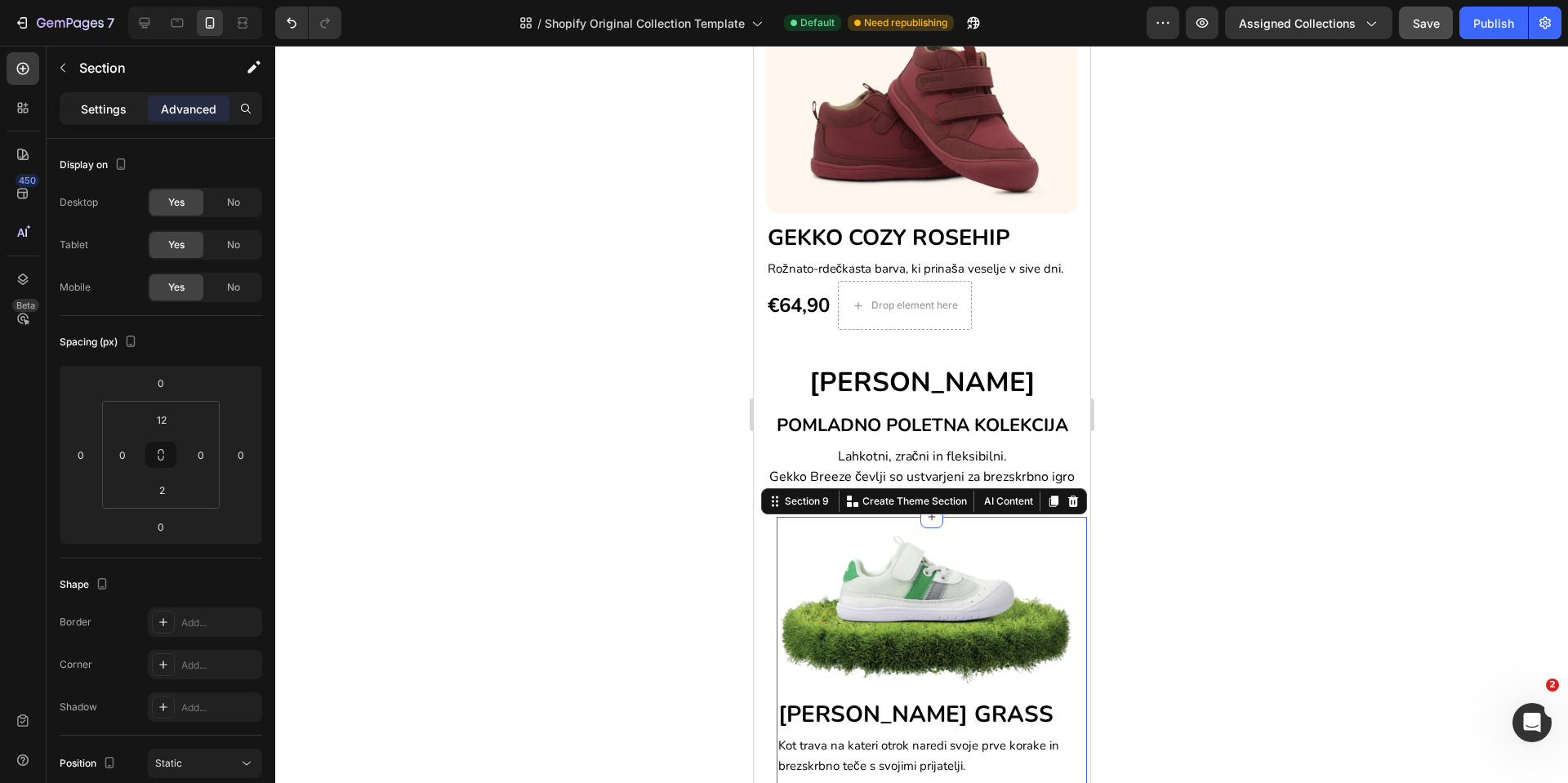
click at [110, 121] on div "Settings" at bounding box center [103, 108] width 82 height 26
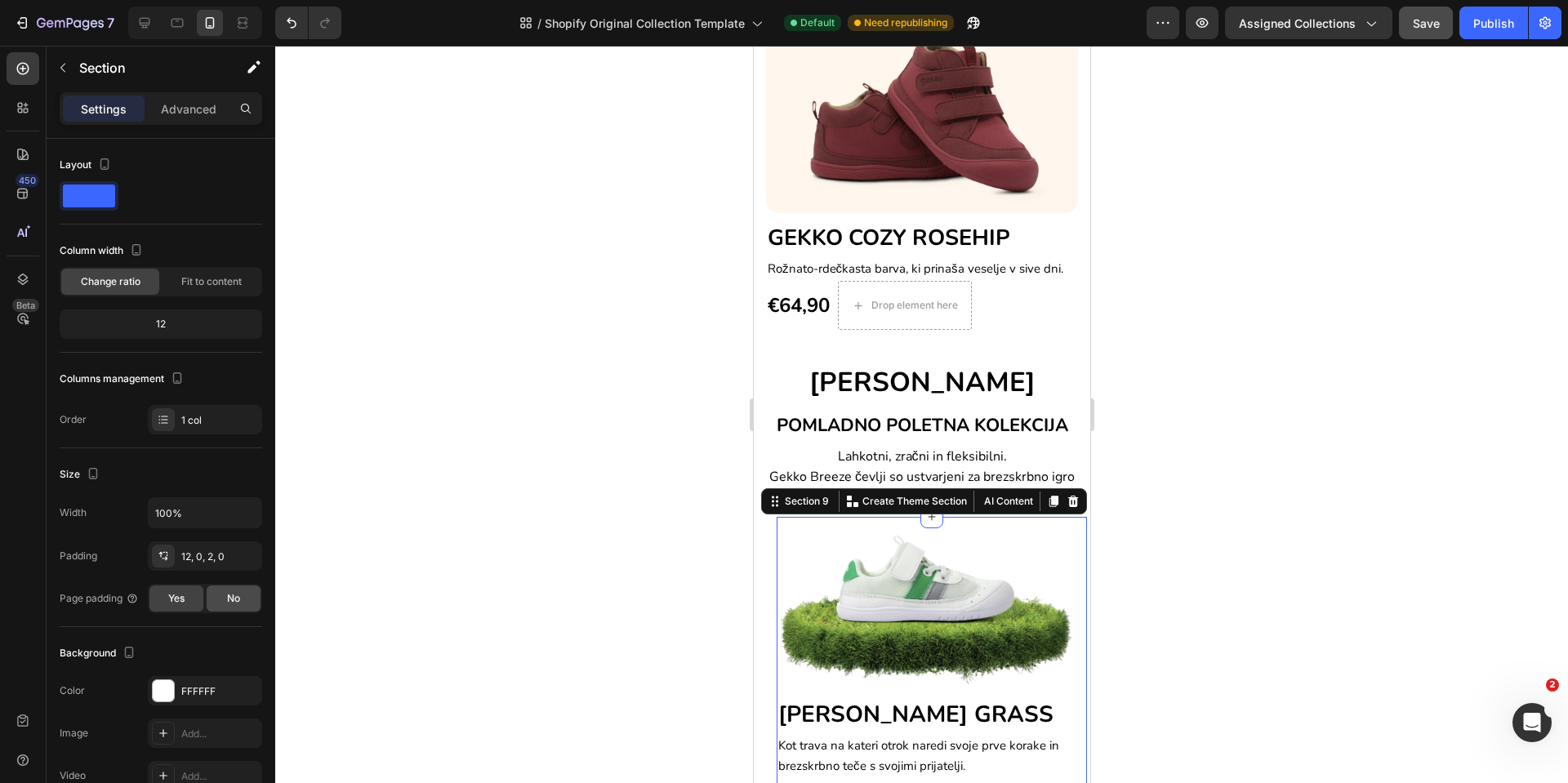
click at [216, 597] on div "No" at bounding box center [233, 598] width 53 height 26
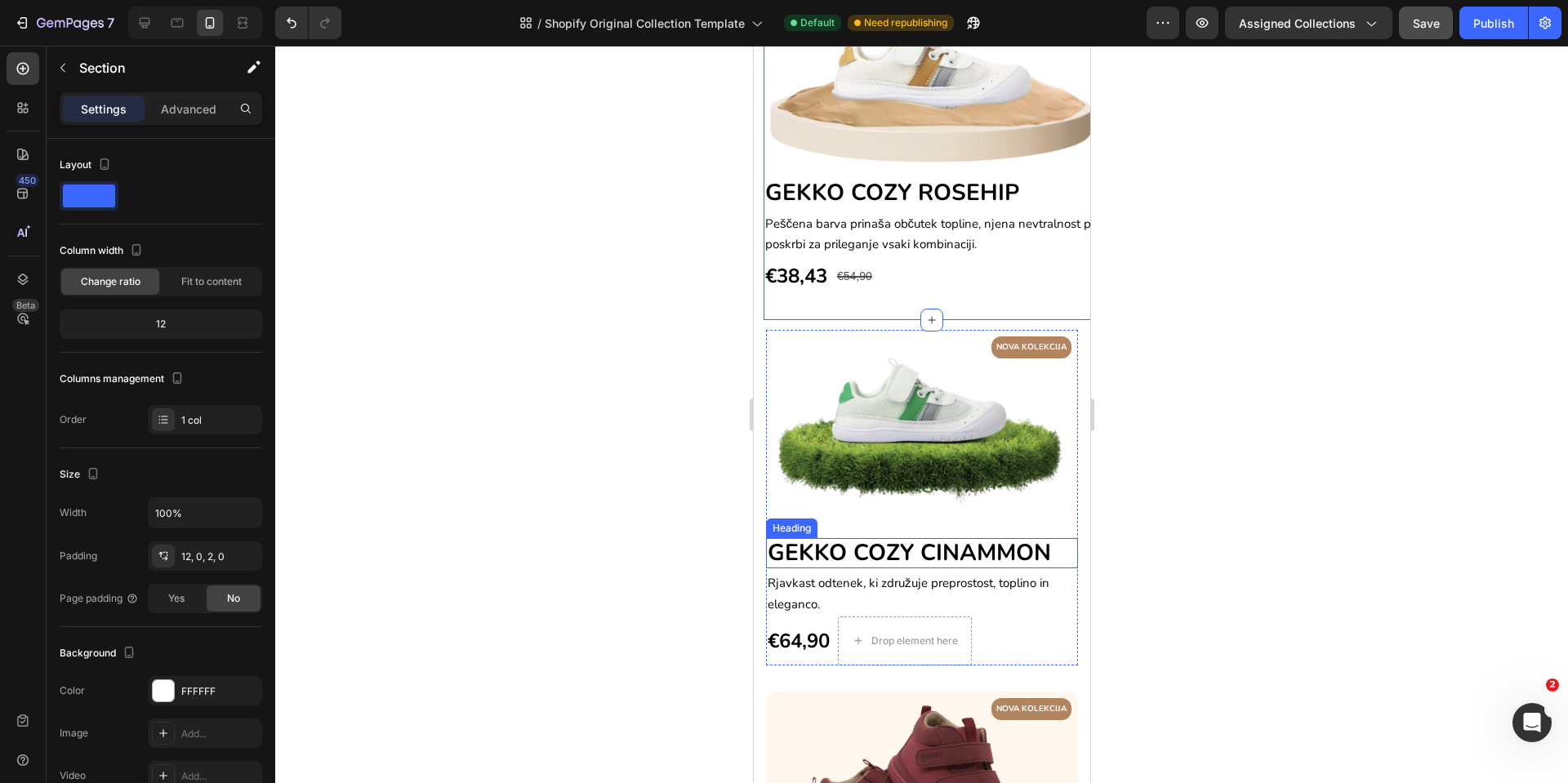
scroll to position [2148, 0]
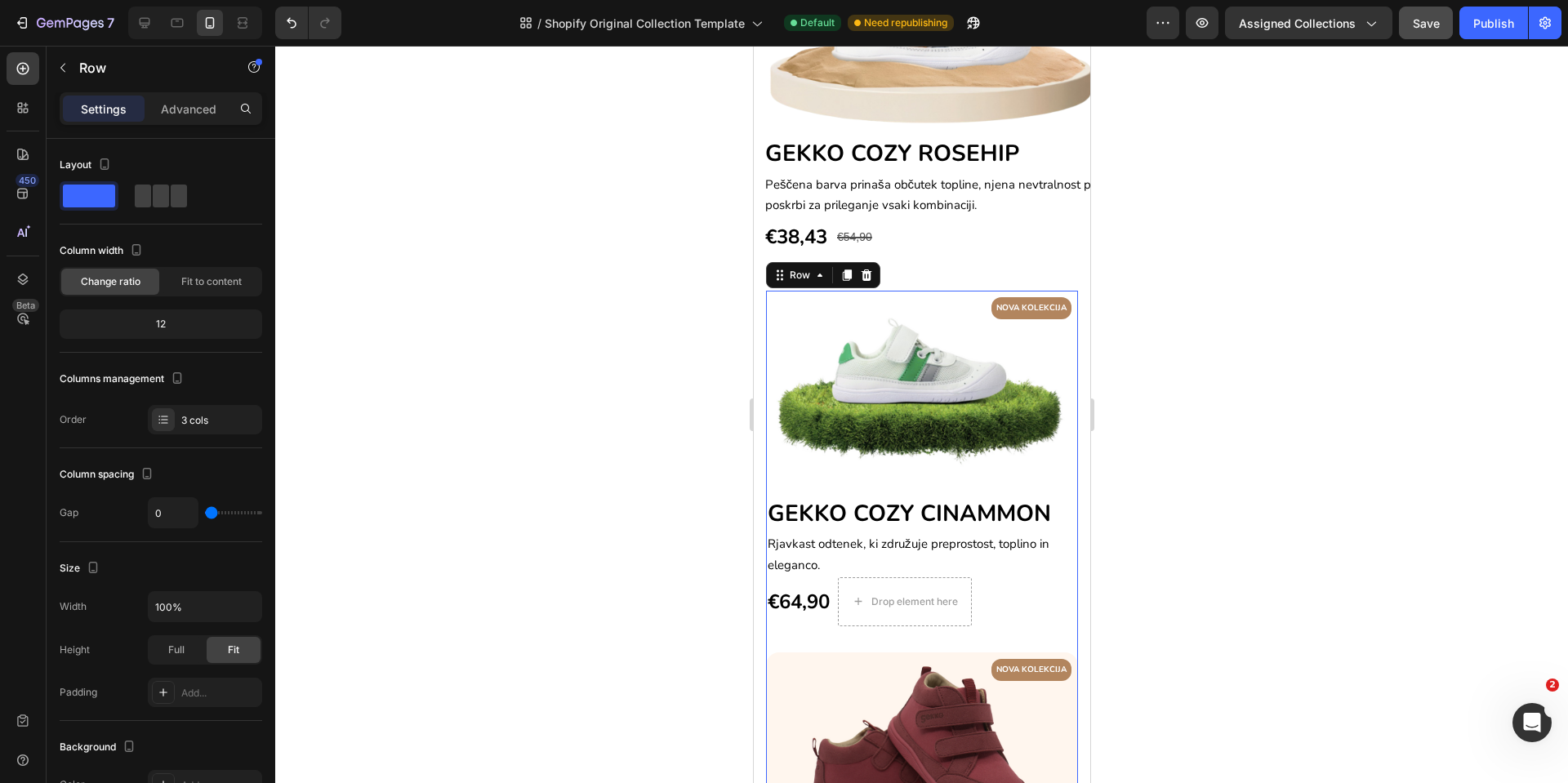
click at [774, 597] on div "NOVA KOLEKCIJA Text block Row Image GEKKO COZY CINAMMON Heading Rjavkast odtene…" at bounding box center [921, 471] width 312 height 362
click at [786, 268] on div "Row" at bounding box center [799, 276] width 27 height 14
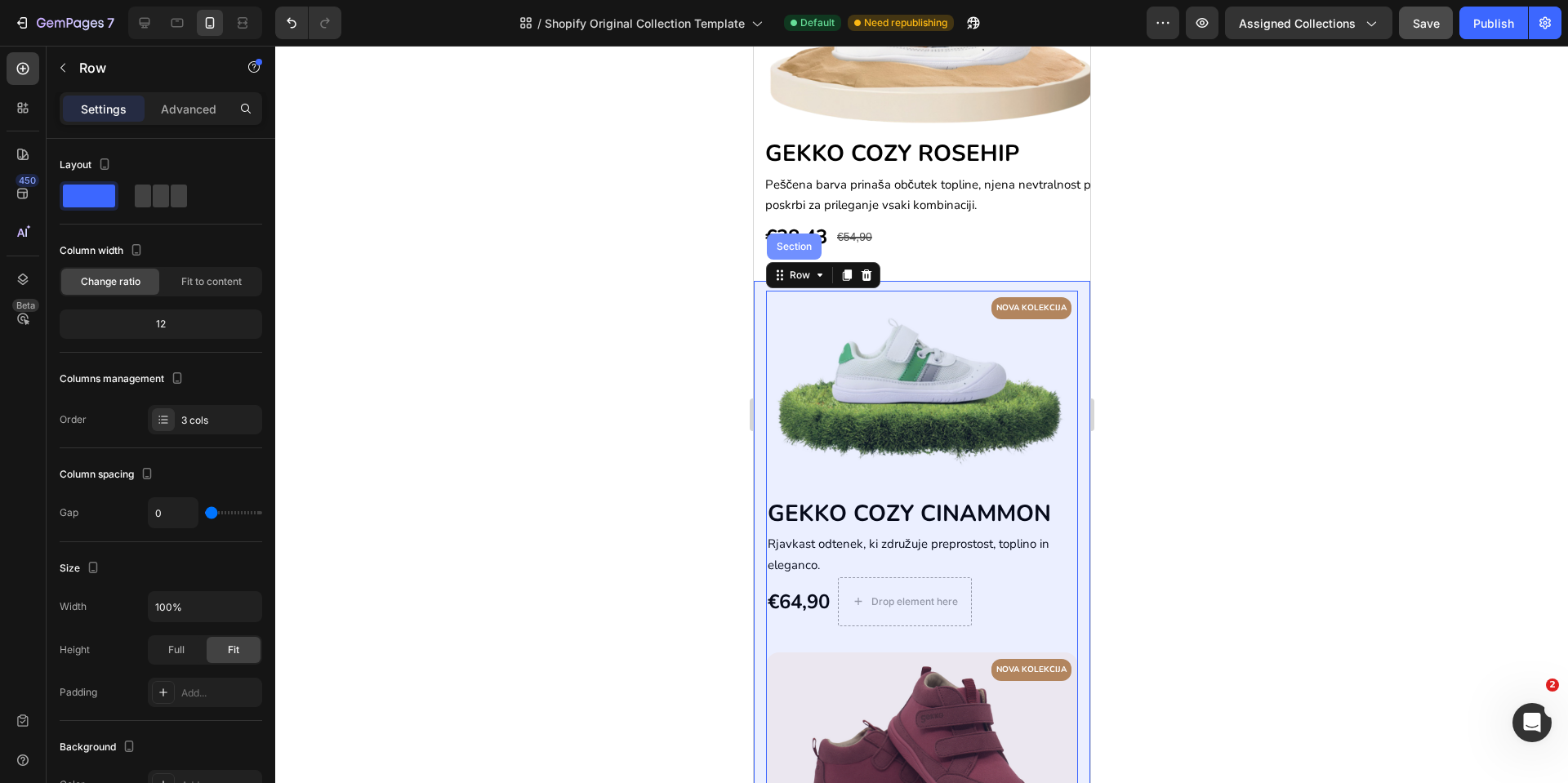
click at [790, 242] on div "Section" at bounding box center [794, 246] width 42 height 10
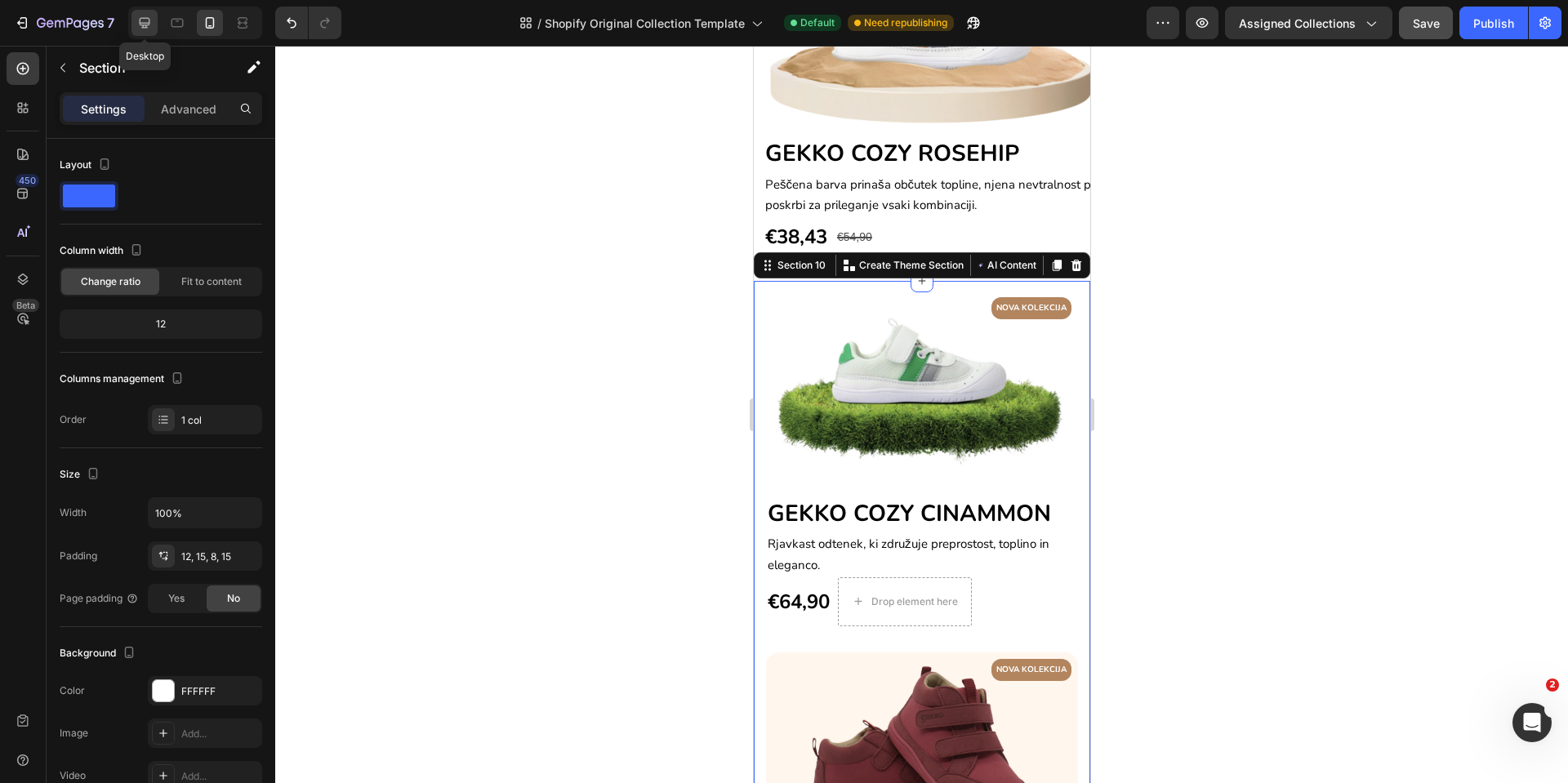
click at [132, 24] on div at bounding box center [144, 23] width 26 height 26
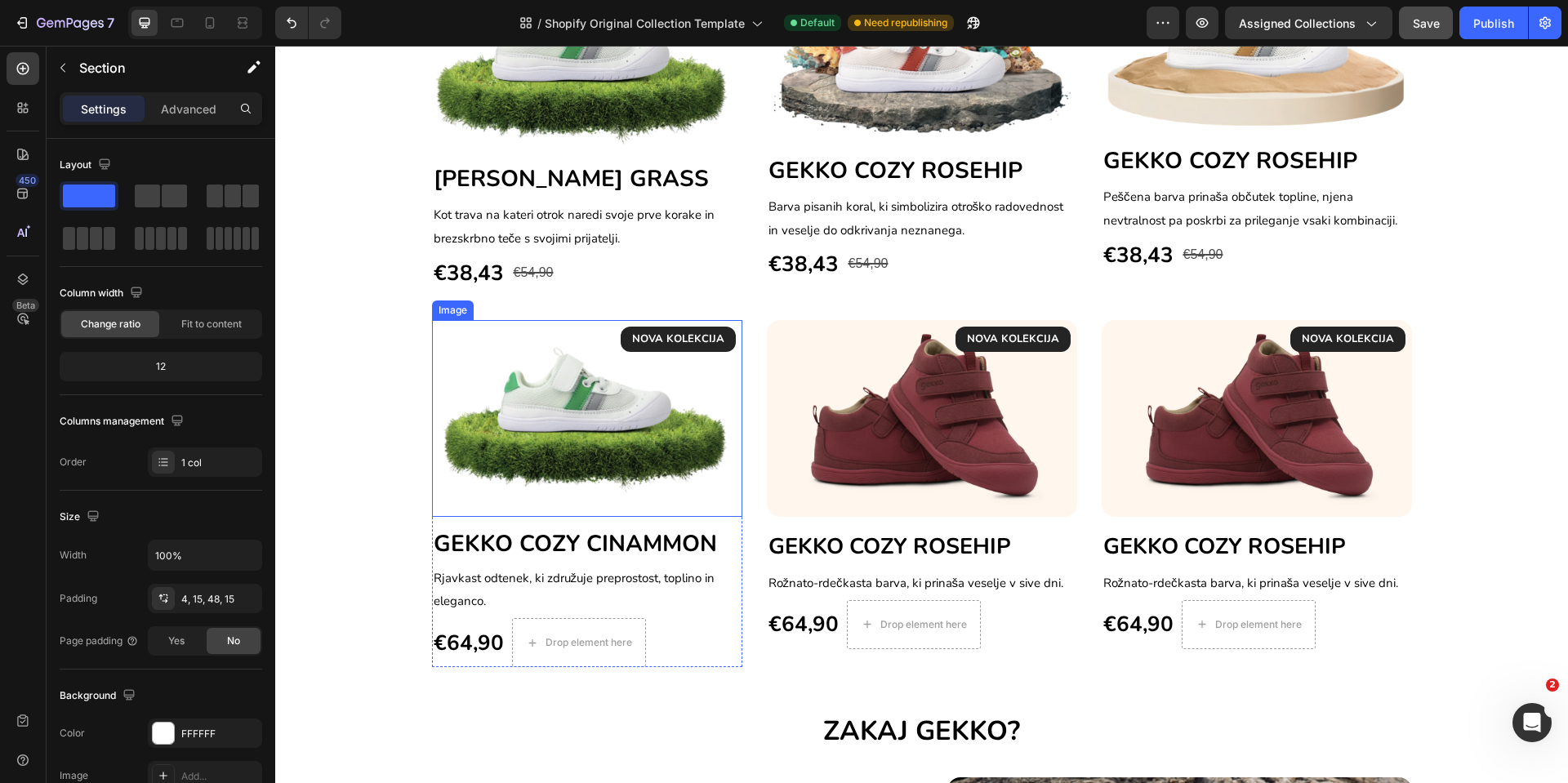
scroll to position [1497, 0]
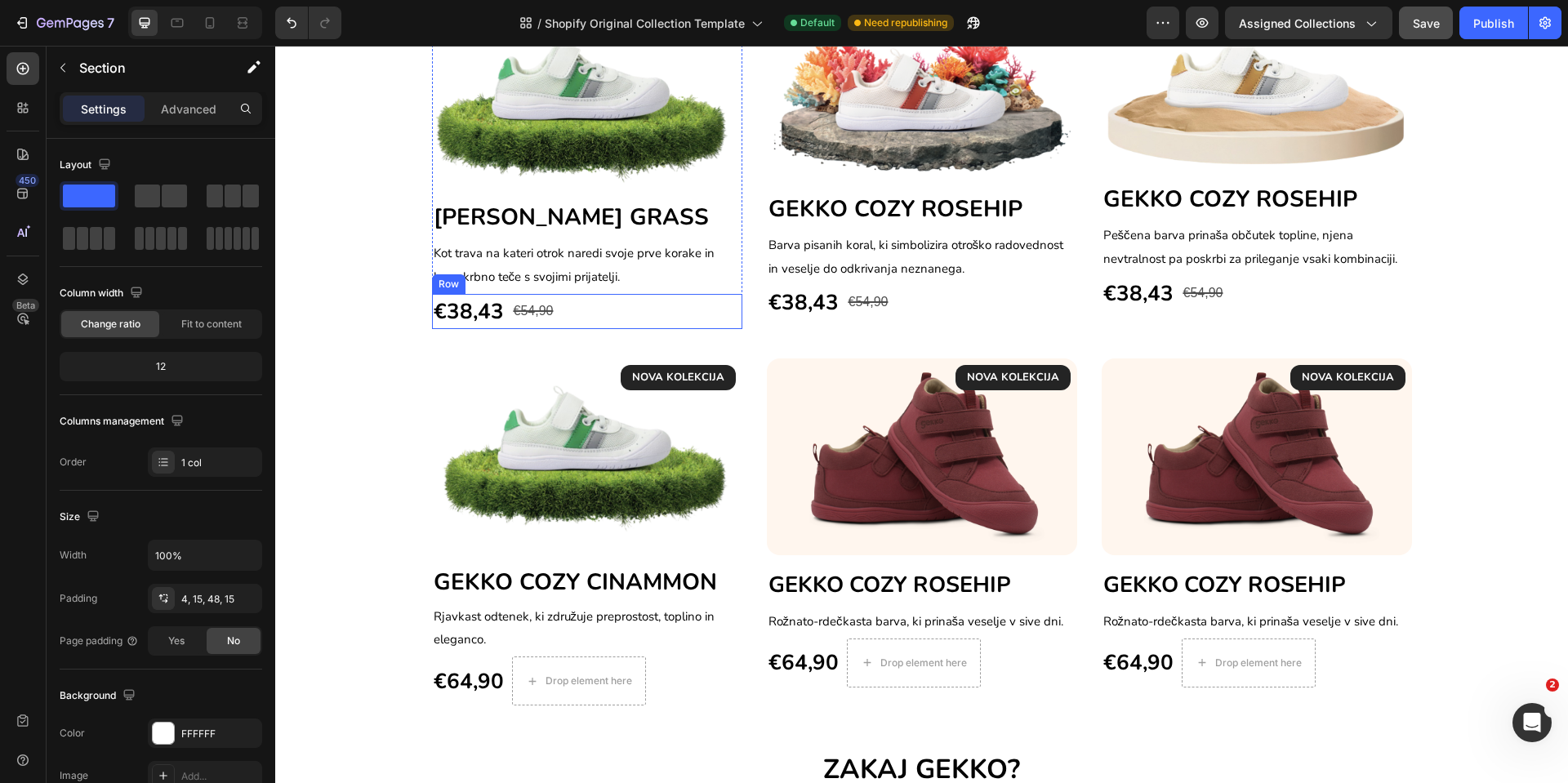
click at [561, 316] on div "€38,43 (P) Price (P) Price €54,90 Compare Price Compare Price Row" at bounding box center [587, 311] width 310 height 35
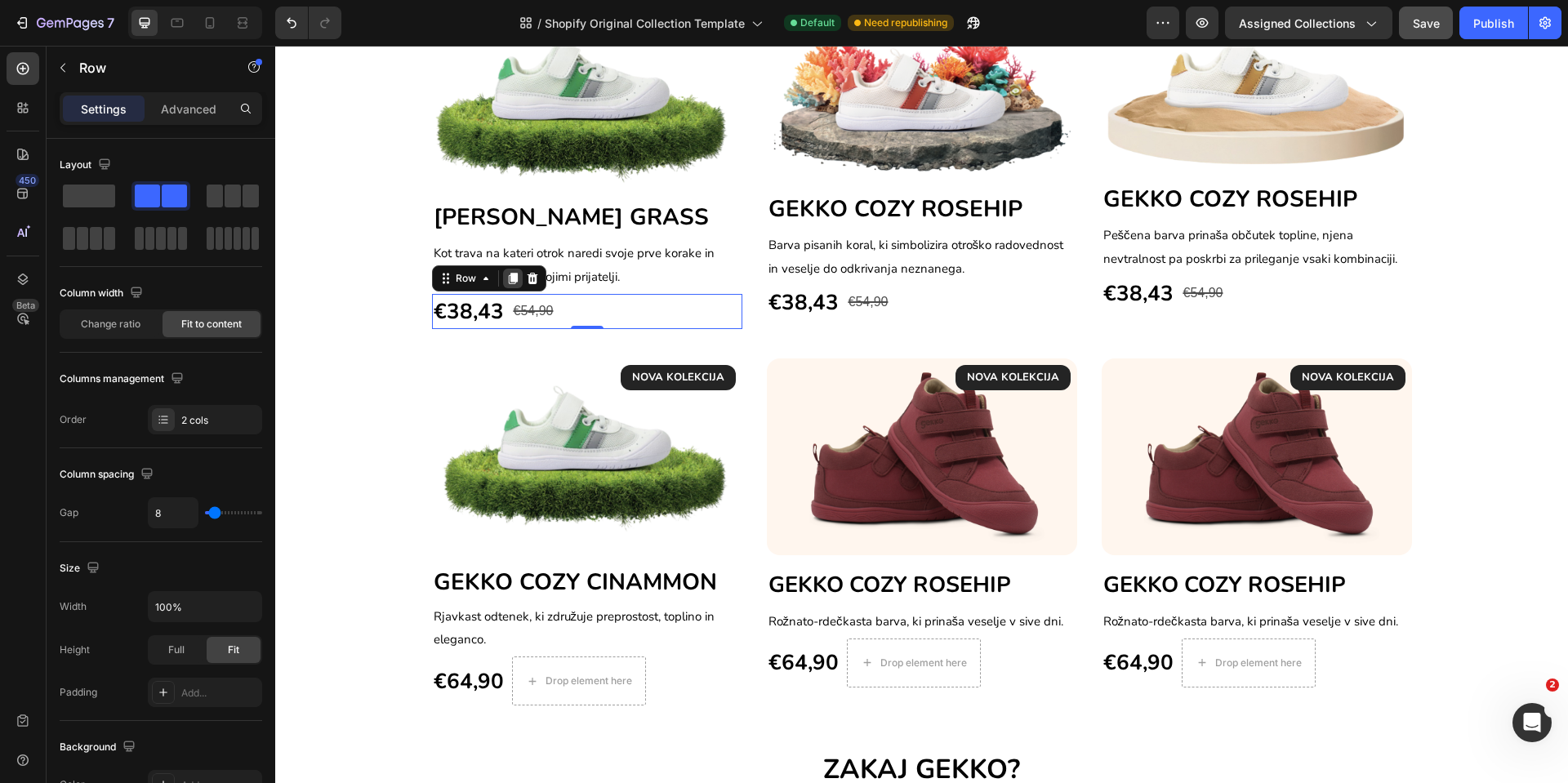
click at [508, 277] on icon at bounding box center [513, 278] width 9 height 12
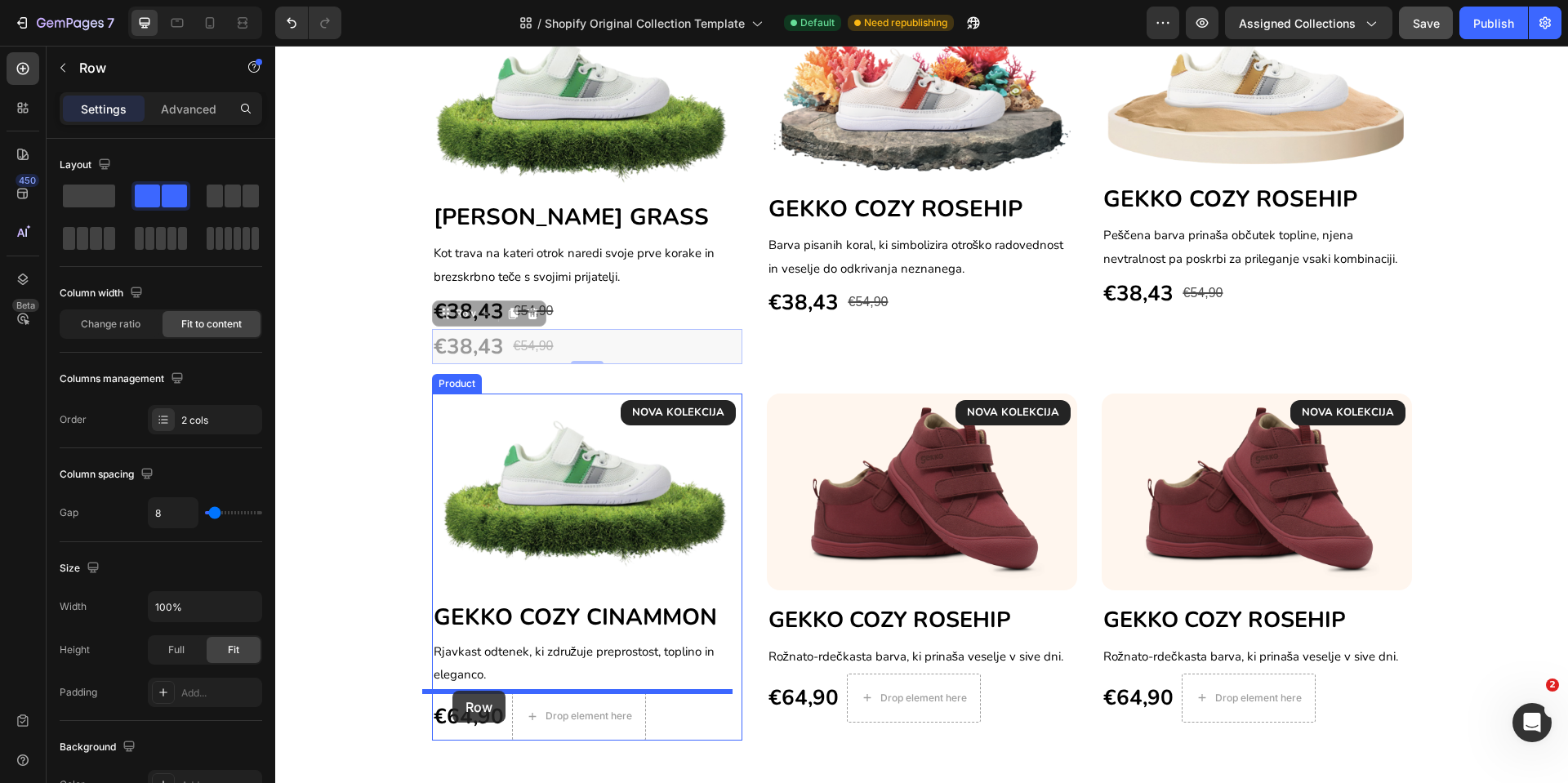
drag, startPoint x: 432, startPoint y: 314, endPoint x: 452, endPoint y: 691, distance: 377.5
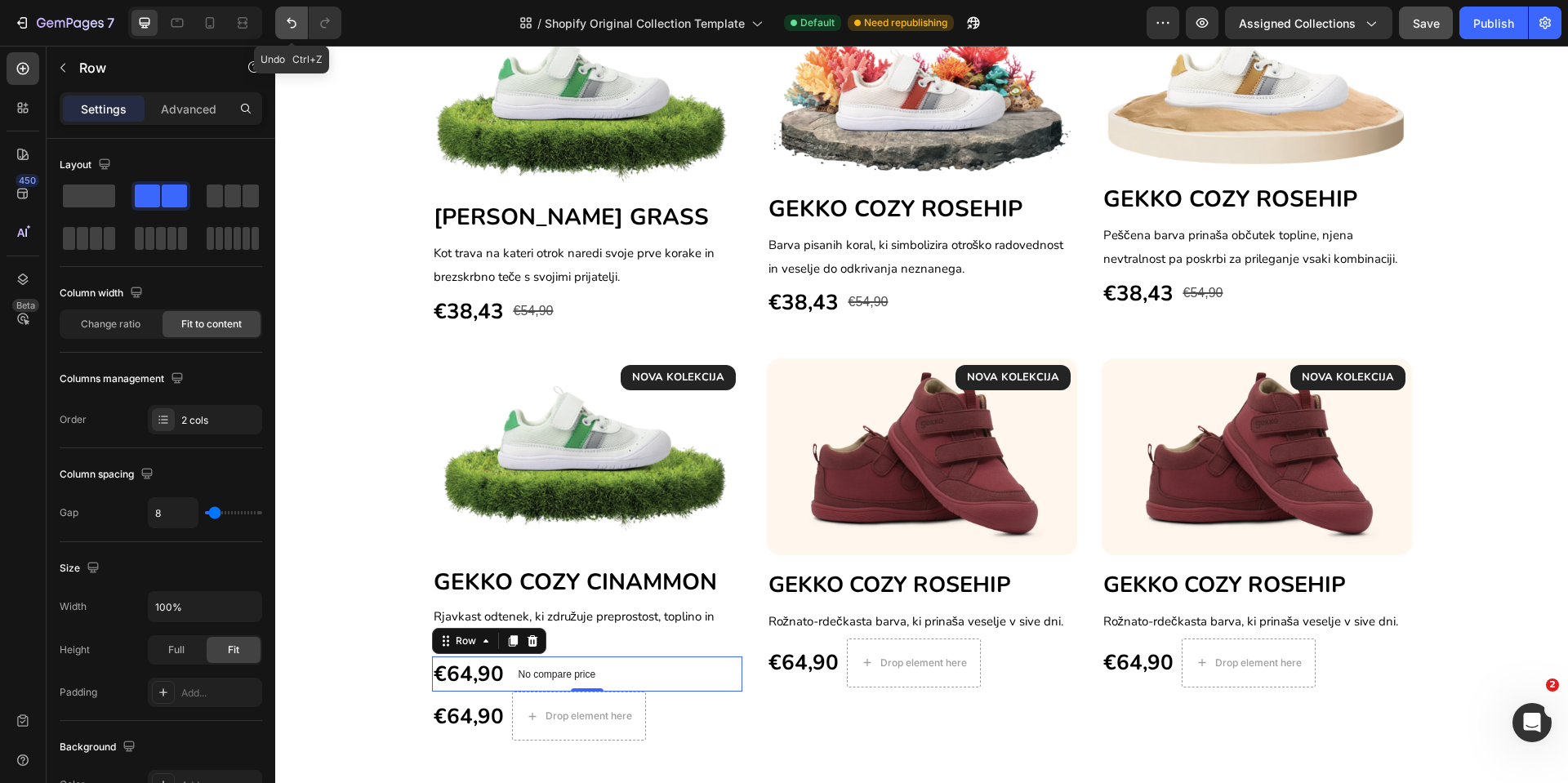
click at [286, 29] on icon "Undo/Redo" at bounding box center [292, 23] width 16 height 16
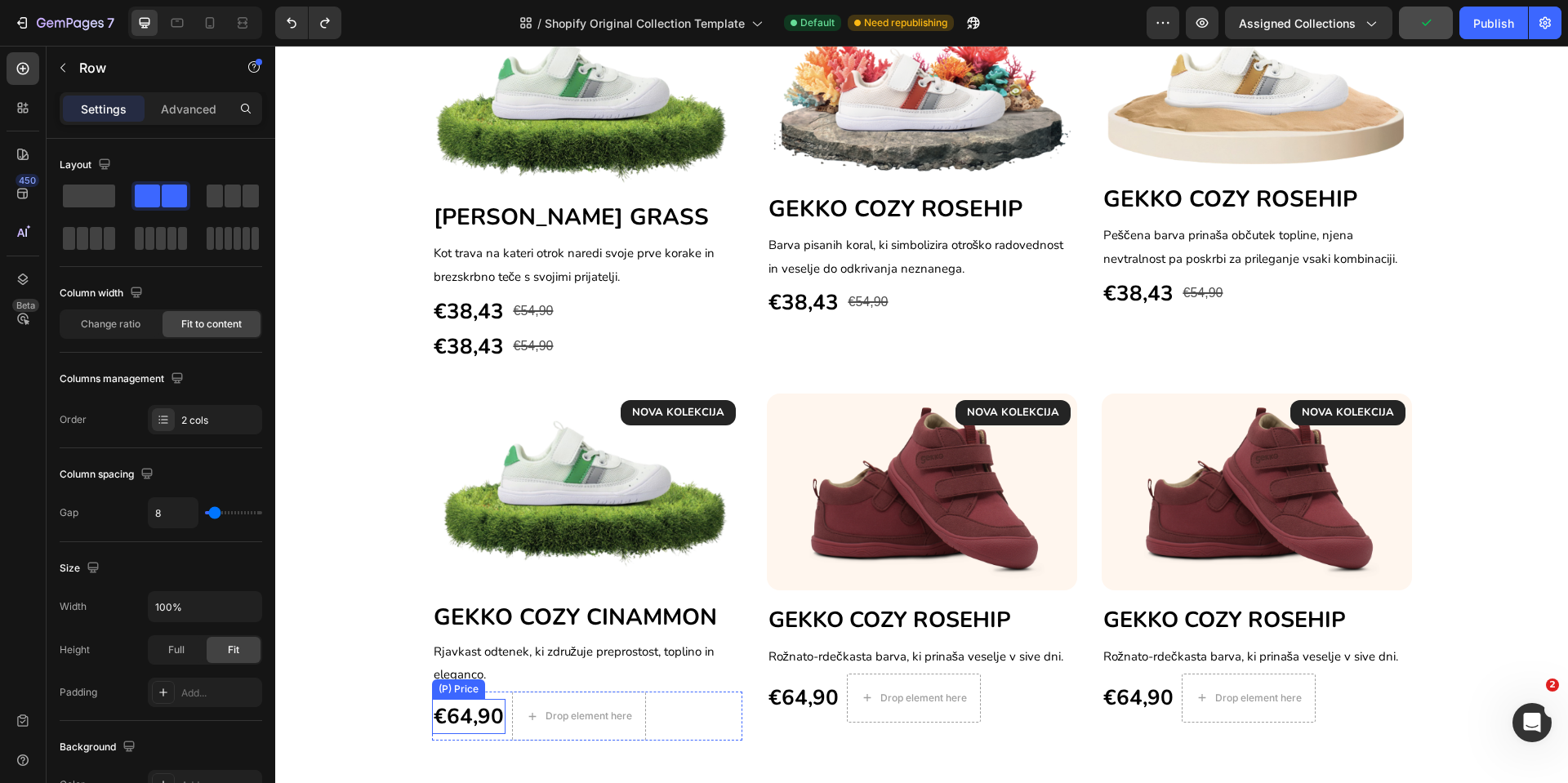
click at [472, 721] on div "€64,90" at bounding box center [469, 716] width 73 height 35
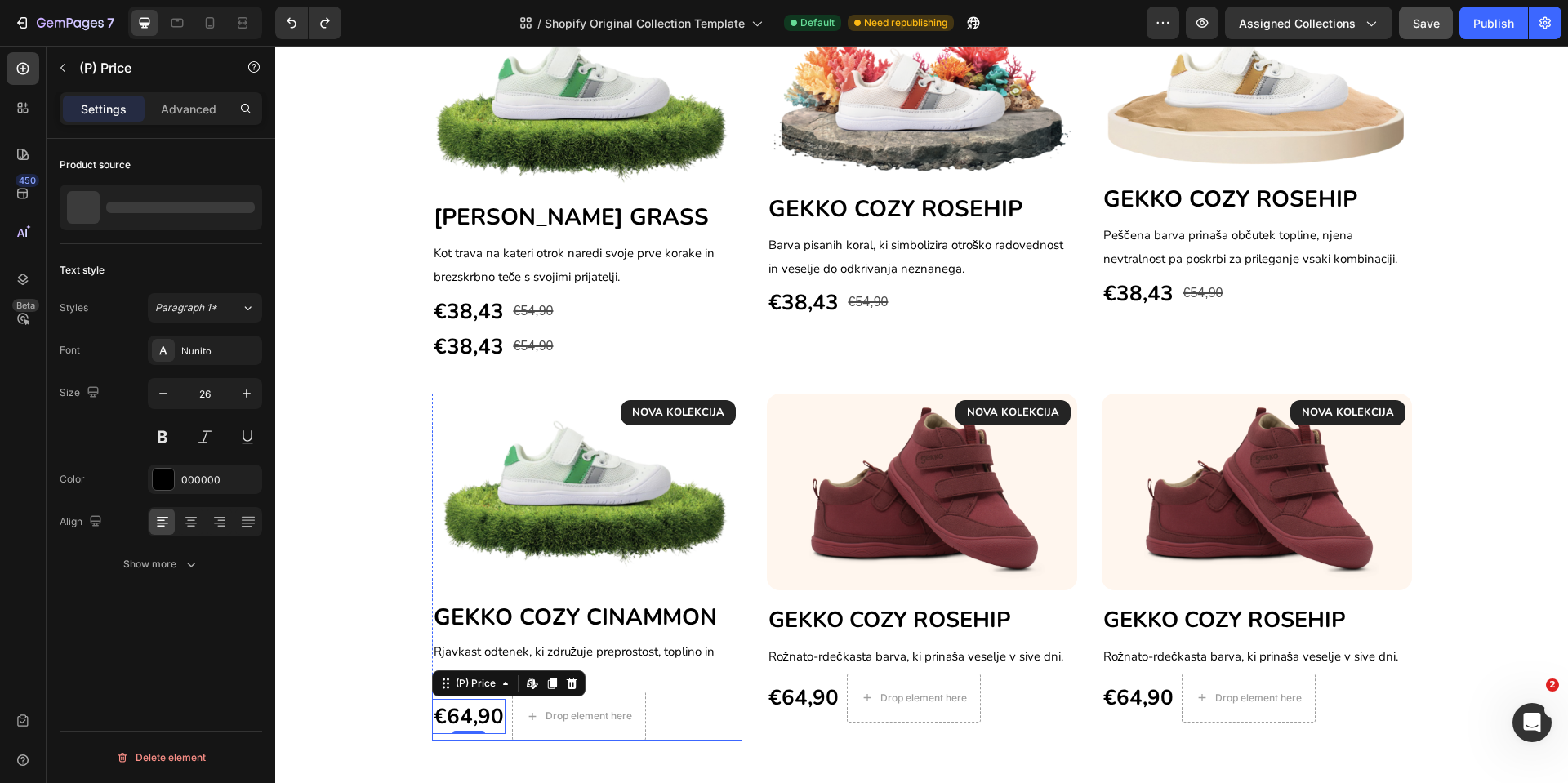
click at [651, 720] on div "€64,90 (P) Price Edit content in Shopify 0 (P) Price Edit content in Shopify 0 …" at bounding box center [587, 716] width 310 height 49
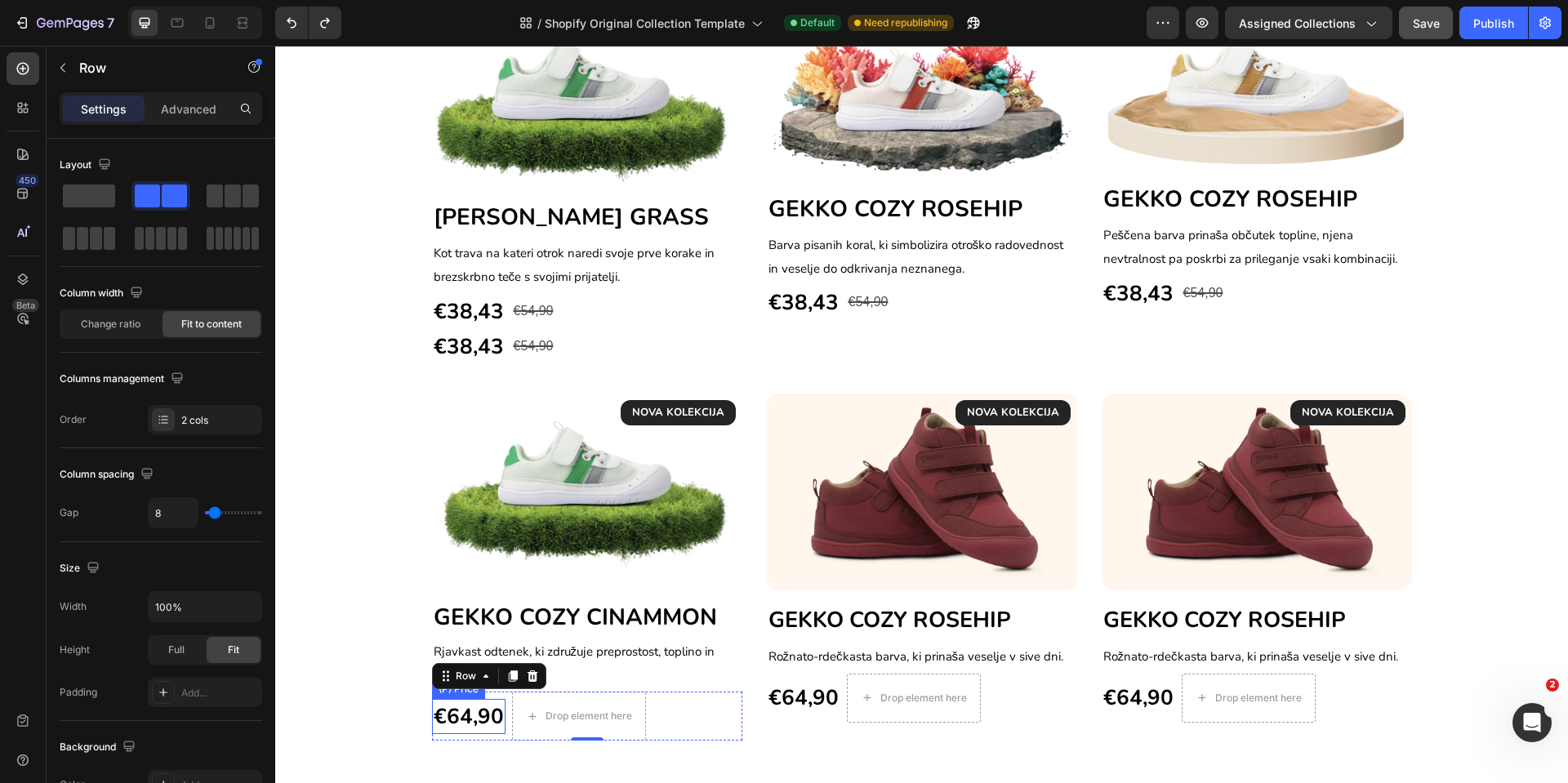
click at [485, 727] on div "€64,90" at bounding box center [469, 716] width 73 height 35
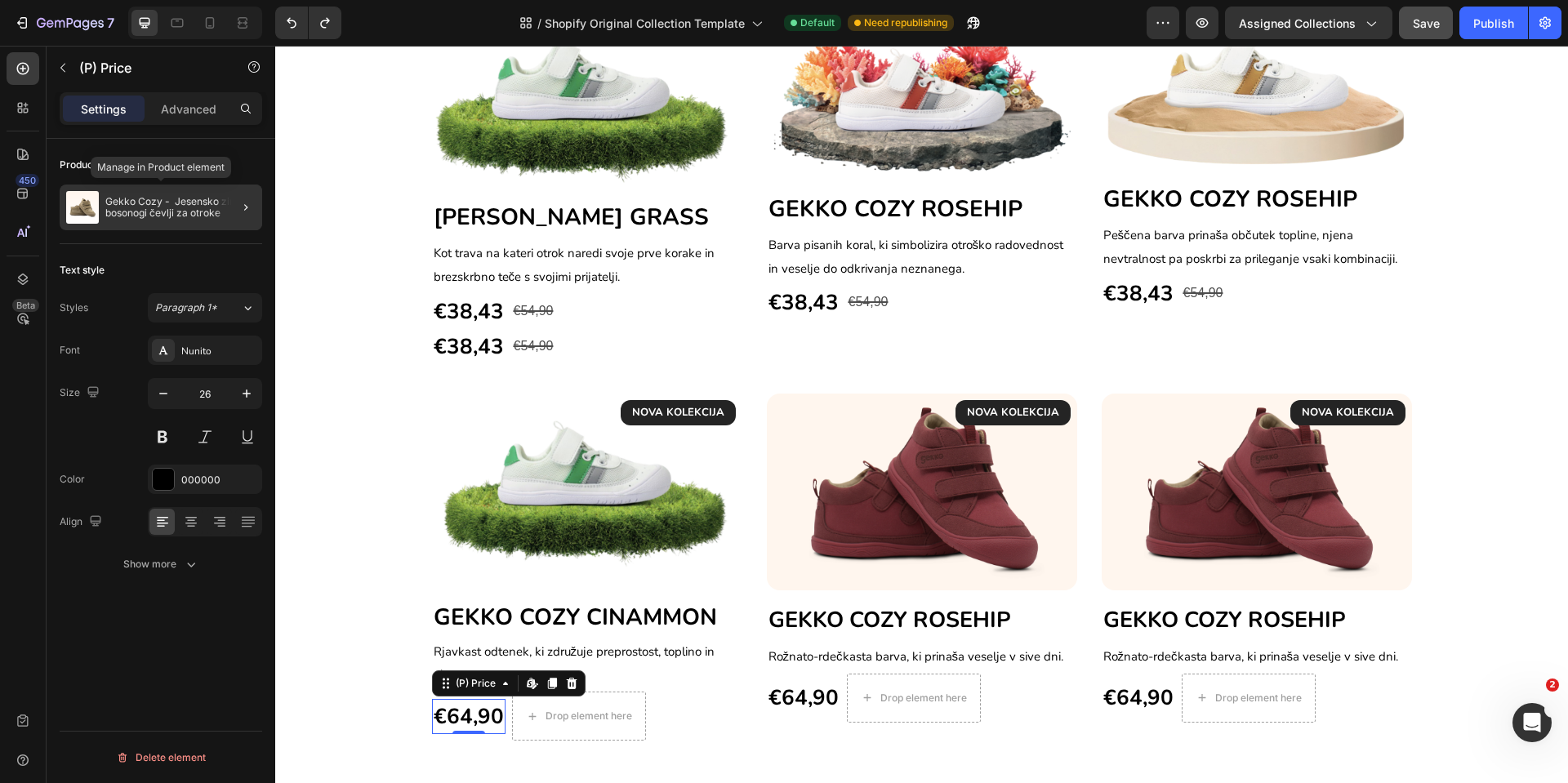
click at [188, 202] on p "Gekko Cozy - Jesensko zimski bosonogi čevlji za otroke" at bounding box center [180, 207] width 150 height 23
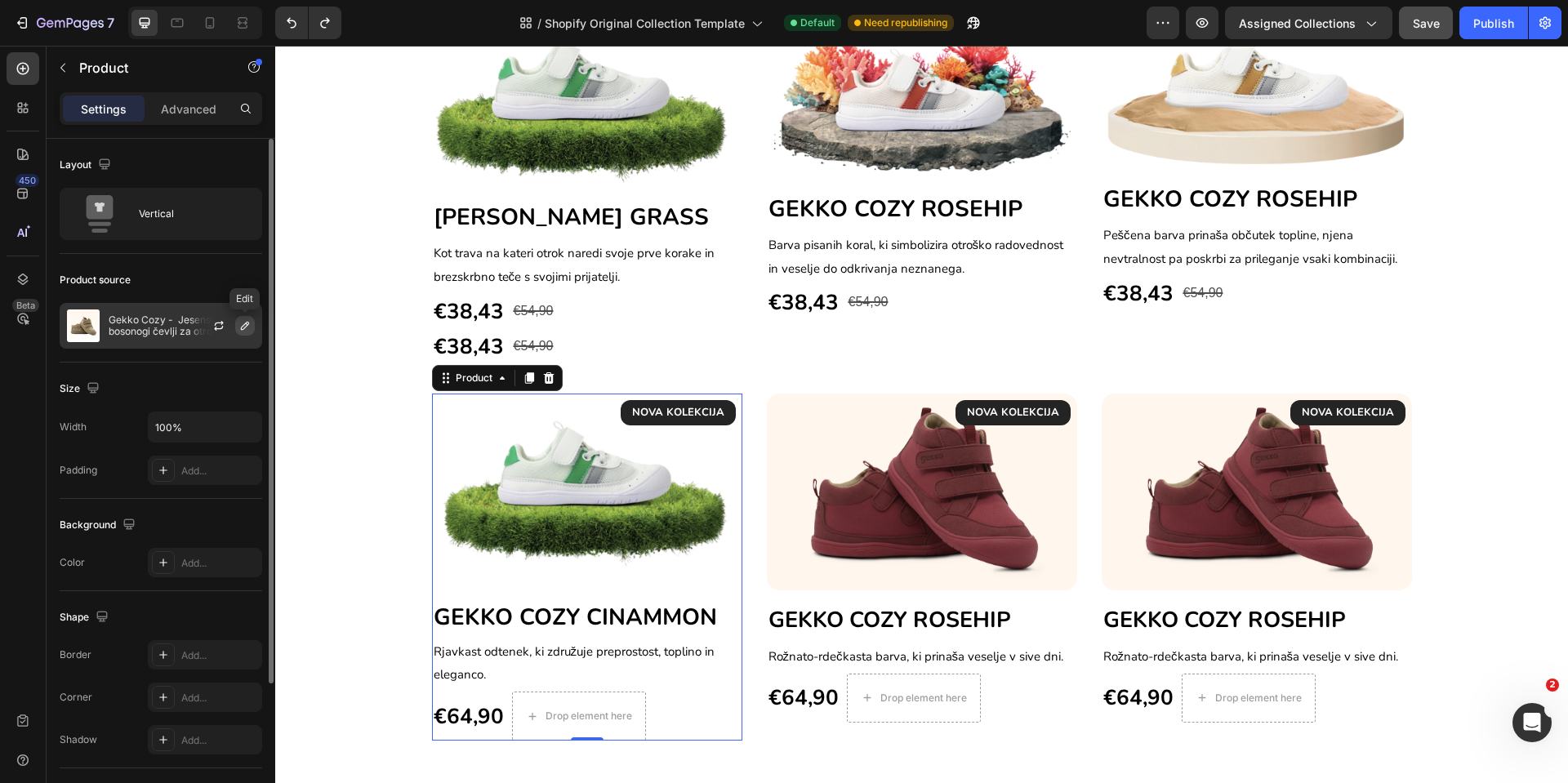
click at [239, 328] on icon "button" at bounding box center [245, 325] width 13 height 13
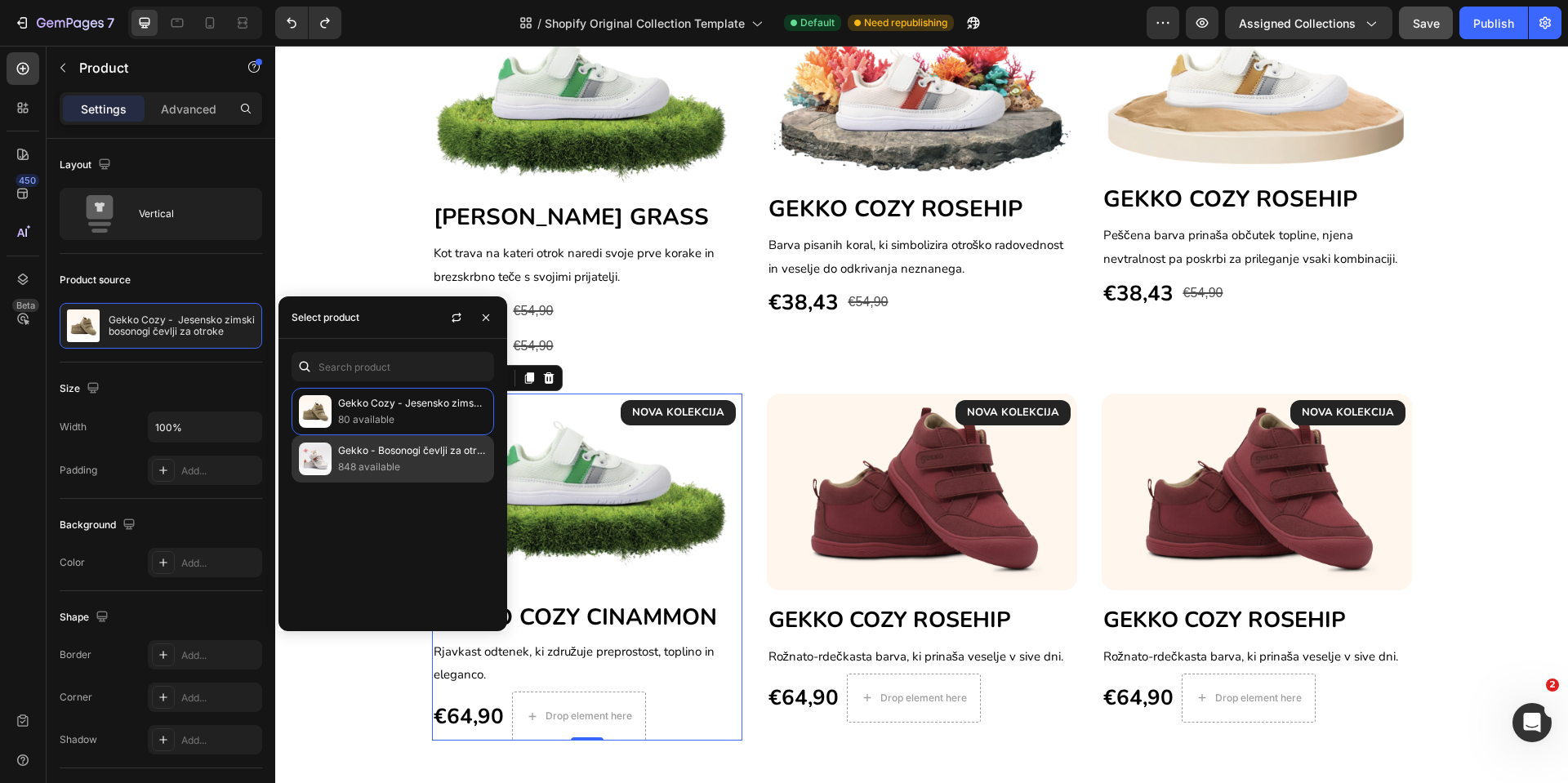
click at [380, 460] on p "848 available" at bounding box center [412, 468] width 149 height 16
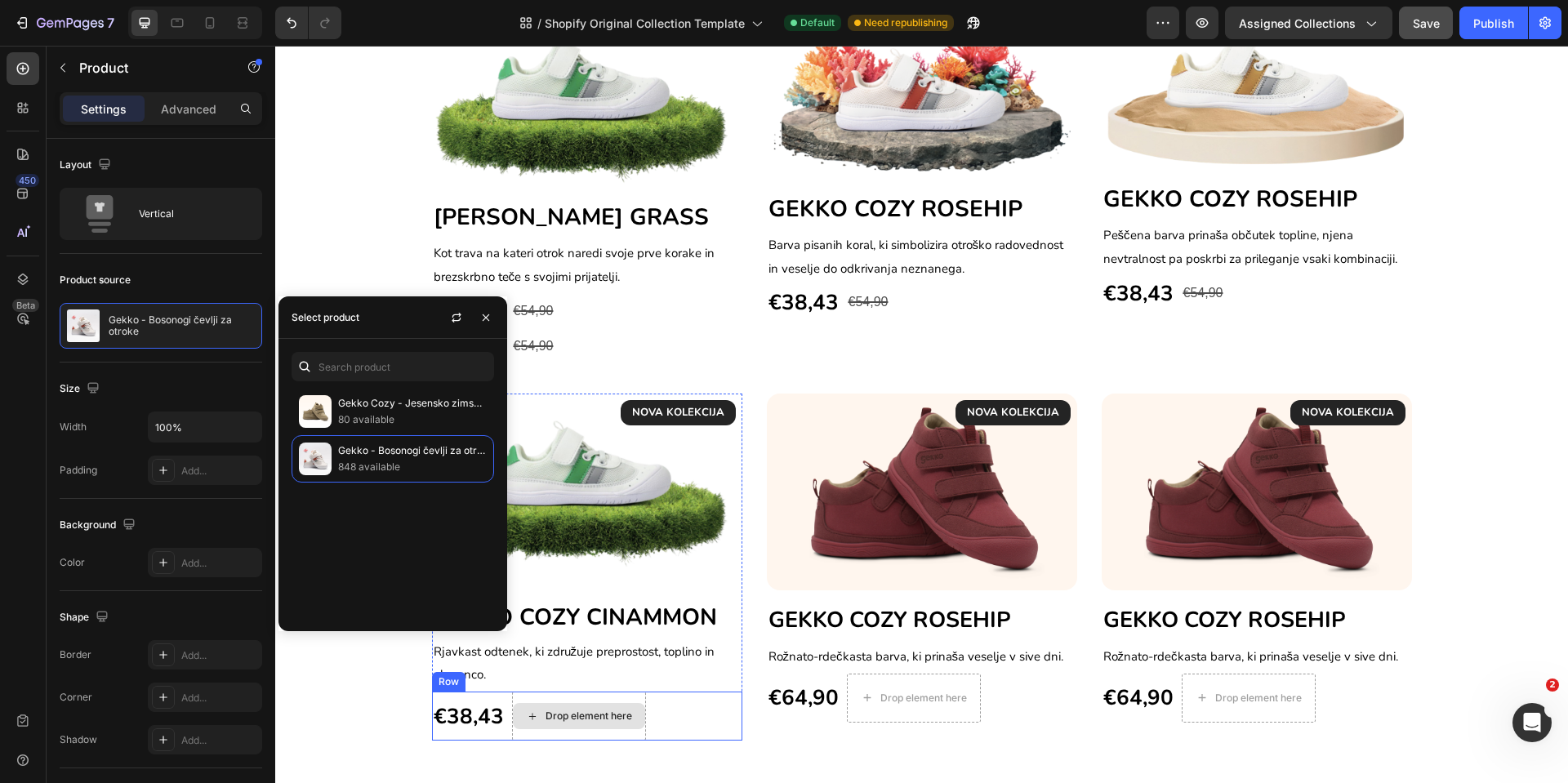
click at [580, 724] on div "Drop element here" at bounding box center [579, 716] width 132 height 26
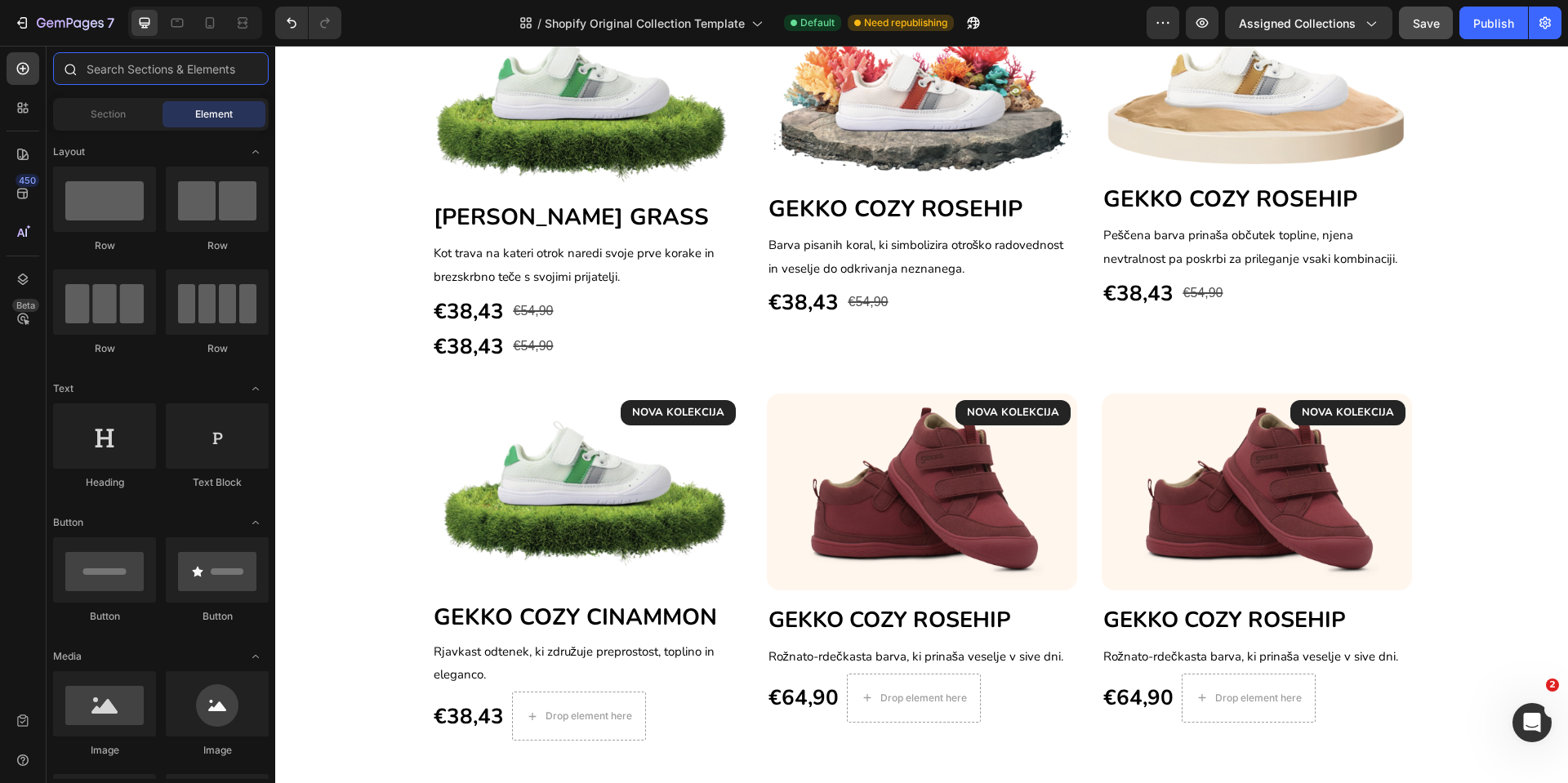
click at [98, 72] on input "text" at bounding box center [161, 69] width 216 height 33
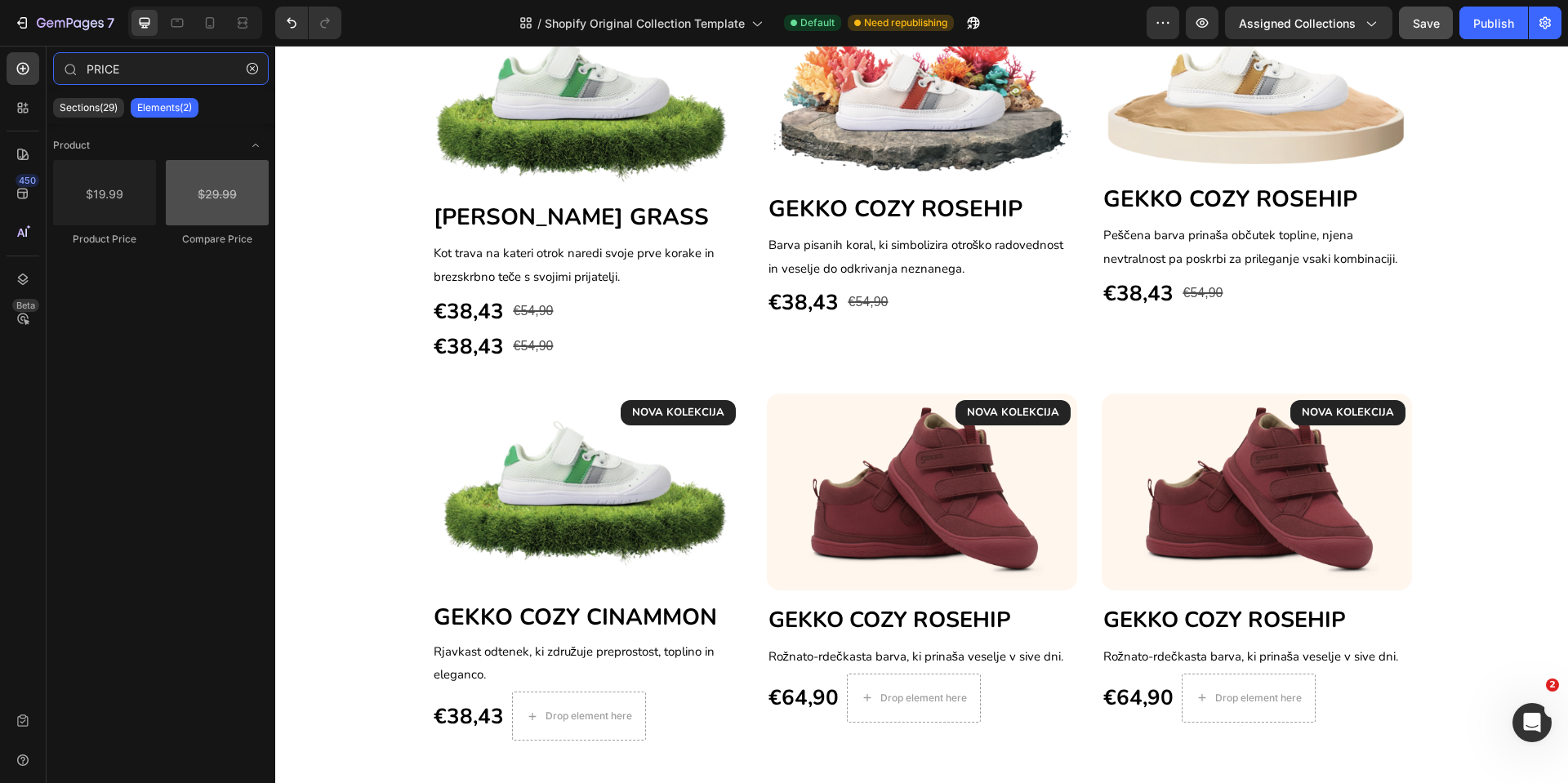
type input "PRICE"
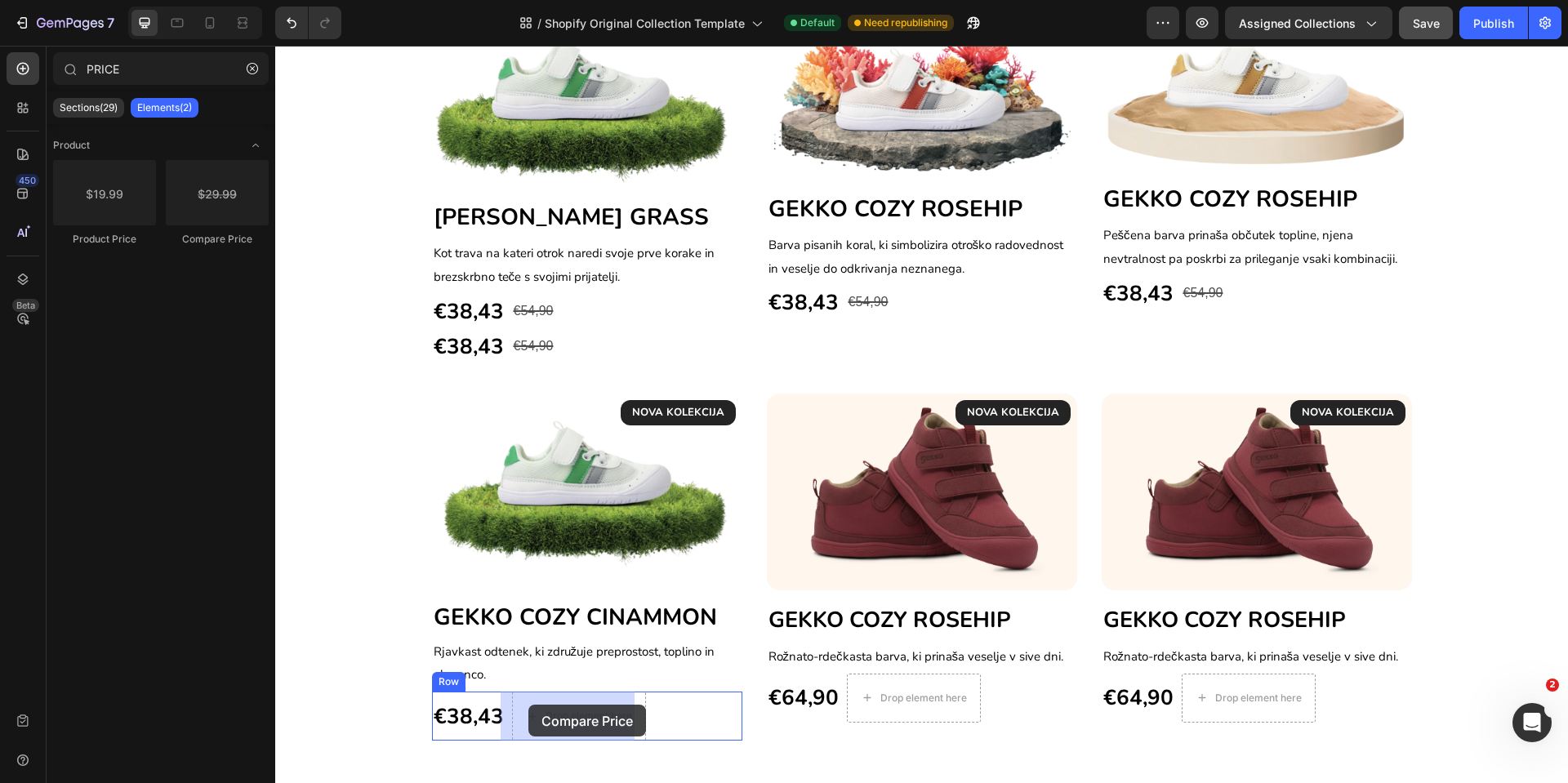
drag, startPoint x: 482, startPoint y: 247, endPoint x: 528, endPoint y: 707, distance: 462.3
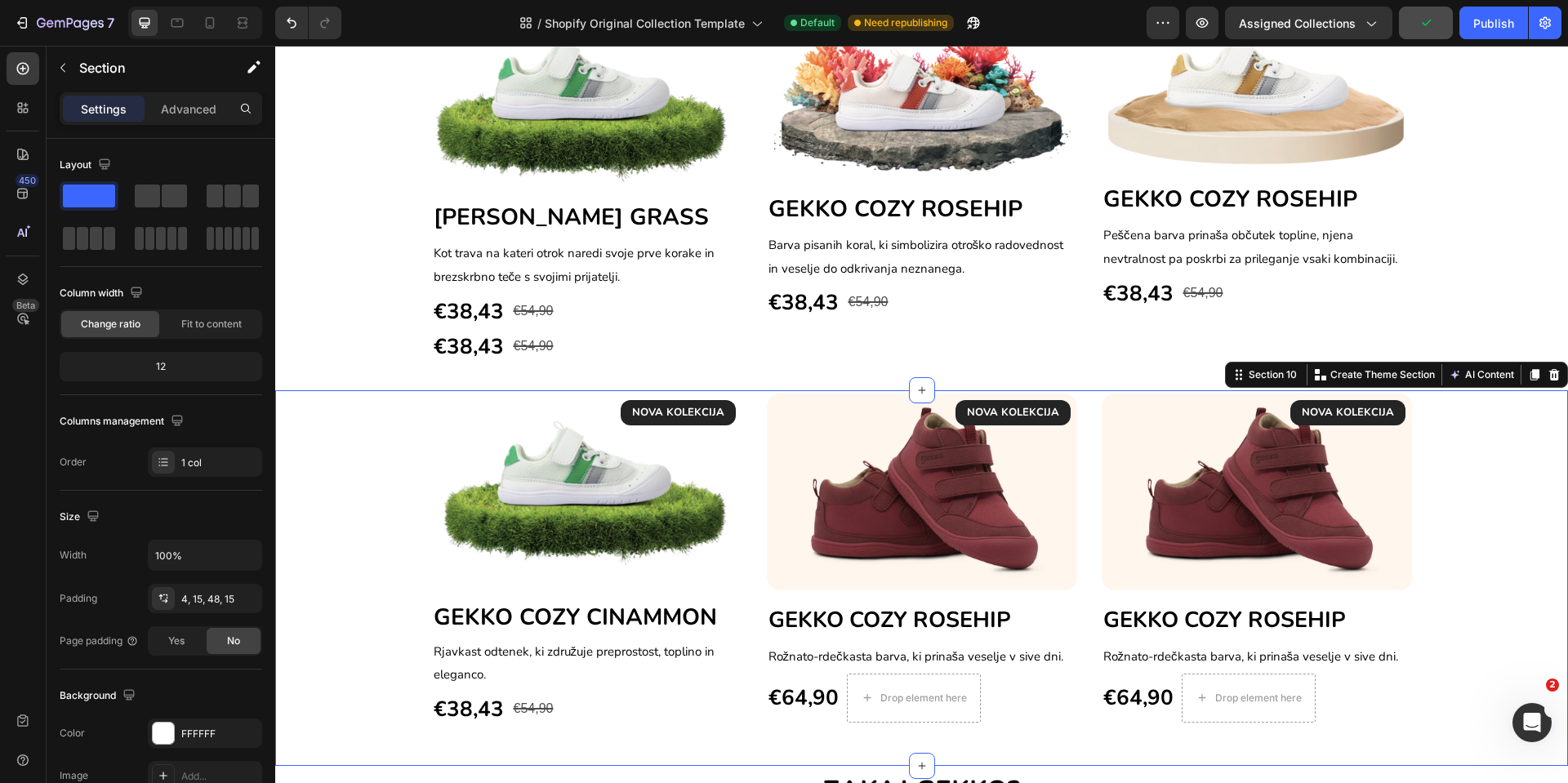
click at [583, 735] on div "NOVA KOLEKCIJA Text block Row Image GEKKO COZY CINAMMON Heading Rjavkast odtene…" at bounding box center [922, 578] width 1293 height 376
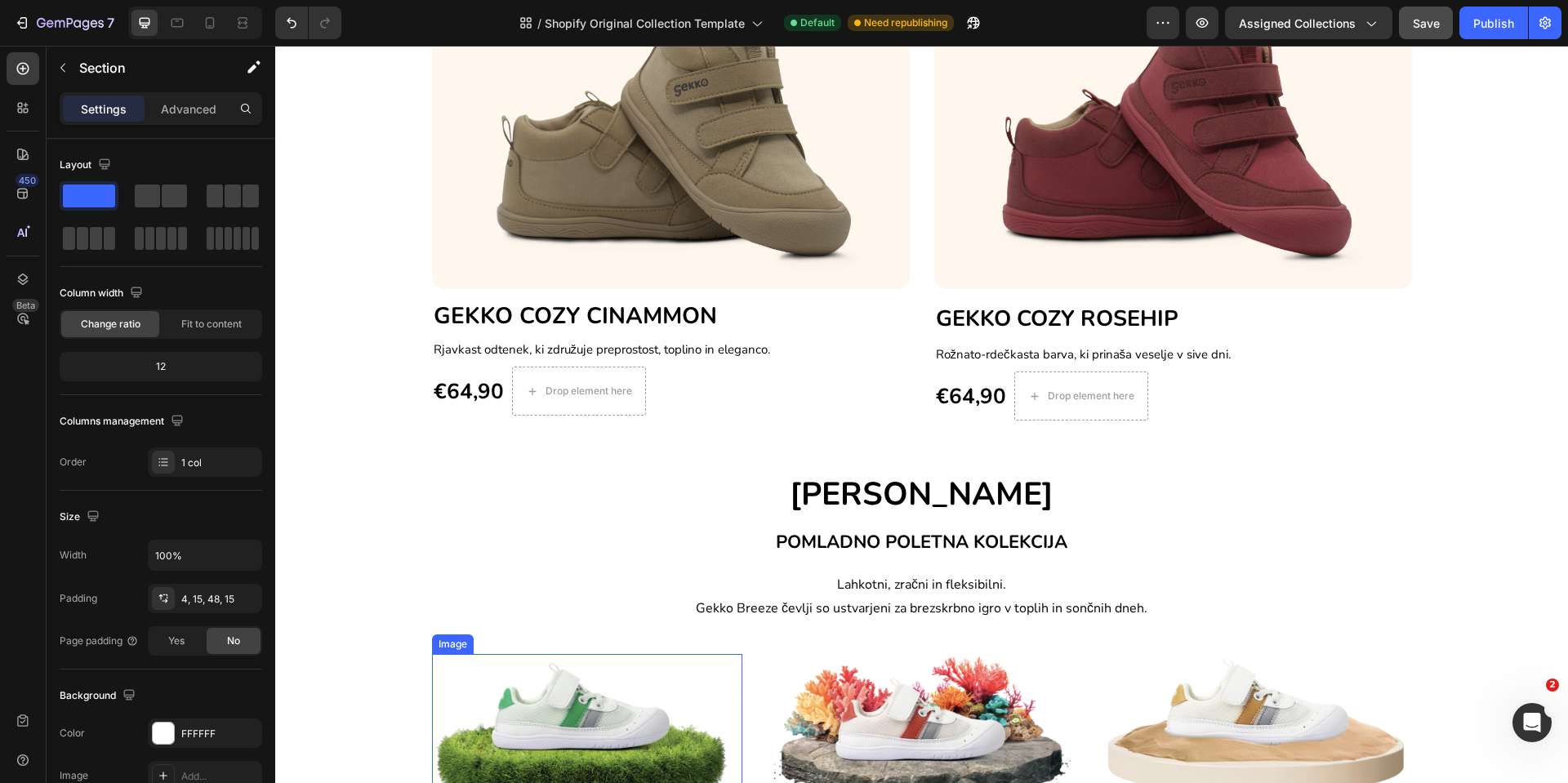
scroll to position [517, 0]
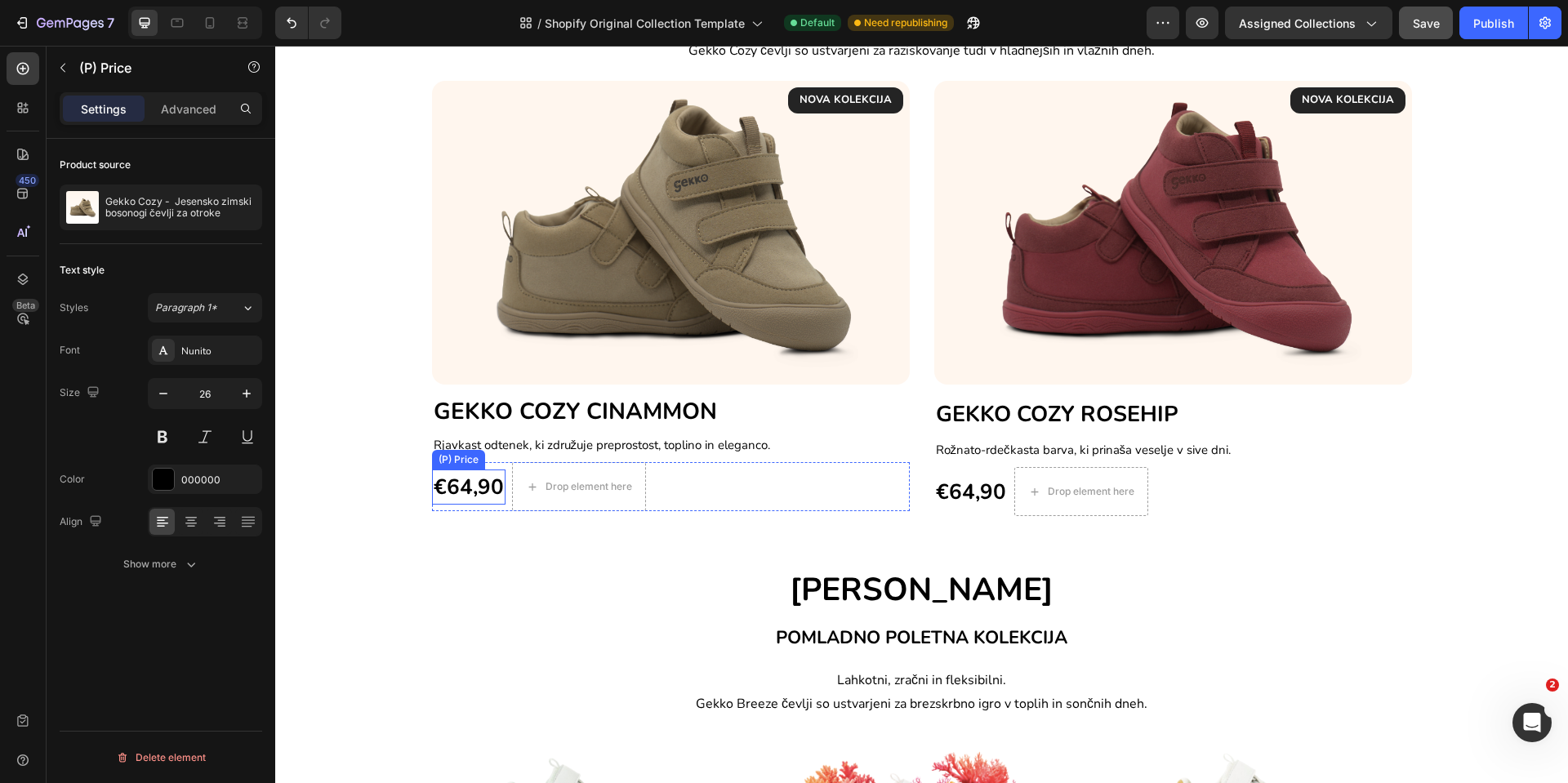
click at [454, 492] on div "€64,90" at bounding box center [469, 487] width 73 height 35
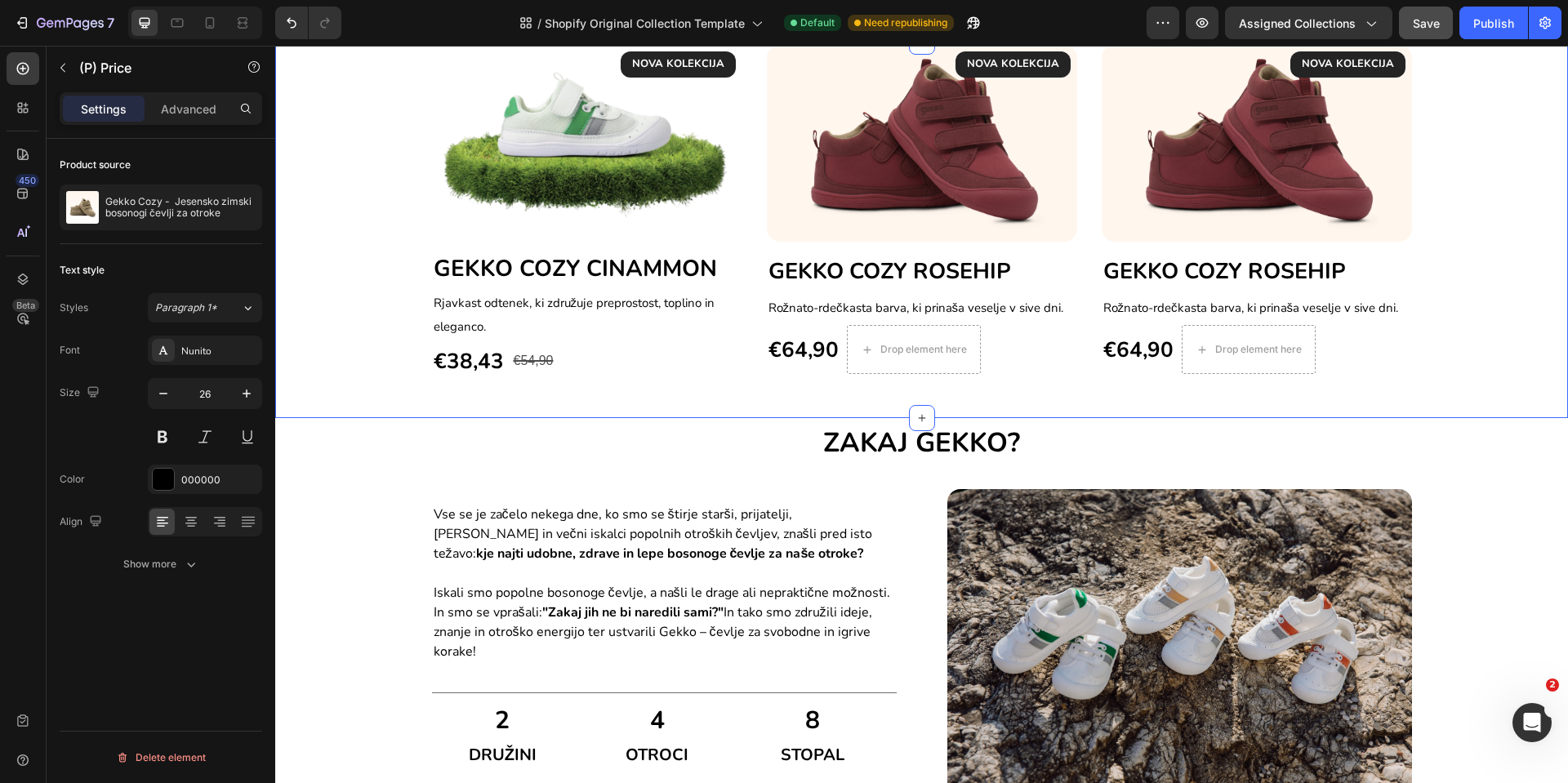
scroll to position [1375, 0]
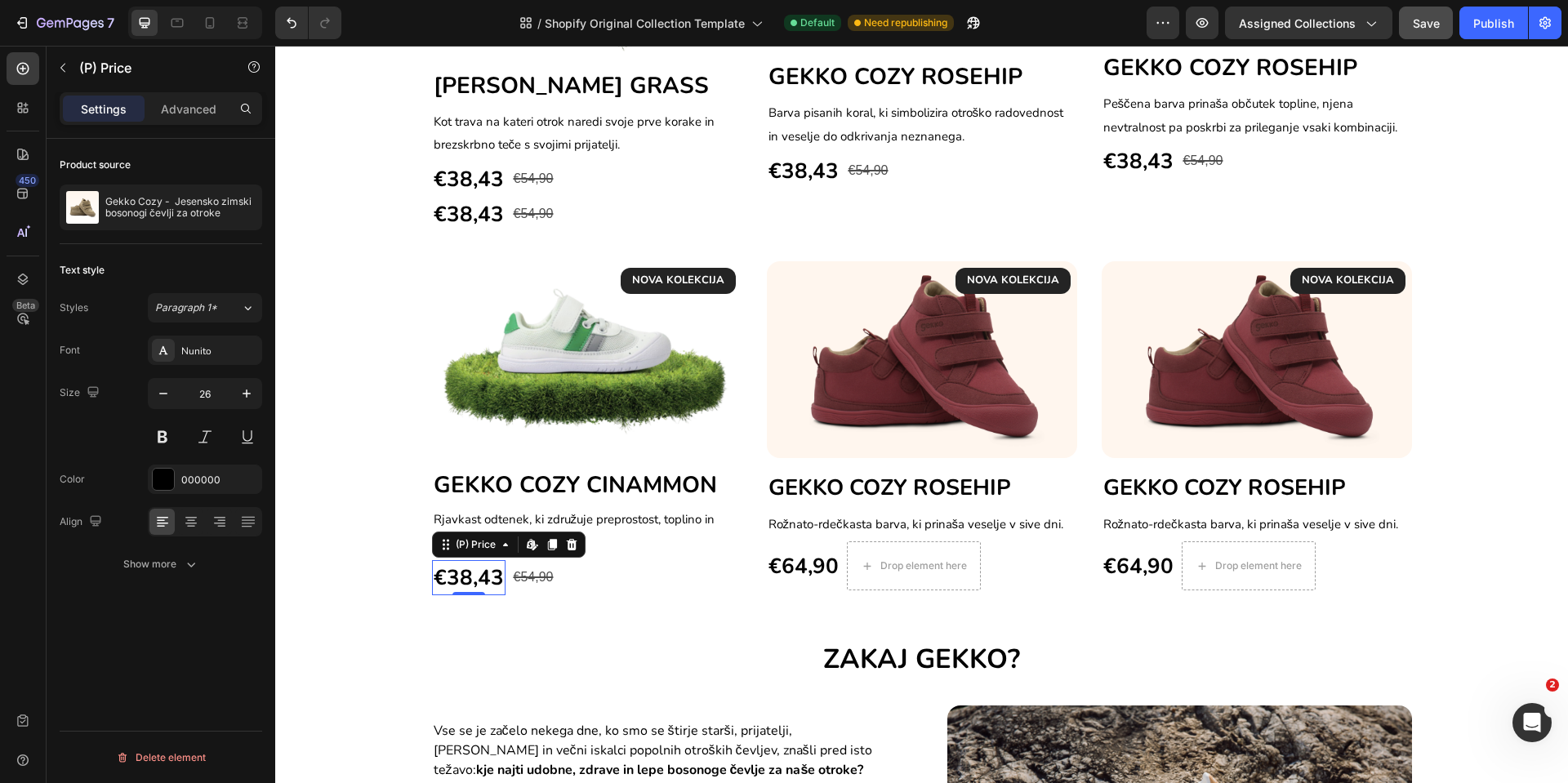
click at [464, 577] on div "€38,43" at bounding box center [469, 577] width 73 height 35
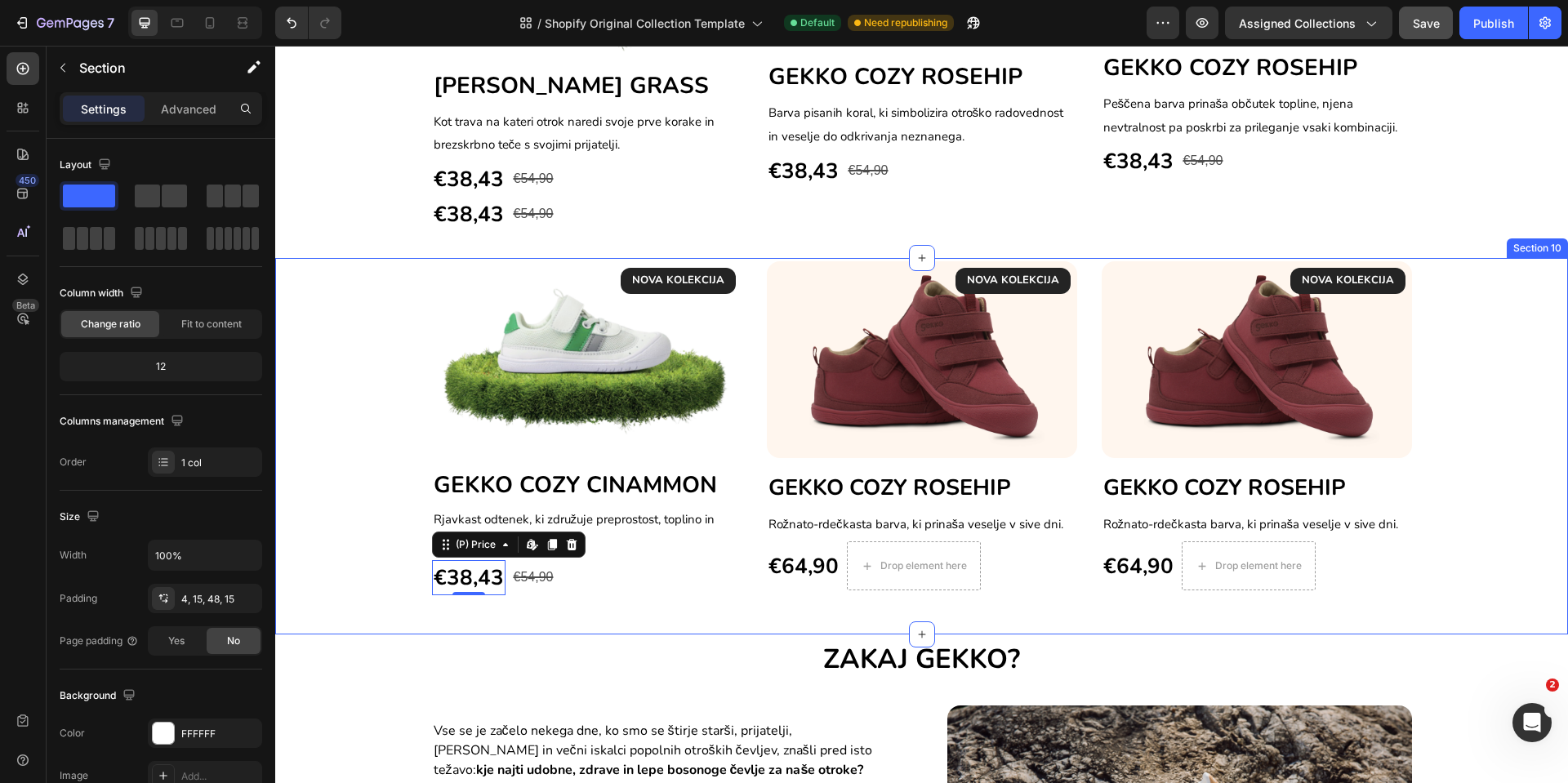
click at [629, 619] on div "NOVA KOLEKCIJA Text block Row Image GEKKO COZY CINAMMON Heading Rjavkast odtene…" at bounding box center [922, 446] width 1293 height 376
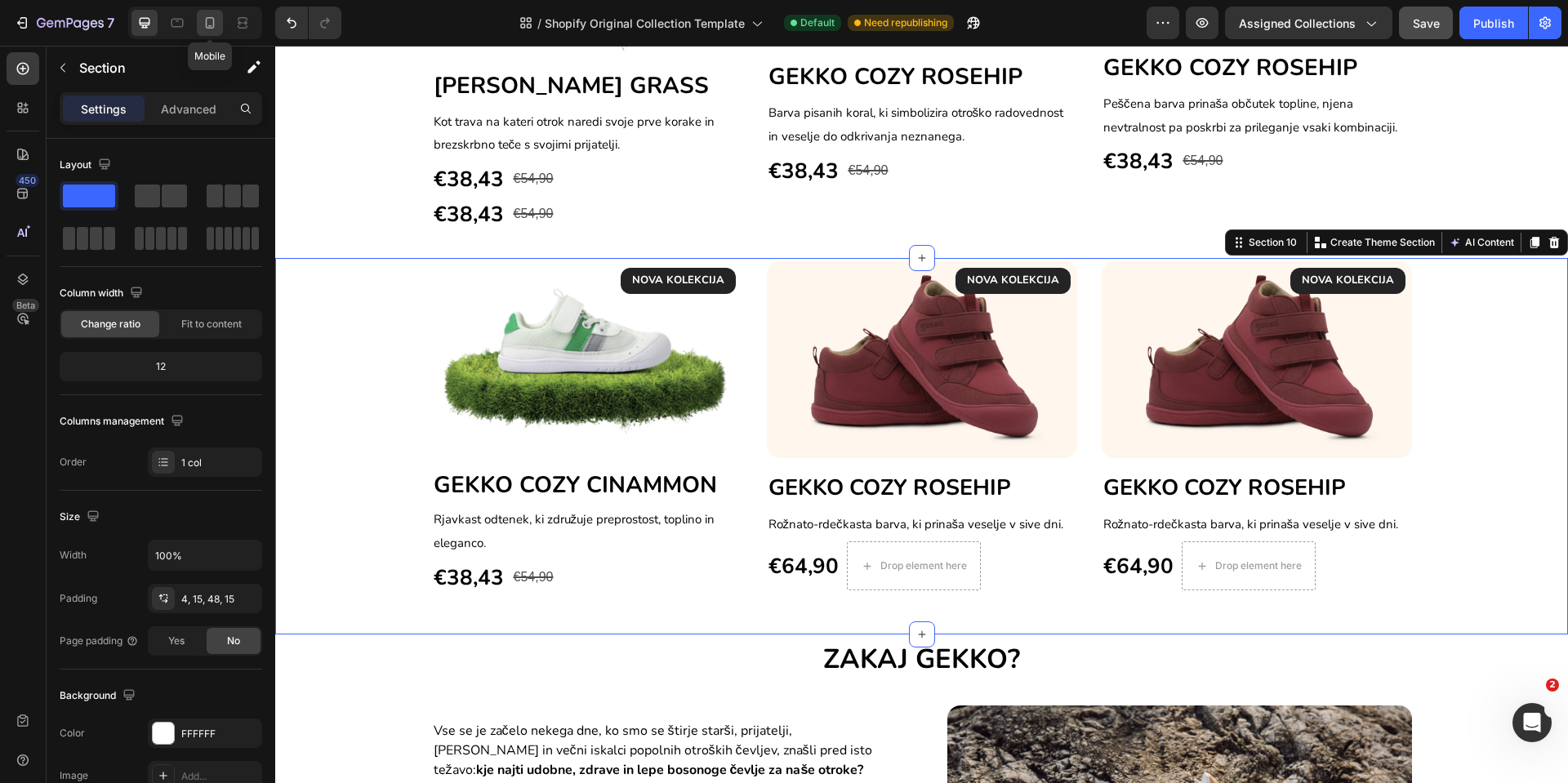
click at [211, 32] on div at bounding box center [209, 23] width 26 height 26
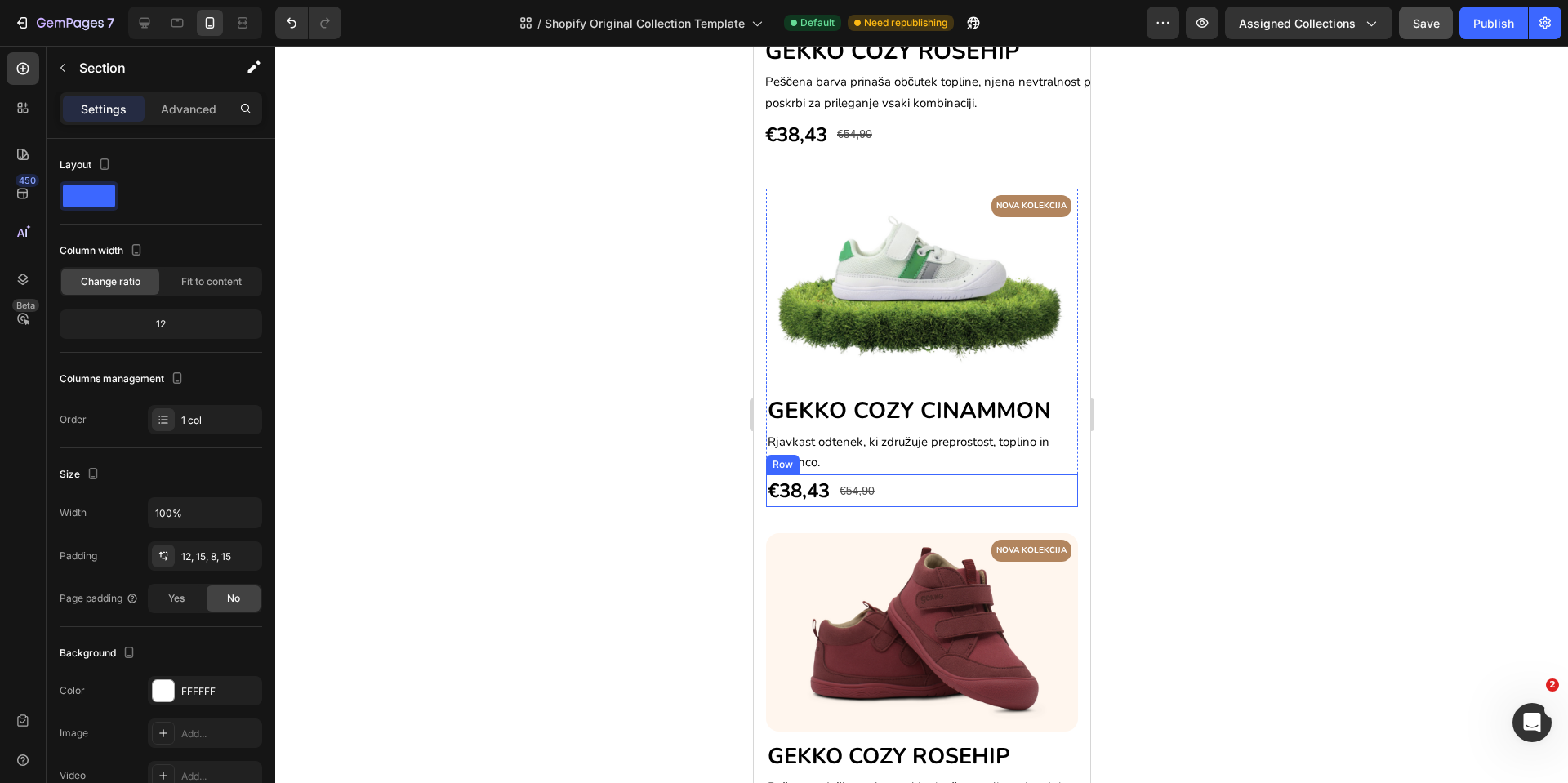
scroll to position [2076, 0]
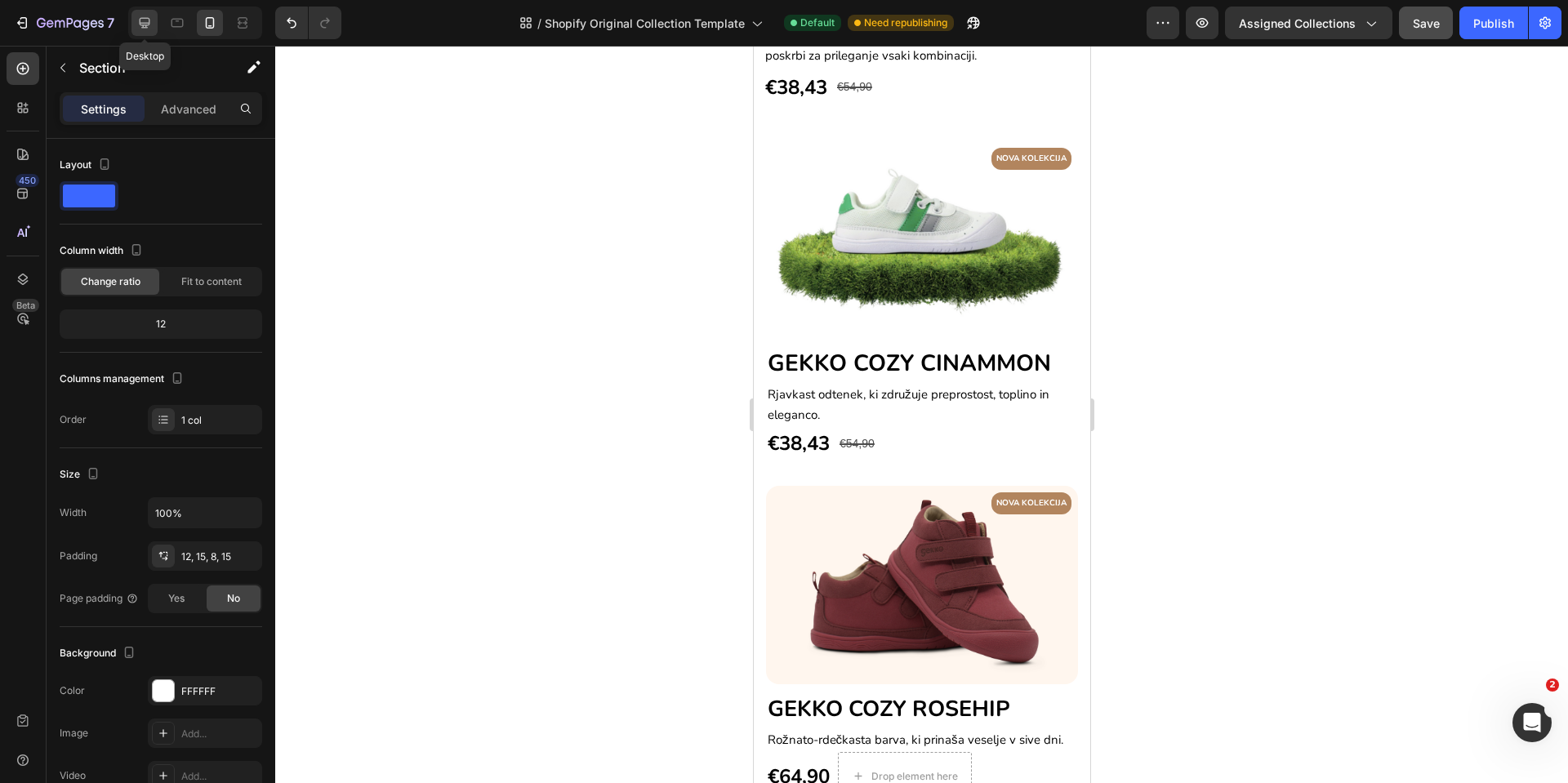
click at [154, 28] on div at bounding box center [144, 23] width 26 height 26
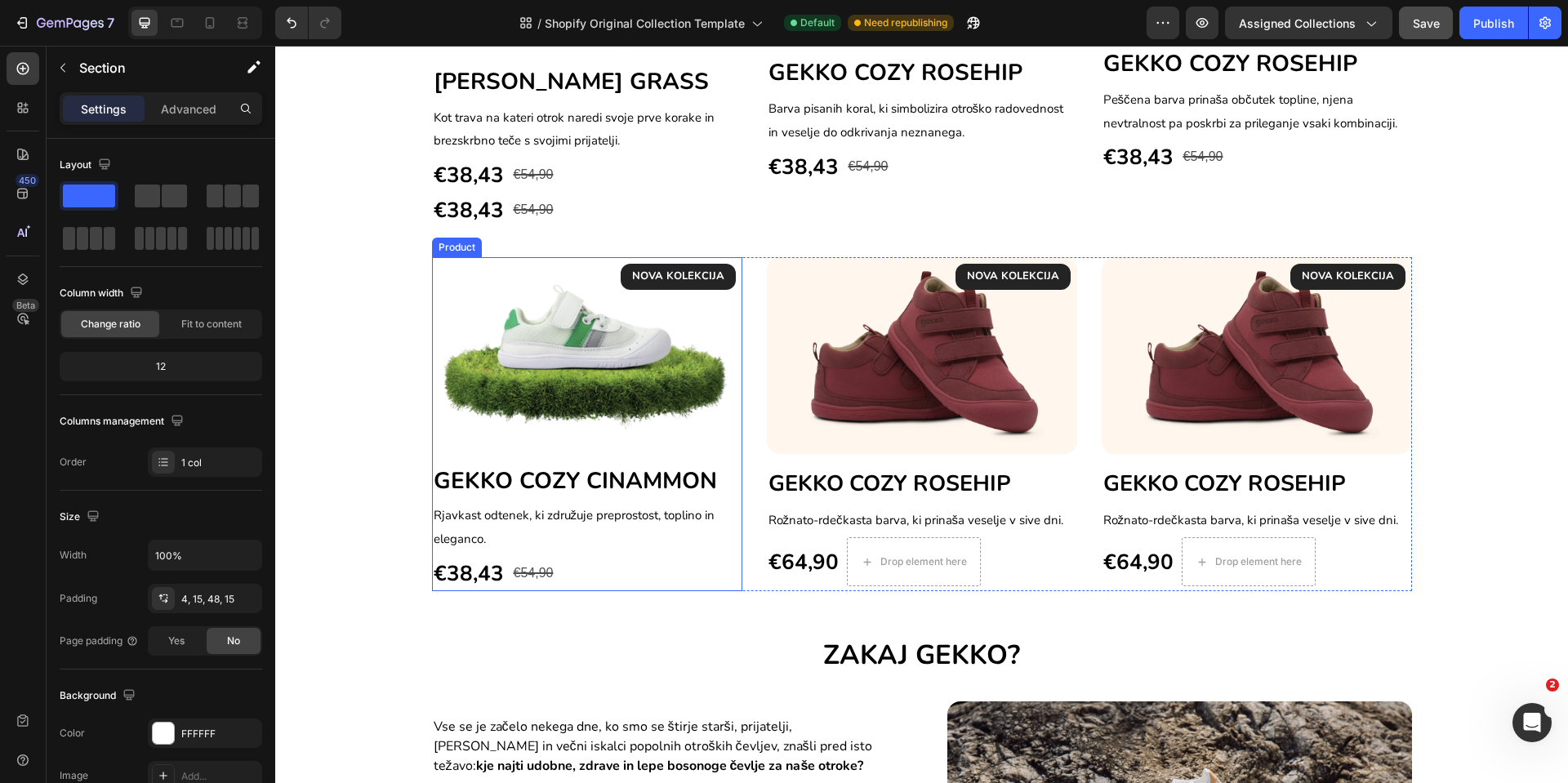
scroll to position [1506, 0]
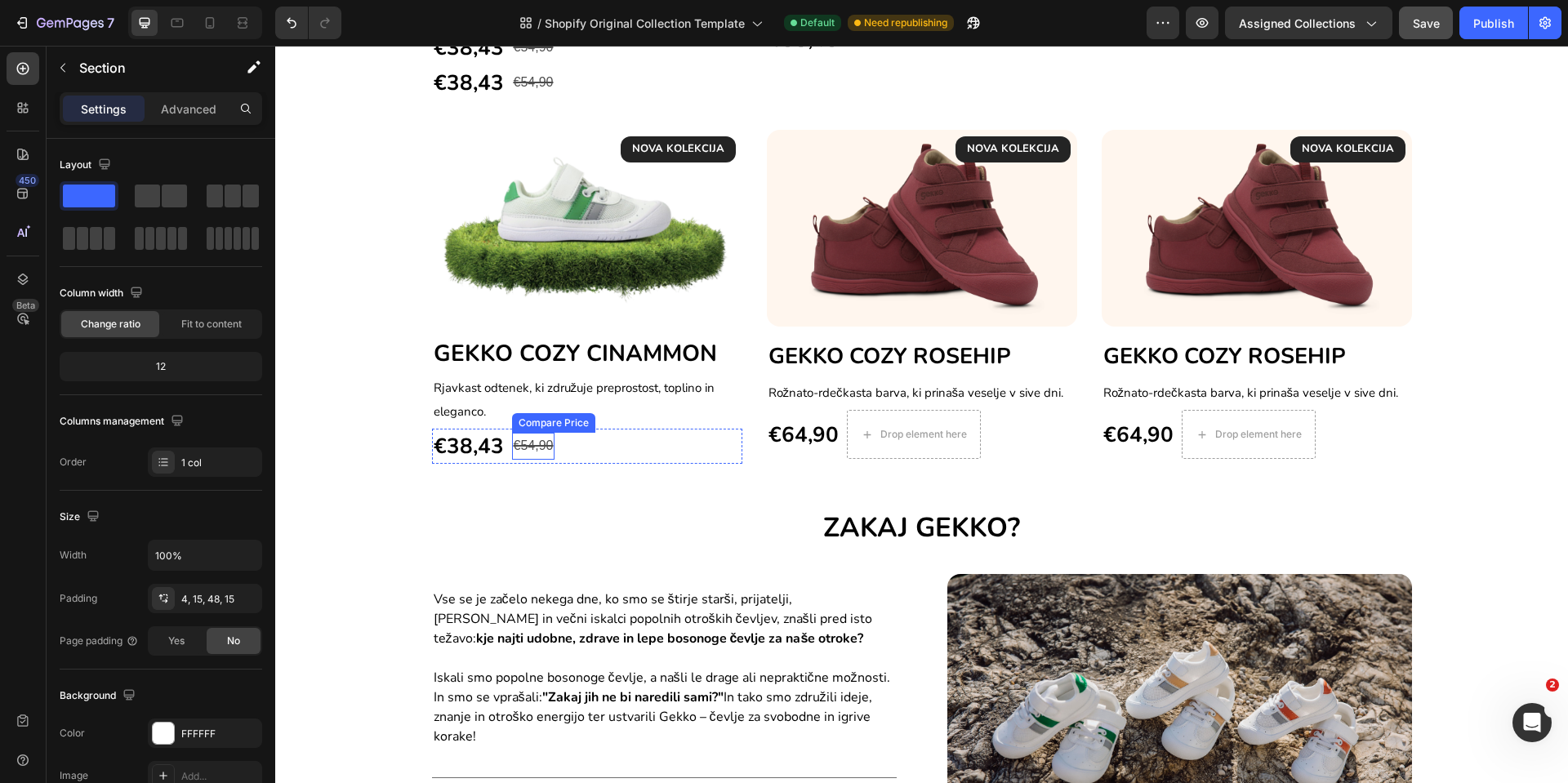
click at [526, 448] on div "€54,90" at bounding box center [534, 447] width 44 height 27
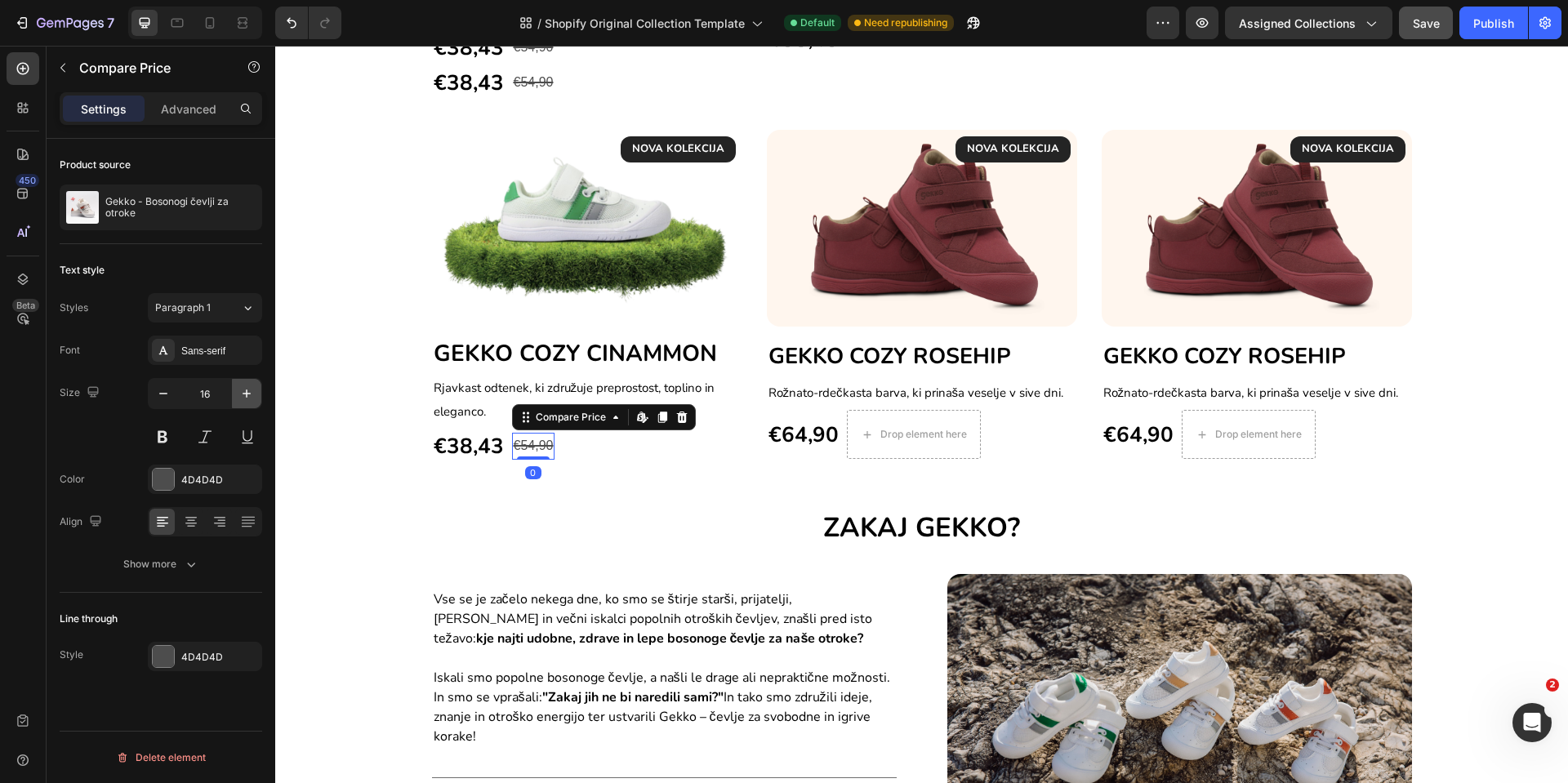
click at [245, 395] on icon "button" at bounding box center [247, 393] width 16 height 16
type input "19"
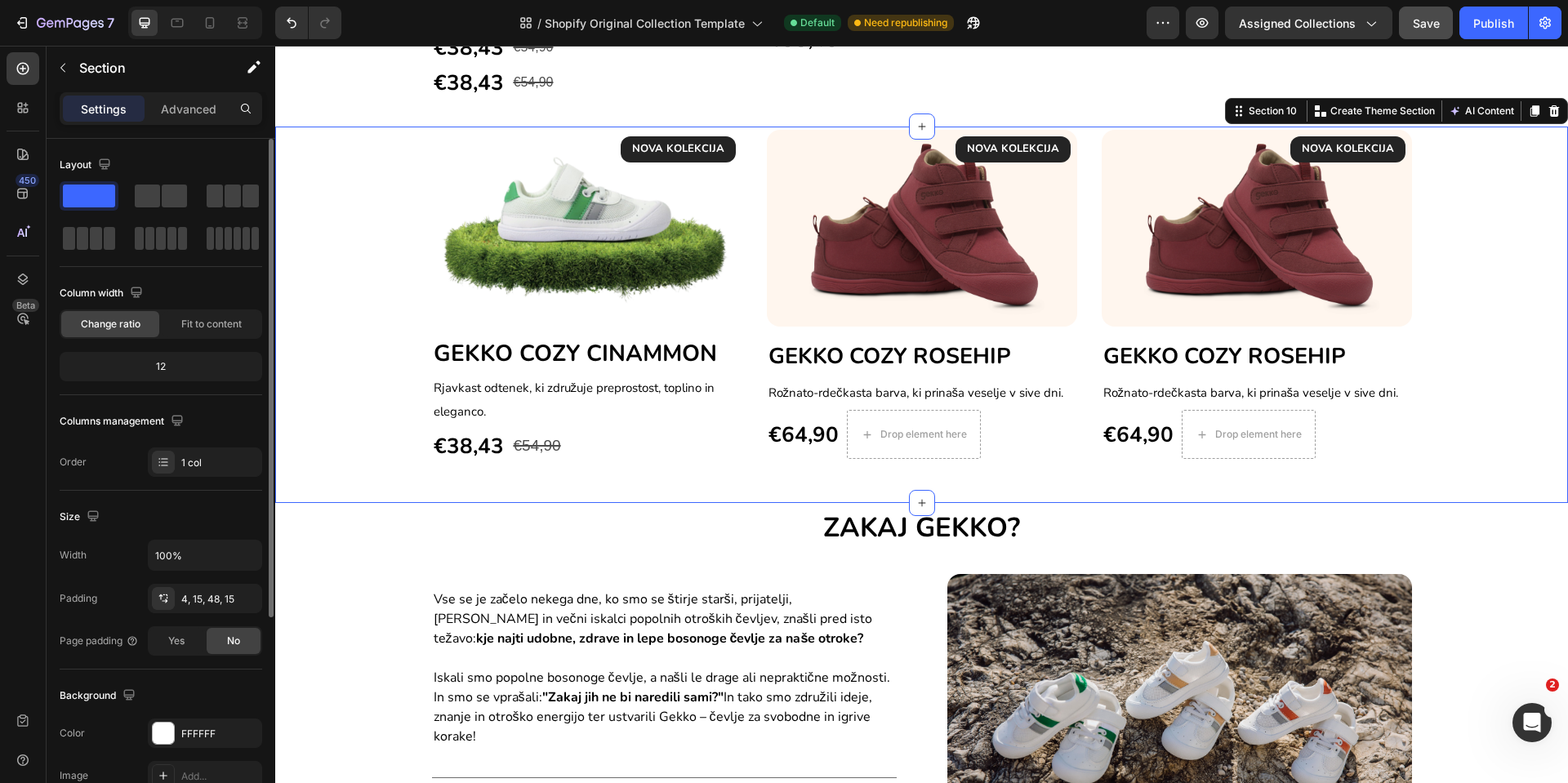
click at [573, 498] on div "NOVA KOLEKCIJA Text block Row Image GEKKO COZY CINAMMON Heading Rjavkast odtene…" at bounding box center [922, 314] width 1293 height 376
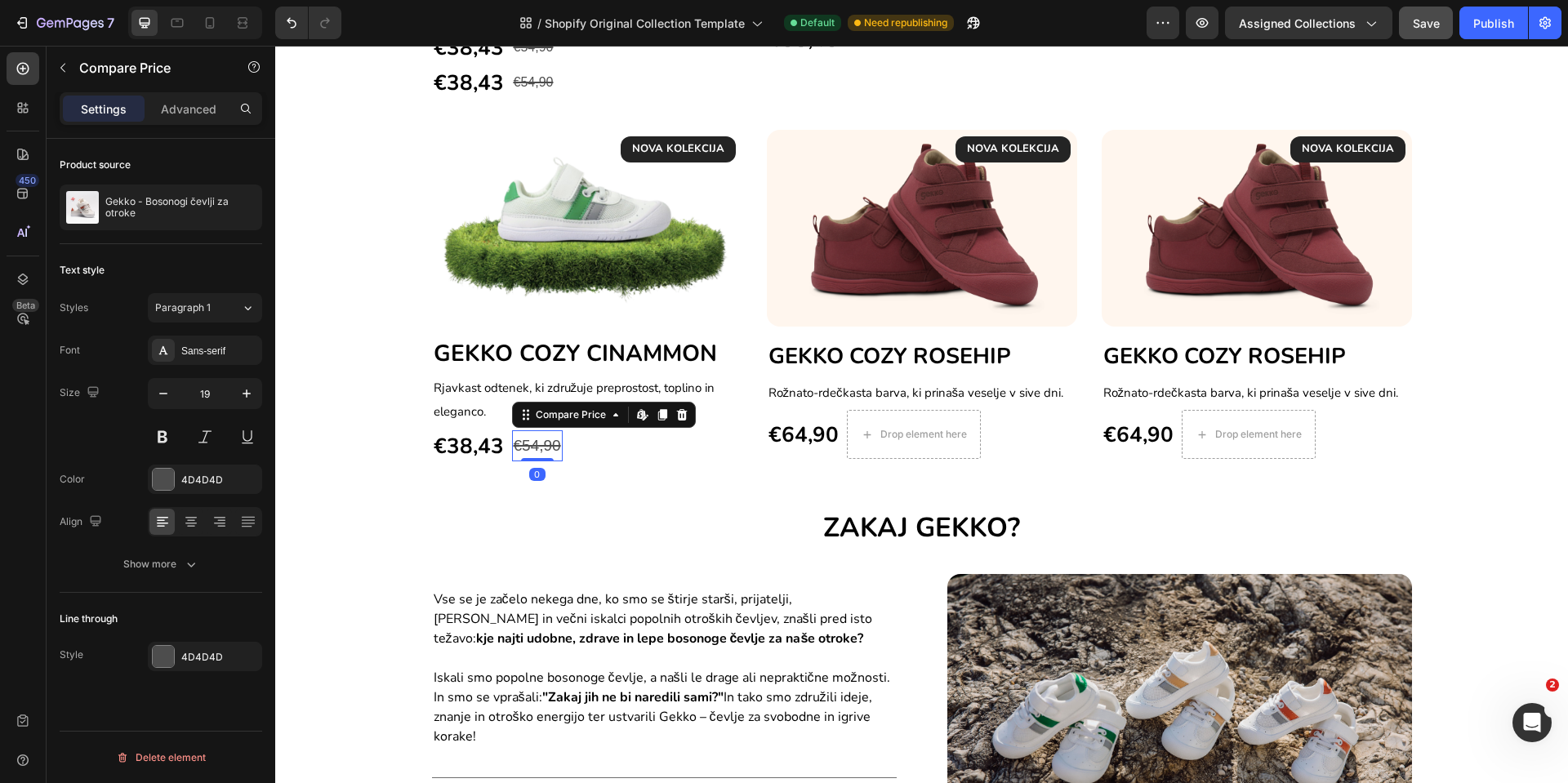
click at [512, 442] on div "€54,90" at bounding box center [537, 446] width 51 height 31
click at [659, 550] on div "ZAKAJ GEKKO? Heading Vse se je začelo nekega dne, ko smo se štirje starši, prij…" at bounding box center [922, 696] width 1269 height 374
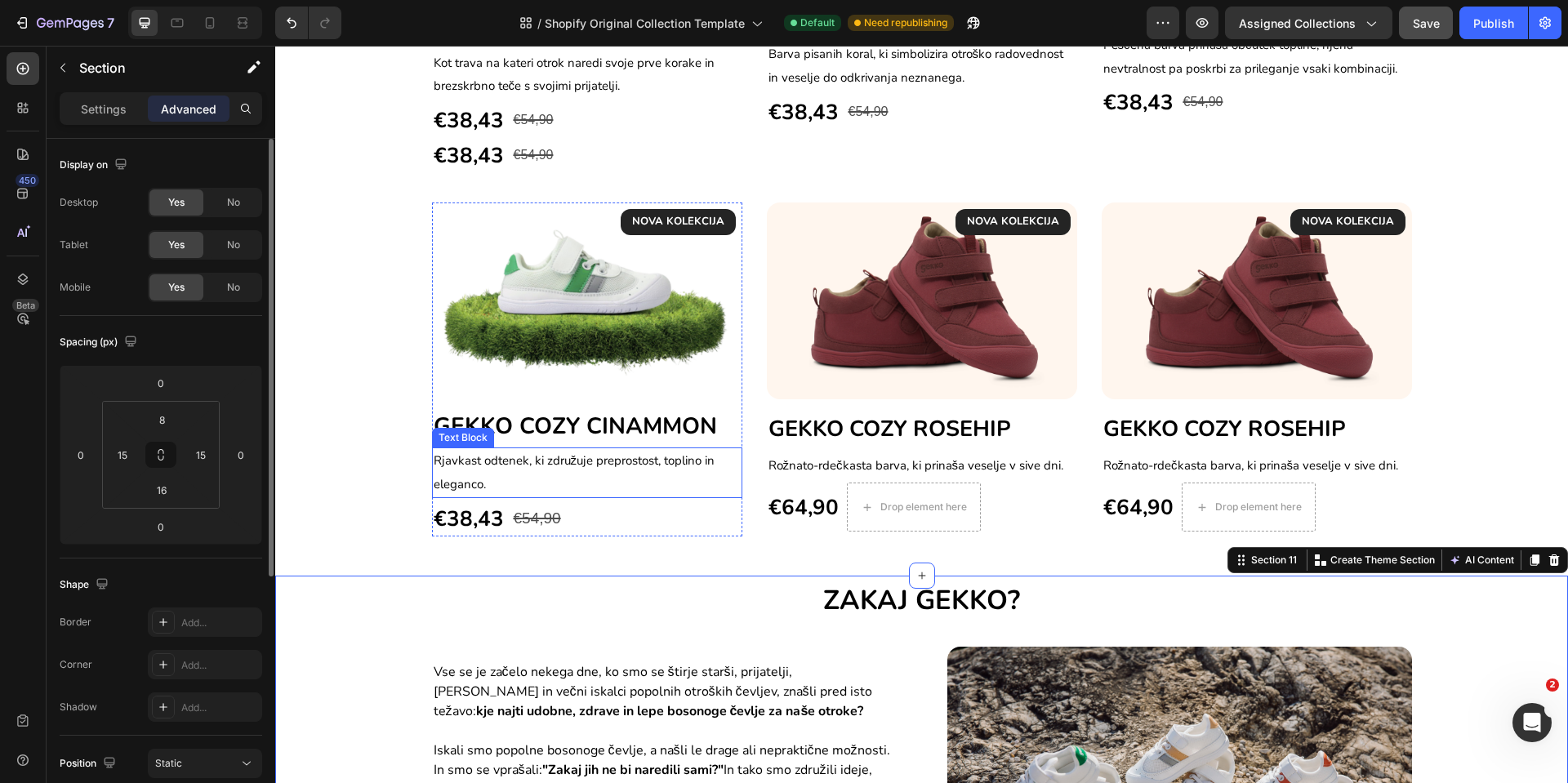
scroll to position [1384, 0]
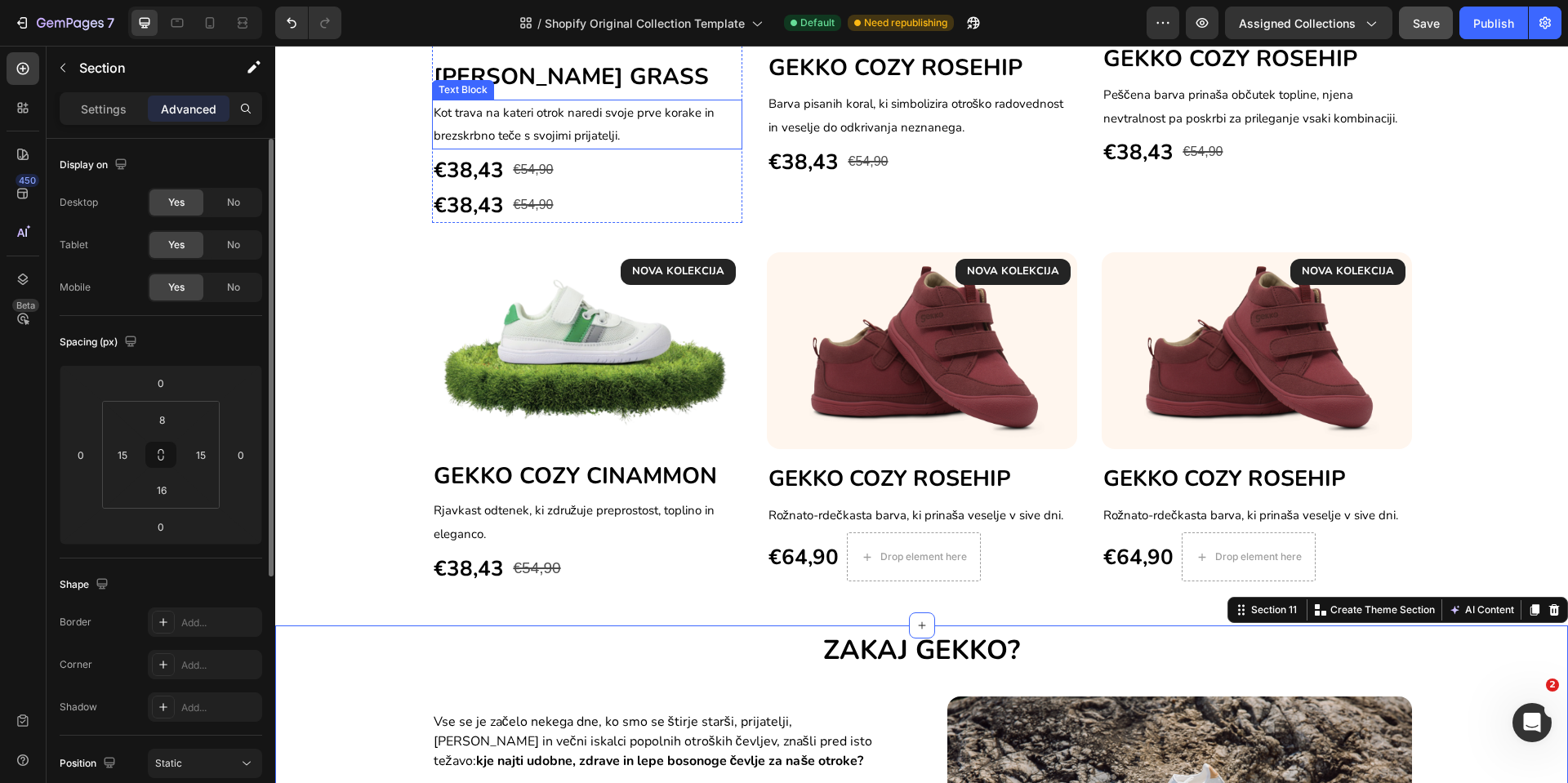
click at [591, 137] on span "Kot trava na kateri otrok naredi svoje prve korake in brezskrbno teče s svojimi…" at bounding box center [575, 124] width 281 height 40
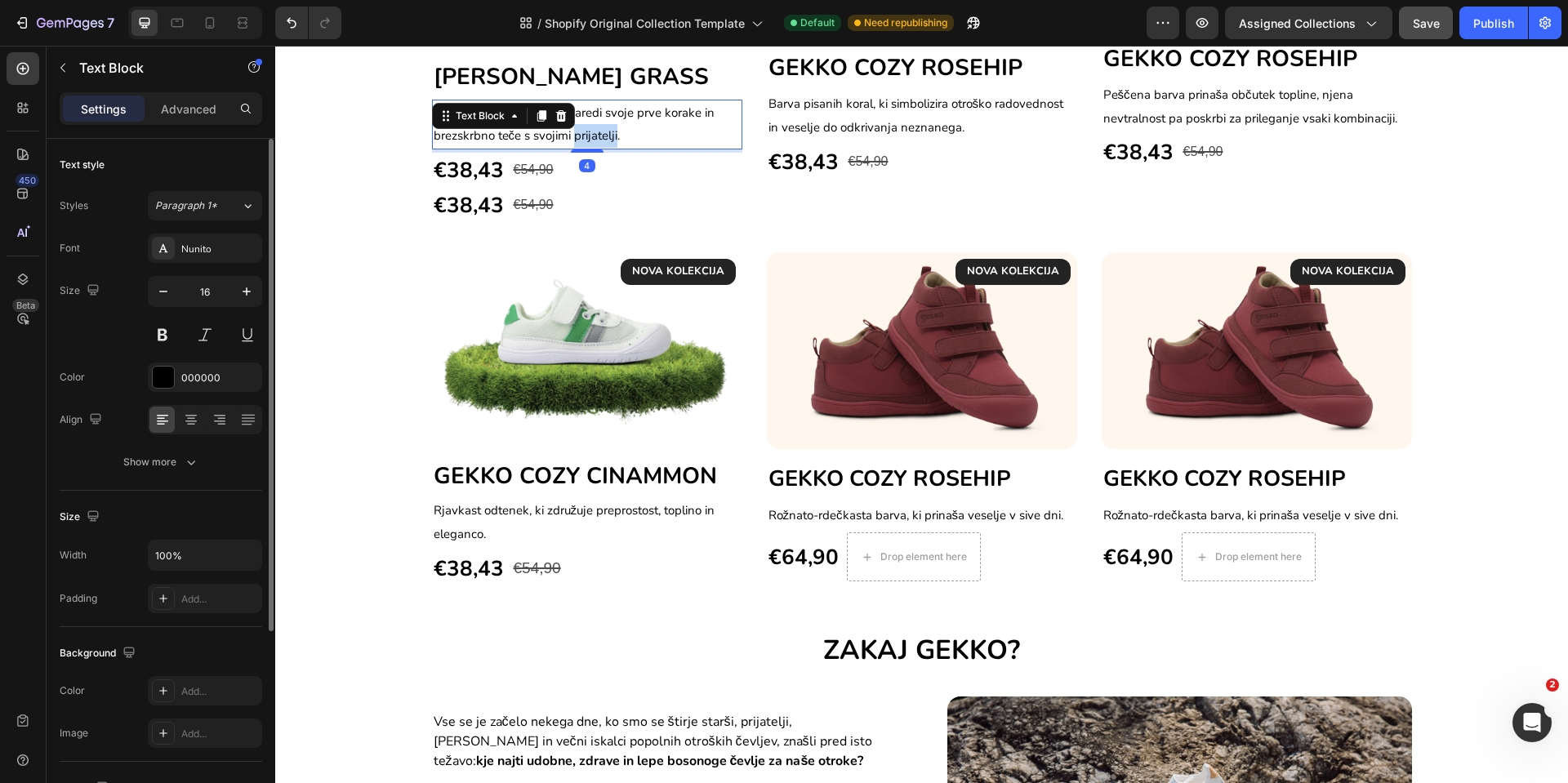
click at [591, 137] on span "Kot trava na kateri otrok naredi svoje prve korake in brezskrbno teče s svojimi…" at bounding box center [575, 124] width 281 height 40
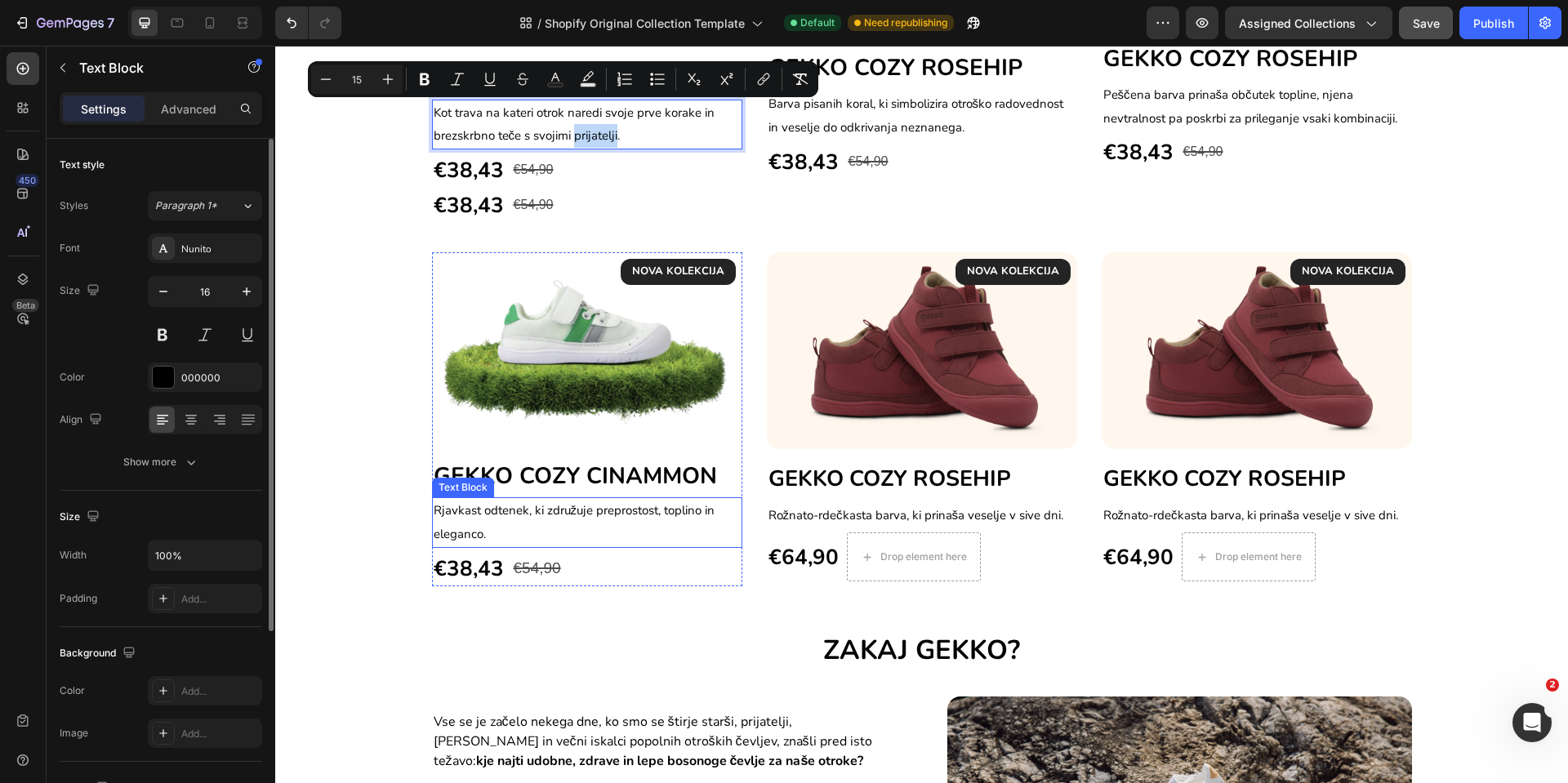
click at [581, 530] on p "Rjavkast odtenek, ki združuje preprostost, toplino in eleganco." at bounding box center [587, 523] width 307 height 47
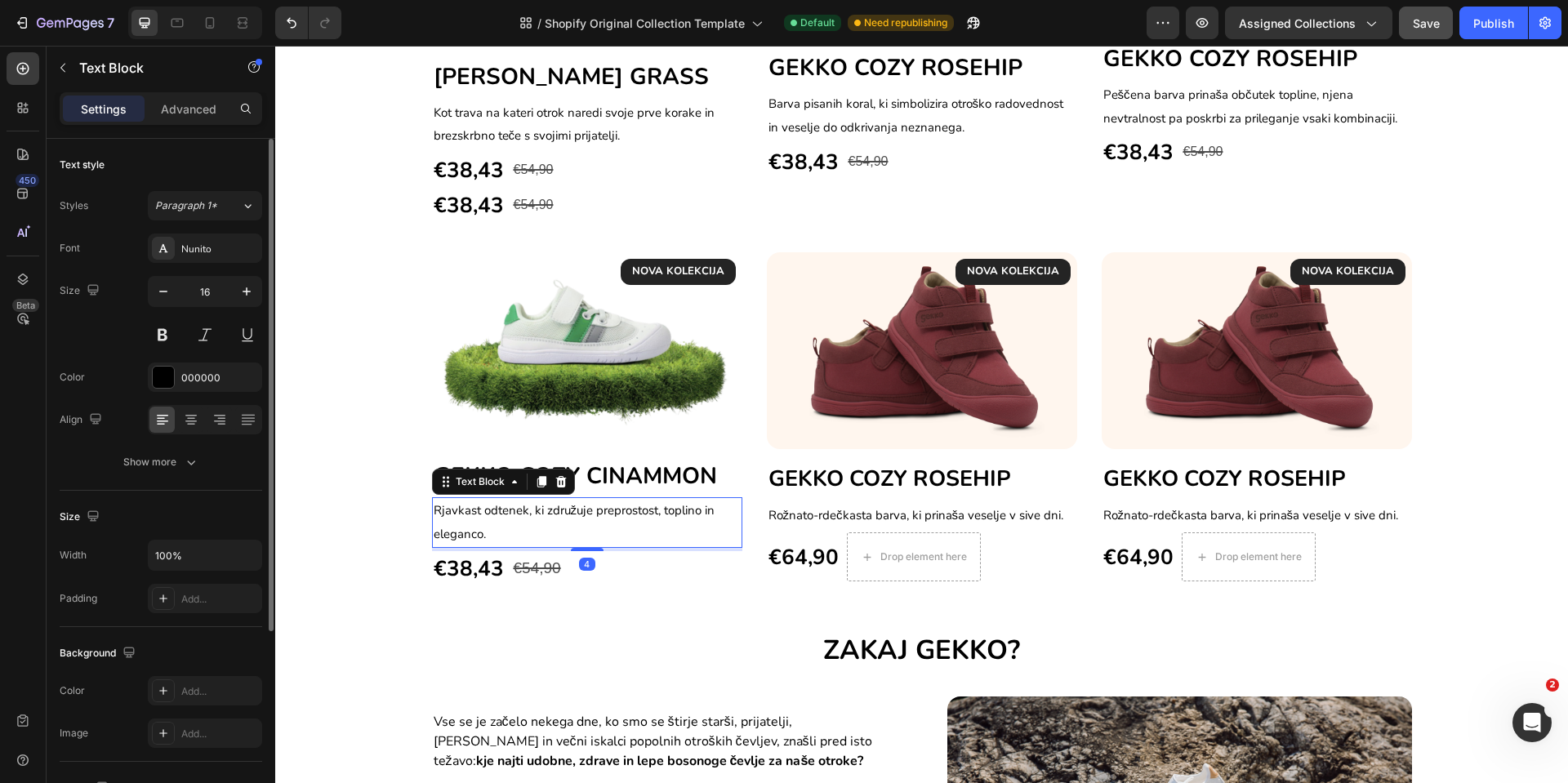
click at [580, 529] on p "Rjavkast odtenek, ki združuje preprostost, toplino in eleganco." at bounding box center [587, 523] width 307 height 47
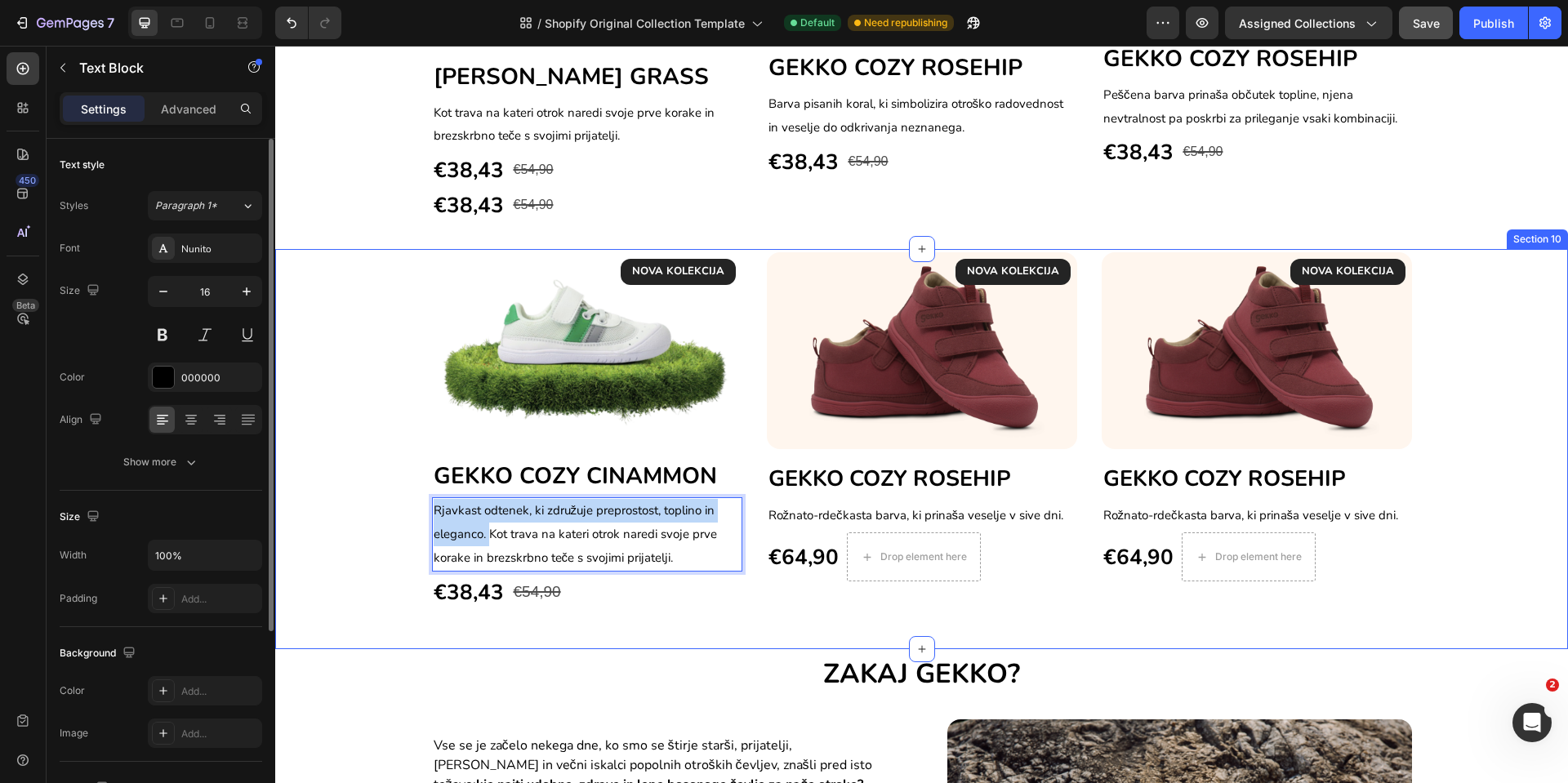
drag, startPoint x: 481, startPoint y: 536, endPoint x: 421, endPoint y: 510, distance: 65.4
click at [421, 510] on div "NOVA KOLEKCIJA Text block Row Image GEKKO COZY CINAMMON Heading Rjavkast odtene…" at bounding box center [922, 430] width 1269 height 357
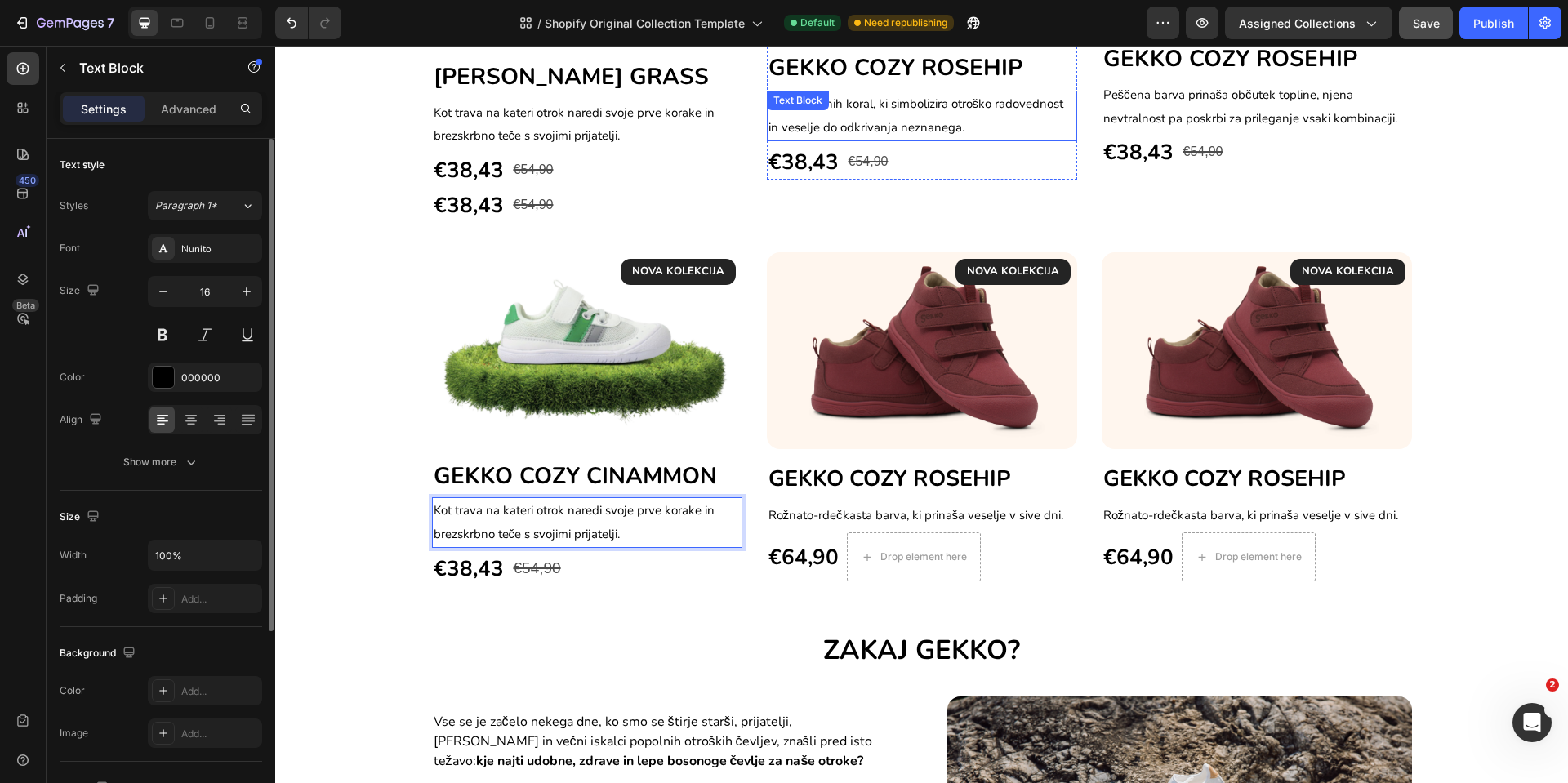
click at [864, 121] on span "Barva pisanih koral, ki simbolizira otroško radovednost in veselje do odkrivanj…" at bounding box center [916, 115] width 295 height 40
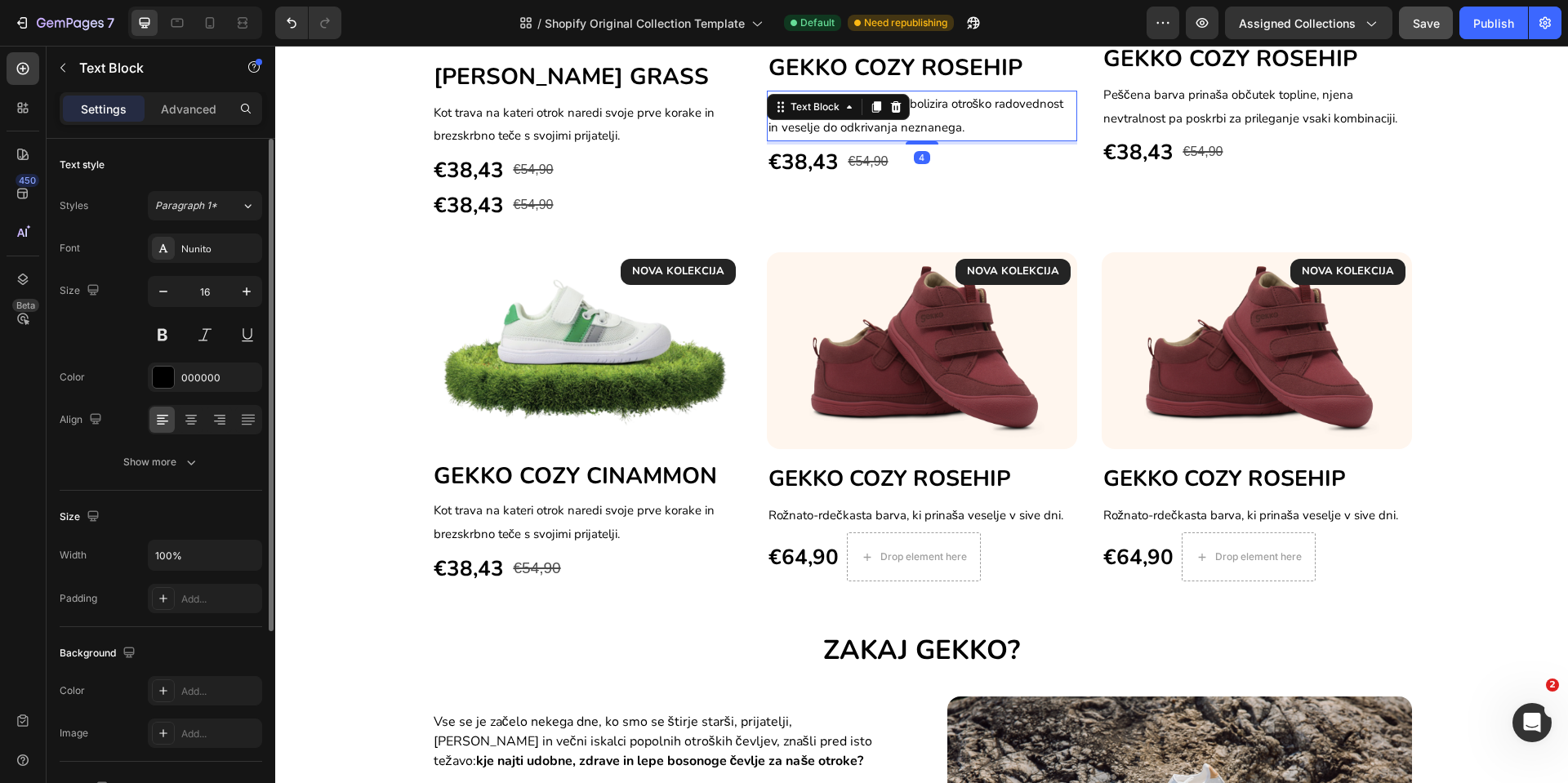
click at [864, 121] on span "Barva pisanih koral, ki simbolizira otroško radovednost in veselje do odkrivanj…" at bounding box center [916, 115] width 295 height 40
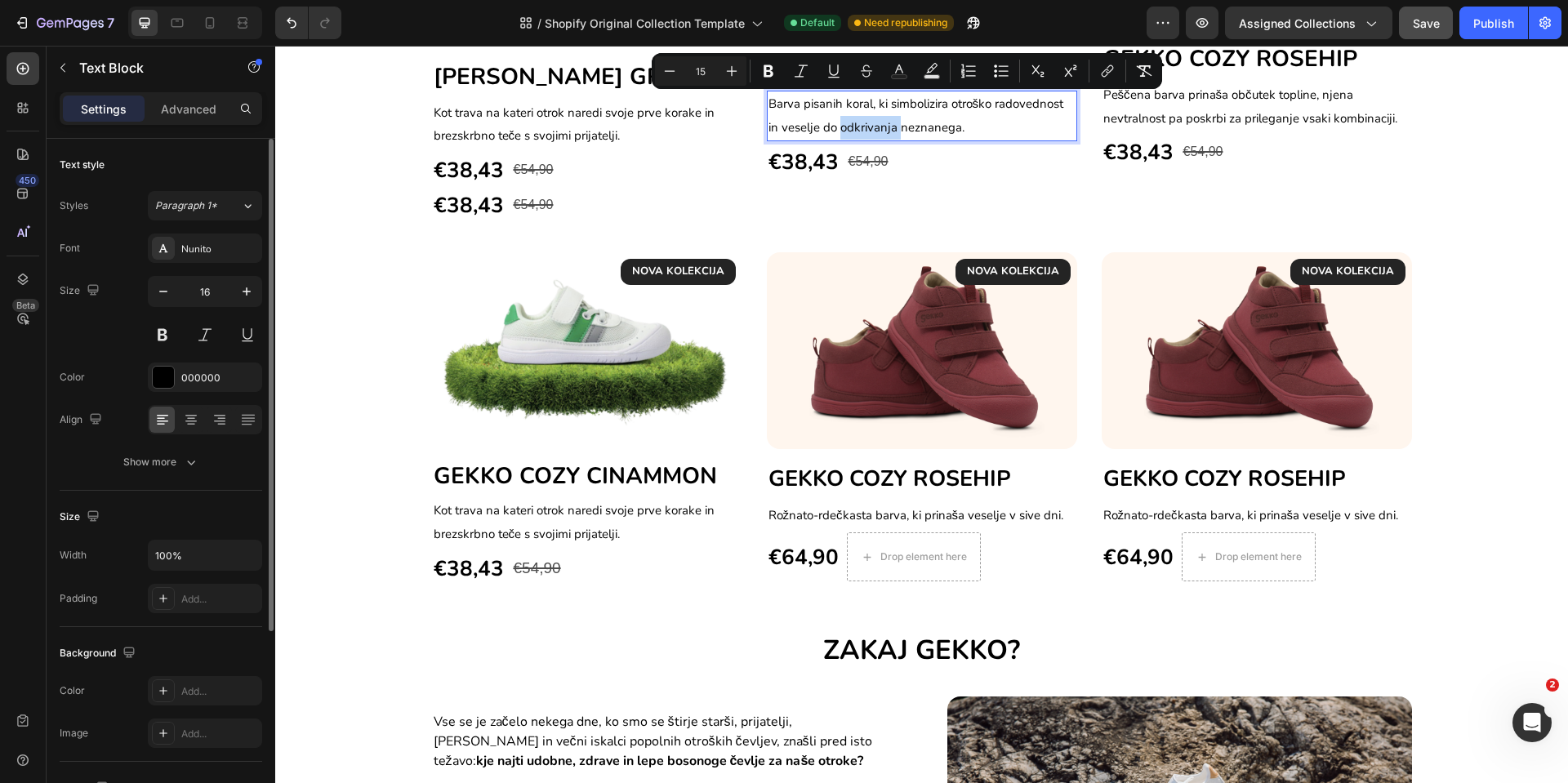
copy span "Barva pisanih koral, ki simbolizira otroško radovednost in veselje do odkrivanj…"
click at [854, 518] on span "Rožnato-rdečkasta barva, ki prinaša veselje v sive dni." at bounding box center [916, 516] width 295 height 16
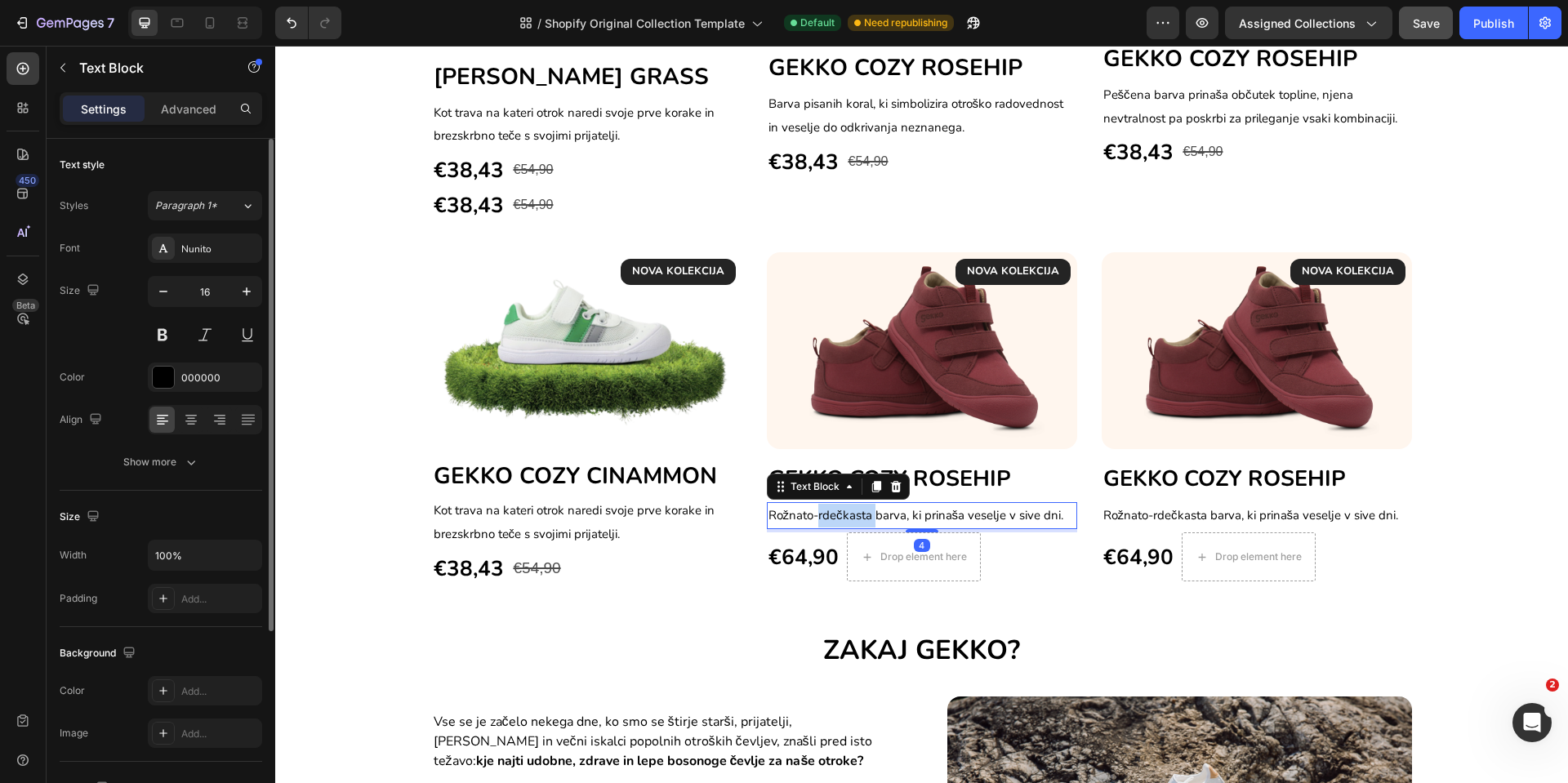
click at [854, 518] on span "Rožnato-rdečkasta barva, ki prinaša veselje v sive dni." at bounding box center [916, 516] width 295 height 16
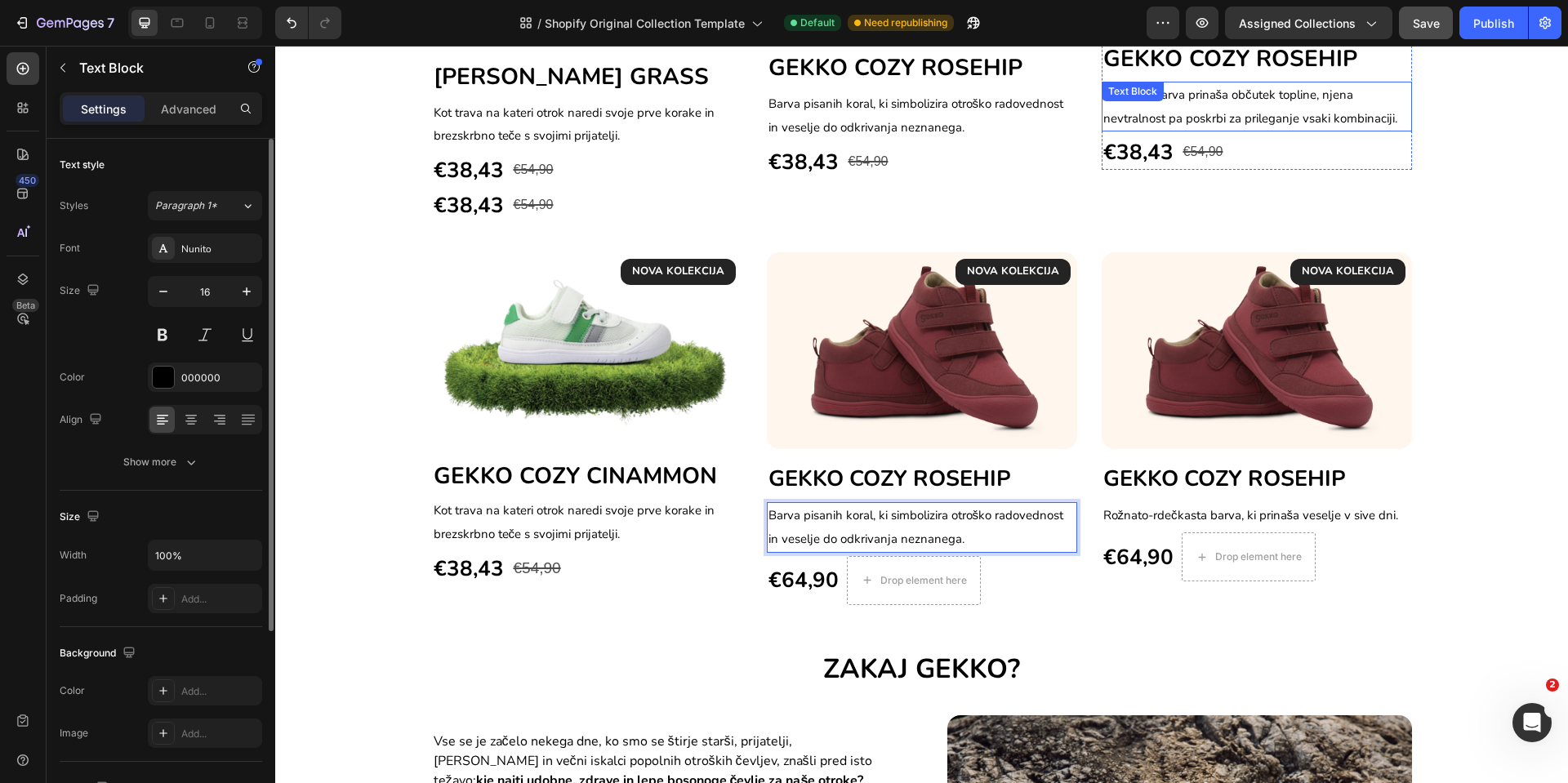
click at [1200, 105] on div "Peščena barva prinaša občutek topline, njena nevtralnost pa poskrbi za prilegan…" at bounding box center [1257, 107] width 310 height 51
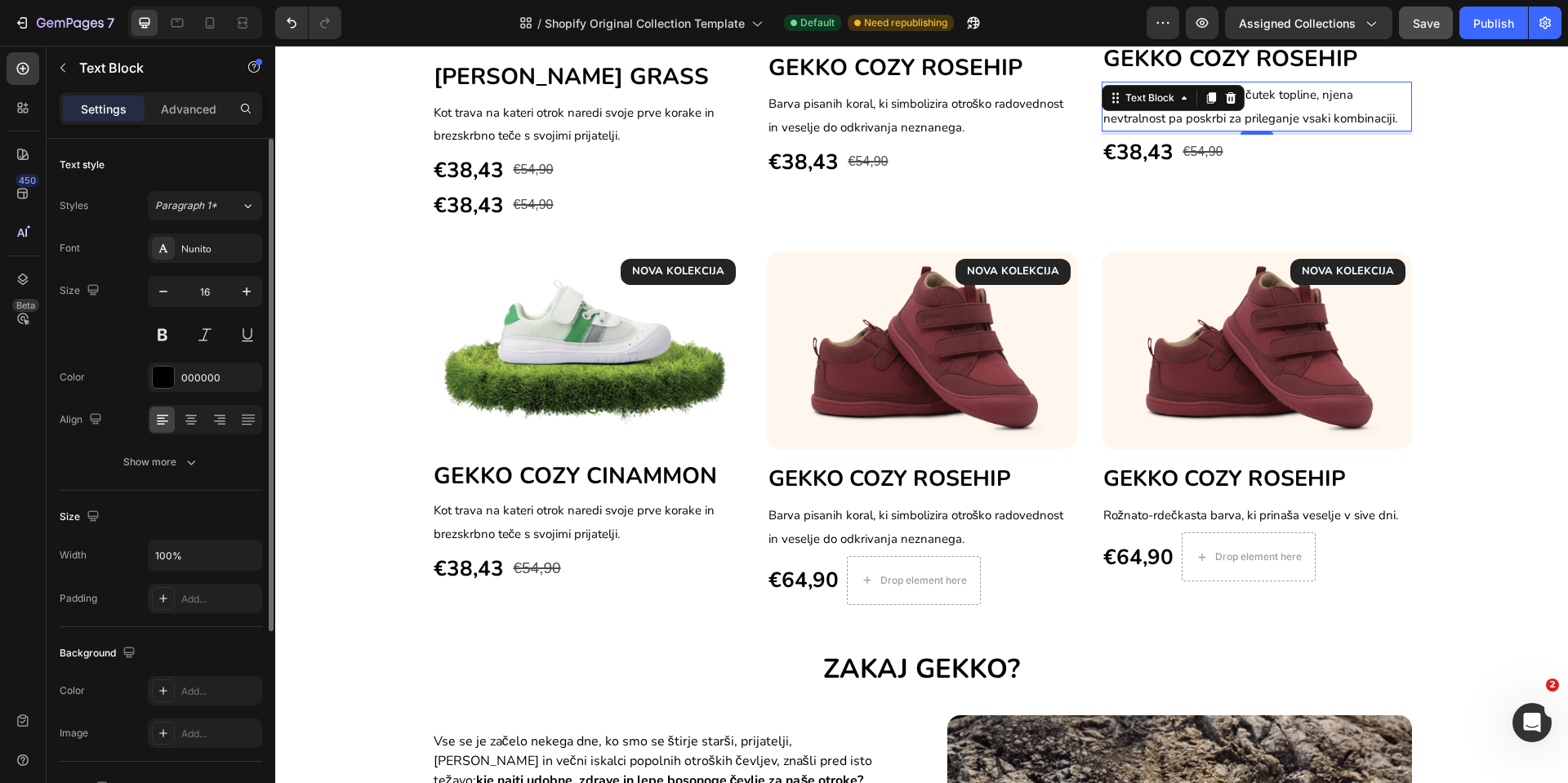
click at [1202, 105] on div at bounding box center [1212, 98] width 20 height 20
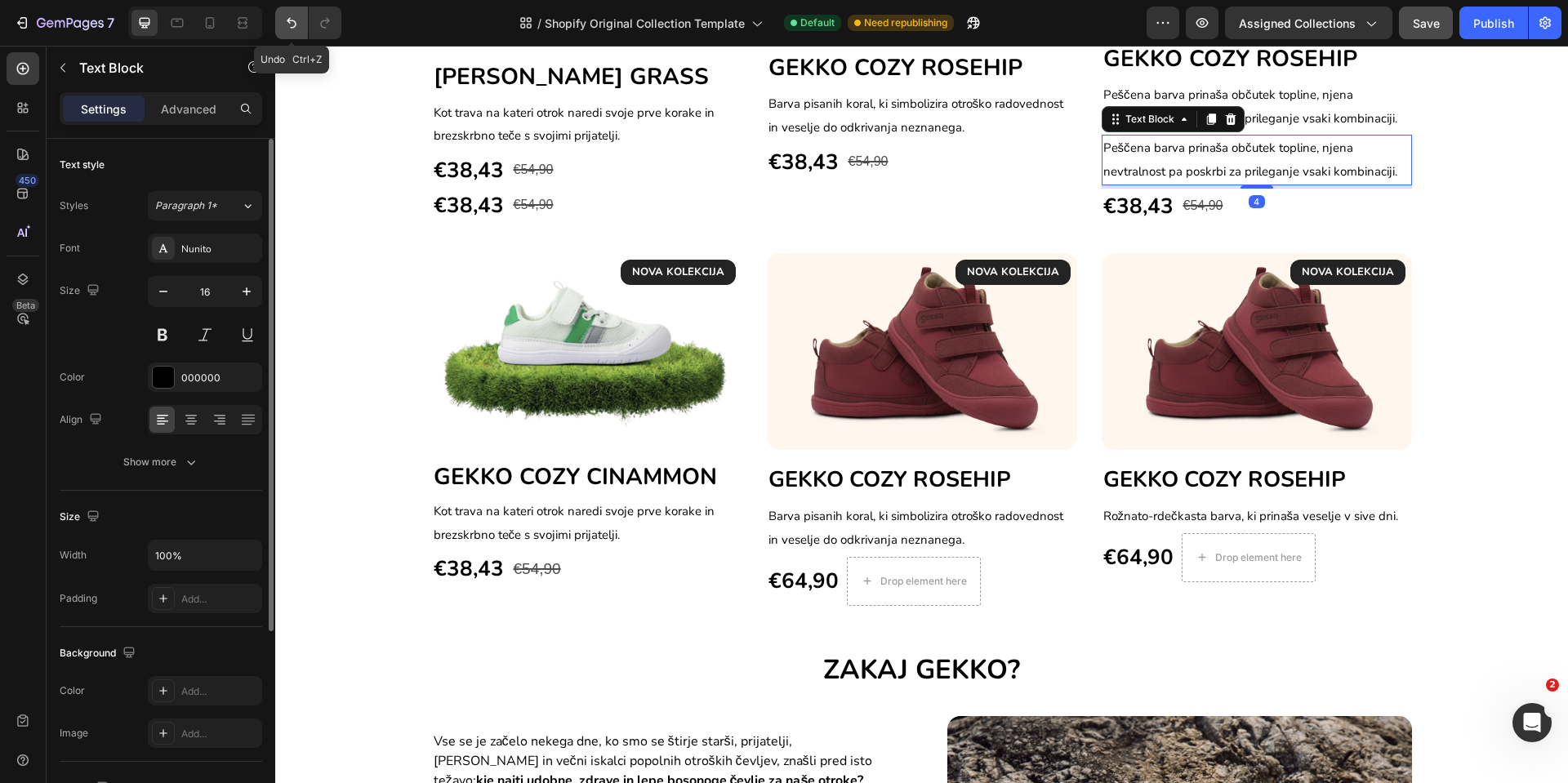
click at [295, 23] on icon "Undo/Redo" at bounding box center [291, 24] width 10 height 11
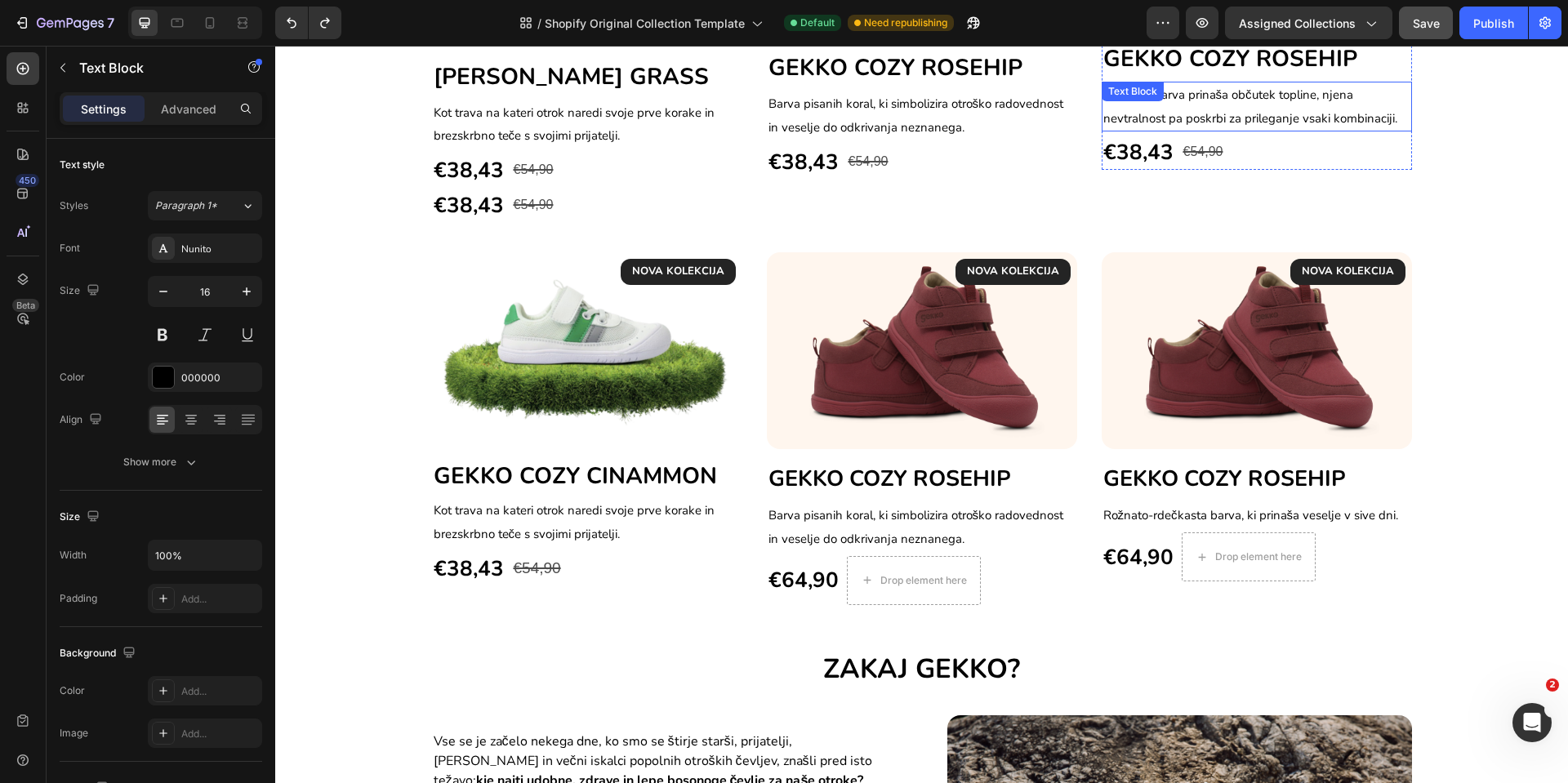
click at [1310, 106] on p "Peščena barva prinaša občutek topline, njena nevtralnost pa poskrbi za prilegan…" at bounding box center [1257, 107] width 307 height 47
click at [1309, 96] on span "Peščena barva prinaša občutek topline, njena nevtralnost pa poskrbi za prilegan…" at bounding box center [1251, 107] width 294 height 40
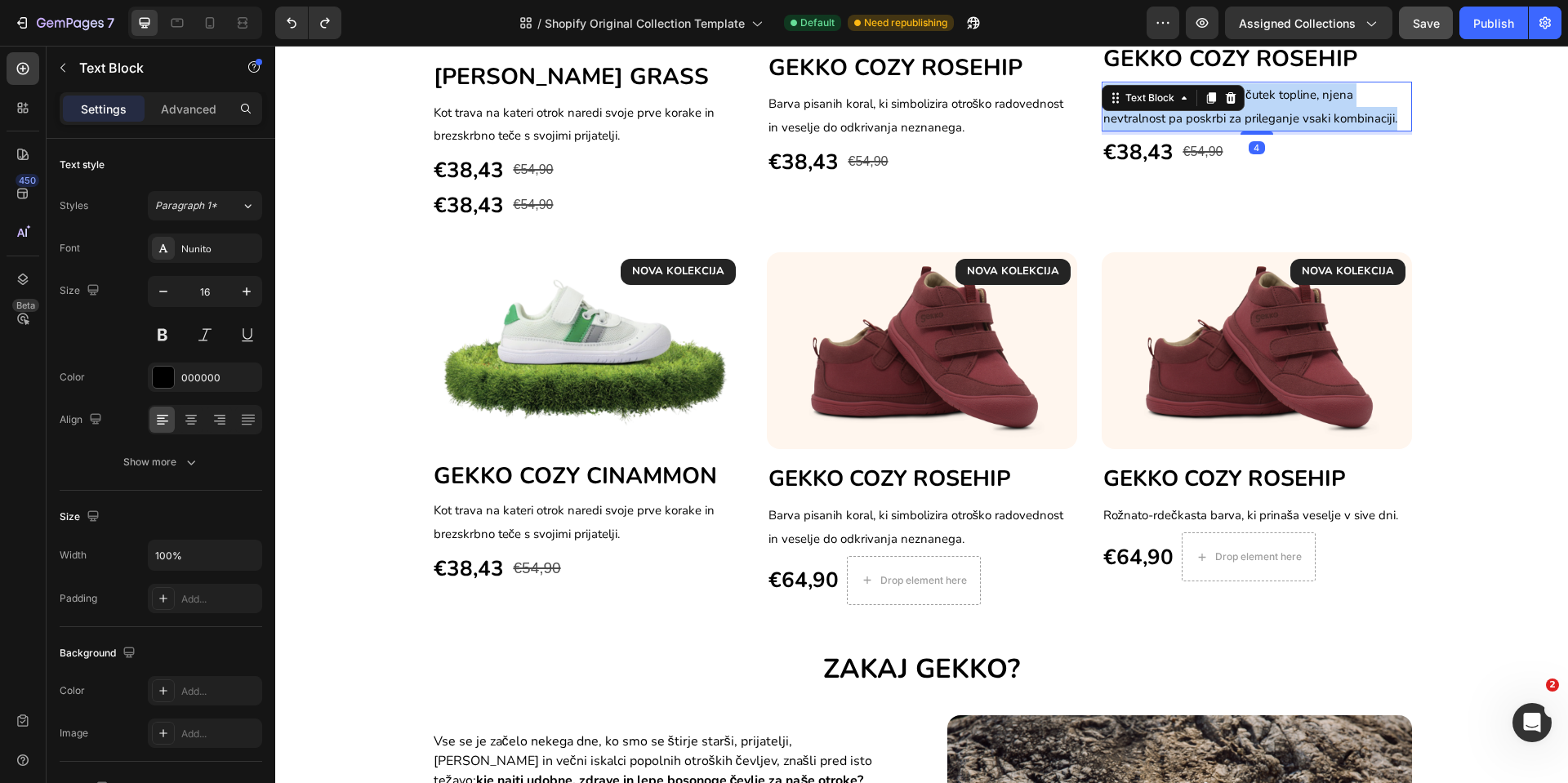
click at [1309, 96] on span "Peščena barva prinaša občutek topline, njena nevtralnost pa poskrbi za prilegan…" at bounding box center [1251, 107] width 294 height 40
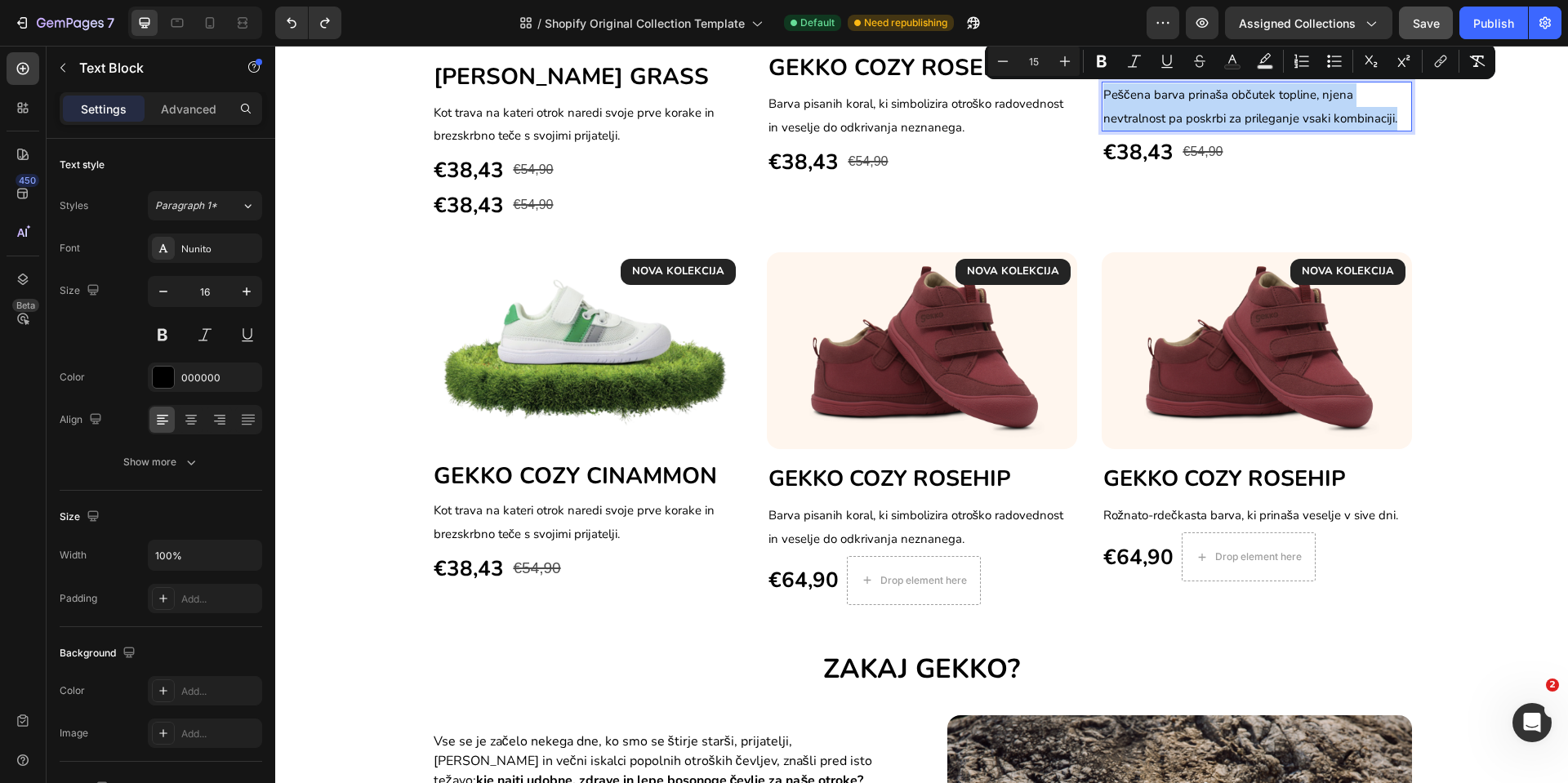
copy span "Peščena barva prinaša občutek topline, njena nevtralnost pa poskrbi za prilegan…"
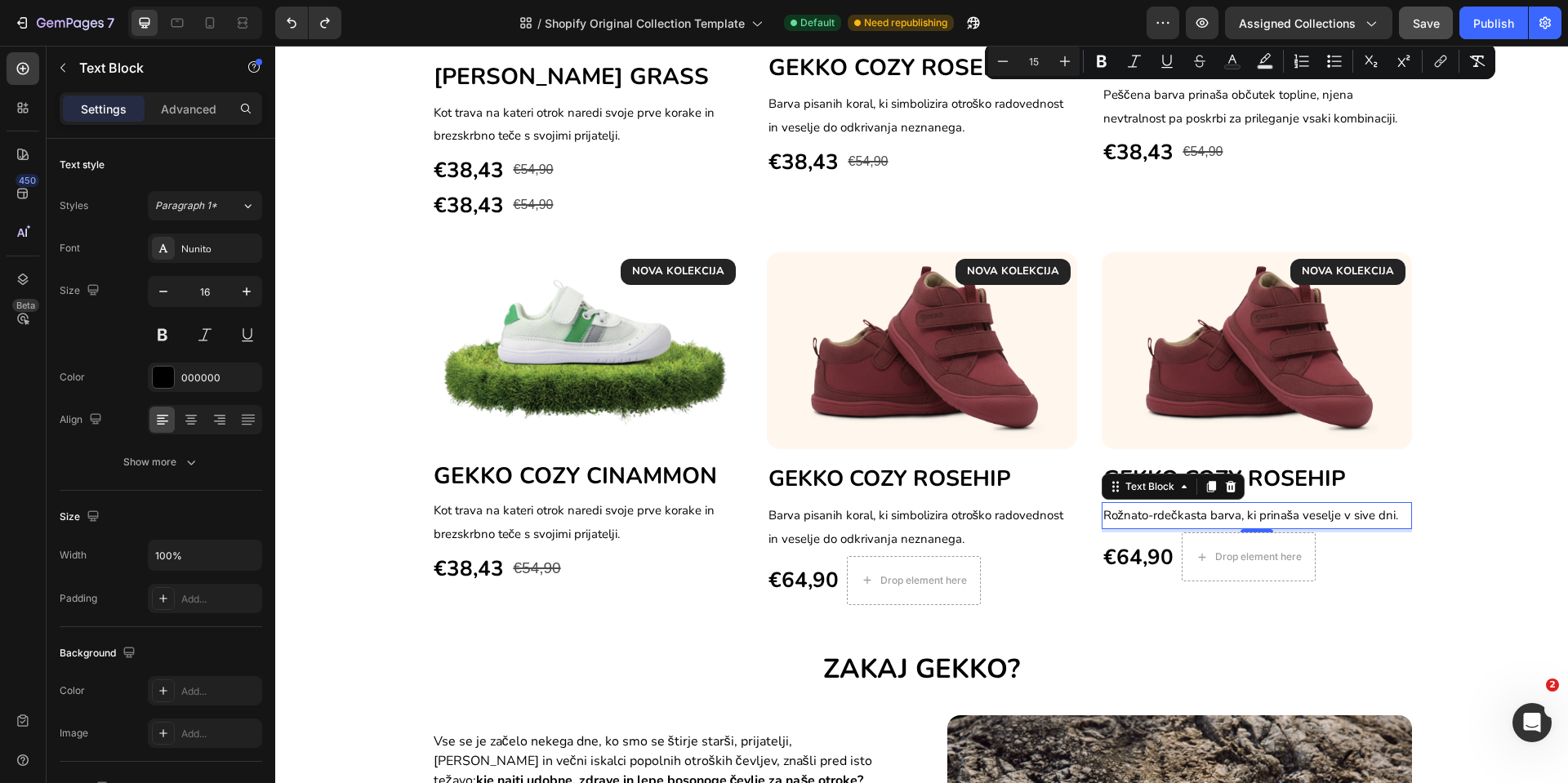
click at [1219, 517] on span "Rožnato-rdečkasta barva, ki prinaša veselje v sive dni." at bounding box center [1252, 516] width 295 height 16
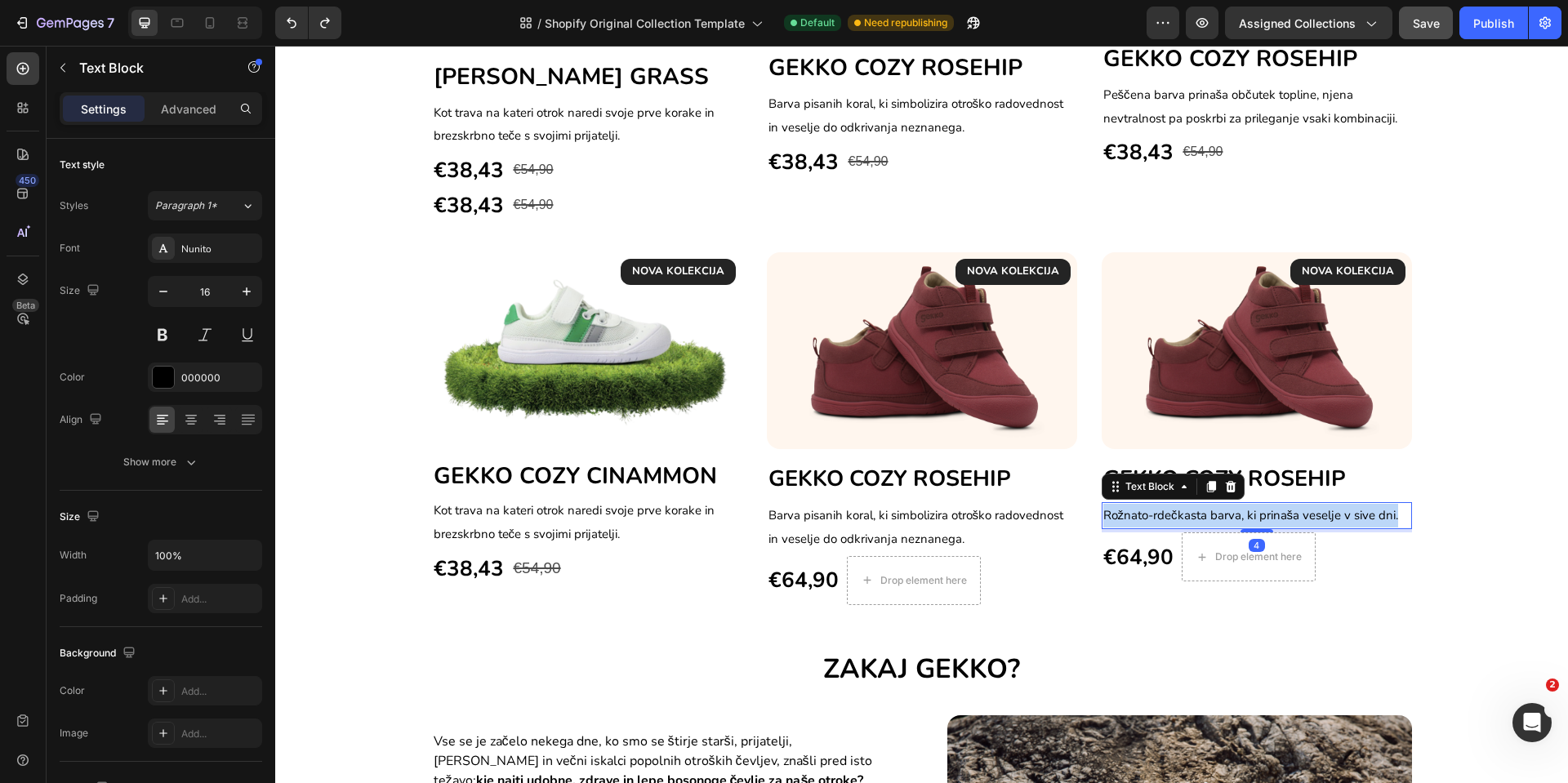
click at [1219, 517] on span "Rožnato-rdečkasta barva, ki prinaša veselje v sive dni." at bounding box center [1252, 516] width 295 height 16
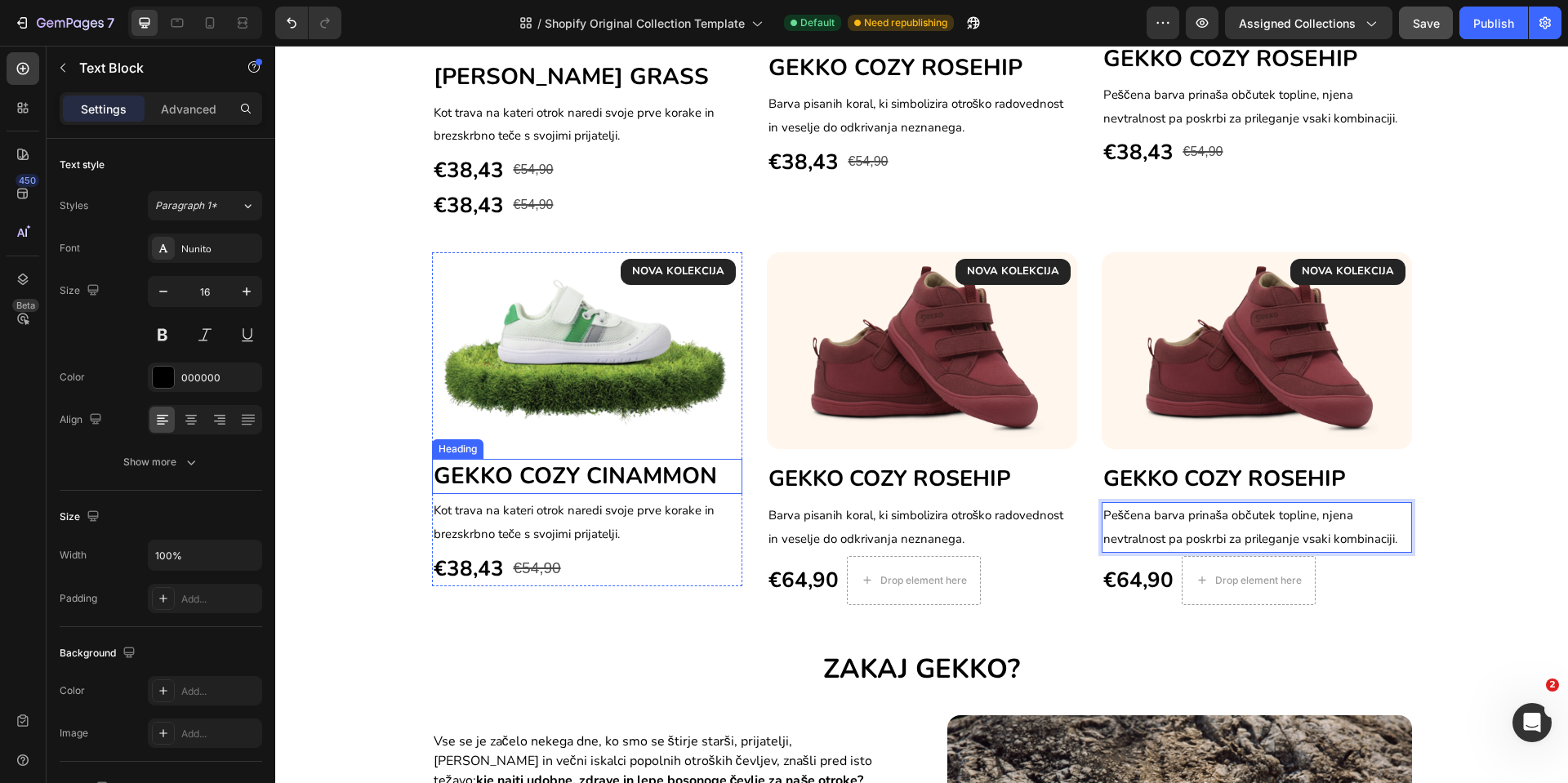
click at [566, 475] on span "GEKKO COZY CINAMMON" at bounding box center [576, 476] width 284 height 31
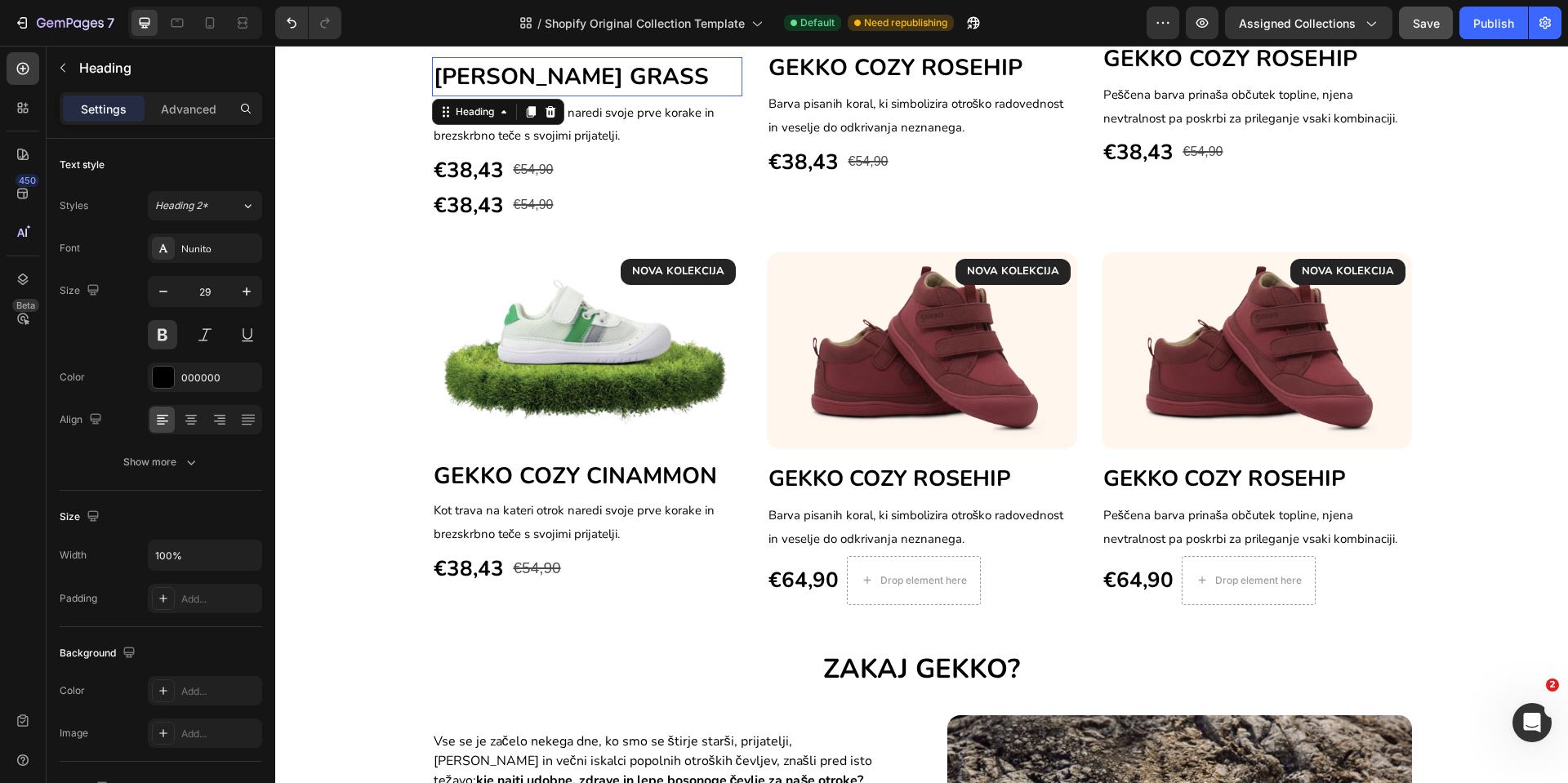
click at [596, 78] on span "[PERSON_NAME] GRASS" at bounding box center [572, 77] width 276 height 31
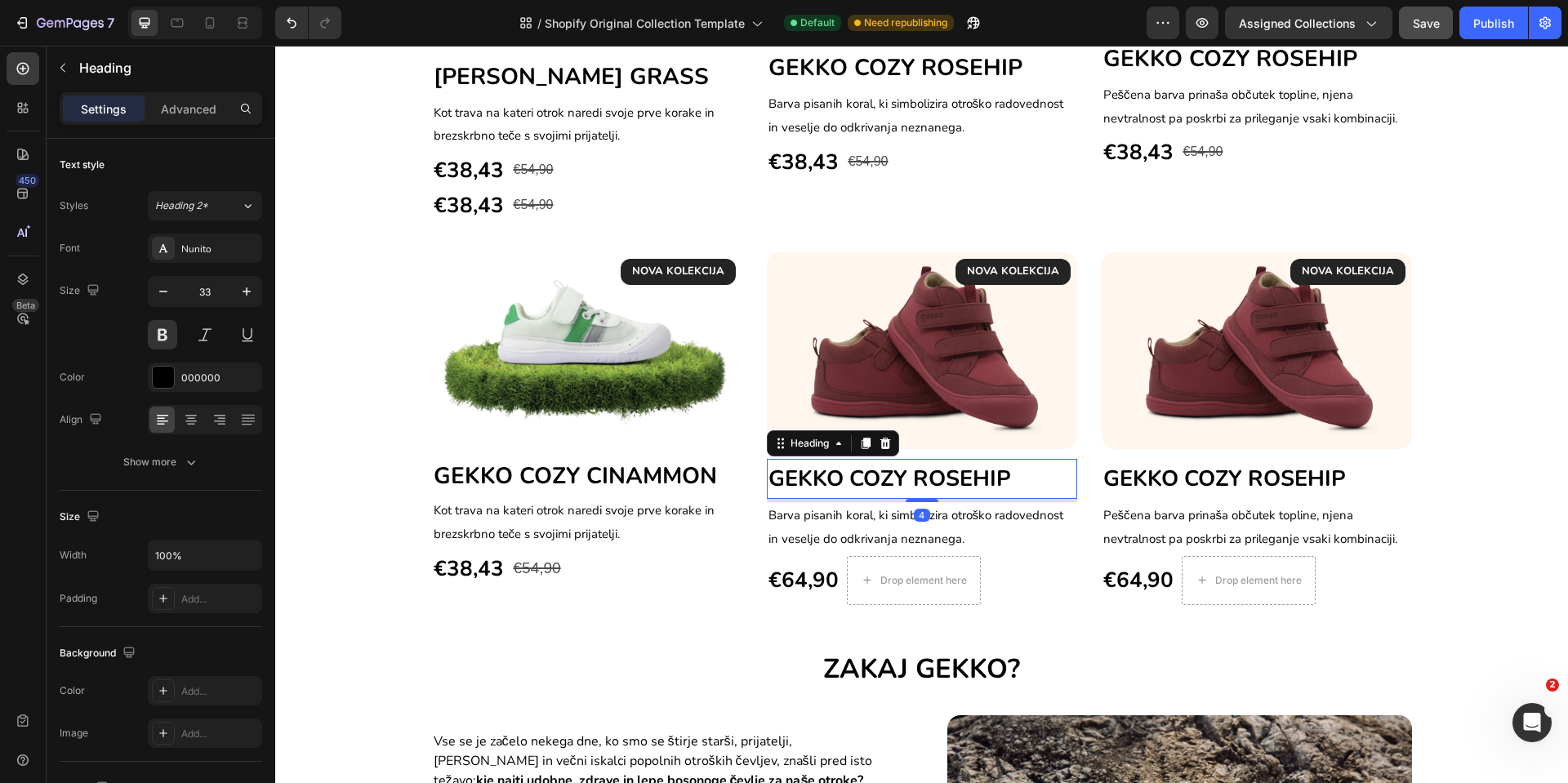
click at [831, 472] on span "GEKKO COZY ROSEHIP" at bounding box center [890, 478] width 243 height 30
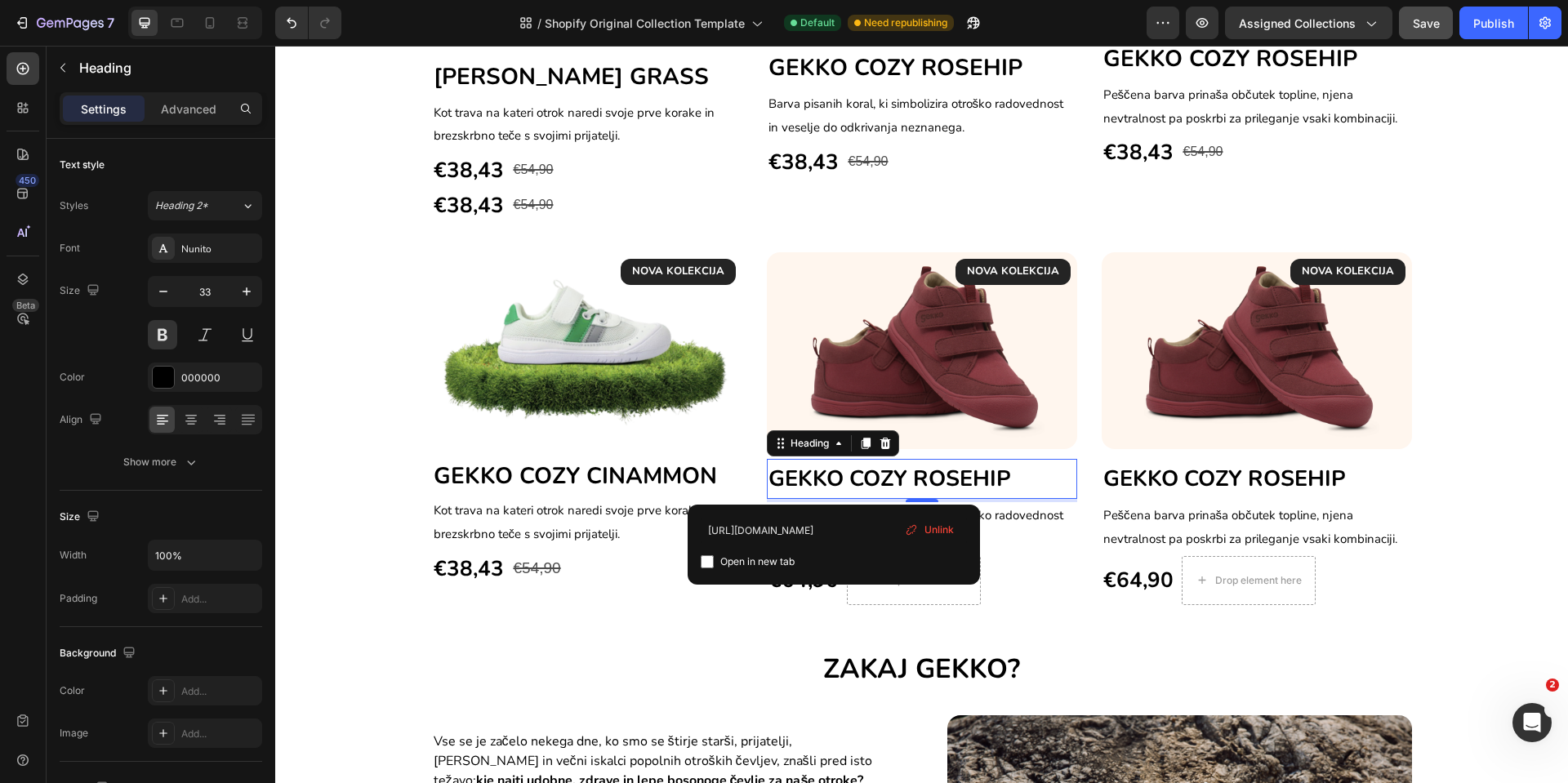
click at [833, 469] on span "GEKKO COZY ROSEHIP" at bounding box center [890, 478] width 243 height 30
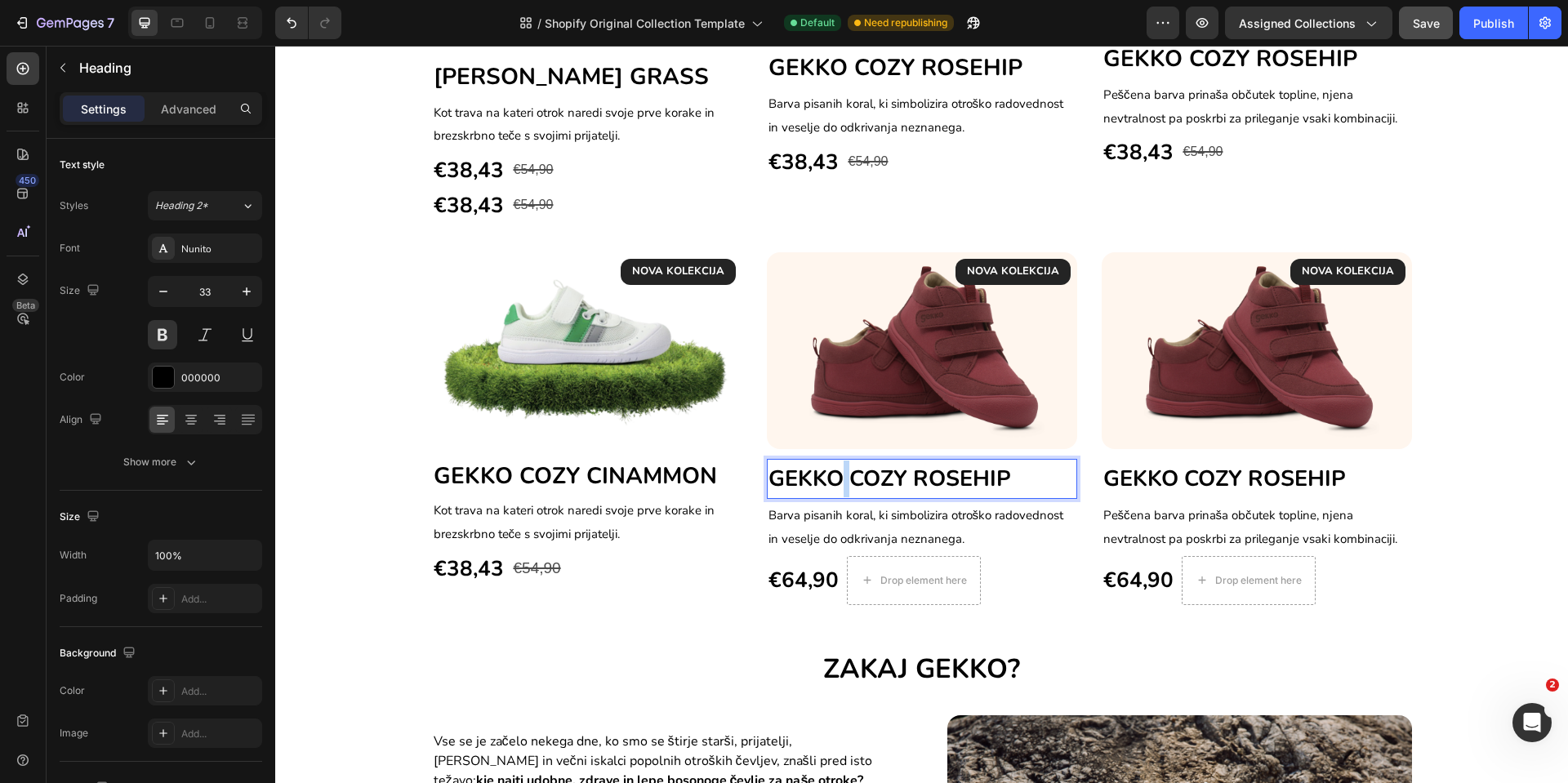
click at [834, 468] on span "GEKKO COZY ROSEHIP" at bounding box center [890, 478] width 243 height 30
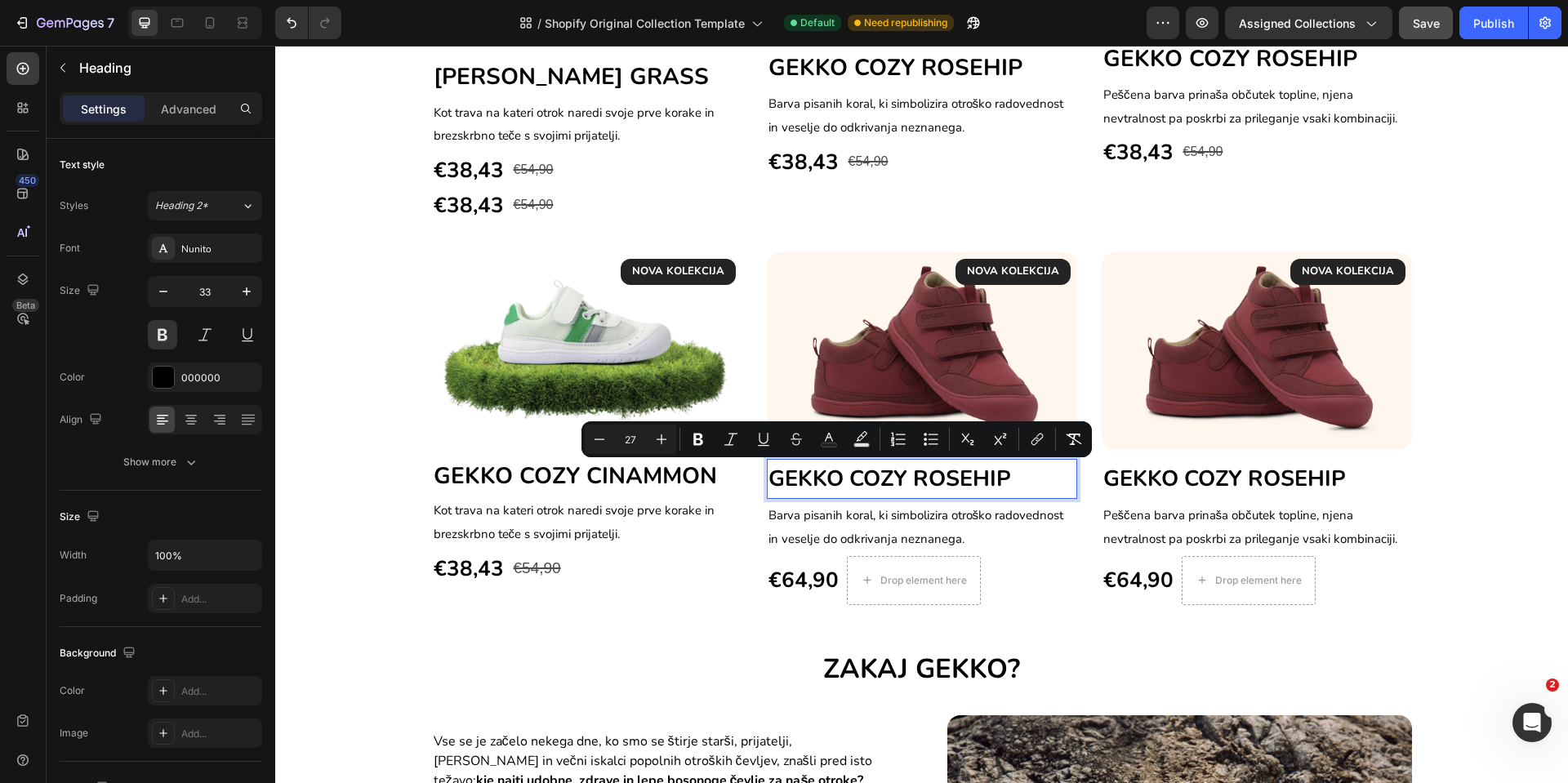
click at [810, 479] on span "GEKKO COZY ROSEHIP" at bounding box center [890, 478] width 243 height 30
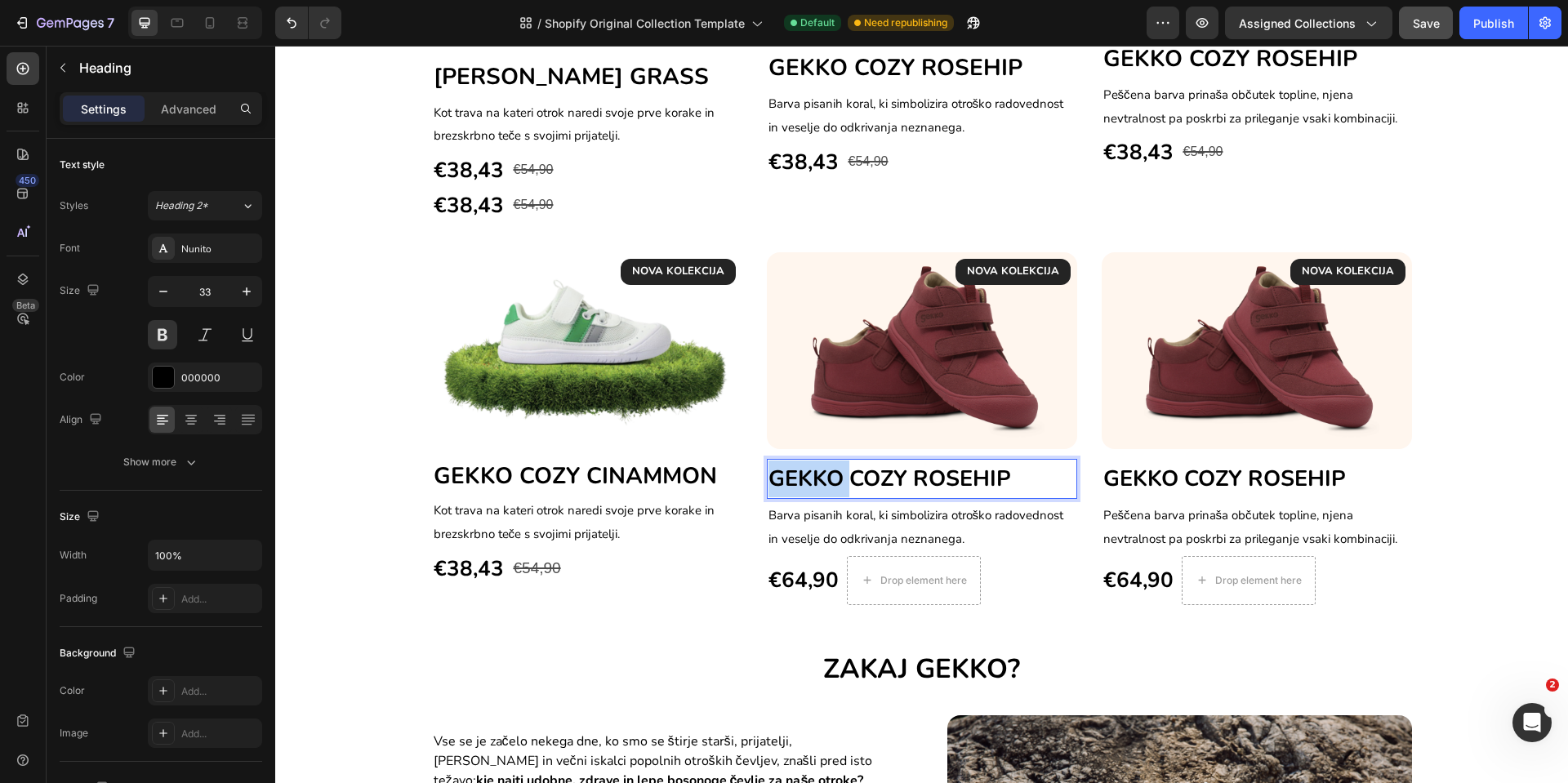
click at [810, 479] on span "GEKKO COZY ROSEHIP" at bounding box center [890, 478] width 243 height 30
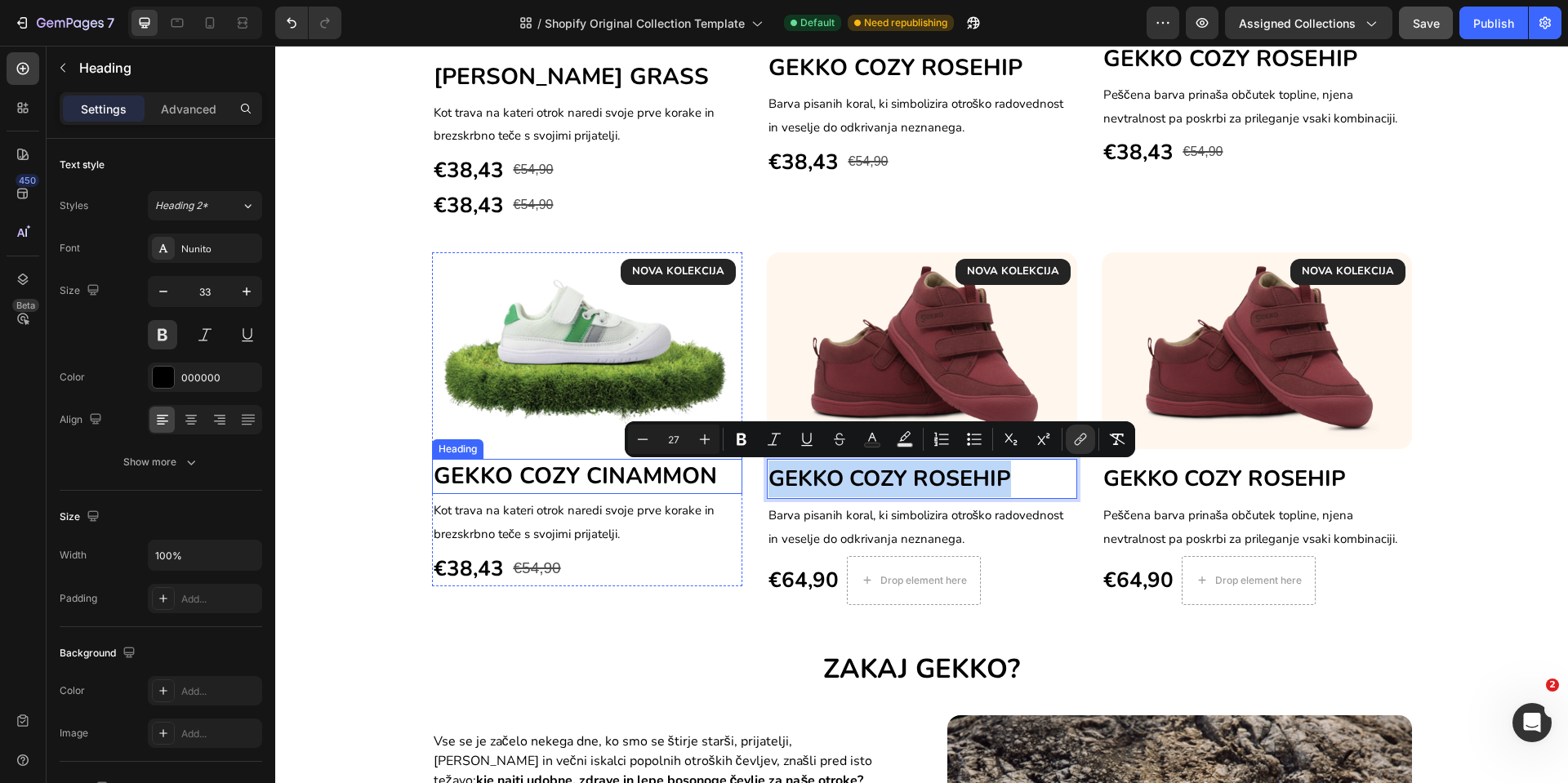
click at [626, 476] on span "GEKKO COZY CINAMMON" at bounding box center [576, 476] width 284 height 31
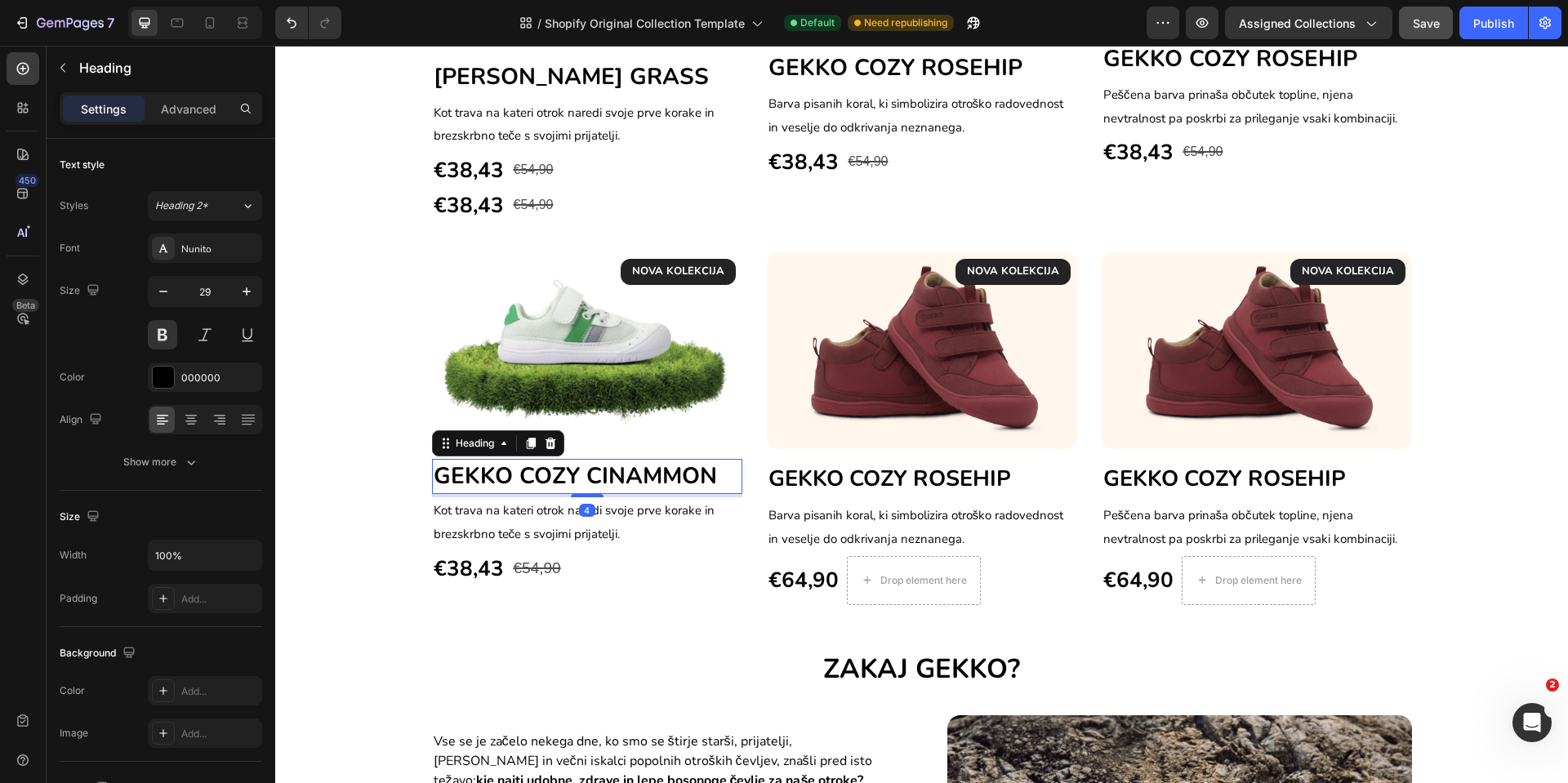
click at [627, 476] on span "GEKKO COZY CINAMMON" at bounding box center [576, 476] width 284 height 31
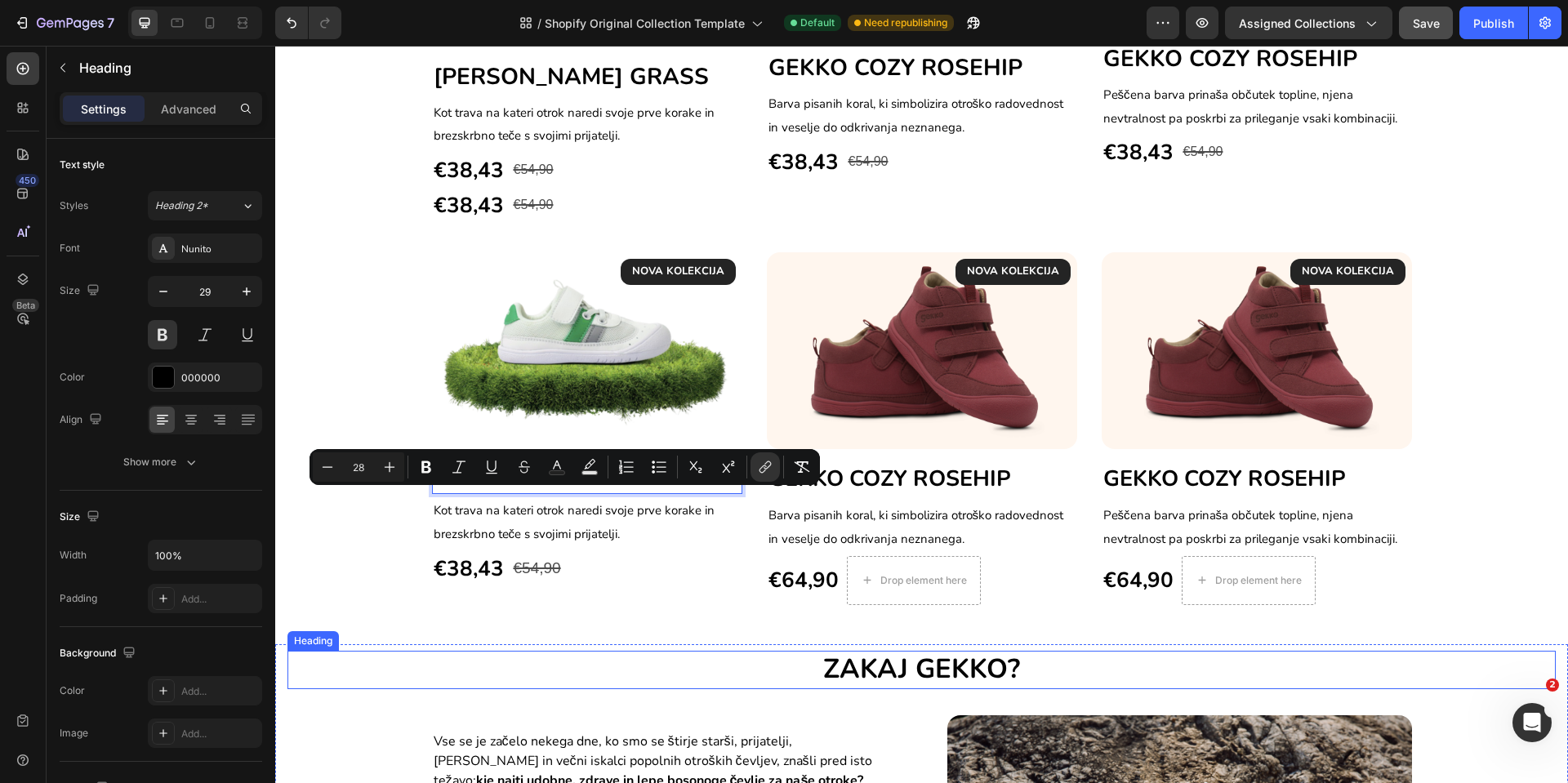
scroll to position [1262, 0]
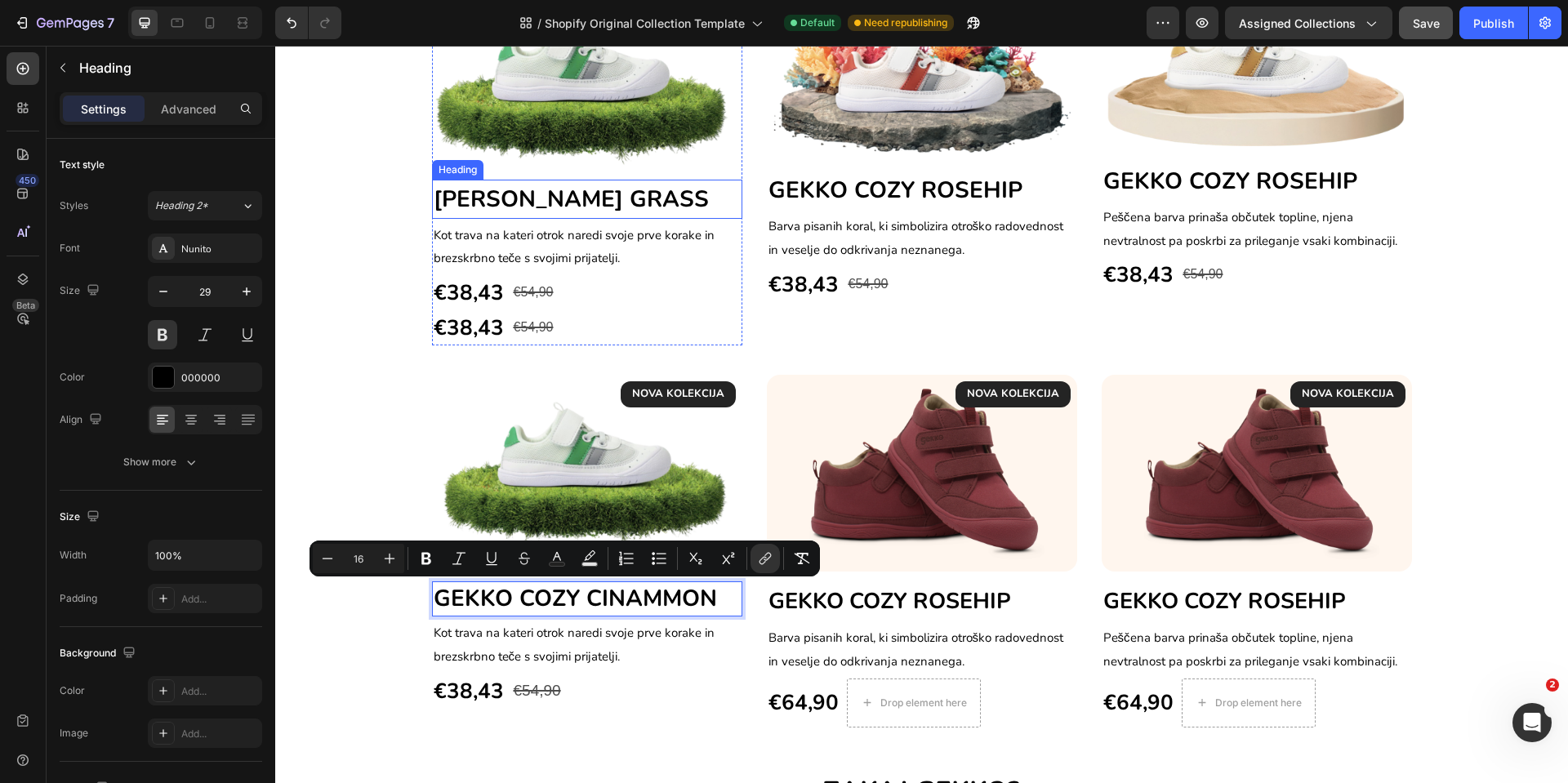
click at [490, 203] on span "[PERSON_NAME] GRASS" at bounding box center [572, 199] width 276 height 31
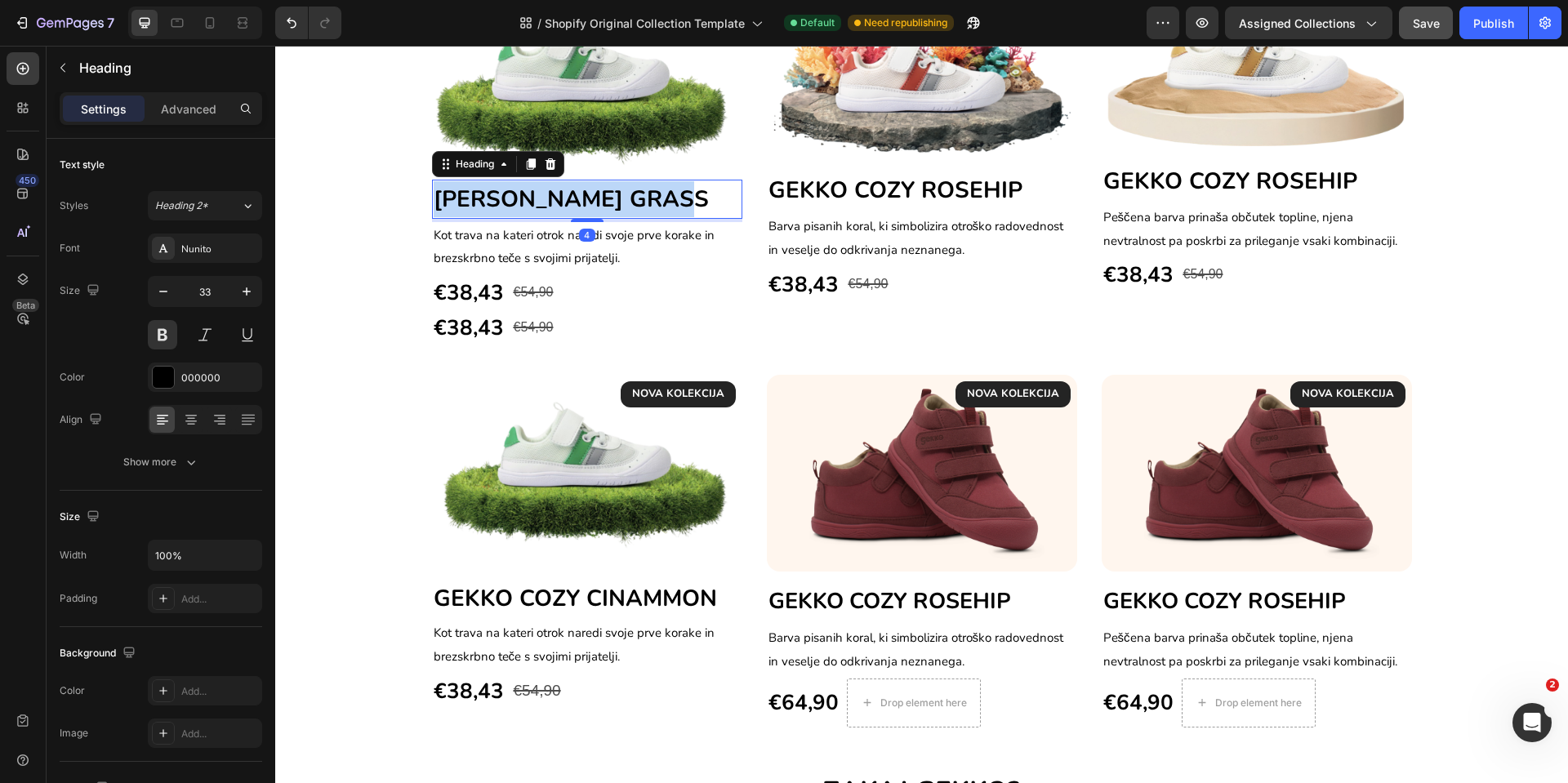
click at [490, 203] on span "[PERSON_NAME] GRASS" at bounding box center [572, 199] width 276 height 31
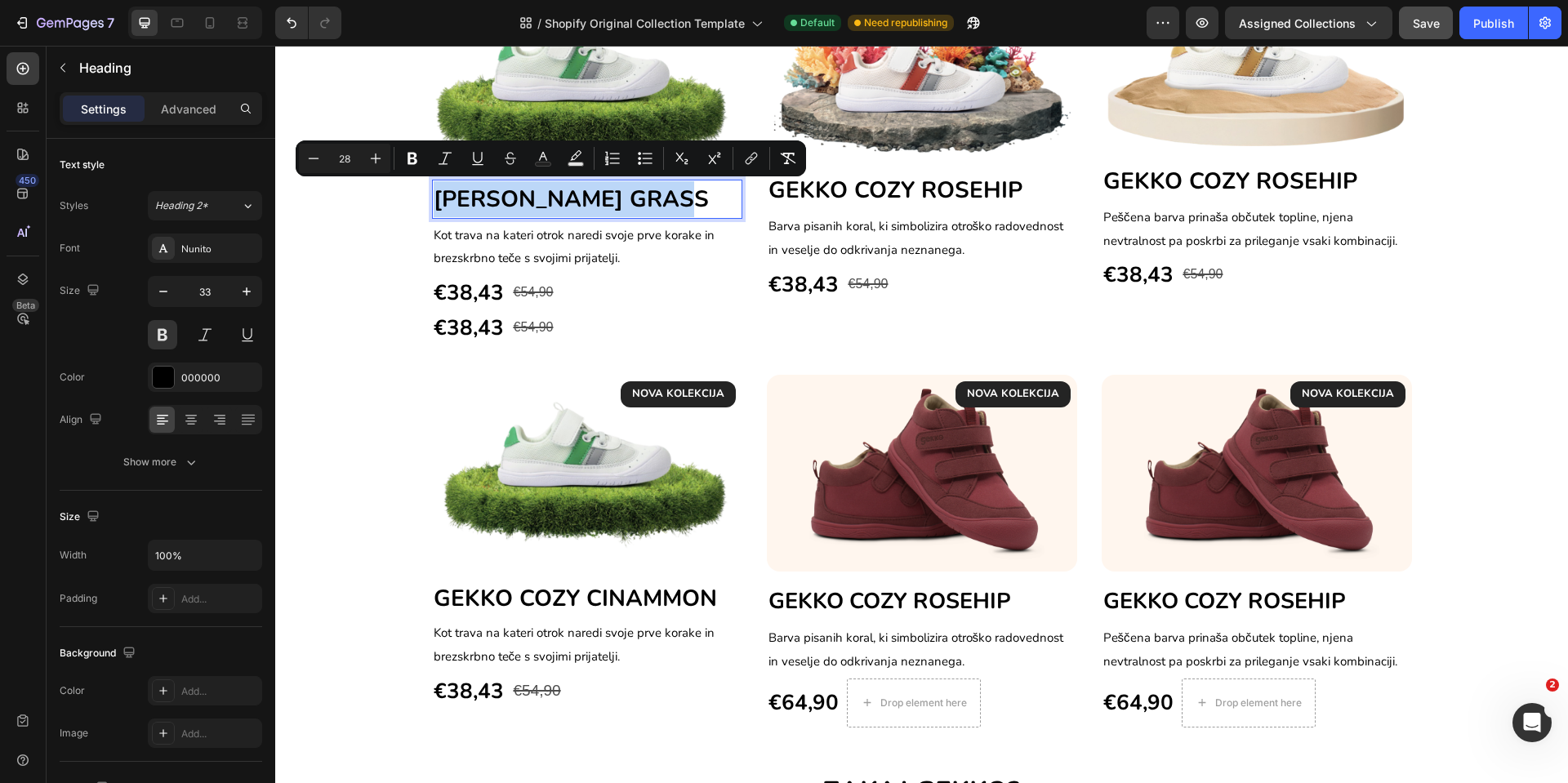
copy span "[PERSON_NAME] GRASS"
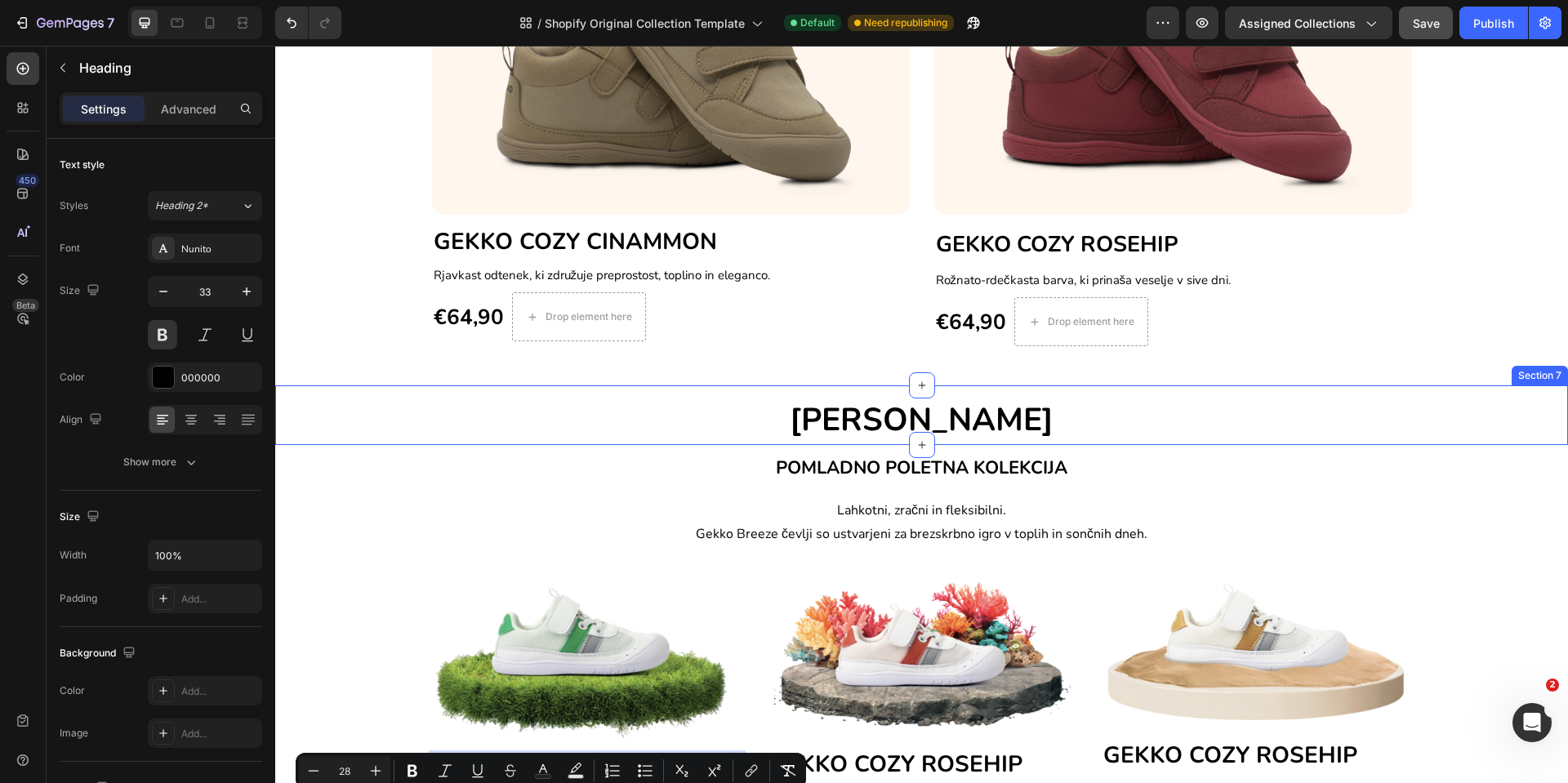
scroll to position [649, 0]
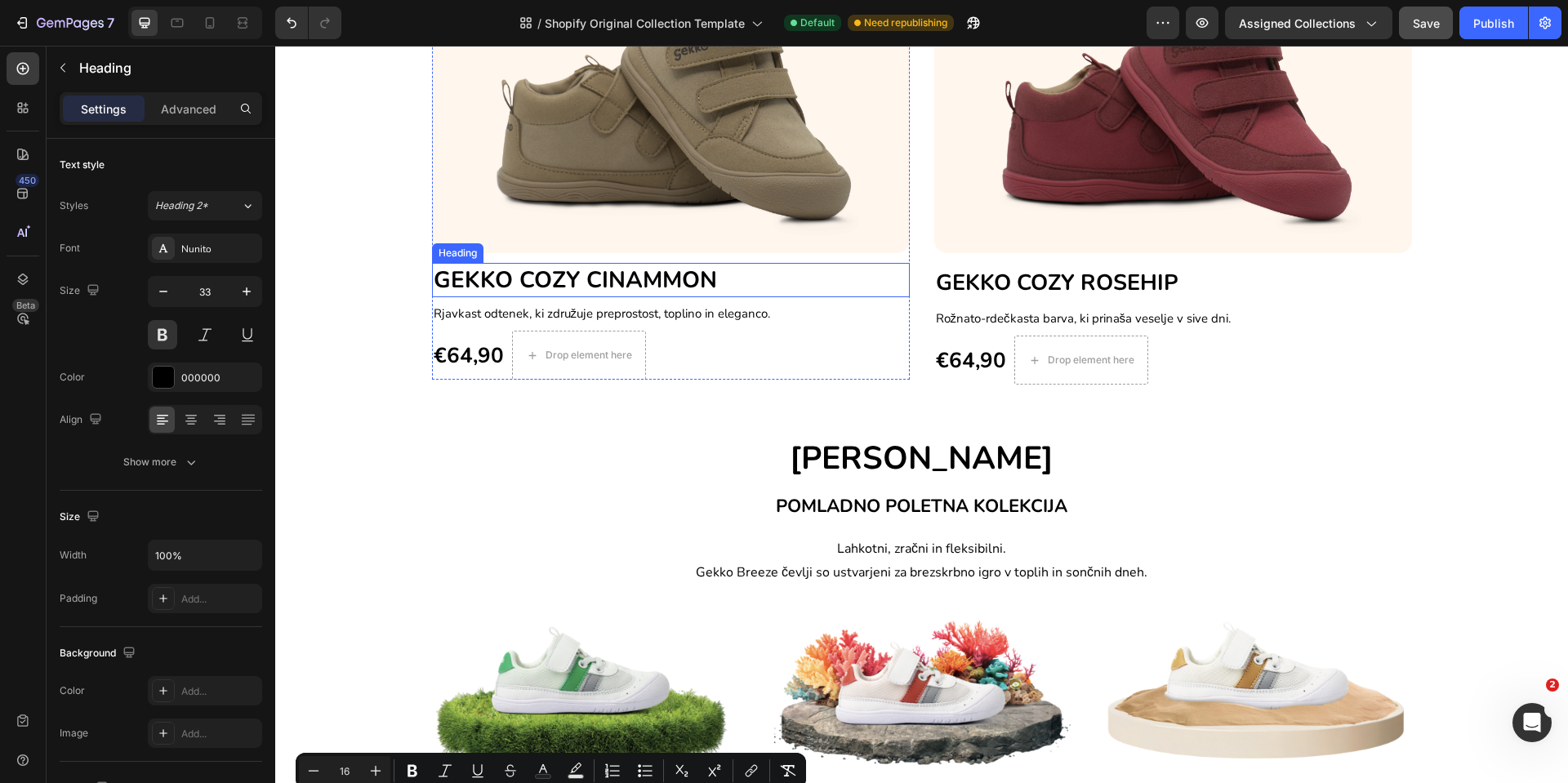
click at [528, 276] on span "GEKKO COZY CINAMMON" at bounding box center [576, 280] width 284 height 31
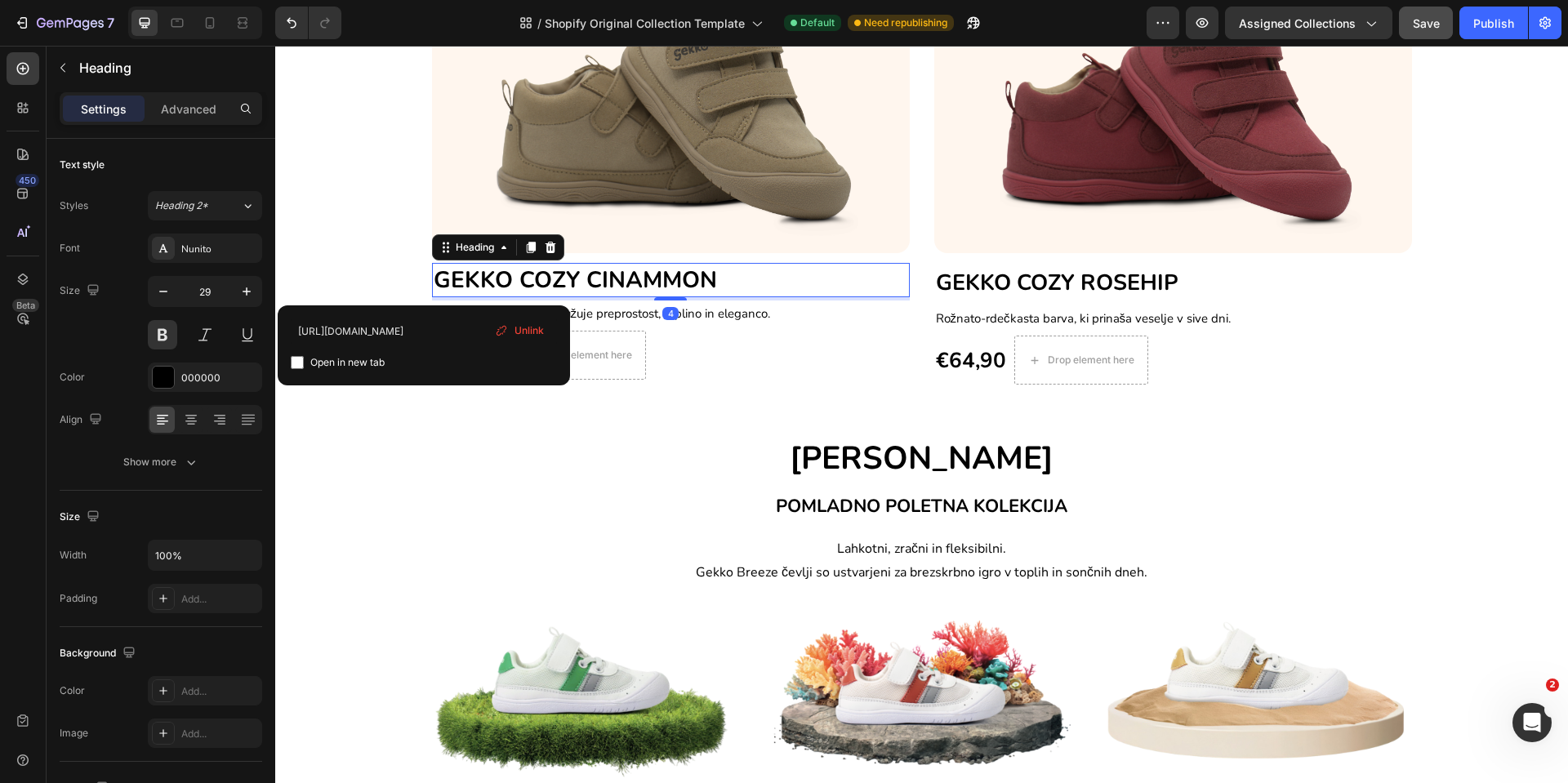
click at [528, 276] on span "GEKKO COZY CINAMMON" at bounding box center [576, 280] width 284 height 31
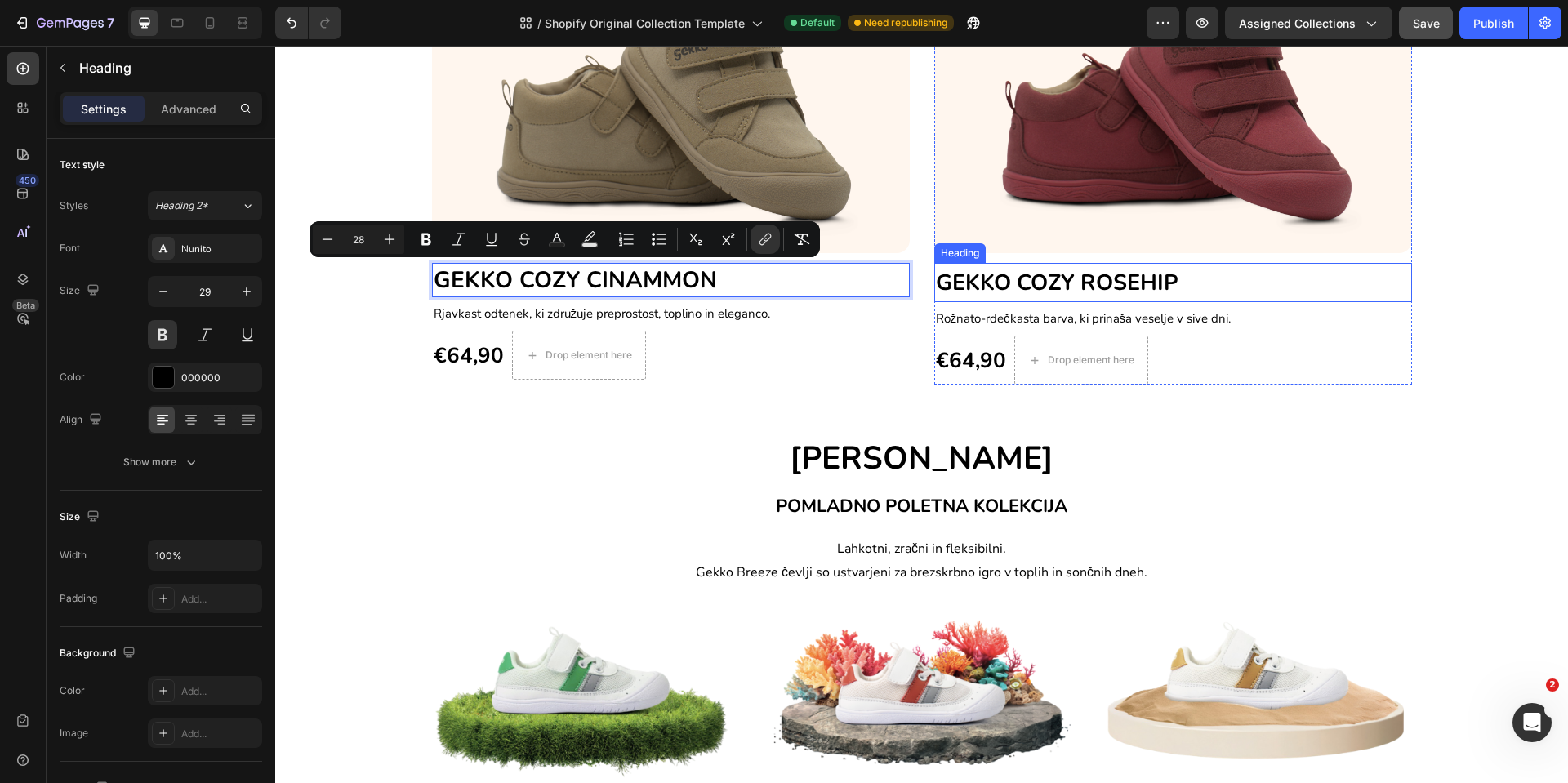
click at [1002, 274] on span "GEKKO COZY ROSEHIP" at bounding box center [1058, 283] width 243 height 30
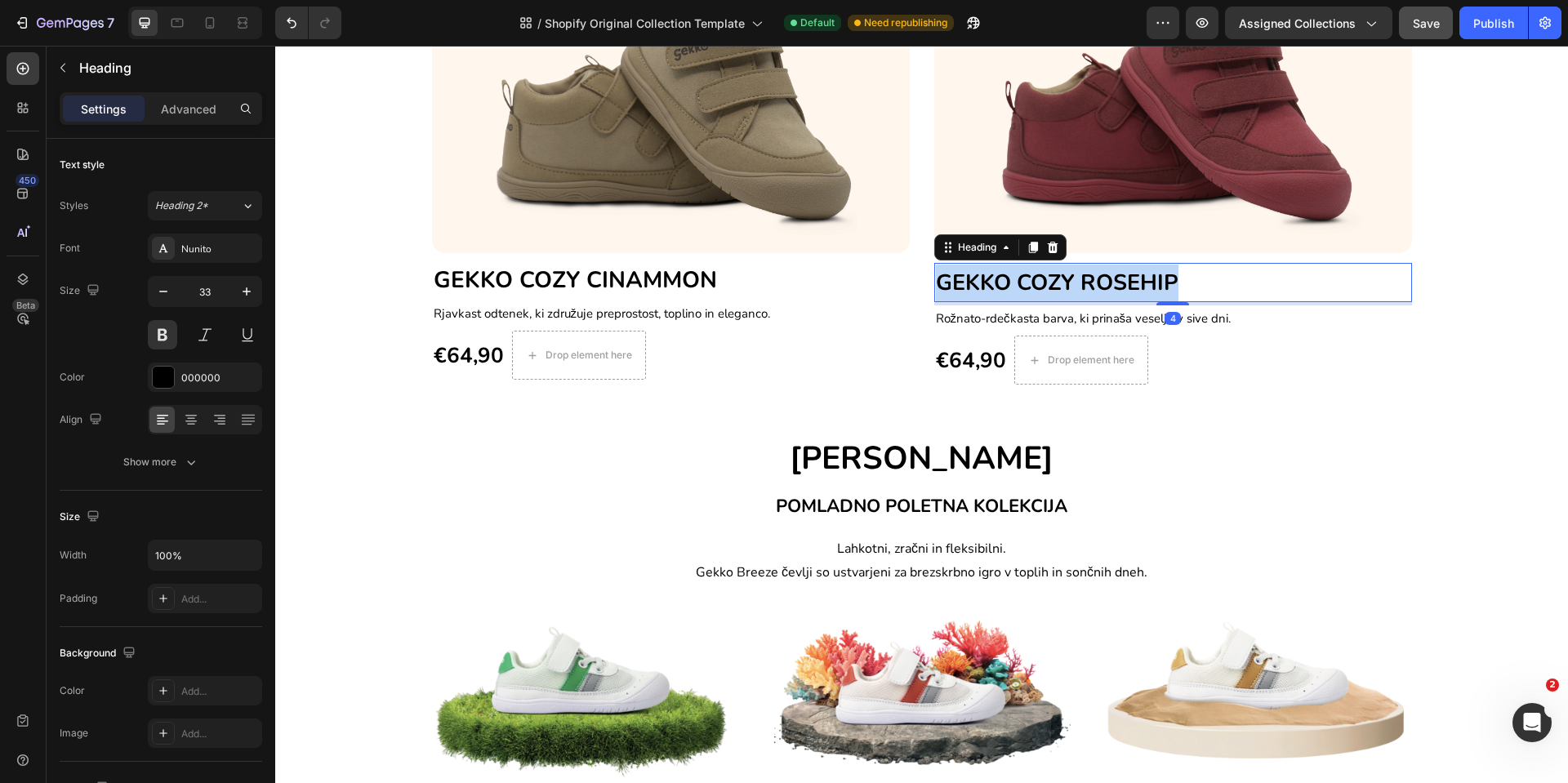
click at [1002, 274] on span "GEKKO COZY ROSEHIP" at bounding box center [1058, 283] width 243 height 30
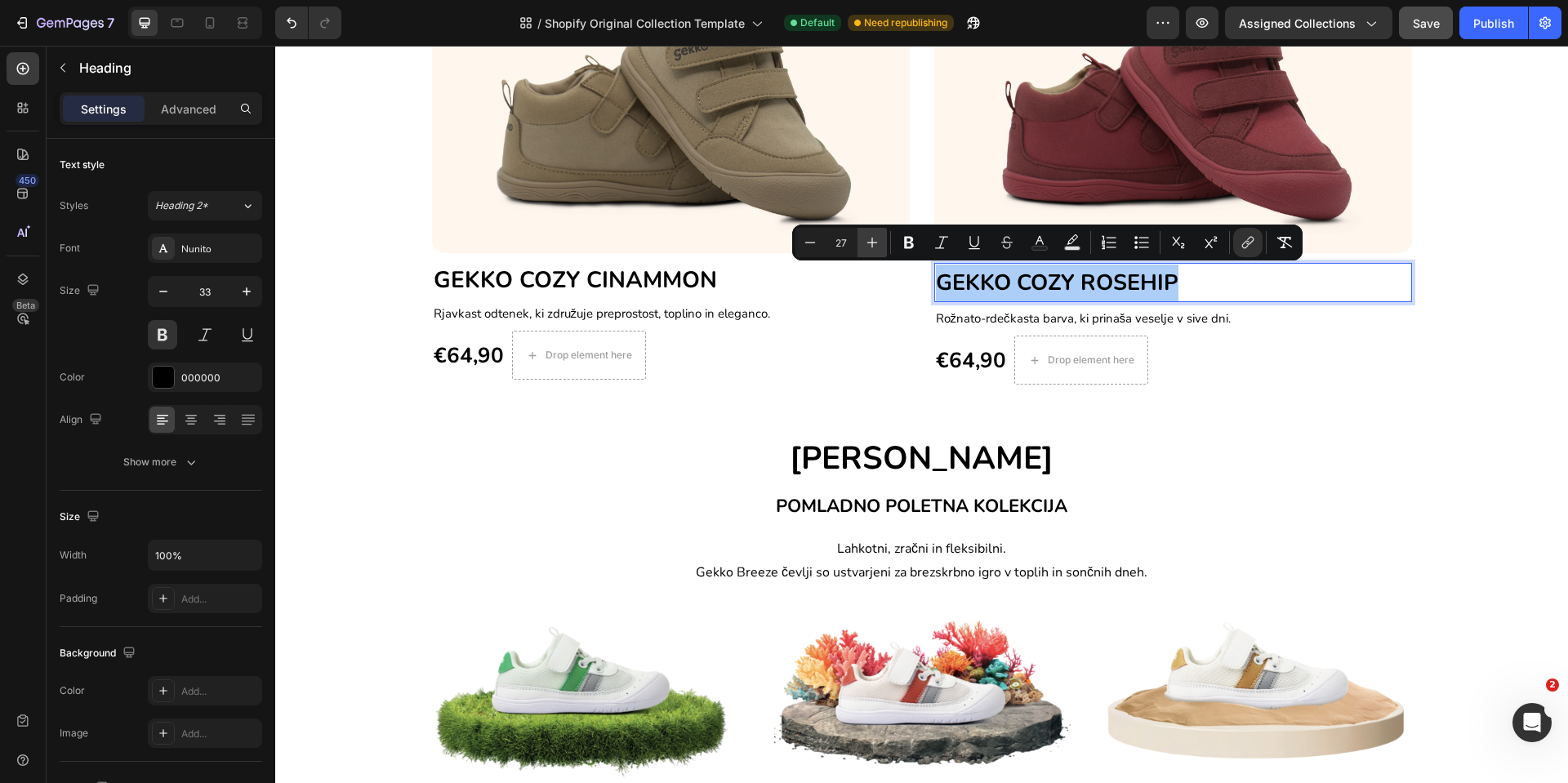
click at [871, 241] on icon "Editor contextual toolbar" at bounding box center [873, 243] width 16 height 16
type input "28"
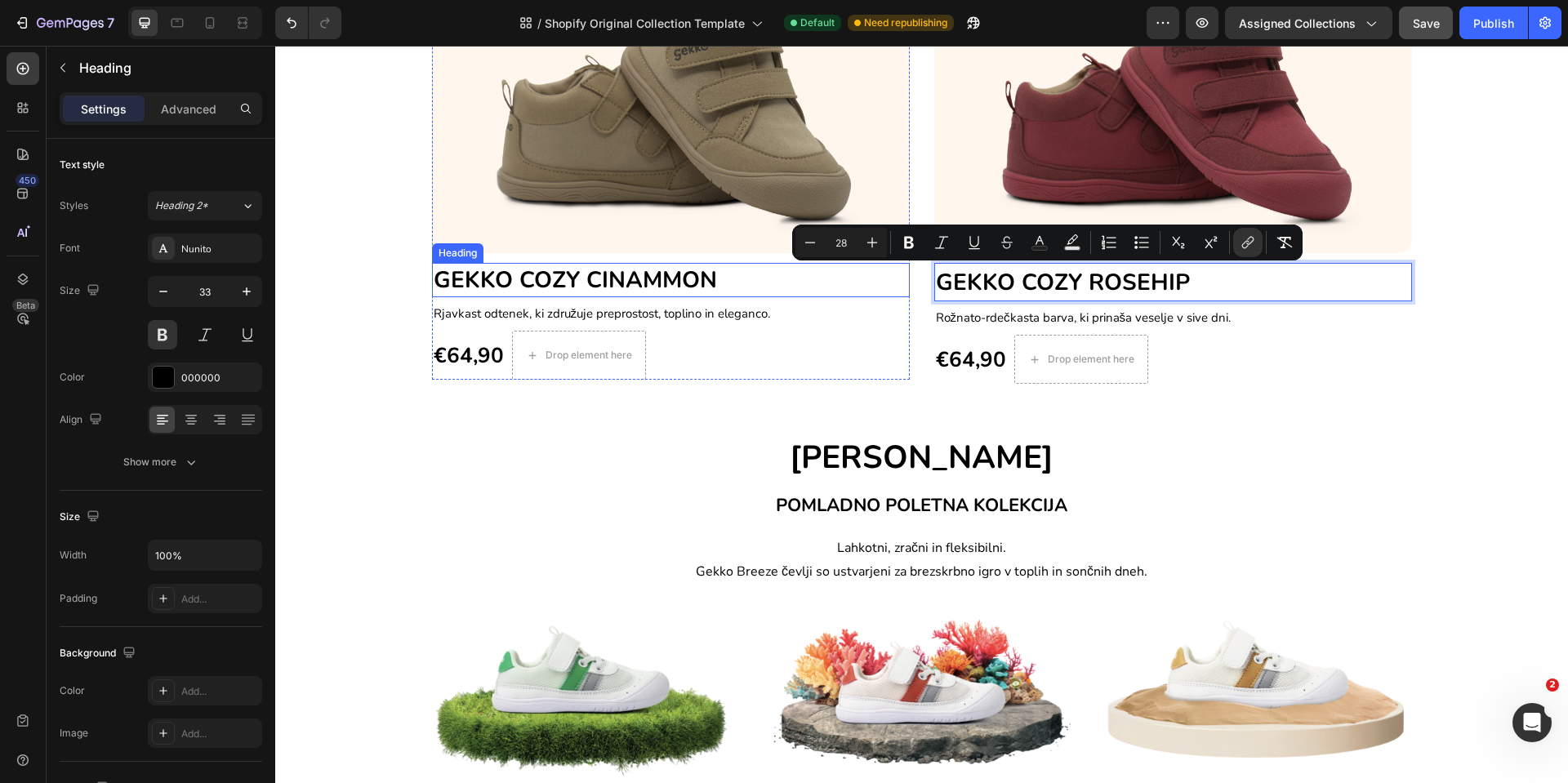
click at [647, 277] on span "GEKKO COZY CINAMMON" at bounding box center [576, 280] width 284 height 31
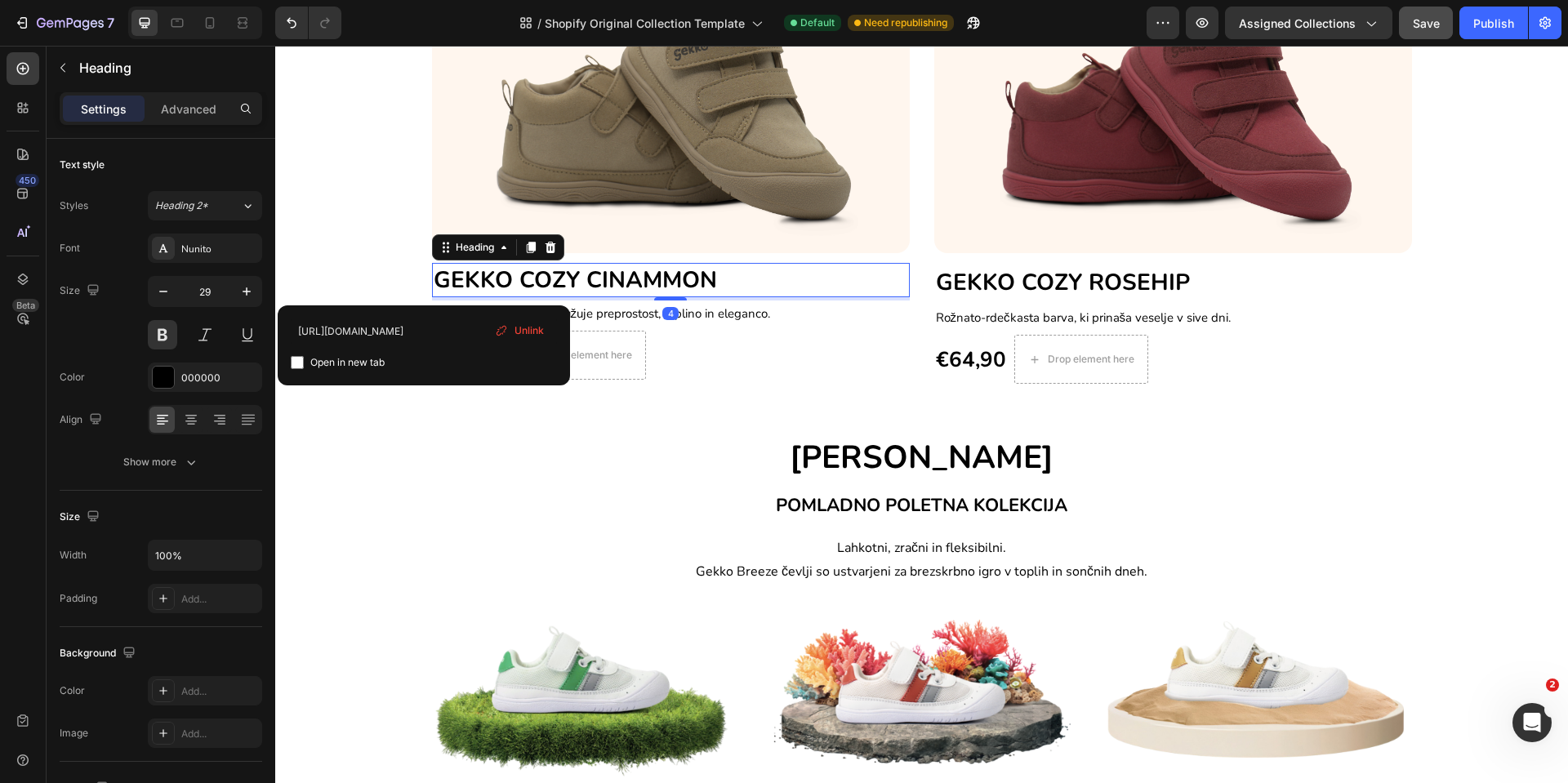
click at [647, 277] on span "GEKKO COZY CINAMMON" at bounding box center [576, 280] width 284 height 31
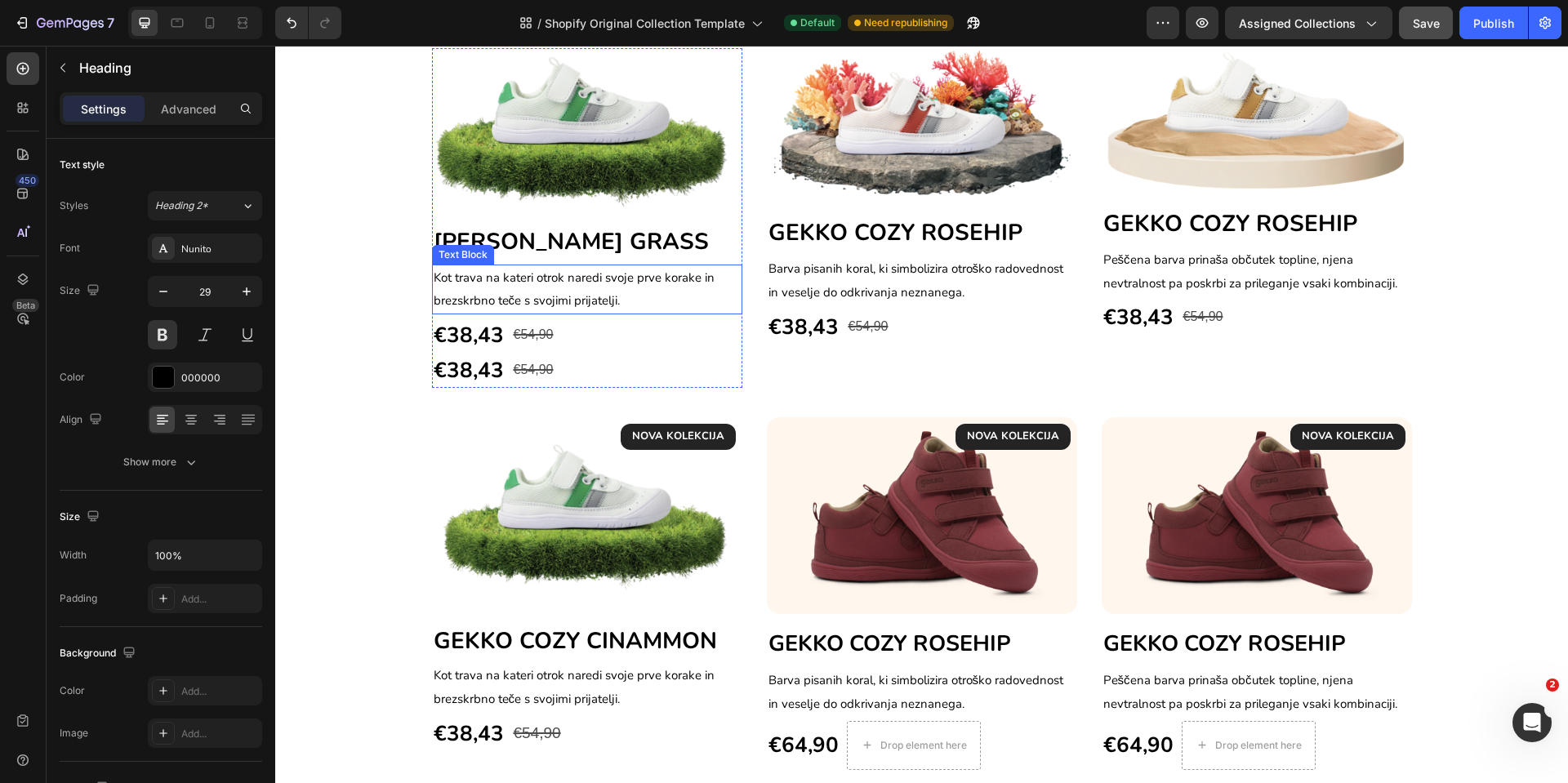
scroll to position [1384, 0]
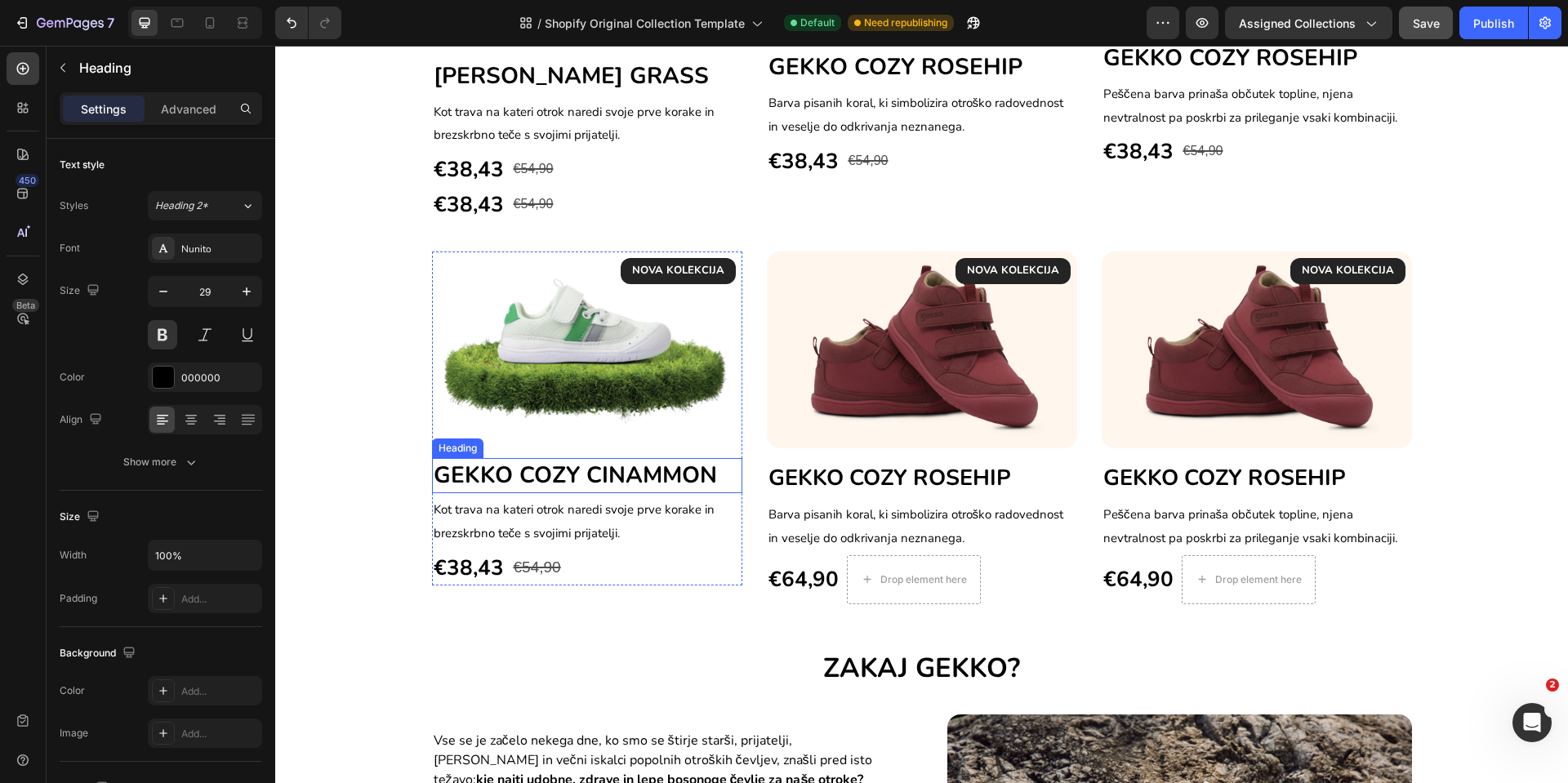
click at [549, 480] on span "GEKKO COZY CINAMMON" at bounding box center [576, 475] width 284 height 31
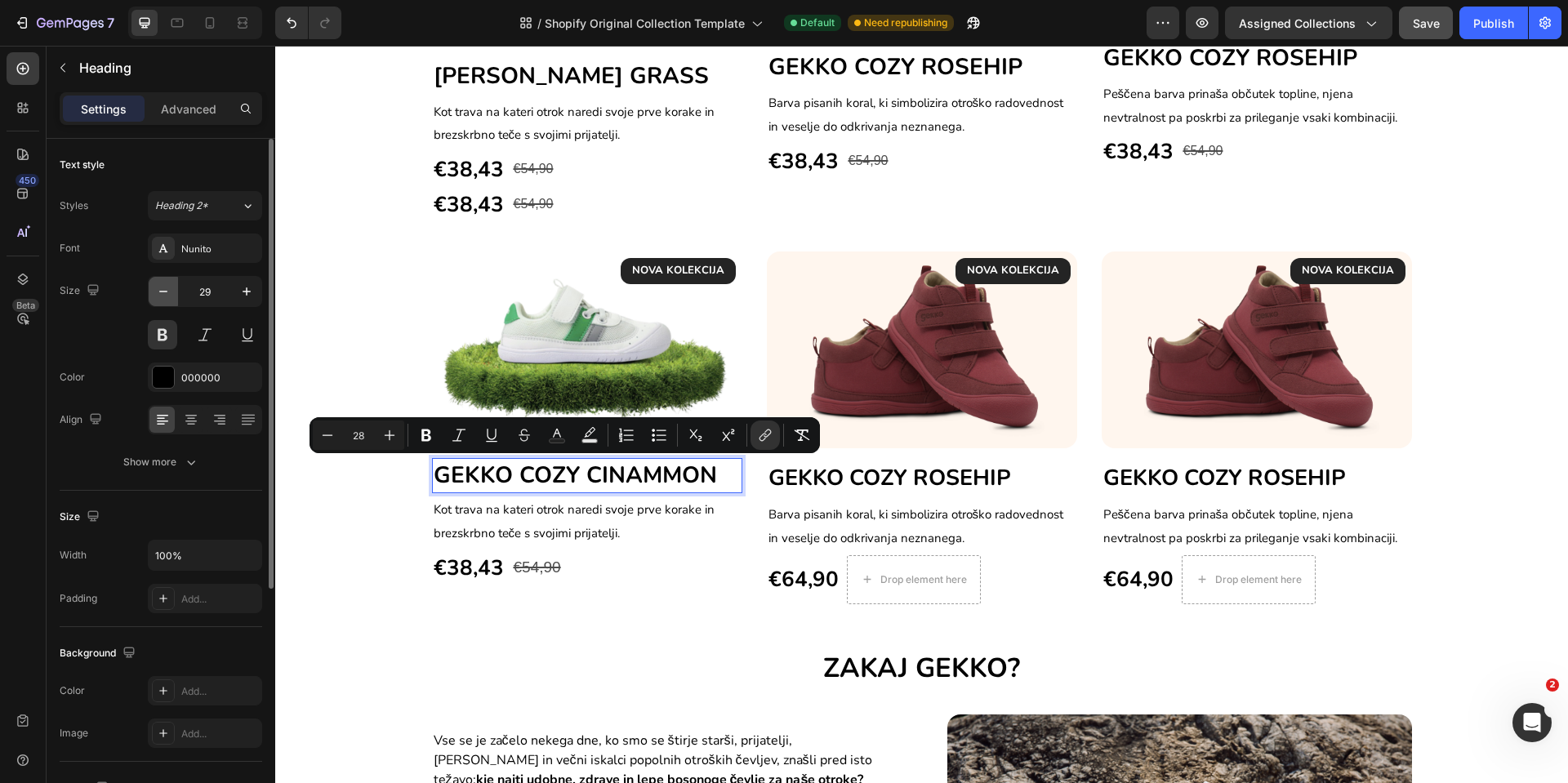
click at [171, 296] on button "button" at bounding box center [163, 292] width 29 height 29
type input "28"
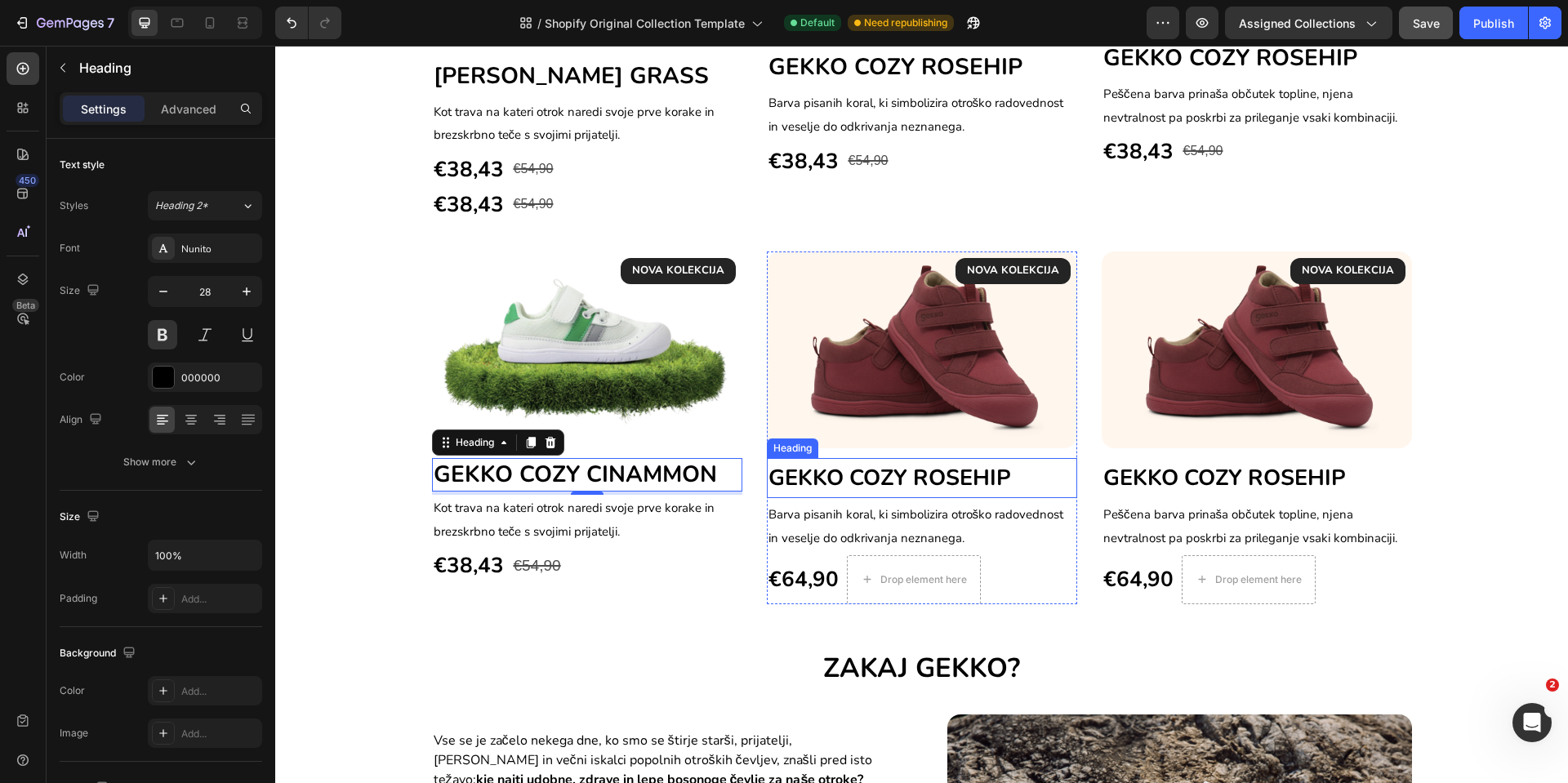
click at [820, 470] on span "GEKKO COZY ROSEHIP" at bounding box center [890, 478] width 243 height 30
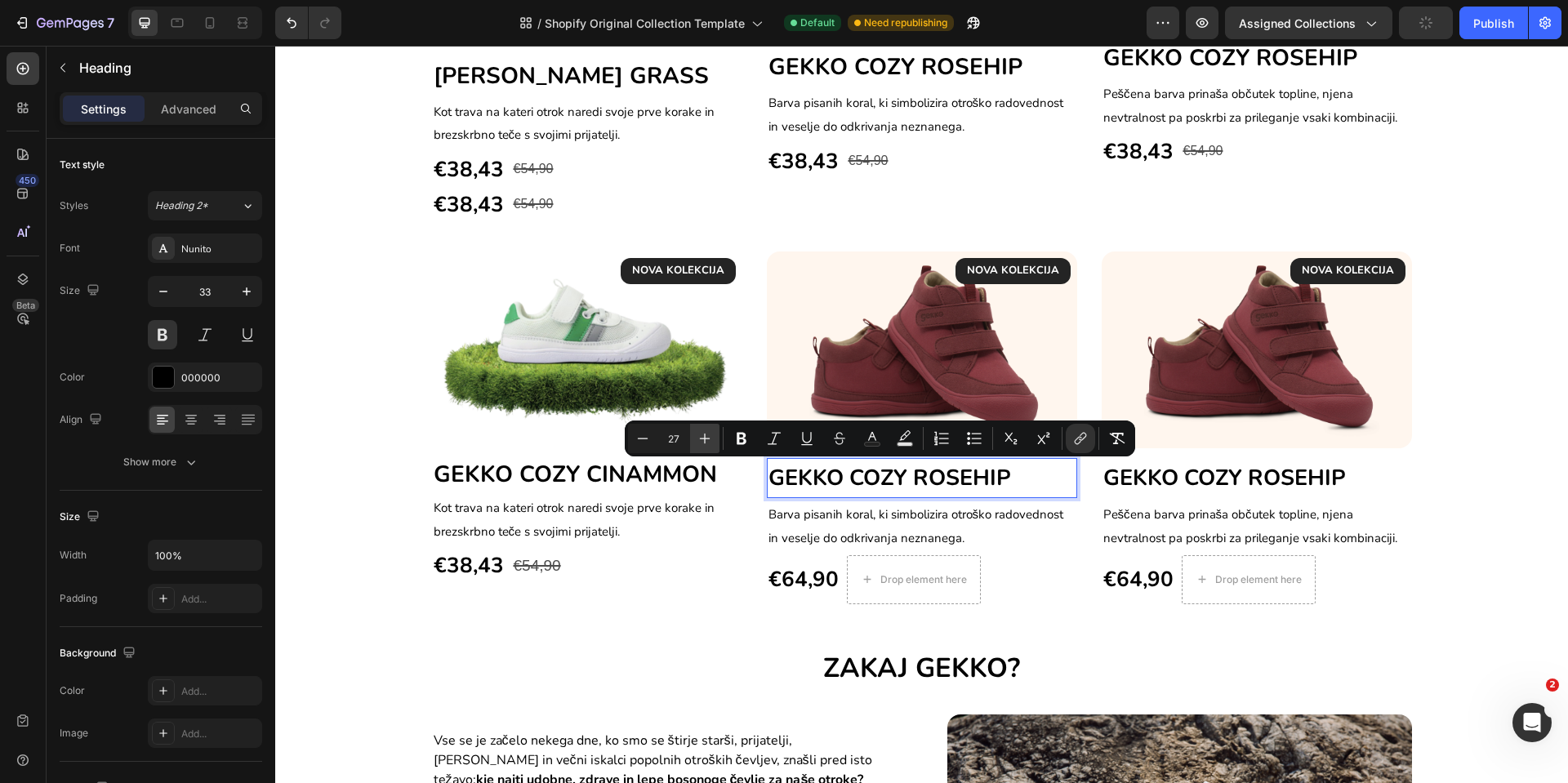
click at [703, 436] on icon "Editor contextual toolbar" at bounding box center [705, 439] width 16 height 16
type input "28"
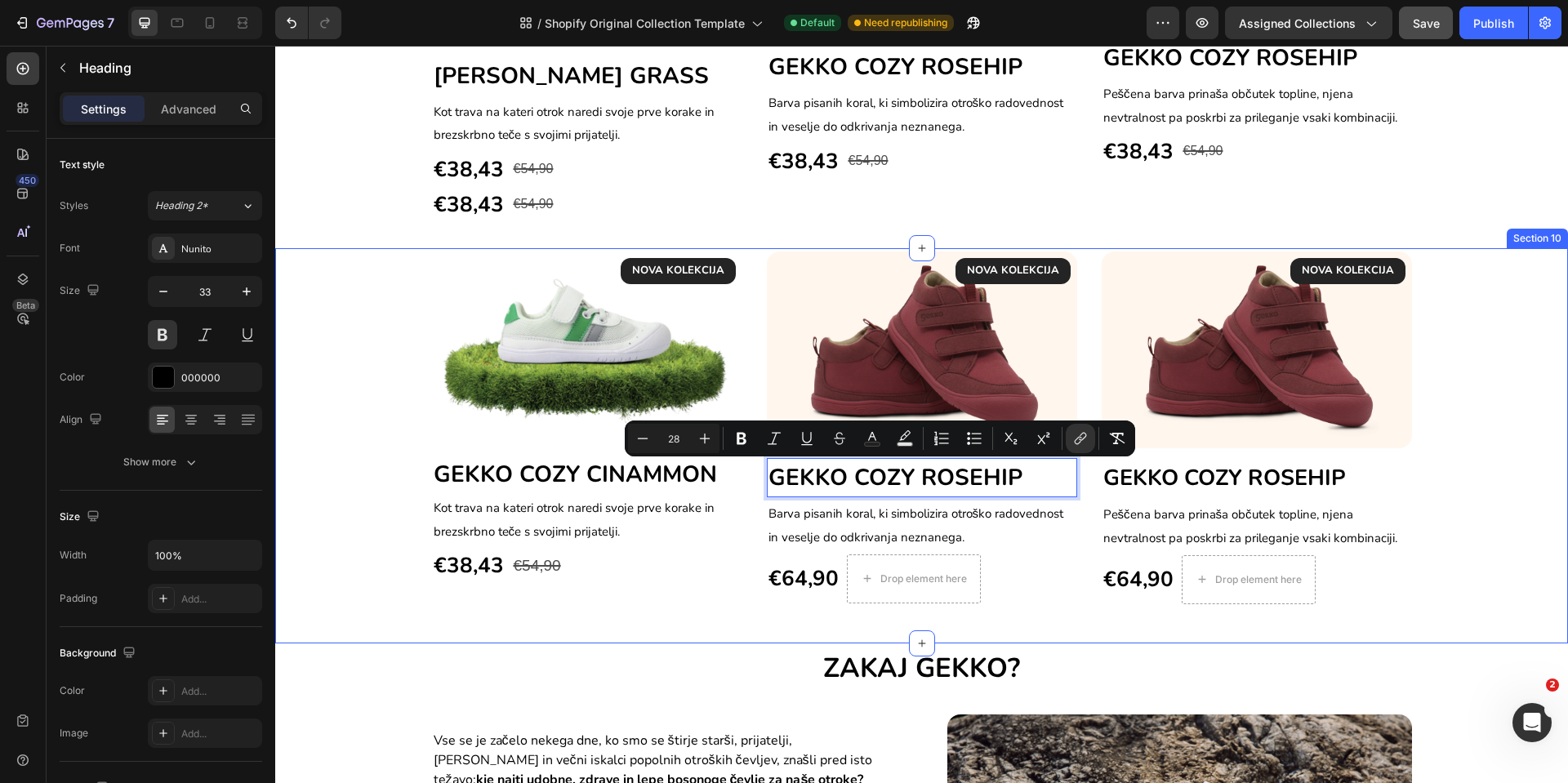
click at [682, 615] on div "NOVA KOLEKCIJA Text block Row Image ⁠⁠⁠⁠⁠⁠⁠ GEKKO COZY CINAMMON Heading Kot tra…" at bounding box center [922, 446] width 1293 height 395
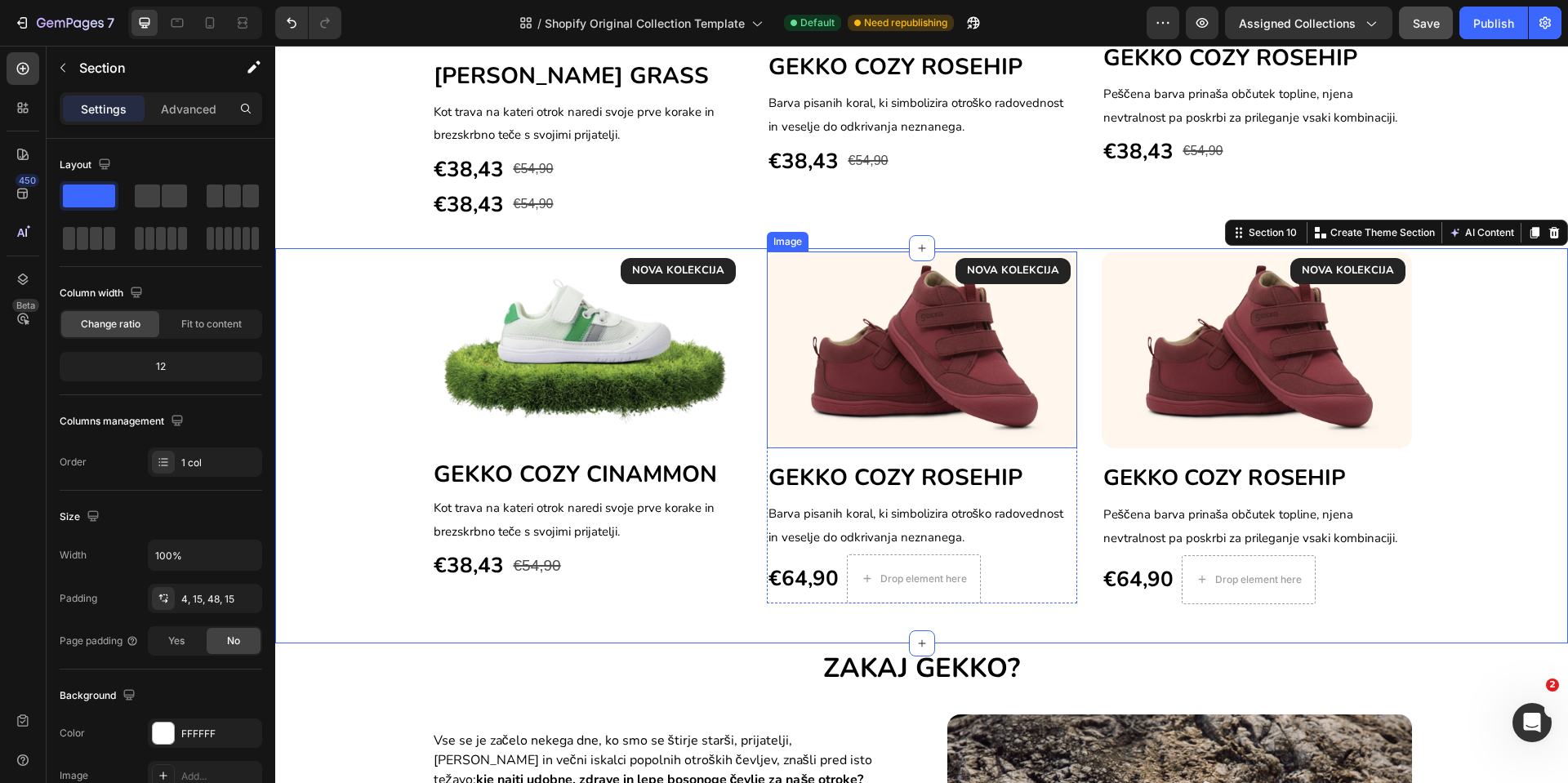
click at [831, 395] on img at bounding box center [922, 350] width 310 height 197
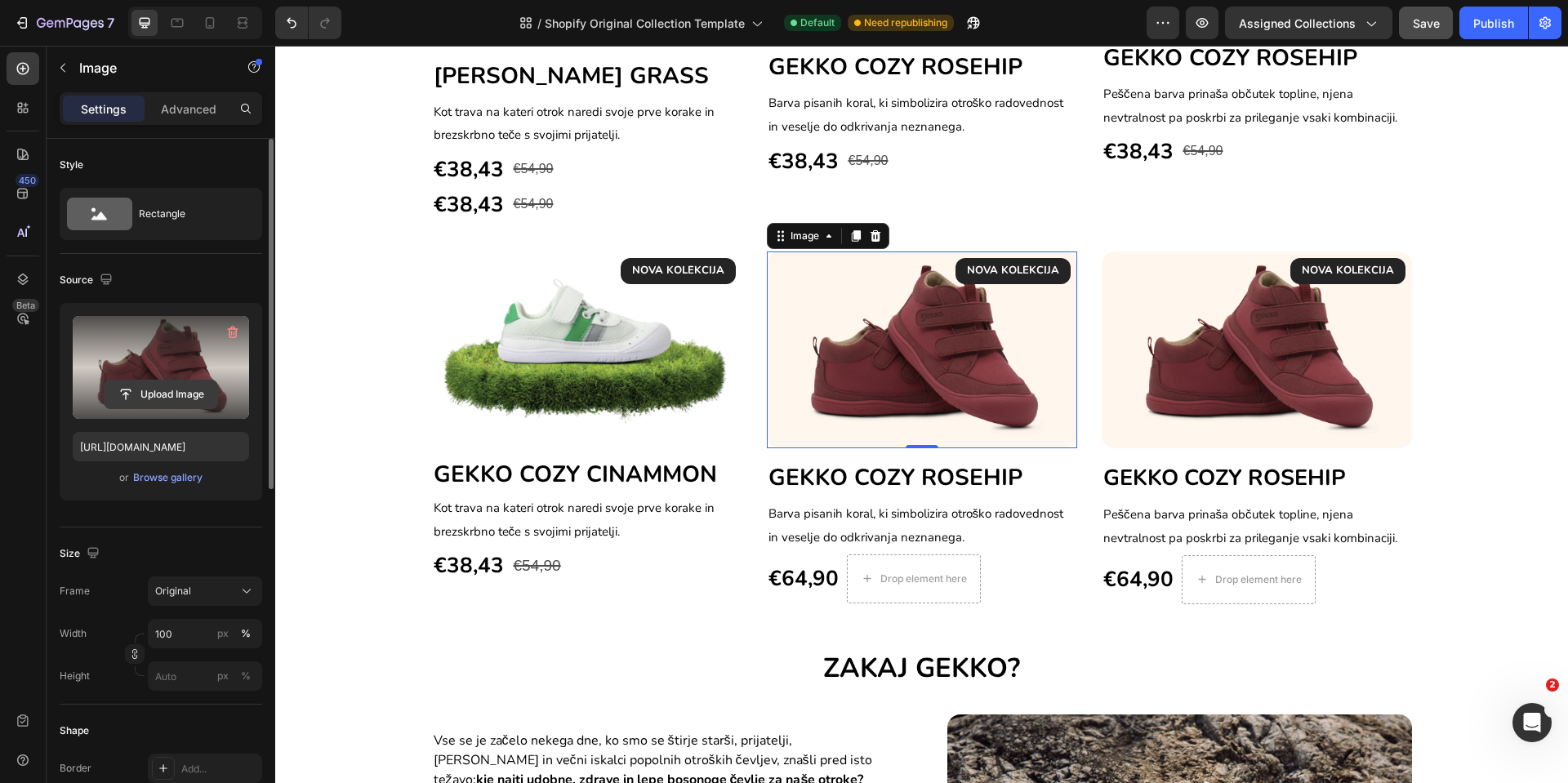
click at [151, 393] on input "file" at bounding box center [160, 394] width 112 height 28
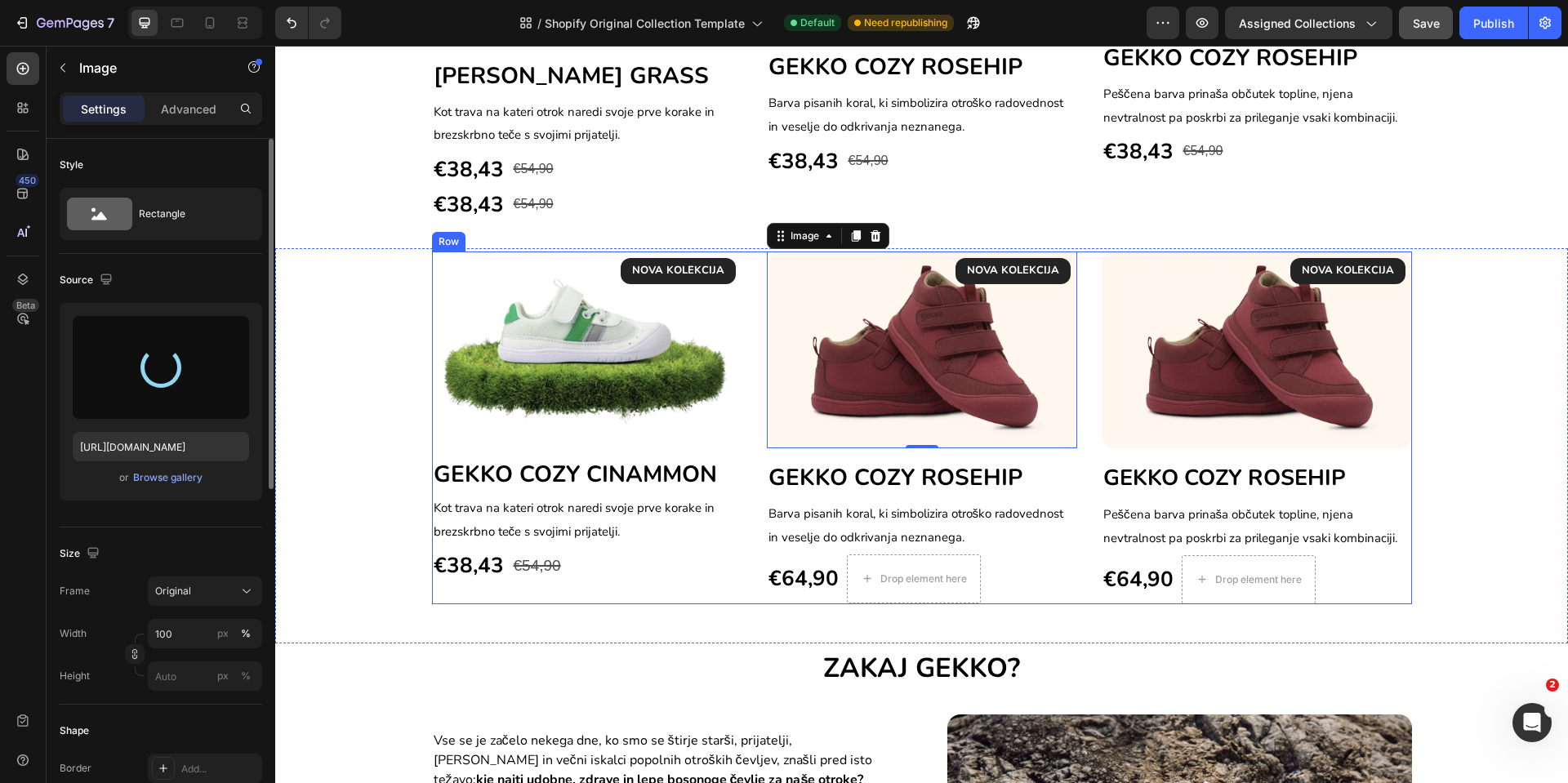
type input "[URL][DOMAIN_NAME]"
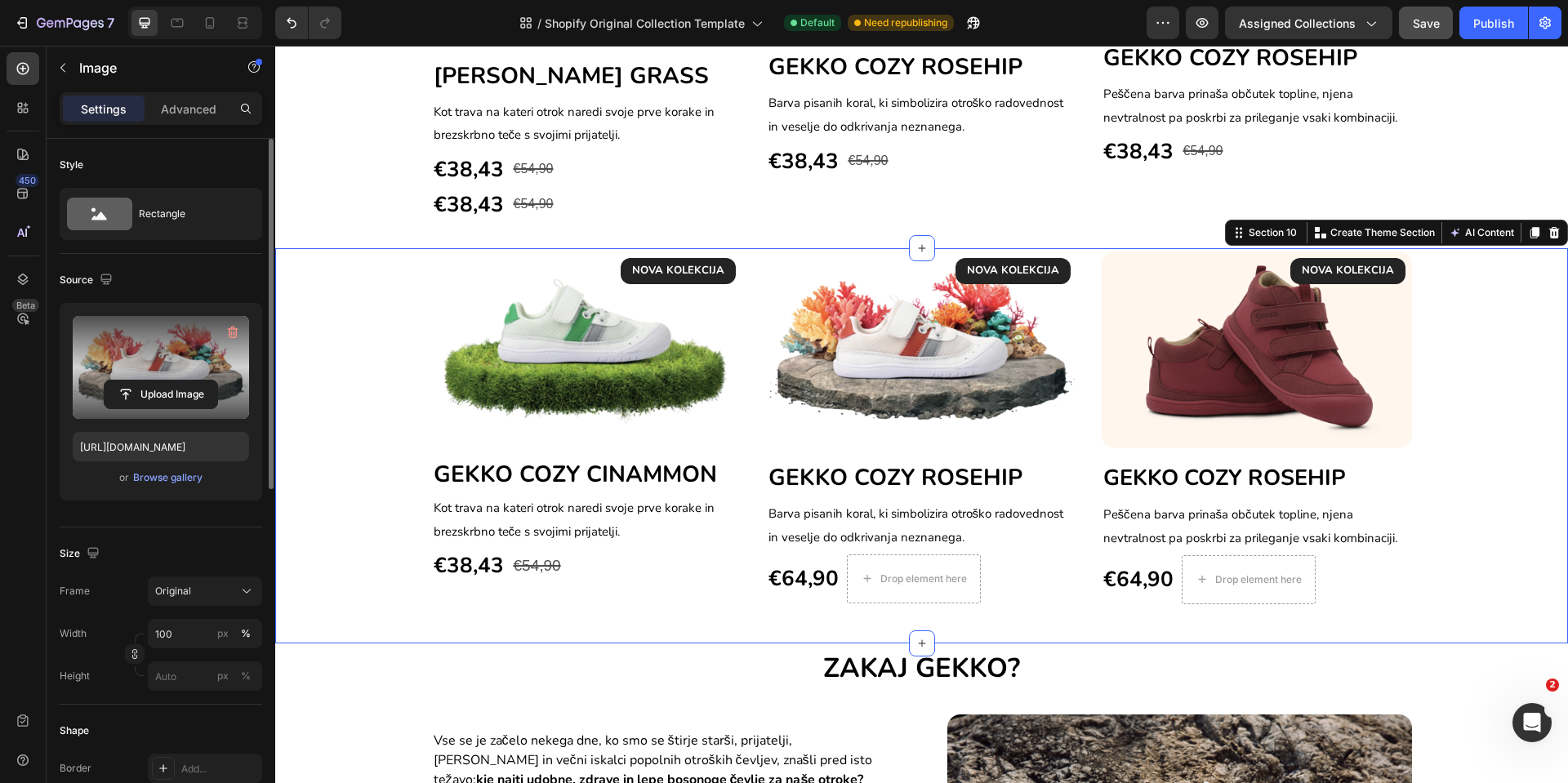
click at [689, 618] on div "NOVA KOLEKCIJA Text block Row Image ⁠⁠⁠⁠⁠⁠⁠ GEKKO COZY CINAMMON Heading Kot tra…" at bounding box center [922, 446] width 1293 height 395
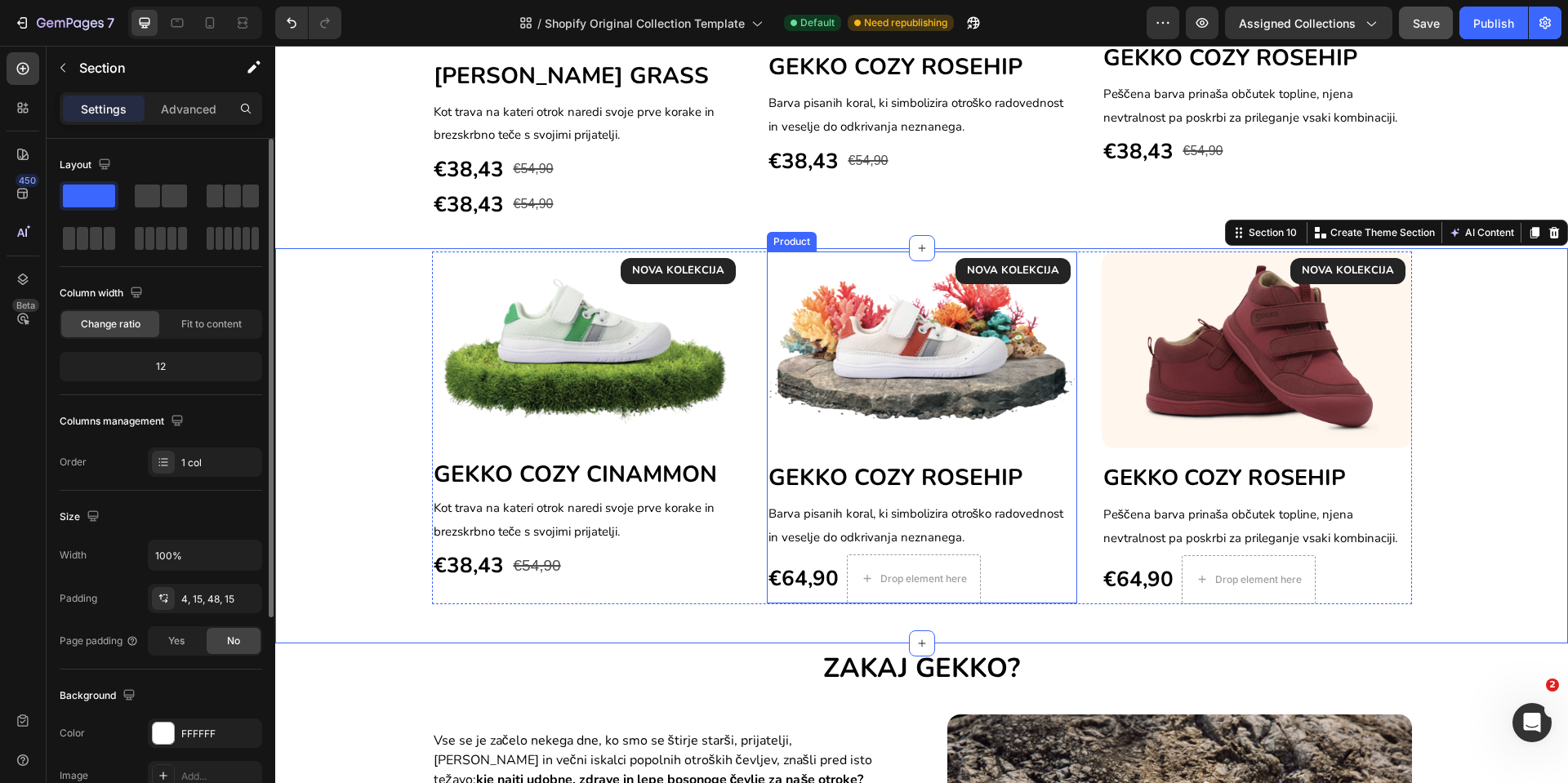
click at [1059, 455] on div "NOVA KOLEKCIJA Text block Row Image ⁠⁠⁠⁠⁠⁠⁠ GEKKO COZY ROSEHIP Heading Barva pi…" at bounding box center [922, 428] width 310 height 352
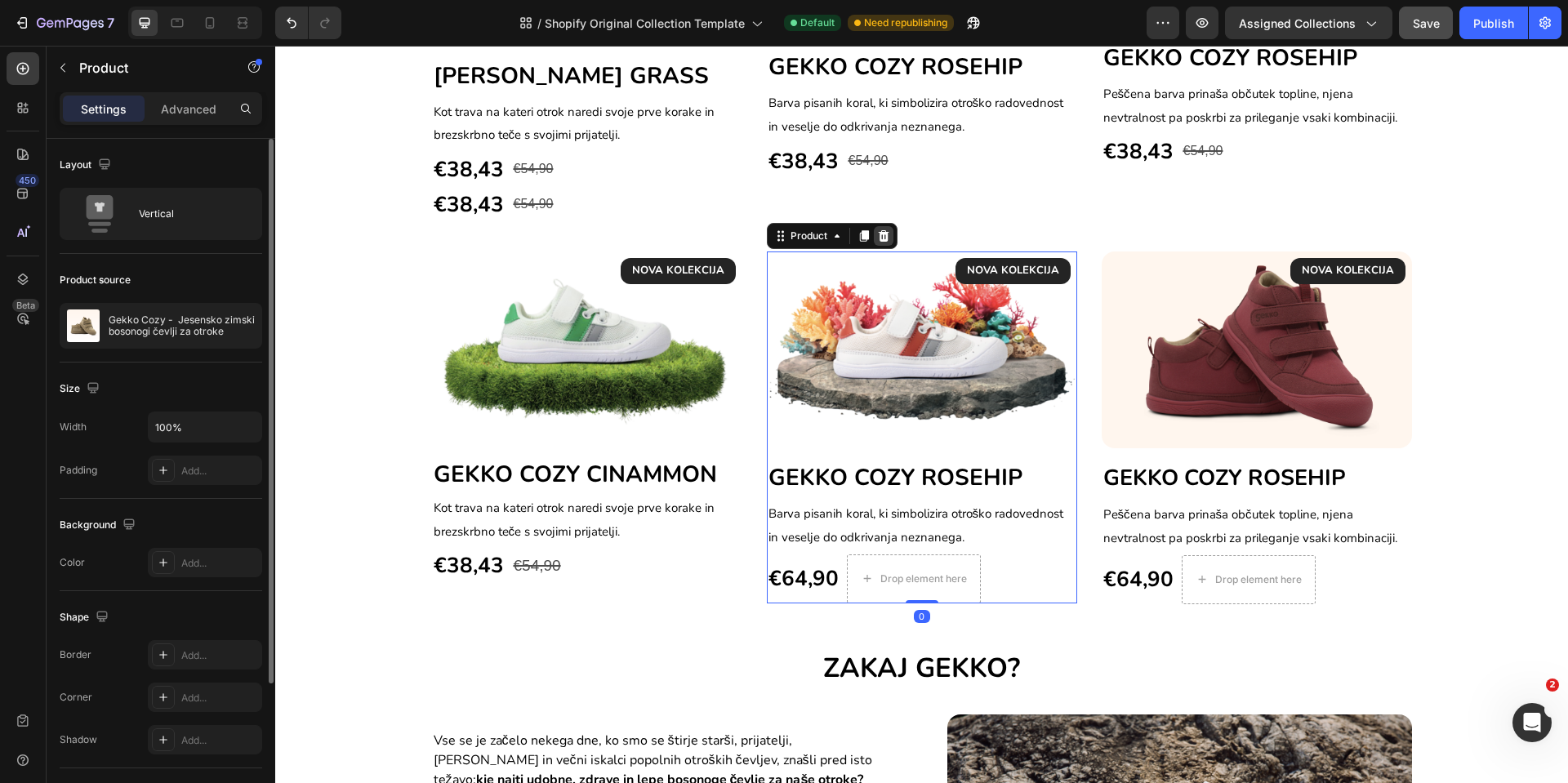
click at [877, 237] on icon at bounding box center [884, 236] width 13 height 13
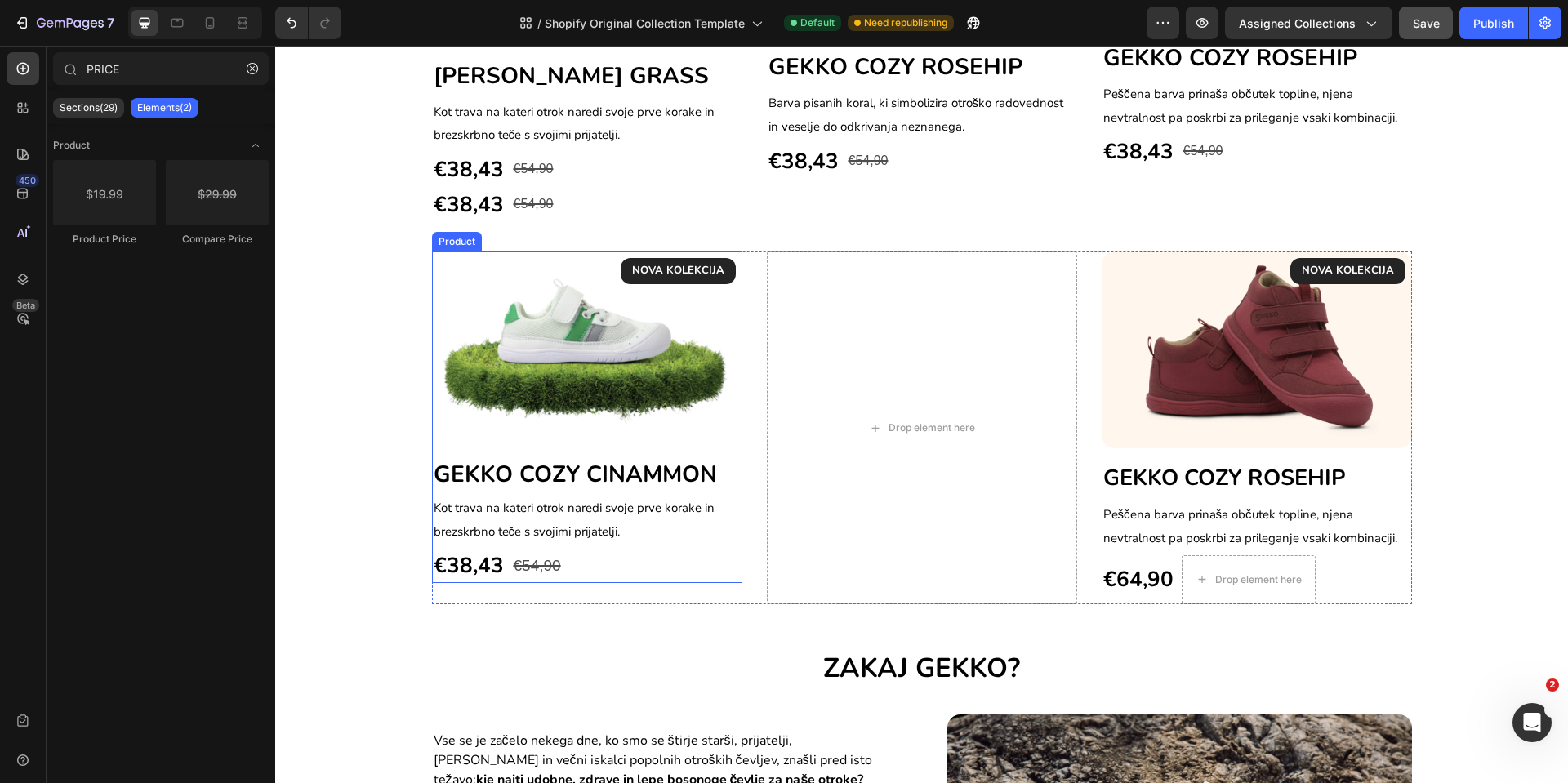
click at [707, 455] on div "NOVA KOLEKCIJA Text block Row Image ⁠⁠⁠⁠⁠⁠⁠ GEKKO COZY CINAMMON Heading Kot tra…" at bounding box center [587, 418] width 310 height 332
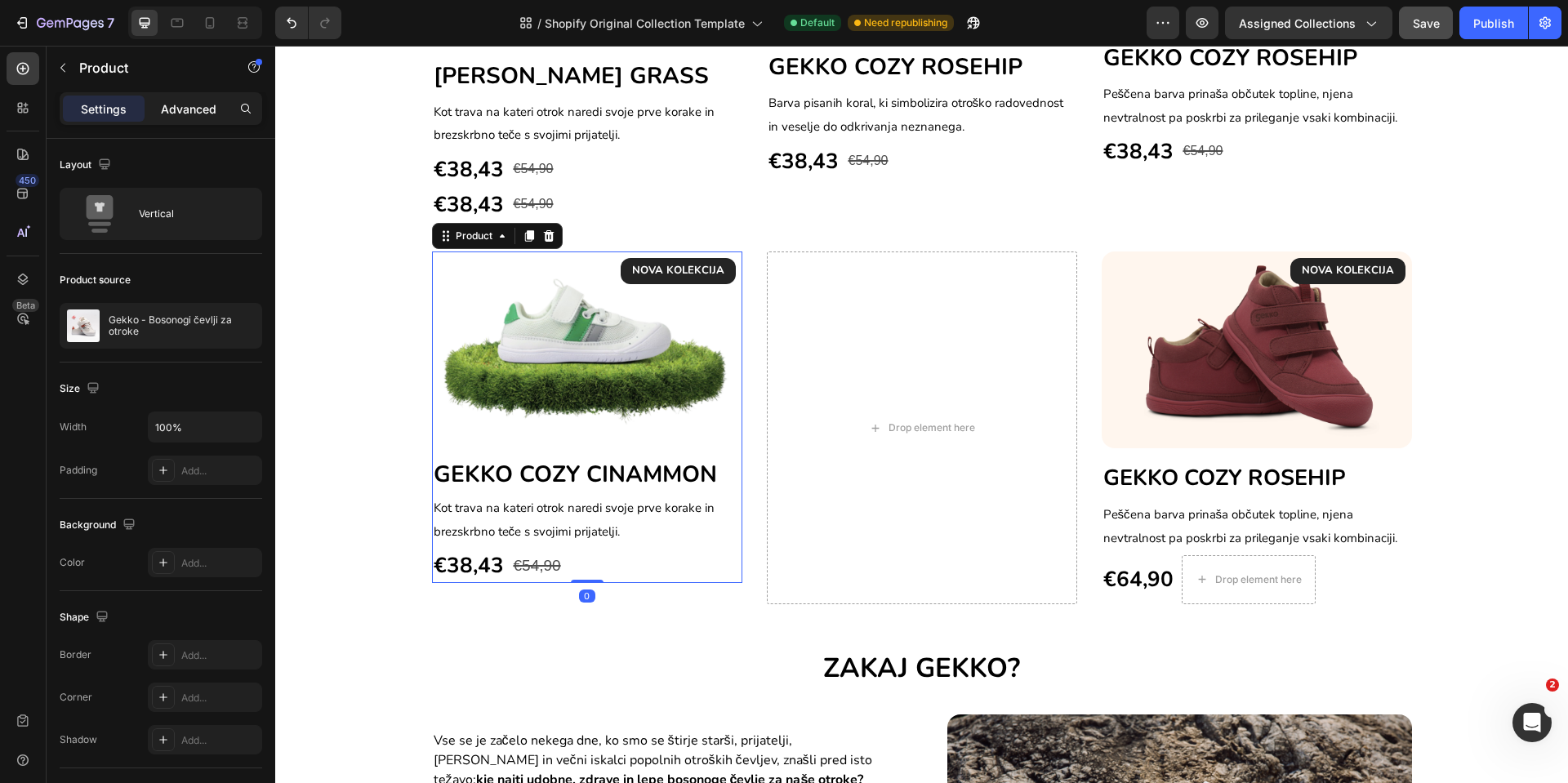
click at [170, 111] on p "Advanced" at bounding box center [189, 109] width 55 height 17
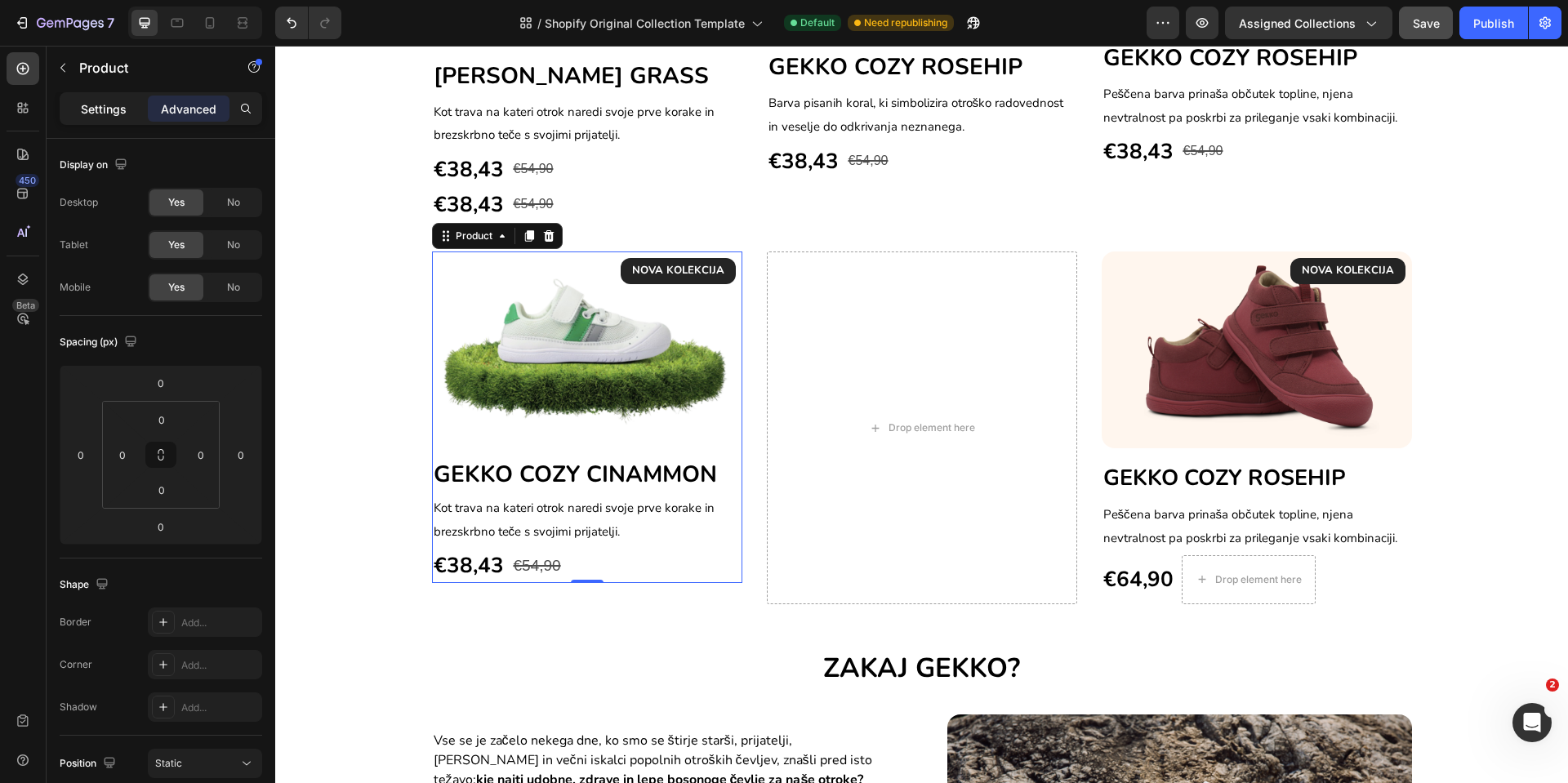
click at [129, 102] on div "Settings" at bounding box center [103, 108] width 82 height 26
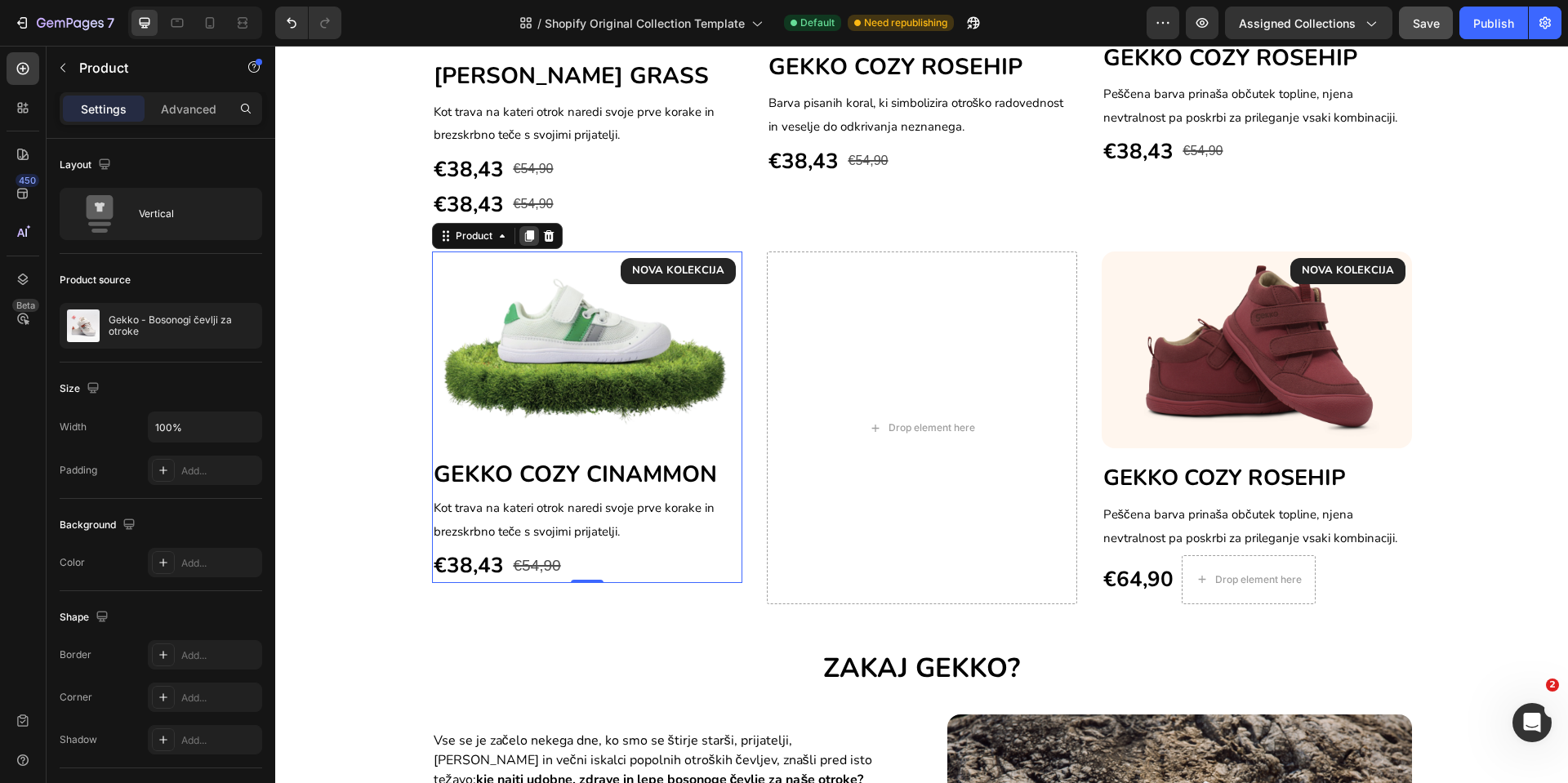
click at [523, 238] on icon at bounding box center [529, 236] width 13 height 13
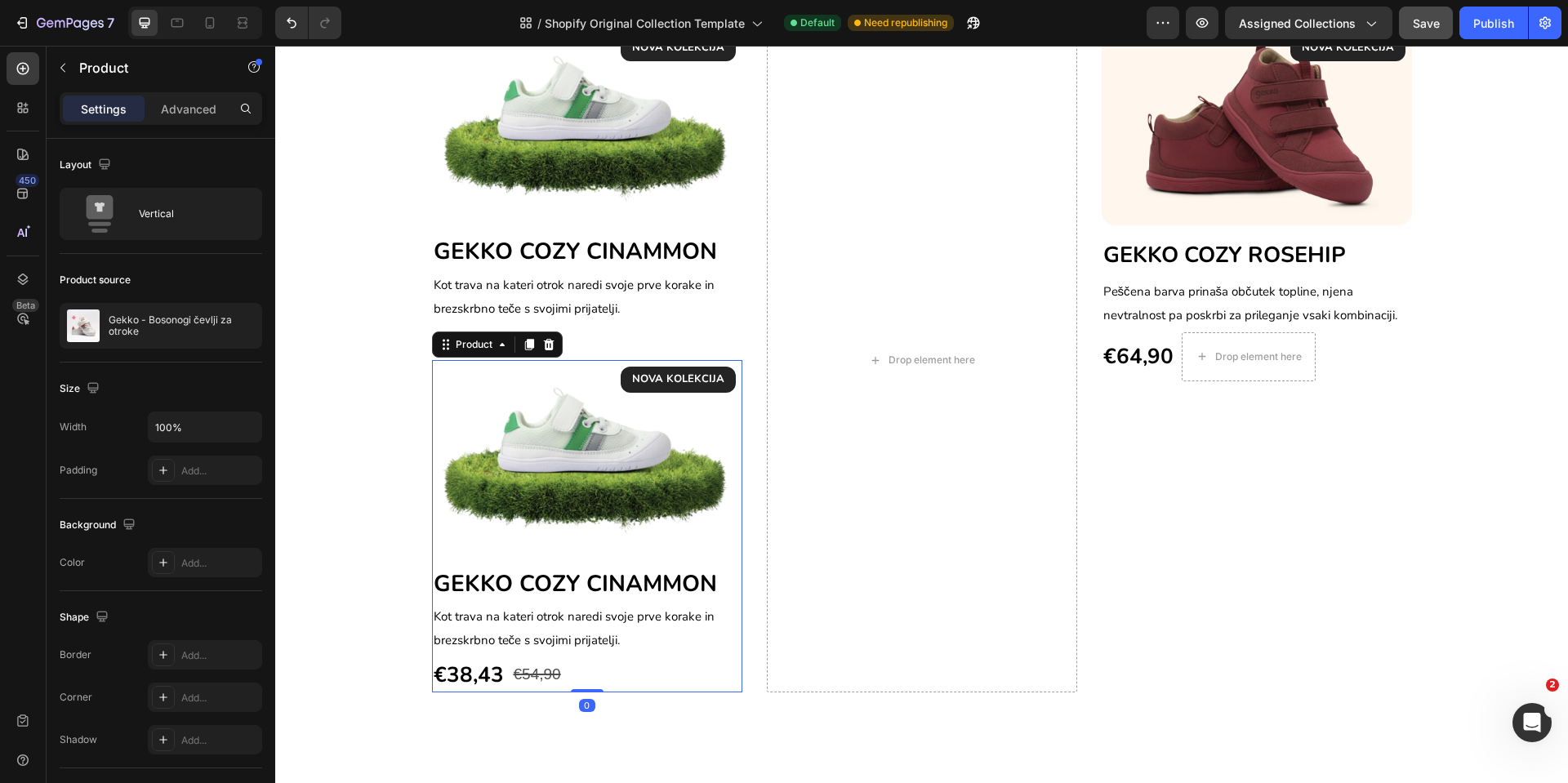
scroll to position [1497, 0]
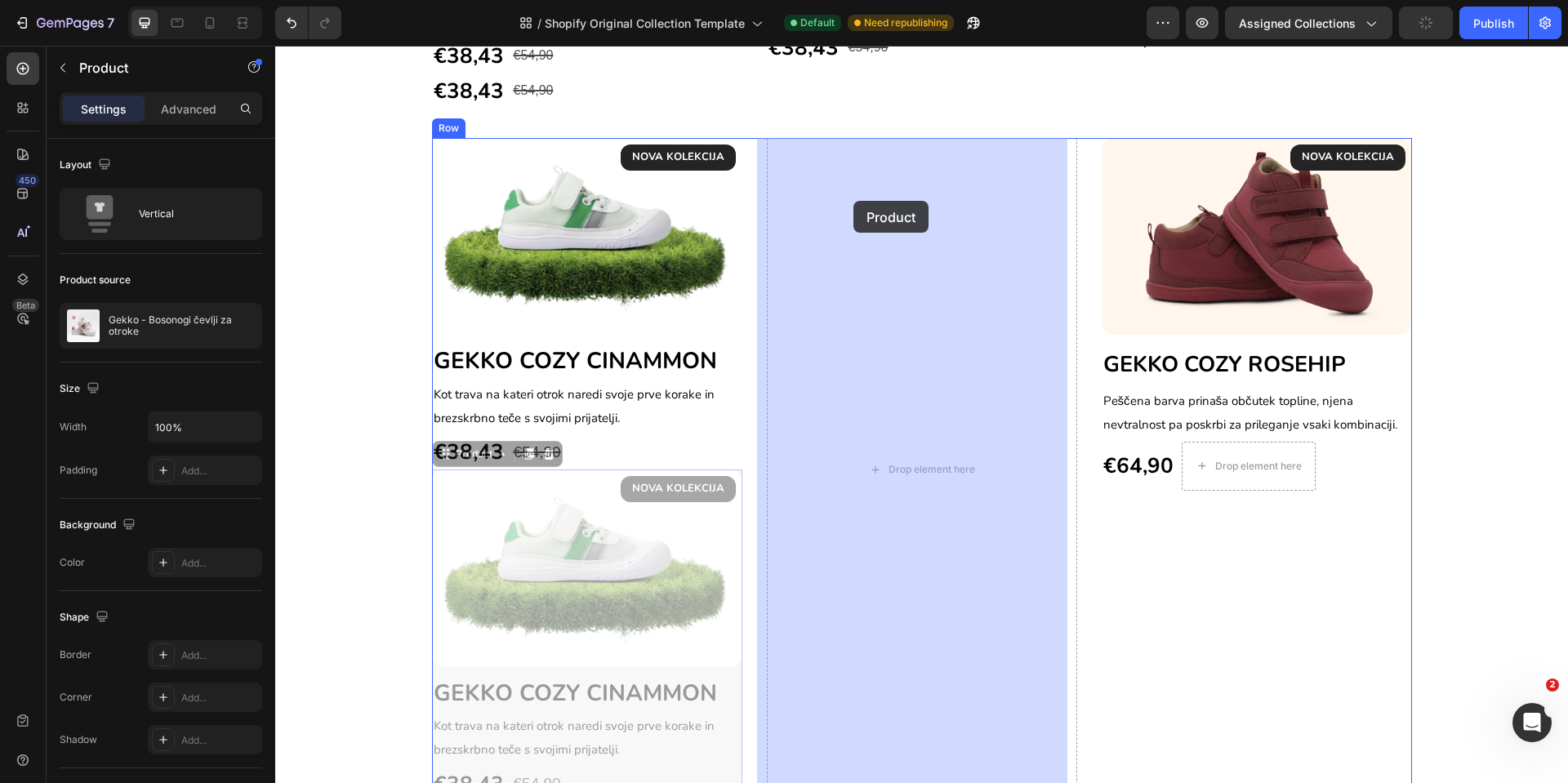
drag, startPoint x: 437, startPoint y: 458, endPoint x: 854, endPoint y: 201, distance: 489.8
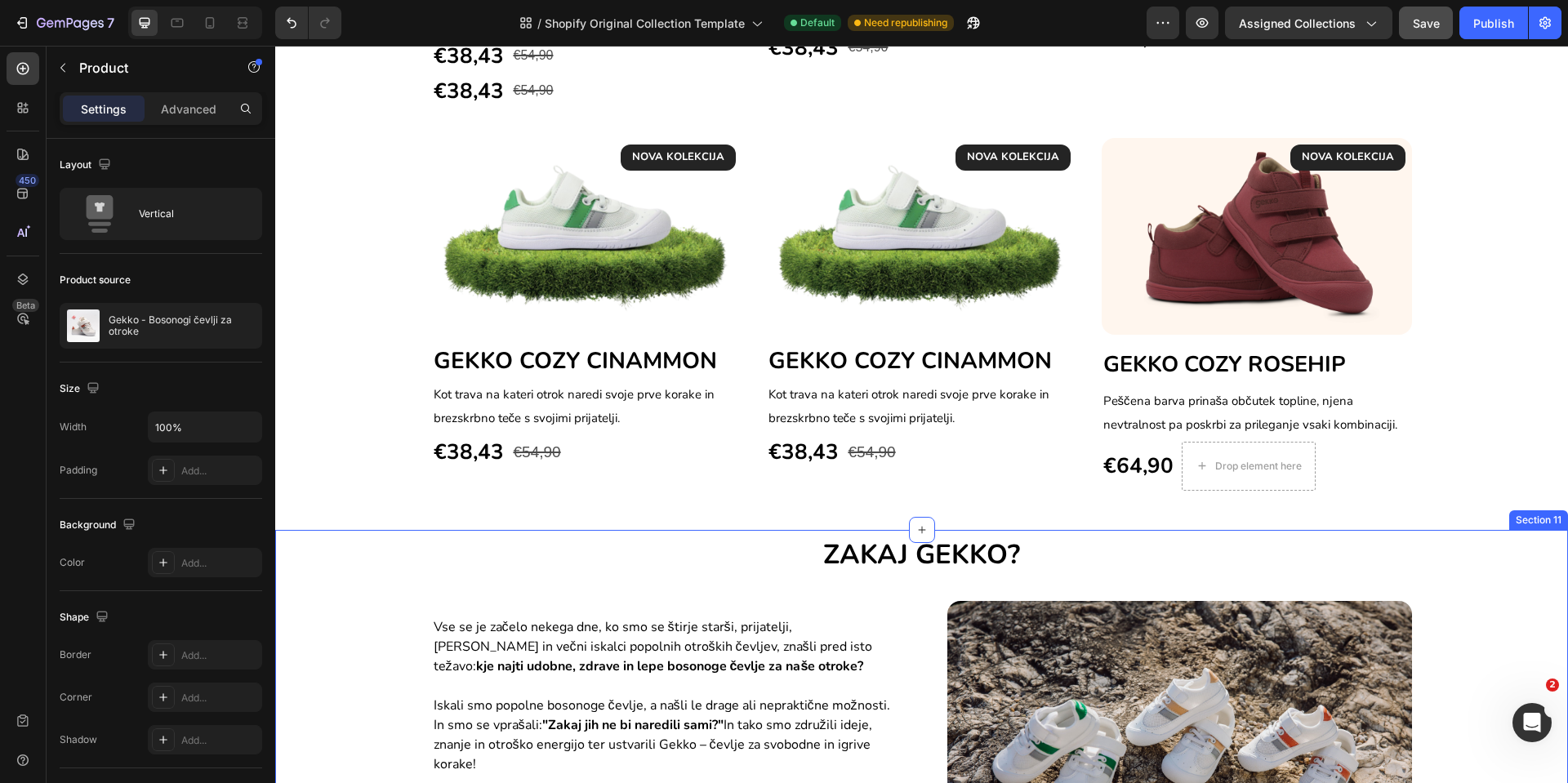
scroll to position [1252, 0]
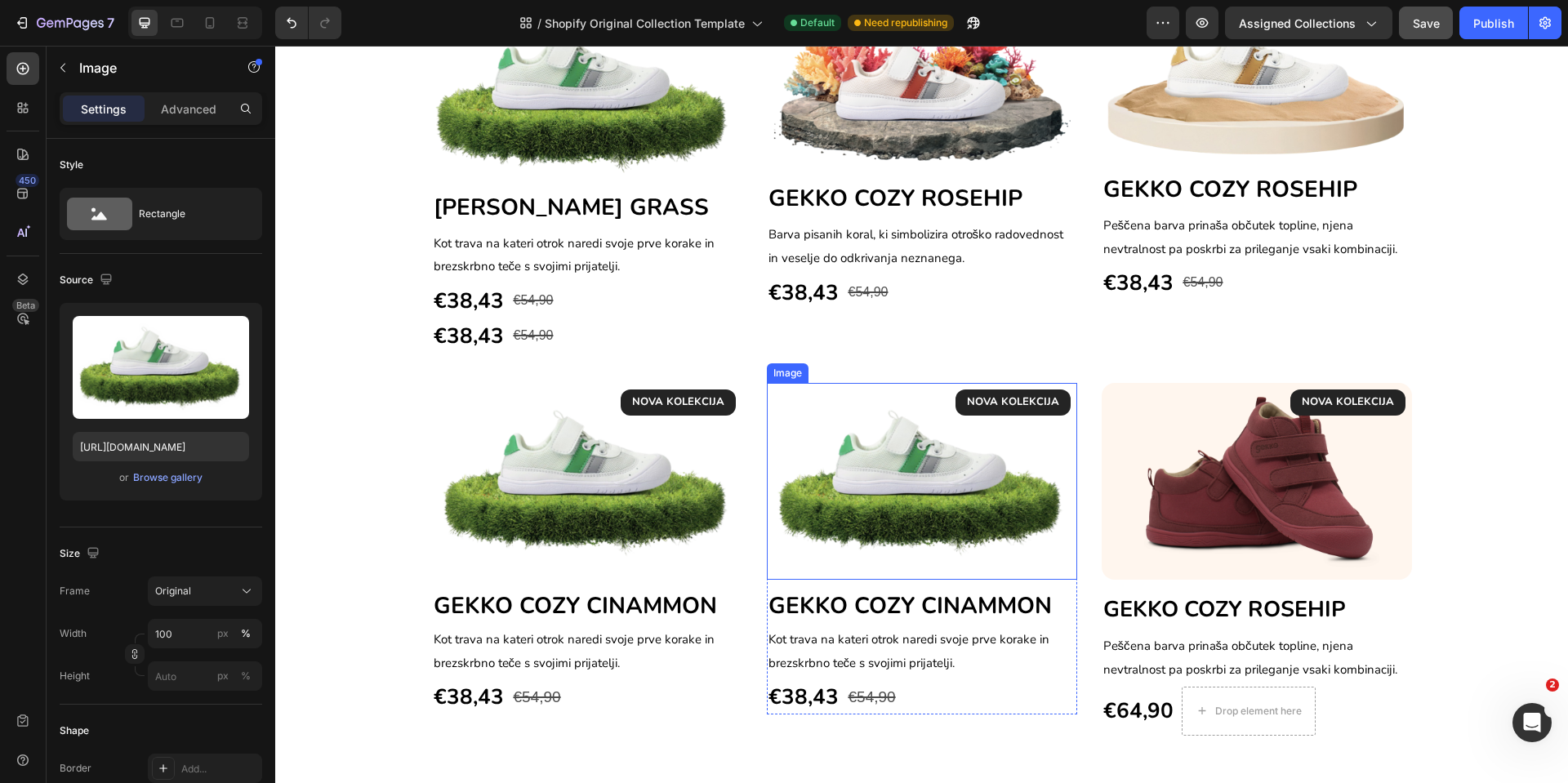
click at [897, 497] on img at bounding box center [922, 481] width 310 height 197
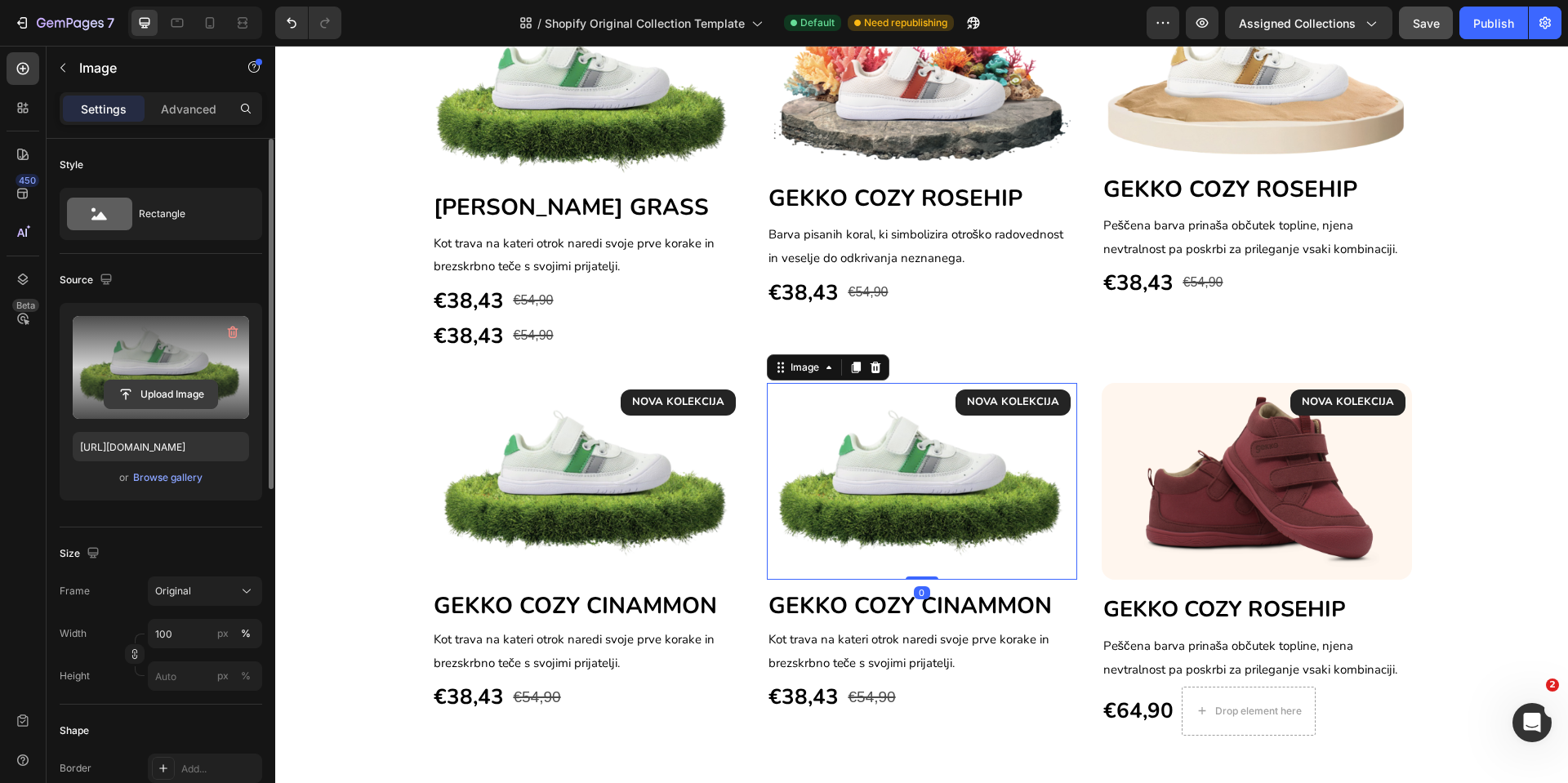
click at [160, 399] on input "file" at bounding box center [160, 394] width 112 height 28
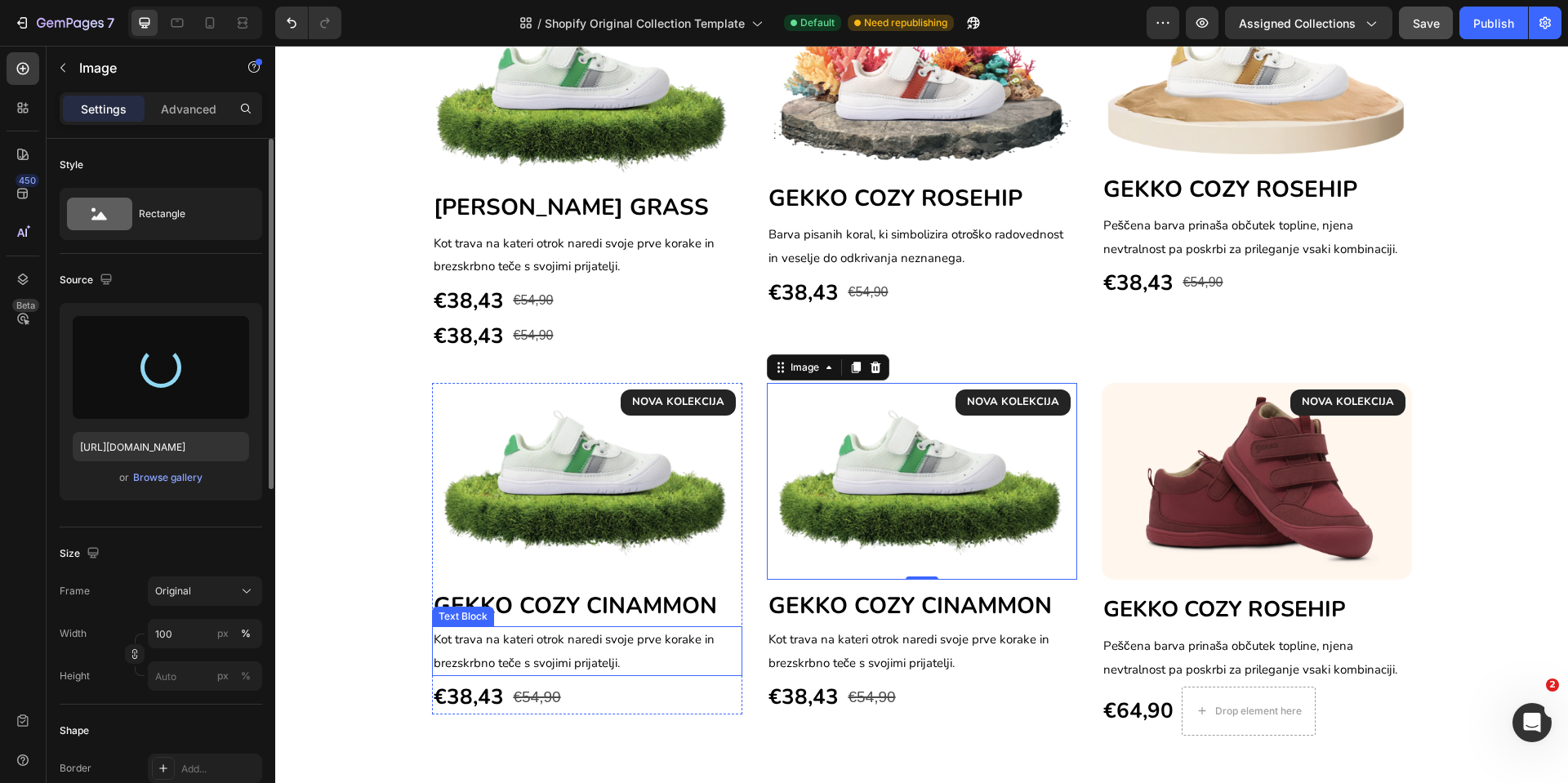
type input "[URL][DOMAIN_NAME]"
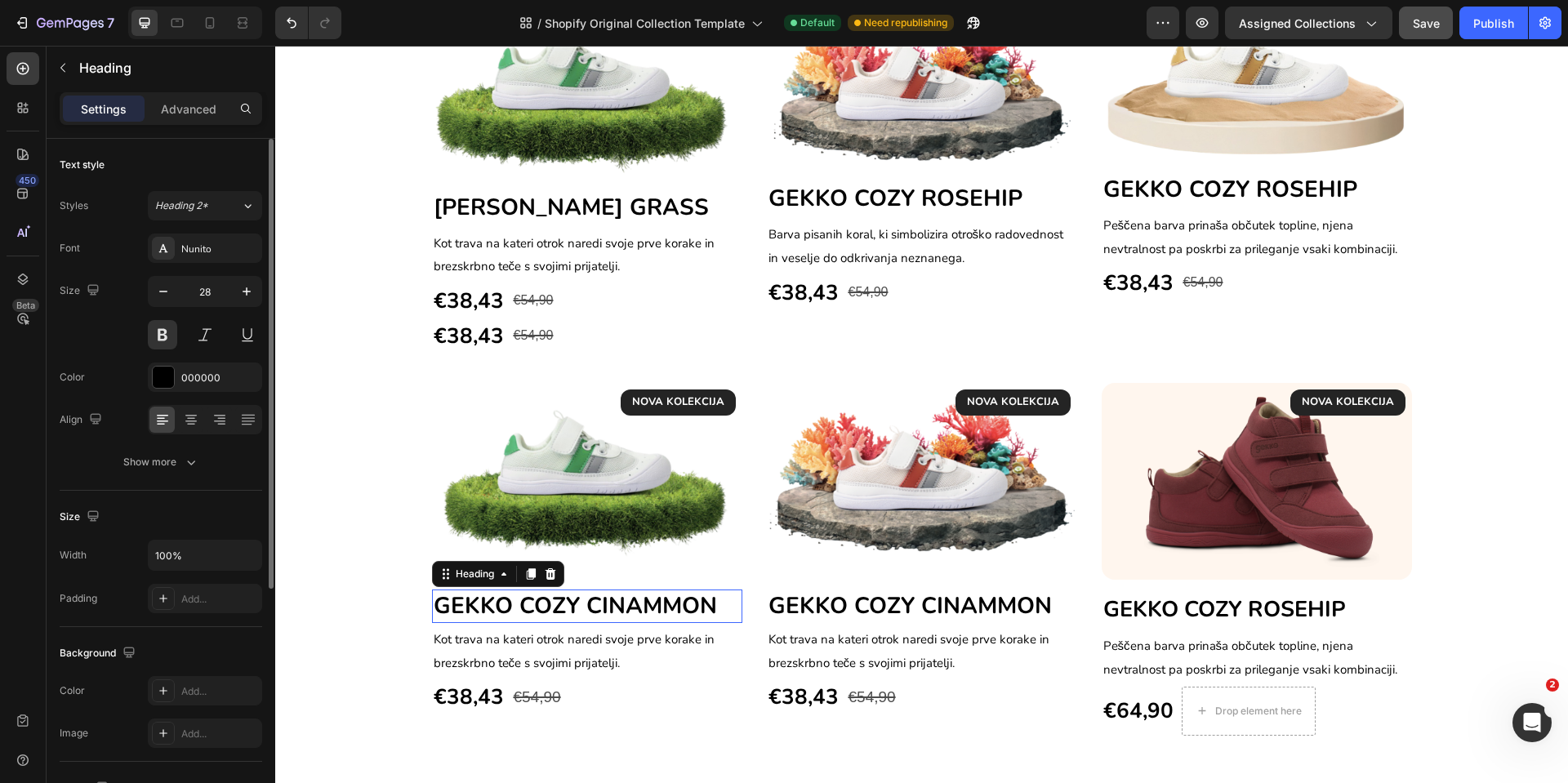
click at [539, 610] on span "GEKKO COZY CINAMMON" at bounding box center [576, 606] width 284 height 31
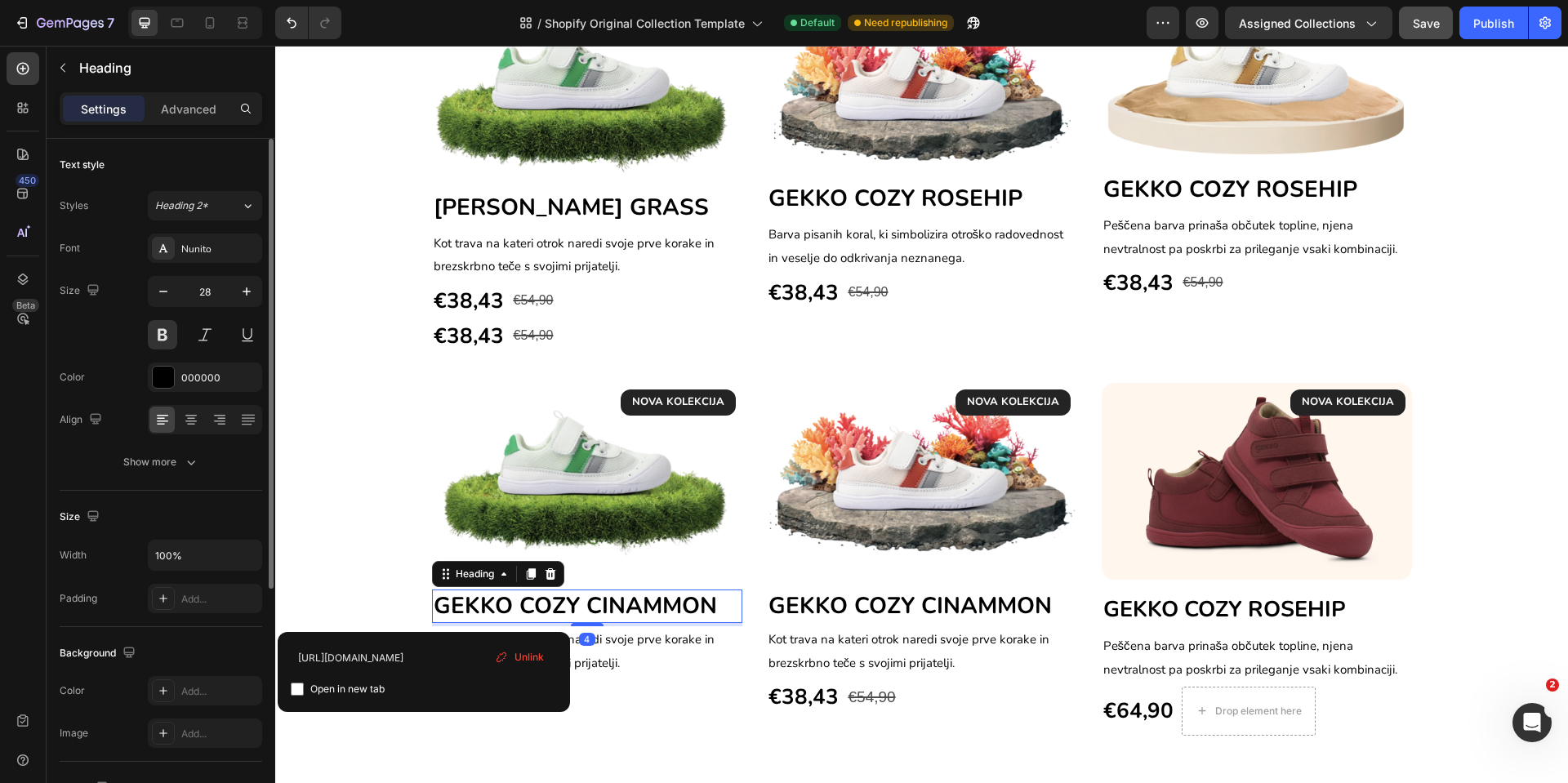
click at [539, 610] on span "GEKKO COZY CINAMMON" at bounding box center [576, 606] width 284 height 31
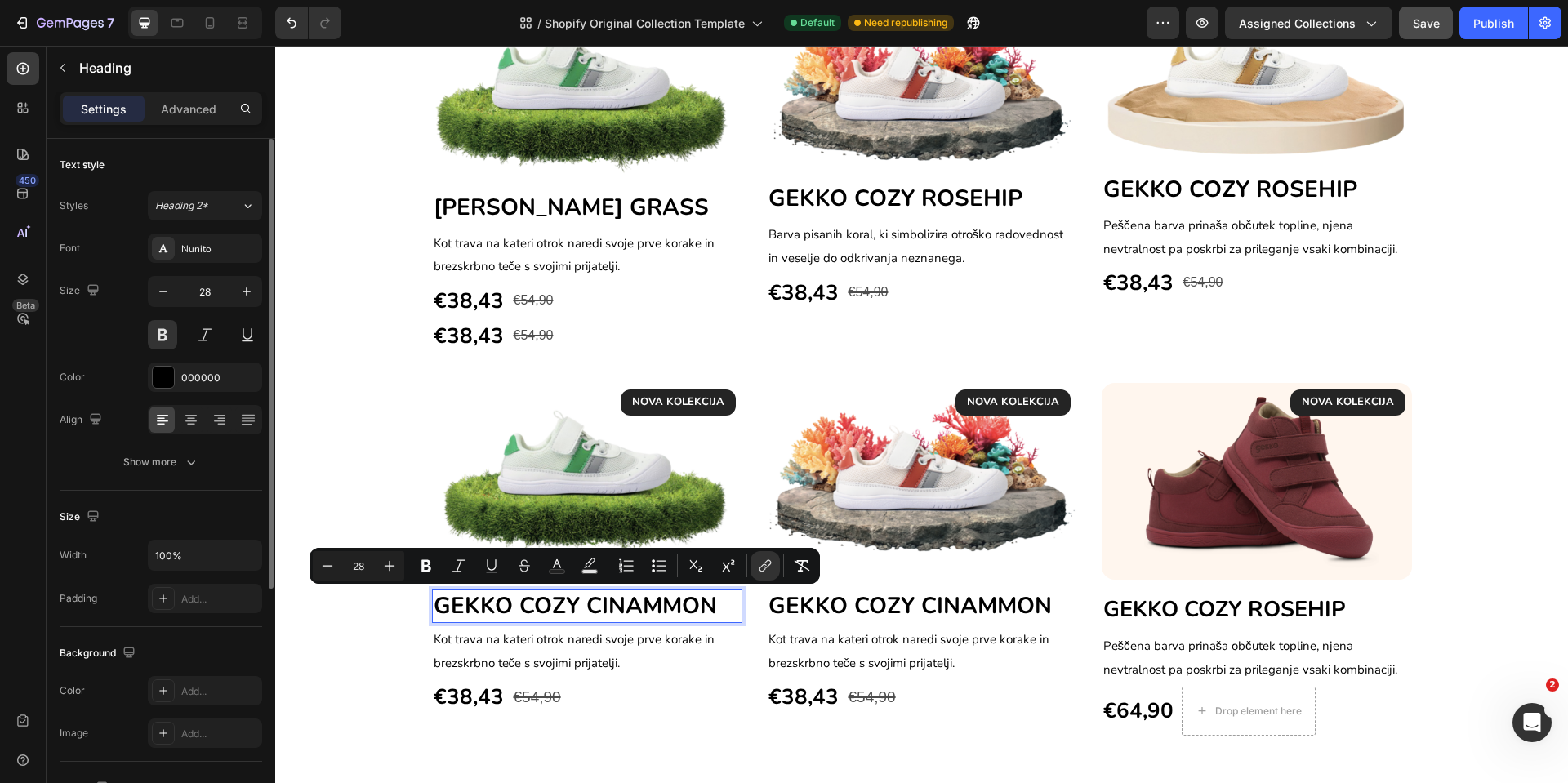
click at [539, 610] on span "GEKKO COZY CINAMMON" at bounding box center [576, 606] width 284 height 31
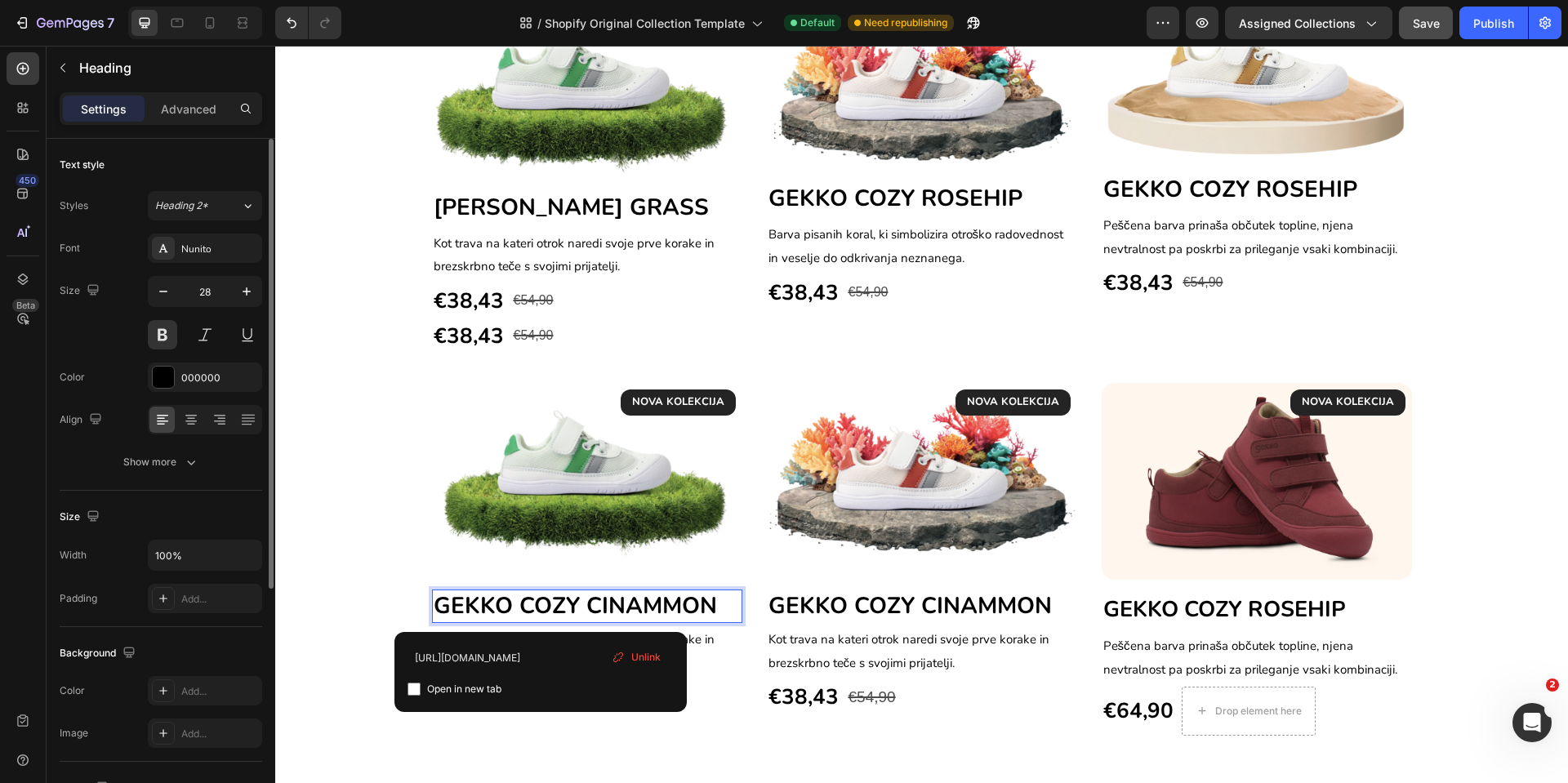
click at [510, 605] on span "GEKKO COZY CINAMMON" at bounding box center [576, 606] width 284 height 31
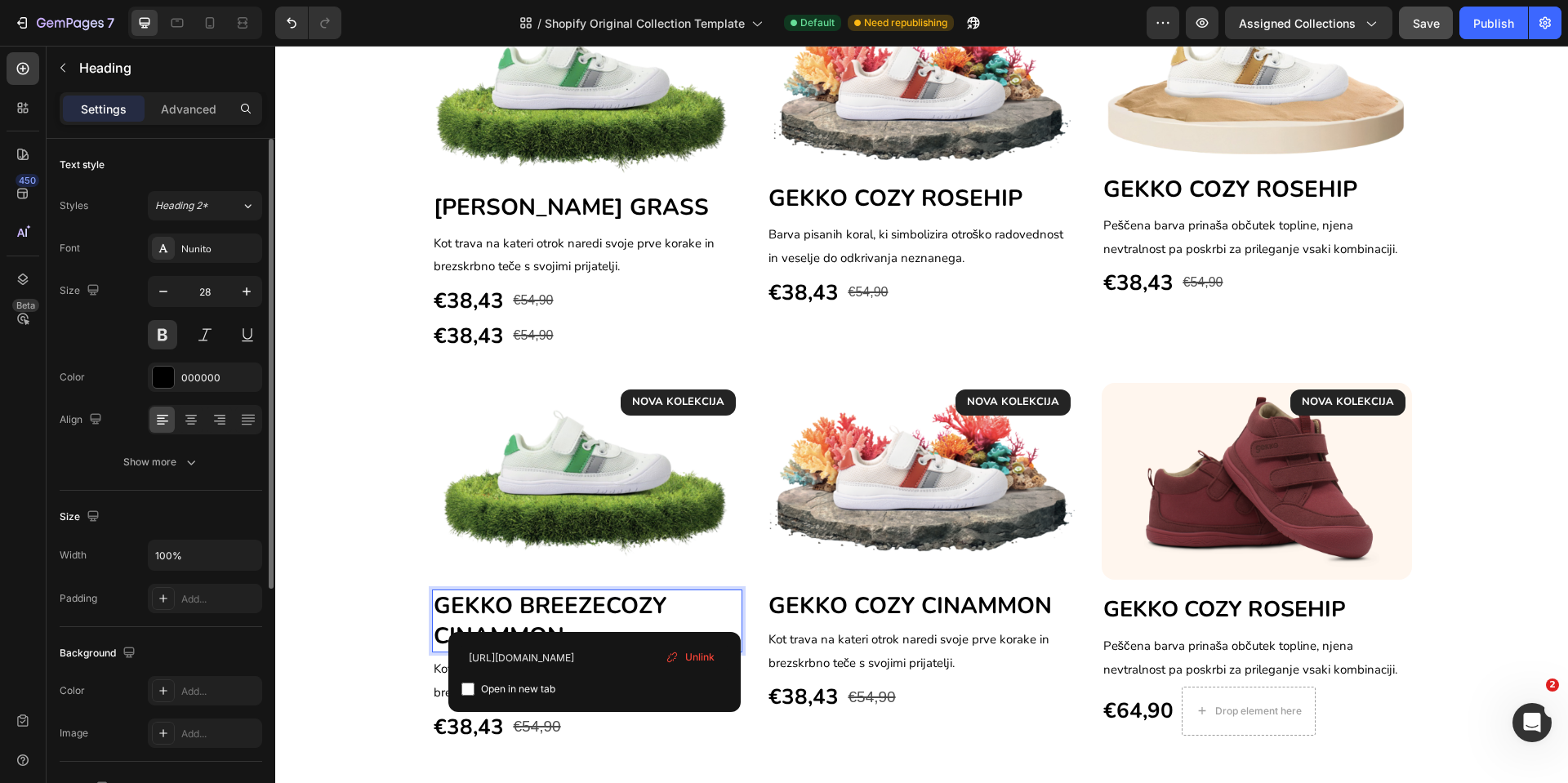
click at [634, 623] on p "GEKKO BREEZECOZY CINAMMON ⁠⁠⁠⁠⁠⁠⁠" at bounding box center [587, 622] width 307 height 60
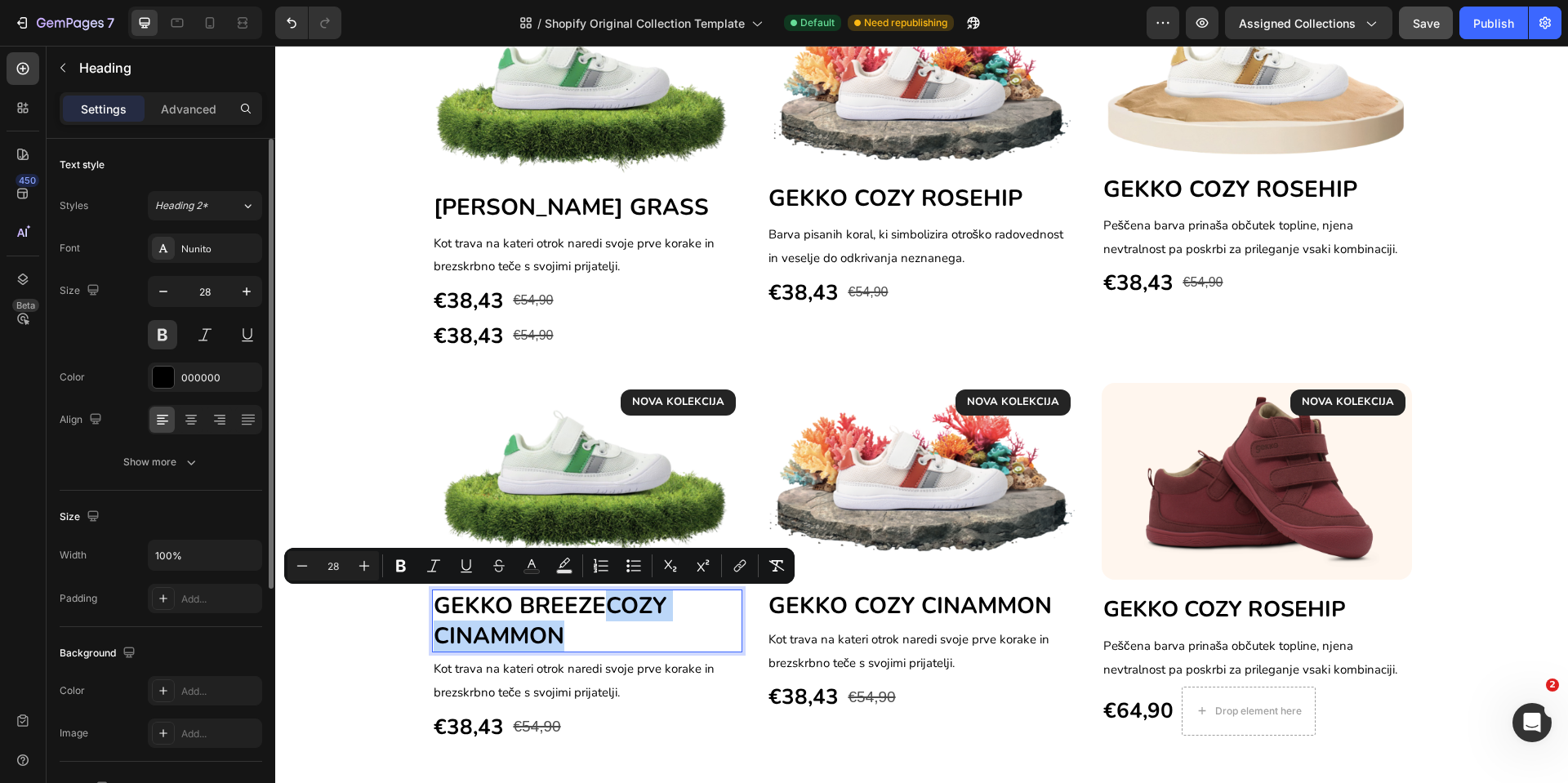
drag, startPoint x: 620, startPoint y: 630, endPoint x: 600, endPoint y: 608, distance: 29.7
click at [600, 608] on p "GEKKO BREEZECOZY CINAMMON" at bounding box center [587, 622] width 307 height 60
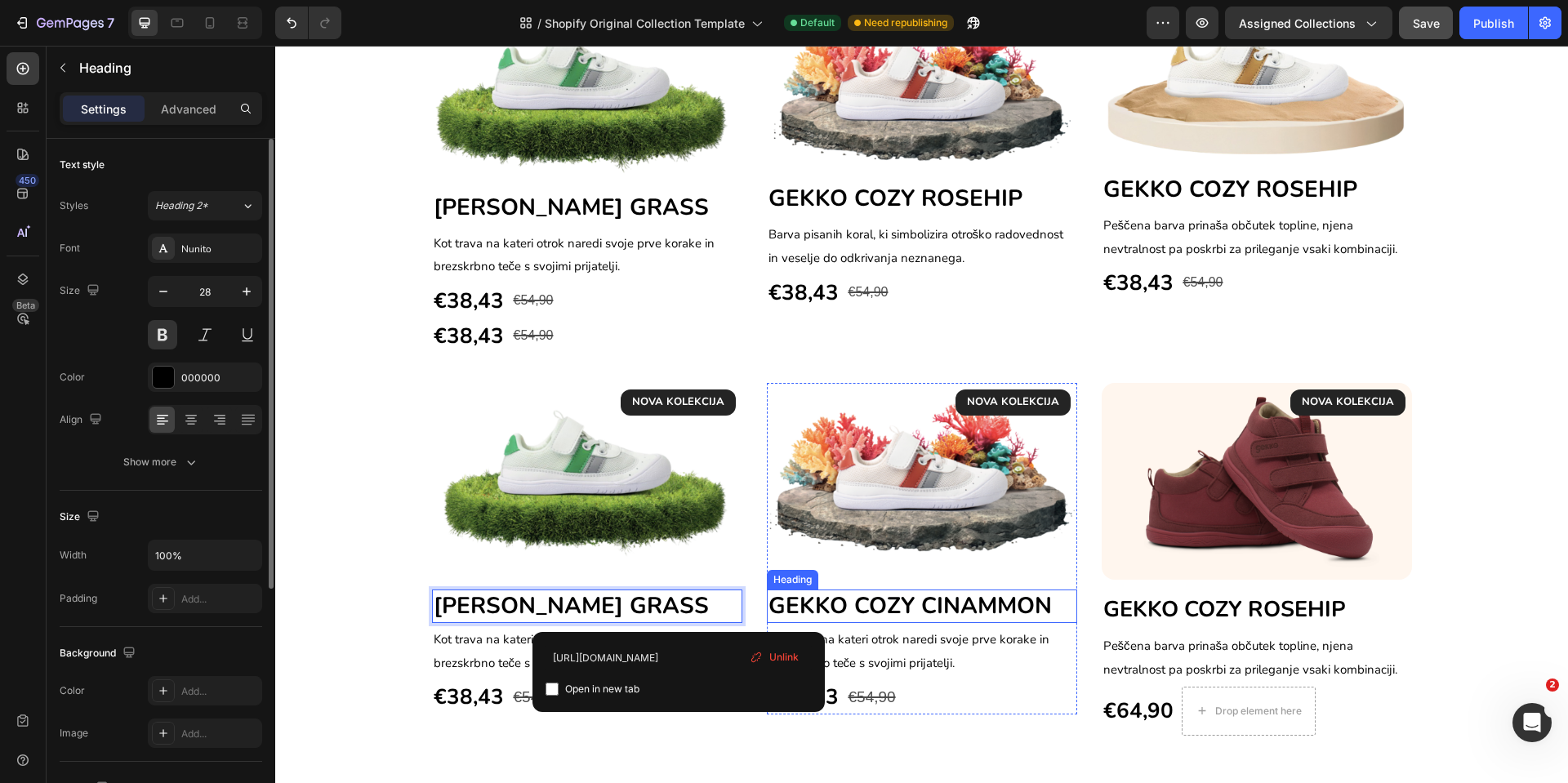
click at [816, 608] on span "GEKKO COZY CINAMMON" at bounding box center [910, 606] width 284 height 31
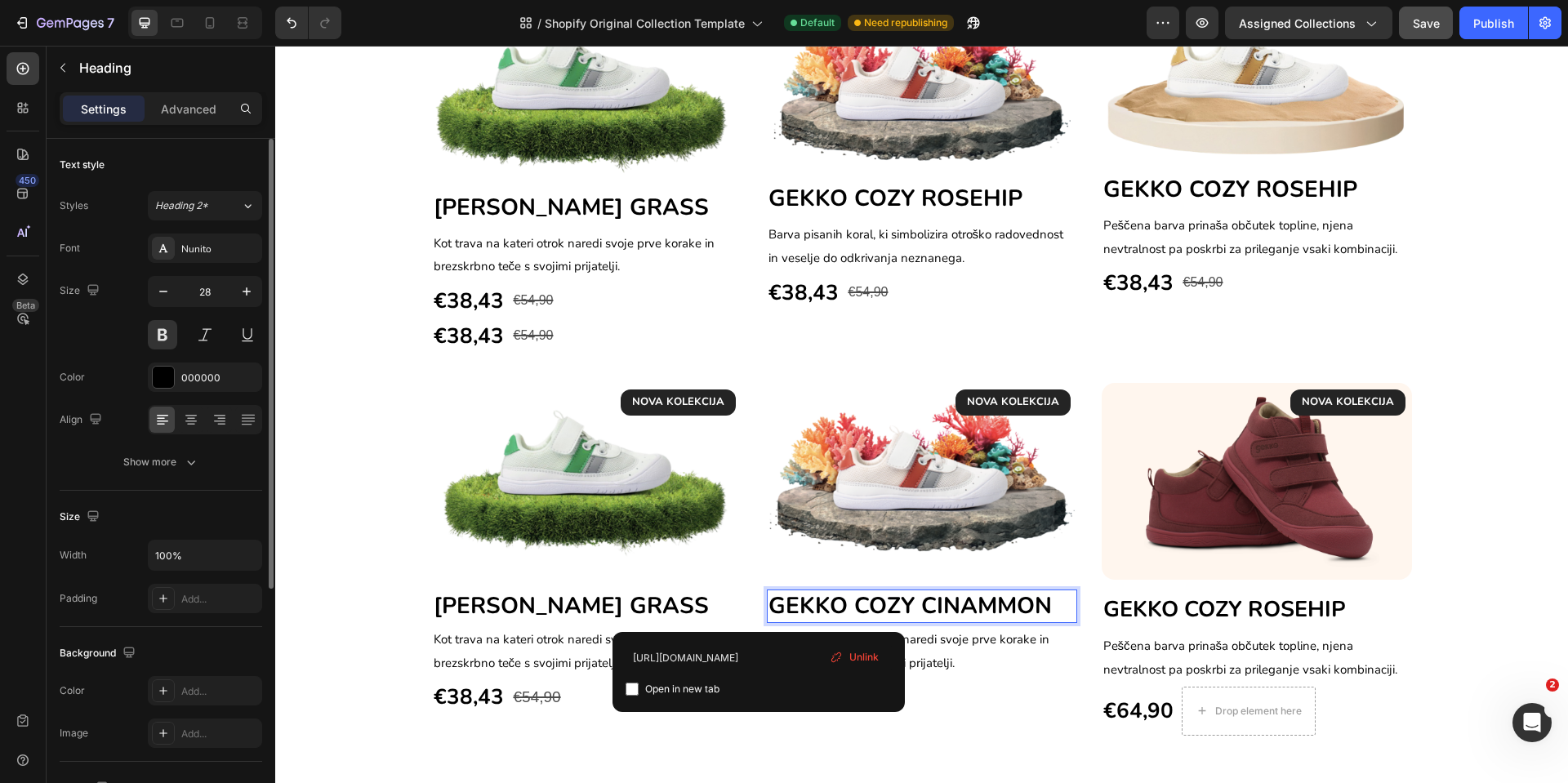
click at [848, 608] on span "GEKKO COZY CINAMMON" at bounding box center [910, 606] width 284 height 31
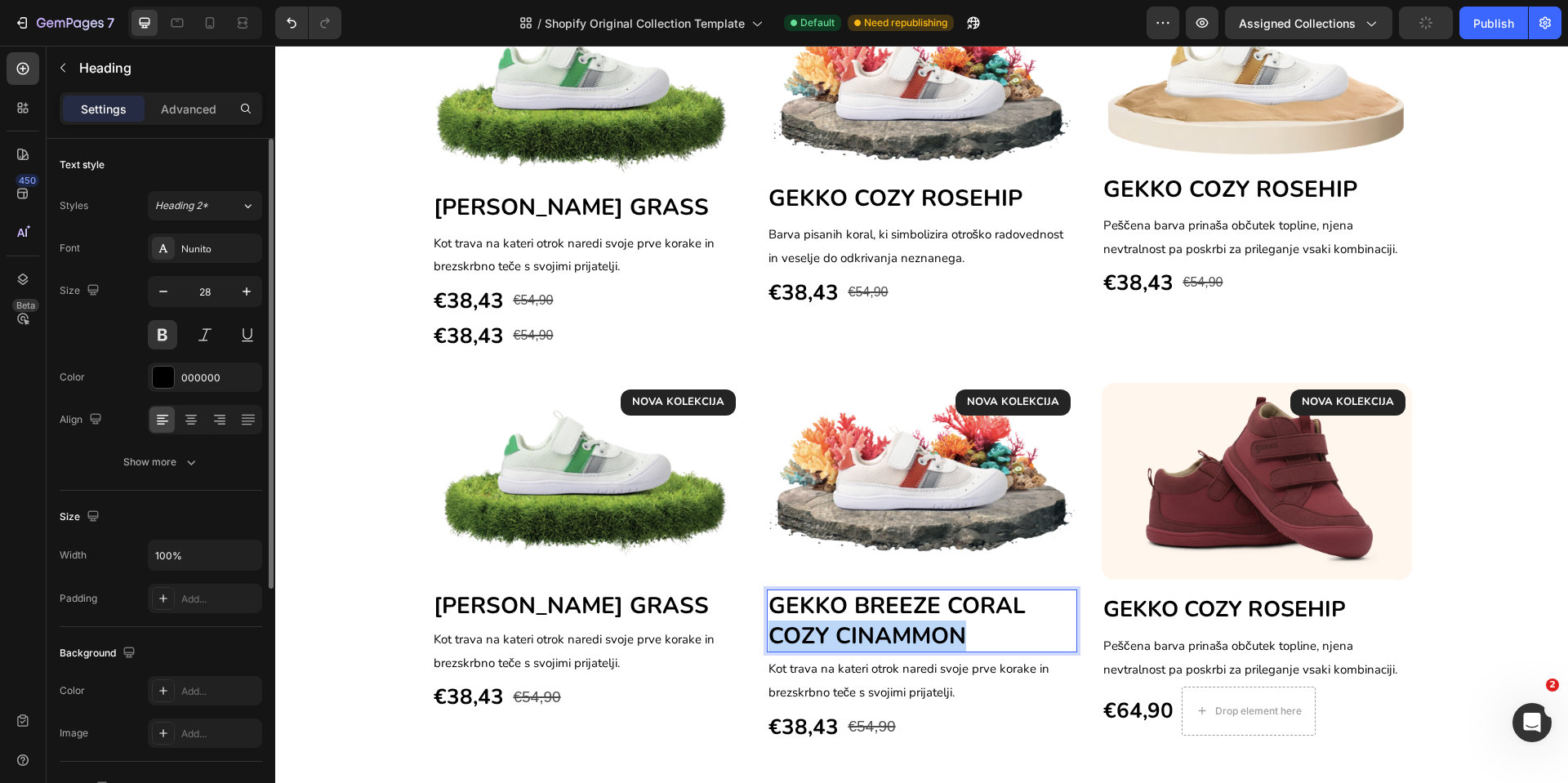
drag, startPoint x: 982, startPoint y: 628, endPoint x: 764, endPoint y: 639, distance: 218.3
click at [769, 639] on p "GEKKO BREEZE CORAL COZY CINAMMON" at bounding box center [922, 622] width 307 height 60
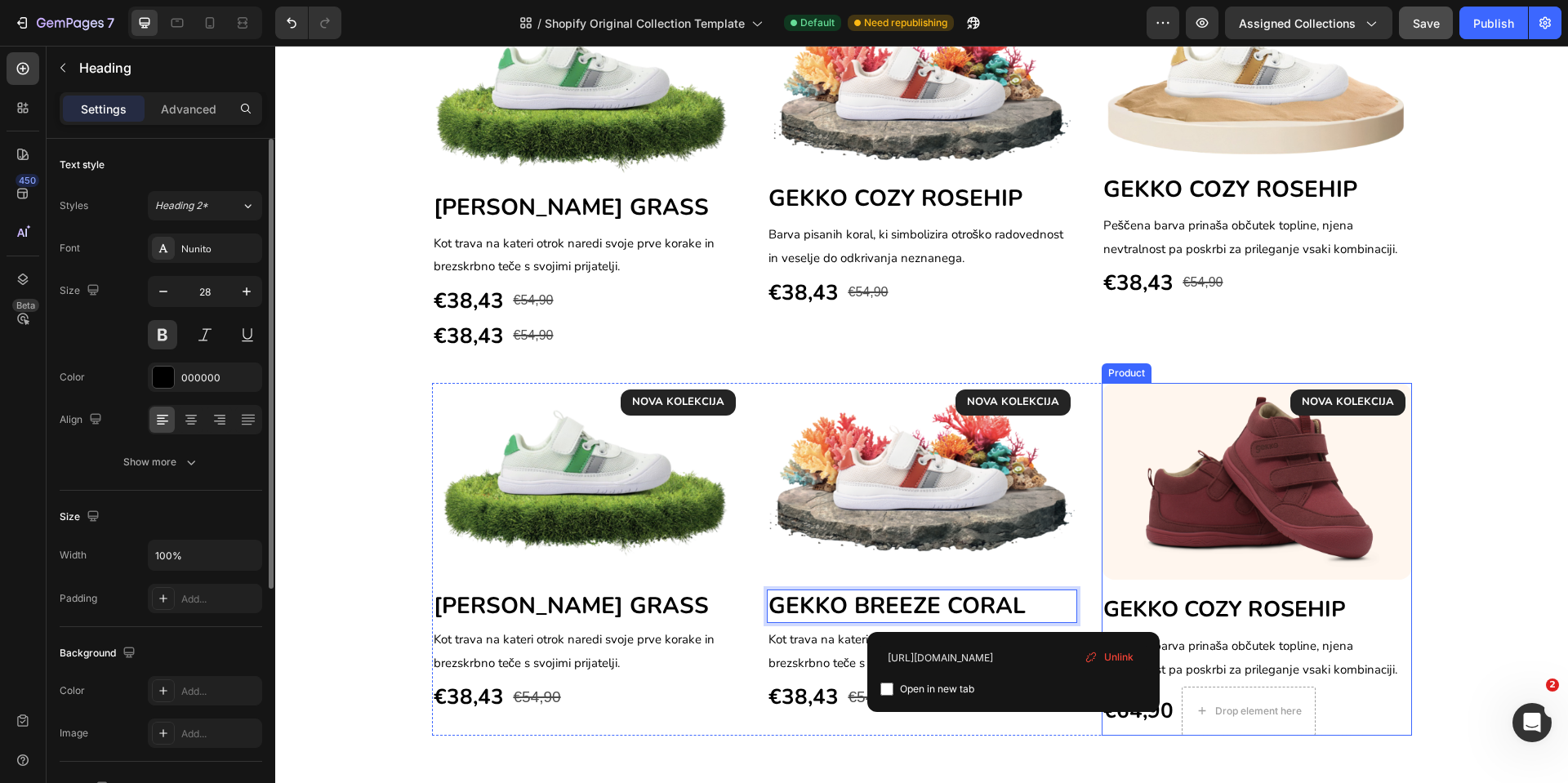
click at [1399, 587] on div "NOVA KOLEKCIJA Text block Row Image GEKKO COZY ROSEHIP Heading Peščena barva pr…" at bounding box center [1257, 559] width 310 height 353
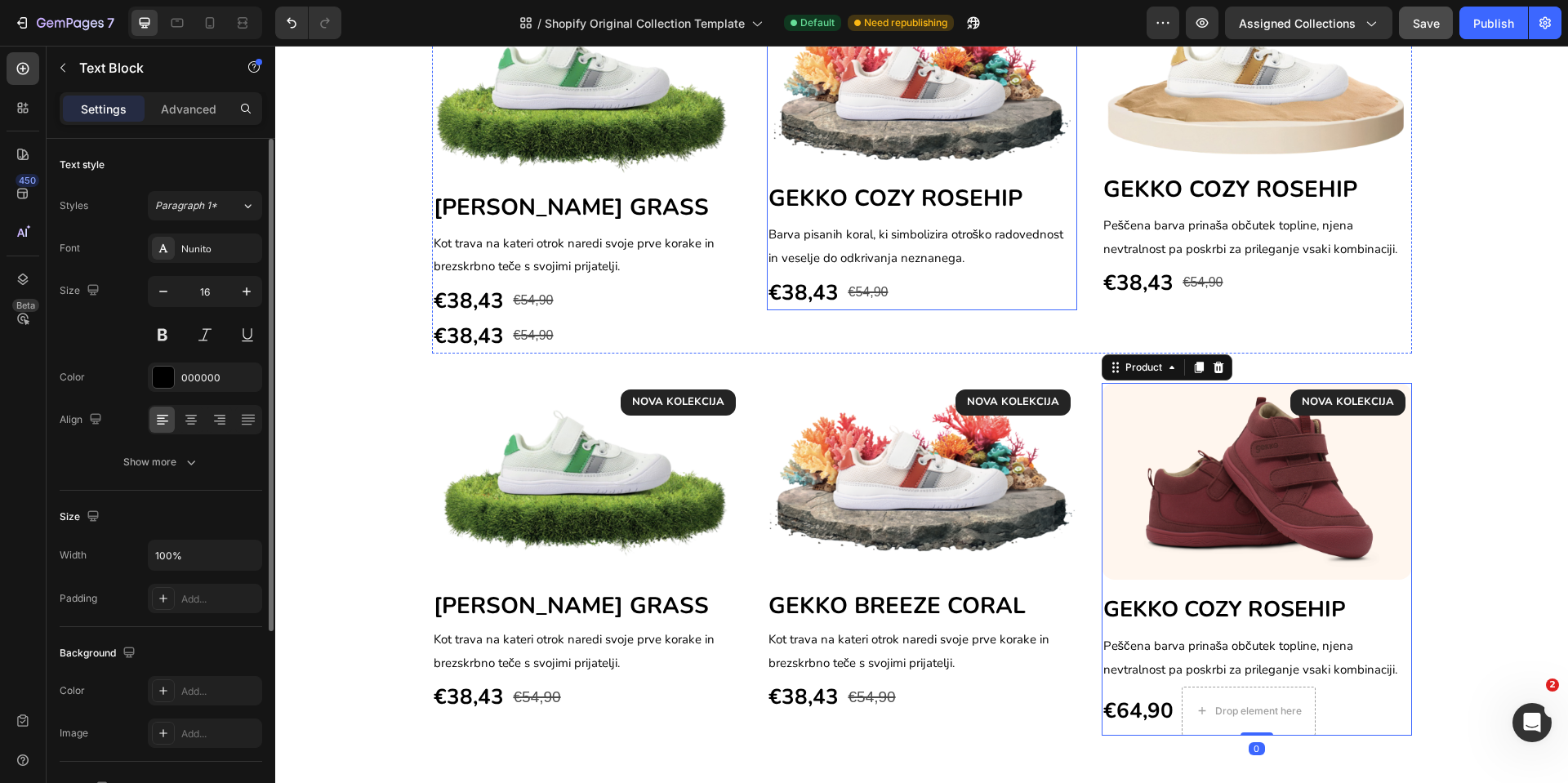
click at [880, 249] on span "Barva pisanih koral, ki simbolizira otroško radovednost in veselje do odkrivanj…" at bounding box center [916, 246] width 295 height 40
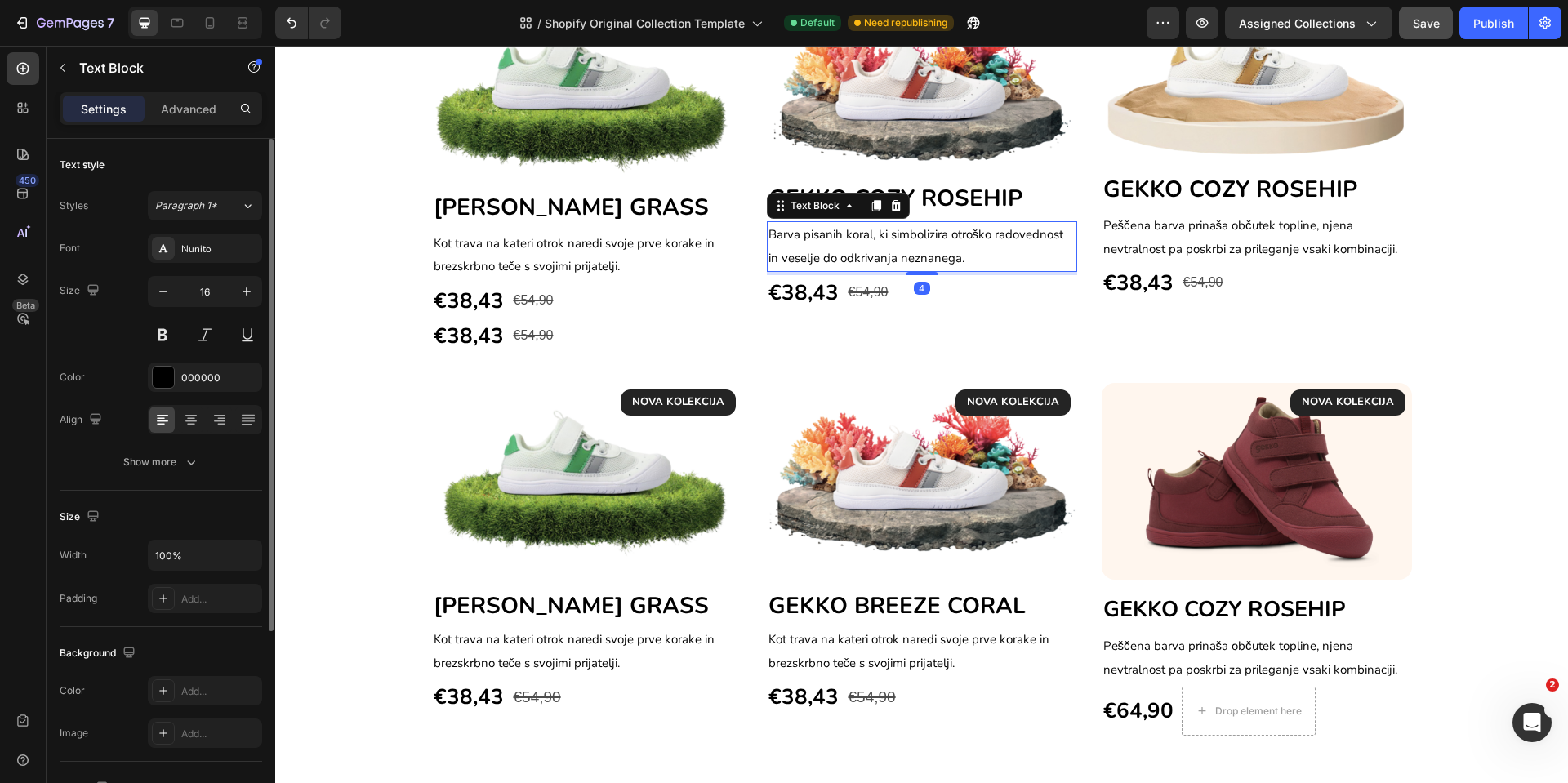
click at [880, 249] on span "Barva pisanih koral, ki simbolizira otroško radovednost in veselje do odkrivanj…" at bounding box center [916, 246] width 295 height 40
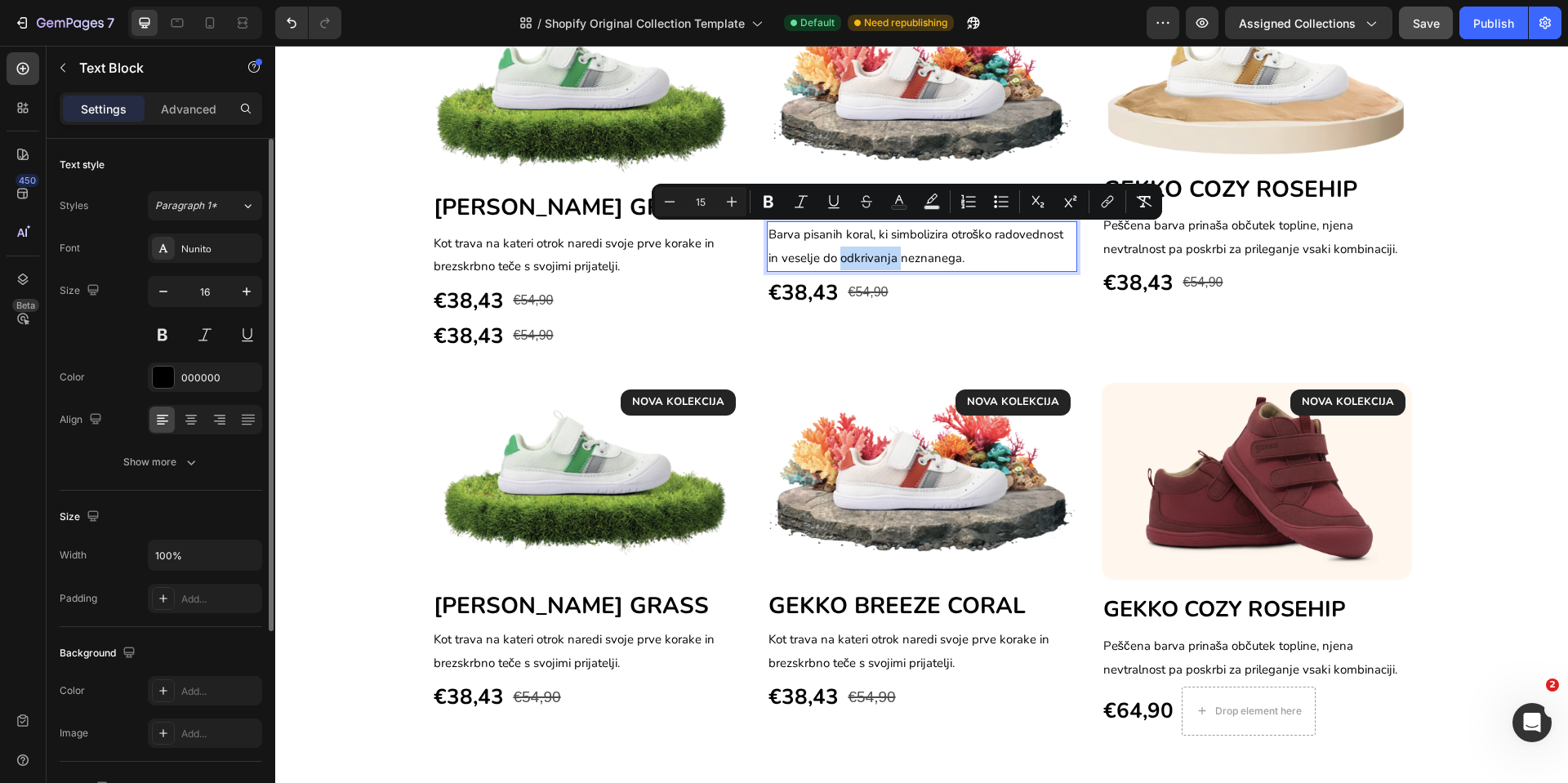
copy span "Barva pisanih koral, ki simbolizira otroško radovednost in veselje do odkrivanj…"
click at [883, 653] on p "Kot trava na kateri otrok naredi svoje prve korake in brezskrbno teče s svojimi…" at bounding box center [922, 652] width 307 height 47
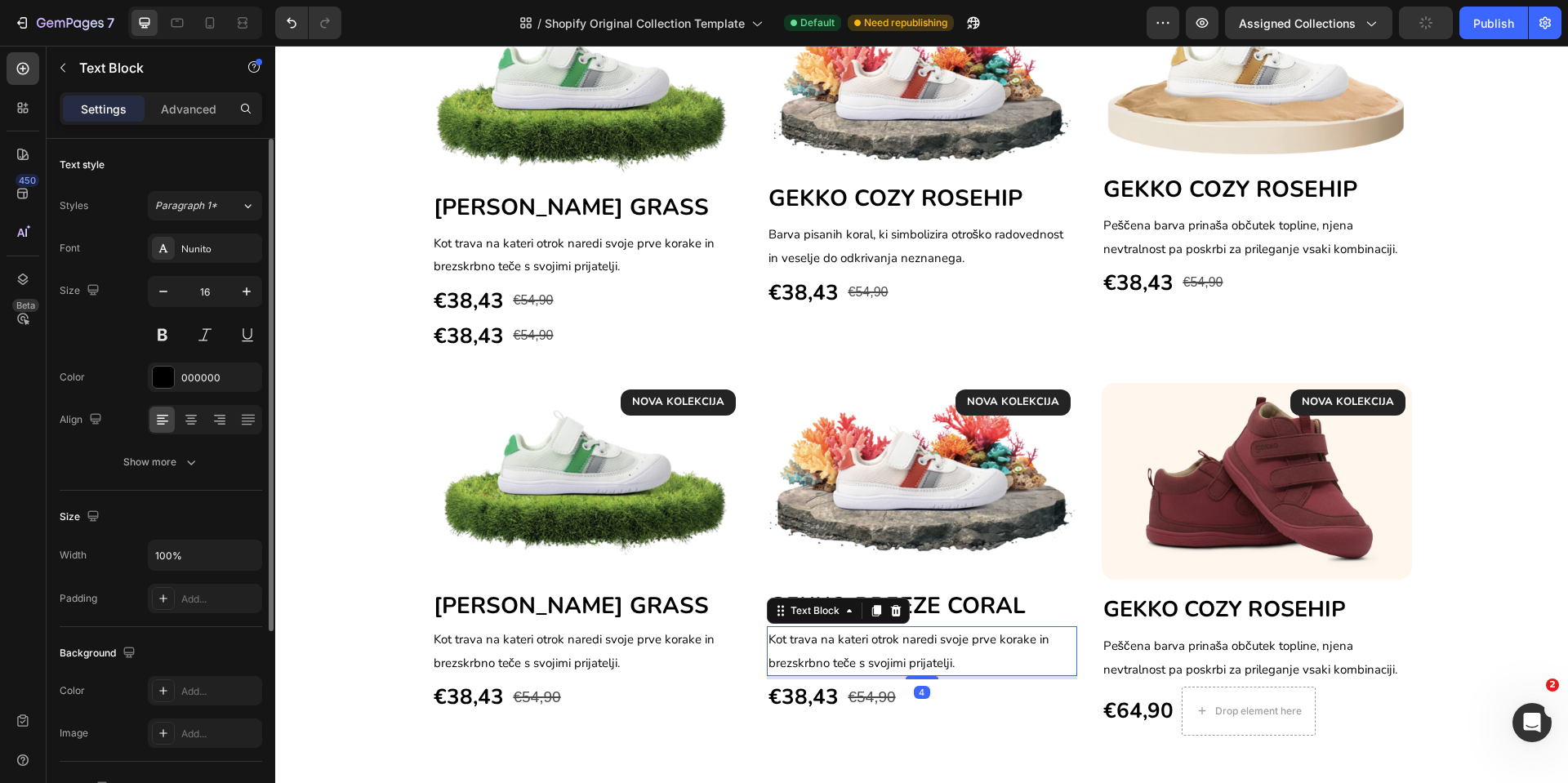
click at [883, 653] on p "Kot trava na kateri otrok naredi svoje prve korake in brezskrbno teče s svojimi…" at bounding box center [922, 652] width 307 height 47
click at [956, 658] on p "Kot trava na kateri otrok naredi svoje prve korake in brezskrbno teče s svojimi…" at bounding box center [922, 652] width 307 height 47
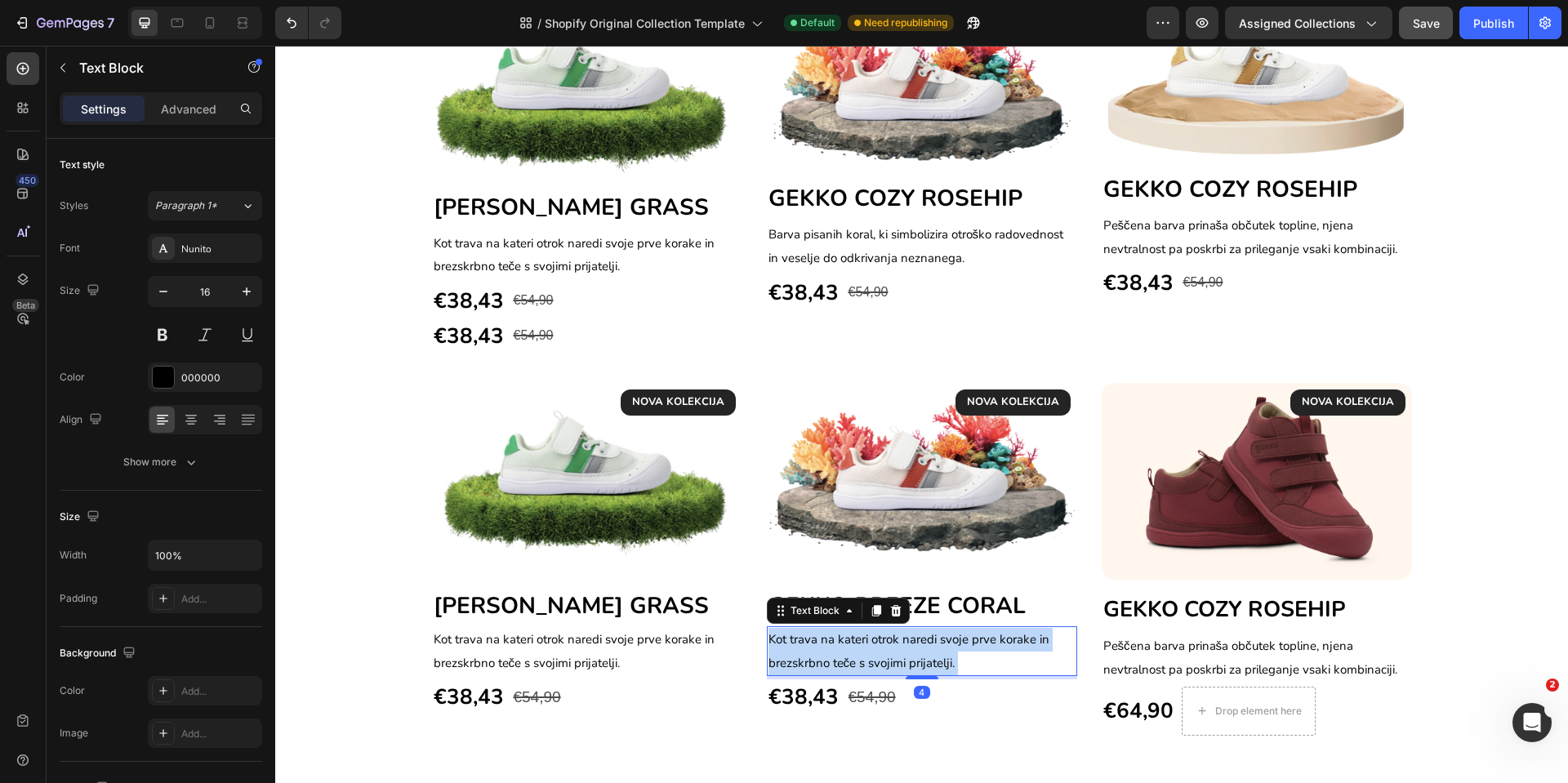
drag, startPoint x: 954, startPoint y: 665, endPoint x: 757, endPoint y: 640, distance: 198.6
click at [767, 640] on div "Kot trava na kateri otrok naredi svoje prve korake in brezskrbno teče s svojimi…" at bounding box center [922, 652] width 310 height 51
click at [793, 642] on span "Kot trava na kateri otrok naredi svoje prve korake in brezskrbno teče s svojimi…" at bounding box center [909, 652] width 281 height 40
click at [794, 643] on span "Kot trava na kateri otrok naredi svoje prve korake in brezskrbno teče s svojimi…" at bounding box center [909, 652] width 281 height 40
click at [794, 643] on span "Kot trava na kateri otrok naredi svoje prve korake in brezskrbno teče s svojimi…" at bounding box center [909, 652] width 281 height 40
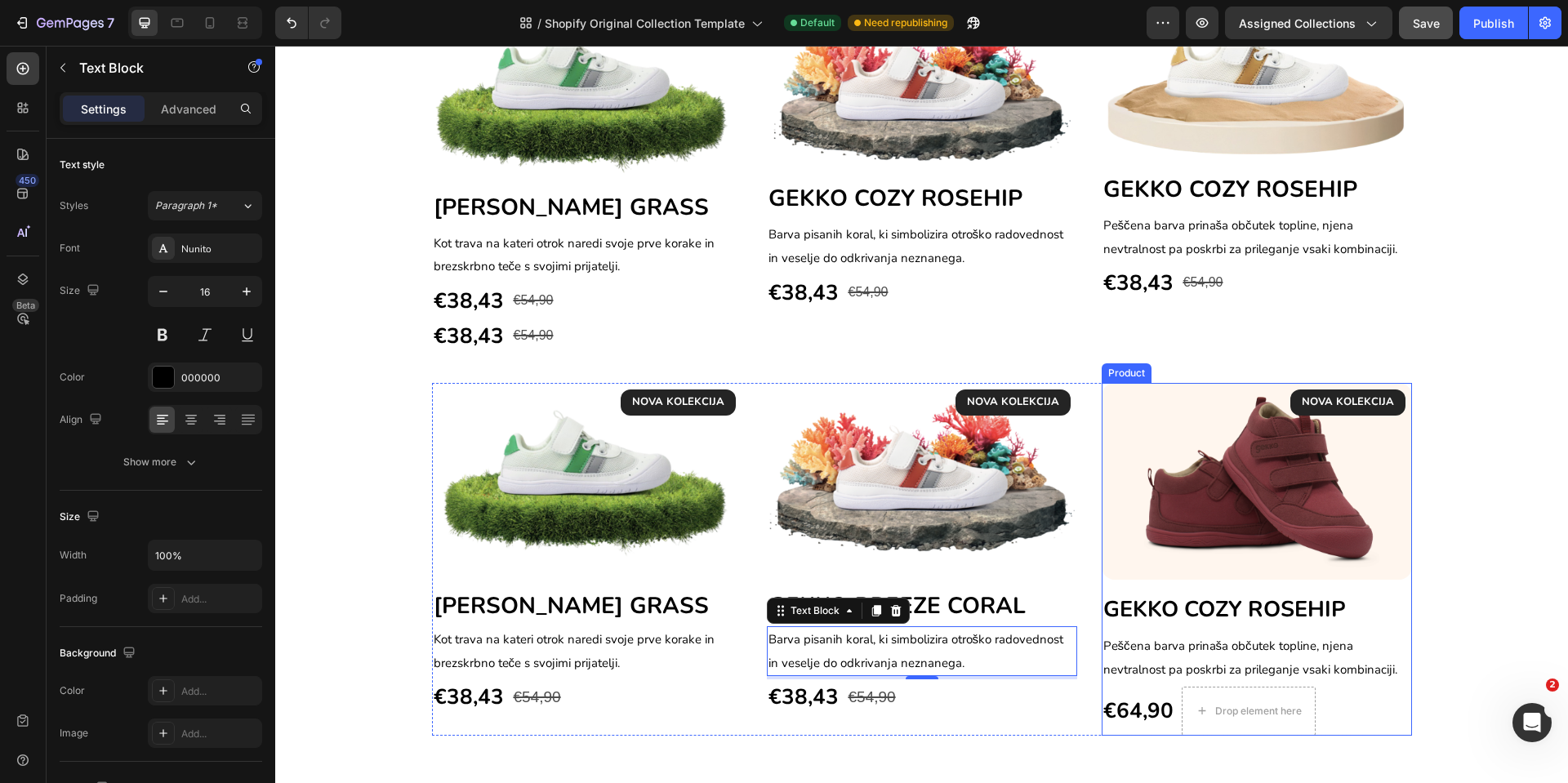
click at [1395, 583] on div "NOVA KOLEKCIJA Text block Row Image GEKKO COZY ROSEHIP Heading Peščena barva pr…" at bounding box center [1257, 559] width 310 height 353
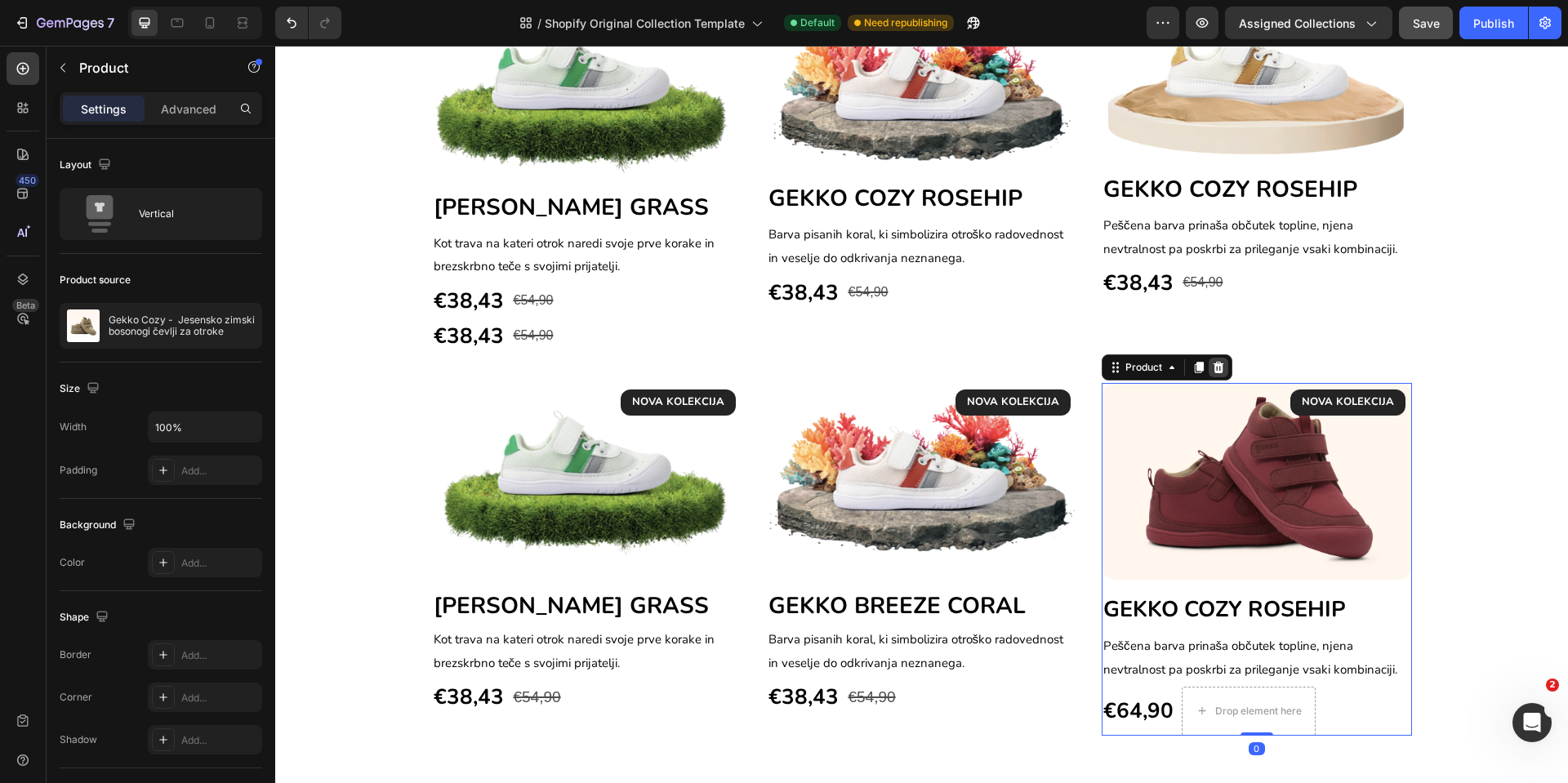
click at [1214, 362] on icon at bounding box center [1218, 367] width 13 height 13
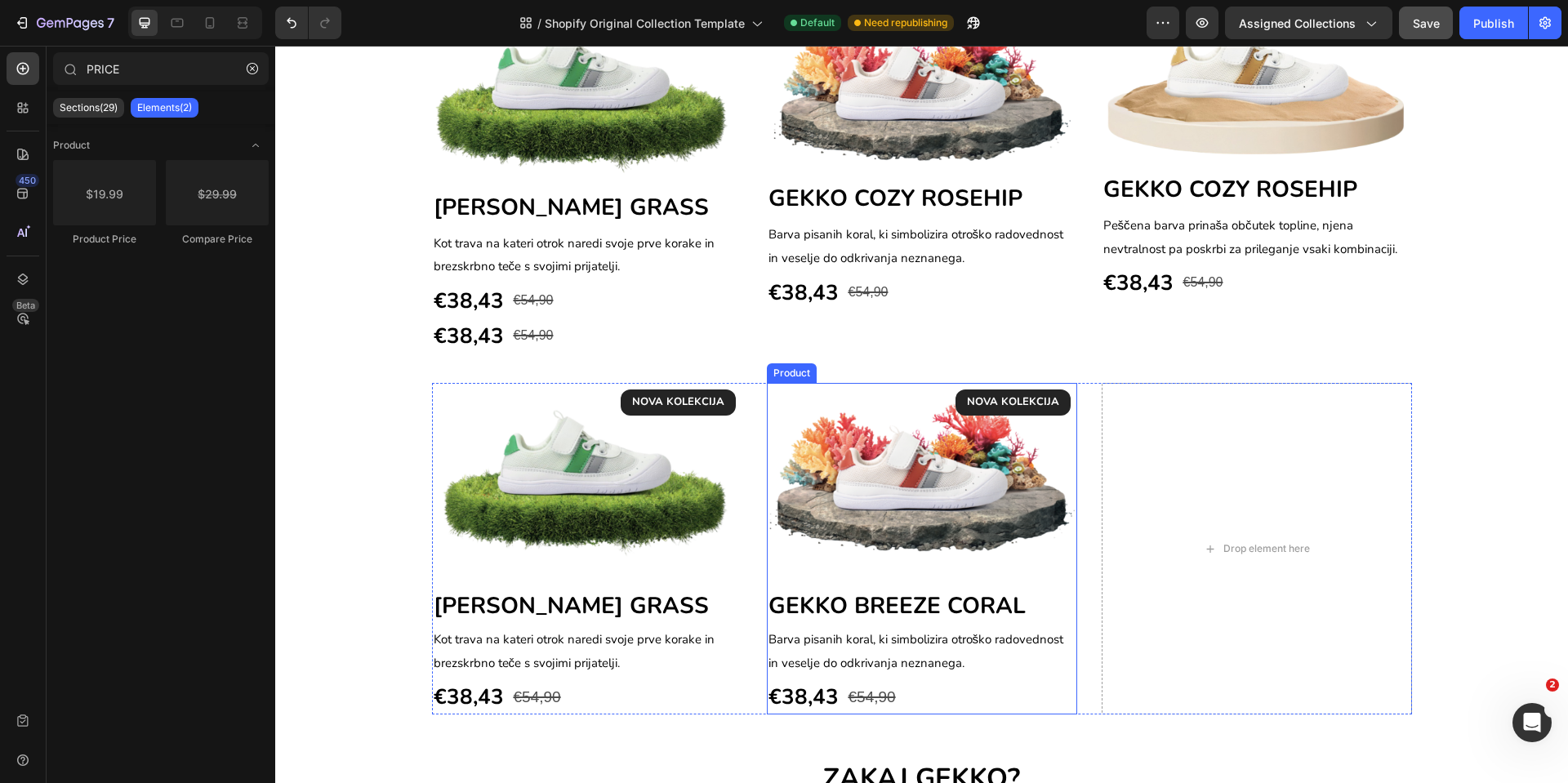
click at [1059, 584] on div "NOVA KOLEKCIJA Text block Row Image ⁠⁠⁠⁠⁠⁠⁠ GEKKO BREEZE CORAL Heading Barva pi…" at bounding box center [922, 549] width 310 height 332
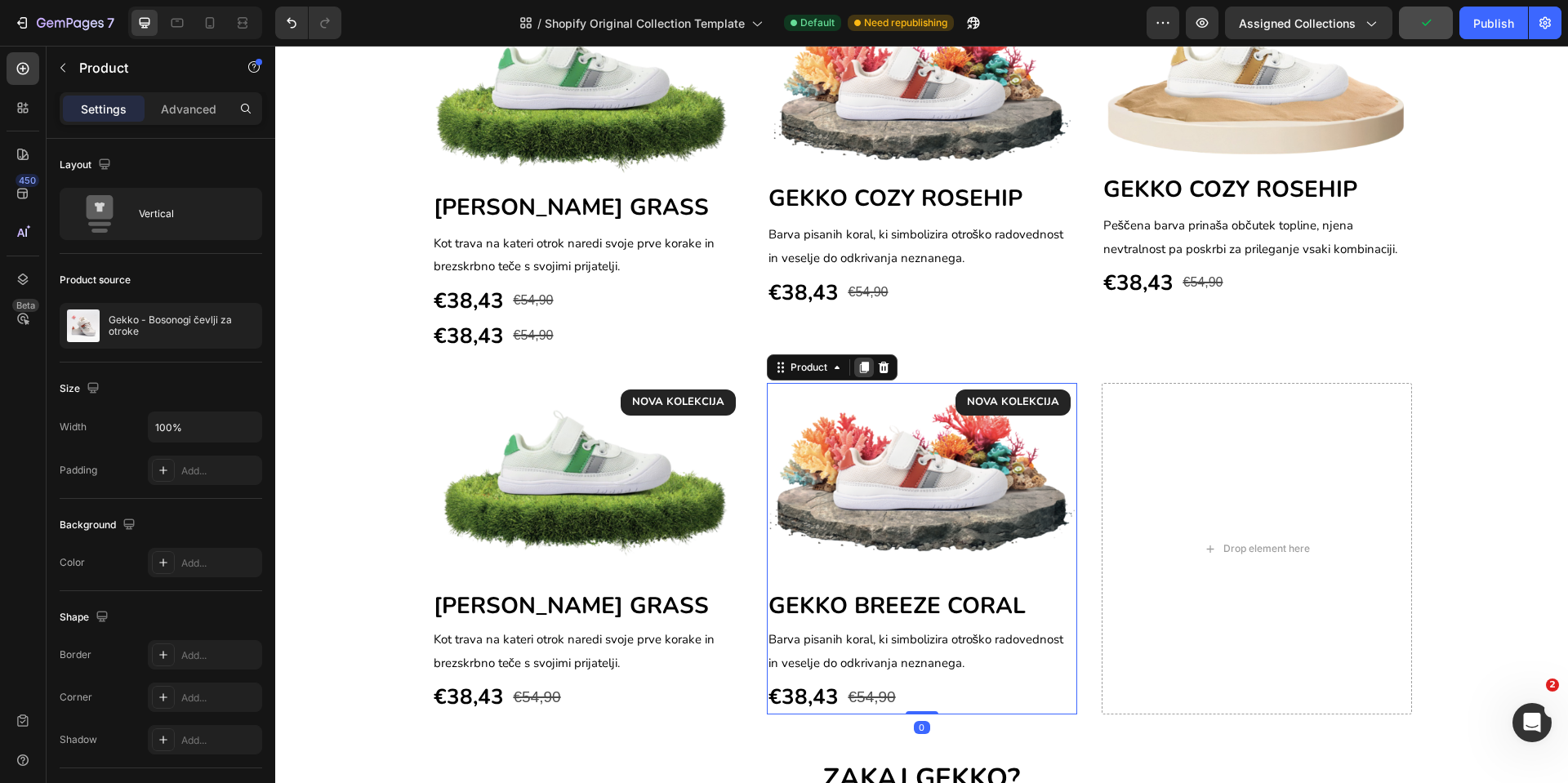
click at [859, 371] on icon at bounding box center [864, 367] width 9 height 12
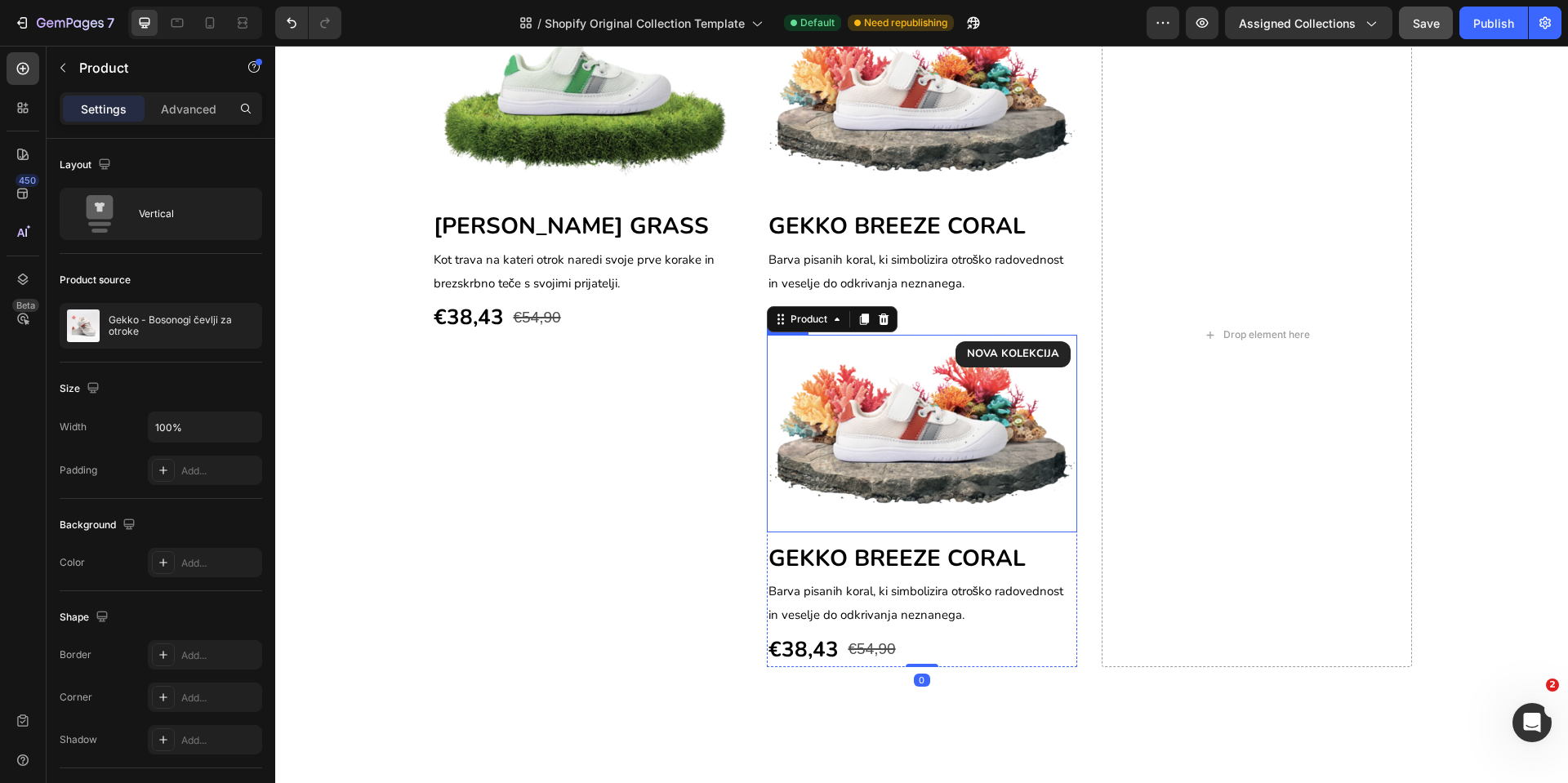
scroll to position [1497, 0]
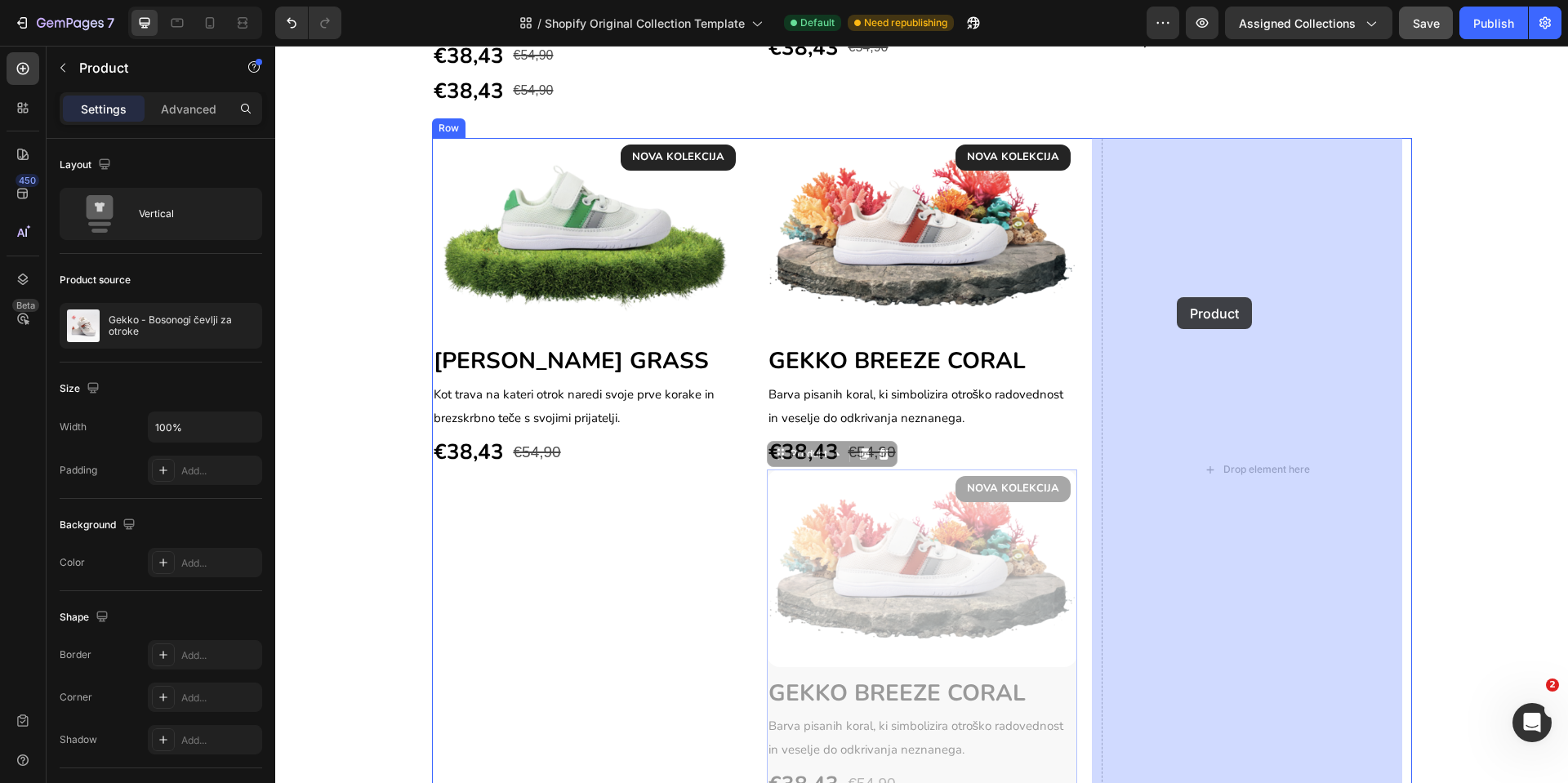
drag, startPoint x: 769, startPoint y: 454, endPoint x: 1178, endPoint y: 296, distance: 438.5
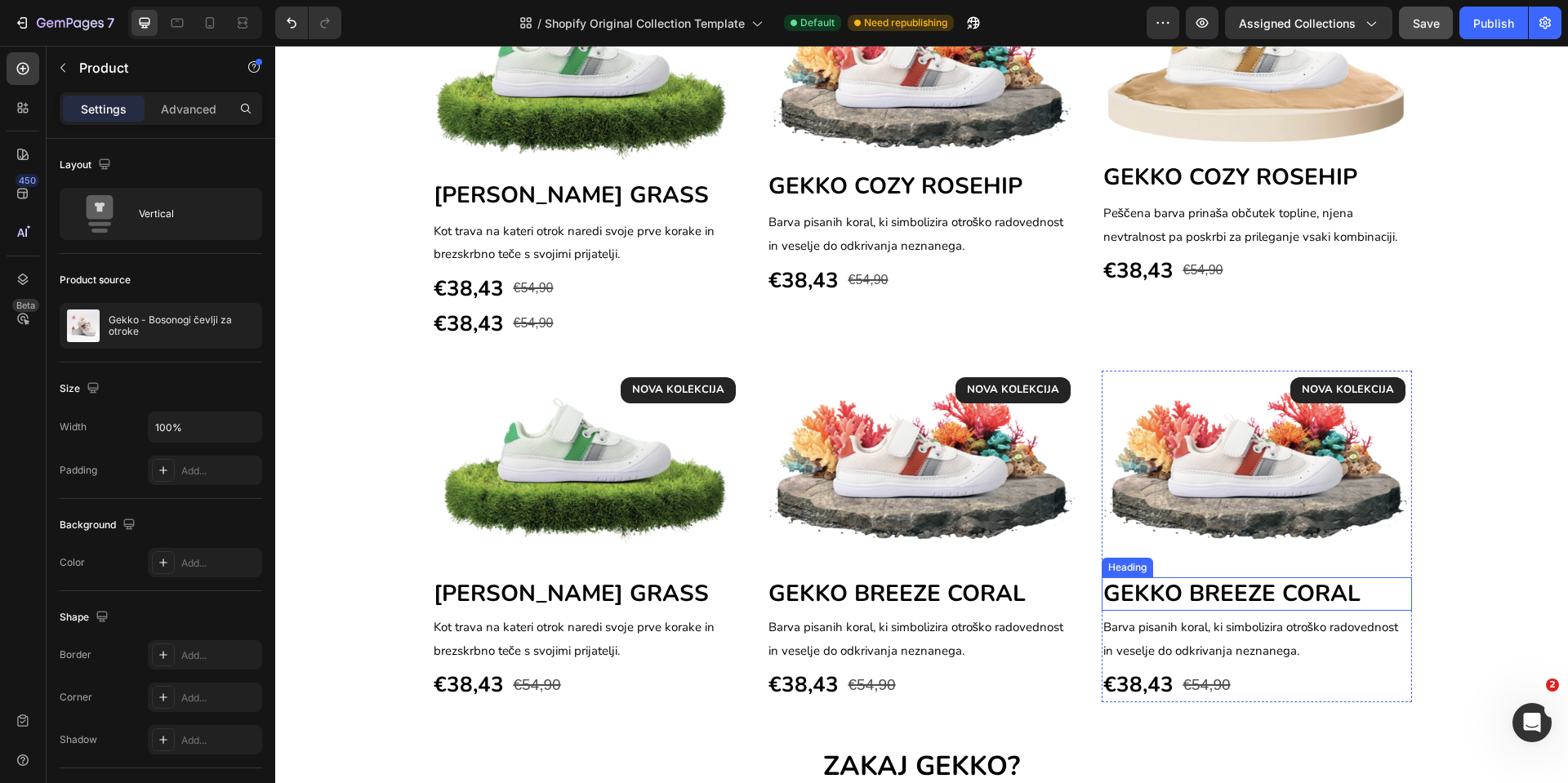
scroll to position [1252, 0]
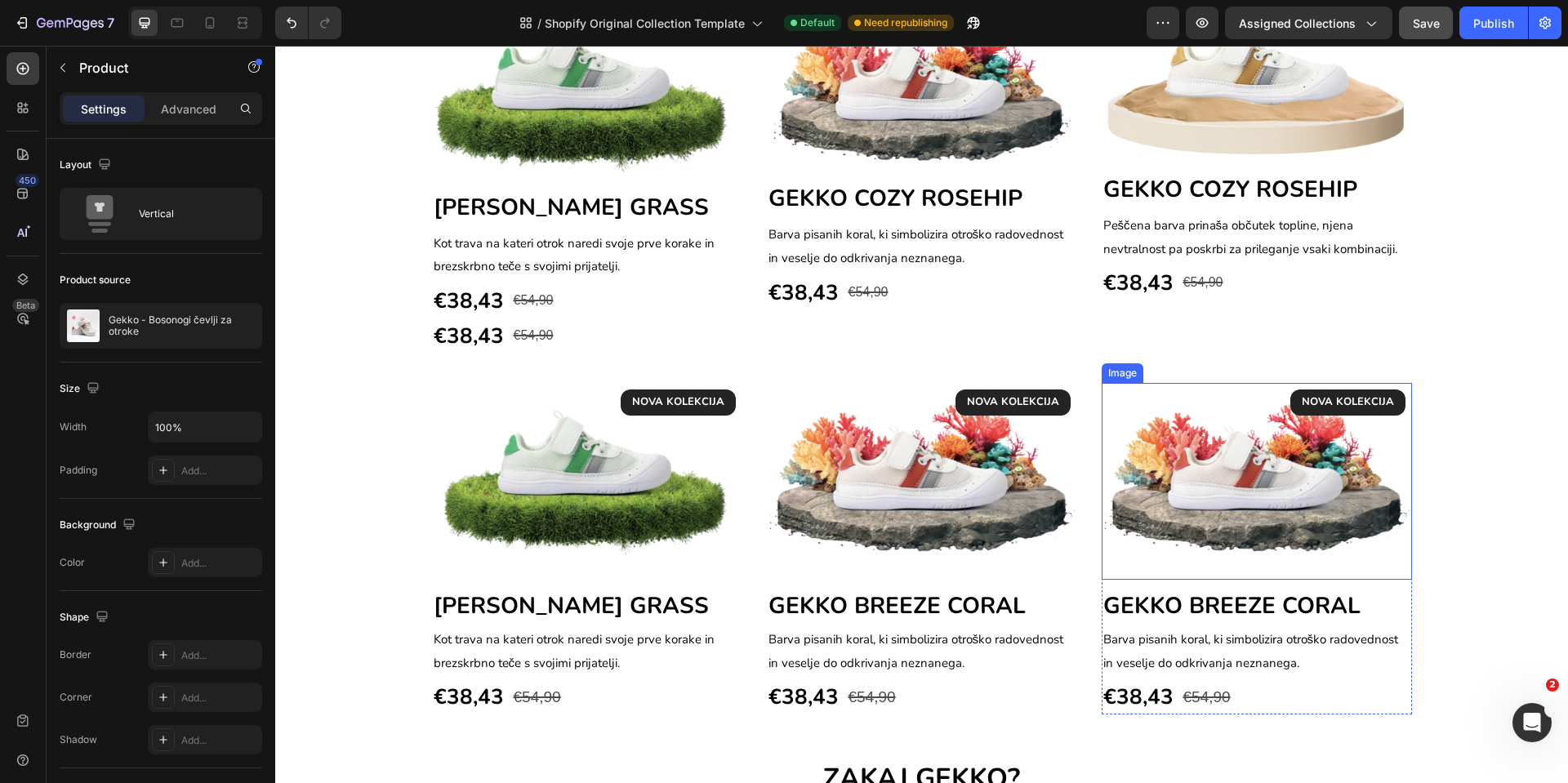
click at [1273, 513] on img at bounding box center [1257, 481] width 310 height 197
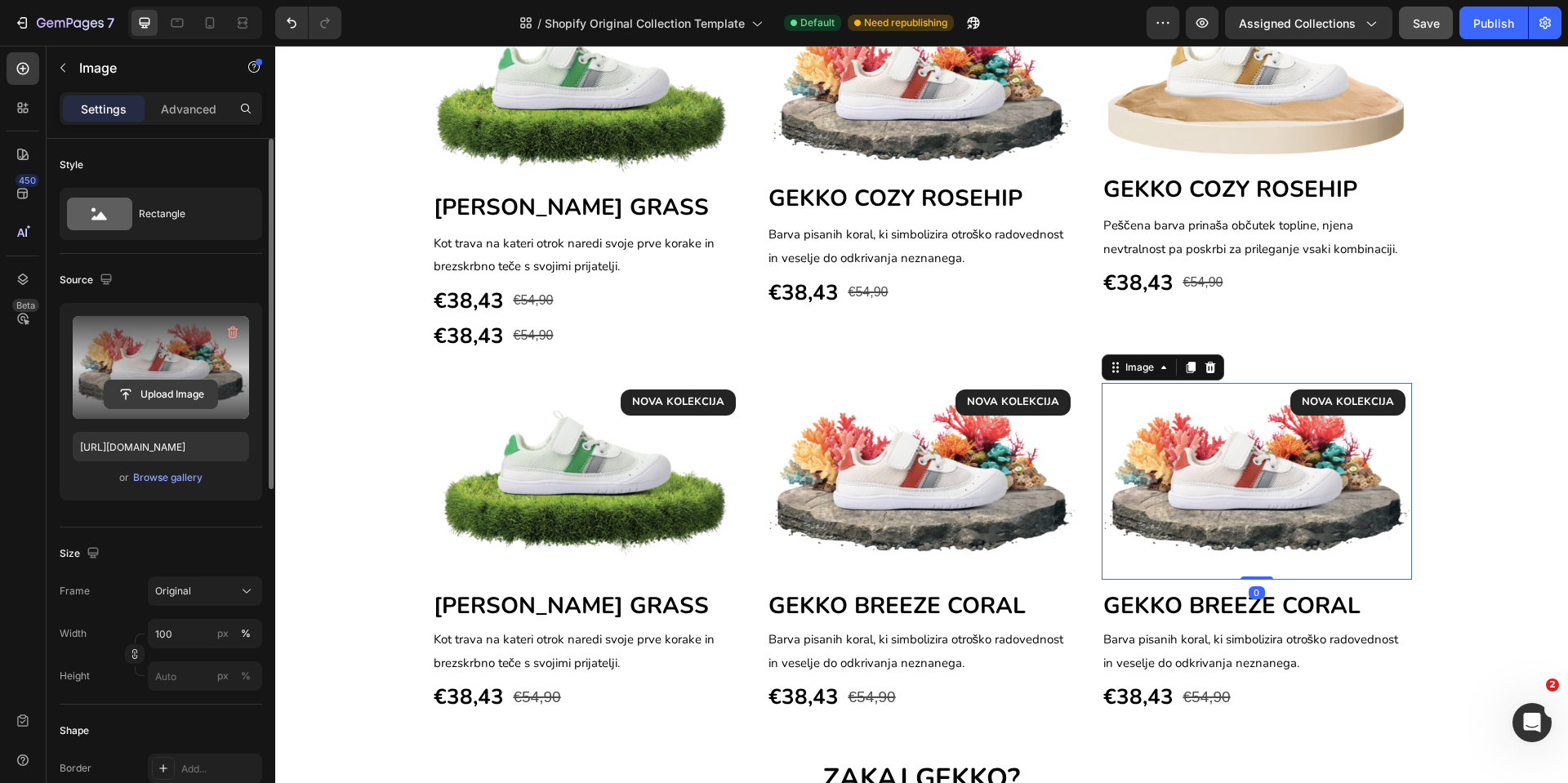
click at [142, 404] on input "file" at bounding box center [160, 394] width 112 height 28
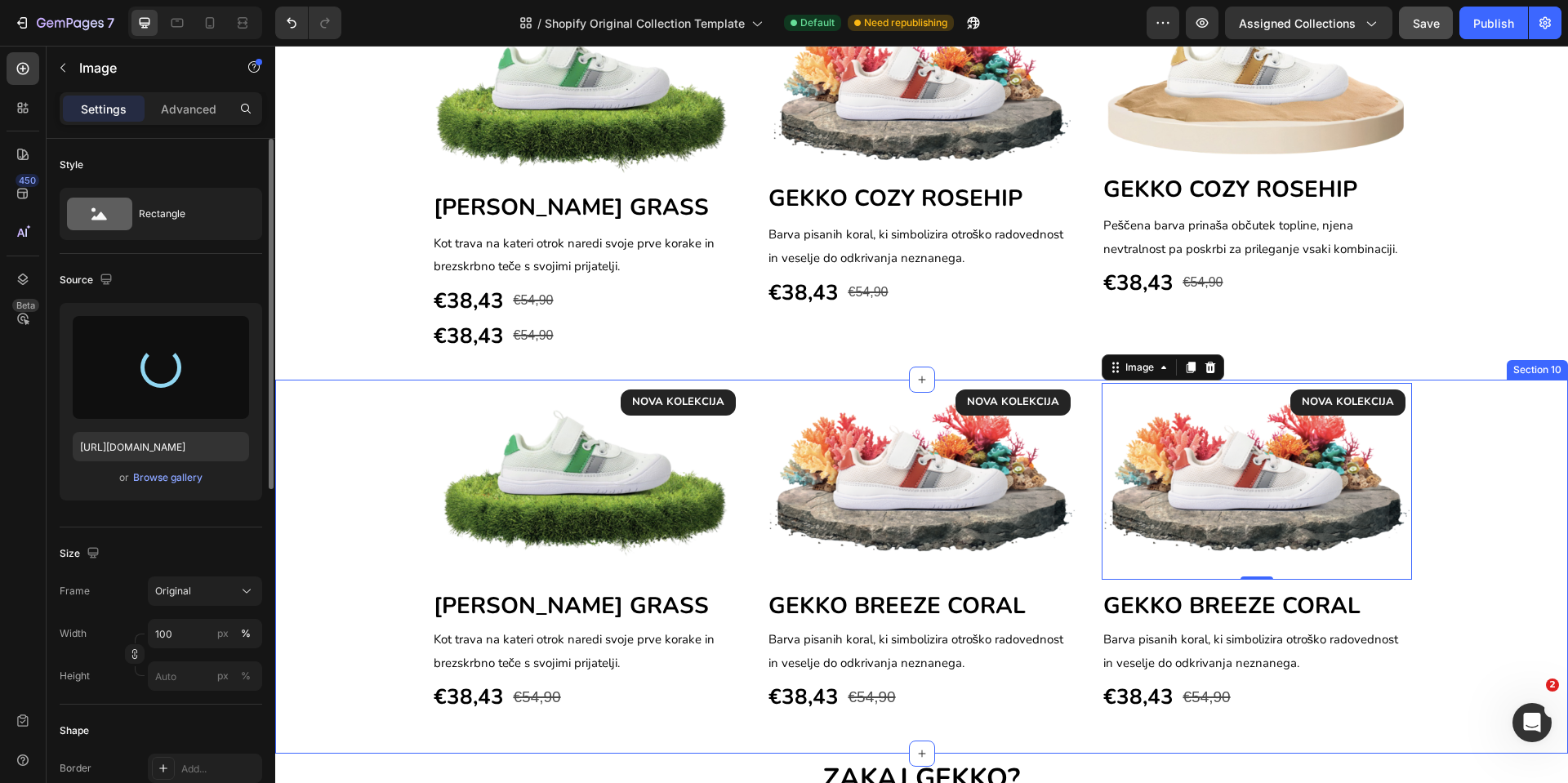
type input "[URL][DOMAIN_NAME]"
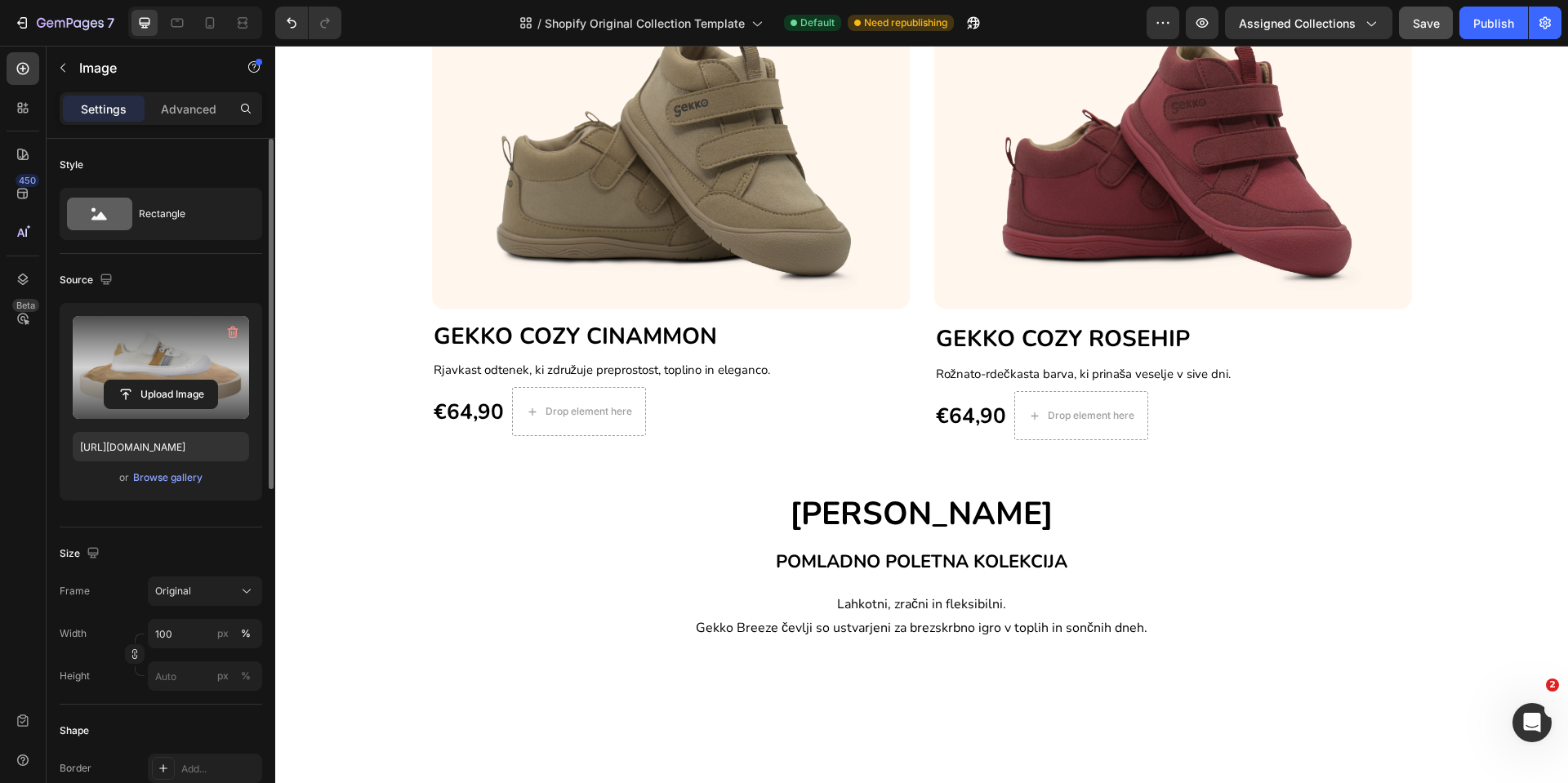
scroll to position [394, 0]
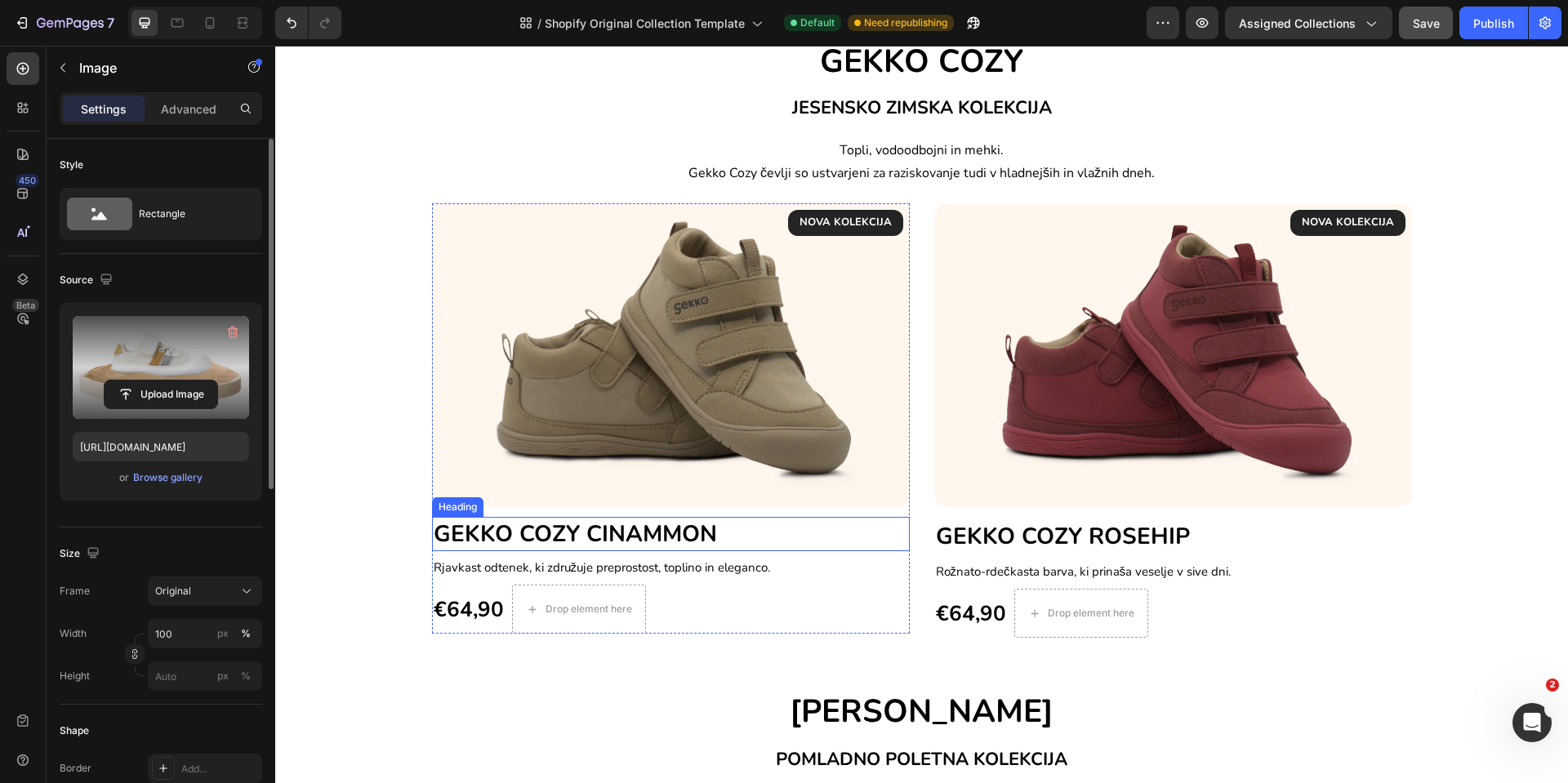
click at [581, 536] on span "GEKKO COZY CINAMMON" at bounding box center [576, 534] width 284 height 31
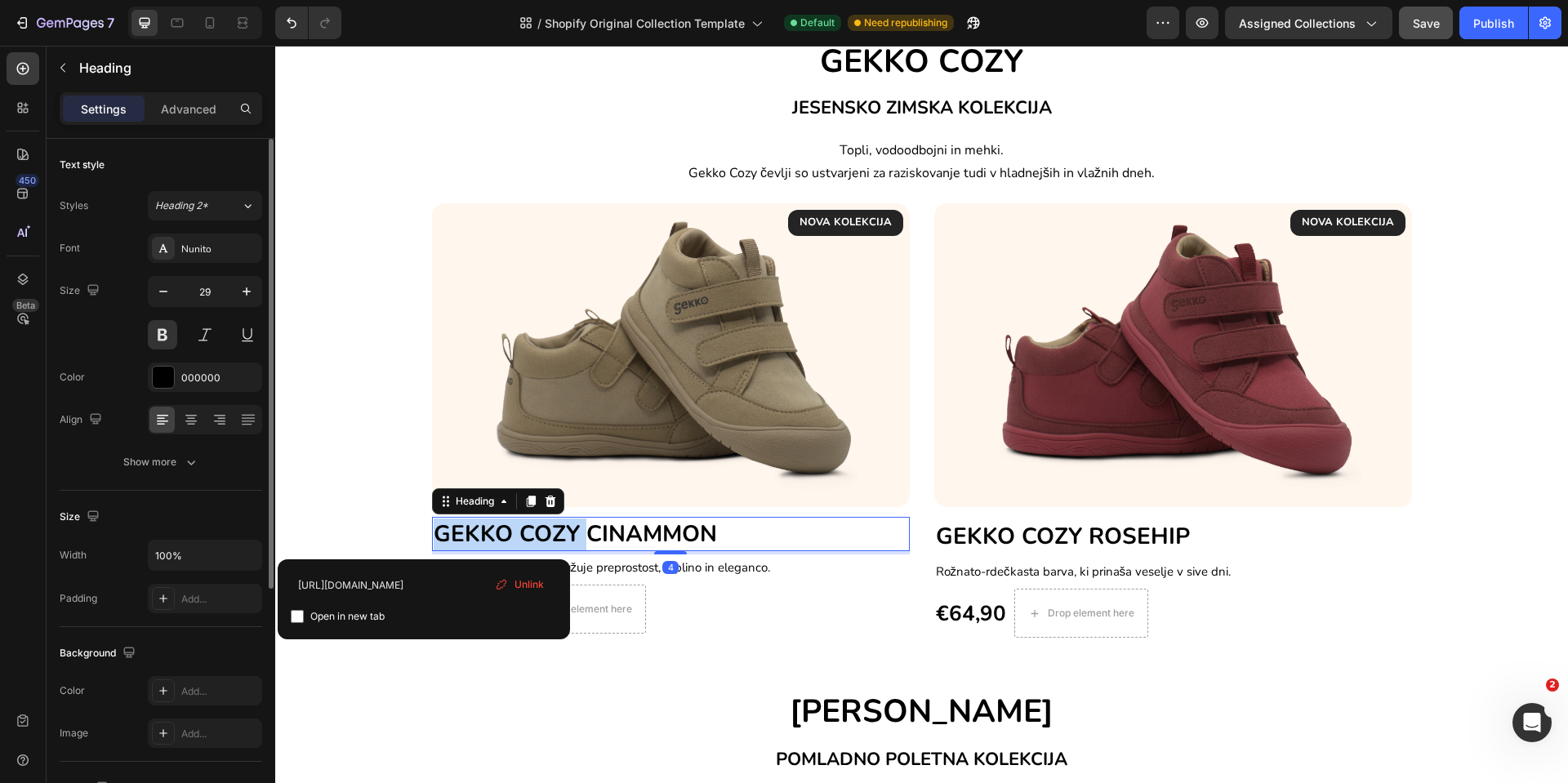
click at [578, 536] on span "GEKKO COZY CINAMMON" at bounding box center [576, 534] width 284 height 31
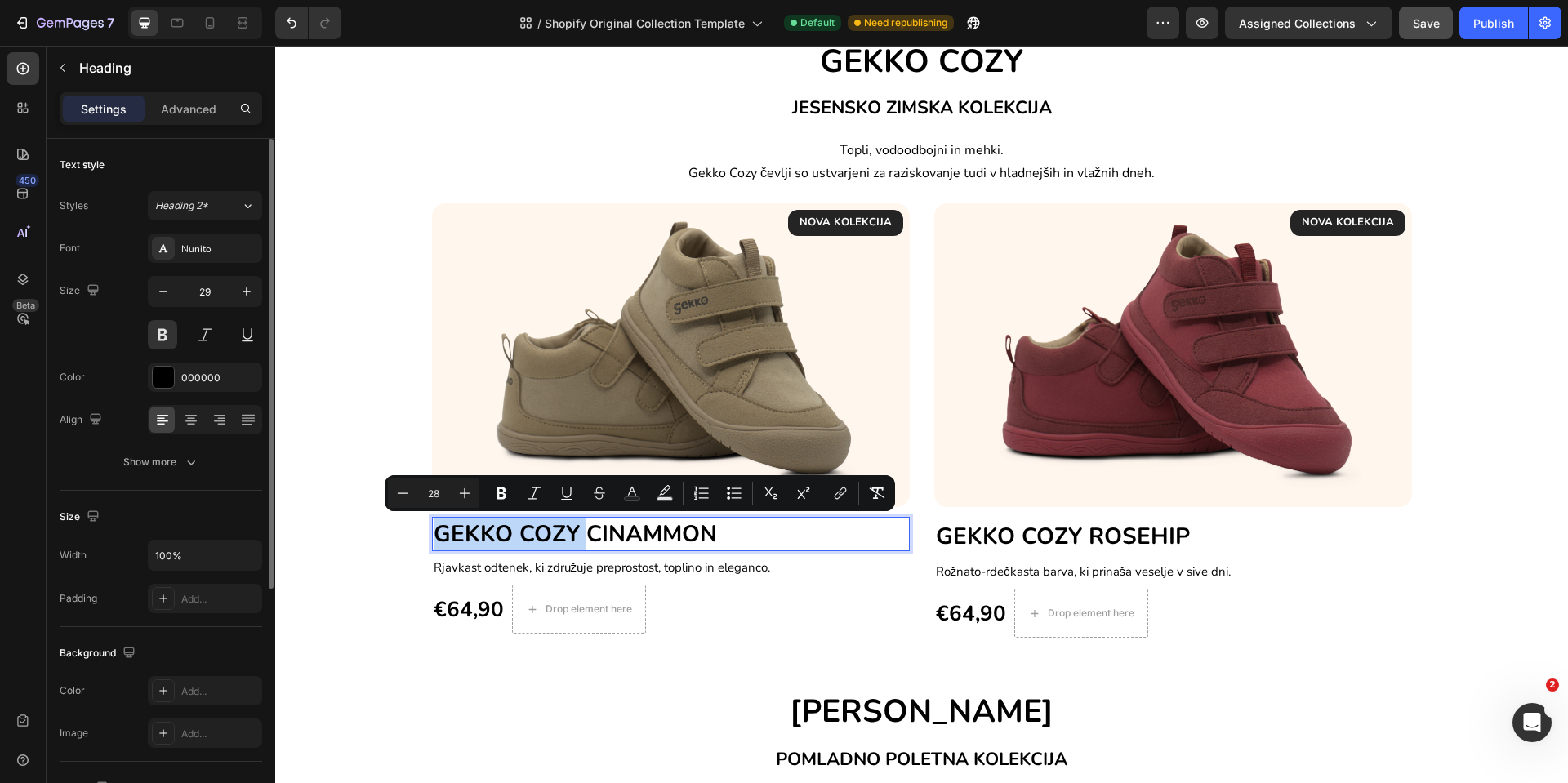
click at [576, 535] on span "GEKKO COZY CINAMMON" at bounding box center [576, 534] width 284 height 31
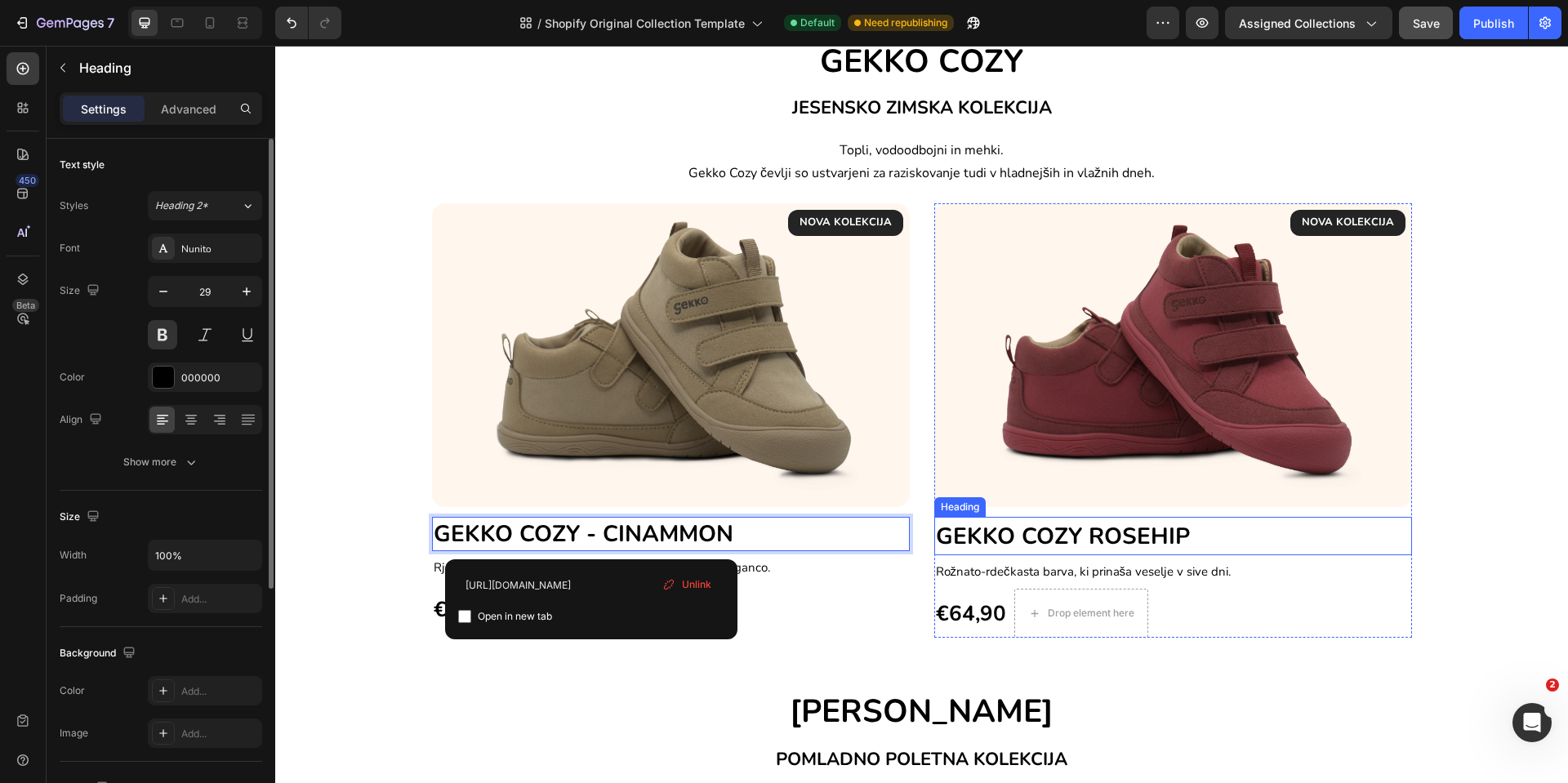
click at [1105, 534] on span "GEKKO COZY ROSEHIP" at bounding box center [1063, 536] width 254 height 31
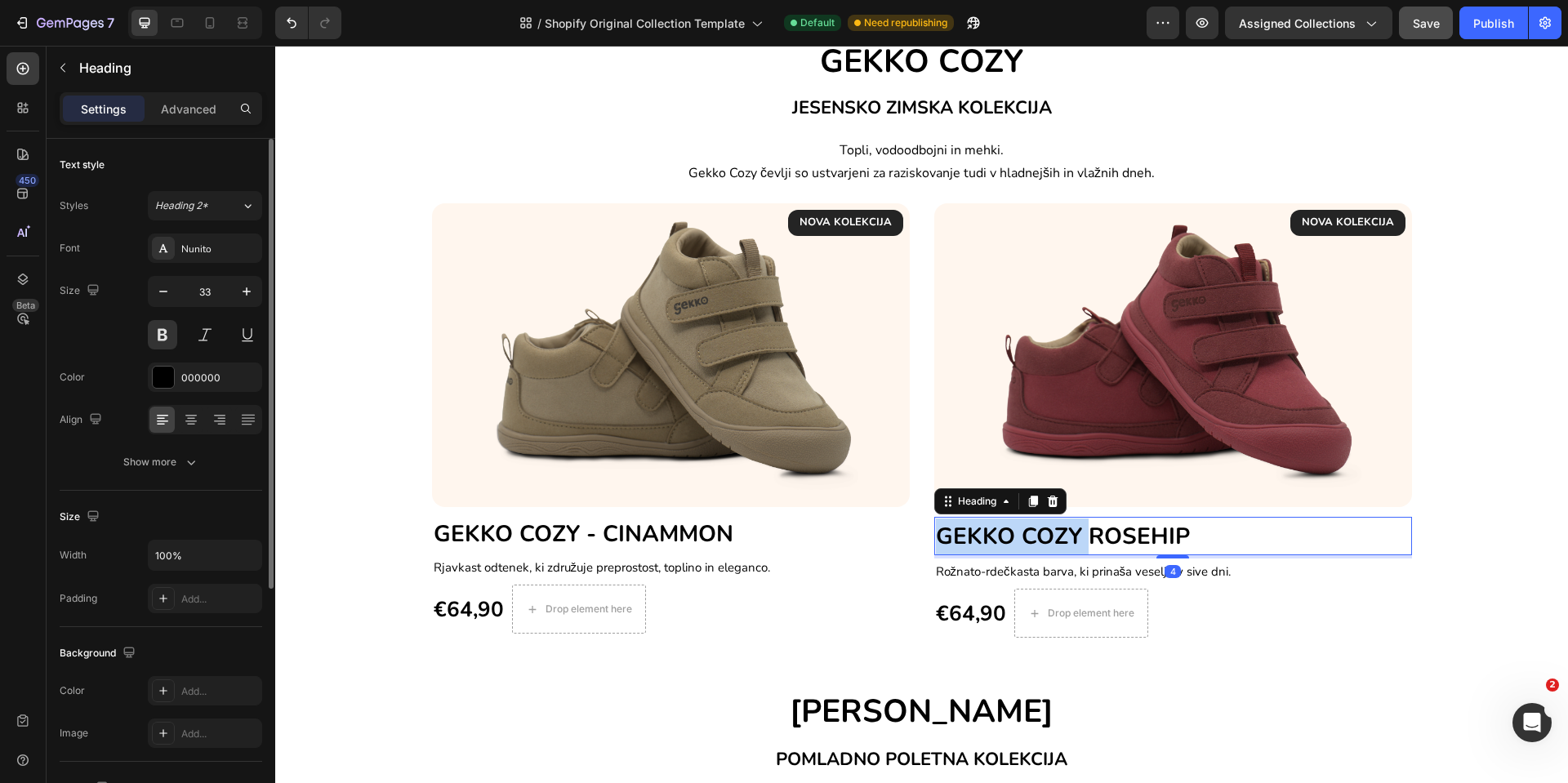
click at [1089, 538] on span "GEKKO COZY ROSEHIP" at bounding box center [1063, 536] width 254 height 31
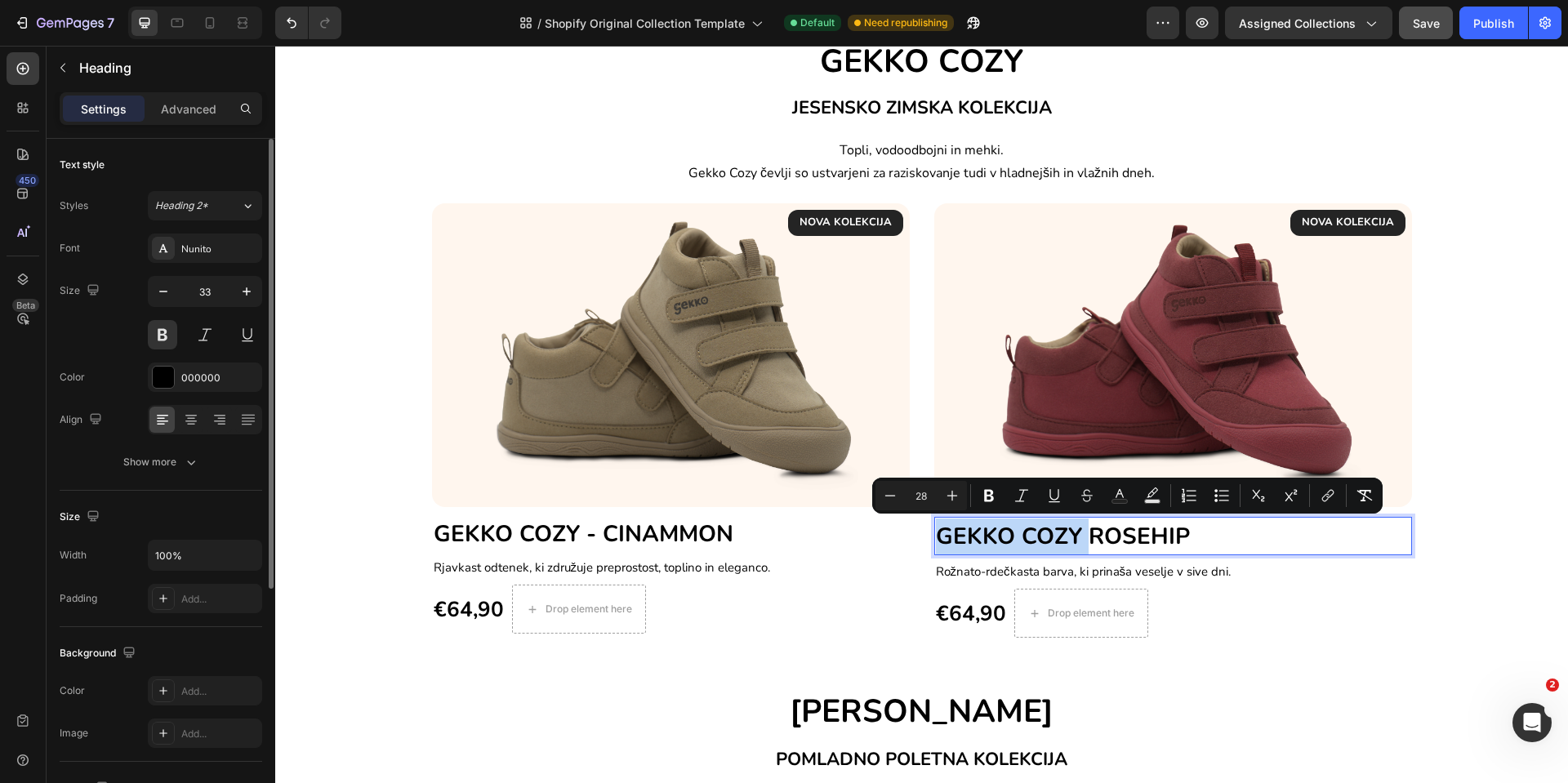
click at [1080, 538] on span "GEKKO COZY ROSEHIP" at bounding box center [1063, 536] width 254 height 31
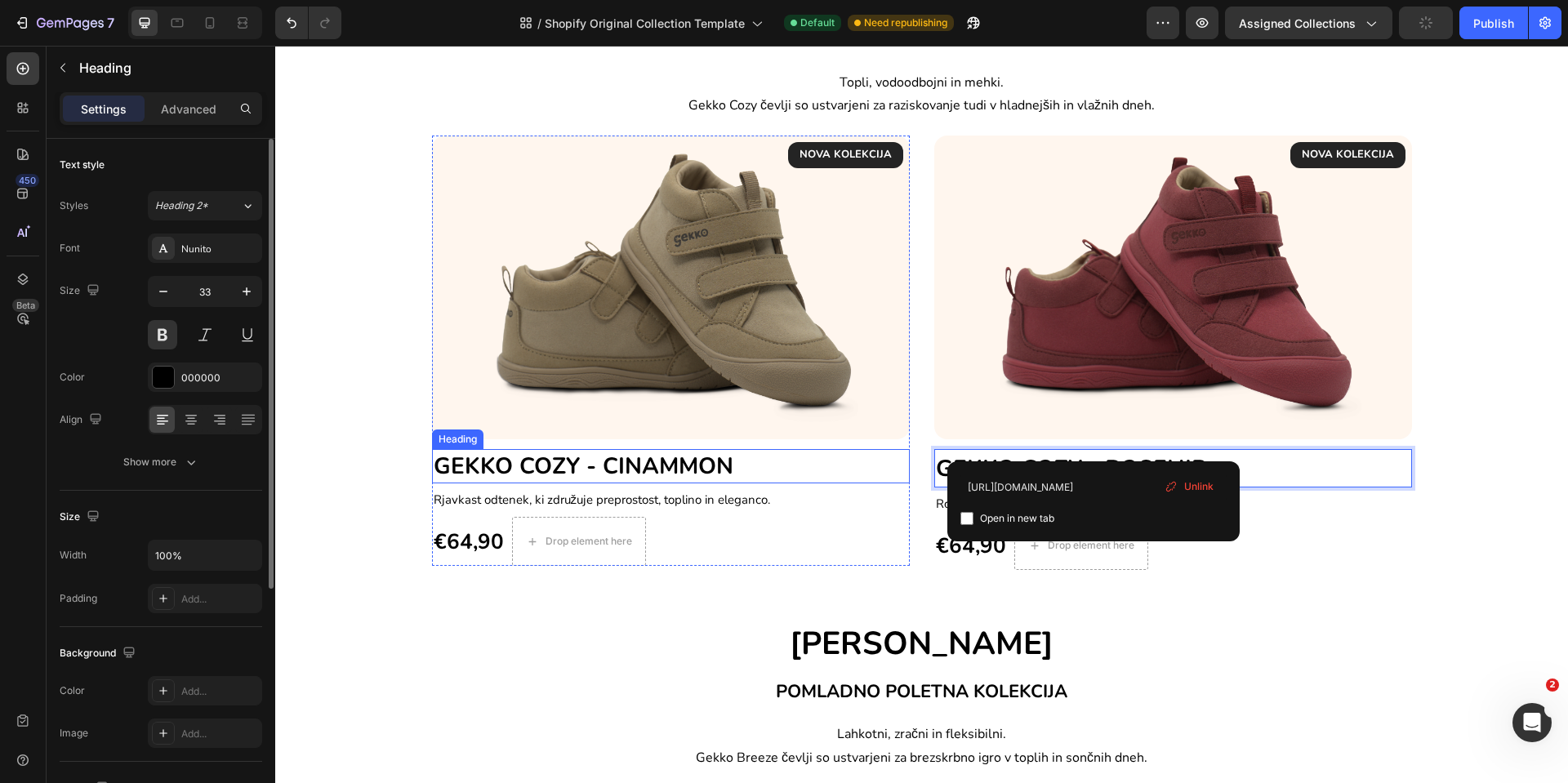
scroll to position [517, 0]
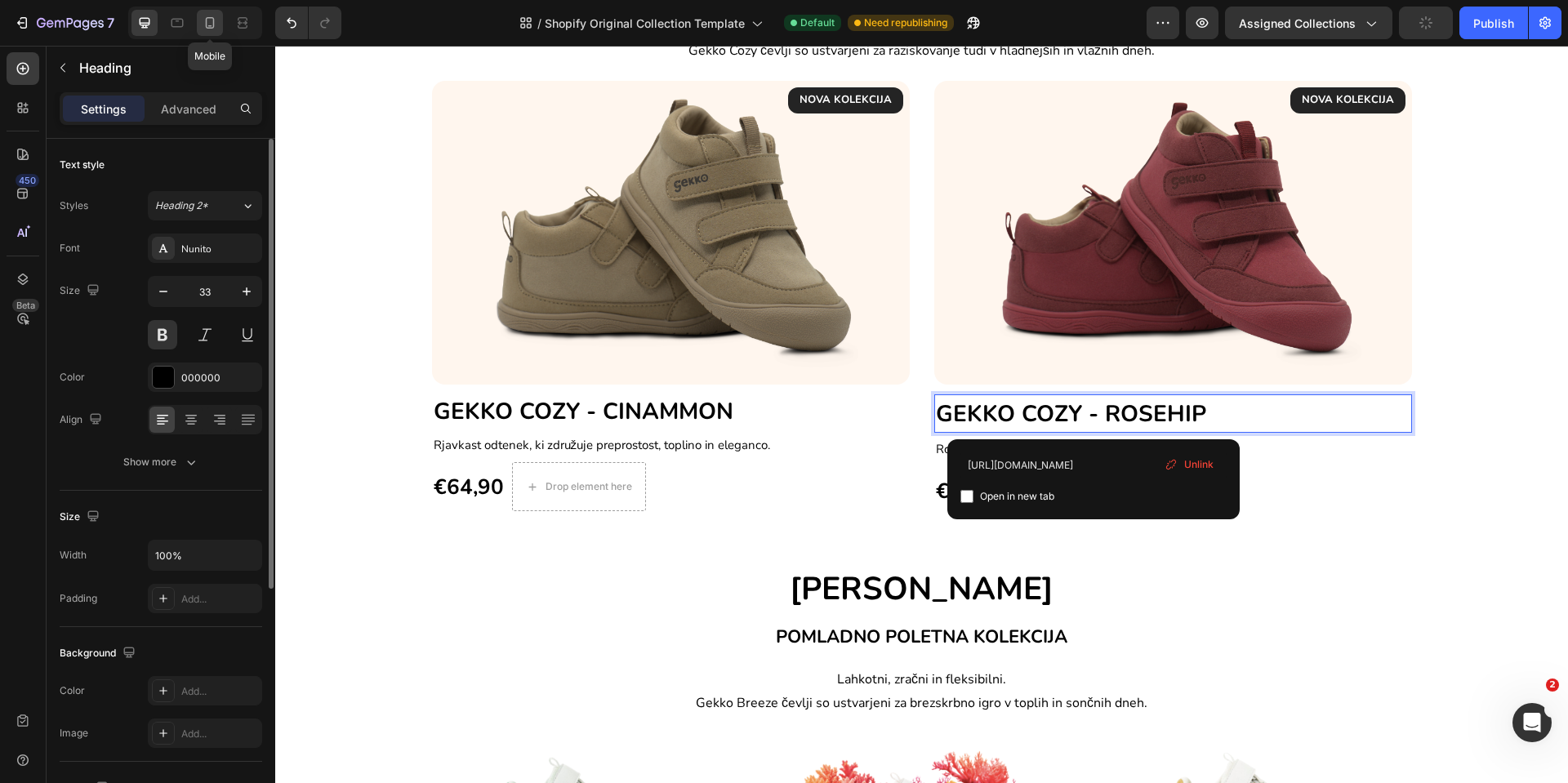
click at [217, 21] on icon at bounding box center [210, 23] width 16 height 16
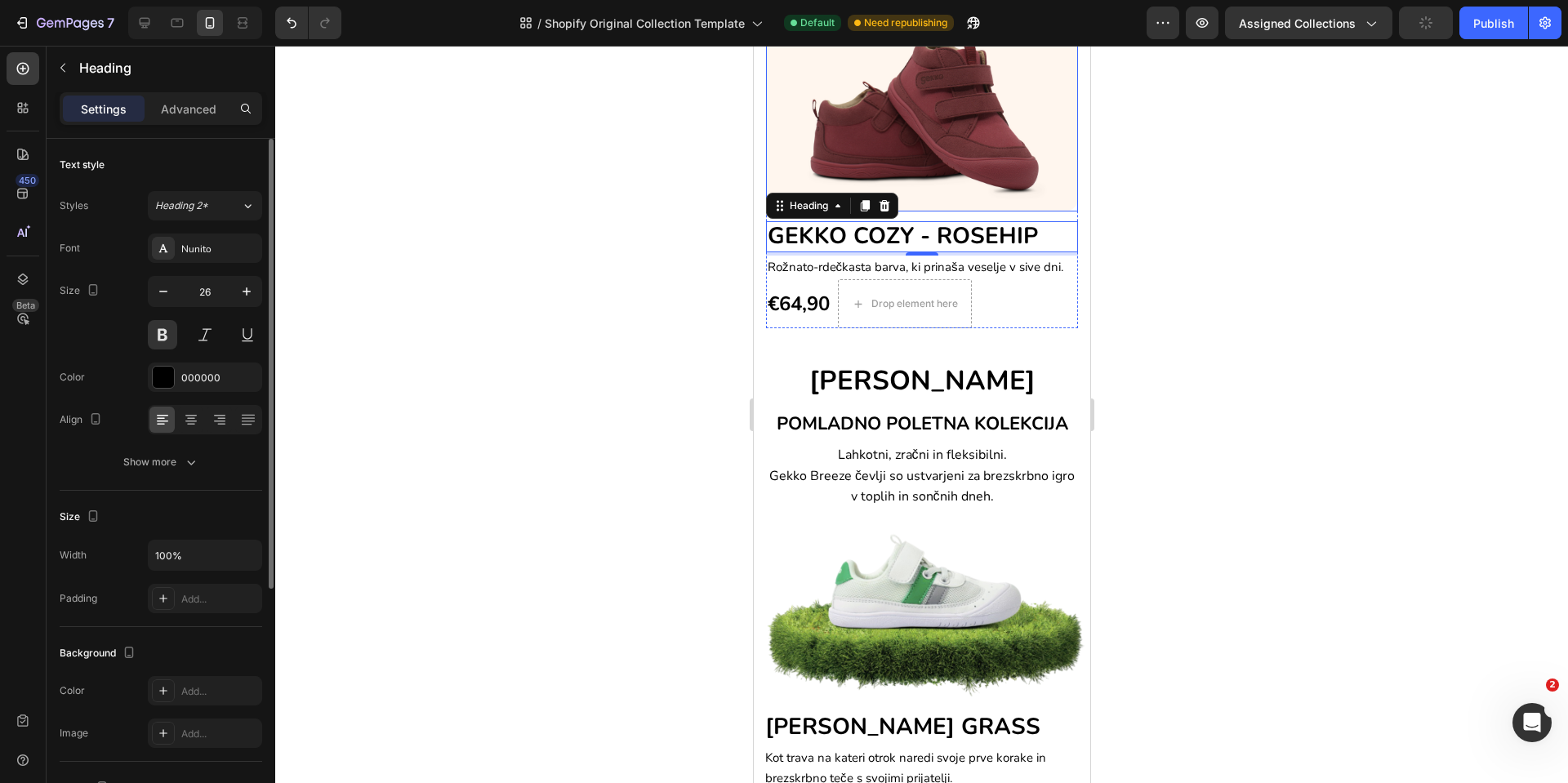
scroll to position [560, 0]
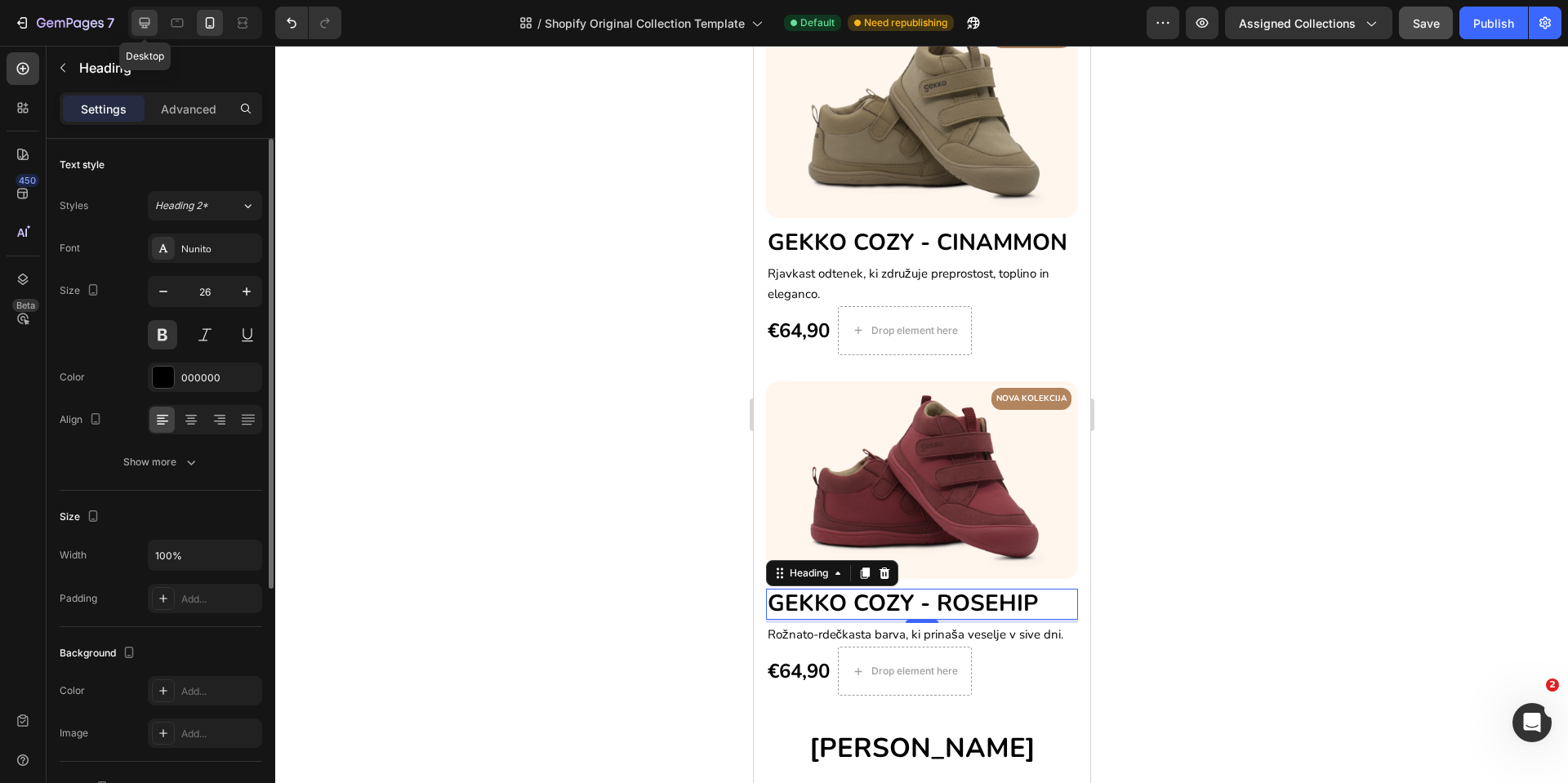
click at [142, 25] on icon at bounding box center [145, 24] width 11 height 11
type input "33"
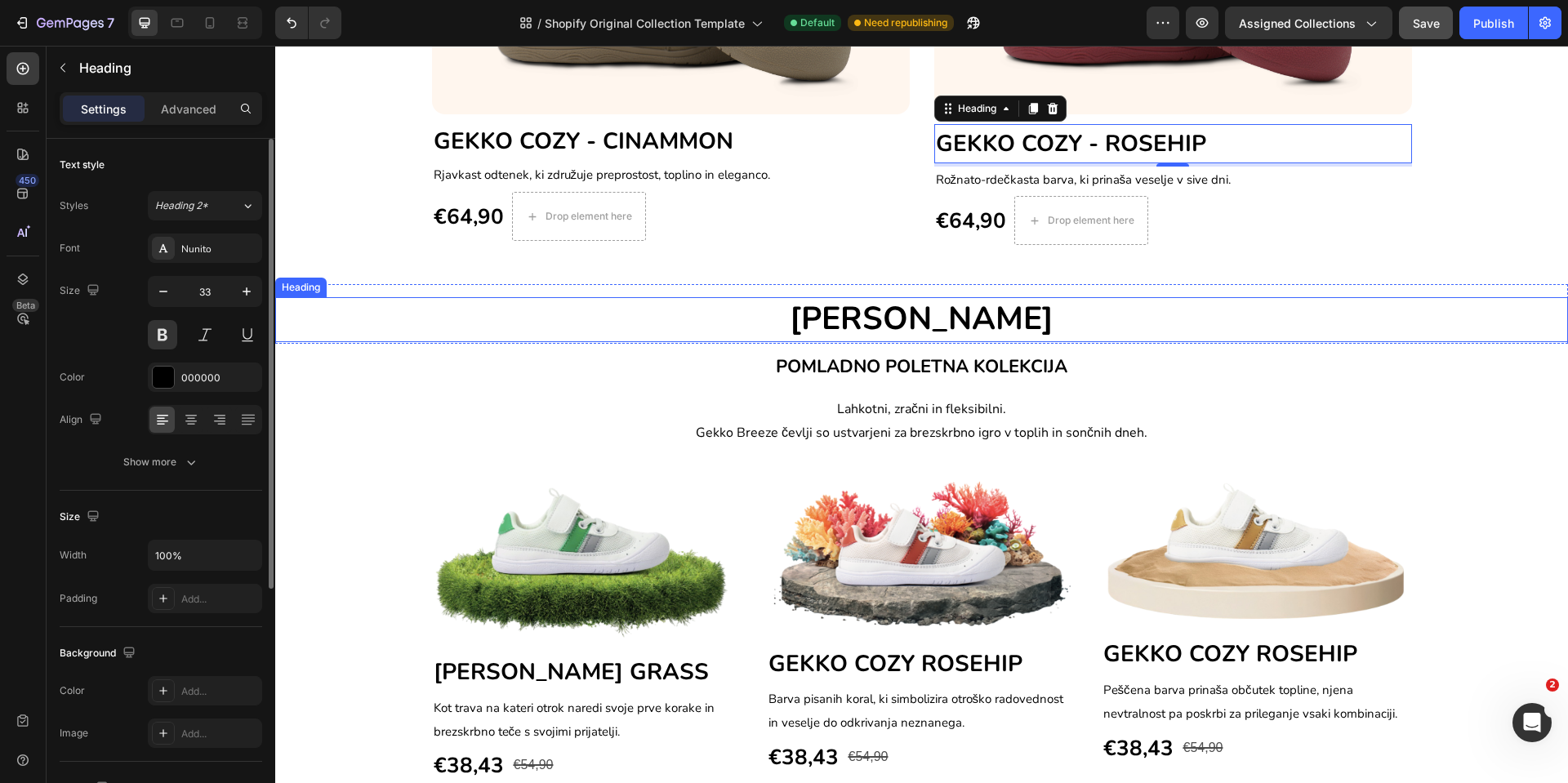
scroll to position [812, 0]
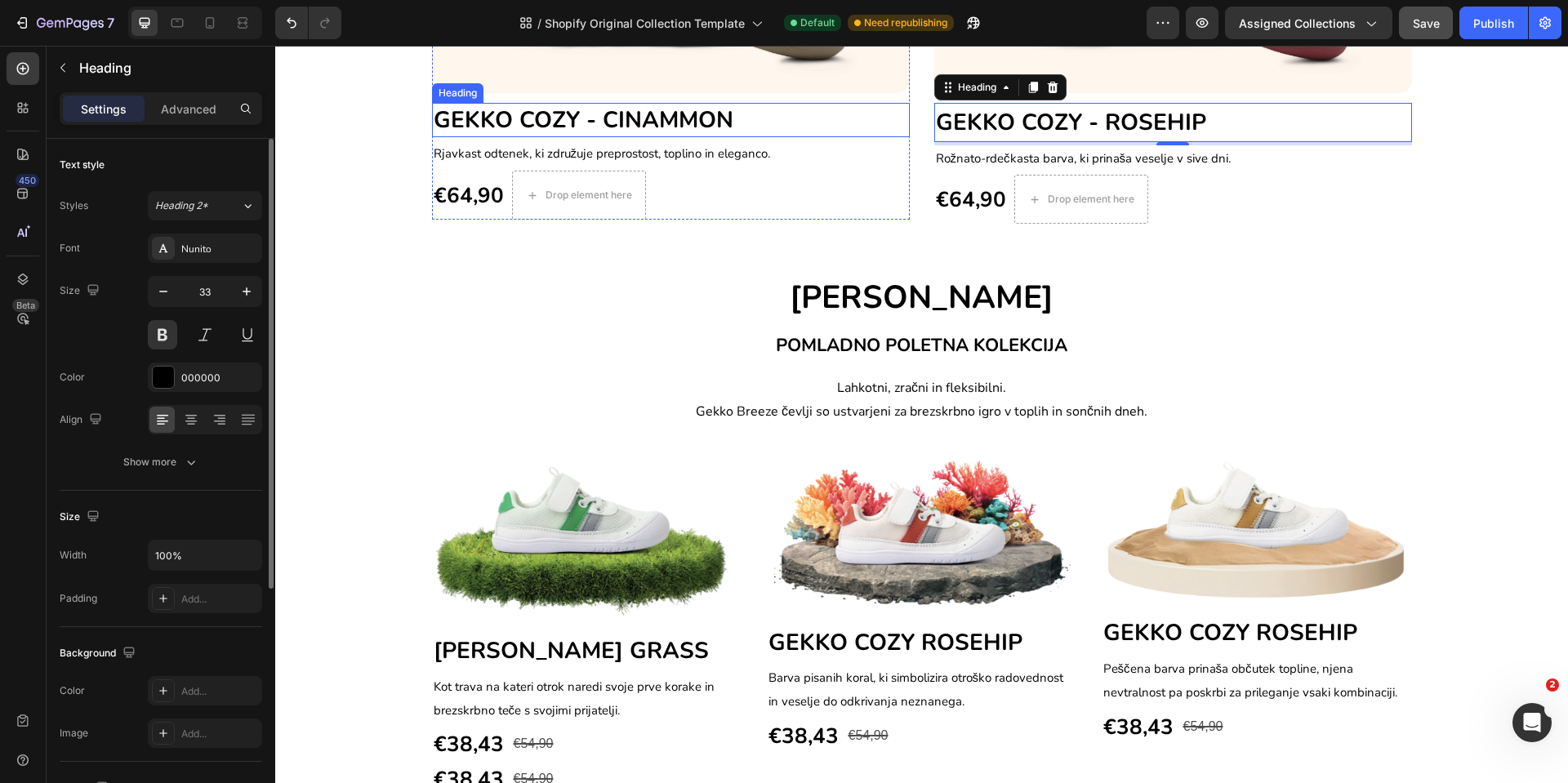
click at [592, 114] on span "GEKKO COZY - CINAMMON" at bounding box center [584, 120] width 300 height 31
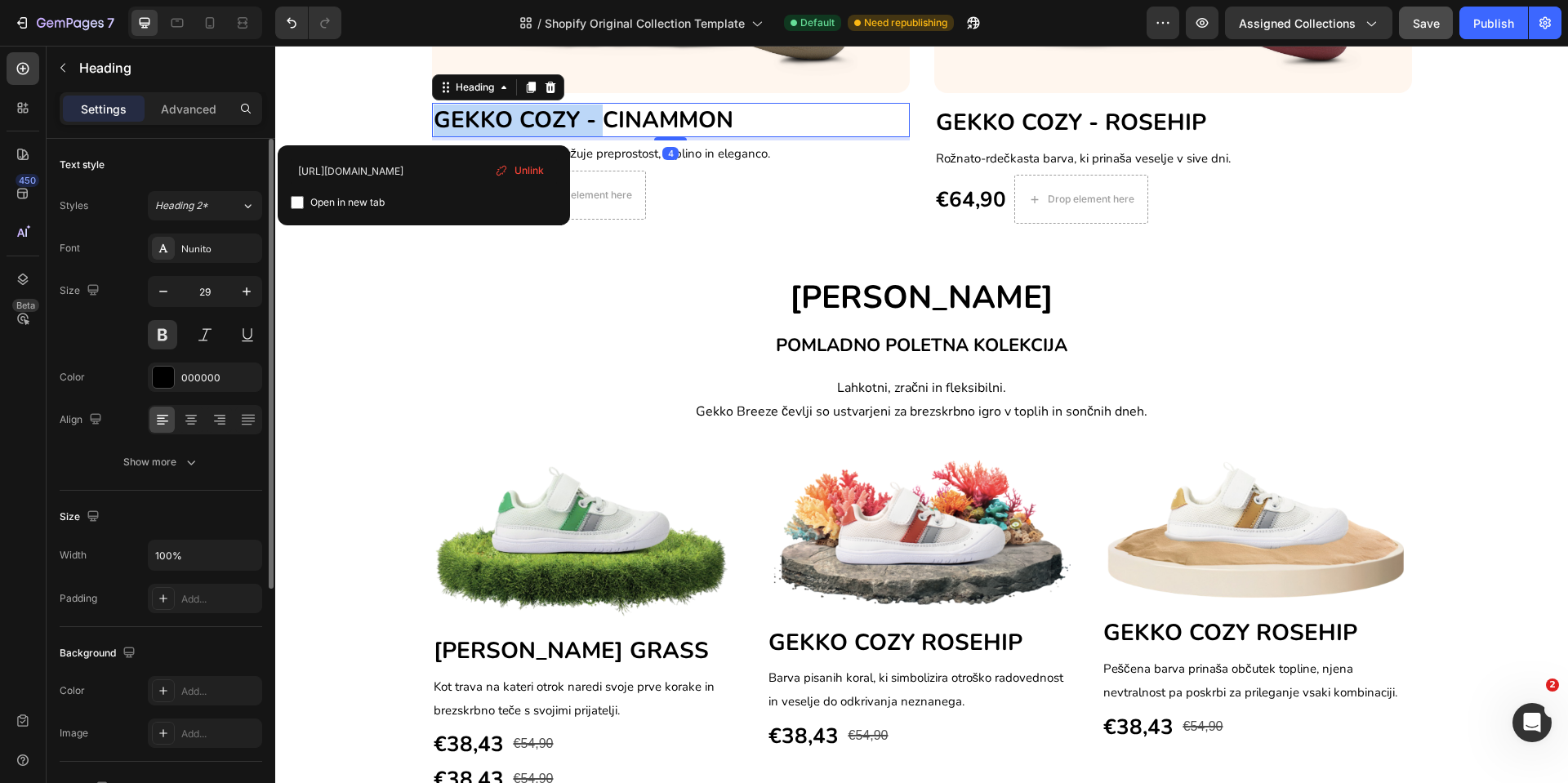
click at [595, 121] on span "GEKKO COZY - CINAMMON" at bounding box center [584, 120] width 300 height 31
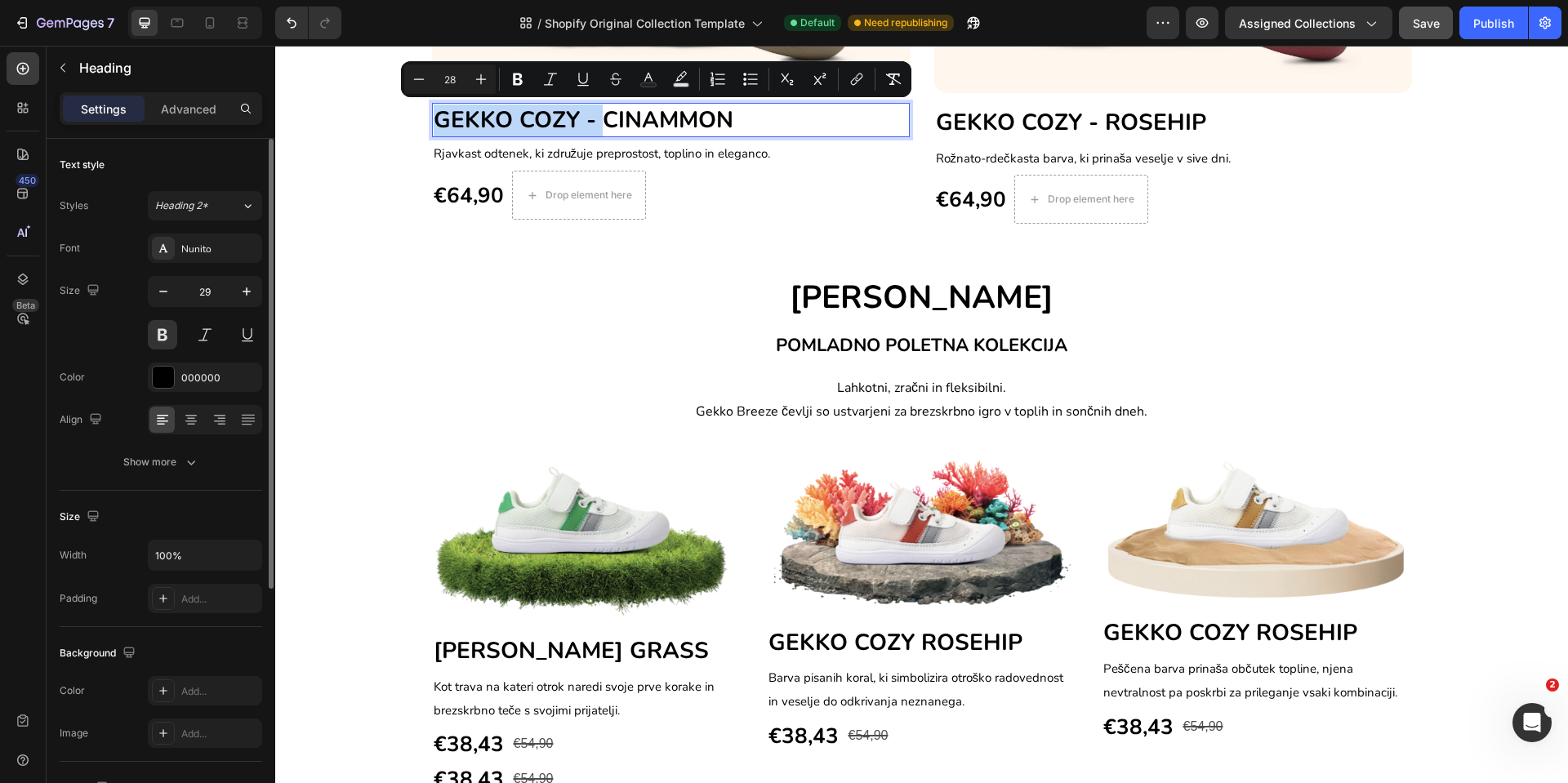
click at [596, 111] on span "GEKKO COZY - CINAMMON" at bounding box center [584, 120] width 300 height 31
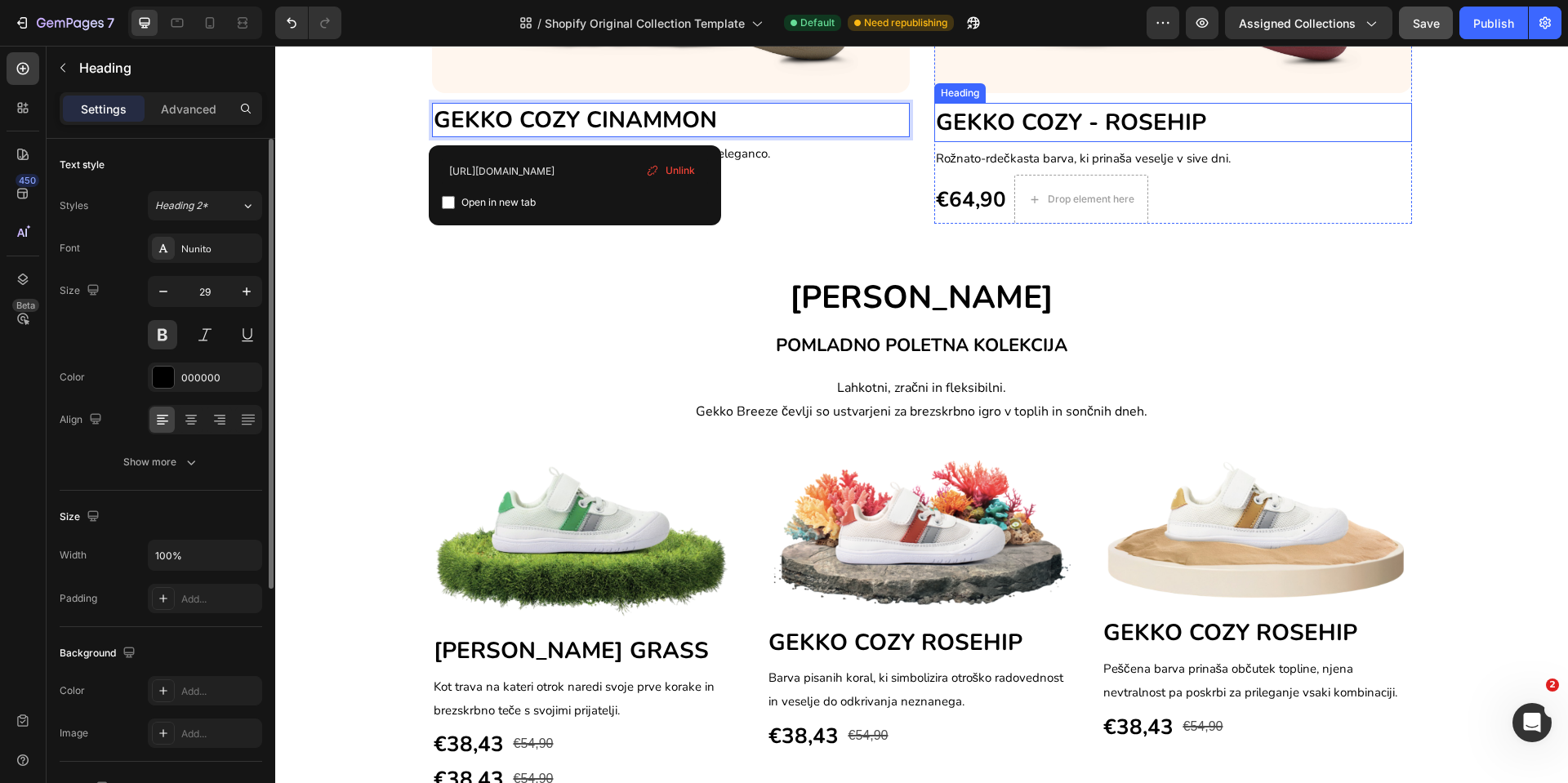
click at [1093, 116] on span "GEKKO COZY - ROSEHIP" at bounding box center [1071, 122] width 270 height 31
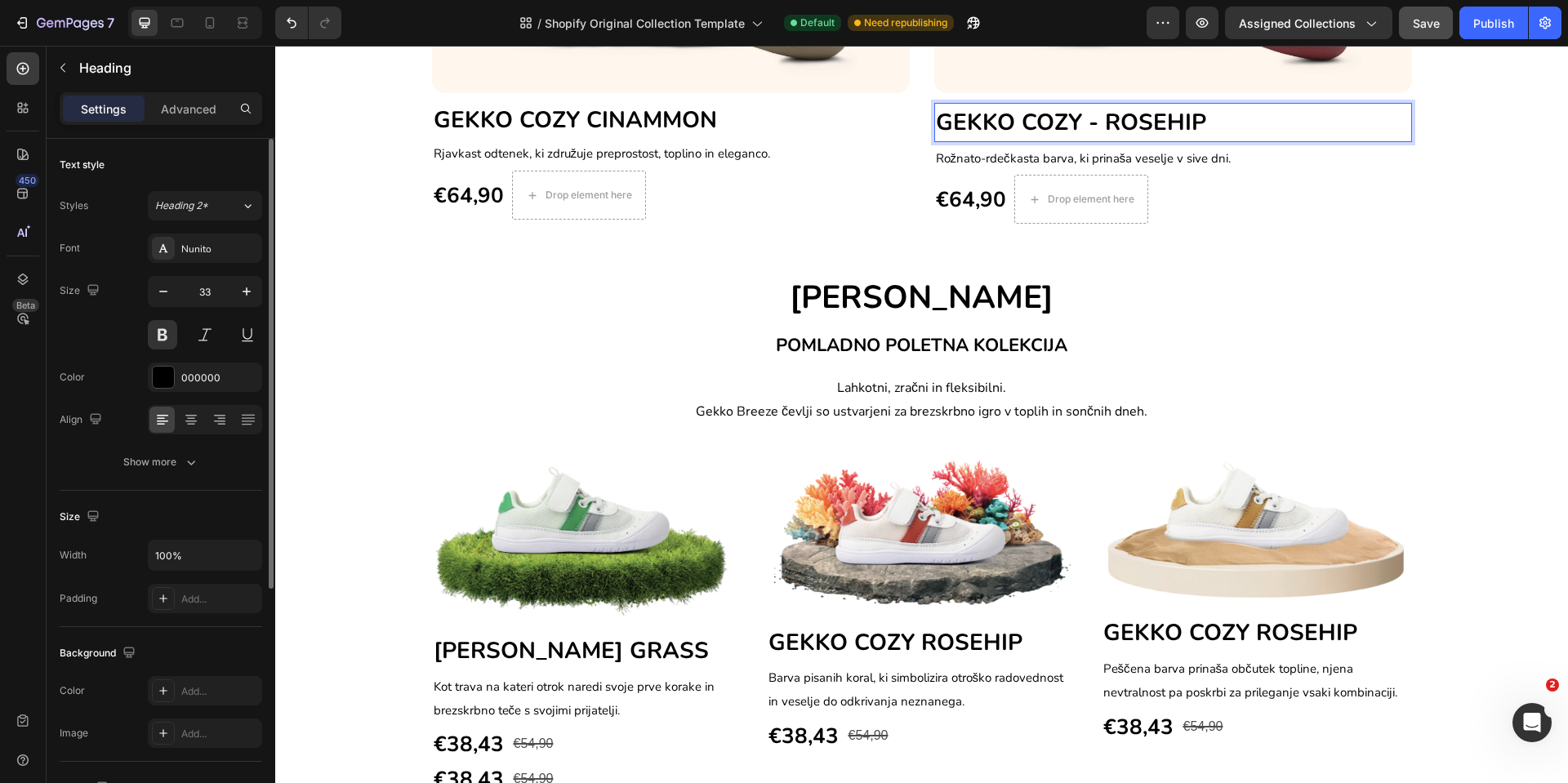
click at [1097, 125] on span "GEKKO COZY - ROSEHIP" at bounding box center [1071, 122] width 270 height 31
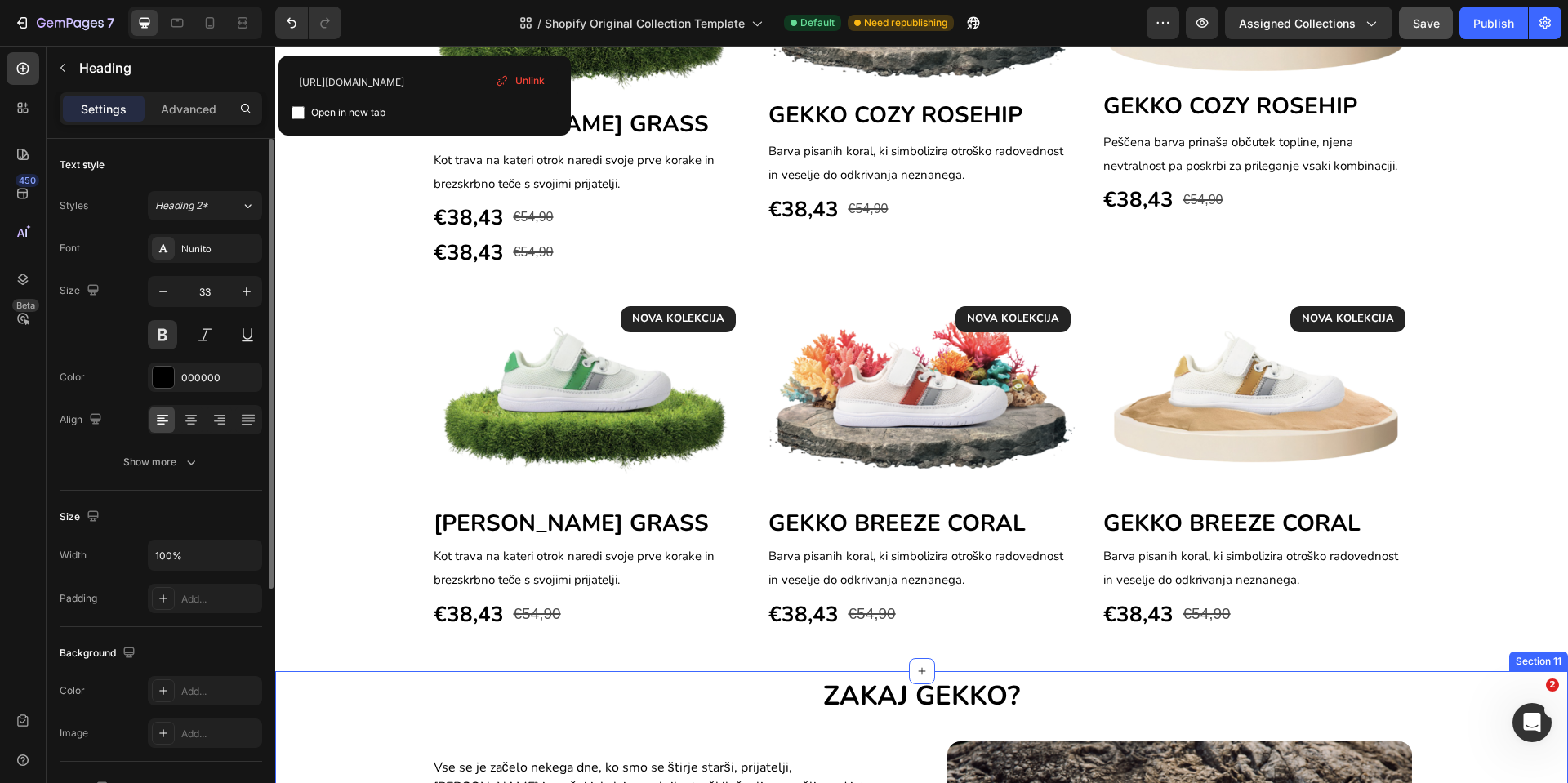
scroll to position [1302, 0]
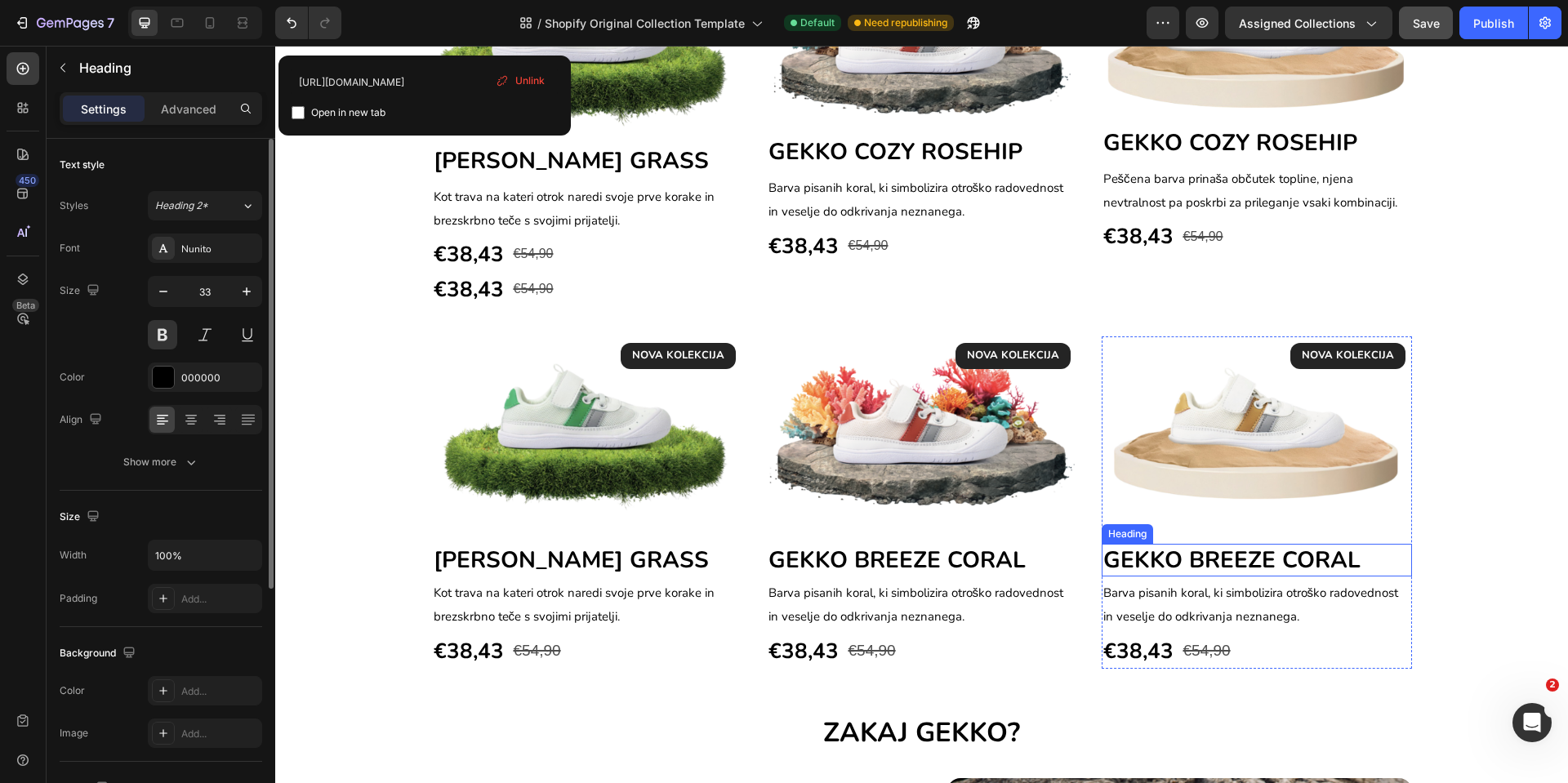
click at [1301, 558] on span "GEKKO BREEZE CORAL" at bounding box center [1233, 560] width 257 height 31
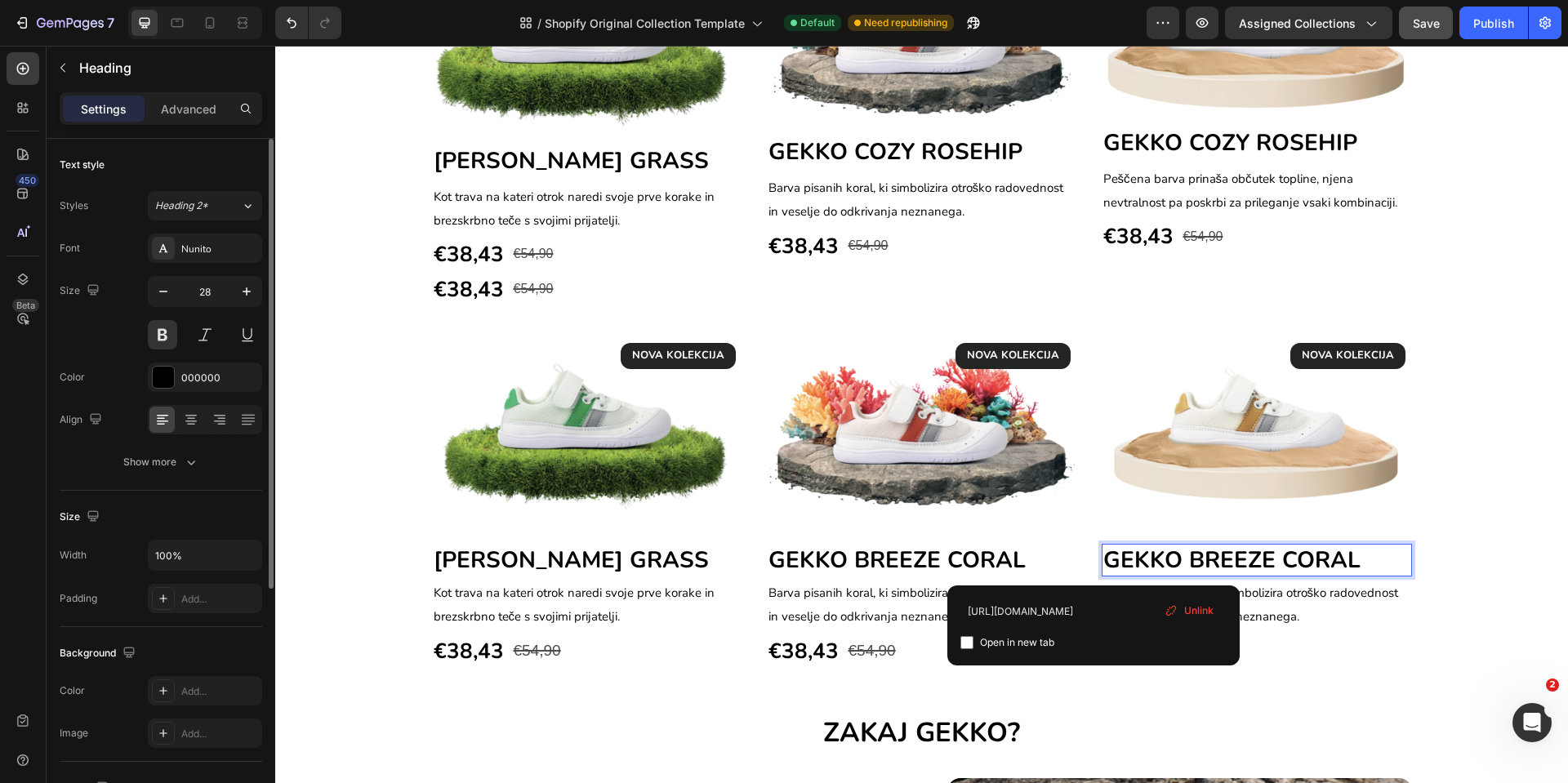
click at [1281, 560] on span "GEKKO BREEZE CORAL" at bounding box center [1233, 560] width 257 height 31
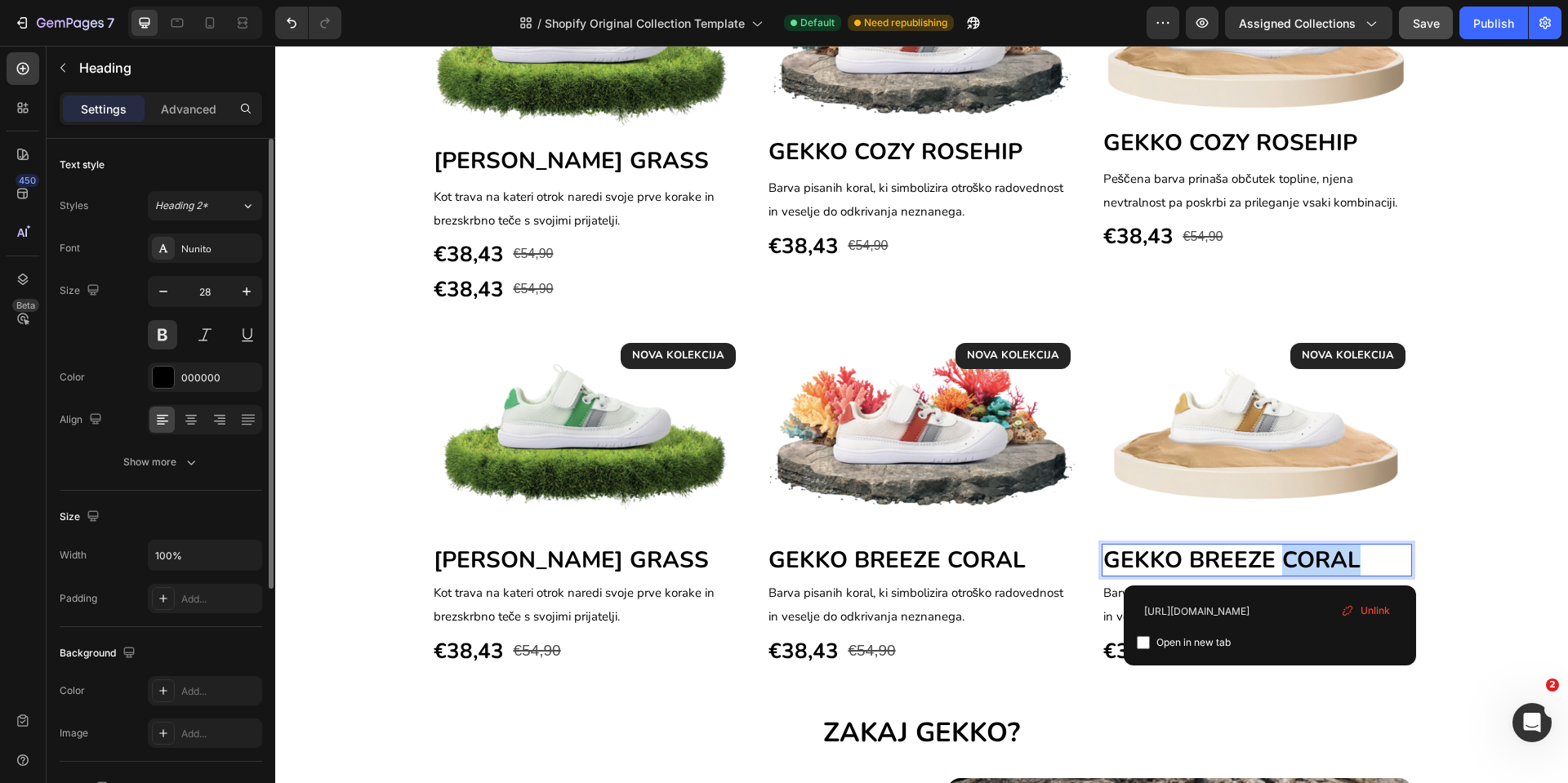
drag, startPoint x: 1273, startPoint y: 561, endPoint x: 1364, endPoint y: 558, distance: 91.0
click at [1364, 558] on p "GEKKO BREEZE CORAL" at bounding box center [1257, 560] width 307 height 29
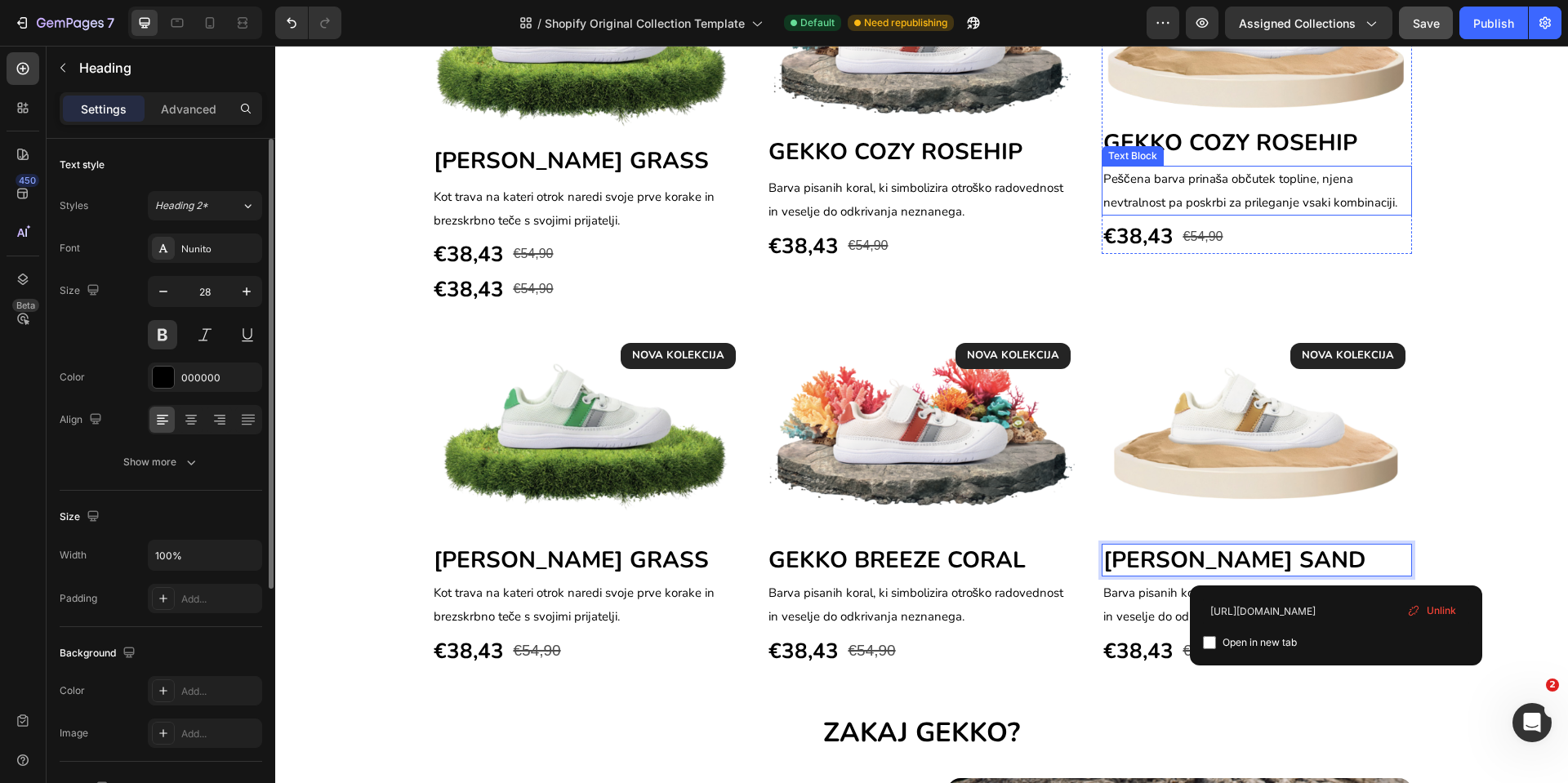
click at [1168, 194] on span "Peščena barva prinaša občutek topline, njena nevtralnost pa poskrbi za prilegan…" at bounding box center [1251, 190] width 294 height 40
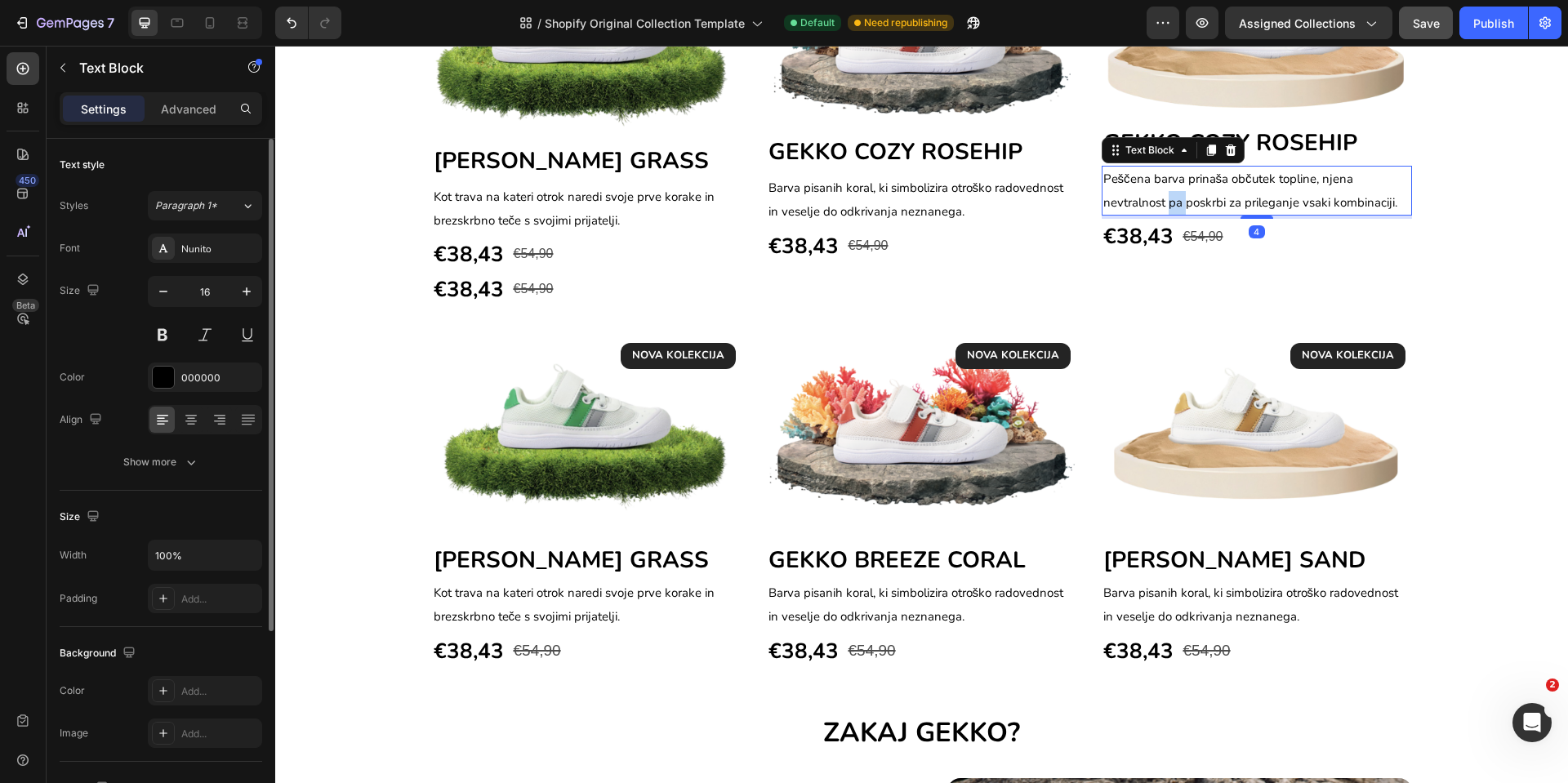
click at [1168, 194] on span "Peščena barva prinaša občutek topline, njena nevtralnost pa poskrbi za prilegan…" at bounding box center [1251, 190] width 294 height 40
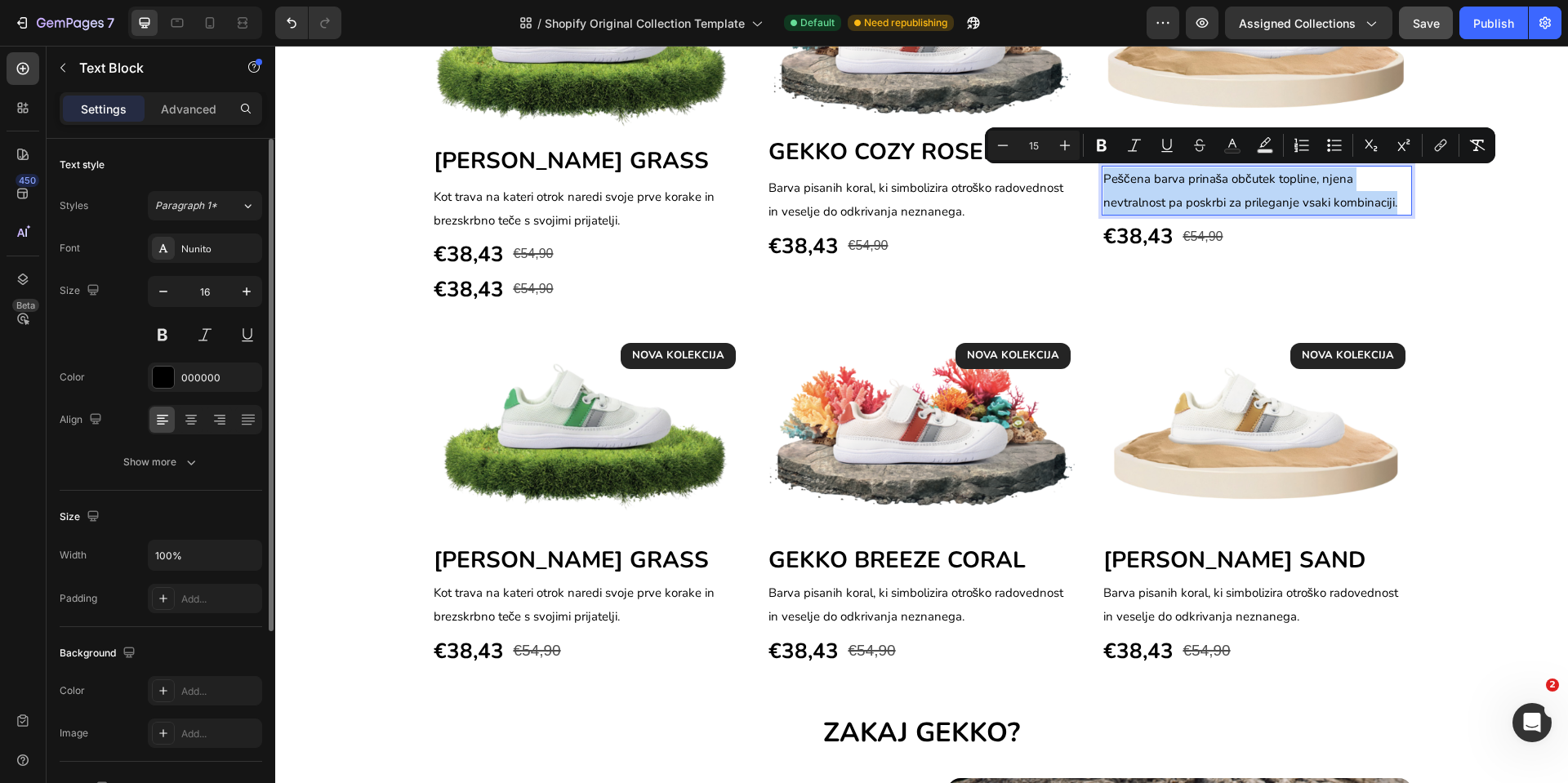
copy span "Peščena barva prinaša občutek topline, njena nevtralnost pa poskrbi za prilegan…"
click at [1166, 595] on span "Barva pisanih koral, ki simbolizira otroško radovednost in veselje do odkrivanj…" at bounding box center [1252, 604] width 295 height 40
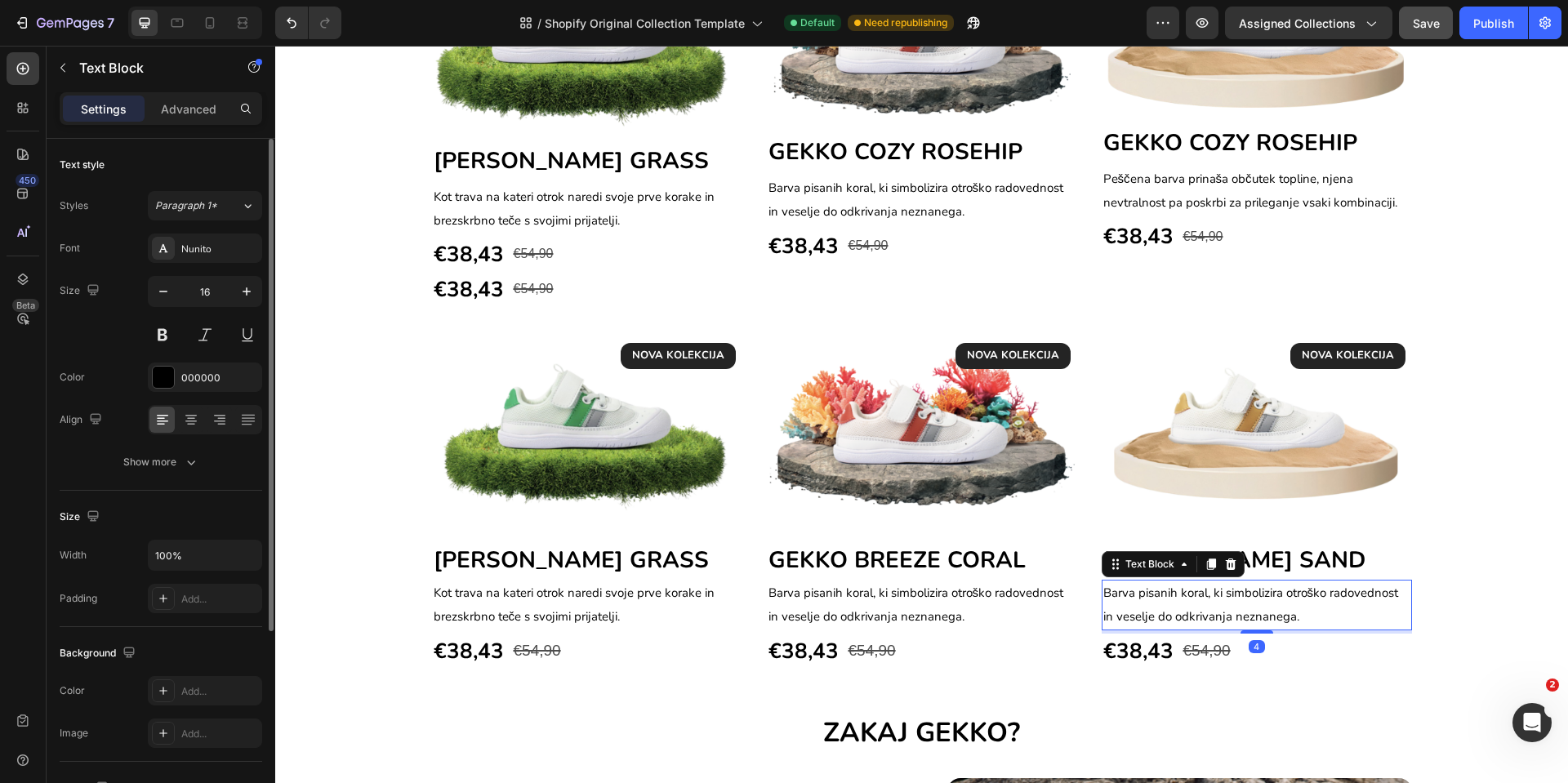
click at [1166, 595] on span "Barva pisanih koral, ki simbolizira otroško radovednost in veselje do odkrivanj…" at bounding box center [1252, 604] width 295 height 40
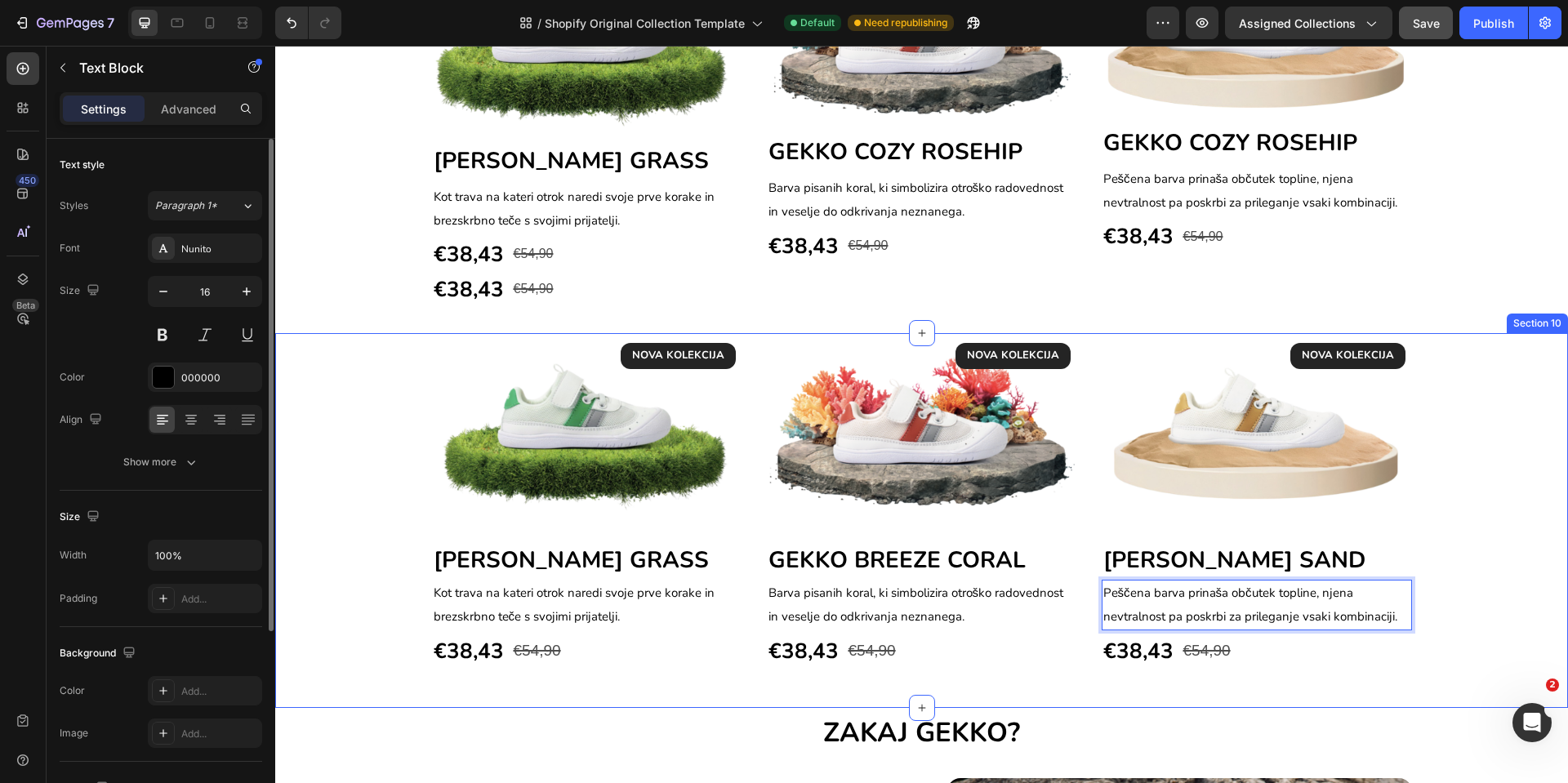
click at [1457, 542] on div "NOVA KOLEKCIJA Text block Row Image GEKKO BREEZE GRASS Heading Kot trava na kat…" at bounding box center [922, 502] width 1269 height 332
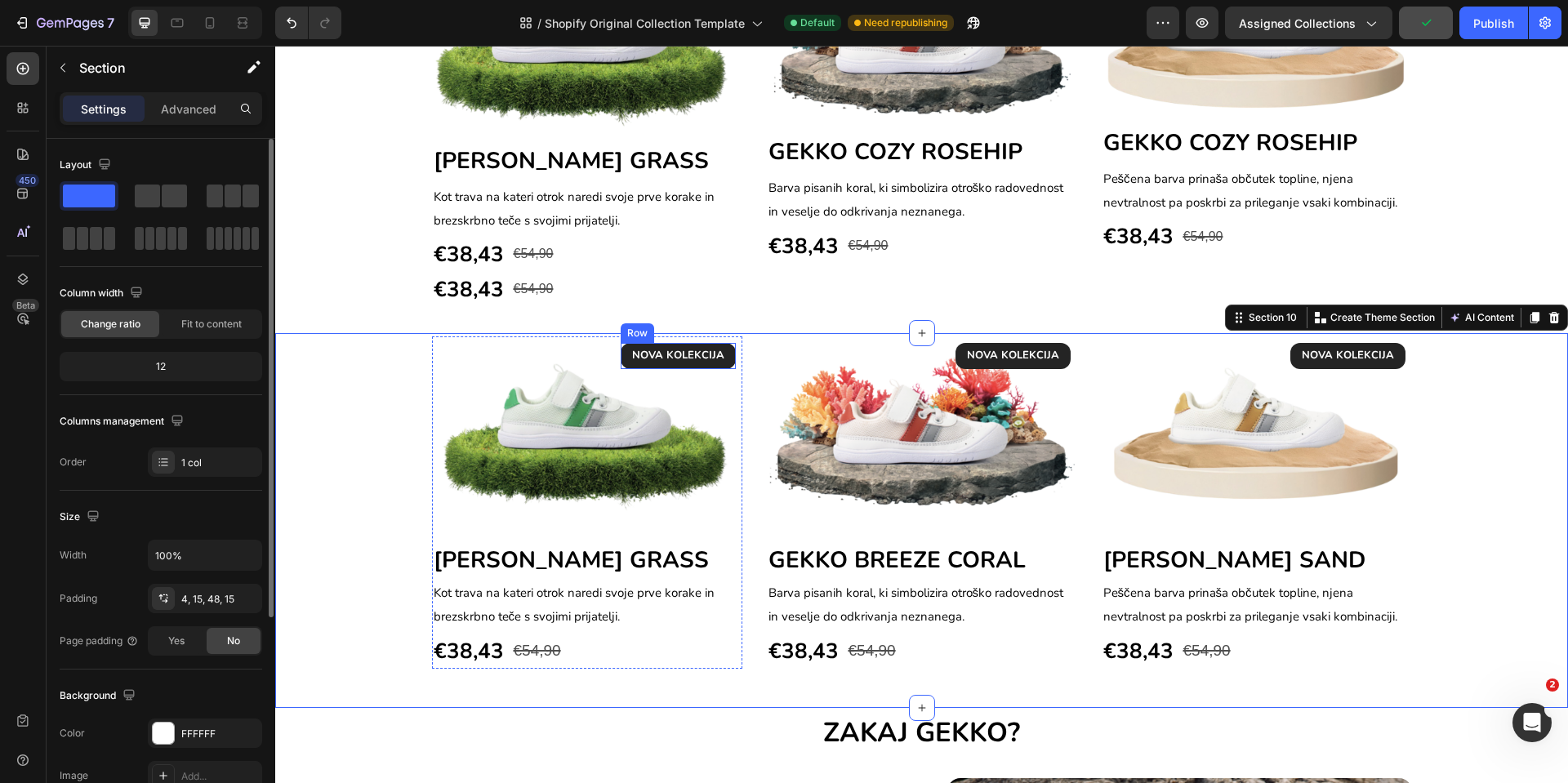
click at [622, 360] on div "NOVA KOLEKCIJA Text block Row" at bounding box center [678, 356] width 115 height 26
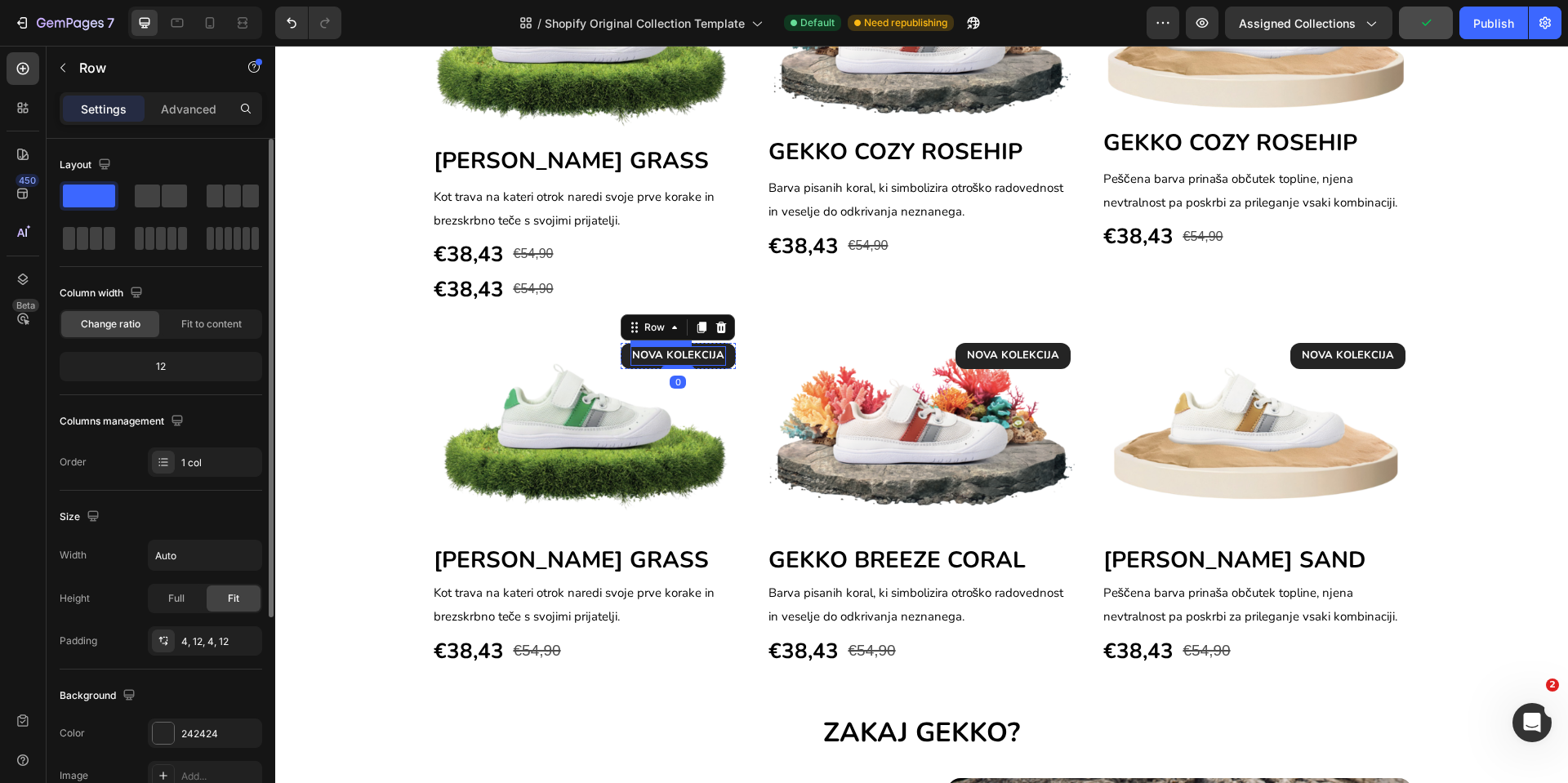
click at [652, 358] on p "NOVA KOLEKCIJA" at bounding box center [679, 356] width 92 height 16
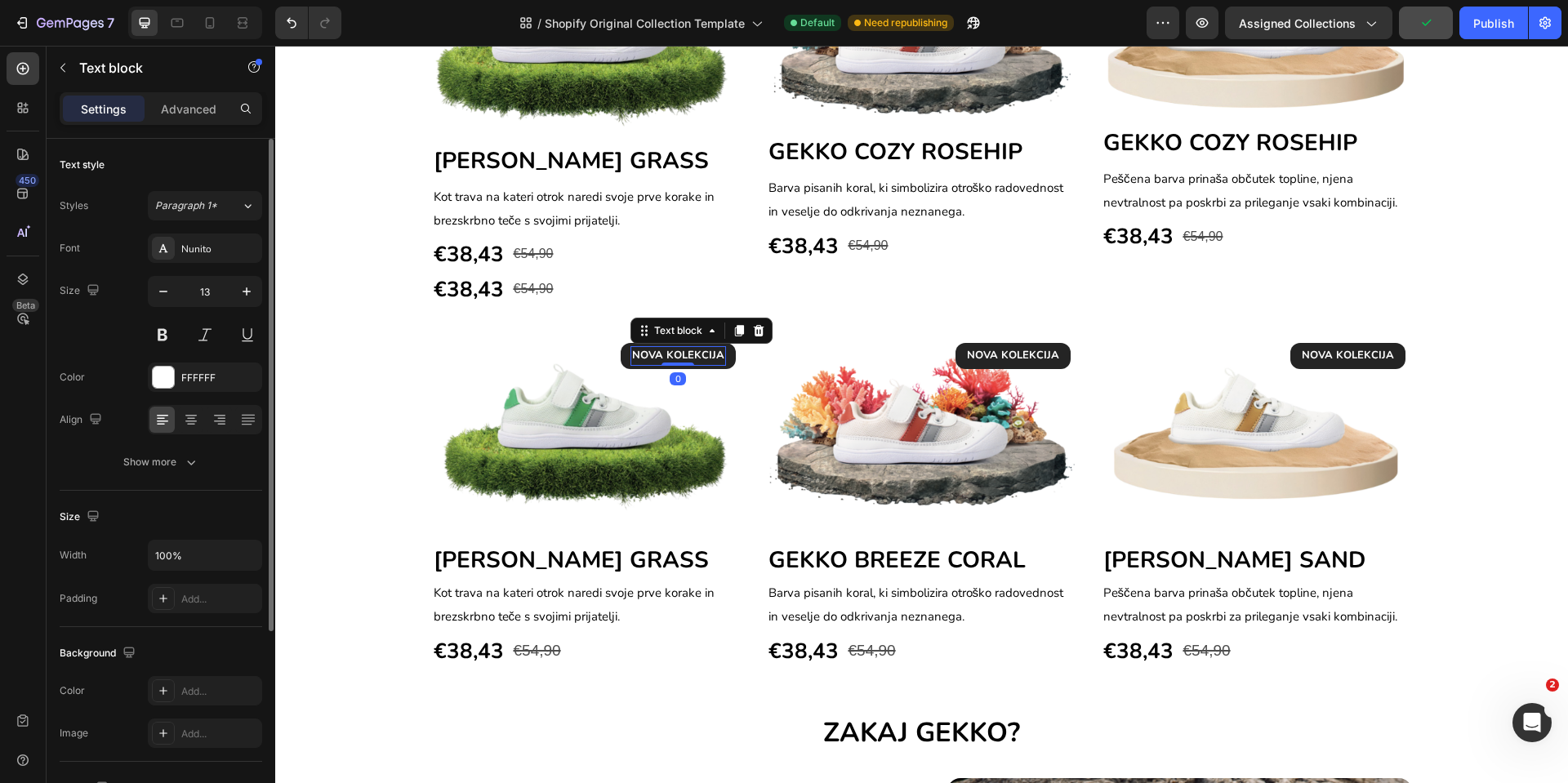
click at [652, 358] on p "NOVA KOLEKCIJA" at bounding box center [679, 356] width 92 height 16
click at [685, 360] on div "-30% Text block 0 Row" at bounding box center [711, 356] width 51 height 26
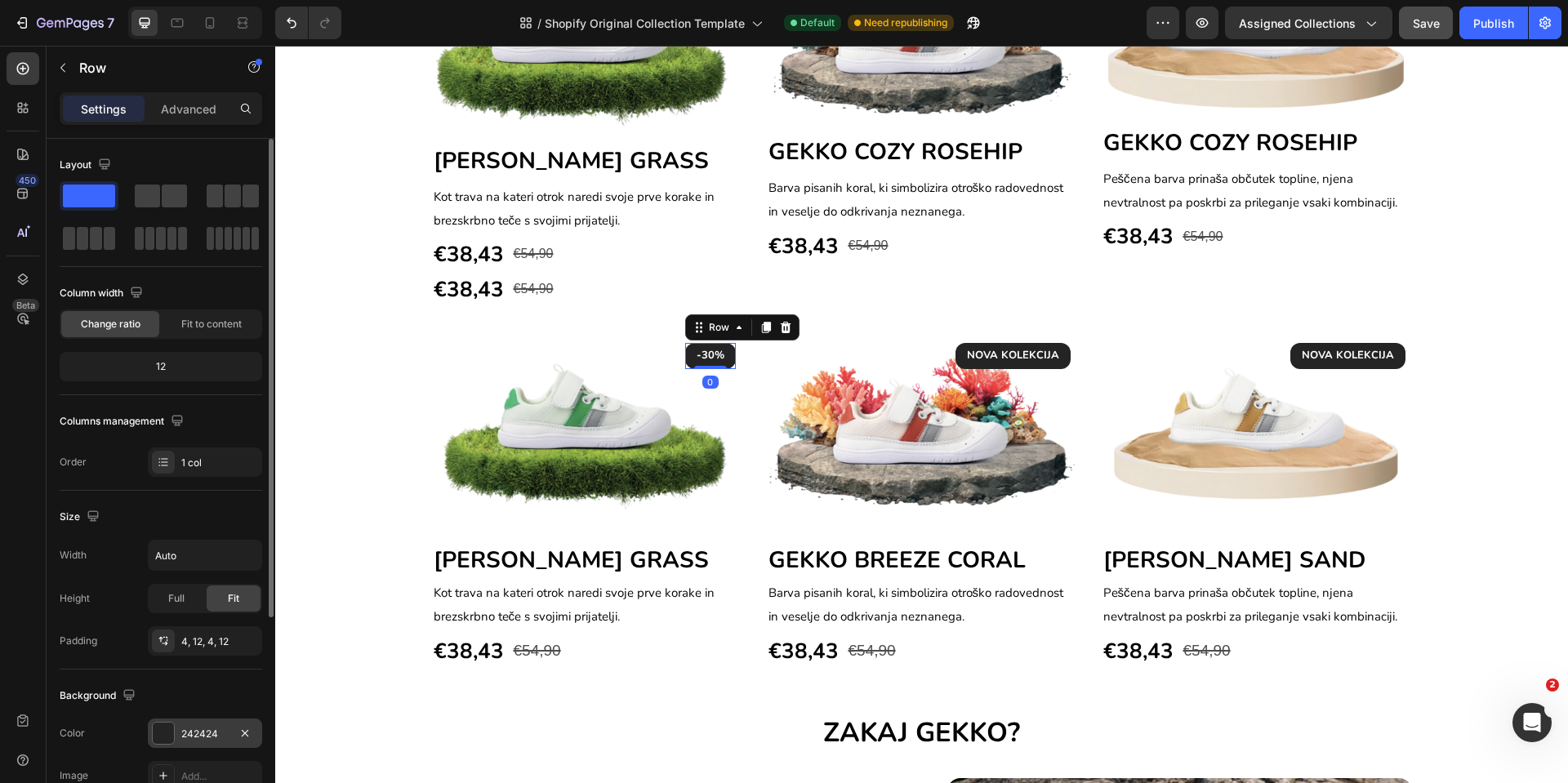
click at [172, 738] on div at bounding box center [163, 733] width 21 height 21
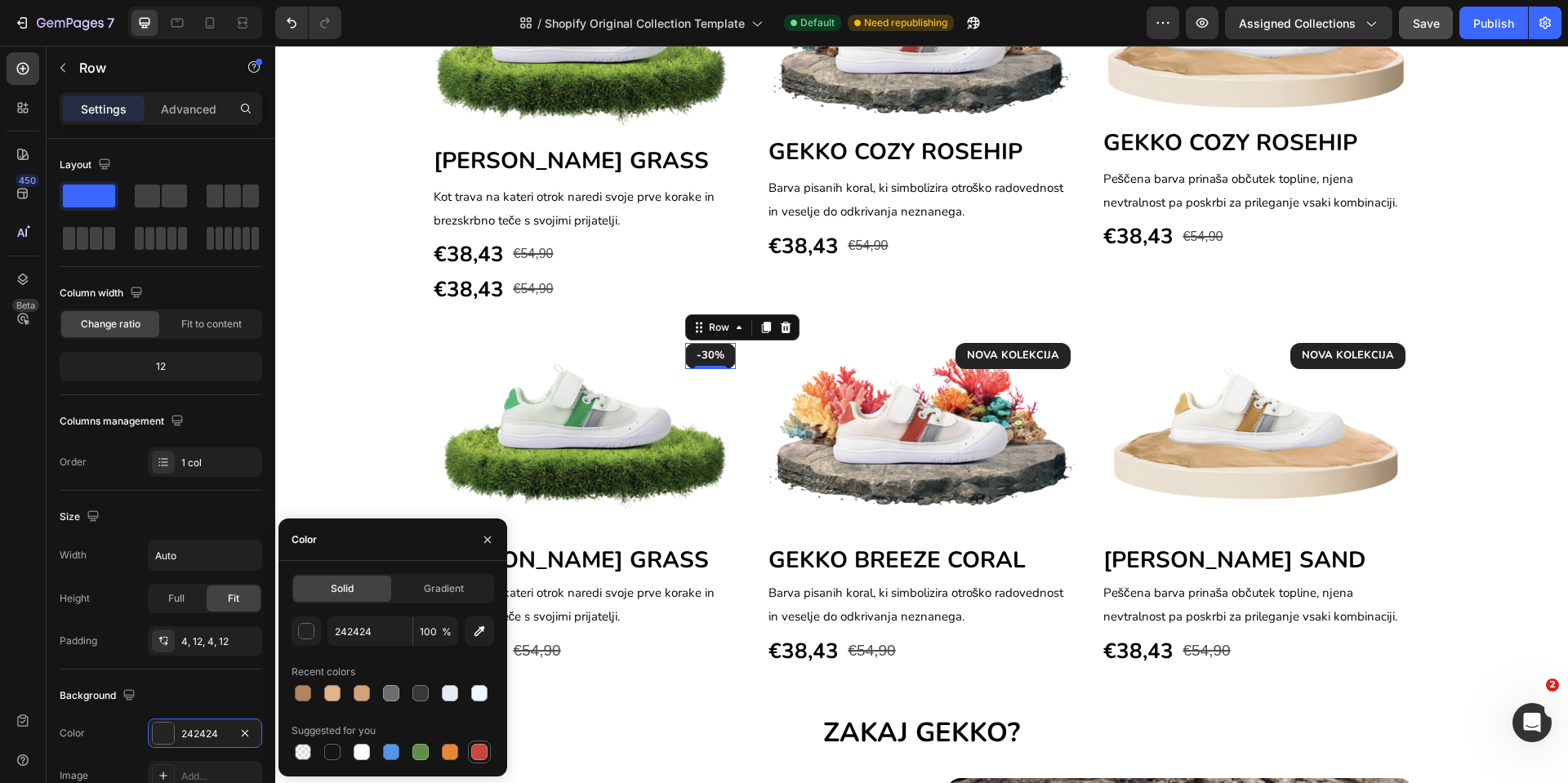
click at [481, 754] on div at bounding box center [479, 752] width 16 height 16
click at [344, 634] on input "C5453F" at bounding box center [370, 631] width 85 height 29
click at [353, 632] on input "C5453F" at bounding box center [370, 631] width 85 height 29
type input "F46E6E"
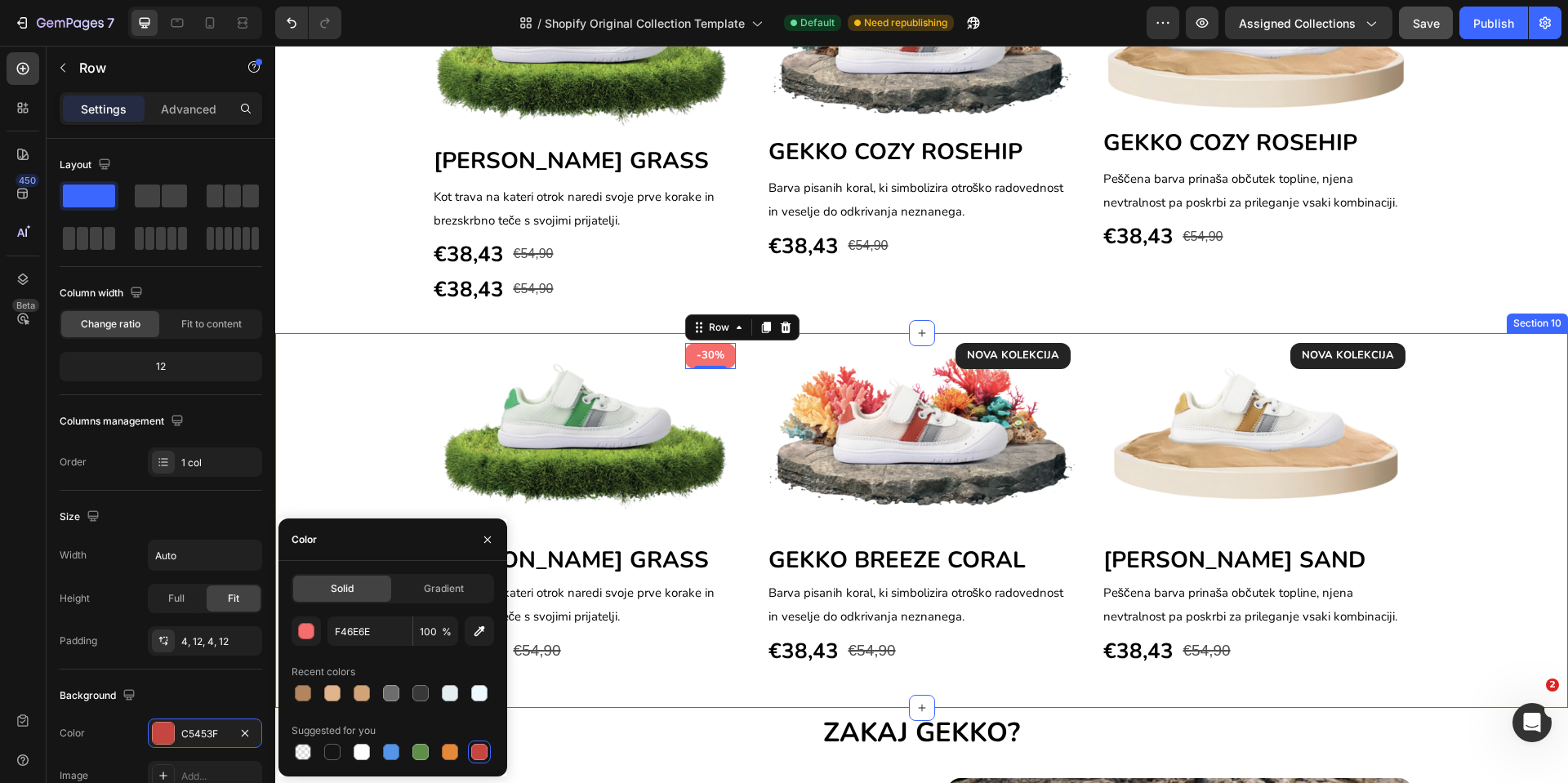
click at [670, 692] on div "-30% Text block Row 0 Image GEKKO BREEZE GRASS Heading Kot trava na kateri otro…" at bounding box center [922, 520] width 1293 height 374
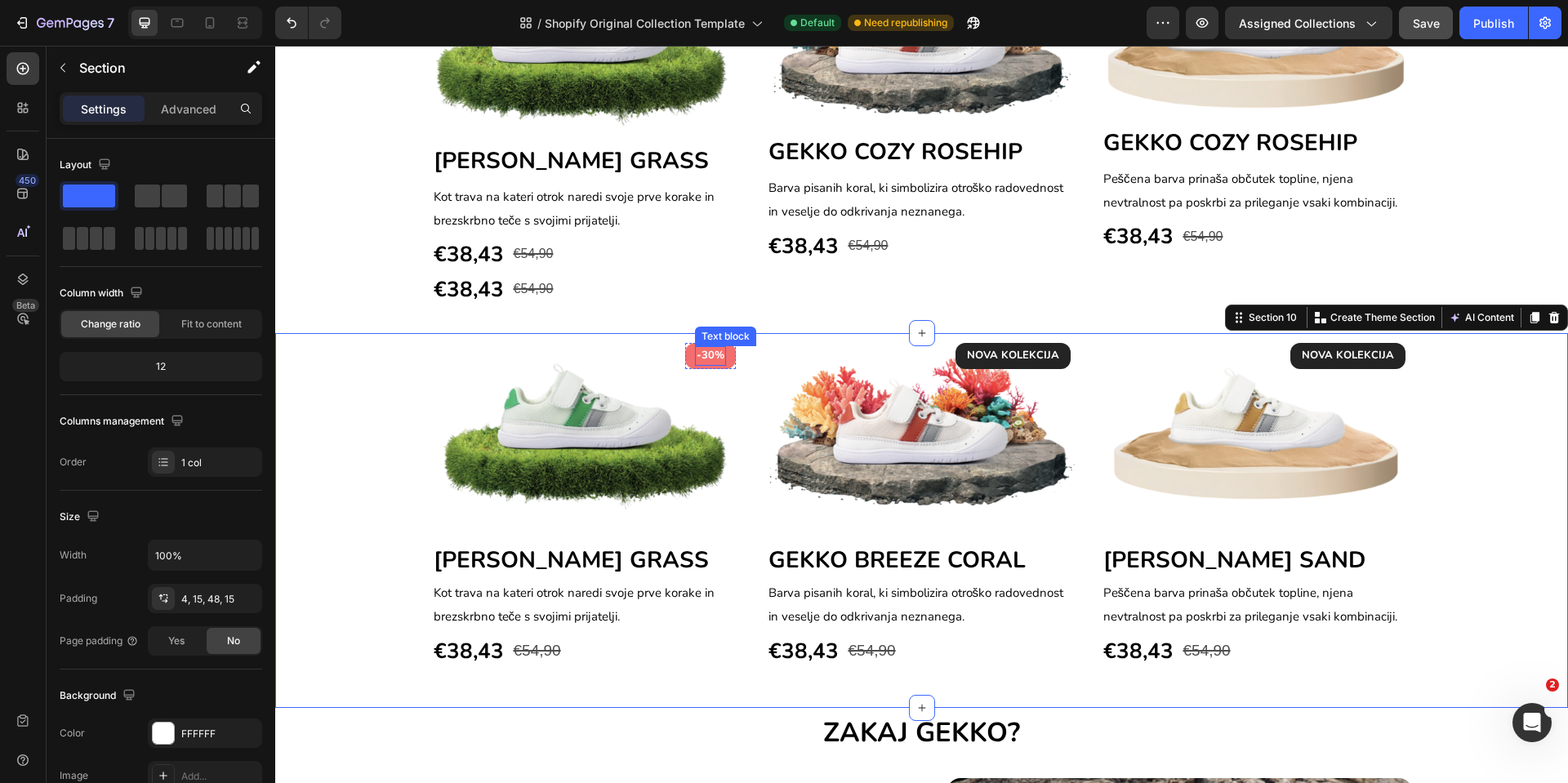
click at [708, 357] on p "-30%" at bounding box center [711, 356] width 28 height 16
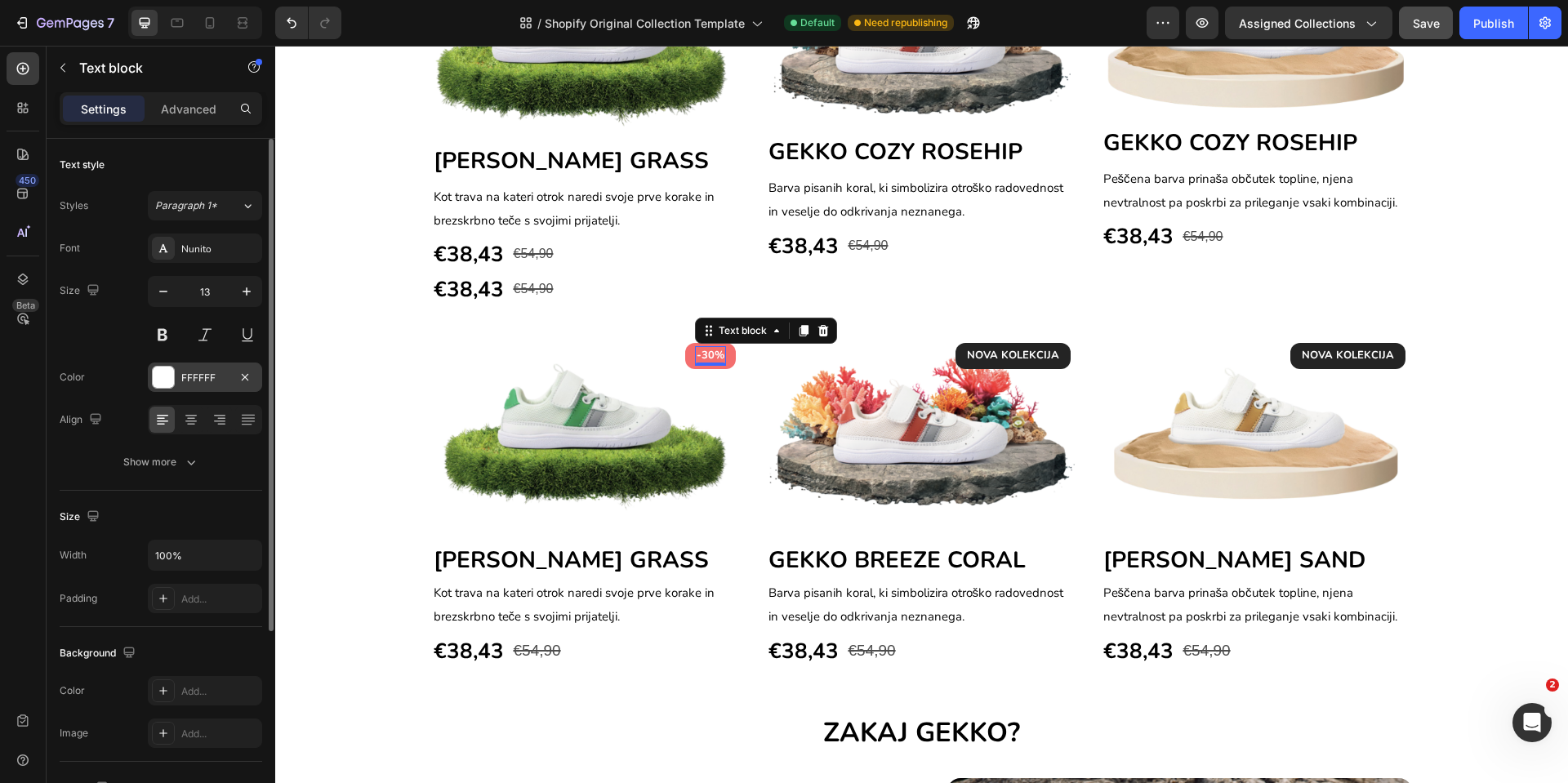
click at [208, 380] on div "FFFFFF" at bounding box center [205, 378] width 47 height 14
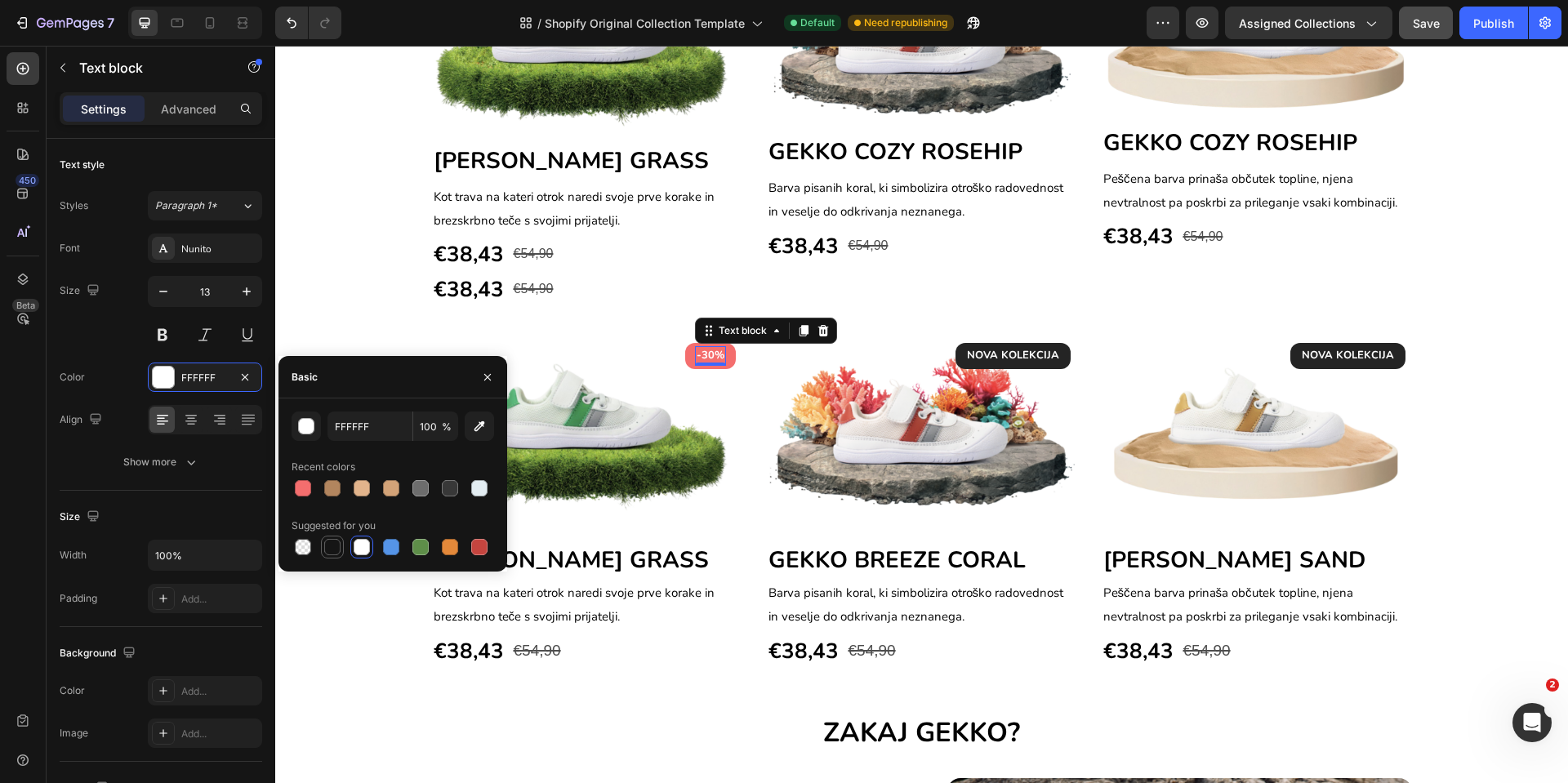
click at [330, 544] on div at bounding box center [333, 547] width 16 height 16
click at [311, 420] on div "button" at bounding box center [307, 427] width 16 height 16
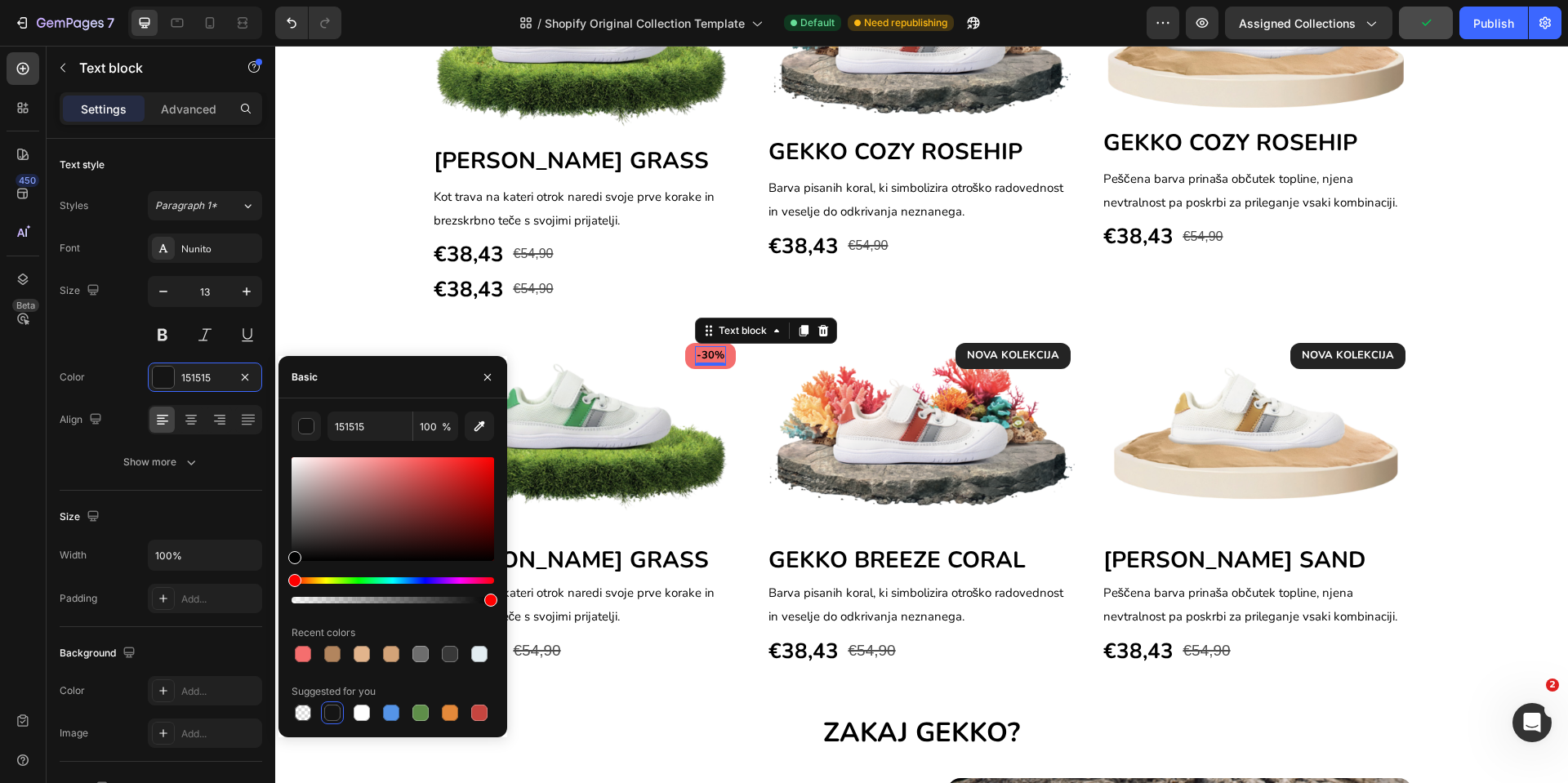
drag, startPoint x: 294, startPoint y: 556, endPoint x: 258, endPoint y: 572, distance: 39.4
click at [258, 572] on div "450 Beta PRICE Sections(29) Elements(2) Product Product Price Compare Price Tex…" at bounding box center [138, 414] width 276 height 738
type input "000000"
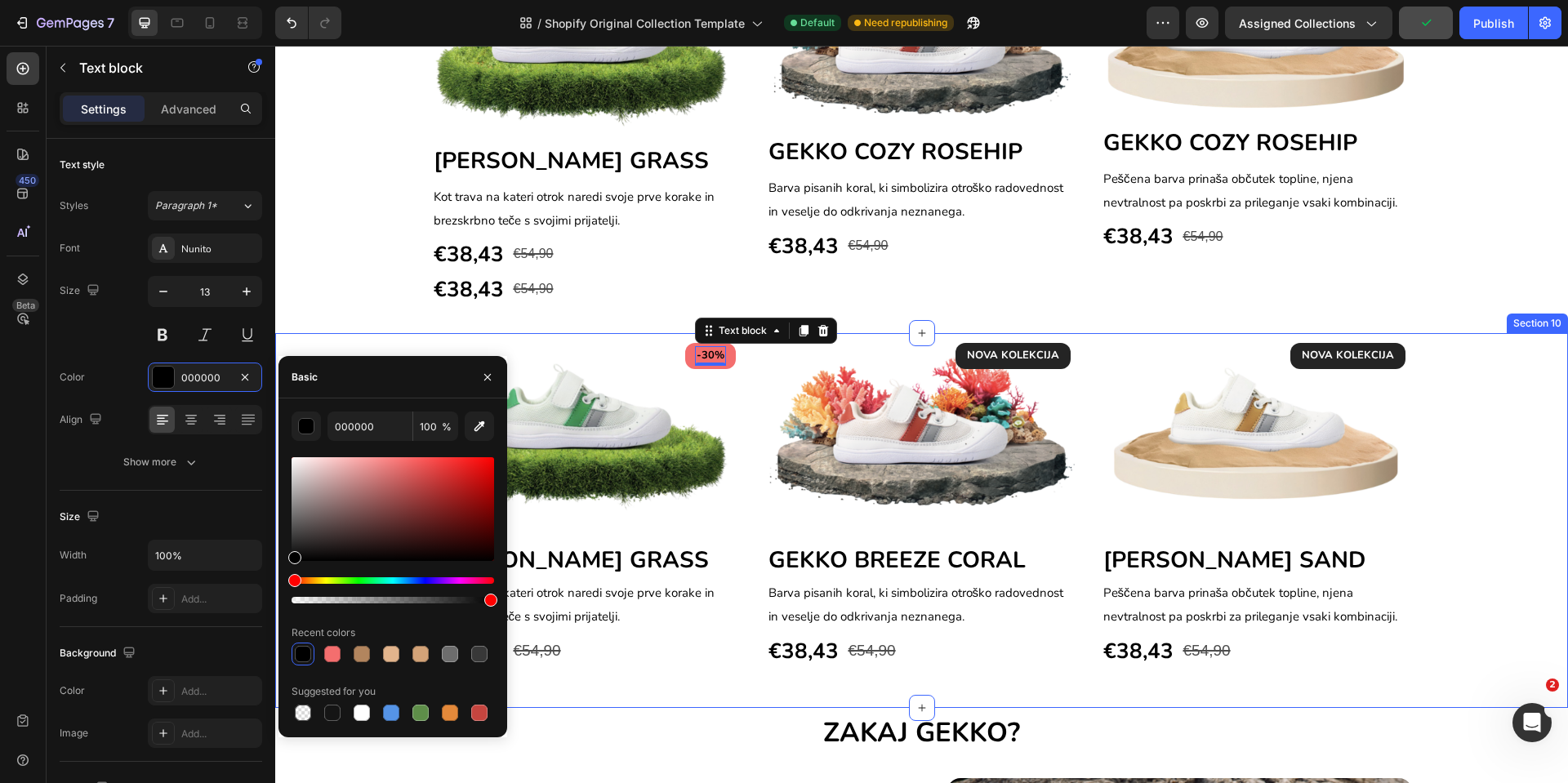
click at [665, 682] on div "-30% Text block 0 Row Image GEKKO BREEZE GRASS Heading Kot trava na kateri otro…" at bounding box center [922, 520] width 1293 height 374
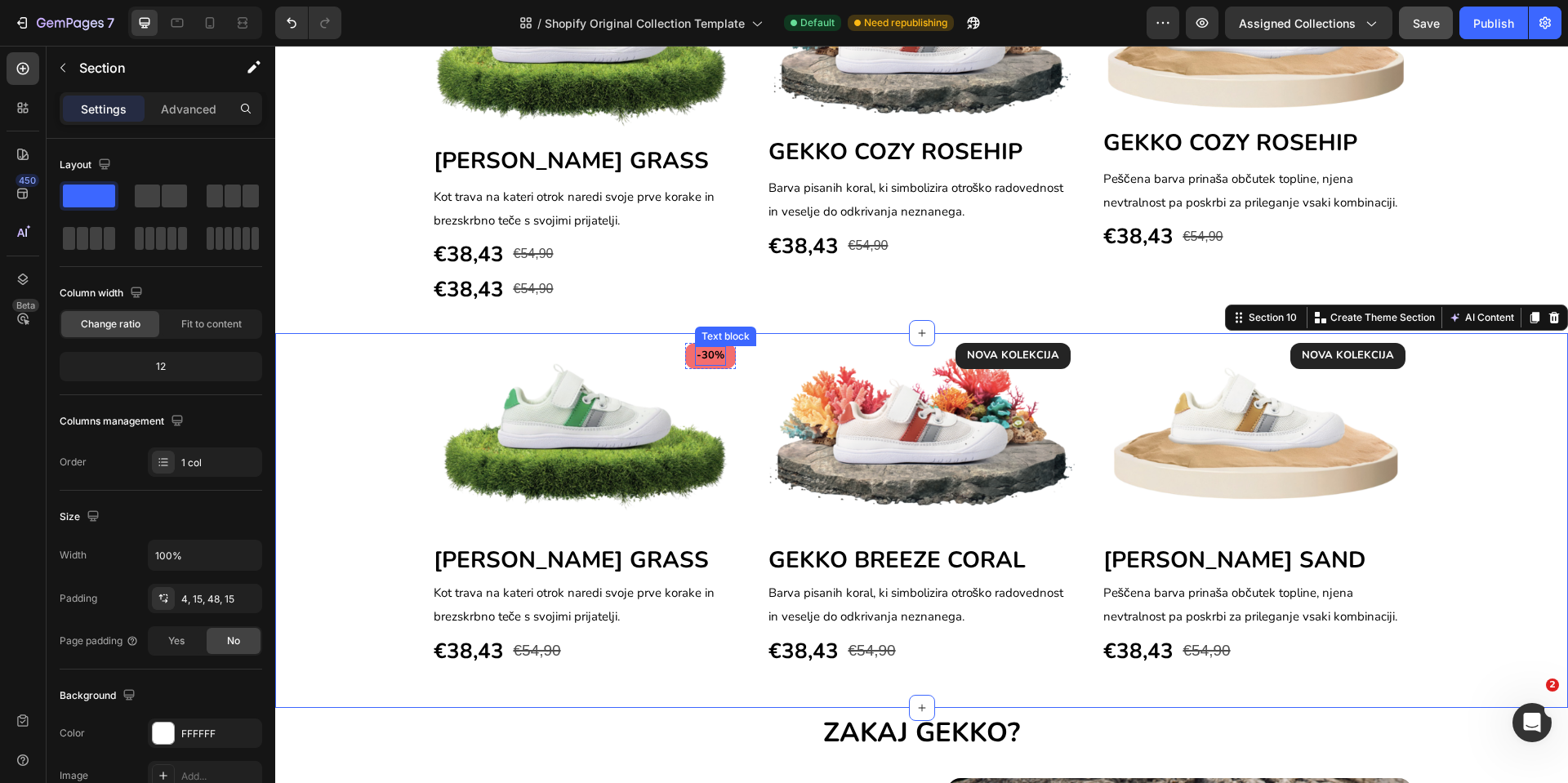
click at [700, 352] on p "-30%" at bounding box center [711, 356] width 28 height 16
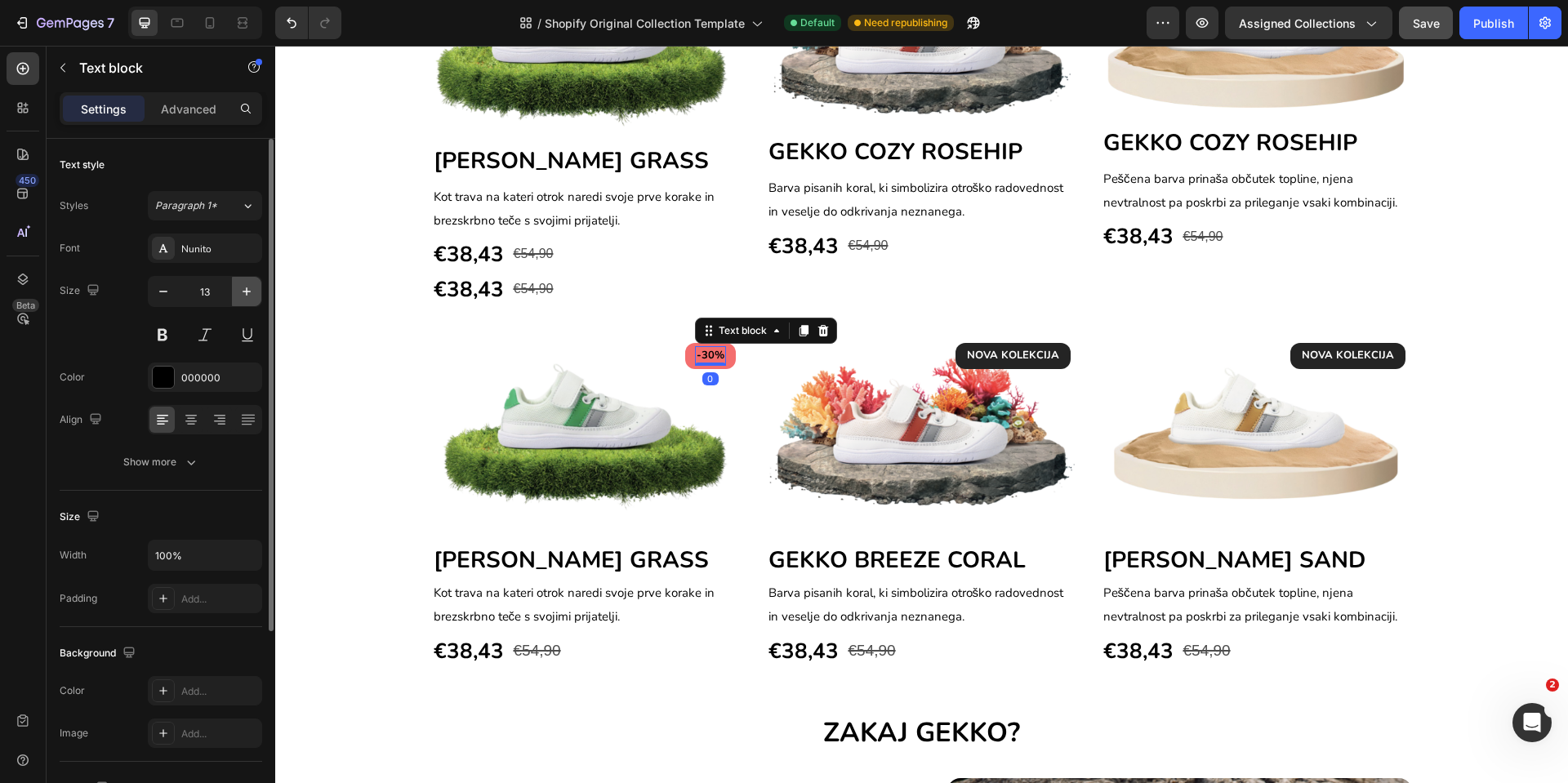
click at [244, 290] on icon "button" at bounding box center [247, 292] width 16 height 16
click at [178, 294] on button "button" at bounding box center [163, 292] width 29 height 29
type input "13"
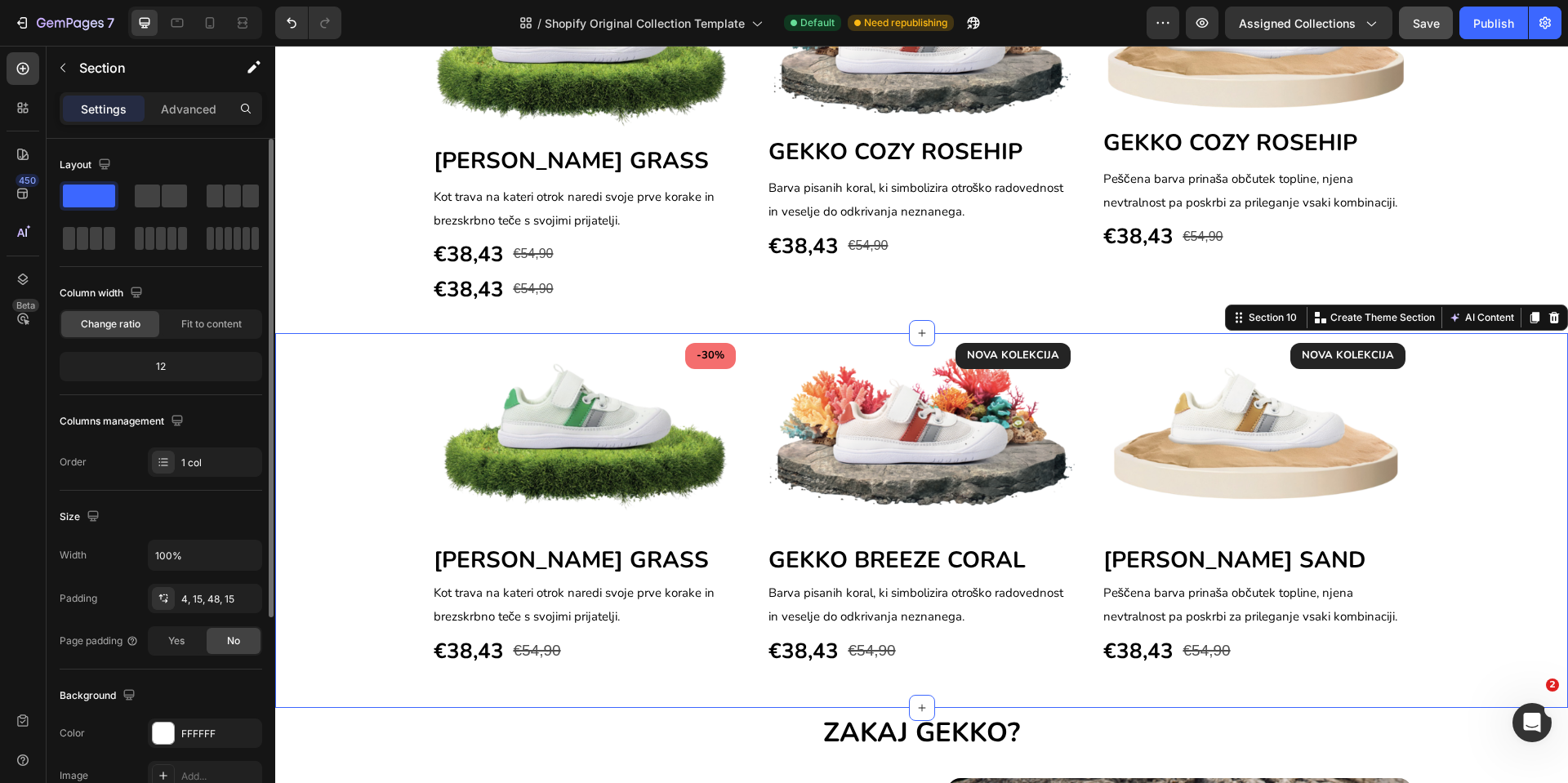
click at [328, 477] on div "-30% Text block Row Image GEKKO BREEZE GRASS Heading Kot trava na kateri otrok …" at bounding box center [922, 502] width 1269 height 332
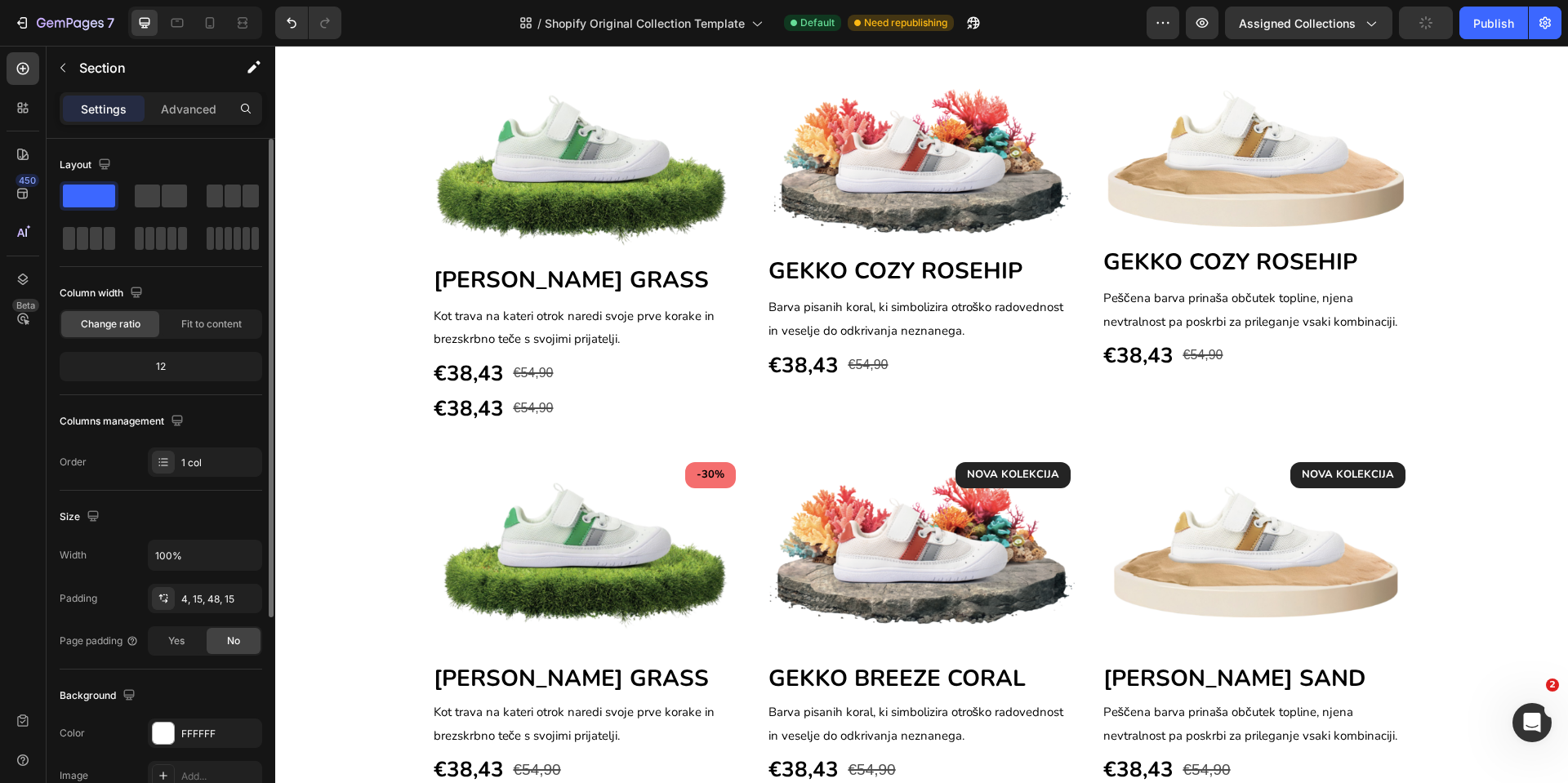
scroll to position [1425, 0]
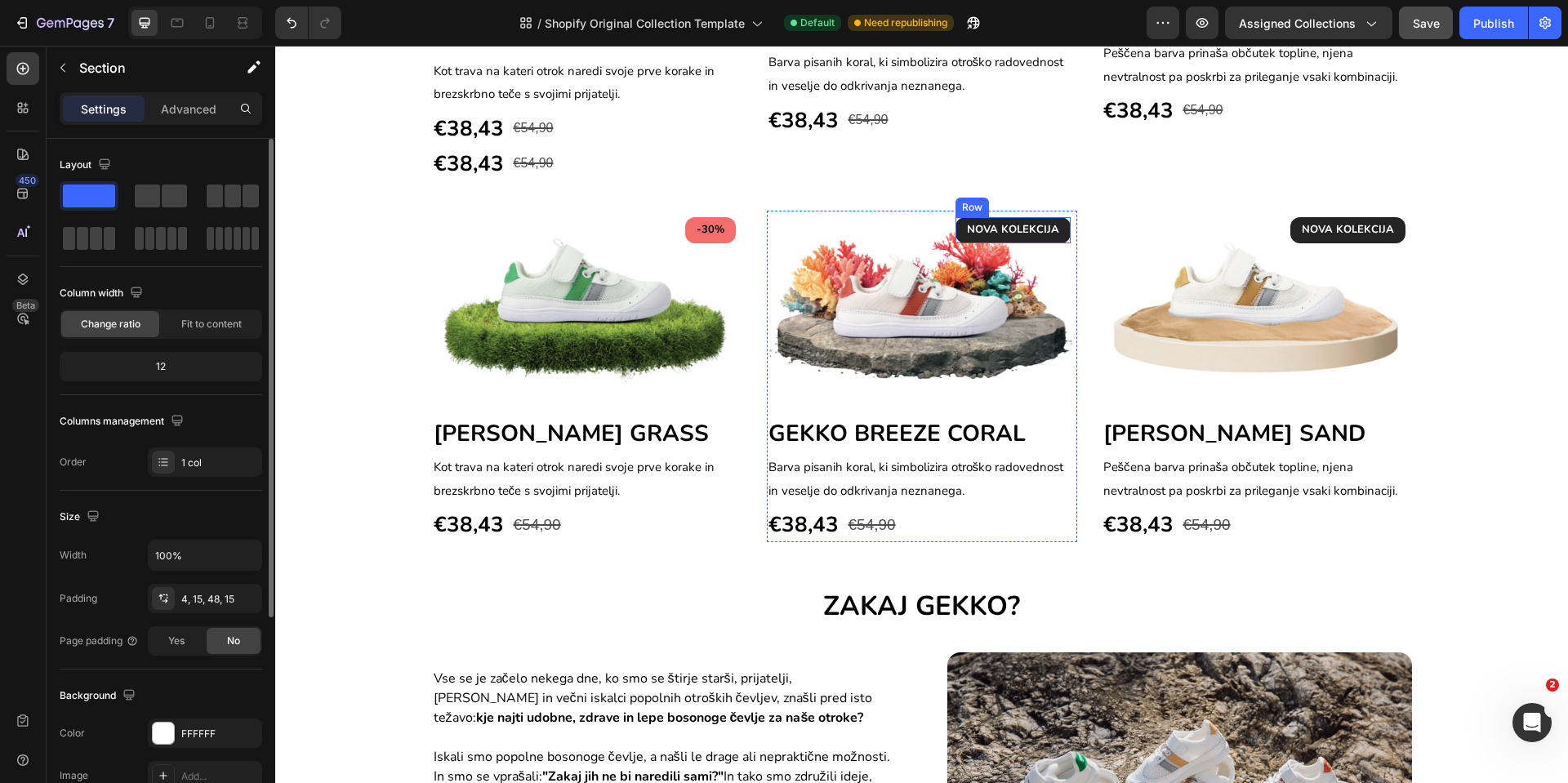
click at [1055, 233] on div "NOVA KOLEKCIJA Text block Row" at bounding box center [1012, 230] width 115 height 26
click at [991, 228] on p "NOVA KOLEKCIJA" at bounding box center [1013, 230] width 92 height 16
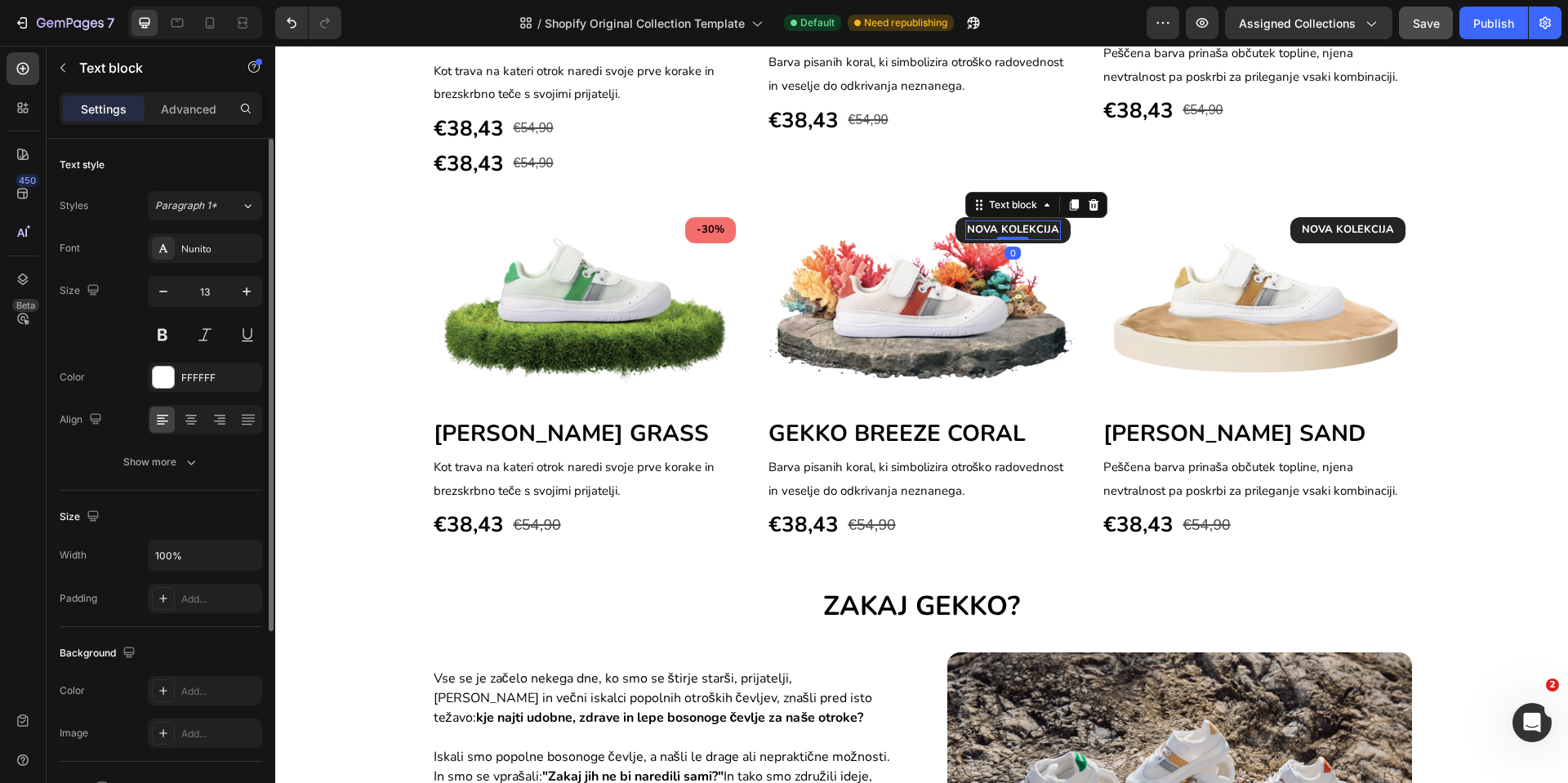
click at [991, 228] on p "NOVA KOLEKCIJA" at bounding box center [1013, 230] width 92 height 16
click at [1364, 230] on p "NOVA KOLEKCIJA" at bounding box center [1349, 230] width 92 height 16
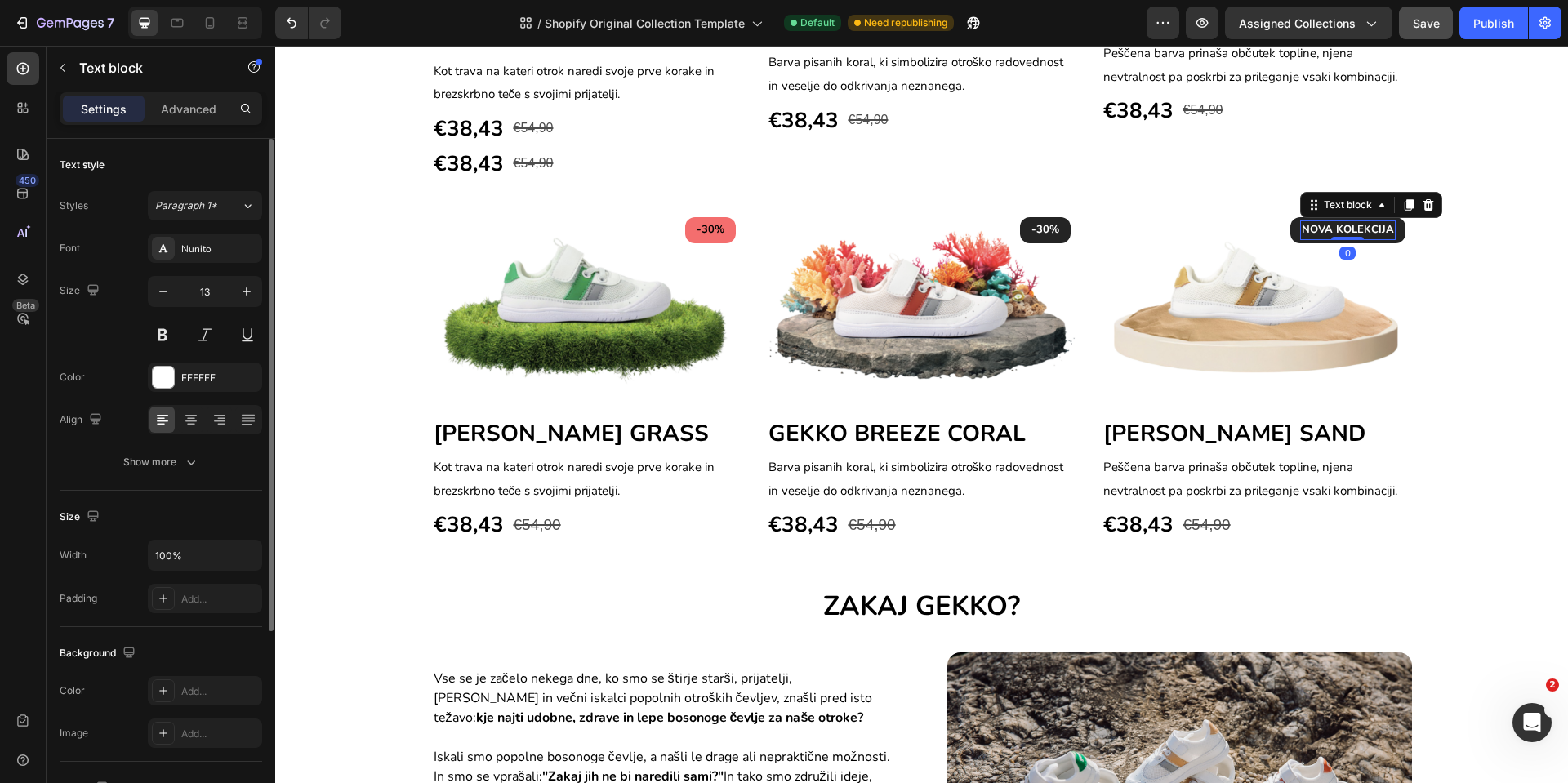
click at [1363, 230] on p "NOVA KOLEKCIJA" at bounding box center [1349, 230] width 92 height 16
click at [1042, 229] on p "-30%" at bounding box center [1045, 230] width 28 height 16
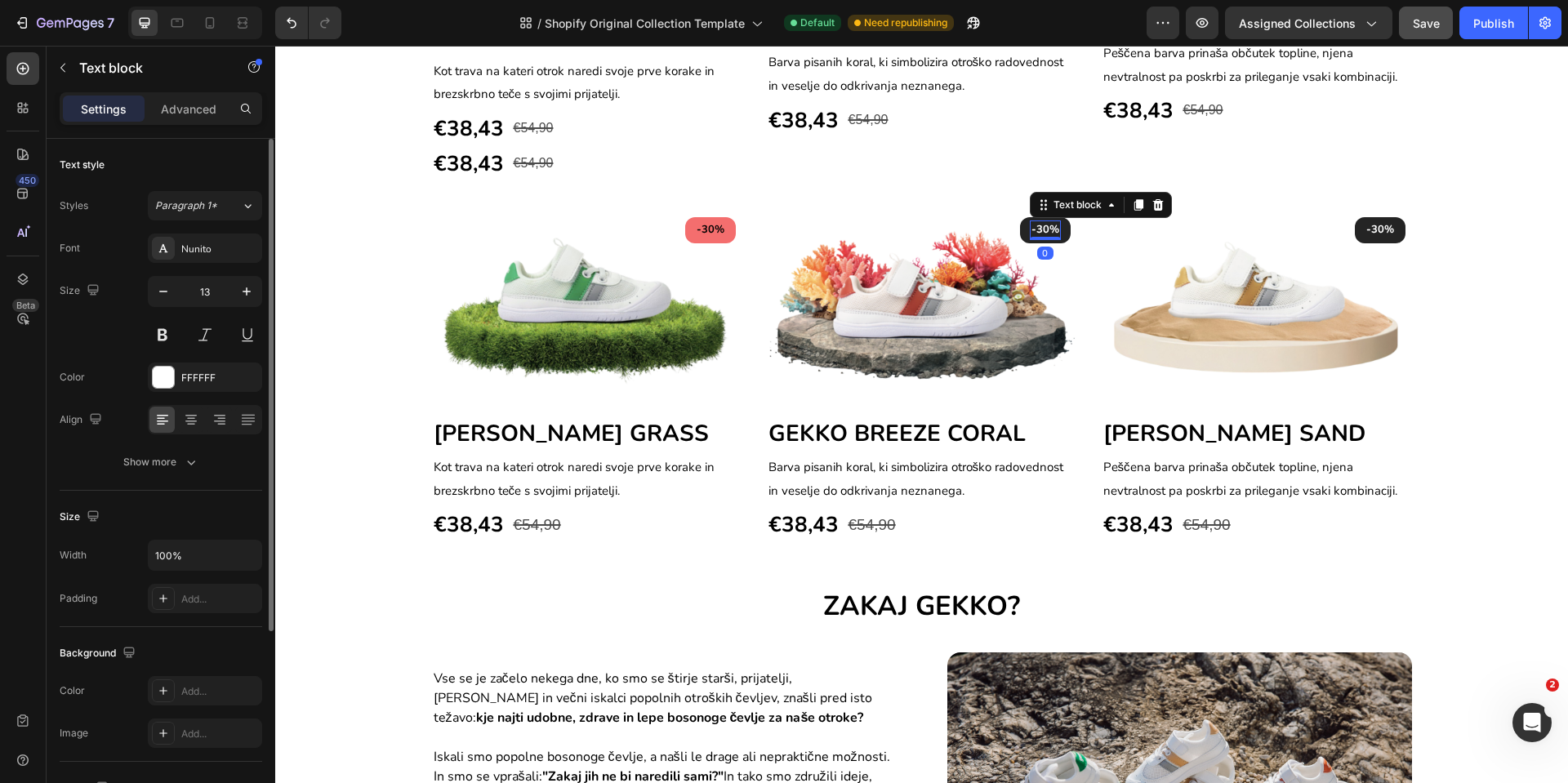
click at [1042, 229] on p "-30%" at bounding box center [1045, 230] width 28 height 16
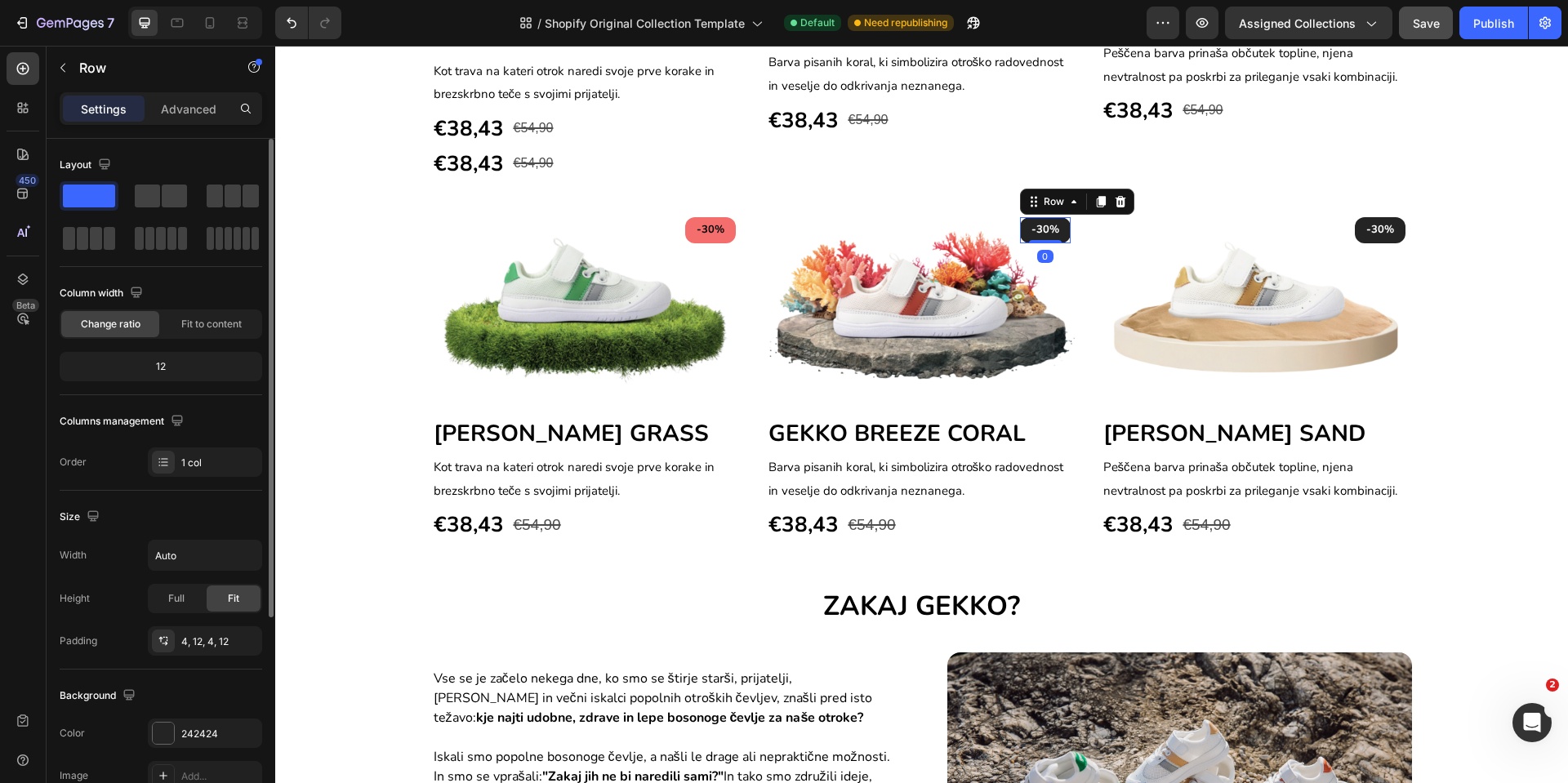
click at [1021, 236] on div "-30% Text block Row 0" at bounding box center [1046, 230] width 51 height 26
click at [178, 735] on div "242424" at bounding box center [205, 733] width 114 height 29
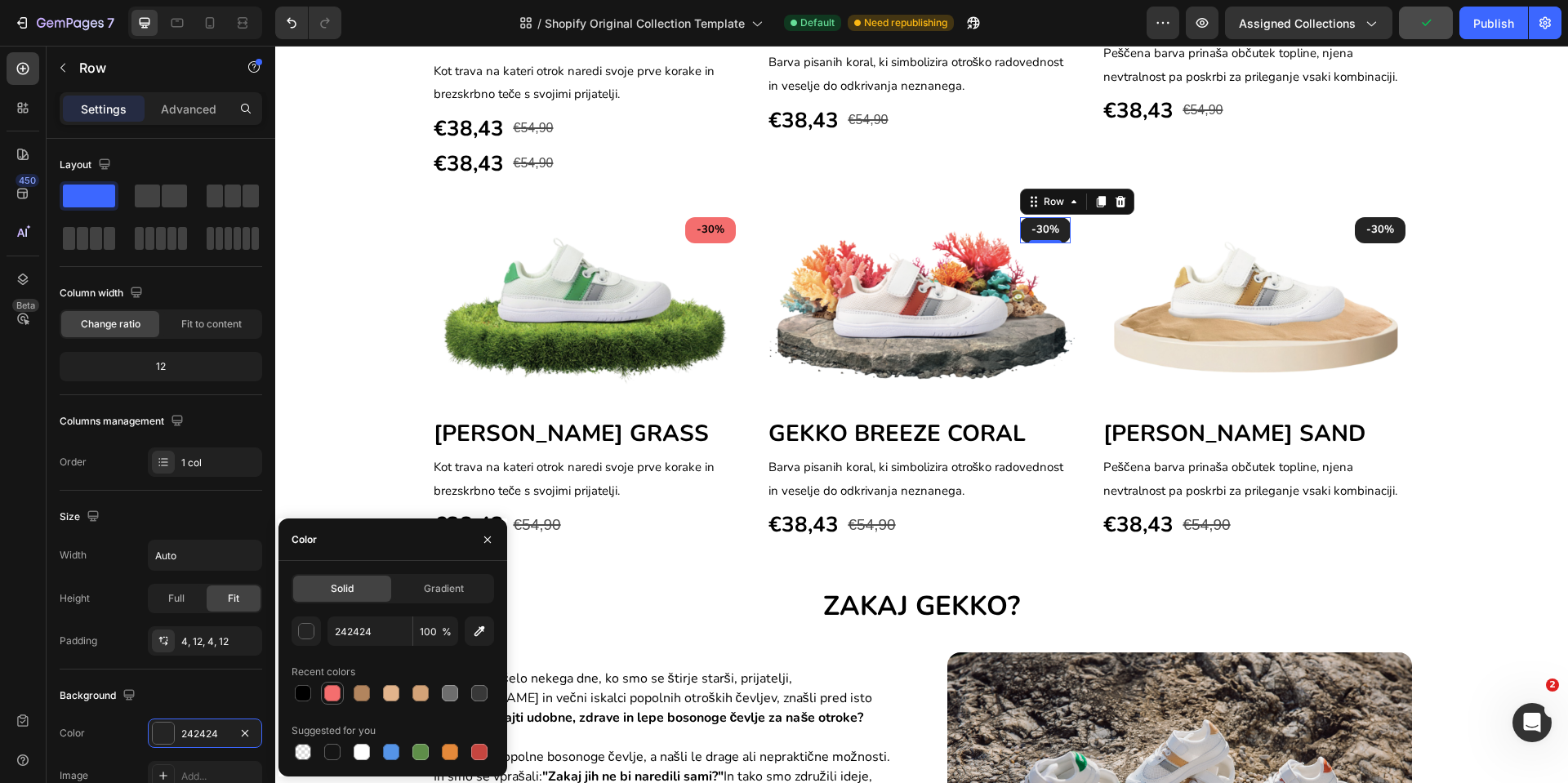
click at [328, 694] on div at bounding box center [333, 693] width 16 height 16
type input "F46E6E"
click at [1355, 226] on div "-30% Text block Row" at bounding box center [1380, 230] width 51 height 26
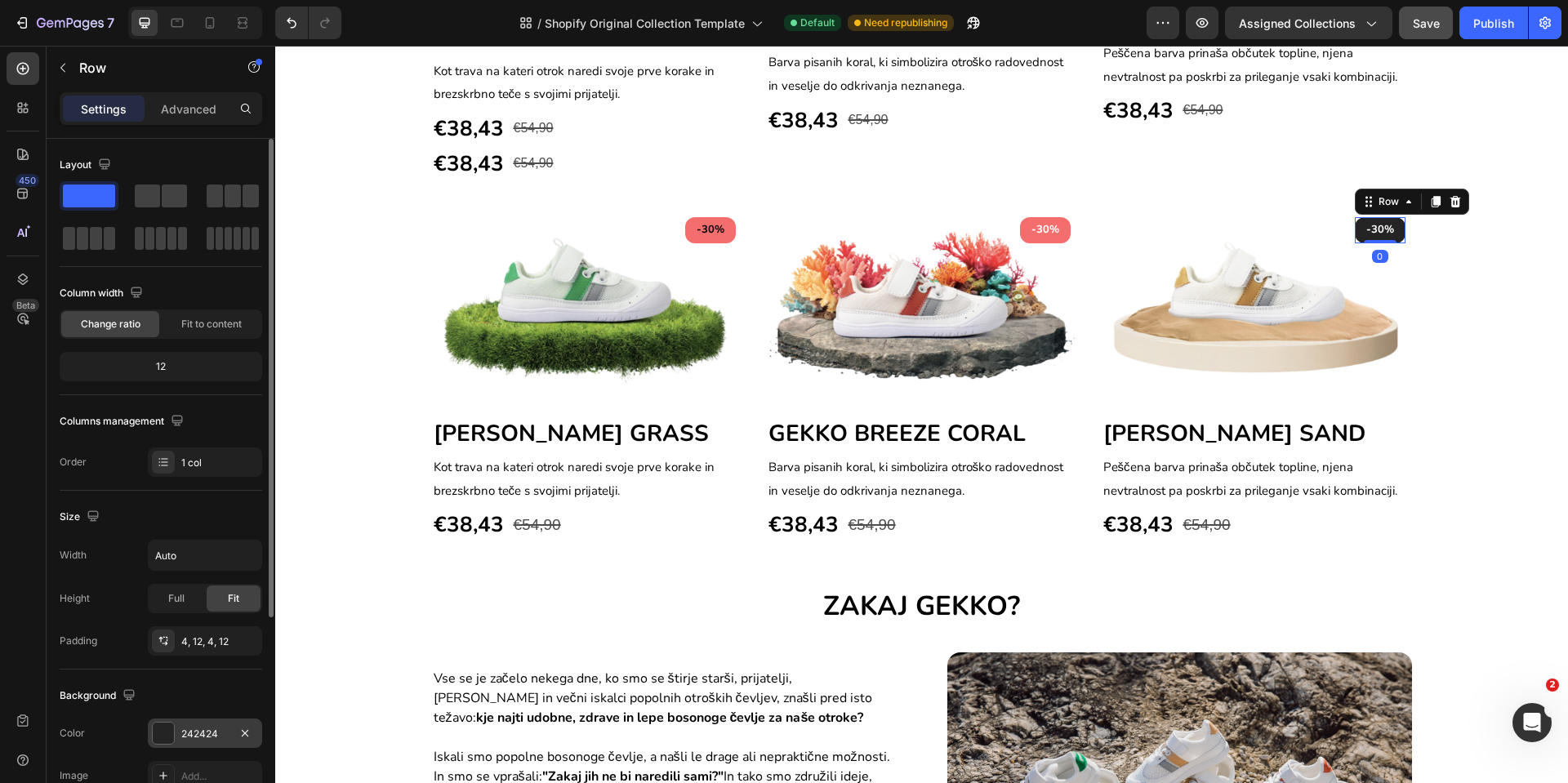
click at [164, 726] on div at bounding box center [163, 733] width 21 height 21
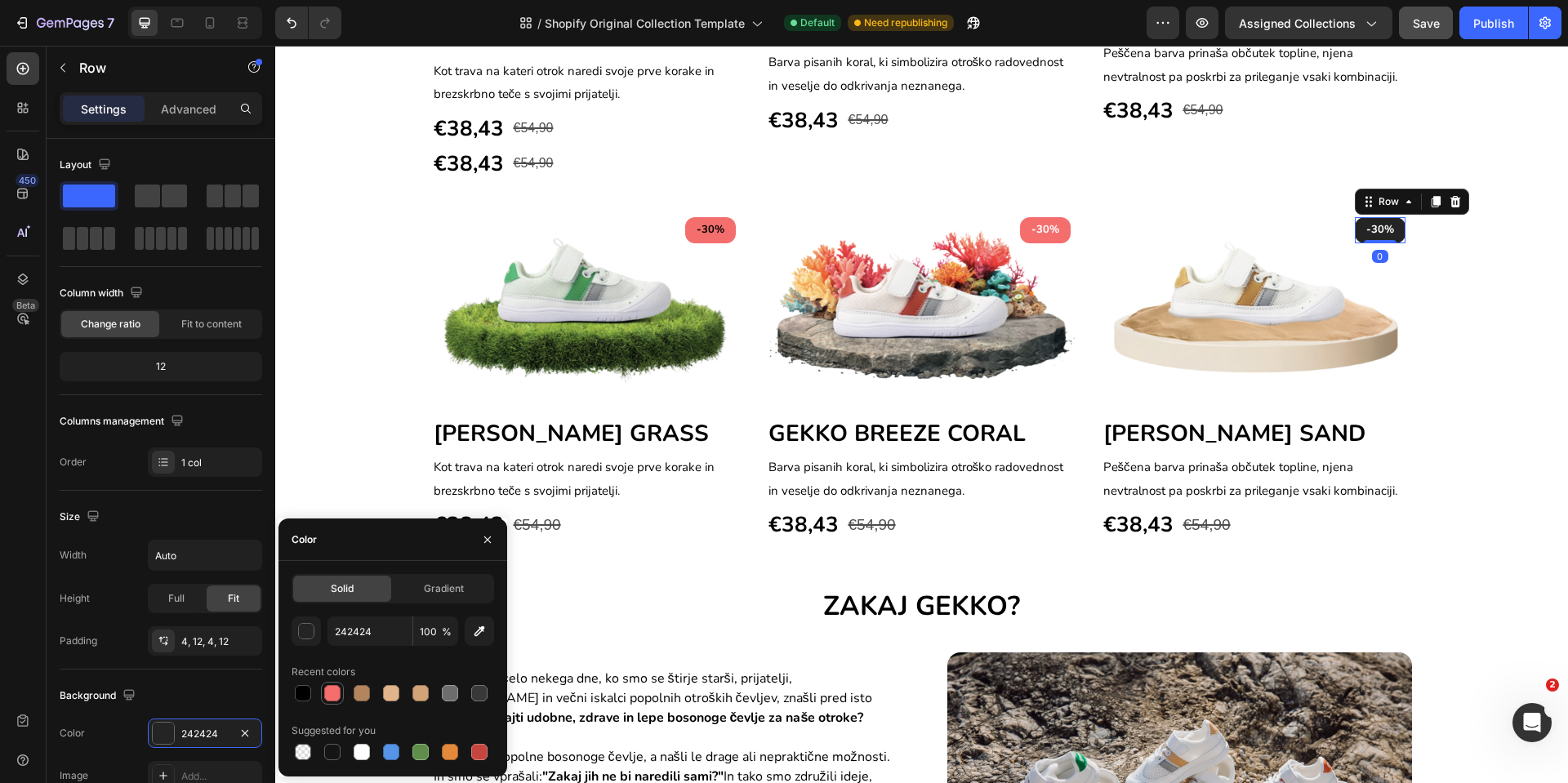
click at [328, 692] on div at bounding box center [333, 693] width 16 height 16
type input "F46E6E"
click at [1038, 227] on p "-30%" at bounding box center [1045, 230] width 28 height 16
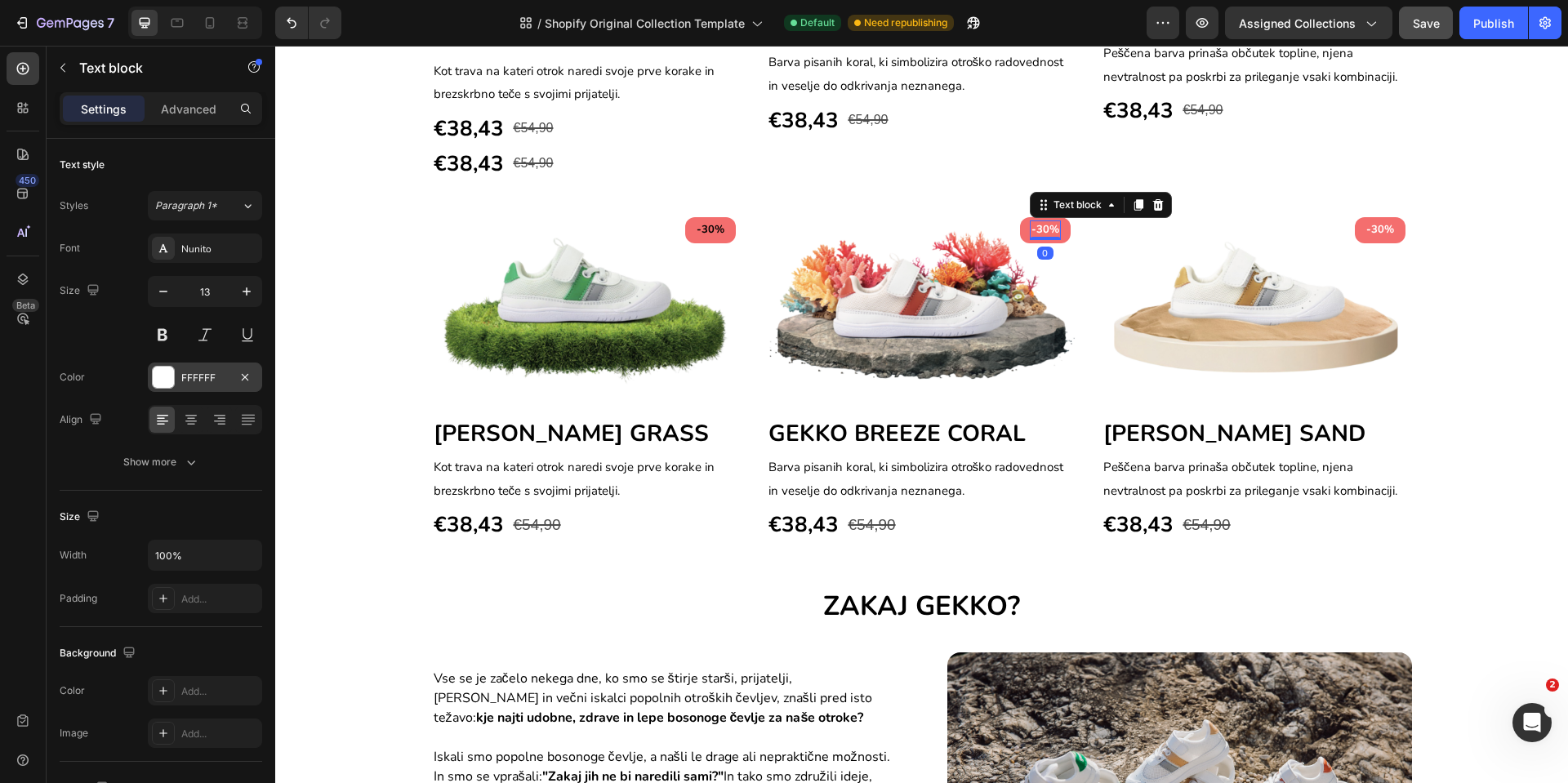
click at [168, 378] on div at bounding box center [163, 377] width 21 height 21
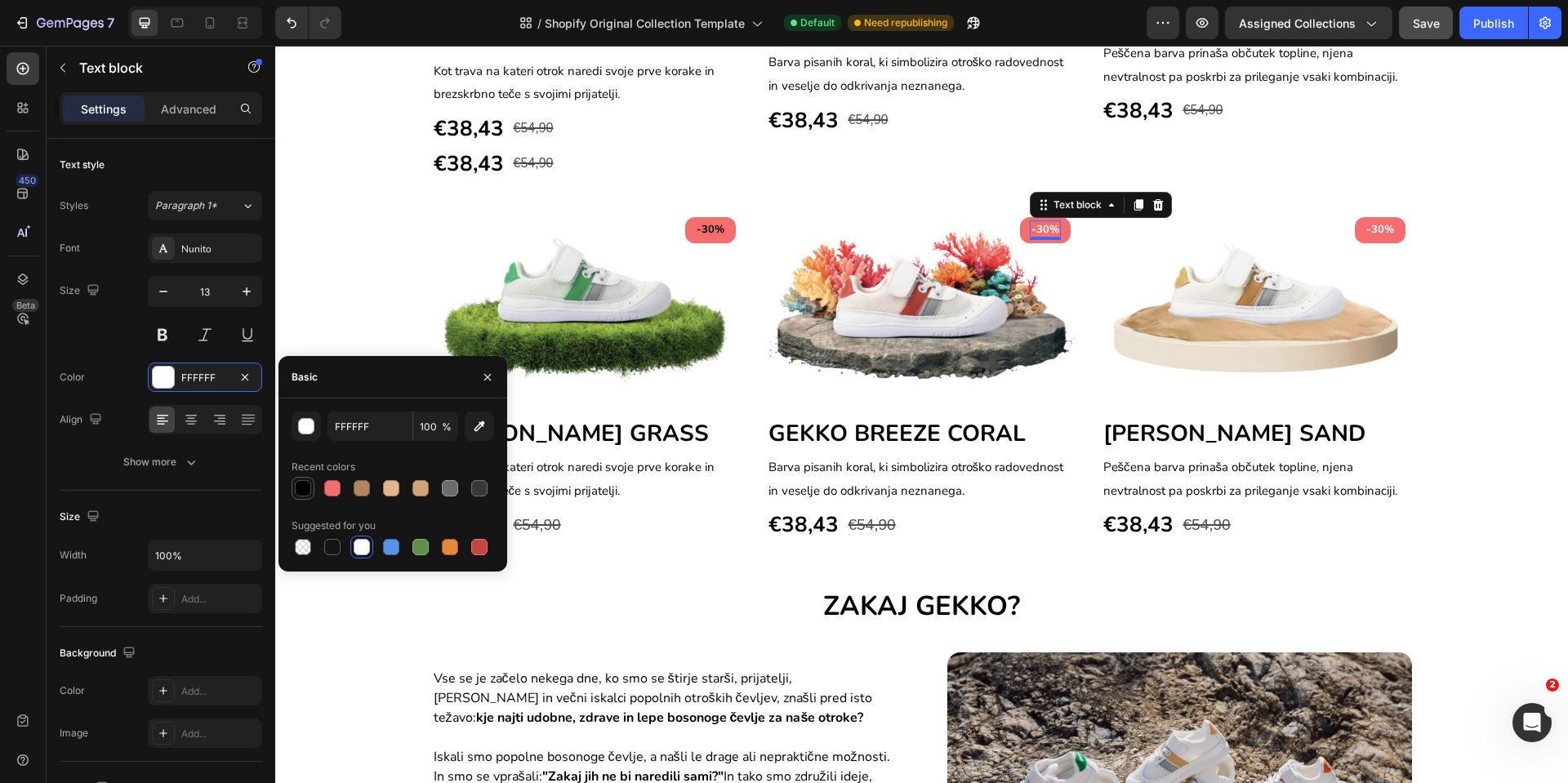
click at [311, 489] on div at bounding box center [304, 488] width 20 height 20
type input "000000"
click at [1367, 231] on p "-30%" at bounding box center [1380, 230] width 28 height 16
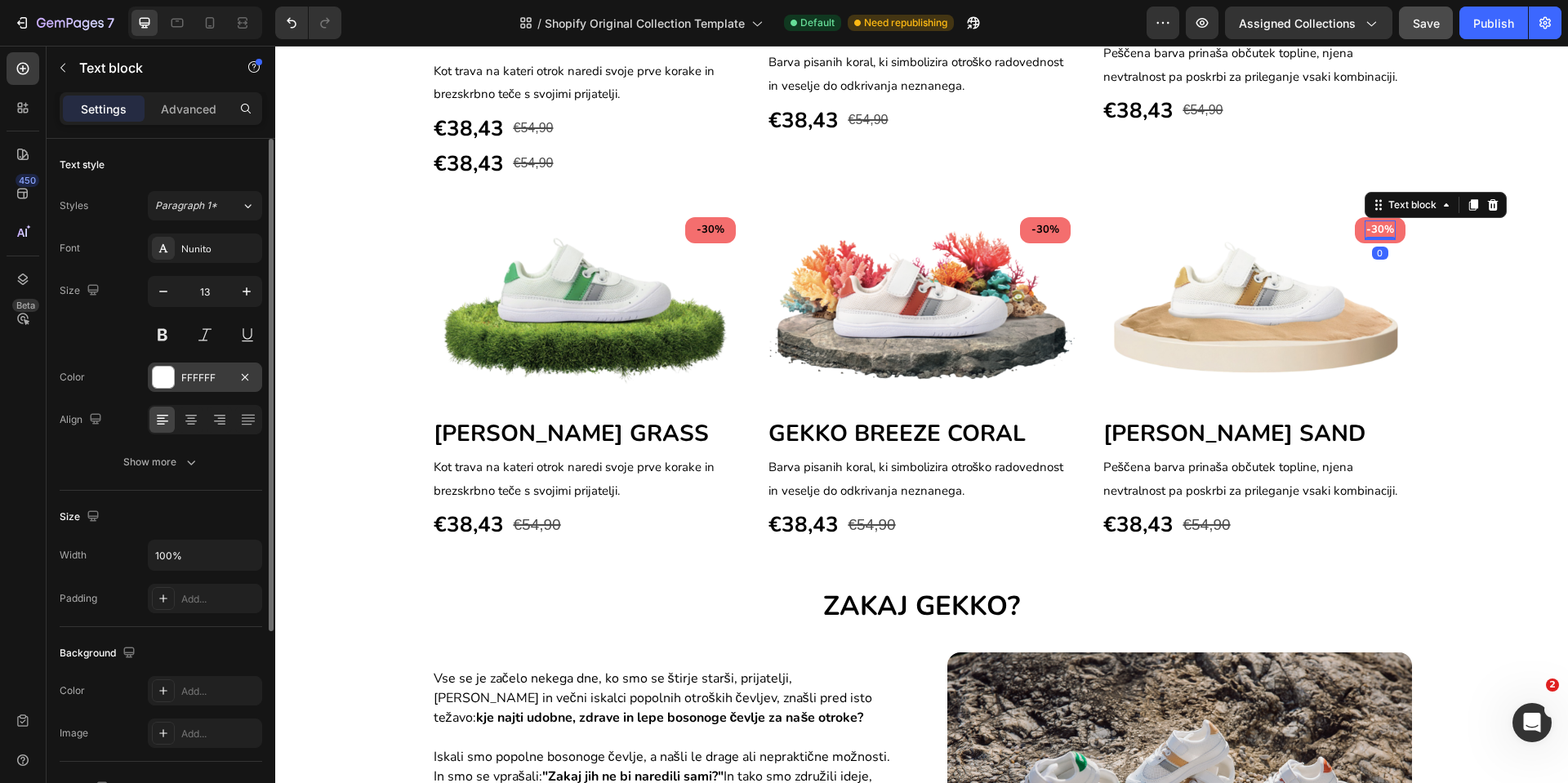
click at [163, 386] on div at bounding box center [163, 377] width 21 height 21
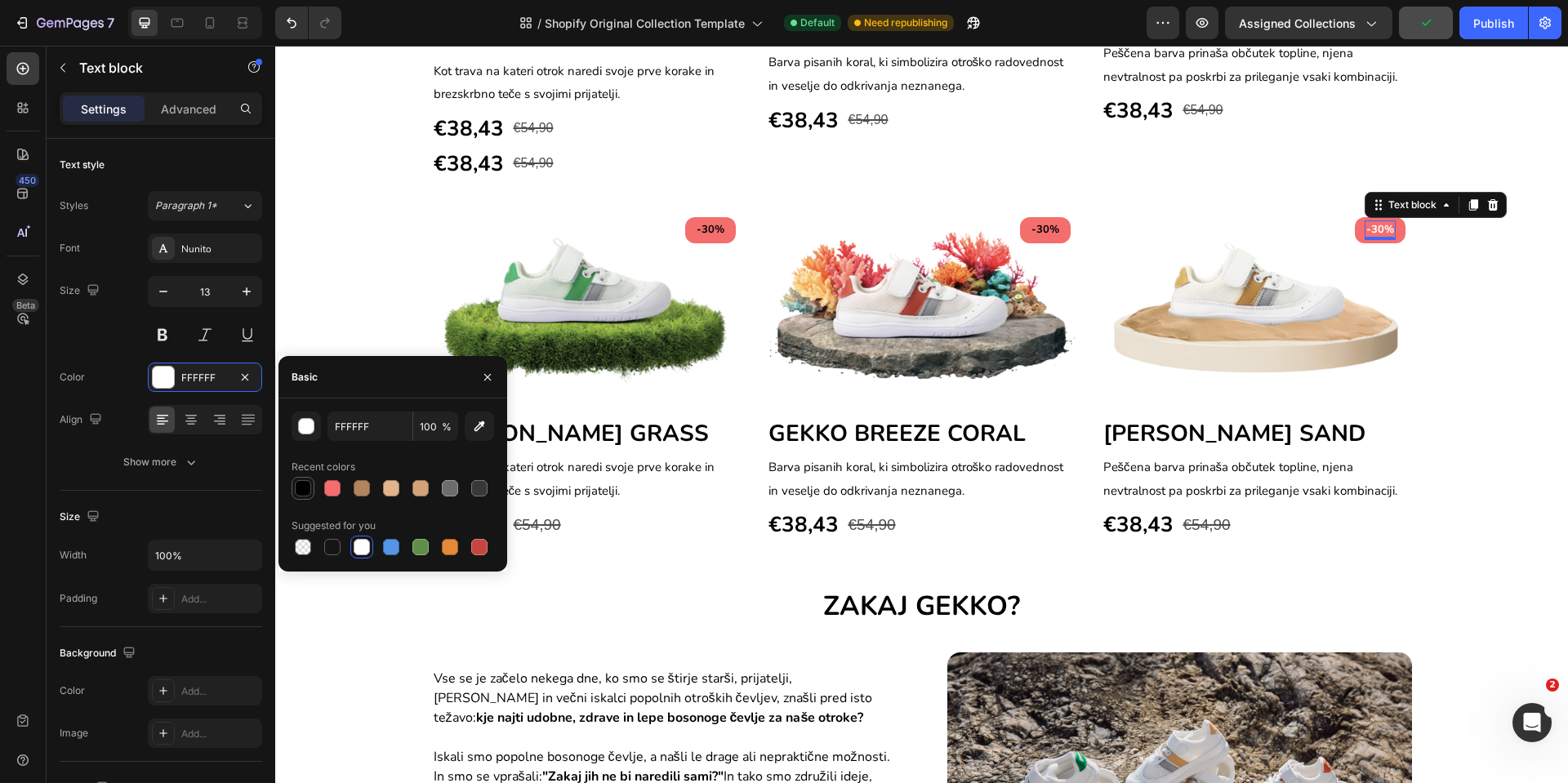
click at [310, 484] on div at bounding box center [303, 488] width 16 height 16
type input "000000"
click at [368, 633] on div "ZAKAJ GEKKO? Heading Vse se je začelo nekega dne, ko smo se štirje starši, prij…" at bounding box center [922, 775] width 1269 height 374
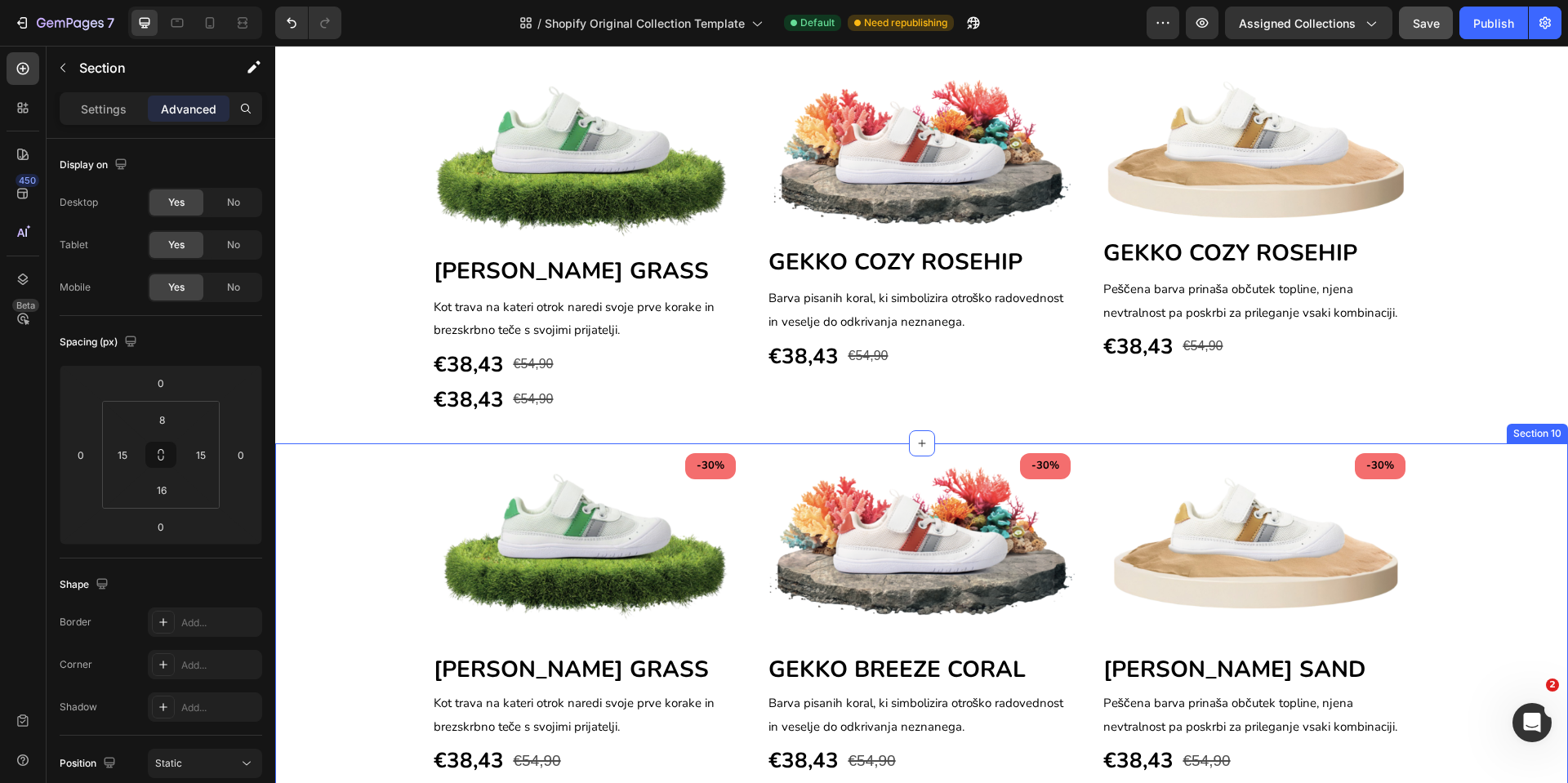
scroll to position [1179, 0]
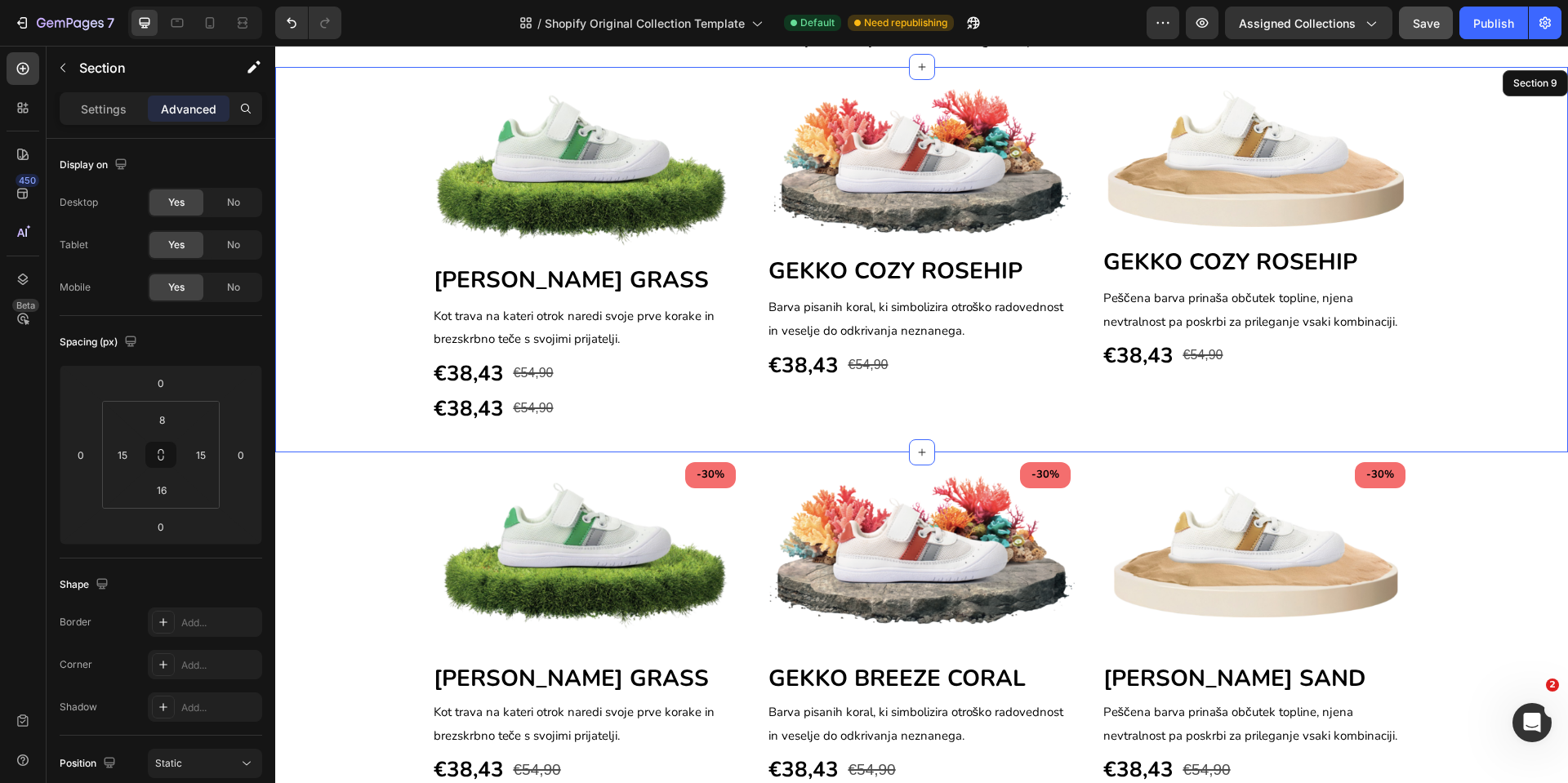
click at [1533, 289] on div "Image GEKKO BREEZE GRASS Heading Kot trava na kateri otrok naredi svoje prve ko…" at bounding box center [922, 256] width 1269 height 340
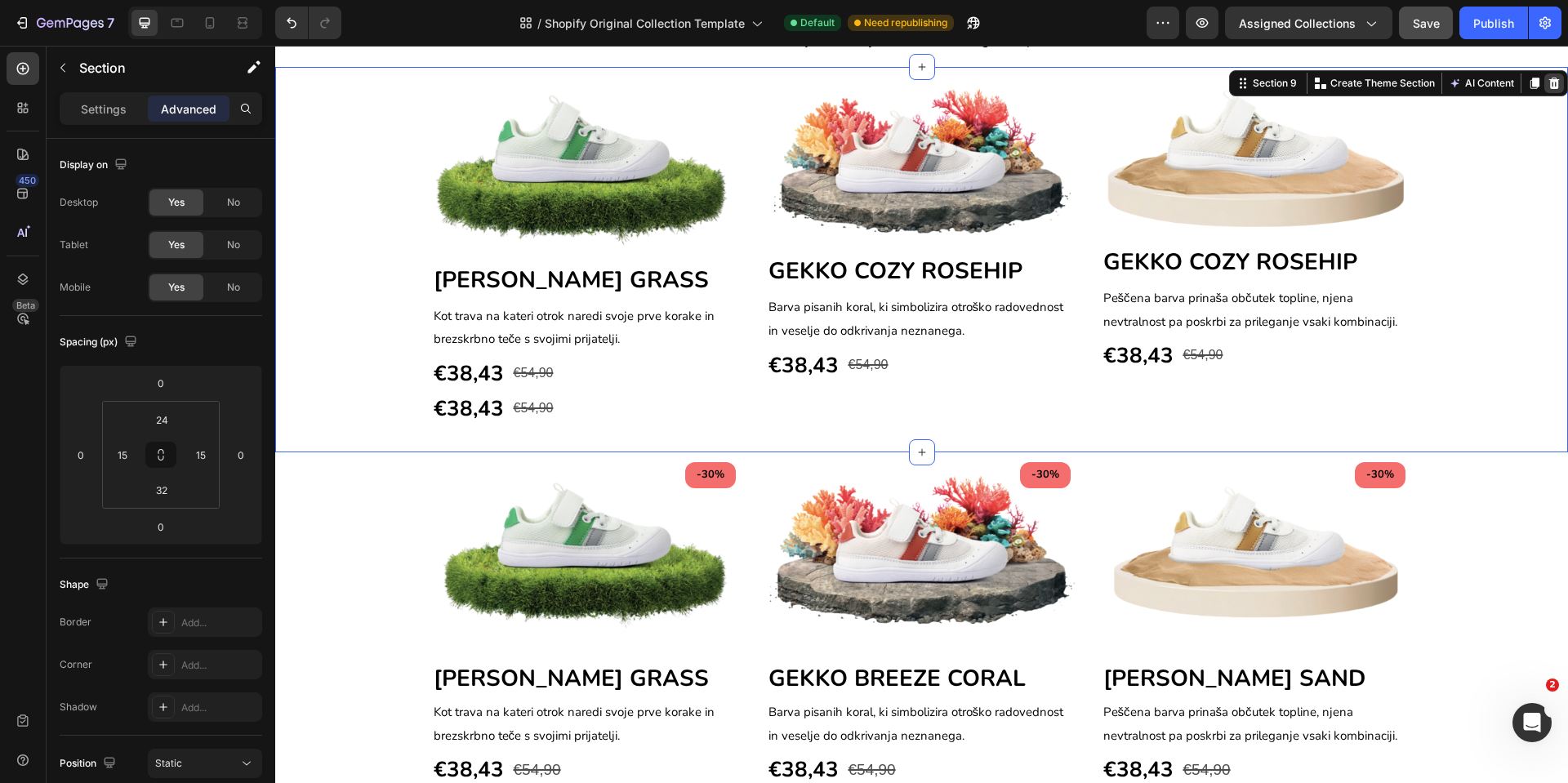
click at [1548, 80] on icon at bounding box center [1554, 83] width 13 height 13
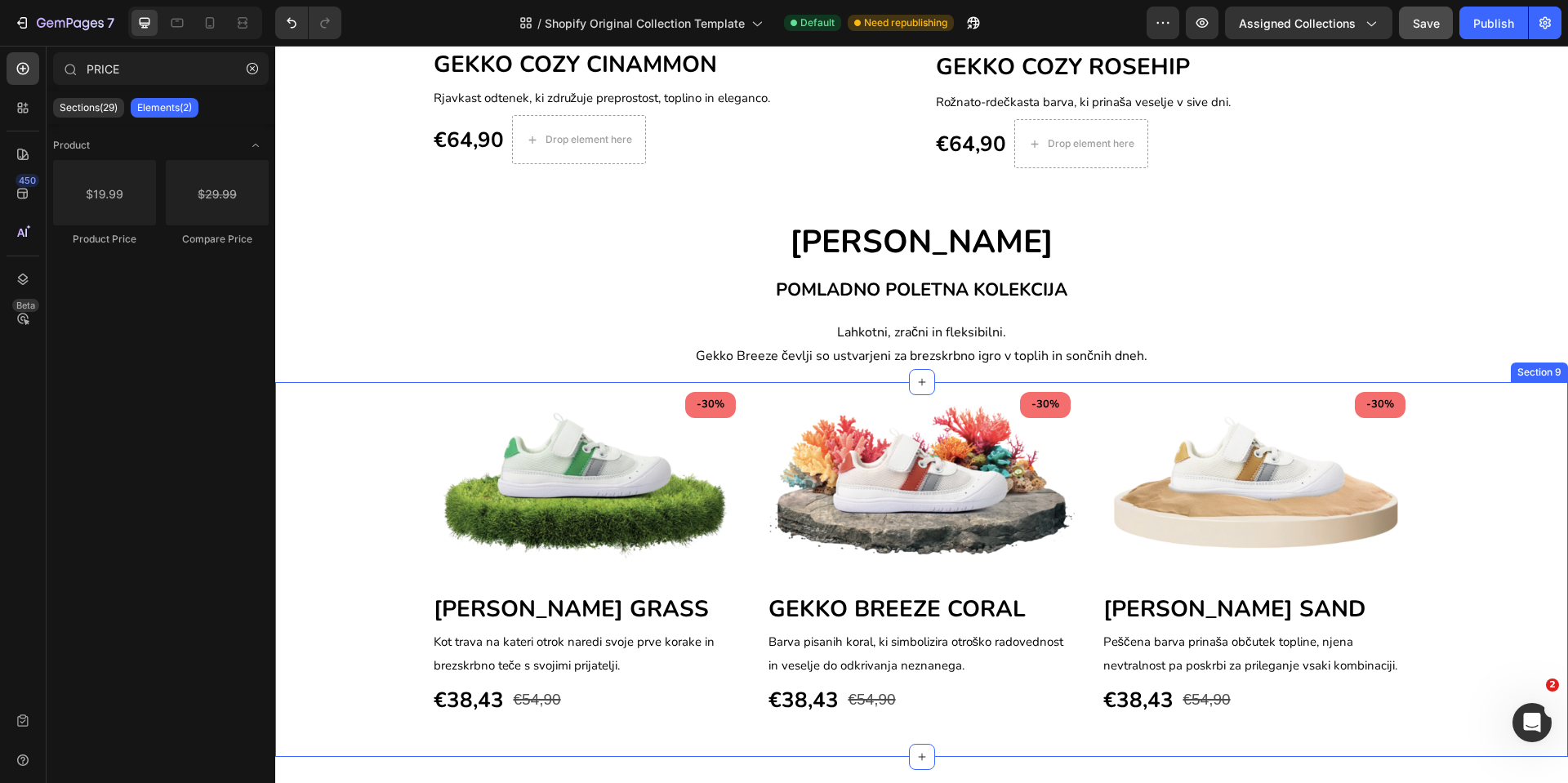
scroll to position [812, 0]
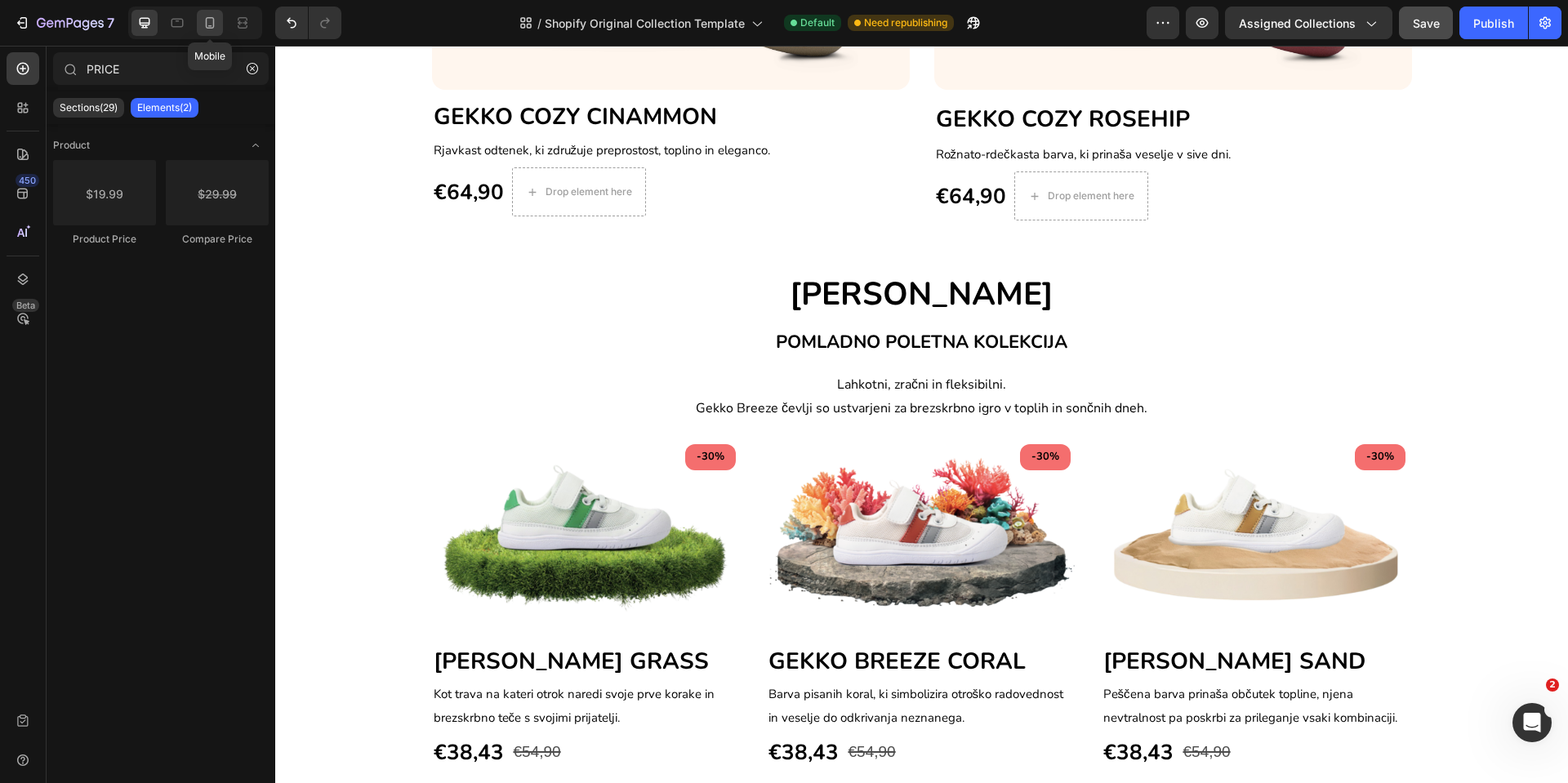
click at [217, 30] on icon at bounding box center [210, 23] width 16 height 16
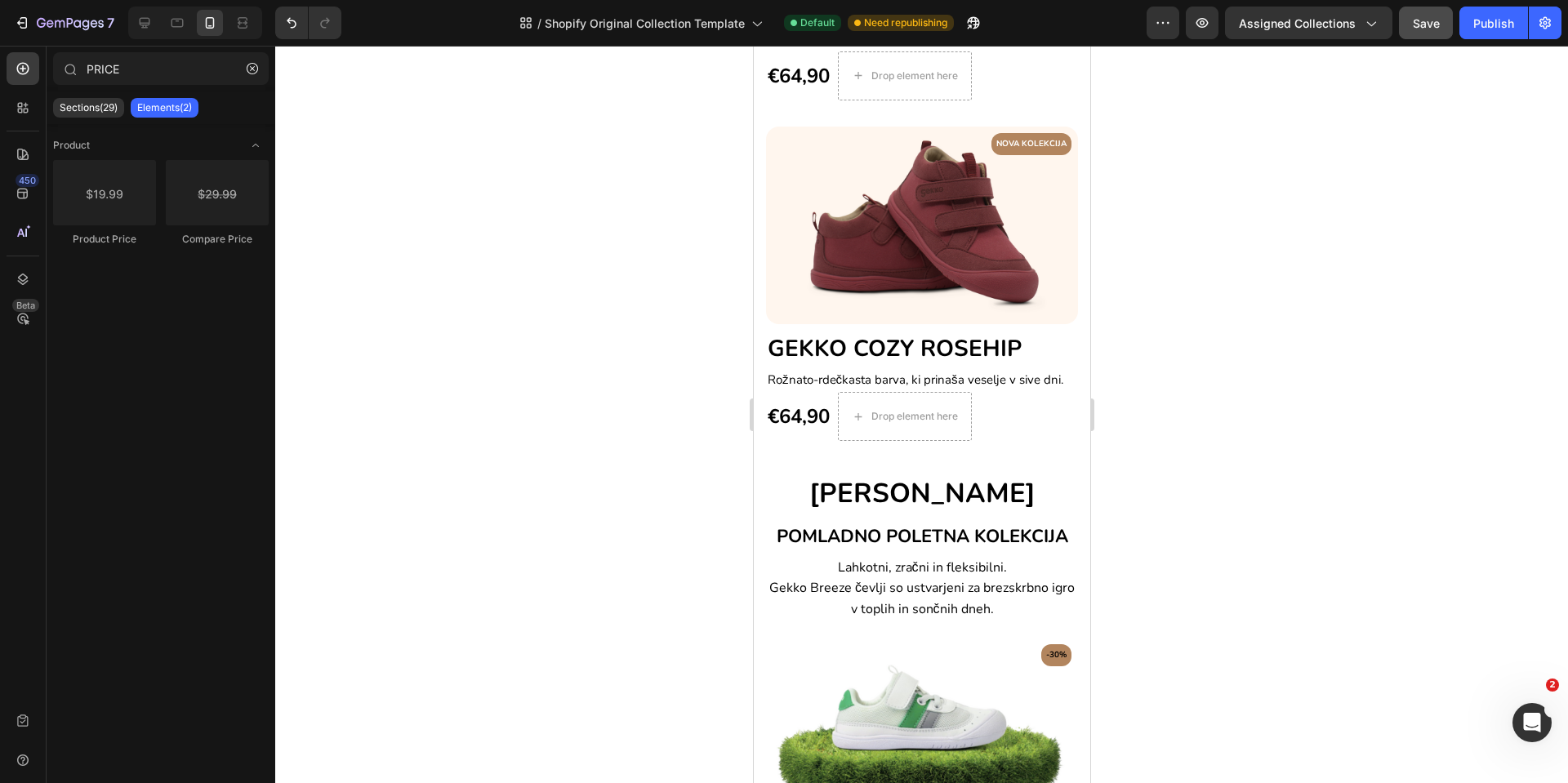
scroll to position [802, 0]
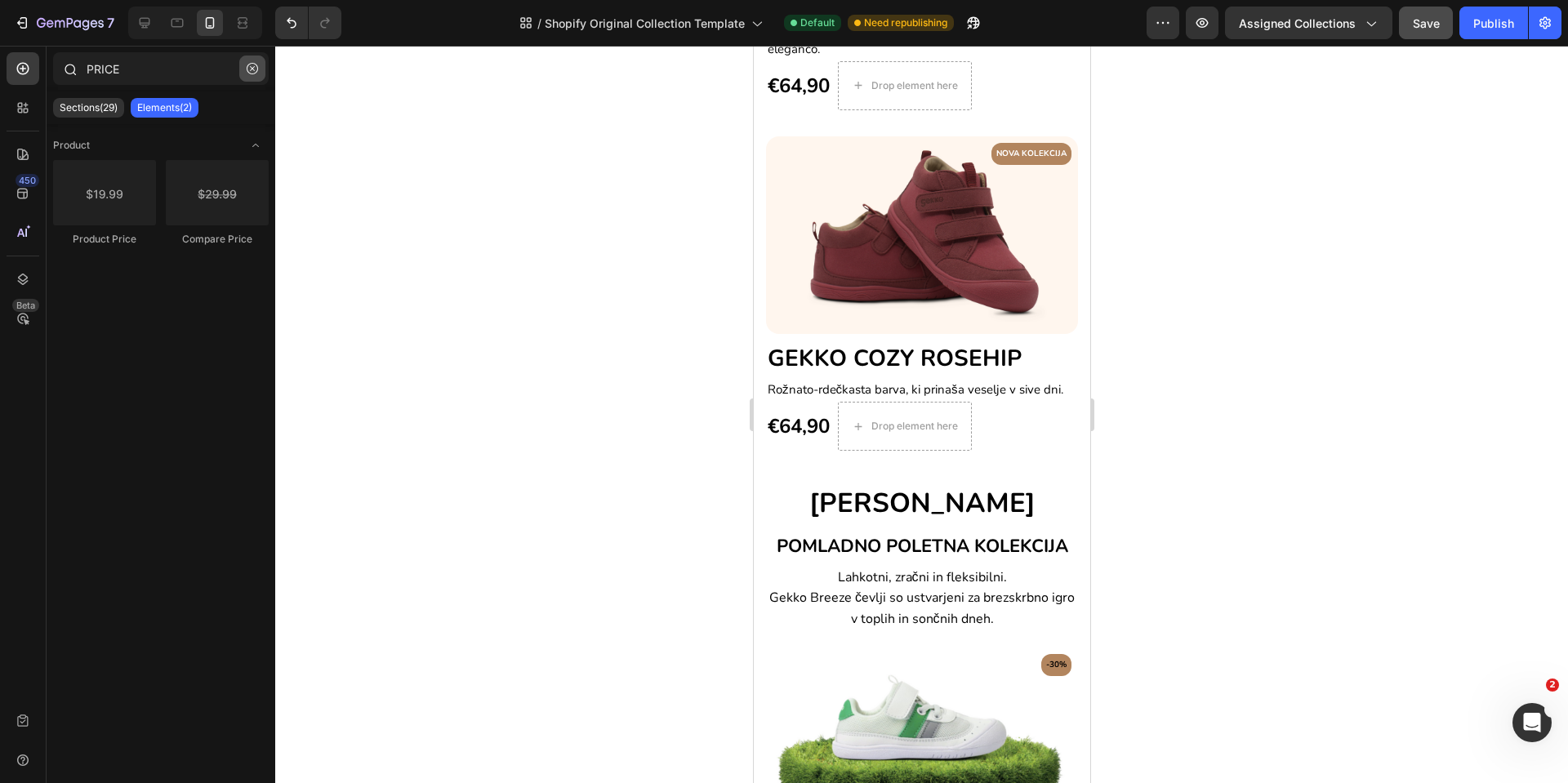
click at [252, 67] on icon "button" at bounding box center [252, 68] width 12 height 12
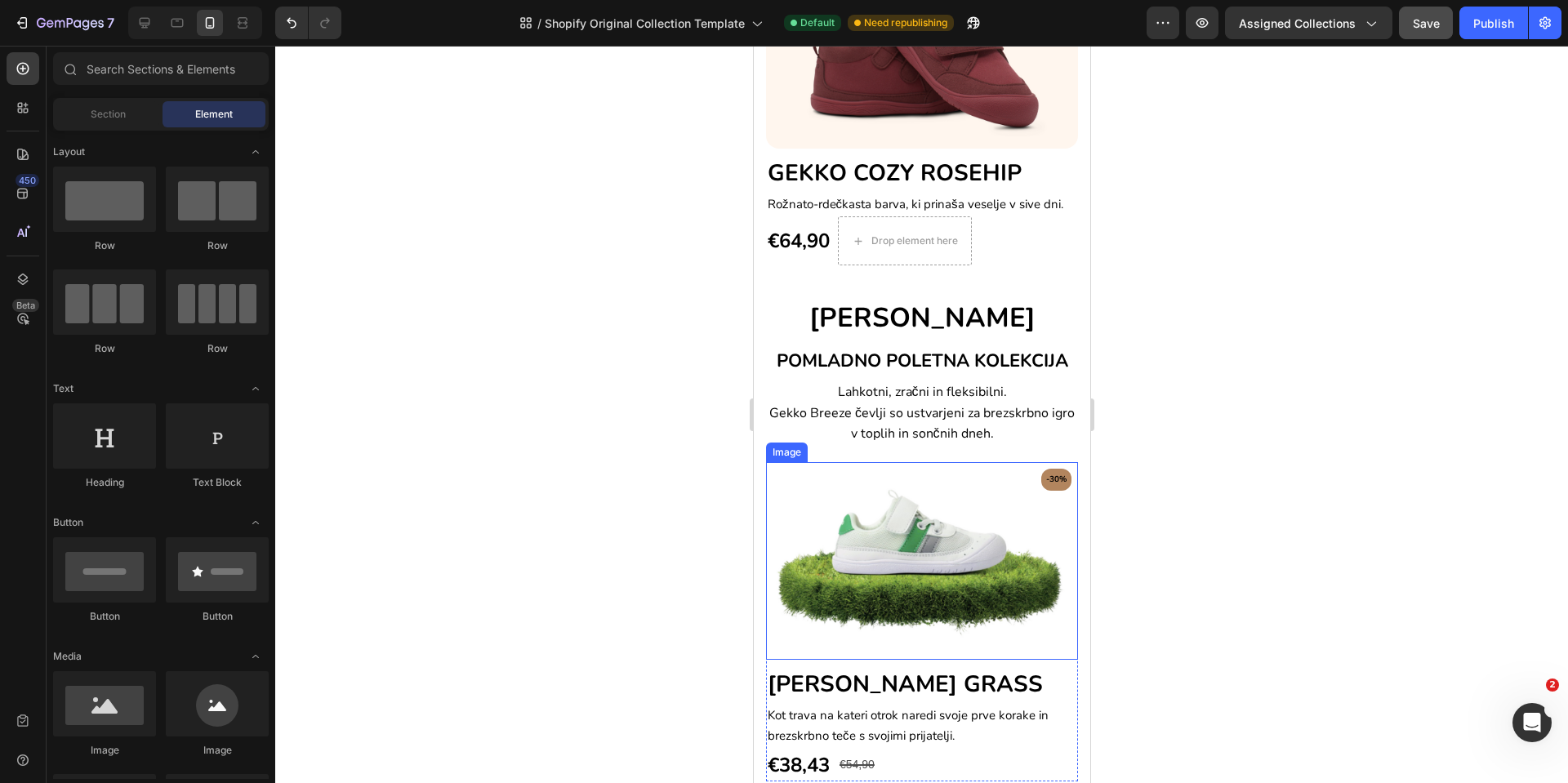
scroll to position [1047, 0]
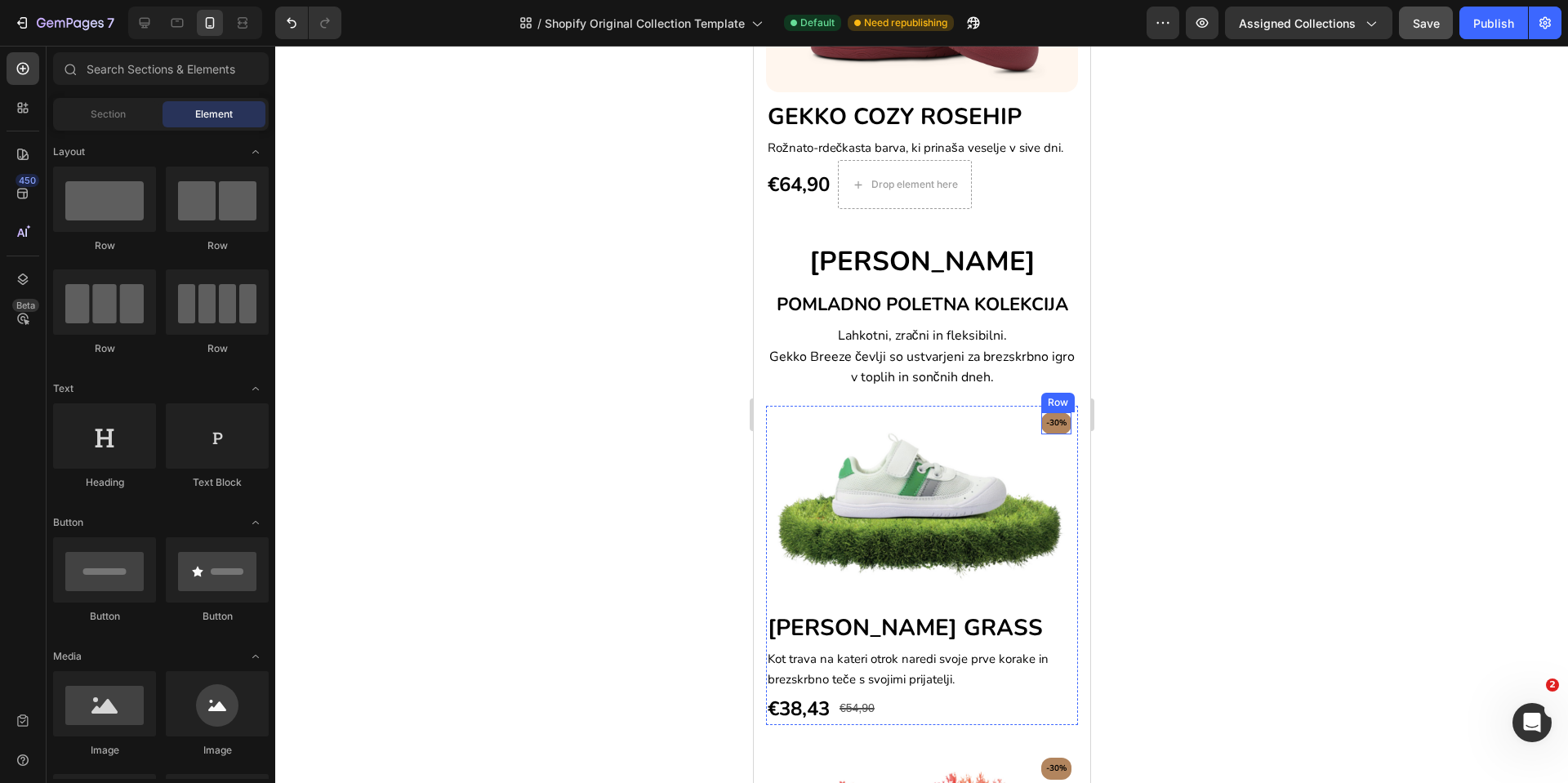
click at [1044, 427] on div "-30% Text block" at bounding box center [1056, 423] width 24 height 15
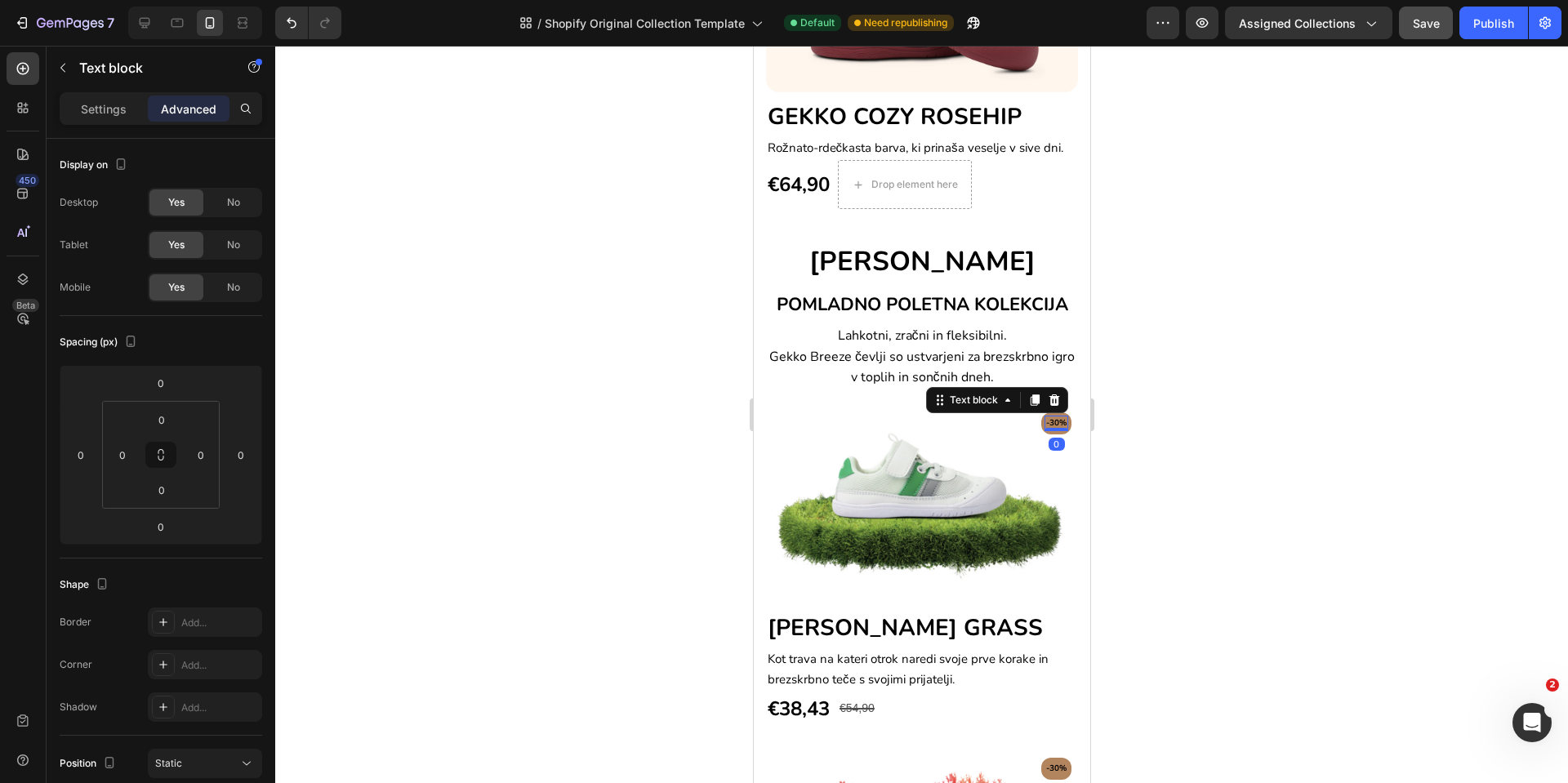
click at [122, 121] on div "Settings Advanced" at bounding box center [161, 109] width 203 height 33
click at [1029, 450] on img at bounding box center [921, 505] width 312 height 198
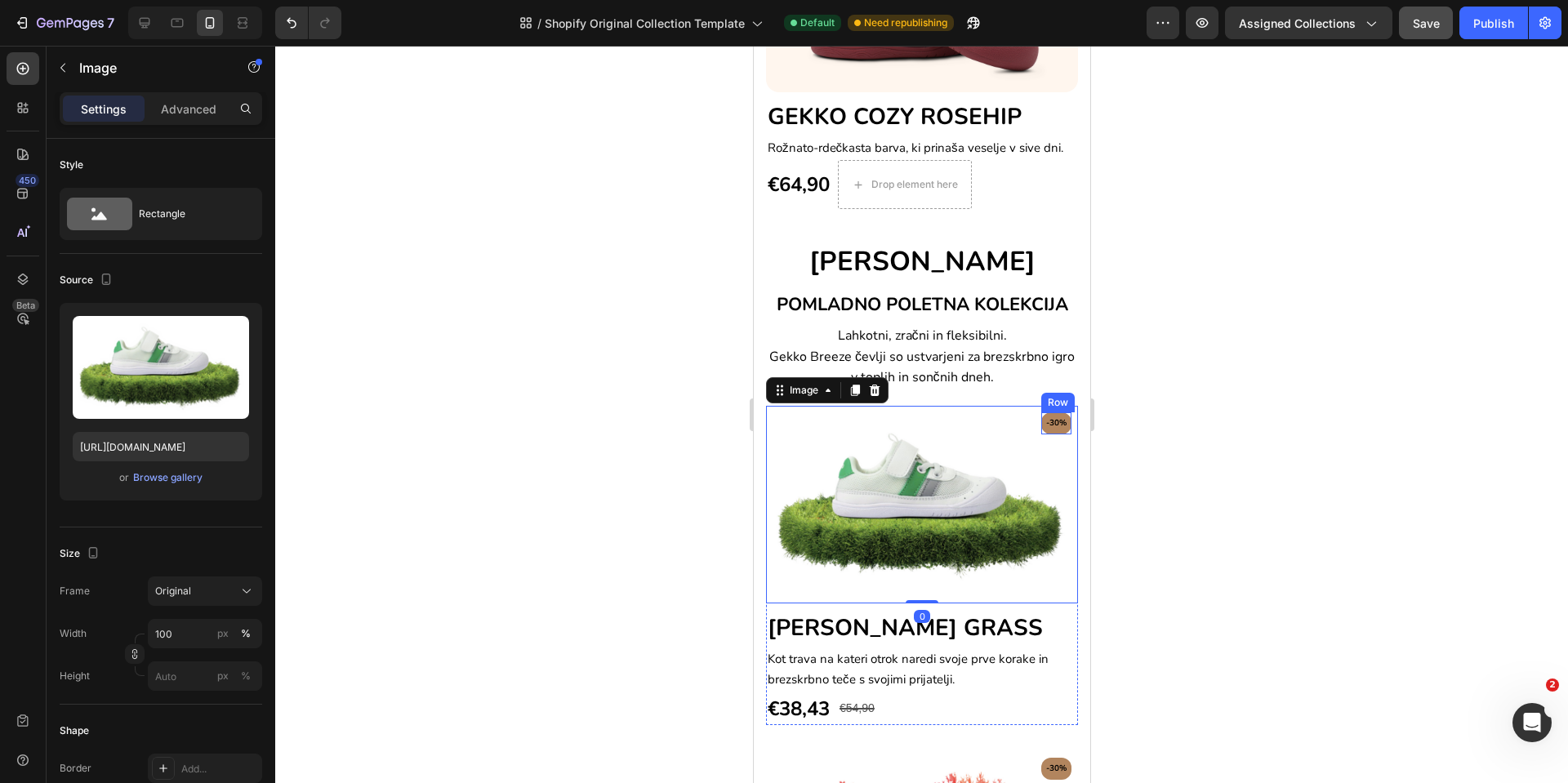
click at [1040, 429] on div "-30% Text block Row" at bounding box center [1055, 423] width 30 height 22
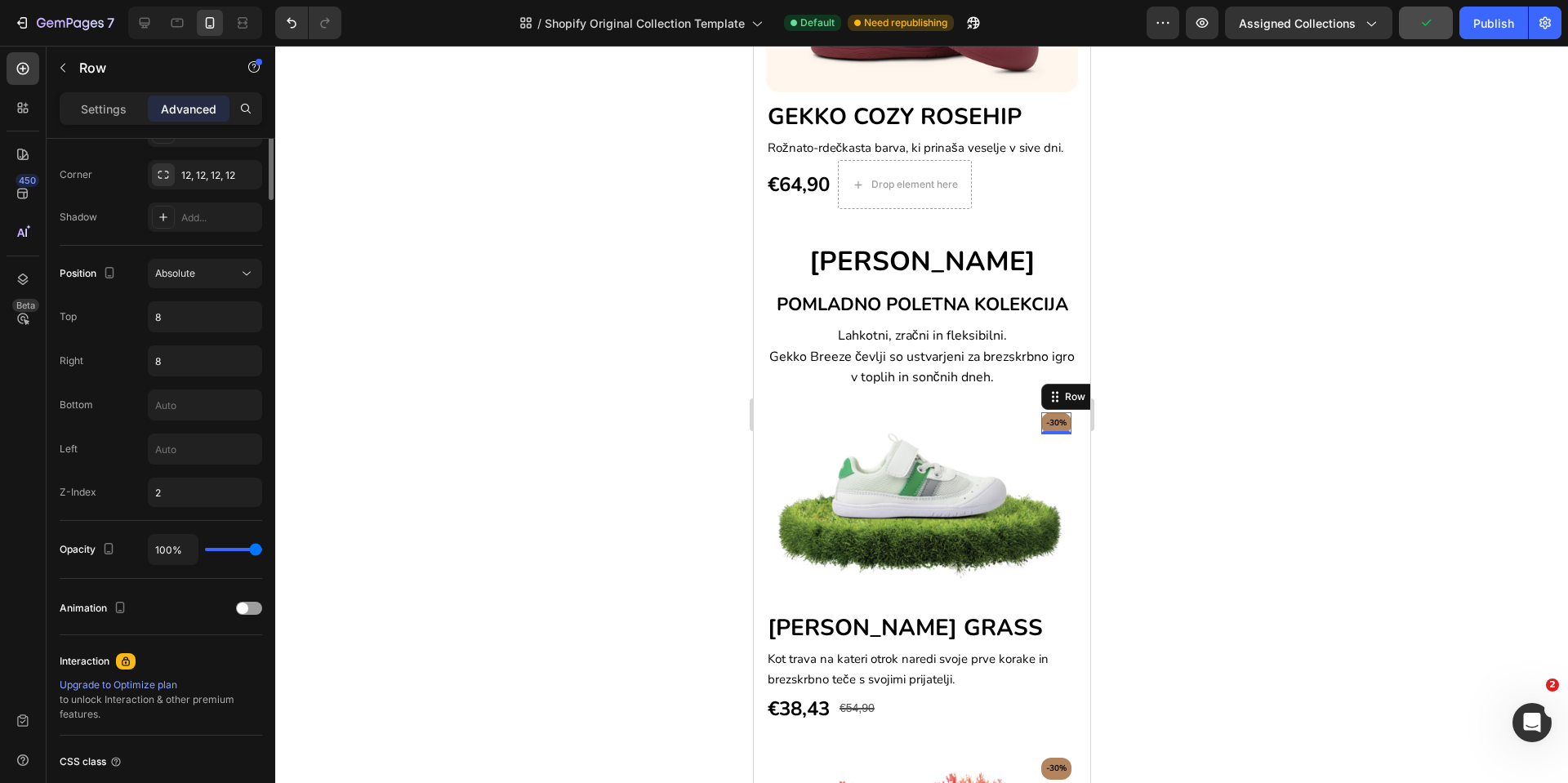
scroll to position [122, 0]
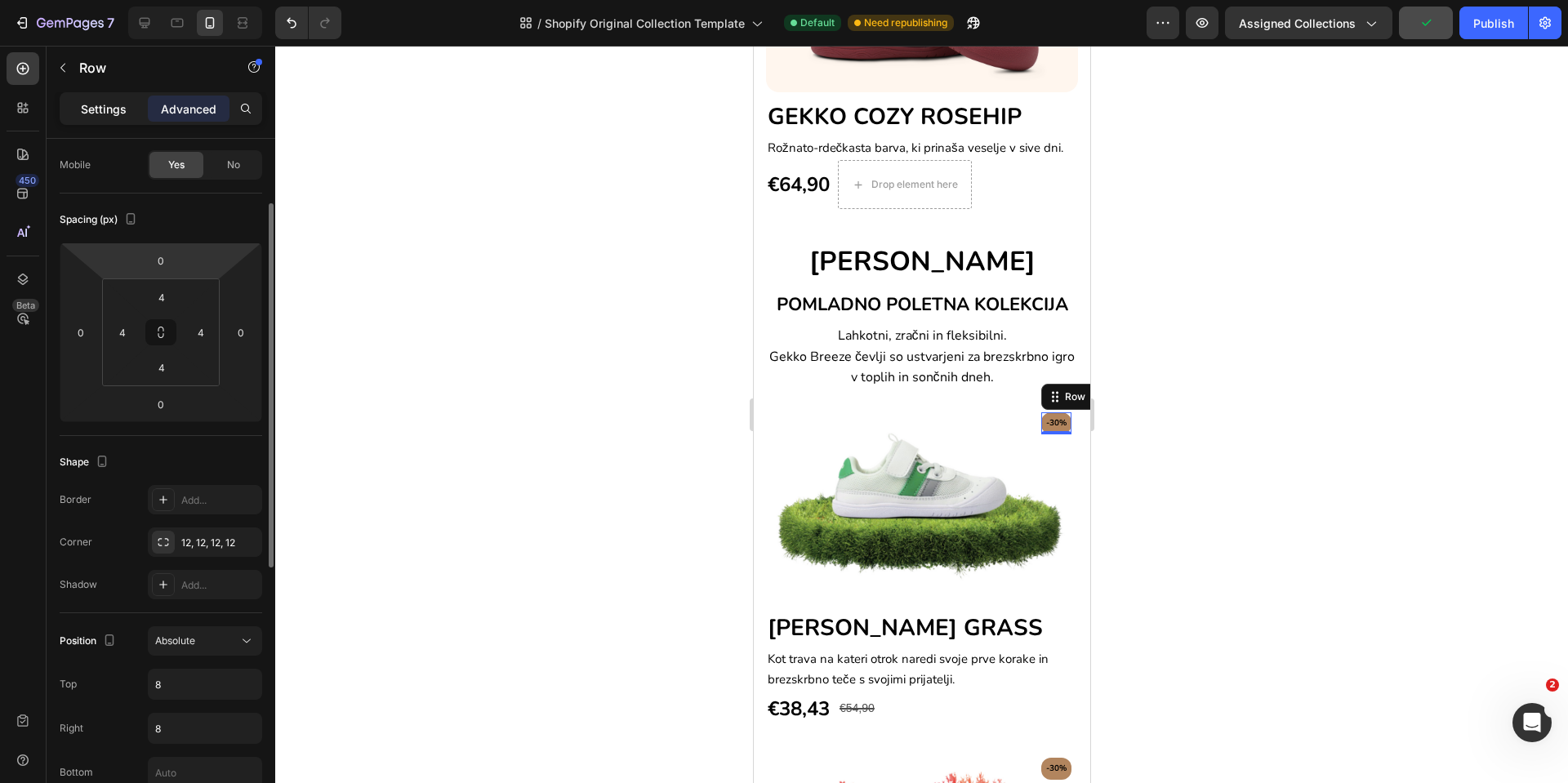
click at [123, 111] on p "Settings" at bounding box center [103, 109] width 45 height 17
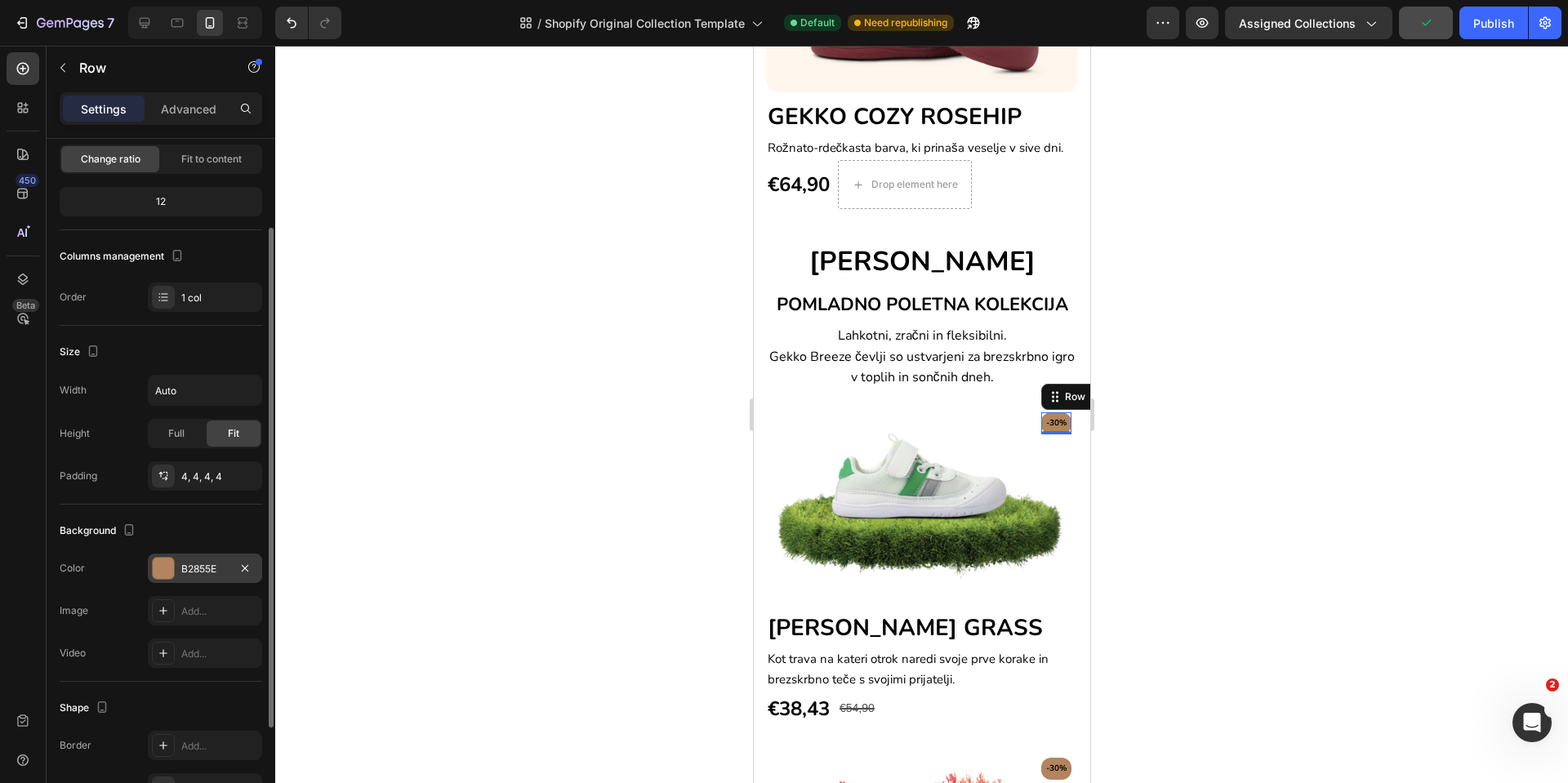
click at [163, 575] on div at bounding box center [163, 568] width 21 height 21
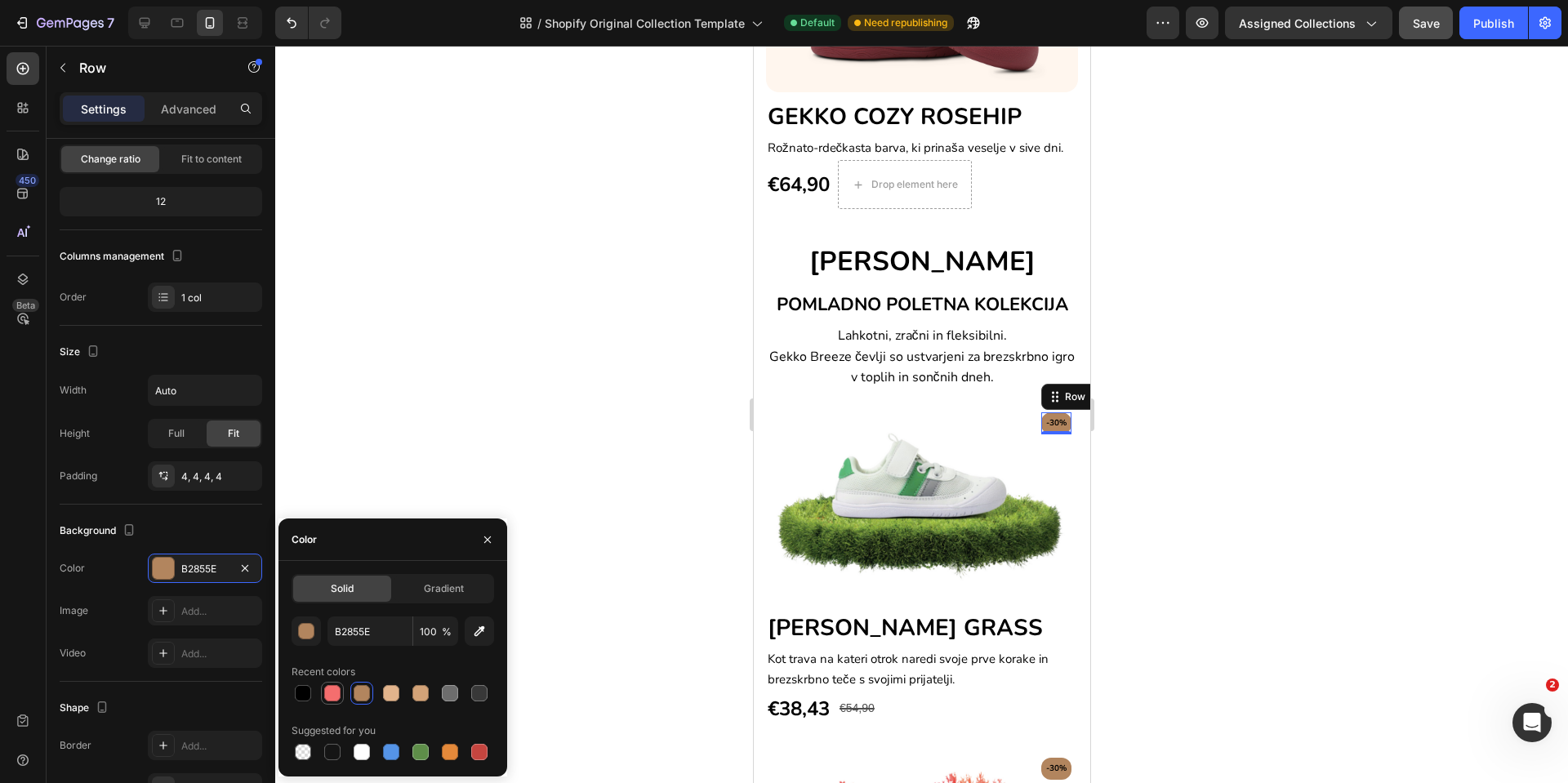
click at [336, 699] on div at bounding box center [333, 693] width 16 height 16
type input "F46E6E"
click at [1046, 420] on p "-30%" at bounding box center [1056, 424] width 21 height 13
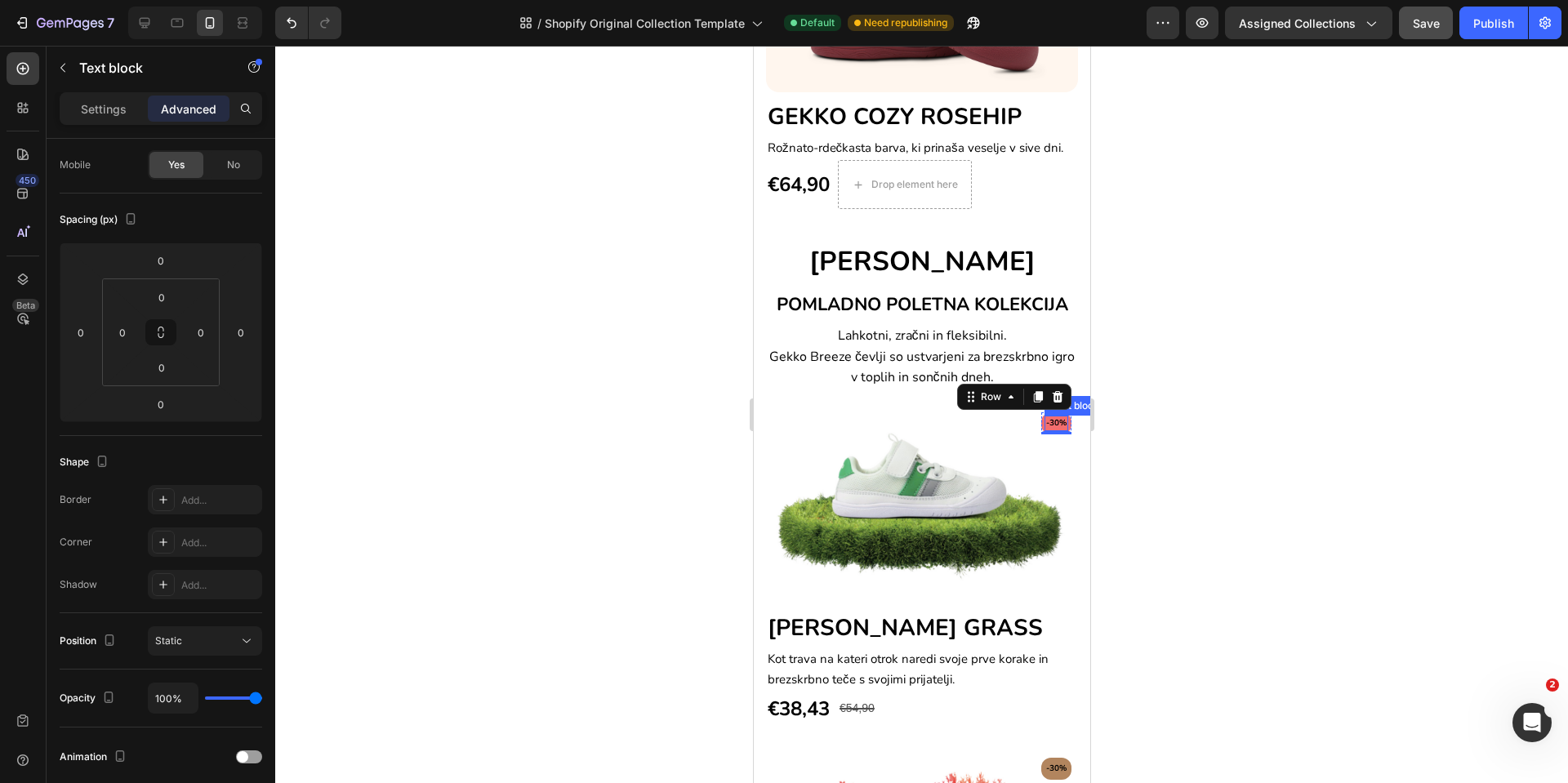
click at [1046, 420] on p "-30%" at bounding box center [1056, 424] width 21 height 13
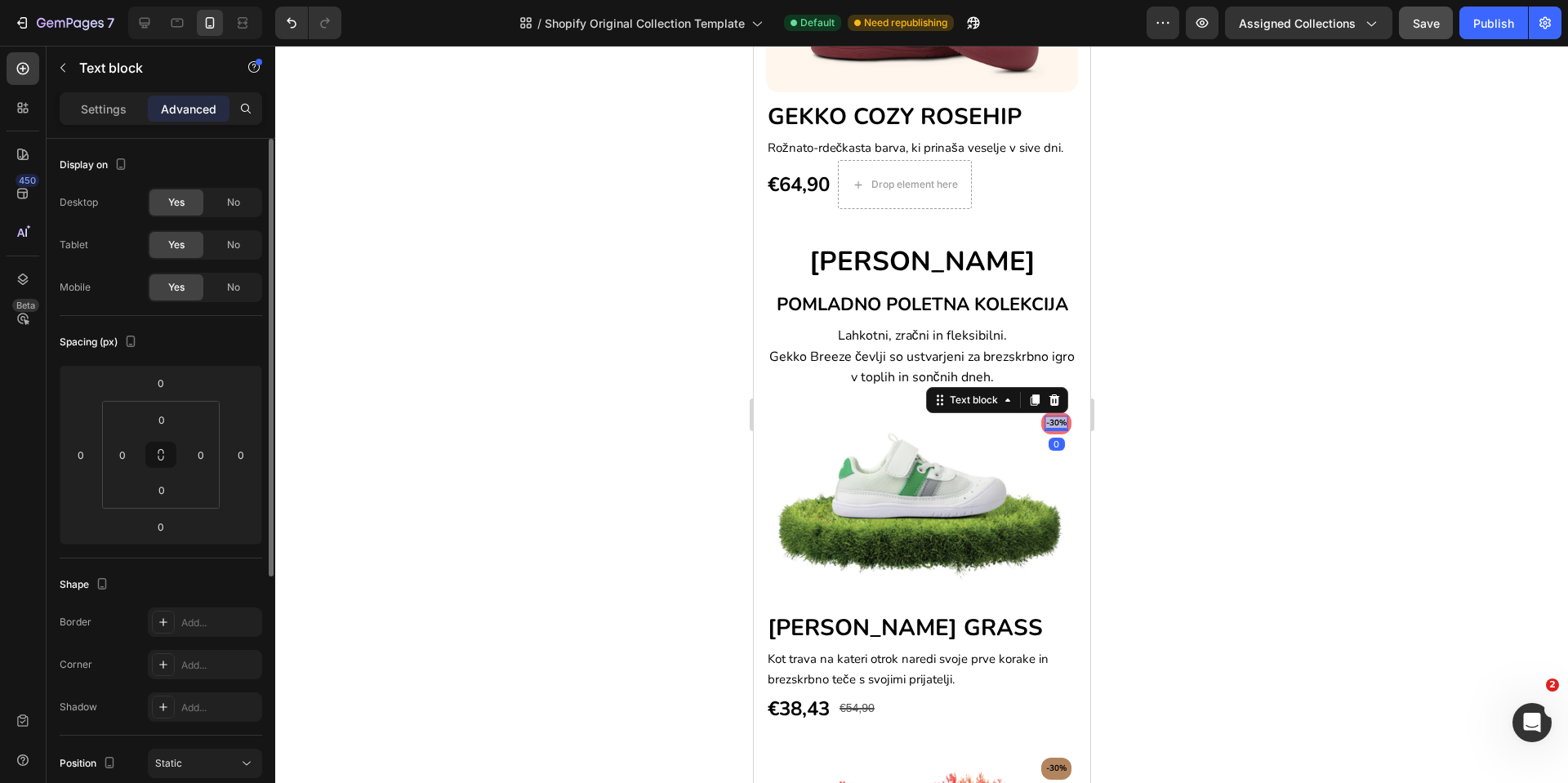
click at [1046, 420] on p "-30%" at bounding box center [1056, 424] width 21 height 13
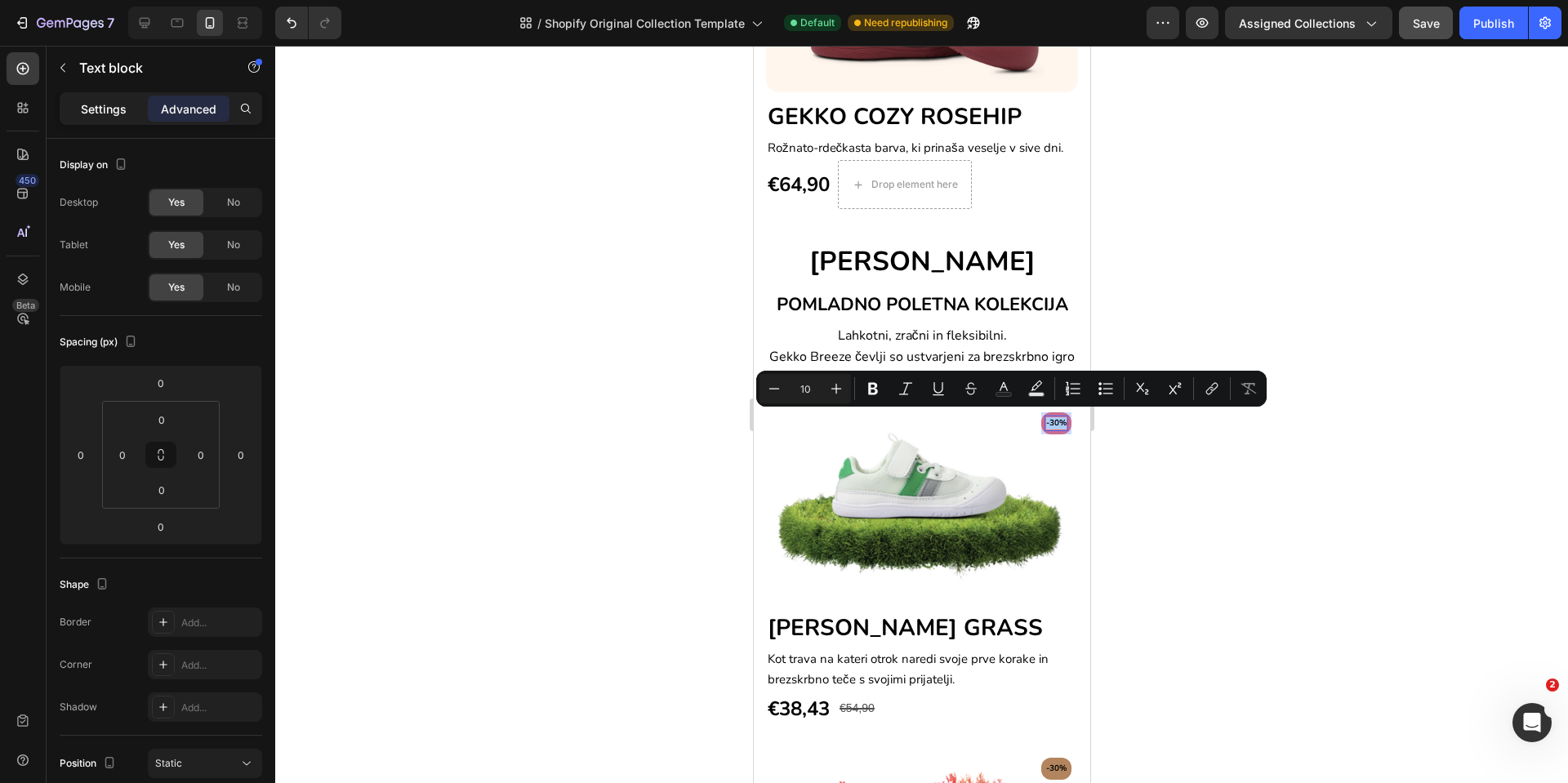
click at [115, 105] on p "Settings" at bounding box center [103, 109] width 45 height 17
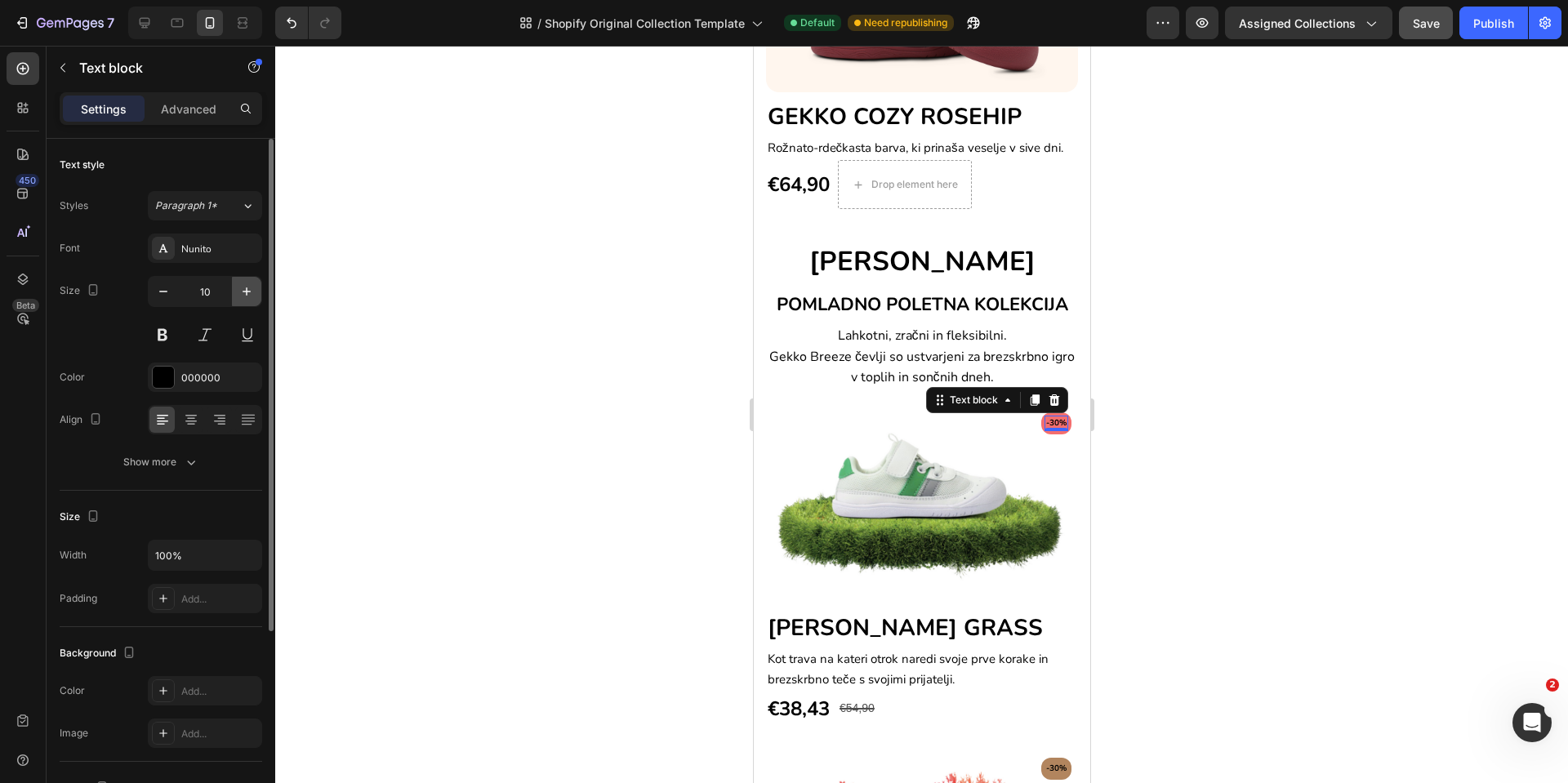
click at [242, 292] on icon "button" at bounding box center [247, 292] width 16 height 16
type input "13"
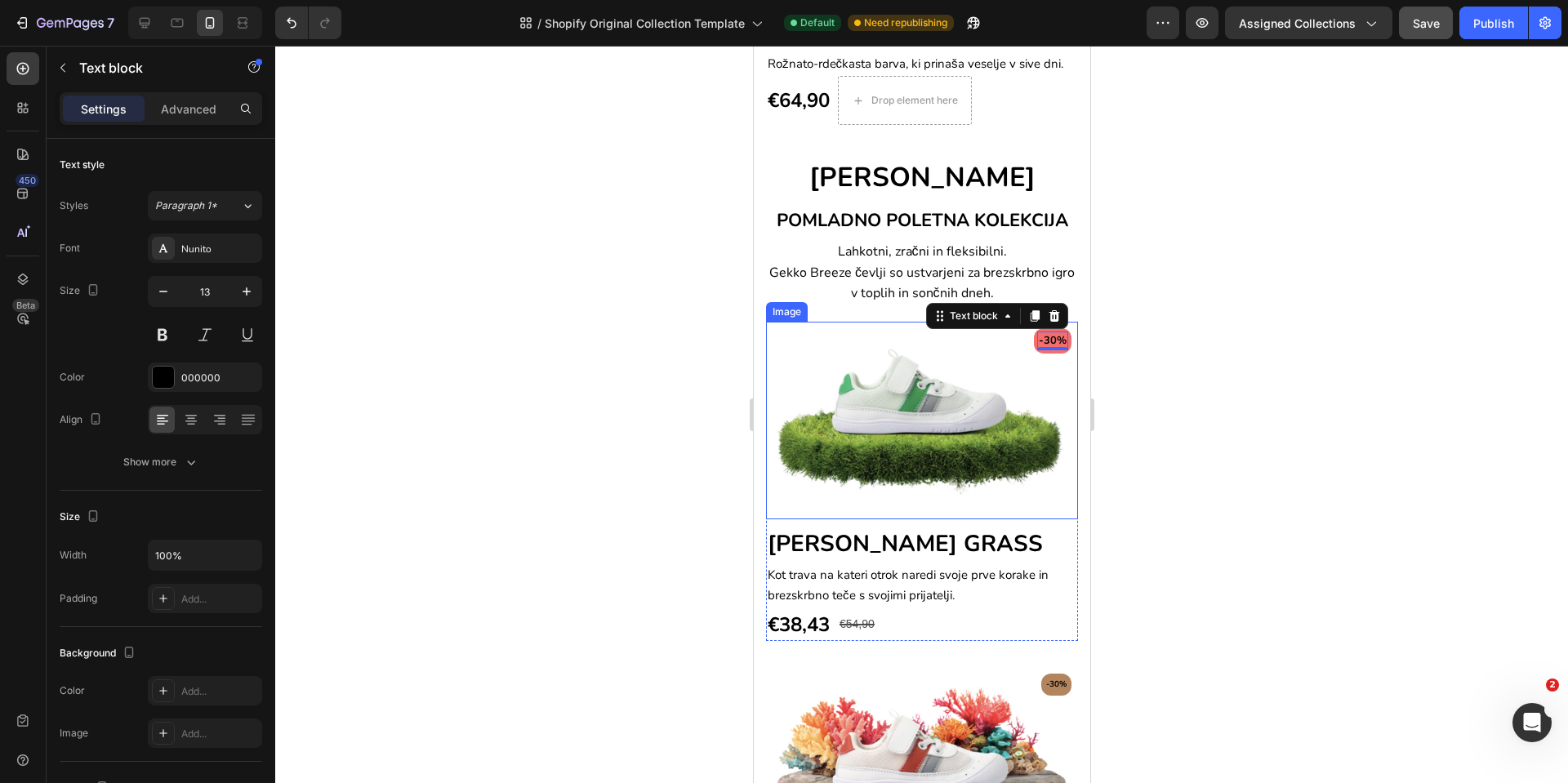
scroll to position [1170, 0]
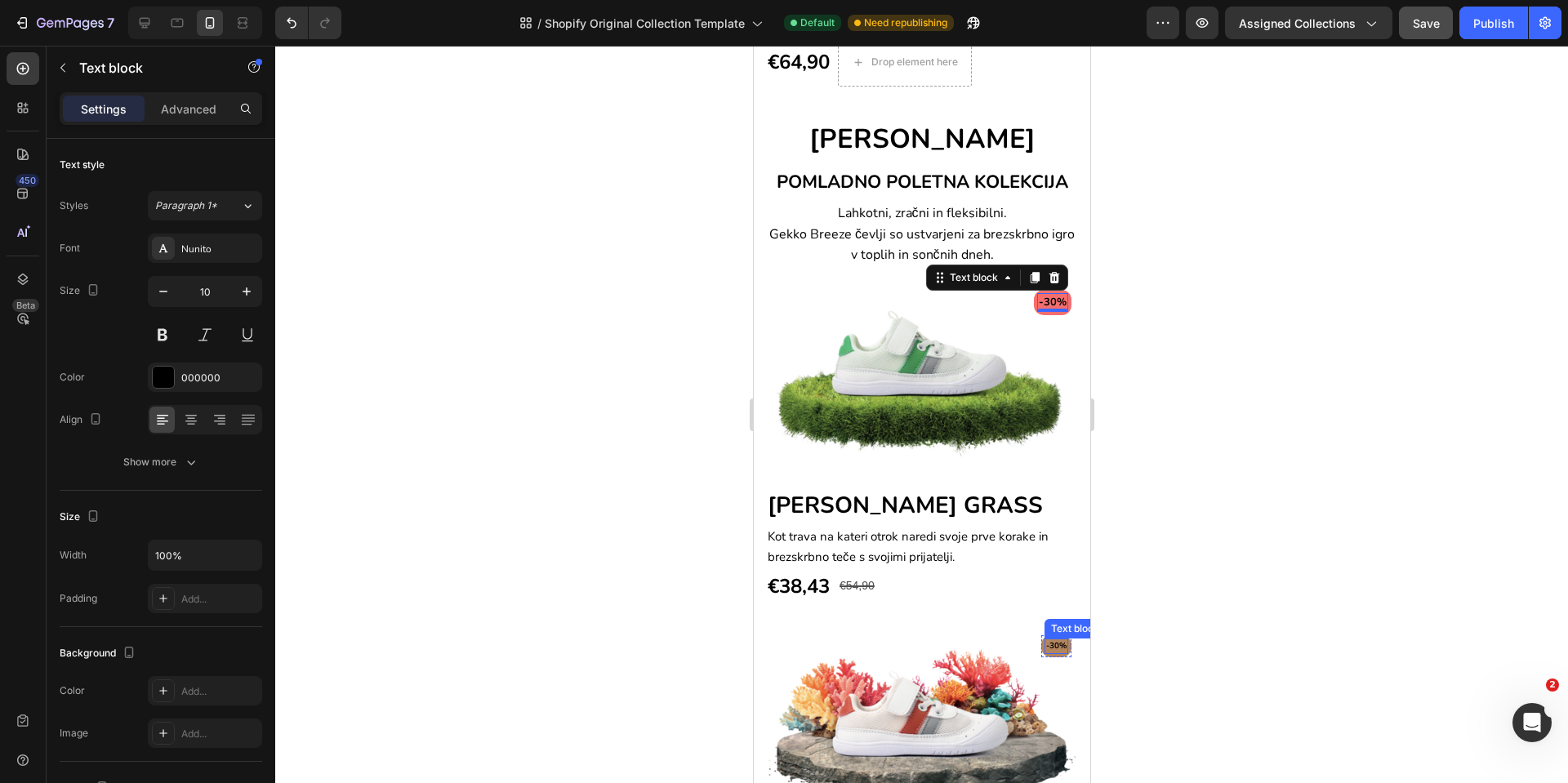
click at [1046, 641] on p "-30%" at bounding box center [1056, 647] width 21 height 13
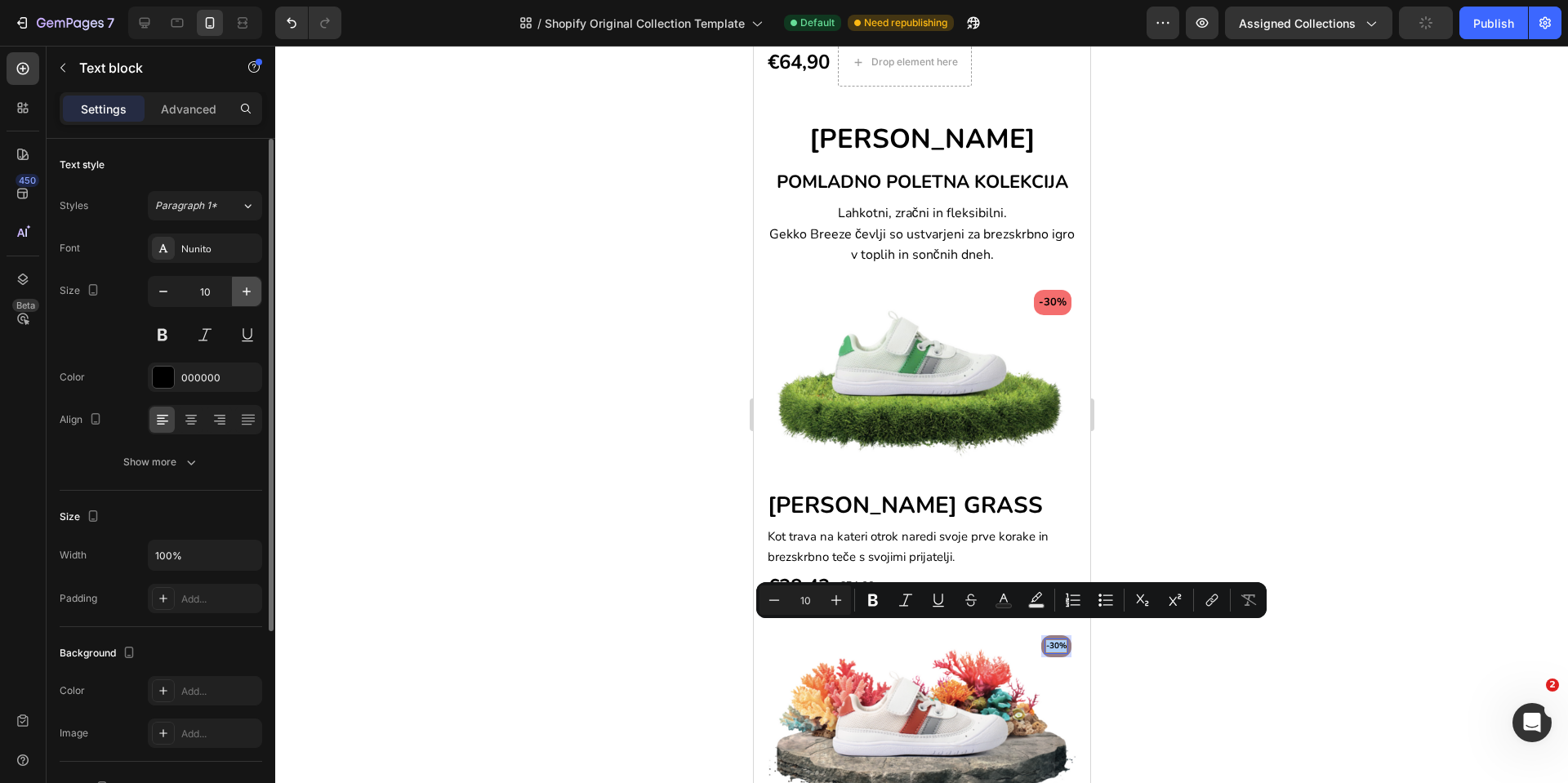
click at [236, 302] on button "button" at bounding box center [247, 292] width 29 height 29
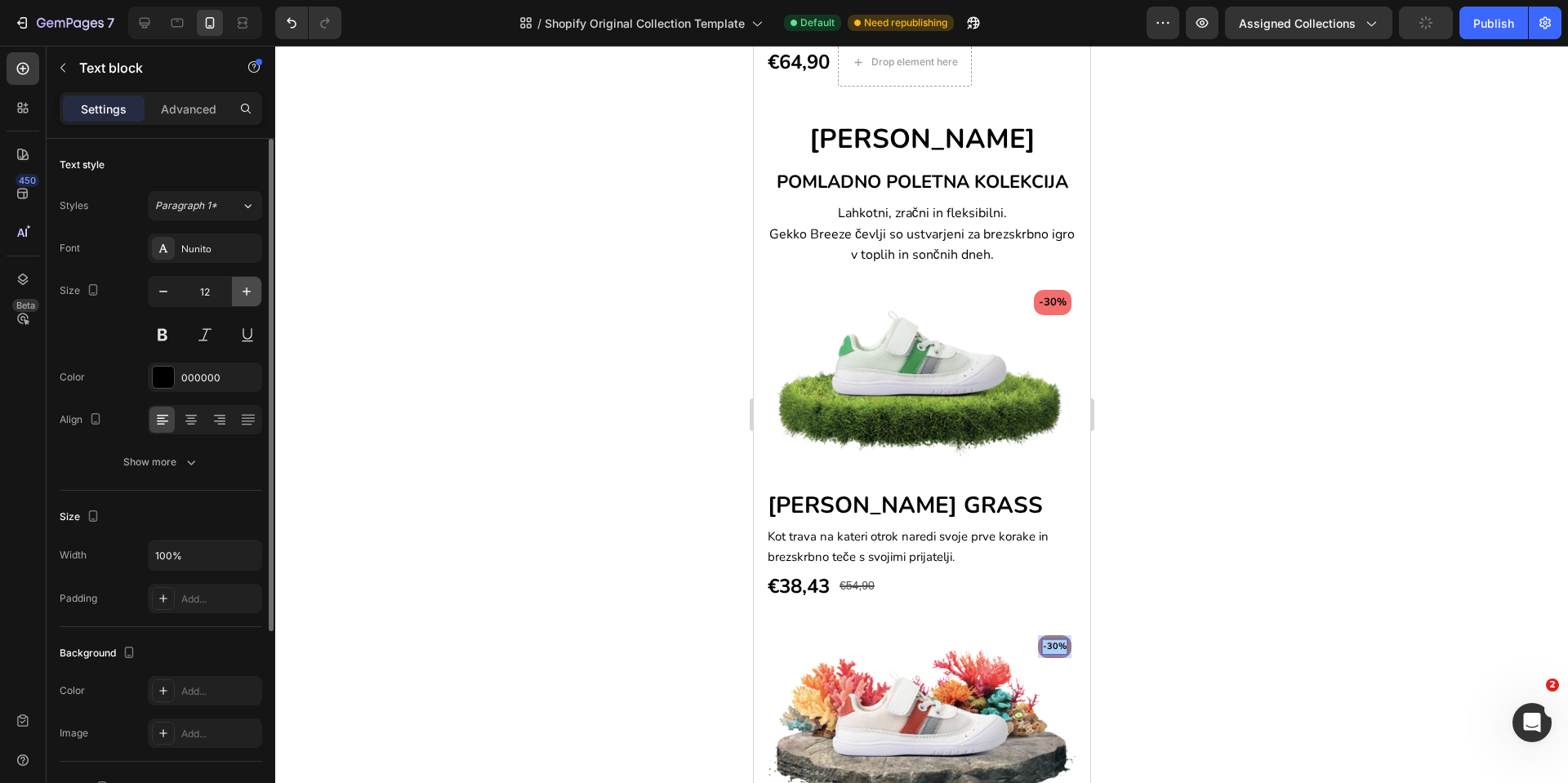
click at [236, 302] on button "button" at bounding box center [247, 292] width 29 height 29
type input "13"
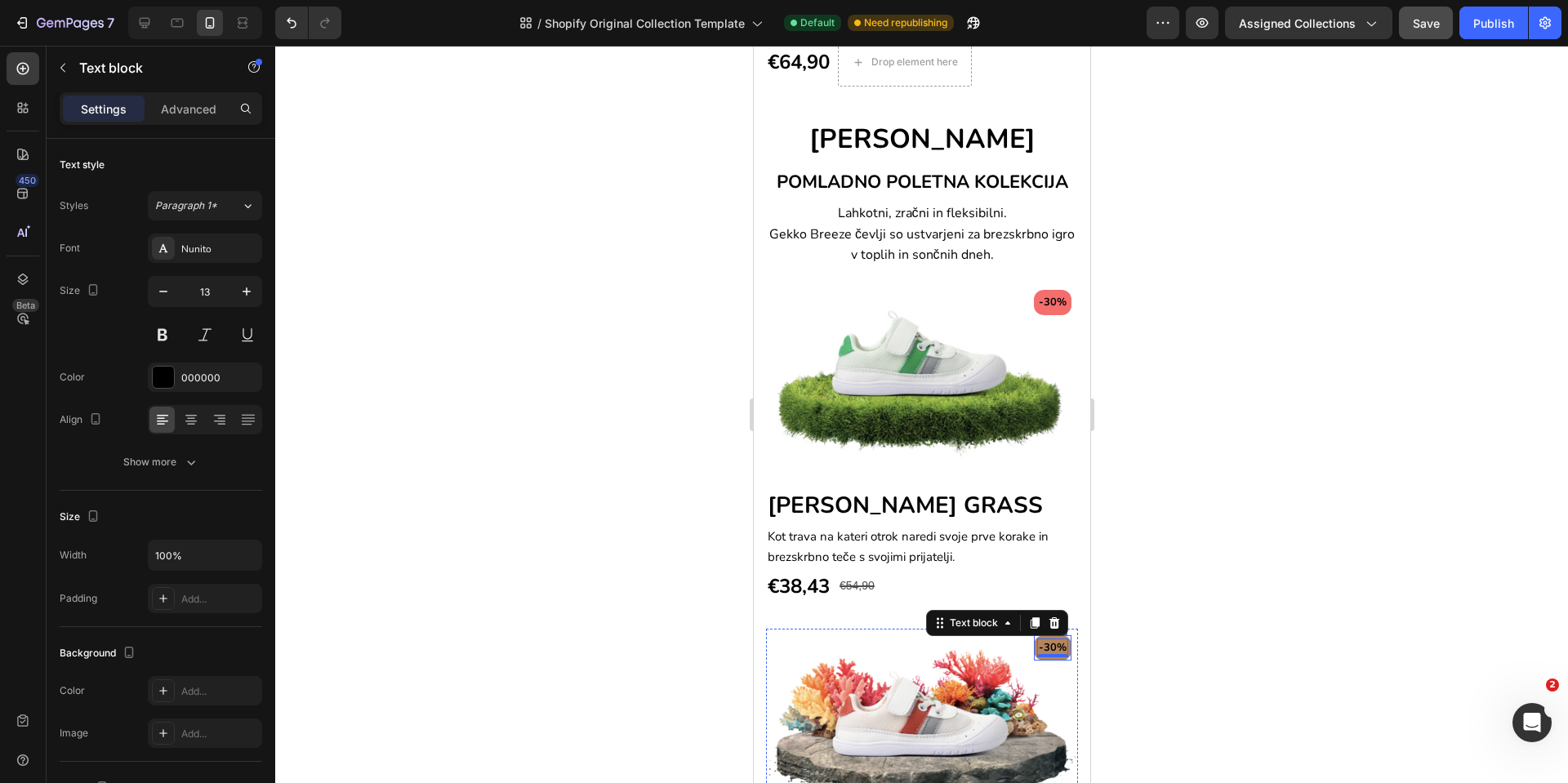
click at [1033, 640] on div "-30% Text block 0 Row" at bounding box center [1051, 648] width 37 height 26
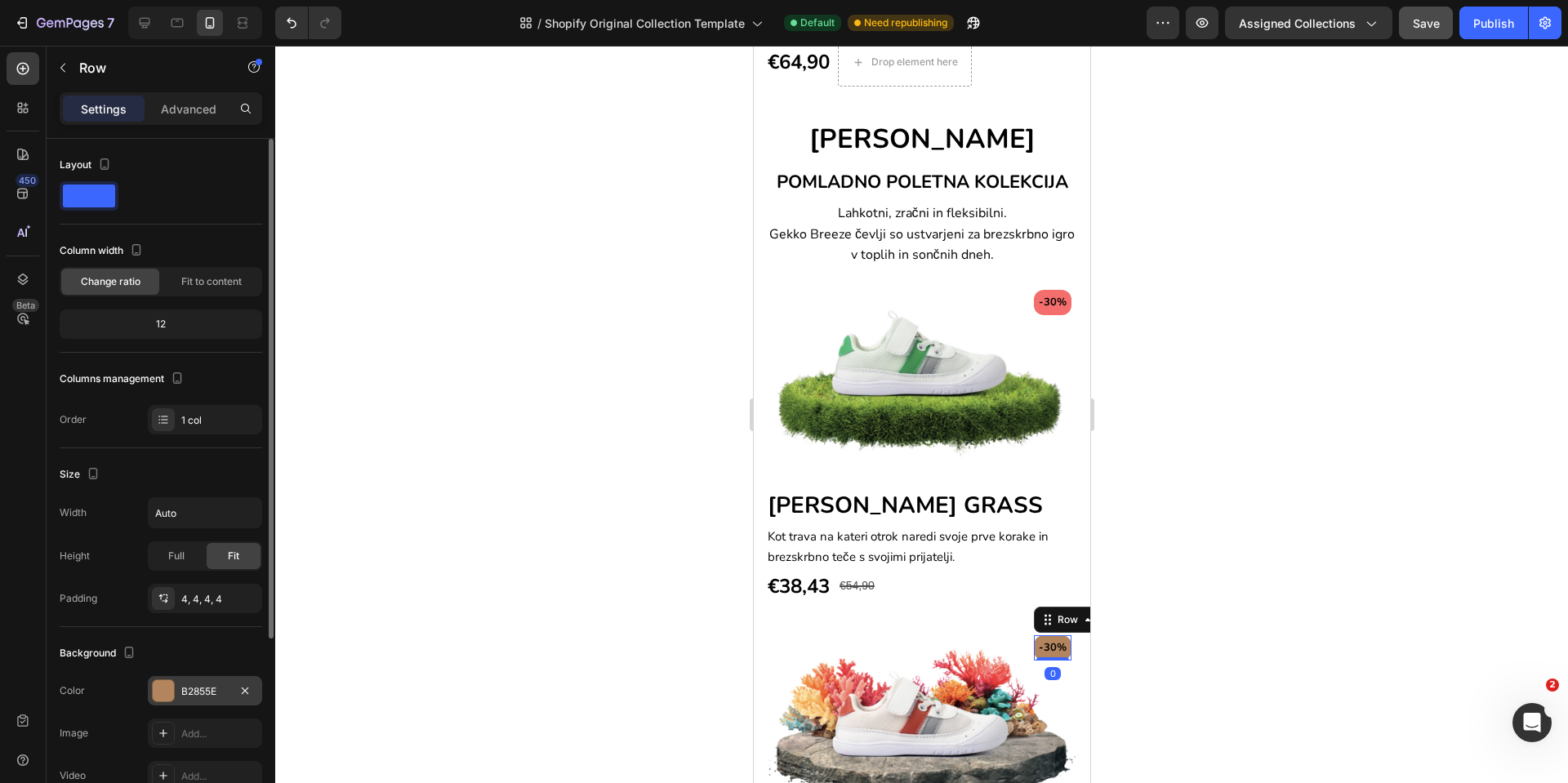
click at [180, 688] on div "B2855E" at bounding box center [205, 691] width 114 height 29
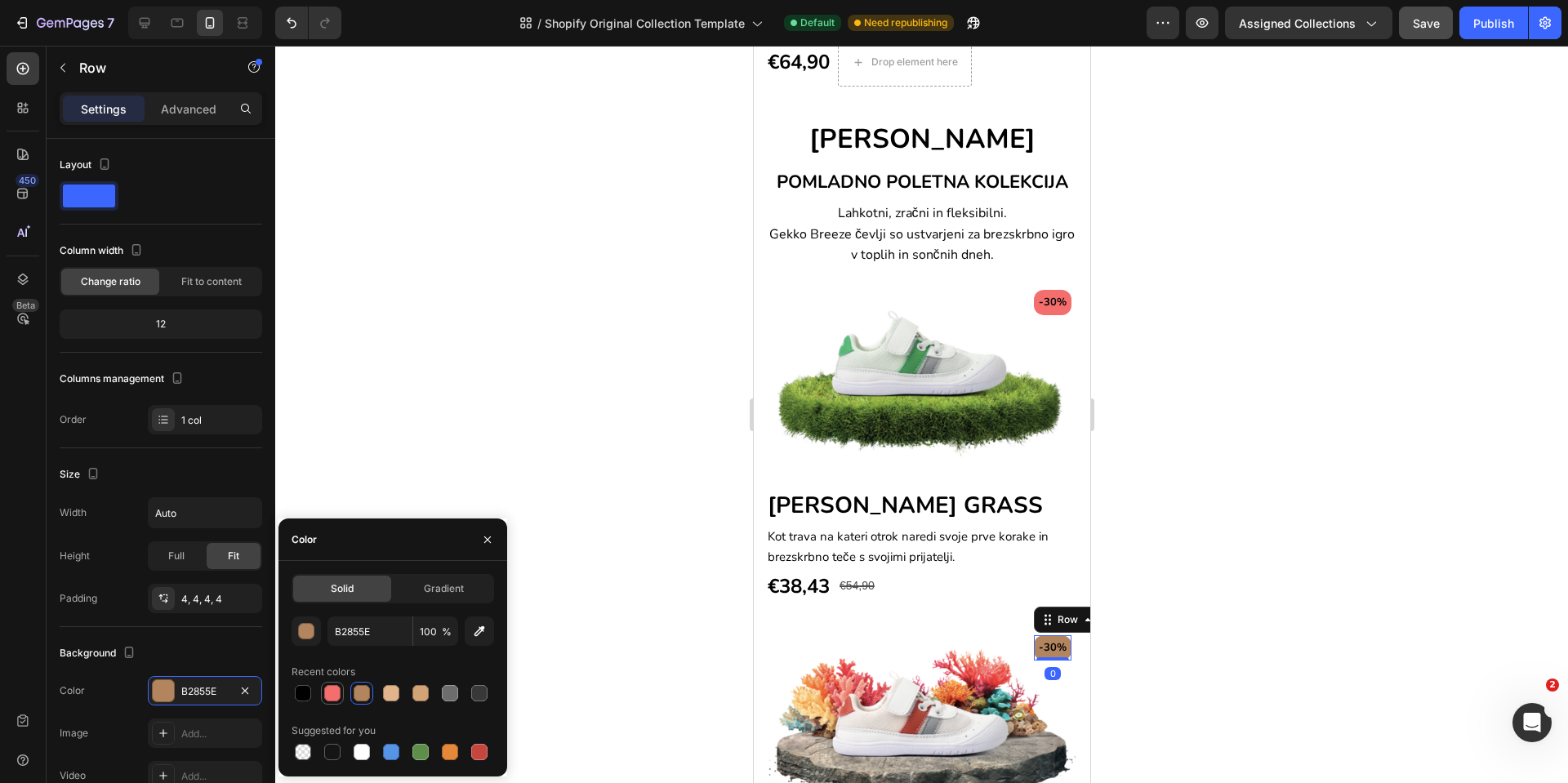
click at [338, 691] on div at bounding box center [333, 693] width 16 height 16
type input "F46E6E"
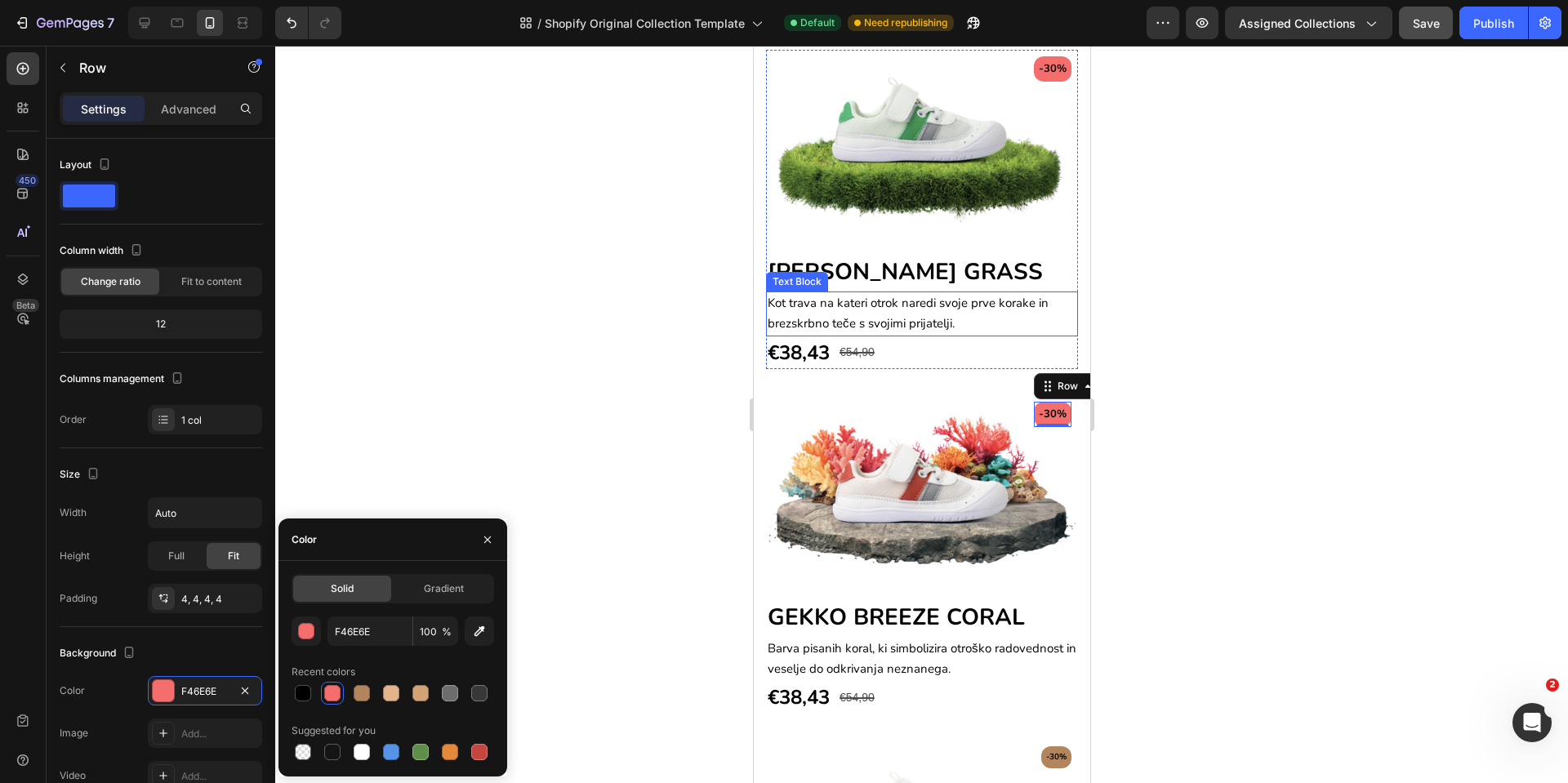
scroll to position [1537, 0]
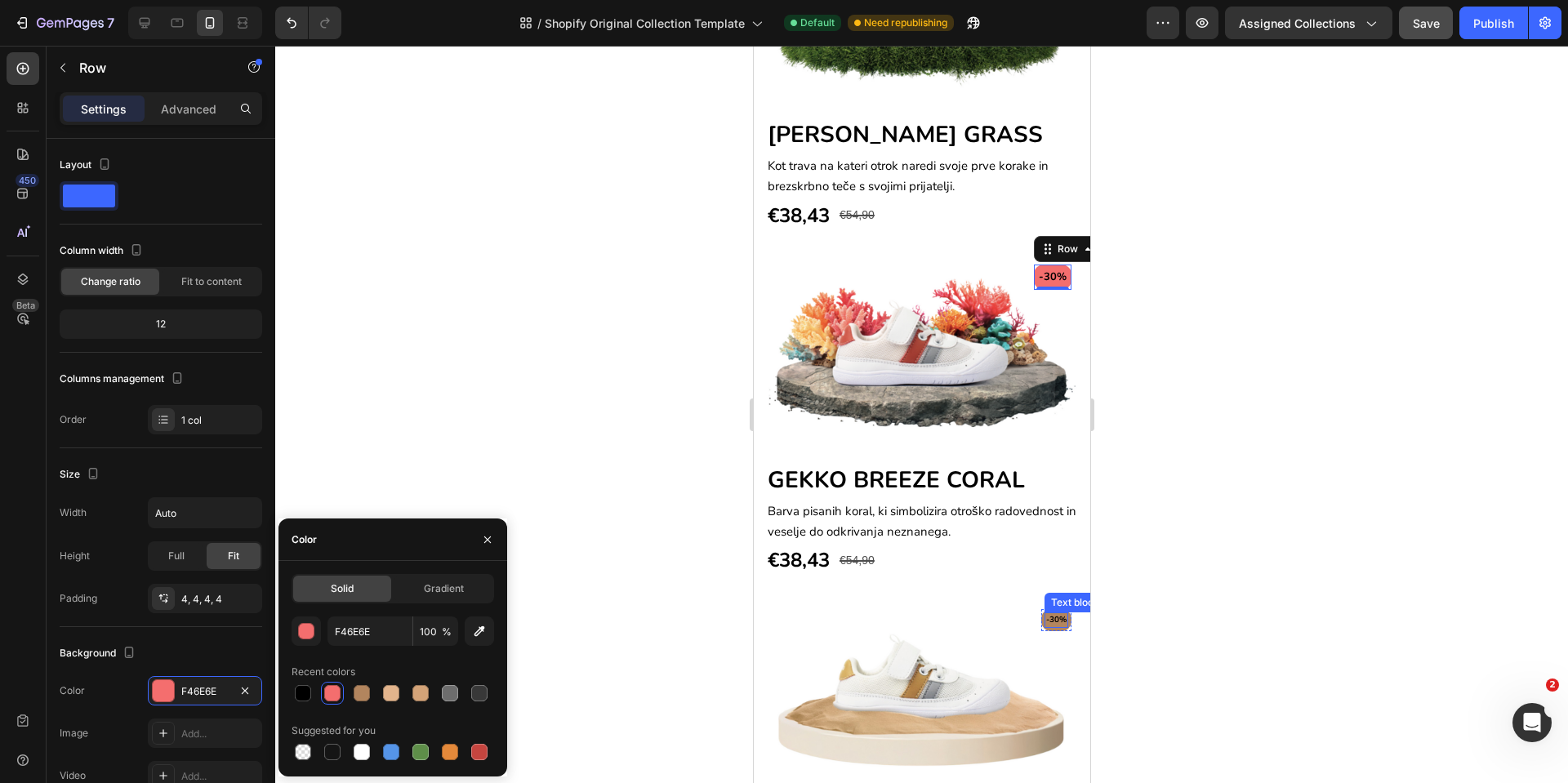
click at [1044, 613] on div "-30% Text block" at bounding box center [1056, 620] width 24 height 15
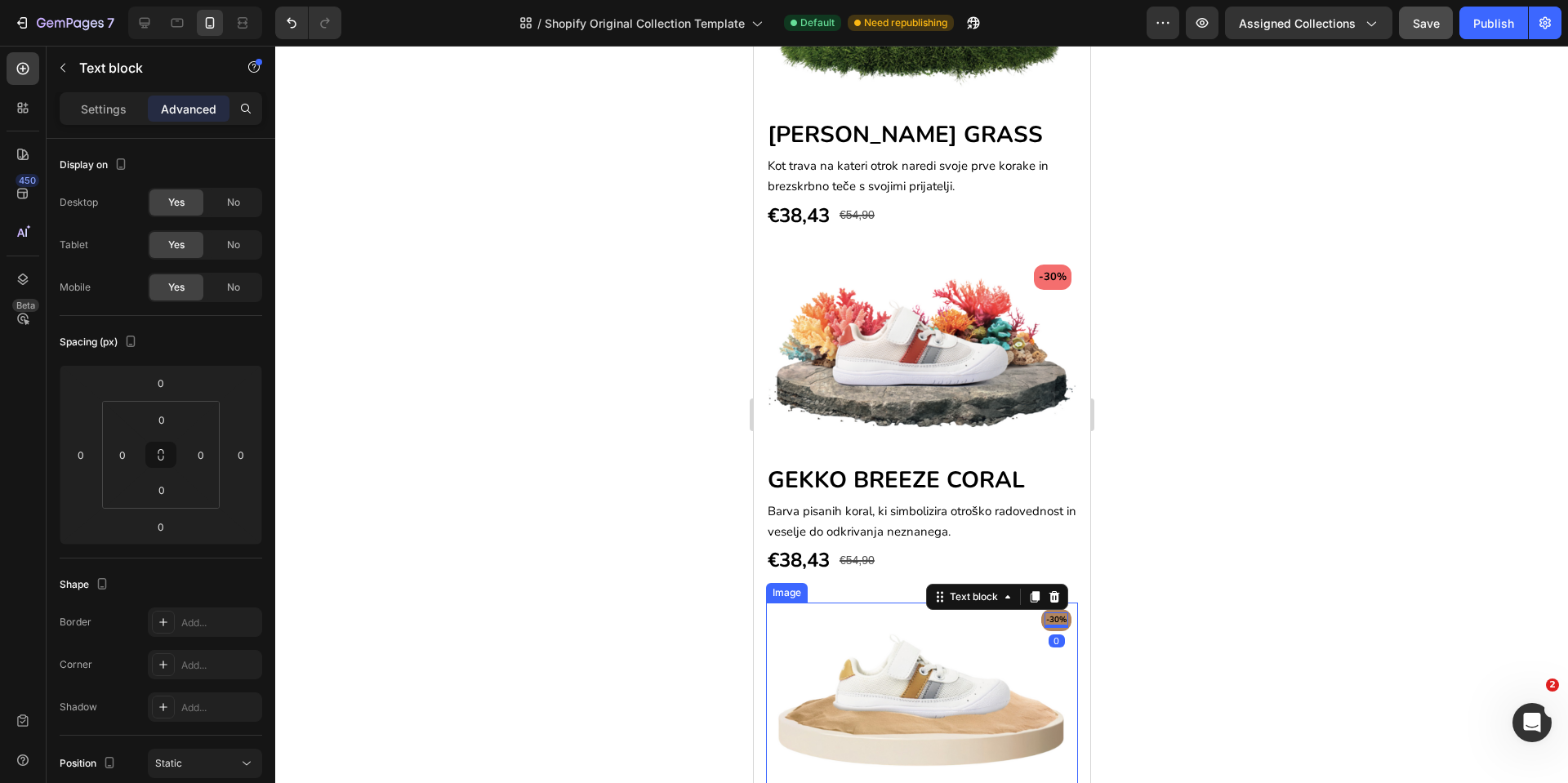
click at [1003, 603] on img at bounding box center [921, 701] width 312 height 198
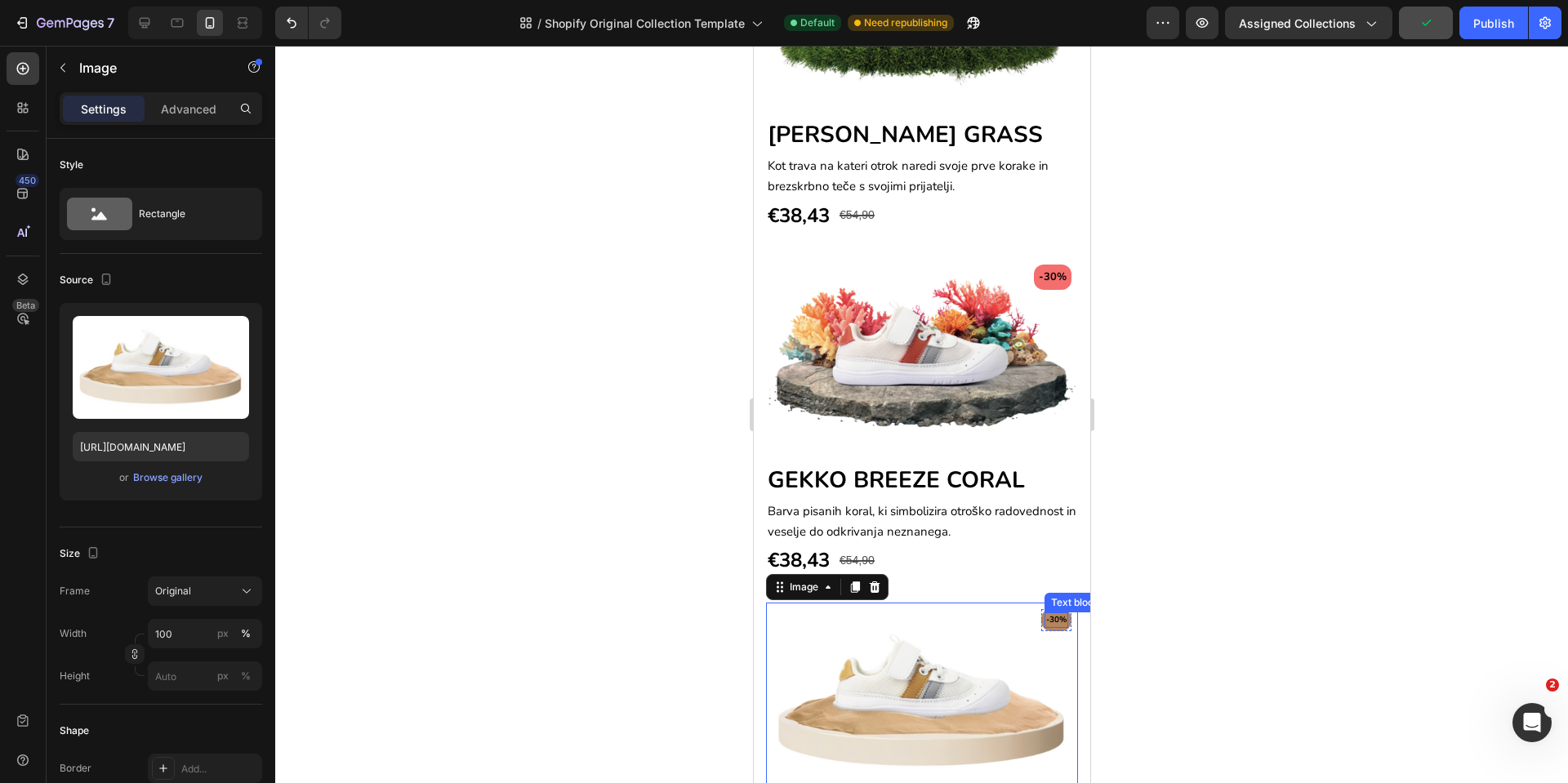
click at [1044, 613] on div "-30% Text block" at bounding box center [1056, 620] width 24 height 15
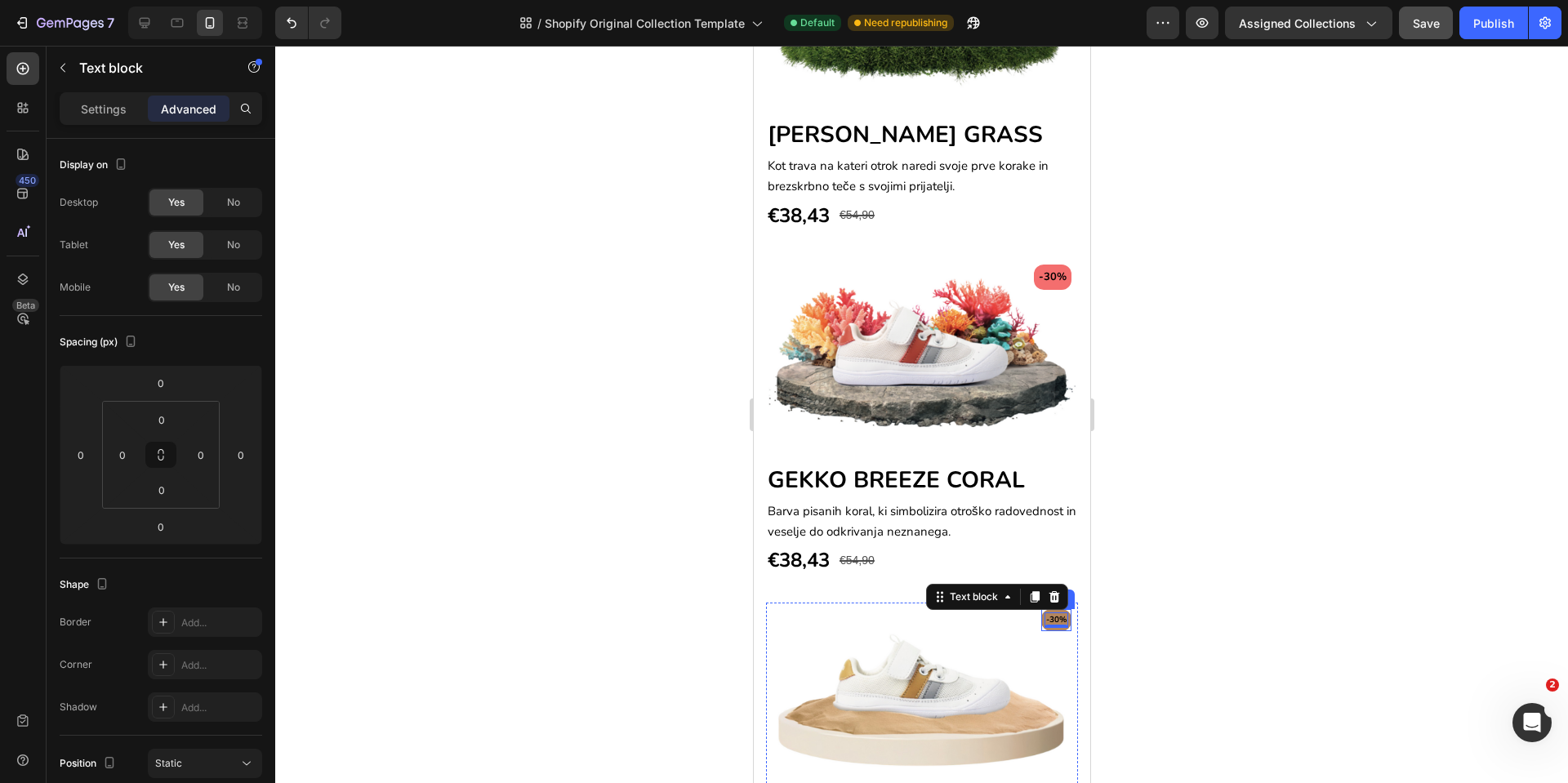
click at [1040, 609] on div "-30% Text block 0 Row" at bounding box center [1055, 620] width 30 height 22
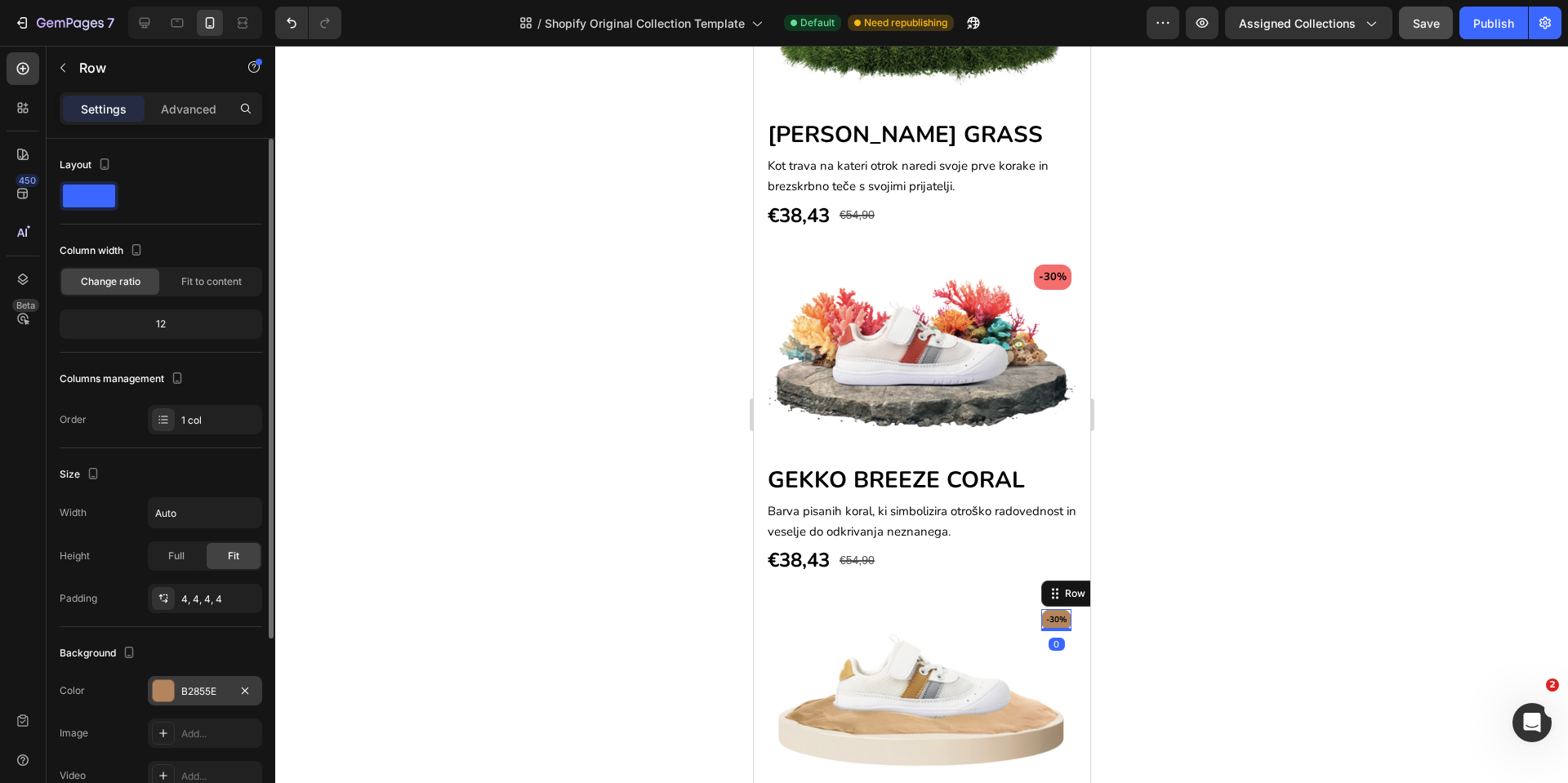
click at [160, 681] on div at bounding box center [163, 691] width 21 height 21
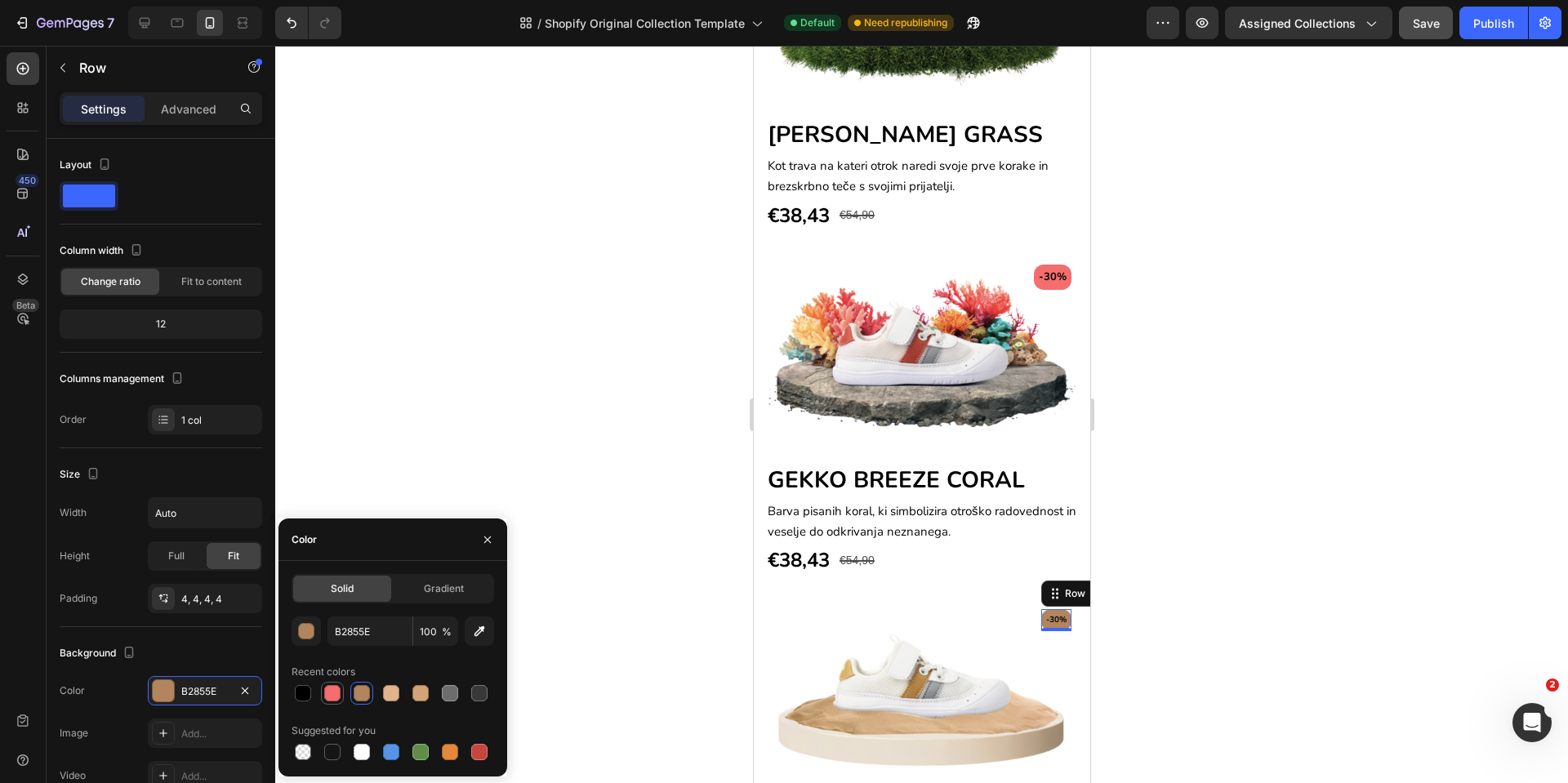
click at [337, 691] on div at bounding box center [333, 693] width 16 height 16
type input "F46E6E"
click at [1046, 614] on p "-30%" at bounding box center [1056, 621] width 21 height 13
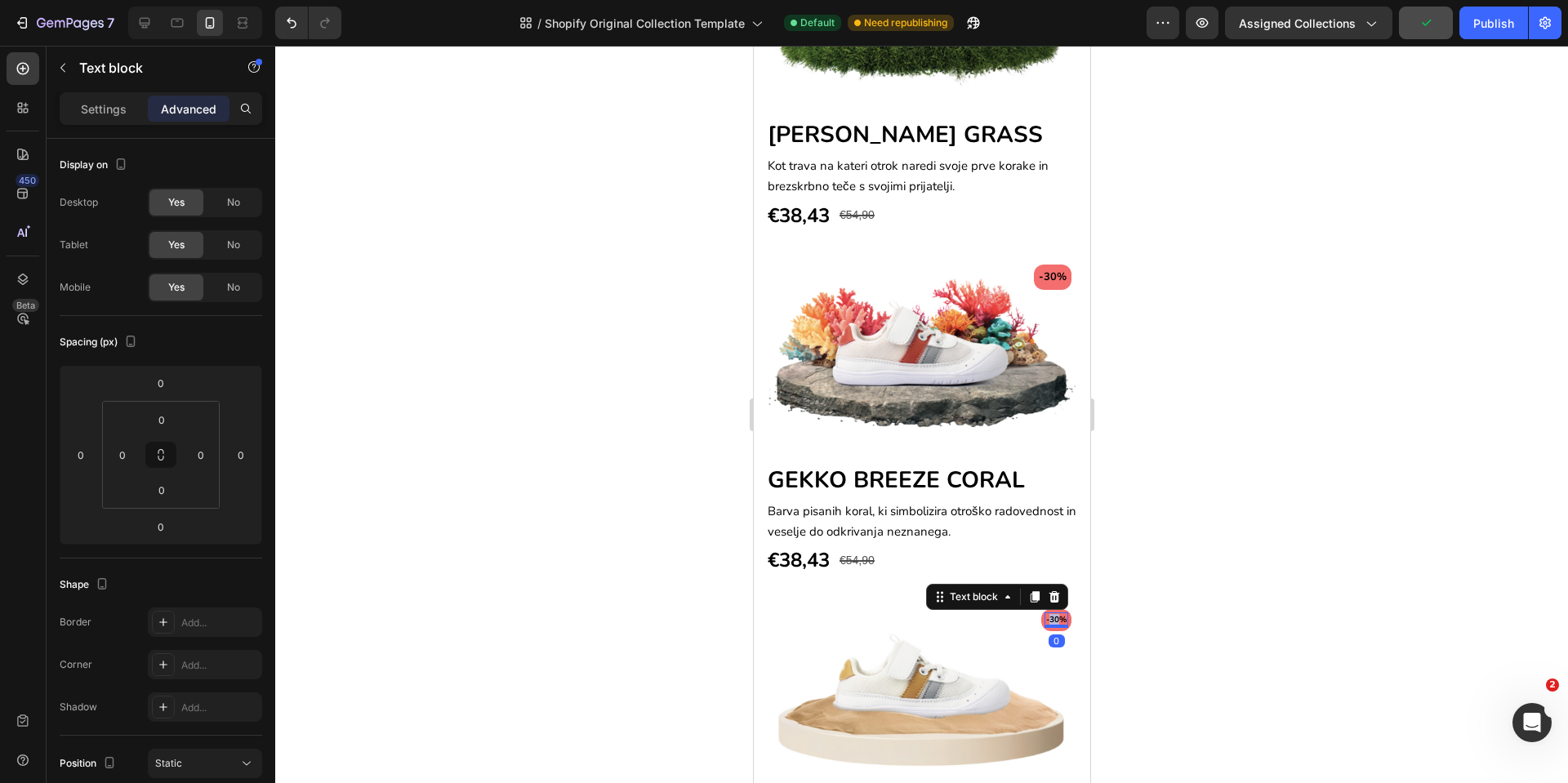
click at [1046, 614] on p "-30%" at bounding box center [1056, 621] width 21 height 13
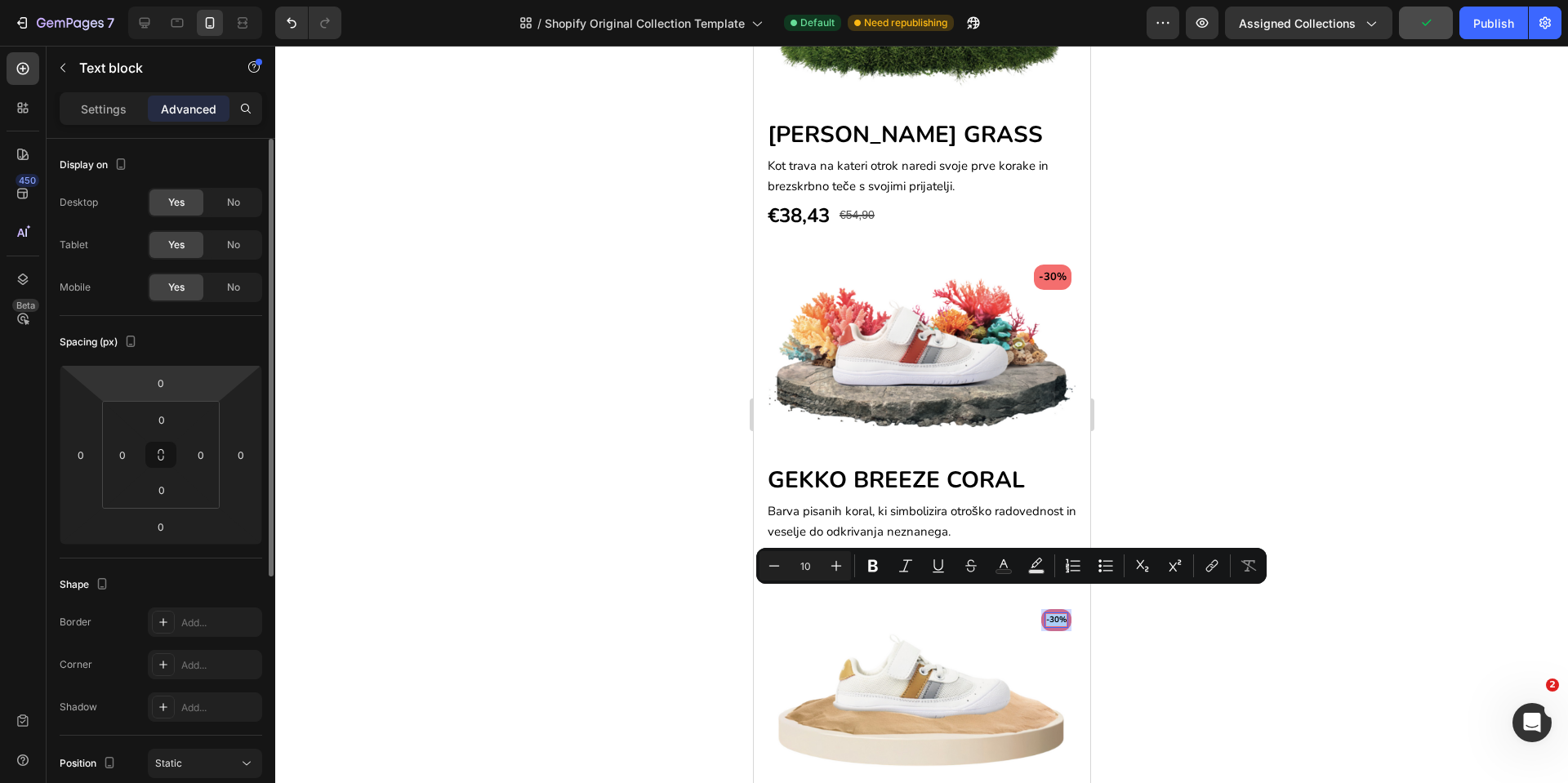
click at [108, 111] on p "Settings" at bounding box center [103, 109] width 45 height 17
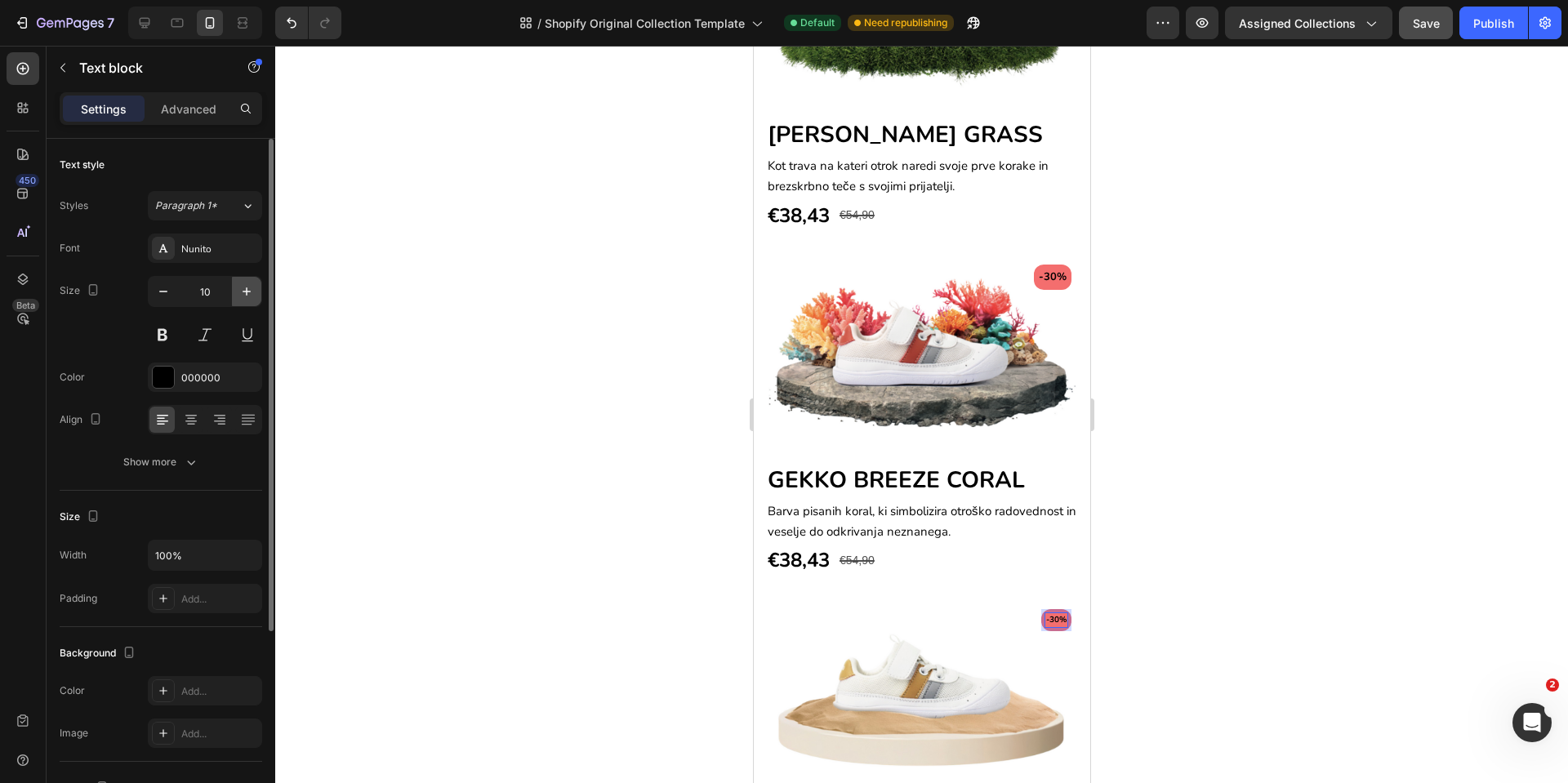
click at [237, 292] on button "button" at bounding box center [247, 292] width 29 height 29
type input "13"
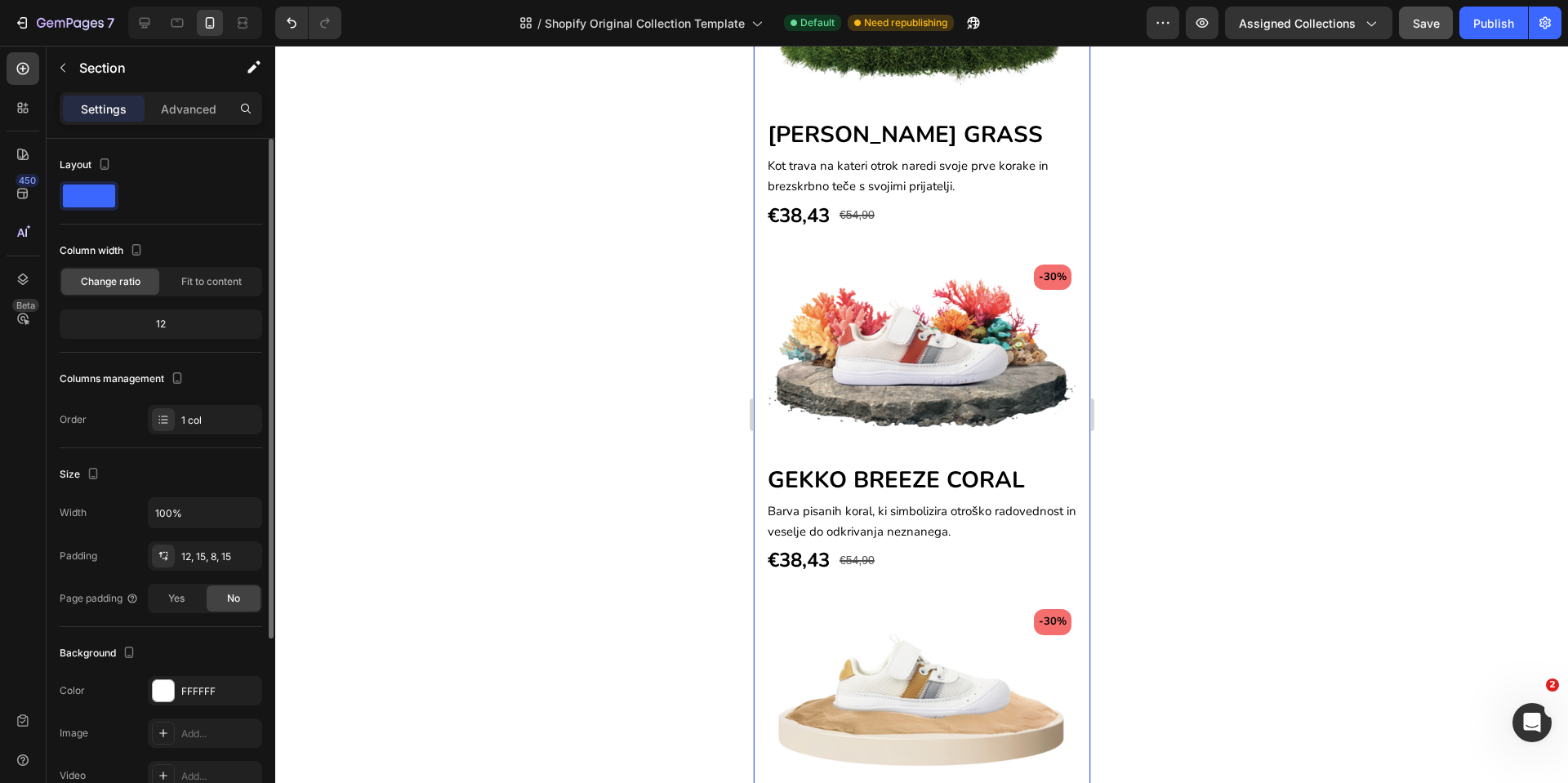
click at [758, 568] on div "-30% Text block Row Image GEKKO BREEZE GRASS Heading Kot trava na kateri otrok …" at bounding box center [921, 429] width 336 height 1052
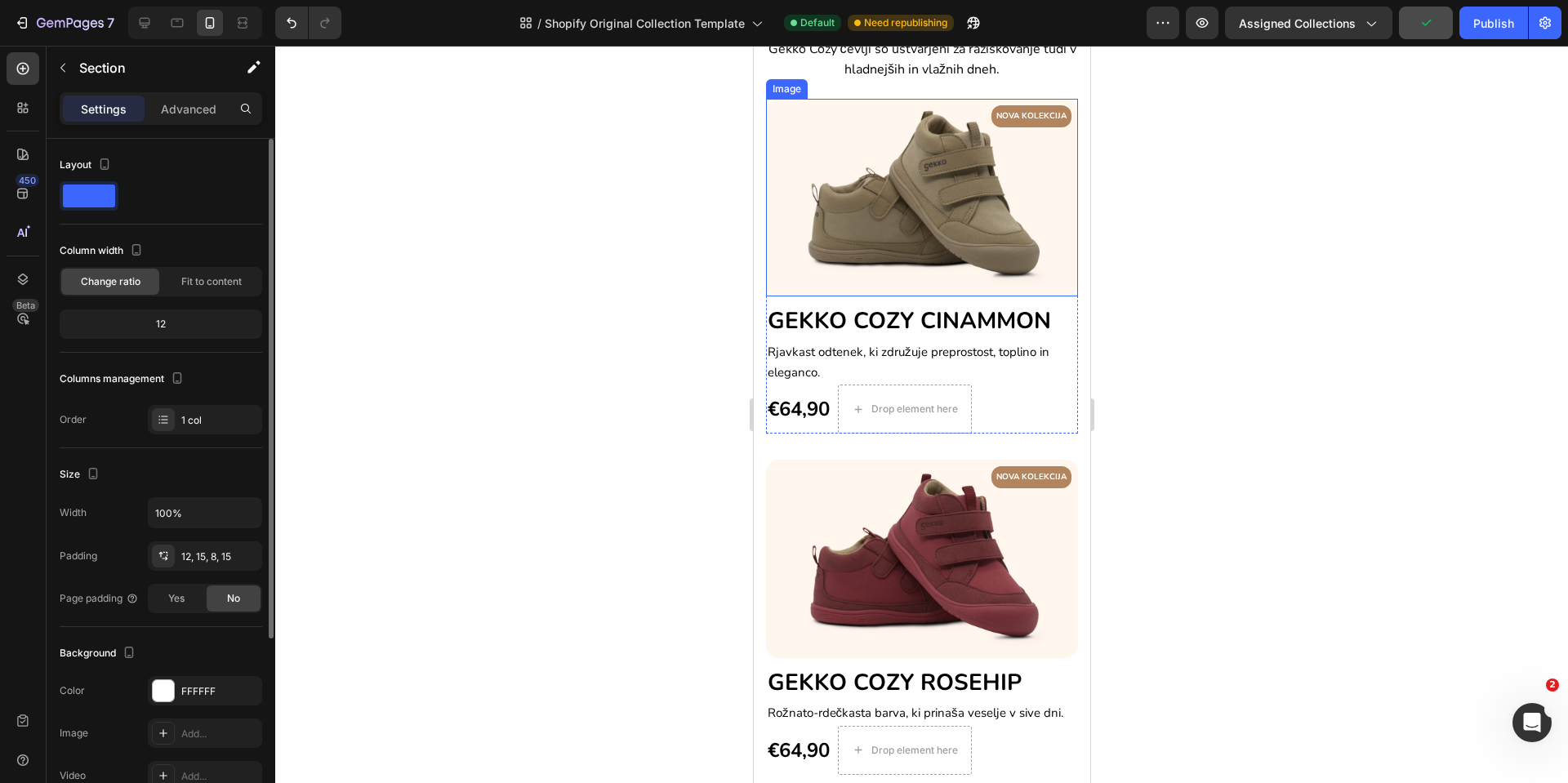
scroll to position [0, 0]
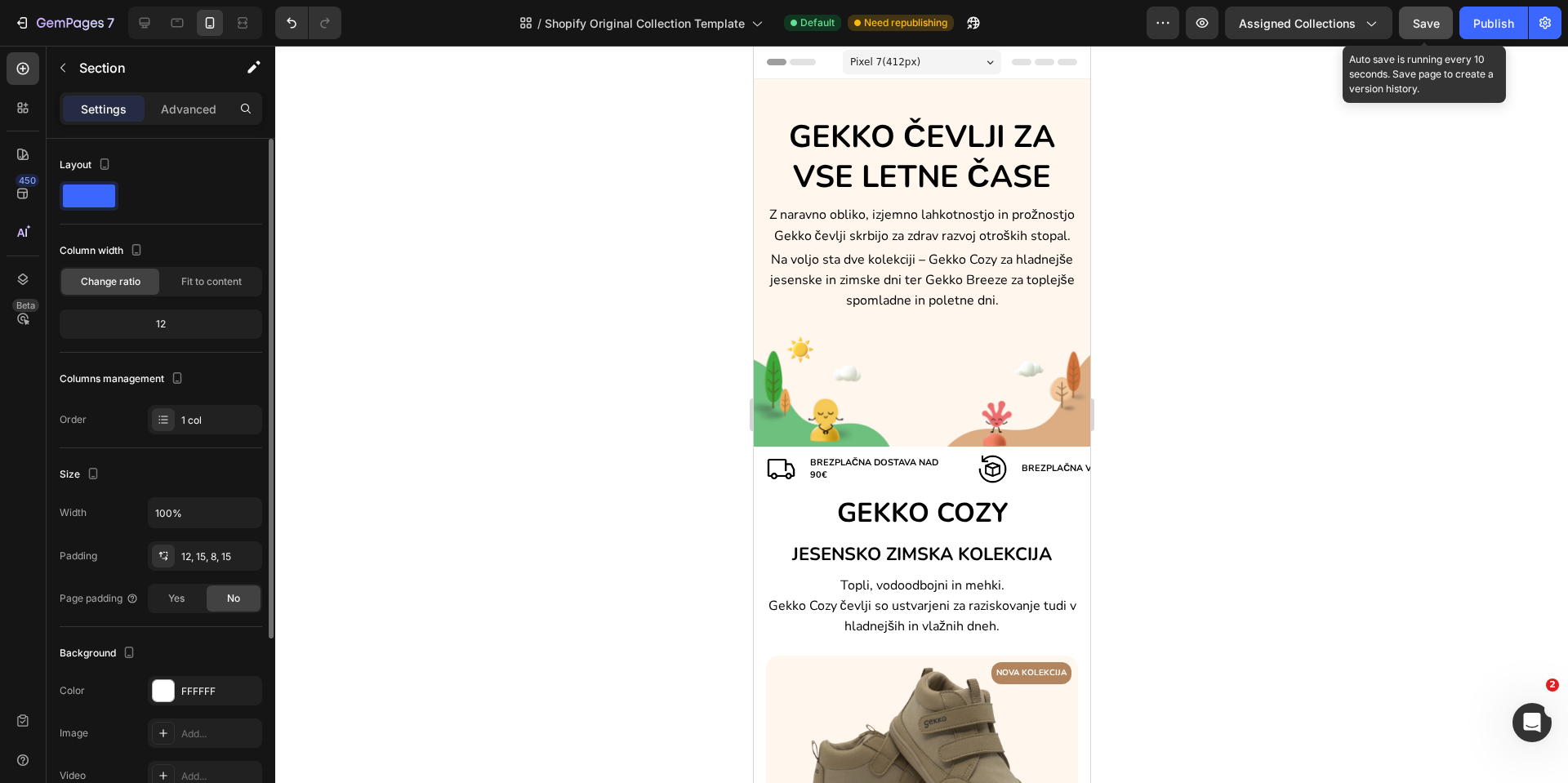
click at [1416, 29] on span "Save" at bounding box center [1427, 23] width 27 height 14
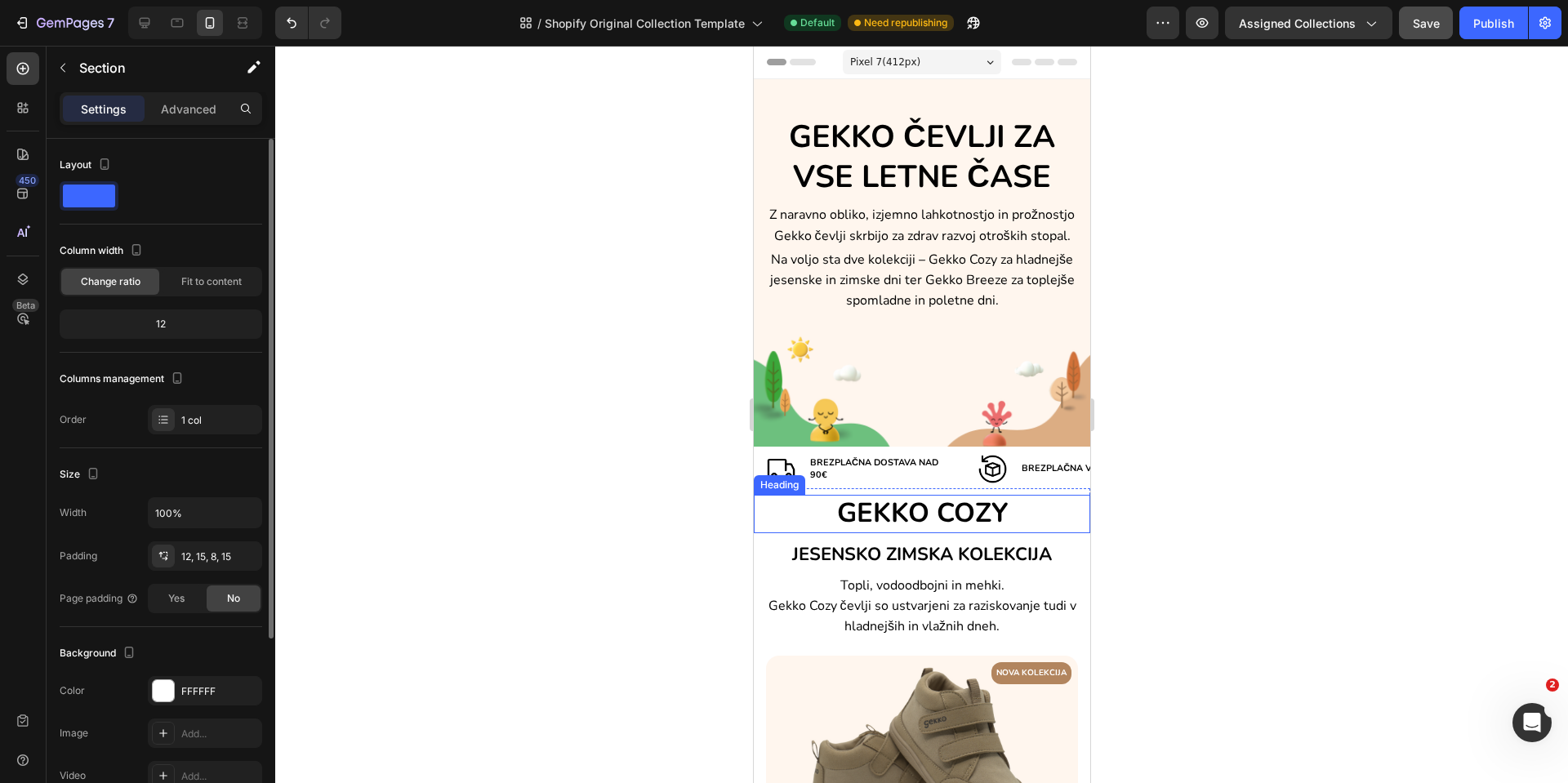
click at [891, 508] on h2 "GEKKO COZY" at bounding box center [921, 514] width 336 height 38
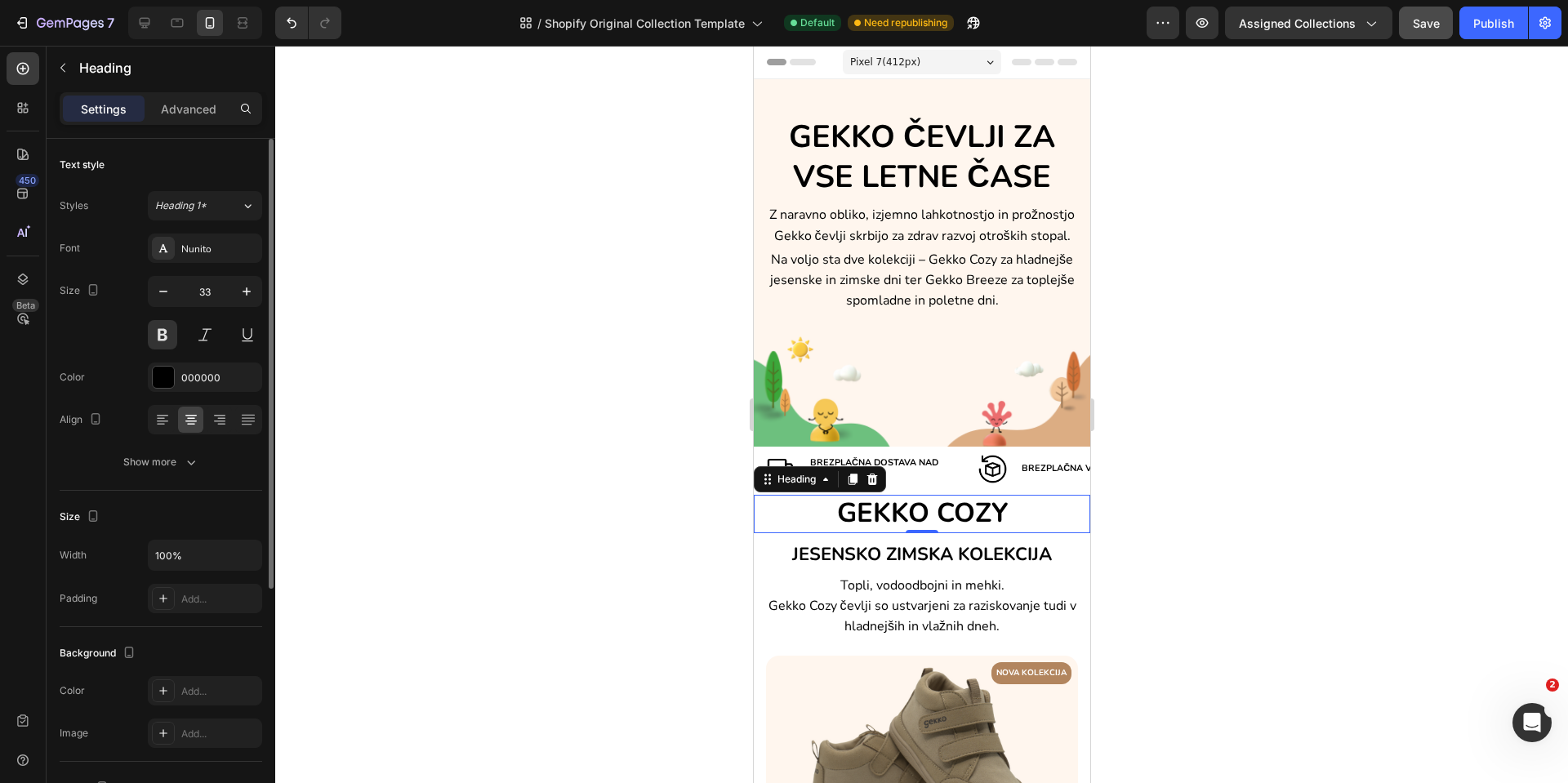
click at [890, 508] on h2 "GEKKO COZY" at bounding box center [921, 514] width 336 height 38
click at [889, 507] on p "GEKKO COZY" at bounding box center [922, 514] width 334 height 35
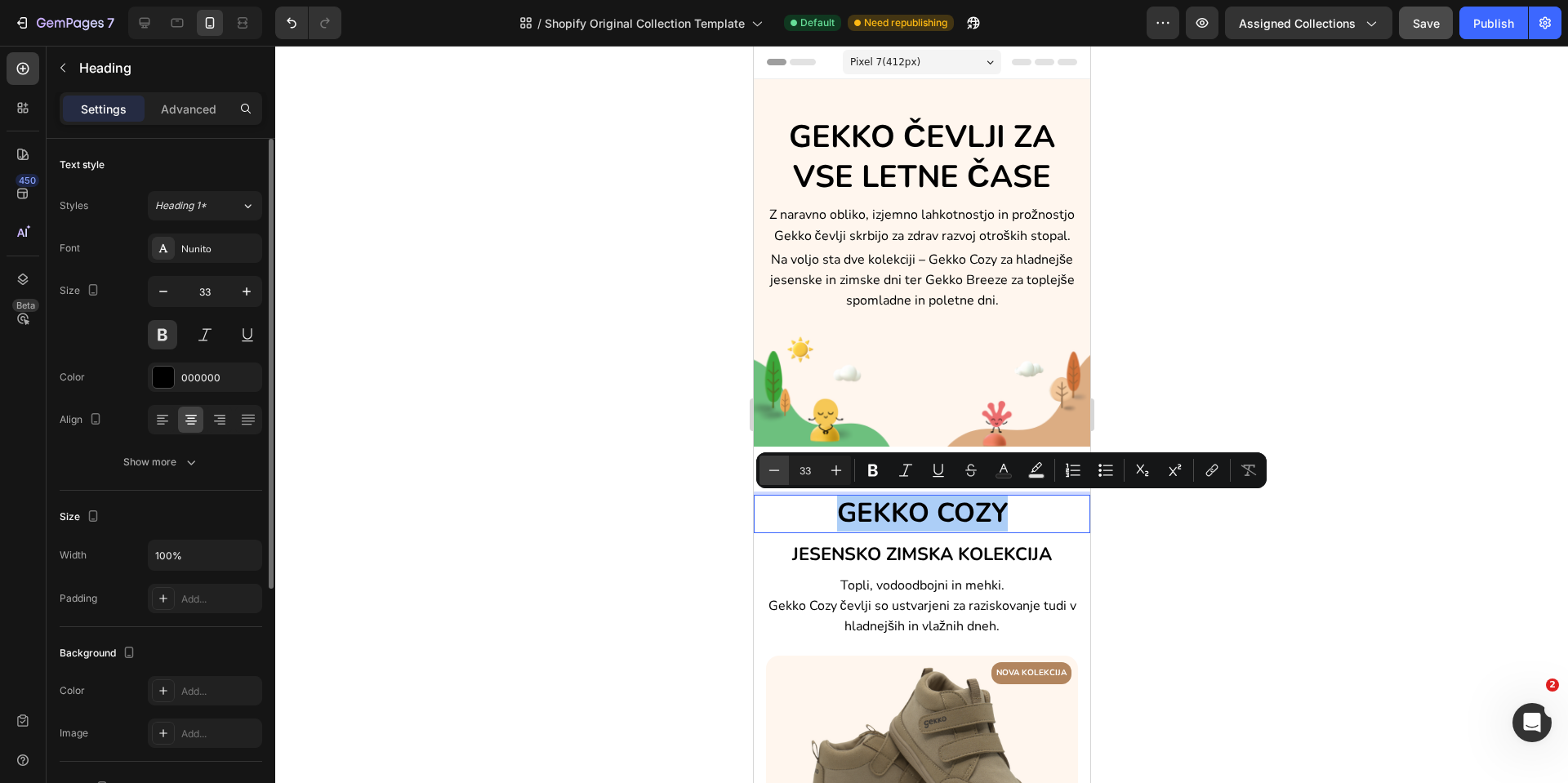
click at [770, 469] on icon "Editor contextual toolbar" at bounding box center [774, 470] width 16 height 16
click at [770, 468] on icon "Editor contextual toolbar" at bounding box center [774, 470] width 16 height 16
type input "29"
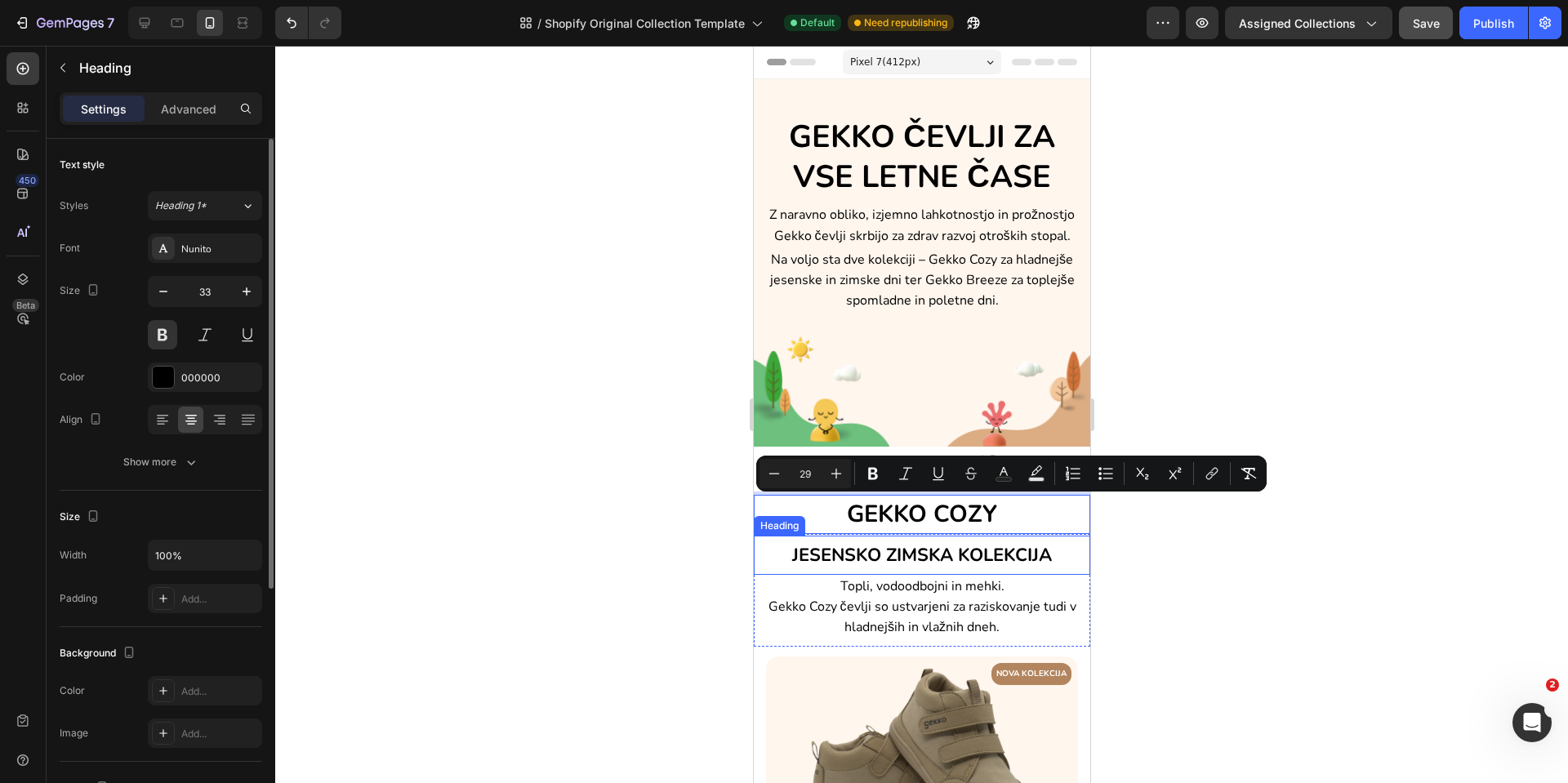
click at [895, 552] on span "JESENSKO ZIMSKA KOLEKCIJA" at bounding box center [921, 555] width 260 height 24
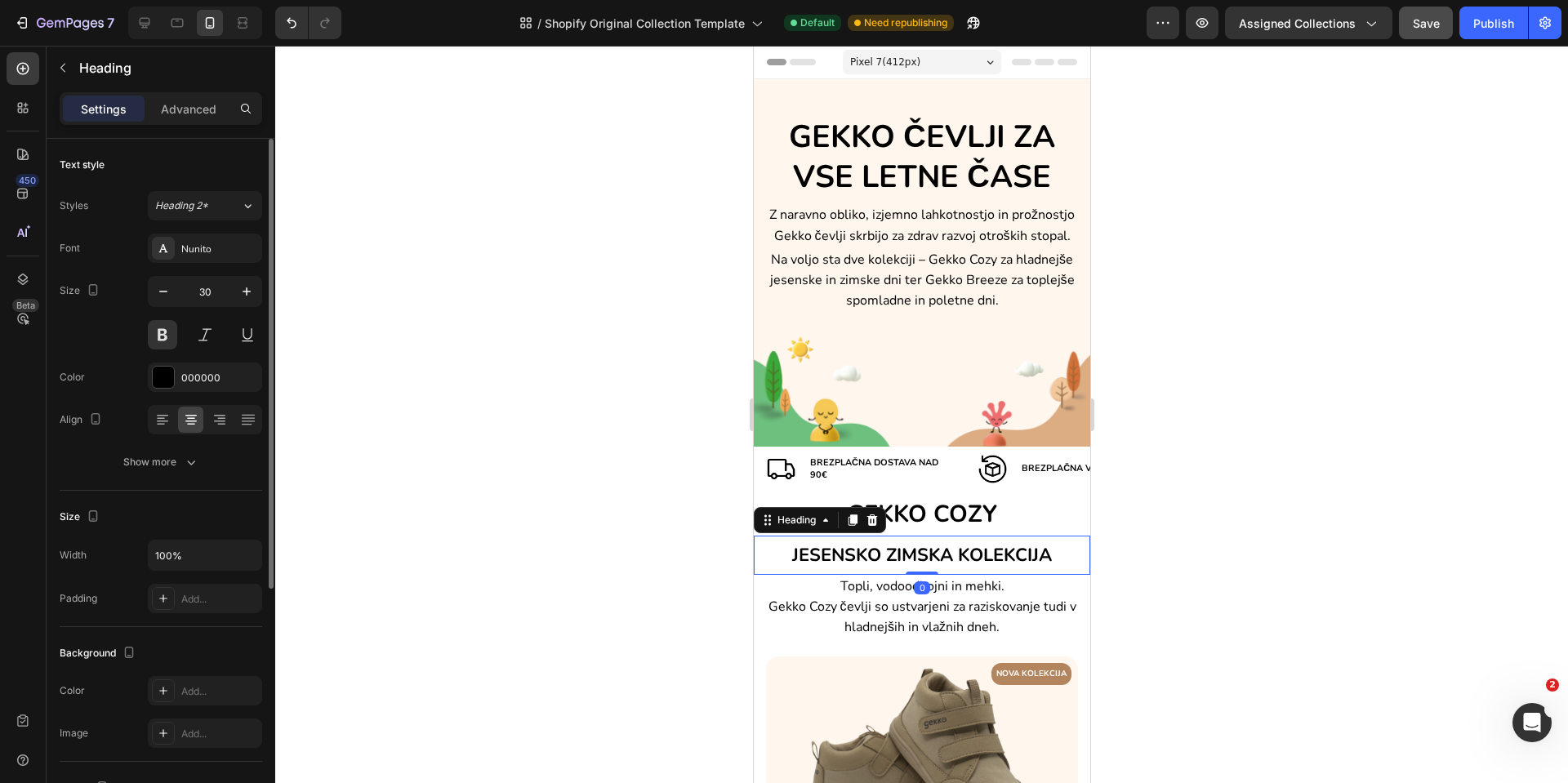
click at [881, 512] on div "Heading" at bounding box center [819, 520] width 132 height 26
click at [912, 510] on span "GEKKO COZY" at bounding box center [922, 514] width 150 height 32
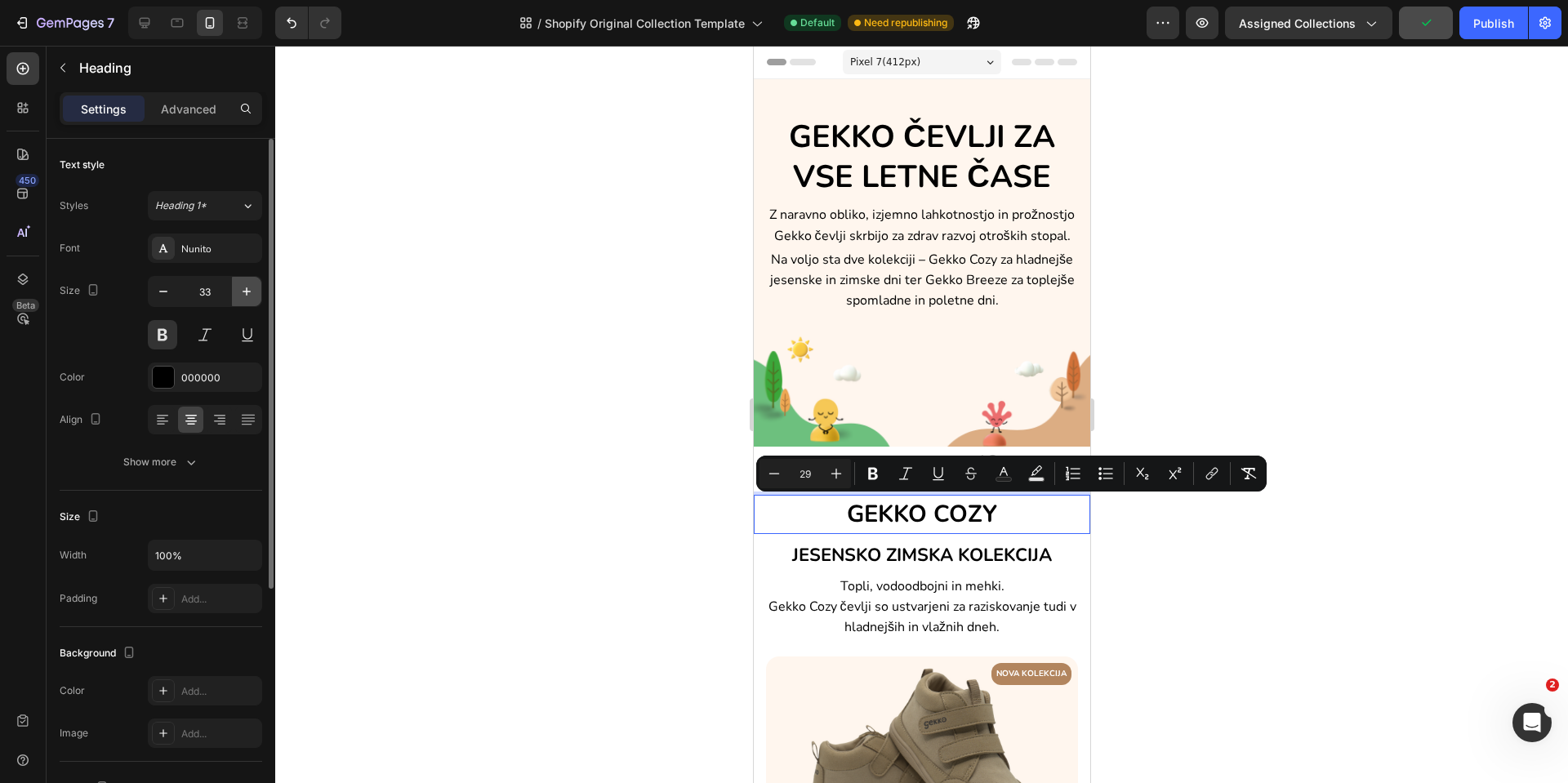
click at [252, 292] on icon "button" at bounding box center [247, 292] width 16 height 16
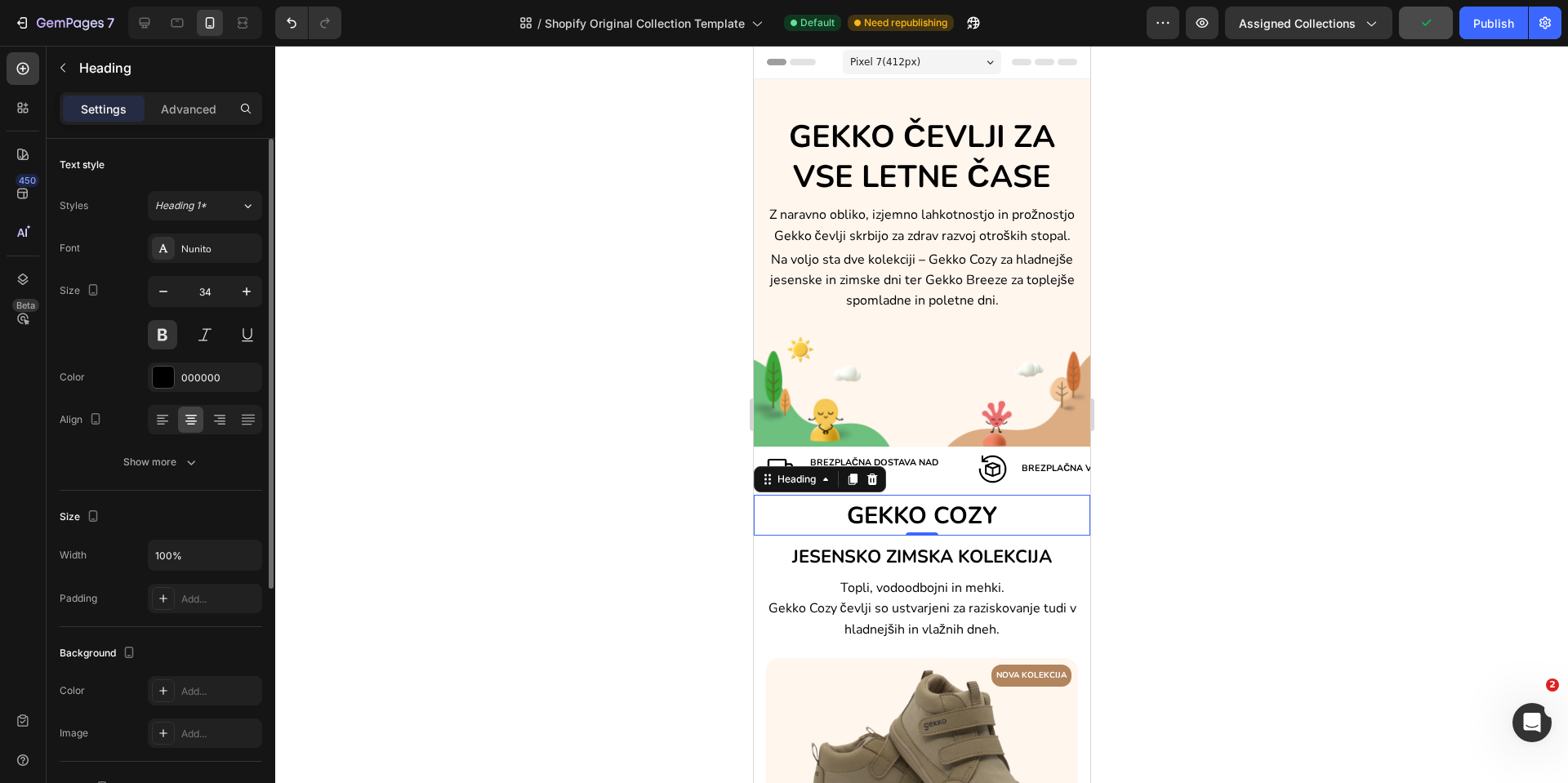
click at [255, 292] on button "button" at bounding box center [247, 292] width 29 height 29
click at [257, 295] on button "button" at bounding box center [247, 292] width 29 height 29
click at [256, 295] on button "button" at bounding box center [247, 292] width 29 height 29
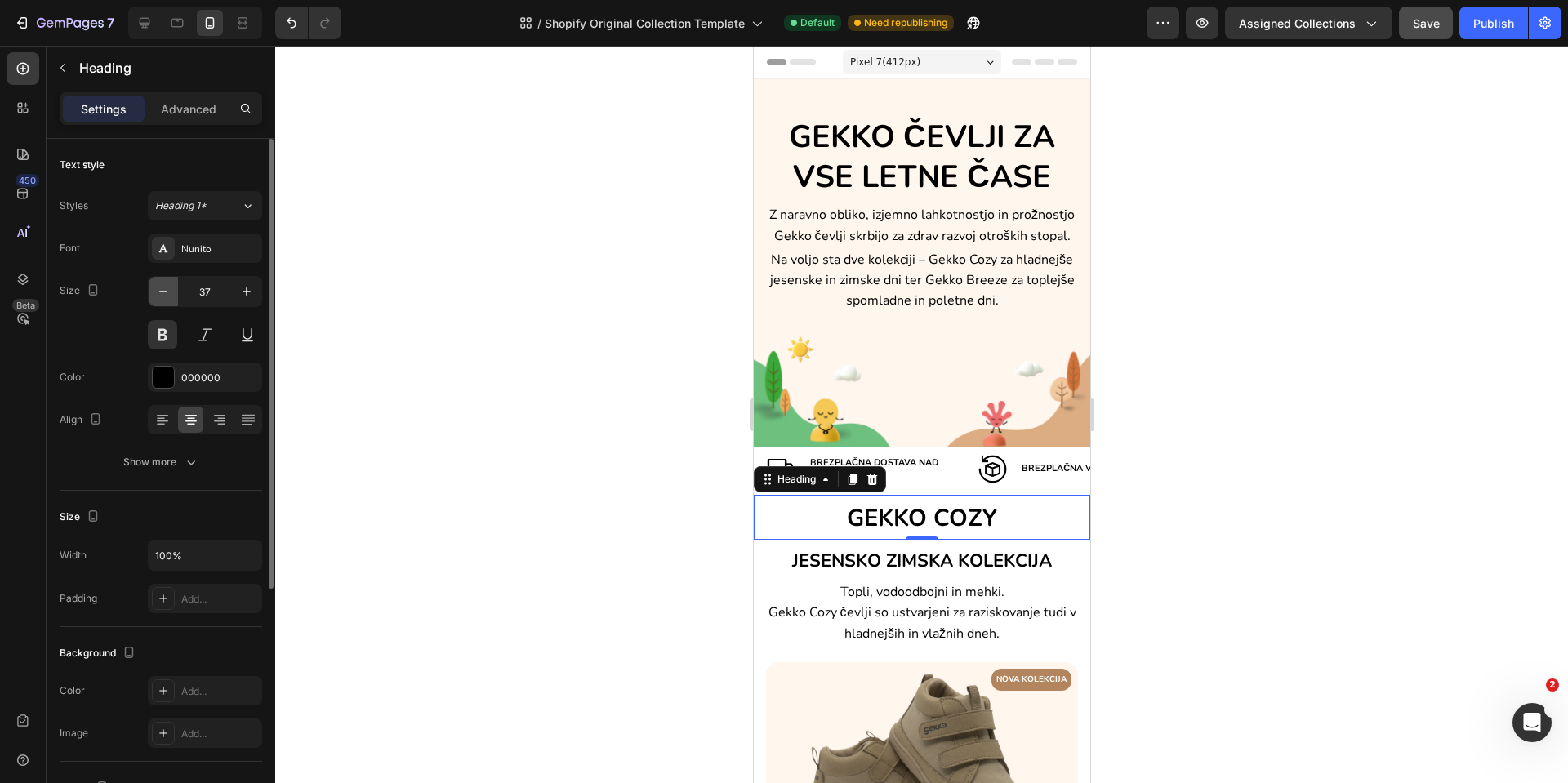
click at [161, 297] on icon "button" at bounding box center [163, 292] width 16 height 16
type input "33"
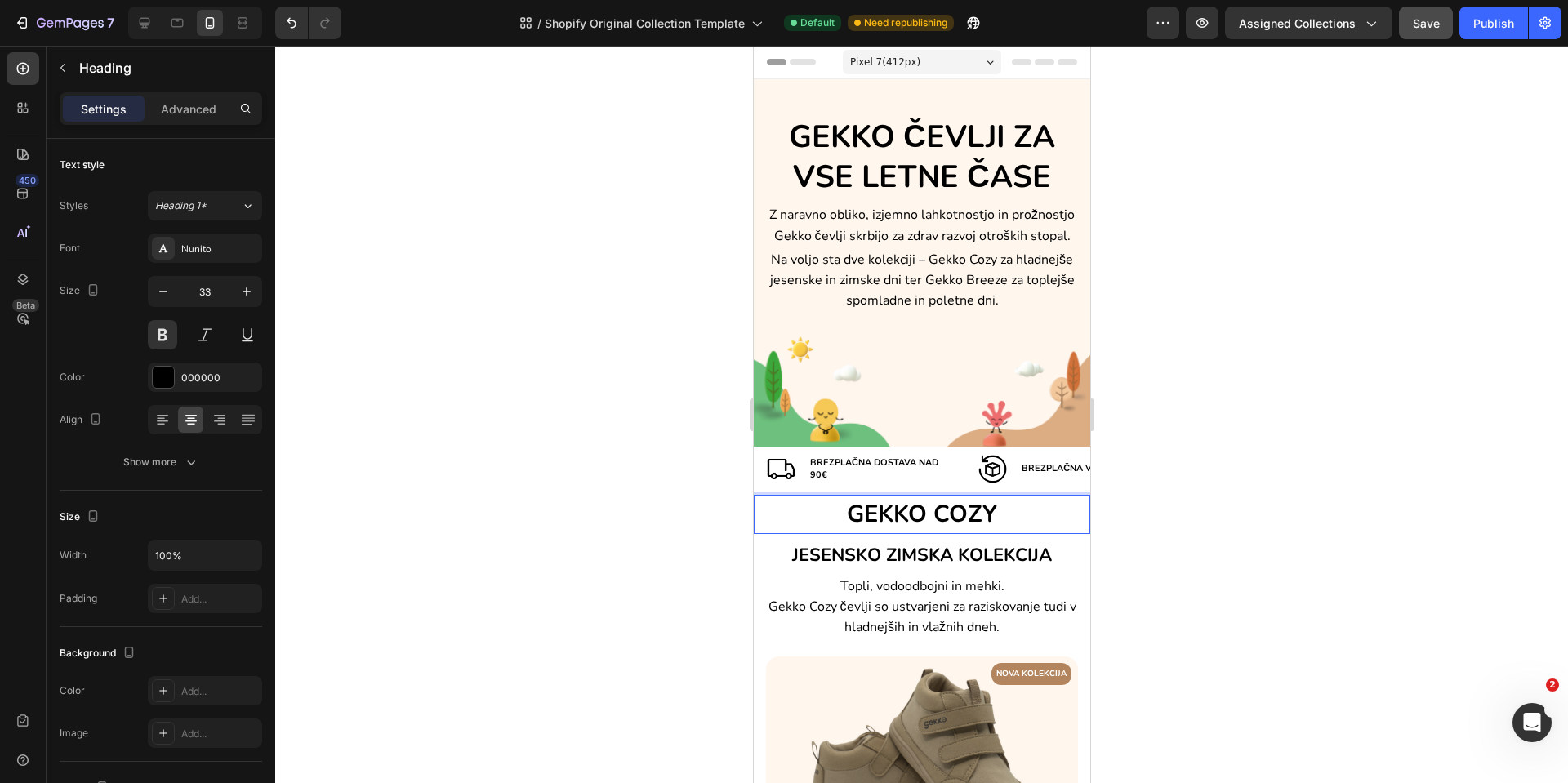
click at [866, 511] on span "GEKKO COZY" at bounding box center [922, 514] width 150 height 32
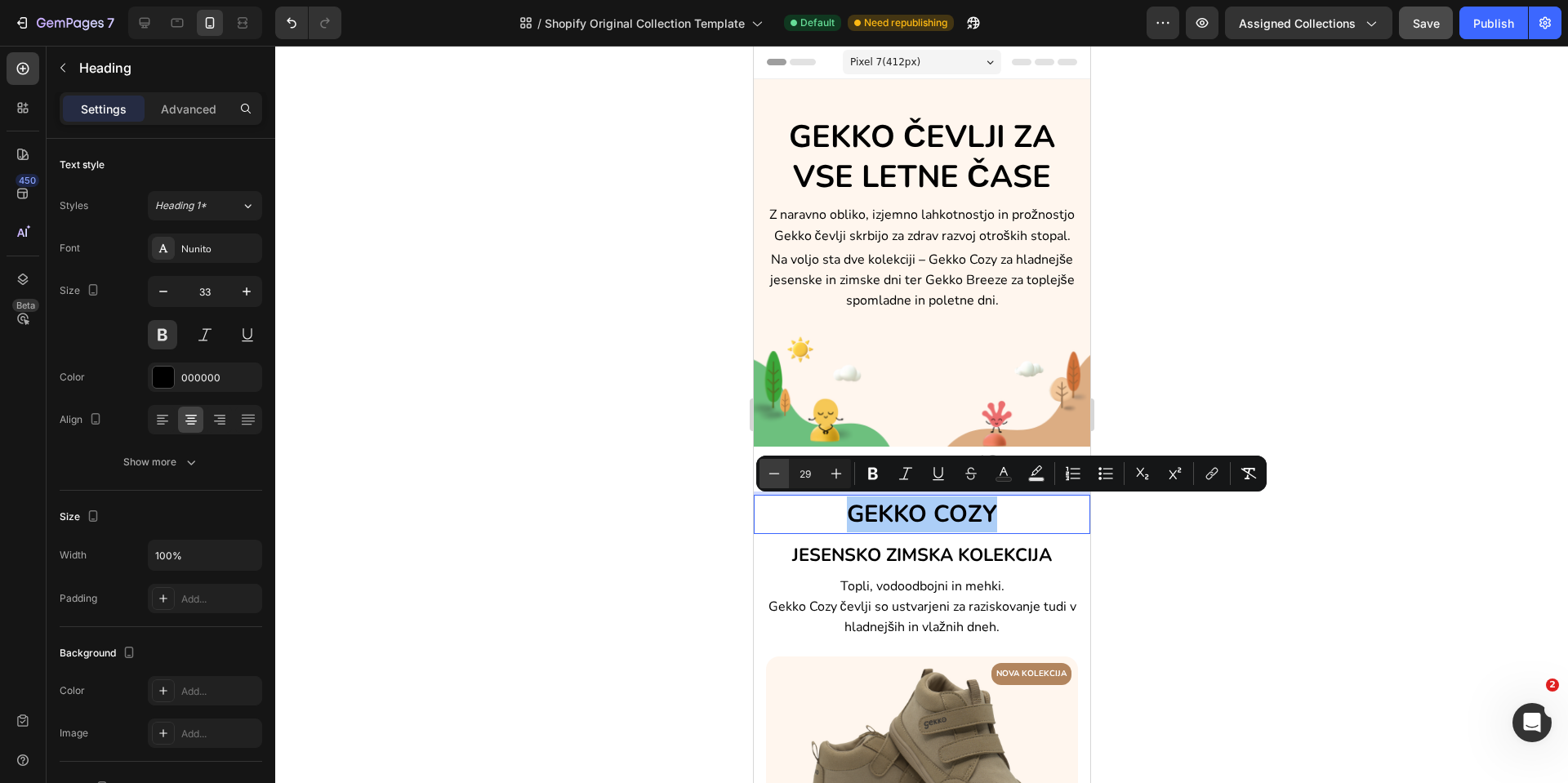
click at [769, 472] on icon "Editor contextual toolbar" at bounding box center [774, 474] width 16 height 16
type input "26"
click at [808, 569] on h2 "JESENSKO ZIMSKA KOLEKCIJA" at bounding box center [921, 555] width 336 height 37
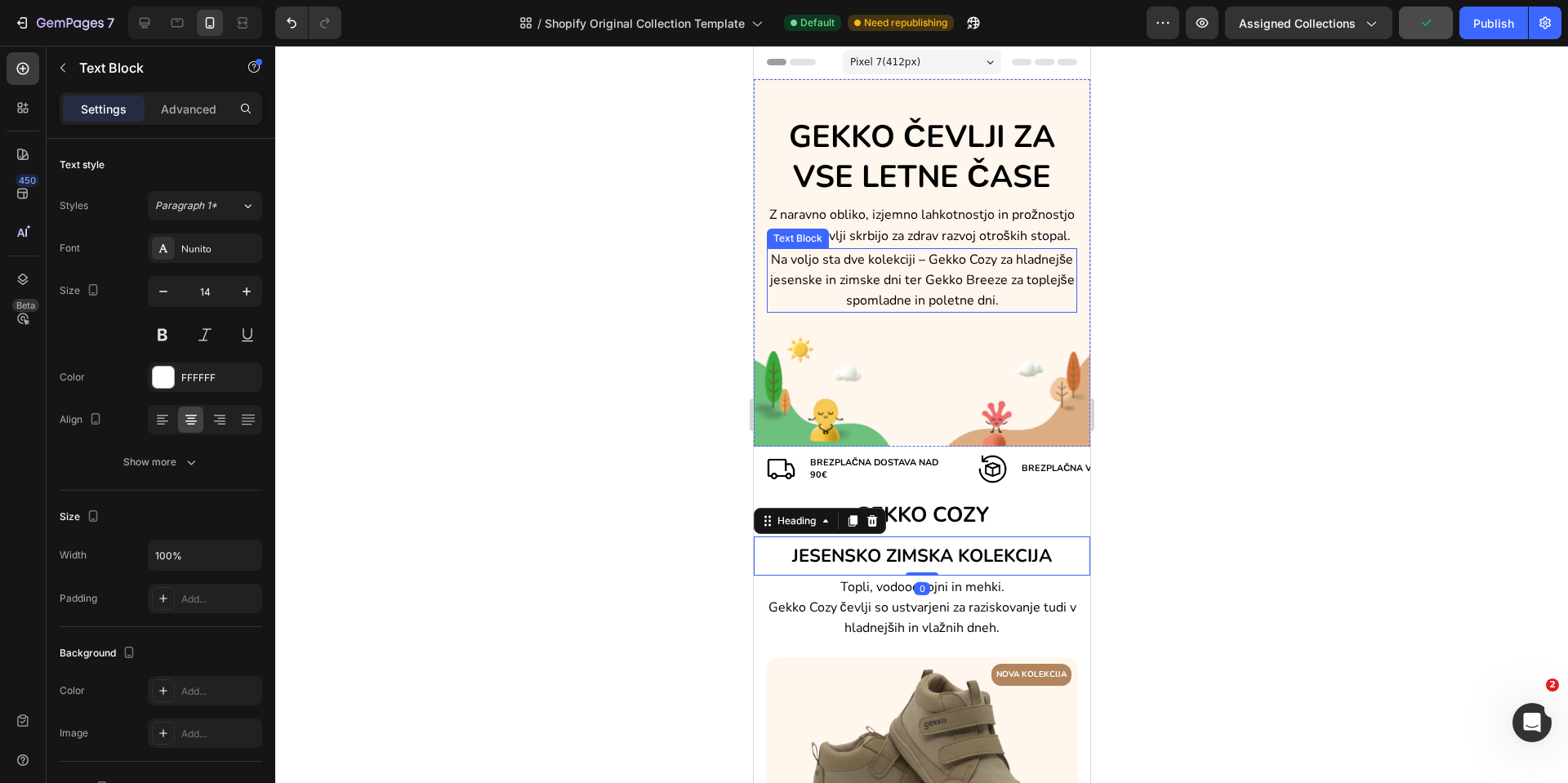
click at [894, 295] on span "Na voljo sta dve kolekciji – Gekko Cozy za hladnejše jesenske in zimske dni ter…" at bounding box center [922, 280] width 305 height 59
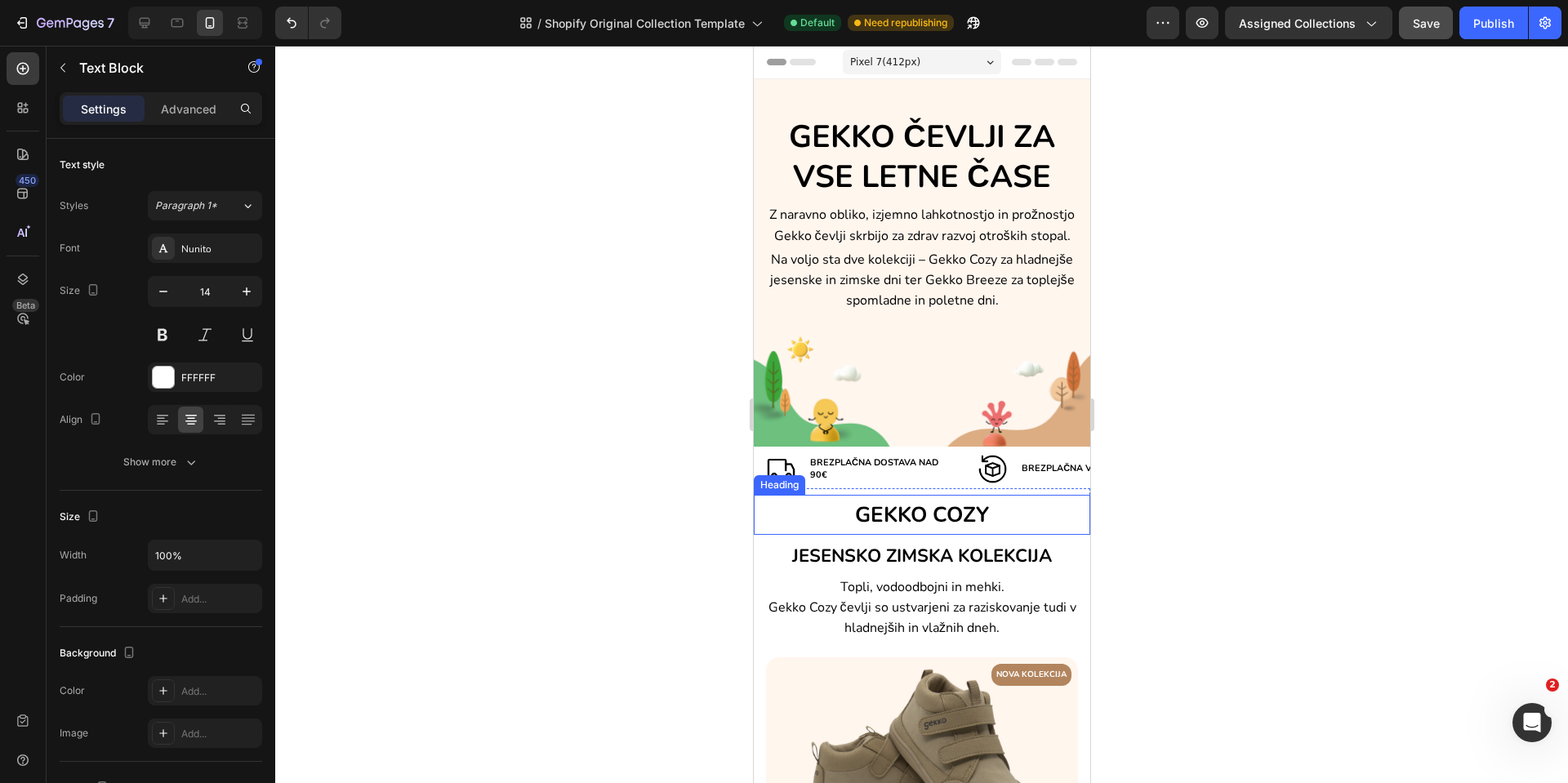
click at [895, 520] on span "GEKKO COZY" at bounding box center [922, 515] width 134 height 29
click at [843, 515] on h2 "GEKKO COZY" at bounding box center [921, 515] width 336 height 40
click at [843, 515] on p "GEKKO COZY" at bounding box center [922, 515] width 334 height 37
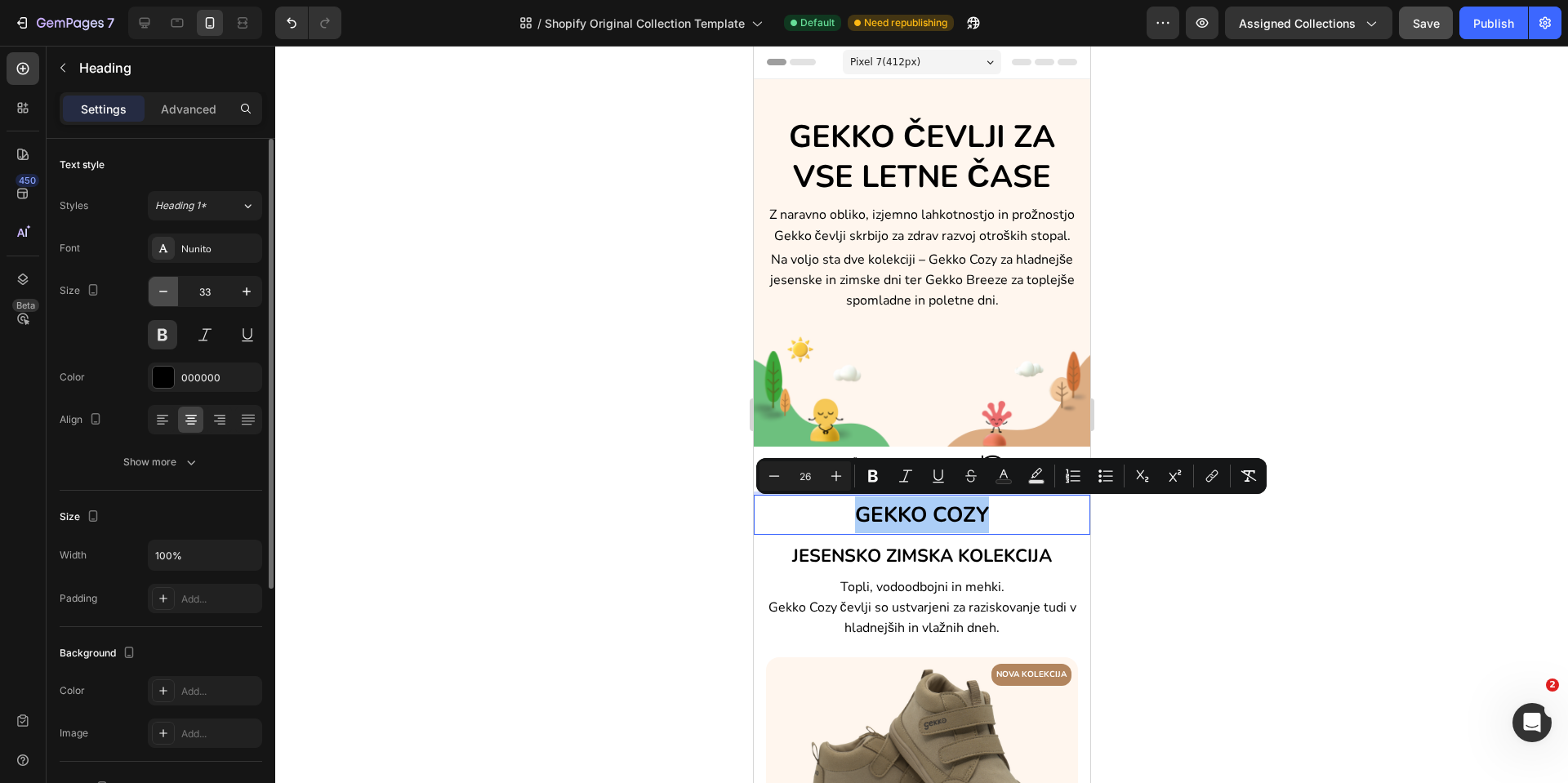
click at [166, 302] on button "button" at bounding box center [163, 292] width 29 height 29
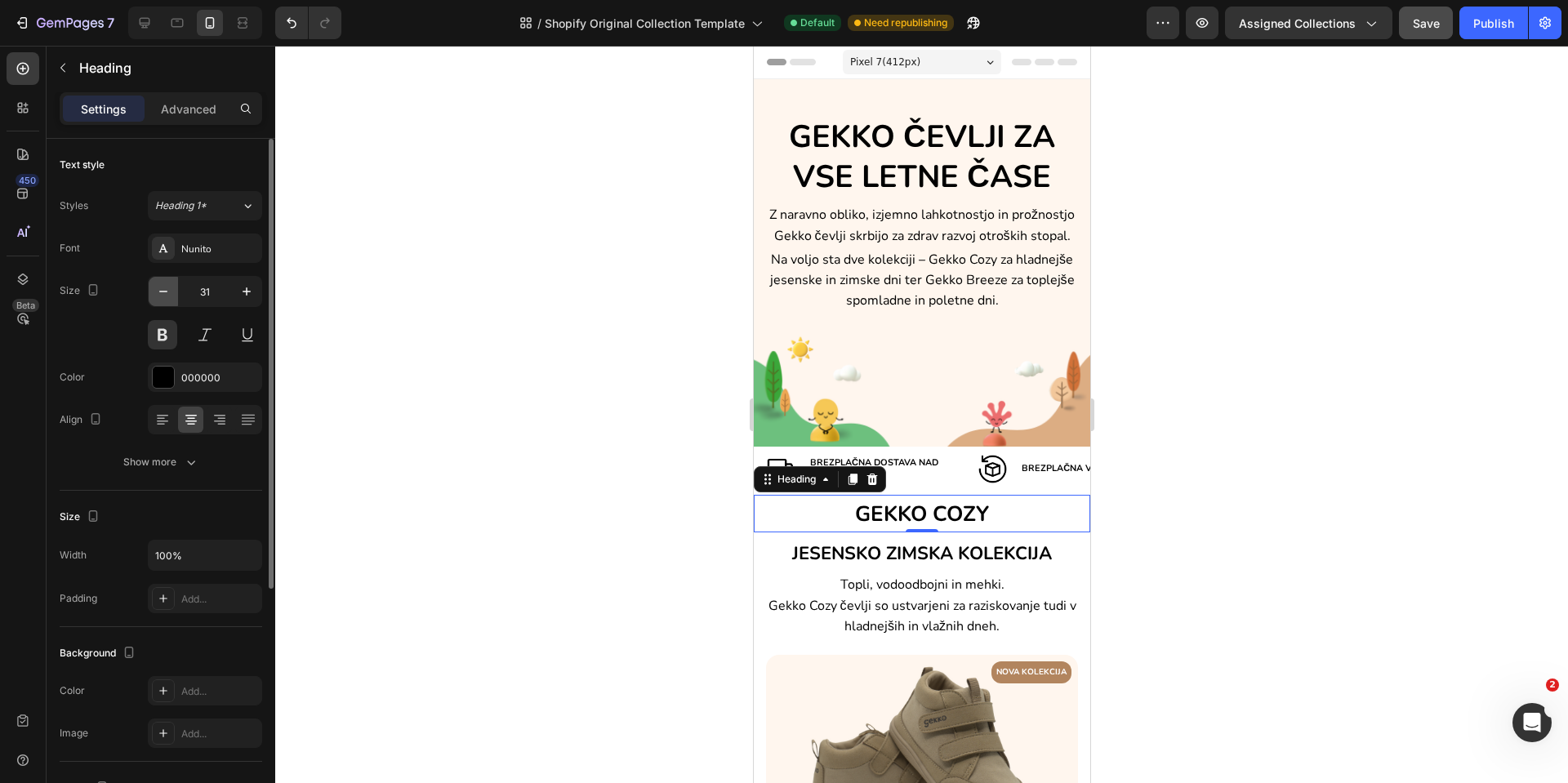
click at [166, 302] on button "button" at bounding box center [163, 292] width 29 height 29
type input "28"
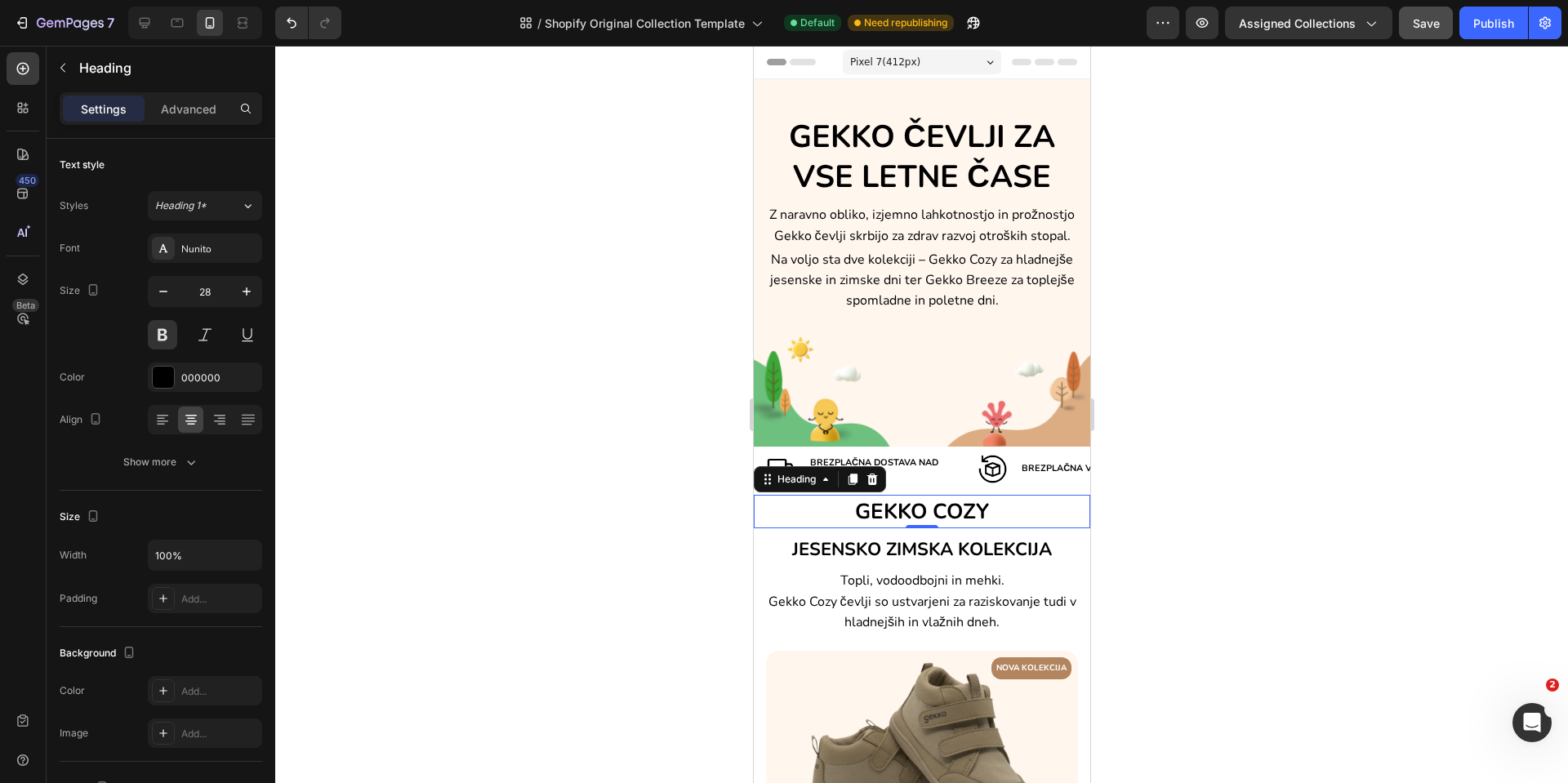
click at [905, 508] on span "GEKKO COZY" at bounding box center [922, 512] width 134 height 29
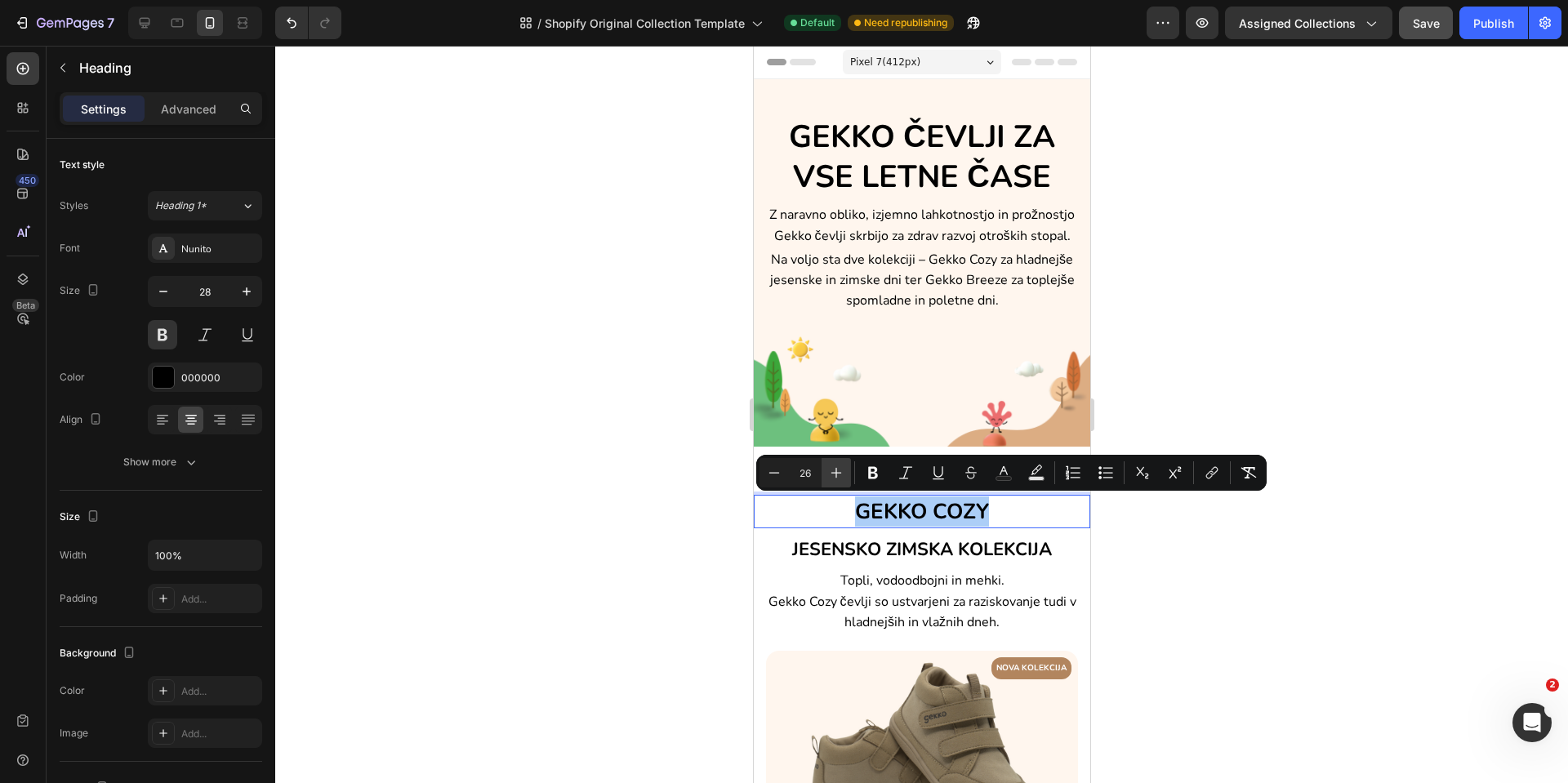
click at [829, 469] on icon "Editor contextual toolbar" at bounding box center [837, 473] width 16 height 16
type input "29"
click at [839, 568] on div "Topli, vodoodbojni in mehki. Gekko Cozy čevlji so ustvarjeni za raziskovanje tu…" at bounding box center [921, 601] width 336 height 65
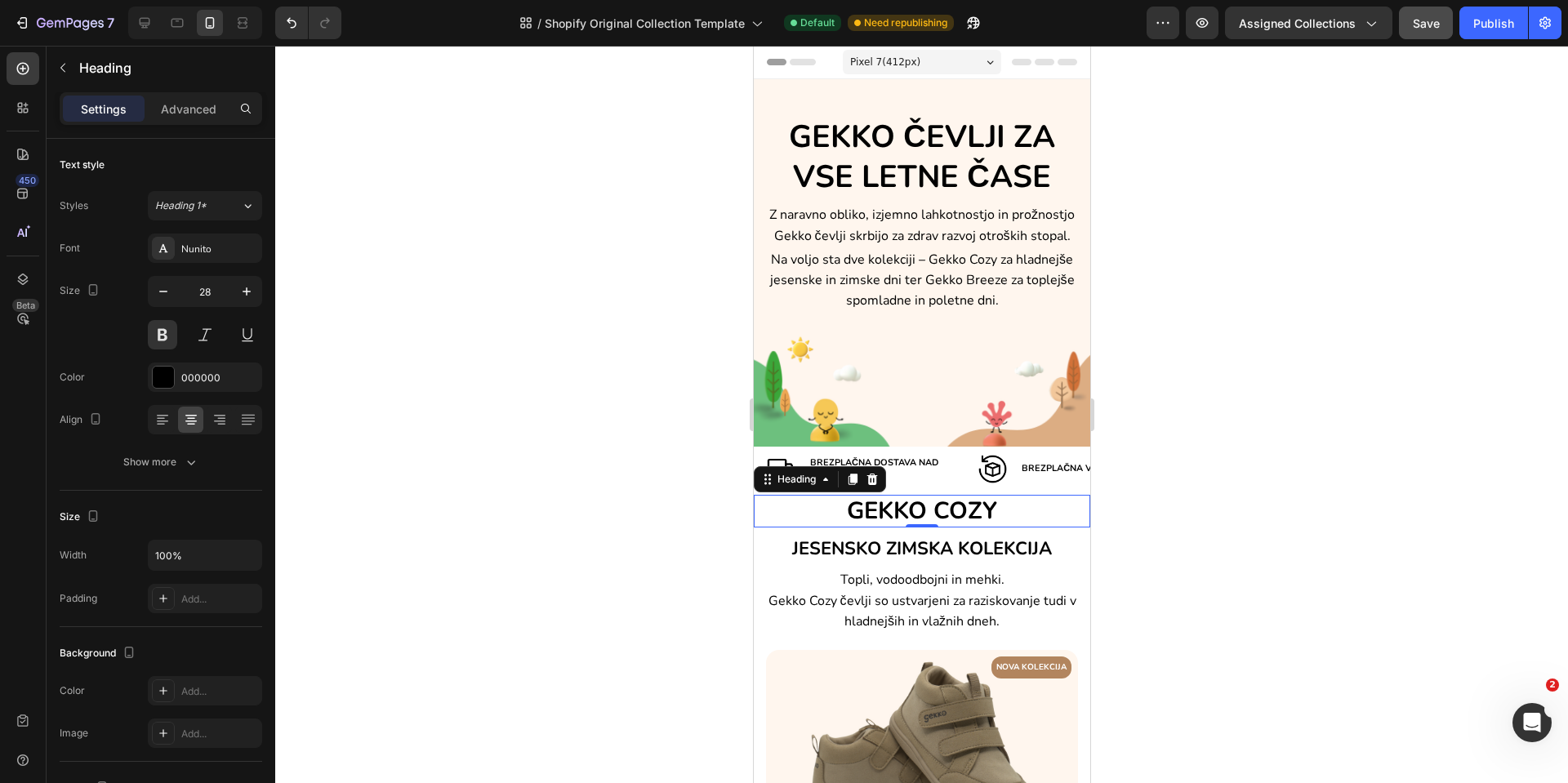
click at [870, 508] on span "GEKKO COZY" at bounding box center [922, 510] width 150 height 32
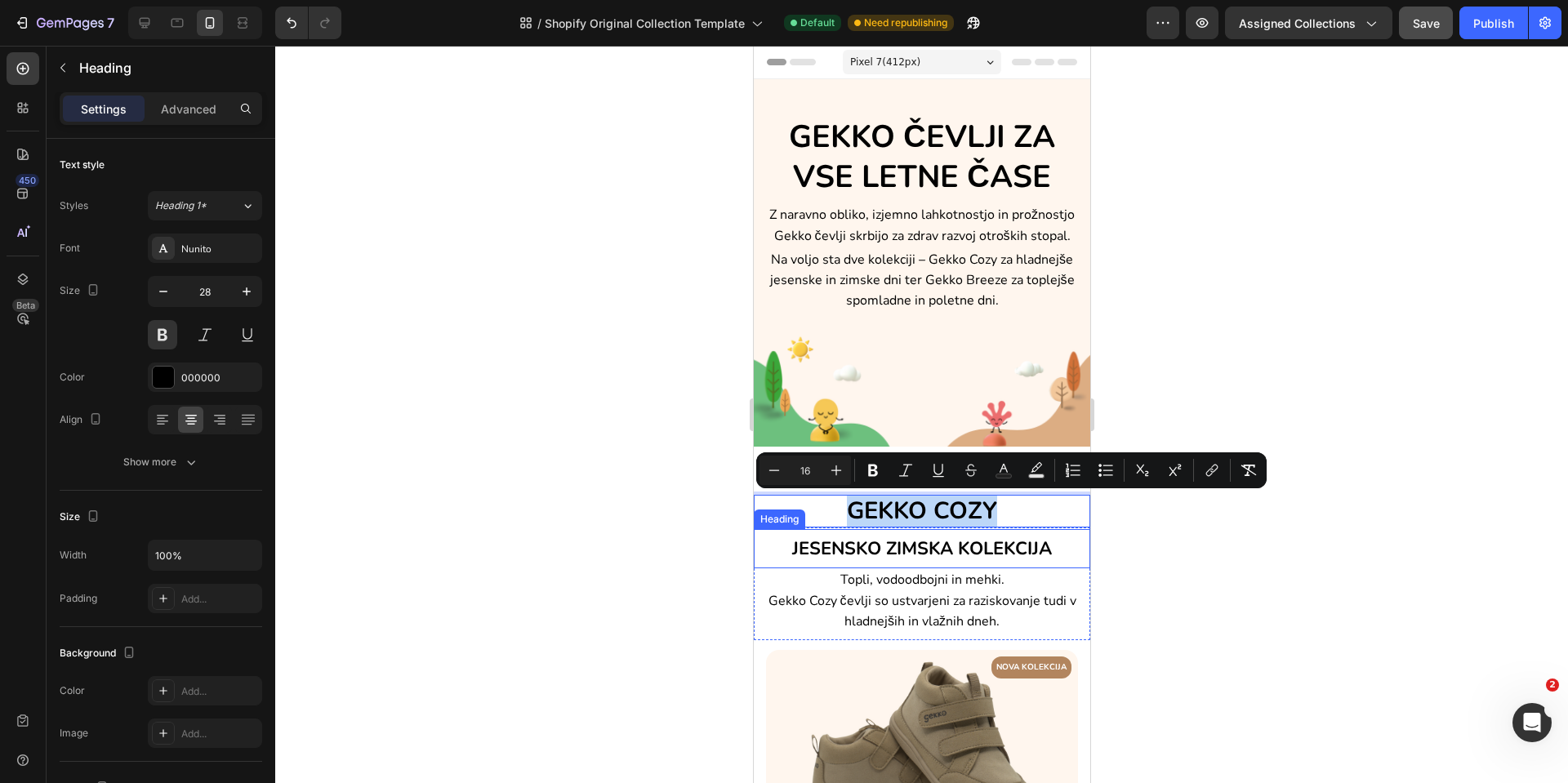
click at [856, 543] on span "JESENSKO ZIMSKA KOLEKCIJA" at bounding box center [921, 548] width 260 height 24
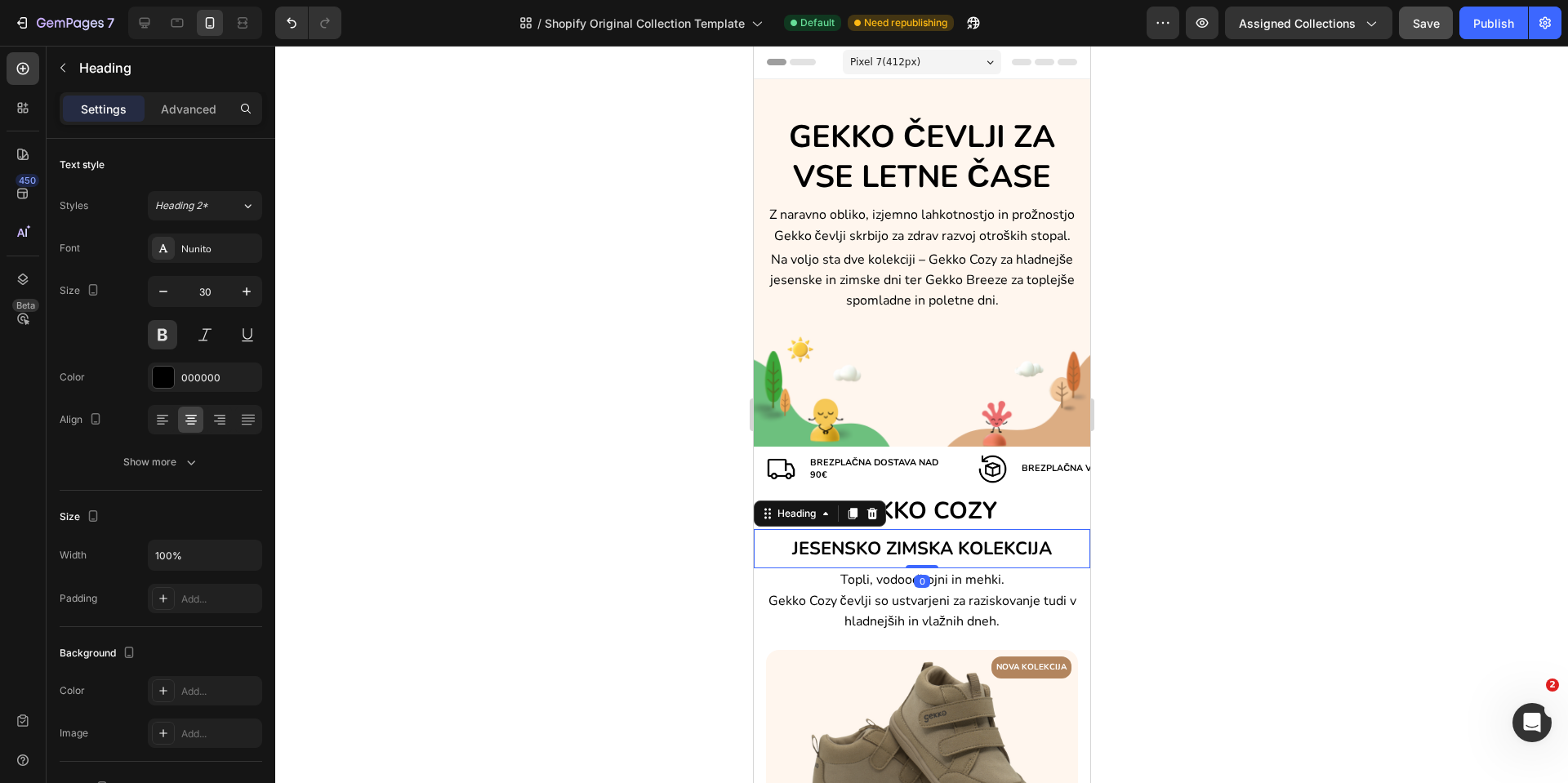
click at [856, 543] on span "JESENSKO ZIMSKA KOLEKCIJA" at bounding box center [921, 548] width 260 height 24
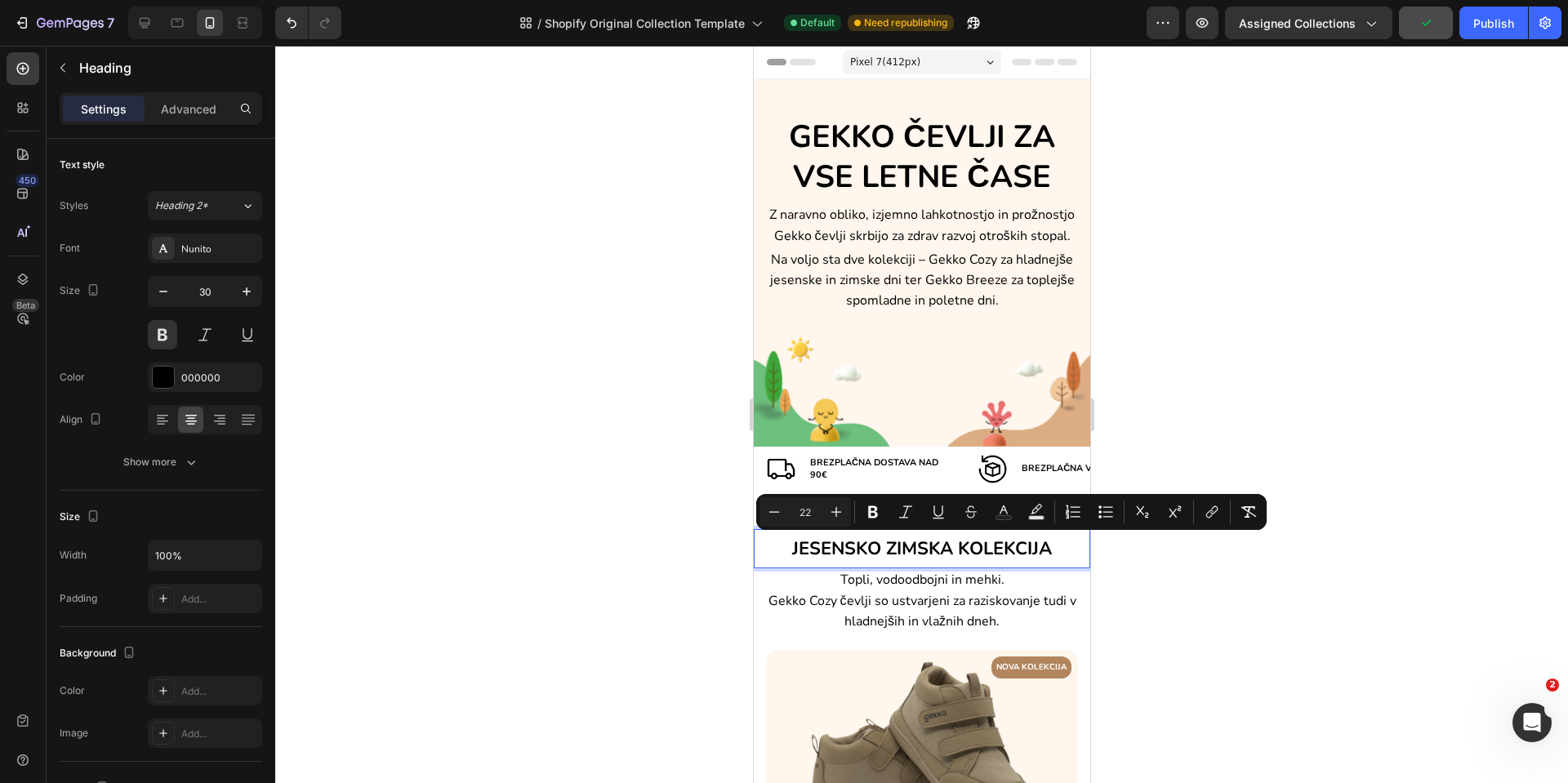
click at [936, 558] on span "JESENSKO ZIMSKA KOLEKCIJA" at bounding box center [921, 548] width 260 height 24
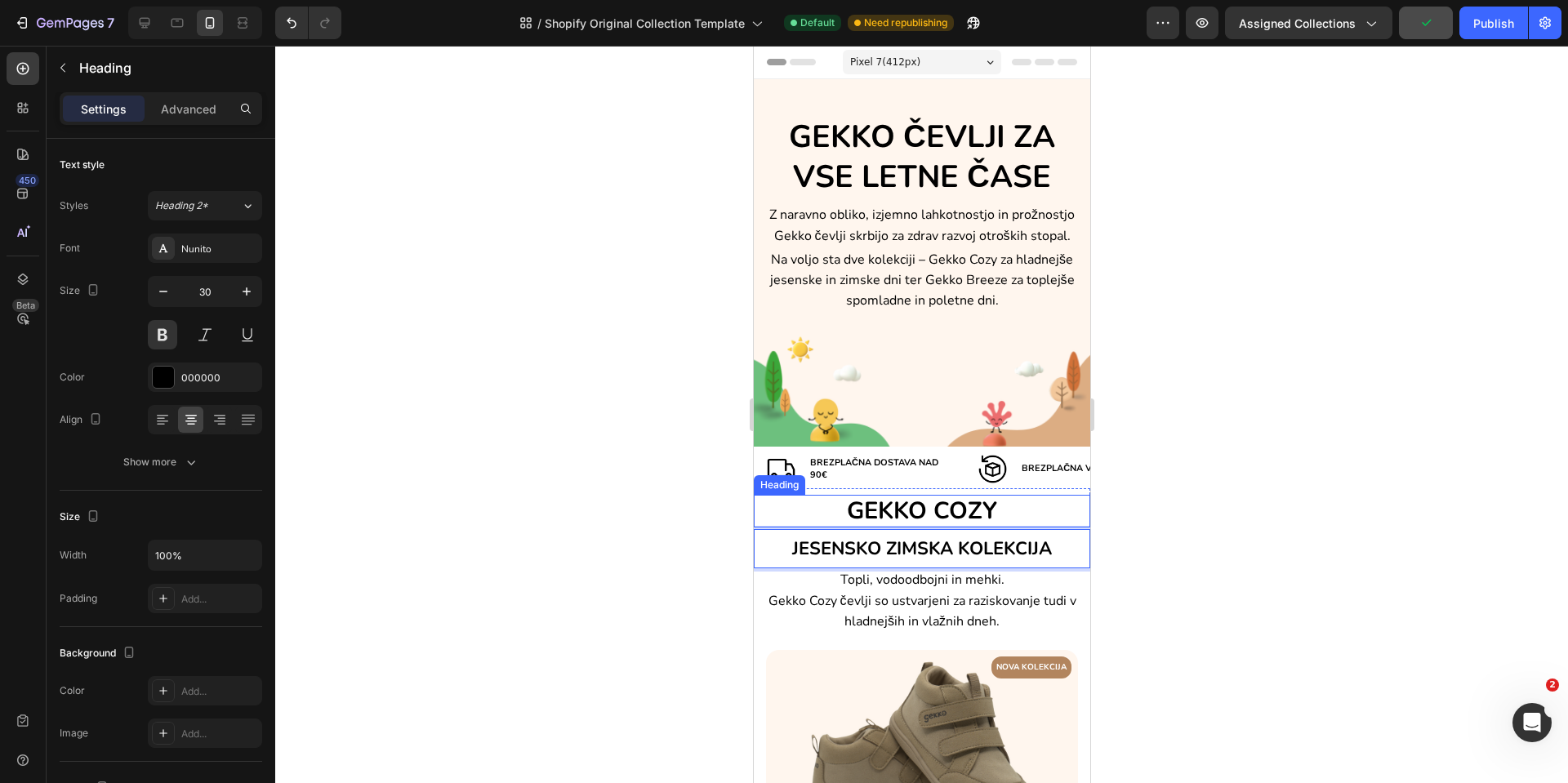
click at [915, 512] on span "GEKKO COZY" at bounding box center [922, 510] width 150 height 32
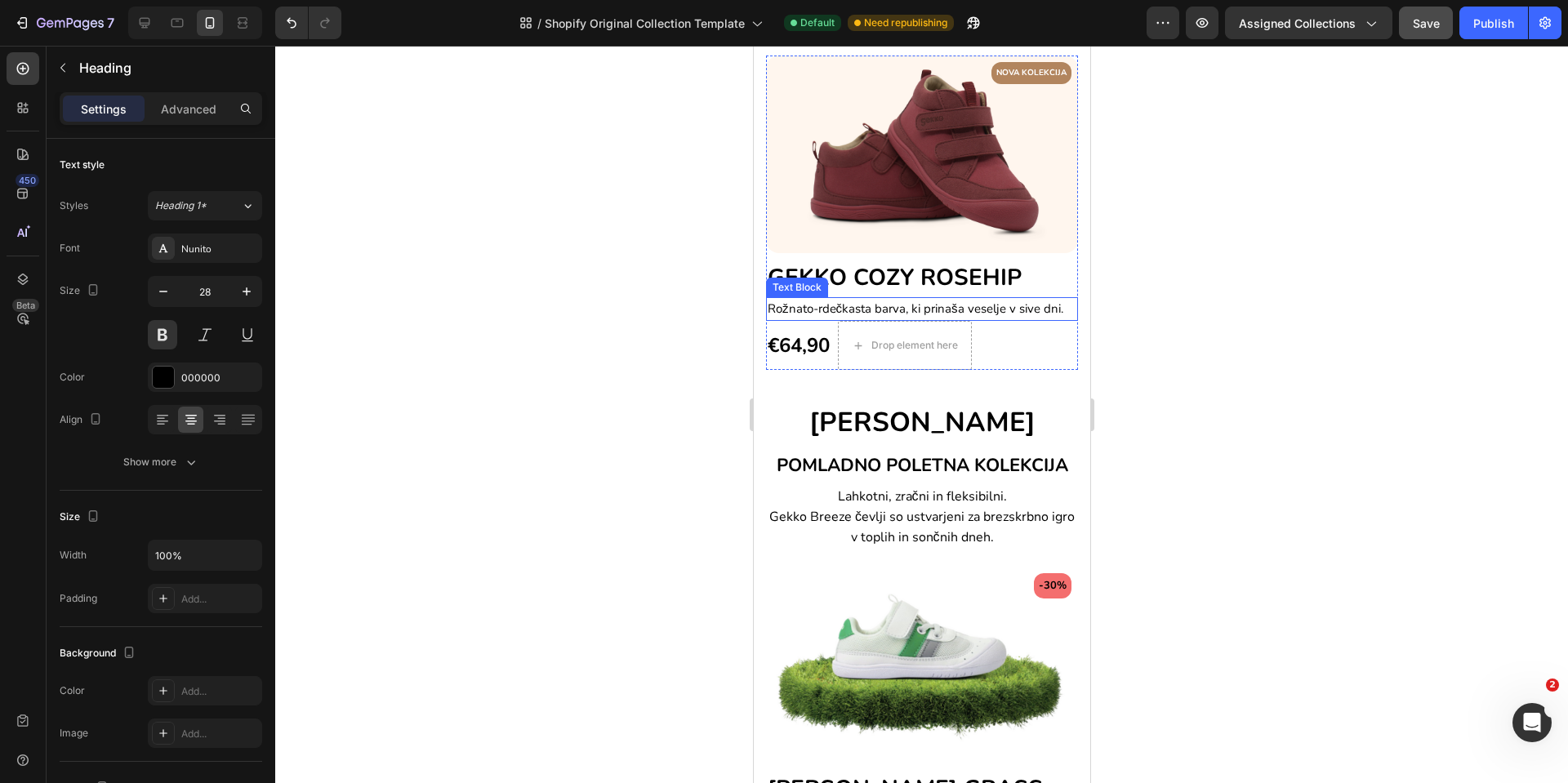
scroll to position [981, 0]
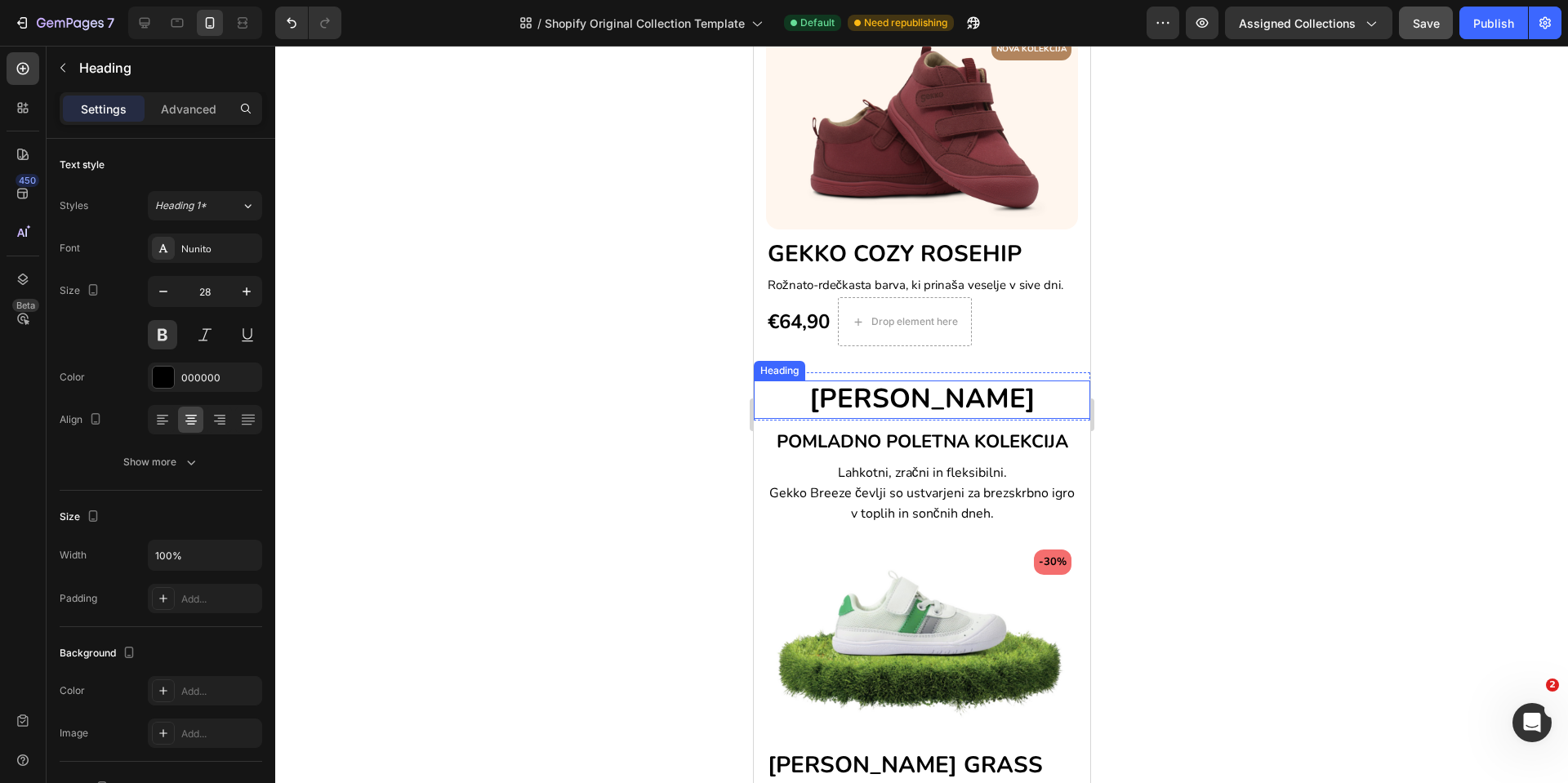
click at [901, 393] on h2 "[PERSON_NAME]" at bounding box center [921, 400] width 336 height 38
click at [901, 393] on p "[PERSON_NAME]" at bounding box center [922, 400] width 334 height 35
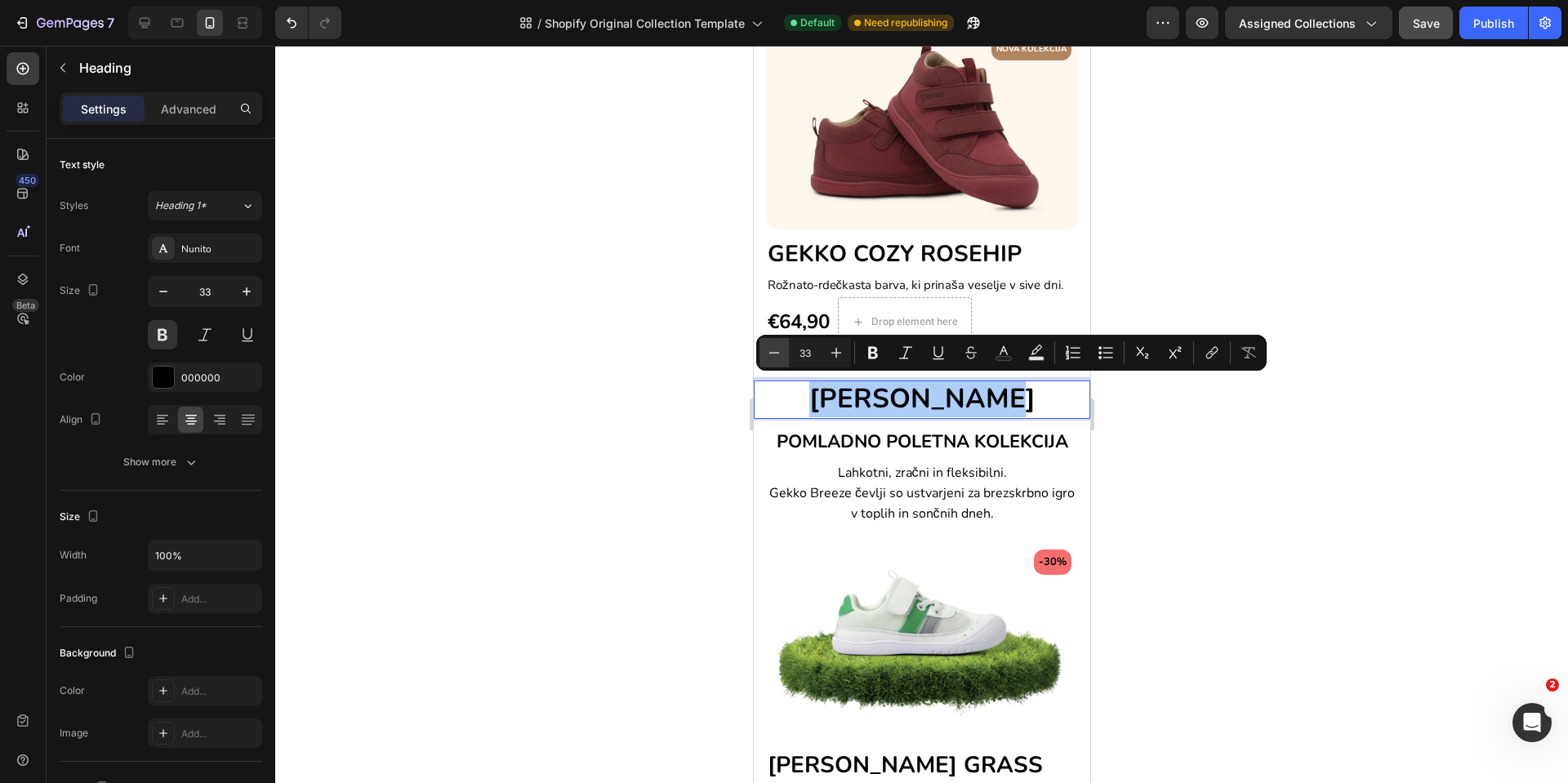
click at [782, 355] on icon "Editor contextual toolbar" at bounding box center [774, 353] width 16 height 16
click at [782, 355] on button "Minus" at bounding box center [774, 353] width 29 height 29
type input "29"
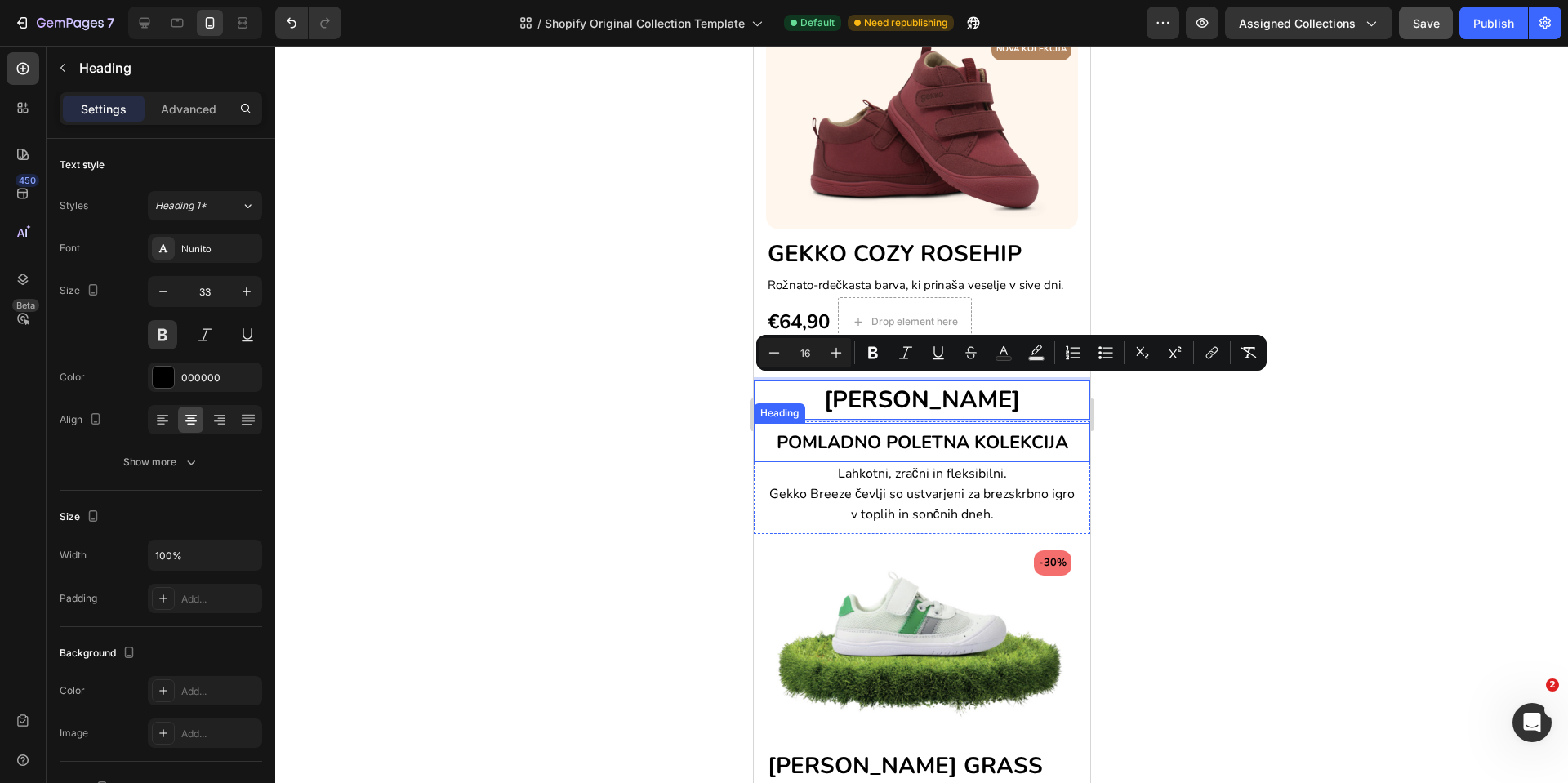
click at [857, 441] on span "POMLADNO POLETNA KOLEKCIJA" at bounding box center [922, 442] width 292 height 24
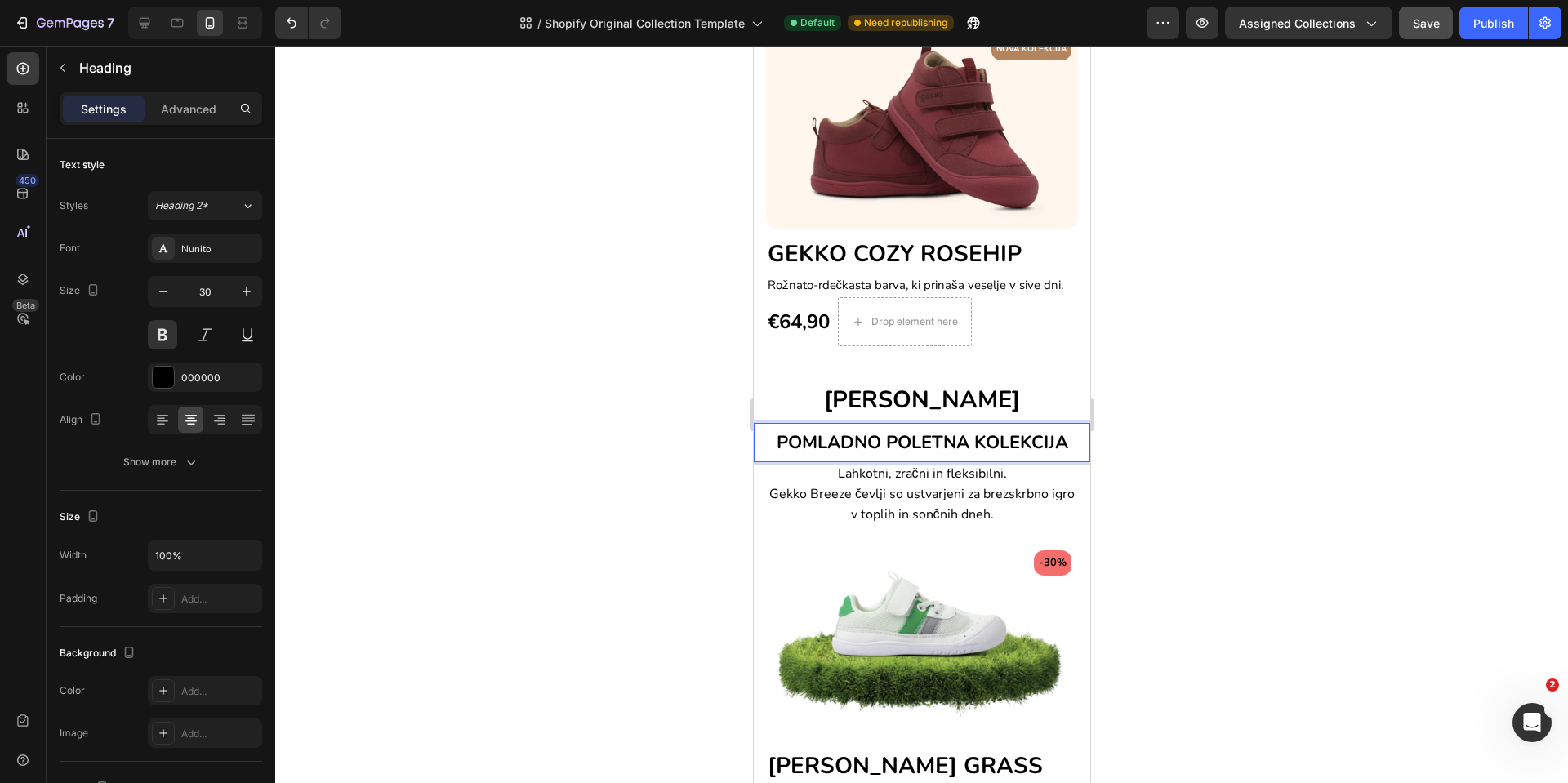
click at [857, 441] on span "POMLADNO POLETNA KOLEKCIJA" at bounding box center [922, 442] width 292 height 24
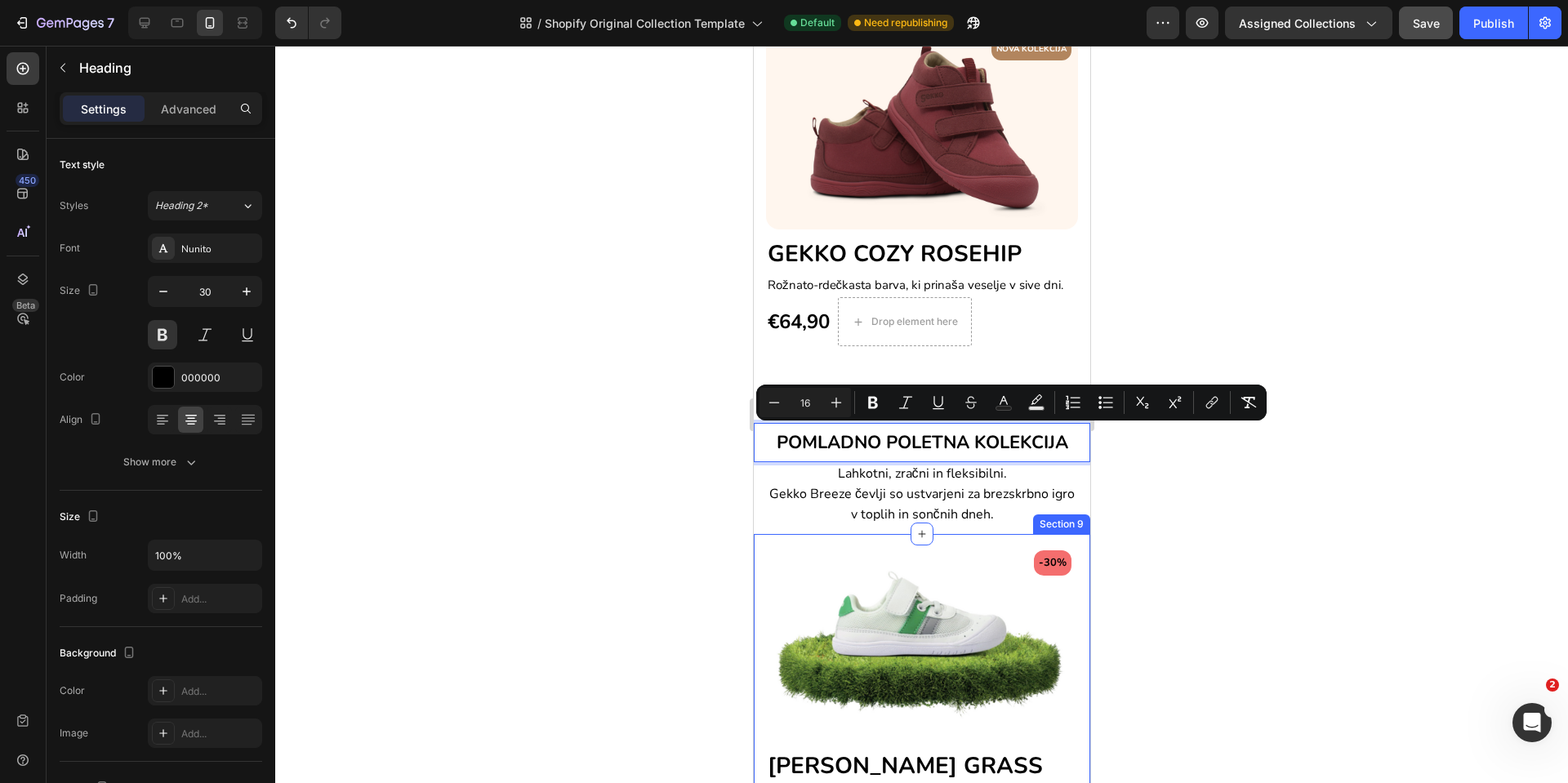
click at [904, 511] on span "Gekko Breeze čevlji so ustvarjeni za brezskrbno igro v toplih in sončnih dneh." at bounding box center [921, 504] width 305 height 38
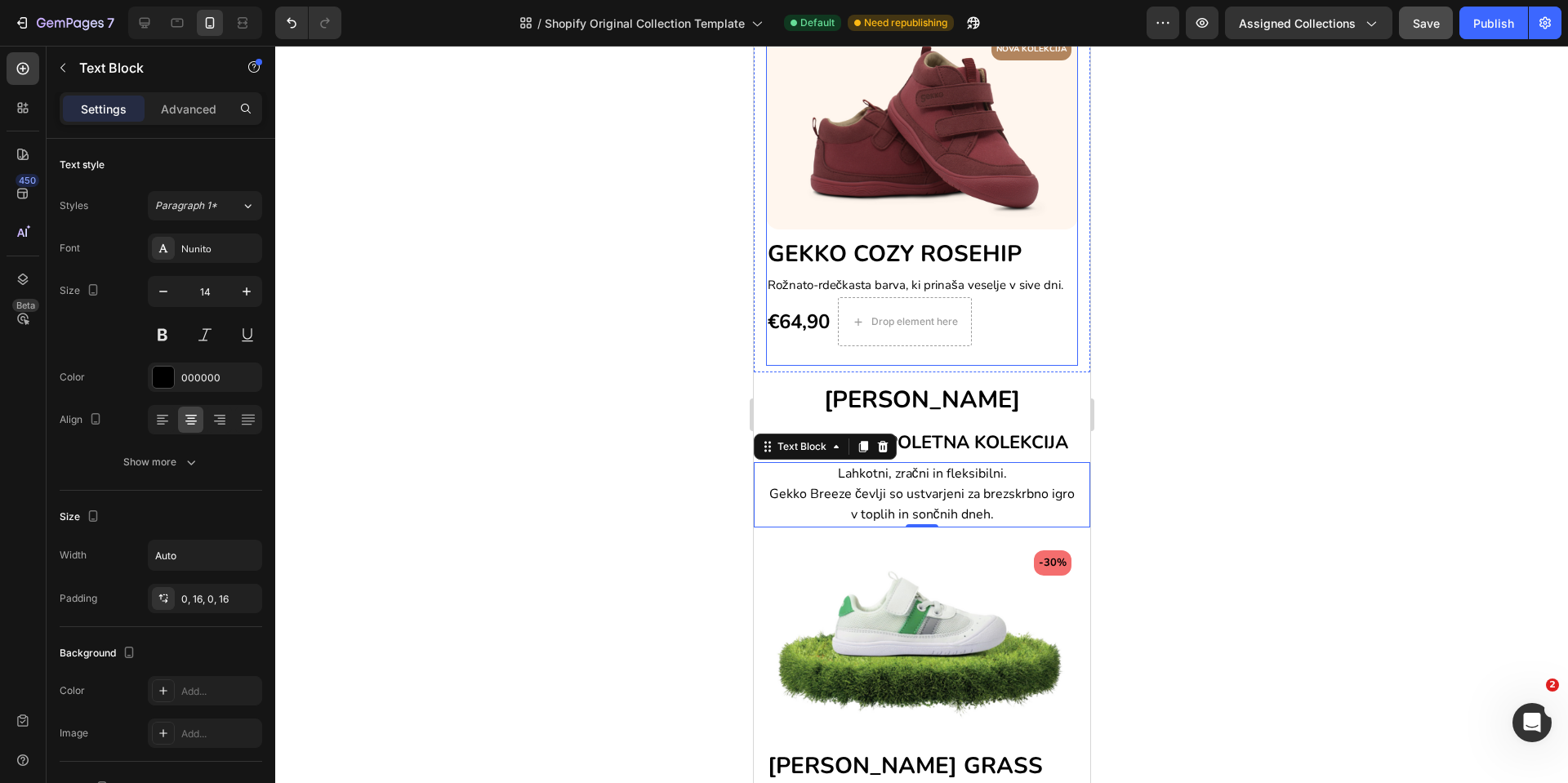
click at [995, 351] on div "NOVA KOLEKCIJA Text block Row Image GEKKO COZY ROSEHIP Heading Rožnato-rdečkast…" at bounding box center [921, 198] width 312 height 334
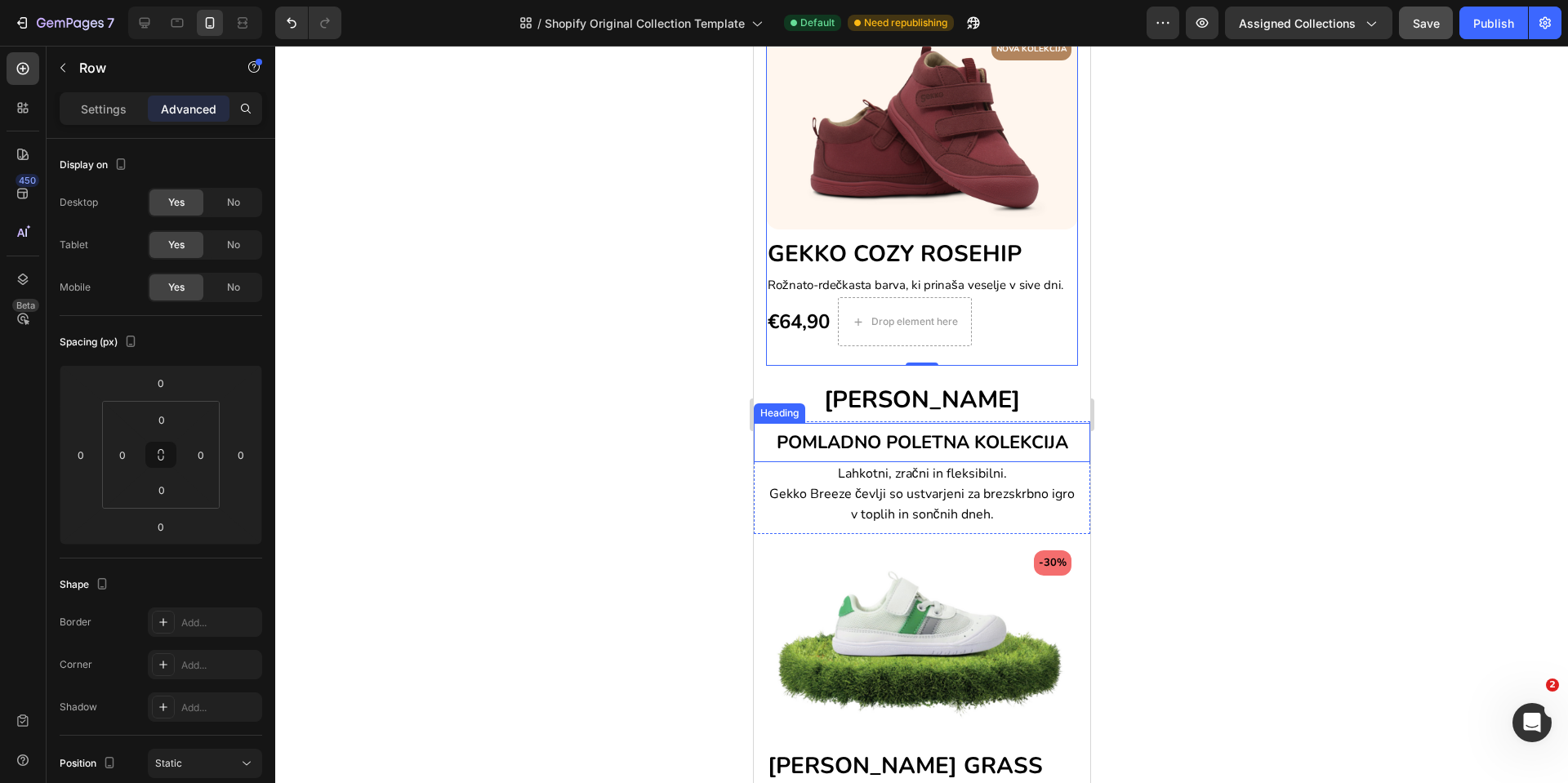
click at [1068, 432] on p "⁠⁠⁠⁠⁠⁠⁠ POMLADNO POLETNA KOLEKCIJA" at bounding box center [922, 442] width 334 height 34
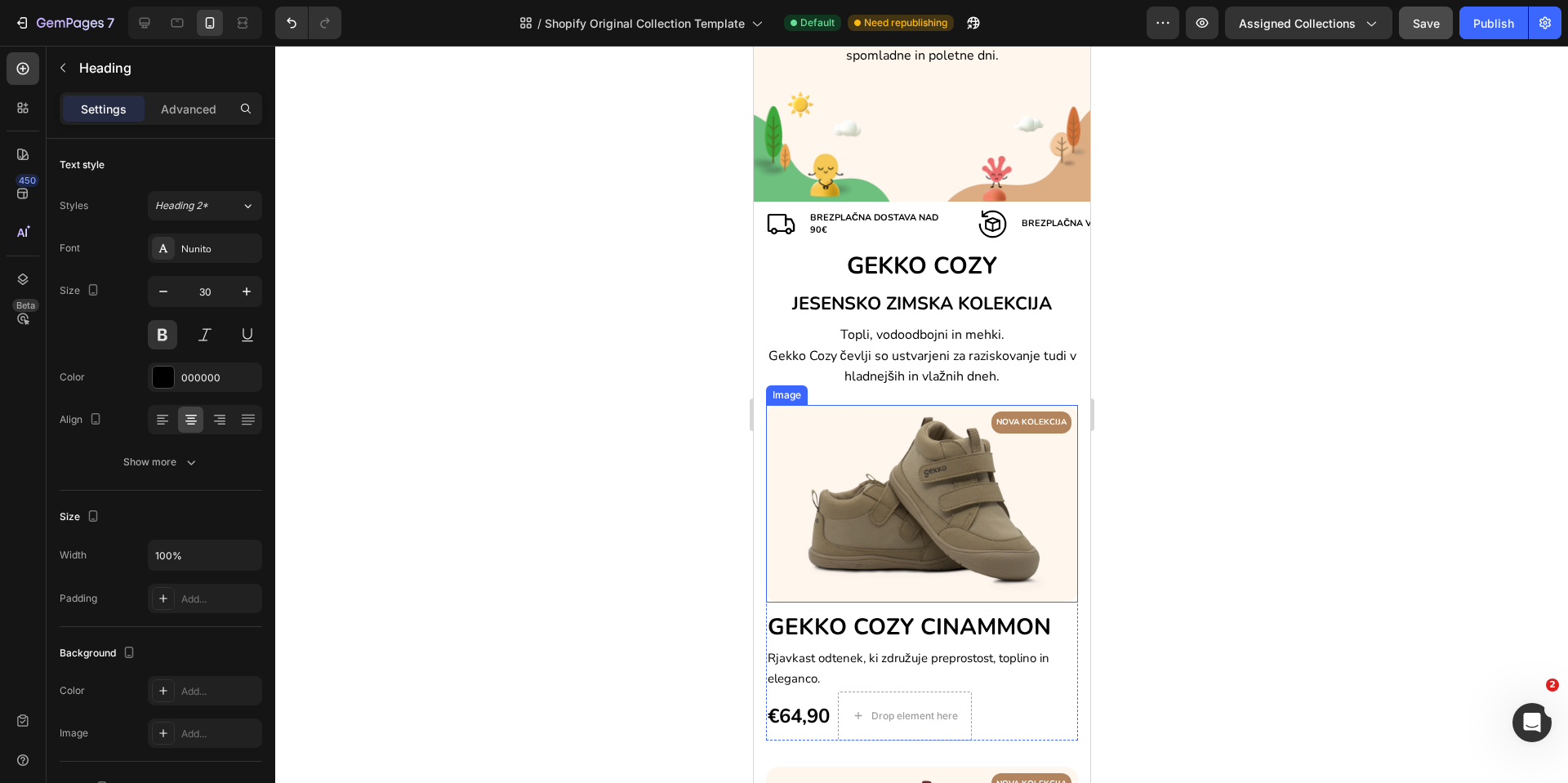
scroll to position [0, 0]
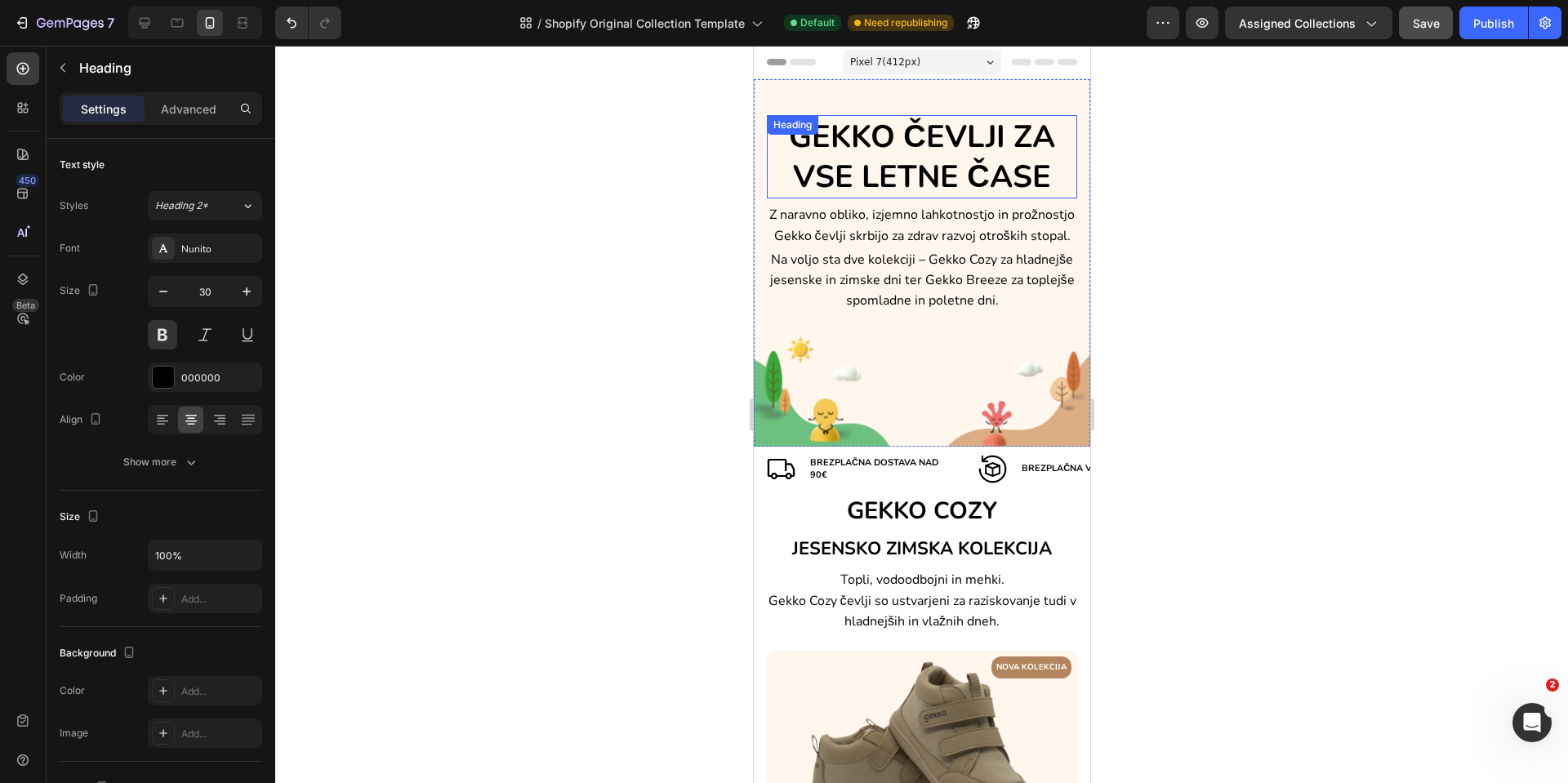
click at [926, 174] on h2 "GEKKO ČEVLJI ZA VSE LETNE ČASE" at bounding box center [921, 157] width 310 height 84
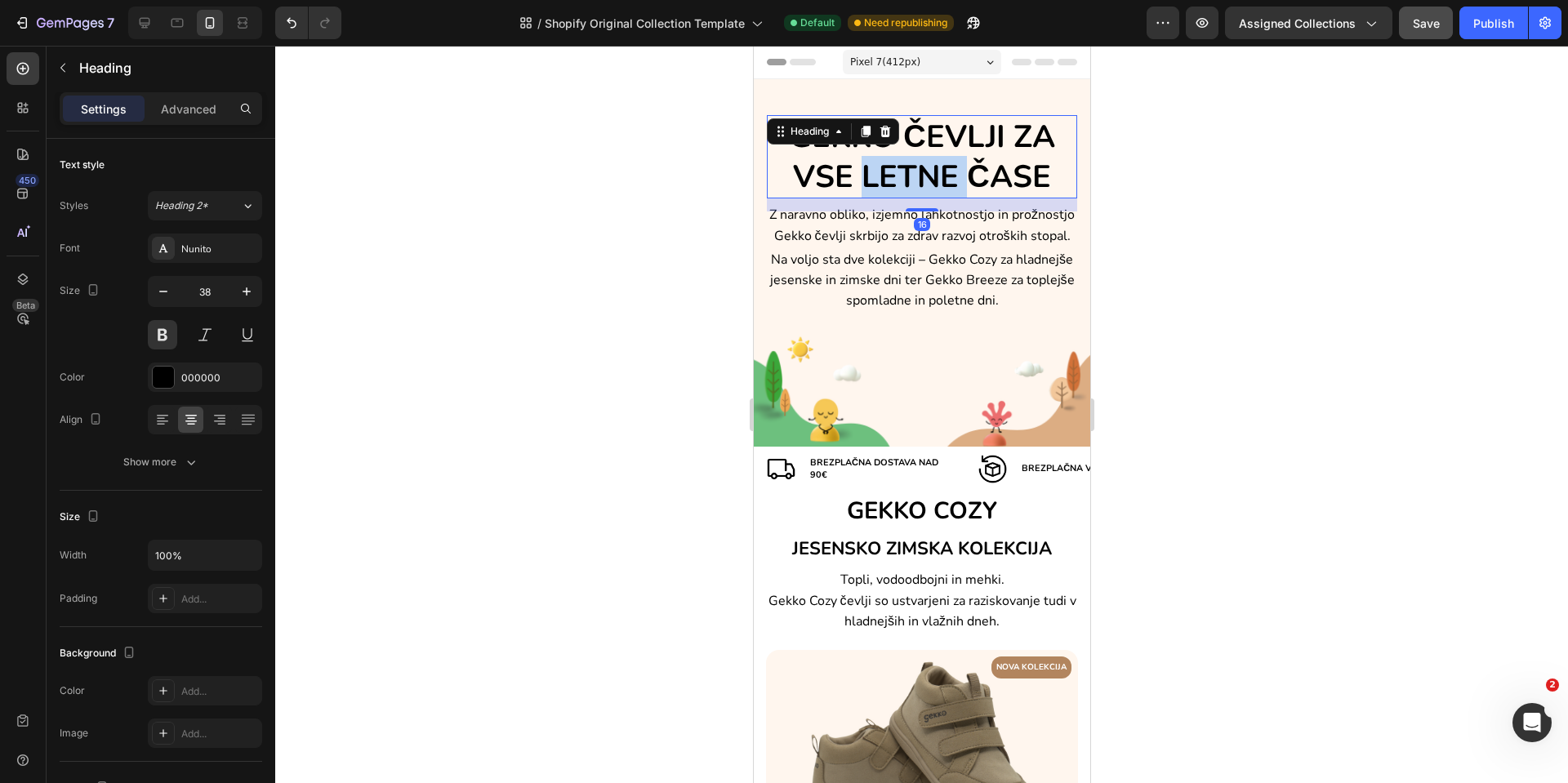
click at [926, 174] on h2 "GEKKO ČEVLJI ZA VSE LETNE ČASE" at bounding box center [921, 157] width 310 height 84
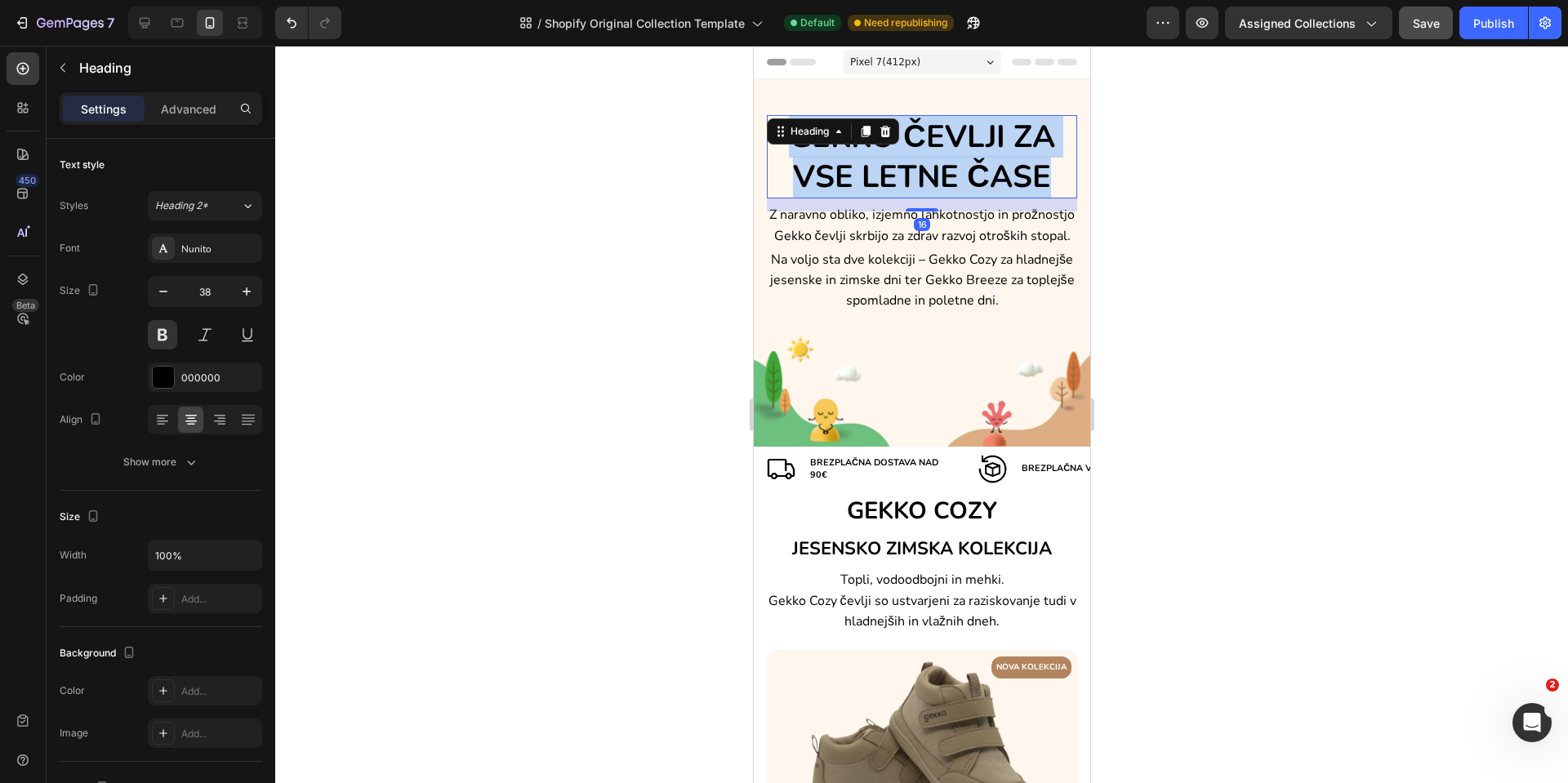
click at [926, 174] on p "GEKKO ČEVLJI ZA VSE LETNE ČASE" at bounding box center [921, 157] width 307 height 81
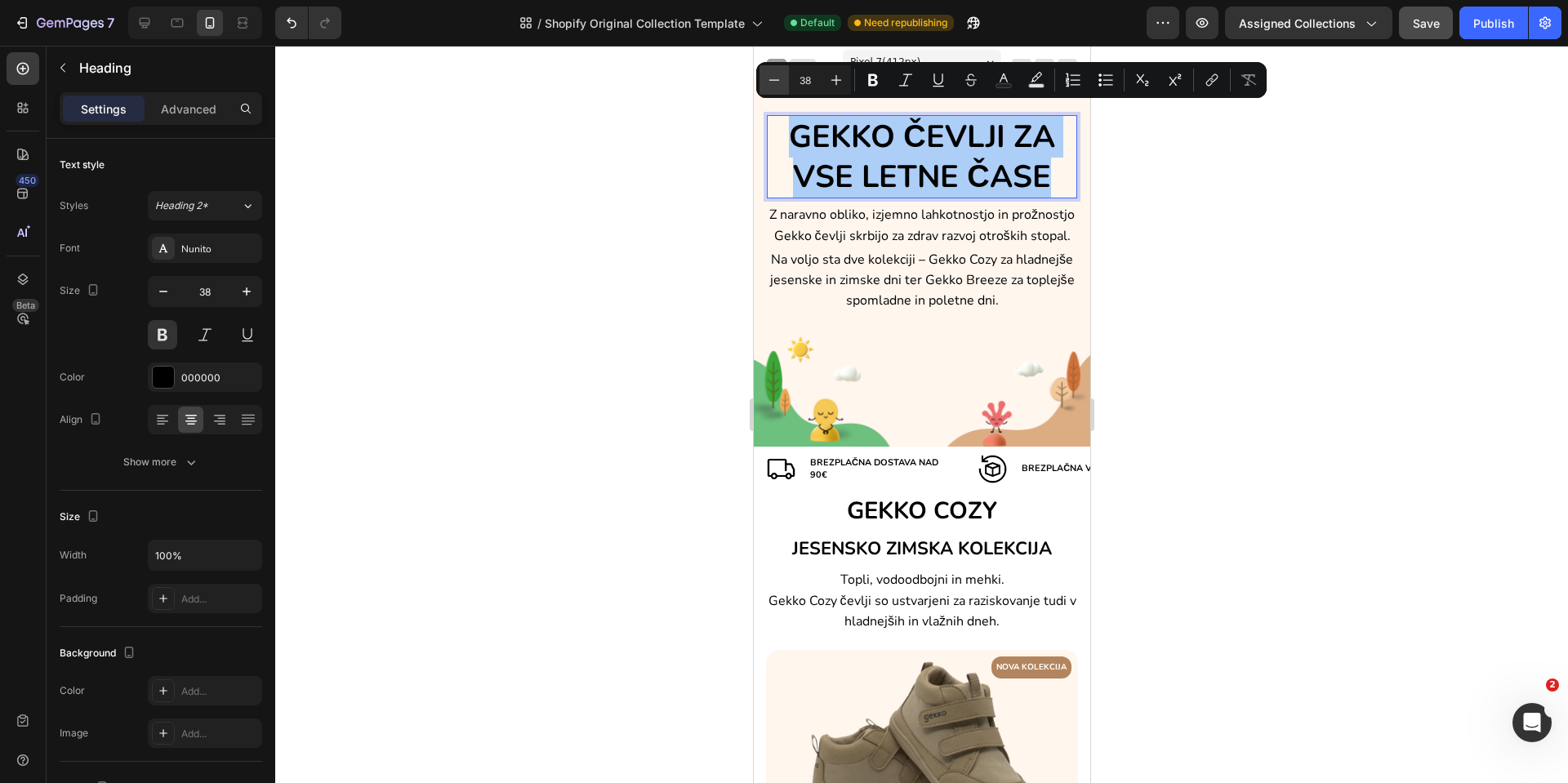
click at [776, 82] on icon "Editor contextual toolbar" at bounding box center [774, 80] width 16 height 16
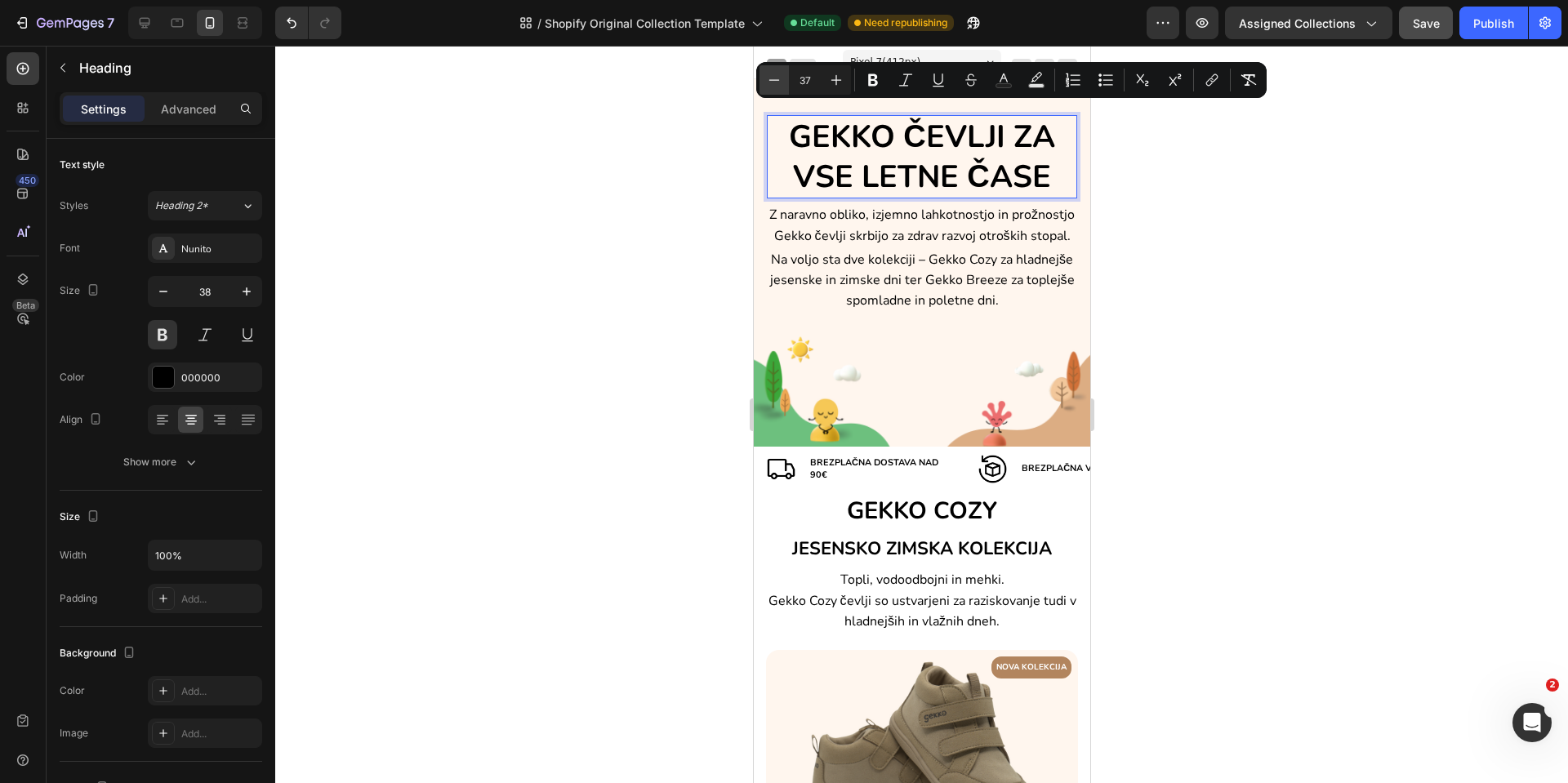
click at [776, 82] on icon "Editor contextual toolbar" at bounding box center [774, 80] width 16 height 16
type input "35"
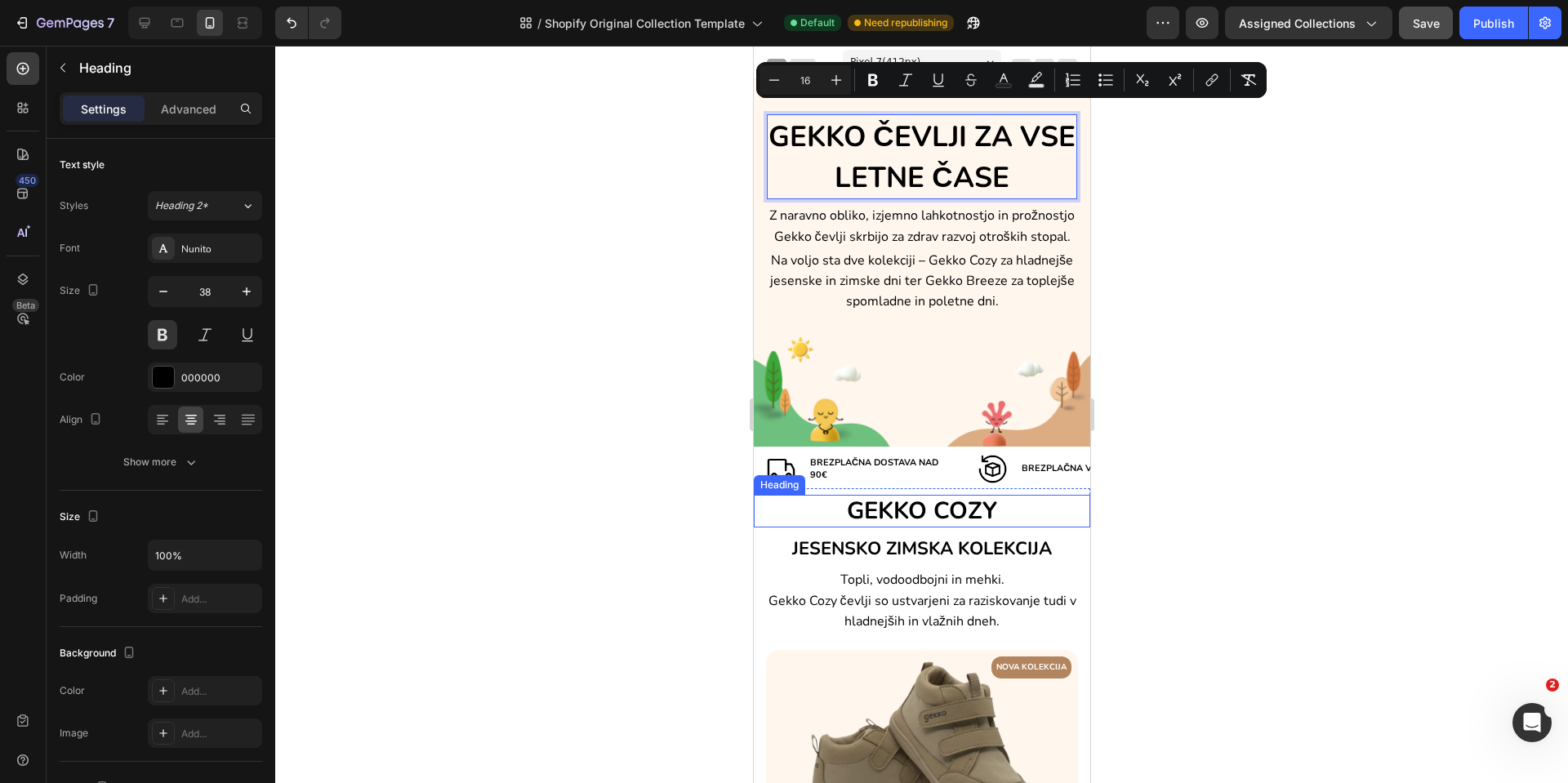
click at [881, 509] on span "GEKKO COZY" at bounding box center [922, 510] width 150 height 32
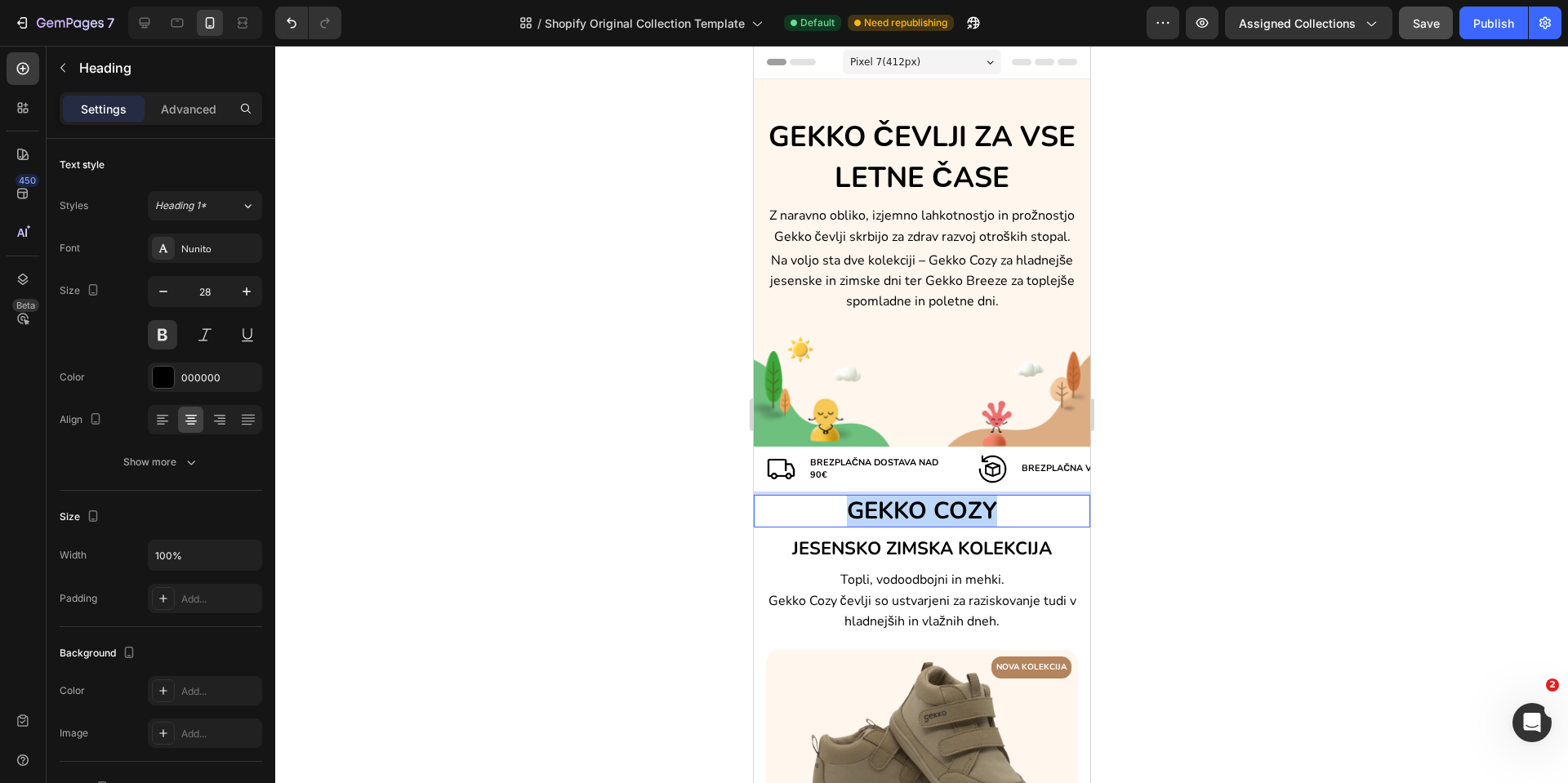
click at [881, 509] on span "GEKKO COZY" at bounding box center [922, 510] width 150 height 32
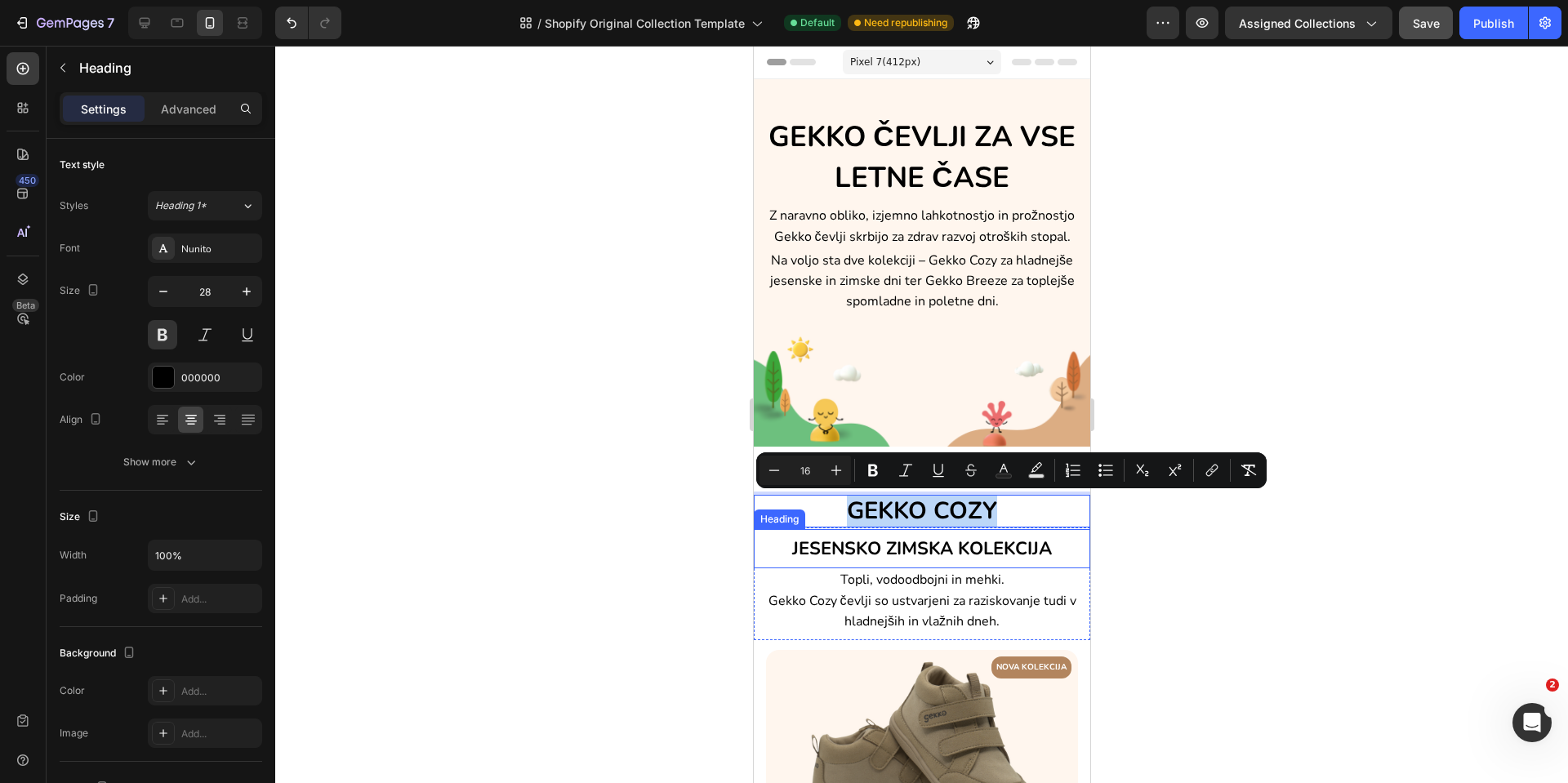
click at [880, 546] on span "JESENSKO ZIMSKA KOLEKCIJA" at bounding box center [921, 548] width 260 height 24
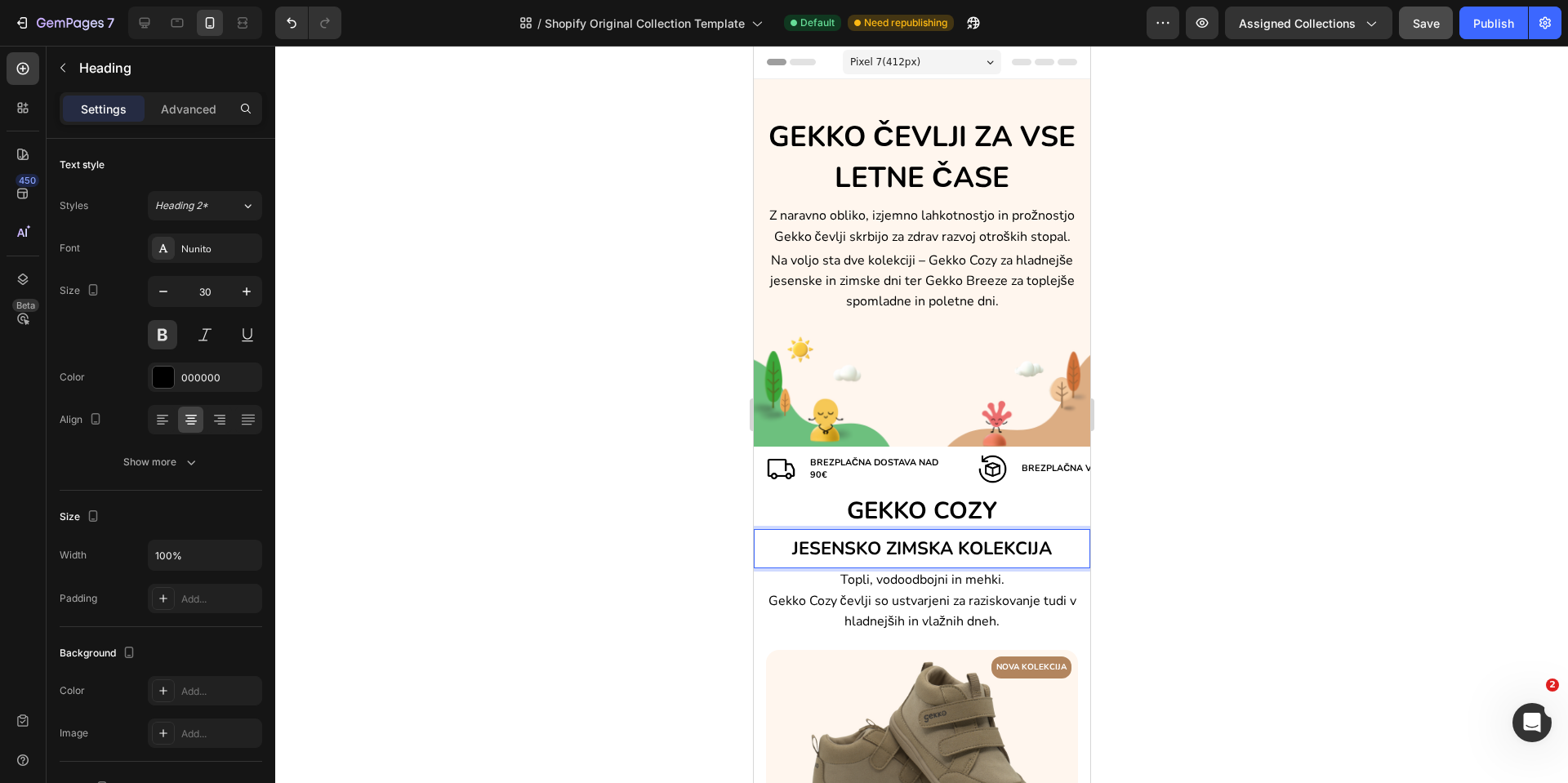
click at [879, 546] on span "JESENSKO ZIMSKA KOLEKCIJA" at bounding box center [921, 548] width 260 height 24
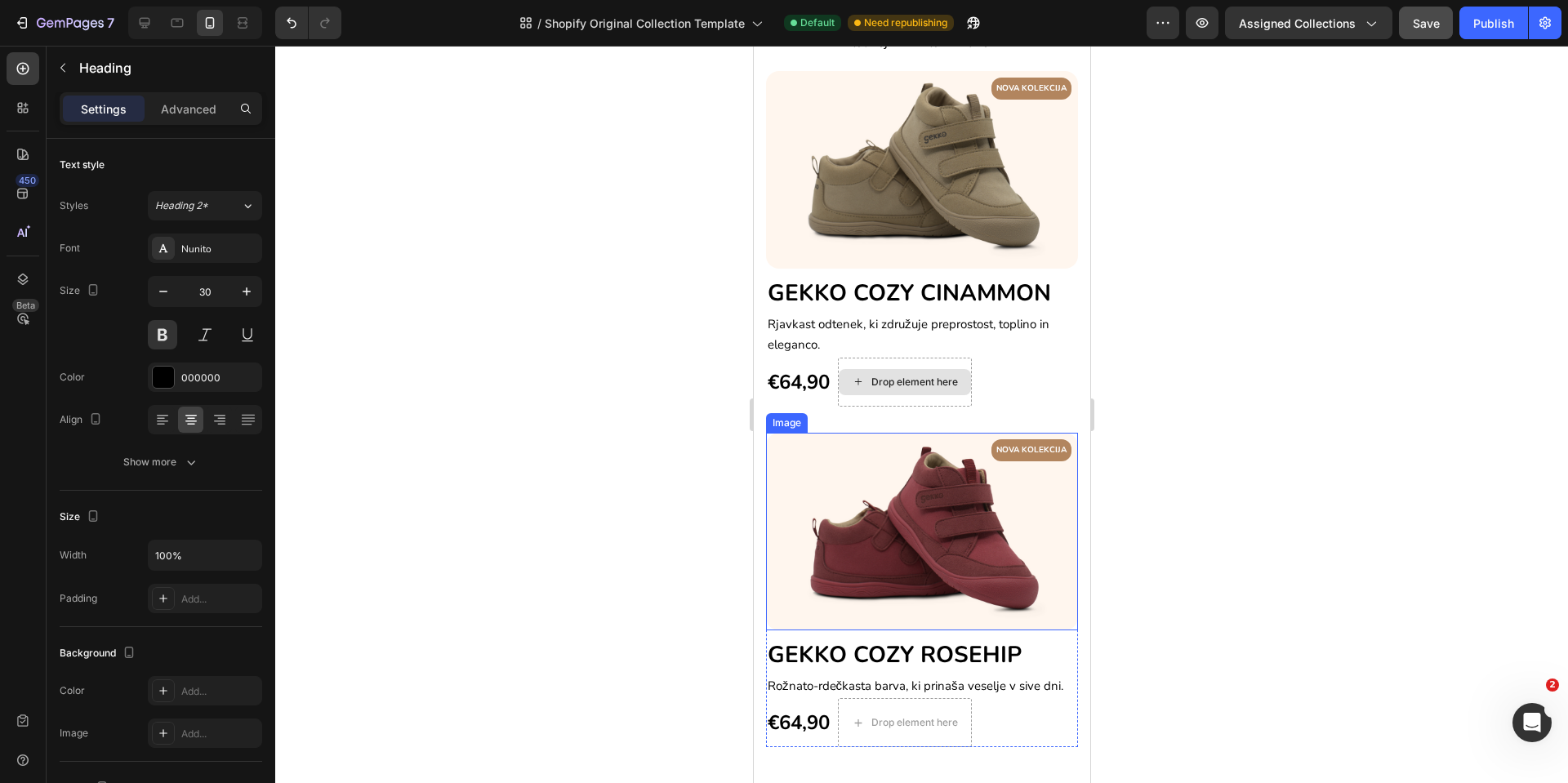
scroll to position [490, 0]
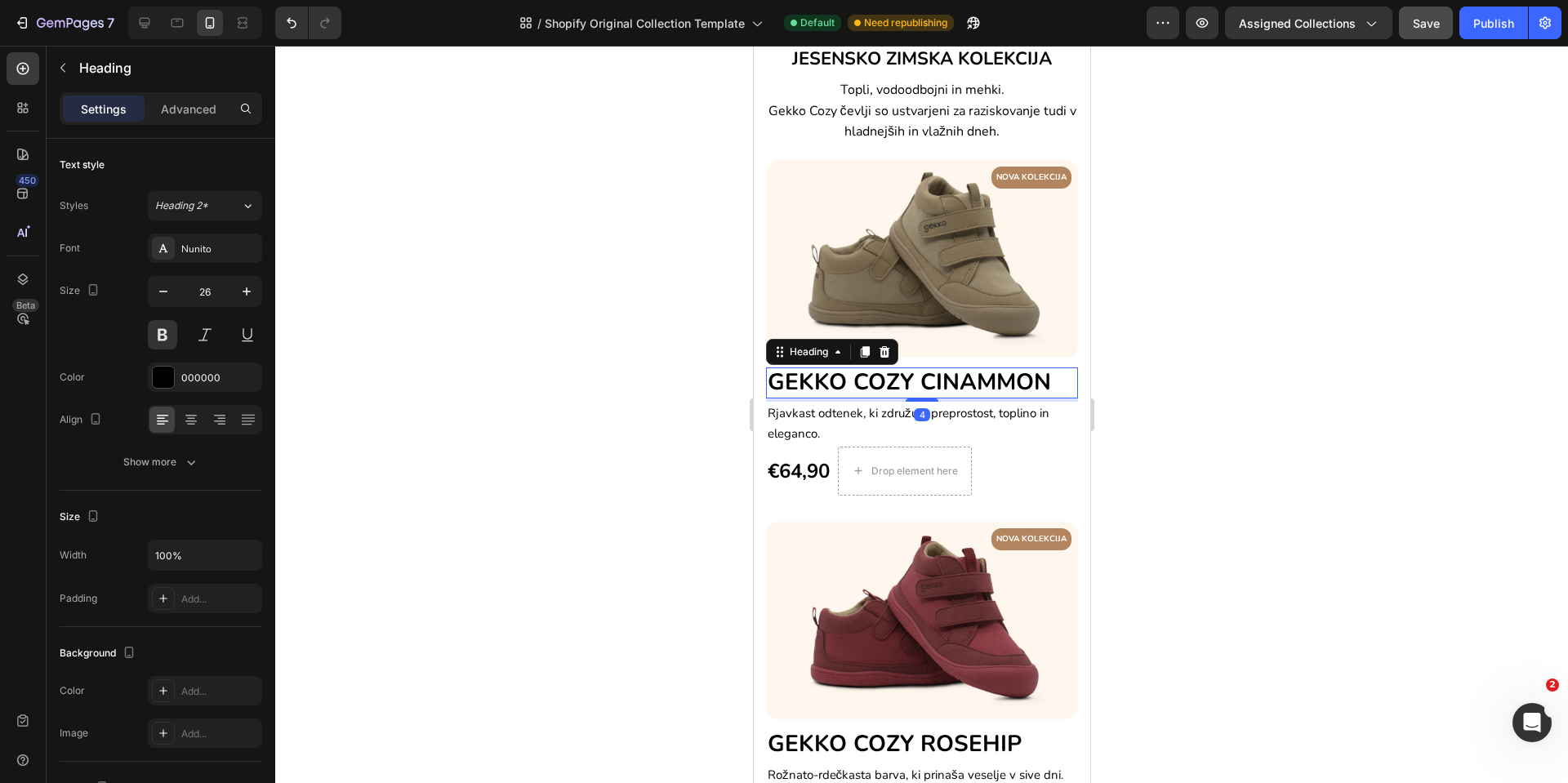
click at [865, 374] on span "GEKKO COZY CINAMMON" at bounding box center [908, 382] width 284 height 31
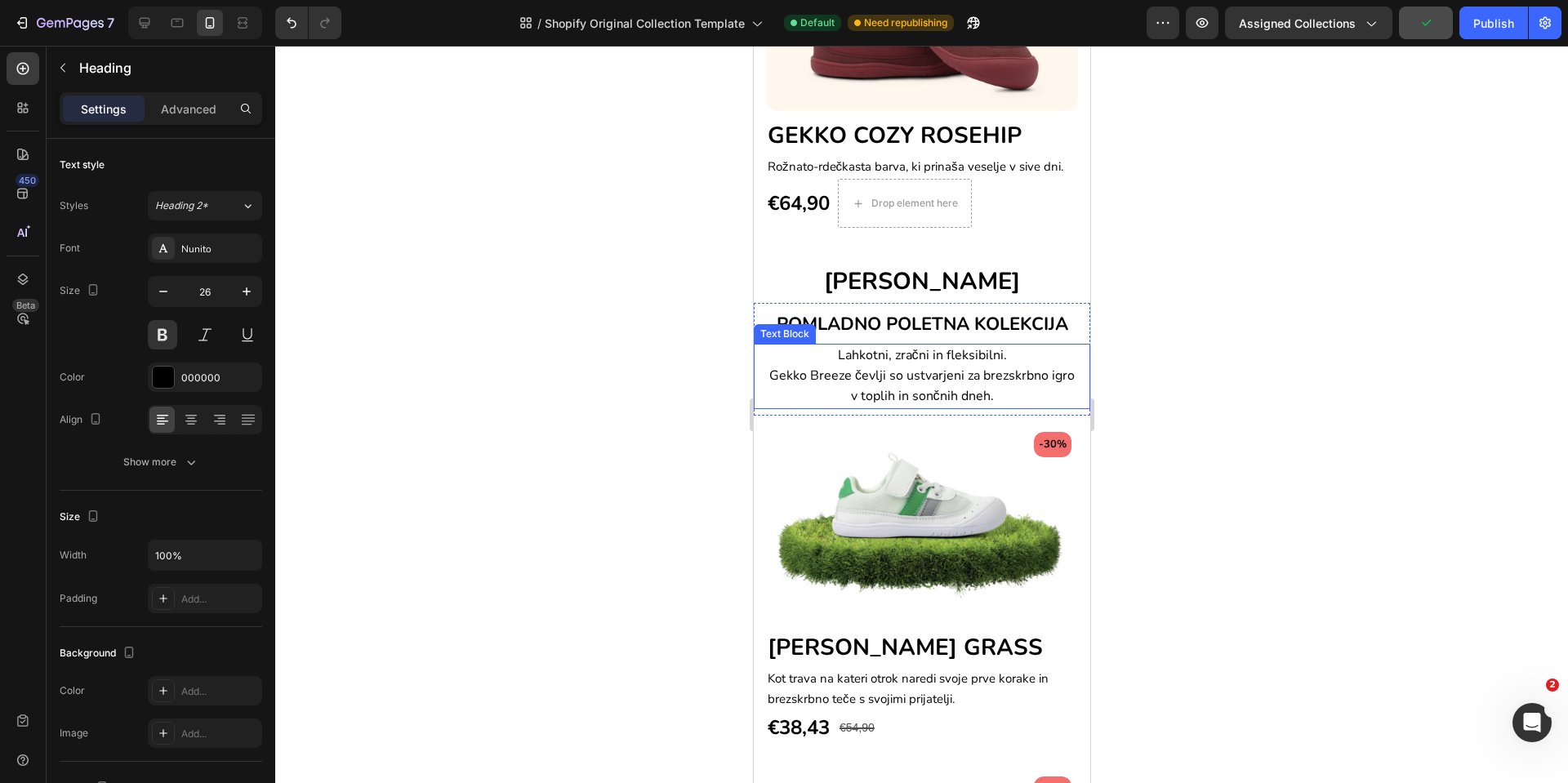
scroll to position [1103, 0]
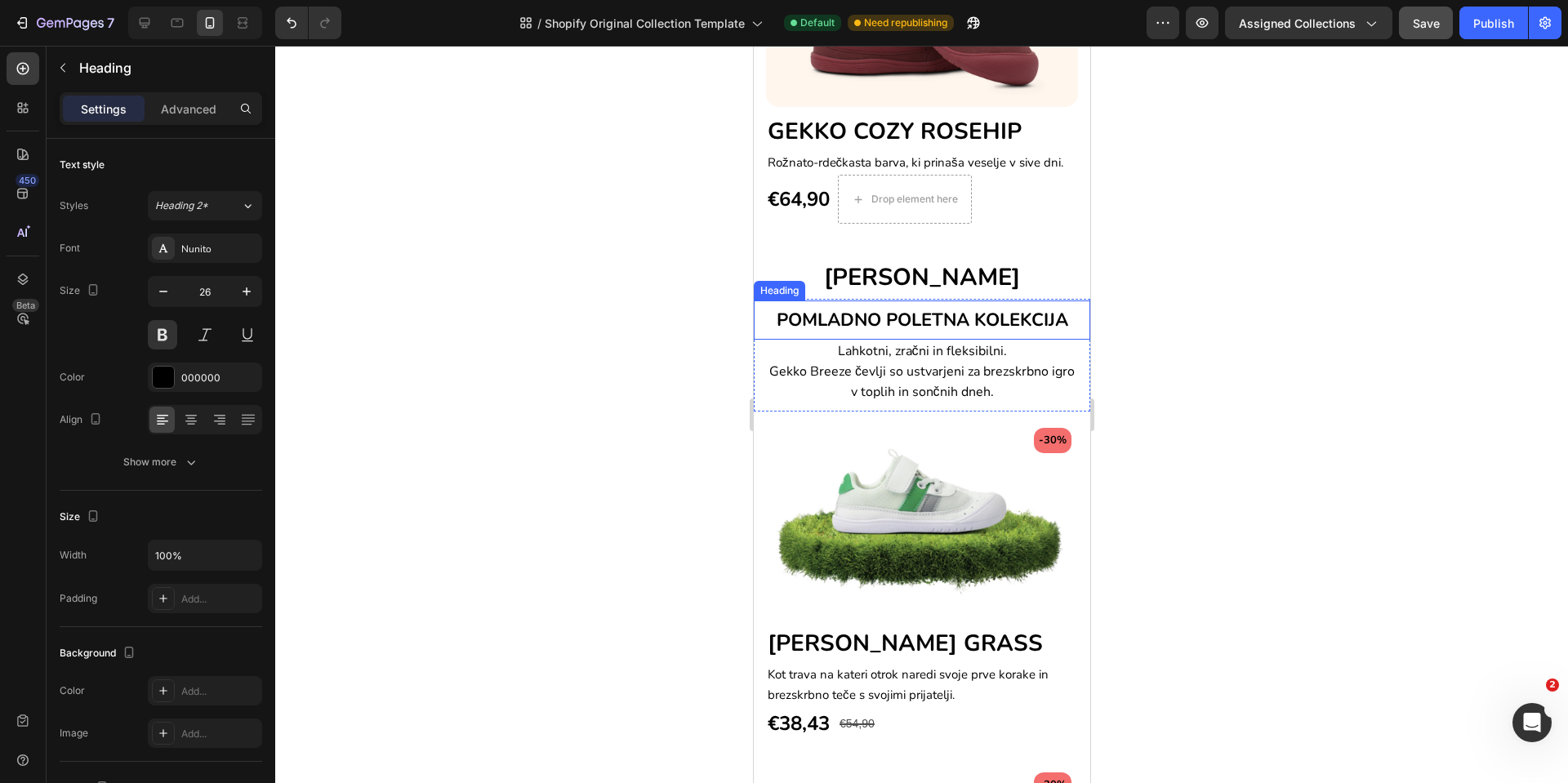
click at [882, 324] on span "POMLADNO POLETNA KOLEKCIJA" at bounding box center [922, 320] width 292 height 24
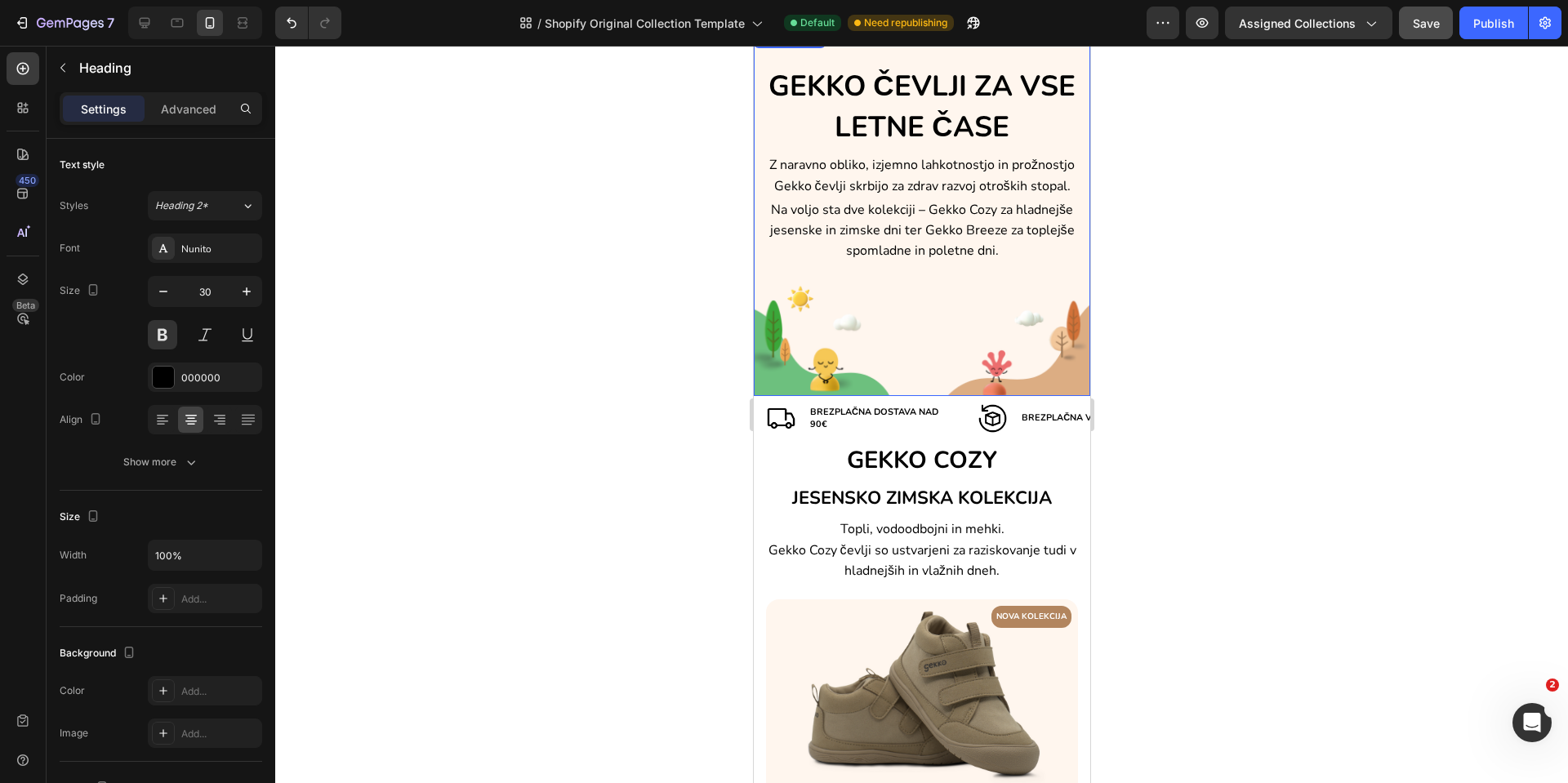
scroll to position [0, 0]
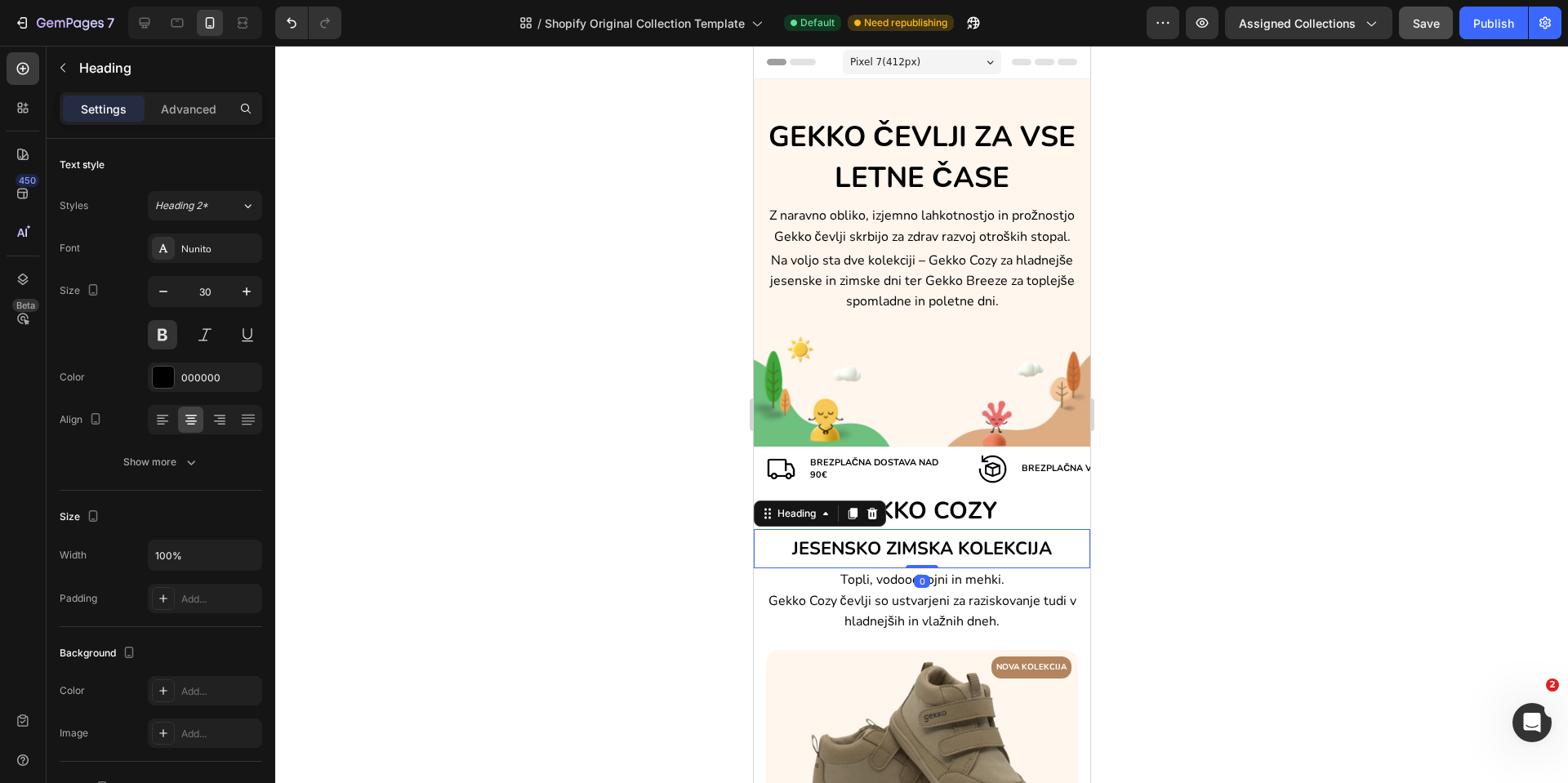
click at [791, 549] on span "JESENSKO ZIMSKA KOLEKCIJA" at bounding box center [921, 548] width 260 height 24
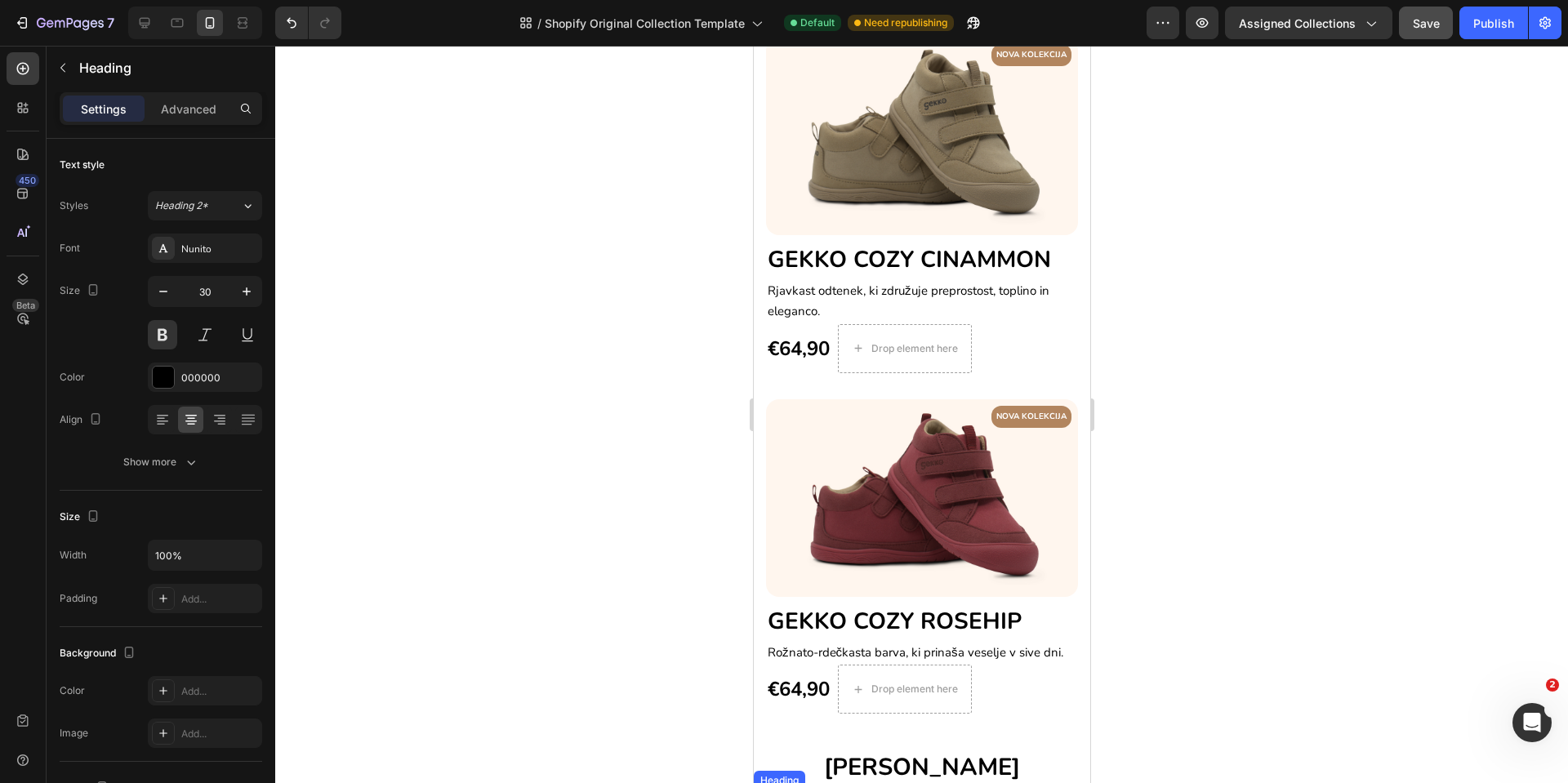
scroll to position [981, 0]
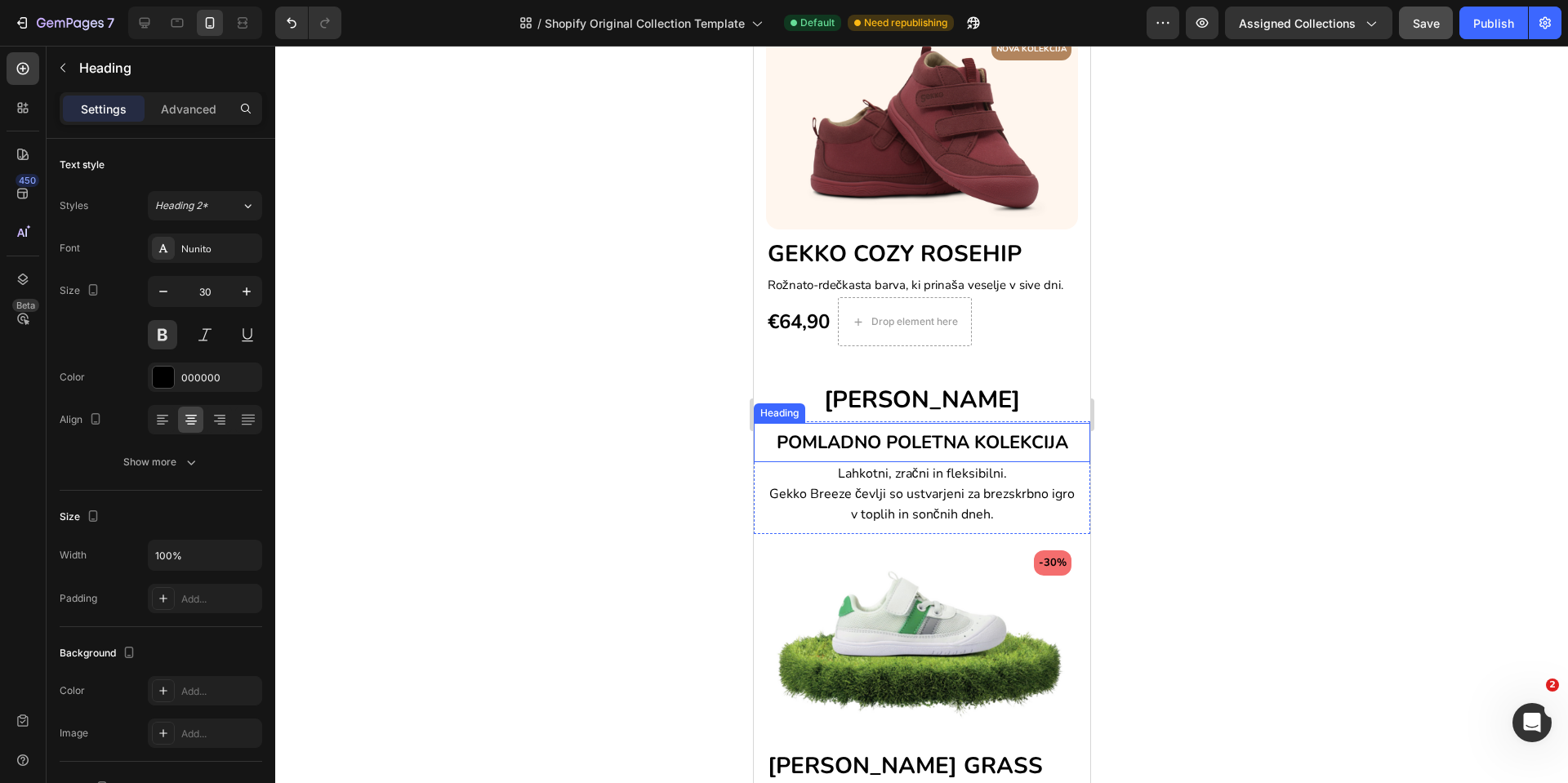
click at [875, 437] on span "POMLADNO POLETNA KOLEKCIJA" at bounding box center [922, 442] width 292 height 24
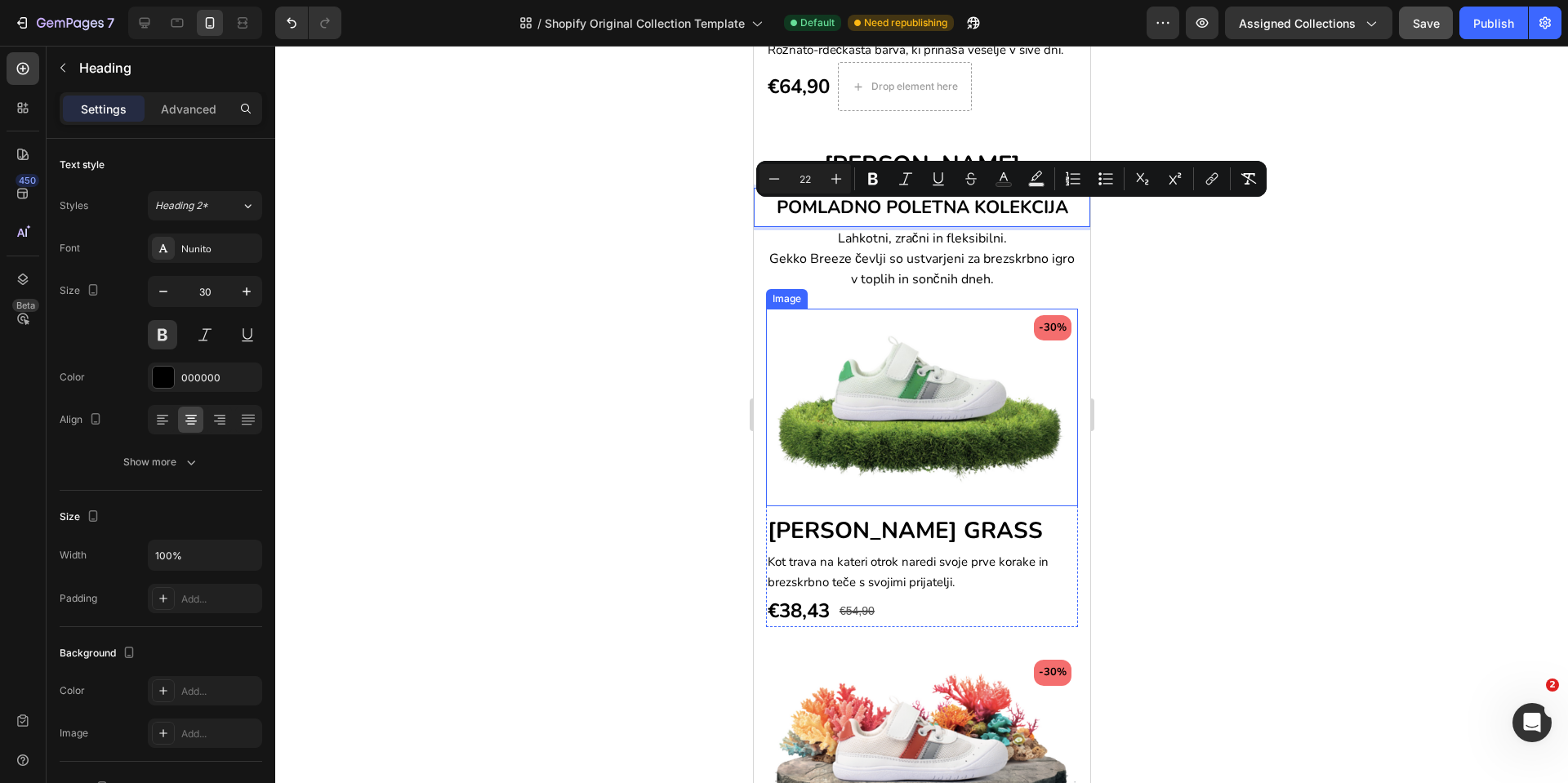
scroll to position [1225, 0]
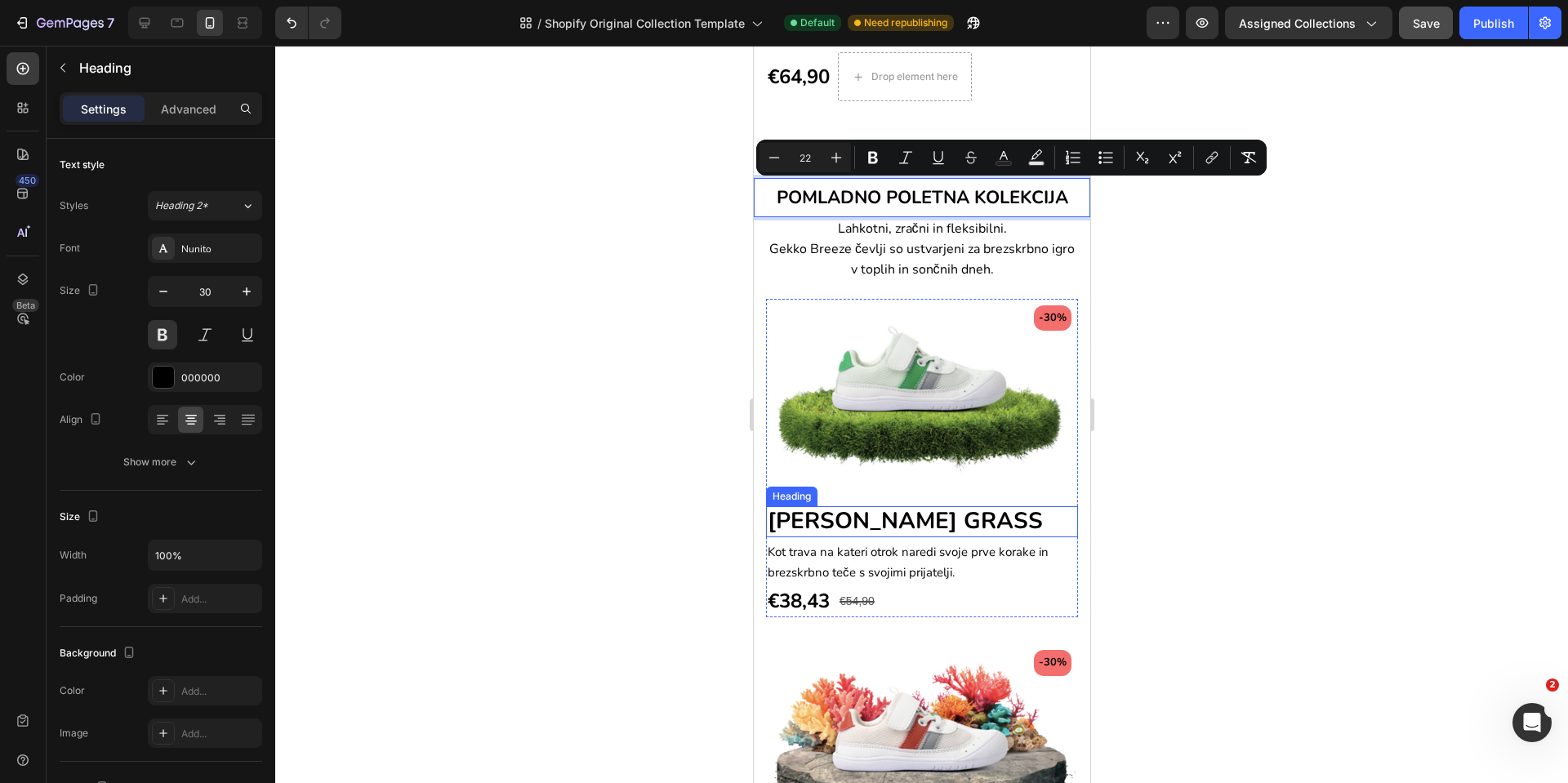
click at [868, 506] on span "[PERSON_NAME] GRASS" at bounding box center [905, 521] width 276 height 31
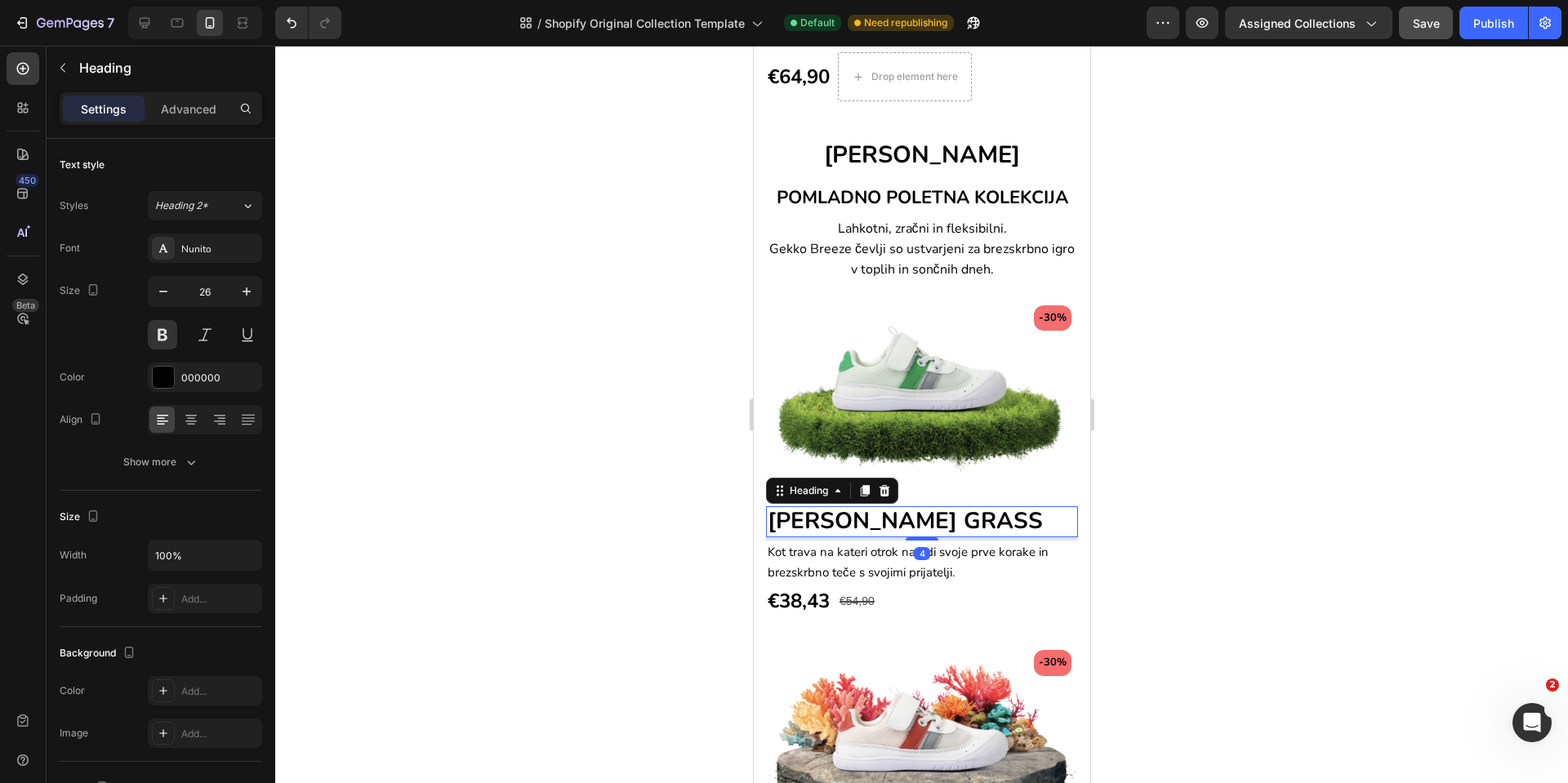
click at [868, 506] on span "[PERSON_NAME] GRASS" at bounding box center [905, 521] width 276 height 31
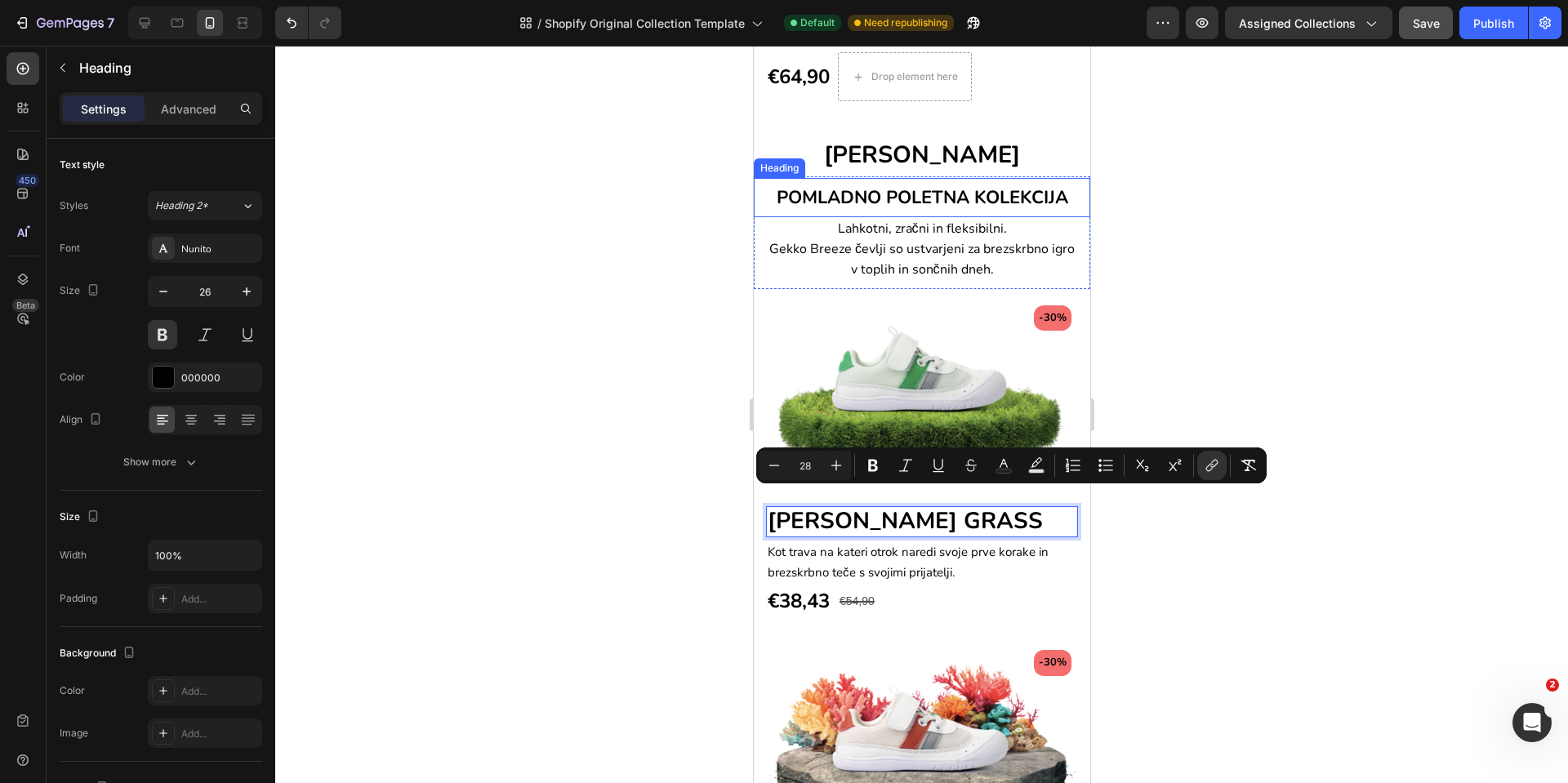
click at [900, 192] on span "POMLADNO POLETNA KOLEKCIJA" at bounding box center [922, 198] width 292 height 24
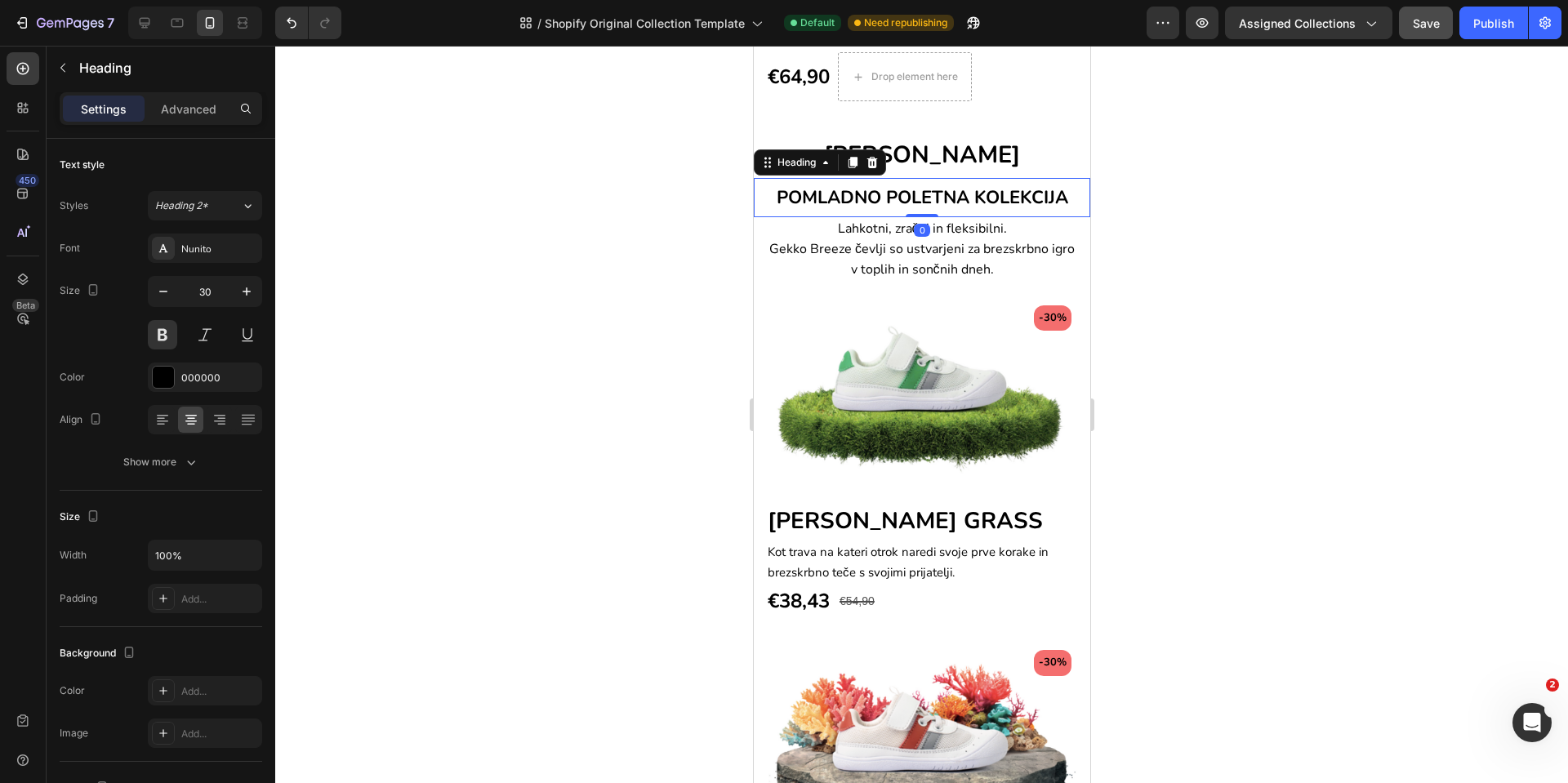
click at [900, 192] on span "POMLADNO POLETNA KOLEKCIJA" at bounding box center [922, 198] width 292 height 24
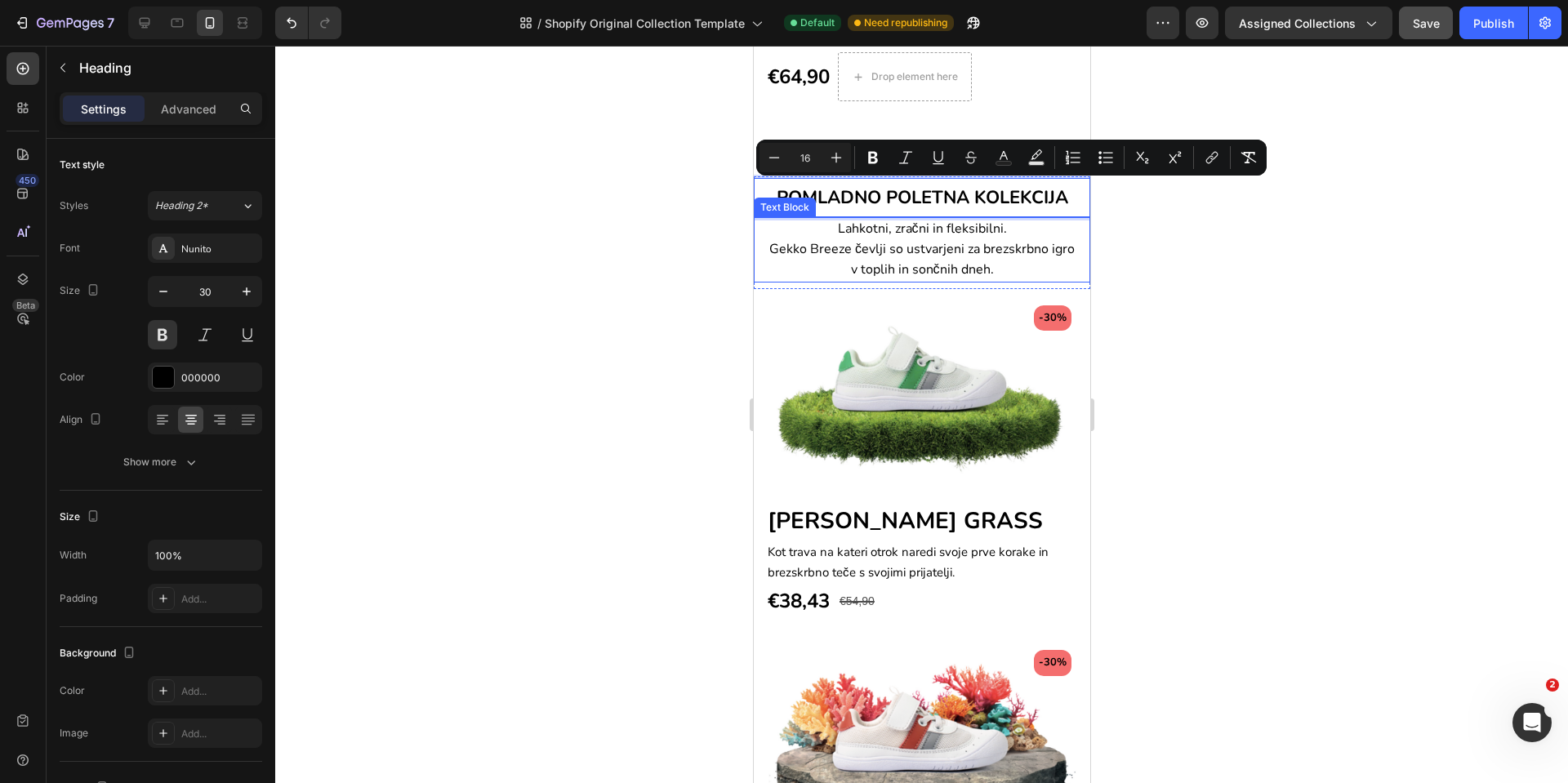
click at [1023, 266] on p "Lahkotni, zračni in fleksibilni. Gekko Breeze čevlji so ustvarjeni za brezskrbn…" at bounding box center [921, 250] width 310 height 62
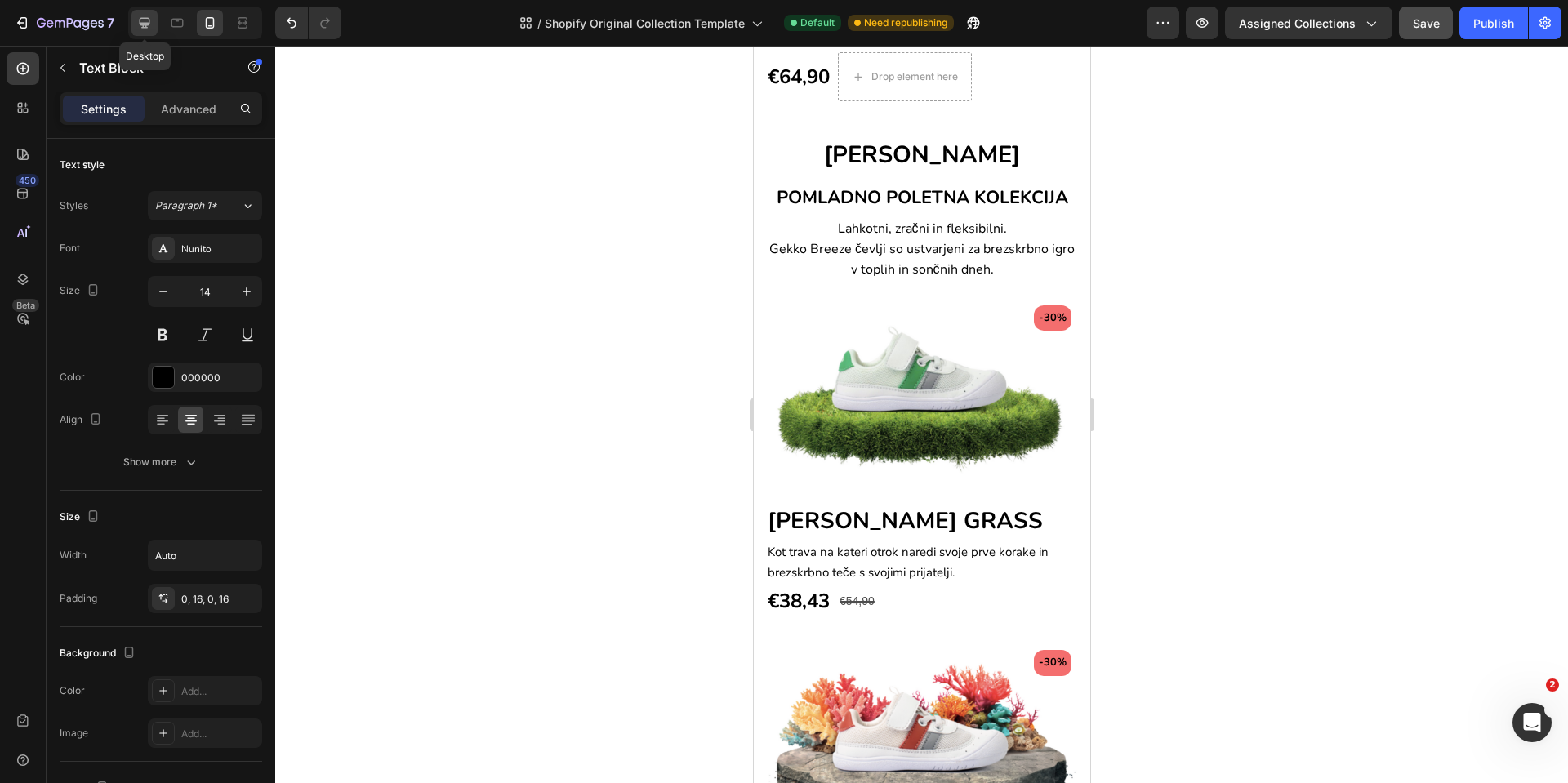
click at [155, 28] on div at bounding box center [144, 23] width 26 height 26
type input "16"
type input "50%"
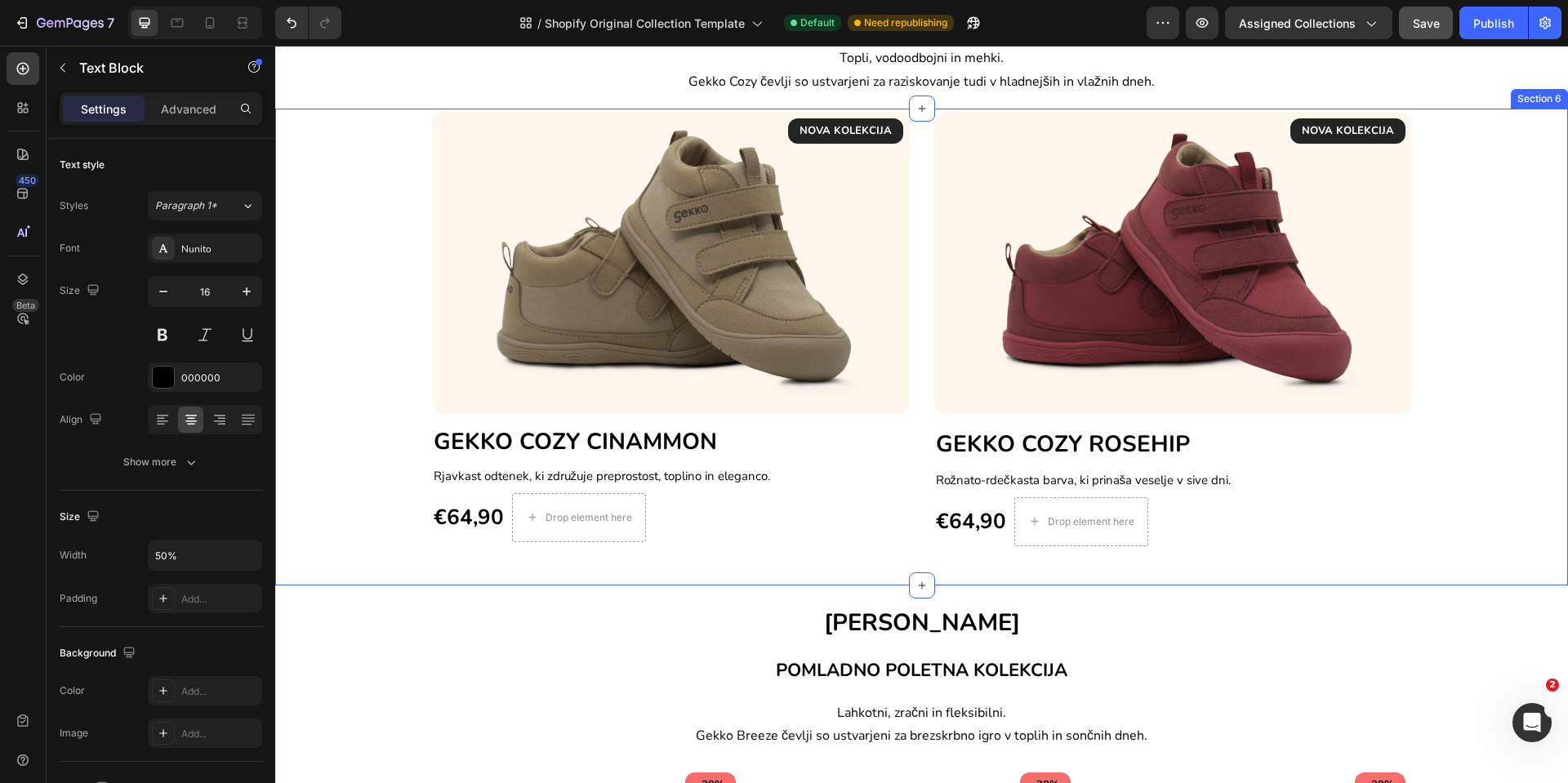
scroll to position [801, 0]
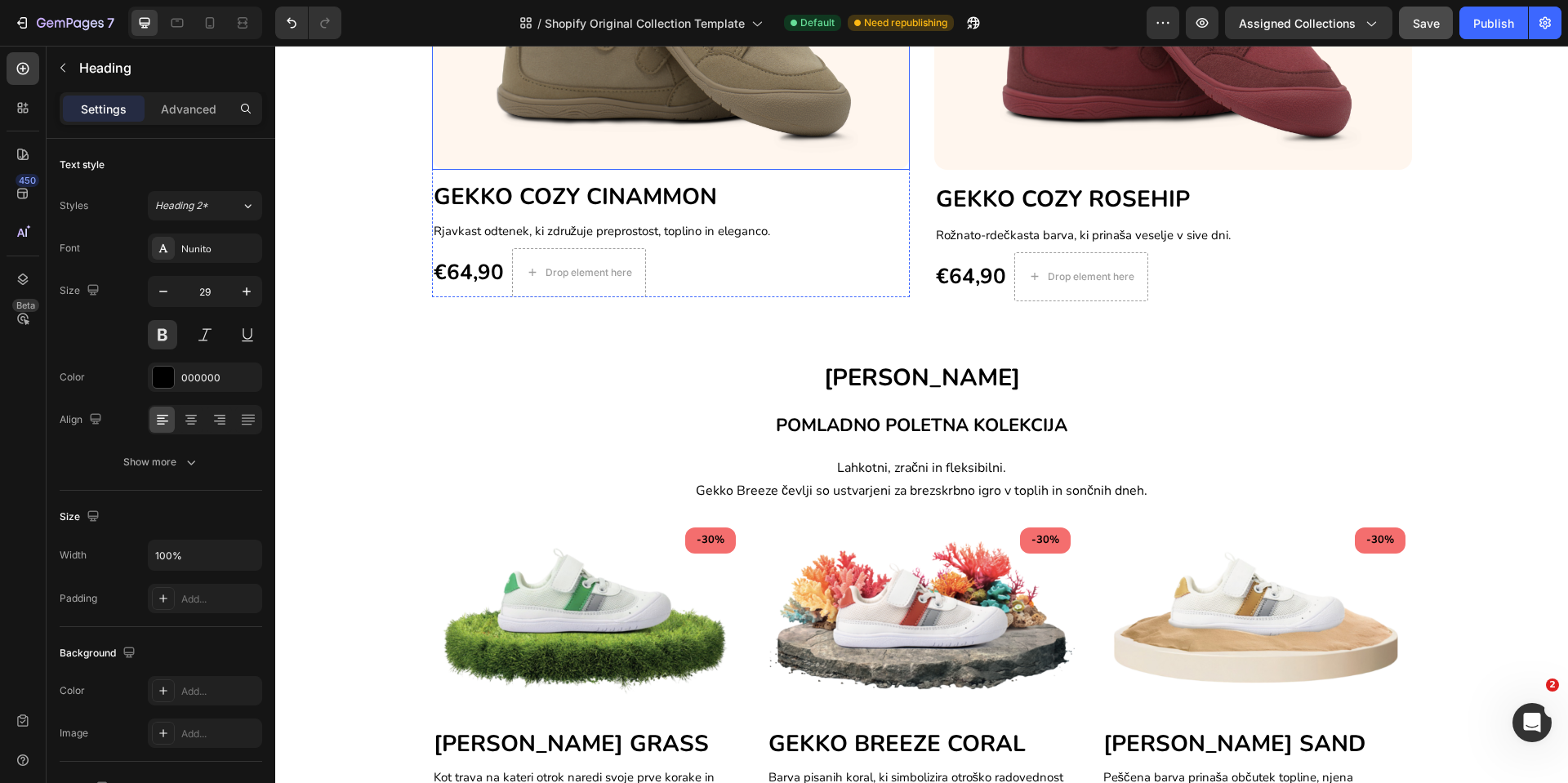
click at [594, 187] on span "GEKKO COZY CINAMMON" at bounding box center [576, 197] width 284 height 31
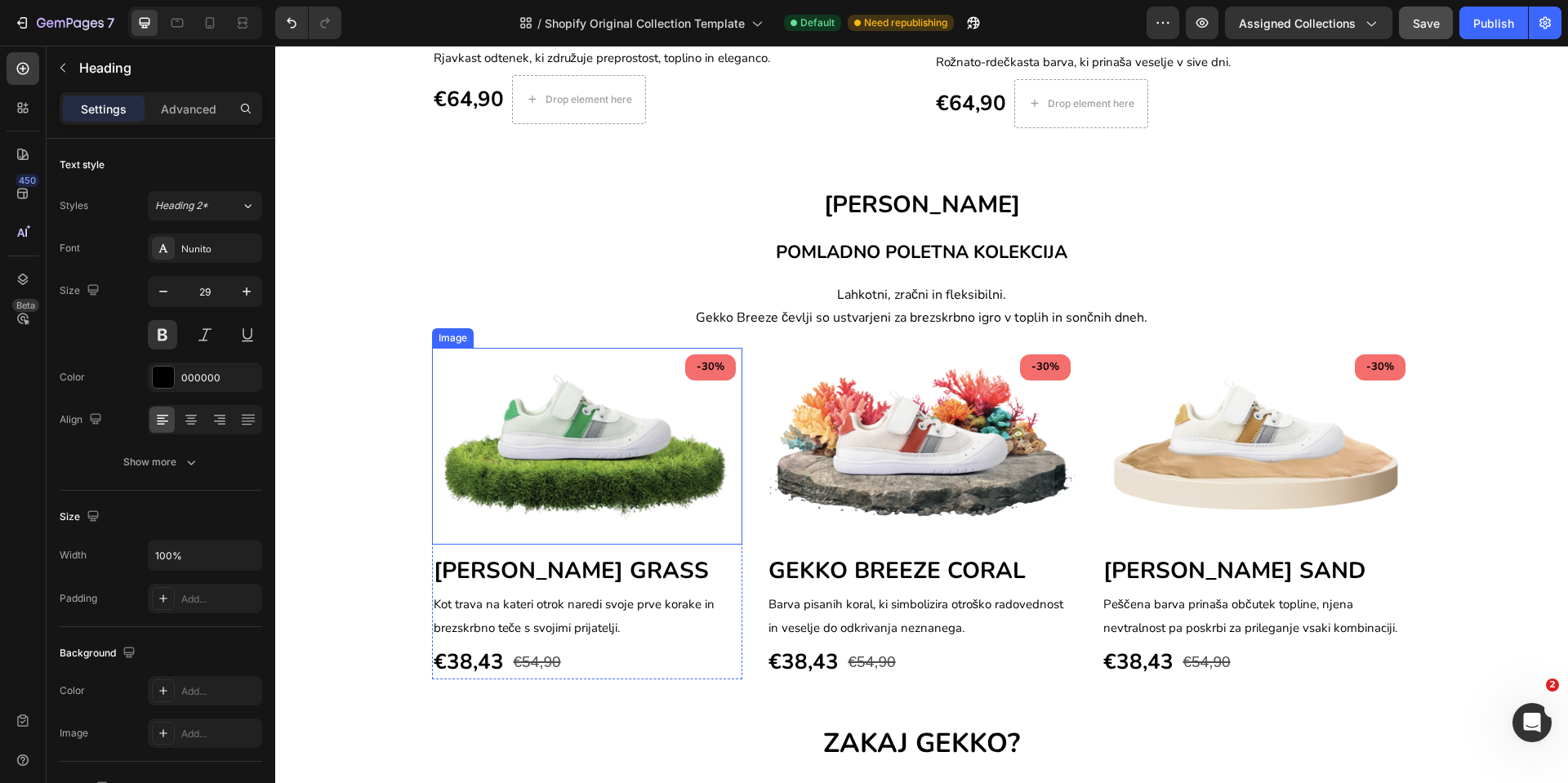
scroll to position [1047, 0]
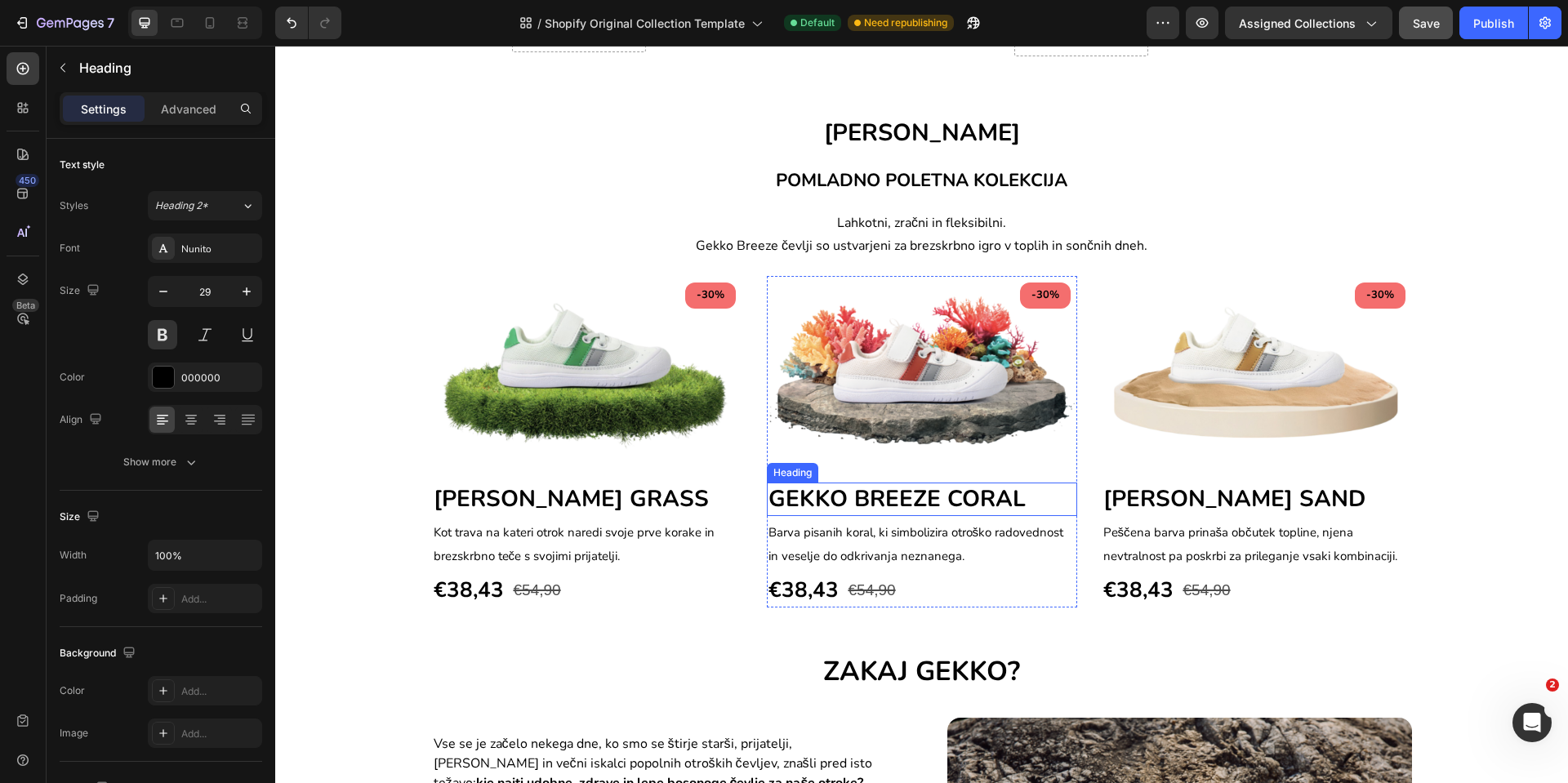
click at [863, 501] on span "GEKKO BREEZE CORAL" at bounding box center [897, 499] width 257 height 31
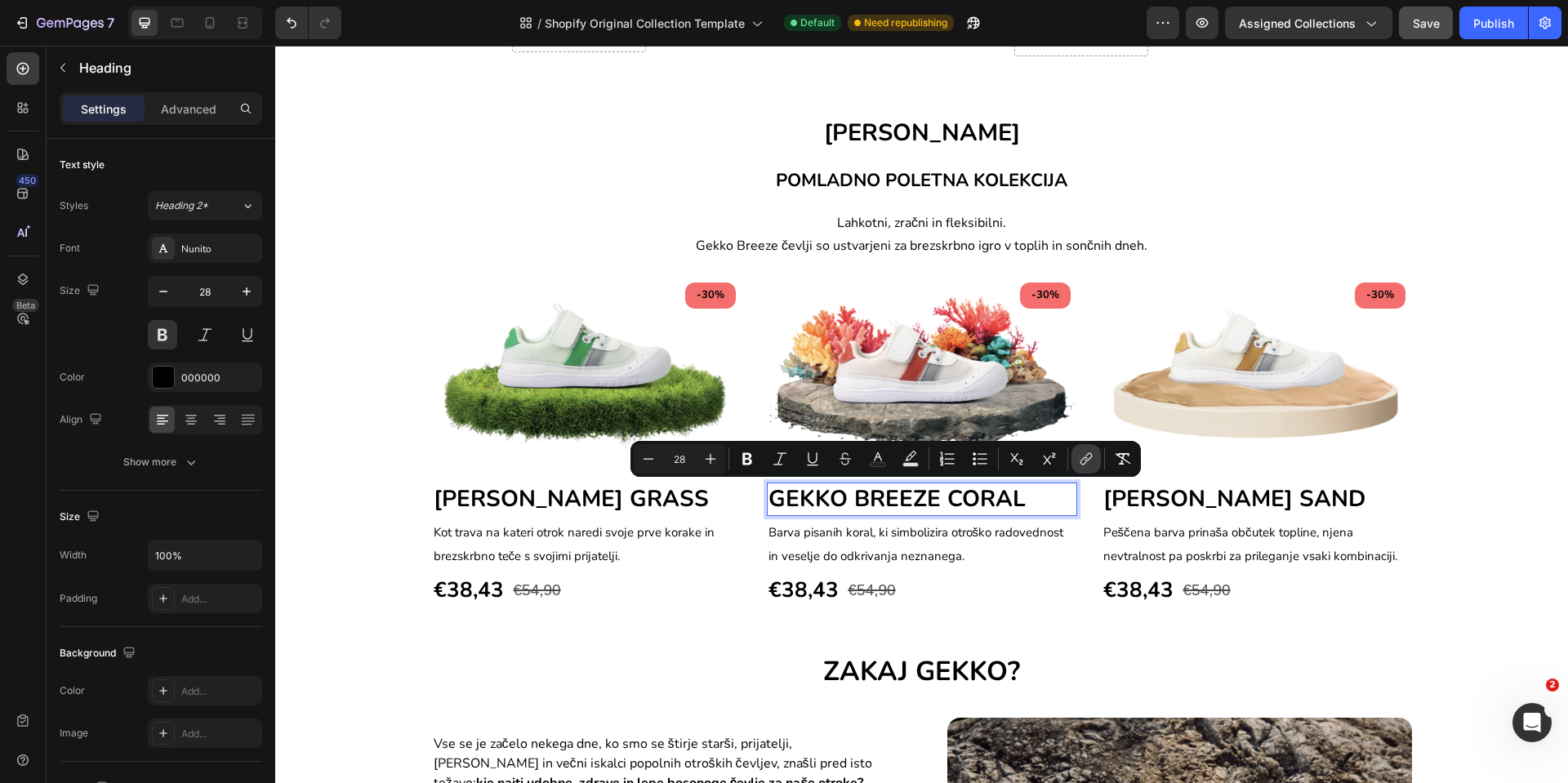
click at [1087, 461] on icon "Editor contextual toolbar" at bounding box center [1084, 461] width 7 height 8
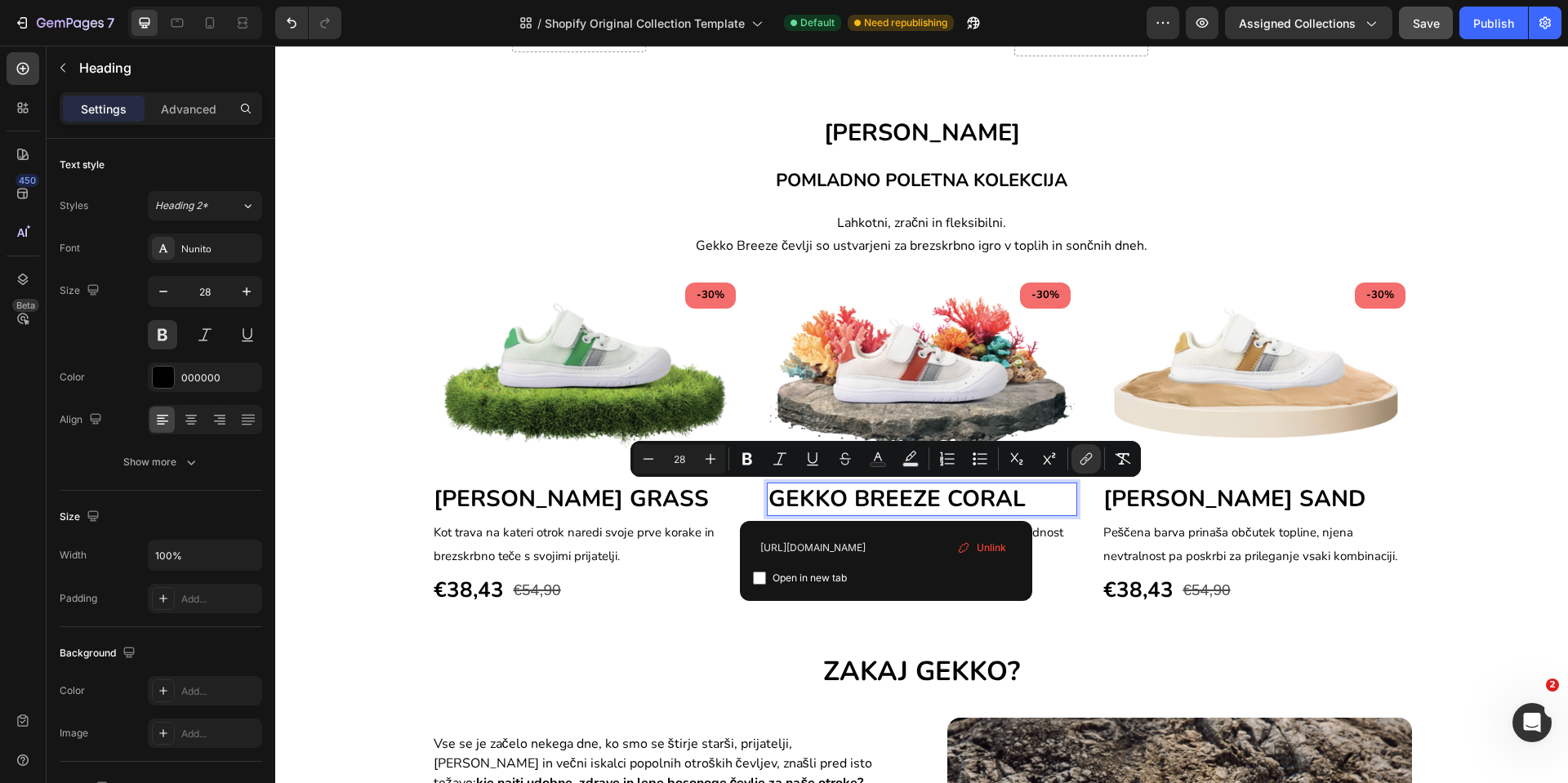
scroll to position [0, 18]
click at [905, 553] on input "[URL][DOMAIN_NAME]" at bounding box center [886, 546] width 266 height 26
type input "[URL][DOMAIN_NAME]"
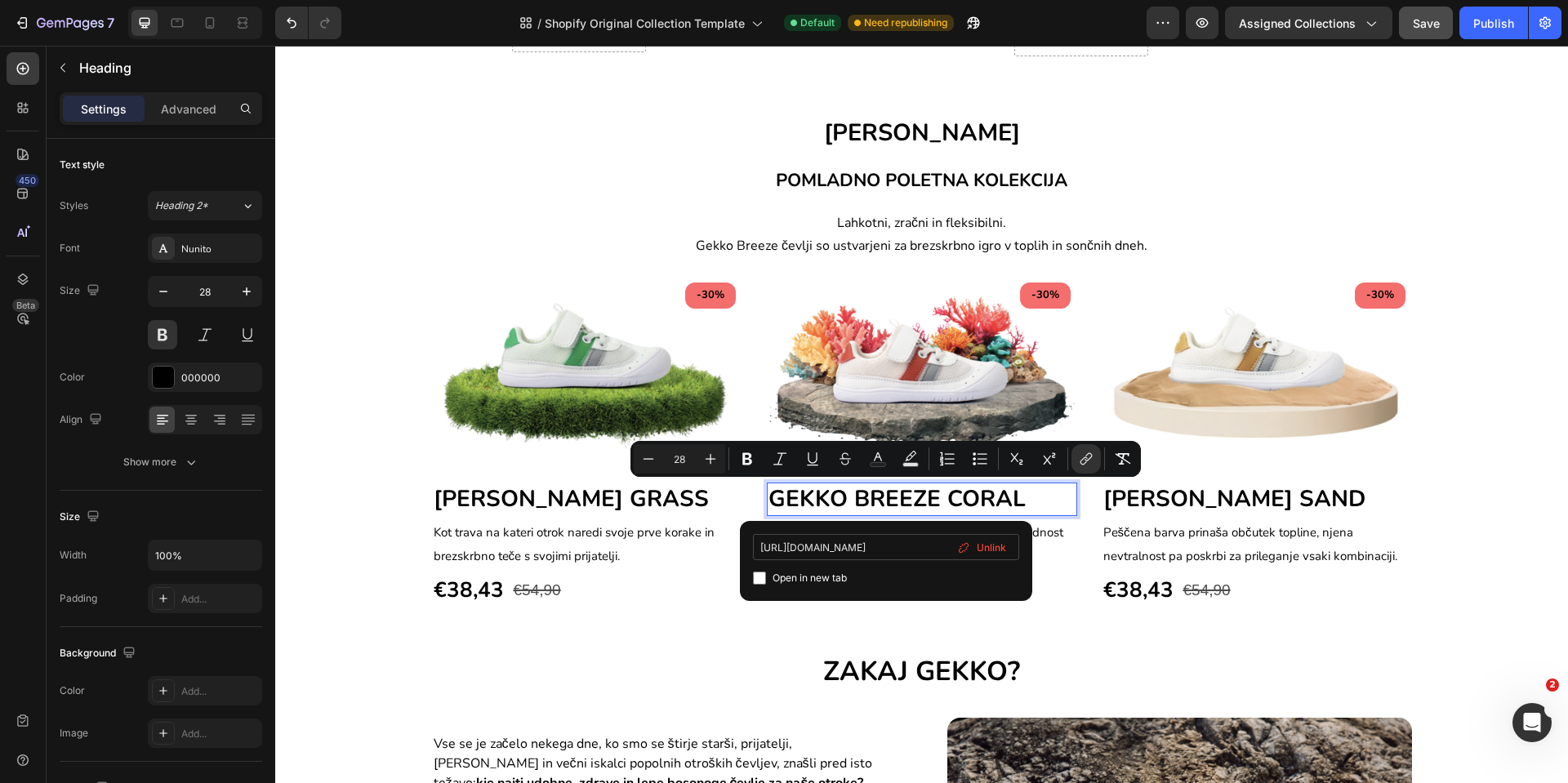
scroll to position [0, 116]
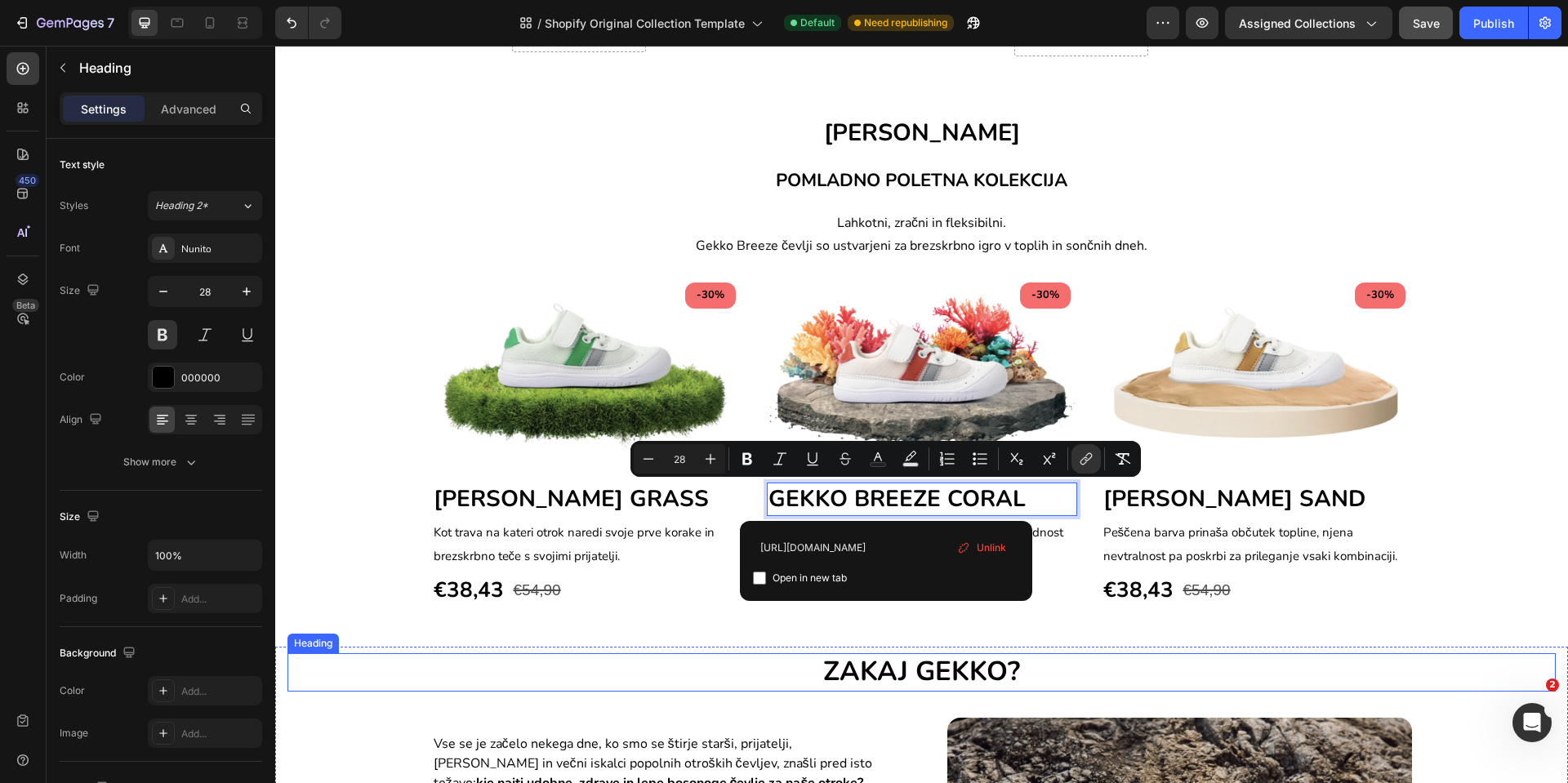
click at [762, 658] on h2 "ZAKAJ GEKKO?" at bounding box center [922, 672] width 1269 height 38
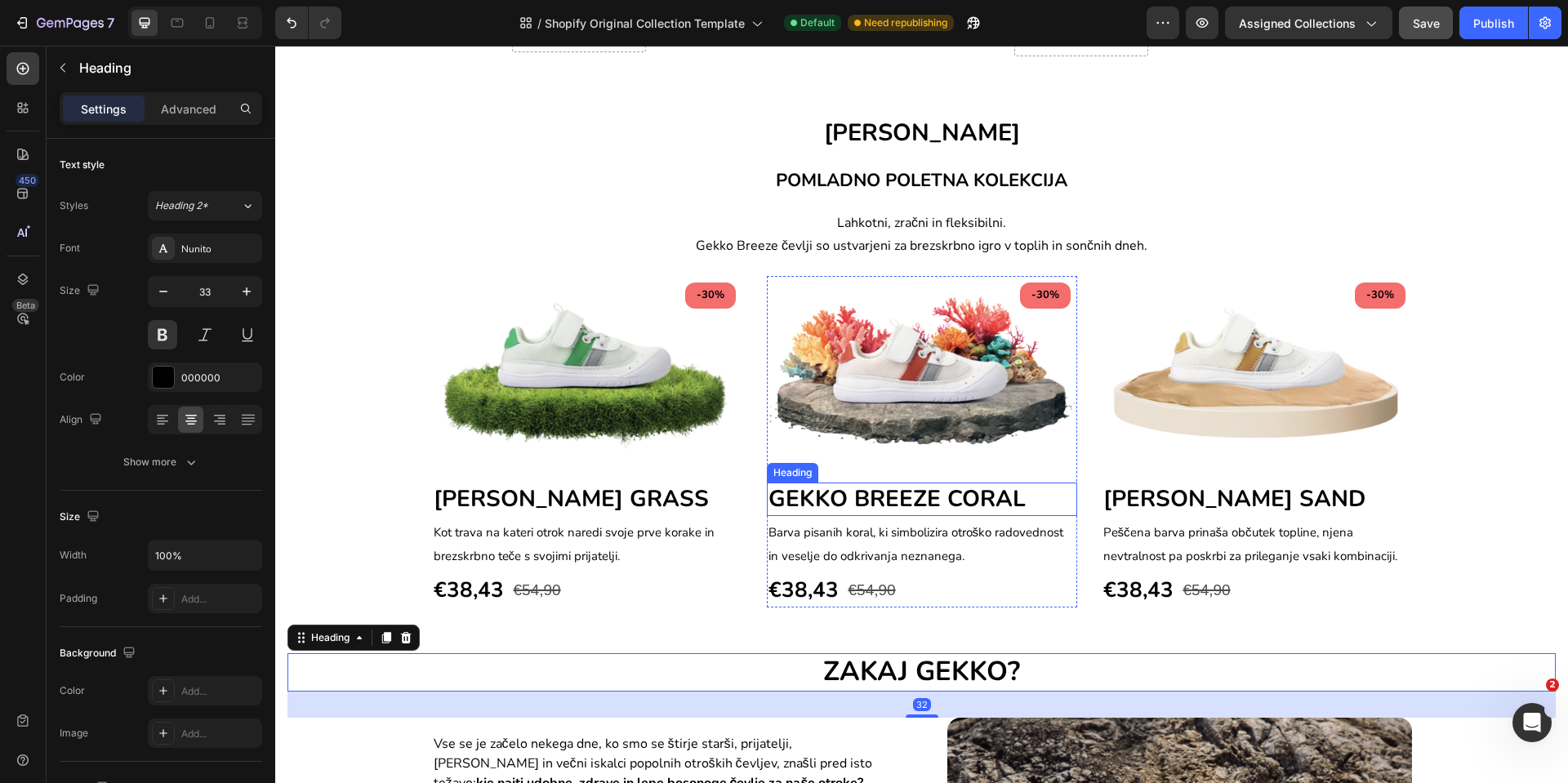
click at [827, 498] on span "GEKKO BREEZE CORAL" at bounding box center [897, 499] width 257 height 31
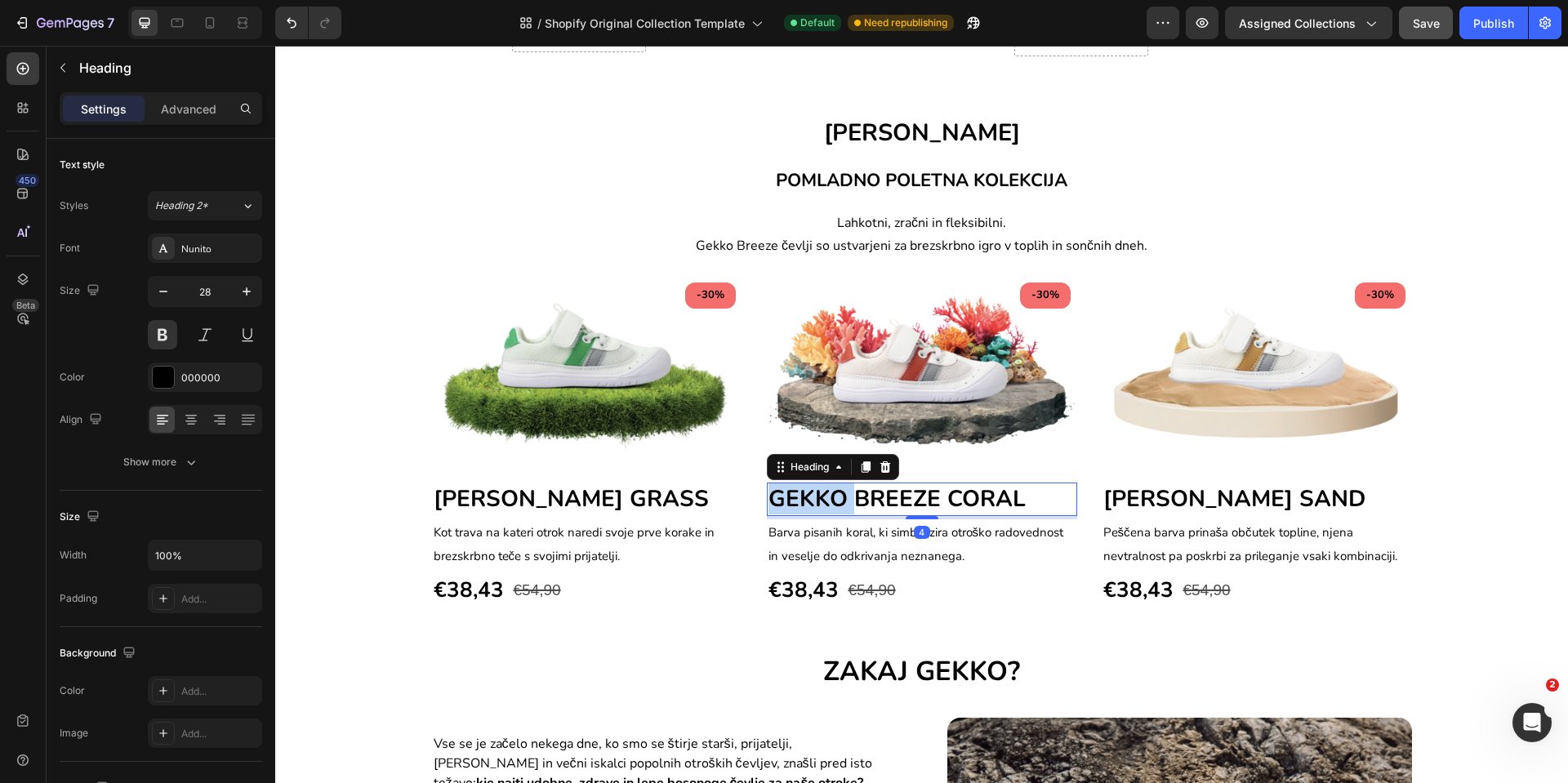
click at [826, 499] on span "GEKKO BREEZE CORAL" at bounding box center [897, 499] width 257 height 31
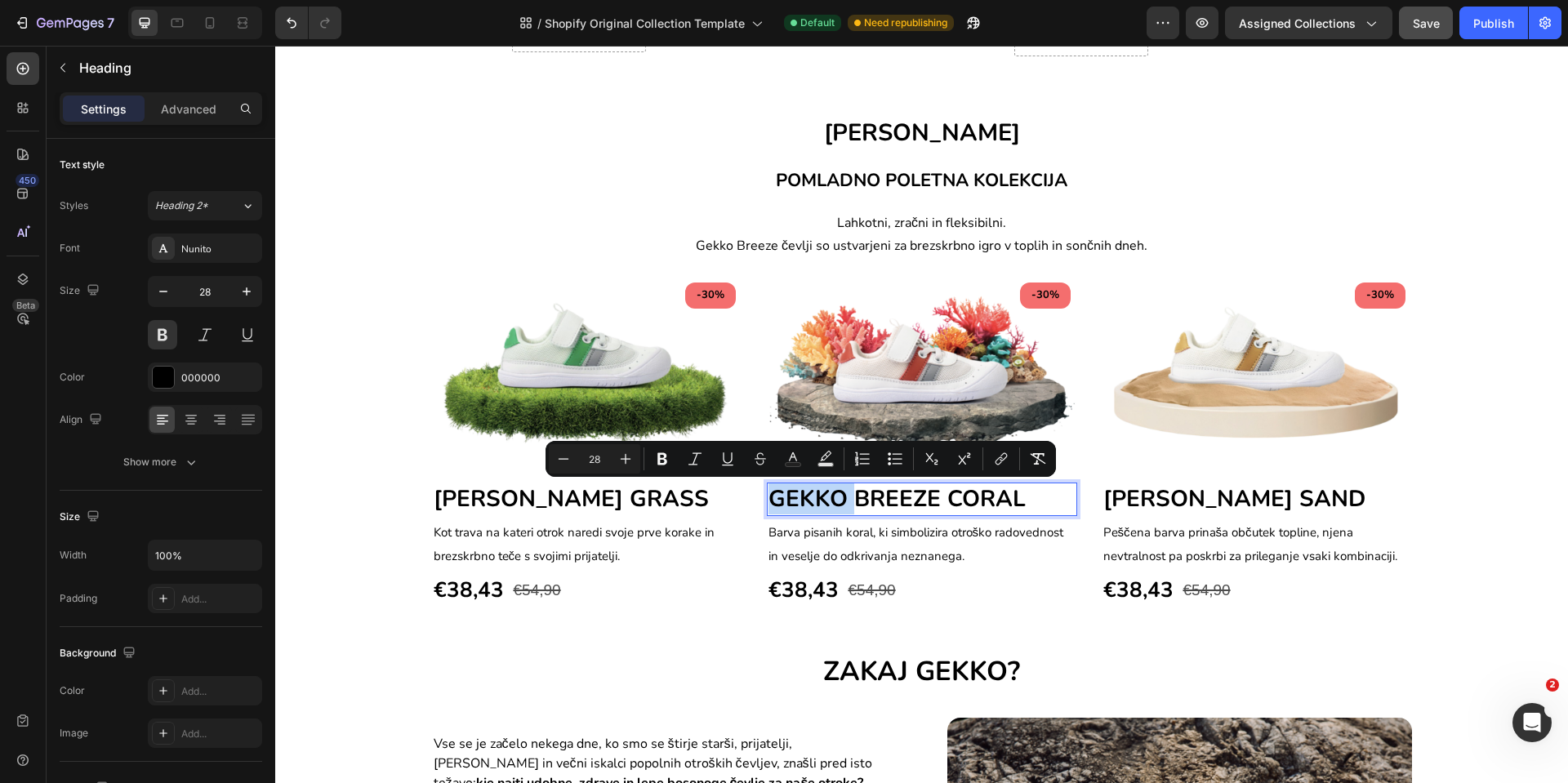
click at [826, 499] on span "GEKKO BREEZE CORAL" at bounding box center [897, 499] width 257 height 31
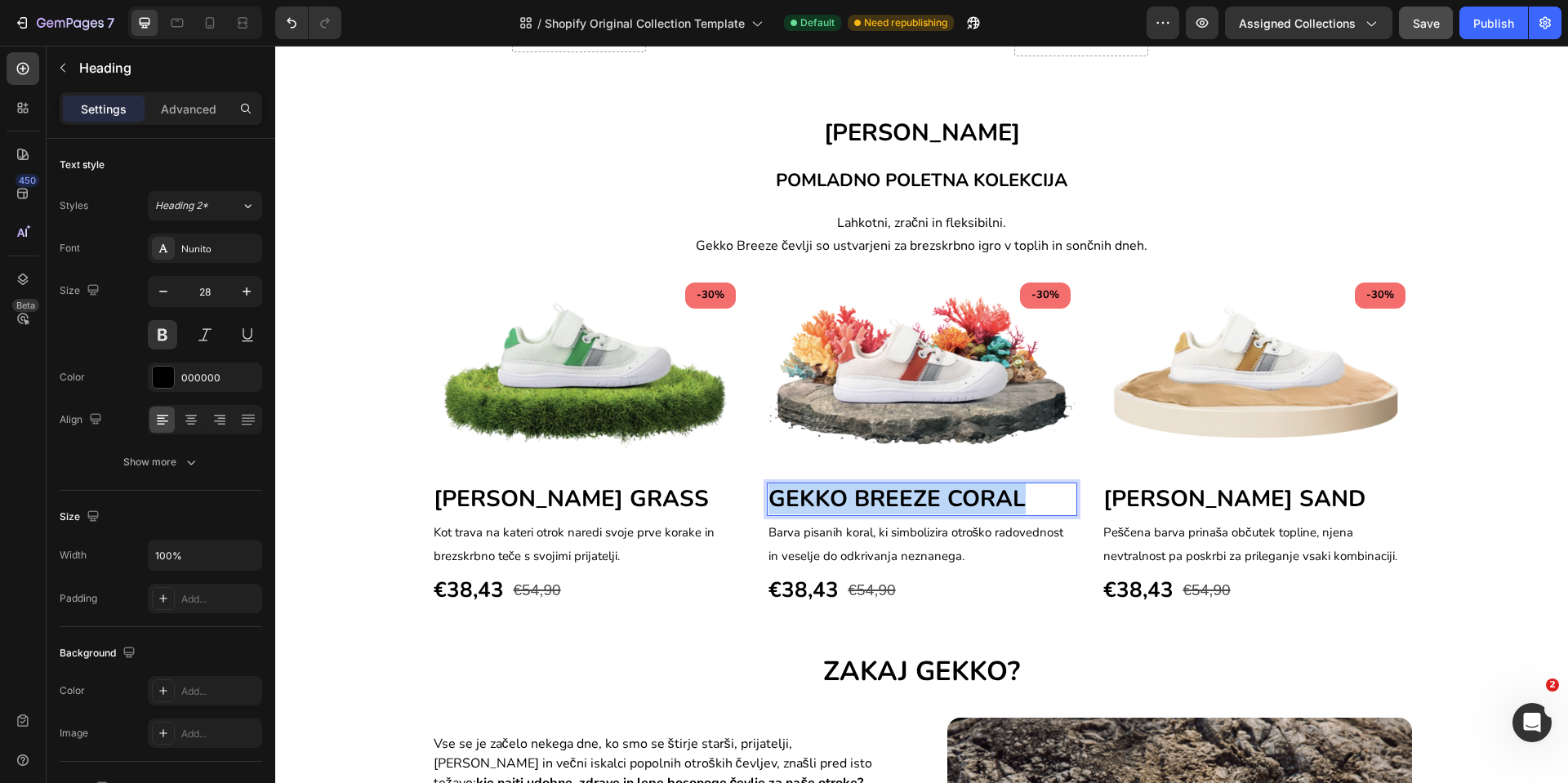
click at [826, 499] on span "GEKKO BREEZE CORAL" at bounding box center [897, 499] width 257 height 31
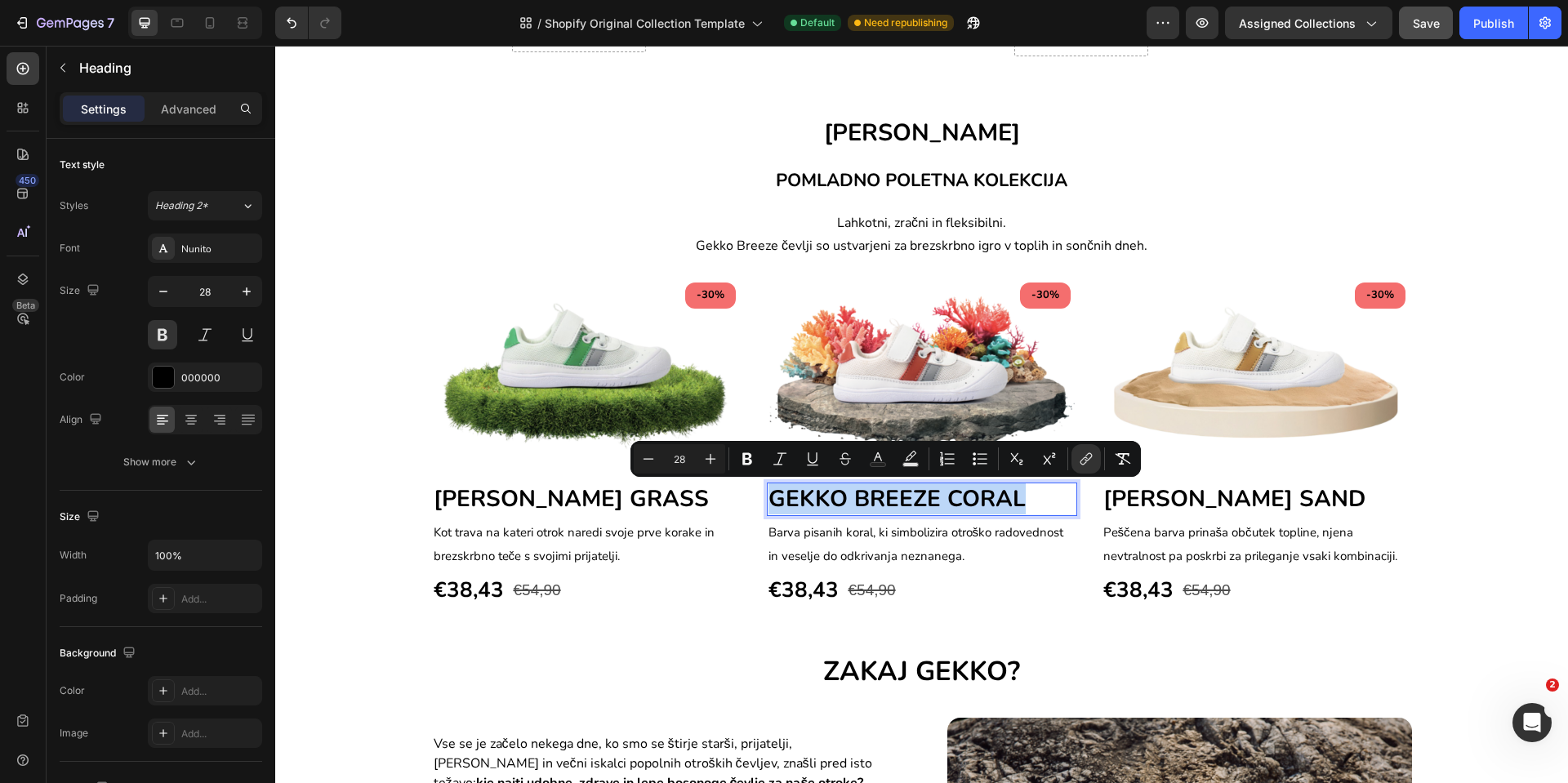
click at [886, 504] on span "GEKKO BREEZE CORAL" at bounding box center [897, 499] width 257 height 31
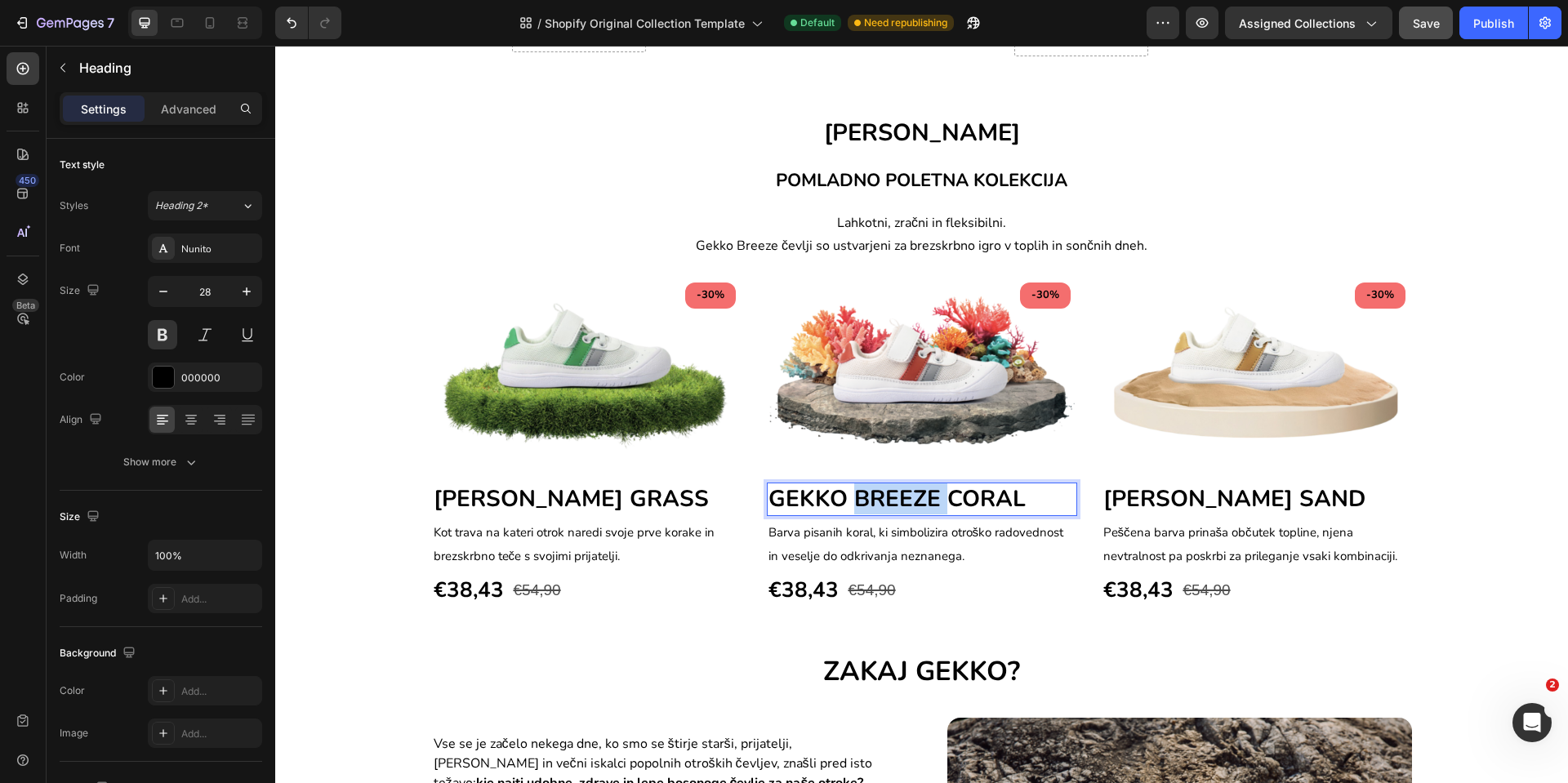
click at [886, 504] on span "GEKKO BREEZE CORAL" at bounding box center [897, 499] width 257 height 31
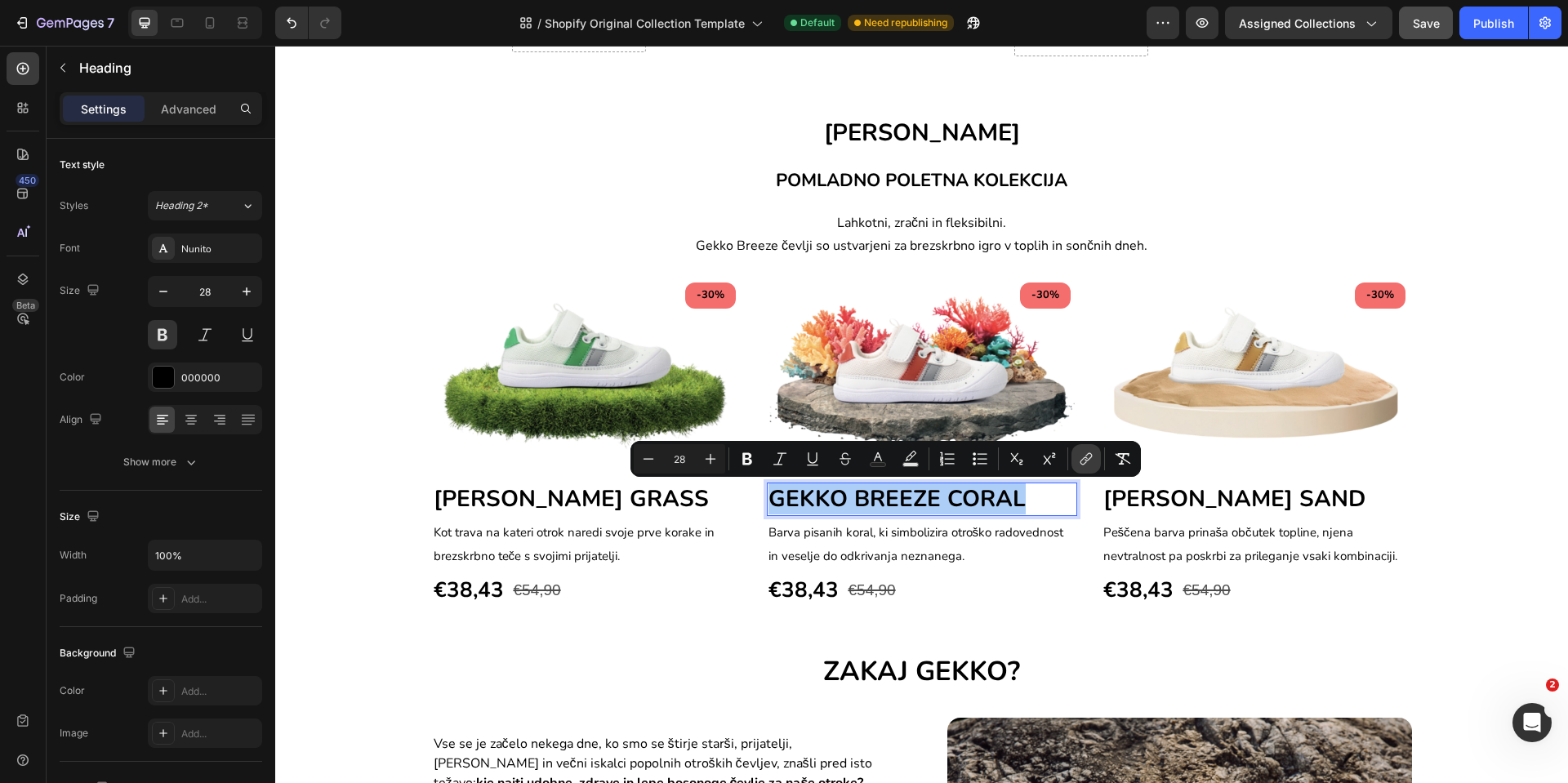
click at [1079, 459] on icon "Editor contextual toolbar" at bounding box center [1087, 459] width 16 height 16
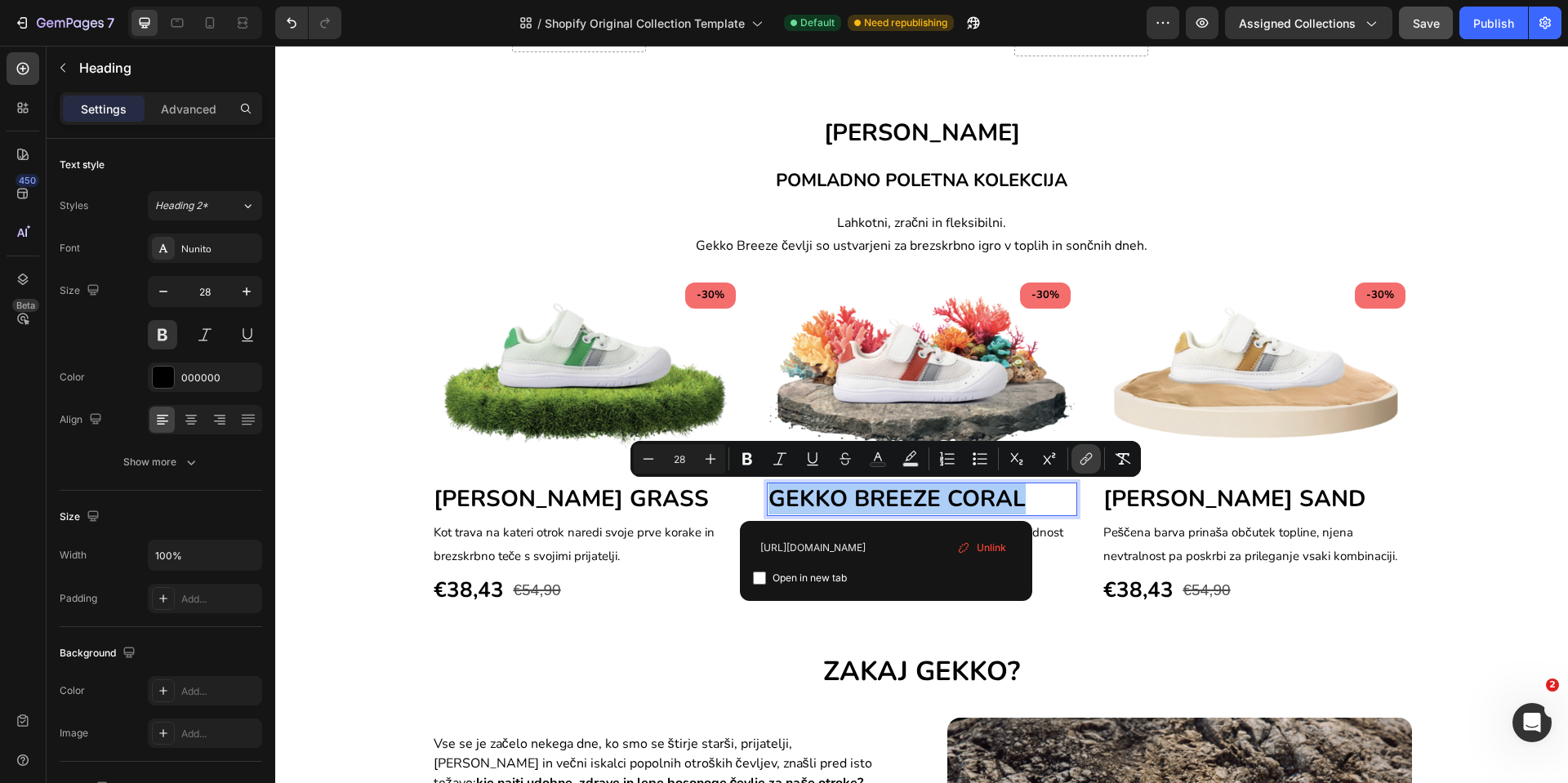
scroll to position [0, 18]
click at [1078, 461] on button "link" at bounding box center [1086, 459] width 29 height 29
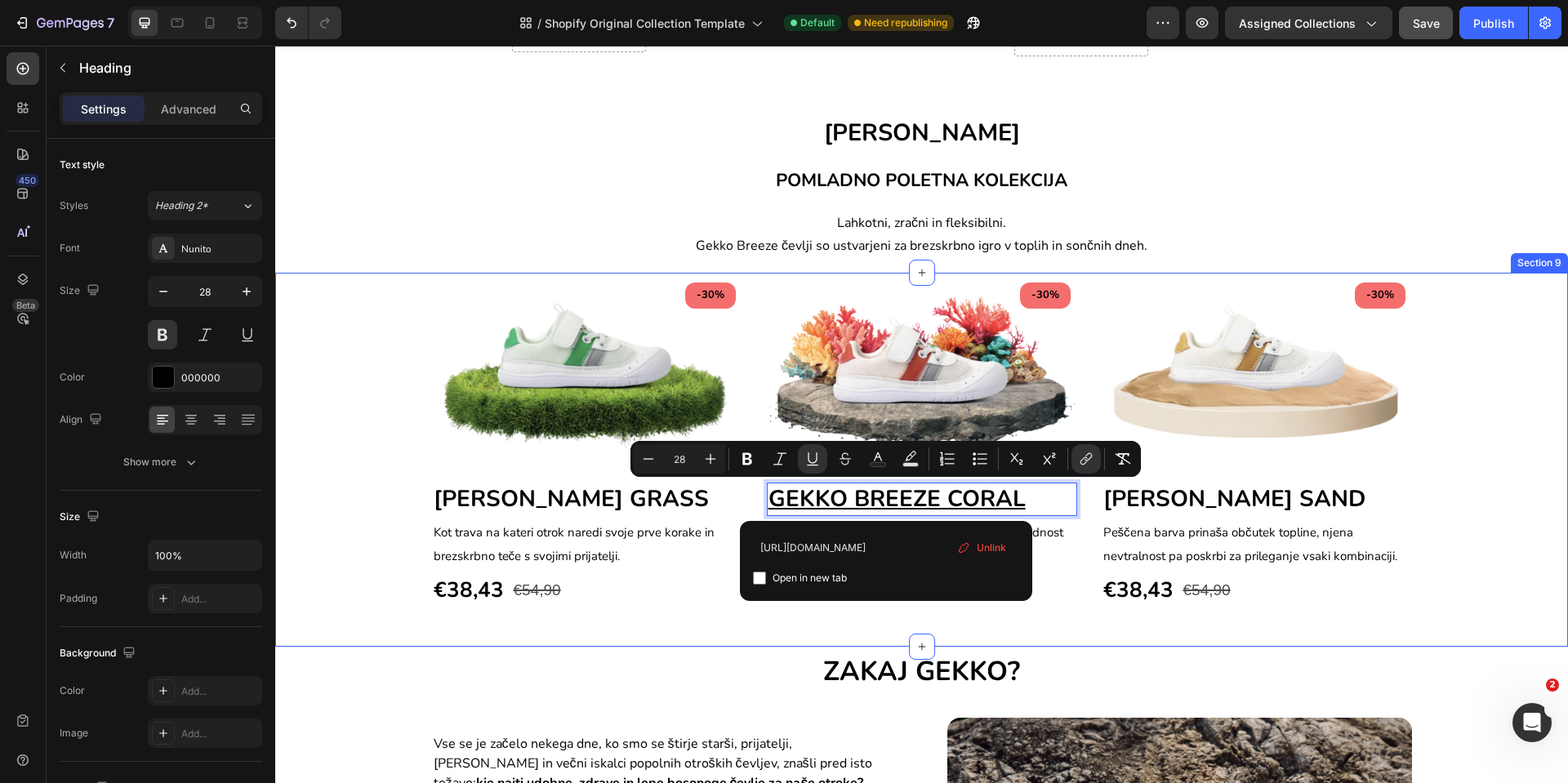
click at [627, 641] on div "-30% Text block Row Image GEKKO BREEZE GRASS Heading Kot trava na kateri otrok …" at bounding box center [922, 459] width 1293 height 374
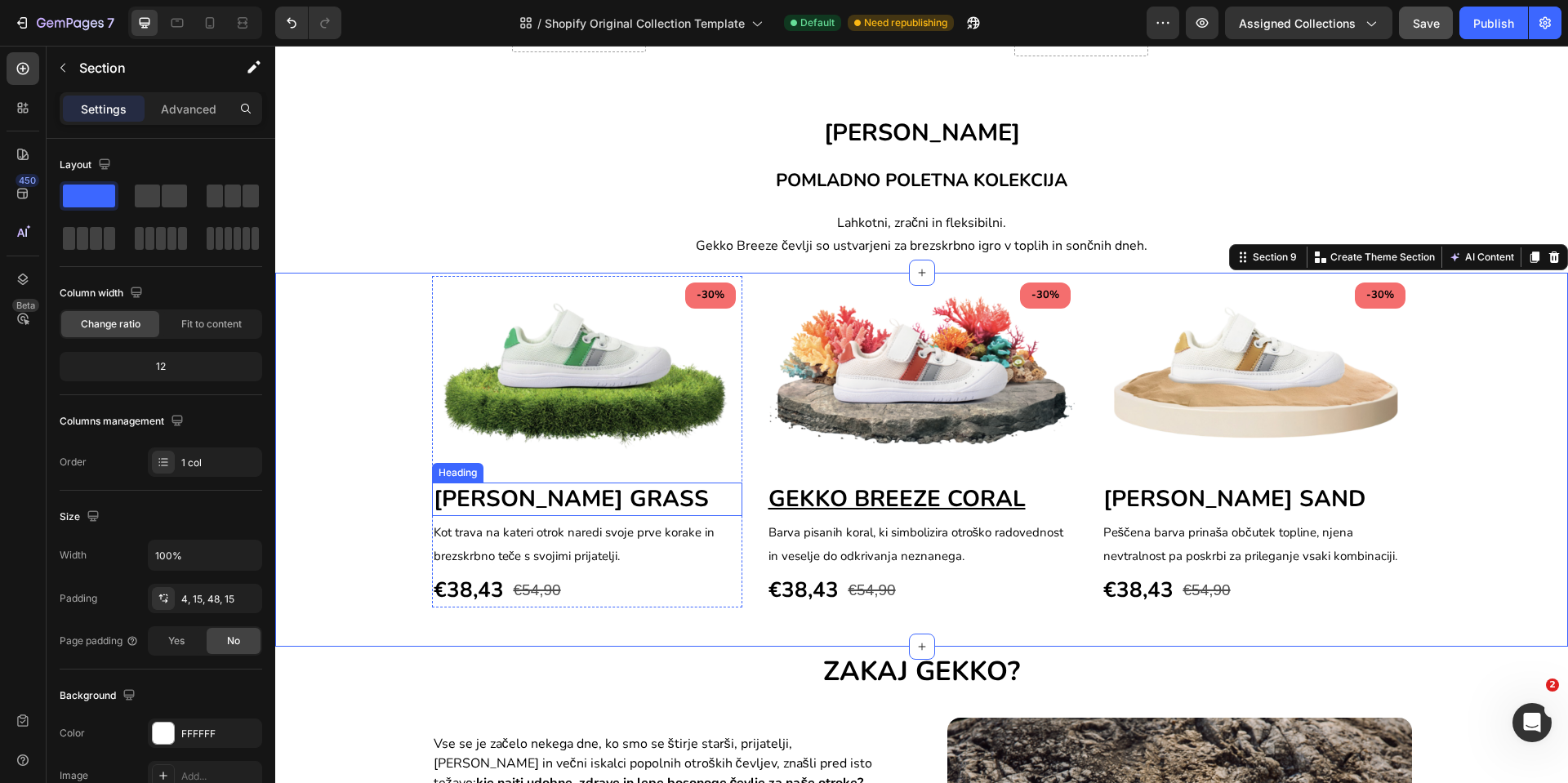
click at [576, 498] on span "[PERSON_NAME] GRASS" at bounding box center [572, 499] width 276 height 31
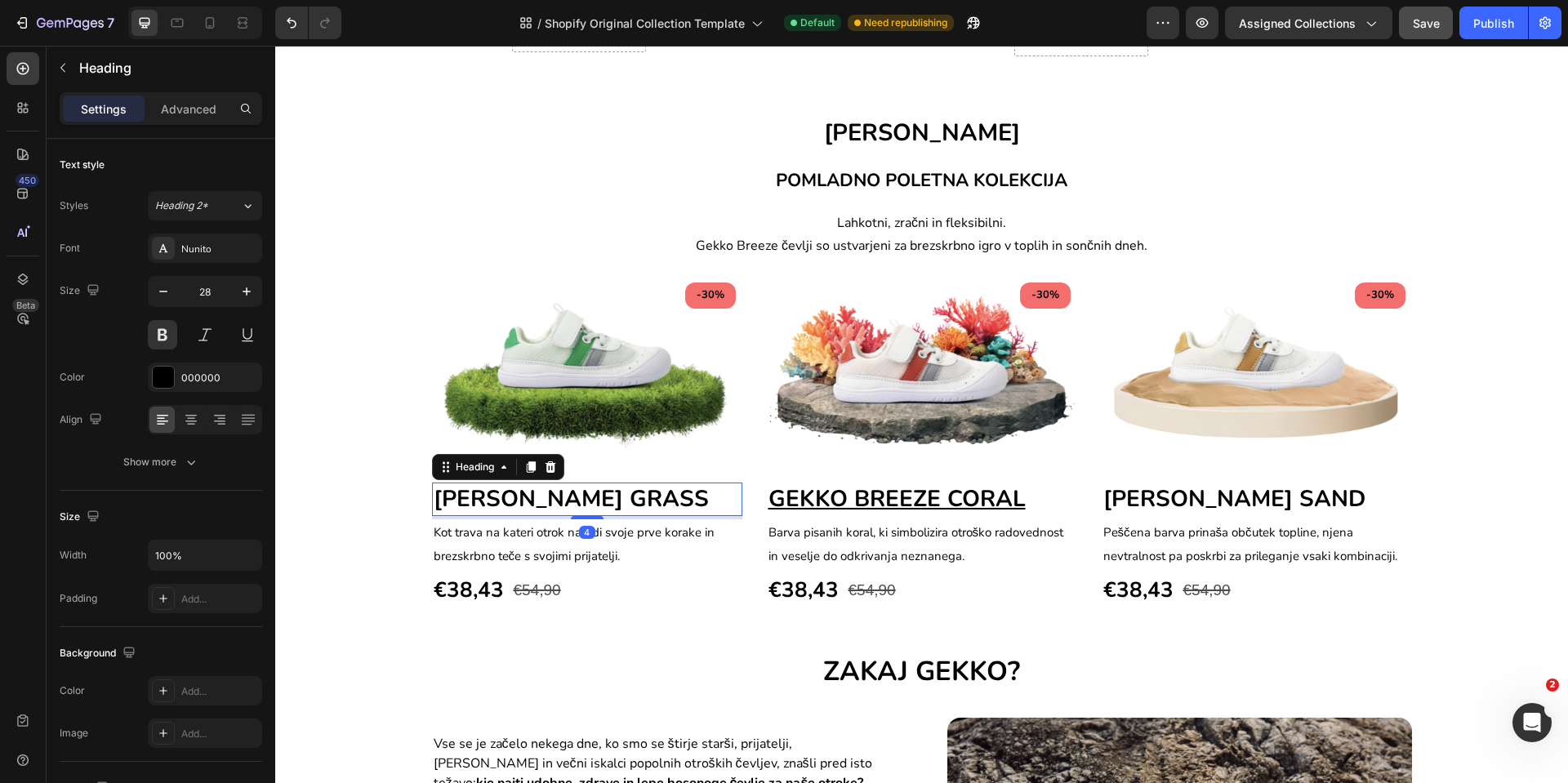
click at [575, 496] on span "[PERSON_NAME] GRASS" at bounding box center [572, 499] width 276 height 31
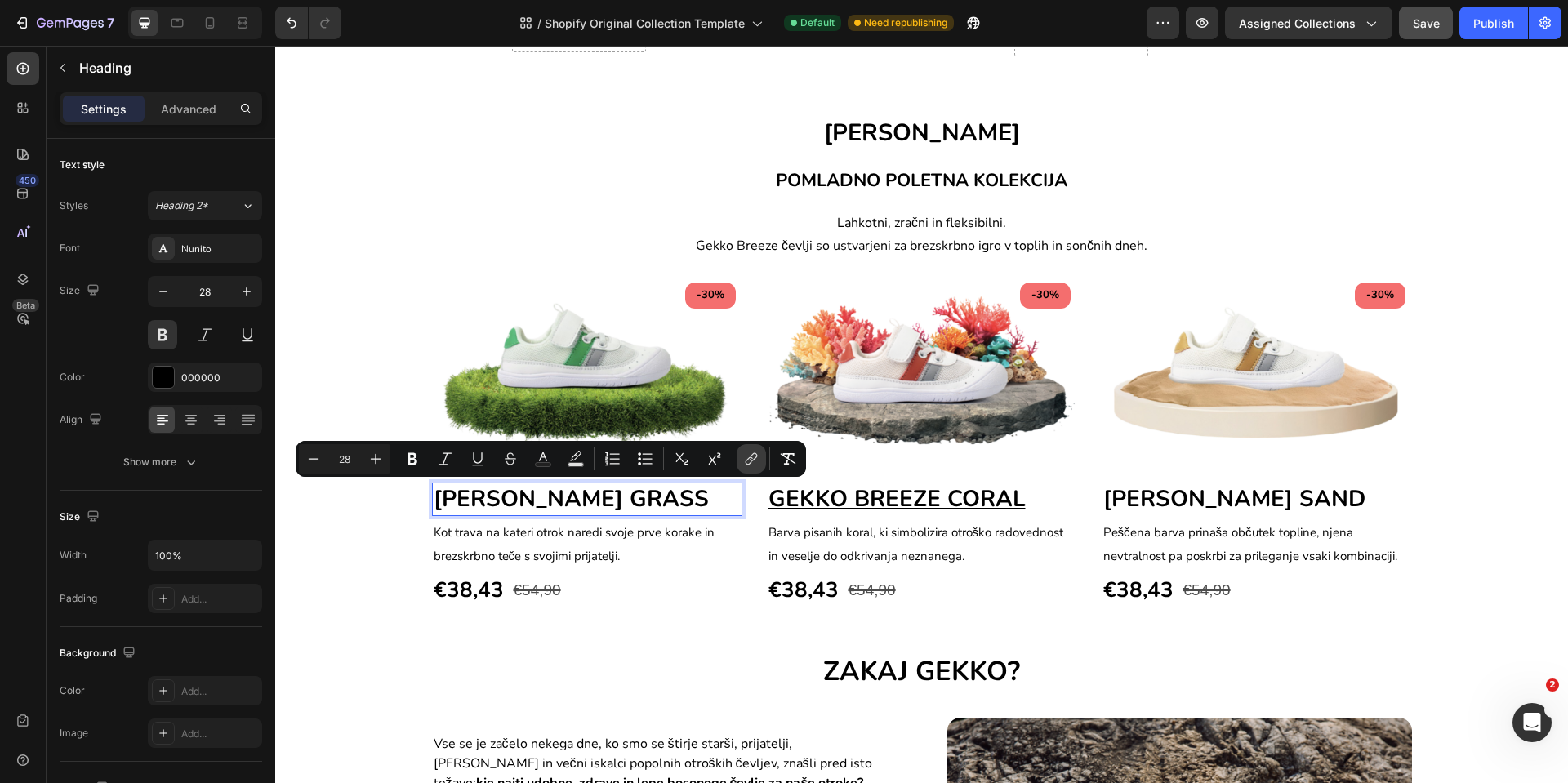
click at [745, 461] on icon "Editor contextual toolbar" at bounding box center [751, 459] width 16 height 16
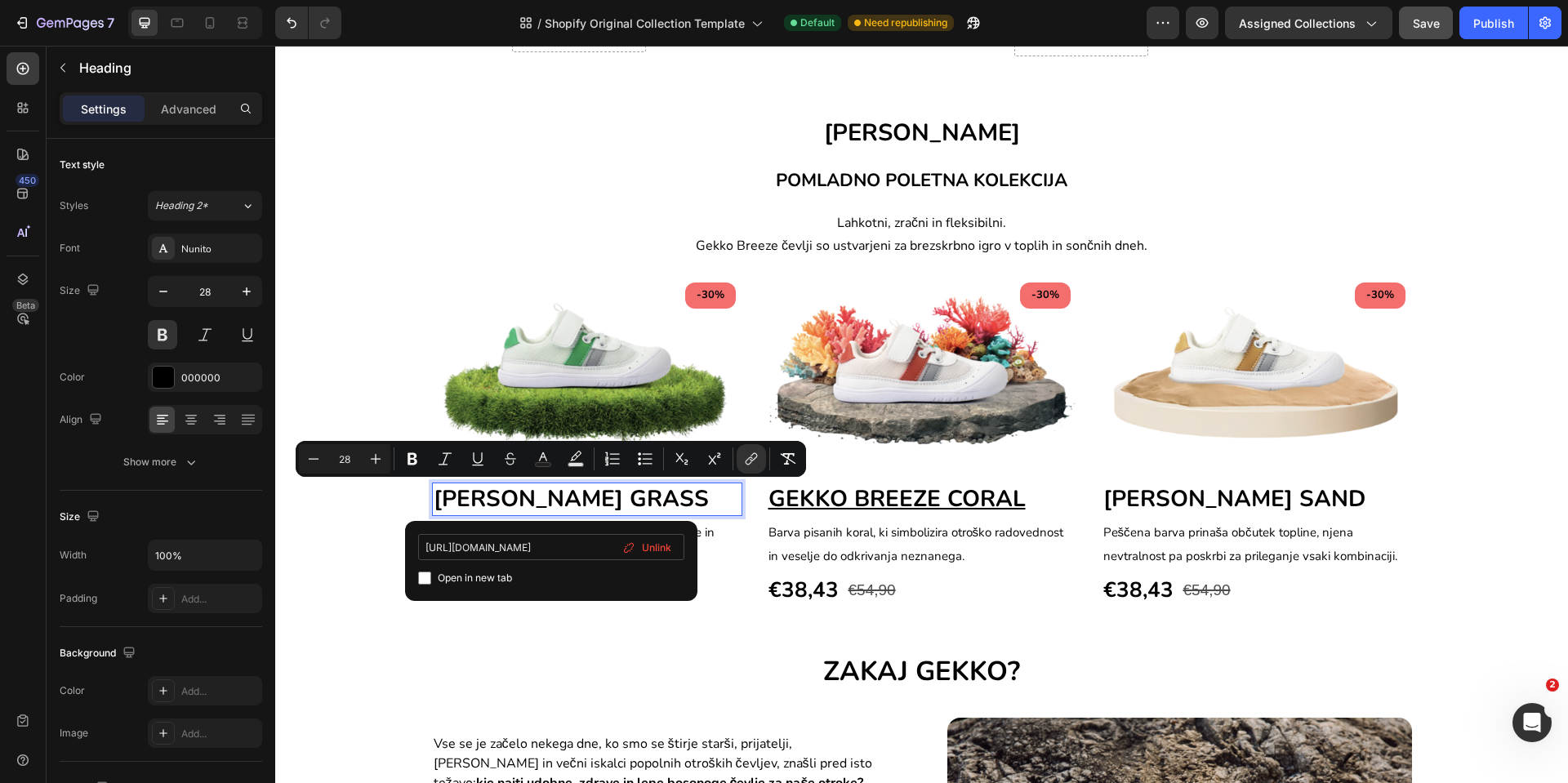
click at [595, 544] on input "[URL][DOMAIN_NAME]" at bounding box center [551, 546] width 266 height 26
type input "[URL][DOMAIN_NAME]"
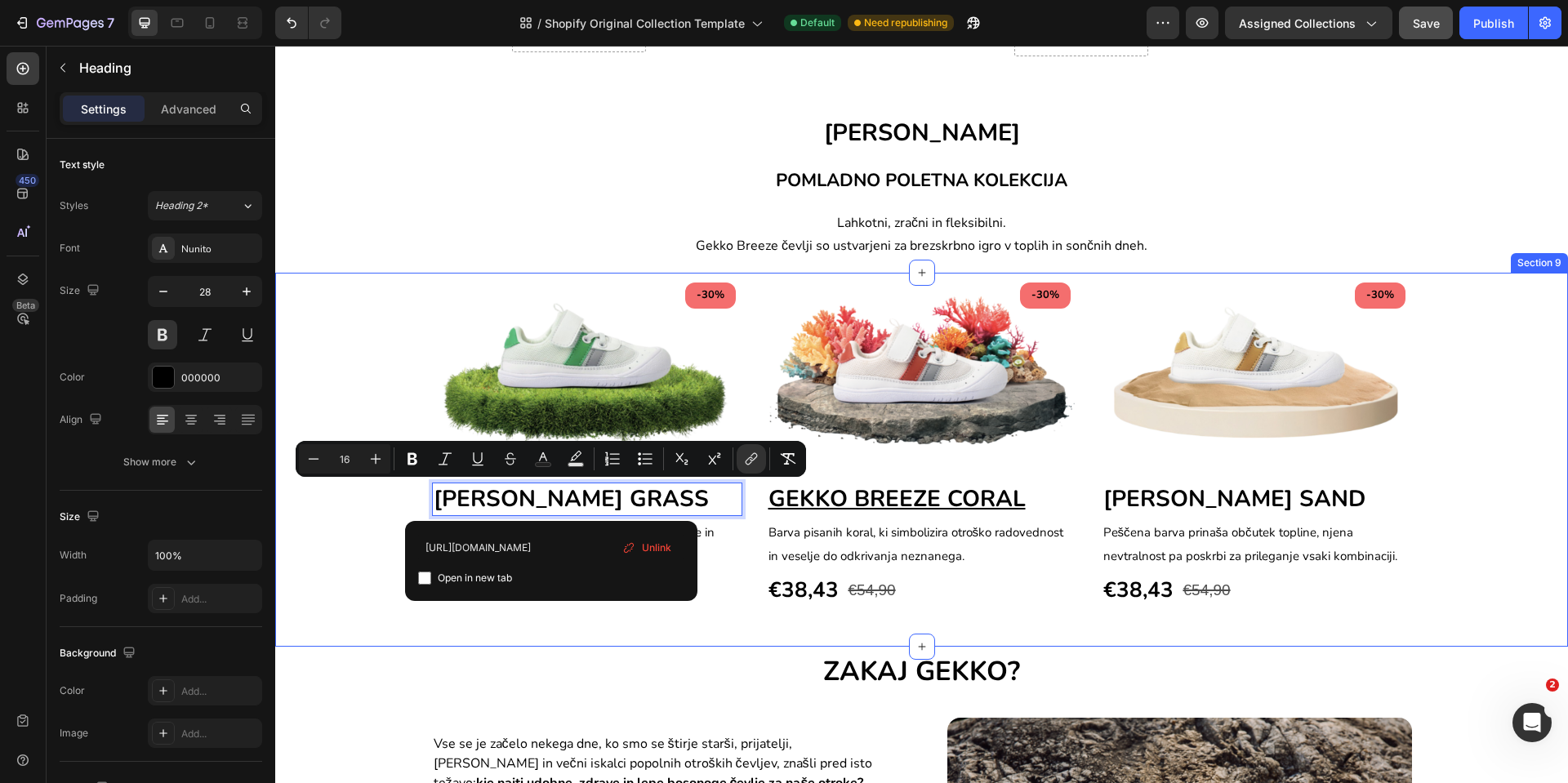
click at [639, 628] on div "-30% Text block Row Image GEKKO BREEZE GRASS Heading 4 Kot trava na kateri otro…" at bounding box center [922, 459] width 1293 height 374
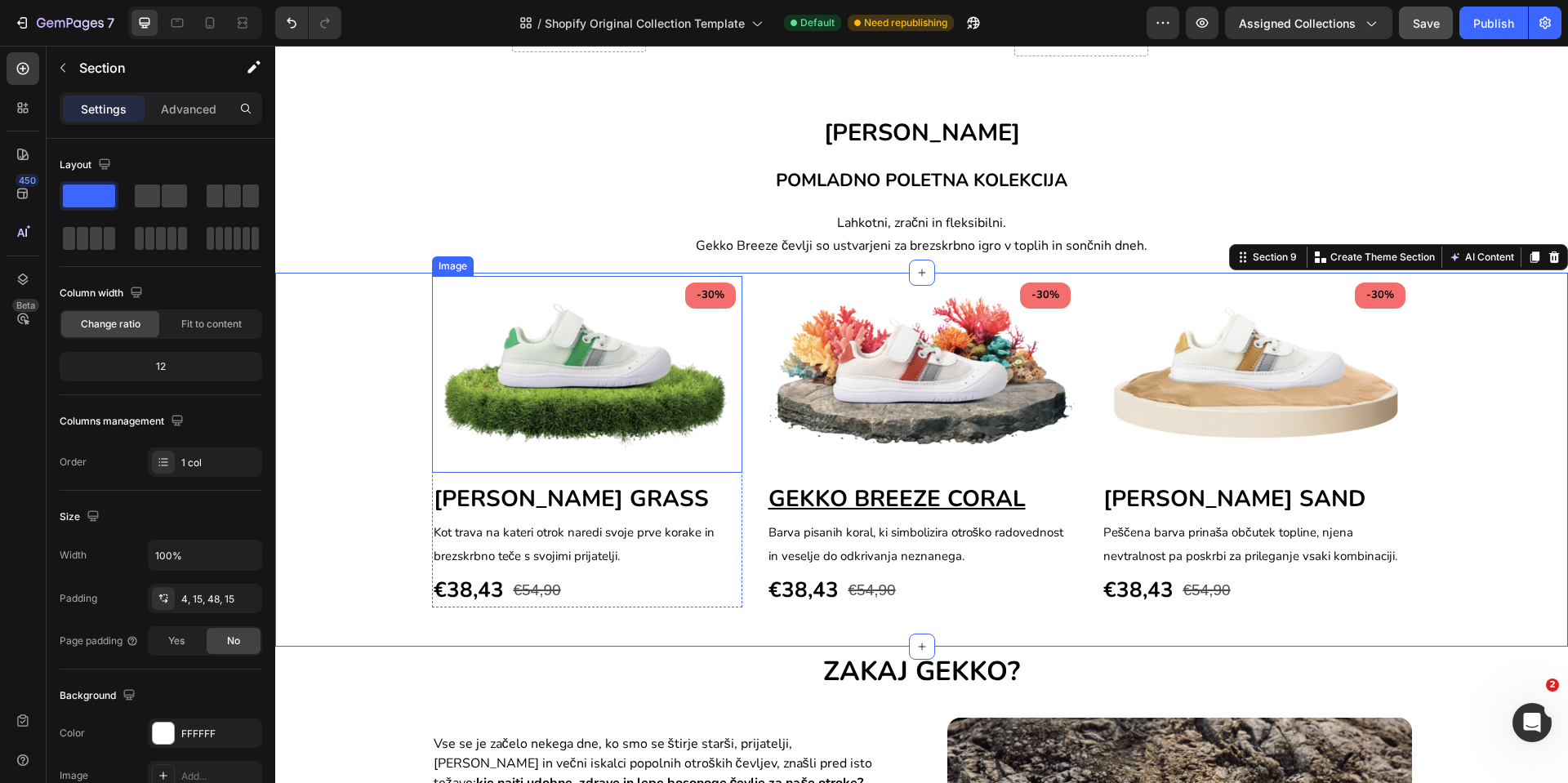
click at [615, 397] on img at bounding box center [587, 374] width 310 height 197
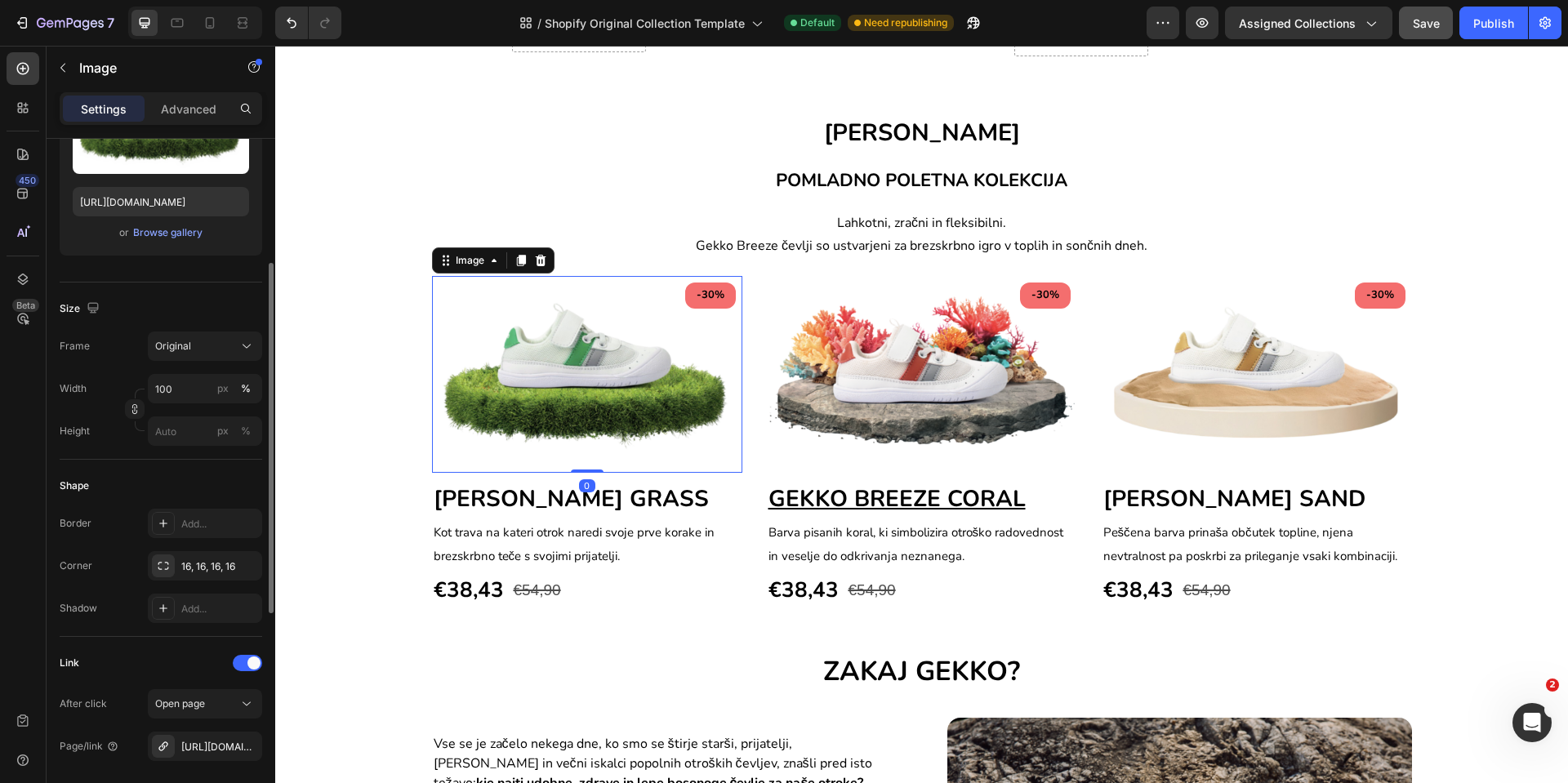
scroll to position [368, 0]
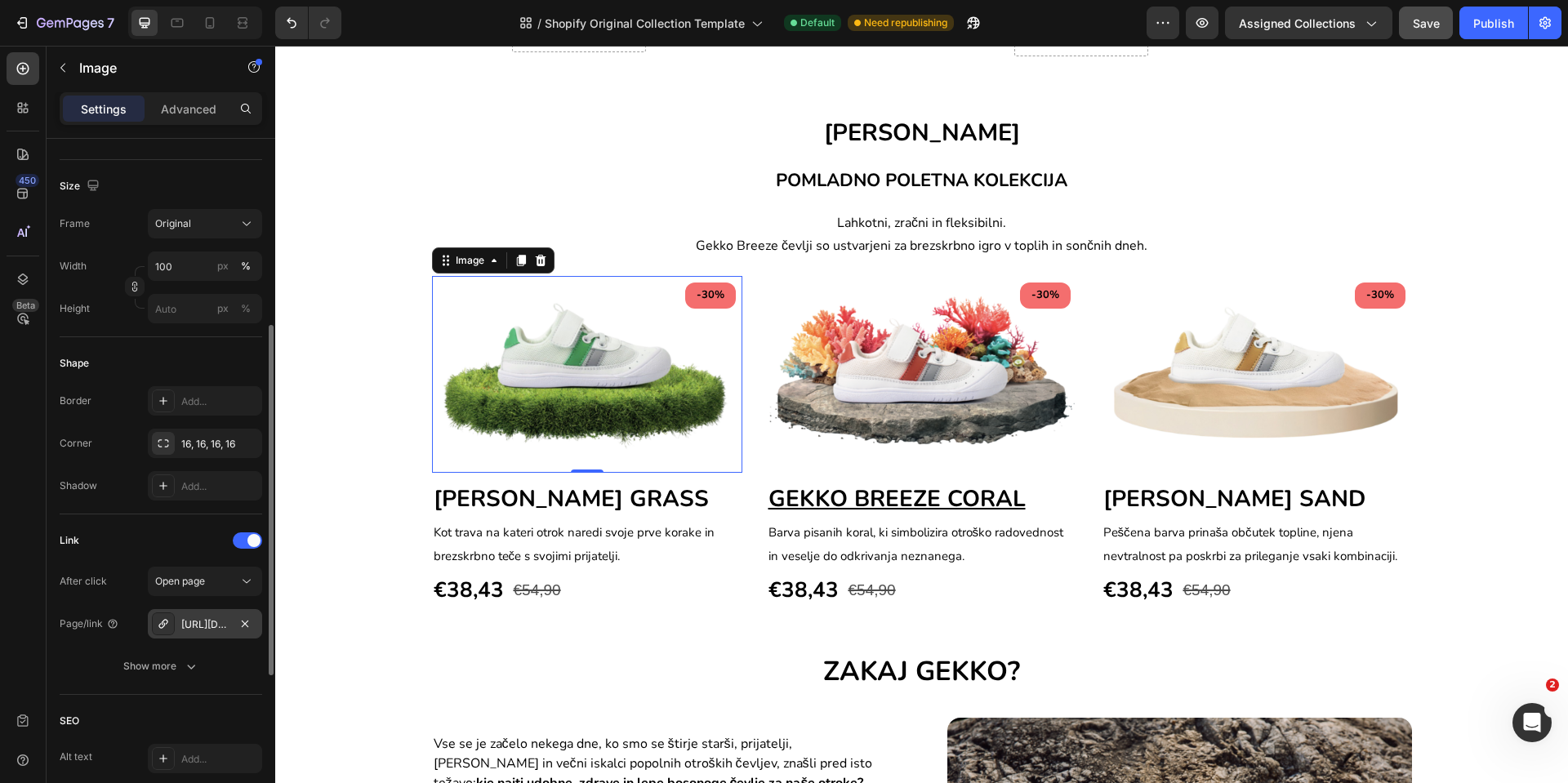
click at [200, 615] on div "[URL][DOMAIN_NAME]" at bounding box center [205, 624] width 114 height 29
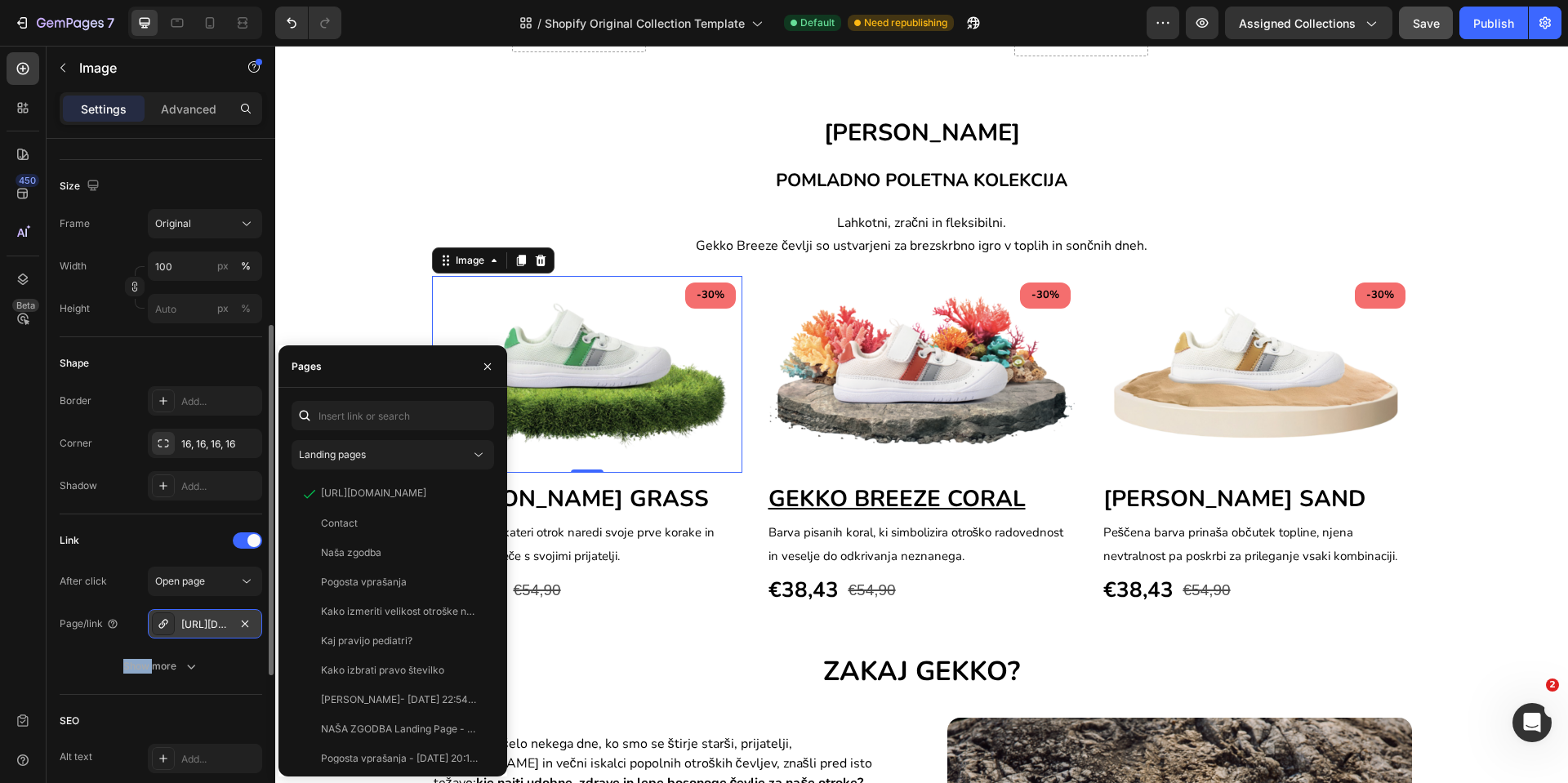
click at [200, 615] on div "[URL][DOMAIN_NAME]" at bounding box center [205, 624] width 114 height 29
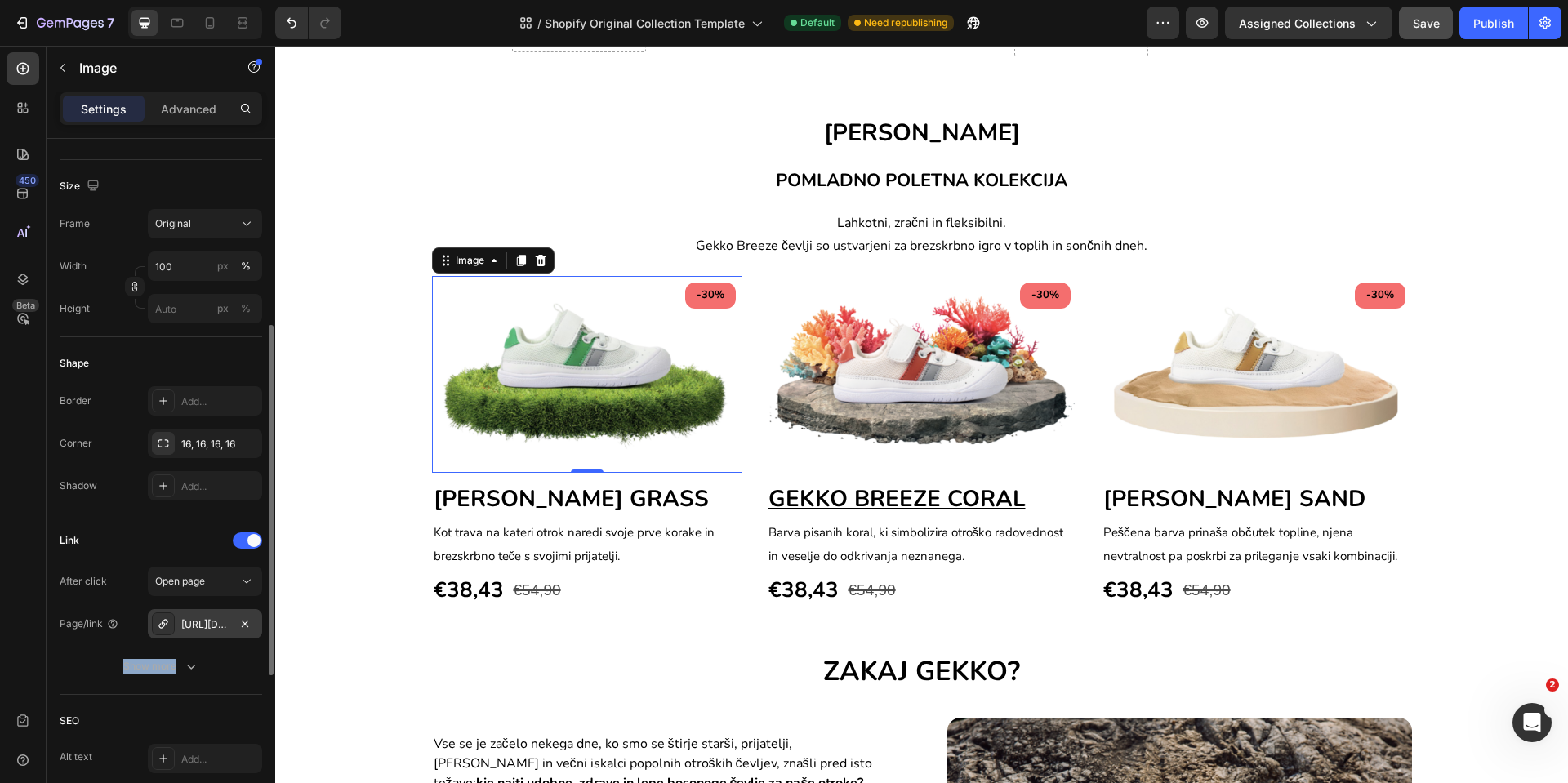
click at [200, 615] on div "[URL][DOMAIN_NAME]" at bounding box center [205, 624] width 114 height 29
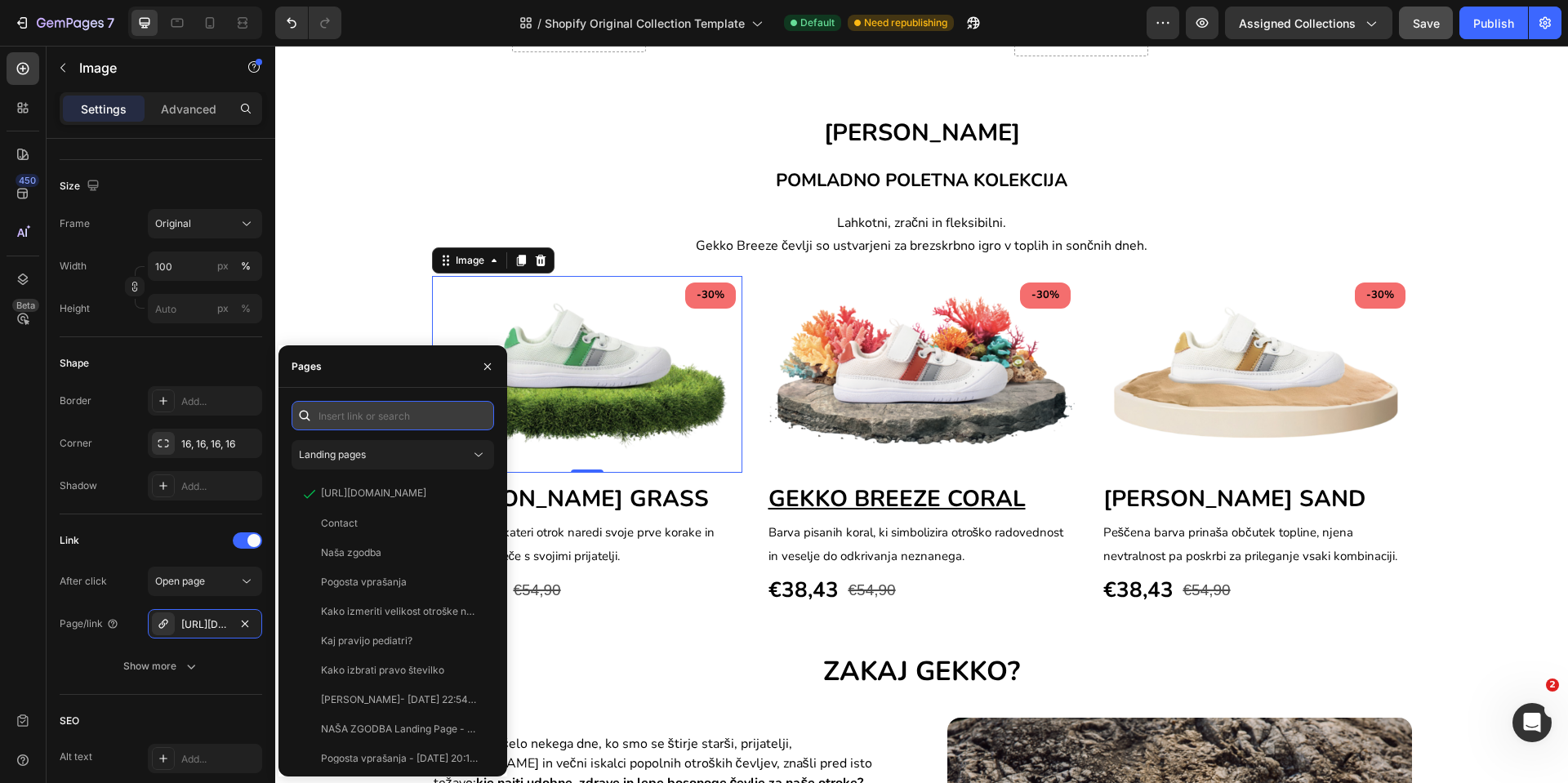
click at [353, 403] on input "text" at bounding box center [393, 416] width 203 height 29
paste input "[URL][DOMAIN_NAME]"
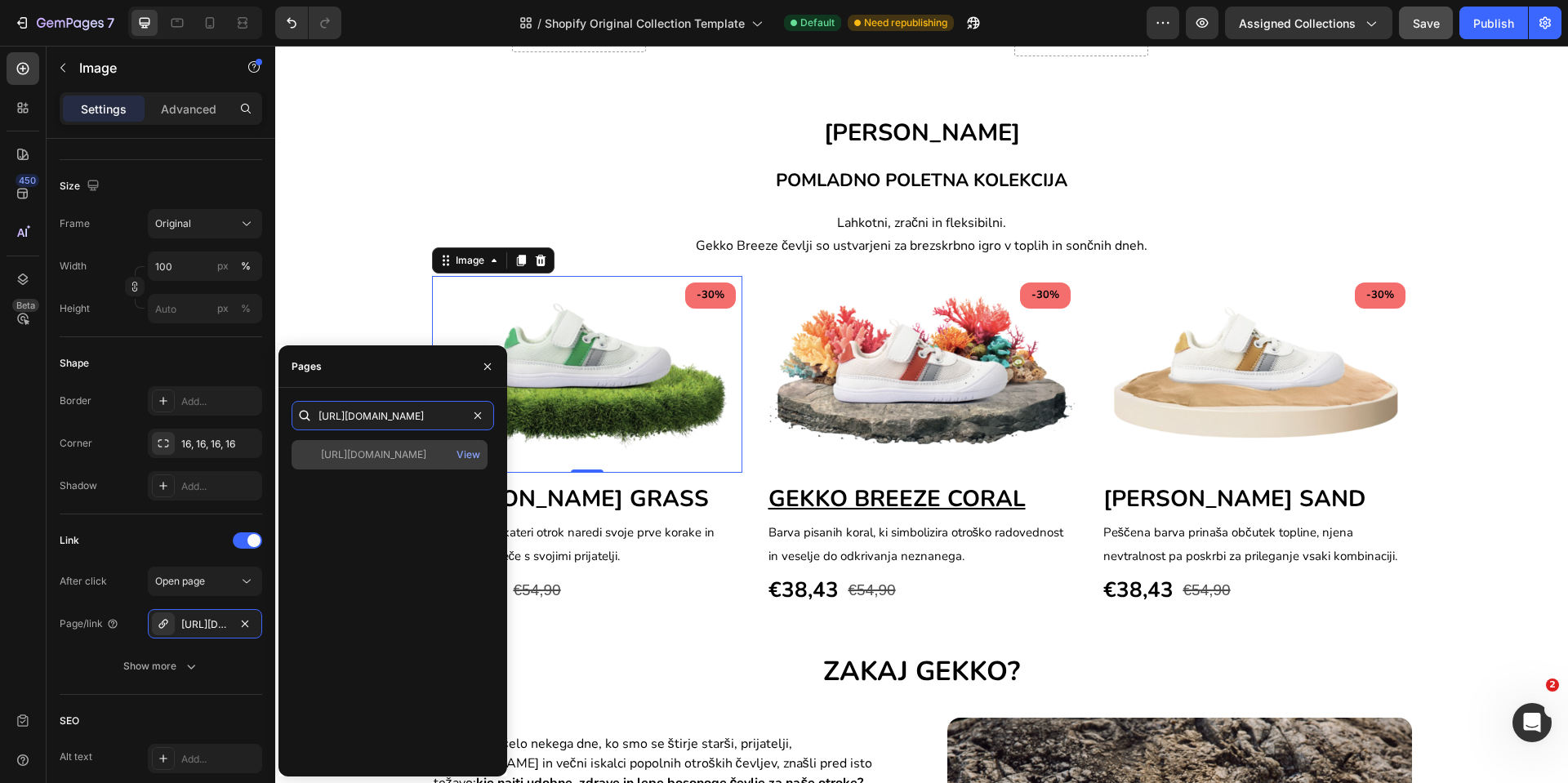
type input "[URL][DOMAIN_NAME]"
click at [383, 465] on div "https://www.gekko.si/products/gekko?variant=49892745445723 View" at bounding box center [390, 455] width 196 height 29
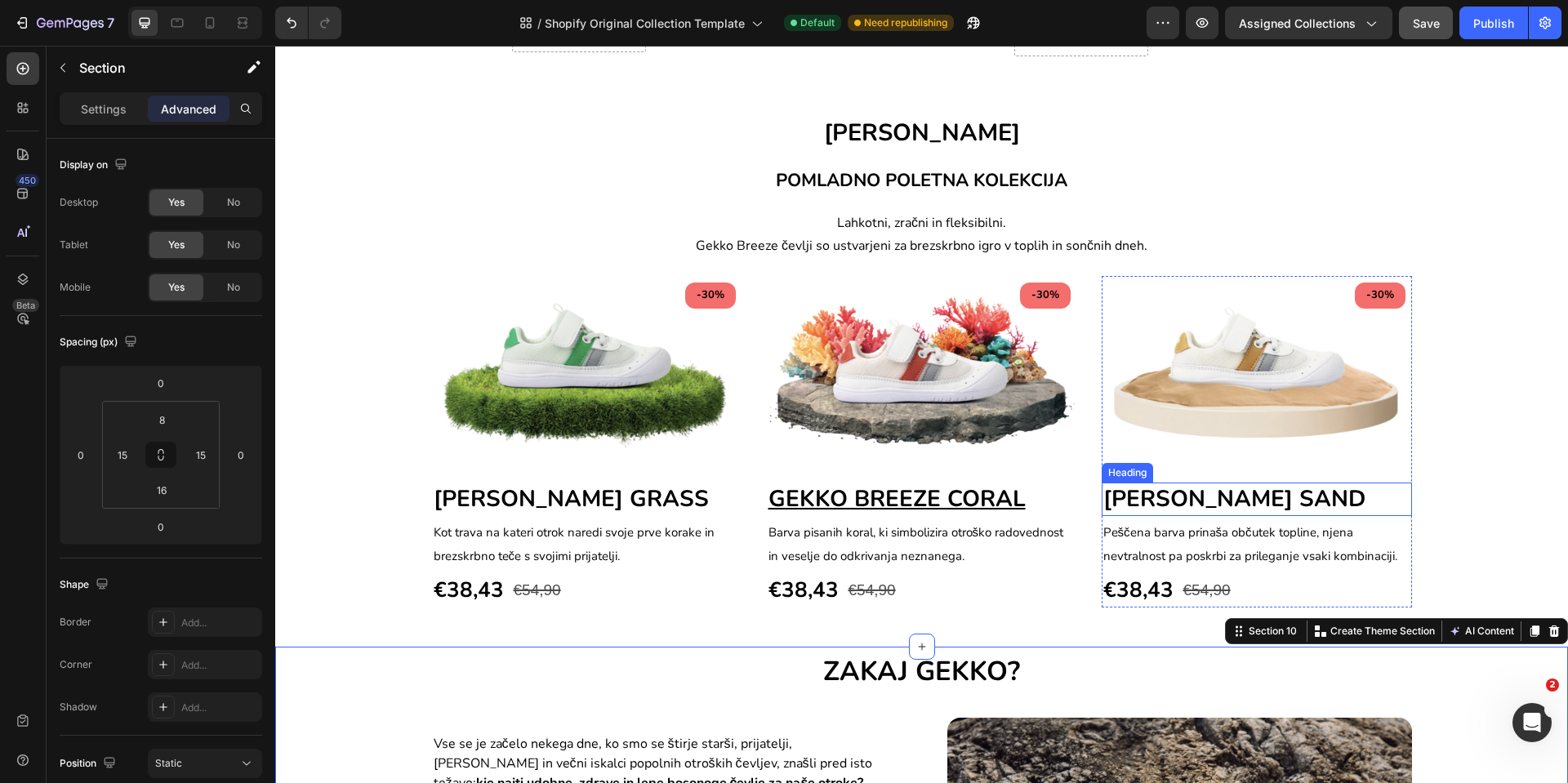
click at [1231, 498] on span "[PERSON_NAME] SAND" at bounding box center [1234, 499] width 262 height 31
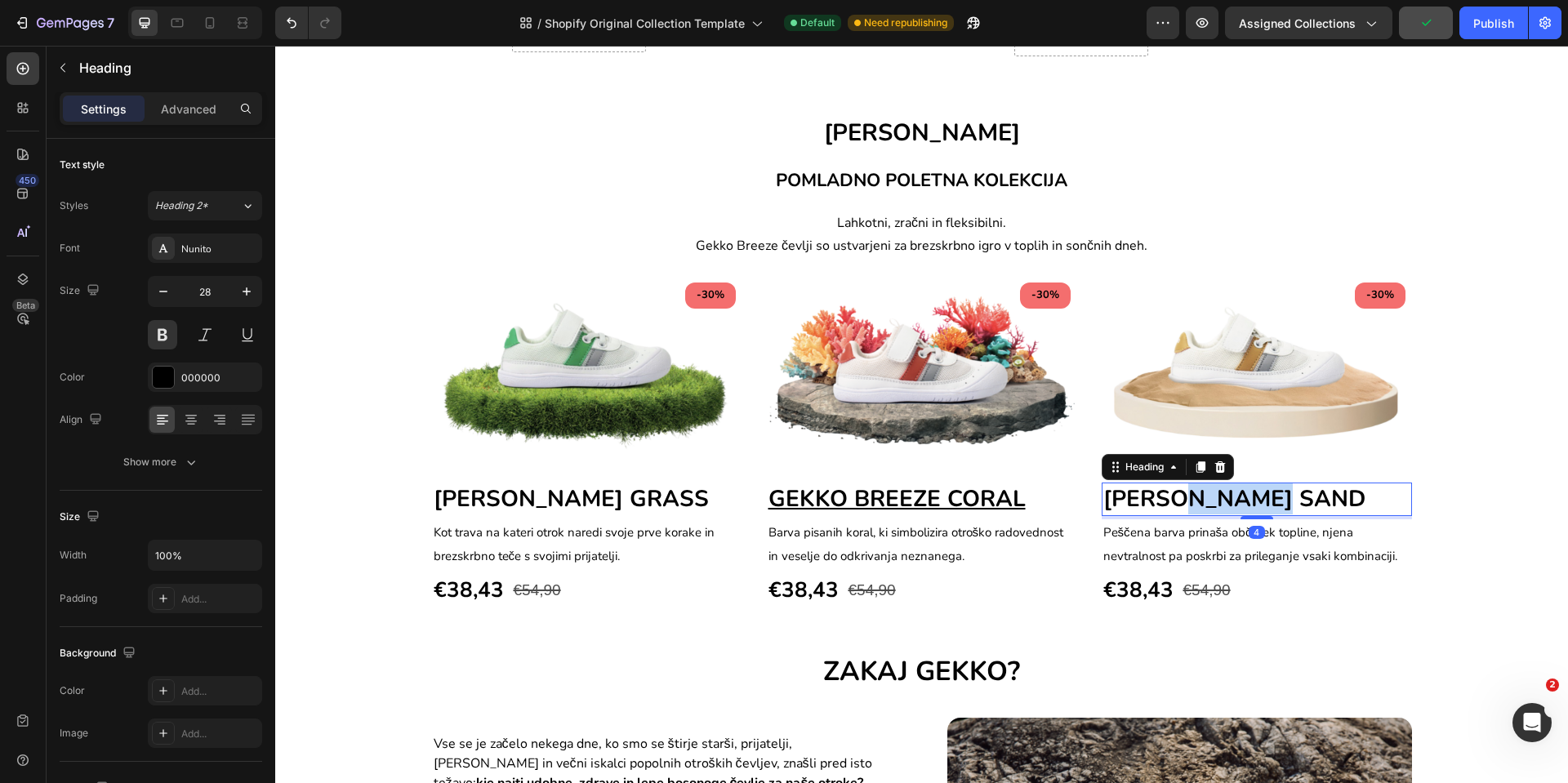
click at [1176, 493] on span "[PERSON_NAME] SAND" at bounding box center [1234, 499] width 262 height 31
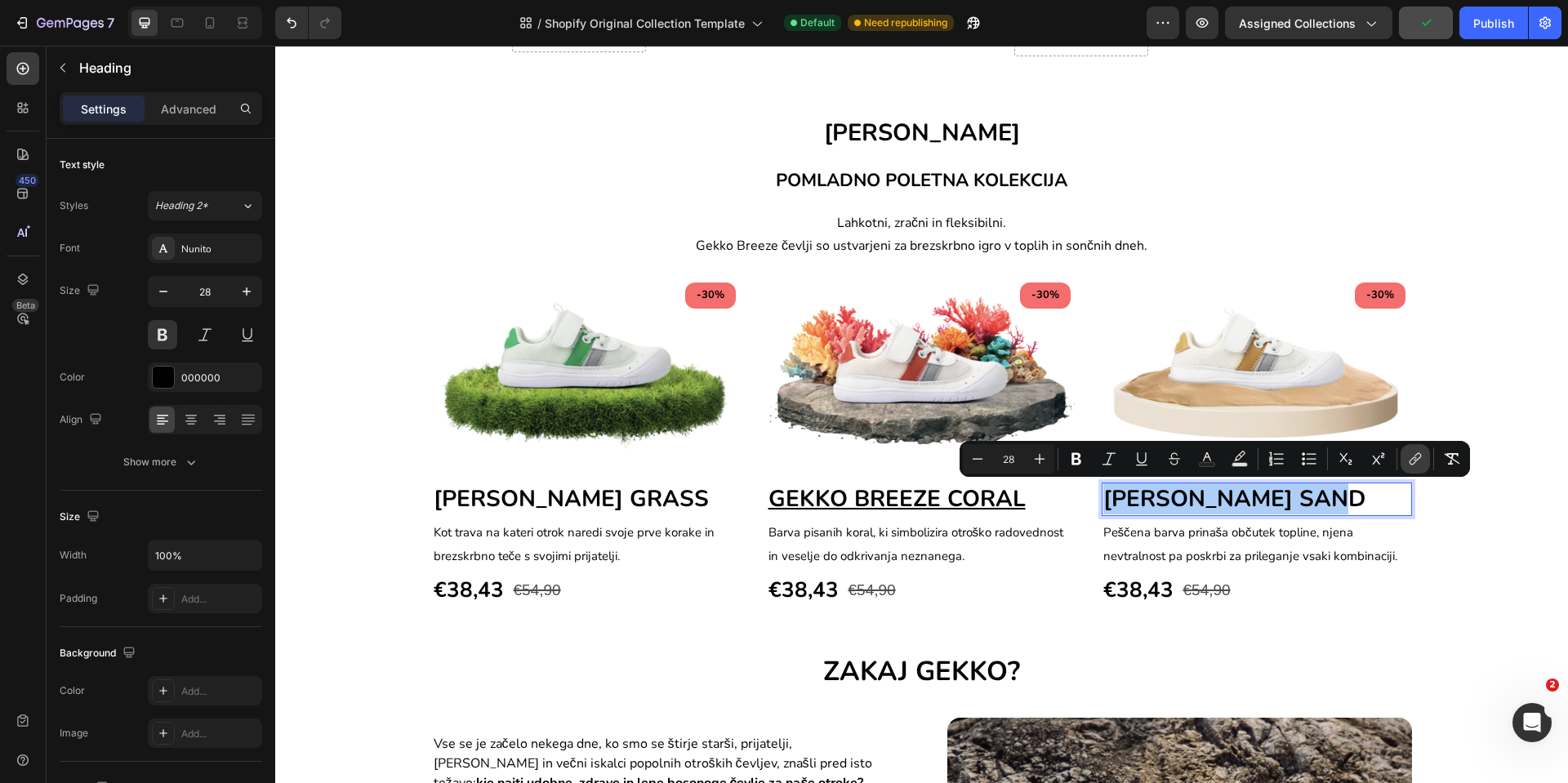
click at [1410, 466] on icon "Editor contextual toolbar" at bounding box center [1416, 459] width 16 height 16
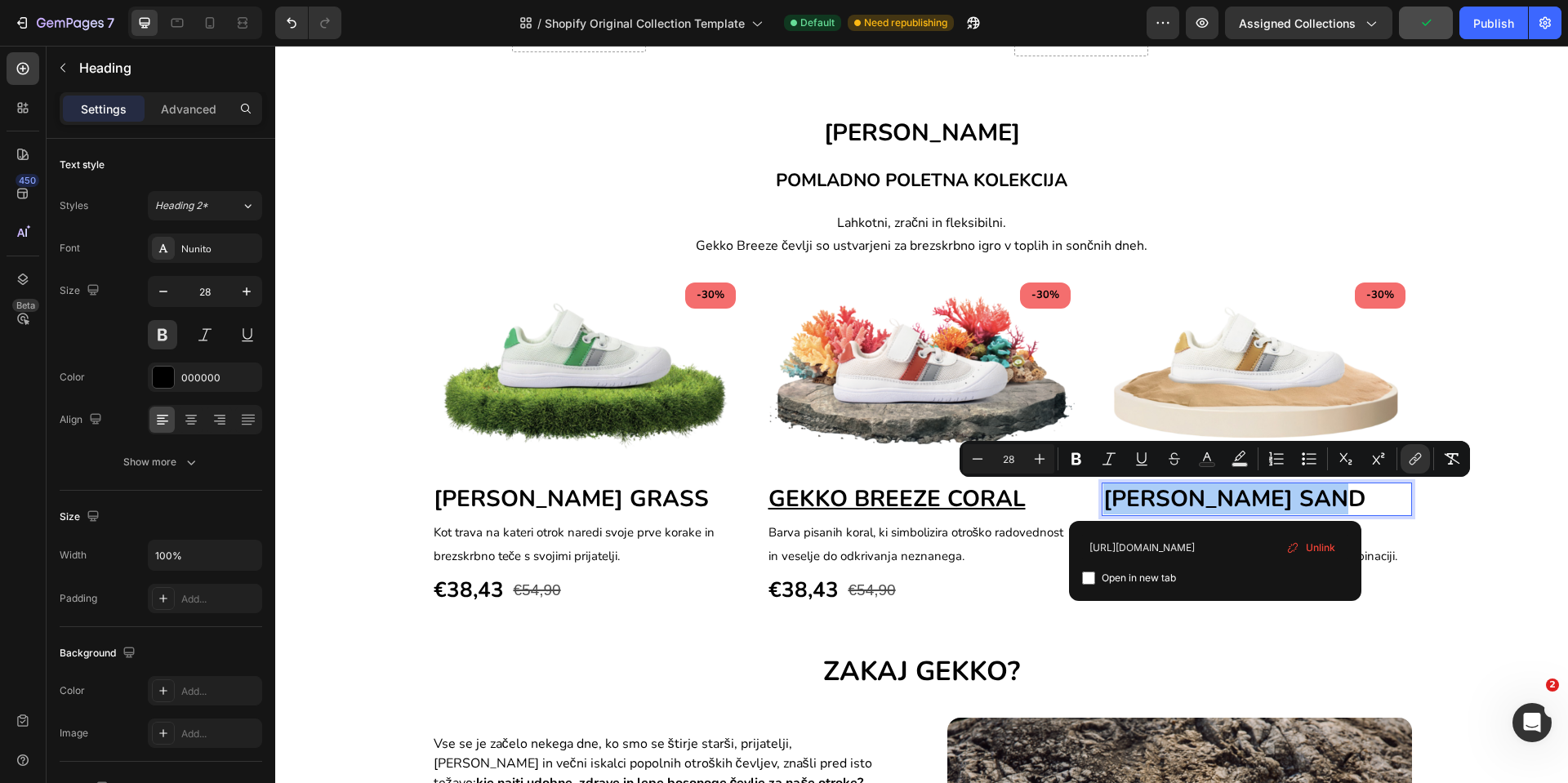
scroll to position [0, 18]
click at [1161, 550] on input "[URL][DOMAIN_NAME]" at bounding box center [1215, 546] width 266 height 26
type input "[URL][DOMAIN_NAME]"
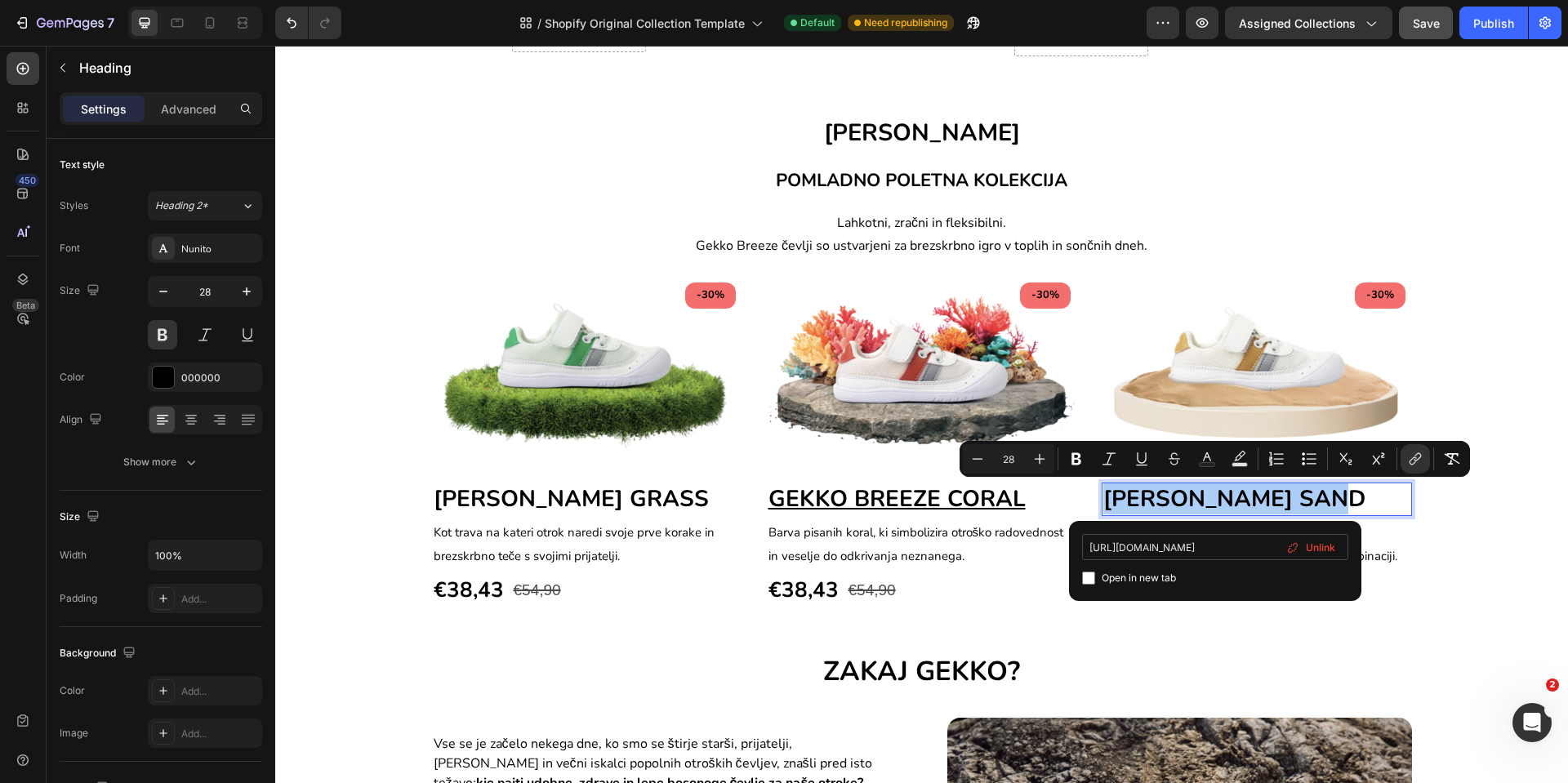
scroll to position [0, 116]
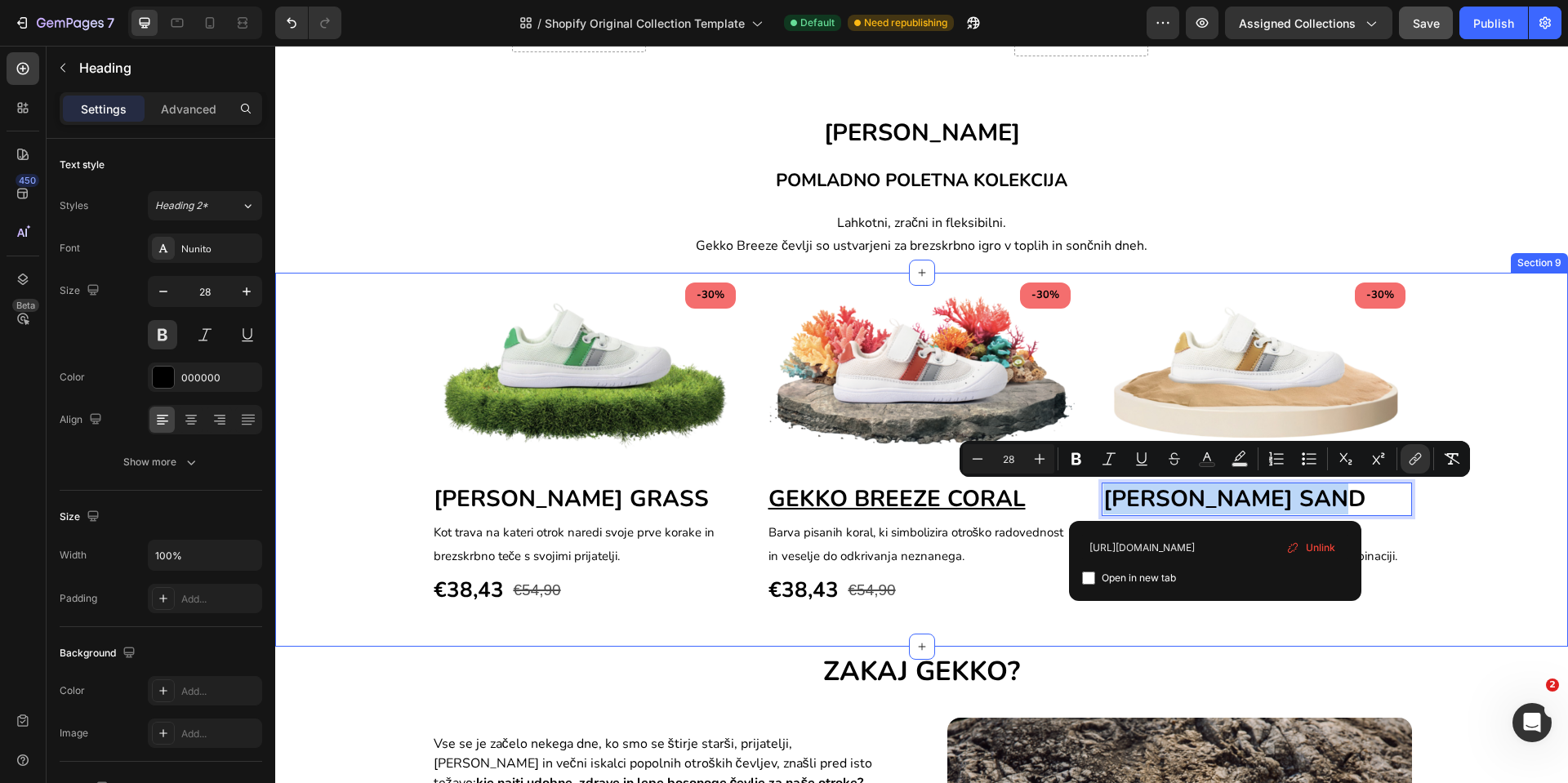
click at [1452, 595] on div "-30% Text block Row Image ⁠⁠⁠⁠⁠⁠⁠ GEKKO BREEZE GRASS Heading Kot trava na kater…" at bounding box center [922, 442] width 1269 height 332
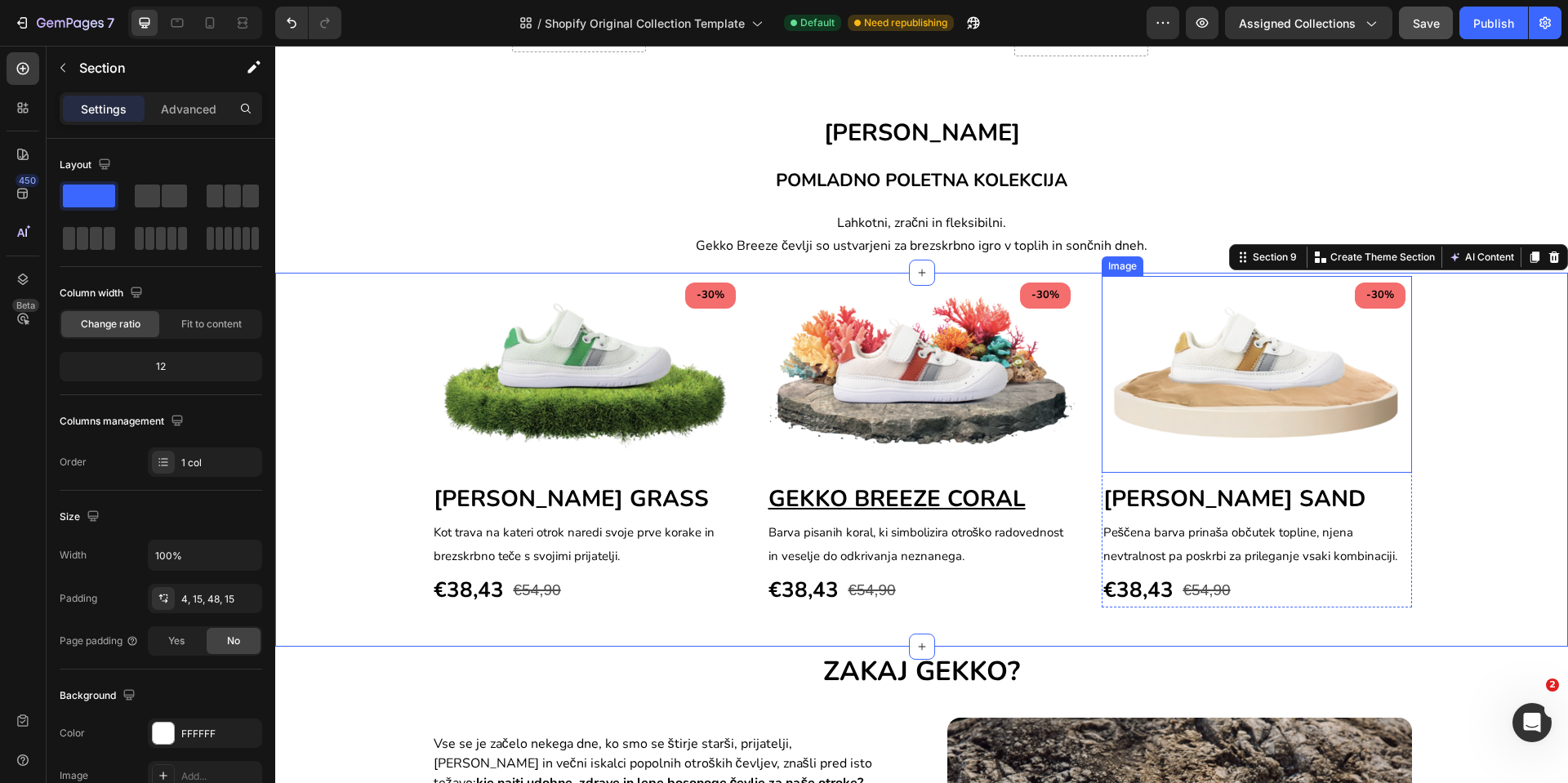
click at [1258, 426] on img at bounding box center [1257, 374] width 310 height 197
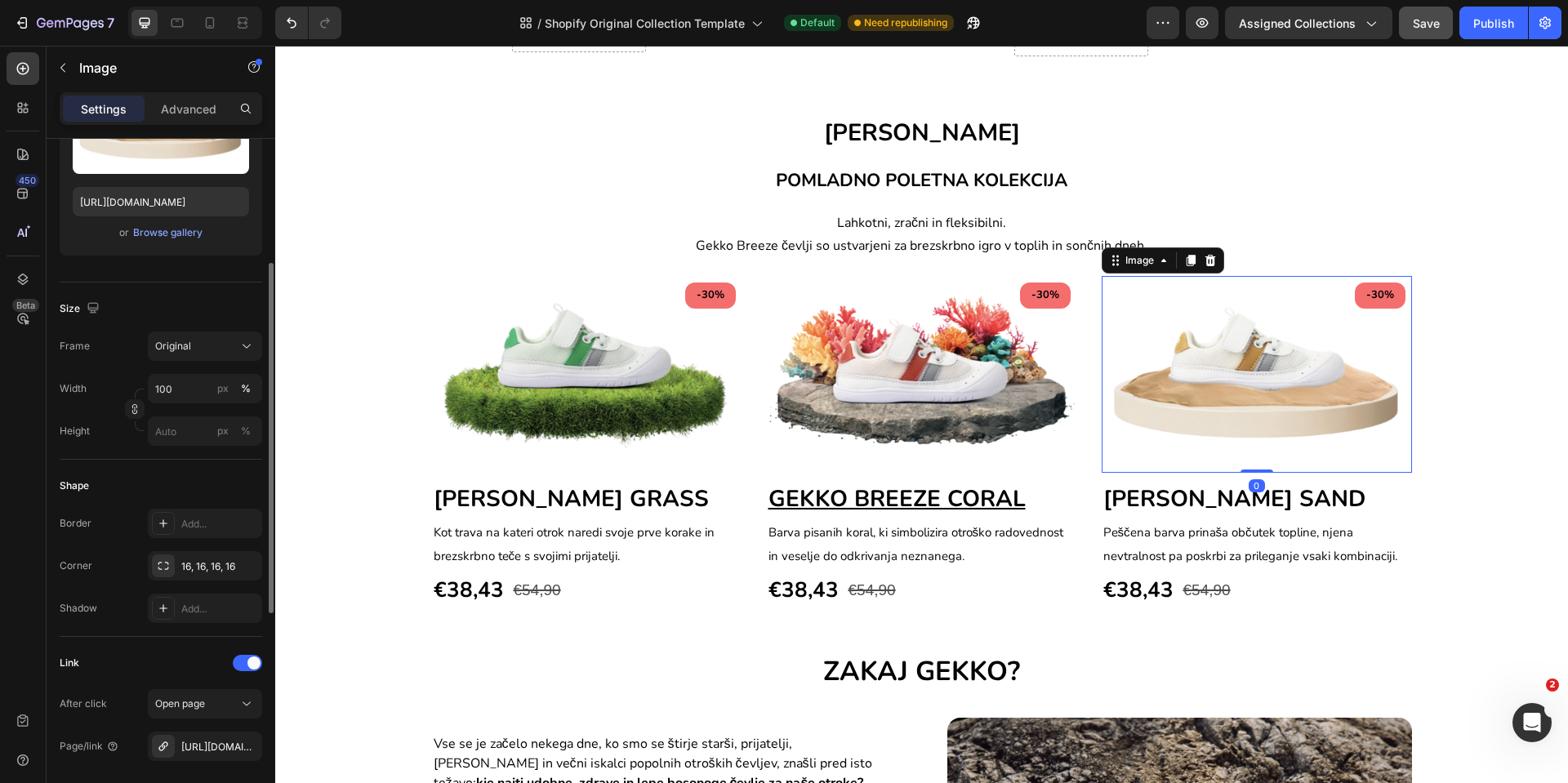
scroll to position [368, 0]
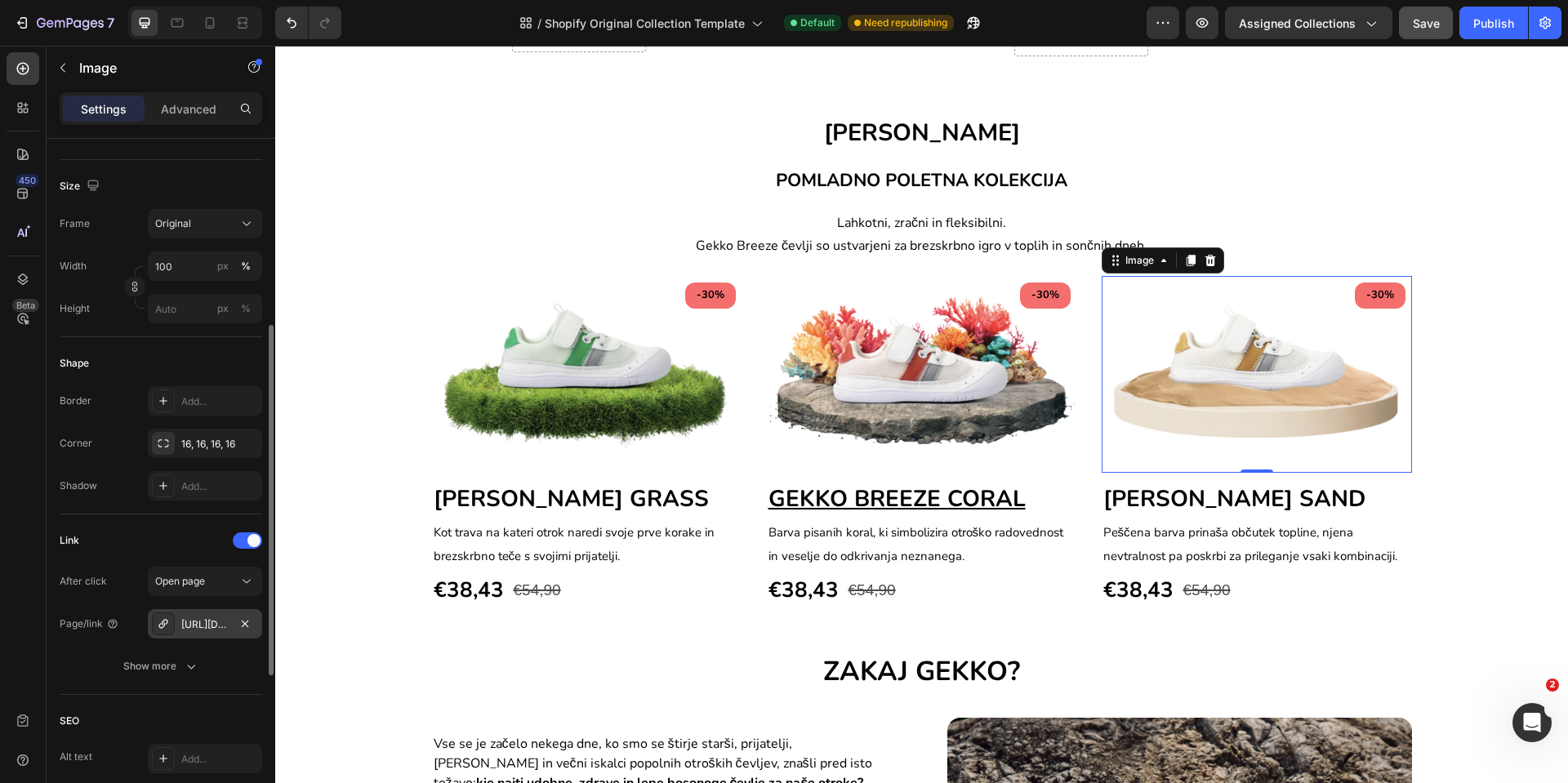
click at [196, 618] on div "[URL][DOMAIN_NAME]" at bounding box center [205, 624] width 47 height 14
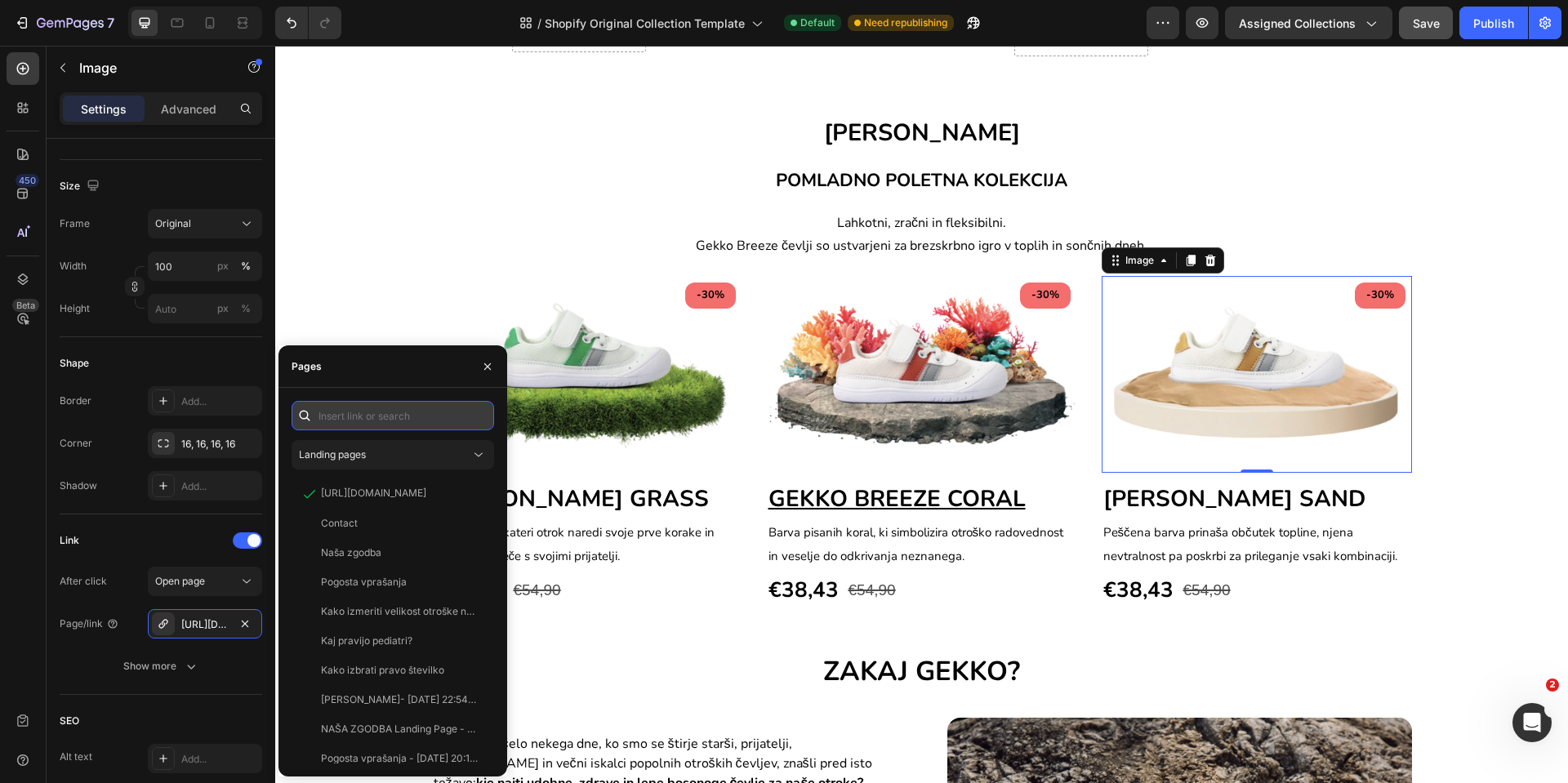
click at [363, 411] on input "text" at bounding box center [393, 416] width 203 height 29
paste input "[URL][DOMAIN_NAME]"
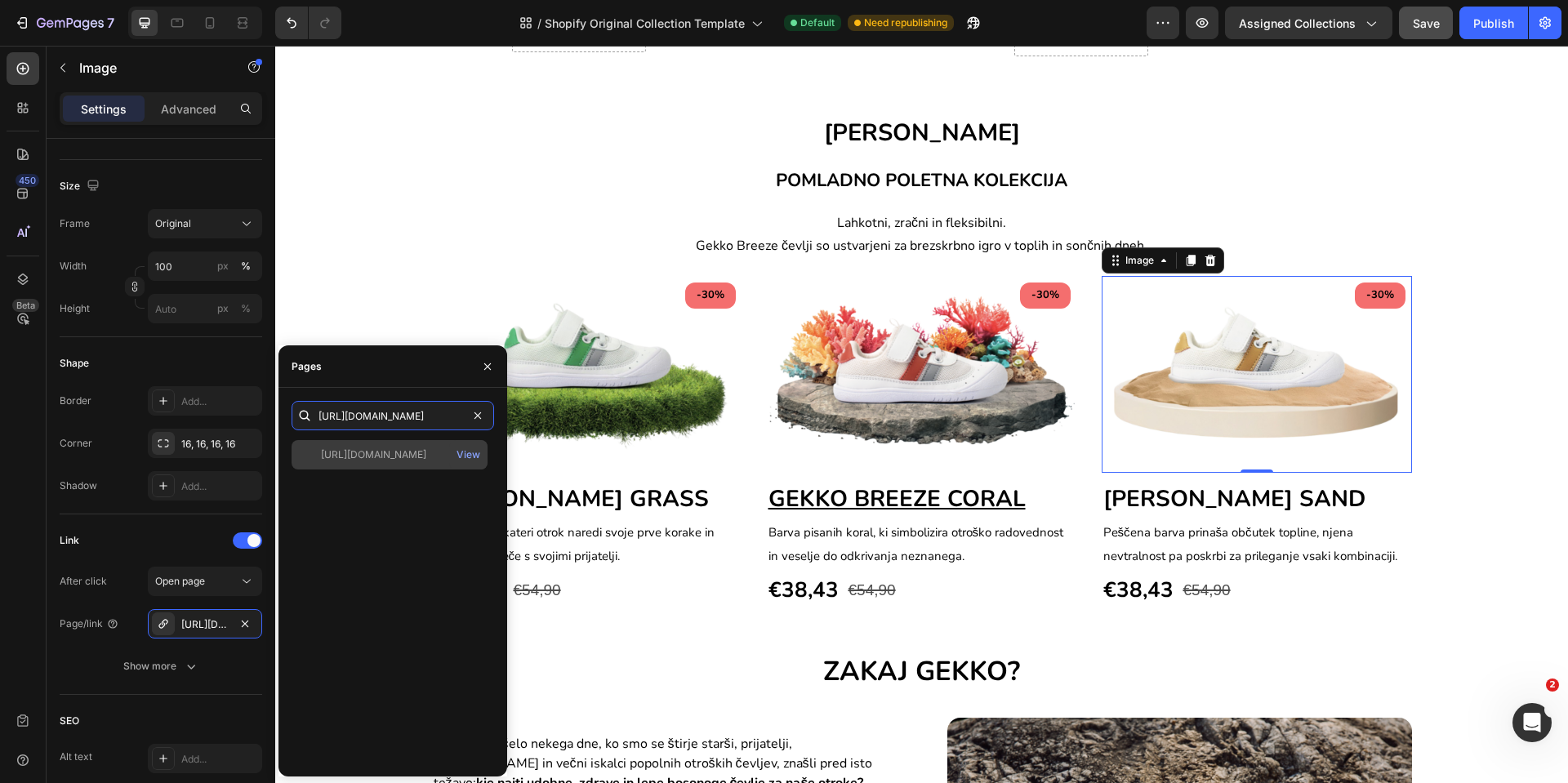
type input "[URL][DOMAIN_NAME]"
click at [381, 458] on div "[URL][DOMAIN_NAME]" at bounding box center [373, 455] width 105 height 14
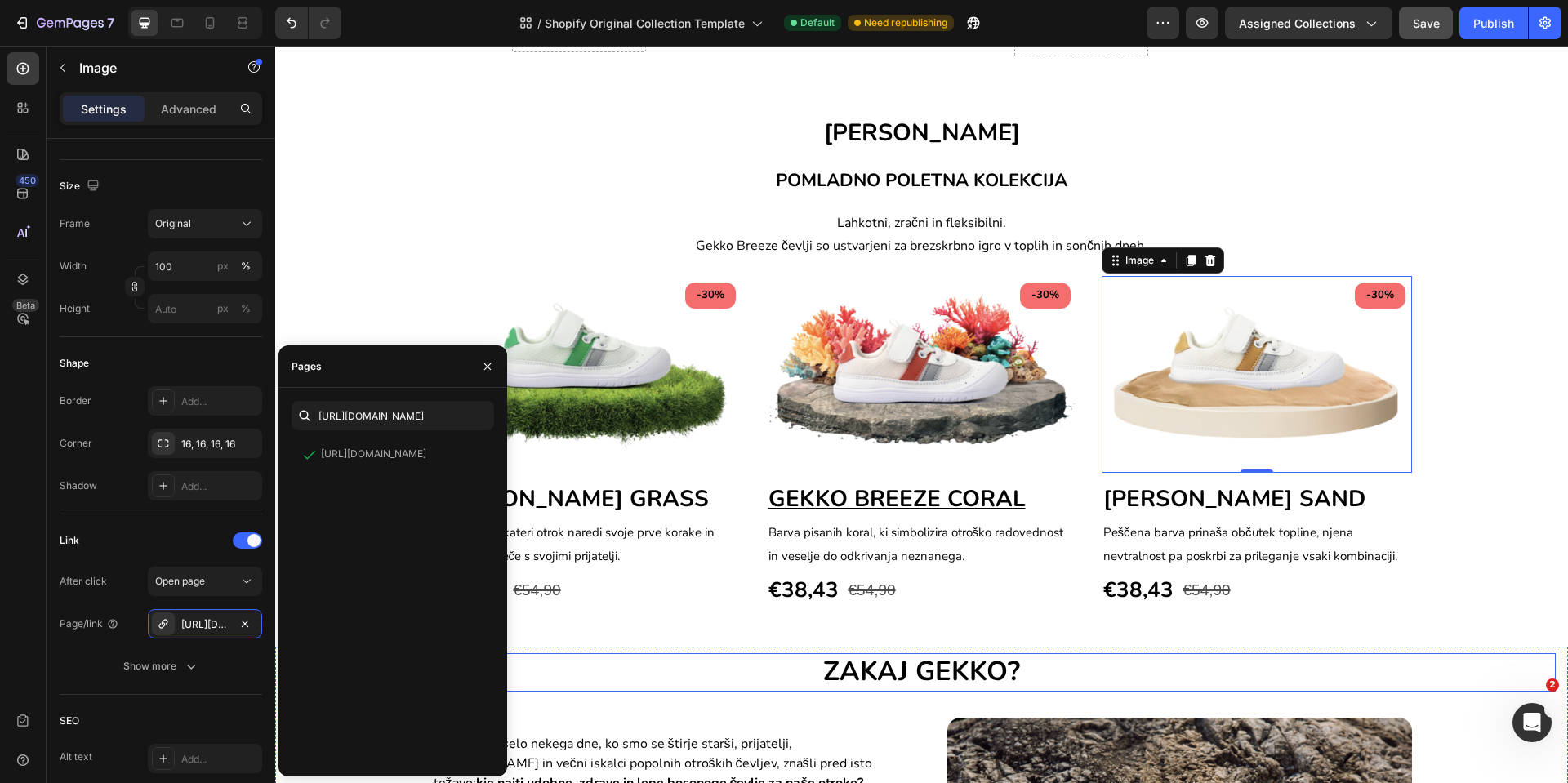
click at [673, 655] on h2 "ZAKAJ GEKKO?" at bounding box center [922, 672] width 1269 height 38
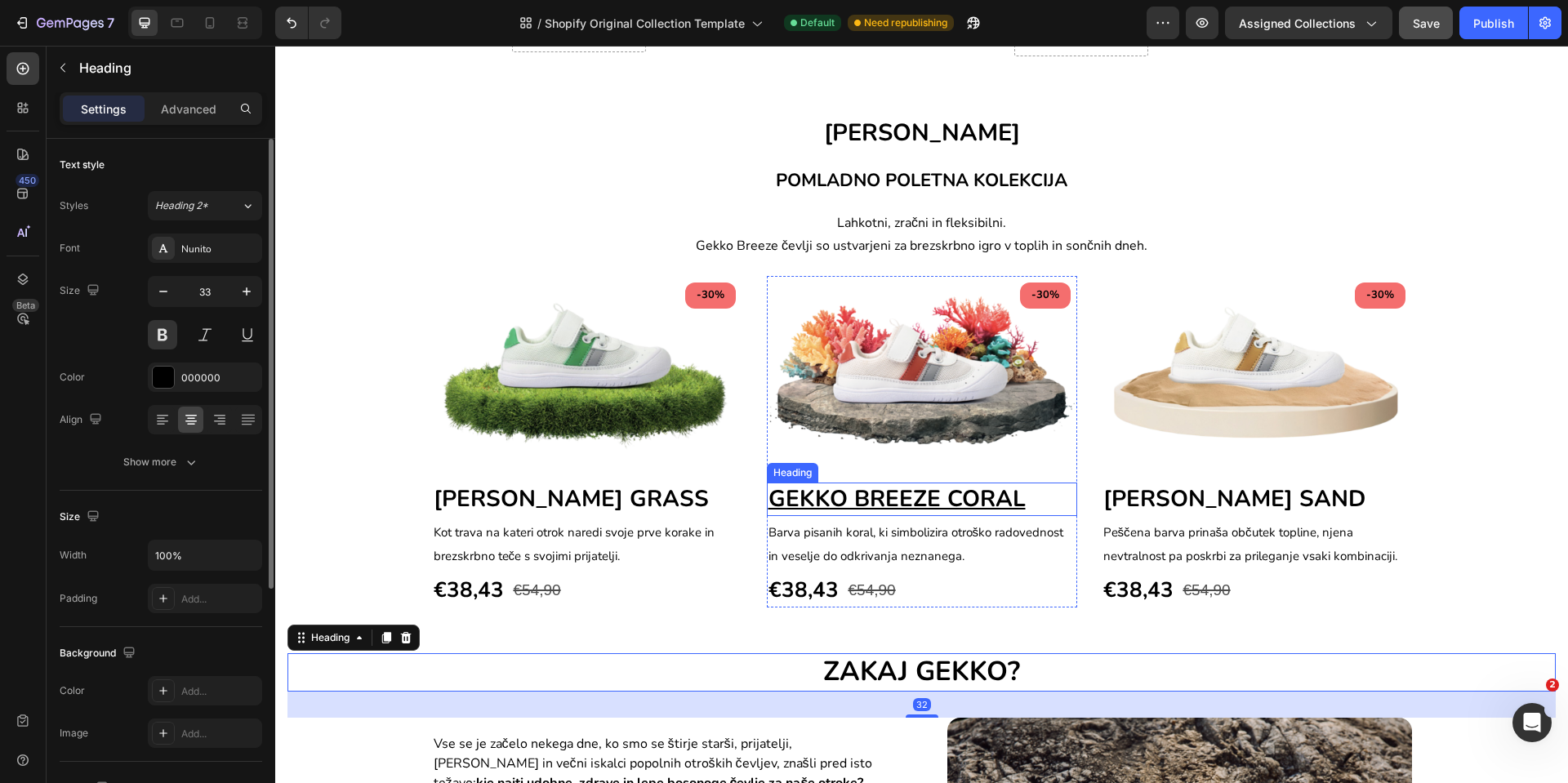
click at [891, 500] on u "GEKKO BREEZE CORAL" at bounding box center [897, 499] width 257 height 31
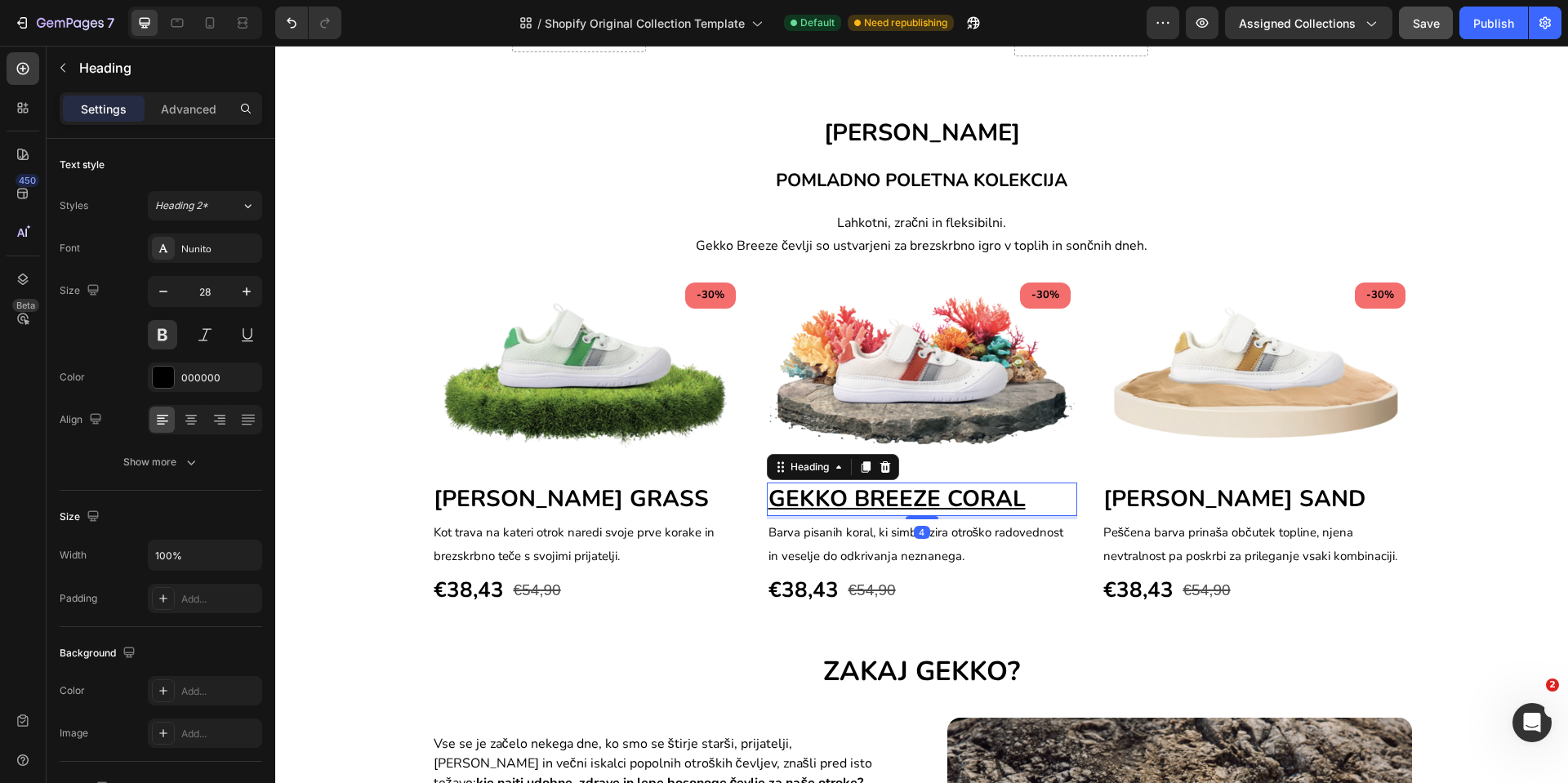
click at [891, 500] on u "GEKKO BREEZE CORAL" at bounding box center [897, 499] width 257 height 31
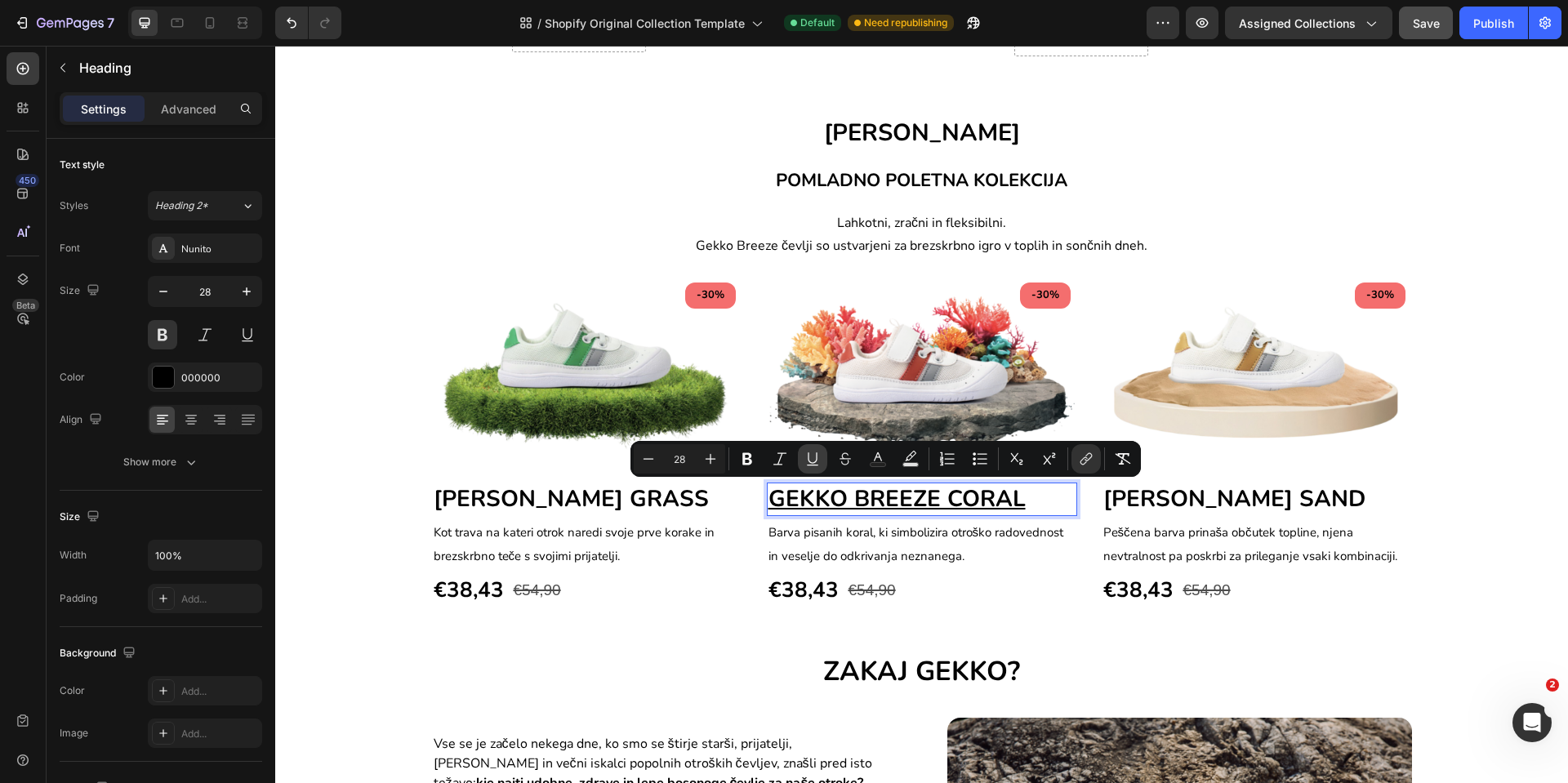
click at [808, 471] on button "Underline" at bounding box center [813, 459] width 29 height 29
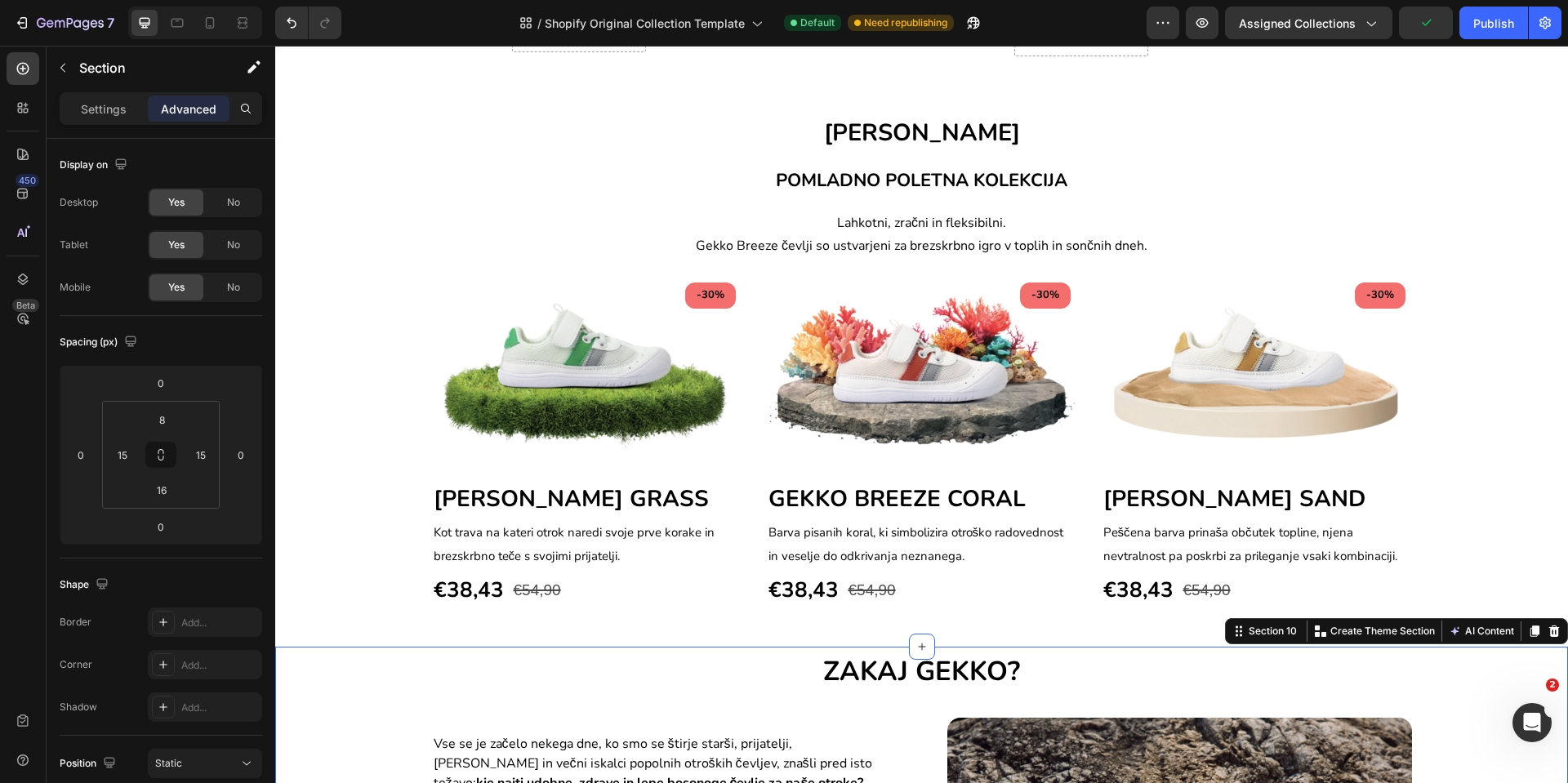
scroll to position [1047, 0]
click at [903, 388] on img at bounding box center [922, 374] width 310 height 197
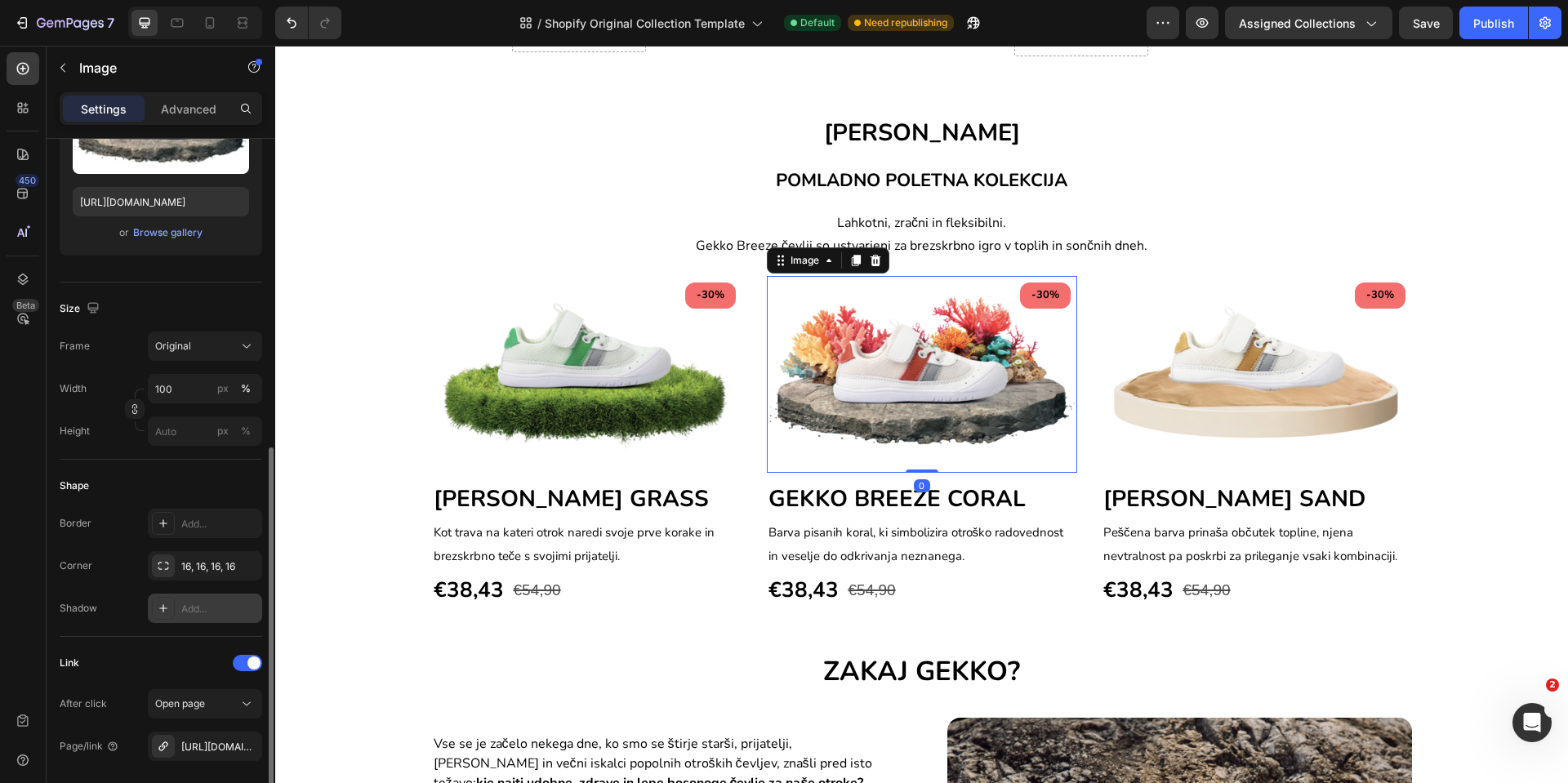
scroll to position [490, 0]
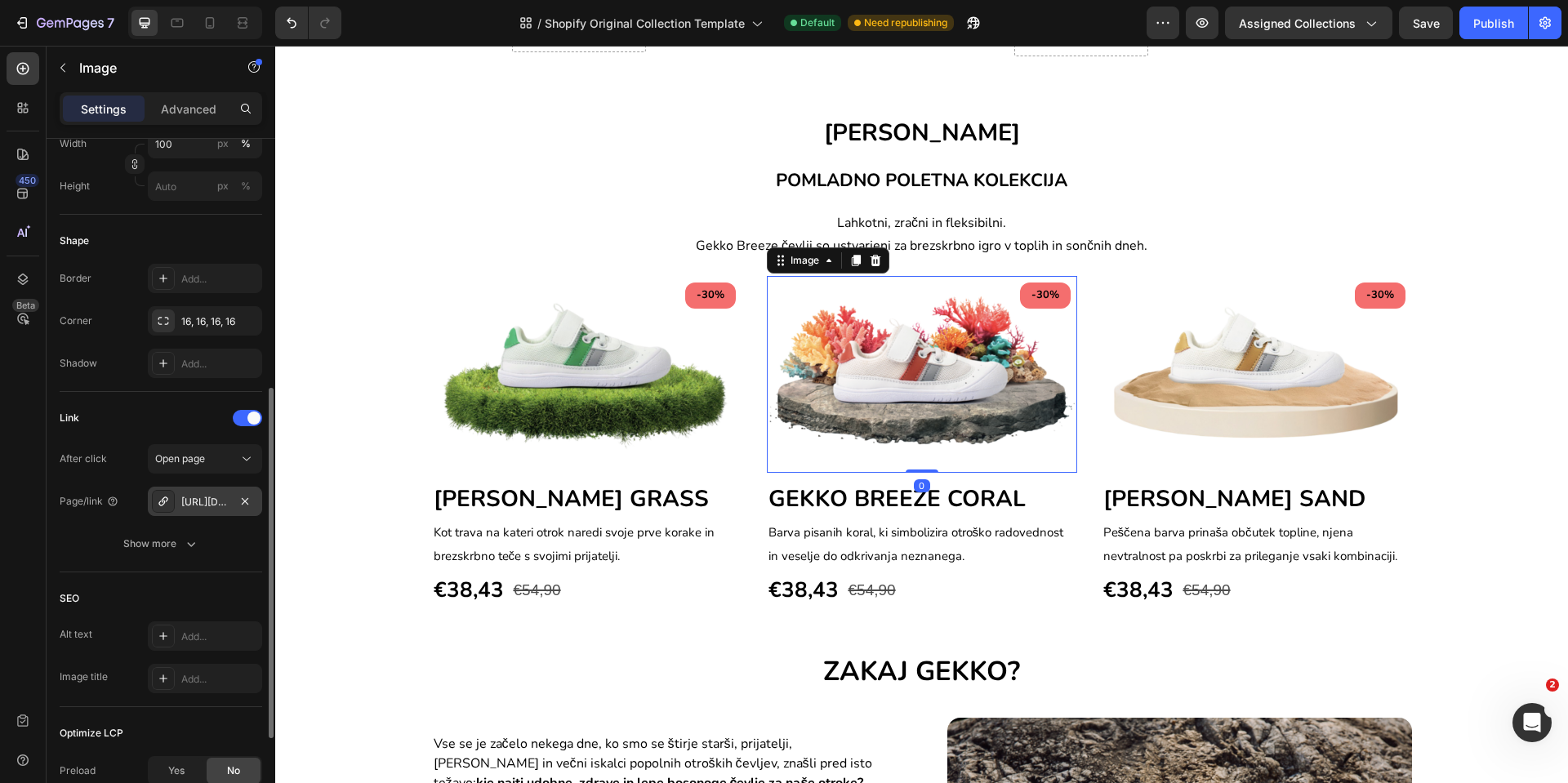
click at [203, 499] on div "[URL][DOMAIN_NAME]" at bounding box center [205, 502] width 47 height 14
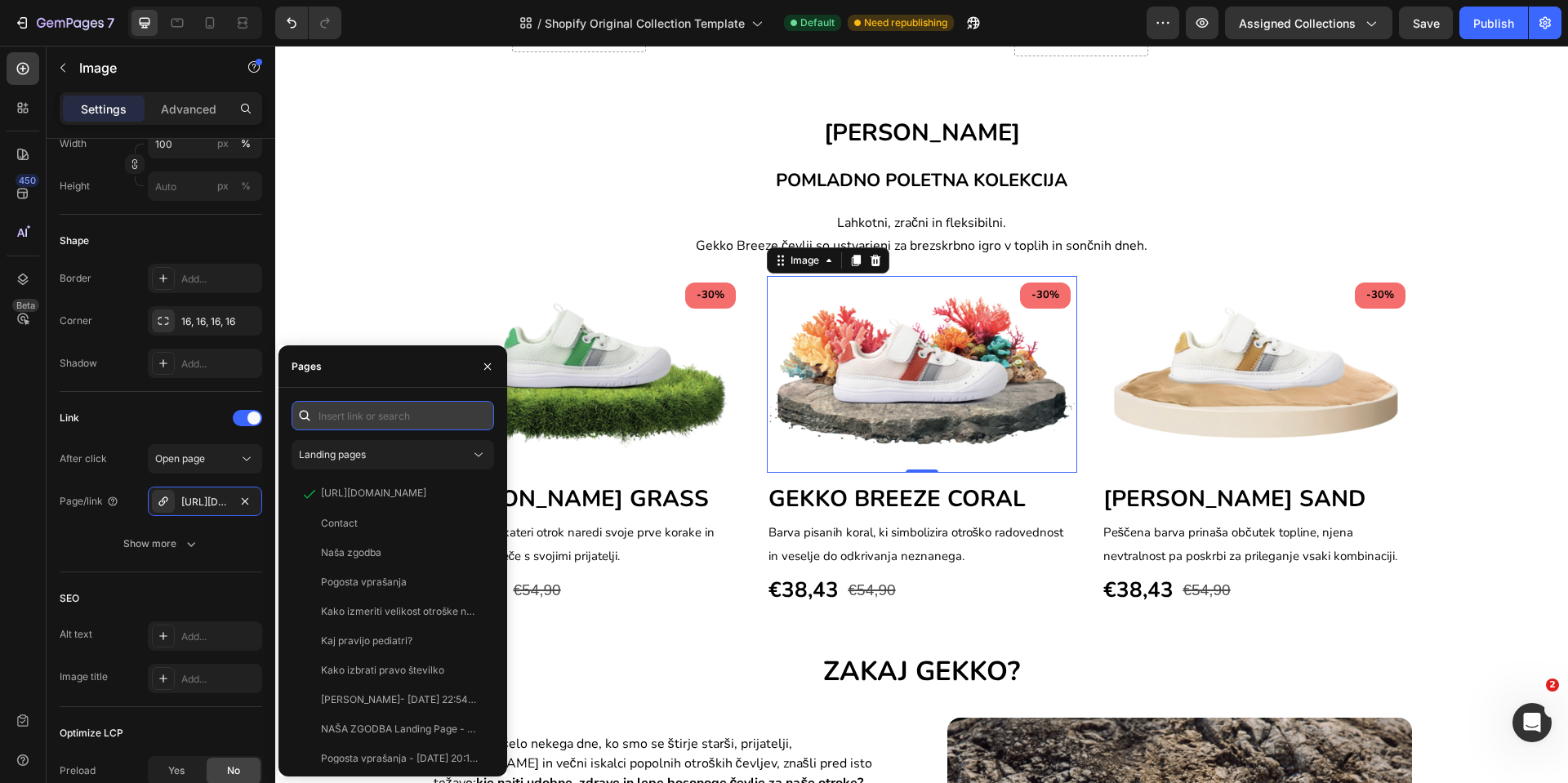
click at [397, 422] on input "text" at bounding box center [393, 416] width 203 height 29
paste input "[URL][DOMAIN_NAME]"
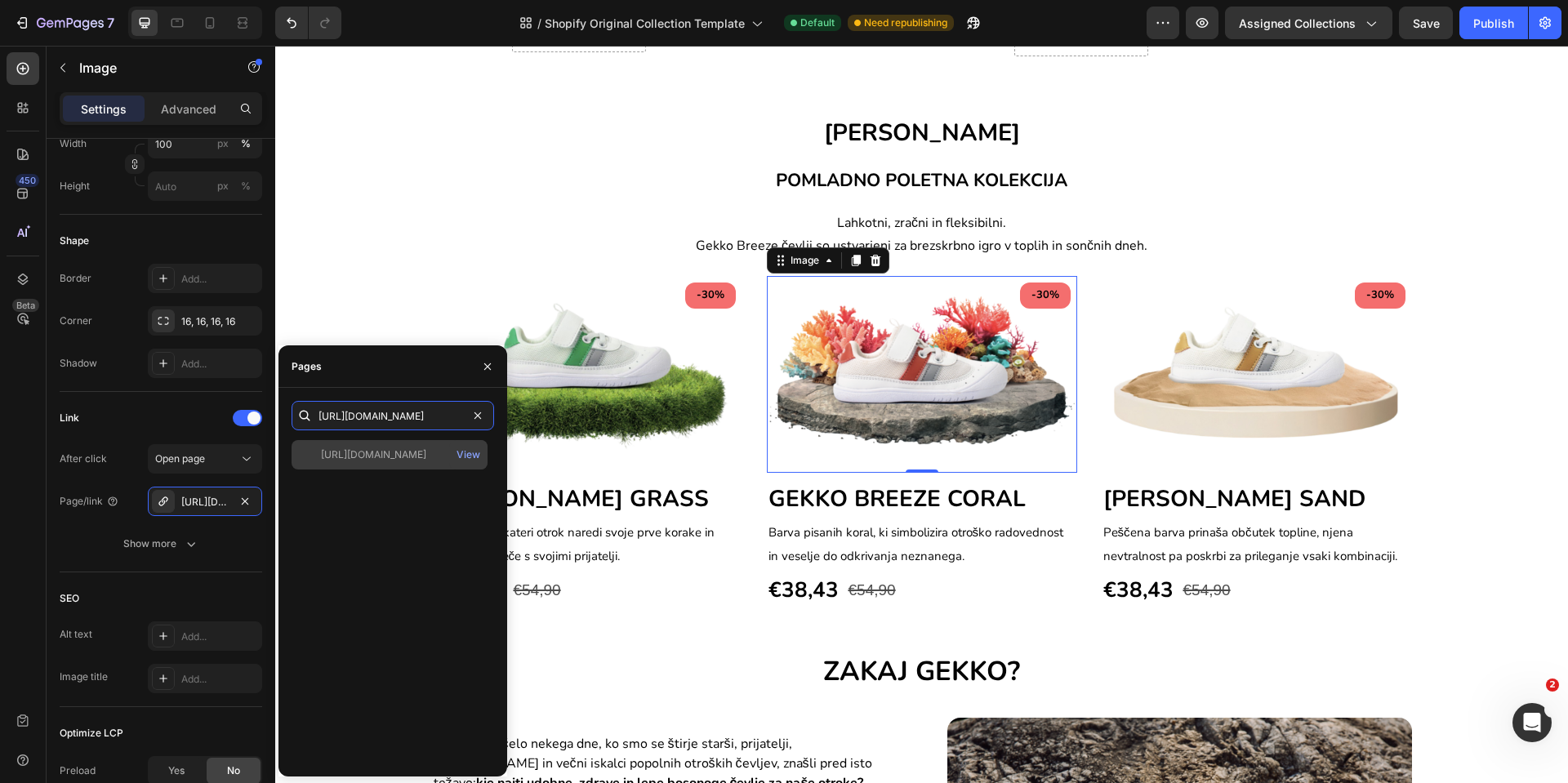
type input "[URL][DOMAIN_NAME]"
click at [393, 451] on div "[URL][DOMAIN_NAME]" at bounding box center [373, 455] width 105 height 14
click at [373, 459] on div "[URL][DOMAIN_NAME]" at bounding box center [373, 454] width 105 height 14
click at [484, 368] on icon "button" at bounding box center [488, 366] width 13 height 13
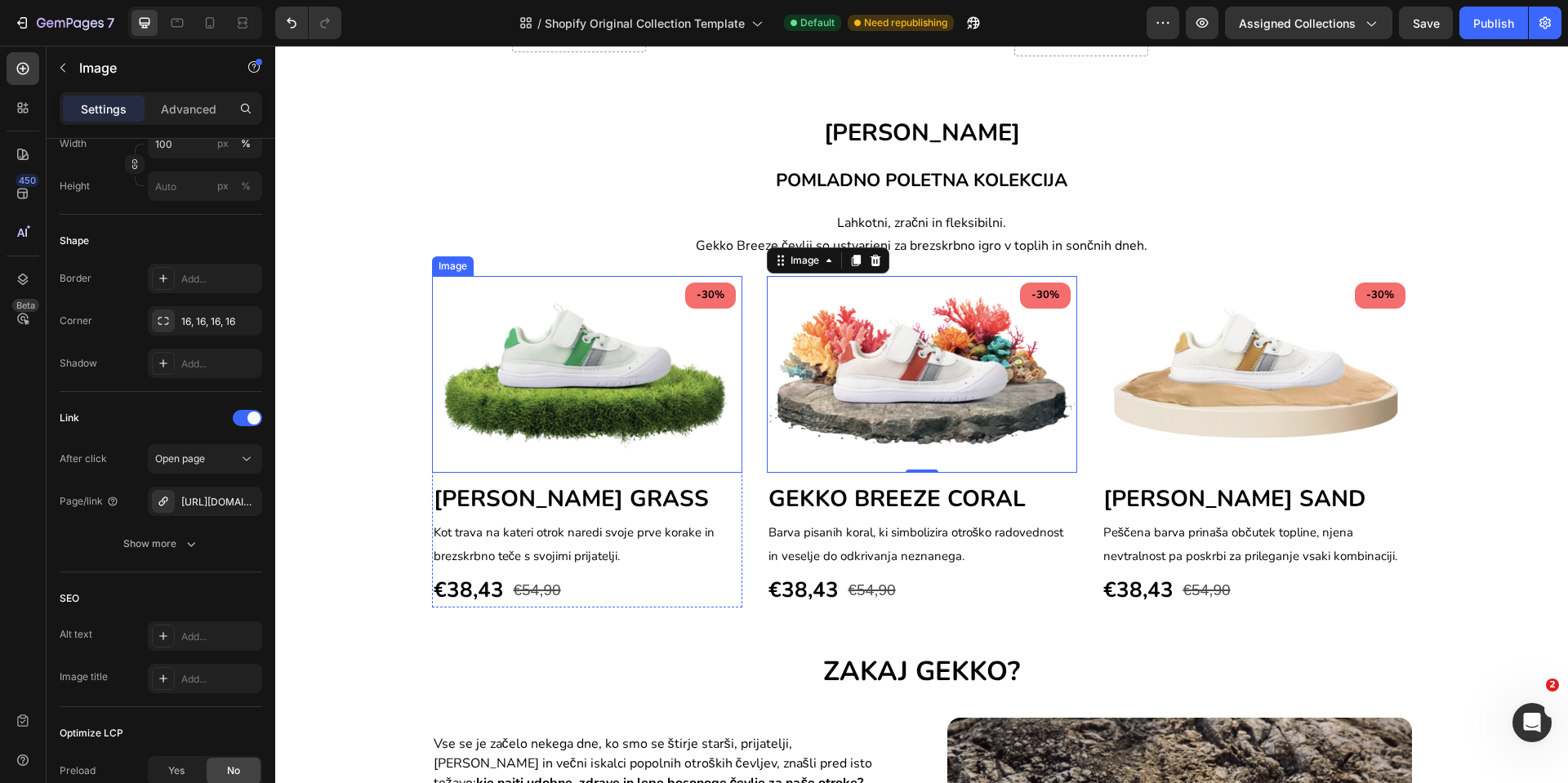
click at [603, 416] on img at bounding box center [587, 374] width 310 height 197
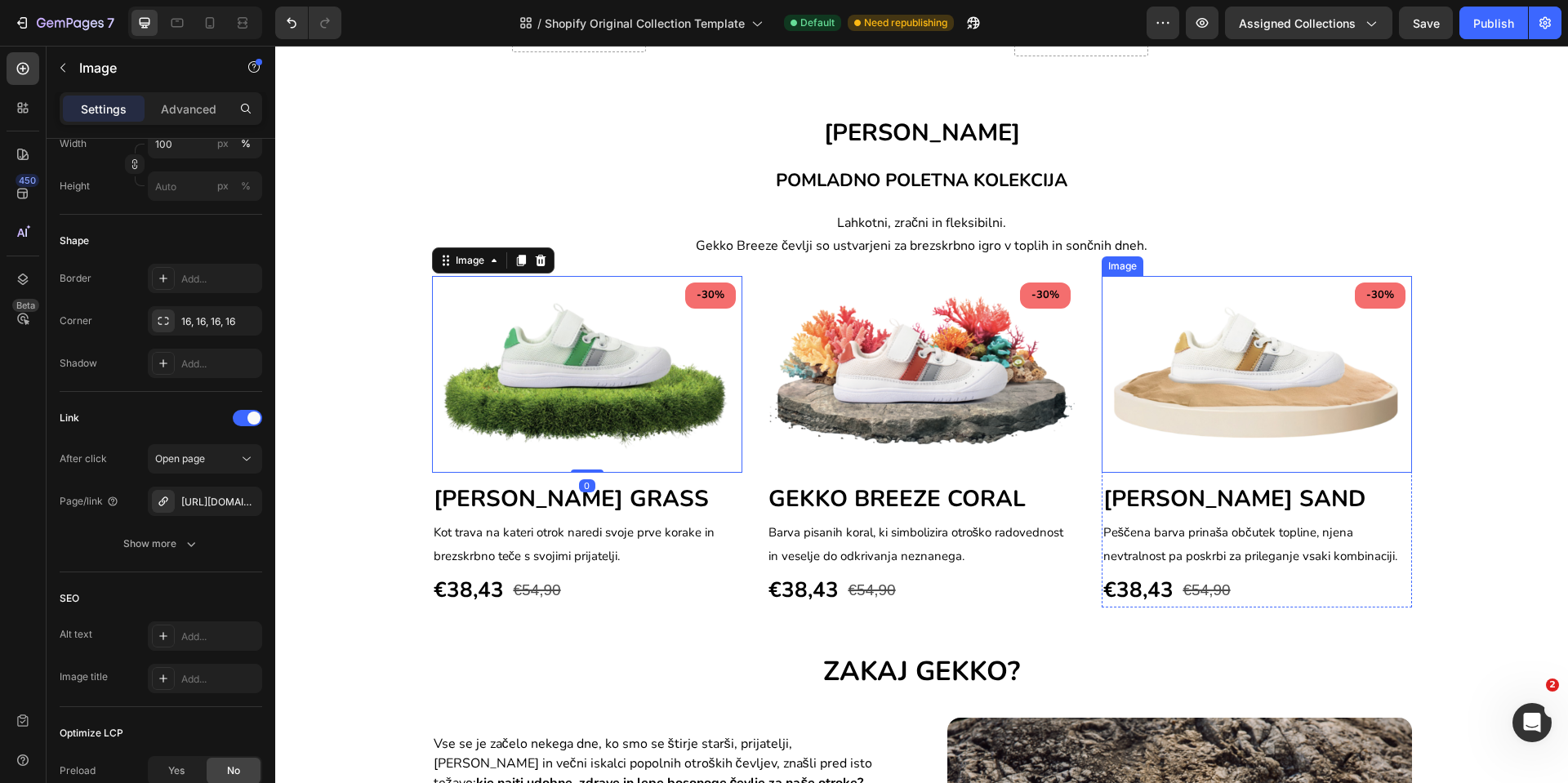
click at [1166, 411] on img at bounding box center [1257, 374] width 310 height 197
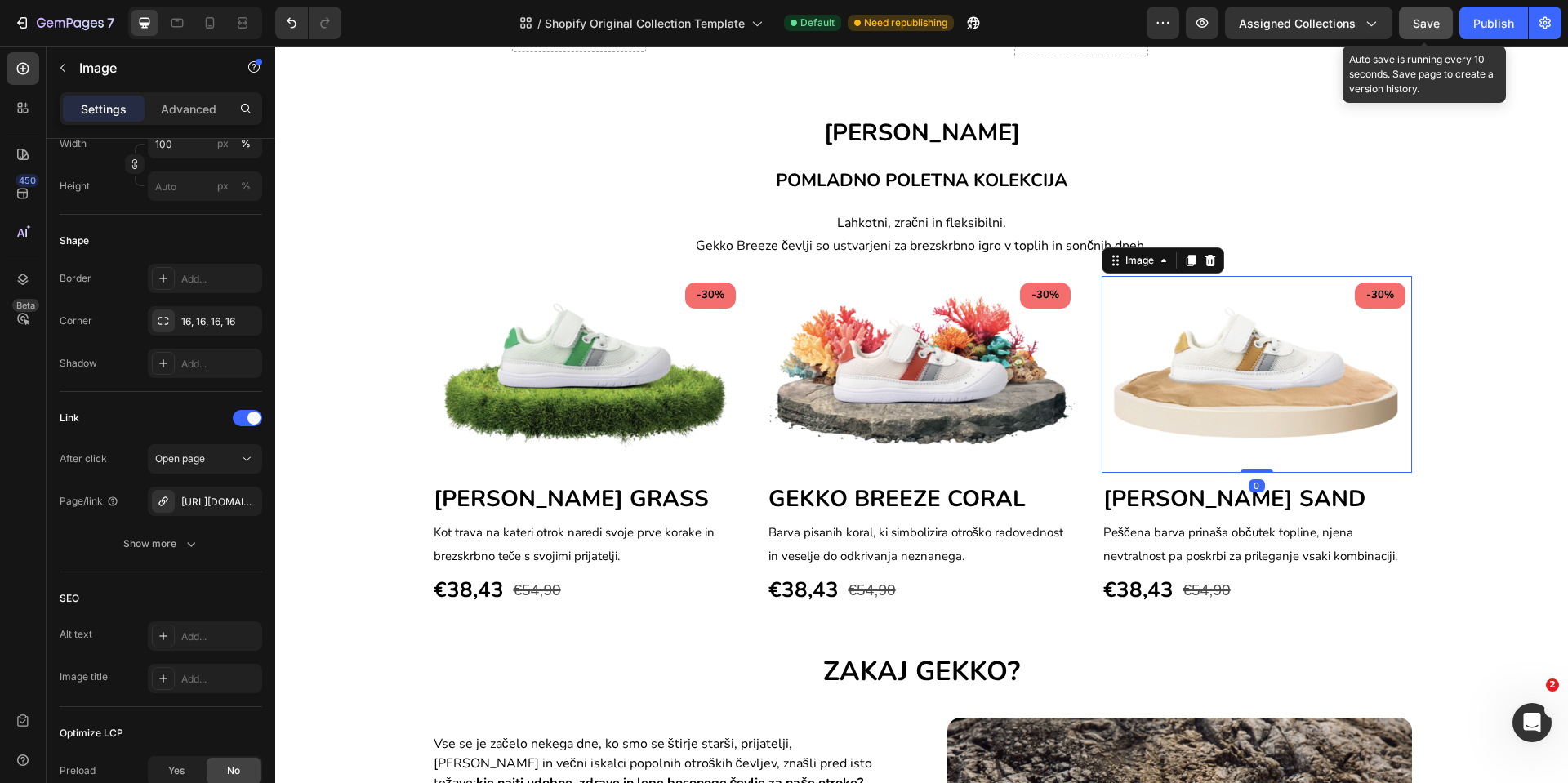
click at [1426, 29] on span "Save" at bounding box center [1427, 23] width 27 height 14
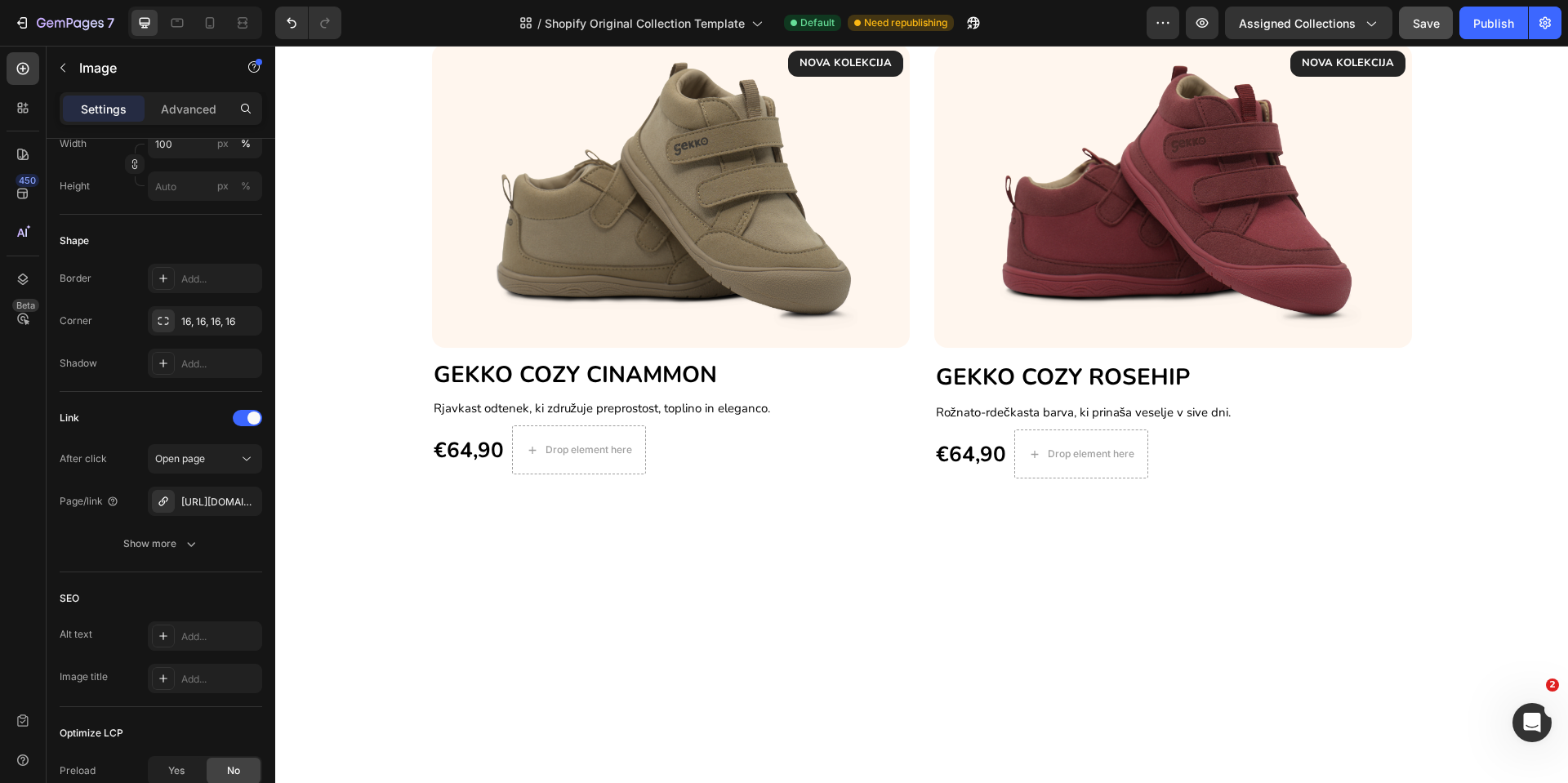
scroll to position [66, 0]
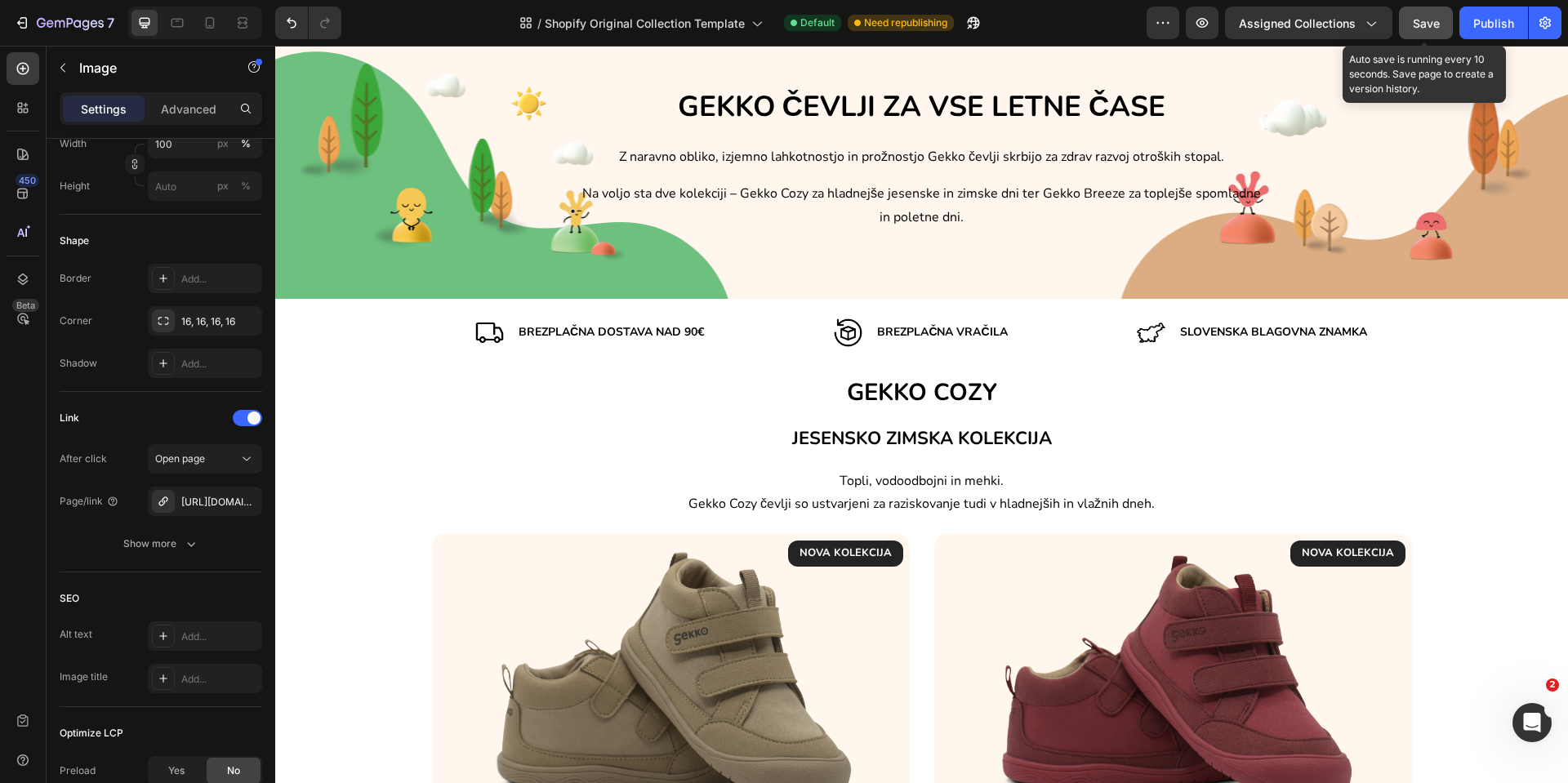
click at [1412, 28] on button "Save" at bounding box center [1426, 23] width 53 height 33
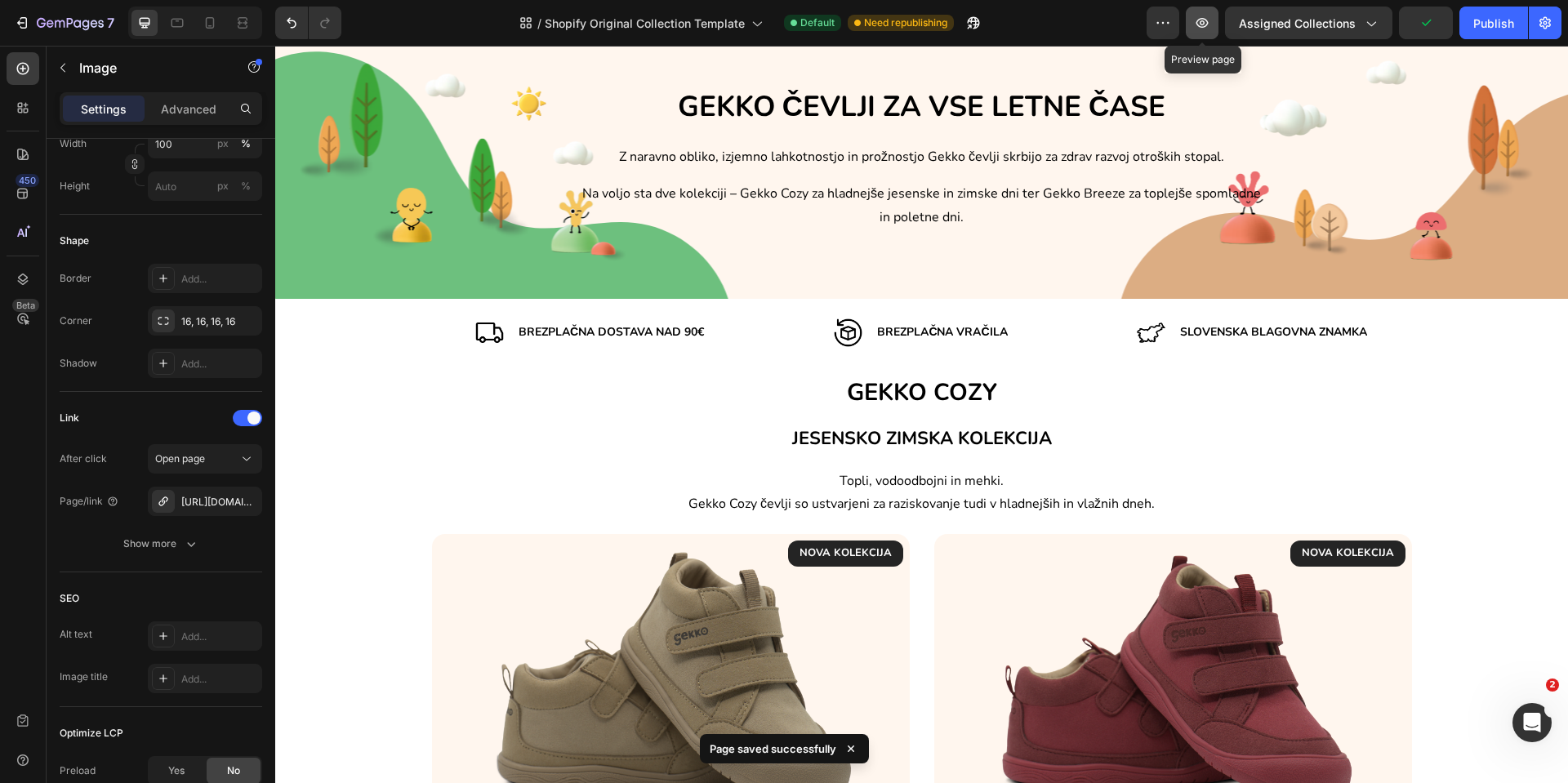
click at [1206, 34] on button "button" at bounding box center [1203, 23] width 33 height 33
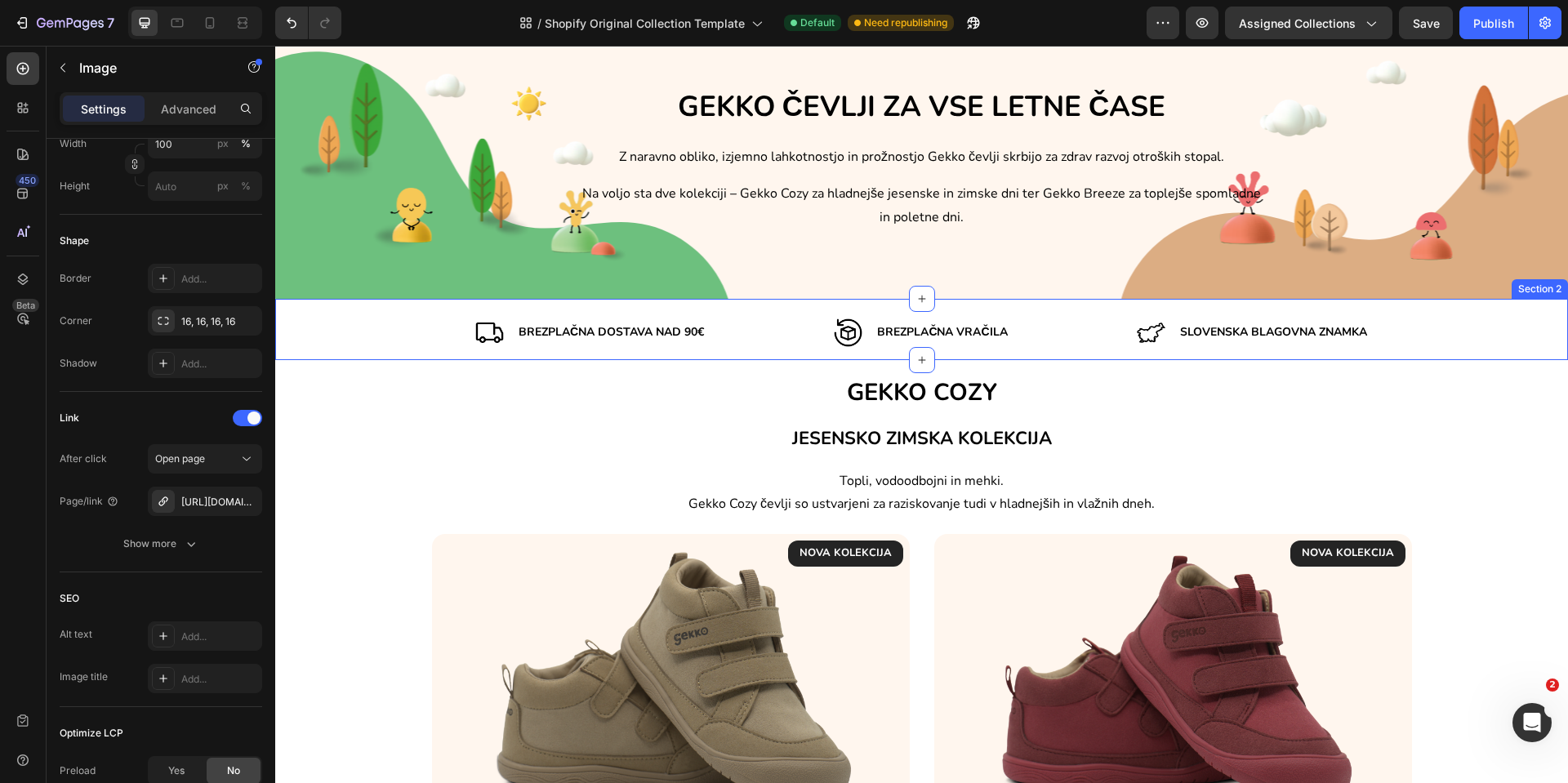
click at [353, 342] on div "Image Brezplačna dostava nad 90€ Text Block Row Image Brezplačna VRAČILA Text B…" at bounding box center [922, 333] width 1293 height 29
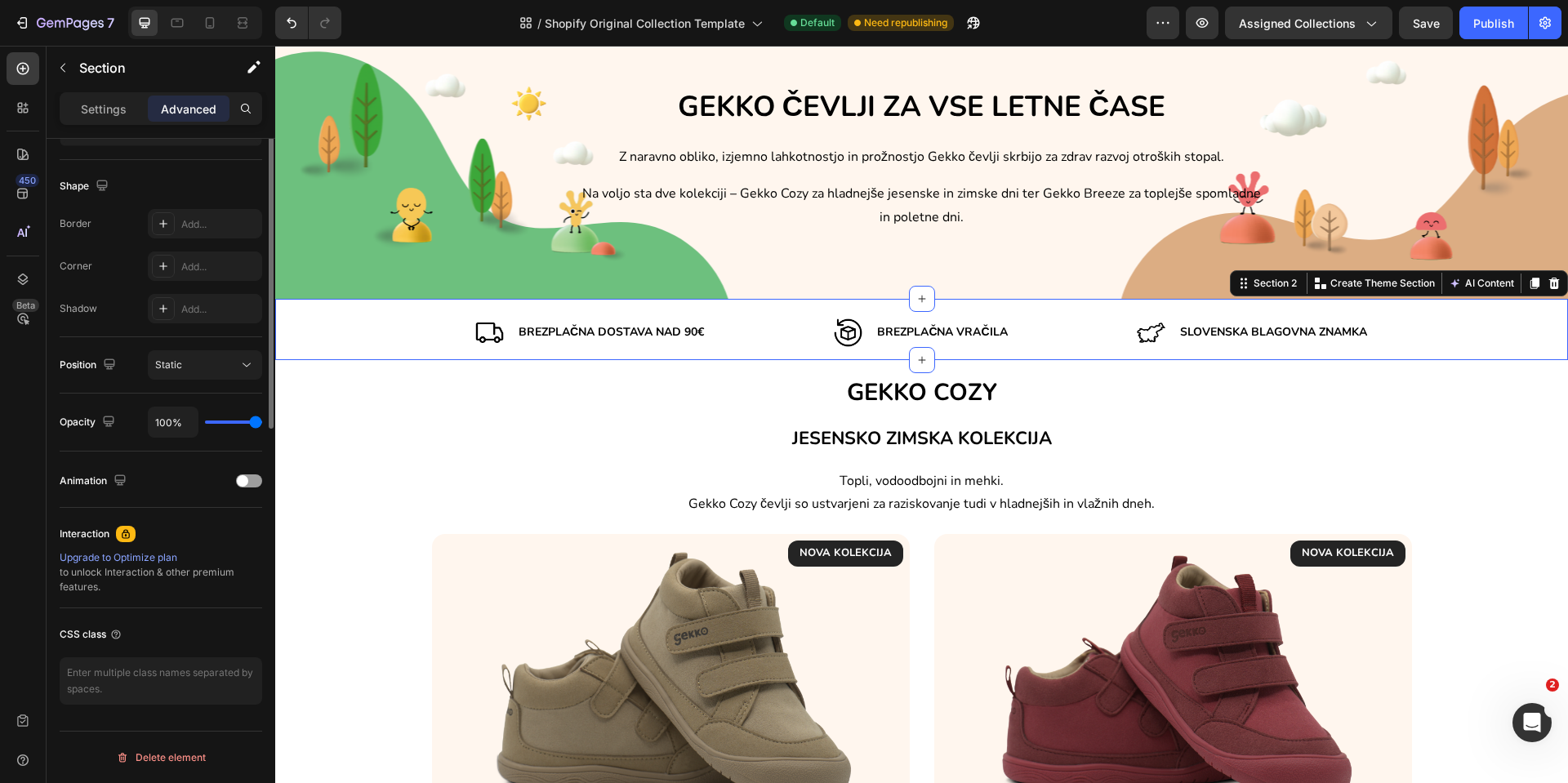
scroll to position [153, 0]
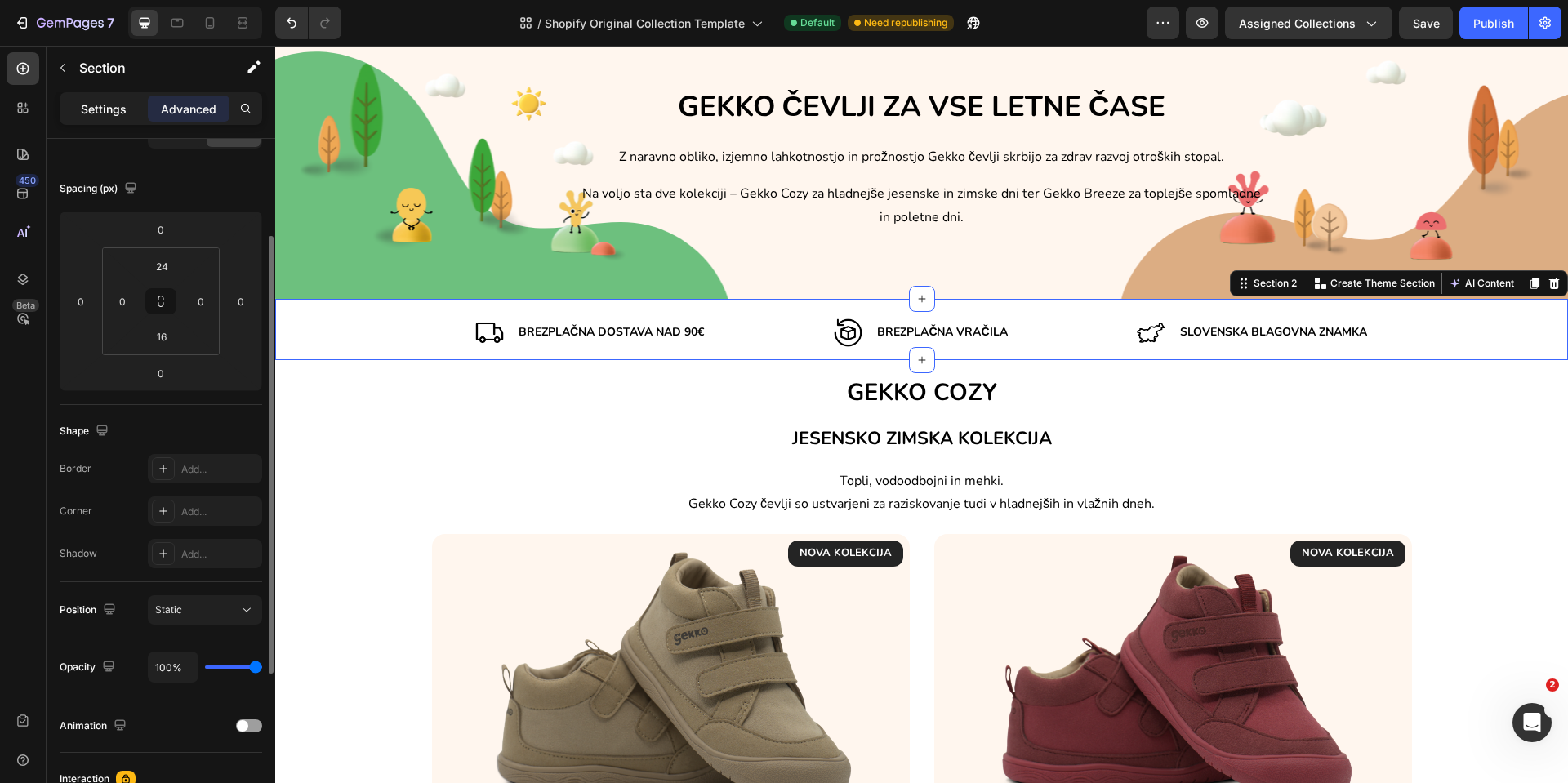
click at [93, 120] on div "Settings" at bounding box center [103, 108] width 82 height 26
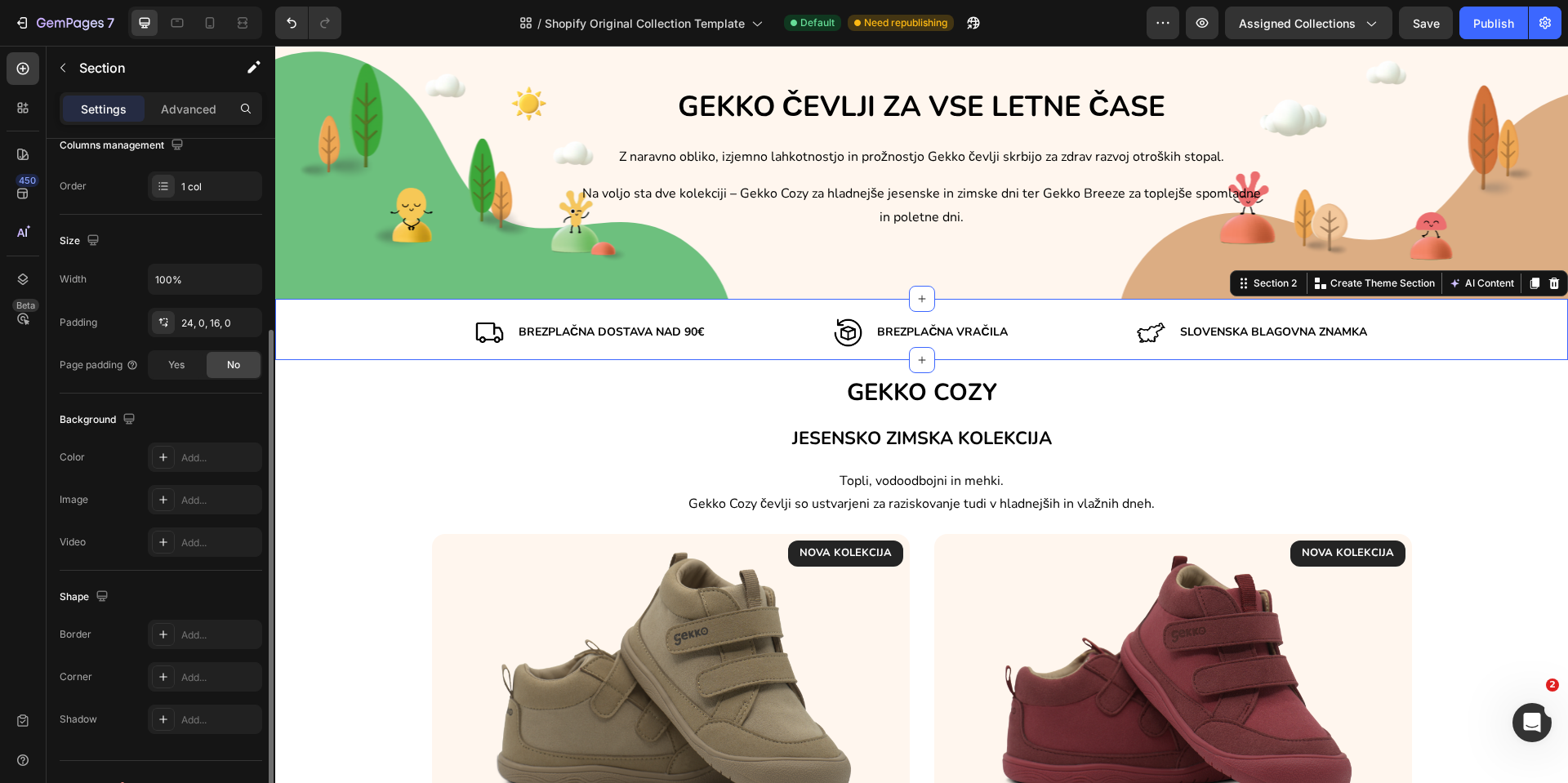
scroll to position [305, 0]
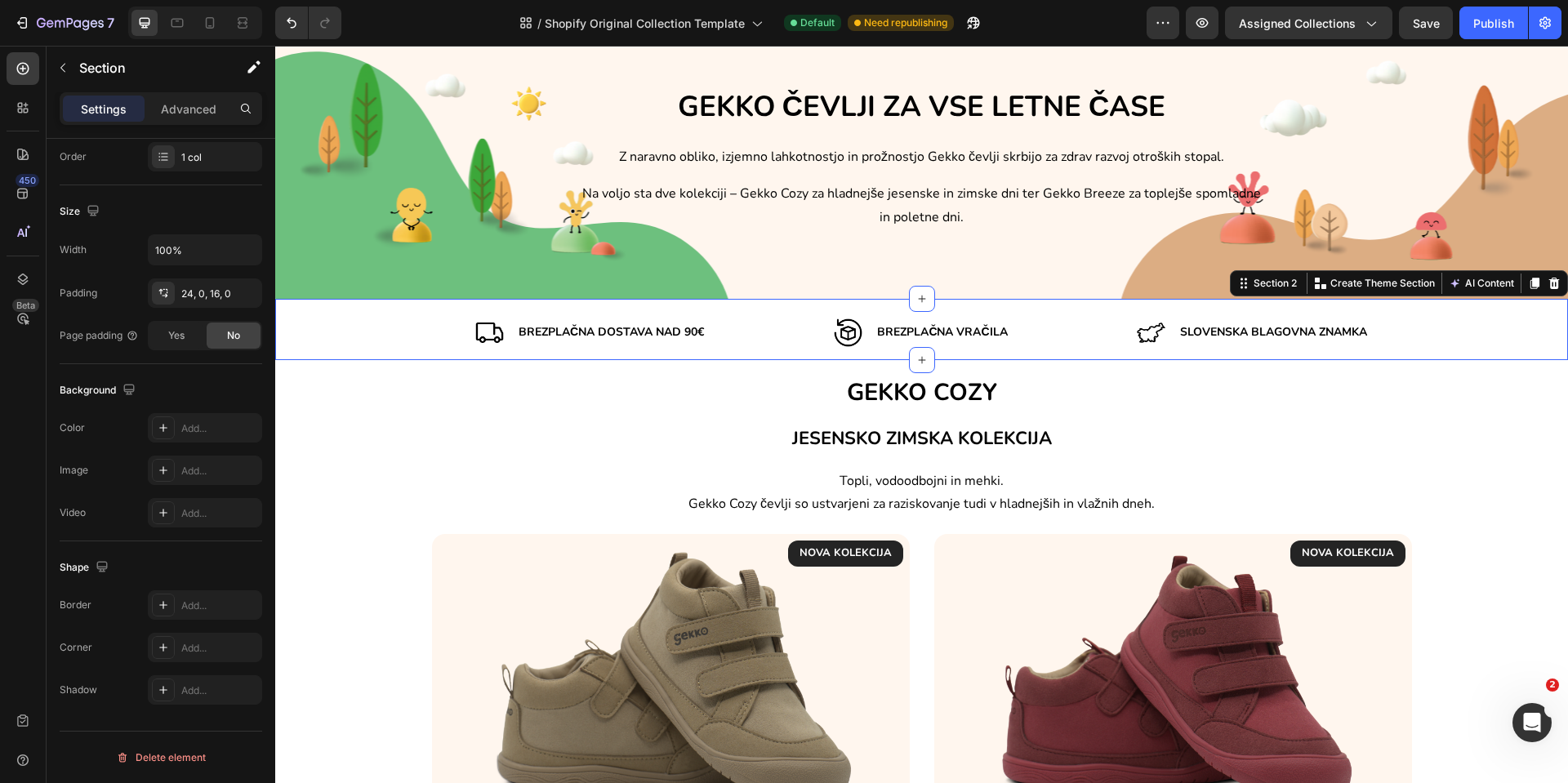
click at [316, 319] on div "Image Brezplačna dostava nad 90€ Text Block Row Image Brezplačna VRAČILA Text B…" at bounding box center [922, 333] width 1293 height 29
click at [1237, 287] on icon at bounding box center [1244, 284] width 13 height 13
click at [191, 244] on input "100%" at bounding box center [205, 250] width 112 height 29
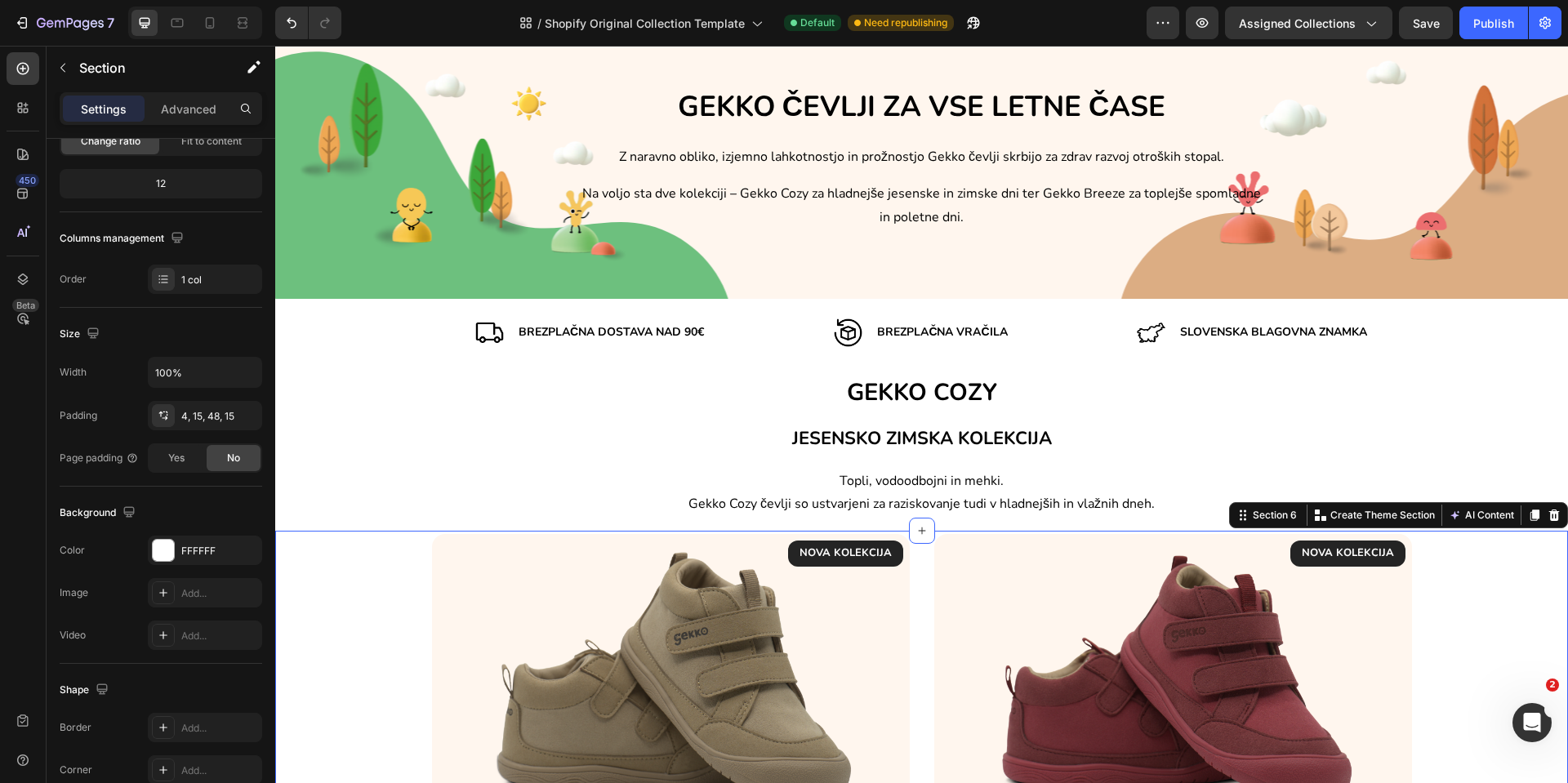
click at [363, 546] on div "NOVA KOLEKCIJA Text block Row Image ⁠⁠⁠⁠⁠⁠⁠ GEKKO COZY CINAMMON Heading Rjavkas…" at bounding box center [922, 750] width 1269 height 434
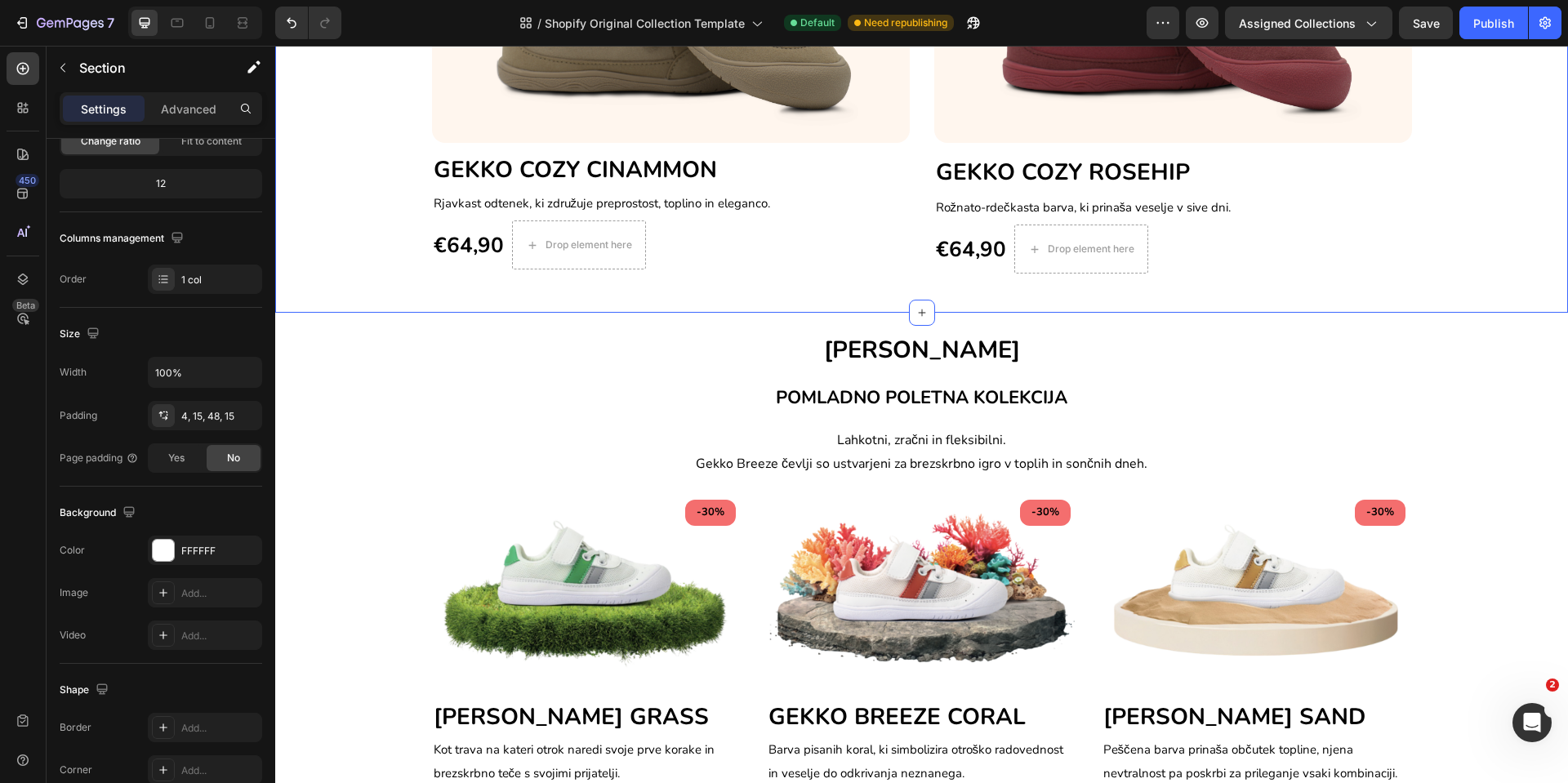
scroll to position [1169, 0]
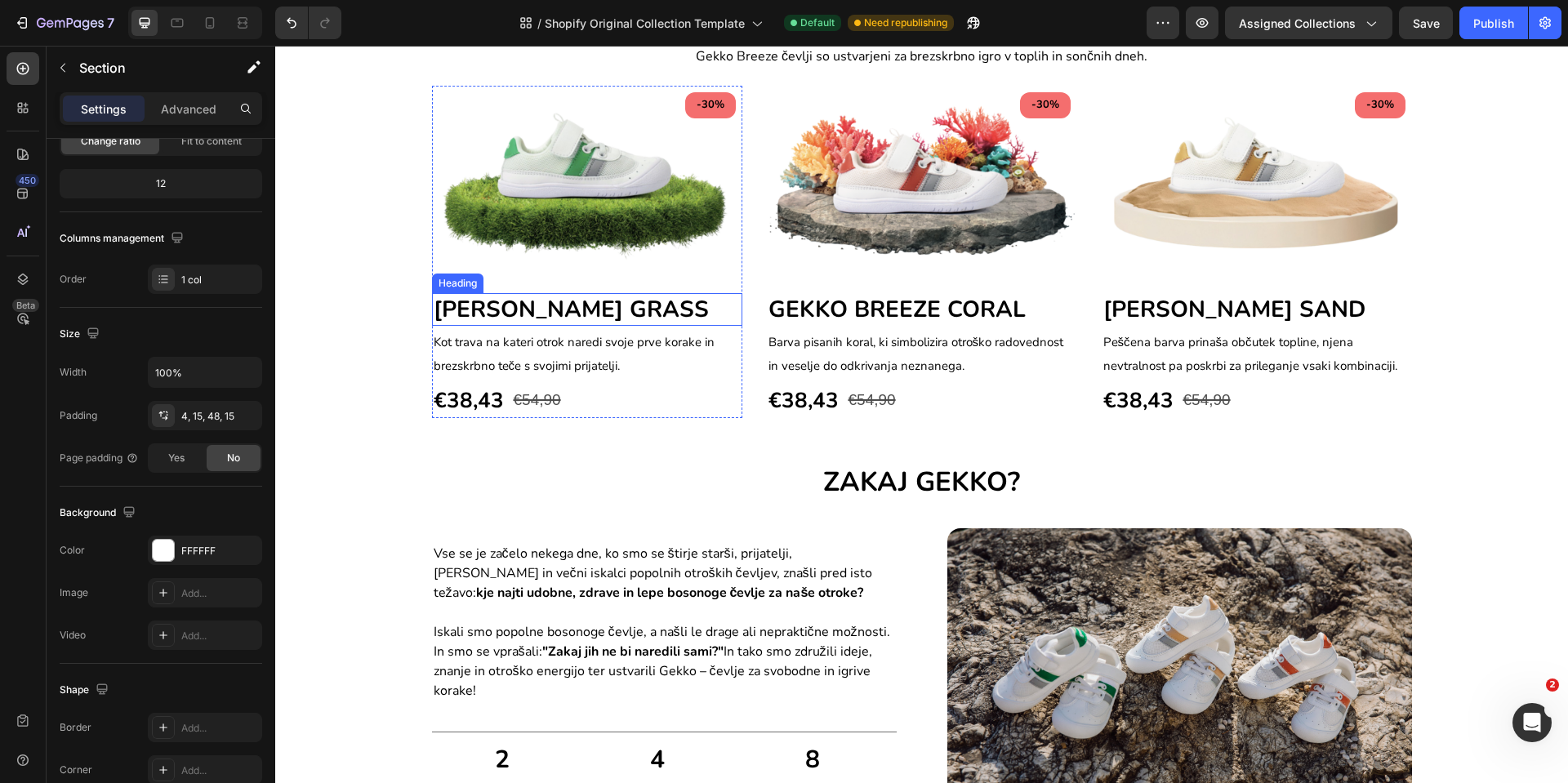
click at [558, 306] on span "[PERSON_NAME] GRASS" at bounding box center [572, 309] width 276 height 31
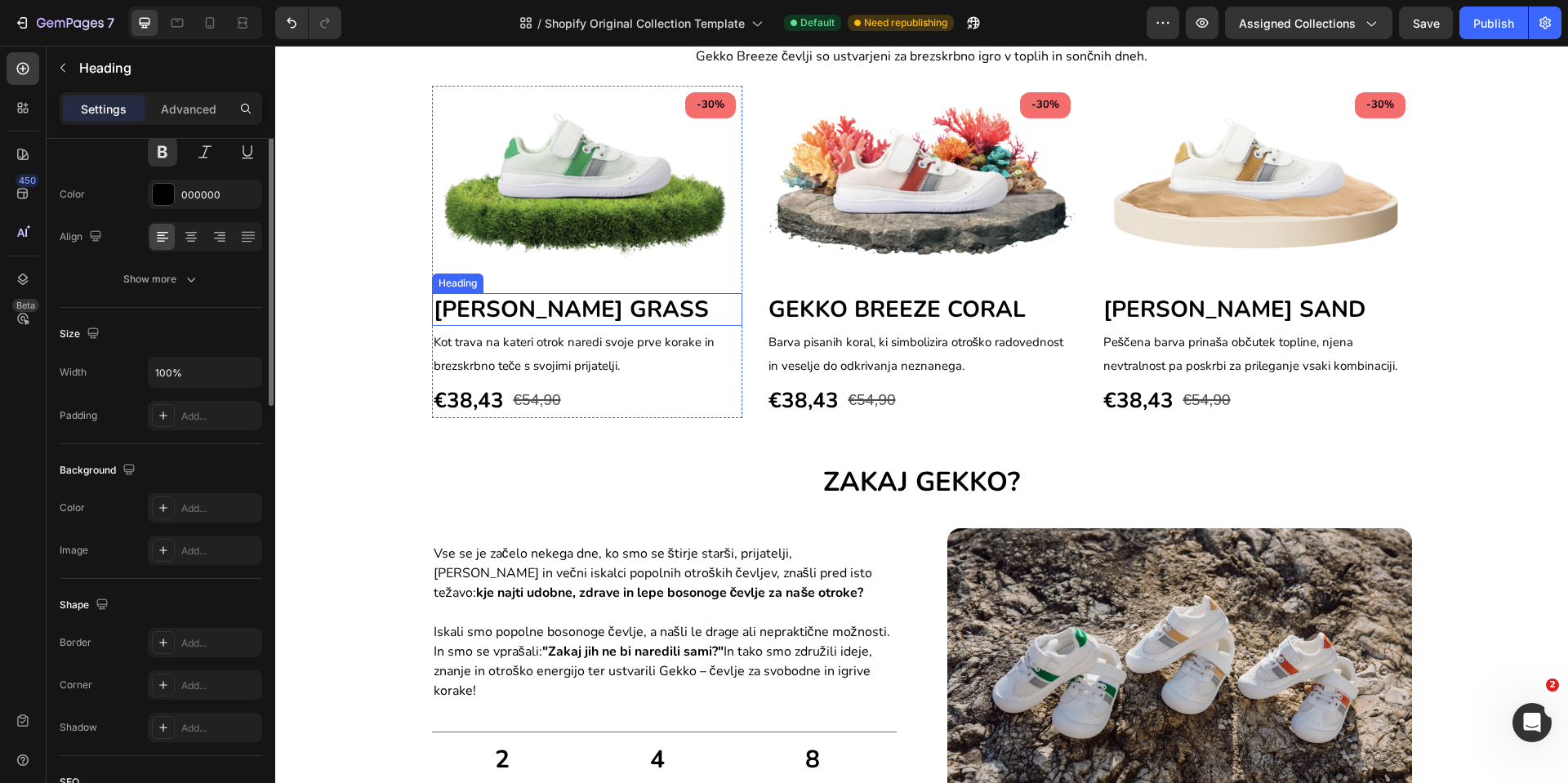
scroll to position [0, 0]
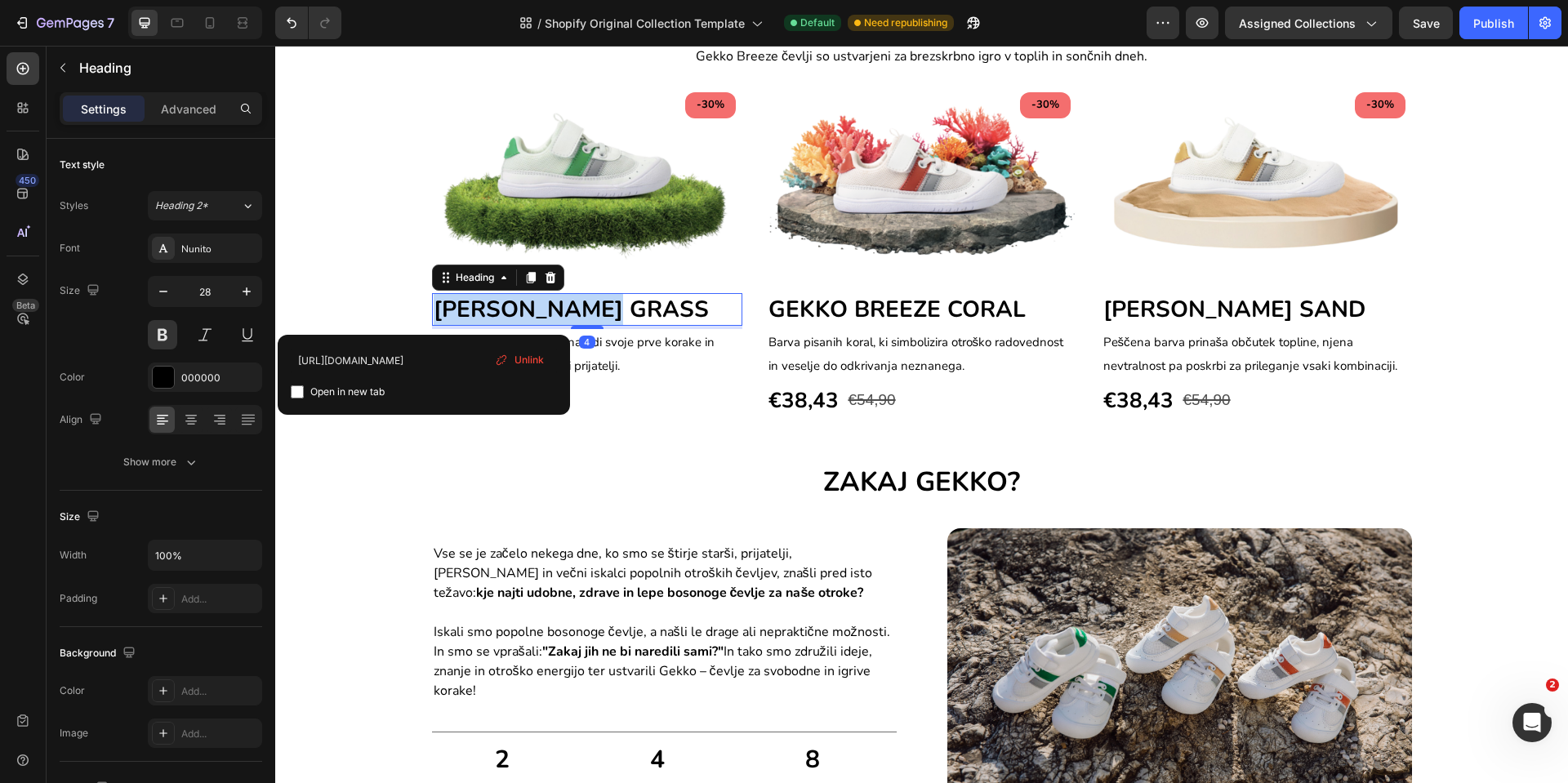
click at [633, 314] on span "[PERSON_NAME] GRASS" at bounding box center [572, 309] width 276 height 31
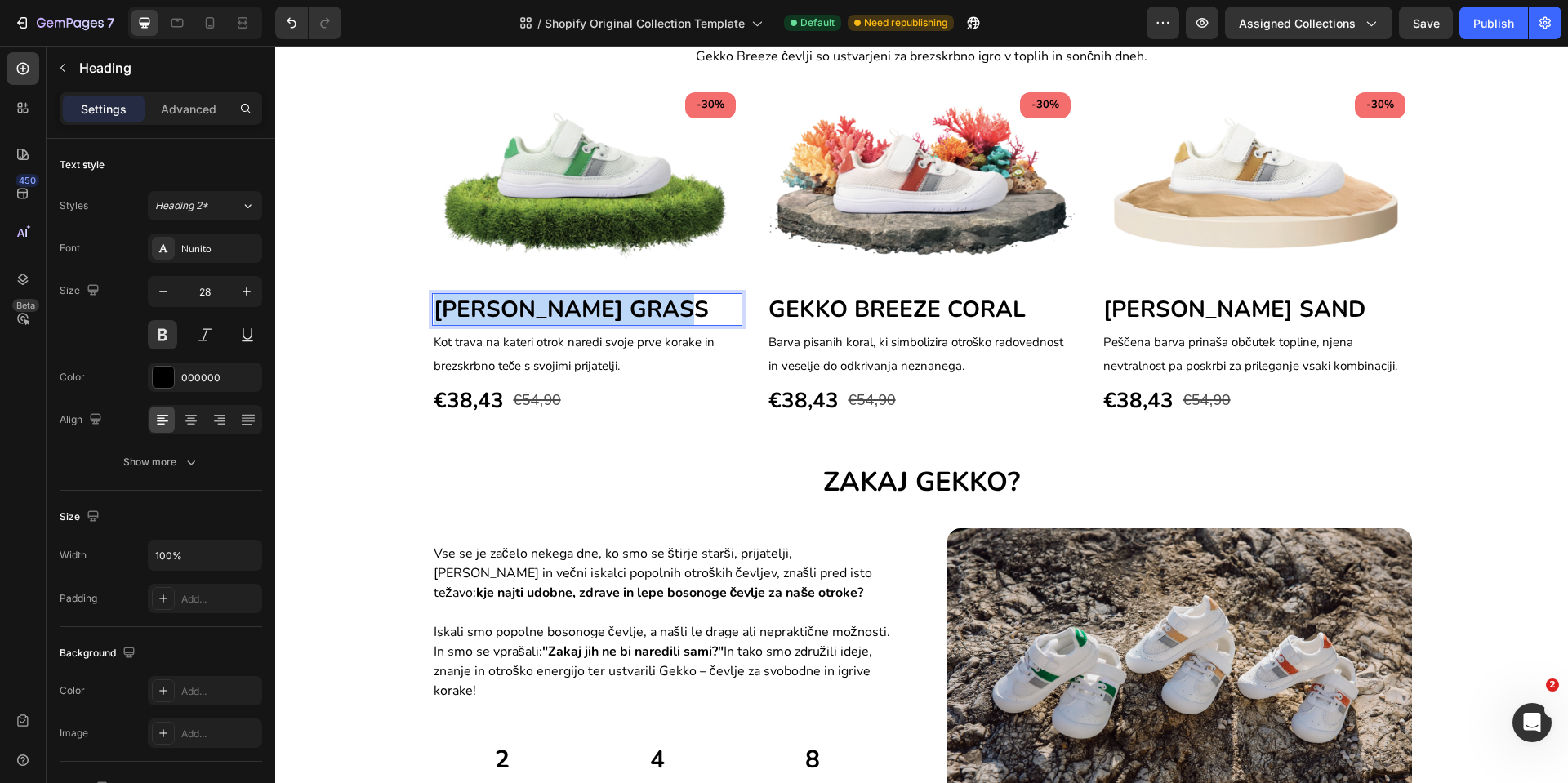
click at [633, 314] on span "[PERSON_NAME] GRASS" at bounding box center [572, 309] width 276 height 31
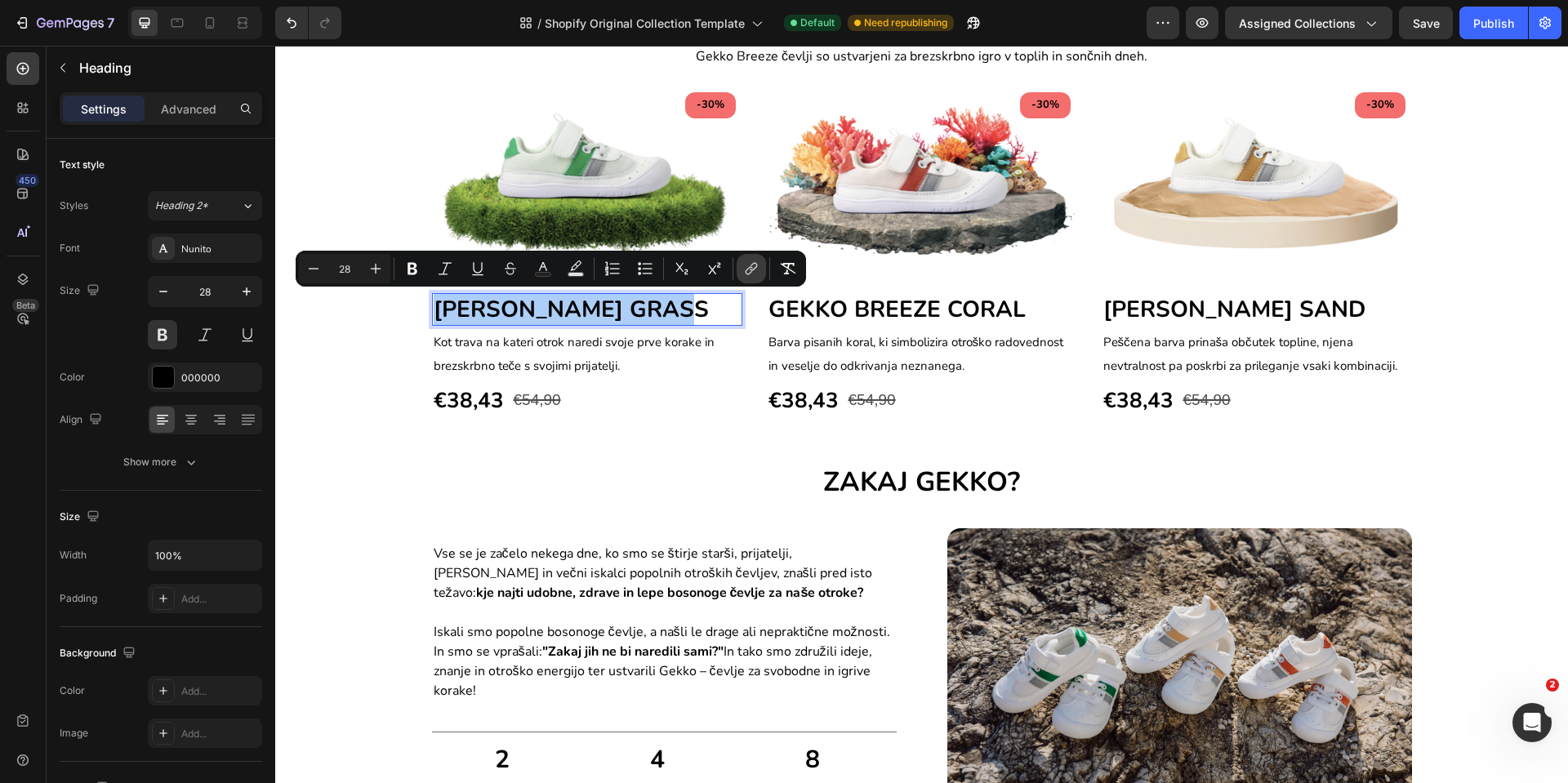
click at [752, 266] on icon "Editor contextual toolbar" at bounding box center [751, 269] width 16 height 16
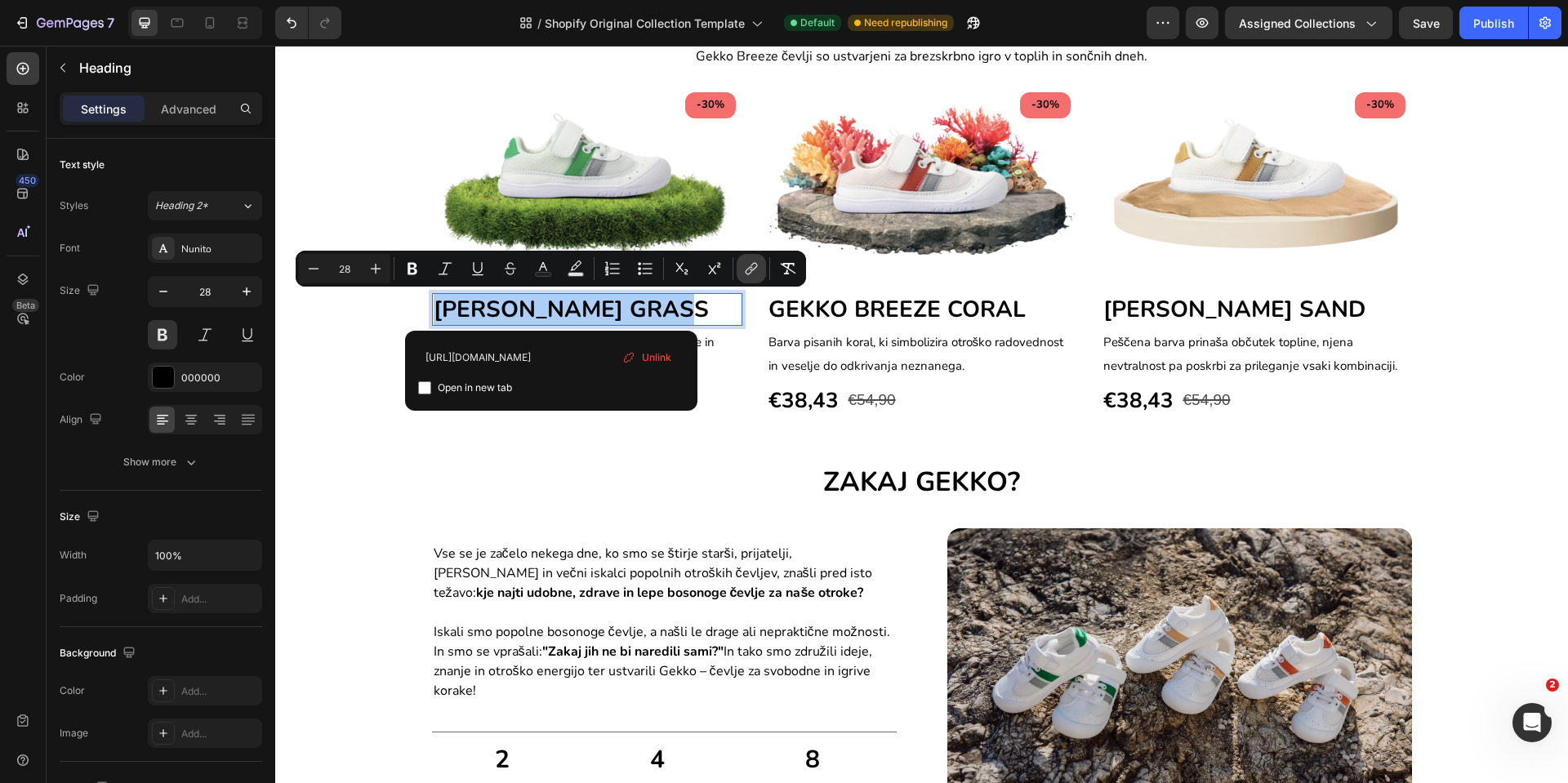
scroll to position [0, 18]
click at [562, 360] on input "[URL][DOMAIN_NAME]" at bounding box center [551, 356] width 266 height 26
click at [563, 360] on input "[URL][DOMAIN_NAME]" at bounding box center [551, 356] width 266 height 26
type input "[URL][DOMAIN_NAME]"
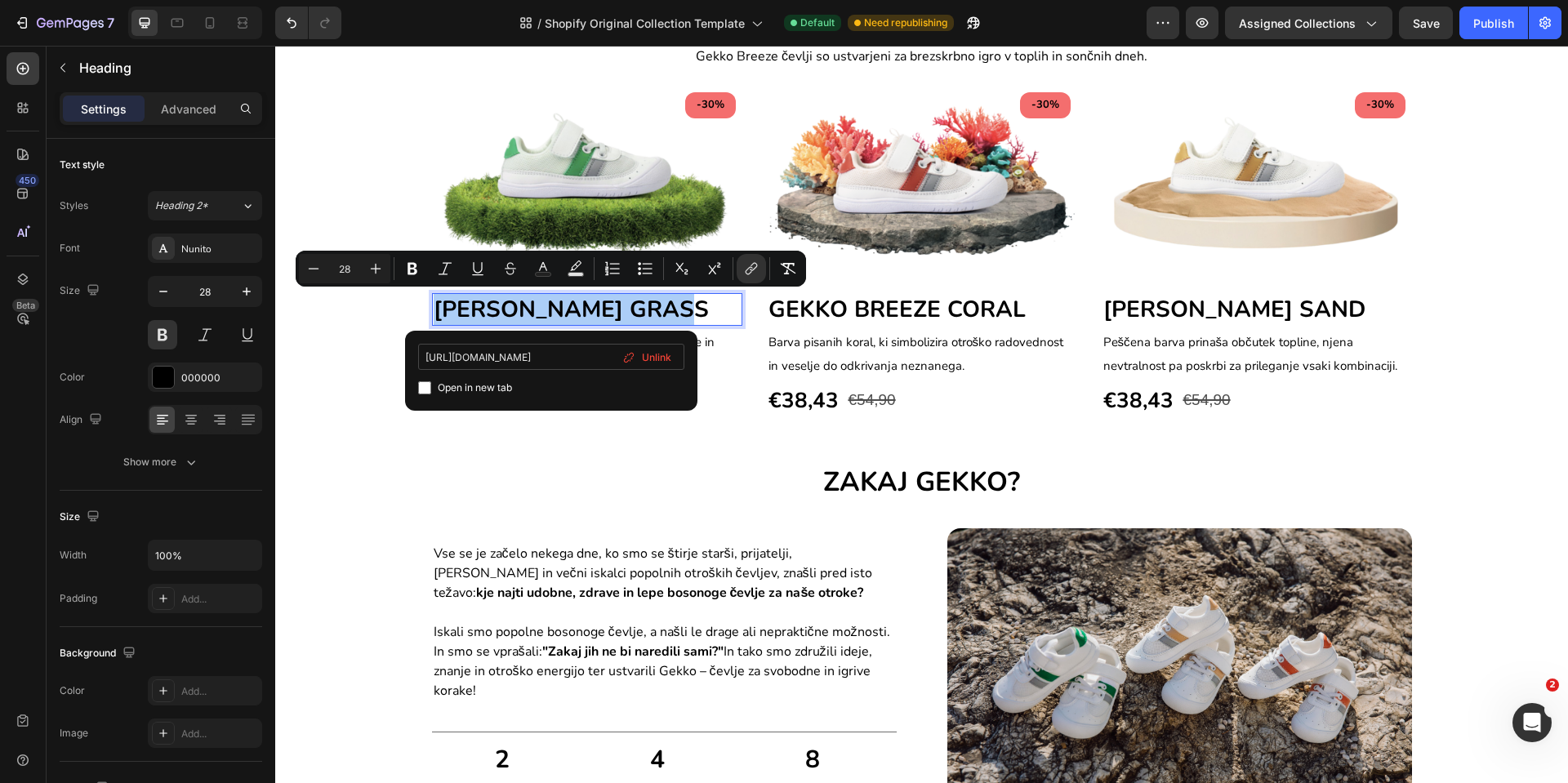
scroll to position [0, 119]
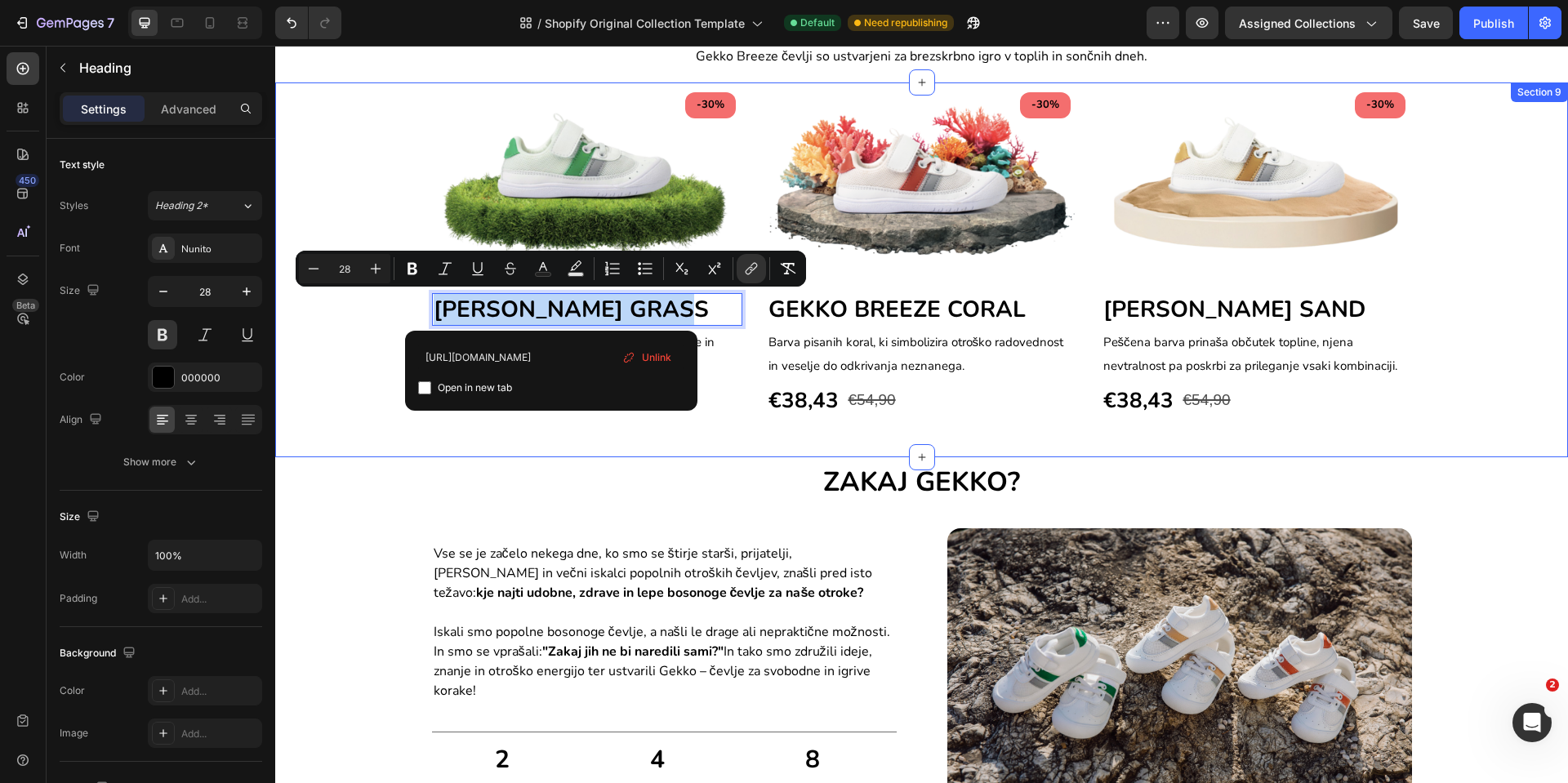
click at [599, 430] on div "-30% Text block Row Image [PERSON_NAME] GRASS Heading 4 Kot trava na kateri otr…" at bounding box center [922, 269] width 1293 height 374
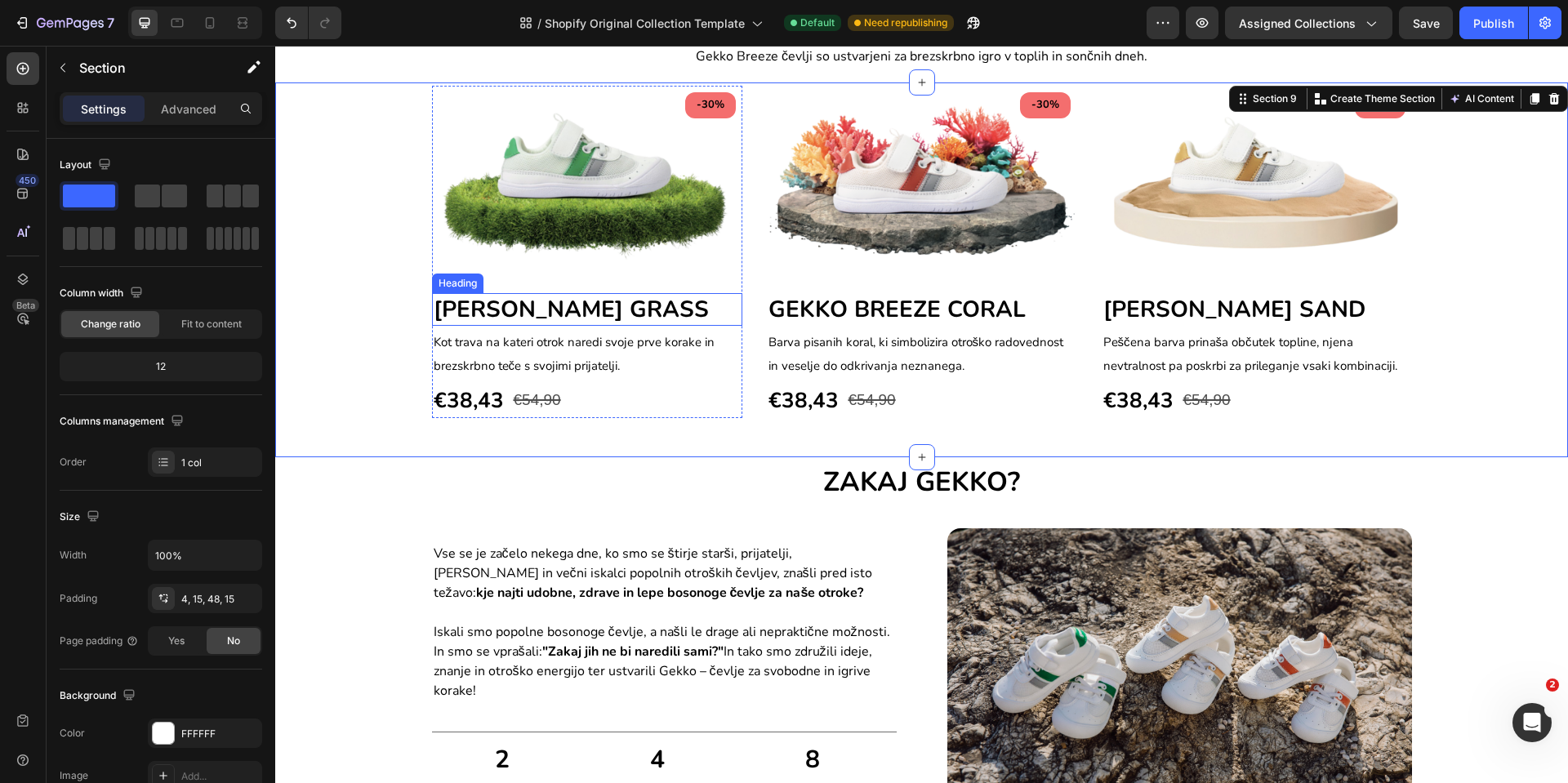
click at [622, 314] on span "[PERSON_NAME] GRASS" at bounding box center [572, 309] width 276 height 31
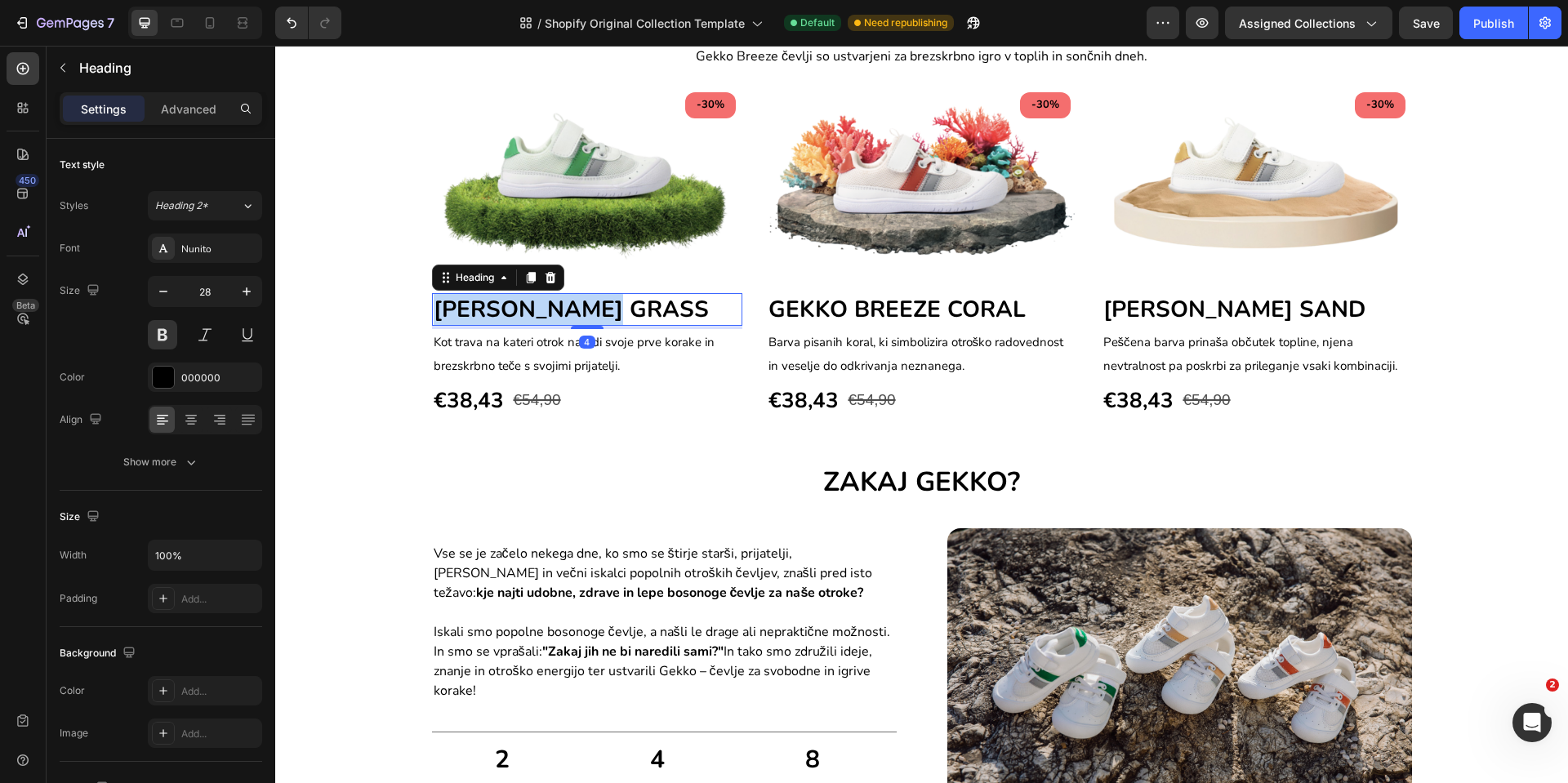
click at [629, 307] on span "[PERSON_NAME] GRASS" at bounding box center [572, 309] width 276 height 31
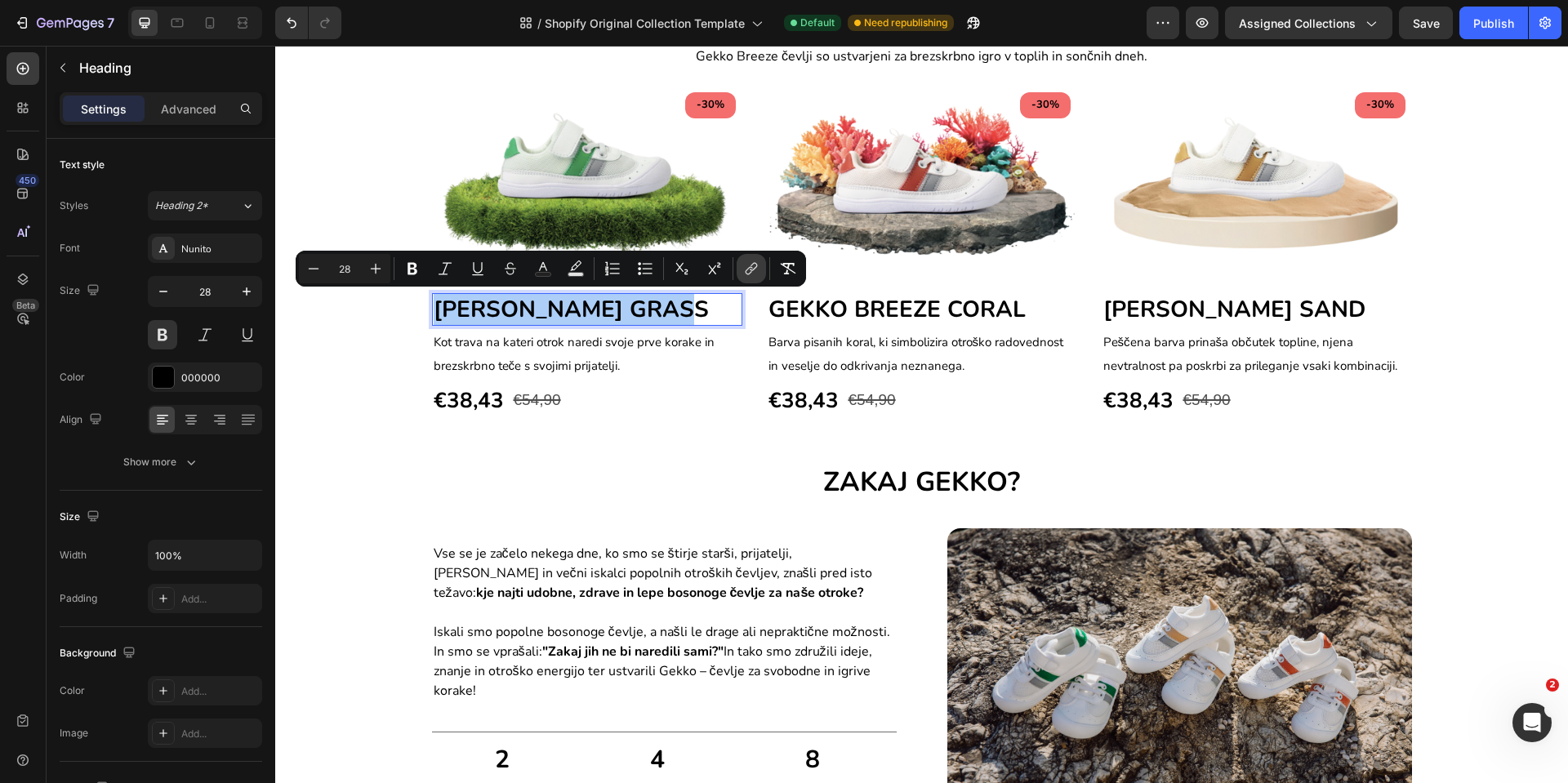
click at [749, 271] on icon "Editor contextual toolbar" at bounding box center [751, 269] width 16 height 16
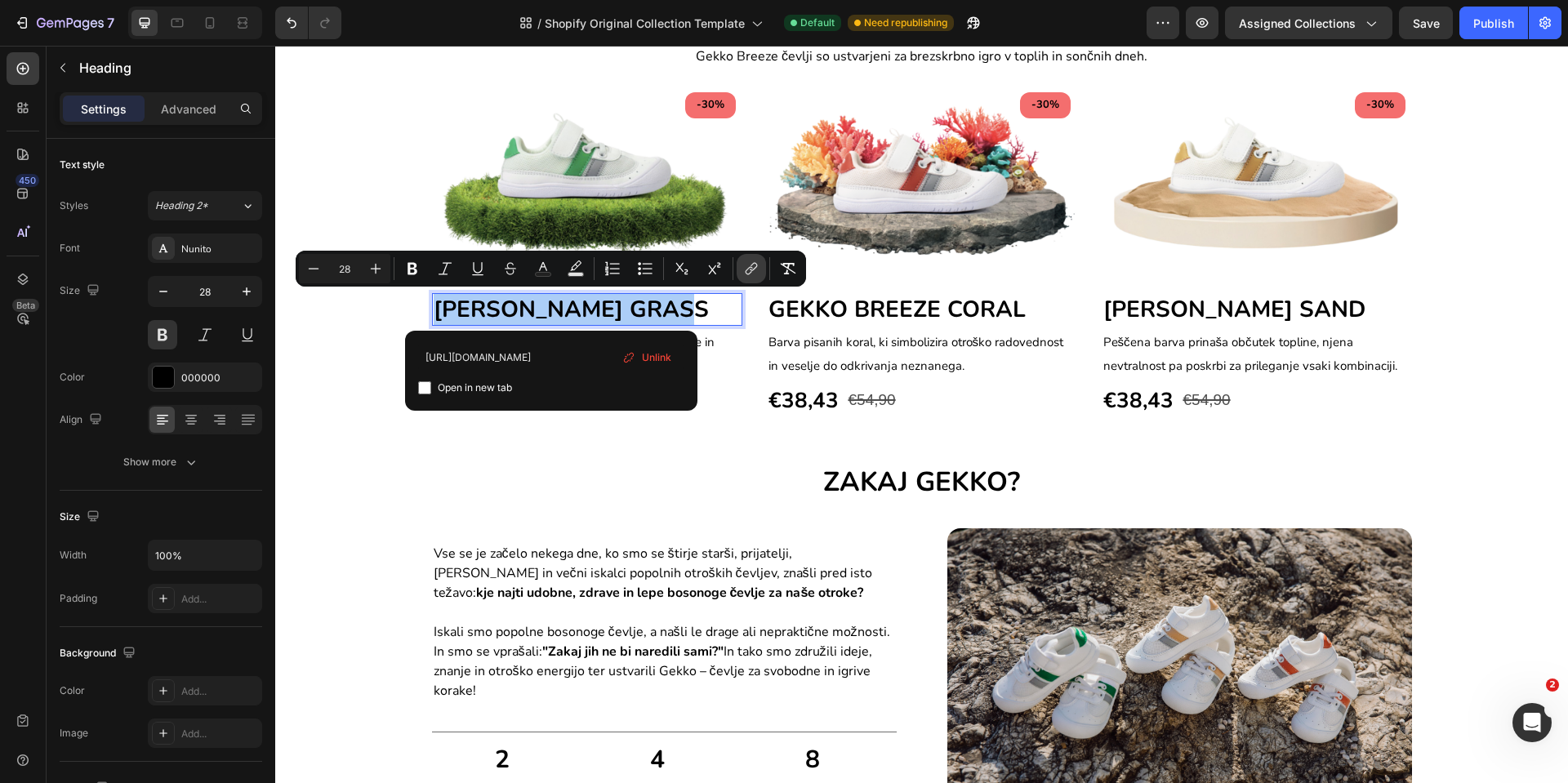
scroll to position [0, 18]
click at [596, 361] on input "[URL][DOMAIN_NAME]" at bounding box center [551, 356] width 266 height 26
click at [596, 360] on input "[URL][DOMAIN_NAME]" at bounding box center [551, 356] width 266 height 26
click at [595, 360] on input "[URL][DOMAIN_NAME]" at bounding box center [551, 356] width 266 height 26
type input "[URL][DOMAIN_NAME]"
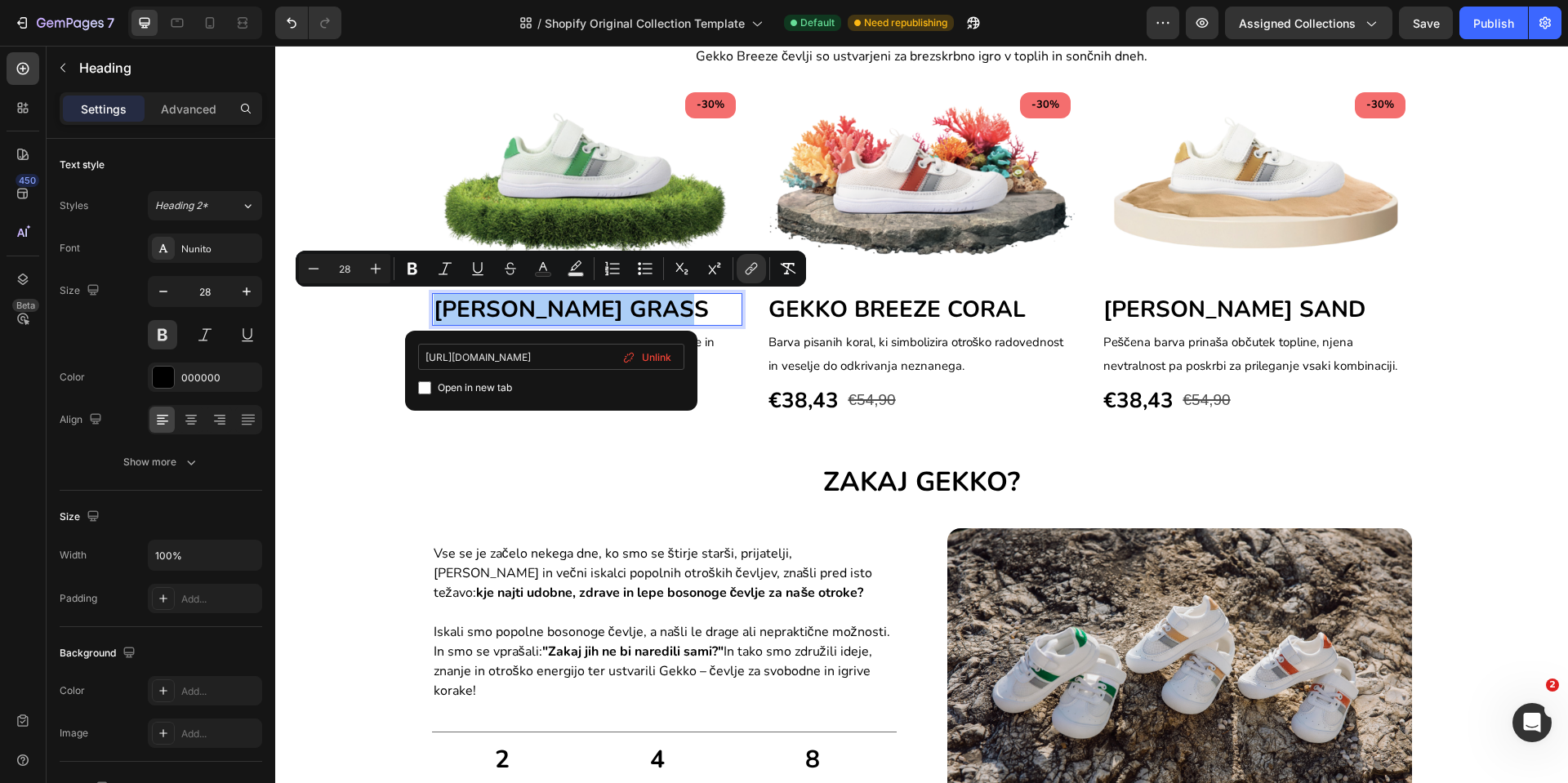
scroll to position [0, 119]
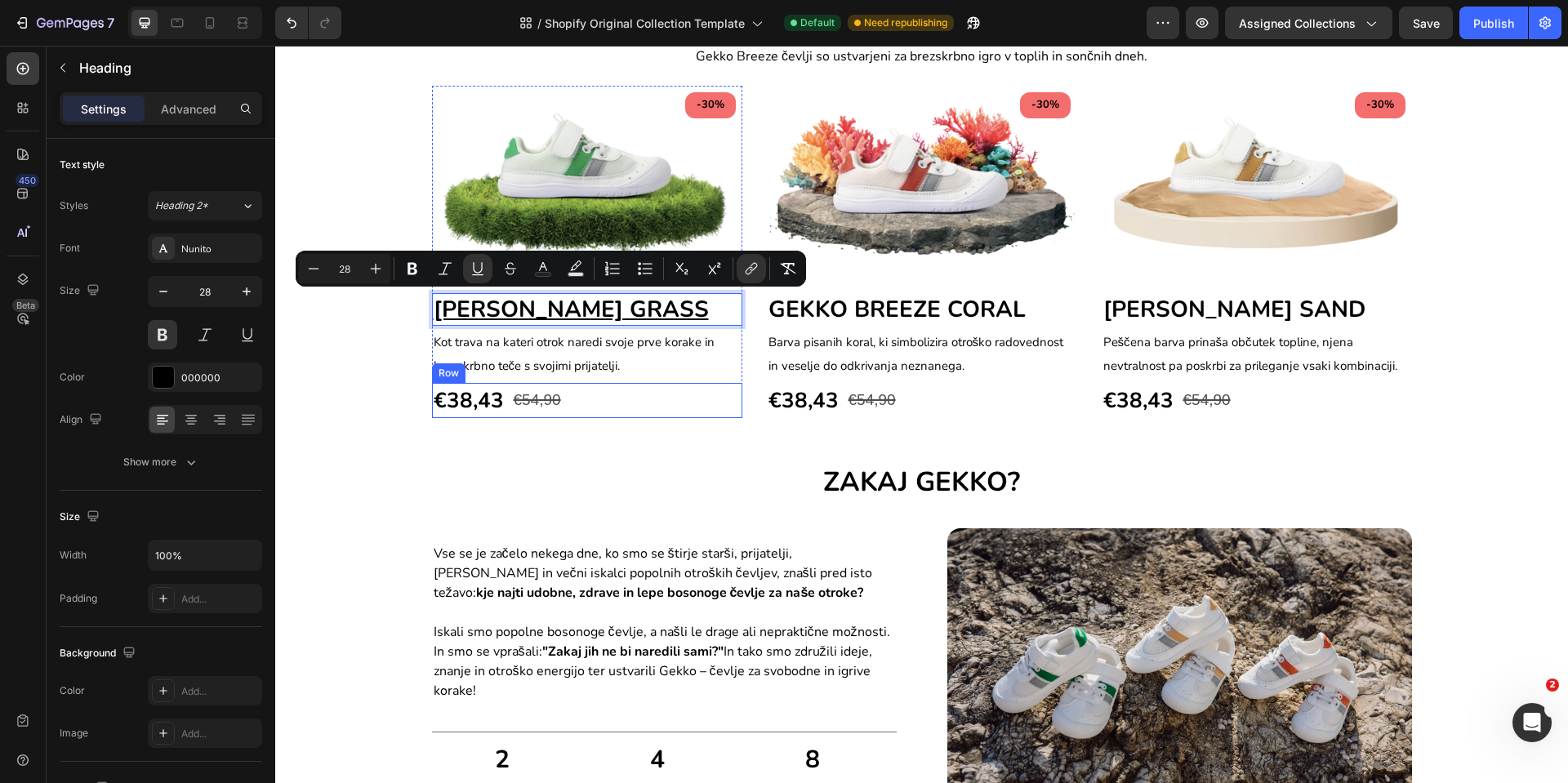
click at [691, 429] on div "-30% Text block Row Image [PERSON_NAME] GRASS Heading 4 Kot trava na kateri otr…" at bounding box center [922, 269] width 1293 height 374
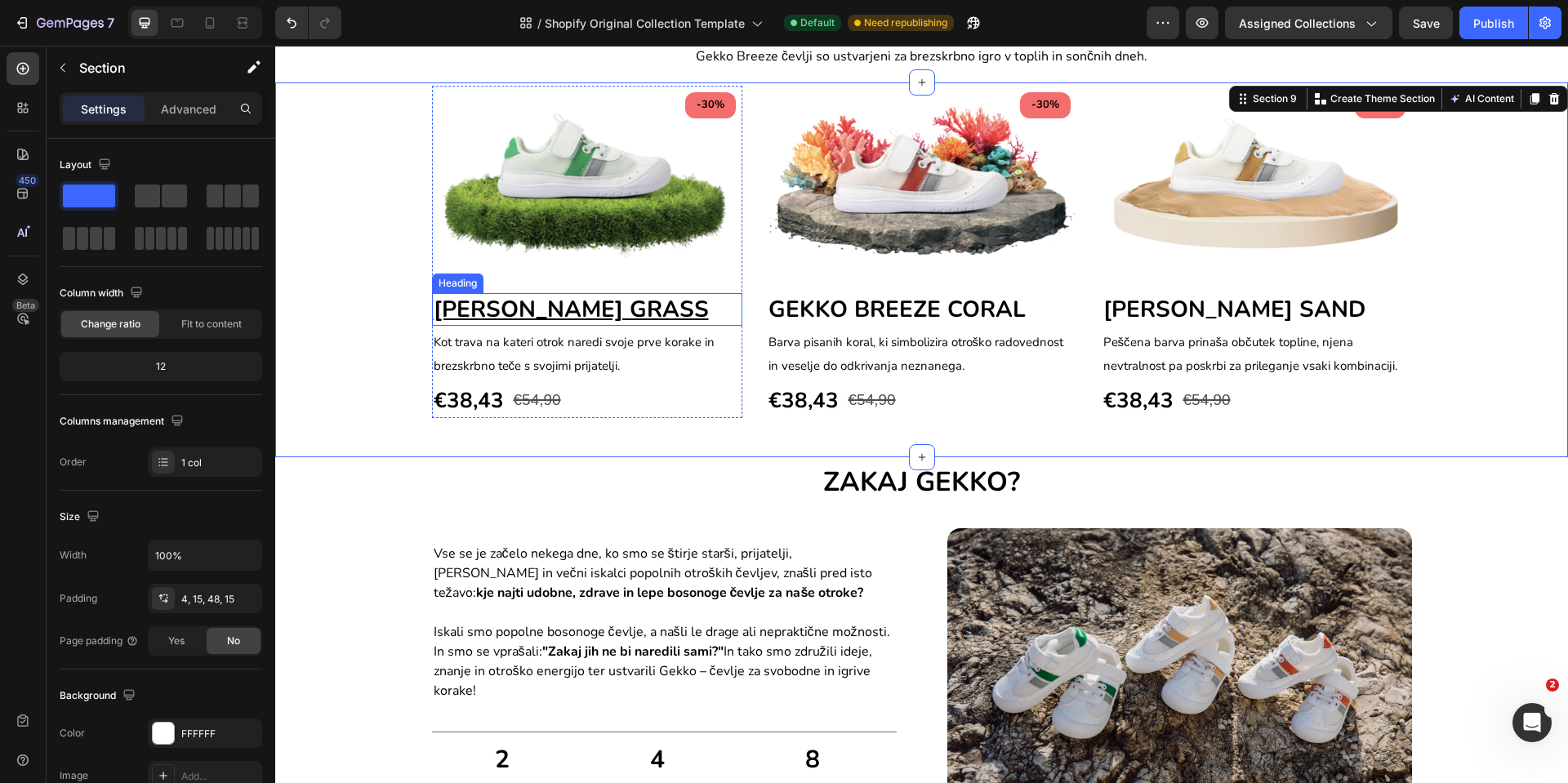
click at [678, 314] on u "[PERSON_NAME] GRASS" at bounding box center [572, 309] width 276 height 31
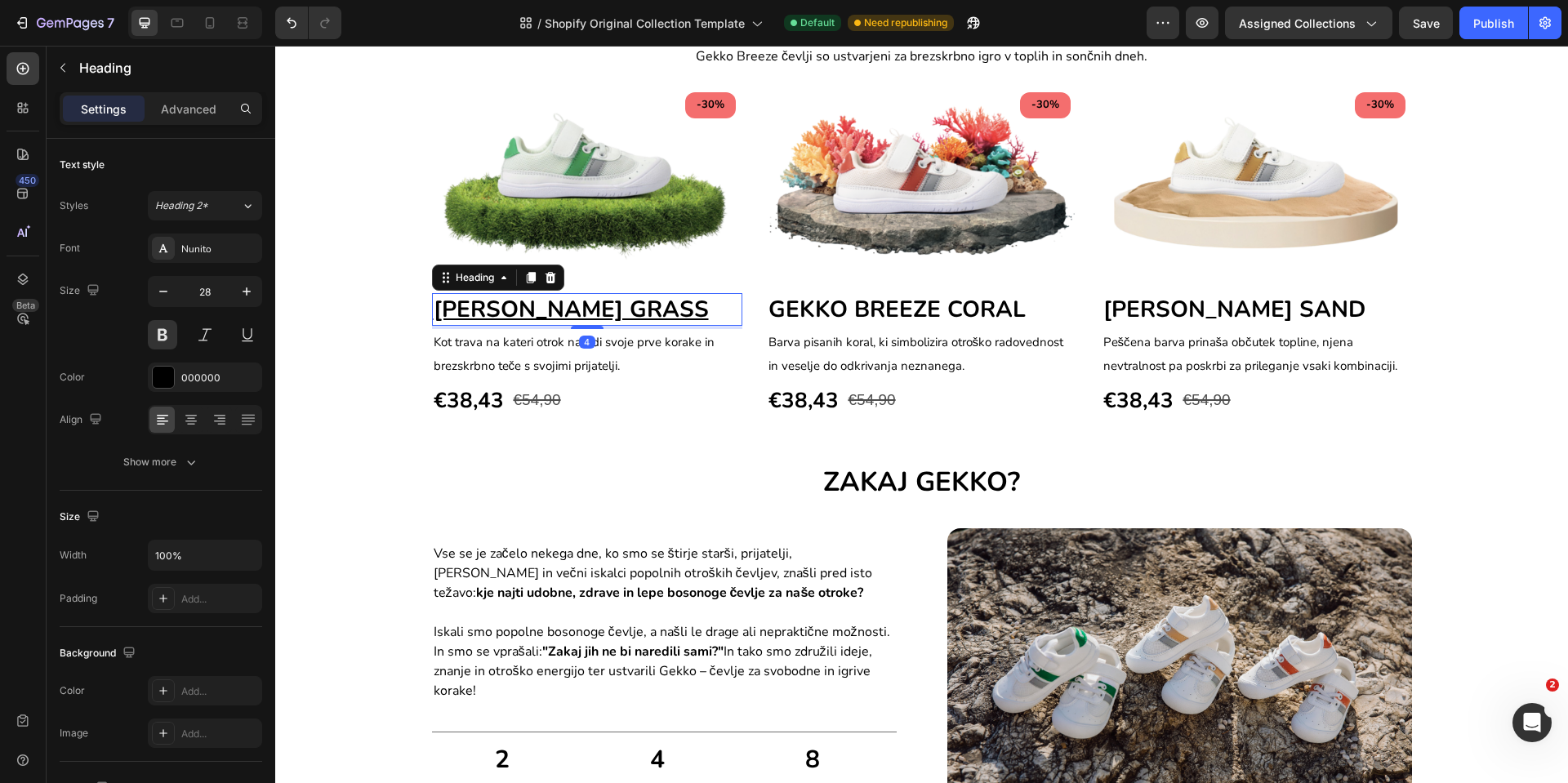
click at [678, 314] on u "[PERSON_NAME] GRASS" at bounding box center [572, 309] width 276 height 31
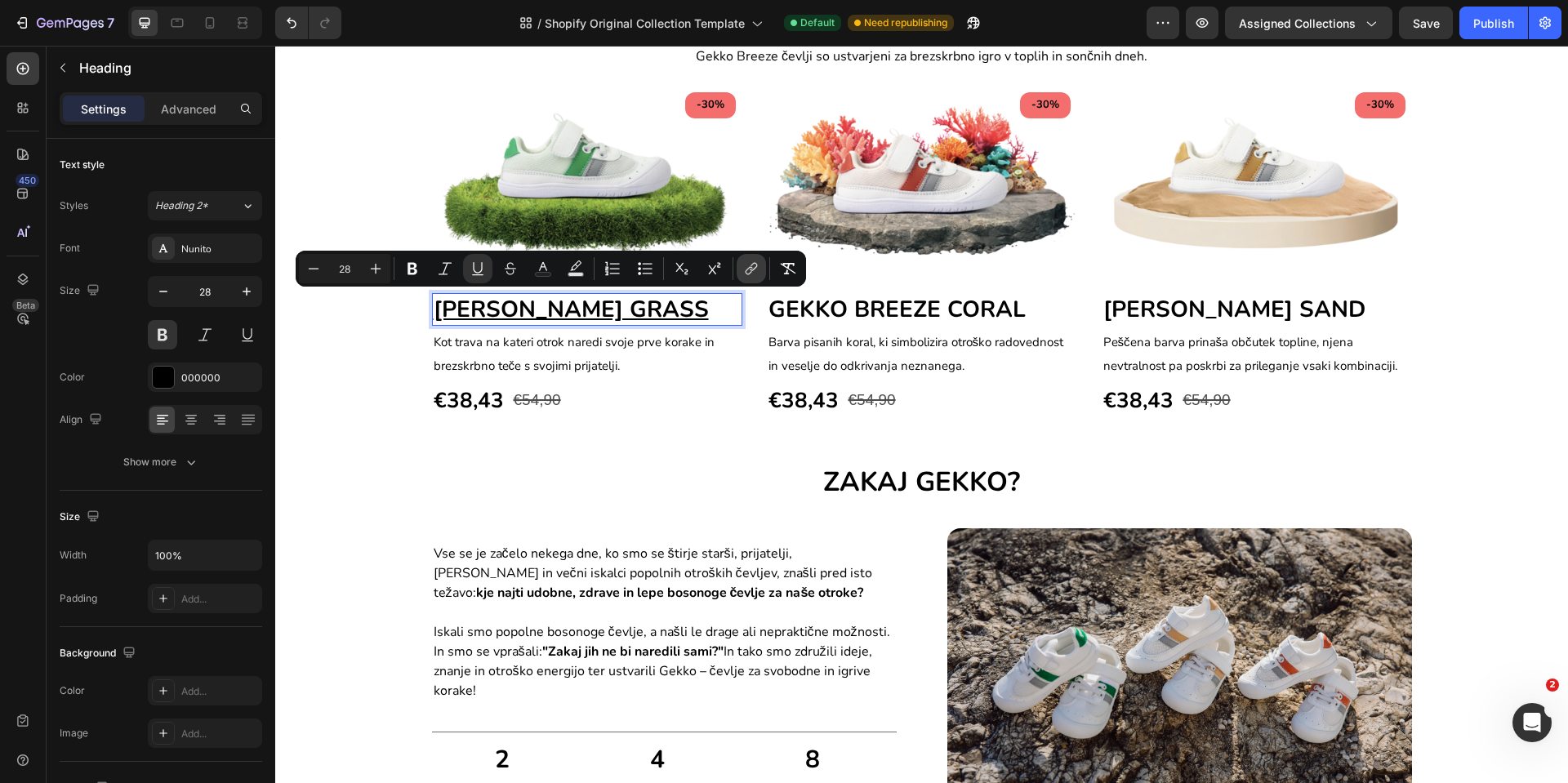
click at [751, 259] on button "link" at bounding box center [751, 268] width 29 height 29
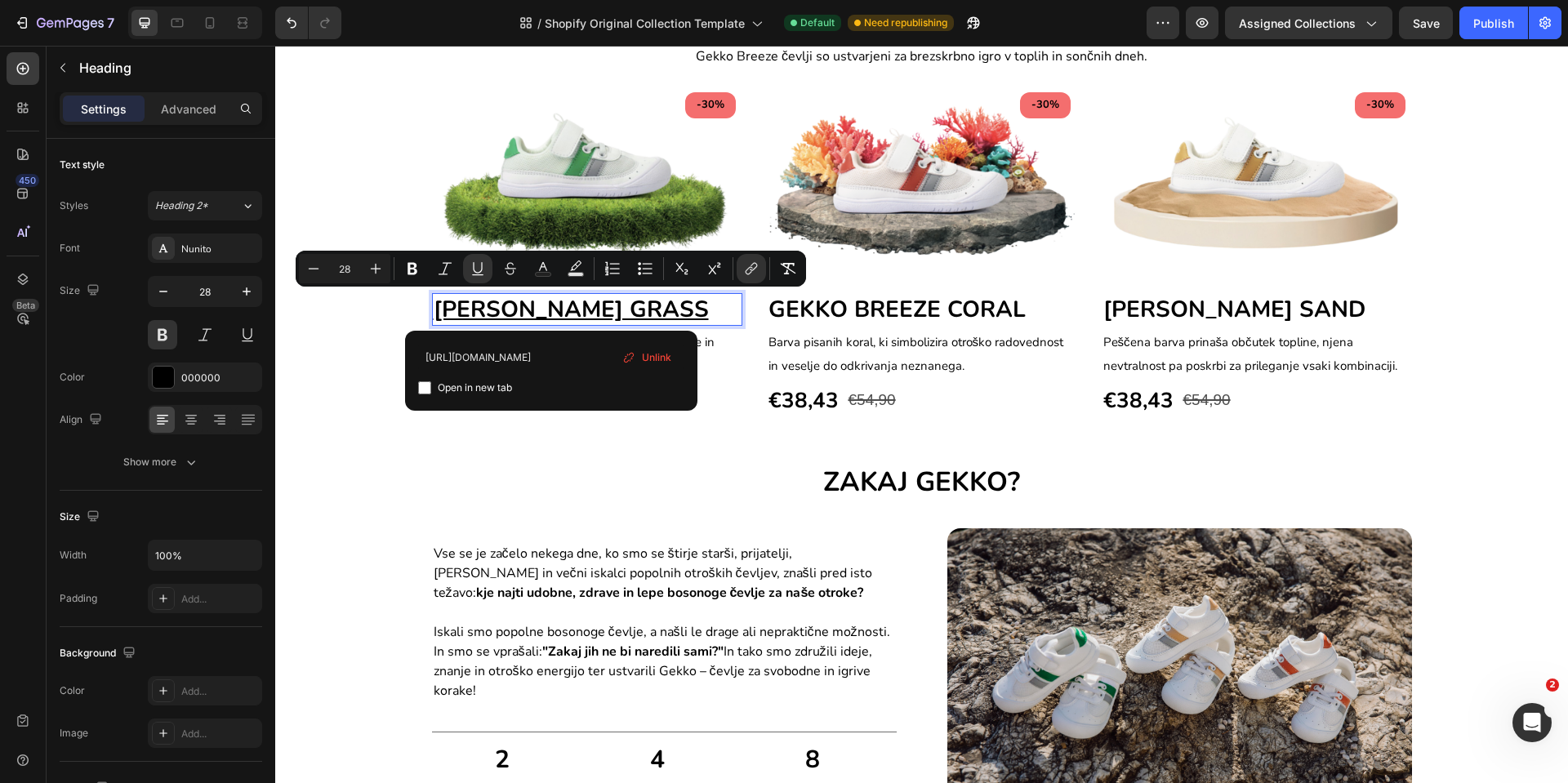
click at [680, 308] on p "[PERSON_NAME] GRASS" at bounding box center [587, 309] width 307 height 29
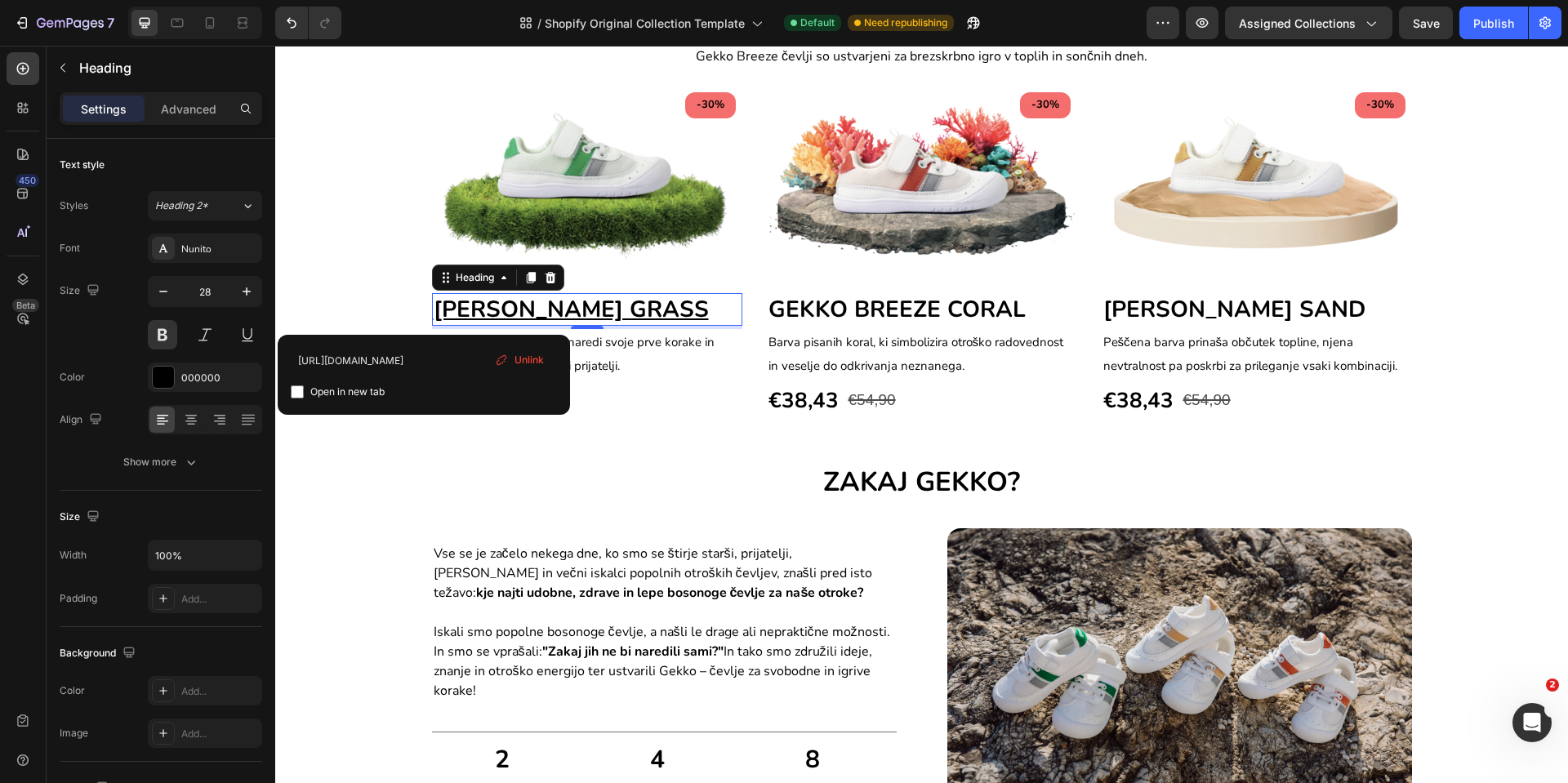
click at [680, 308] on p "[PERSON_NAME] GRASS ⁠⁠⁠⁠⁠⁠⁠" at bounding box center [587, 309] width 307 height 29
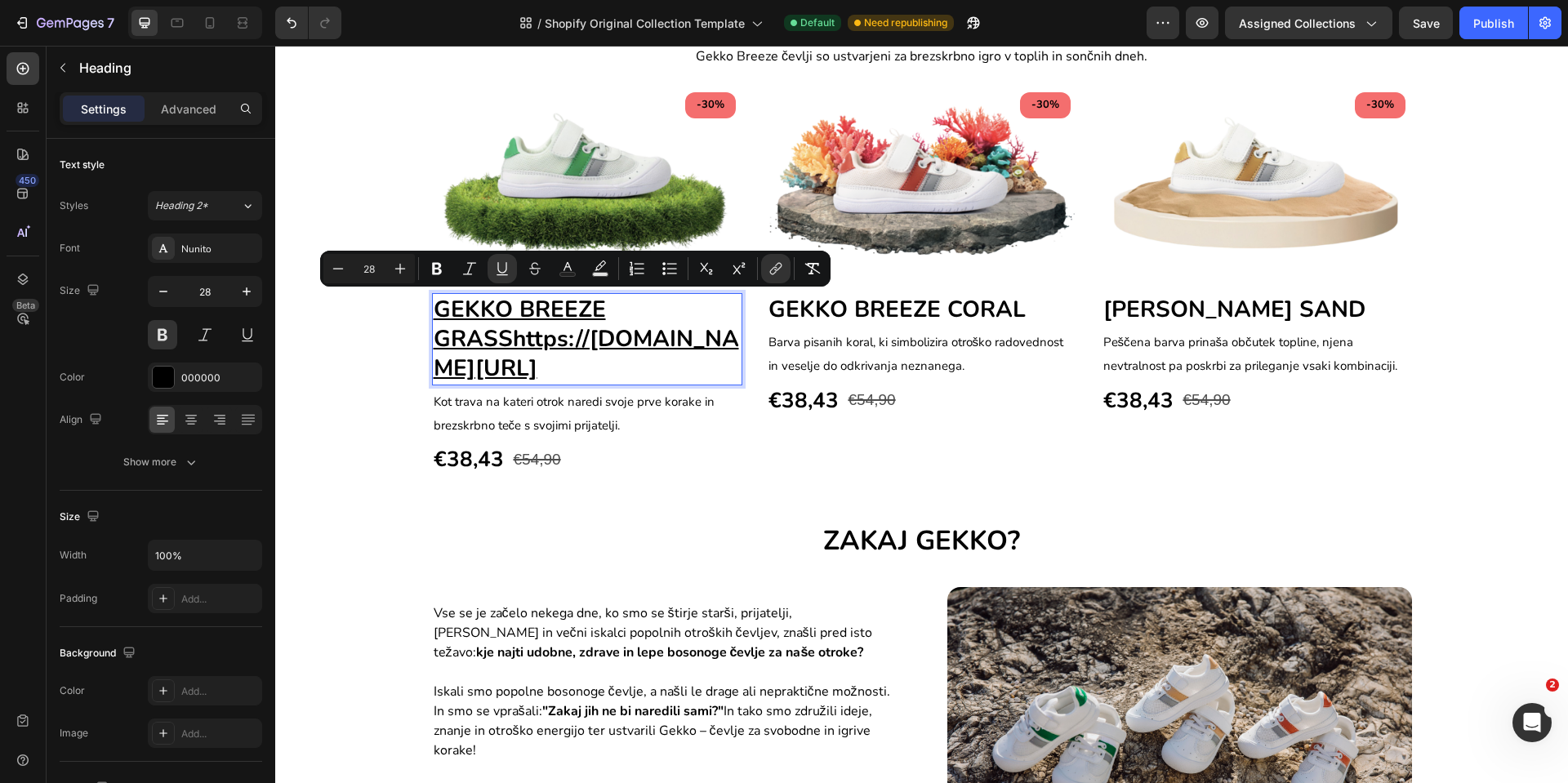
click at [653, 558] on h2 "ZAKAJ GEKKO?" at bounding box center [922, 542] width 1269 height 38
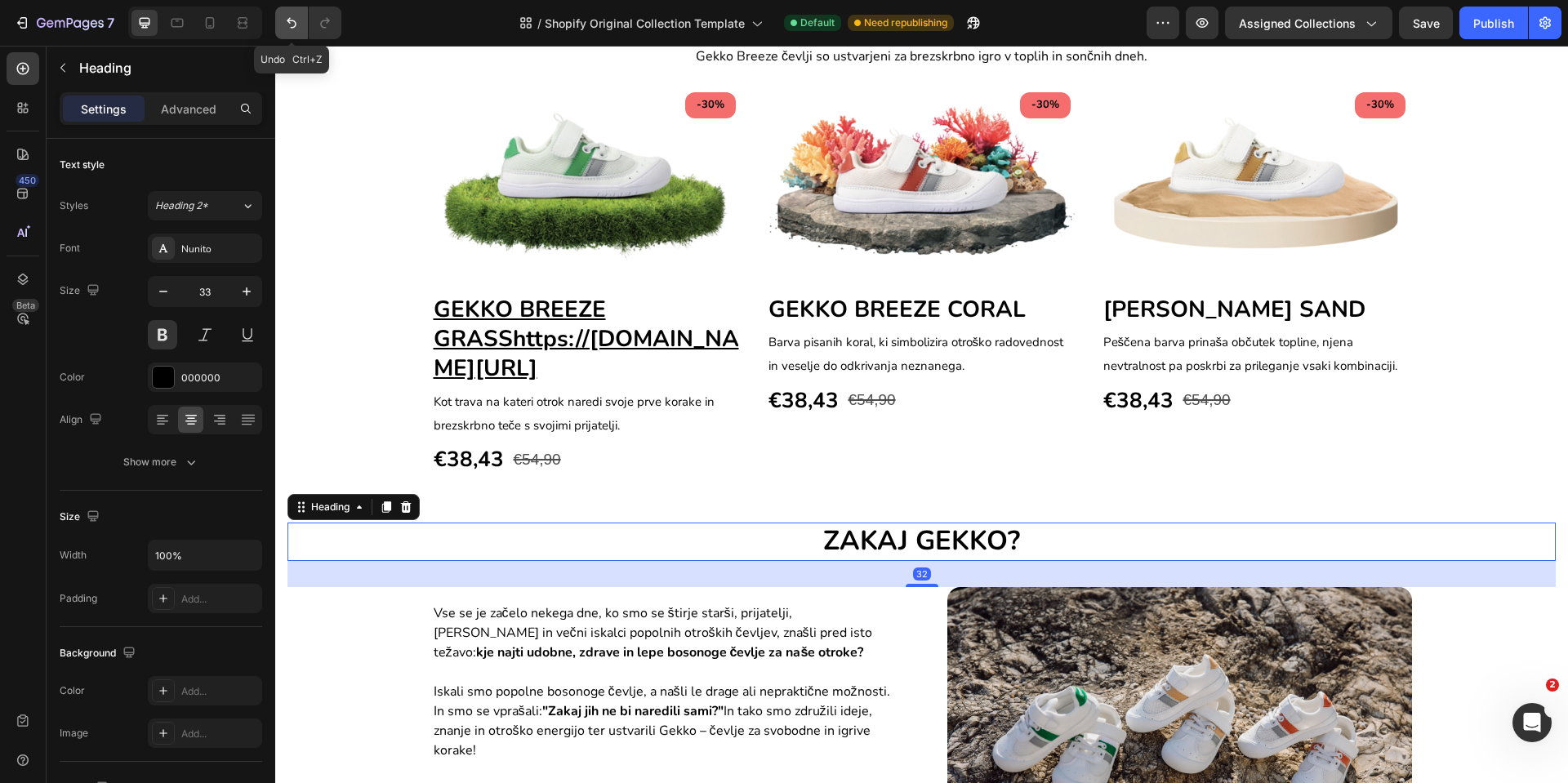
click at [286, 24] on icon "Undo/Redo" at bounding box center [292, 23] width 16 height 16
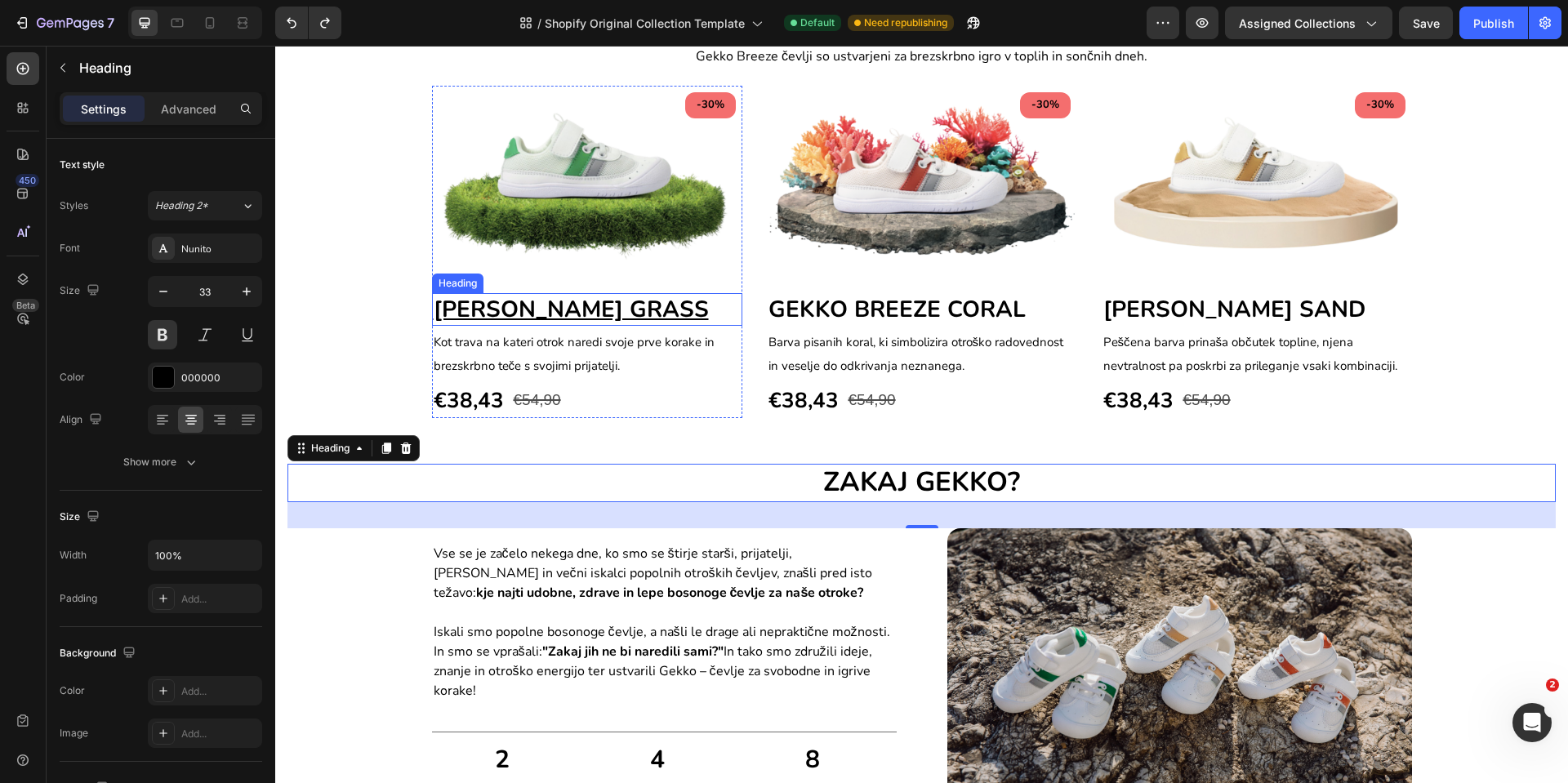
click at [677, 310] on u "[PERSON_NAME] GRASS" at bounding box center [572, 309] width 276 height 31
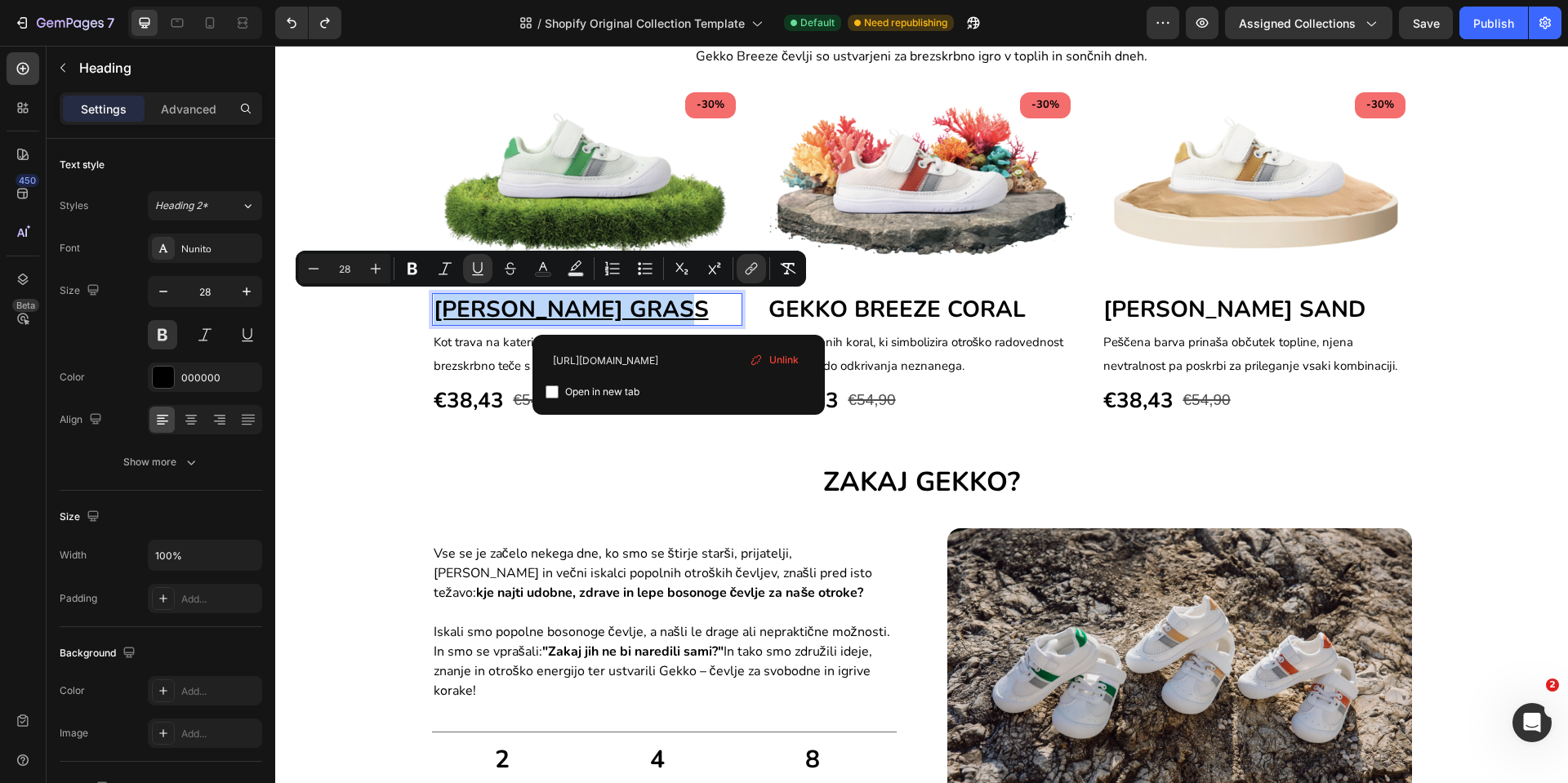
drag, startPoint x: 683, startPoint y: 310, endPoint x: 431, endPoint y: 304, distance: 252.1
click at [476, 269] on icon "Editor contextual toolbar" at bounding box center [478, 269] width 16 height 16
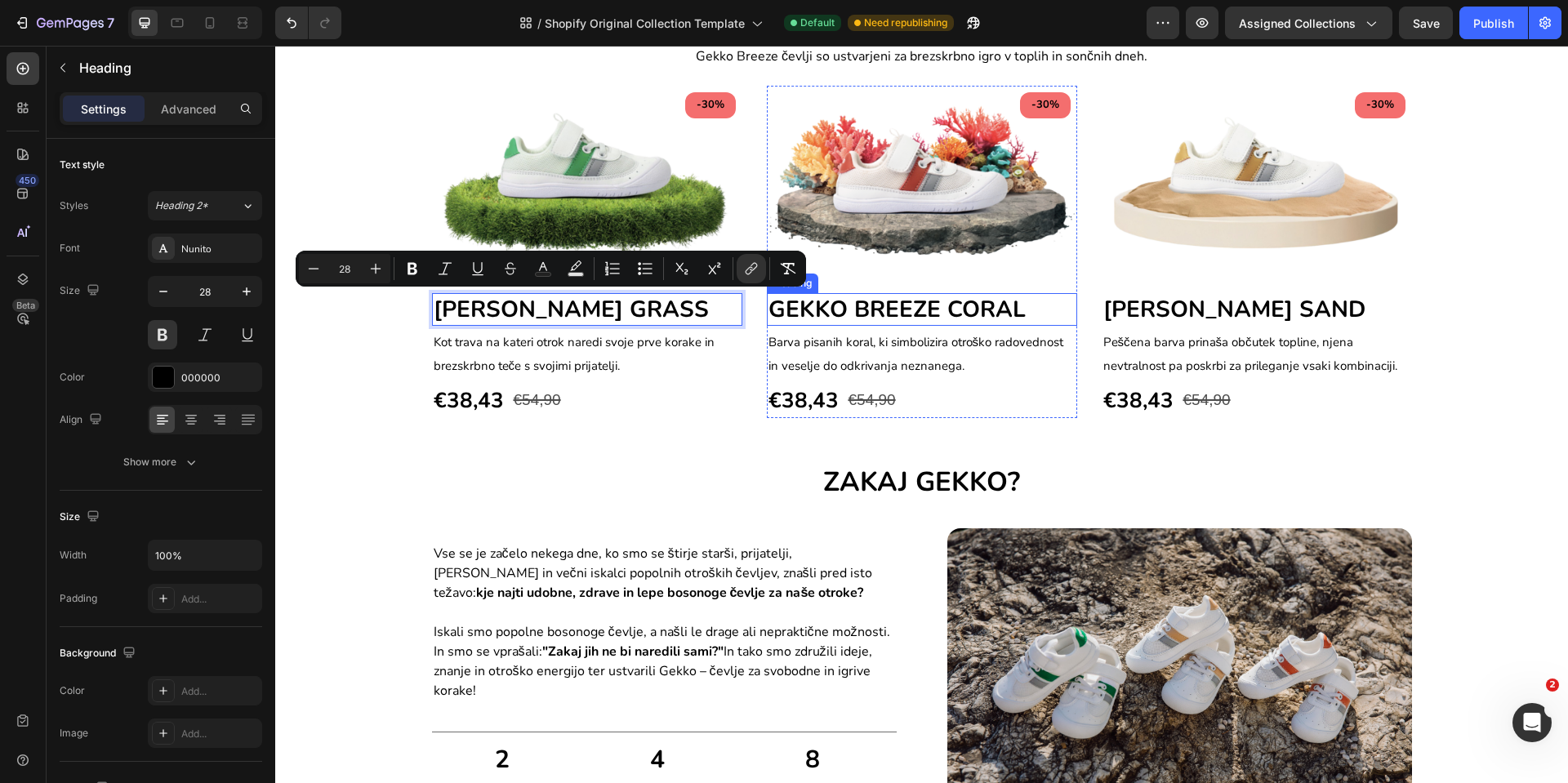
click at [848, 308] on span "GEKKO BREEZE CORAL" at bounding box center [897, 309] width 257 height 31
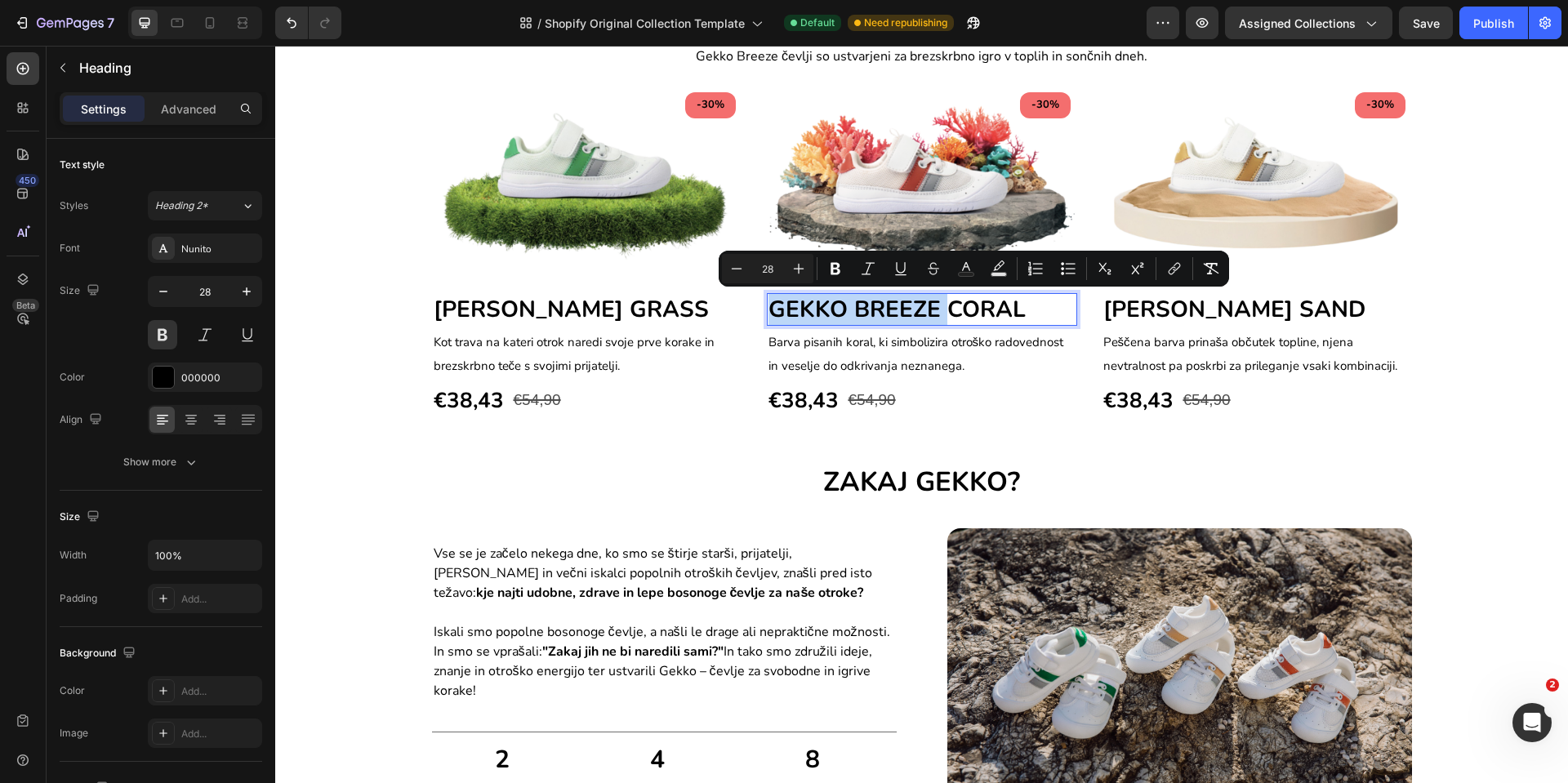
click at [975, 305] on span "GEKKO BREEZE CORAL" at bounding box center [897, 309] width 257 height 31
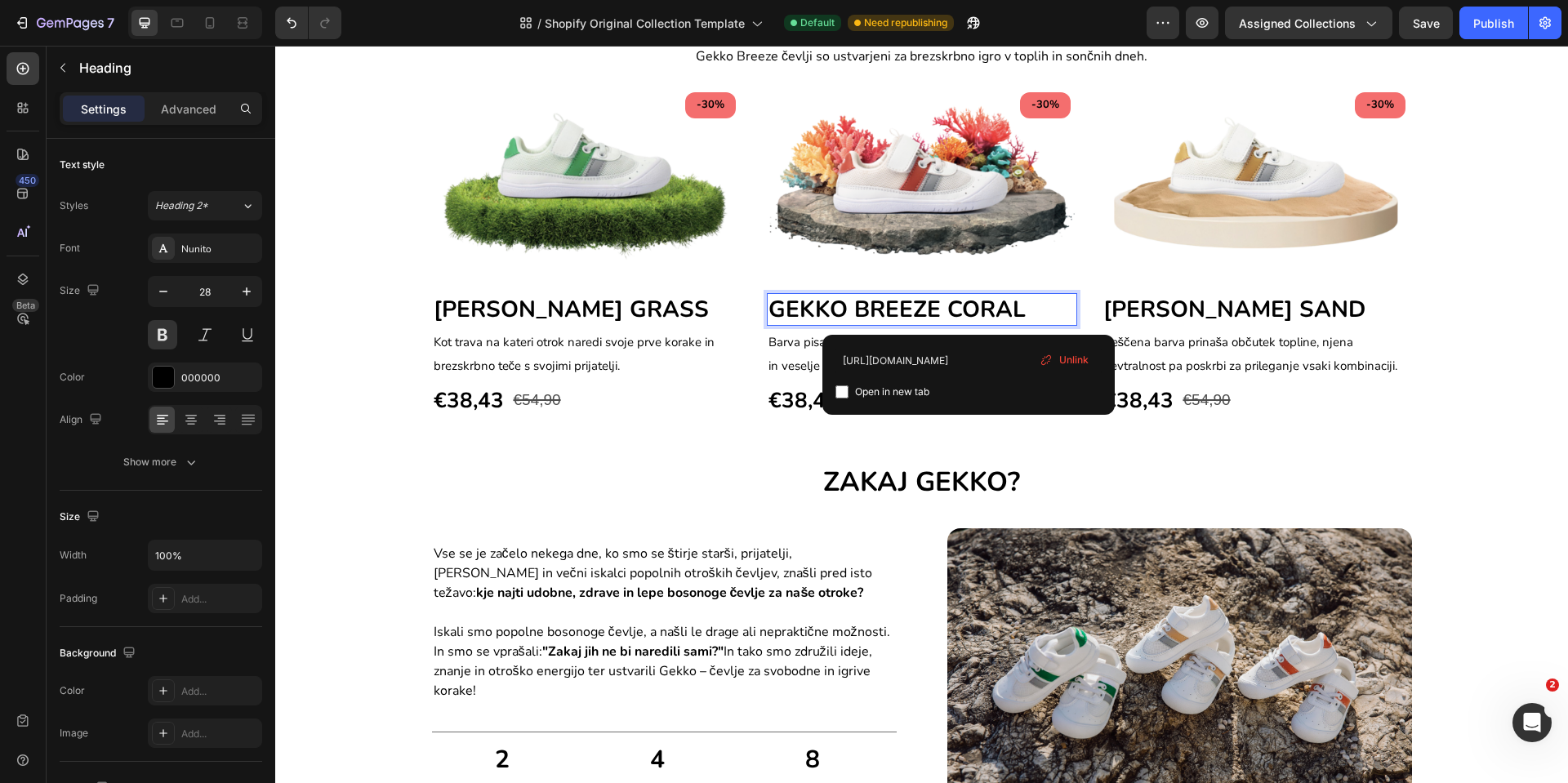
click at [975, 305] on span "GEKKO BREEZE CORAL" at bounding box center [897, 309] width 257 height 31
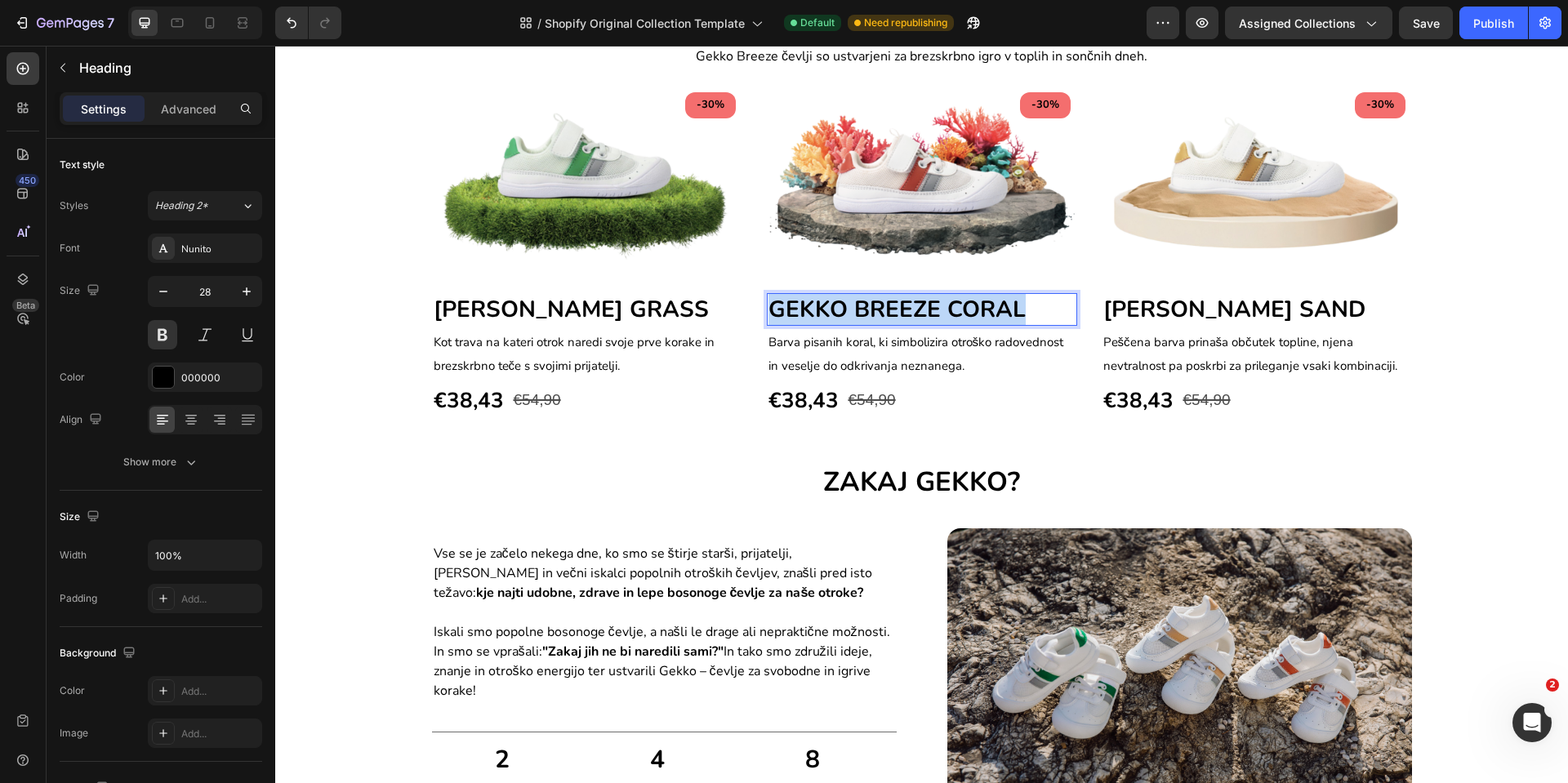
click at [975, 305] on span "GEKKO BREEZE CORAL" at bounding box center [897, 309] width 257 height 31
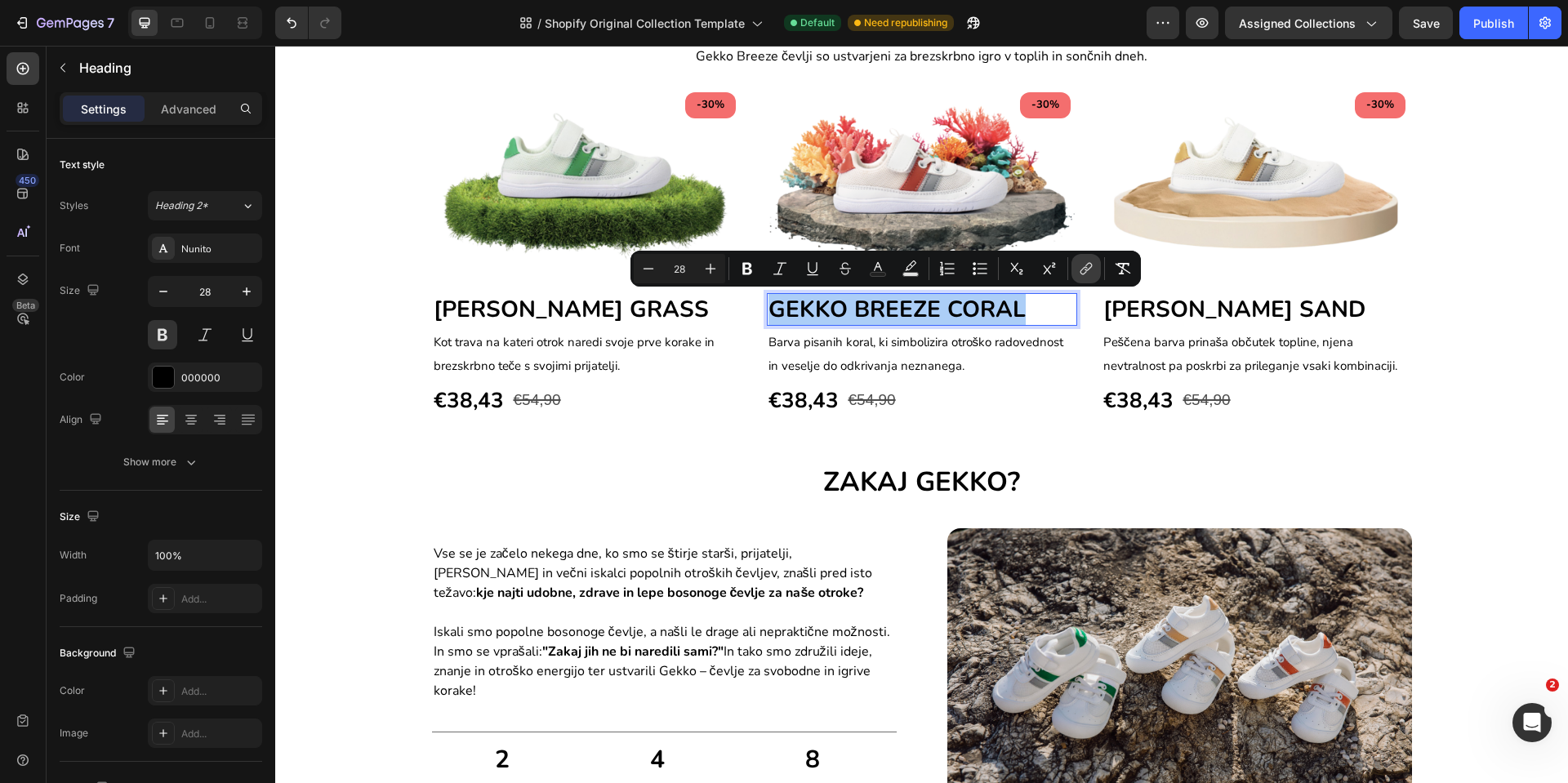
click at [1077, 275] on button "link" at bounding box center [1086, 268] width 29 height 29
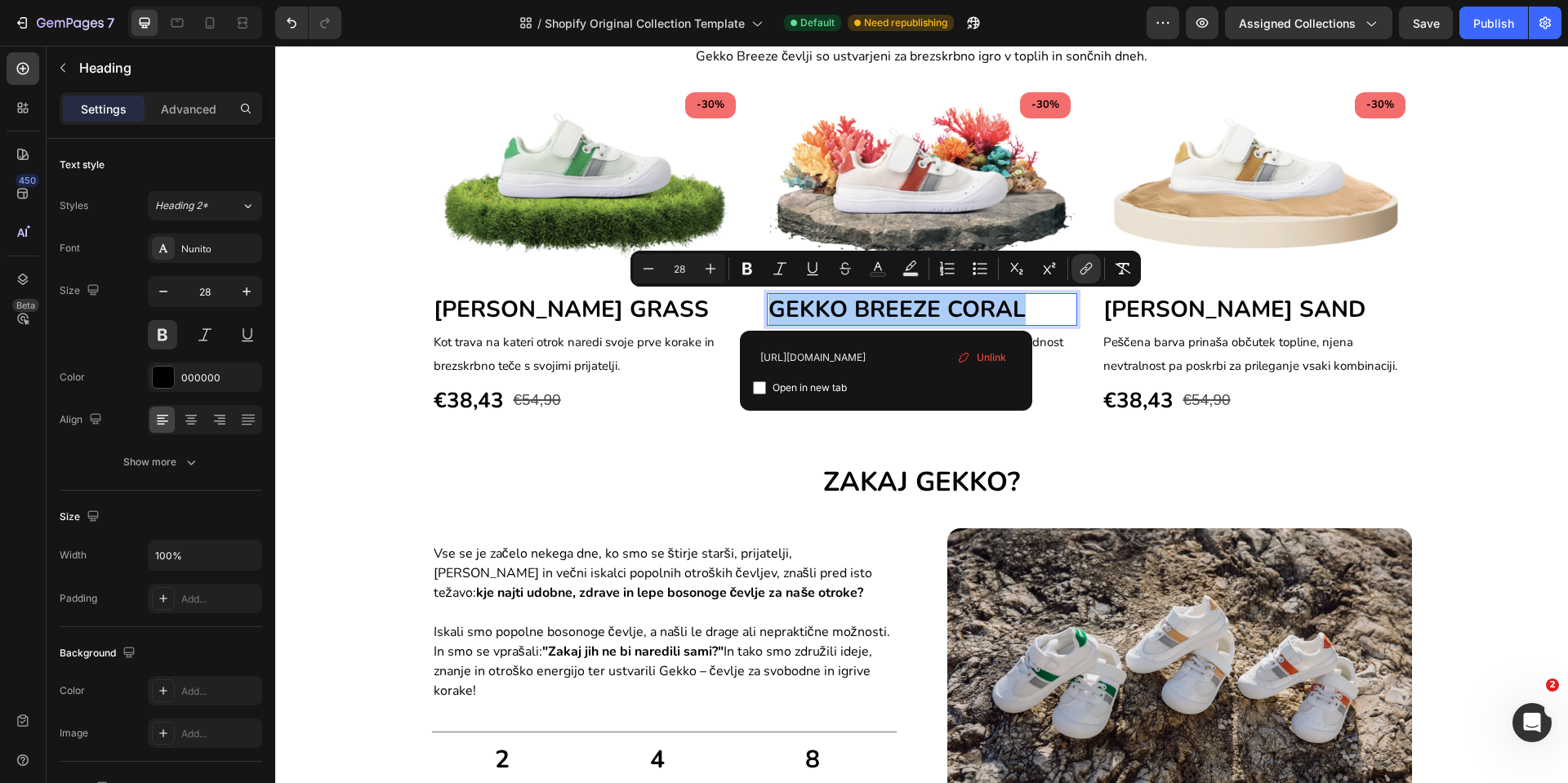
scroll to position [0, 18]
click at [932, 356] on input "[URL][DOMAIN_NAME]" at bounding box center [886, 356] width 266 height 26
type input "[URL][DOMAIN_NAME]"
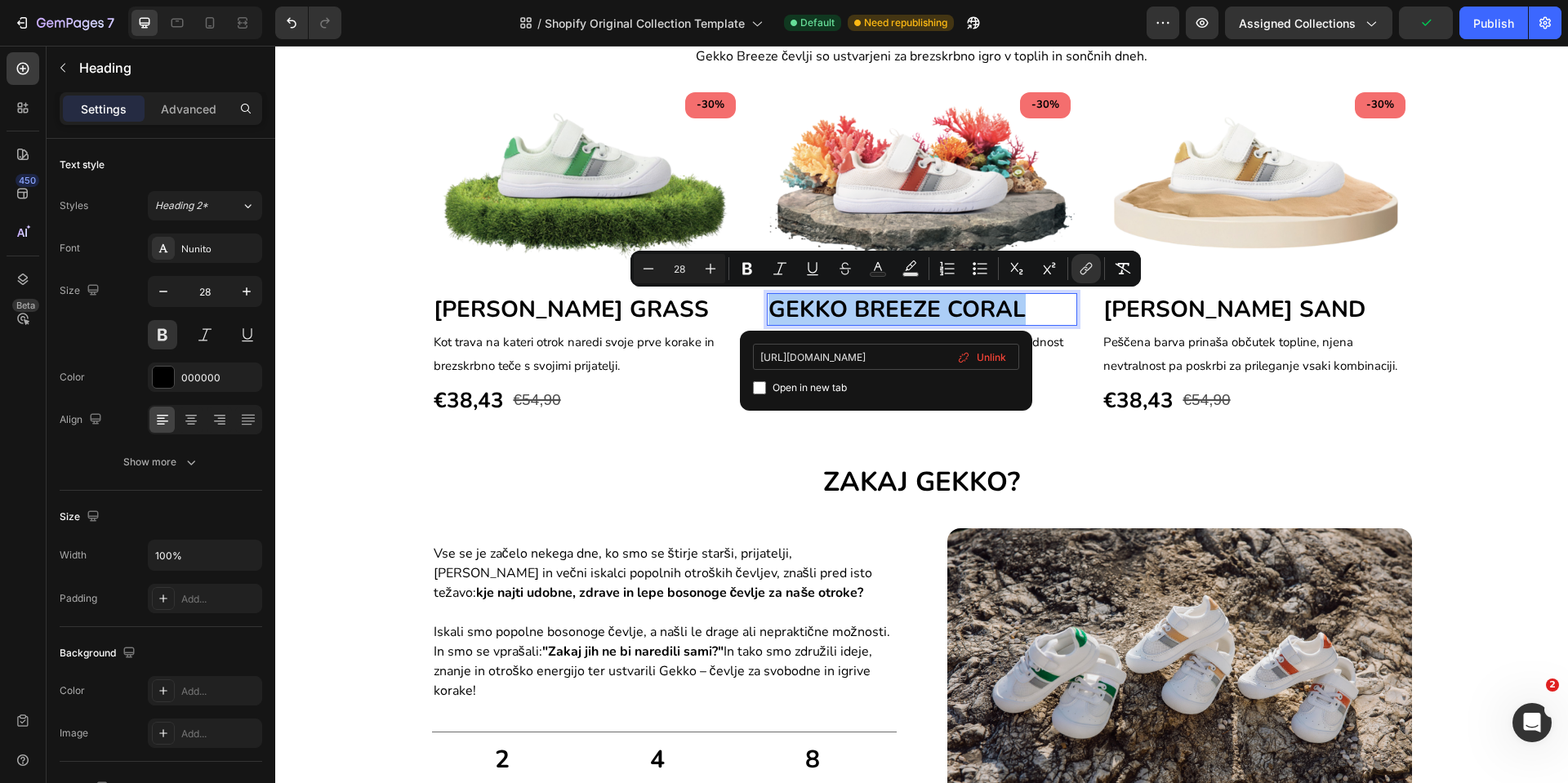
scroll to position [0, 116]
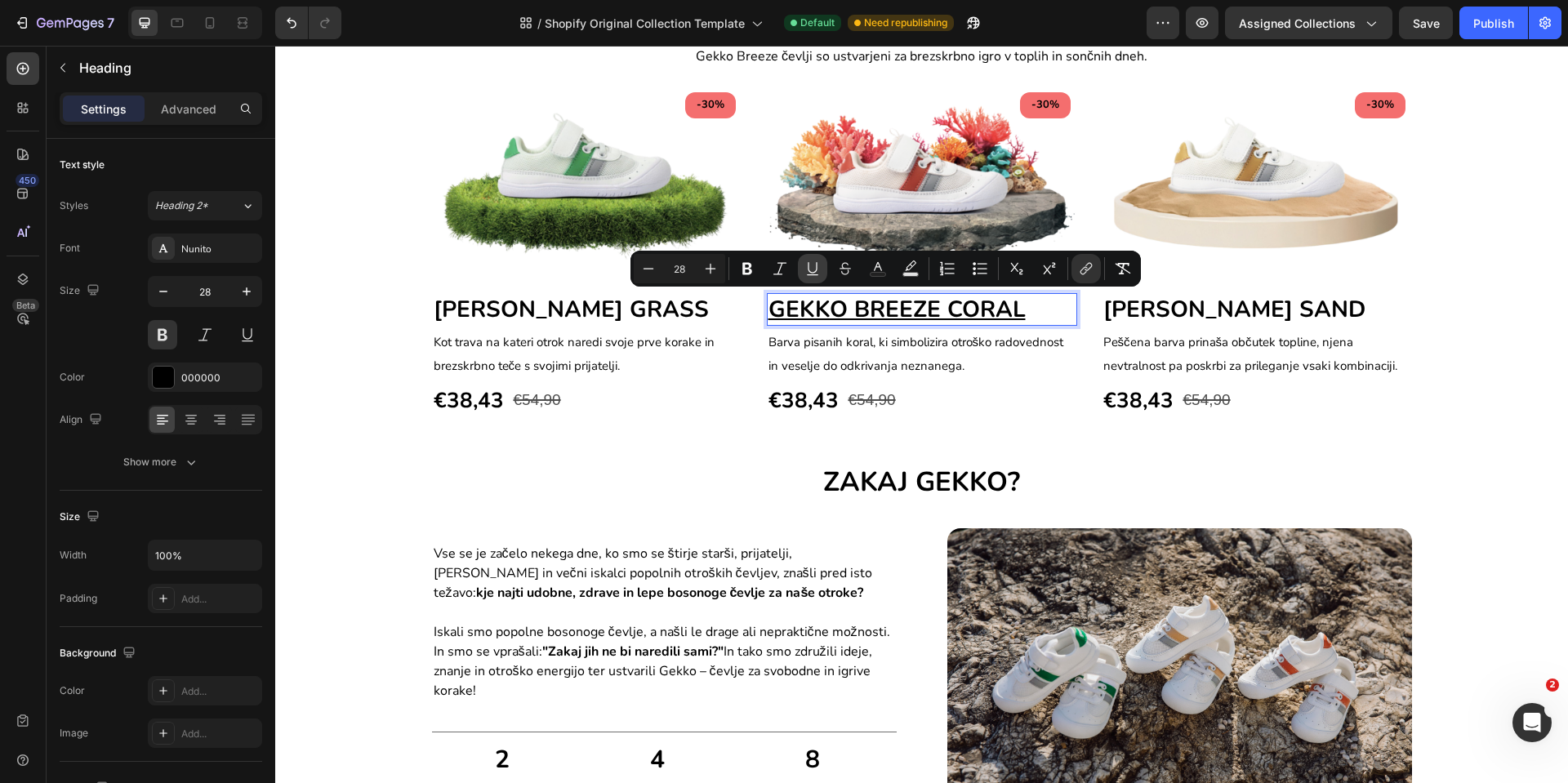
click at [803, 272] on button "Underline" at bounding box center [813, 268] width 29 height 29
click at [1246, 310] on span "[PERSON_NAME] SAND" at bounding box center [1234, 309] width 262 height 31
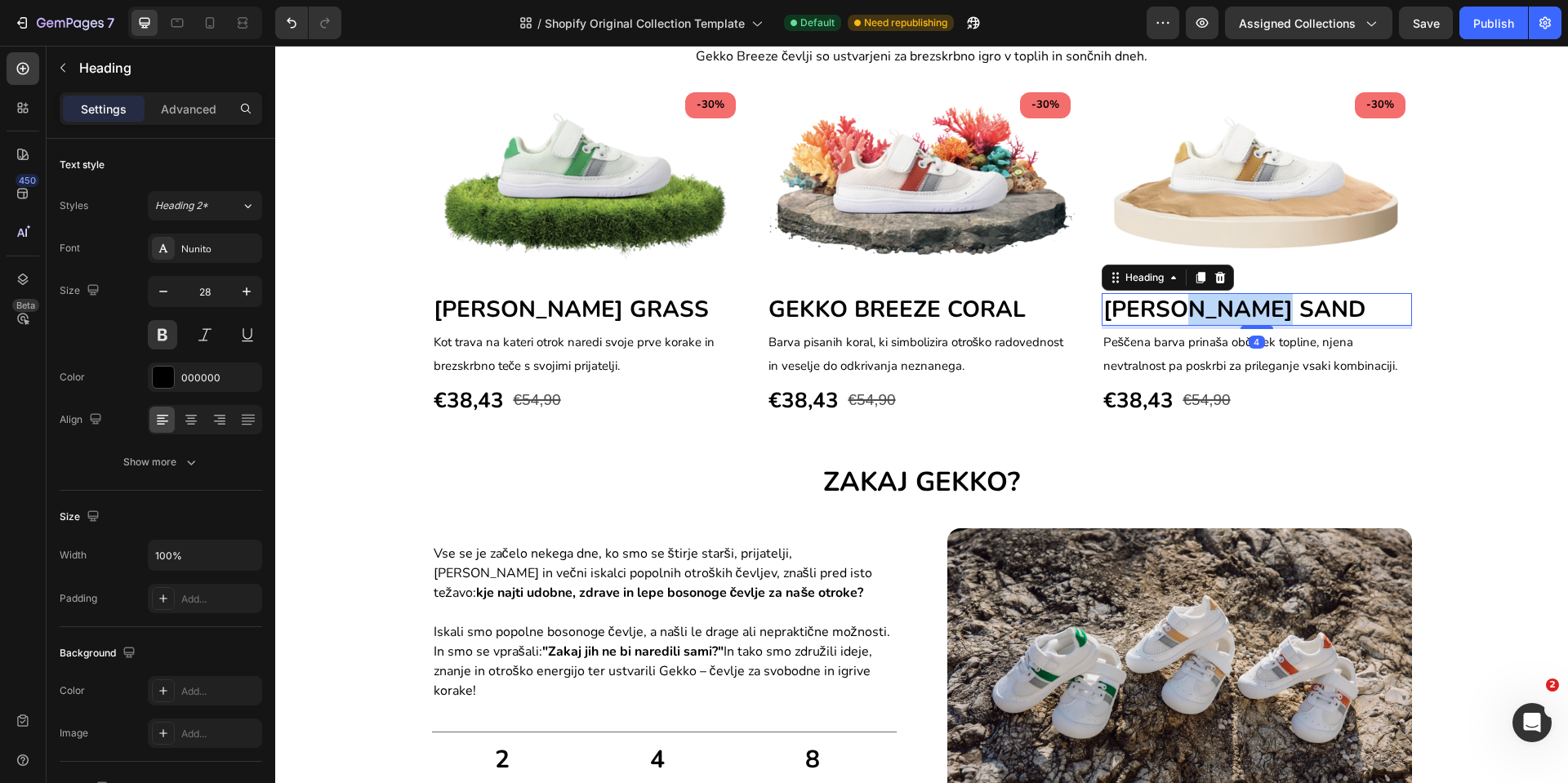
click at [1235, 310] on span "[PERSON_NAME] SAND" at bounding box center [1234, 309] width 262 height 31
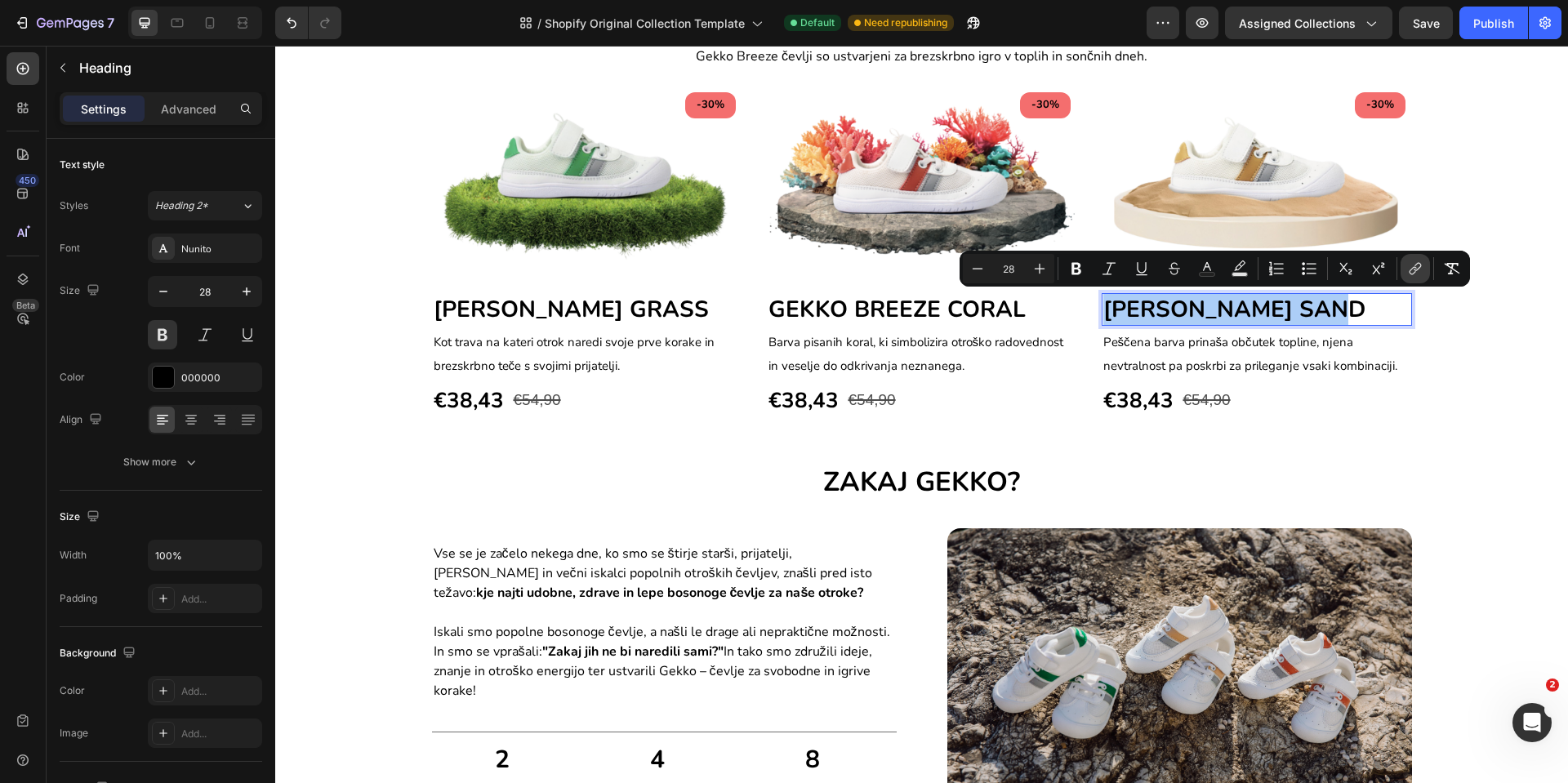
click at [1409, 268] on icon "Editor contextual toolbar" at bounding box center [1416, 269] width 16 height 16
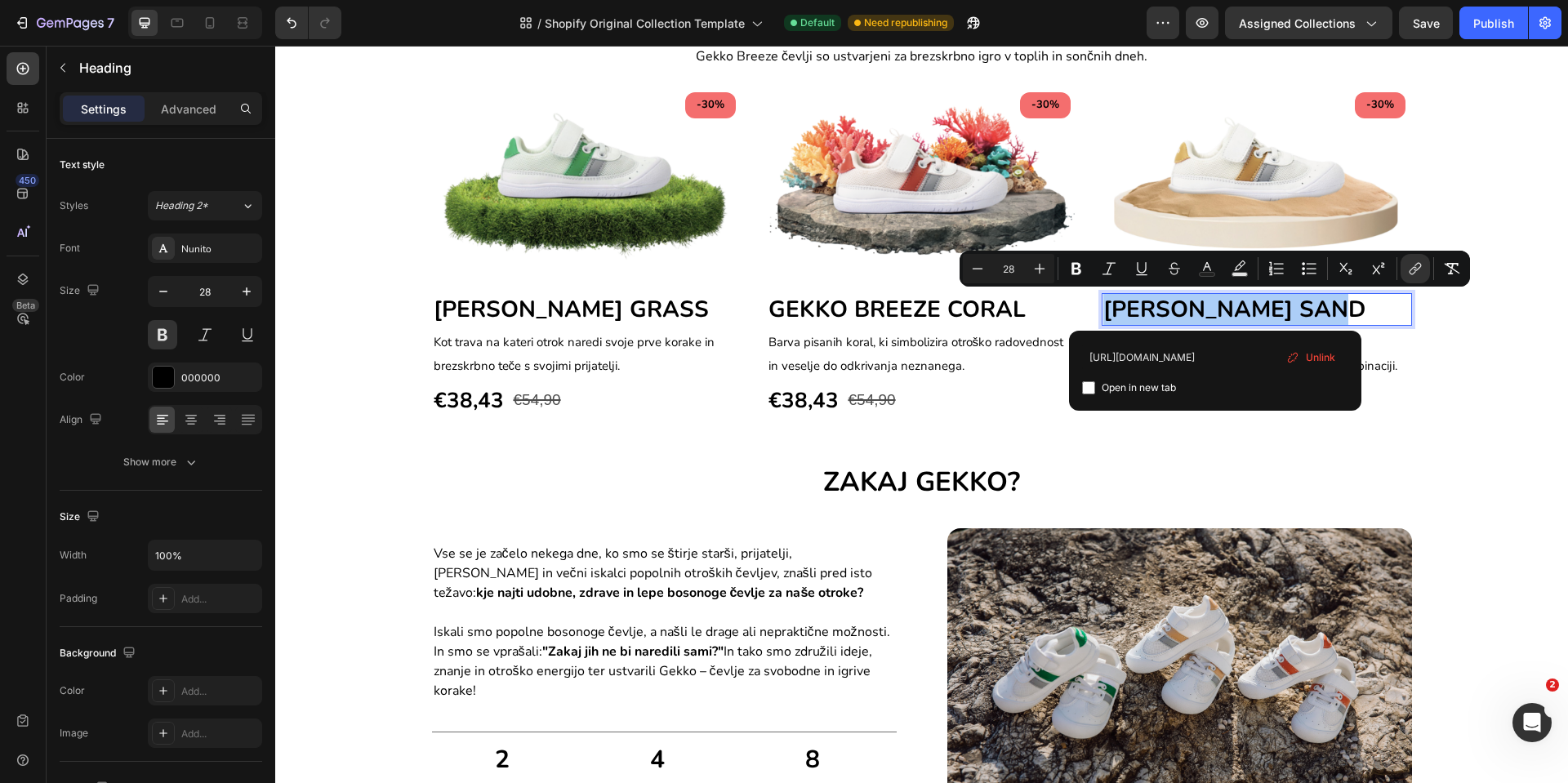
scroll to position [0, 18]
click at [1244, 361] on input "[URL][DOMAIN_NAME]" at bounding box center [1215, 356] width 266 height 26
type input "[URL][DOMAIN_NAME]"
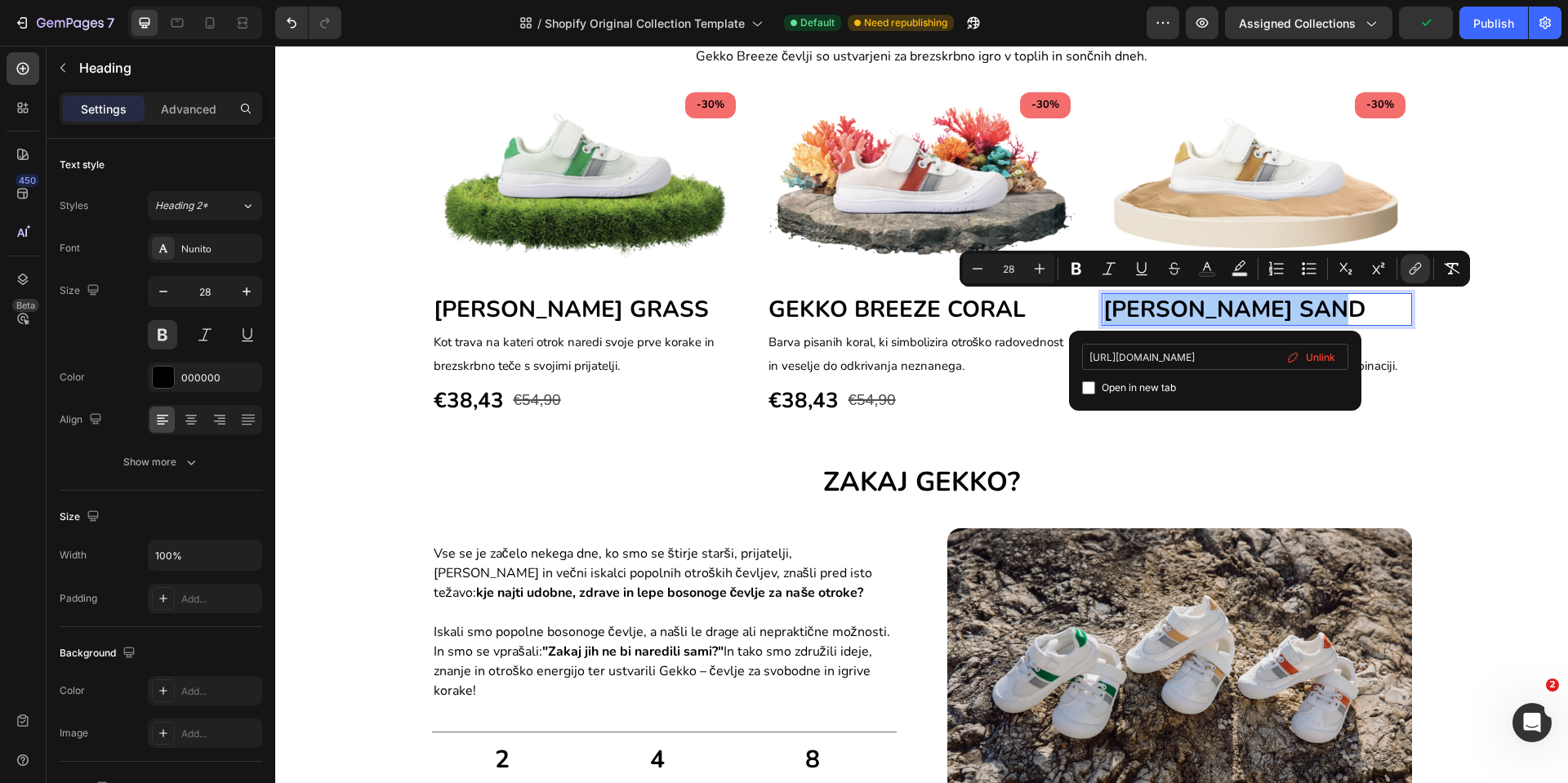
scroll to position [0, 116]
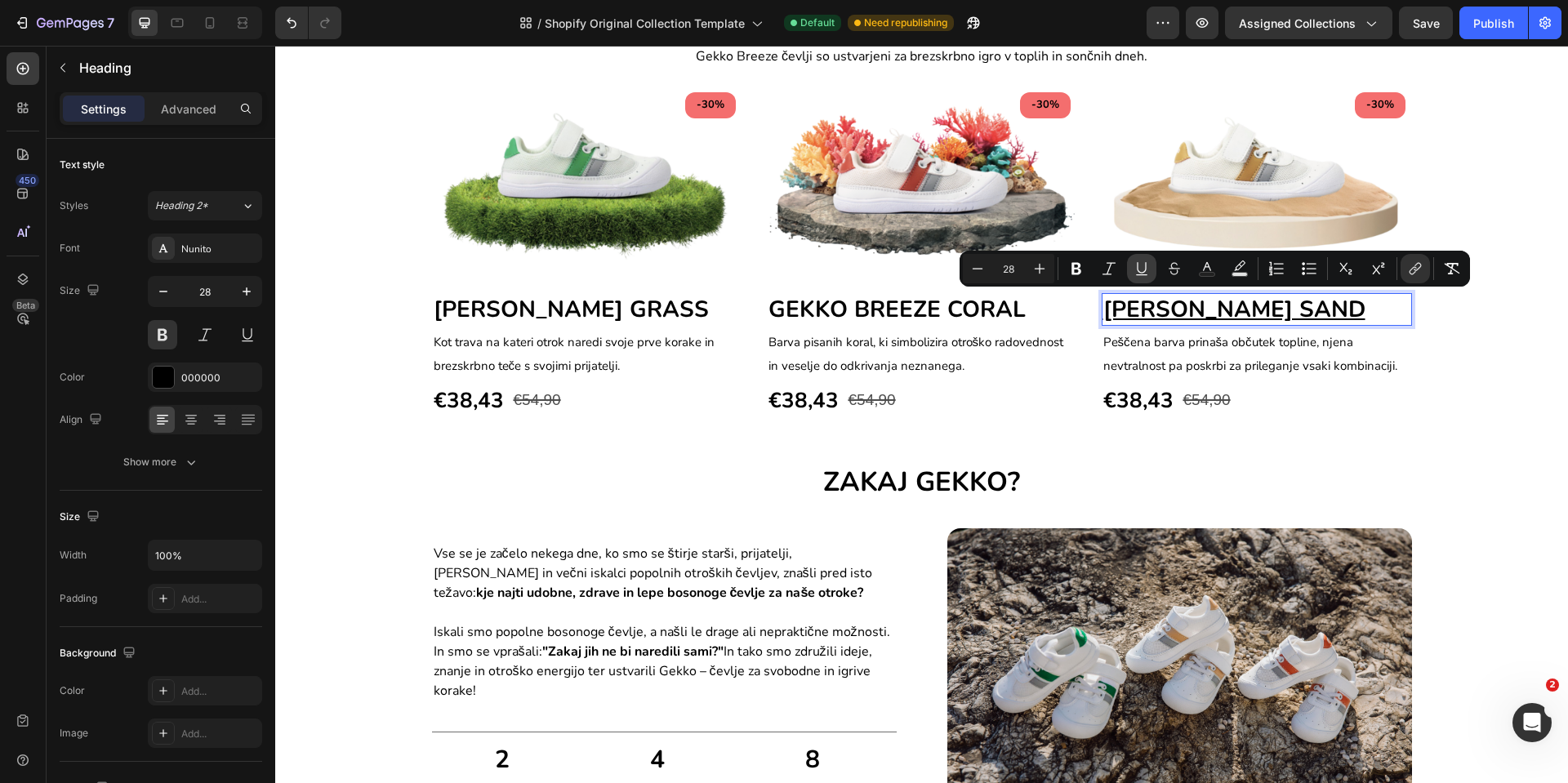
click at [1132, 270] on button "Underline" at bounding box center [1142, 268] width 29 height 29
click at [1424, 448] on div "-30% Text block Row Image ⁠⁠⁠⁠⁠⁠⁠ [PERSON_NAME] GRASS Heading Kot trava na kate…" at bounding box center [922, 269] width 1293 height 374
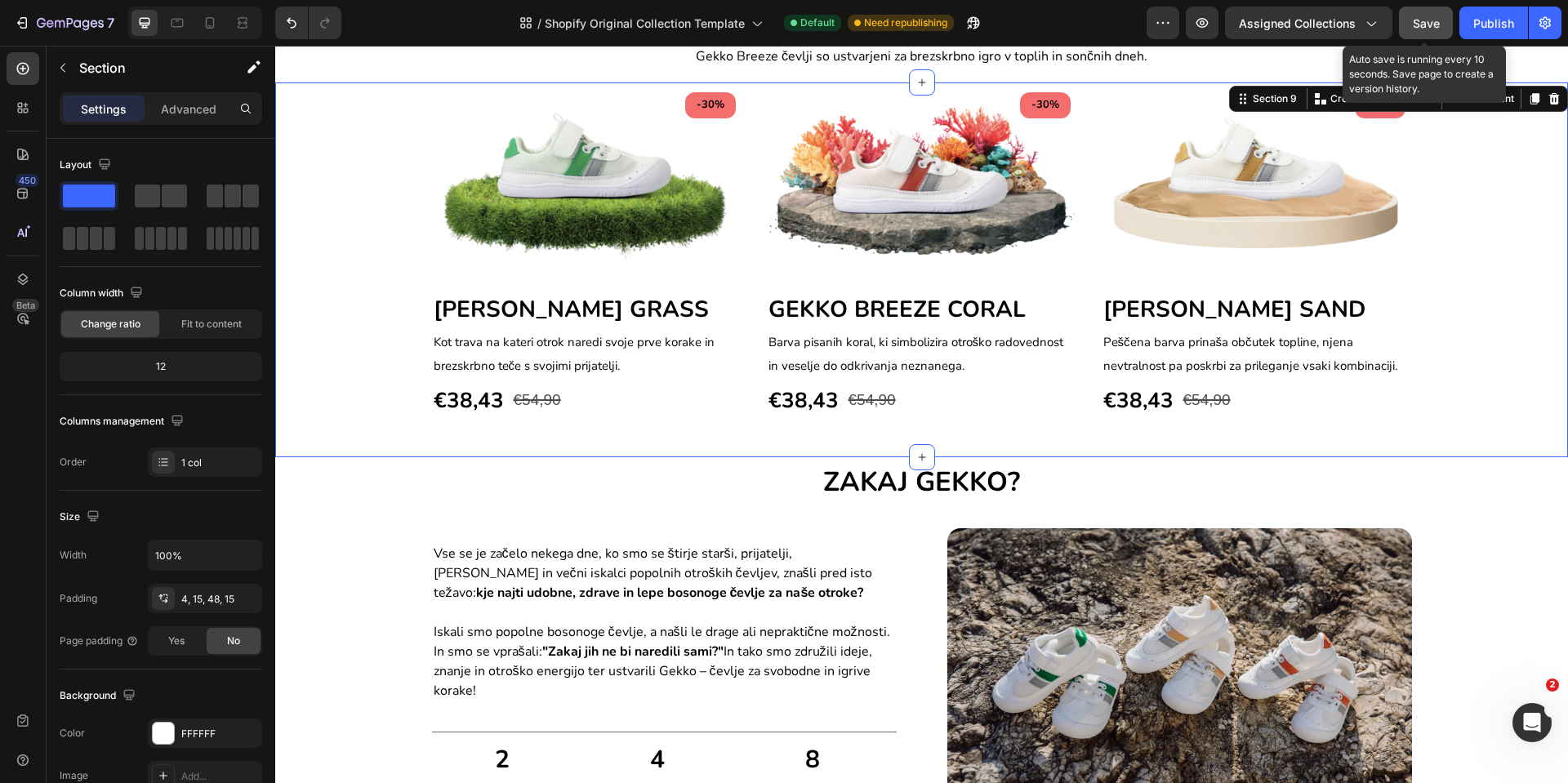
click at [1444, 25] on button "Save" at bounding box center [1426, 23] width 53 height 33
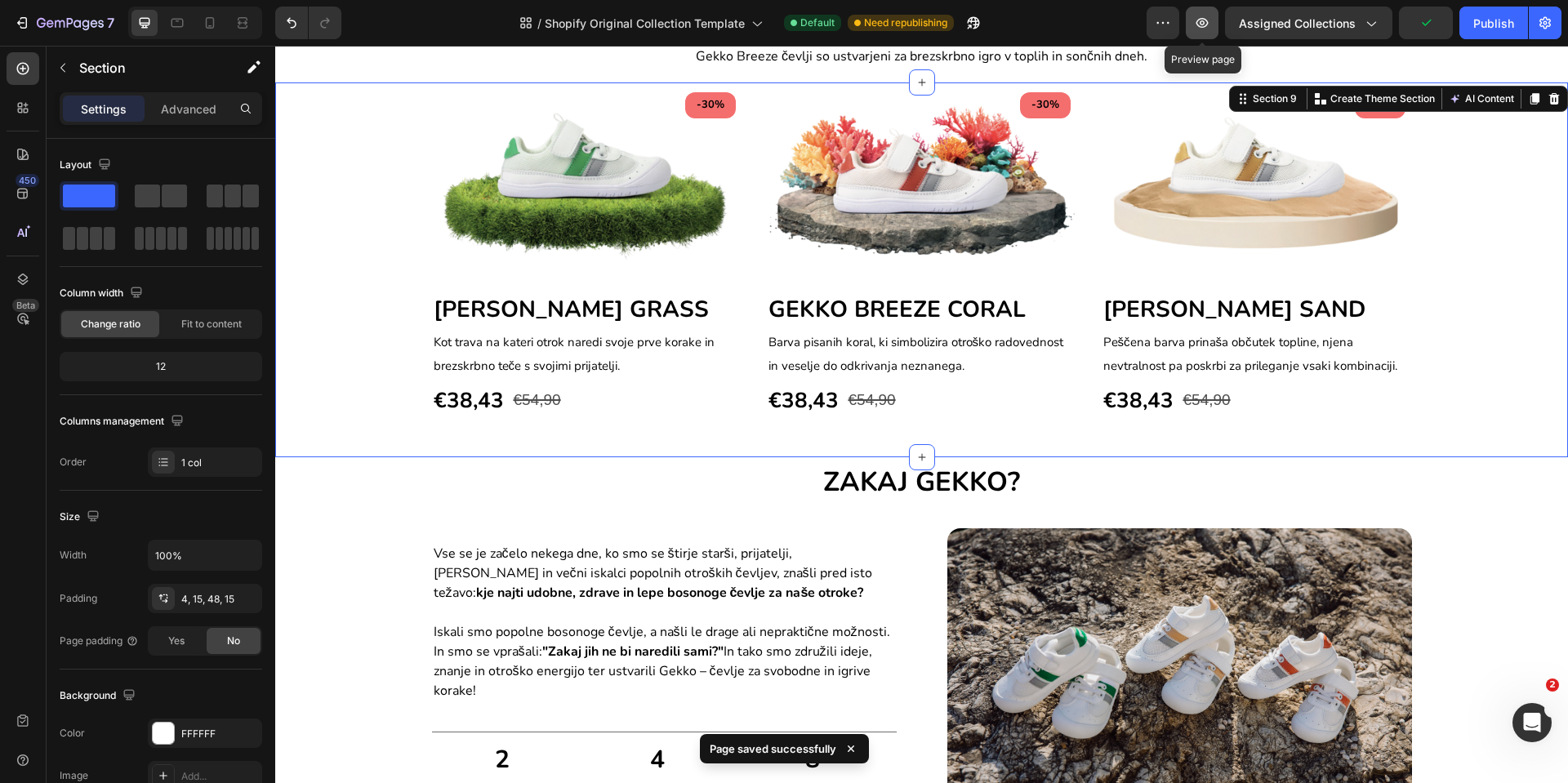
click at [1214, 30] on button "button" at bounding box center [1203, 23] width 33 height 33
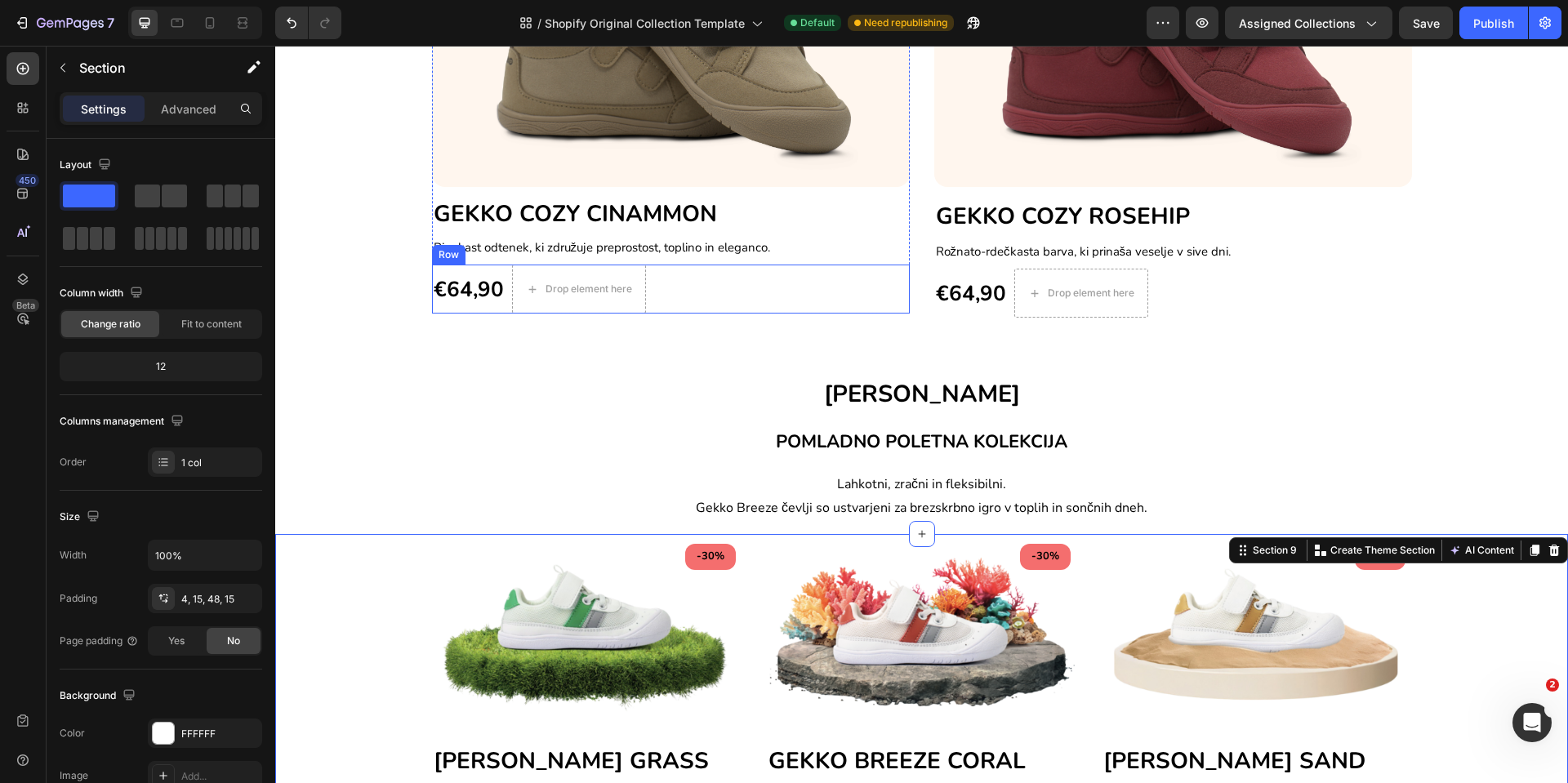
scroll to position [679, 0]
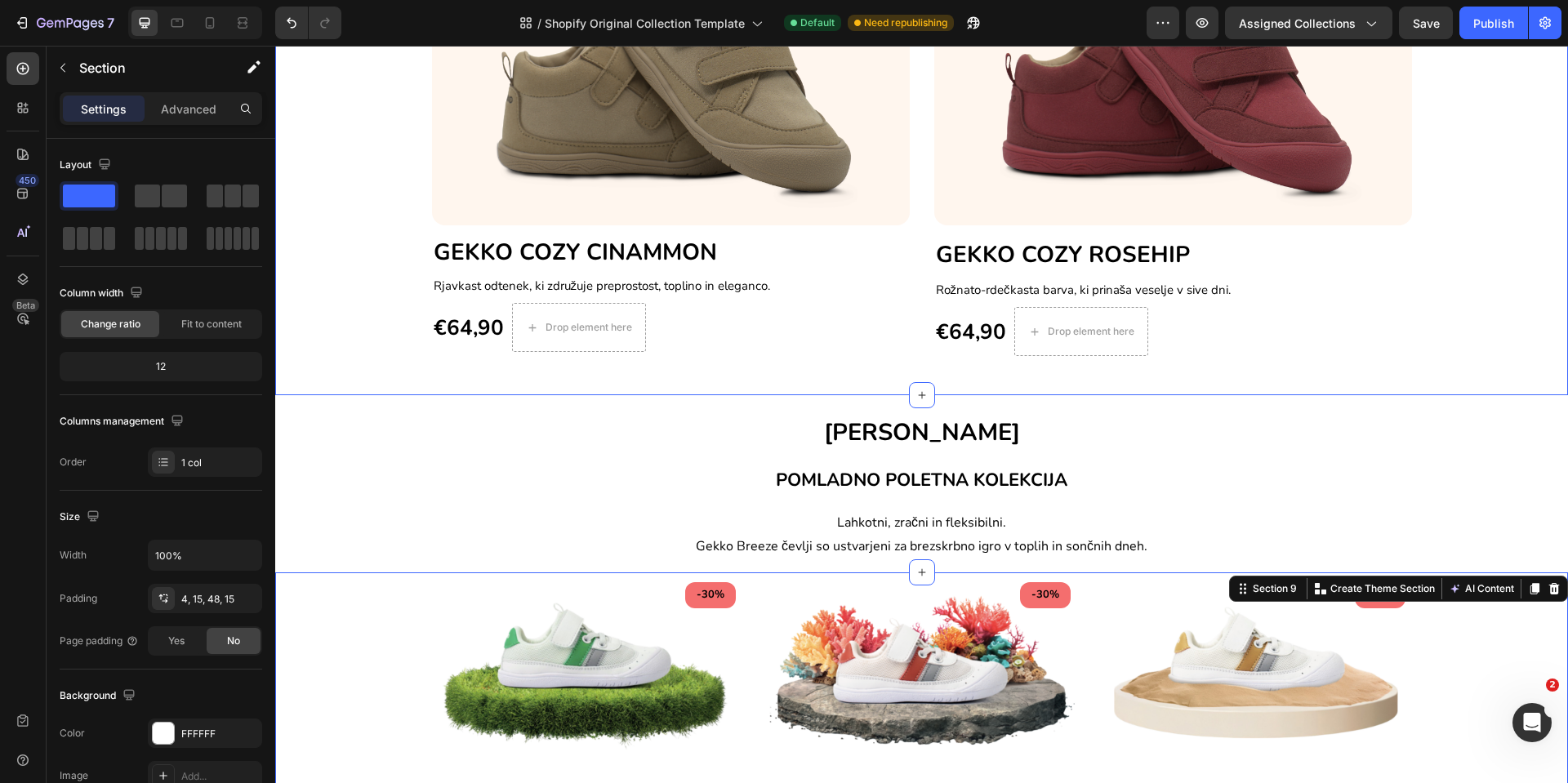
click at [740, 377] on div "NOVA KOLEKCIJA Text block Row Image GEKKO COZY CINAMMON Heading Rjavkast odtene…" at bounding box center [922, 157] width 1293 height 477
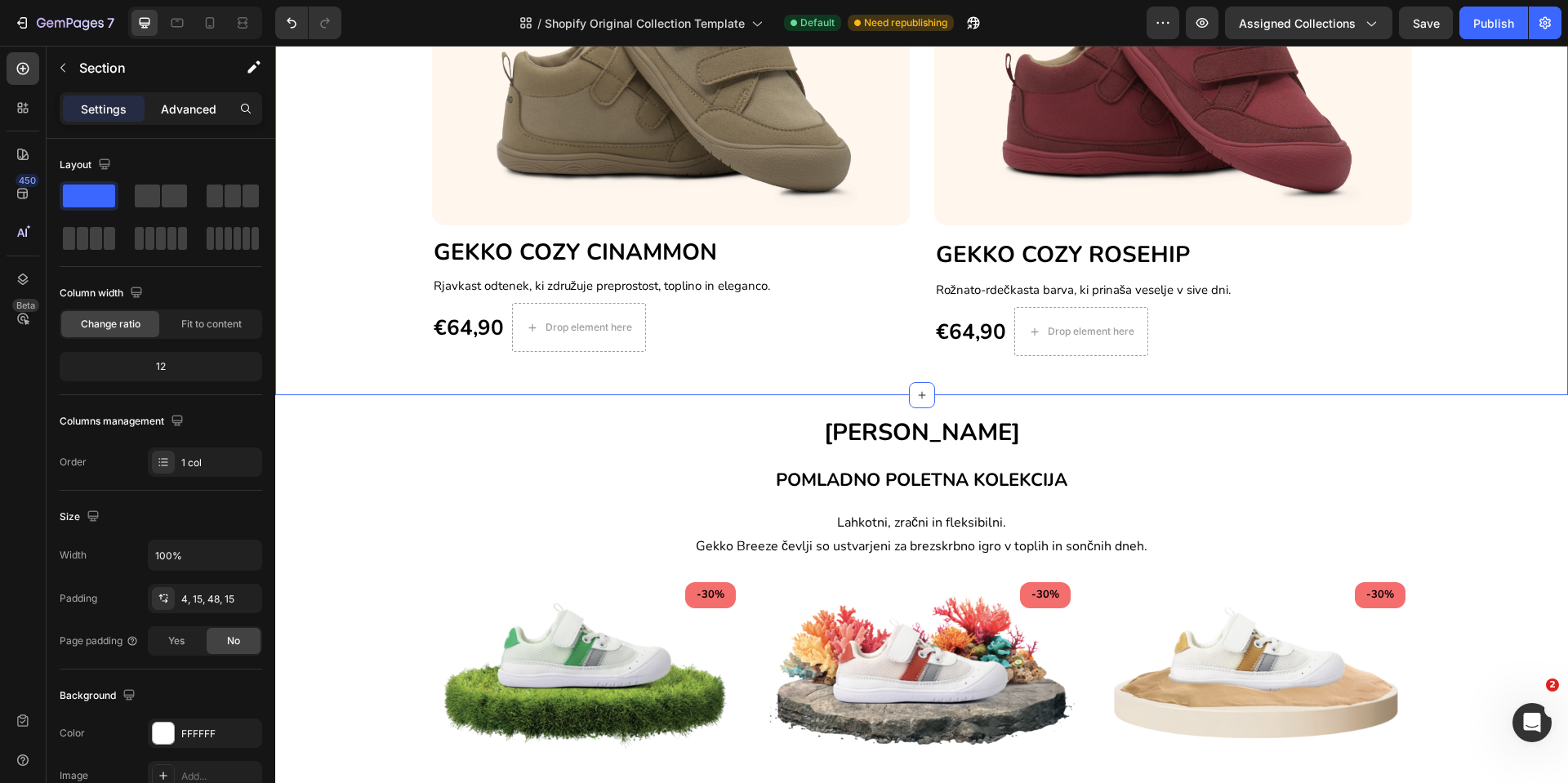
click at [192, 107] on p "Advanced" at bounding box center [189, 109] width 55 height 17
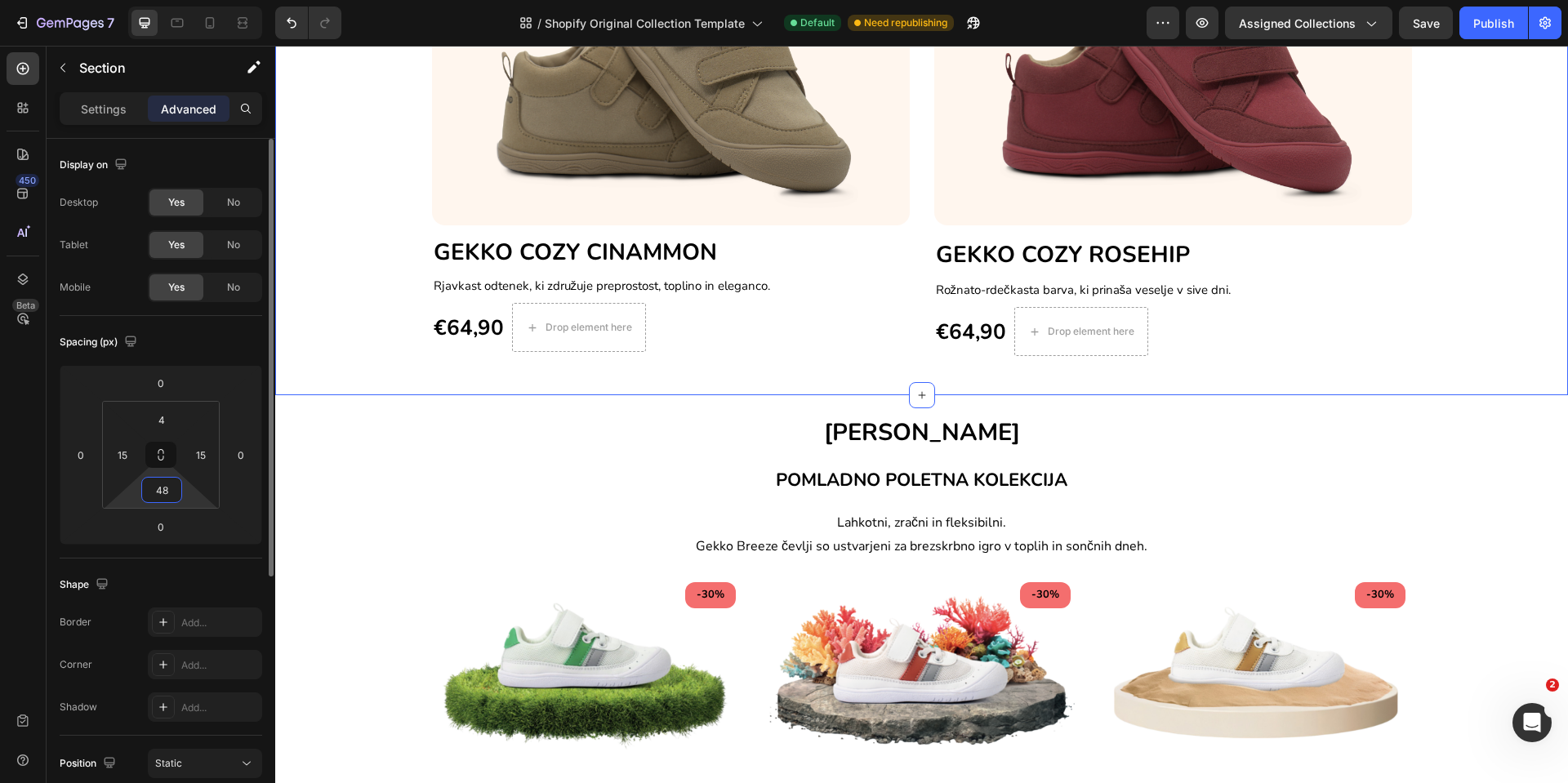
click at [168, 493] on input "48" at bounding box center [161, 489] width 33 height 24
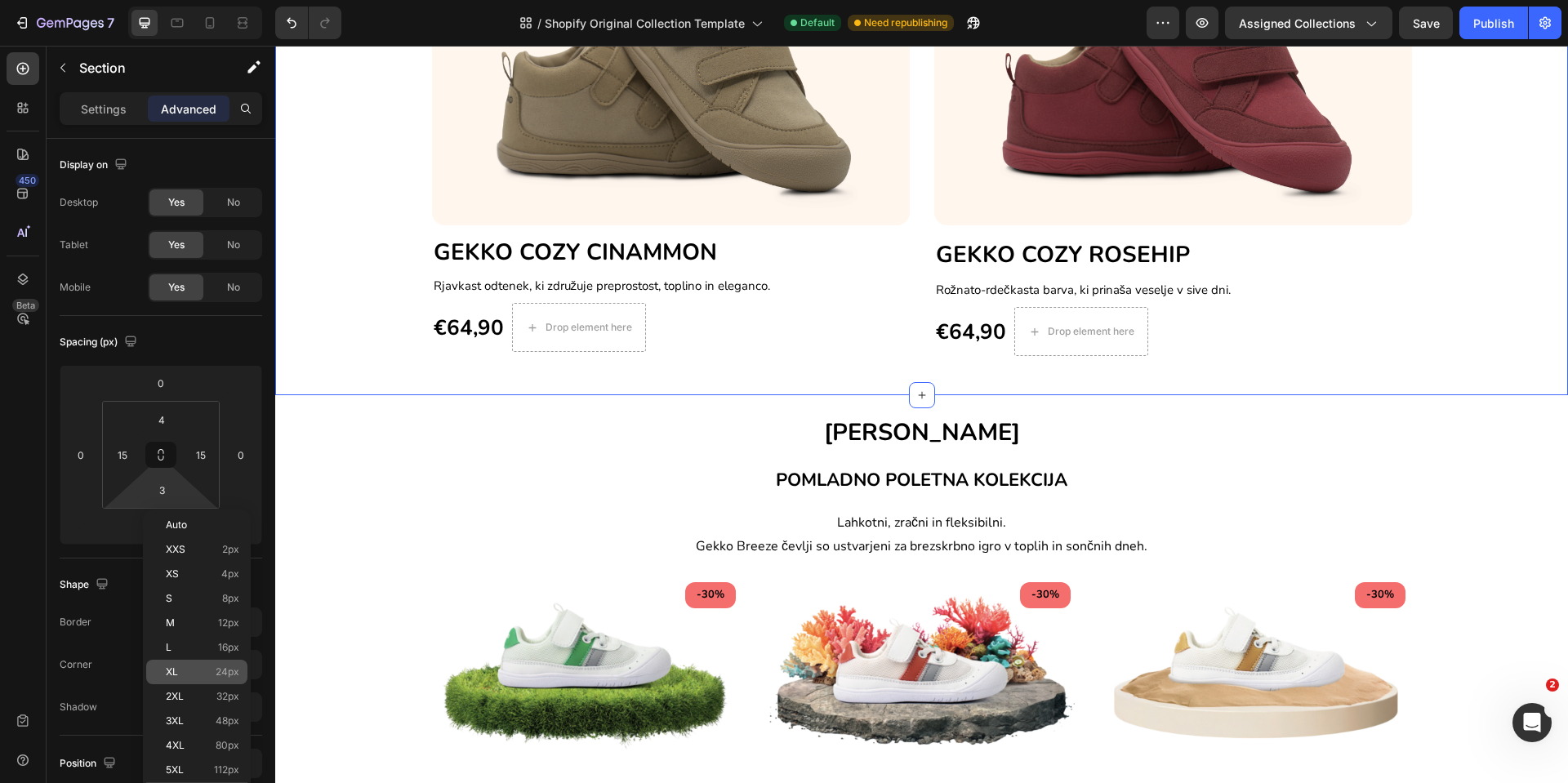
click at [184, 670] on p "XL 24px" at bounding box center [202, 672] width 73 height 12
type input "24"
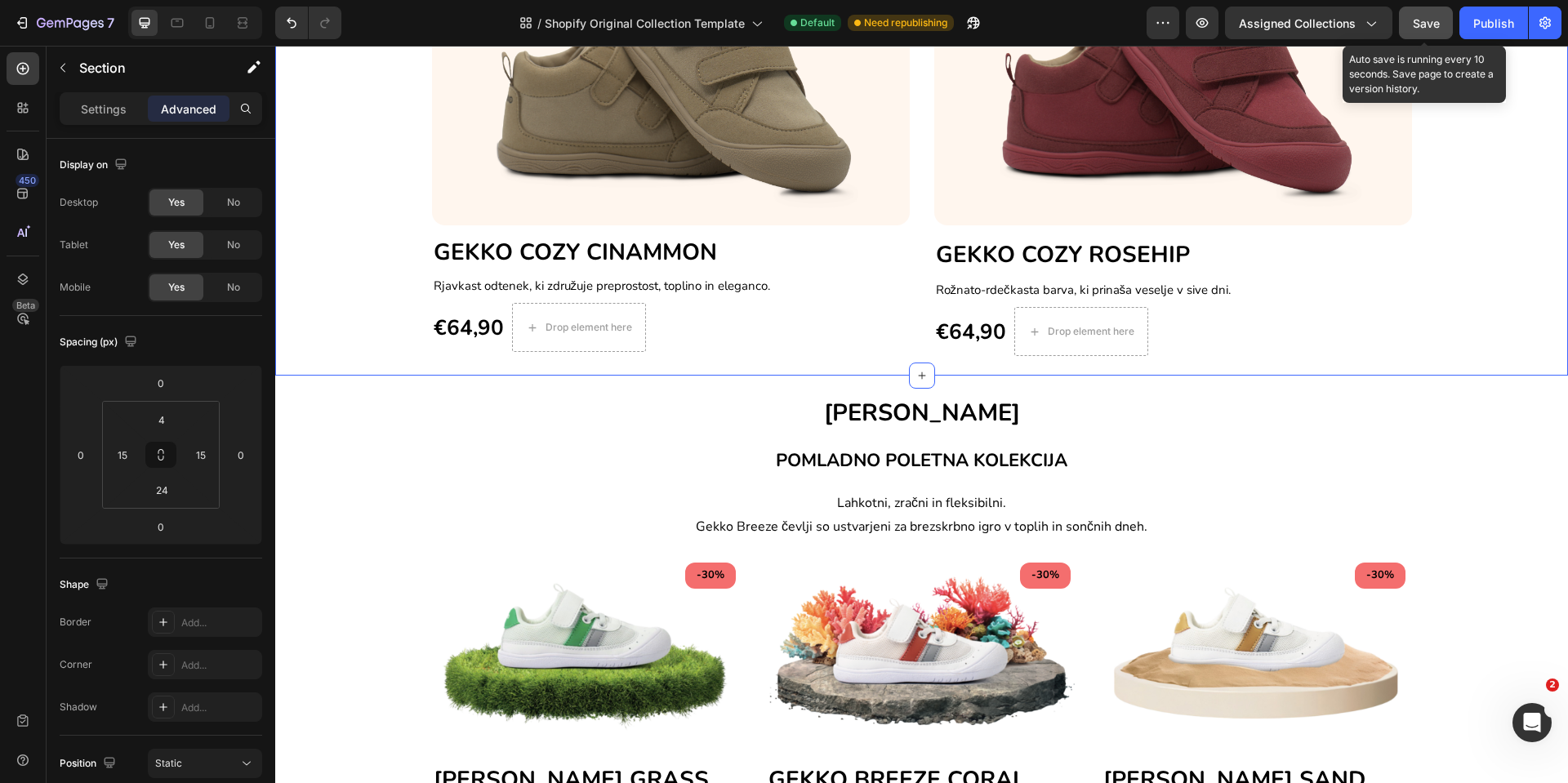
click at [1443, 34] on button "Save" at bounding box center [1426, 23] width 53 height 33
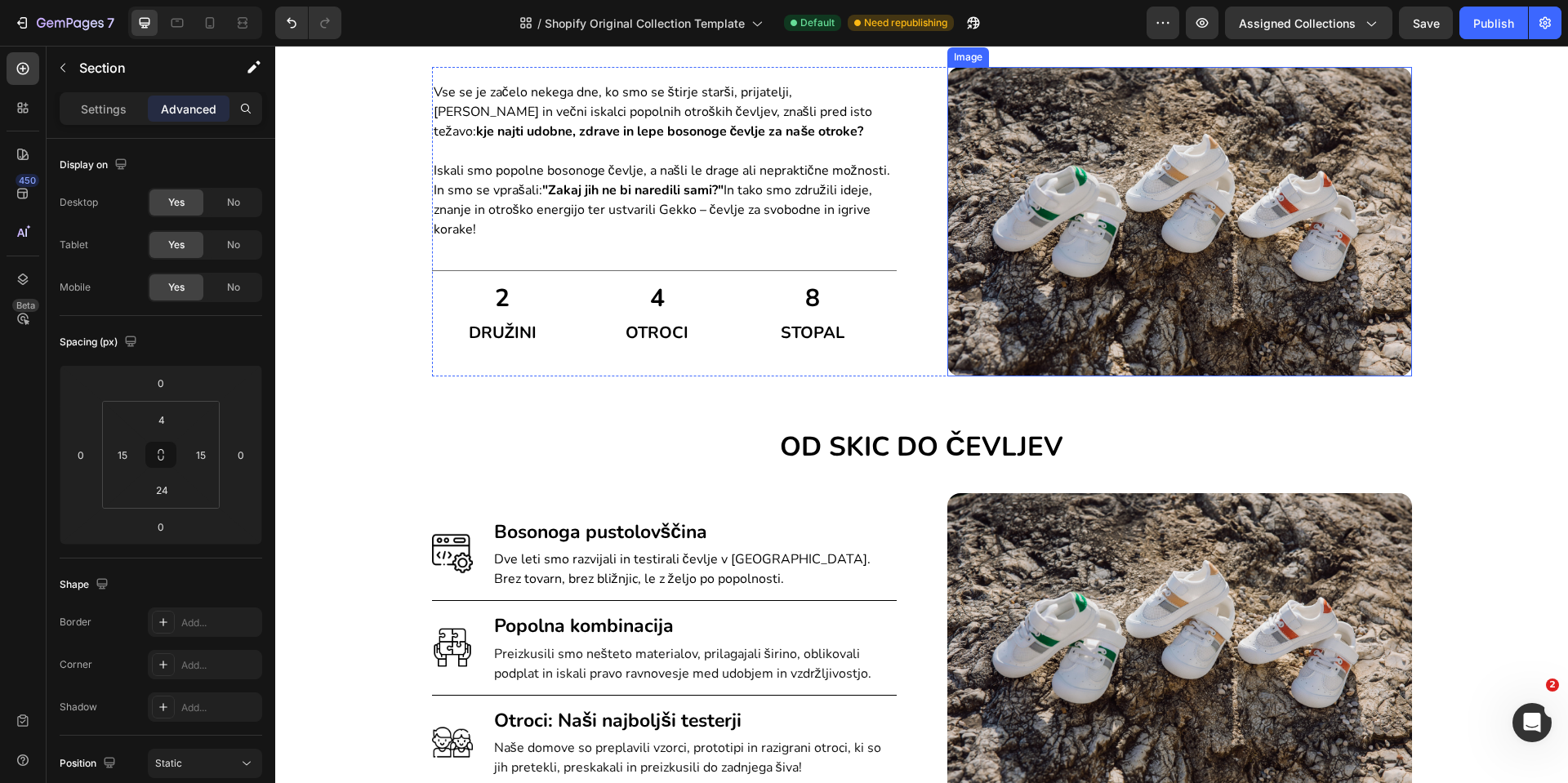
scroll to position [1716, 0]
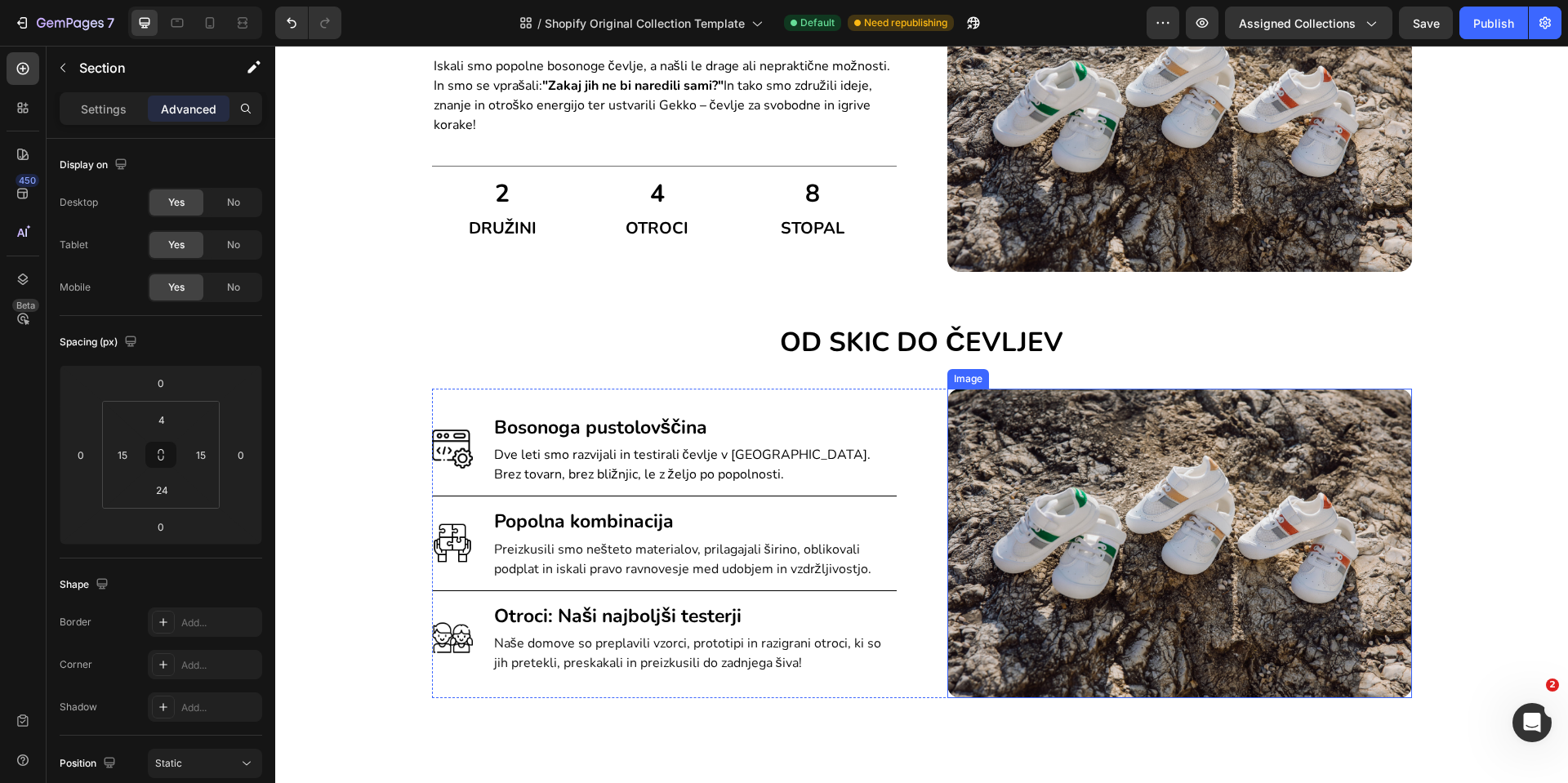
click at [1155, 471] on img at bounding box center [1179, 544] width 465 height 310
click at [113, 119] on div "Settings" at bounding box center [103, 108] width 82 height 26
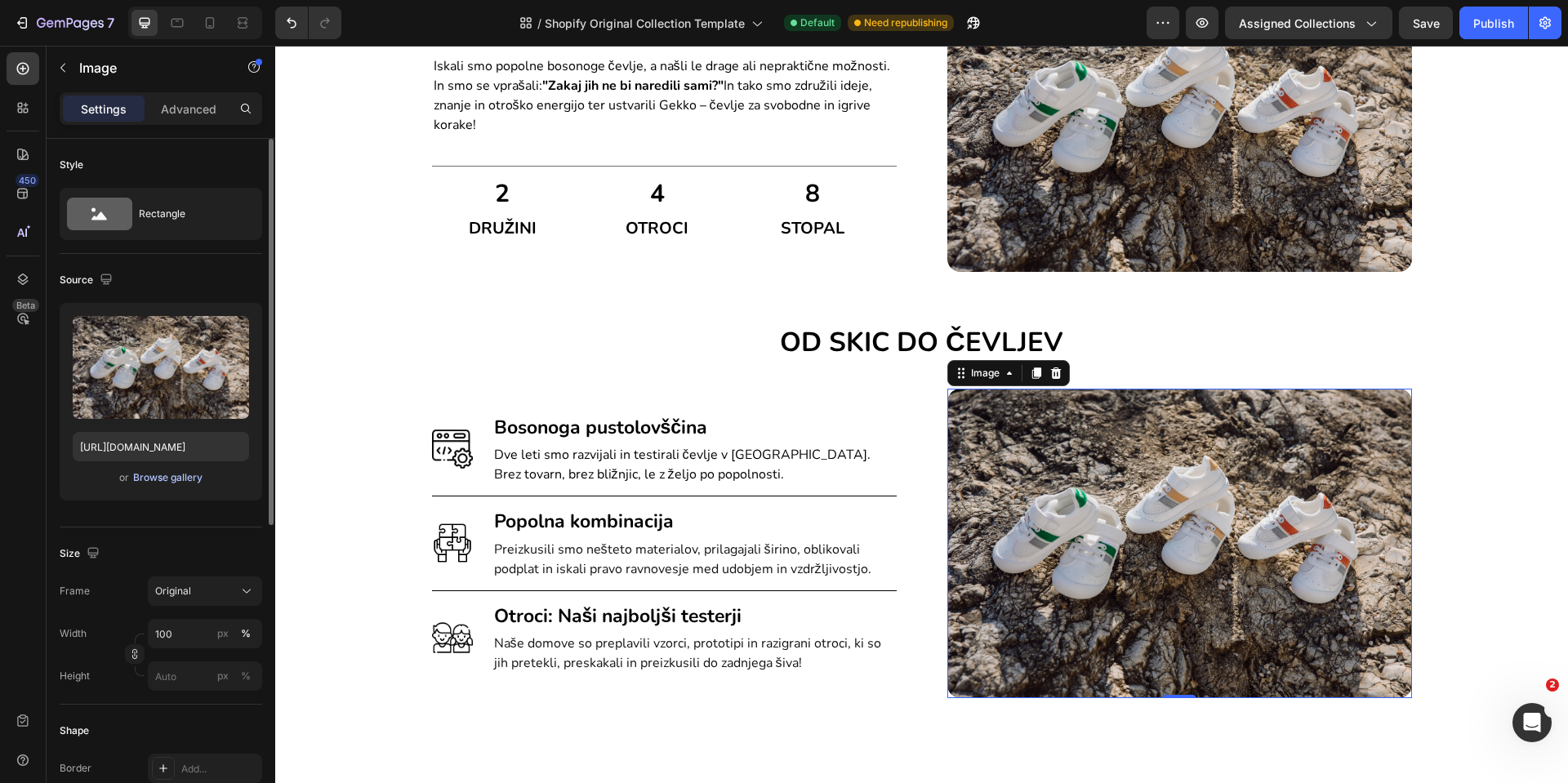
click at [182, 481] on div "Browse gallery" at bounding box center [168, 478] width 70 height 14
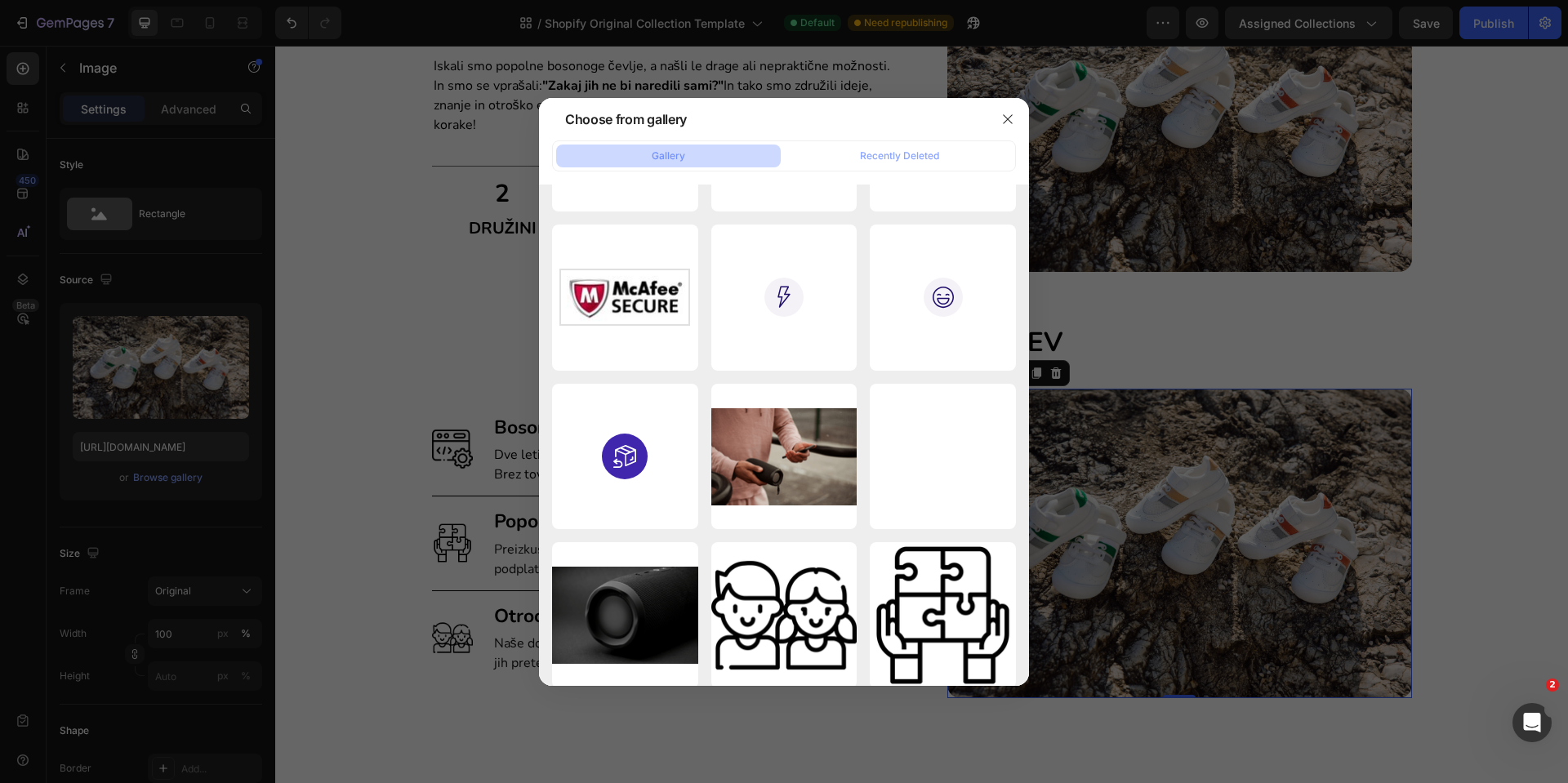
scroll to position [7065, 0]
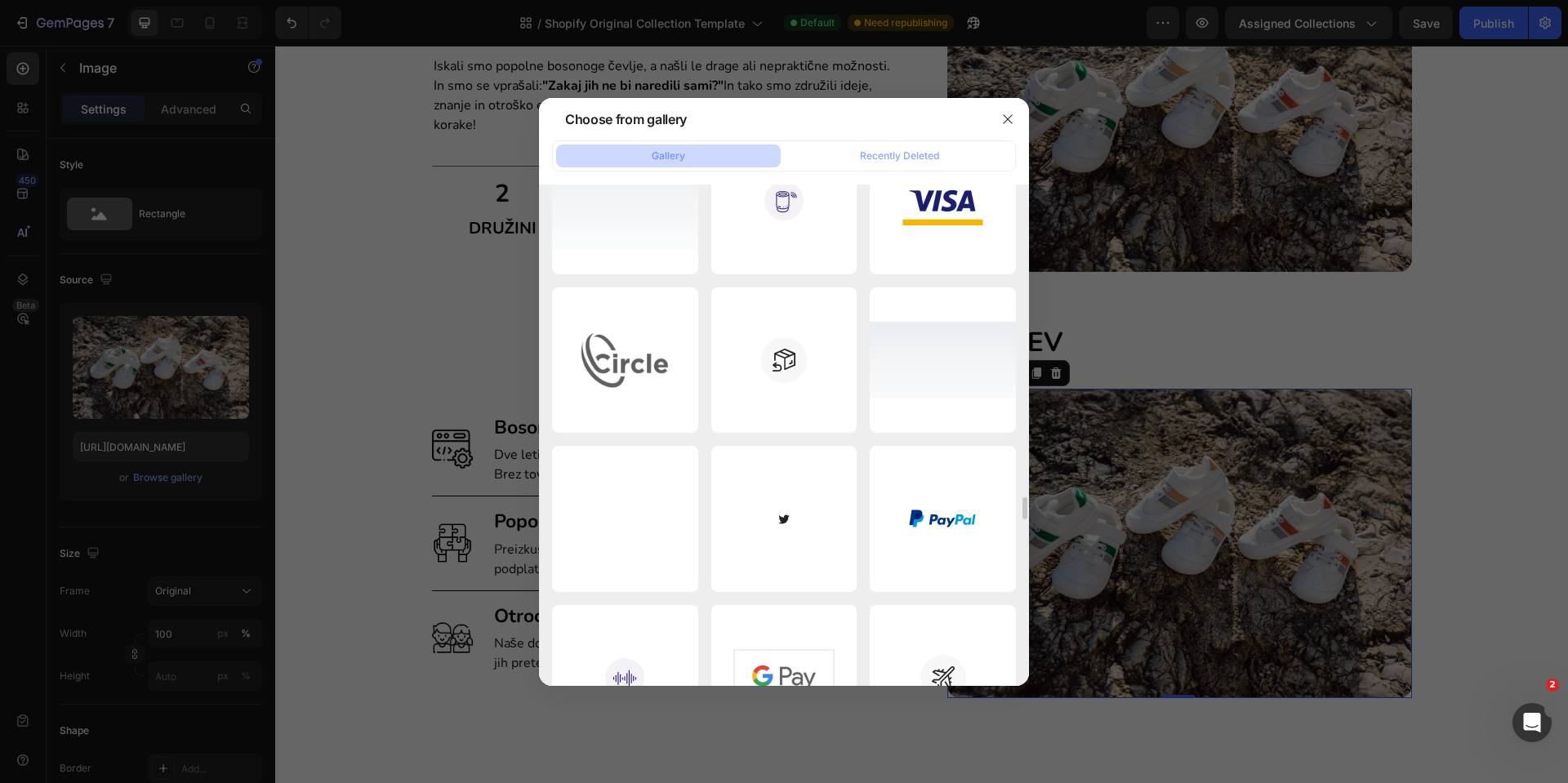
click at [1219, 336] on div at bounding box center [784, 392] width 1568 height 783
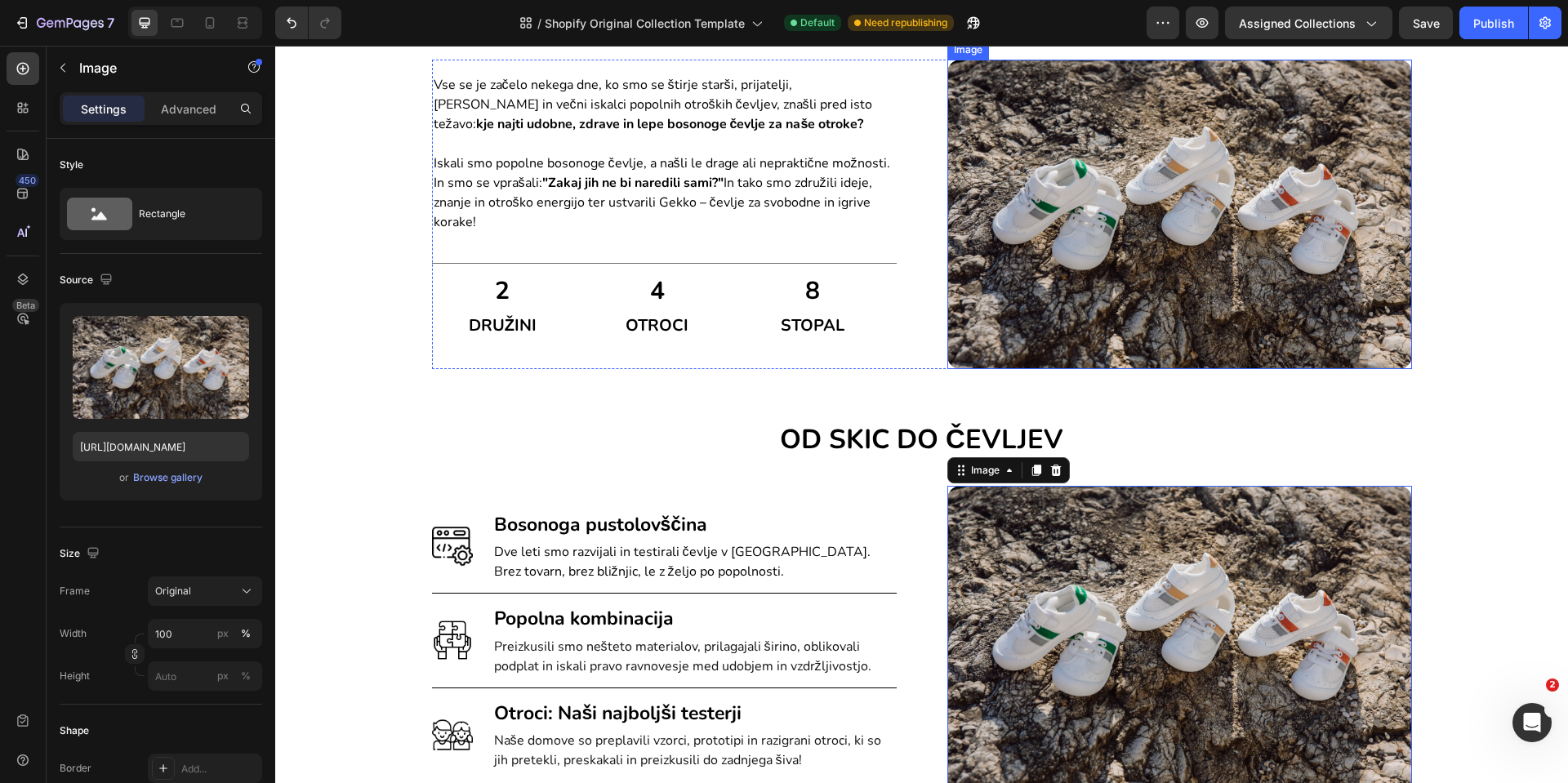
scroll to position [1470, 0]
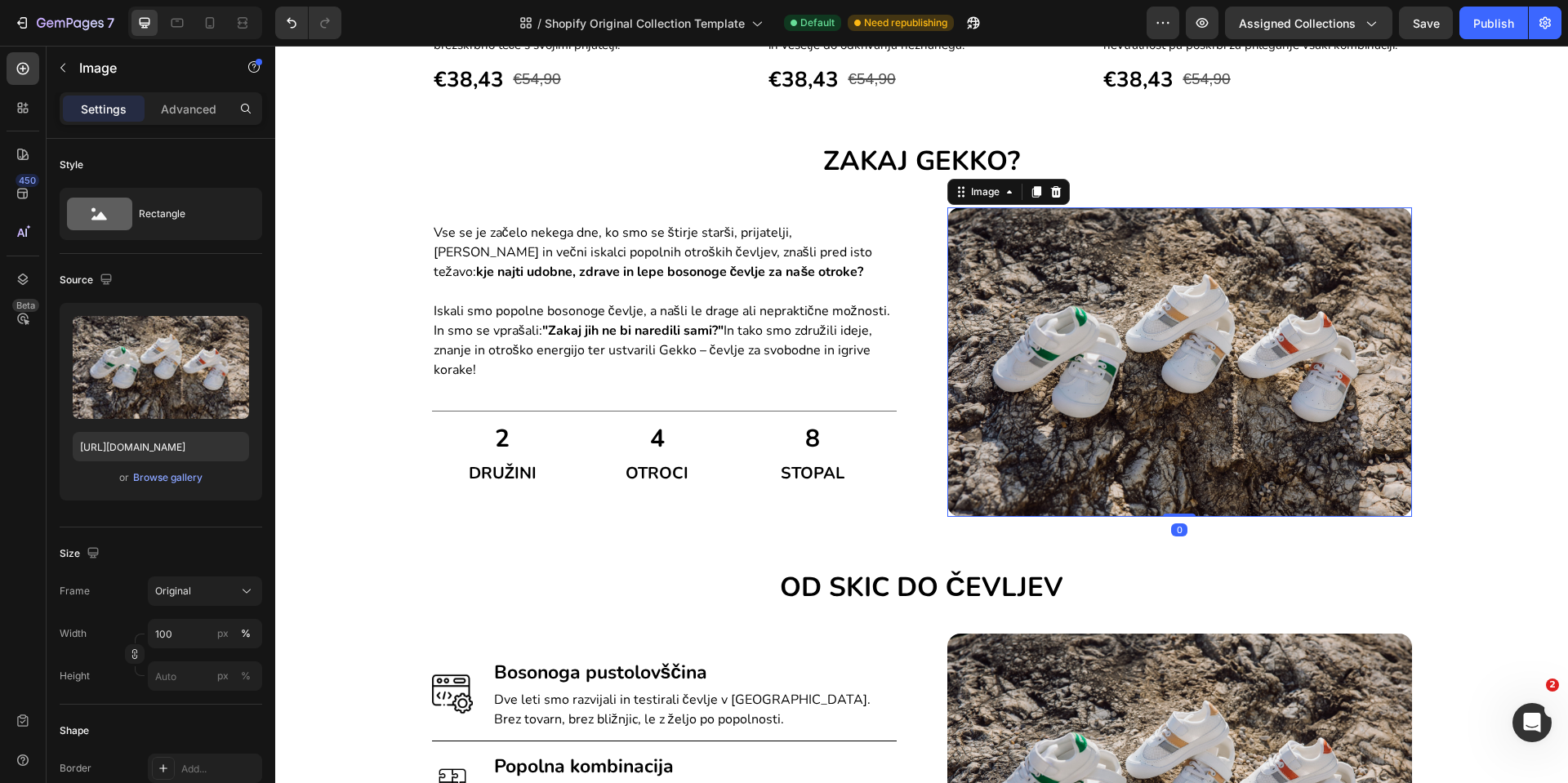
click at [1179, 344] on img at bounding box center [1179, 362] width 465 height 310
click at [154, 477] on div "Browse gallery" at bounding box center [168, 478] width 70 height 14
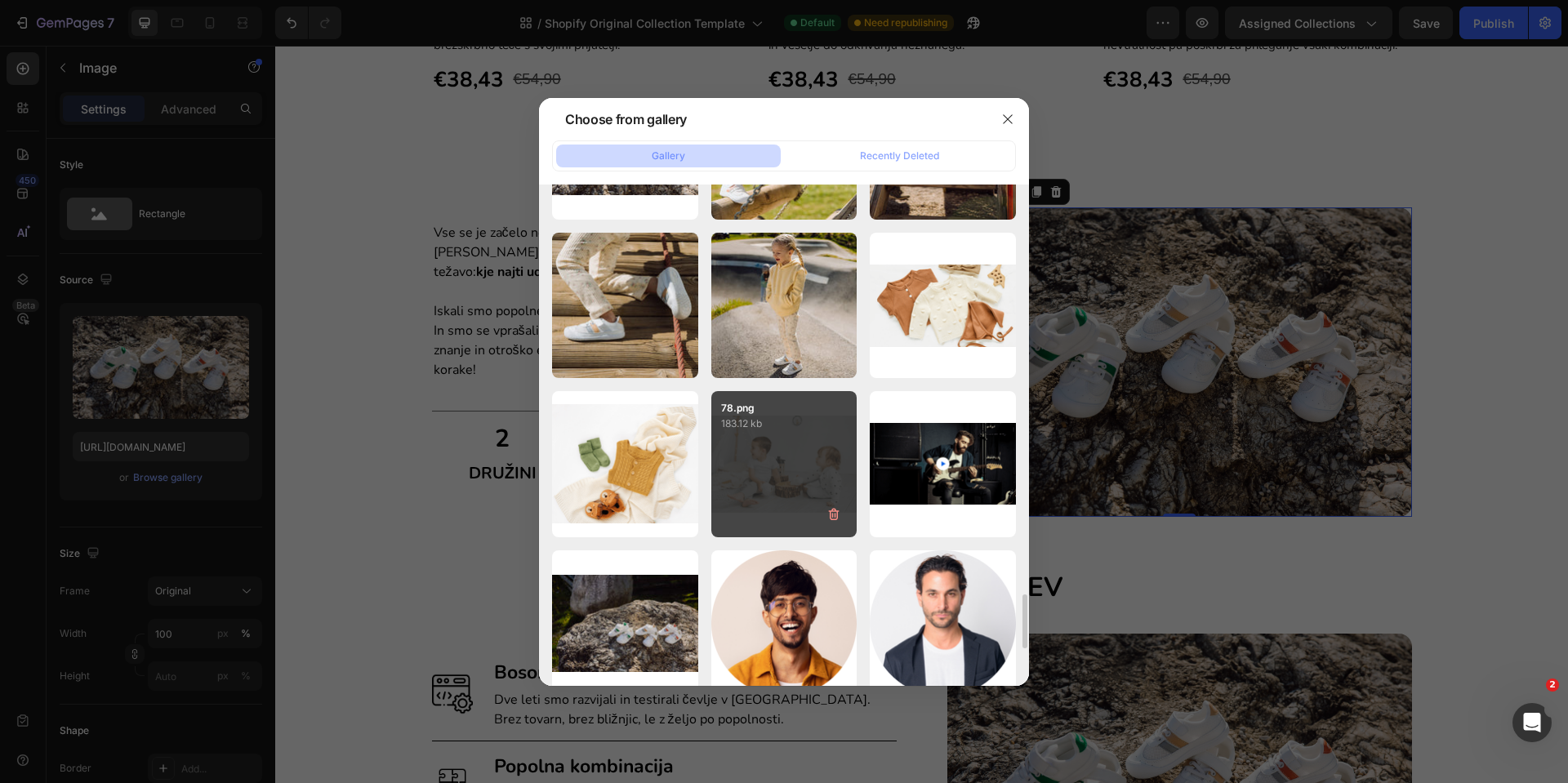
scroll to position [3168, 0]
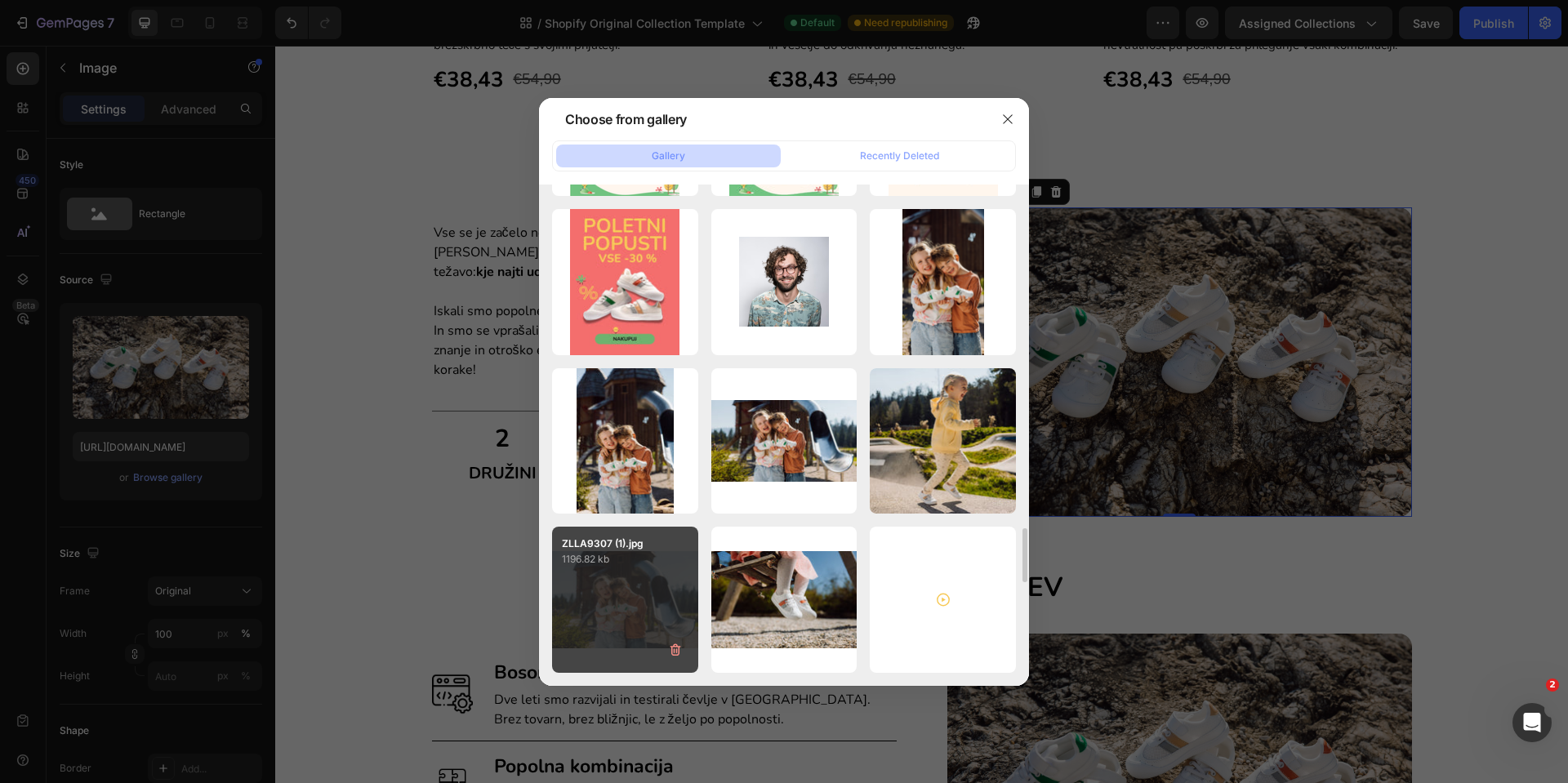
click at [626, 604] on div "ZLLA9307 (1).jpg 1196.82 kb" at bounding box center [624, 599] width 146 height 146
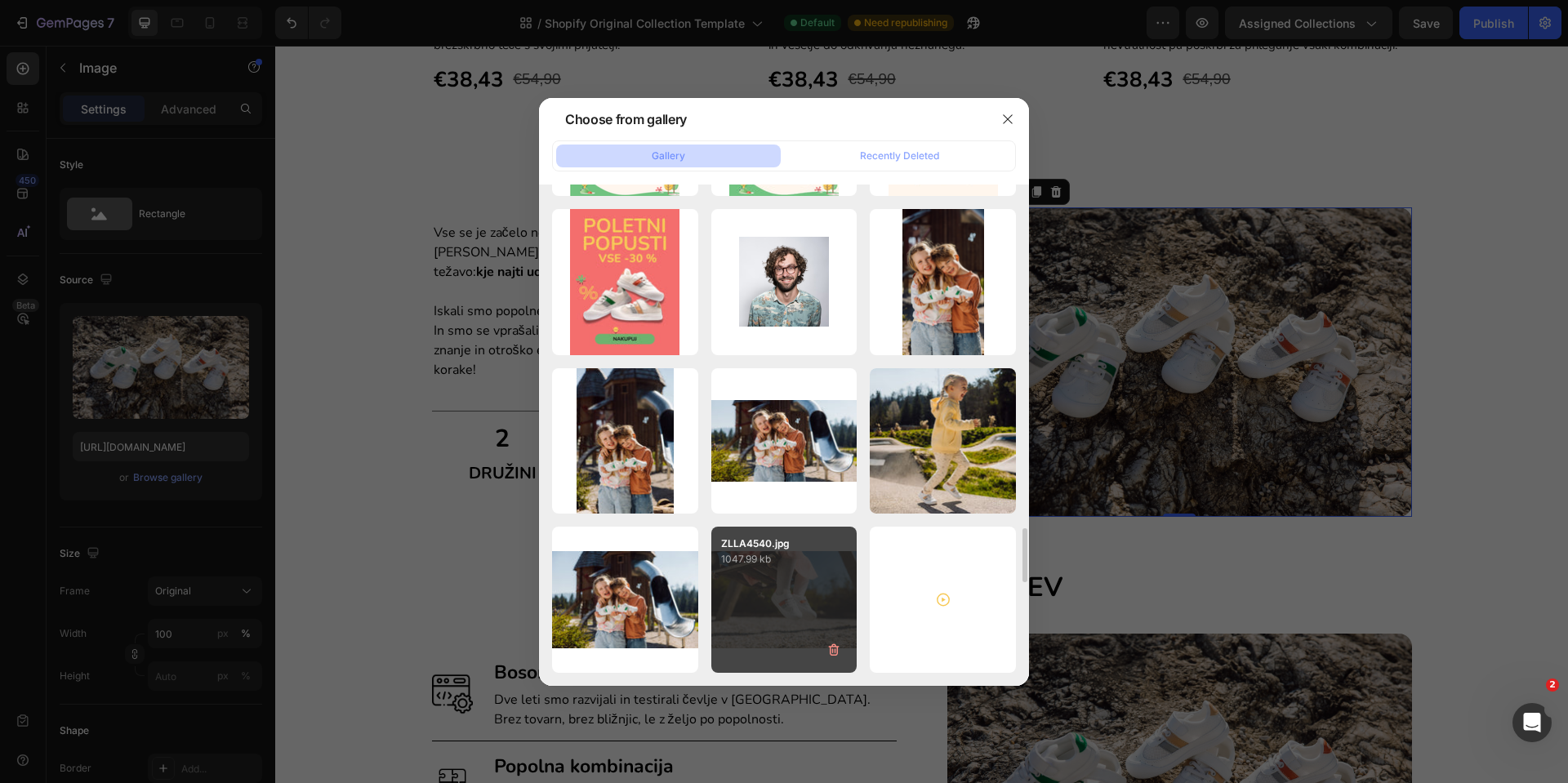
type input "[URL][DOMAIN_NAME]"
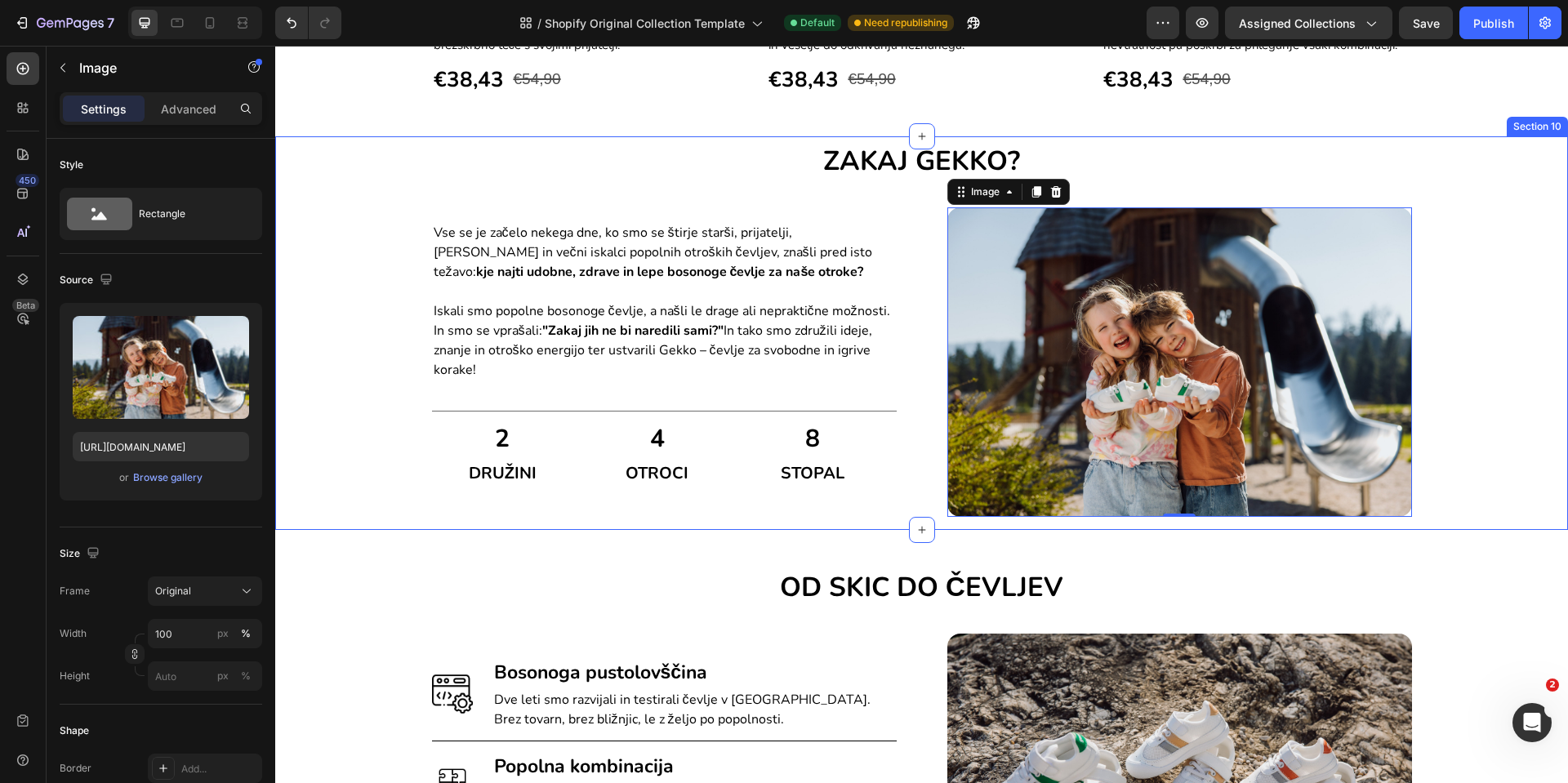
click at [1472, 433] on div "ZAKAJ GEKKO? Heading Vse se je začelo nekega dne, ko smo se štirje starši, prij…" at bounding box center [922, 330] width 1269 height 374
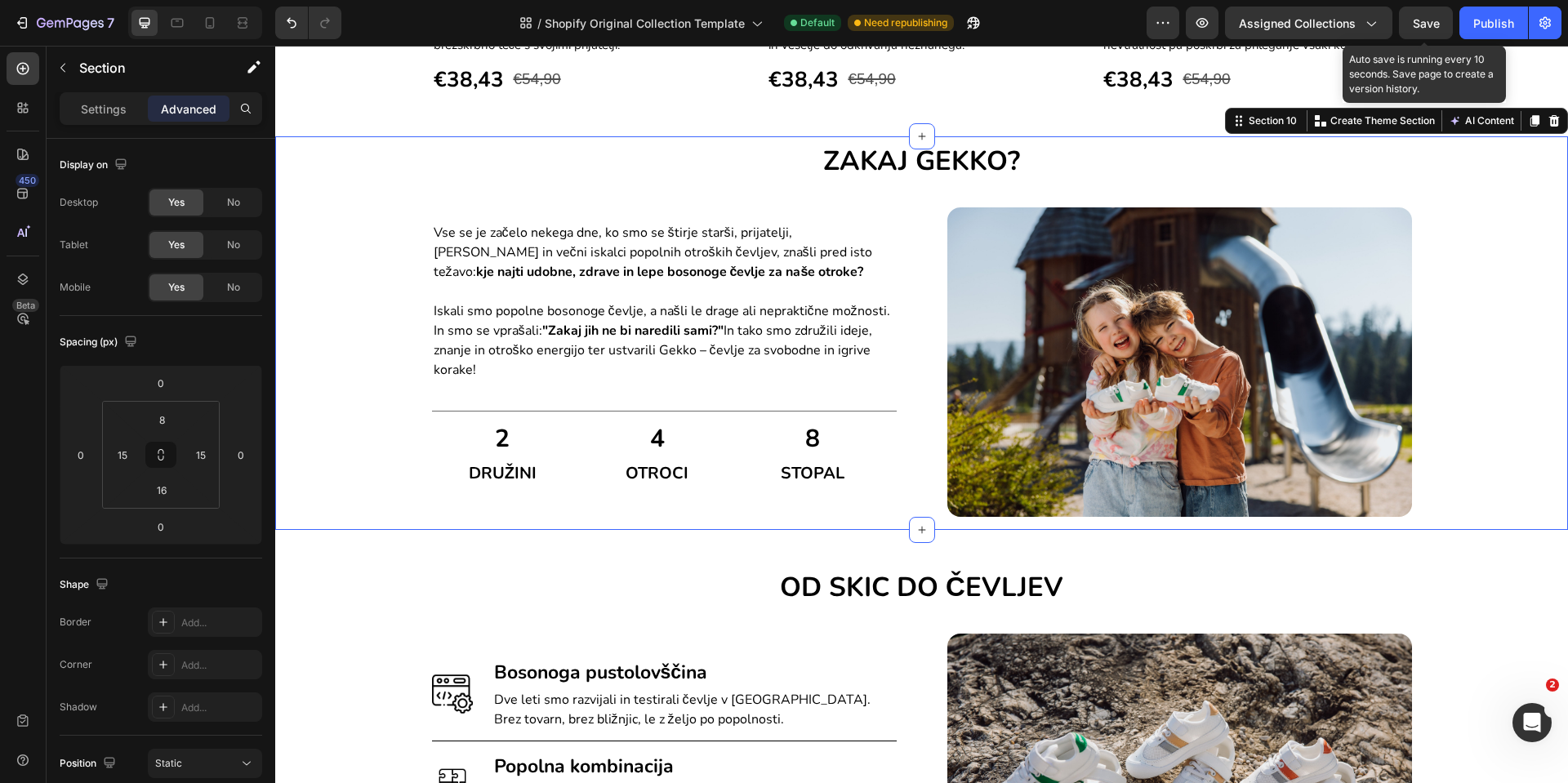
click at [1436, 24] on span "Save" at bounding box center [1427, 23] width 27 height 14
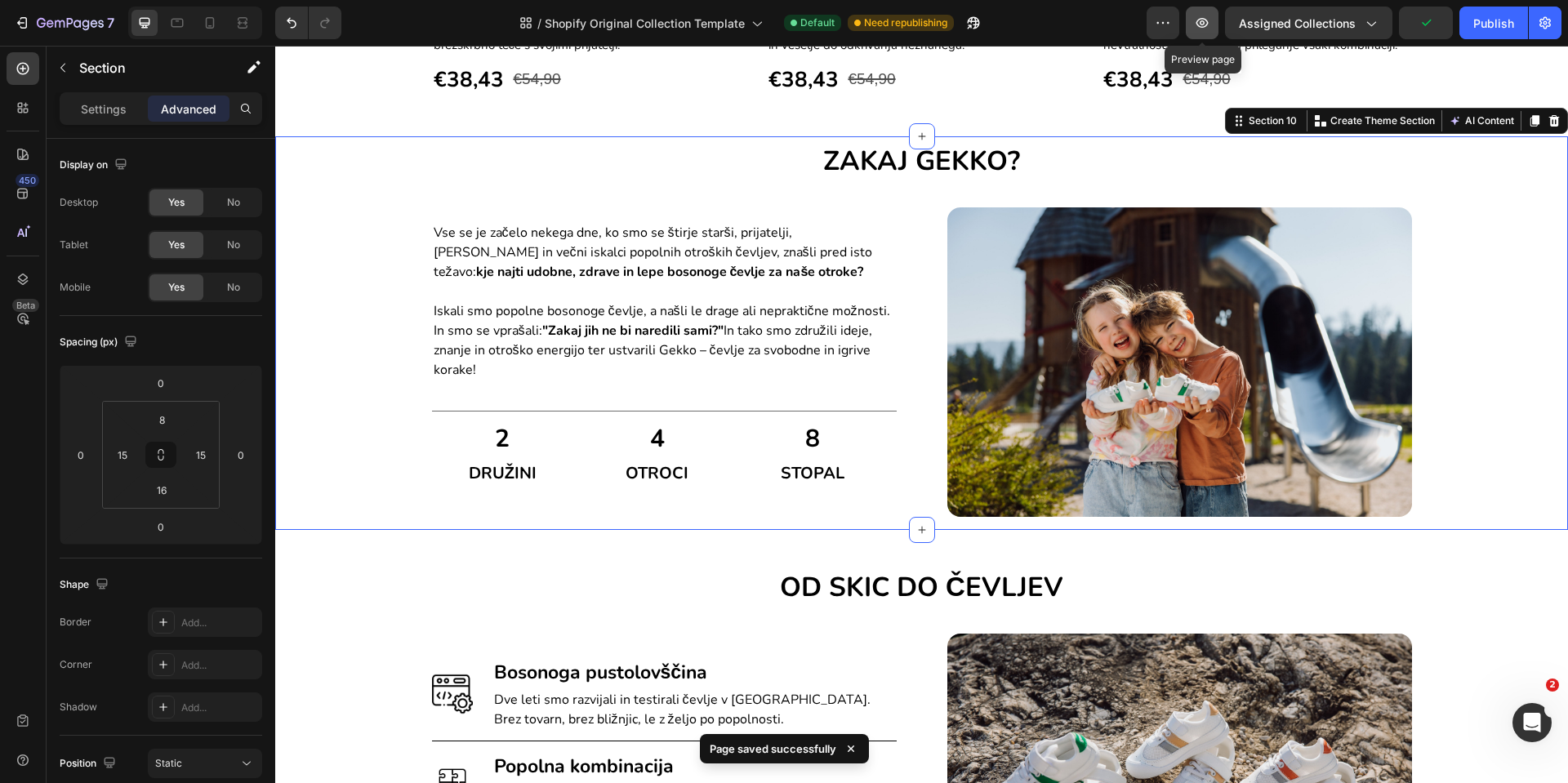
click at [1205, 30] on icon "button" at bounding box center [1203, 23] width 16 height 16
click at [1197, 23] on icon "button" at bounding box center [1203, 23] width 16 height 16
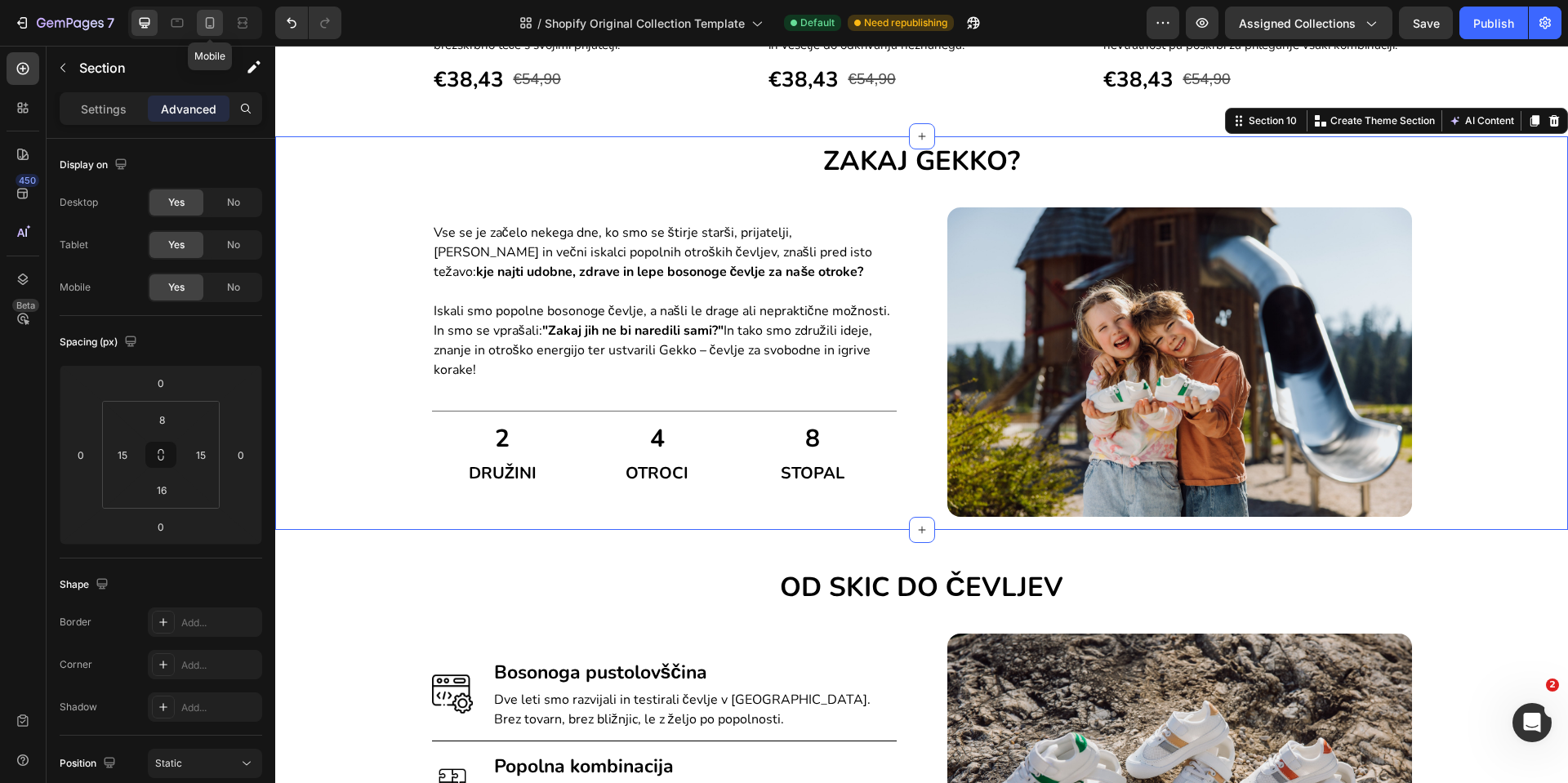
click at [219, 28] on div at bounding box center [209, 23] width 26 height 26
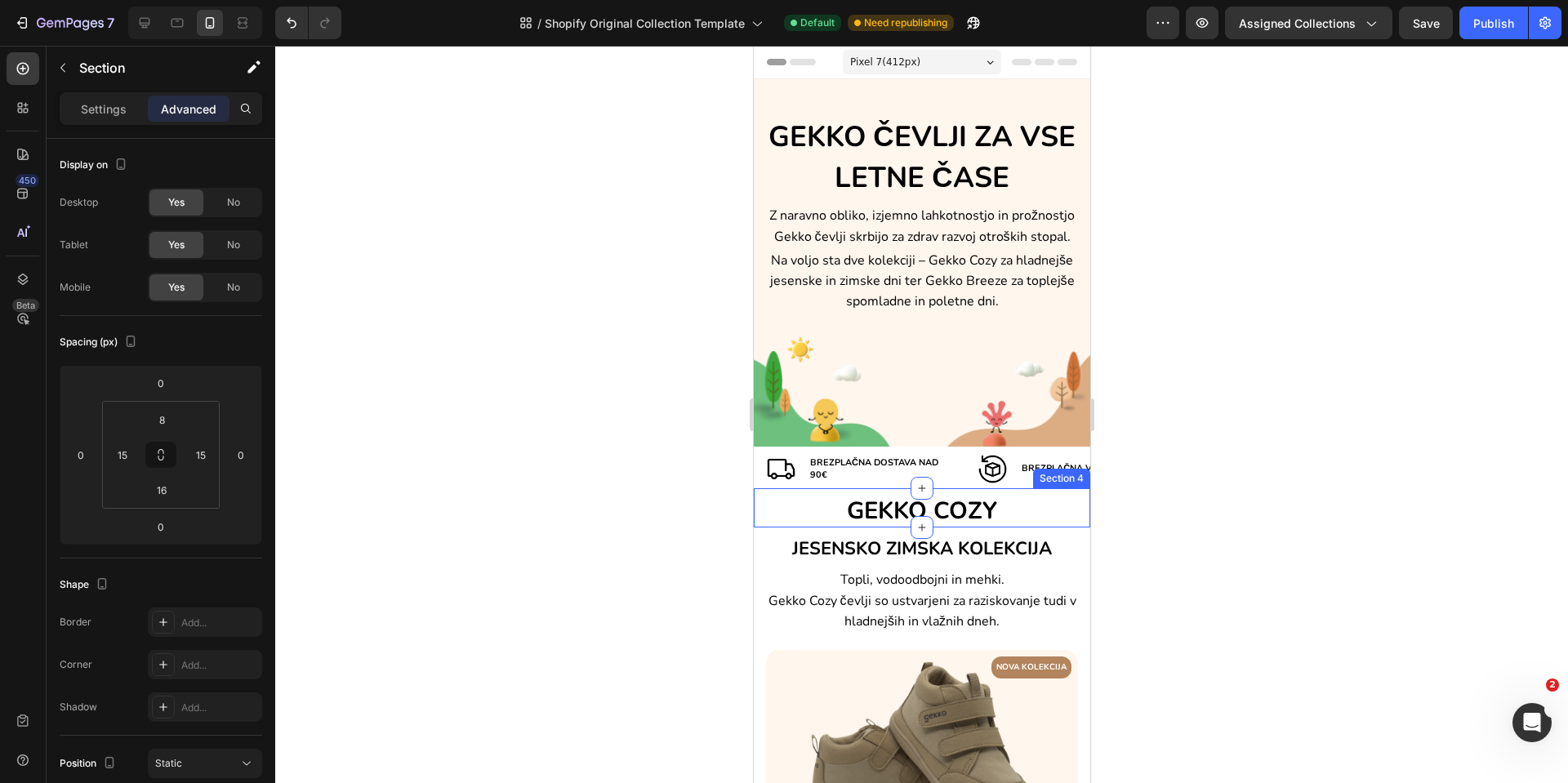
click at [861, 492] on div "GEKKO COZY Heading" at bounding box center [921, 508] width 336 height 39
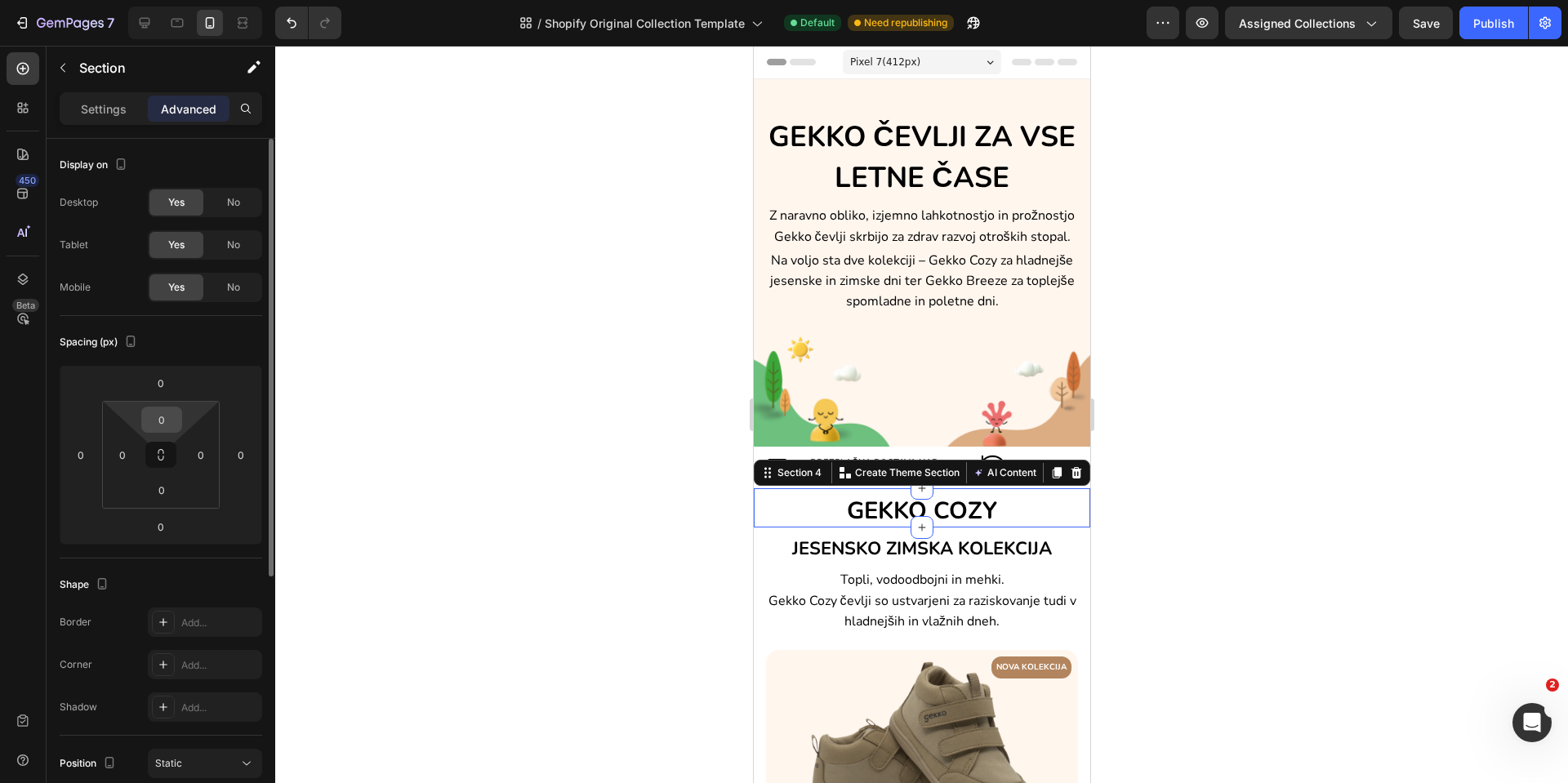
click at [151, 418] on input "0" at bounding box center [161, 420] width 33 height 24
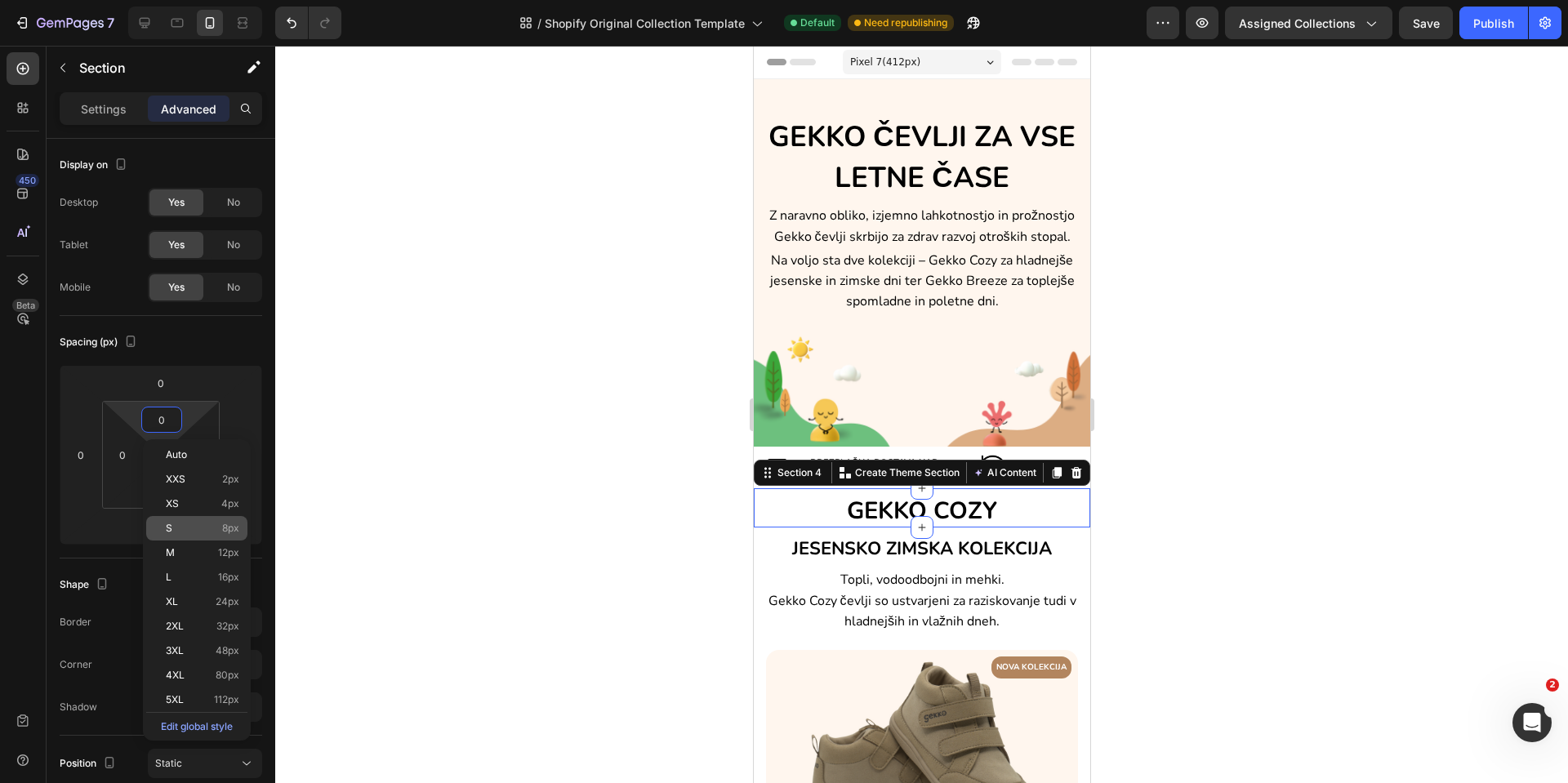
click at [171, 529] on span "S" at bounding box center [169, 528] width 6 height 12
type input "8"
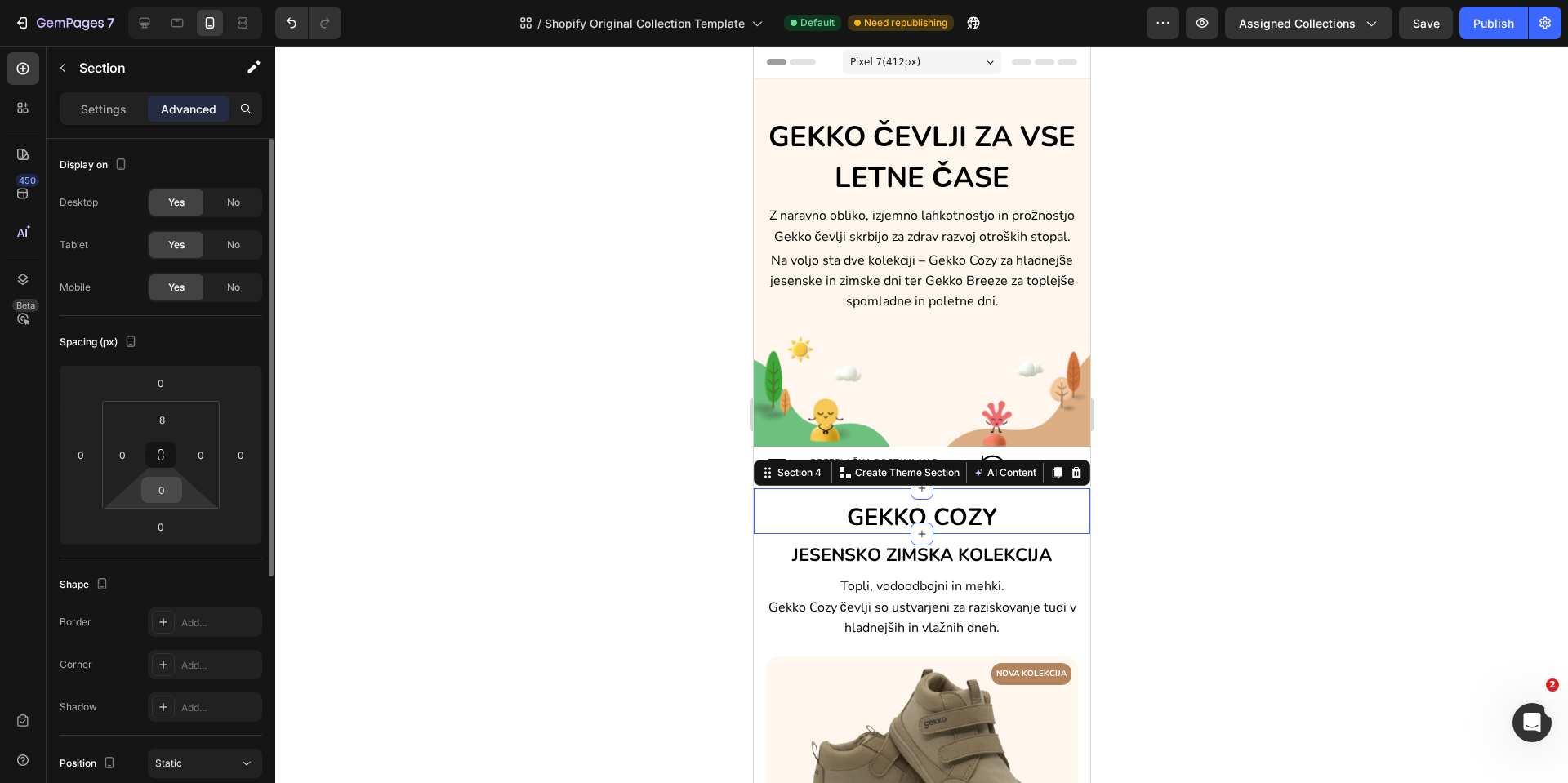
click at [165, 495] on input "0" at bounding box center [161, 489] width 33 height 24
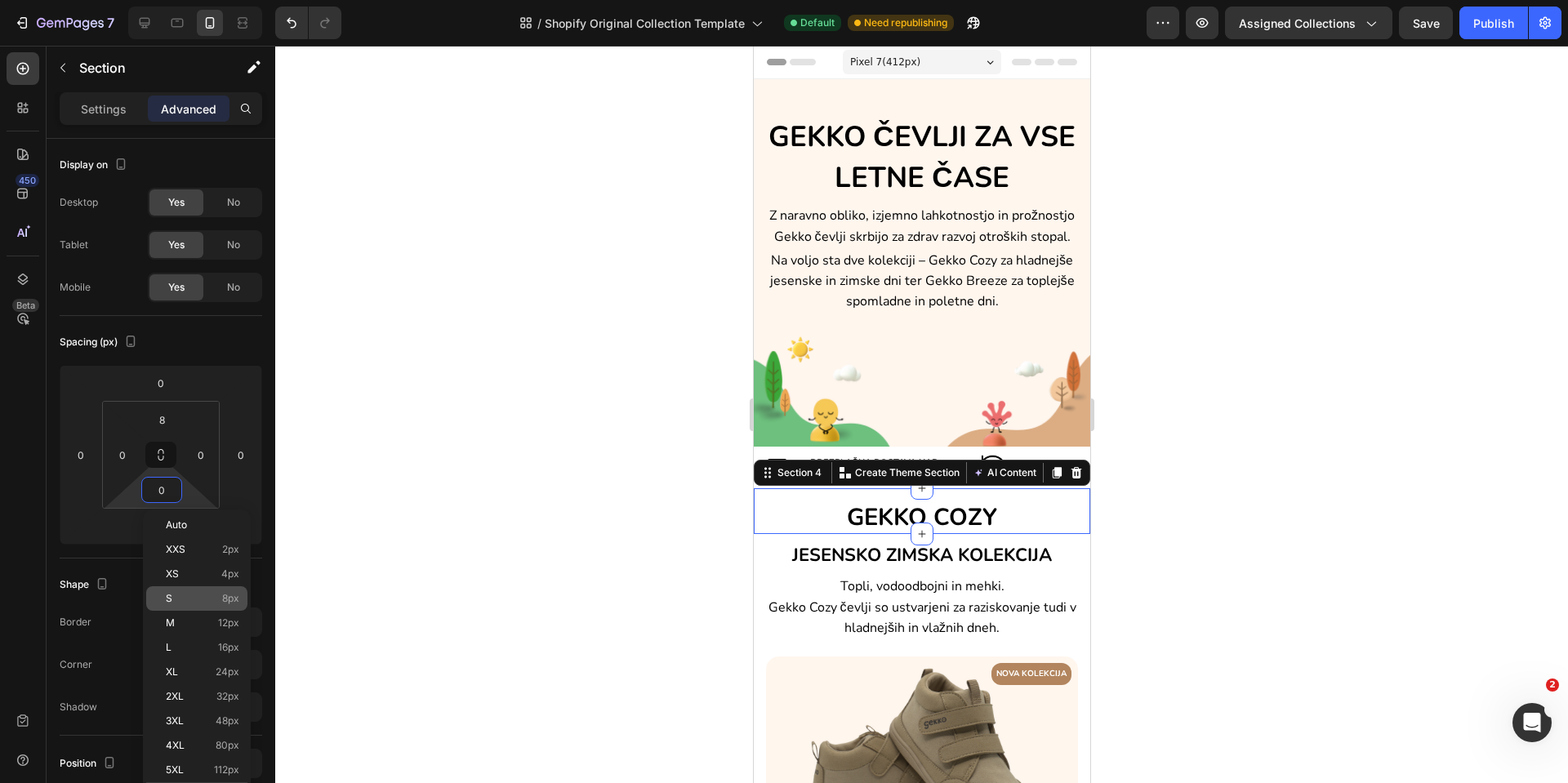
click at [178, 587] on div "S 8px" at bounding box center [197, 598] width 102 height 24
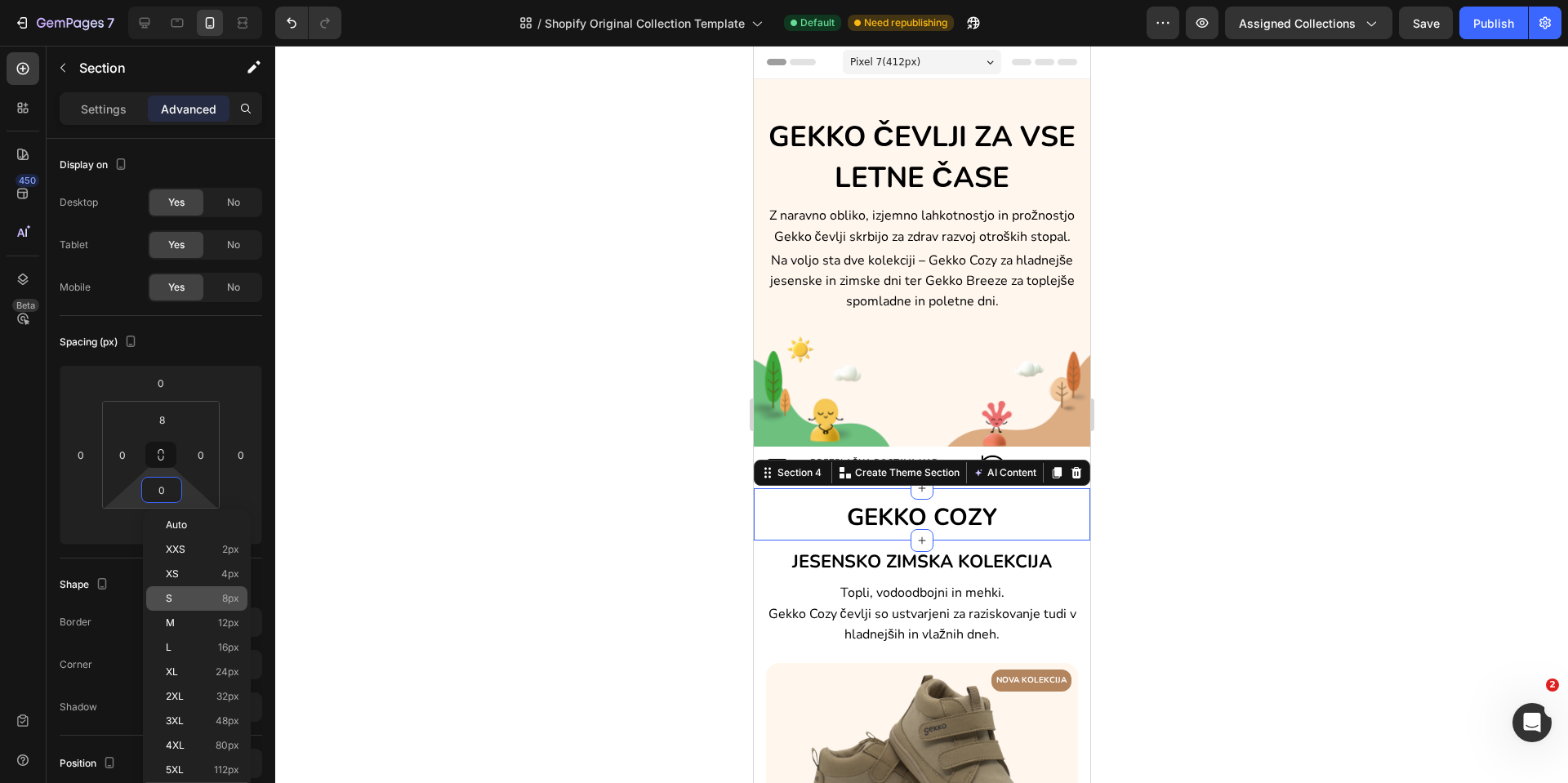
type input "8"
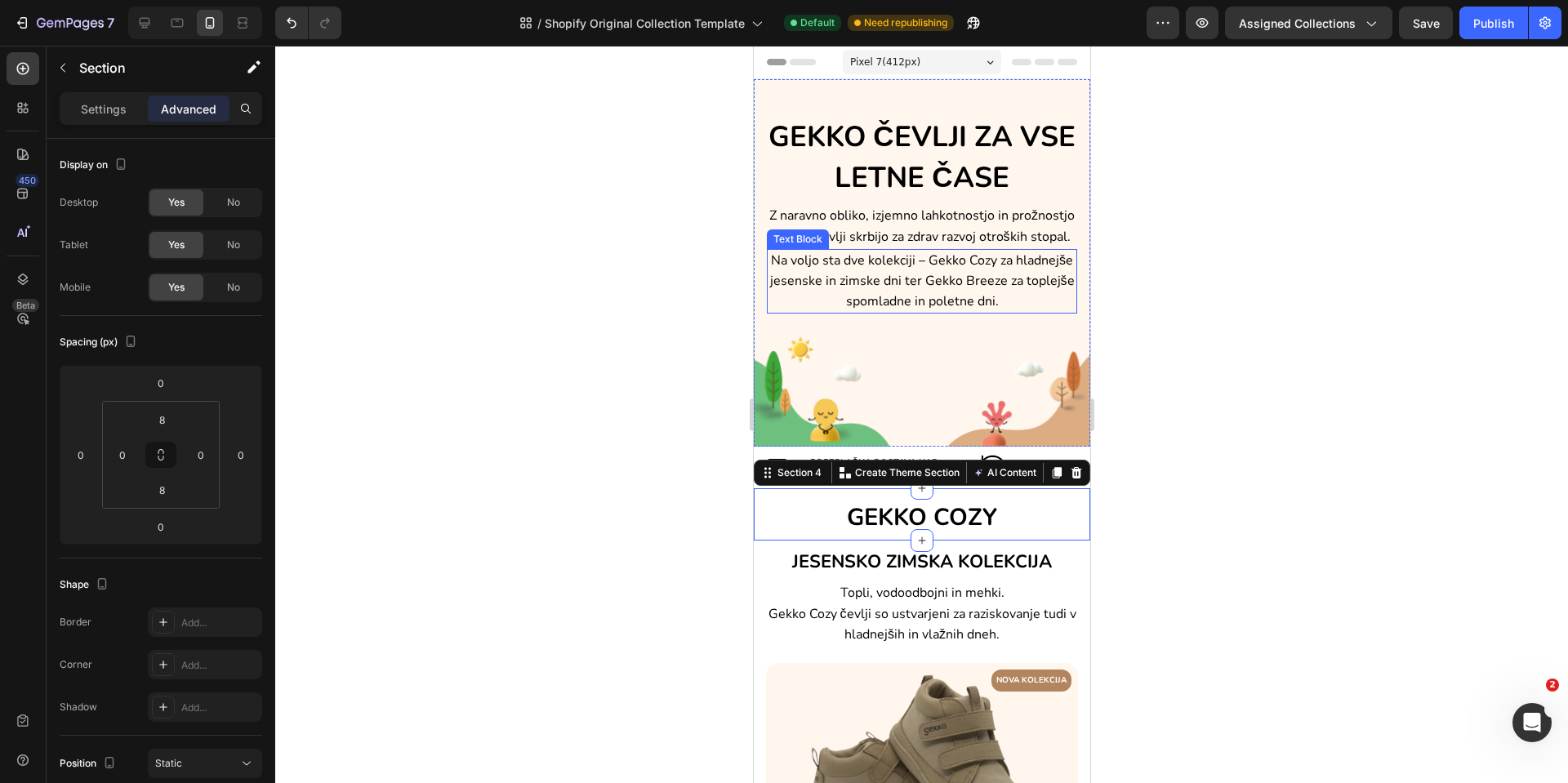
click at [963, 269] on span "Na voljo sta dve kolekciji – Gekko Cozy za hladnejše jesenske in zimske dni ter…" at bounding box center [922, 281] width 305 height 59
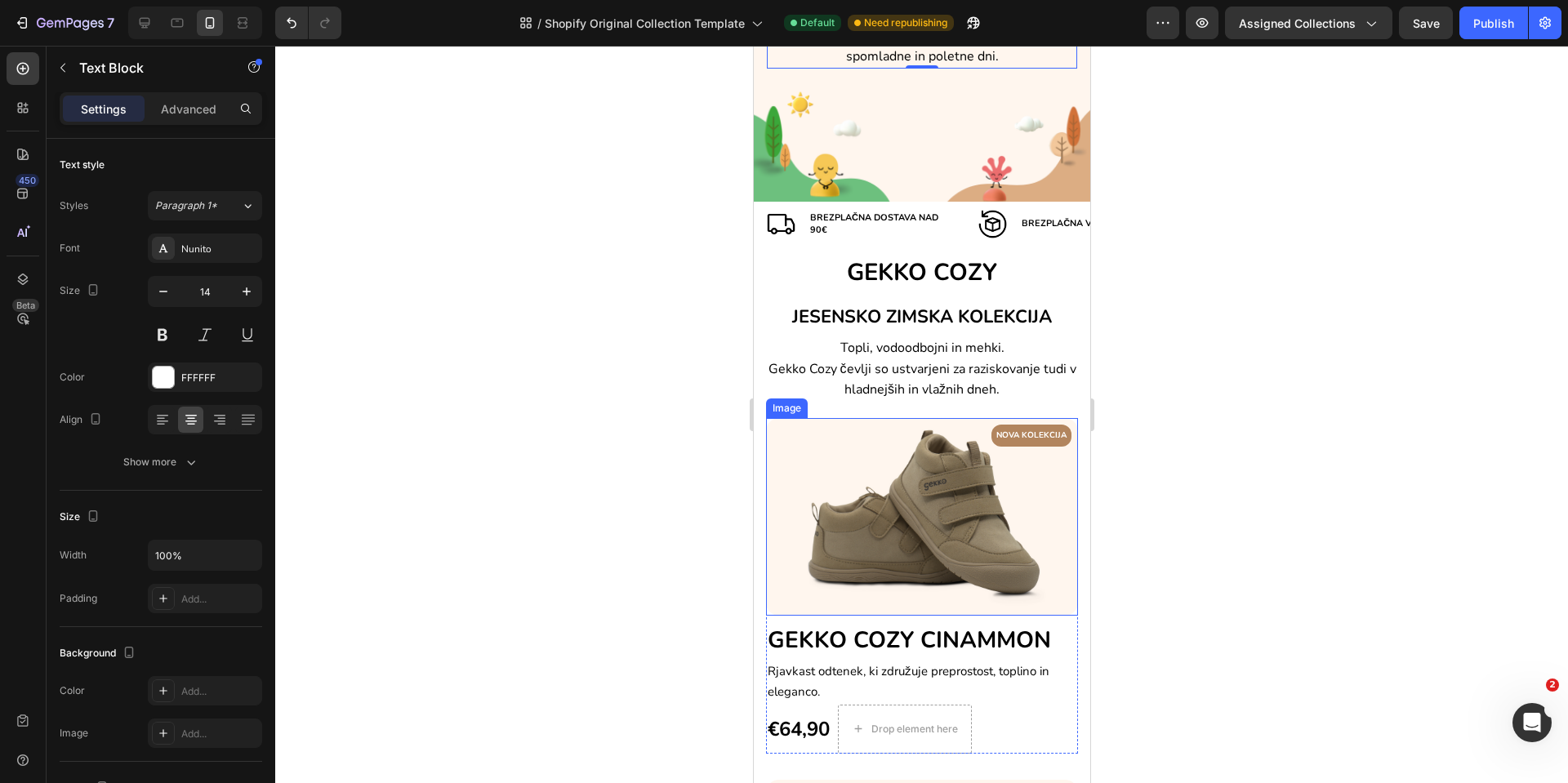
scroll to position [368, 0]
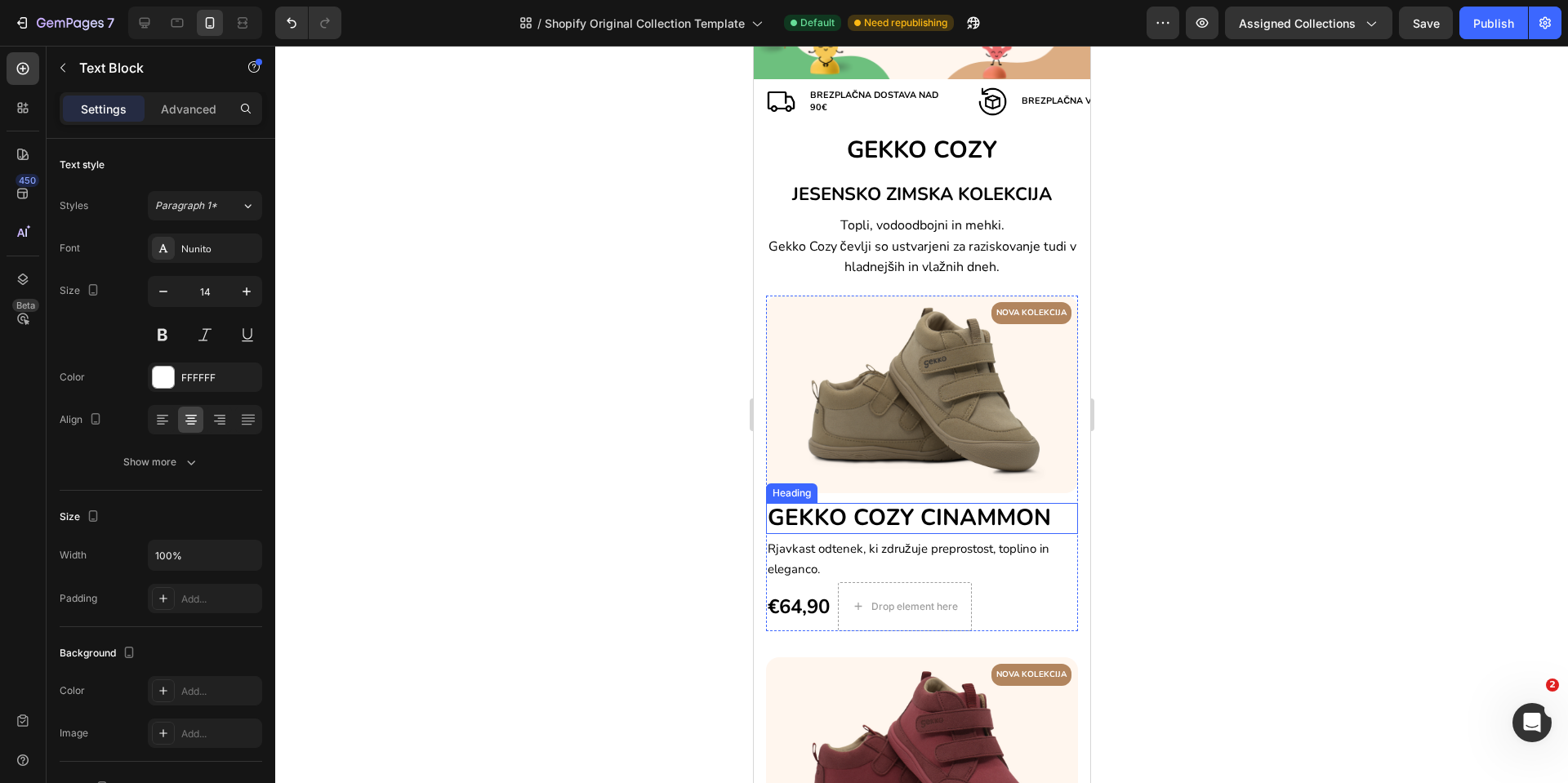
click at [1053, 514] on h2 "GEKKO COZY CINAMMON" at bounding box center [921, 518] width 312 height 31
click at [190, 110] on p "Advanced" at bounding box center [189, 109] width 55 height 17
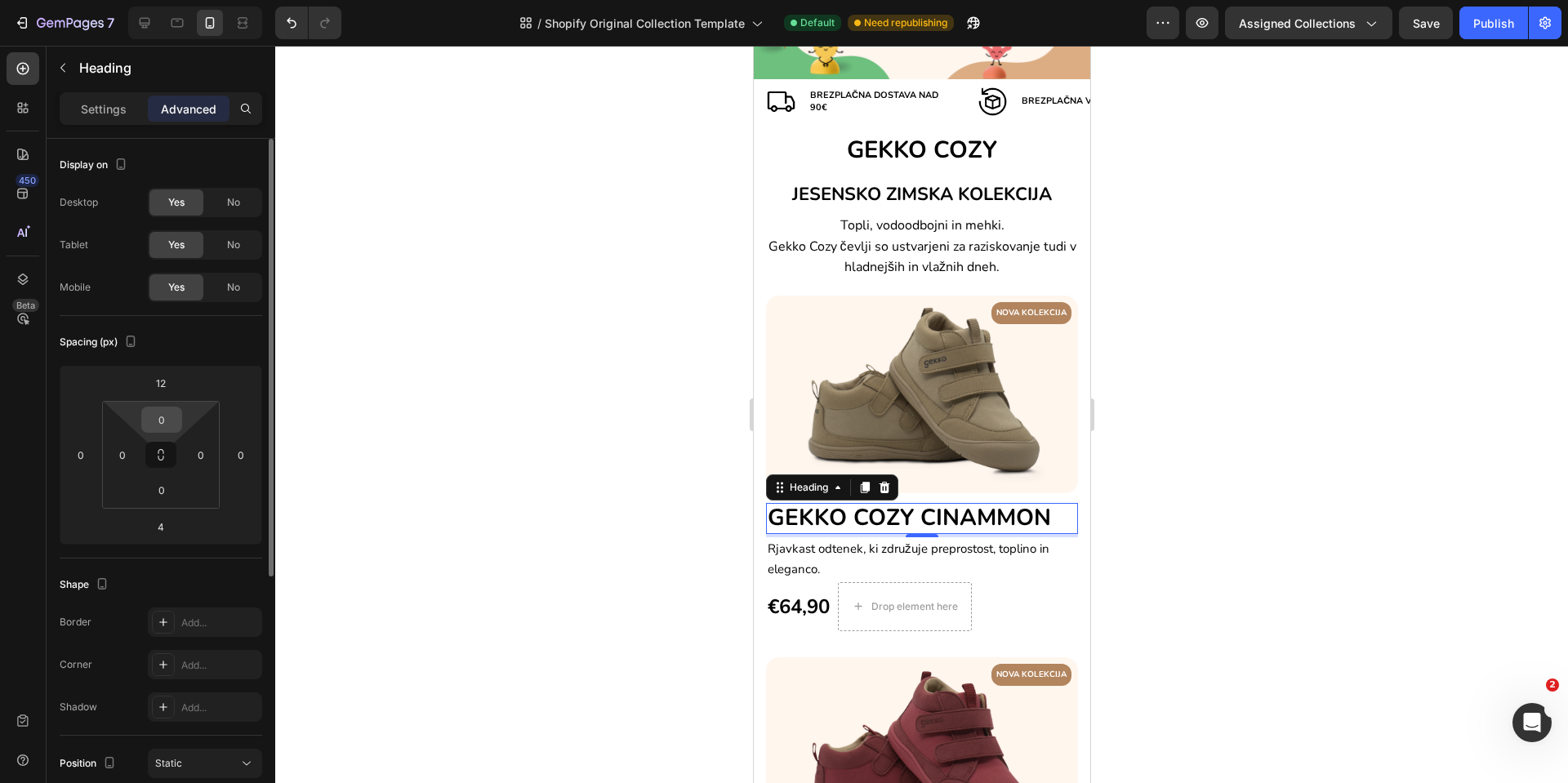
click at [160, 418] on input "0" at bounding box center [161, 420] width 33 height 24
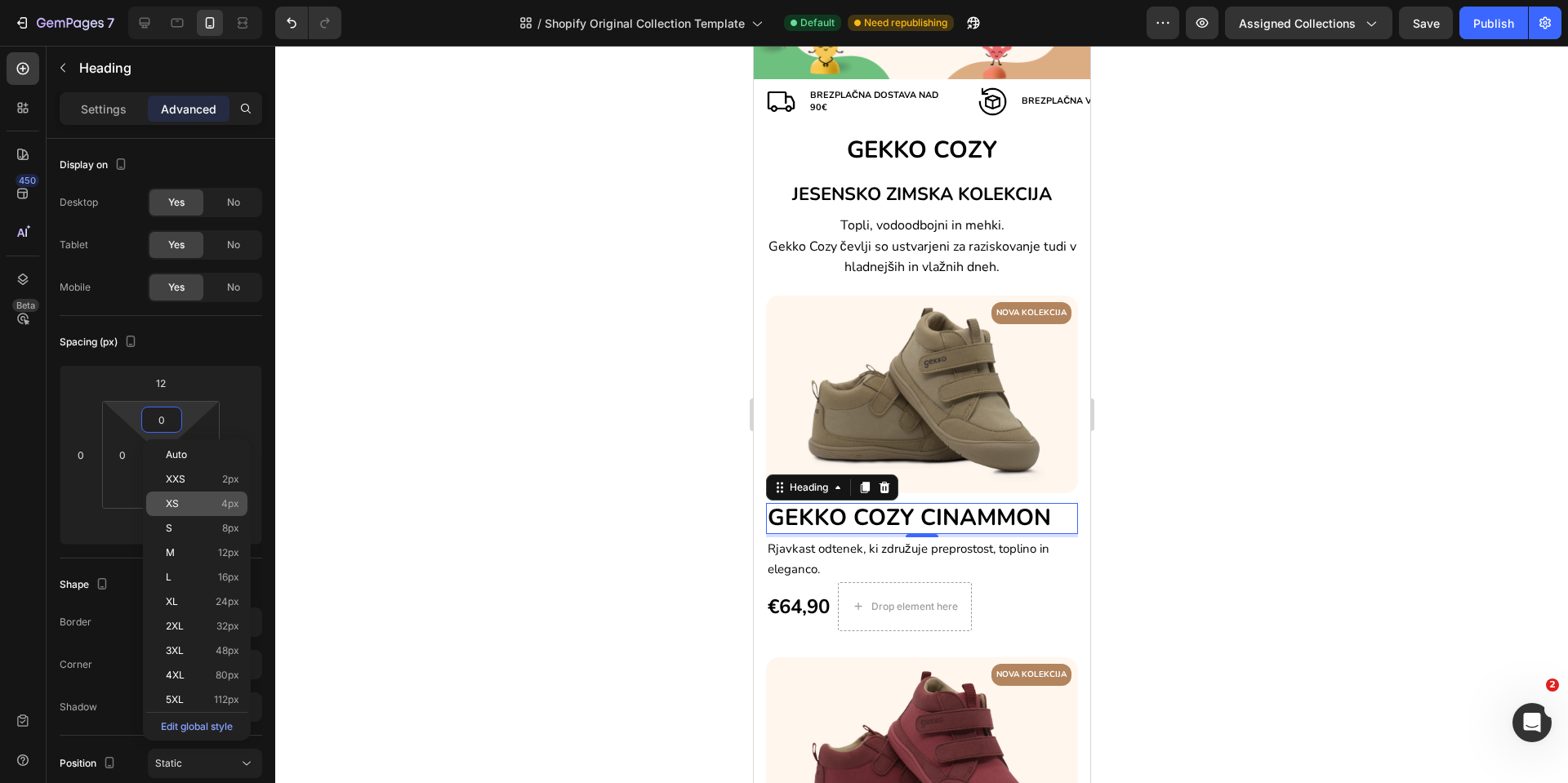
click at [176, 500] on span "XS" at bounding box center [172, 504] width 13 height 12
type input "4"
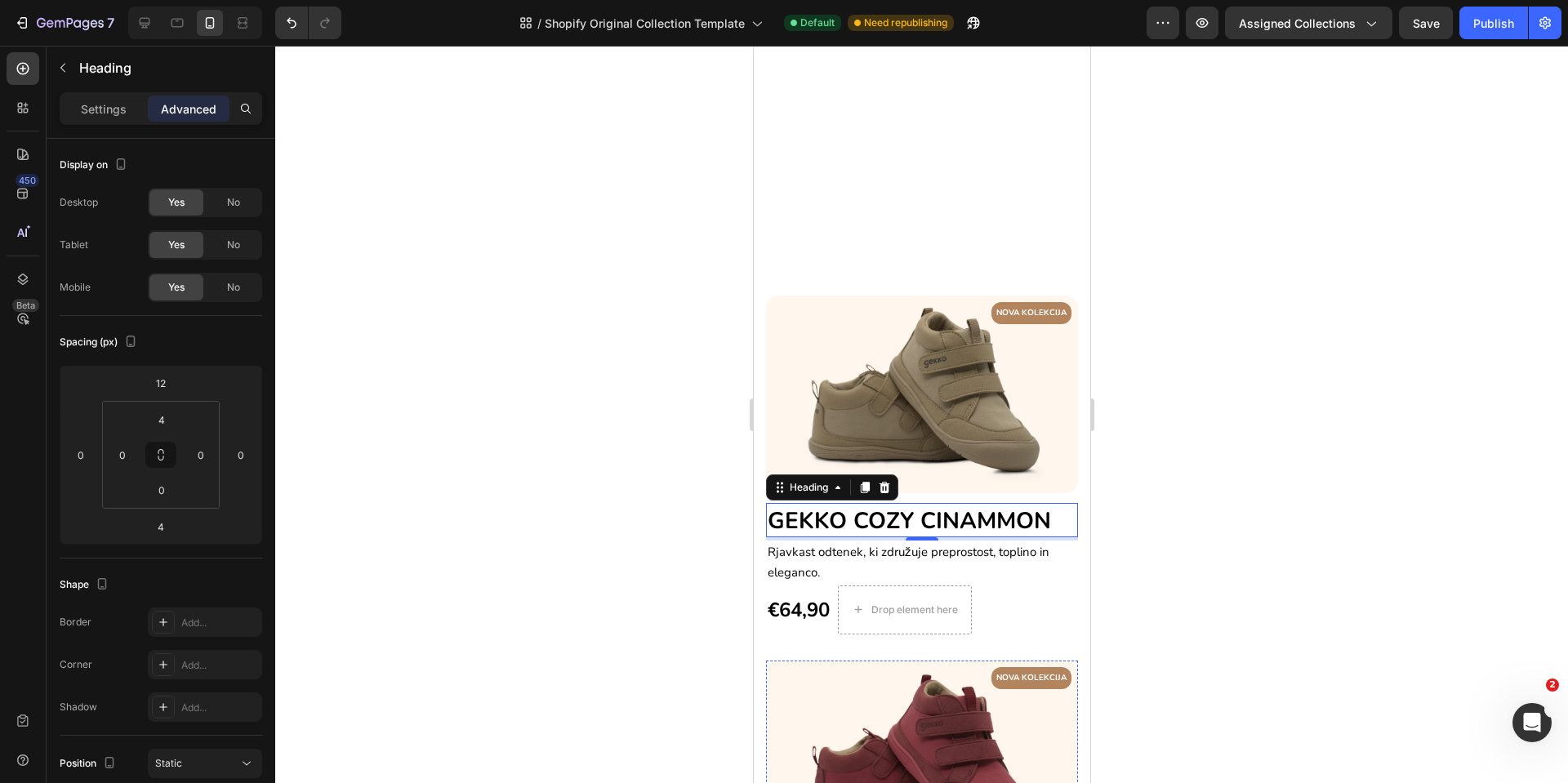
scroll to position [735, 0]
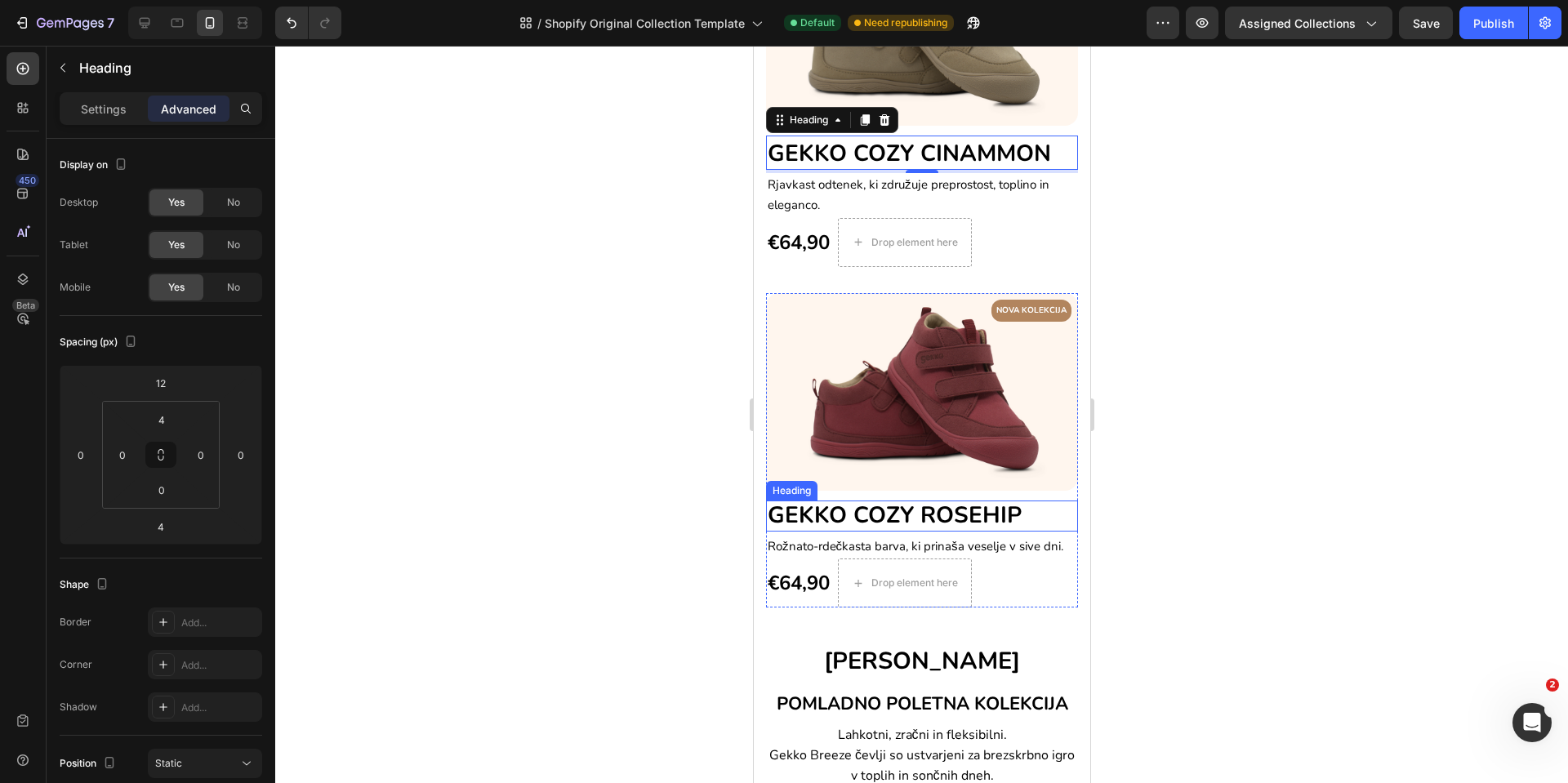
click at [895, 500] on span "GEKKO COZY ROSEHIP" at bounding box center [894, 516] width 254 height 31
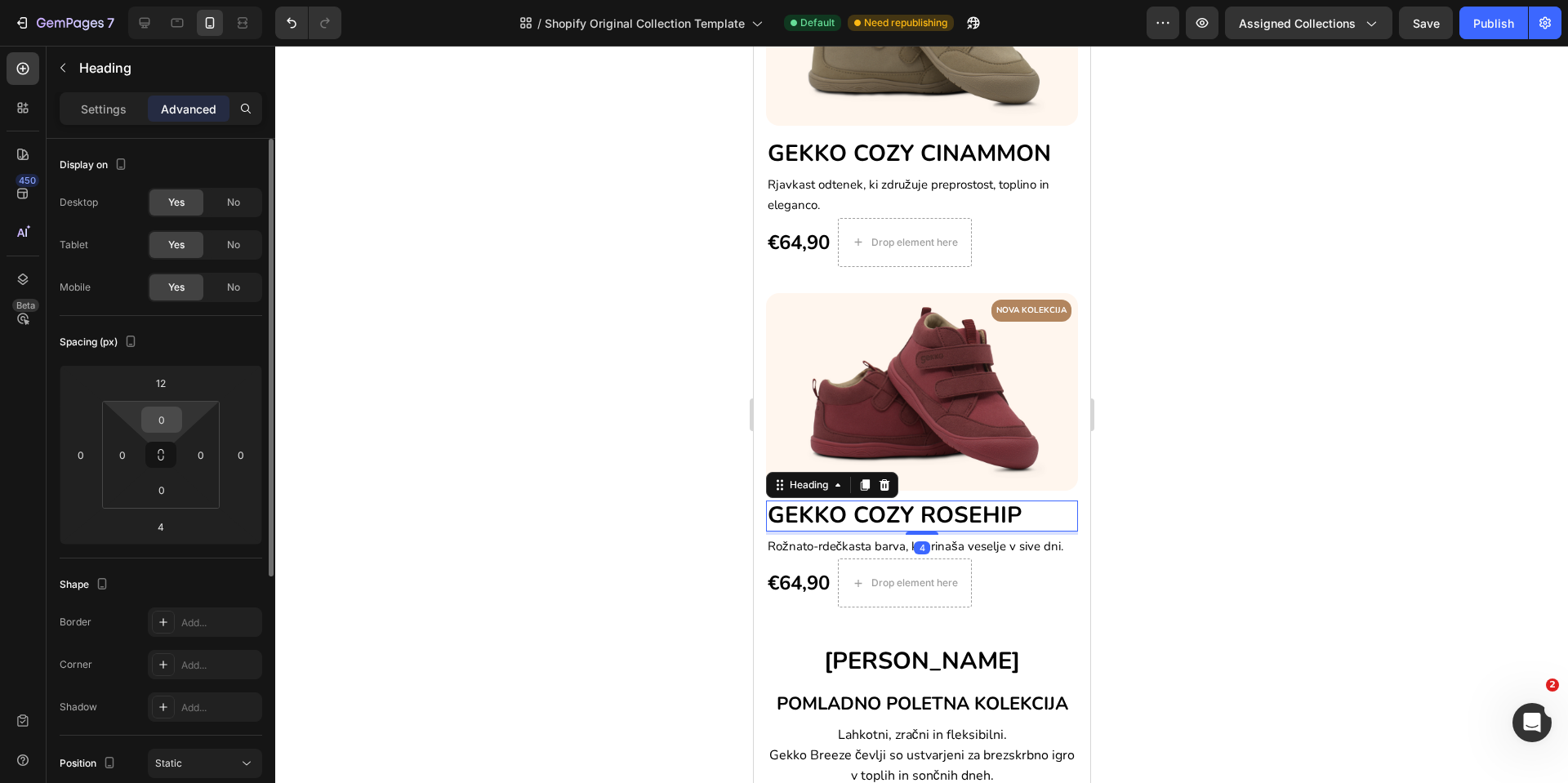
click at [160, 414] on input "0" at bounding box center [161, 420] width 33 height 24
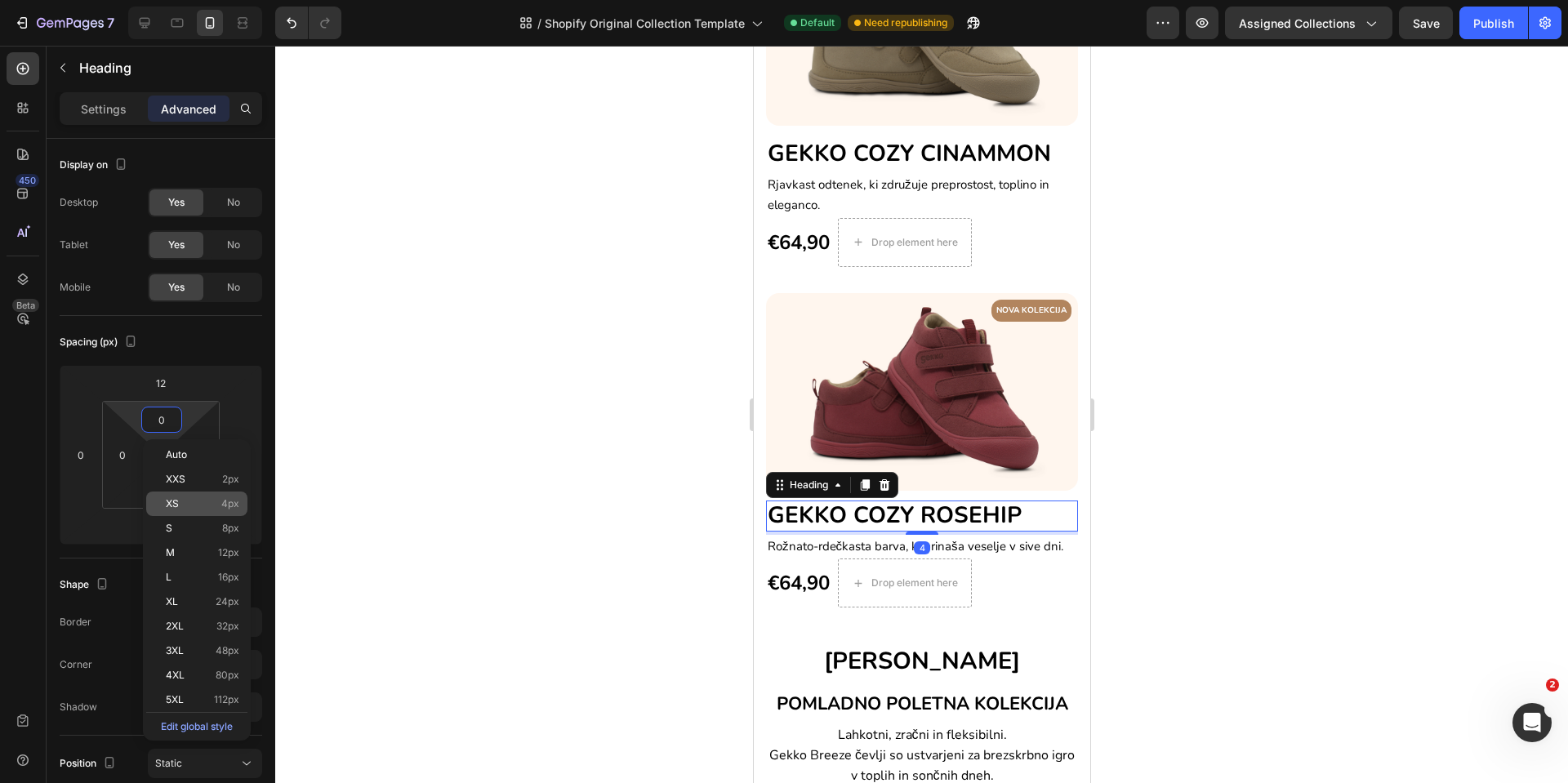
click at [178, 498] on span "XS" at bounding box center [172, 504] width 13 height 12
type input "4"
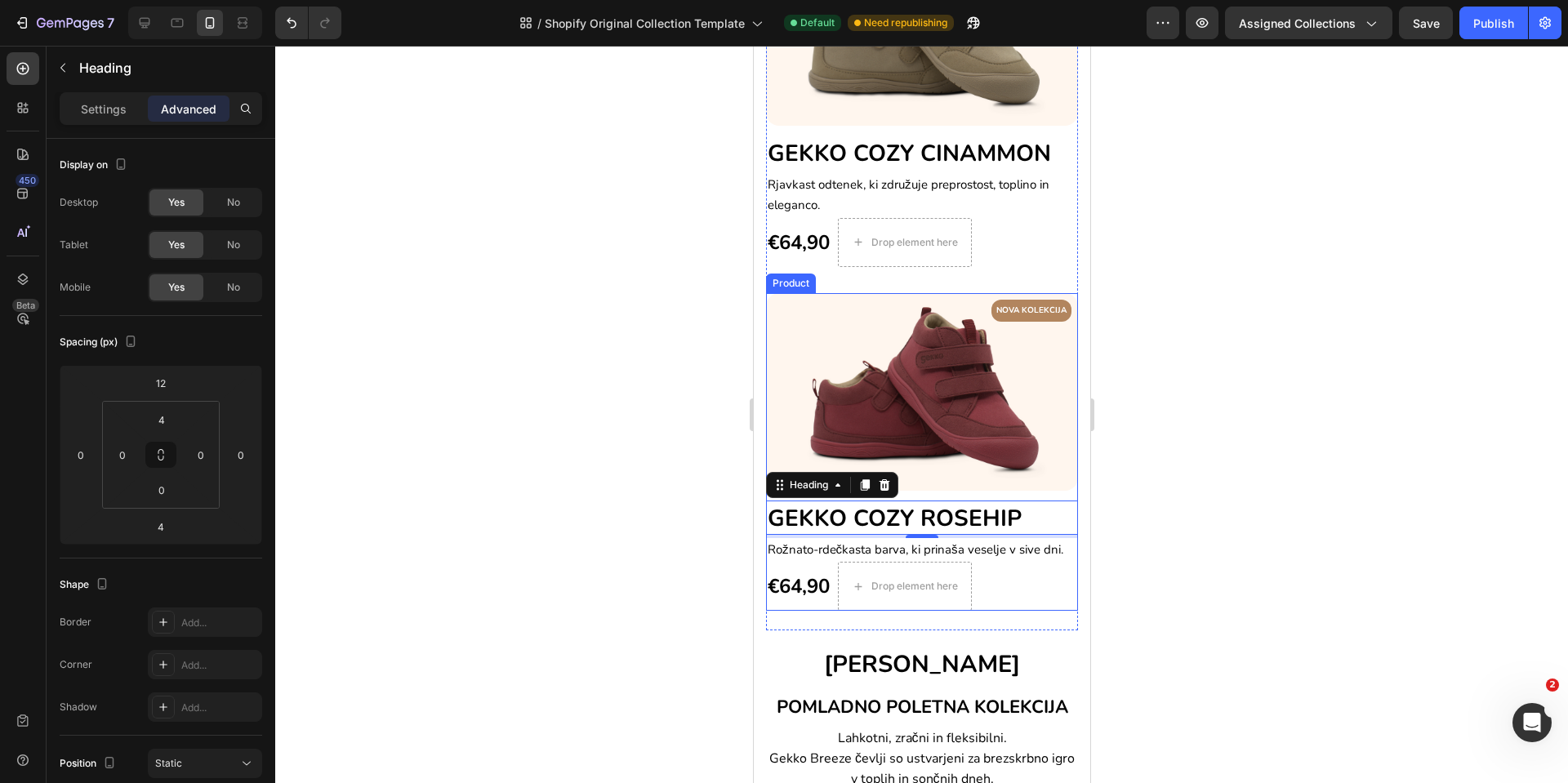
click at [1052, 473] on div "NOVA KOLEKCIJA Text block Row Image GEKKO COZY ROSEHIP Heading 4 Rožnato-rdečka…" at bounding box center [921, 452] width 312 height 318
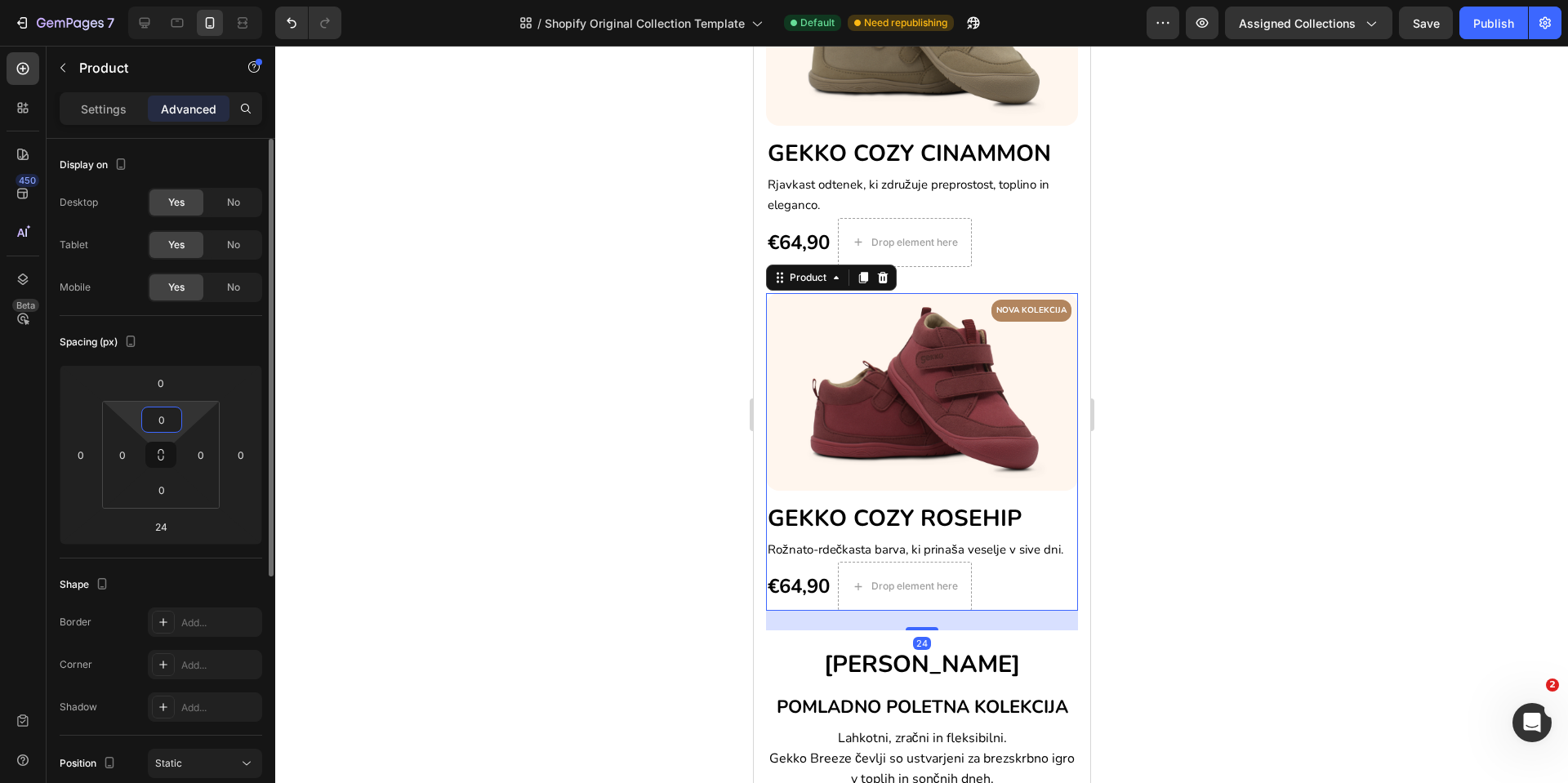
click at [148, 424] on input "0" at bounding box center [161, 420] width 33 height 24
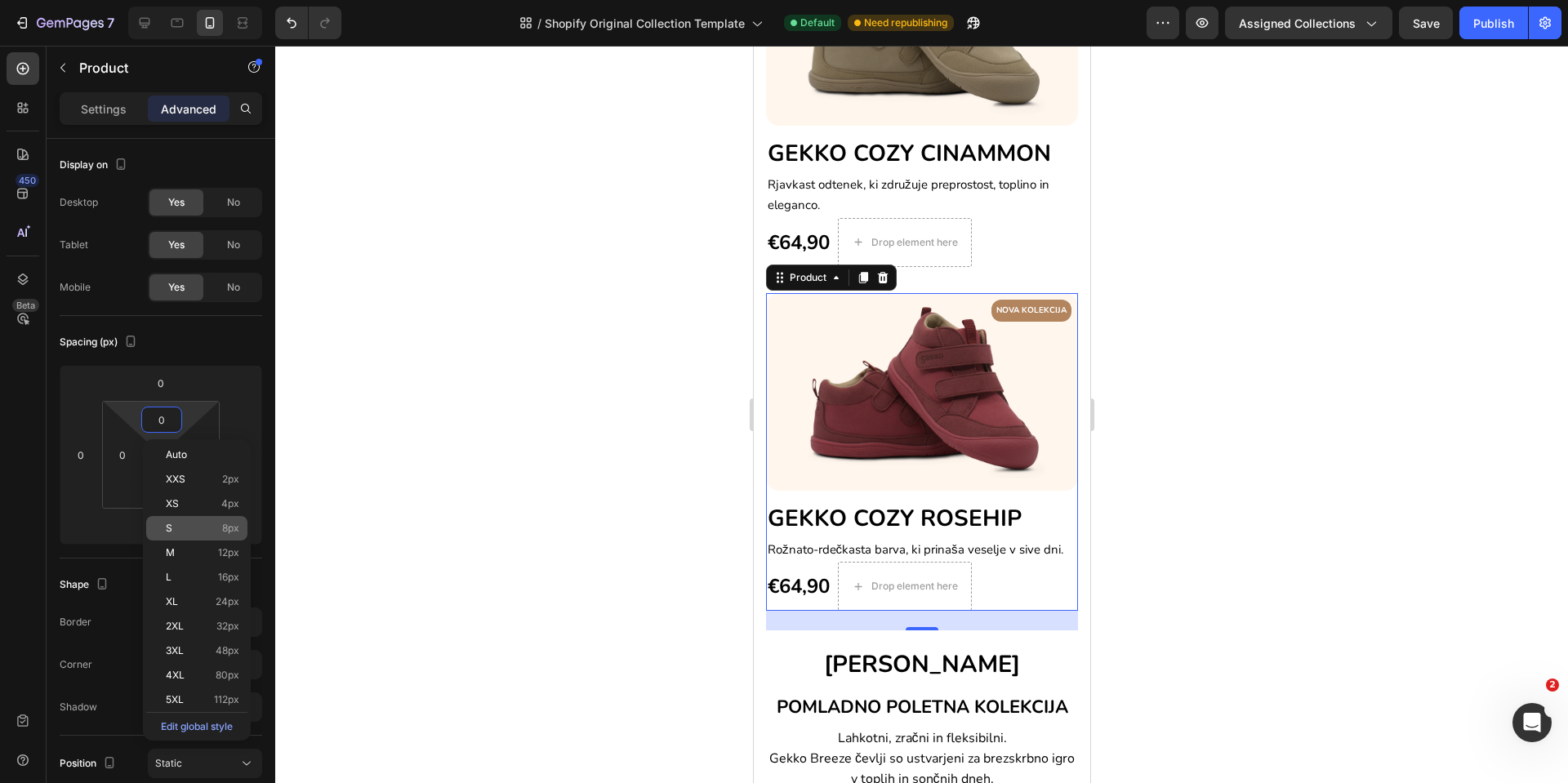
click at [175, 517] on div "S 8px" at bounding box center [197, 528] width 102 height 24
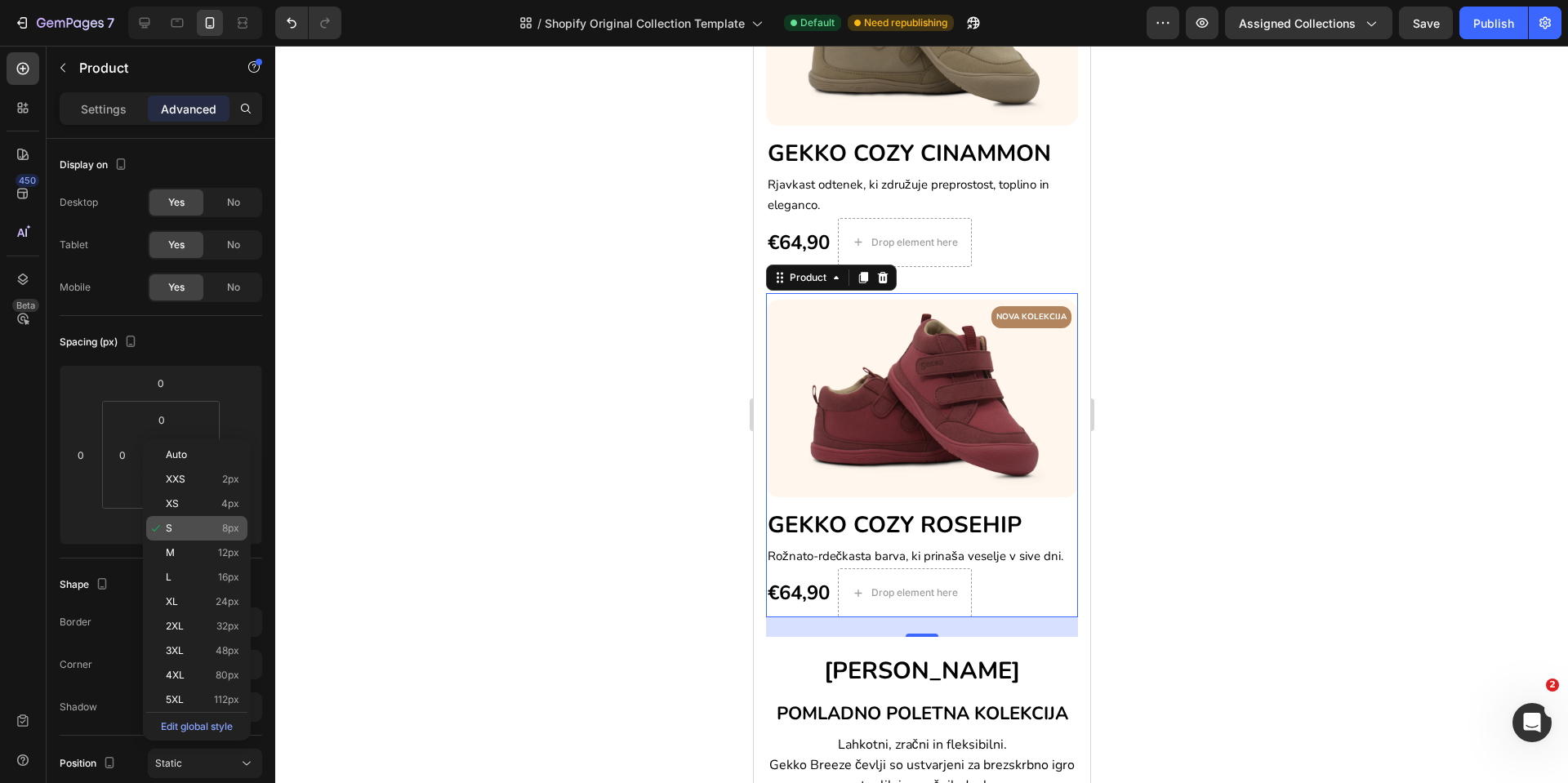
type input "8"
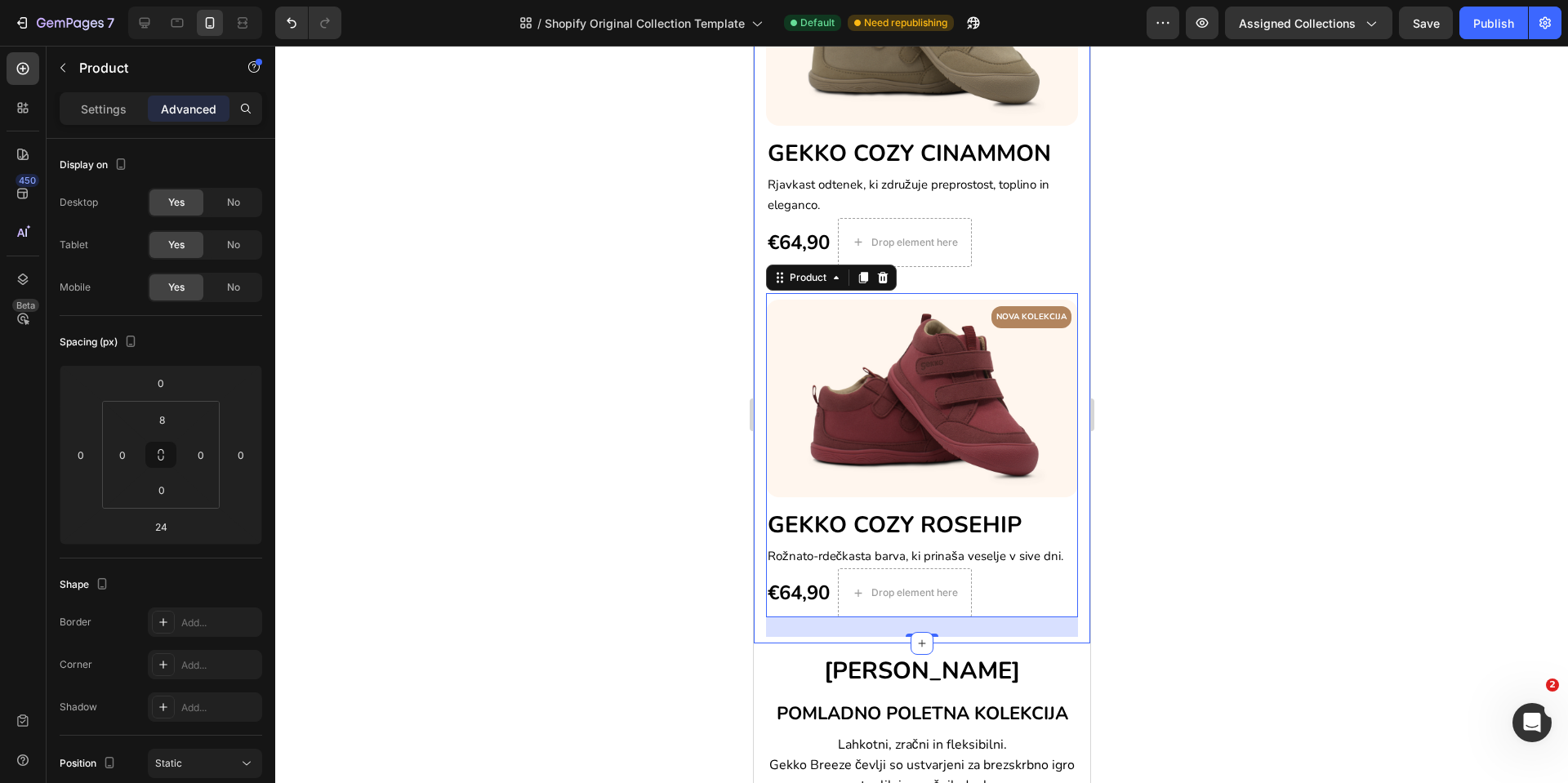
click at [1069, 500] on div "NOVA KOLEKCIJA Text block Row Image GEKKO COZY CINAMMON Heading Rjavkast odtene…" at bounding box center [921, 281] width 336 height 725
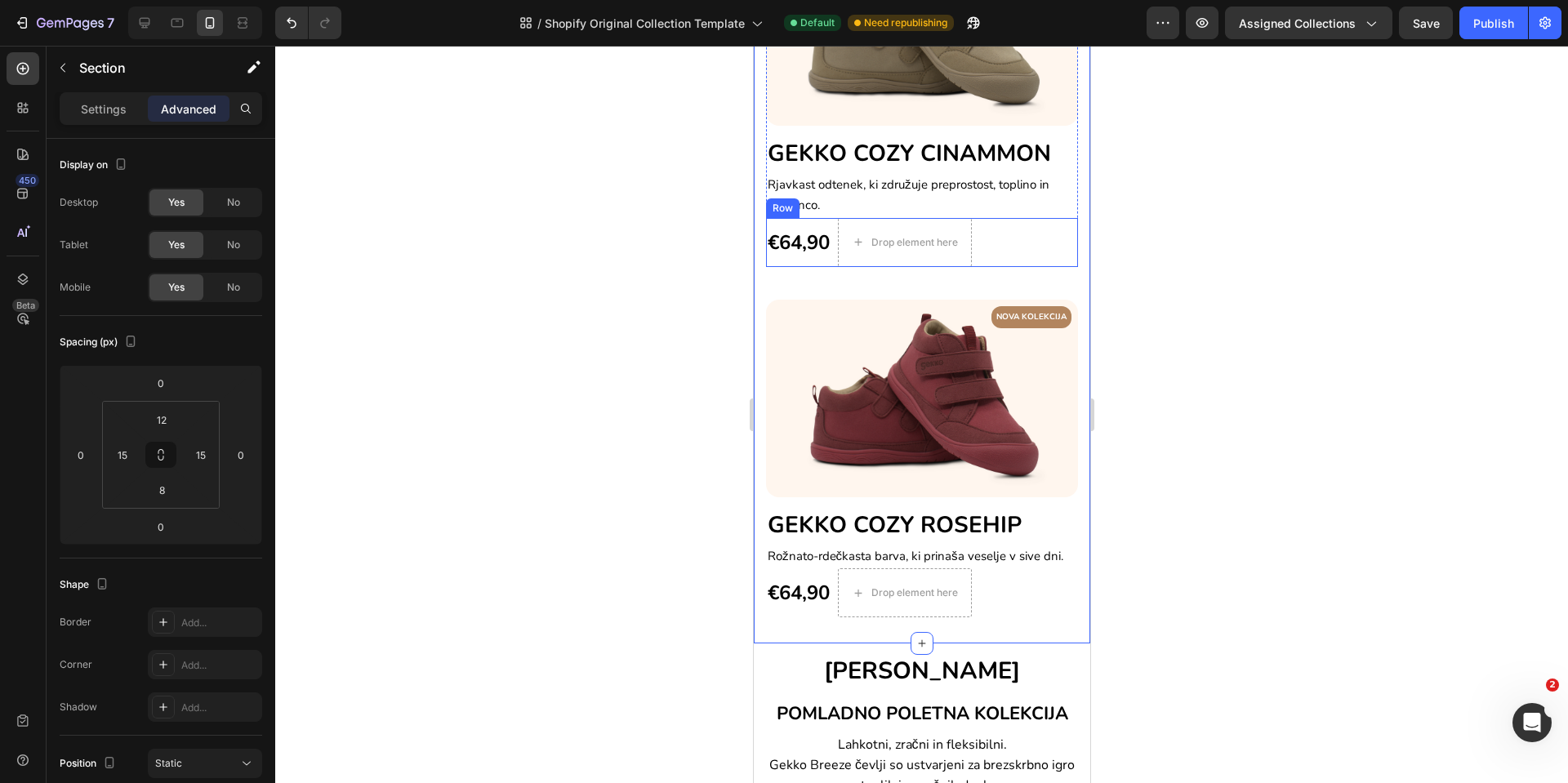
click at [777, 250] on div "€64,90 (P) Price (P) Price" at bounding box center [798, 243] width 65 height 49
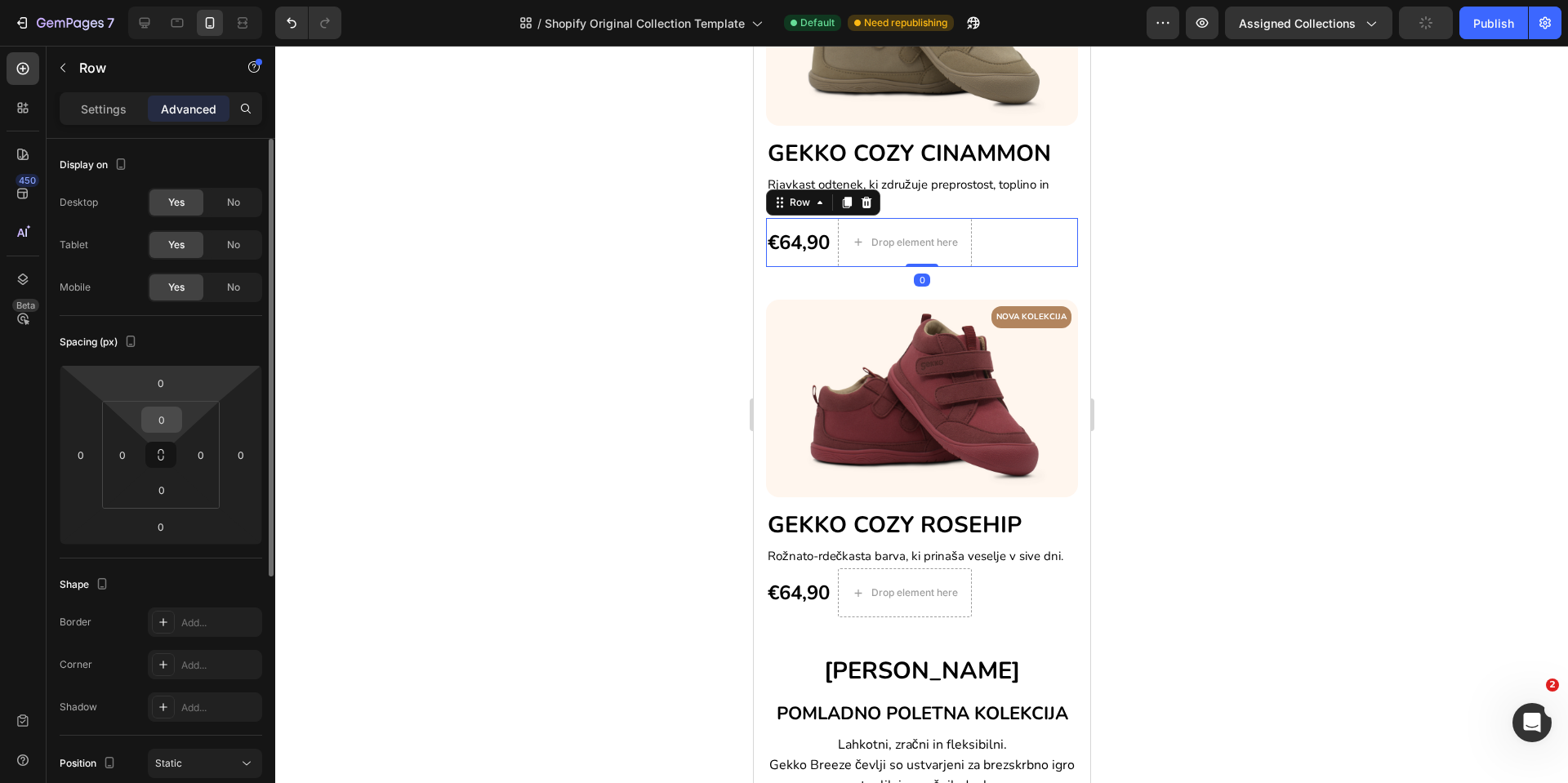
click at [153, 419] on input "0" at bounding box center [161, 420] width 33 height 24
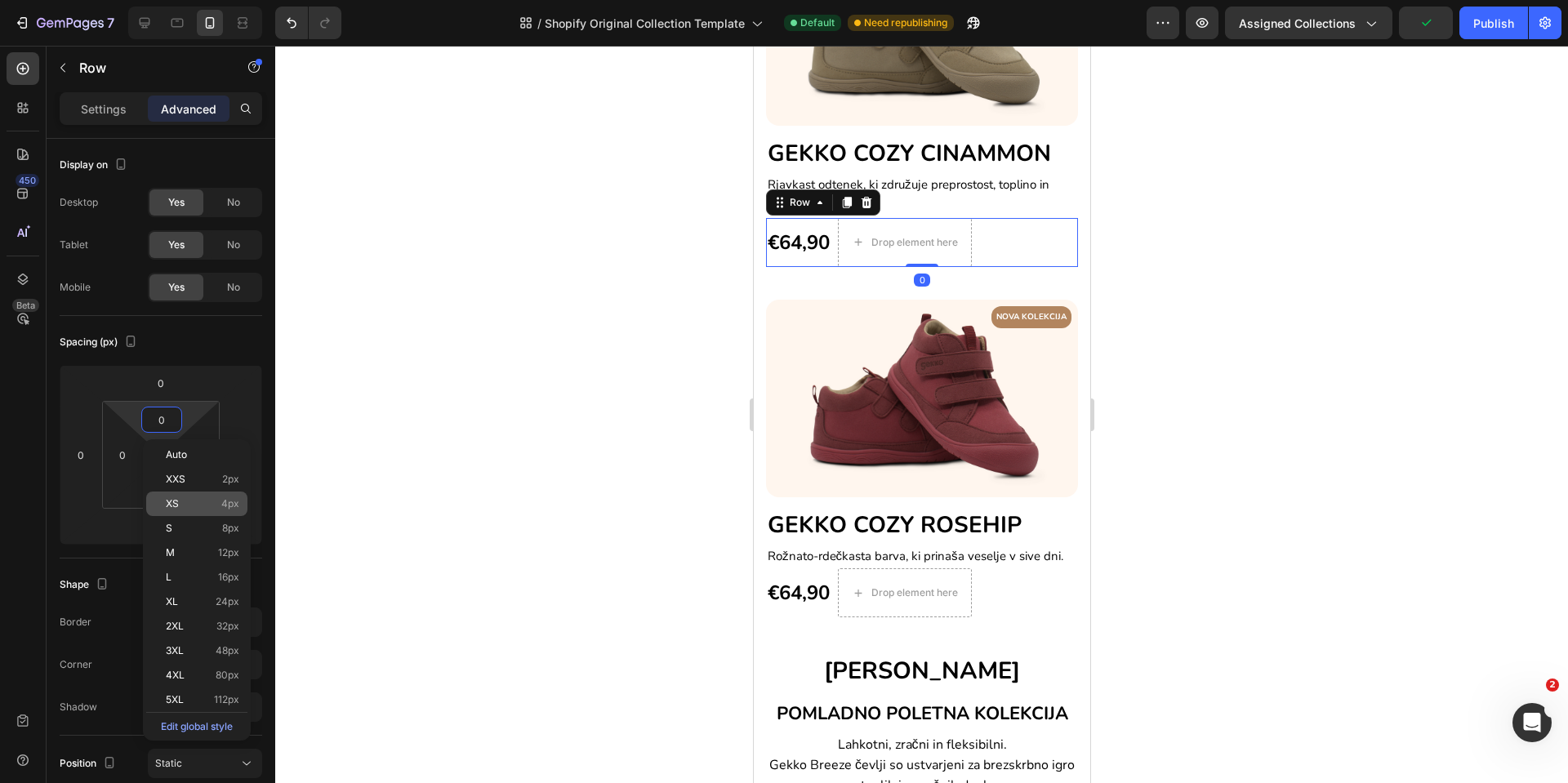
click at [185, 496] on div "XS 4px" at bounding box center [197, 504] width 102 height 24
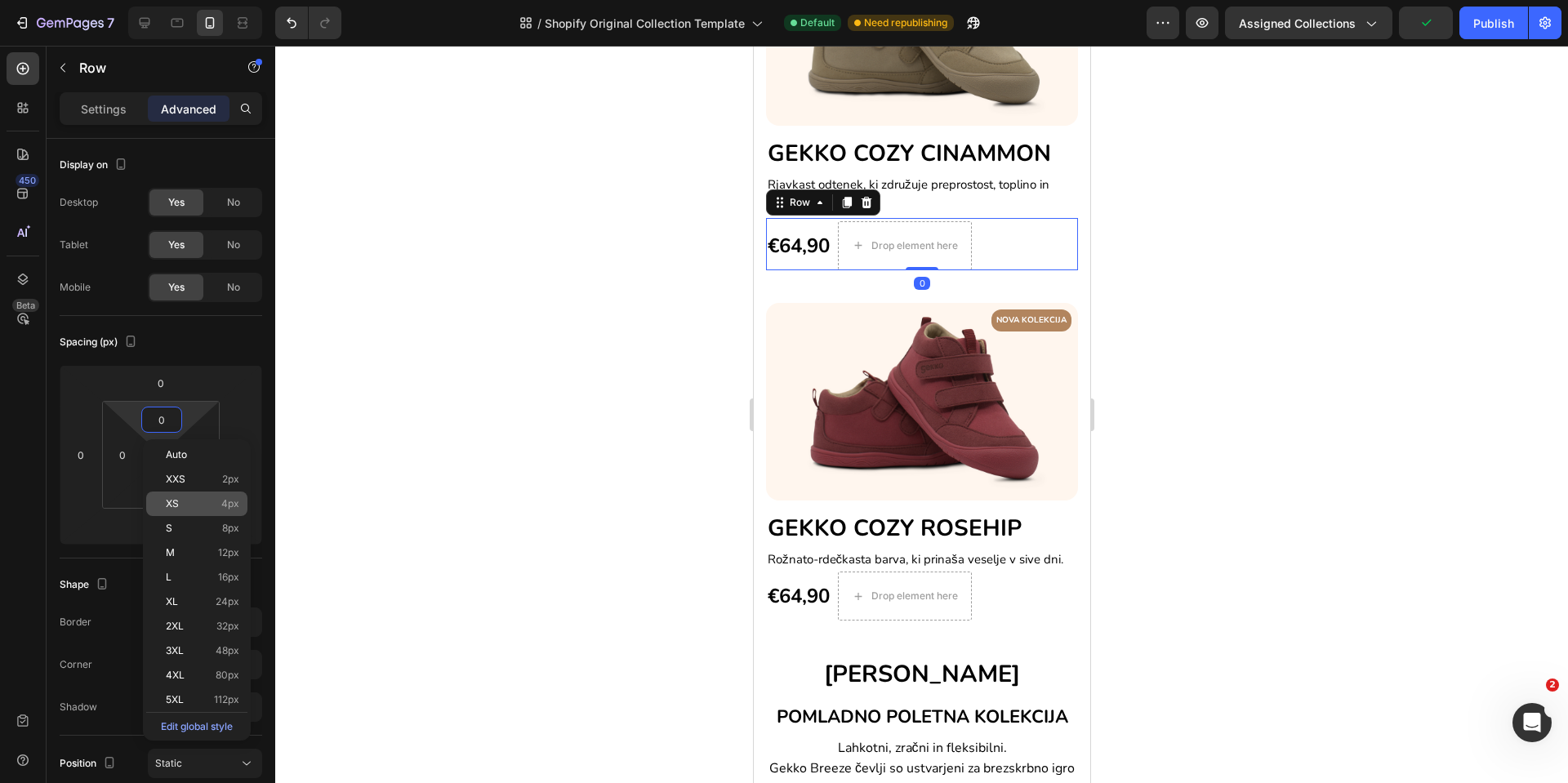
type input "4"
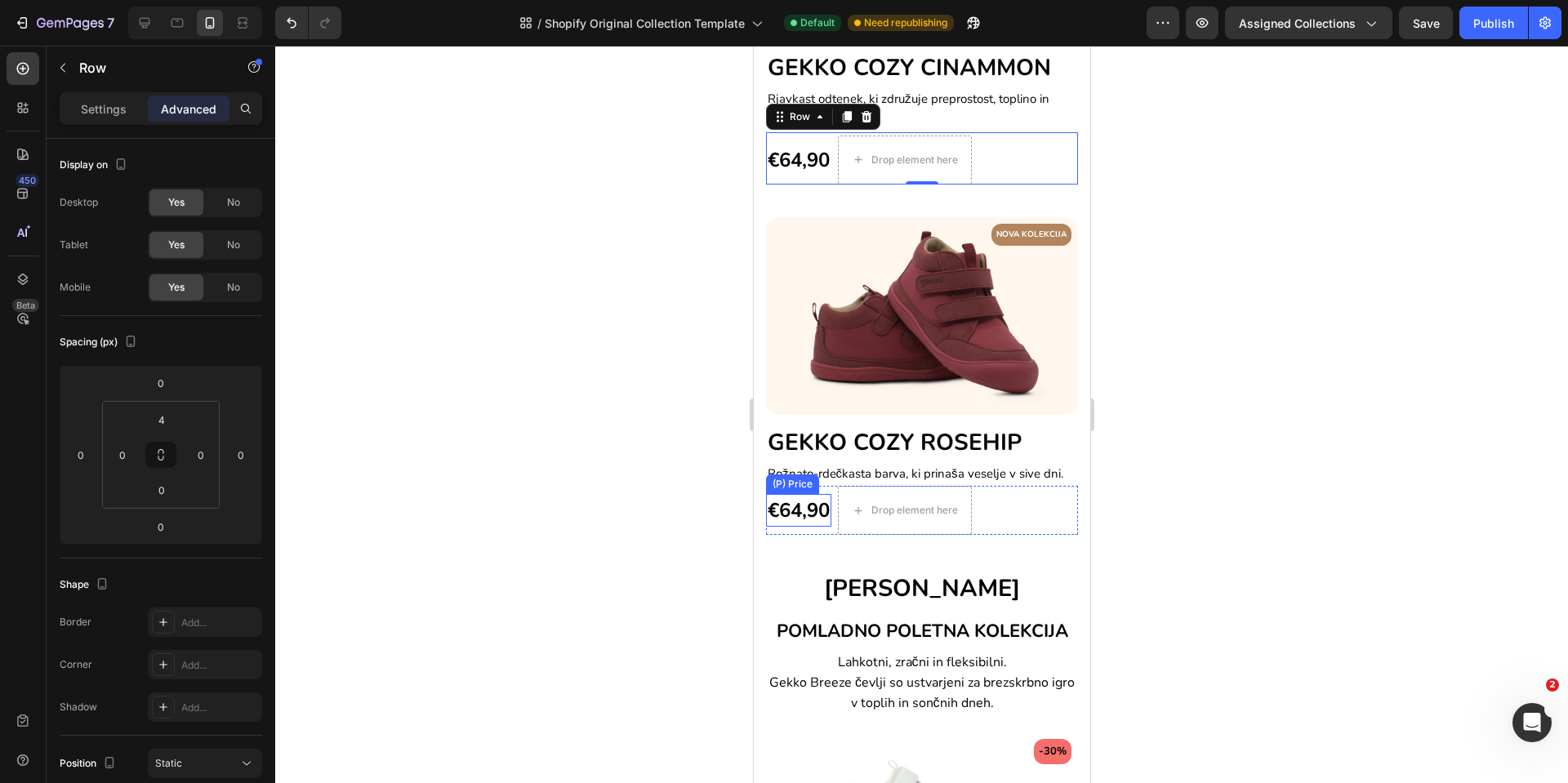
scroll to position [857, 0]
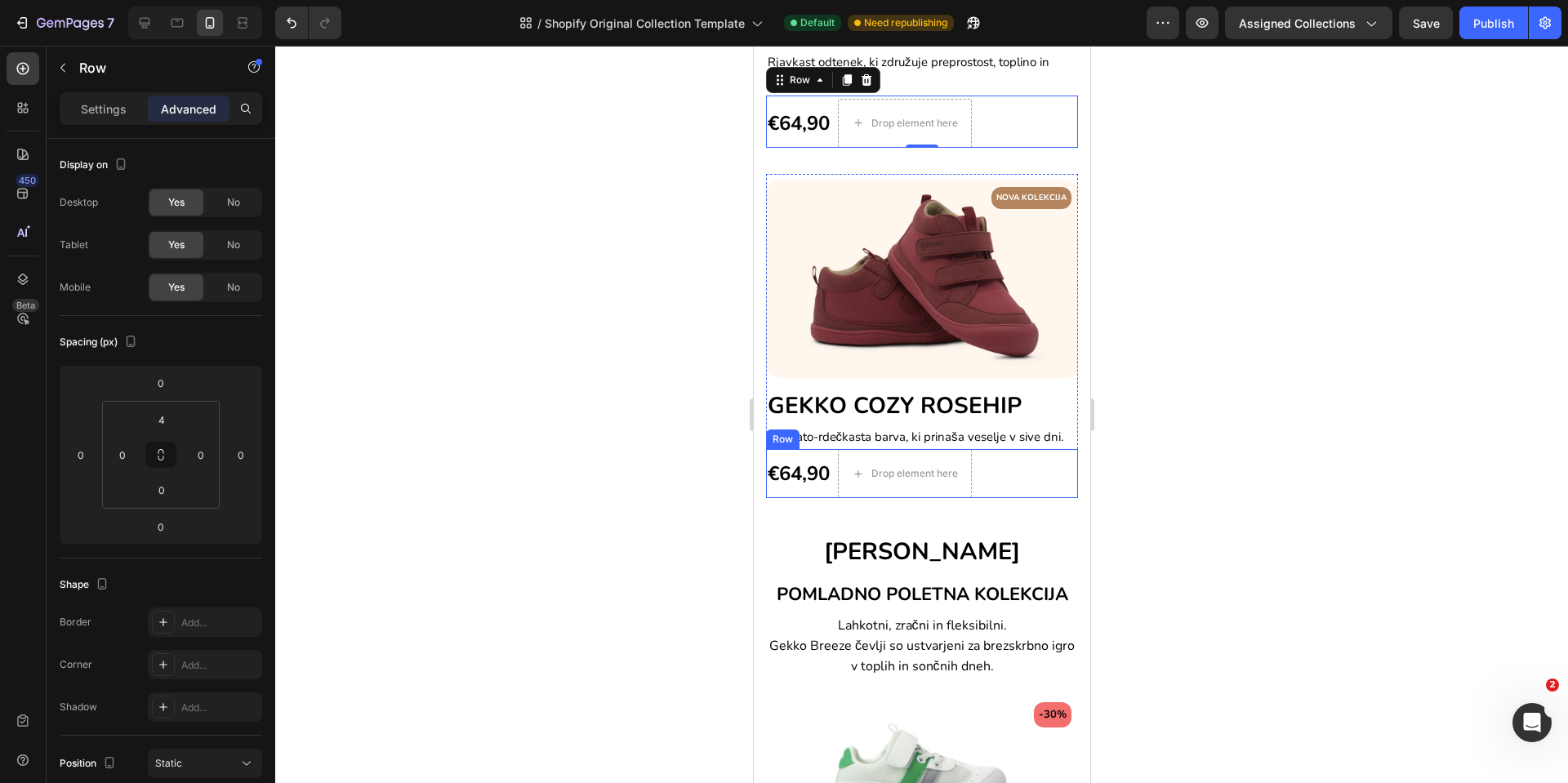
click at [782, 491] on div "€64,90 (P) Price (P) Price" at bounding box center [798, 474] width 65 height 49
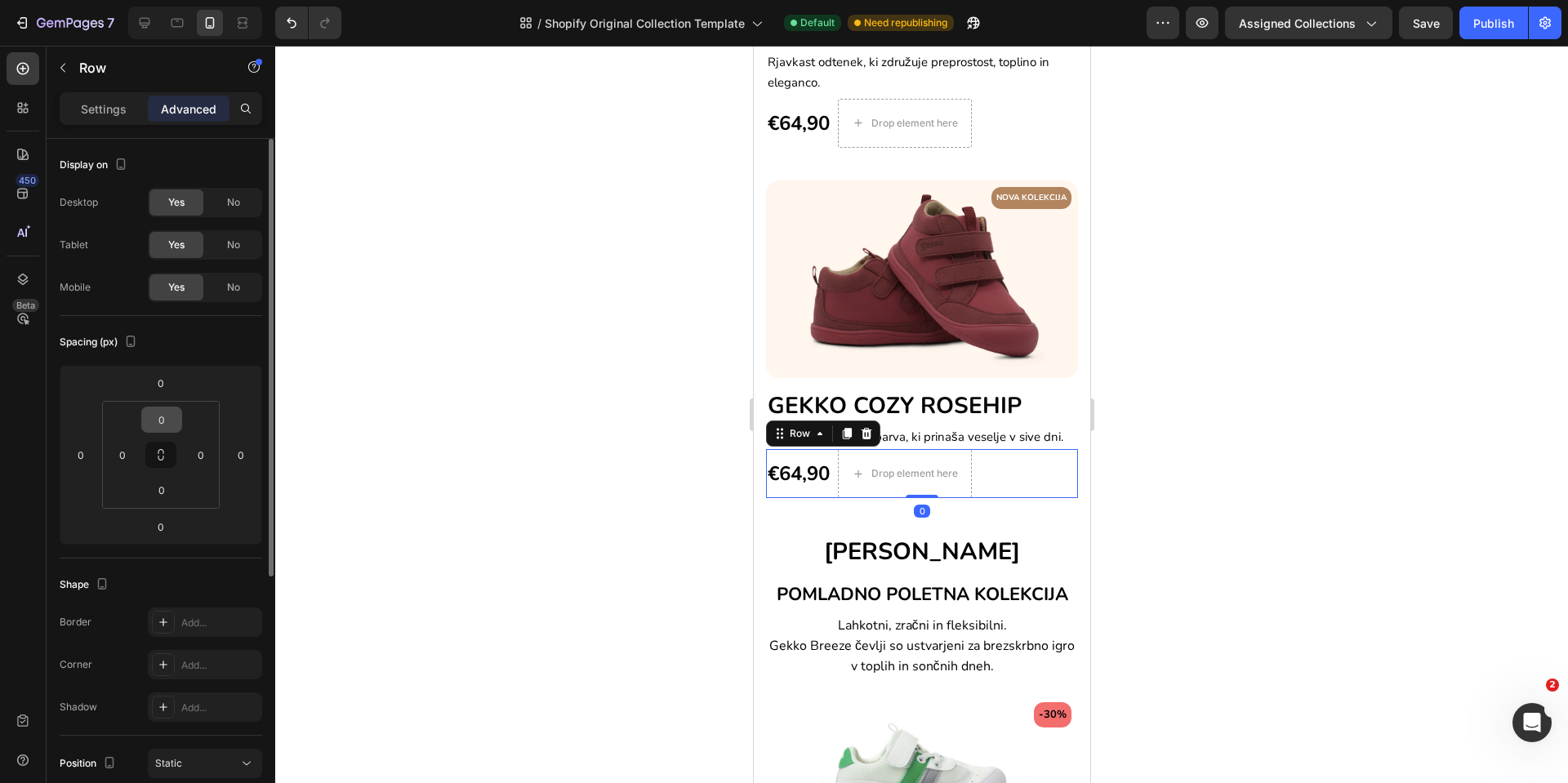
click at [162, 427] on input "0" at bounding box center [161, 420] width 33 height 24
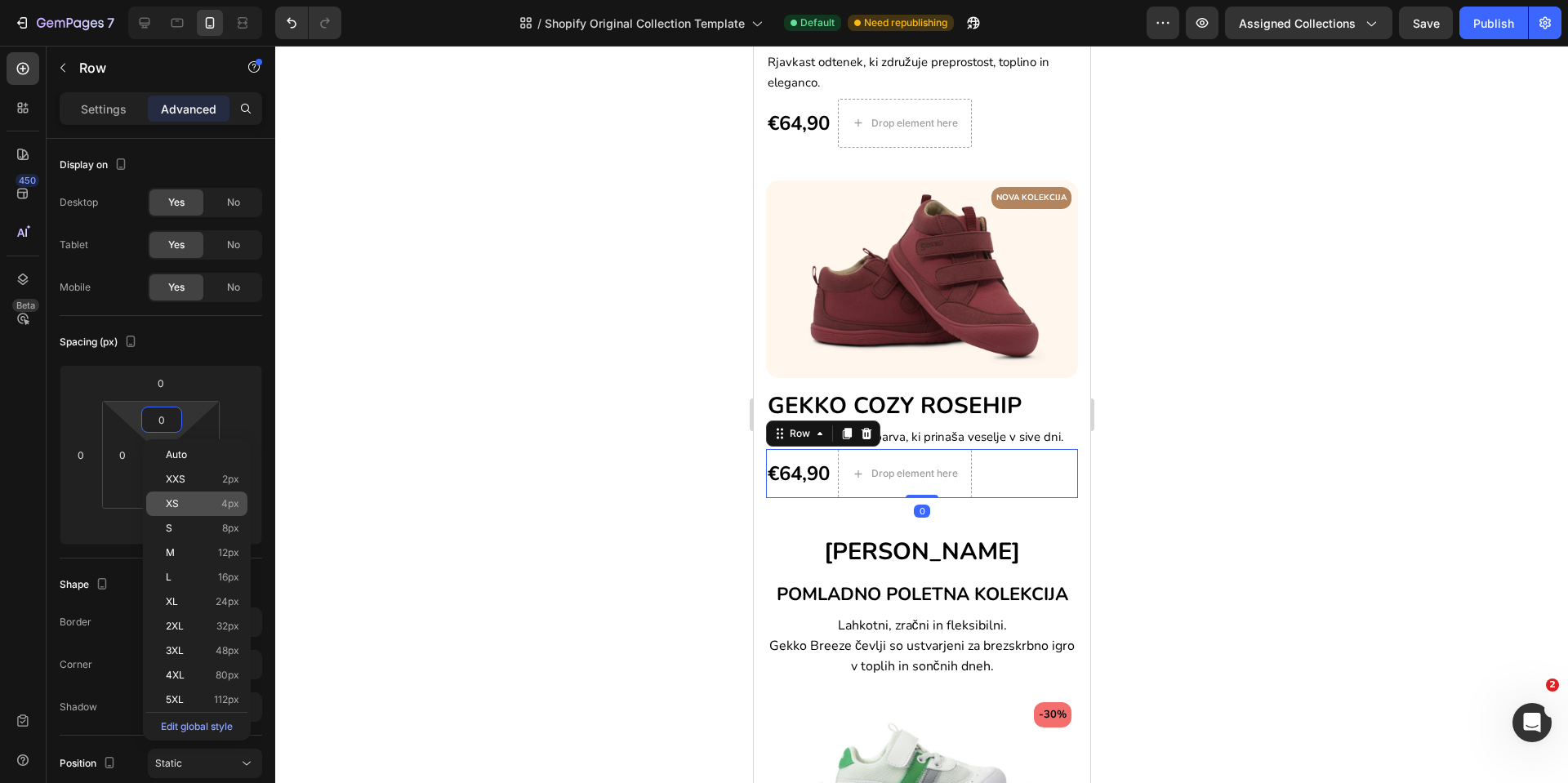
click at [171, 500] on span "XS" at bounding box center [172, 504] width 13 height 12
type input "4"
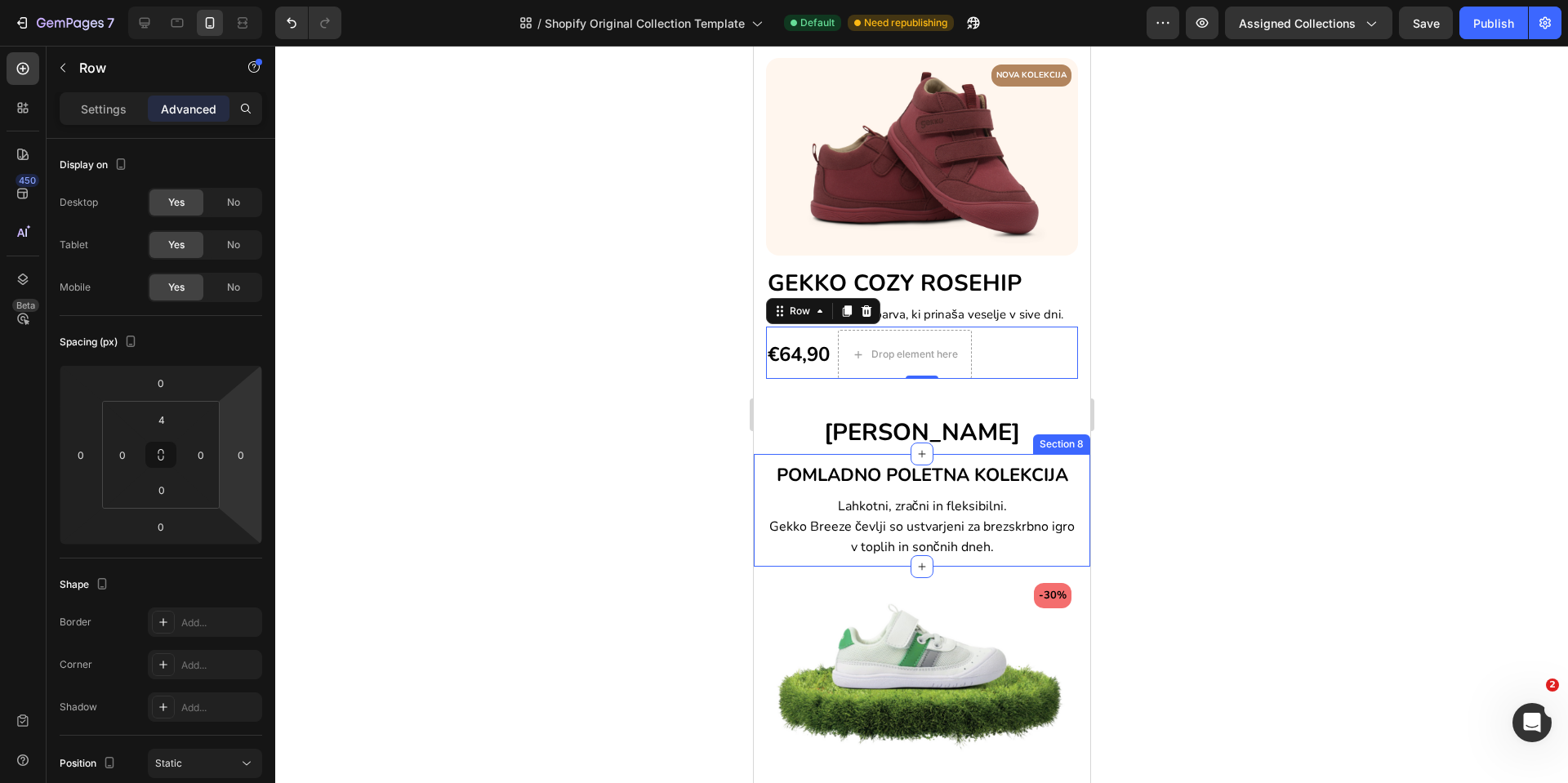
scroll to position [1103, 0]
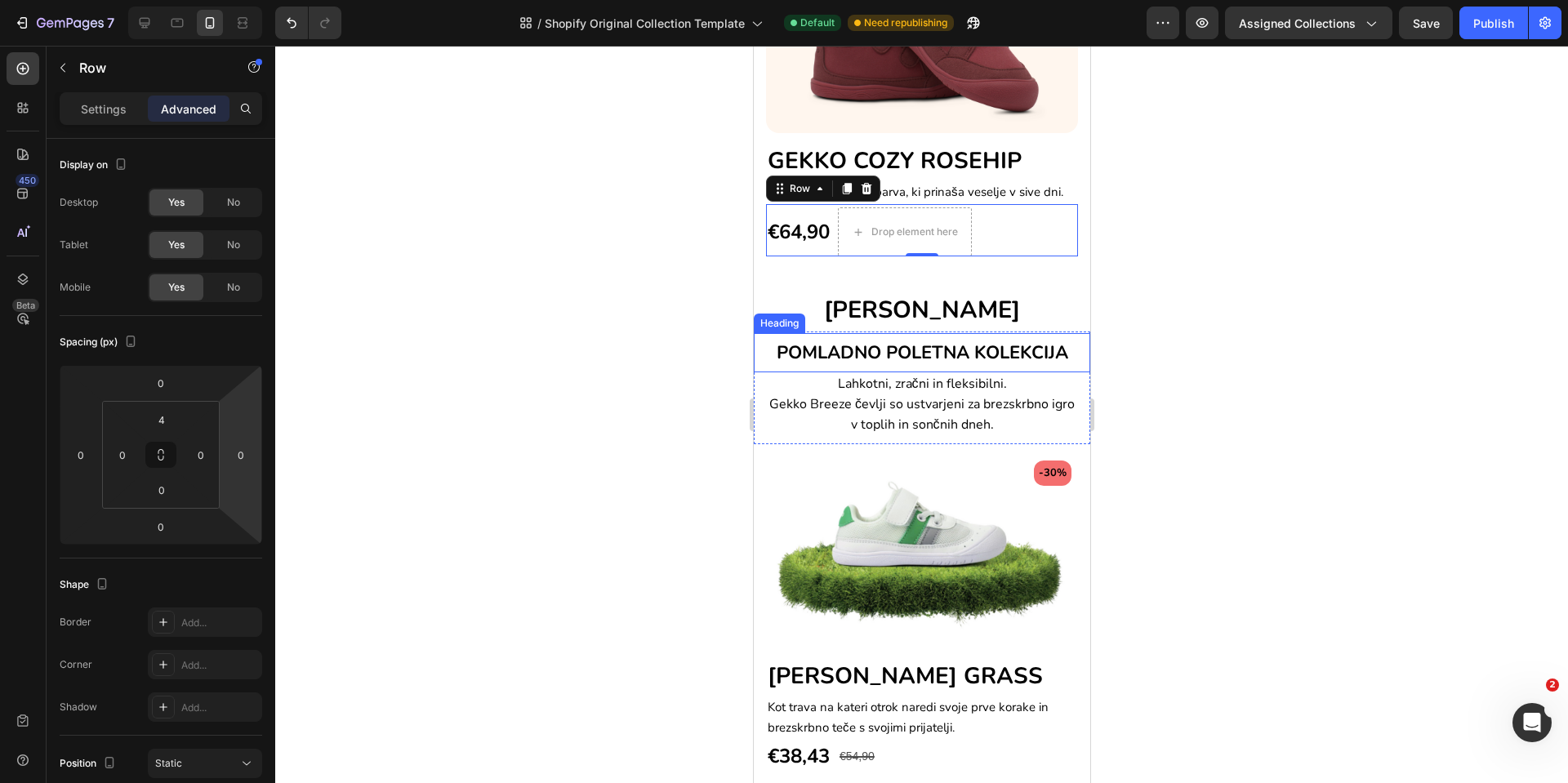
click at [776, 361] on span "POMLADNO POLETNA KOLEKCIJA" at bounding box center [922, 353] width 292 height 24
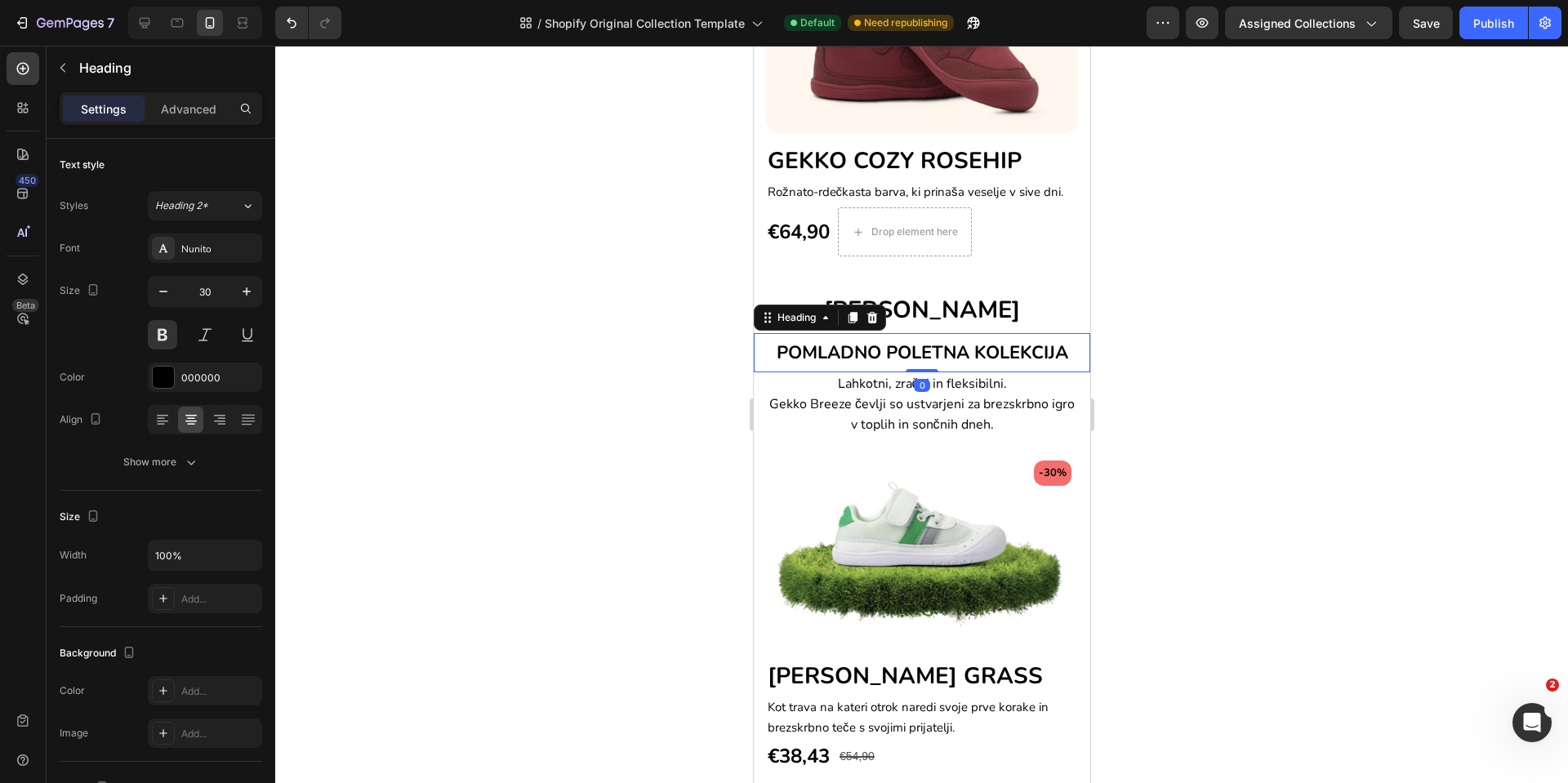
click at [189, 122] on div "Settings Advanced" at bounding box center [161, 109] width 203 height 33
click at [189, 114] on p "Advanced" at bounding box center [189, 109] width 55 height 17
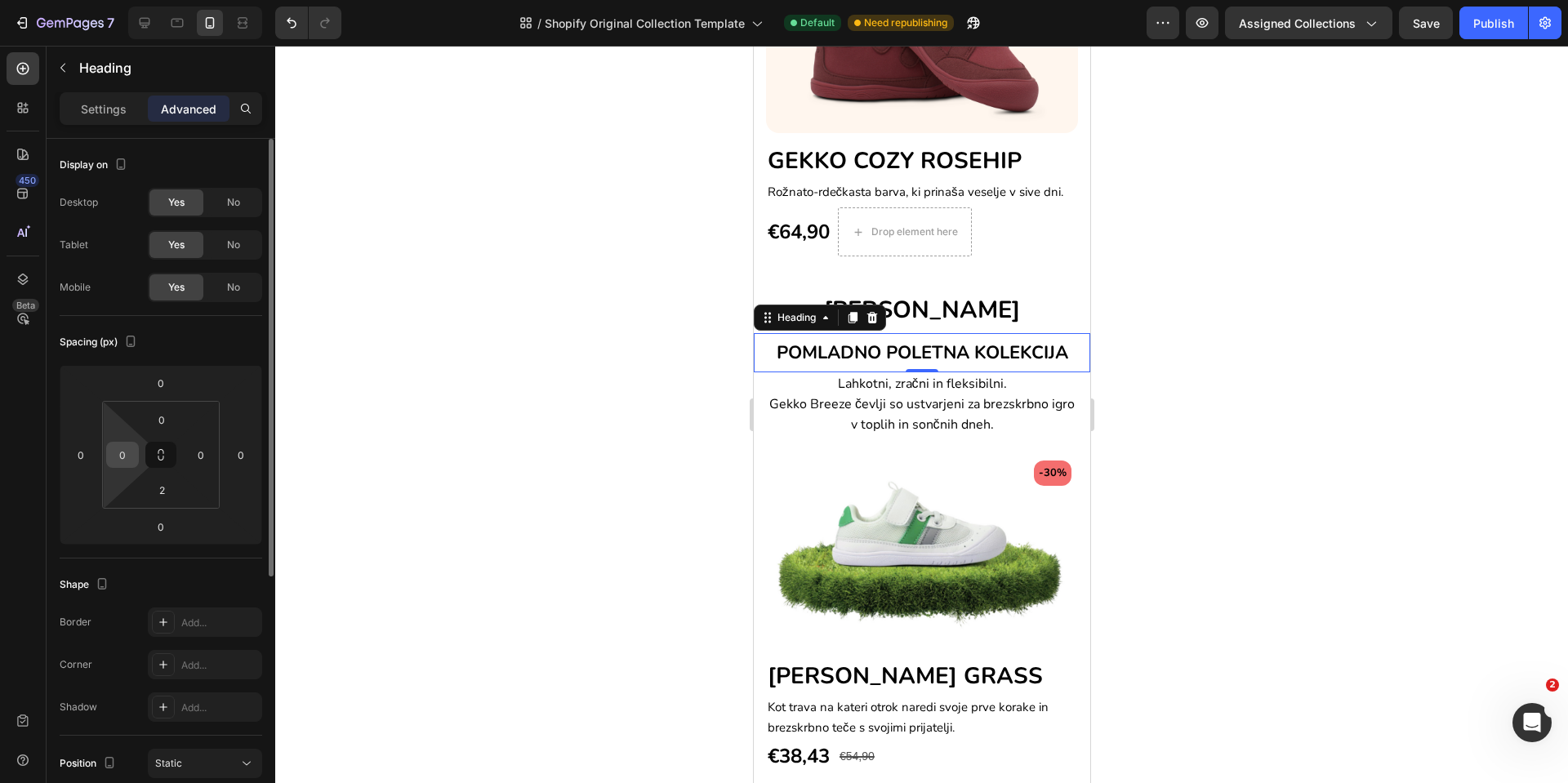
click at [121, 459] on input "0" at bounding box center [122, 454] width 24 height 24
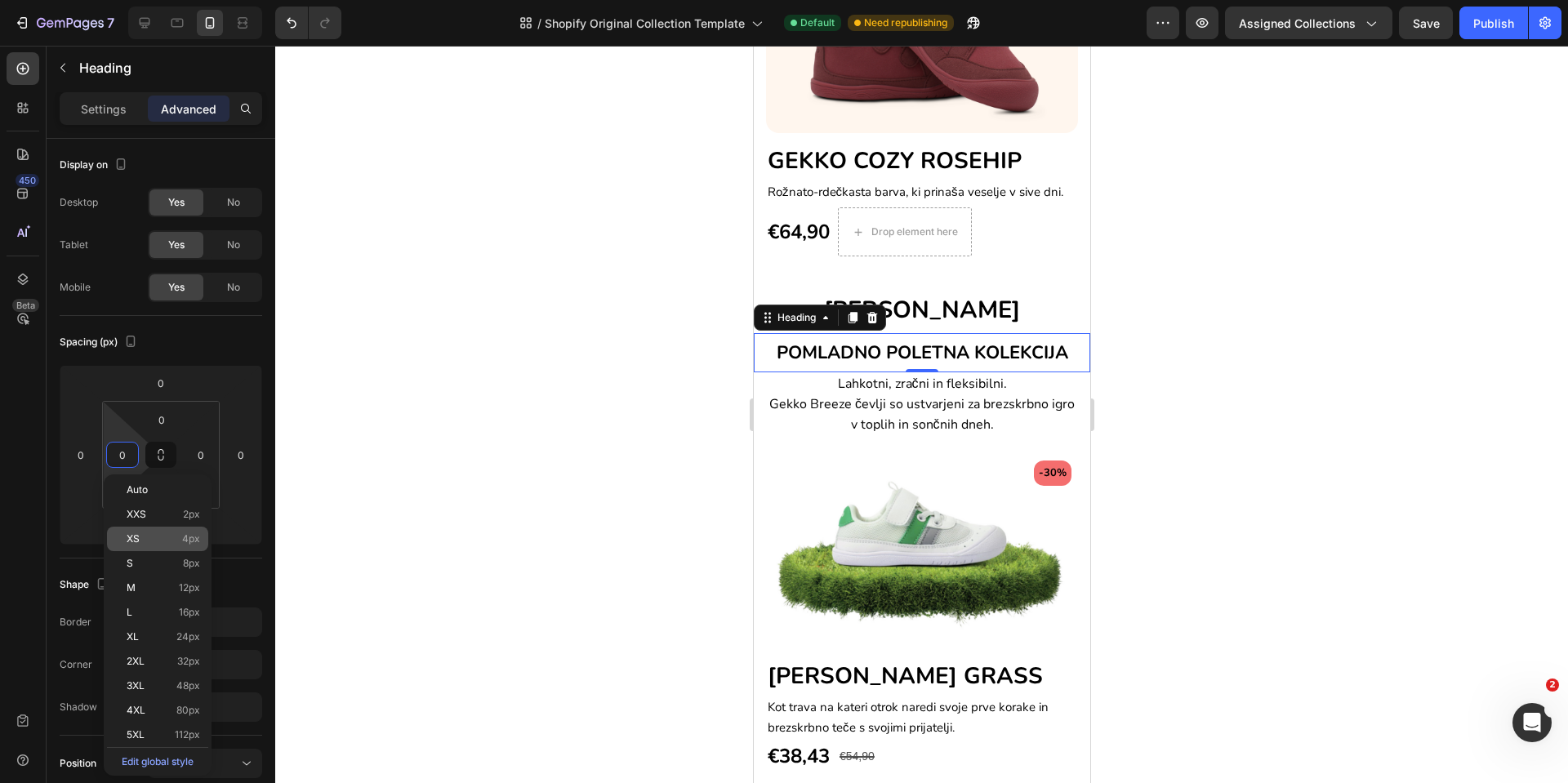
click at [137, 547] on div "XS 4px" at bounding box center [158, 538] width 102 height 24
type input "4"
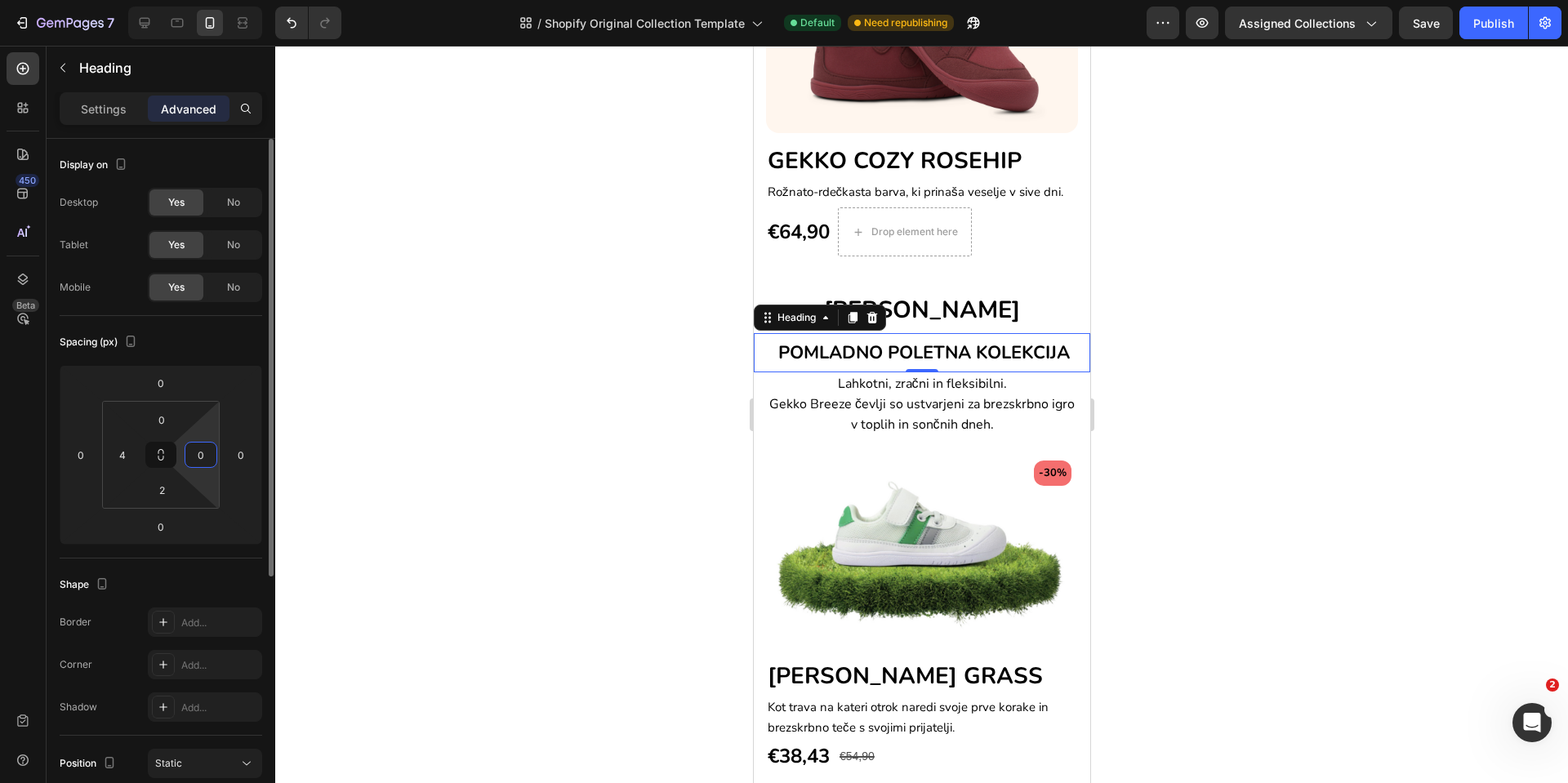
click at [198, 451] on input "0" at bounding box center [200, 454] width 24 height 24
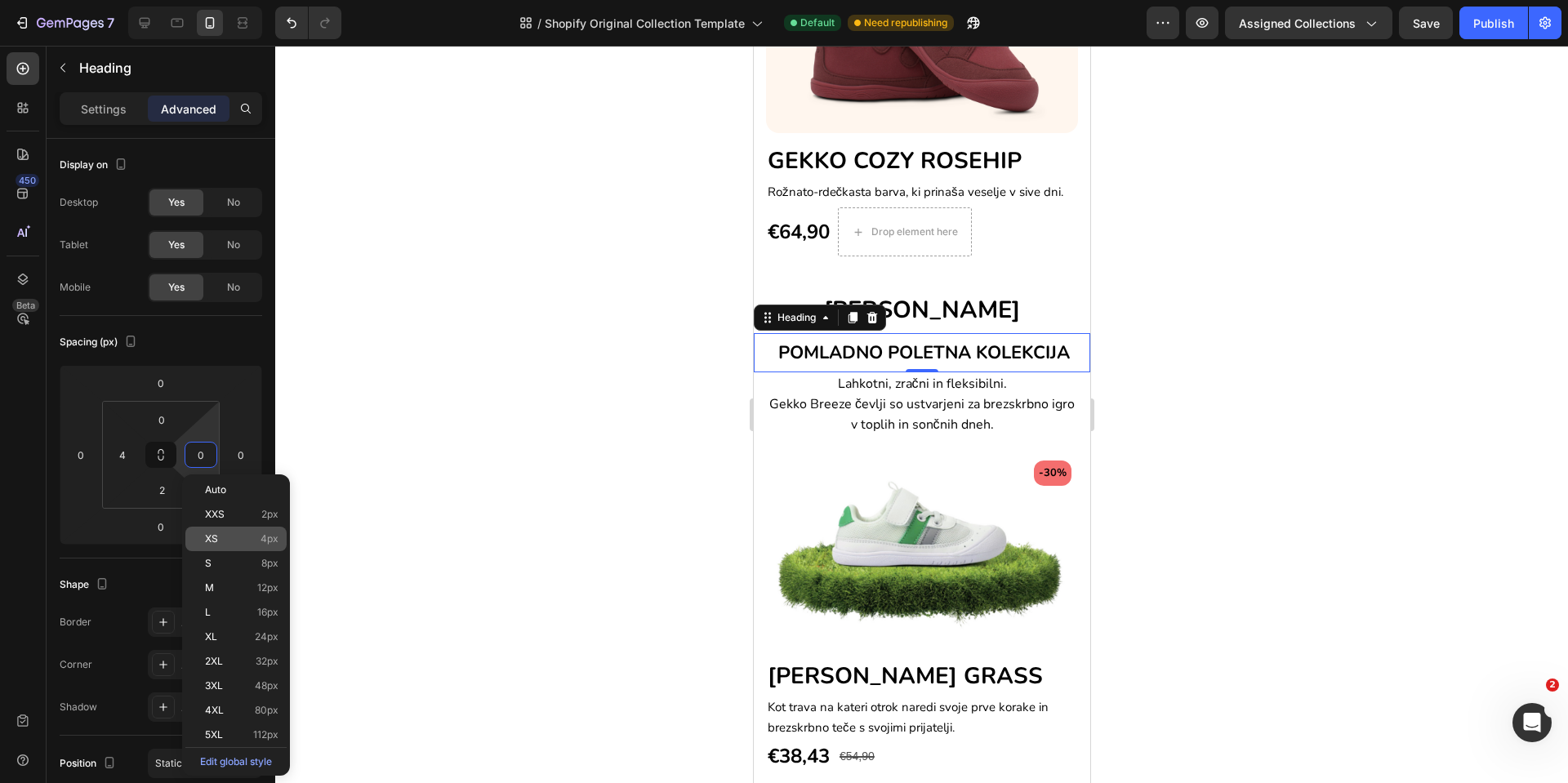
click at [228, 542] on p "XS 4px" at bounding box center [241, 539] width 73 height 12
type input "4"
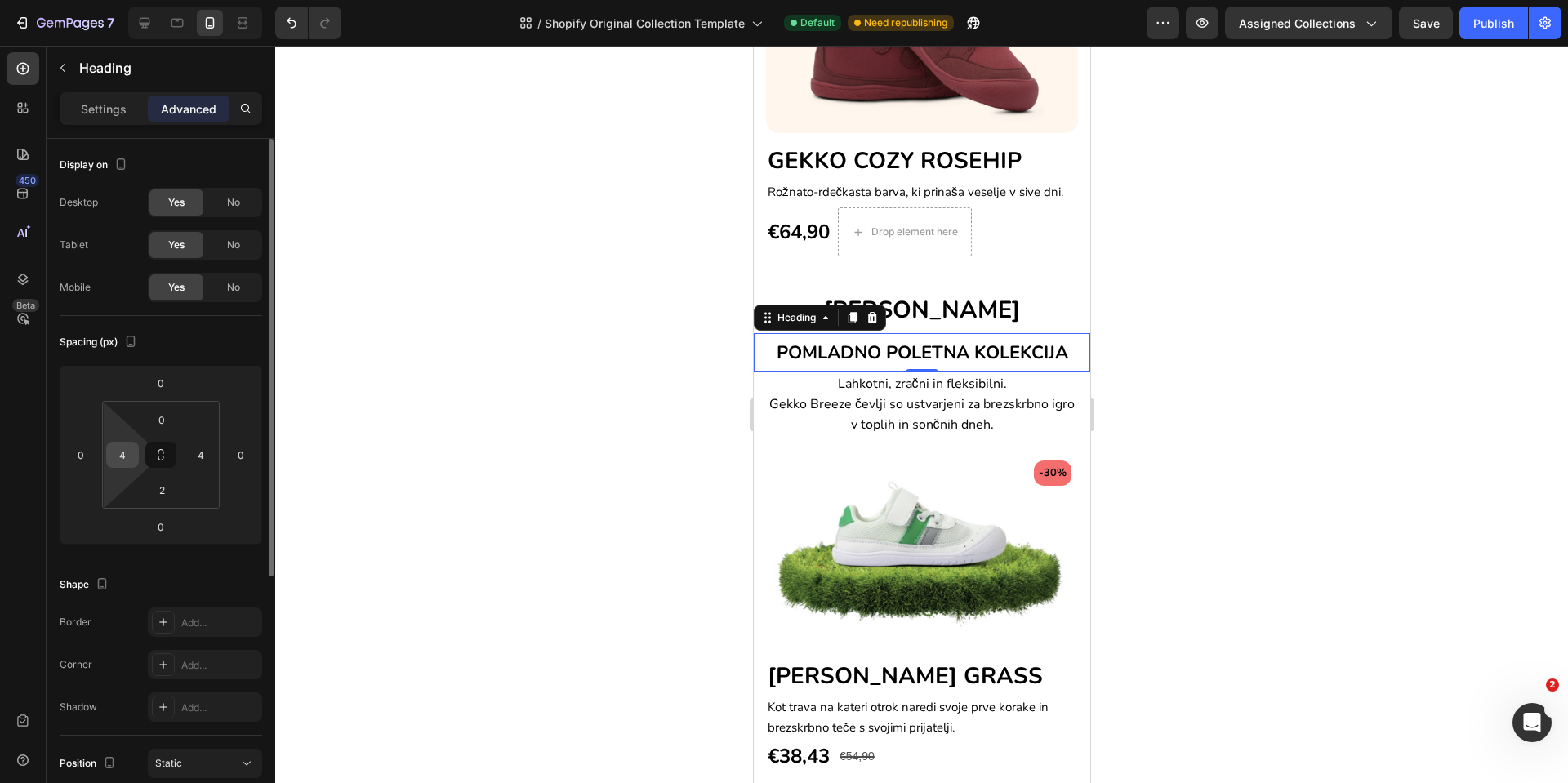
click at [131, 463] on input "4" at bounding box center [122, 454] width 24 height 24
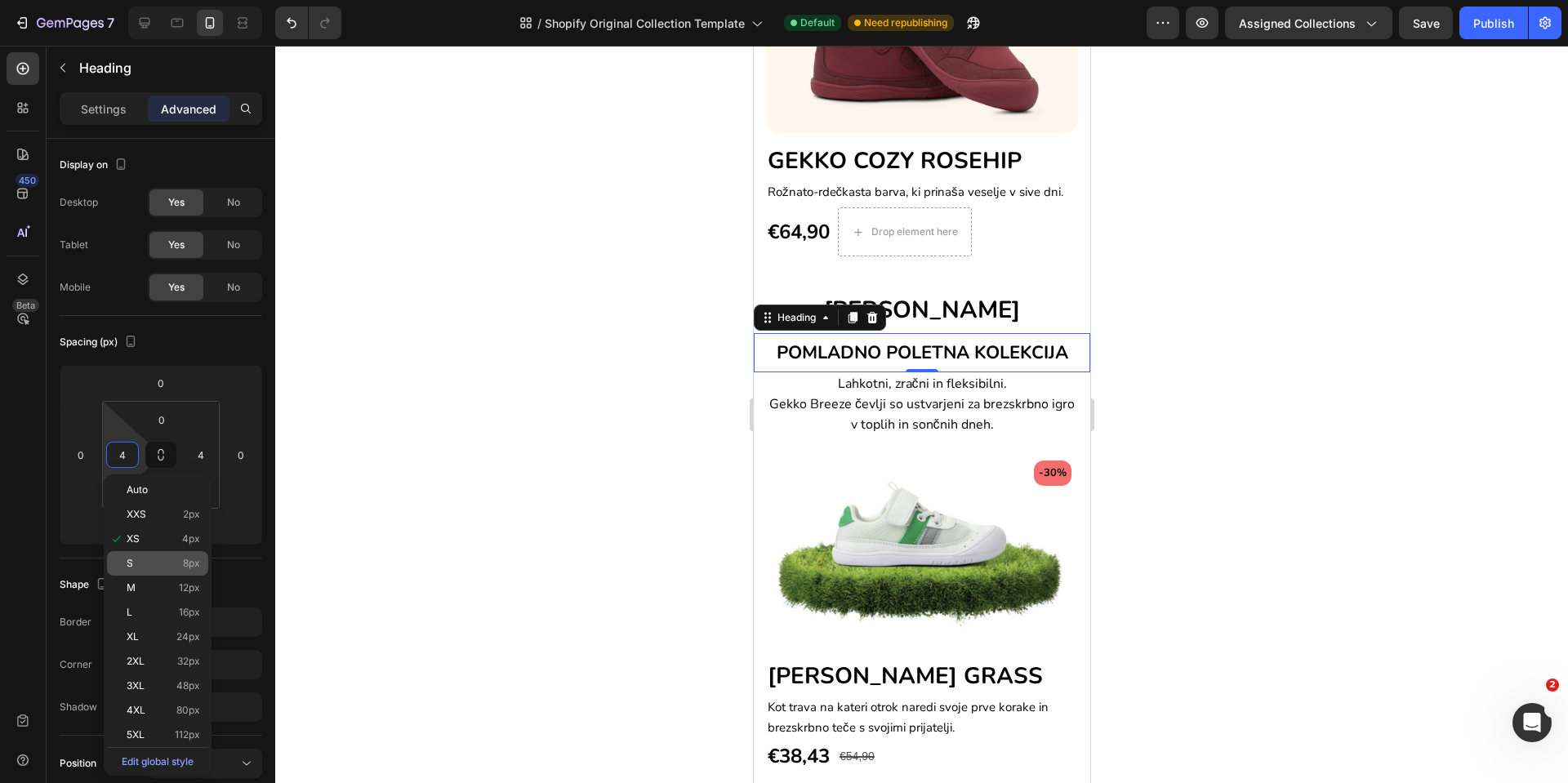
click at [154, 568] on p "S 8px" at bounding box center [163, 564] width 73 height 12
type input "8"
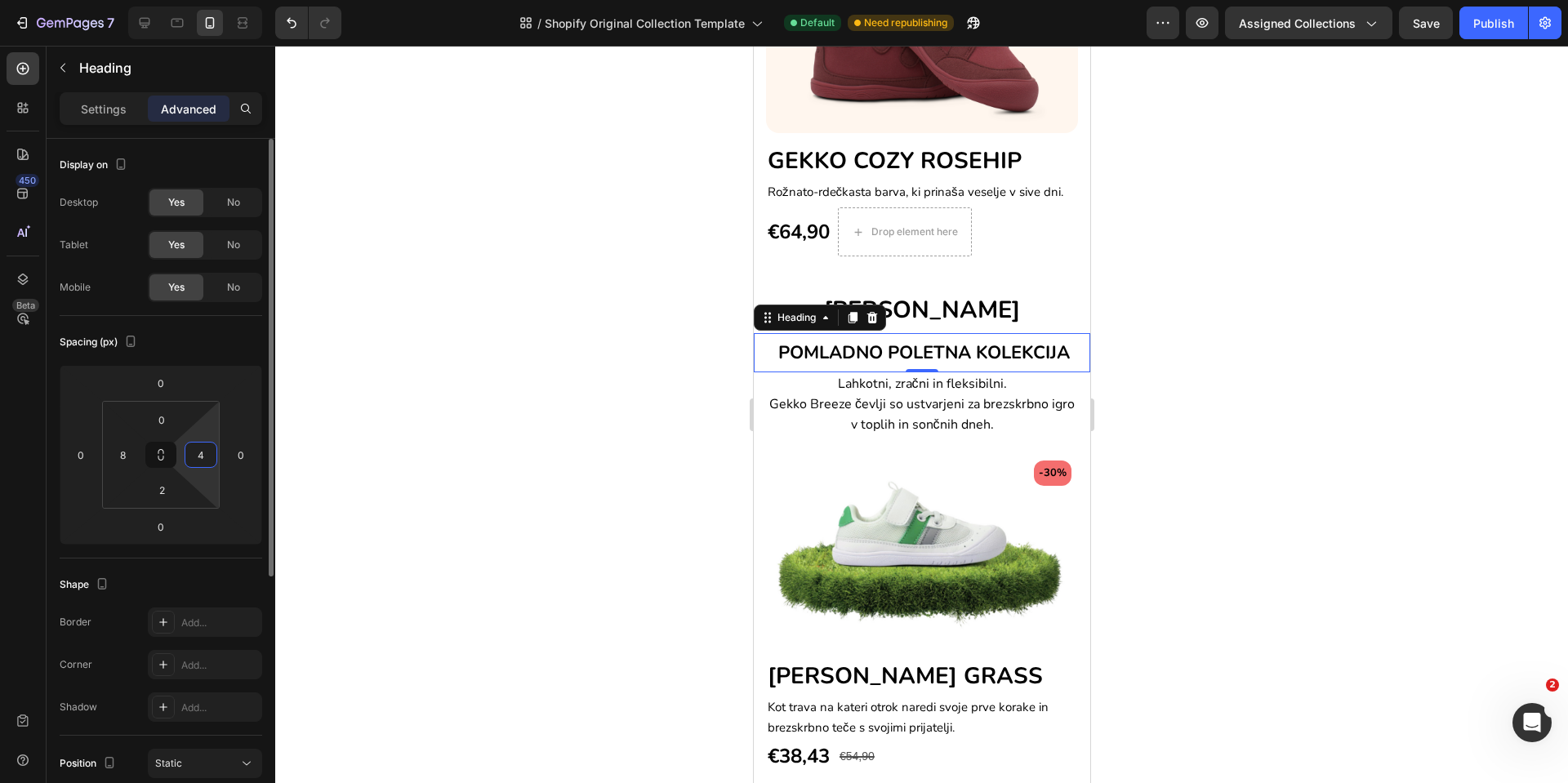
click at [201, 455] on input "4" at bounding box center [200, 454] width 24 height 24
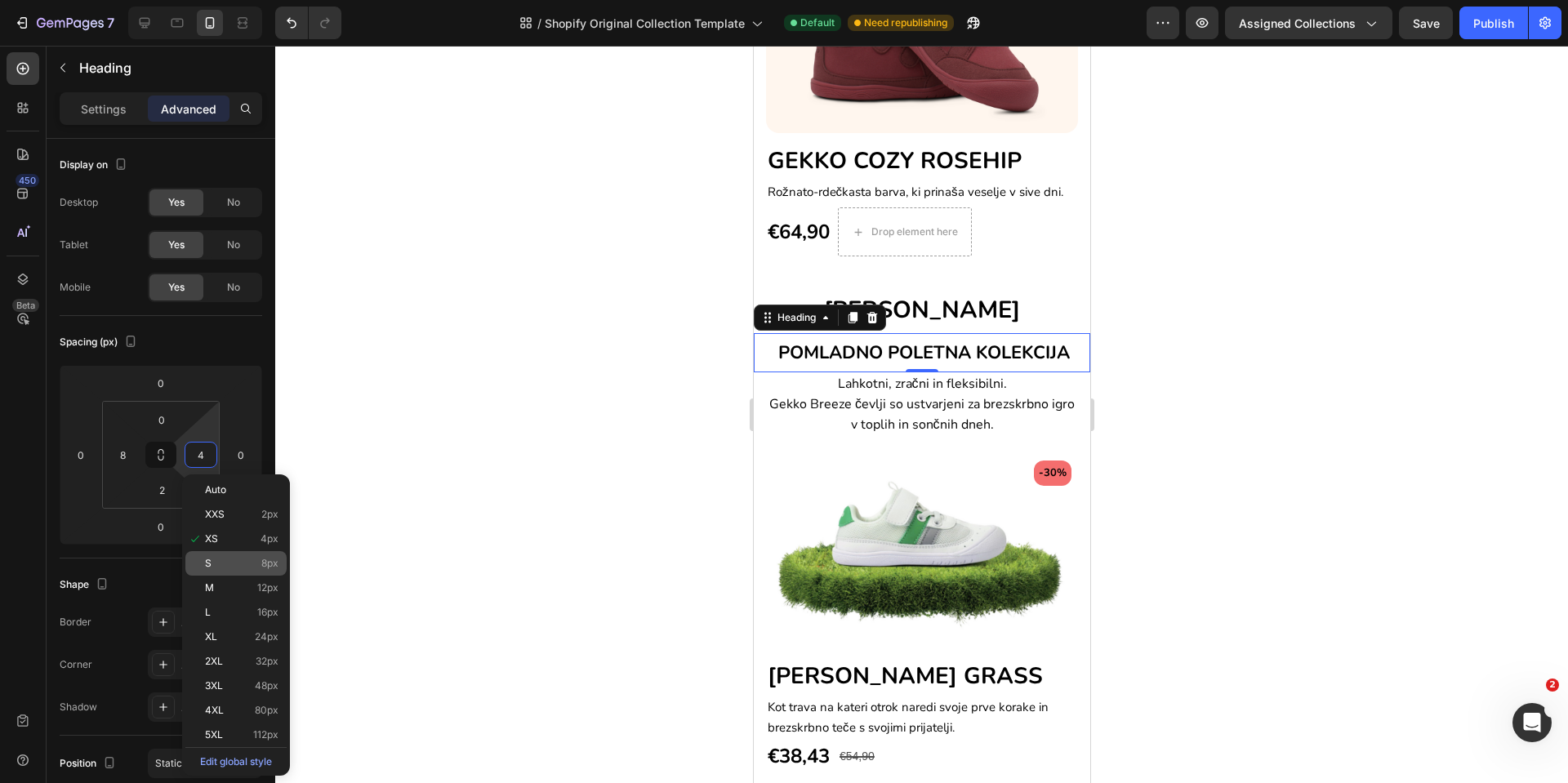
click at [201, 556] on div "S 8px" at bounding box center [237, 563] width 102 height 24
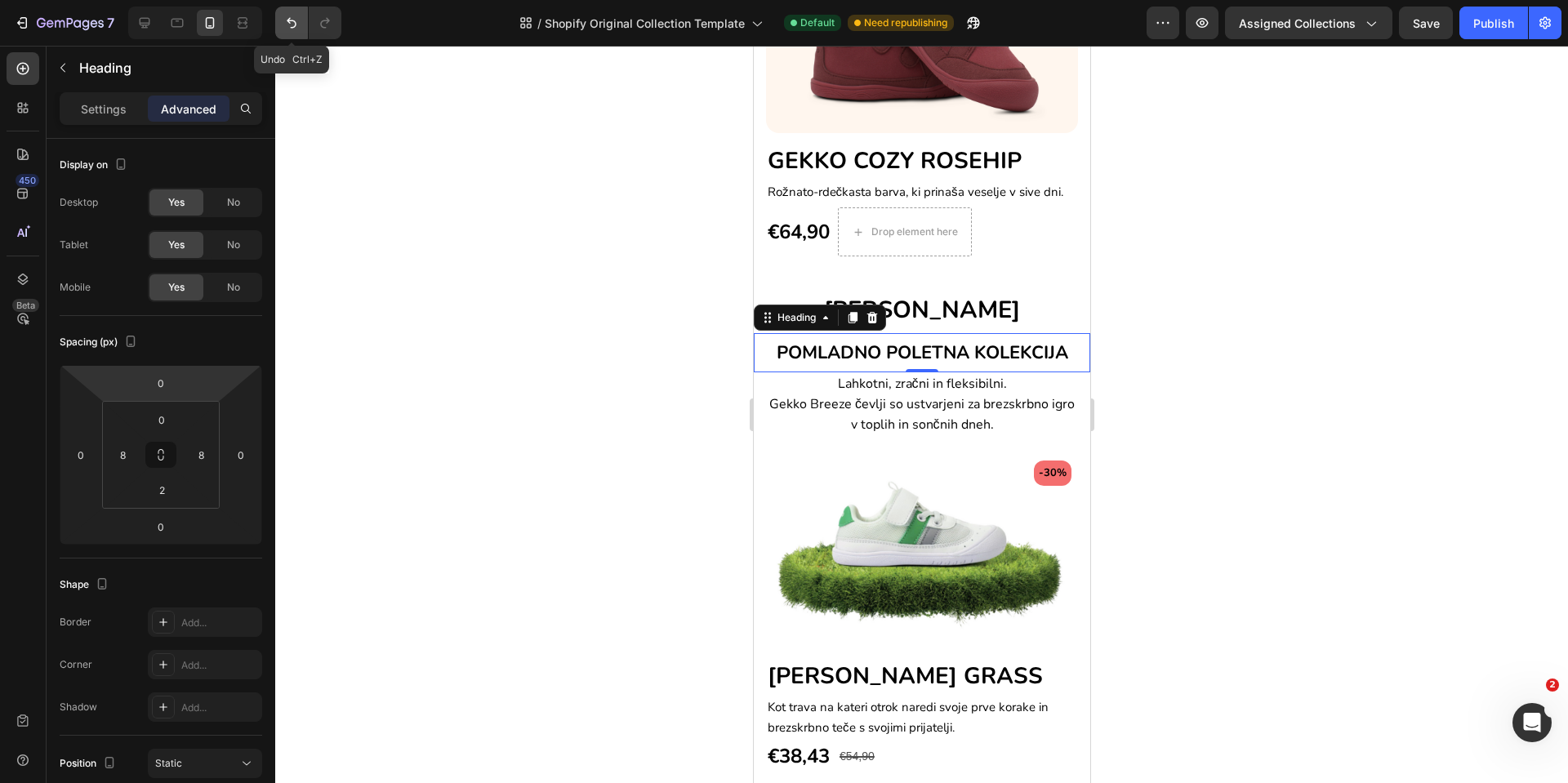
click at [277, 28] on button "Undo/Redo" at bounding box center [292, 23] width 33 height 33
type input "4"
click at [280, 28] on button "Undo/Redo" at bounding box center [292, 23] width 33 height 33
click at [281, 29] on button "Undo/Redo" at bounding box center [292, 23] width 33 height 33
type input "4"
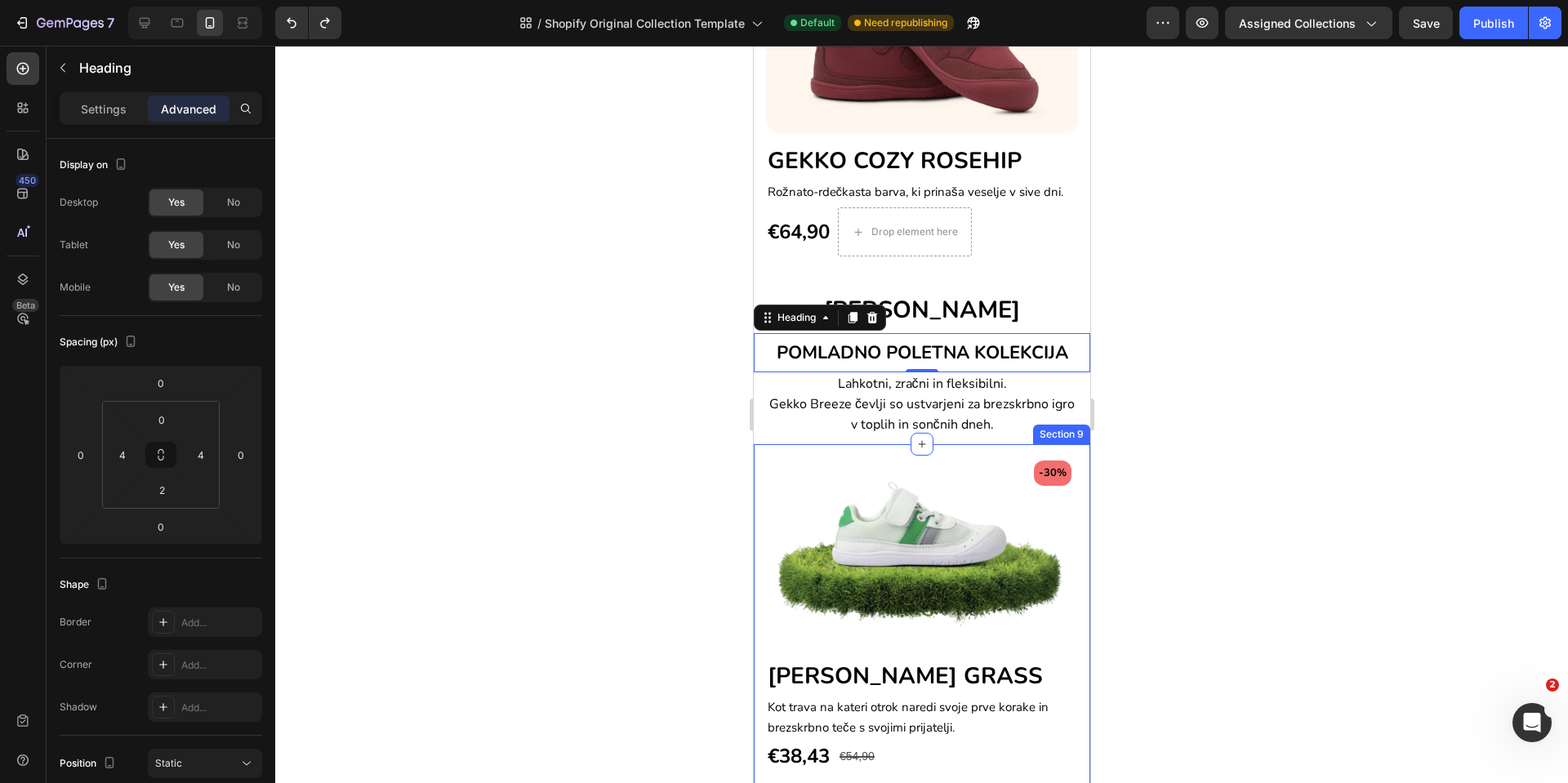
click at [823, 445] on div "-30% Text block Row Image [PERSON_NAME] GRASS Heading Kot trava na kateri otrok…" at bounding box center [921, 772] width 336 height 656
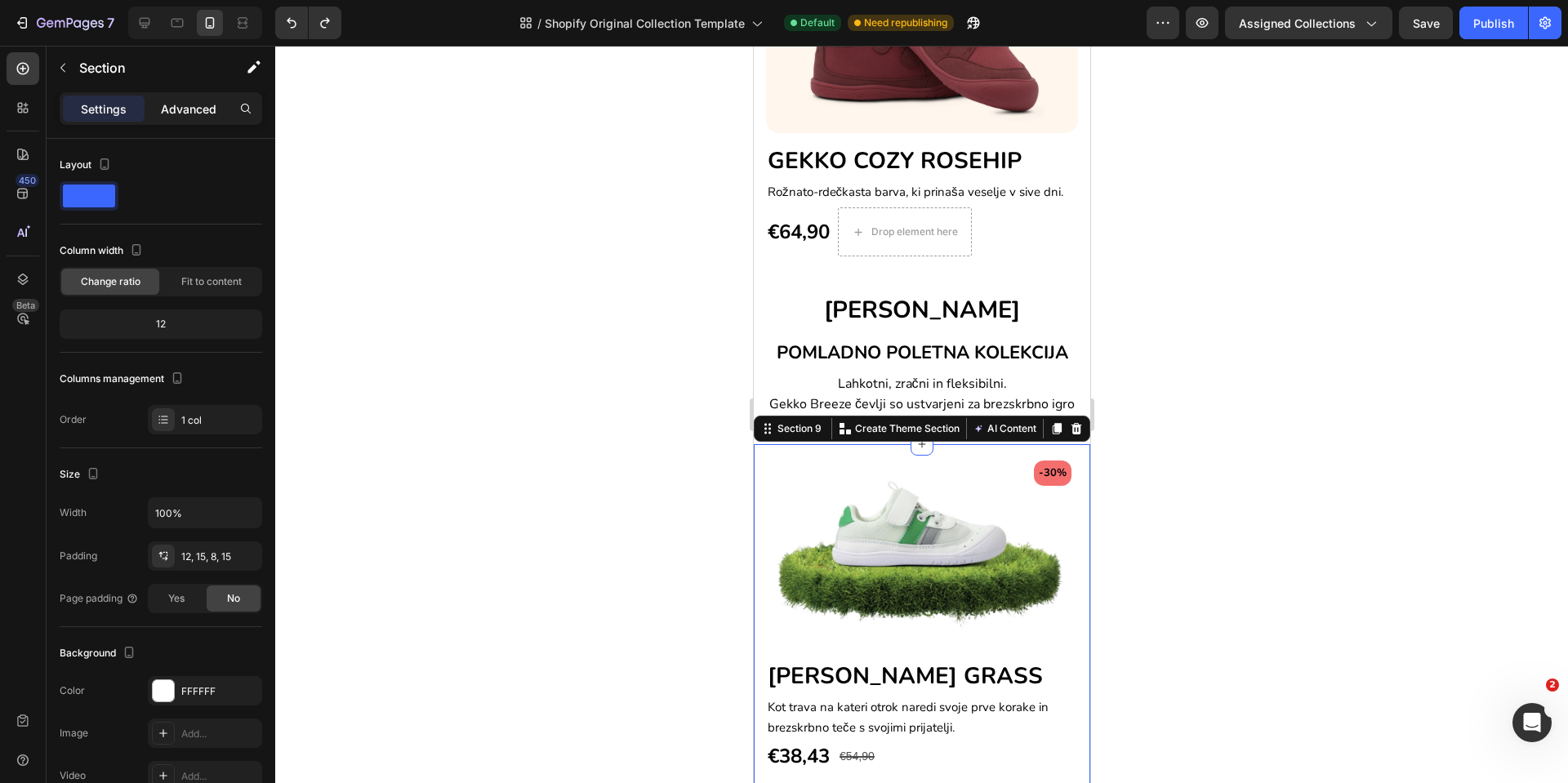
click at [187, 109] on p "Advanced" at bounding box center [189, 109] width 55 height 17
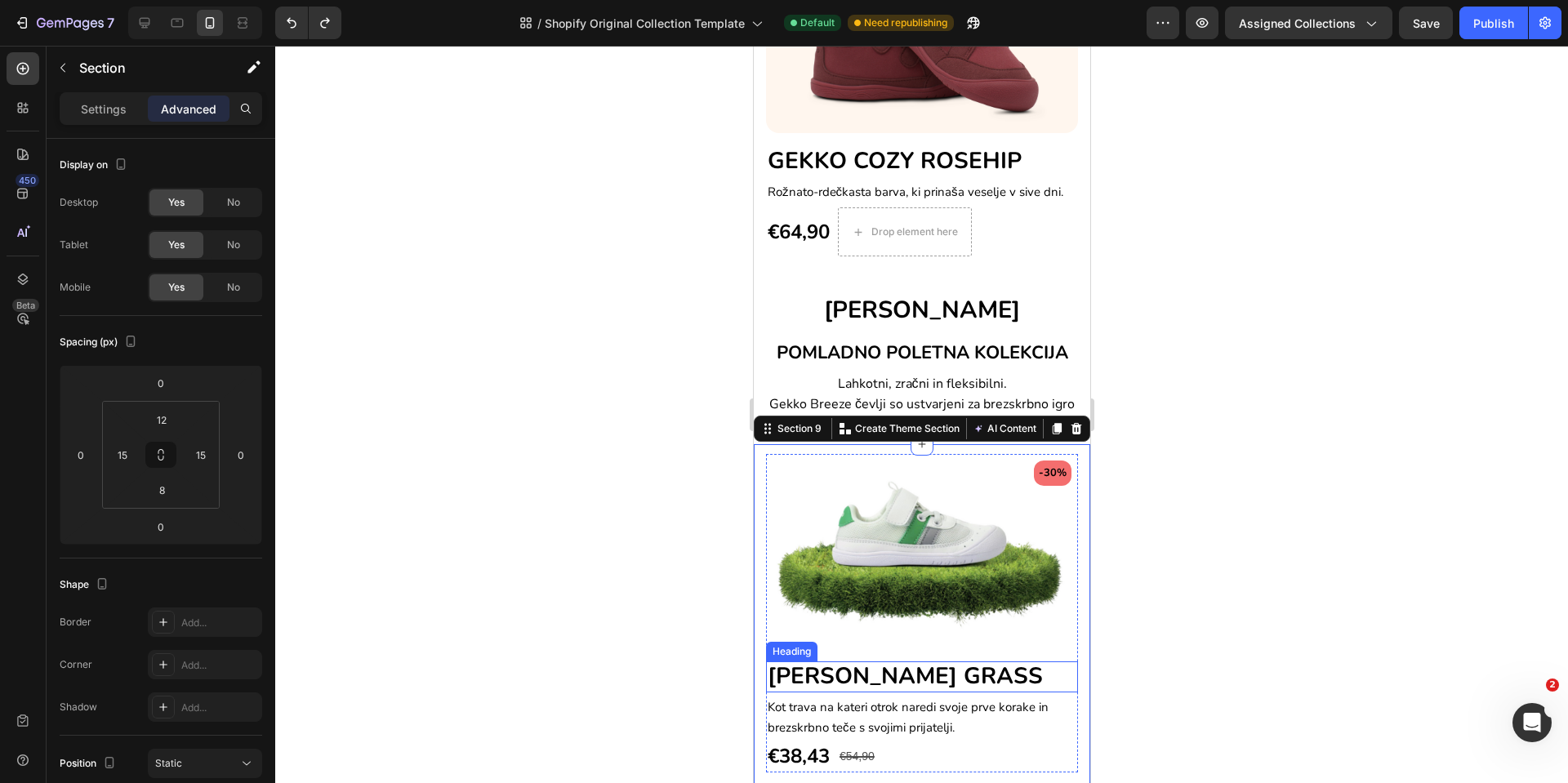
click at [955, 666] on span "[PERSON_NAME] GRASS" at bounding box center [905, 676] width 276 height 31
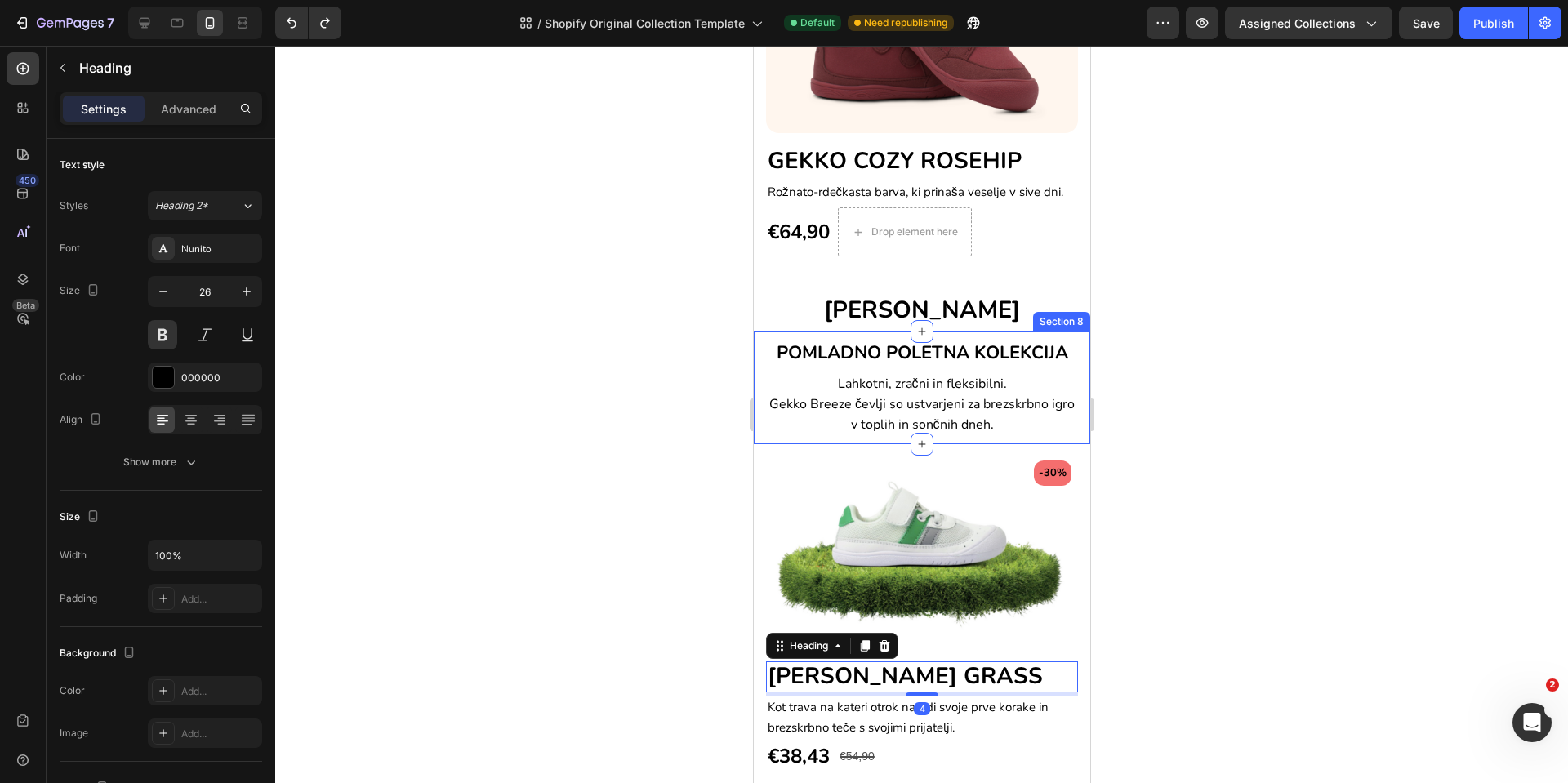
click at [982, 434] on div "POMLADNO POLETNA KOLEKCIJA Heading Lahkotni, zračni in fleksibilni. Gekko Breez…" at bounding box center [921, 388] width 336 height 112
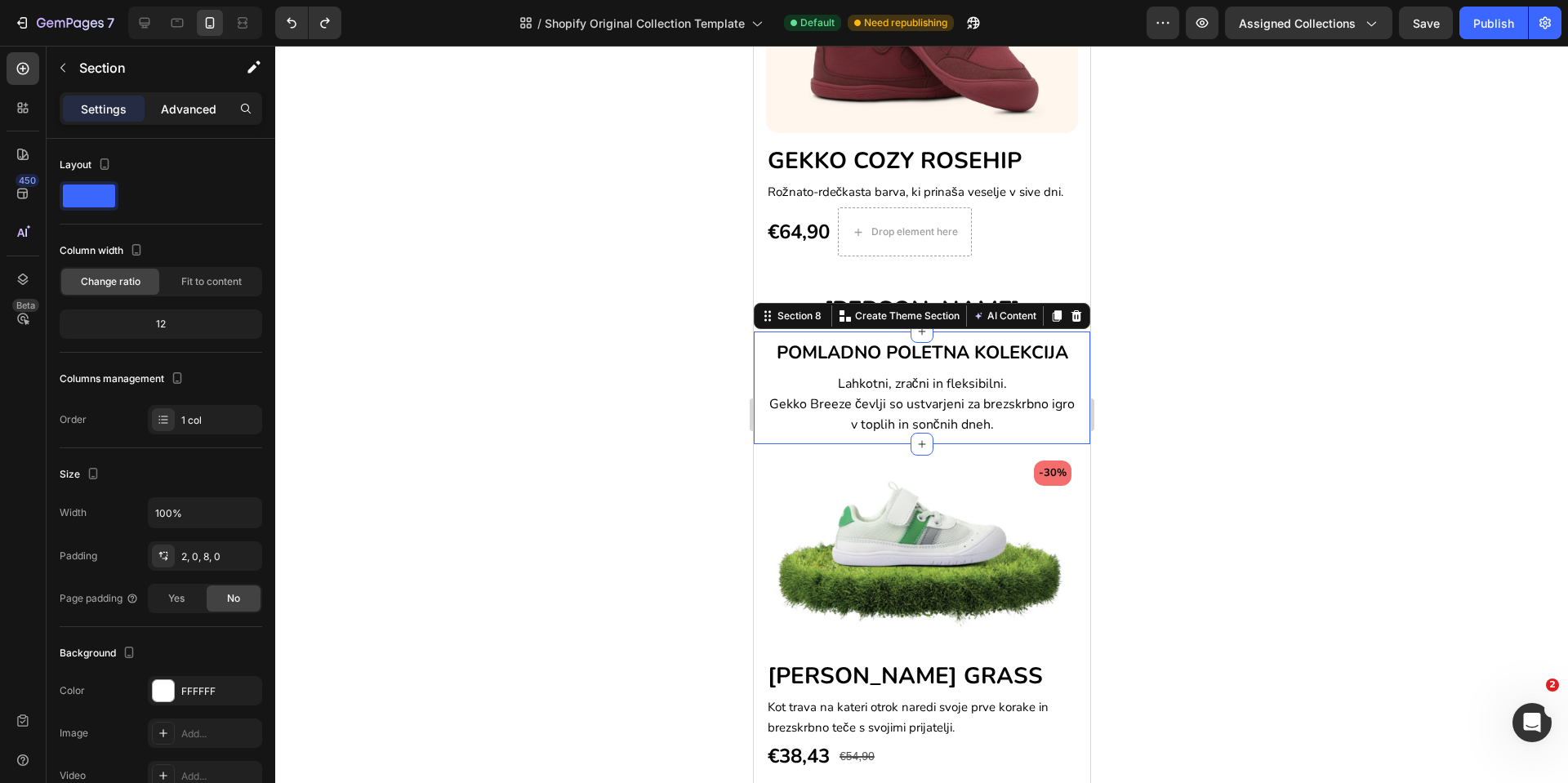
click at [188, 109] on p "Advanced" at bounding box center [189, 109] width 55 height 17
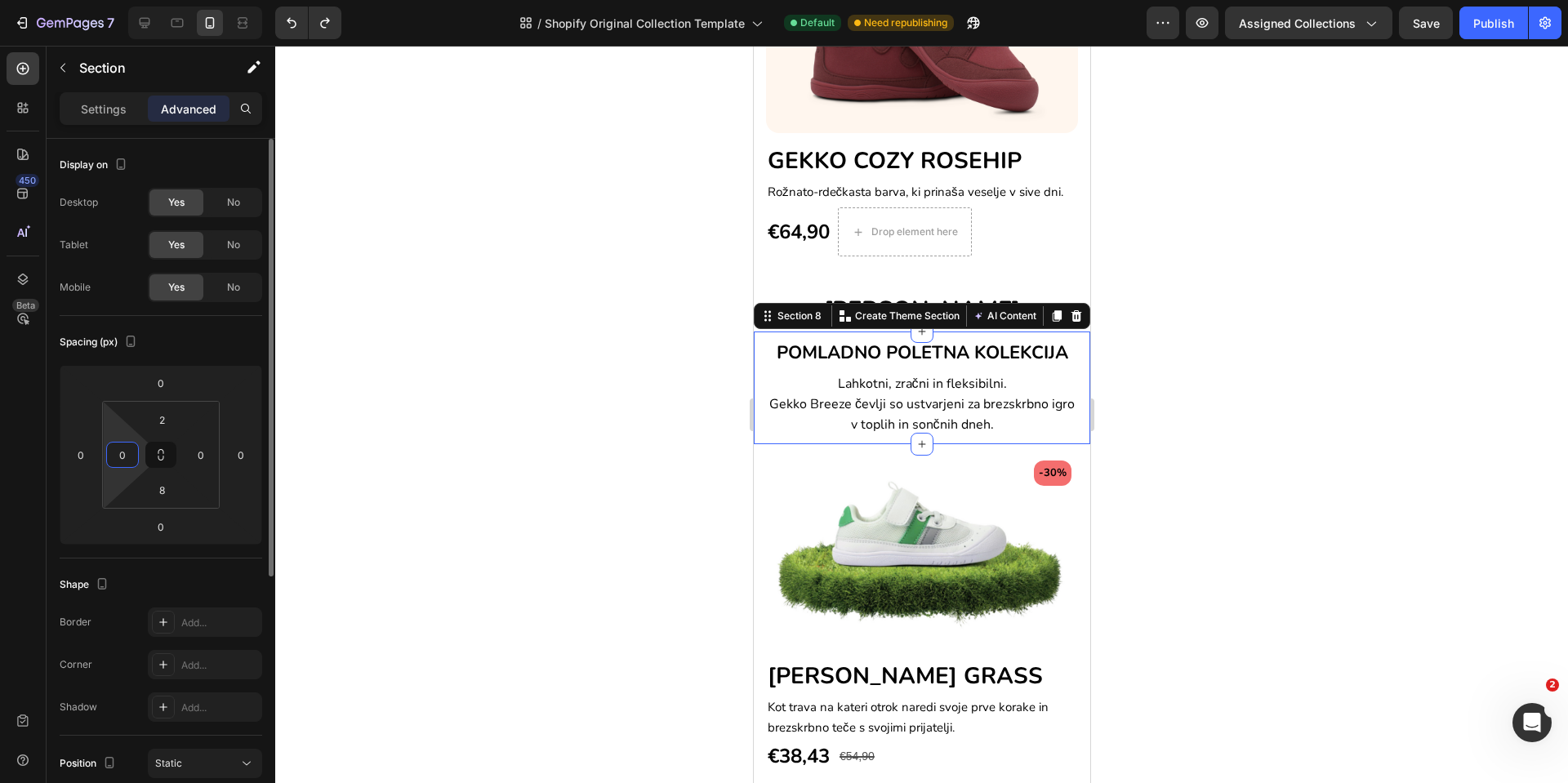
click at [121, 462] on input "0" at bounding box center [122, 454] width 24 height 24
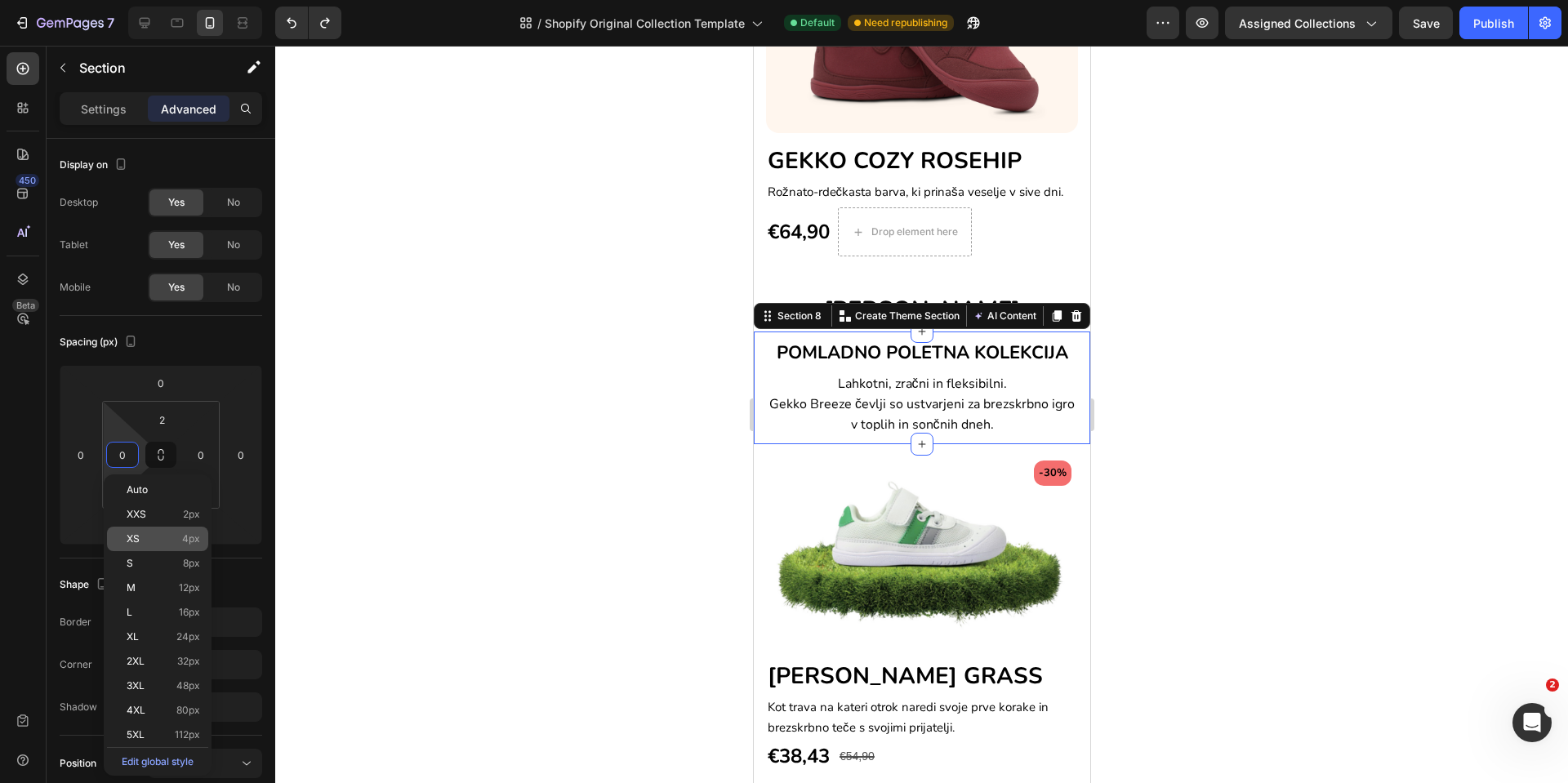
click at [130, 546] on div "XS 4px" at bounding box center [158, 538] width 102 height 24
type input "4"
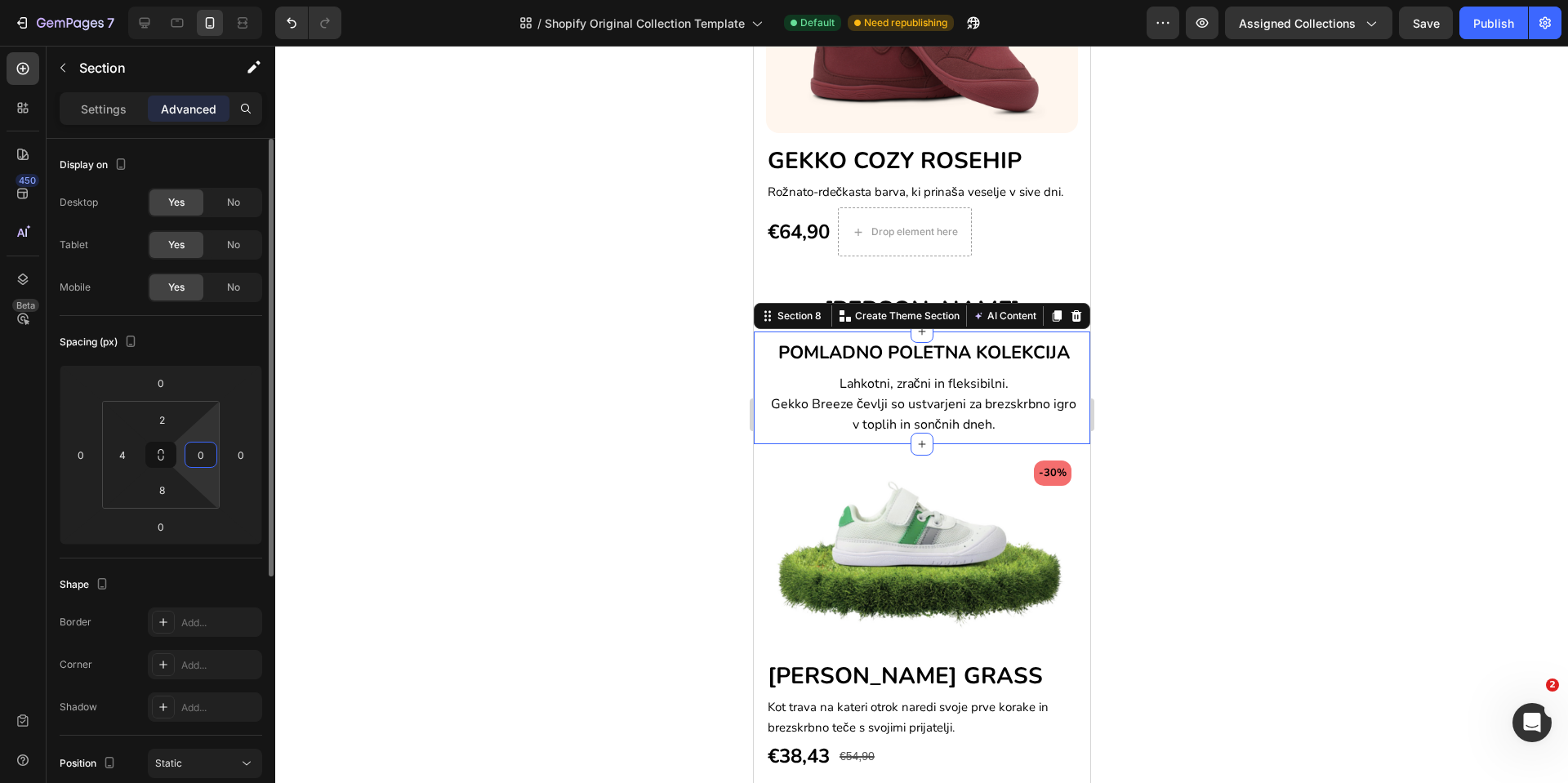
click at [194, 456] on input "0" at bounding box center [200, 454] width 24 height 24
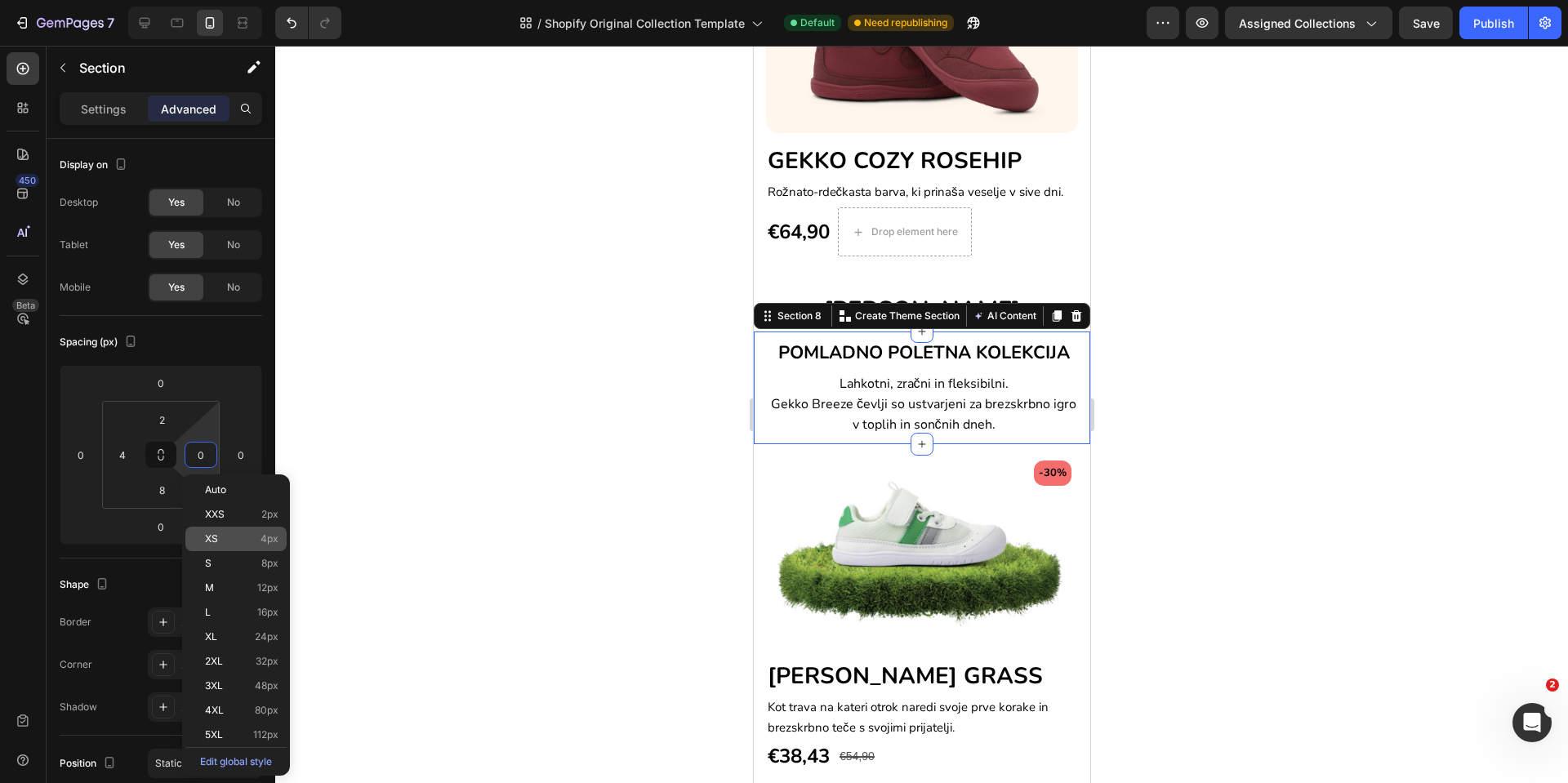
click at [213, 543] on span "XS" at bounding box center [211, 539] width 13 height 12
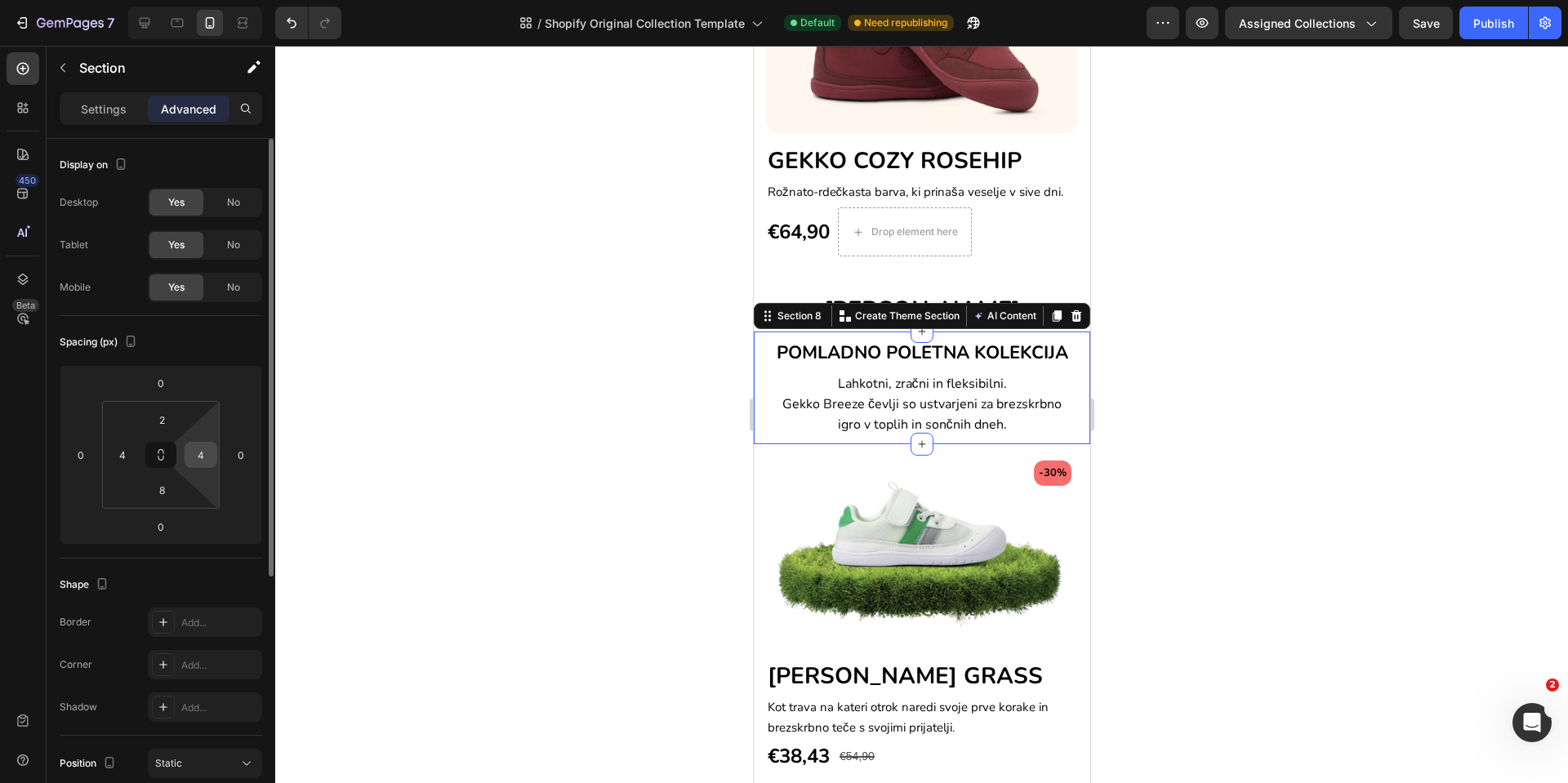
click at [198, 451] on input "4" at bounding box center [200, 454] width 24 height 24
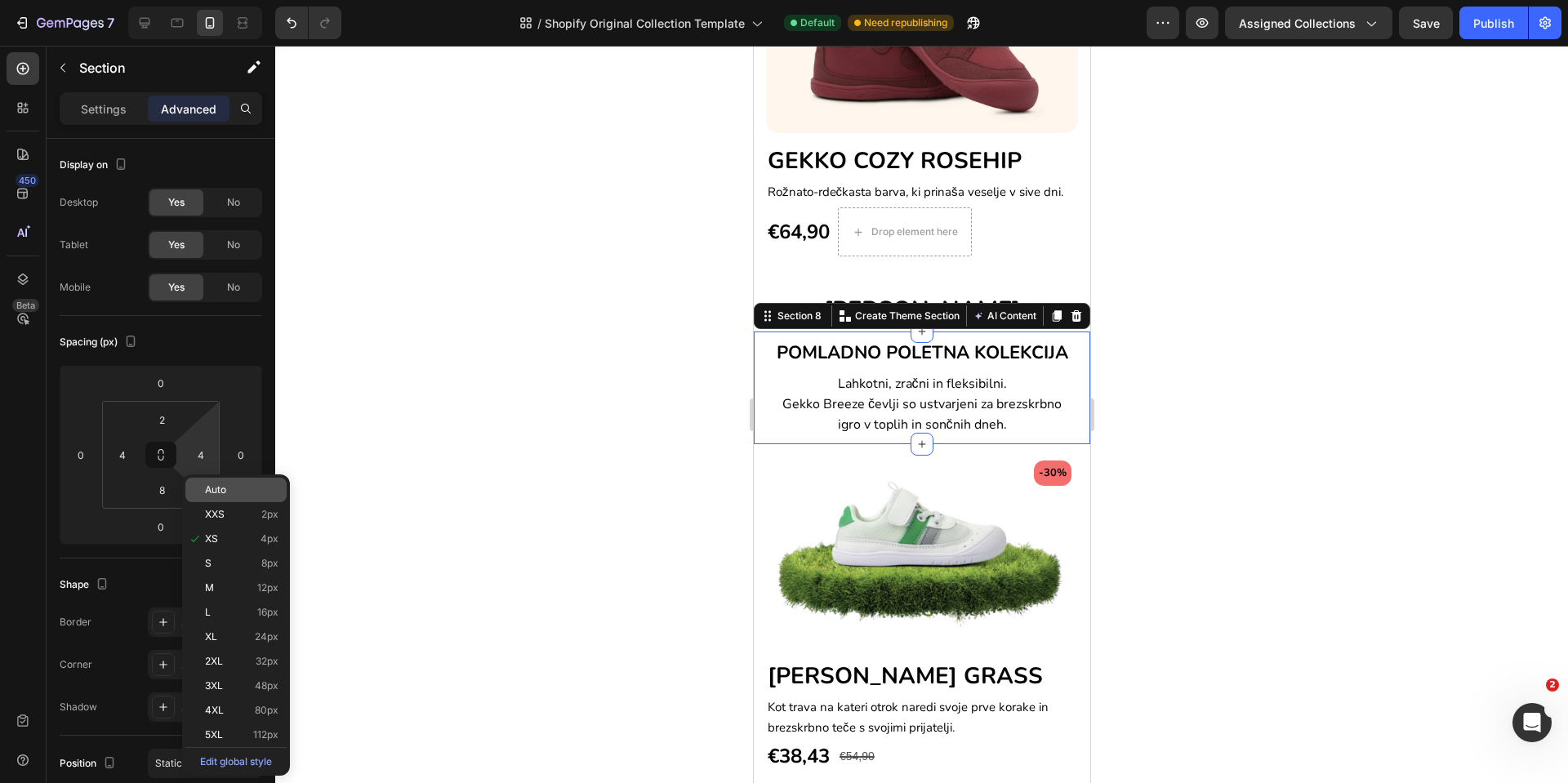
click at [218, 496] on div "Auto" at bounding box center [237, 489] width 102 height 24
type input "Auto"
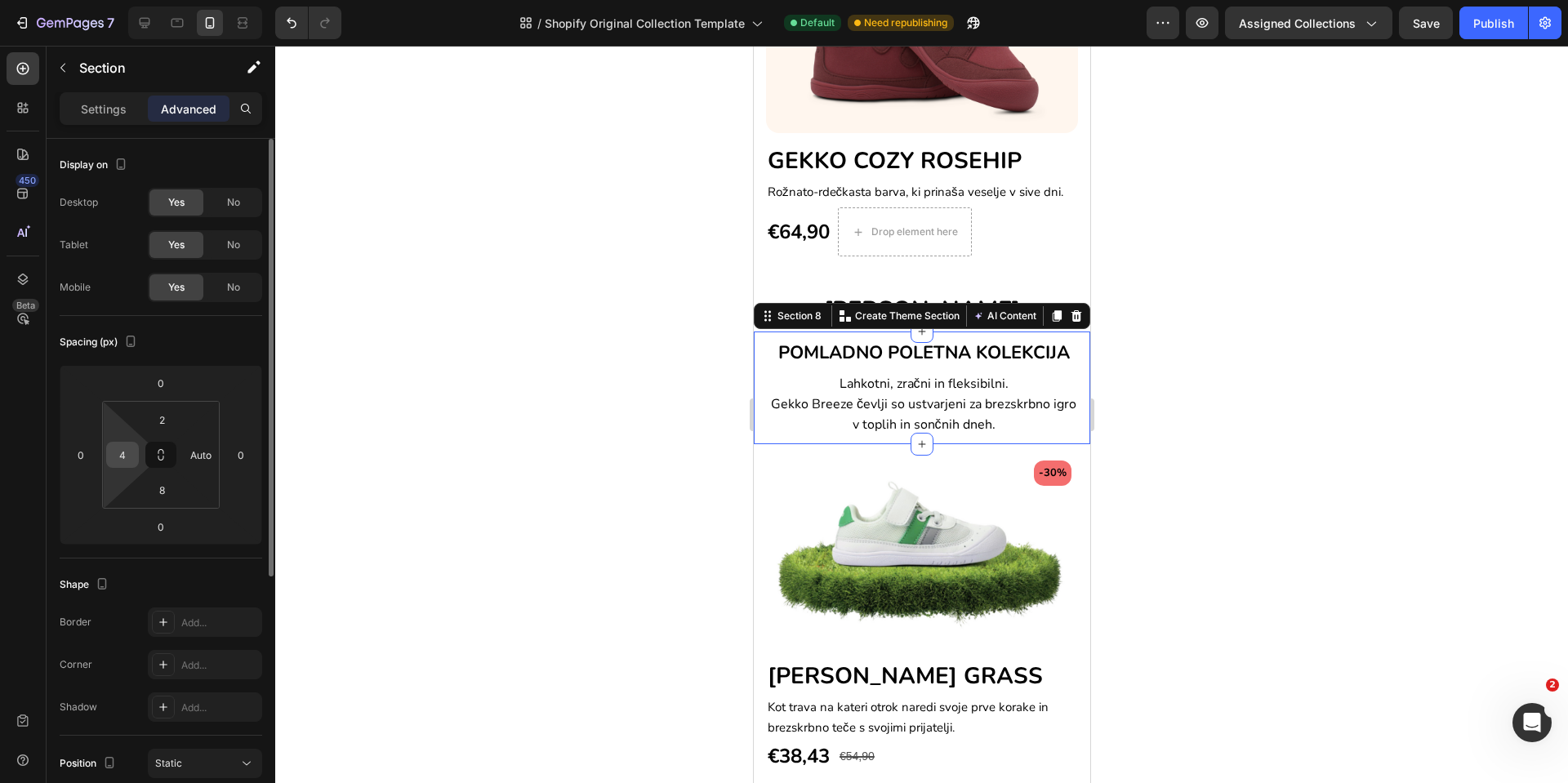
click at [137, 445] on div "4" at bounding box center [122, 455] width 33 height 26
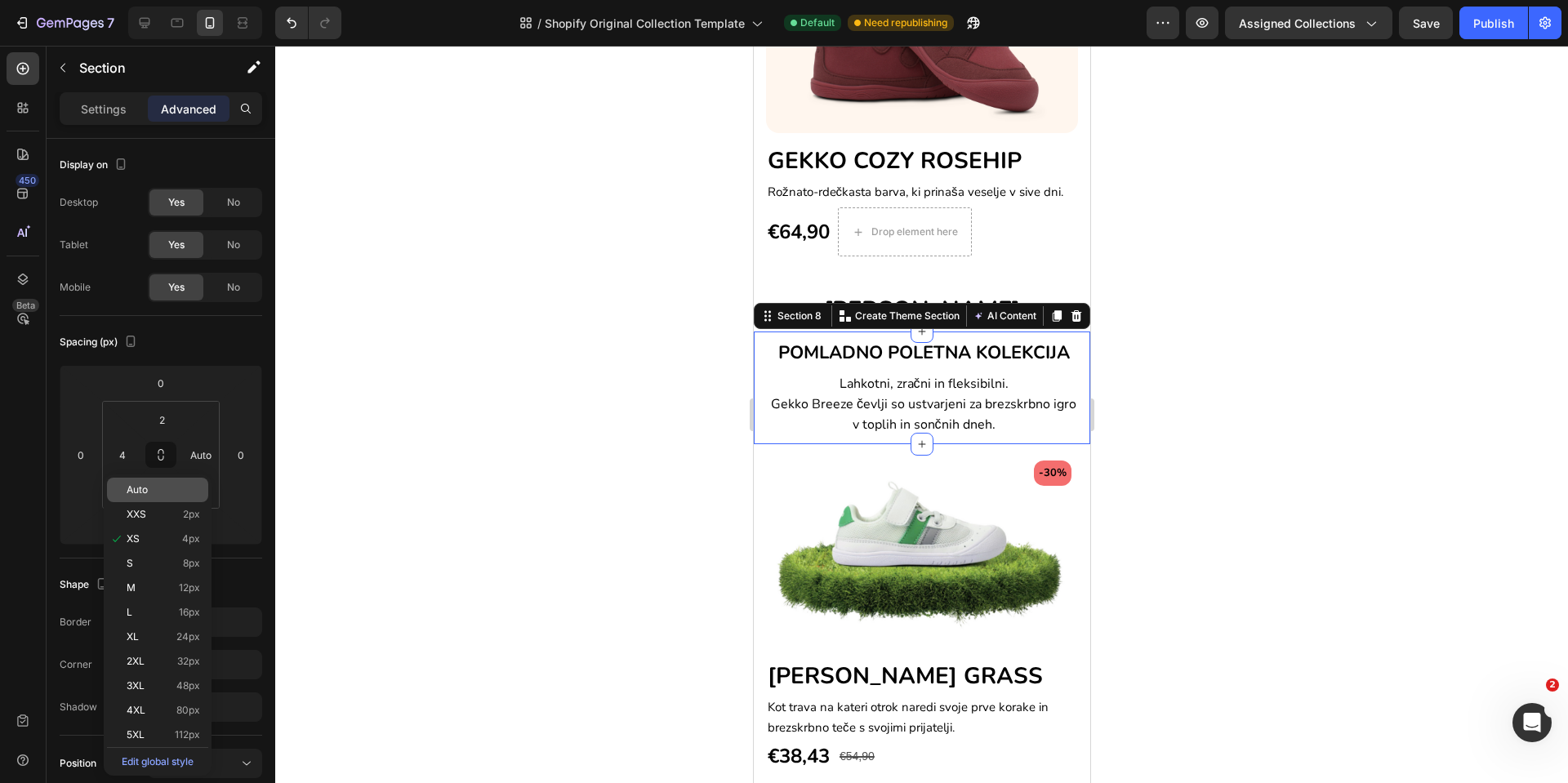
click at [140, 484] on span "Auto" at bounding box center [137, 489] width 21 height 12
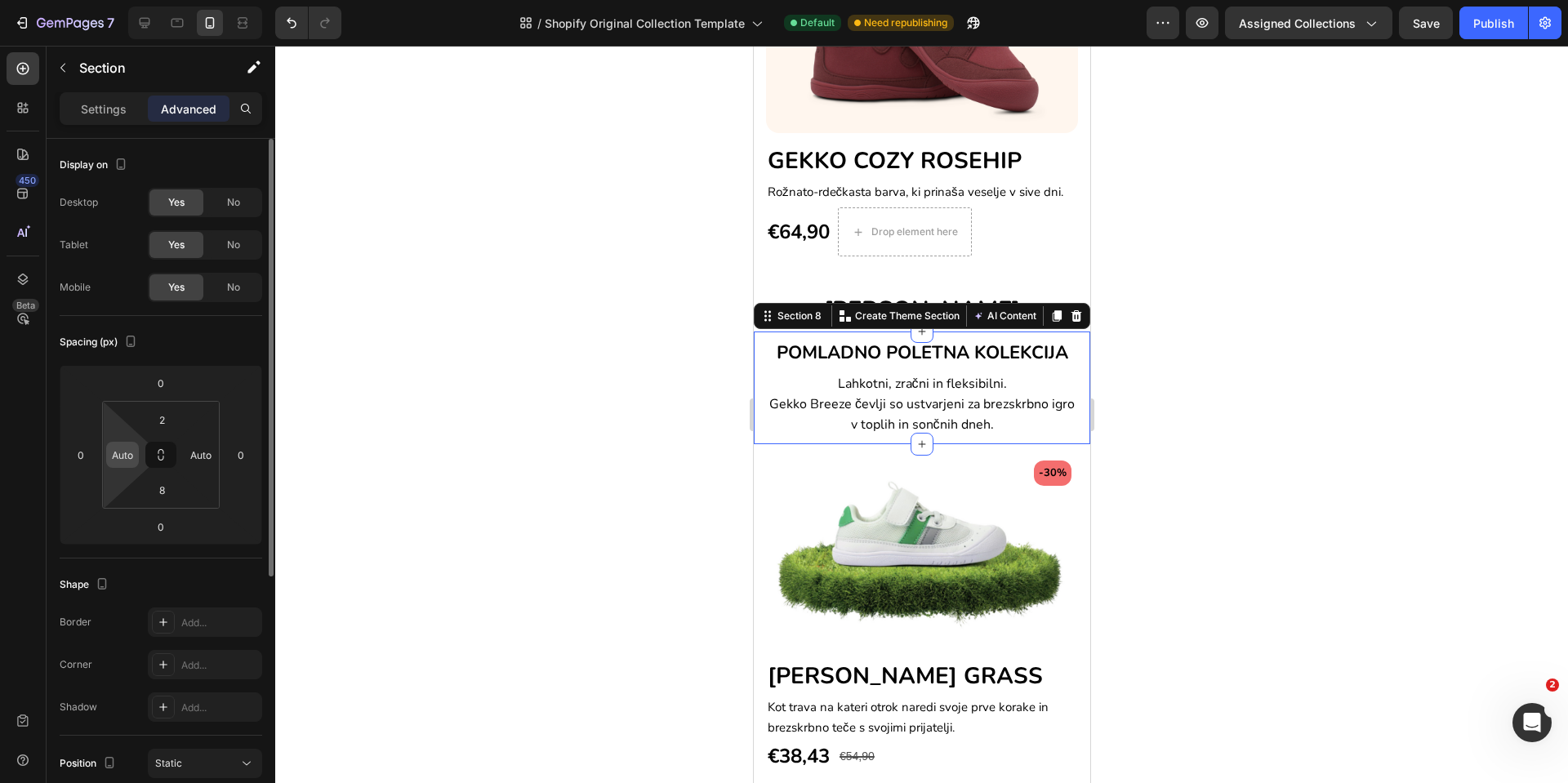
click at [113, 464] on input "Auto" at bounding box center [122, 454] width 24 height 24
type input "0"
click at [192, 450] on input "Auto" at bounding box center [200, 454] width 24 height 24
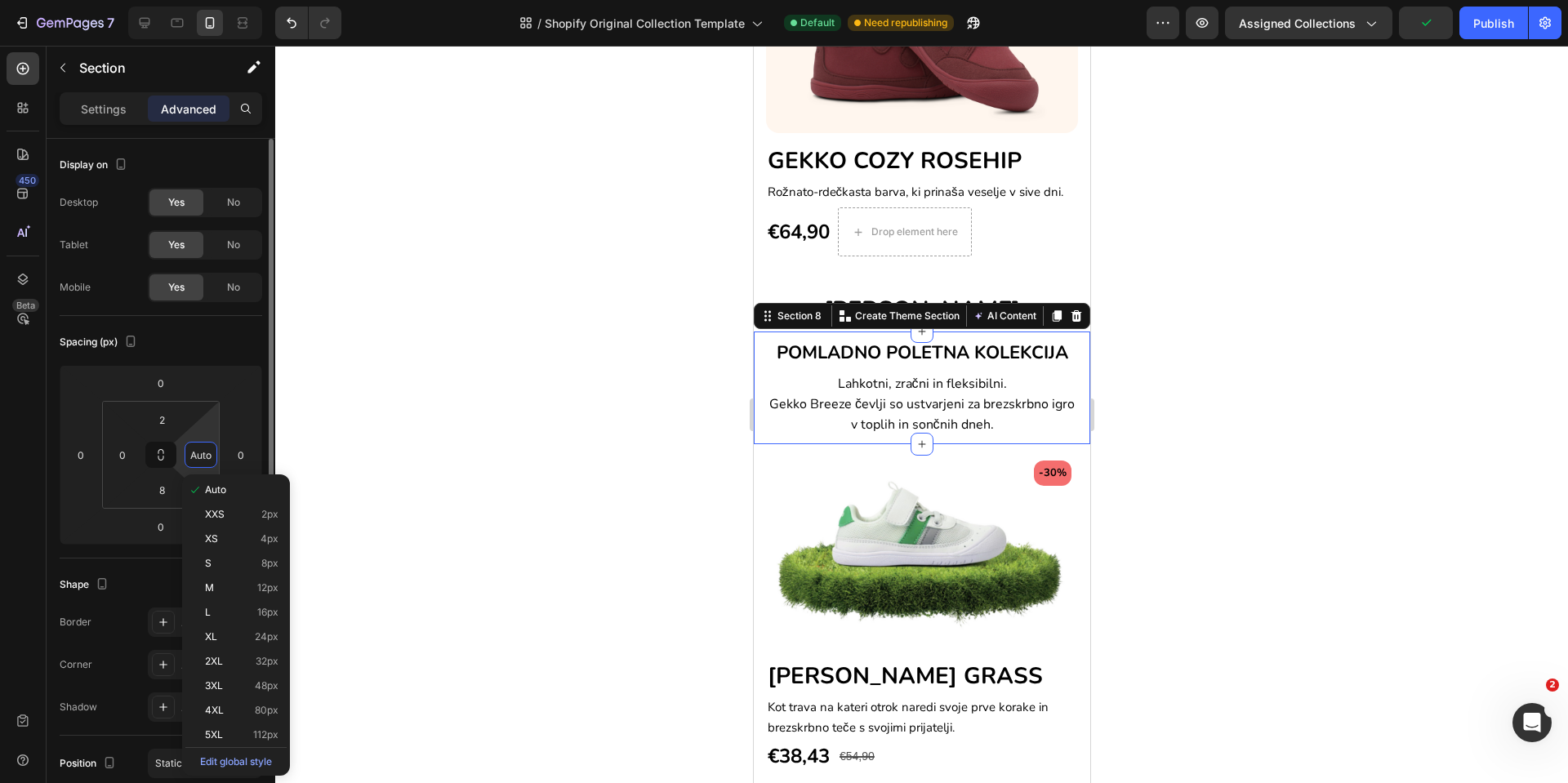
type input "0"
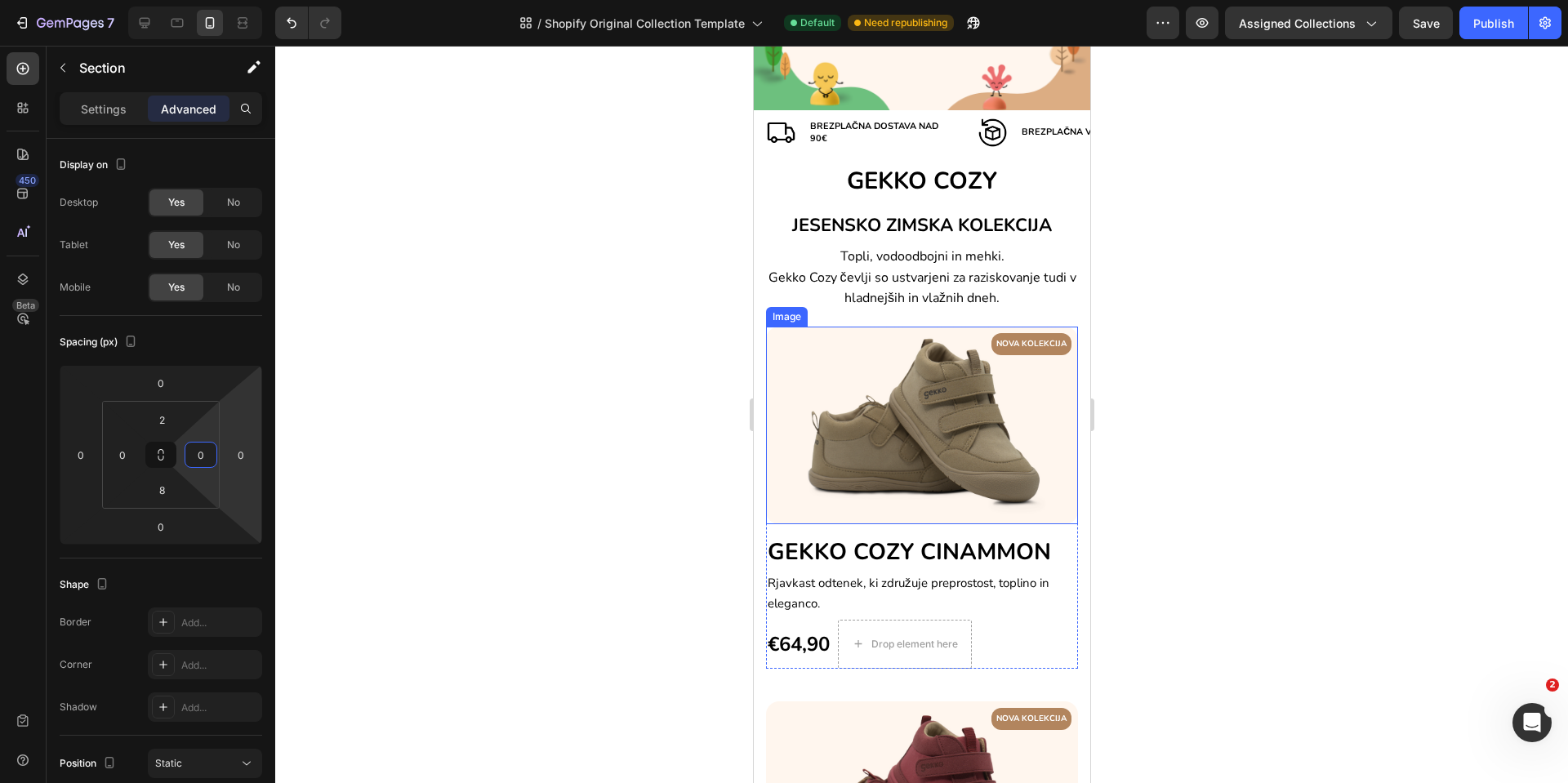
scroll to position [368, 0]
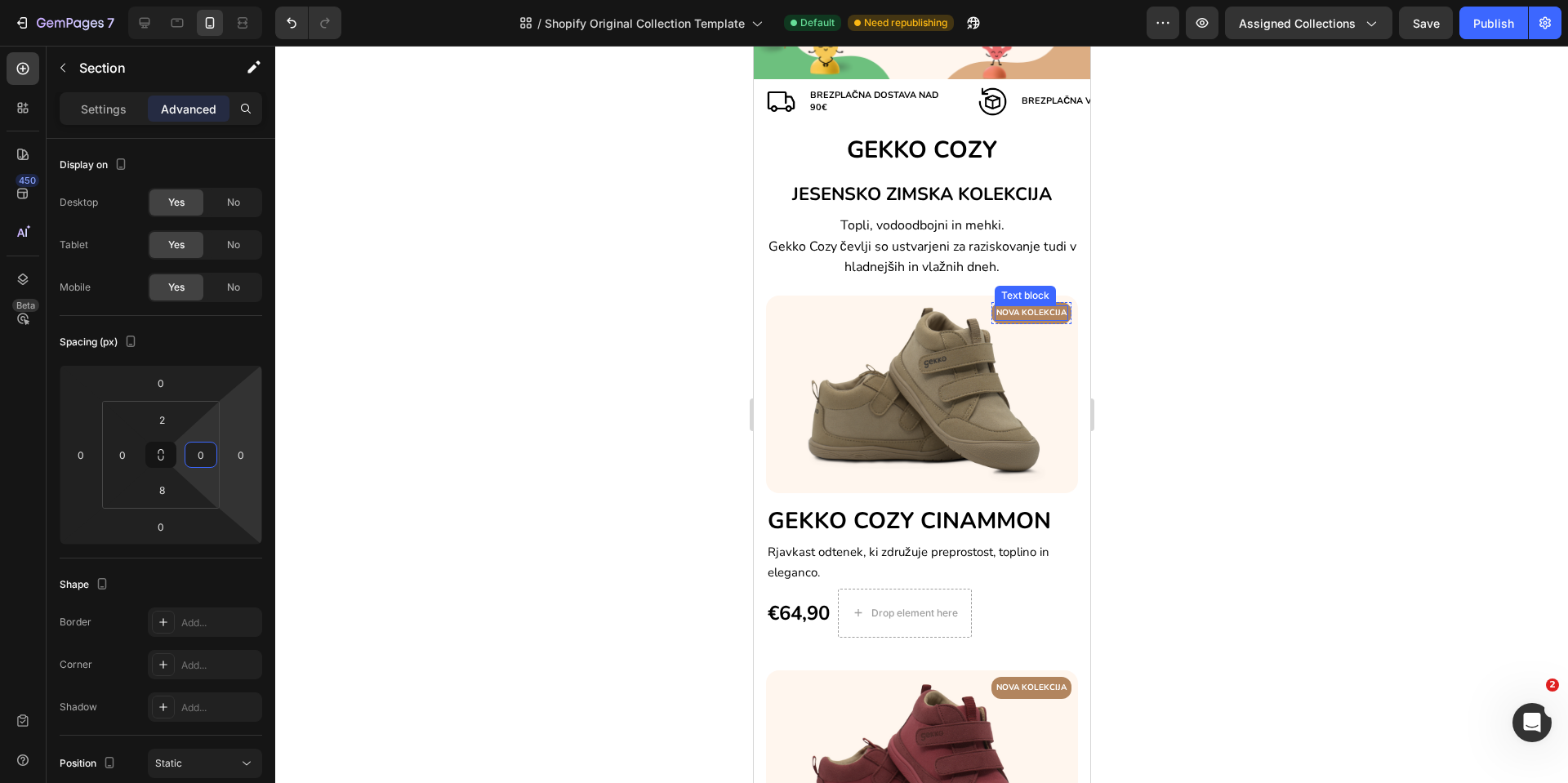
drag, startPoint x: 1011, startPoint y: 313, endPoint x: 931, endPoint y: 323, distance: 80.6
click at [1011, 312] on p "NOVA KOLEKCIJA" at bounding box center [1031, 314] width 71 height 13
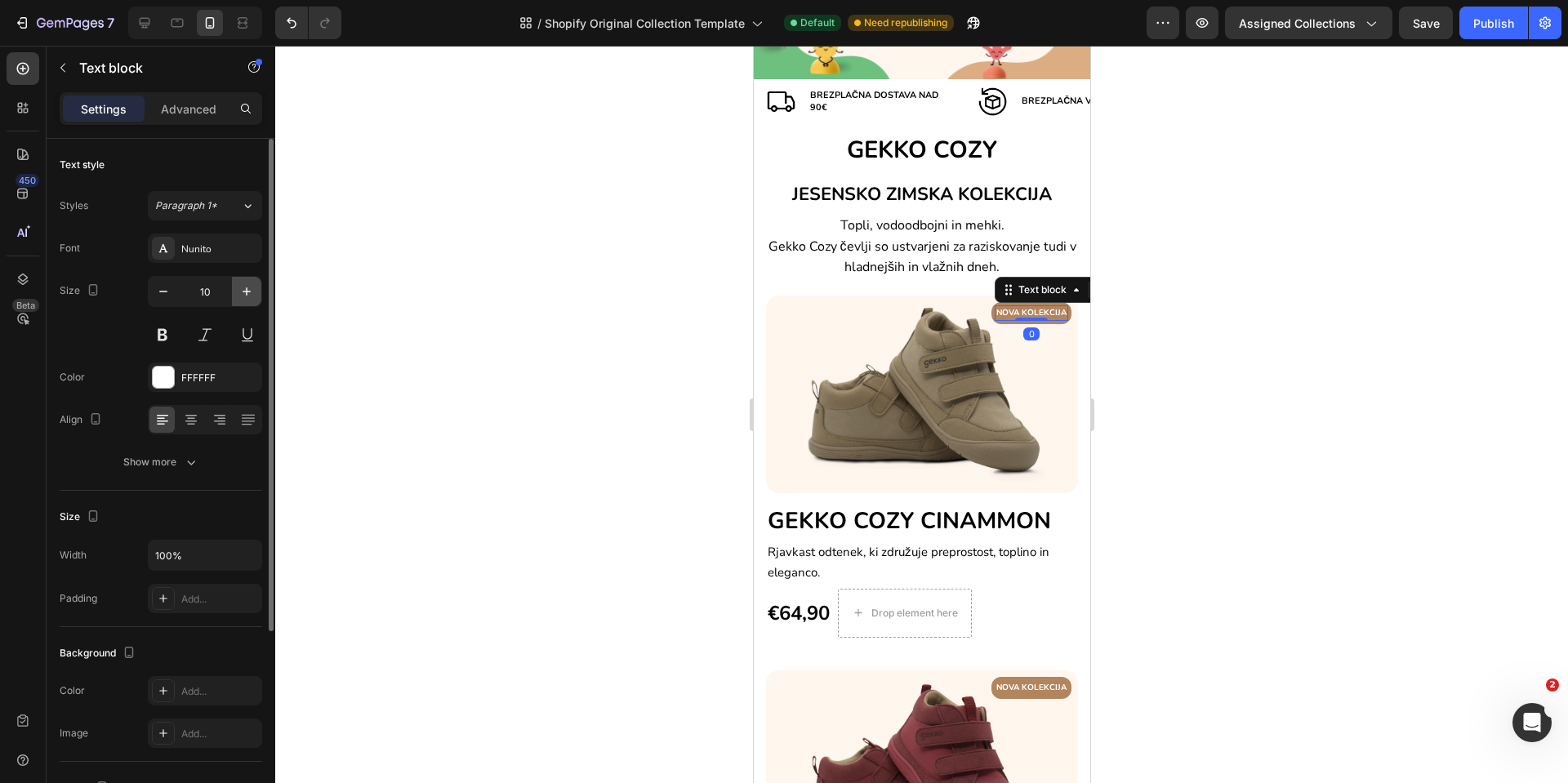
click at [242, 293] on icon "button" at bounding box center [247, 292] width 16 height 16
type input "11"
click at [1000, 682] on p "NOVA KOLEKCIJA" at bounding box center [1031, 689] width 71 height 13
click at [236, 289] on button "button" at bounding box center [247, 292] width 29 height 29
type input "11"
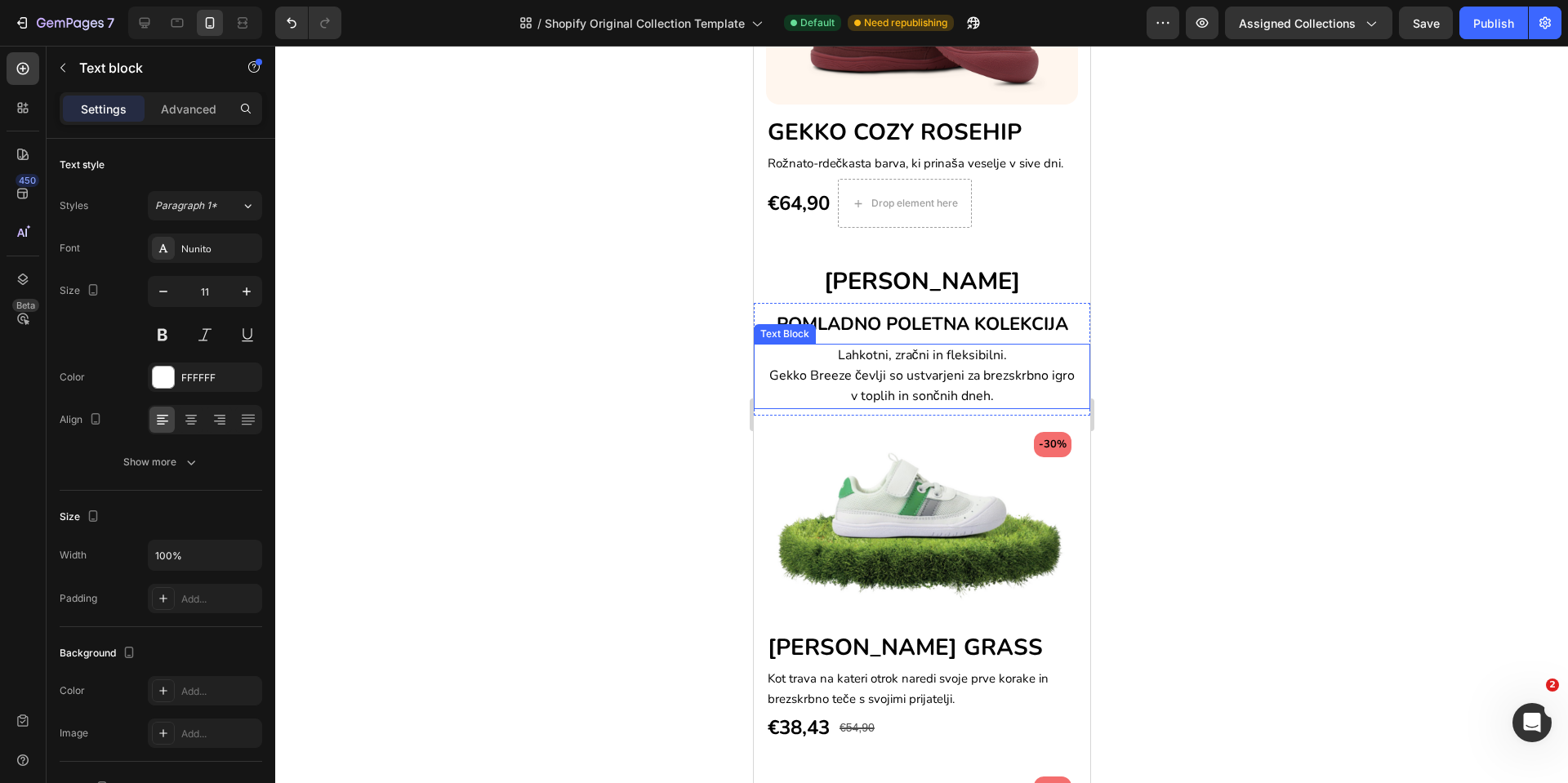
scroll to position [1225, 0]
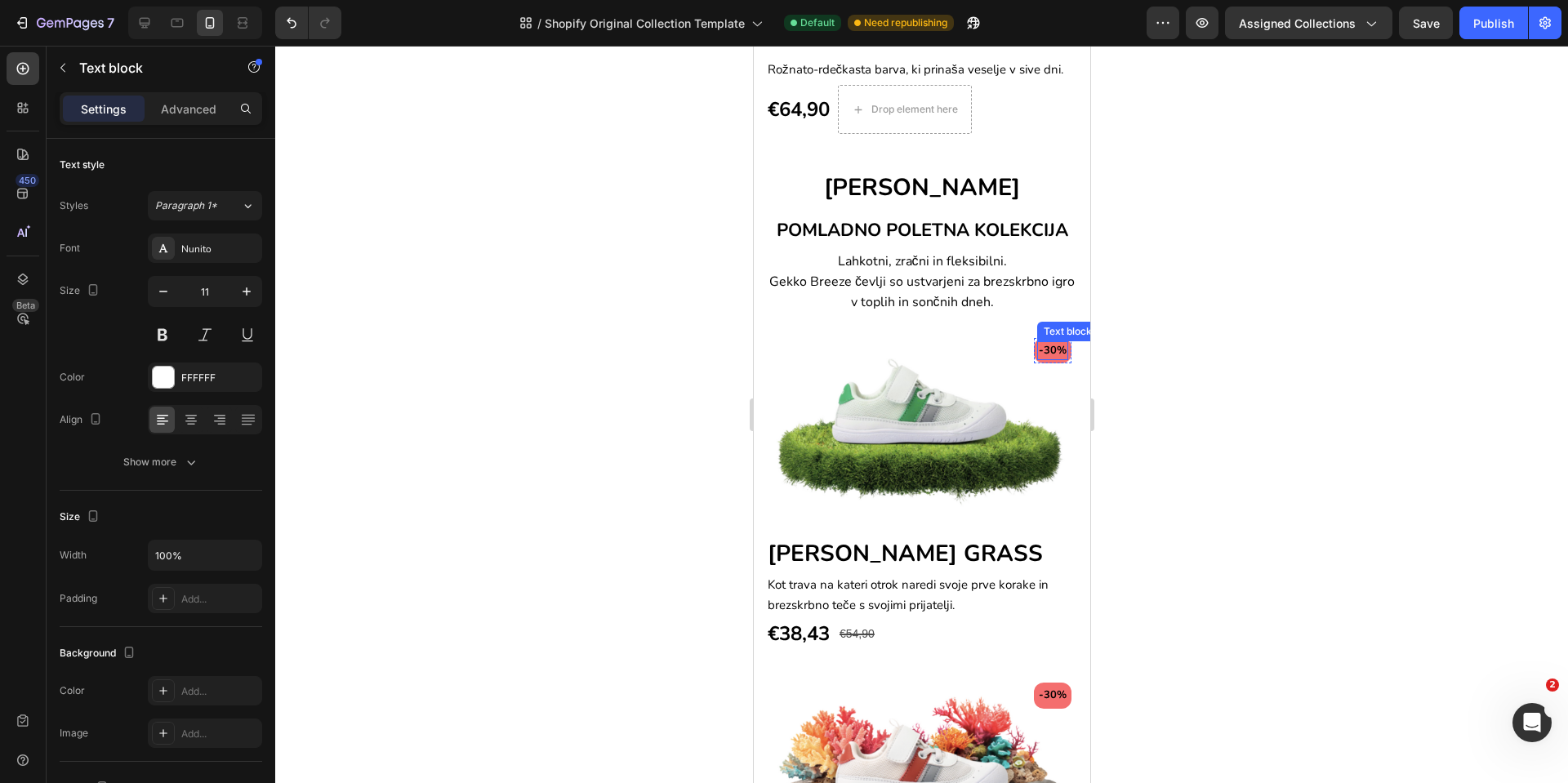
click at [1039, 347] on p "-30%" at bounding box center [1052, 352] width 28 height 16
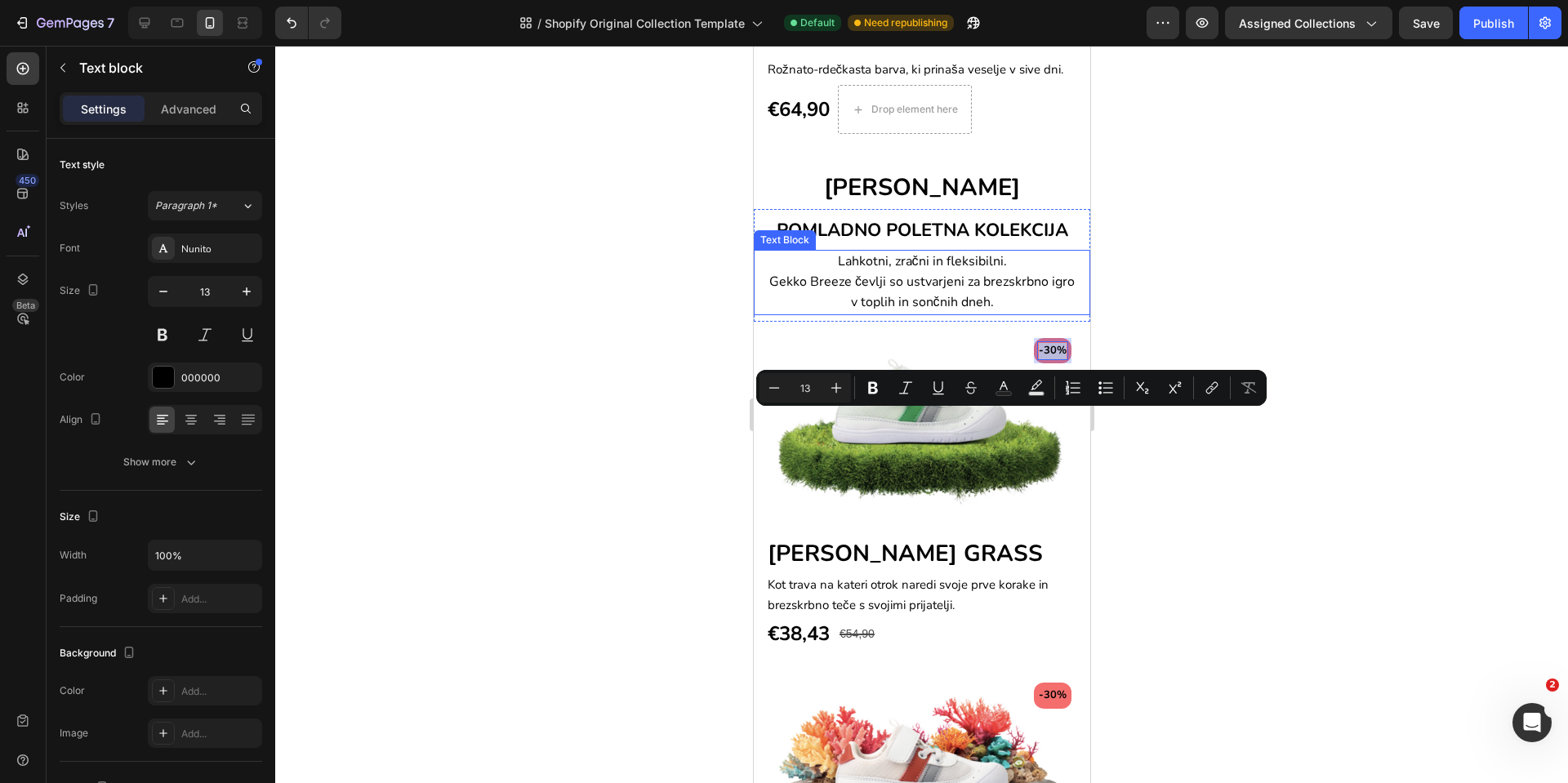
type input "16"
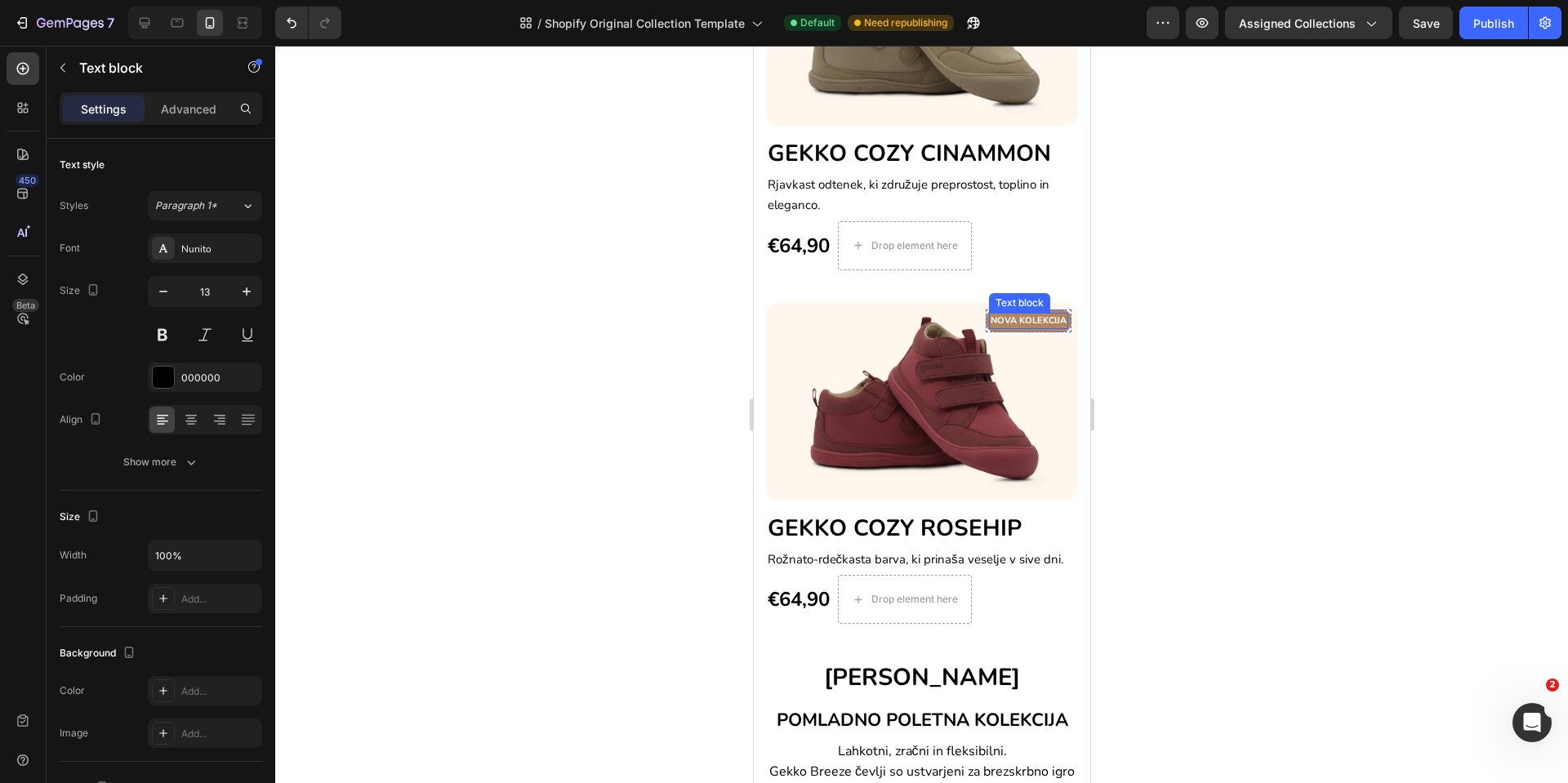
click at [1000, 314] on p "NOVA KOLEKCIJA" at bounding box center [1028, 321] width 76 height 14
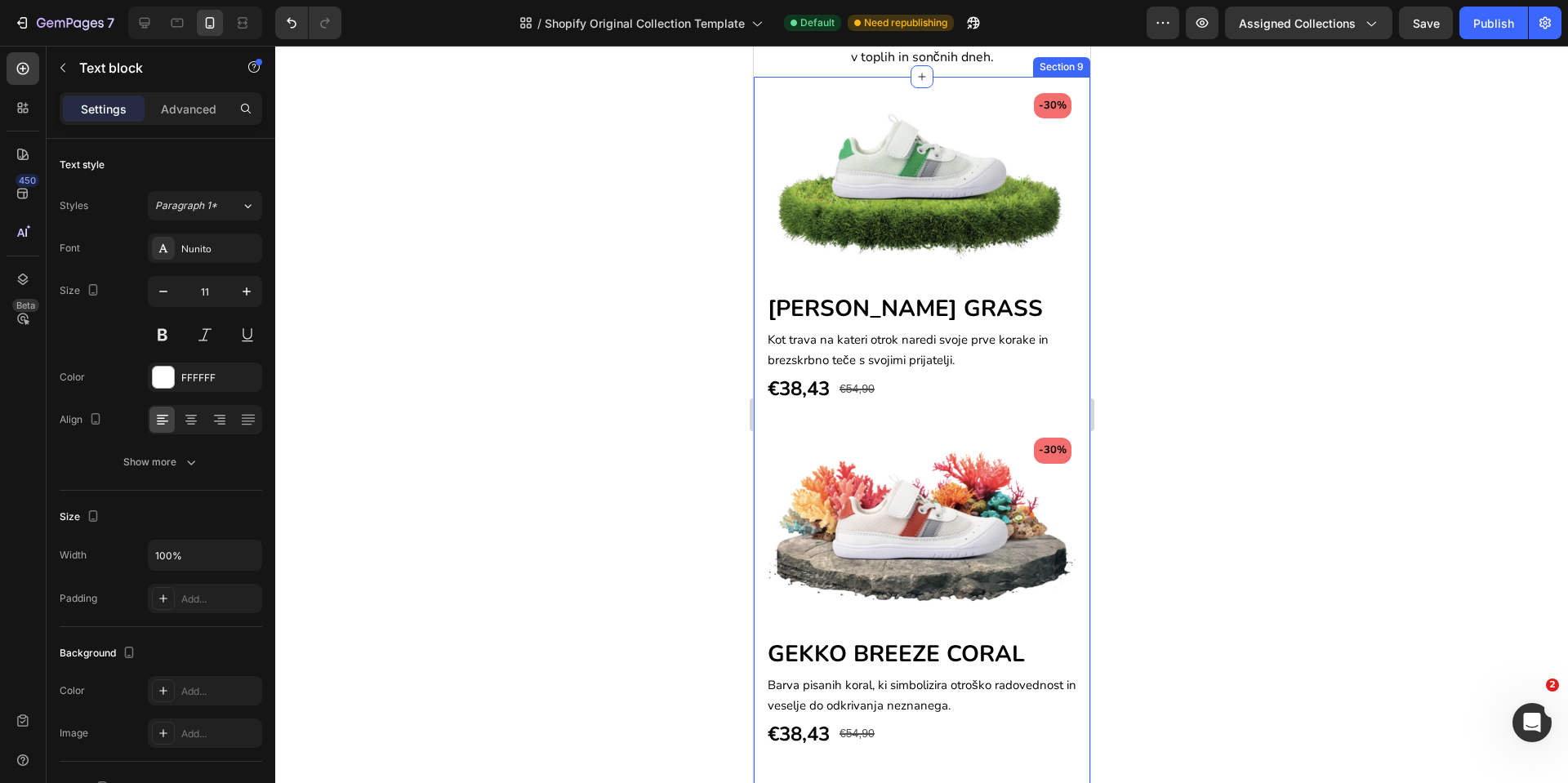
type input "16"
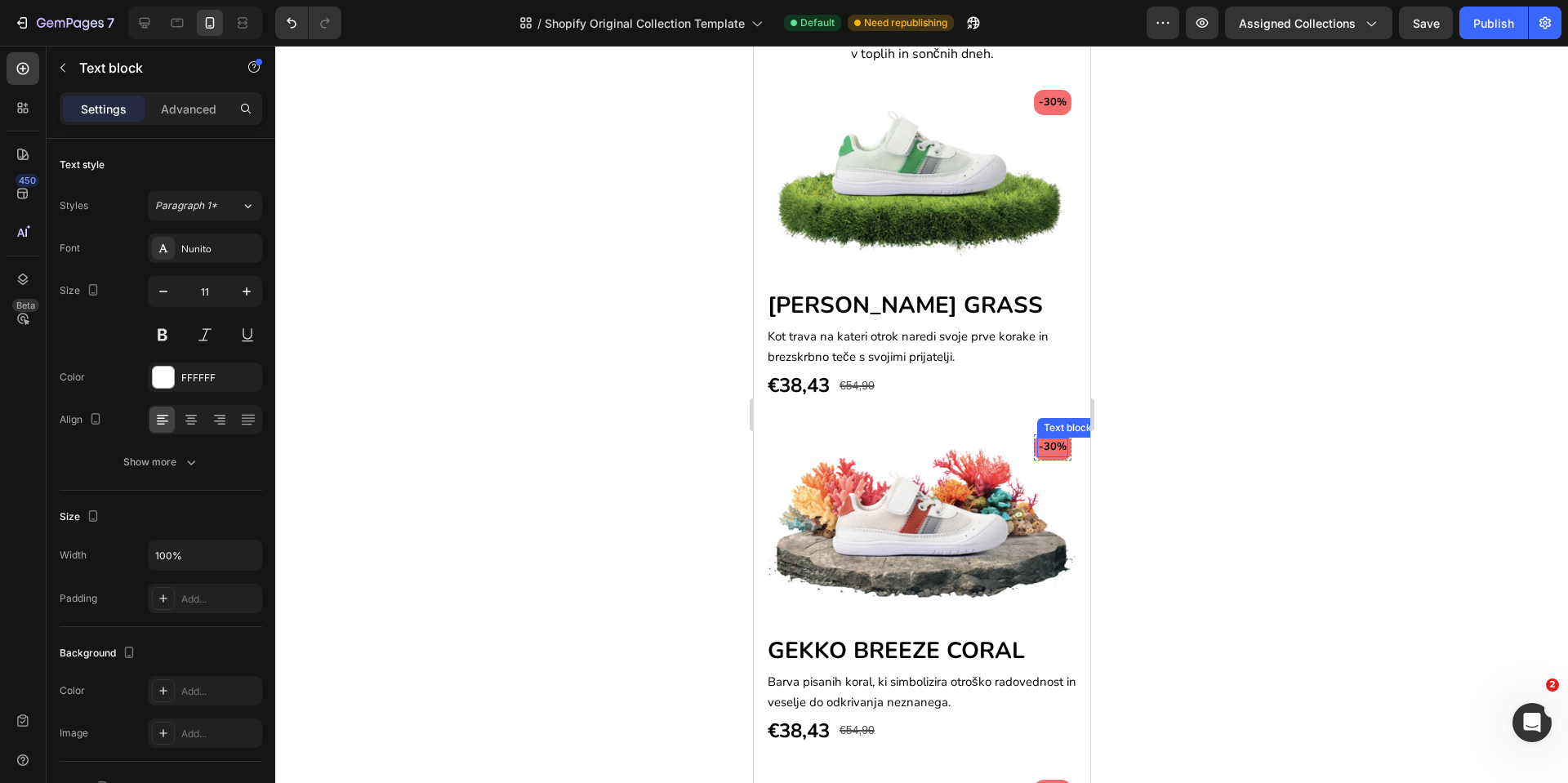
click at [1039, 440] on p "-30%" at bounding box center [1052, 448] width 28 height 16
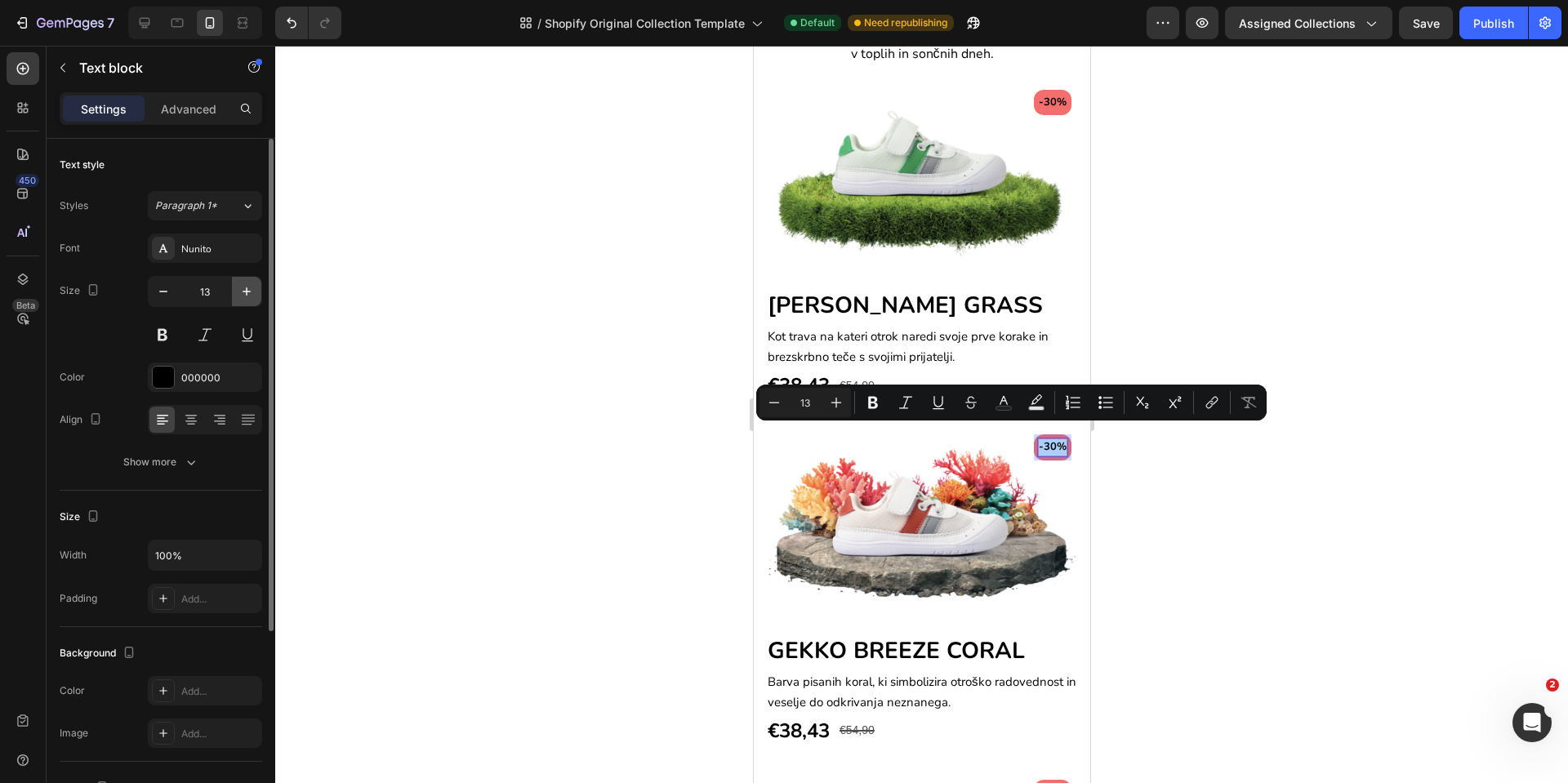
click at [245, 295] on icon "button" at bounding box center [247, 292] width 16 height 16
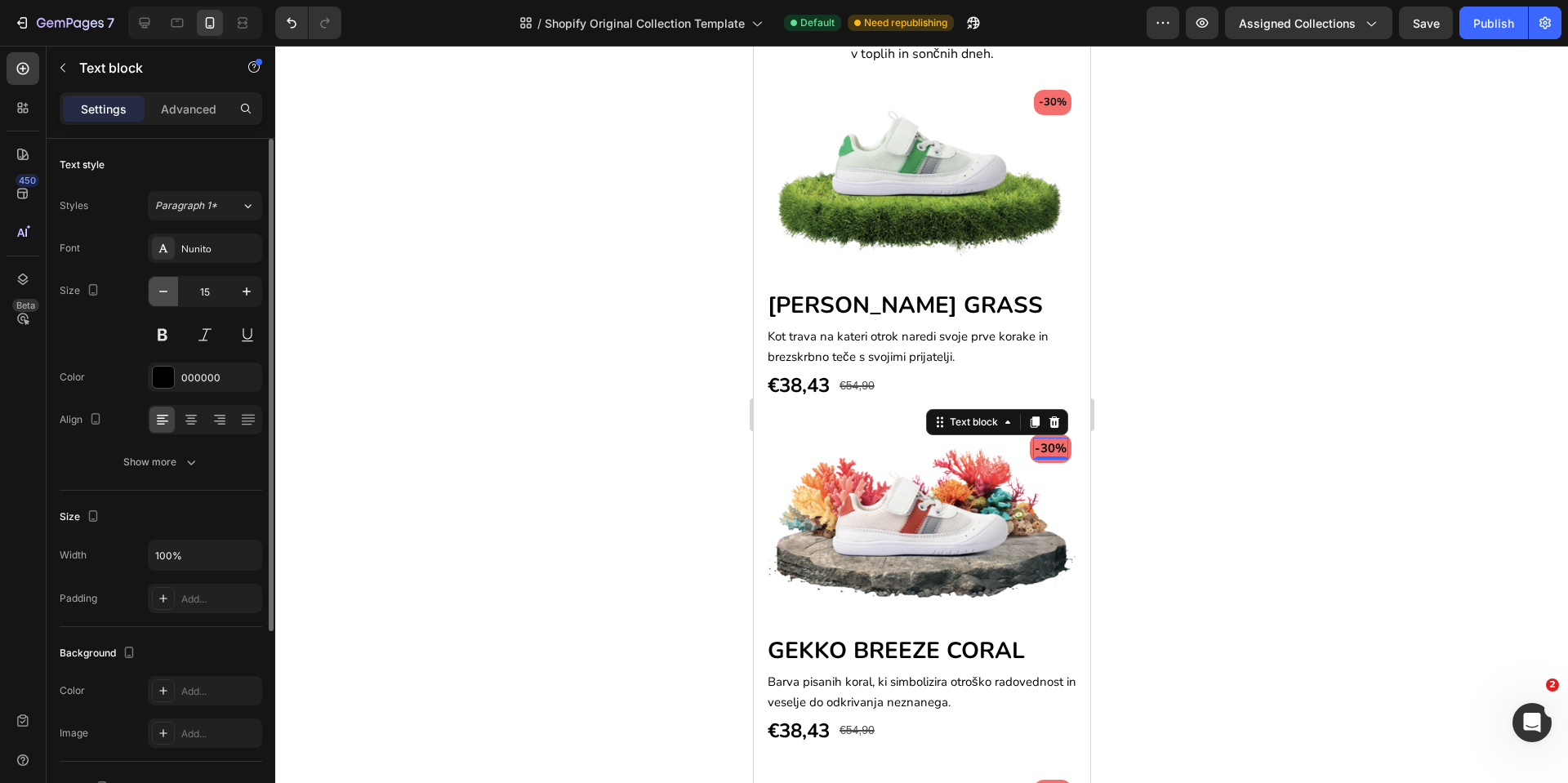
click at [163, 295] on icon "button" at bounding box center [163, 292] width 16 height 16
type input "13"
click at [1039, 440] on p "-30%" at bounding box center [1052, 448] width 28 height 16
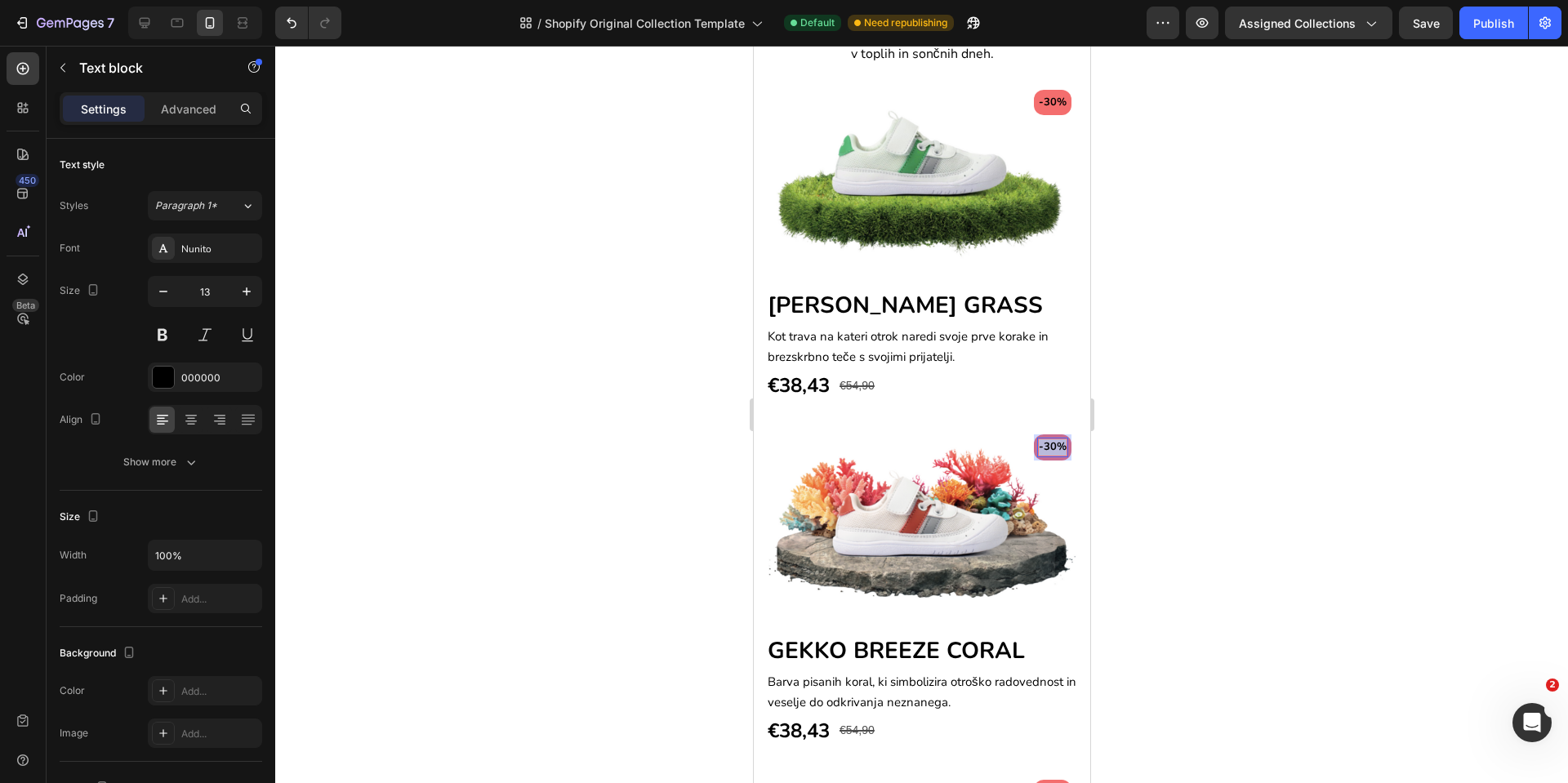
click at [1039, 440] on p "-30%" at bounding box center [1052, 448] width 28 height 16
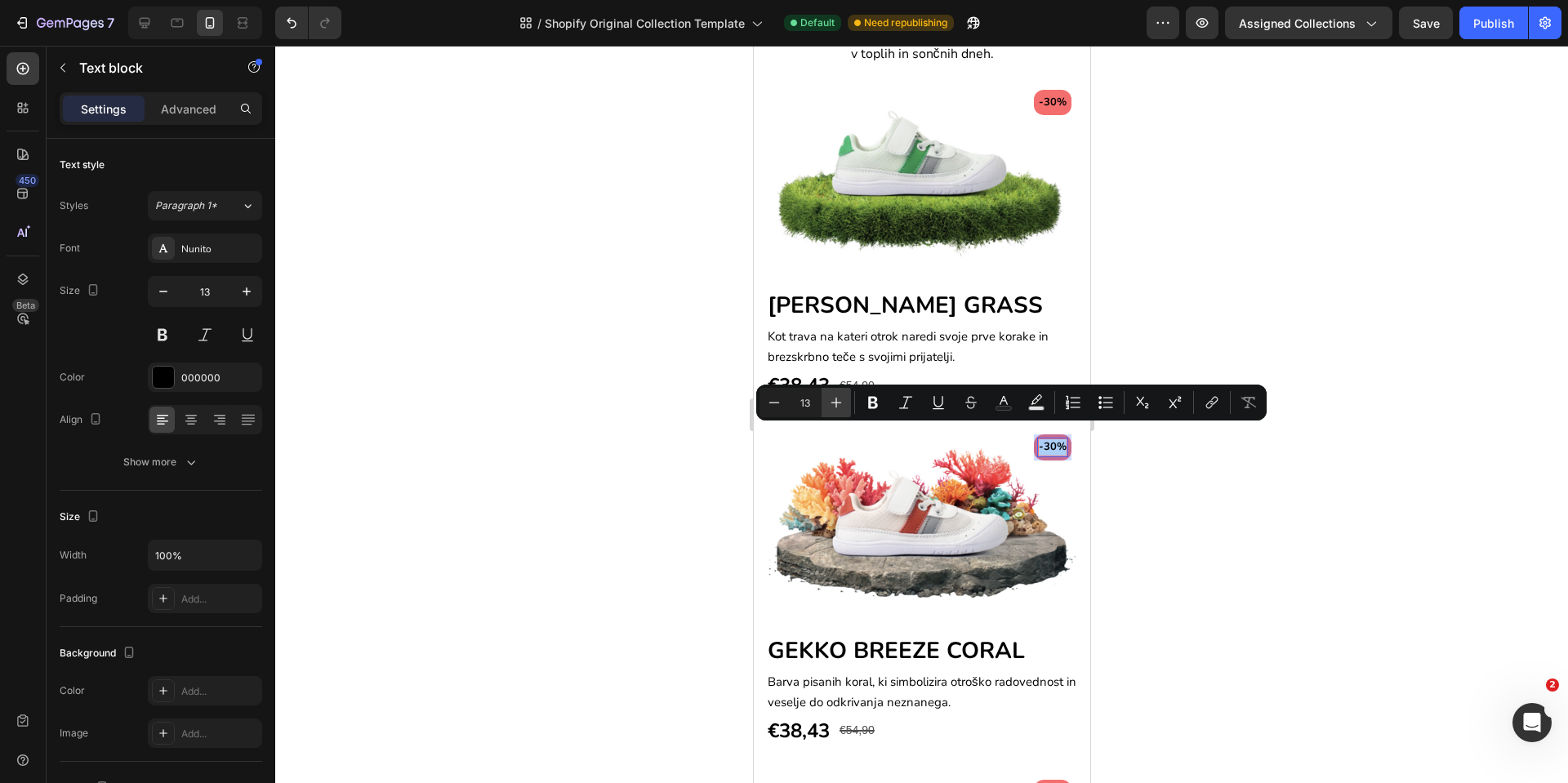
click at [840, 394] on icon "Editor contextual toolbar" at bounding box center [837, 402] width 16 height 16
type input "16"
click at [1039, 101] on p "-30%" at bounding box center [1052, 103] width 28 height 16
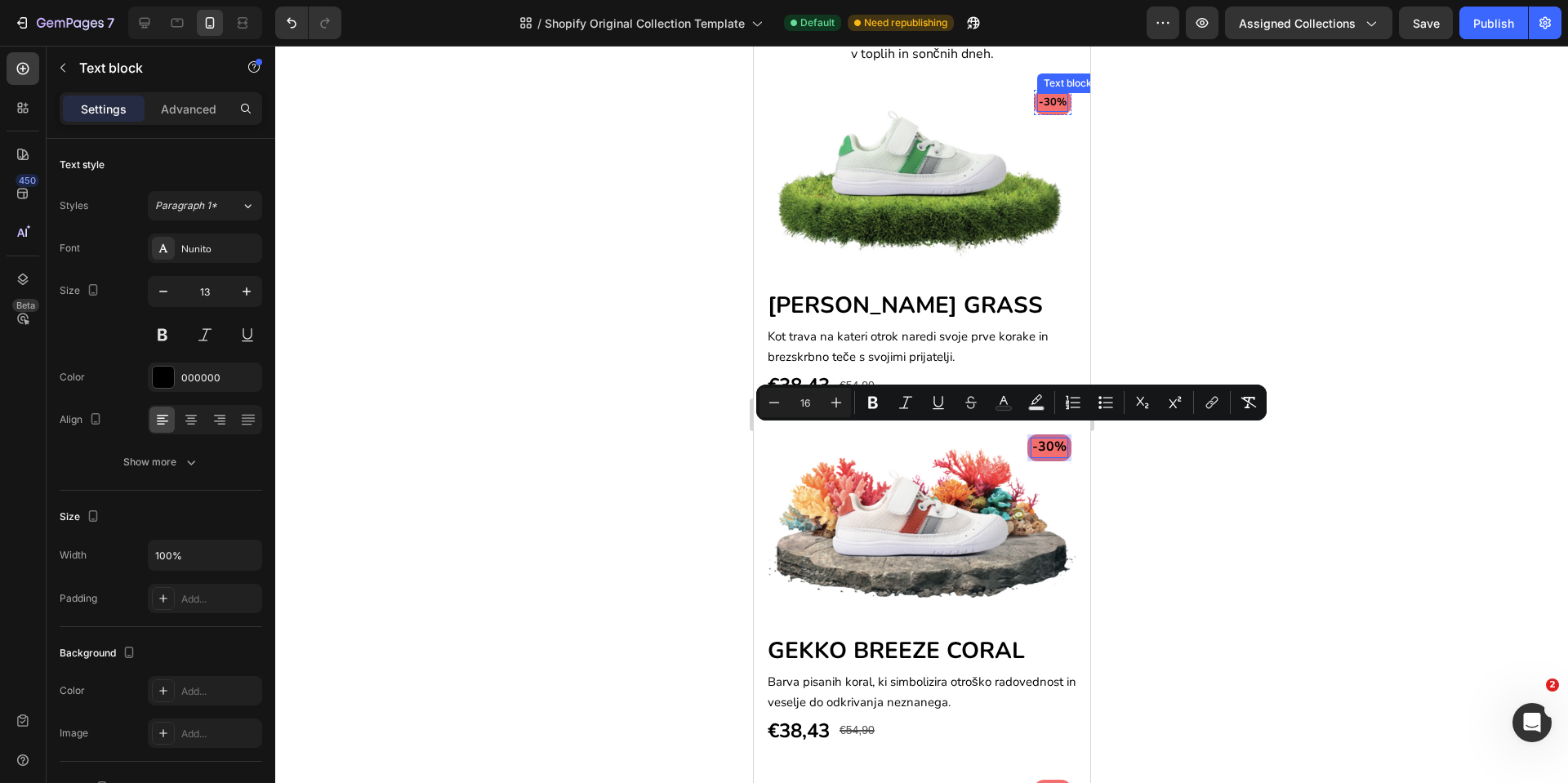
click at [1039, 102] on p "-30%" at bounding box center [1052, 103] width 28 height 16
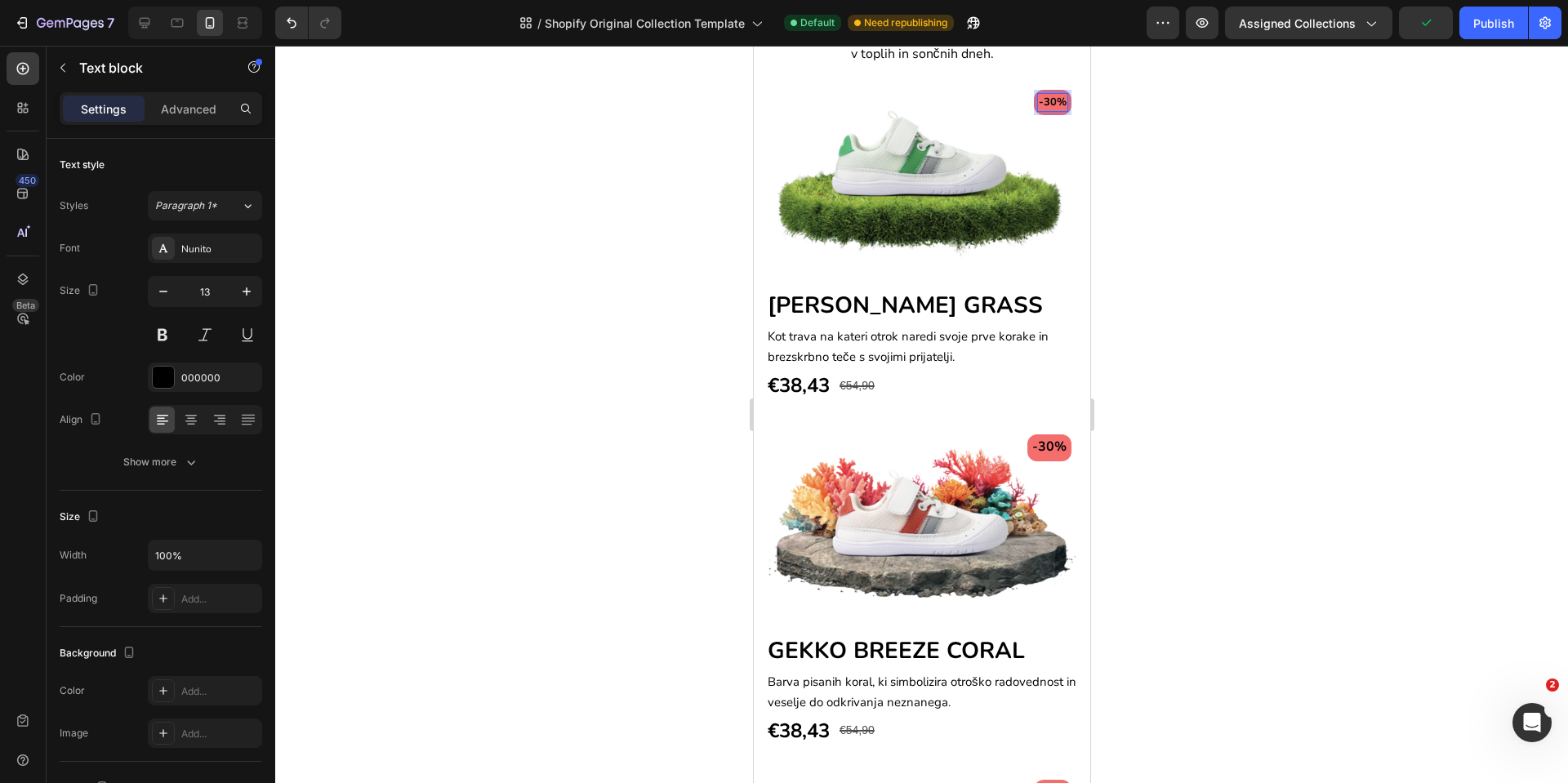
click at [1039, 97] on p "-30%" at bounding box center [1052, 103] width 28 height 16
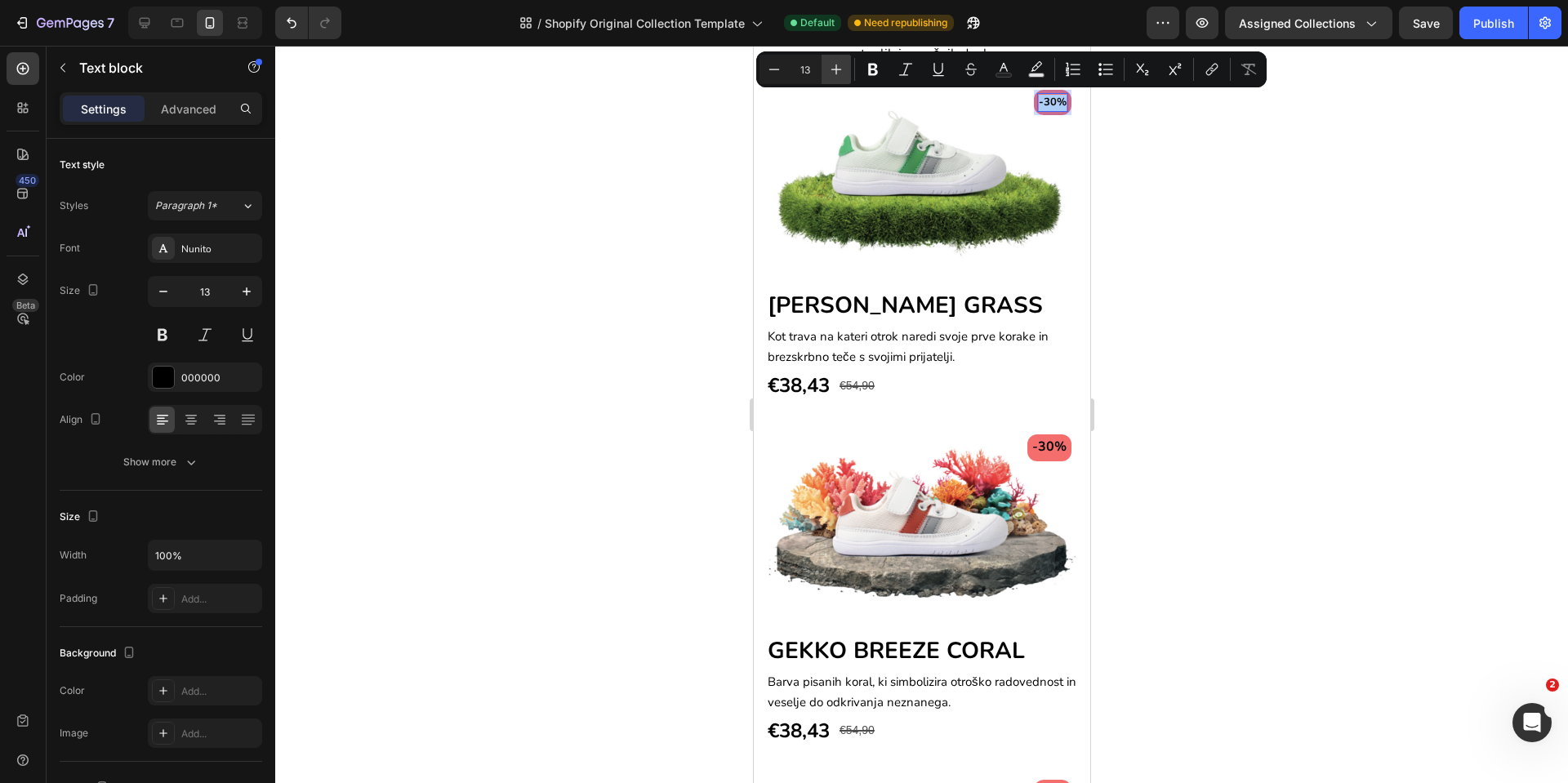
click at [843, 65] on icon "Editor contextual toolbar" at bounding box center [837, 70] width 16 height 16
type input "16"
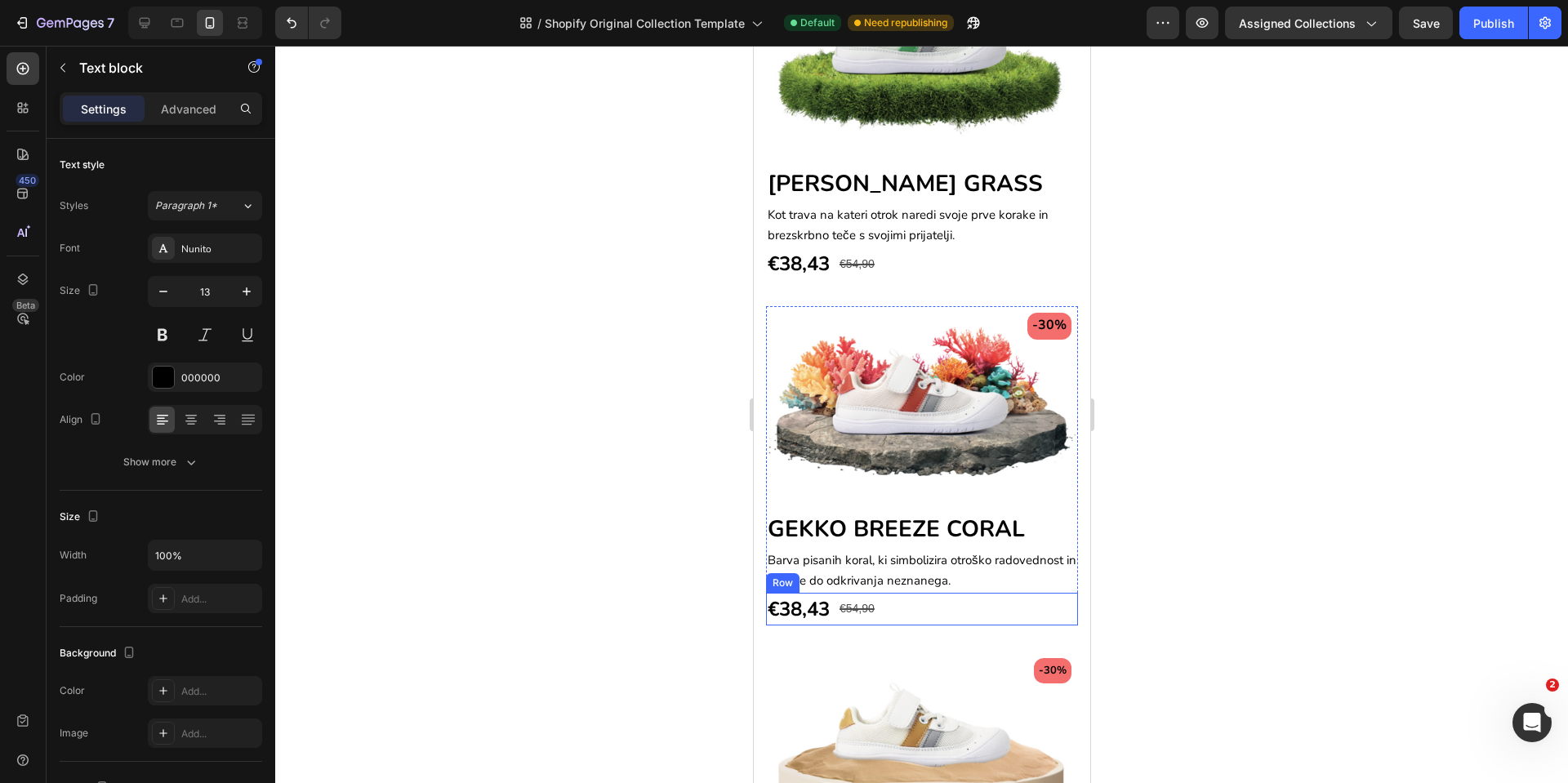
scroll to position [1592, 0]
click at [1039, 662] on p "-30%" at bounding box center [1052, 671] width 28 height 16
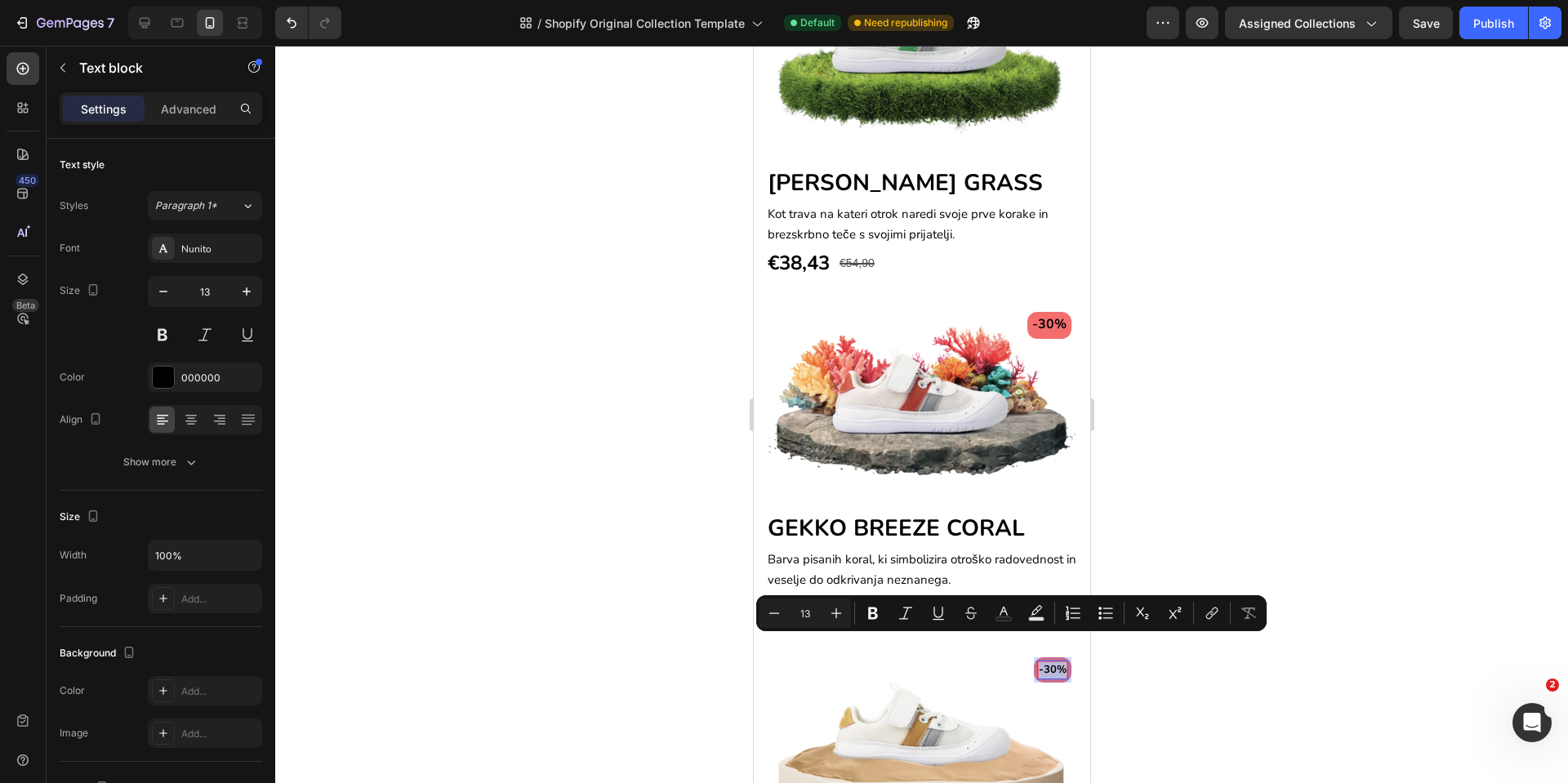
click at [1039, 662] on p "-30%" at bounding box center [1052, 671] width 28 height 16
click at [837, 611] on icon "Editor contextual toolbar" at bounding box center [837, 614] width 16 height 16
type input "16"
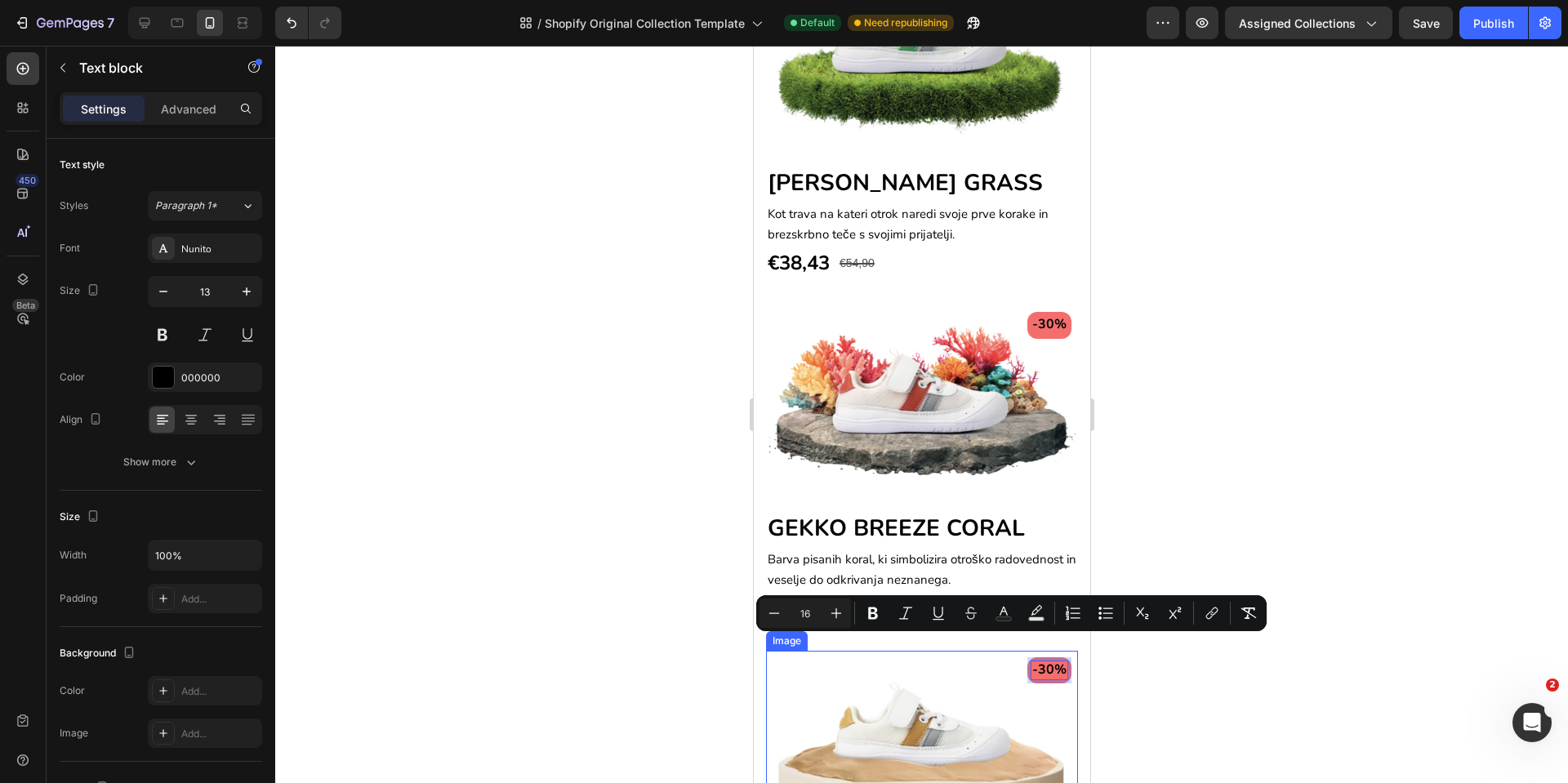
click at [940, 652] on img at bounding box center [921, 749] width 312 height 198
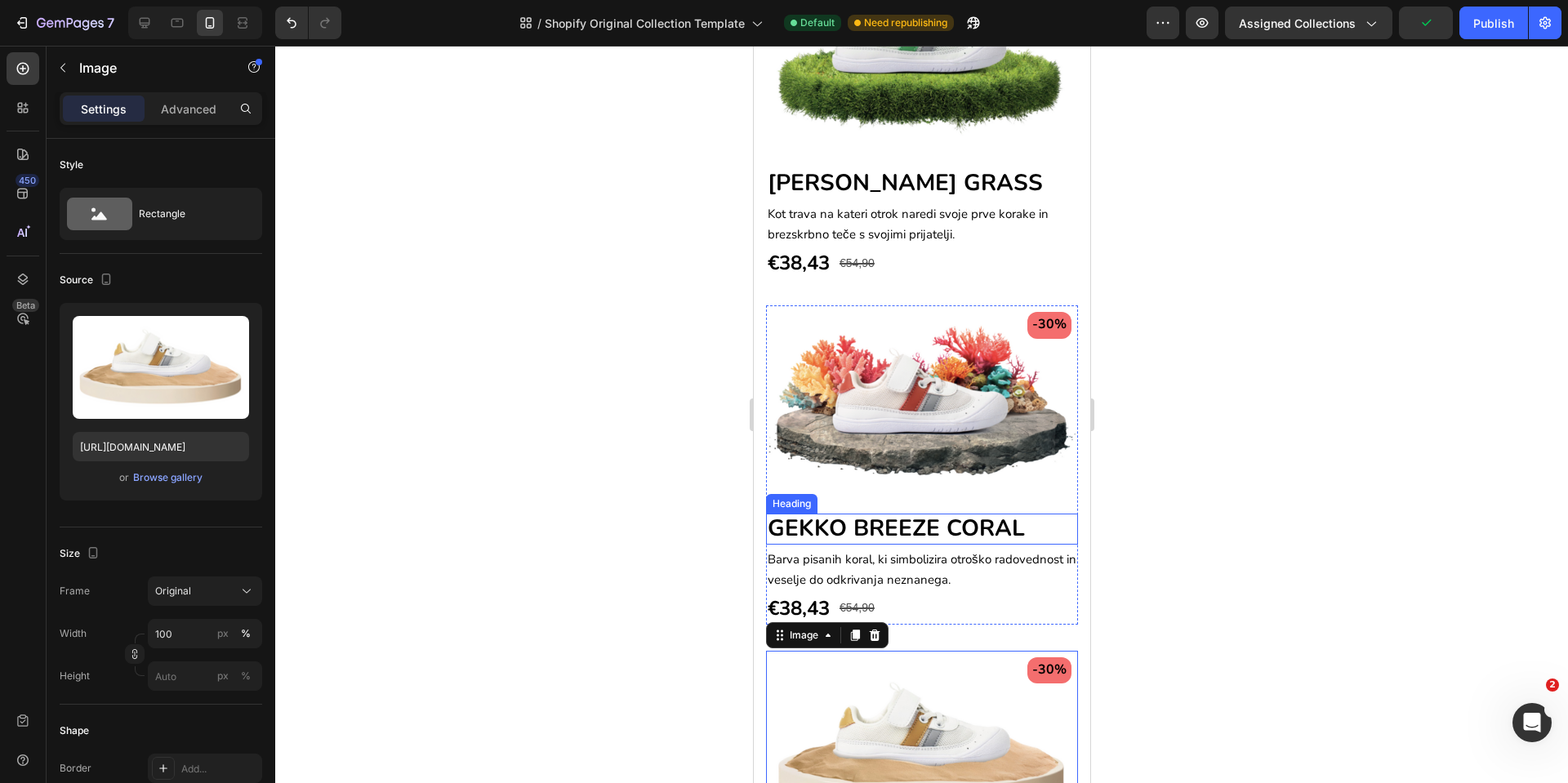
scroll to position [1716, 0]
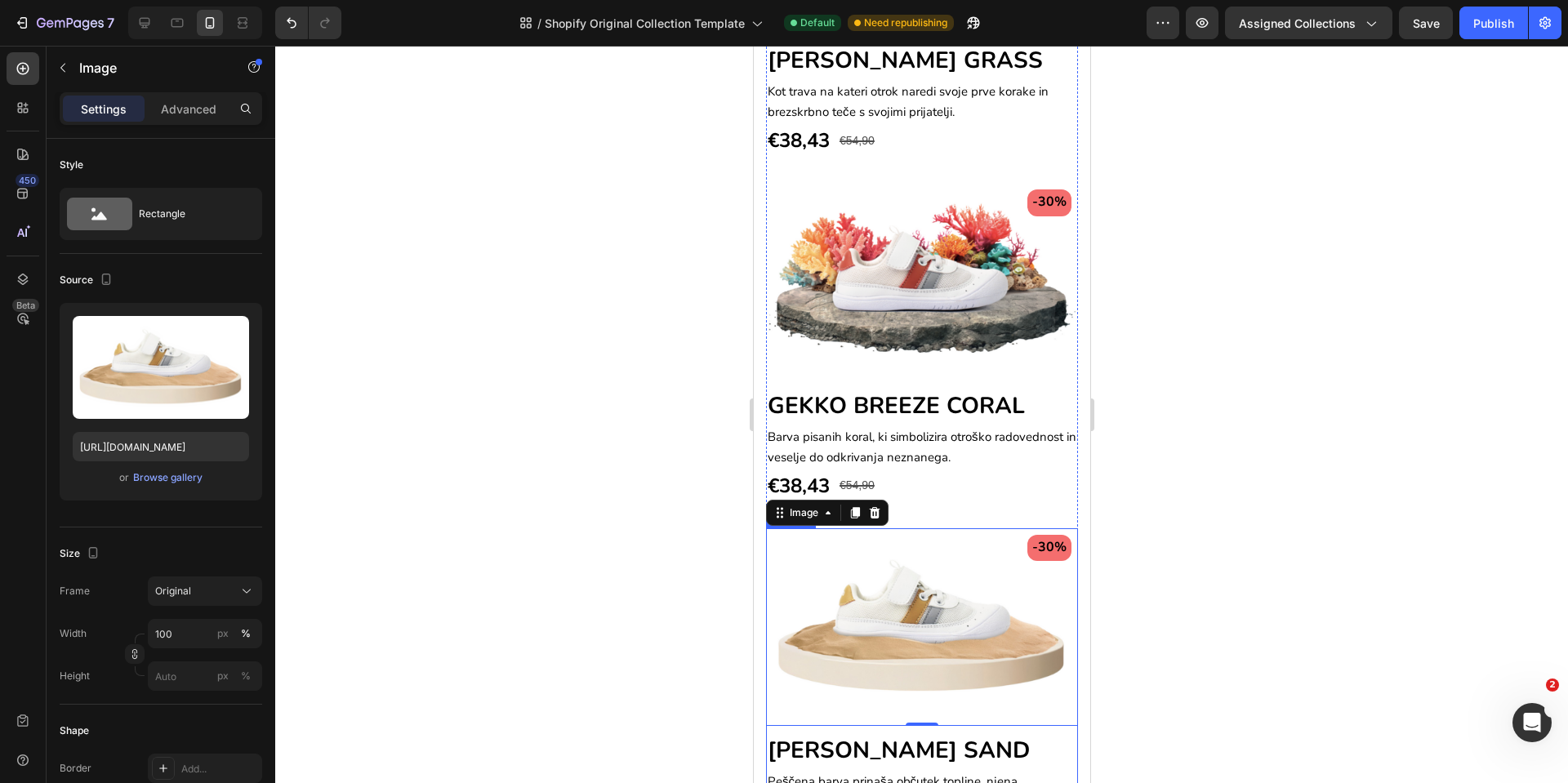
click at [1050, 699] on div "-30% Text block Row Image 0 GEKKO BREEZE SAND Heading Peščena barva prinaša obč…" at bounding box center [921, 688] width 312 height 319
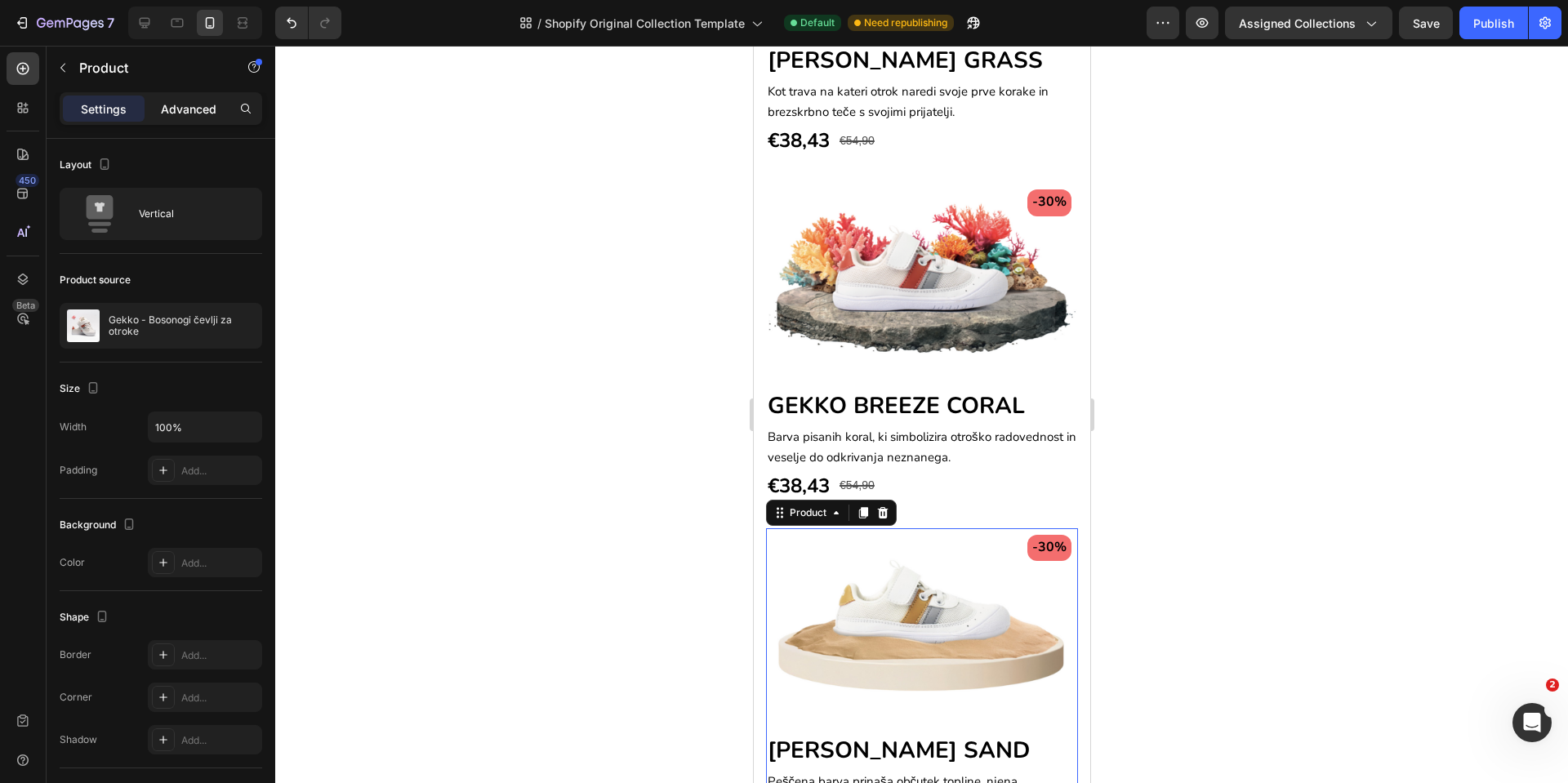
click at [171, 106] on p "Advanced" at bounding box center [189, 109] width 55 height 17
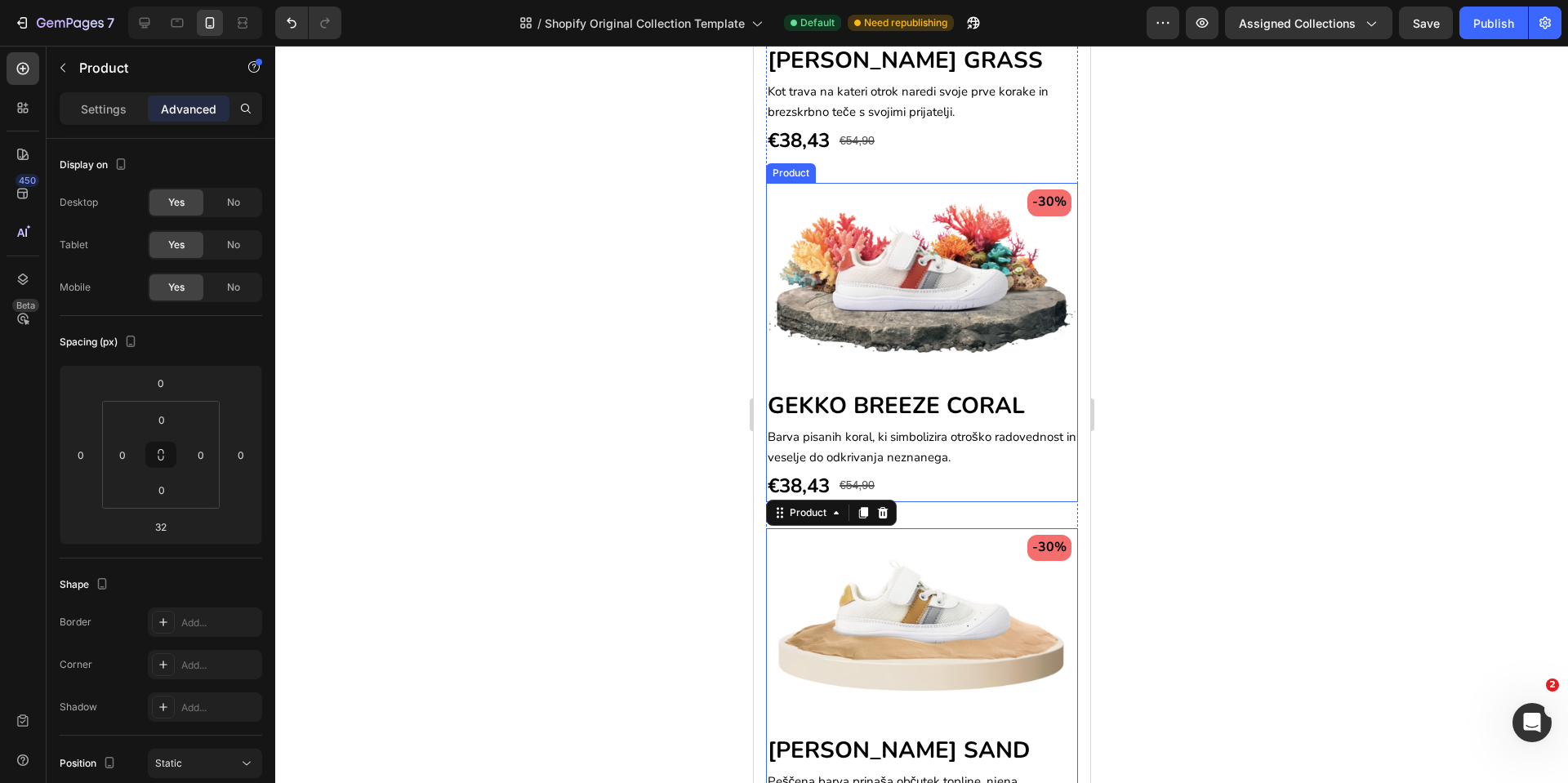
click at [1047, 362] on div "-30% Text block Row Image GEKKO BREEZE CORAL Heading Barva pisanih koral, ki si…" at bounding box center [921, 343] width 312 height 319
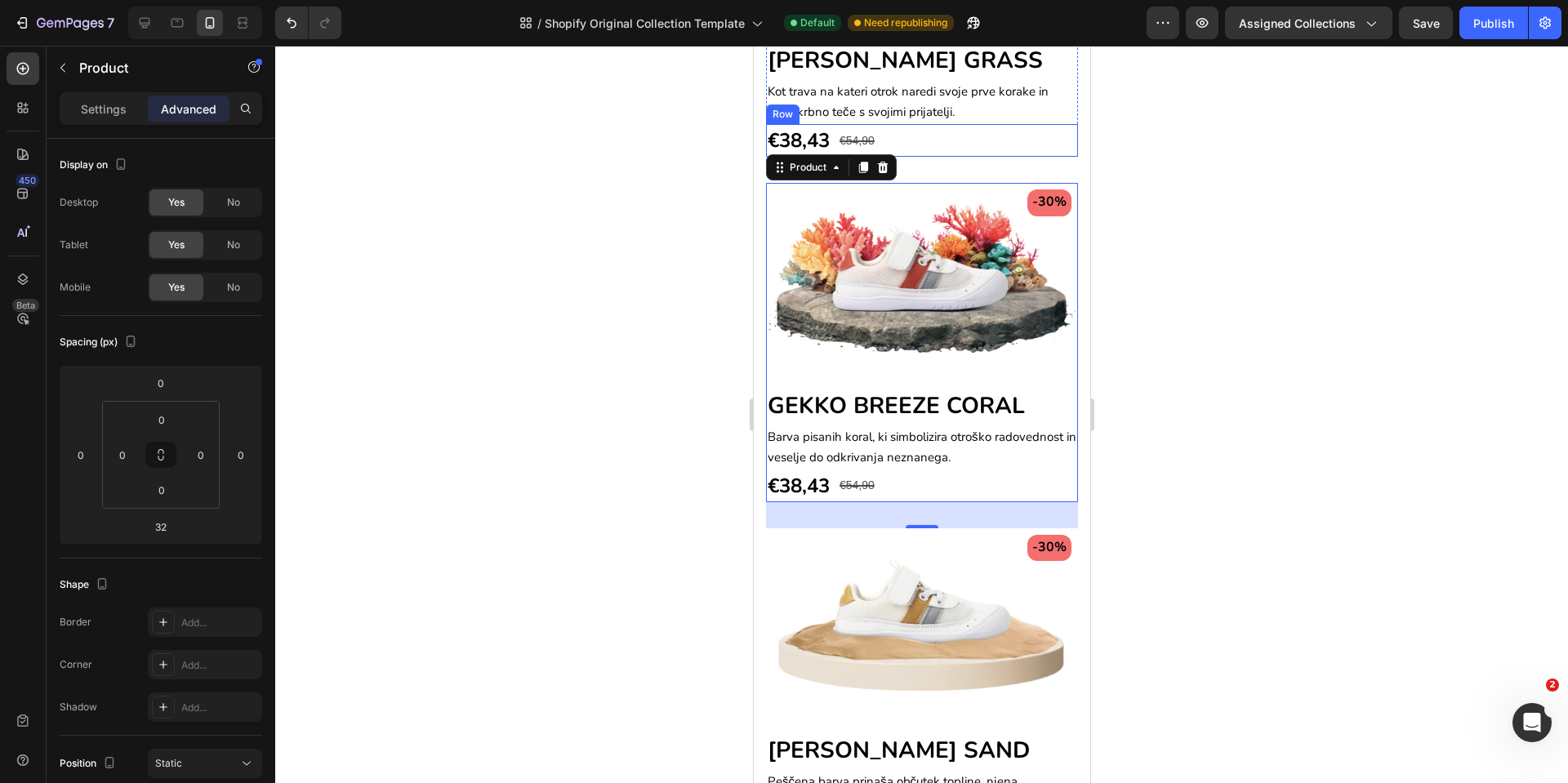
scroll to position [1592, 0]
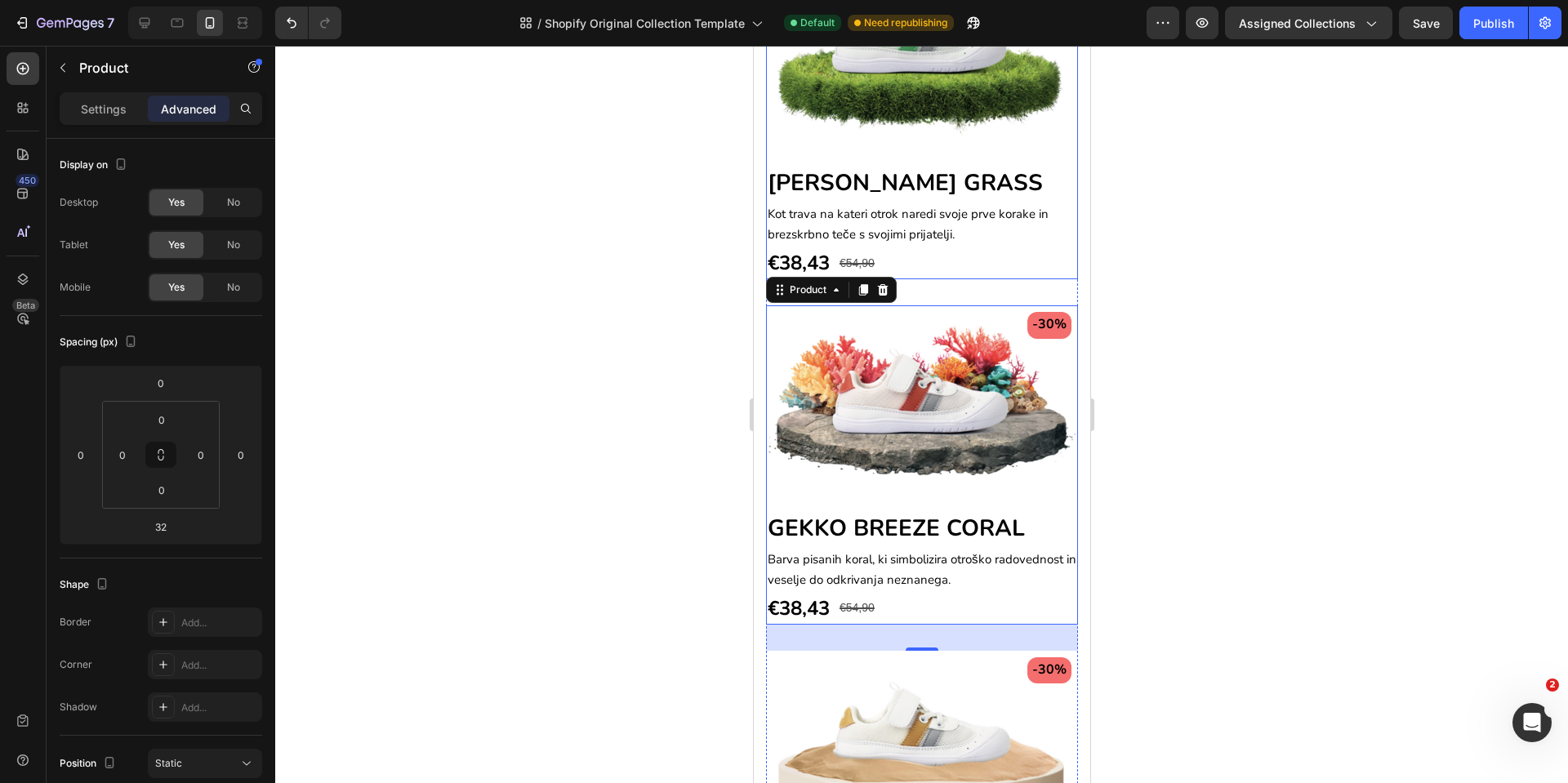
click at [1052, 153] on div "-30% Text block Row Image [PERSON_NAME] GRASS Heading Kot trava na kateri otrok…" at bounding box center [921, 121] width 312 height 319
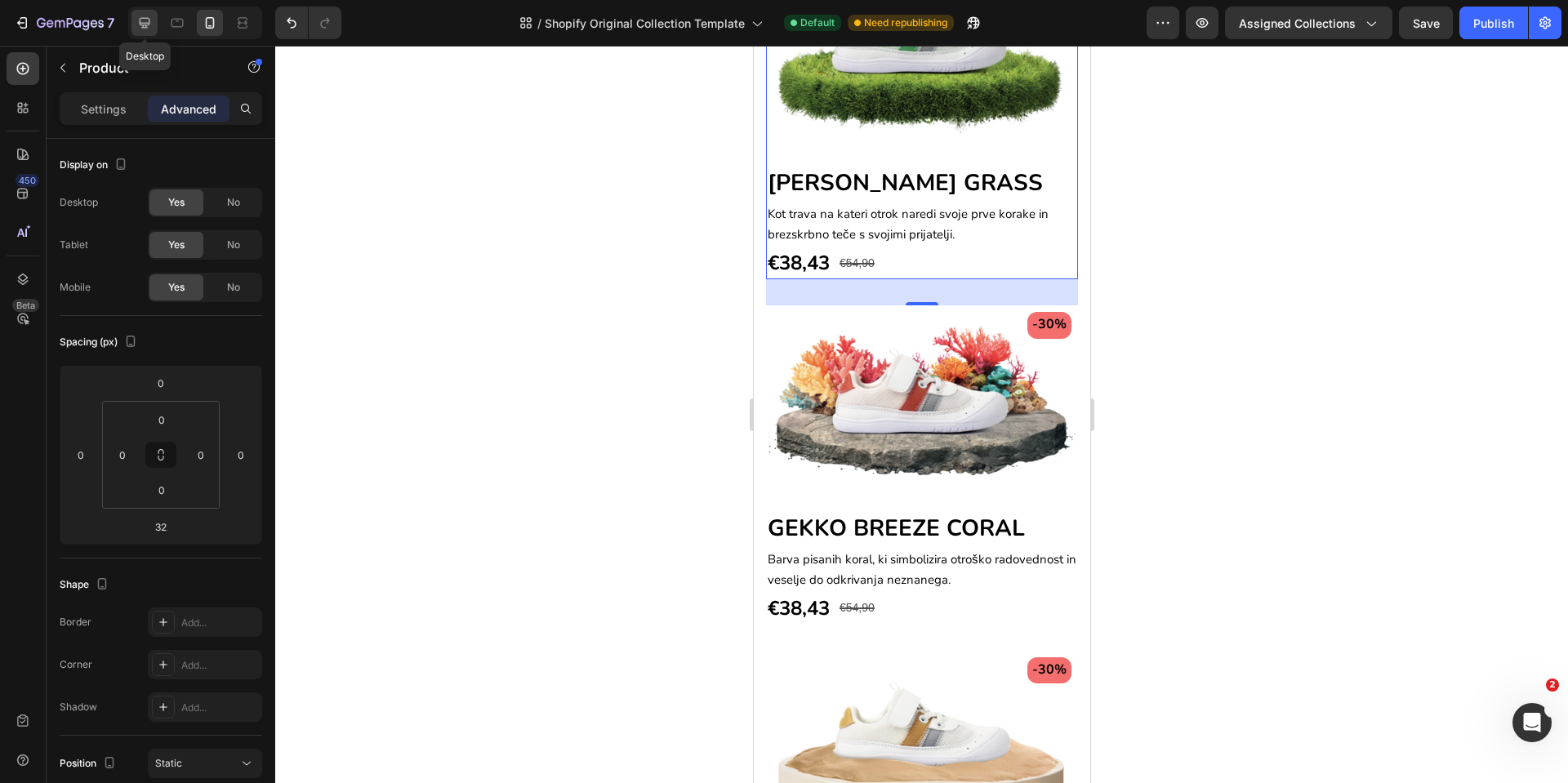
click at [153, 23] on icon at bounding box center [145, 23] width 16 height 16
type input "0"
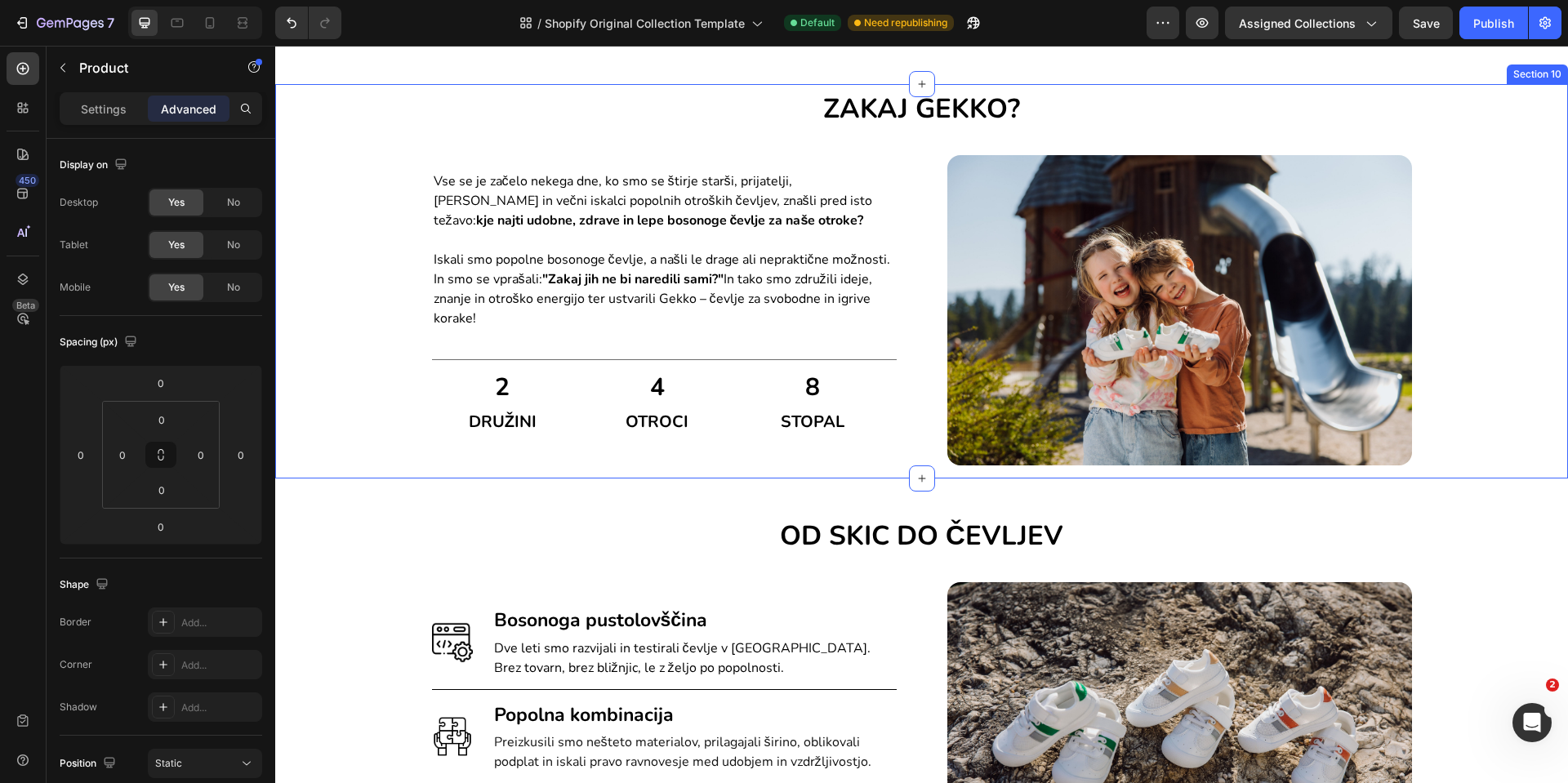
scroll to position [1476, 0]
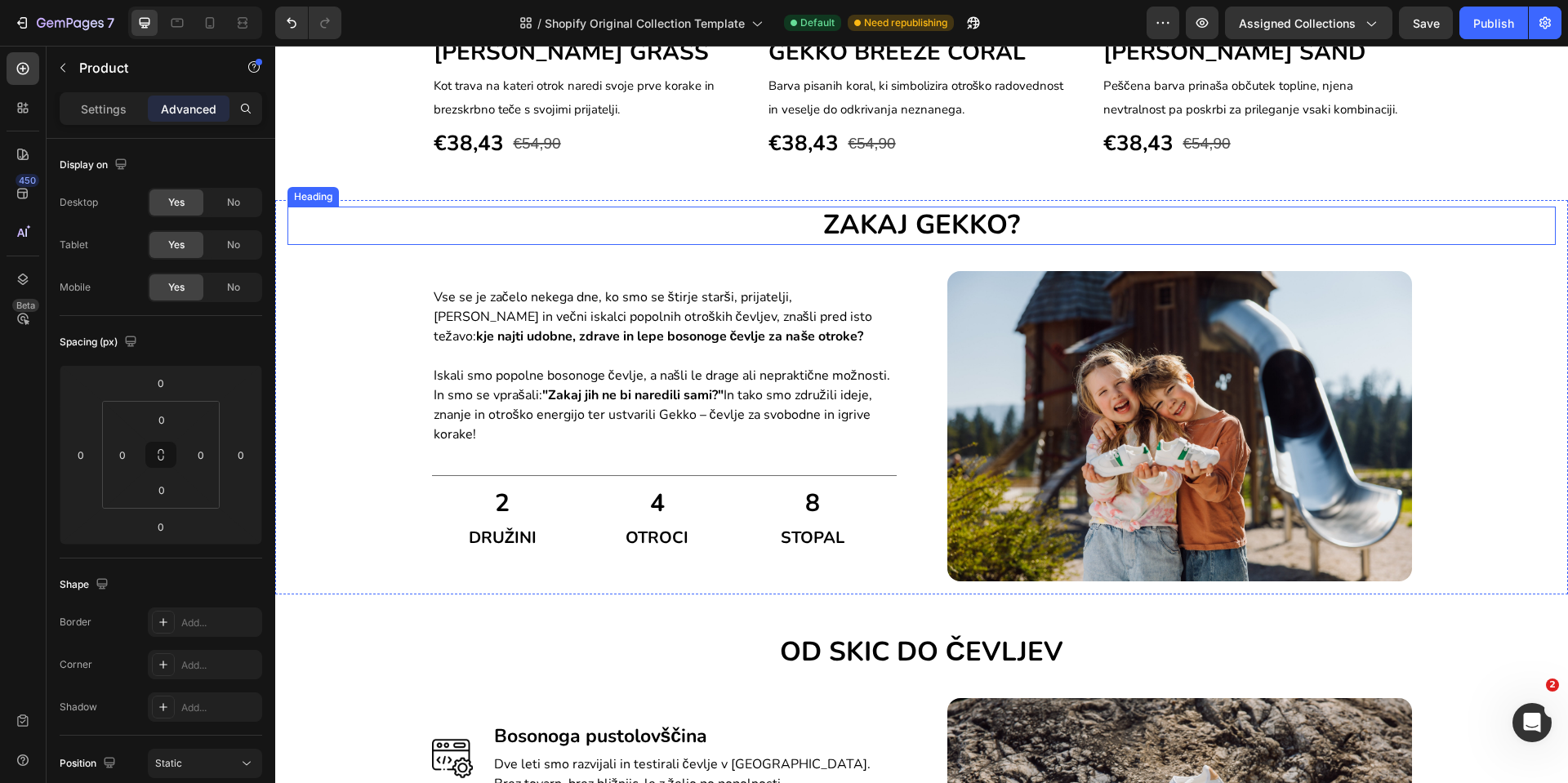
click at [379, 225] on h2 "ZAKAJ GEKKO?" at bounding box center [922, 226] width 1269 height 38
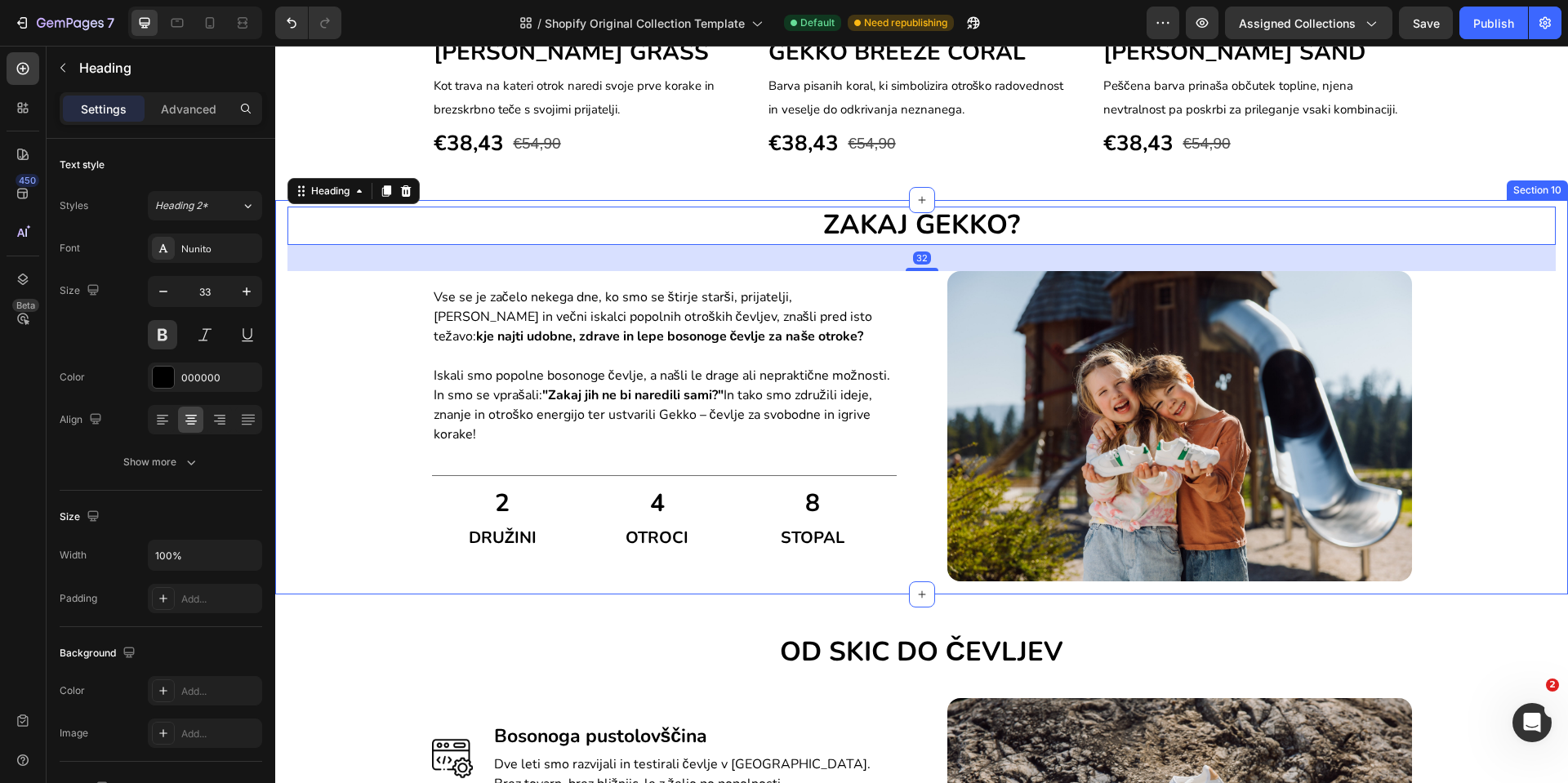
click at [286, 292] on div "ZAKAJ GEKKO? Heading 32 Vse se je začelo nekega dne, ko smo se štirje starši, p…" at bounding box center [922, 397] width 1293 height 393
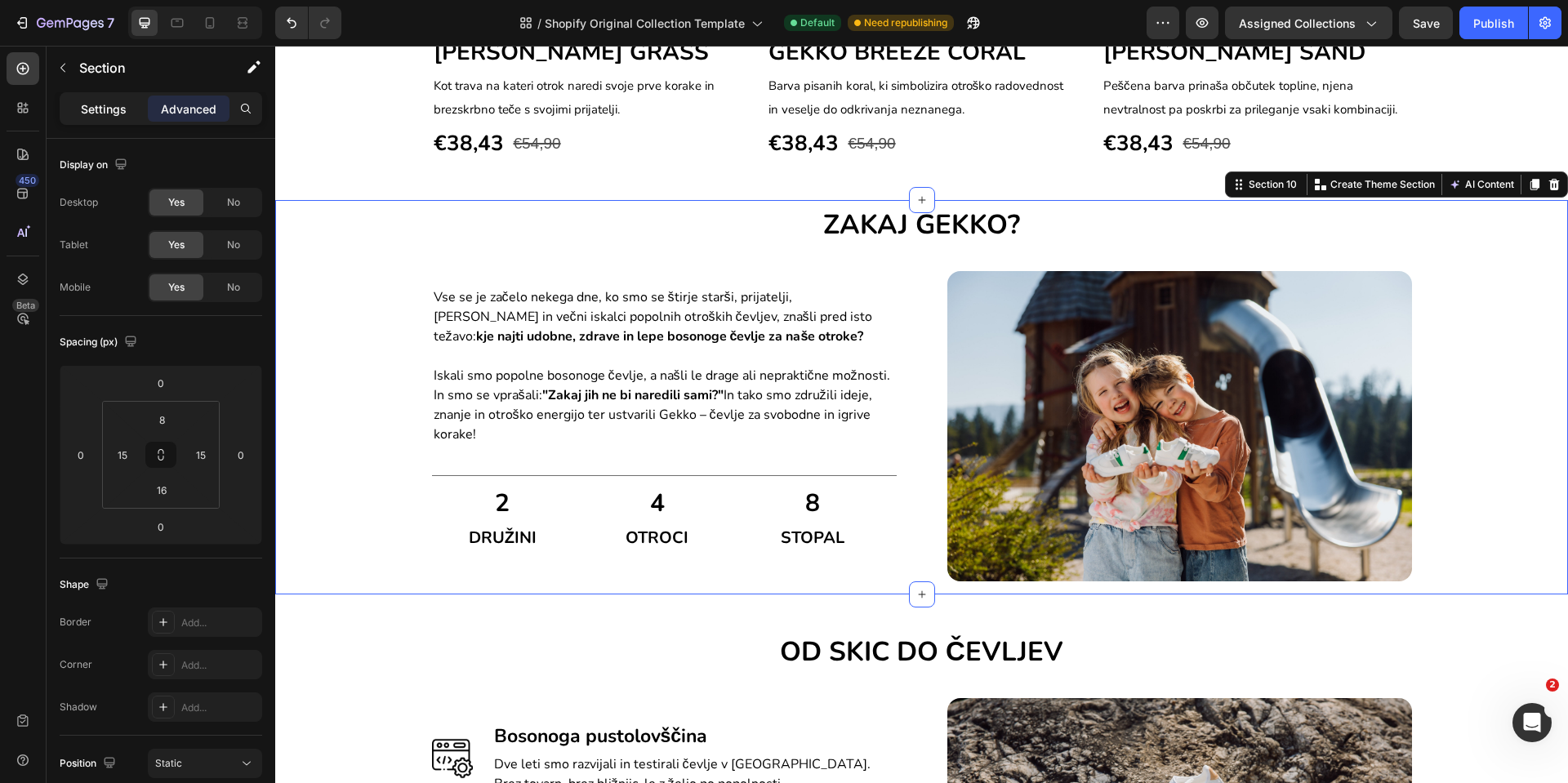
click at [88, 111] on p "Settings" at bounding box center [103, 109] width 45 height 17
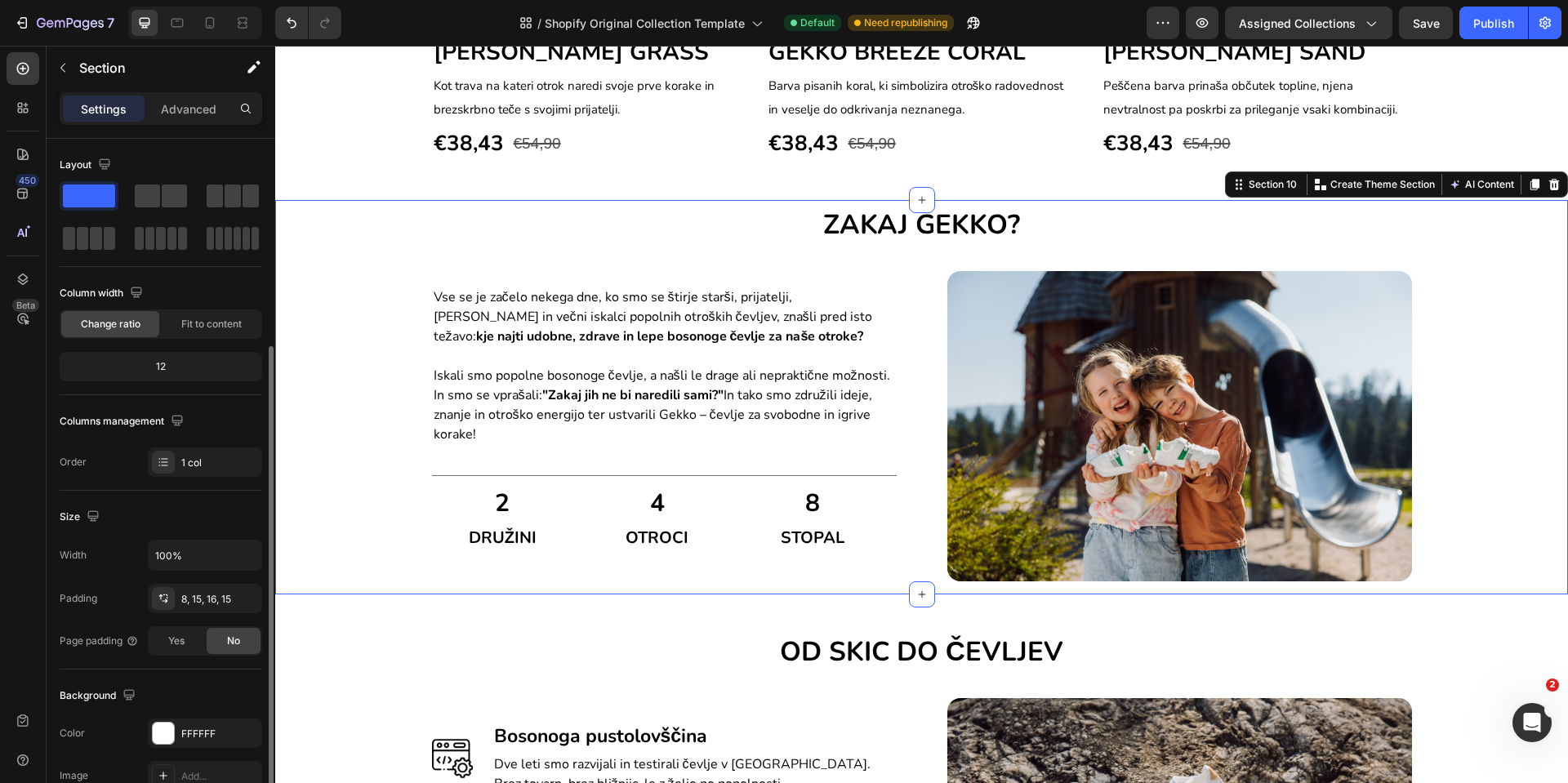
scroll to position [122, 0]
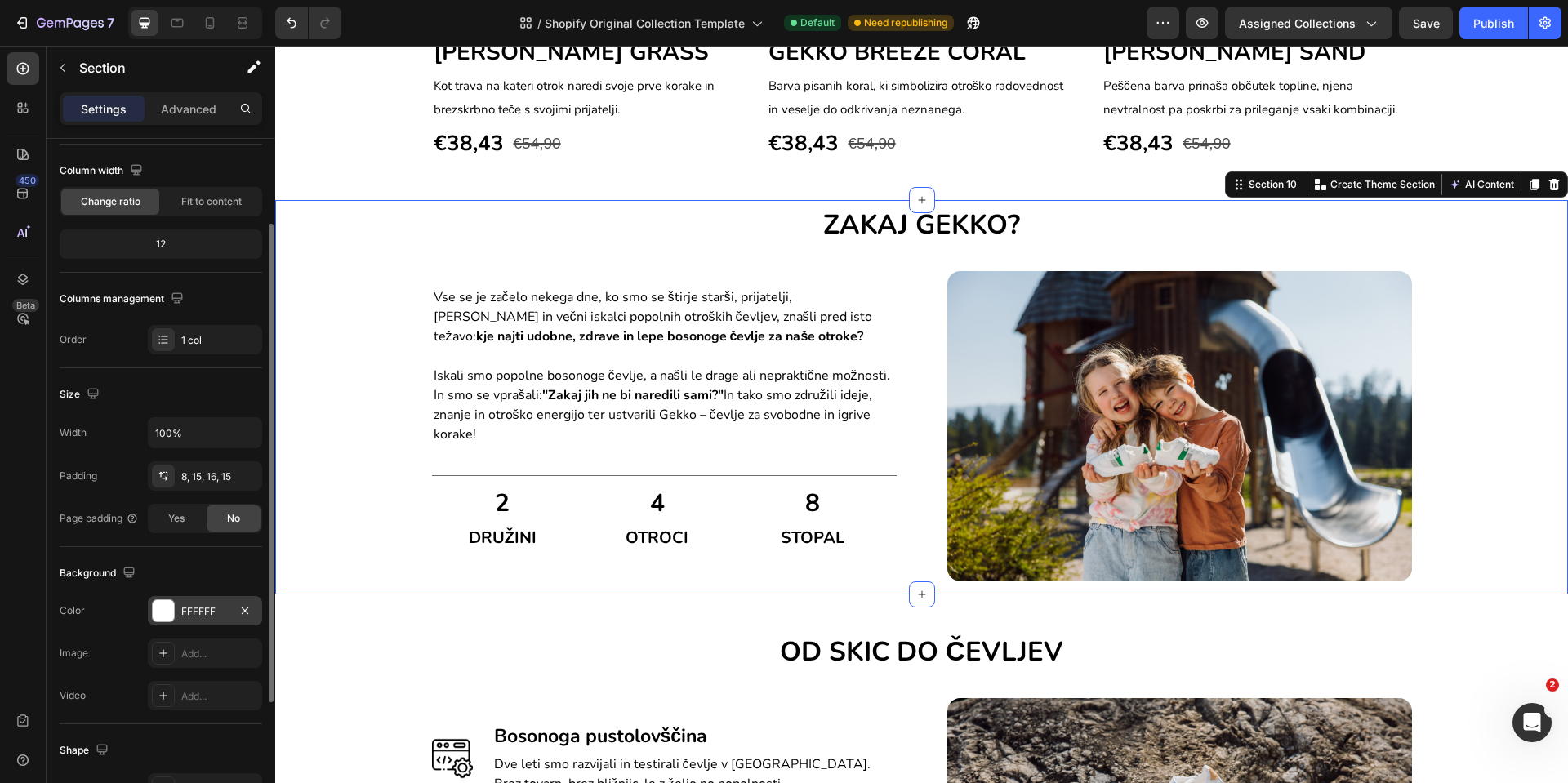
click at [161, 613] on div at bounding box center [163, 610] width 21 height 21
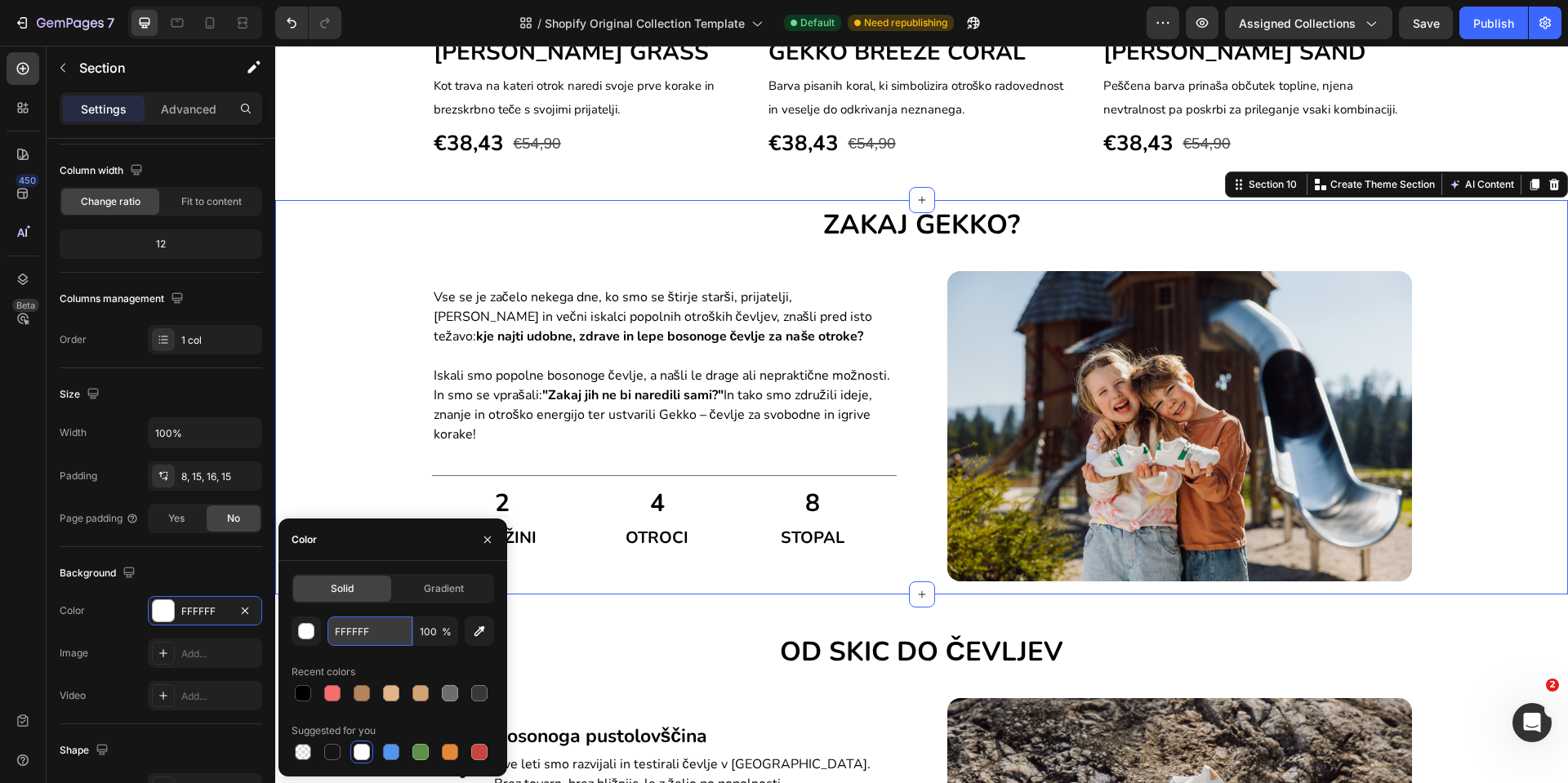
click at [347, 633] on input "FFFFFF" at bounding box center [370, 631] width 85 height 29
click at [351, 631] on input "FFFFFF" at bounding box center [370, 631] width 85 height 29
drag, startPoint x: 376, startPoint y: 631, endPoint x: 352, endPoint y: 635, distance: 24.3
click at [352, 635] on input "FFFFFF" at bounding box center [370, 631] width 85 height 29
type input "FFF6ee"
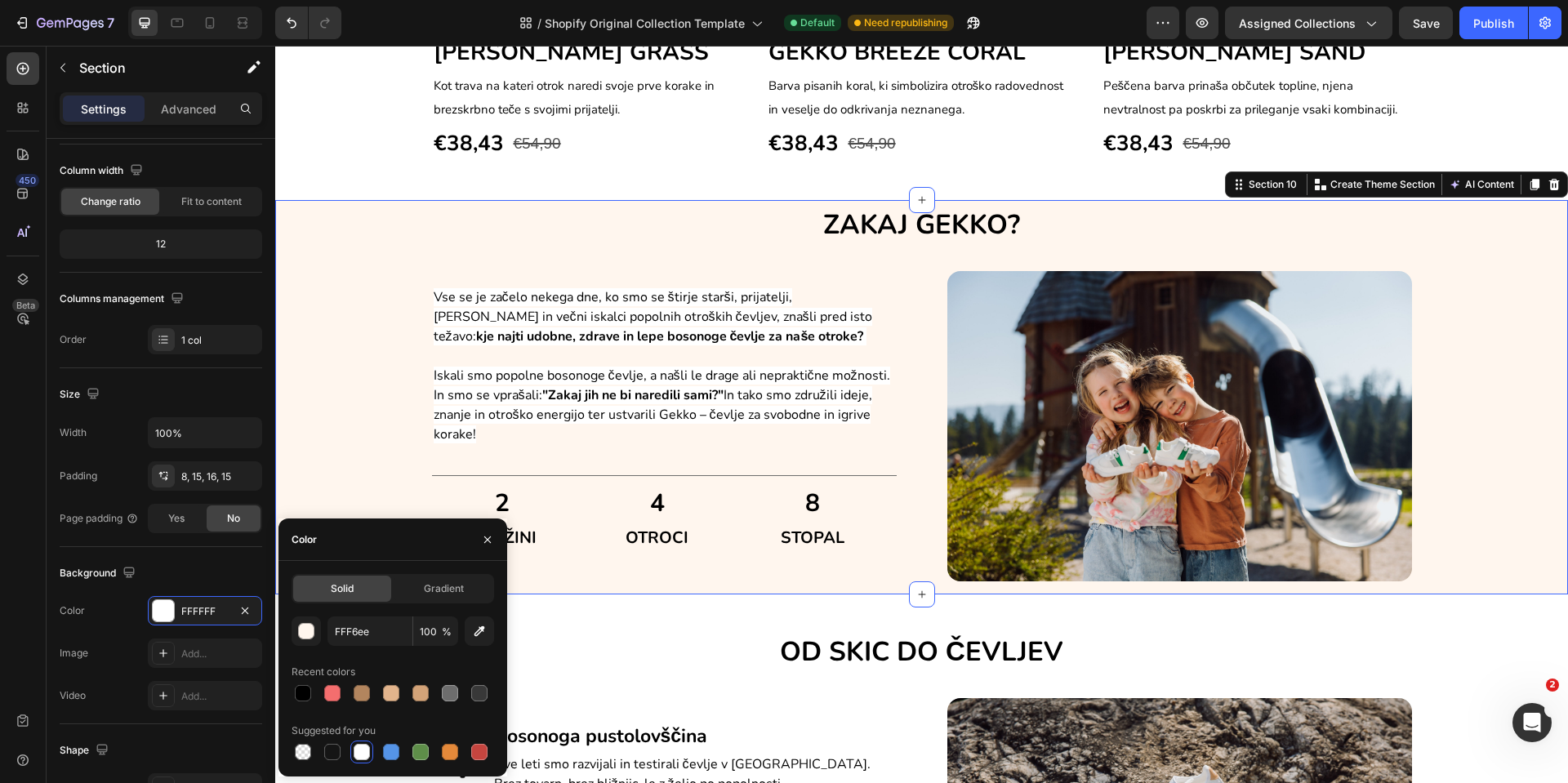
click at [390, 420] on div "ZAKAJ GEKKO? Heading Vse se je začelo nekega dne, ko smo se štirje starši, prij…" at bounding box center [922, 393] width 1269 height 374
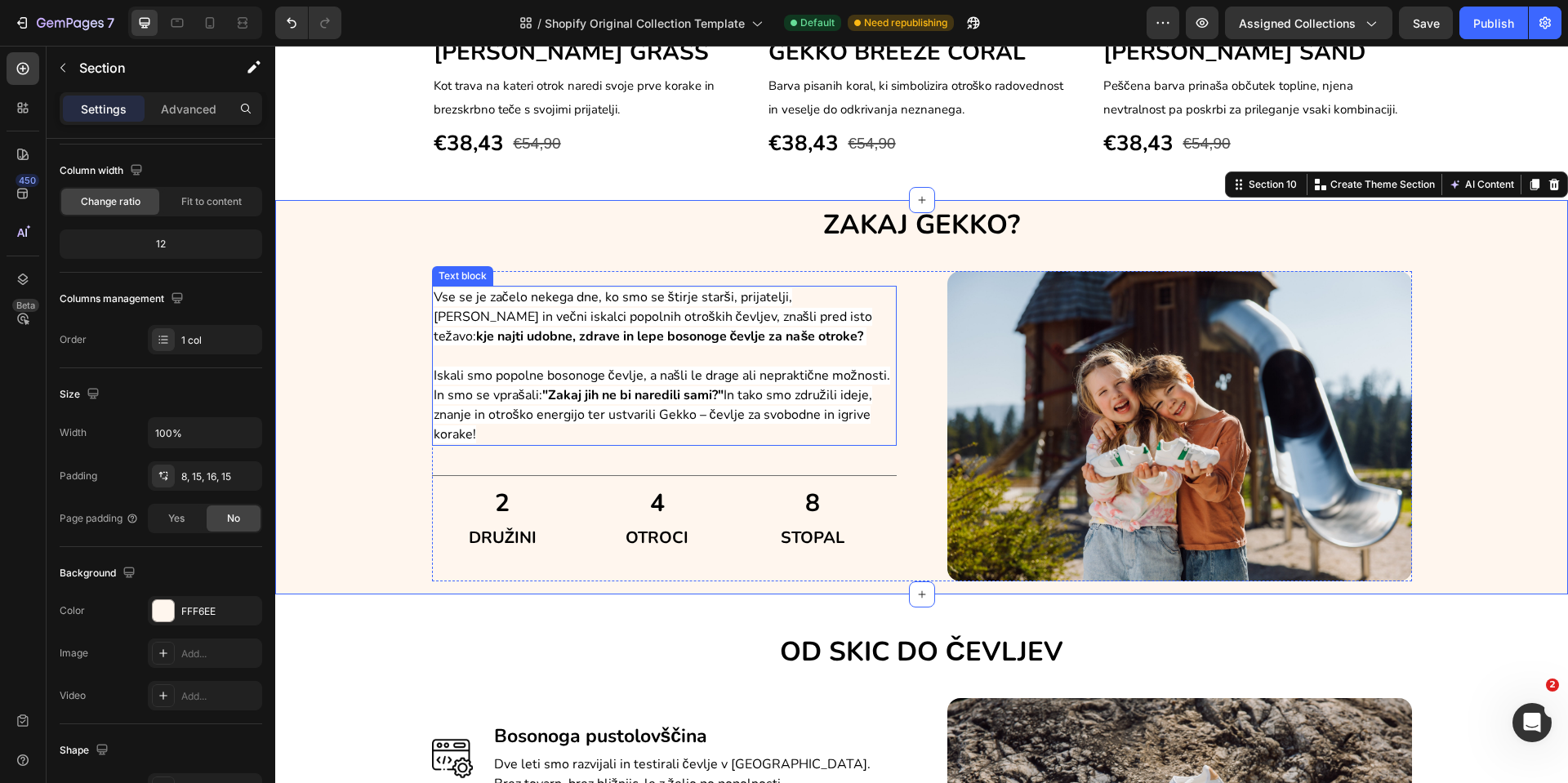
click at [524, 412] on span "Iskali smo popolne bosonoge čevlje, a našli le drage ali nepraktične možnosti. …" at bounding box center [663, 405] width 457 height 77
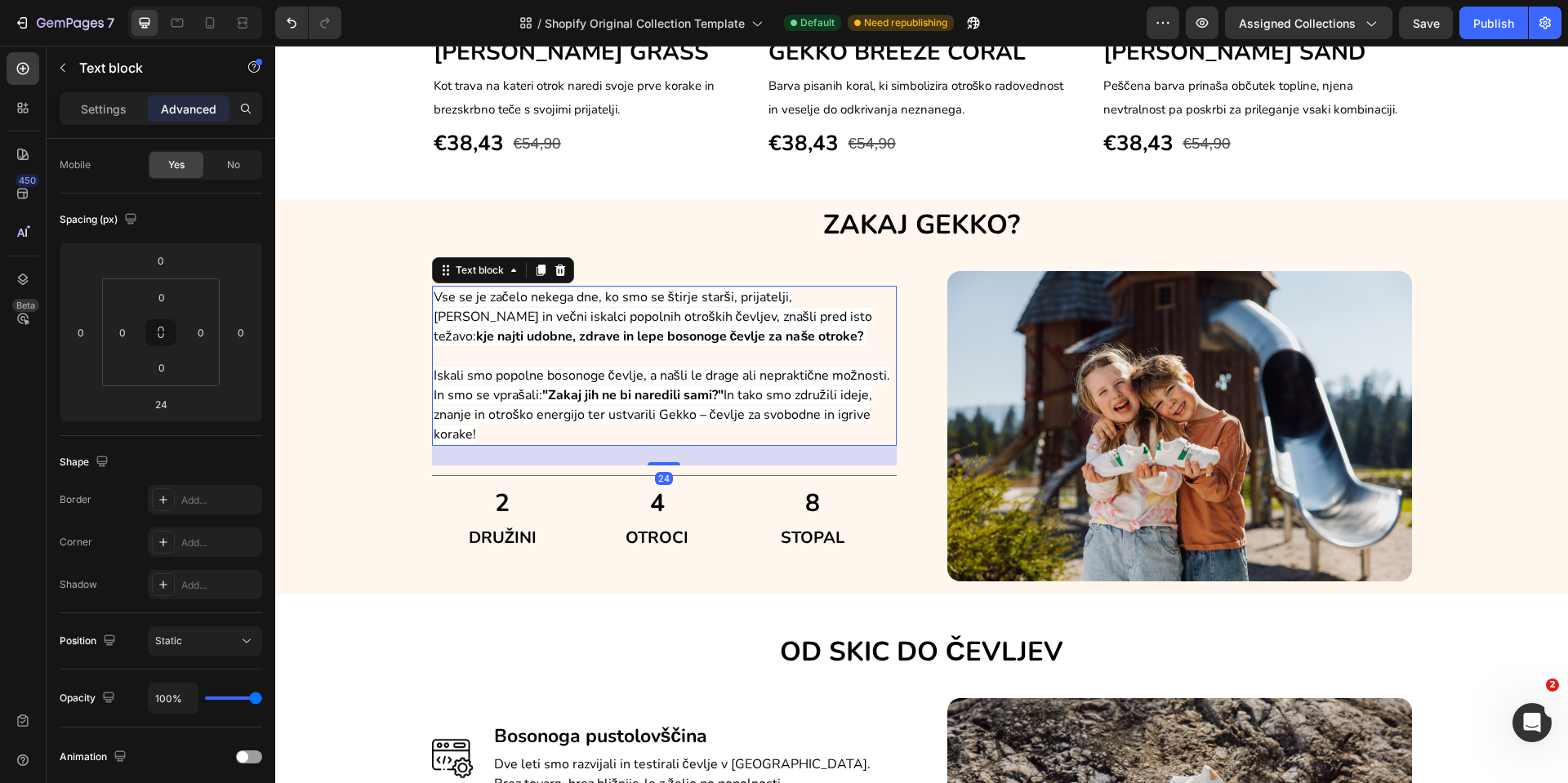
scroll to position [0, 0]
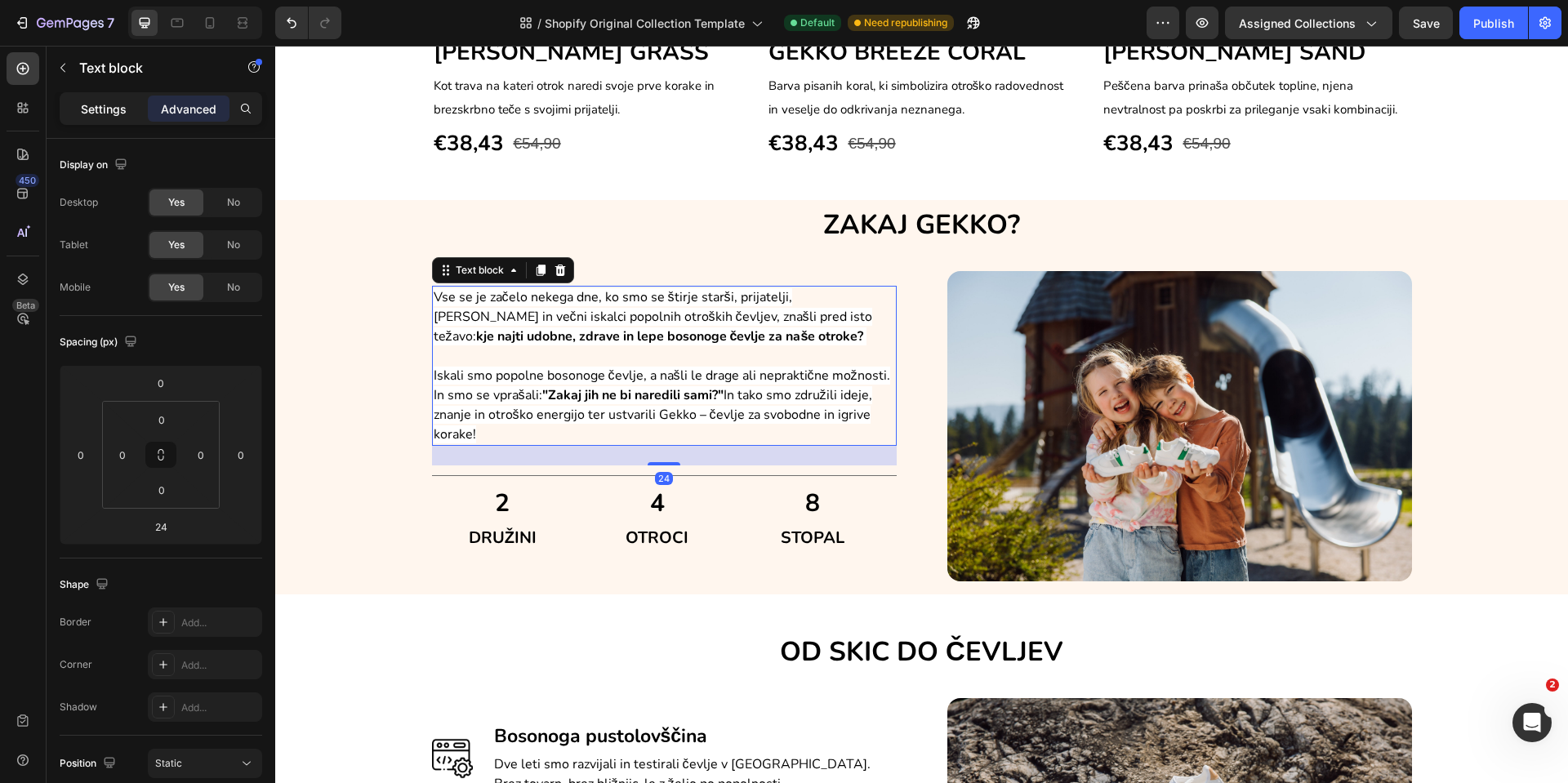
click at [108, 102] on p "Settings" at bounding box center [103, 109] width 45 height 17
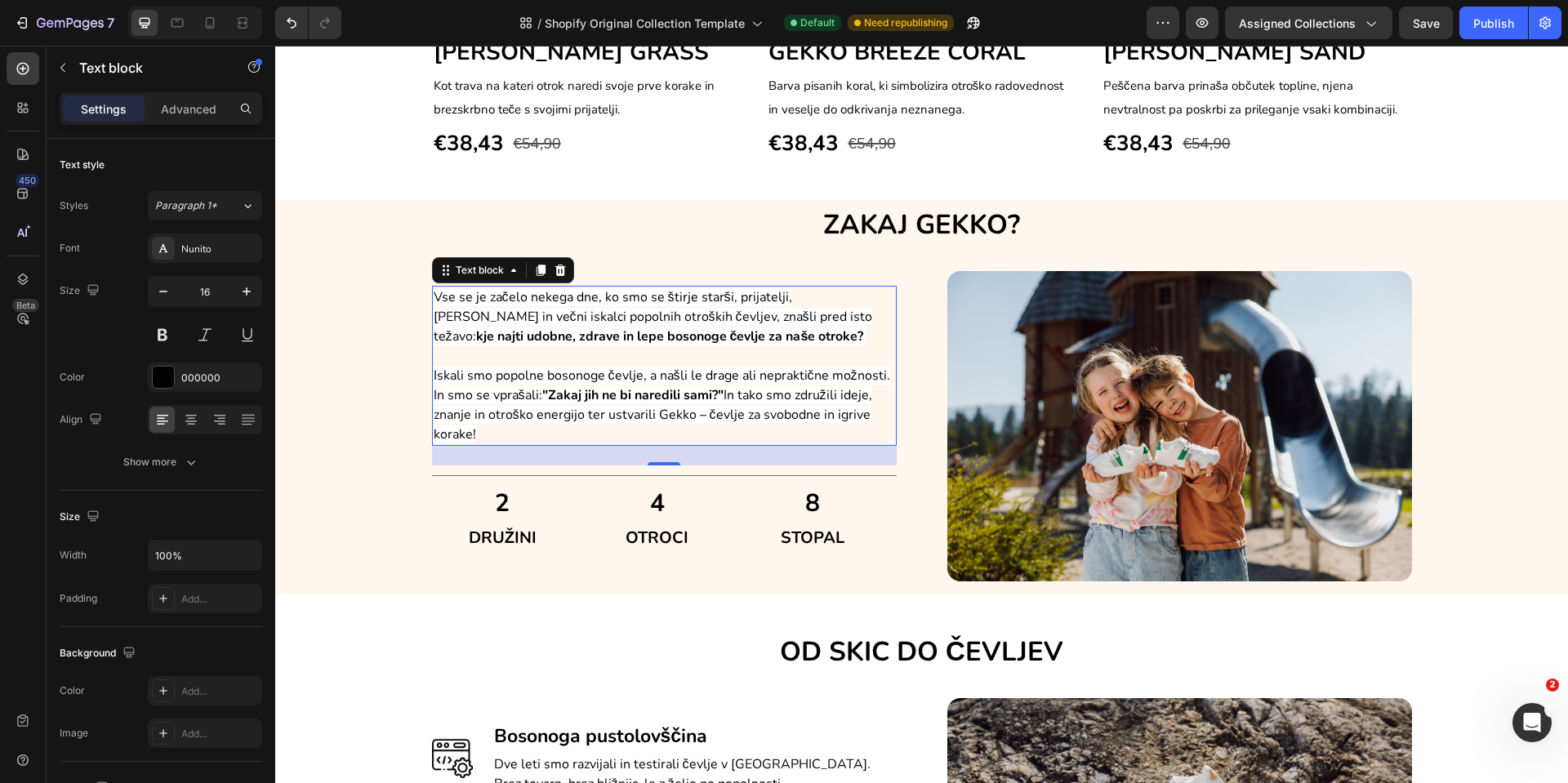
click at [551, 420] on span "Iskali smo popolne bosonoge čevlje, a našli le drage ali nepraktične možnosti. …" at bounding box center [663, 405] width 457 height 77
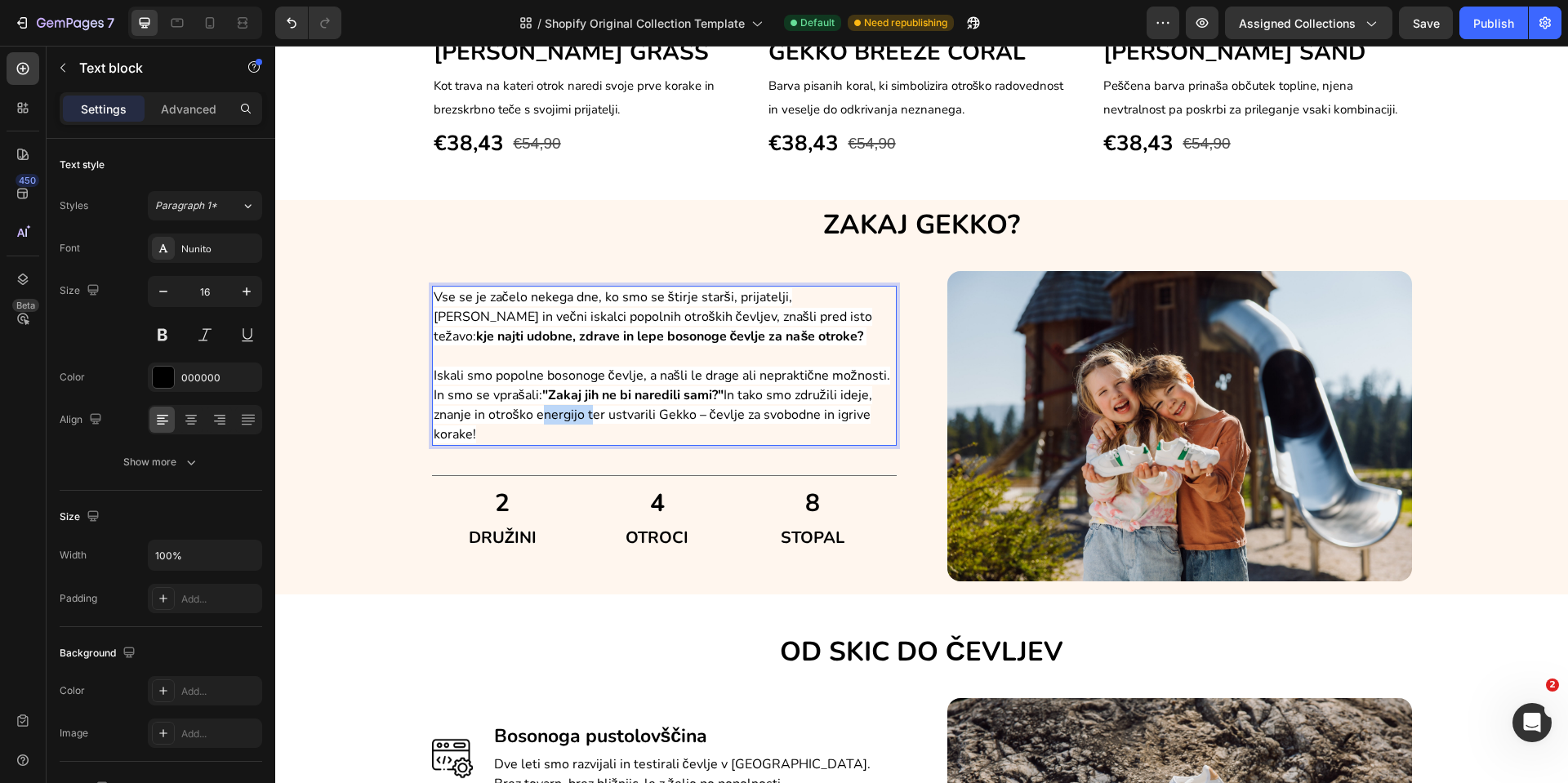
click at [551, 420] on span "Iskali smo popolne bosonoge čevlje, a našli le drage ali nepraktične možnosti. …" at bounding box center [663, 405] width 457 height 77
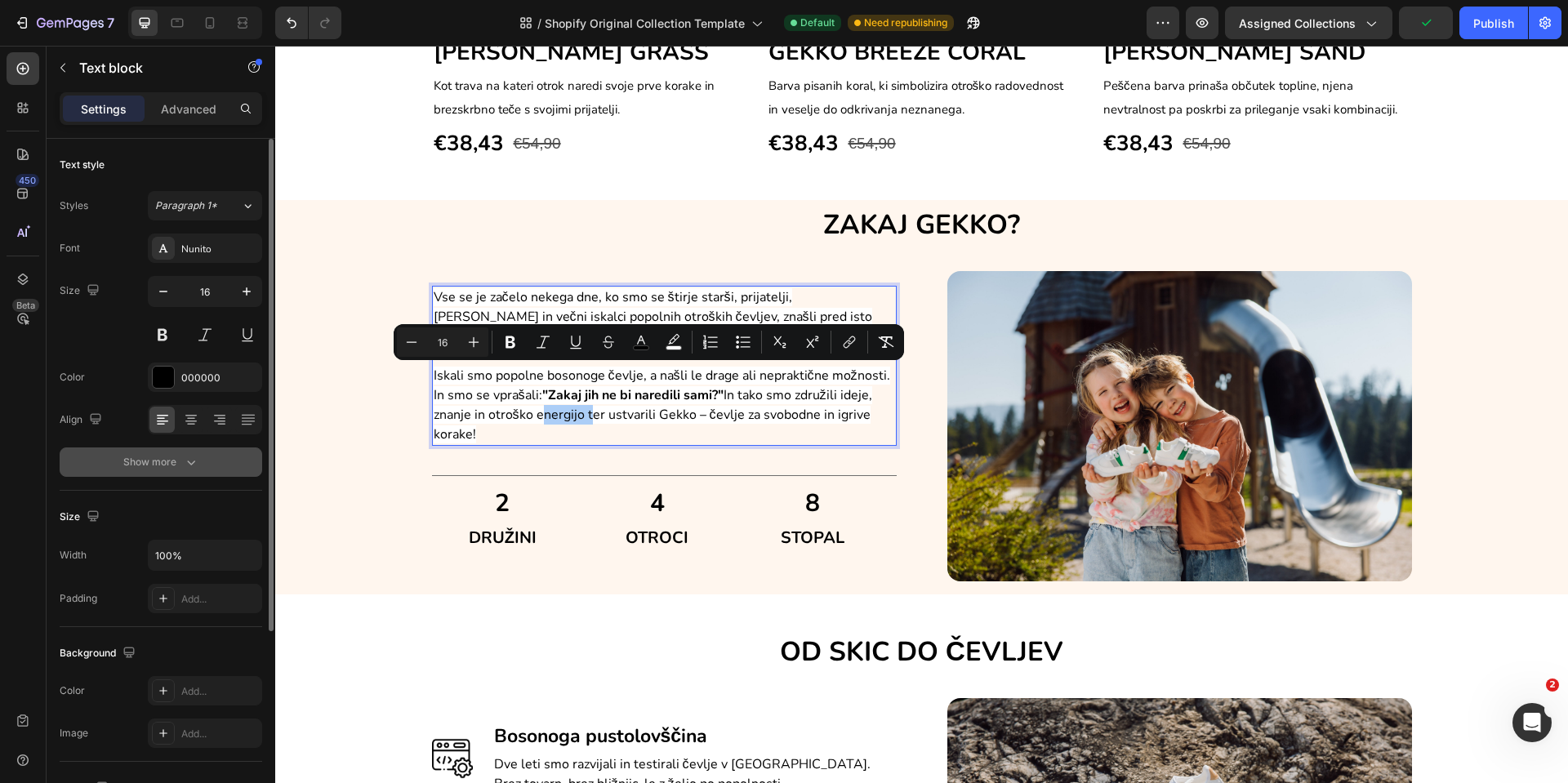
click at [160, 450] on button "Show more" at bounding box center [161, 462] width 203 height 29
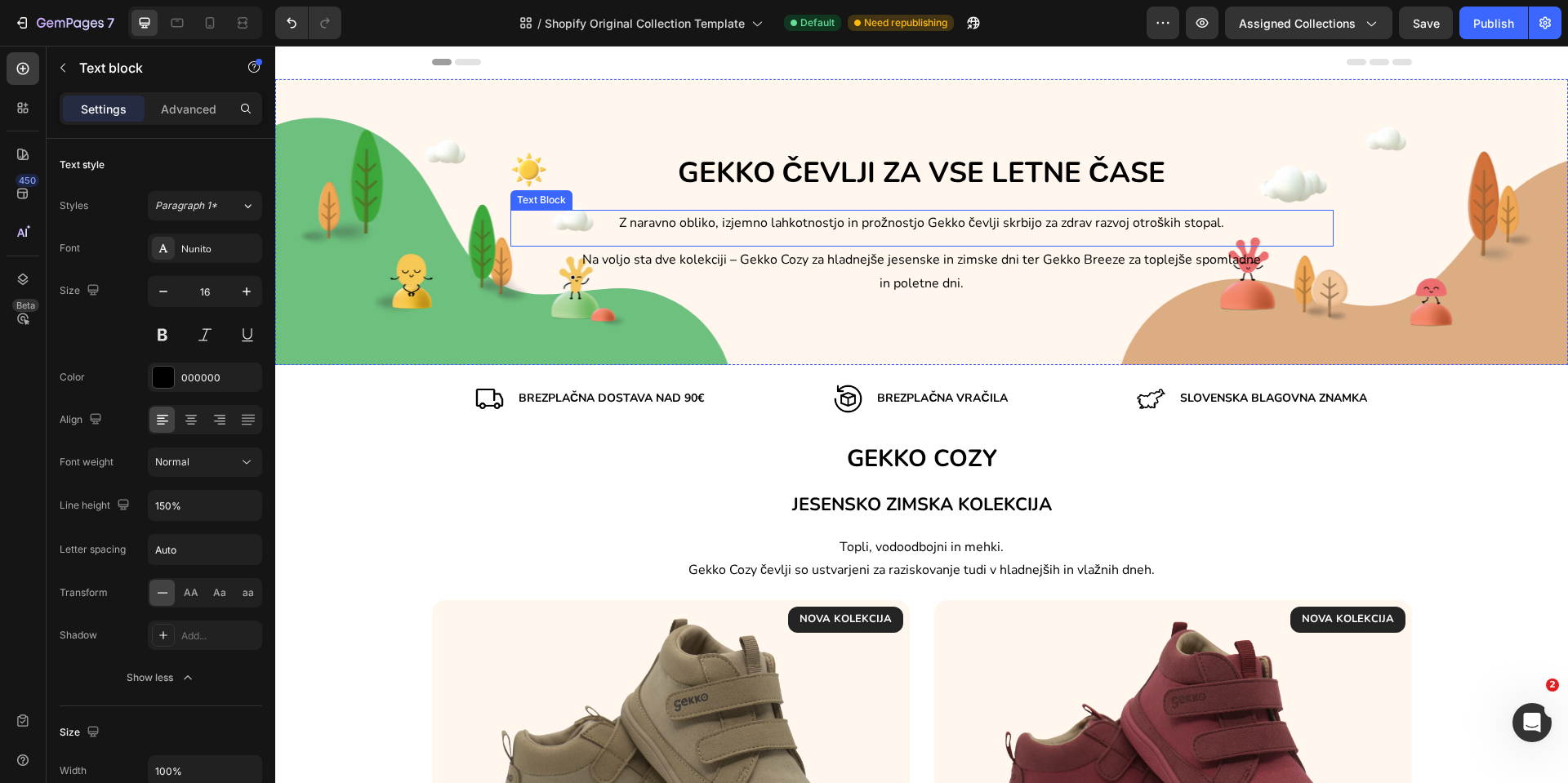
click at [717, 227] on span "Z naravno obliko, izjemno lahkotnostjo in prožnostjo Gekko čevlji skrbijo za zd…" at bounding box center [922, 223] width 605 height 18
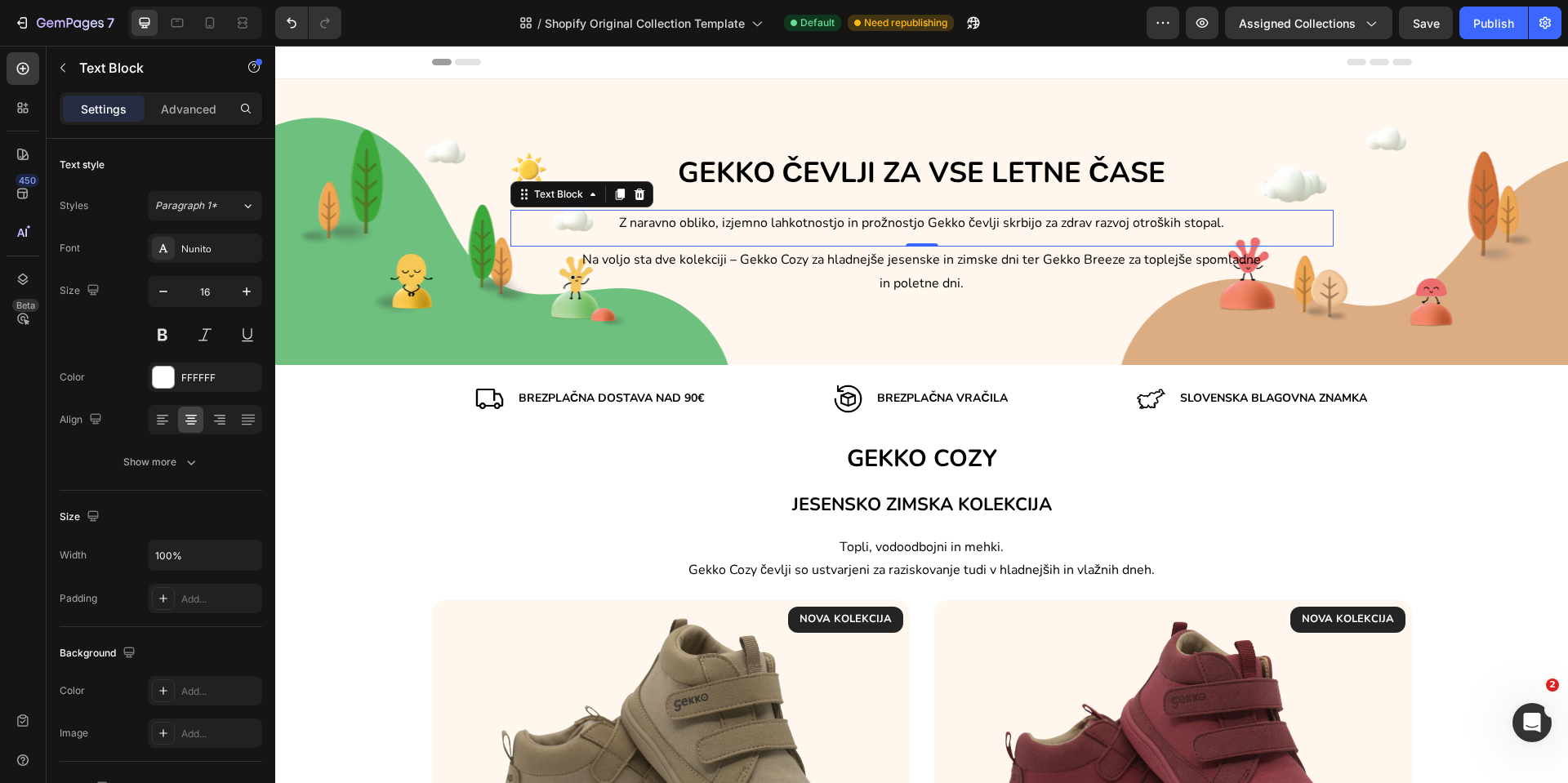
click at [717, 227] on span "Z naravno obliko, izjemno lahkotnostjo in prožnostjo Gekko čevlji skrbijo za zd…" at bounding box center [922, 223] width 605 height 18
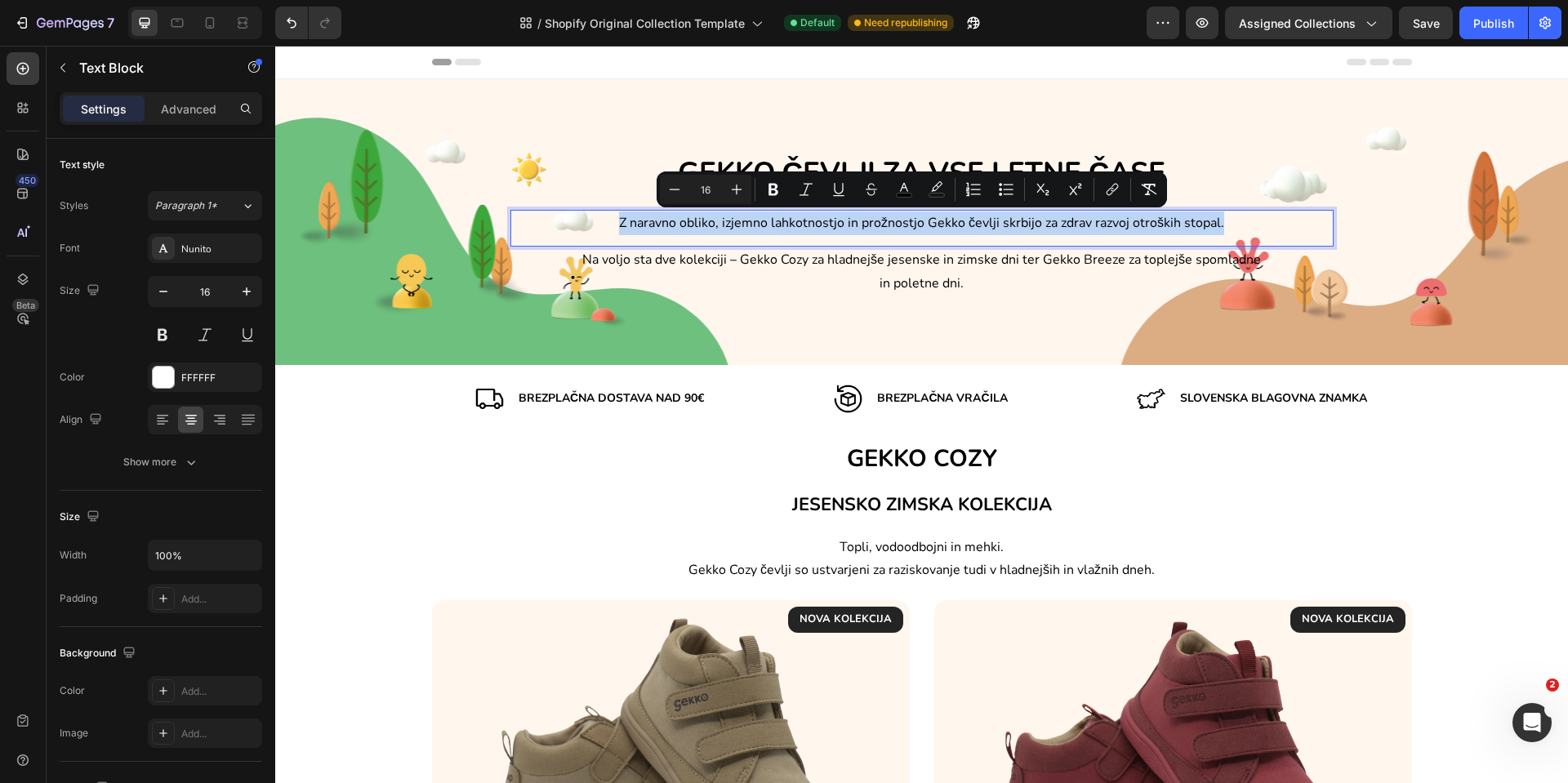
copy span "Z naravno obliko, izjemno lahkotnostjo in prožnostjo Gekko čevlji skrbijo za zd…"
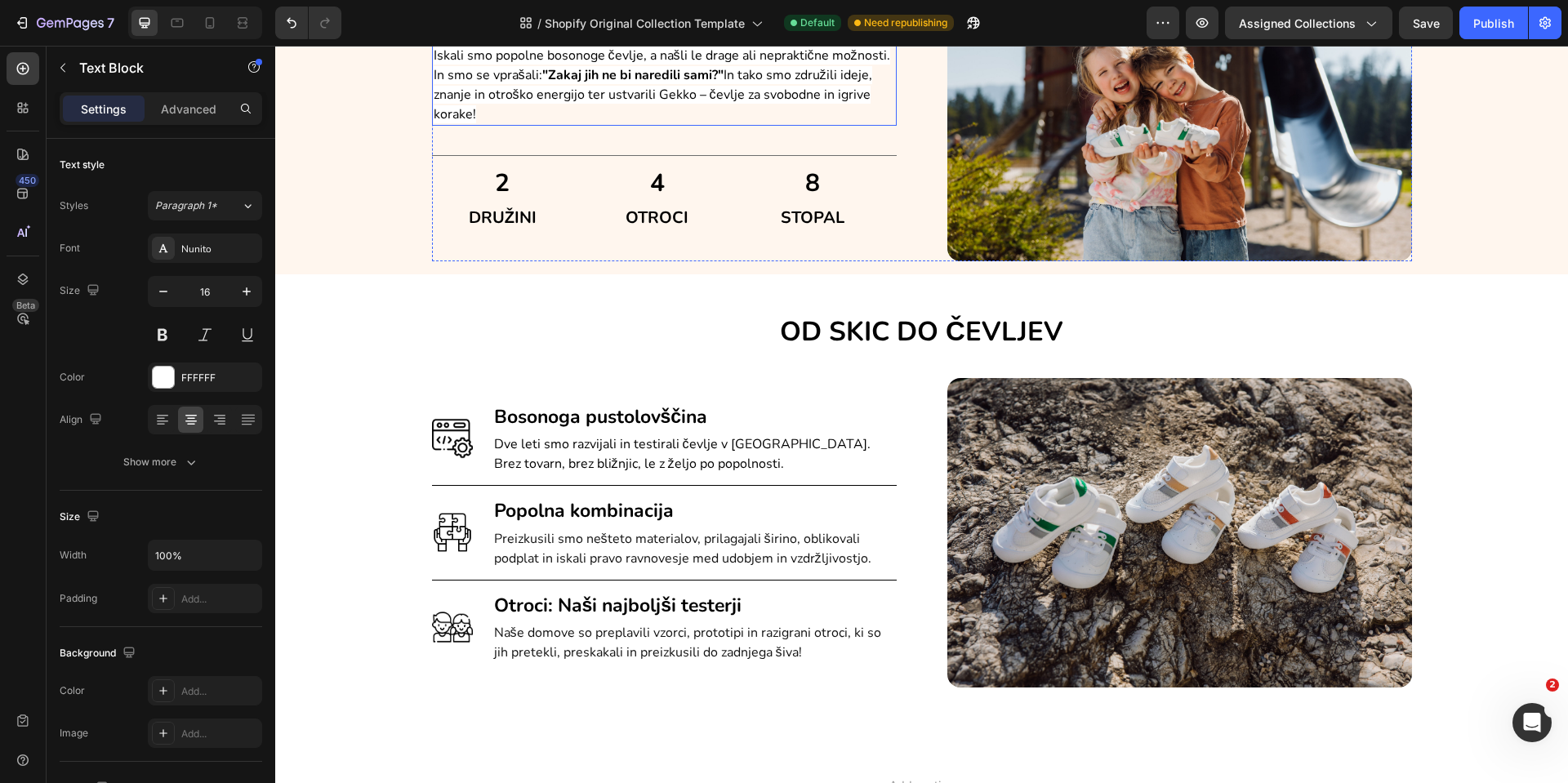
scroll to position [1402, 0]
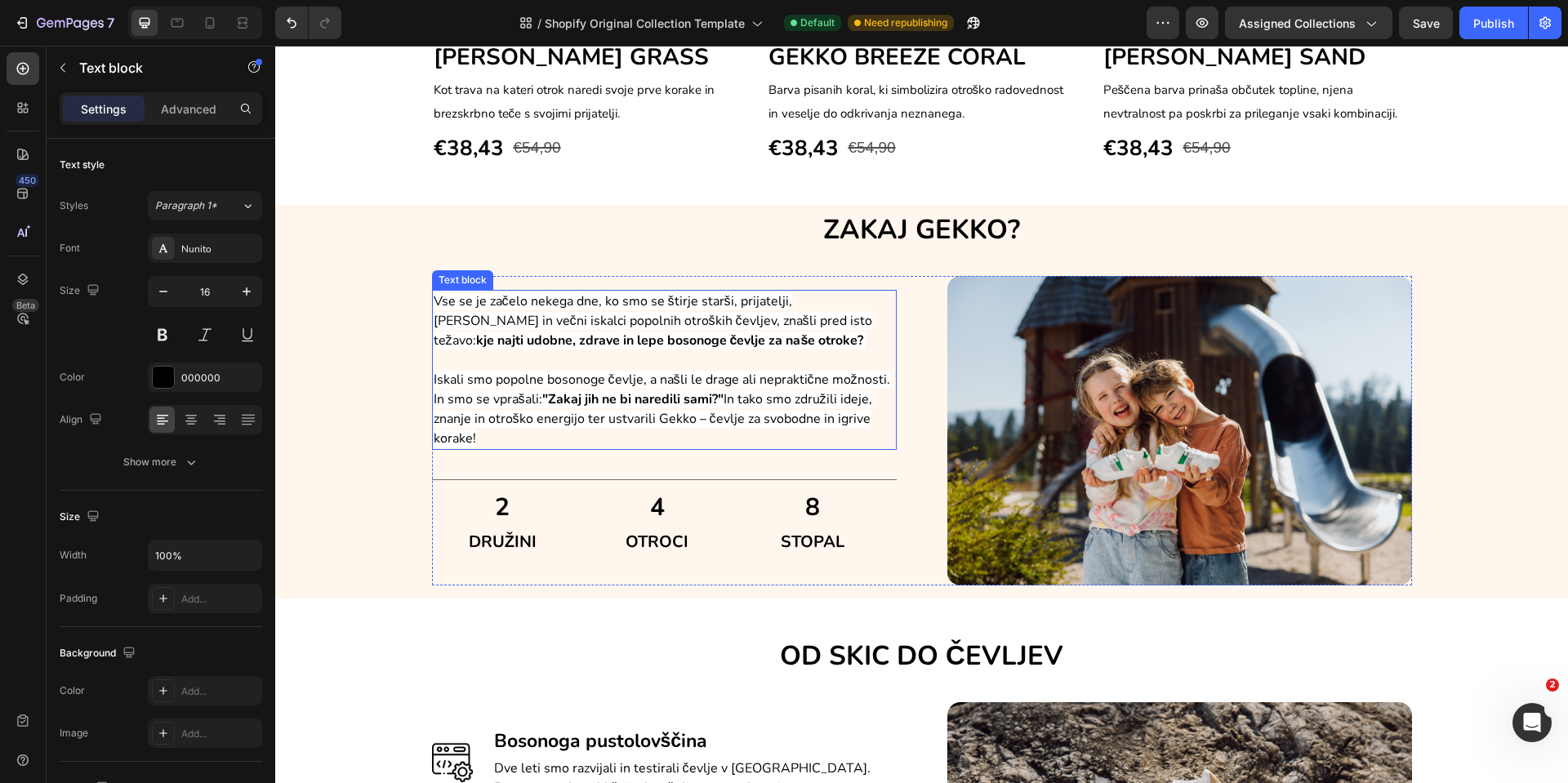
click at [718, 332] on p "Vse se je začelo nekega dne, ko smo se štirje starši, prijatelji, [PERSON_NAME]…" at bounding box center [664, 321] width 461 height 59
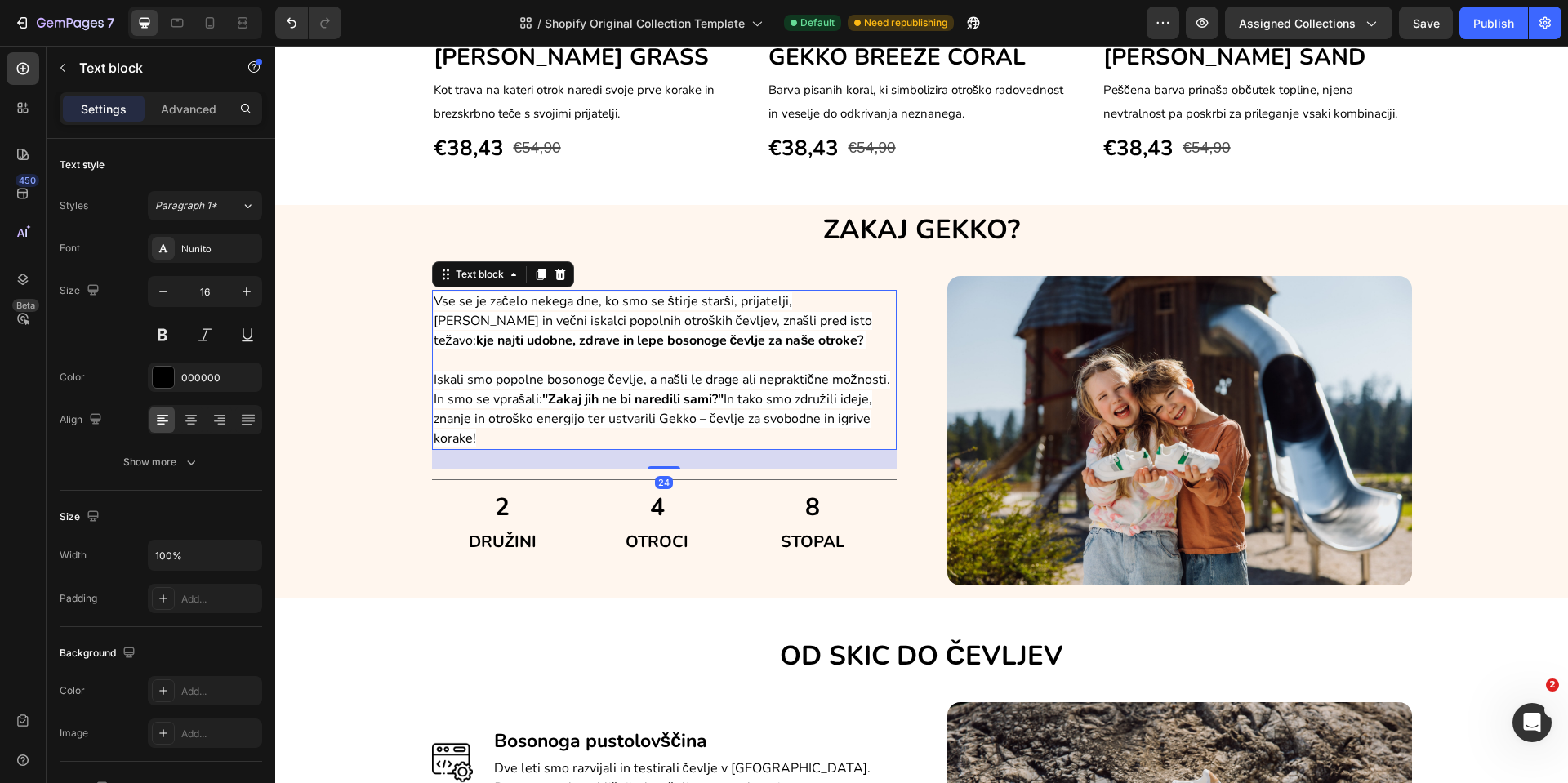
click at [718, 332] on p "Vse se je začelo nekega dne, ko smo se štirje starši, prijatelji, [PERSON_NAME]…" at bounding box center [664, 321] width 461 height 59
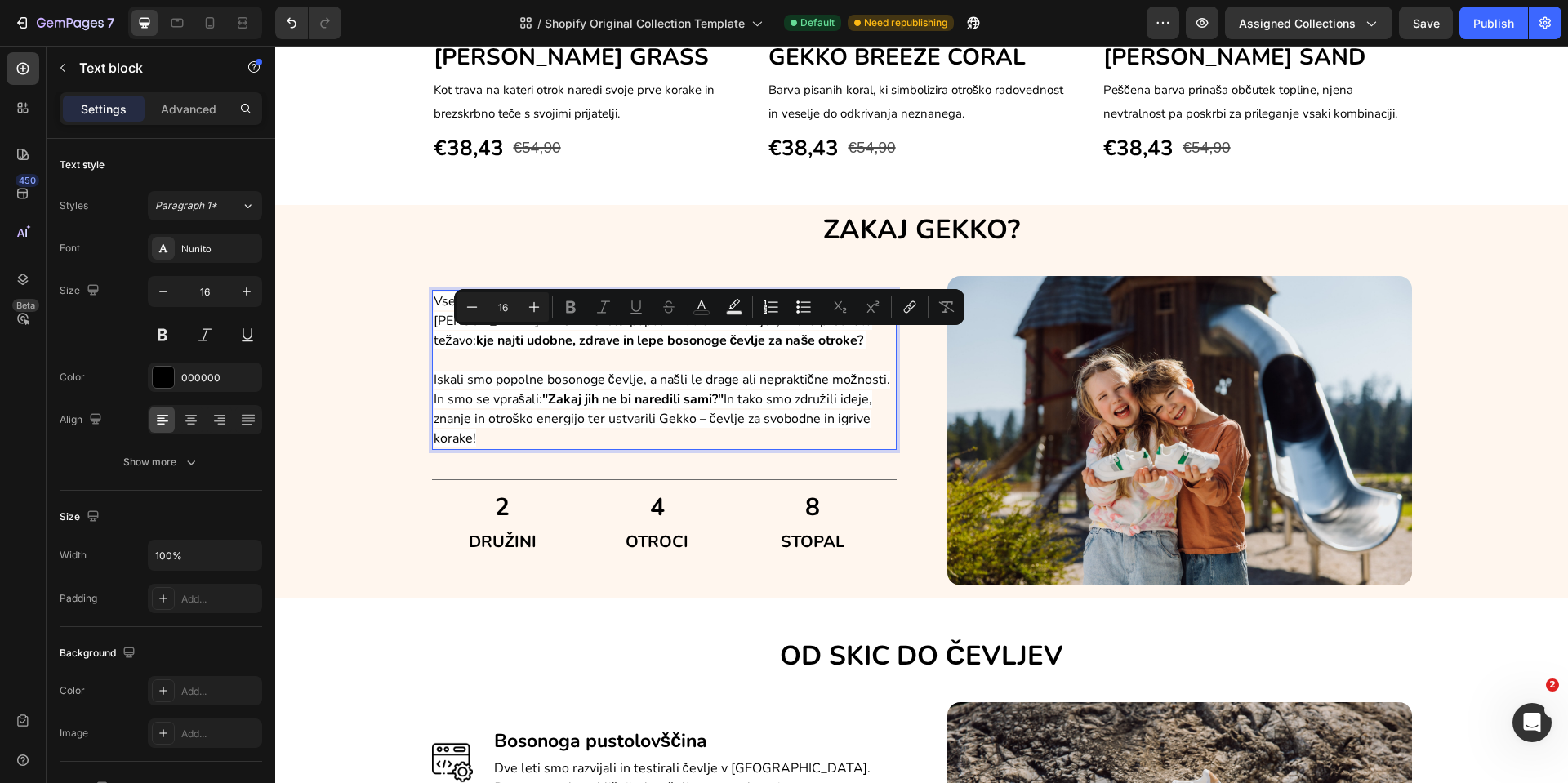
click at [734, 338] on p "Vse se je začelo nekega dne, ko smo se štirje starši, prijatelji, [PERSON_NAME]…" at bounding box center [664, 321] width 461 height 59
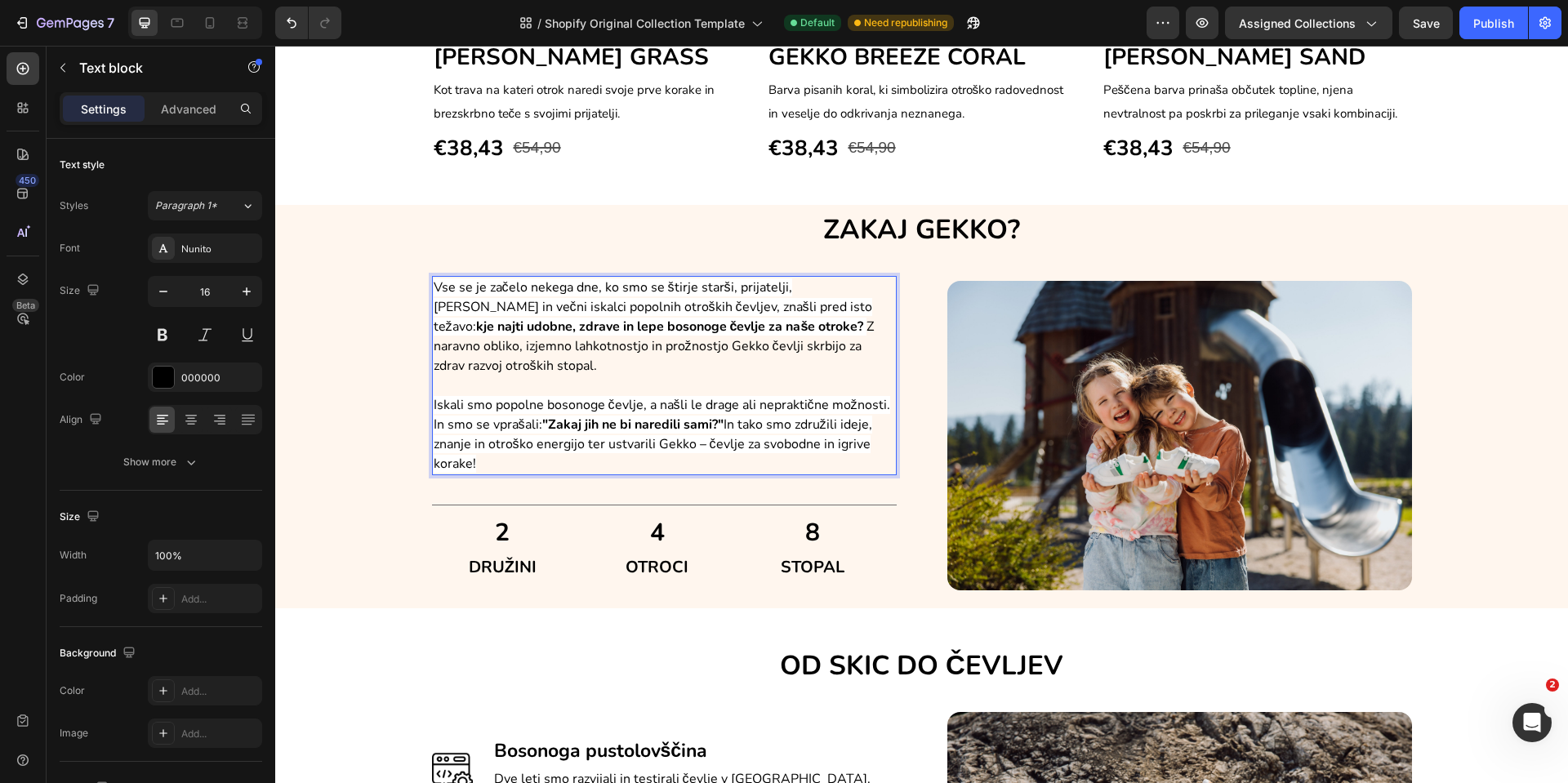
scroll to position [1392, 0]
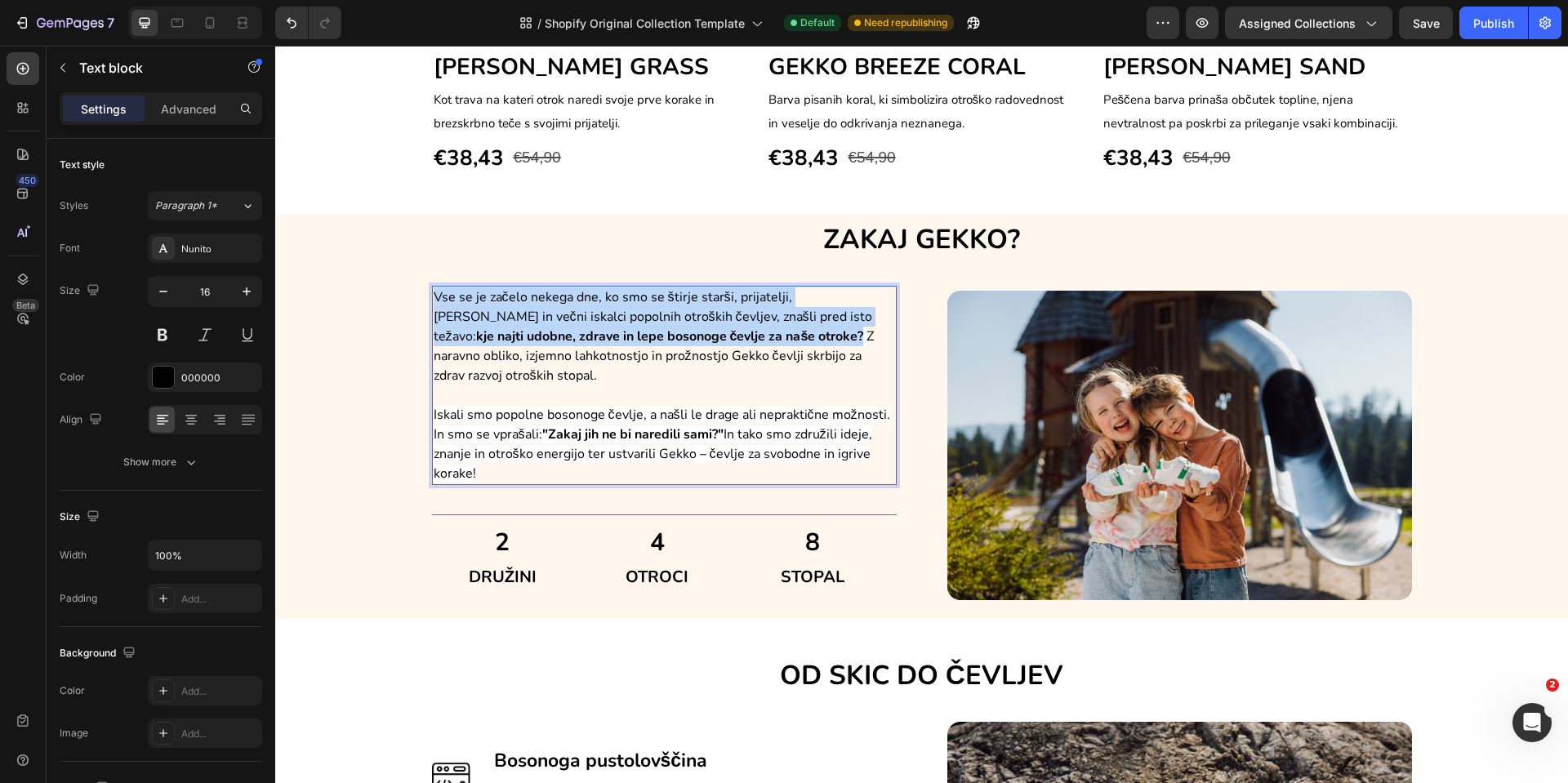
drag, startPoint x: 707, startPoint y: 343, endPoint x: 423, endPoint y: 302, distance: 286.9
click at [432, 302] on div "Vse se je začelo nekega dne, ko smo se štirje starši, prijatelji, [PERSON_NAME]…" at bounding box center [664, 385] width 465 height 199
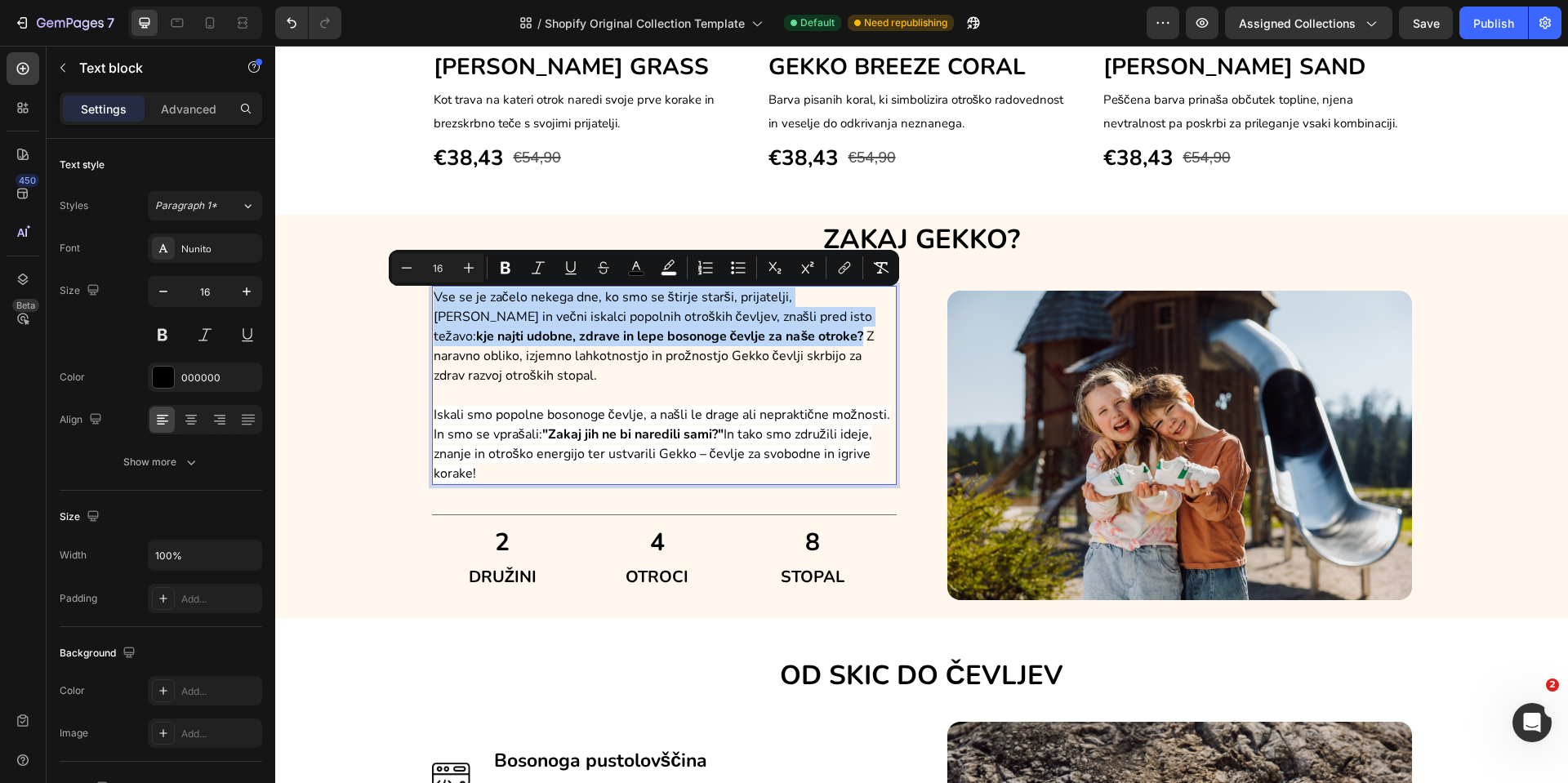
copy span "Vse se je začelo nekega dne, ko smo se štirje starši, prijatelji, [PERSON_NAME]…"
click at [506, 385] on p "Rich Text Editor. Editing area: main" at bounding box center [664, 395] width 461 height 20
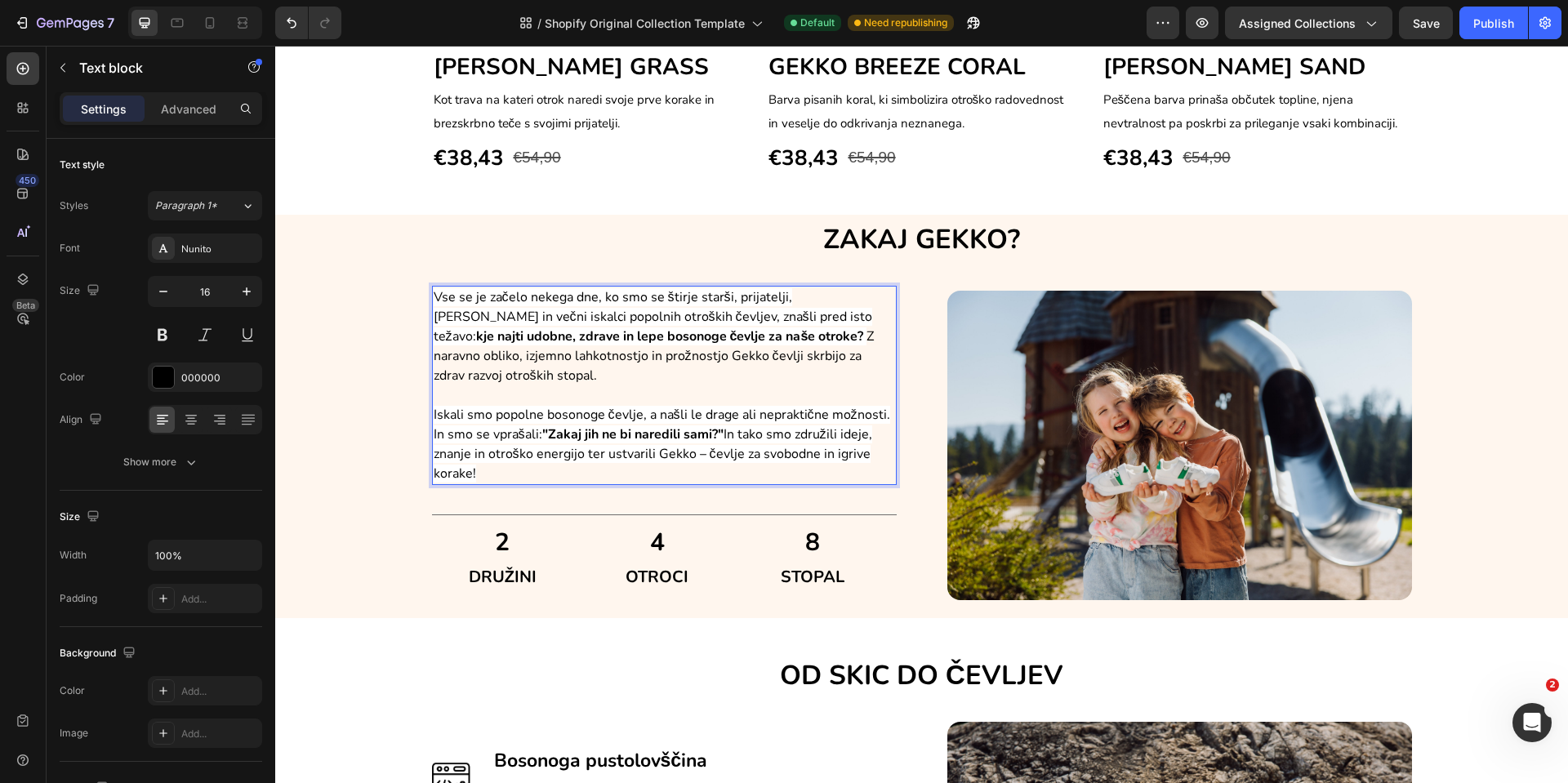
click at [872, 364] on span "Z naravno obliko, izjemno lahkotnostjo in prožnostjo Gekko čevlji skrbijo za zd…" at bounding box center [654, 355] width 441 height 57
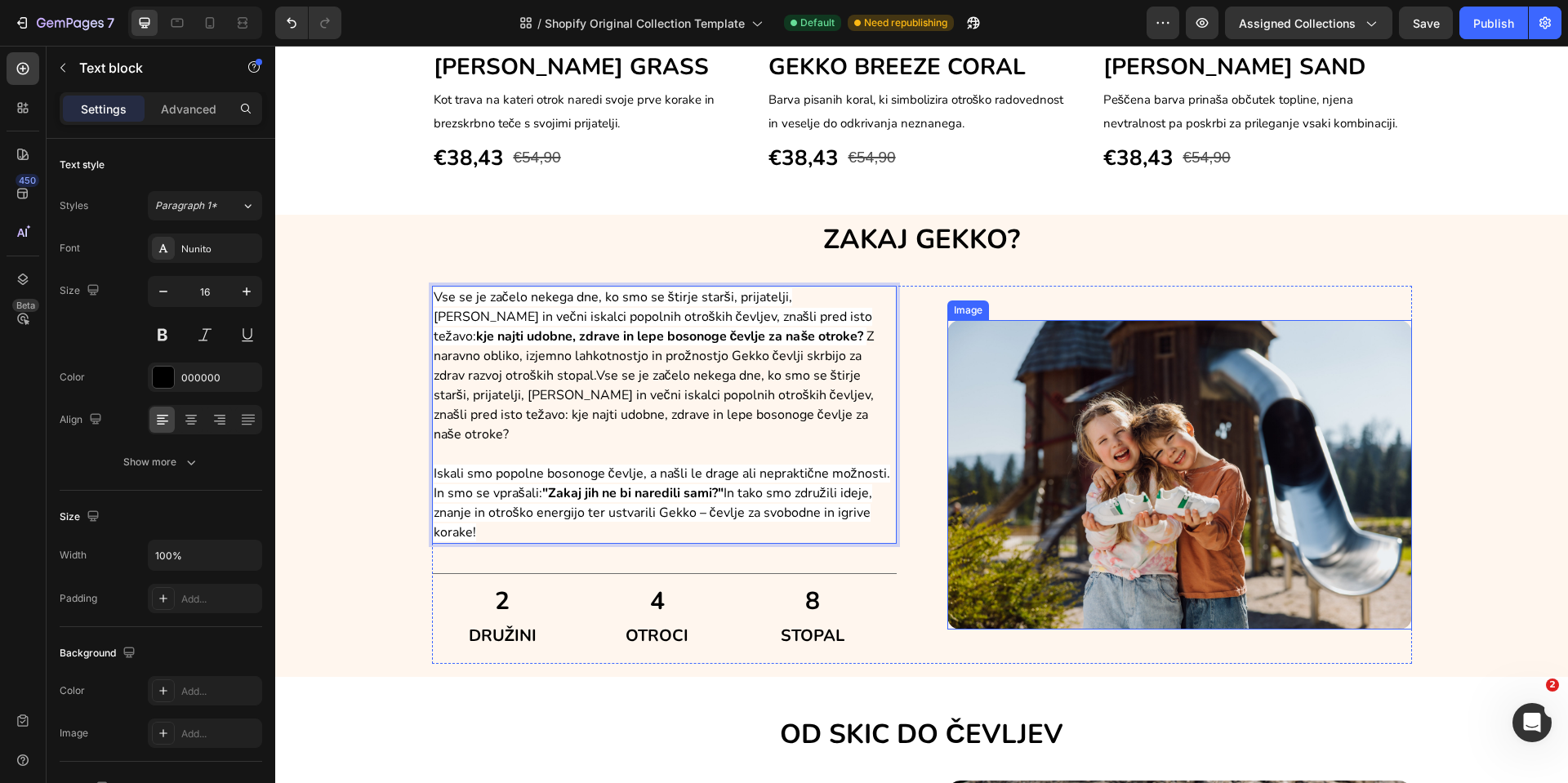
scroll to position [1387, 0]
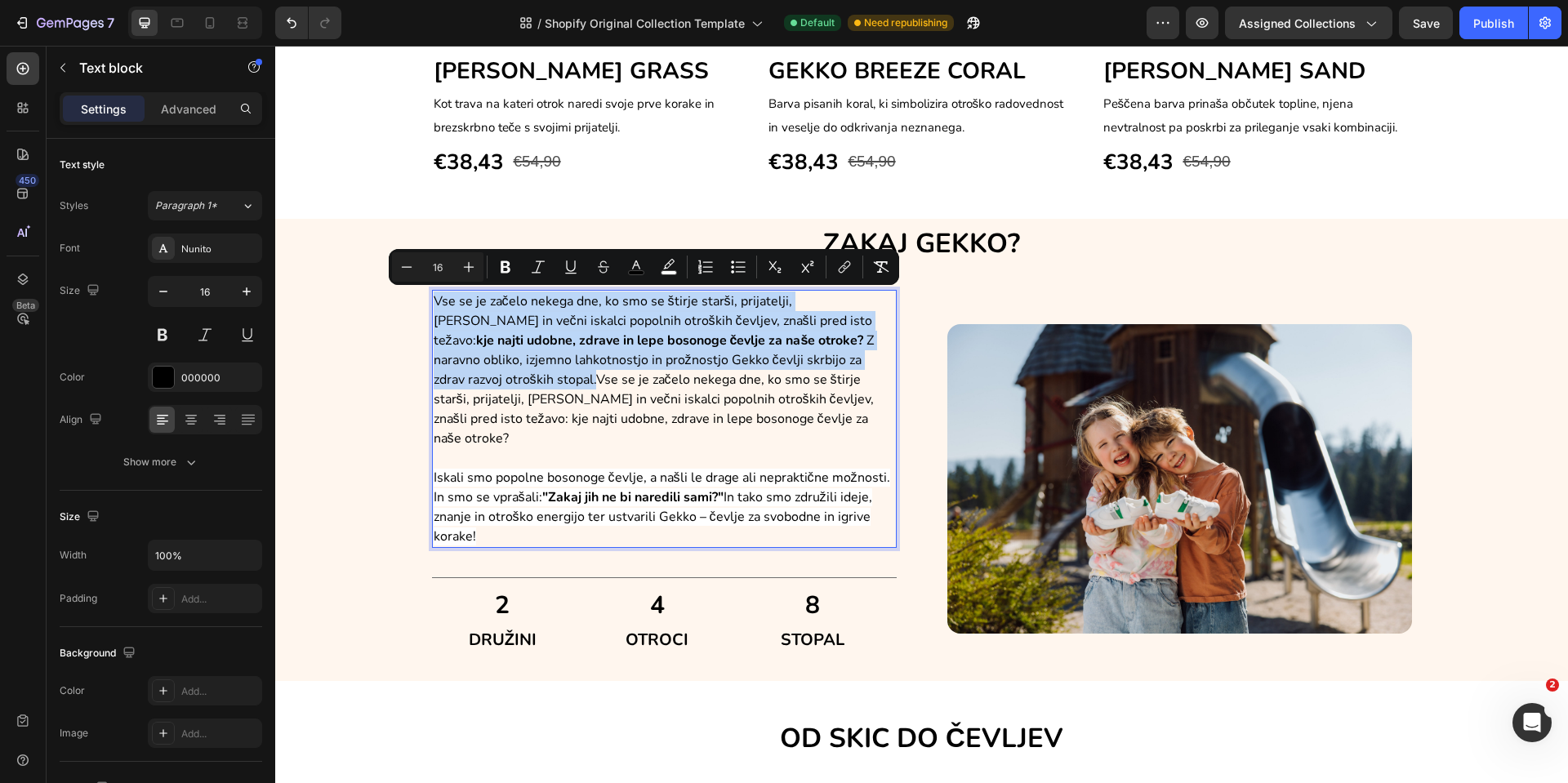
drag, startPoint x: 462, startPoint y: 382, endPoint x: 425, endPoint y: 301, distance: 89.1
click at [434, 301] on p "Vse se je začelo nekega dne, ko smo se štirje starši, prijatelji, [PERSON_NAME]…" at bounding box center [664, 370] width 461 height 157
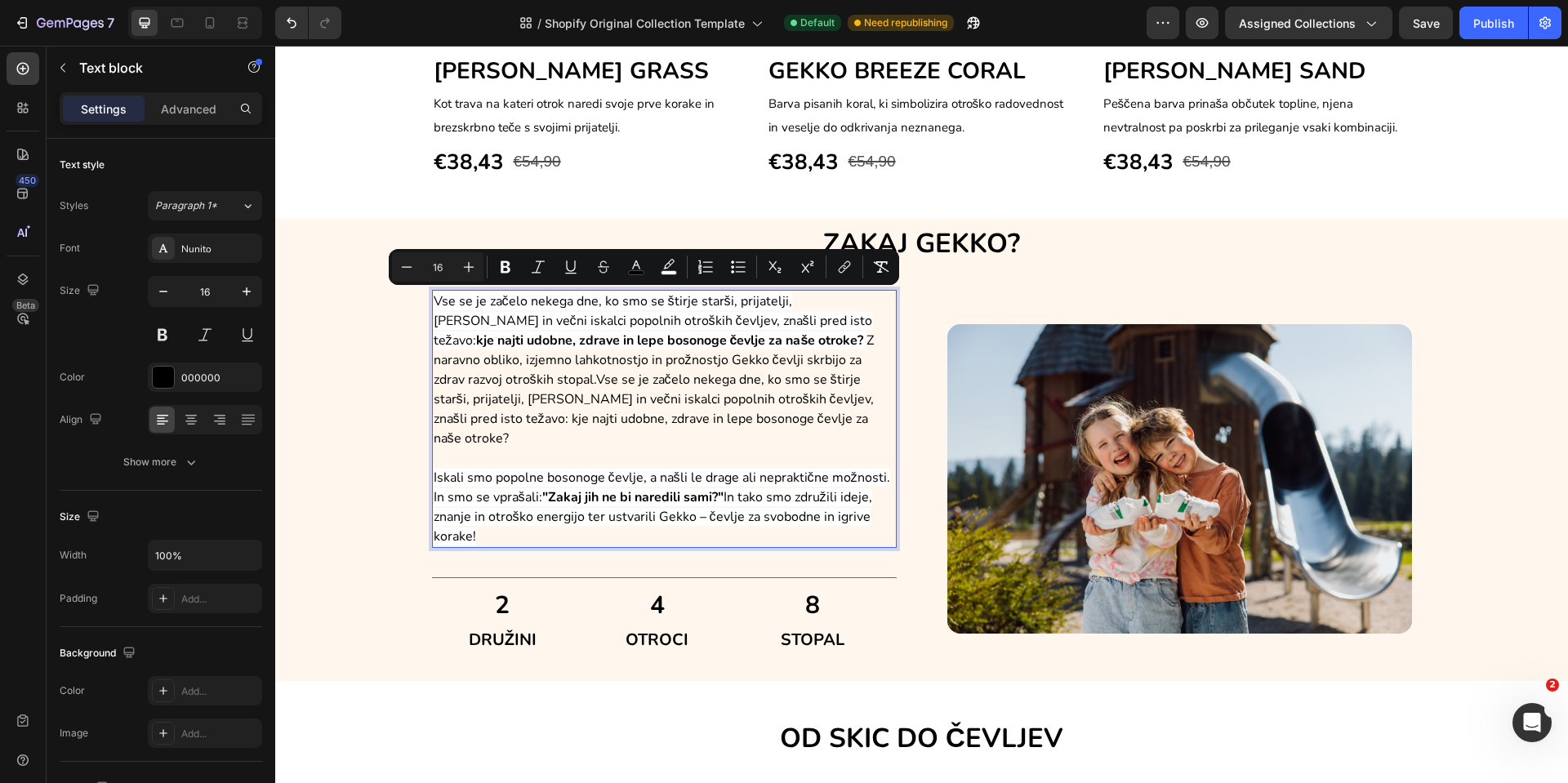
scroll to position [1402, 0]
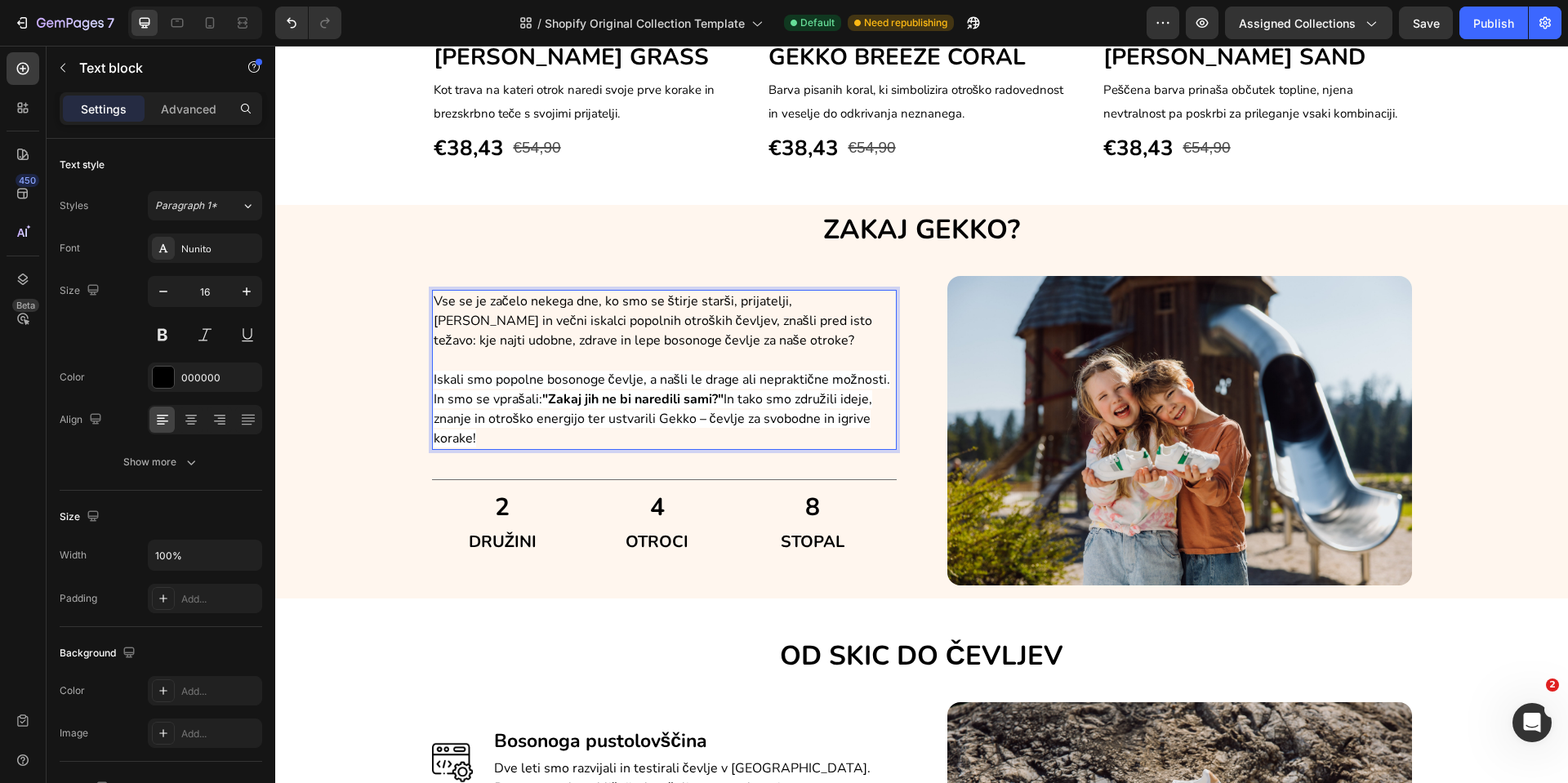
drag, startPoint x: 473, startPoint y: 438, endPoint x: 423, endPoint y: 382, distance: 75.1
click at [432, 382] on div "Vse se je začelo nekega dne, ko smo se štirje starši, prijatelji, [PERSON_NAME]…" at bounding box center [664, 370] width 465 height 160
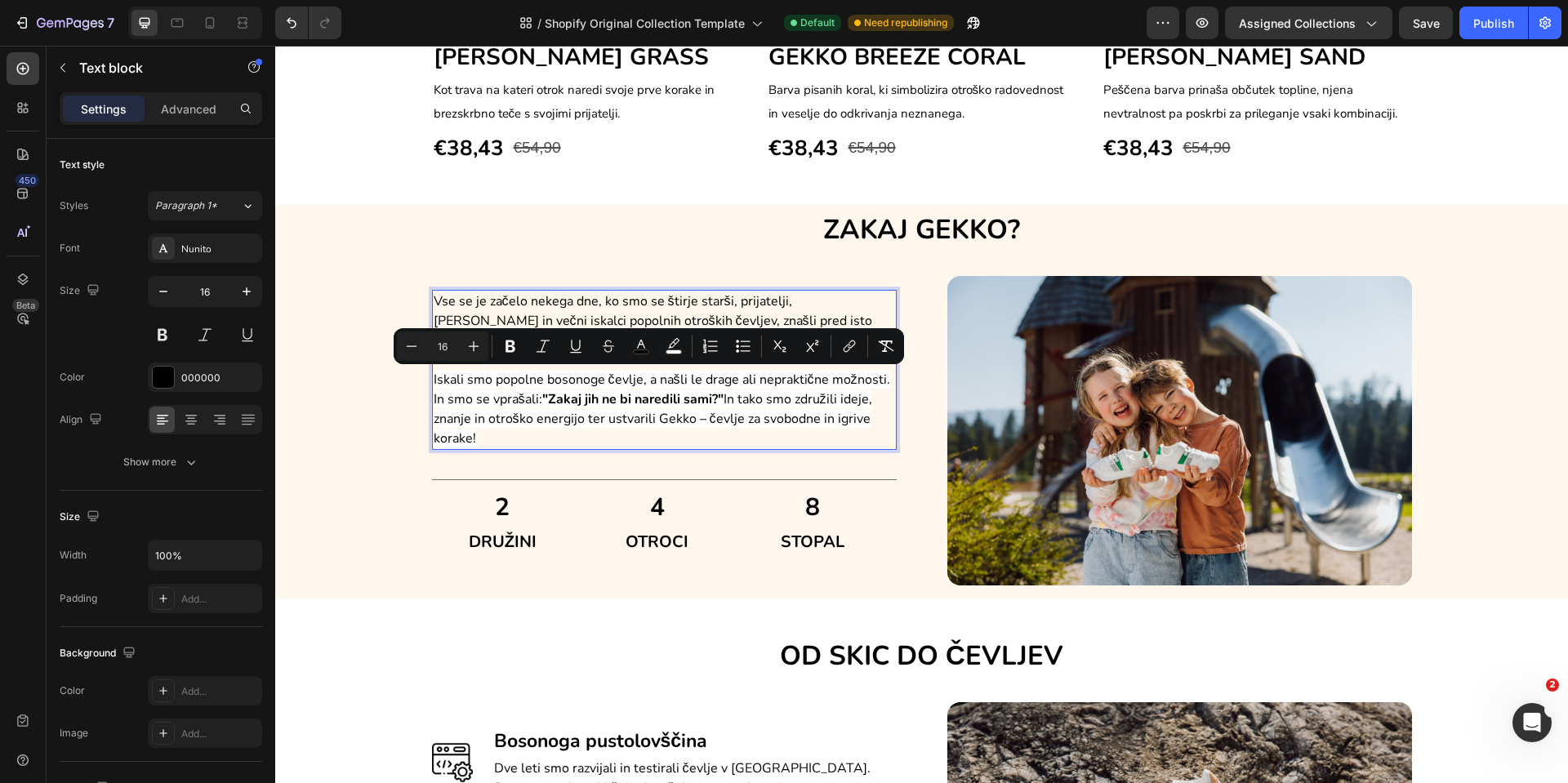
copy span "Iskali smo popolne bosonoge čevlje, a našli le drage ali nepraktične možnosti. …"
click at [766, 320] on span "Vse se je začelo nekega dne, ko smo se štirje starši, prijatelji, [PERSON_NAME]…" at bounding box center [653, 321] width 439 height 57
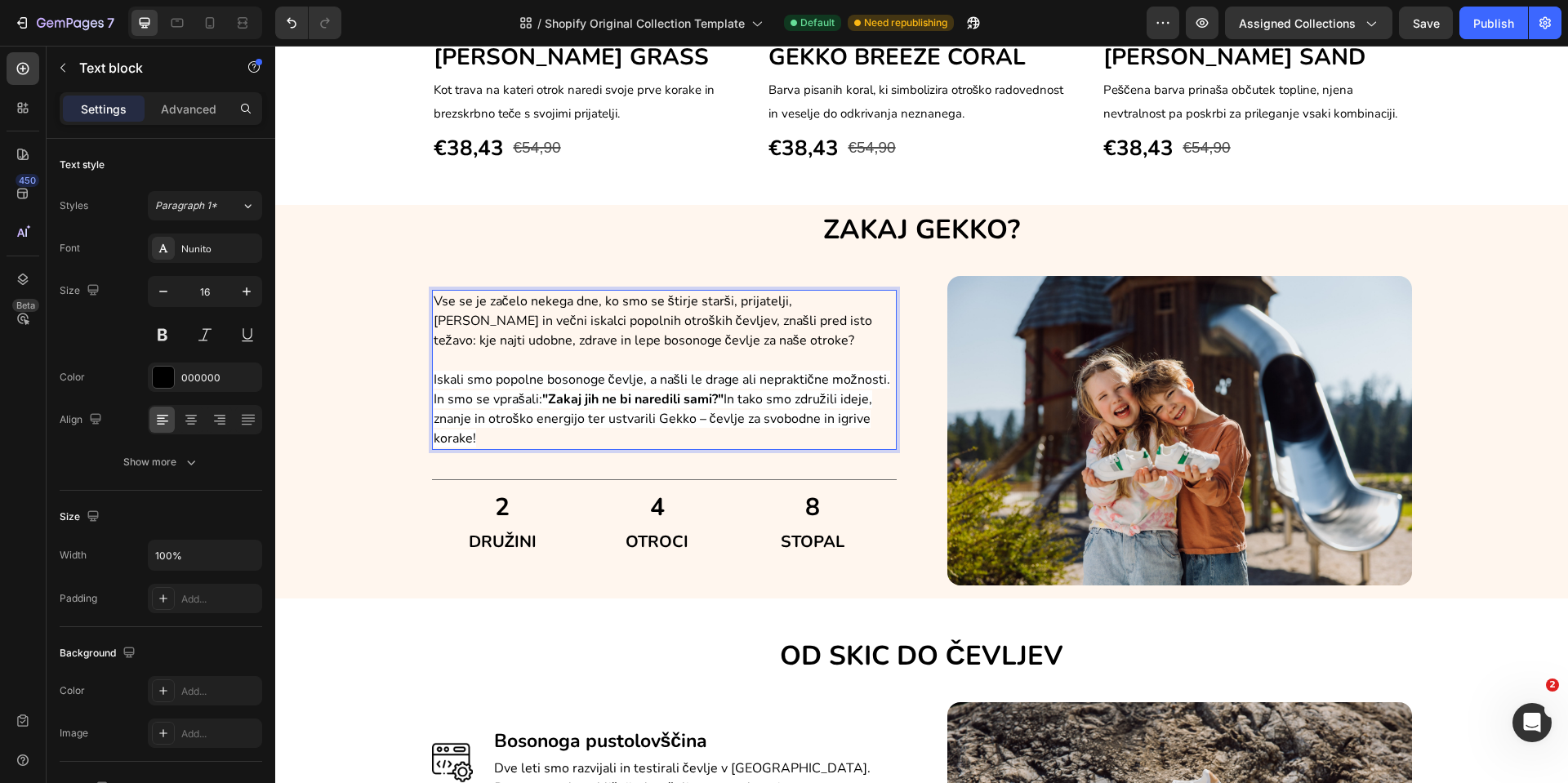
click at [718, 343] on p "Vse se je začelo nekega dne, ko smo se štirje starši, prijatelji, [PERSON_NAME]…" at bounding box center [664, 321] width 461 height 59
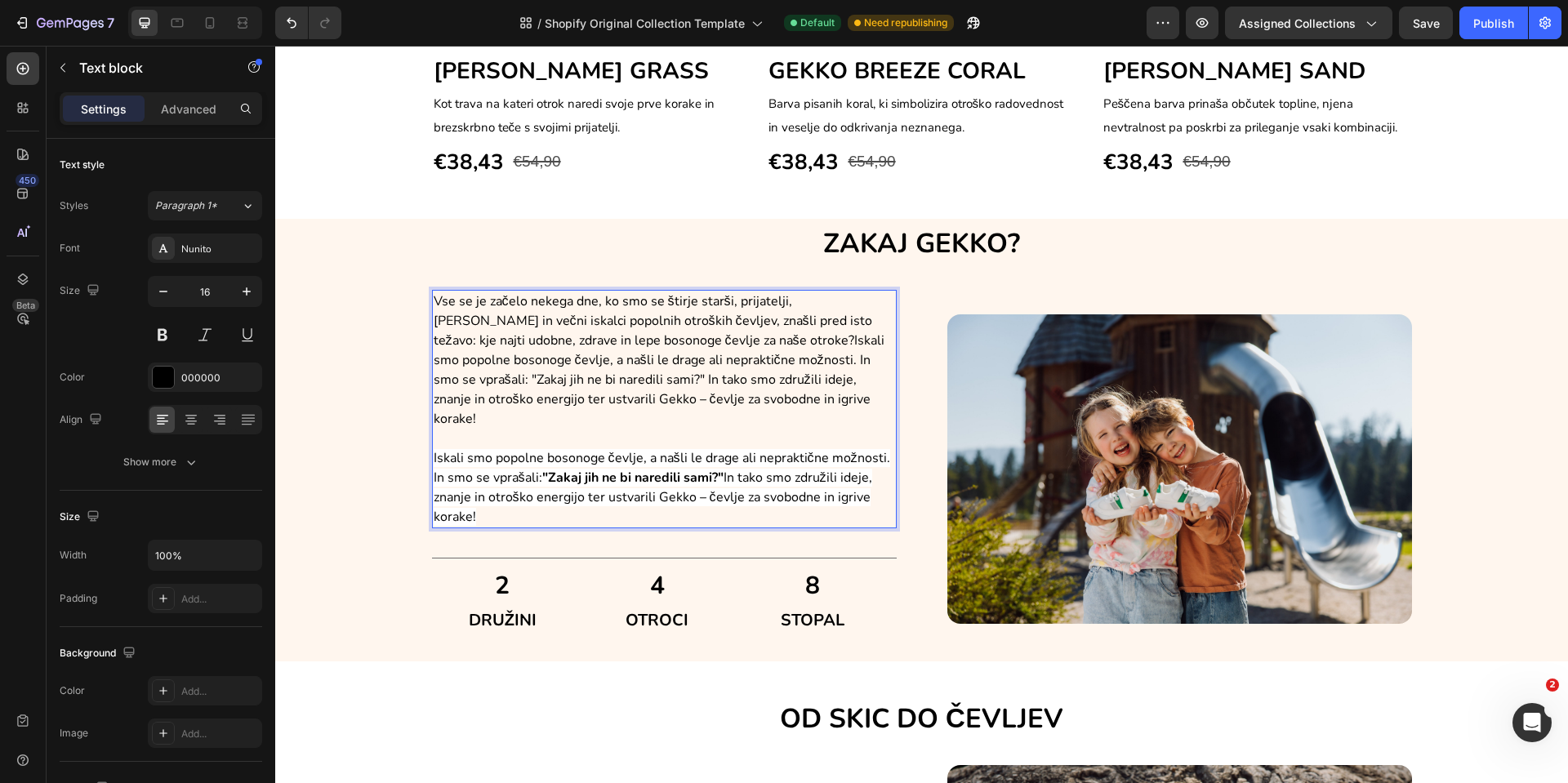
click at [695, 343] on span "Vse se je začelo nekega dne, ko smo se štirje starši, prijatelji, [PERSON_NAME]…" at bounding box center [660, 361] width 451 height 136
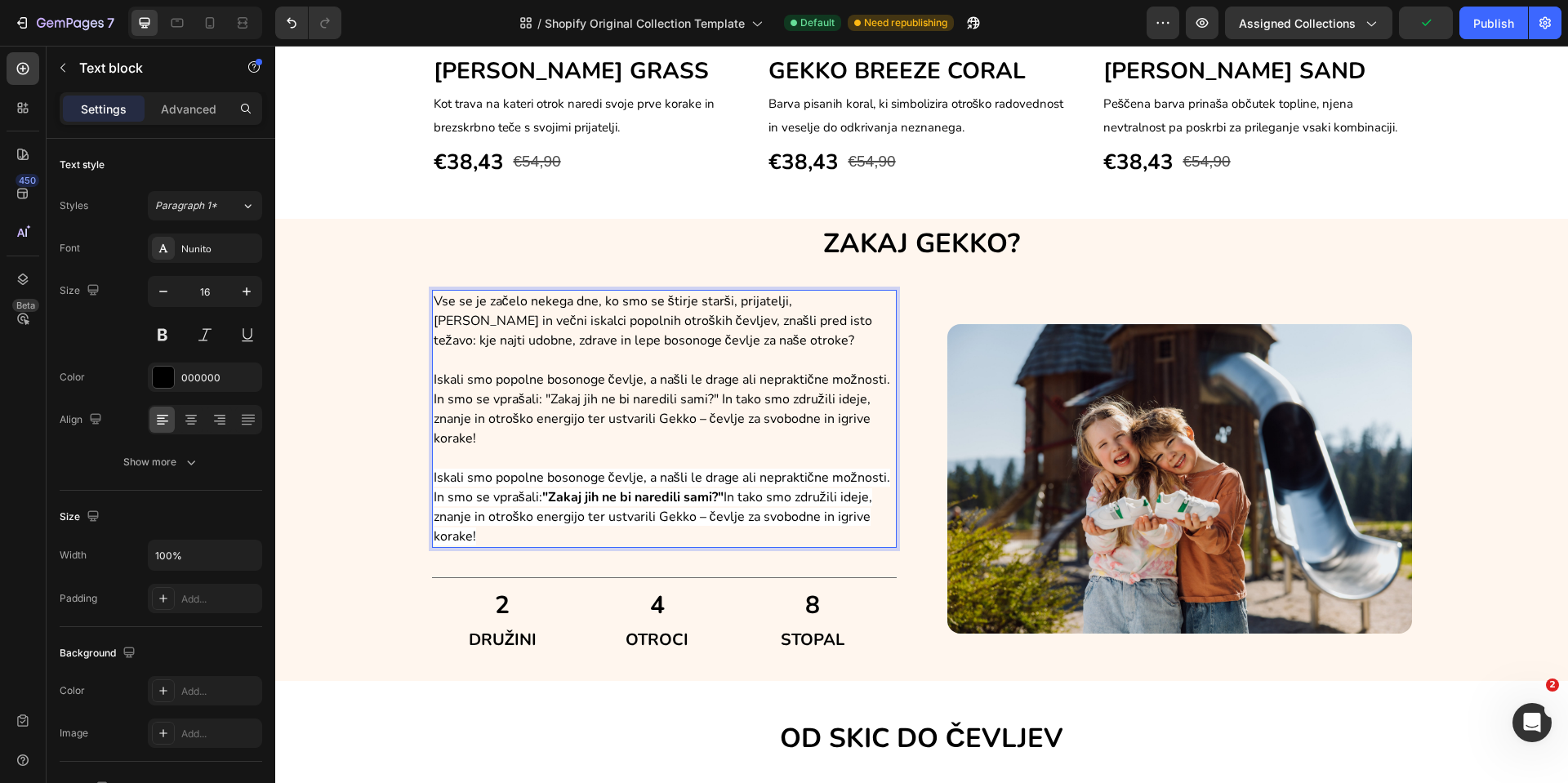
drag, startPoint x: 508, startPoint y: 462, endPoint x: 542, endPoint y: 534, distance: 79.6
click at [542, 534] on div "Vse se je začelo nekega dne, ko smo se štirje starši, prijatelji, [PERSON_NAME]…" at bounding box center [664, 419] width 465 height 258
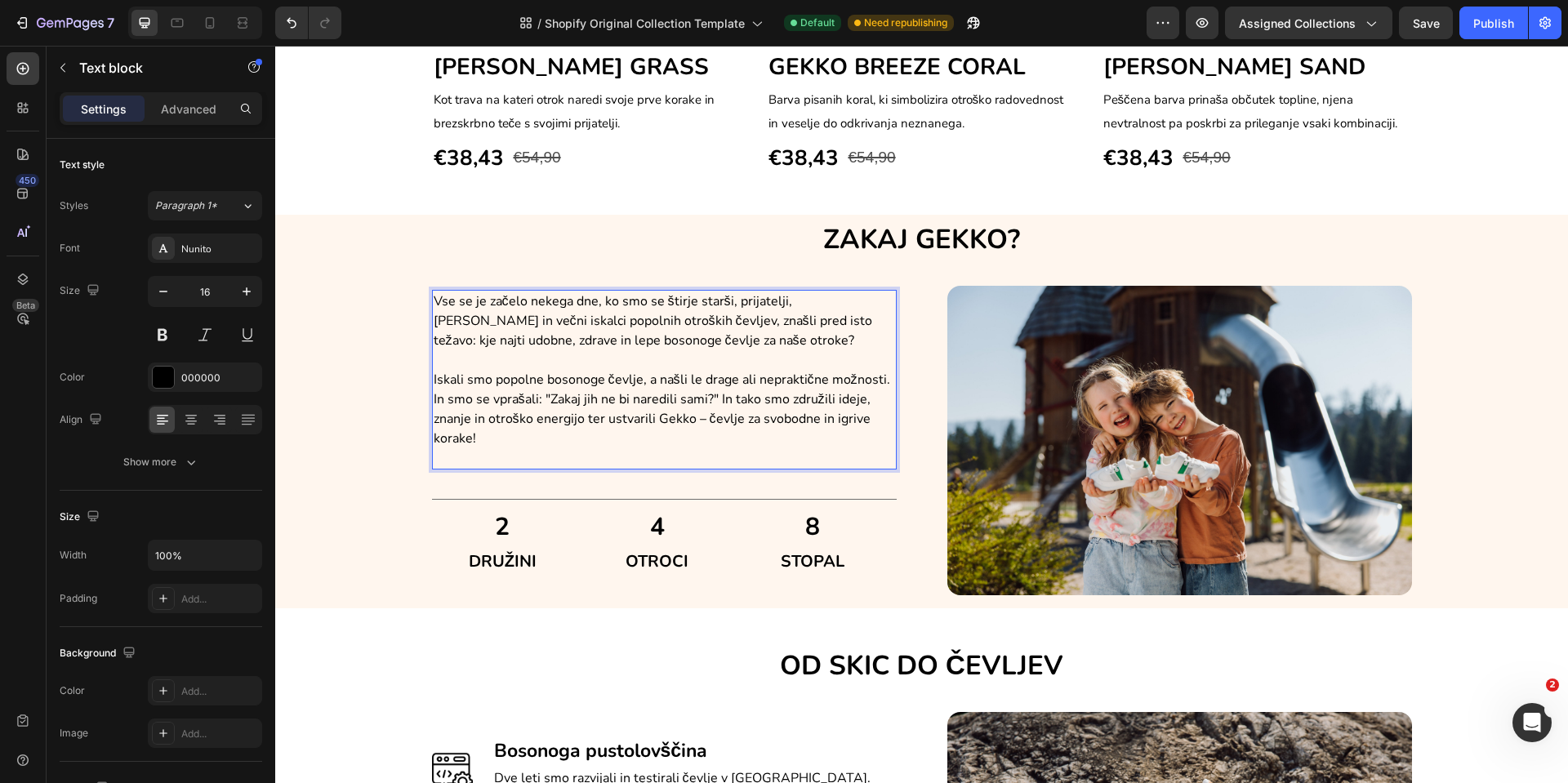
scroll to position [1402, 0]
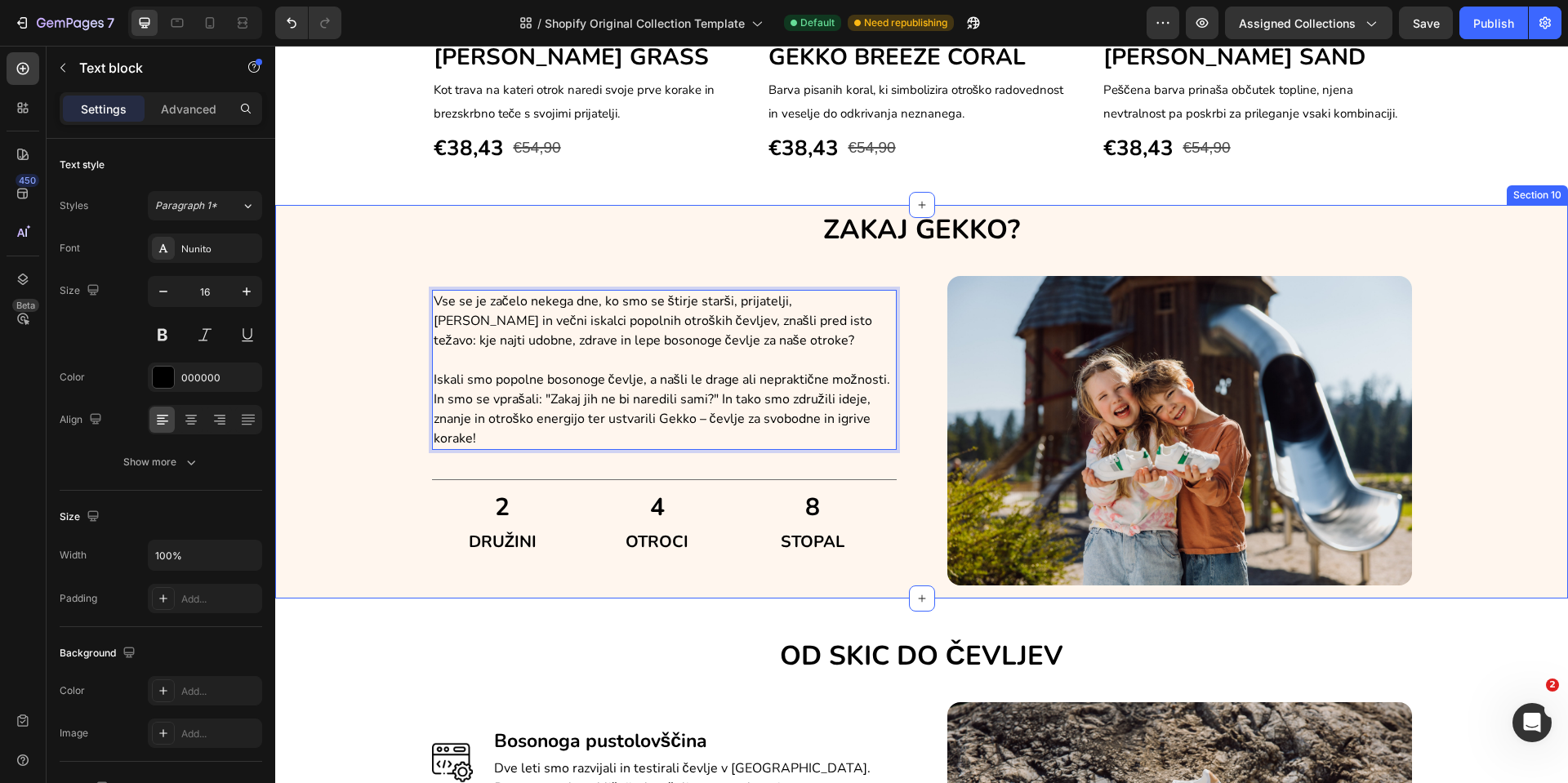
click at [334, 343] on div "ZAKAJ GEKKO? Heading Vse se je začelo nekega dne, ko smo se štirje starši, prij…" at bounding box center [922, 398] width 1269 height 374
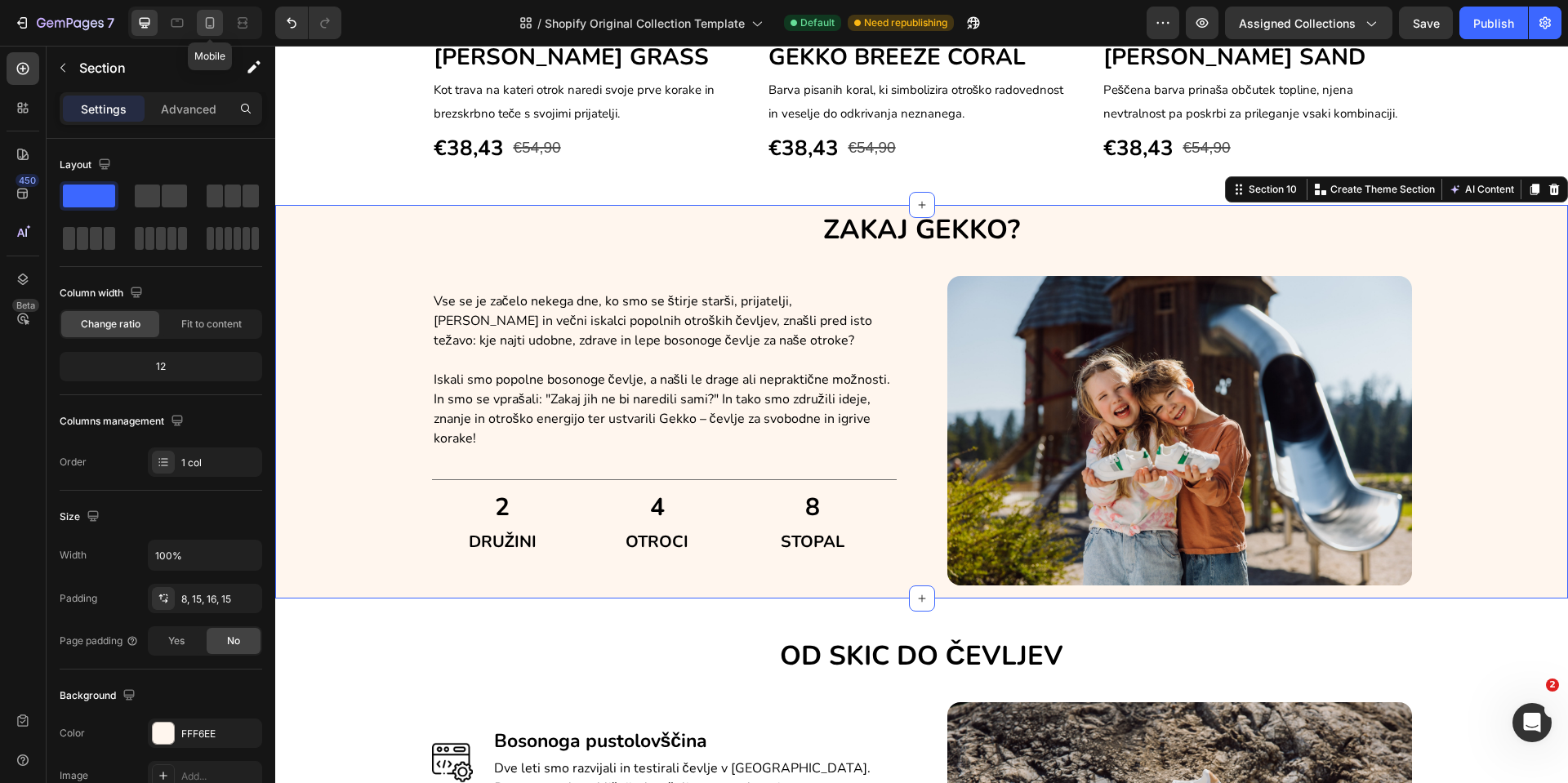
click at [211, 21] on icon at bounding box center [210, 23] width 16 height 16
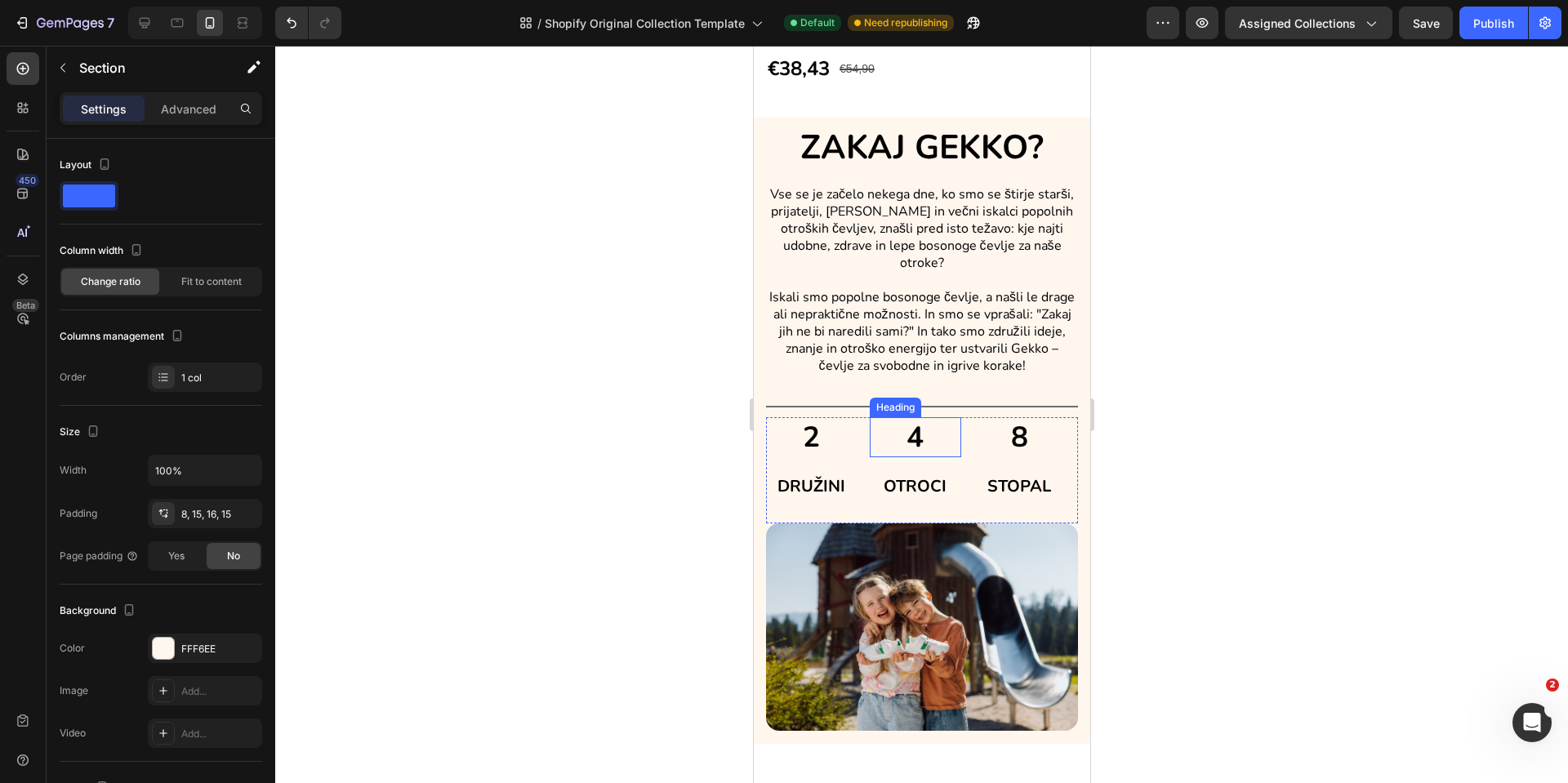
scroll to position [2011, 0]
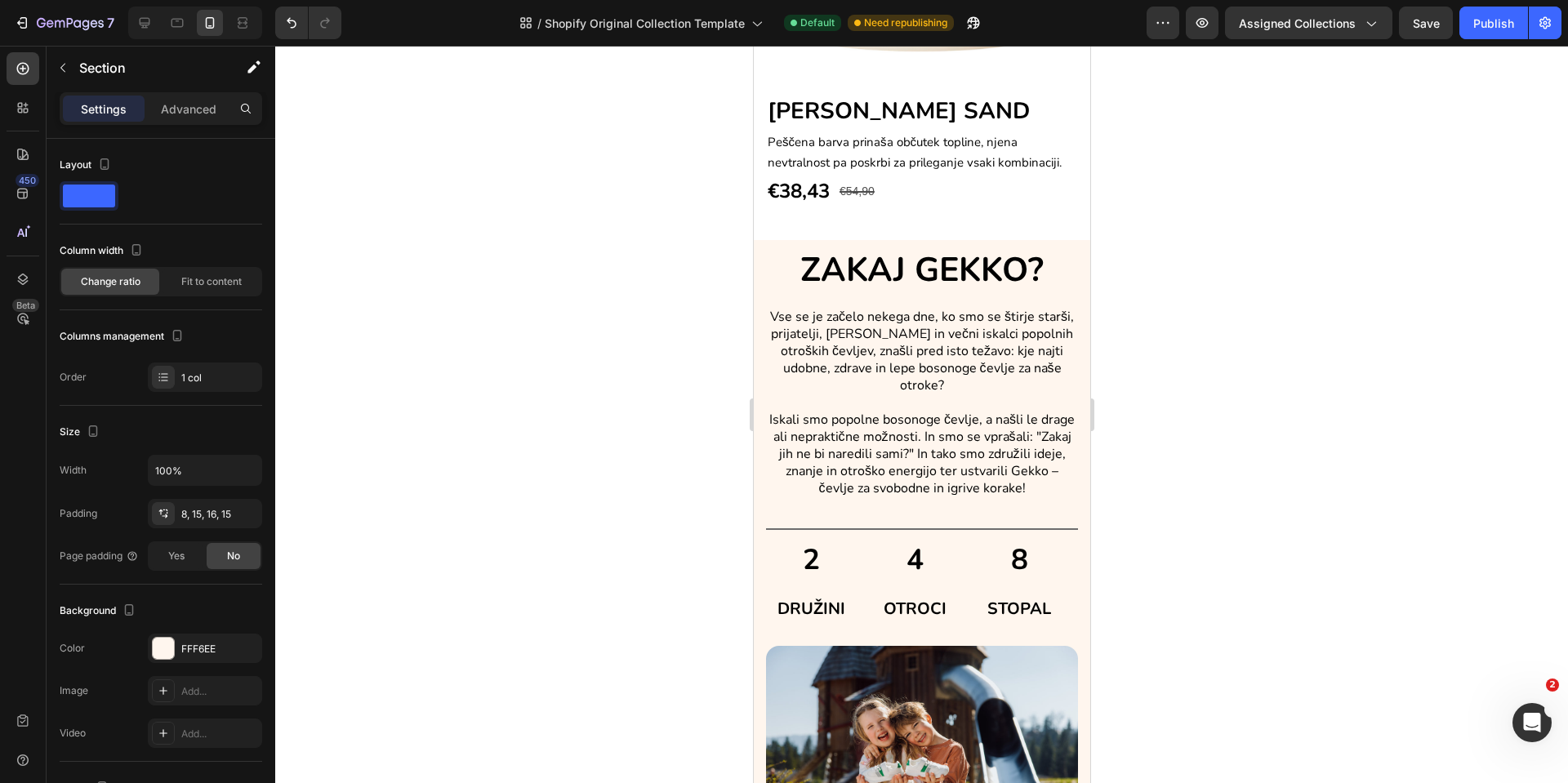
click at [755, 251] on div "ZAKAJ GEKKO? Heading Vse se je začelo nekega dne, ko smo se štirje starši, prij…" at bounding box center [921, 553] width 336 height 626
click at [777, 246] on h2 "ZAKAJ GEKKO?" at bounding box center [921, 269] width 312 height 46
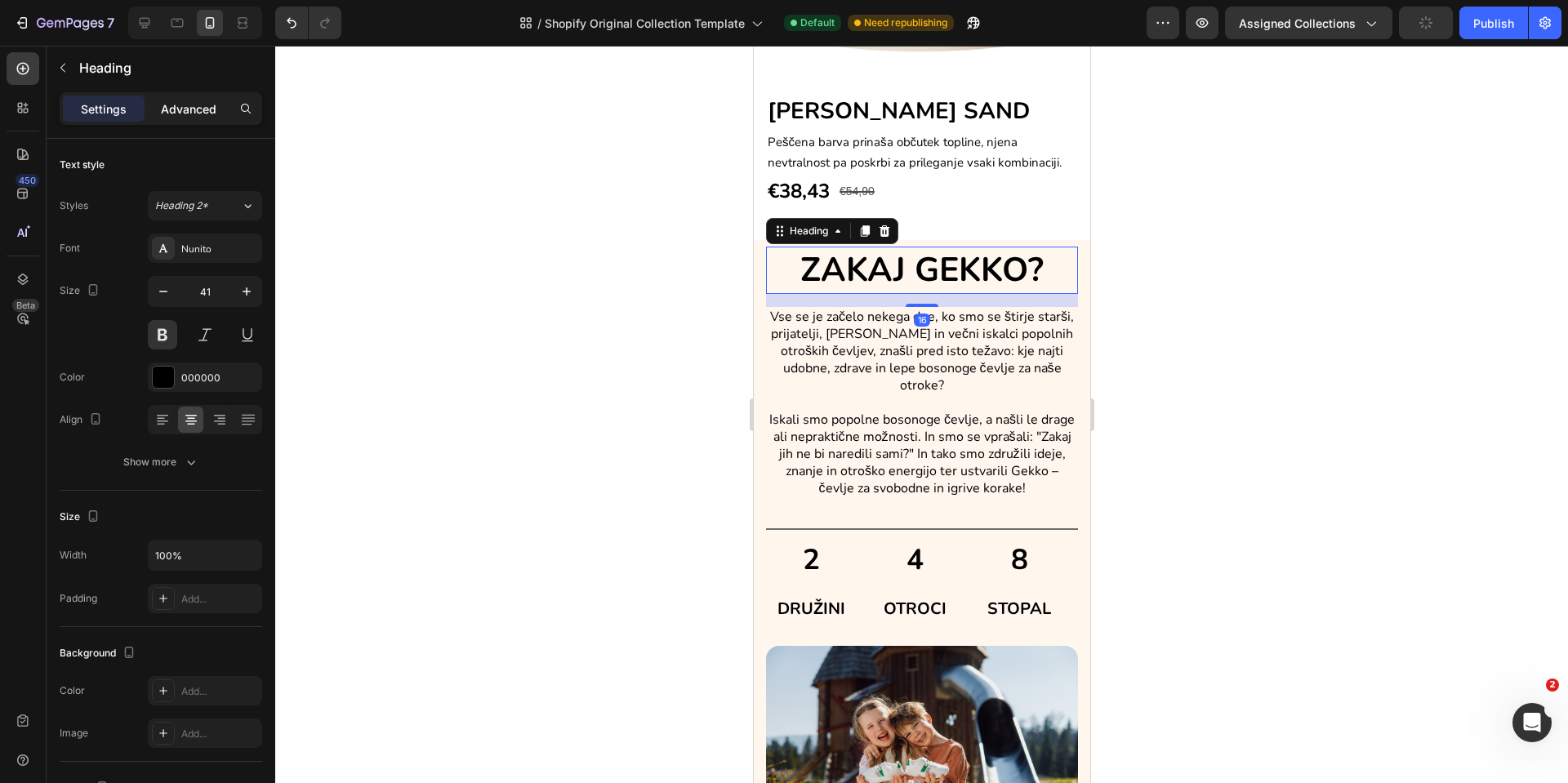
click at [182, 111] on p "Advanced" at bounding box center [189, 109] width 55 height 17
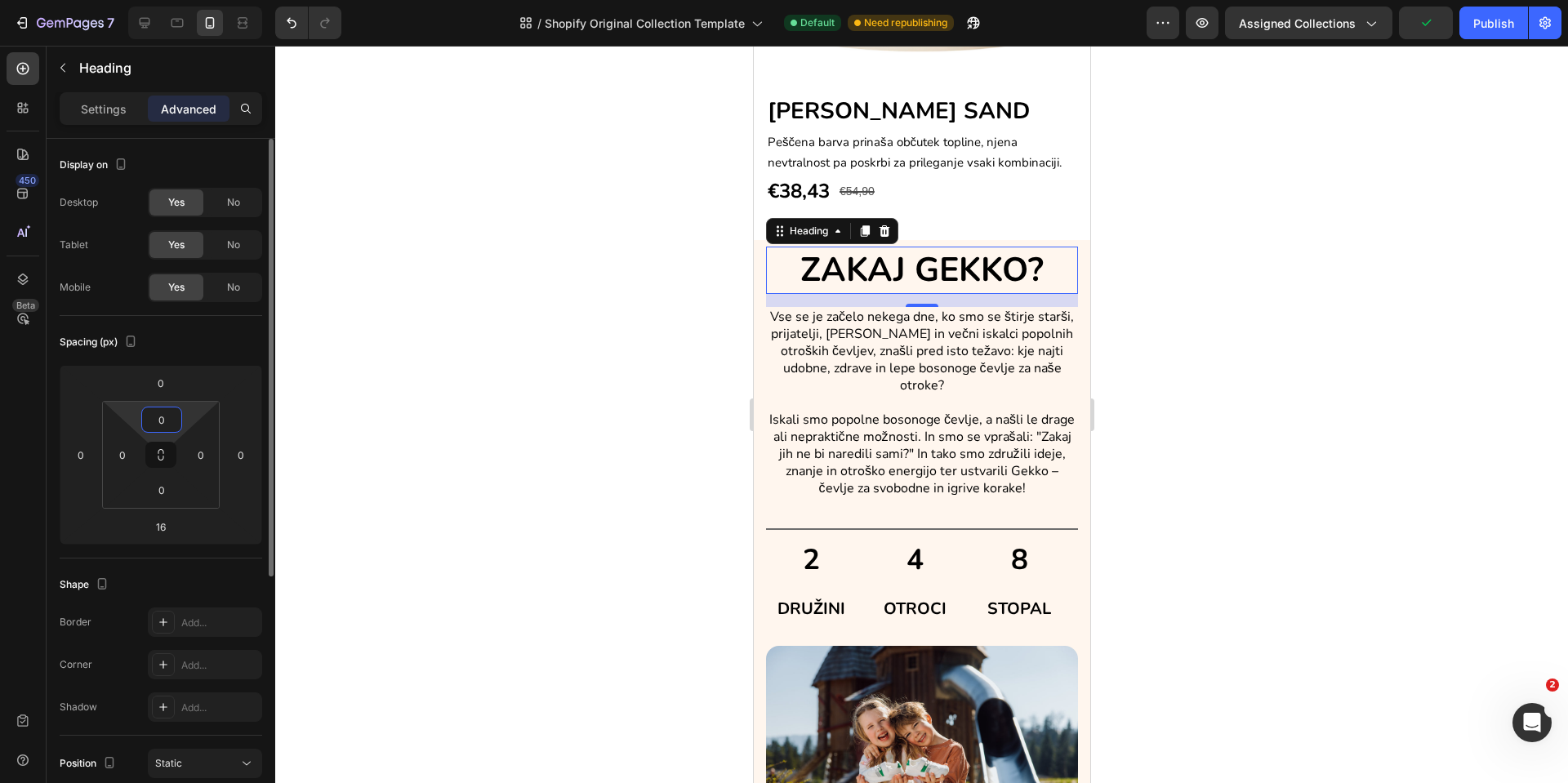
click at [168, 415] on input "0" at bounding box center [161, 420] width 33 height 24
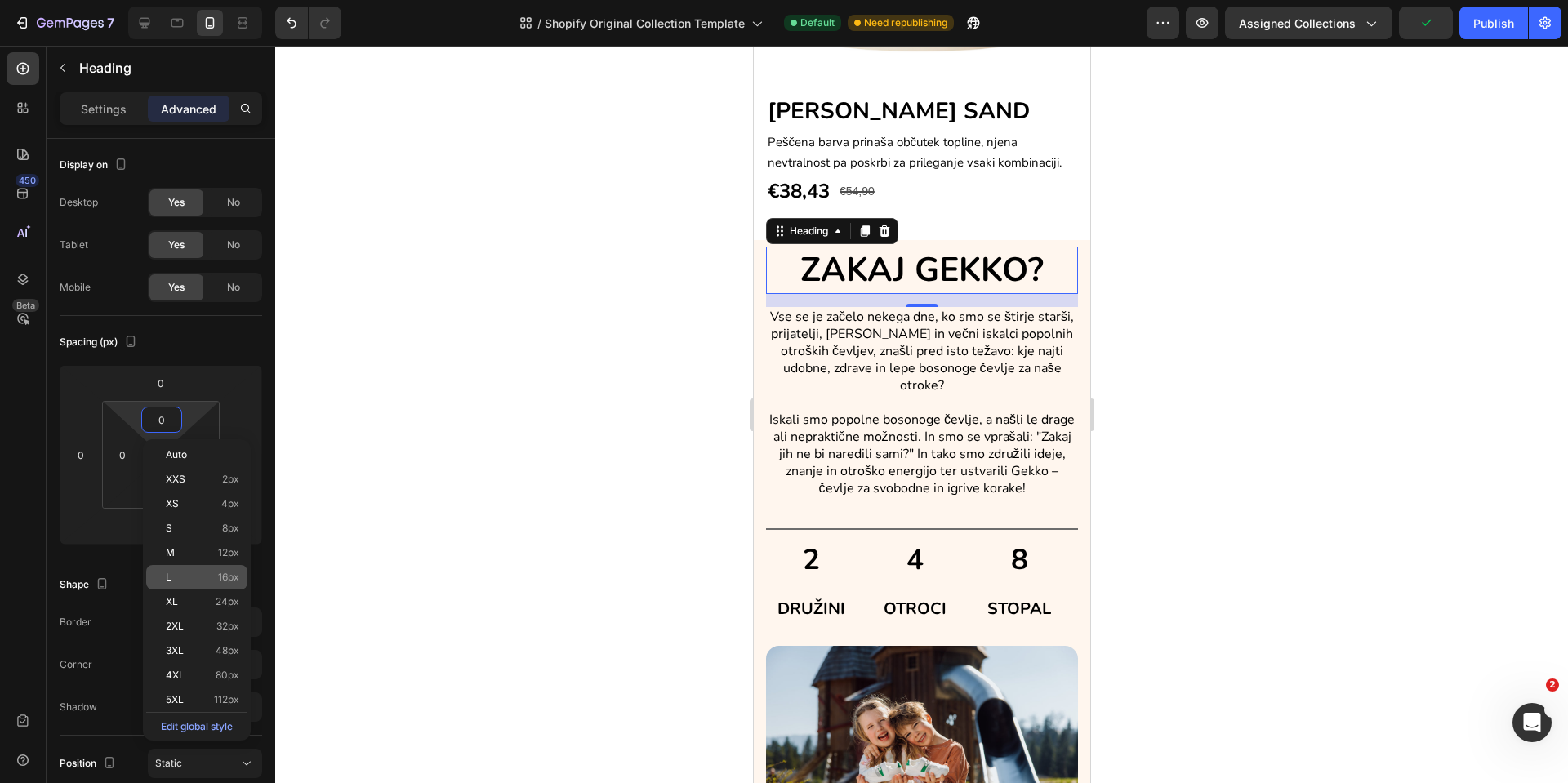
click at [181, 576] on p "L 16px" at bounding box center [202, 577] width 73 height 12
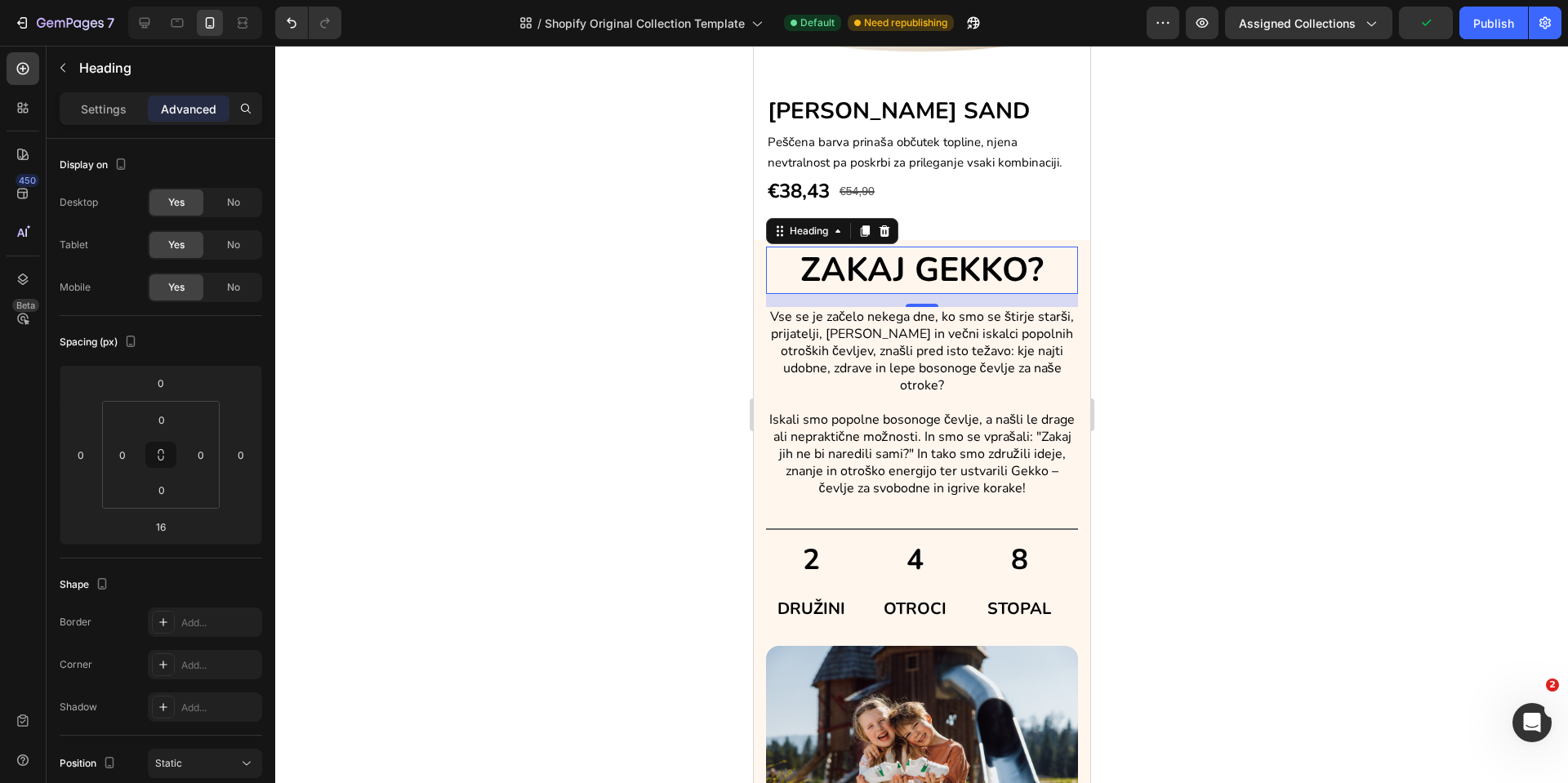
type input "16"
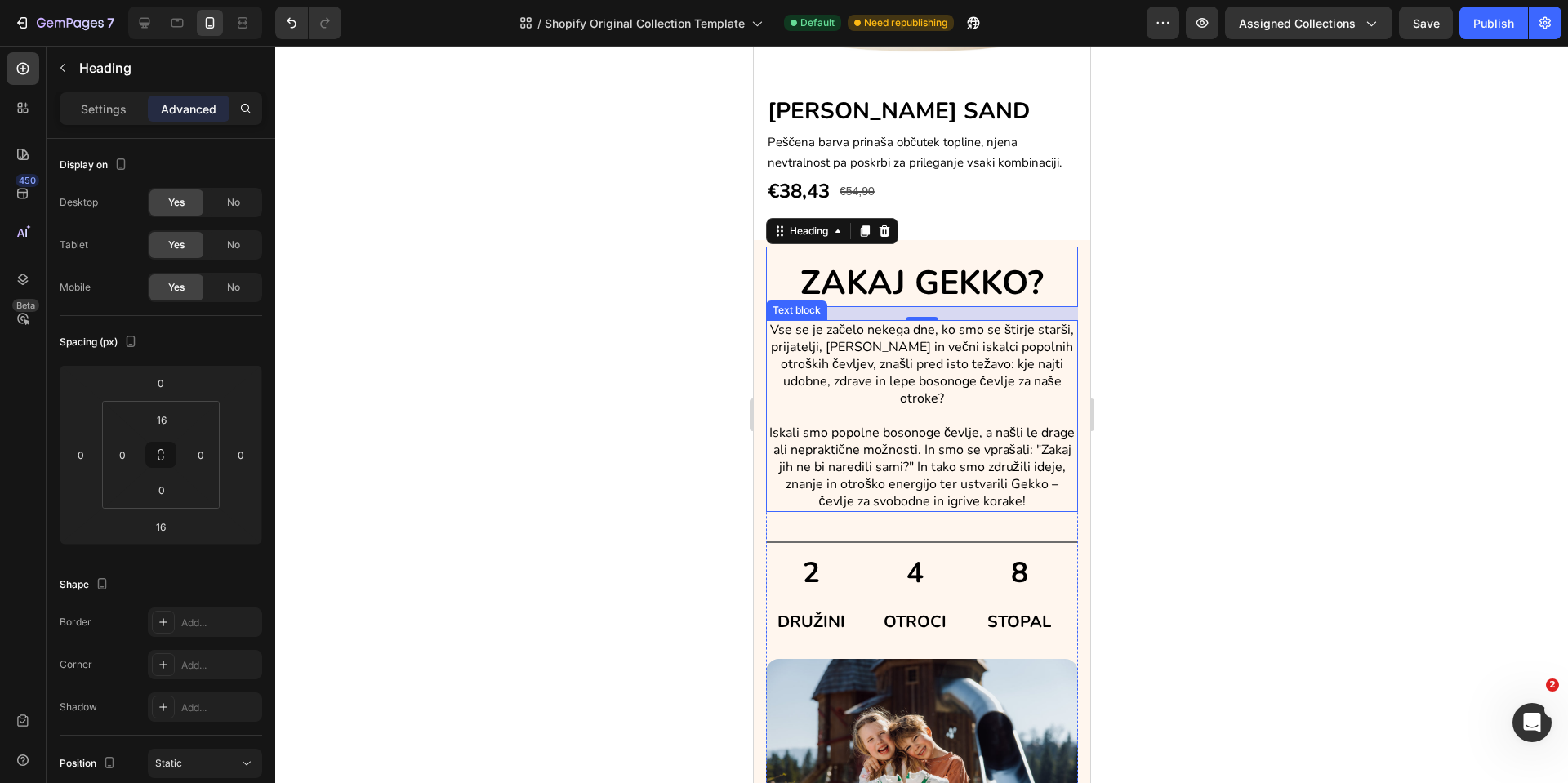
click at [985, 408] on p at bounding box center [921, 416] width 309 height 17
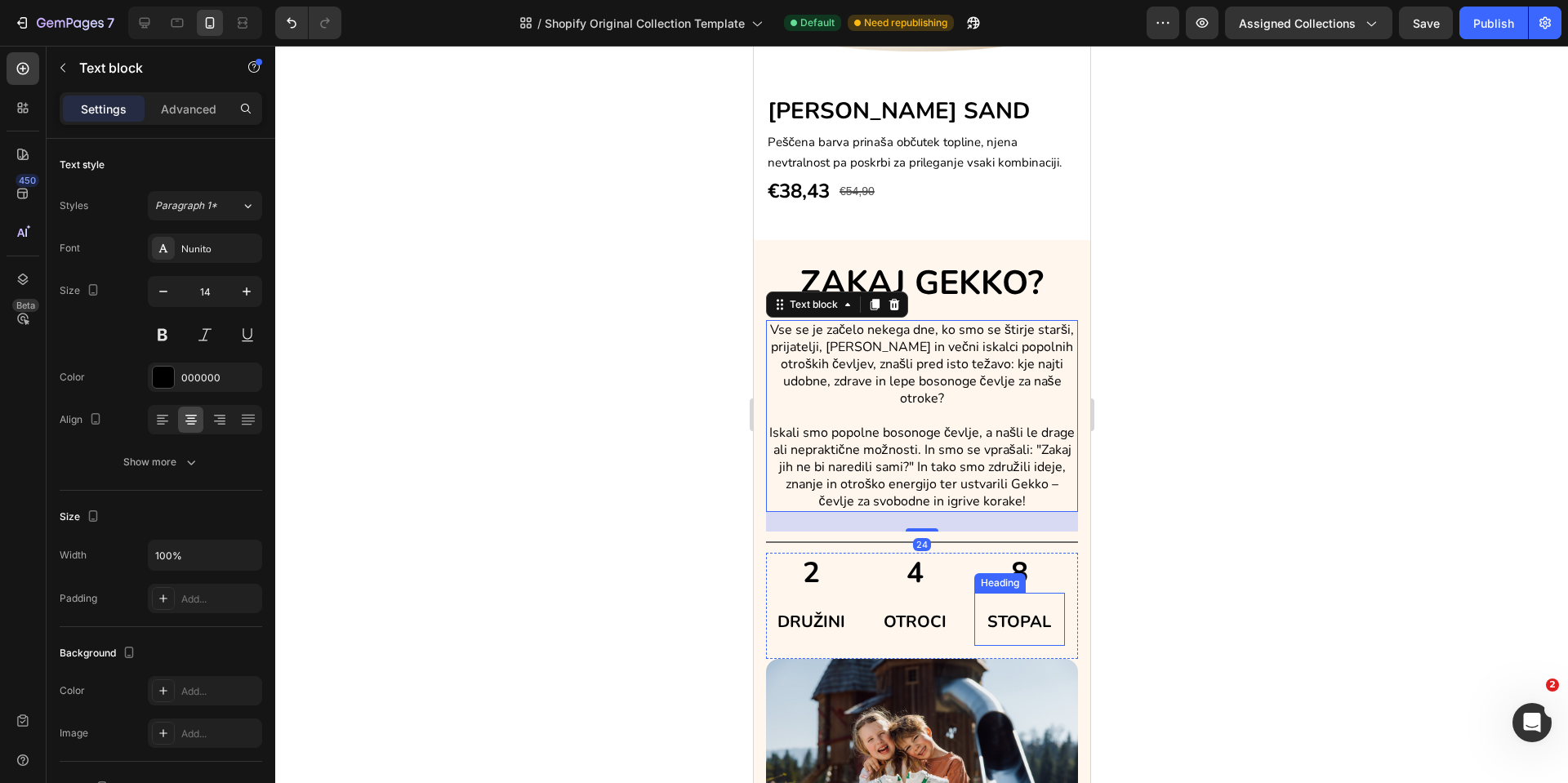
click at [987, 626] on span "STOPAL" at bounding box center [1019, 622] width 63 height 22
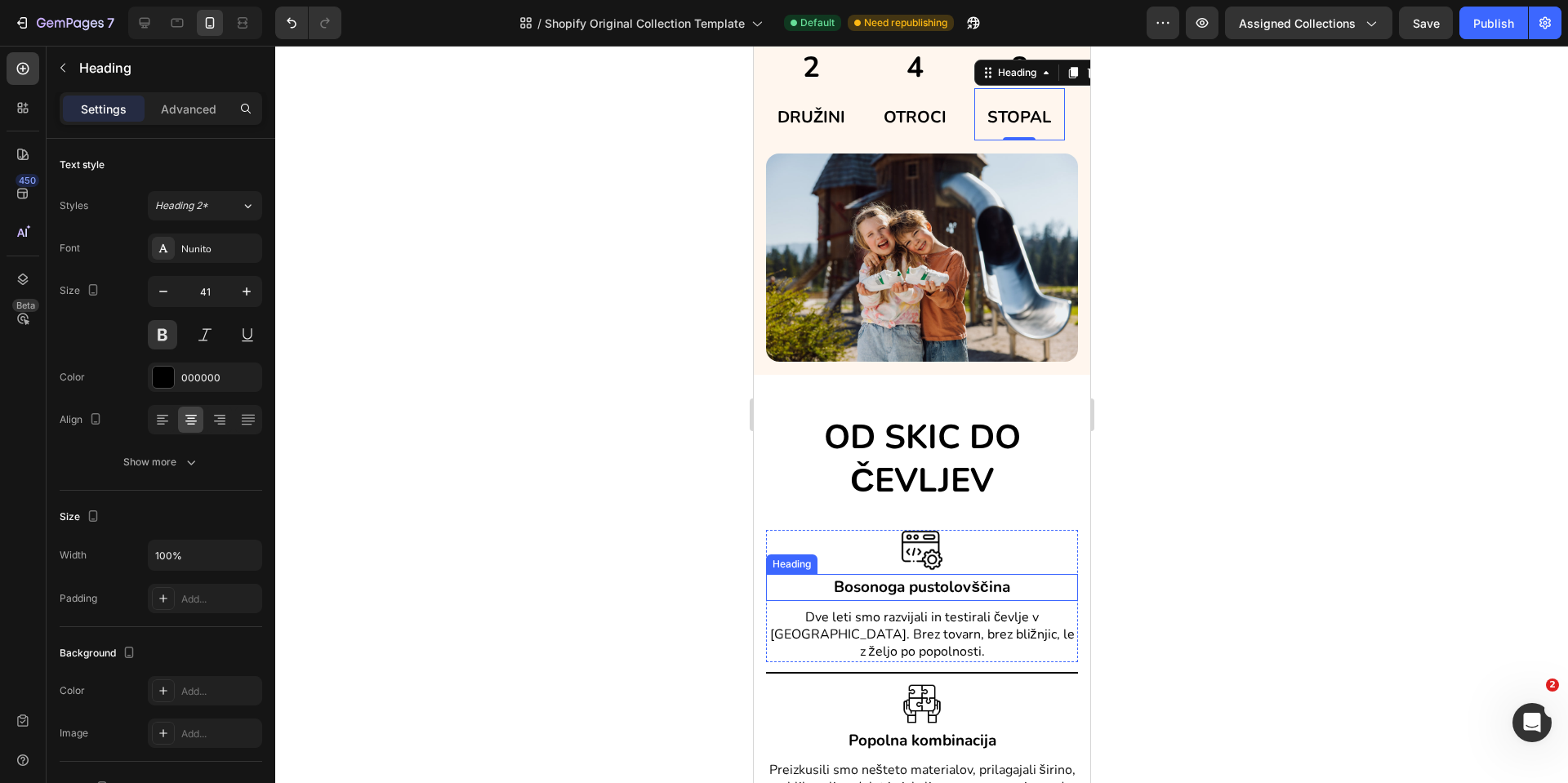
scroll to position [2624, 0]
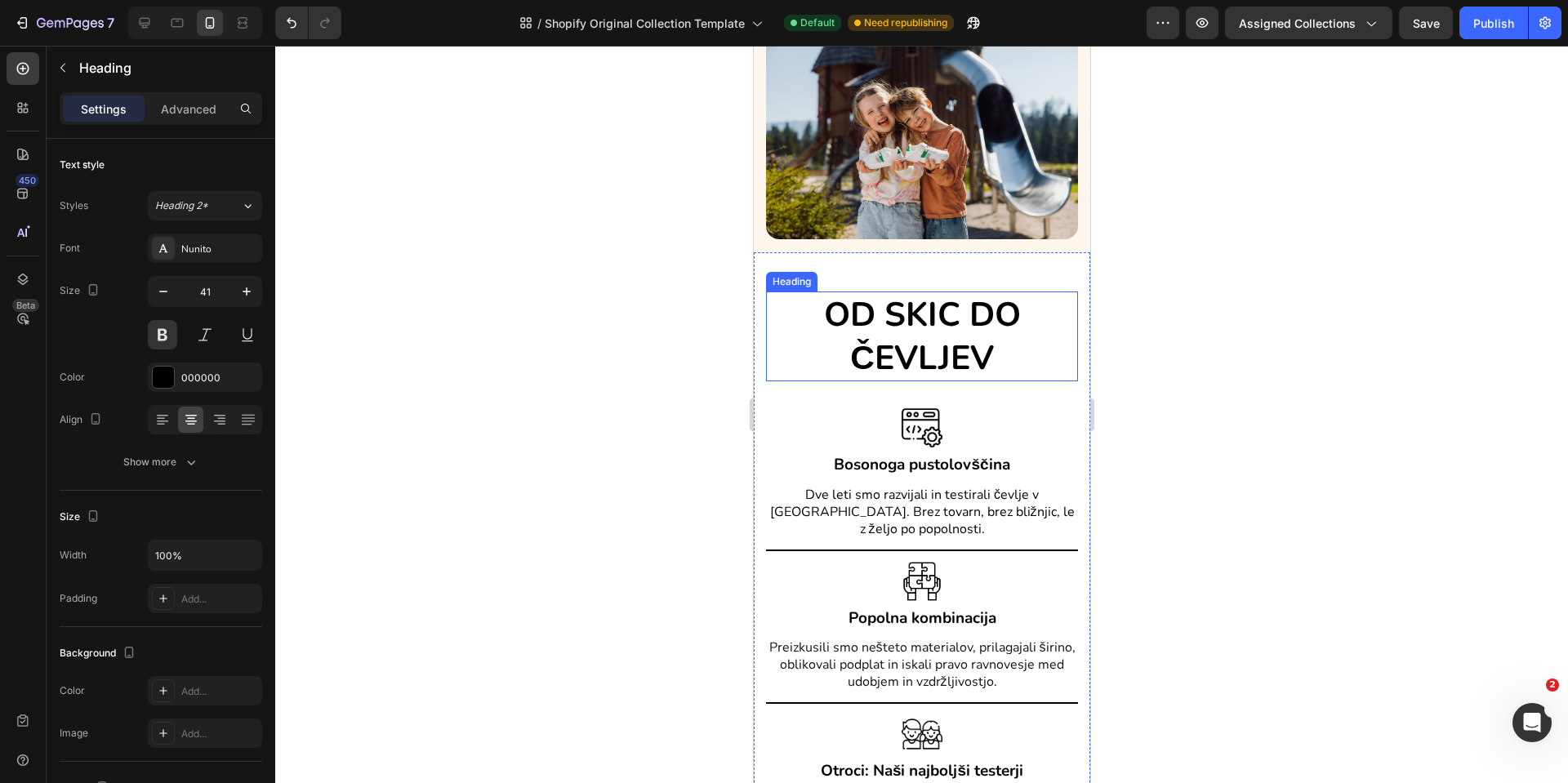
click at [791, 343] on h2 "OD SKIC DO ČEVLJEV" at bounding box center [921, 337] width 312 height 91
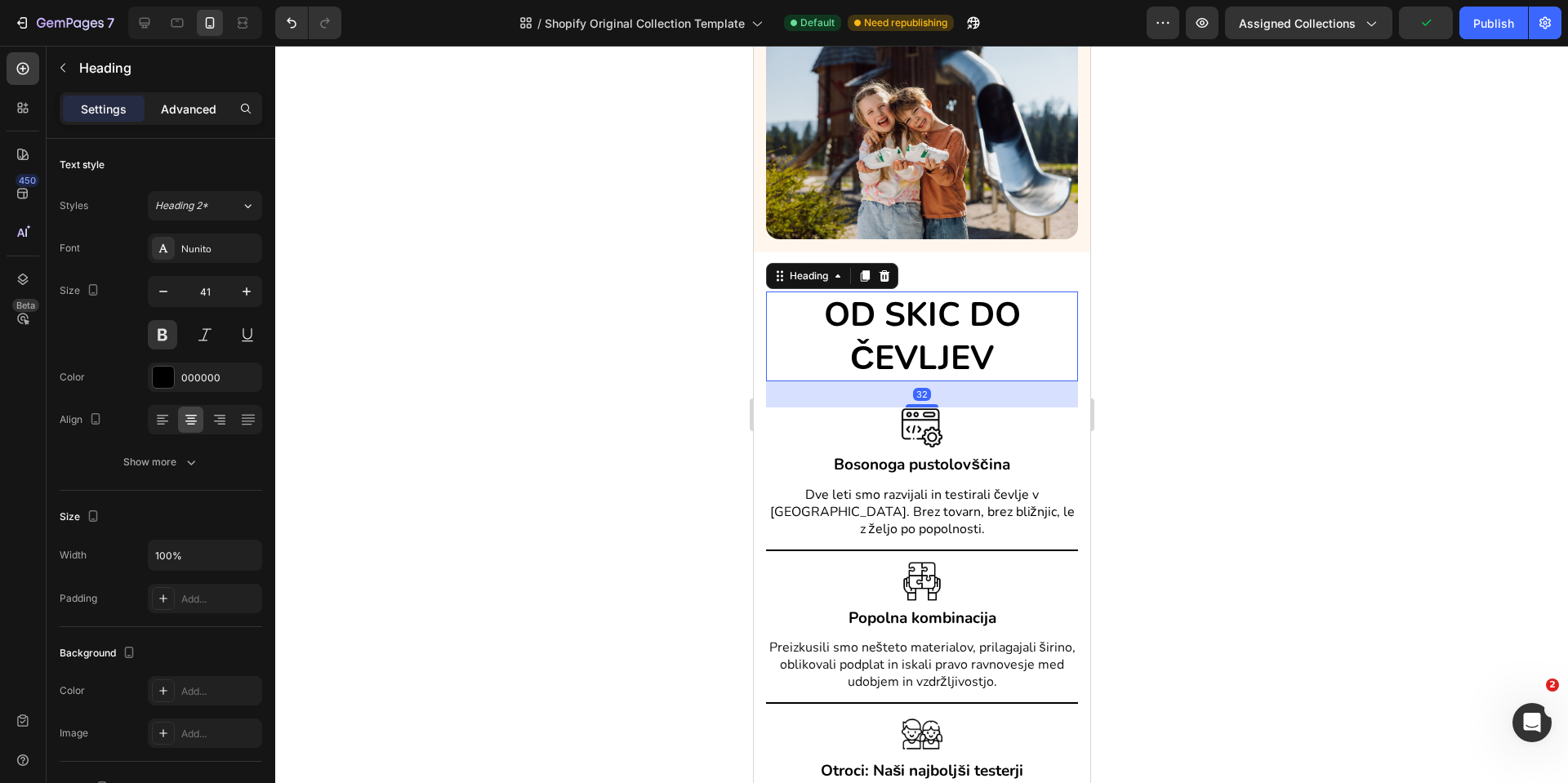
click at [178, 120] on div "Advanced" at bounding box center [189, 108] width 82 height 26
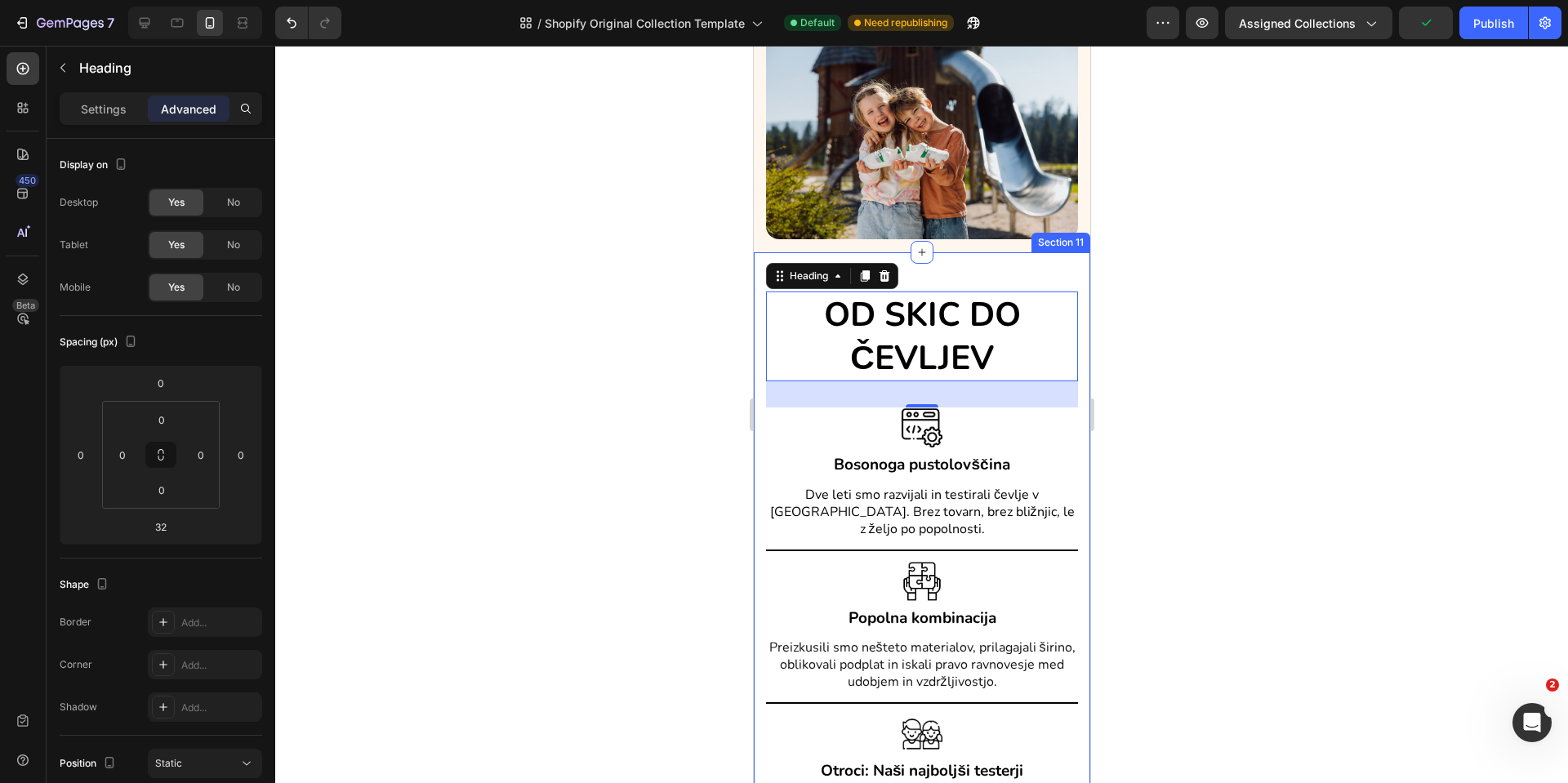
click at [1050, 284] on div "OD SKIC DO ČEVLJEV Heading 32 Image Bosonoga pustolovščina Heading Dve leti smo…" at bounding box center [921, 672] width 336 height 841
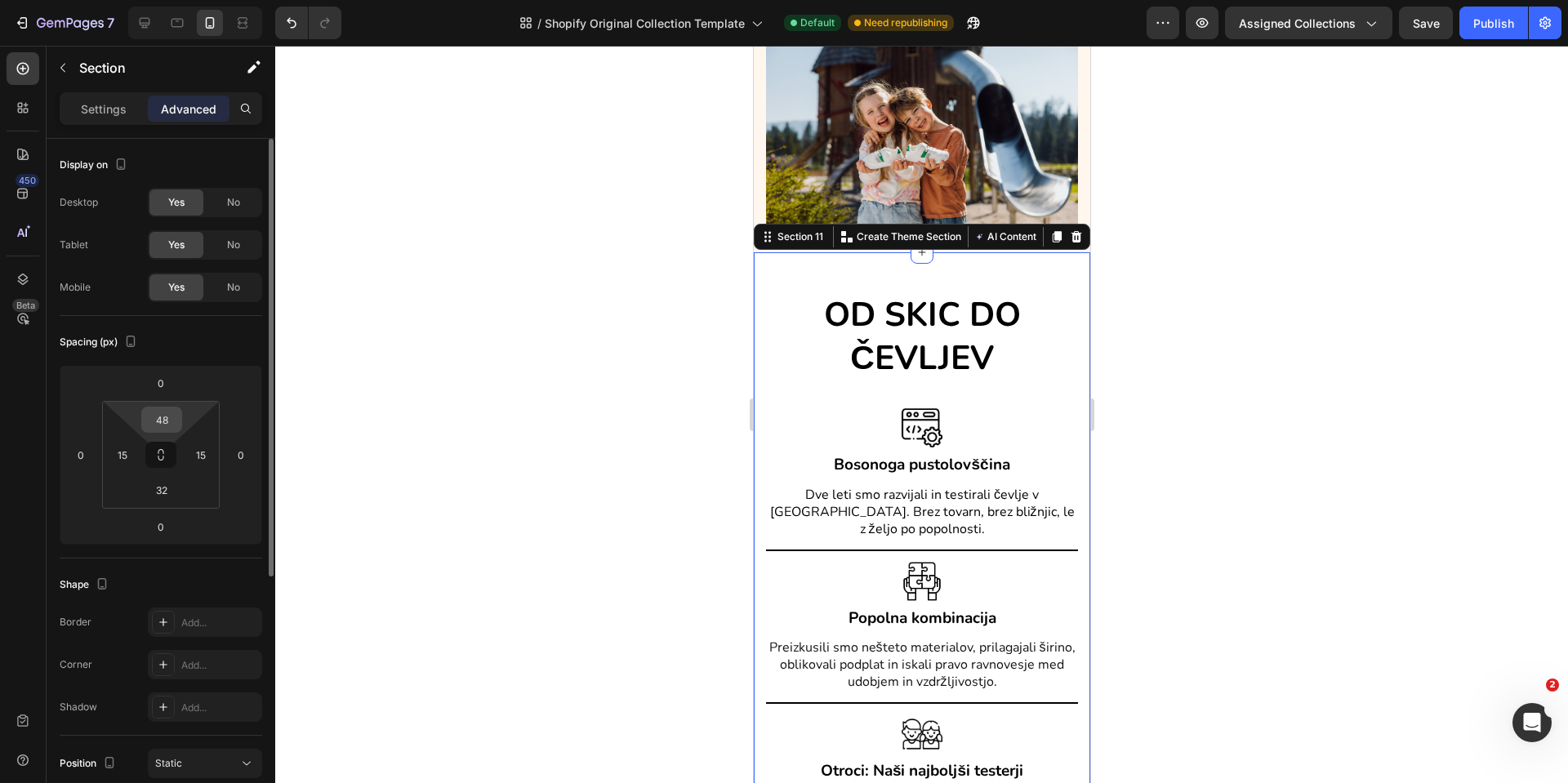
click at [174, 422] on input "48" at bounding box center [161, 420] width 33 height 24
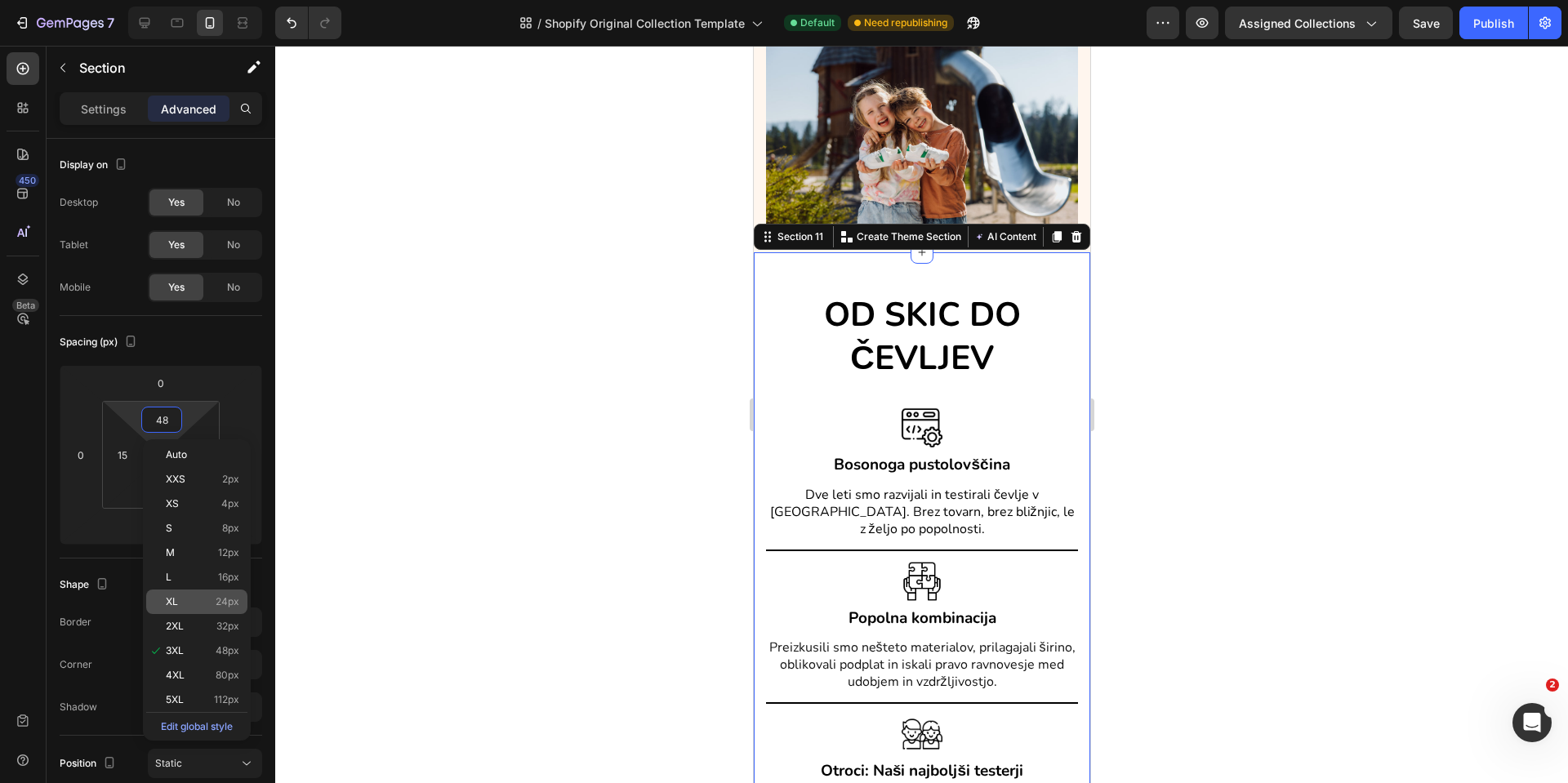
click at [178, 603] on span "XL" at bounding box center [172, 602] width 13 height 12
type input "24"
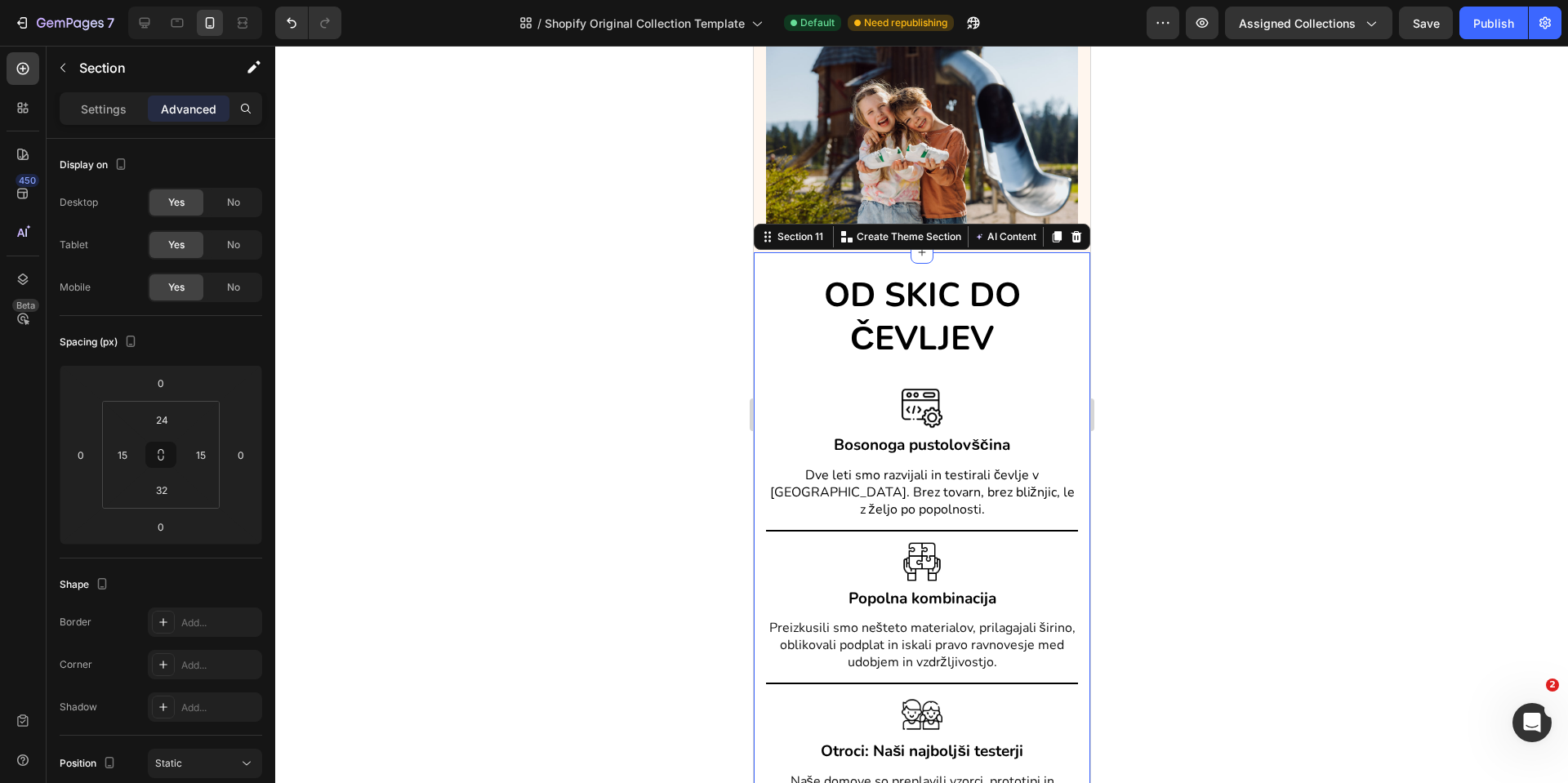
click at [1024, 377] on div "OD SKIC DO ČEVLJEV Heading Image Bosonoga pustolovščina Heading Dve leti smo ra…" at bounding box center [921, 660] width 312 height 776
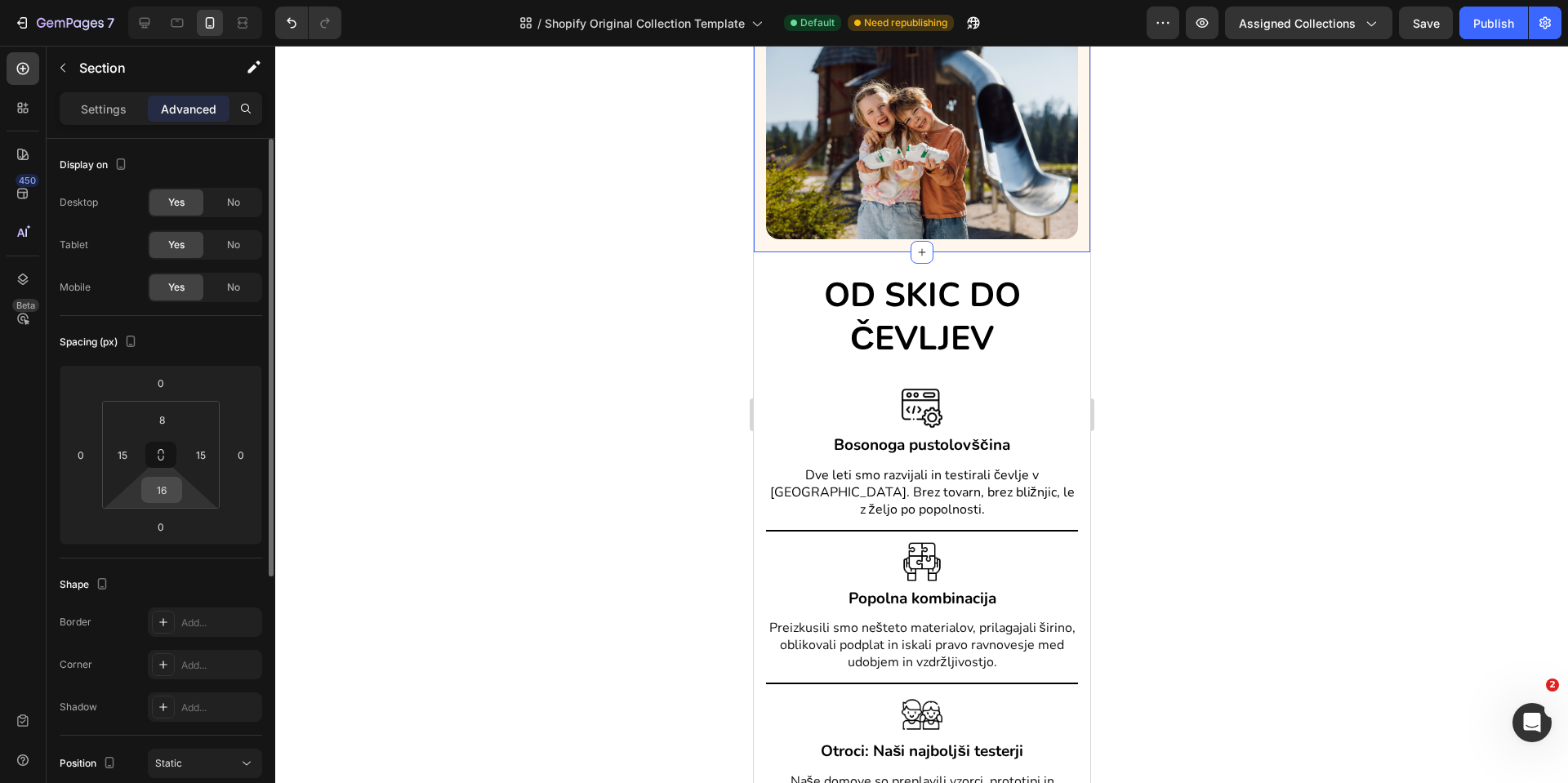
click at [155, 488] on input "16" at bounding box center [161, 489] width 33 height 24
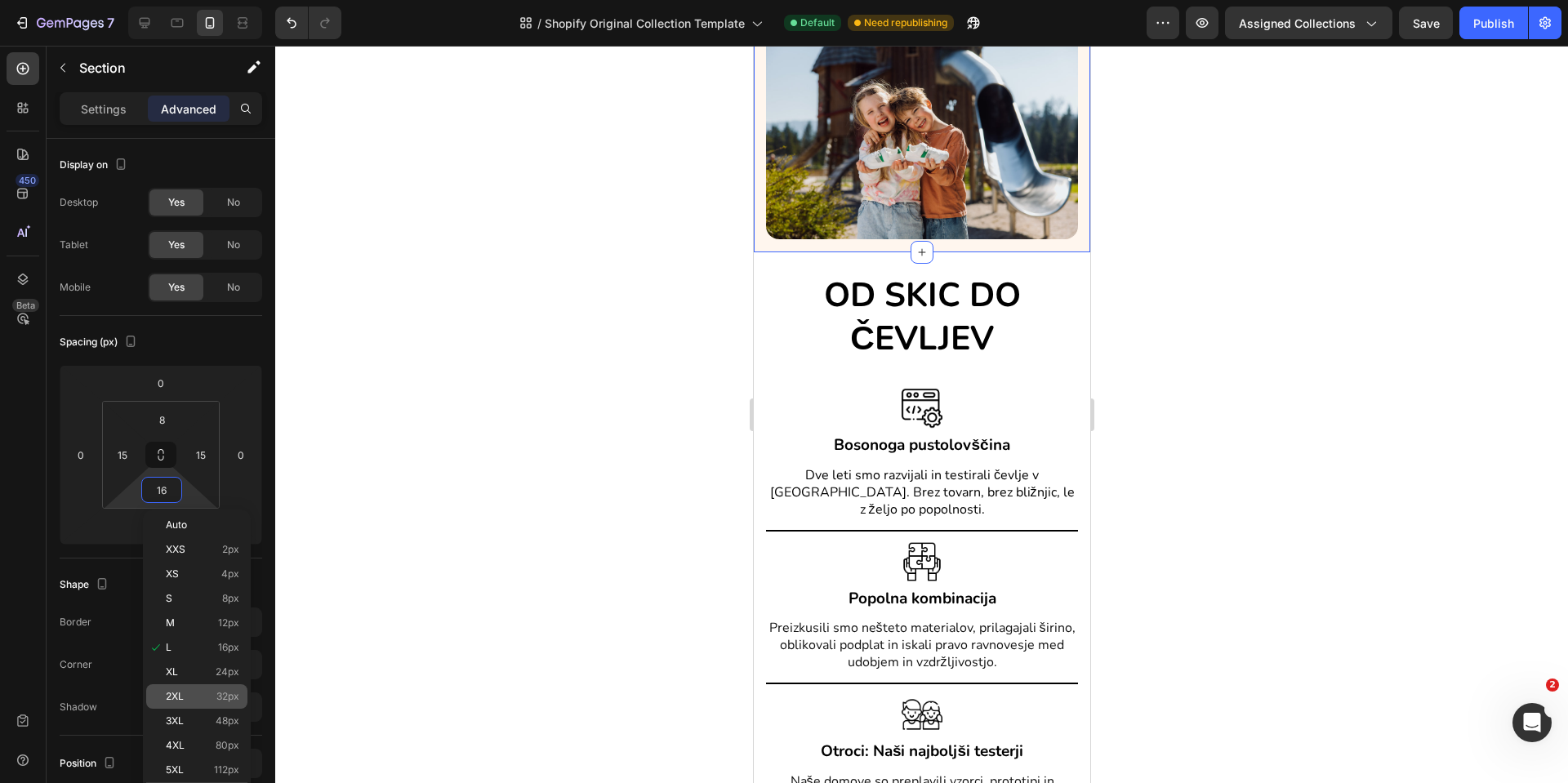
click at [181, 701] on span "2XL" at bounding box center [175, 696] width 18 height 12
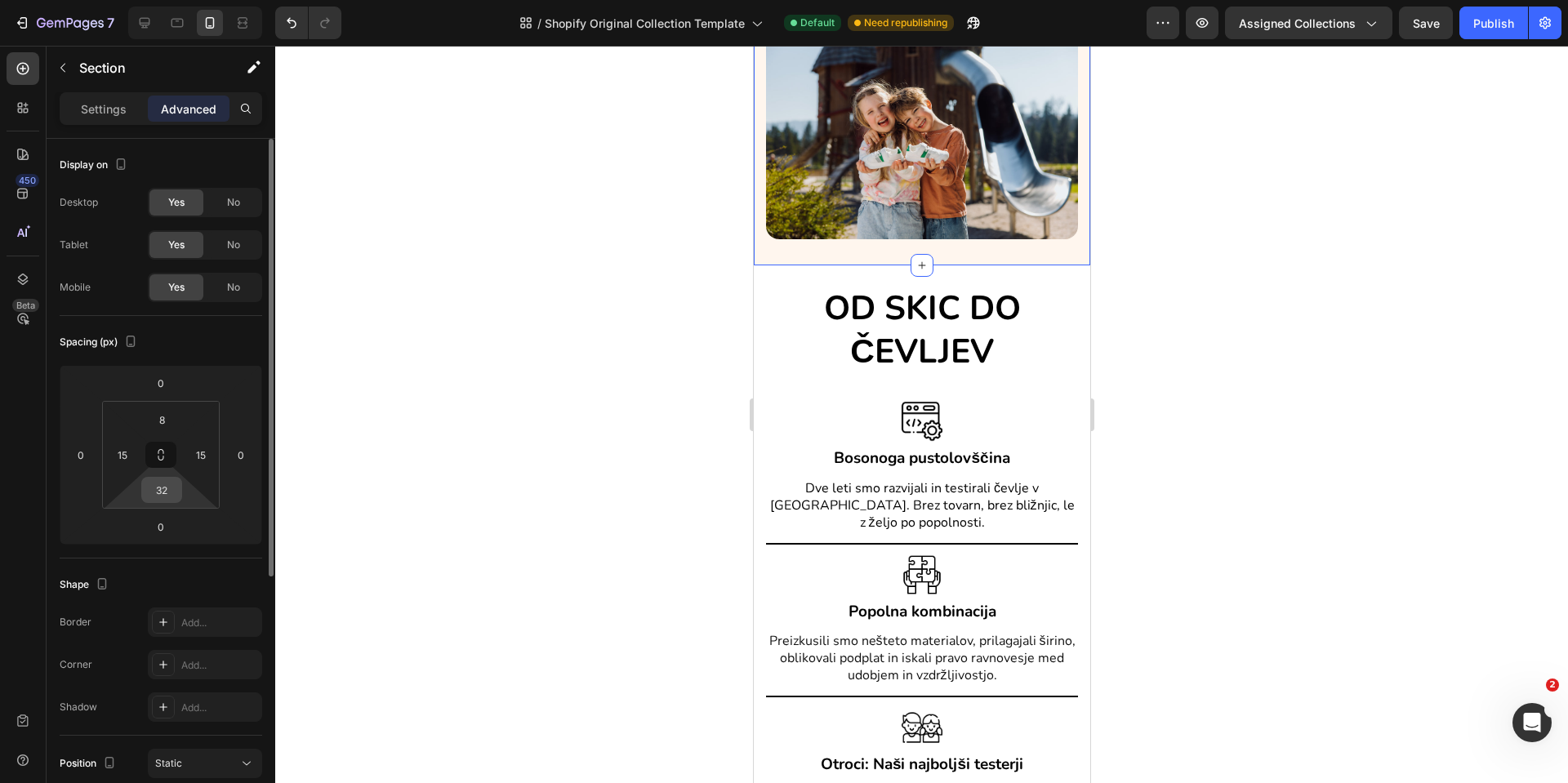
click at [171, 486] on input "32" at bounding box center [161, 489] width 33 height 24
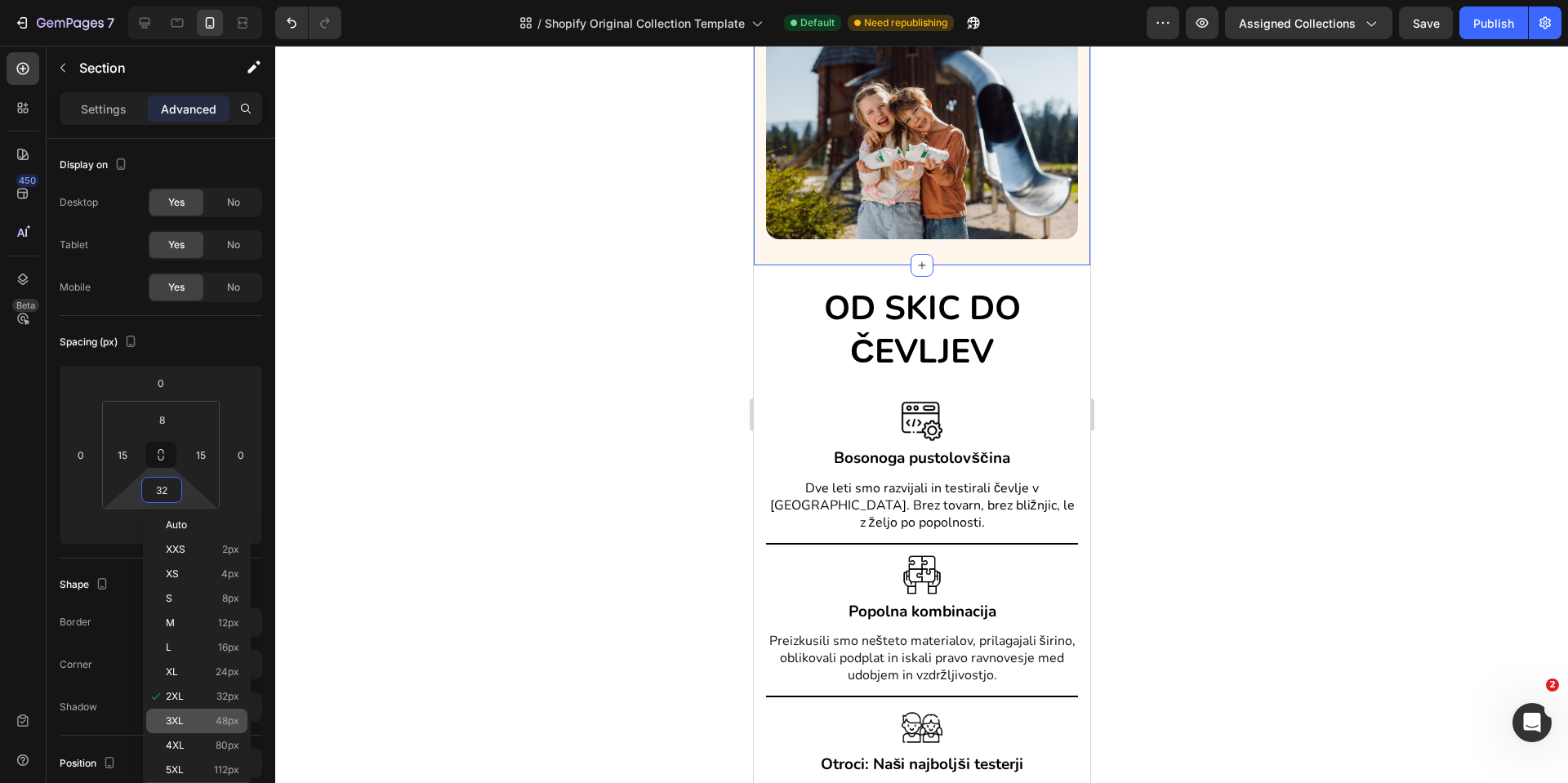
click at [169, 710] on div "3XL 48px" at bounding box center [197, 720] width 102 height 24
type input "48"
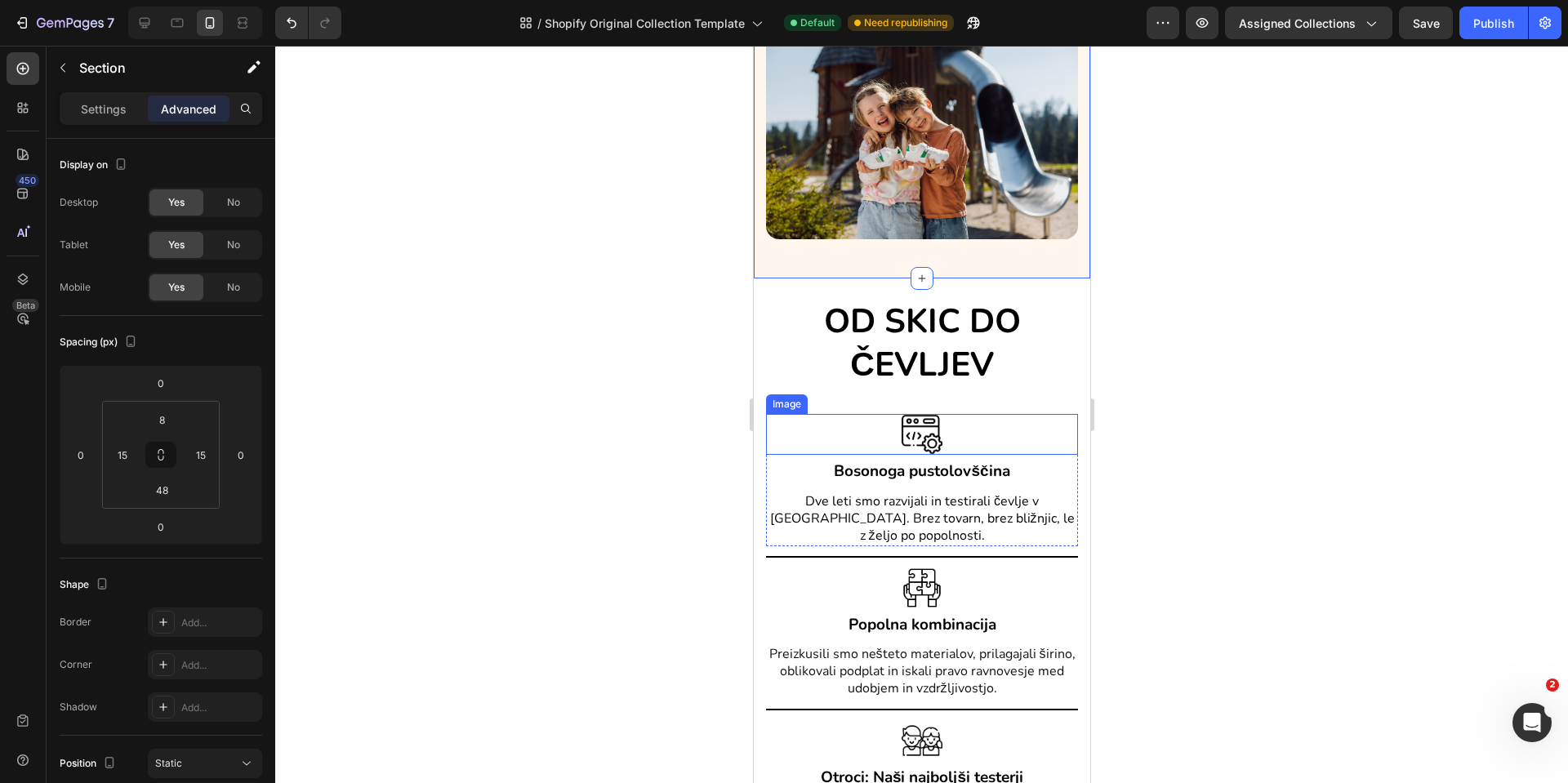
click at [1023, 449] on div at bounding box center [921, 434] width 312 height 41
click at [1032, 295] on div "OD SKIC DO ČEVLJEV Heading Image 4 Bosonoga pustolovščina Heading Dve leti smo …" at bounding box center [921, 689] width 336 height 822
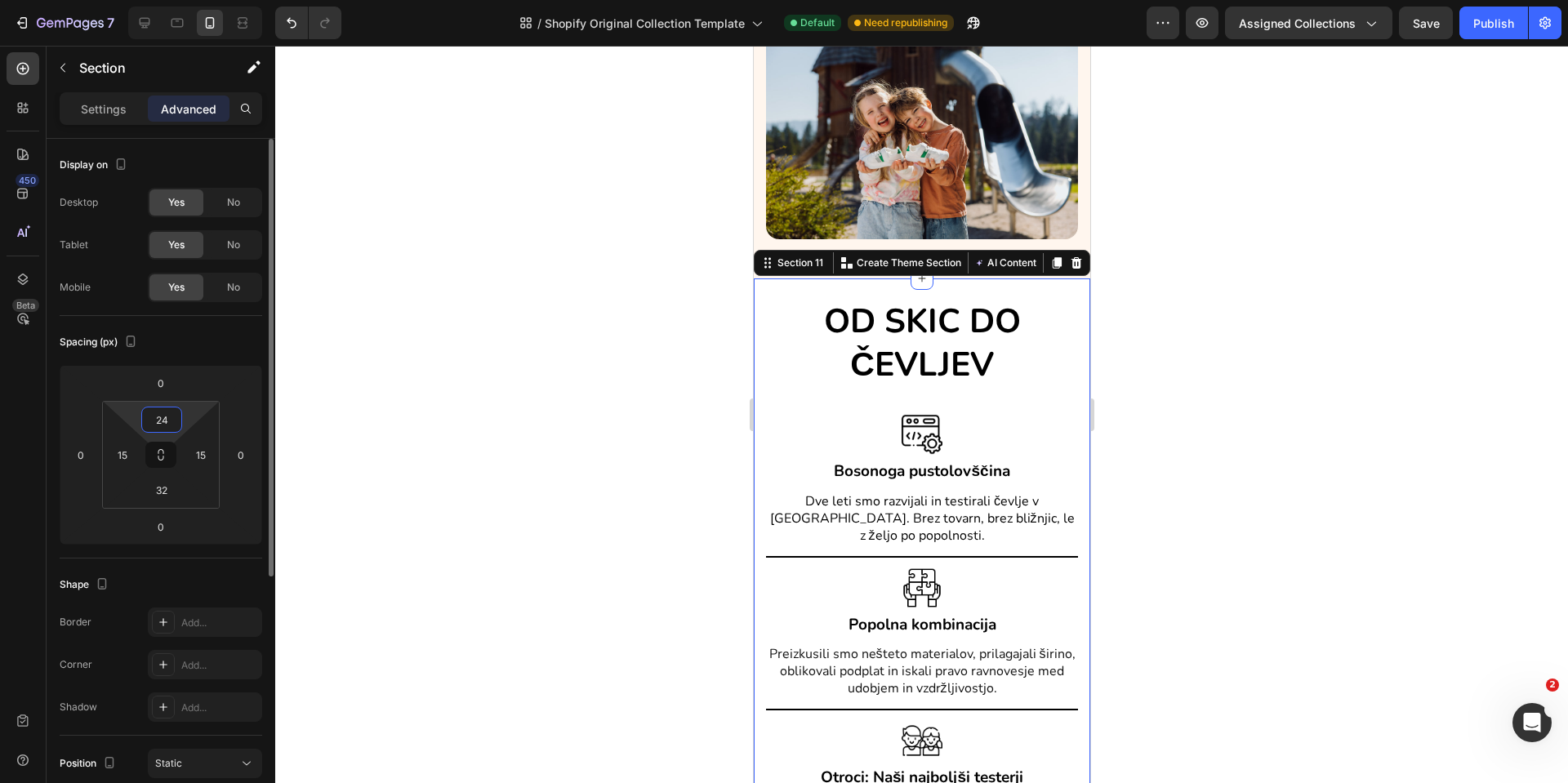
click at [166, 429] on input "24" at bounding box center [161, 420] width 33 height 24
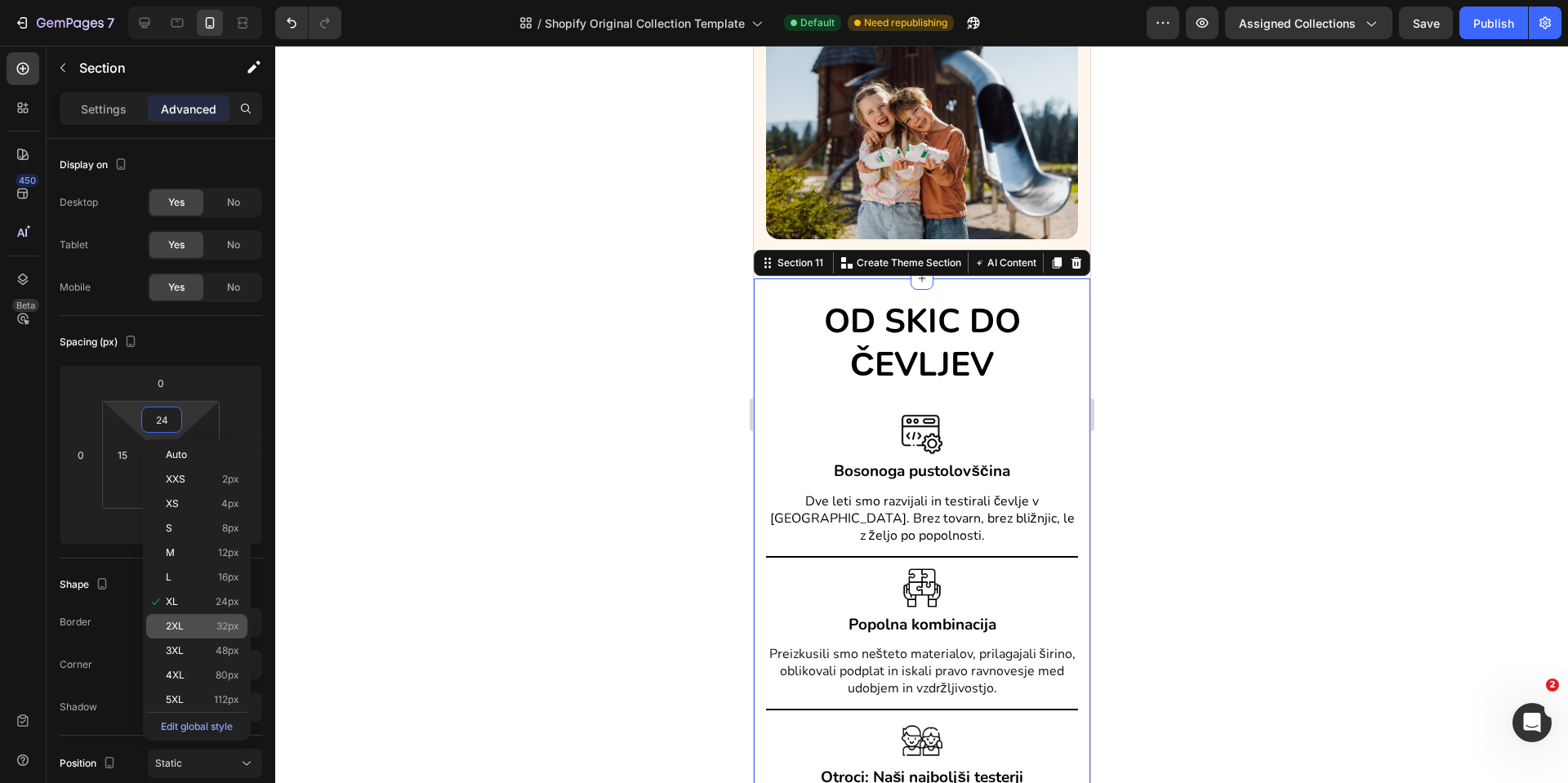
click at [174, 630] on span "2XL" at bounding box center [175, 626] width 18 height 12
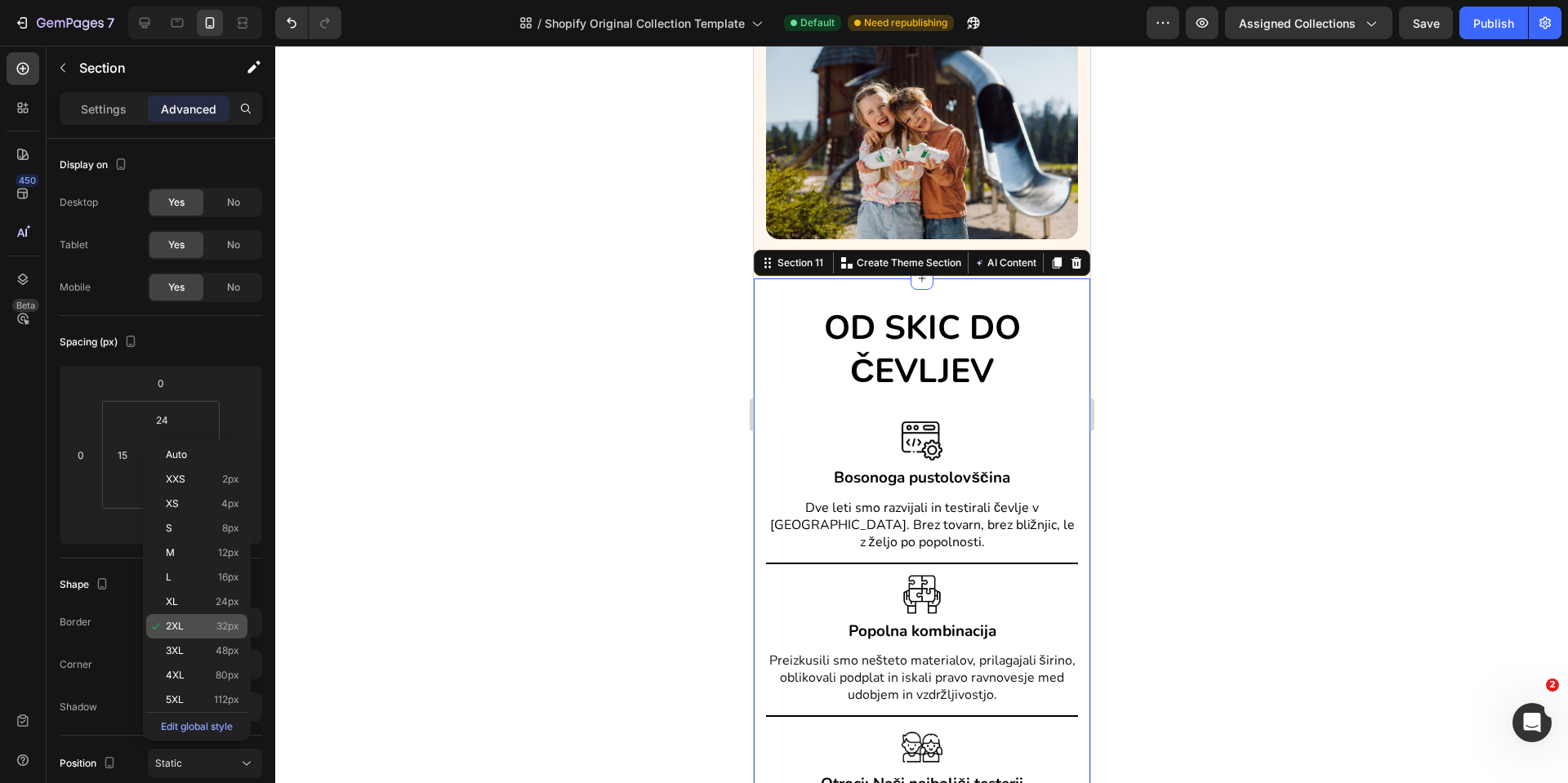
type input "32"
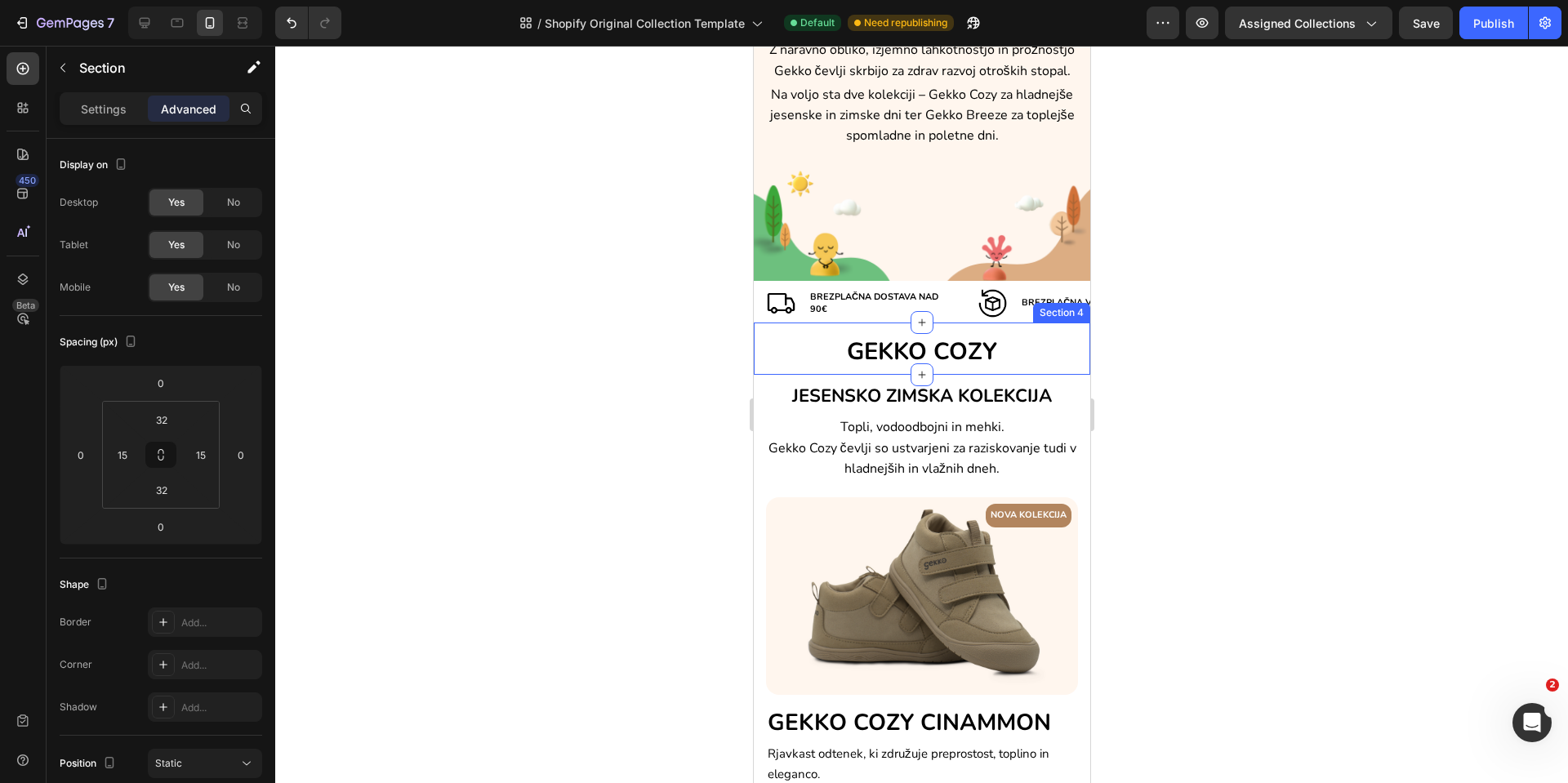
scroll to position [295, 0]
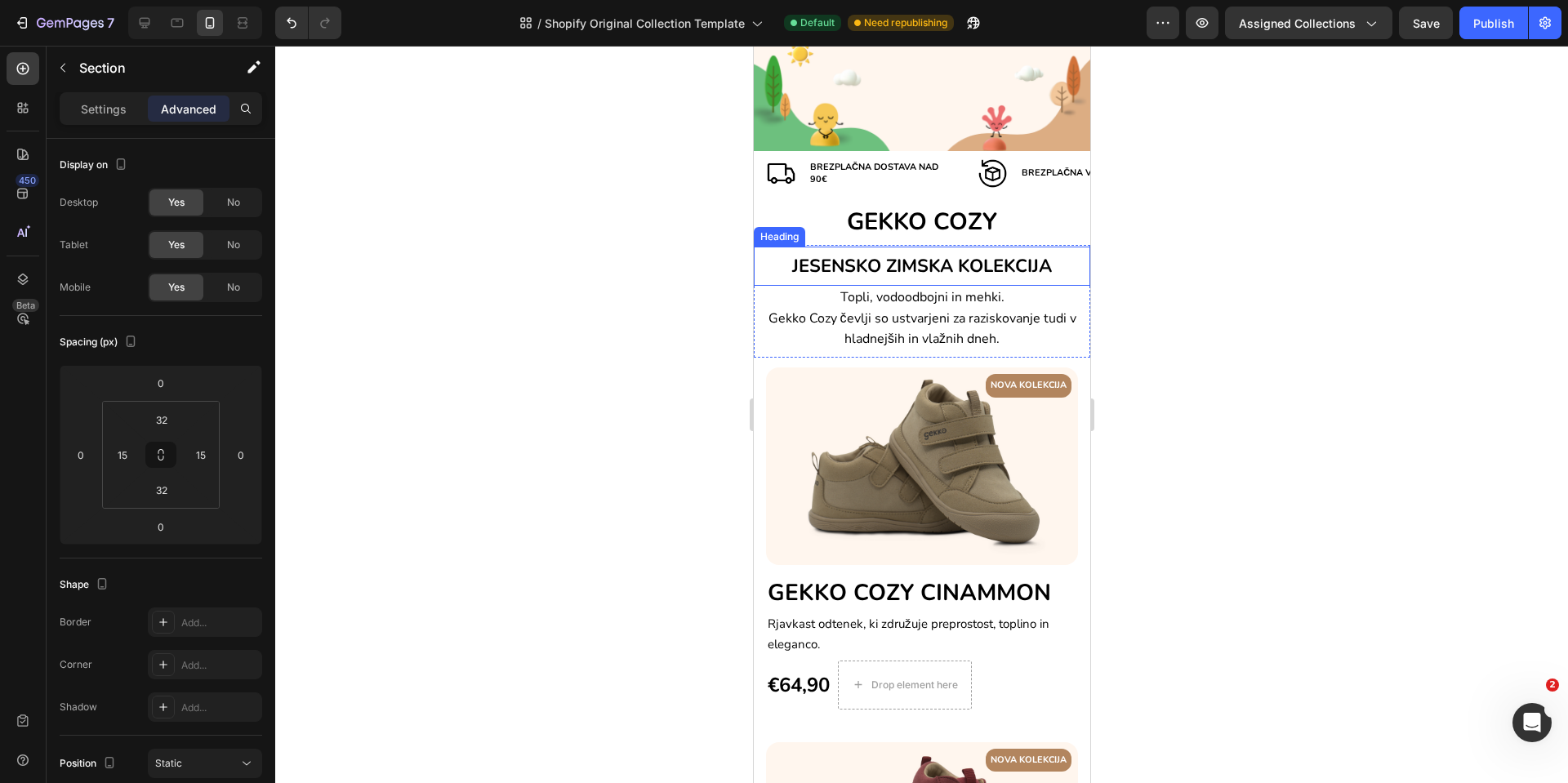
click at [949, 264] on span "JESENSKO ZIMSKA KOLEKCIJA" at bounding box center [921, 266] width 260 height 24
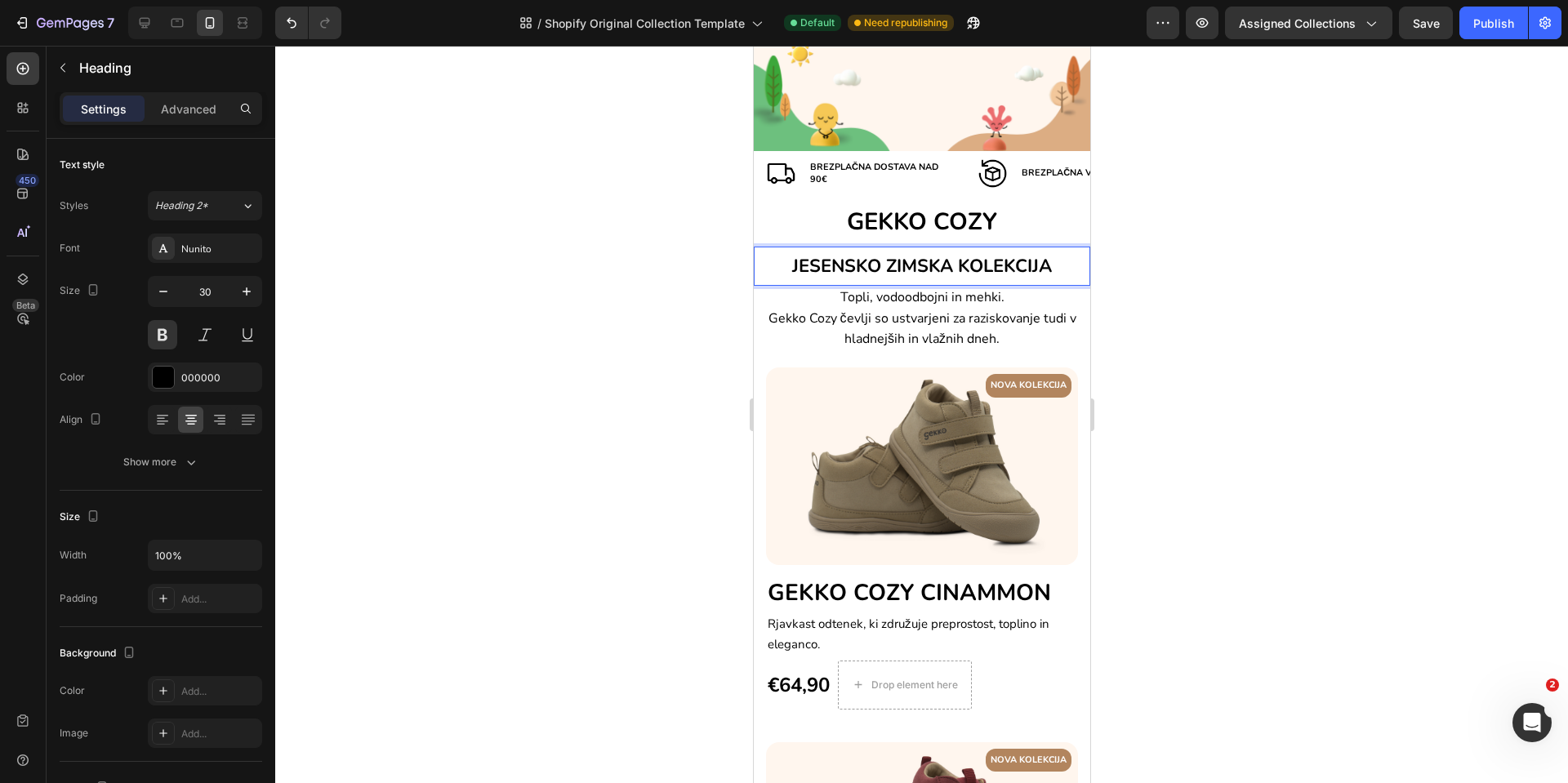
click at [949, 266] on span "JESENSKO ZIMSKA KOLEKCIJA" at bounding box center [921, 266] width 260 height 24
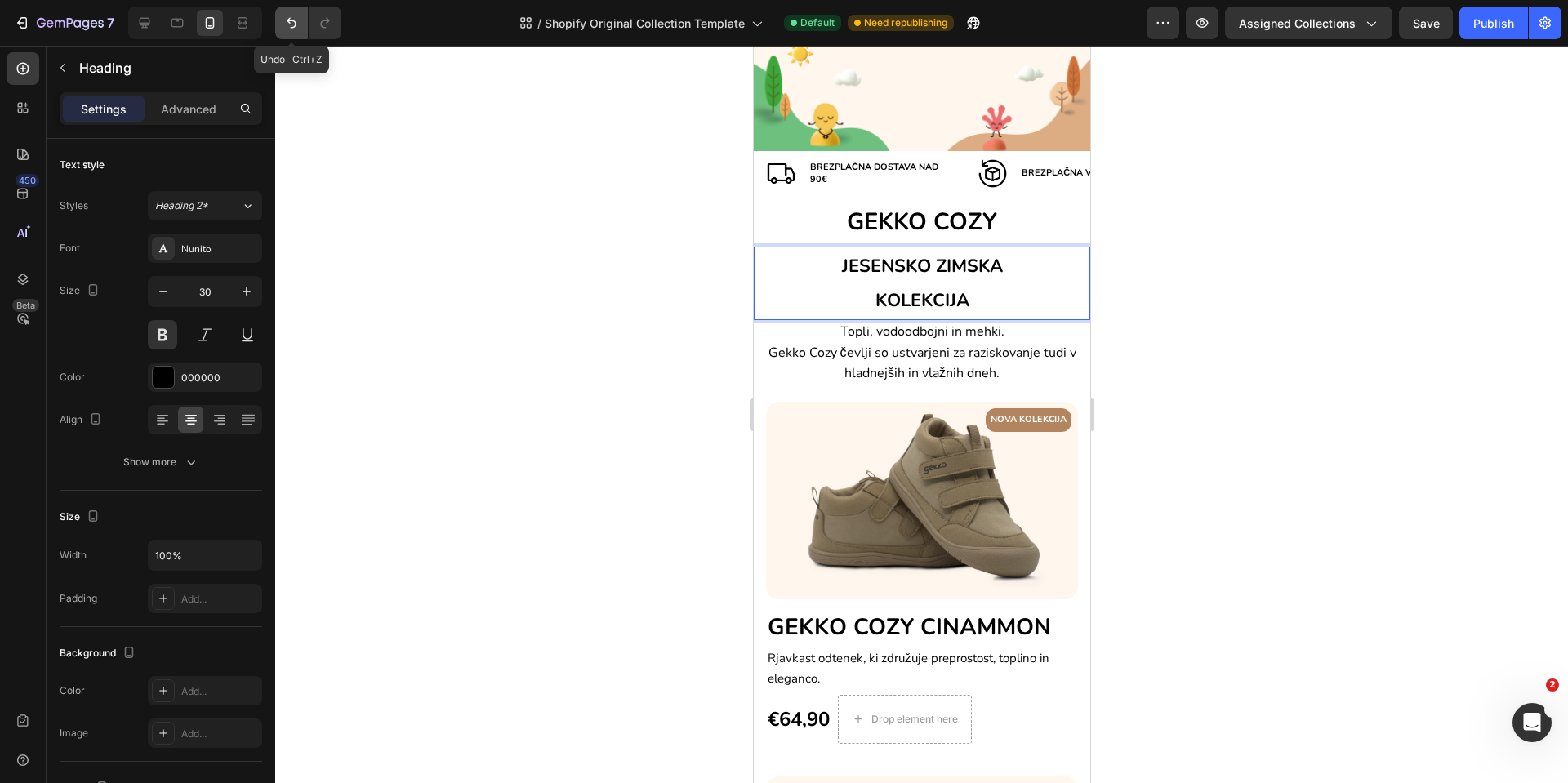
click at [290, 19] on icon "Undo/Redo" at bounding box center [291, 24] width 10 height 11
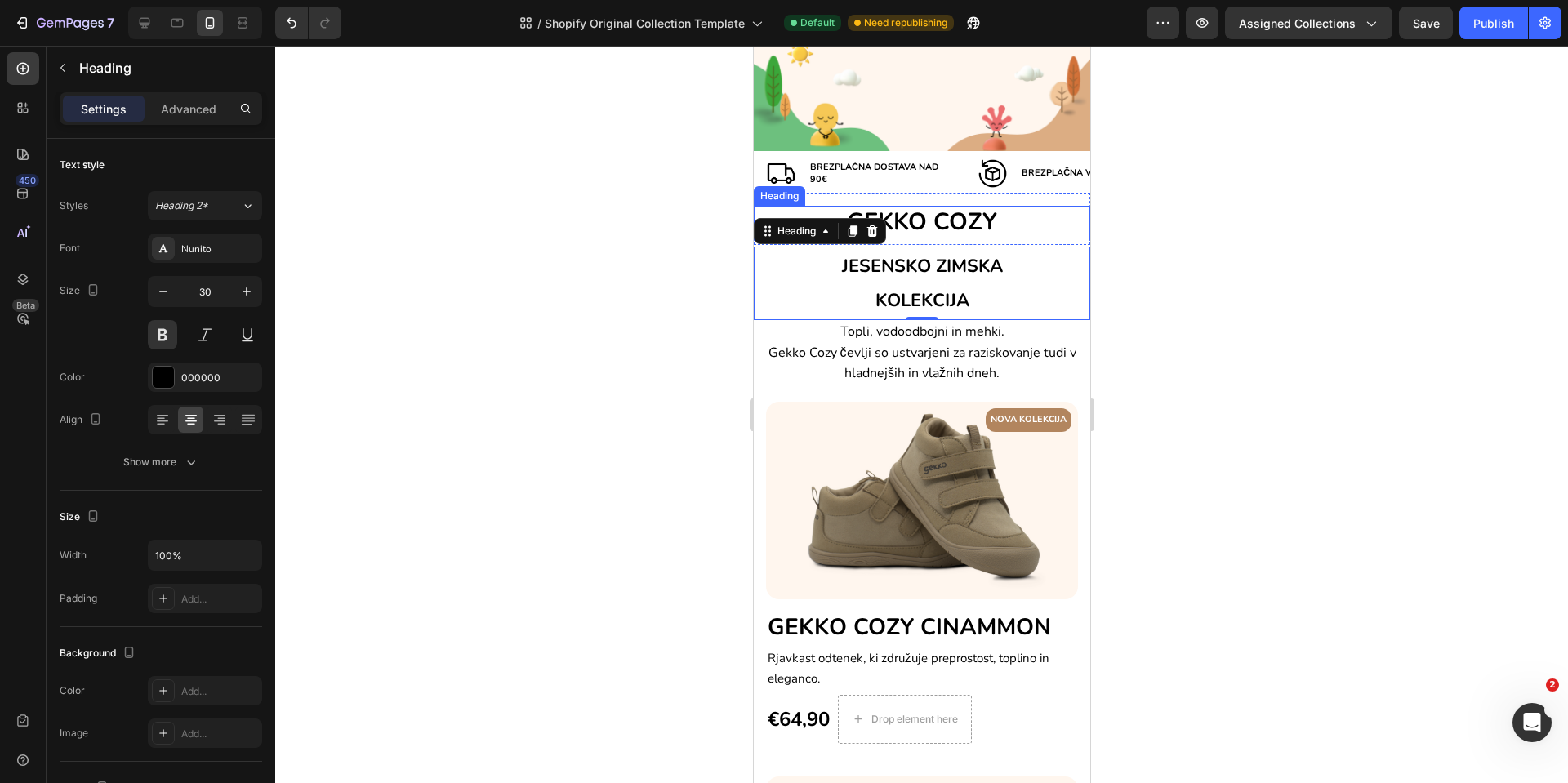
click at [1050, 214] on h2 "GEKKO COZY" at bounding box center [921, 222] width 336 height 33
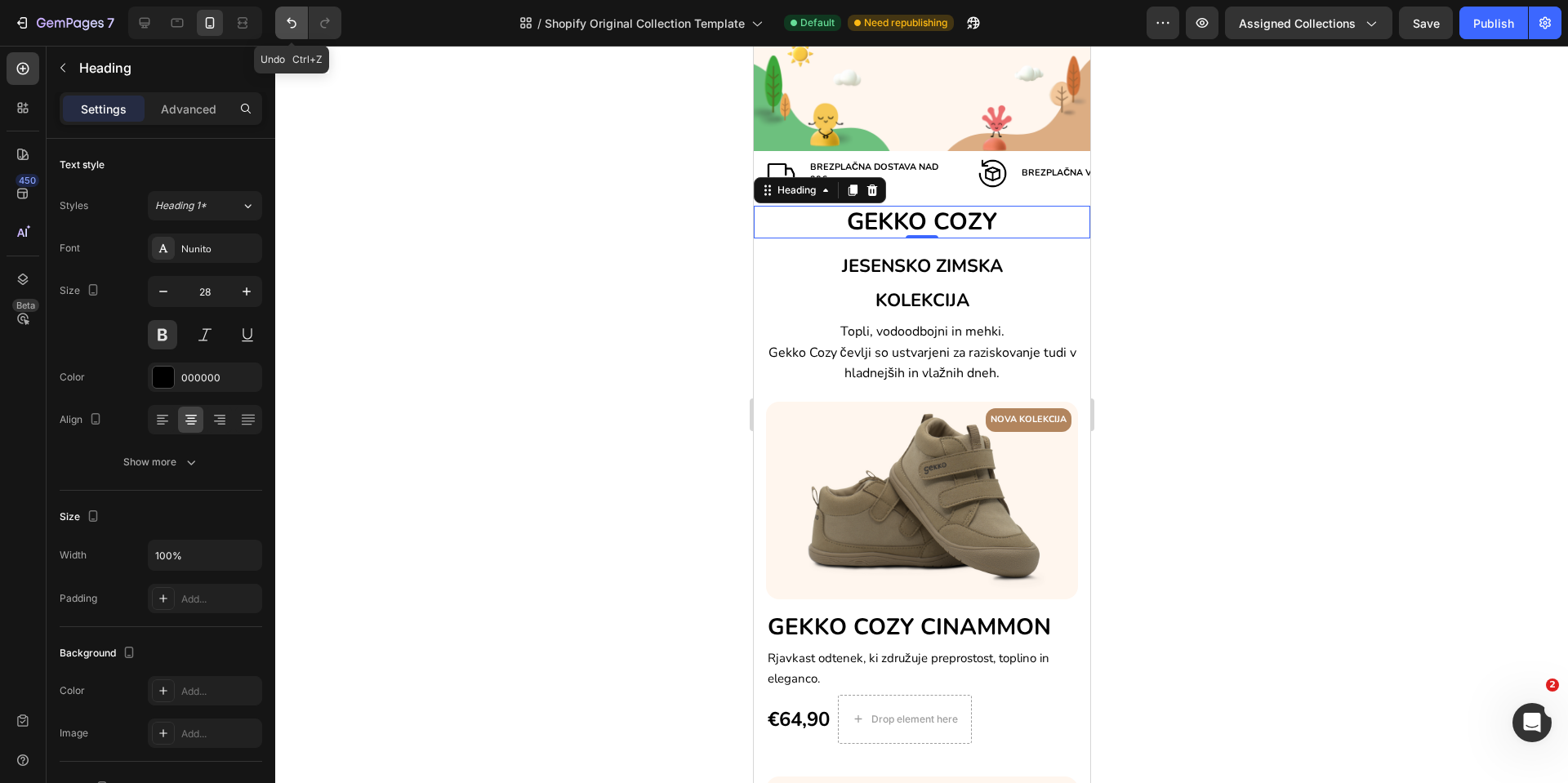
click at [294, 24] on icon "Undo/Redo" at bounding box center [292, 23] width 16 height 16
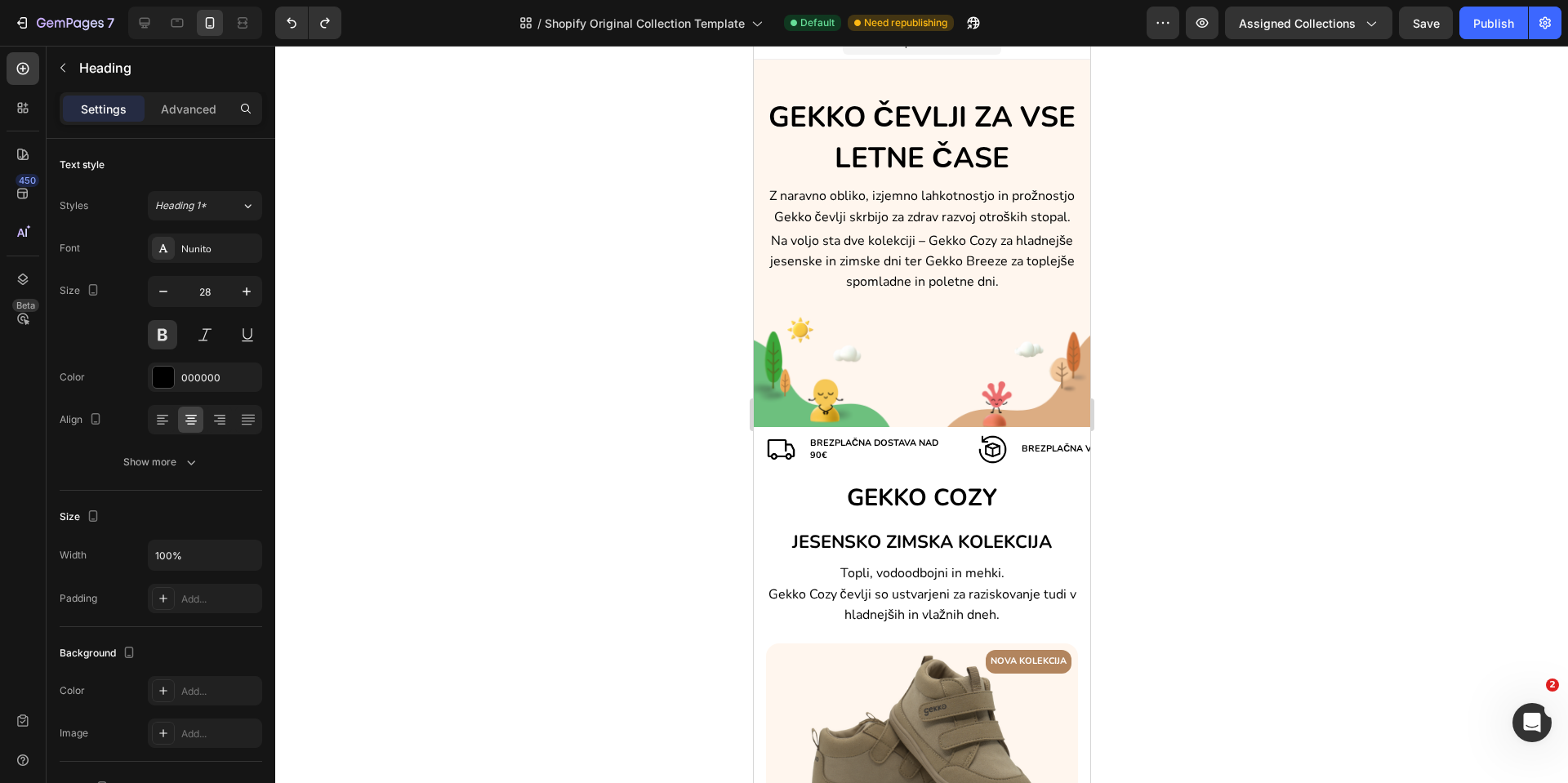
scroll to position [0, 0]
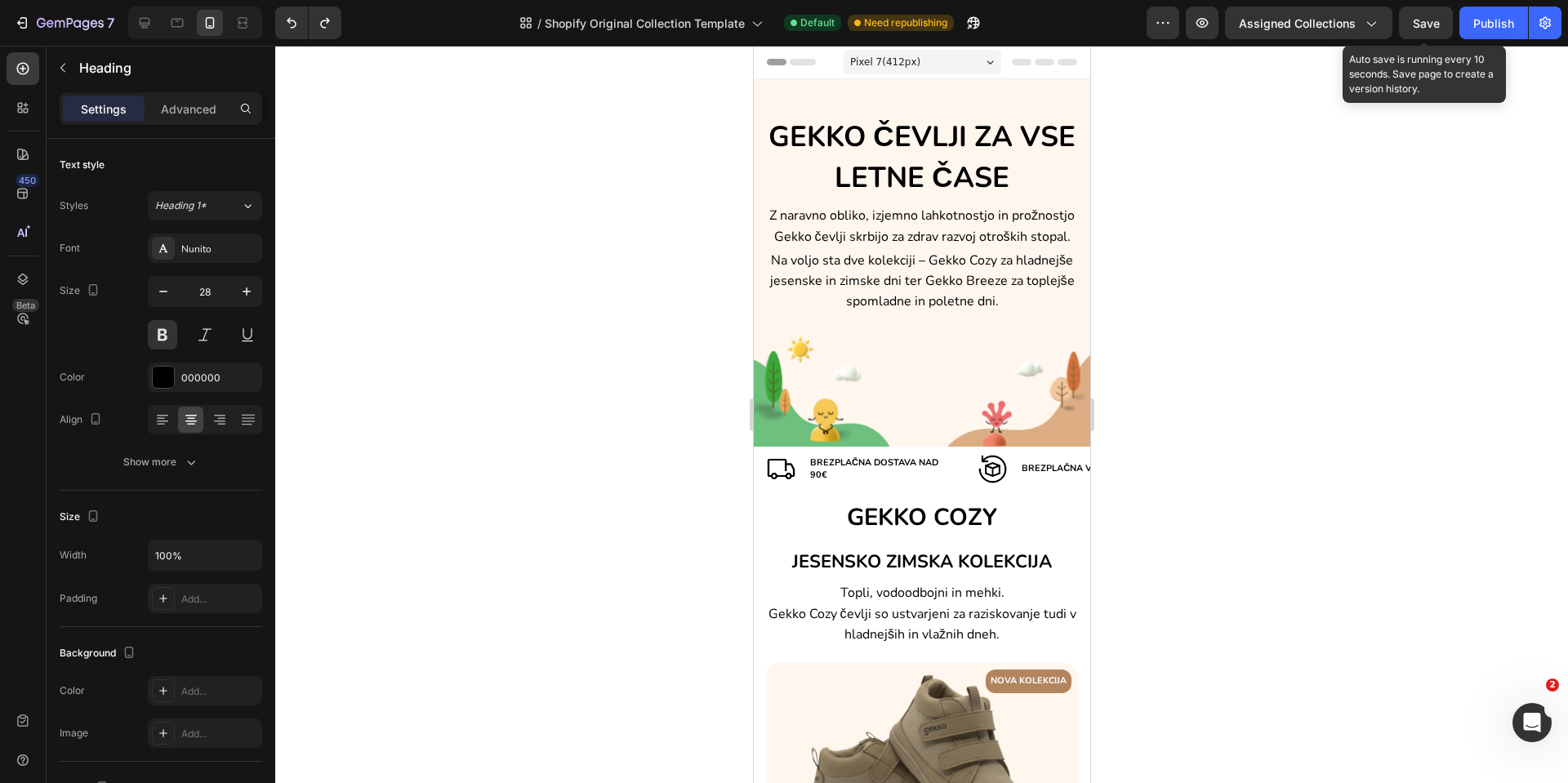
click at [1418, 28] on span "Save" at bounding box center [1427, 23] width 27 height 14
click at [132, 25] on div at bounding box center [144, 23] width 26 height 26
type input "39"
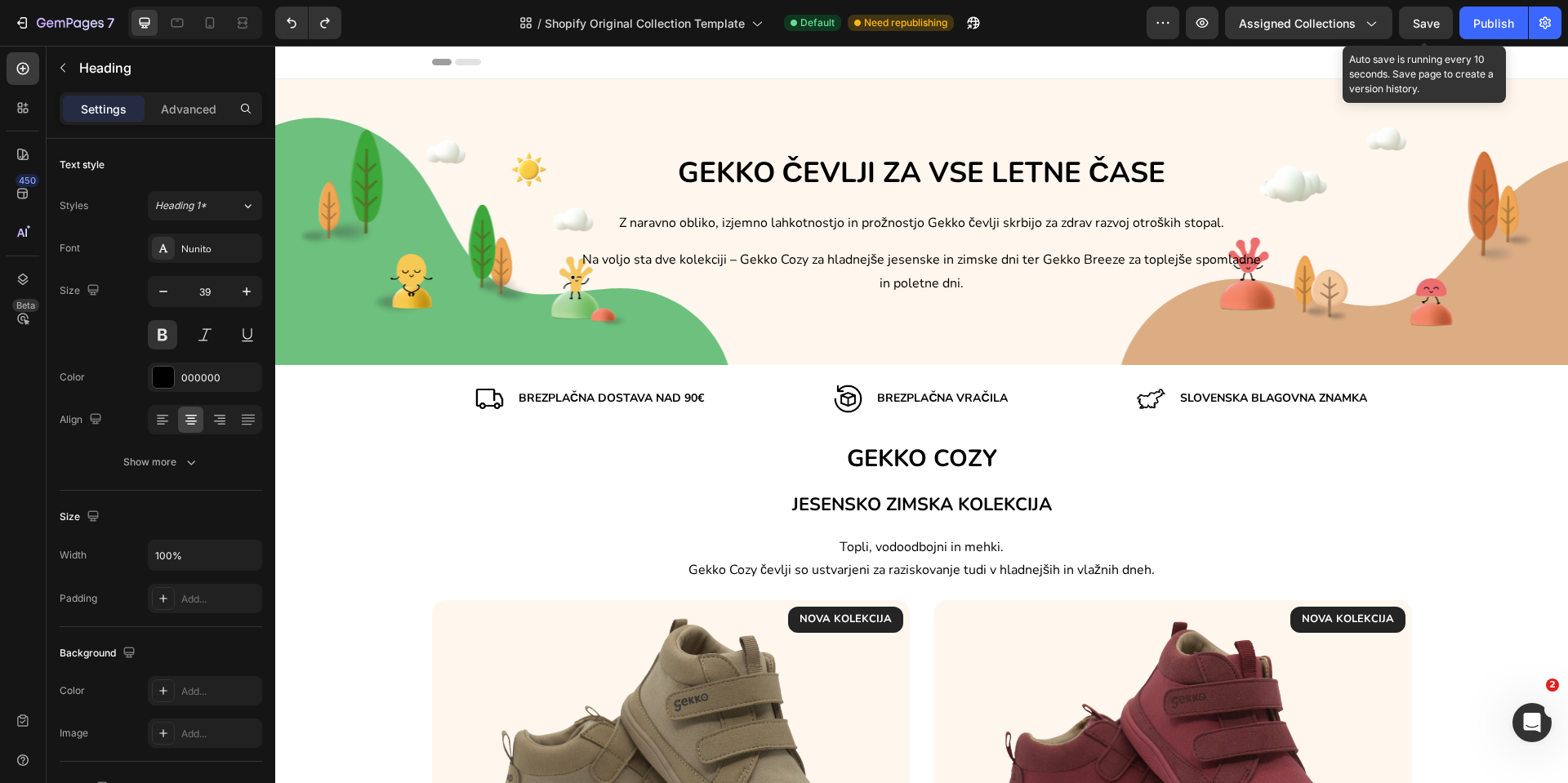
click at [1421, 26] on span "Save" at bounding box center [1427, 23] width 27 height 14
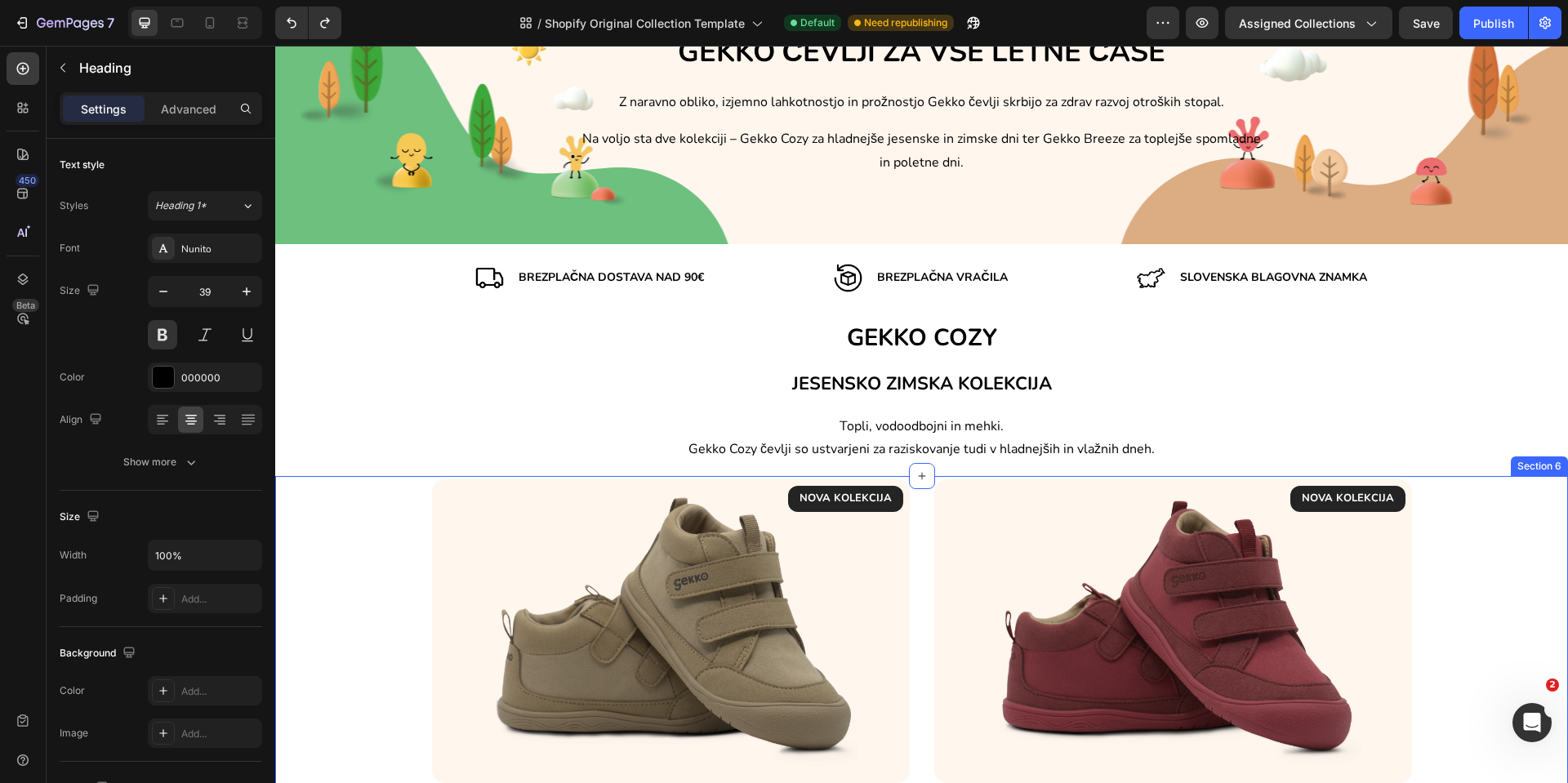
scroll to position [122, 0]
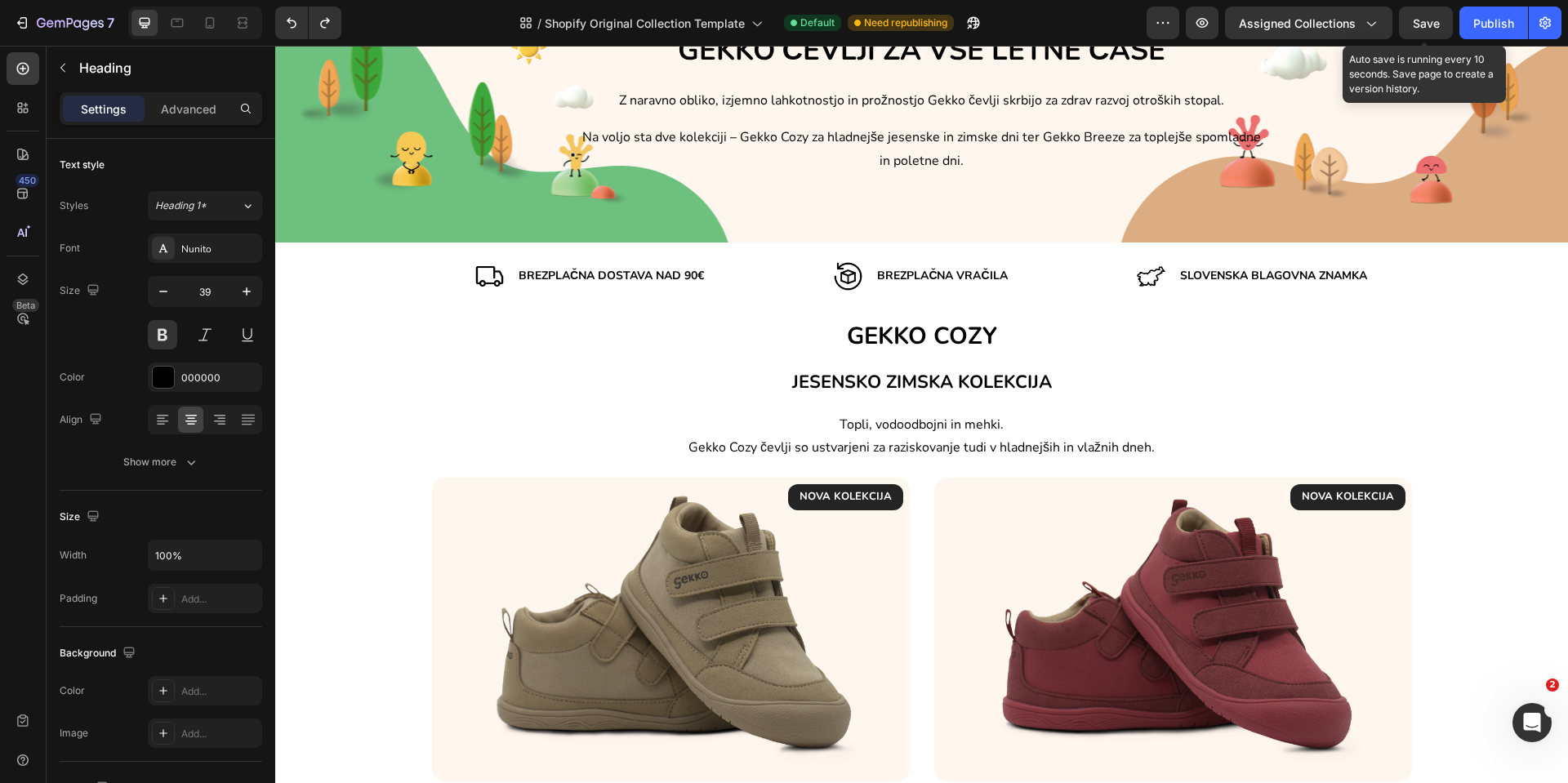
click at [1425, 28] on span "Save" at bounding box center [1427, 23] width 27 height 14
